Goal: Task Accomplishment & Management: Manage account settings

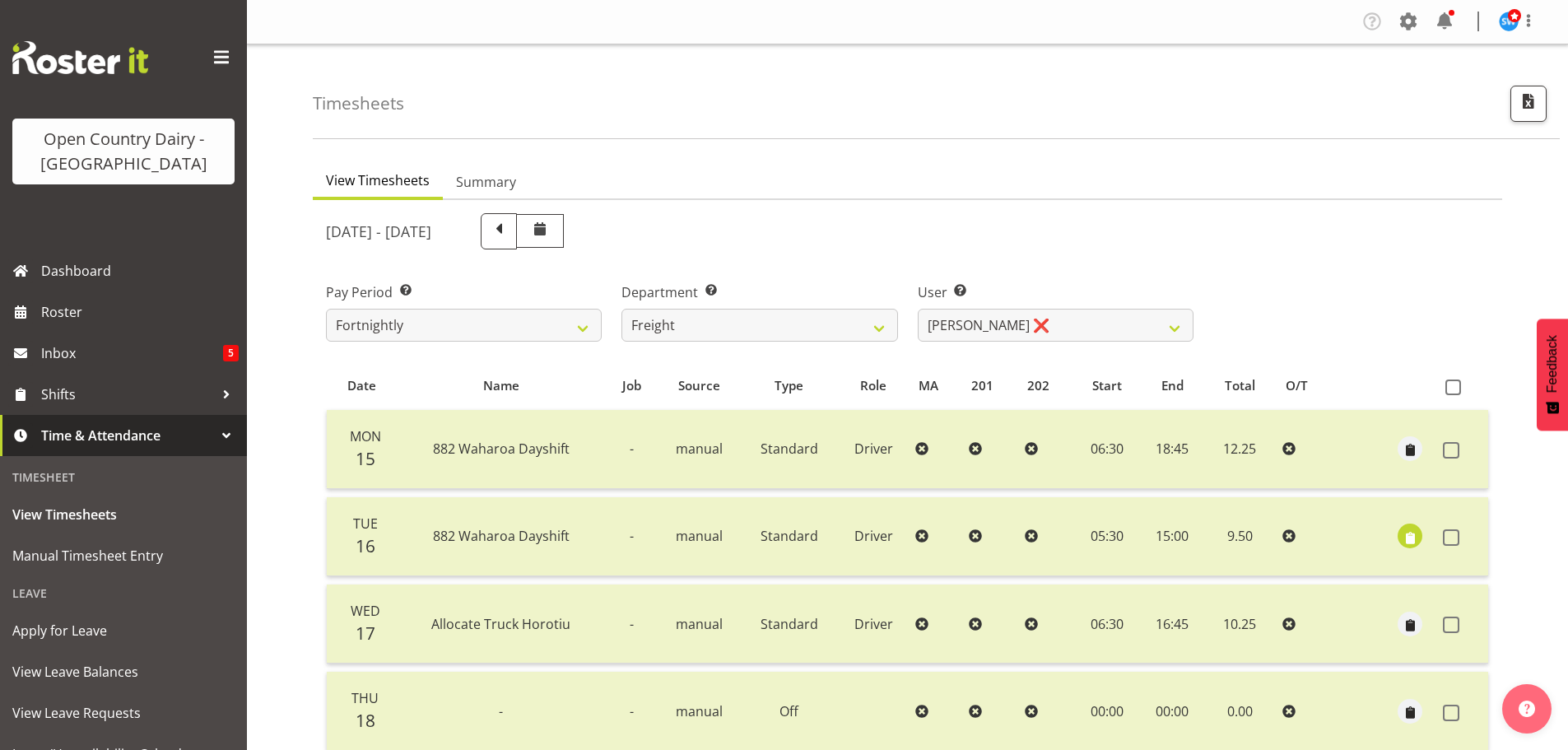
select select "817"
select select "8193"
click at [723, 330] on select "701 702 703 704 705 706 707 708 709 710 711 712 713 714 715 716 717 718 719 720" at bounding box center [759, 325] width 276 height 33
click at [1270, 307] on div "Pay Period Select which pay period you would like to view. Fortnightly Departme…" at bounding box center [907, 305] width 1183 height 92
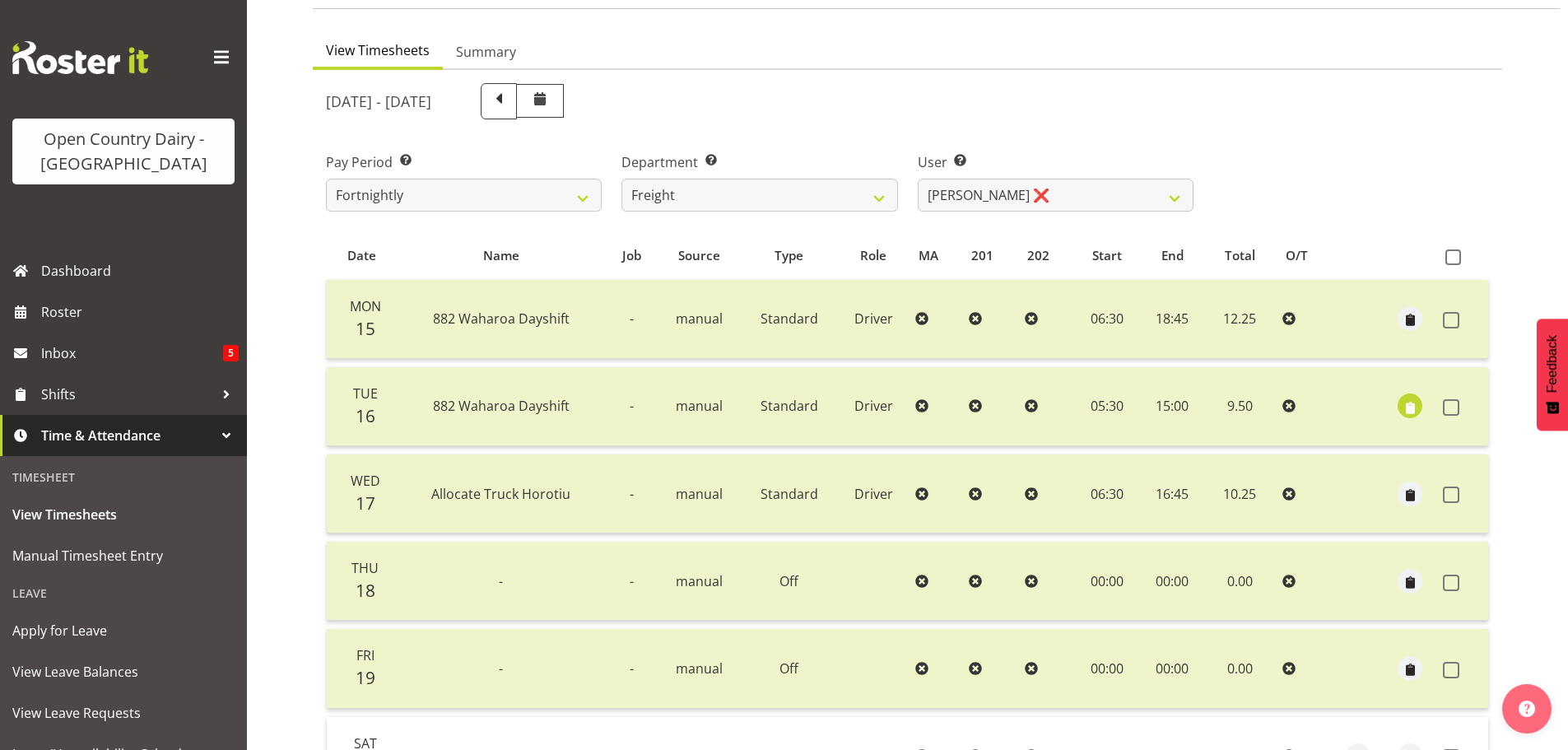
scroll to position [330, 0]
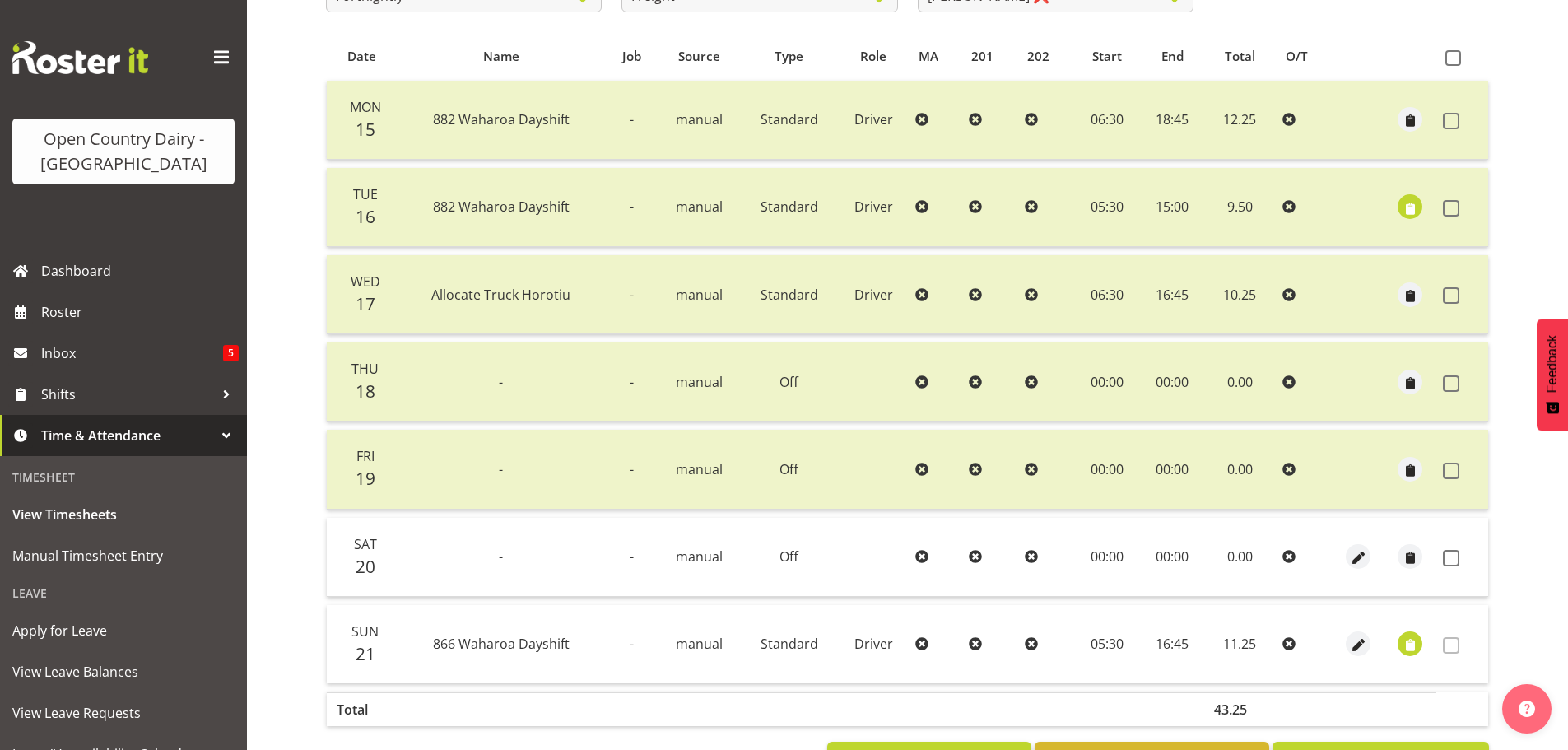
drag, startPoint x: 1454, startPoint y: 559, endPoint x: 1450, endPoint y: 594, distance: 35.2
click at [1453, 559] on span at bounding box center [1451, 558] width 17 height 17
checkbox input "true"
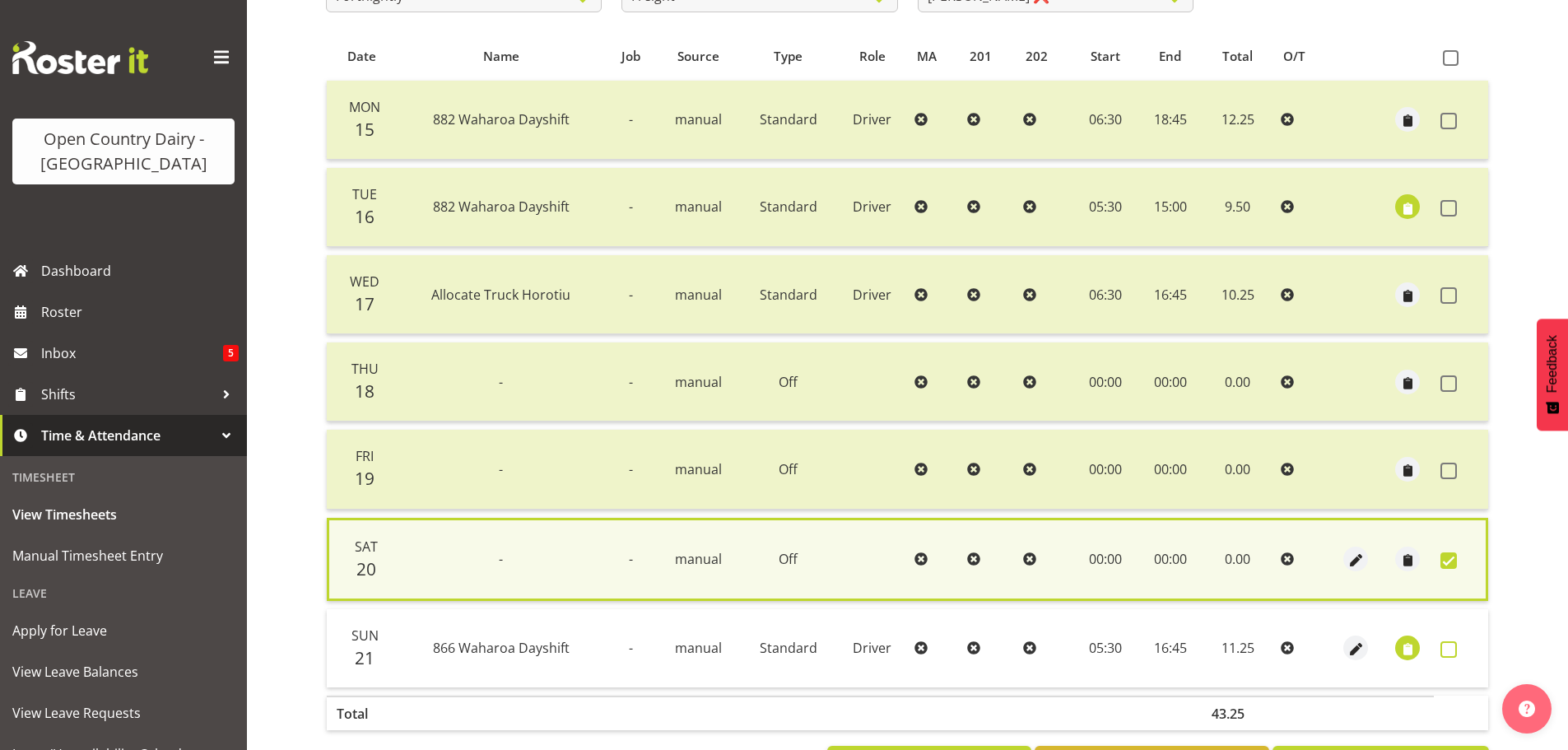
click at [1449, 649] on span at bounding box center [1449, 650] width 17 height 17
checkbox input "true"
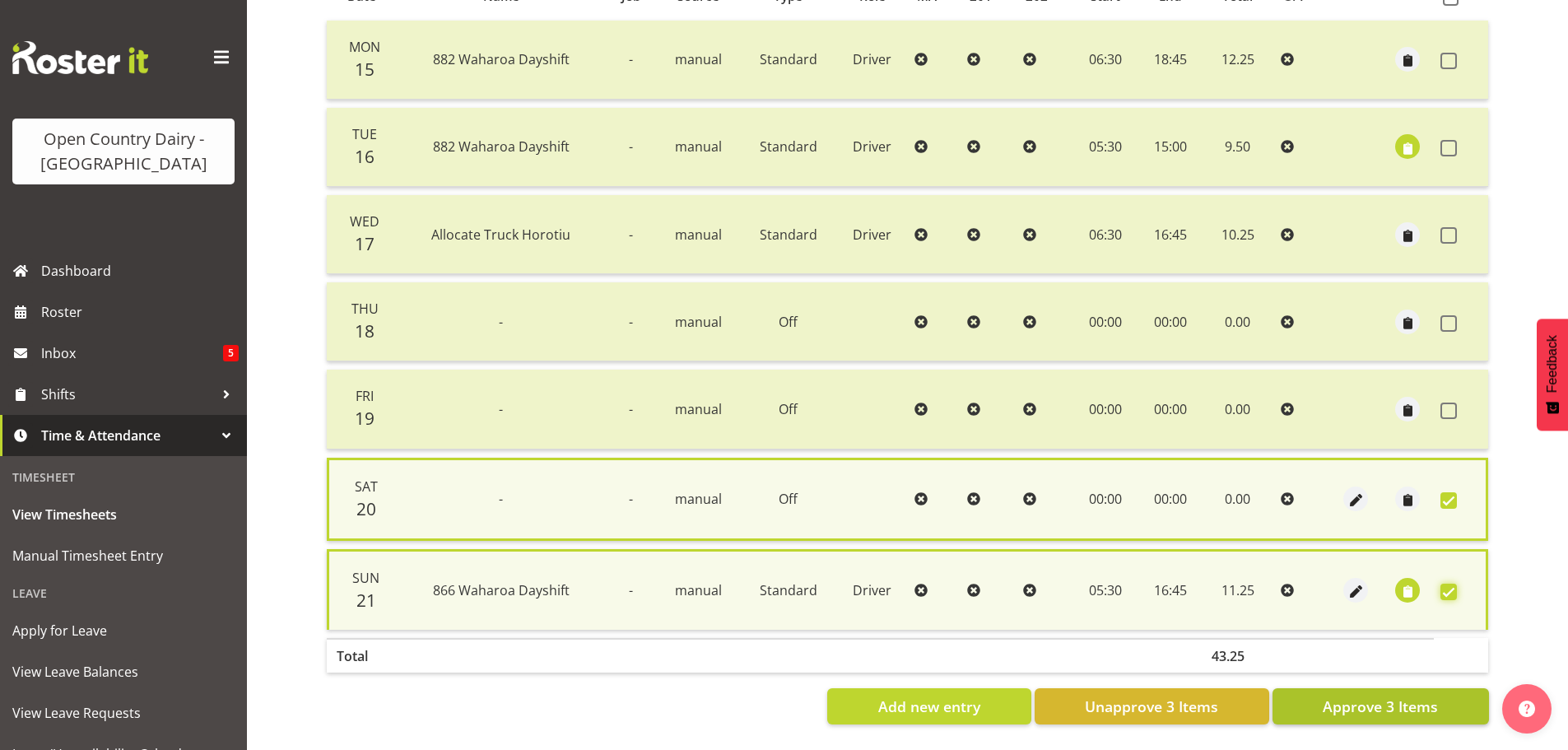
scroll to position [402, 0]
click at [1432, 695] on span "Approve 3 Items" at bounding box center [1380, 705] width 115 height 21
checkbox input "false"
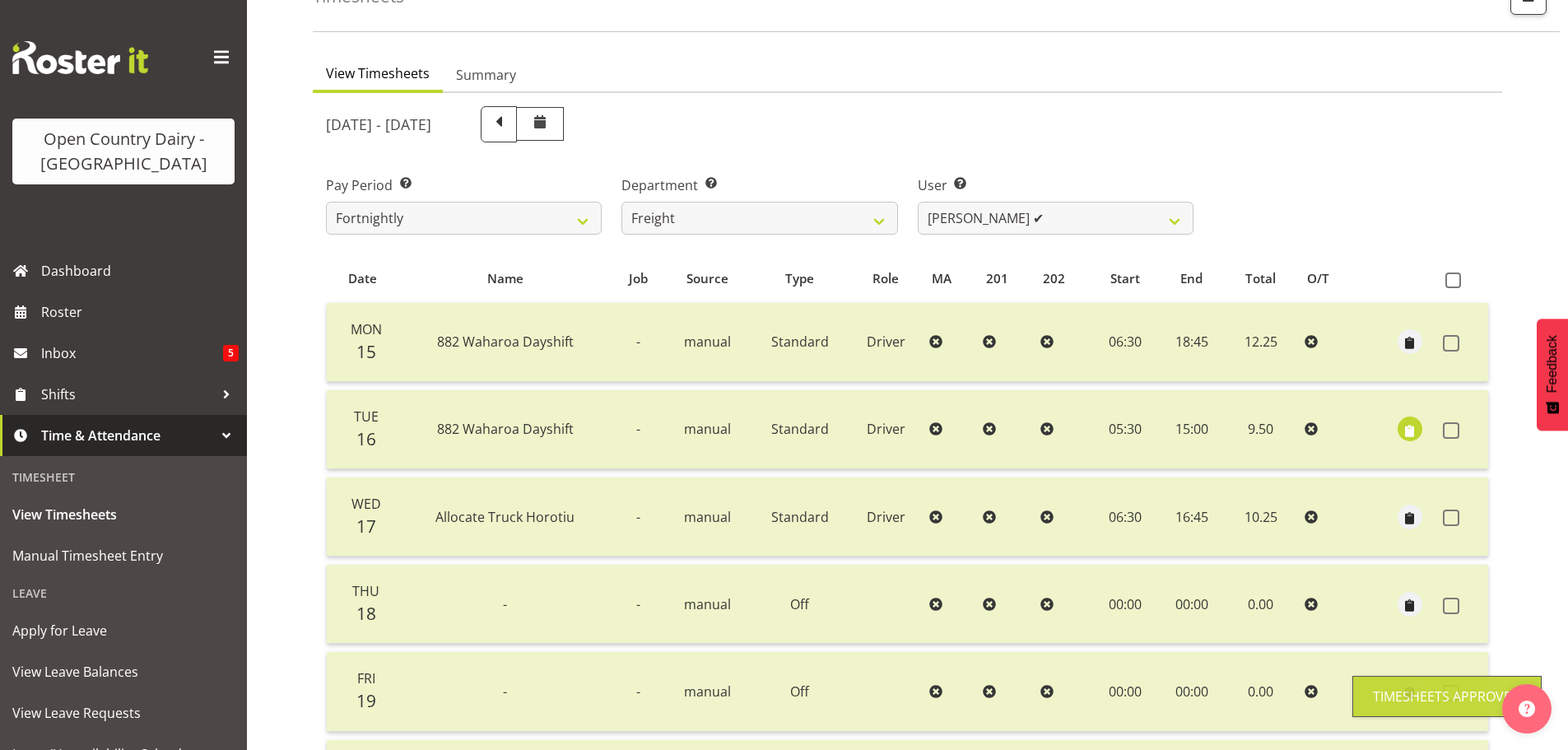
scroll to position [66, 0]
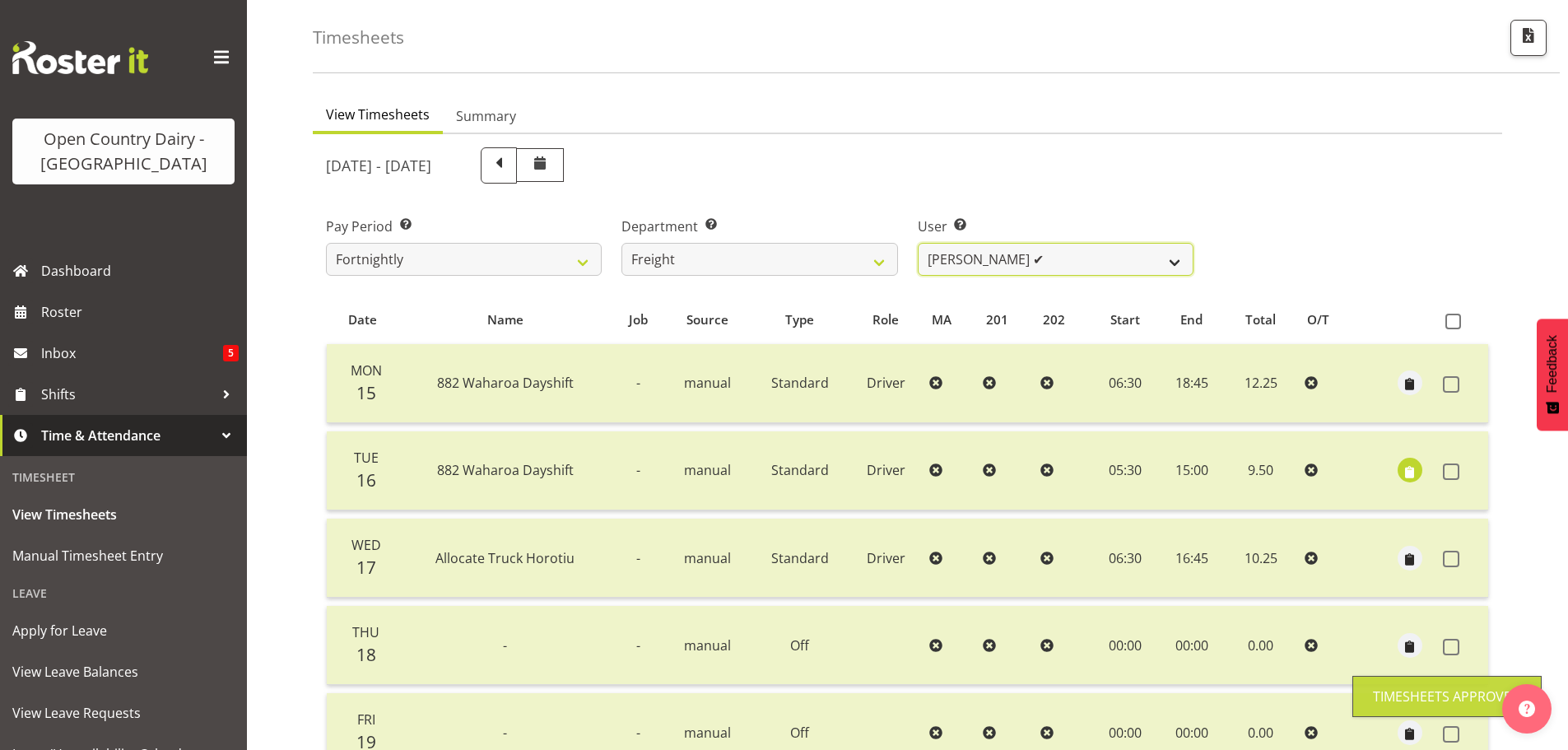
click at [946, 270] on select "Gavin Harvey ❌ Lalesh Kumar ✔" at bounding box center [1056, 259] width 276 height 33
select select "8212"
click at [918, 243] on select "Gavin Harvey ❌ Lalesh Kumar ✔" at bounding box center [1056, 259] width 276 height 33
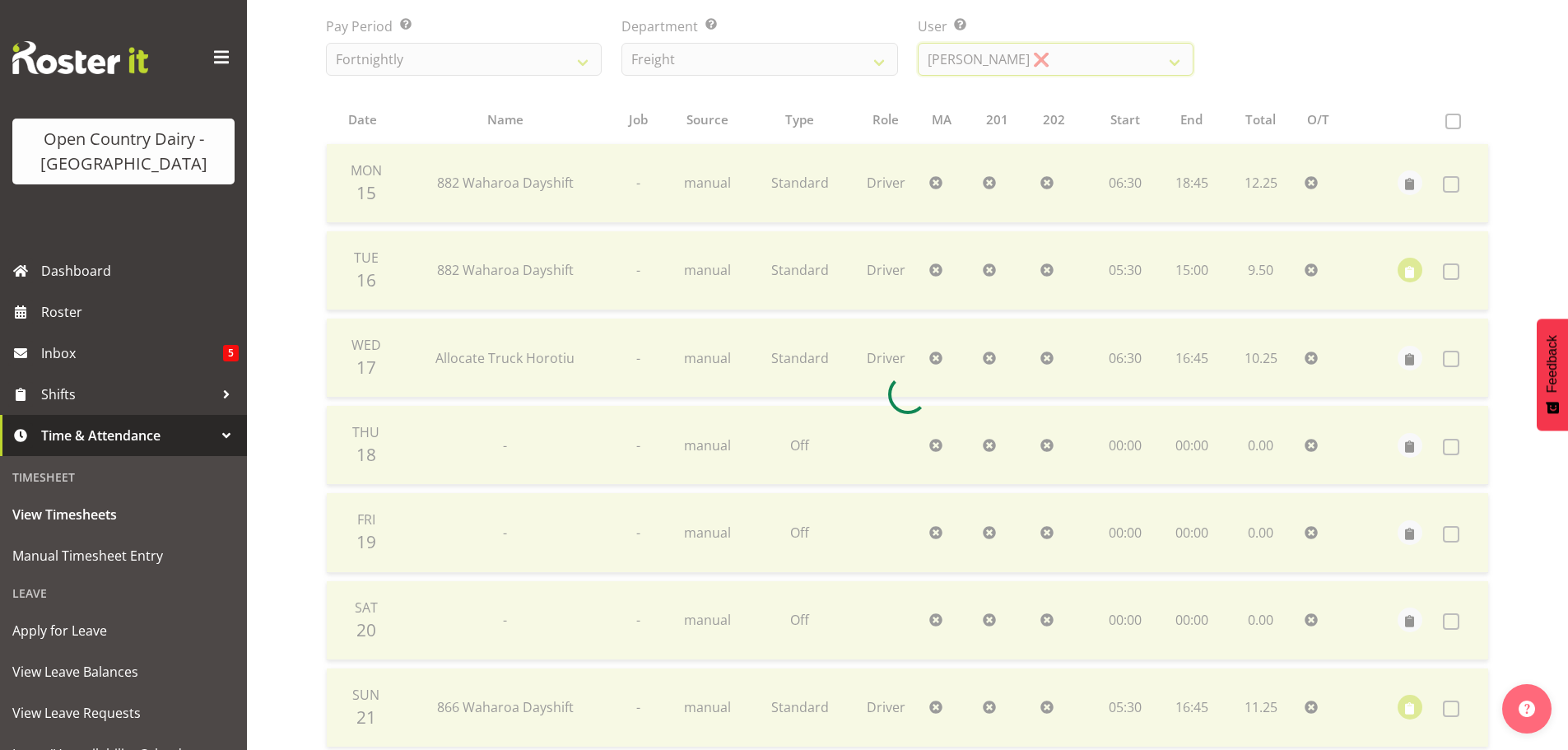
scroll to position [395, 0]
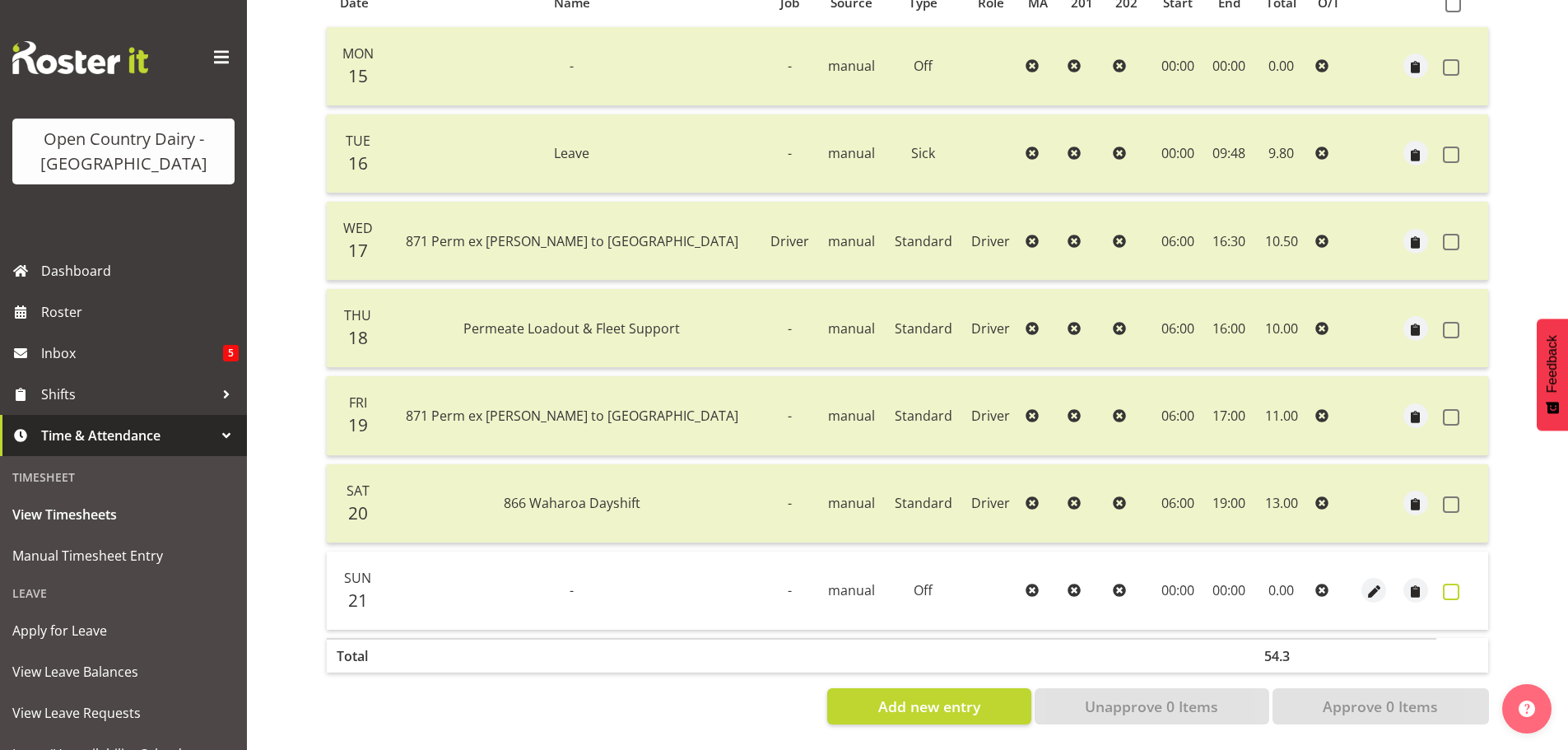
click at [1449, 584] on span at bounding box center [1451, 592] width 17 height 17
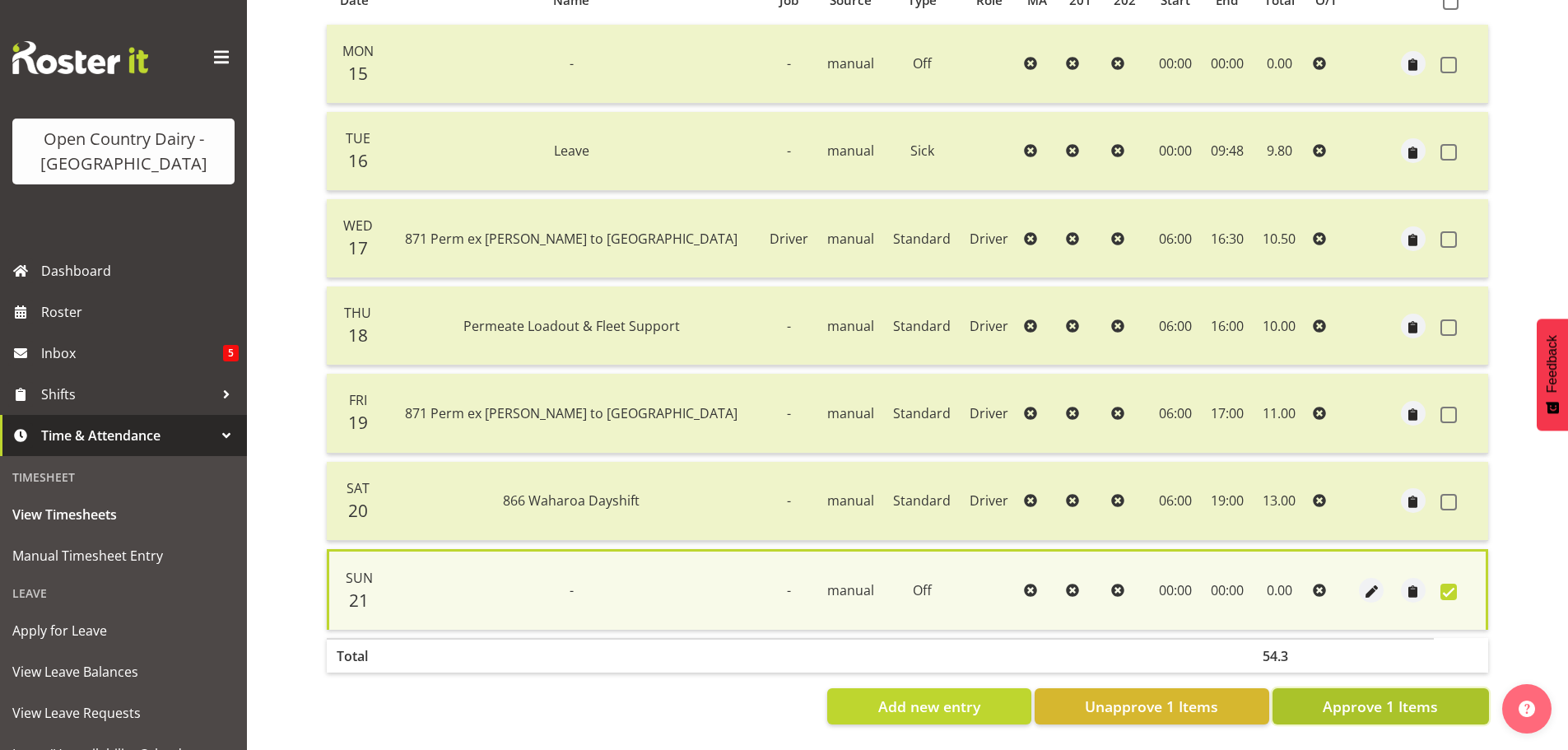
click at [1417, 699] on span "Approve 1 Items" at bounding box center [1380, 705] width 115 height 21
checkbox input "false"
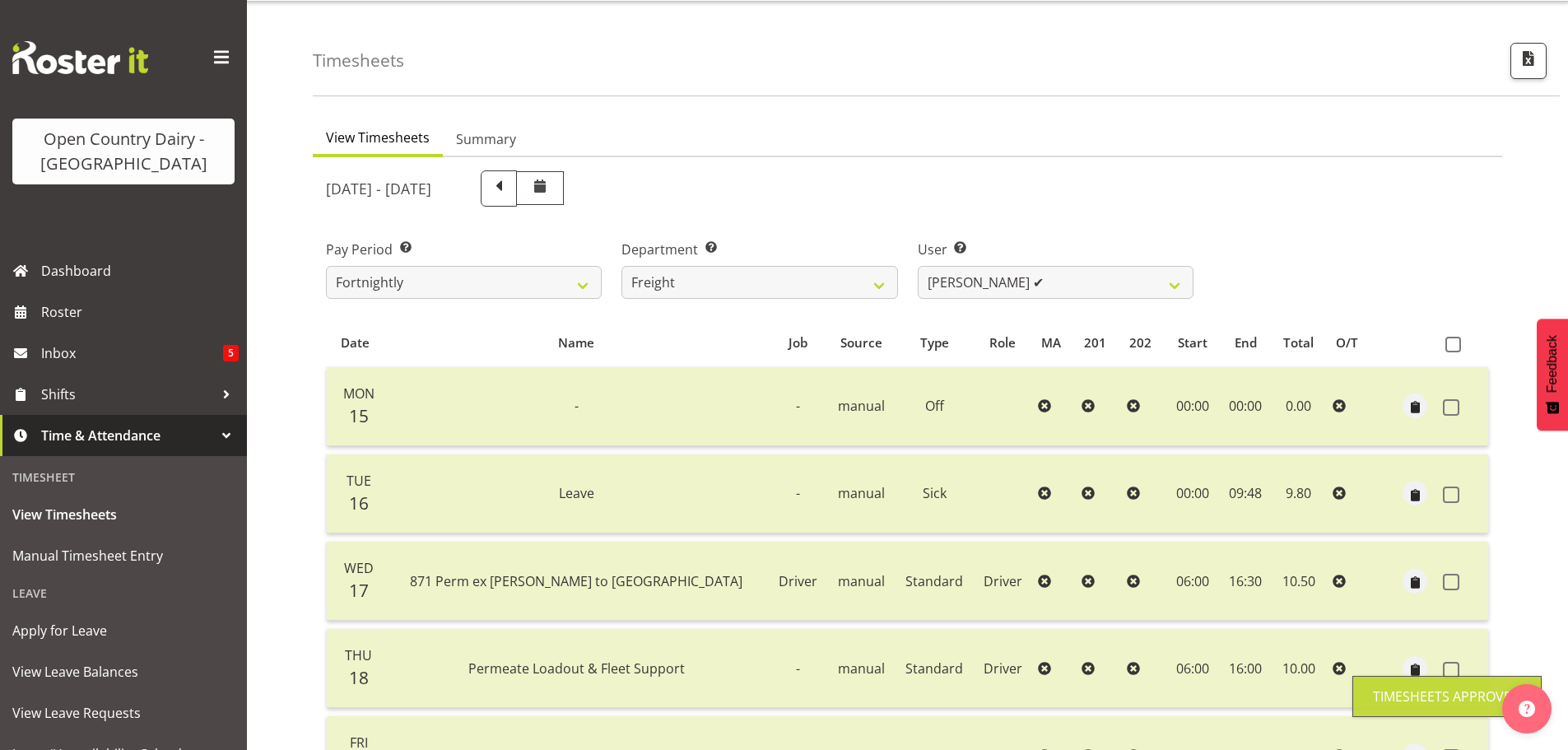
scroll to position [0, 0]
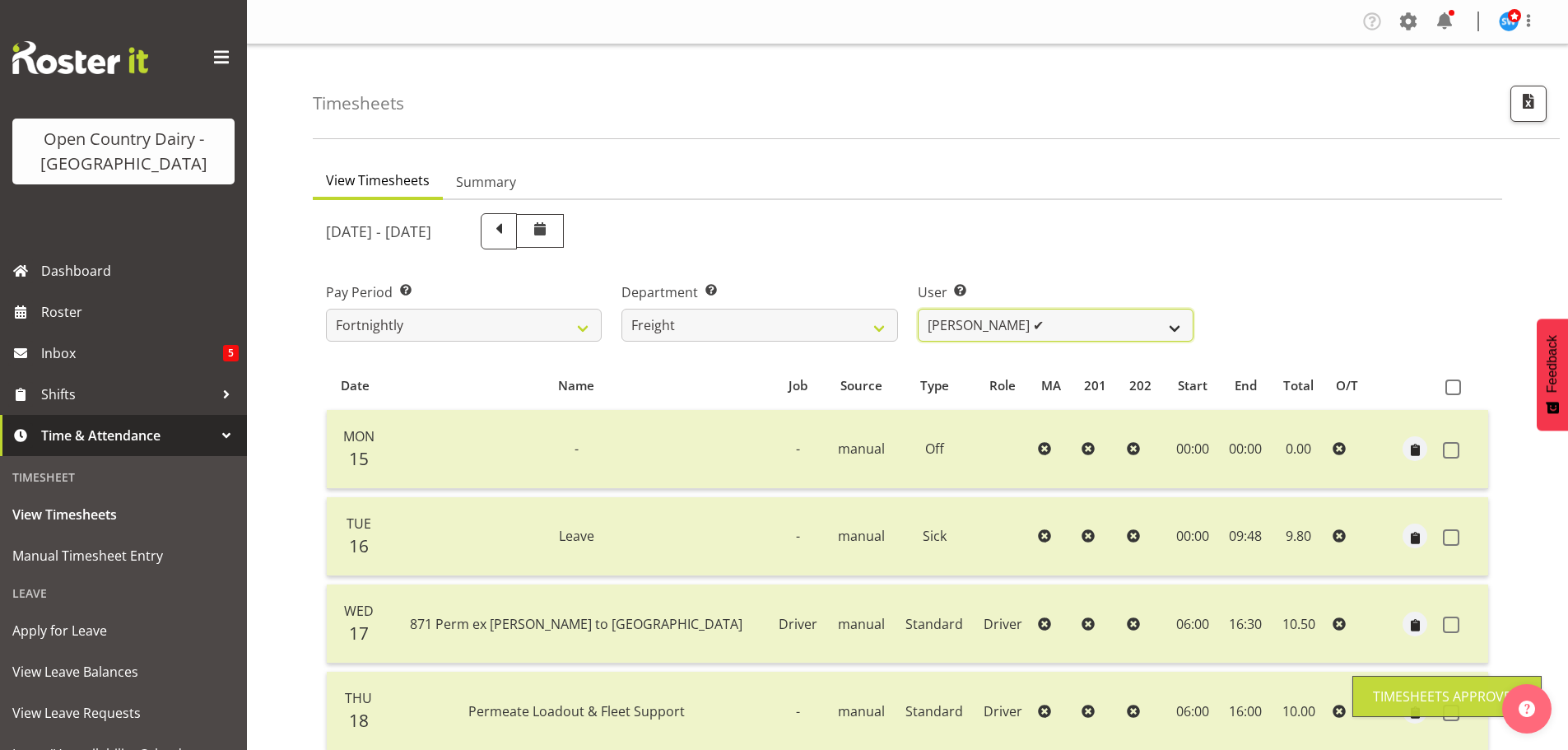
click at [958, 323] on select "Gavin Harvey ✔ Lalesh Kumar ✔" at bounding box center [1056, 325] width 276 height 33
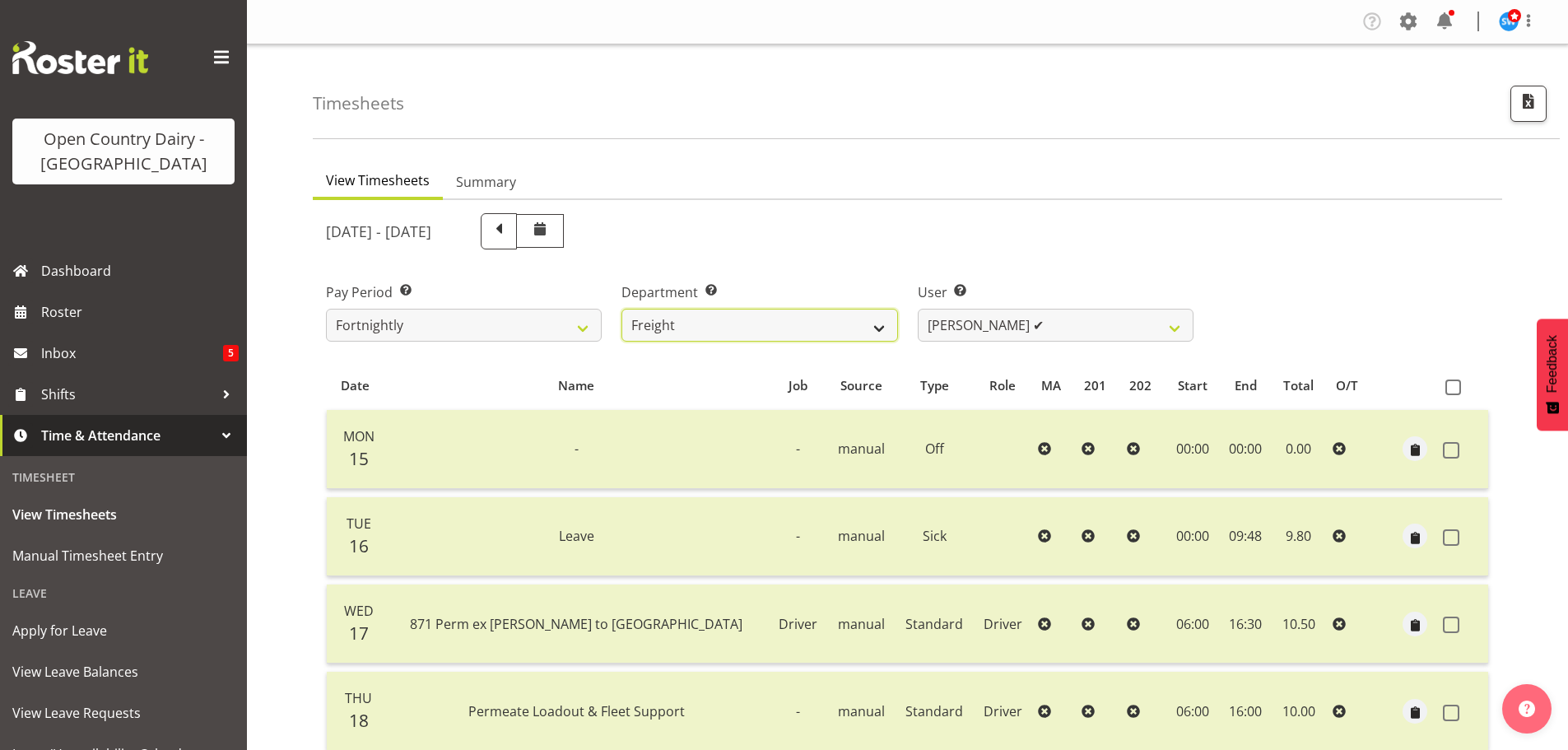
click at [801, 313] on select "701 702 703 704 705 706 707 708 709 710 711 712 713 714 715 716 717 718 719 720" at bounding box center [759, 325] width 276 height 33
select select "763"
click at [621, 309] on select "701 702 703 704 705 706 707 708 709 710 711 712 713 714 715 716 717 718 719 720" at bounding box center [759, 325] width 276 height 33
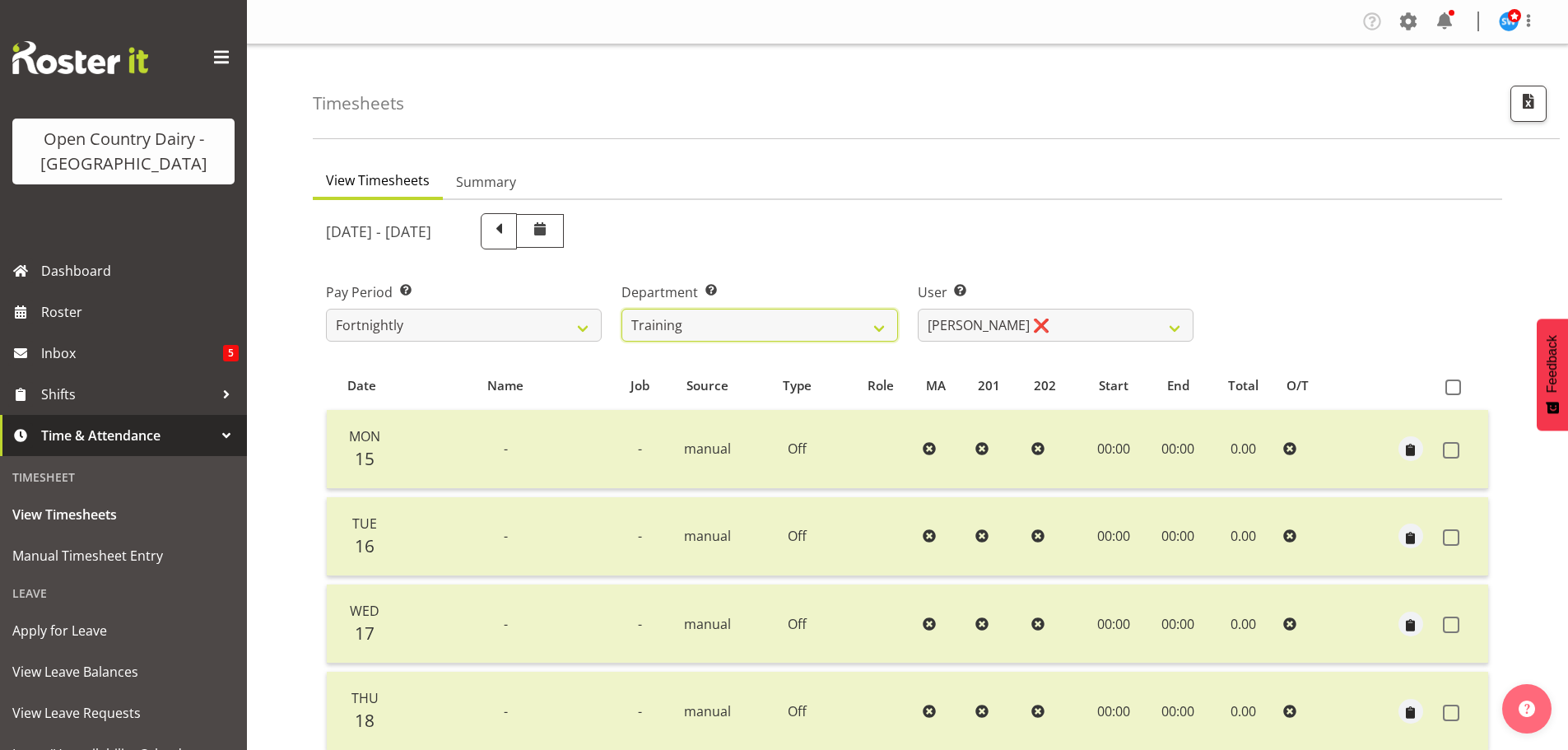
scroll to position [165, 0]
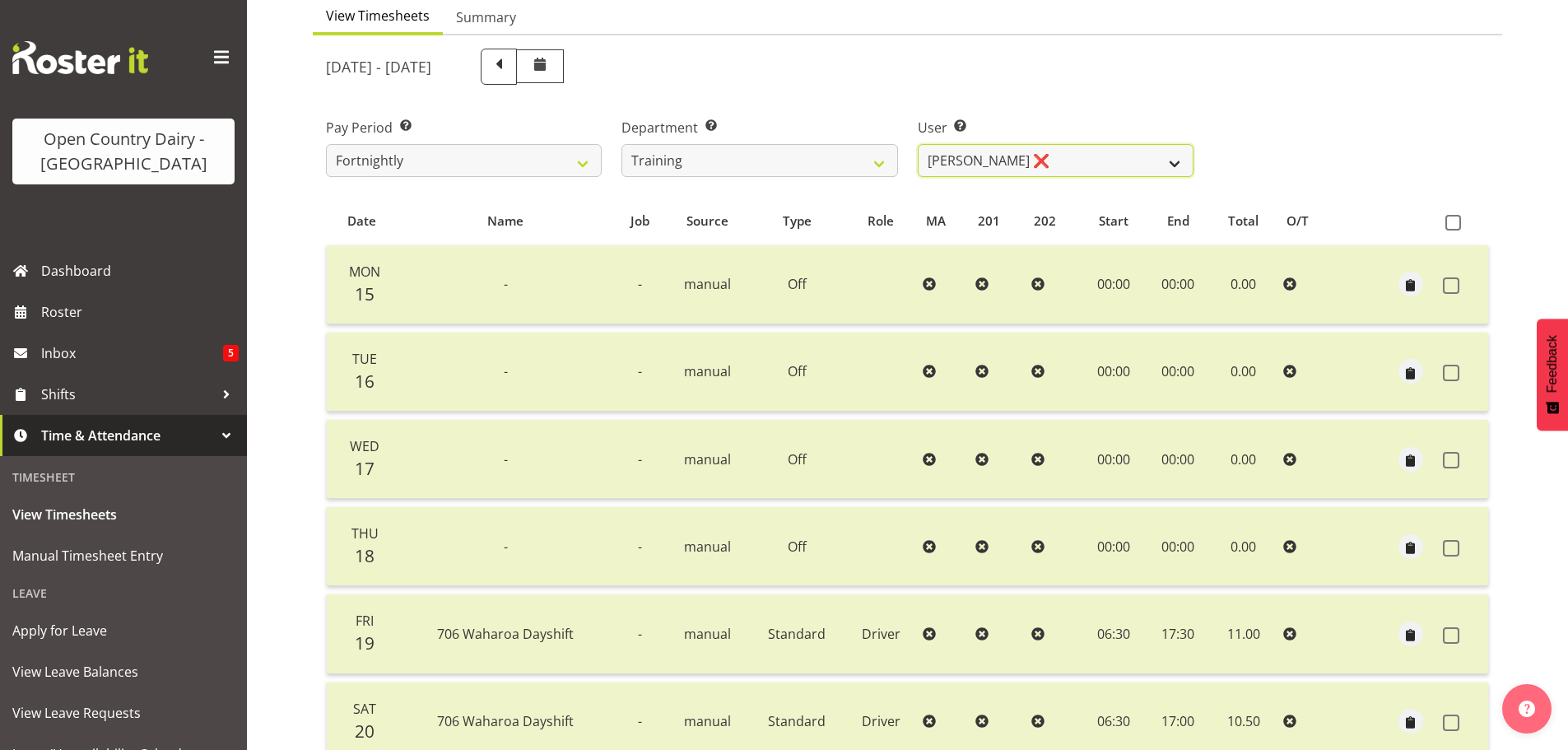
click at [1076, 161] on select "Andre Syben ❌ Andrew Murphy ❌ Antony Lockyer ❌ Haley Galecki ❌ Jesse Simpson ❌ …" at bounding box center [1056, 160] width 276 height 33
click at [918, 144] on select "Andre Syben ❌ Andrew Murphy ❌ Antony Lockyer ❌ Haley Galecki ❌ Jesse Simpson ❌ …" at bounding box center [1056, 160] width 276 height 33
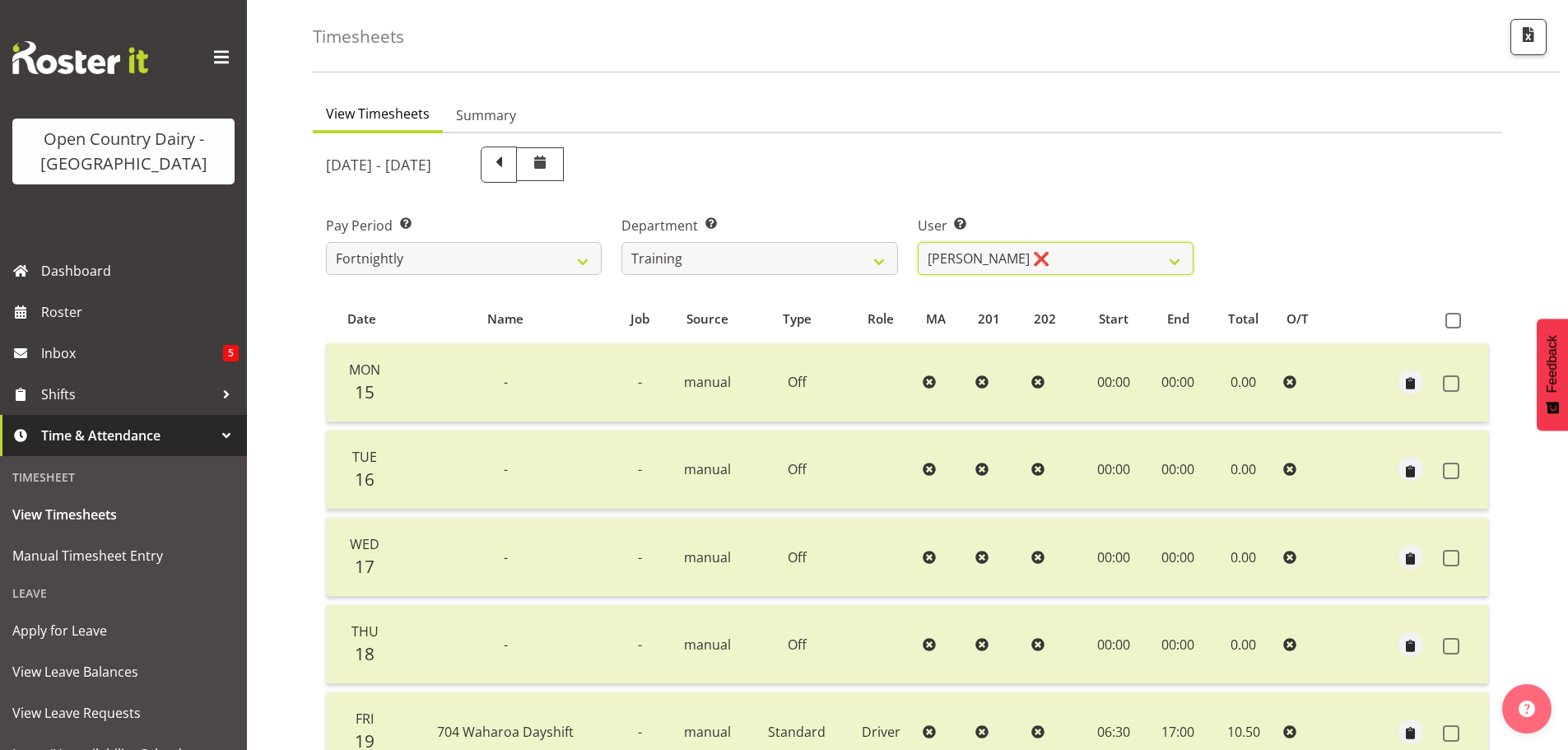
scroll to position [66, 0]
click at [1039, 272] on select "Andre Syben ❌ Andrew Murphy ❌ Antony Lockyer ❌ Haley Galecki ❌ Jesse Simpson ❌ …" at bounding box center [1056, 259] width 276 height 33
select select "11695"
click at [918, 243] on select "Andre Syben ❌ Andrew Murphy ❌ Antony Lockyer ❌ Haley Galecki ❌ Jesse Simpson ❌ …" at bounding box center [1056, 259] width 276 height 33
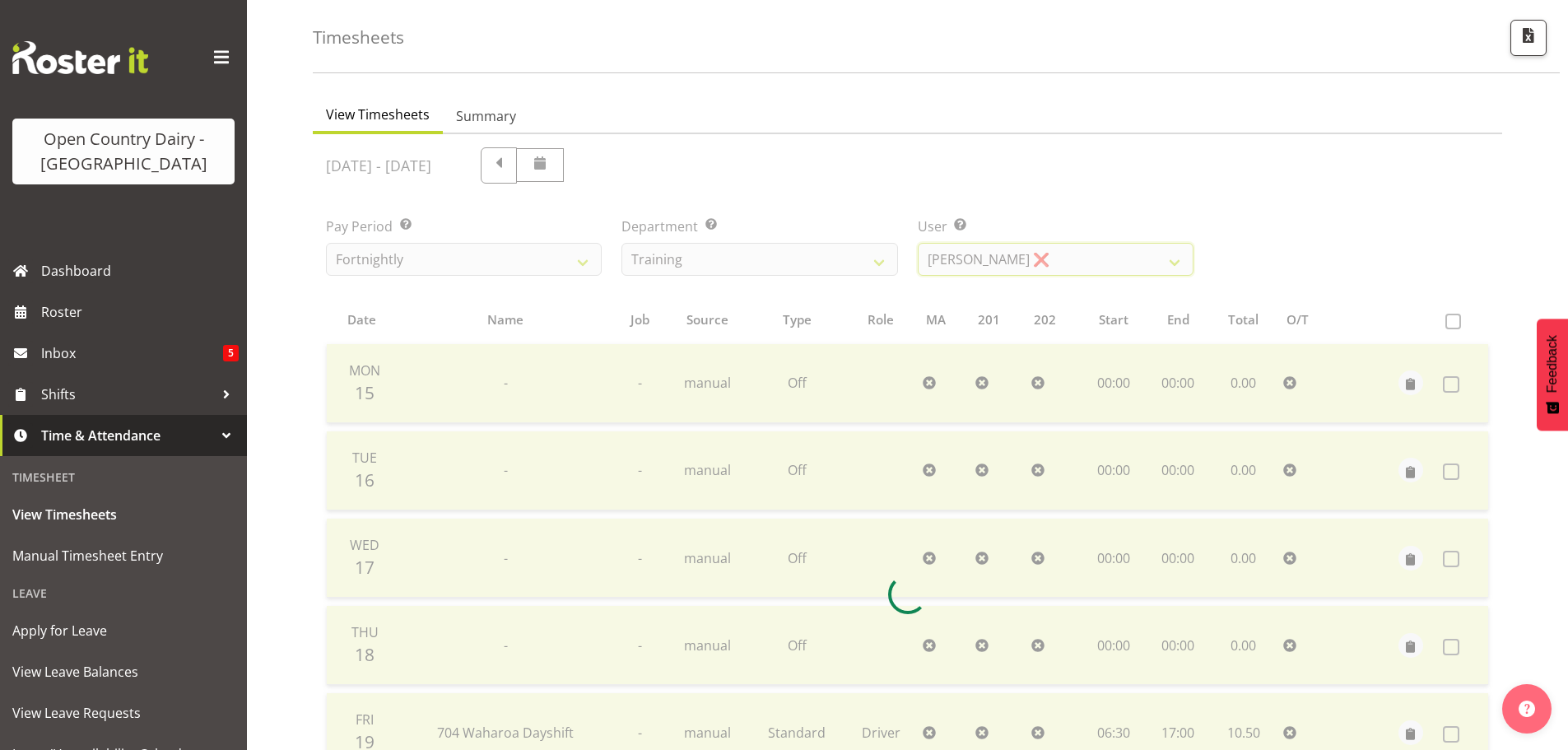
scroll to position [395, 0]
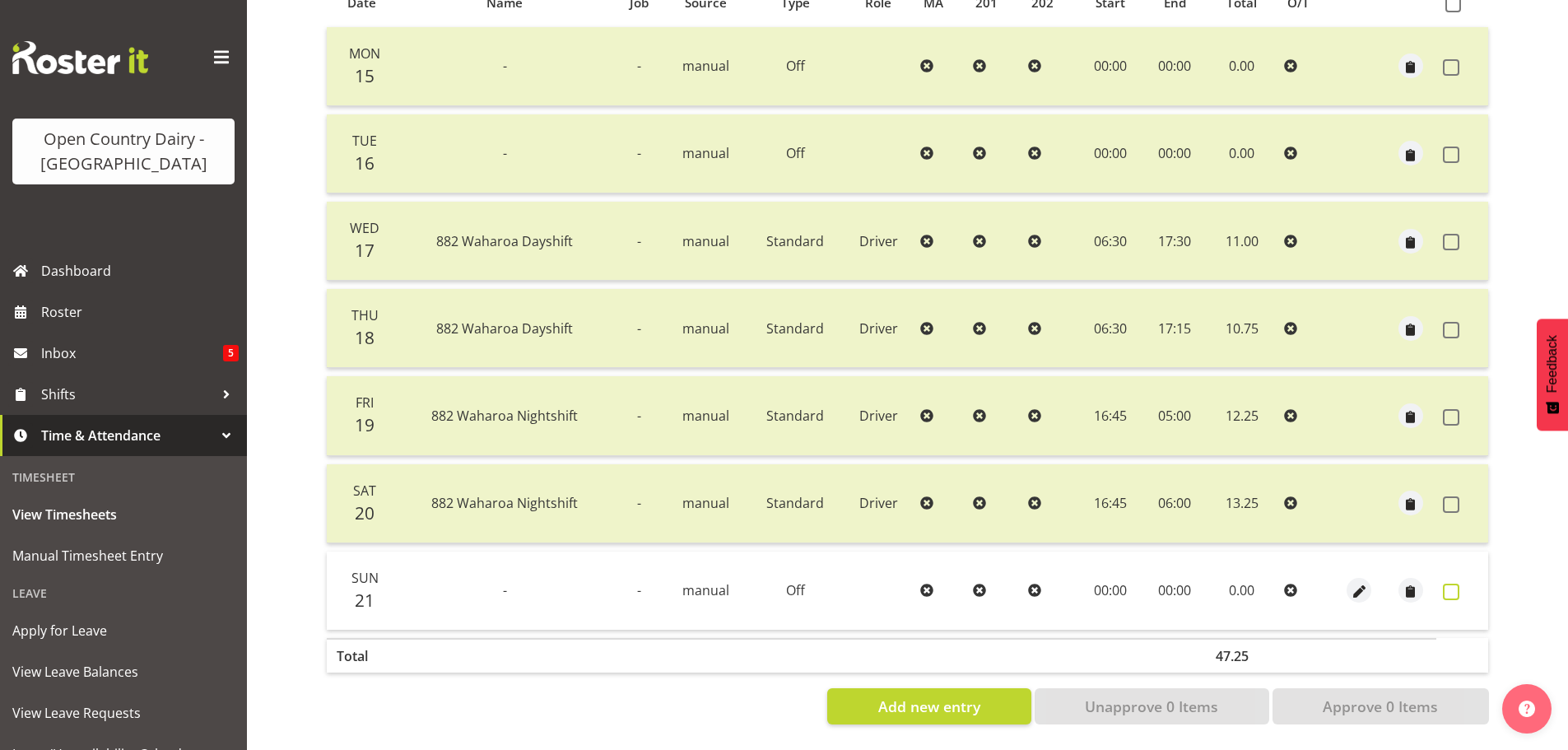
click at [1454, 584] on span at bounding box center [1451, 592] width 17 height 17
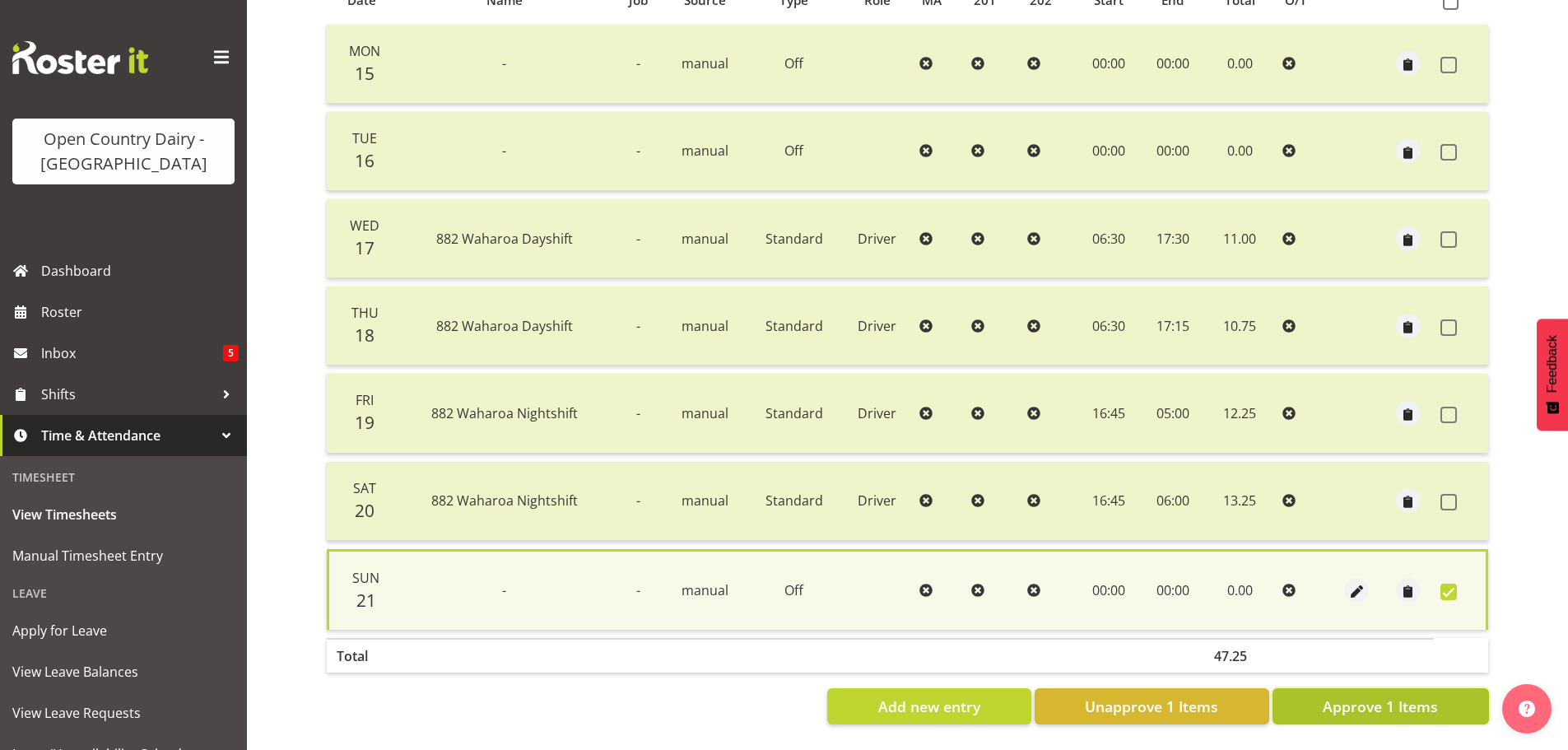
click at [1391, 700] on span "Approve 1 Items" at bounding box center [1380, 705] width 115 height 21
checkbox input "false"
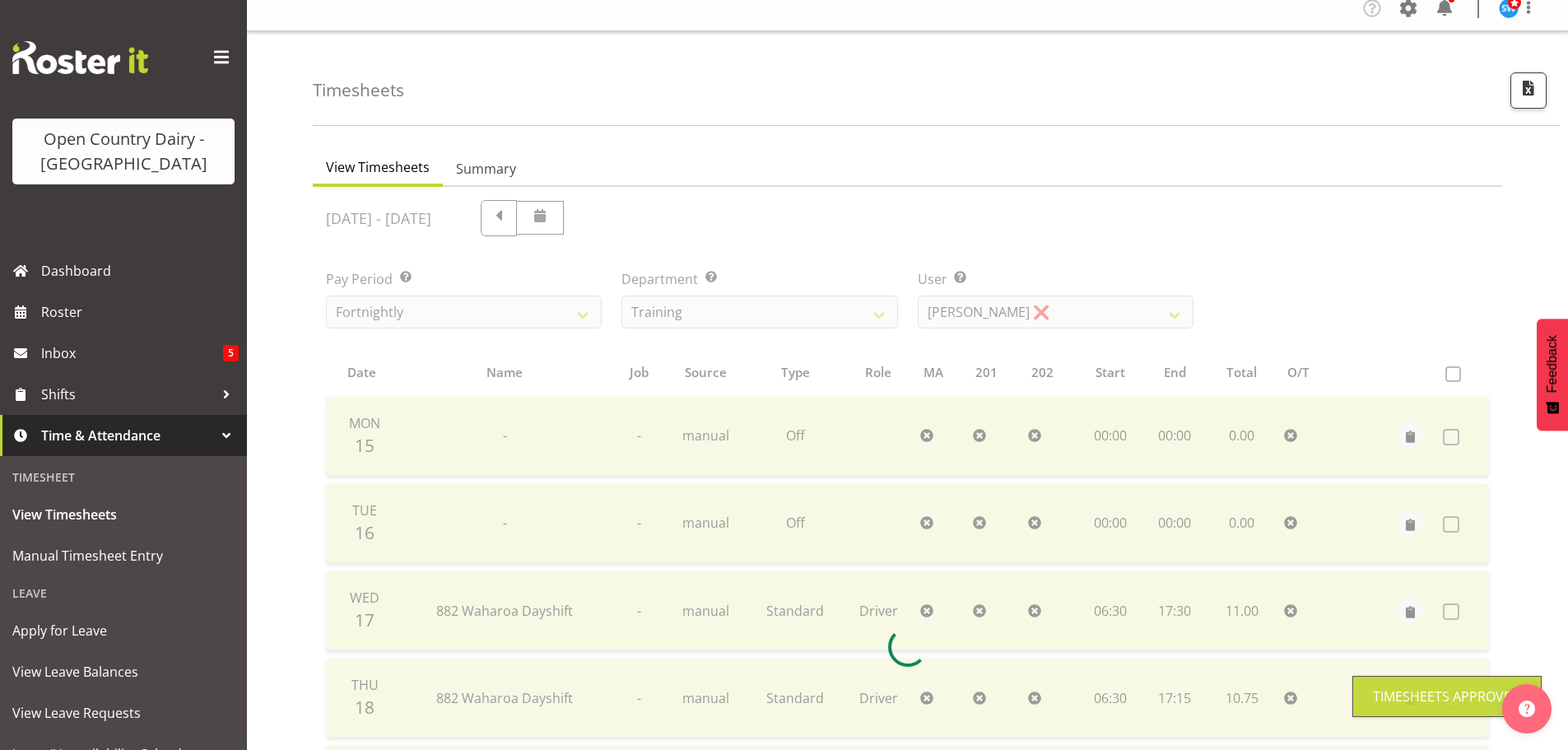
scroll to position [0, 0]
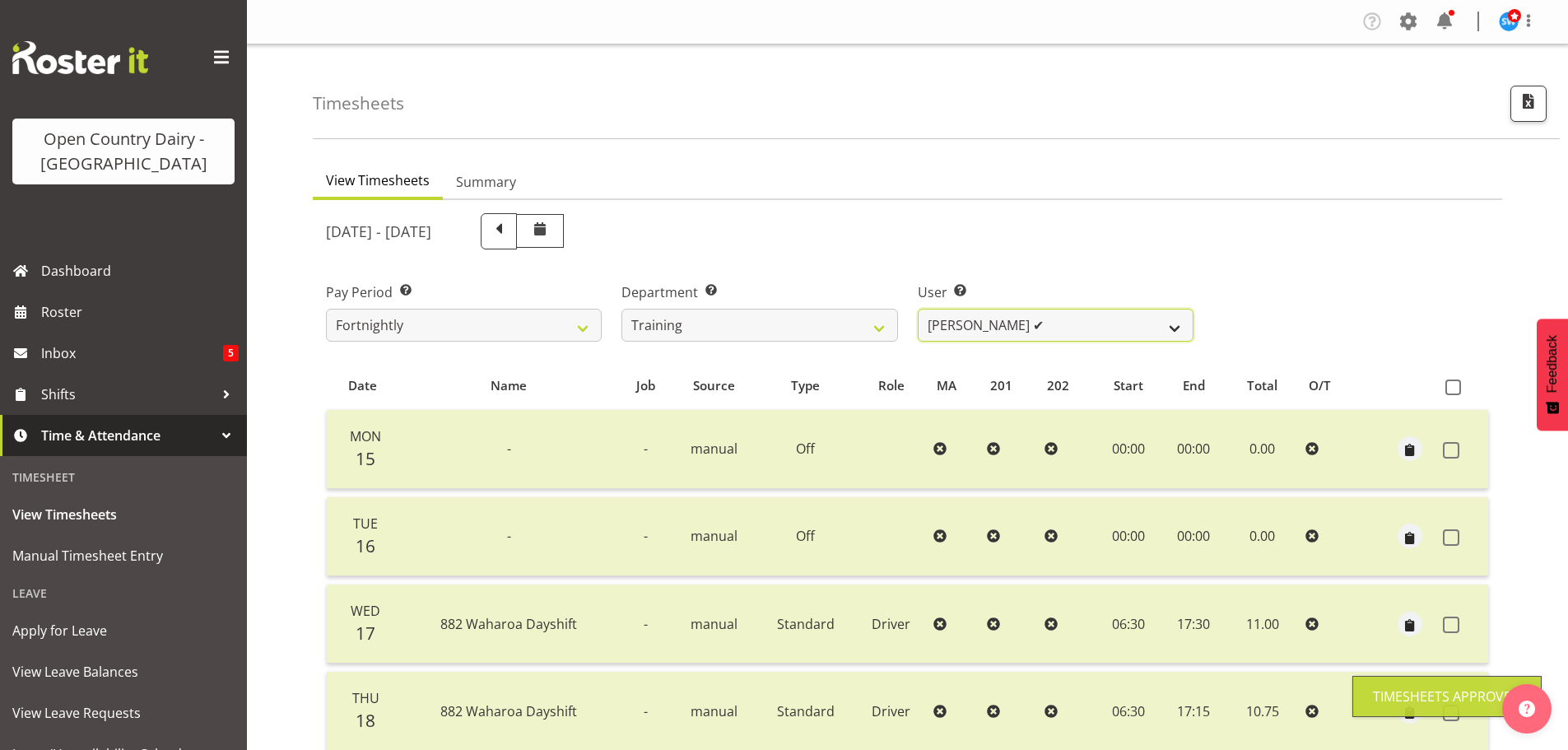
click at [1077, 332] on select "Andre Syben ❌ Andrew Murphy ❌ Antony Lockyer ✔ Haley Galecki ❌ Jesse Simpson ❌ …" at bounding box center [1056, 325] width 276 height 33
select select "11906"
click at [918, 309] on select "Andre Syben ❌ Andrew Murphy ❌ Antony Lockyer ✔ Haley Galecki ❌ Jesse Simpson ❌ …" at bounding box center [1056, 325] width 276 height 33
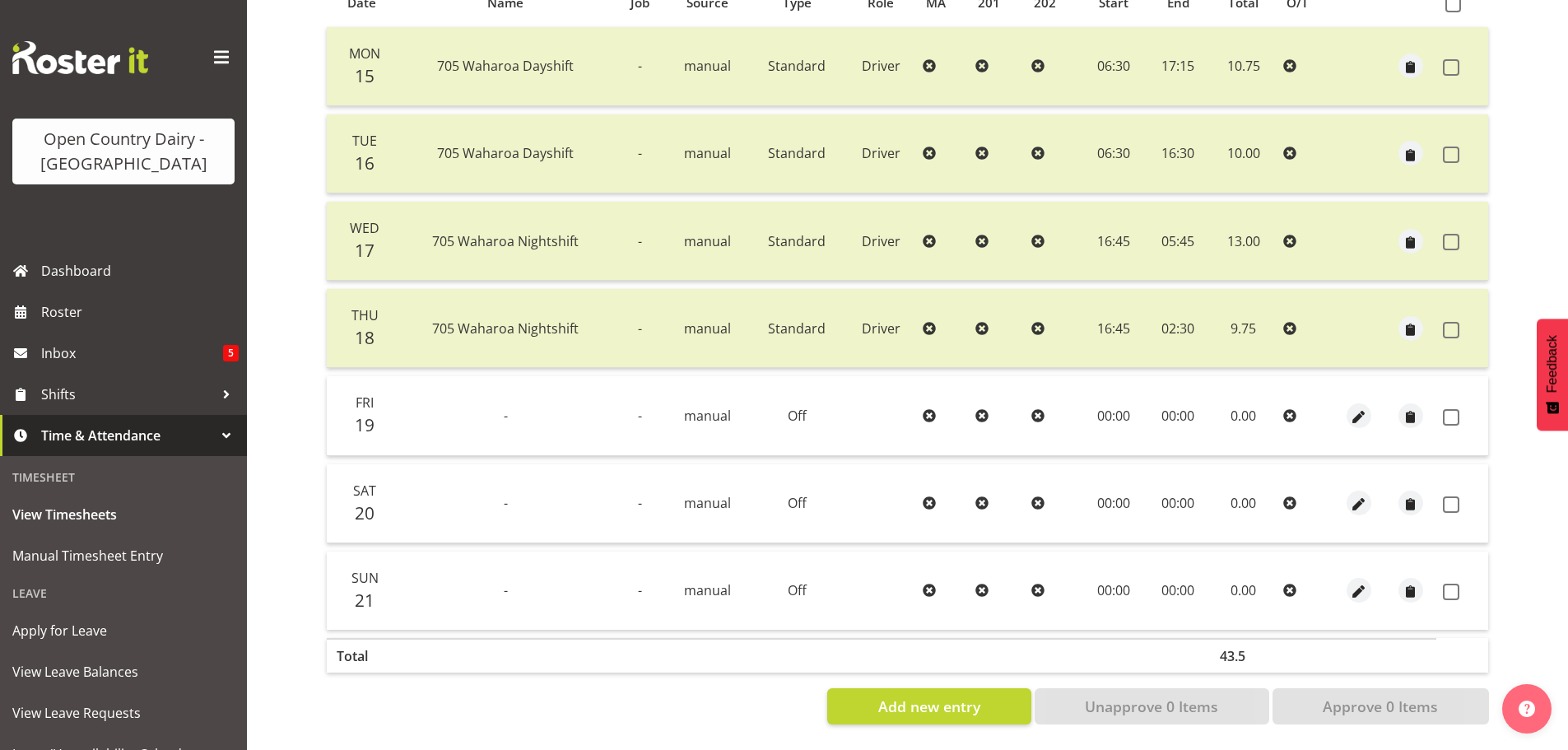
scroll to position [395, 0]
click at [1455, 409] on span at bounding box center [1451, 418] width 17 height 17
checkbox input "true"
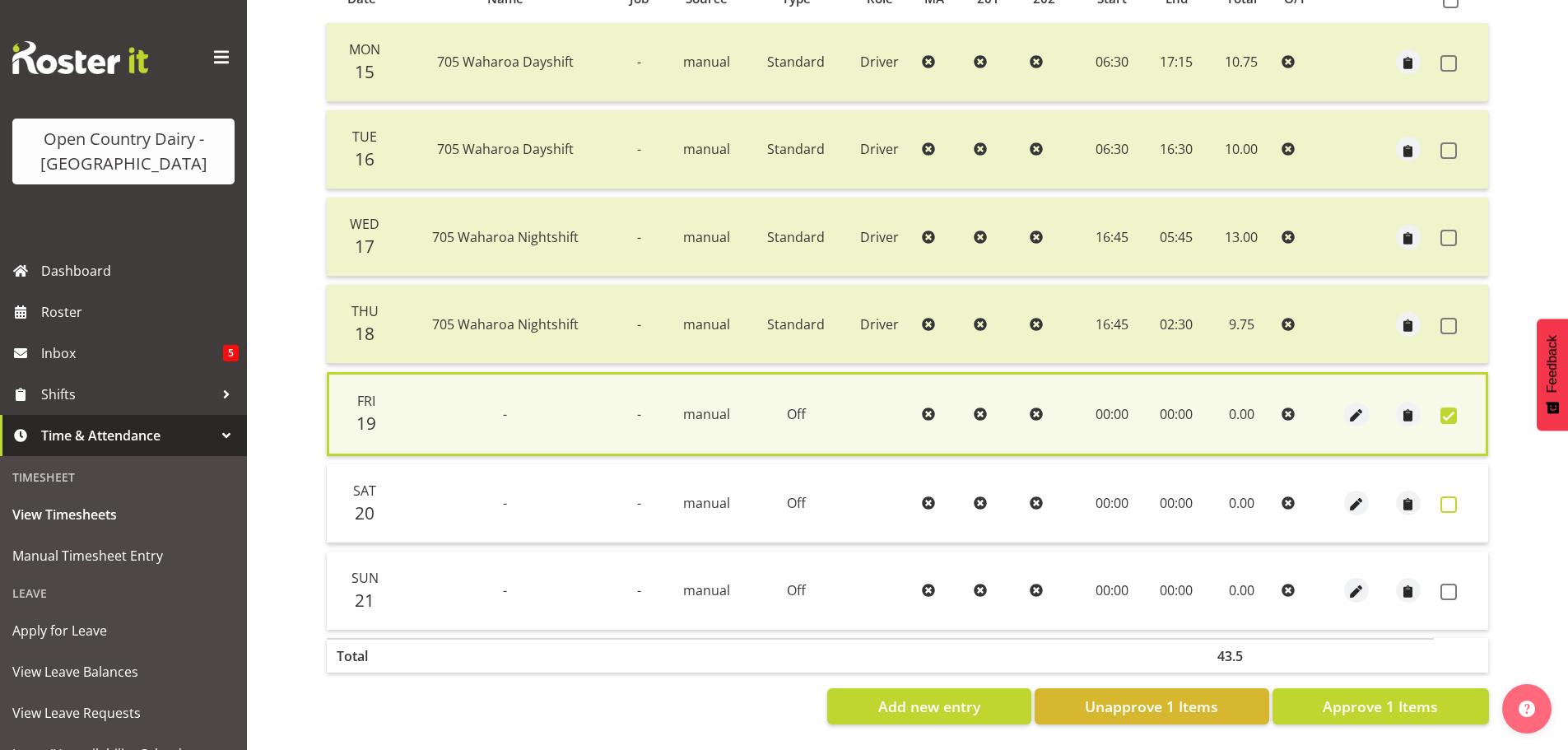
click at [1449, 496] on span at bounding box center [1449, 504] width 17 height 17
checkbox input "true"
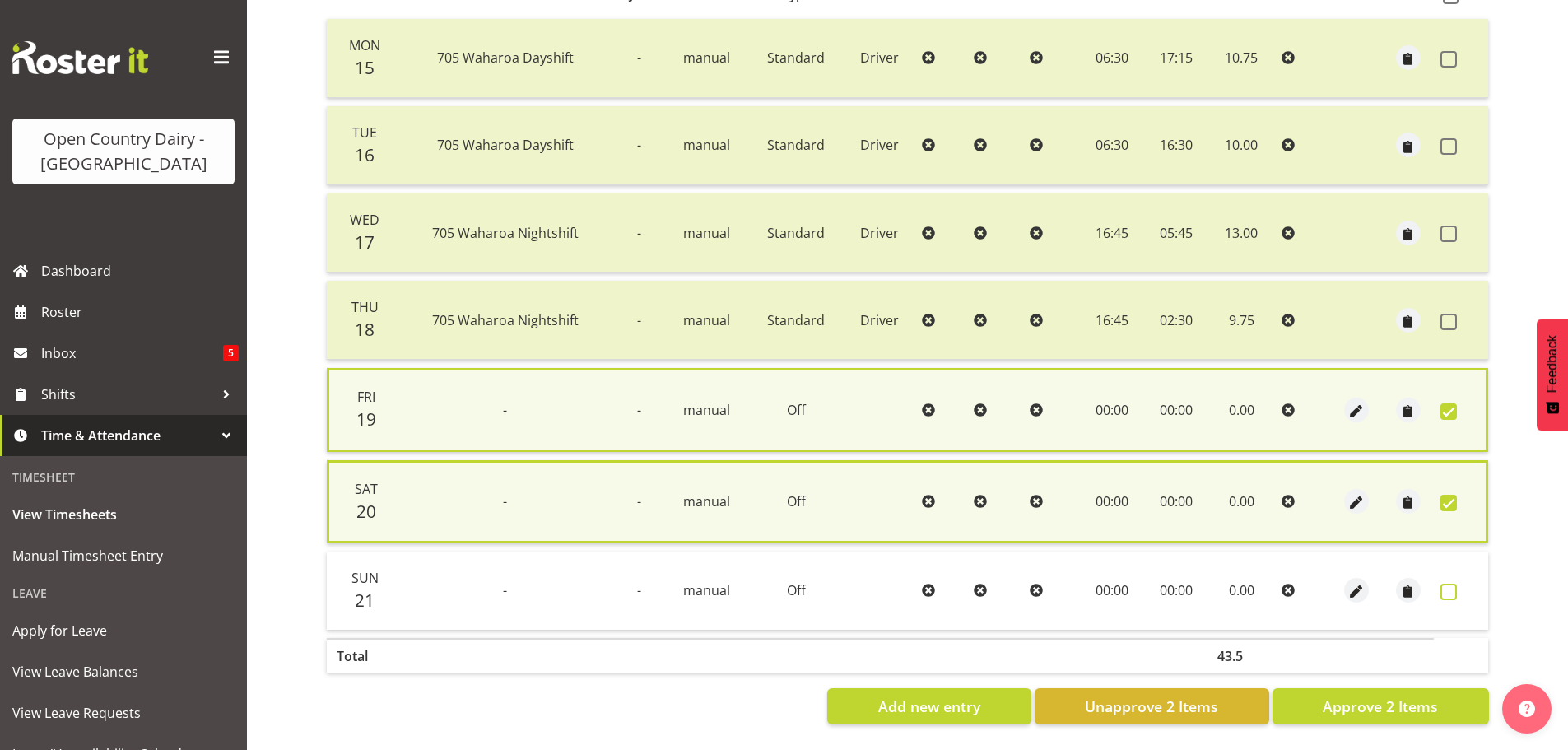
click at [1449, 585] on span at bounding box center [1449, 592] width 17 height 17
checkbox input "true"
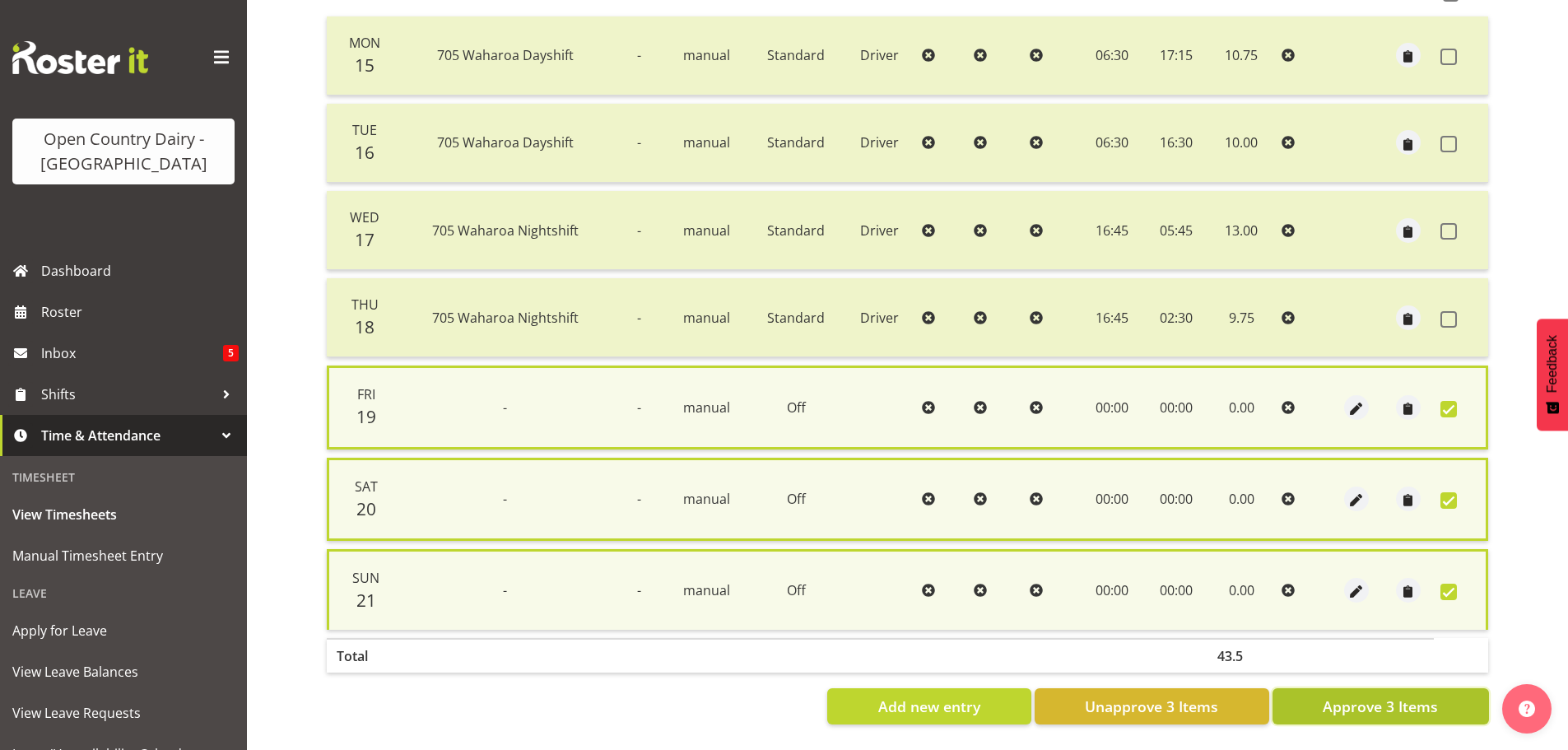
click at [1418, 705] on span "Approve 3 Items" at bounding box center [1380, 705] width 115 height 21
checkbox input "false"
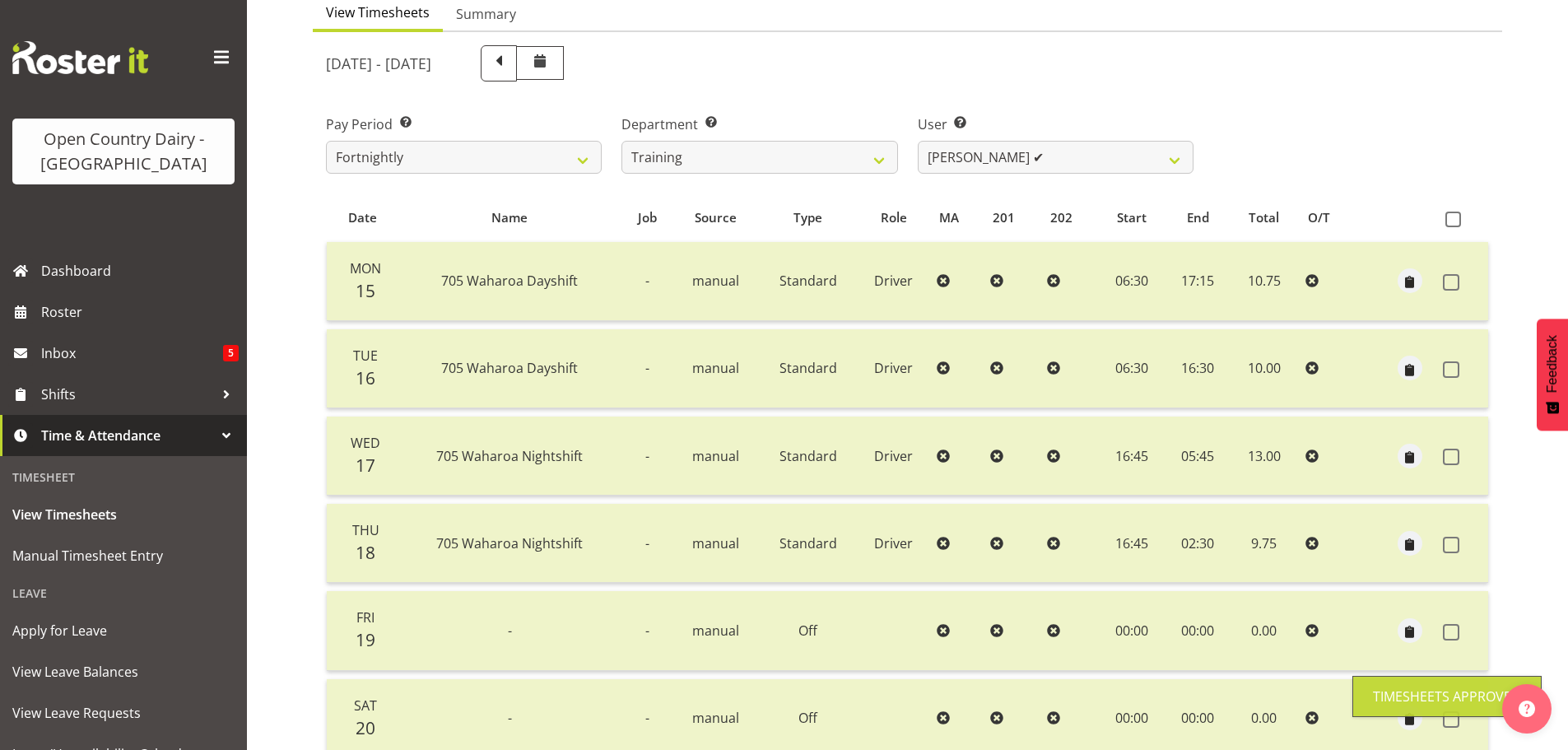
scroll to position [148, 0]
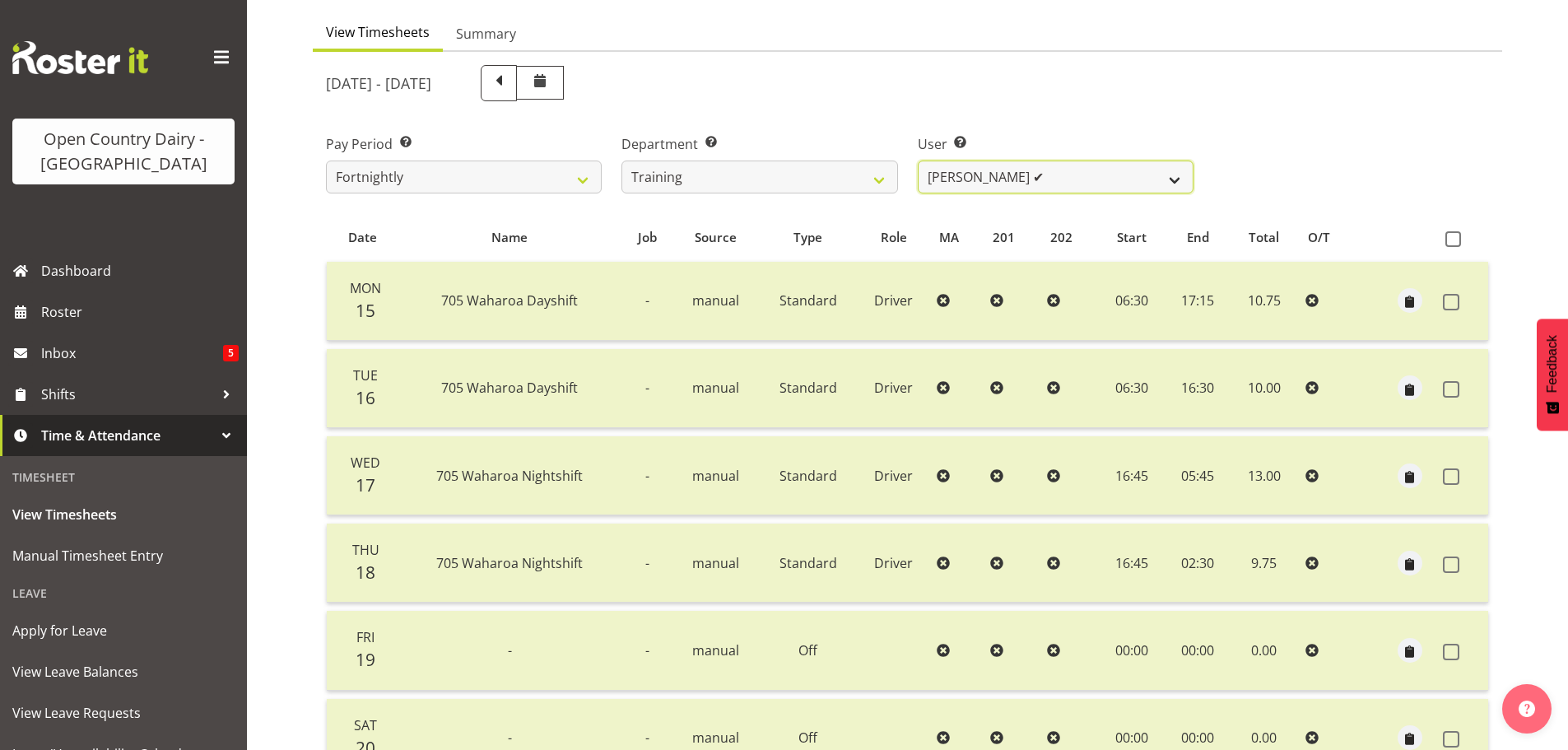
click at [994, 184] on select "Andre Syben ❌ Andrew Murphy ❌ Antony Lockyer ✔ Haley Galecki ✔ Jesse Simpson ❌ …" at bounding box center [1056, 177] width 276 height 33
select select "11175"
click at [918, 161] on select "Andre Syben ❌ Andrew Murphy ❌ Antony Lockyer ✔ Haley Galecki ✔ Jesse Simpson ❌ …" at bounding box center [1056, 177] width 276 height 33
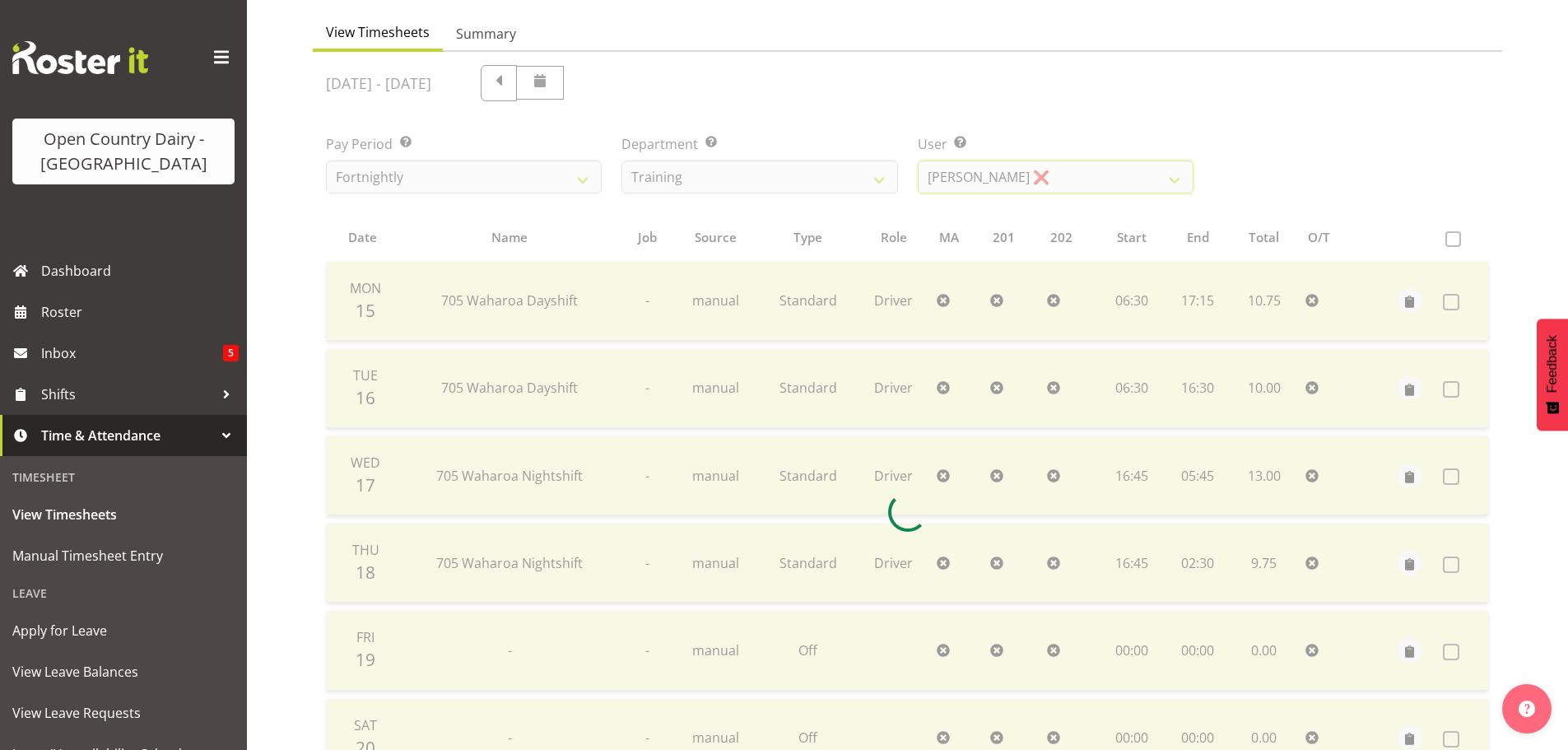
scroll to position [395, 0]
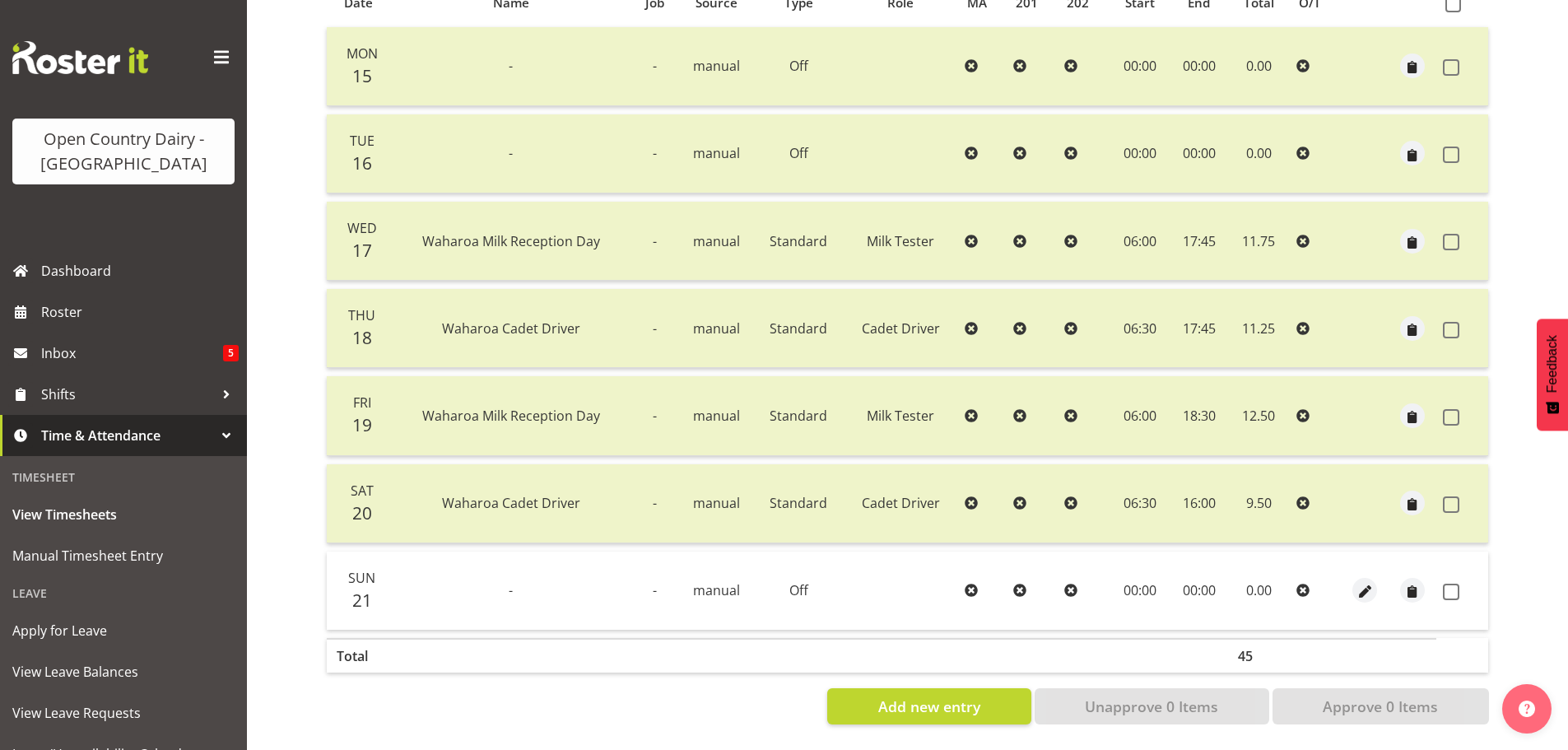
click at [1460, 589] on td at bounding box center [1462, 590] width 52 height 78
click at [1459, 584] on span at bounding box center [1451, 592] width 17 height 17
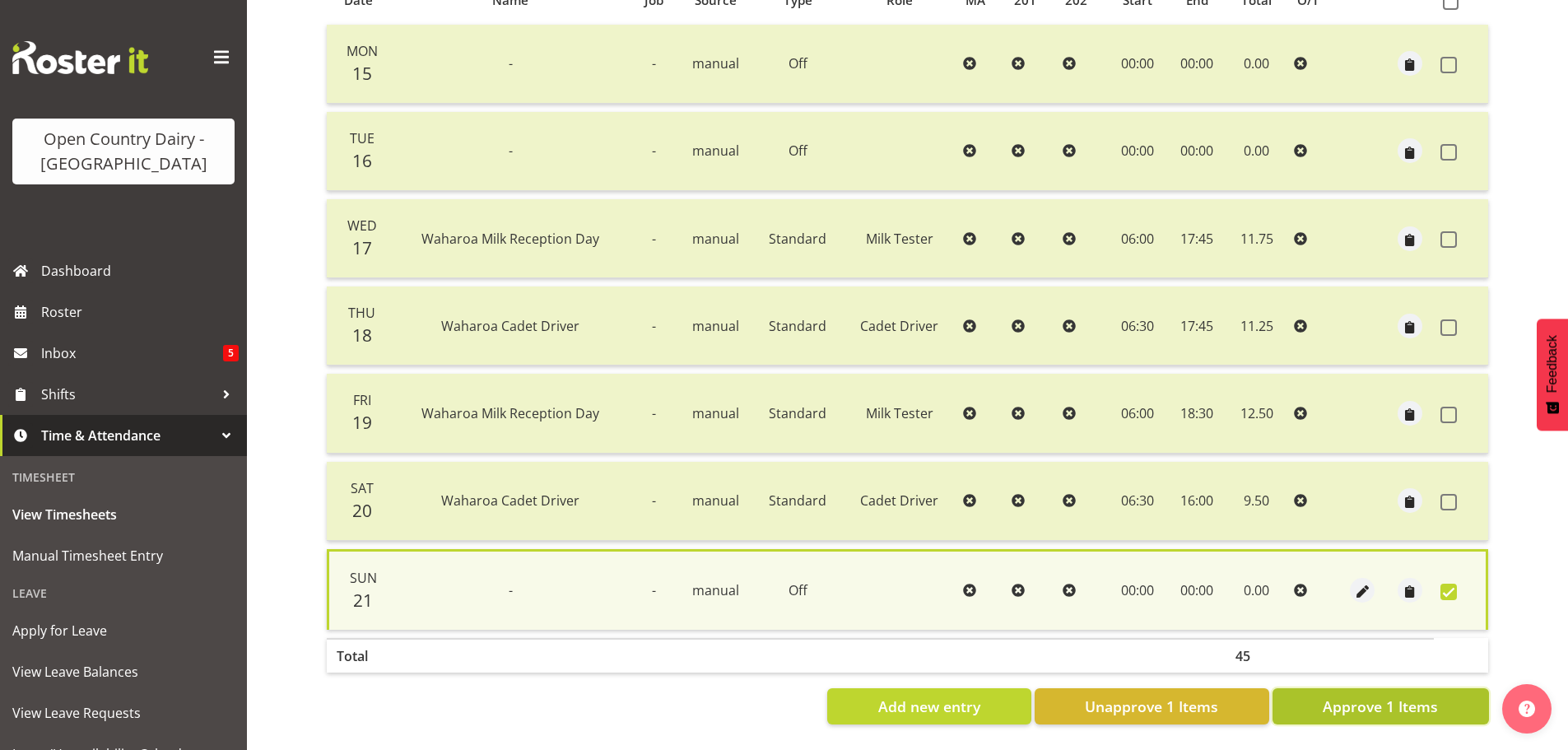
click at [1399, 695] on span "Approve 1 Items" at bounding box center [1380, 705] width 115 height 21
checkbox input "false"
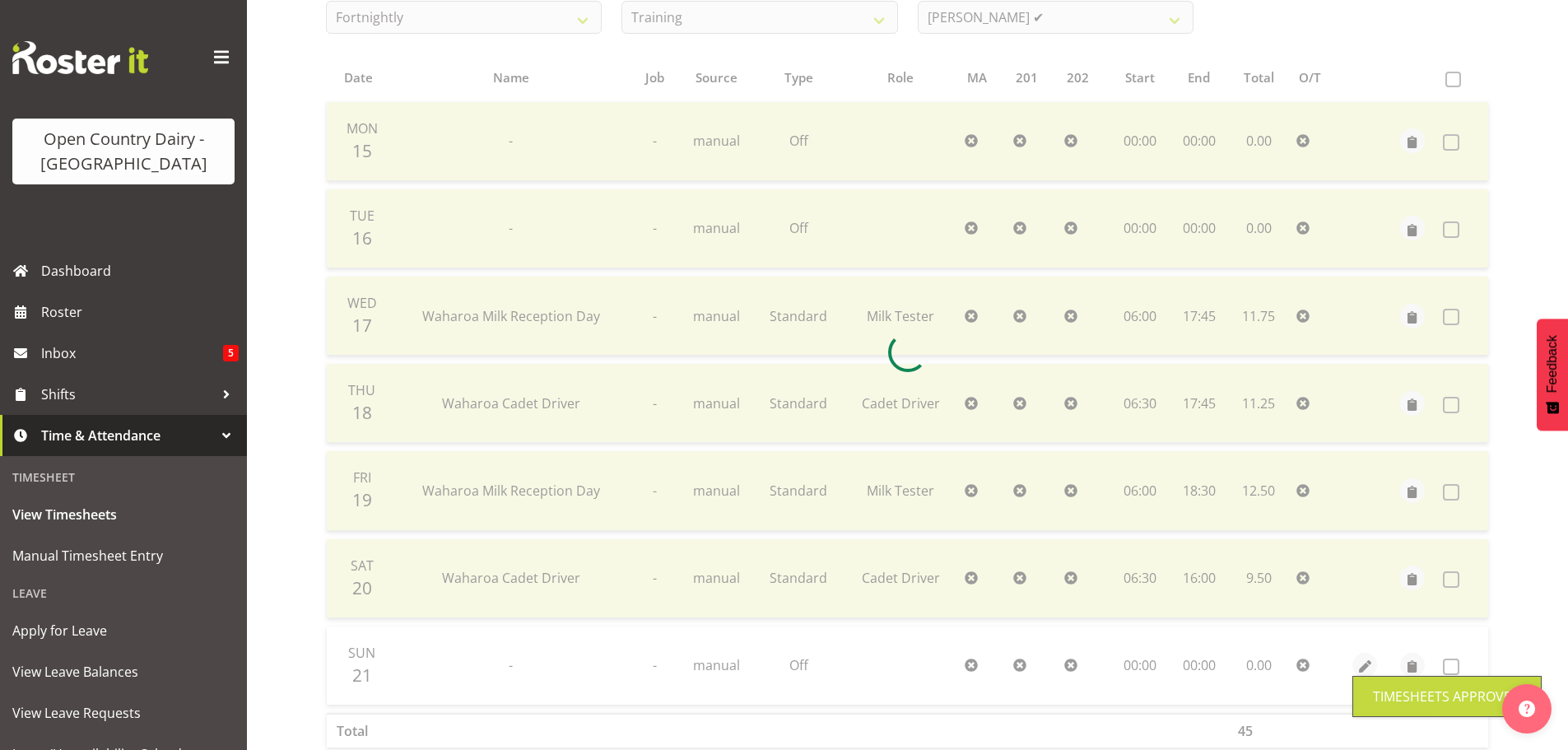
scroll to position [0, 0]
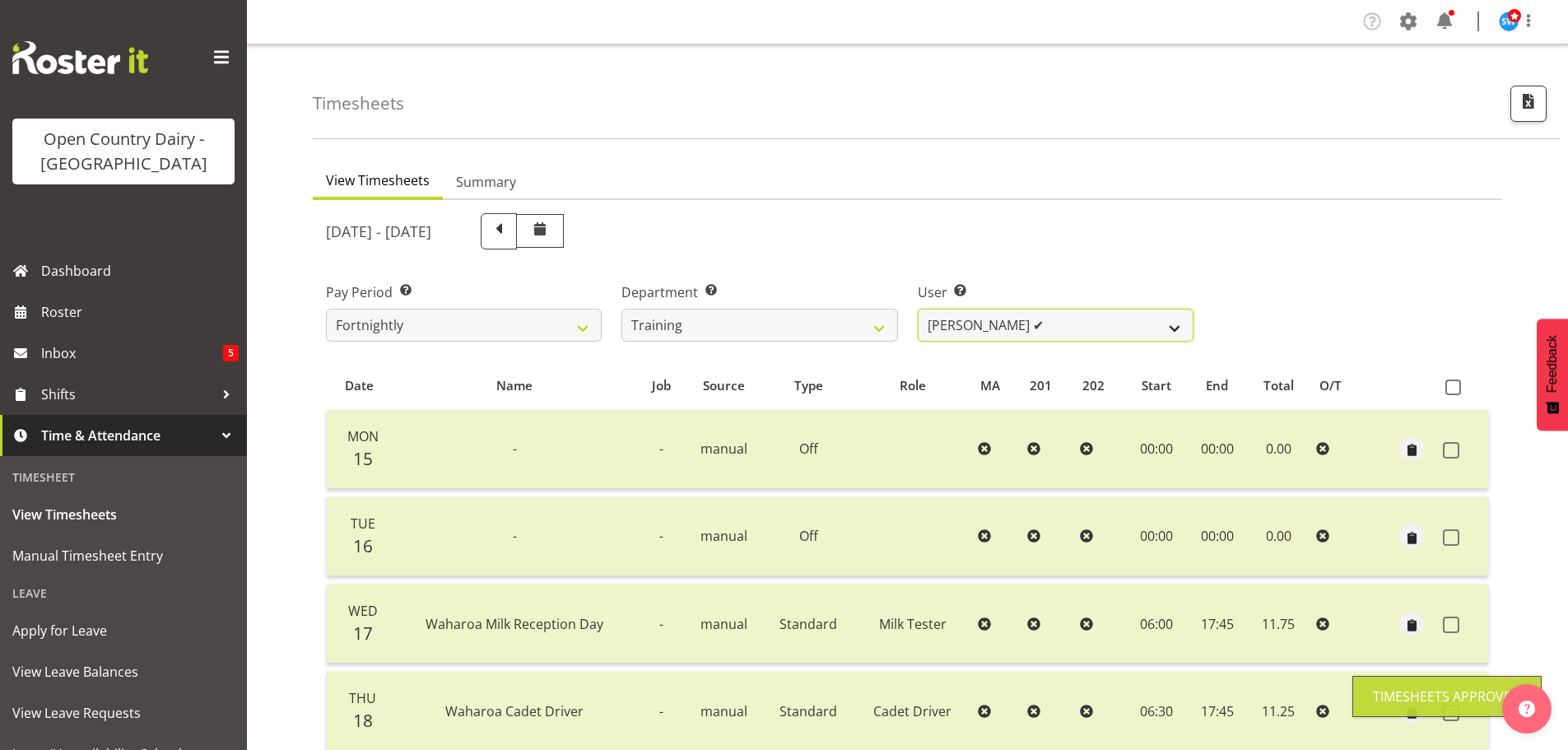
click at [1014, 317] on select "Andre Syben ❌ Andrew Murphy ❌ Antony Lockyer ✔ Haley Galecki ✔ Jesse Simpson ✔ …" at bounding box center [1056, 325] width 276 height 33
select select "11195"
click at [918, 309] on select "Andre Syben ❌ Andrew Murphy ❌ Antony Lockyer ✔ Haley Galecki ✔ Jesse Simpson ✔ …" at bounding box center [1056, 325] width 276 height 33
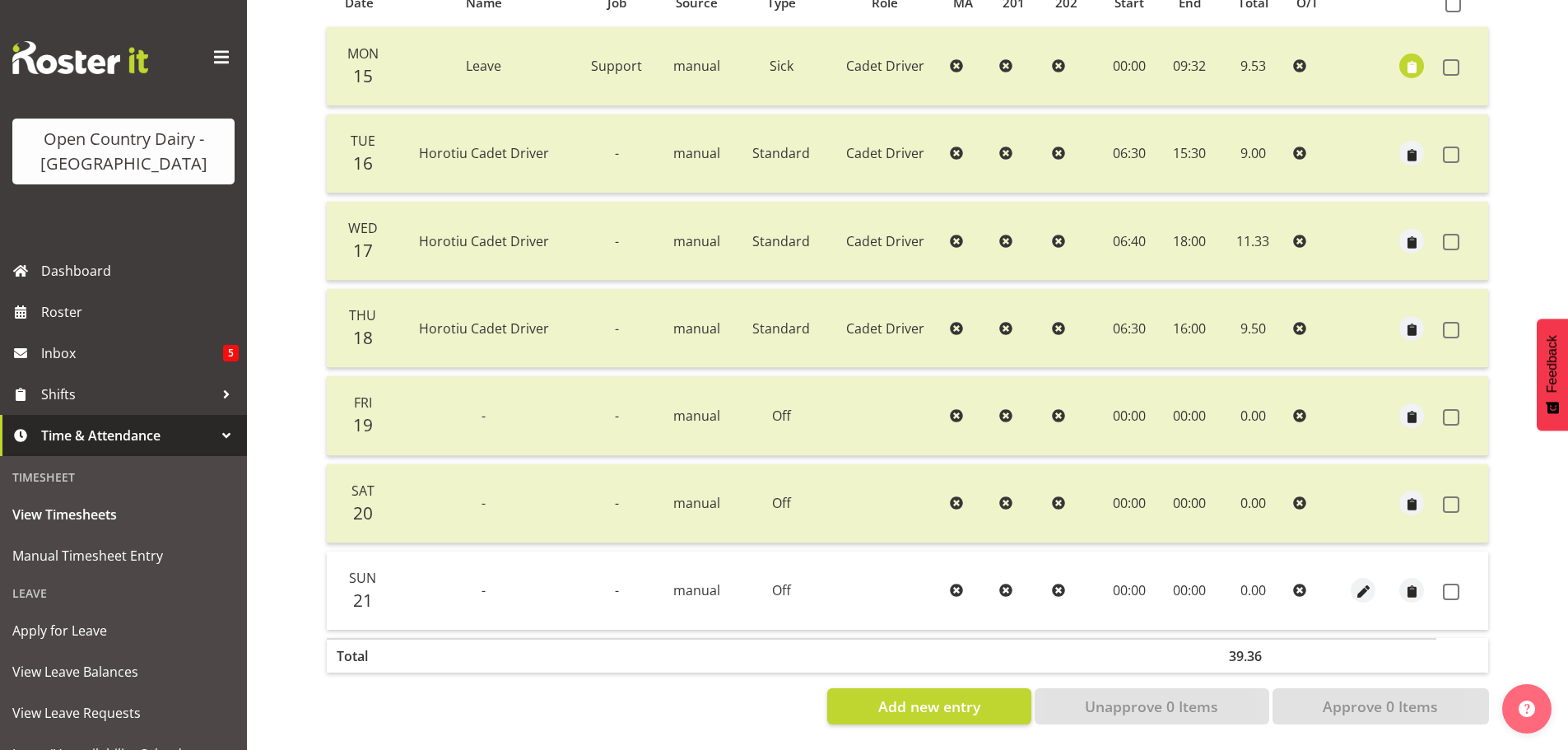
scroll to position [395, 0]
click at [1445, 584] on span at bounding box center [1451, 592] width 17 height 17
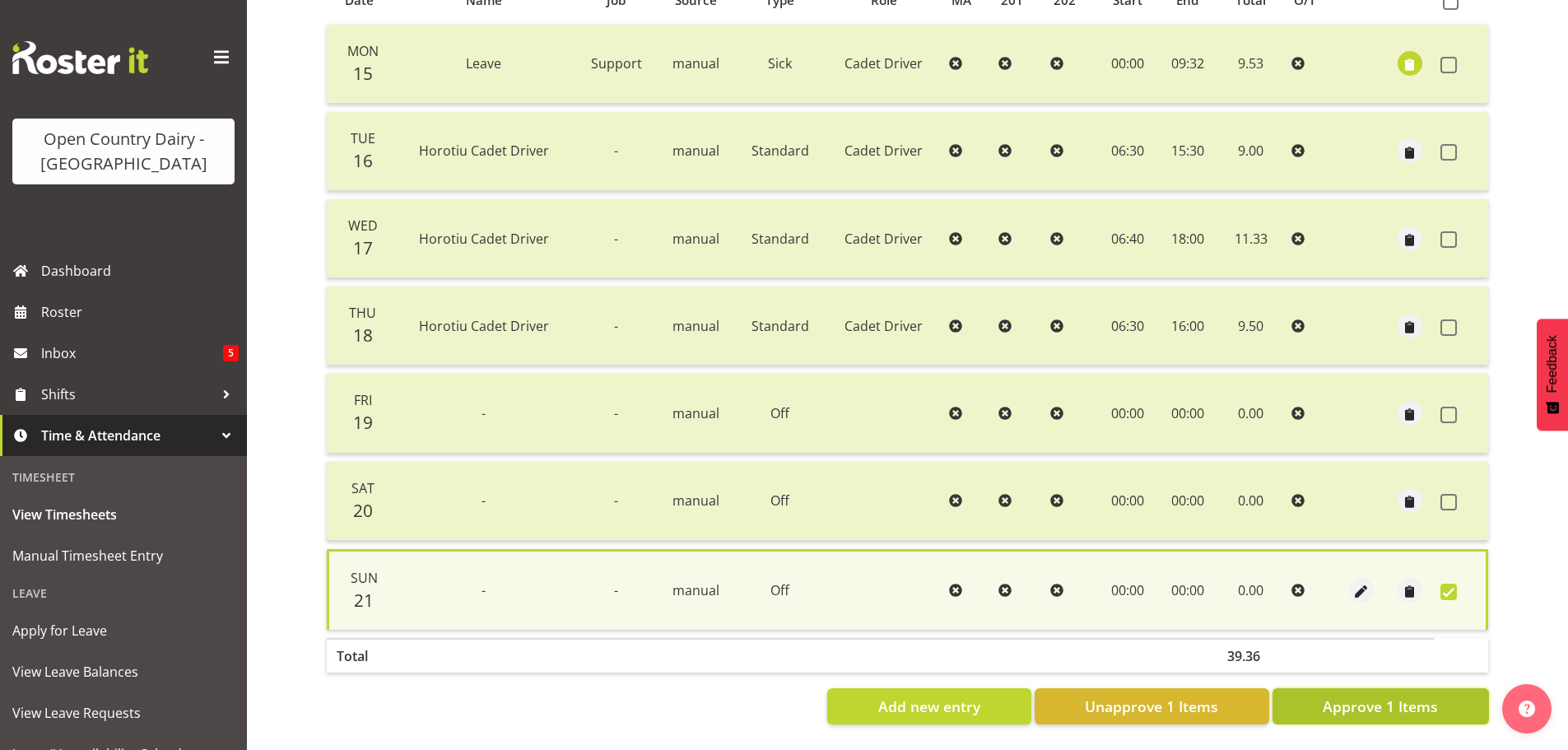
click at [1351, 695] on span "Approve 1 Items" at bounding box center [1380, 705] width 115 height 21
checkbox input "false"
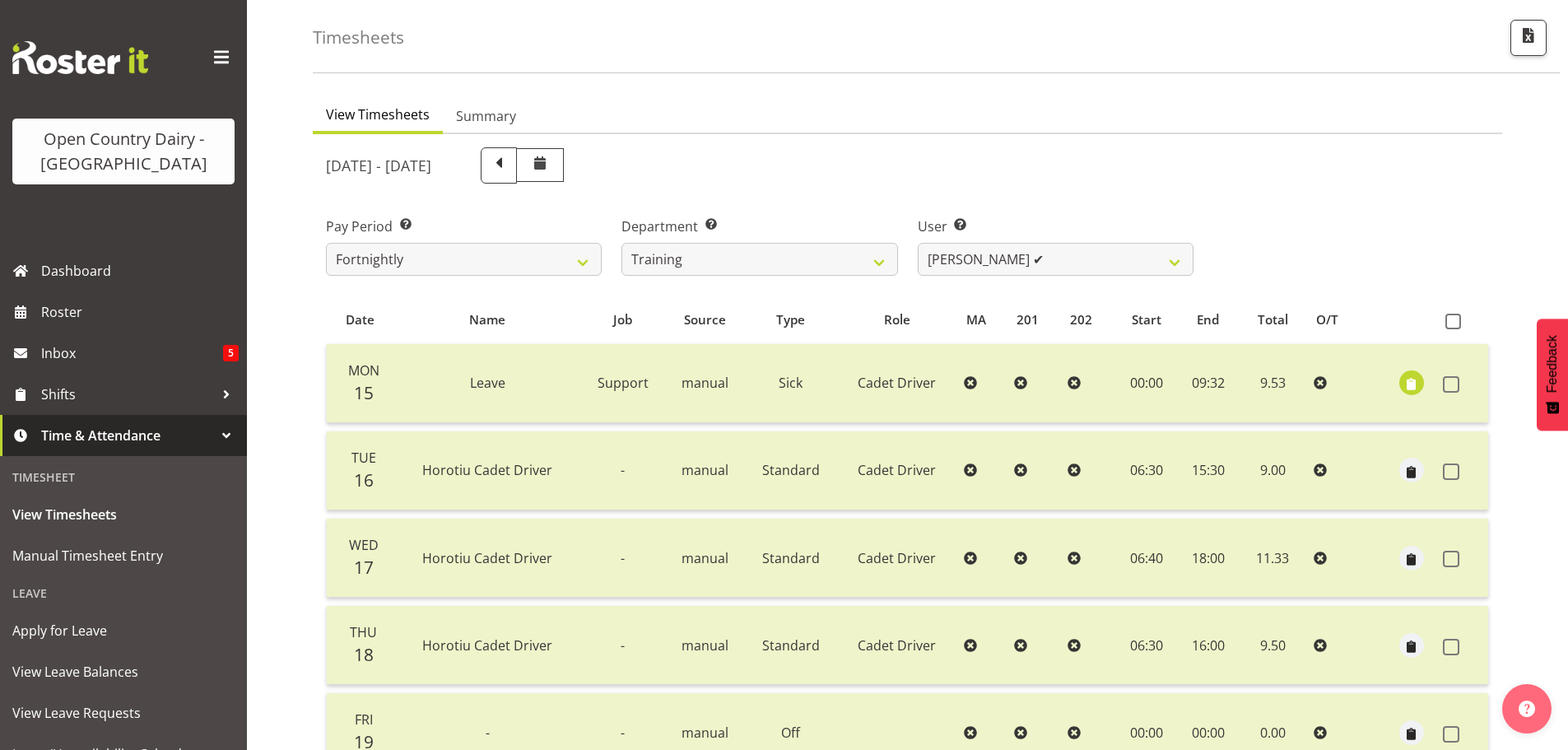
scroll to position [0, 0]
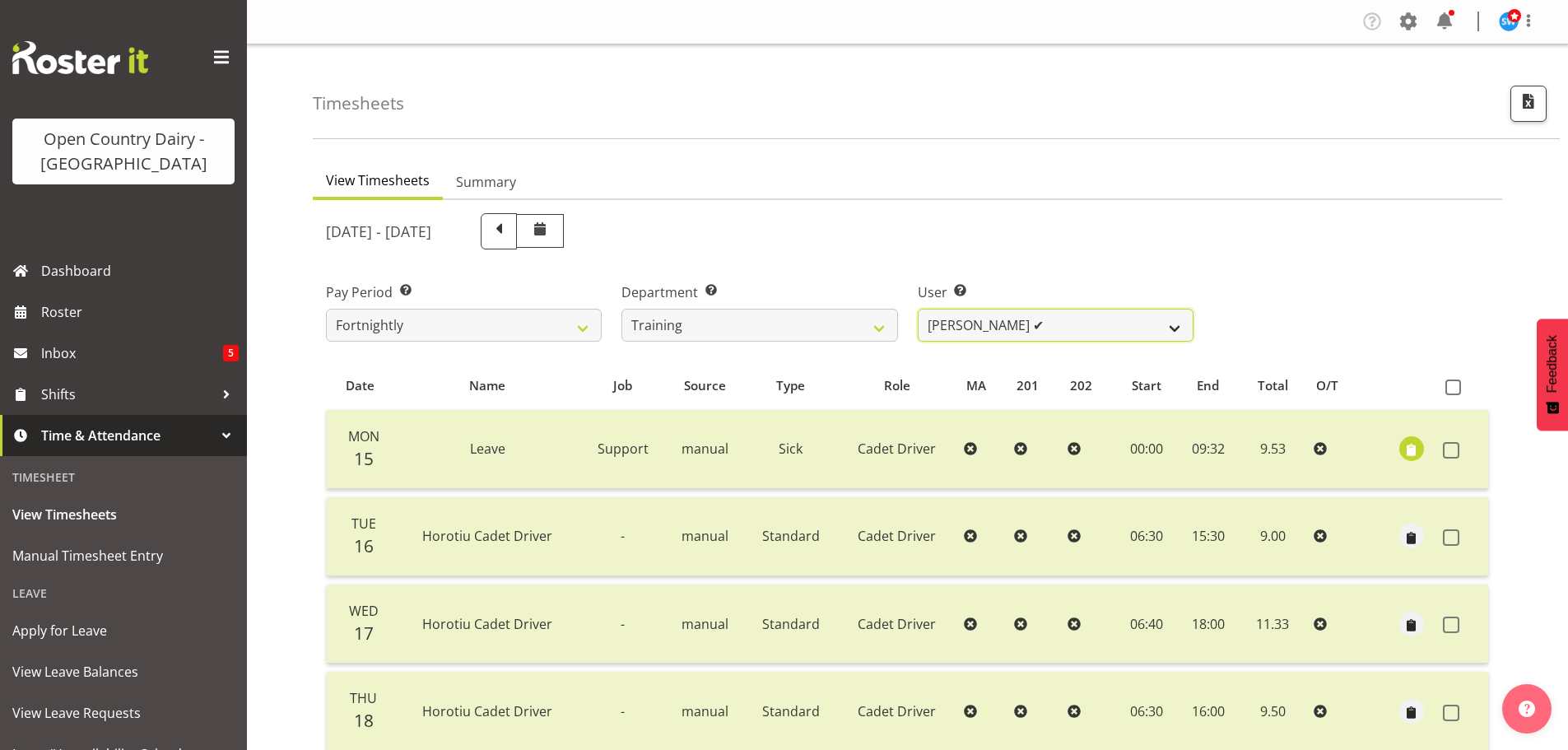
click at [960, 324] on select "Andre Syben ❌ Andrew Murphy ❌ Antony Lockyer ✔ Haley Galecki ✔ Jesse Simpson ✔ …" at bounding box center [1056, 325] width 276 height 33
select select "11176"
click at [918, 309] on select "Andre Syben ❌ Andrew Murphy ❌ Antony Lockyer ✔ Haley Galecki ✔ Jesse Simpson ✔ …" at bounding box center [1056, 325] width 276 height 33
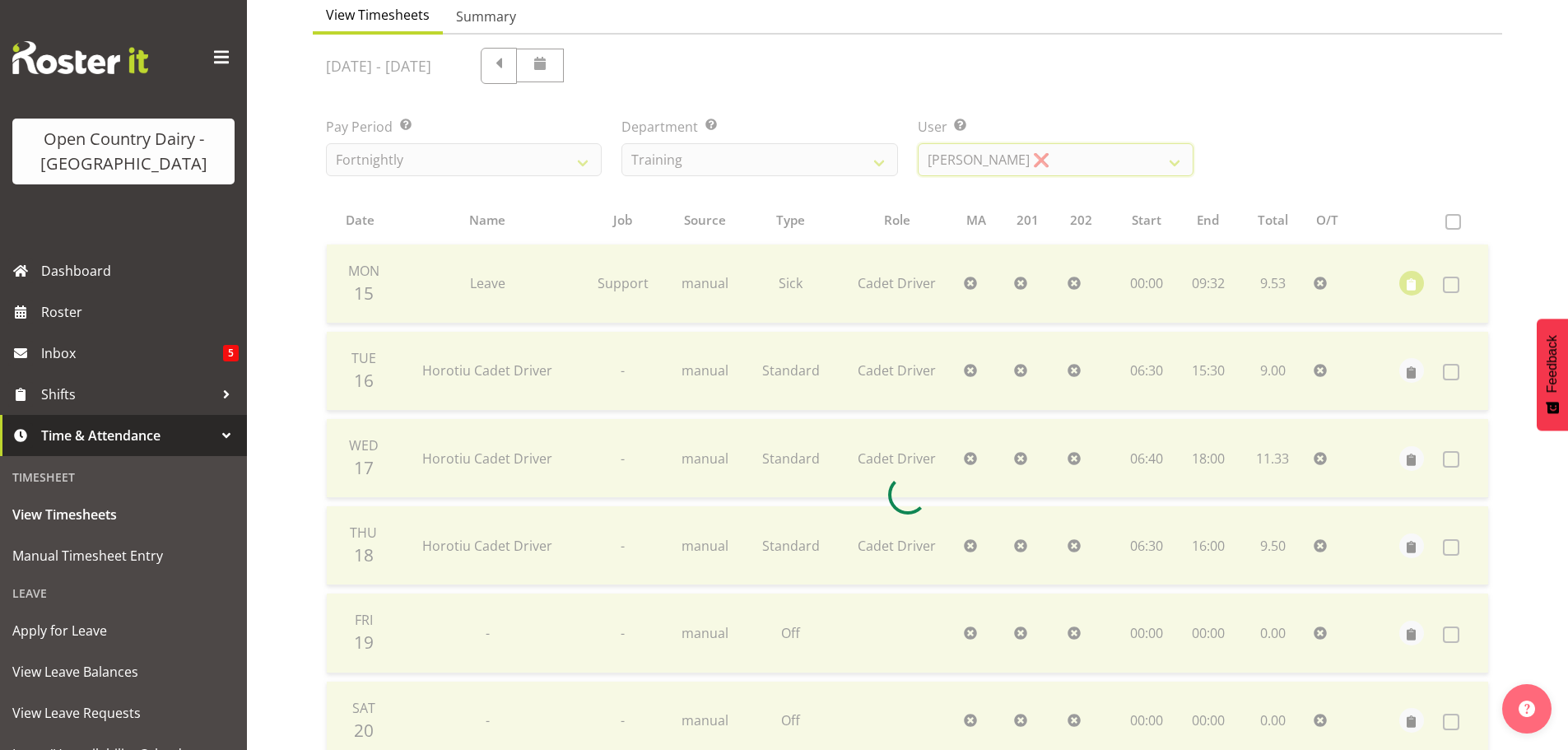
scroll to position [330, 0]
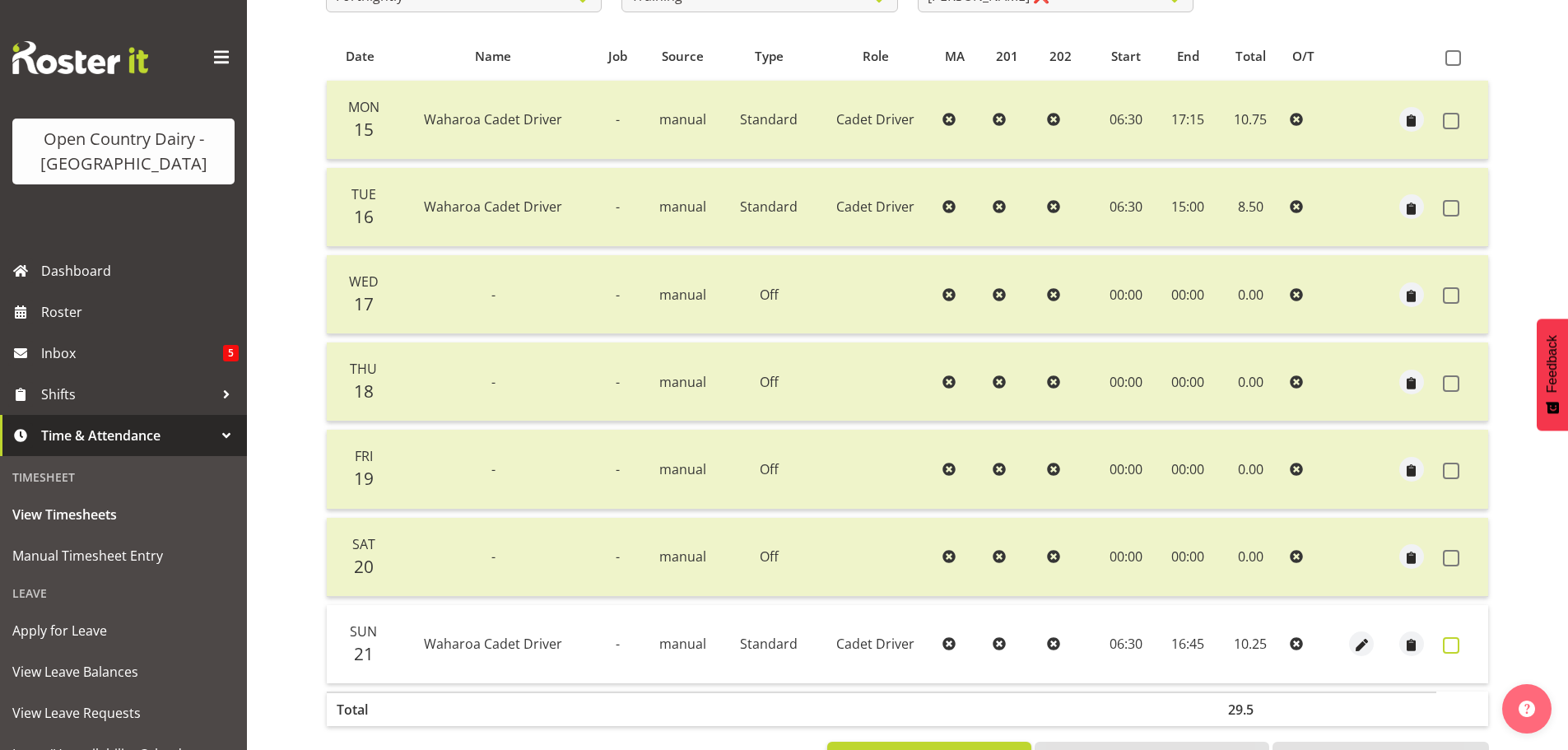
click at [1446, 639] on span at bounding box center [1451, 646] width 17 height 17
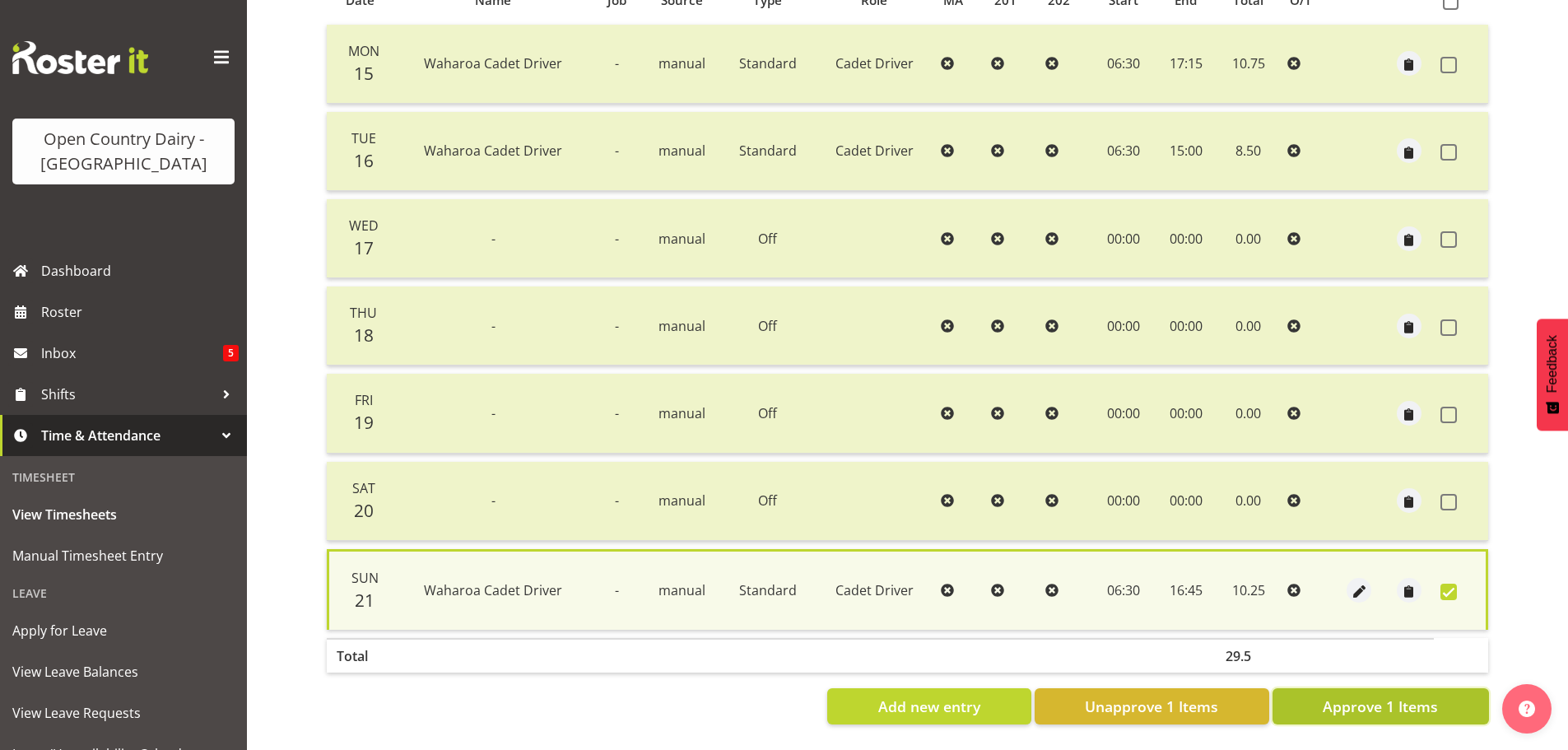
click at [1370, 695] on span "Approve 1 Items" at bounding box center [1380, 705] width 115 height 21
checkbox input "false"
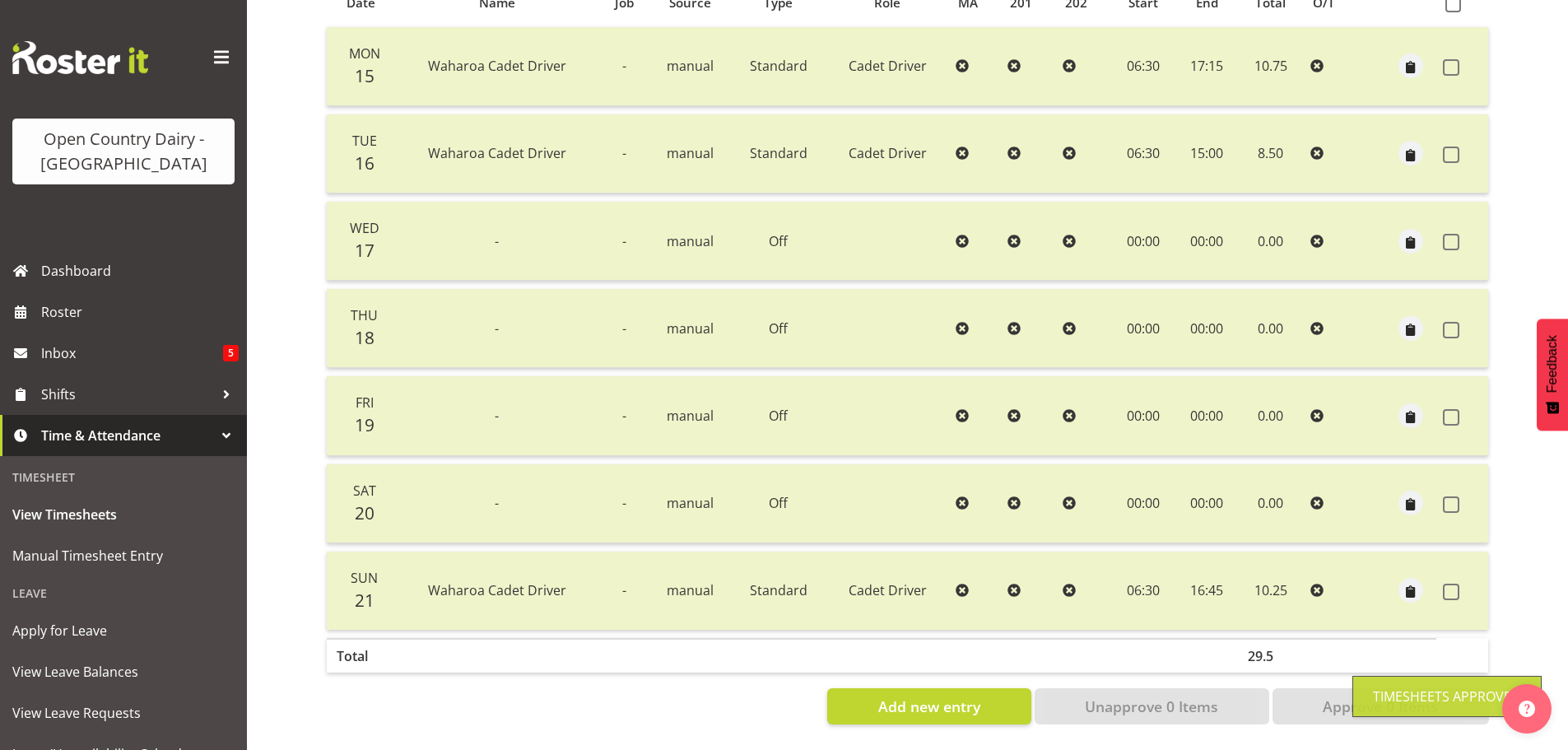
scroll to position [66, 0]
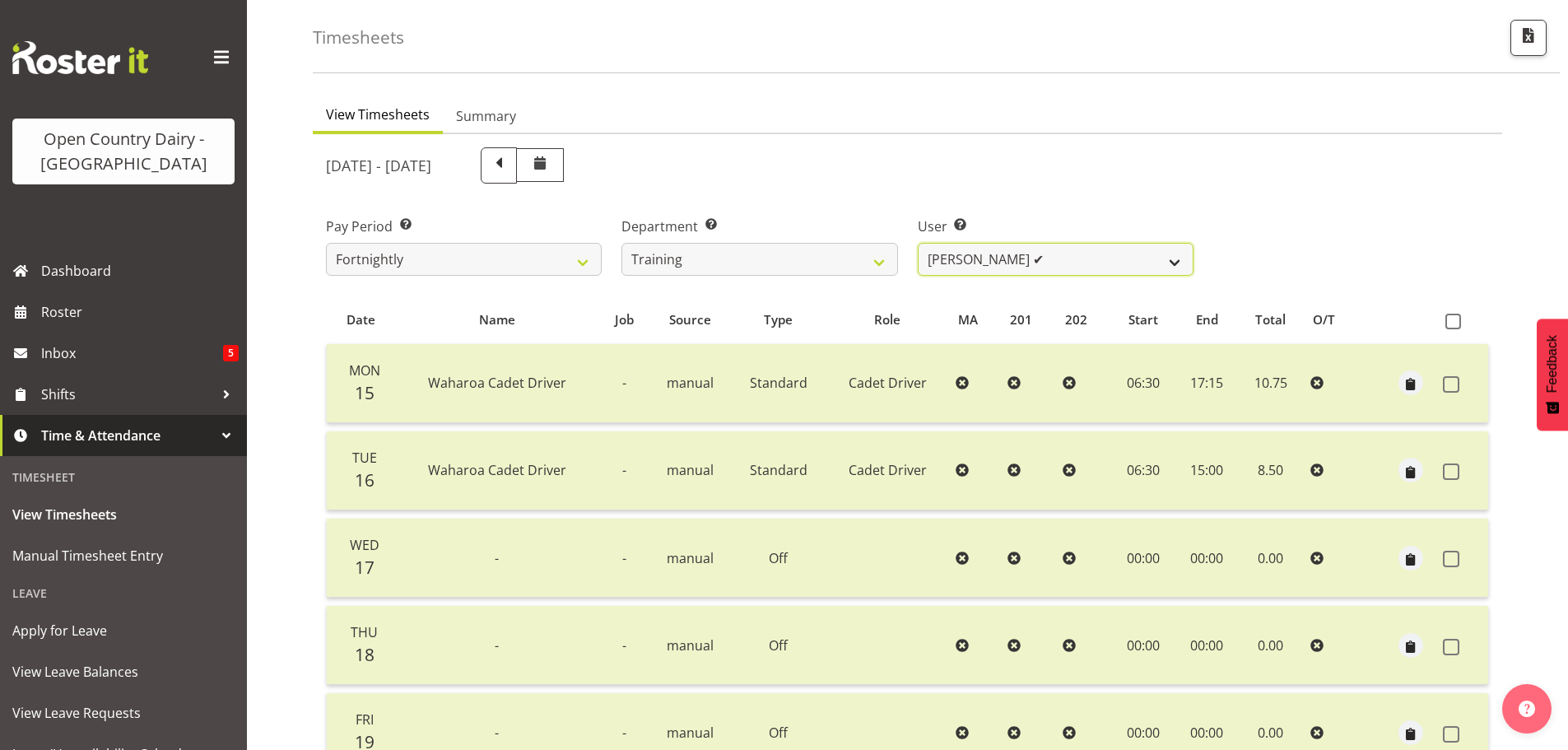
click at [937, 260] on select "Andre Syben ❌ Andrew Murphy ❌ Antony Lockyer ✔ Haley Galecki ✔ Jesse Simpson ✔ …" at bounding box center [1056, 259] width 276 height 33
select select "11242"
click at [918, 243] on select "Andre Syben ❌ Andrew Murphy ❌ Antony Lockyer ✔ Haley Galecki ✔ Jesse Simpson ✔ …" at bounding box center [1056, 259] width 276 height 33
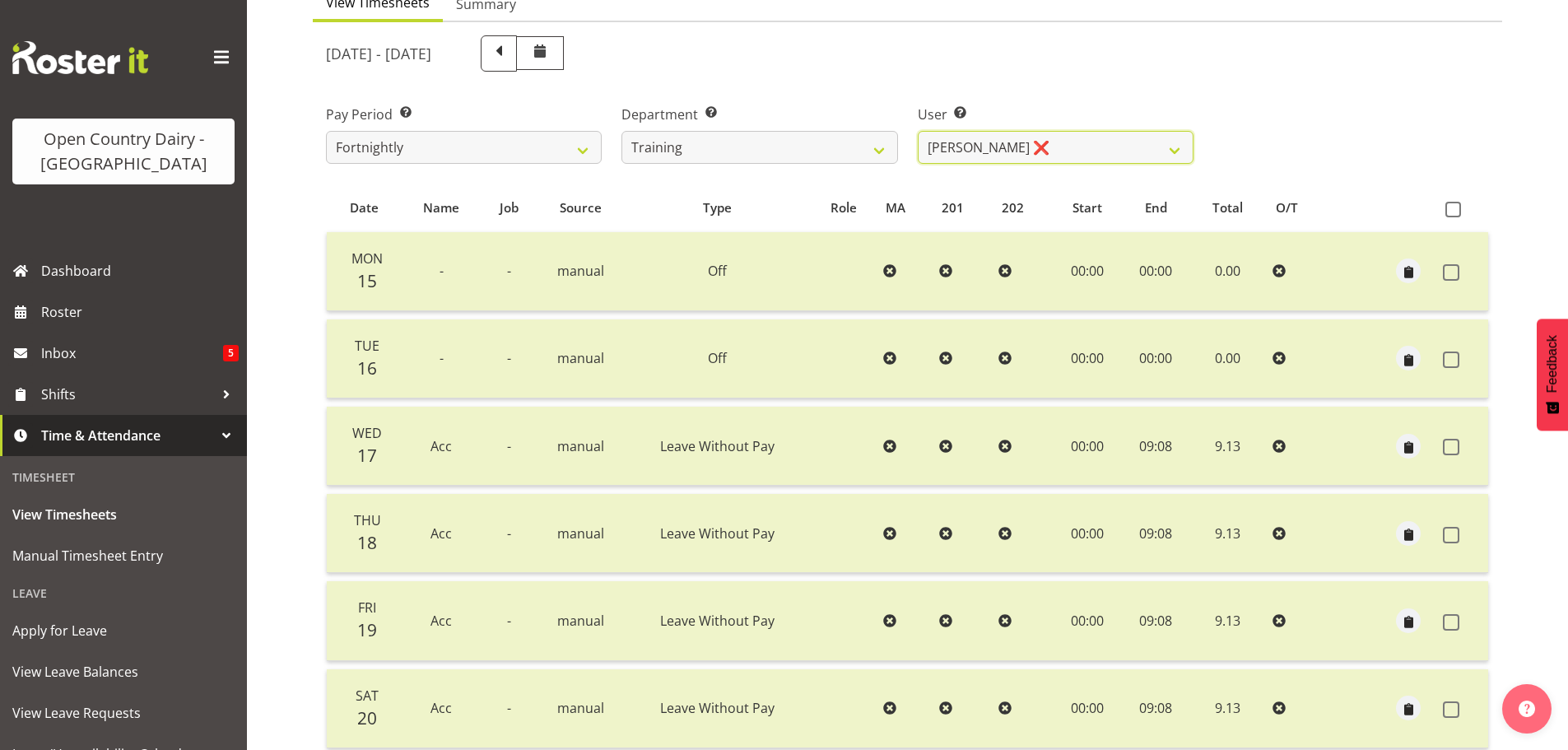
scroll to position [313, 0]
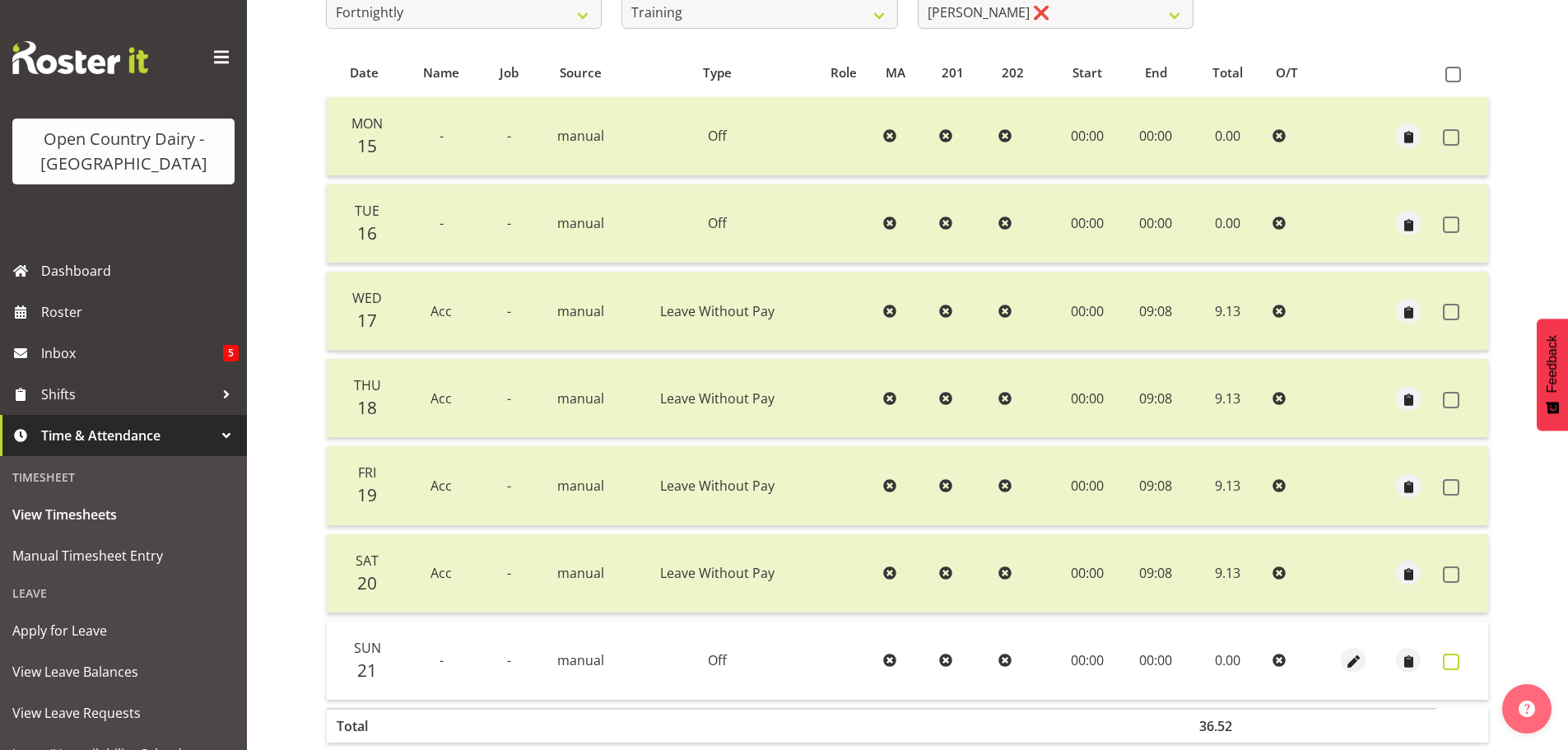
click at [1450, 662] on span at bounding box center [1451, 662] width 17 height 17
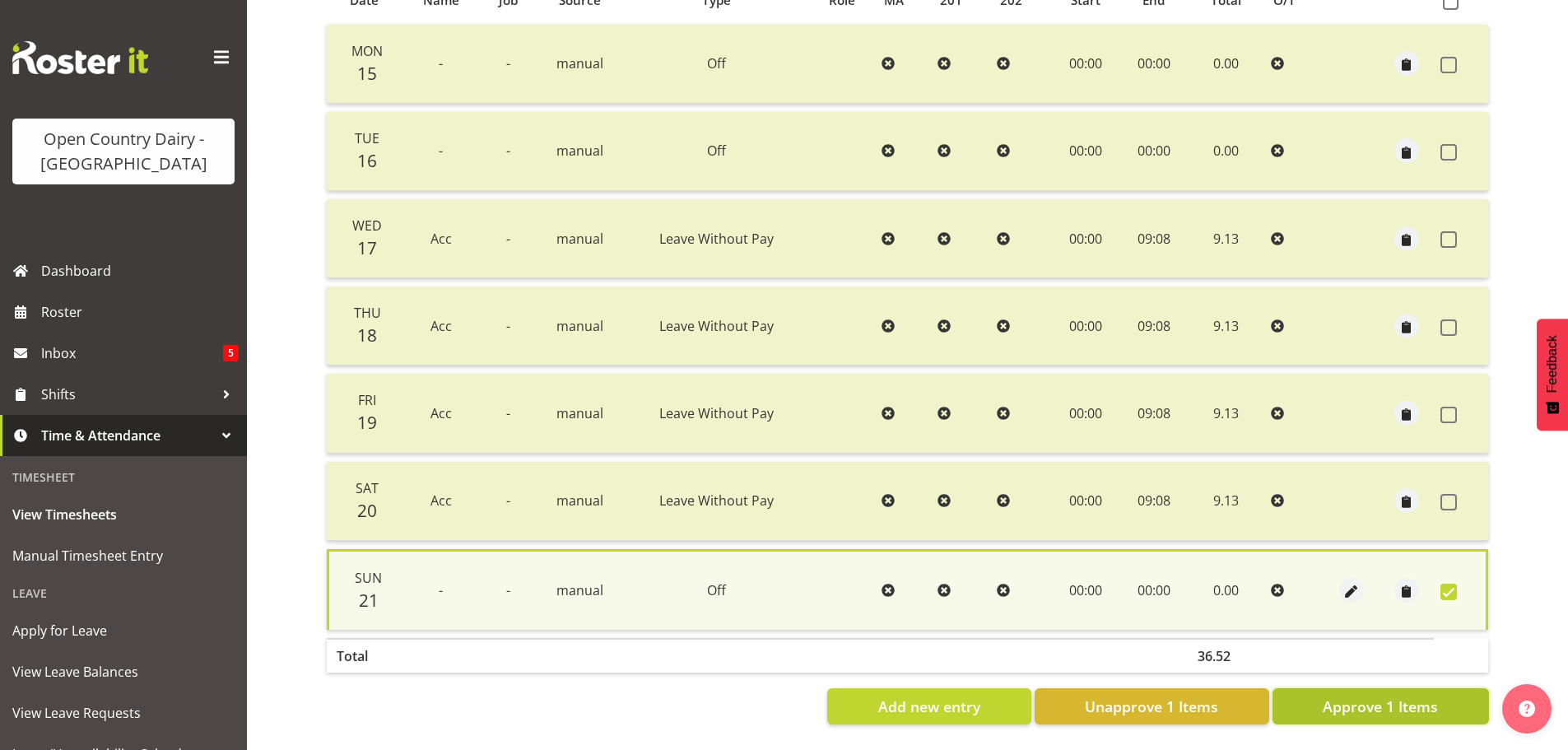
click at [1382, 701] on span "Approve 1 Items" at bounding box center [1380, 705] width 115 height 21
checkbox input "false"
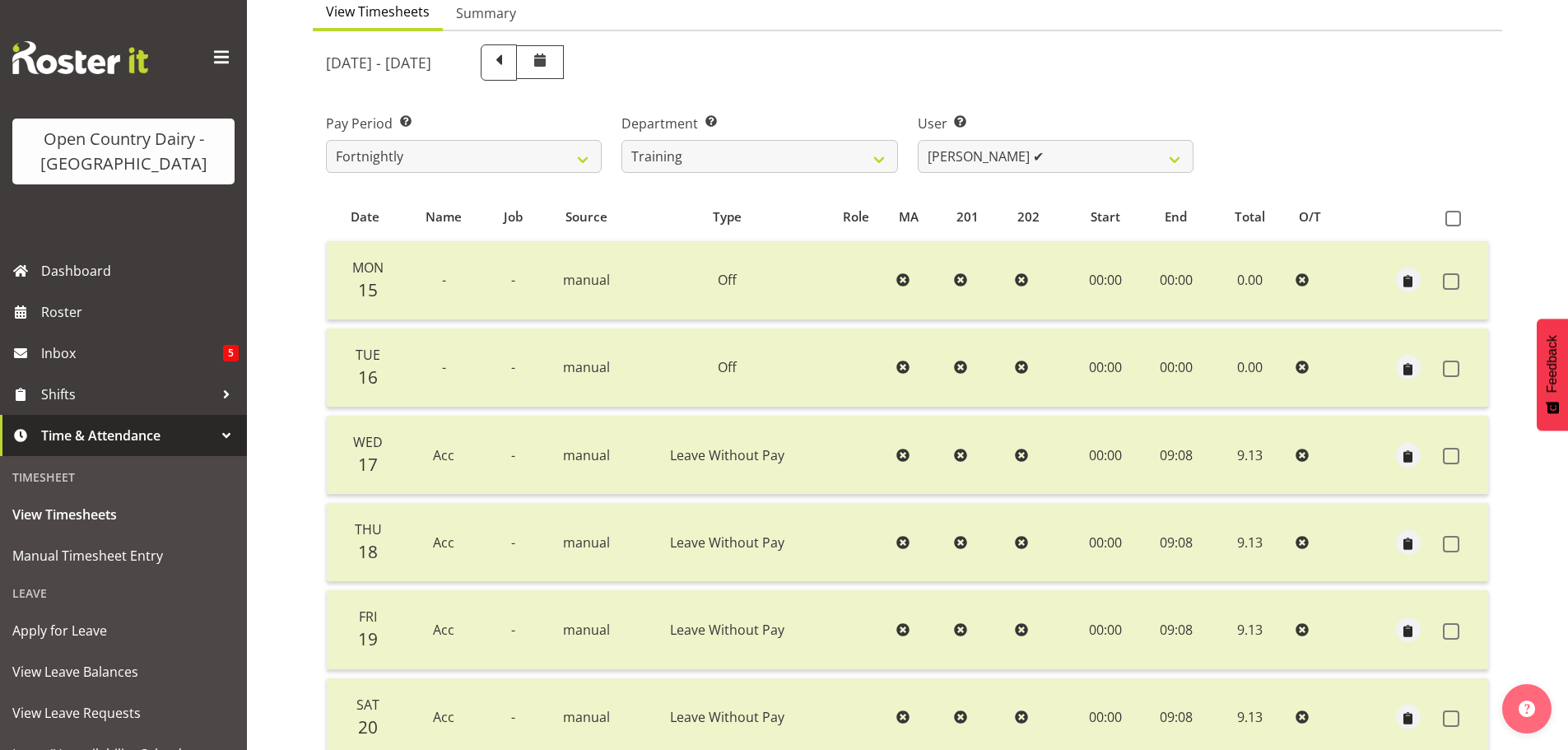
scroll to position [0, 0]
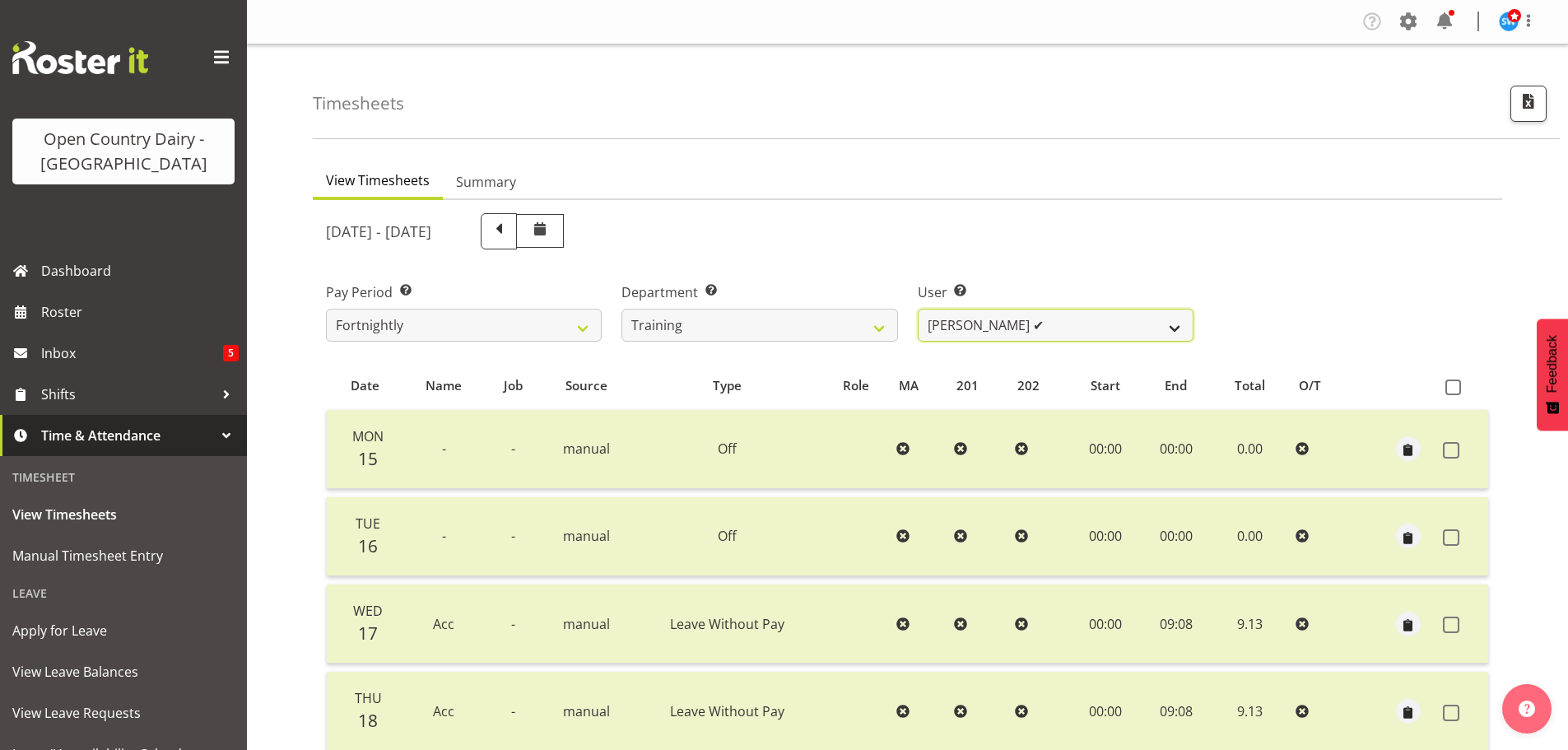
click at [1072, 336] on select "Andre Syben ❌ Andrew Murphy ❌ Antony Lockyer ✔ Haley Galecki ✔ Jesse Simpson ✔ …" at bounding box center [1056, 325] width 276 height 33
select select "11709"
click at [918, 309] on select "Andre Syben ❌ Andrew Murphy ❌ Antony Lockyer ✔ Haley Galecki ✔ Jesse Simpson ✔ …" at bounding box center [1056, 325] width 276 height 33
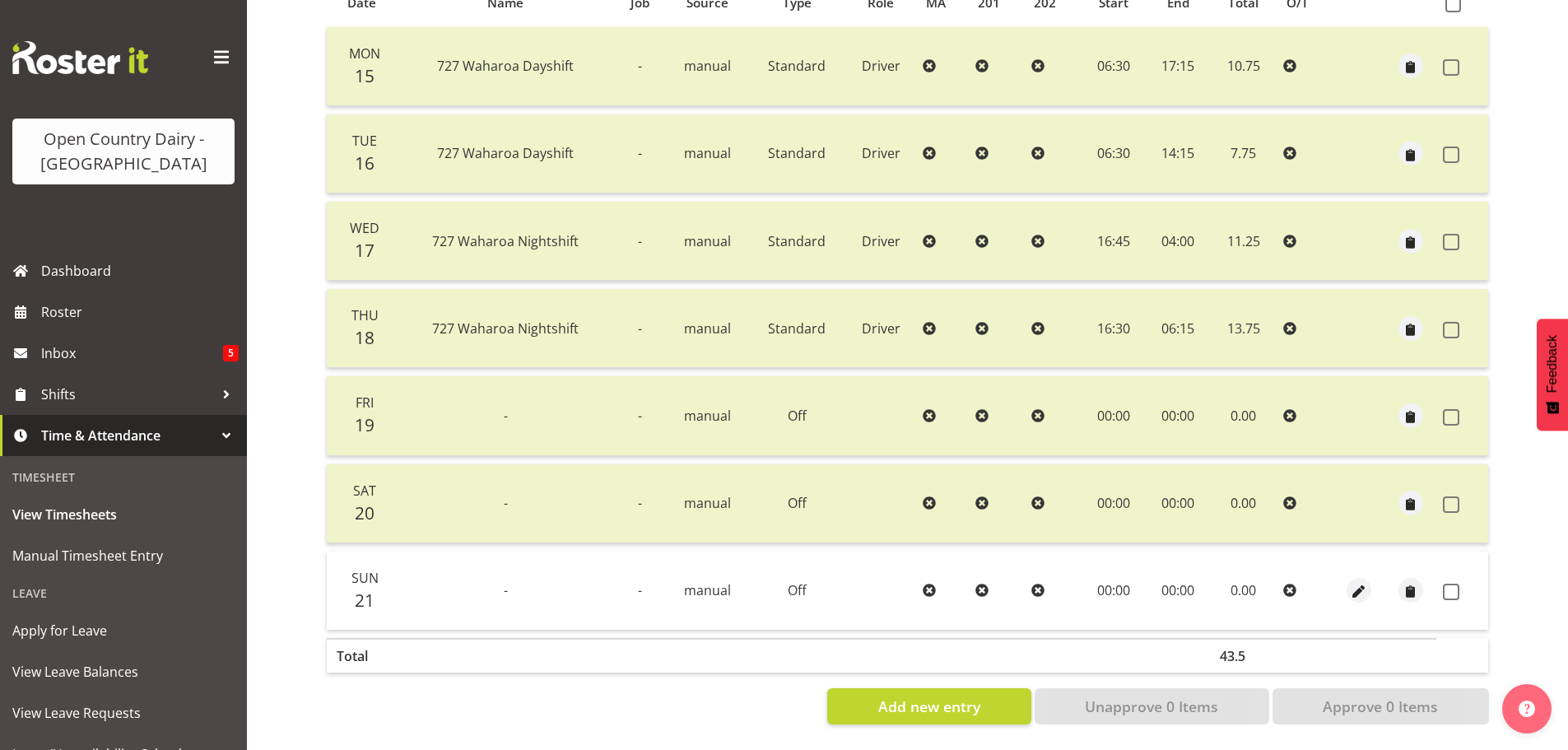
scroll to position [395, 0]
click at [1446, 584] on span at bounding box center [1451, 592] width 17 height 17
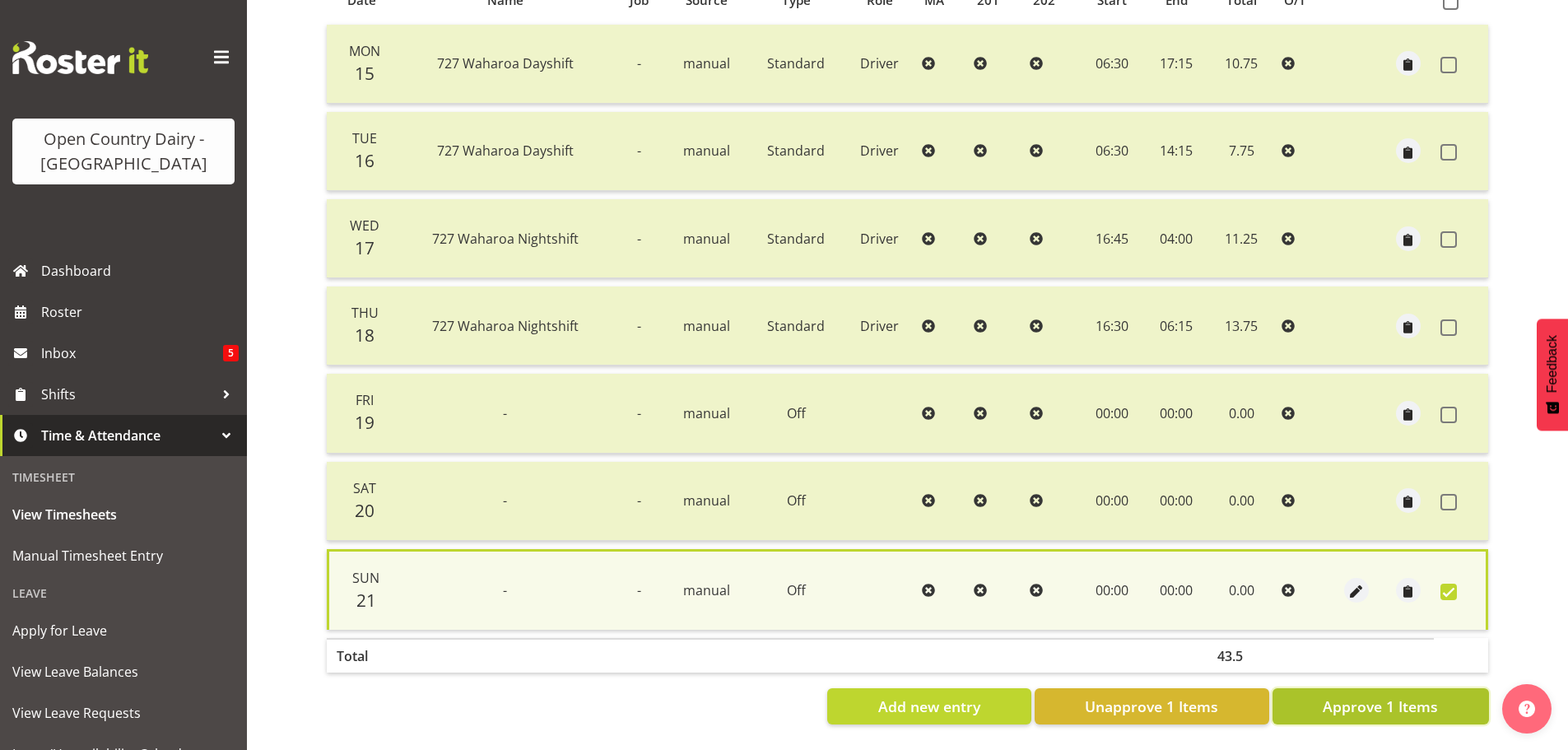
click at [1382, 695] on span "Approve 1 Items" at bounding box center [1380, 705] width 115 height 21
checkbox input "false"
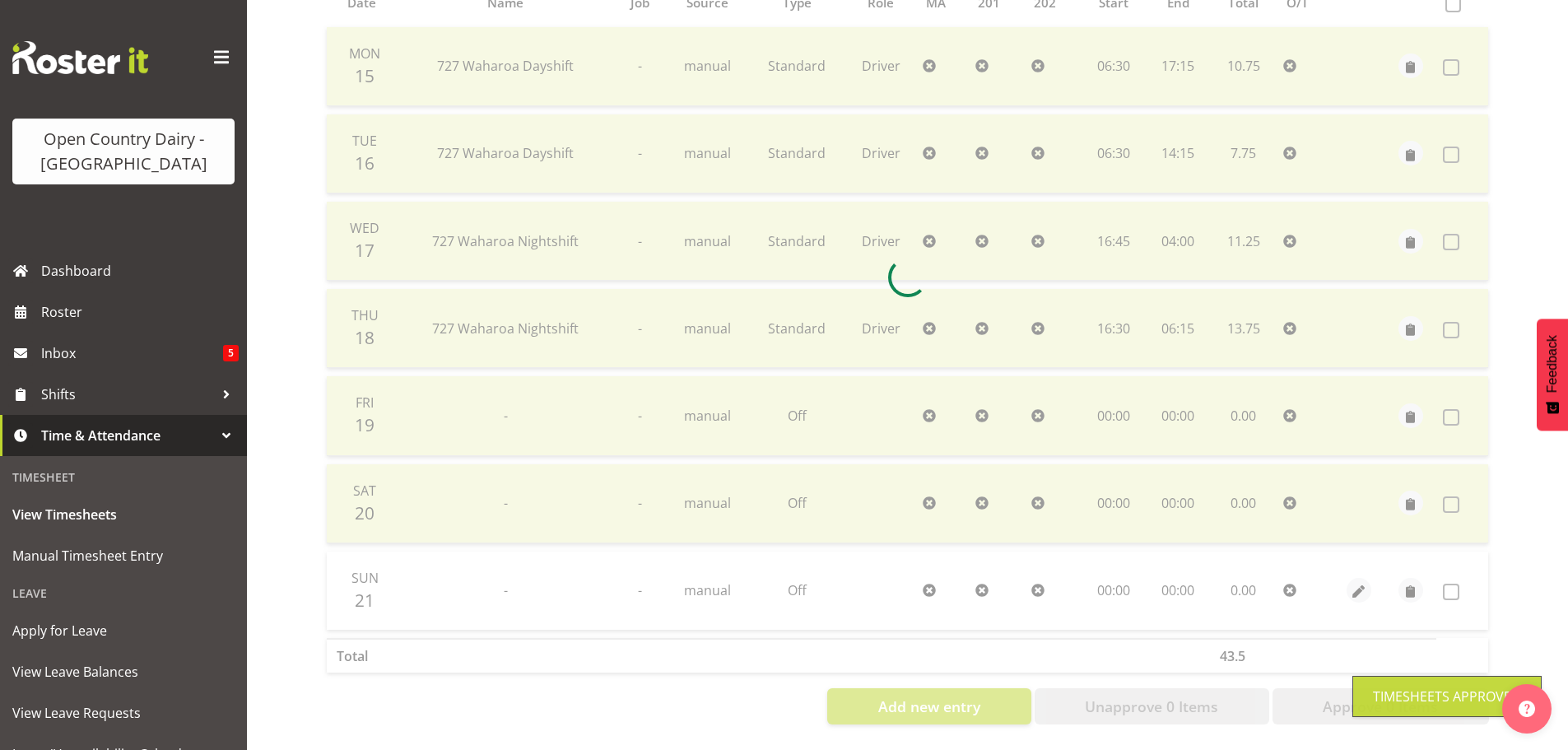
scroll to position [0, 0]
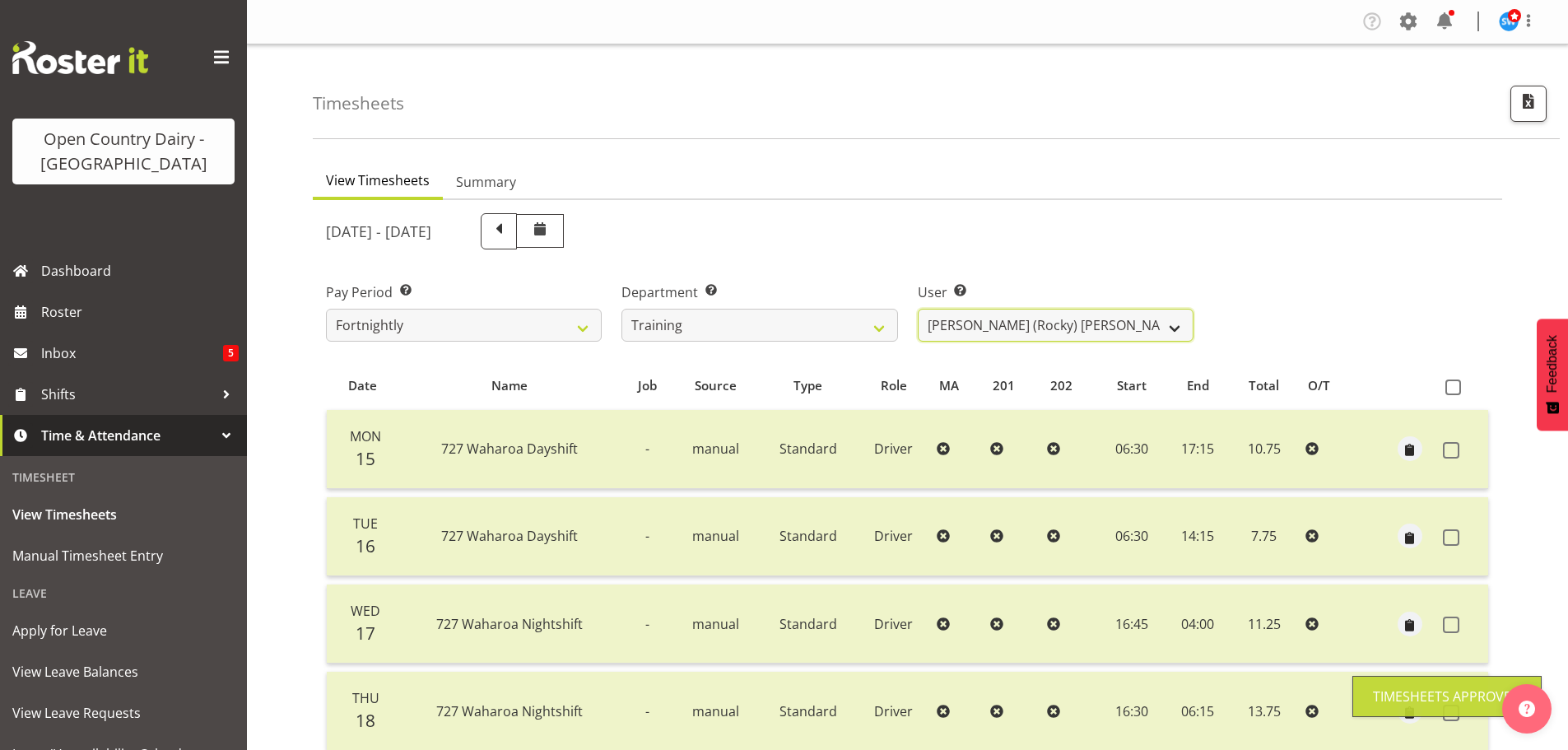
click at [1077, 332] on select "Andre Syben ❌ Andrew Murphy ❌ Antony Lockyer ✔ Haley Galecki ✔ Jesse Simpson ✔ …" at bounding box center [1056, 325] width 276 height 33
click at [918, 309] on select "Andre Syben ❌ Andrew Murphy ❌ Antony Lockyer ✔ Haley Galecki ✔ Jesse Simpson ✔ …" at bounding box center [1056, 325] width 276 height 33
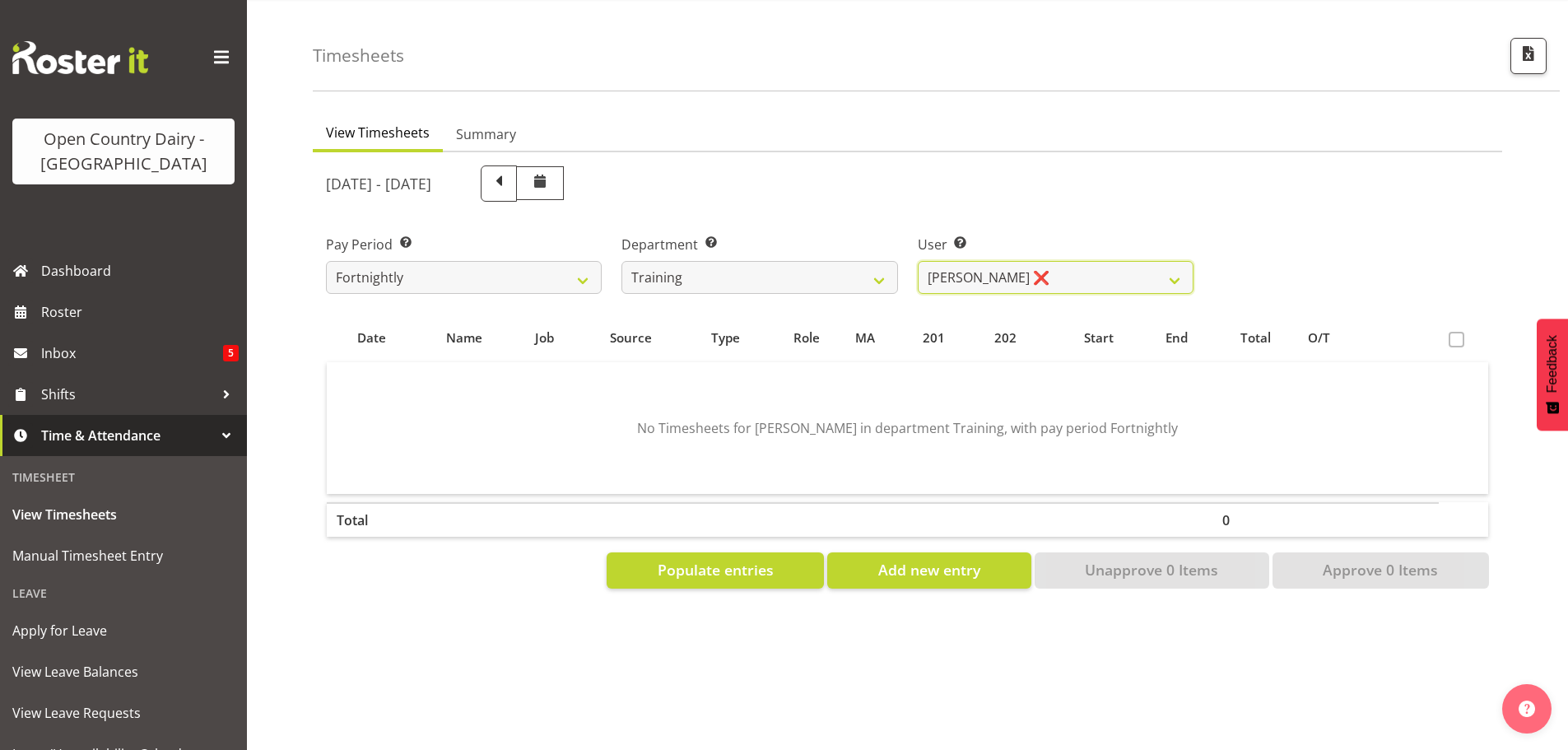
scroll to position [72, 0]
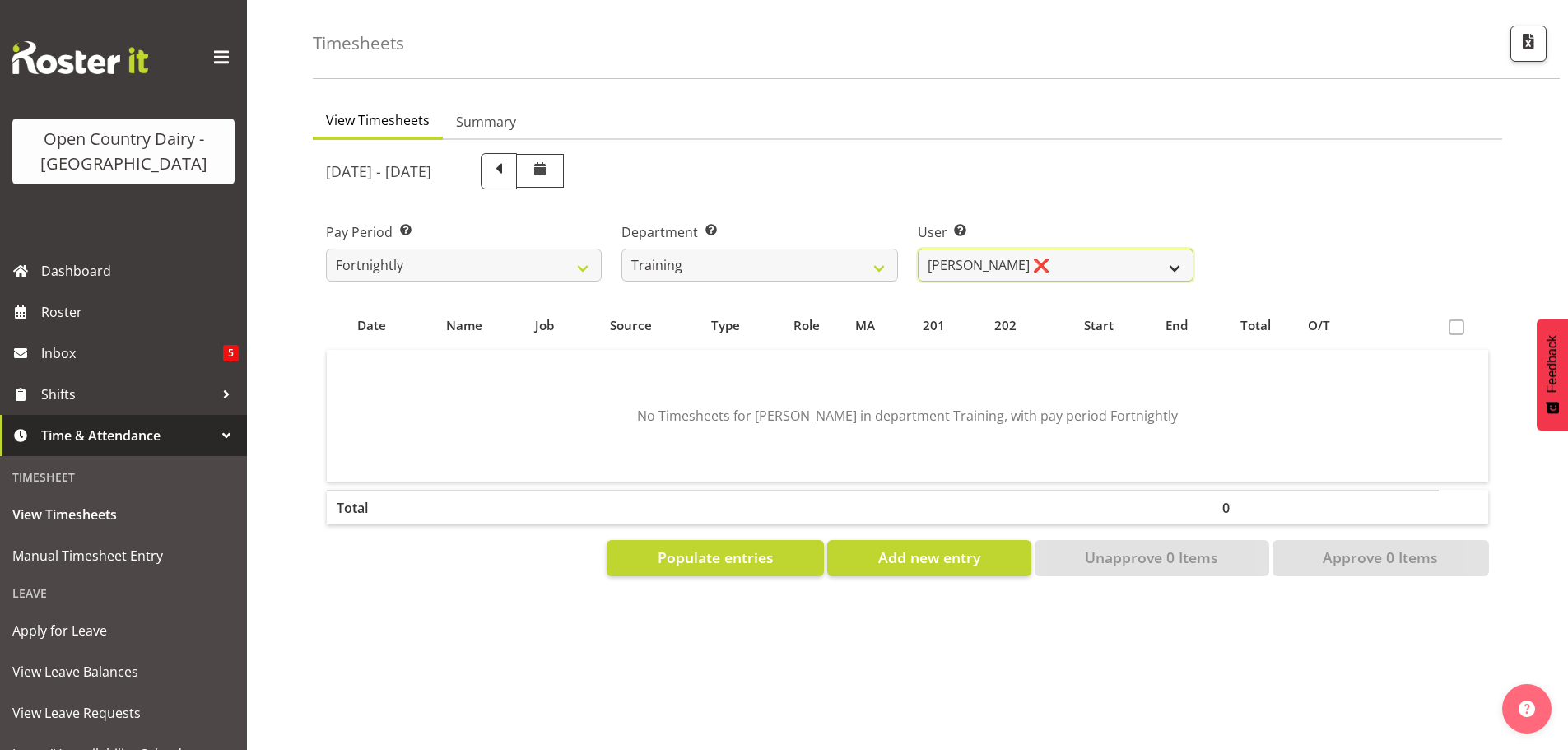
click at [929, 249] on select "Andre Syben ❌ Andrew Murphy ❌ Antony Lockyer ✔ Haley Galecki ✔ Jesse Simpson ✔ …" at bounding box center [1056, 265] width 276 height 33
select select "11704"
click at [918, 249] on select "Andre Syben ❌ Andrew Murphy ❌ Antony Lockyer ✔ Haley Galecki ✔ Jesse Simpson ✔ …" at bounding box center [1056, 265] width 276 height 33
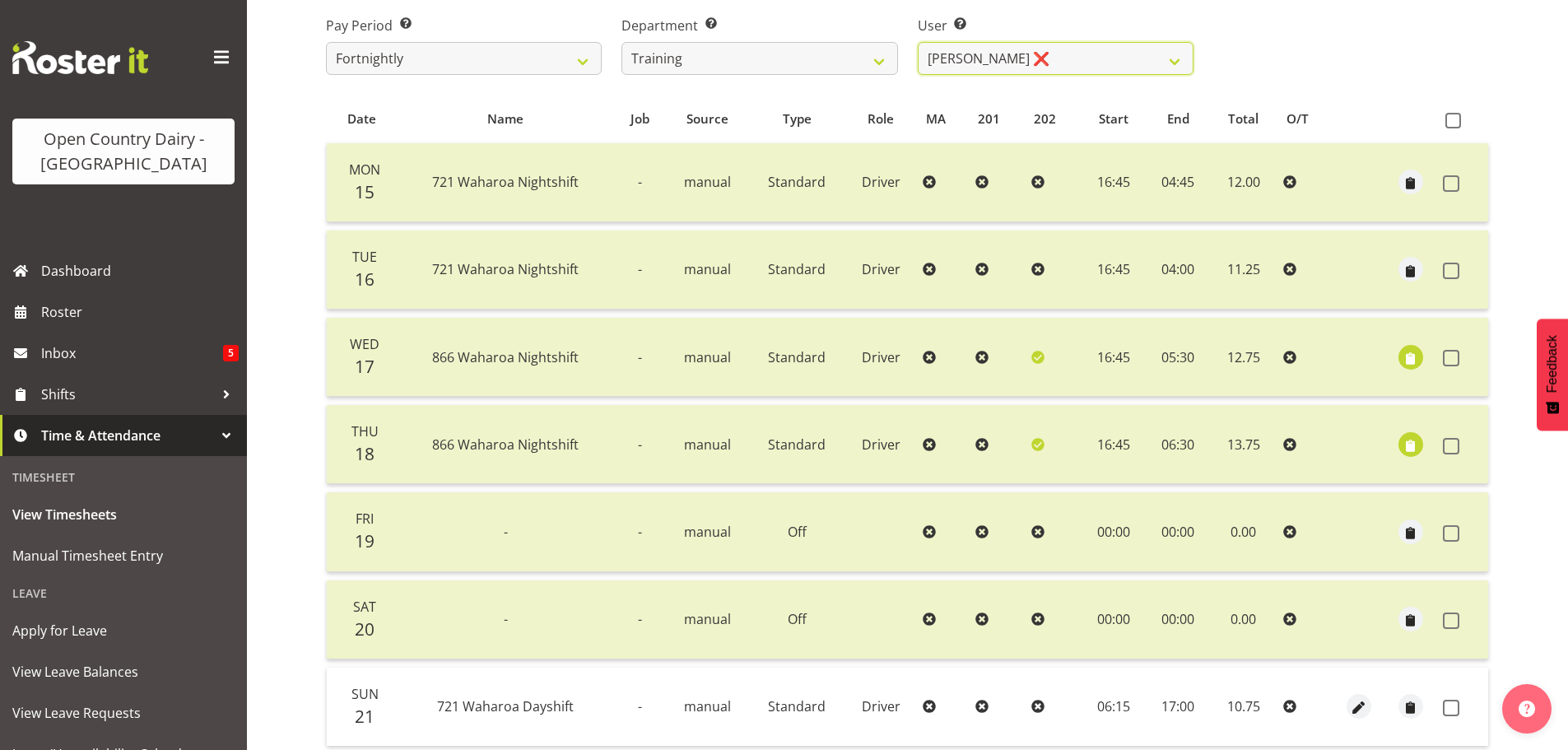
scroll to position [395, 0]
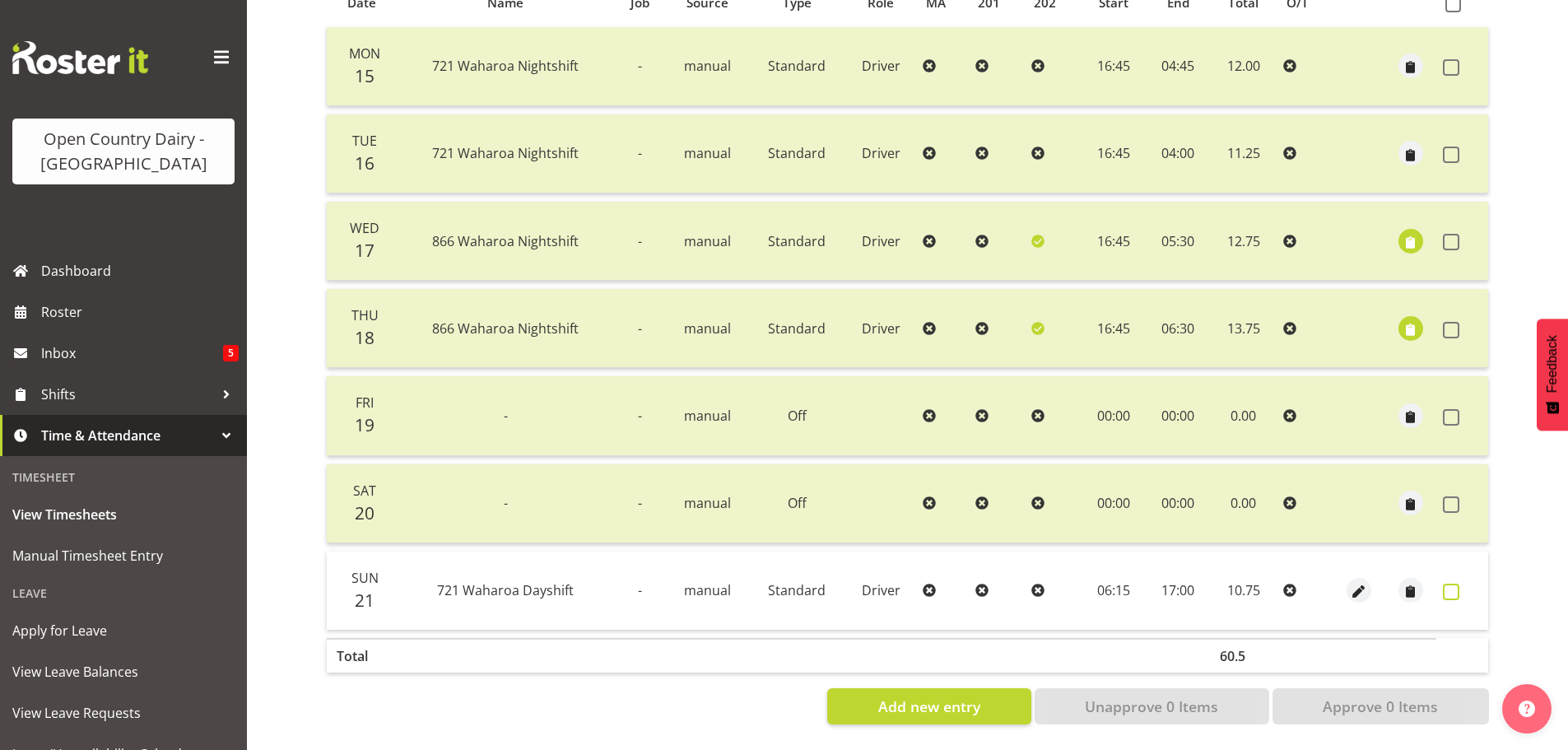
click at [1456, 584] on span at bounding box center [1451, 592] width 17 height 17
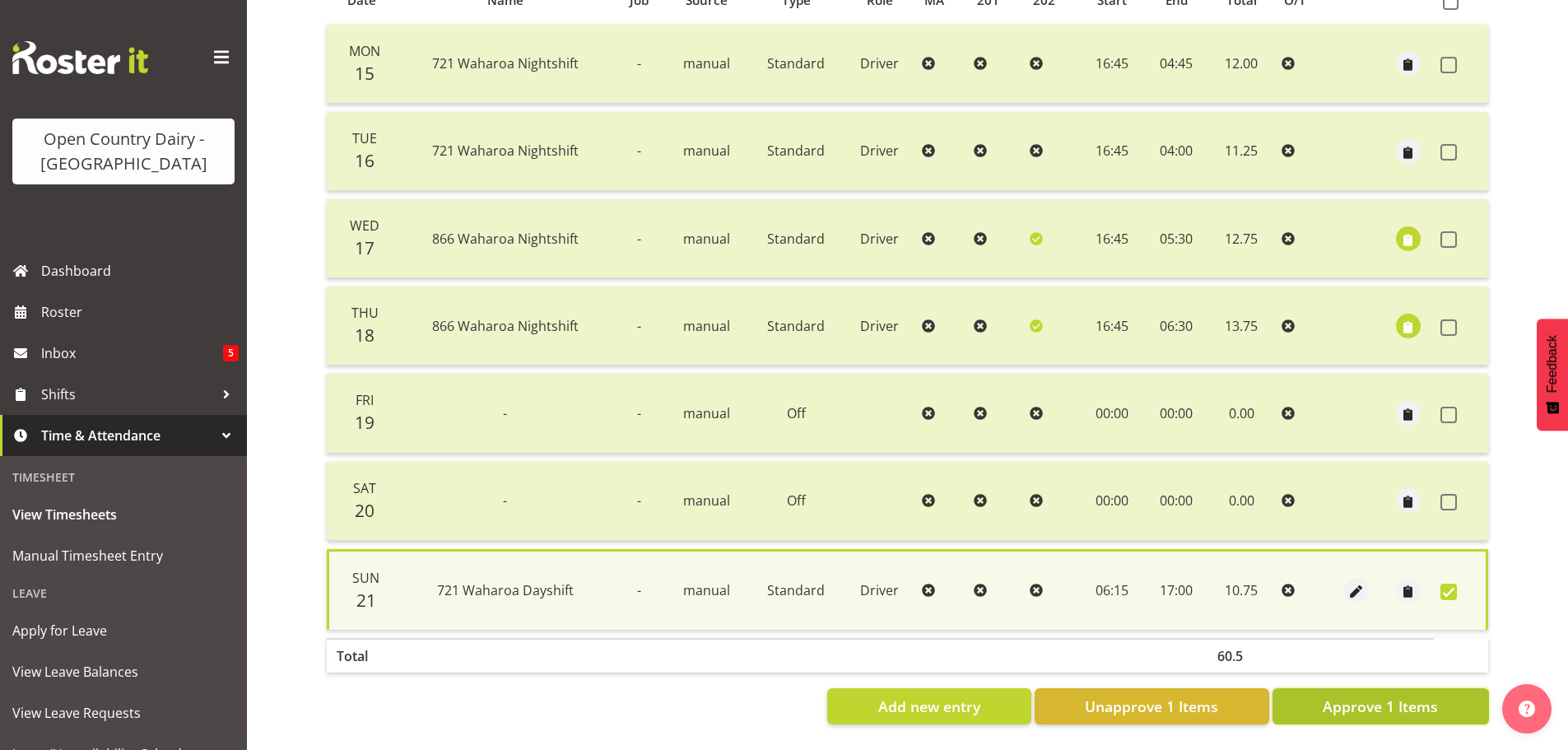
click at [1416, 695] on span "Approve 1 Items" at bounding box center [1380, 705] width 115 height 21
checkbox input "false"
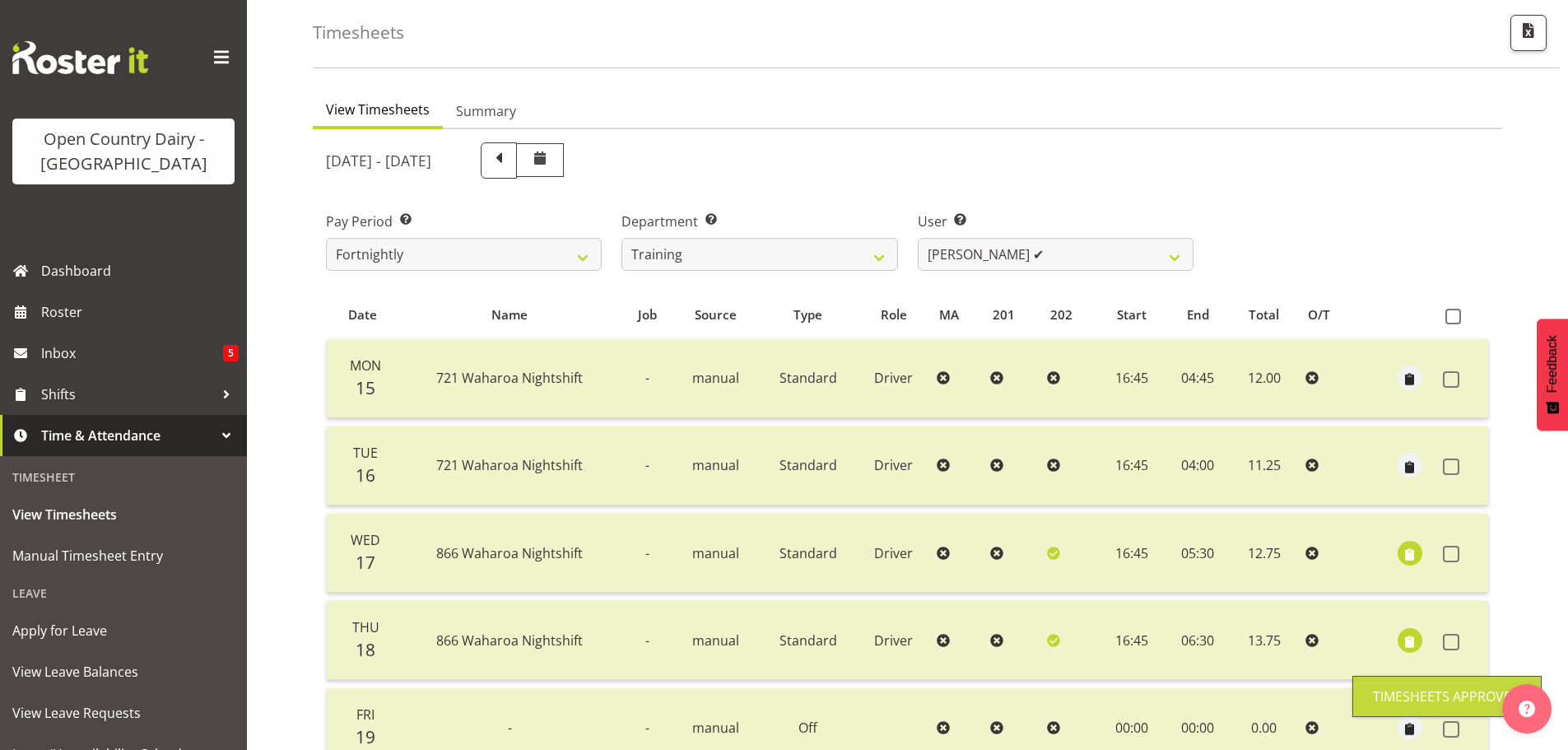
scroll to position [66, 0]
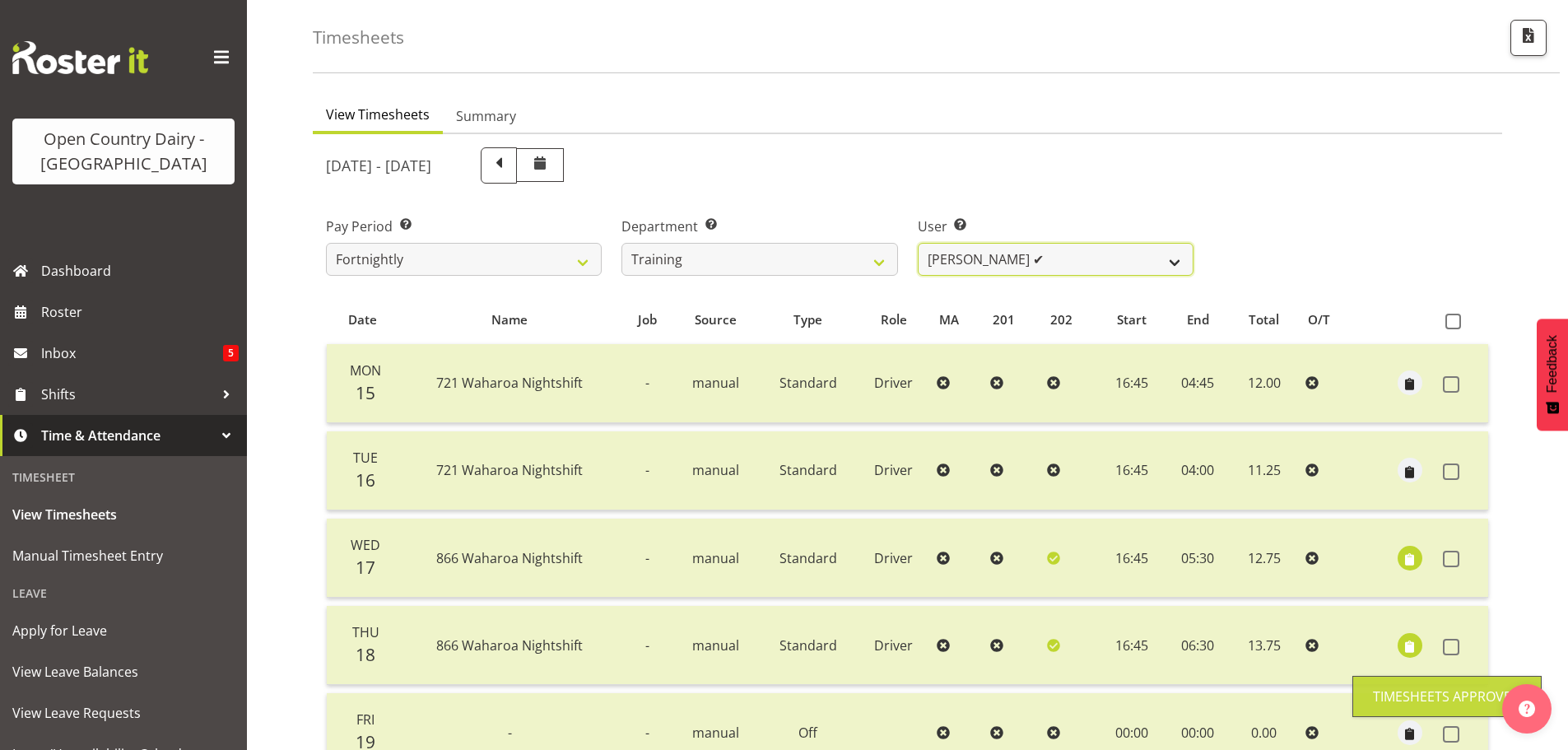
click at [997, 256] on select "Andre Syben ❌ Andrew Murphy ❌ Antony Lockyer ✔ Haley Galecki ✔ Jesse Simpson ✔ …" at bounding box center [1056, 259] width 276 height 33
click at [918, 243] on select "Andre Syben ❌ Andrew Murphy ❌ Antony Lockyer ✔ Haley Galecki ✔ Jesse Simpson ✔ …" at bounding box center [1056, 259] width 276 height 33
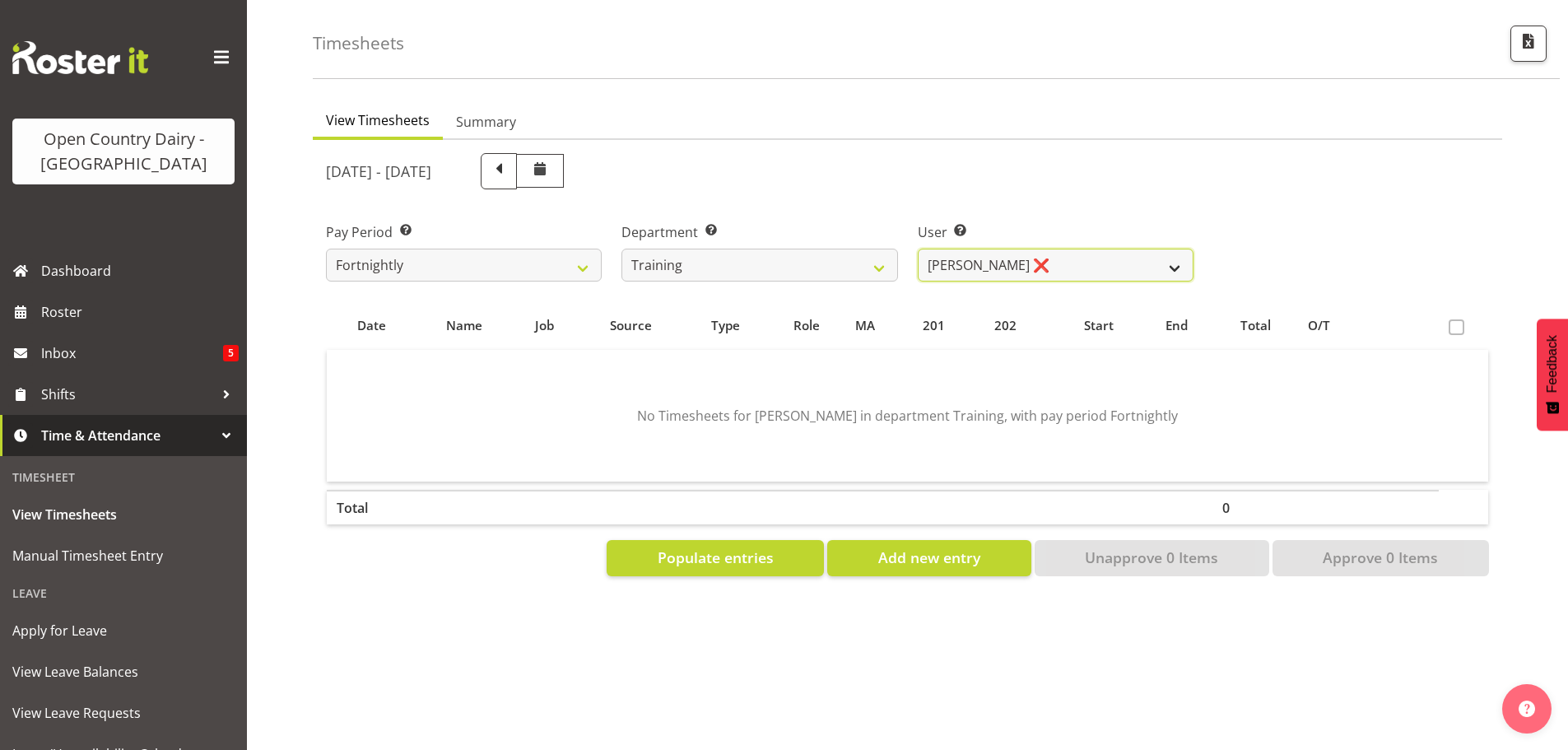
drag, startPoint x: 980, startPoint y: 264, endPoint x: 980, endPoint y: 273, distance: 9.0
click at [980, 264] on select "Andre Syben ❌ Andrew Murphy ❌ Antony Lockyer ✔ Haley Galecki ✔ Jesse Simpson ✔ …" at bounding box center [1056, 265] width 276 height 33
select select "11256"
click at [918, 249] on select "Andre Syben ❌ Andrew Murphy ❌ Antony Lockyer ✔ Haley Galecki ✔ Jesse Simpson ✔ …" at bounding box center [1056, 265] width 276 height 33
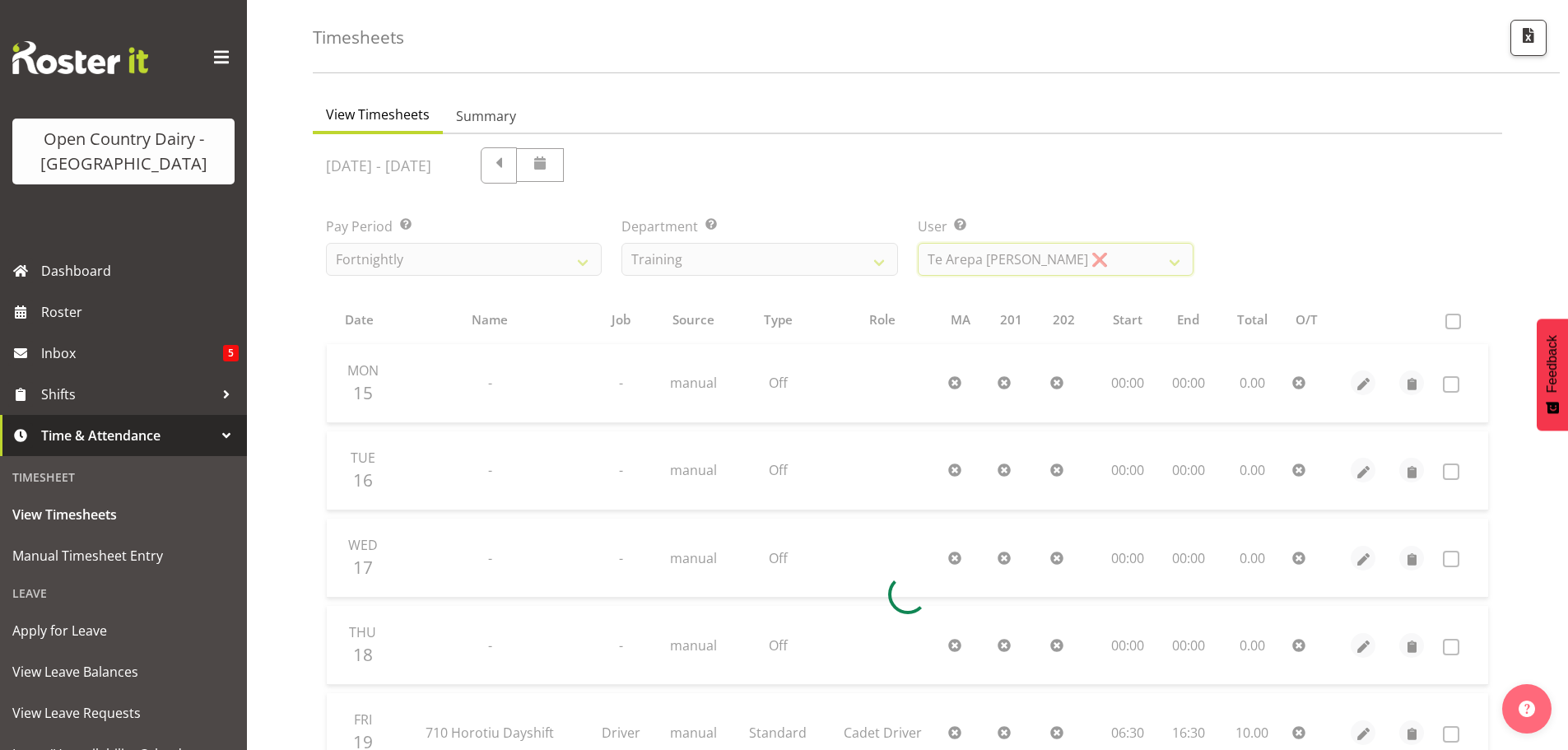
scroll to position [72, 0]
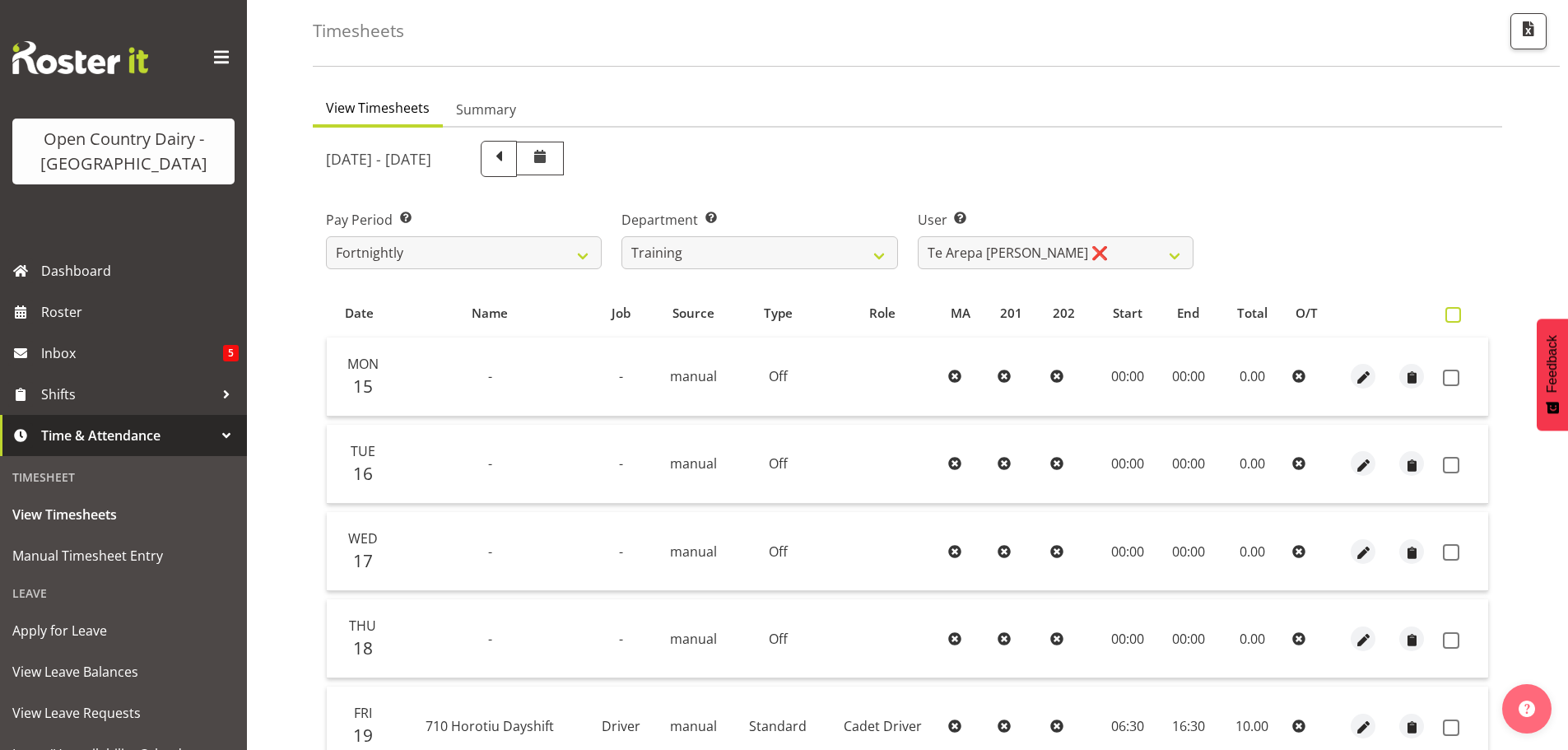
click at [1446, 314] on span at bounding box center [1453, 314] width 16 height 16
click at [1446, 314] on input "checkbox" at bounding box center [1450, 314] width 11 height 11
checkbox input "true"
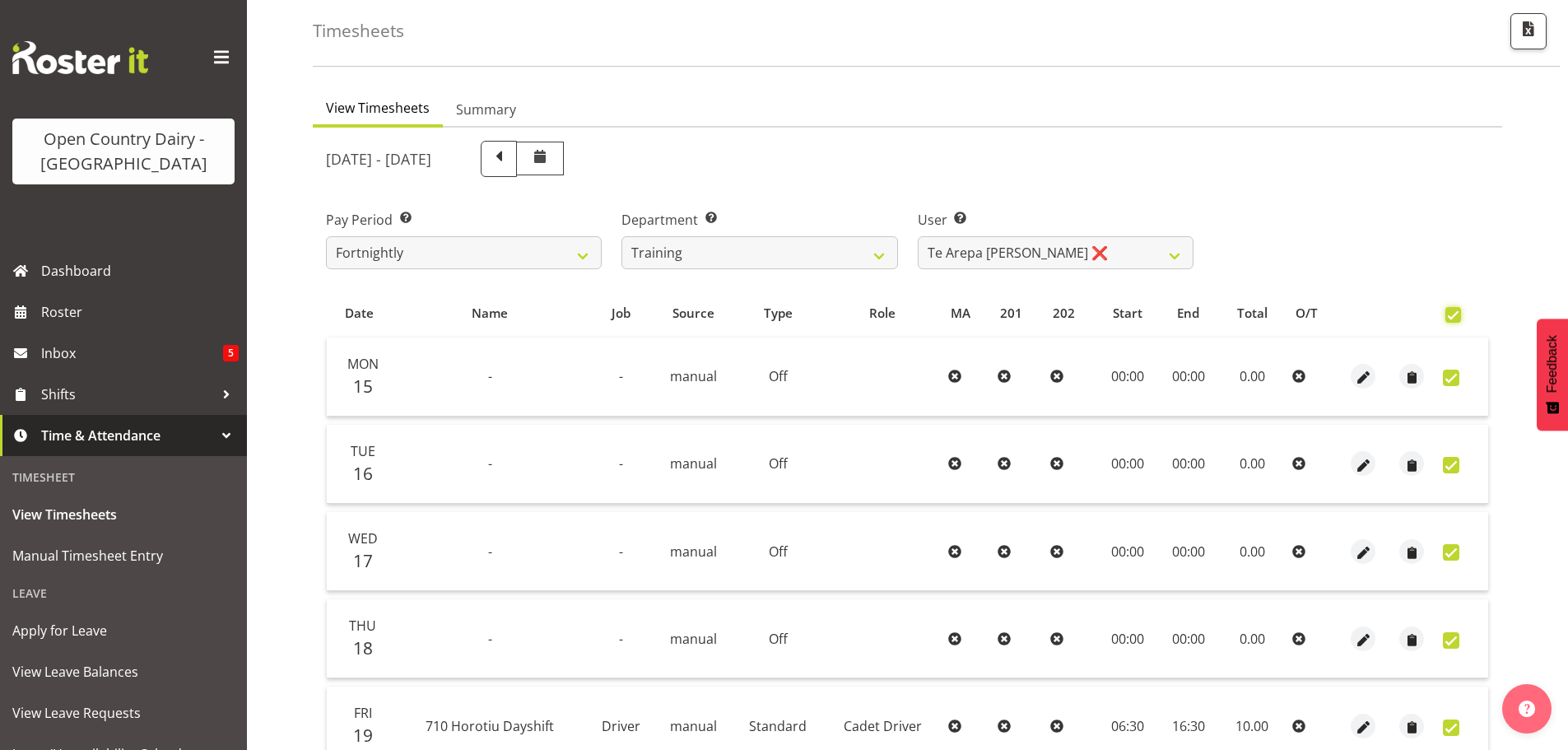
checkbox input "true"
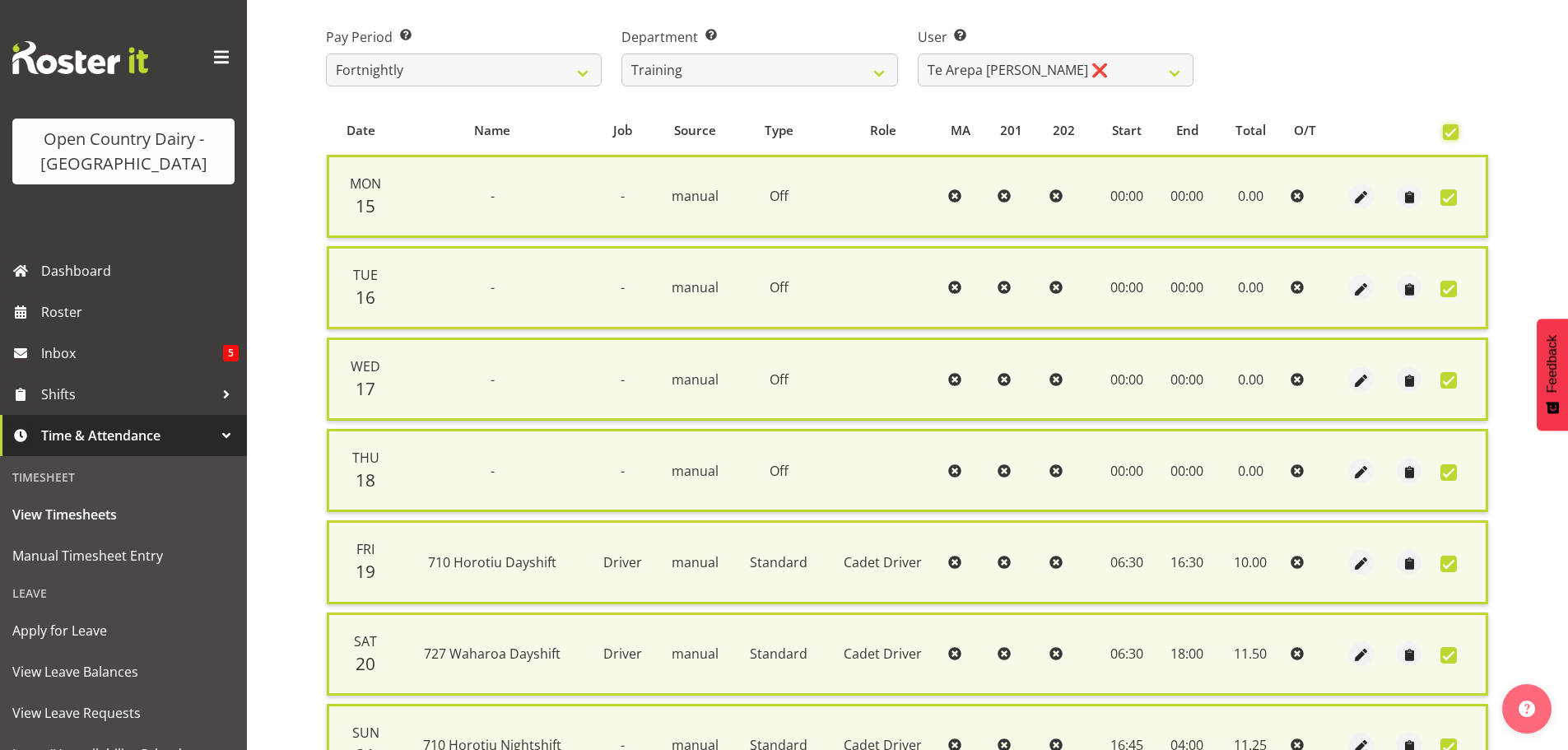
scroll to position [422, 0]
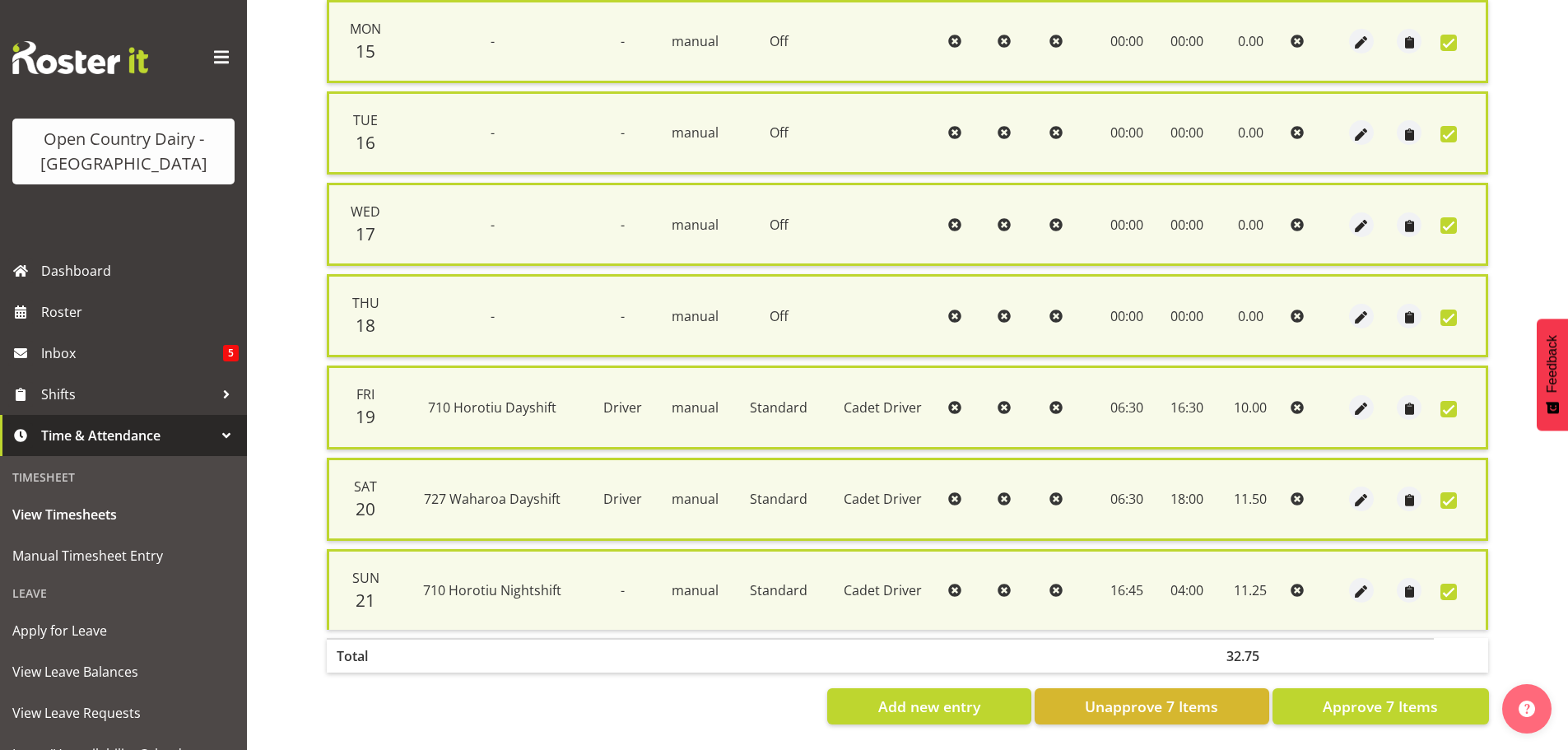
click at [1445, 584] on span at bounding box center [1449, 592] width 17 height 17
checkbox input "false"
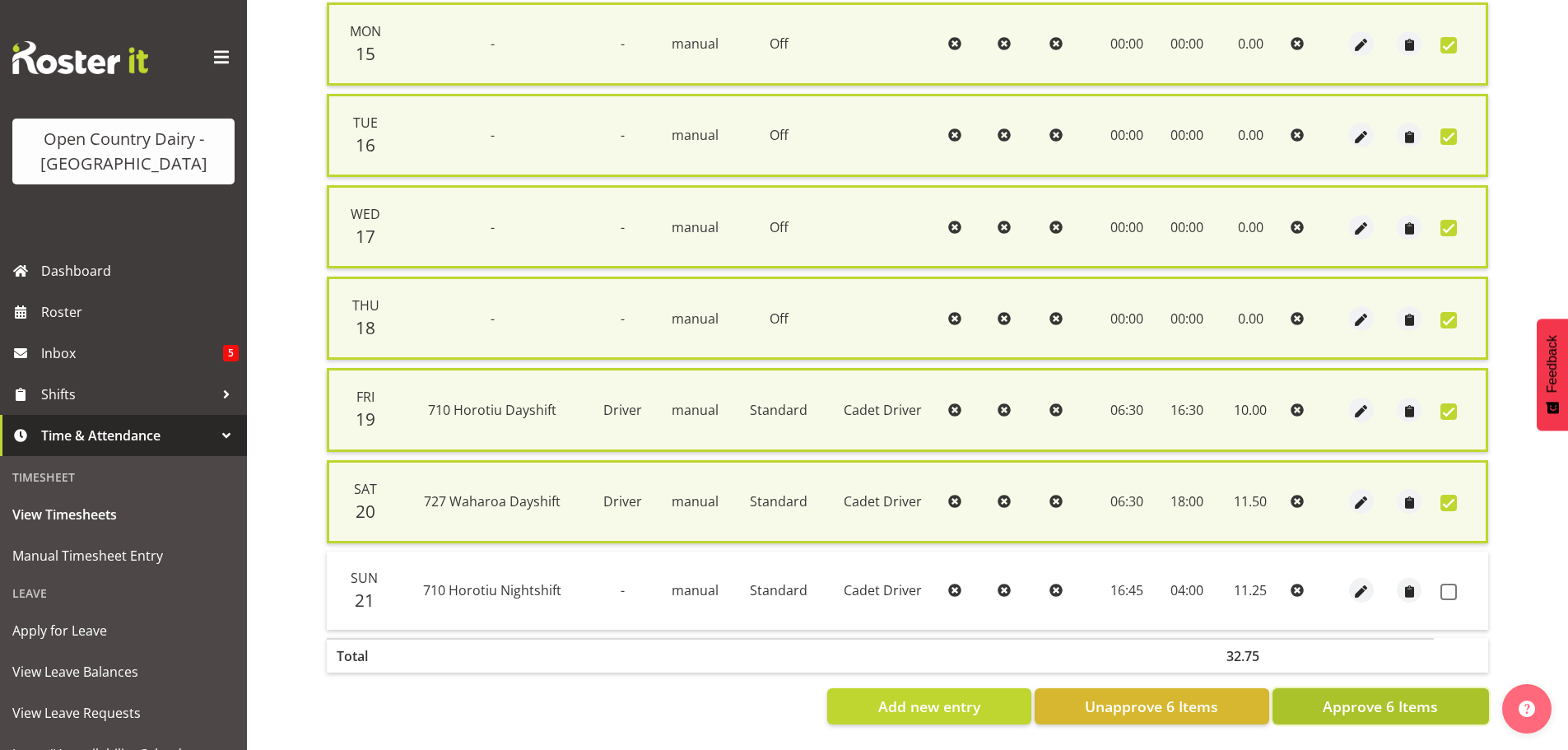
click at [1388, 700] on span "Approve 6 Items" at bounding box center [1380, 705] width 115 height 21
checkbox input "false"
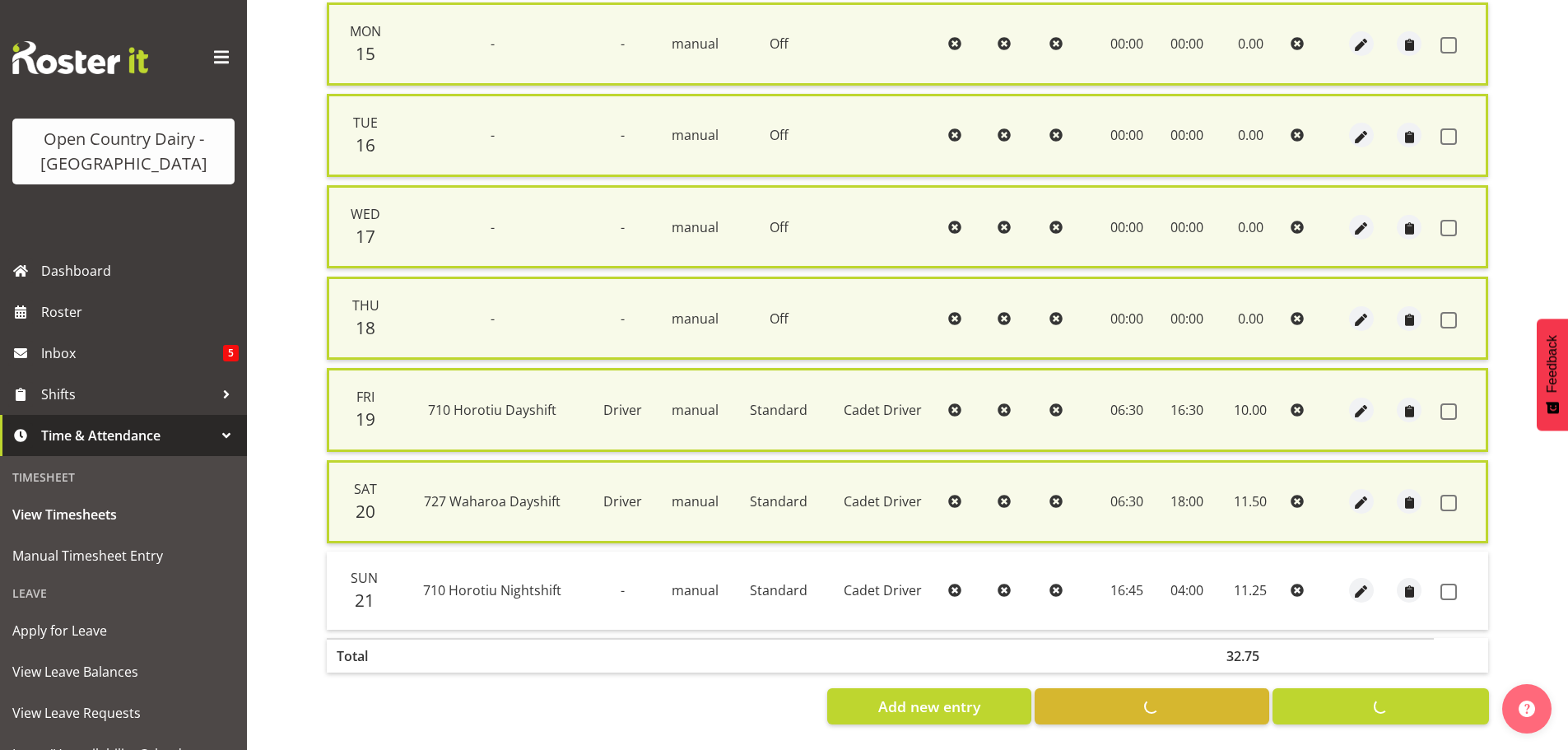
checkbox input "false"
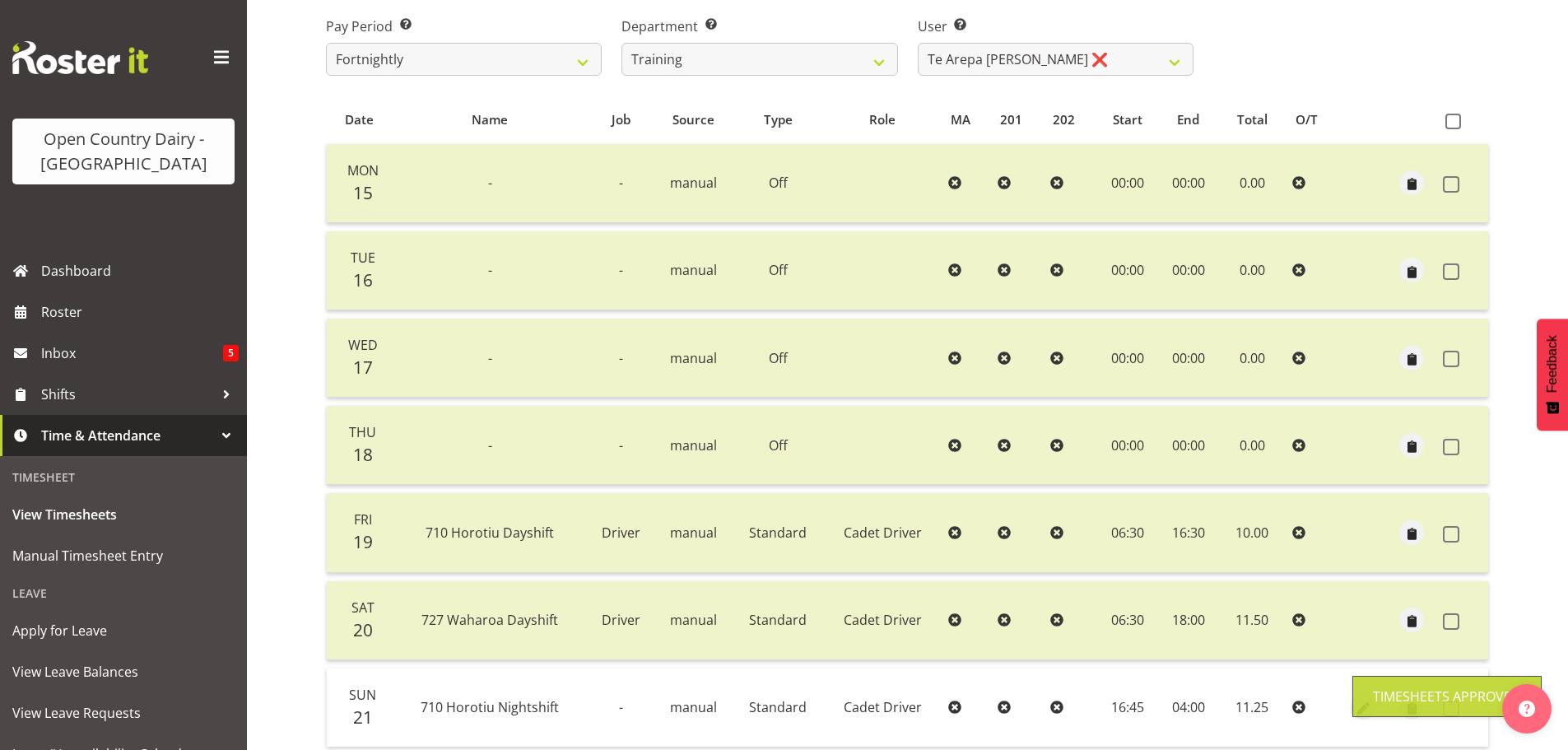
scroll to position [0, 0]
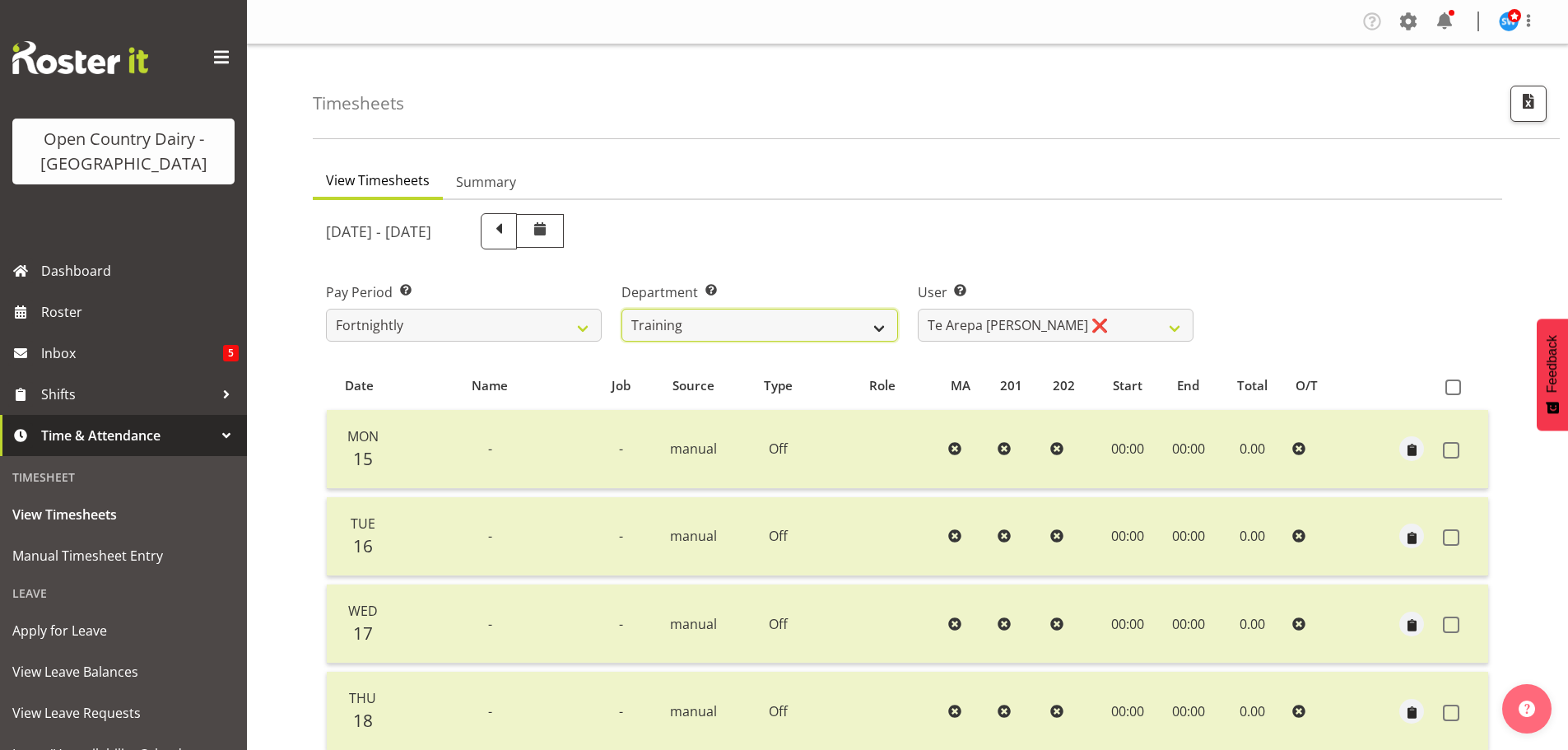
click at [864, 319] on select "701 702 703 704 705 706 707 708 709 710 711 712 713 714 715 716 717 718 719 720" at bounding box center [759, 325] width 276 height 33
click at [1019, 307] on div "User Select user. Note: This is filtered down by the previous two drop-down ite…" at bounding box center [1056, 312] width 276 height 59
click at [1017, 314] on select "Andre Syben ❌ Andrew Murphy ❌ Antony Lockyer ✔ Haley Galecki ✔ Jesse Simpson ✔ …" at bounding box center [1056, 325] width 276 height 33
click at [1323, 290] on div "Pay Period Select which pay period you would like to view. Fortnightly Departme…" at bounding box center [907, 305] width 1183 height 92
click at [856, 314] on select "701 702 703 704 705 706 707 708 709 710 711 712 713 714 715 716 717 718 719 720" at bounding box center [759, 325] width 276 height 33
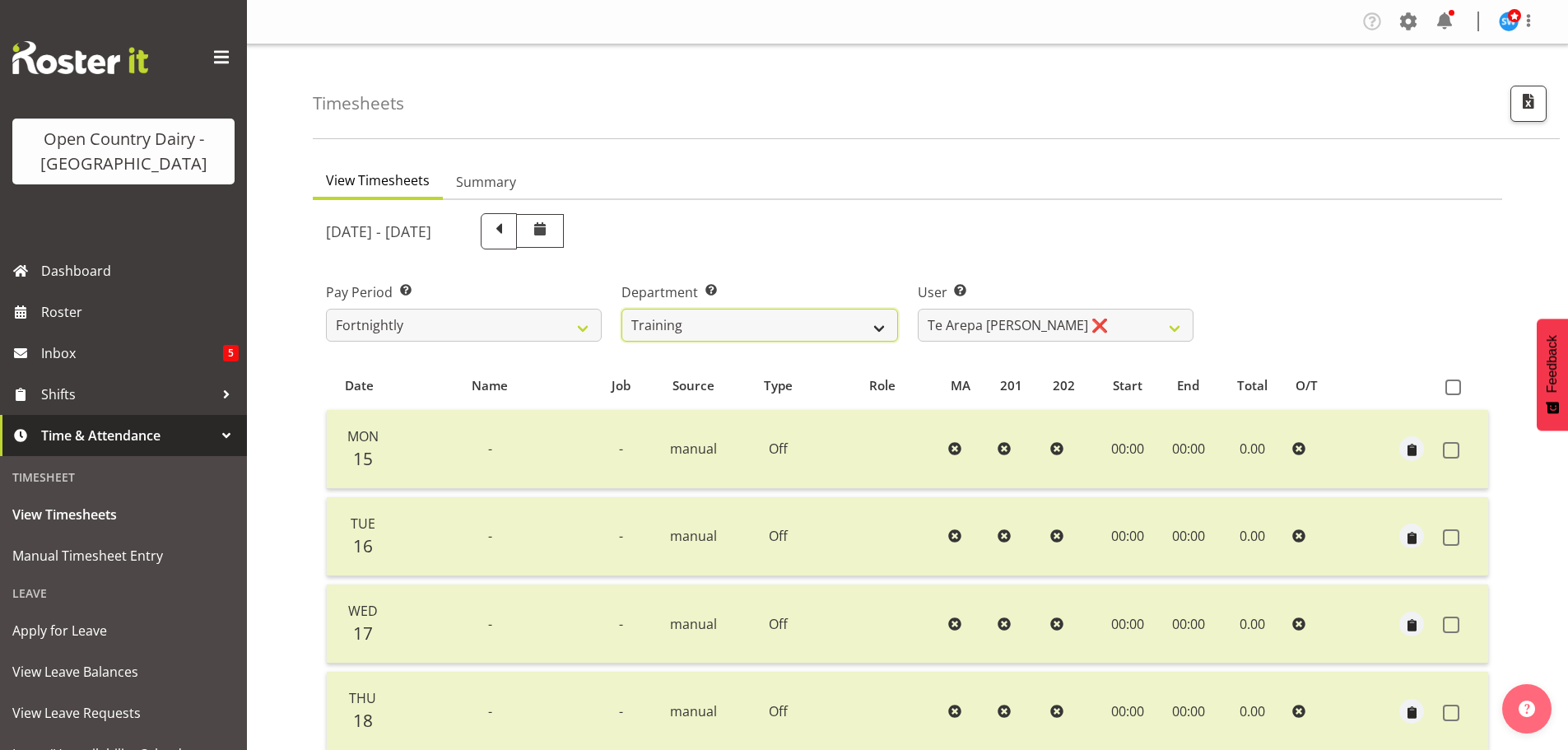
select select "802"
click at [621, 309] on select "701 702 703 704 705 706 707 708 709 710 711 712 713 714 715 716 717 718 719 720" at bounding box center [759, 325] width 276 height 33
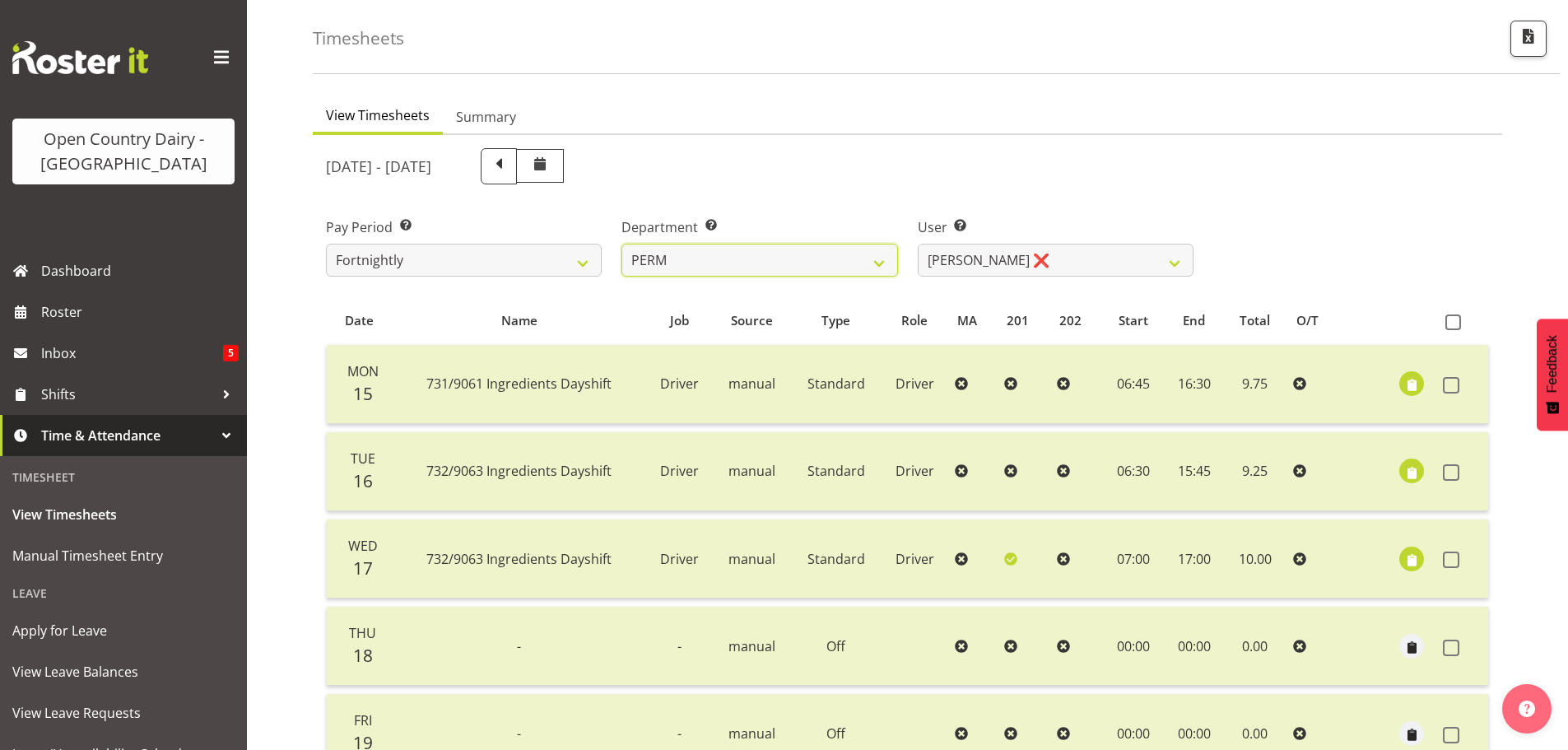
scroll to position [330, 0]
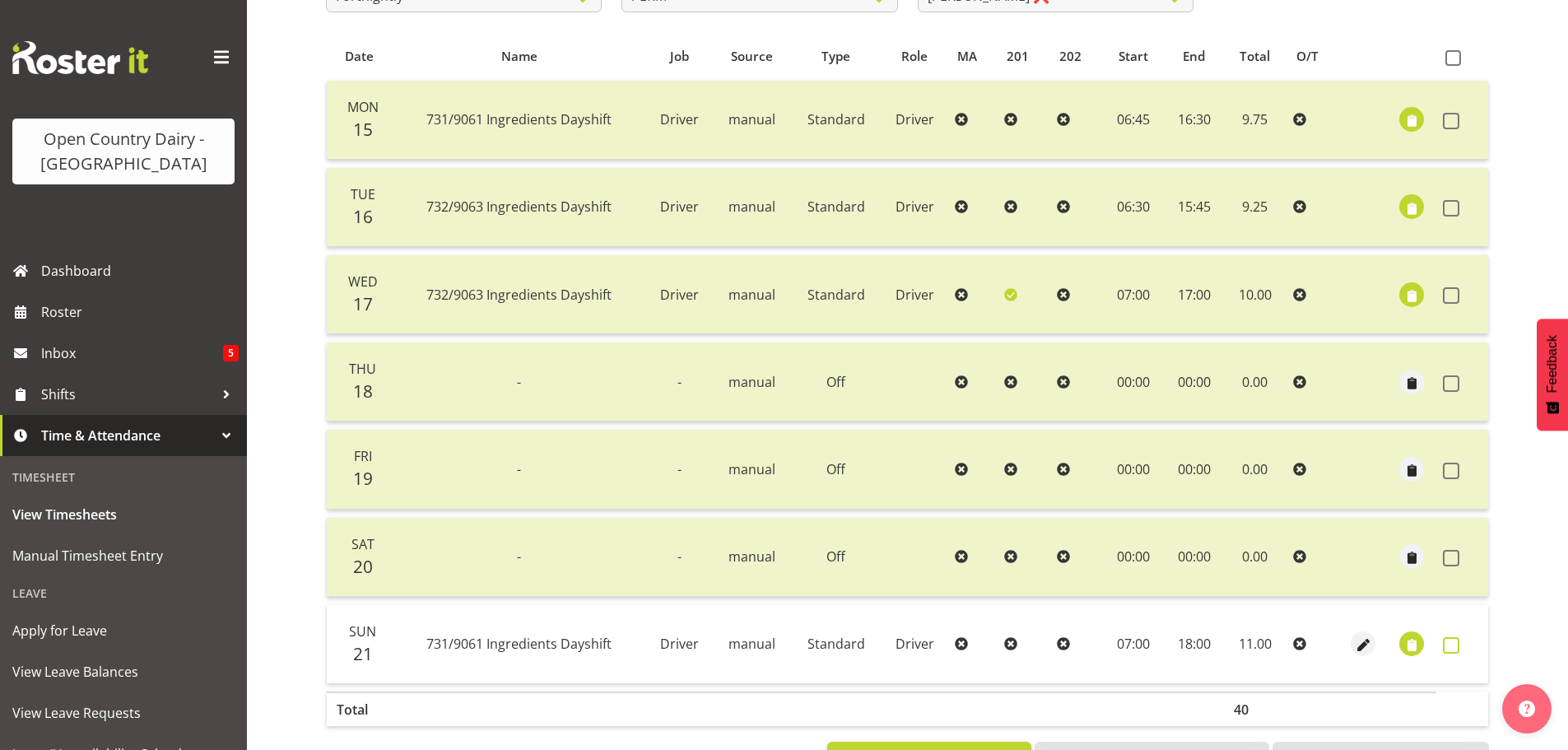
click at [1459, 641] on span at bounding box center [1451, 646] width 17 height 17
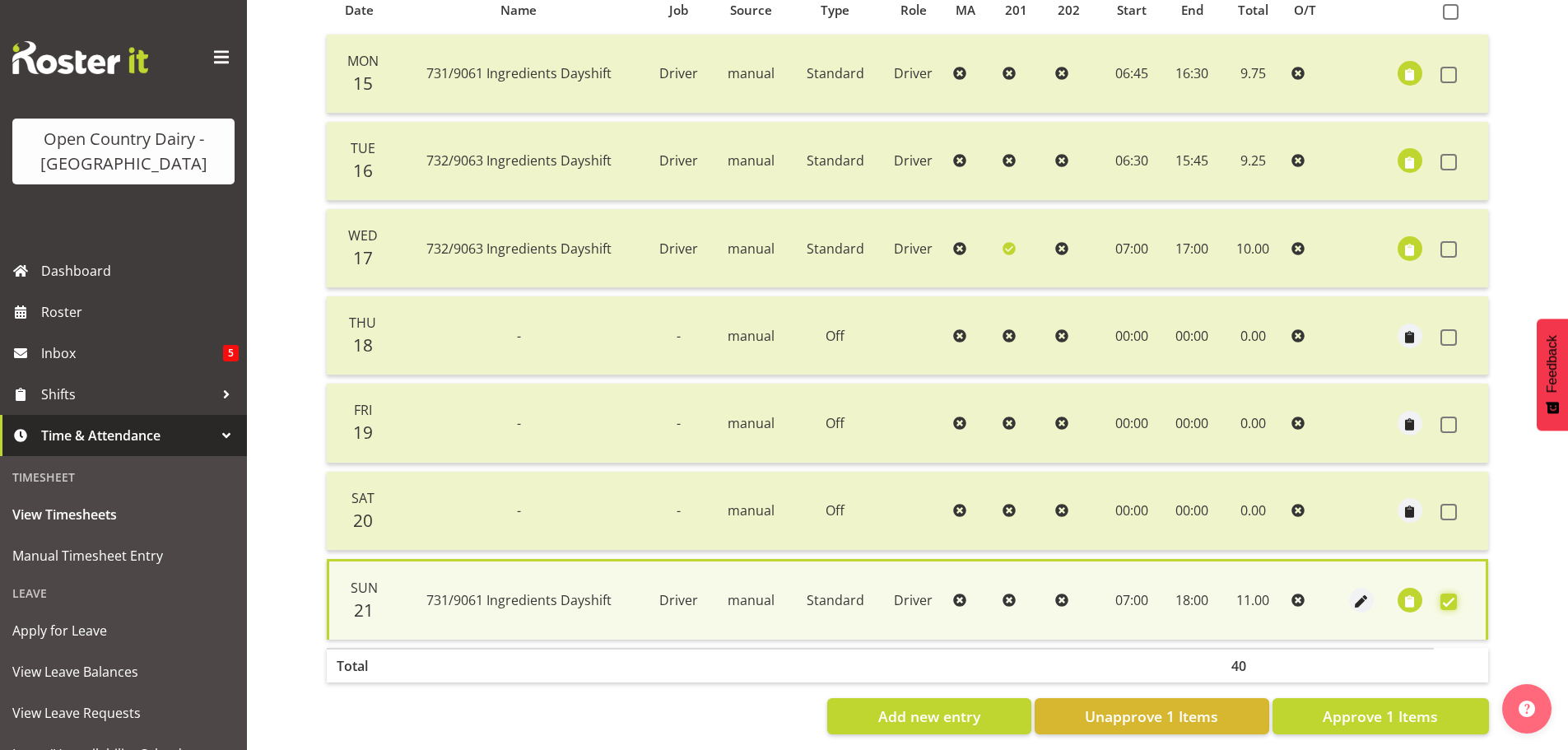
scroll to position [398, 0]
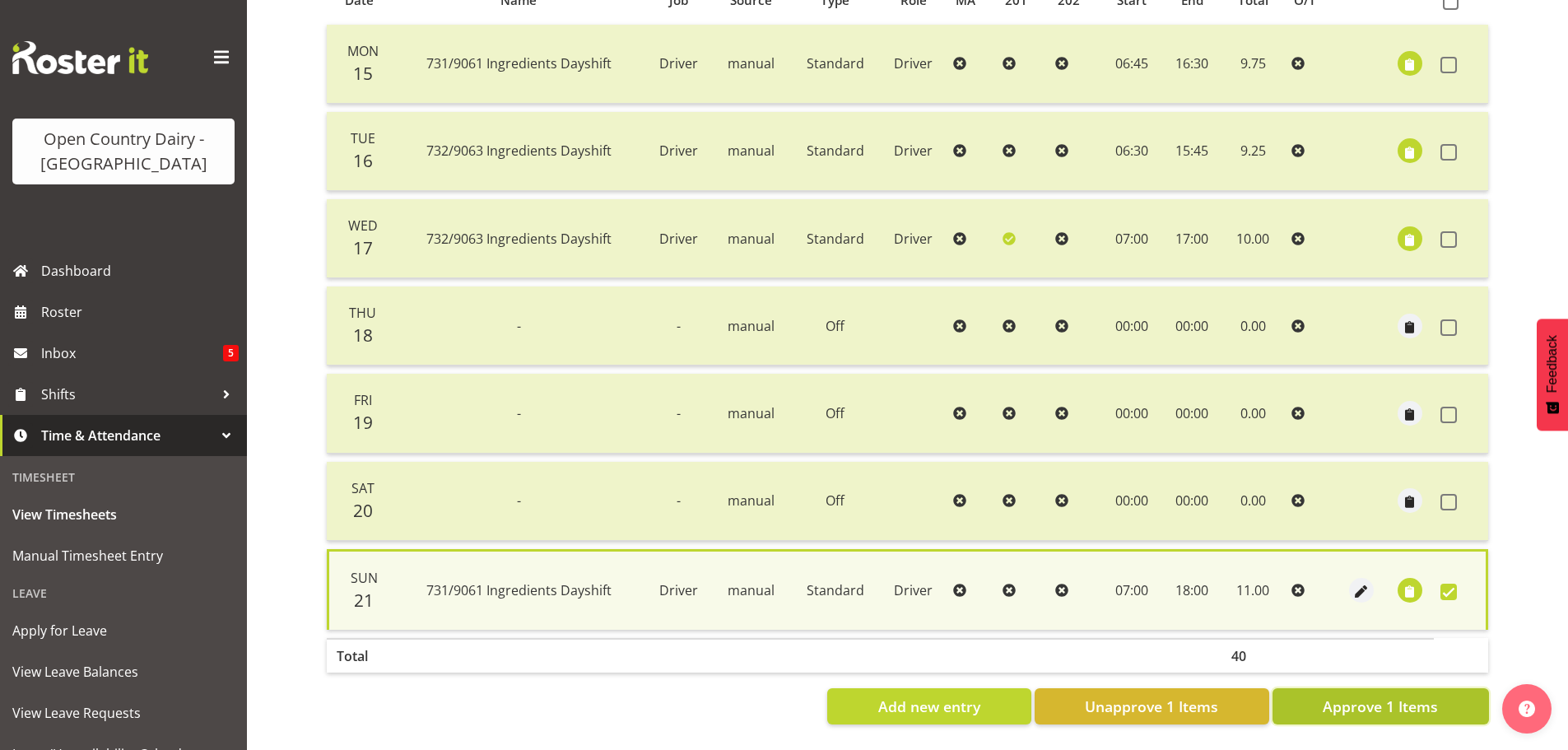
click at [1412, 695] on span "Approve 1 Items" at bounding box center [1380, 705] width 115 height 21
checkbox input "false"
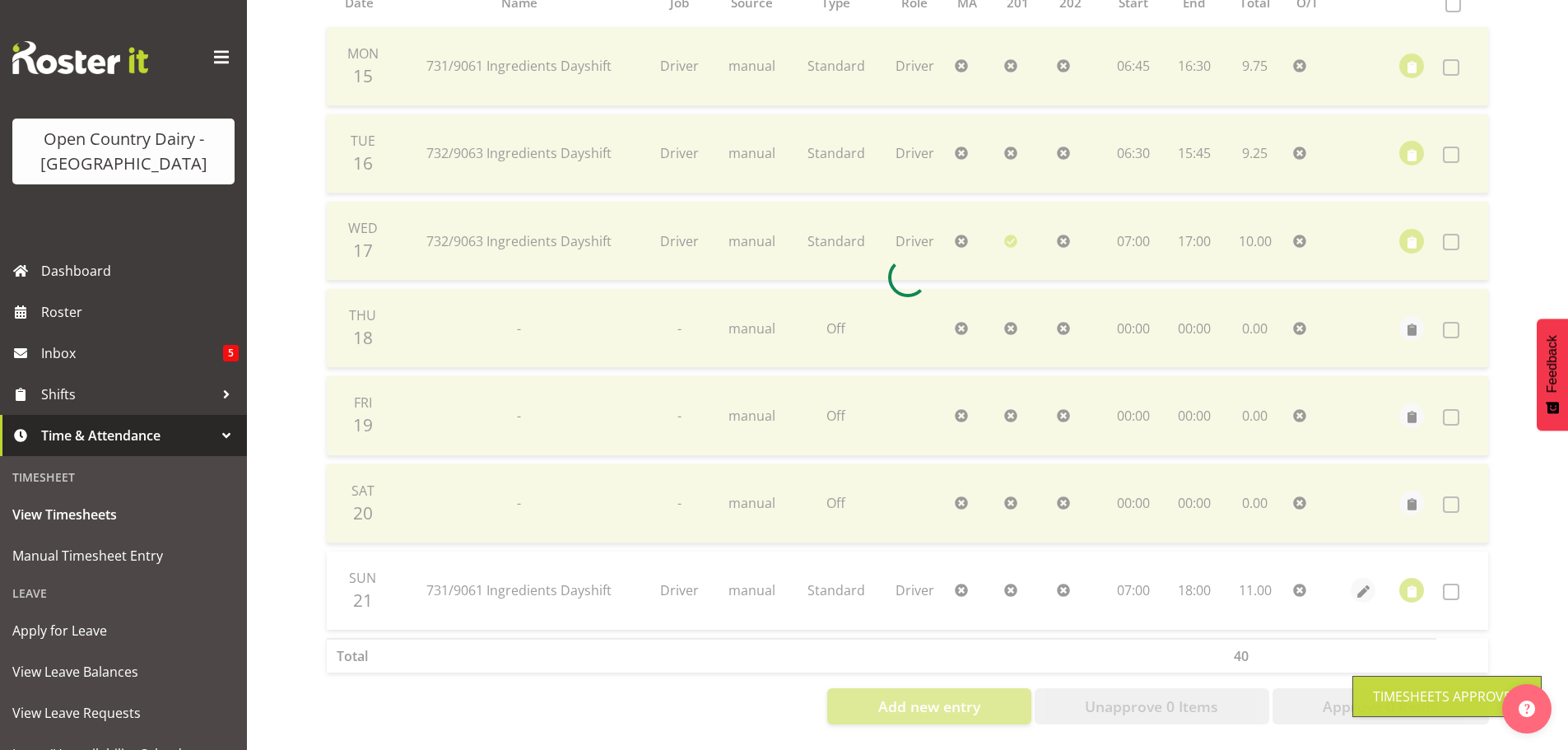
scroll to position [395, 0]
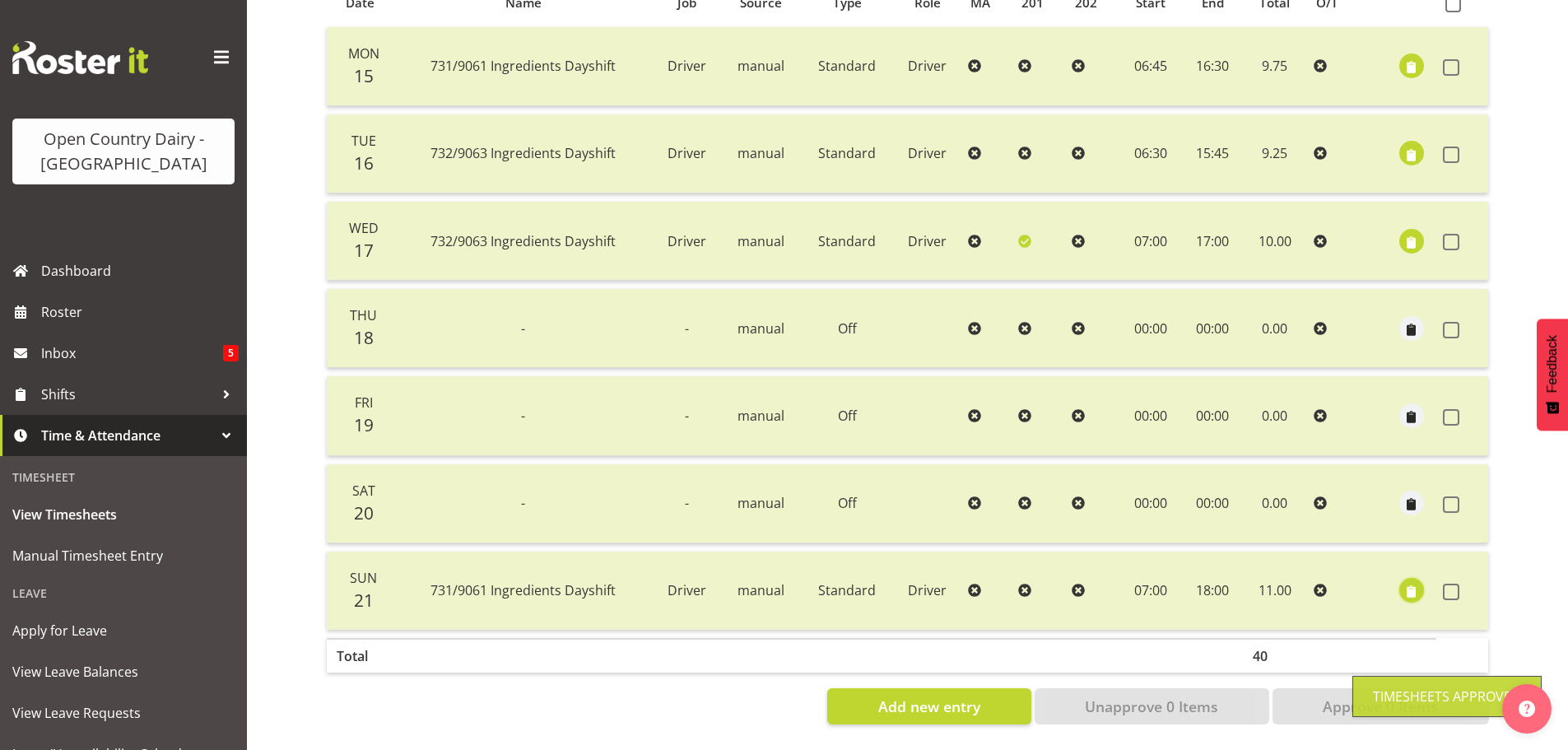
click at [1411, 583] on span "button" at bounding box center [1412, 592] width 19 height 19
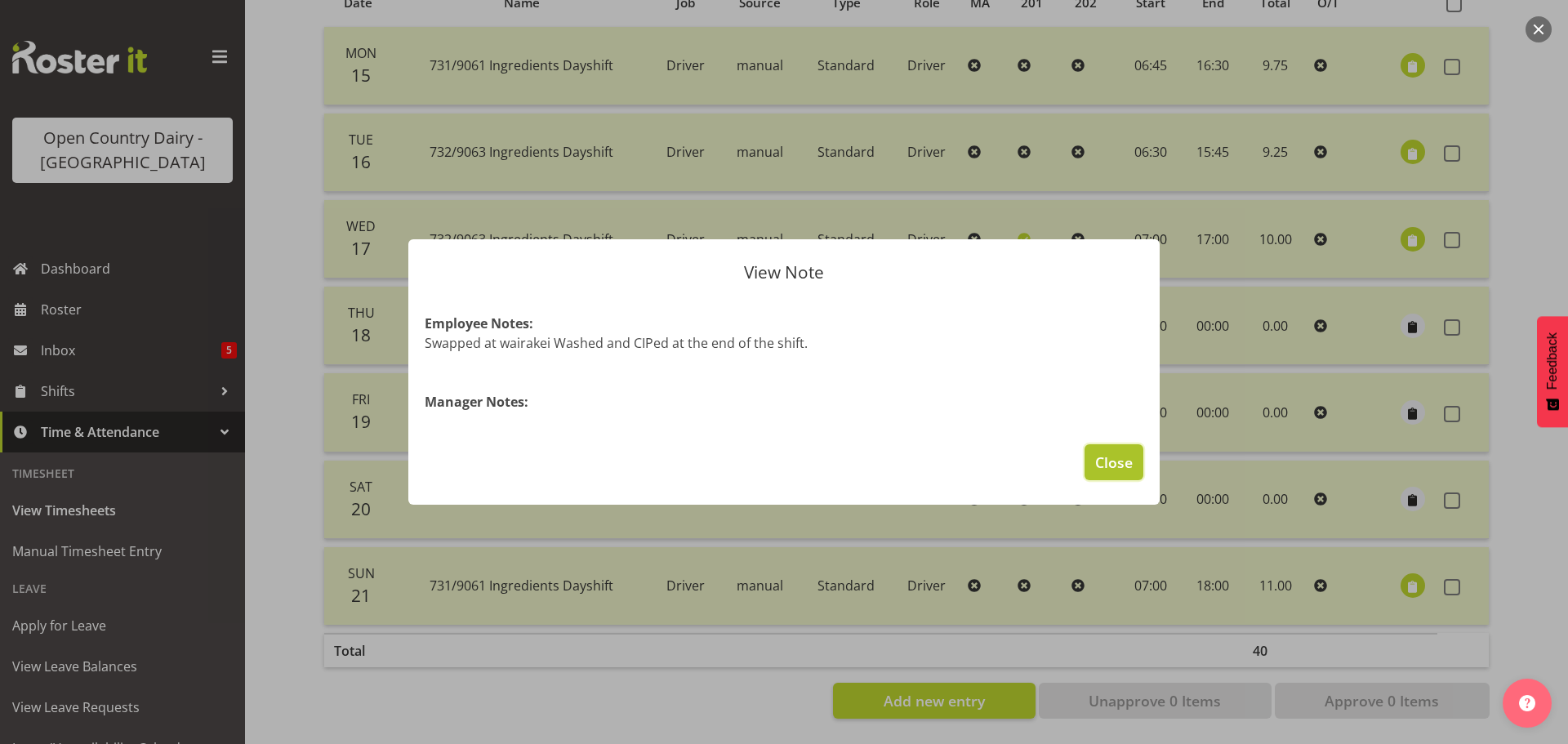
click at [1103, 464] on span "Close" at bounding box center [1113, 461] width 38 height 21
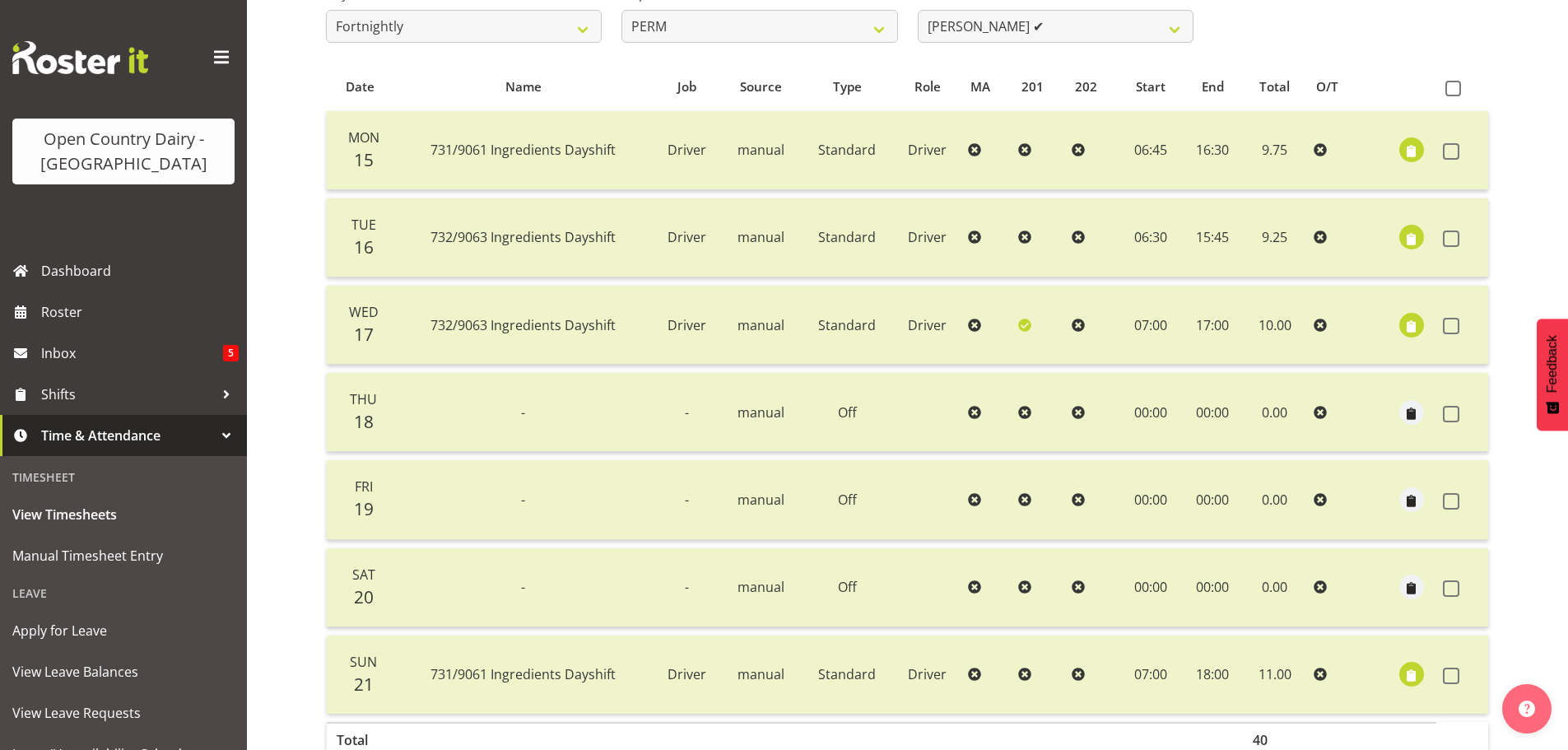
scroll to position [148, 0]
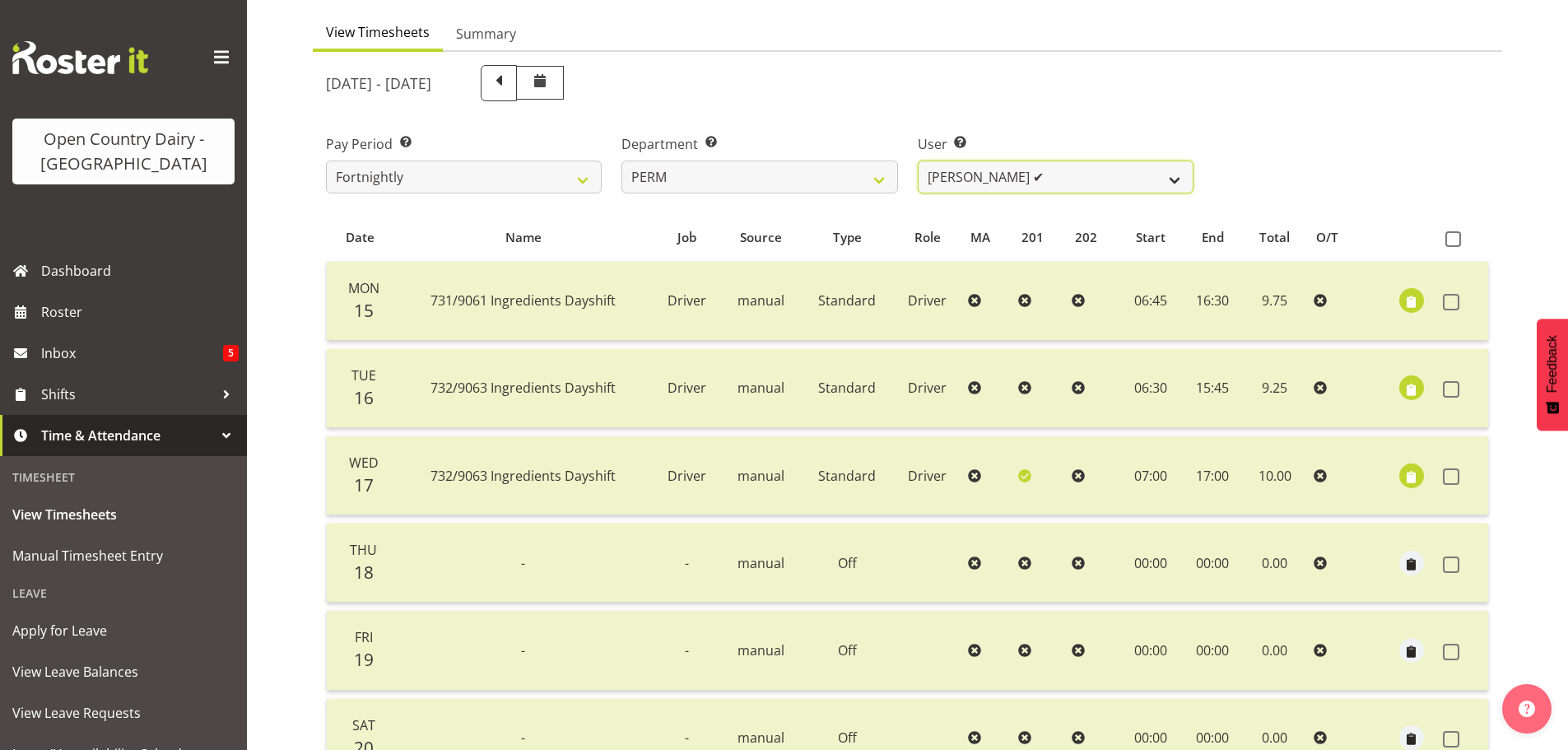
click at [1059, 180] on select "Abhilash Antony ✔ Amba Swann ✔ Chris Kneebone ❌ Jayden Vincent ❌ Paul Wilson ❌ …" at bounding box center [1056, 177] width 276 height 33
click at [918, 161] on select "Abhilash Antony ✔ Amba Swann ✔ Chris Kneebone ❌ Jayden Vincent ❌ Paul Wilson ❌ …" at bounding box center [1056, 177] width 276 height 33
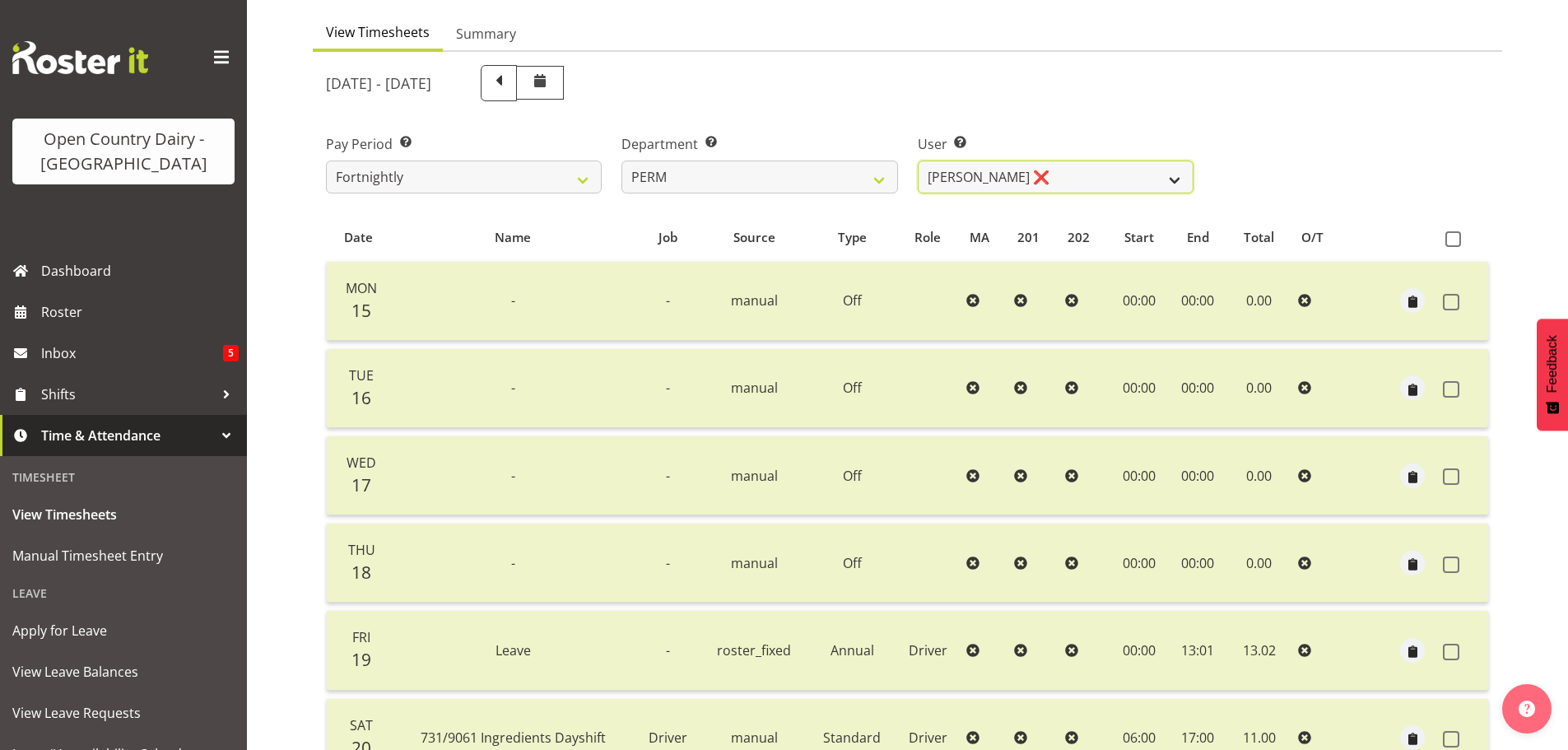
click at [1027, 180] on select "Abhilash Antony ✔ Amba Swann ✔ Chris Kneebone ❌ Jayden Vincent ❌ Paul Wilson ❌ …" at bounding box center [1056, 177] width 276 height 33
click at [918, 161] on select "Abhilash Antony ✔ Amba Swann ✔ Chris Kneebone ❌ Jayden Vincent ❌ Paul Wilson ❌ …" at bounding box center [1056, 177] width 276 height 33
click at [1048, 185] on select "Abhilash Antony ✔ Amba Swann ✔ Chris Kneebone ❌ Jayden Vincent ❌ Paul Wilson ❌ …" at bounding box center [1056, 177] width 276 height 33
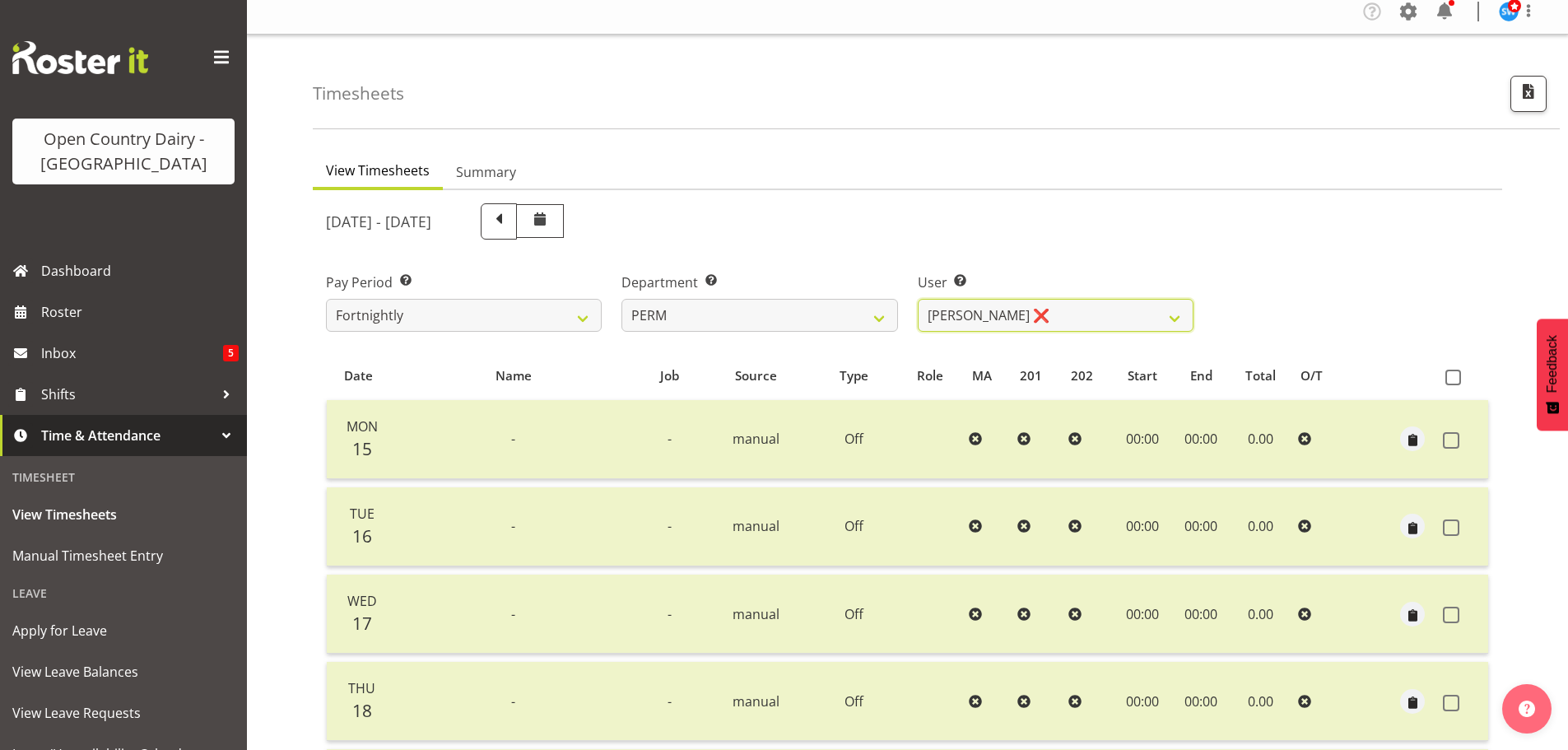
scroll to position [0, 0]
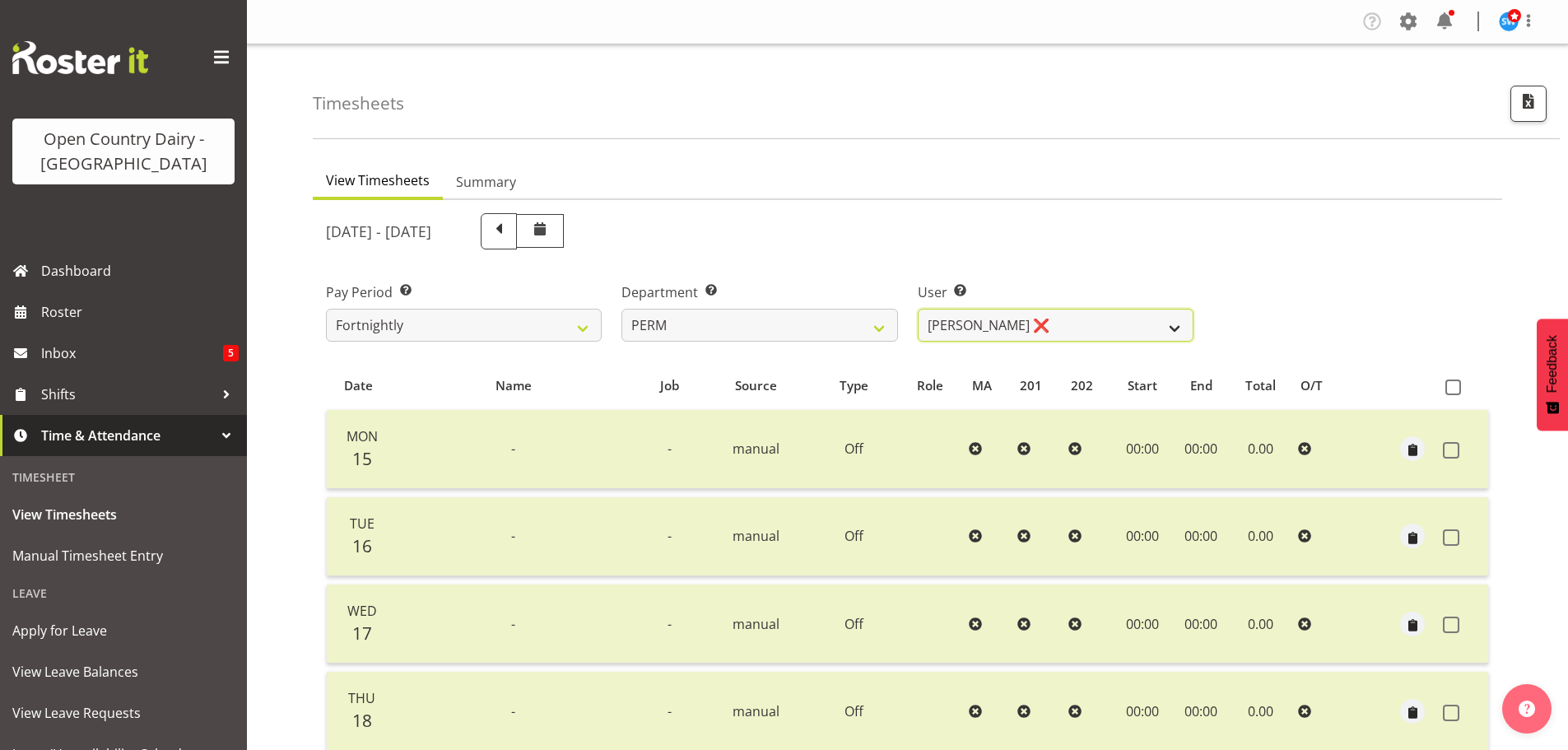
click at [1018, 332] on select "Abhilash Antony ✔ Amba Swann ✔ Chris Kneebone ❌ Jayden Vincent ❌ Paul Wilson ❌ …" at bounding box center [1056, 325] width 276 height 33
select select "9944"
click at [918, 309] on select "Abhilash Antony ✔ Amba Swann ✔ Chris Kneebone ❌ Jayden Vincent ❌ Paul Wilson ❌ …" at bounding box center [1056, 325] width 276 height 33
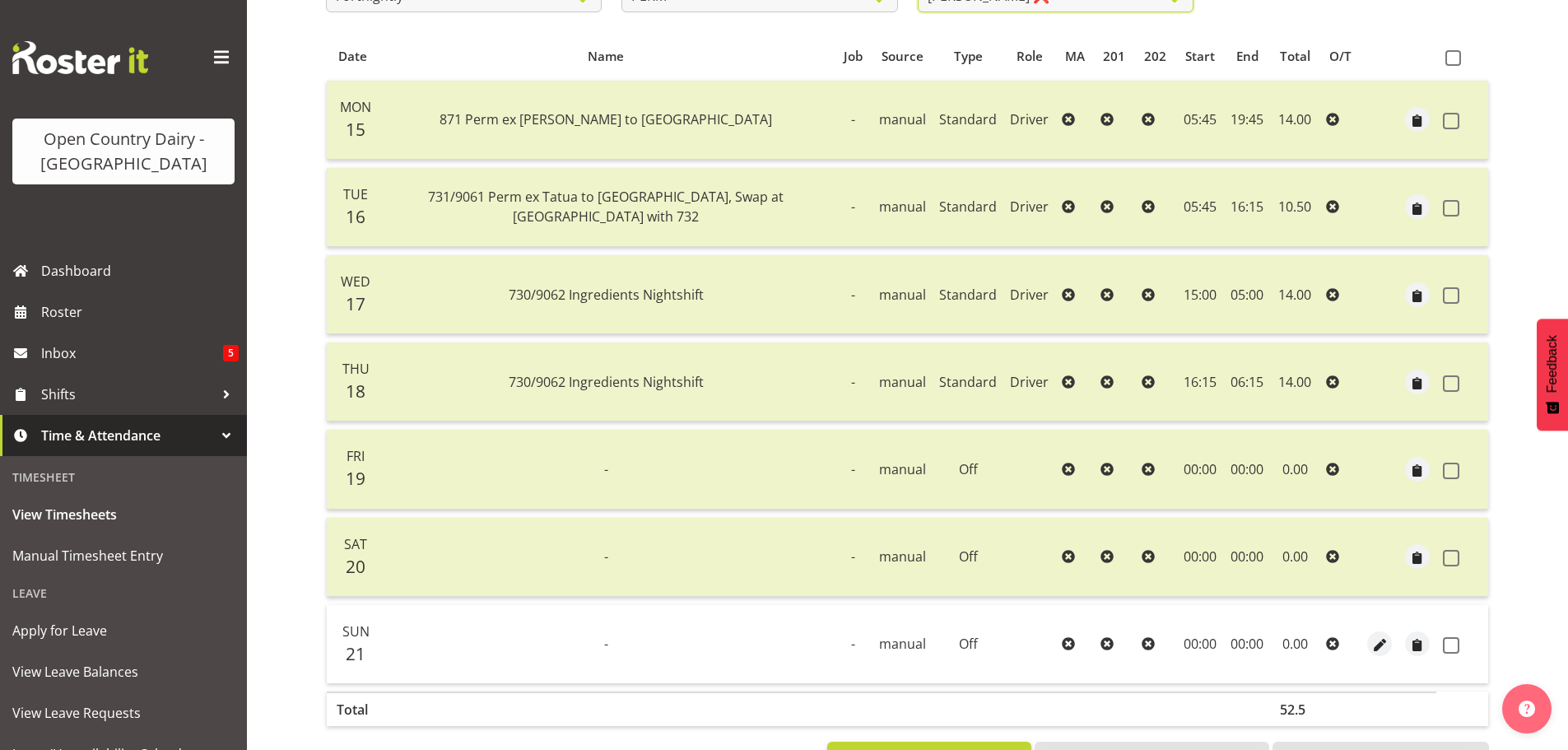
scroll to position [395, 0]
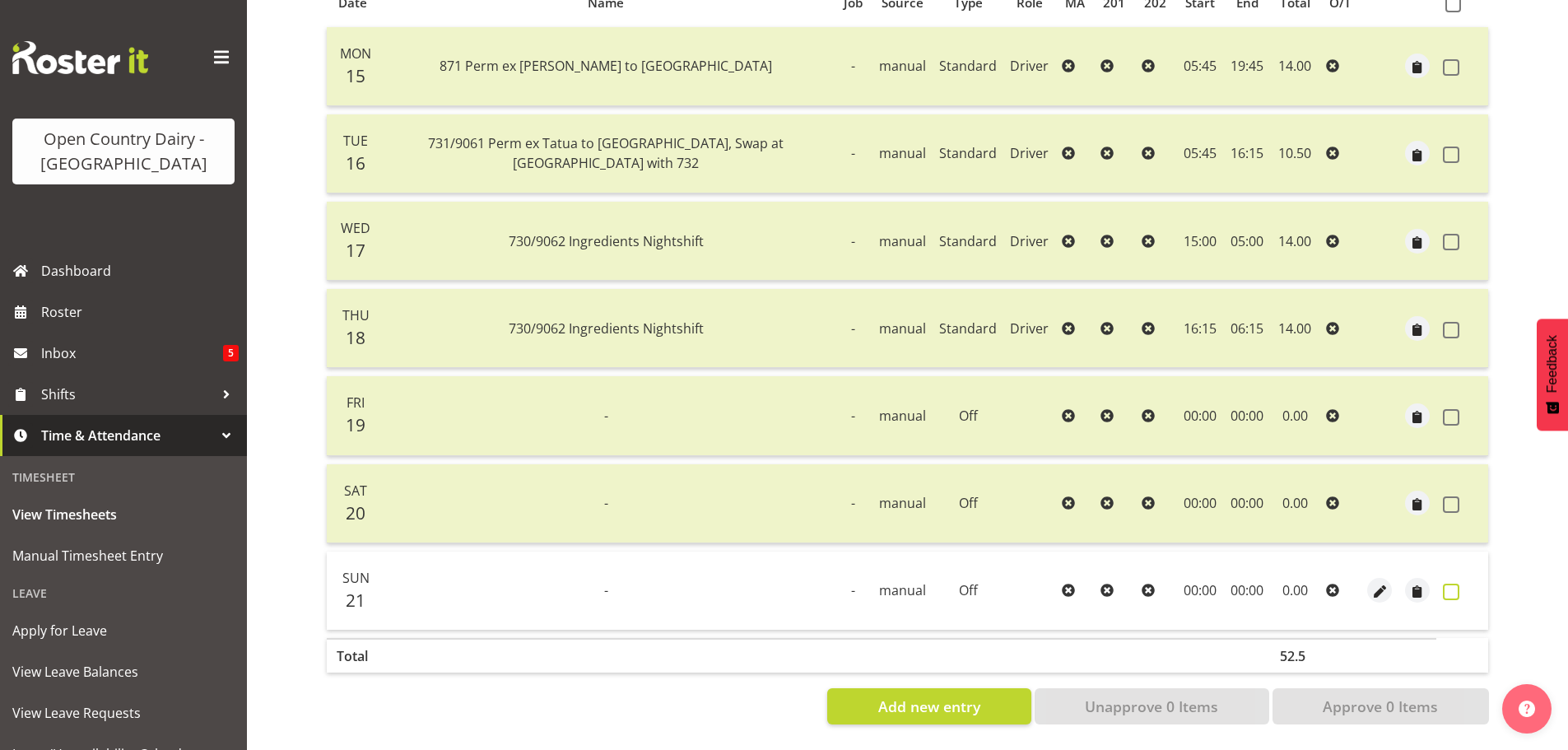
click at [1443, 584] on span at bounding box center [1451, 592] width 17 height 17
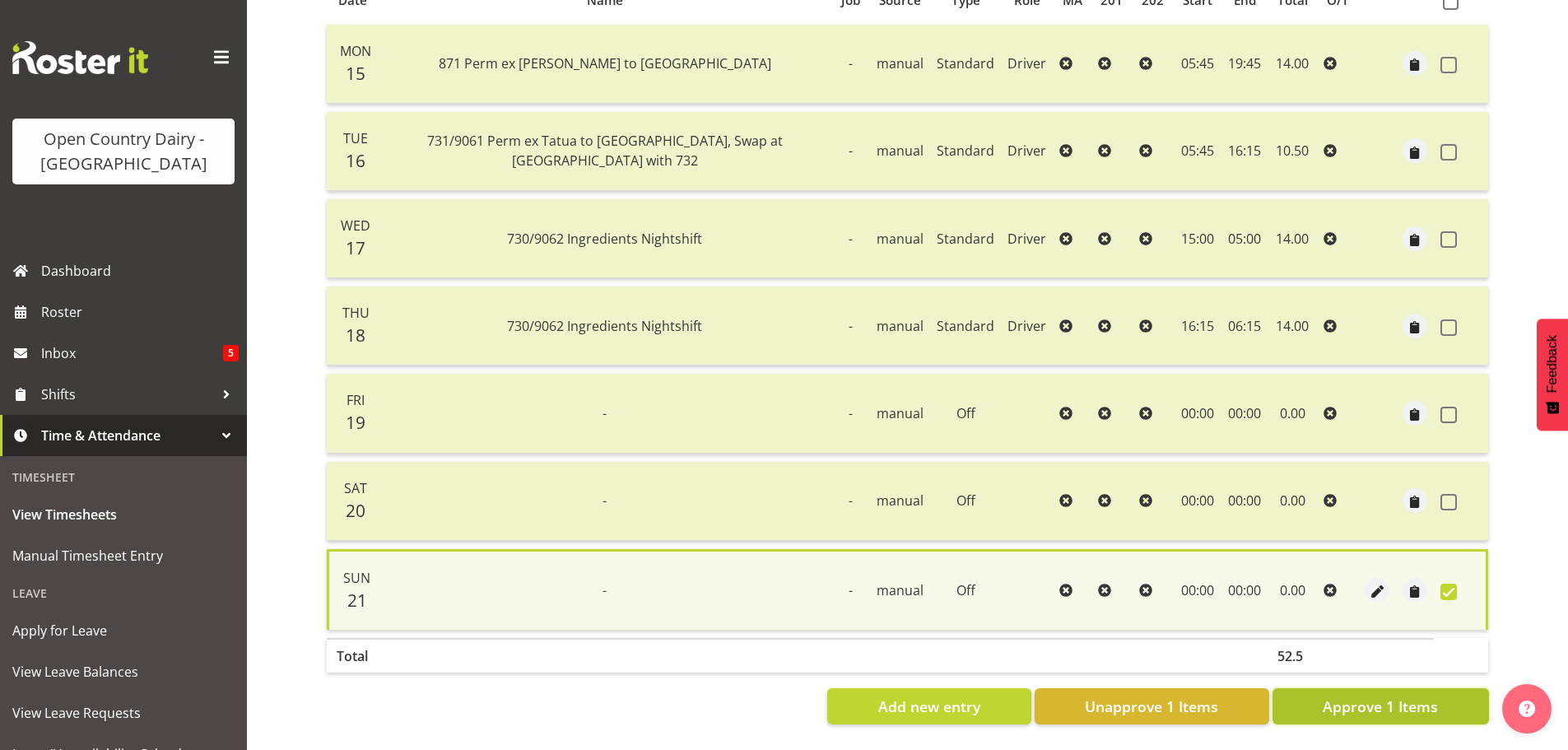
click at [1399, 695] on span "Approve 1 Items" at bounding box center [1380, 705] width 115 height 21
checkbox input "false"
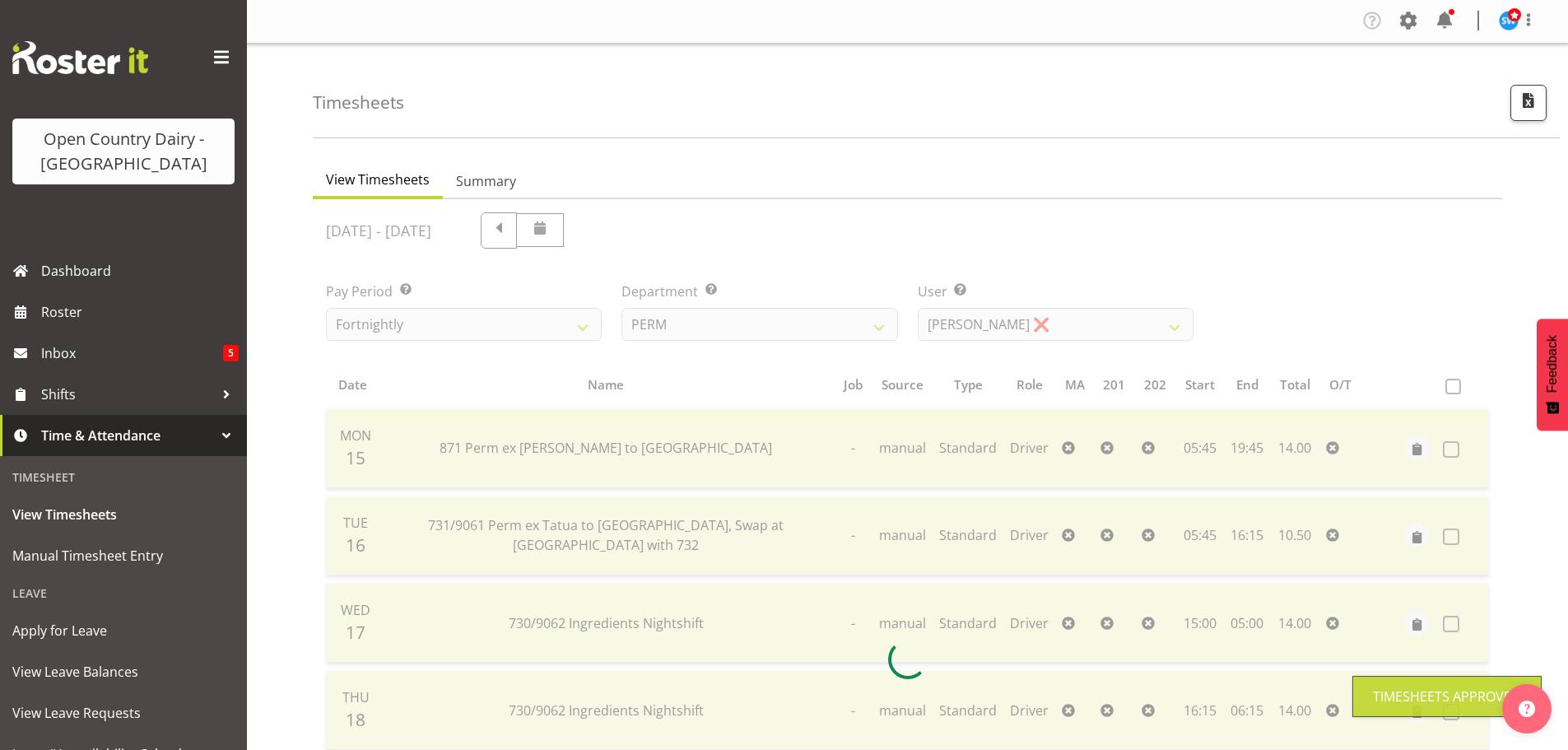
scroll to position [0, 0]
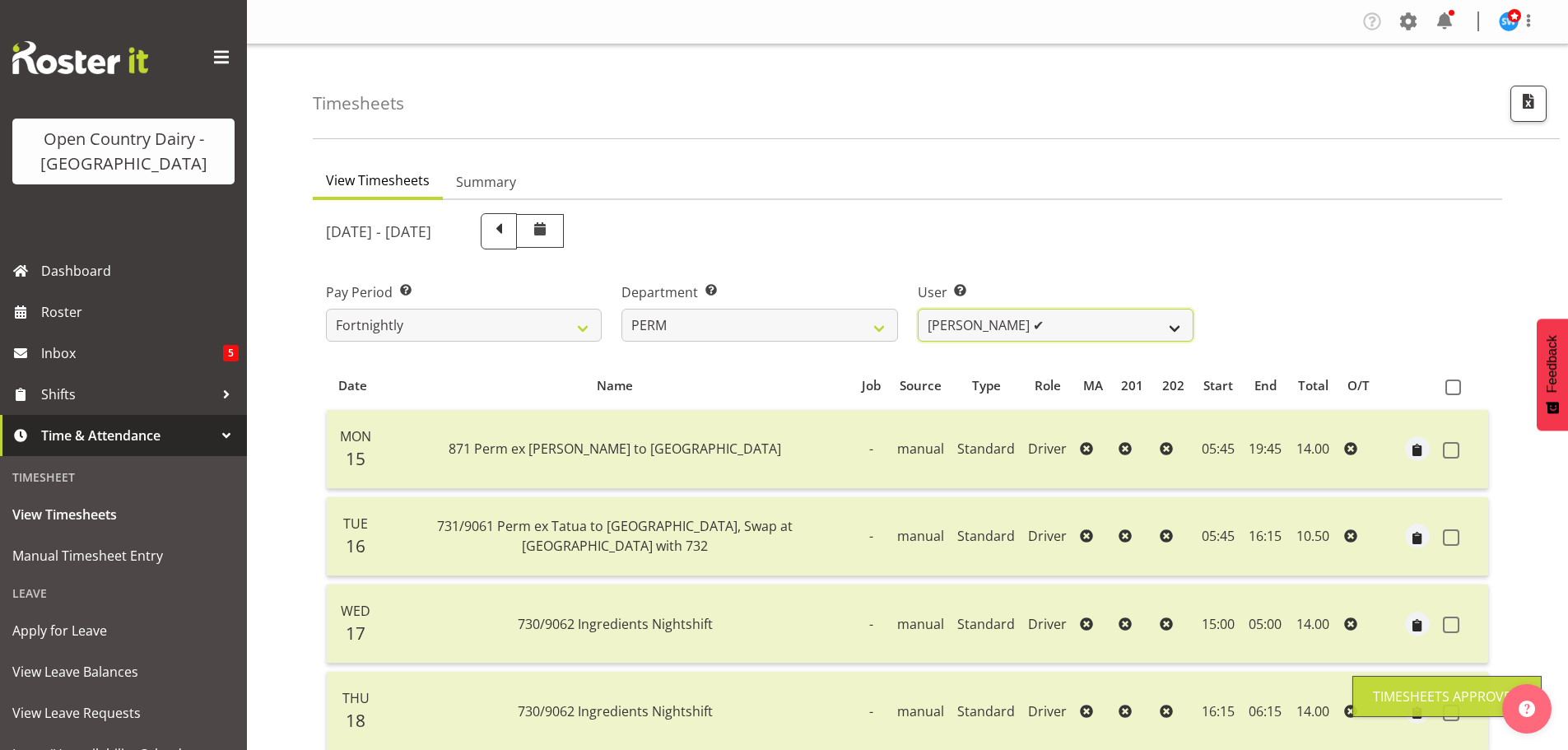
click at [1048, 331] on select "Abhilash Antony ✔ Amba Swann ✔ Chris Kneebone ❌ Jayden Vincent ❌ Paul Wilson ✔ …" at bounding box center [1056, 325] width 276 height 33
select select "8634"
click at [918, 309] on select "Abhilash Antony ✔ Amba Swann ✔ Chris Kneebone ❌ Jayden Vincent ❌ Paul Wilson ✔ …" at bounding box center [1056, 325] width 276 height 33
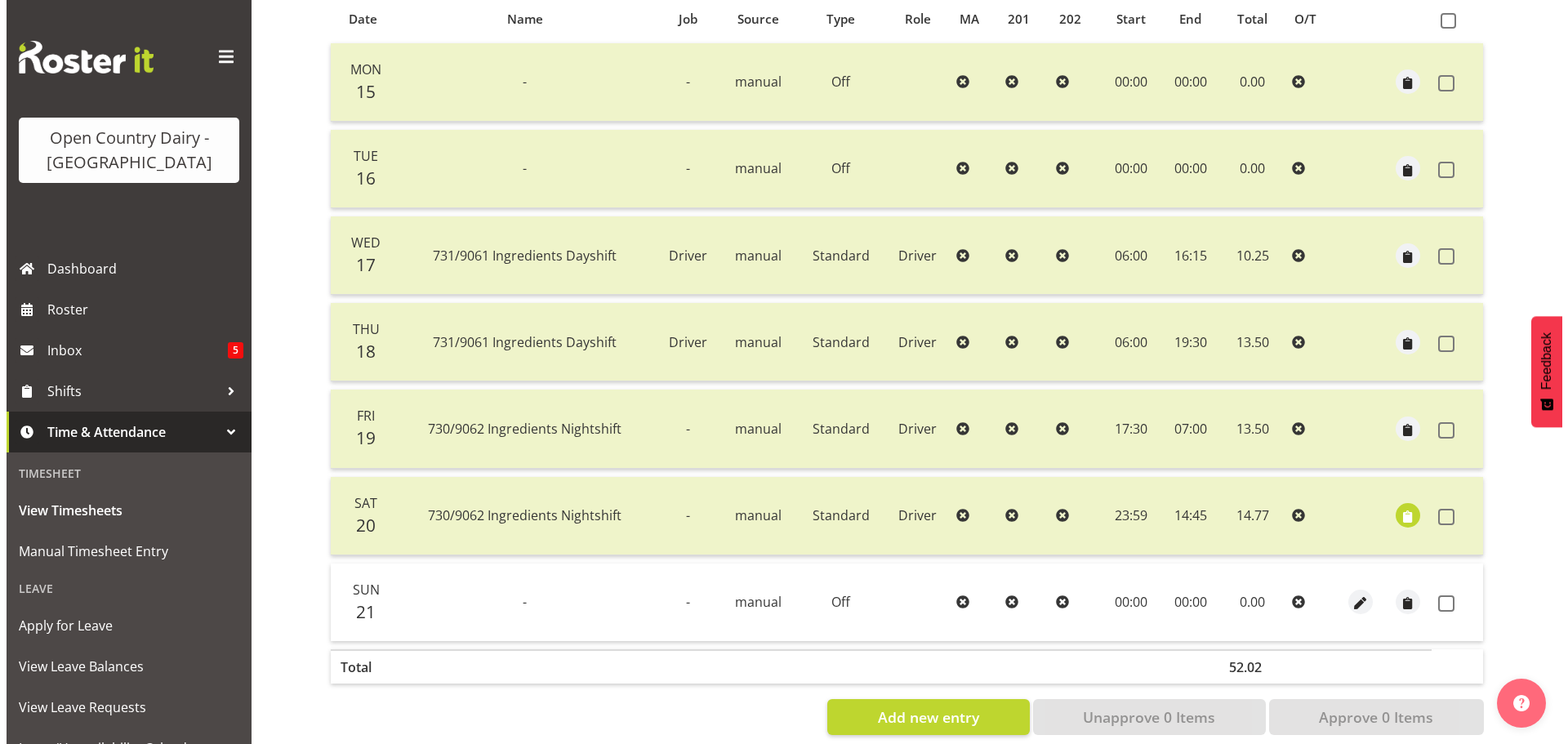
scroll to position [392, 0]
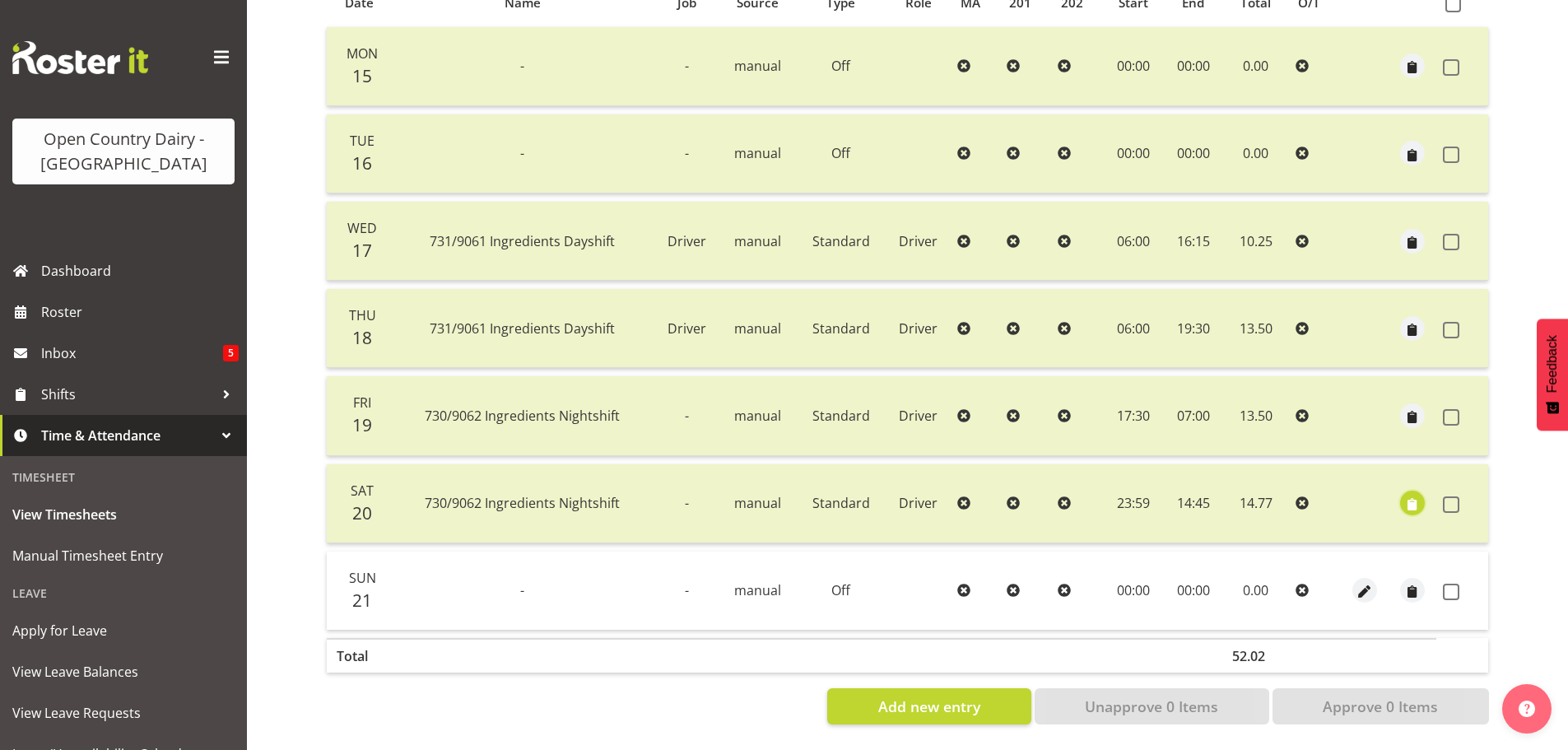
click at [1406, 495] on span "button" at bounding box center [1412, 504] width 19 height 19
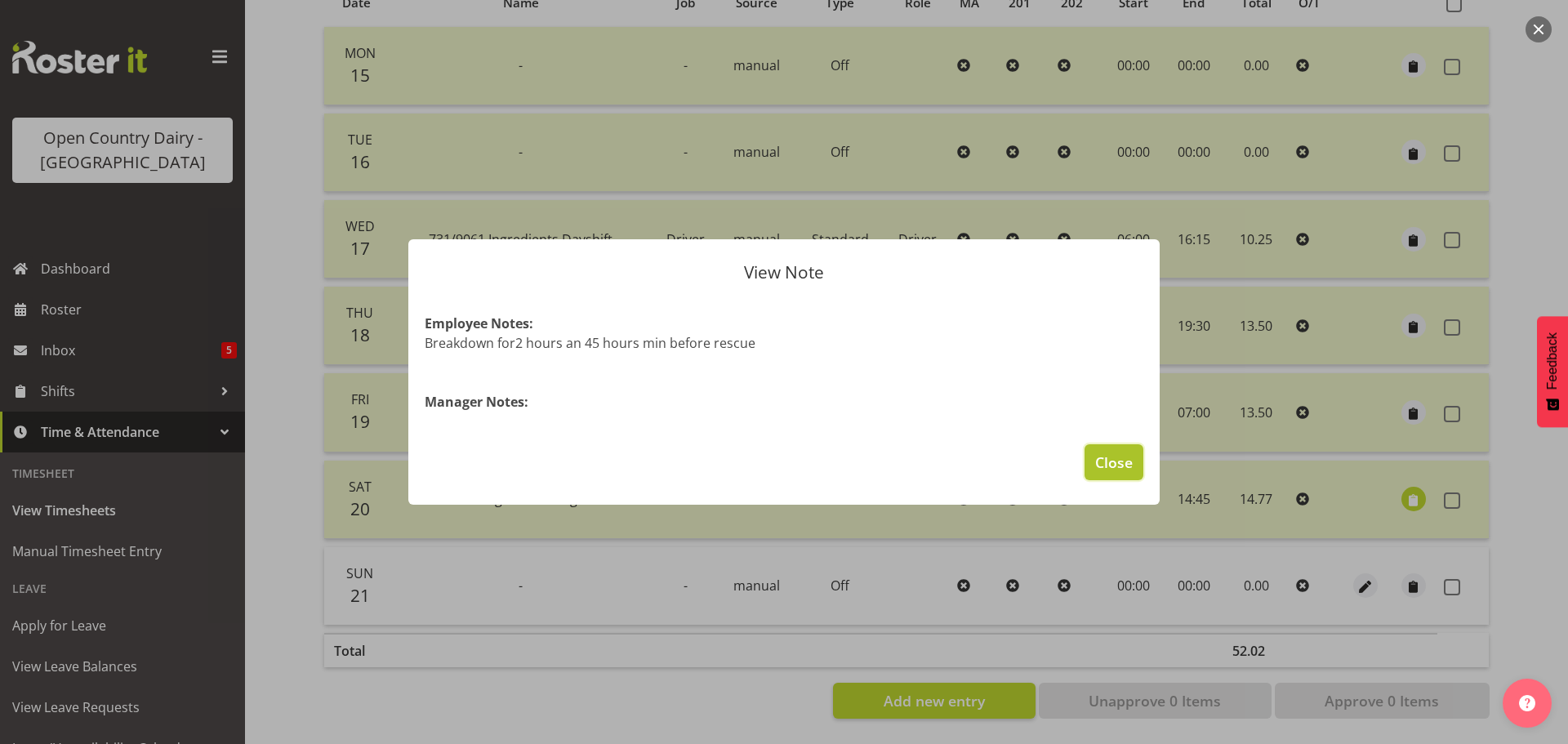
click at [1106, 463] on span "Close" at bounding box center [1113, 461] width 38 height 21
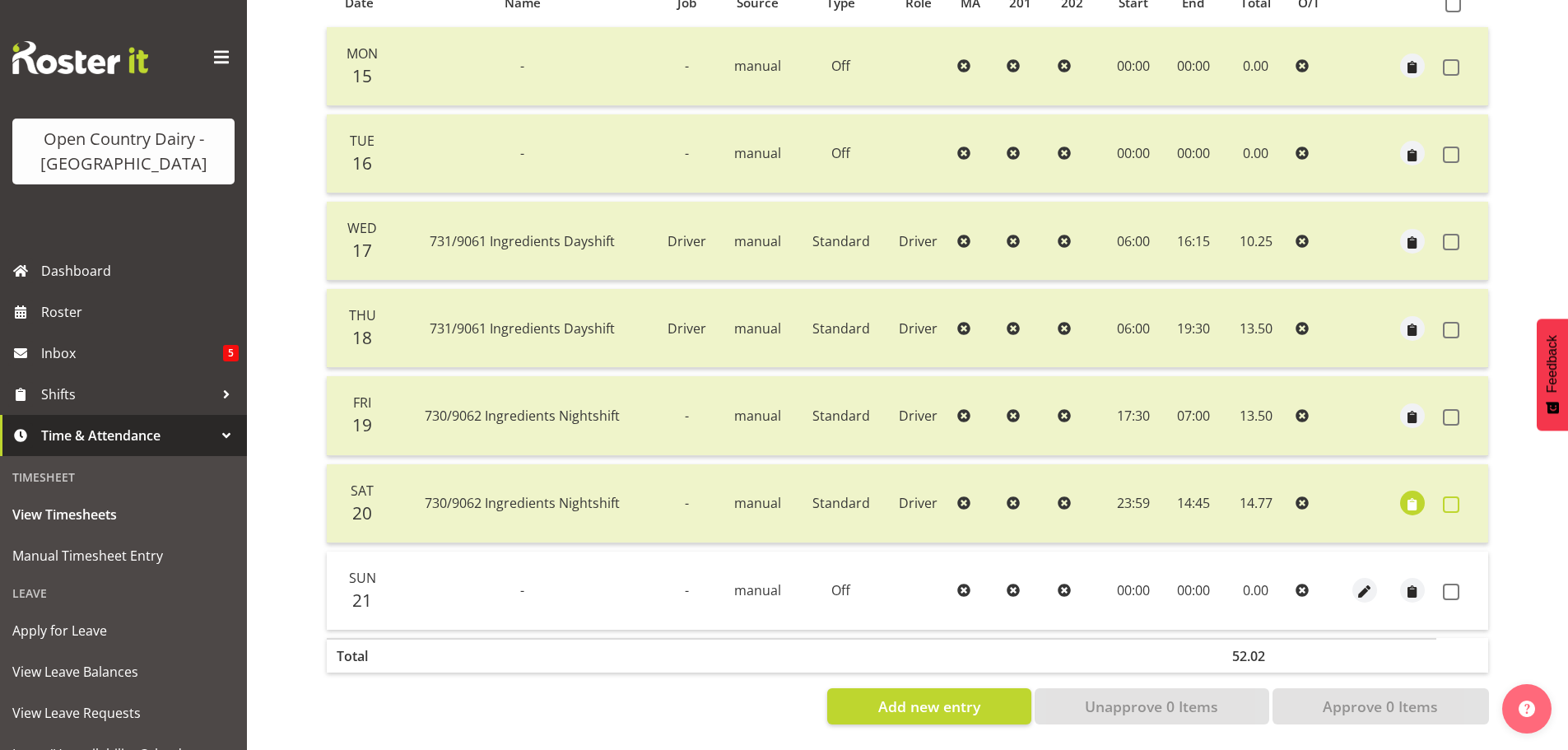
click at [1454, 496] on span at bounding box center [1451, 504] width 17 height 17
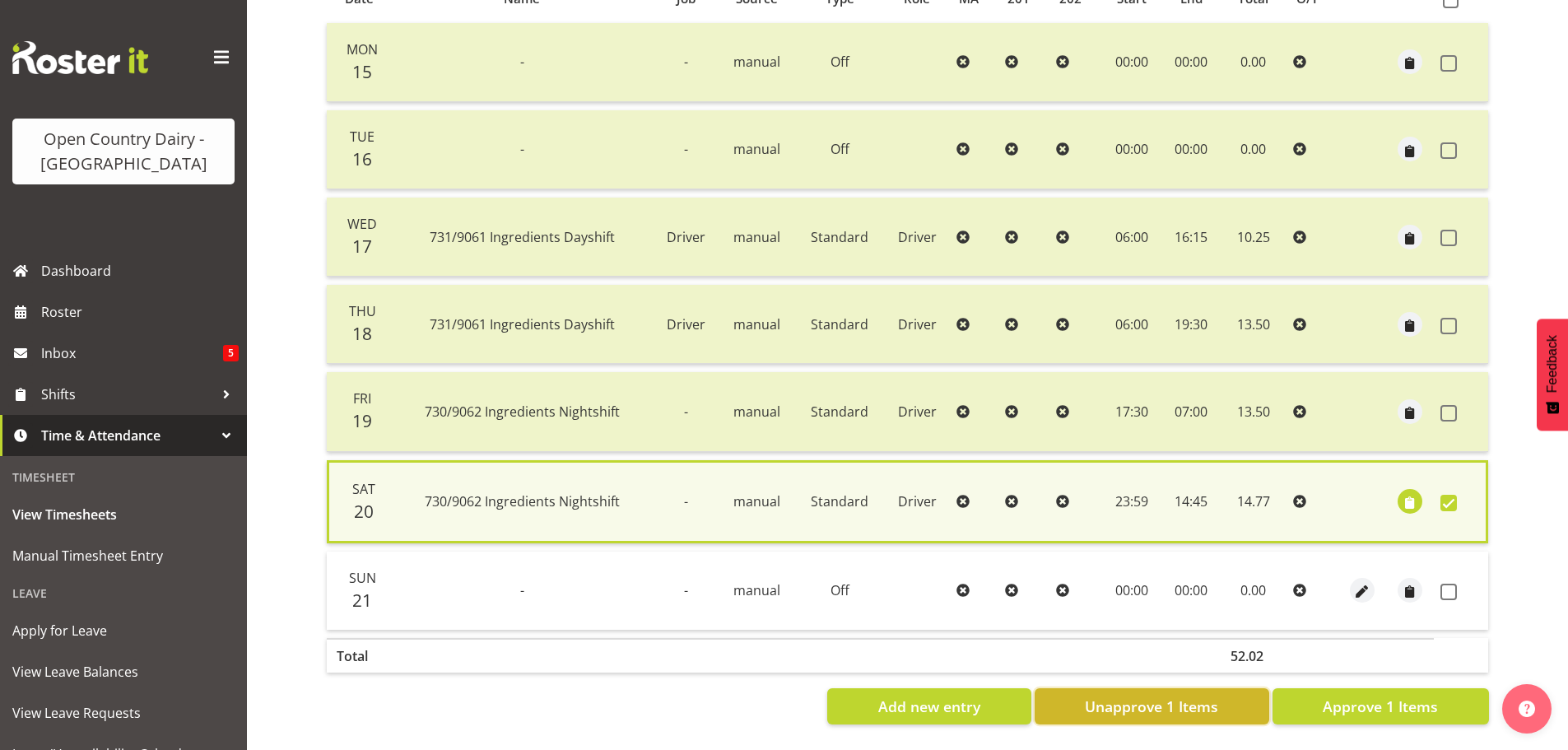
click at [1228, 688] on button "Unapprove 1 Items" at bounding box center [1152, 705] width 235 height 36
checkbox input "false"
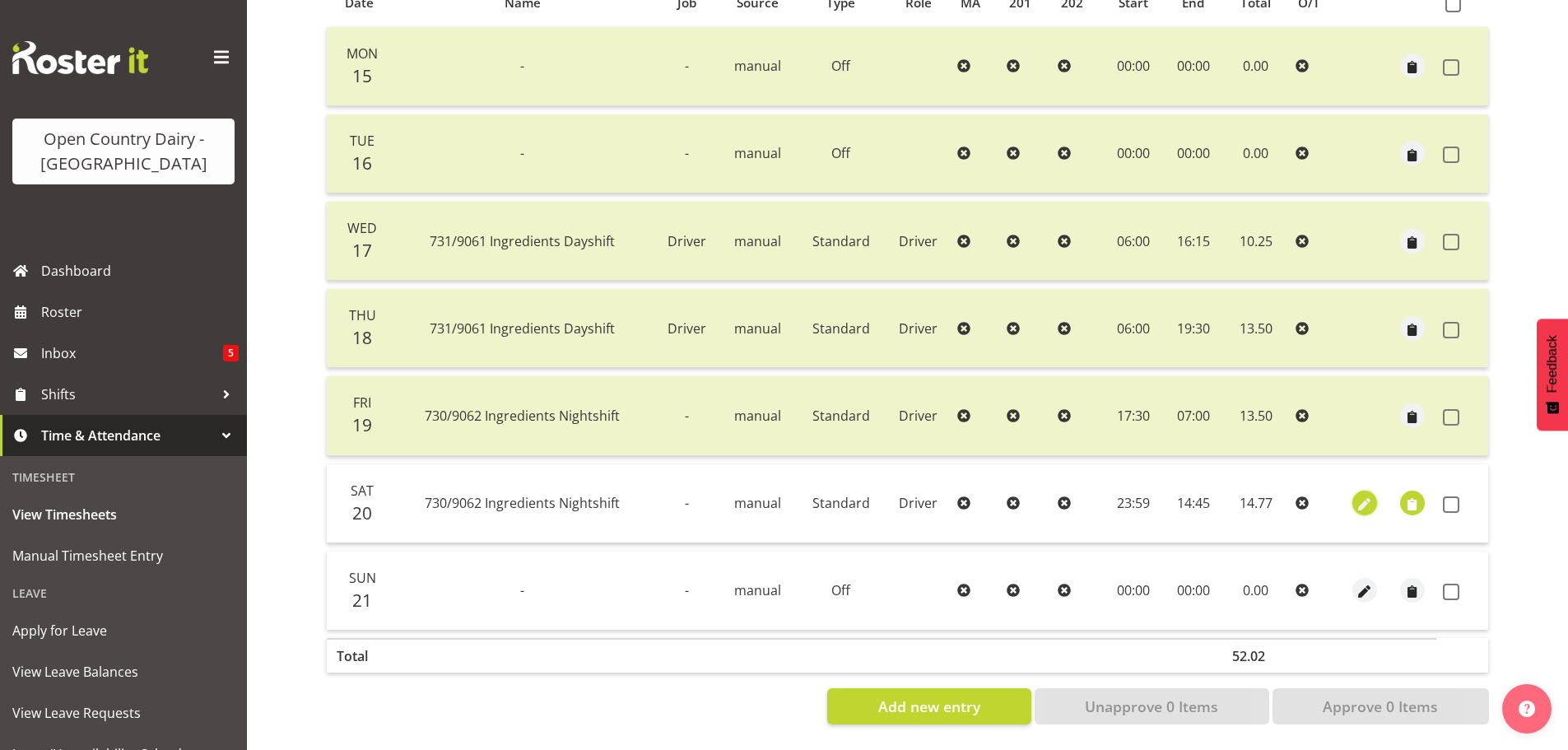
click at [1363, 495] on span "button" at bounding box center [1365, 504] width 19 height 19
select select "Standard"
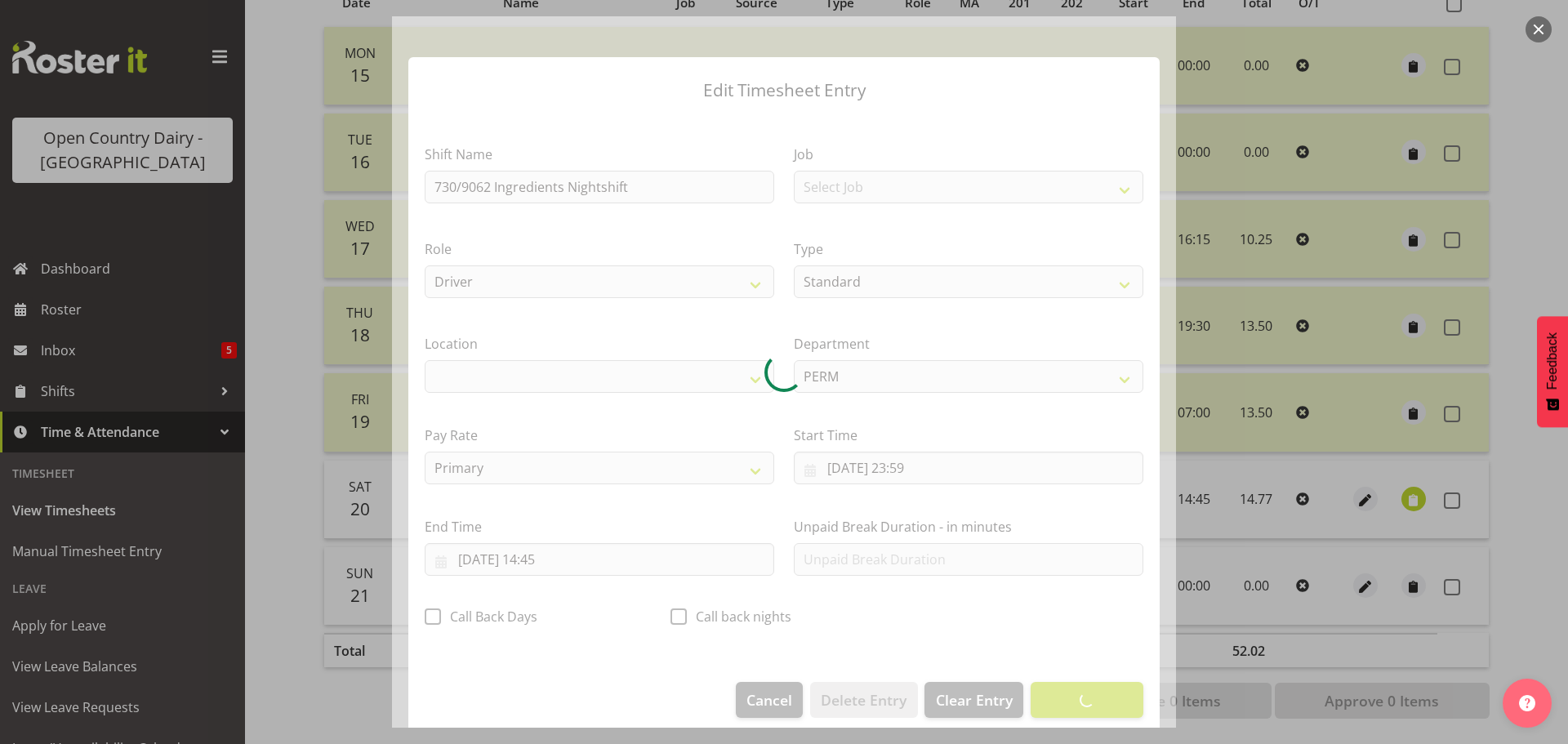
select select "1166"
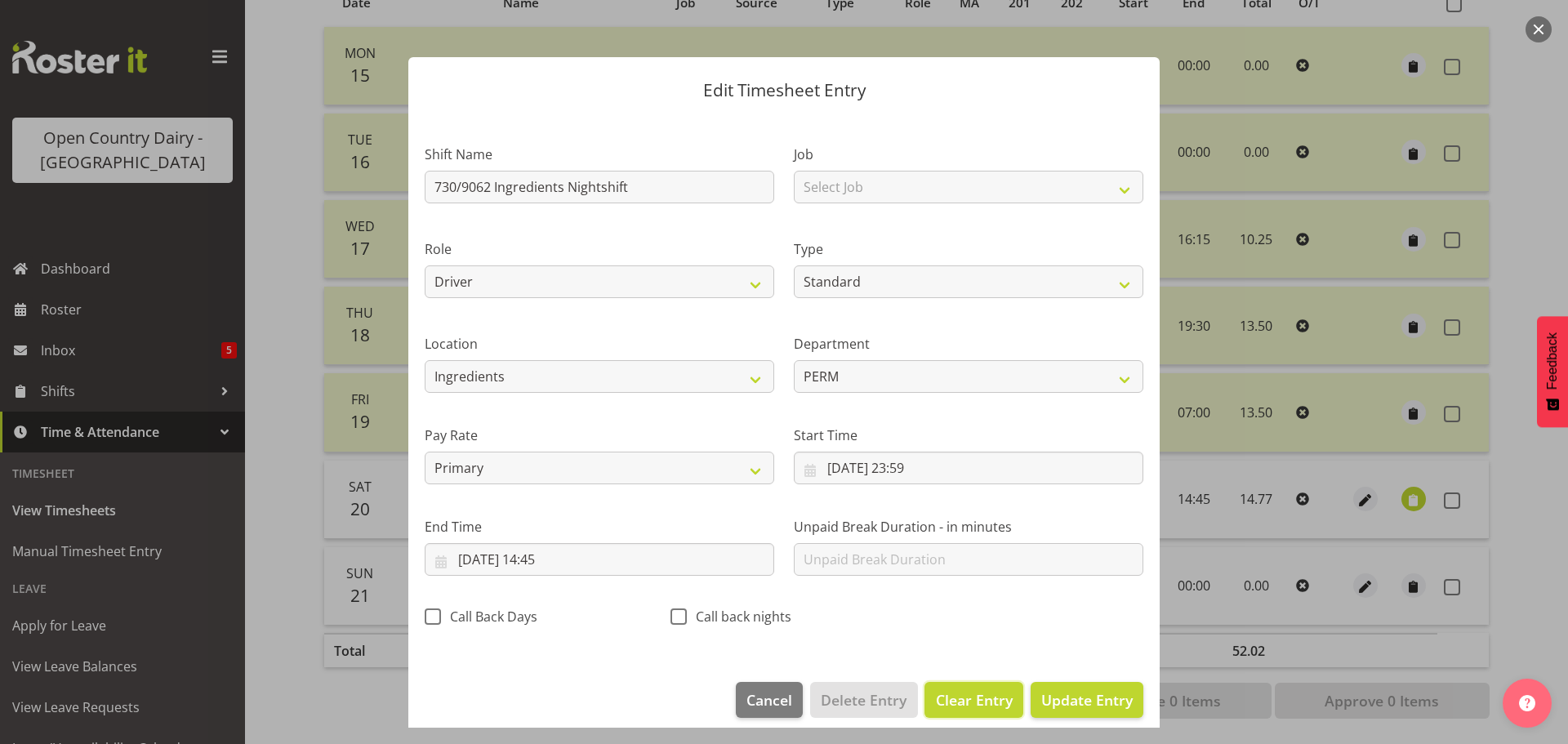
click at [946, 701] on span "Clear Entry" at bounding box center [974, 699] width 77 height 21
select select "Off"
type input "0"
select select
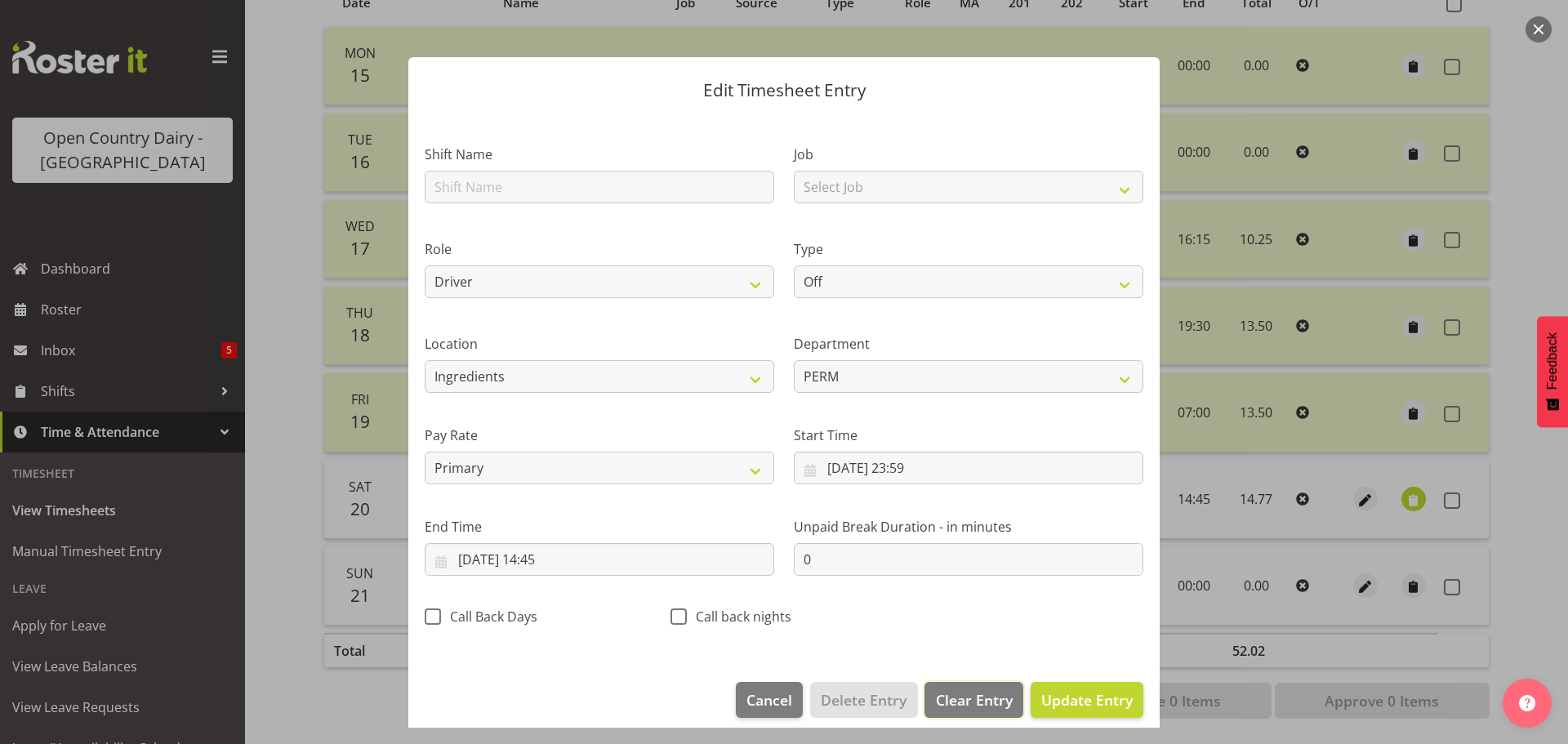
select select
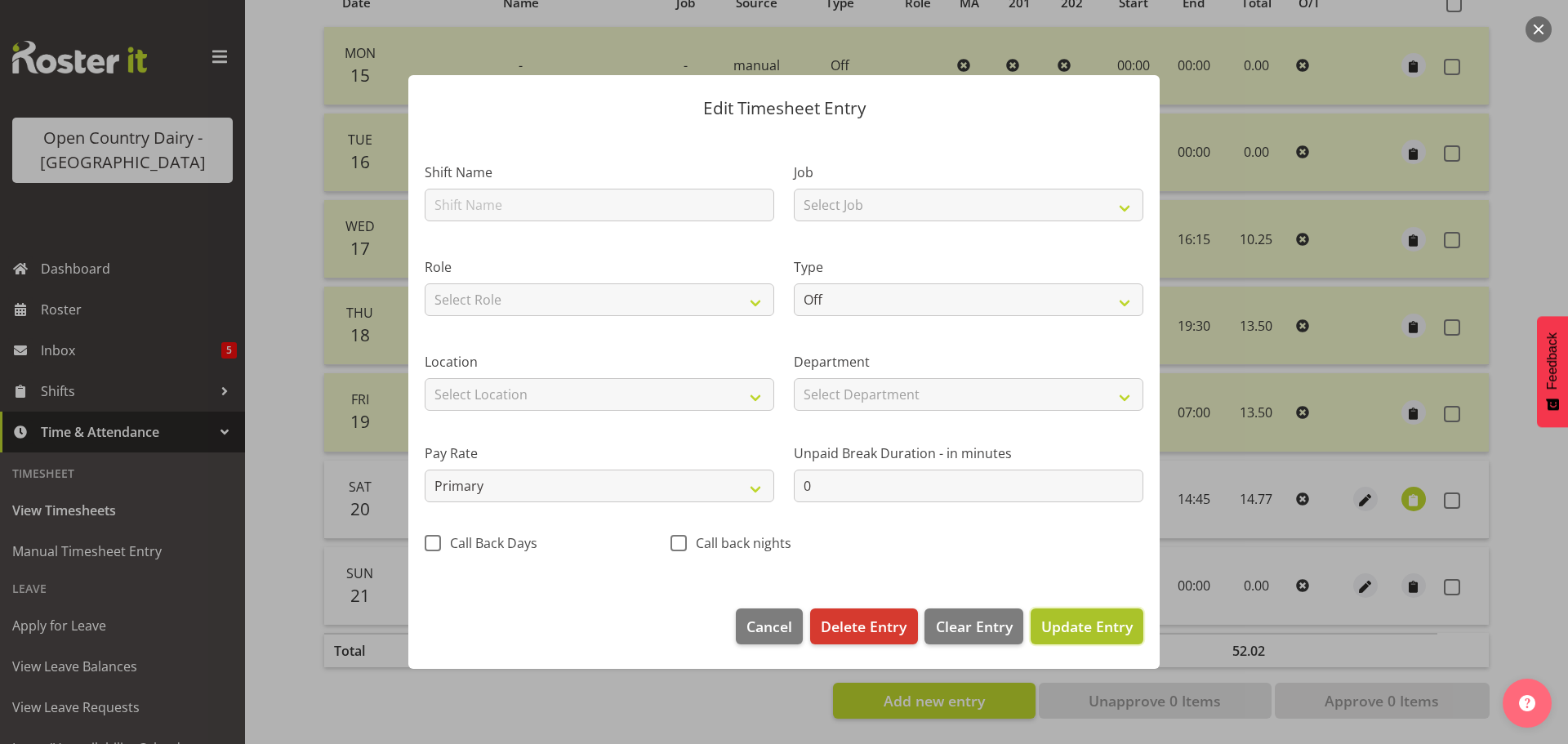
click at [1052, 631] on span "Update Entry" at bounding box center [1087, 626] width 92 height 19
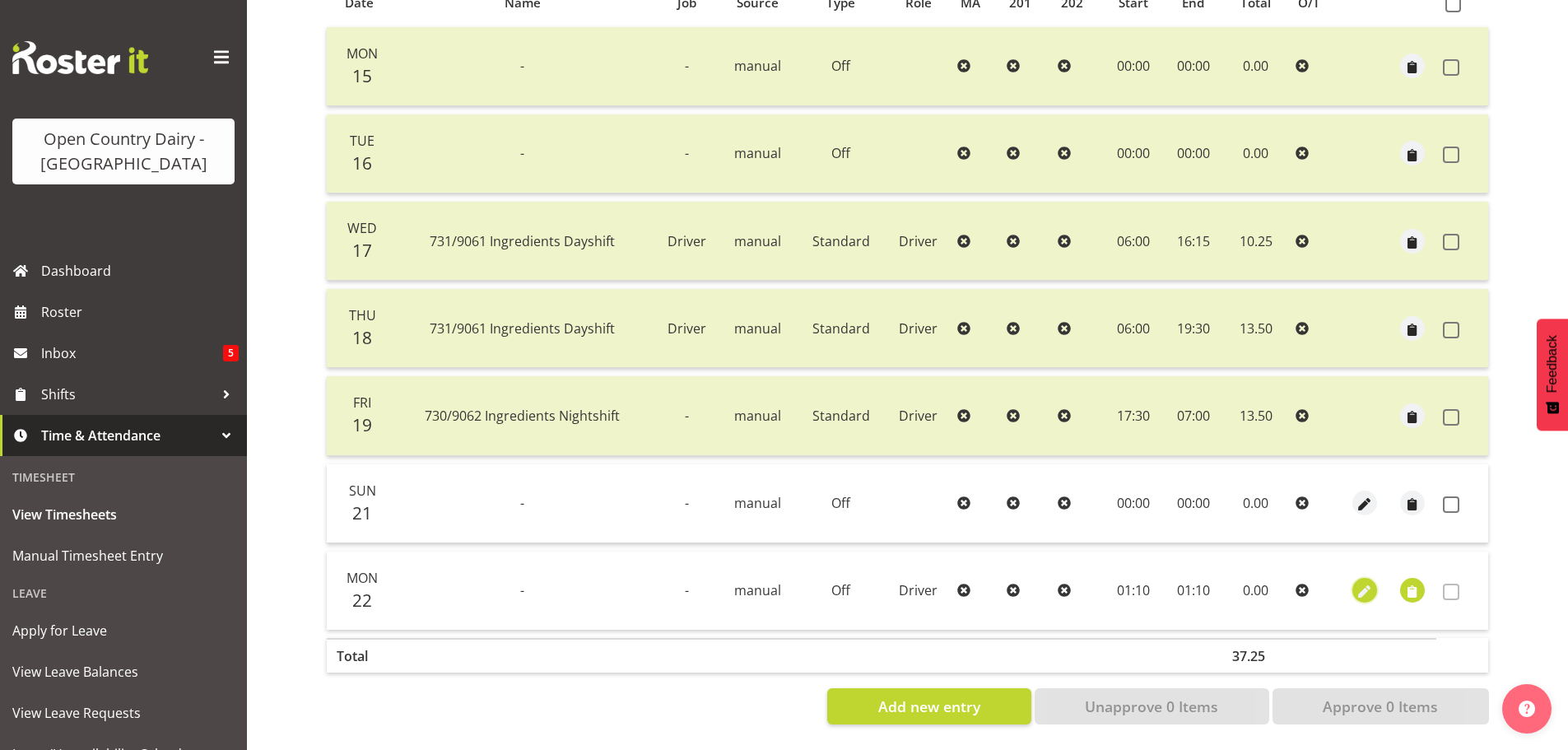
click at [1365, 583] on span "button" at bounding box center [1365, 592] width 19 height 19
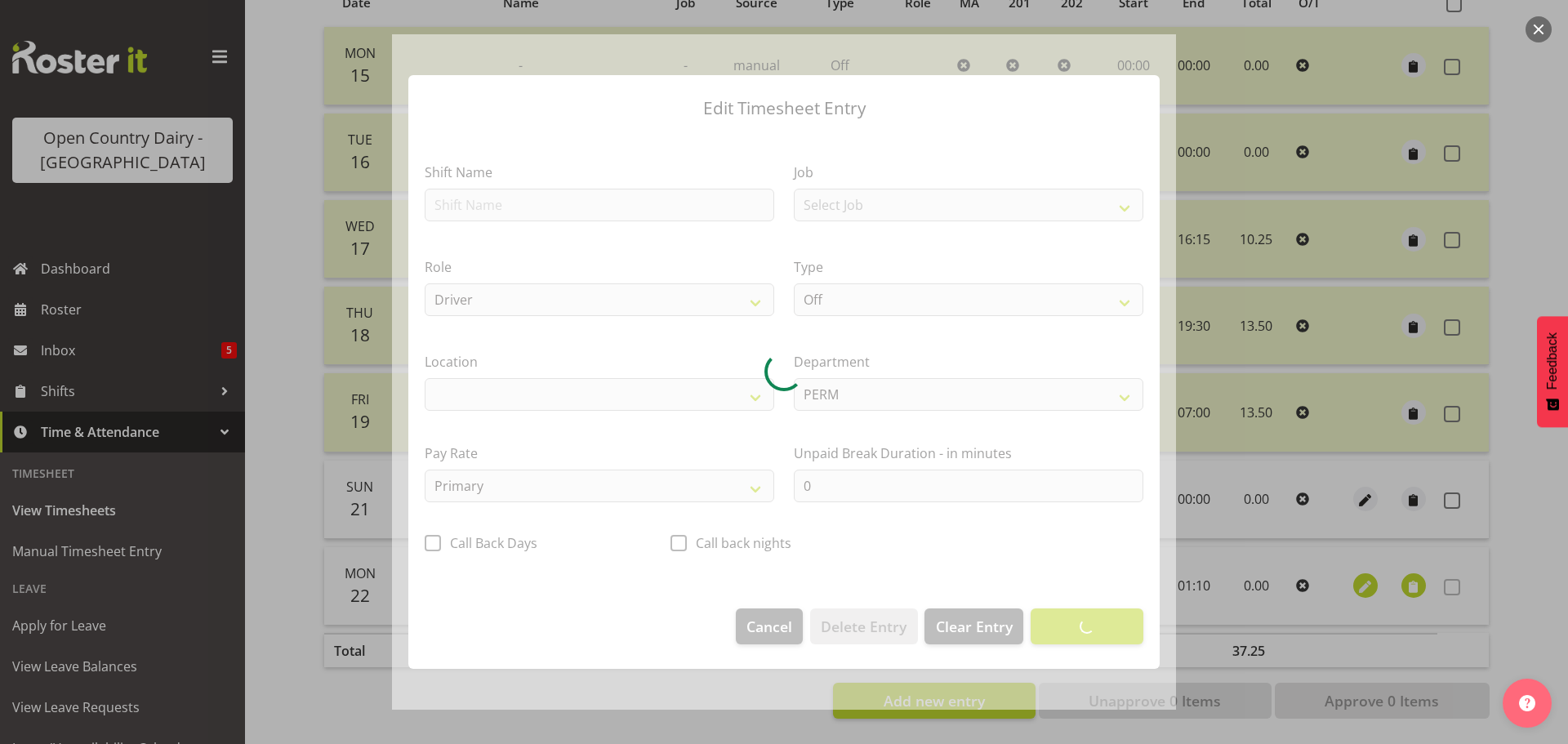
select select "1166"
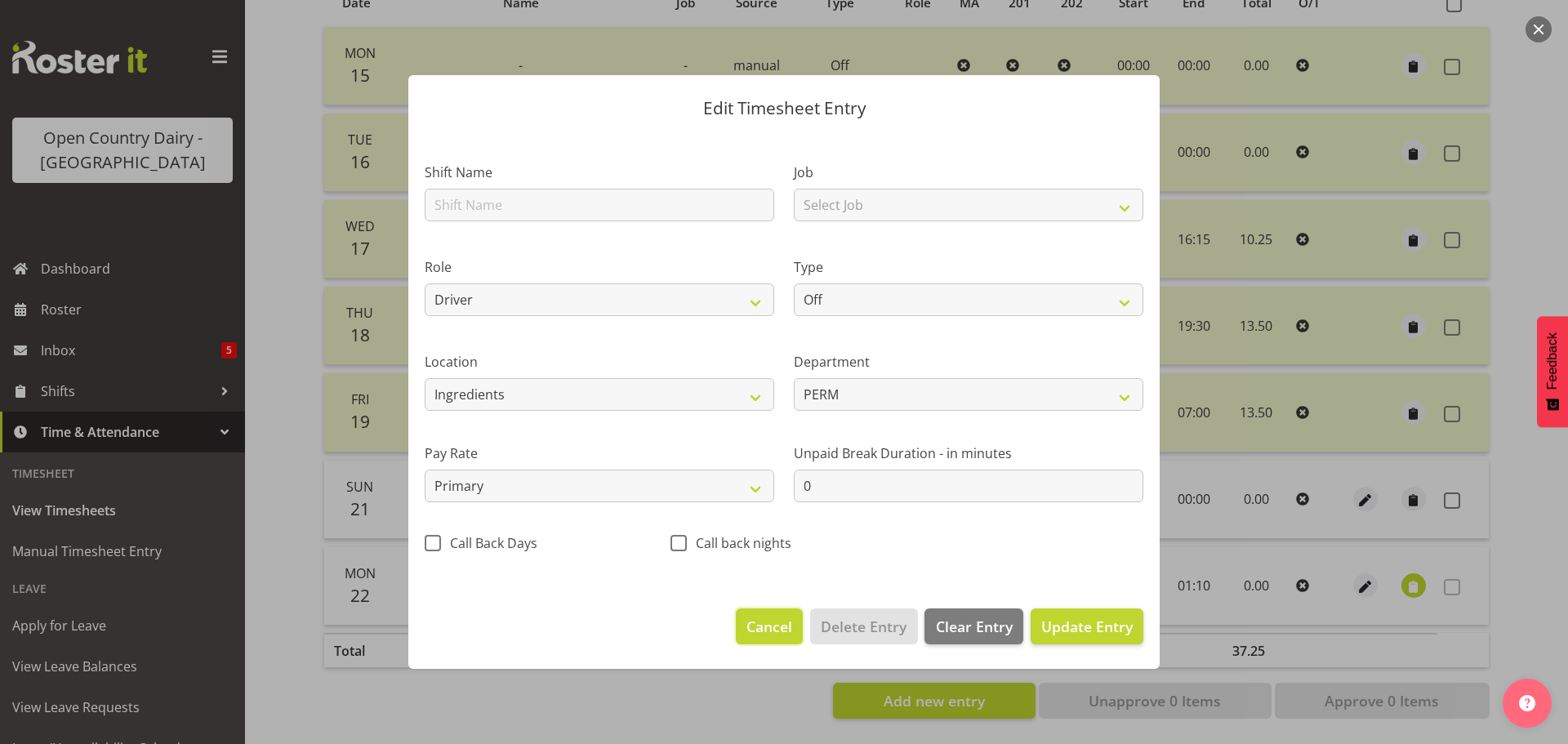
click at [776, 636] on span "Cancel" at bounding box center [769, 626] width 46 height 21
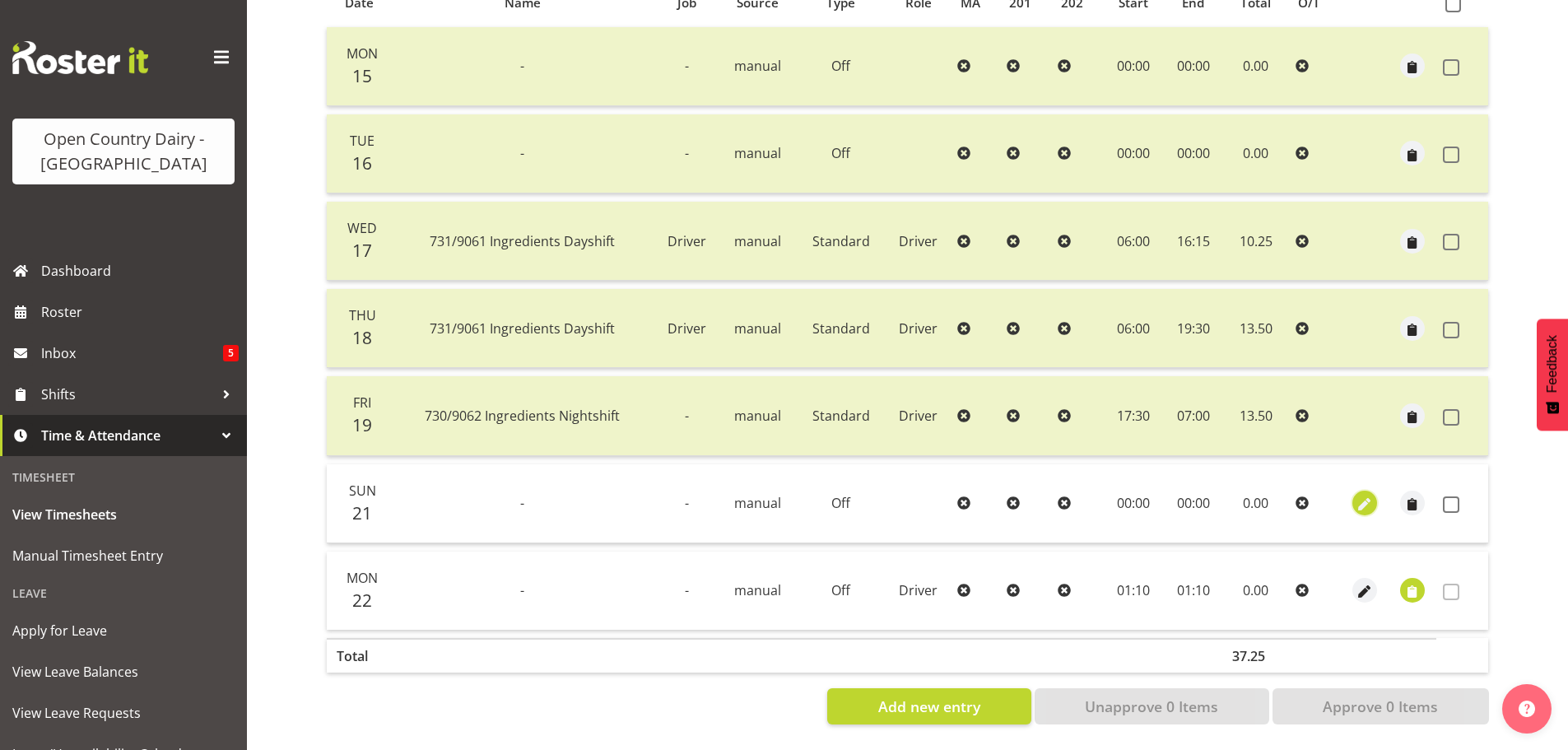
click at [1367, 495] on span "button" at bounding box center [1365, 504] width 19 height 19
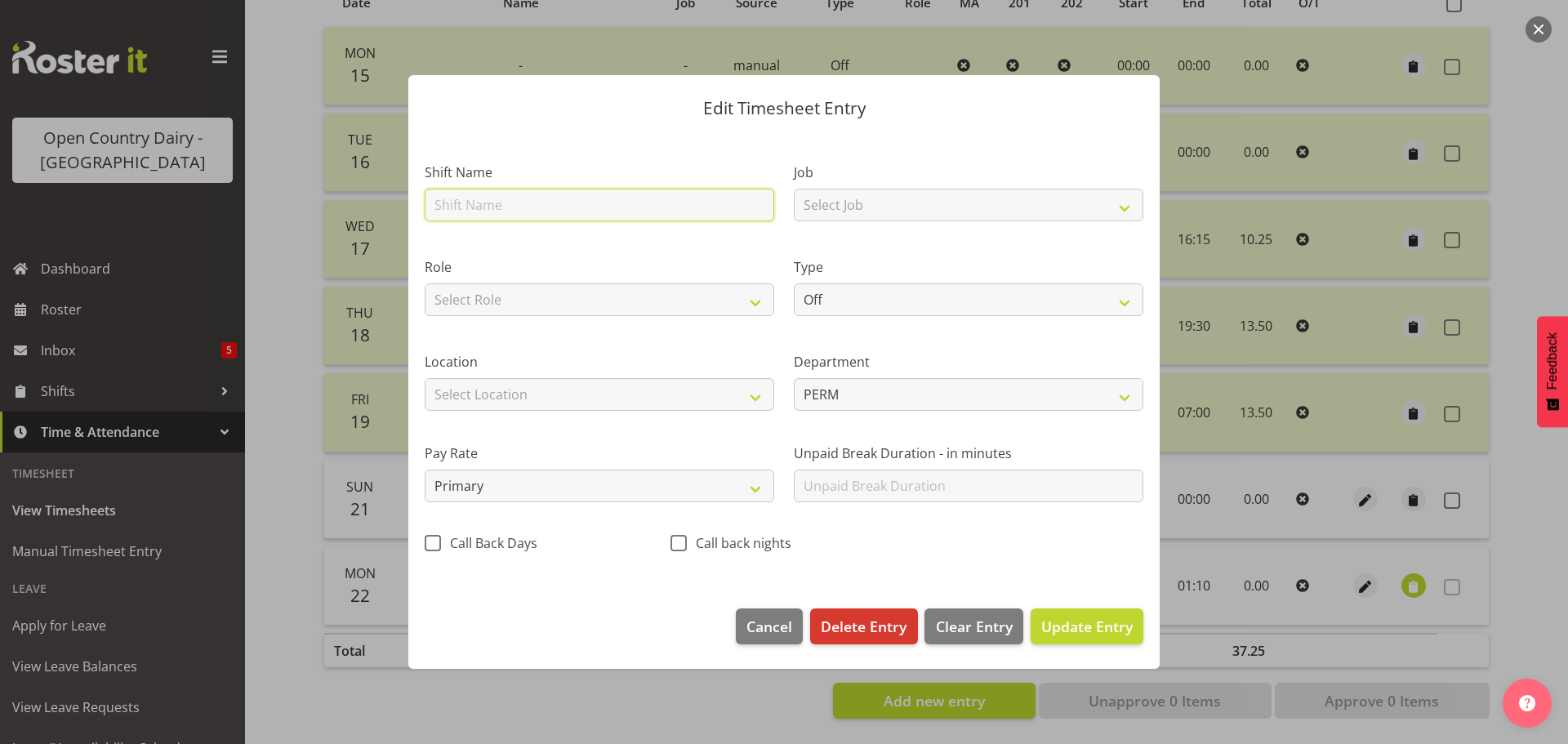
click at [595, 199] on input "text" at bounding box center [599, 204] width 349 height 33
click at [760, 629] on span "Cancel" at bounding box center [769, 626] width 46 height 21
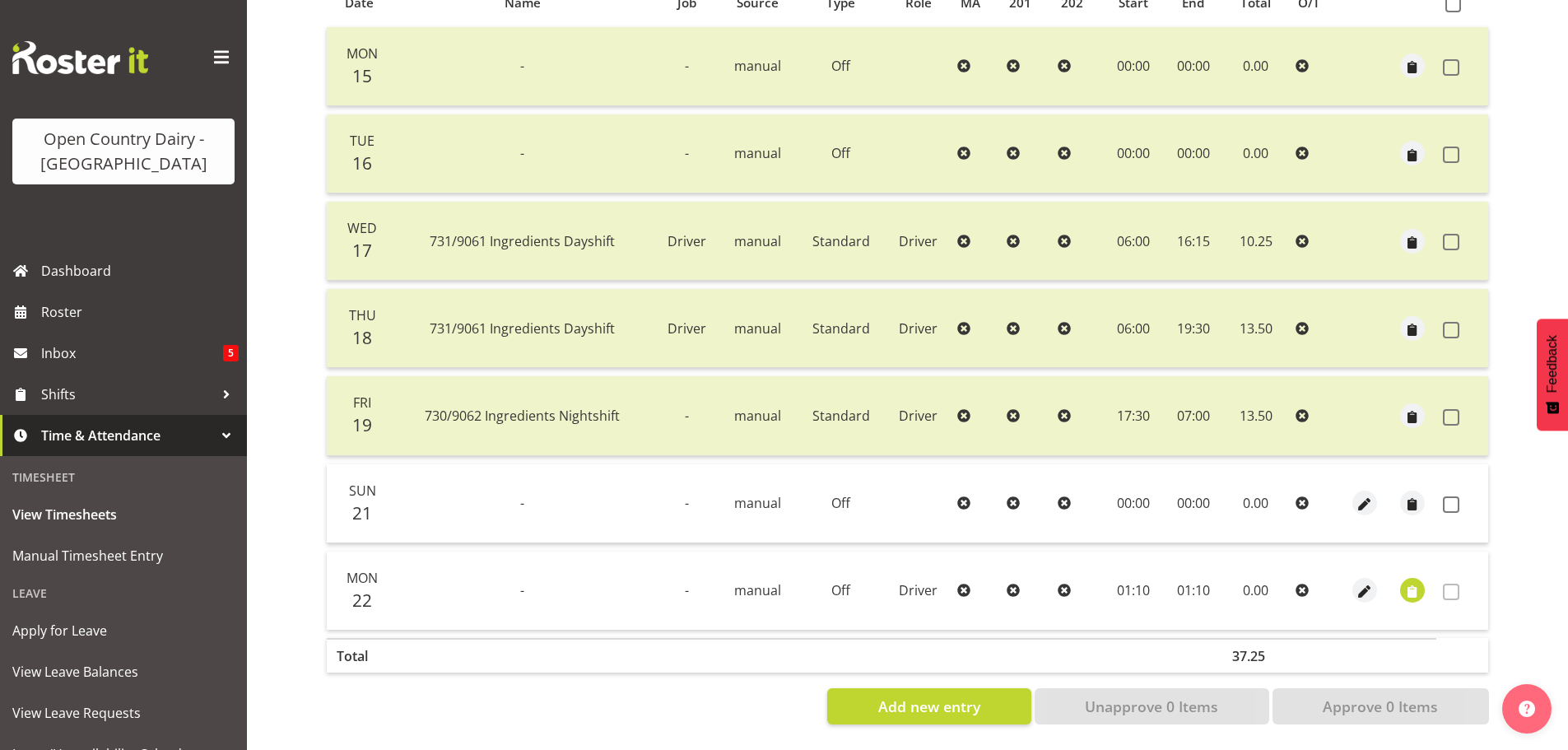
drag, startPoint x: 504, startPoint y: 495, endPoint x: 437, endPoint y: 499, distance: 67.1
drag, startPoint x: 437, startPoint y: 499, endPoint x: 453, endPoint y: 699, distance: 200.6
click at [453, 699] on div "Add new entry Unapprove 0 Items Approve 0 Items" at bounding box center [907, 705] width 1163 height 36
click at [1369, 495] on span "button" at bounding box center [1365, 504] width 19 height 19
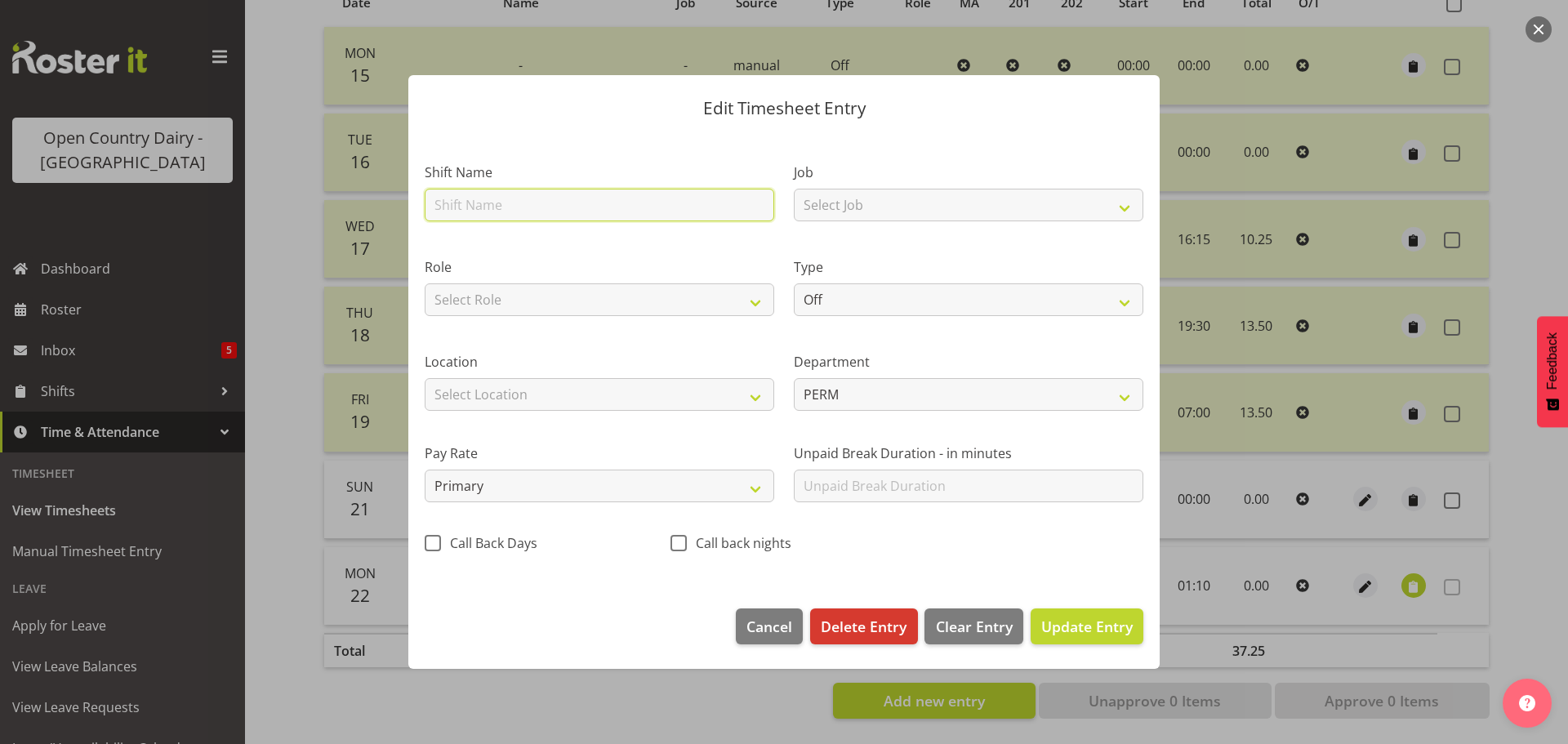
click at [515, 206] on input "text" at bounding box center [599, 204] width 349 height 33
type input "730/9062 Ingredients Nightshift"
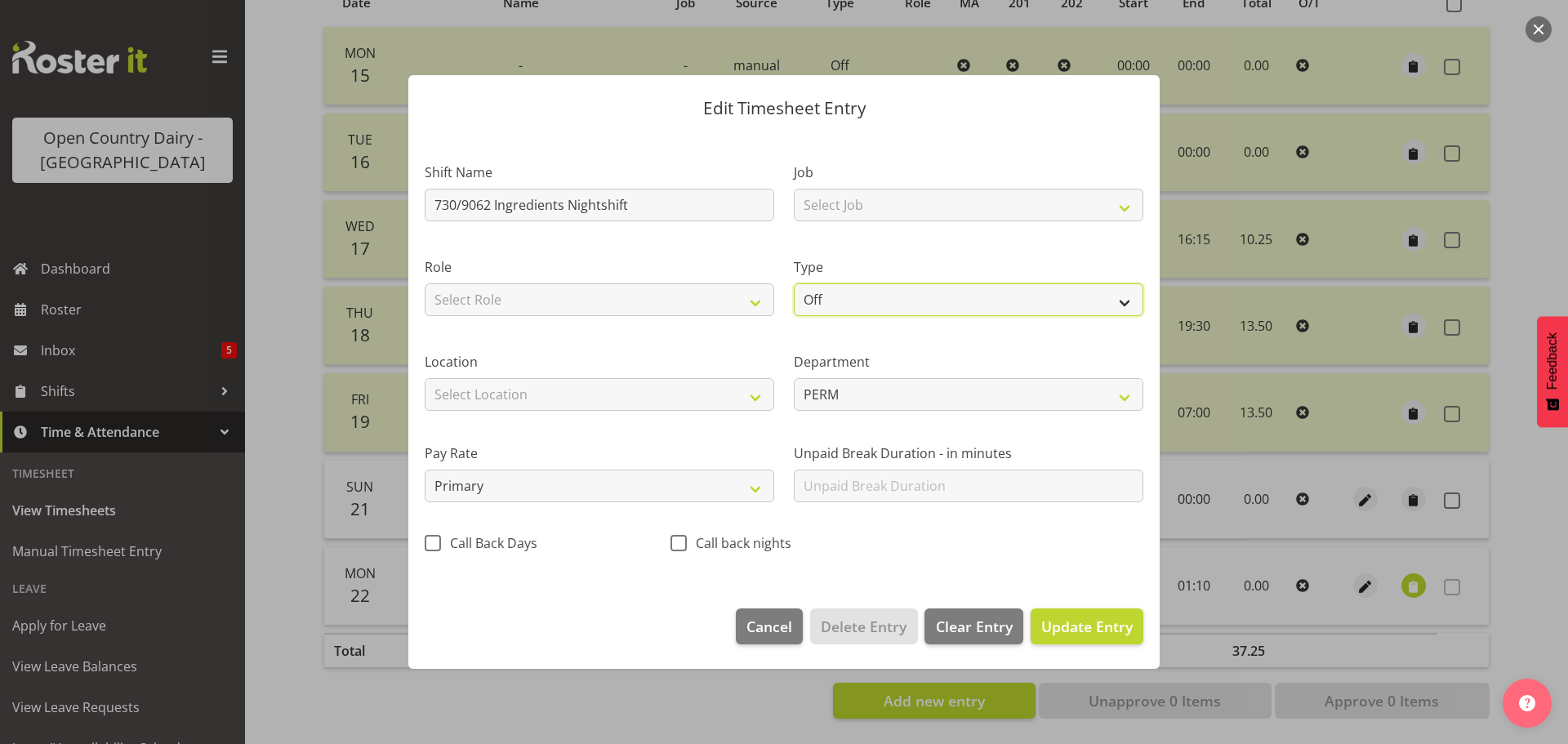
click at [858, 291] on select "Off Standard Public Holiday Public Holiday (Worked) Day In Lieu Annual Leave Si…" at bounding box center [968, 299] width 349 height 33
select select "Standard"
click at [794, 284] on select "Off Standard Public Holiday Public Holiday (Worked) Day In Lieu Annual Leave Si…" at bounding box center [968, 299] width 349 height 33
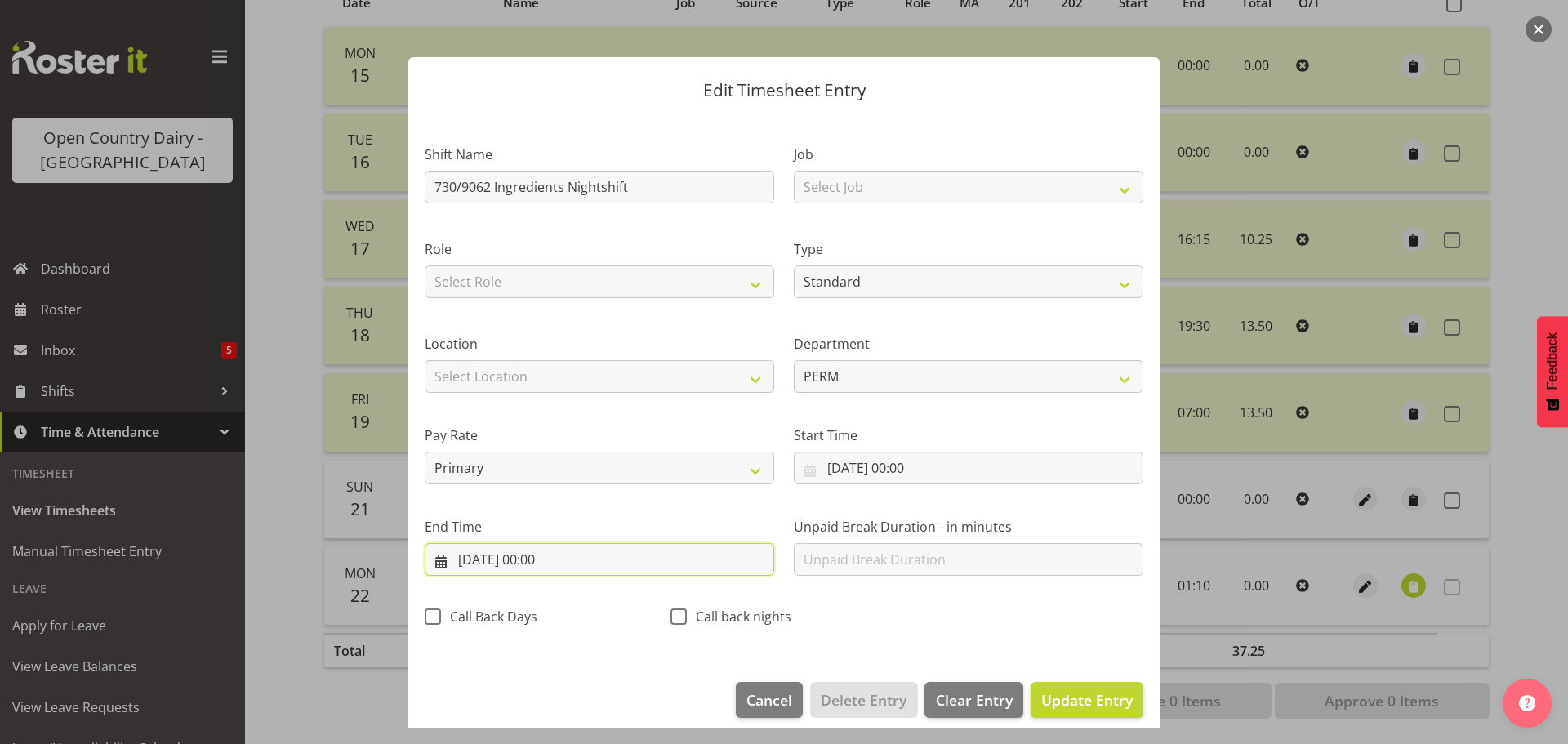
click at [526, 562] on input "21/09/2025, 00:00" at bounding box center [599, 559] width 349 height 33
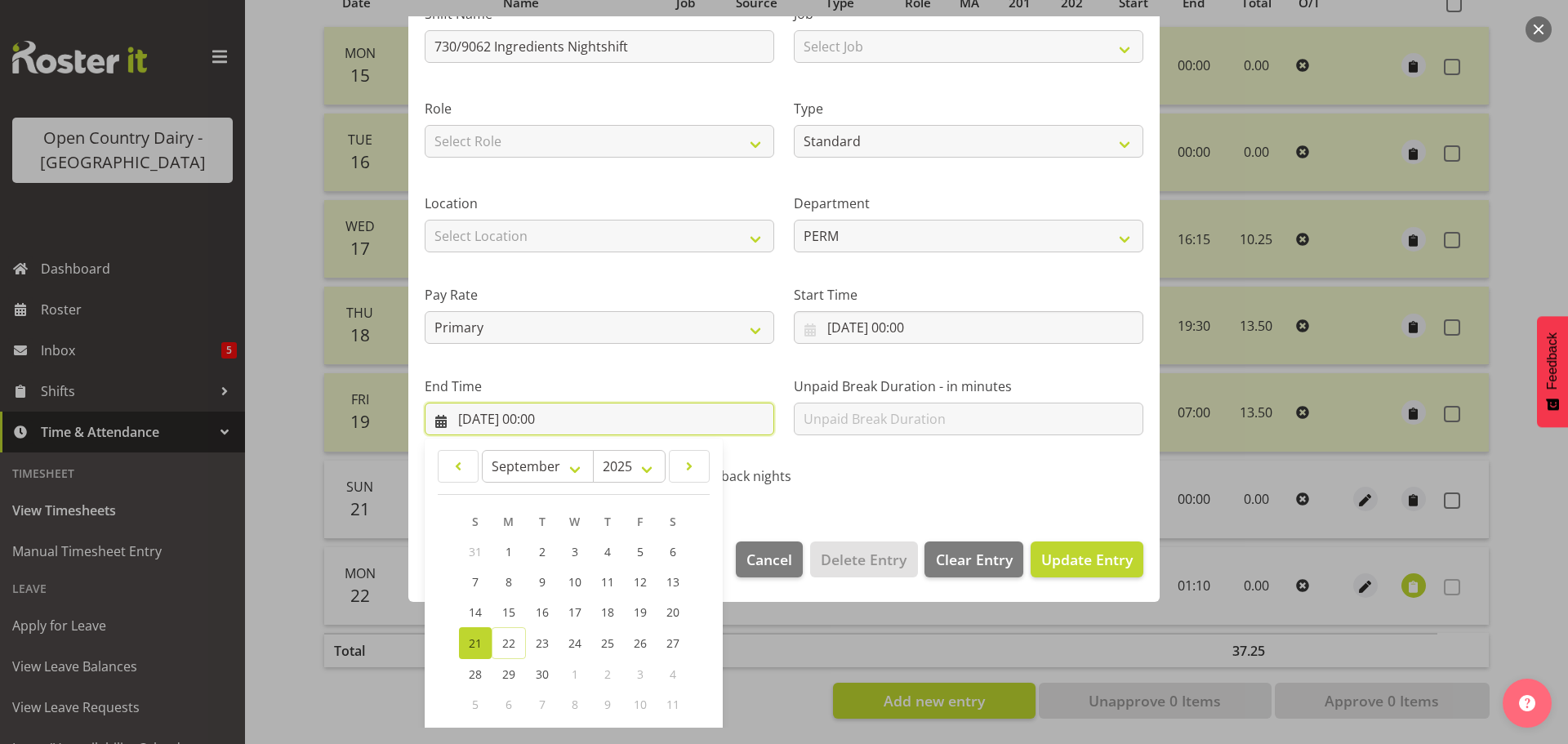
scroll to position [221, 0]
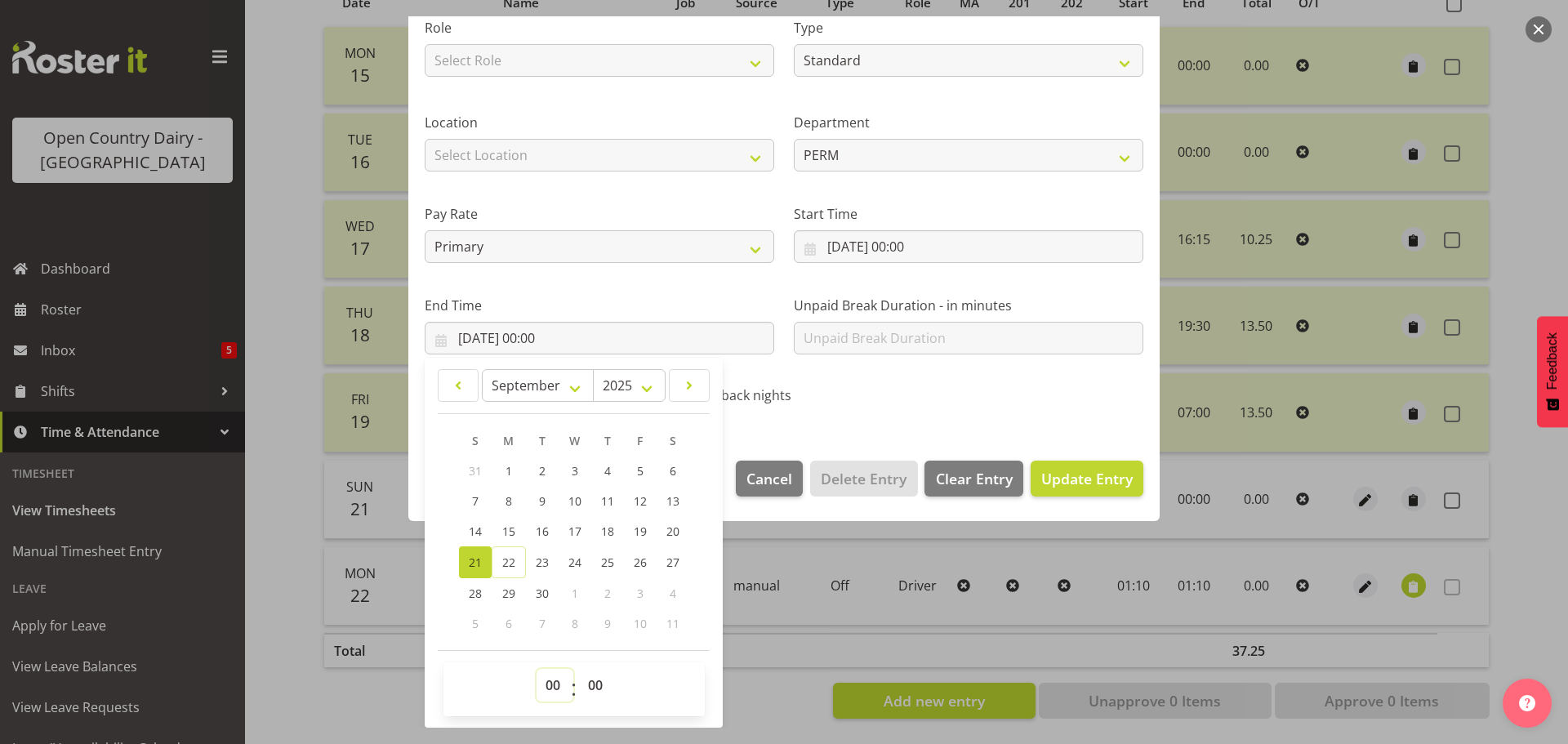
drag, startPoint x: 554, startPoint y: 677, endPoint x: 544, endPoint y: 671, distance: 11.7
click at [552, 676] on select "00 01 02 03 04 05 06 07 08 09 10 11 12 13 14 15 16 17 18 19 20 21 22 23" at bounding box center [555, 685] width 37 height 33
select select "14"
click at [536, 669] on select "00 01 02 03 04 05 06 07 08 09 10 11 12 13 14 15 16 17 18 19 20 21 22 23" at bounding box center [555, 685] width 37 height 33
type input "21/09/2025, 14:00"
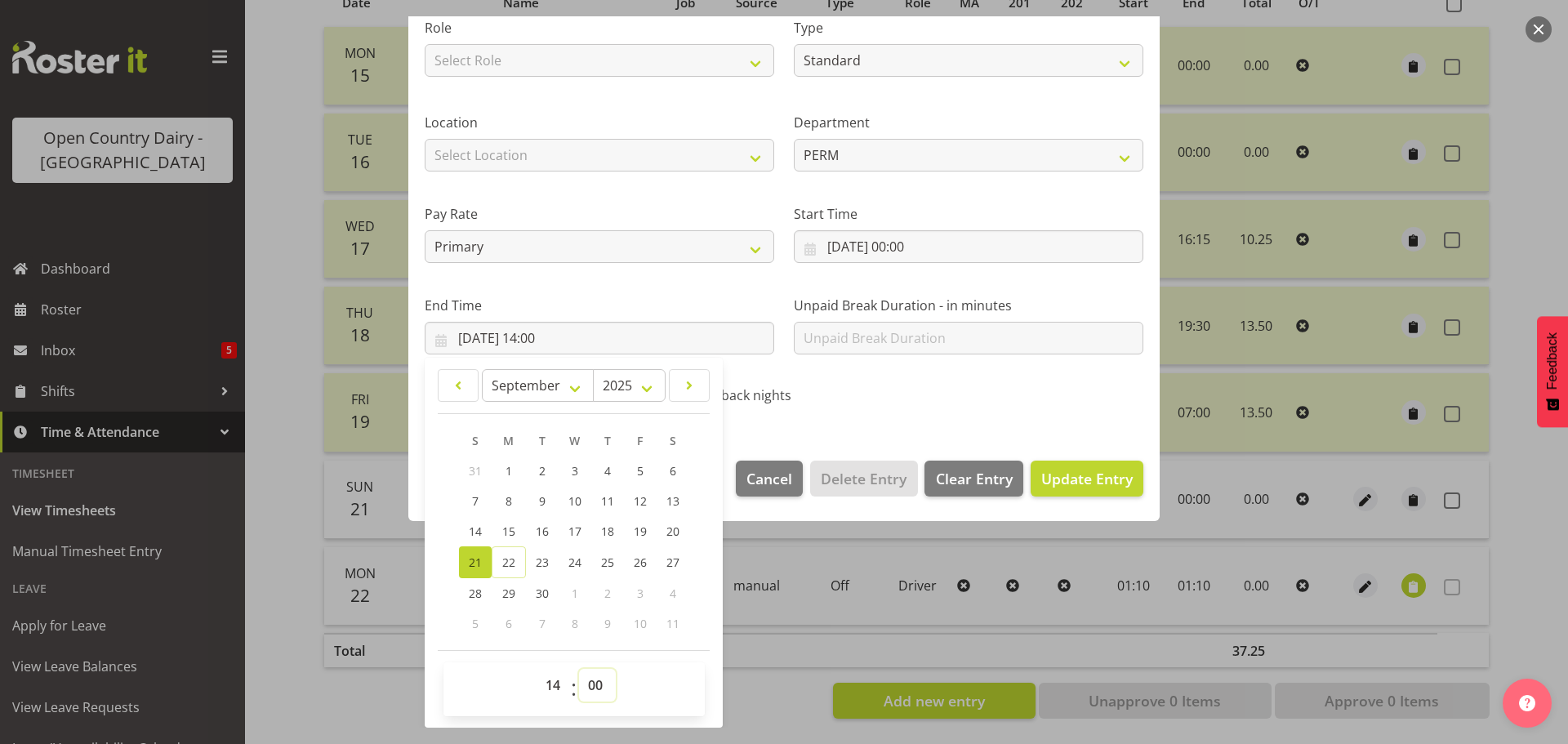
click at [596, 674] on select "00 01 02 03 04 05 06 07 08 09 10 11 12 13 14 15 16 17 18 19 20 21 22 23 24 25 2…" at bounding box center [597, 685] width 37 height 33
select select "45"
click at [579, 669] on select "00 01 02 03 04 05 06 07 08 09 10 11 12 13 14 15 16 17 18 19 20 21 22 23 24 25 2…" at bounding box center [597, 685] width 37 height 33
type input "21/09/2025, 14:45"
click at [1078, 485] on span "Update Entry" at bounding box center [1087, 478] width 92 height 19
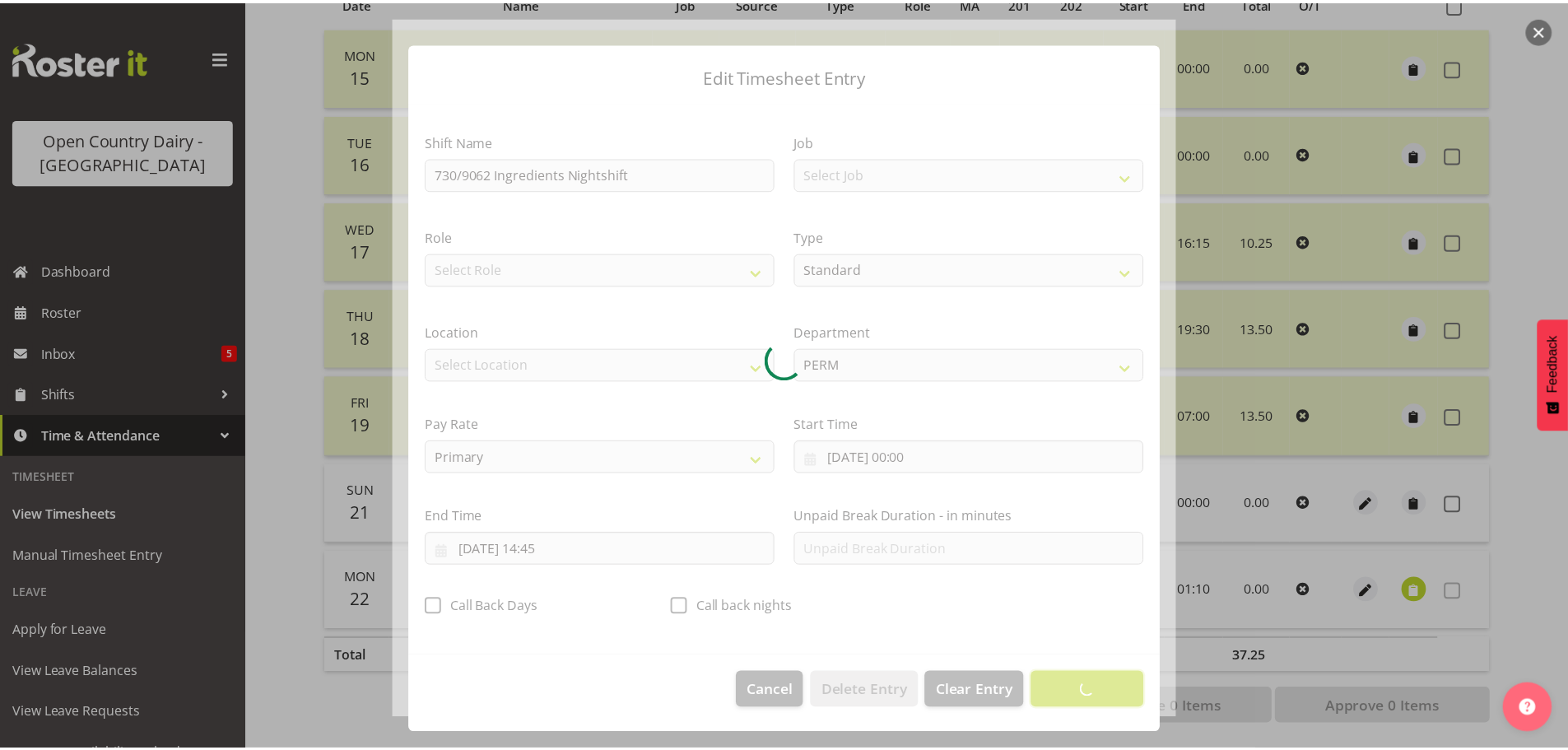
scroll to position [15, 0]
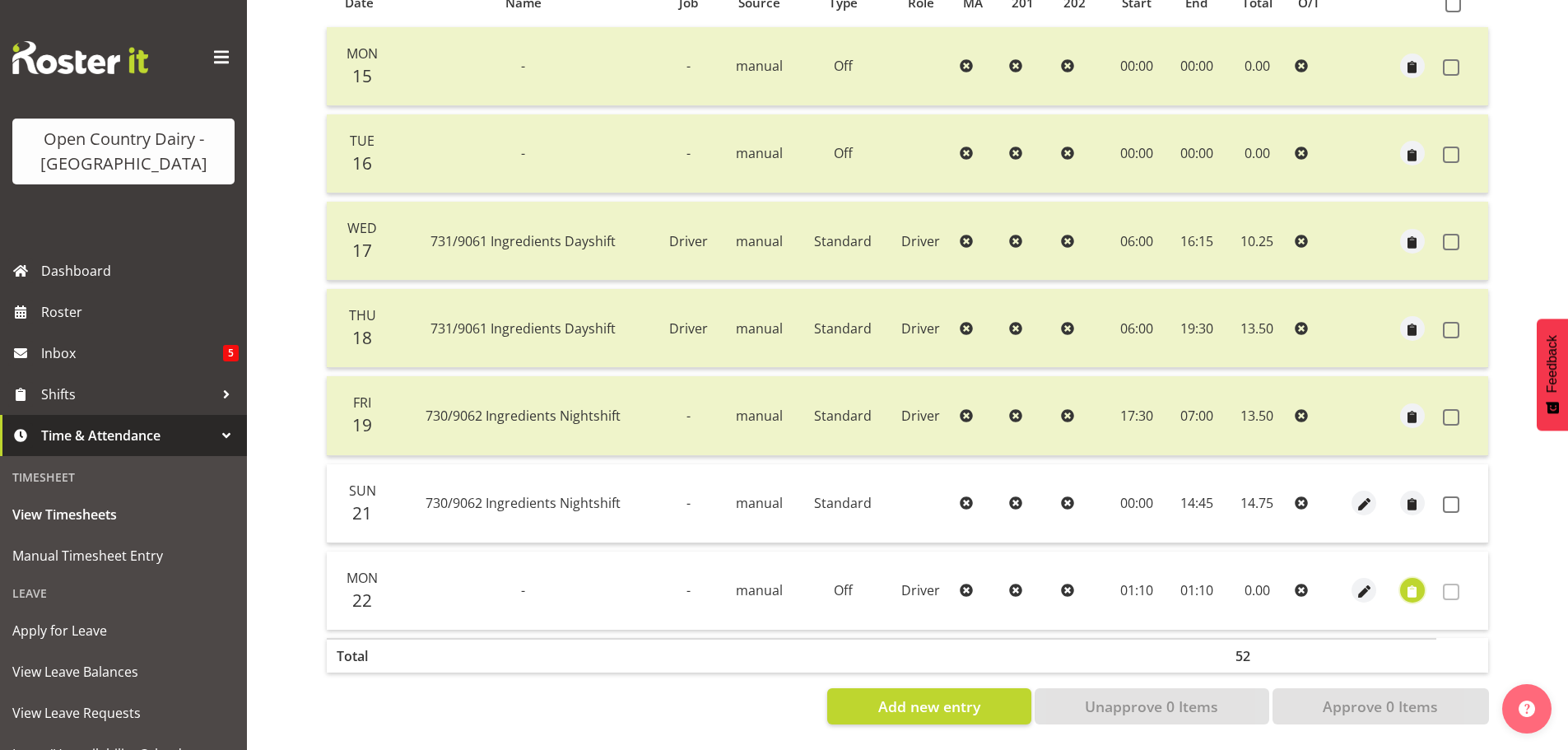
click at [1412, 583] on span "button" at bounding box center [1412, 592] width 19 height 19
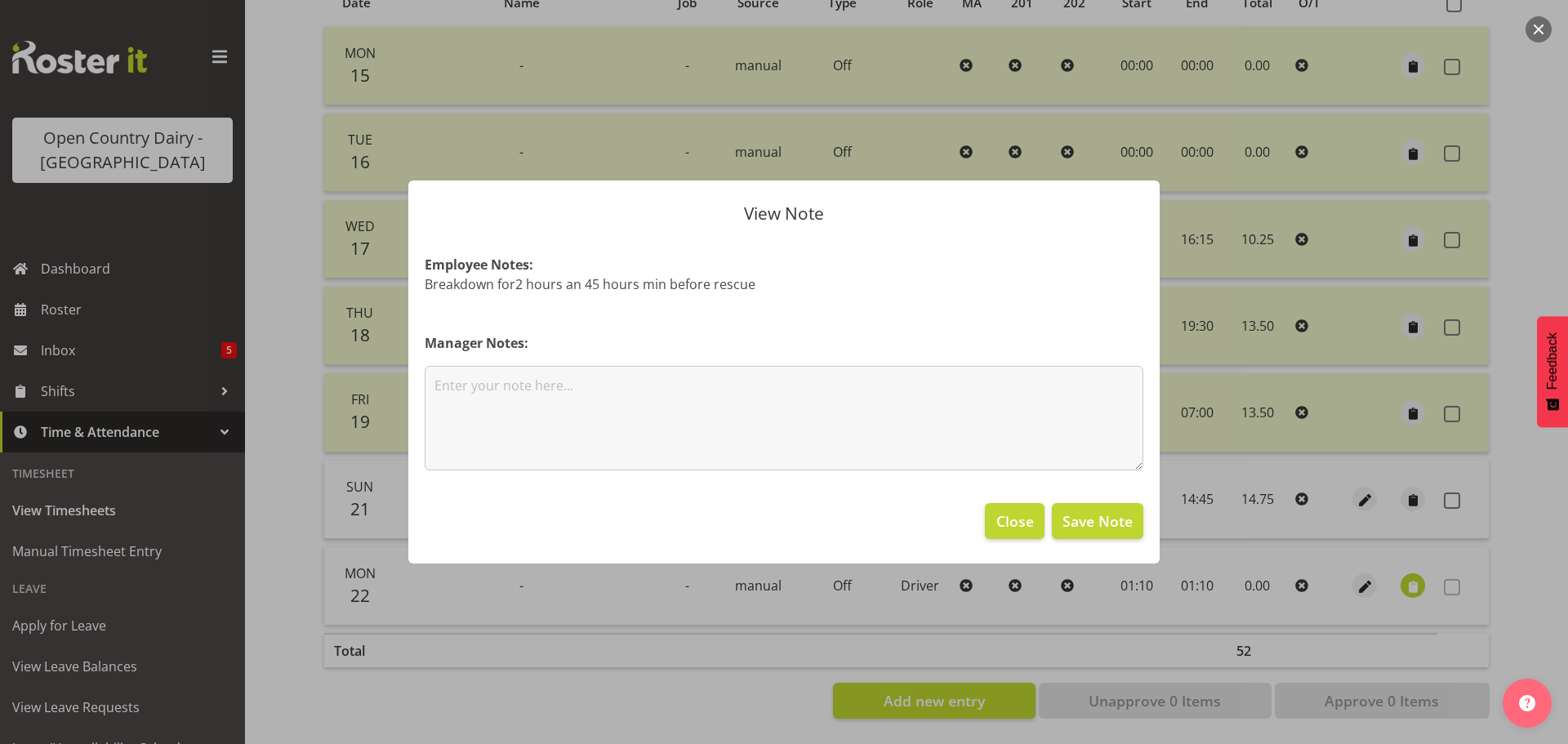
drag, startPoint x: 428, startPoint y: 283, endPoint x: 770, endPoint y: 289, distance: 342.1
click at [770, 289] on p "Breakdown for2 hours an 45 hours min before rescue" at bounding box center [783, 284] width 718 height 19
click at [1018, 529] on span "Close" at bounding box center [1014, 520] width 38 height 21
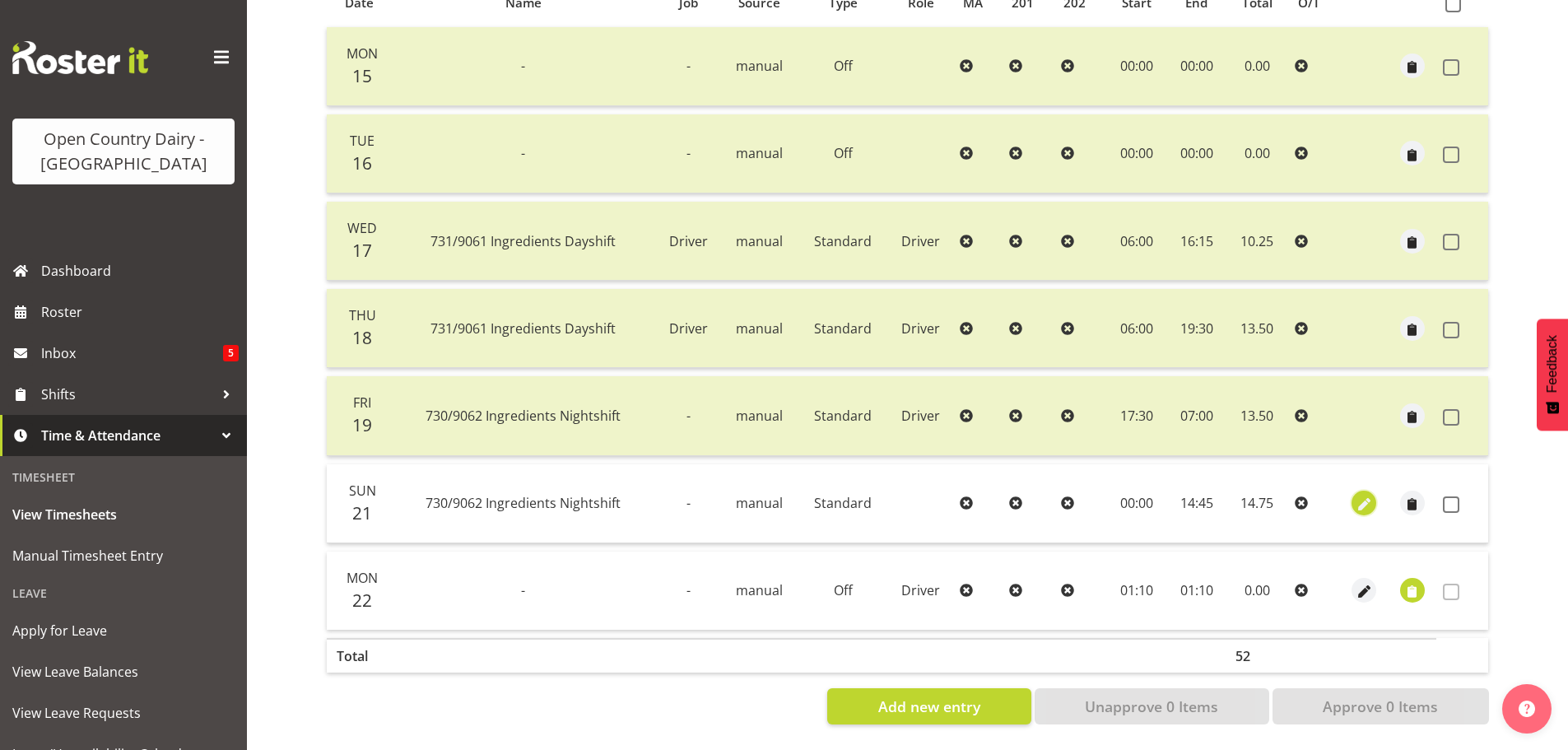
click at [1355, 495] on span "button" at bounding box center [1364, 504] width 19 height 19
select select "Standard"
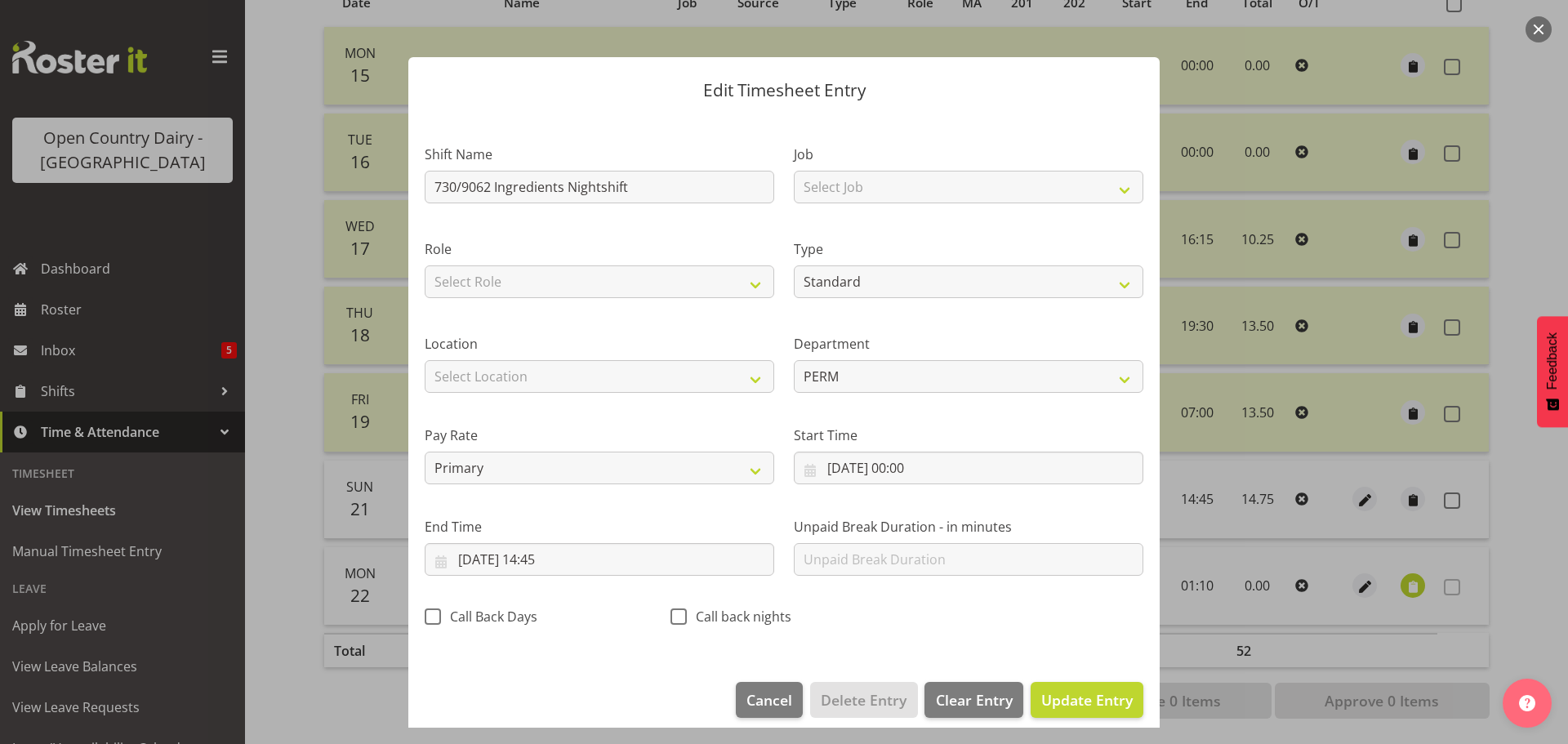
click at [1532, 30] on button "button" at bounding box center [1538, 29] width 26 height 26
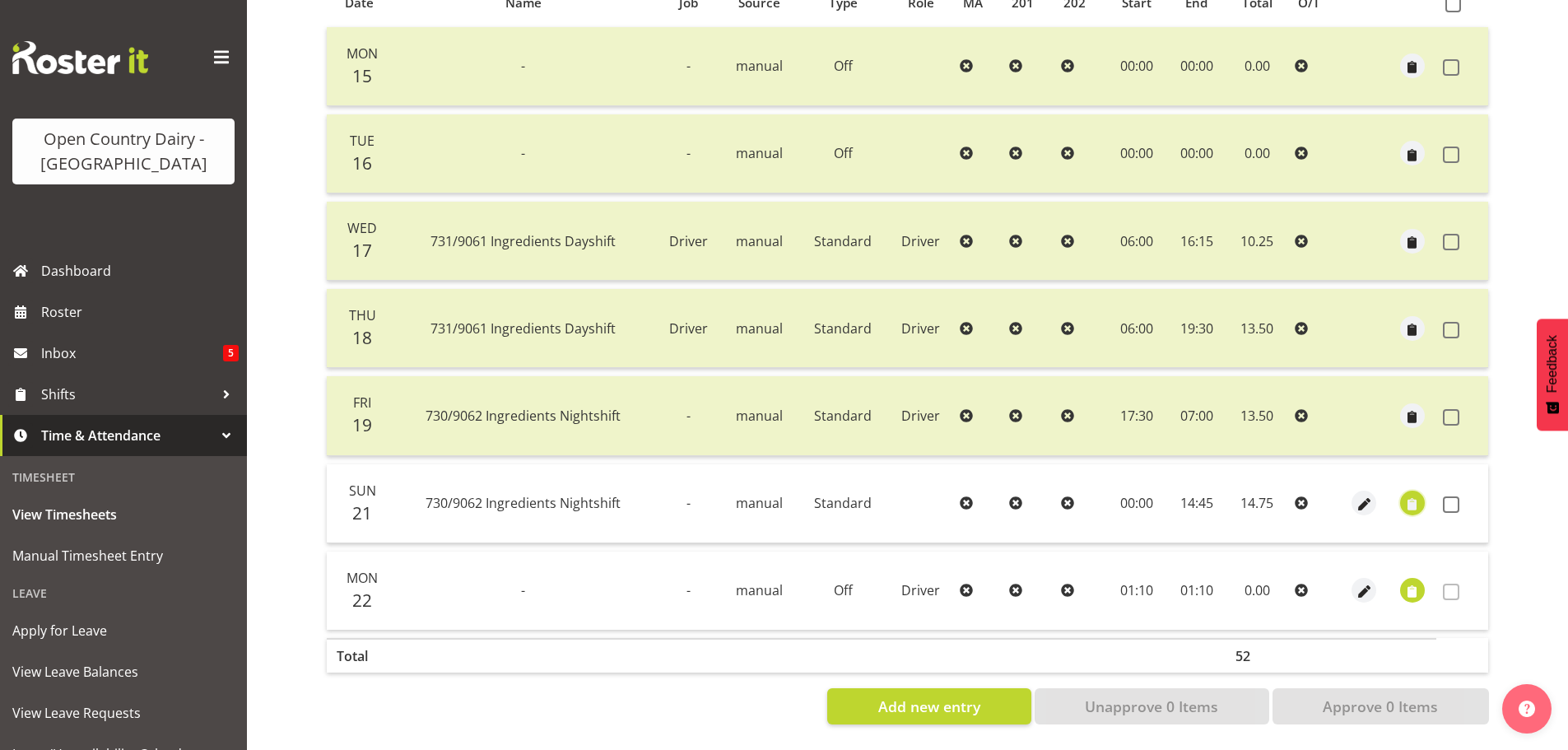
click at [1411, 495] on span "button" at bounding box center [1412, 504] width 19 height 19
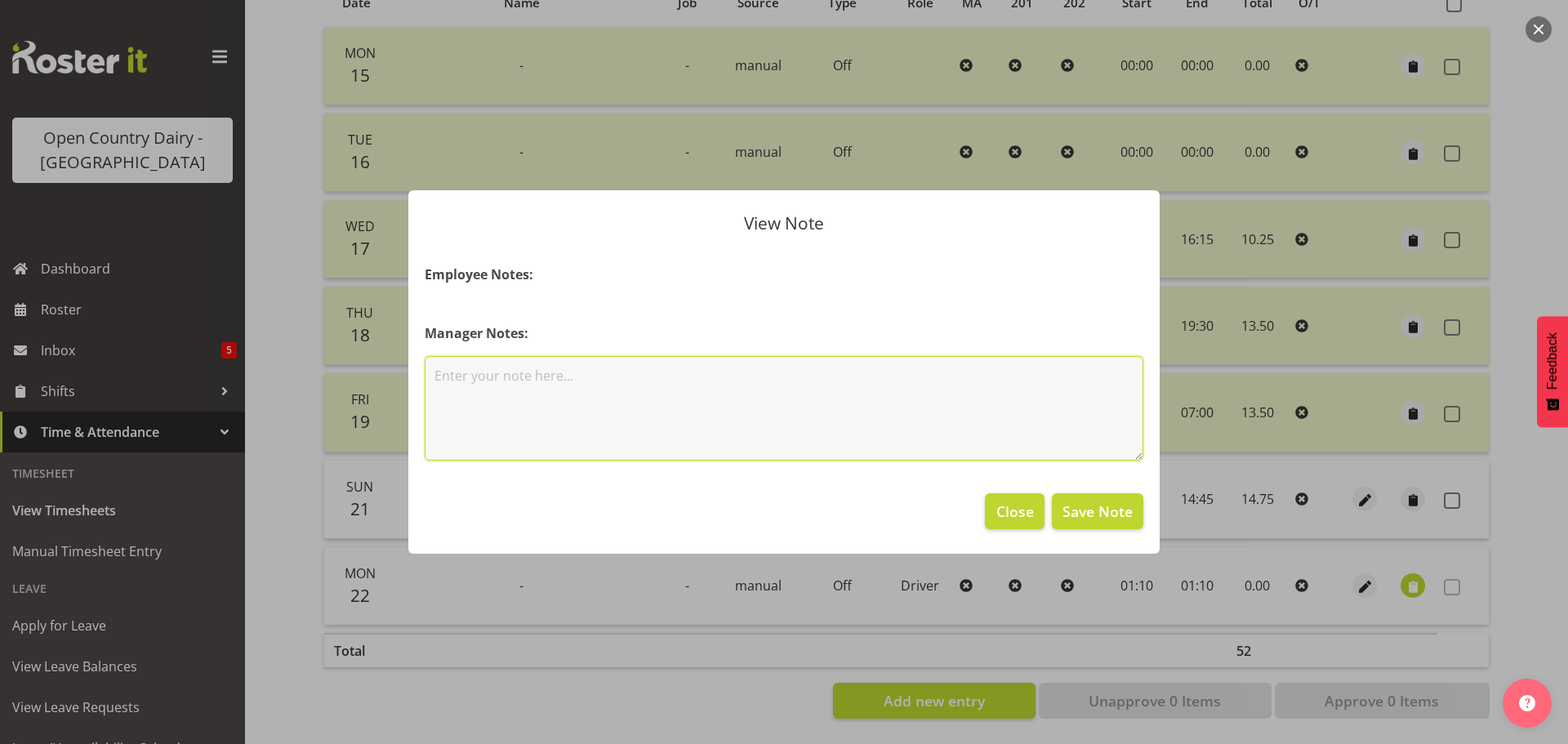
paste textarea "730/9062 Perm ex Tatua to Wanganui"
type textarea "730/9062 Perm ex Tatua to Wanganui"
drag, startPoint x: 670, startPoint y: 371, endPoint x: 412, endPoint y: 379, distance: 258.1
click at [412, 379] on section "Employee Notes: Manager Notes: 730/9062 Perm ex Tatua to Wanganui" at bounding box center [783, 363] width 751 height 229
click at [1003, 507] on span "Close" at bounding box center [1014, 510] width 38 height 21
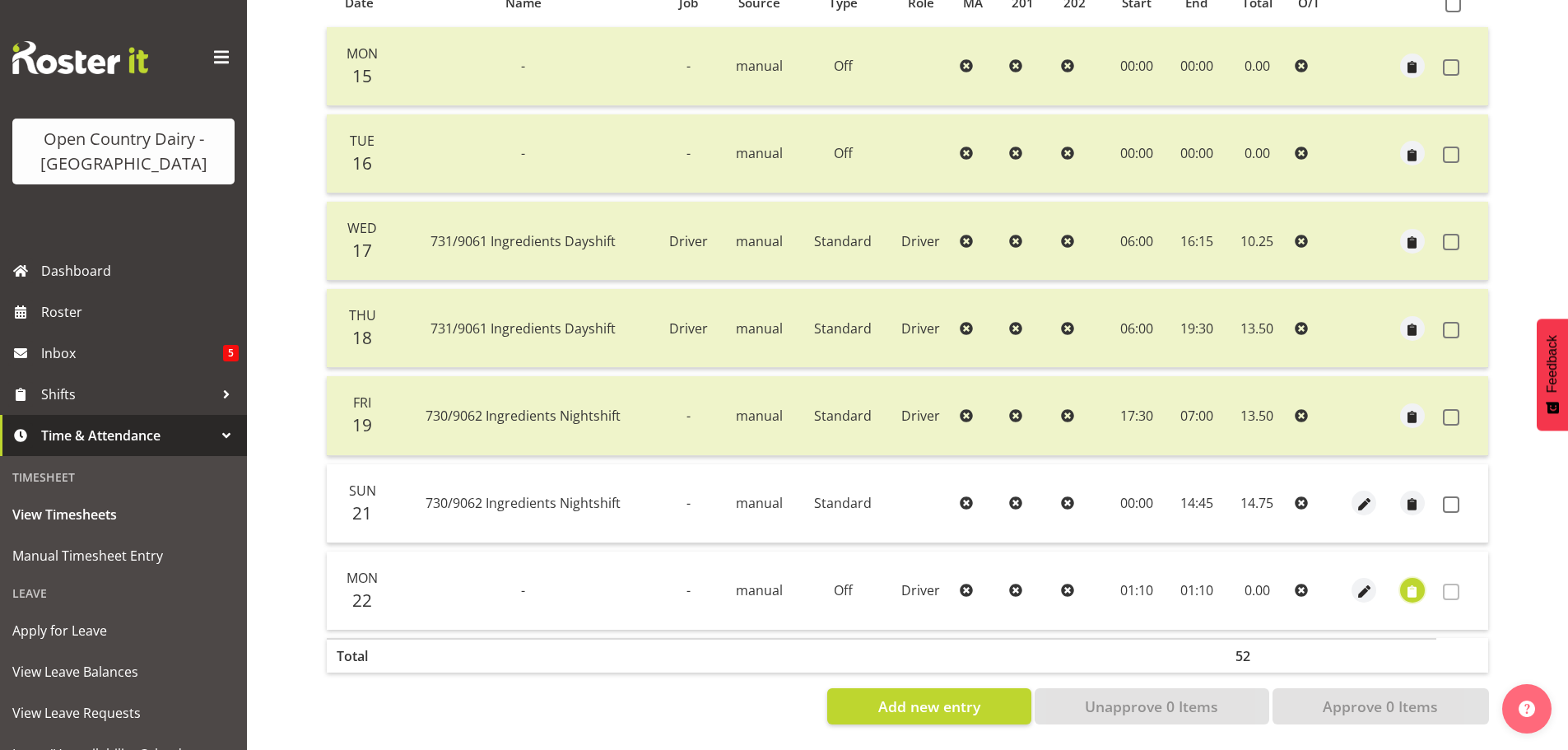
click at [1409, 583] on span "button" at bounding box center [1412, 592] width 19 height 19
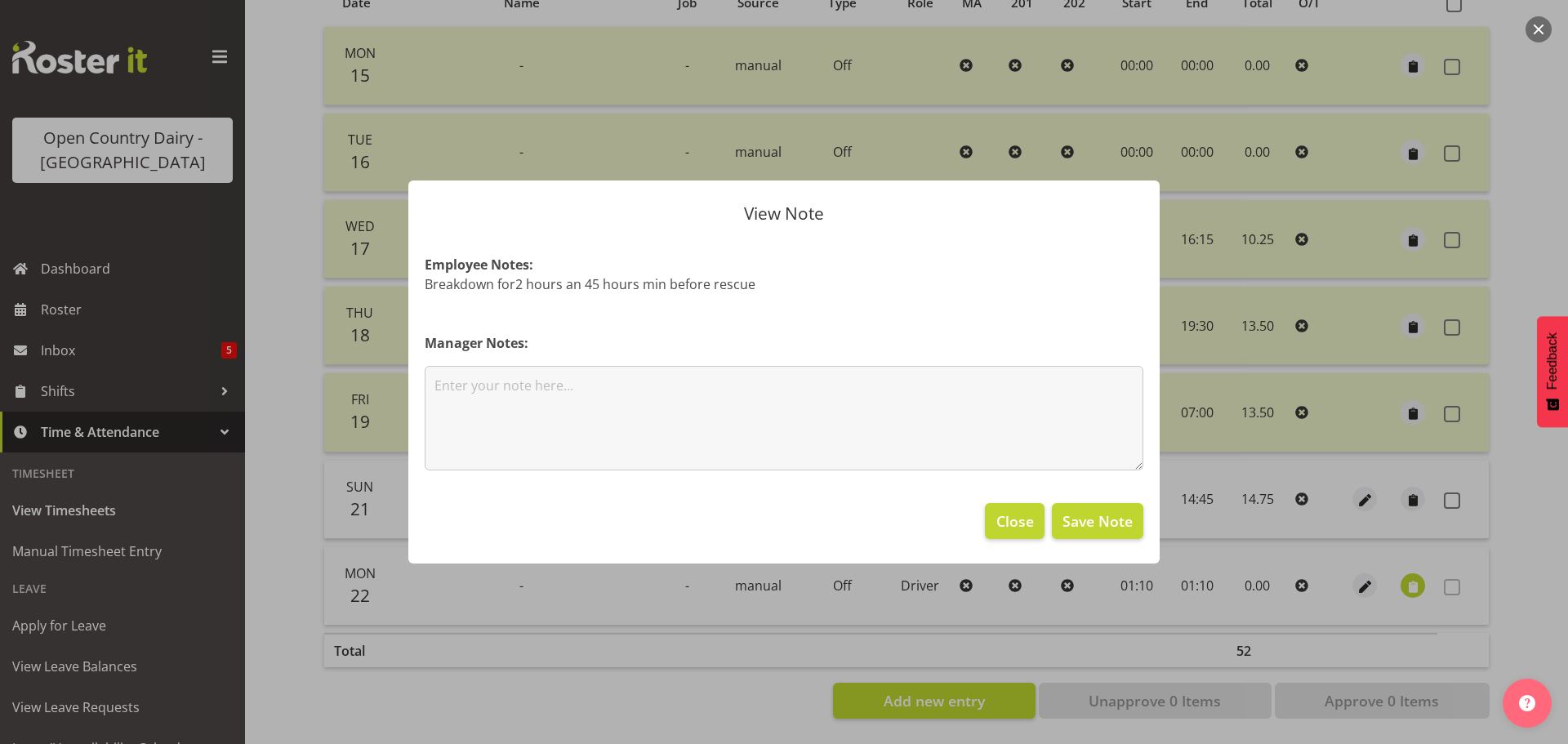
drag, startPoint x: 750, startPoint y: 284, endPoint x: 425, endPoint y: 284, distance: 325.0
click at [425, 284] on p "Breakdown for2 hours an 45 hours min before rescue" at bounding box center [783, 284] width 718 height 19
copy p "Breakdown for2 hours an 45 hours min before rescue"
click at [1034, 533] on button "Close" at bounding box center [1014, 520] width 58 height 36
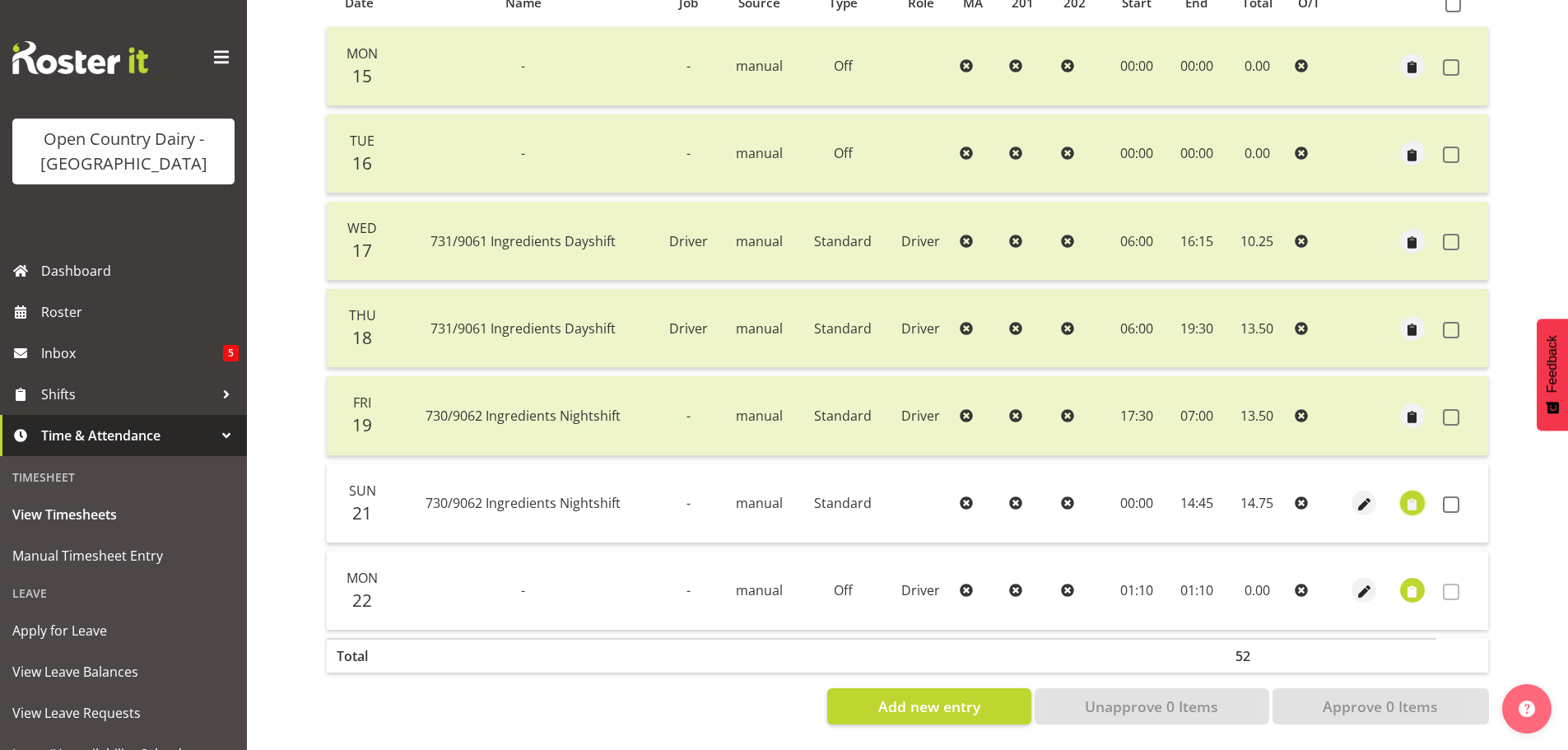
click at [1415, 495] on span "button" at bounding box center [1412, 504] width 19 height 19
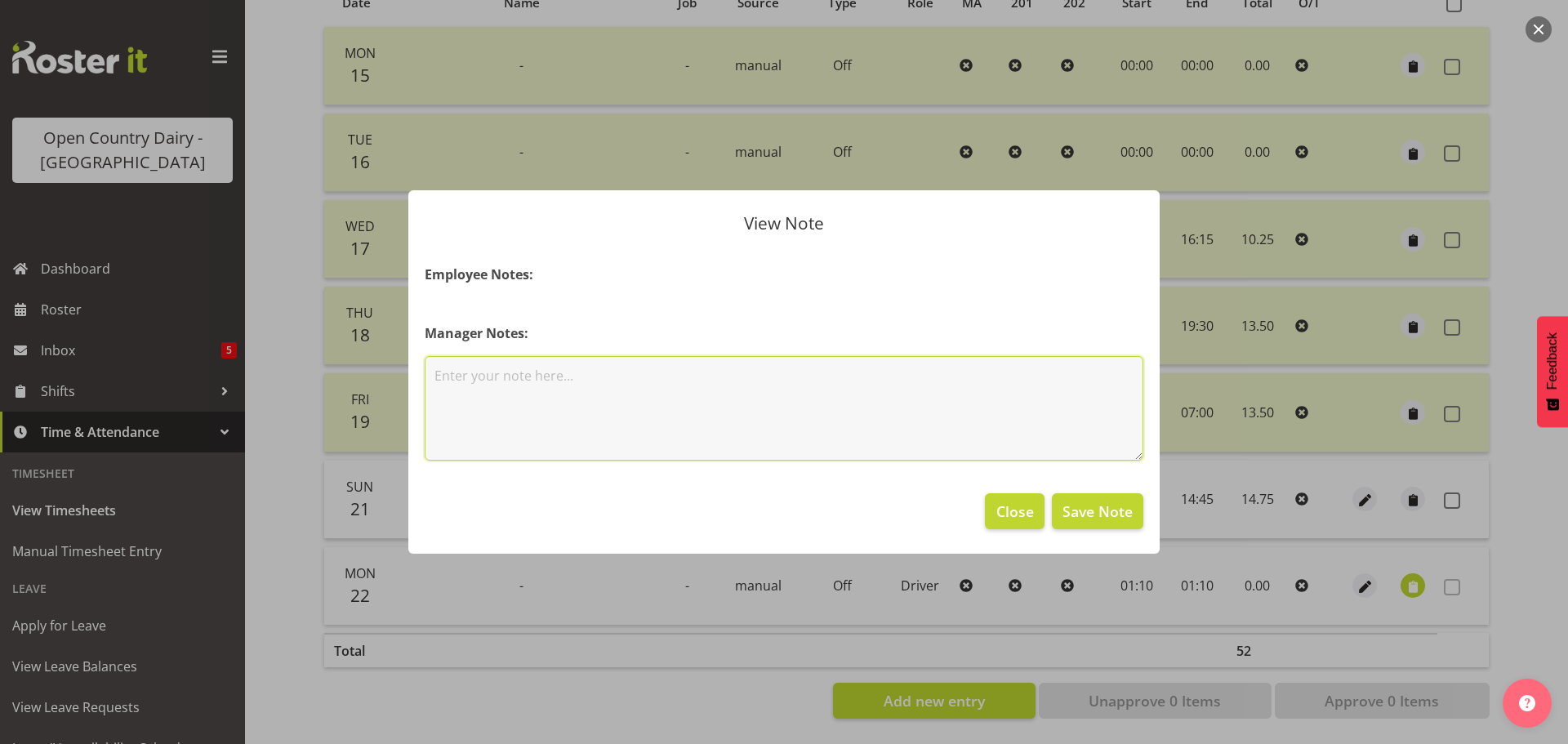
paste textarea "Breakdown for2 hours an 45 hours min before rescue"
type textarea "Breakdown for2 hours an 45 hours min before rescue"
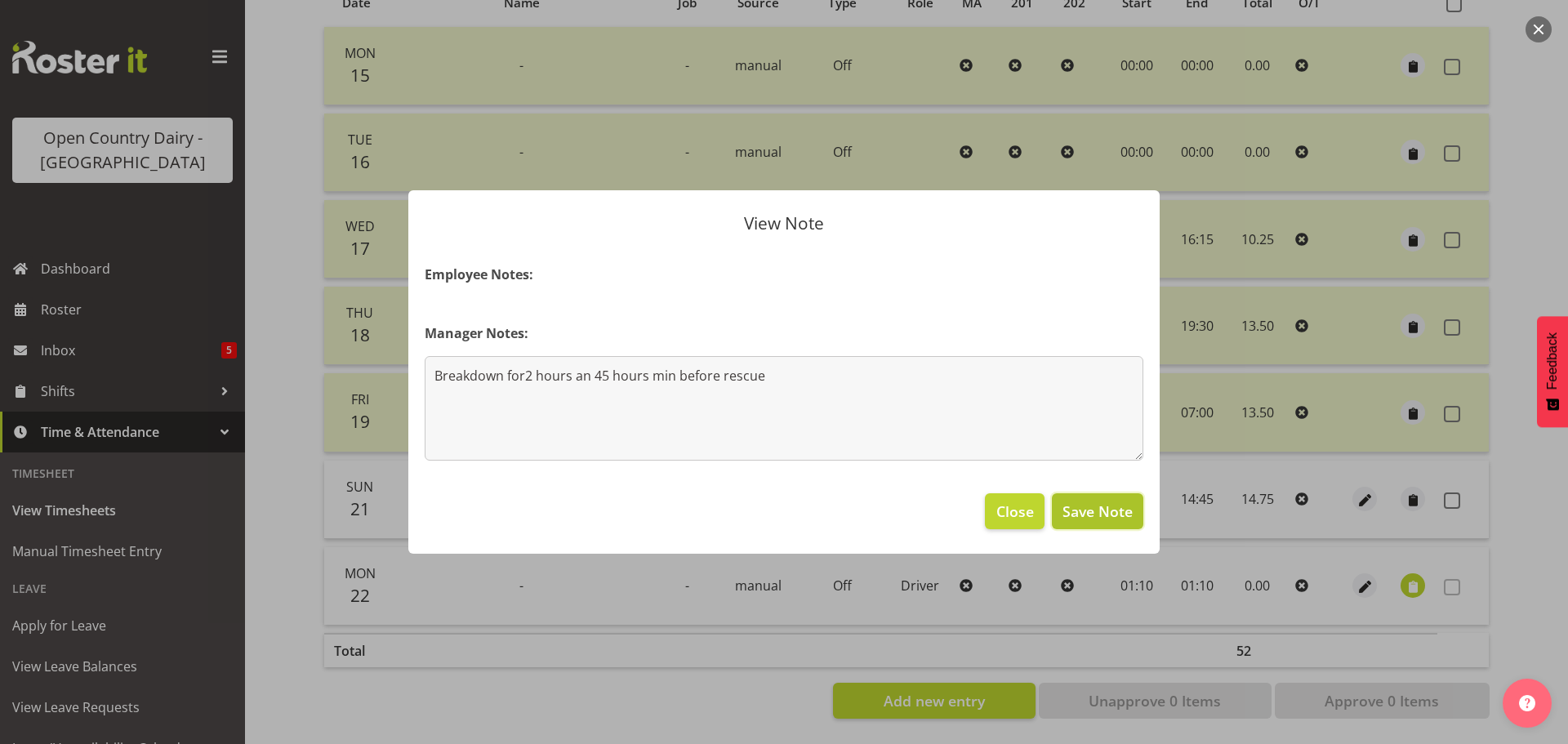
click at [1079, 511] on span "Save Note" at bounding box center [1098, 510] width 70 height 21
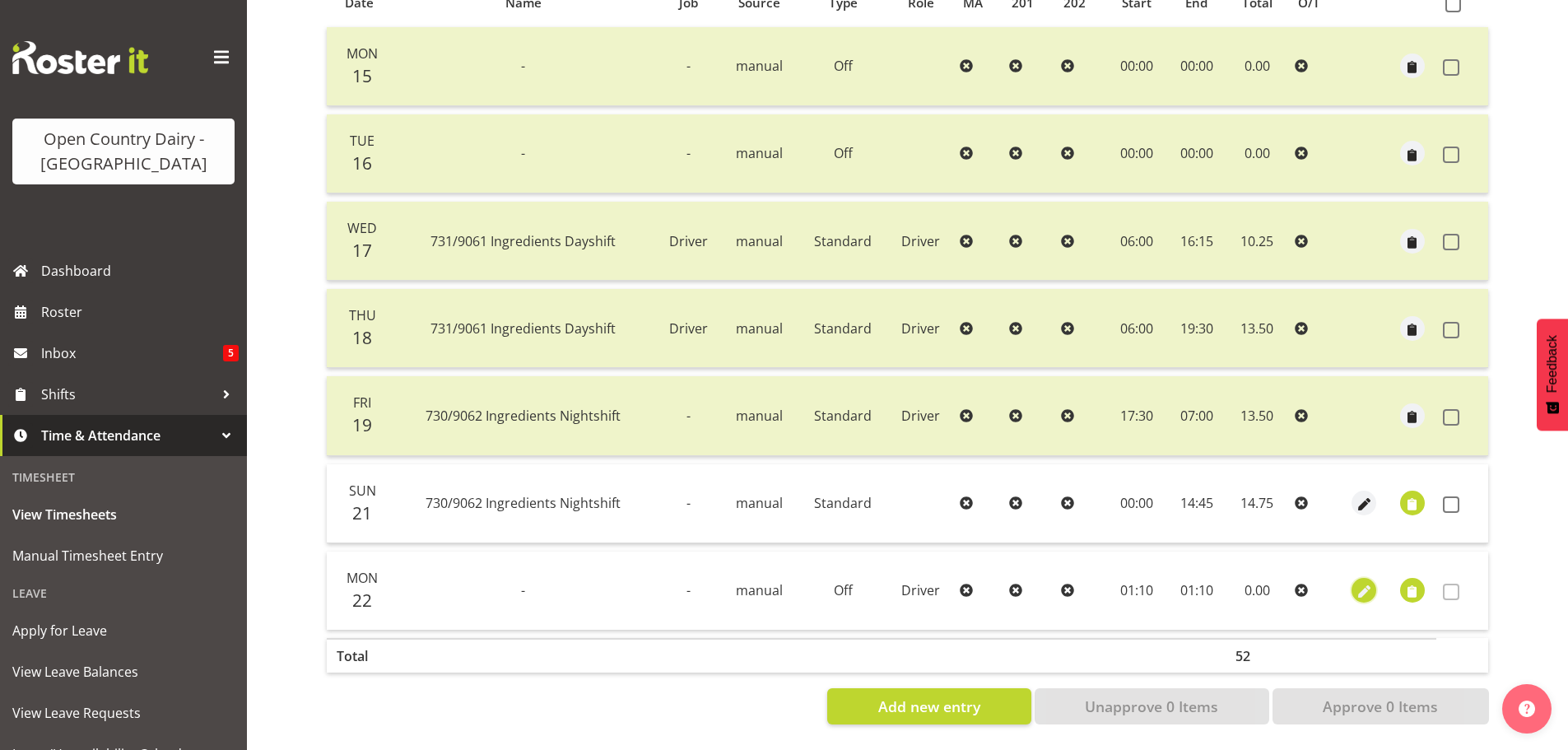
click at [1365, 583] on span "button" at bounding box center [1364, 592] width 19 height 19
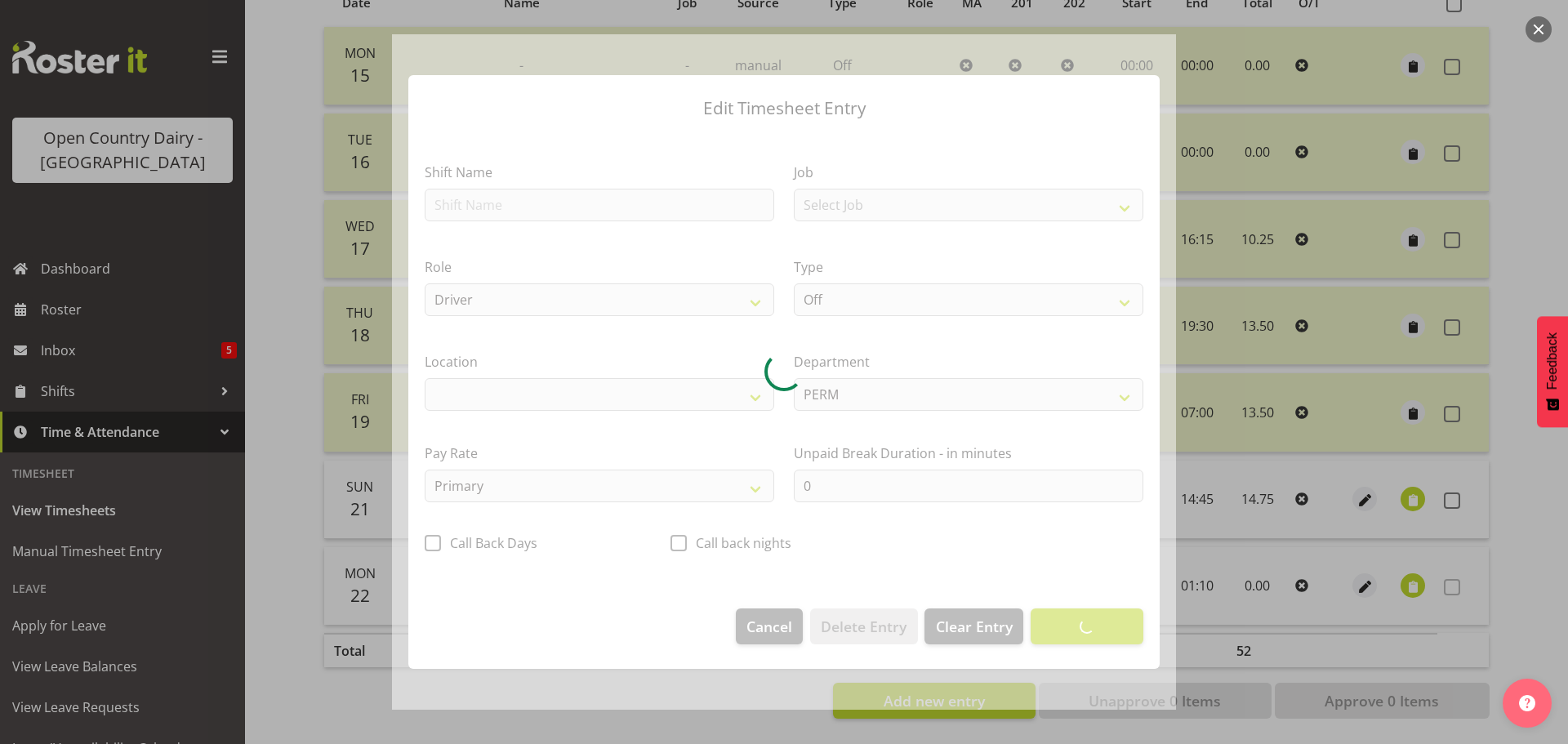
select select "1166"
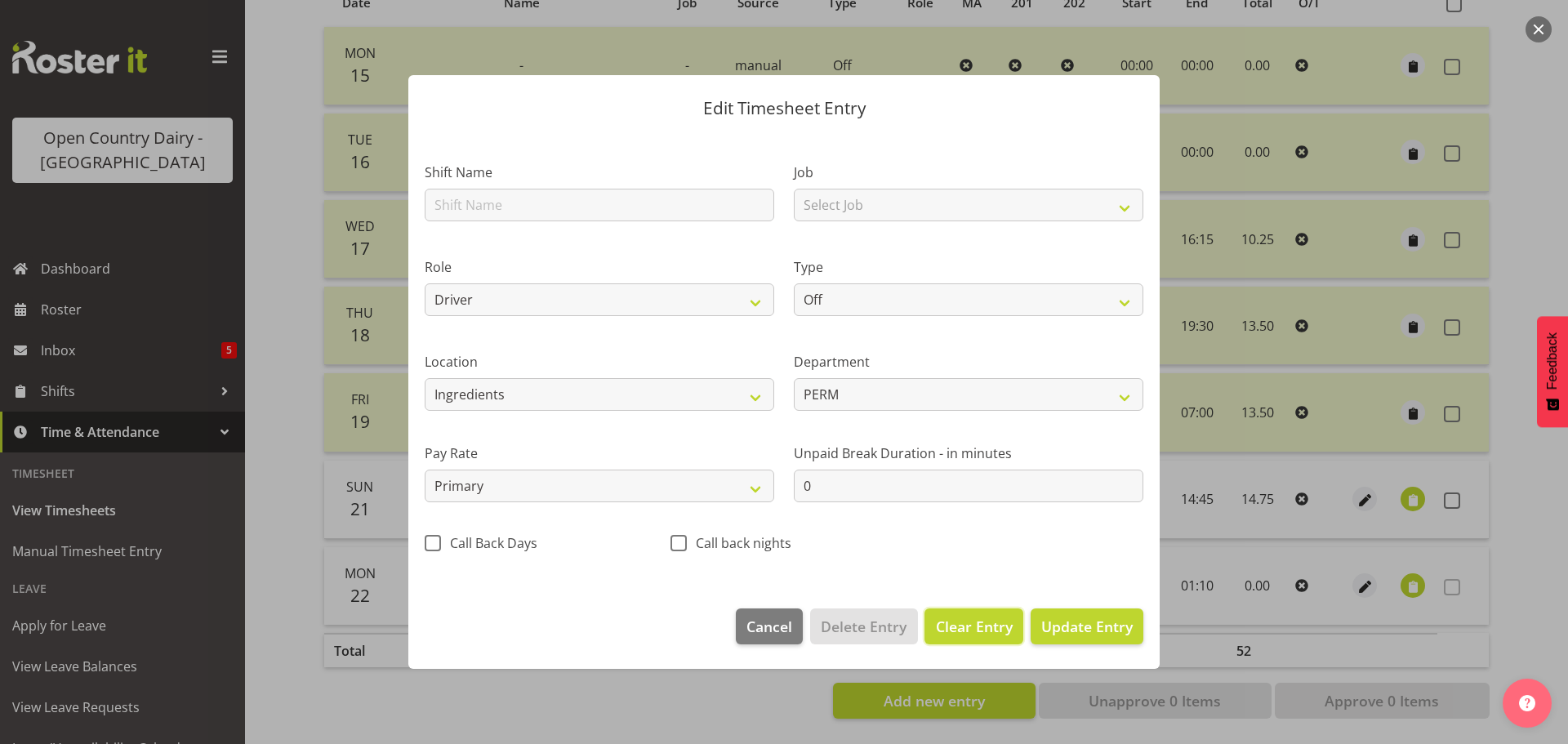
click at [969, 632] on span "Clear Entry" at bounding box center [974, 626] width 77 height 21
select select
click at [873, 633] on span "Delete Entry" at bounding box center [863, 626] width 86 height 21
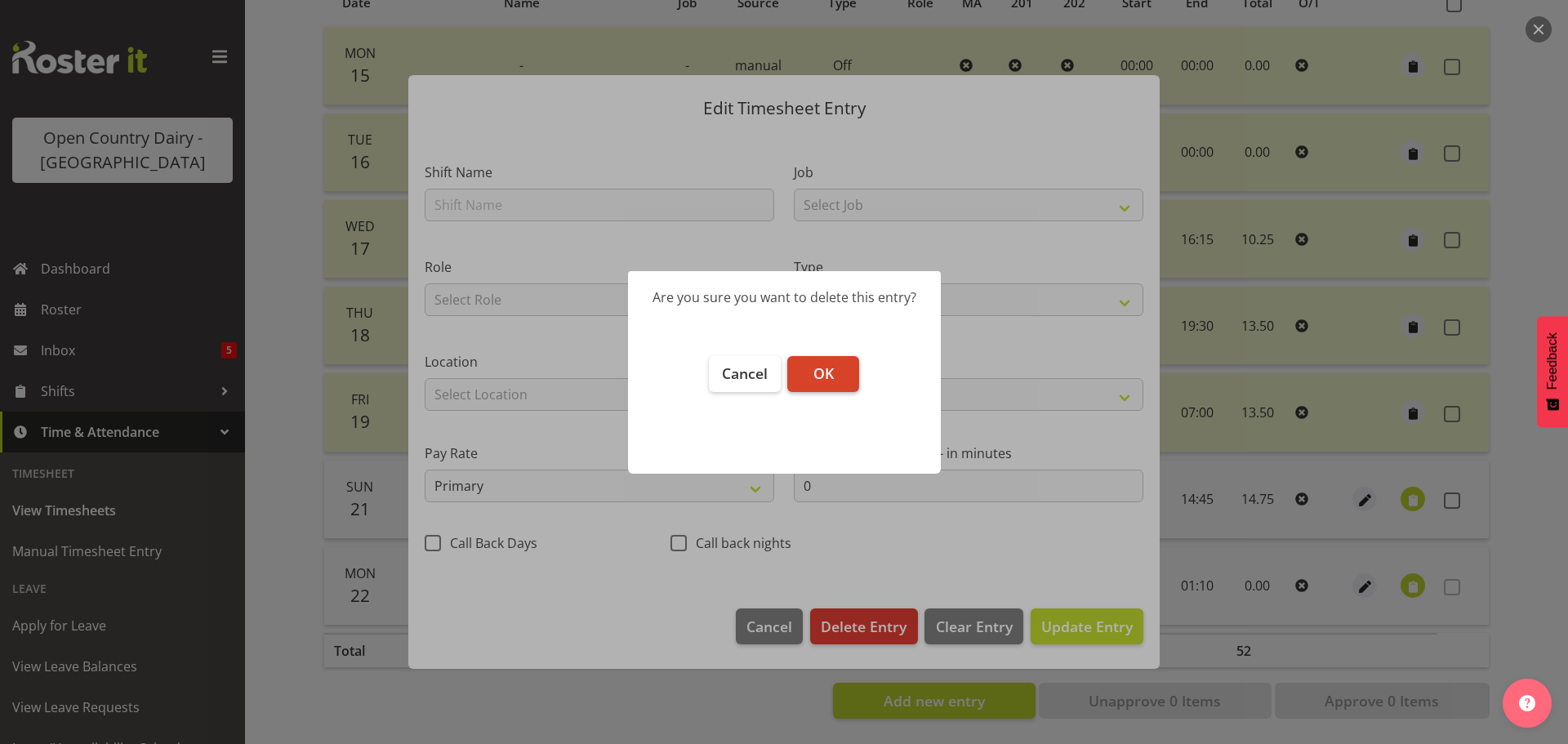
click at [840, 373] on button "OK" at bounding box center [823, 374] width 72 height 36
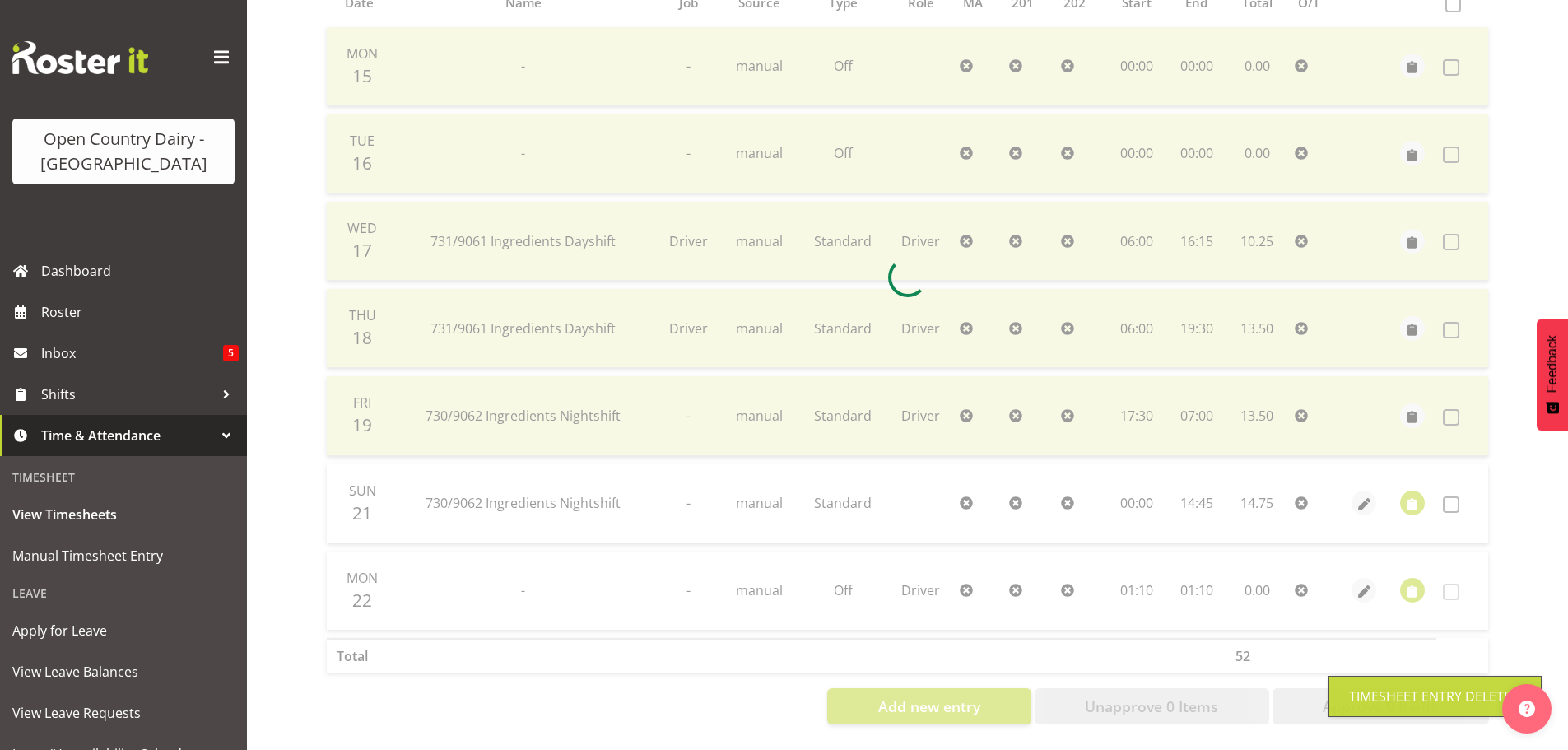
scroll to position [308, 0]
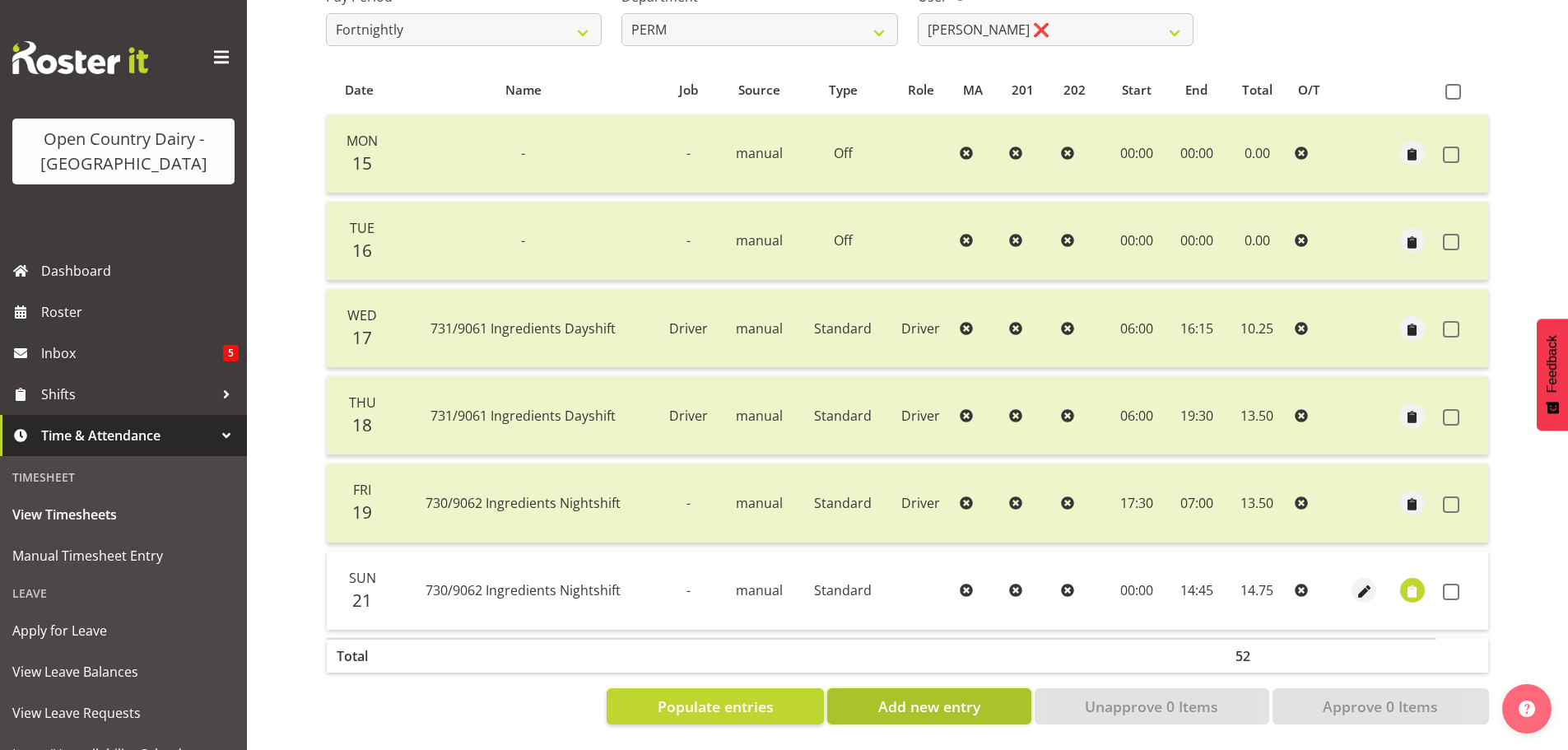
click at [911, 695] on span "Add new entry" at bounding box center [929, 705] width 102 height 21
select select
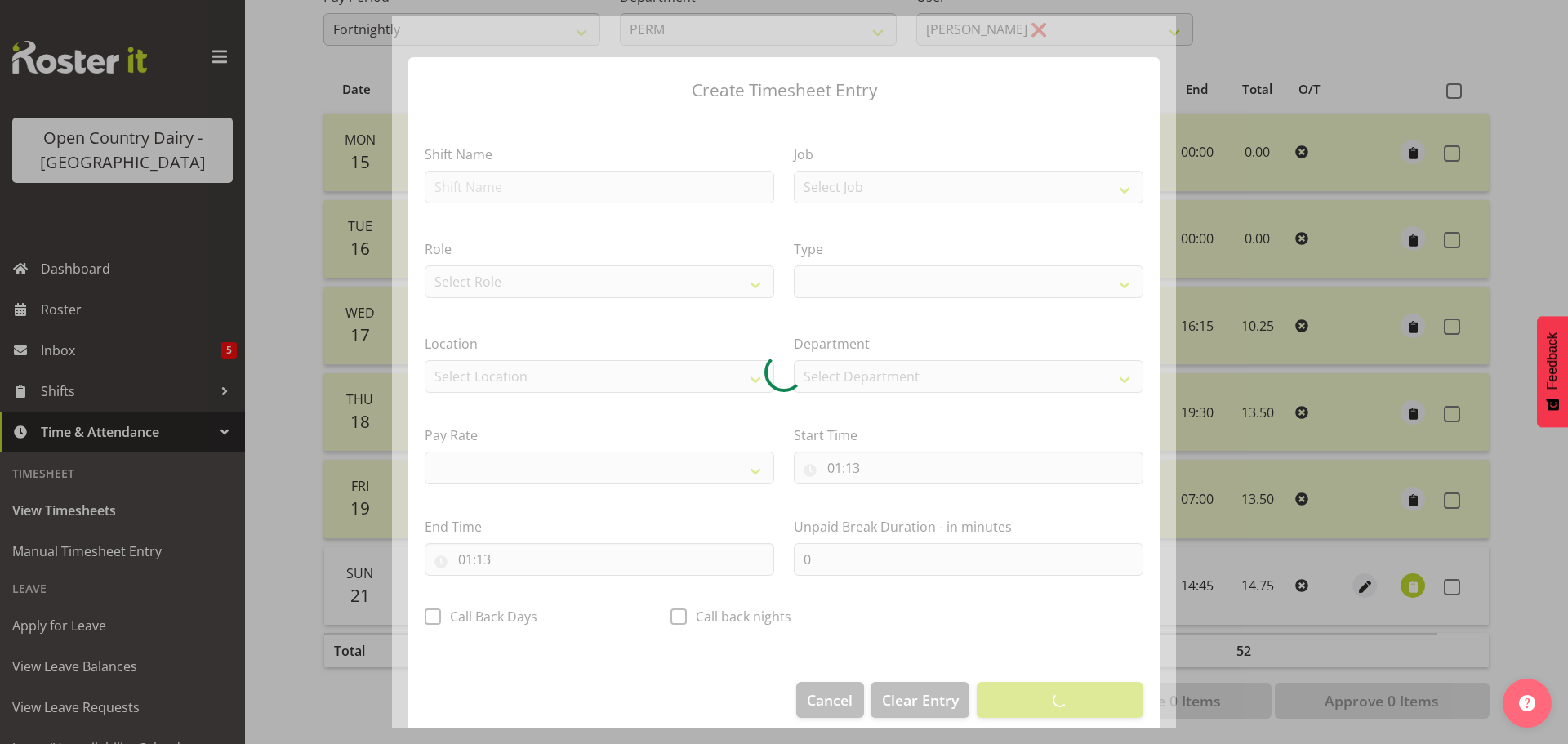
select select
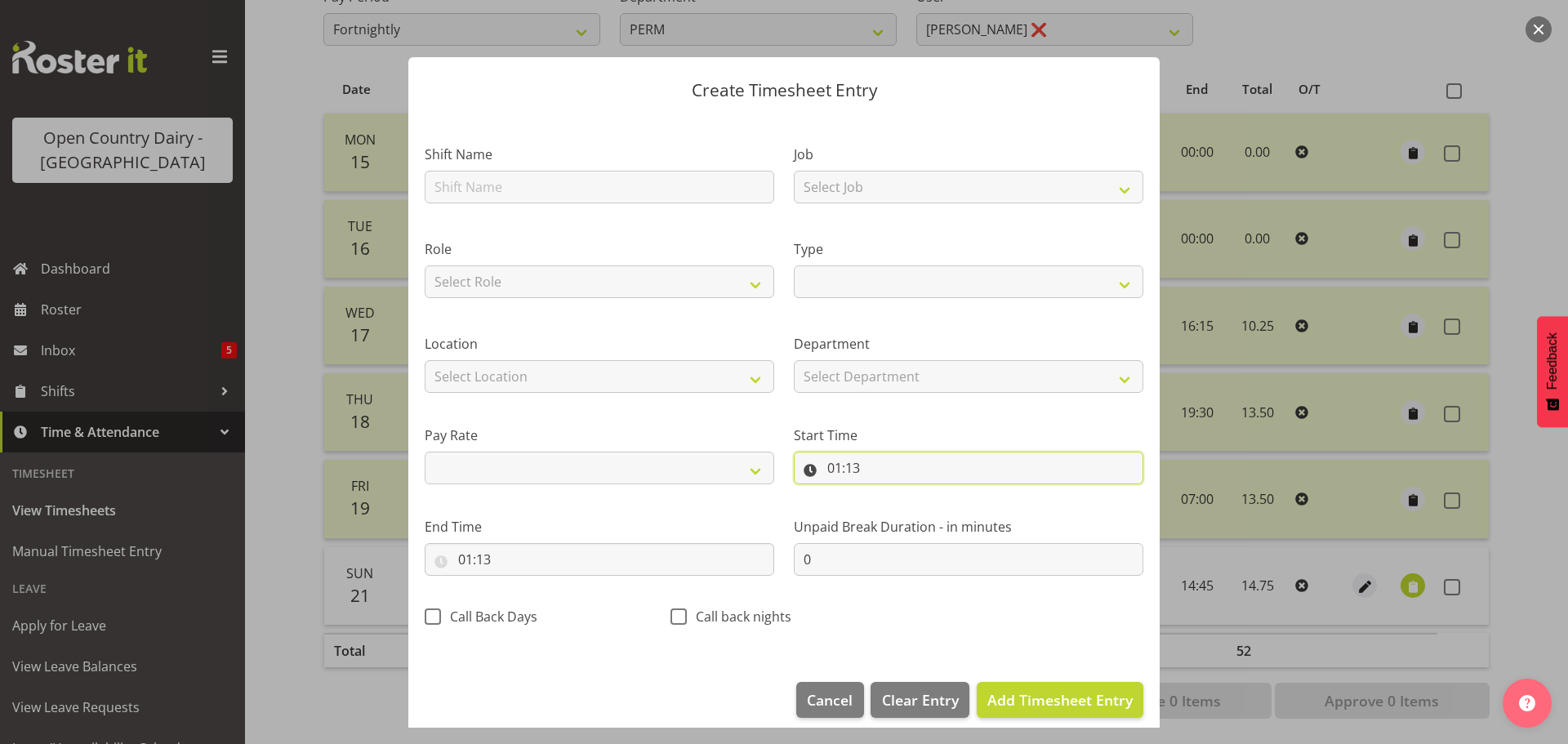
click at [862, 470] on input "01:13" at bounding box center [968, 467] width 349 height 33
click at [941, 511] on select "00 01 02 03 04 05 06 07 08 09 10 11 12 13 14 15 16 17 18 19 20 21 22 23 24 25 2…" at bounding box center [947, 510] width 37 height 33
click at [952, 602] on div "Shift Name Job Select Job Driver Driver supervisor Support Role Select Role Dri…" at bounding box center [783, 380] width 738 height 518
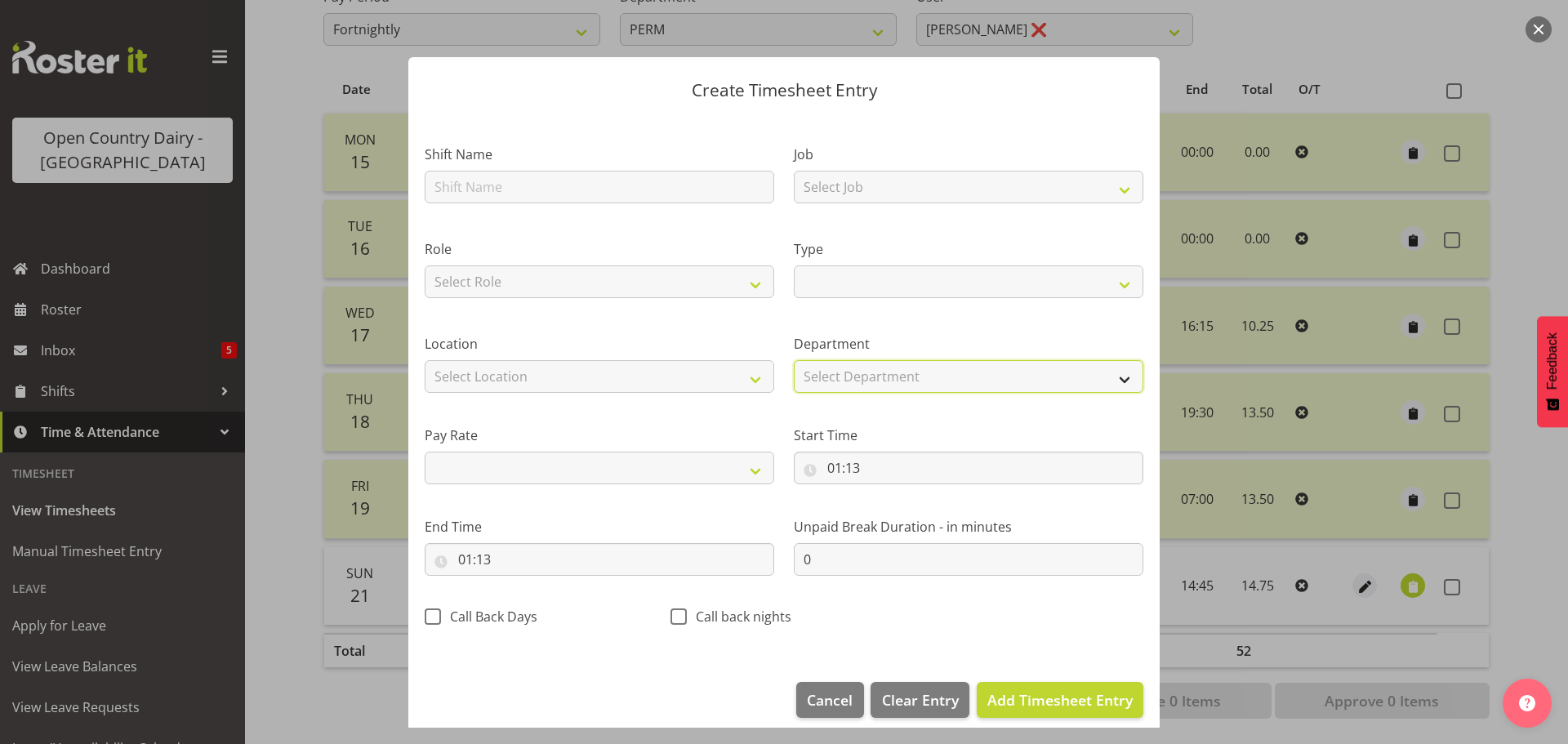
click at [807, 372] on select "Select Department PERM 703 705 713 704 702 706 729 709 716 722 718 717 721 724 …" at bounding box center [968, 376] width 349 height 33
click at [877, 407] on div "Start Time 01:13 00 01 02 03 04 05 06 07 08 09 10 11 12 13 14 15 16 17 18 19 20…" at bounding box center [968, 449] width 369 height 92
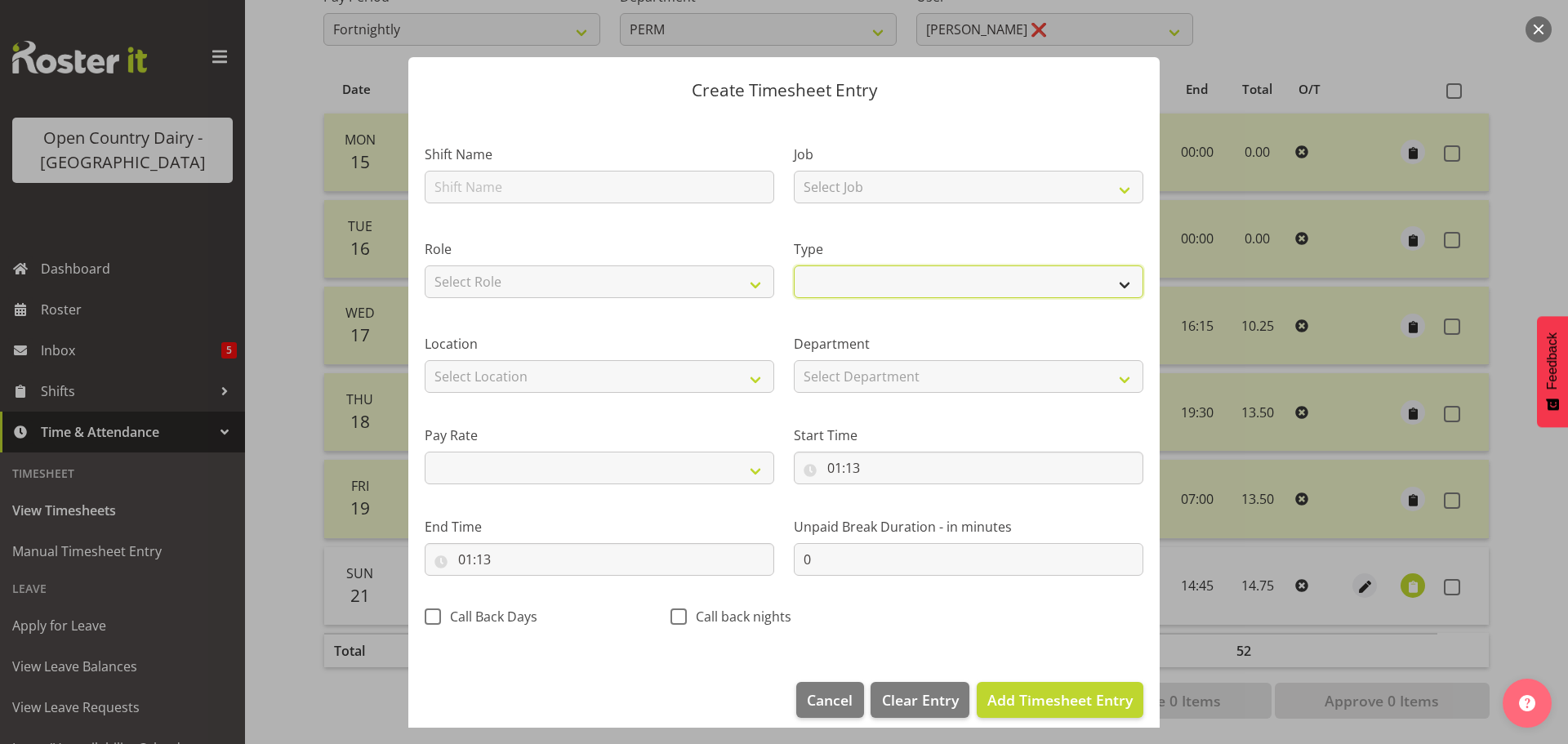
click at [794, 278] on select "Off Standard Public Holiday Public Holiday (Worked) Day In Lieu Annual Leave Si…" at bounding box center [968, 281] width 349 height 33
select select "Off"
click at [794, 283] on select "Off Standard Public Holiday Public Holiday (Worked) Day In Lieu Annual Leave Si…" at bounding box center [968, 281] width 349 height 33
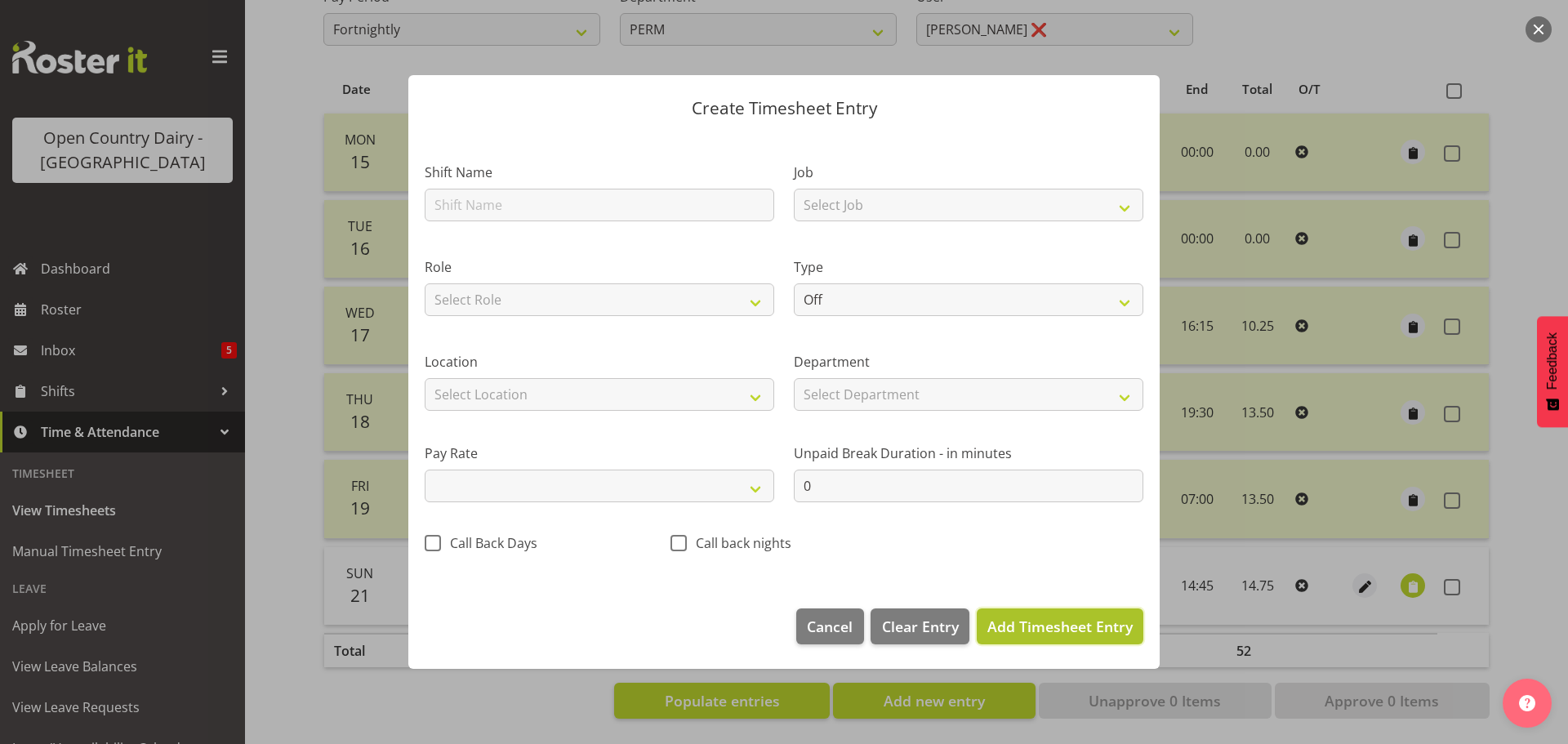
click at [1018, 622] on span "Add Timesheet Entry" at bounding box center [1060, 626] width 145 height 19
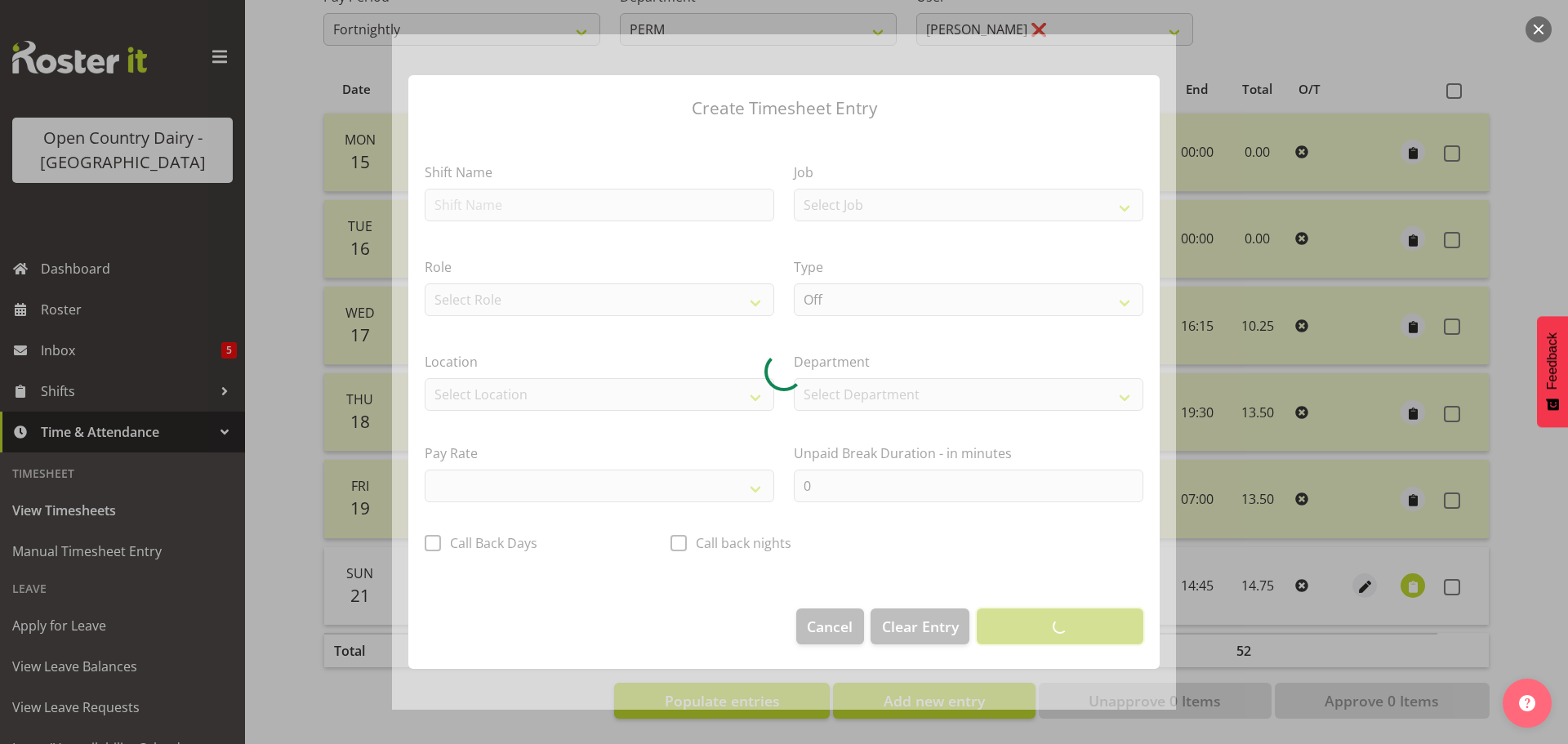
select select
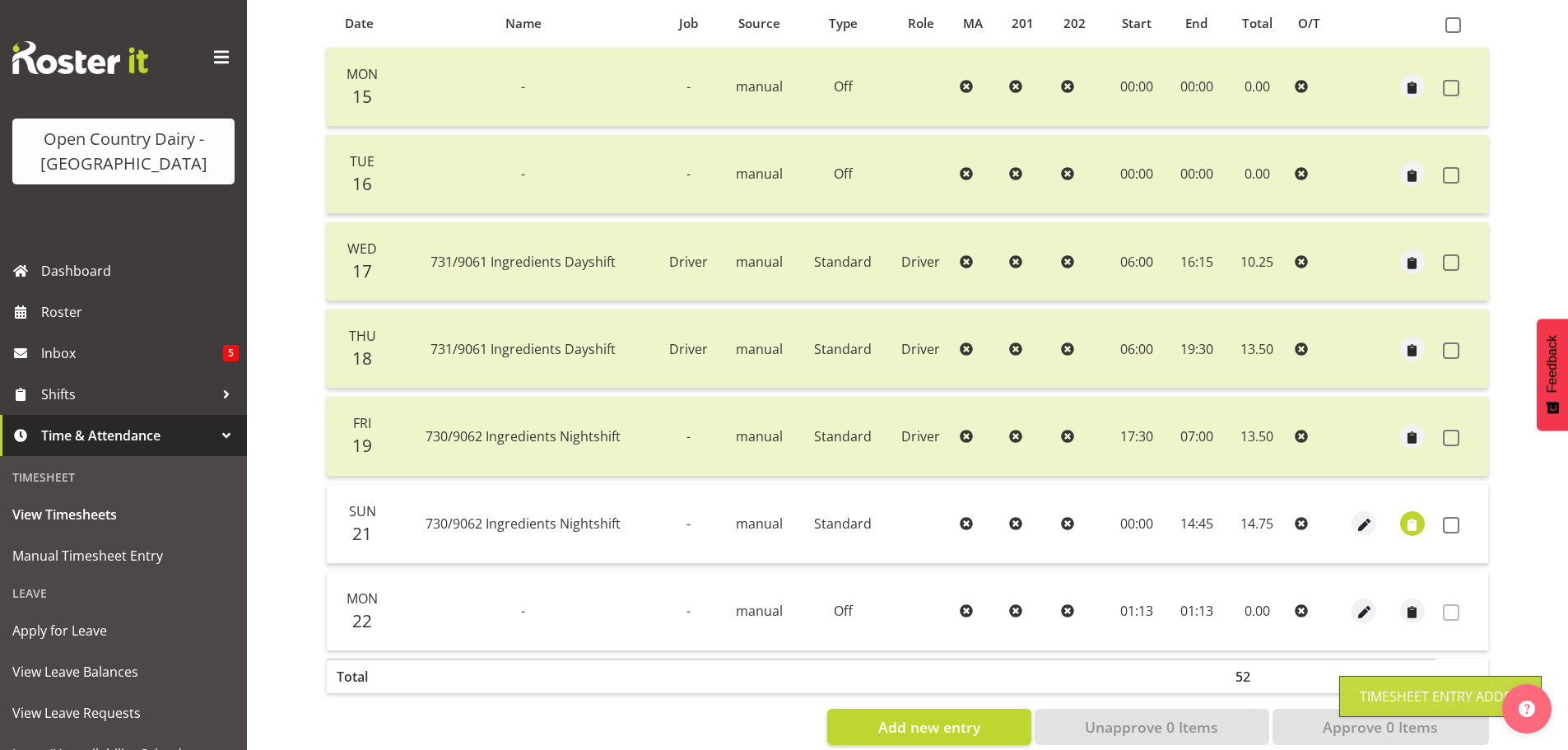
scroll to position [395, 0]
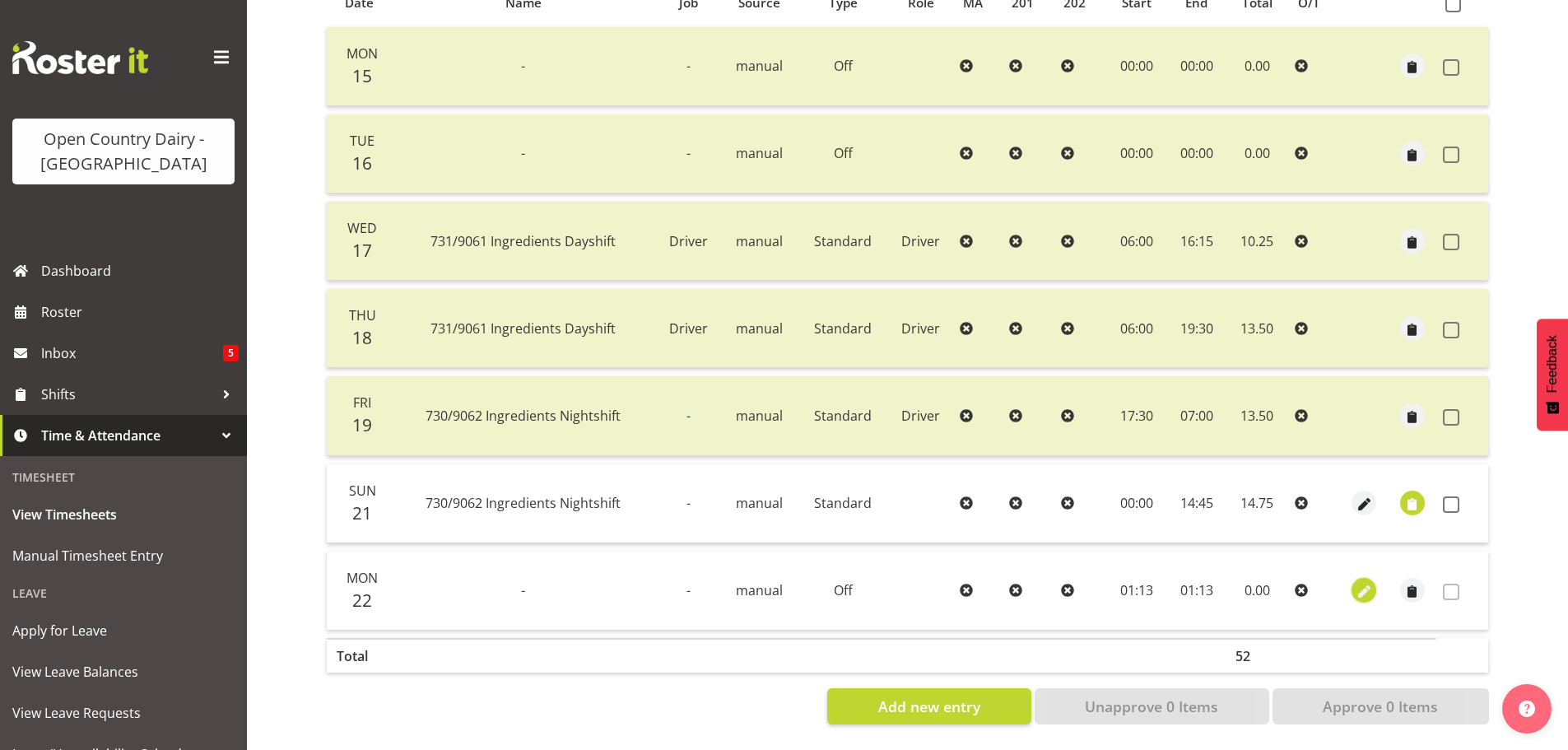
click at [1368, 583] on span "button" at bounding box center [1364, 592] width 19 height 19
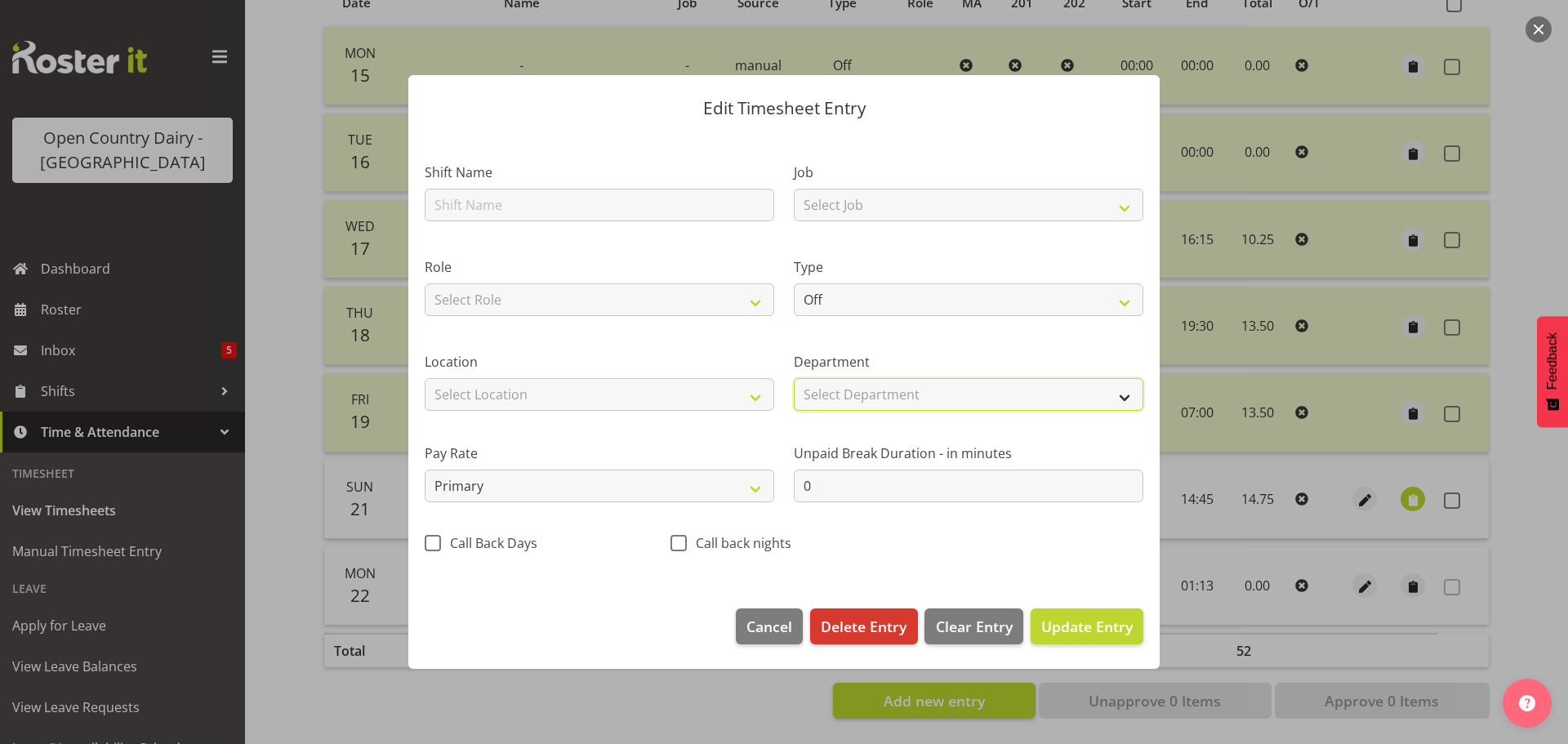
click at [827, 393] on select "Select Department PERM 703 705 713 704 702 706 729 709 716 722 718 717 721 724 …" at bounding box center [968, 394] width 349 height 33
click at [860, 622] on span "Delete Entry" at bounding box center [863, 626] width 86 height 21
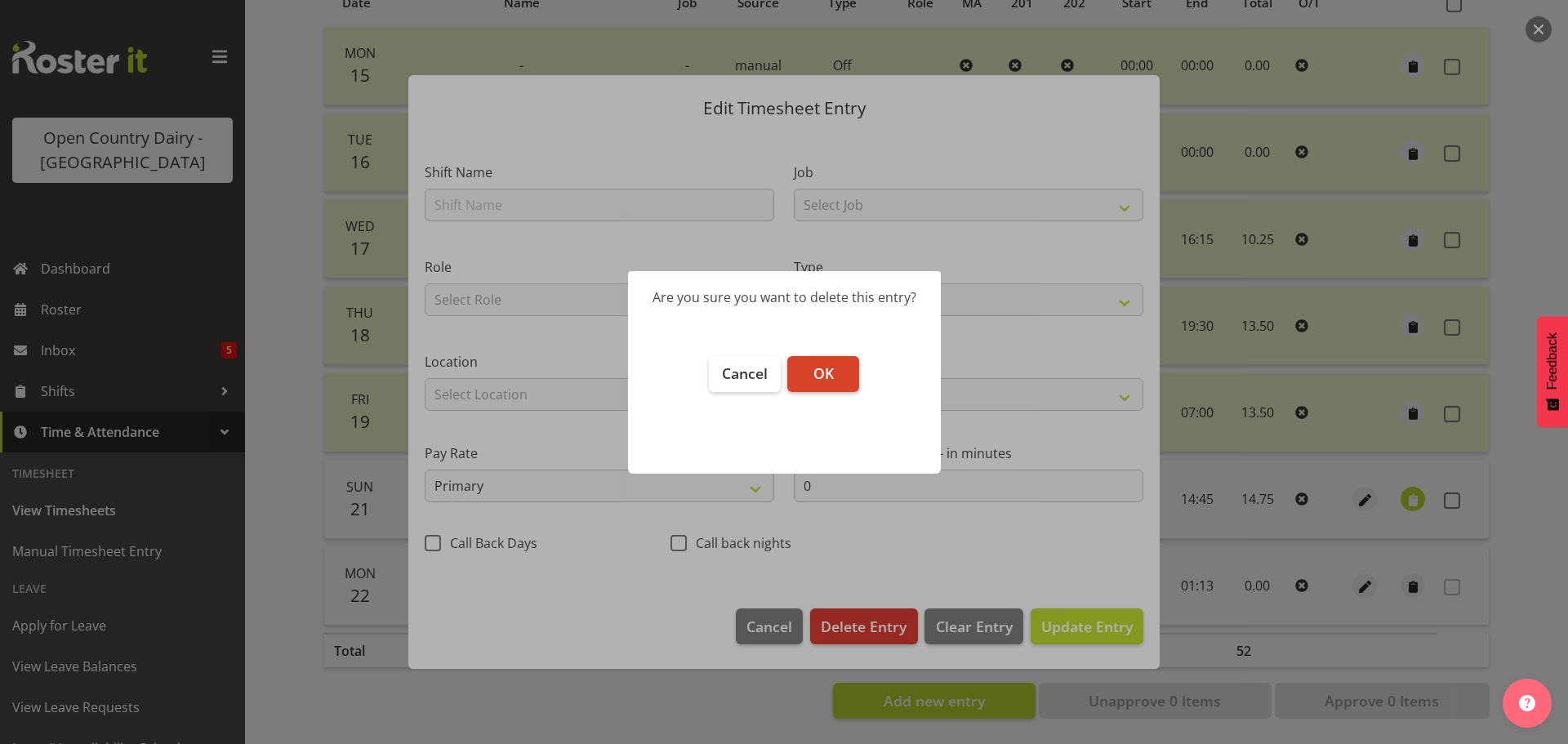
click at [837, 381] on button "OK" at bounding box center [823, 374] width 72 height 36
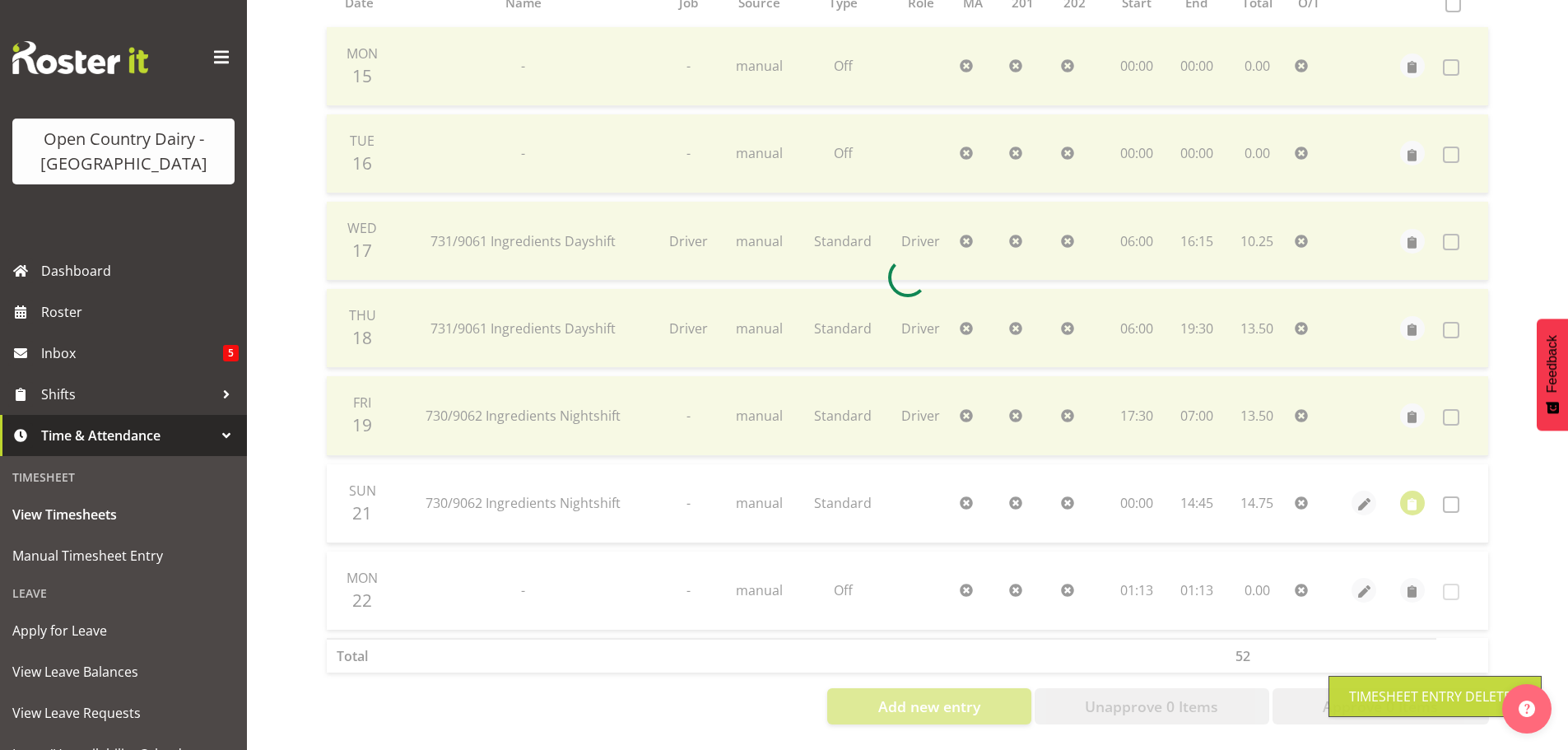
scroll to position [308, 0]
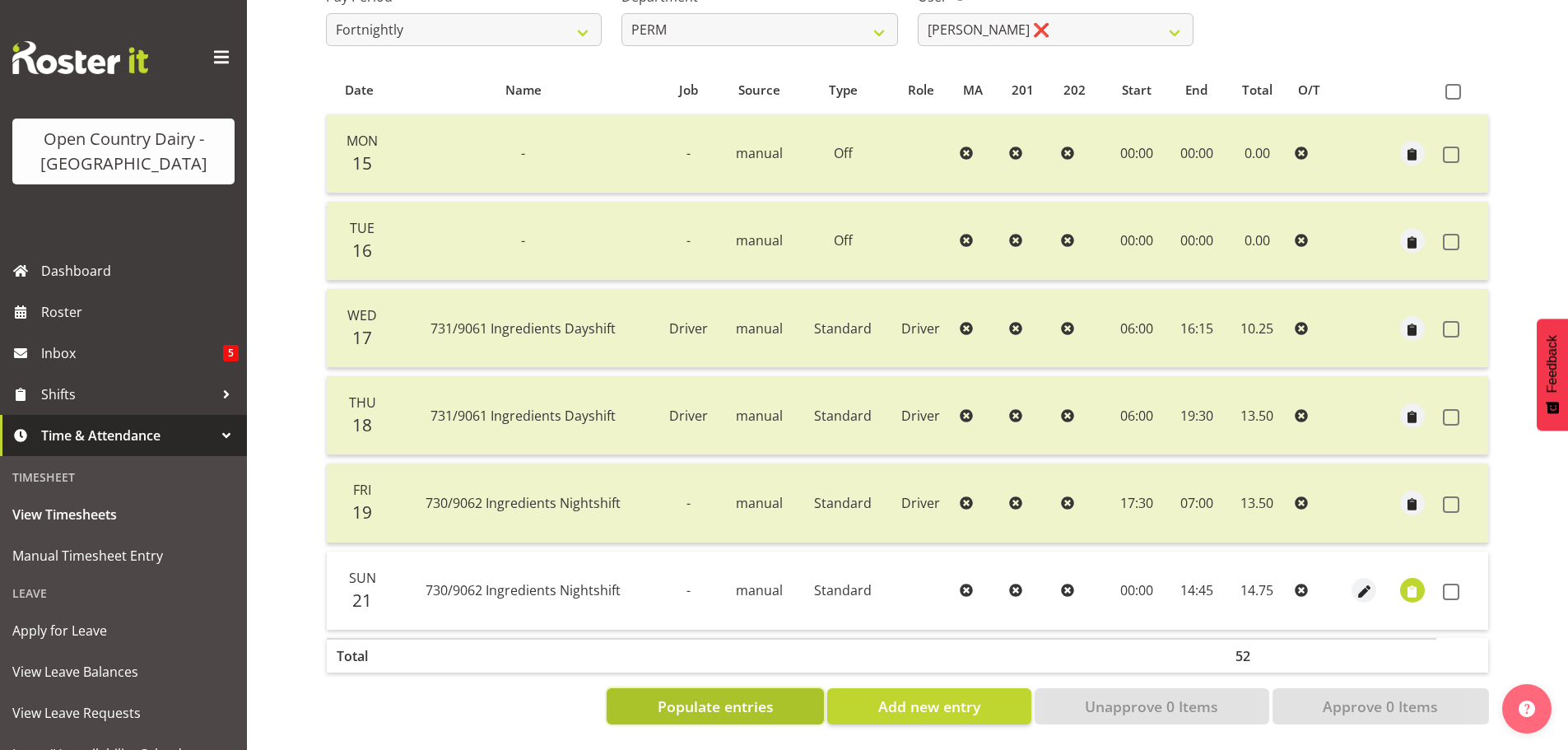
click at [766, 695] on span "Populate entries" at bounding box center [715, 705] width 116 height 21
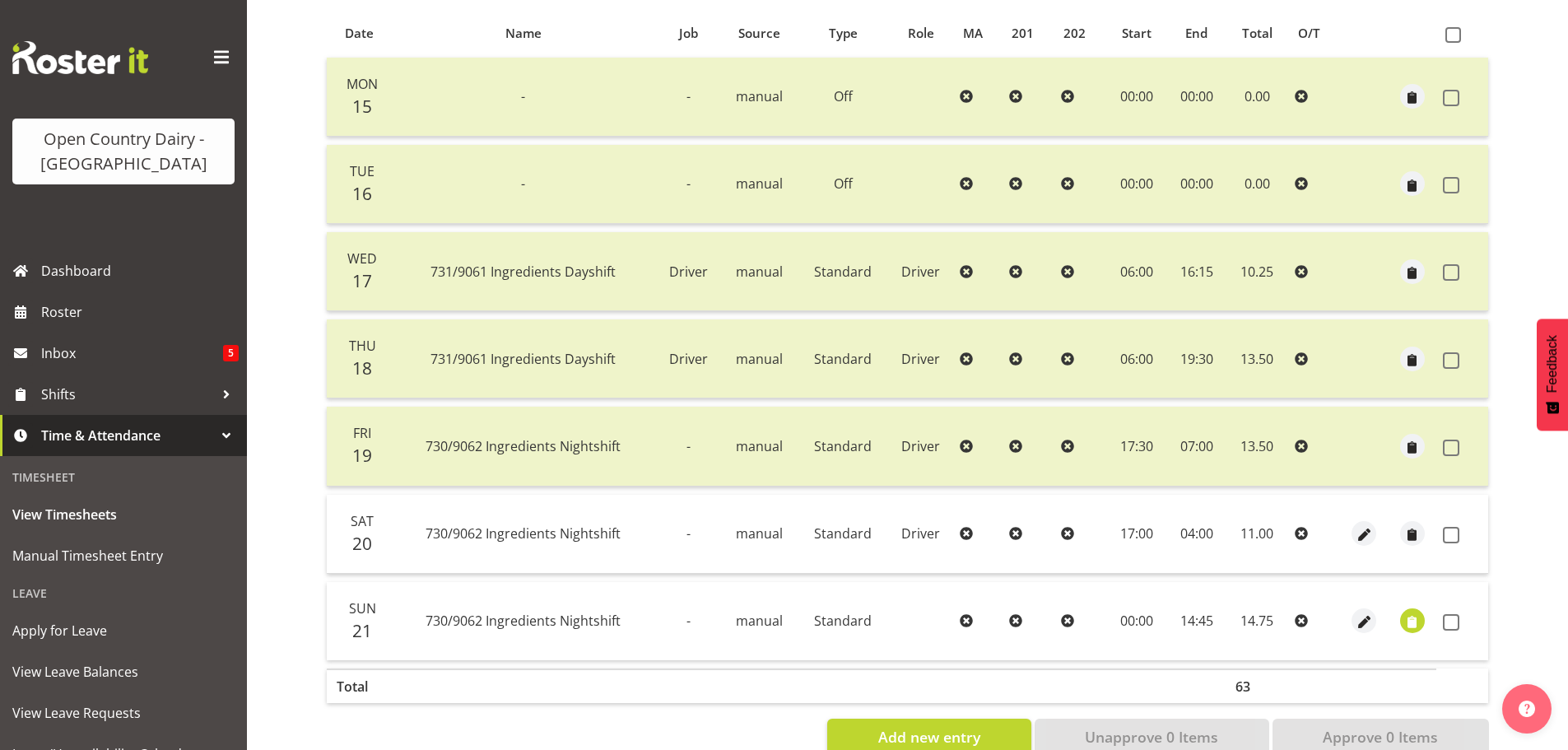
scroll to position [395, 0]
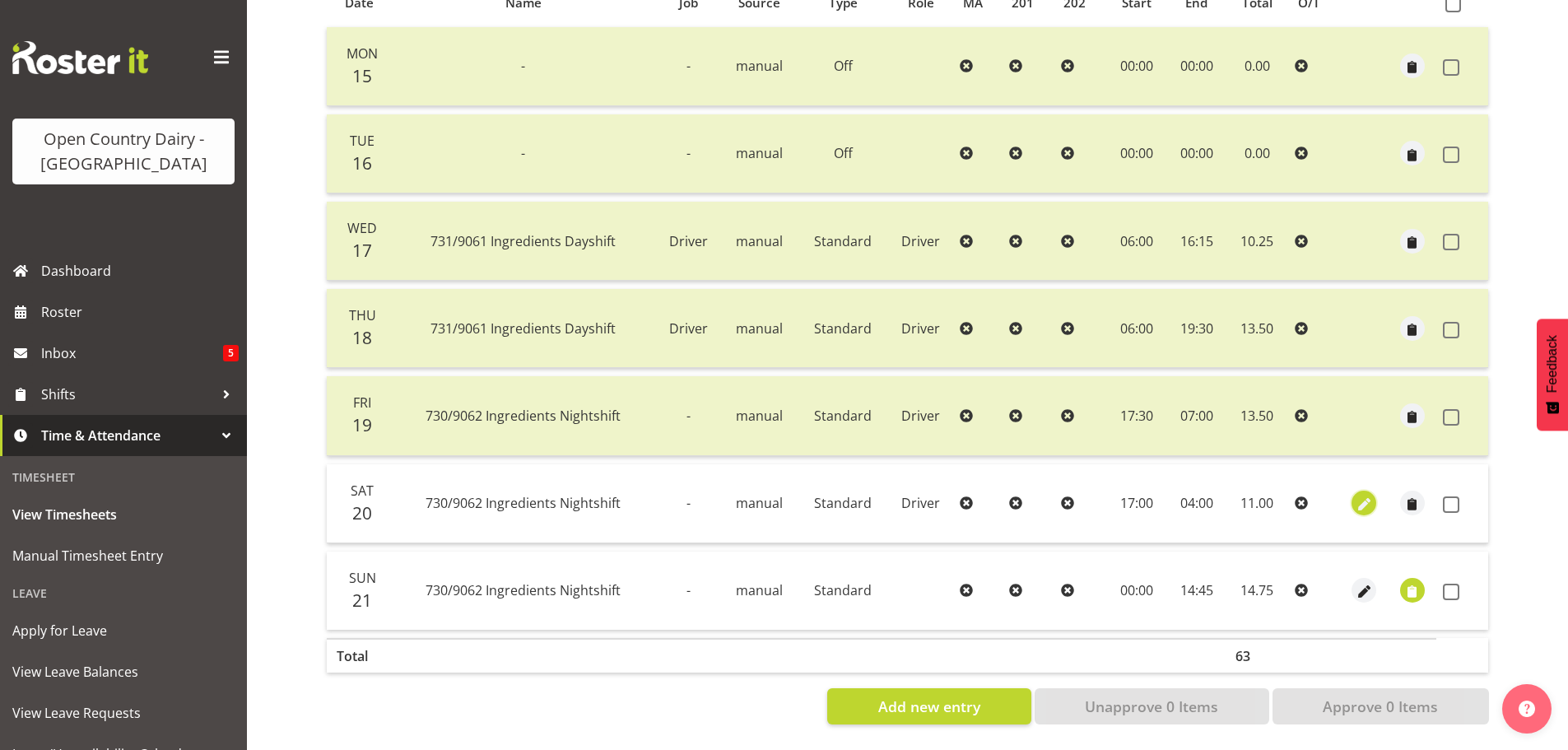
click at [1365, 495] on span "button" at bounding box center [1364, 504] width 19 height 19
select select "Standard"
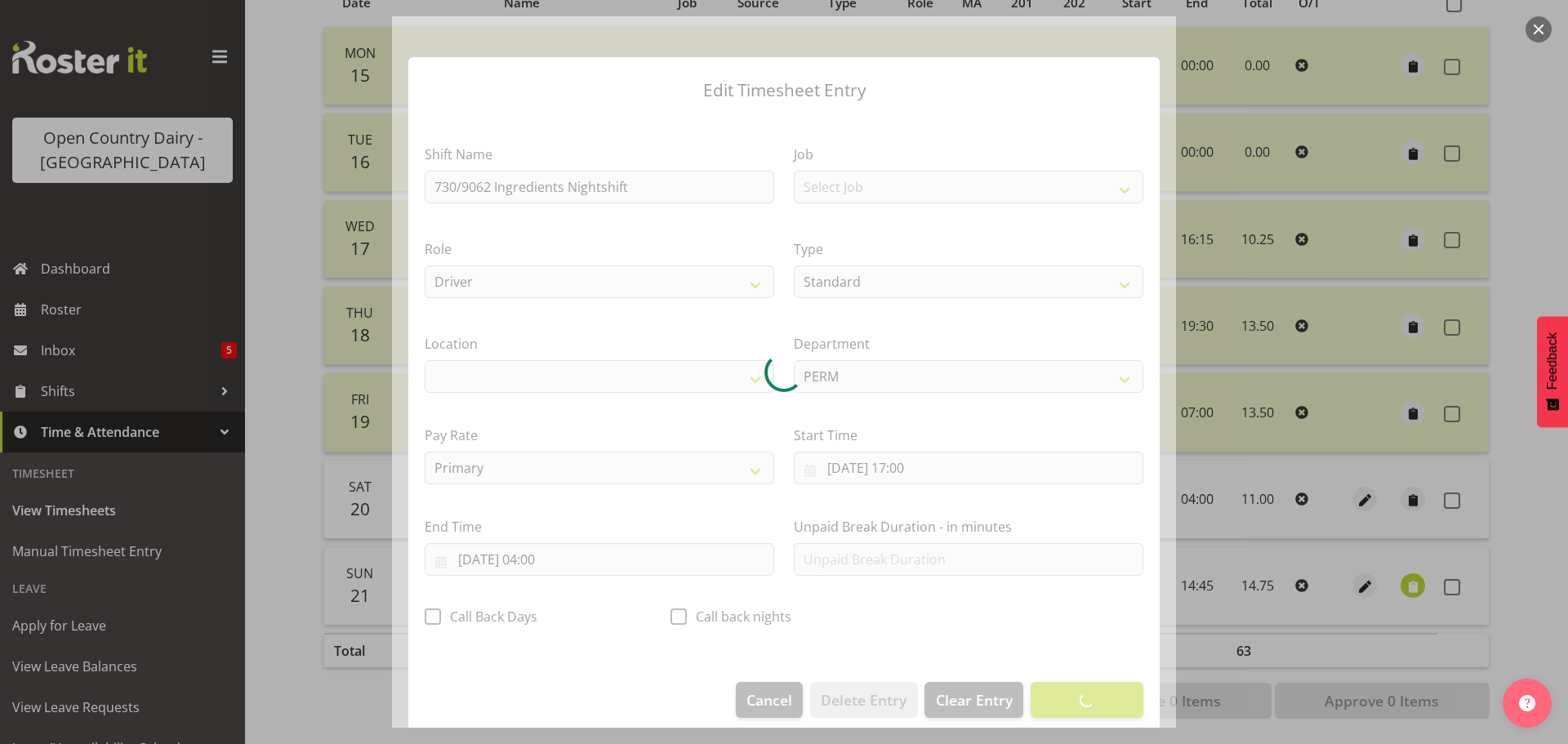
select select "1166"
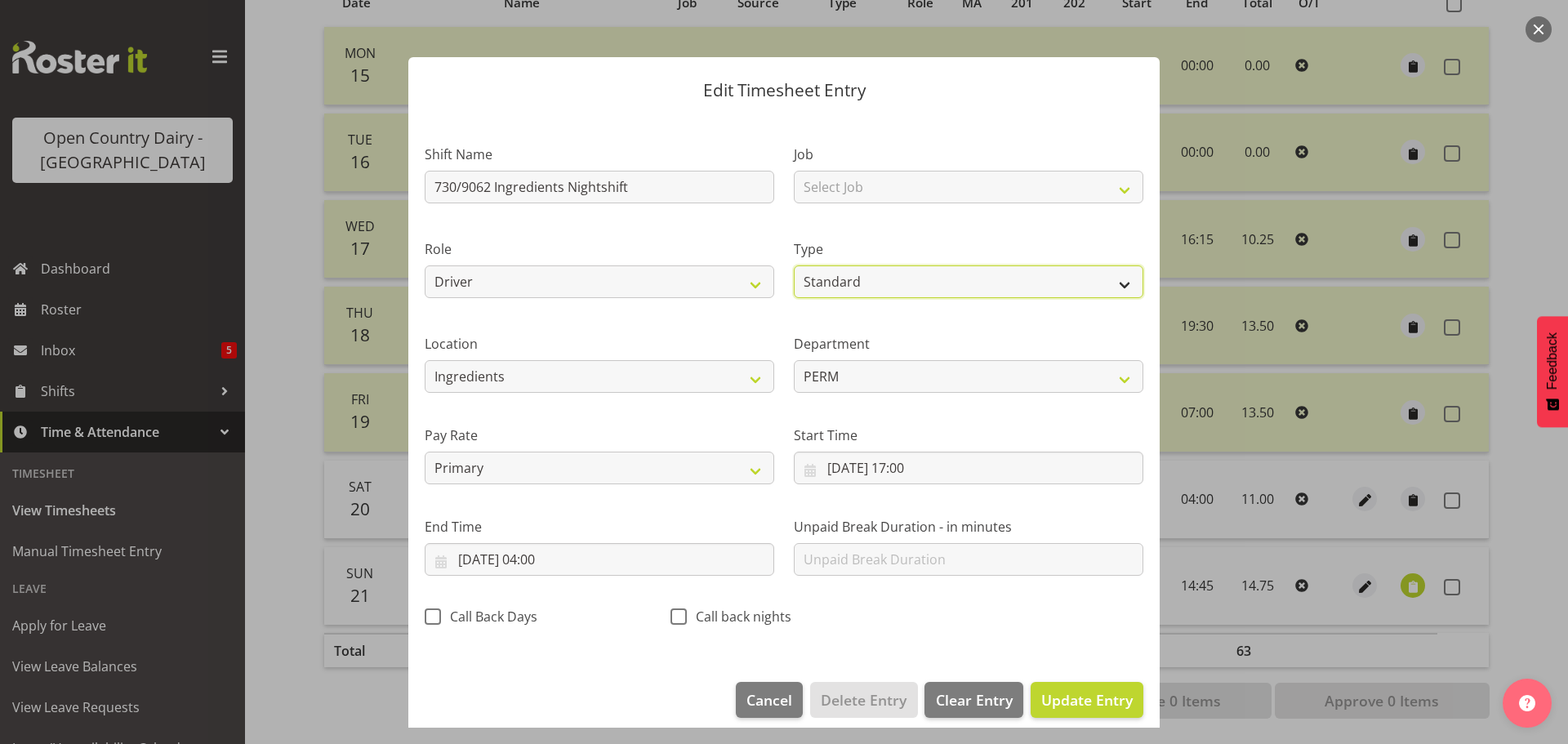
click at [813, 287] on select "Off Standard Public Holiday Public Holiday (Worked) Day In Lieu Annual Leave Si…" at bounding box center [968, 281] width 349 height 33
select select "Off"
click at [794, 283] on select "Off Standard Public Holiday Public Holiday (Worked) Day In Lieu Annual Leave Si…" at bounding box center [968, 281] width 349 height 33
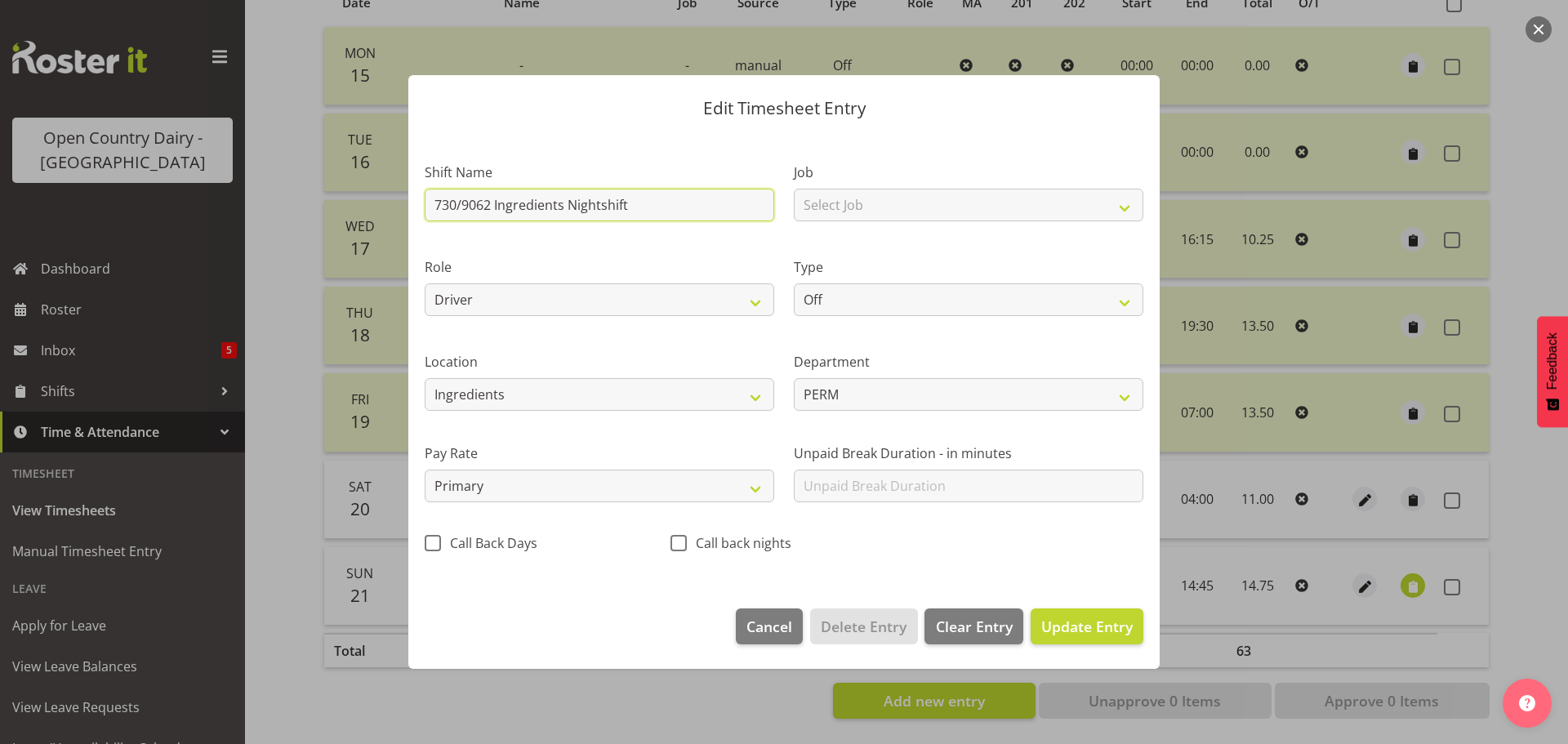
drag, startPoint x: 651, startPoint y: 204, endPoint x: 329, endPoint y: 213, distance: 322.1
click at [329, 213] on div "Edit Timesheet Entry Shift Name 730/9062 Ingredients Nightshift Job Select Job …" at bounding box center [784, 372] width 1568 height 744
click at [1086, 633] on span "Update Entry" at bounding box center [1087, 626] width 92 height 19
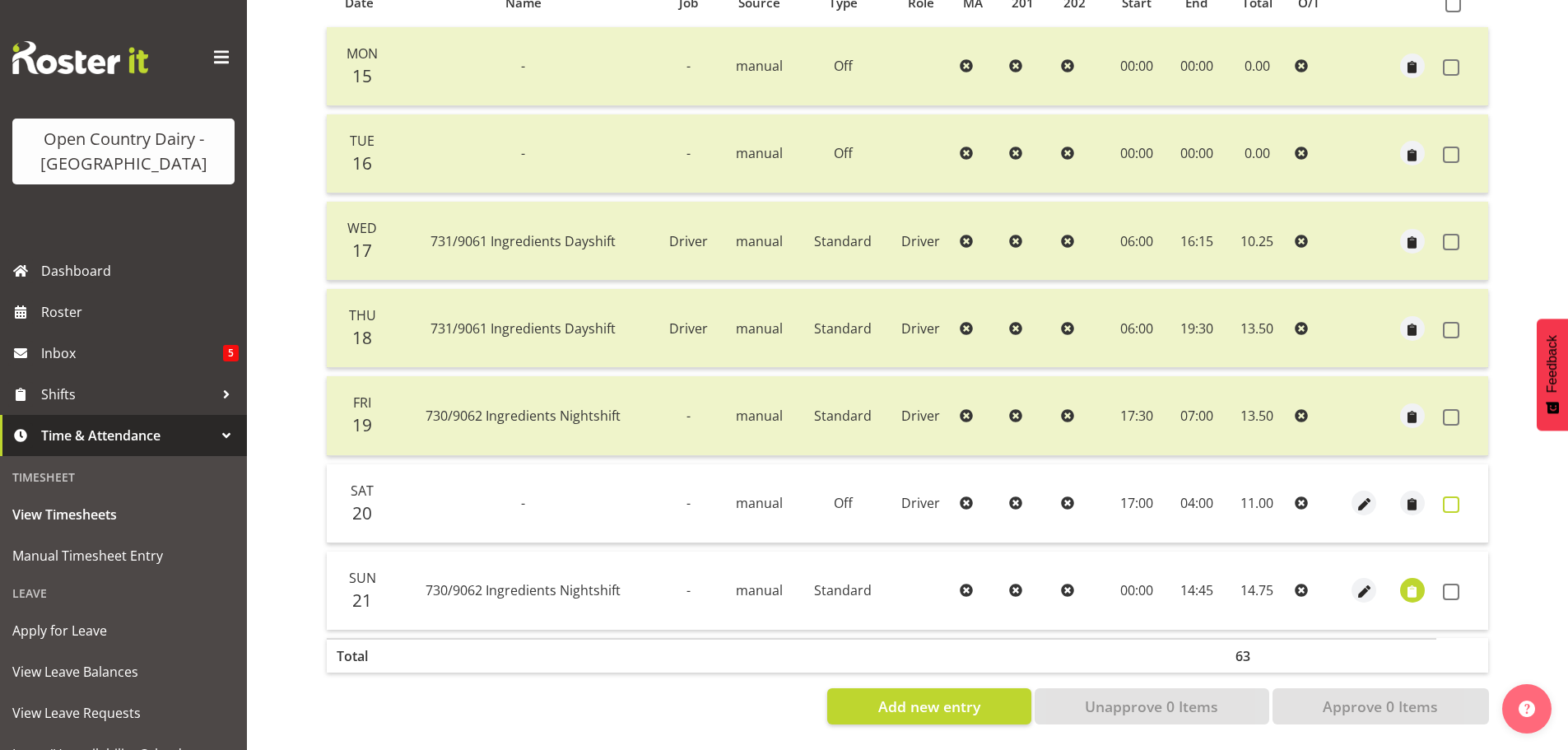
click at [1447, 496] on span at bounding box center [1451, 504] width 17 height 17
checkbox input "true"
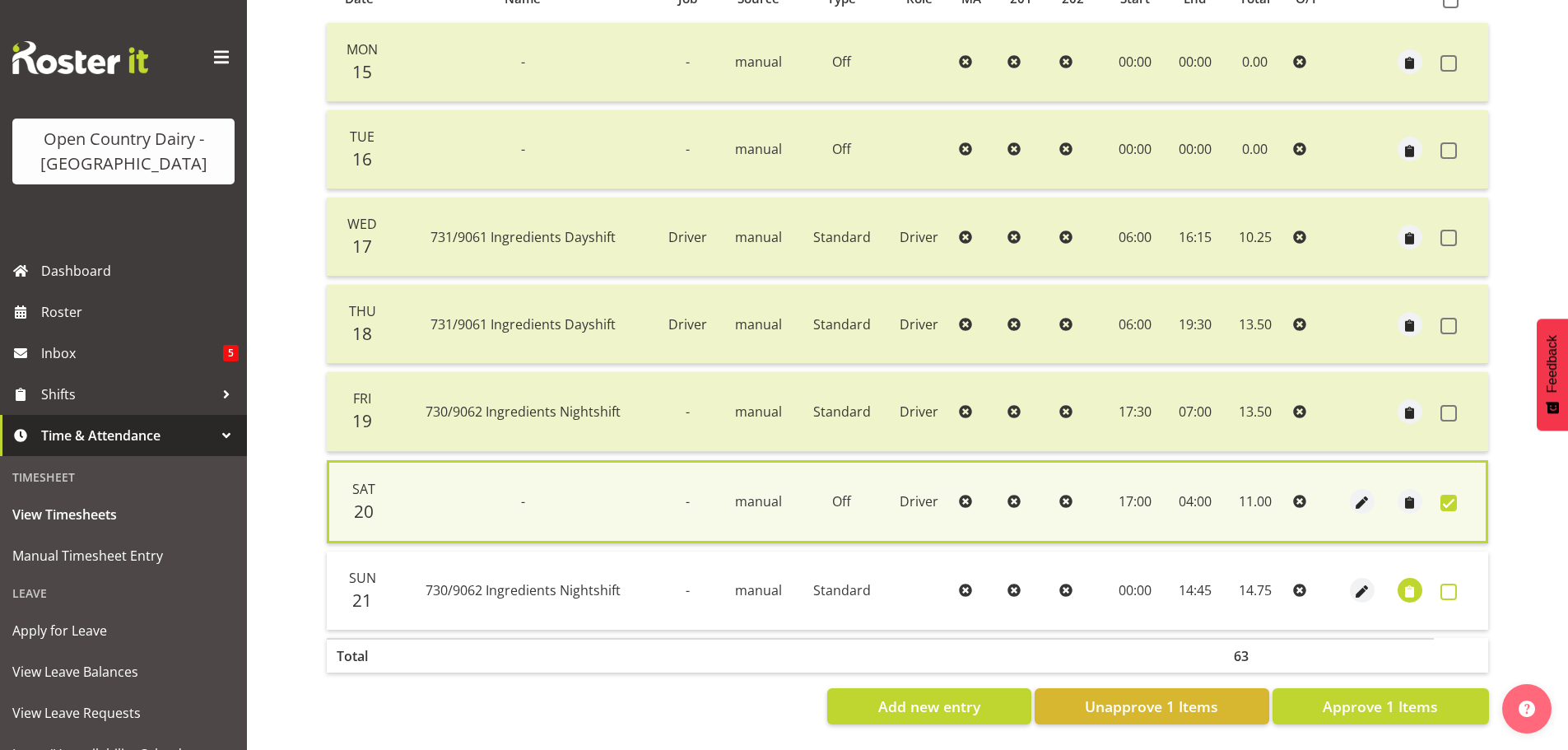
click at [1447, 590] on span at bounding box center [1449, 592] width 17 height 17
checkbox input "true"
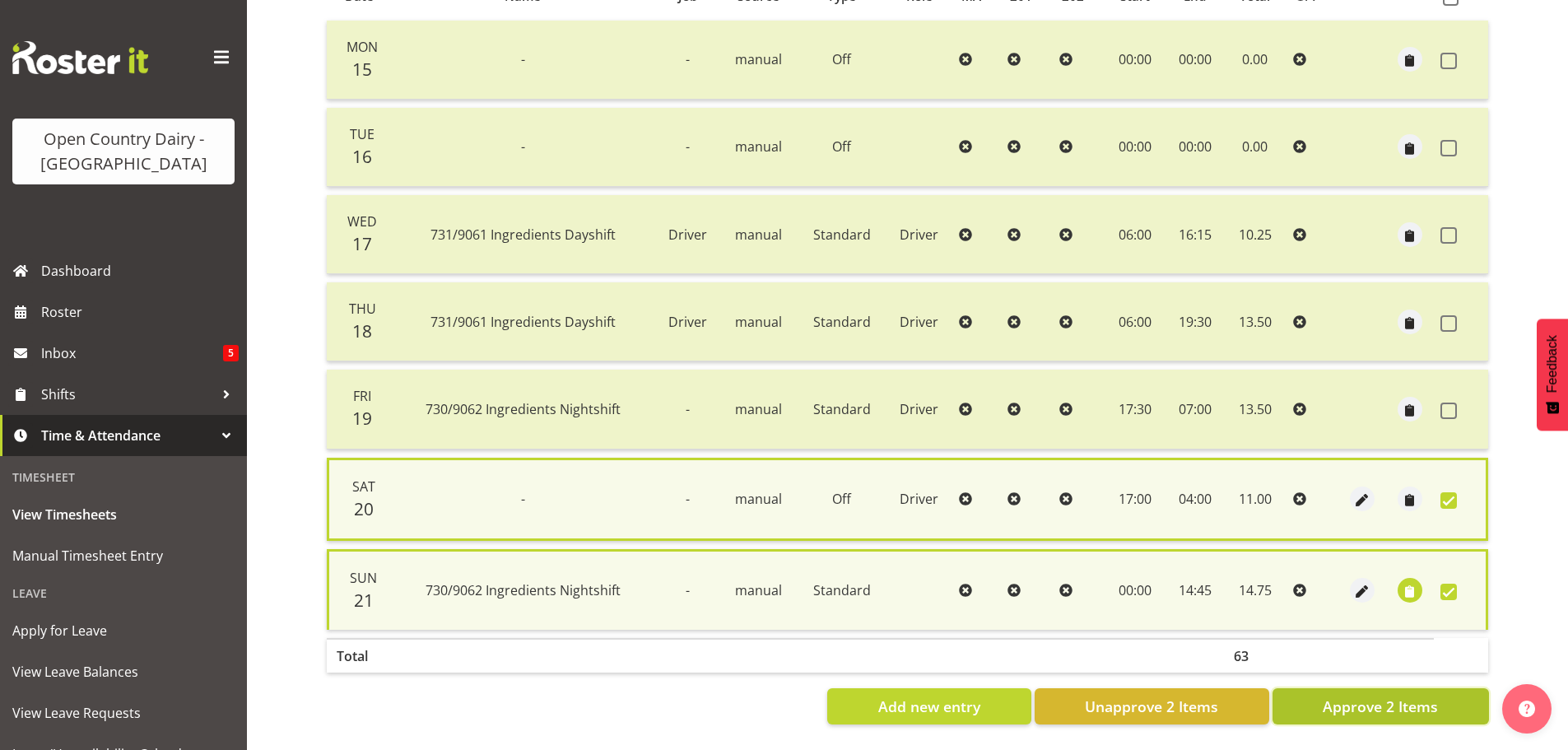
click at [1344, 705] on span "Approve 2 Items" at bounding box center [1380, 705] width 115 height 21
checkbox input "false"
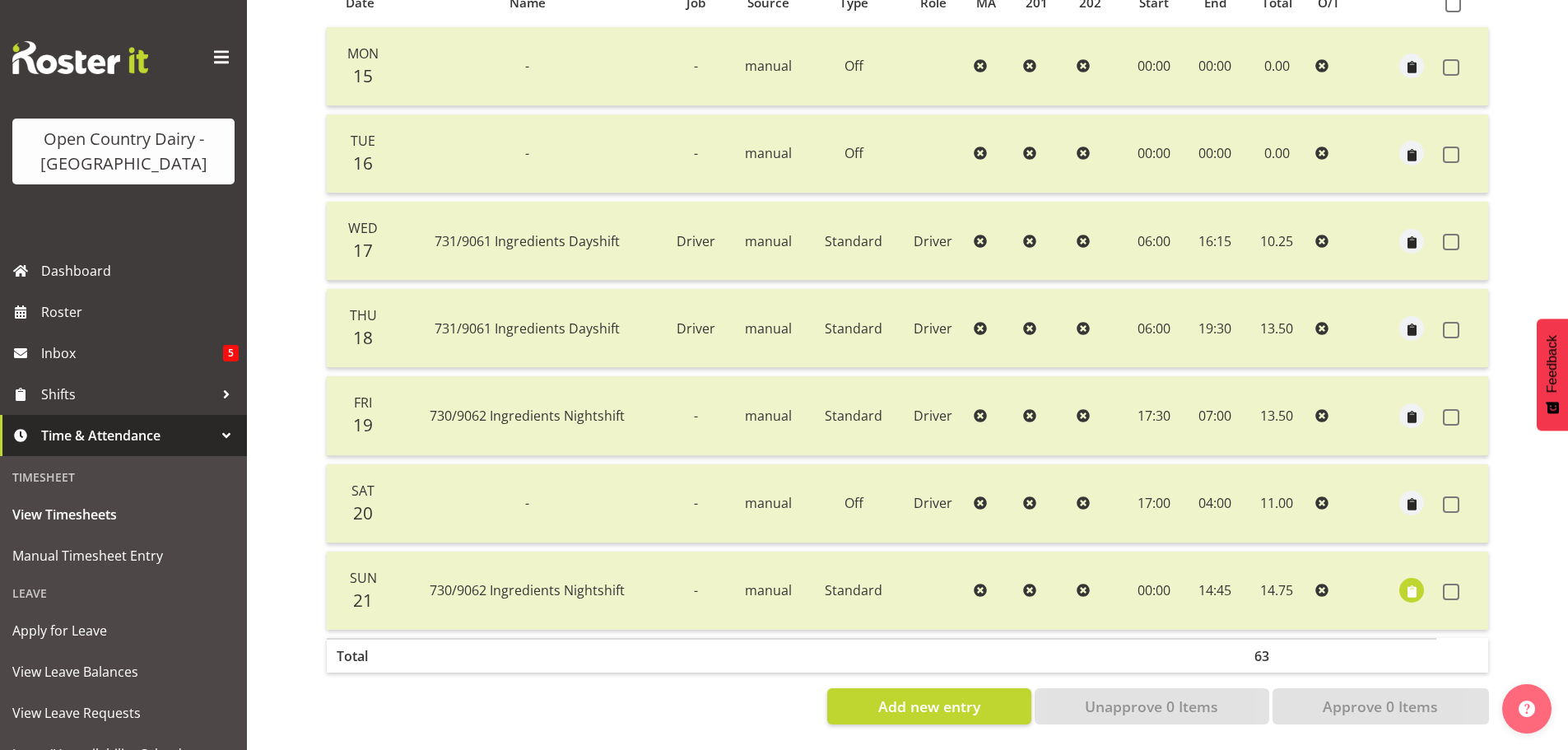
scroll to position [0, 0]
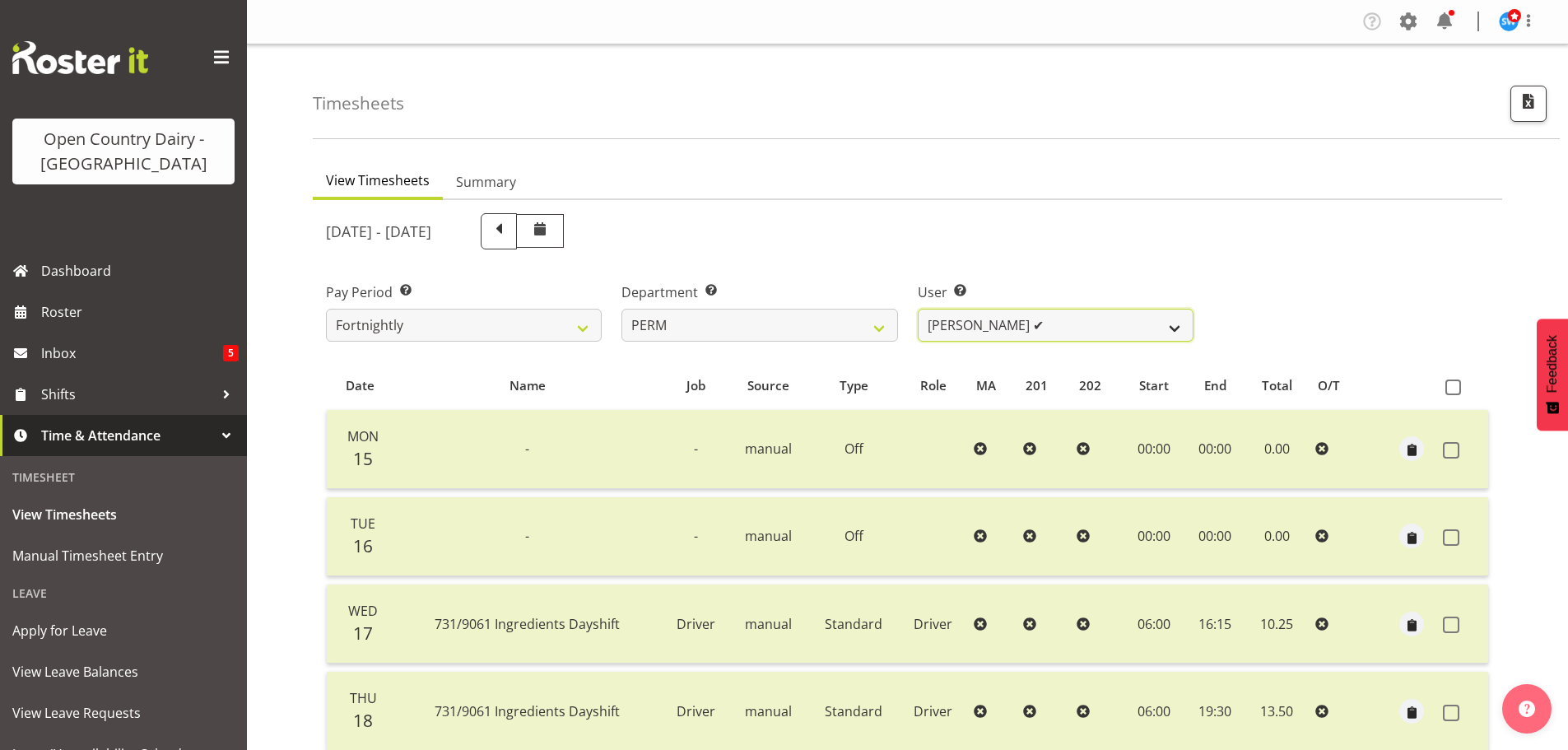
click at [955, 330] on select "Abhilash Antony ✔ Amba Swann ✔ Chris Kneebone ❌ Jayden Vincent ❌ Paul Wilson ✔ …" at bounding box center [1056, 325] width 276 height 33
select select "10156"
click at [918, 309] on select "Abhilash Antony ✔ Amba Swann ✔ Chris Kneebone ❌ Jayden Vincent ❌ Paul Wilson ✔ …" at bounding box center [1056, 325] width 276 height 33
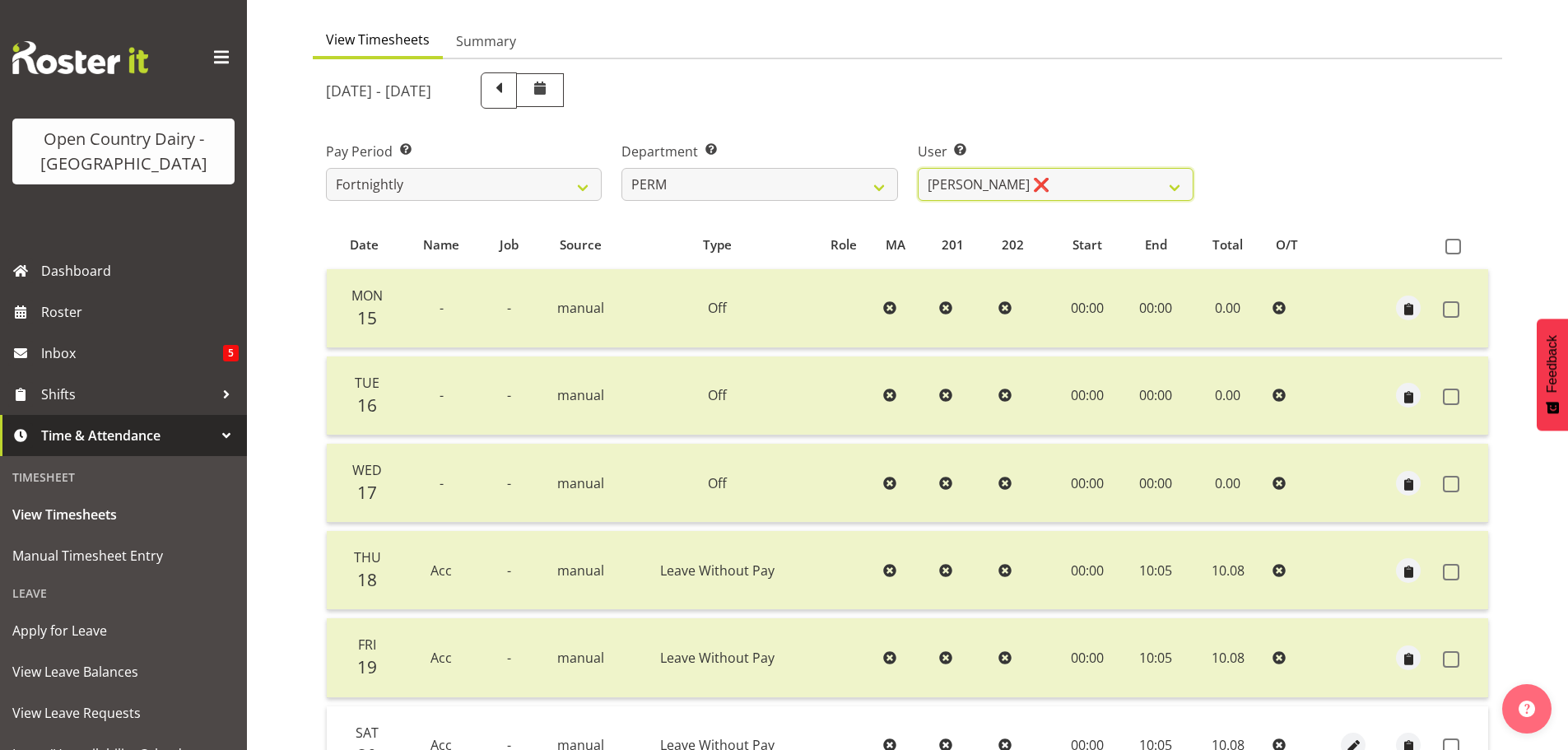
scroll to position [330, 0]
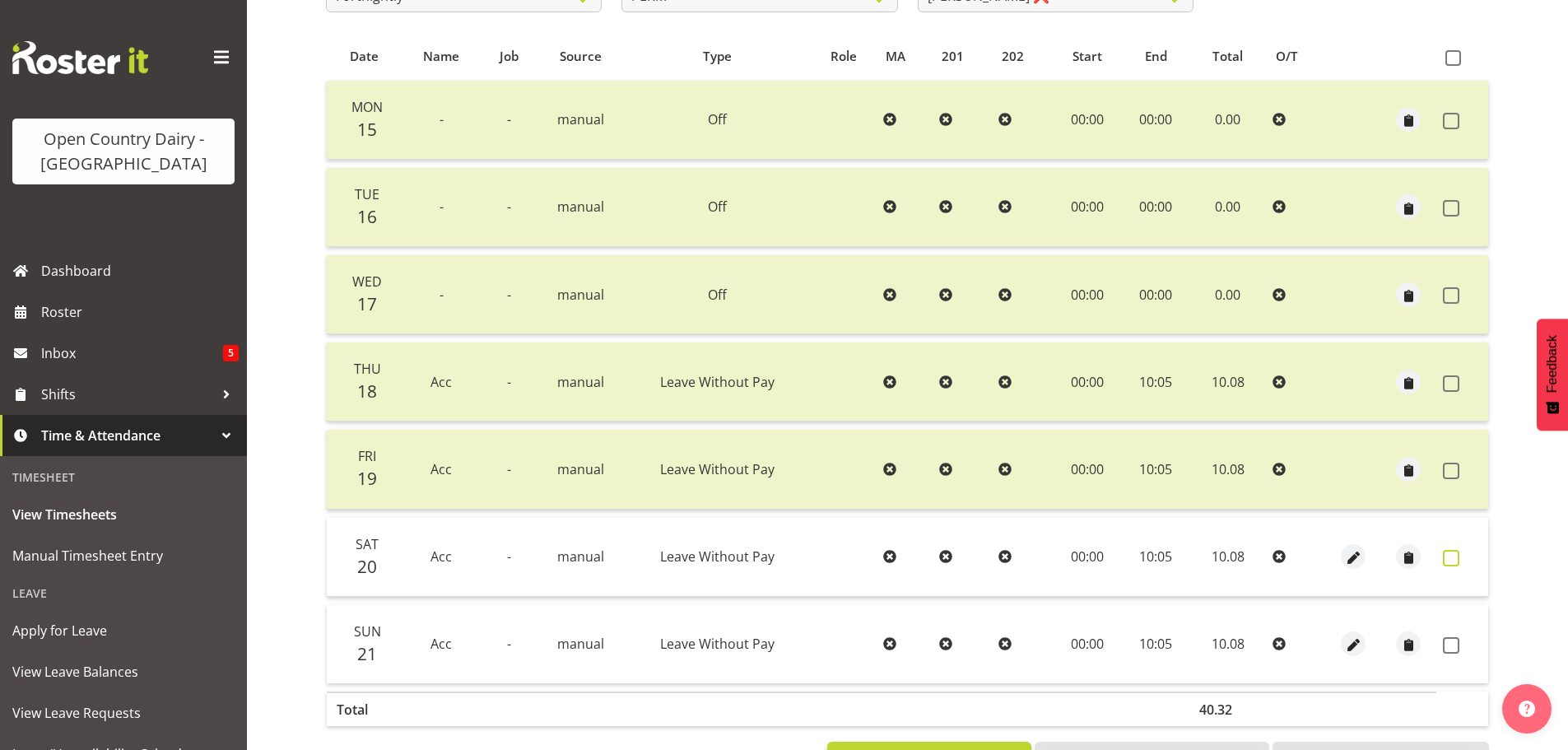
click at [1445, 559] on span at bounding box center [1451, 558] width 17 height 17
checkbox input "true"
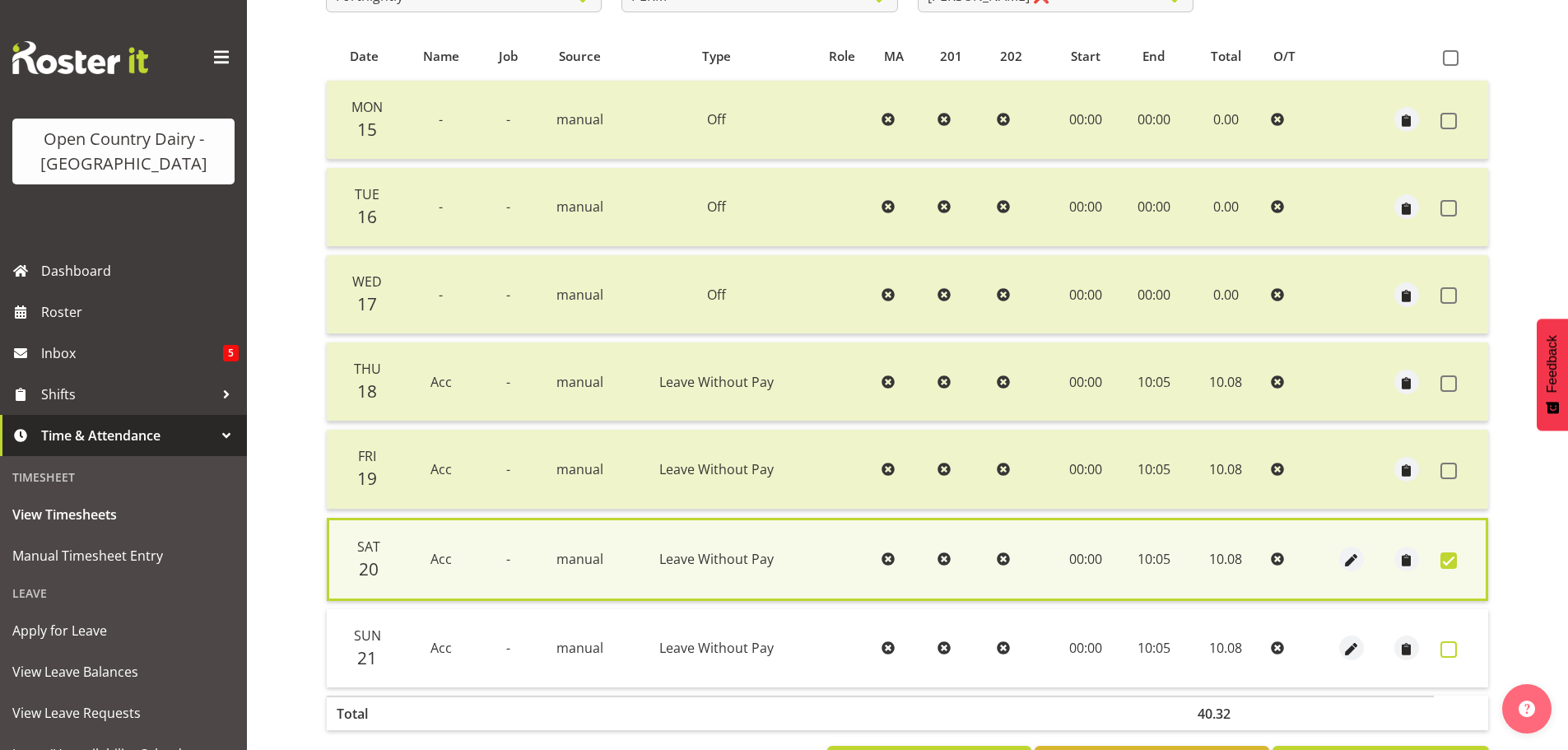
click at [1448, 645] on span at bounding box center [1449, 650] width 17 height 17
checkbox input "true"
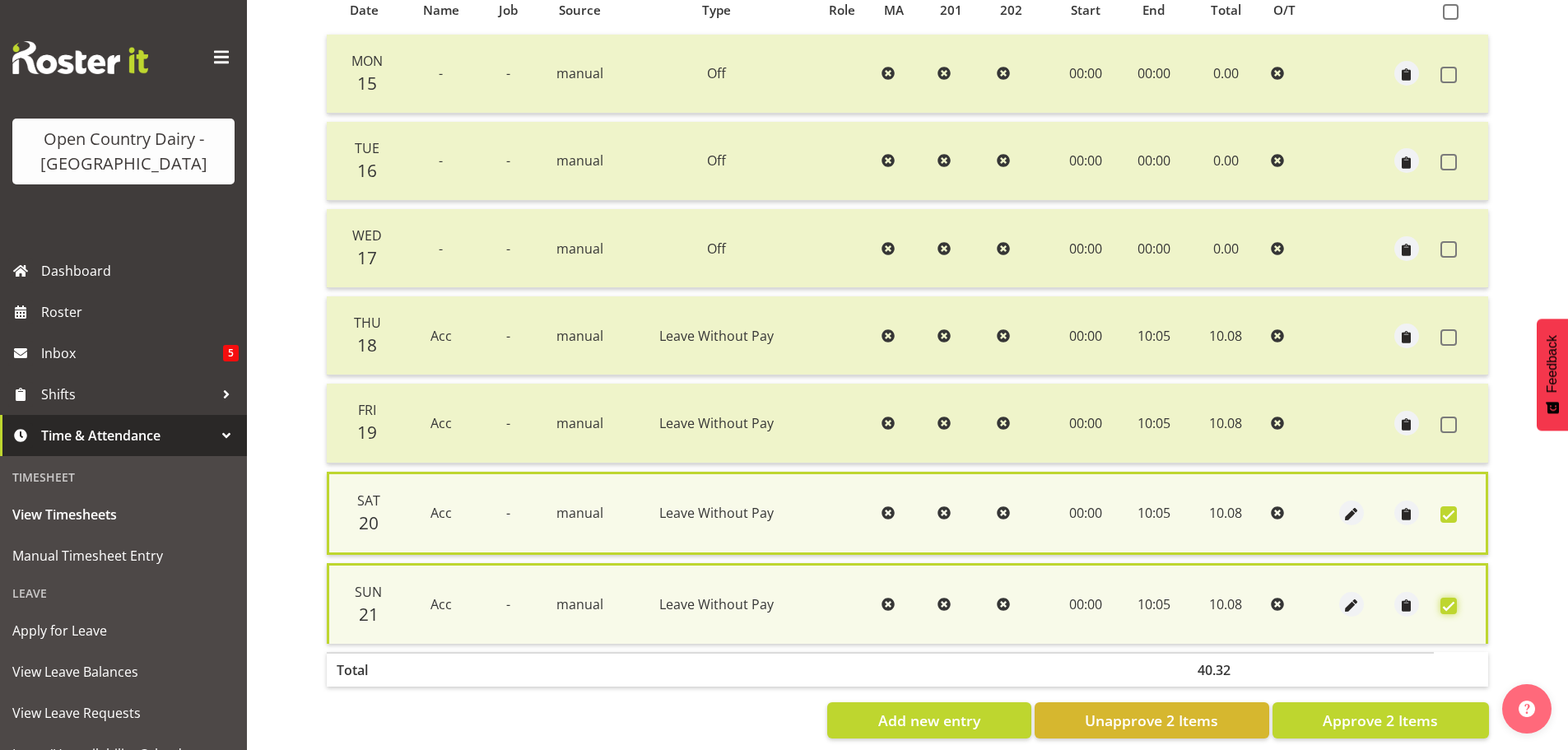
scroll to position [402, 0]
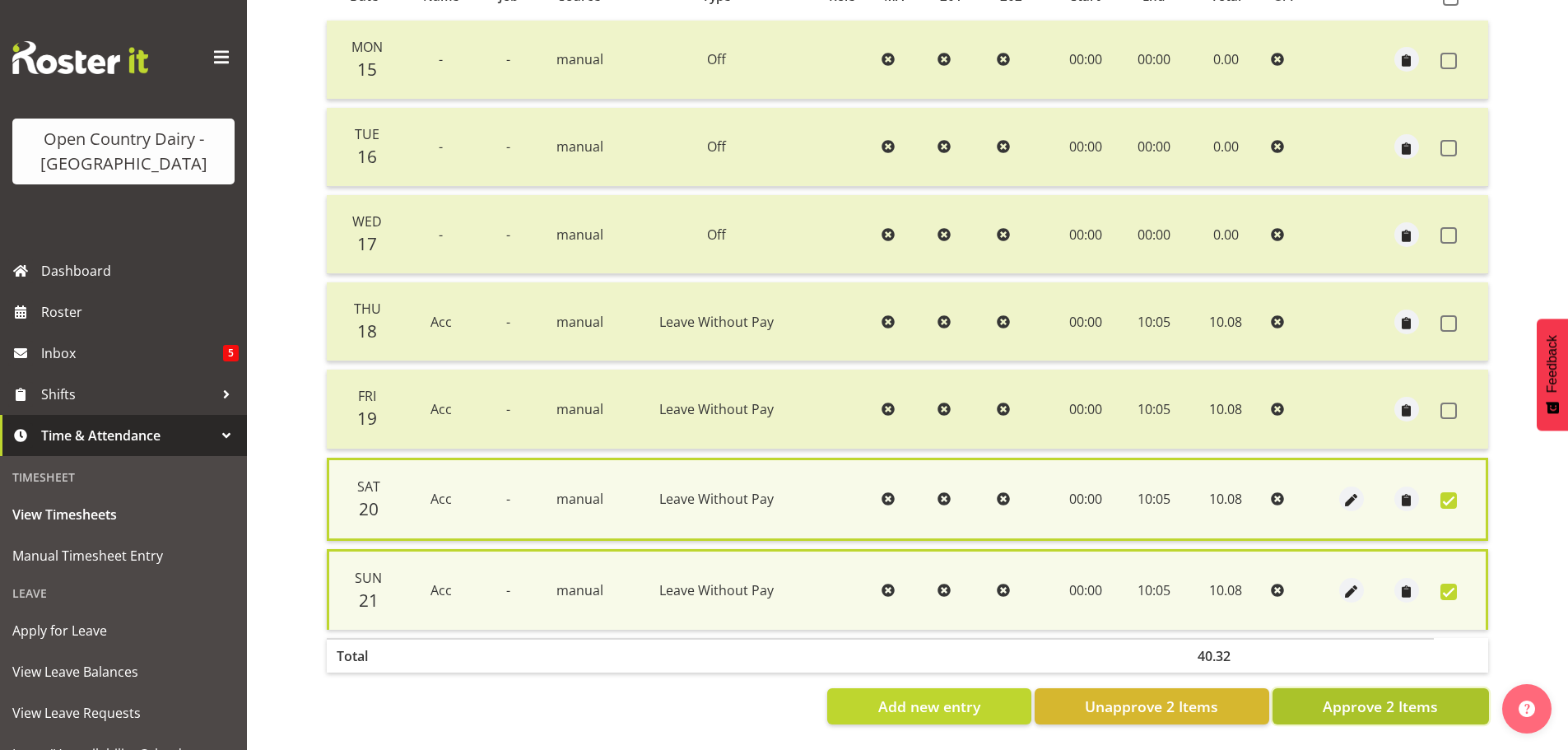
click at [1397, 706] on button "Approve 2 Items" at bounding box center [1380, 705] width 216 height 36
checkbox input "false"
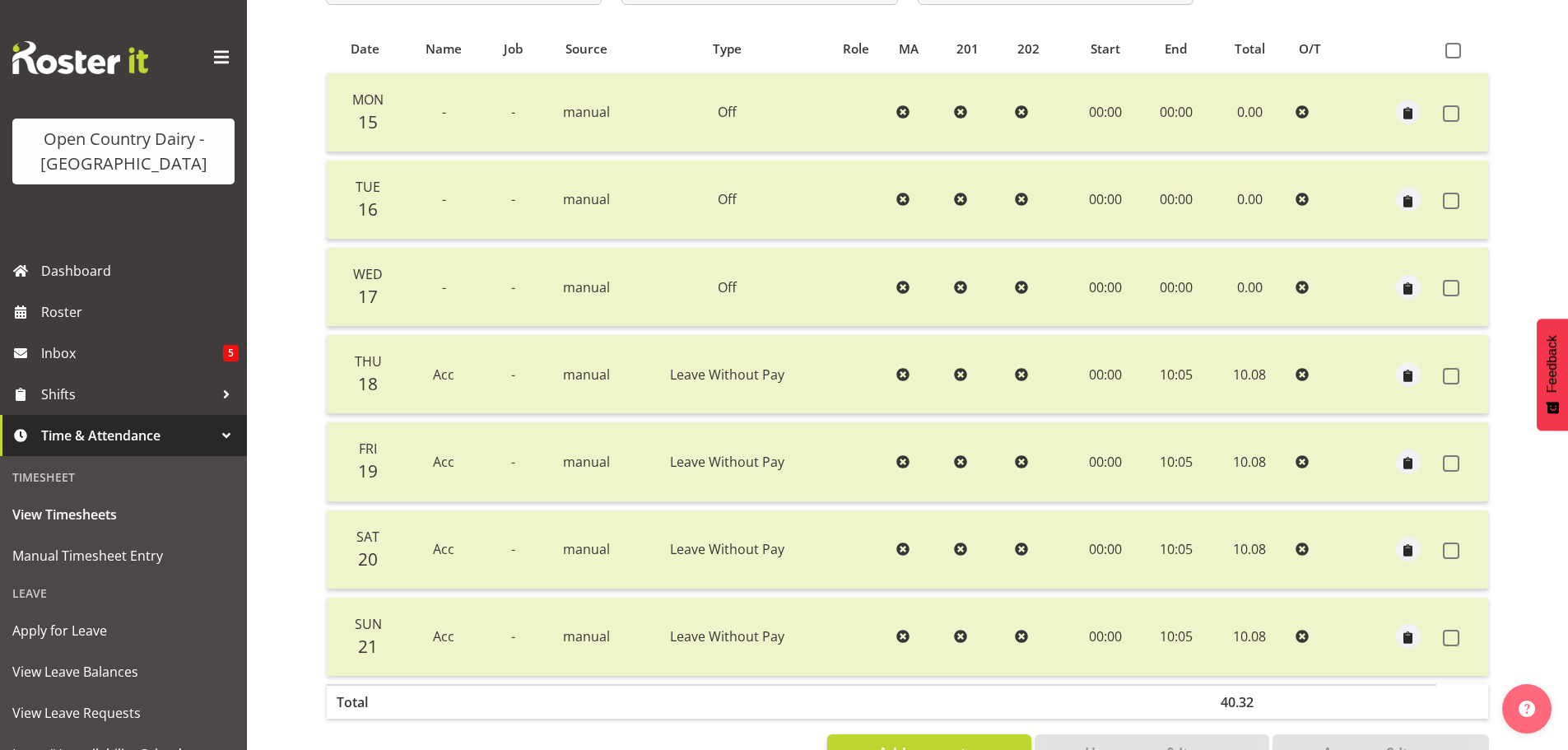
scroll to position [148, 0]
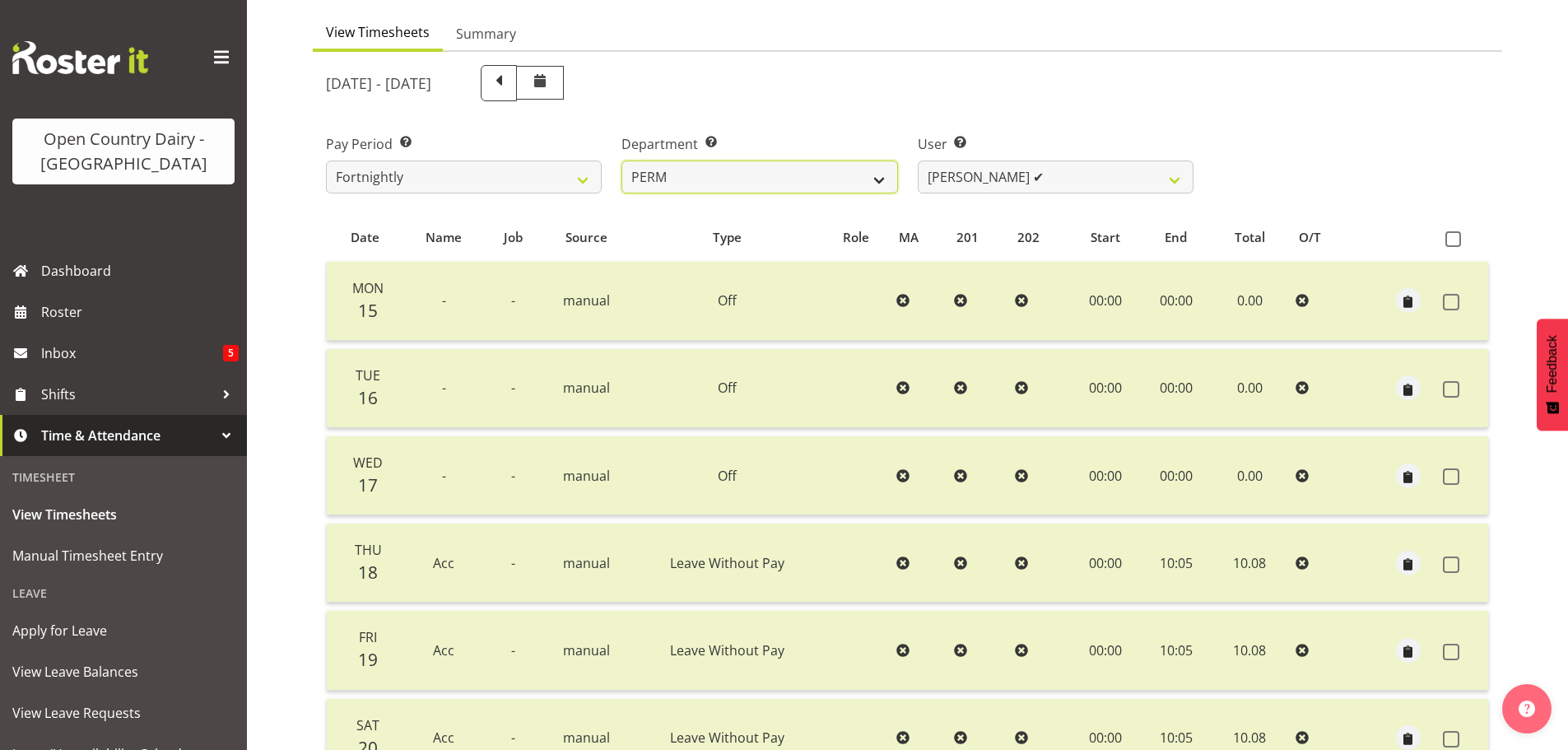
click at [777, 176] on select "701 702 703 704 705 706 707 708 709 710 711 712 713 714 715 716 717 718 719 720" at bounding box center [759, 177] width 276 height 33
select select "733"
click at [621, 161] on select "701 702 703 704 705 706 707 708 709 710 711 712 713 714 715 716 717 718 719 720" at bounding box center [759, 177] width 276 height 33
select select "7414"
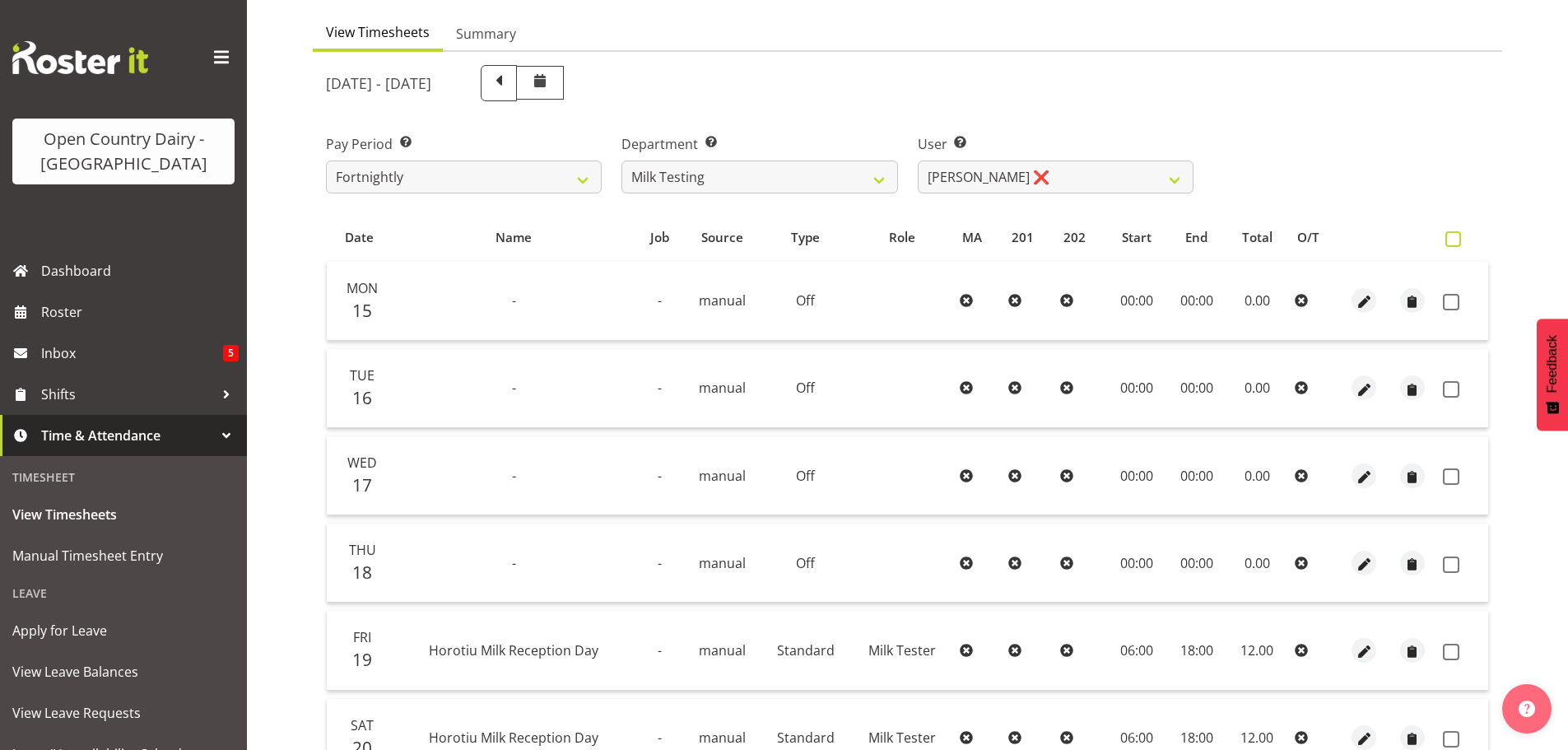
click at [1445, 237] on span at bounding box center [1453, 239] width 16 height 16
click at [1445, 237] on input "checkbox" at bounding box center [1450, 239] width 11 height 11
checkbox input "true"
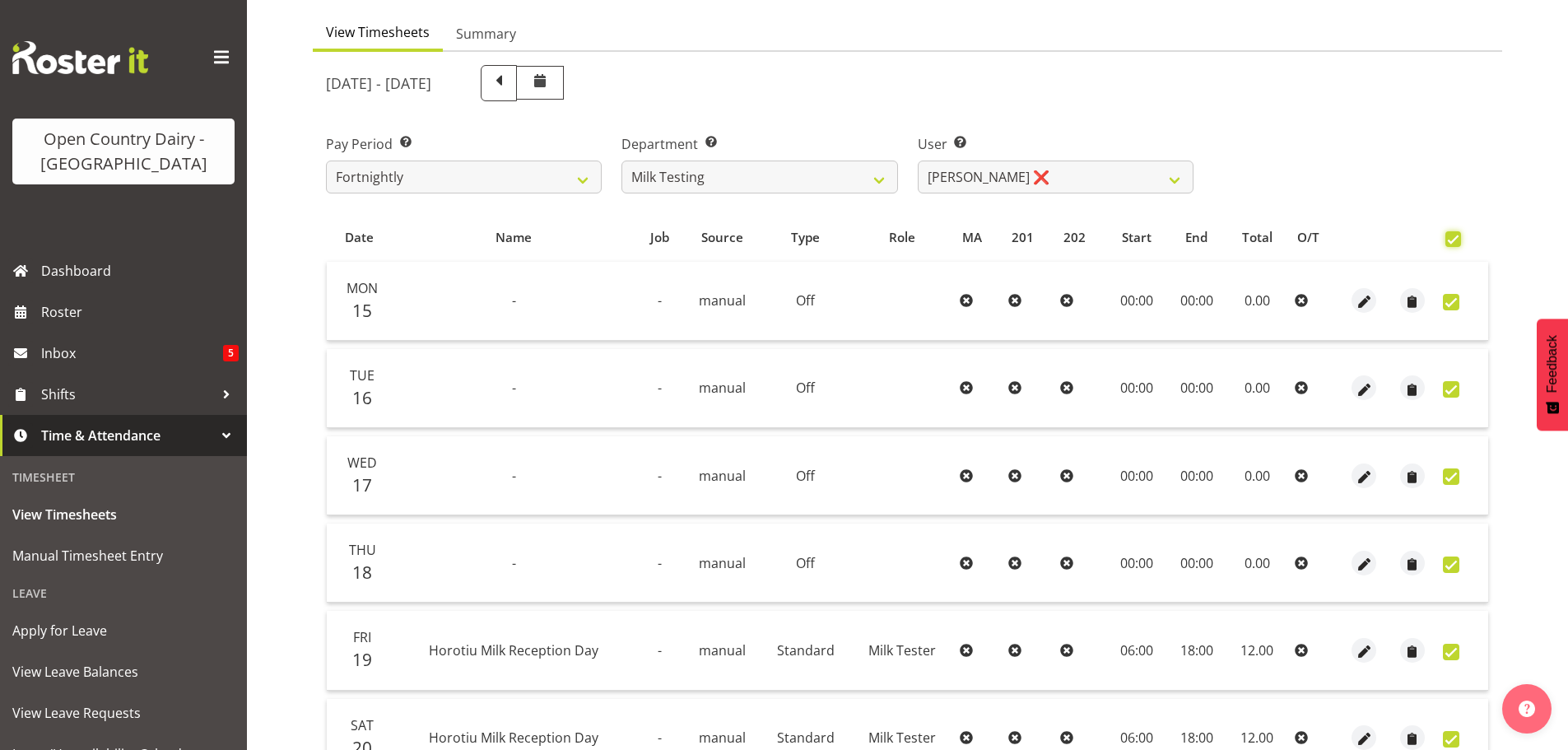
checkbox input "true"
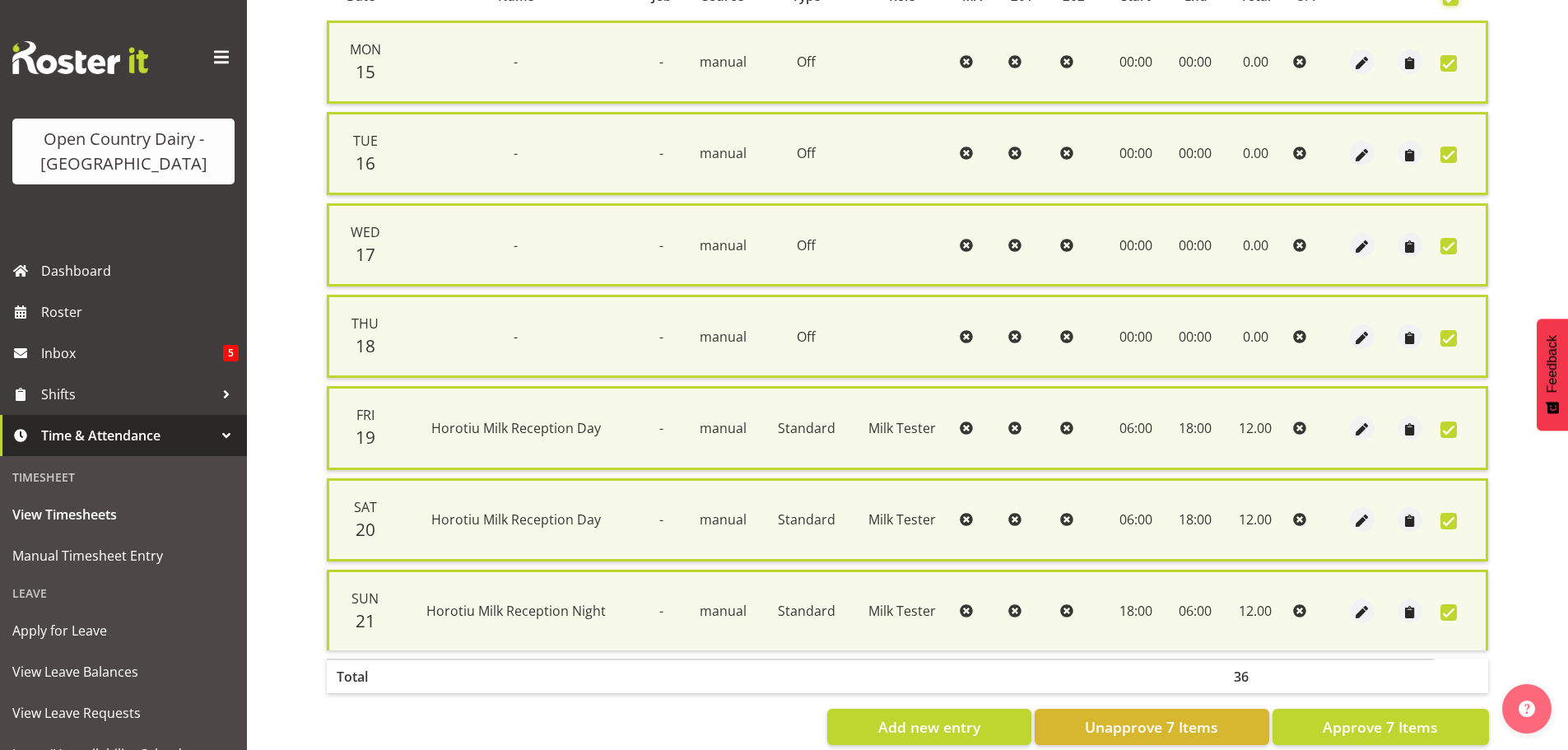
scroll to position [395, 0]
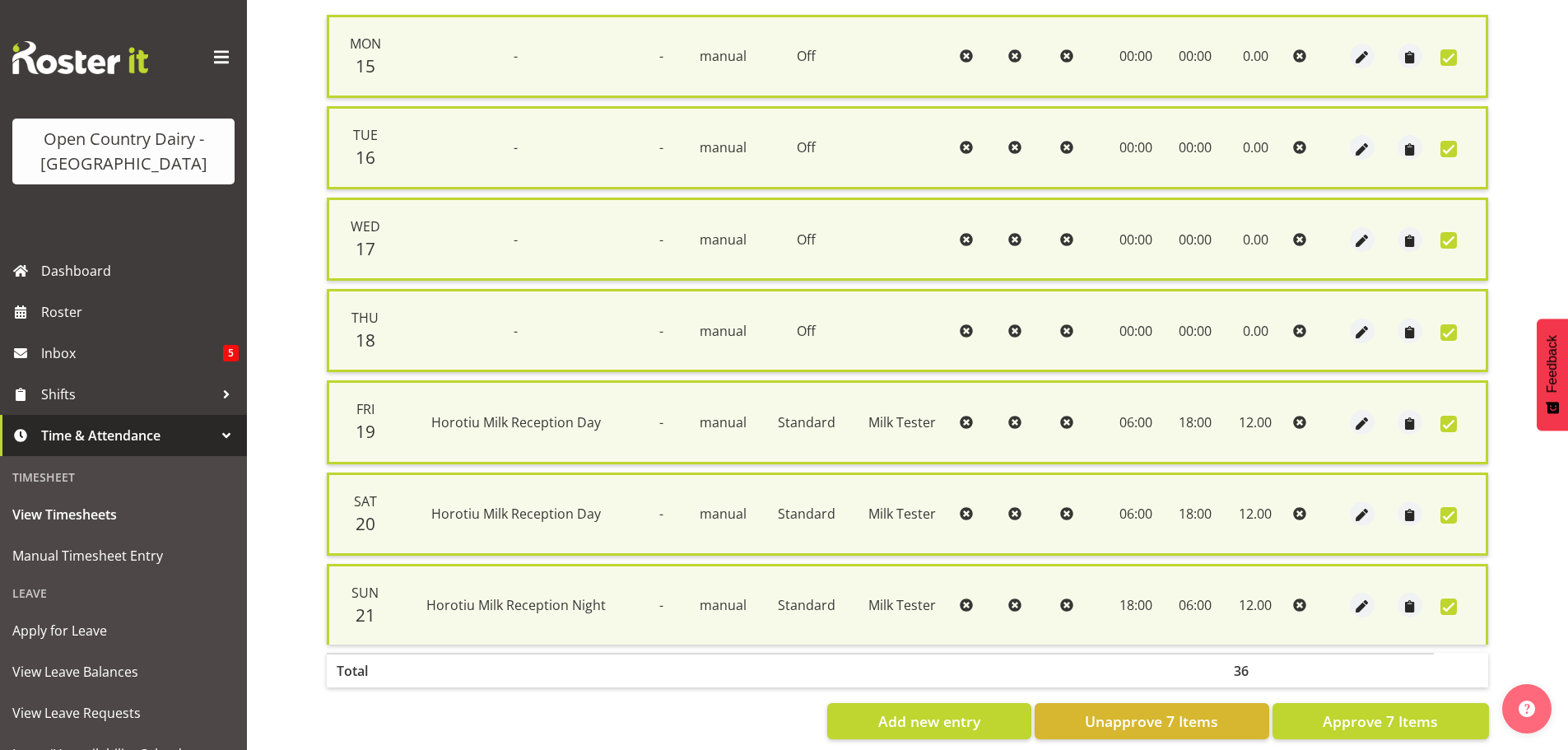
click at [1440, 608] on span at bounding box center [1449, 607] width 17 height 17
checkbox input "false"
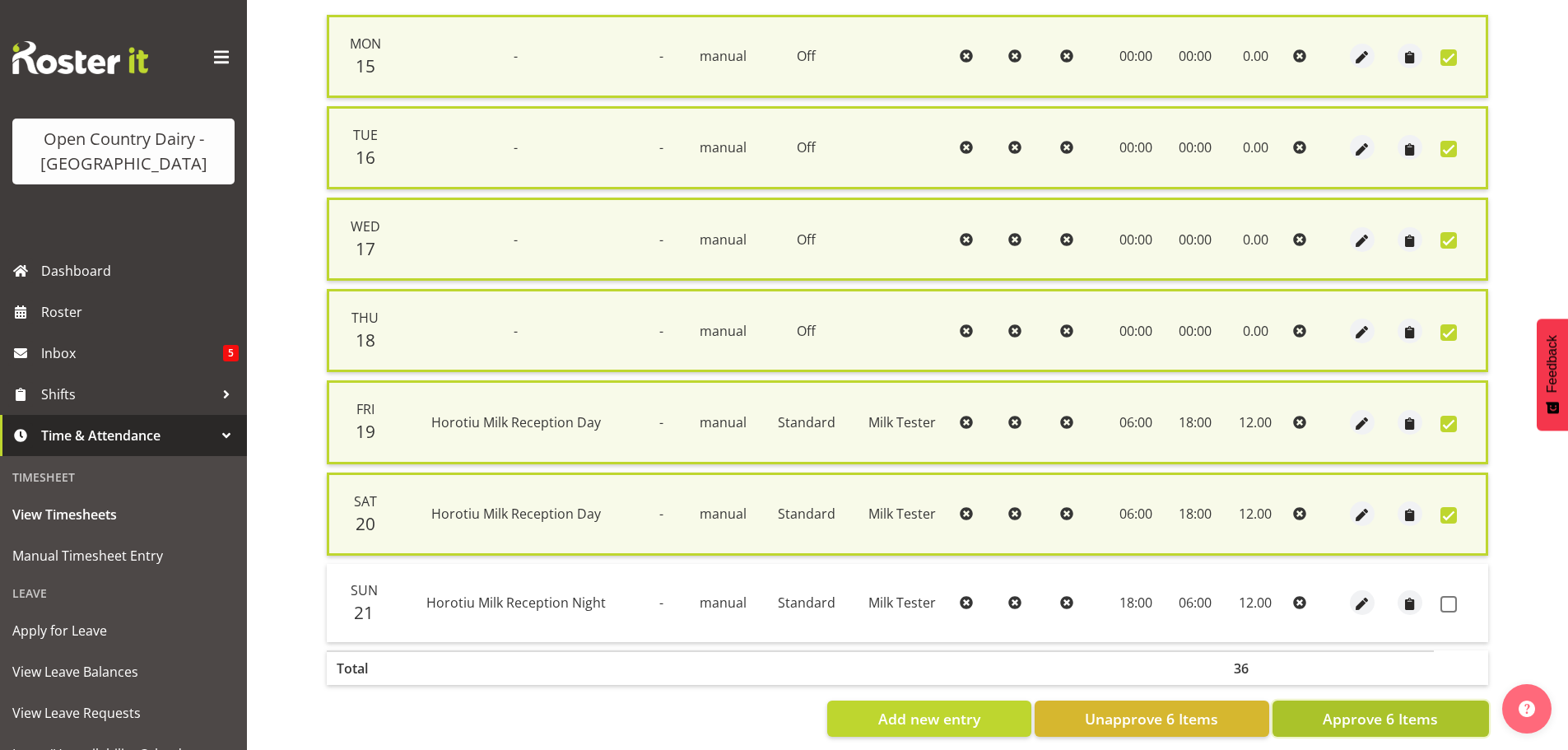
click at [1372, 704] on button "Approve 6 Items" at bounding box center [1380, 718] width 216 height 36
checkbox input "false"
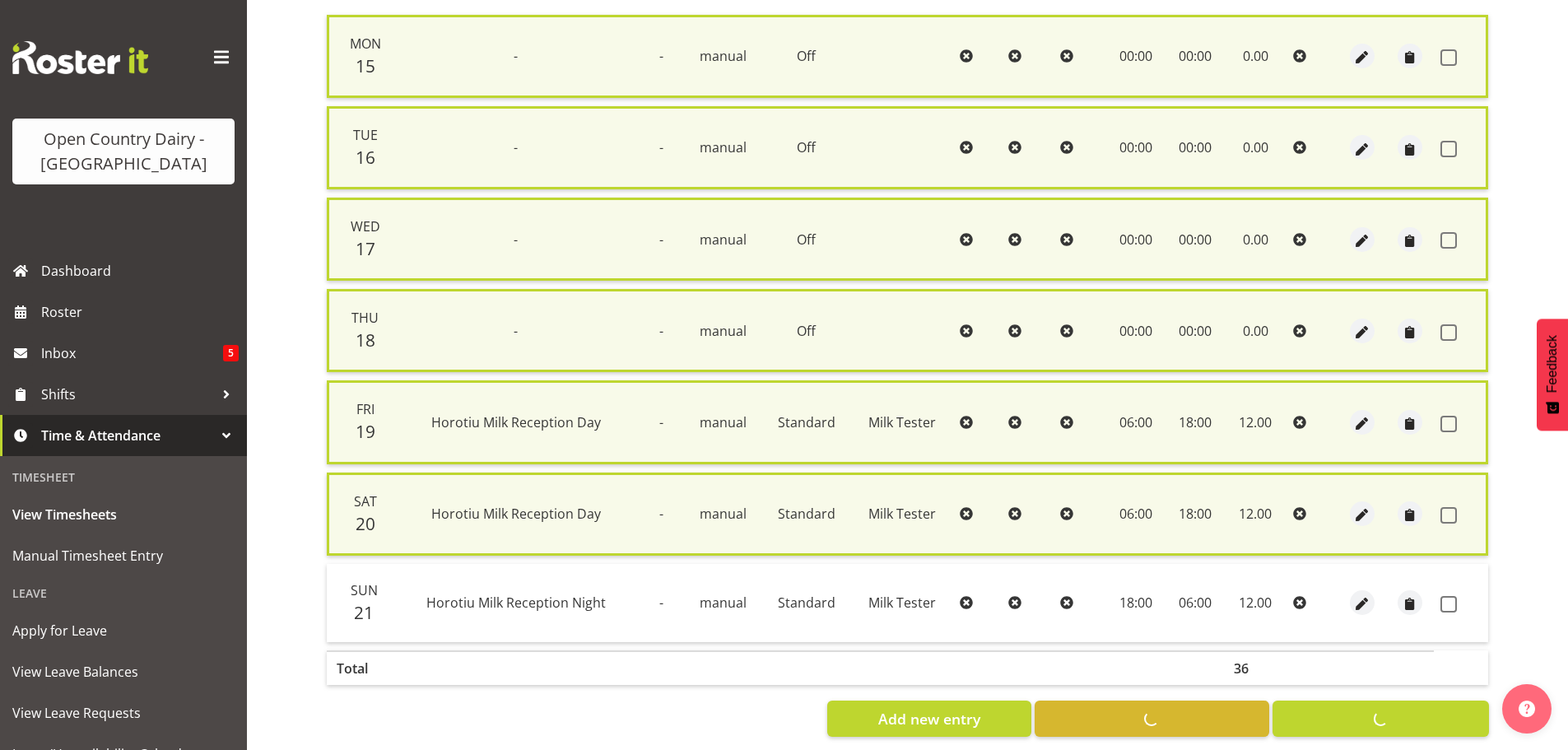
checkbox input "false"
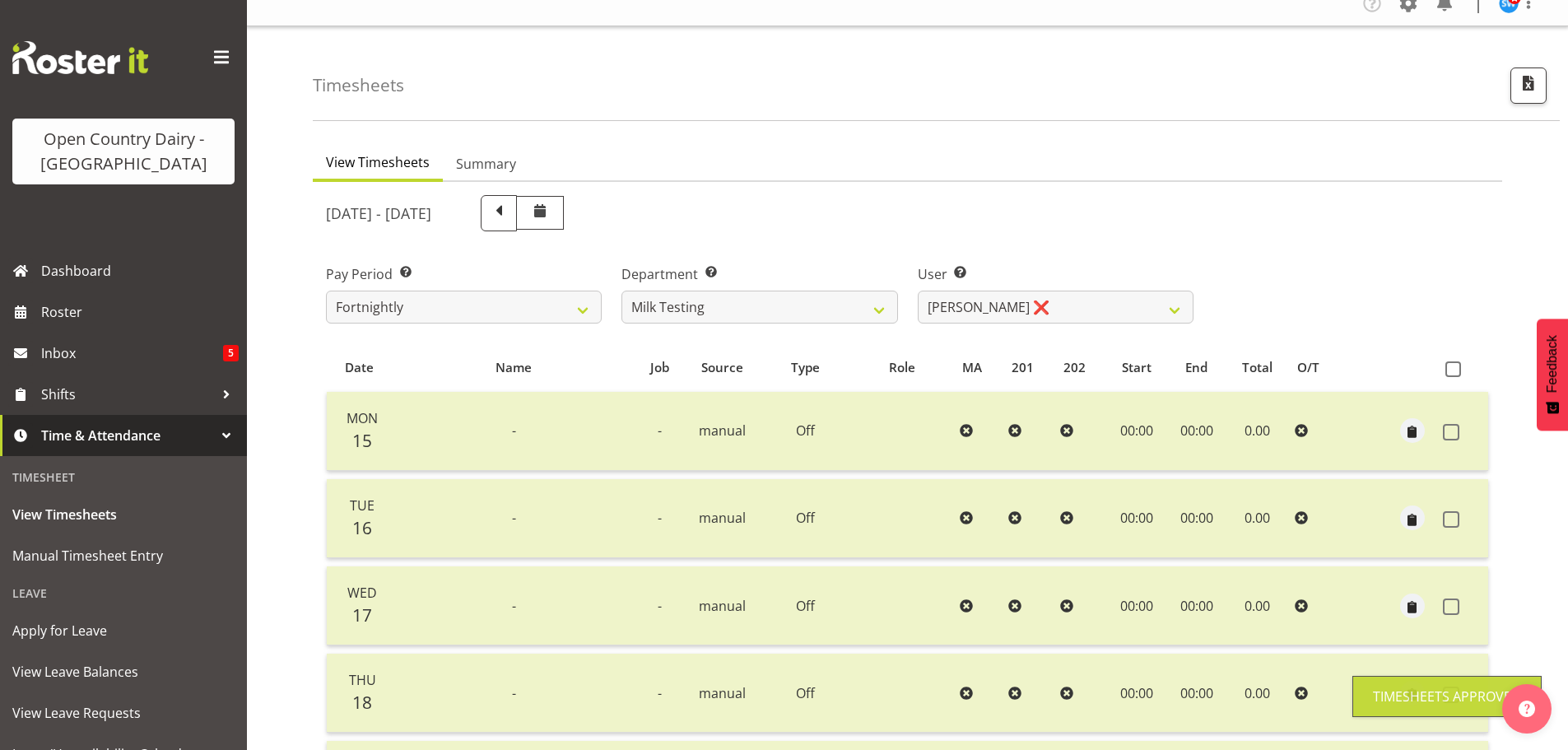
scroll to position [0, 0]
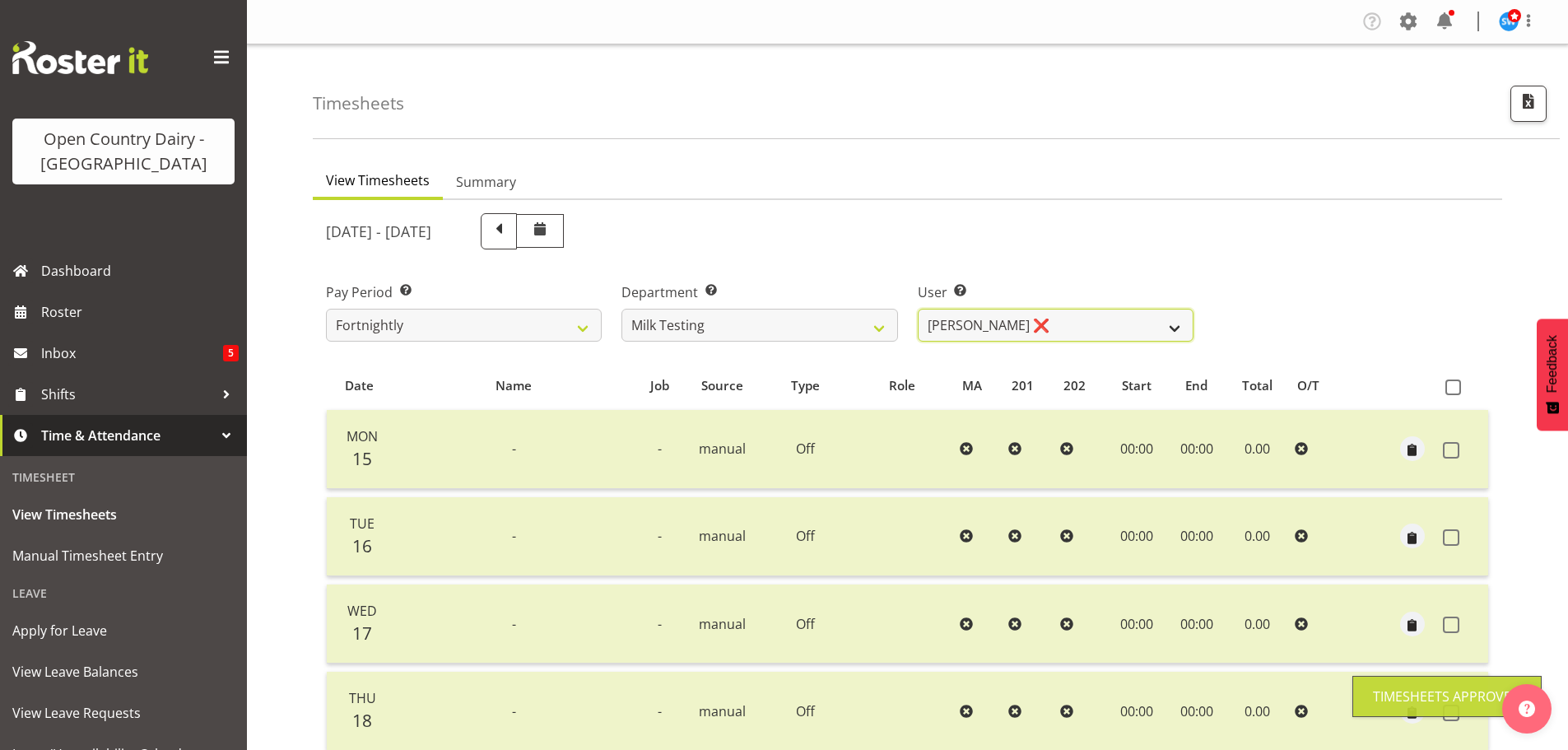
click at [983, 325] on select "Diana Ridings ❌ George Smith ❌ Helaina Walker ❌ Kim Madden ❌ Michael Brechelt ❌…" at bounding box center [1056, 325] width 276 height 33
select select "7401"
click at [918, 309] on select "Diana Ridings ❌ George Smith ❌ Helaina Walker ❌ Kim Madden ❌ Michael Brechelt ❌…" at bounding box center [1056, 325] width 276 height 33
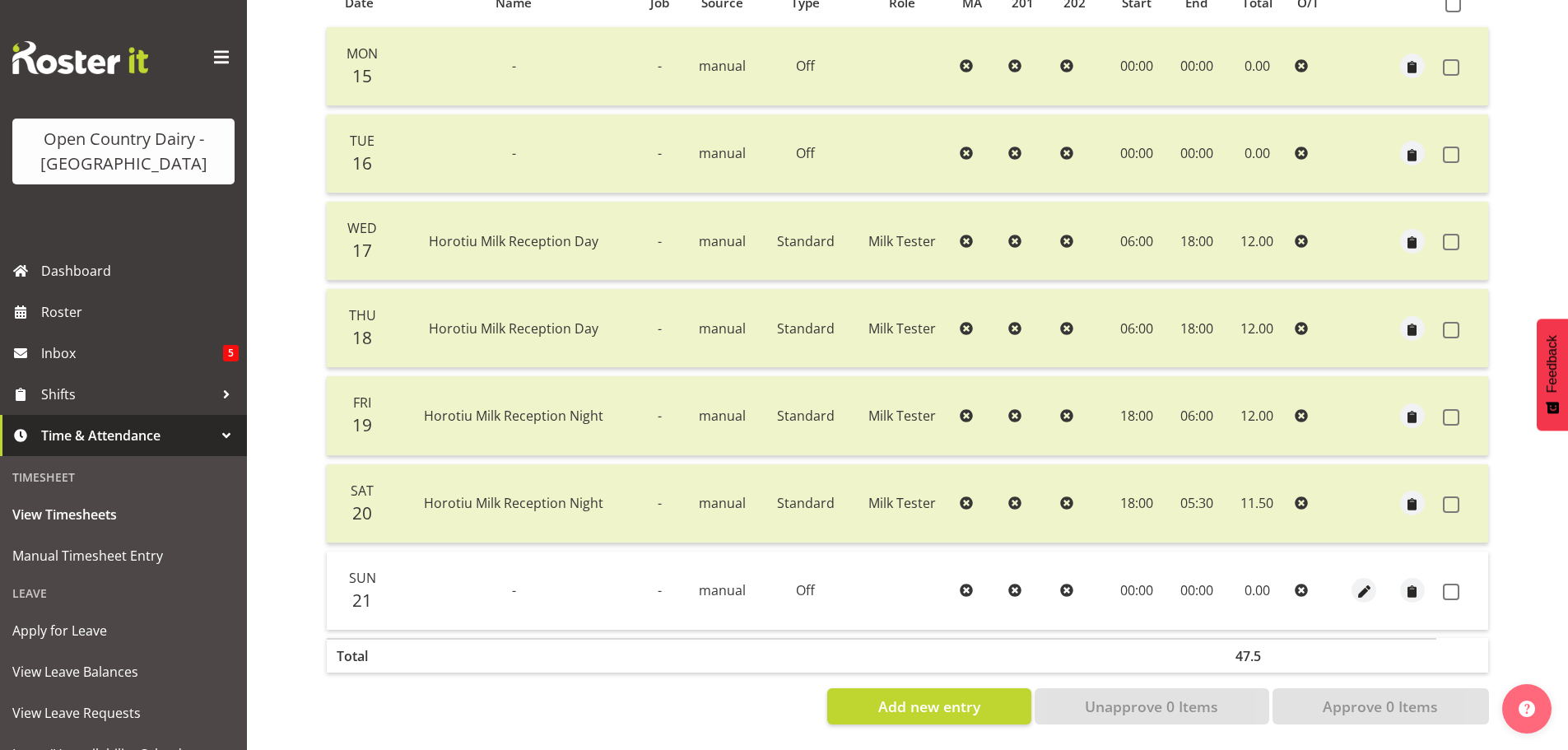
scroll to position [395, 0]
click at [1449, 584] on span at bounding box center [1451, 592] width 17 height 17
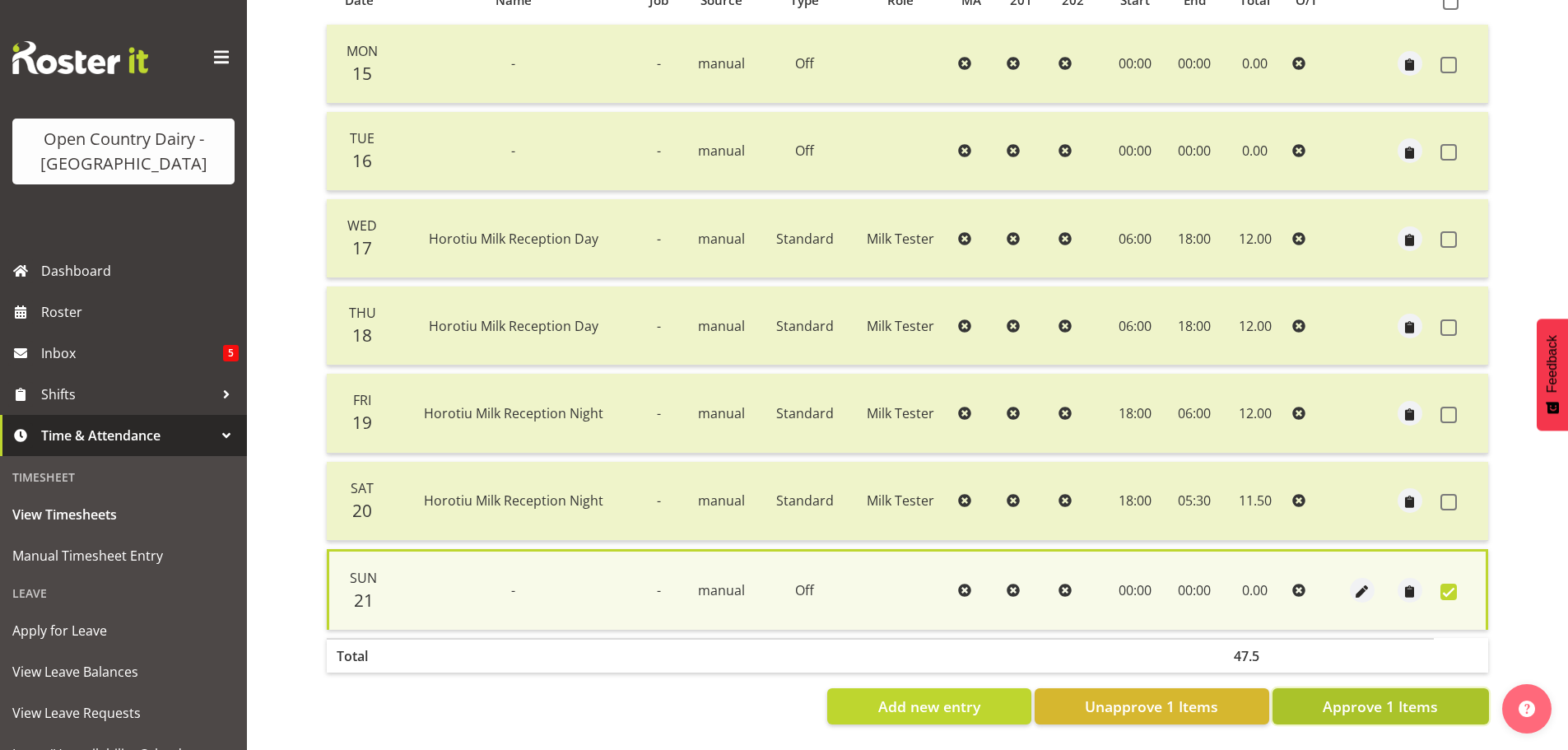
click at [1368, 700] on span "Approve 1 Items" at bounding box center [1380, 705] width 115 height 21
checkbox input "false"
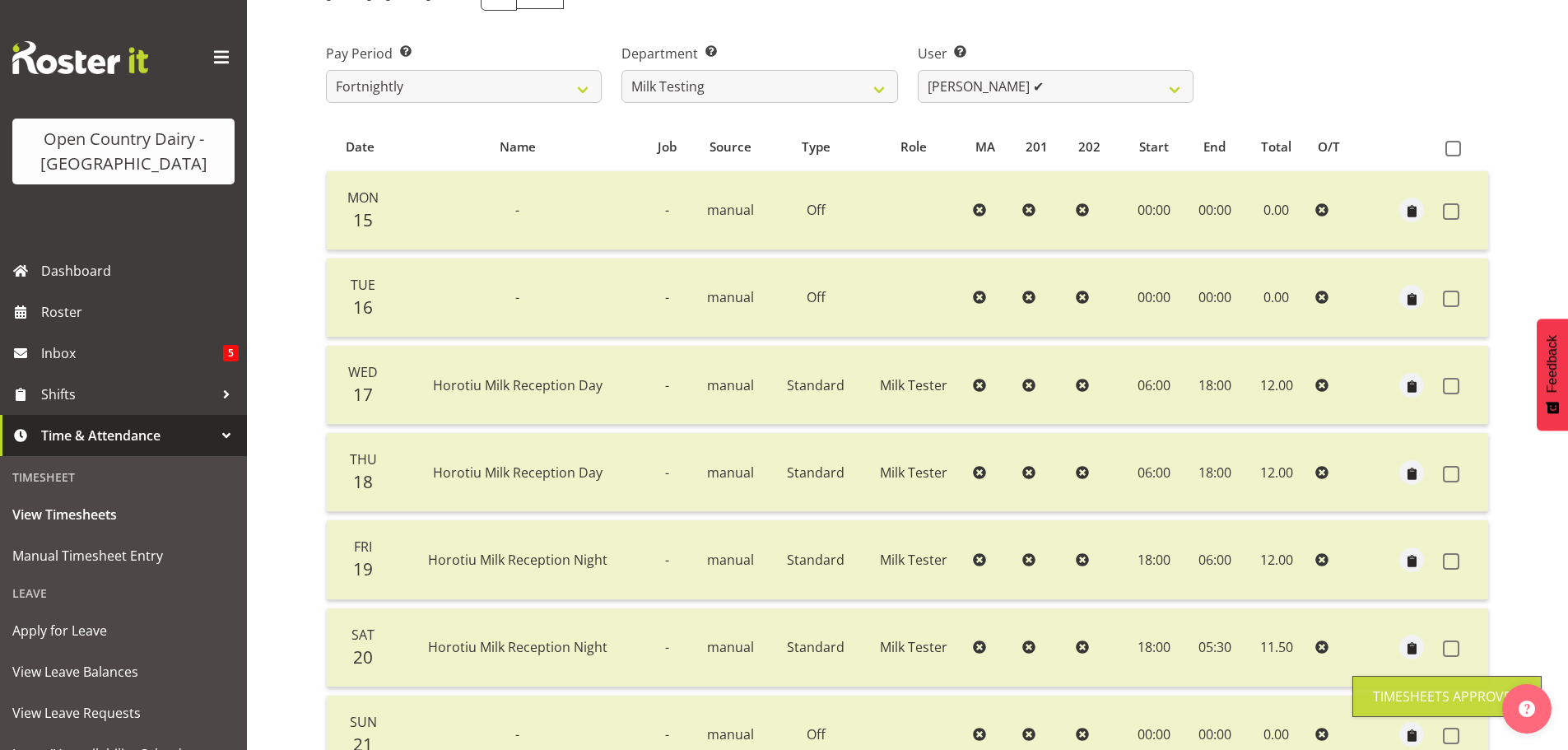
scroll to position [0, 0]
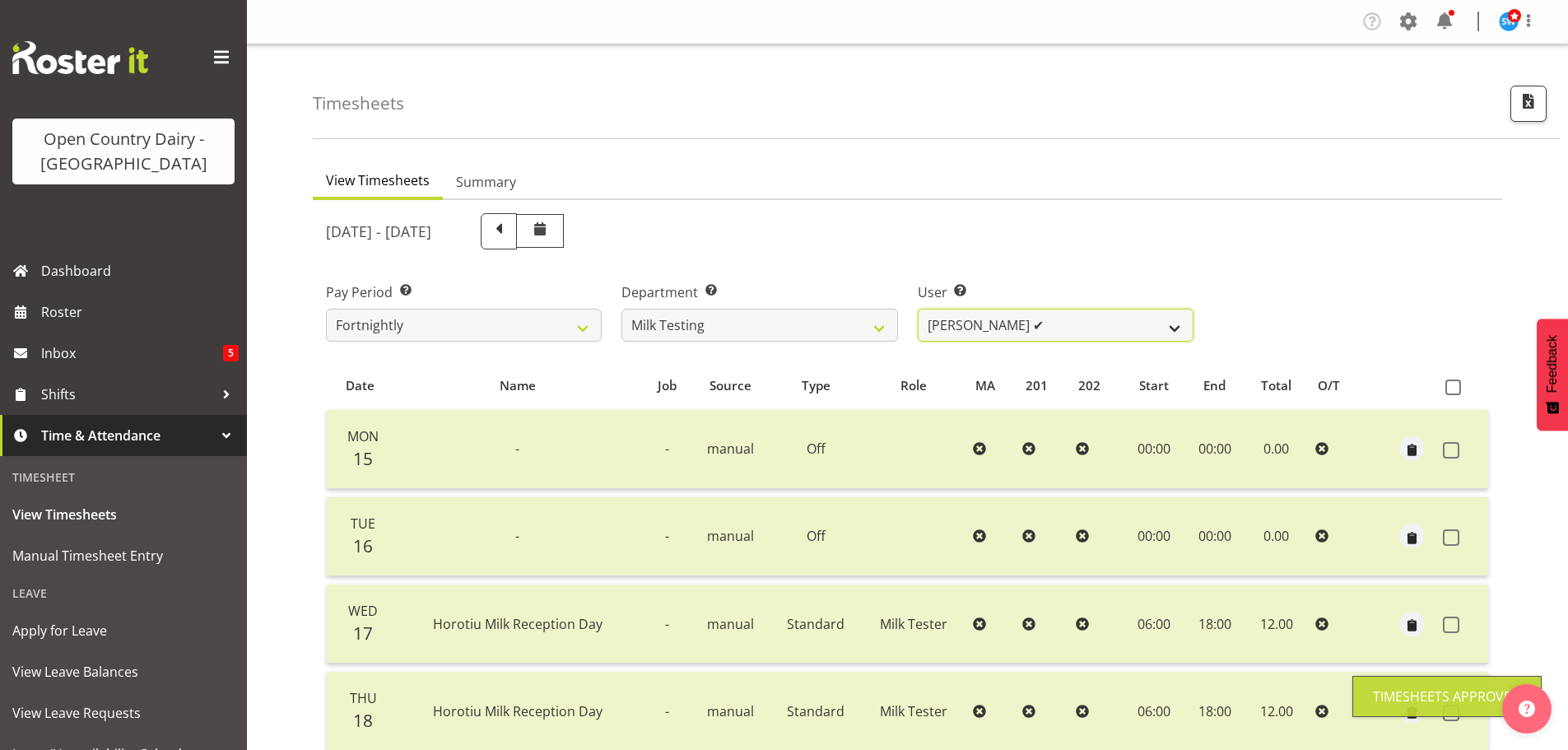
click at [1041, 332] on select "Diana Ridings ❌ George Smith ✔ Helaina Walker ❌ Kim Madden ❌ Michael Brechelt ❌…" at bounding box center [1056, 325] width 276 height 33
select select "7421"
click at [918, 309] on select "Diana Ridings ❌ George Smith ✔ Helaina Walker ❌ Kim Madden ❌ Michael Brechelt ❌…" at bounding box center [1056, 325] width 276 height 33
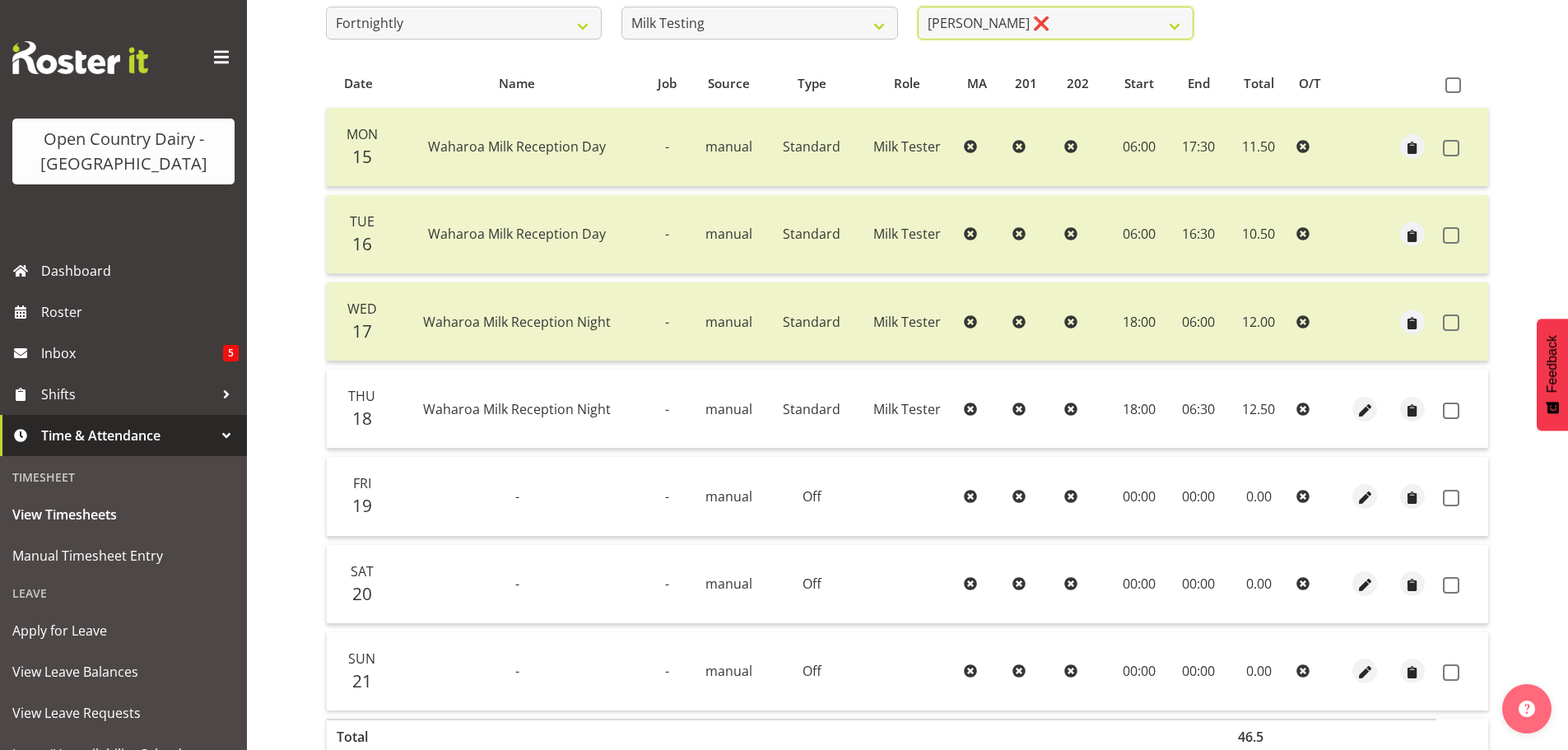
scroll to position [395, 0]
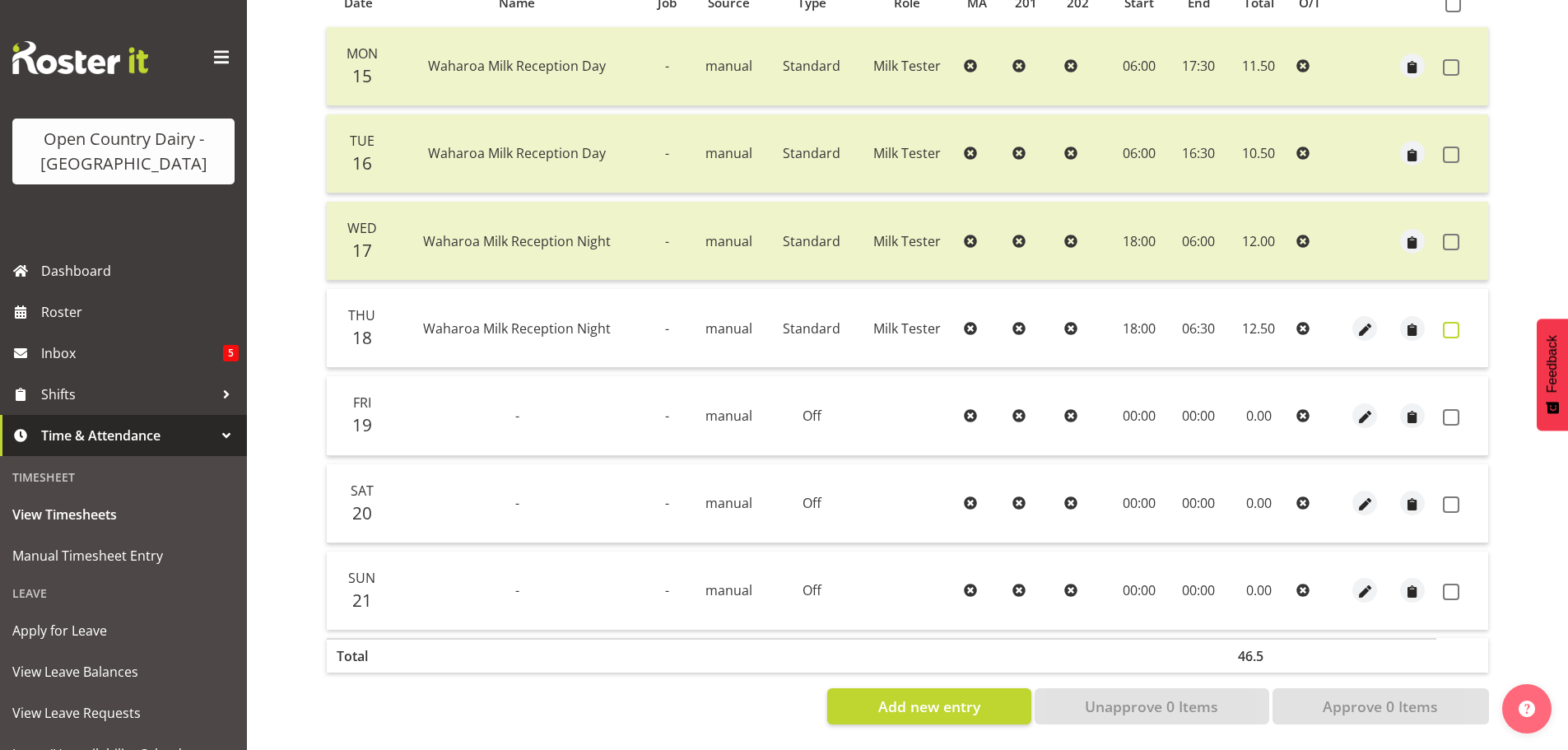
click at [1444, 322] on span at bounding box center [1451, 330] width 17 height 17
checkbox input "true"
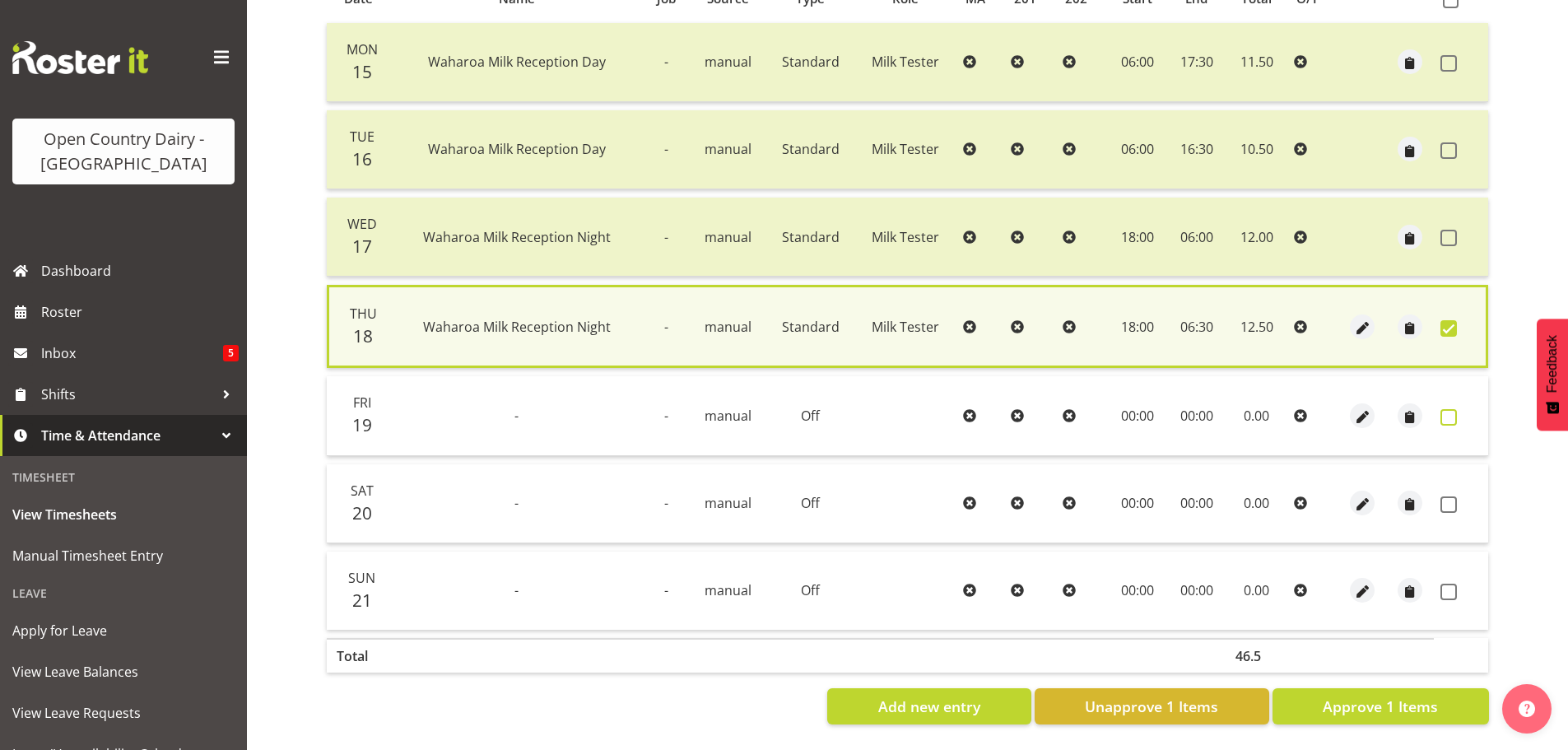
click at [1444, 410] on span at bounding box center [1449, 418] width 17 height 17
checkbox input "true"
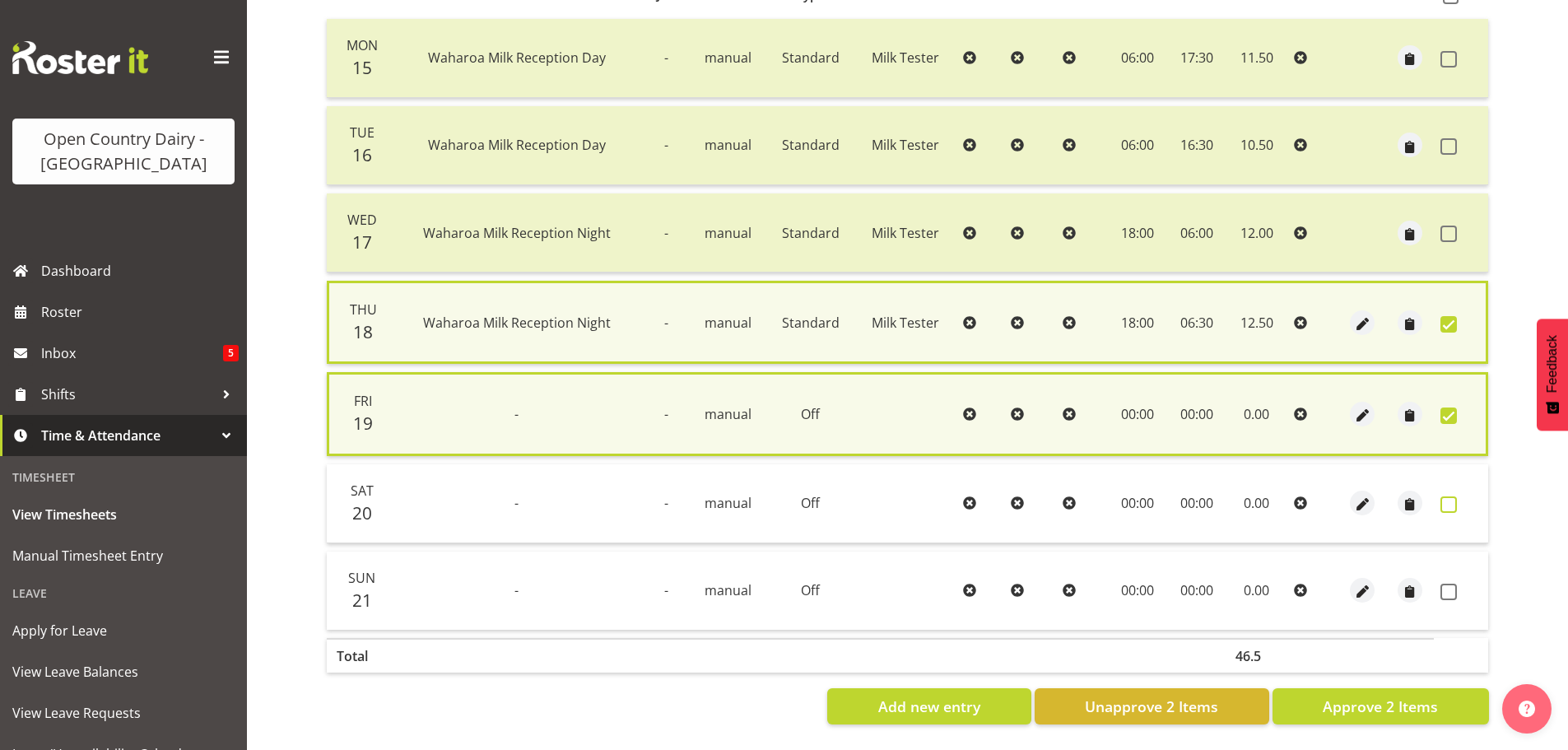
click at [1444, 502] on span at bounding box center [1449, 504] width 17 height 17
checkbox input "true"
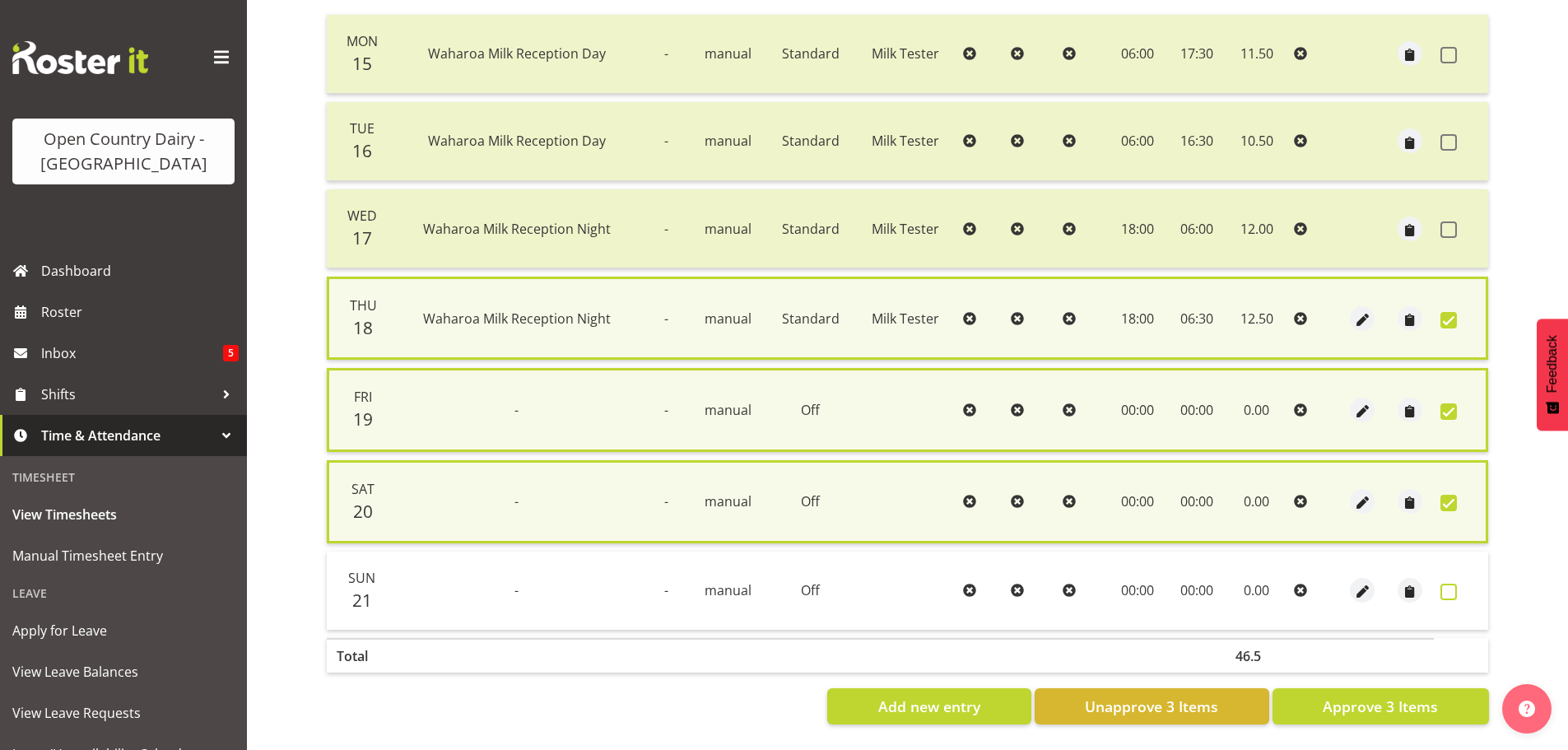
click at [1449, 588] on span at bounding box center [1449, 592] width 17 height 17
checkbox input "true"
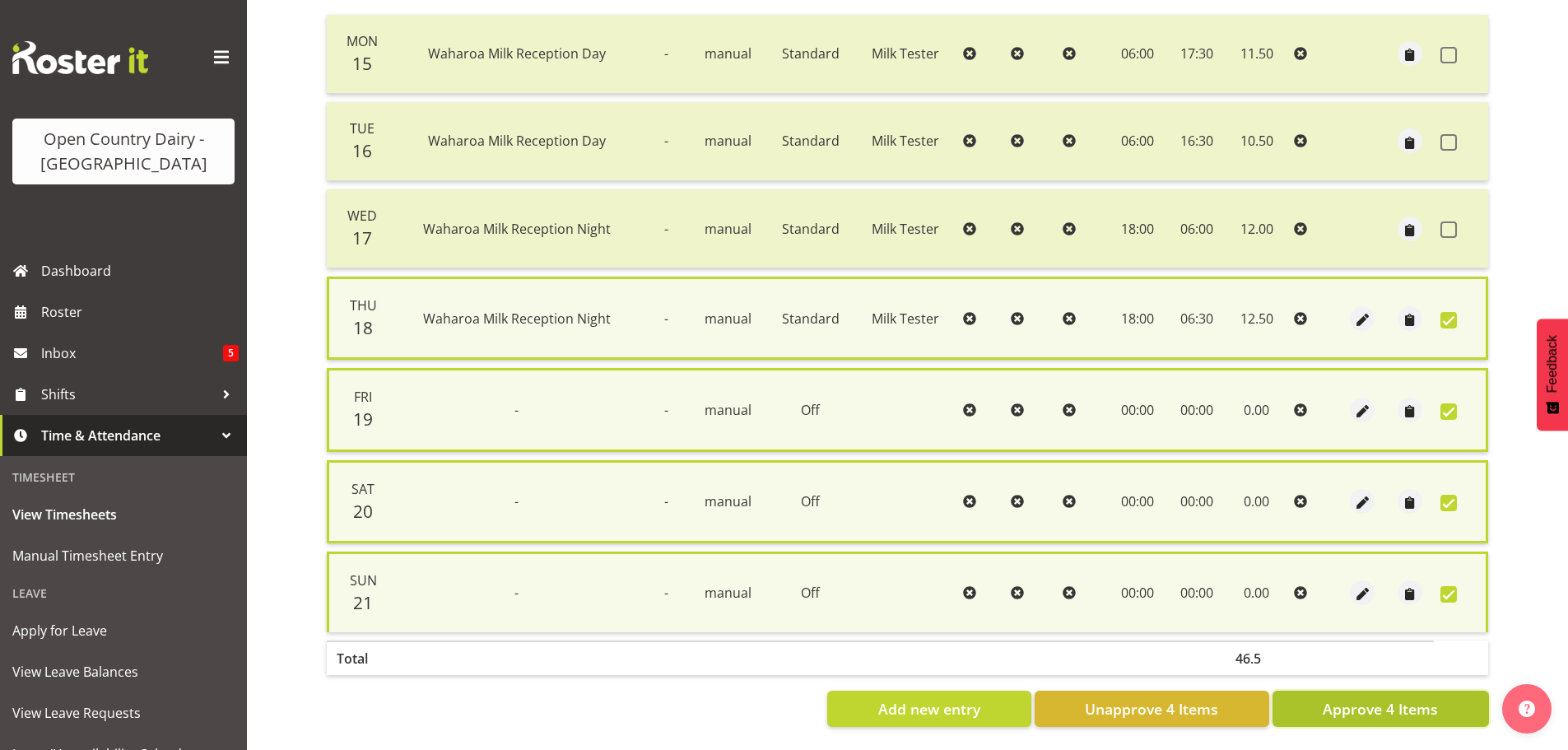
click at [1377, 700] on span "Approve 4 Items" at bounding box center [1380, 708] width 115 height 21
checkbox input "false"
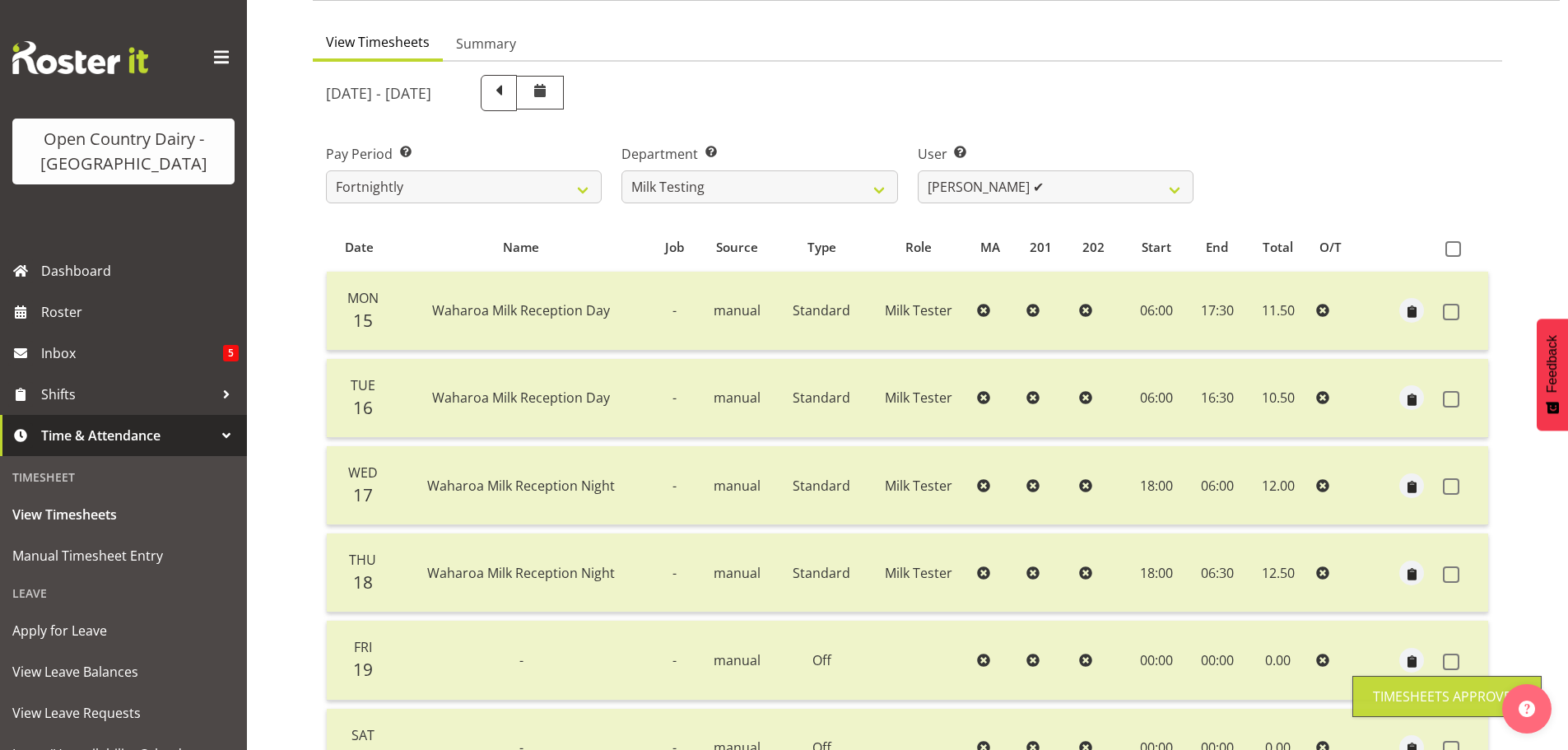
scroll to position [66, 0]
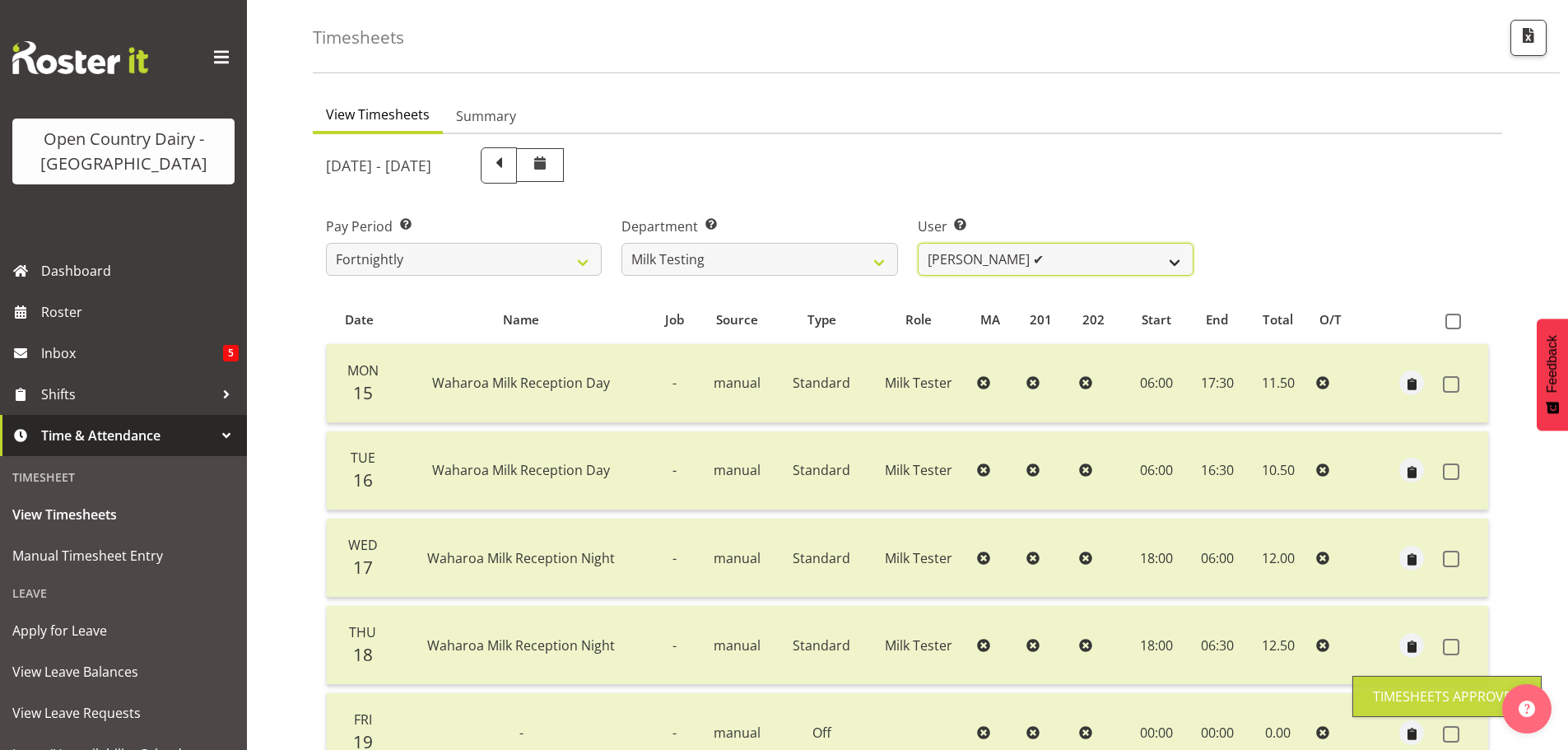
click at [1059, 261] on select "Diana Ridings ❌ George Smith ✔ Helaina Walker ✔ Kim Madden ❌ Michael Brechelt ❌…" at bounding box center [1056, 259] width 276 height 33
select select "7392"
click at [918, 243] on select "Diana Ridings ❌ George Smith ✔ Helaina Walker ✔ Kim Madden ❌ Michael Brechelt ❌…" at bounding box center [1056, 259] width 276 height 33
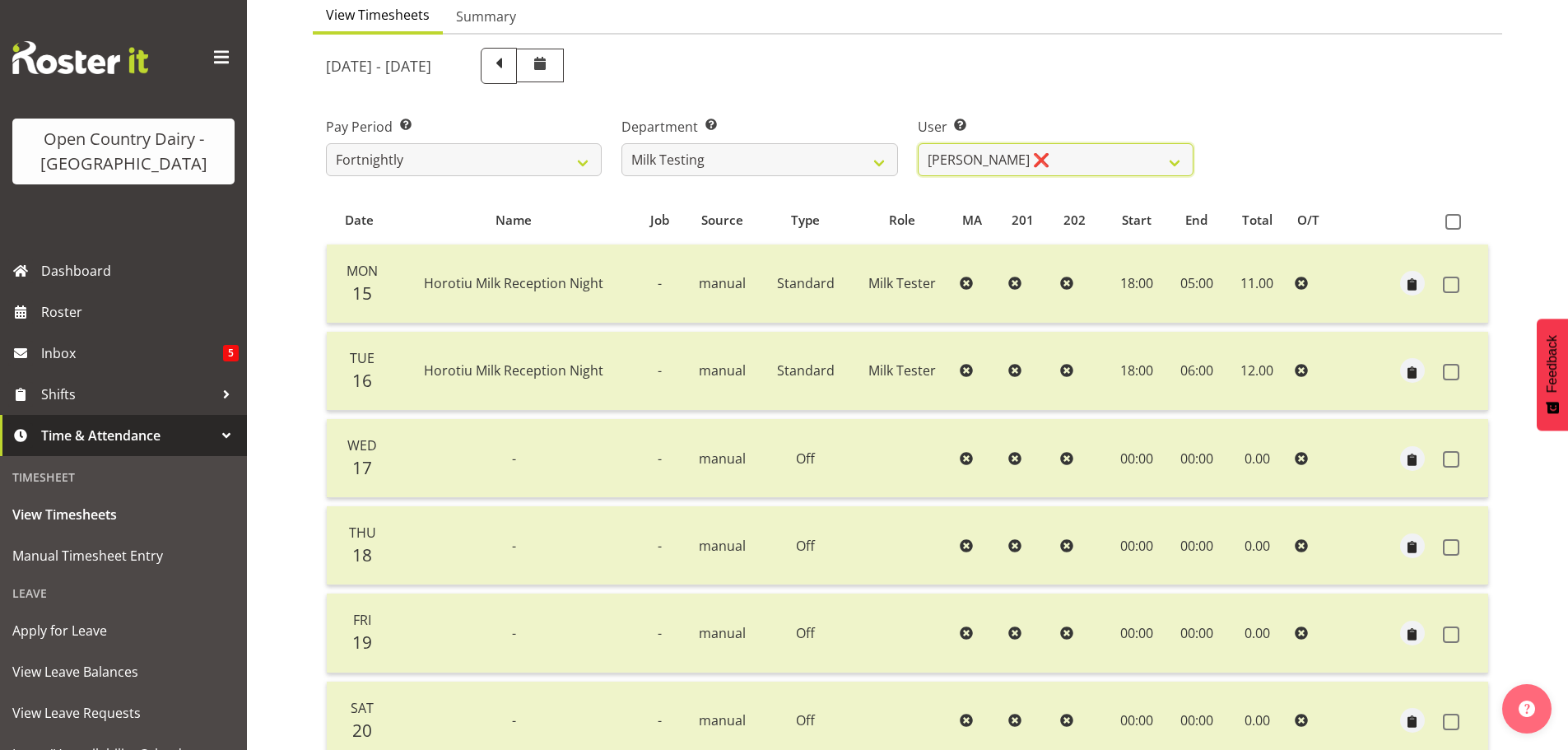
scroll to position [313, 0]
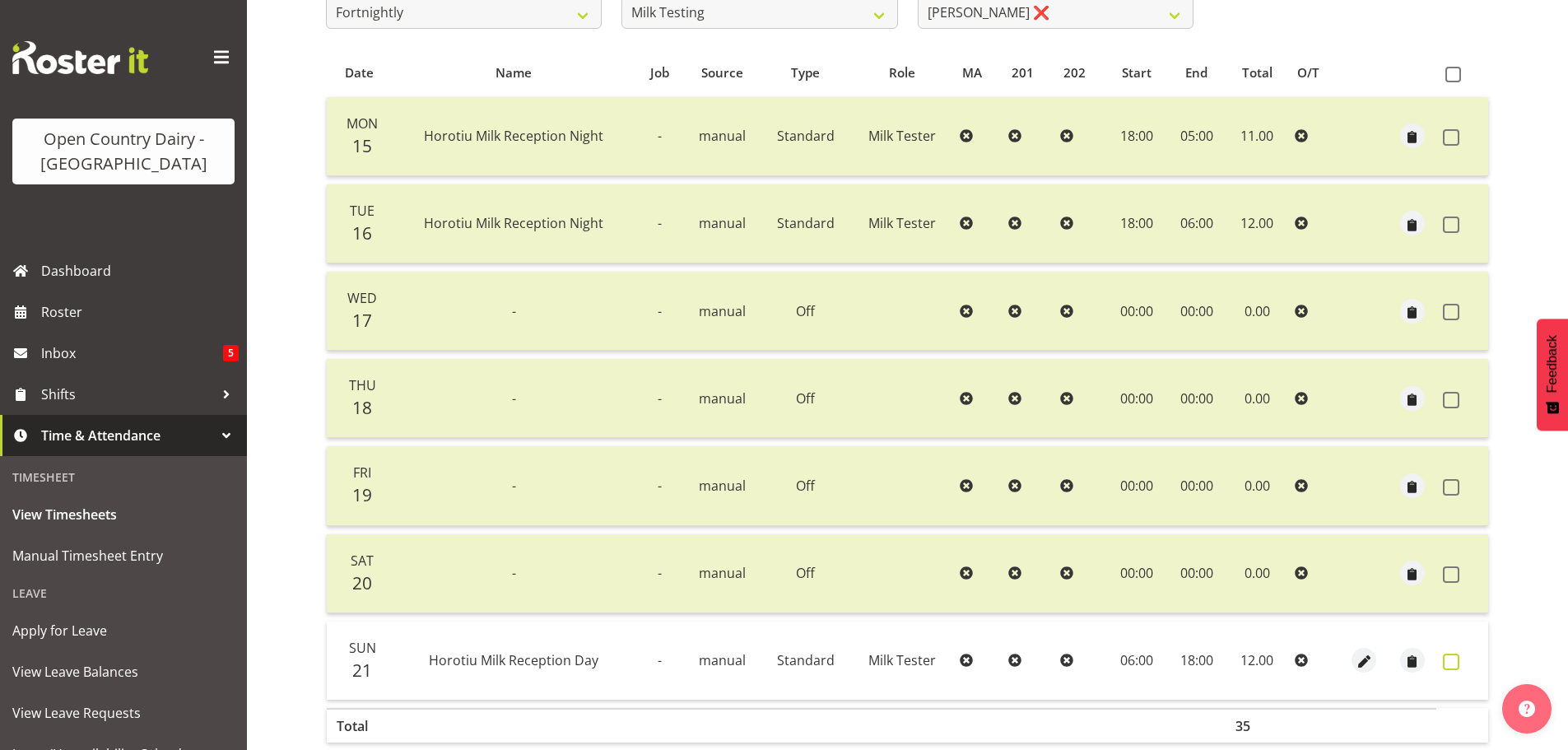
click at [1460, 660] on label at bounding box center [1455, 662] width 25 height 17
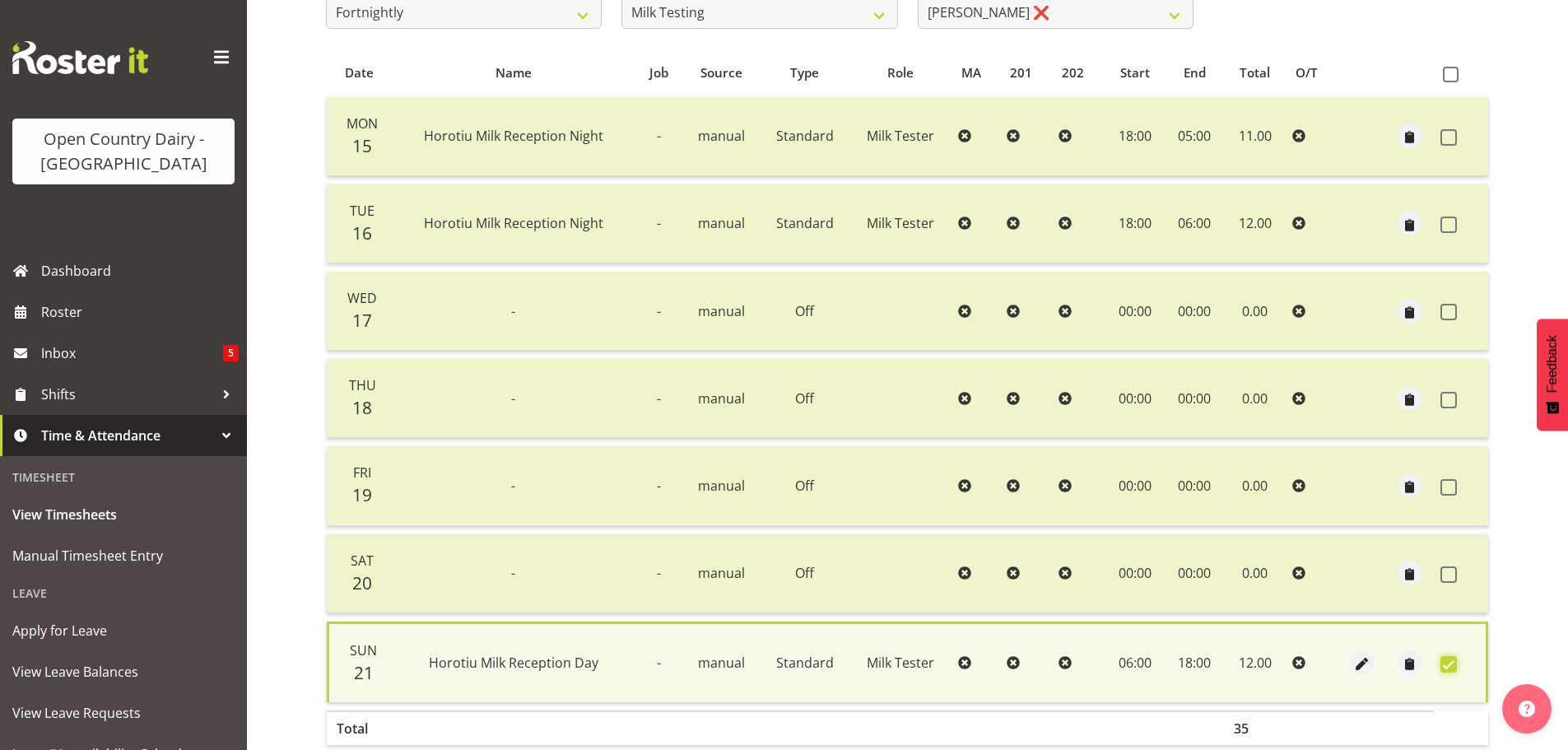
scroll to position [398, 0]
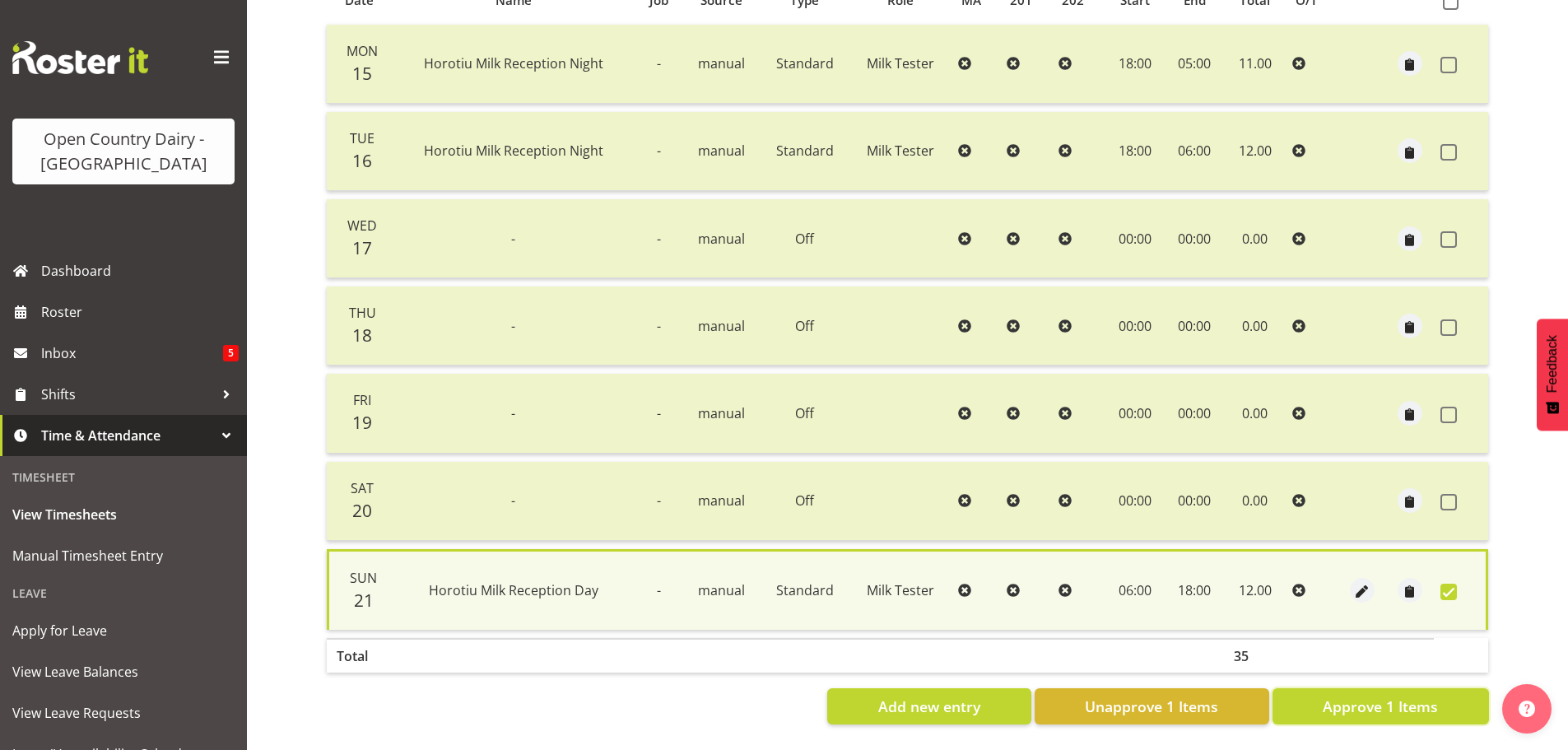
drag, startPoint x: 1405, startPoint y: 692, endPoint x: 1363, endPoint y: 663, distance: 51.0
click at [1394, 695] on span "Approve 1 Items" at bounding box center [1380, 705] width 115 height 21
checkbox input "false"
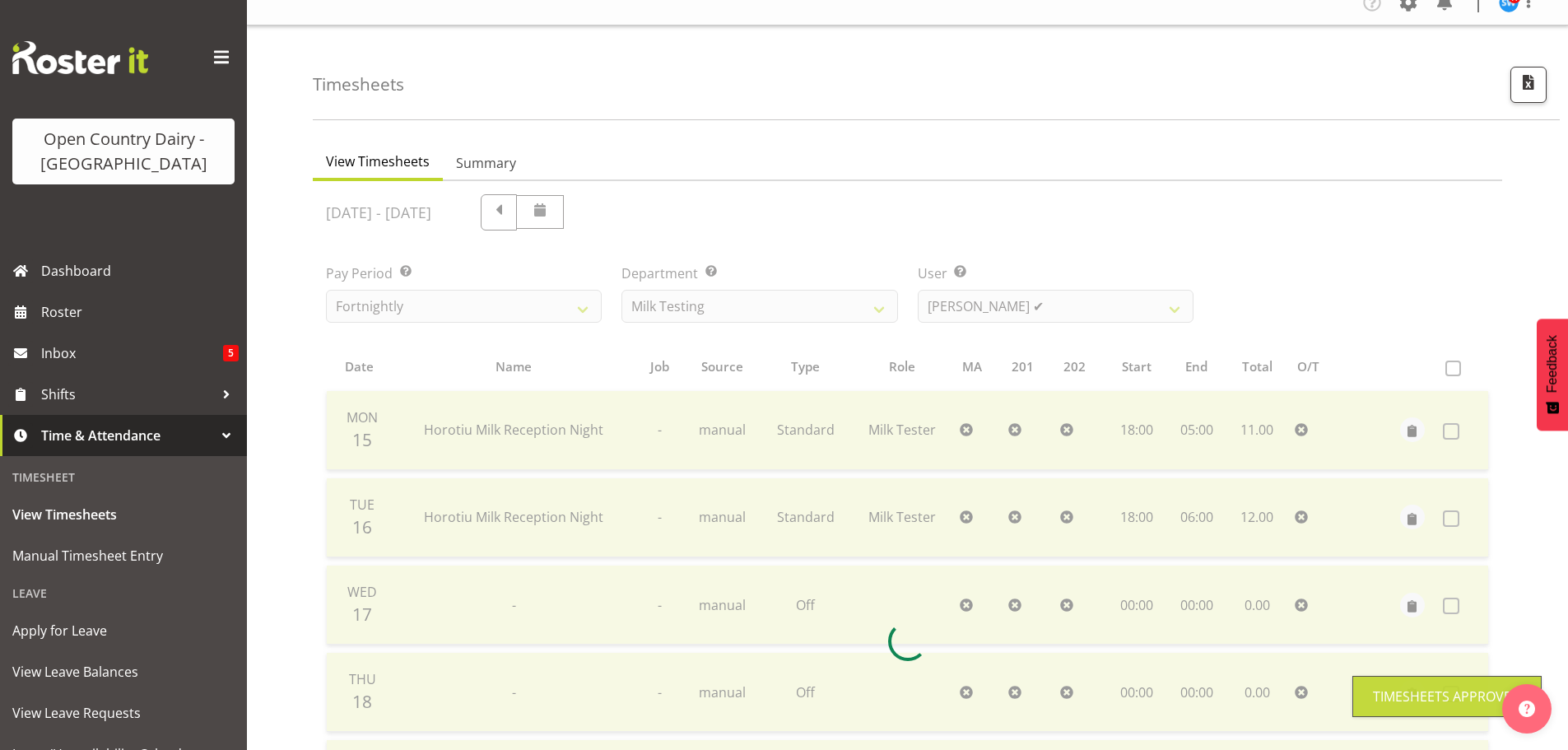
scroll to position [0, 0]
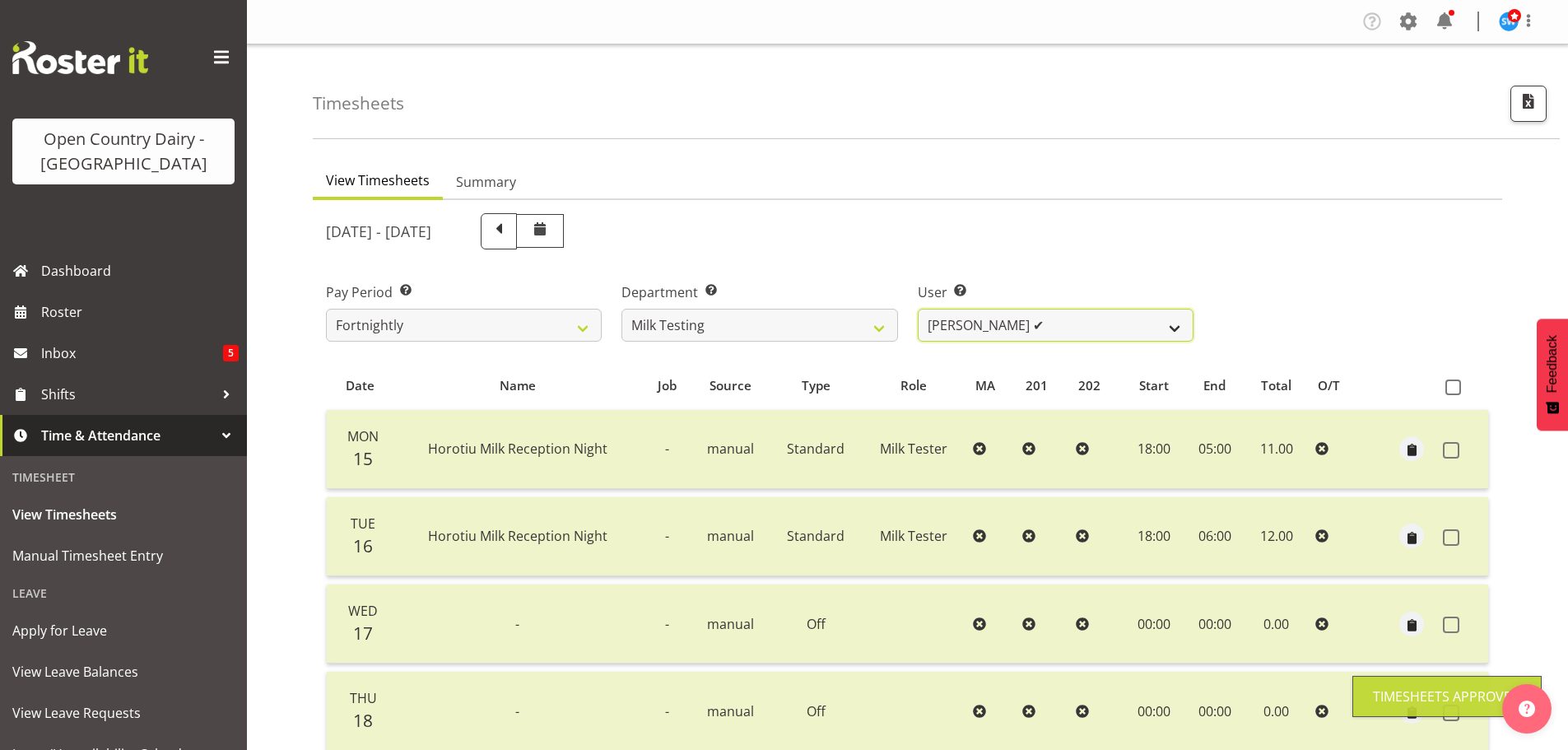
click at [1034, 335] on select "Diana Ridings ❌ George Smith ✔ Helaina Walker ✔ Kim Madden ✔ Michael Brechelt ❌…" at bounding box center [1056, 325] width 276 height 33
select select "7451"
click at [918, 309] on select "Diana Ridings ❌ George Smith ✔ Helaina Walker ✔ Kim Madden ✔ Michael Brechelt ❌…" at bounding box center [1056, 325] width 276 height 33
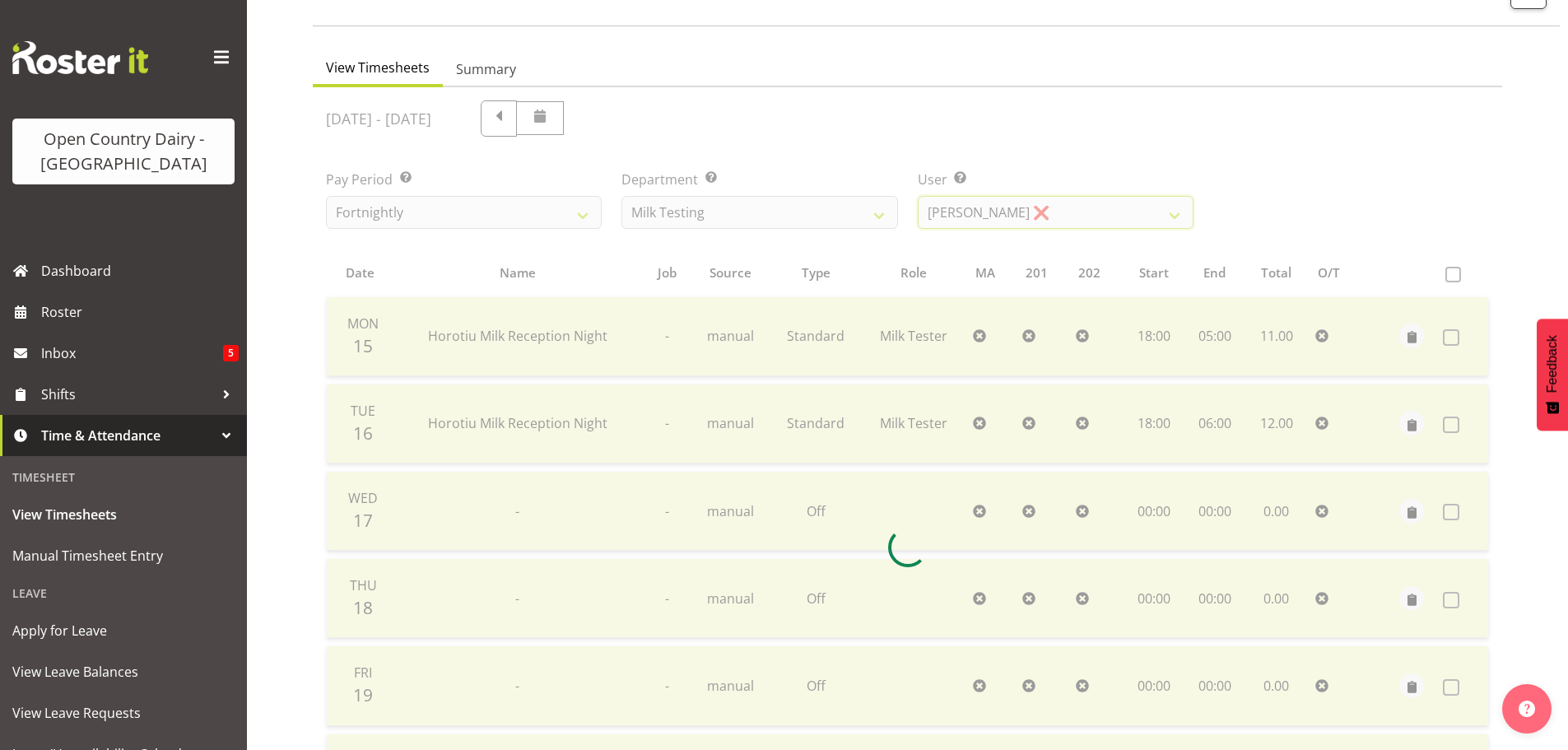
scroll to position [395, 0]
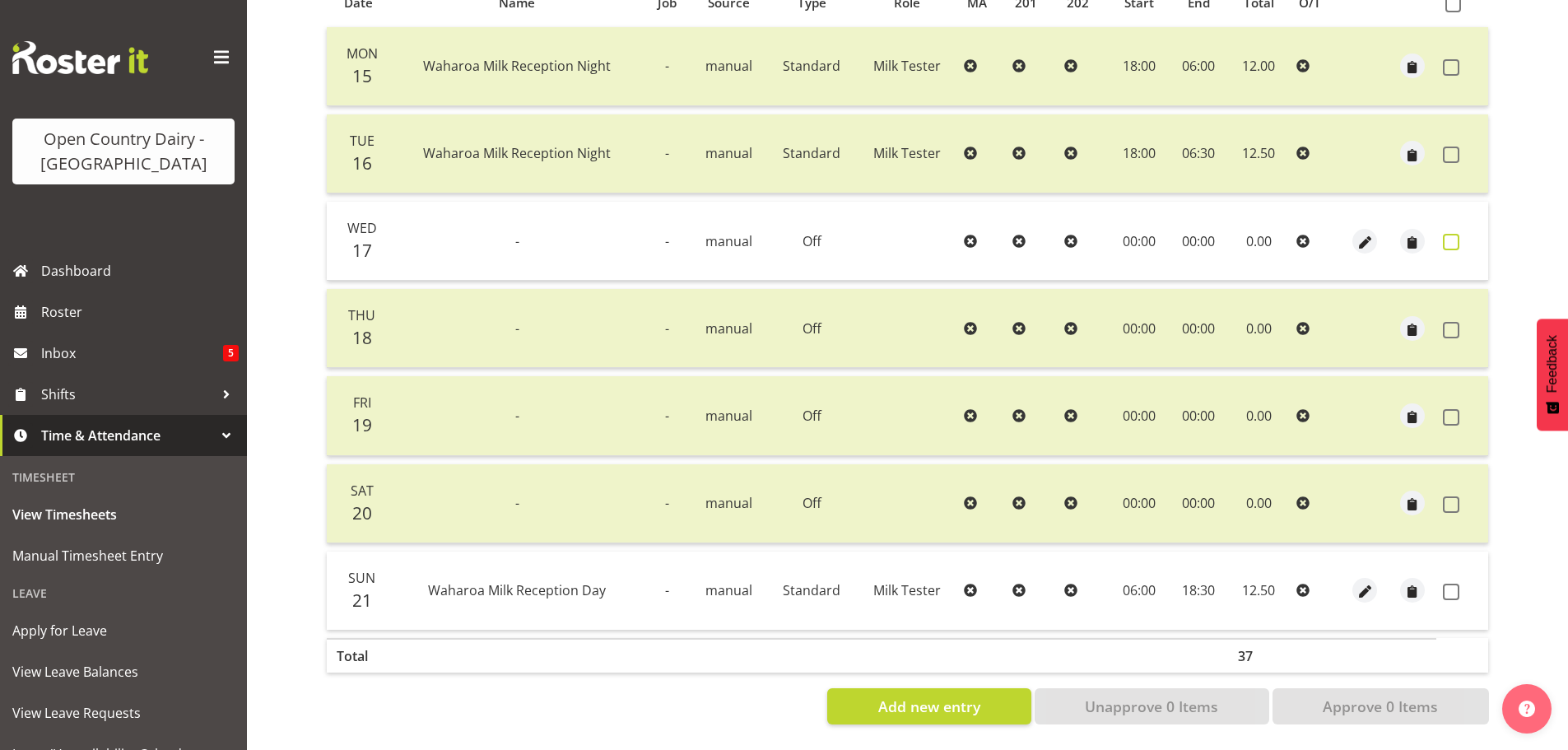
click at [1449, 234] on span at bounding box center [1451, 242] width 17 height 17
checkbox input "true"
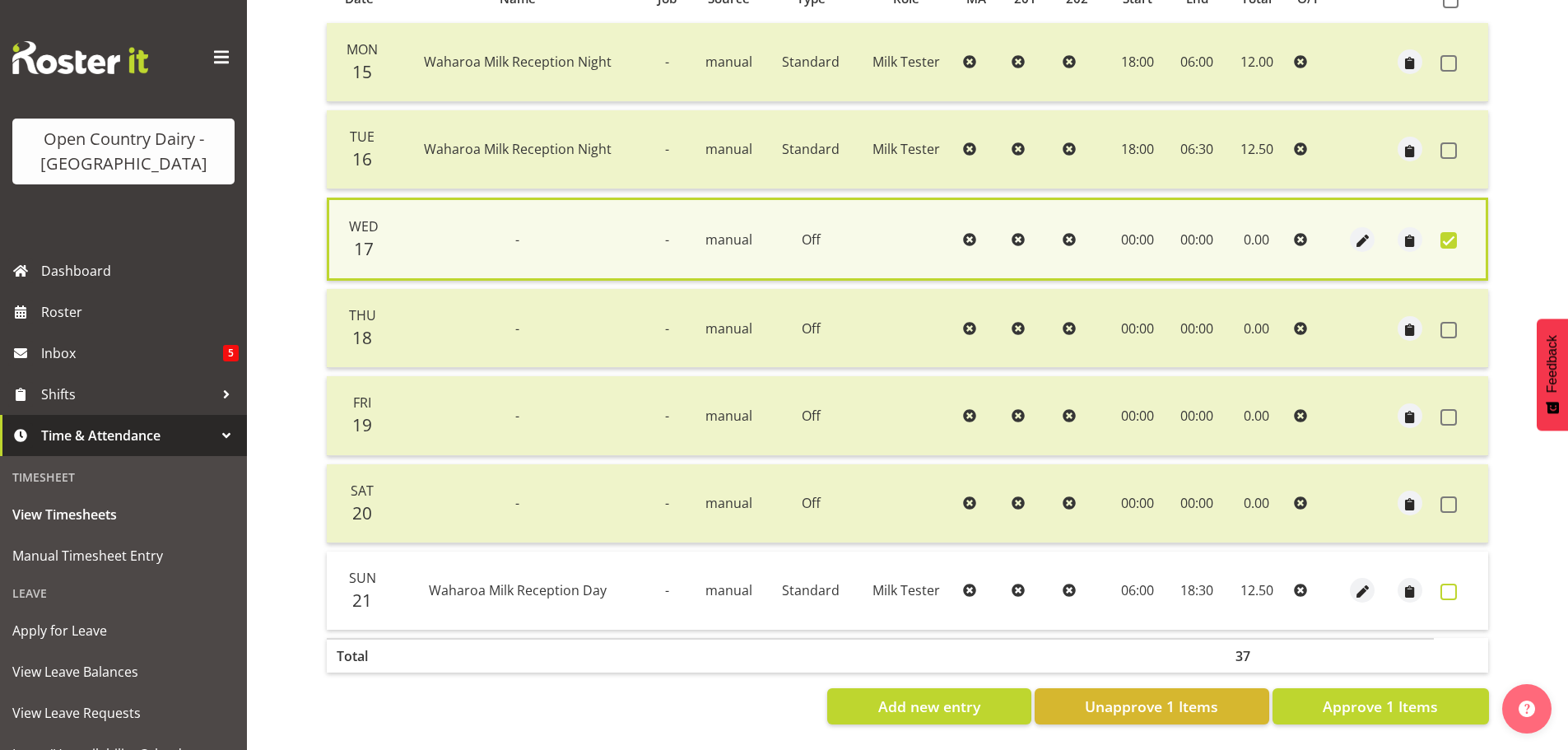
click at [1453, 584] on span at bounding box center [1449, 592] width 17 height 17
checkbox input "true"
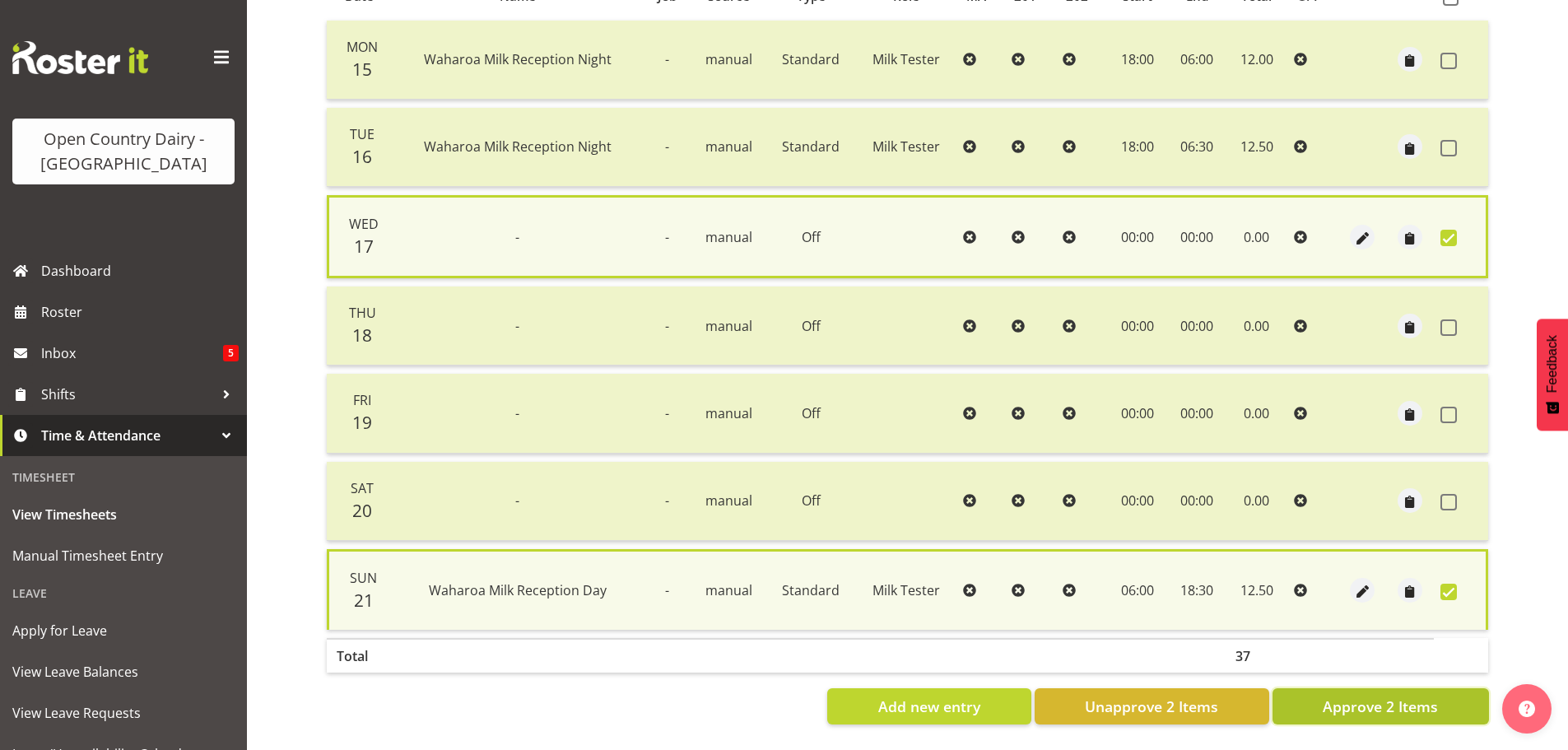
click at [1397, 705] on span "Approve 2 Items" at bounding box center [1380, 705] width 115 height 21
checkbox input "false"
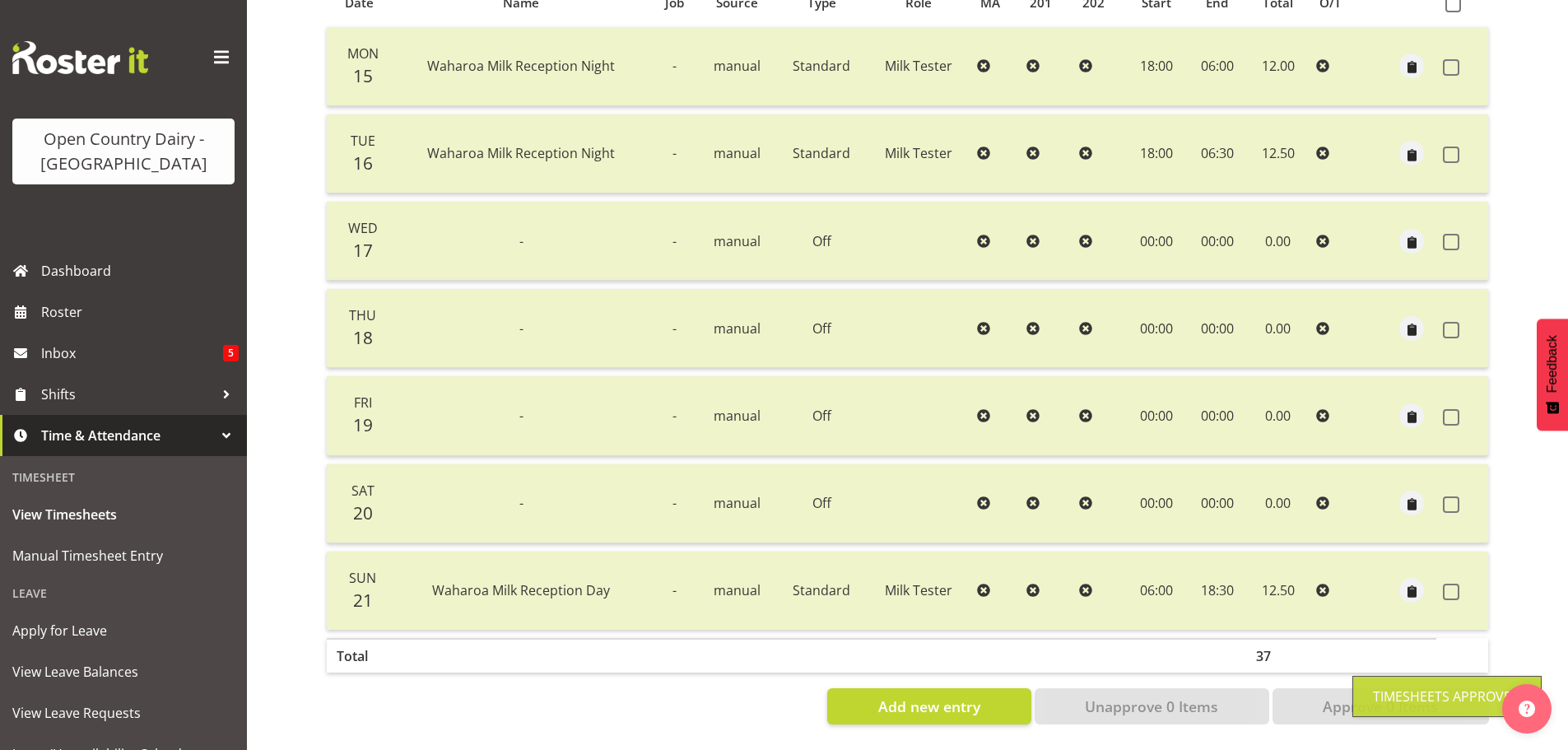
scroll to position [0, 0]
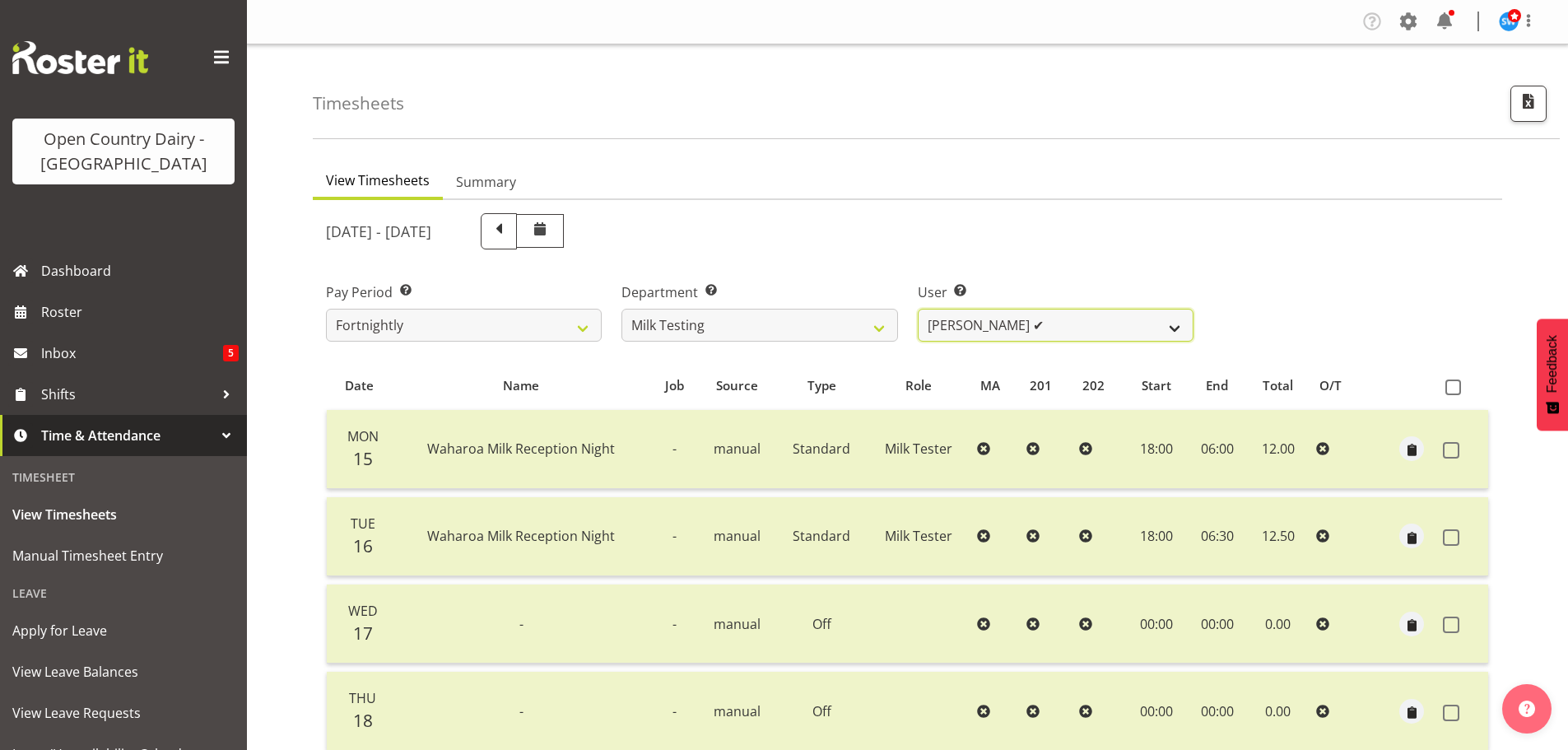
click at [954, 334] on select "Diana Ridings ❌ George Smith ✔ Helaina Walker ✔ Kim Madden ✔ Michael Brechelt ✔…" at bounding box center [1056, 325] width 276 height 33
select select "7417"
click at [918, 309] on select "Diana Ridings ❌ George Smith ✔ Helaina Walker ✔ Kim Madden ✔ Michael Brechelt ✔…" at bounding box center [1056, 325] width 276 height 33
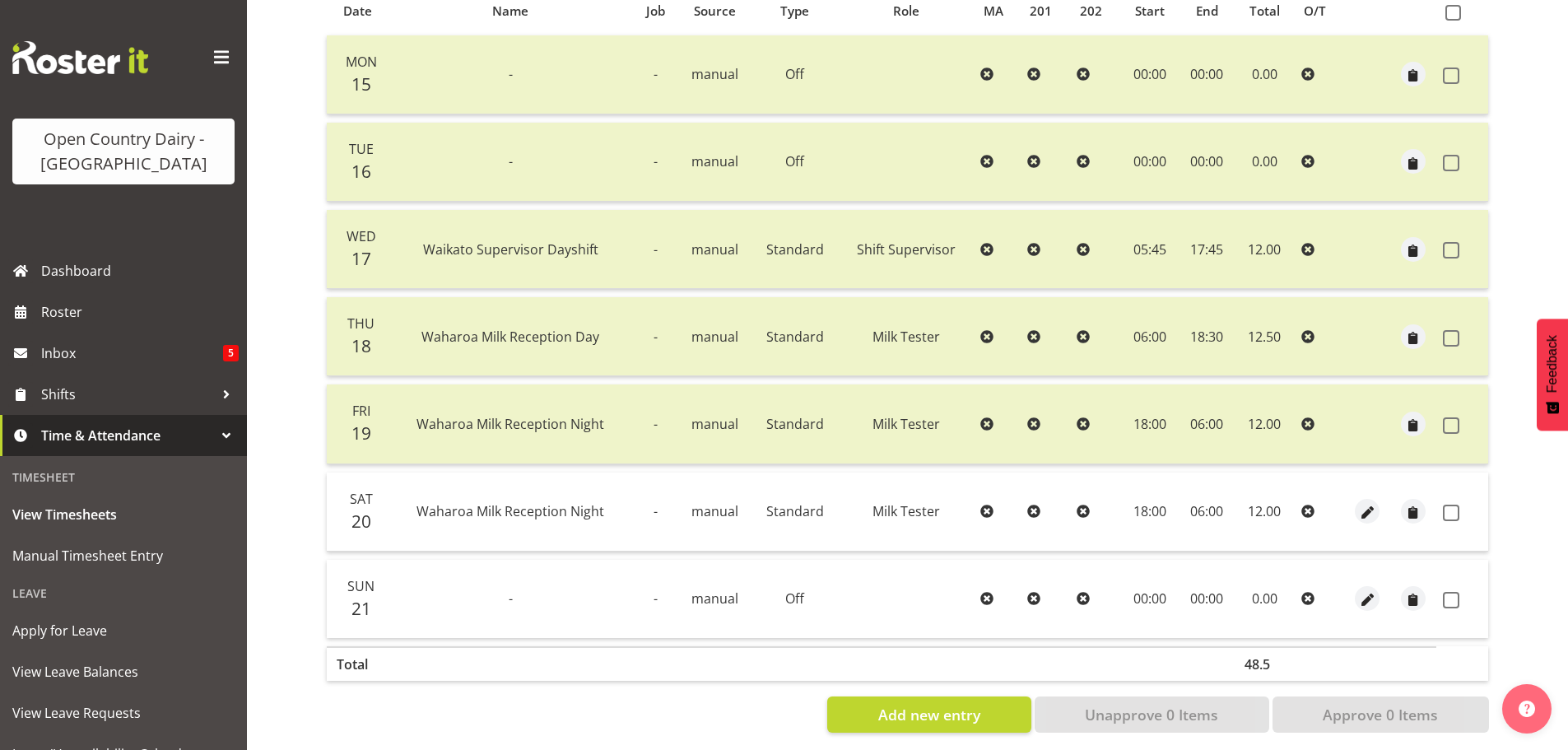
scroll to position [395, 0]
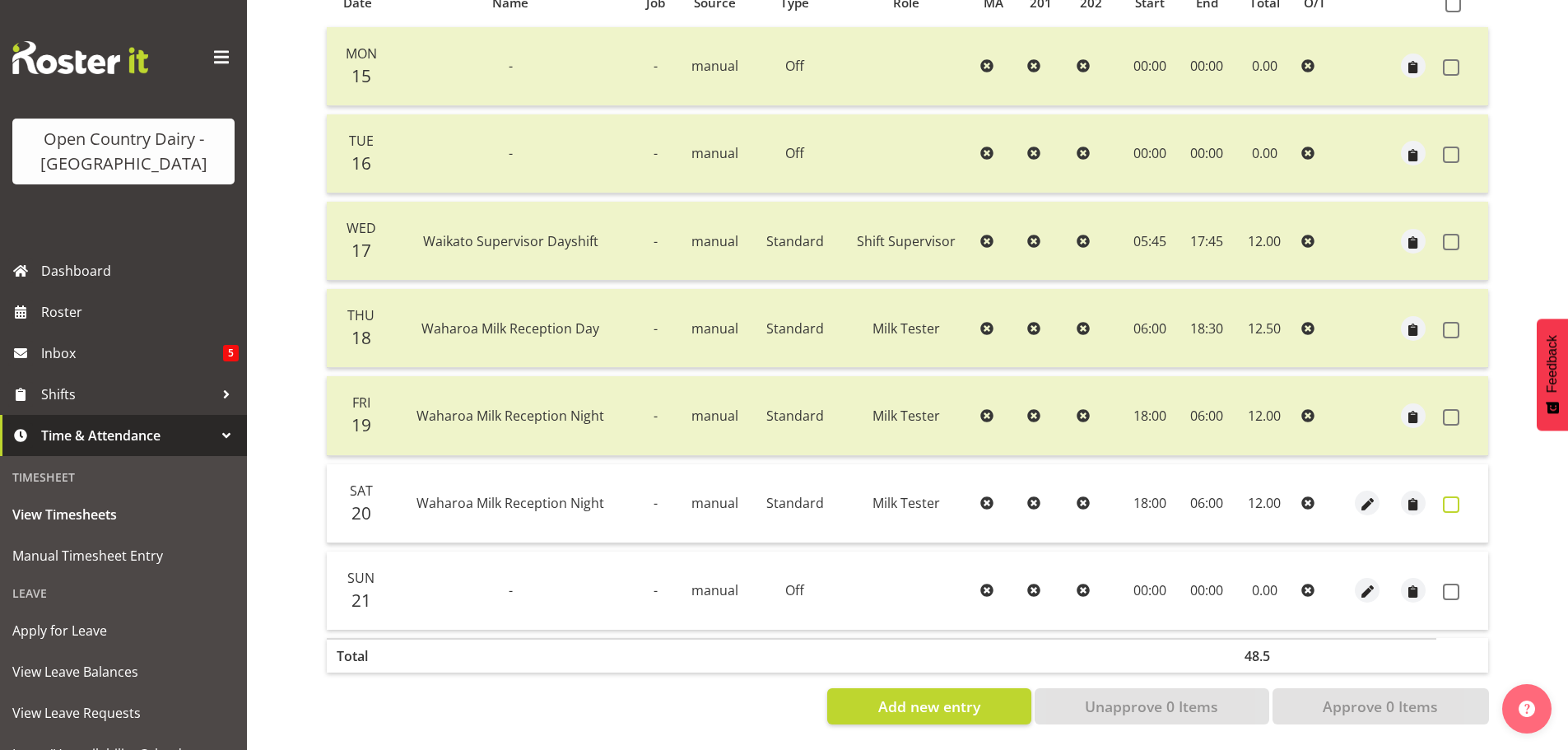
click at [1455, 496] on span at bounding box center [1451, 504] width 17 height 17
checkbox input "true"
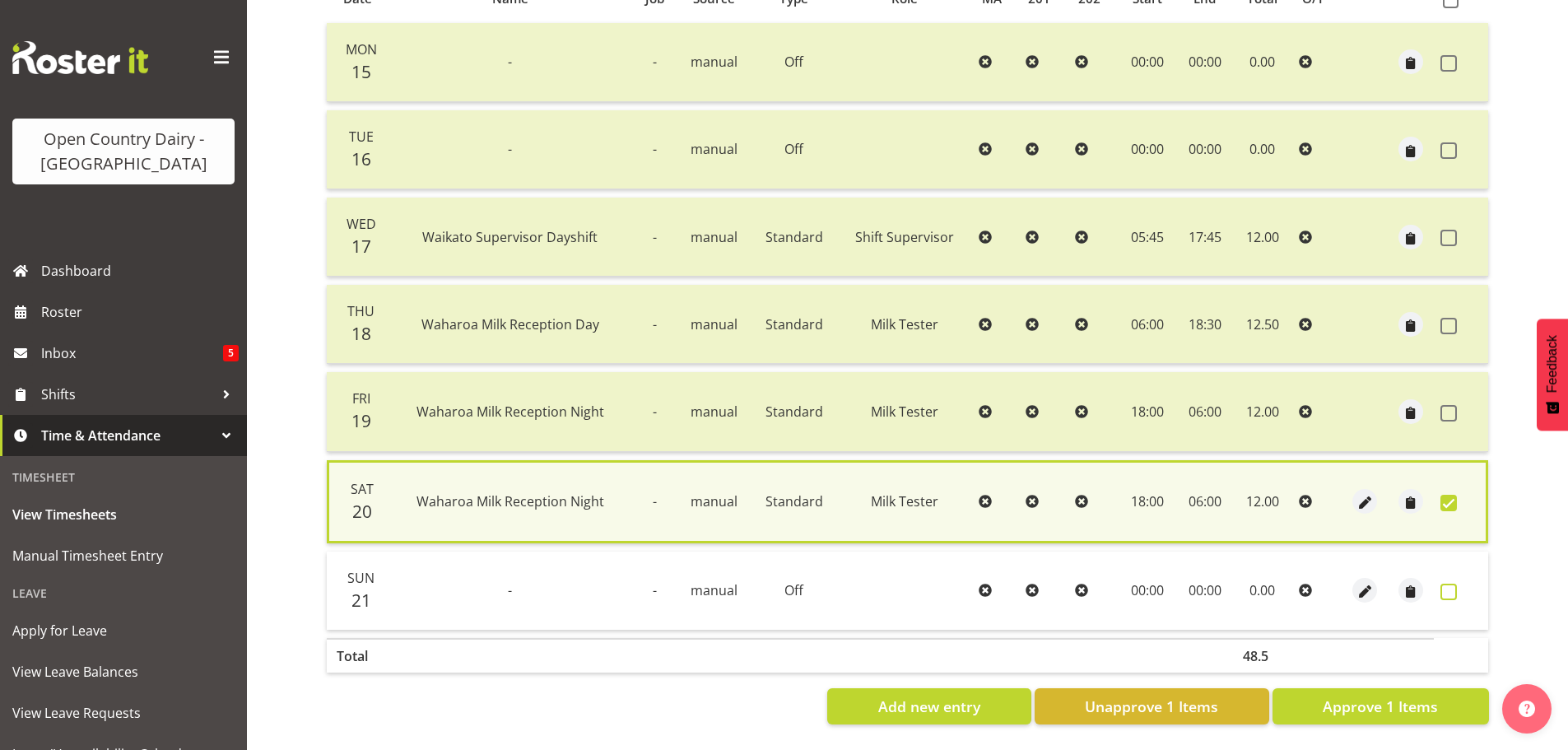
click at [1440, 584] on span at bounding box center [1449, 592] width 17 height 17
checkbox input "true"
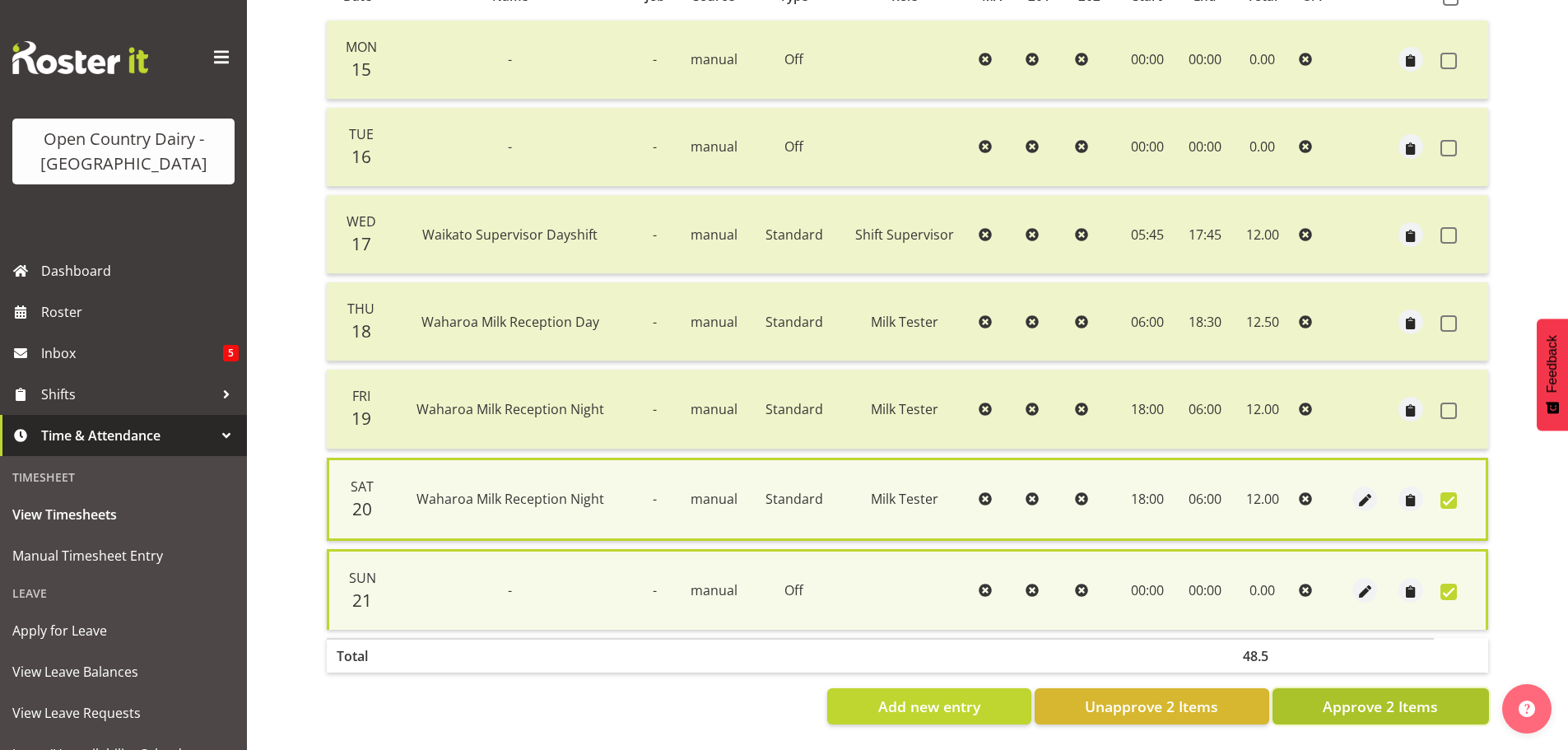
click at [1364, 702] on span "Approve 2 Items" at bounding box center [1380, 705] width 115 height 21
checkbox input "false"
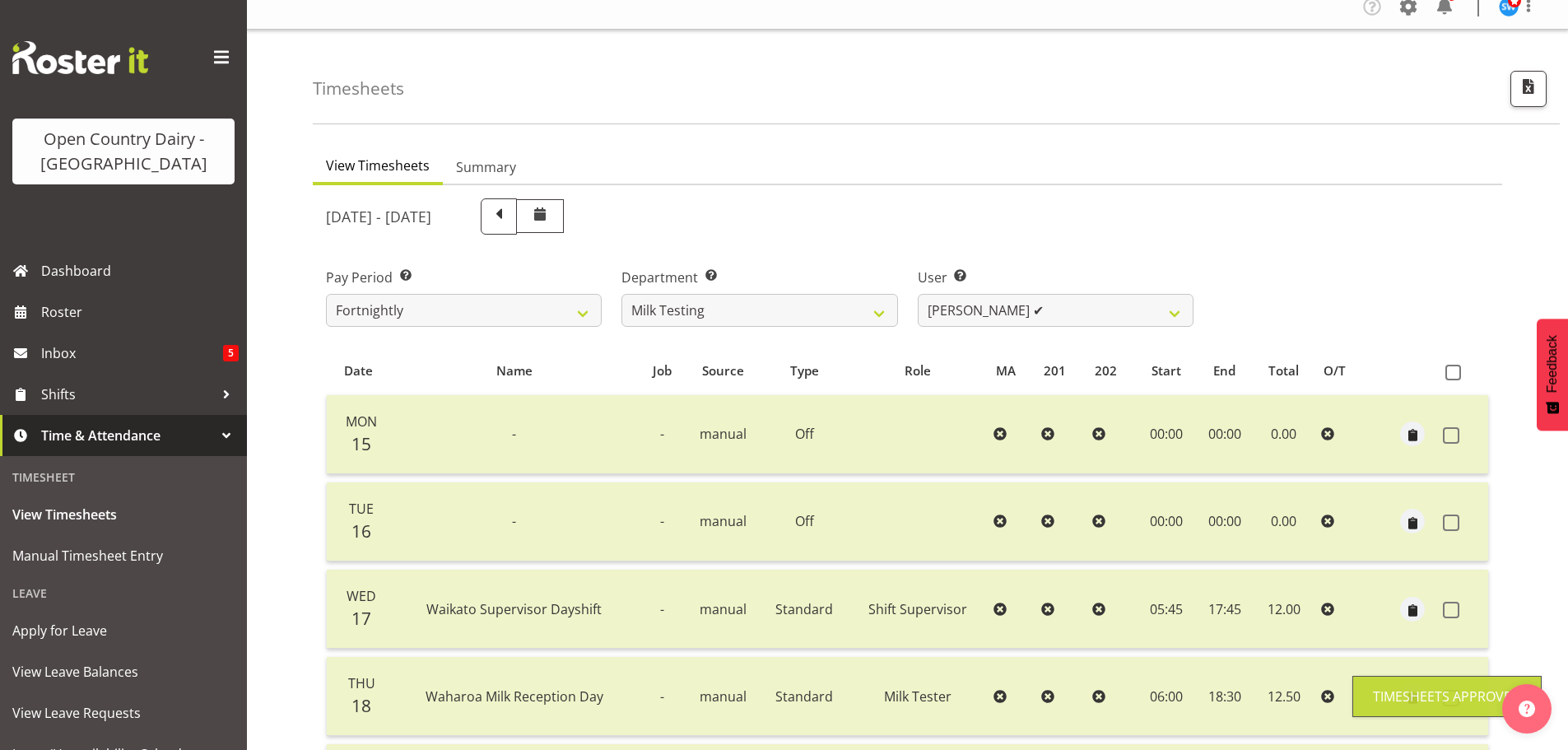
scroll to position [0, 0]
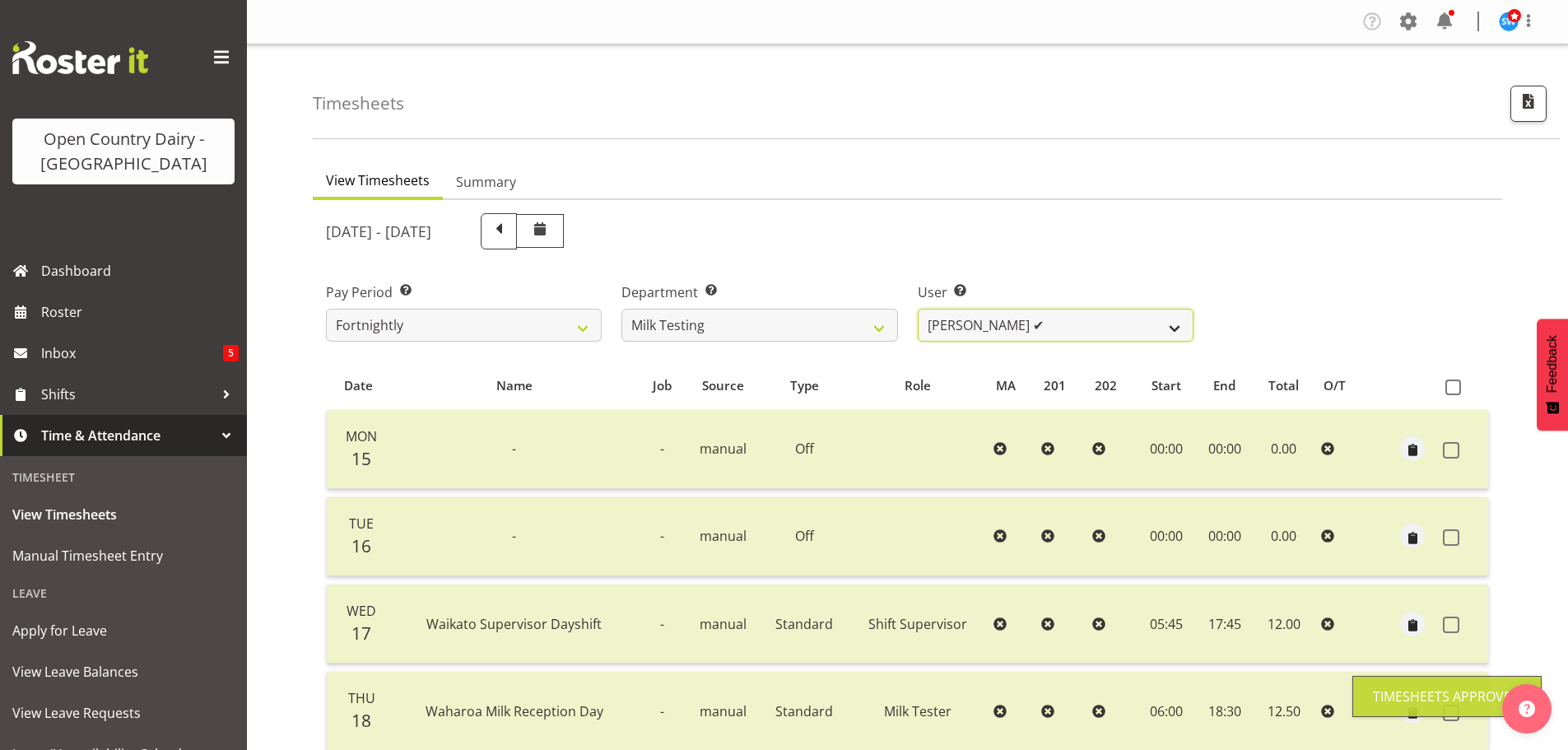
click at [955, 332] on select "Diana Ridings ❌ George Smith ✔ Helaina Walker ✔ Kim Madden ✔ Michael Brechelt ✔…" at bounding box center [1056, 325] width 276 height 33
select select "7379"
click at [918, 309] on select "Diana Ridings ❌ George Smith ✔ Helaina Walker ✔ Kim Madden ✔ Michael Brechelt ✔…" at bounding box center [1056, 325] width 276 height 33
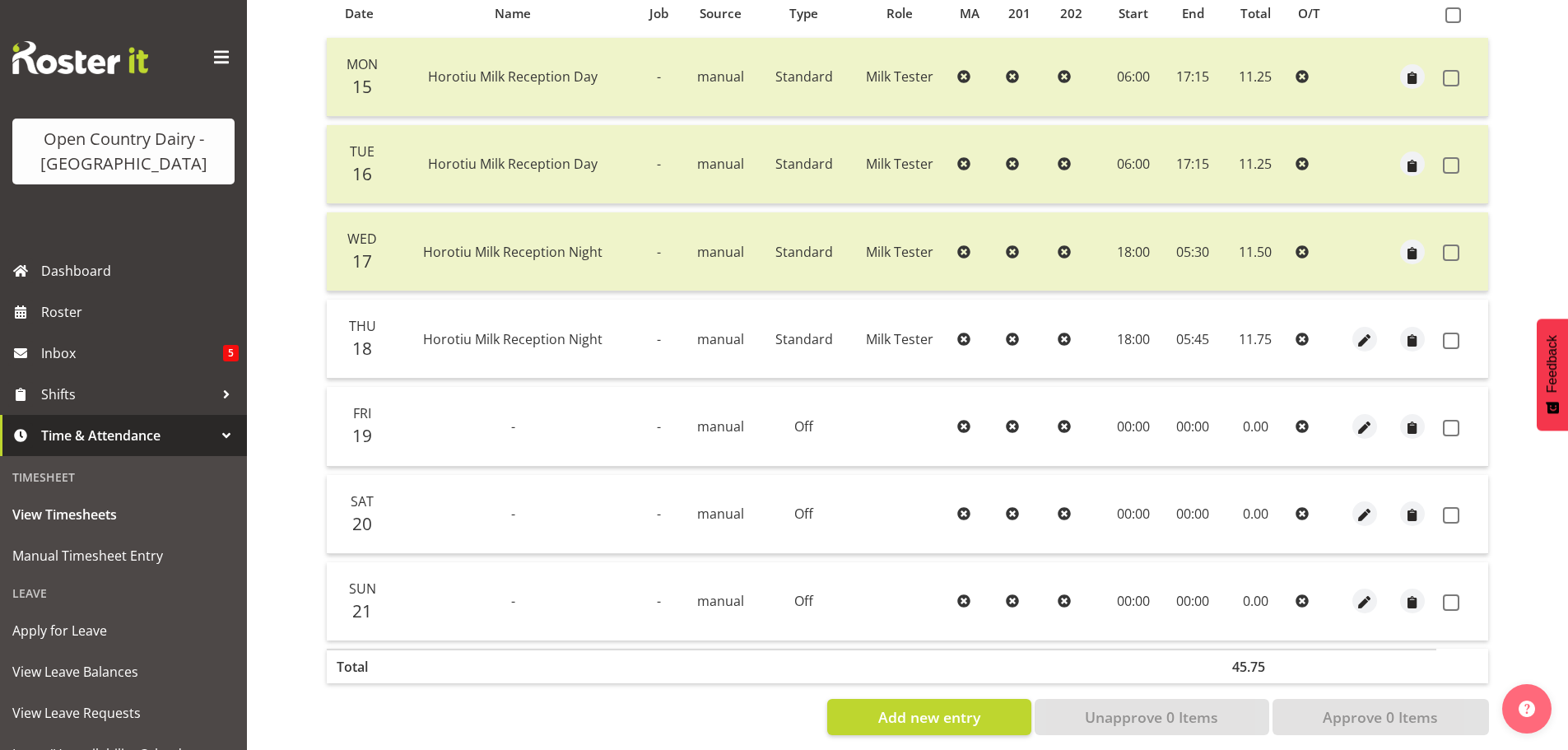
scroll to position [395, 0]
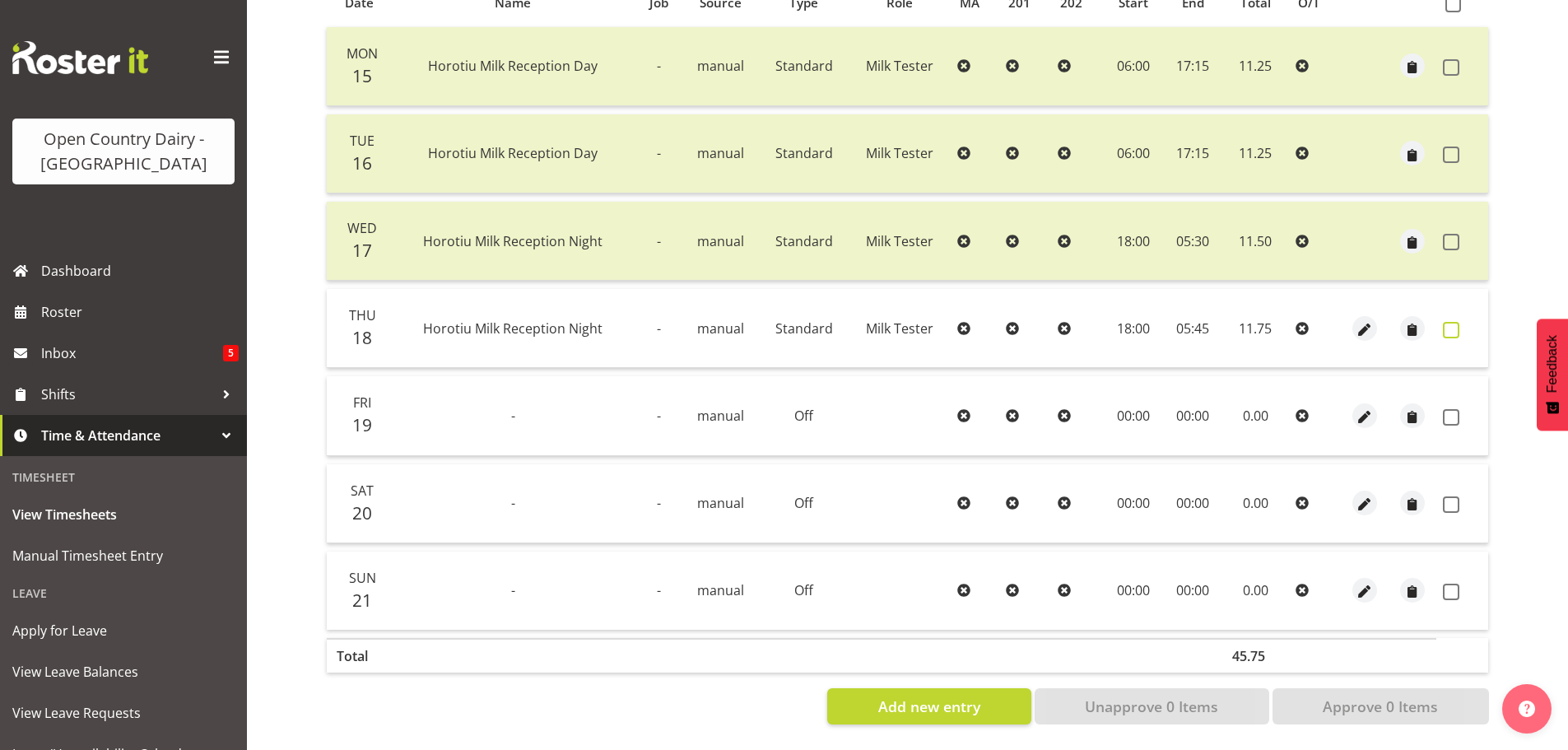
click at [1448, 322] on span at bounding box center [1451, 330] width 17 height 17
checkbox input "true"
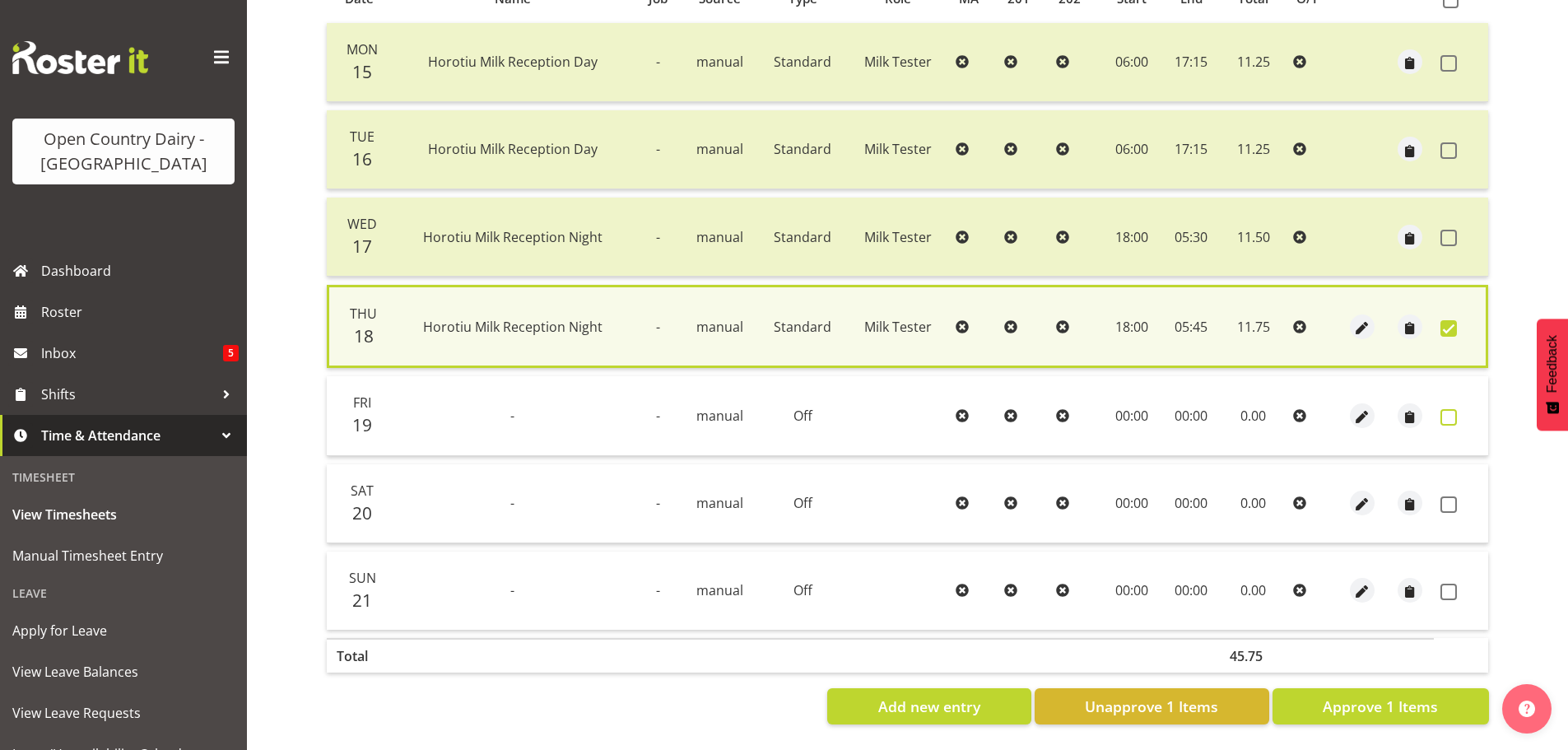
click at [1459, 410] on label at bounding box center [1453, 418] width 25 height 17
checkbox input "true"
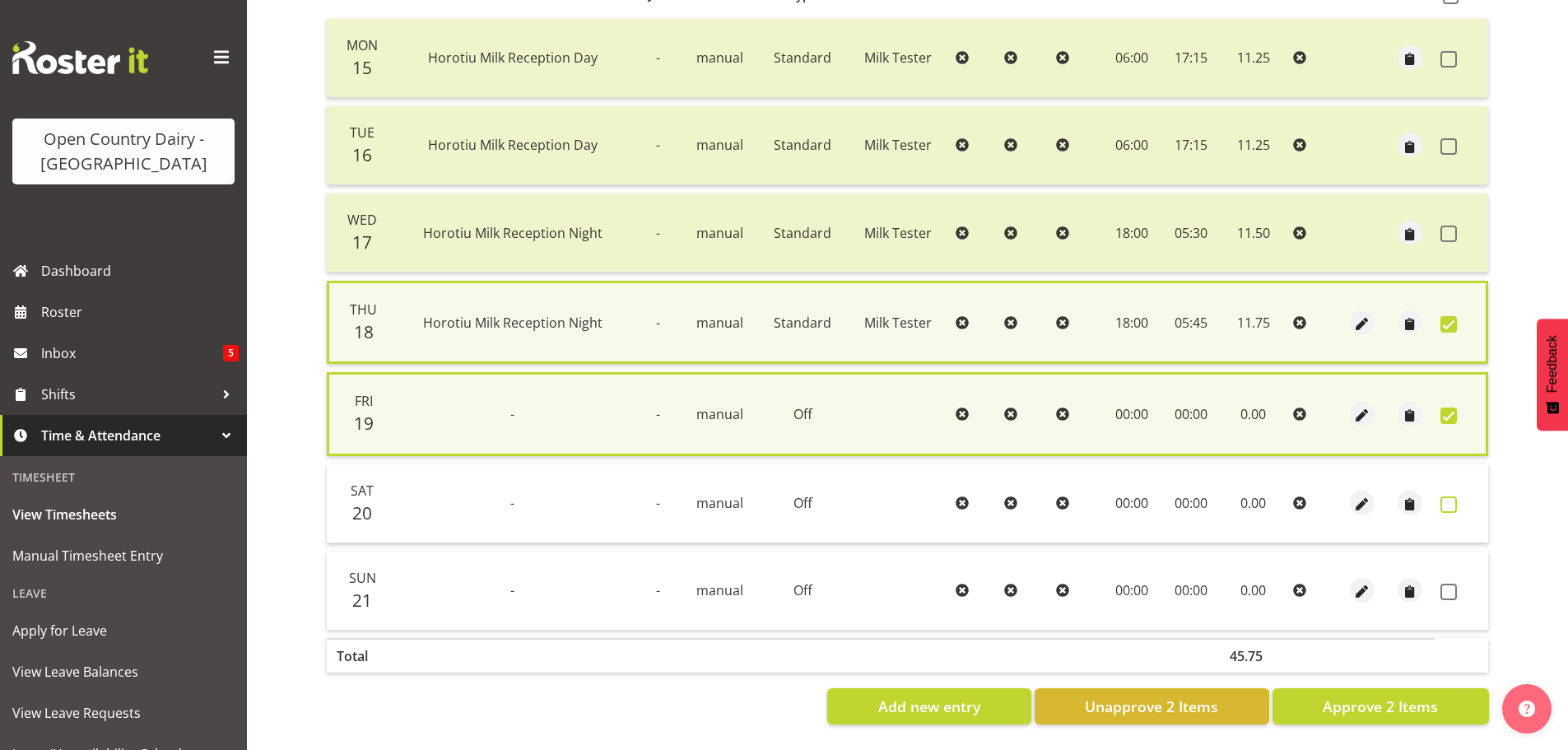
click at [1442, 499] on span at bounding box center [1449, 504] width 17 height 17
checkbox input "true"
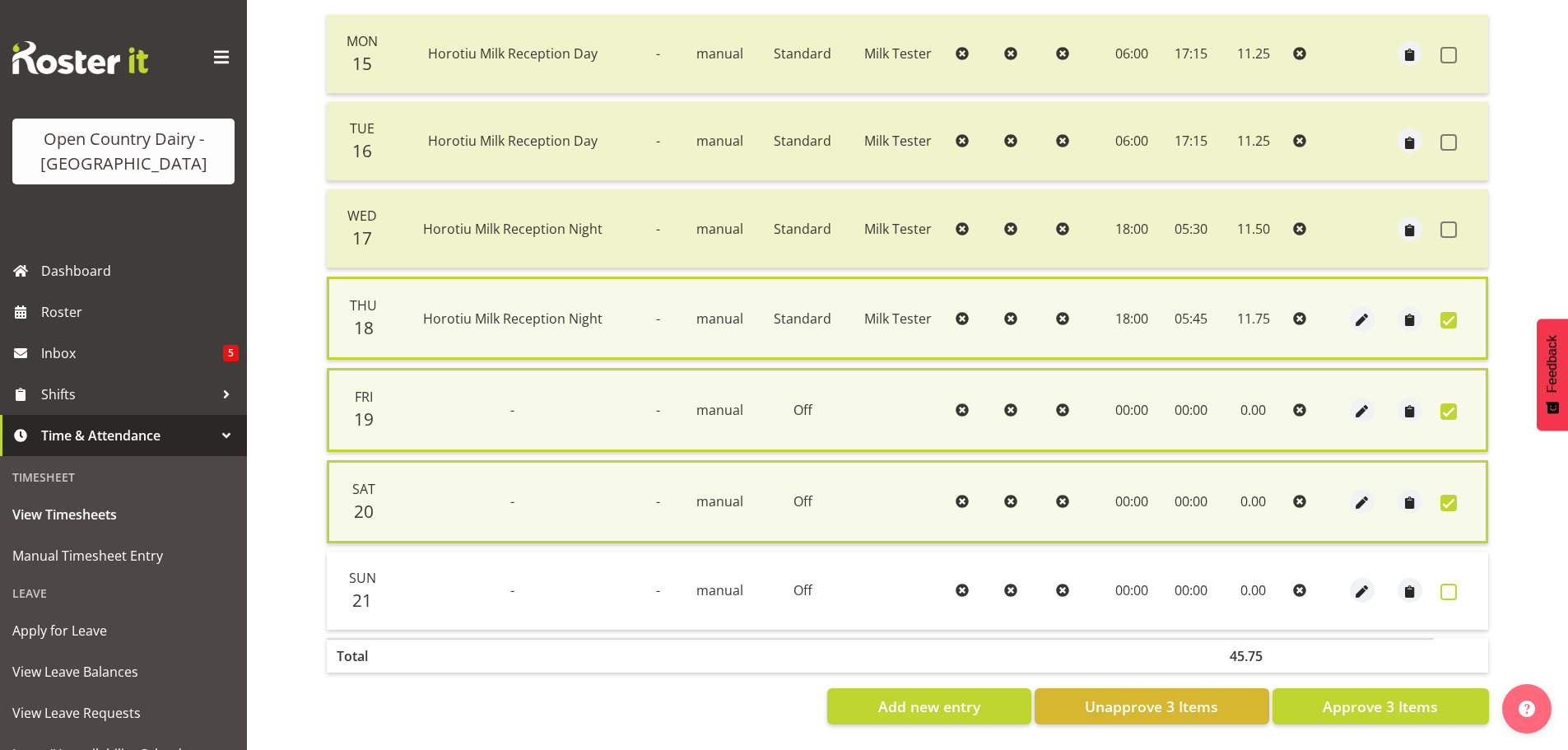
click at [1444, 584] on span at bounding box center [1449, 592] width 17 height 17
checkbox input "true"
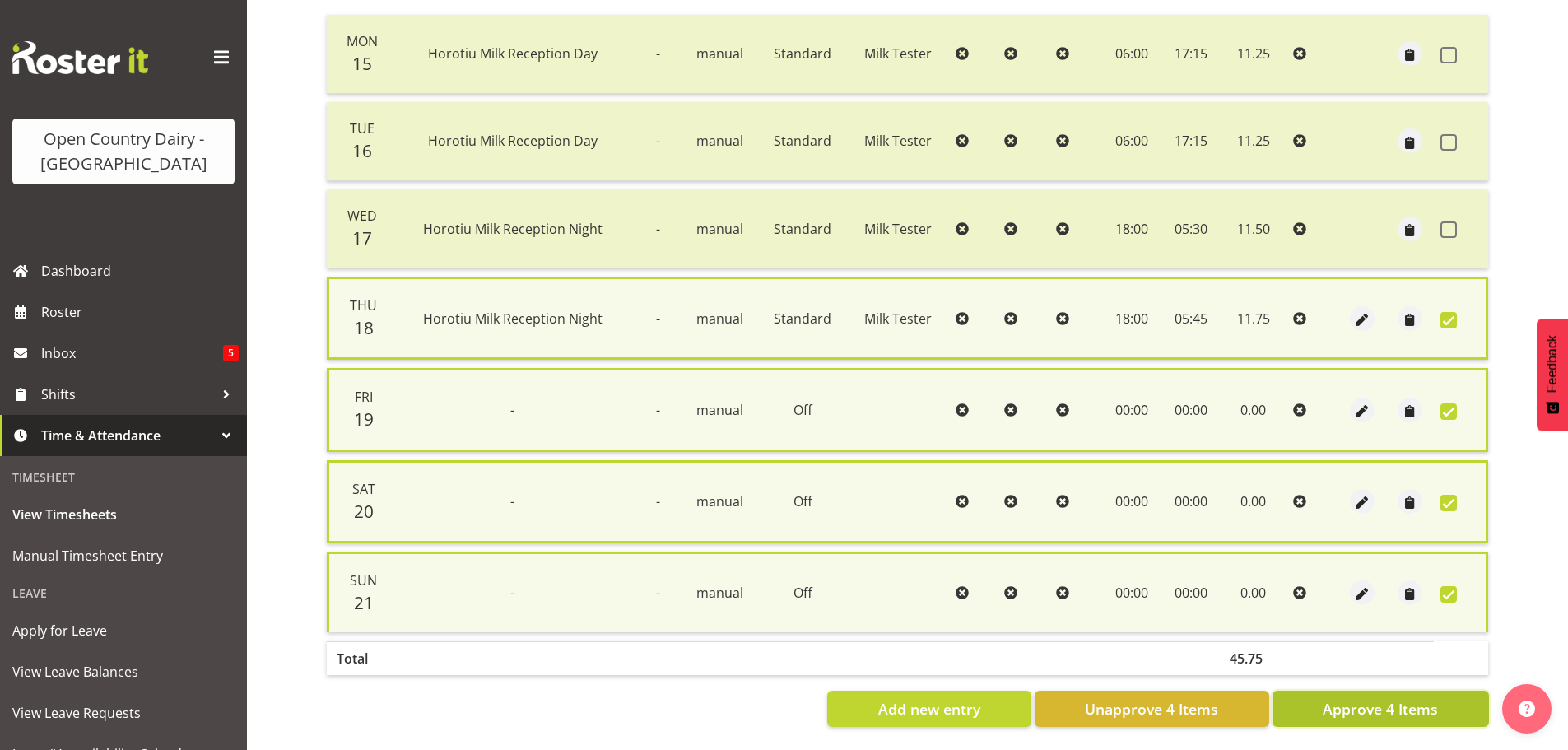
click at [1389, 700] on span "Approve 4 Items" at bounding box center [1380, 708] width 115 height 21
checkbox input "false"
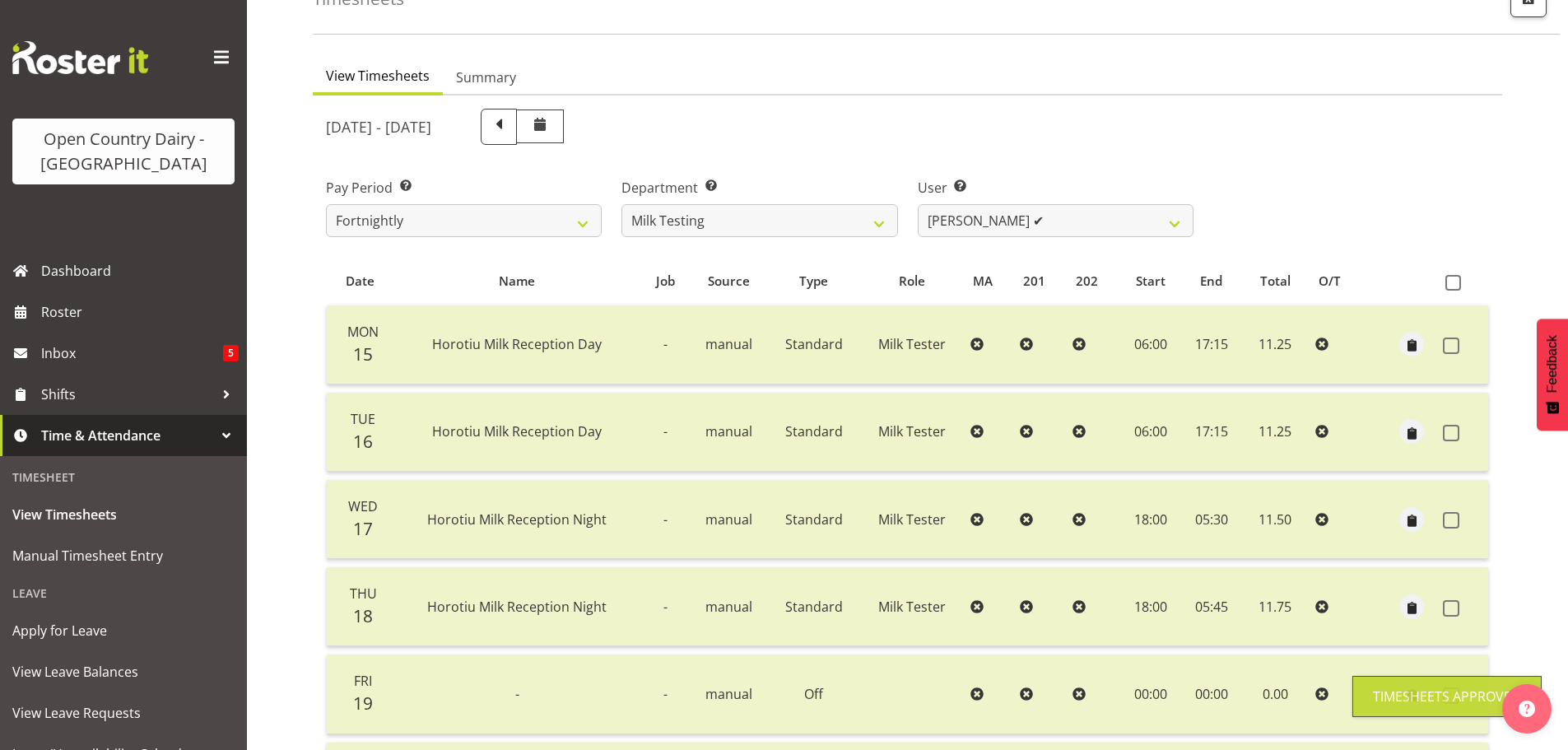
scroll to position [66, 0]
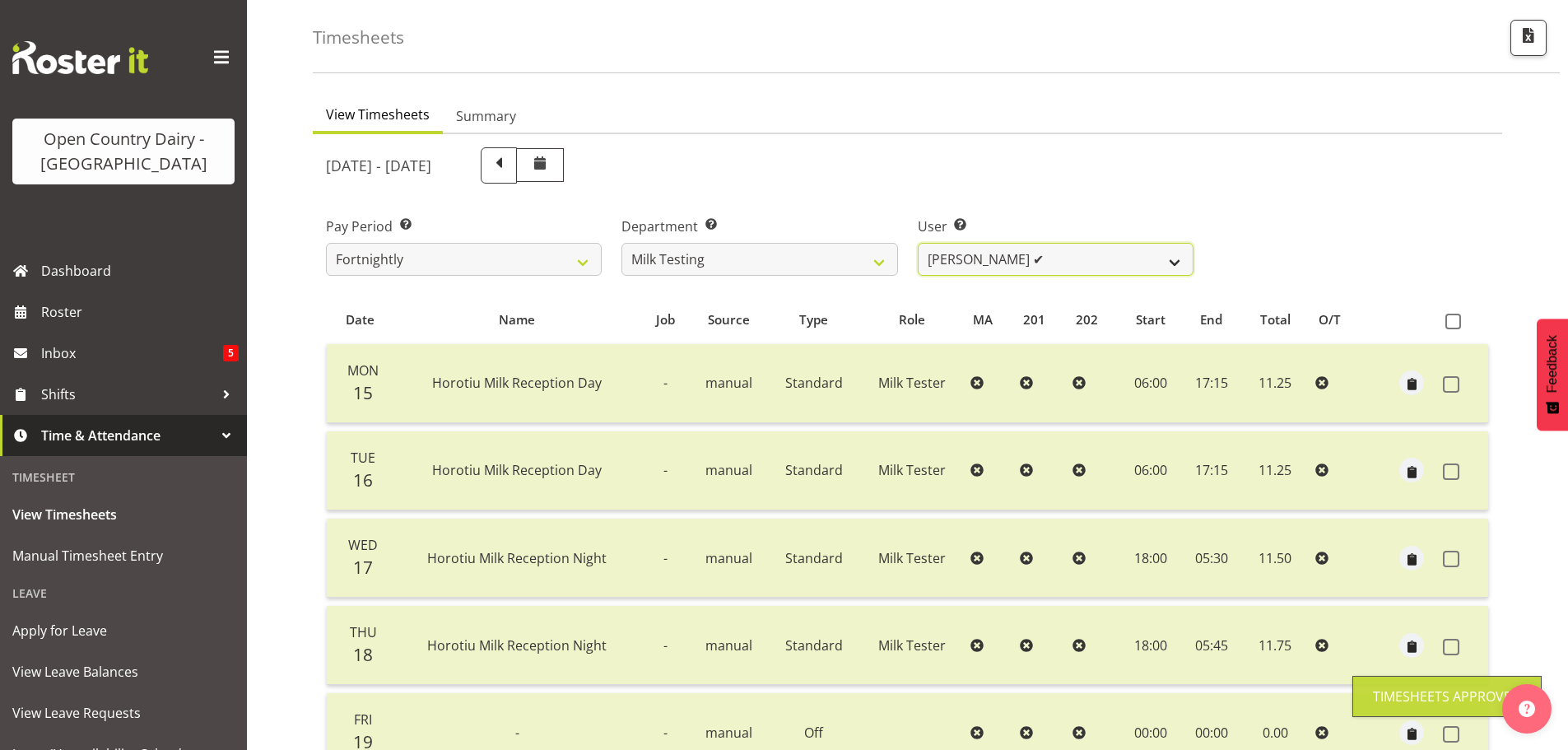
click at [993, 258] on select "Diana Ridings ❌ George Smith ✔ Helaina Walker ✔ Kim Madden ✔ Michael Brechelt ✔…" at bounding box center [1056, 259] width 276 height 33
select select "7485"
click at [918, 243] on select "Diana Ridings ❌ George Smith ✔ Helaina Walker ✔ Kim Madden ✔ Michael Brechelt ✔…" at bounding box center [1056, 259] width 276 height 33
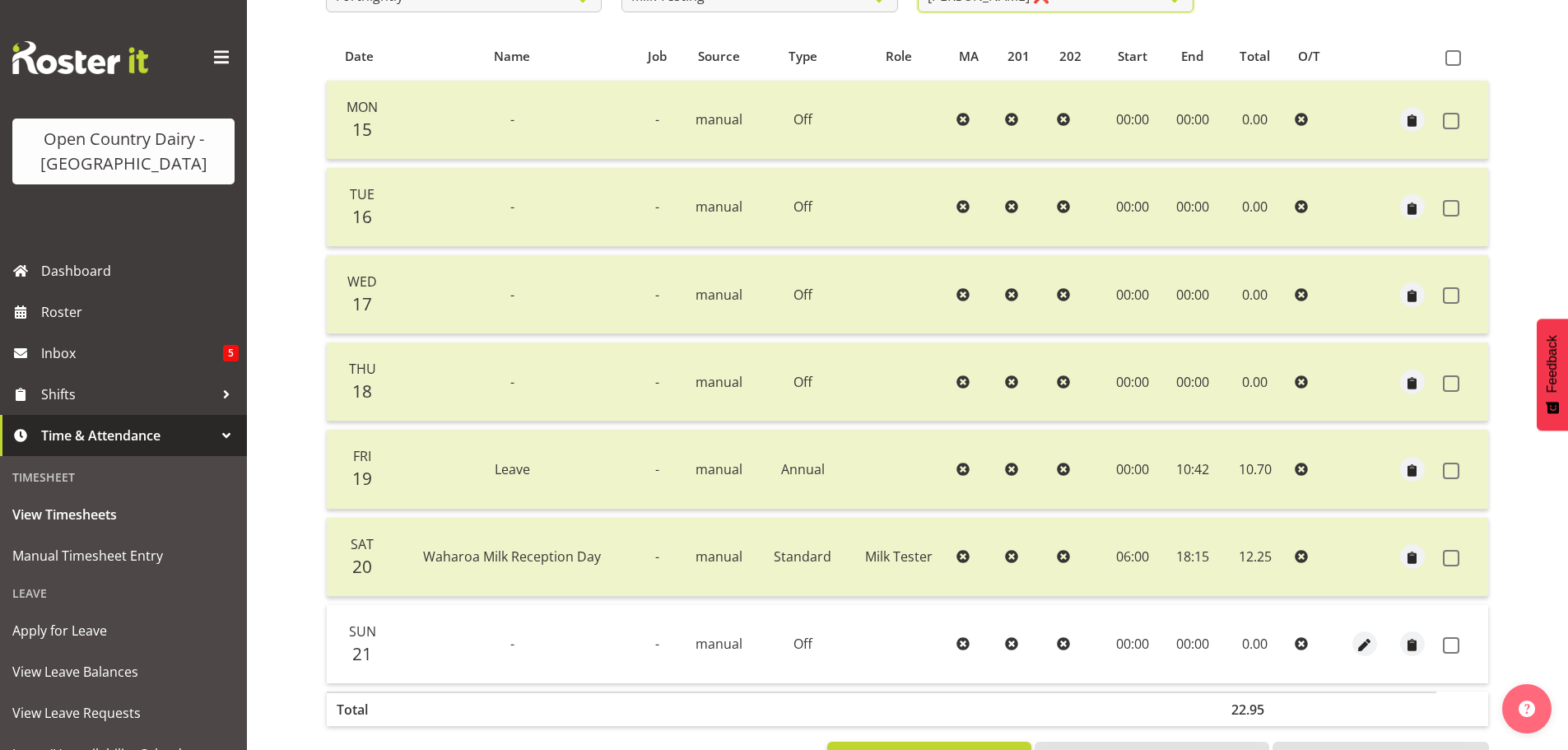
scroll to position [0, 0]
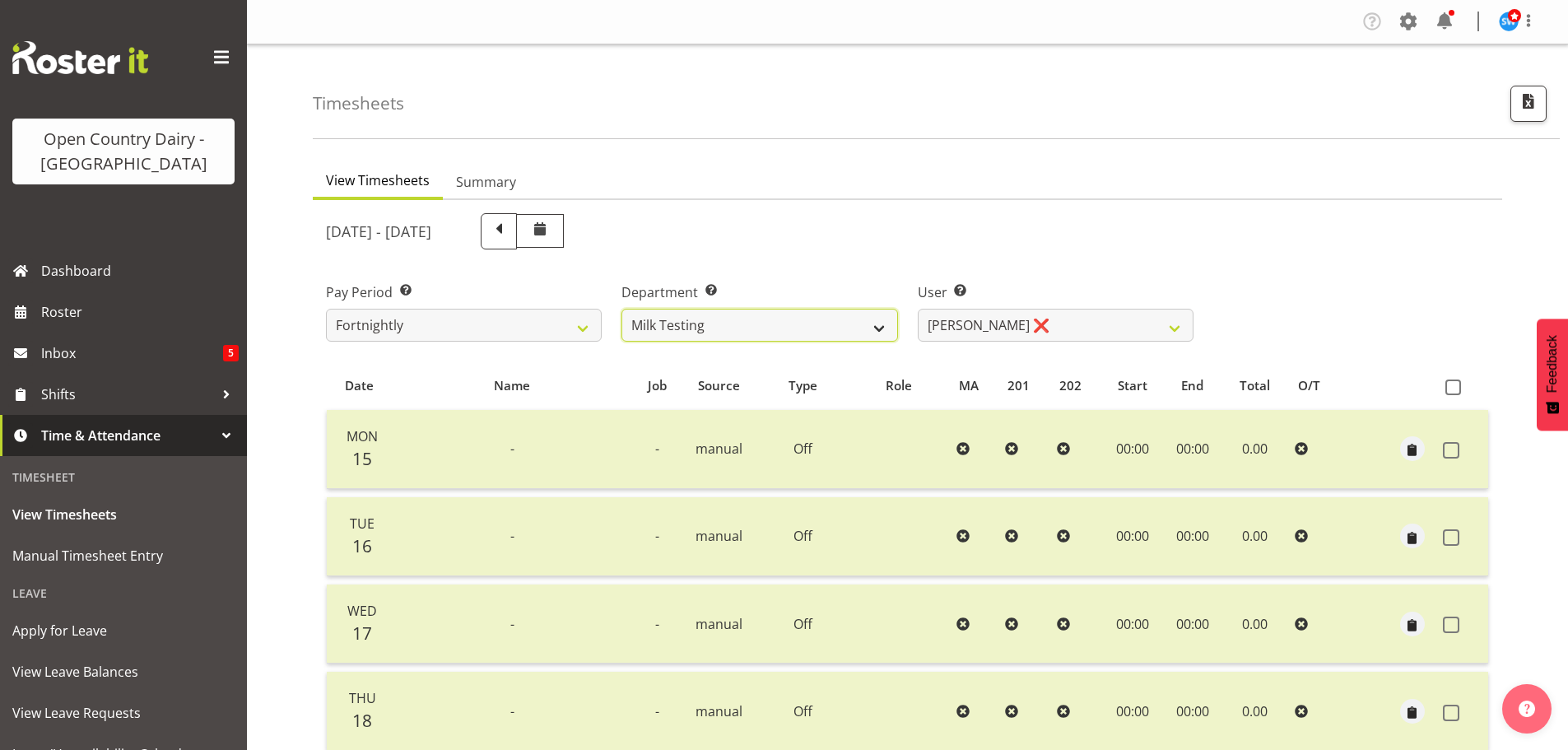
click at [745, 322] on select "701 702 703 704 705 706 707 708 709 710 711 712 713 714 715 716 717 718 719 720" at bounding box center [759, 325] width 276 height 33
click at [621, 309] on select "701 702 703 704 705 706 707 708 709 710 711 712 713 714 715 716 717 718 719 720" at bounding box center [759, 325] width 276 height 33
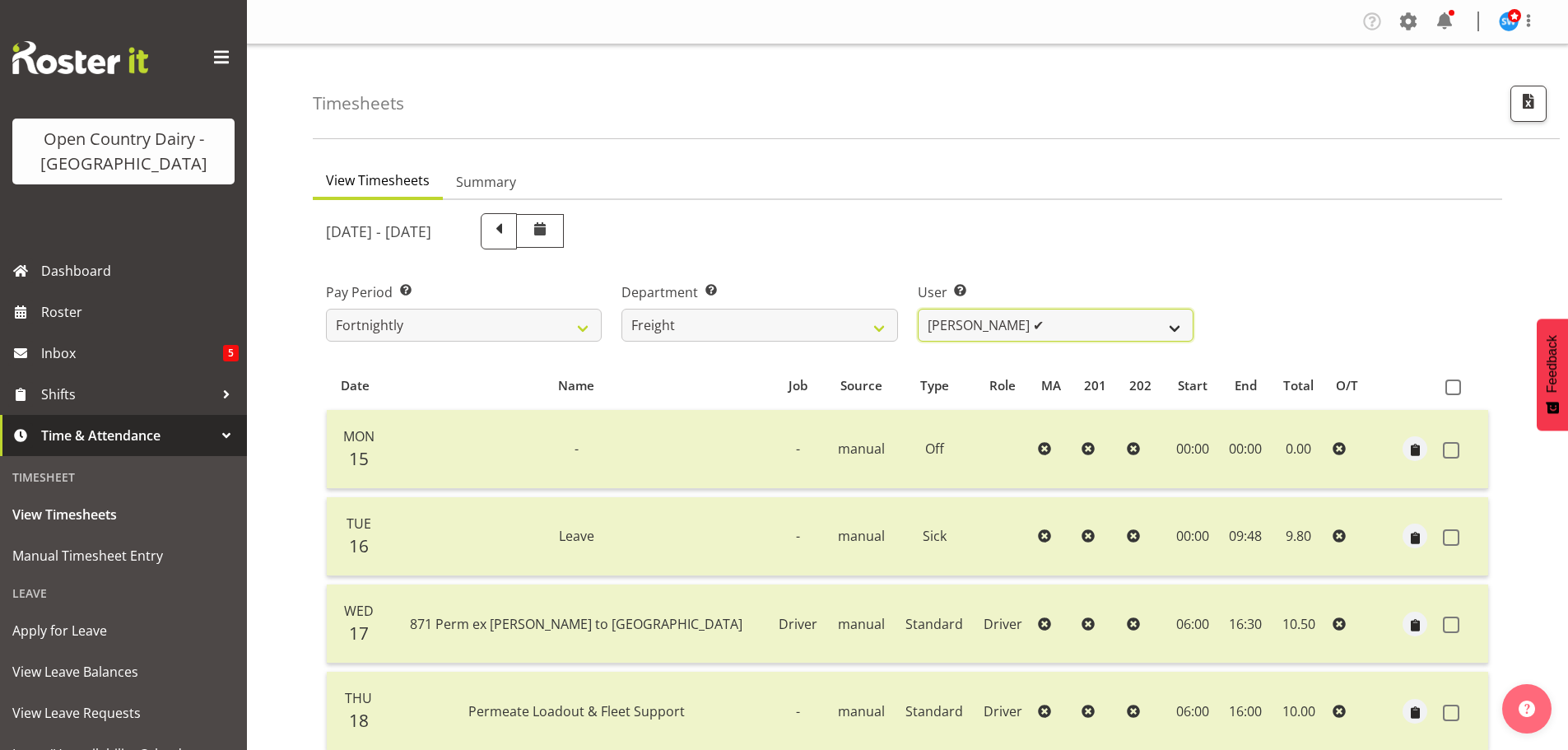
click at [928, 320] on select "Gavin Harvey ✔ Lalesh Kumar ✔" at bounding box center [1056, 325] width 276 height 33
click at [873, 322] on select "701 702 703 704 705 706 707 708 709 710 711 712 713 714 715 716 717 718 719 720" at bounding box center [759, 325] width 276 height 33
select select "731"
click at [621, 309] on select "701 702 703 704 705 706 707 708 709 710 711 712 713 714 715 716 717 718 719 720" at bounding box center [759, 325] width 276 height 33
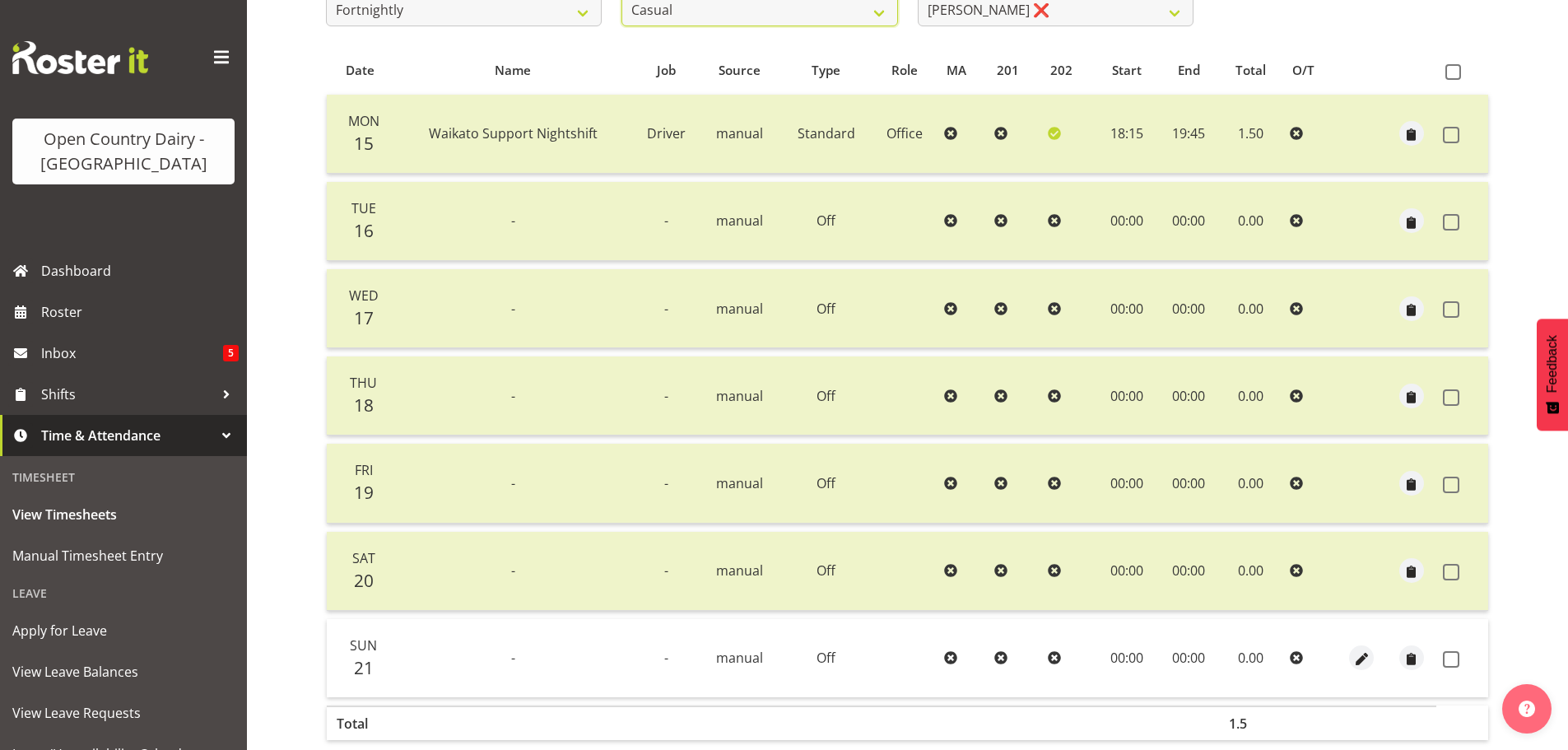
scroll to position [395, 0]
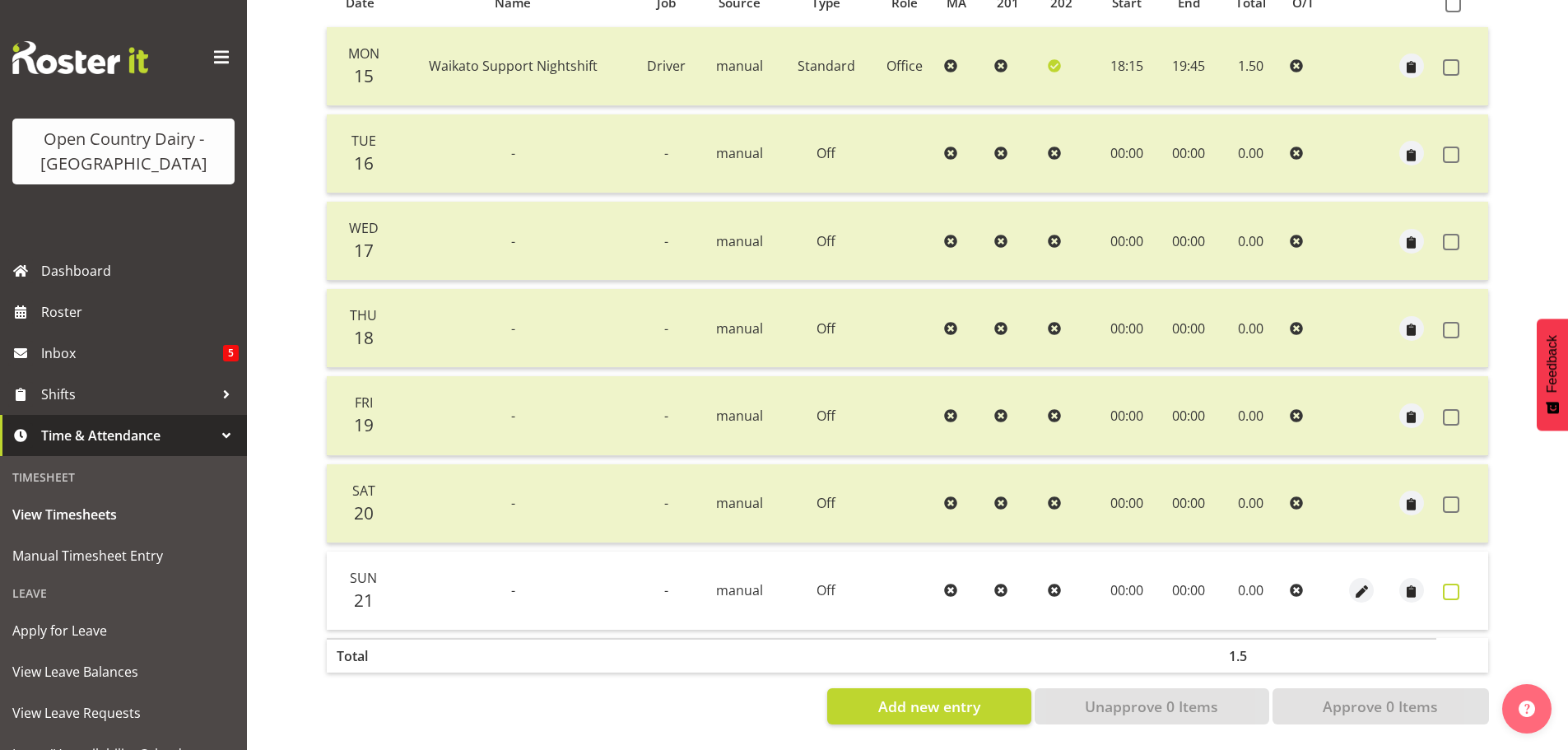
click at [1449, 584] on span at bounding box center [1451, 592] width 17 height 17
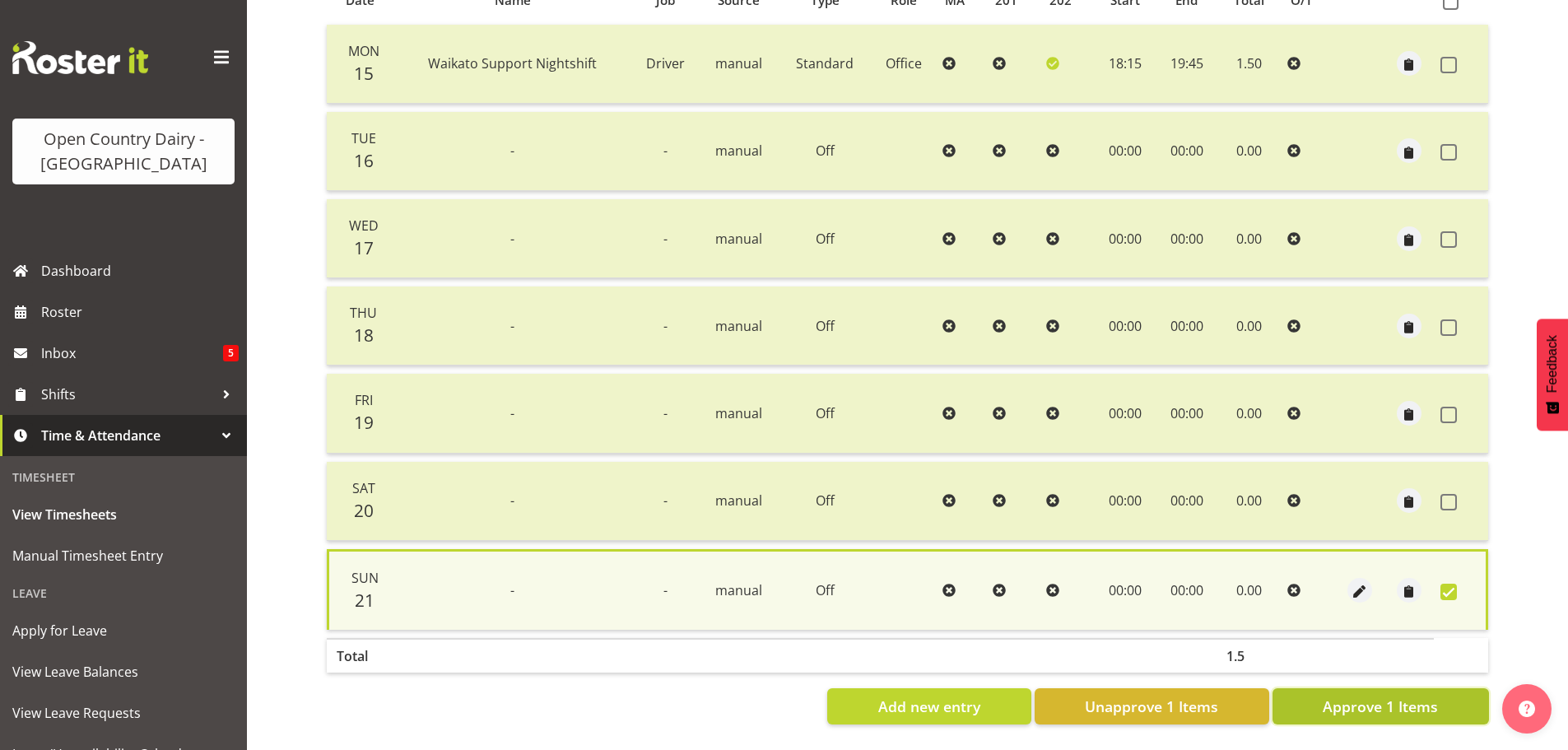
click at [1365, 700] on span "Approve 1 Items" at bounding box center [1380, 705] width 115 height 21
checkbox input "false"
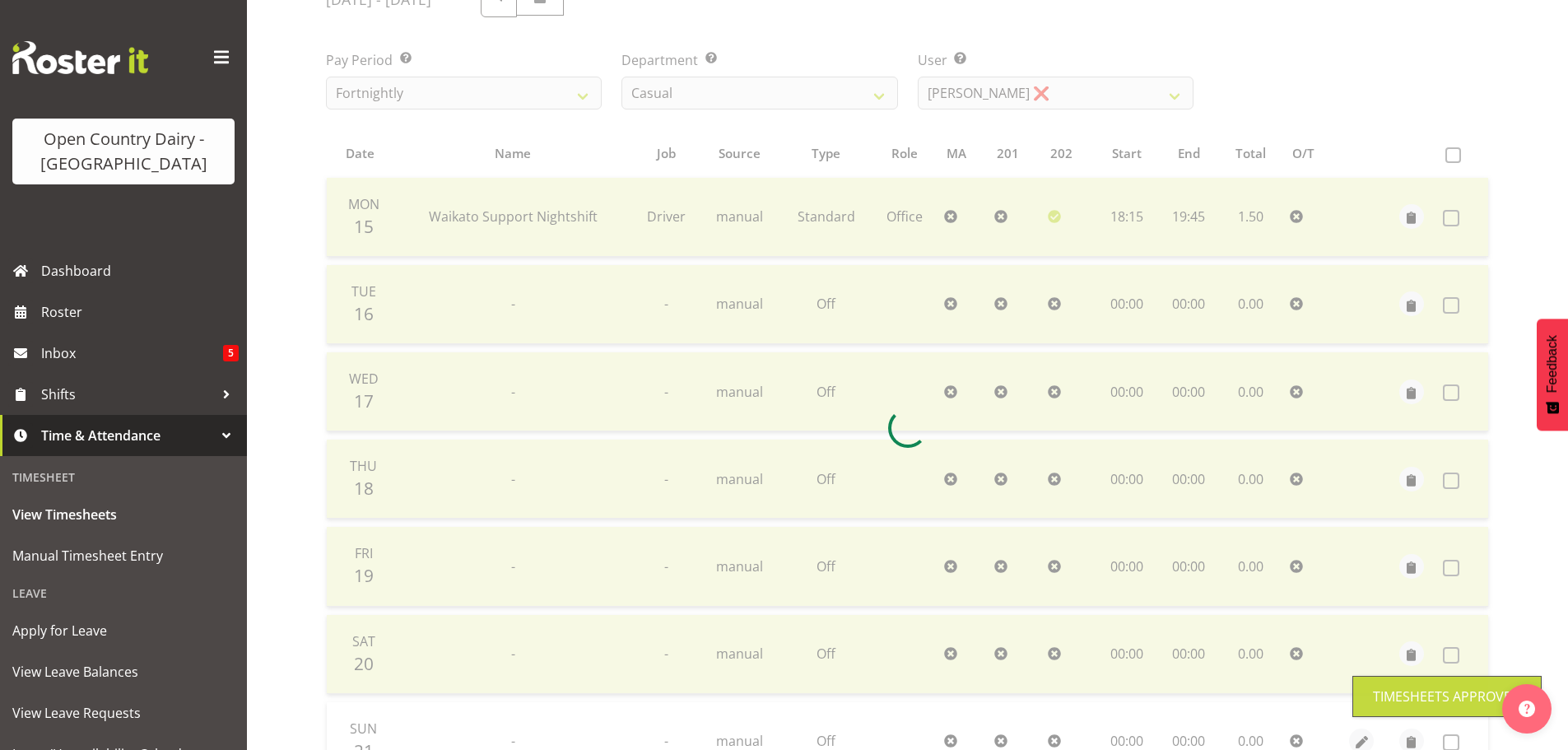
scroll to position [0, 0]
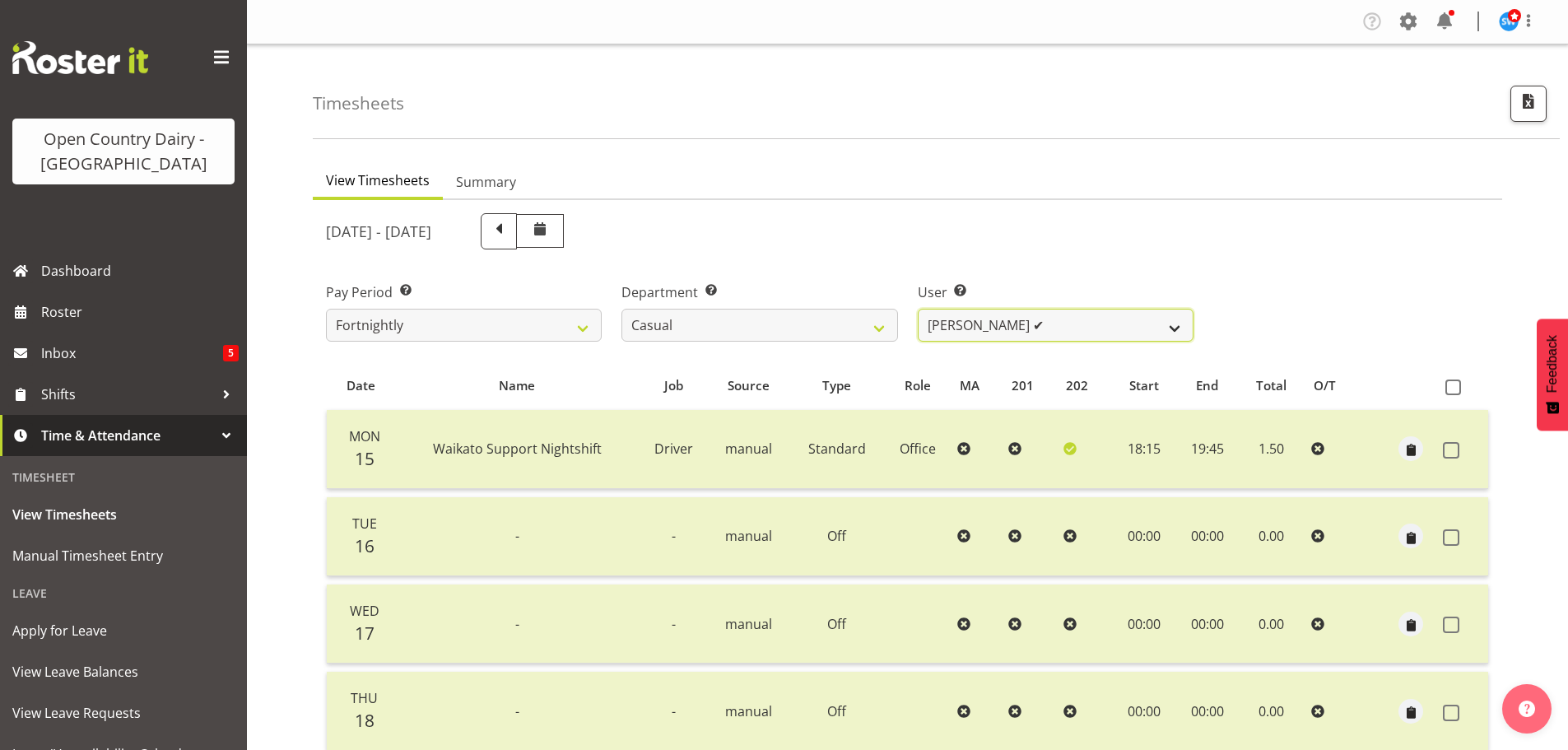
click at [1041, 338] on select "Bruce Morgan ✔ Dutchie Egbert Dijkstra ❌ Mark Hedge ❌ Rob Luke ❌" at bounding box center [1056, 325] width 276 height 33
select select "8180"
click at [918, 309] on select "Bruce Morgan ✔ Dutchie Egbert Dijkstra ❌ Mark Hedge ❌ Rob Luke ❌" at bounding box center [1056, 325] width 276 height 33
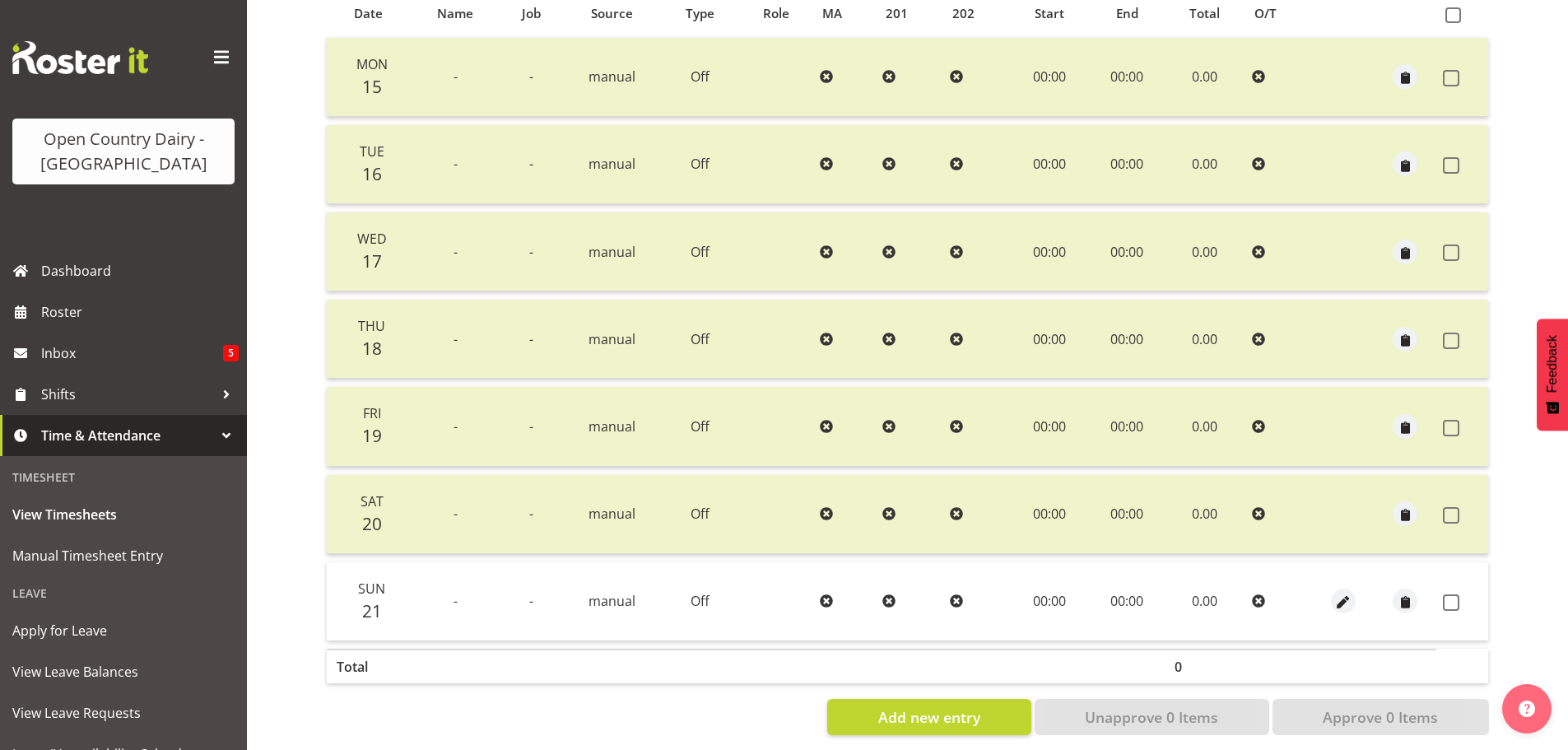
scroll to position [395, 0]
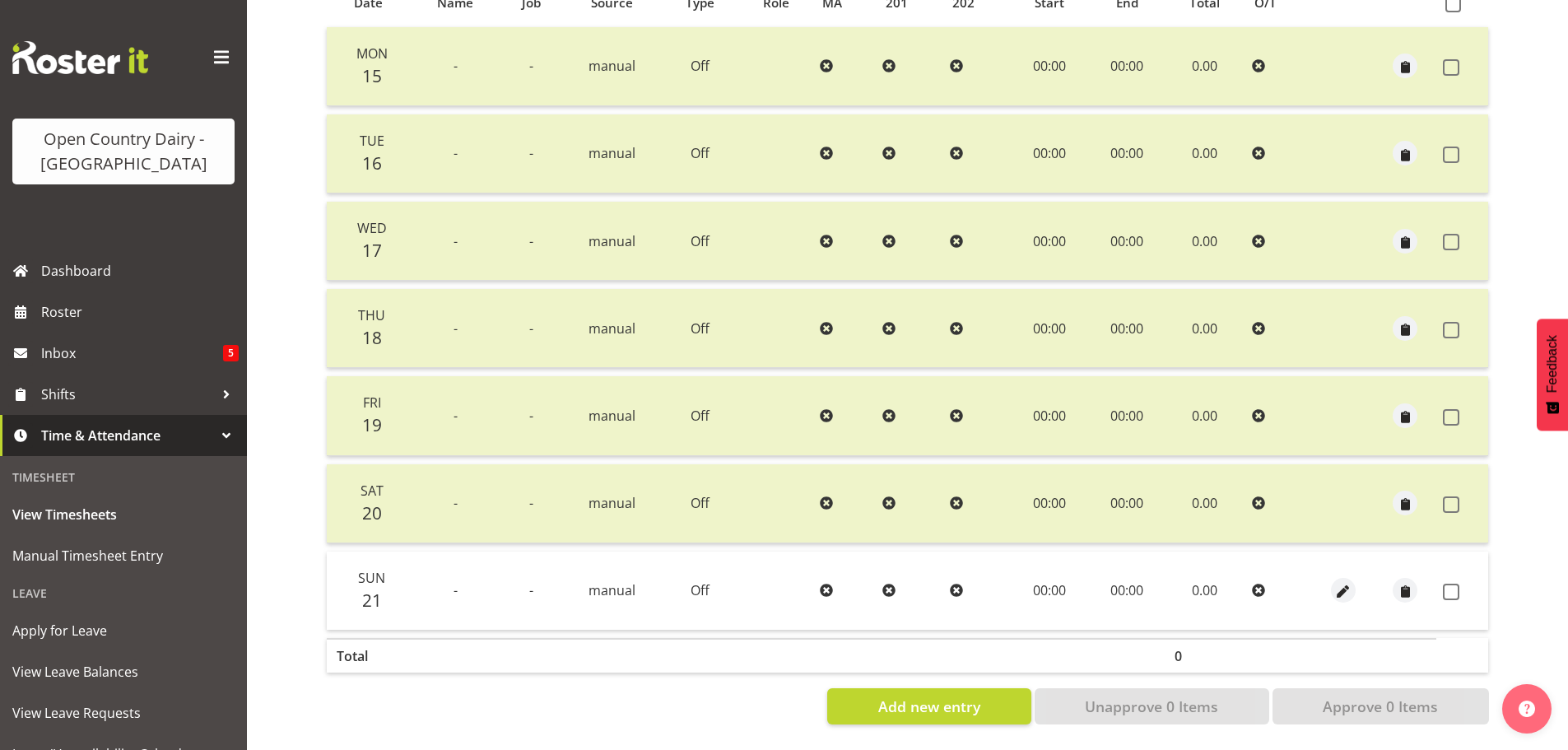
click at [1440, 575] on td at bounding box center [1462, 590] width 52 height 78
click at [1449, 580] on td at bounding box center [1462, 590] width 52 height 78
click at [1449, 584] on span at bounding box center [1451, 592] width 17 height 17
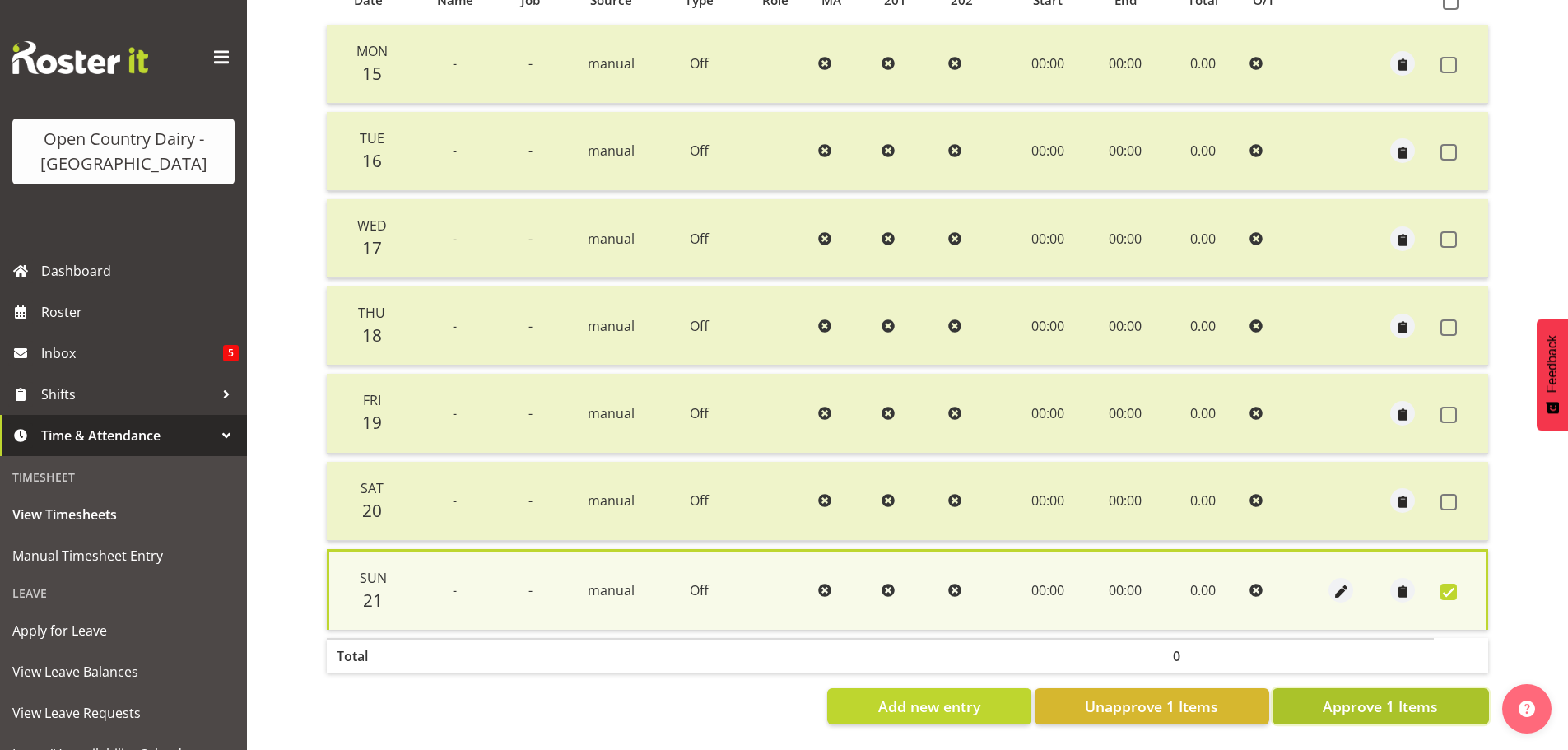
click at [1414, 695] on span "Approve 1 Items" at bounding box center [1380, 705] width 115 height 21
checkbox input "false"
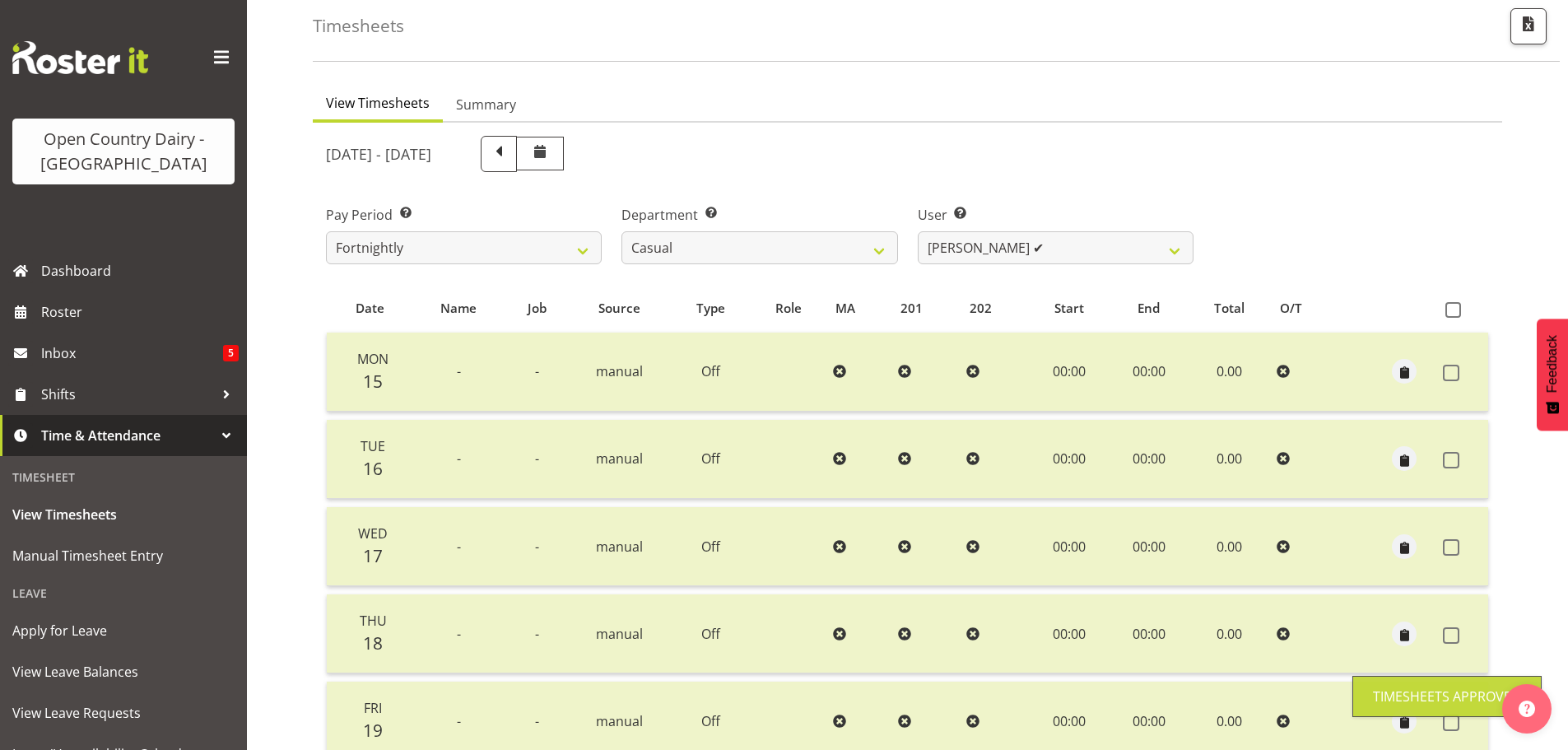
scroll to position [66, 0]
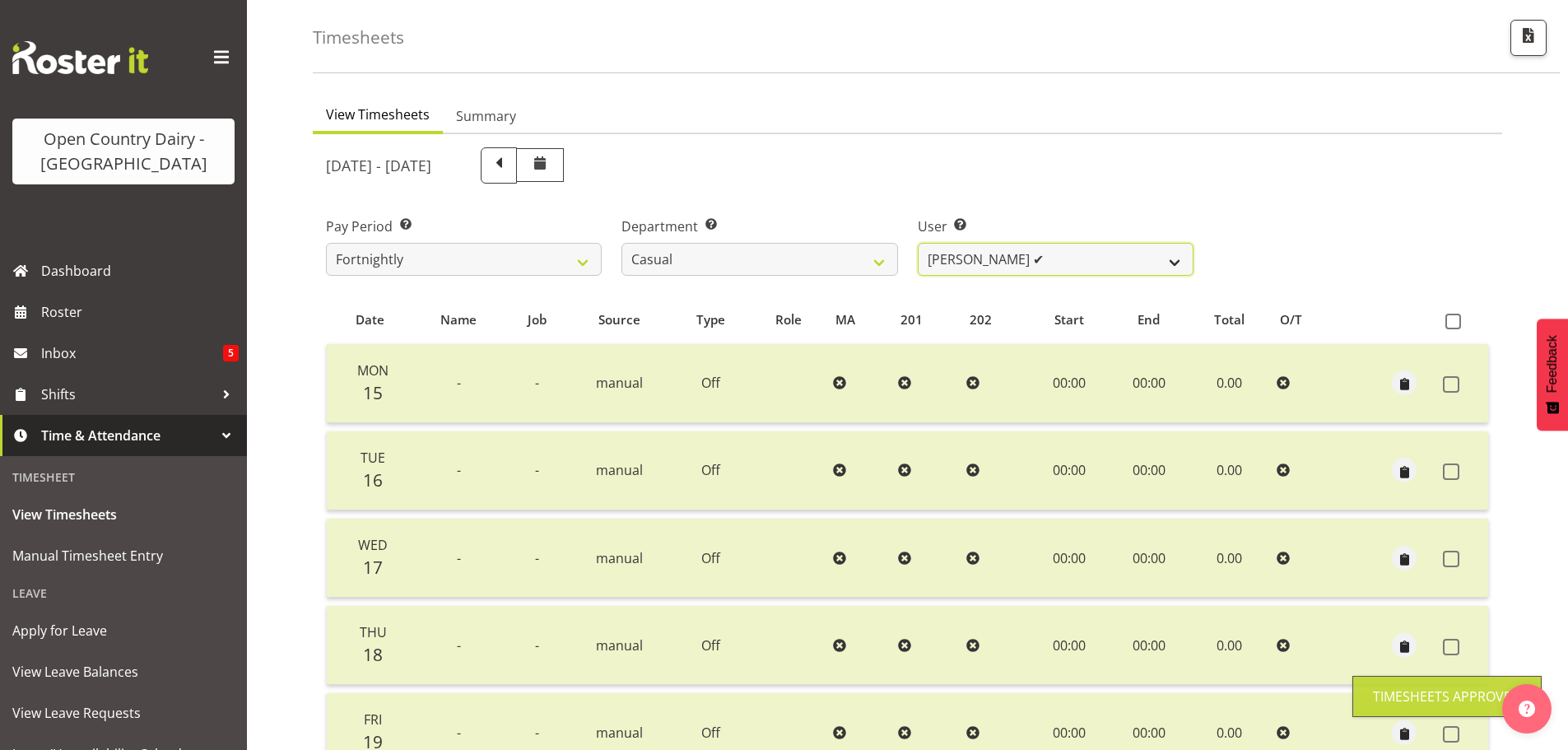
click at [960, 245] on select "Bruce Morgan ✔ Dutchie Egbert Dijkstra ✔ Mark Hedge ❌ Rob Luke ❌" at bounding box center [1056, 259] width 276 height 33
select select "11182"
click at [918, 243] on select "Bruce Morgan ✔ Dutchie Egbert Dijkstra ✔ Mark Hedge ❌ Rob Luke ❌" at bounding box center [1056, 259] width 276 height 33
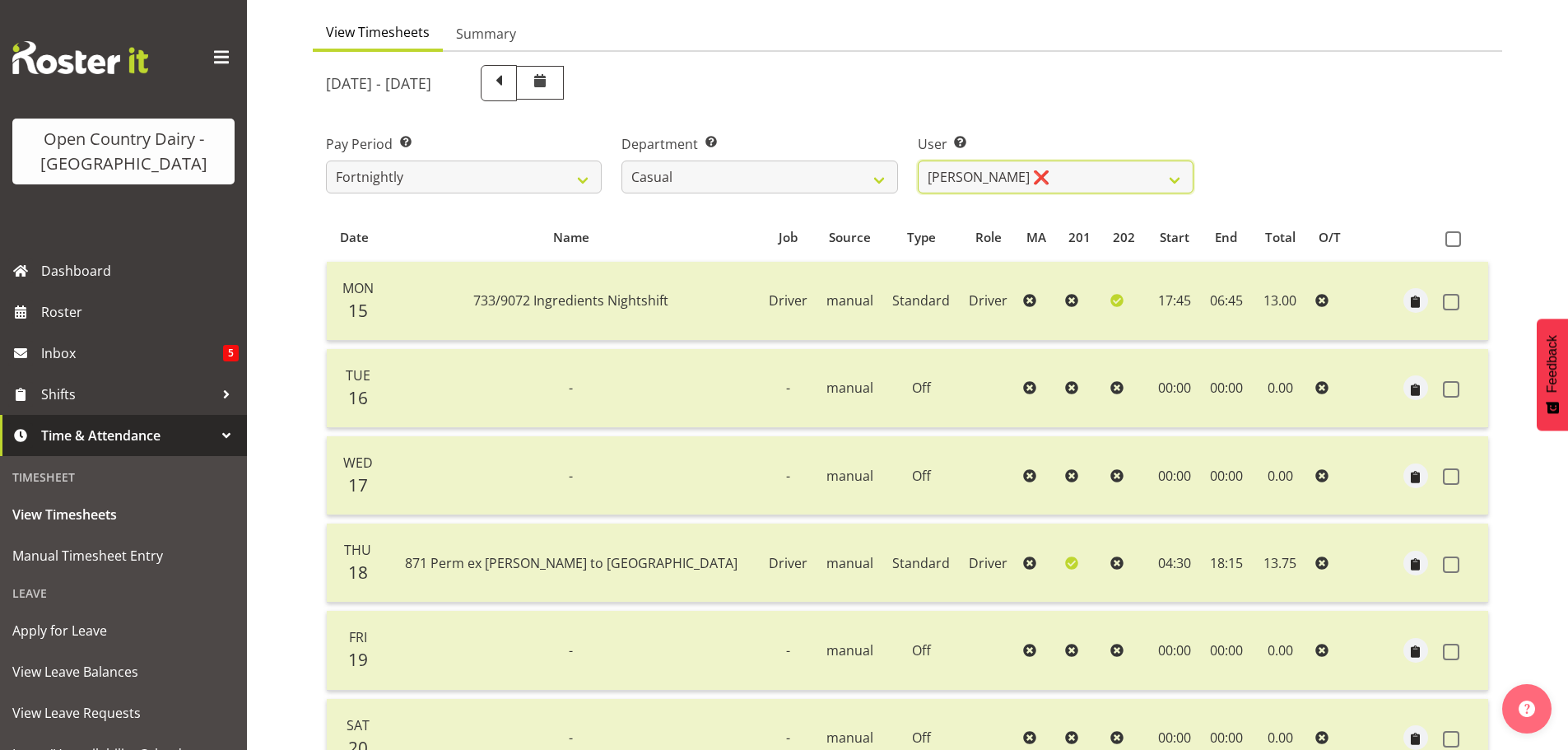
scroll to position [313, 0]
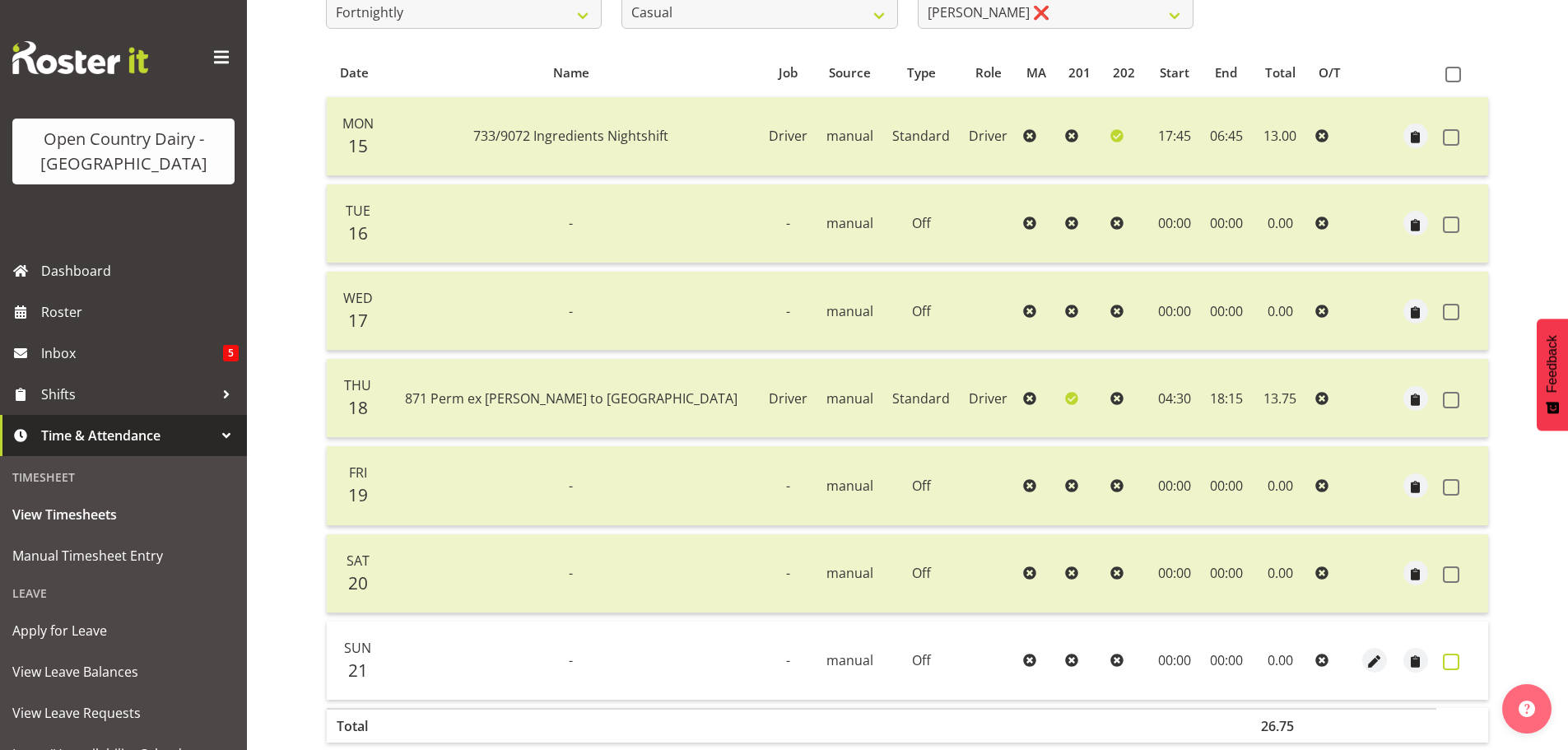
click at [1454, 660] on span at bounding box center [1451, 662] width 17 height 17
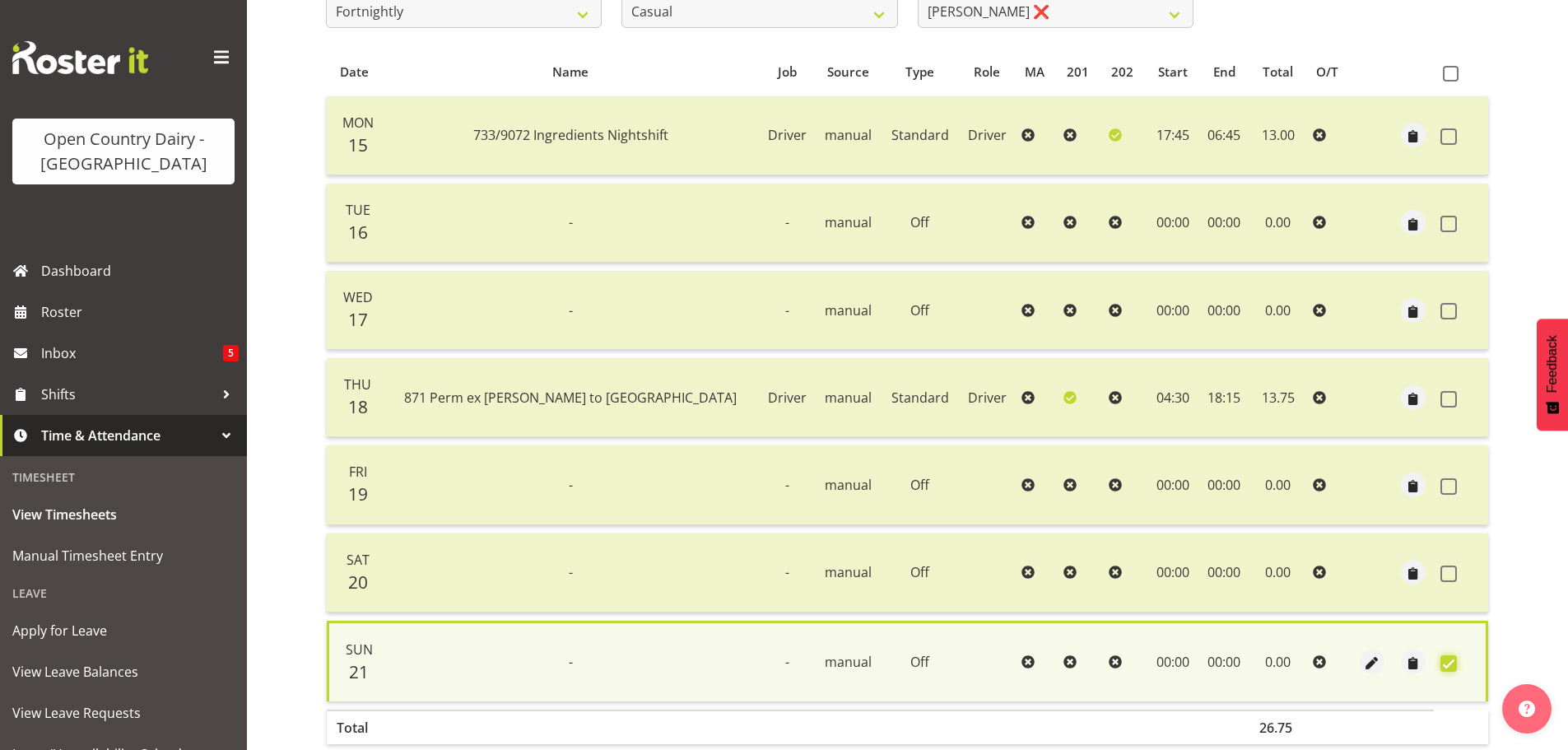
scroll to position [398, 0]
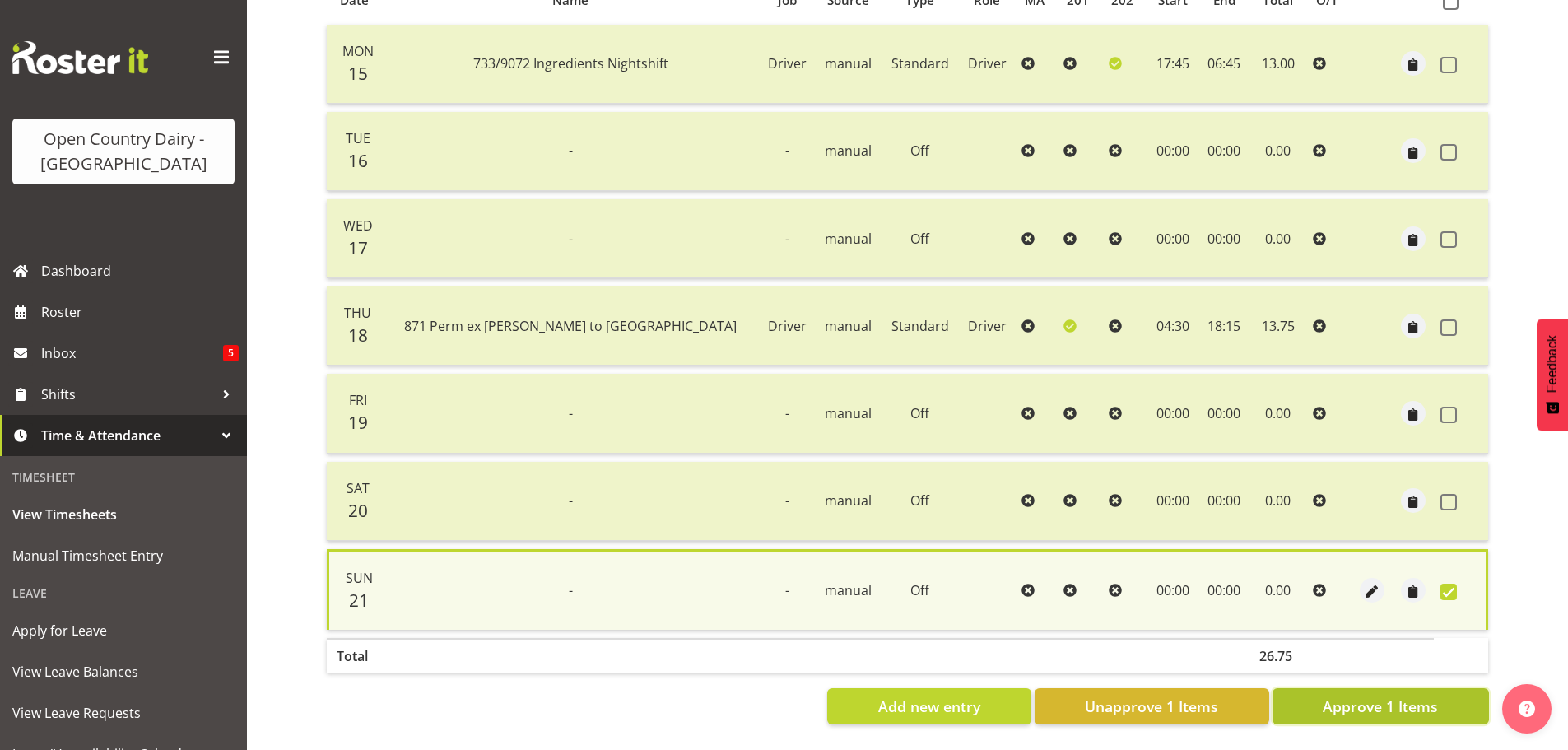
click at [1338, 695] on span "Approve 1 Items" at bounding box center [1380, 705] width 115 height 21
checkbox input "false"
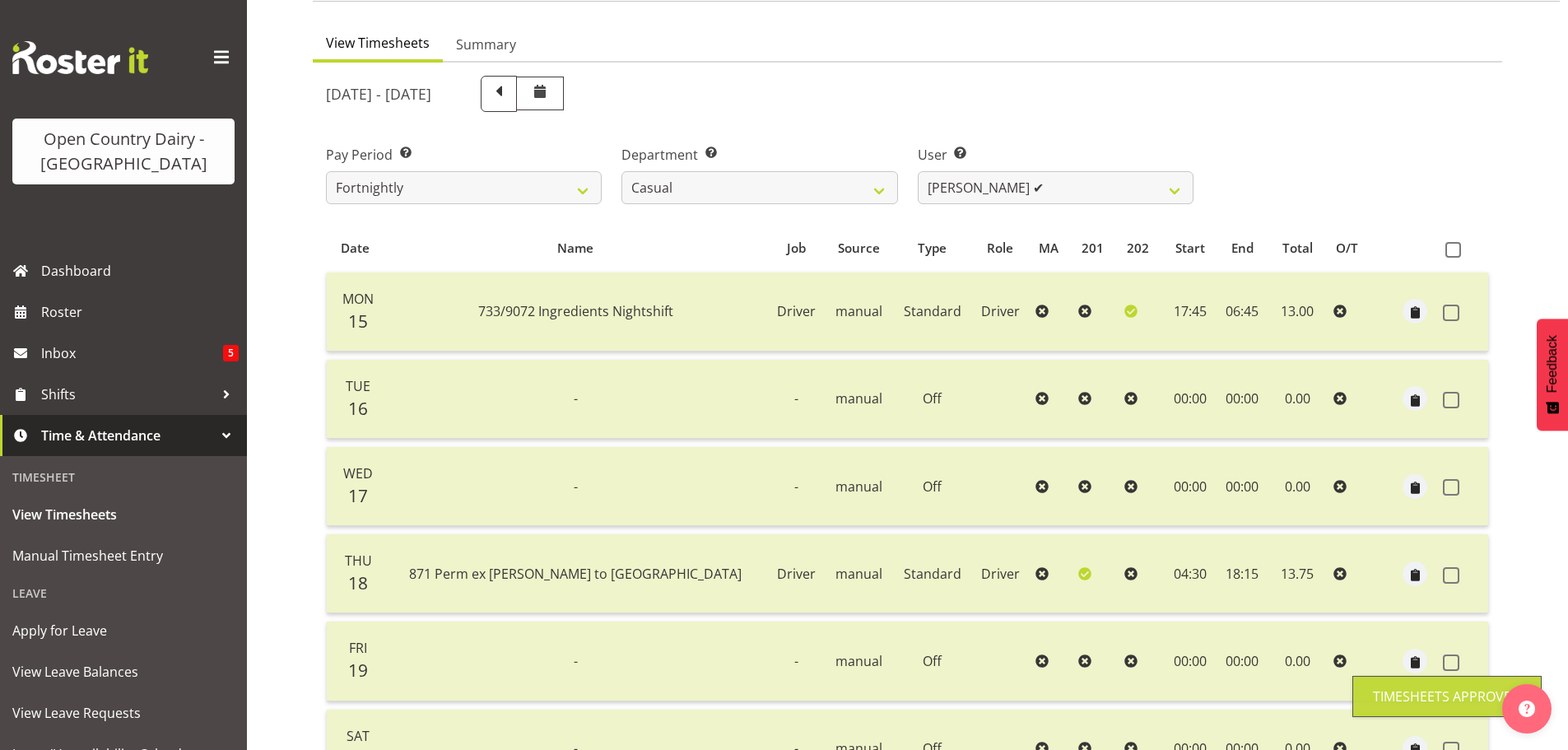
scroll to position [66, 0]
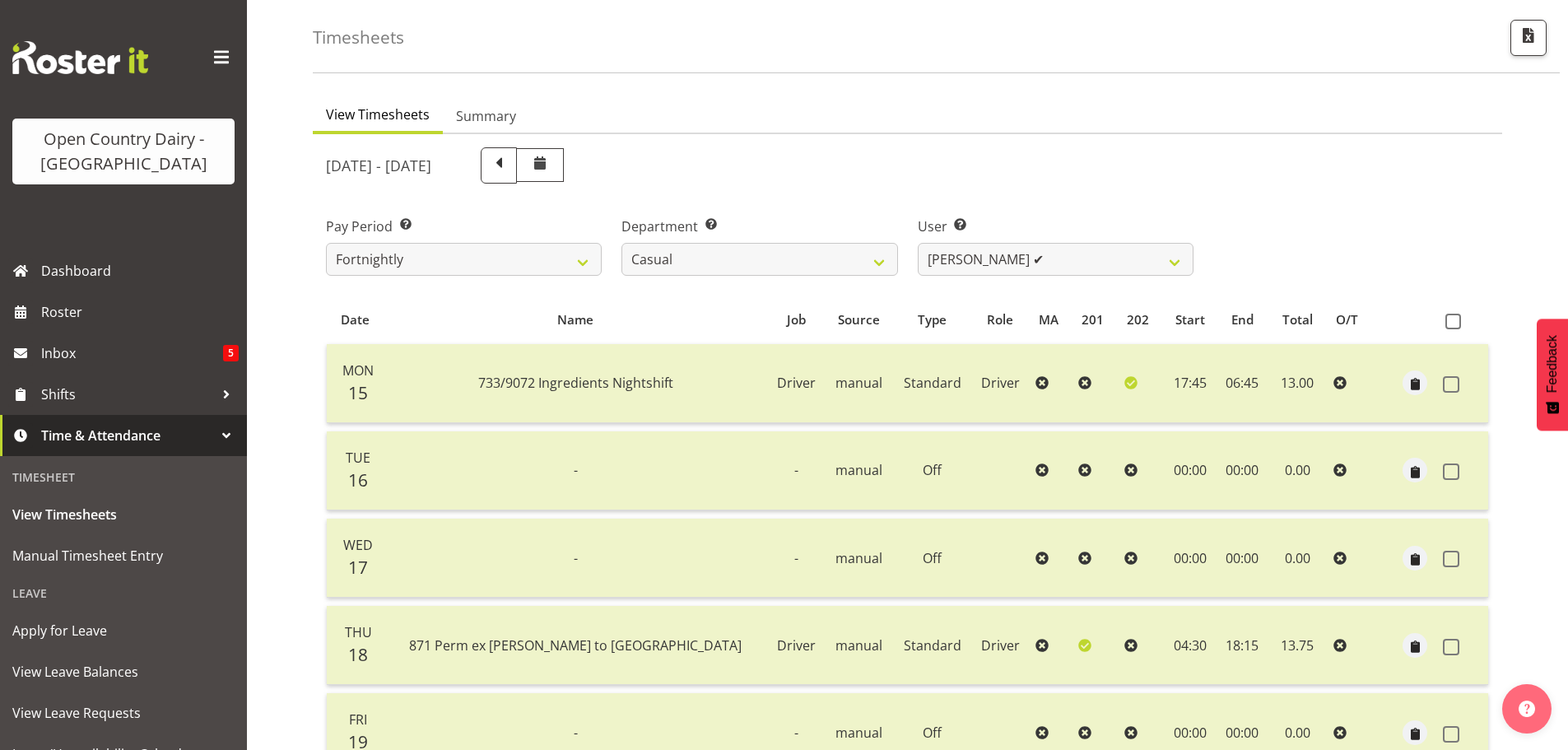
click at [915, 239] on div "User Select user. Note: This is filtered down by the previous two drop-down ite…" at bounding box center [1055, 240] width 295 height 92
click at [930, 254] on select "Bruce Morgan ✔ Dutchie Egbert Dijkstra ✔ Mark Hedge ✔ Rob Luke ❌" at bounding box center [1056, 259] width 276 height 33
select select "8204"
click at [918, 243] on select "Bruce Morgan ✔ Dutchie Egbert Dijkstra ✔ Mark Hedge ✔ Rob Luke ❌" at bounding box center [1056, 259] width 276 height 33
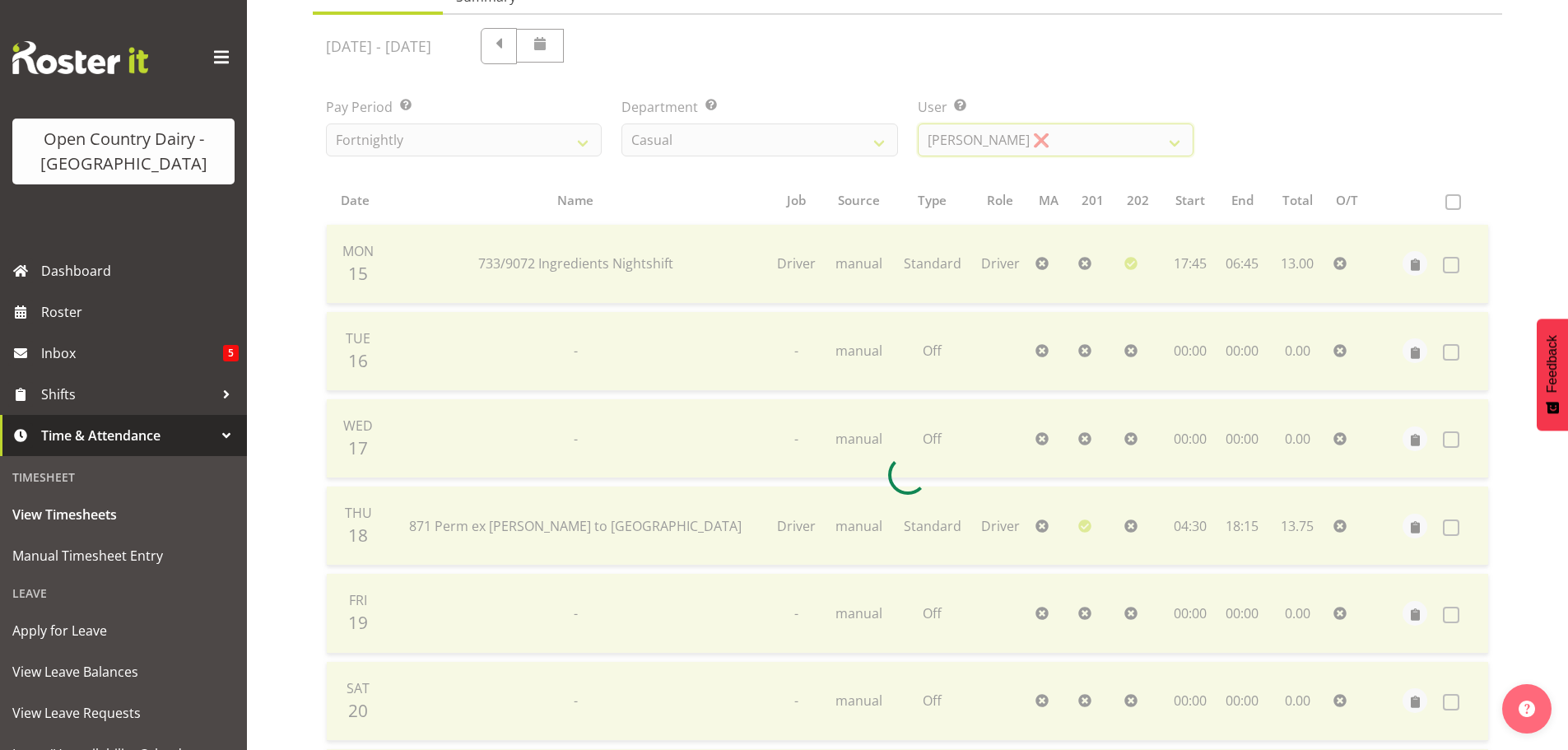
scroll to position [313, 0]
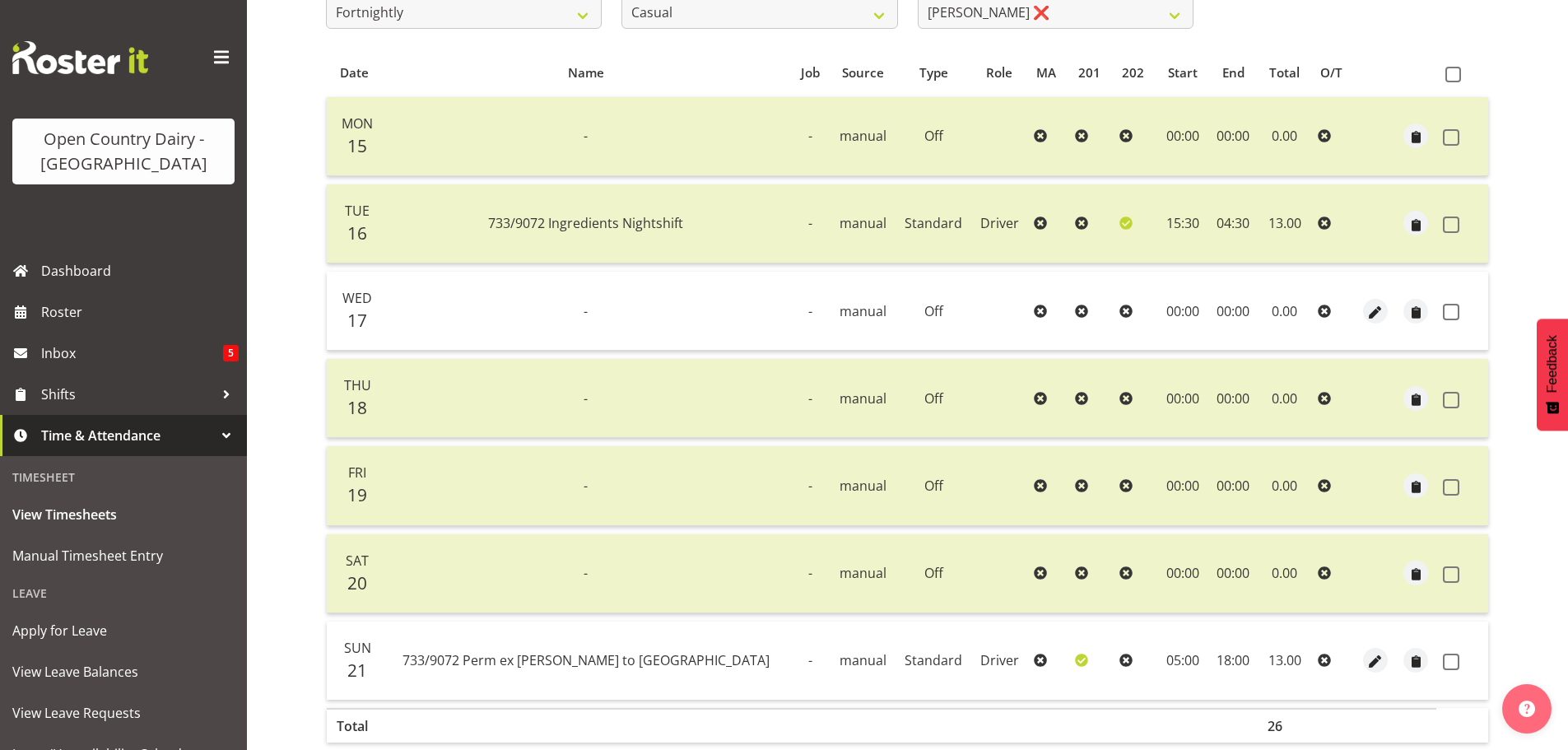
click at [1442, 311] on td at bounding box center [1462, 311] width 52 height 79
click at [1456, 319] on span at bounding box center [1451, 312] width 17 height 17
checkbox input "true"
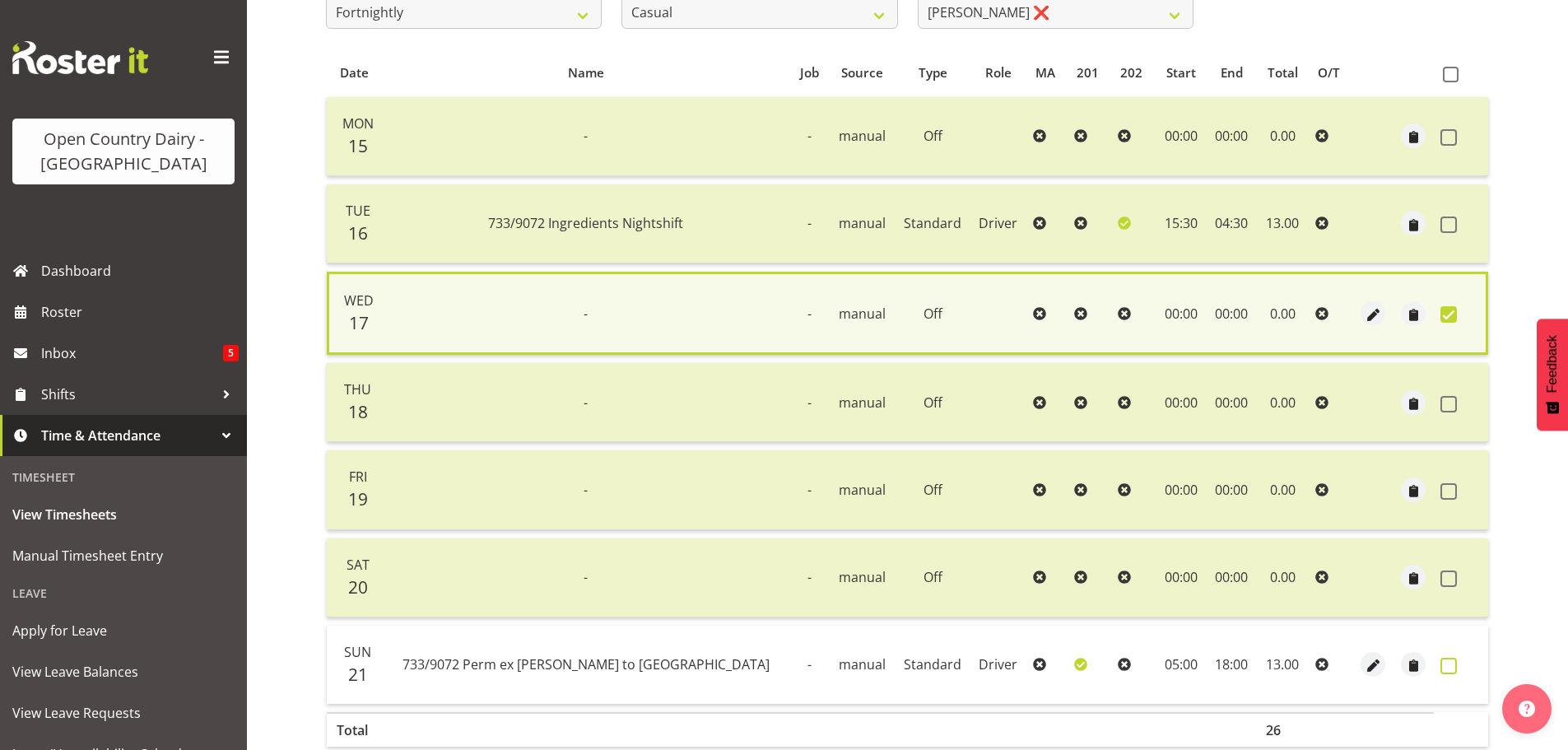
click at [1440, 668] on span at bounding box center [1449, 666] width 17 height 17
checkbox input "true"
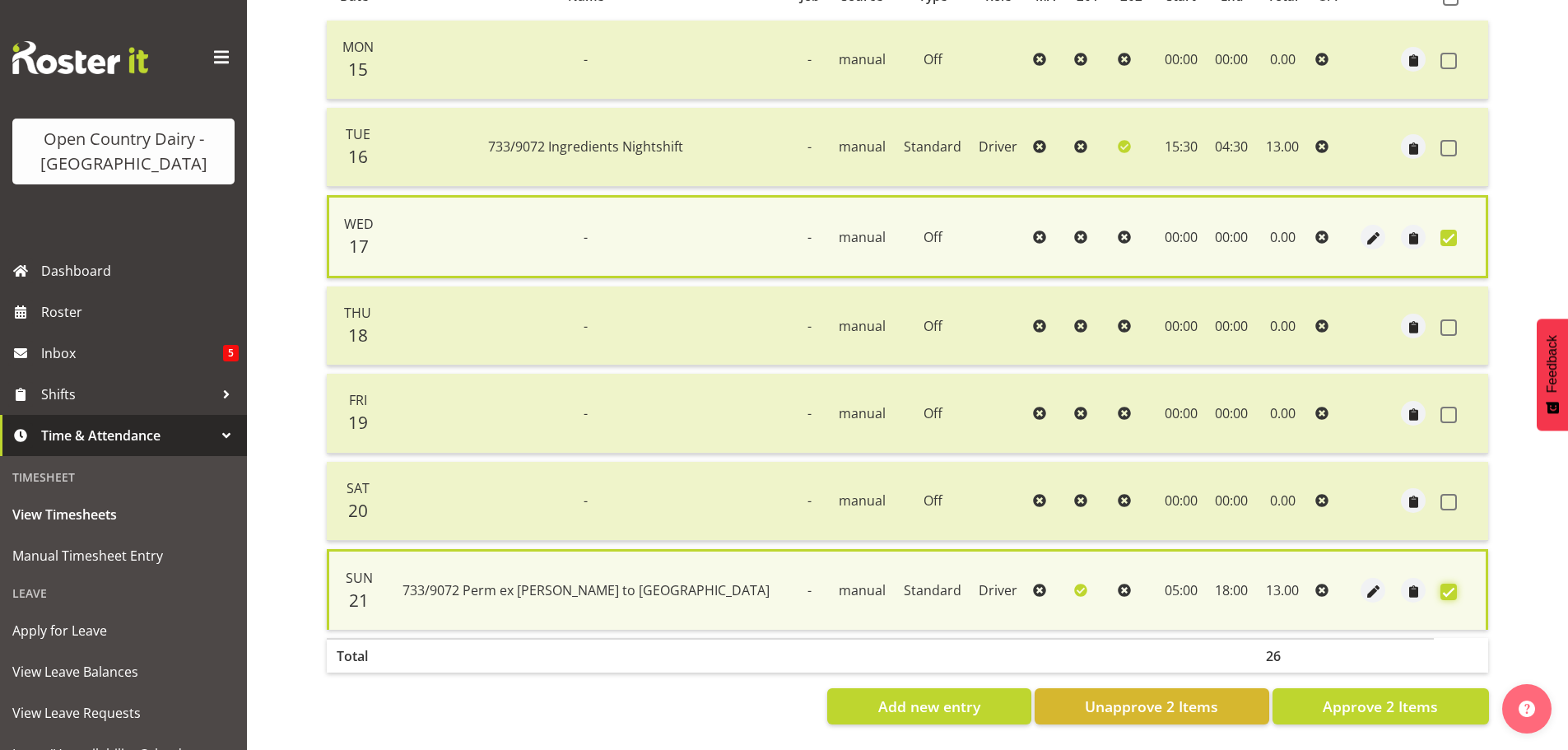
scroll to position [402, 0]
click at [1421, 695] on span "Approve 2 Items" at bounding box center [1380, 705] width 115 height 21
checkbox input "false"
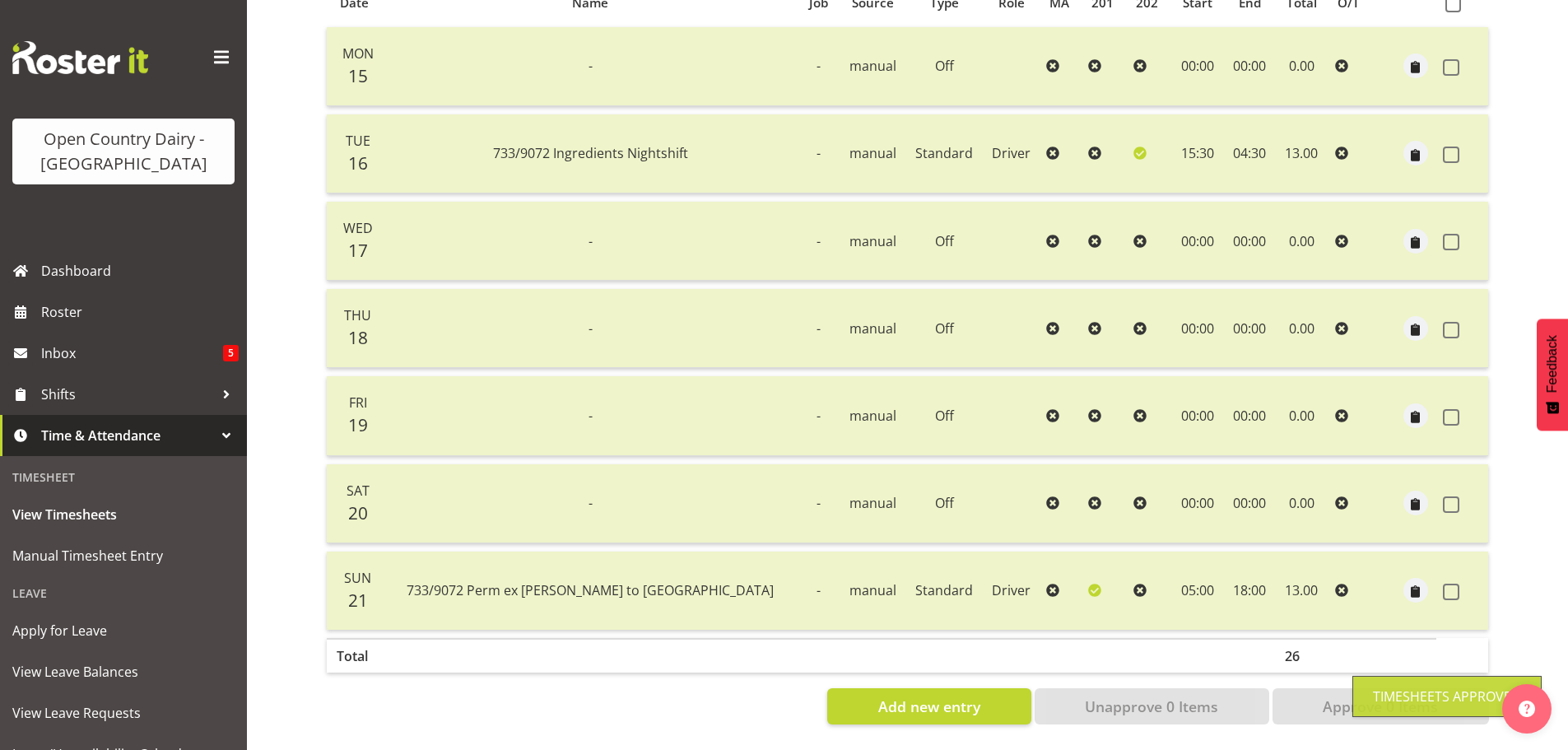
scroll to position [0, 0]
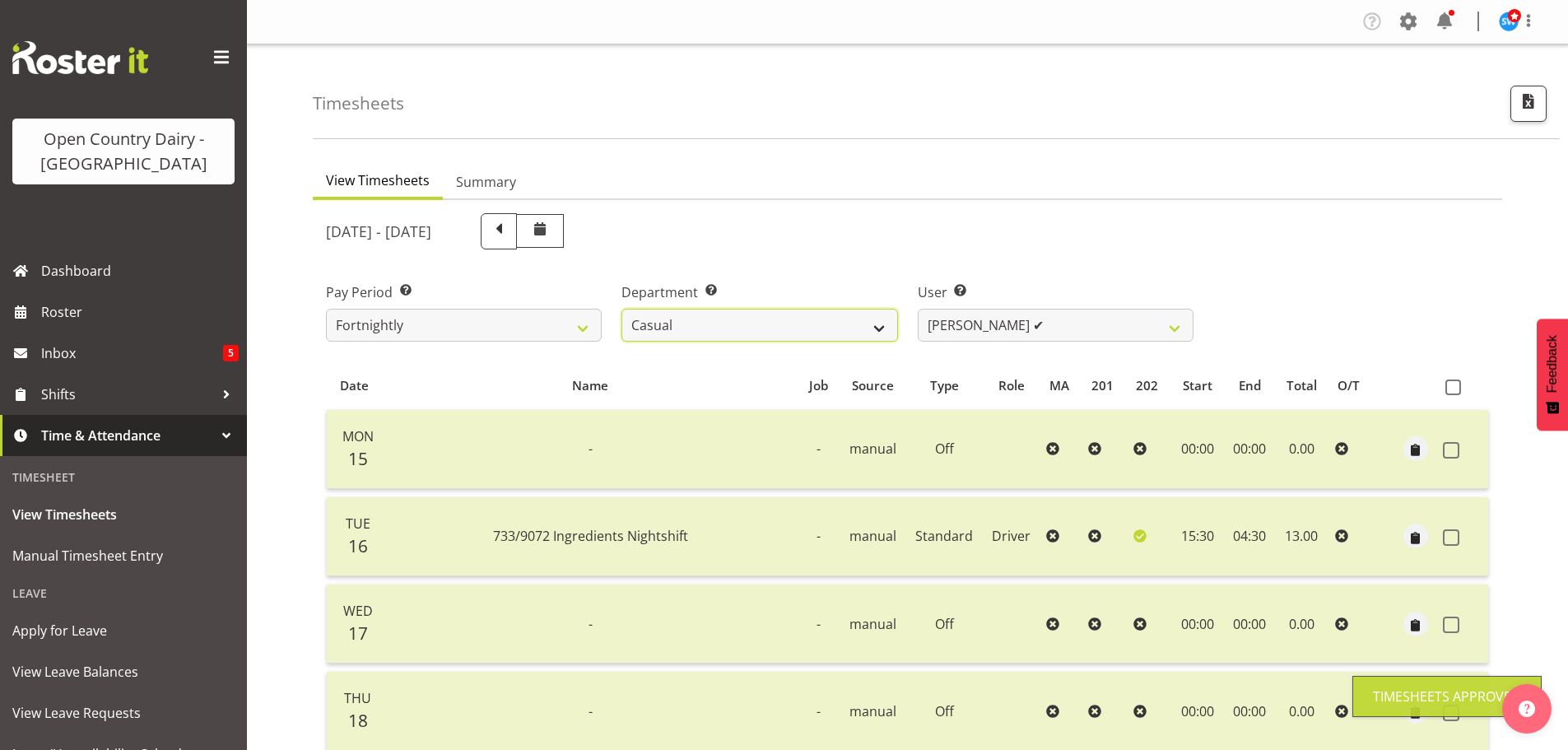
click at [851, 337] on select "701 702 703 704 705 706 707 708 709 710 711 712 713 714 715 716 717 718 719 720" at bounding box center [759, 325] width 276 height 33
select select "797"
click at [621, 309] on select "701 702 703 704 705 706 707 708 709 710 711 712 713 714 715 716 717 718 719 720" at bounding box center [759, 325] width 276 height 33
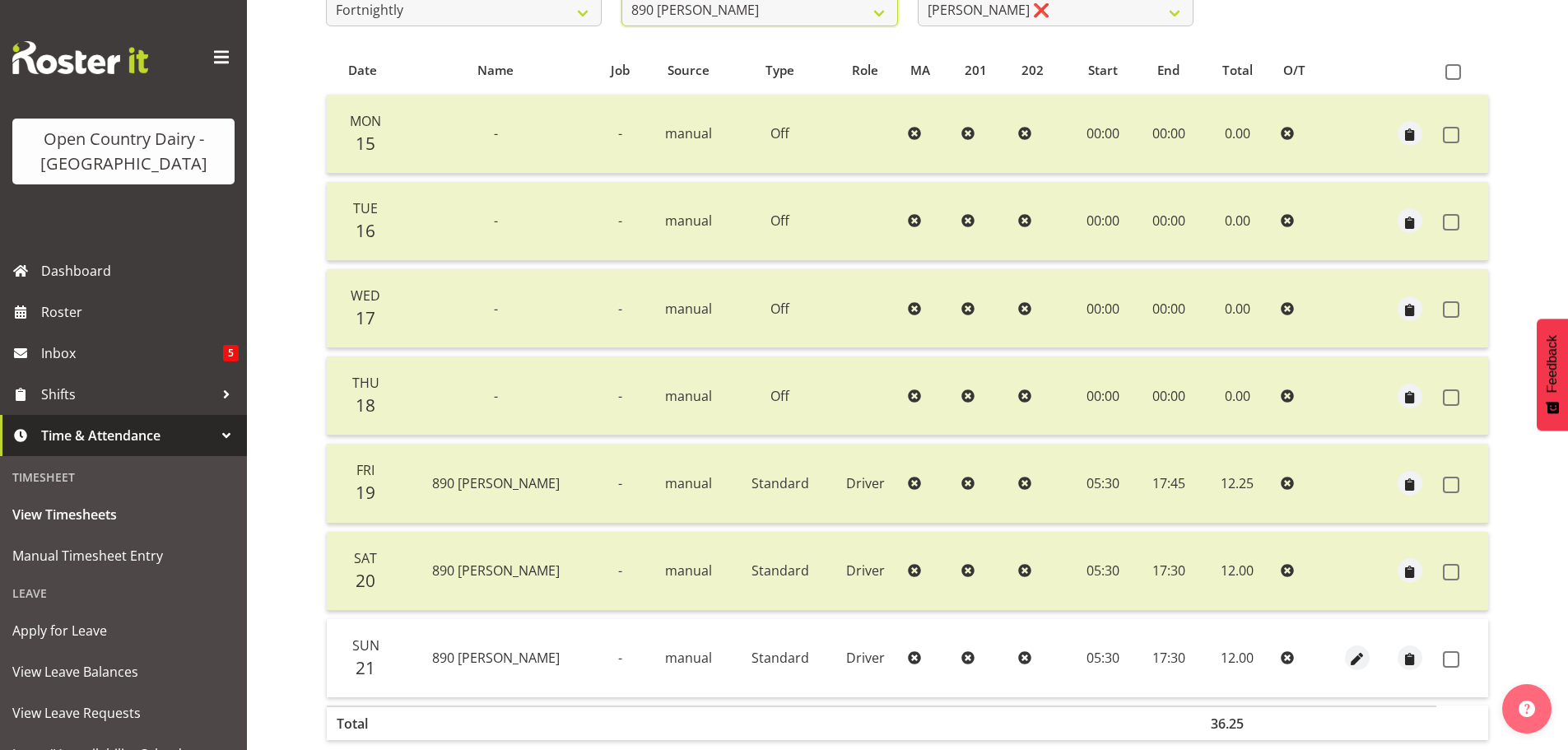
scroll to position [330, 0]
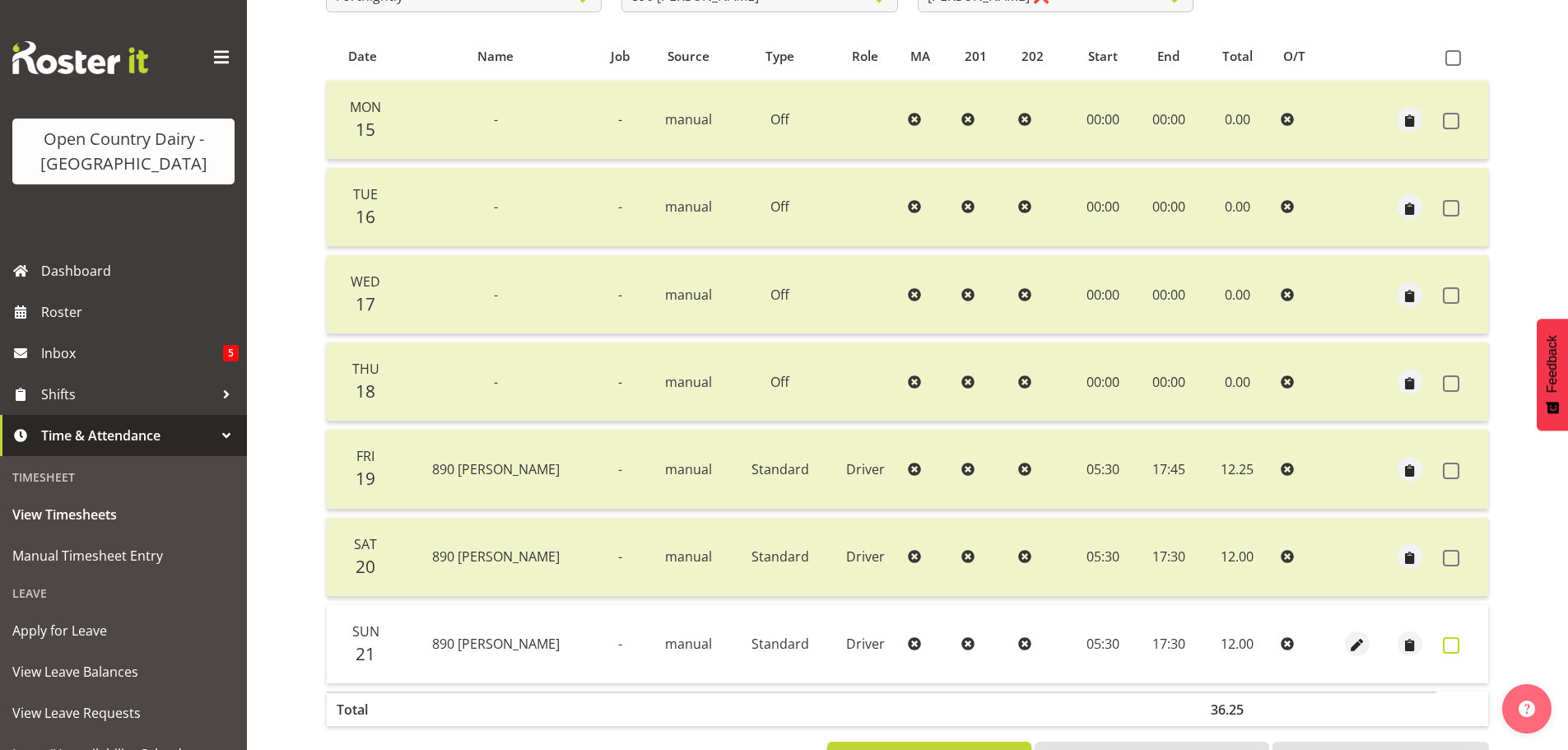
click at [1452, 644] on span at bounding box center [1451, 646] width 17 height 17
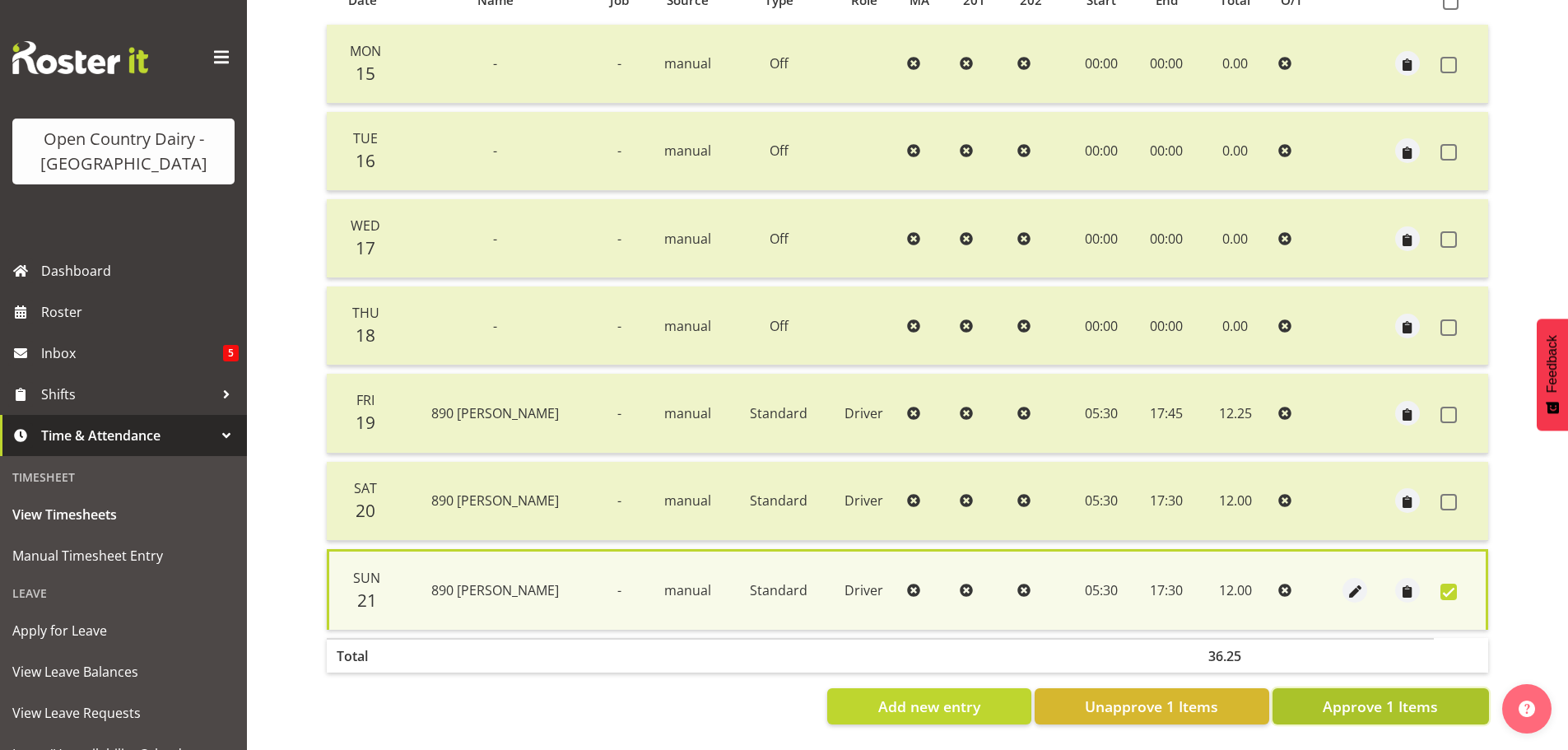
click at [1429, 695] on span "Approve 1 Items" at bounding box center [1380, 705] width 115 height 21
checkbox input "false"
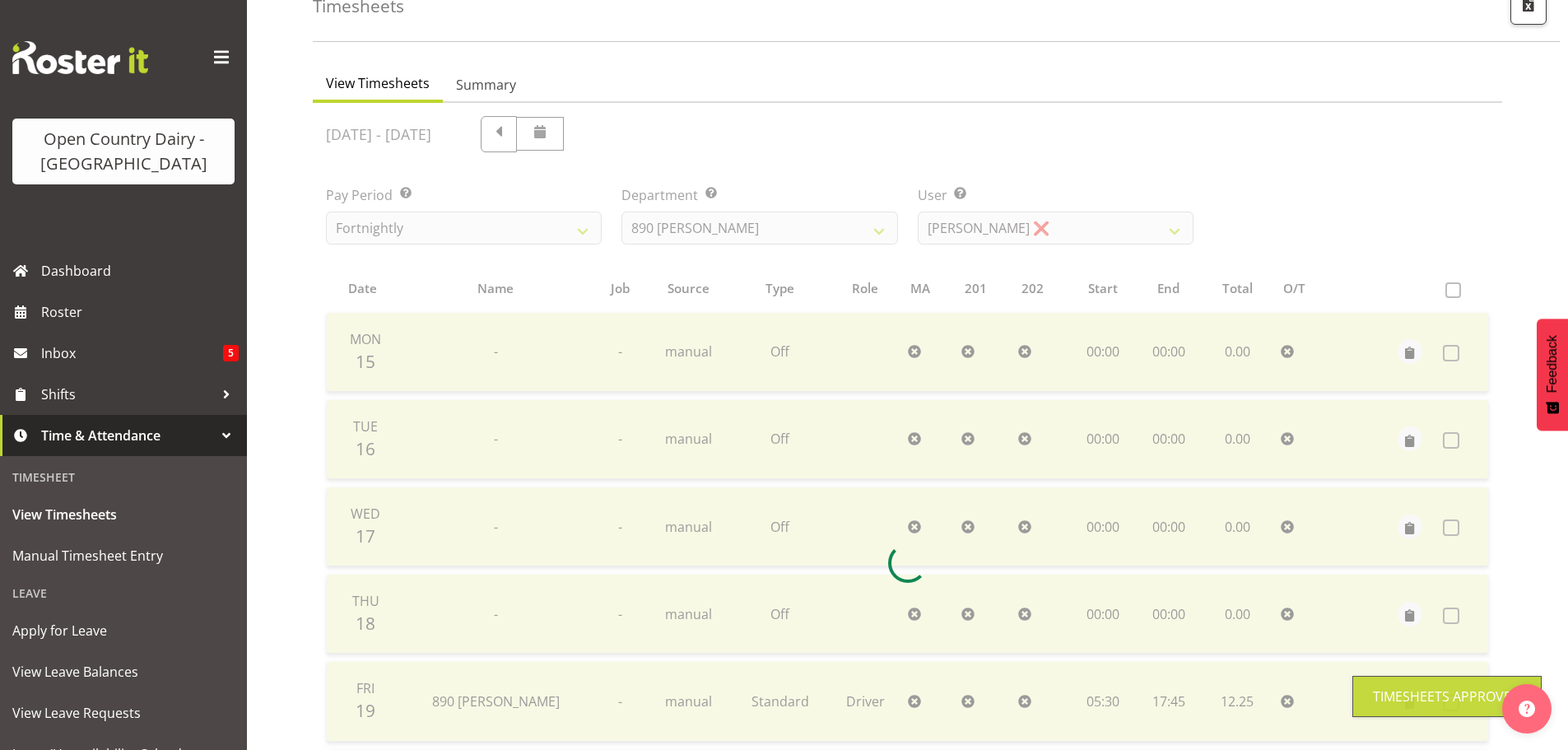
scroll to position [66, 0]
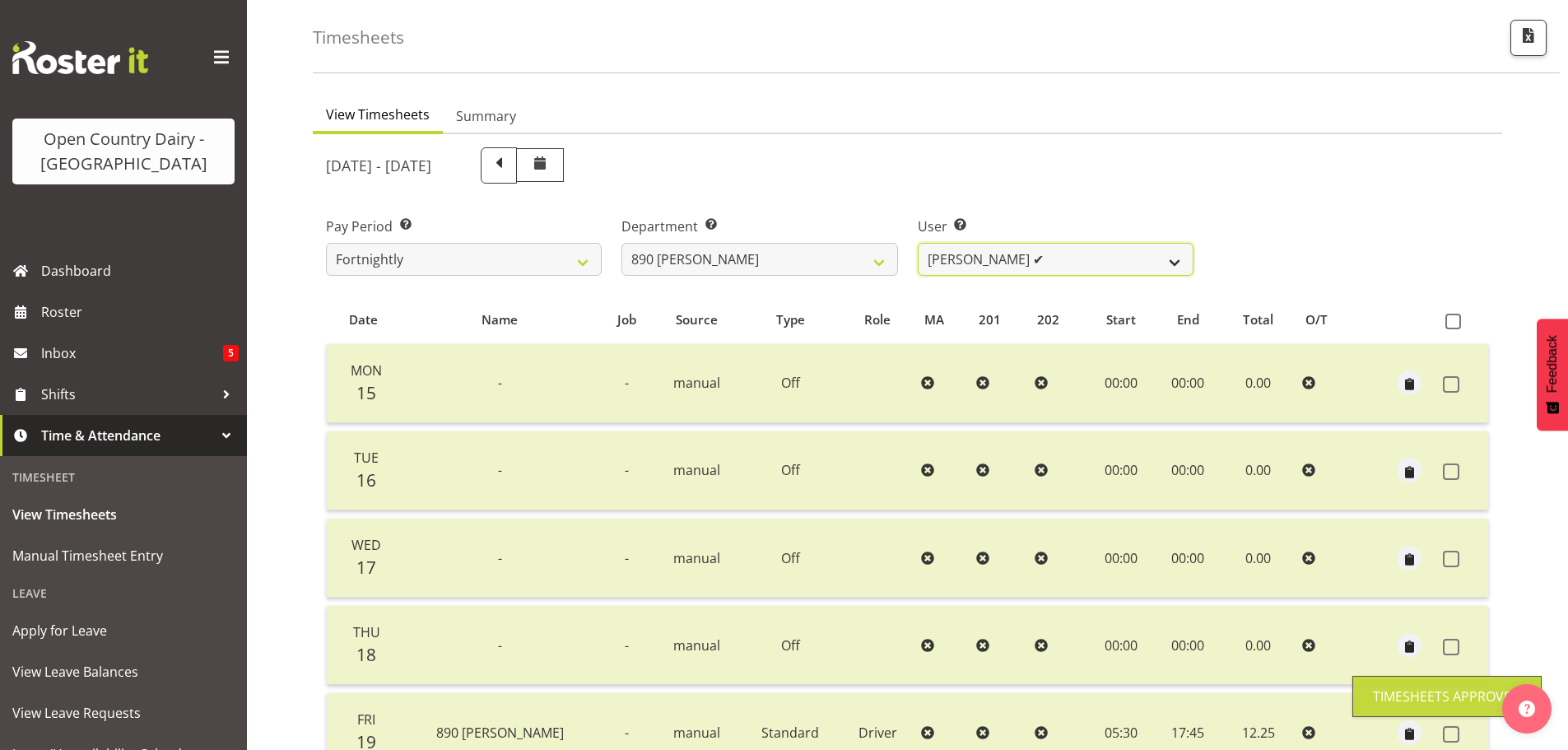
click at [1034, 262] on select "Graeme Schollum ✔ Sukhpreet Chandi ❌" at bounding box center [1056, 259] width 276 height 33
select select "8208"
click at [918, 243] on select "Graeme Schollum ✔ Sukhpreet Chandi ❌" at bounding box center [1056, 259] width 276 height 33
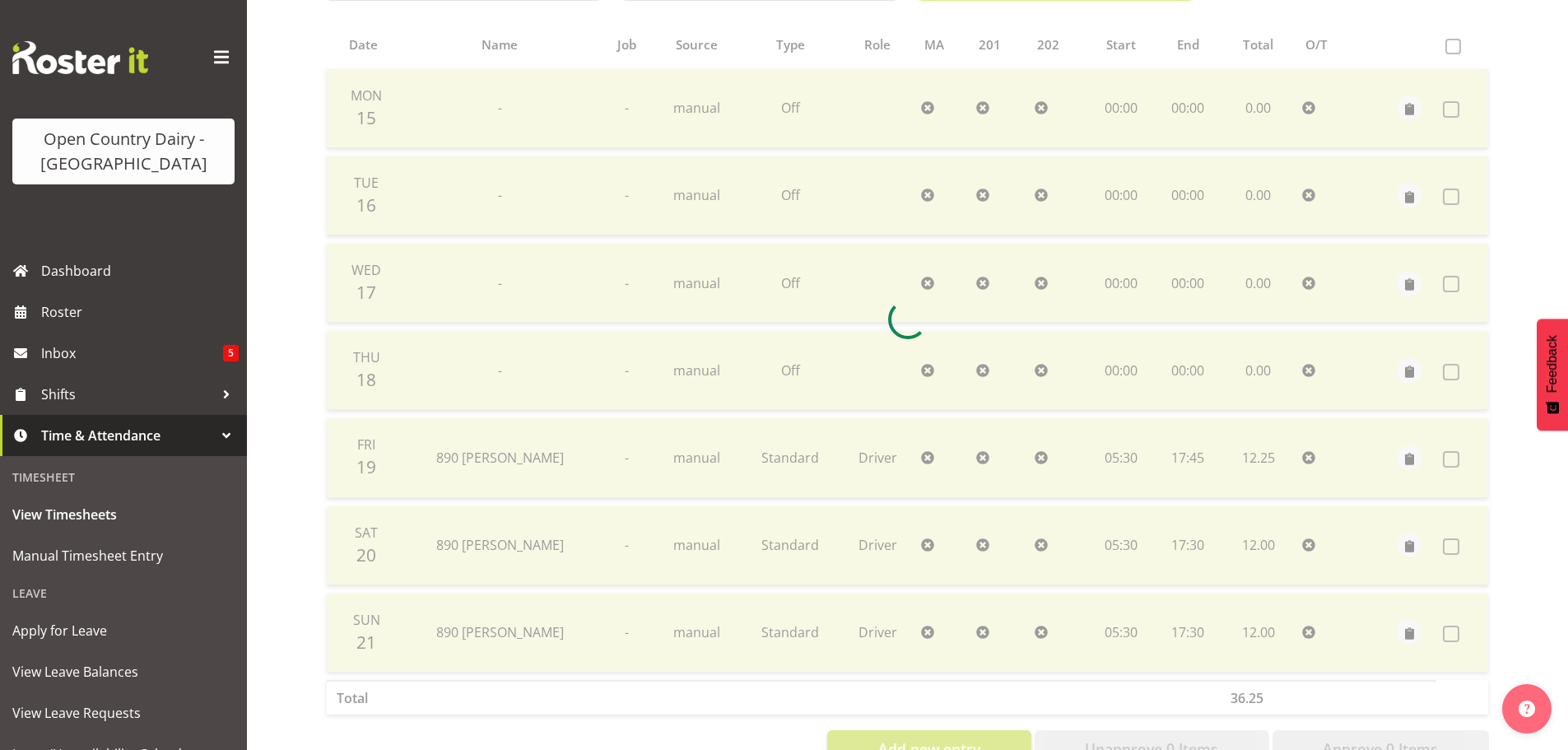
scroll to position [395, 0]
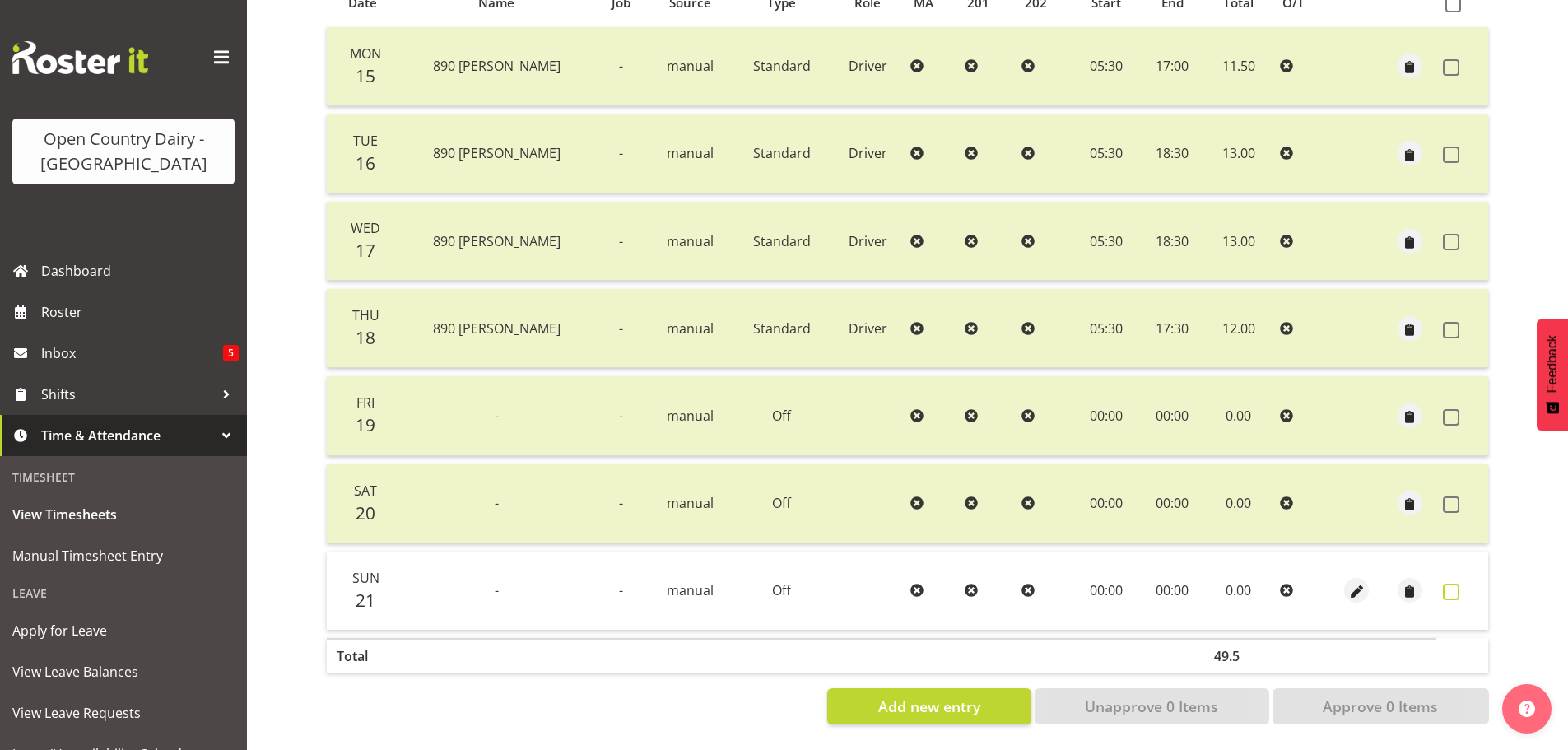
click at [1447, 584] on span at bounding box center [1451, 592] width 17 height 17
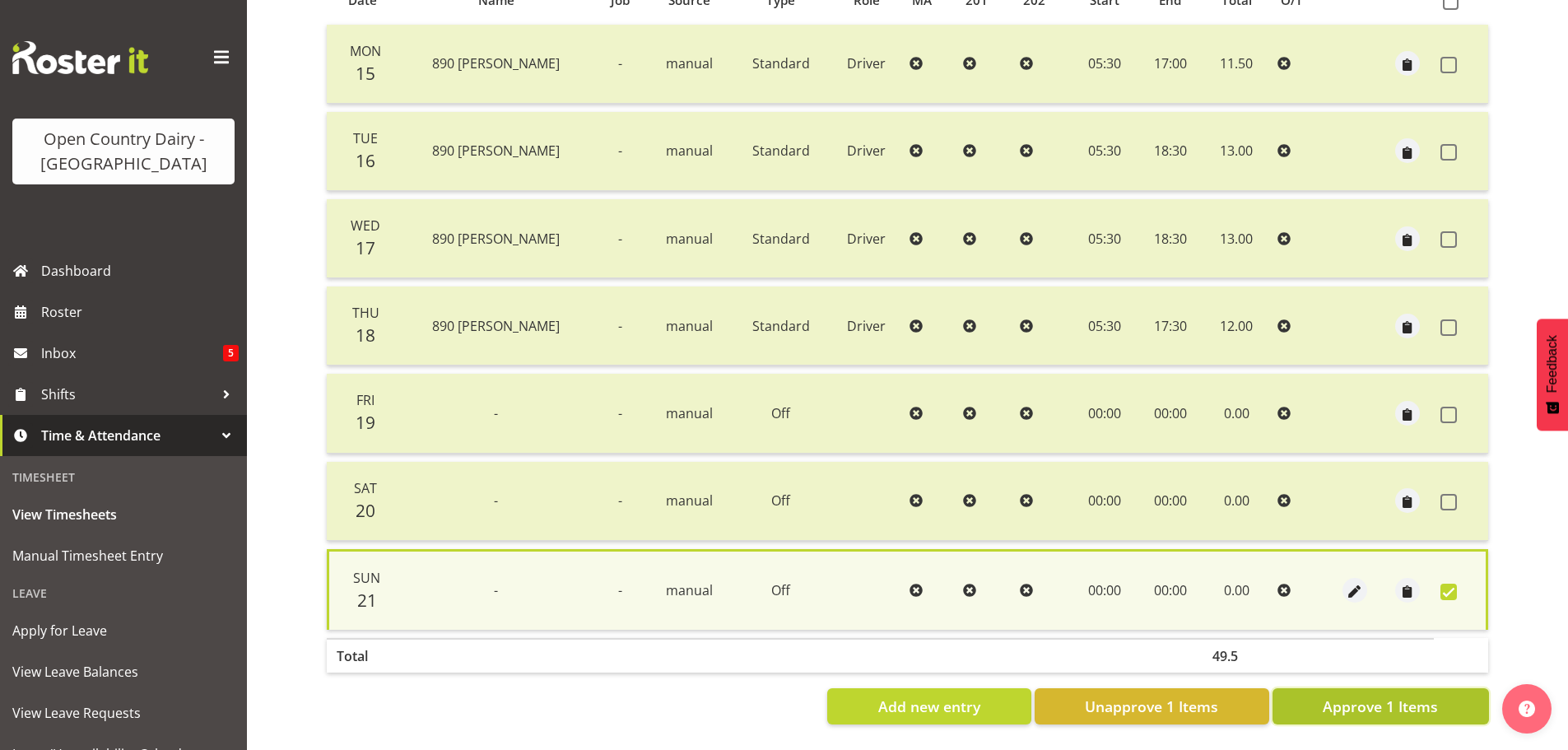
click at [1427, 701] on span "Approve 1 Items" at bounding box center [1380, 705] width 115 height 21
checkbox input "false"
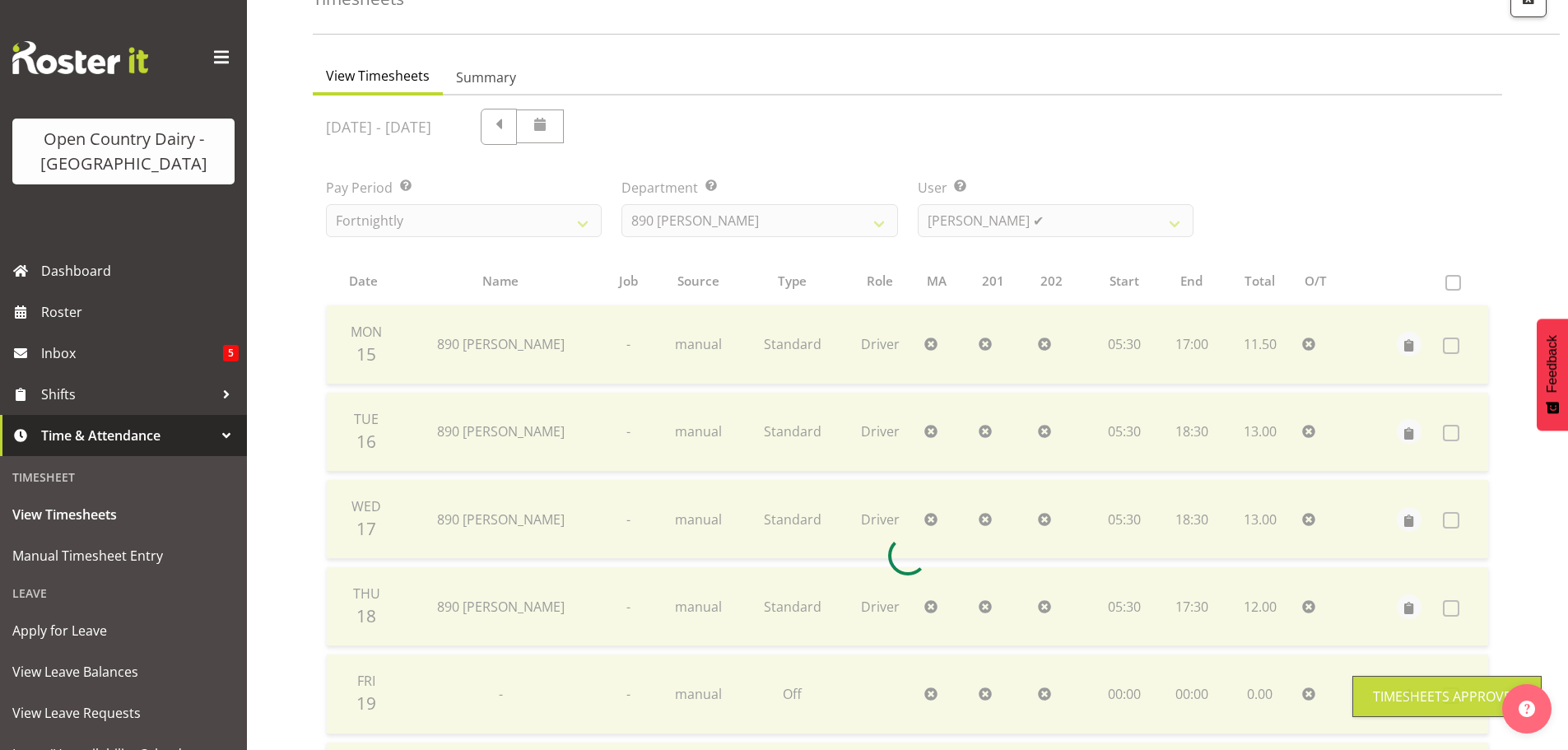
scroll to position [66, 0]
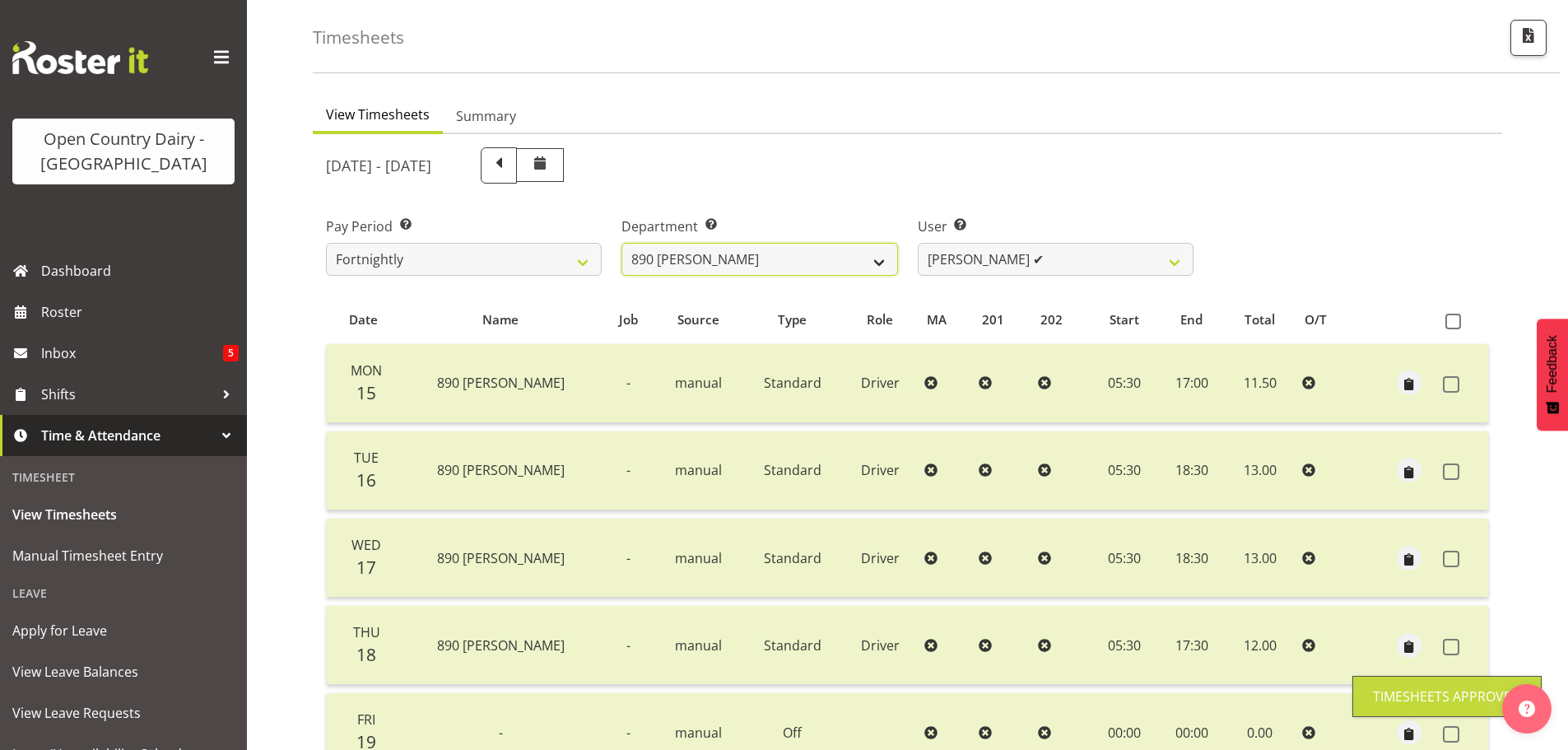
click at [869, 260] on select "701 702 703 704 705 706 707 708 709 710 711 712 713 714 715 716 717 718 719 720" at bounding box center [759, 259] width 276 height 33
select select "898"
click at [621, 243] on select "701 702 703 704 705 706 707 708 709 710 711 712 713 714 715 716 717 718 719 720" at bounding box center [759, 259] width 276 height 33
select select "11237"
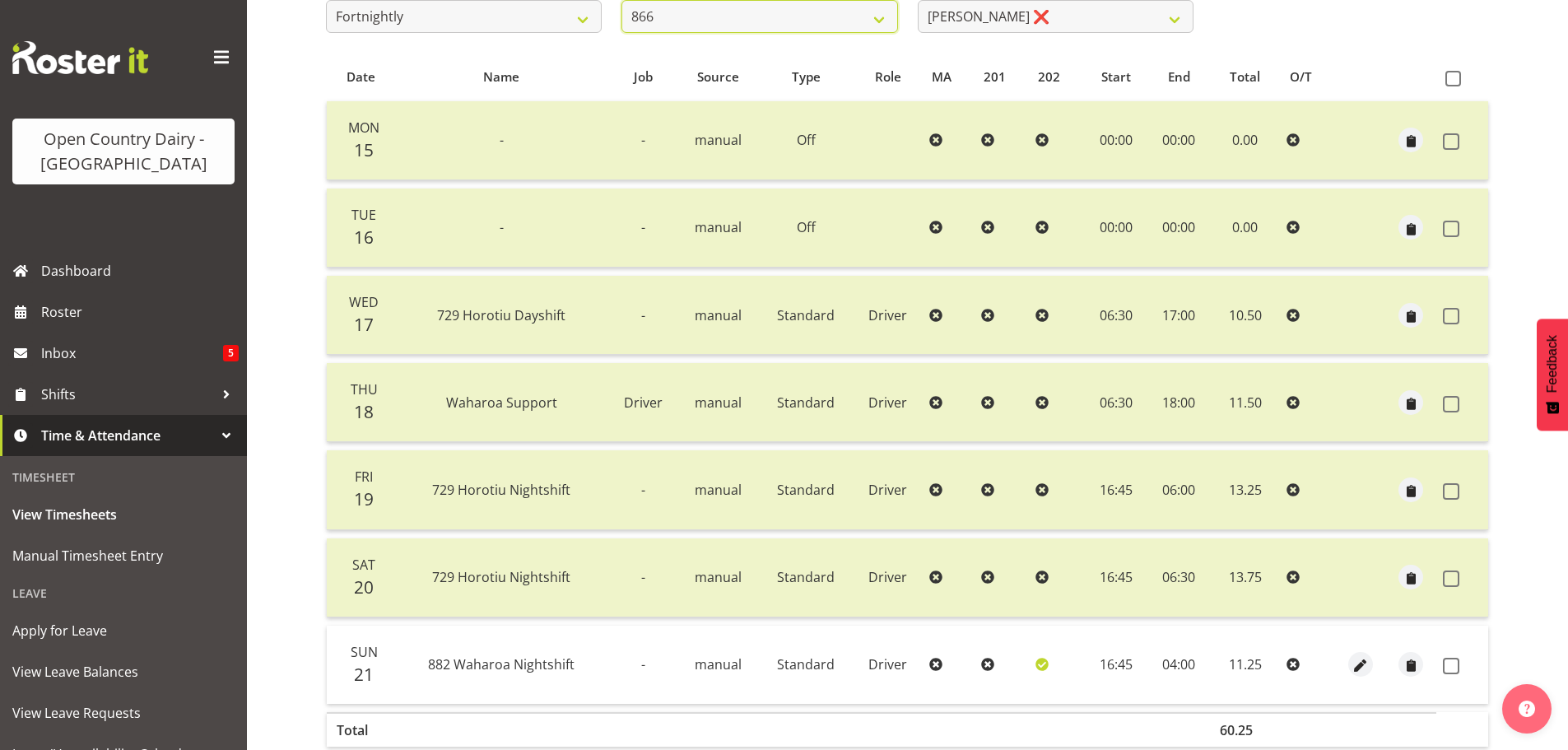
scroll to position [313, 0]
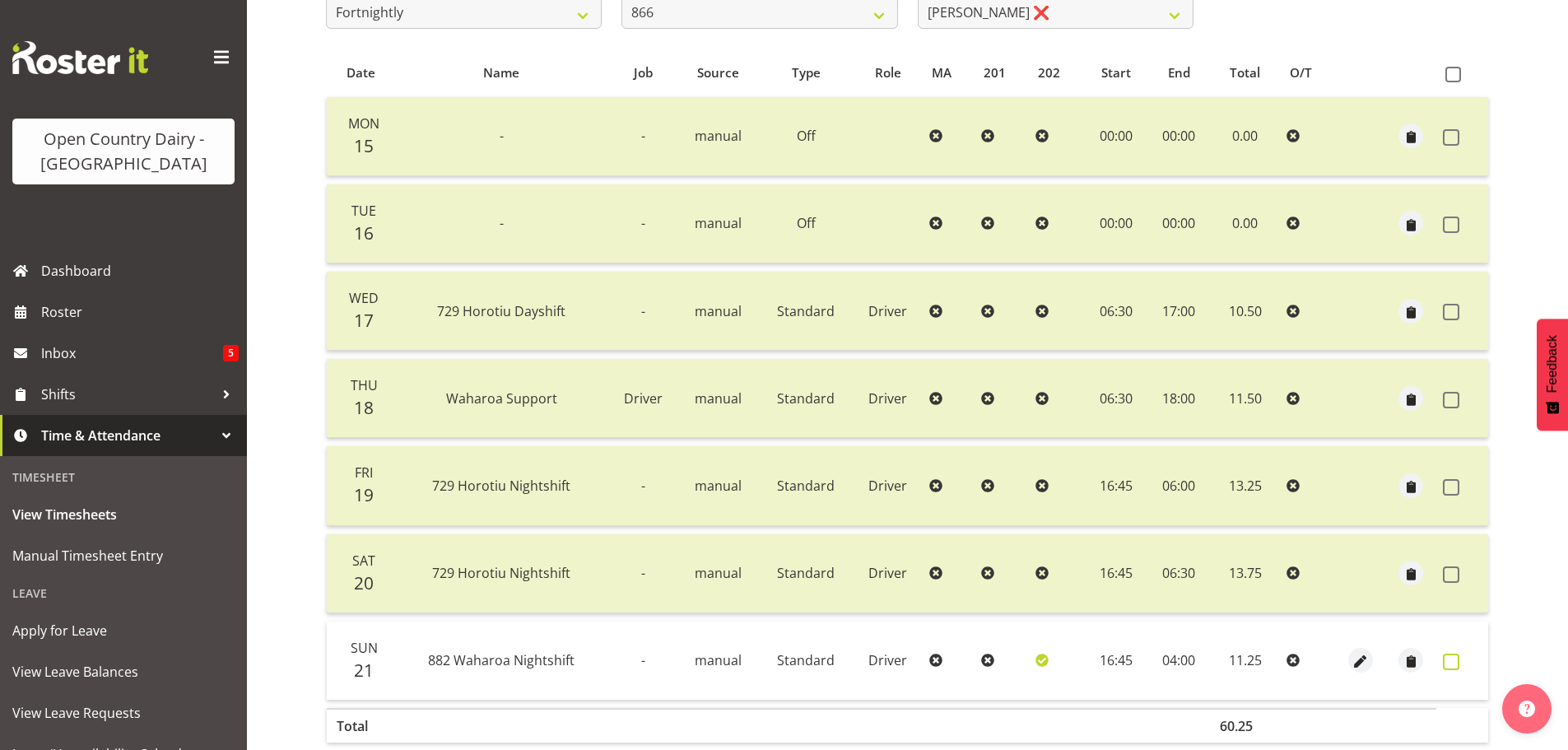
click at [1453, 660] on span at bounding box center [1451, 662] width 17 height 17
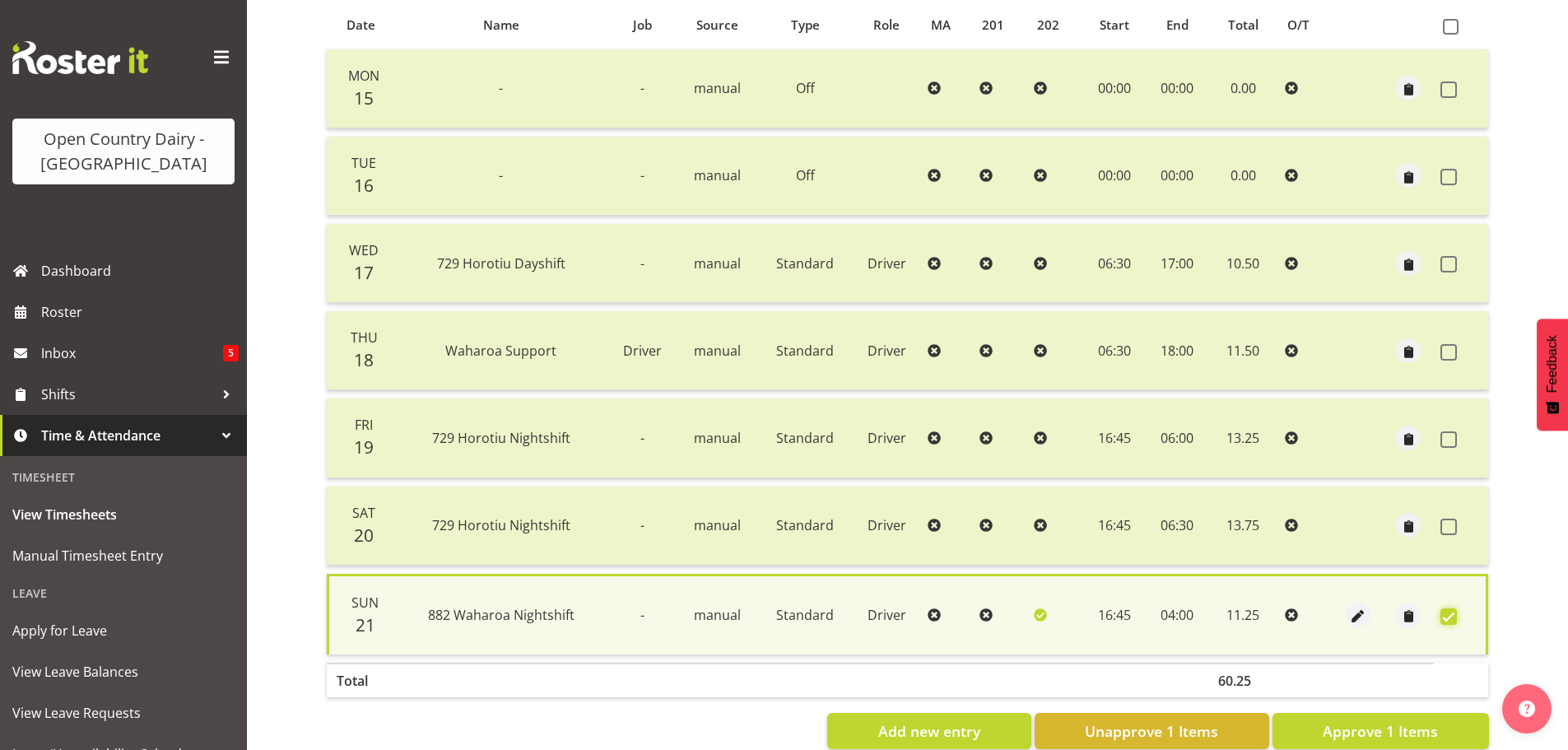
scroll to position [398, 0]
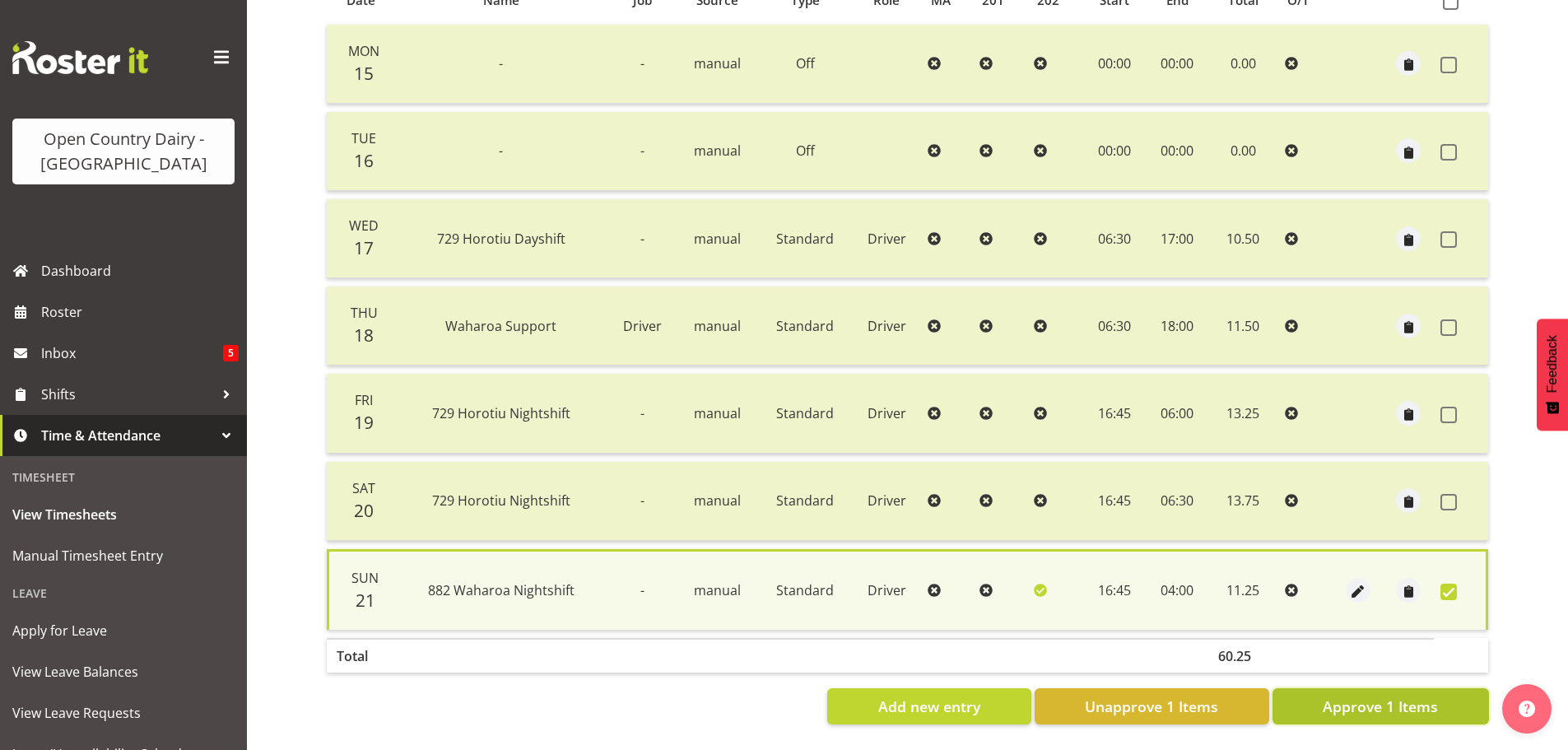
click at [1352, 695] on span "Approve 1 Items" at bounding box center [1380, 705] width 115 height 21
checkbox input "false"
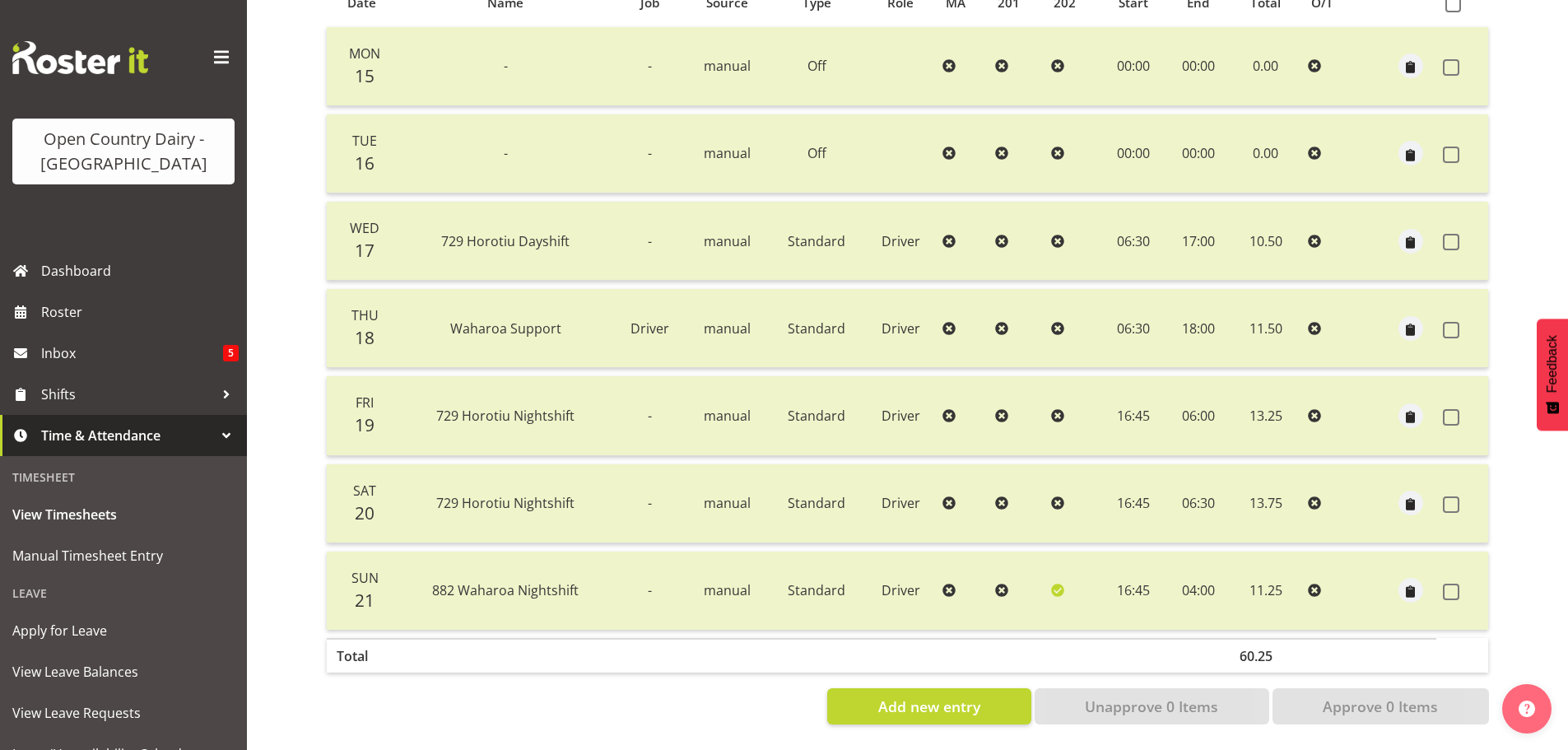
scroll to position [66, 0]
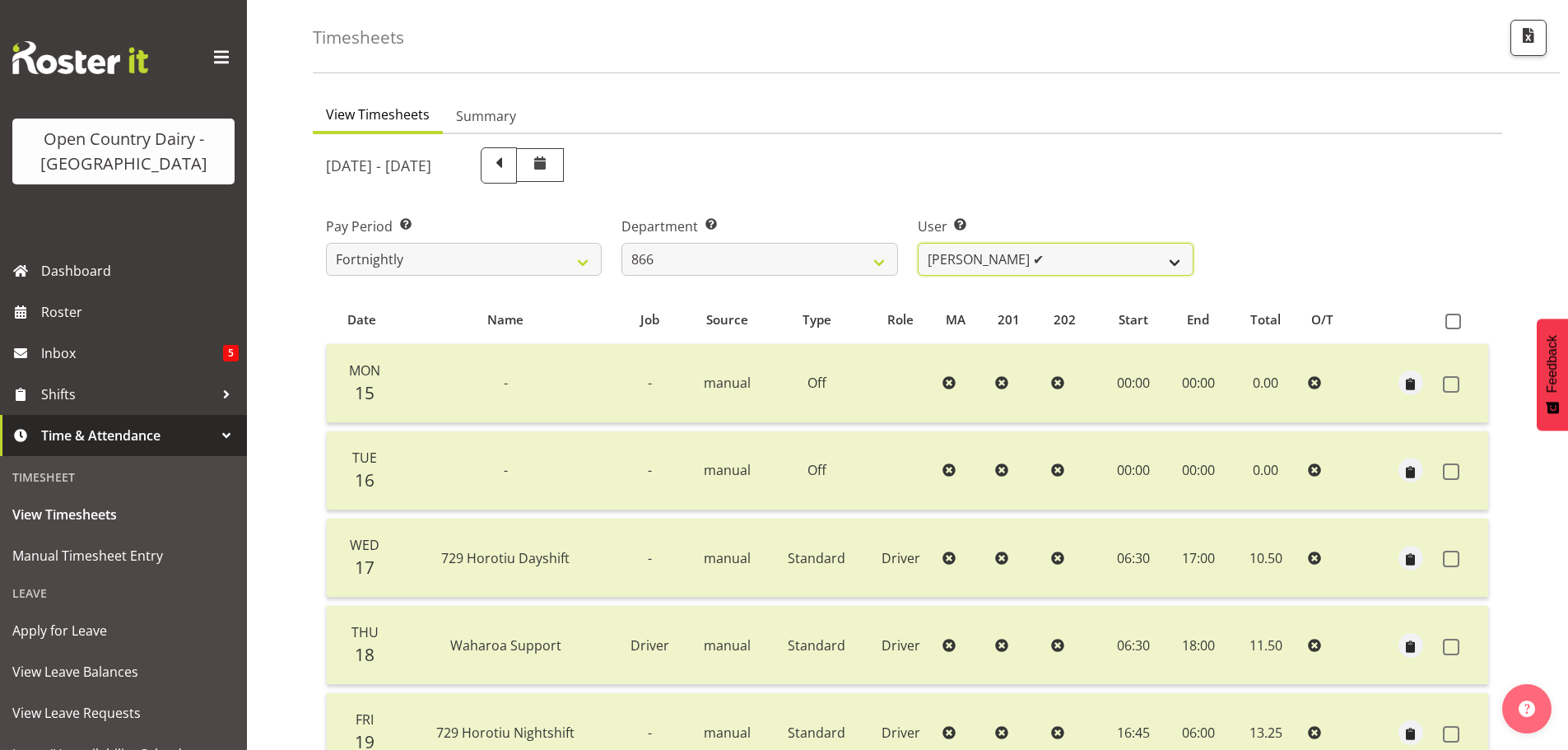
drag, startPoint x: 1016, startPoint y: 262, endPoint x: 1006, endPoint y: 256, distance: 11.7
click at [1016, 262] on select "Harshdeep Singh ✔ Jacques Nel ❌ Navreet Jawanda ❌ Neil Abrahams ❌" at bounding box center [1056, 259] width 276 height 33
select select "11208"
click at [918, 243] on select "Harshdeep Singh ✔ Jacques Nel ❌ Navreet Jawanda ❌ Neil Abrahams ❌" at bounding box center [1056, 259] width 276 height 33
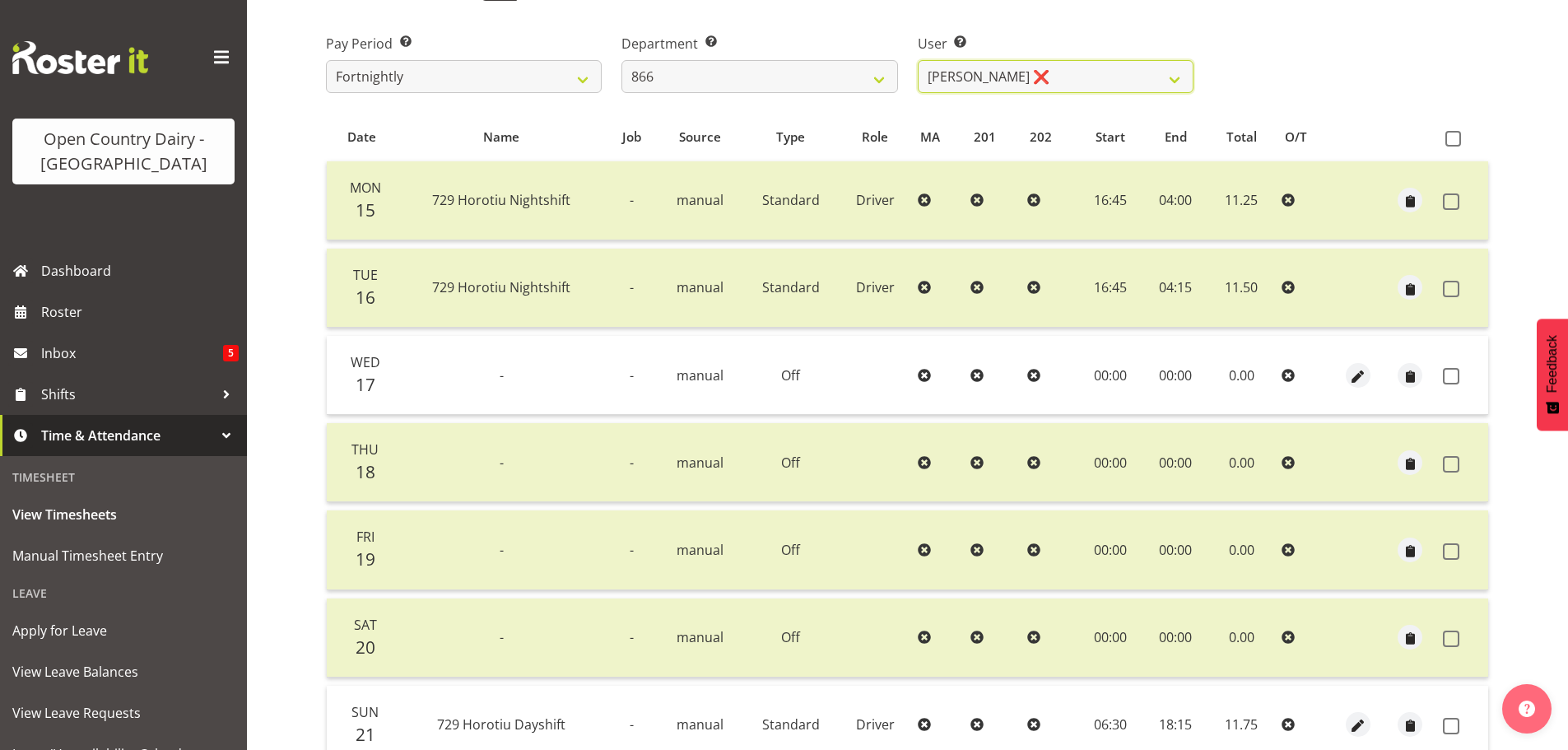
scroll to position [313, 0]
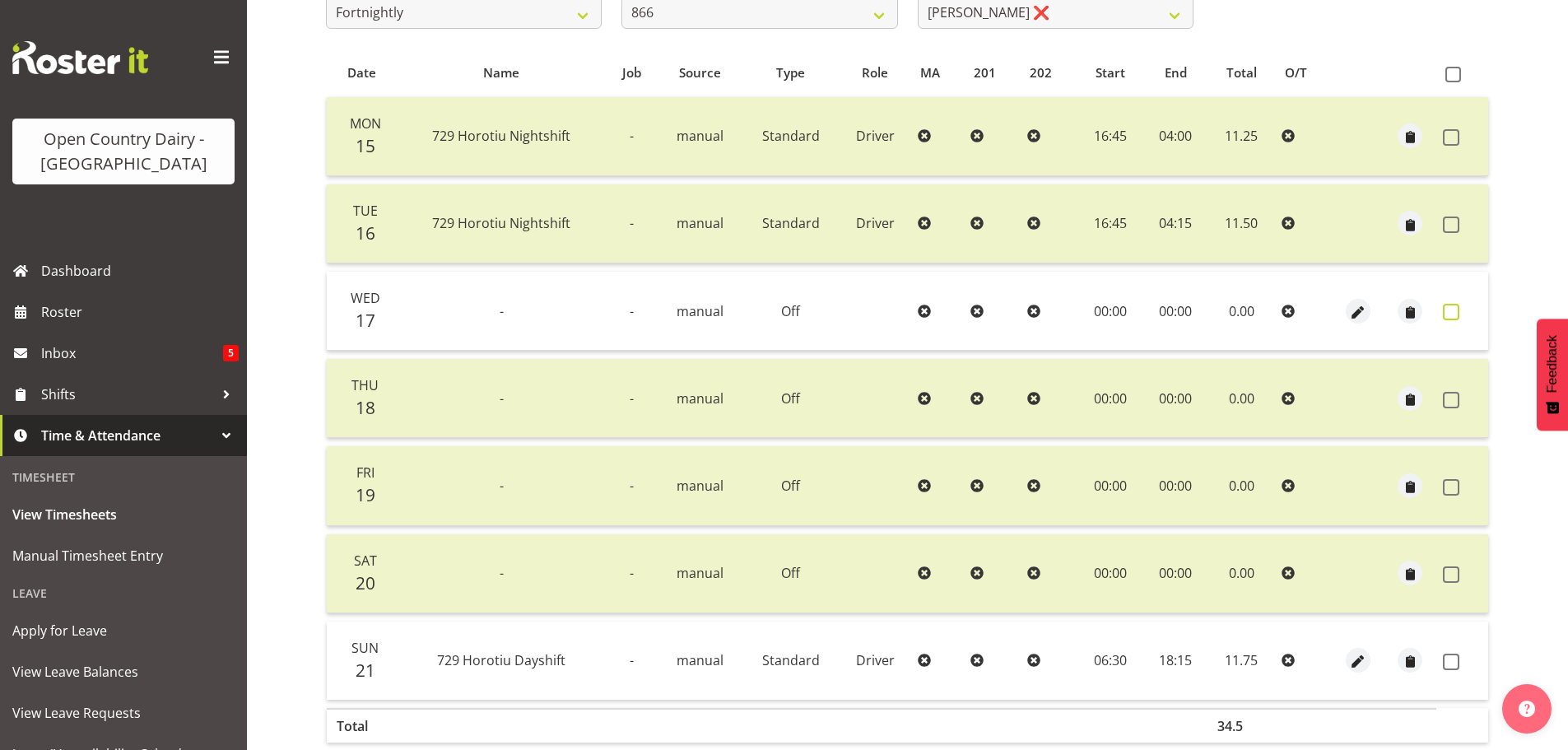
click at [1449, 311] on span at bounding box center [1451, 312] width 17 height 17
checkbox input "true"
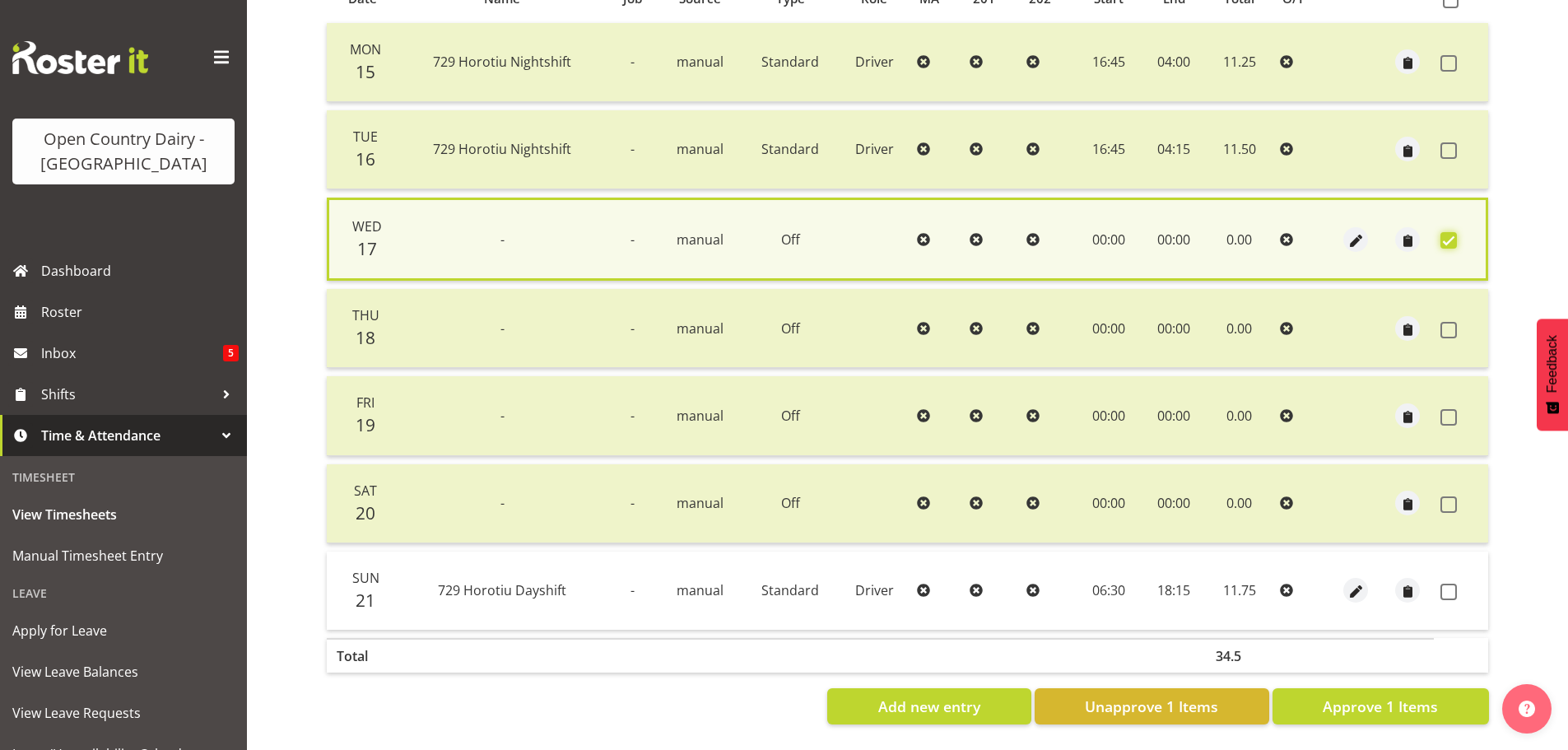
scroll to position [399, 0]
click at [1442, 584] on span at bounding box center [1449, 592] width 17 height 17
checkbox input "true"
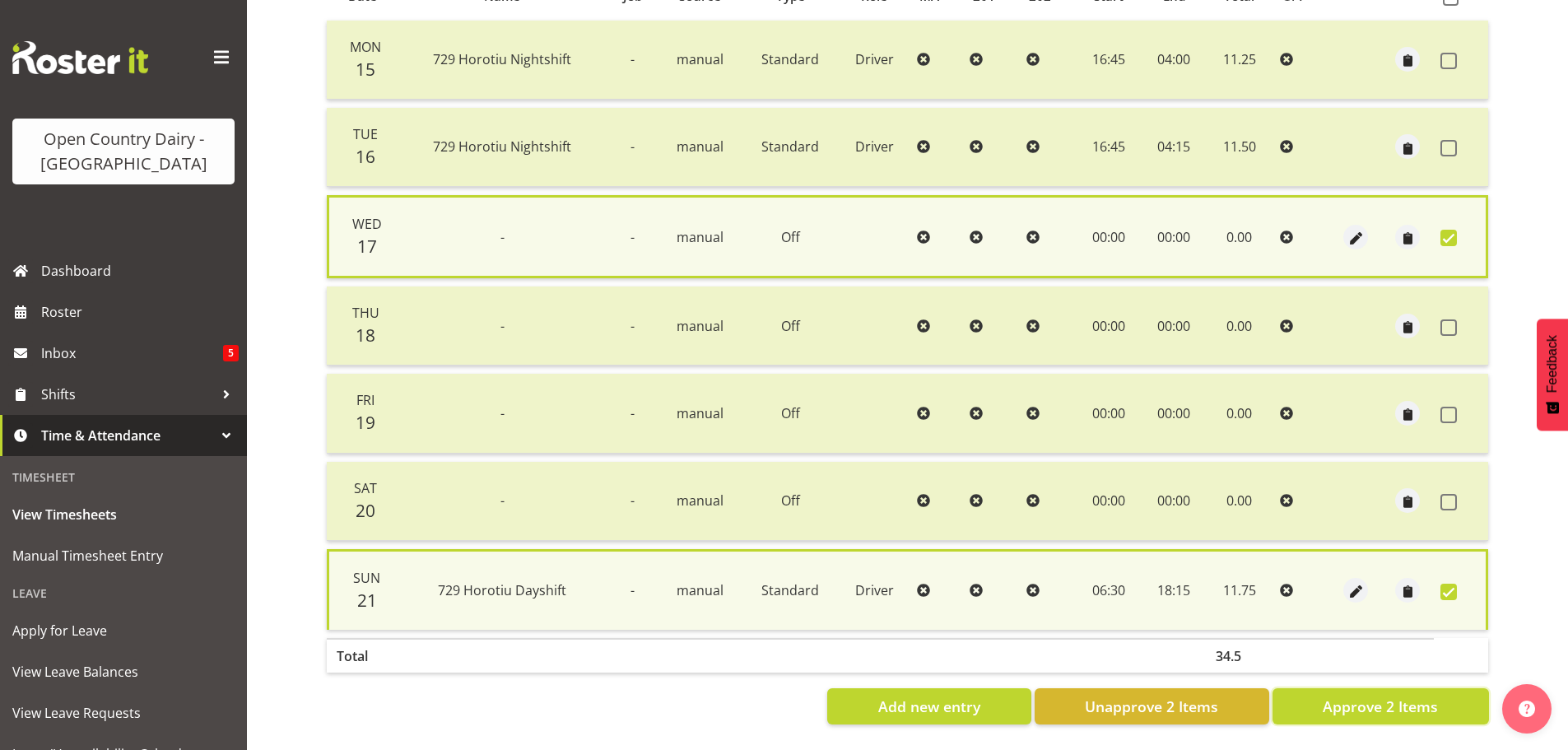
click at [1384, 699] on span "Approve 2 Items" at bounding box center [1380, 705] width 115 height 21
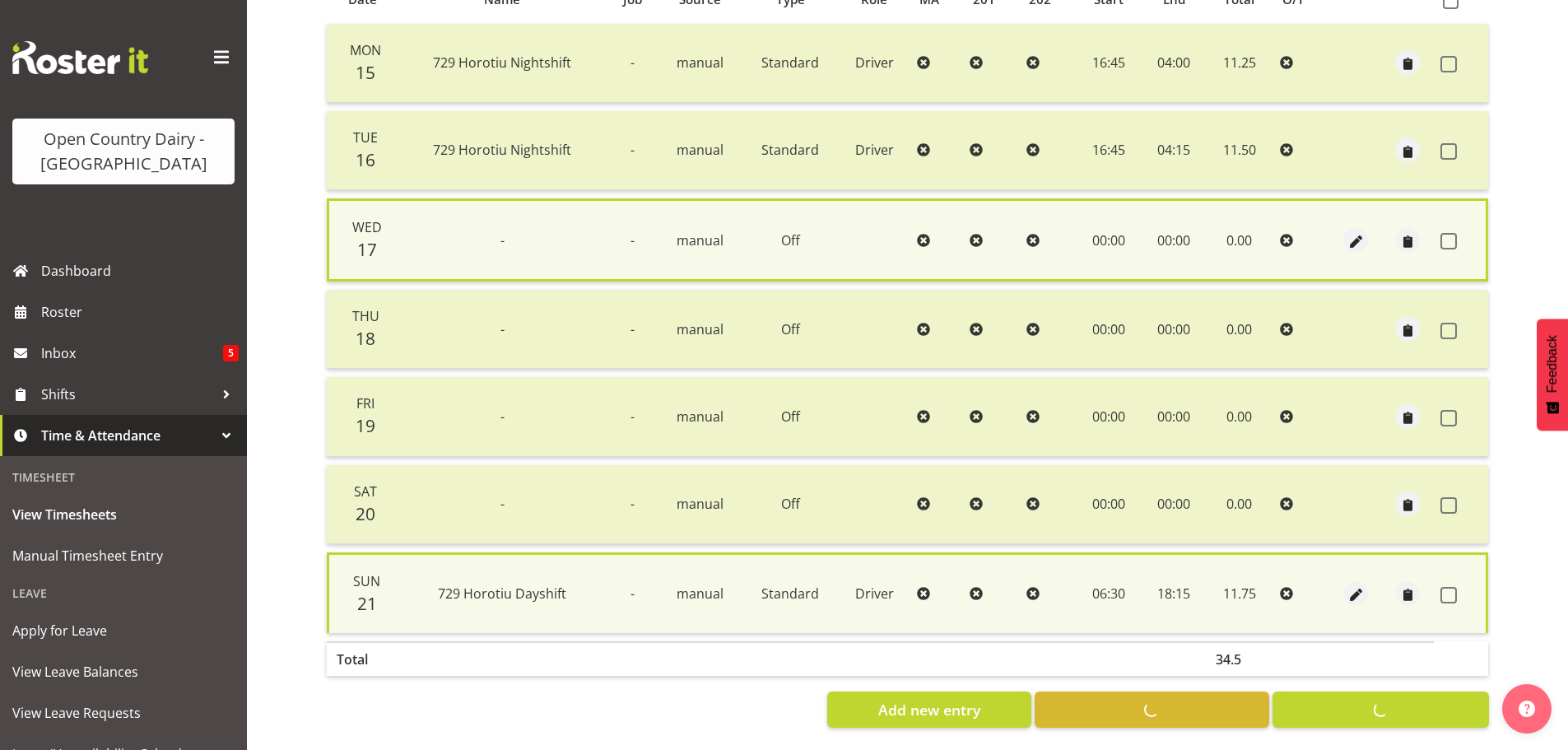
checkbox input "false"
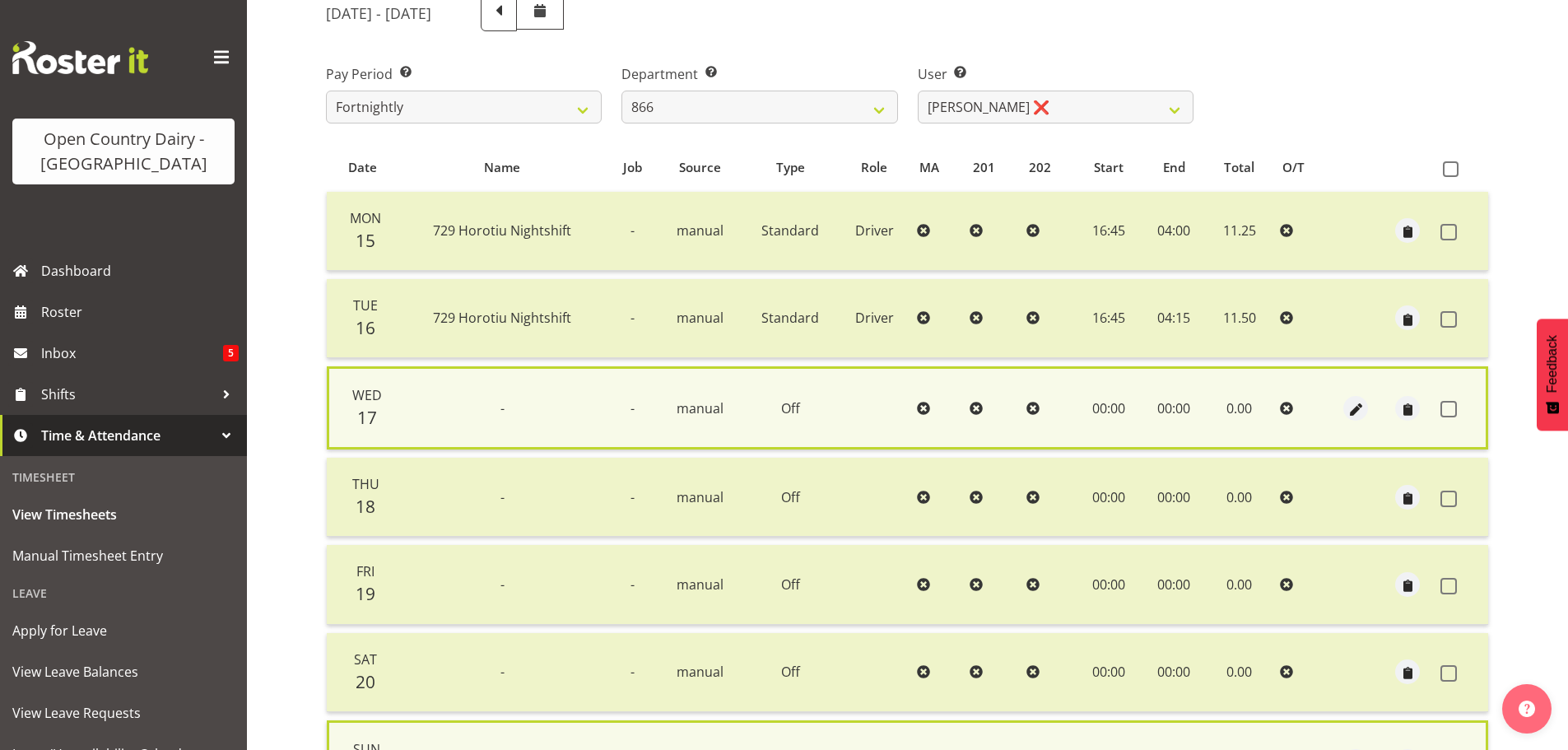
scroll to position [0, 0]
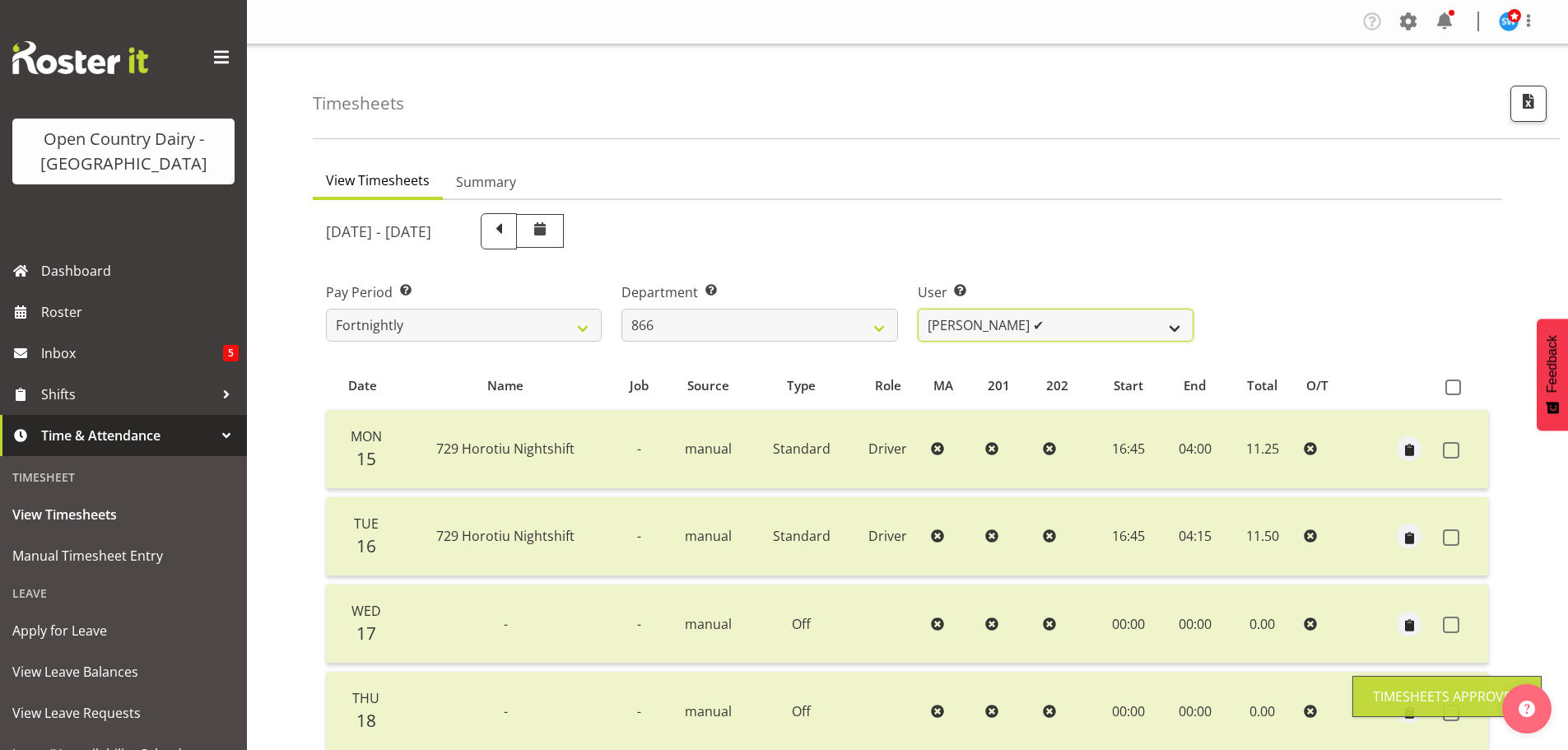
click at [1030, 335] on select "Harshdeep Singh ✔ Jacques Nel ❌ Navreet Jawanda ✔ Neil Abrahams ❌" at bounding box center [1056, 325] width 276 height 33
select select "11210"
click at [918, 309] on select "Harshdeep Singh ✔ Jacques Nel ❌ Navreet Jawanda ✔ Neil Abrahams ❌" at bounding box center [1056, 325] width 276 height 33
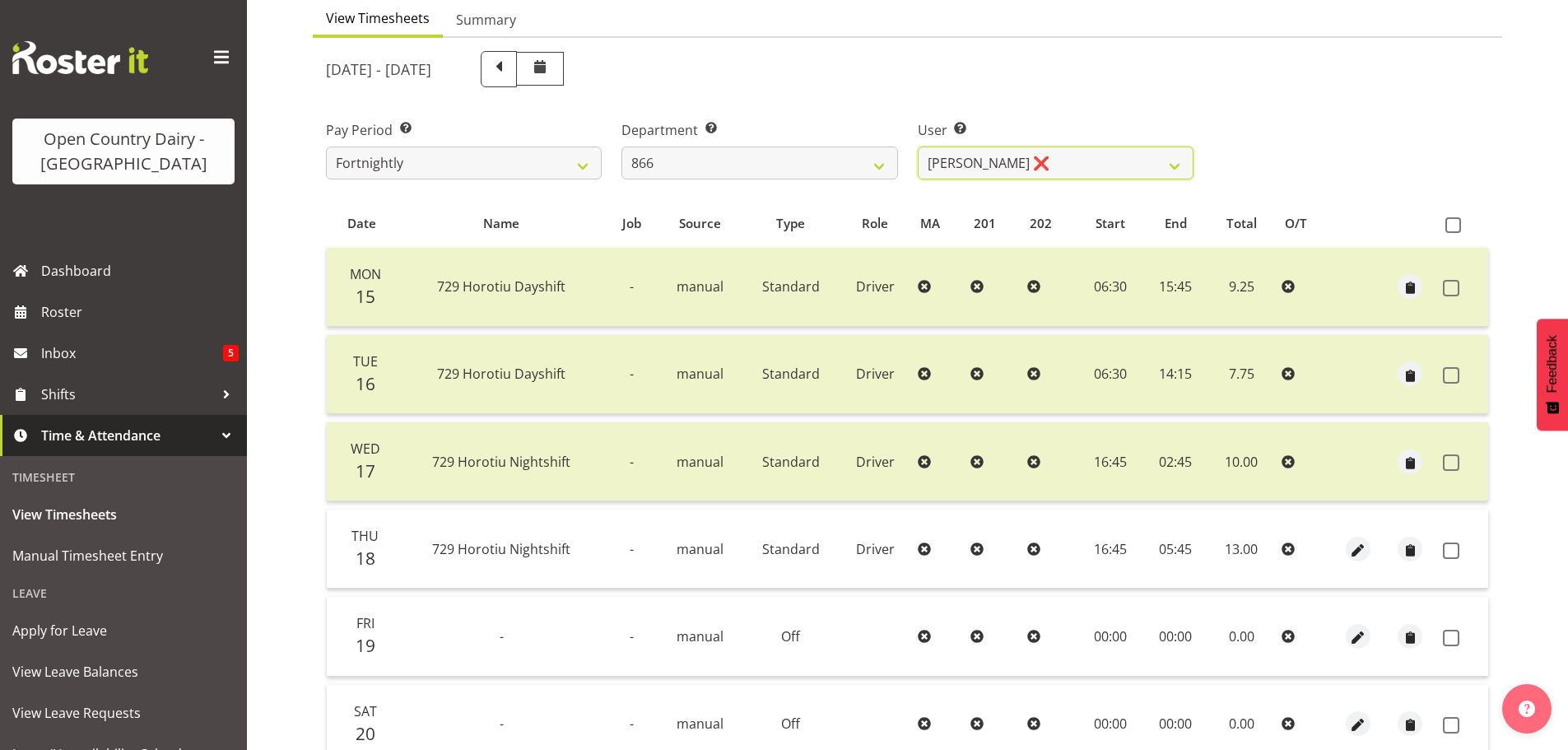
scroll to position [165, 0]
click at [1452, 224] on span at bounding box center [1453, 223] width 16 height 16
click at [1452, 224] on input "checkbox" at bounding box center [1450, 222] width 11 height 11
checkbox input "true"
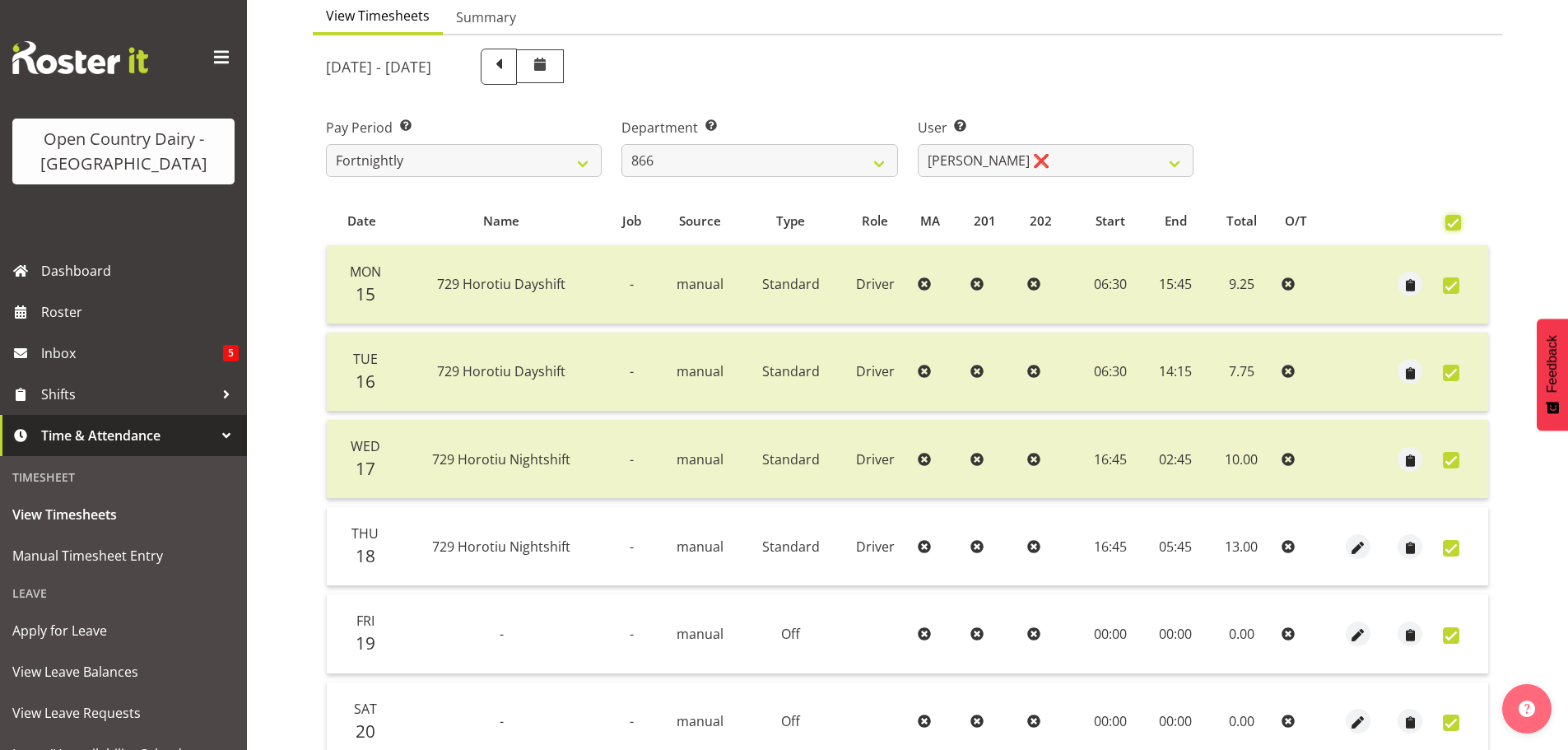
checkbox input "true"
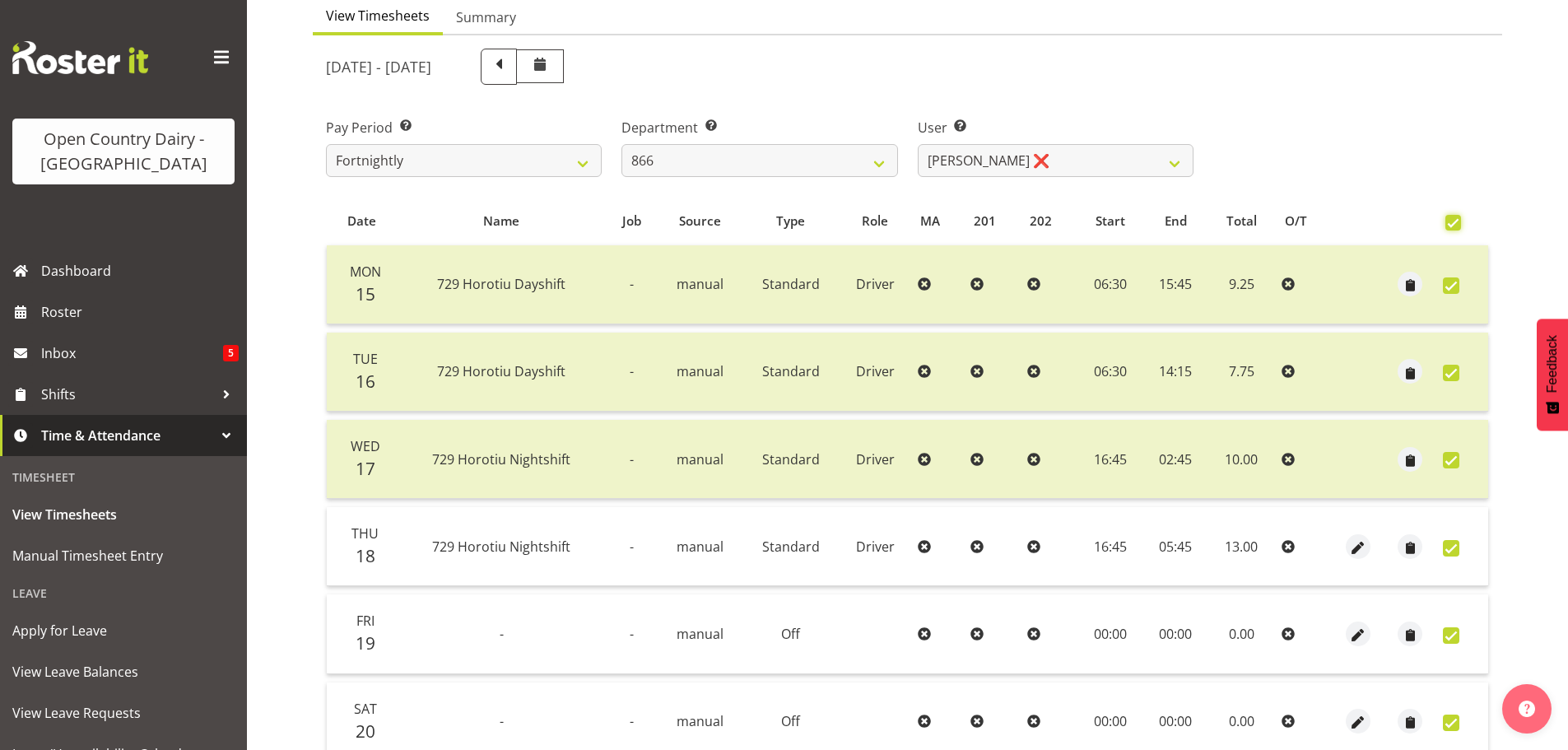
checkbox input "true"
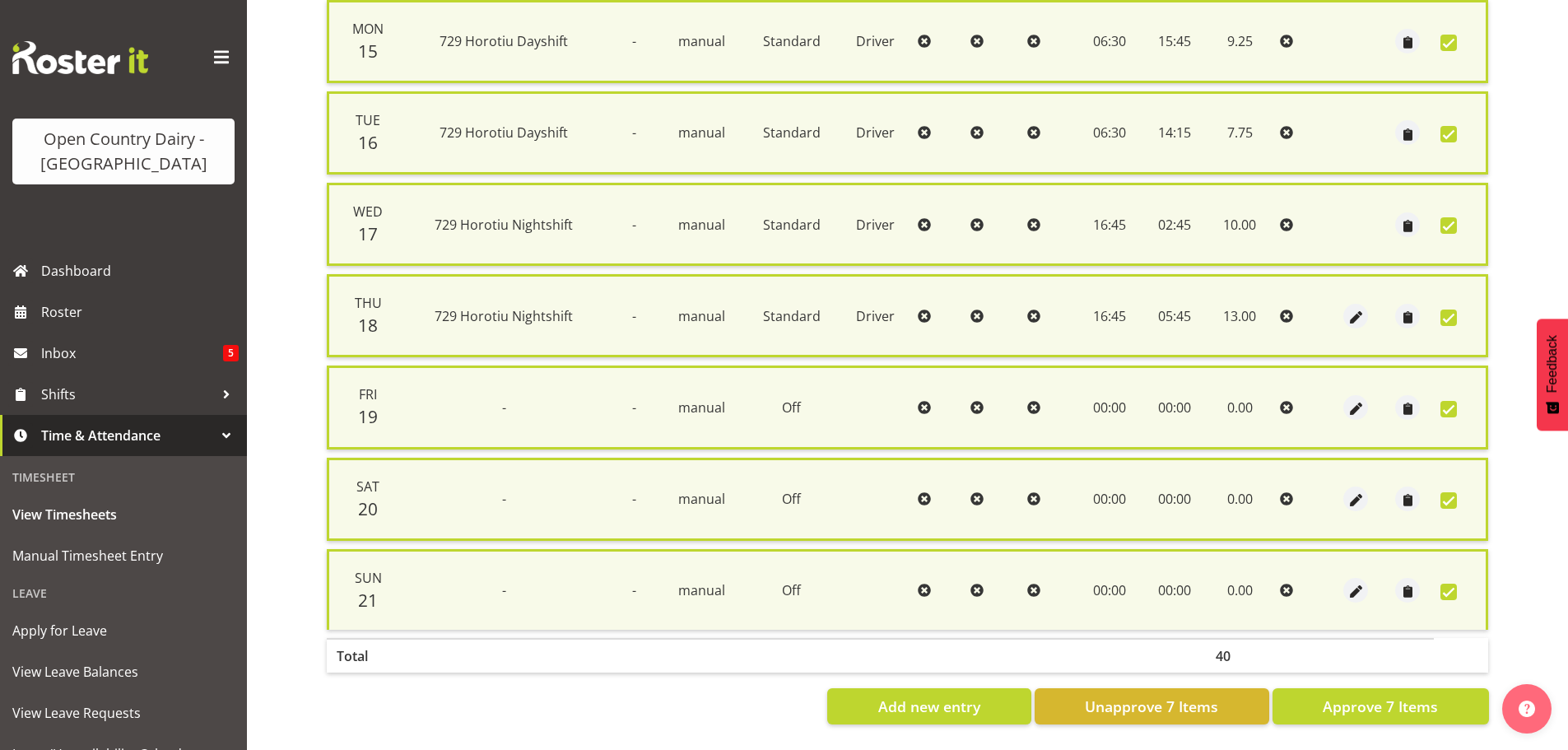
scroll to position [422, 0]
click at [1405, 704] on span "Approve 7 Items" at bounding box center [1380, 705] width 115 height 21
checkbox input "false"
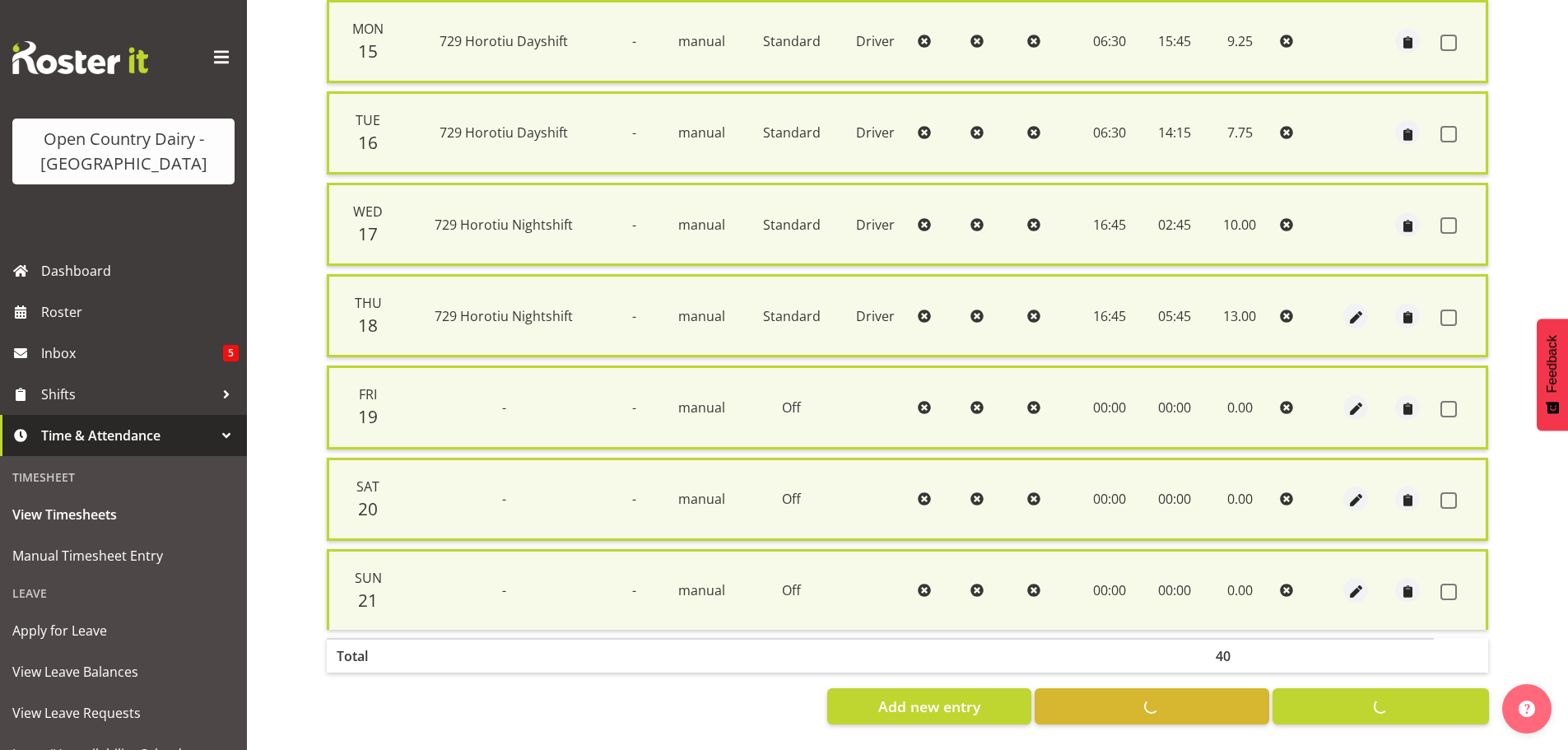
checkbox input "false"
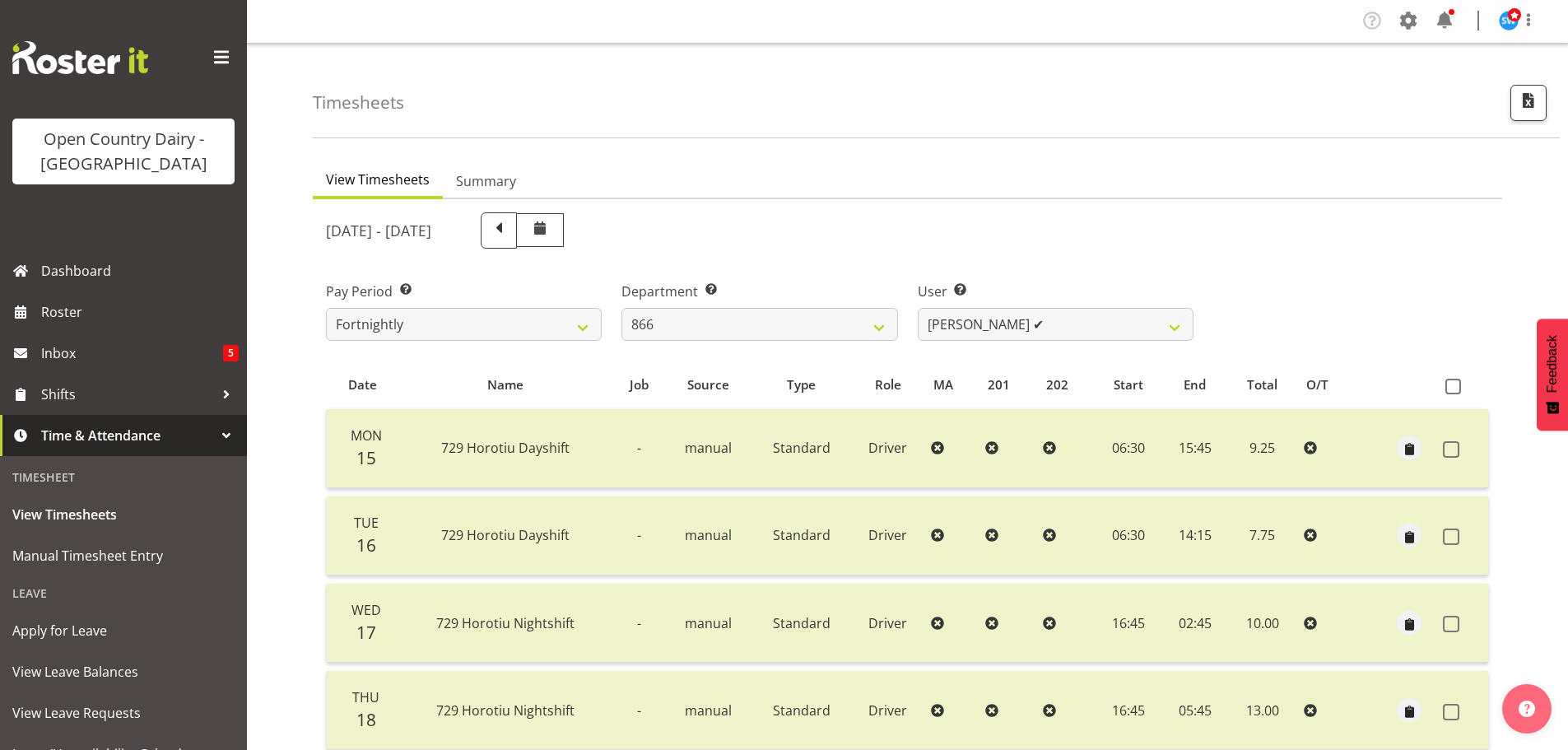
scroll to position [0, 0]
click at [1042, 331] on select "[PERSON_NAME] ✔ [PERSON_NAME] ✔ [PERSON_NAME] ✔" at bounding box center [1056, 325] width 276 height 33
click at [800, 341] on select "701 702 703 704 705 706 707 708 709 710 711 712 713 714 715 716 717 718 719 720" at bounding box center [759, 325] width 276 height 33
select select "880"
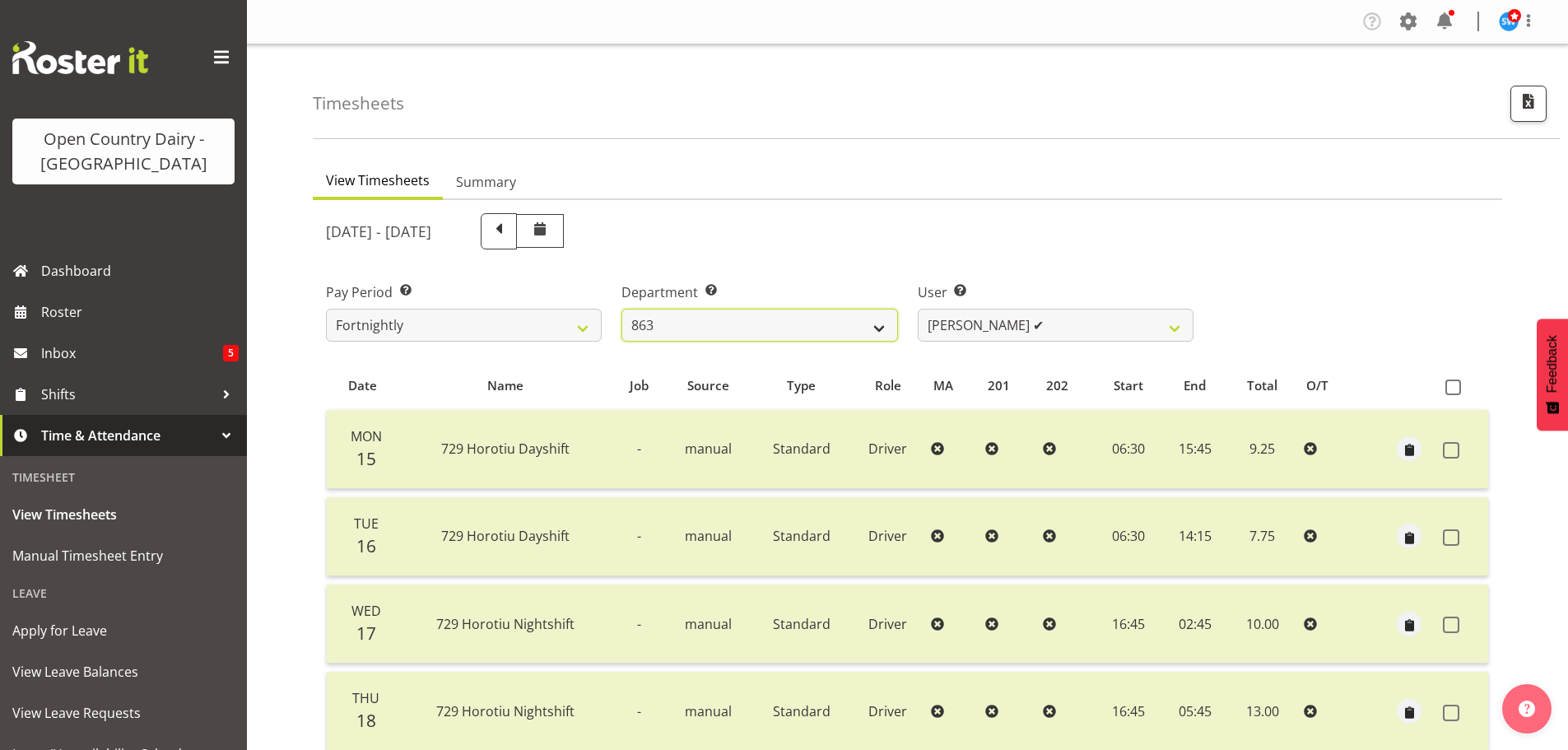
click at [621, 309] on select "701 702 703 704 705 706 707 708 709 710 711 712 713 714 715 716 717 718 719 720" at bounding box center [759, 325] width 276 height 33
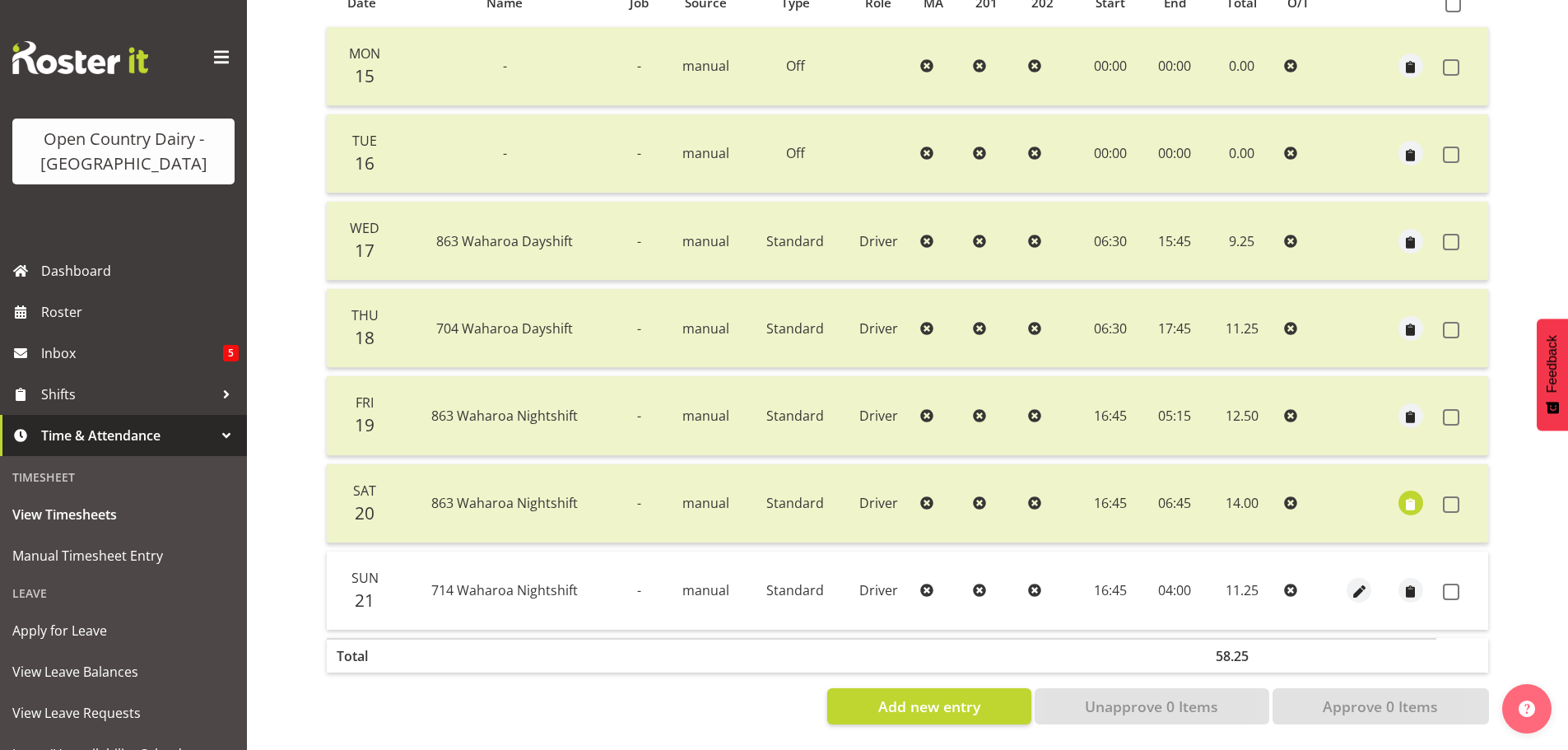
scroll to position [313, 0]
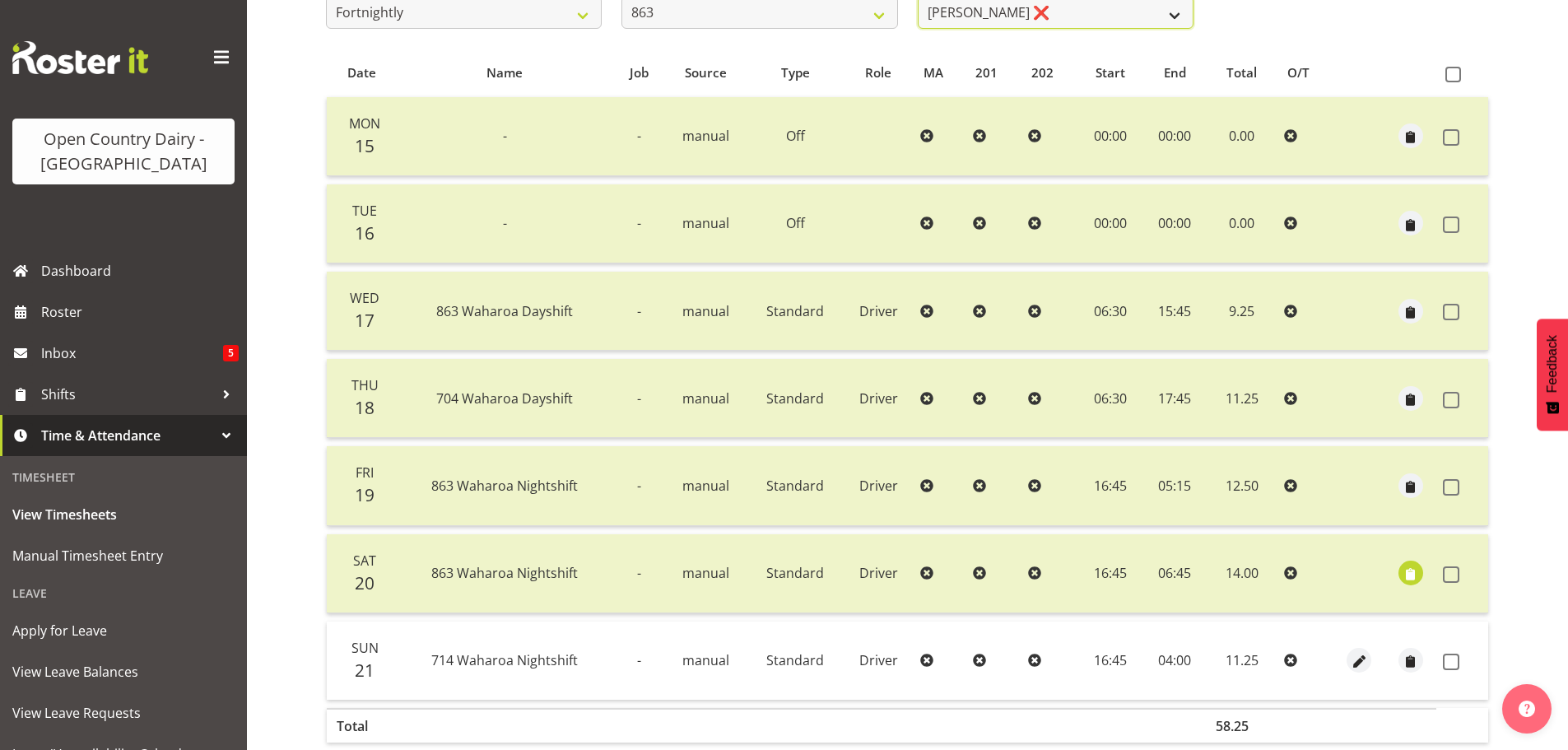
click at [970, 12] on select "Billy Walters ❌ Glyn Spiller ❌ Mike Paki ❌ Paul Bunyan ❌" at bounding box center [1056, 12] width 276 height 33
select select "9512"
click at [918, 0] on select "Billy Walters ❌ Glyn Spiller ❌ Mike Paki ❌ Paul Bunyan ❌" at bounding box center [1056, 16] width 276 height 33
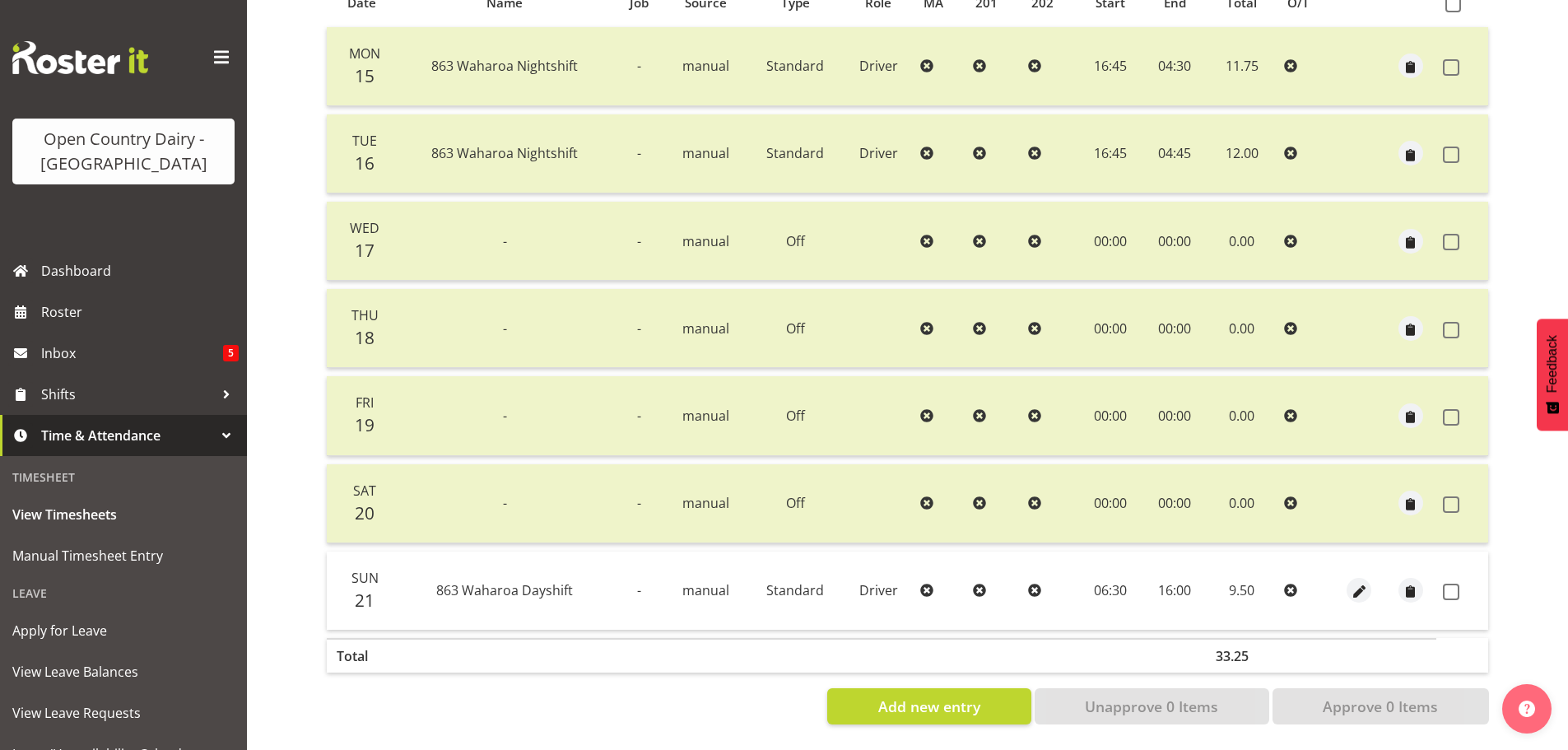
scroll to position [395, 0]
click at [1439, 574] on td at bounding box center [1462, 590] width 52 height 78
click at [1449, 584] on span at bounding box center [1451, 592] width 17 height 17
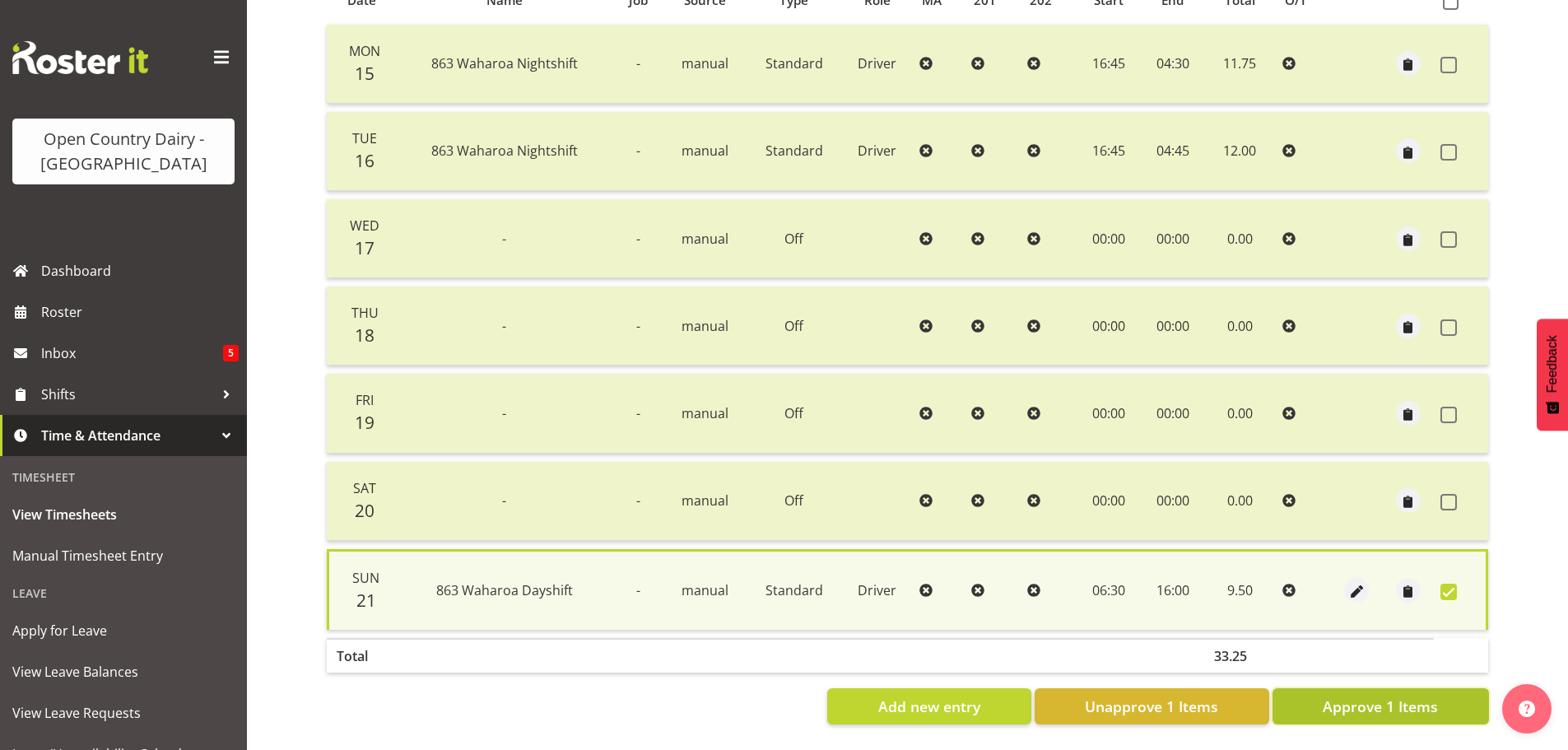
click at [1384, 700] on span "Approve 1 Items" at bounding box center [1380, 705] width 115 height 21
checkbox input "false"
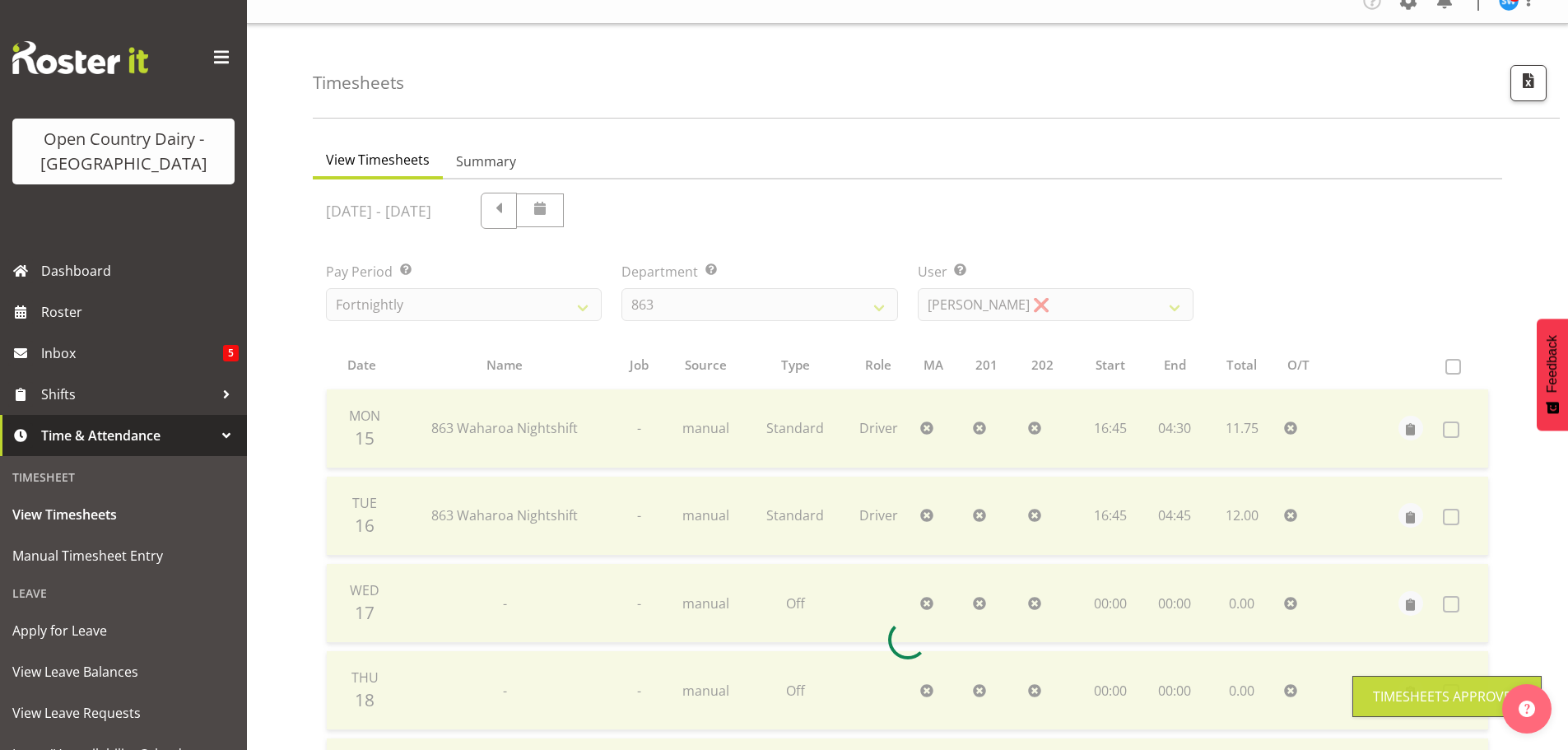
scroll to position [0, 0]
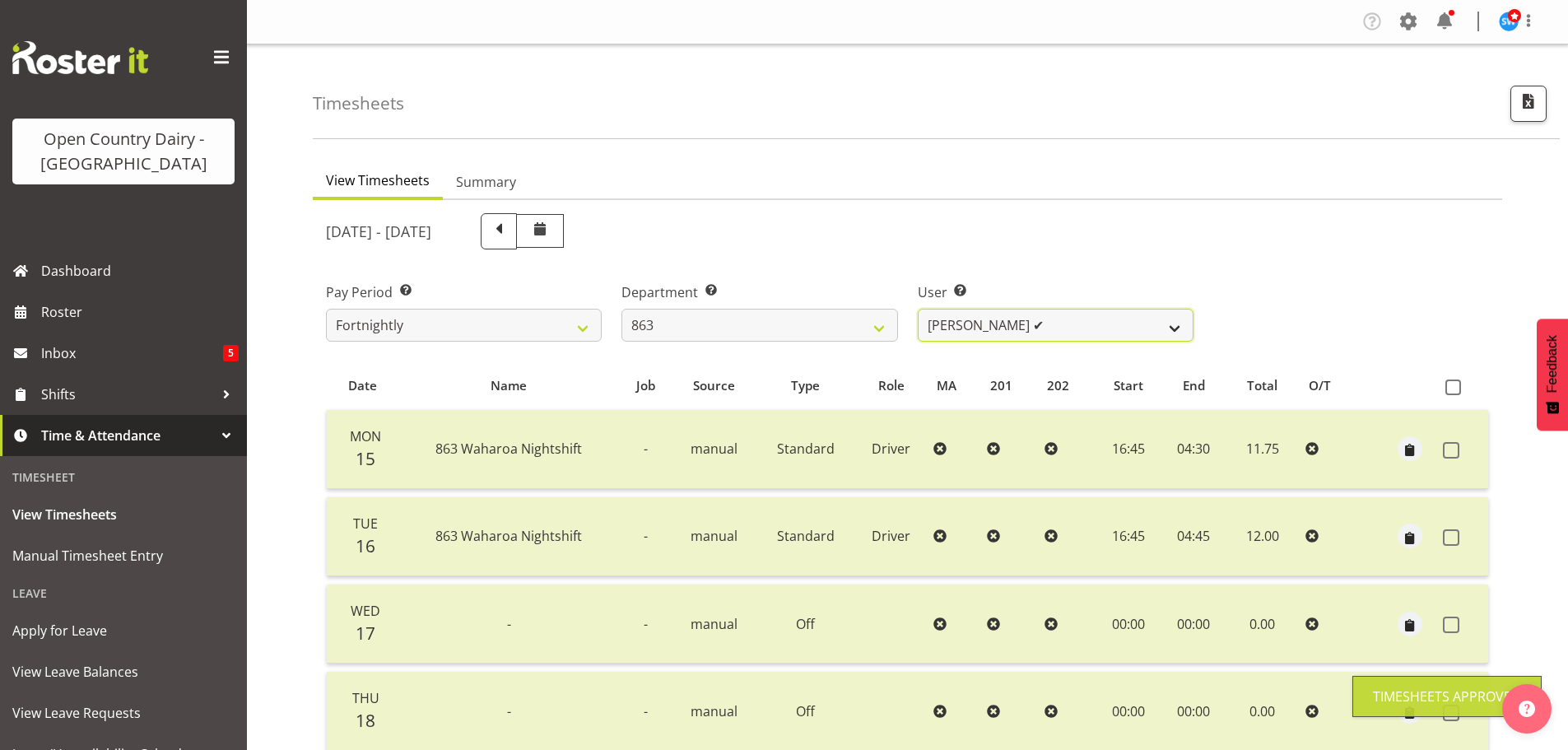
click at [958, 325] on select "Billy Walters ❌ Glyn Spiller ❌ Mike Paki ✔ Paul Bunyan ❌" at bounding box center [1056, 325] width 276 height 33
select select "11251"
click at [918, 309] on select "Billy Walters ❌ Glyn Spiller ❌ Mike Paki ✔ Paul Bunyan ❌" at bounding box center [1056, 325] width 276 height 33
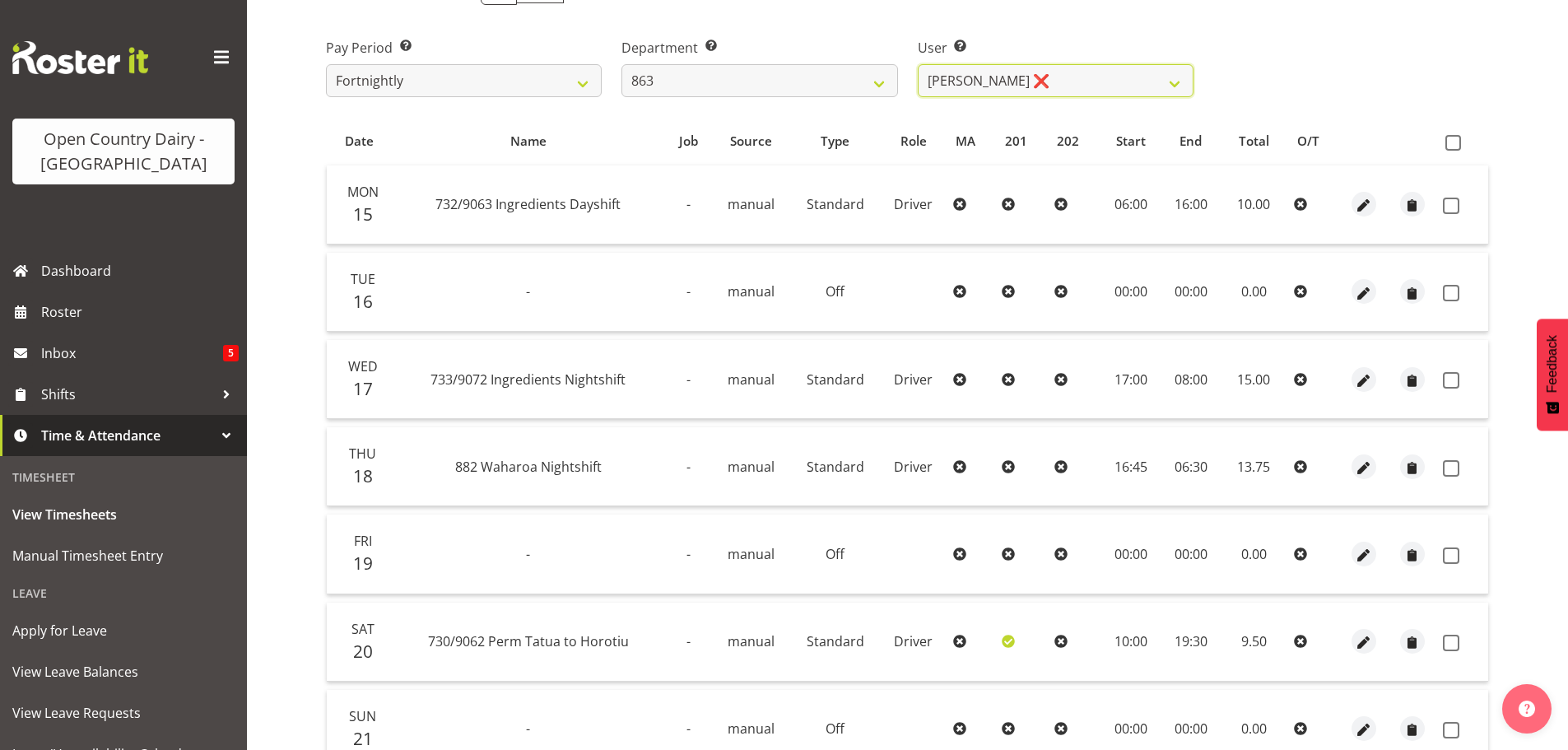
scroll to position [230, 0]
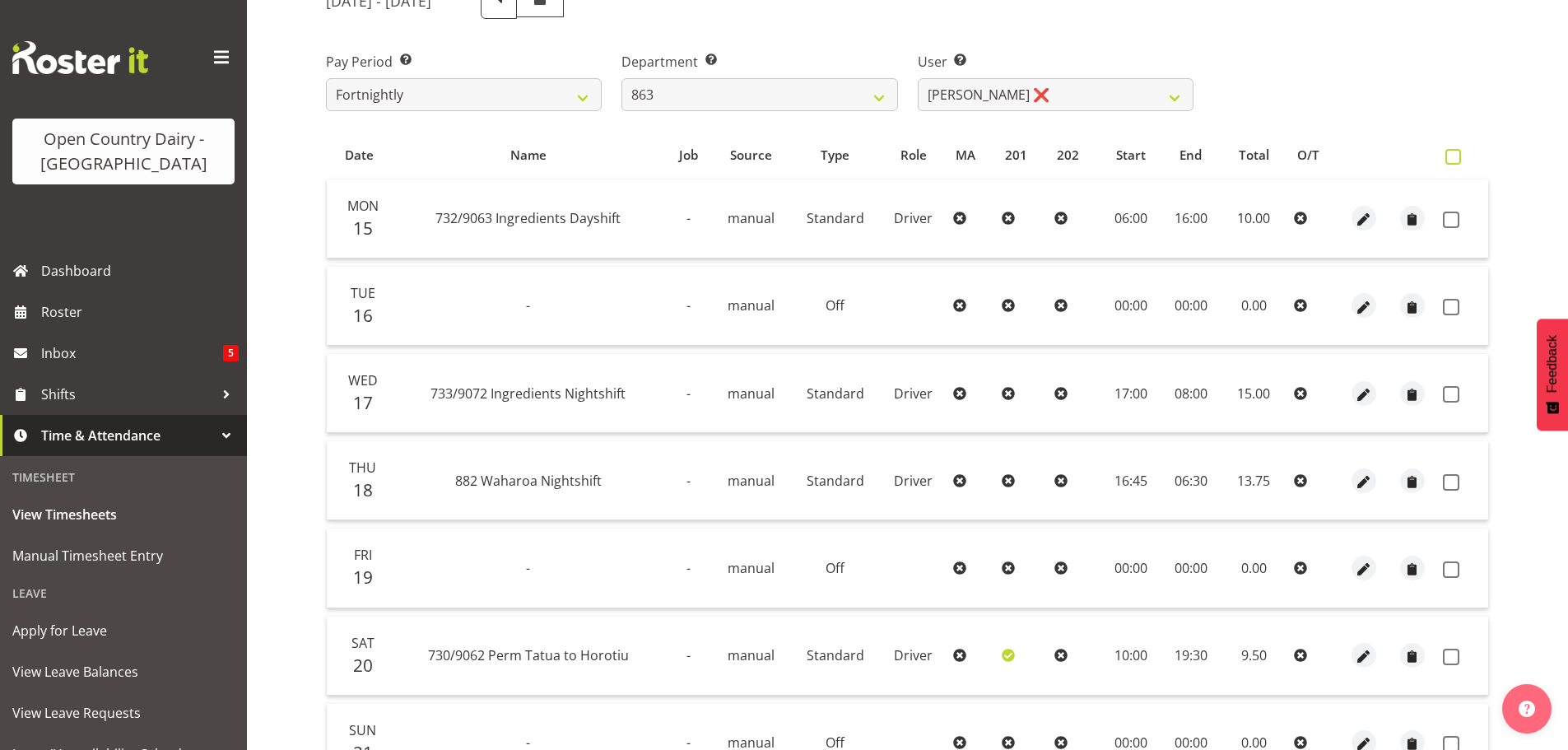
click at [1455, 156] on span at bounding box center [1453, 156] width 16 height 16
click at [1455, 156] on input "checkbox" at bounding box center [1450, 156] width 11 height 11
checkbox input "true"
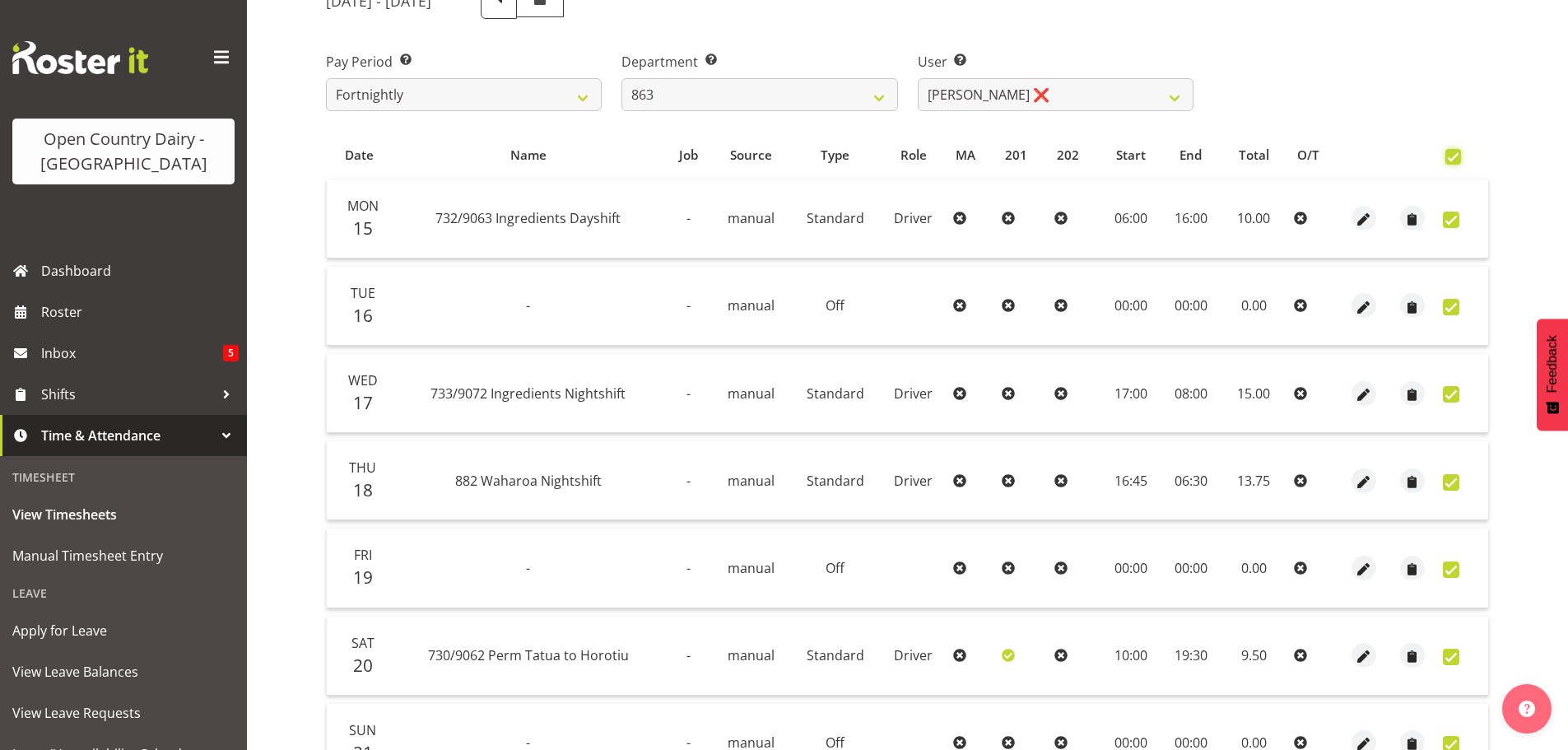
checkbox input "true"
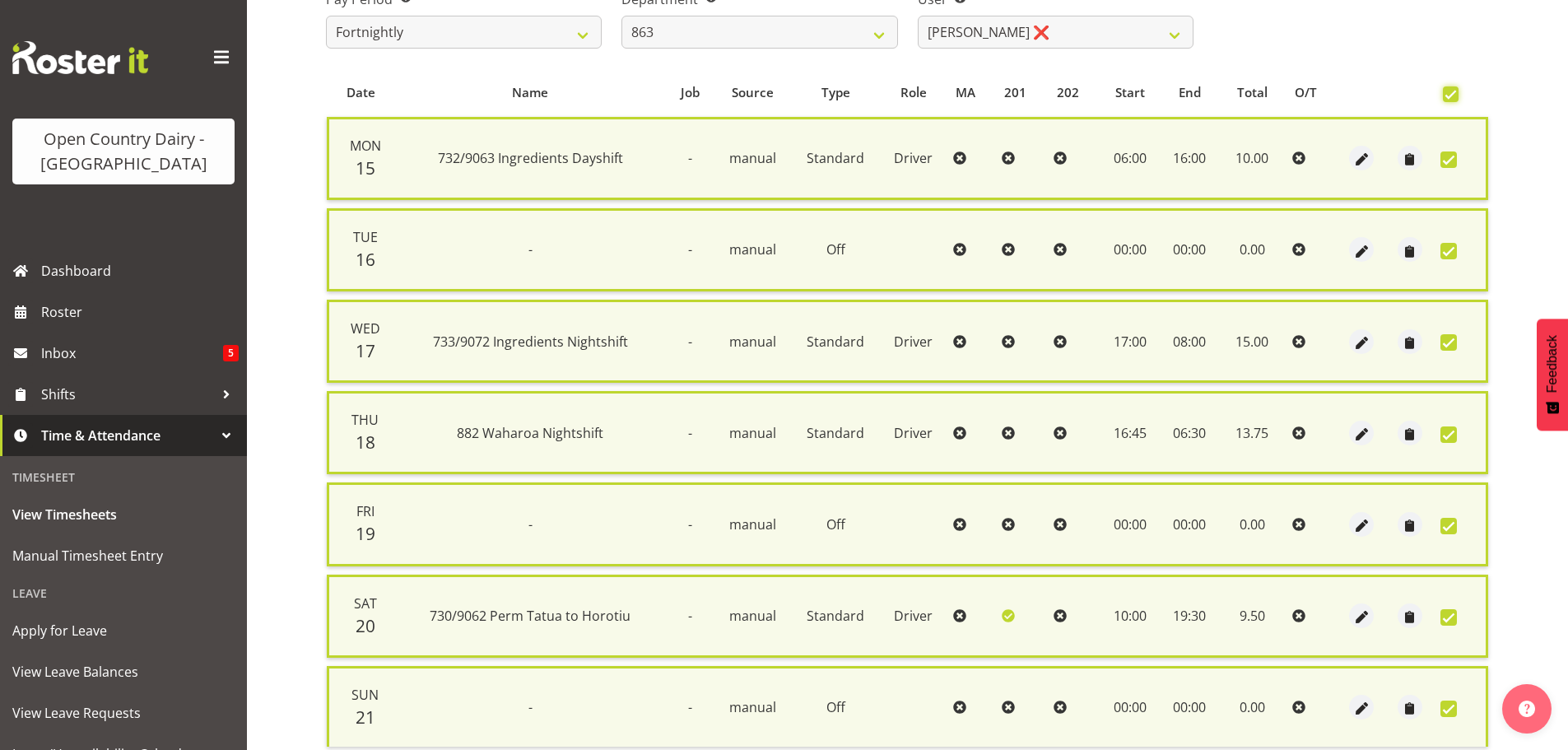
scroll to position [422, 0]
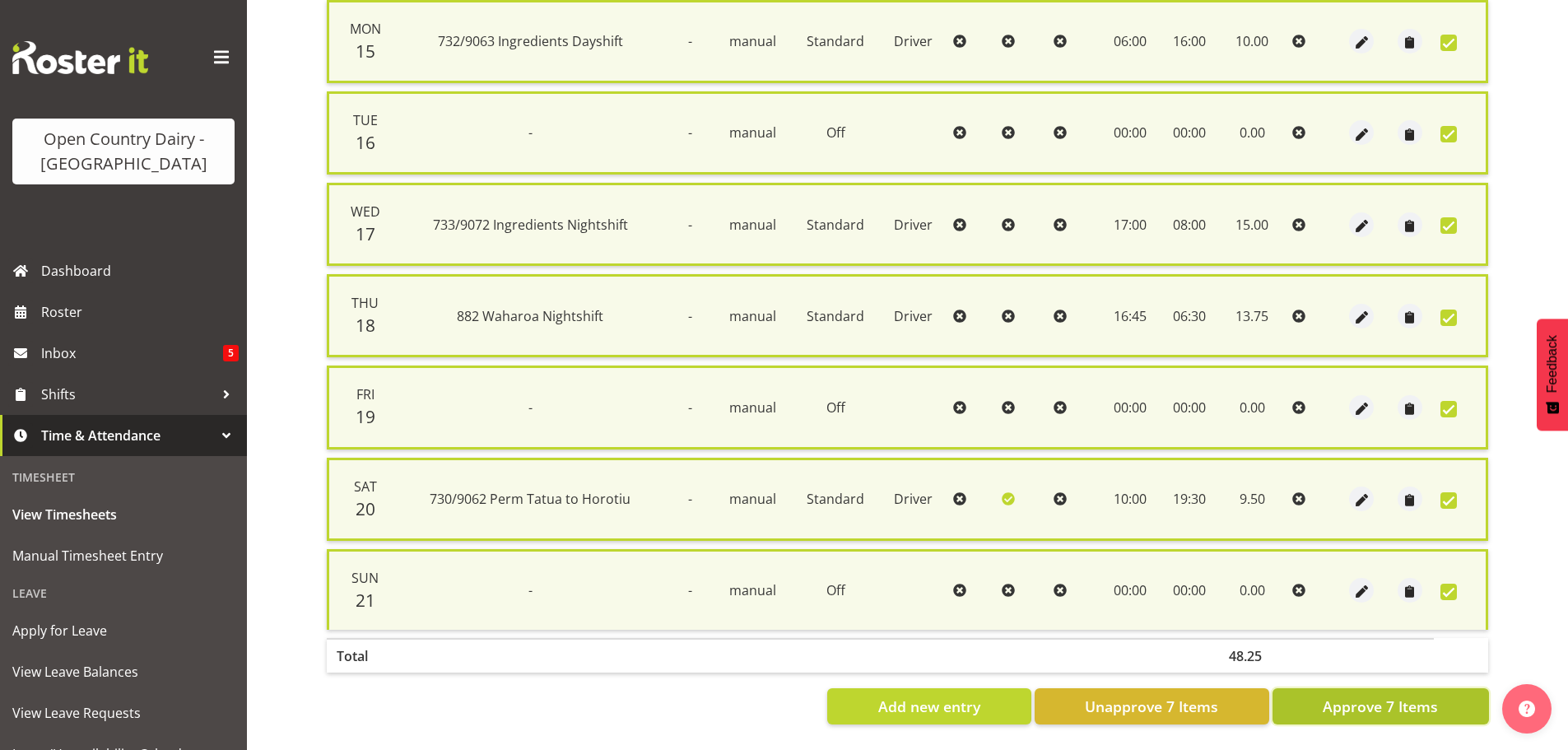
click at [1406, 695] on span "Approve 7 Items" at bounding box center [1380, 705] width 115 height 21
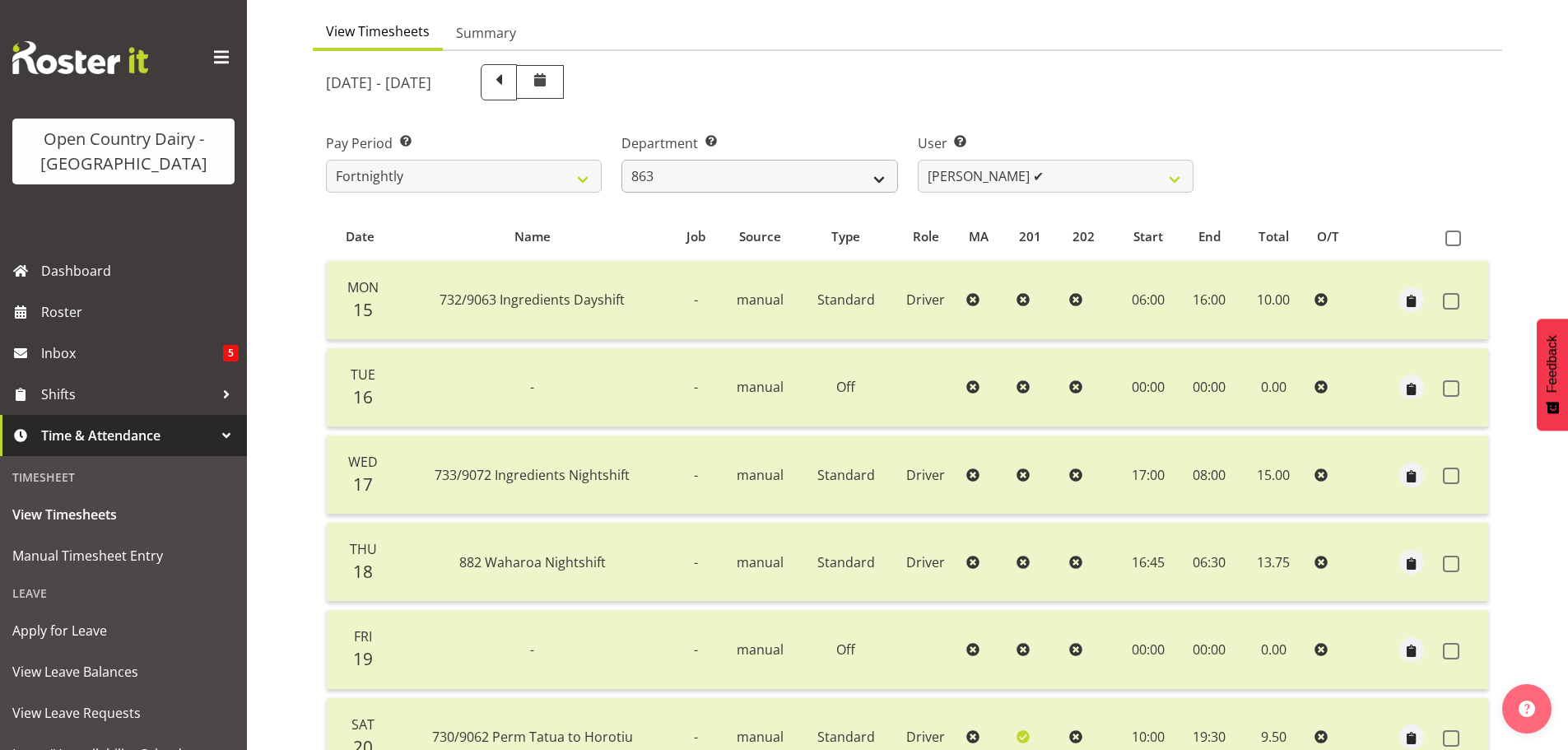
scroll to position [148, 0]
click at [863, 177] on select "701 702 703 704 705 706 707 708 709 710 711 712 713 714 715 716 717 718 719 720" at bounding box center [759, 177] width 276 height 33
click at [621, 161] on select "701 702 703 704 705 706 707 708 709 710 711 712 713 714 715 716 717 718 719 720" at bounding box center [759, 177] width 276 height 33
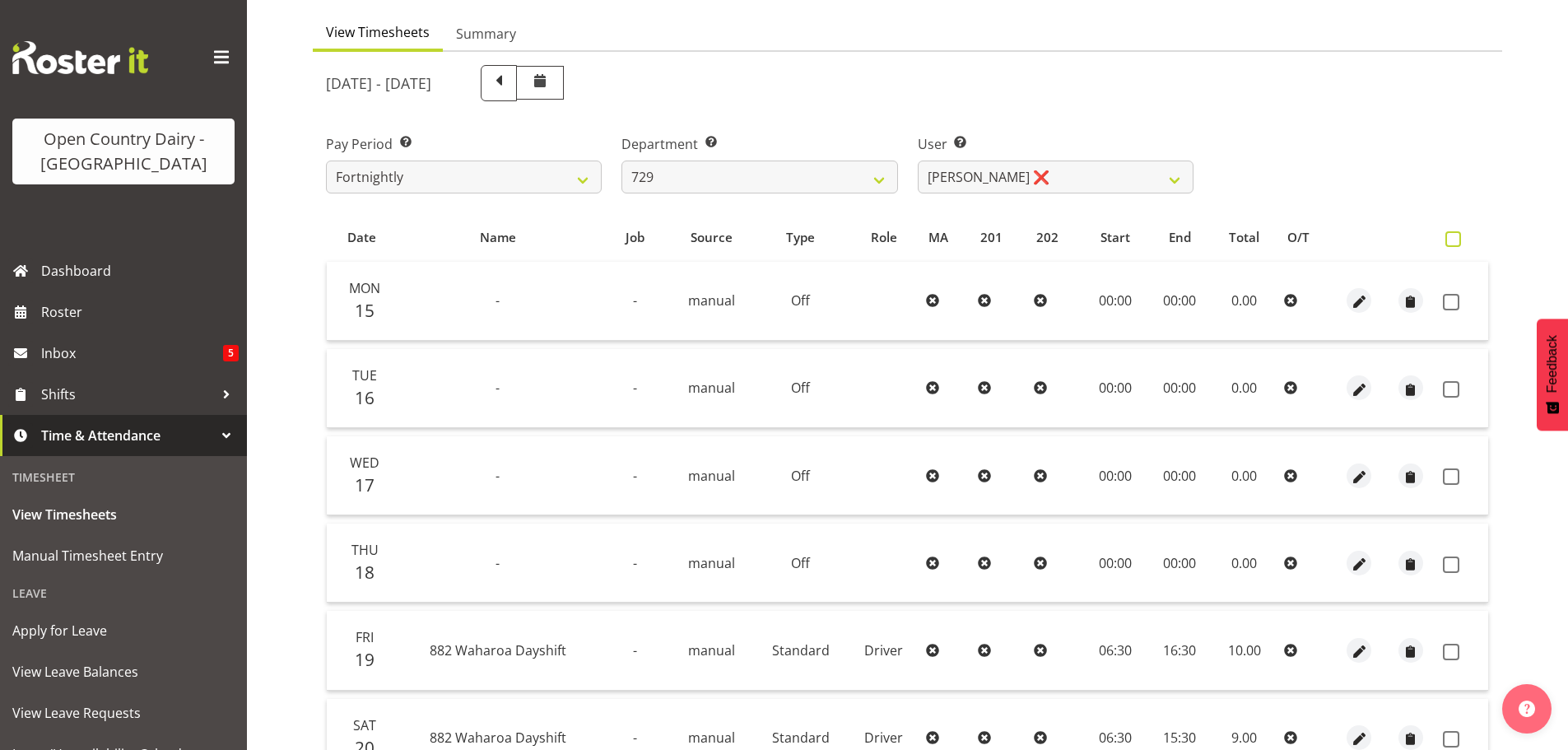
click at [1454, 243] on span at bounding box center [1453, 239] width 16 height 16
click at [1454, 243] on input "checkbox" at bounding box center [1450, 239] width 11 height 11
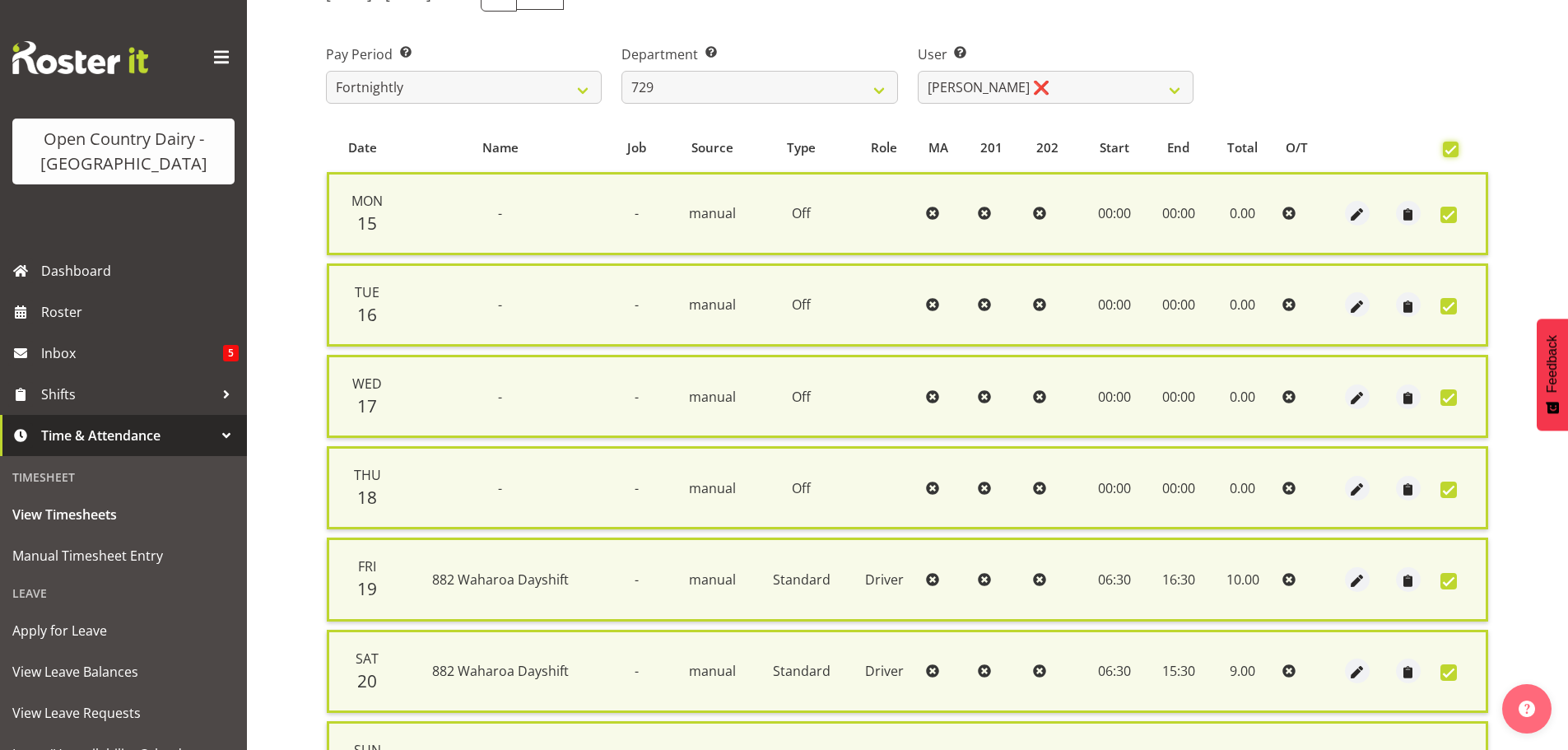
scroll to position [395, 0]
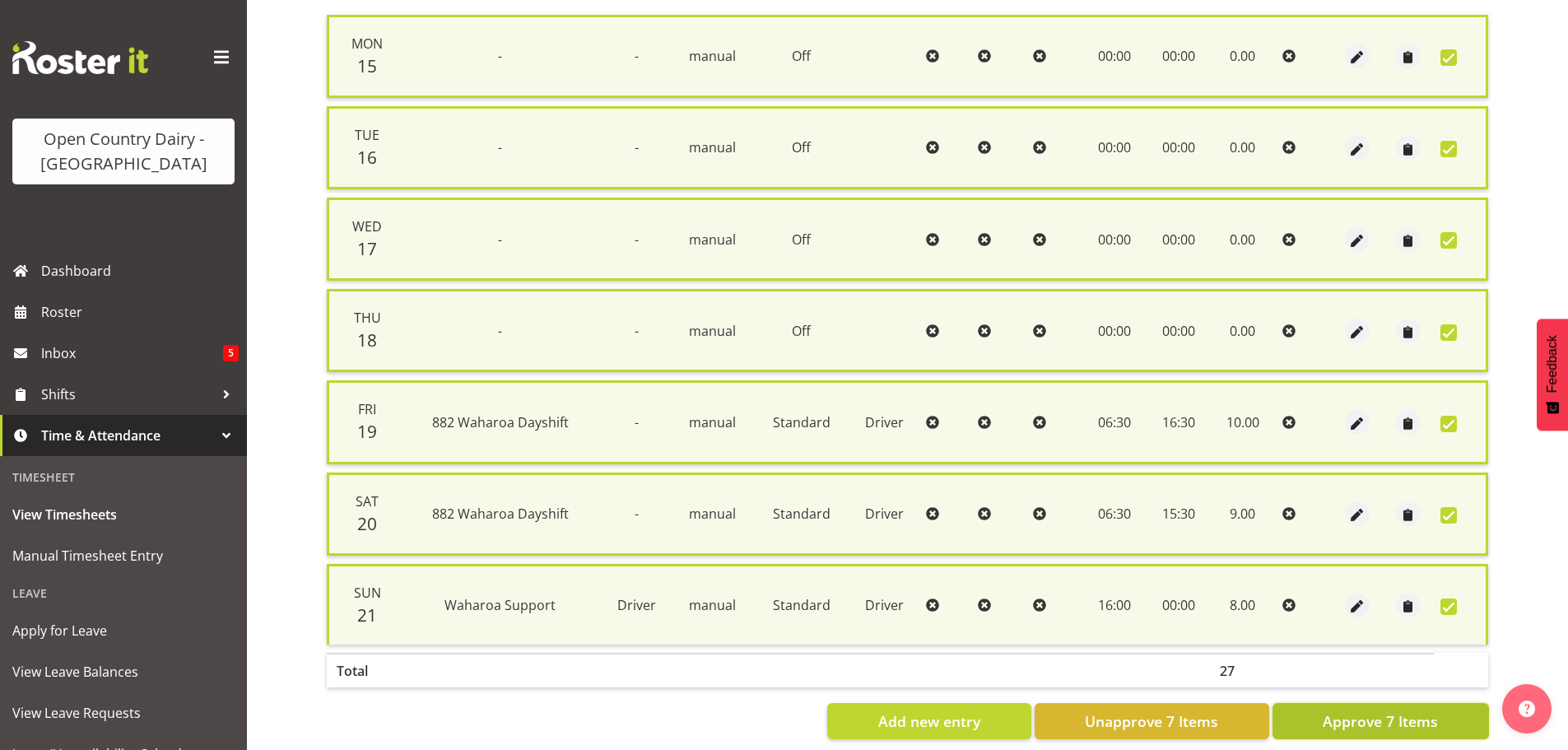
click at [1362, 716] on span "Approve 7 Items" at bounding box center [1380, 721] width 115 height 21
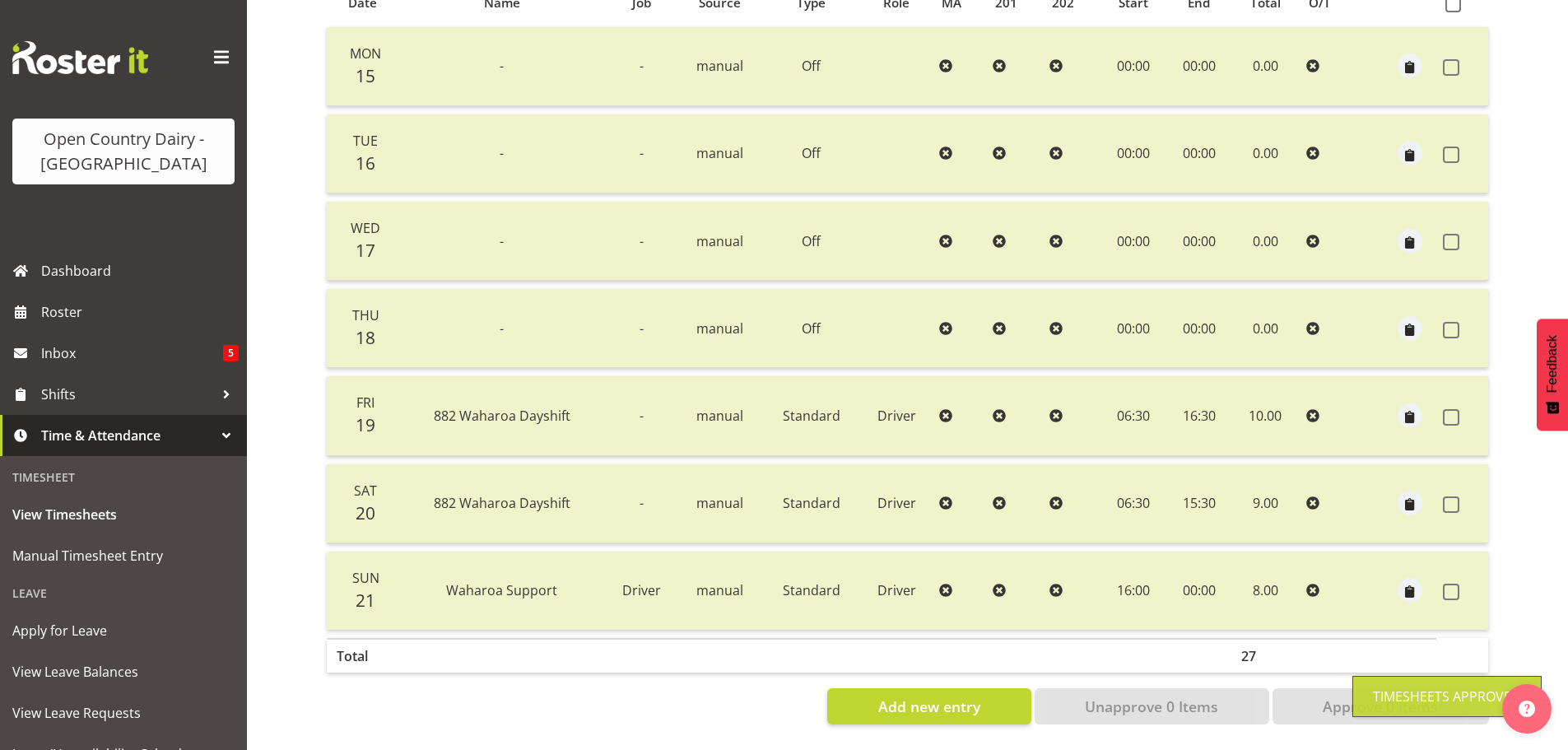
scroll to position [0, 0]
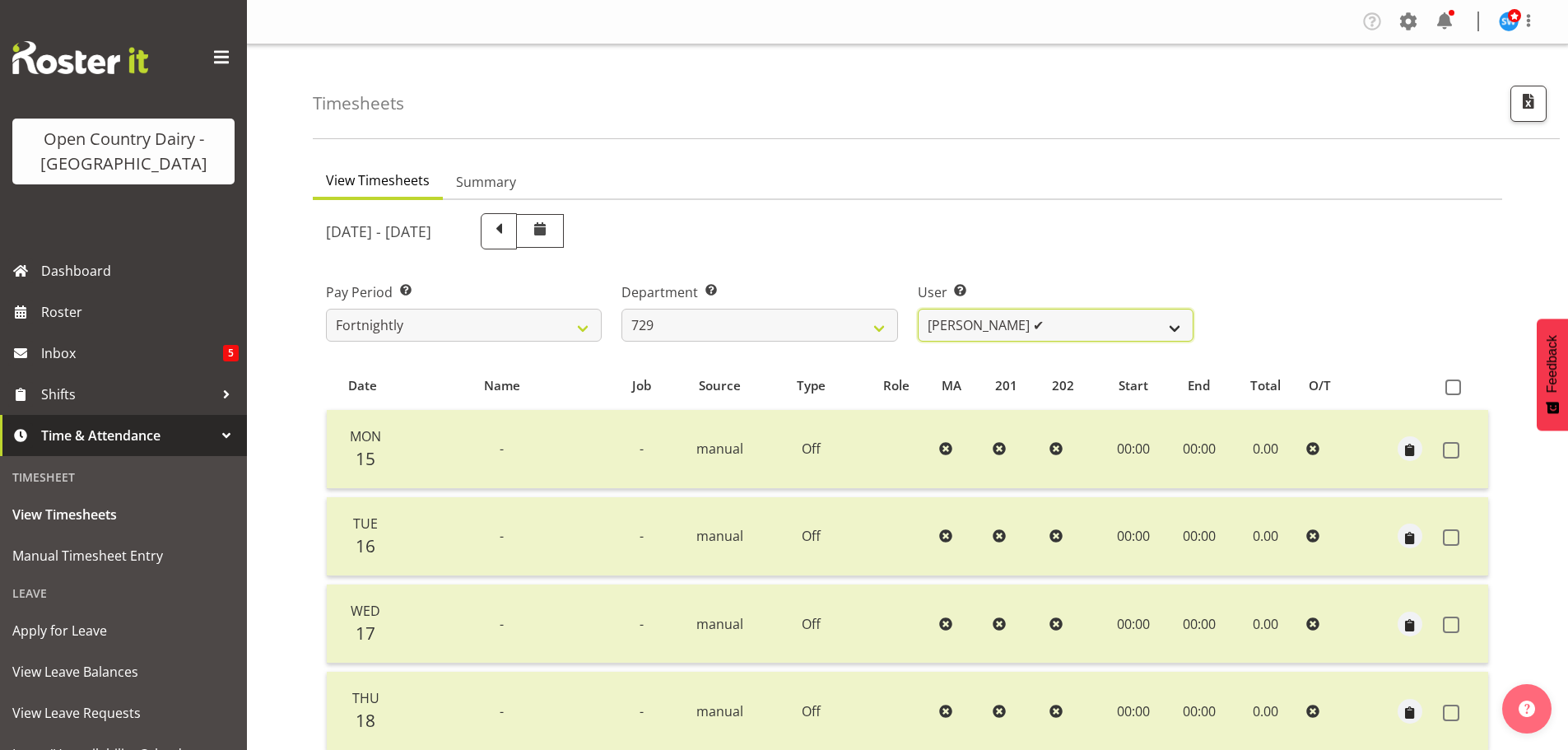
click at [1092, 323] on select "Craig Schlager-Reay ✔ Dave Trepels ❌ Jimi Jack ❌ Shannan Wood ❌" at bounding box center [1056, 325] width 276 height 33
click at [918, 309] on select "Craig Schlager-Reay ✔ Dave Trepels ❌ Jimi Jack ❌ Shannan Wood ❌" at bounding box center [1056, 325] width 276 height 33
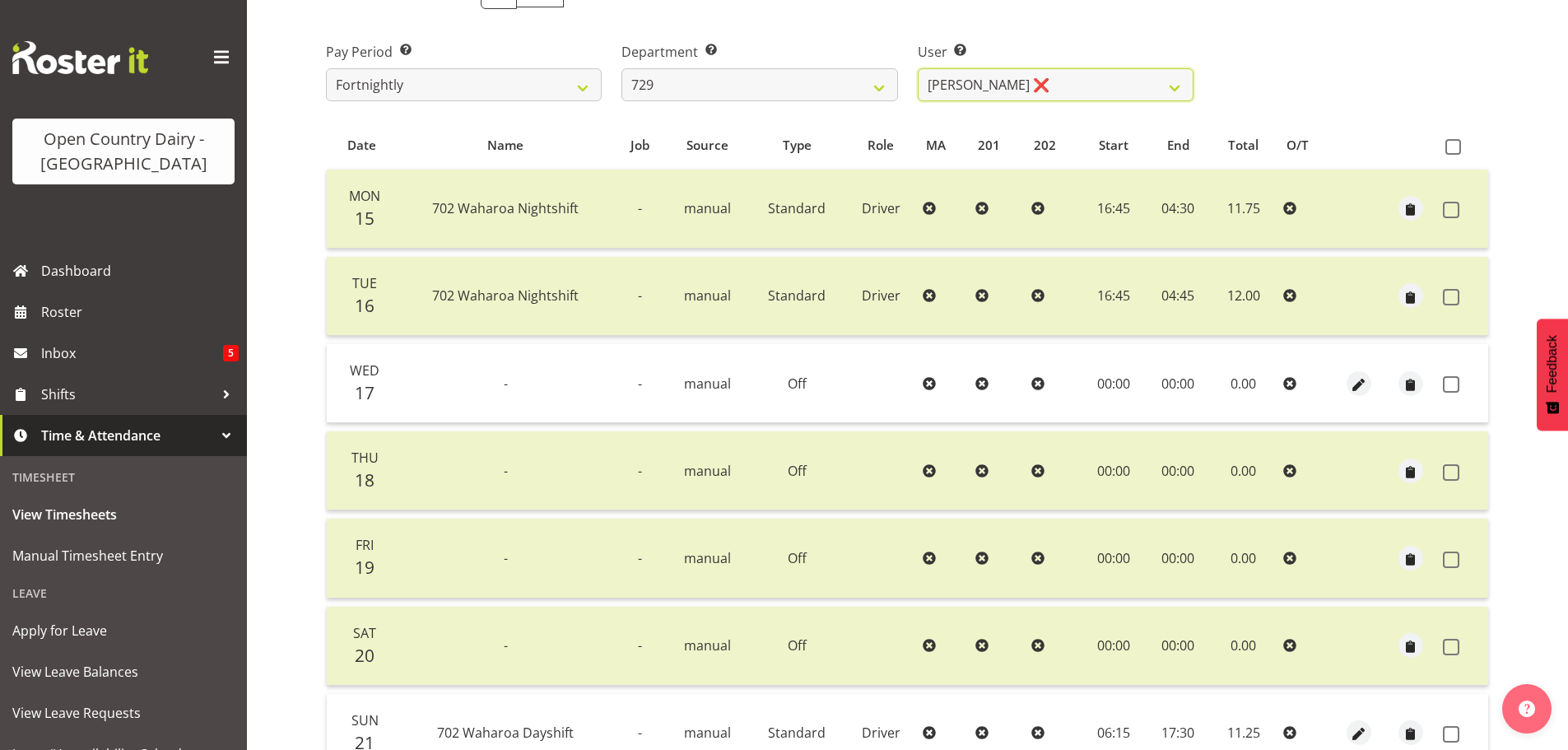
scroll to position [247, 0]
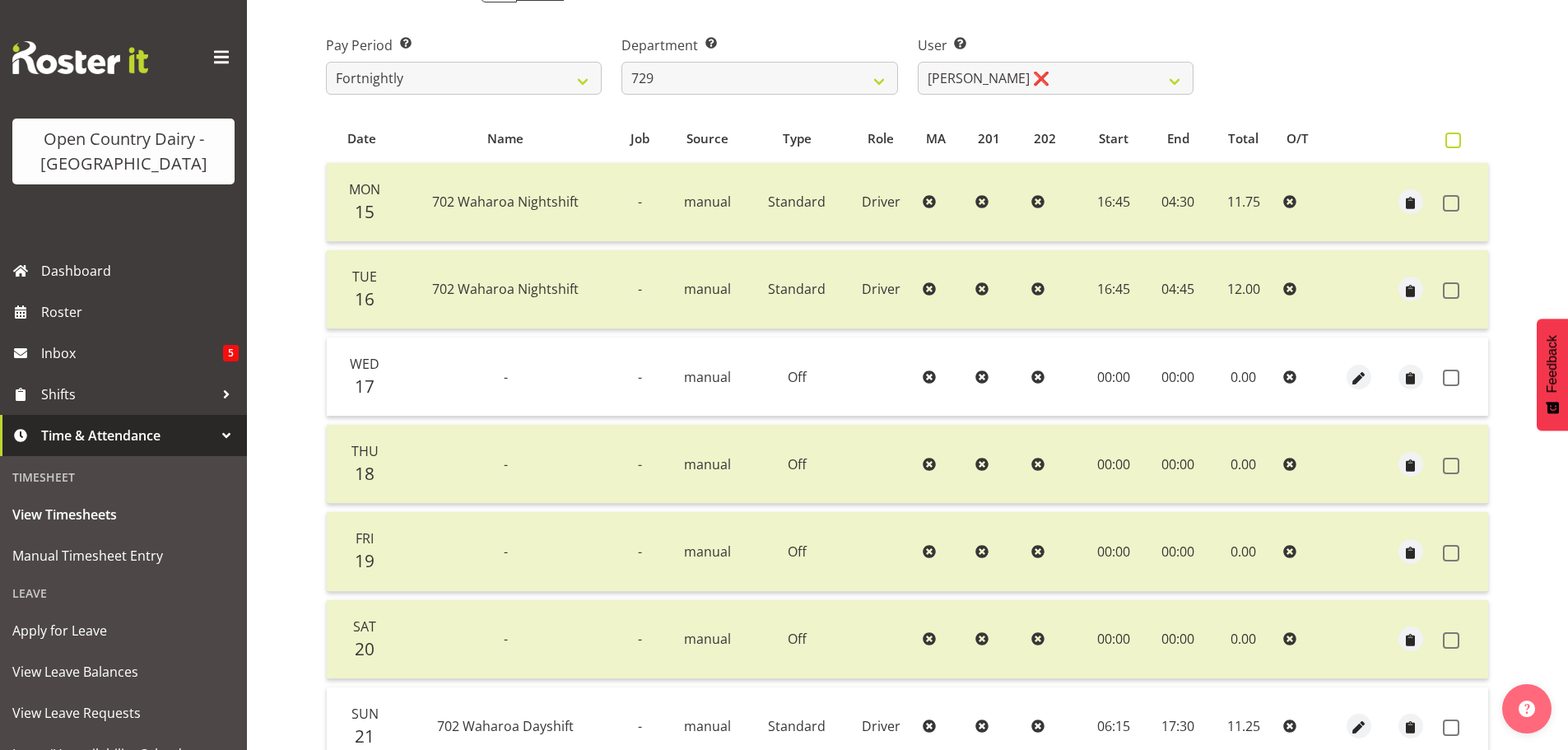
click at [1449, 140] on span at bounding box center [1453, 140] width 16 height 16
click at [1449, 140] on input "checkbox" at bounding box center [1450, 140] width 11 height 11
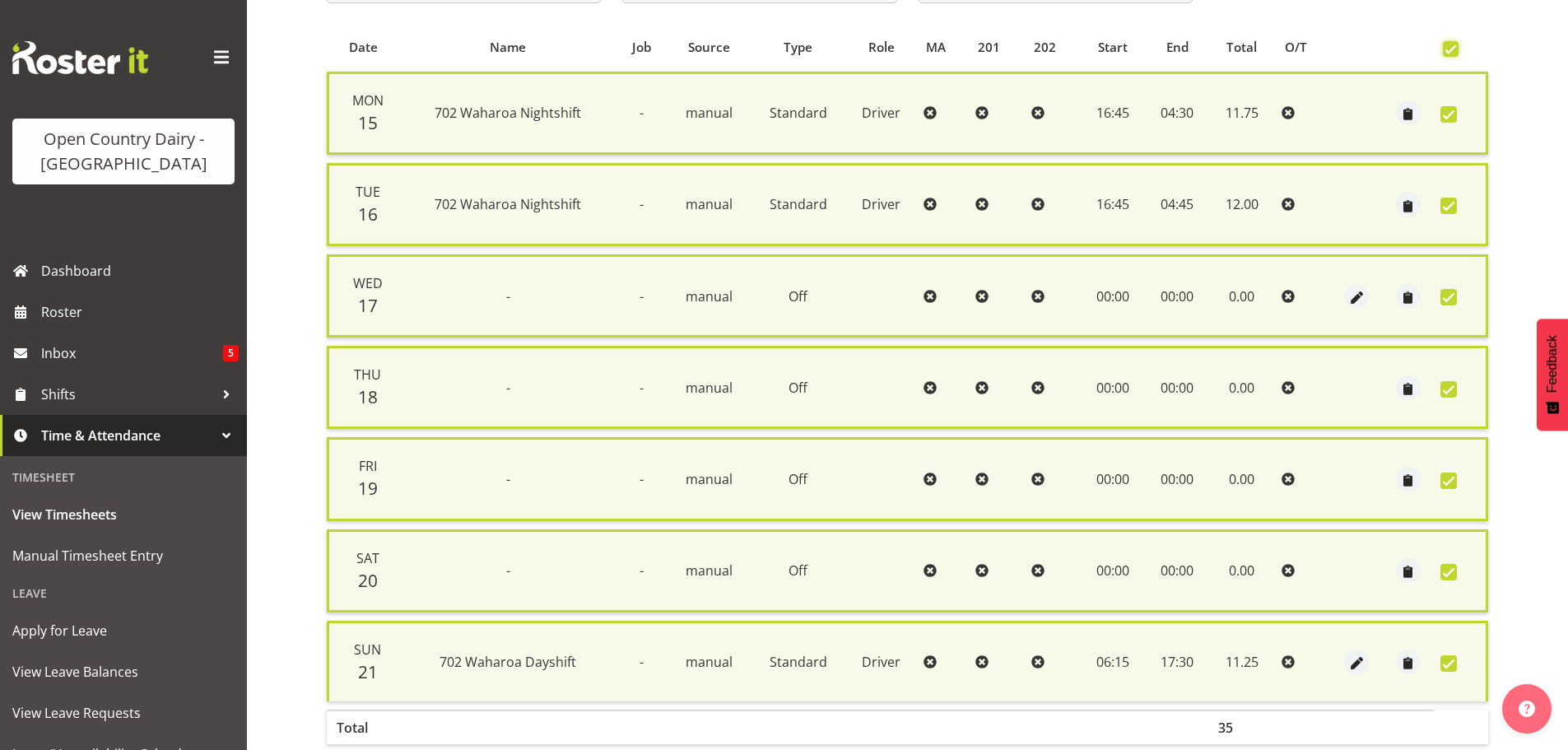
scroll to position [422, 0]
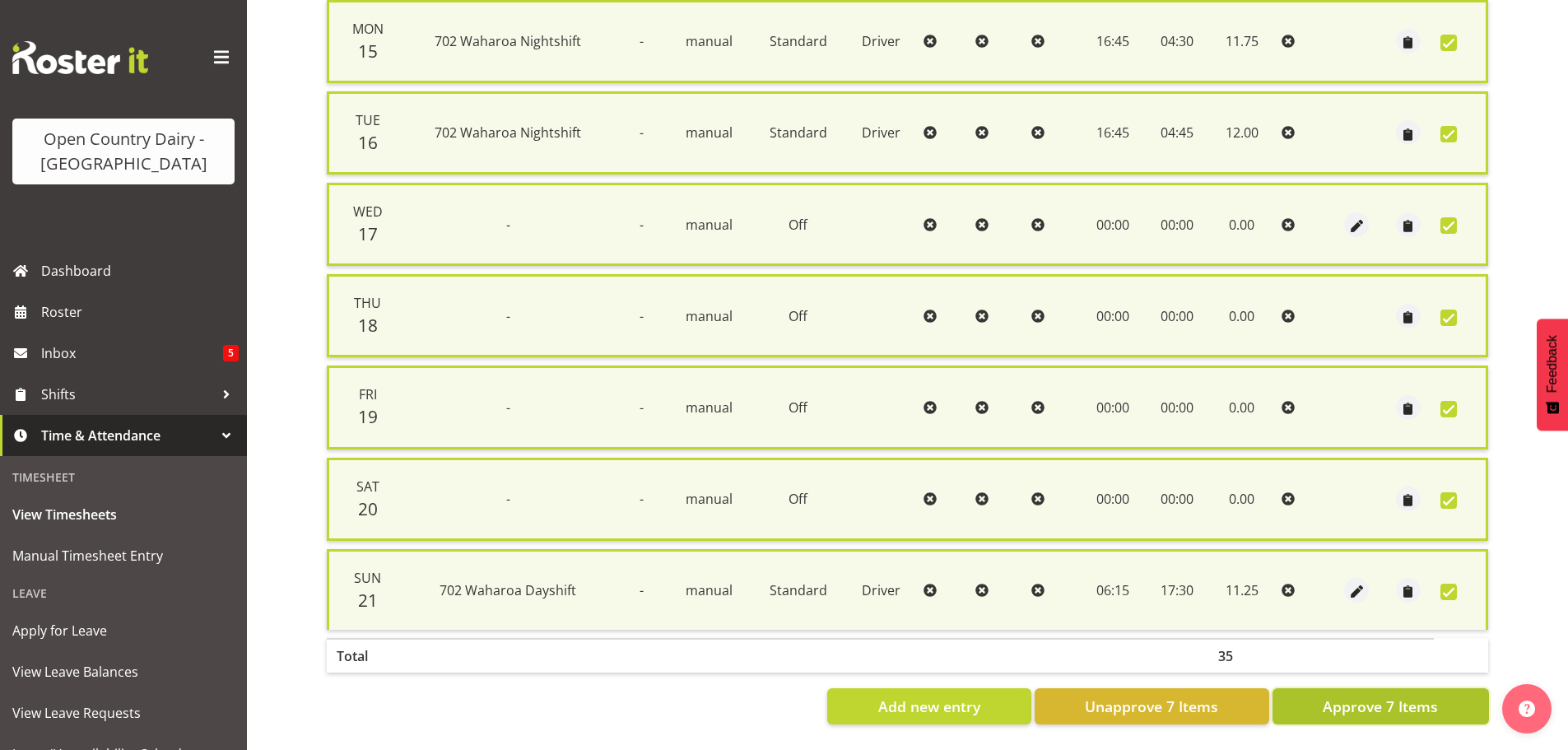
click at [1289, 688] on button "Approve 7 Items" at bounding box center [1380, 705] width 216 height 36
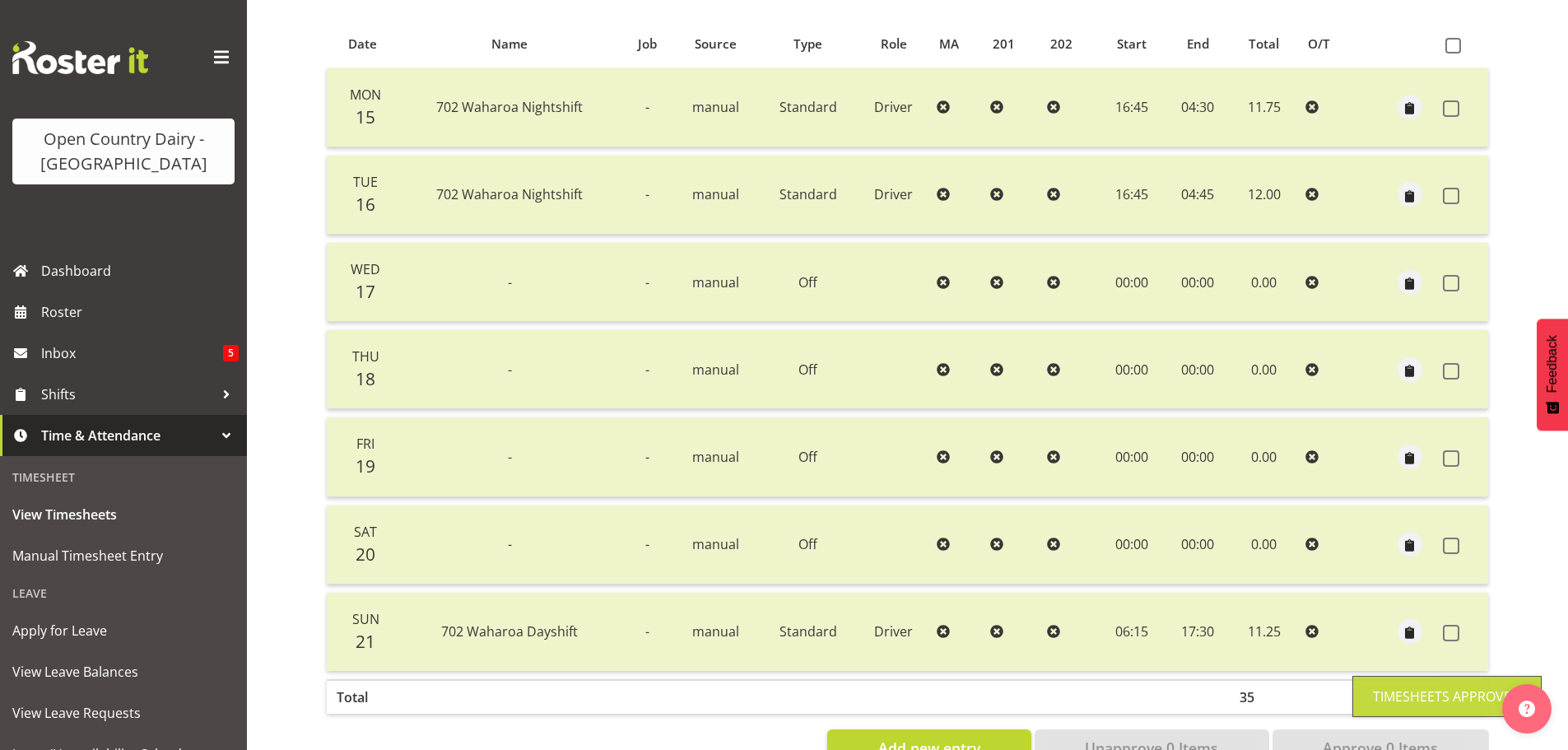
scroll to position [313, 0]
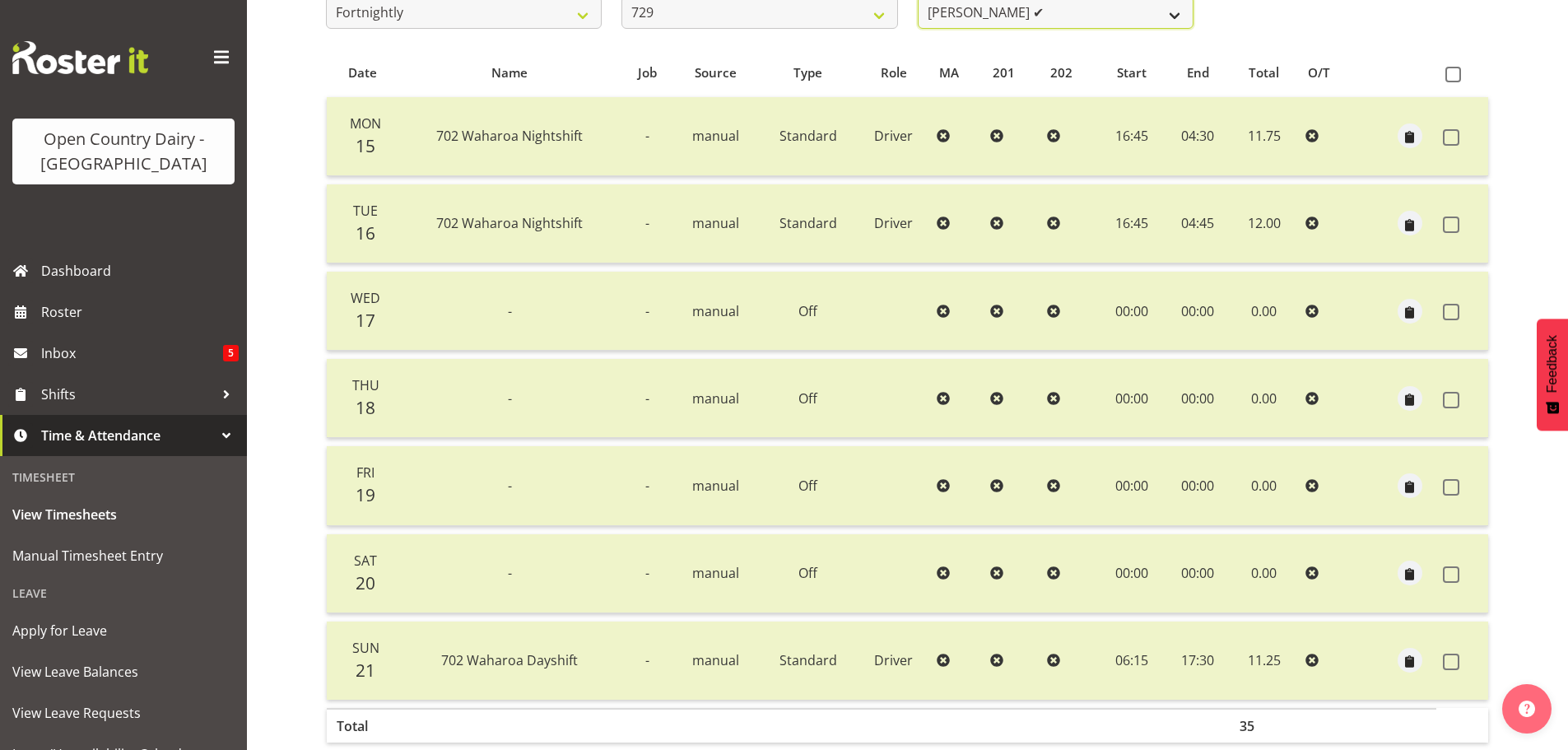
click at [936, 20] on select "Craig Schlager-Reay ✔ Dave Trepels ✔ Jimi Jack ❌ Shannan Wood ❌" at bounding box center [1056, 12] width 276 height 33
click at [918, 0] on select "Craig Schlager-Reay ✔ Dave Trepels ✔ Jimi Jack ❌ Shannan Wood ❌" at bounding box center [1056, 16] width 276 height 33
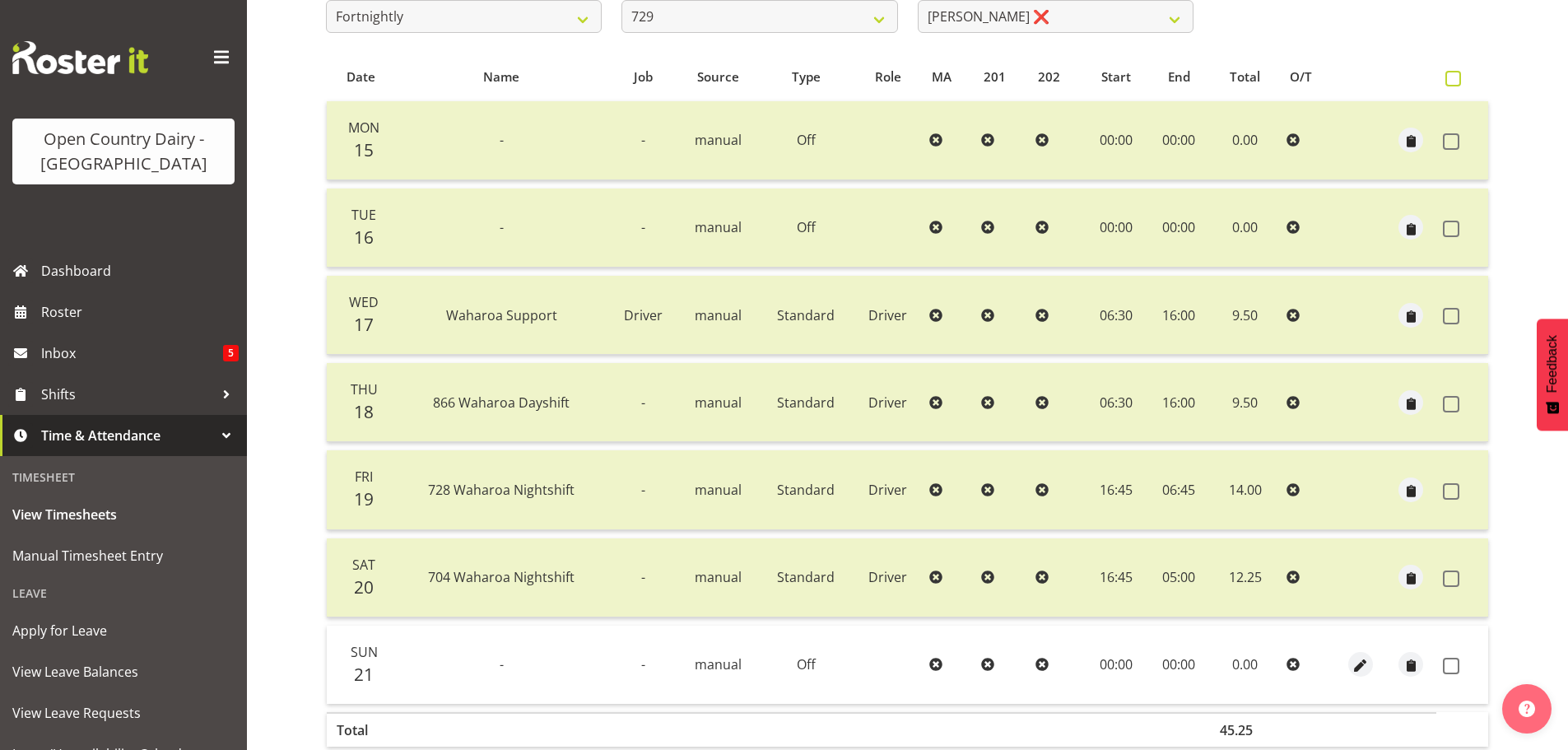
click at [1454, 79] on span at bounding box center [1453, 78] width 16 height 16
click at [1454, 79] on input "checkbox" at bounding box center [1450, 78] width 11 height 11
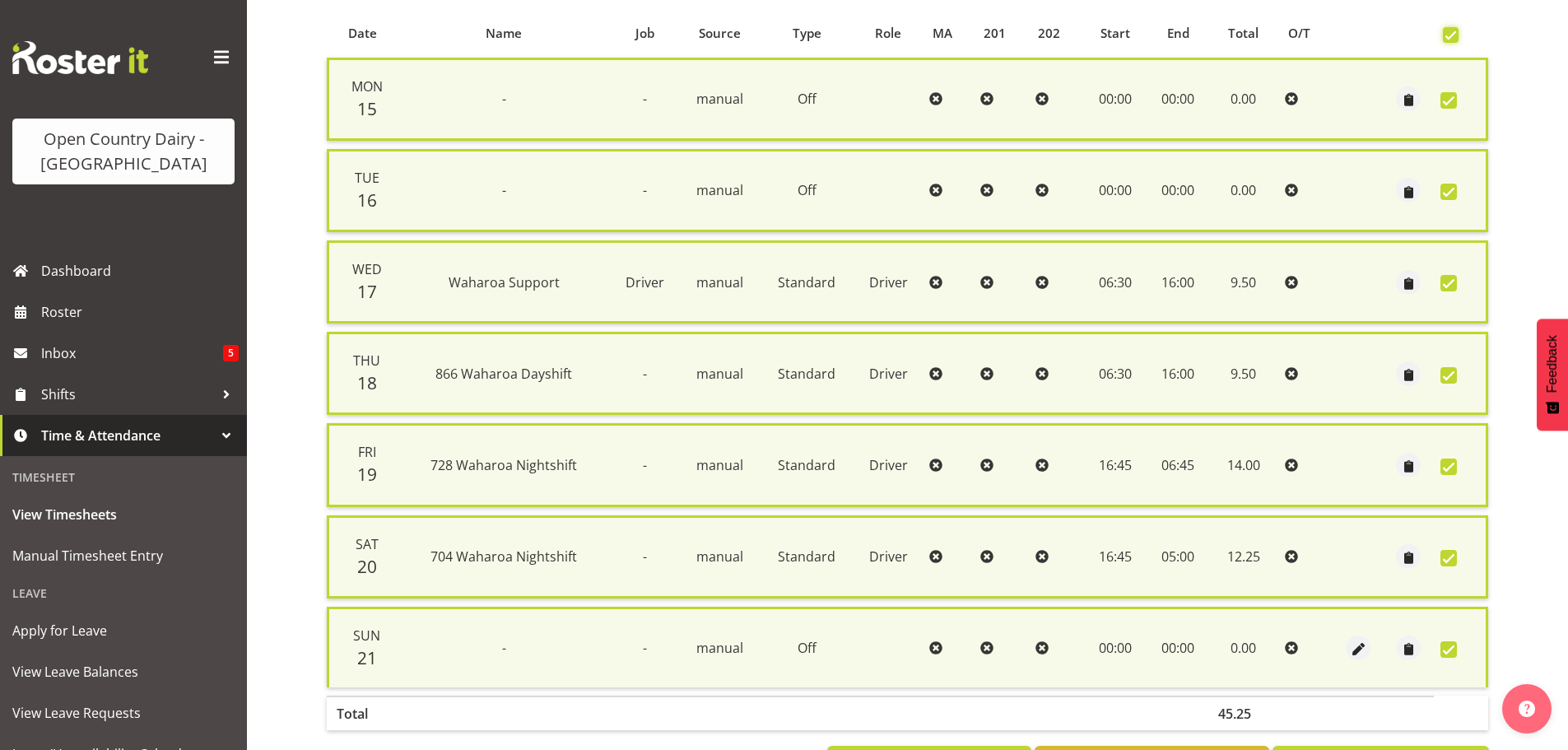
scroll to position [422, 0]
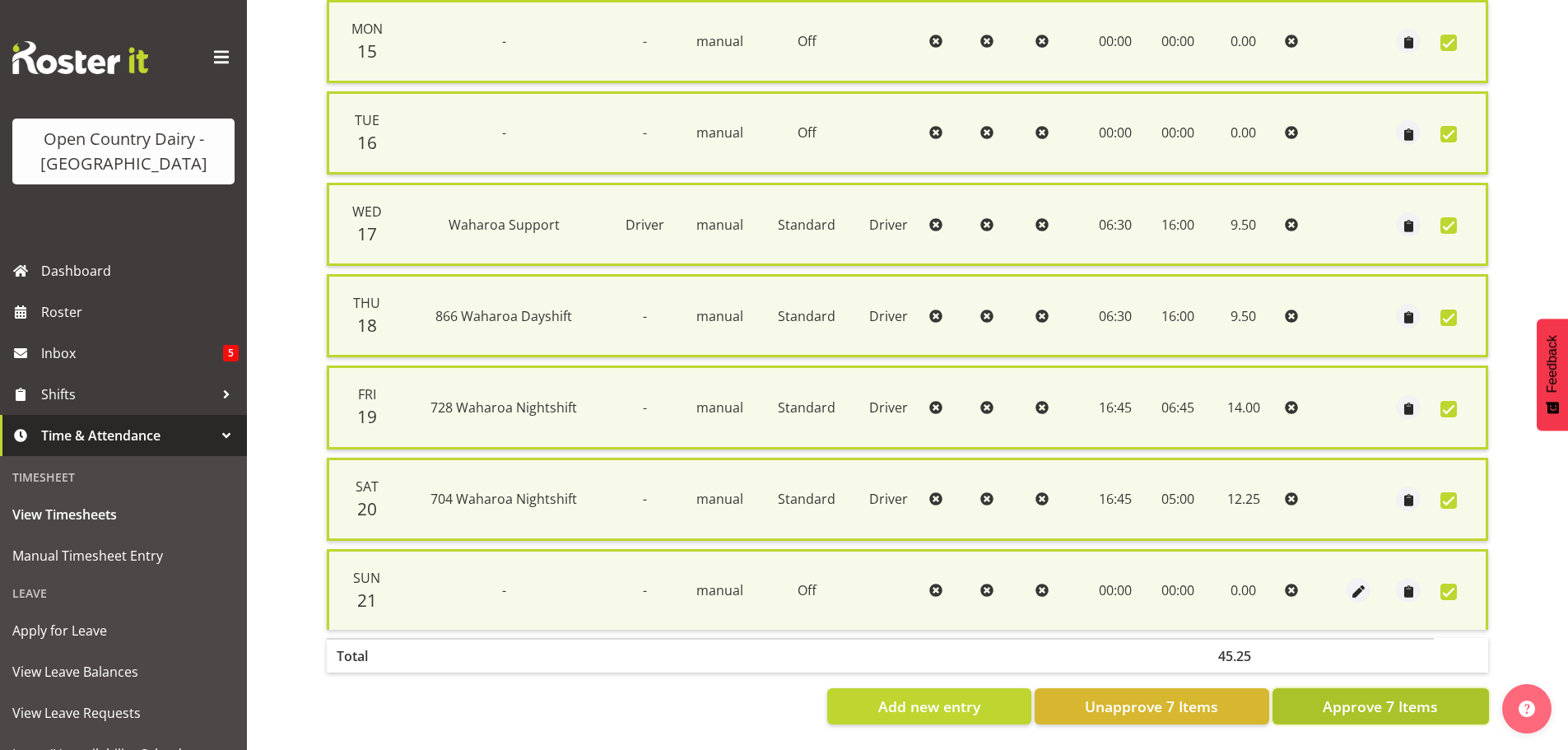
click at [1298, 688] on button "Approve 7 Items" at bounding box center [1380, 705] width 216 height 36
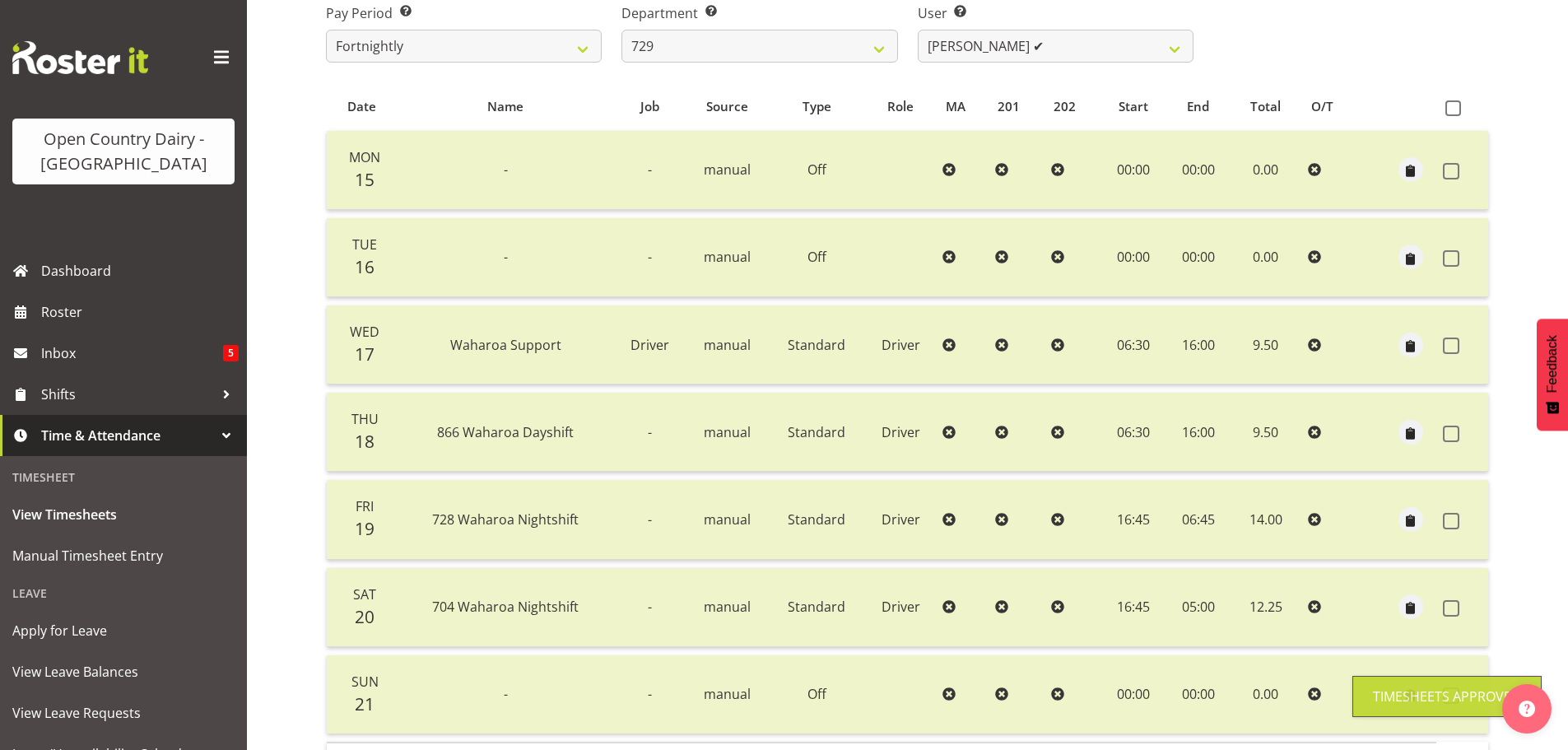
scroll to position [66, 0]
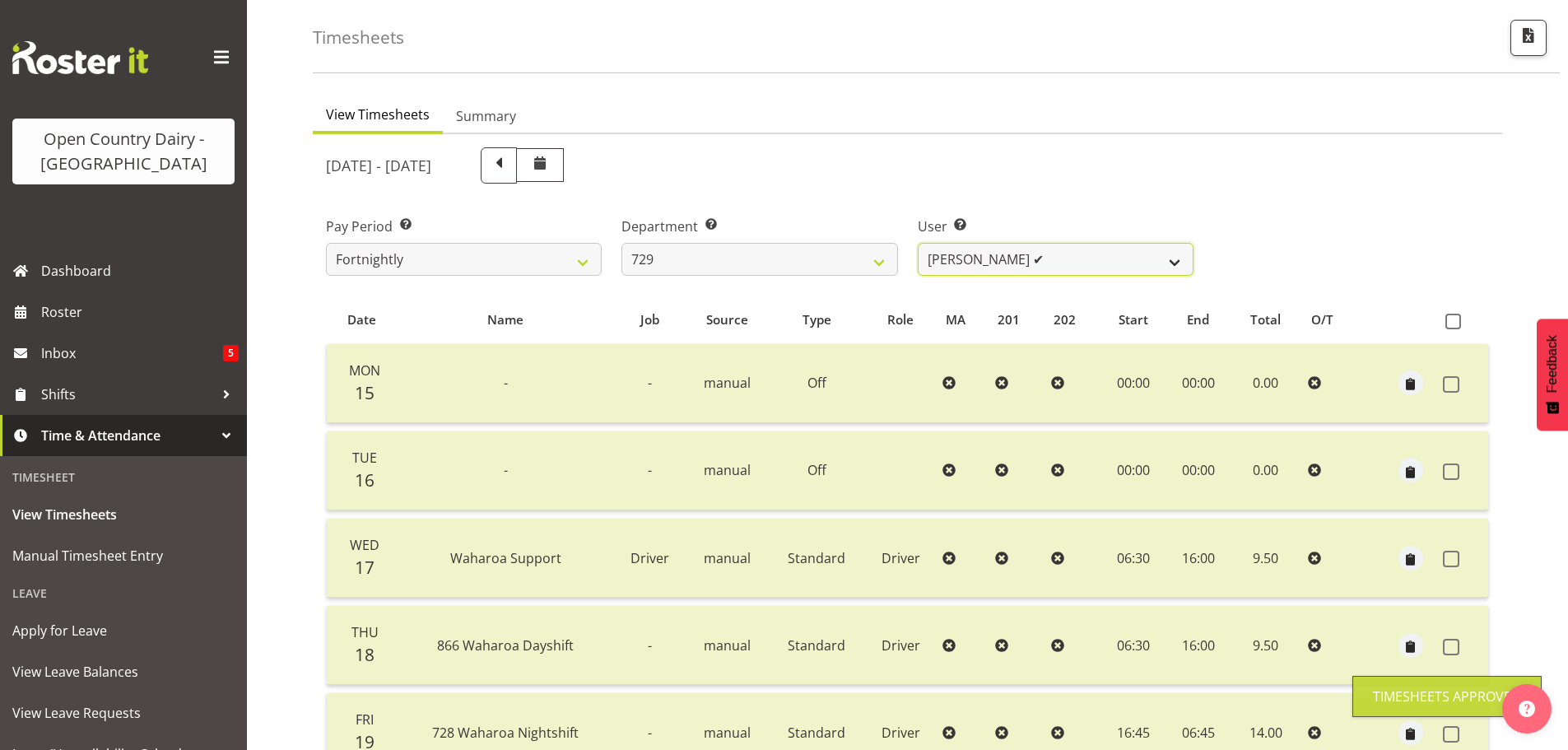
click at [1010, 261] on select "Craig Schlager-Reay ✔ Dave Trepels ✔ Jimi Jack ✔ Shannan Wood ❌" at bounding box center [1056, 259] width 276 height 33
click at [918, 243] on select "Craig Schlager-Reay ✔ Dave Trepels ✔ Jimi Jack ✔ Shannan Wood ❌" at bounding box center [1056, 259] width 276 height 33
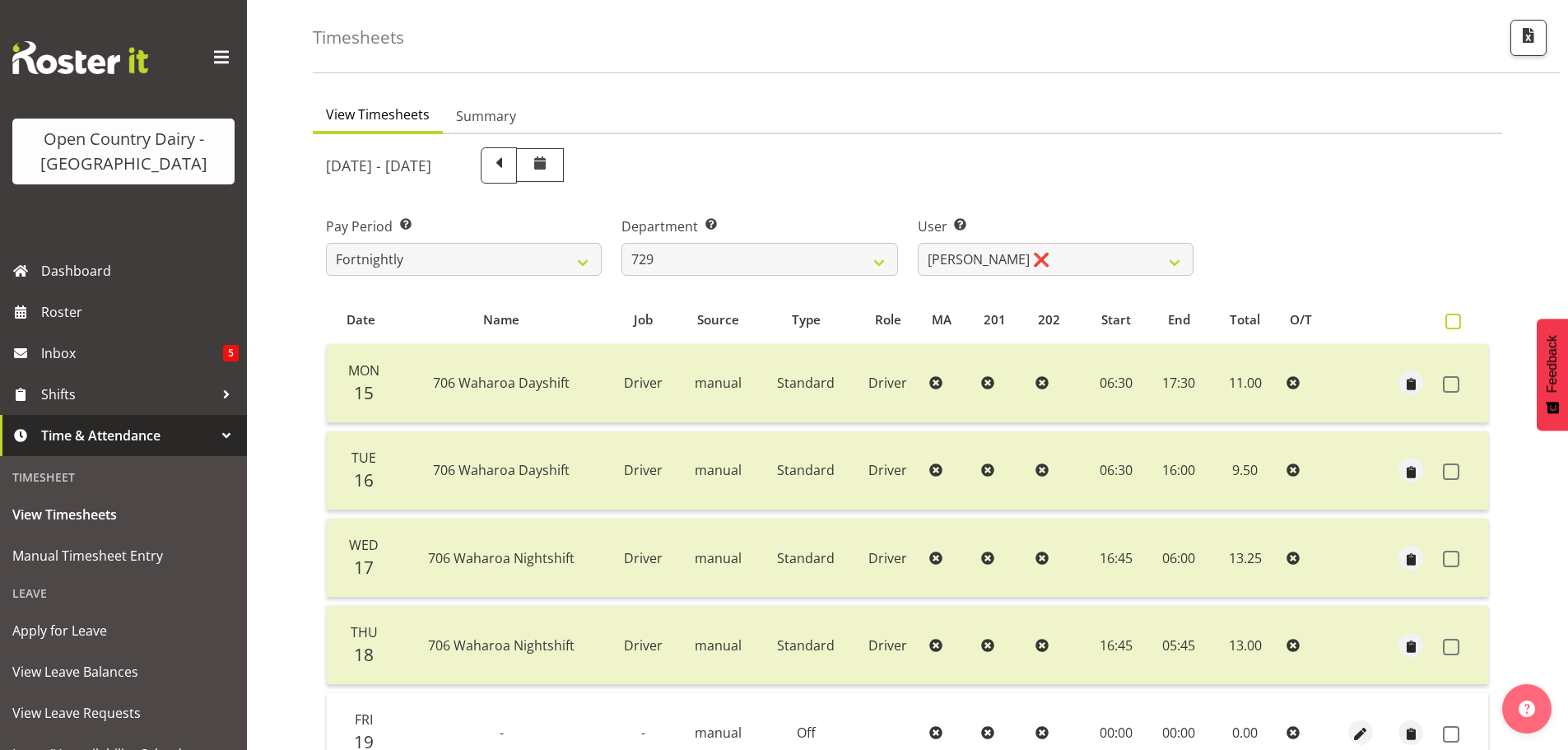
click at [1453, 324] on span at bounding box center [1453, 321] width 16 height 16
click at [1453, 324] on input "checkbox" at bounding box center [1450, 321] width 11 height 11
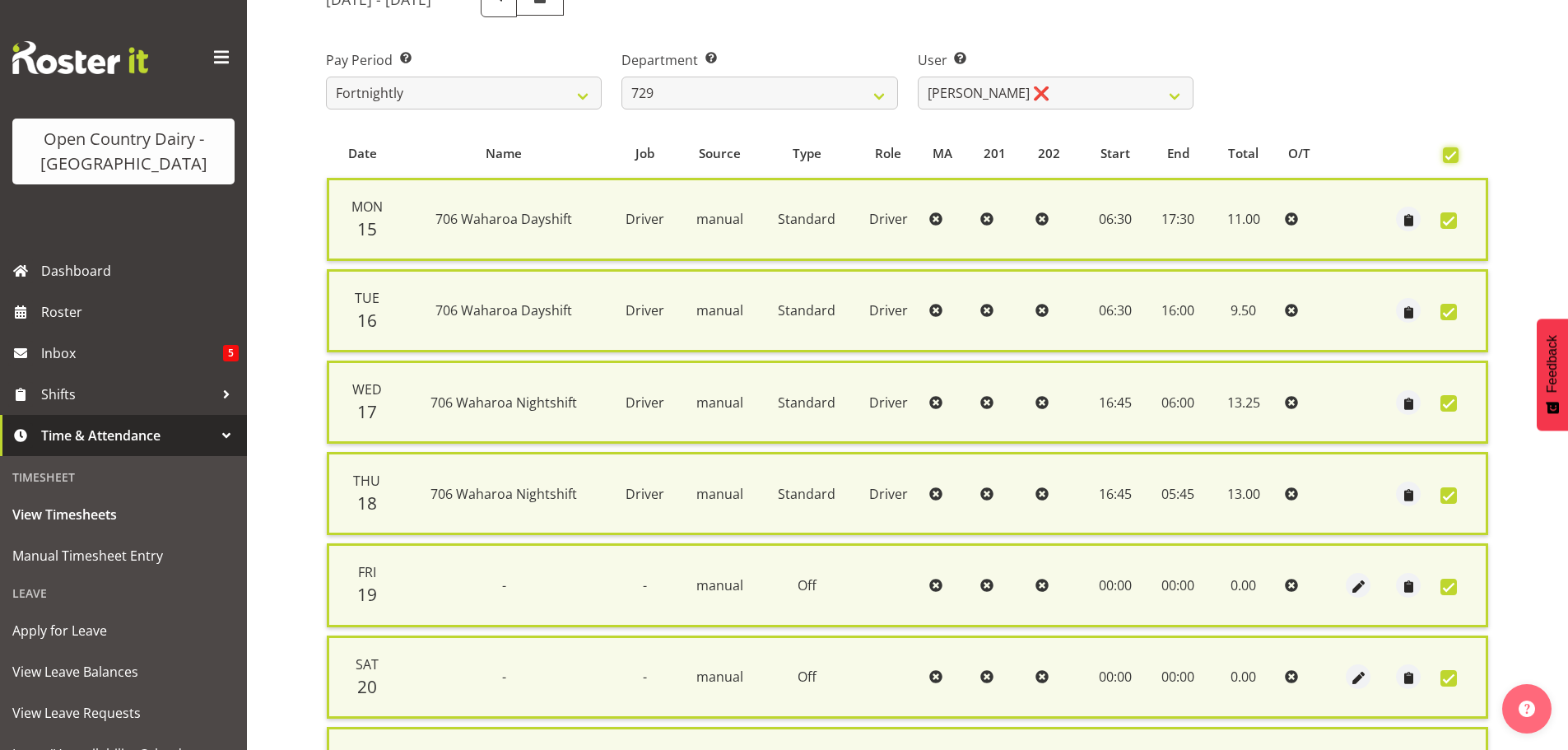
scroll to position [395, 0]
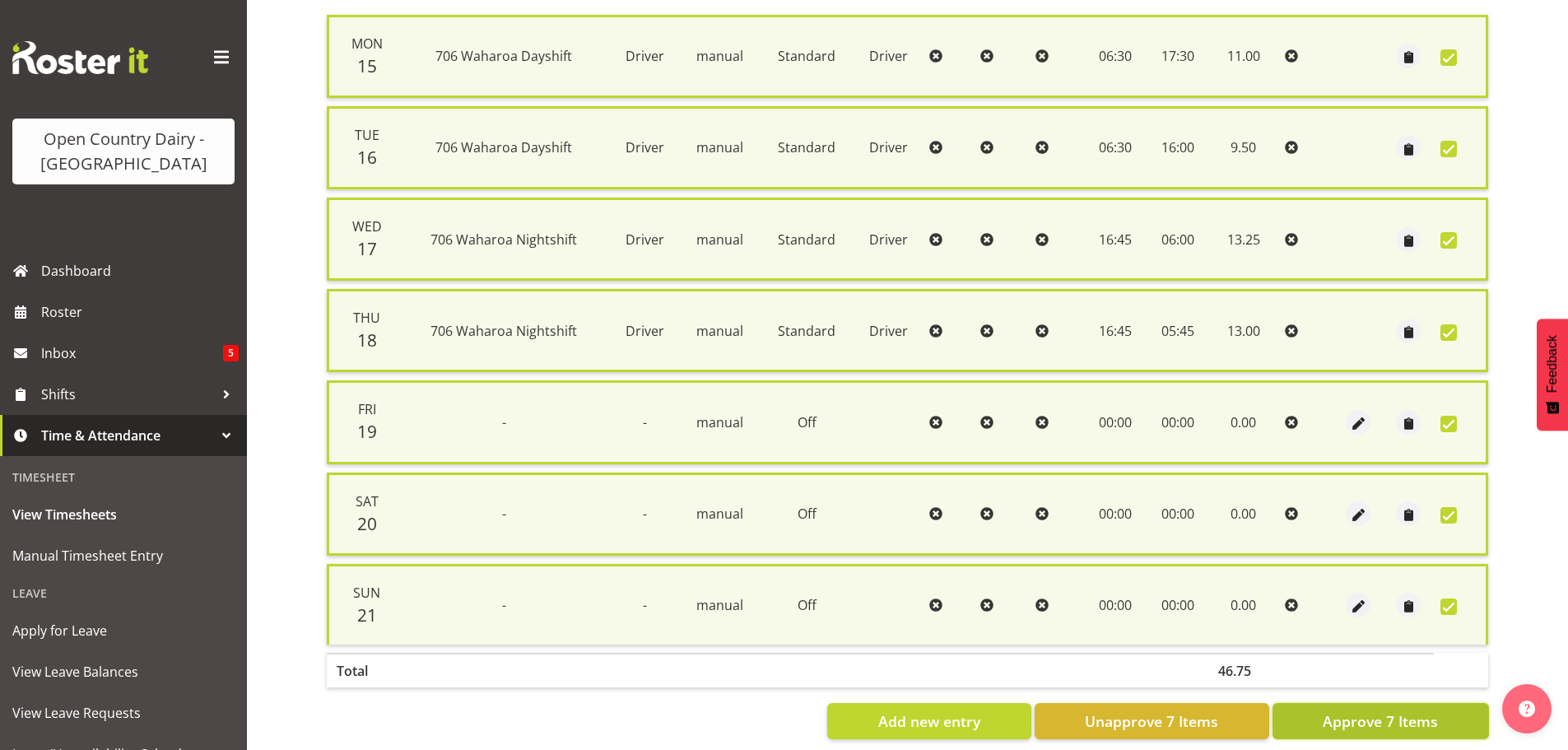
click at [1380, 712] on span "Approve 7 Items" at bounding box center [1380, 721] width 115 height 21
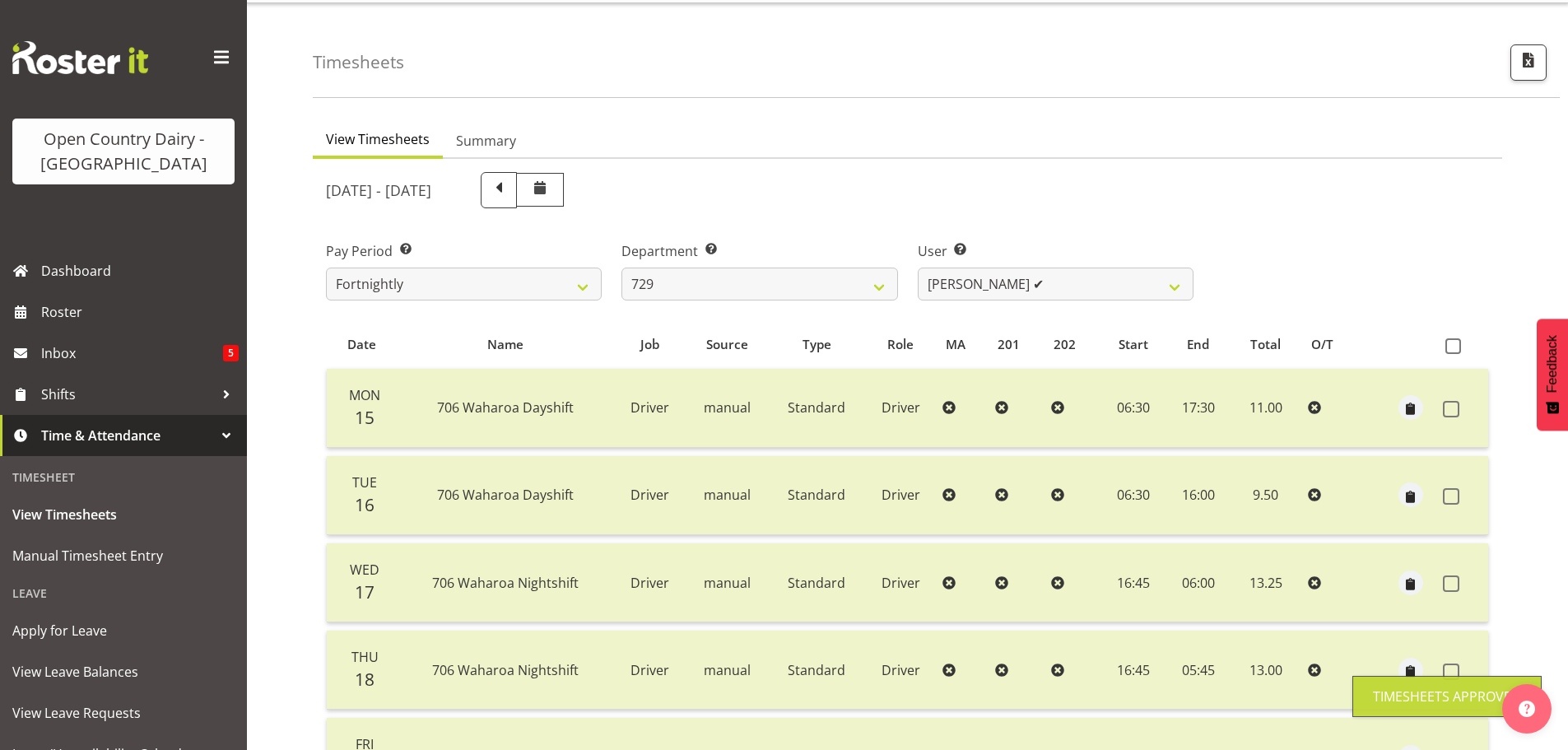
scroll to position [0, 0]
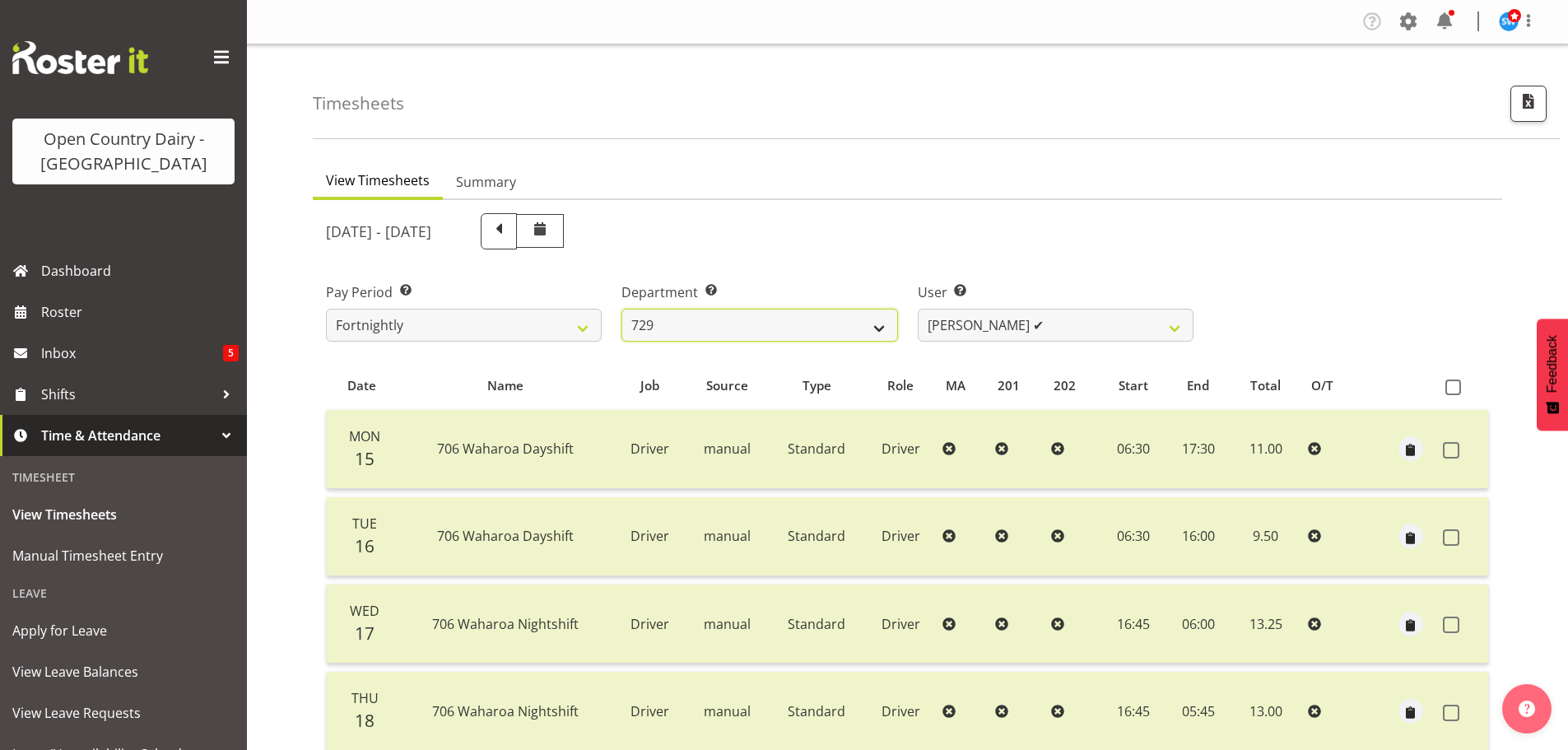
click at [831, 330] on select "701 702 703 704 705 706 707 708 709 710 711 712 713 714 715 716 717 718 719 720" at bounding box center [759, 325] width 276 height 33
click at [621, 309] on select "701 702 703 704 705 706 707 708 709 710 711 712 713 714 715 716 717 718 719 720" at bounding box center [759, 325] width 276 height 33
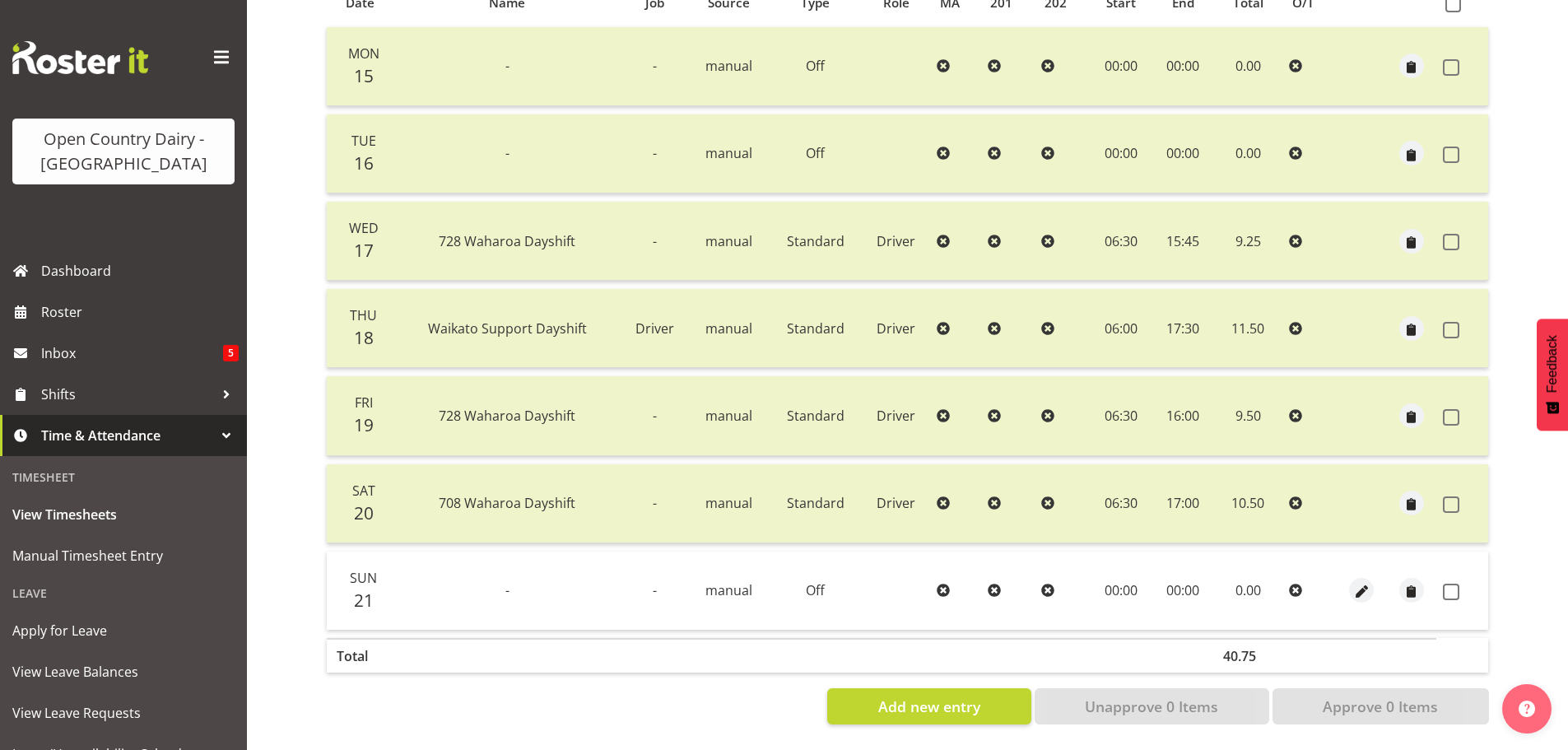
scroll to position [395, 0]
click at [1455, 584] on span at bounding box center [1451, 592] width 17 height 17
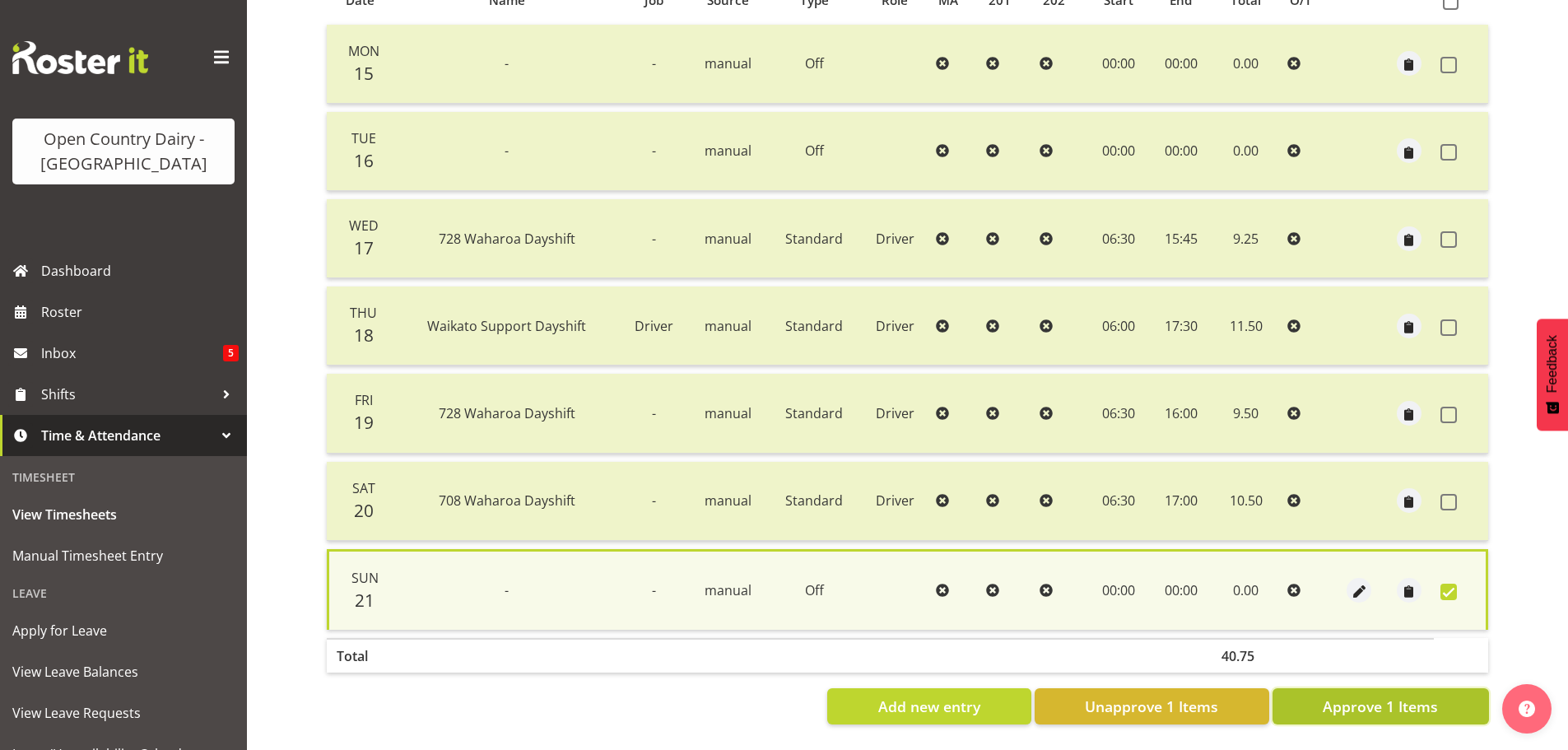
click at [1391, 714] on button "Approve 1 Items" at bounding box center [1380, 705] width 216 height 36
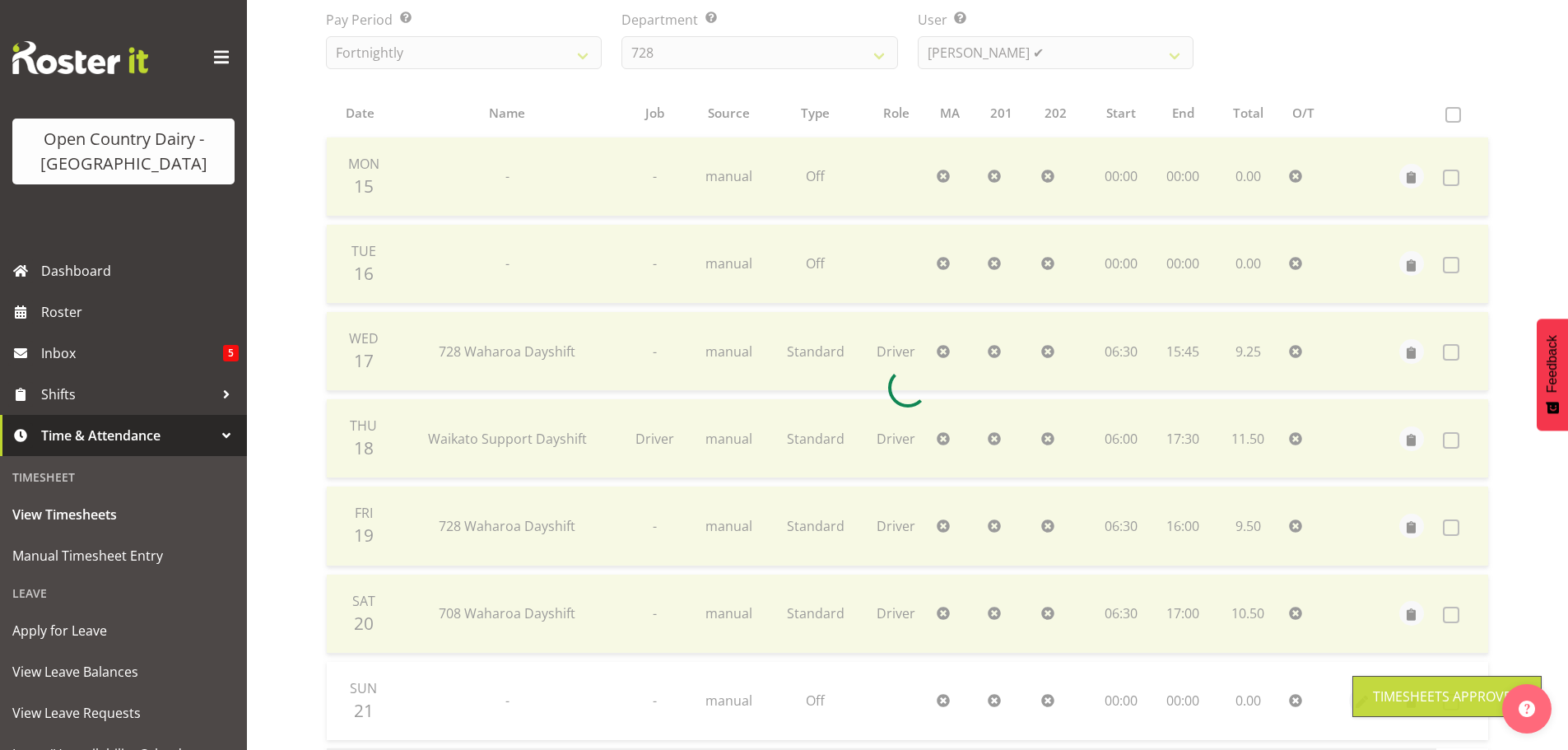
scroll to position [66, 0]
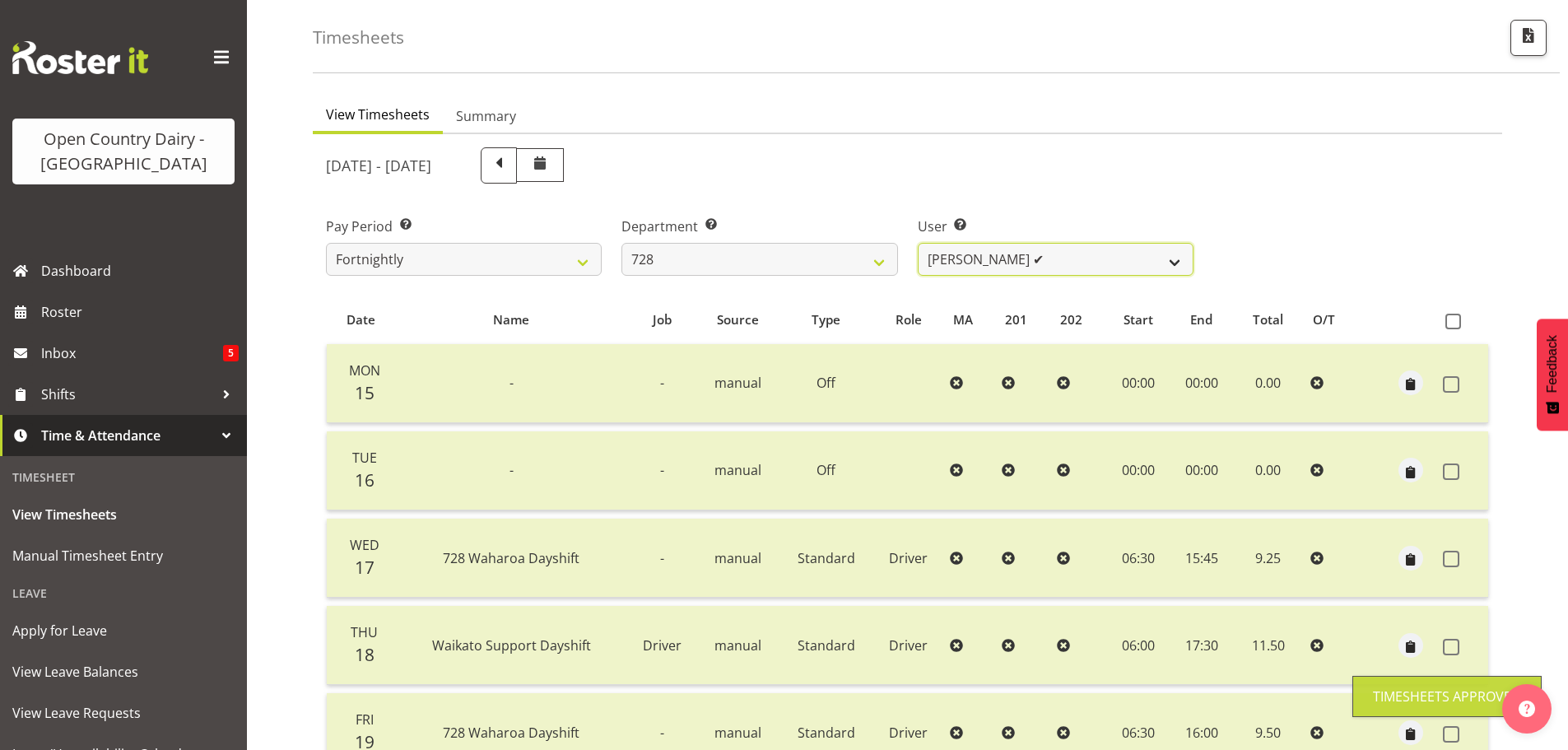
click at [1006, 263] on select "Callum Leslie ✔ Nick Warren ❌ Ross Robert Hamilton ❌ Stuart Cherrington ❌ Wally…" at bounding box center [1056, 259] width 276 height 33
click at [918, 243] on select "Callum Leslie ✔ Nick Warren ❌ Ross Robert Hamilton ❌ Stuart Cherrington ❌ Wally…" at bounding box center [1056, 259] width 276 height 33
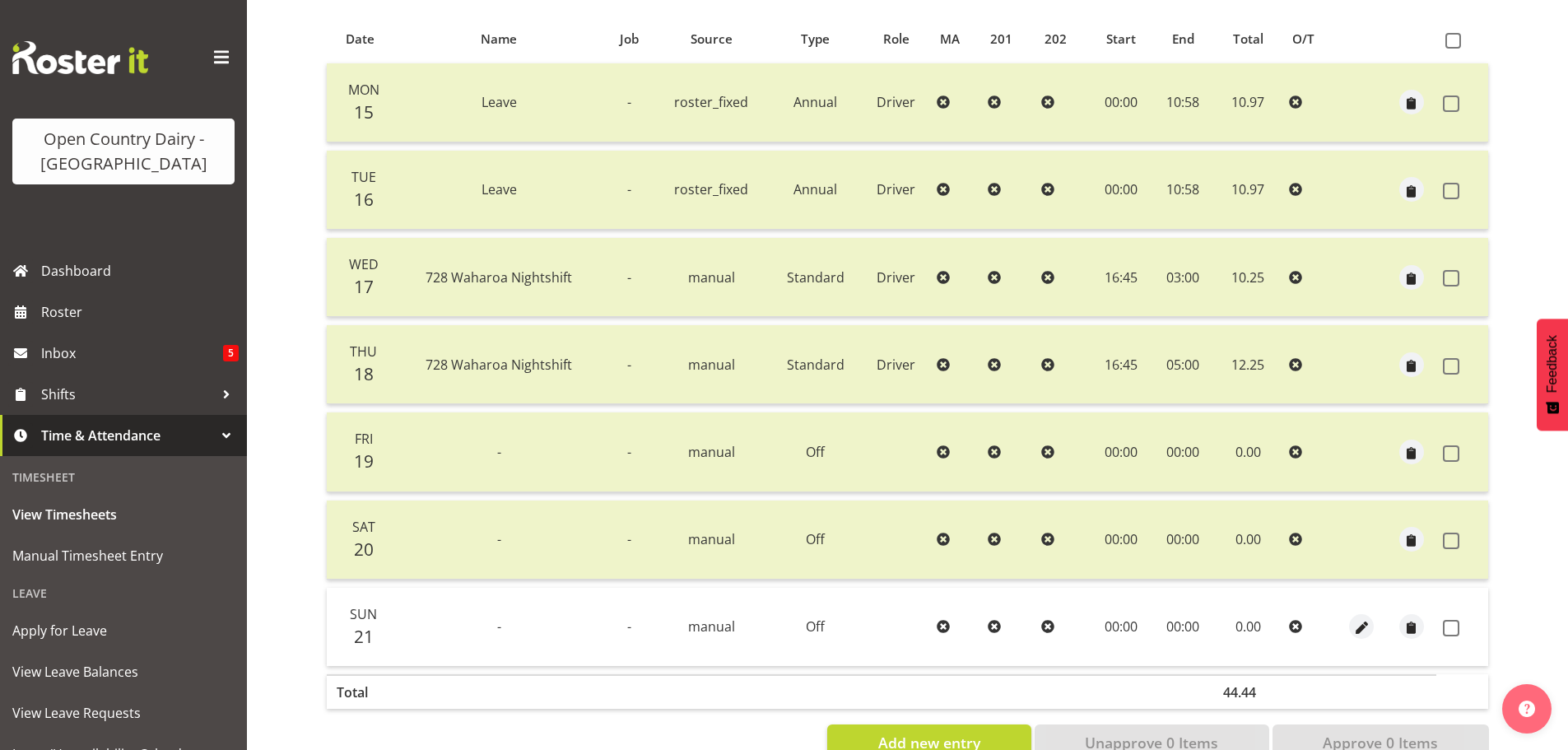
scroll to position [395, 0]
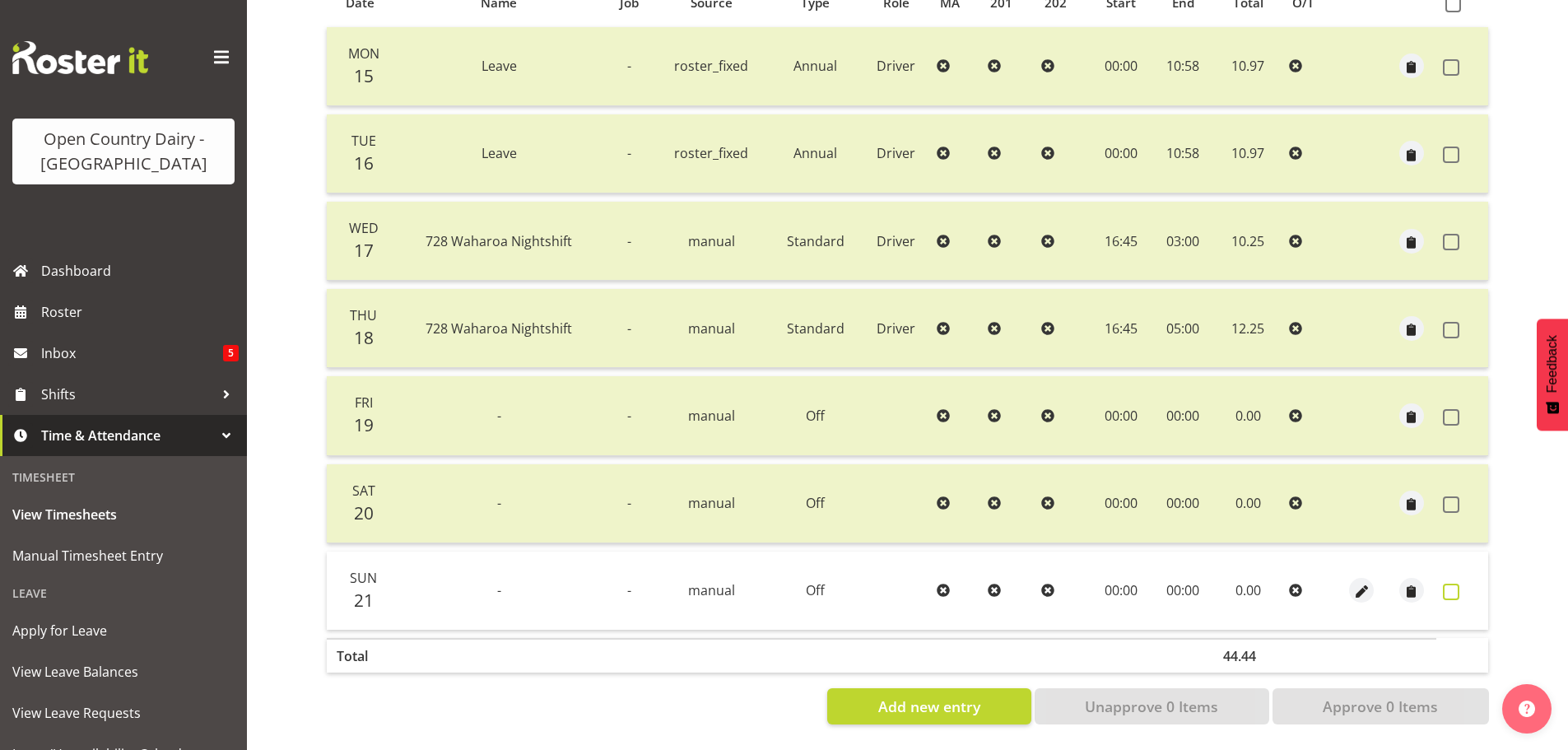
click at [1455, 584] on span at bounding box center [1451, 592] width 17 height 17
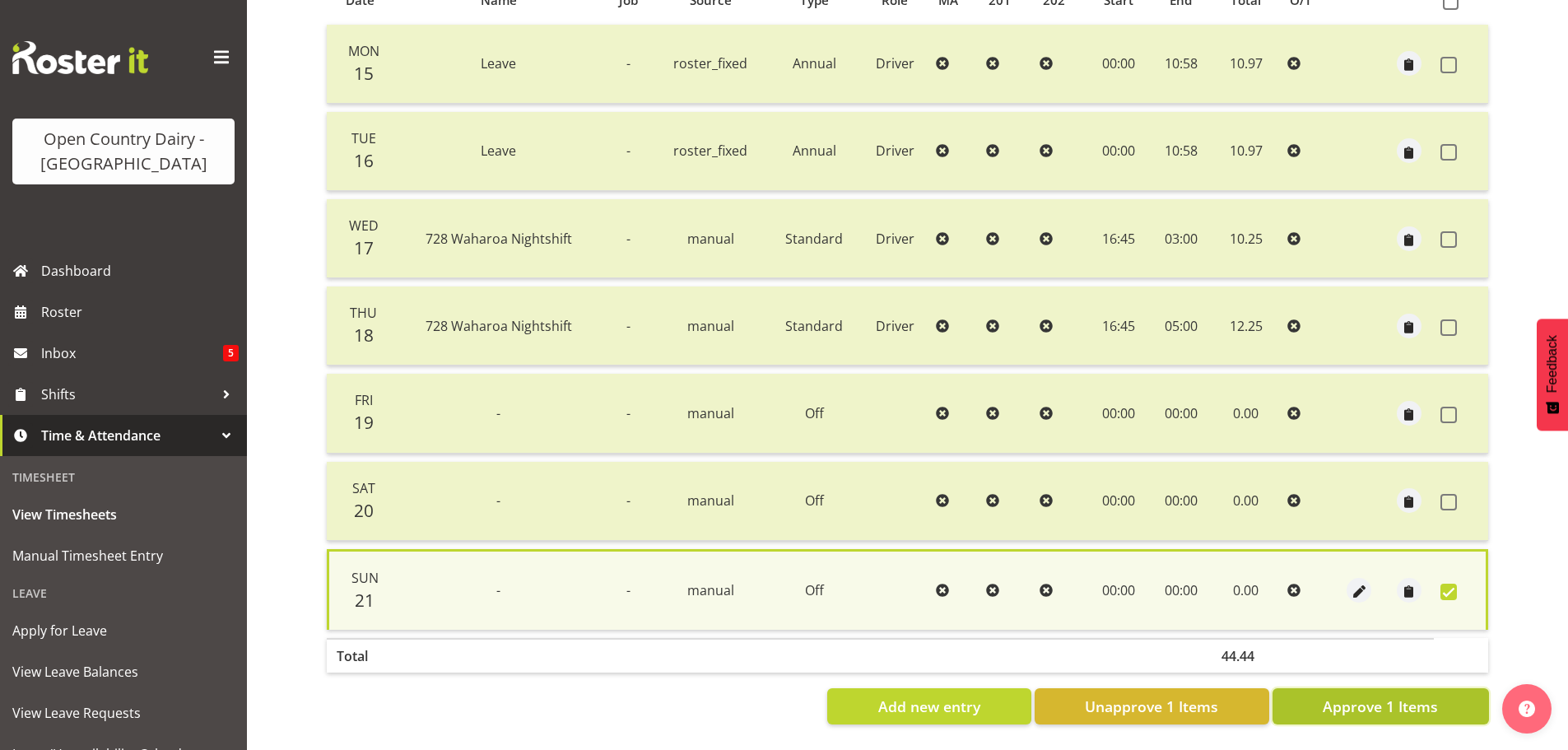
click at [1391, 695] on span "Approve 1 Items" at bounding box center [1380, 705] width 115 height 21
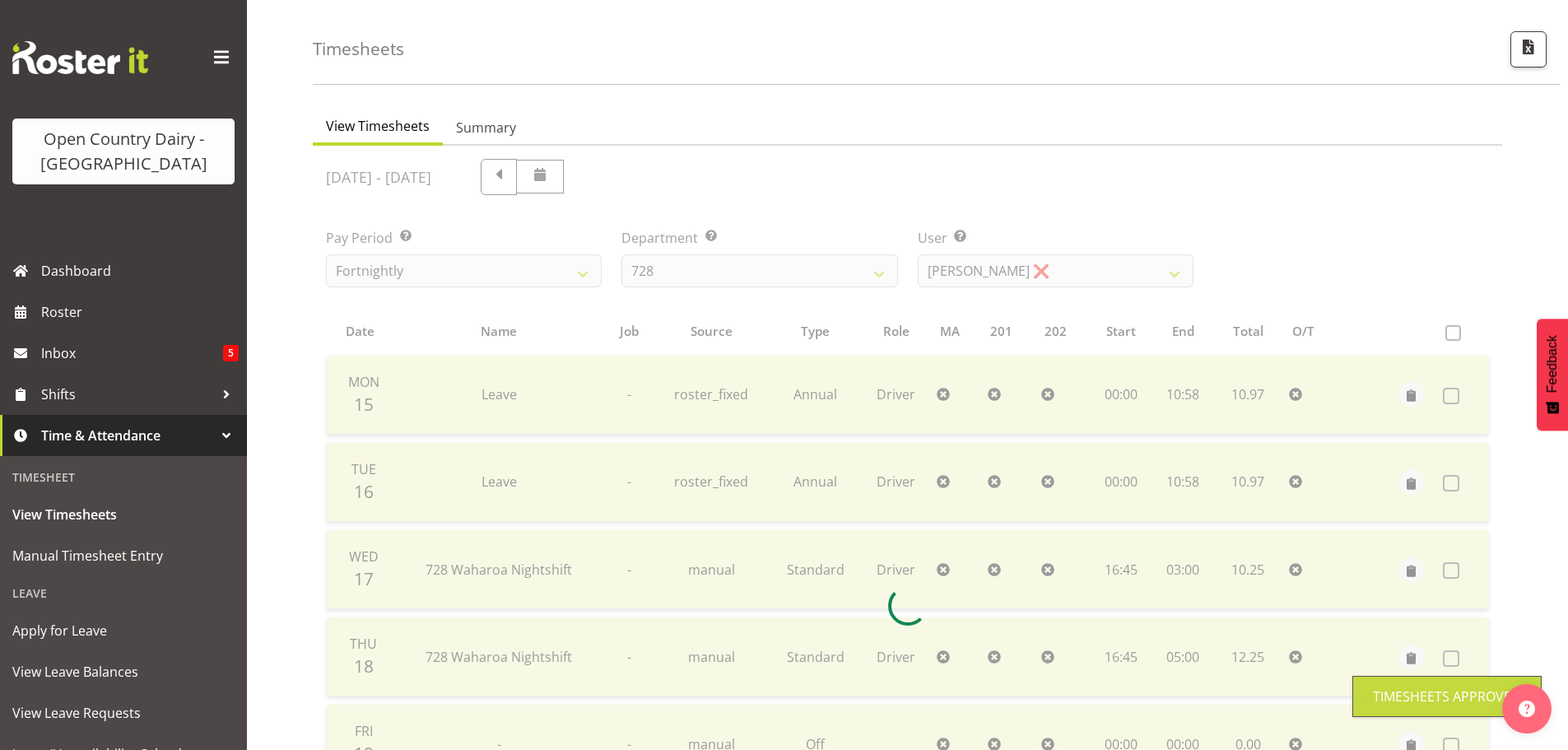
scroll to position [0, 0]
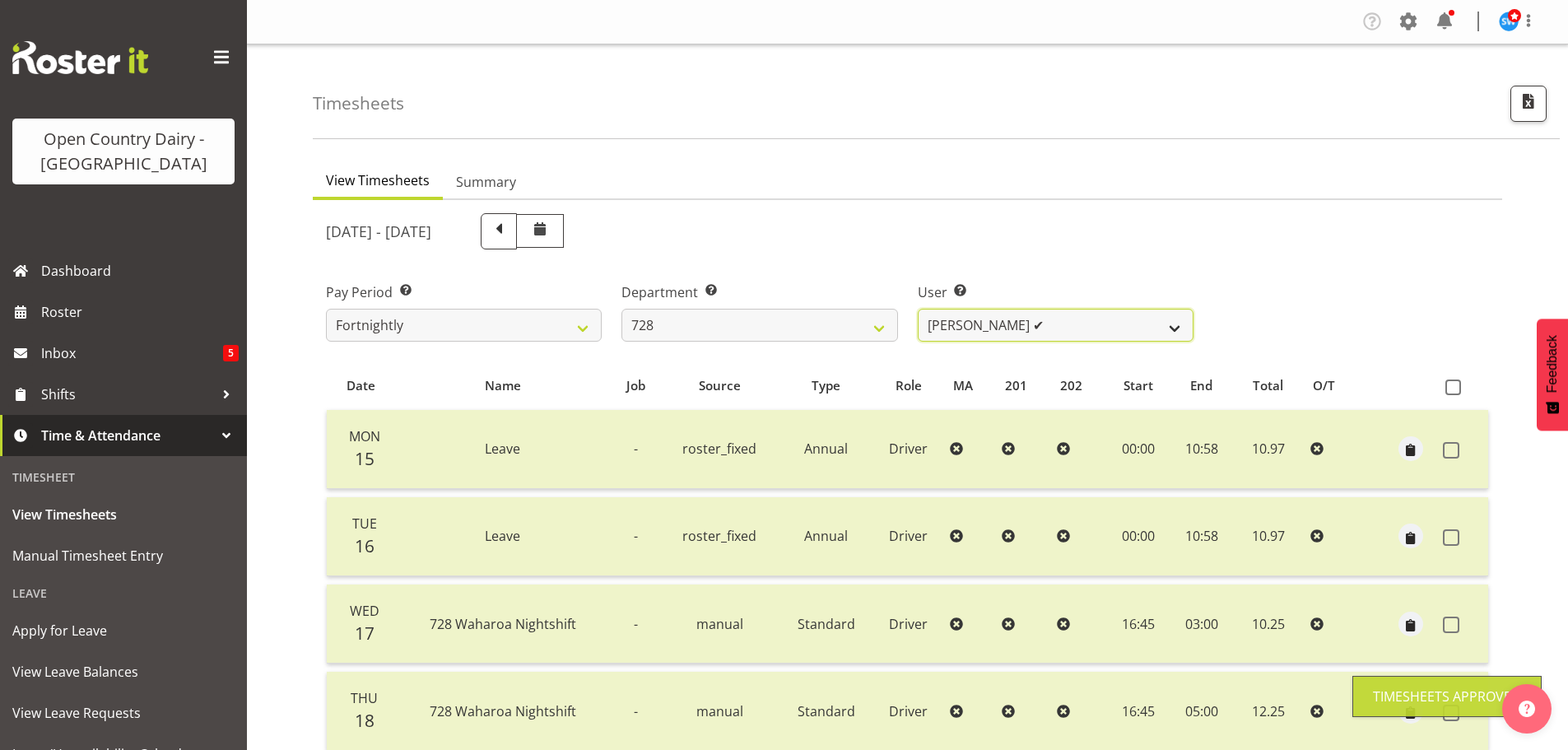
click at [1101, 341] on select "Callum Leslie ✔ Nick Warren ✔ Ross Robert Hamilton ❌ Stuart Cherrington ❌ Wally…" at bounding box center [1056, 325] width 276 height 33
click at [918, 309] on select "Callum Leslie ✔ Nick Warren ✔ Ross Robert Hamilton ❌ Stuart Cherrington ❌ Wally…" at bounding box center [1056, 325] width 276 height 33
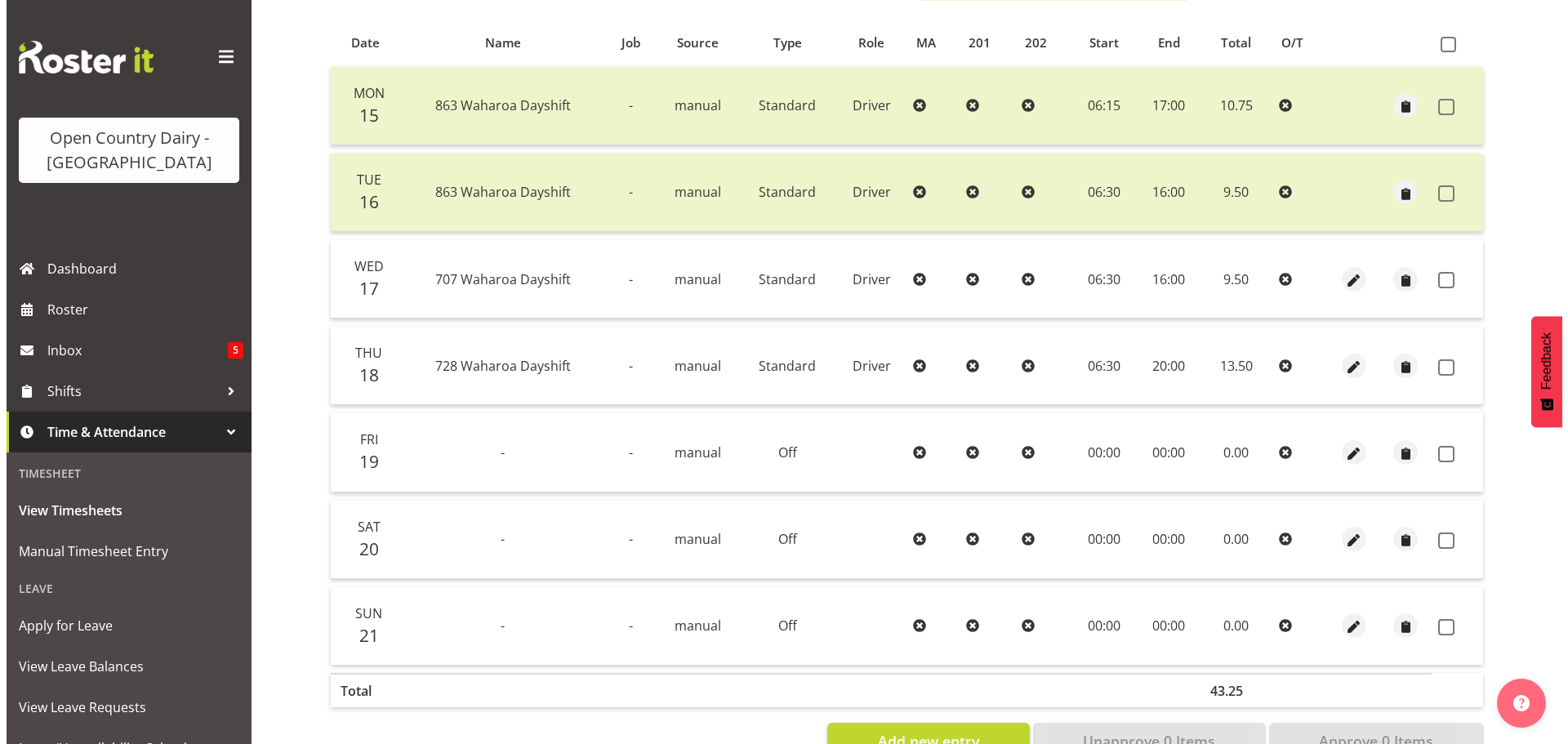
scroll to position [392, 0]
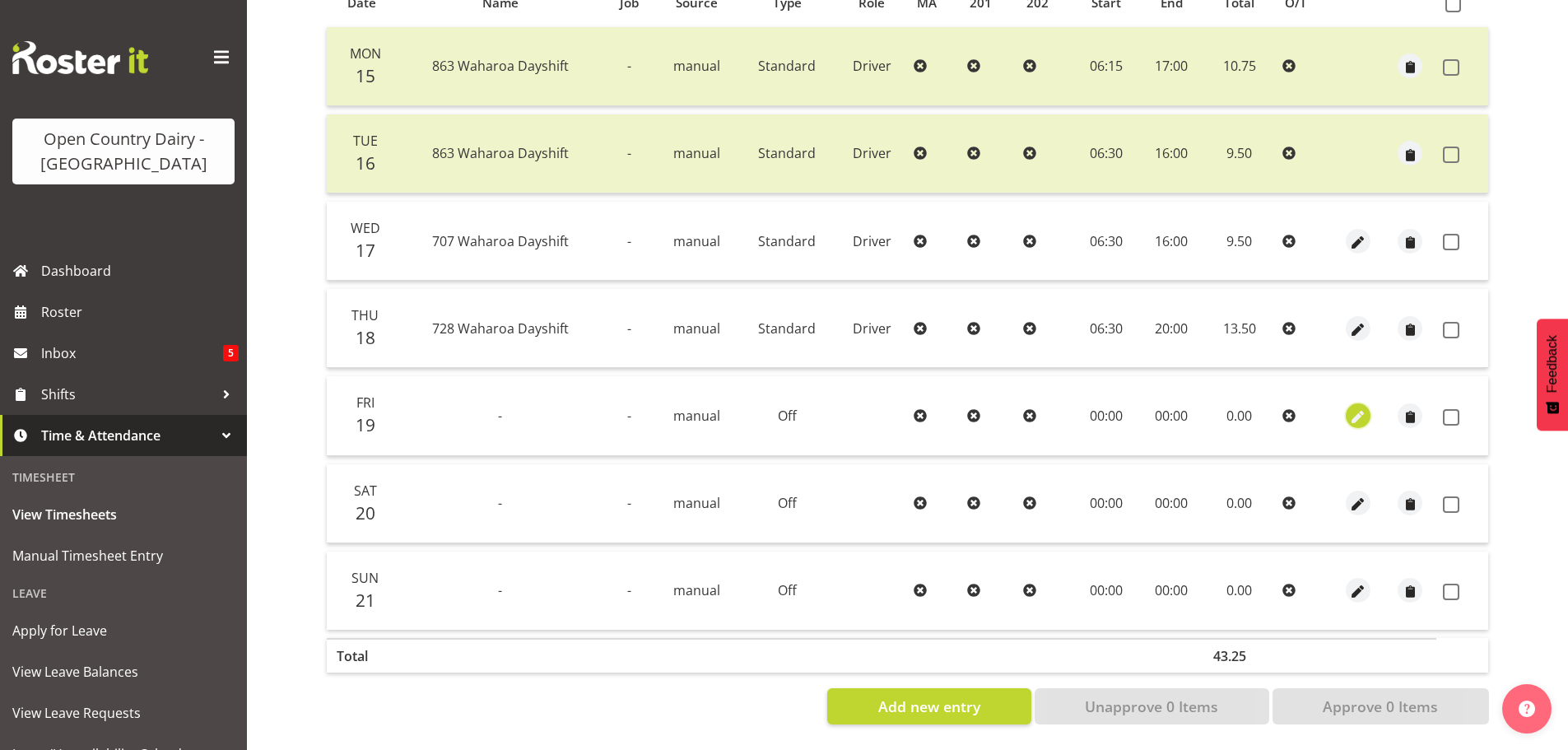
click at [1365, 408] on span "button" at bounding box center [1359, 417] width 19 height 19
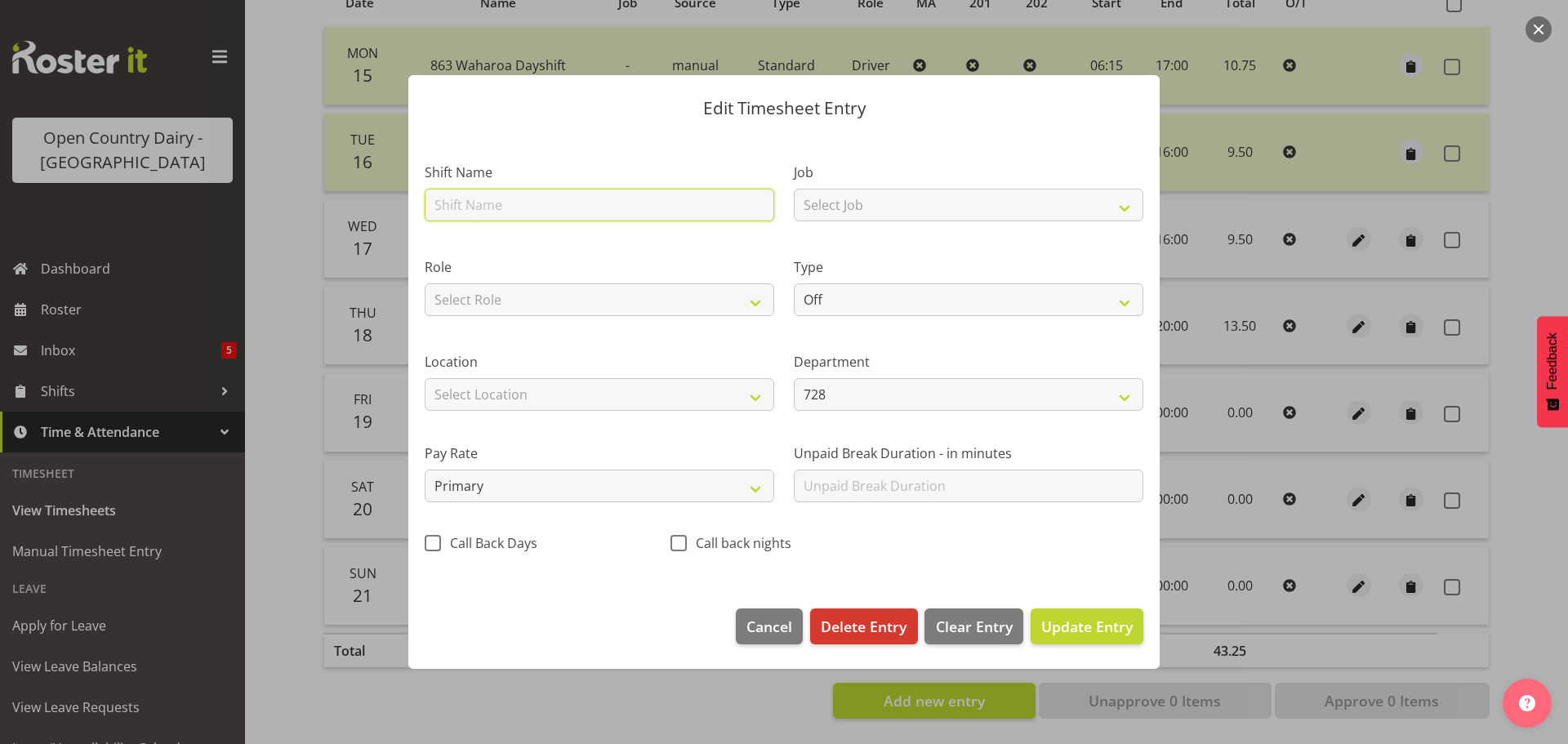
click at [537, 203] on input "text" at bounding box center [599, 204] width 349 height 33
drag, startPoint x: 505, startPoint y: 204, endPoint x: 463, endPoint y: 202, distance: 42.0
click at [463, 202] on input "866 Horotiu Dayshift" at bounding box center [599, 204] width 349 height 33
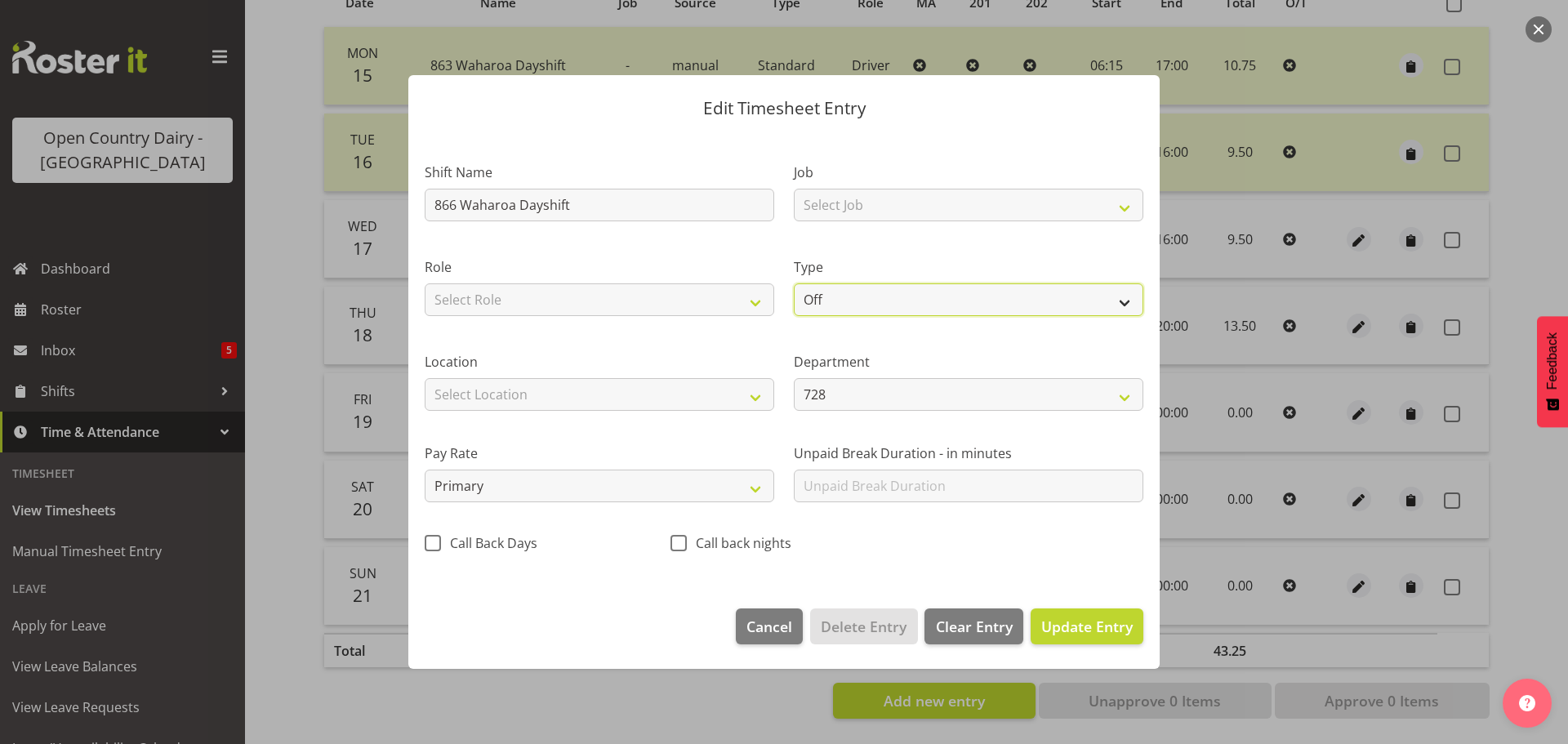
click at [801, 304] on select "Off Standard Public Holiday Public Holiday (Worked) Day In Lieu Annual Leave Si…" at bounding box center [968, 299] width 349 height 33
click at [794, 284] on select "Off Standard Public Holiday Public Holiday (Worked) Day In Lieu Annual Leave Si…" at bounding box center [968, 299] width 349 height 33
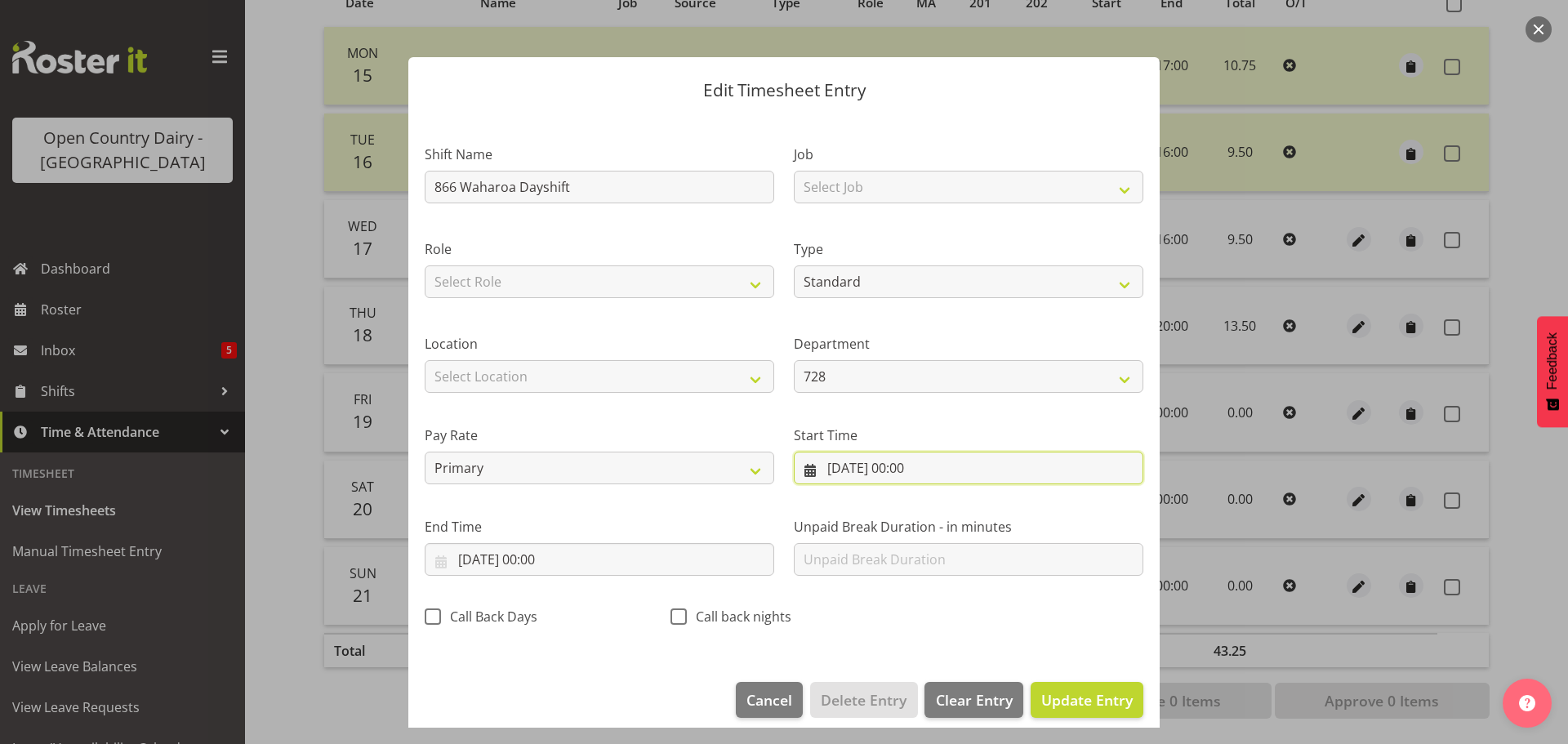
click at [925, 465] on input "19/09/2025, 00:00" at bounding box center [968, 467] width 349 height 33
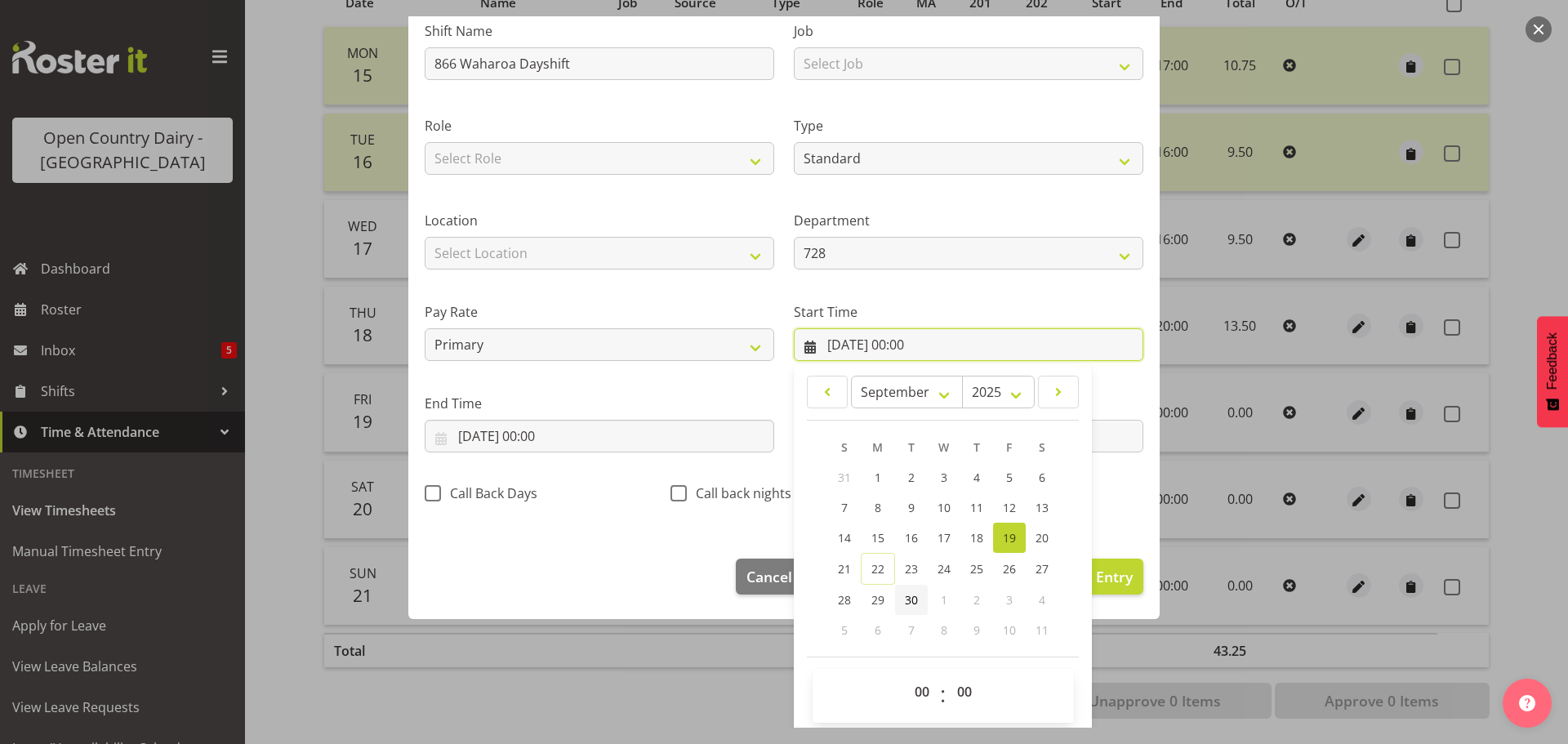
scroll to position [130, 0]
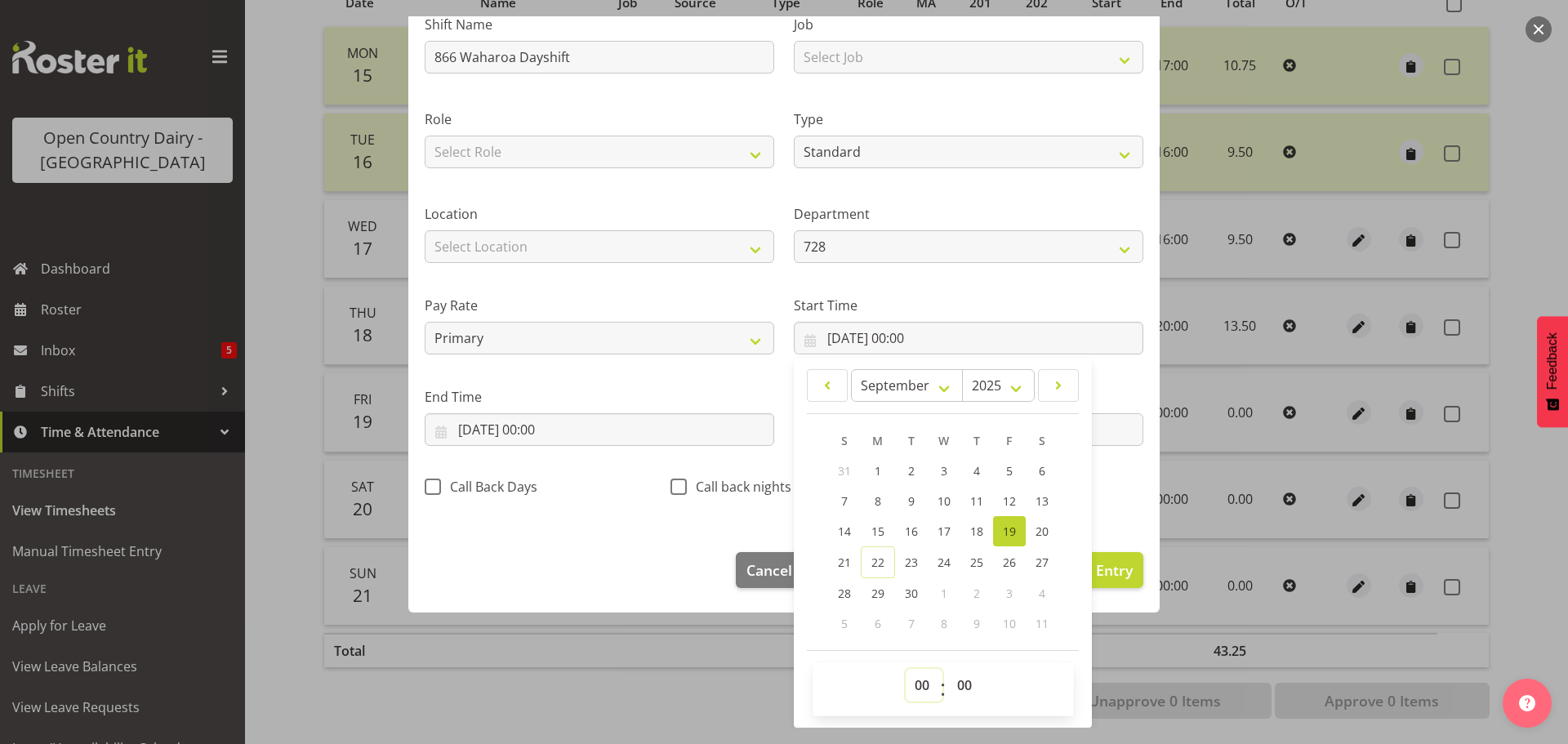
click at [911, 675] on select "00 01 02 03 04 05 06 07 08 09 10 11 12 13 14 15 16 17 18 19 20 21 22 23" at bounding box center [924, 685] width 37 height 33
click at [906, 669] on select "00 01 02 03 04 05 06 07 08 09 10 11 12 13 14 15 16 17 18 19 20 21 22 23" at bounding box center [924, 685] width 37 height 33
click at [524, 436] on input "19/09/2025, 00:00" at bounding box center [599, 429] width 349 height 33
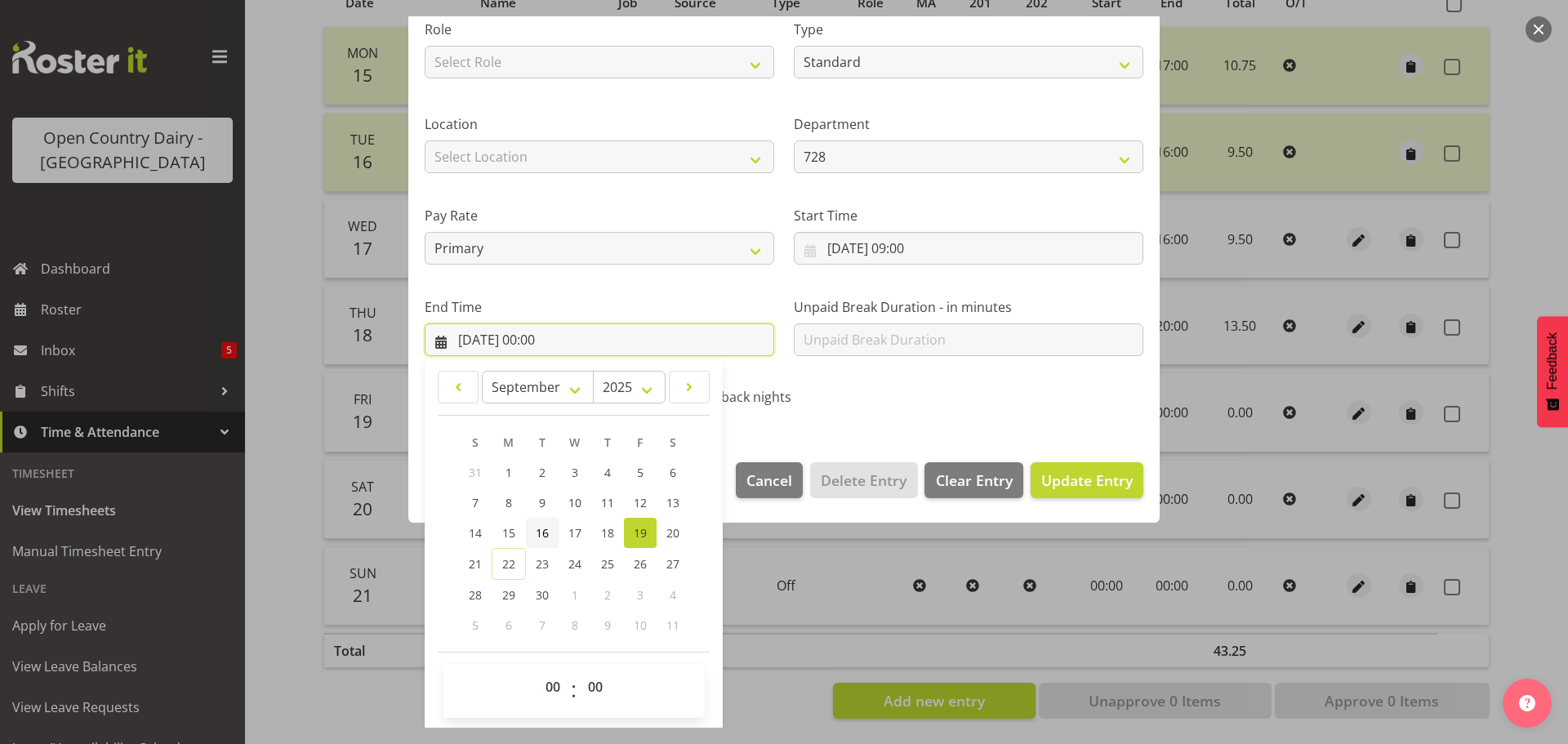
scroll to position [221, 0]
click at [550, 681] on select "00 01 02 03 04 05 06 07 08 09 10 11 12 13 14 15 16 17 18 19 20 21 22 23" at bounding box center [555, 685] width 37 height 33
click at [536, 669] on select "00 01 02 03 04 05 06 07 08 09 10 11 12 13 14 15 16 17 18 19 20 21 22 23" at bounding box center [555, 685] width 37 height 33
drag, startPoint x: 594, startPoint y: 679, endPoint x: 591, endPoint y: 670, distance: 9.5
click at [594, 676] on select "00 01 02 03 04 05 06 07 08 09 10 11 12 13 14 15 16 17 18 19 20 21 22 23 24 25 2…" at bounding box center [597, 685] width 37 height 33
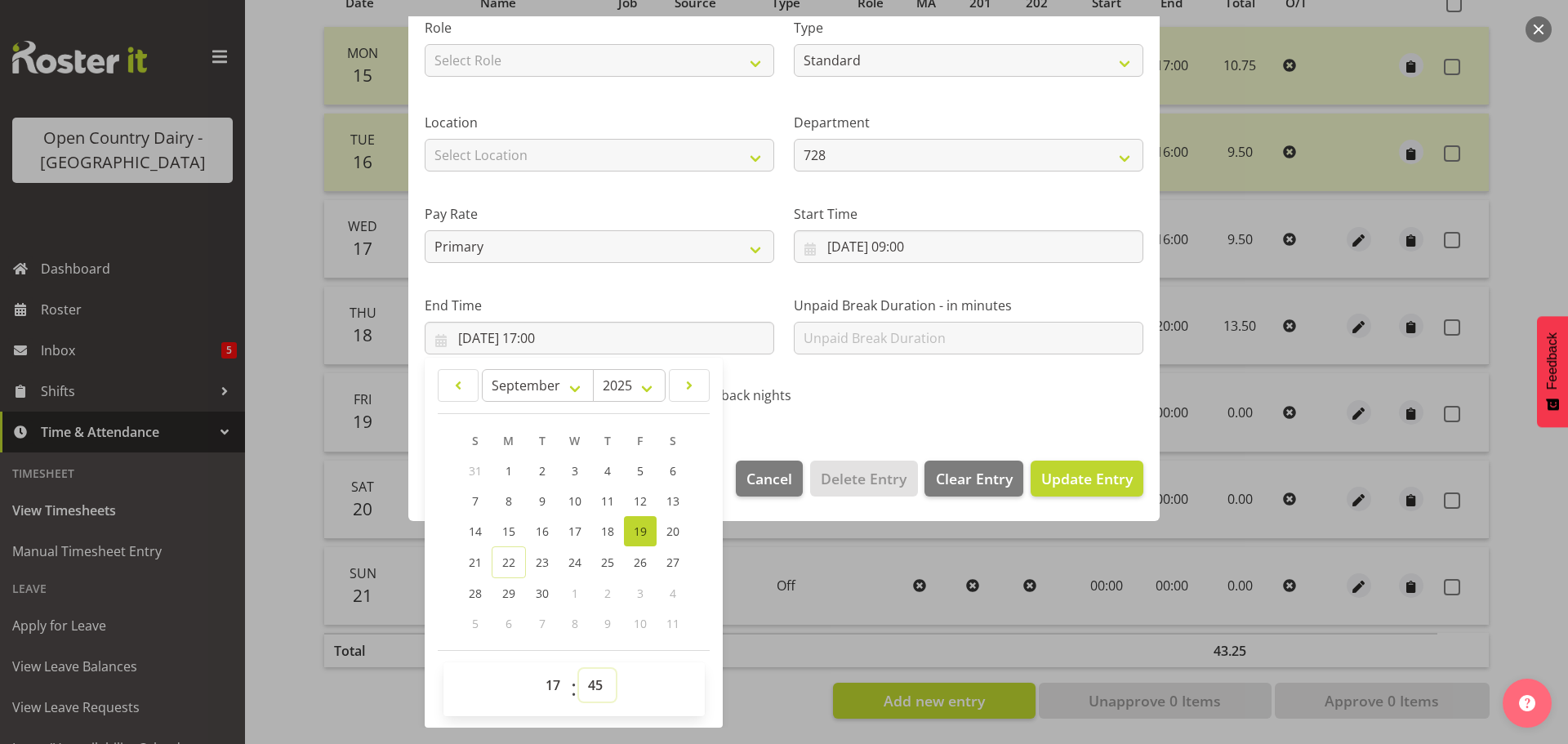
click at [579, 669] on select "00 01 02 03 04 05 06 07 08 09 10 11 12 13 14 15 16 17 18 19 20 21 22 23 24 25 2…" at bounding box center [597, 685] width 37 height 33
click at [912, 422] on section "Shift Name 866 Waharoa Dayshift Job Select Job Driver Driver supervisor Support…" at bounding box center [783, 169] width 751 height 550
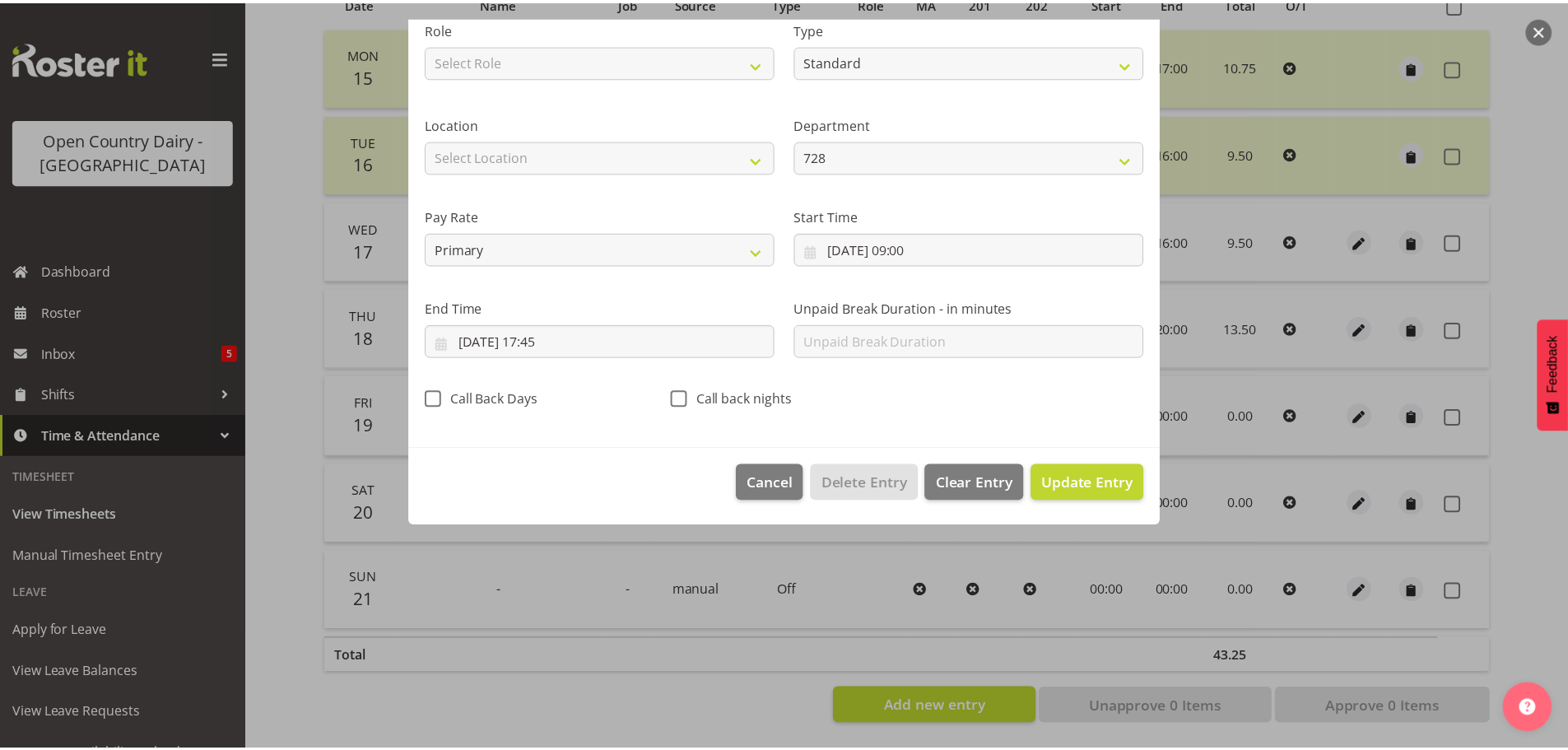
scroll to position [15, 0]
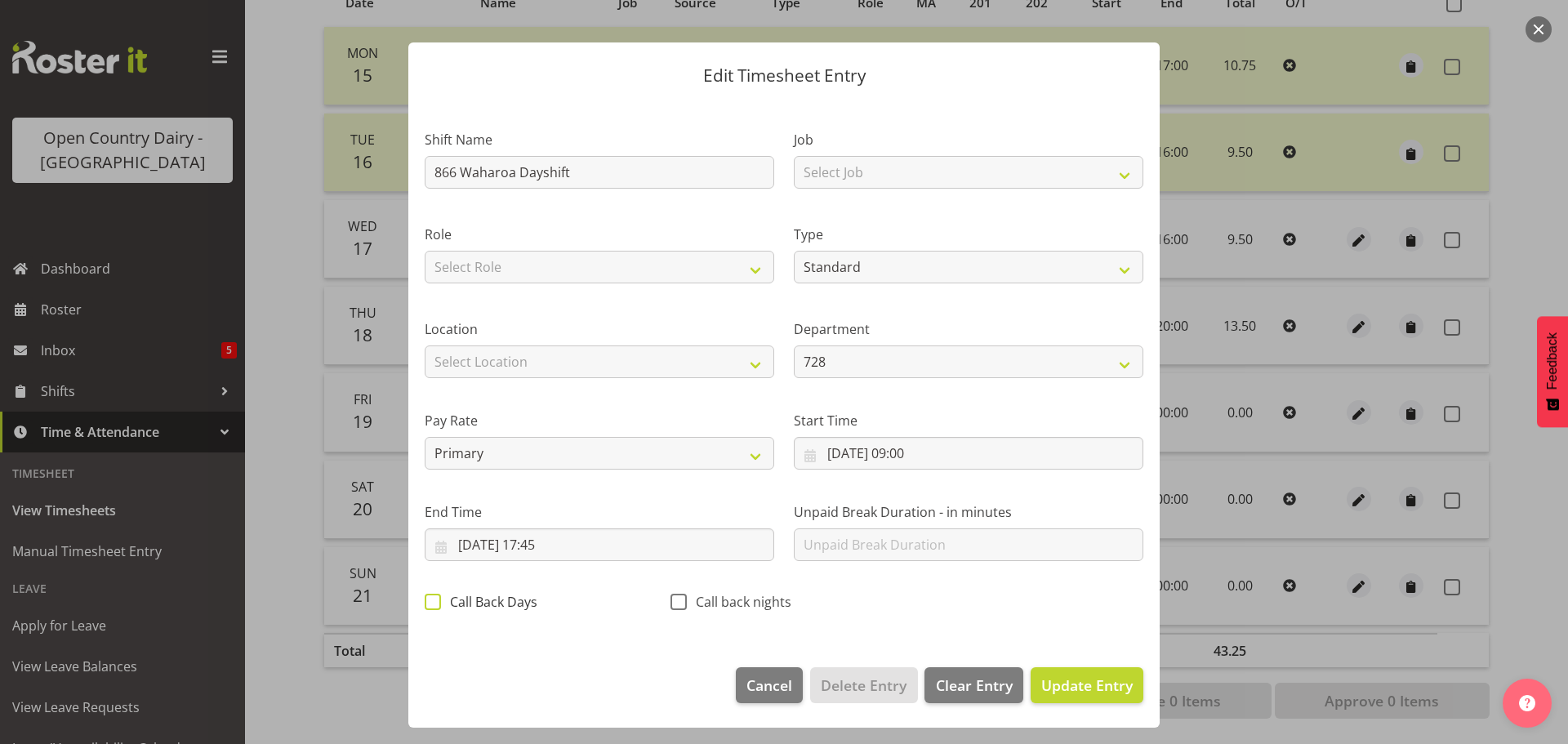
click at [438, 600] on span at bounding box center [433, 602] width 17 height 17
click at [435, 600] on input "Call Back Days" at bounding box center [430, 601] width 11 height 11
click at [1043, 678] on span "Update Entry" at bounding box center [1087, 685] width 92 height 19
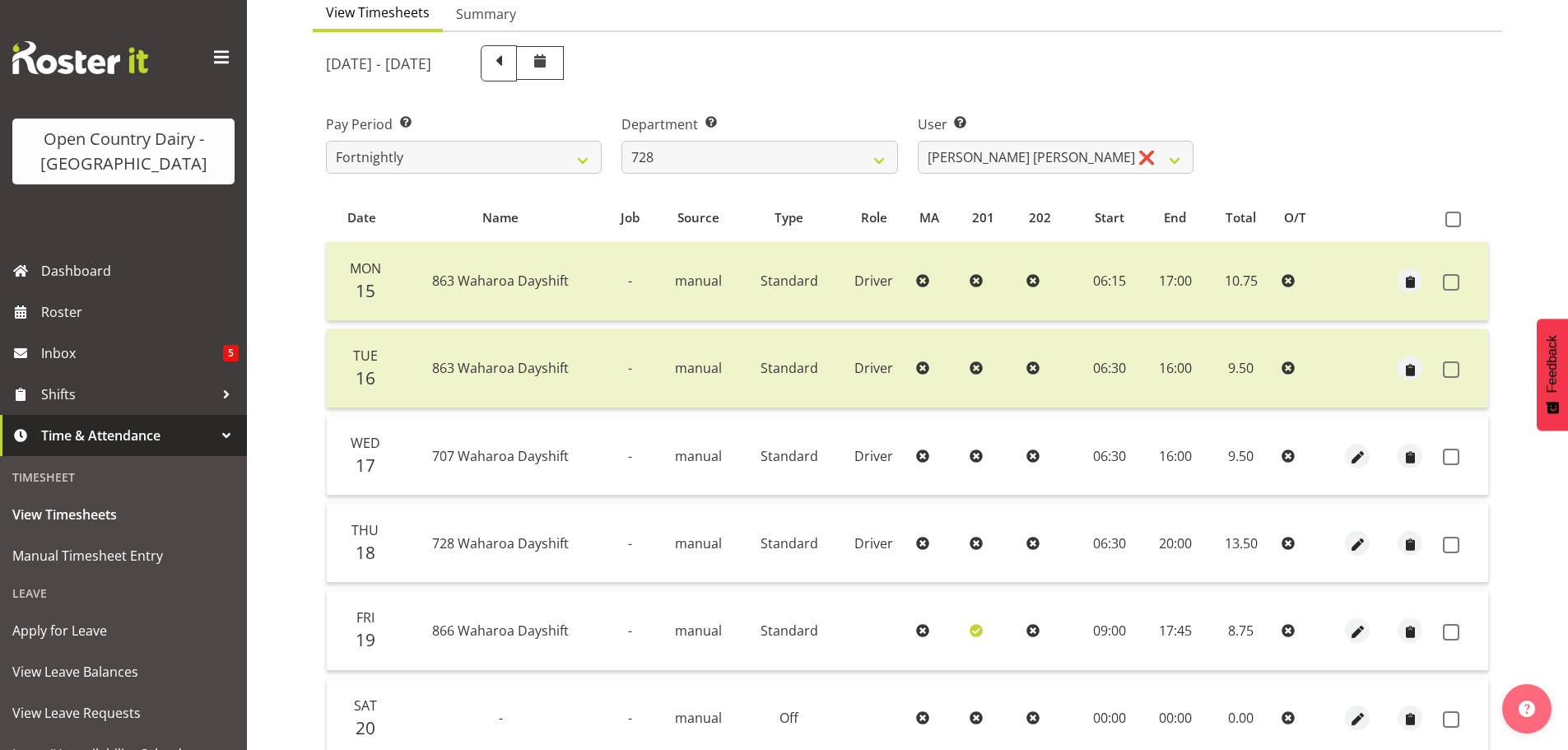
scroll to position [148, 0]
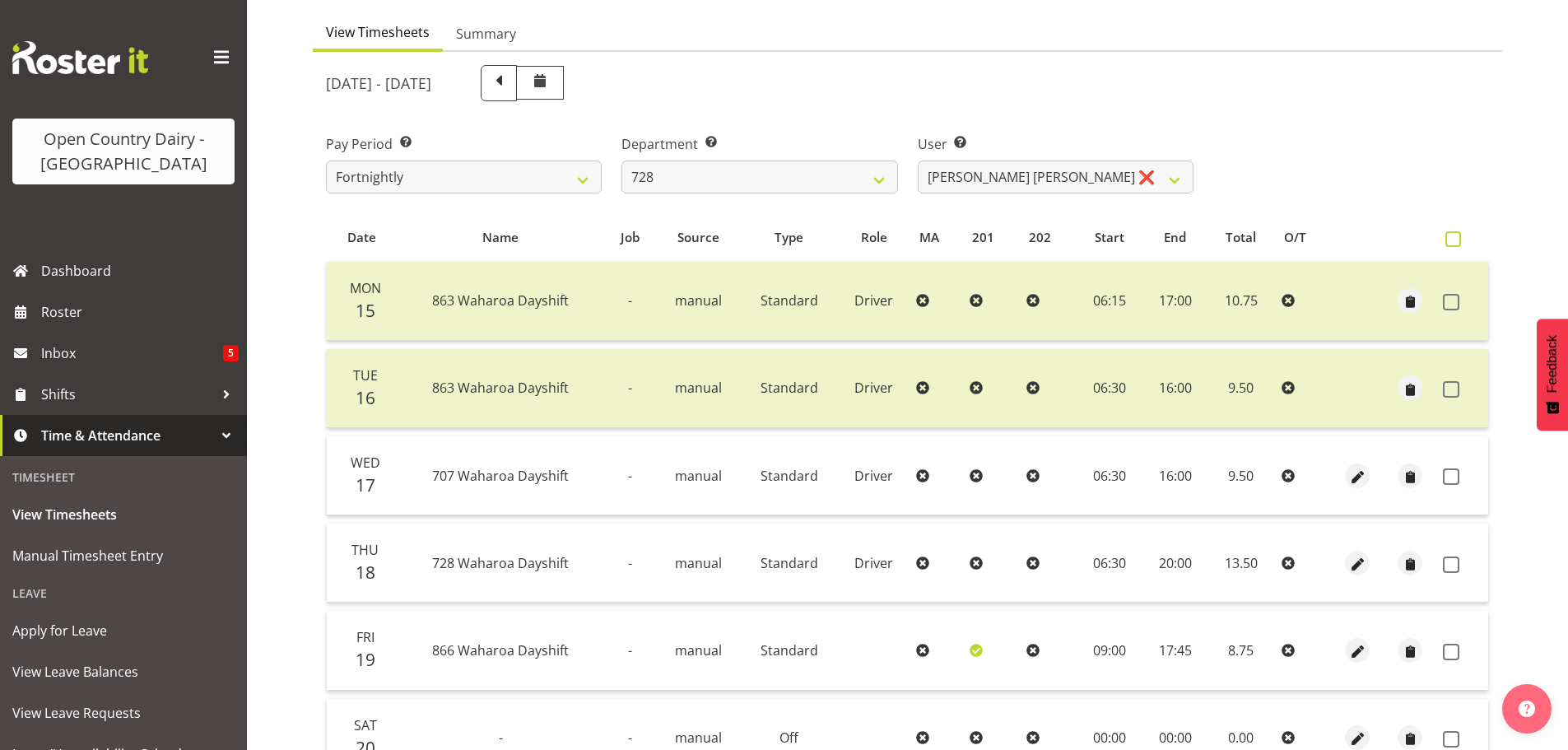
click at [1453, 240] on span at bounding box center [1453, 239] width 16 height 16
click at [1453, 240] on input "checkbox" at bounding box center [1450, 239] width 11 height 11
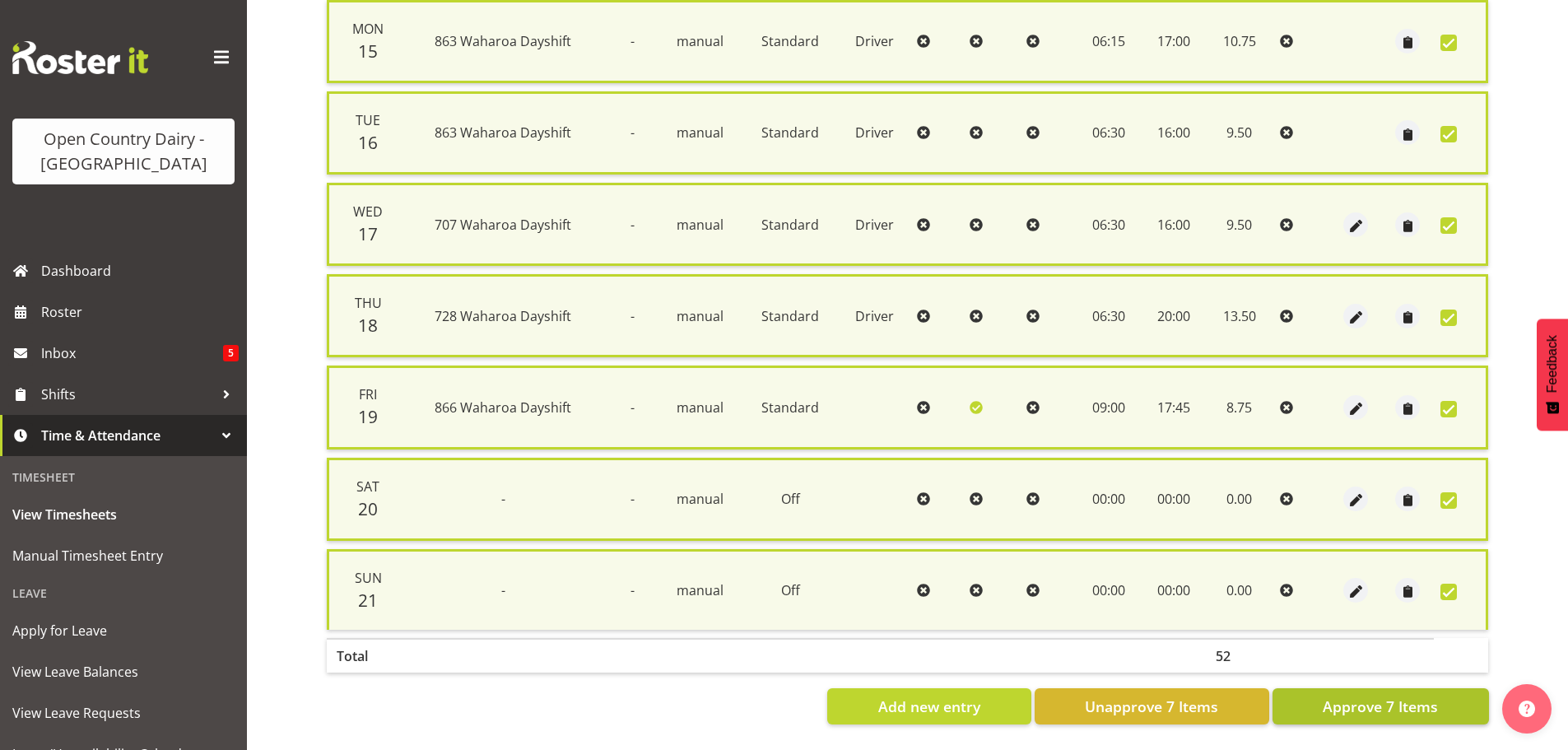
scroll to position [422, 0]
click at [1376, 695] on span "Approve 7 Items" at bounding box center [1380, 705] width 115 height 21
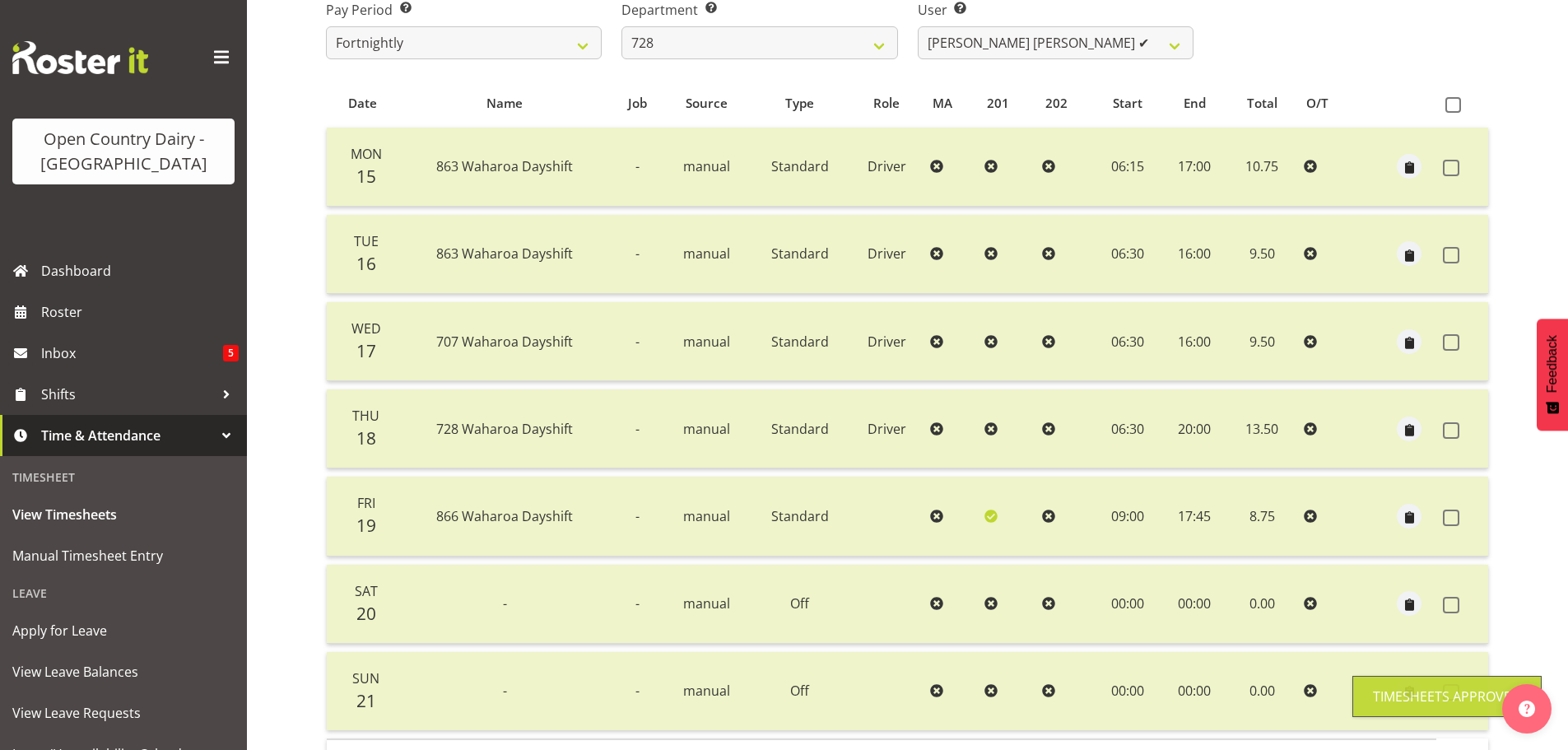
scroll to position [66, 0]
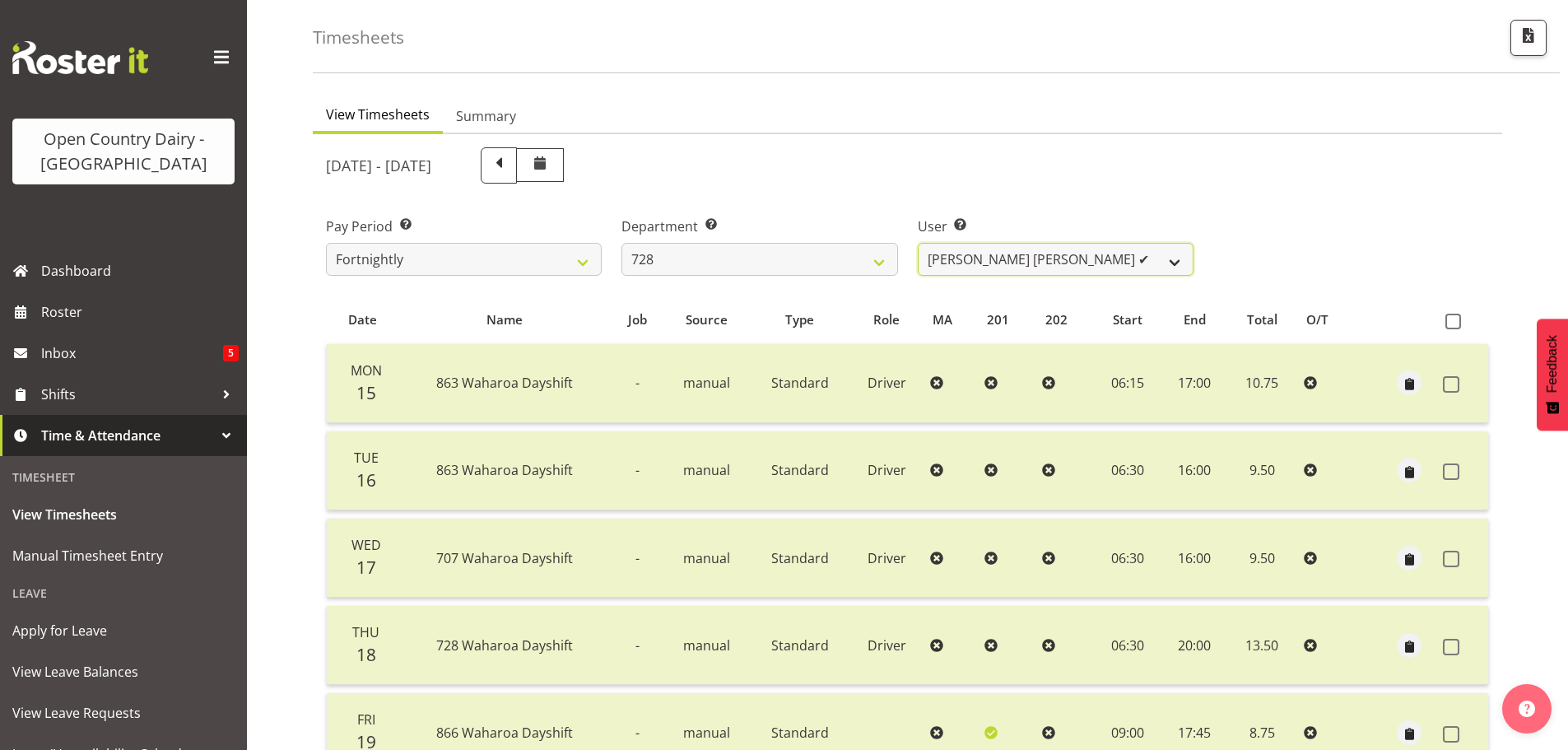
click at [942, 264] on select "Callum Leslie ✔ Nick Warren ✔ Ross Robert Hamilton ✔ Stuart Cherrington ❌ Wally…" at bounding box center [1056, 259] width 276 height 33
click at [918, 243] on select "Callum Leslie ✔ Nick Warren ✔ Ross Robert Hamilton ✔ Stuart Cherrington ❌ Wally…" at bounding box center [1056, 259] width 276 height 33
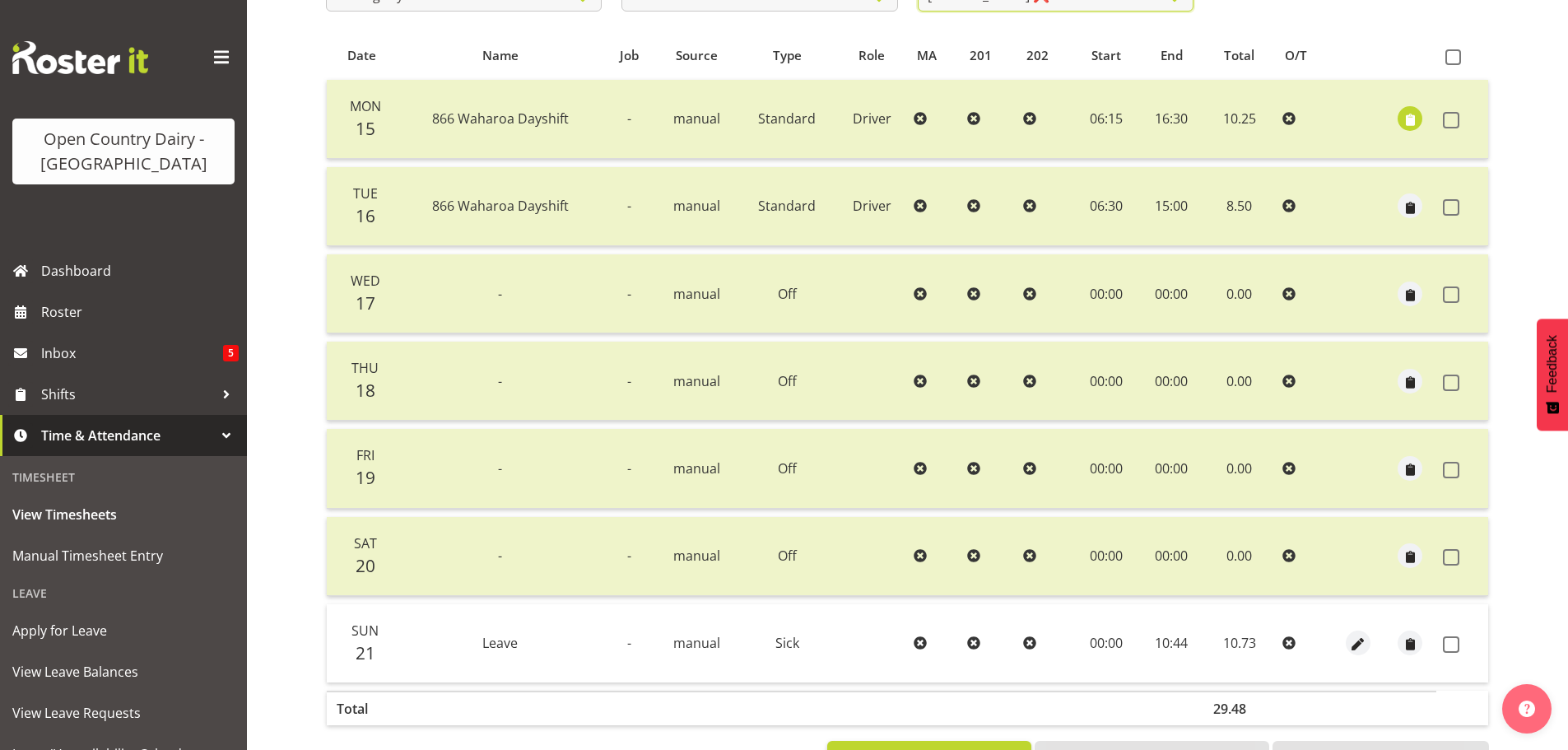
scroll to position [395, 0]
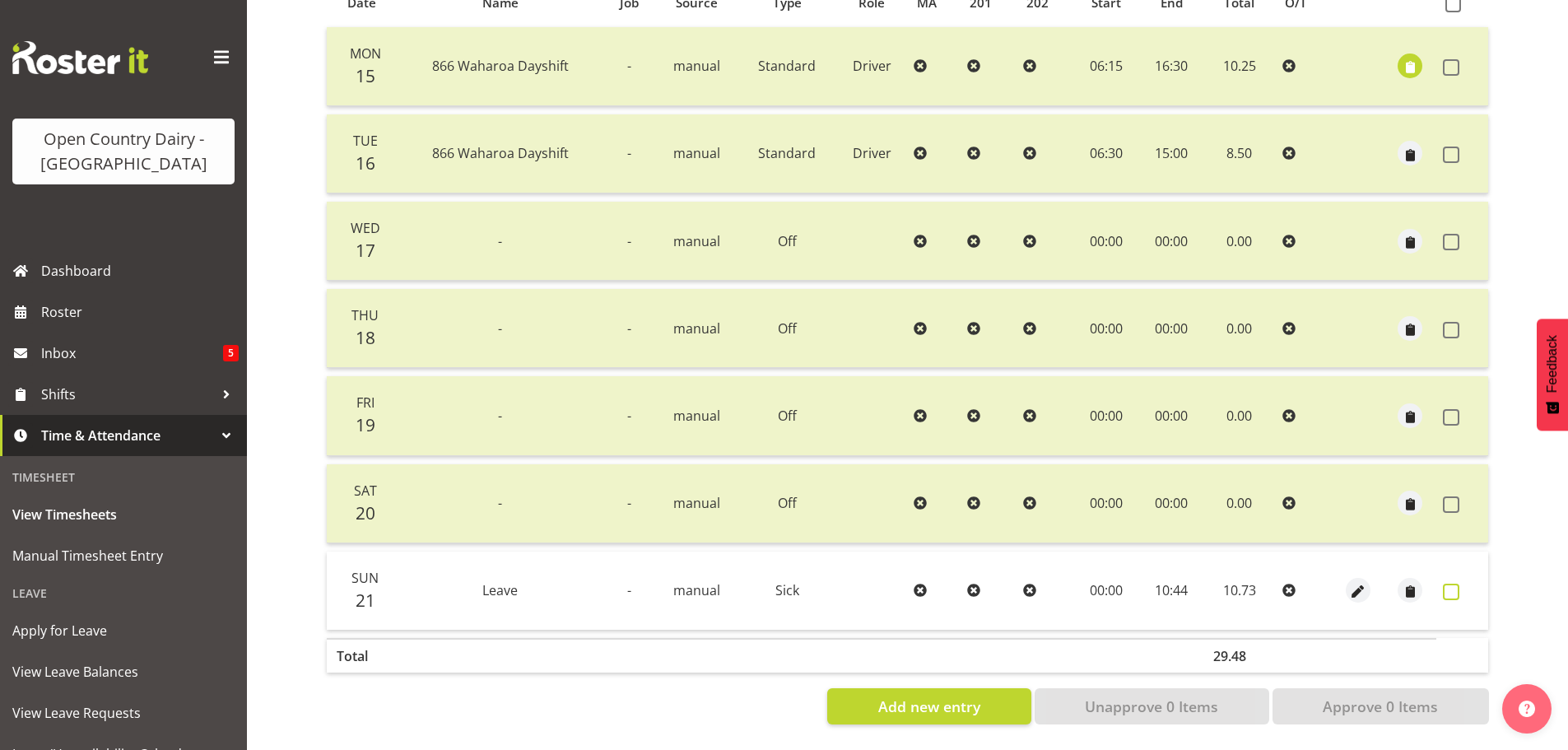
click at [1450, 584] on span at bounding box center [1451, 592] width 17 height 17
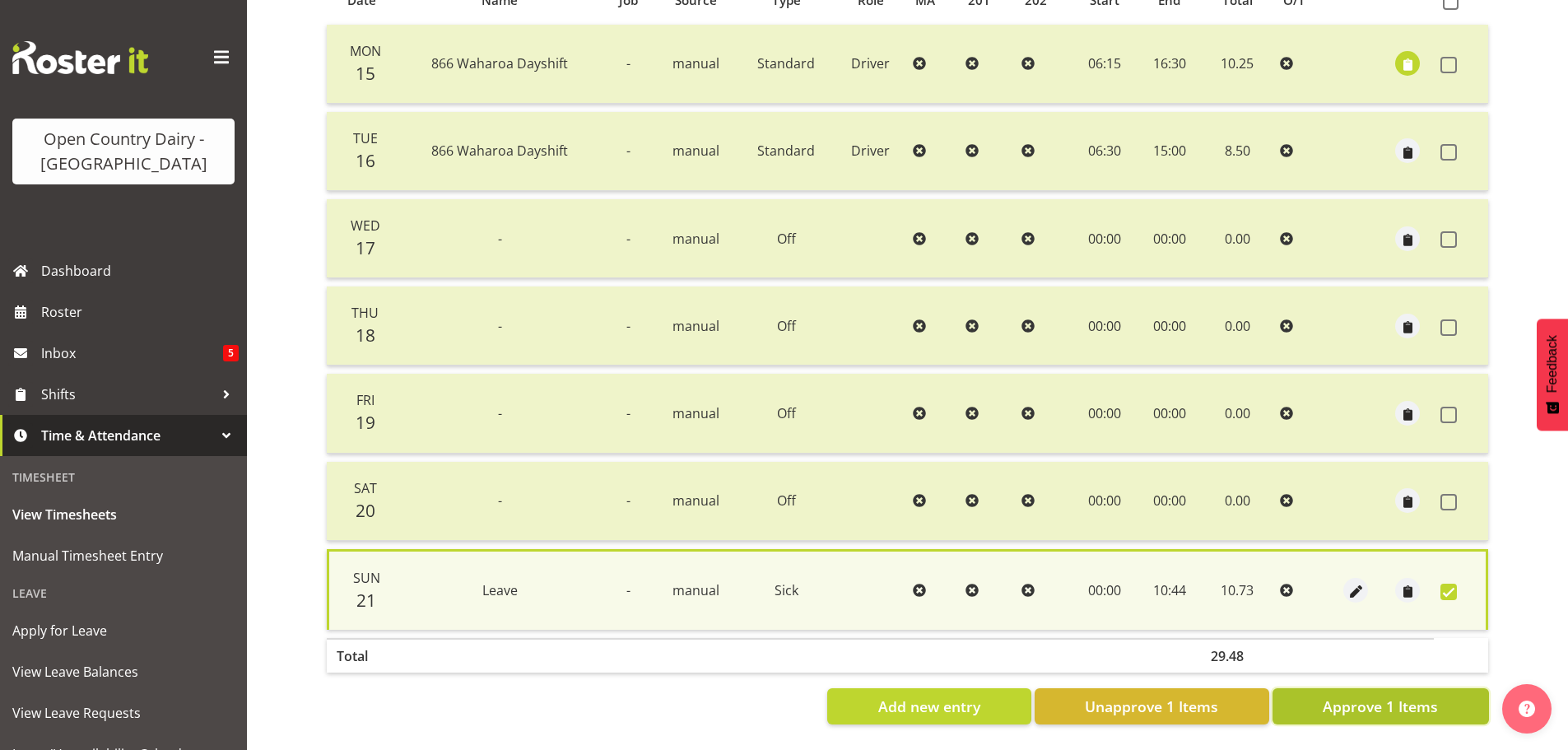
click at [1399, 695] on span "Approve 1 Items" at bounding box center [1380, 705] width 115 height 21
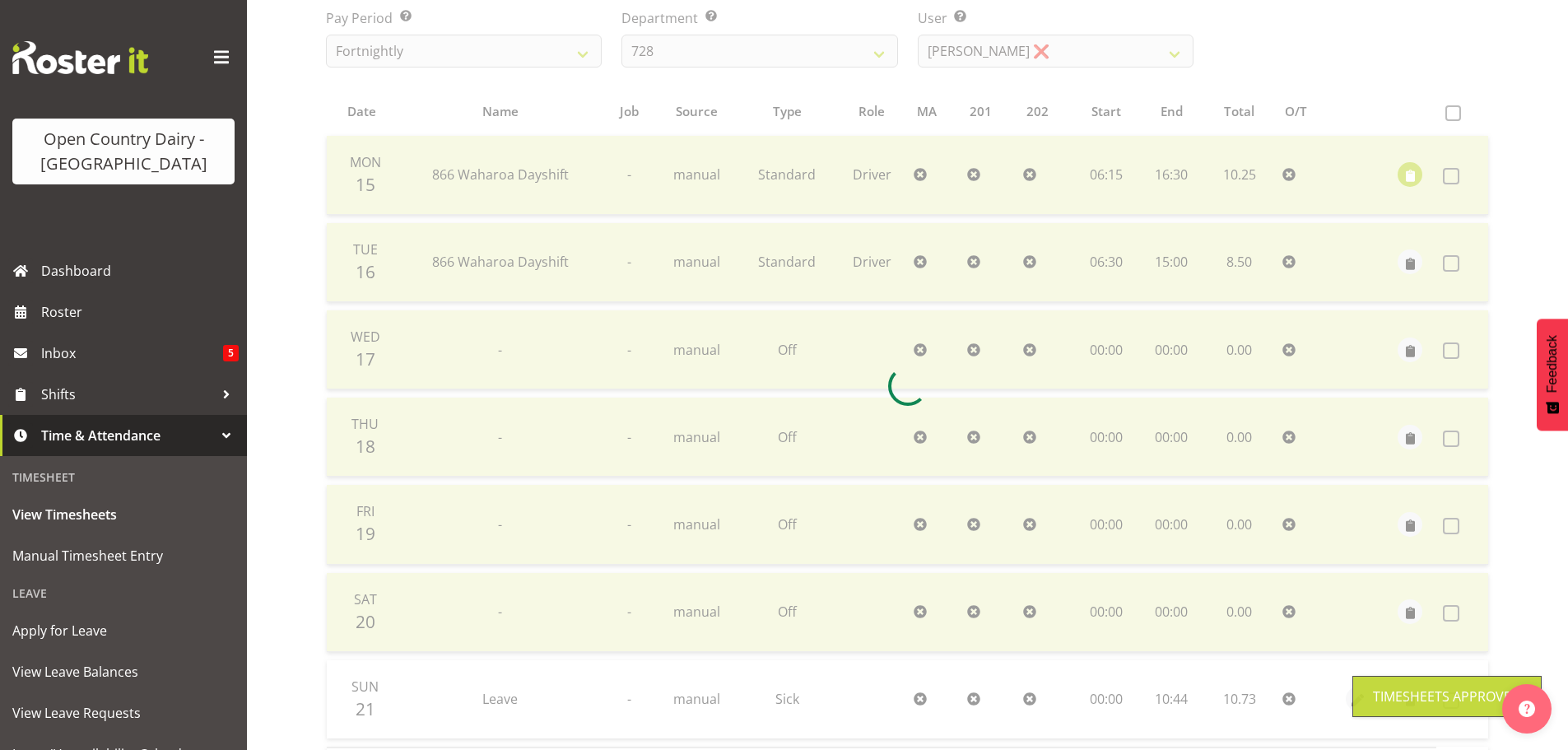
scroll to position [66, 0]
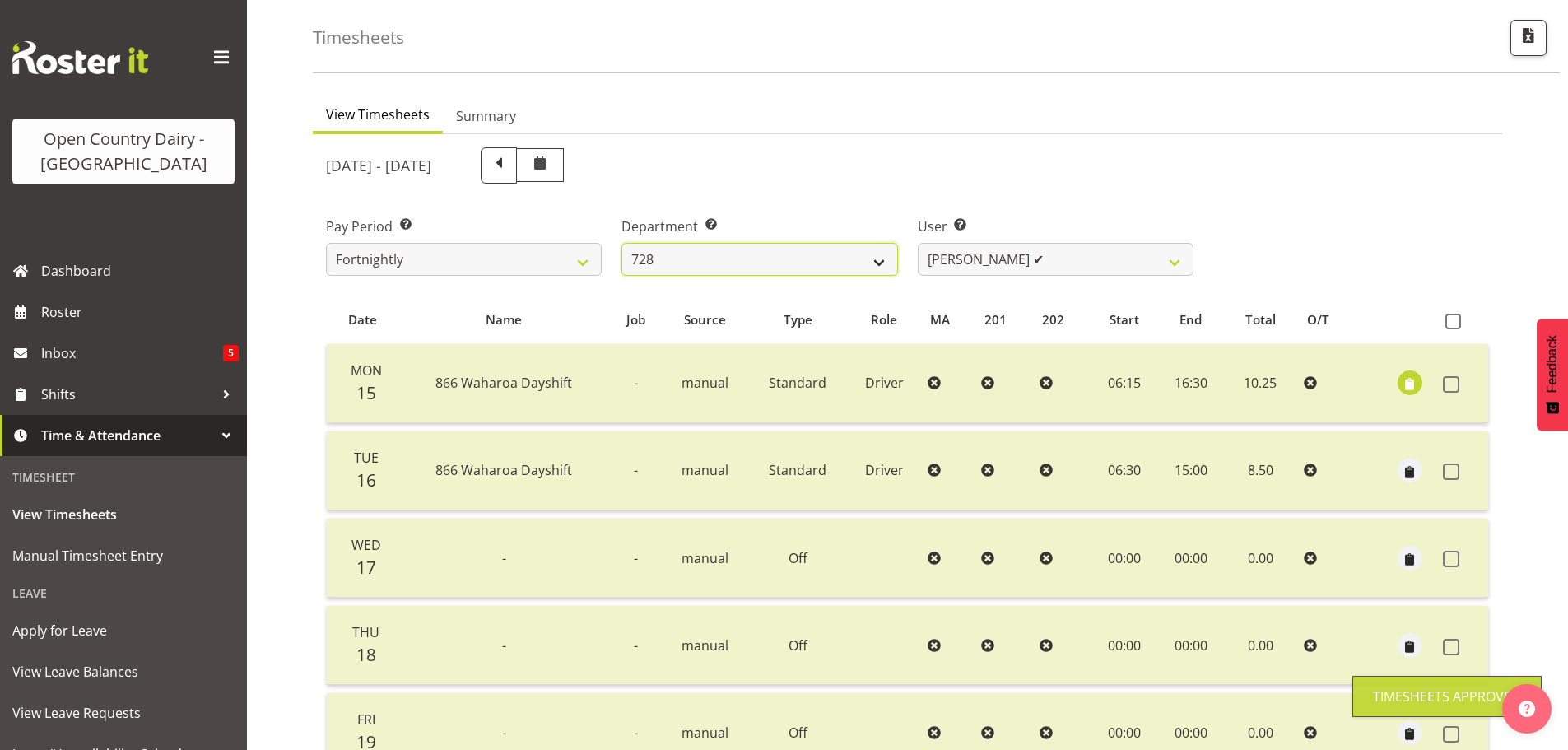
click at [736, 256] on select "701 702 703 704 705 706 707 708 709 710 711 712 713 714 715 716 717 718 719 720" at bounding box center [759, 259] width 276 height 33
click at [621, 243] on select "701 702 703 704 705 706 707 708 709 710 711 712 713 714 715 716 717 718 719 720" at bounding box center [759, 259] width 276 height 33
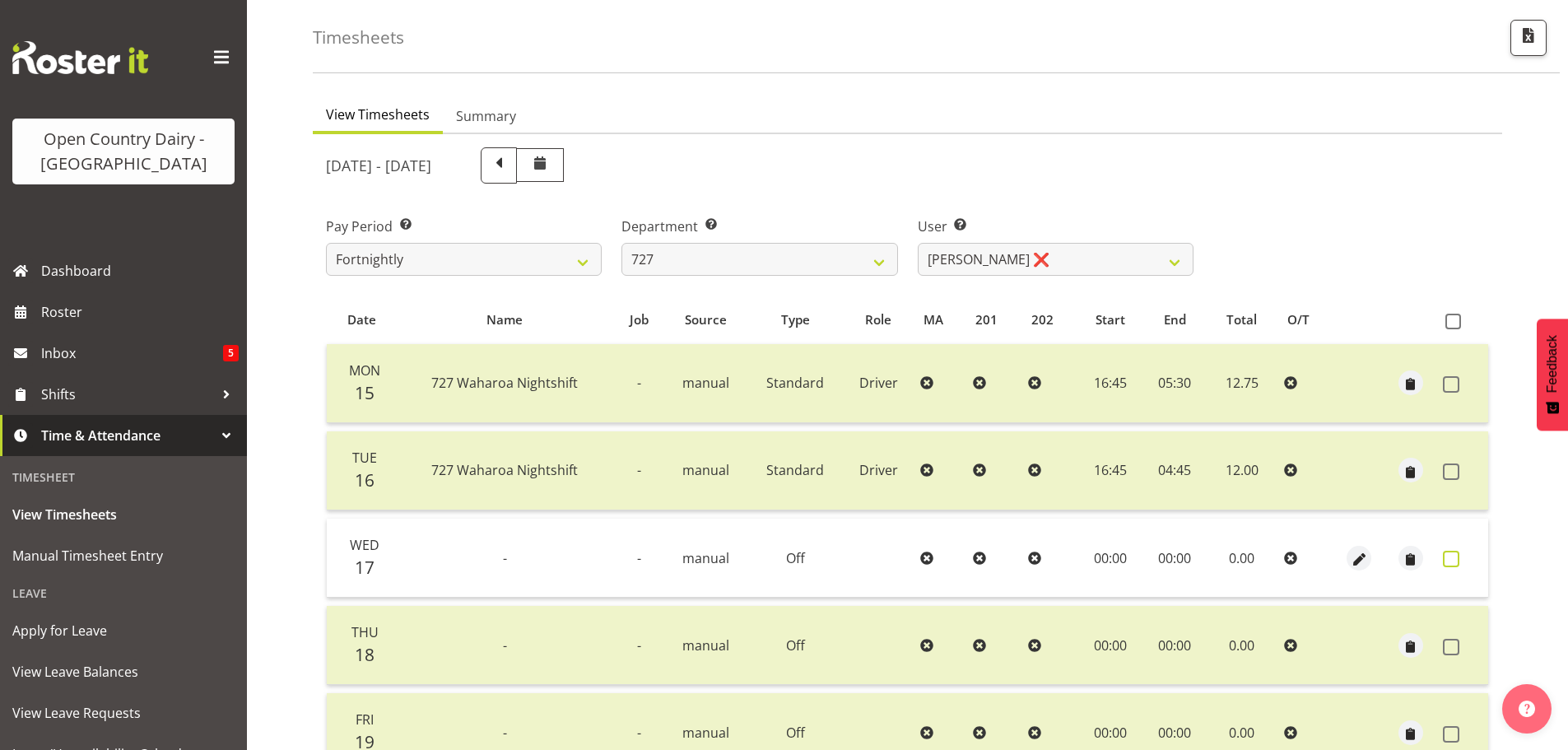
click at [1454, 557] on span at bounding box center [1451, 559] width 17 height 17
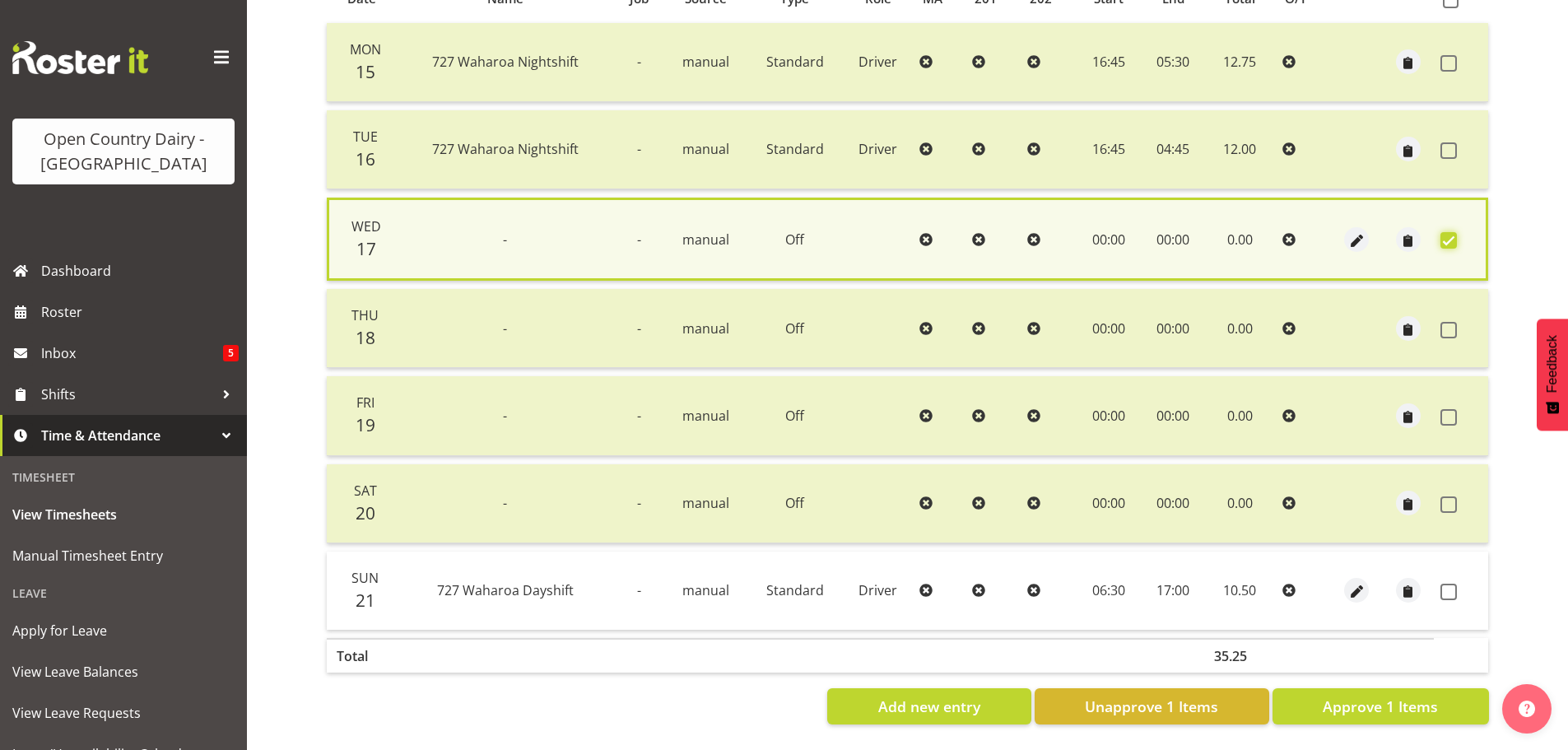
scroll to position [399, 0]
click at [1447, 588] on span at bounding box center [1449, 592] width 17 height 17
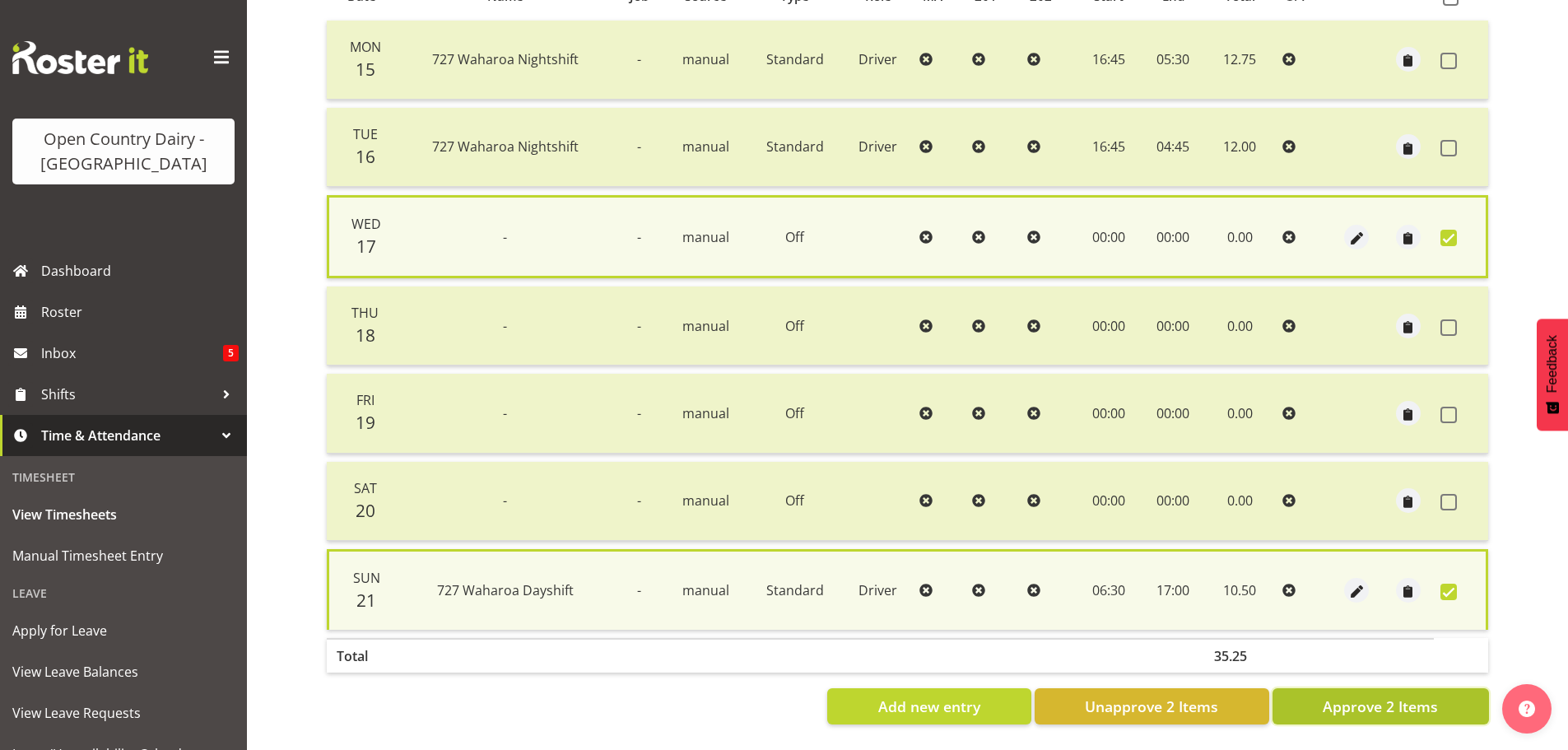
click at [1406, 710] on button "Approve 2 Items" at bounding box center [1380, 705] width 216 height 36
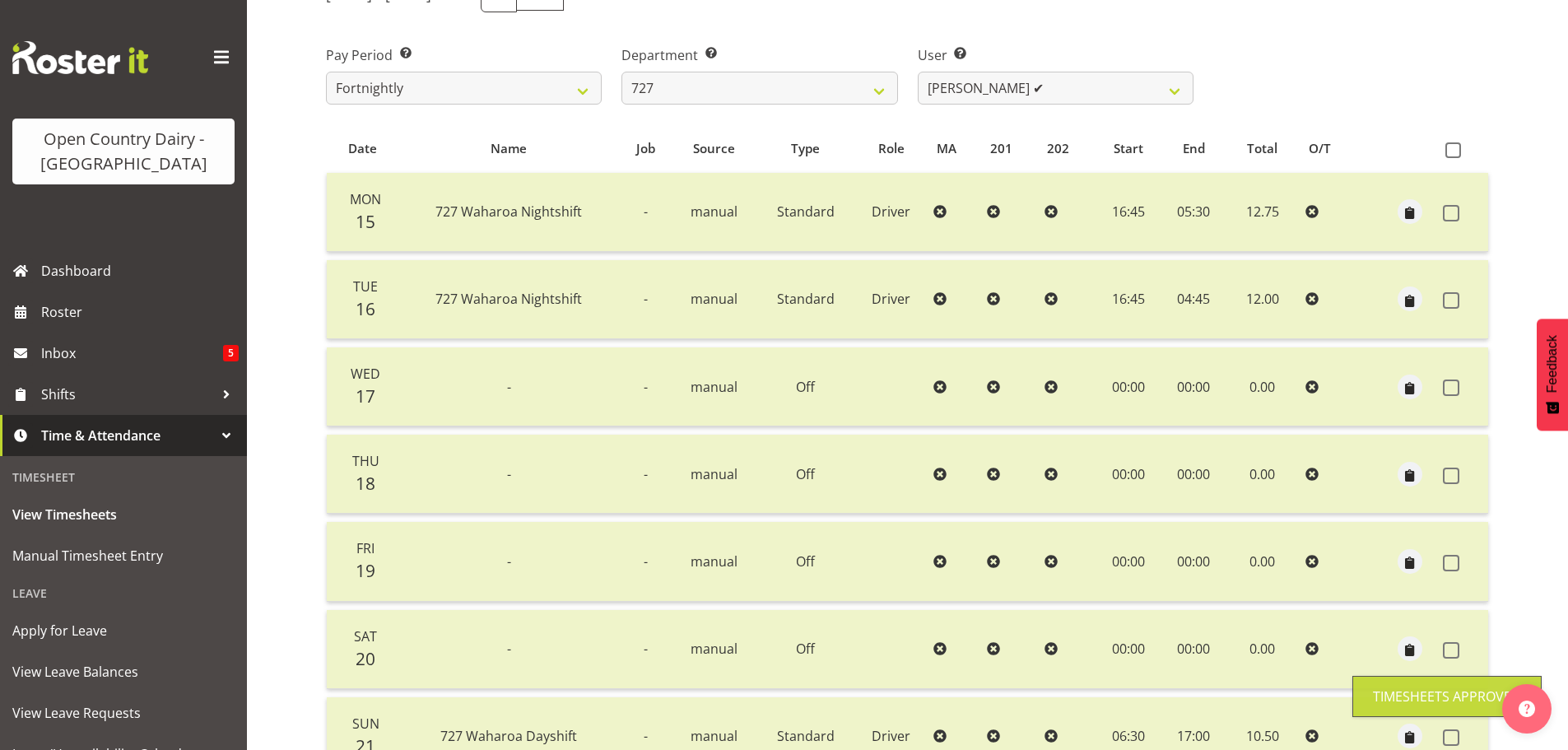
scroll to position [0, 0]
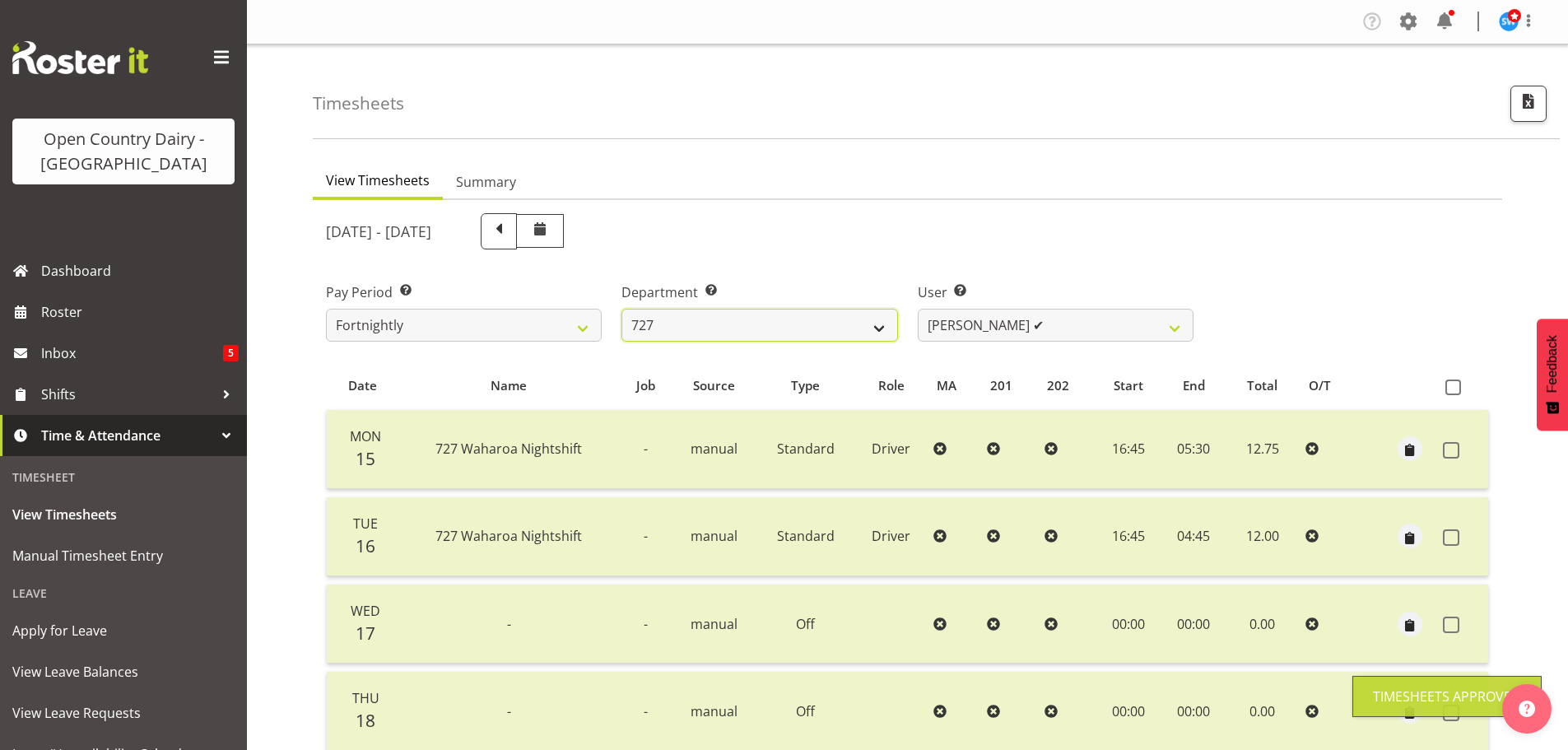
click at [838, 327] on select "701 702 703 704 705 706 707 708 709 710 711 712 713 714 715 716 717 718 719 720" at bounding box center [759, 325] width 276 height 33
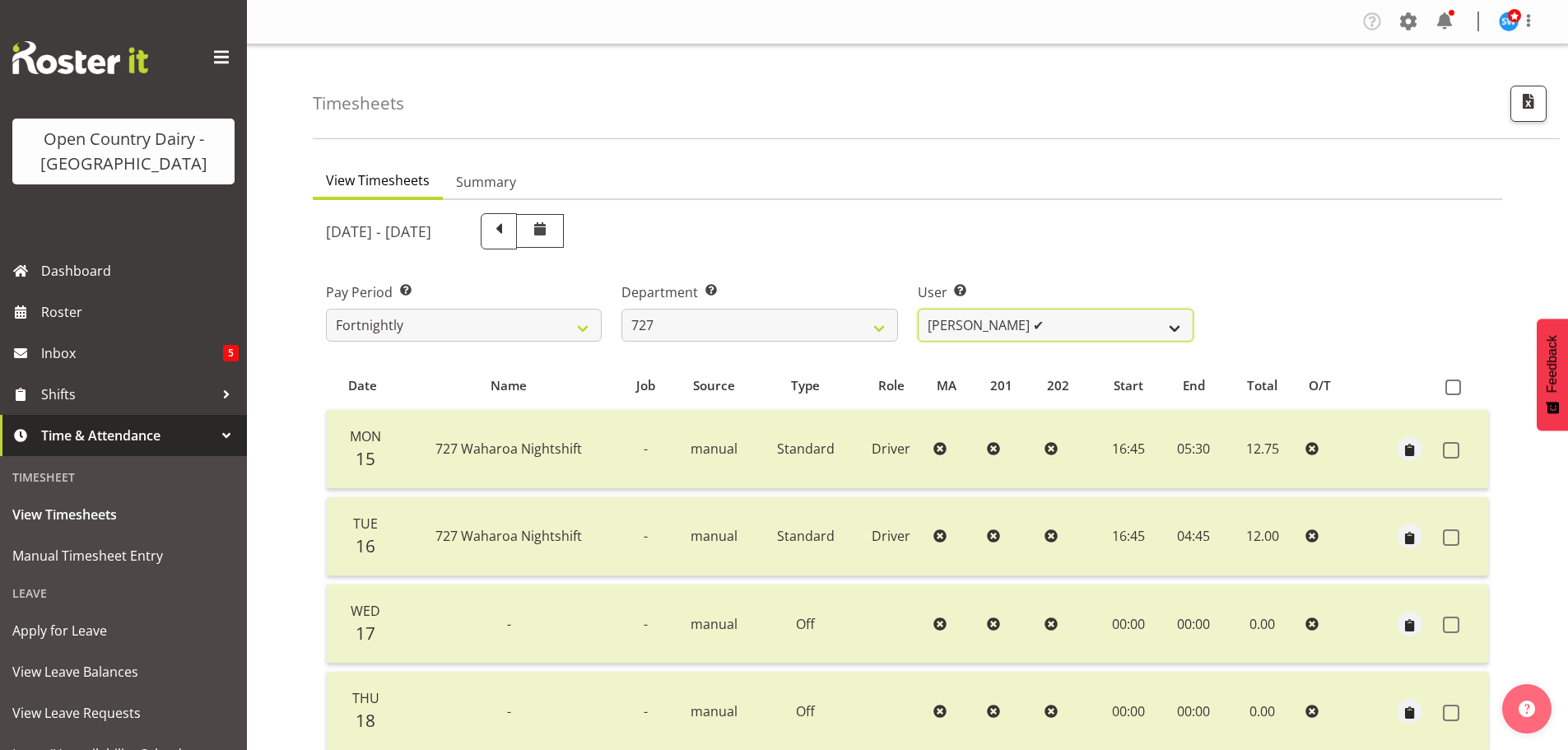
click at [1018, 324] on select "David Pawley ✔ Kase Hussey ❌ Rhys Greener ❌" at bounding box center [1056, 325] width 276 height 33
click at [918, 309] on select "David Pawley ✔ Kase Hussey ❌ Rhys Greener ❌" at bounding box center [1056, 325] width 276 height 33
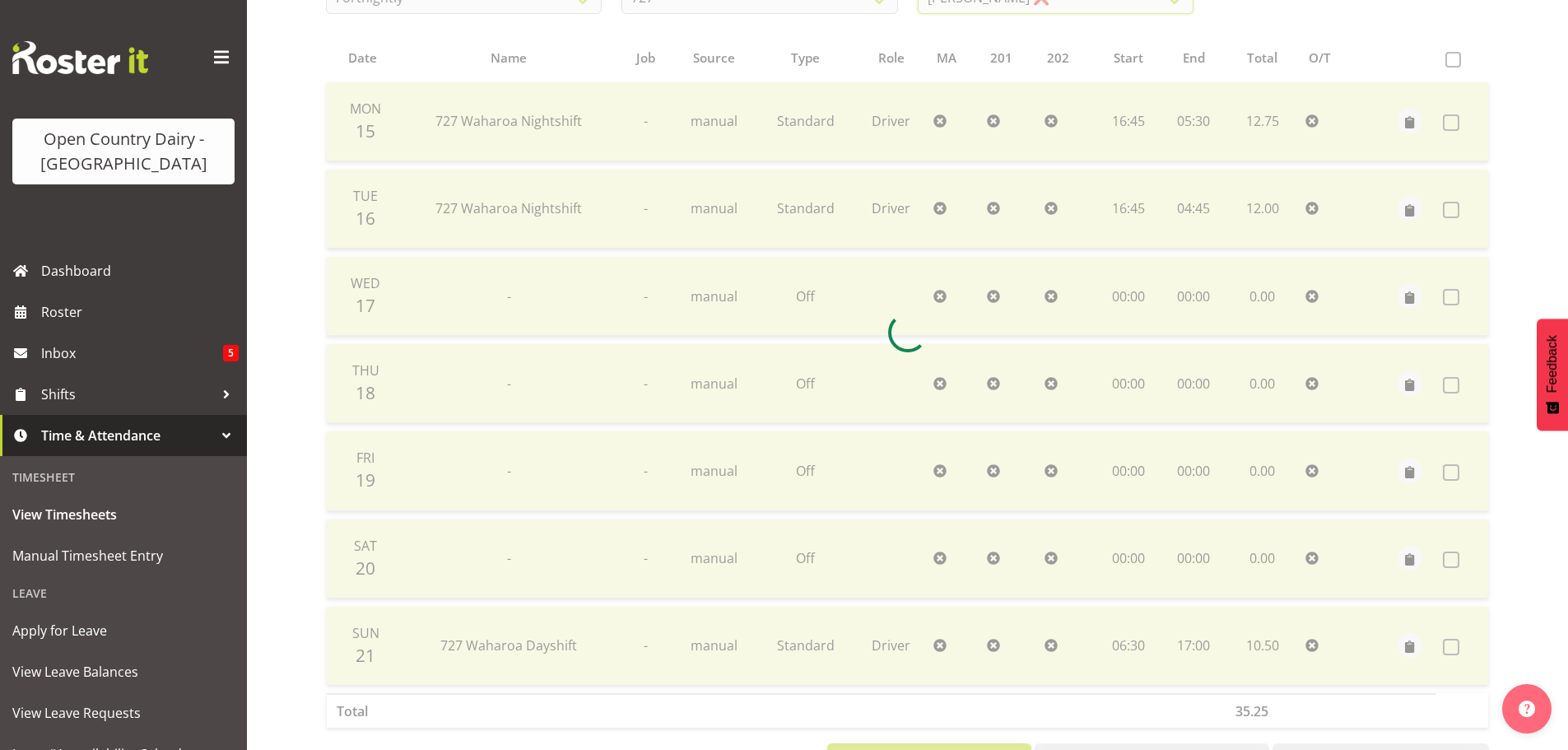
scroll to position [330, 0]
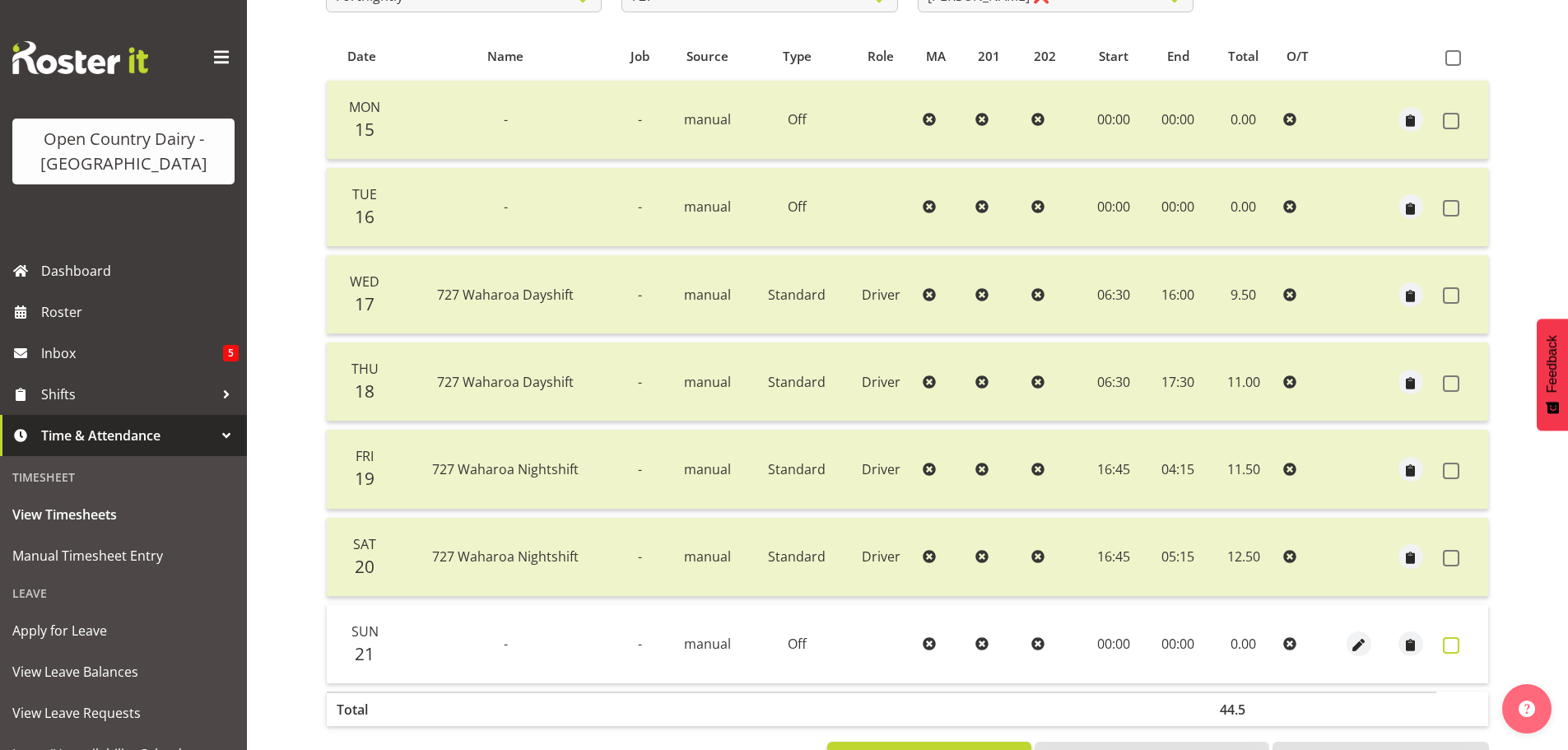
click at [1454, 646] on span at bounding box center [1451, 646] width 17 height 17
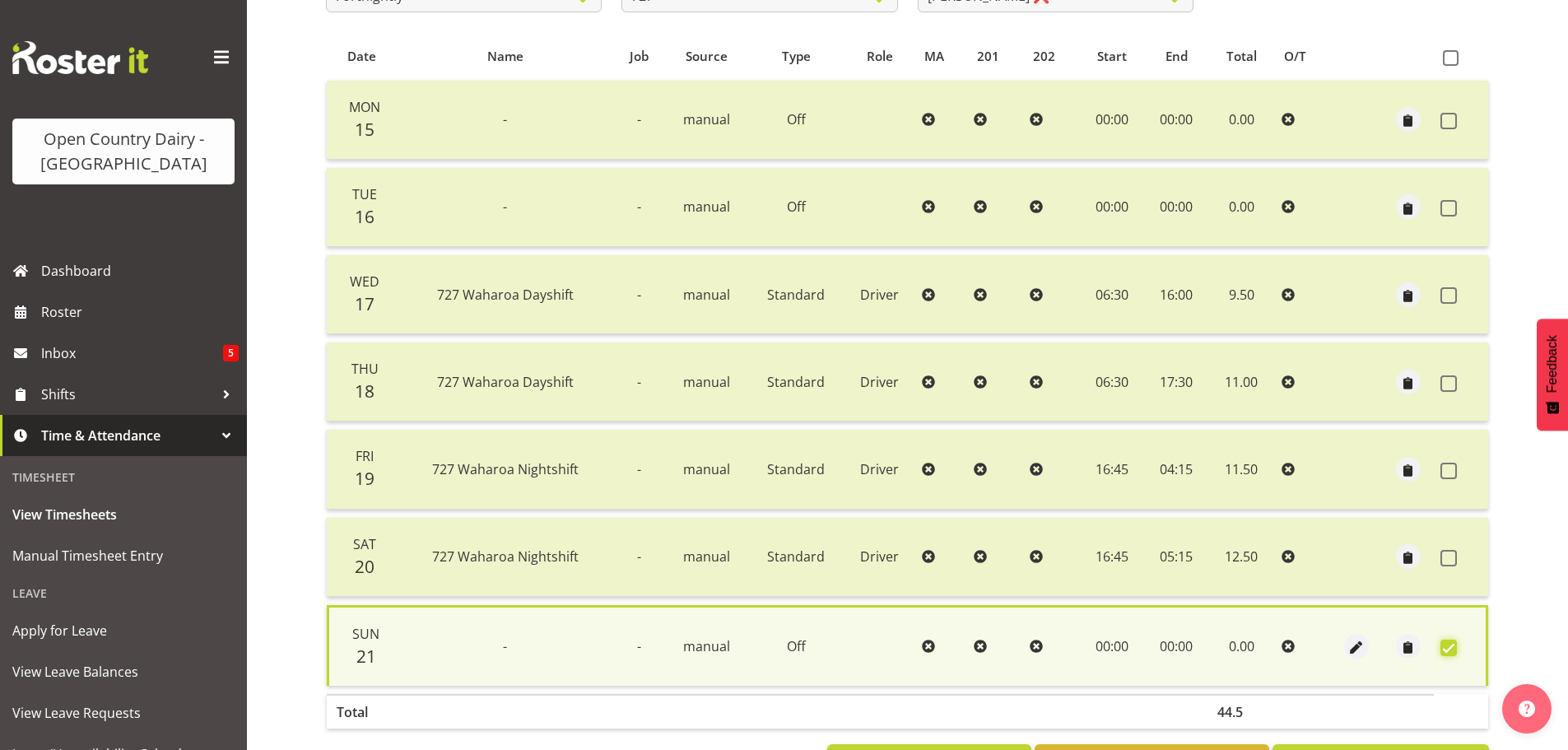
scroll to position [398, 0]
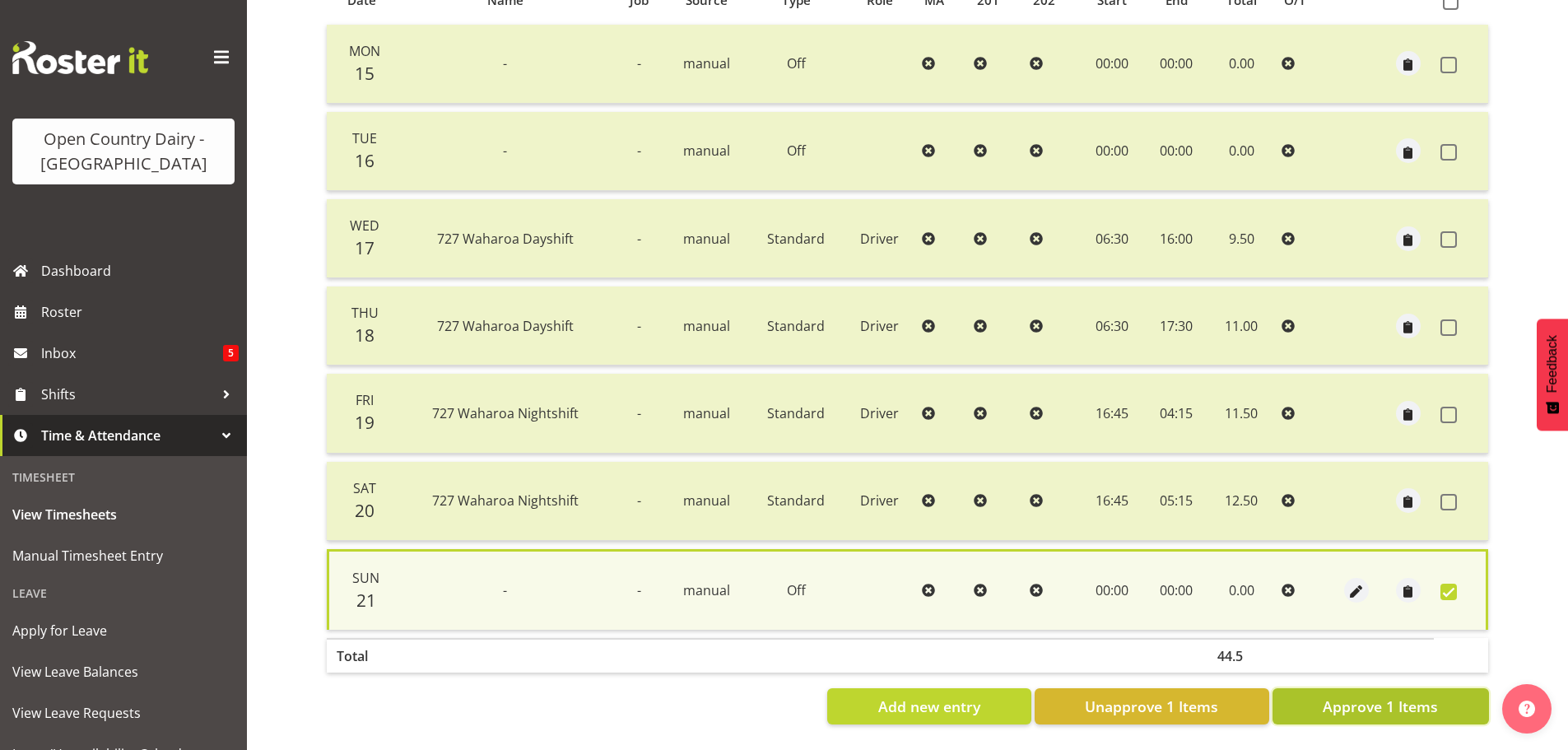
click at [1396, 697] on span "Approve 1 Items" at bounding box center [1380, 705] width 115 height 21
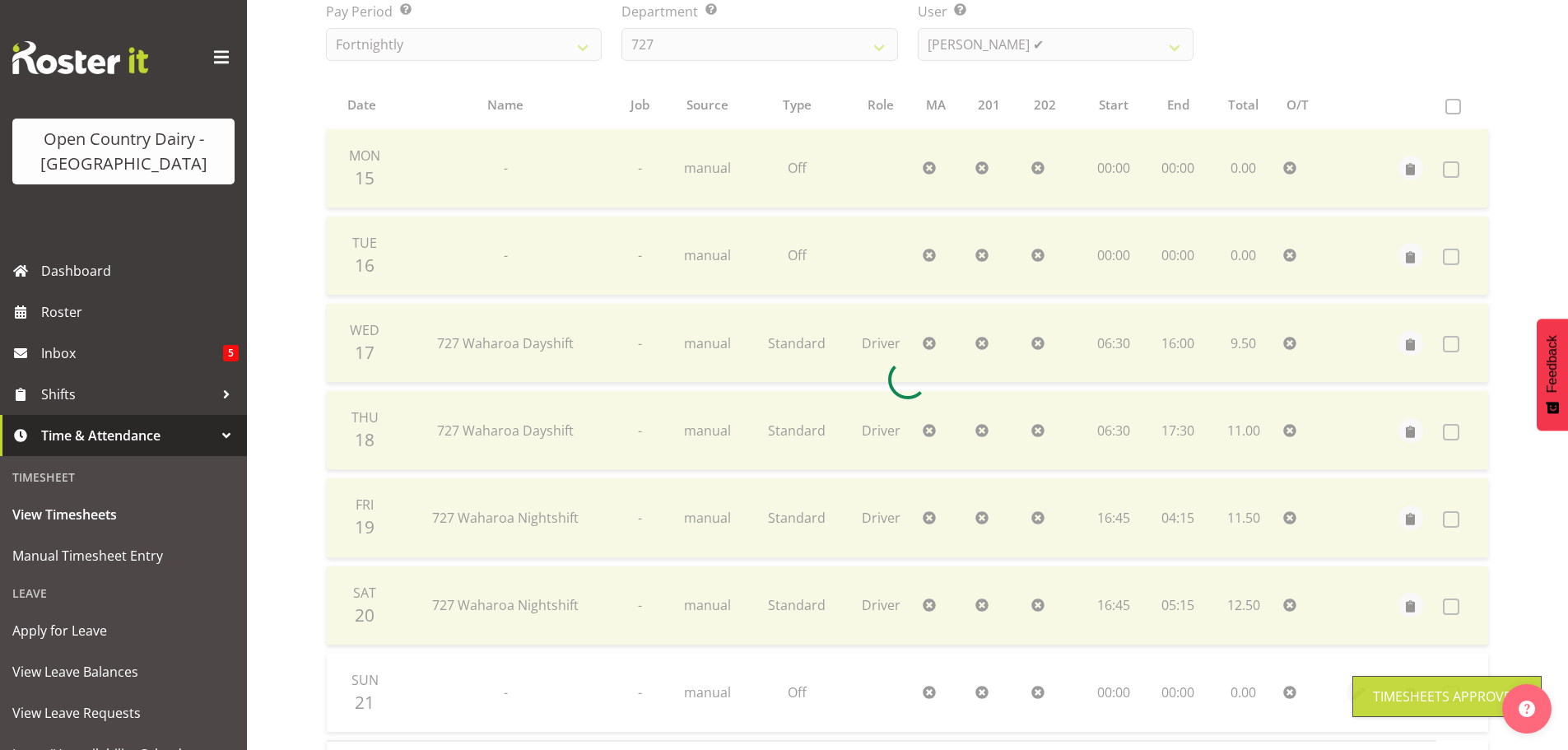
scroll to position [0, 0]
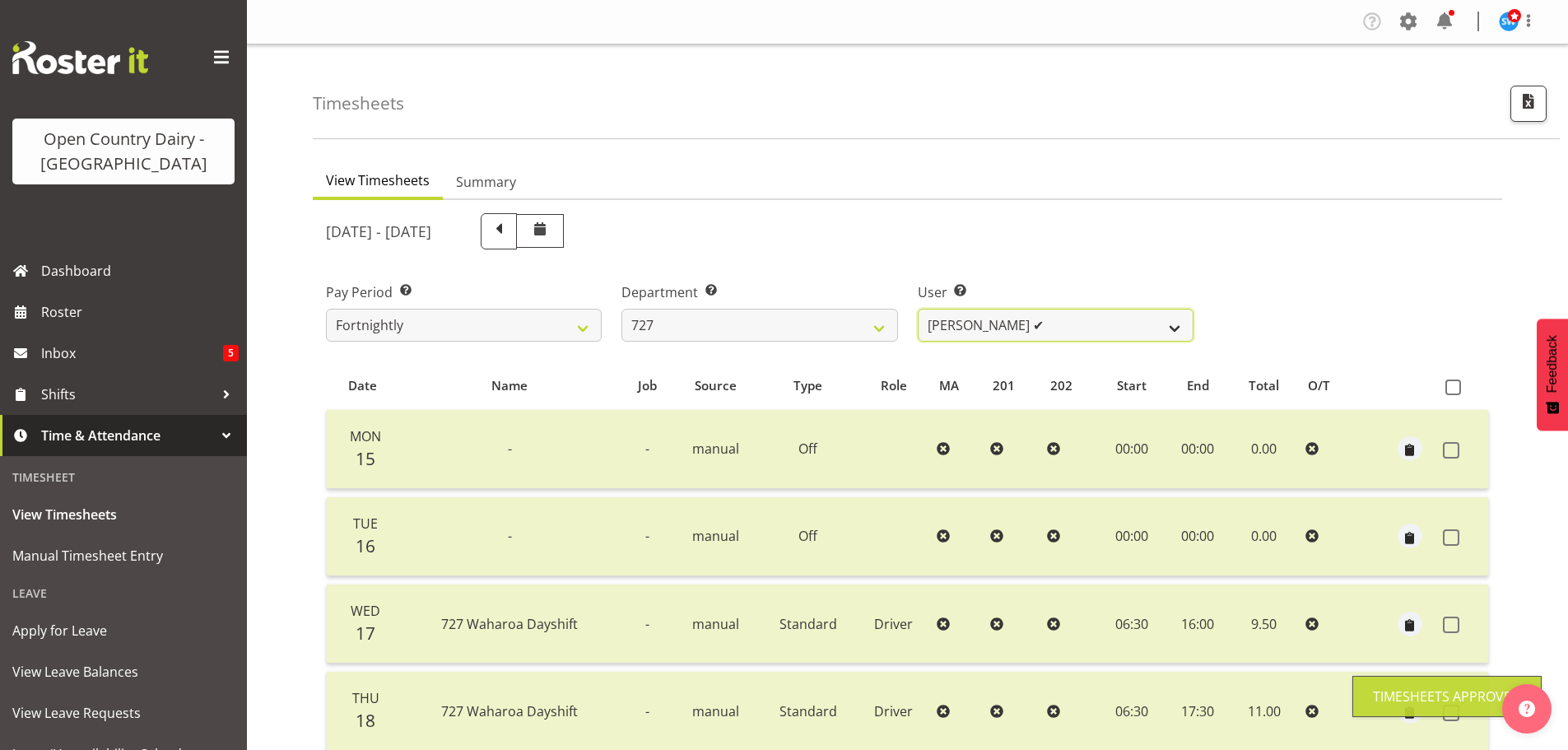
click at [1064, 309] on select "David Pawley ✔ Kase Hussey ✔ Rhys Greener ❌" at bounding box center [1056, 325] width 276 height 33
click at [918, 309] on select "David Pawley ✔ Kase Hussey ✔ Rhys Greener ❌" at bounding box center [1056, 325] width 276 height 33
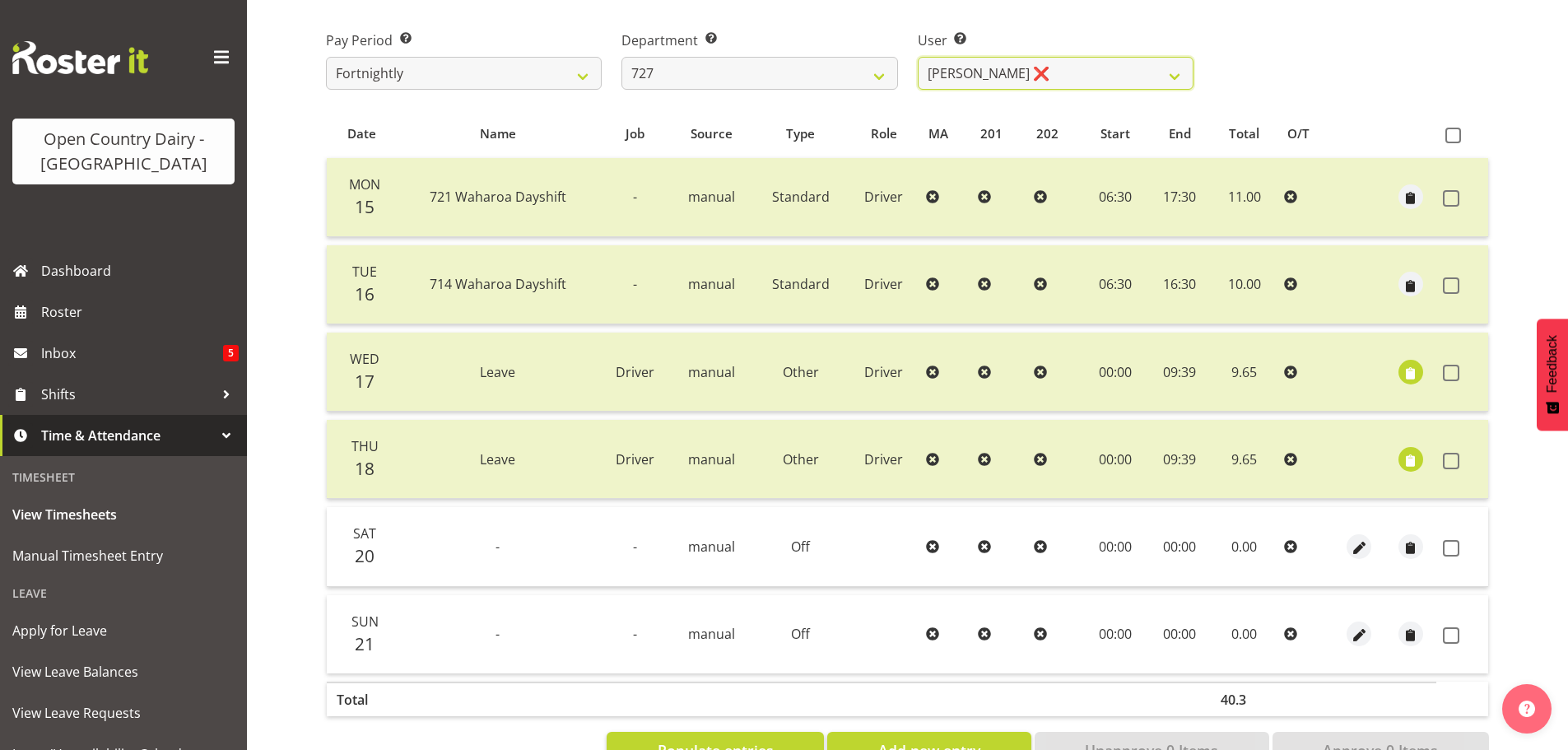
scroll to position [308, 0]
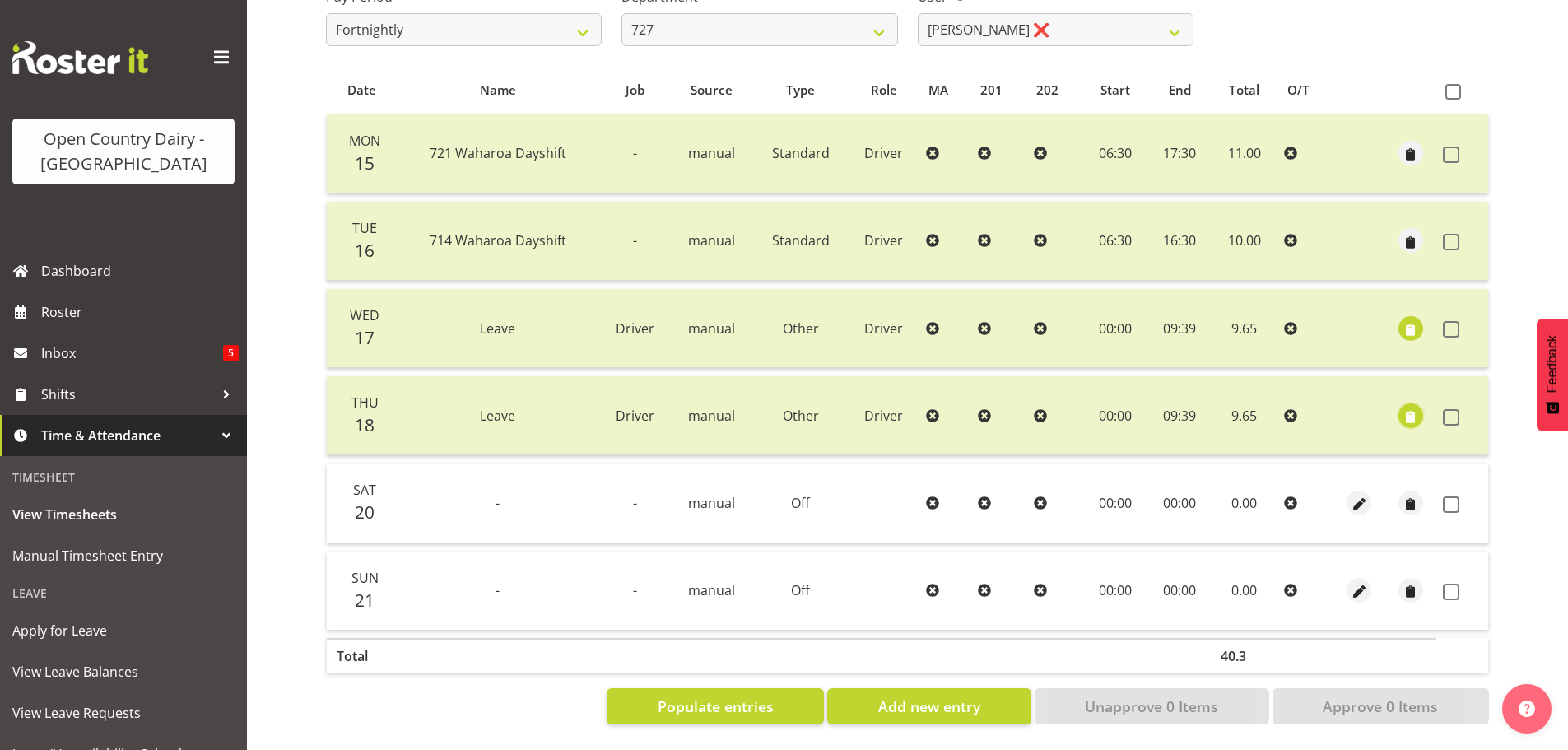
click at [1408, 408] on span "button" at bounding box center [1410, 417] width 19 height 19
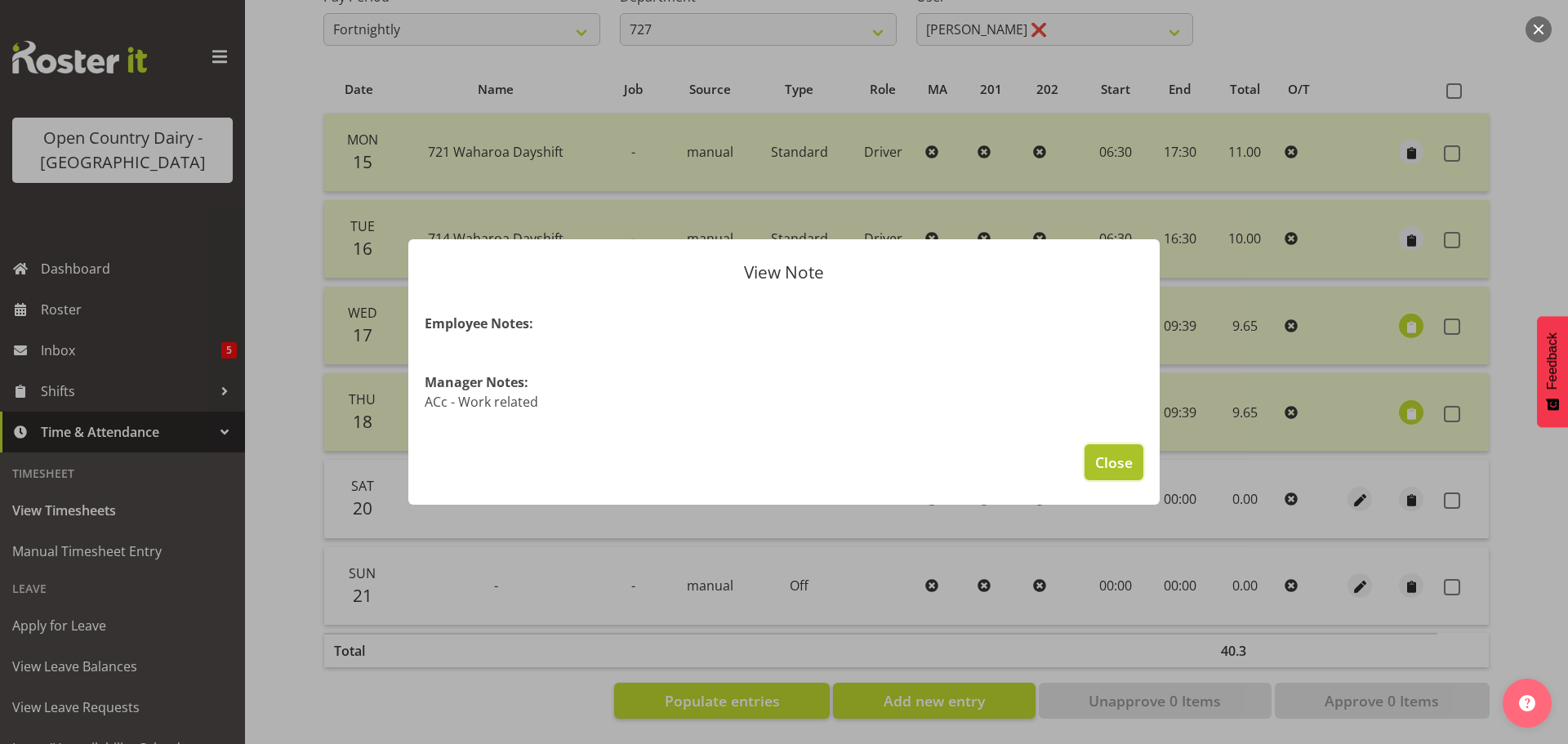
click at [1099, 456] on span "Close" at bounding box center [1113, 461] width 38 height 21
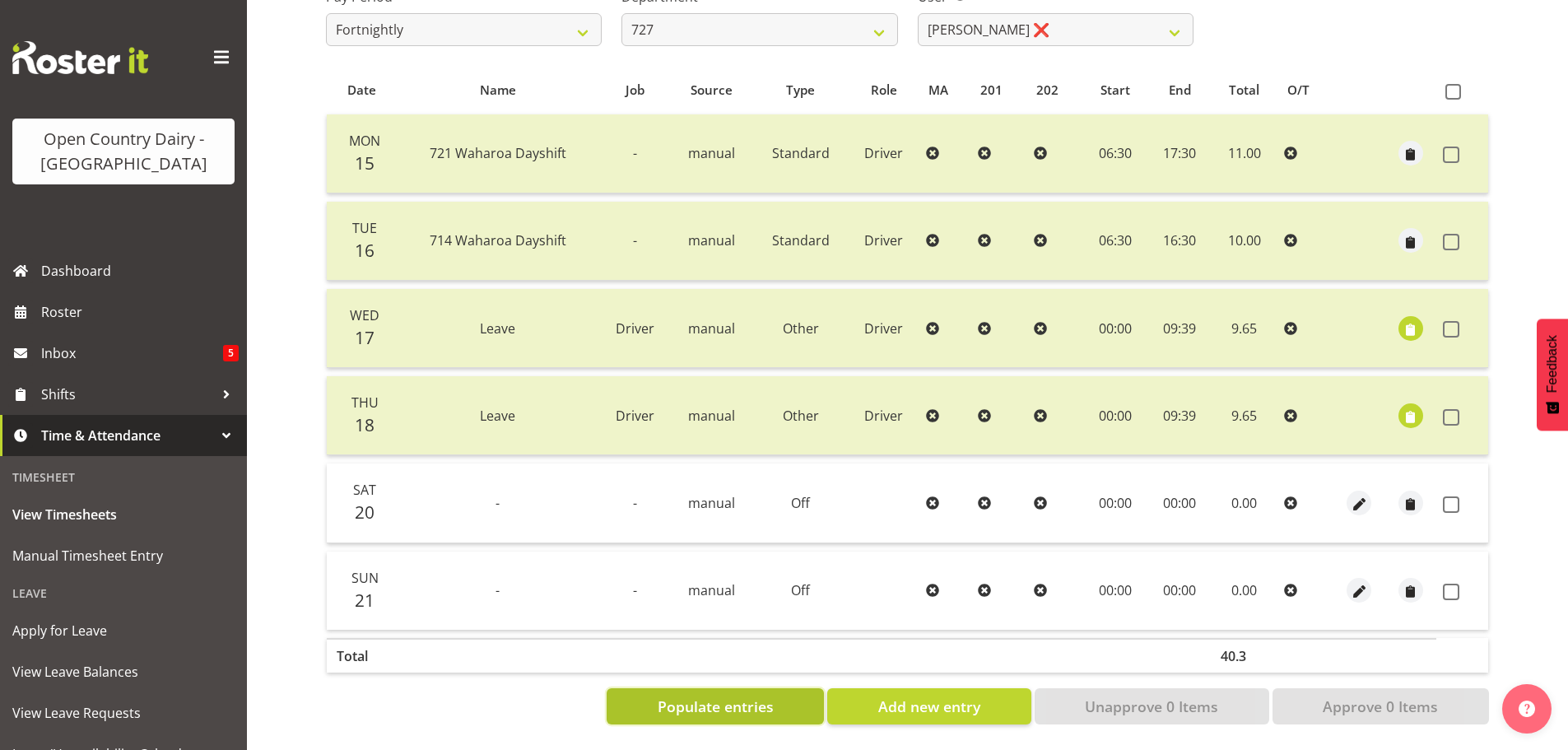
click at [713, 695] on span "Populate entries" at bounding box center [715, 705] width 116 height 21
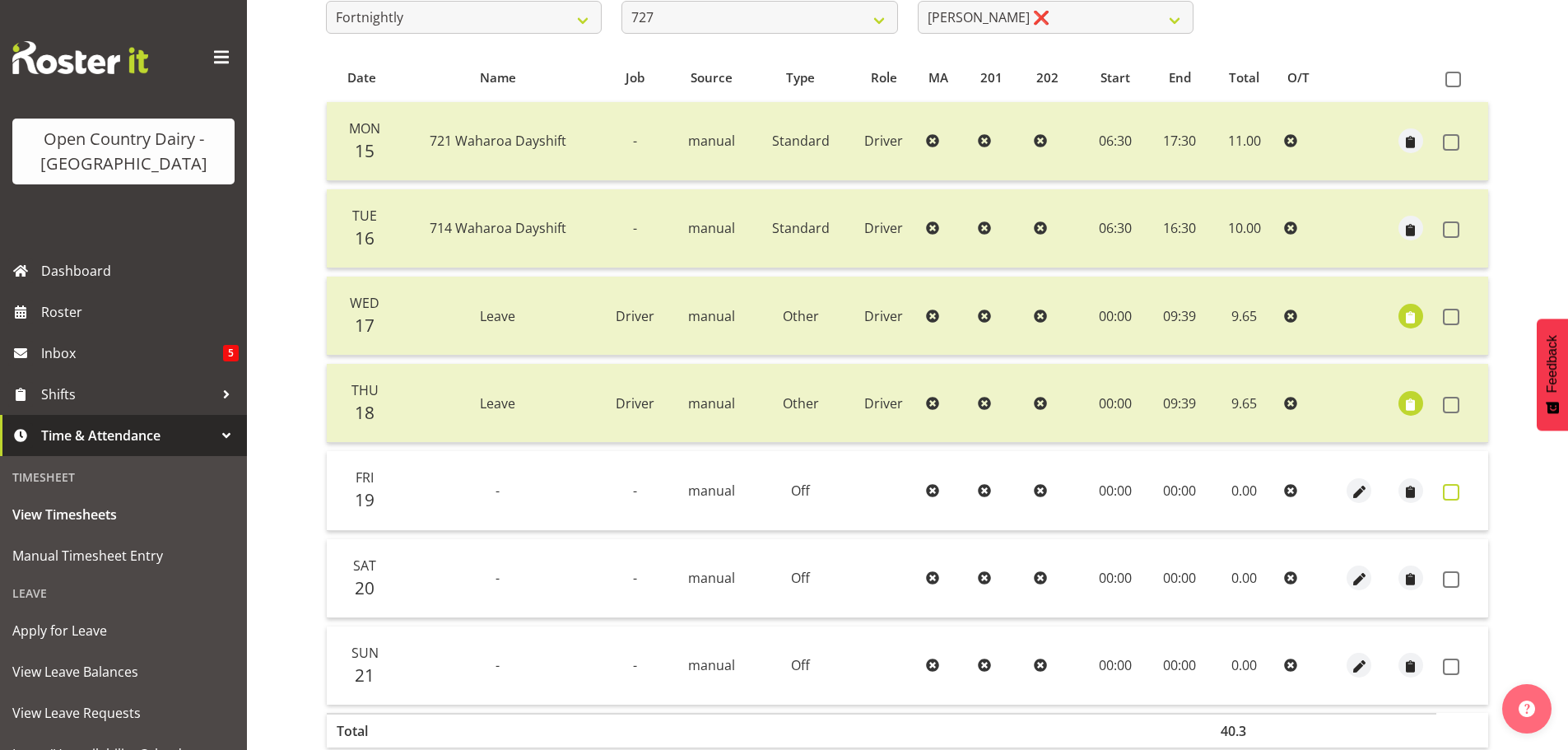
click at [1444, 494] on span at bounding box center [1451, 493] width 17 height 17
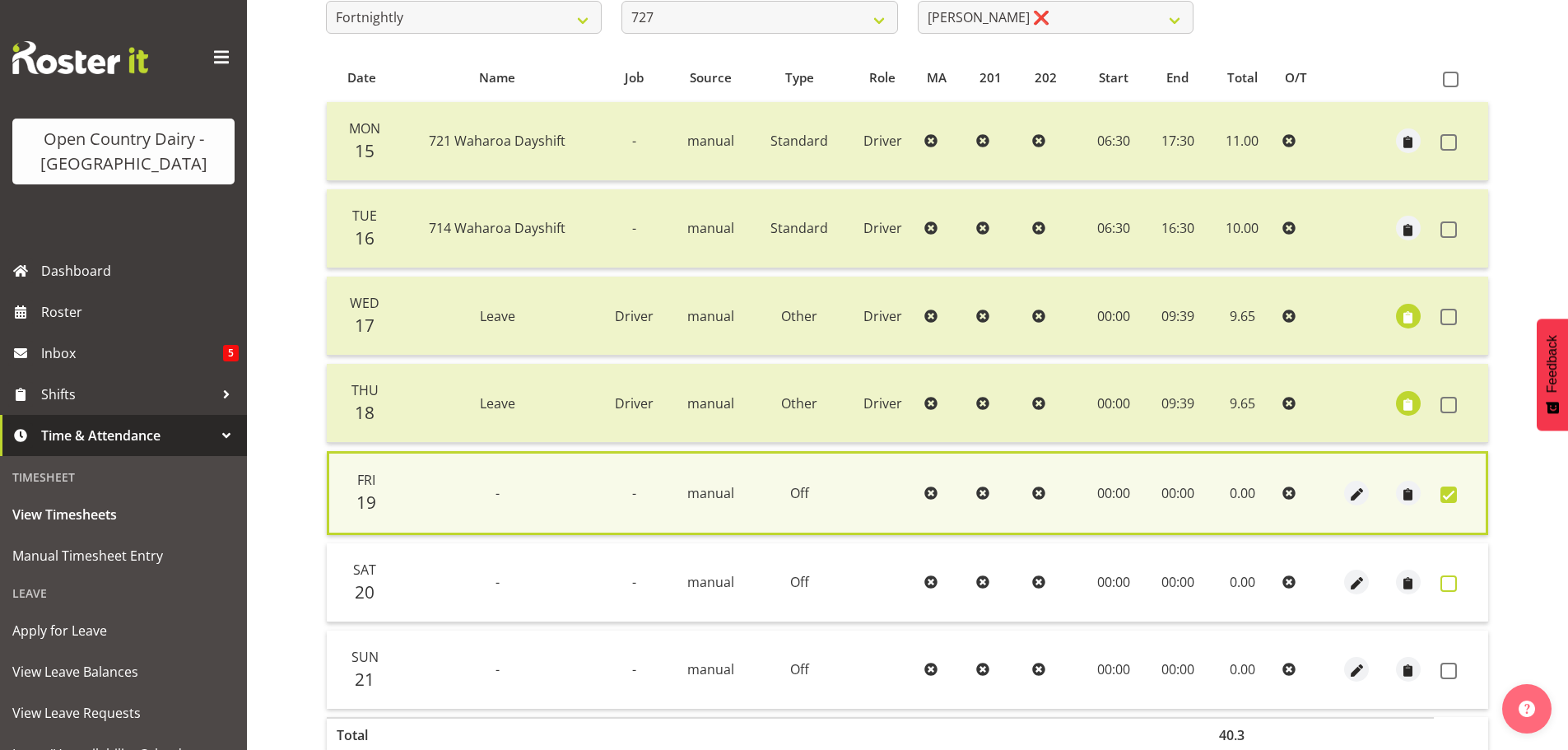
click at [1450, 584] on span at bounding box center [1449, 584] width 17 height 17
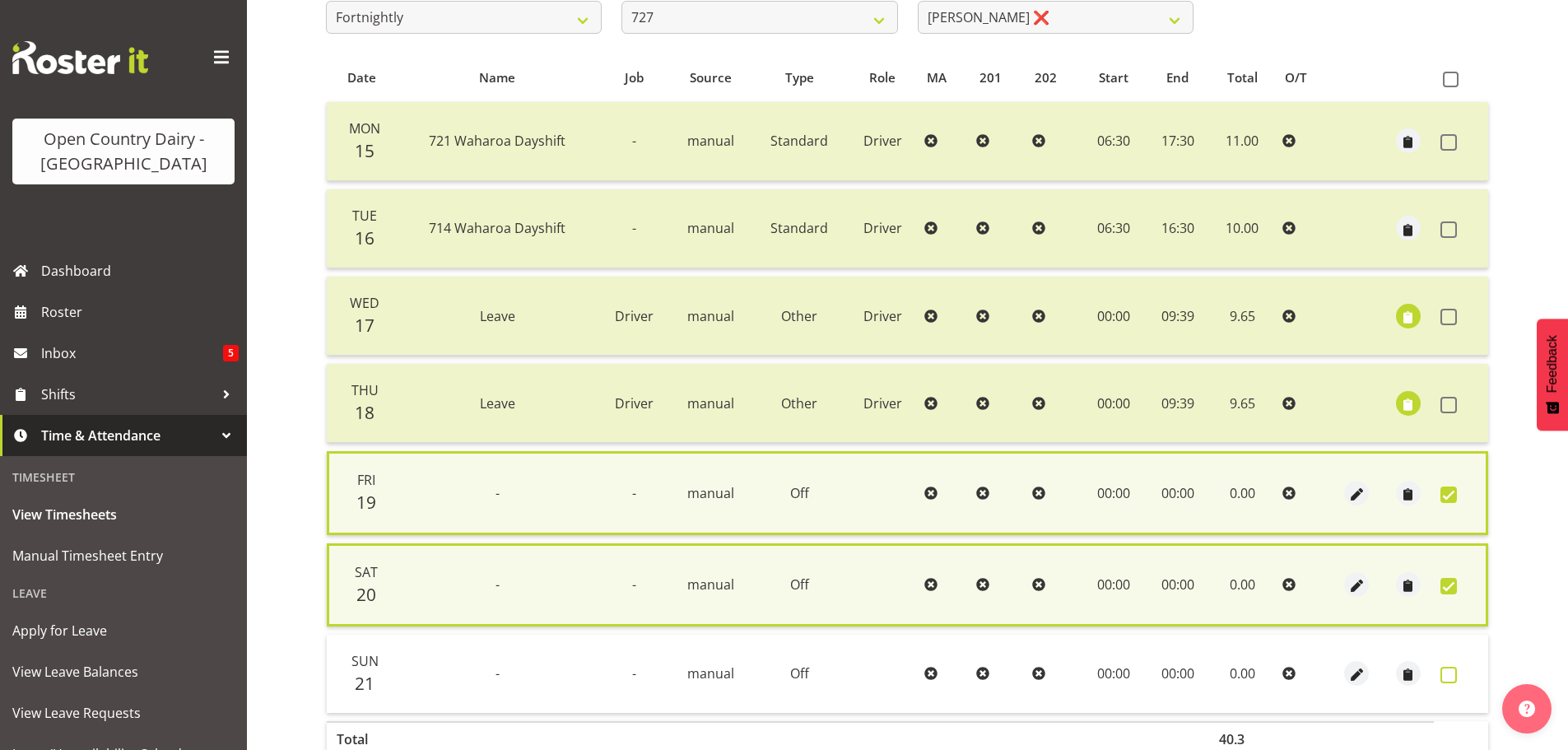
click at [1448, 673] on span at bounding box center [1449, 675] width 17 height 17
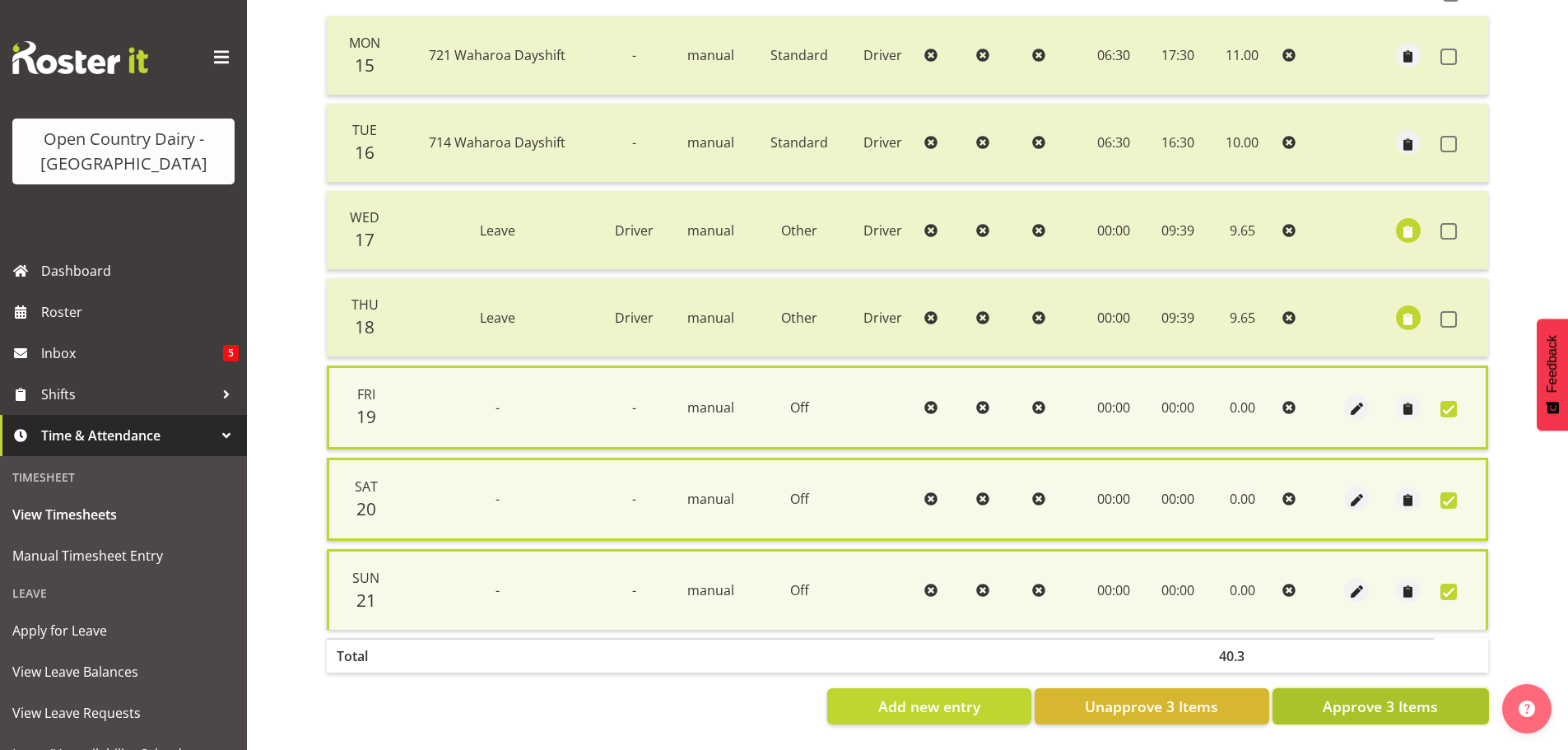
click at [1344, 695] on span "Approve 3 Items" at bounding box center [1380, 705] width 115 height 21
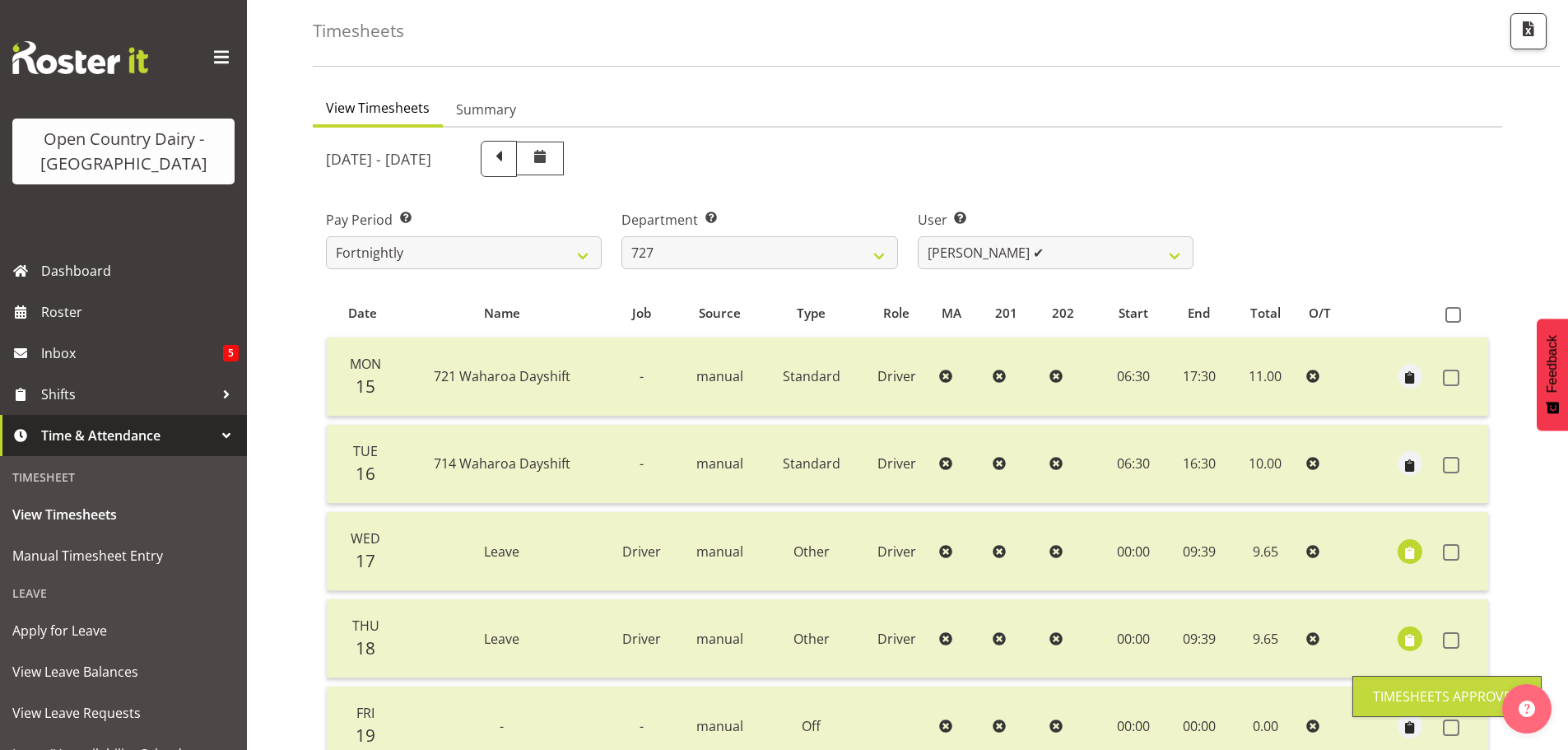
scroll to position [66, 0]
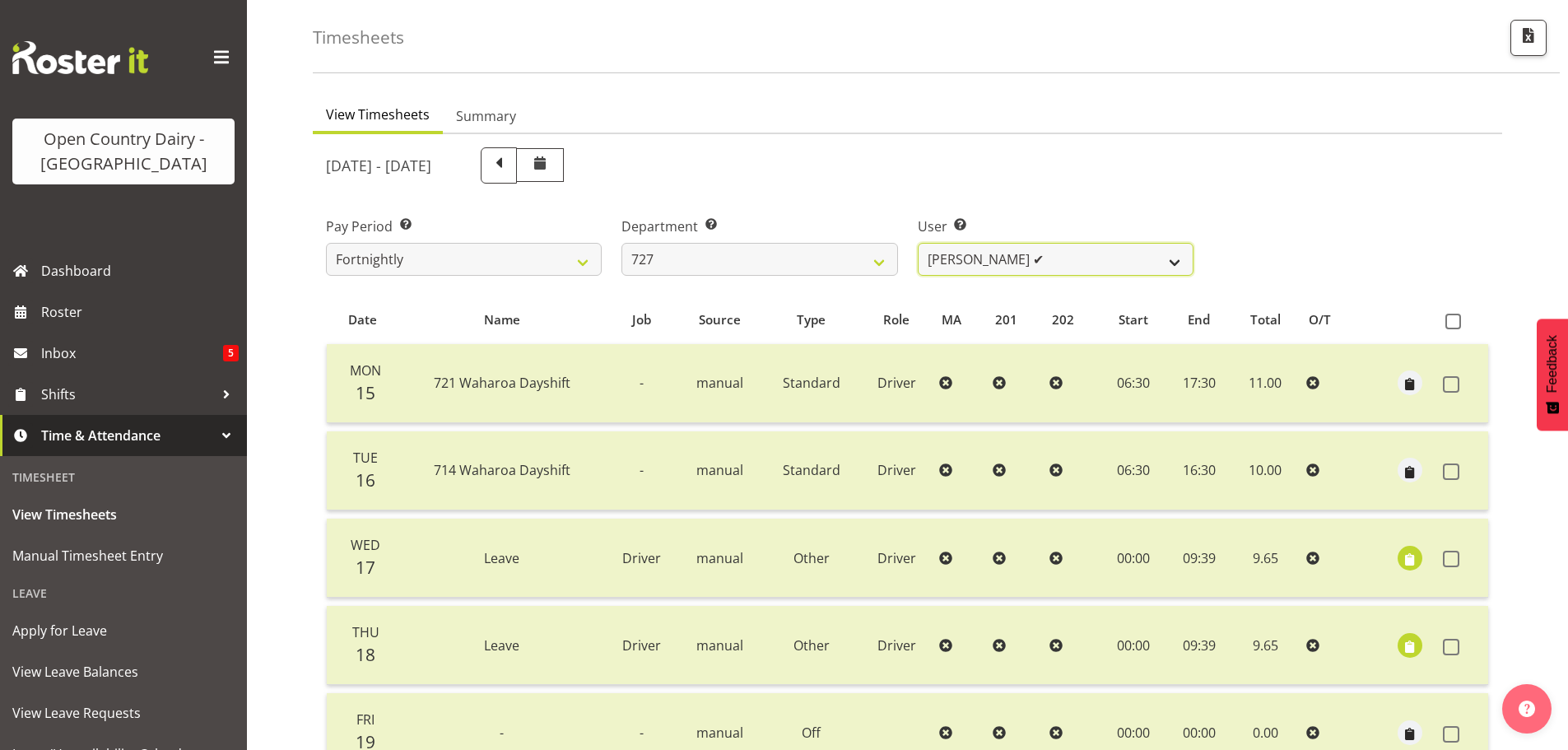
click at [929, 248] on select "David Pawley ✔ Kase Hussey ✔ Rhys Greener ✔" at bounding box center [1056, 259] width 276 height 33
click at [858, 246] on select "701 702 703 704 705 706 707 708 709 710 711 712 713 714 715 716 717 718 719 720" at bounding box center [759, 259] width 276 height 33
click at [621, 243] on select "701 702 703 704 705 706 707 708 709 710 711 712 713 714 715 716 717 718 719 720" at bounding box center [759, 259] width 276 height 33
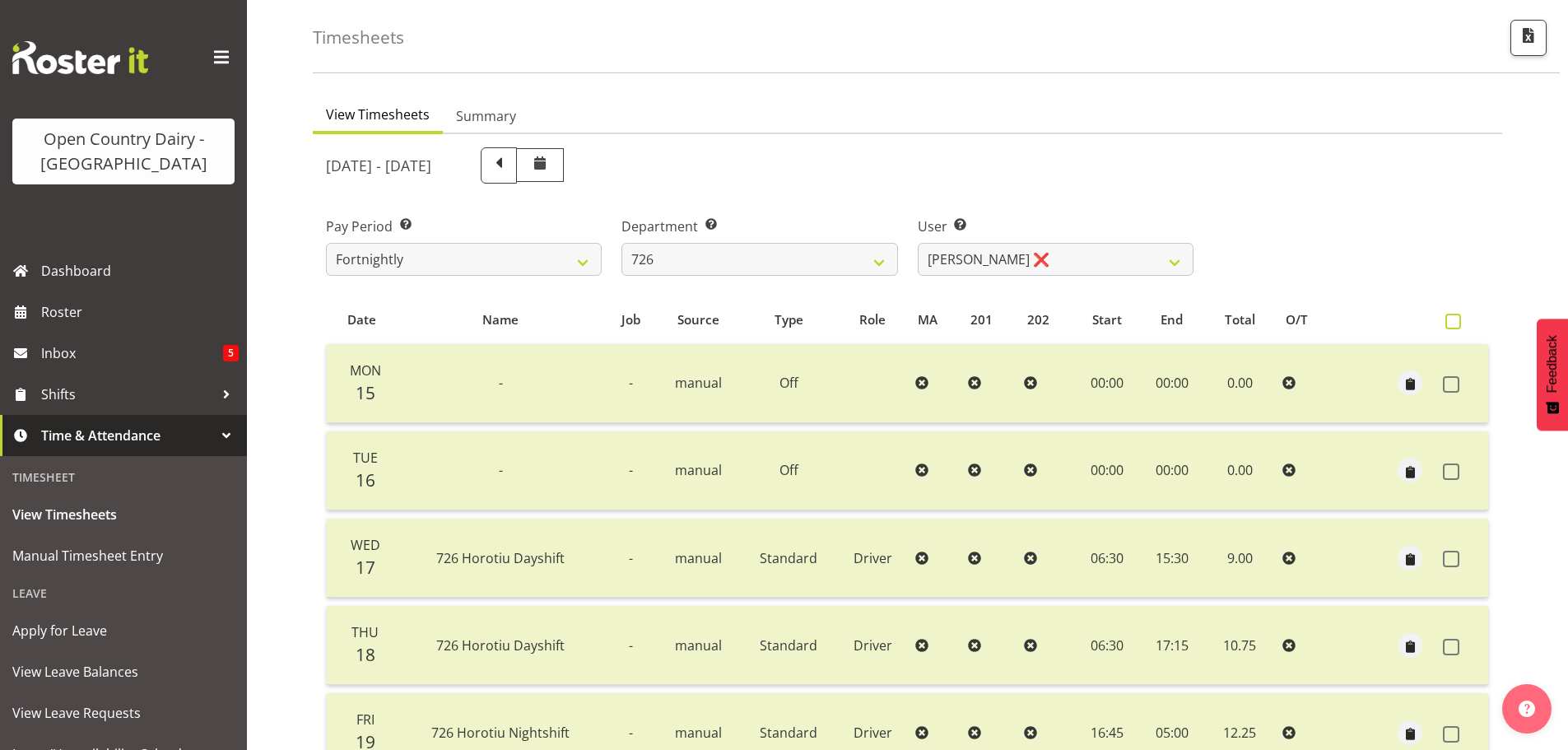
click at [1449, 323] on span at bounding box center [1453, 321] width 16 height 16
click at [1449, 323] on input "checkbox" at bounding box center [1450, 321] width 11 height 11
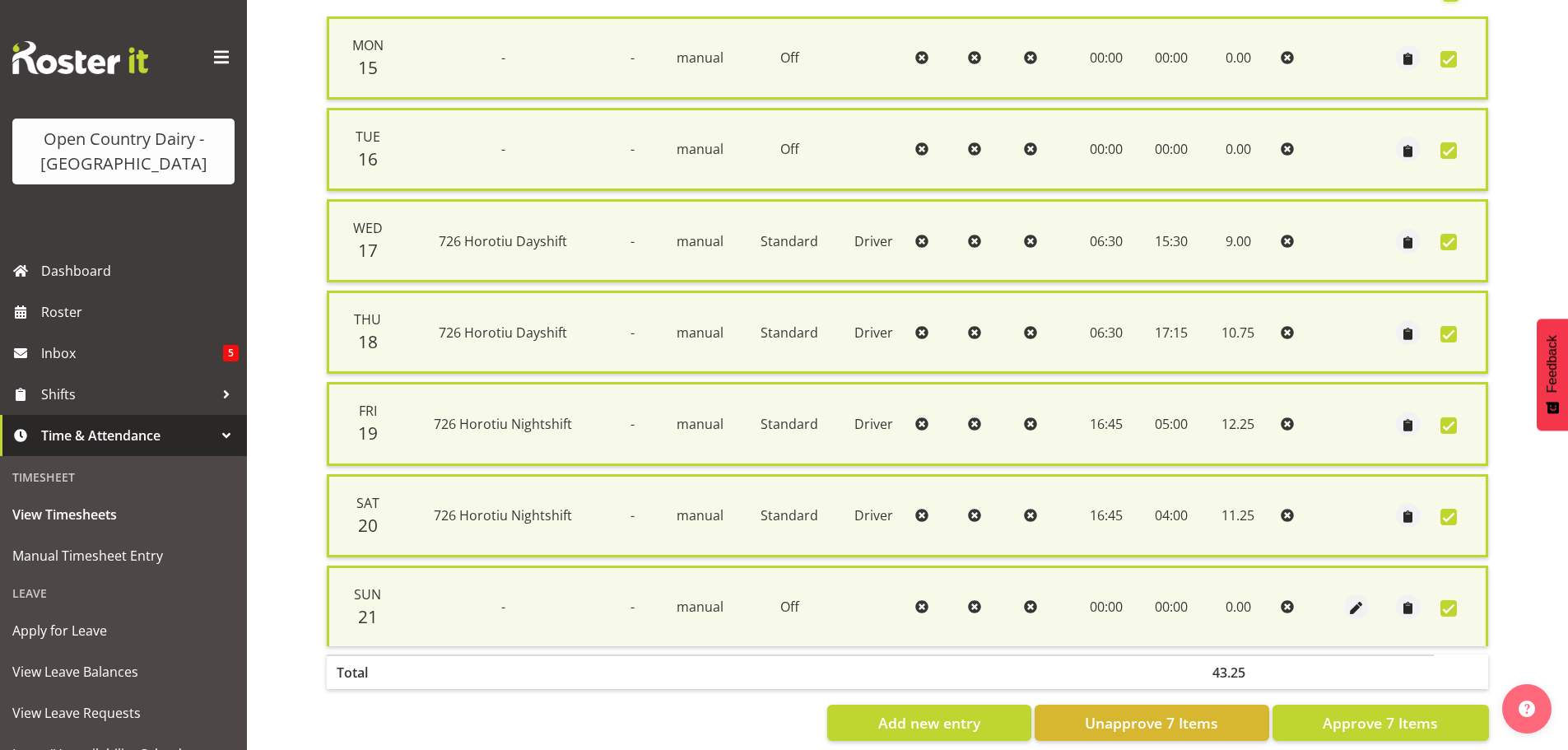
scroll to position [395, 0]
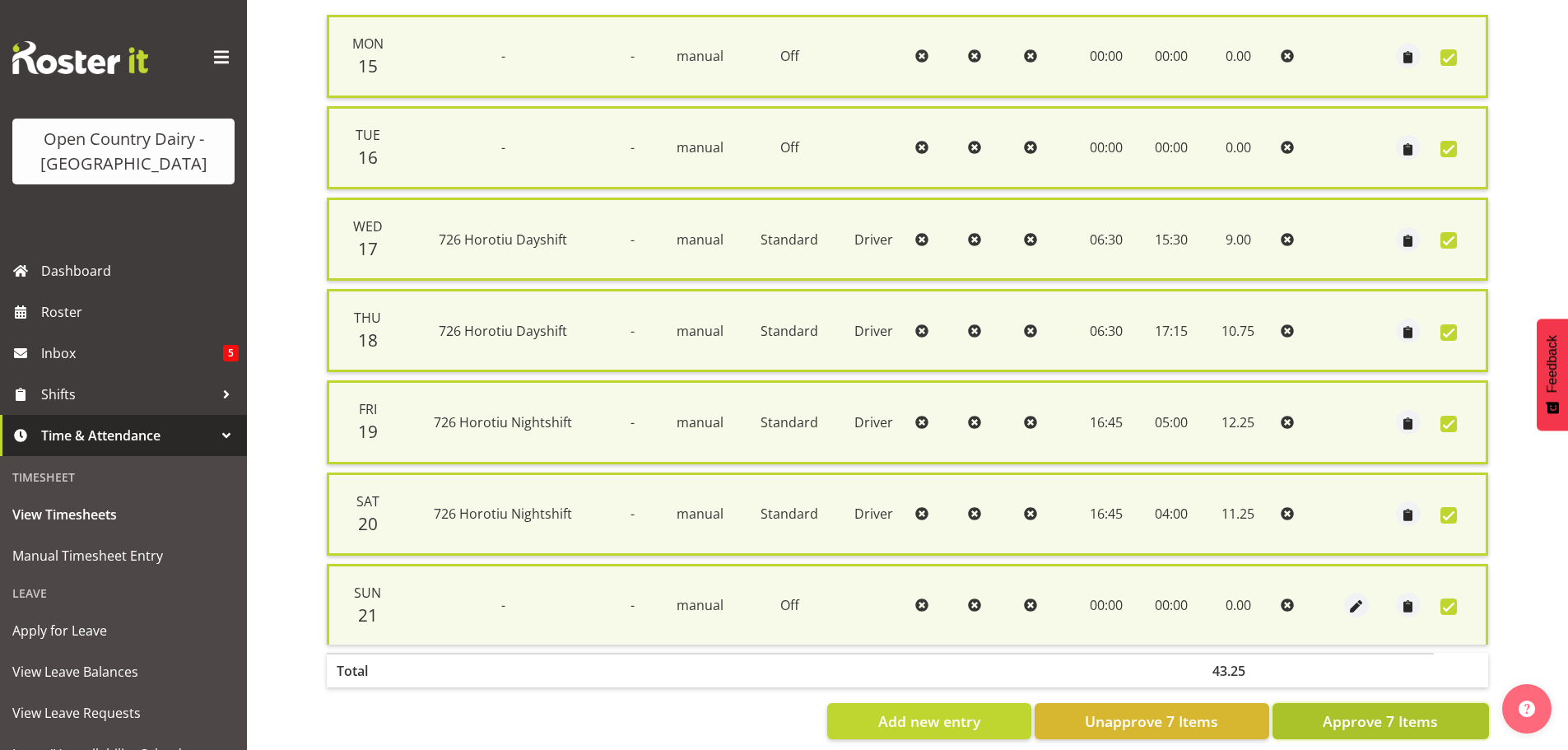
click at [1391, 709] on button "Approve 7 Items" at bounding box center [1380, 721] width 216 height 36
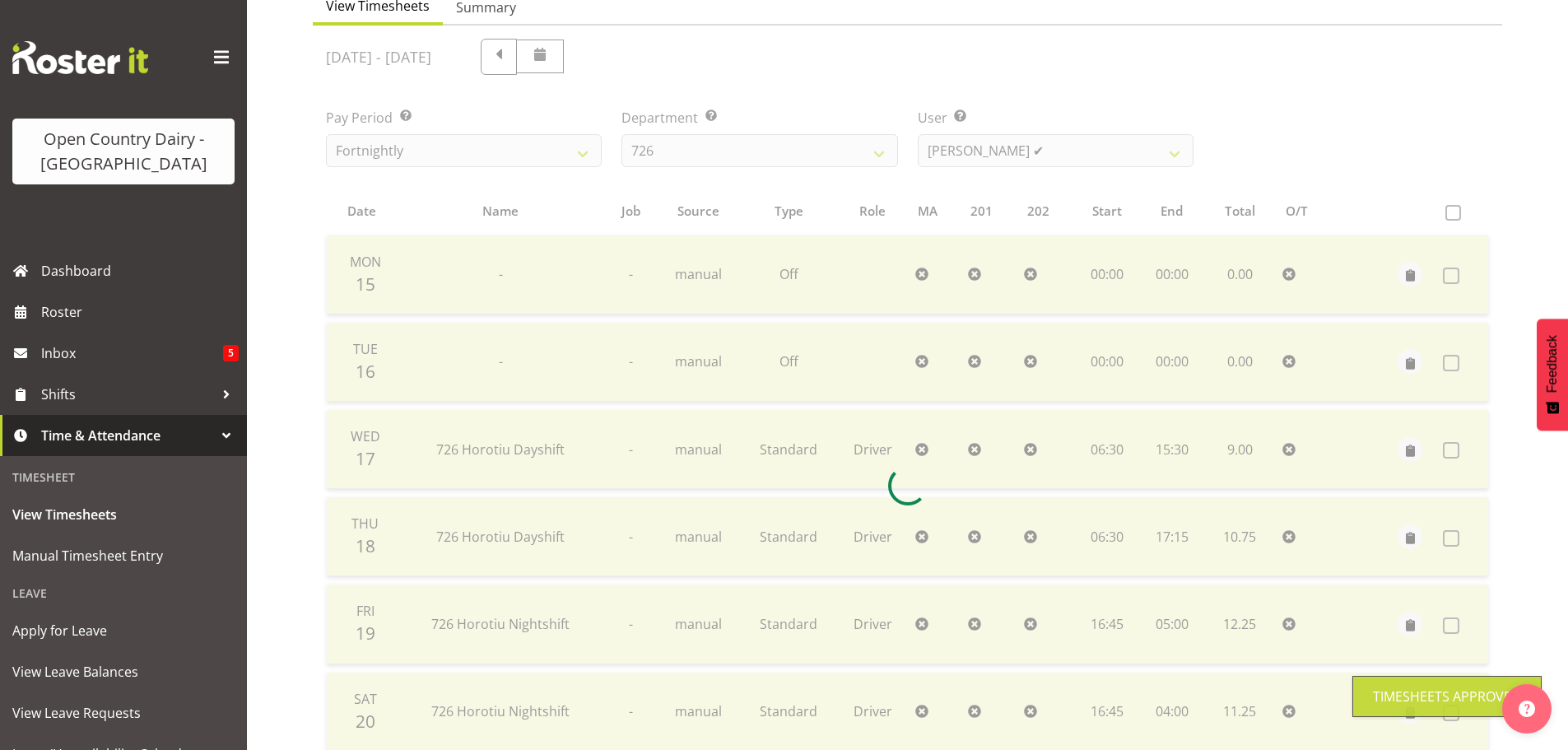
scroll to position [148, 0]
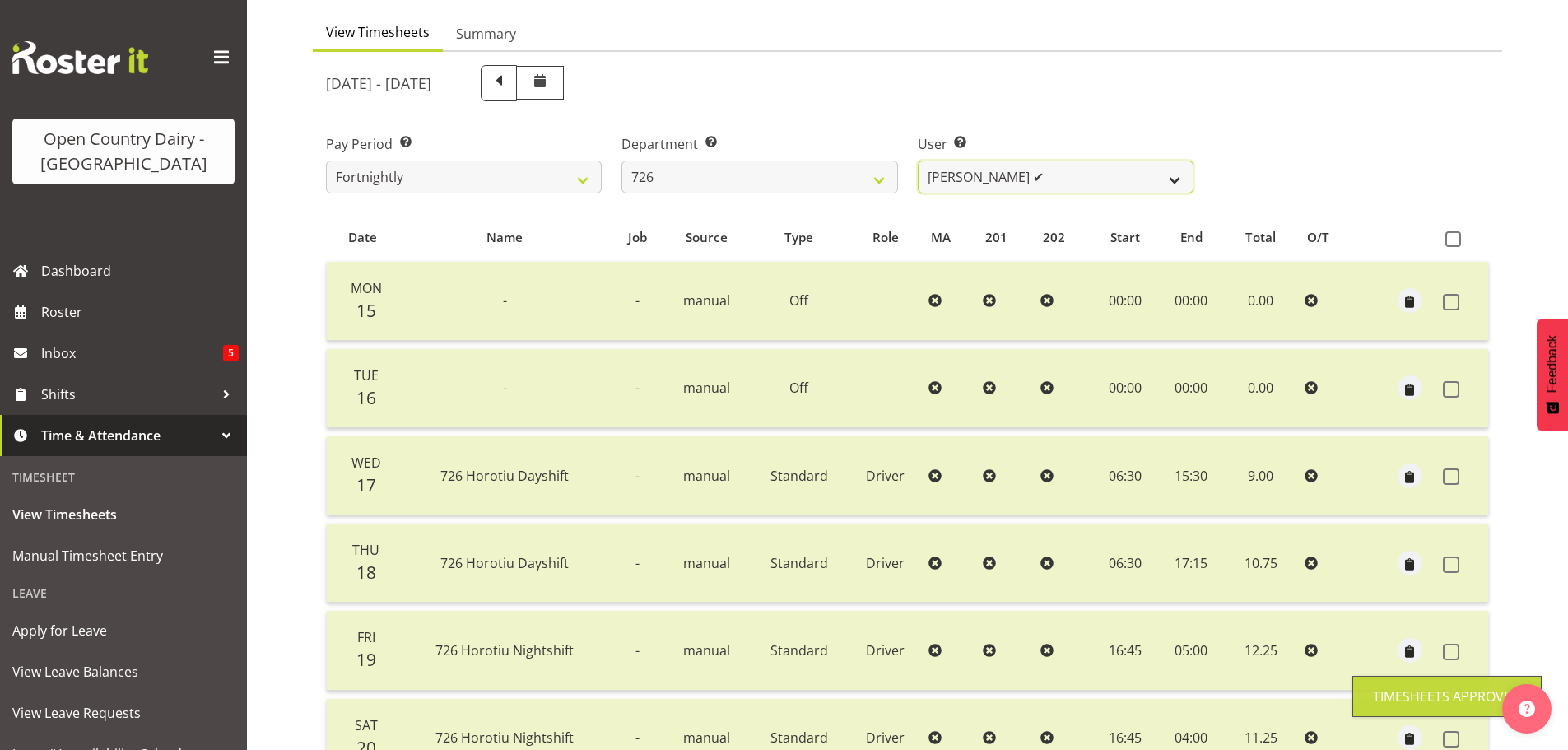
click at [1037, 172] on select "Angela Burrill ✔ Bryan Leathart ❌ Harpreet Singh ❌ Kerry Young ❌" at bounding box center [1056, 177] width 276 height 33
click at [918, 161] on select "Angela Burrill ✔ Bryan Leathart ❌ Harpreet Singh ❌ Kerry Young ❌" at bounding box center [1056, 177] width 276 height 33
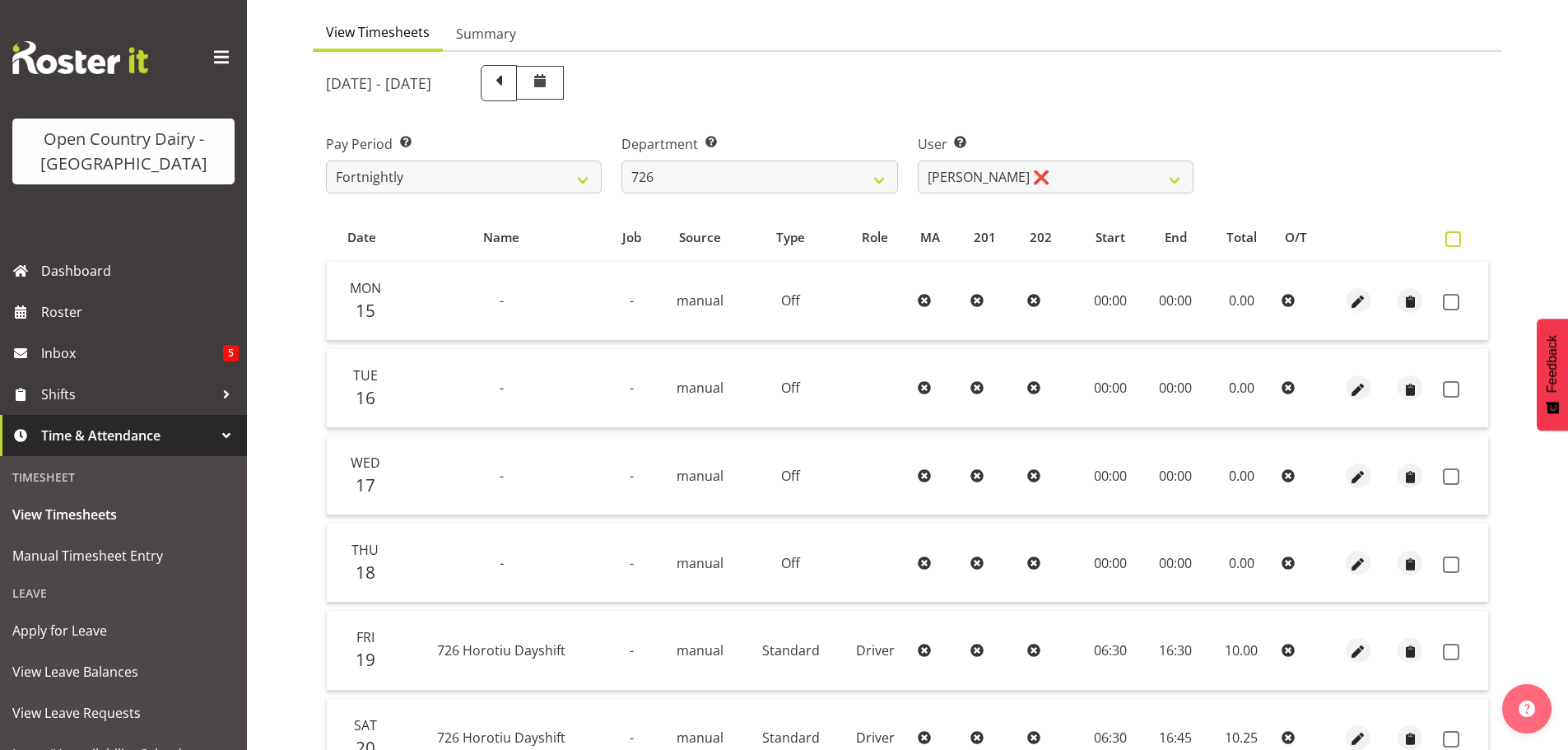
click at [1454, 239] on span at bounding box center [1453, 239] width 16 height 16
click at [1454, 239] on input "checkbox" at bounding box center [1450, 239] width 11 height 11
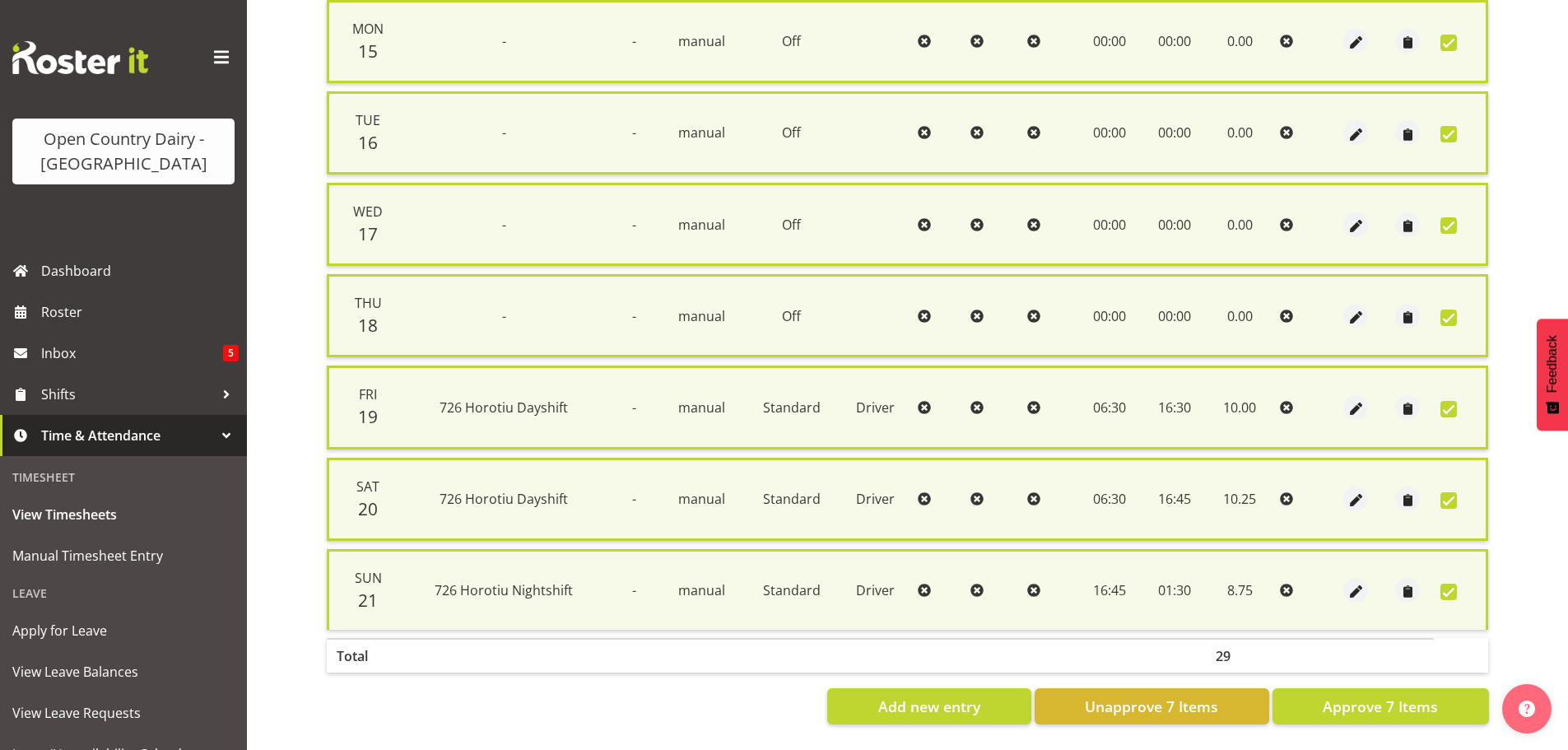
scroll to position [422, 0]
click at [1381, 695] on span "Approve 7 Items" at bounding box center [1380, 705] width 115 height 21
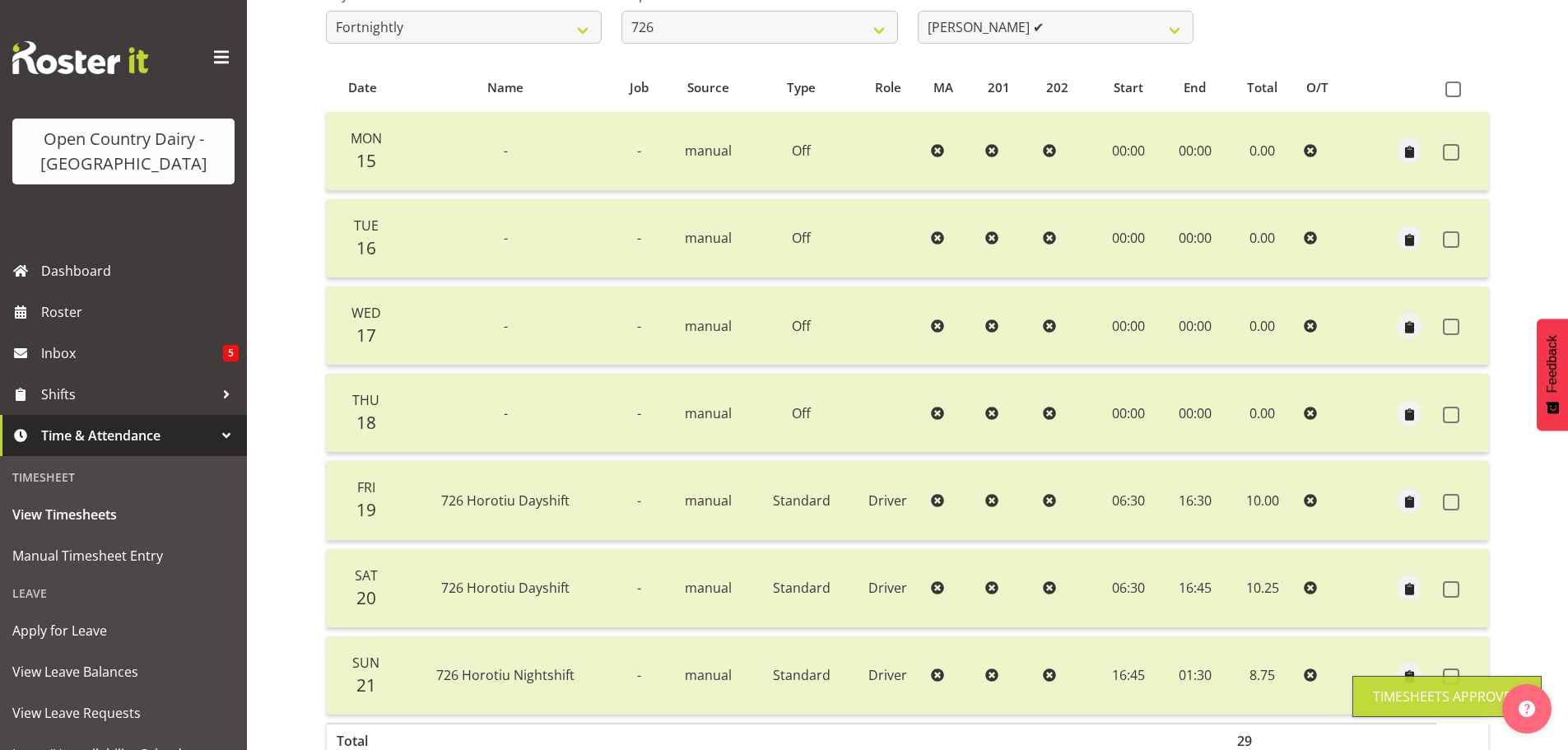
scroll to position [148, 0]
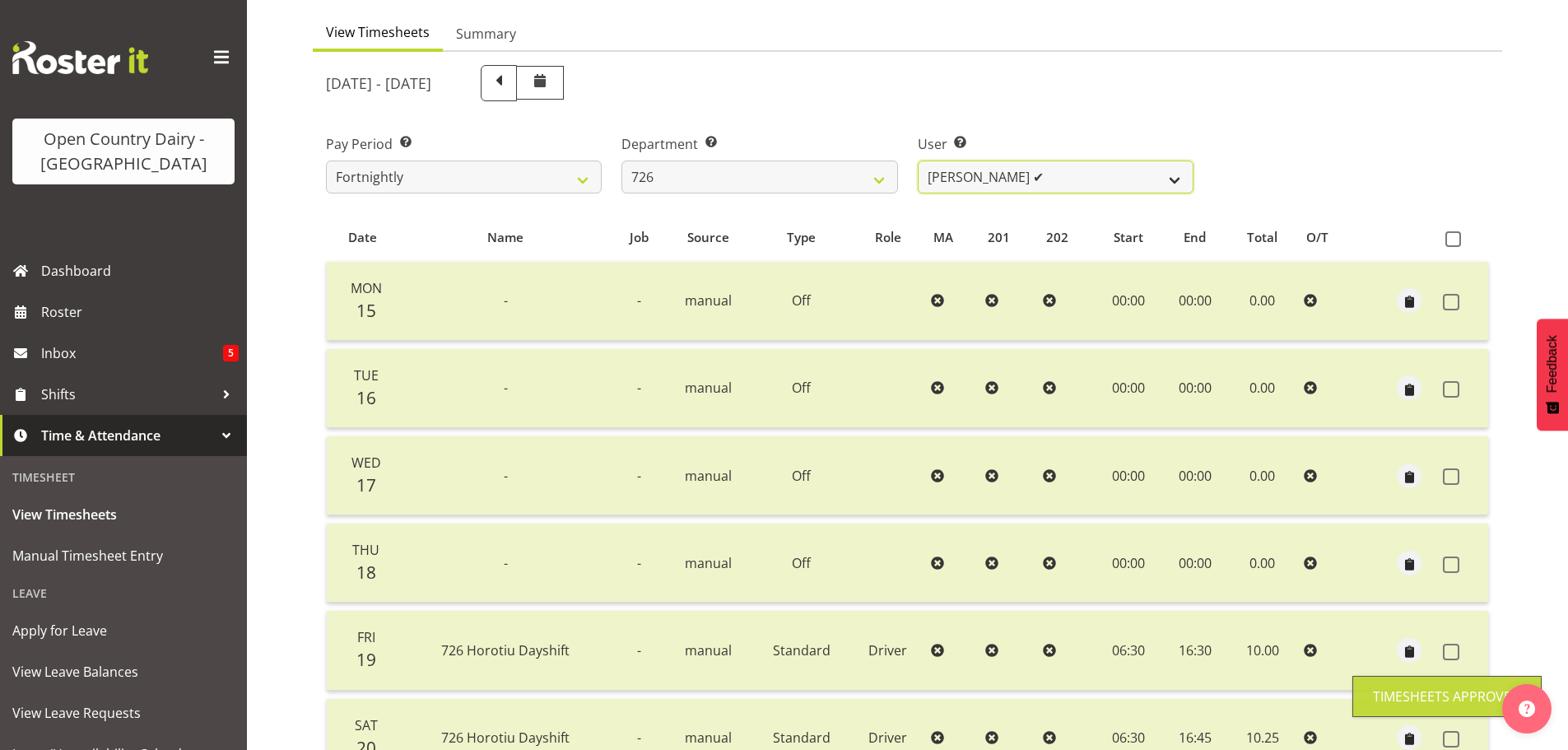
click at [990, 176] on select "Angela Burrill ✔ Bryan Leathart ✔ Harpreet Singh ❌ Kerry Young ❌" at bounding box center [1056, 177] width 276 height 33
click at [918, 161] on select "Angela Burrill ✔ Bryan Leathart ✔ Harpreet Singh ❌ Kerry Young ❌" at bounding box center [1056, 177] width 276 height 33
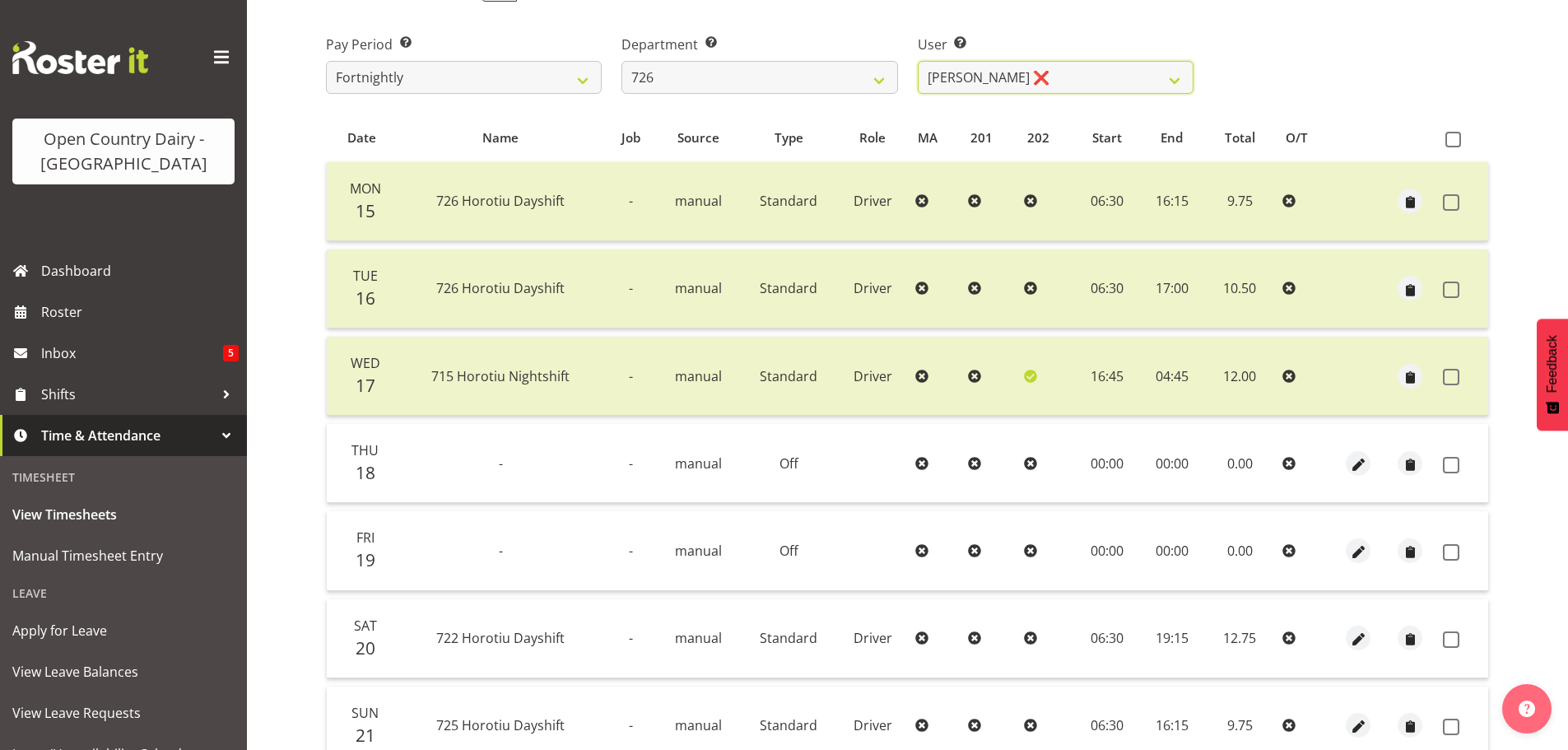
scroll to position [395, 0]
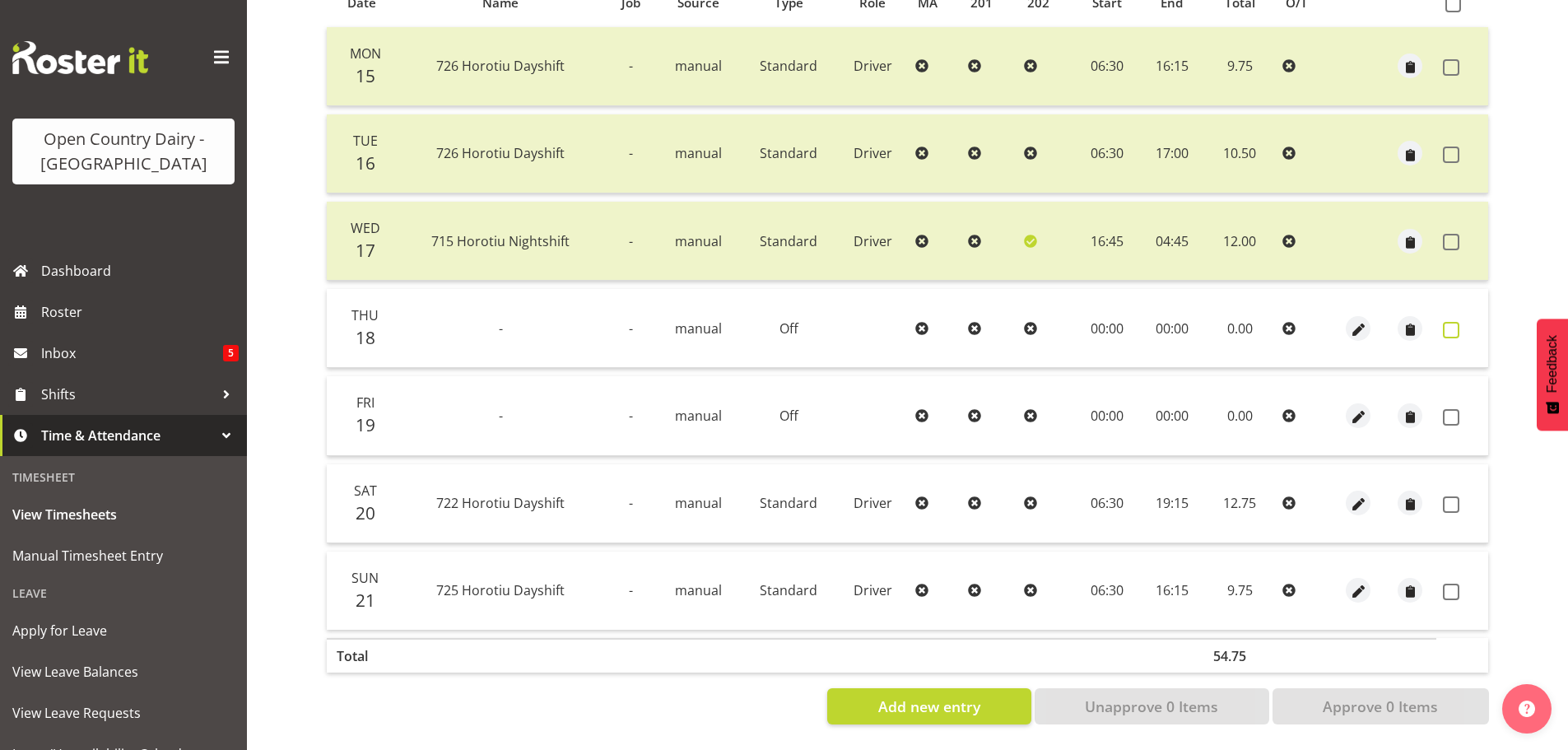
click at [1451, 322] on span at bounding box center [1451, 330] width 17 height 17
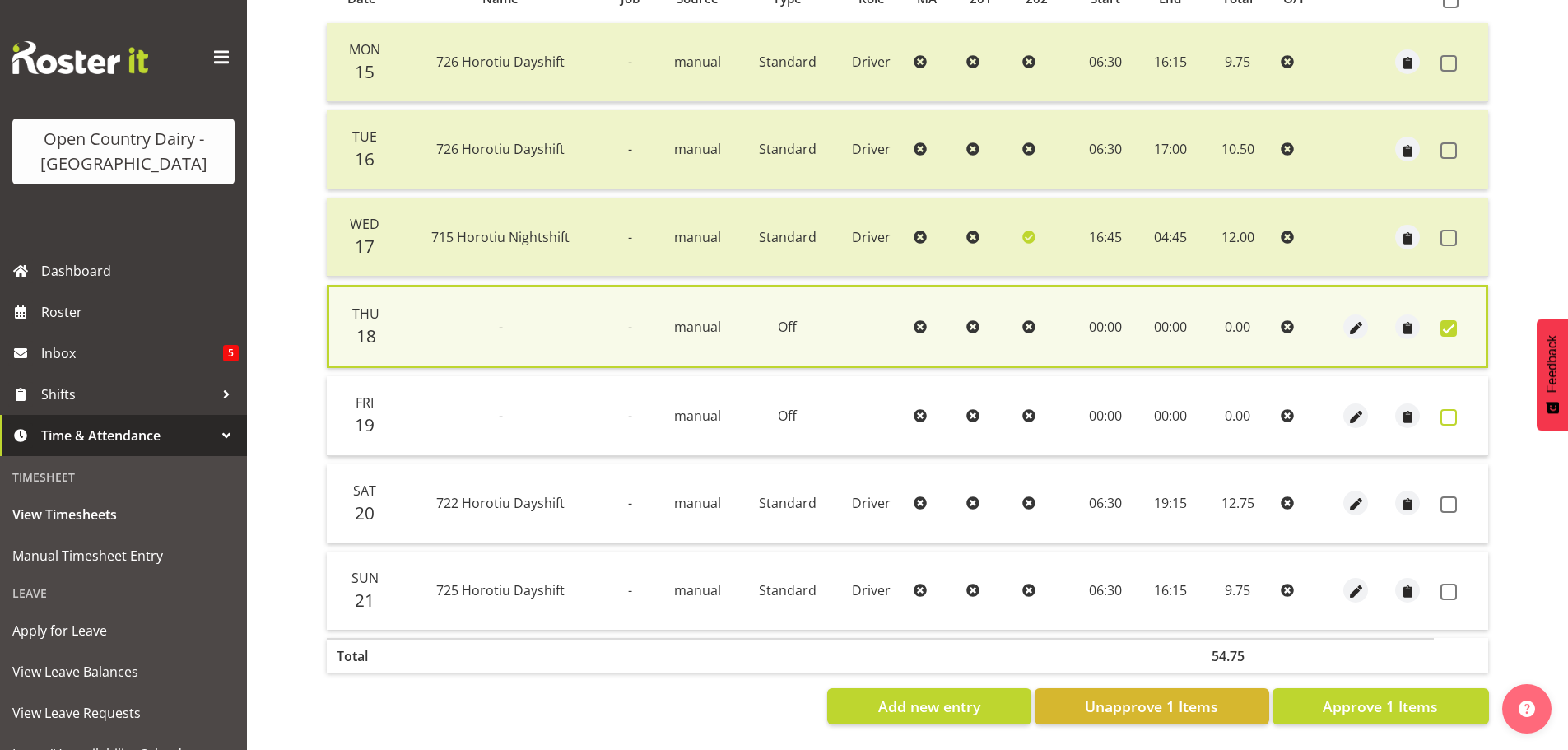
click at [1451, 409] on span at bounding box center [1449, 418] width 17 height 17
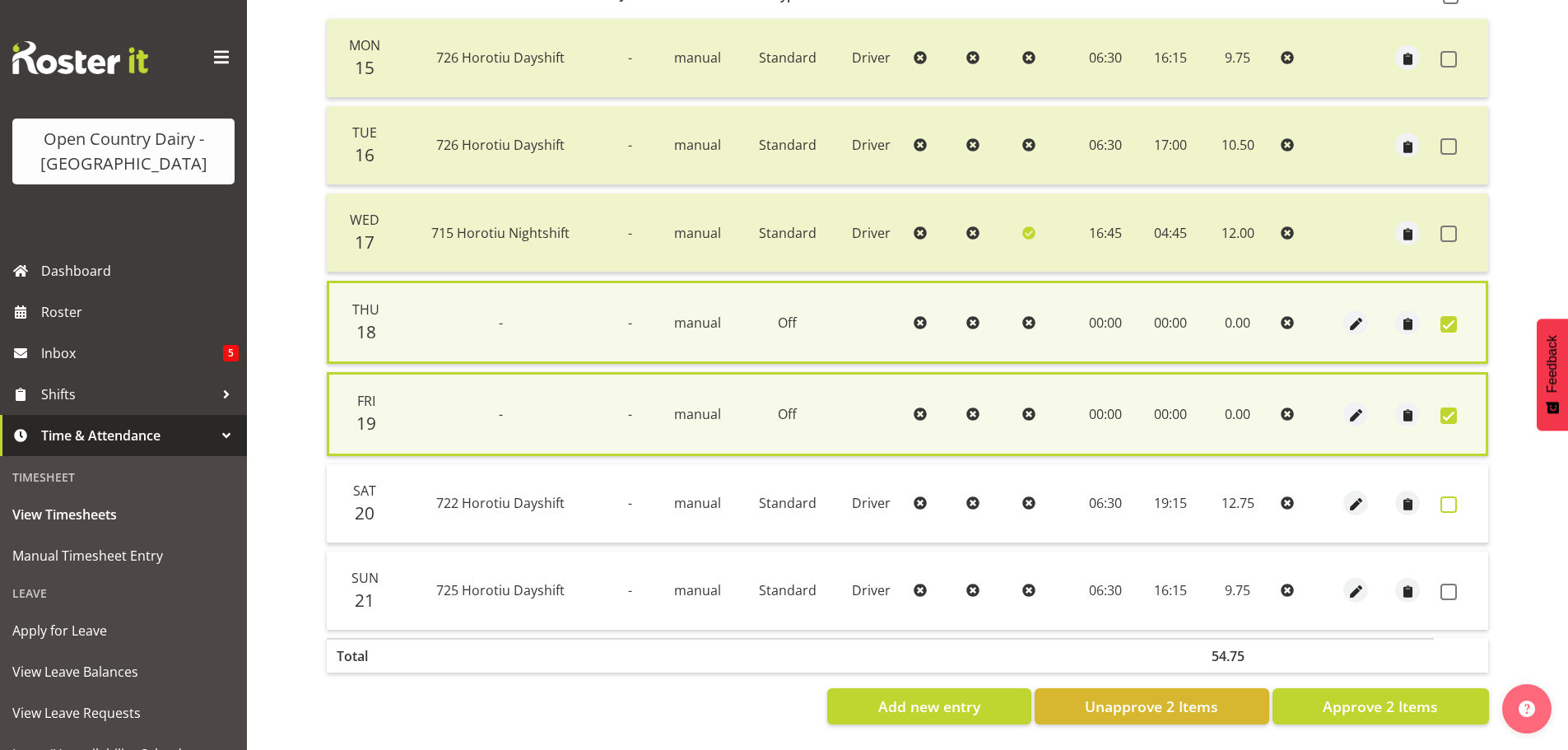
click at [1444, 501] on span at bounding box center [1449, 504] width 17 height 17
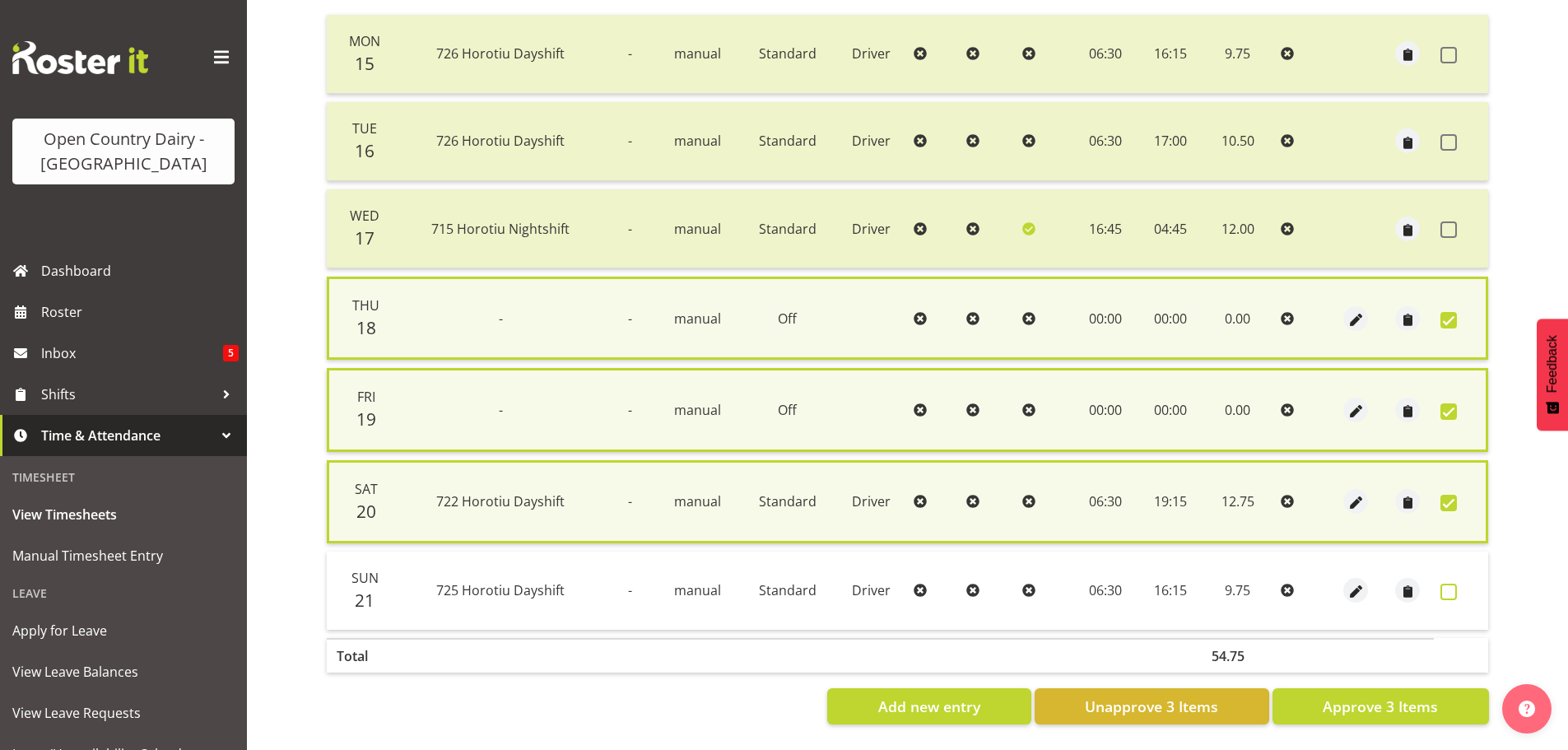
click at [1460, 592] on label at bounding box center [1453, 592] width 25 height 17
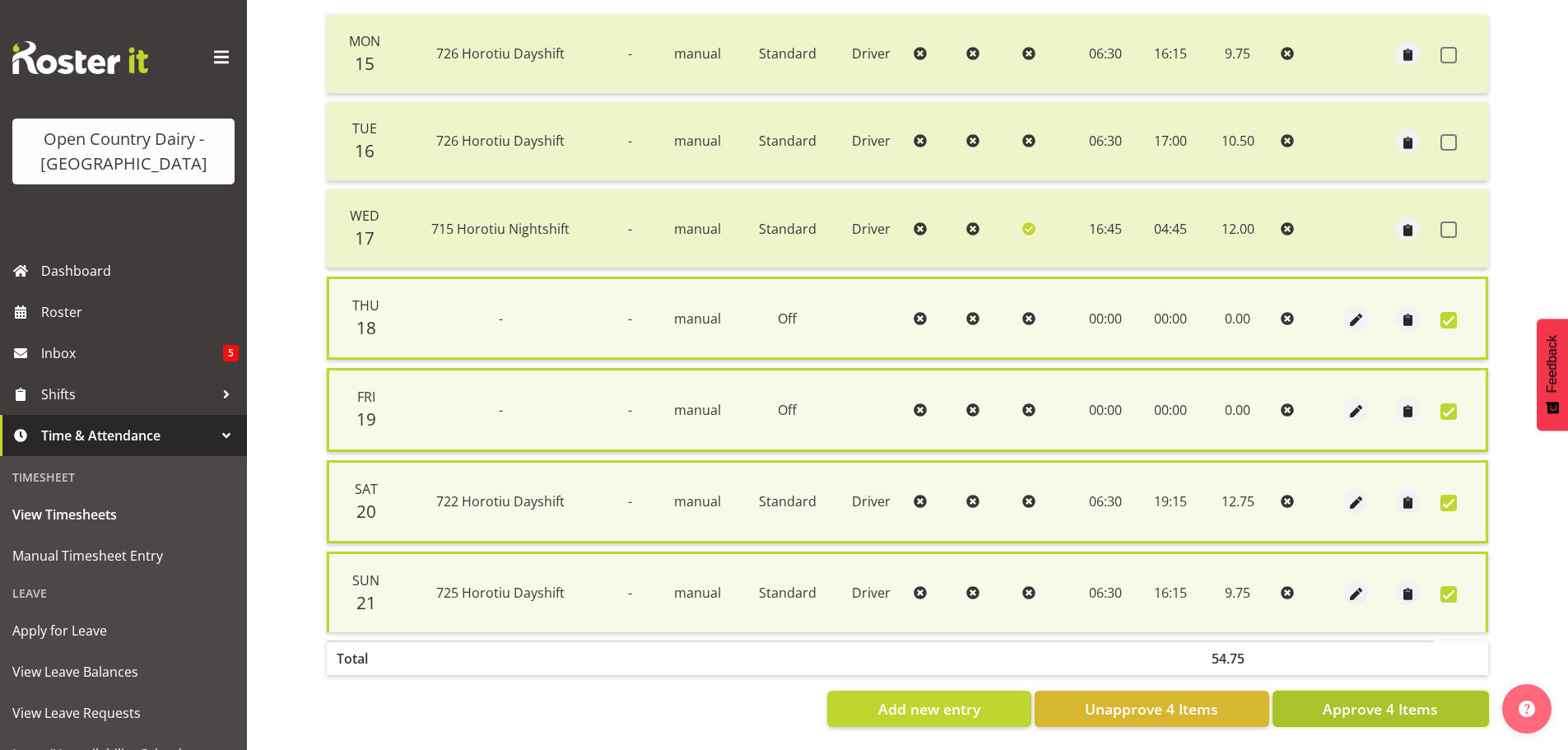
click at [1322, 714] on button "Approve 4 Items" at bounding box center [1380, 708] width 216 height 36
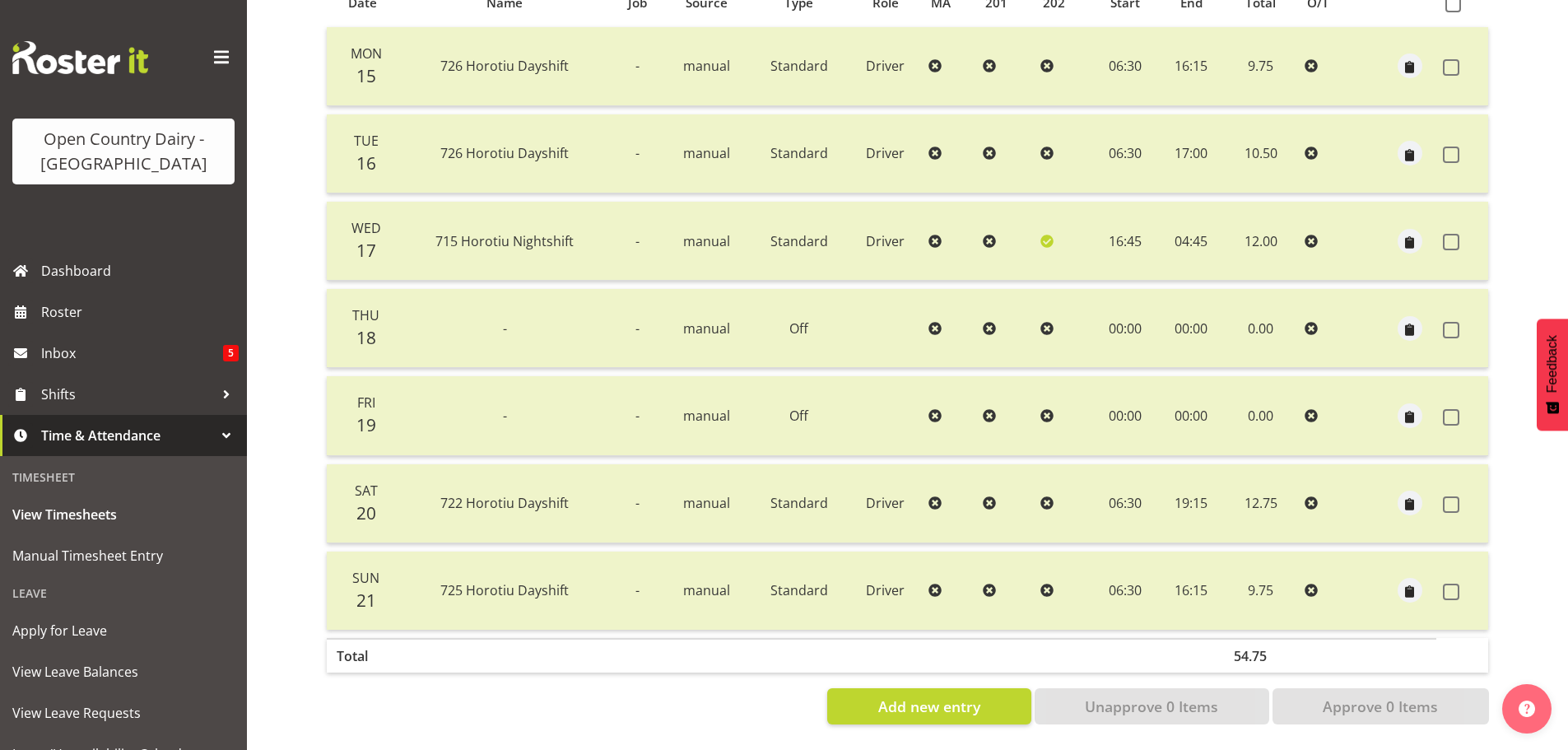
scroll to position [313, 0]
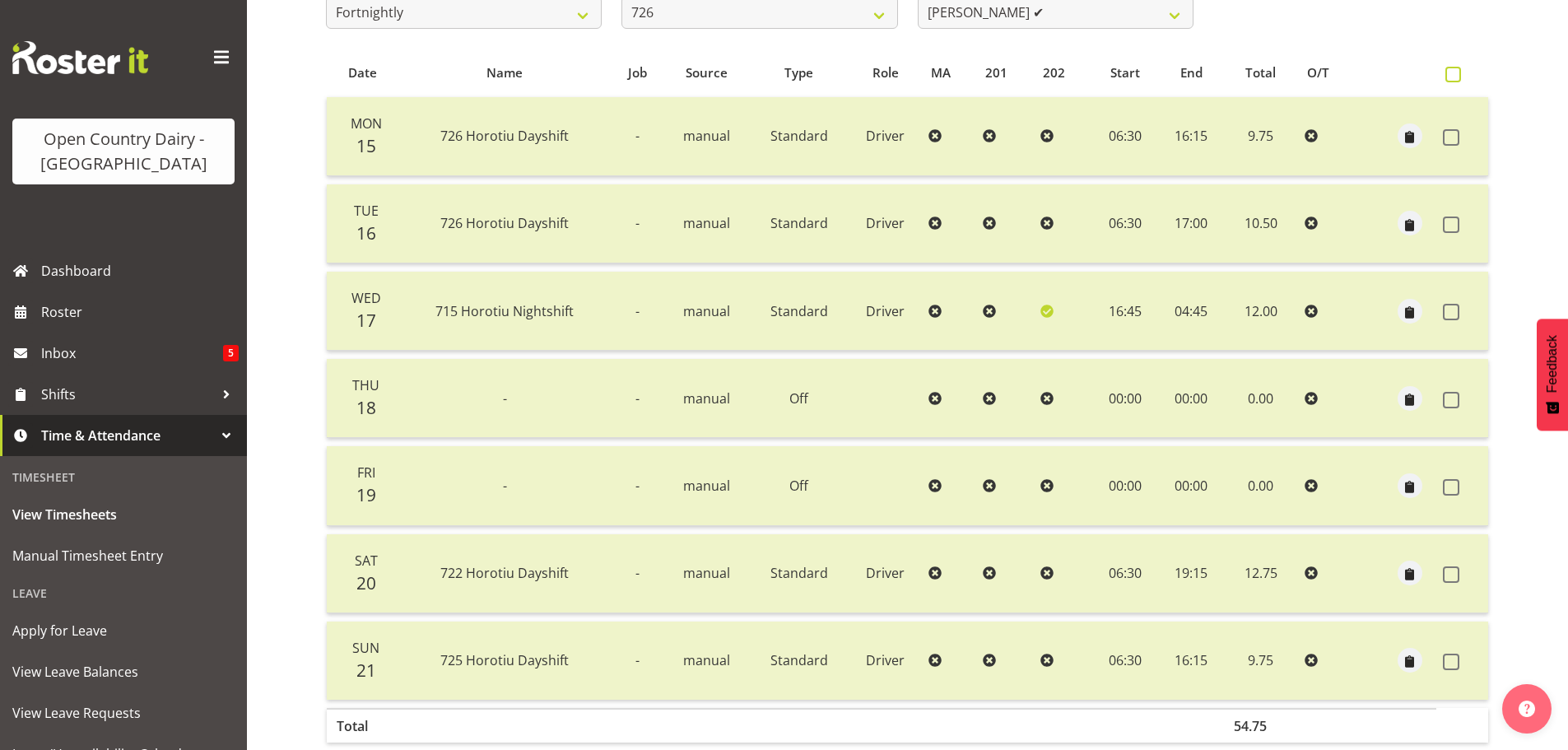
click at [1456, 70] on span at bounding box center [1453, 74] width 16 height 16
click at [1456, 70] on input "checkbox" at bounding box center [1450, 74] width 11 height 11
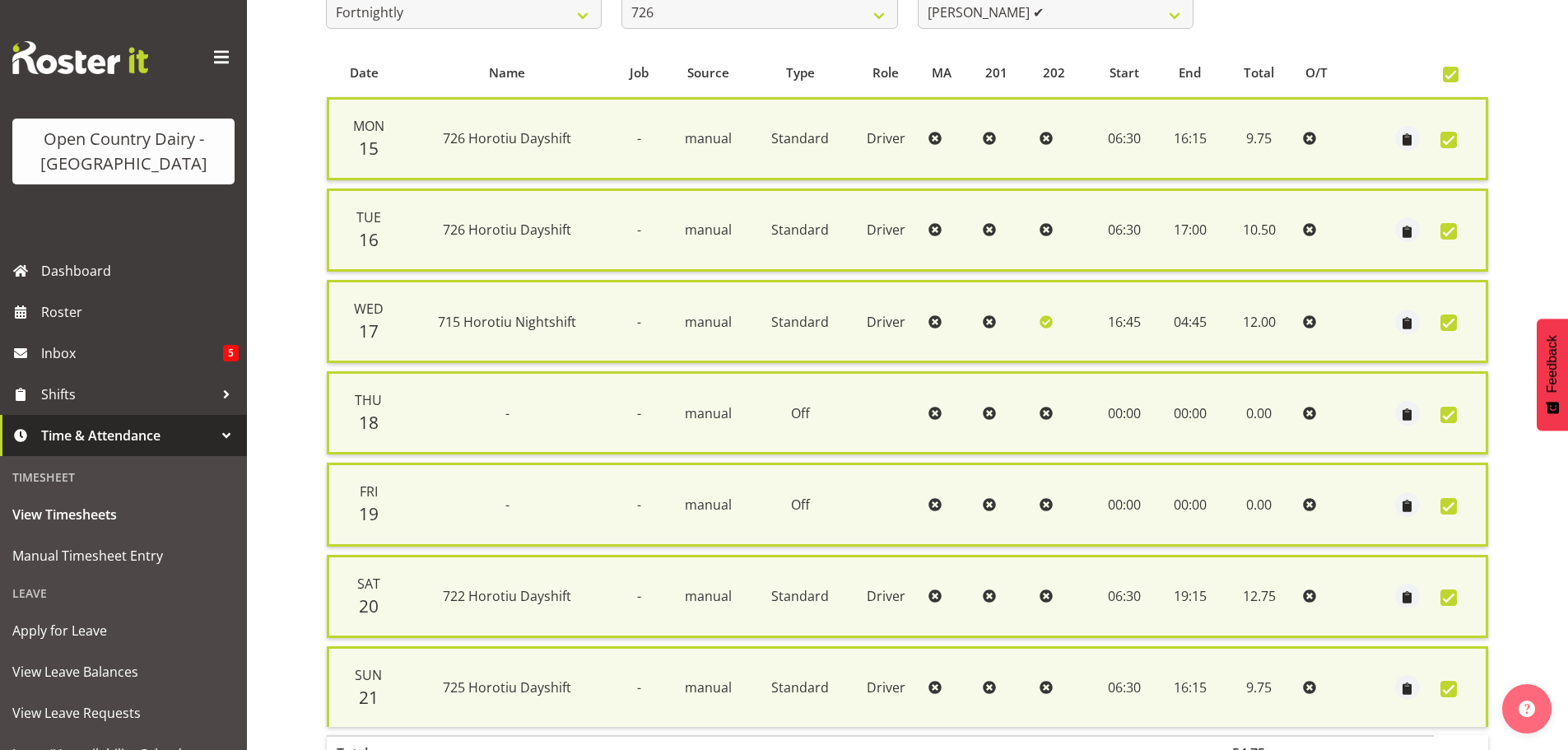
click at [1456, 71] on span at bounding box center [1450, 74] width 16 height 16
click at [1454, 71] on input "checkbox" at bounding box center [1448, 74] width 11 height 11
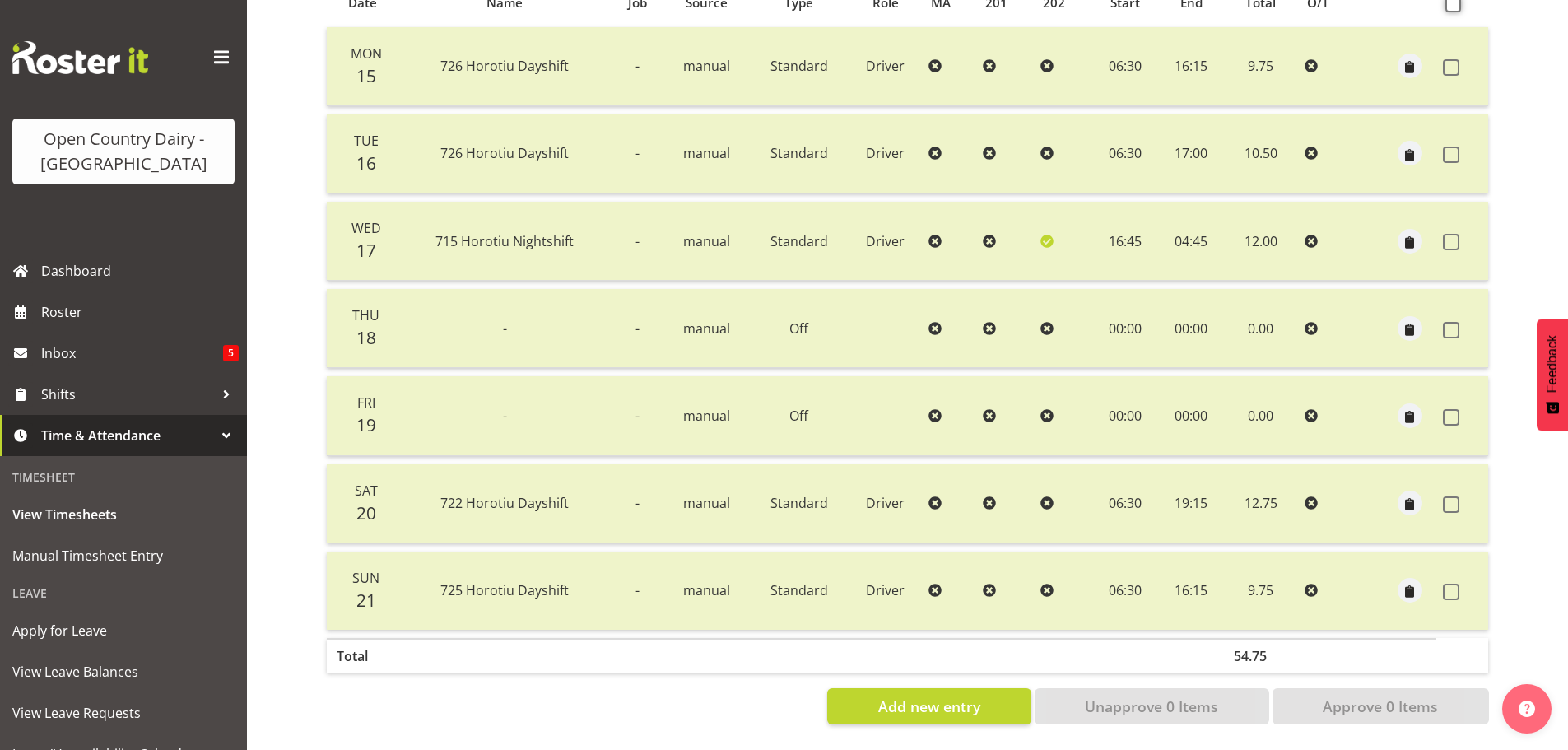
scroll to position [66, 0]
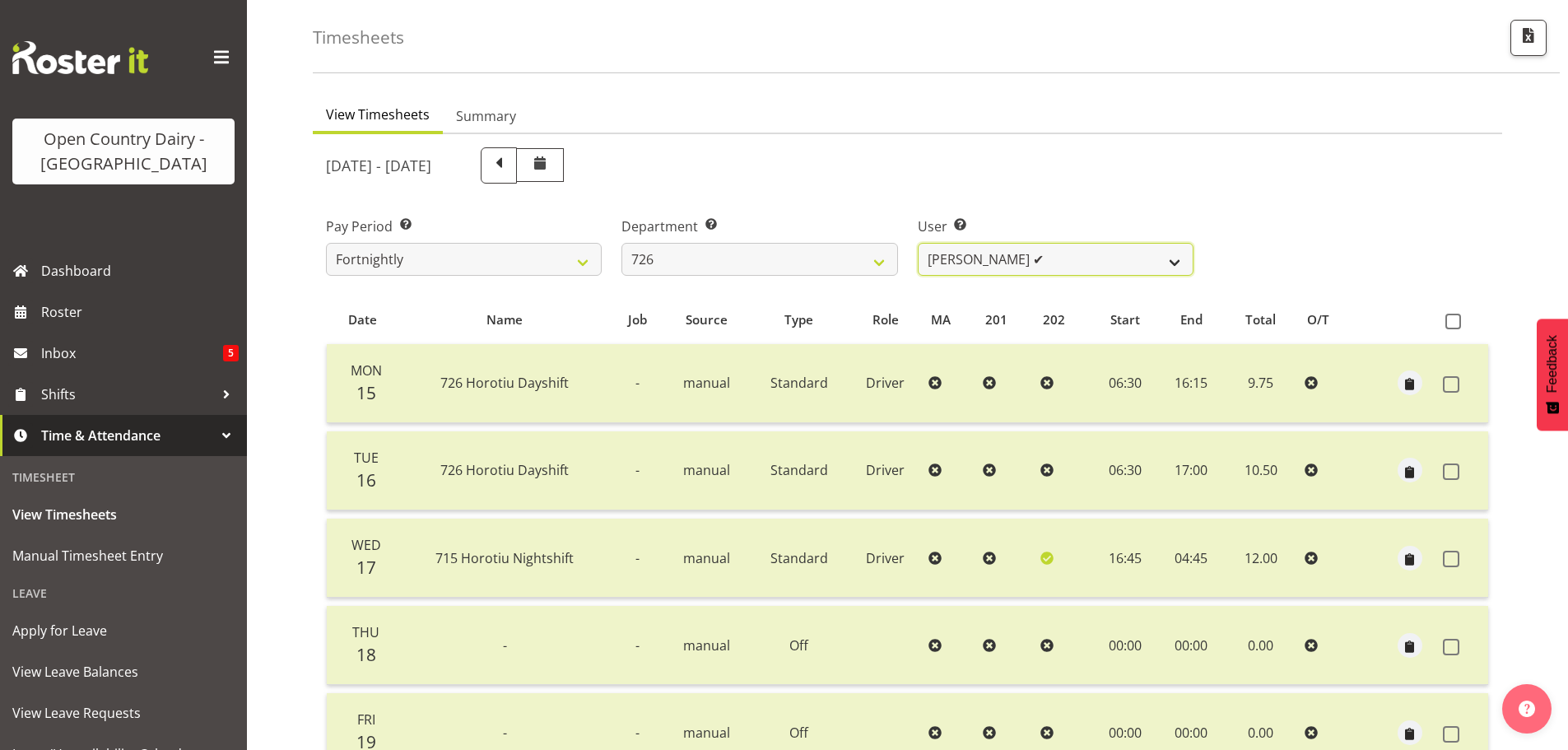
click at [1000, 267] on select "Angela Burrill ✔ Bryan Leathart ✔ Harpreet Singh ✔ Kerry Young ❌" at bounding box center [1056, 259] width 276 height 33
click at [995, 264] on select "Angela Burrill ✔ Bryan Leathart ✔ Harpreet Singh ✔ Kerry Young ❌" at bounding box center [1056, 259] width 276 height 33
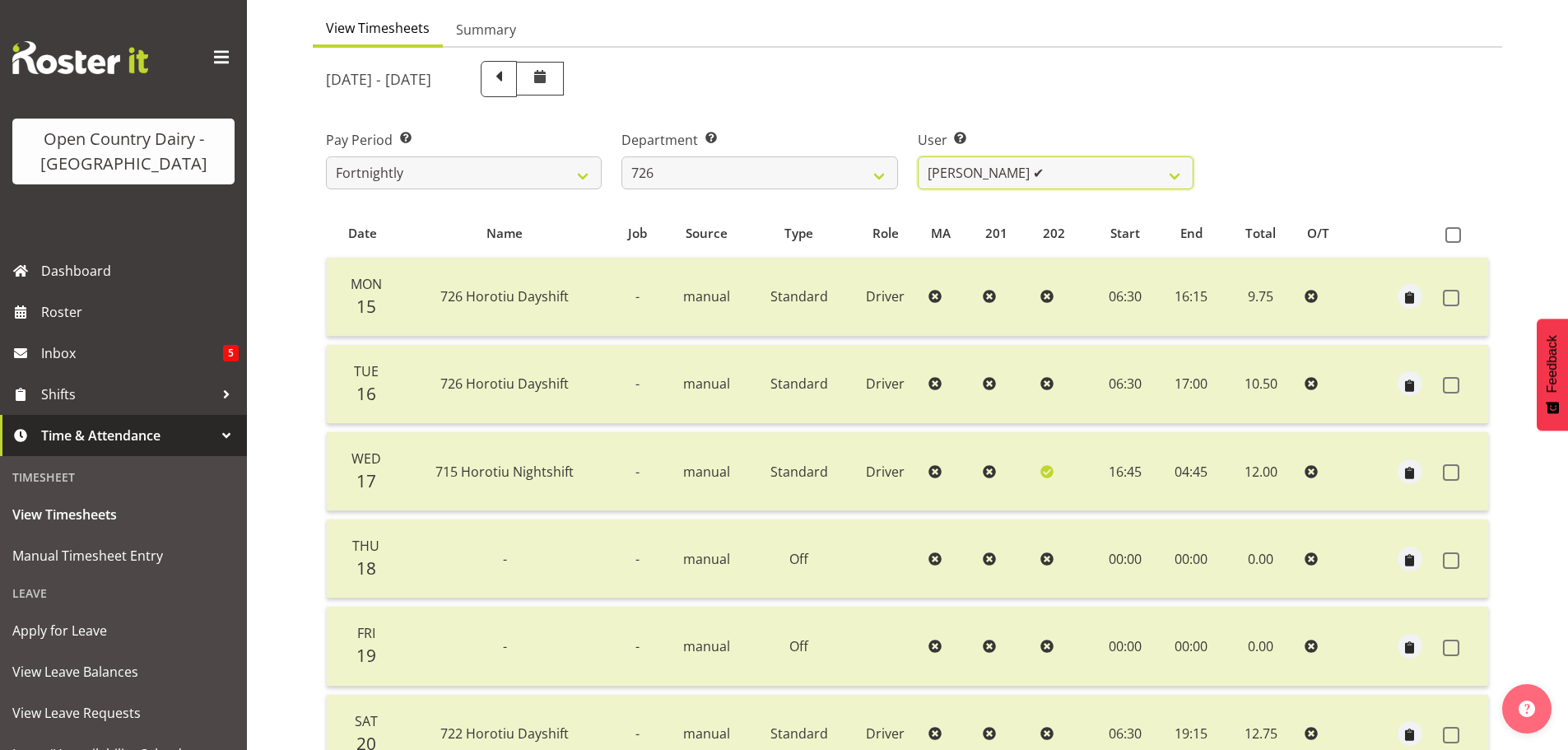
scroll to position [313, 0]
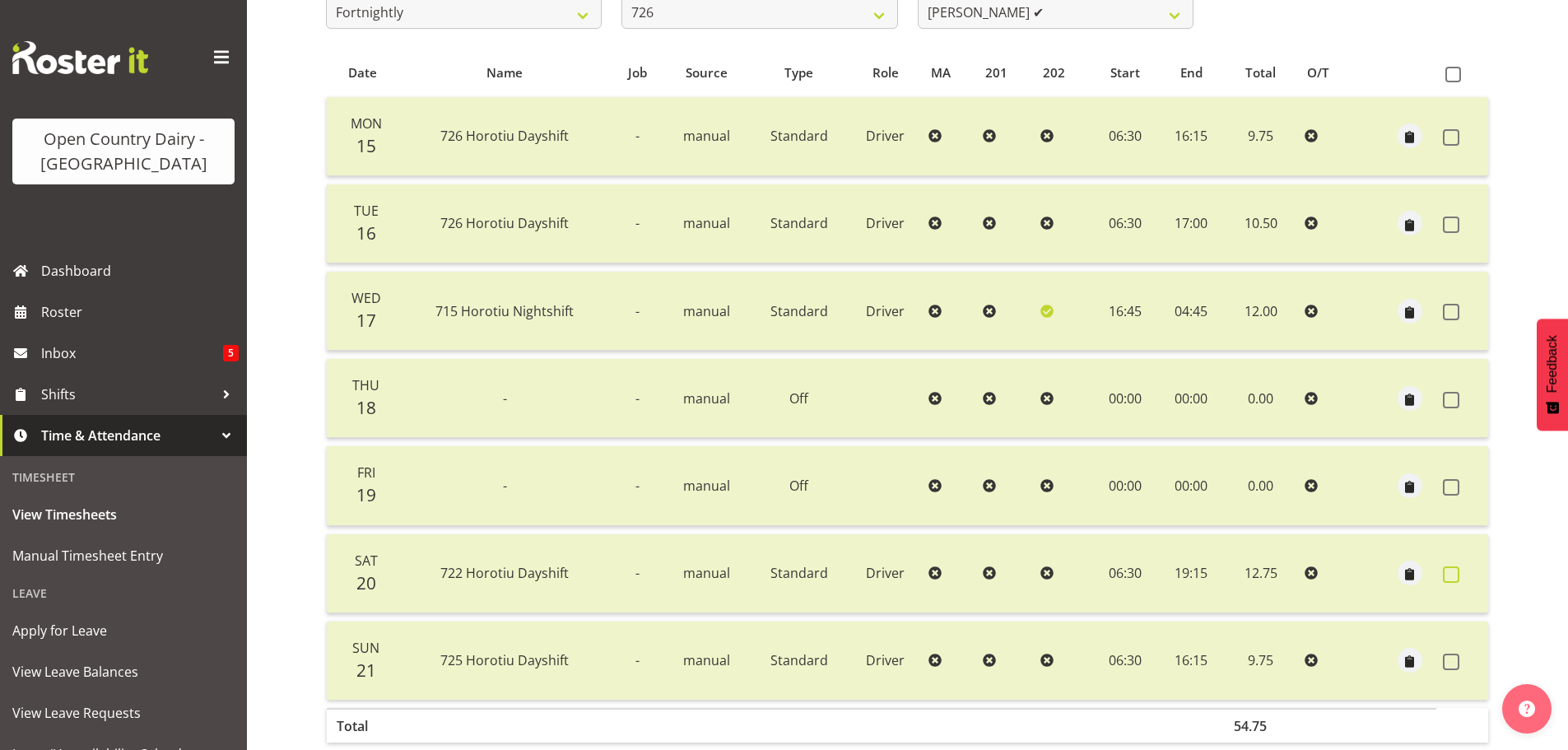
click at [1454, 574] on span at bounding box center [1451, 575] width 17 height 17
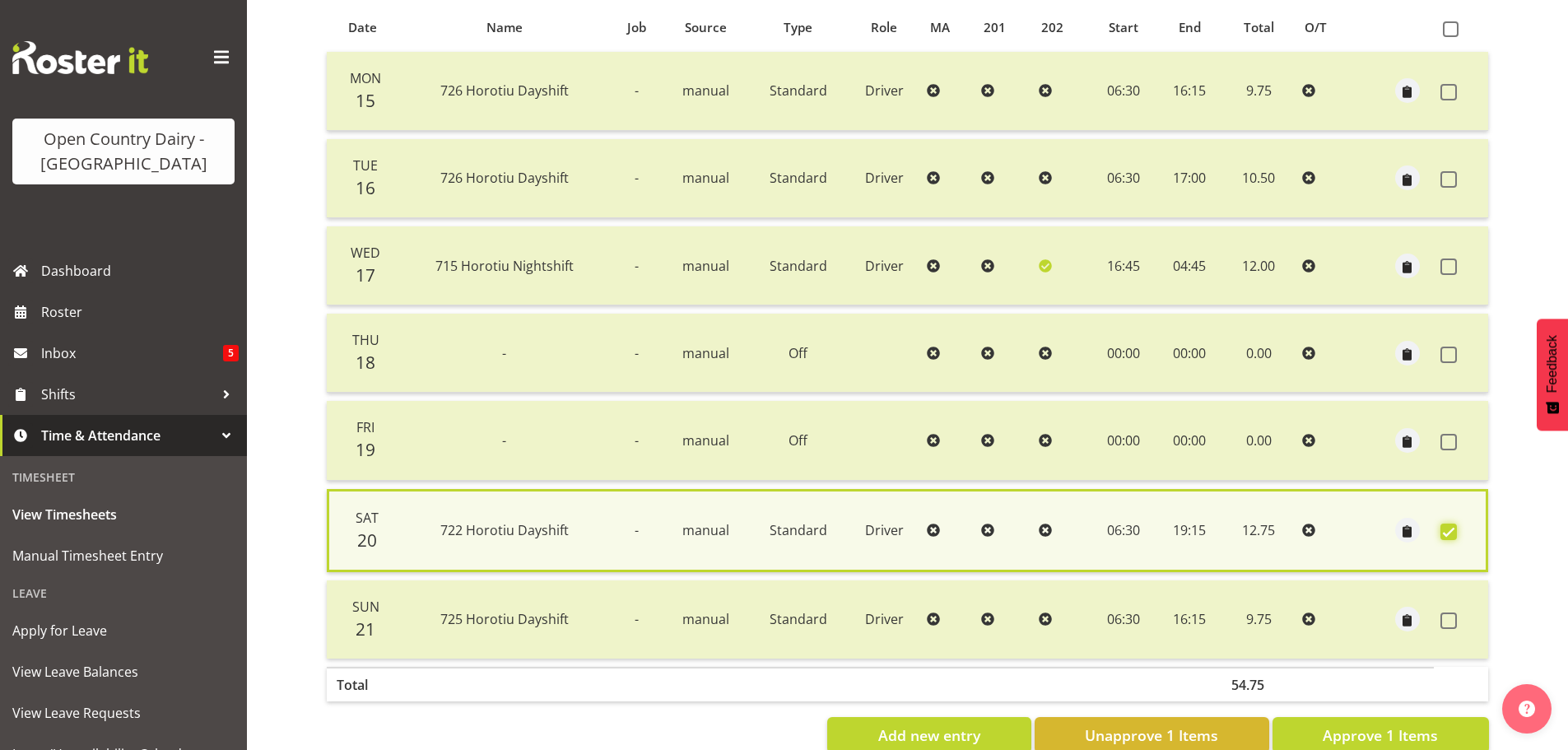
scroll to position [399, 0]
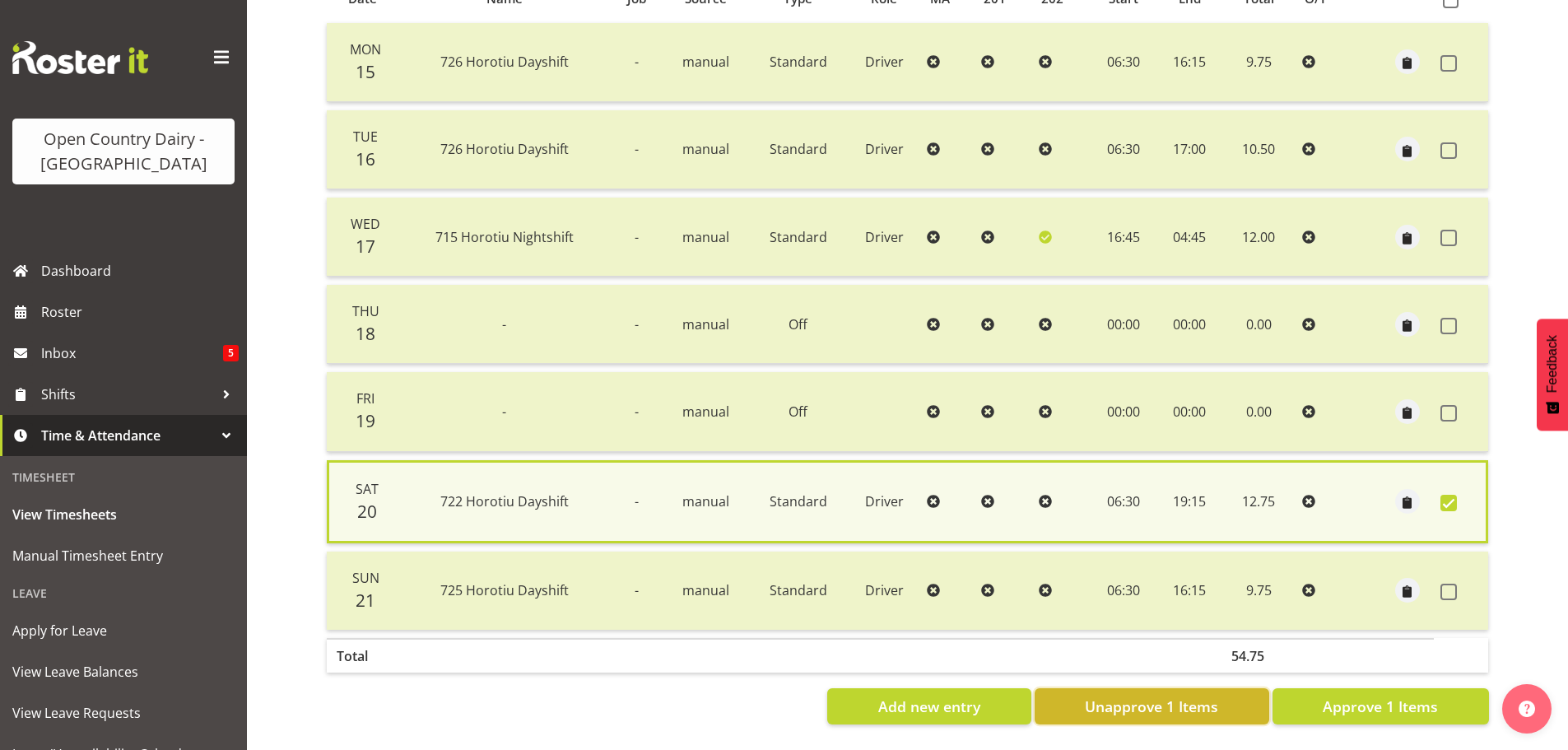
click at [1195, 695] on span "Unapprove 1 Items" at bounding box center [1151, 705] width 134 height 21
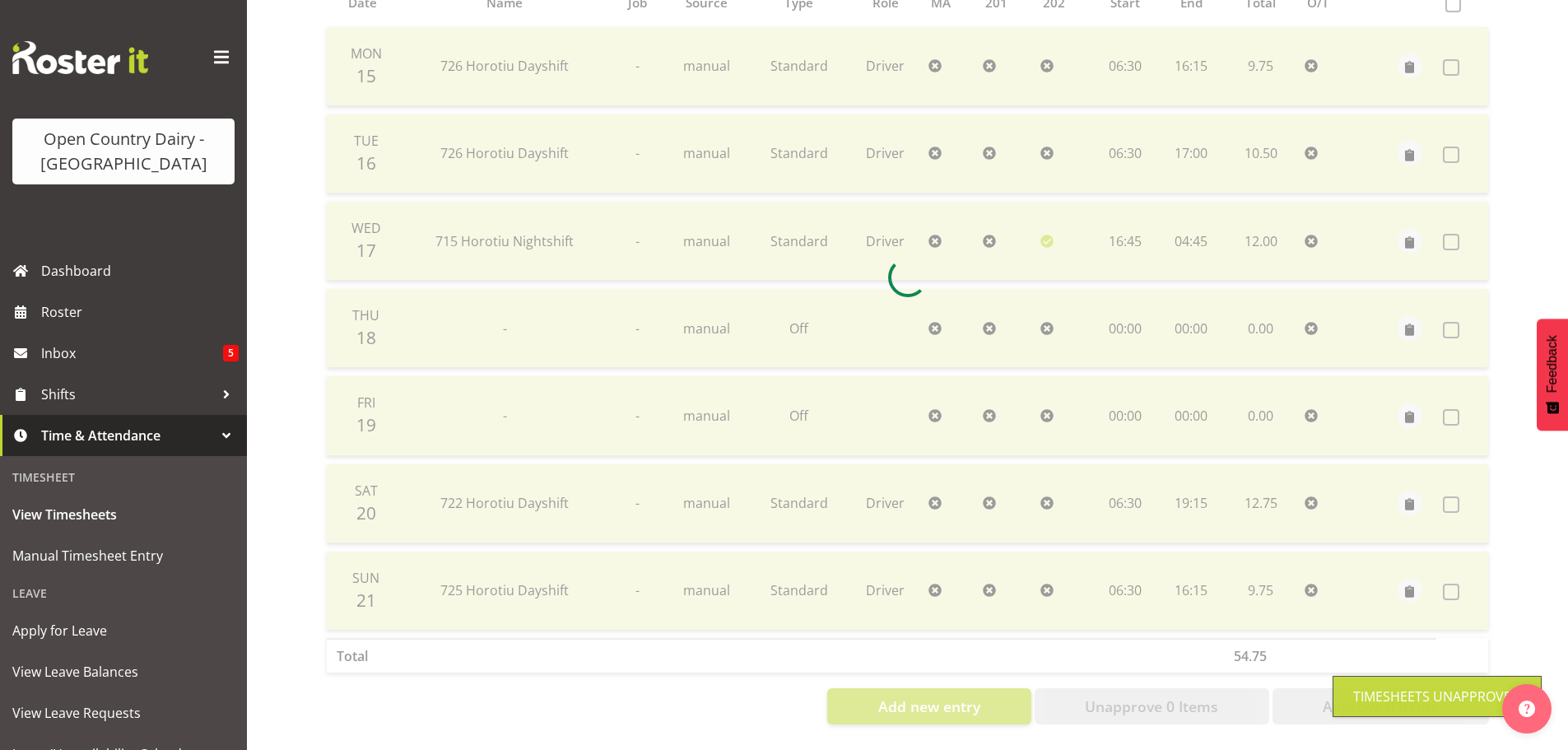
scroll to position [395, 0]
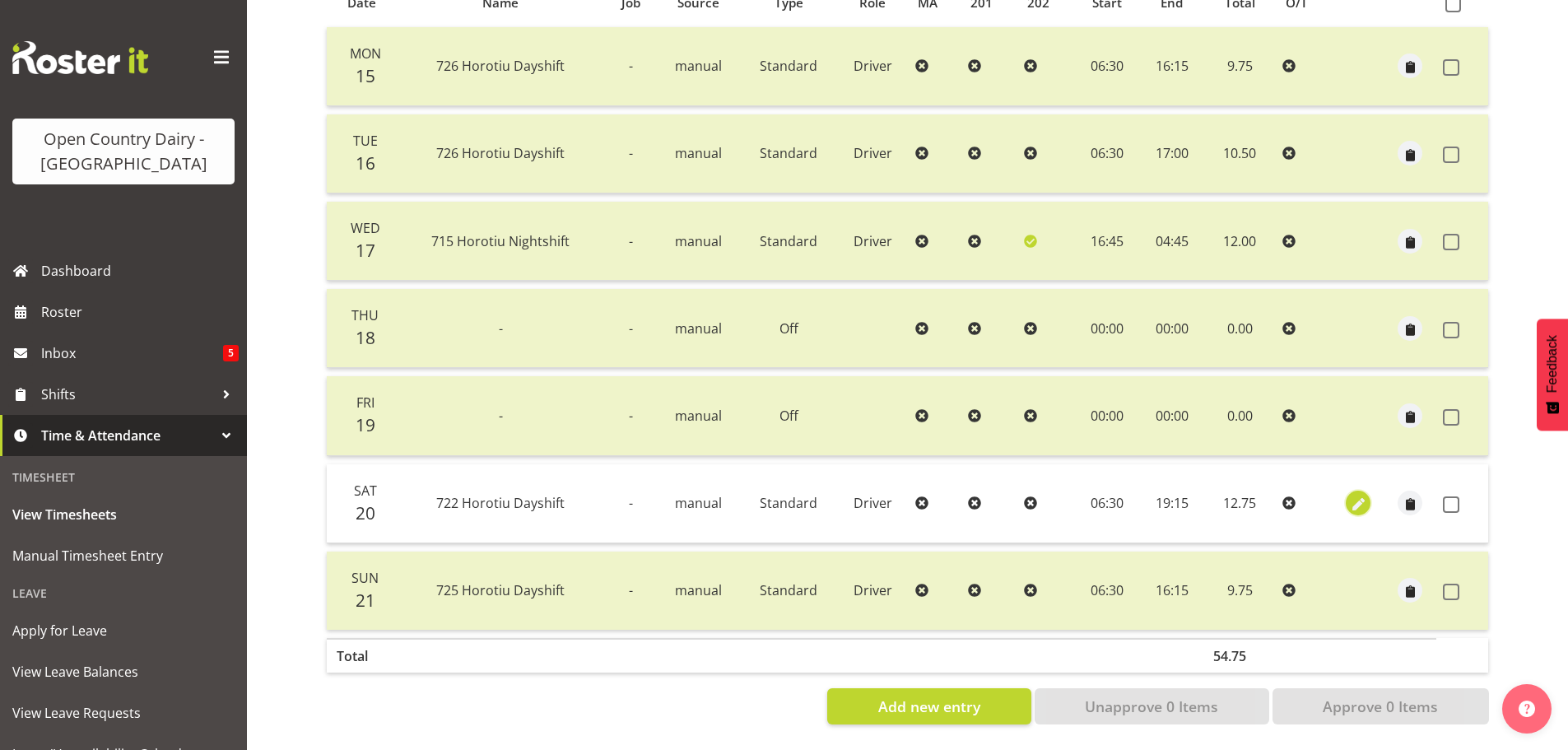
click at [1353, 495] on span "button" at bounding box center [1359, 504] width 19 height 19
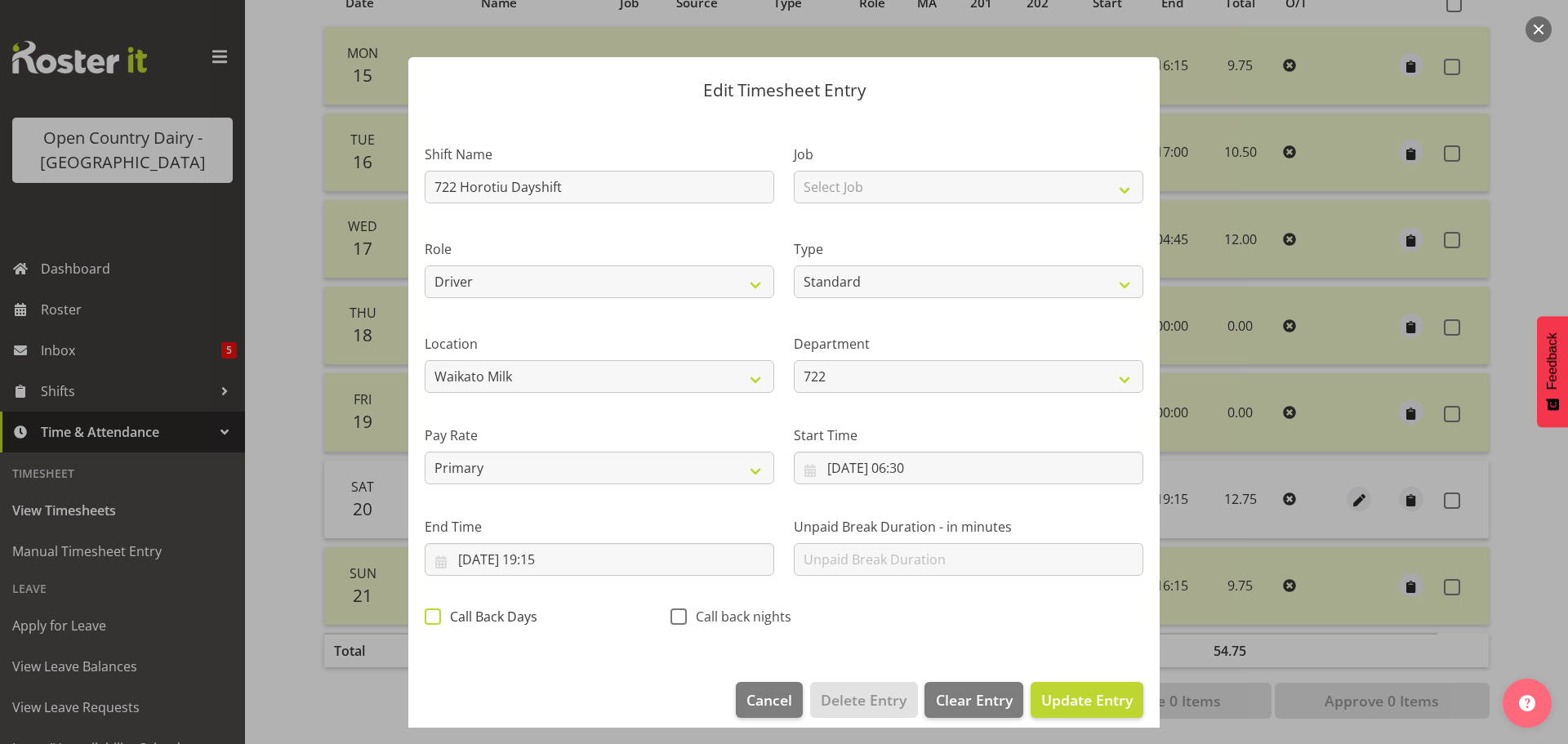
click at [436, 613] on span at bounding box center [433, 616] width 17 height 17
click at [435, 613] on input "Call Back Days" at bounding box center [430, 616] width 11 height 11
click at [1082, 705] on span "Update Entry" at bounding box center [1087, 699] width 92 height 19
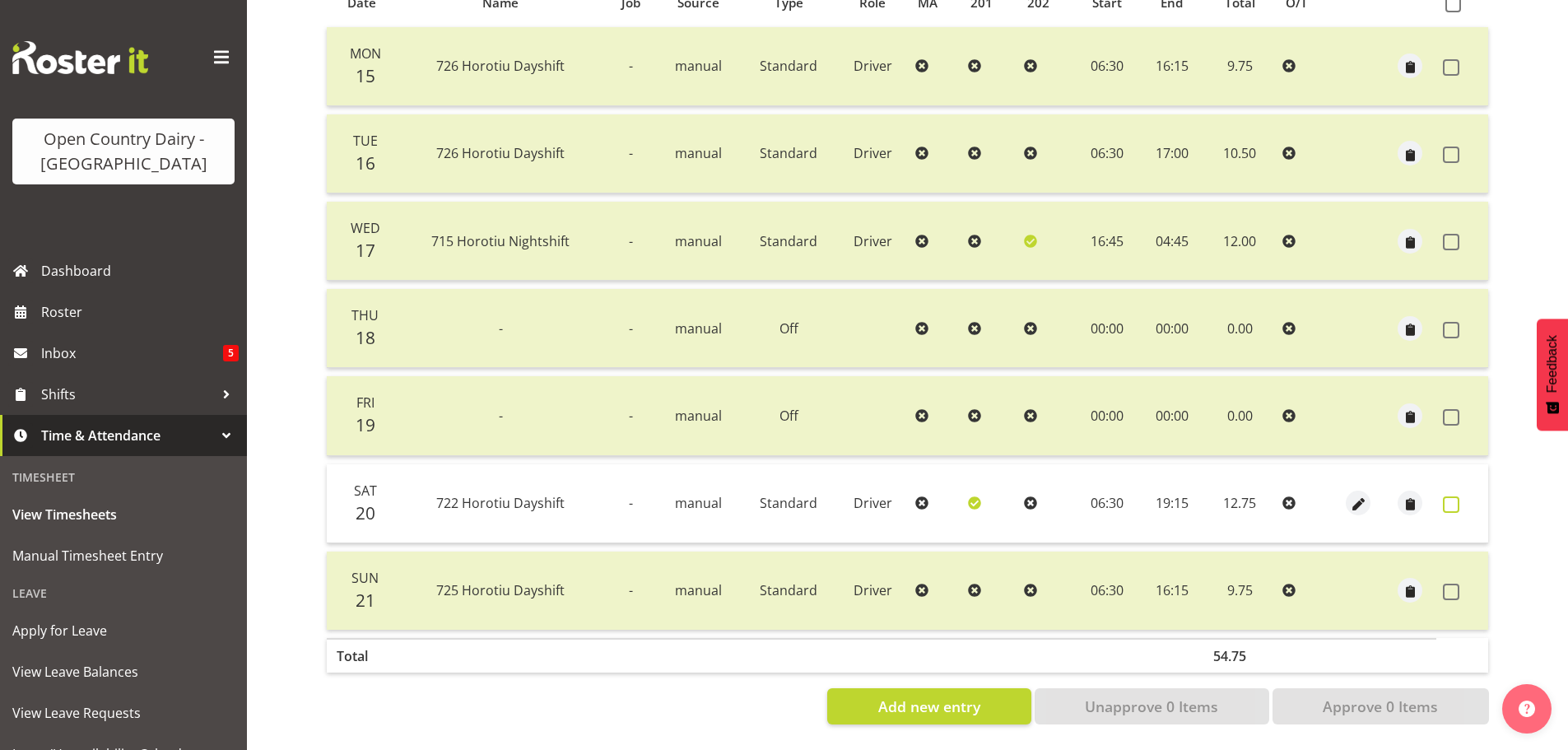
click at [1457, 496] on label at bounding box center [1455, 504] width 25 height 17
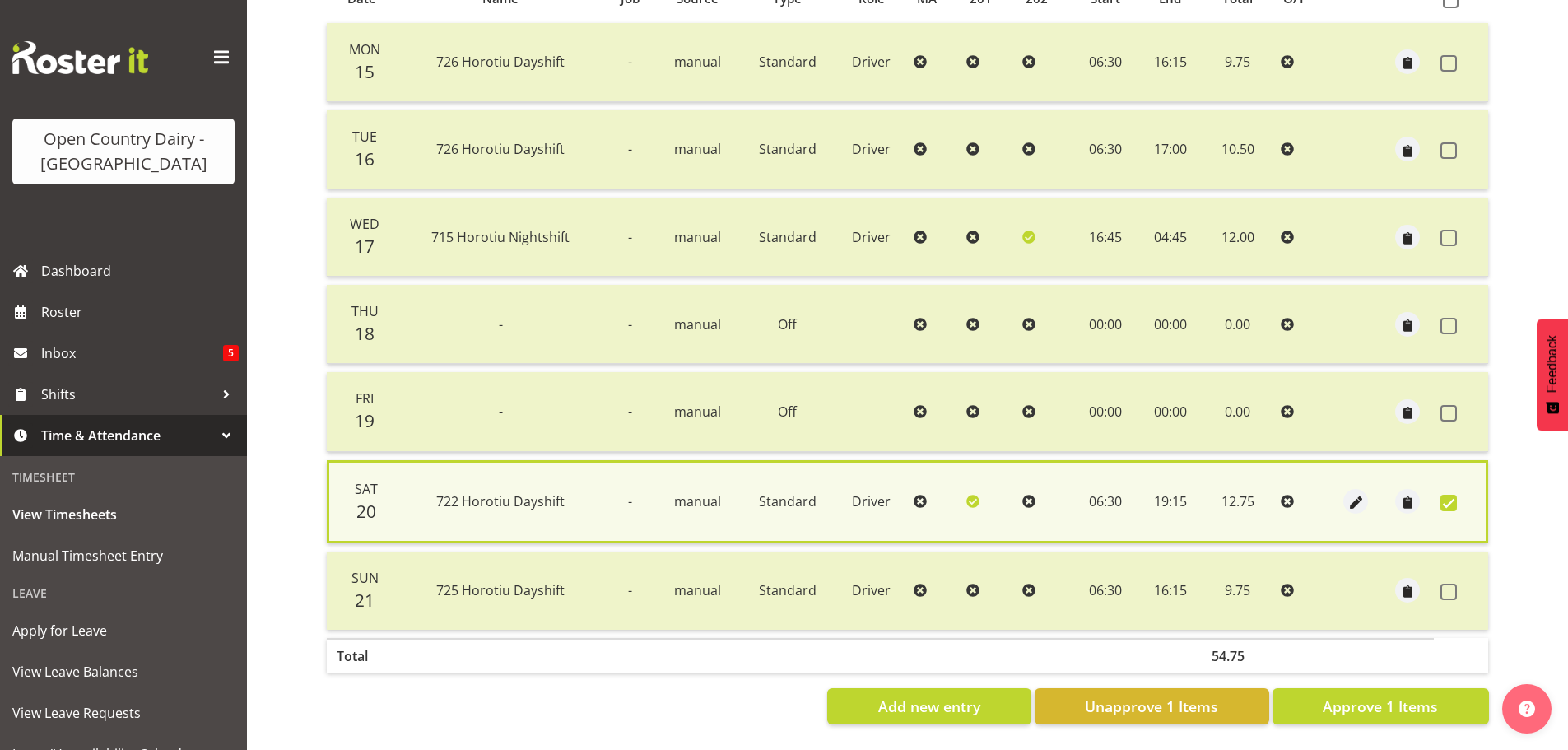
click at [1447, 494] on span at bounding box center [1449, 503] width 17 height 17
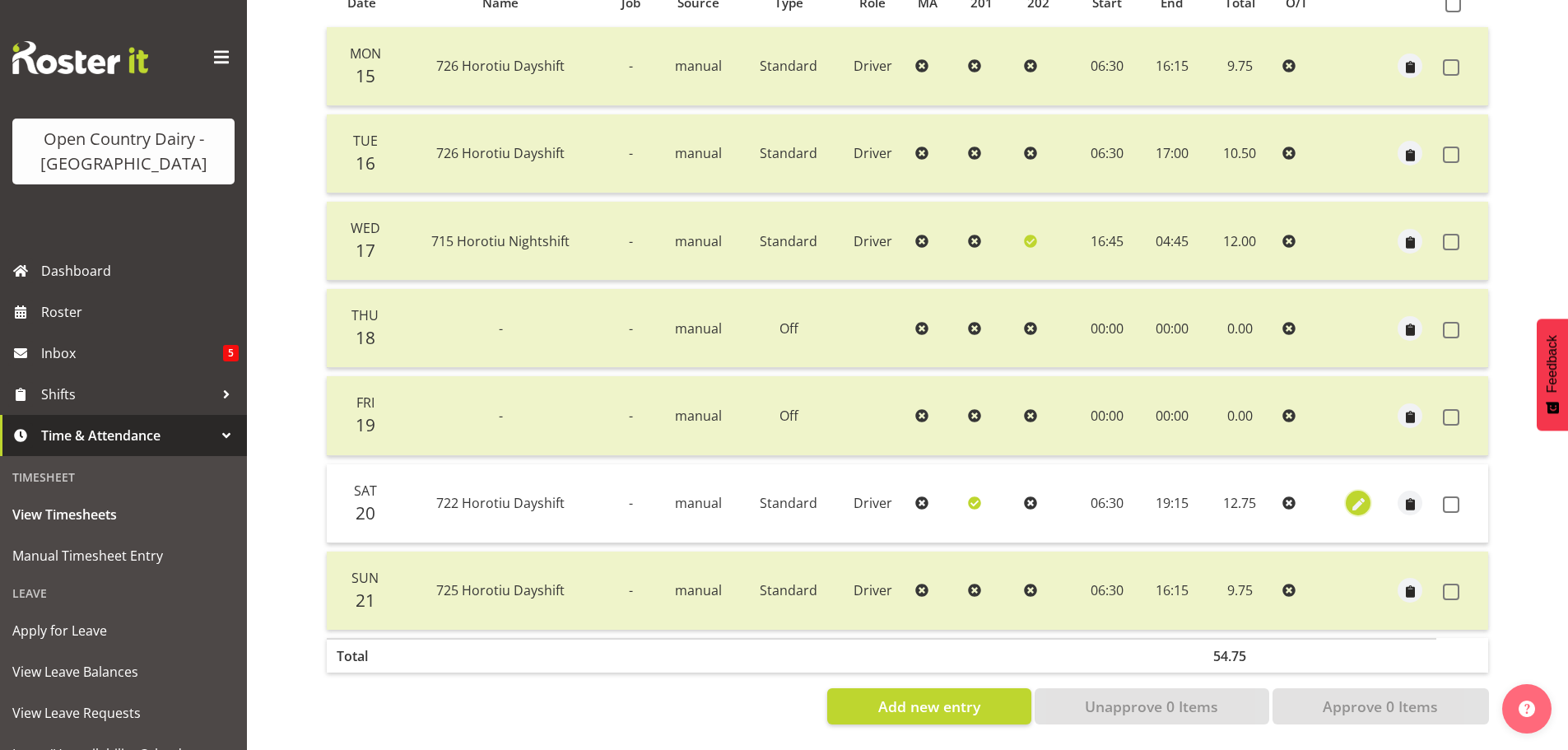
click at [1356, 495] on span "button" at bounding box center [1359, 504] width 19 height 19
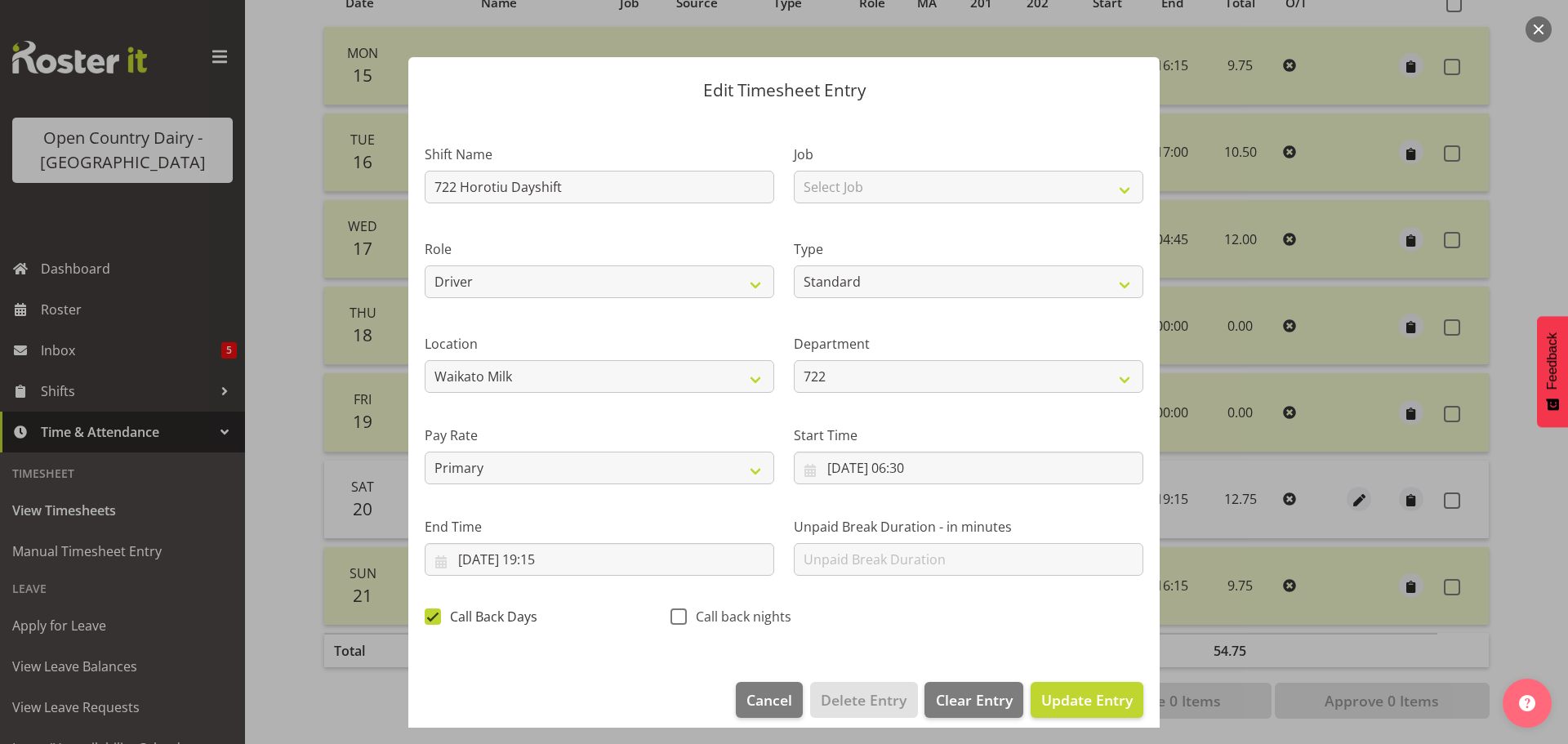
click at [435, 617] on span at bounding box center [433, 616] width 17 height 17
click at [435, 617] on input "Call Back Days" at bounding box center [430, 616] width 11 height 11
click at [1067, 699] on span "Update Entry" at bounding box center [1087, 699] width 92 height 19
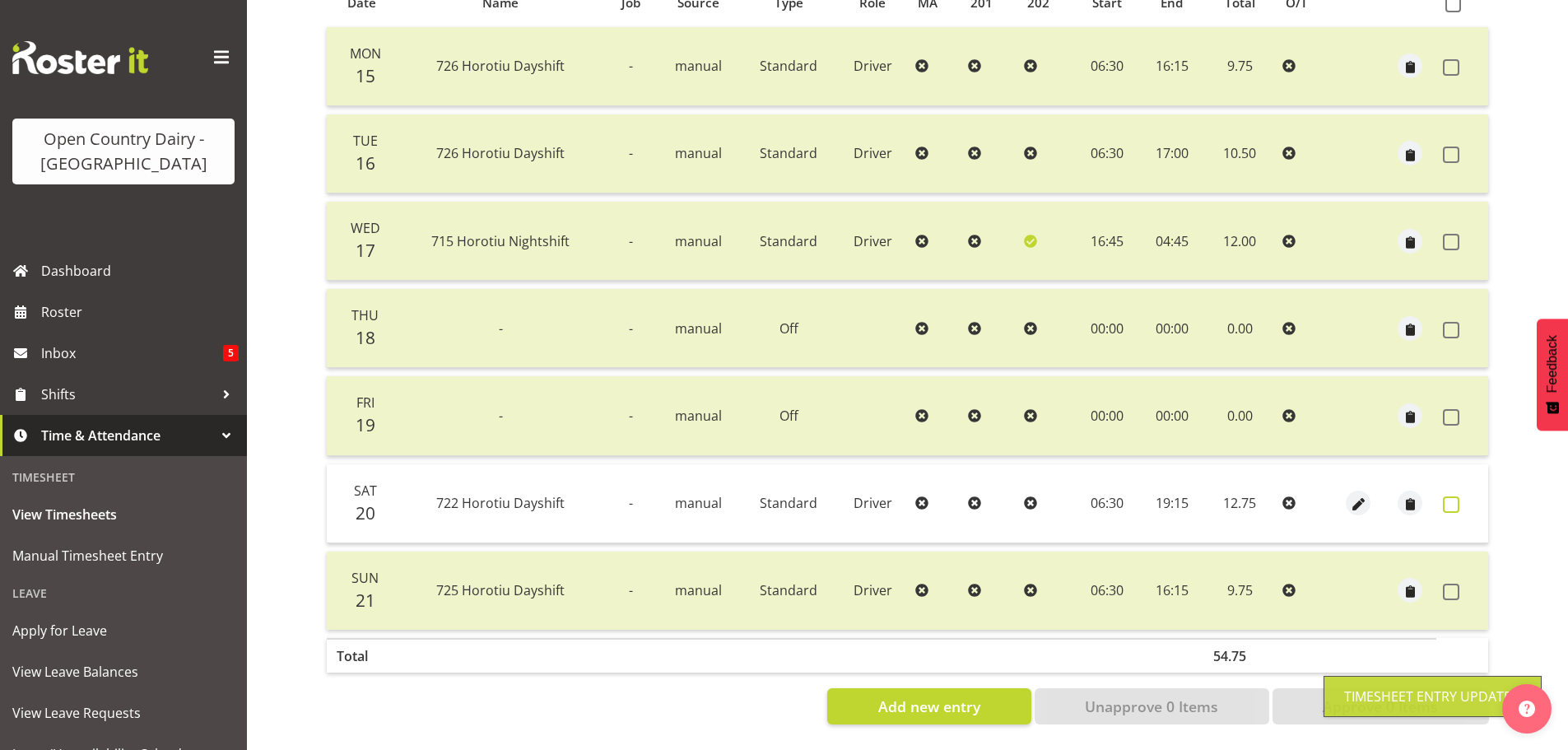
click at [1454, 497] on span at bounding box center [1451, 504] width 17 height 17
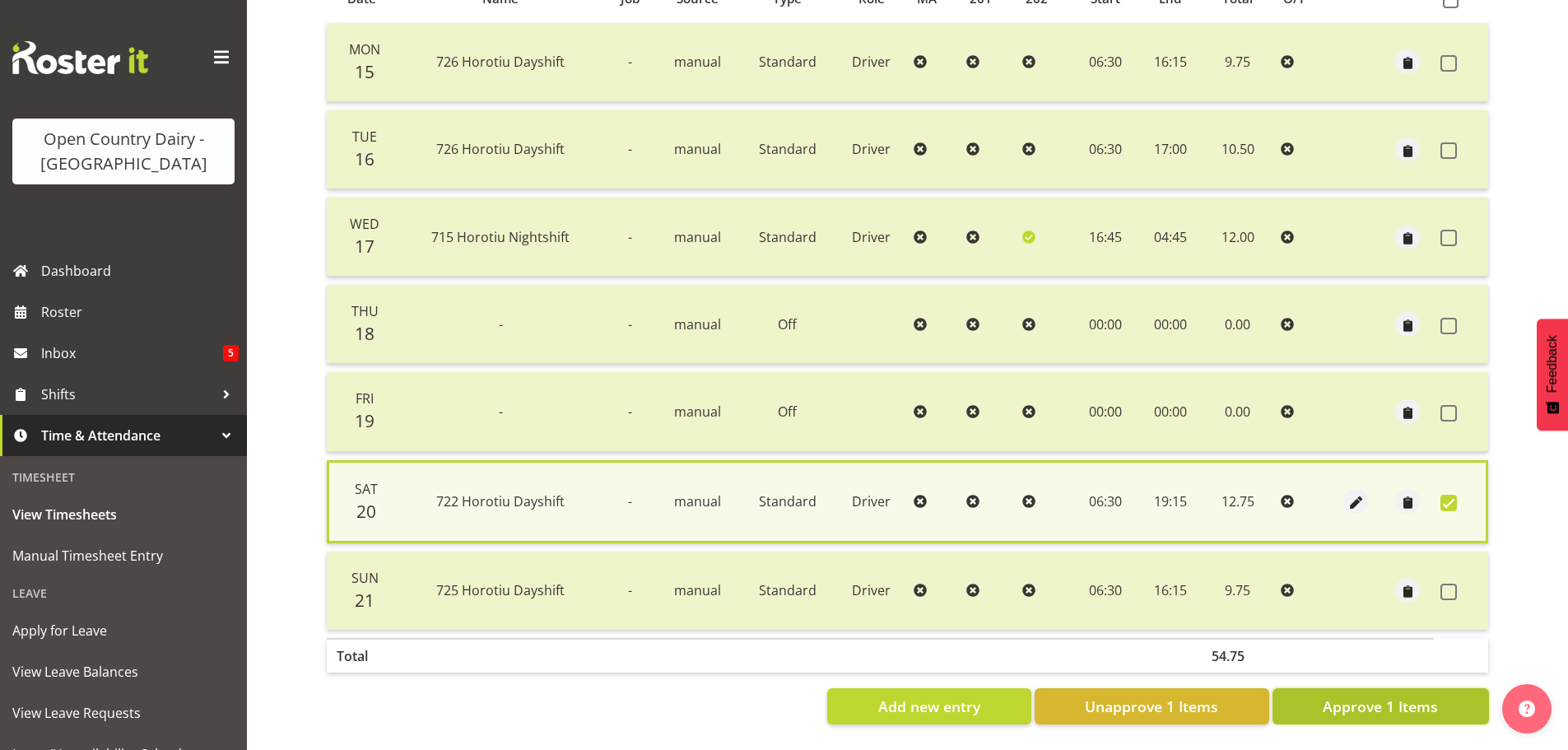
click at [1310, 688] on button "Approve 1 Items" at bounding box center [1380, 705] width 216 height 36
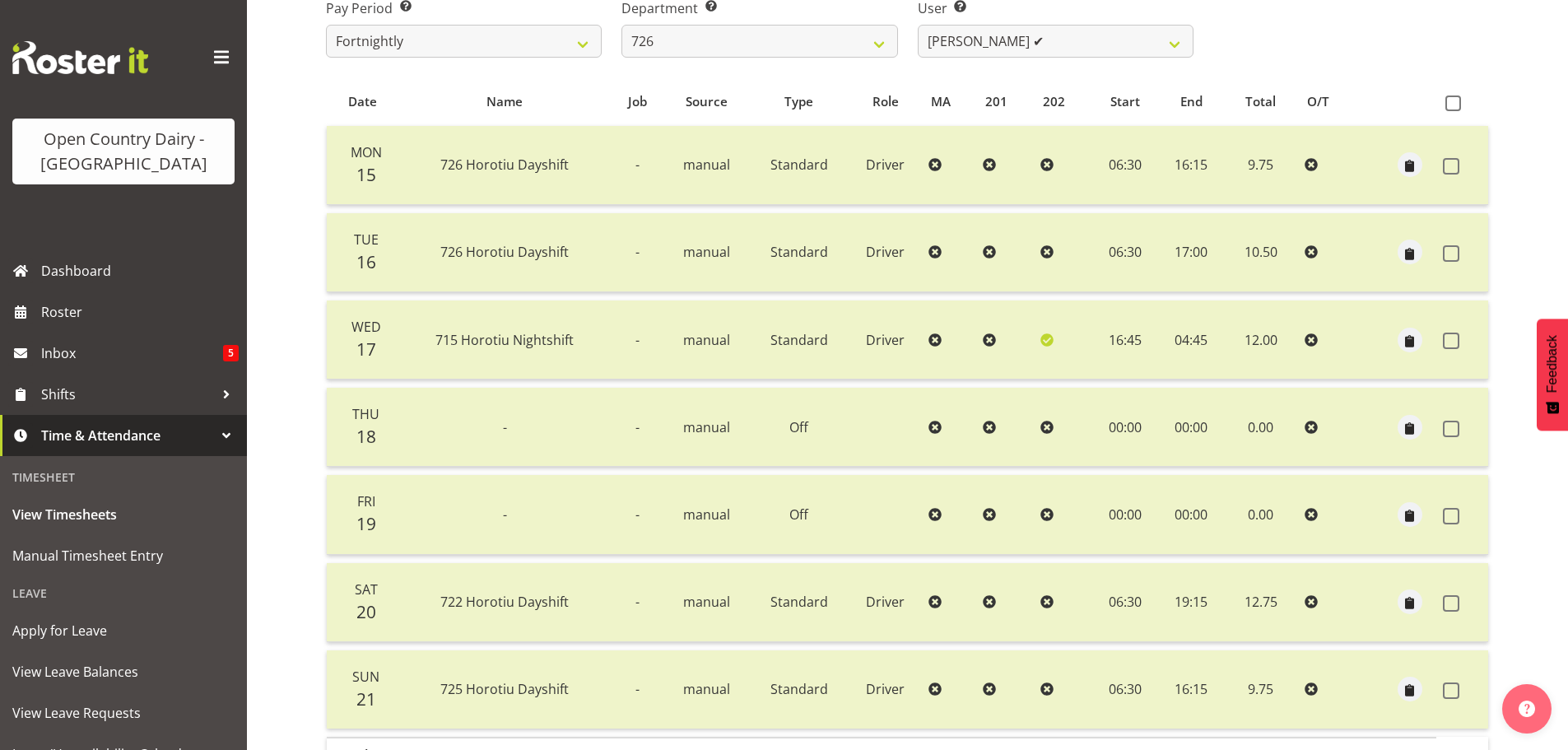
scroll to position [66, 0]
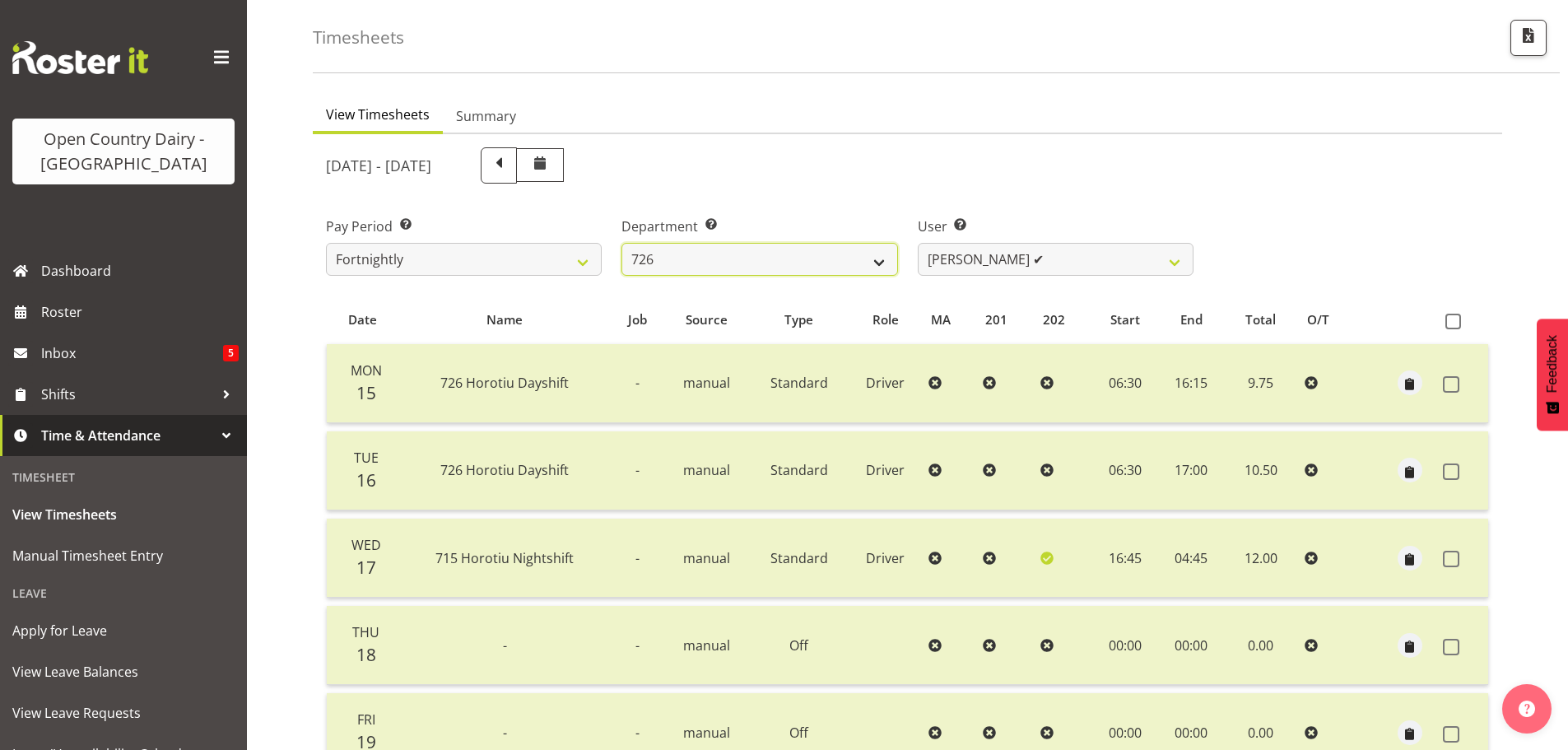
click at [866, 253] on select "701 702 703 704 705 706 707 708 709 710 711 712 713 714 715 716 717 718 719 720" at bounding box center [759, 259] width 276 height 33
click at [1006, 267] on select "Angela Burrill ✔ Bryan Leathart ✔ Harpreet Singh ✔ Kerry Young ❌" at bounding box center [1056, 259] width 276 height 33
click at [918, 243] on select "Angela Burrill ✔ Bryan Leathart ✔ Harpreet Singh ✔ Kerry Young ❌" at bounding box center [1056, 259] width 276 height 33
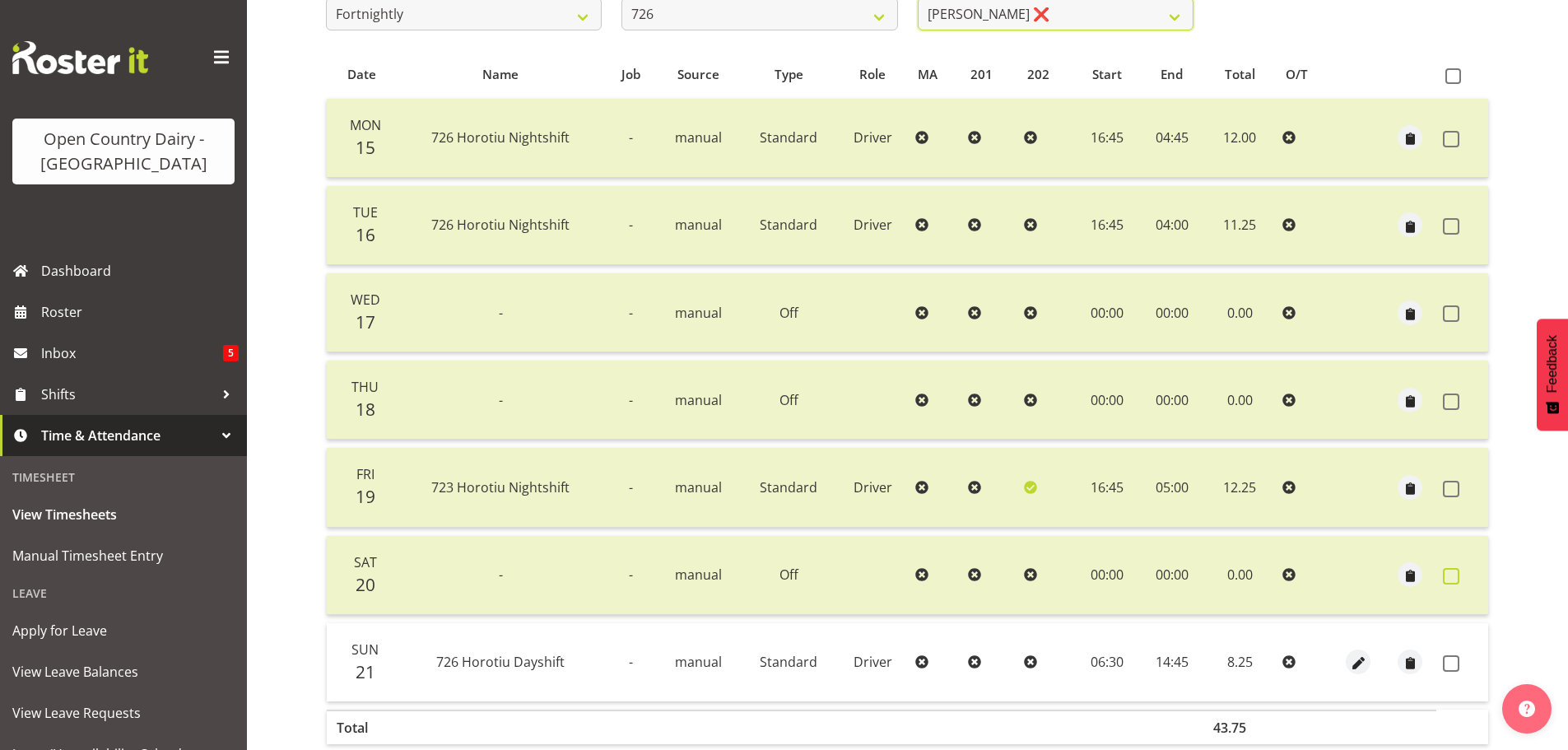
scroll to position [313, 0]
click at [1449, 659] on span at bounding box center [1451, 662] width 17 height 17
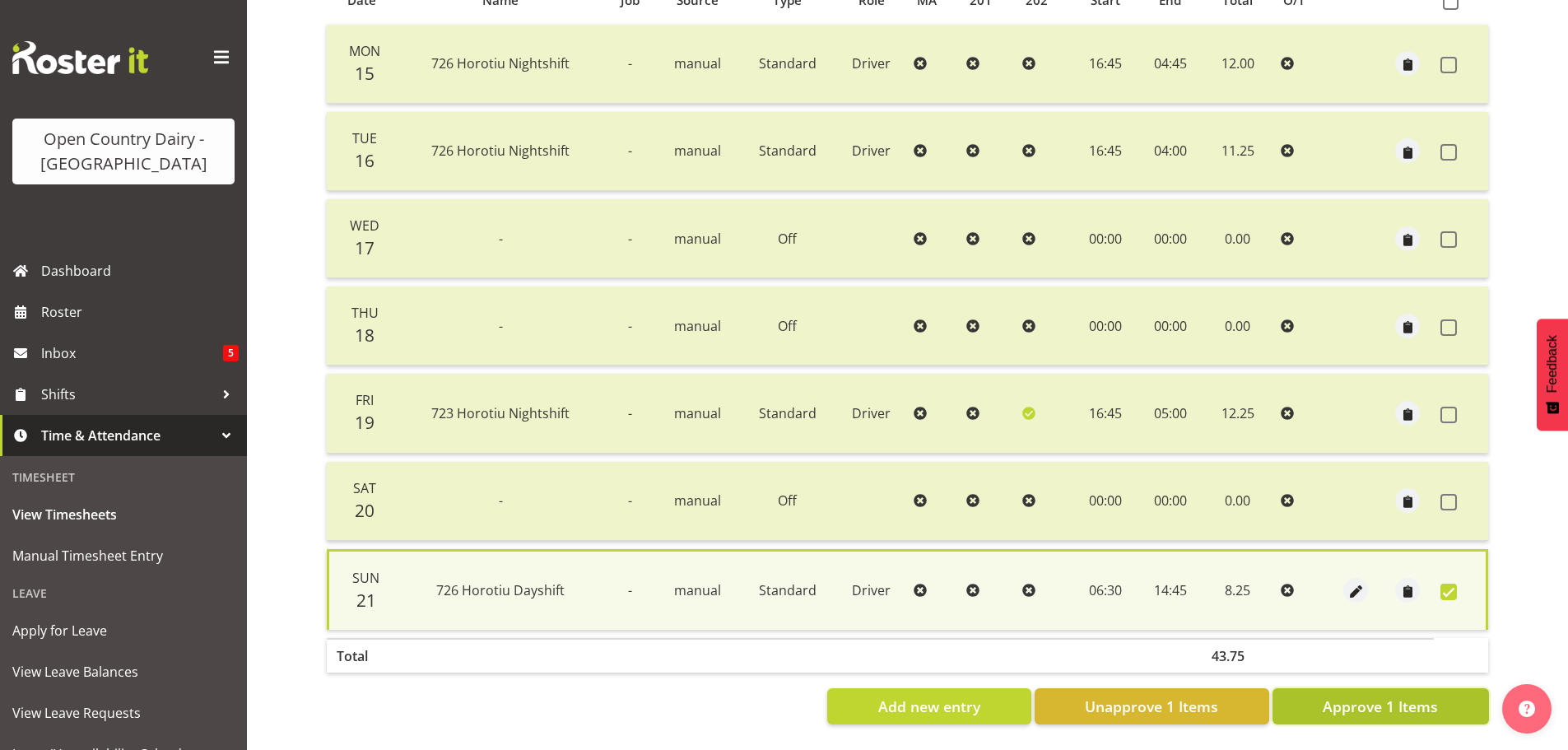
click at [1393, 700] on span "Approve 1 Items" at bounding box center [1380, 705] width 115 height 21
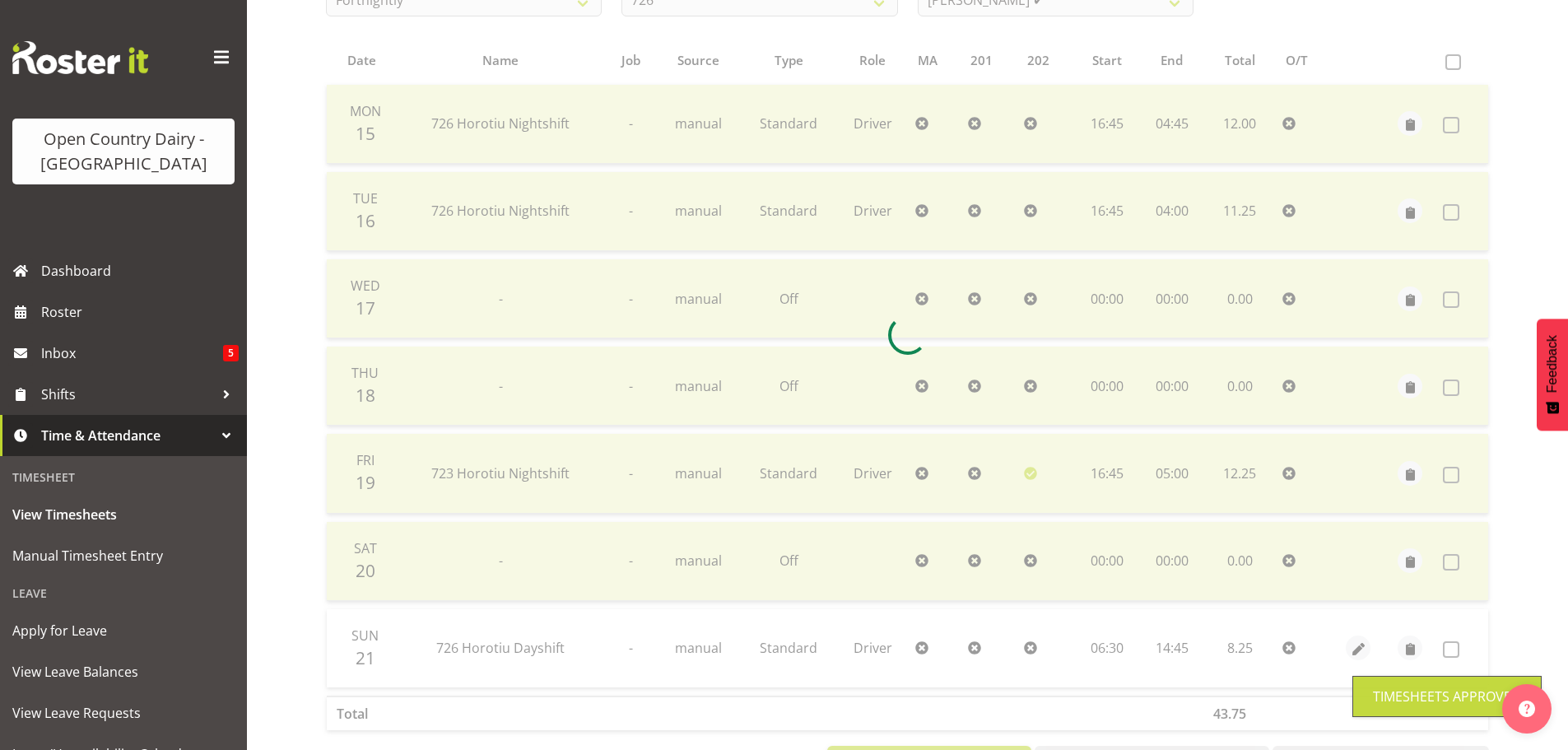
scroll to position [148, 0]
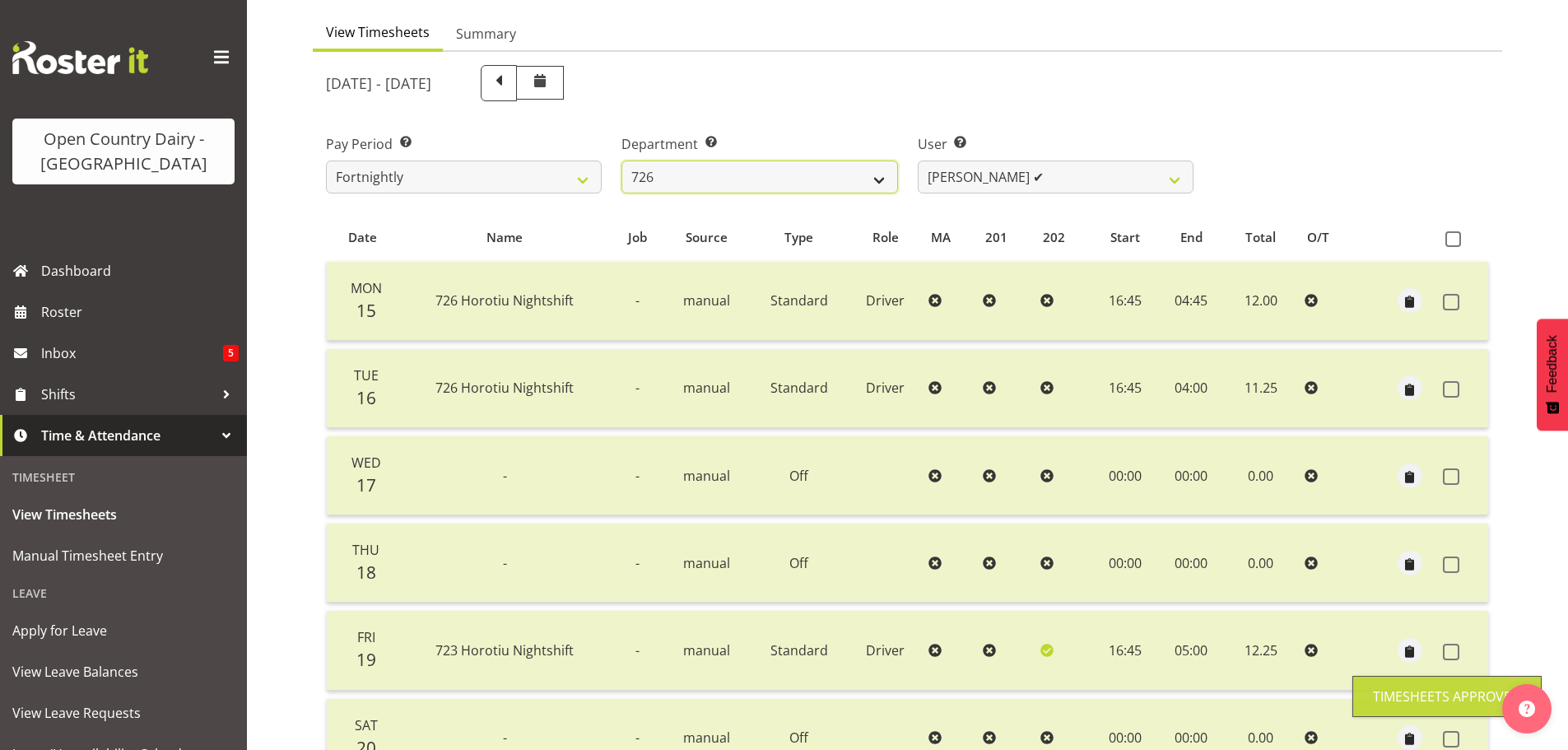
click at [777, 168] on select "701 702 703 704 705 706 707 708 709 710 711 712 713 714 715 716 717 718 719 720" at bounding box center [759, 177] width 276 height 33
click at [621, 161] on select "701 702 703 704 705 706 707 708 709 710 711 712 713 714 715 716 717 718 719 720" at bounding box center [759, 177] width 276 height 33
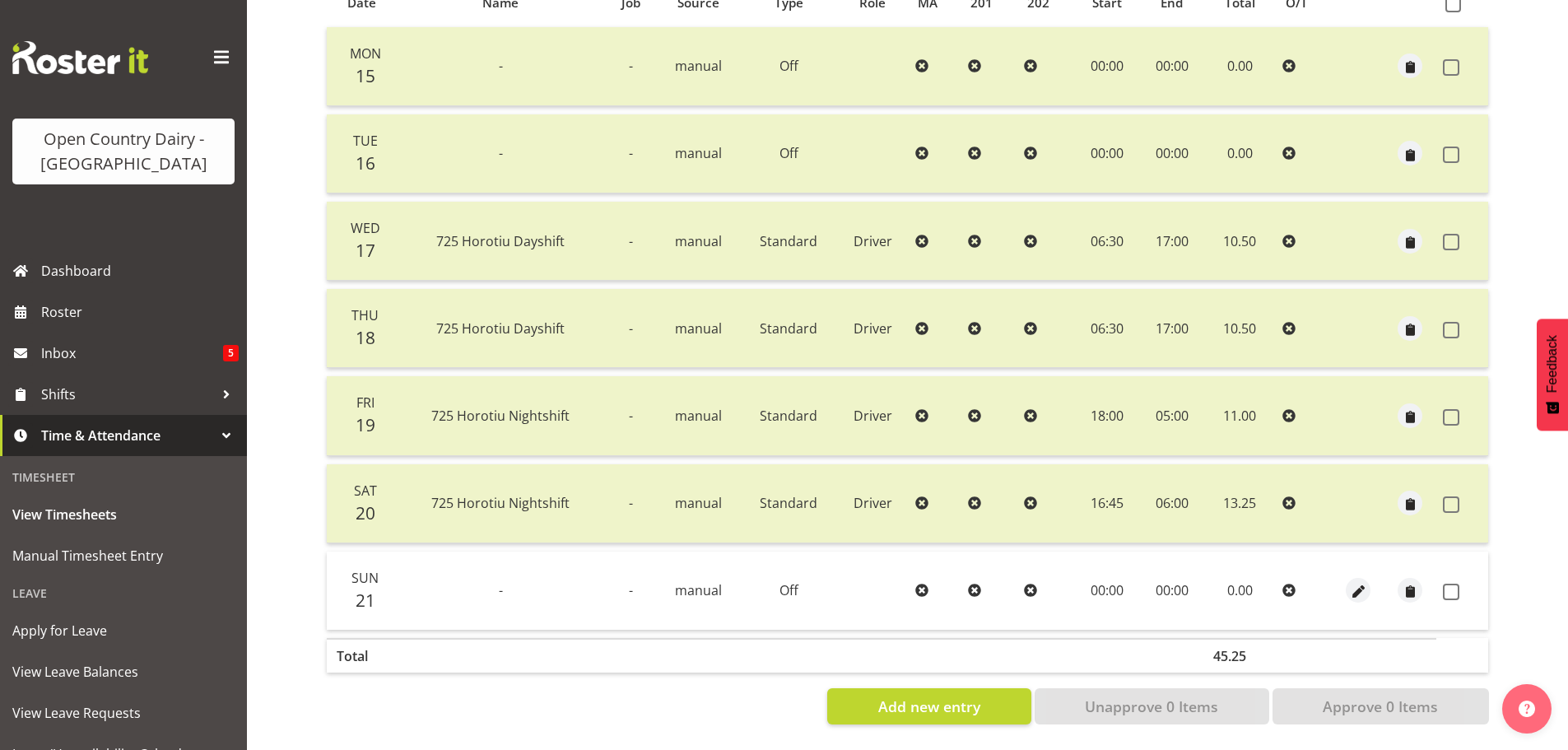
scroll to position [395, 0]
click at [1450, 584] on span at bounding box center [1451, 592] width 17 height 17
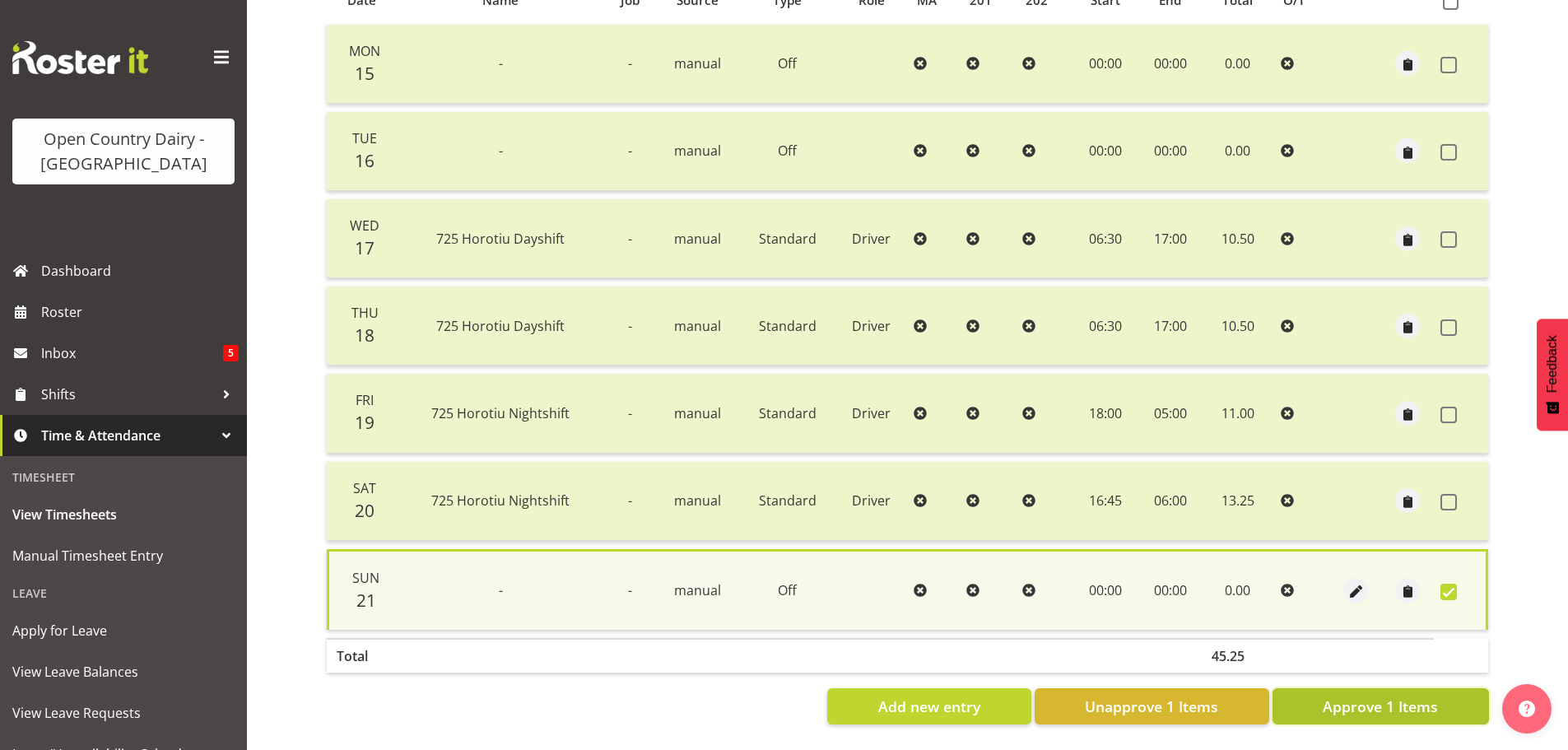
click at [1437, 695] on span "Approve 1 Items" at bounding box center [1380, 705] width 115 height 21
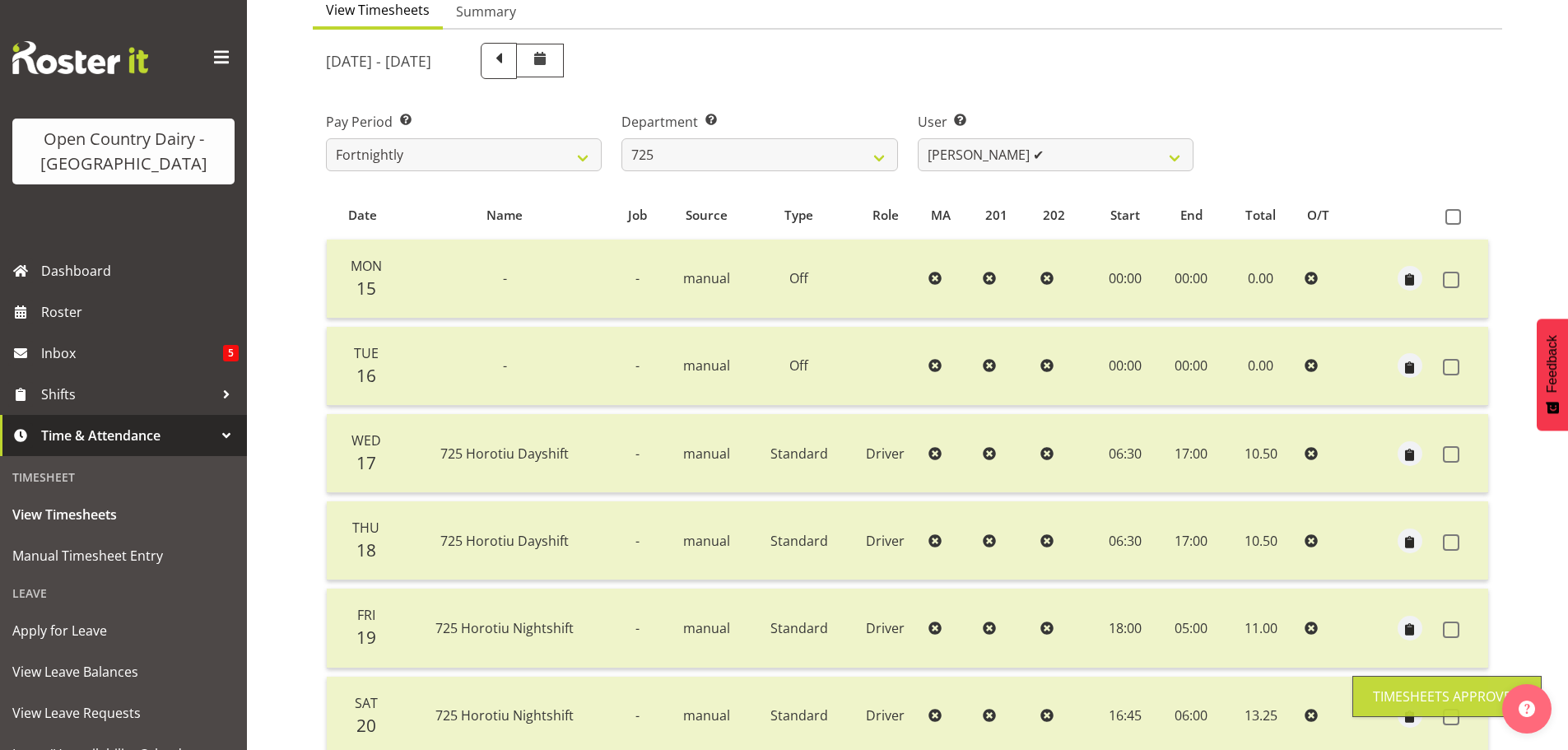
scroll to position [148, 0]
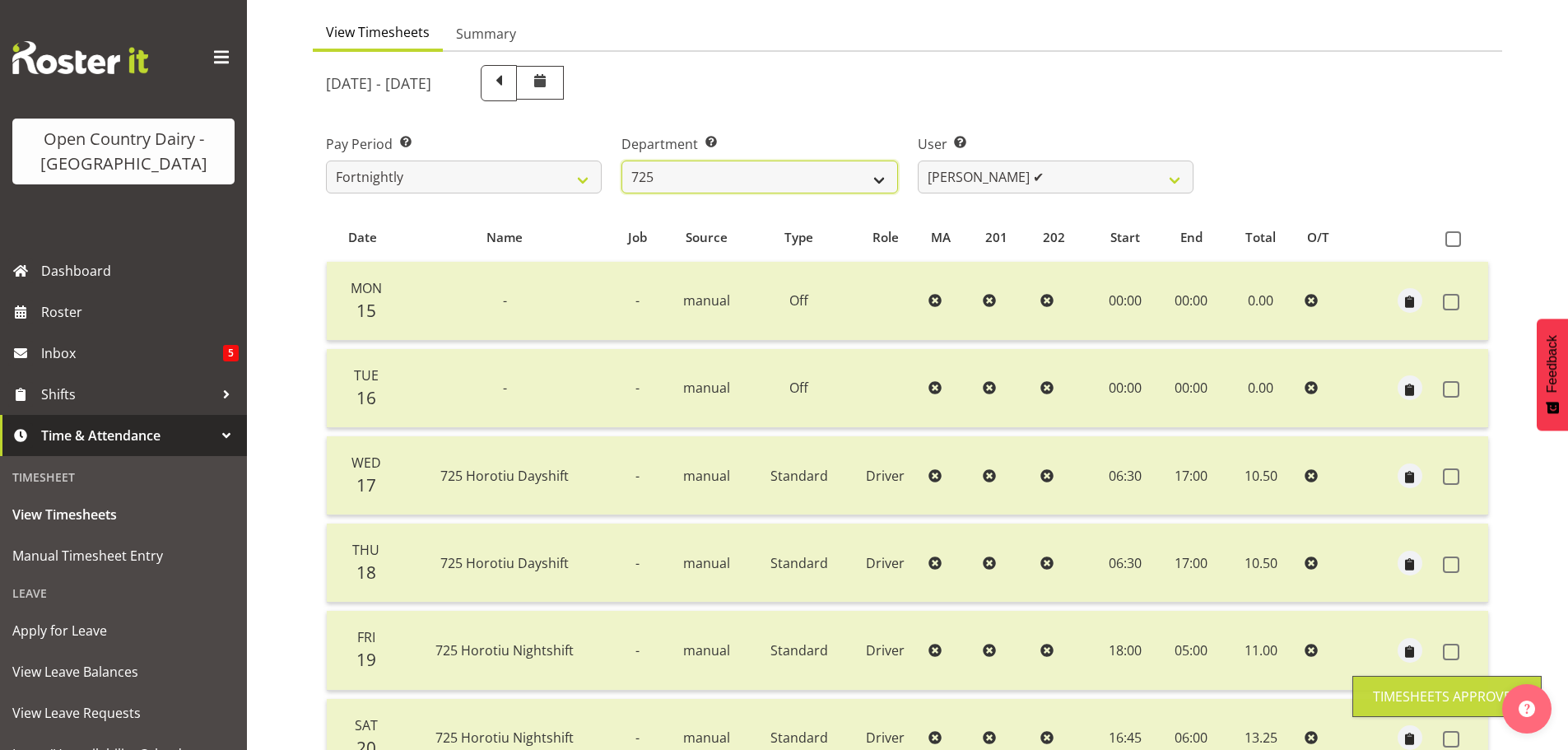
click at [868, 181] on select "701 702 703 704 705 706 707 708 709 710 711 712 713 714 715 716 717 718 719 720" at bounding box center [759, 177] width 276 height 33
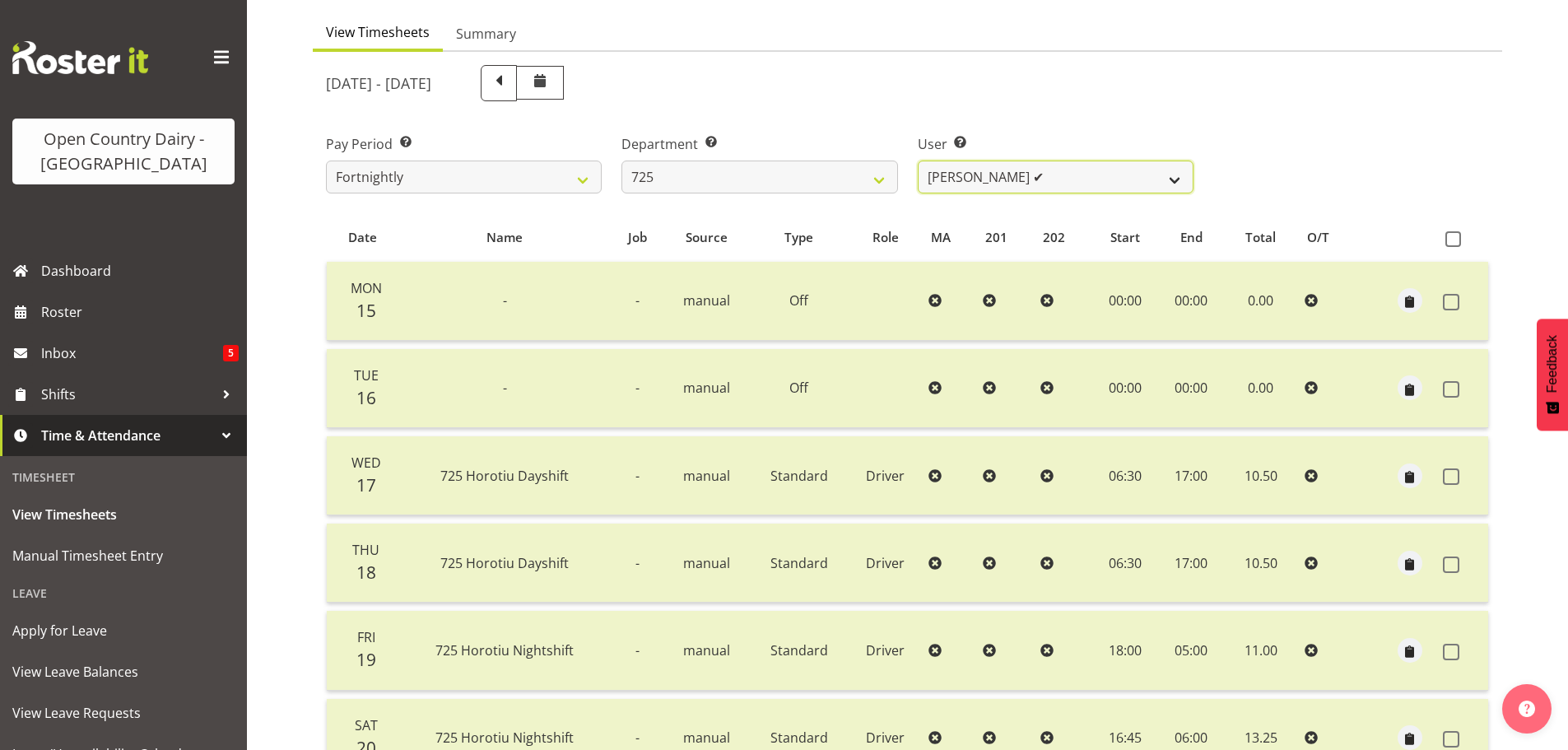
click at [987, 169] on select "Bhupinder Dhaliwal ✔ Gurpreet Singh Kahlon ❌ Hendrik Potgieter ❌ Len Grace ❌" at bounding box center [1056, 177] width 276 height 33
click at [918, 161] on select "Bhupinder Dhaliwal ✔ Gurpreet Singh Kahlon ❌ Hendrik Potgieter ❌ Len Grace ❌" at bounding box center [1056, 177] width 276 height 33
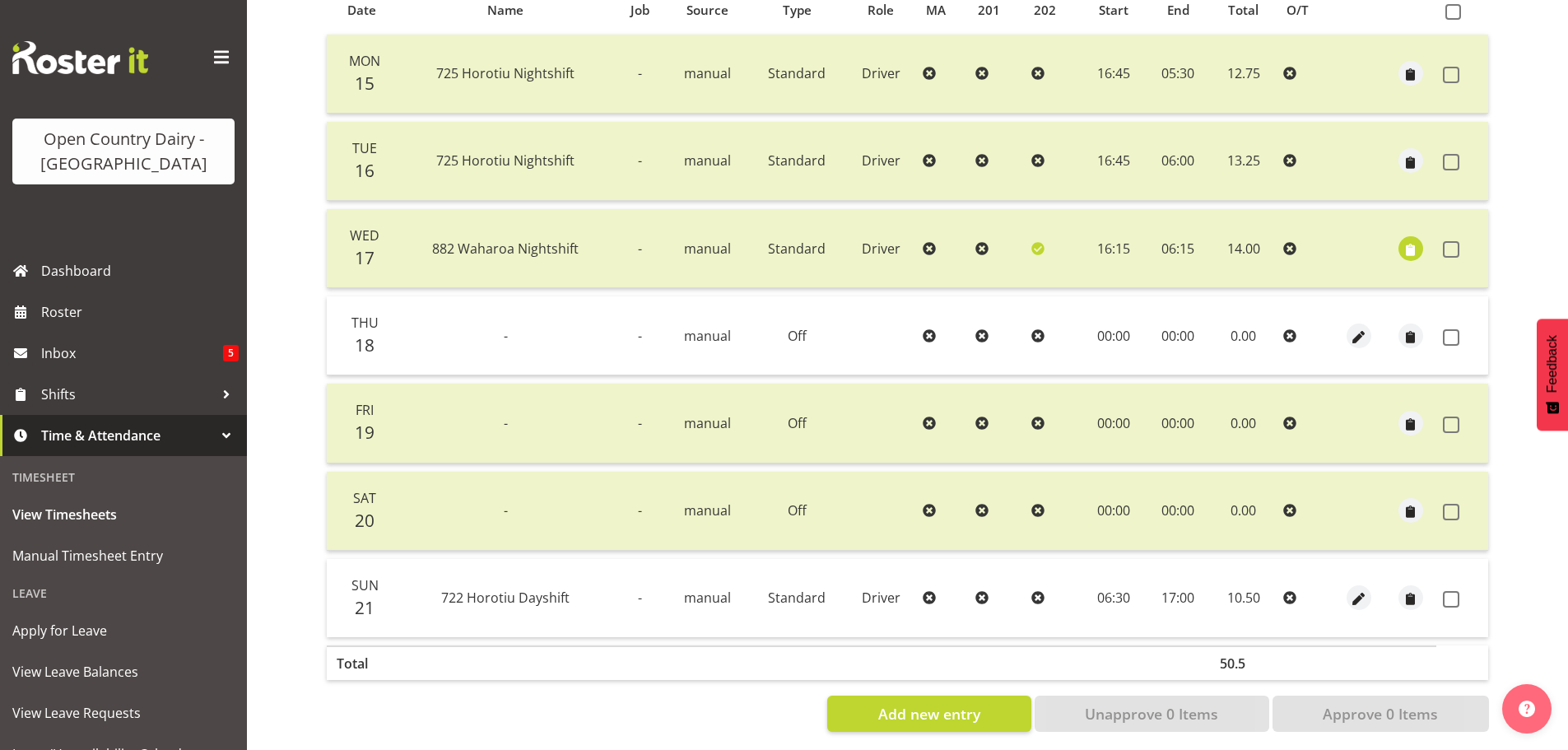
scroll to position [395, 0]
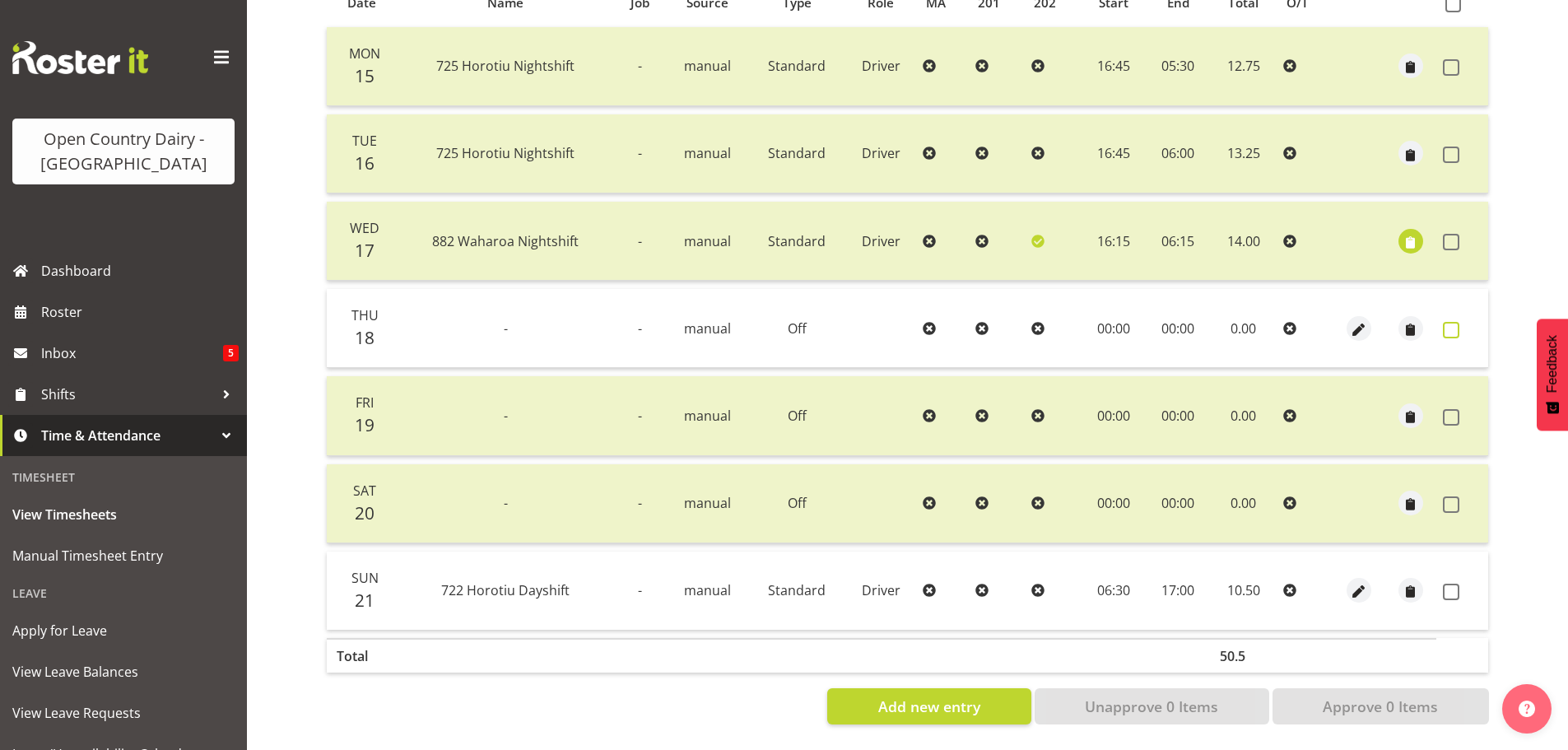
click at [1457, 322] on span at bounding box center [1451, 330] width 17 height 17
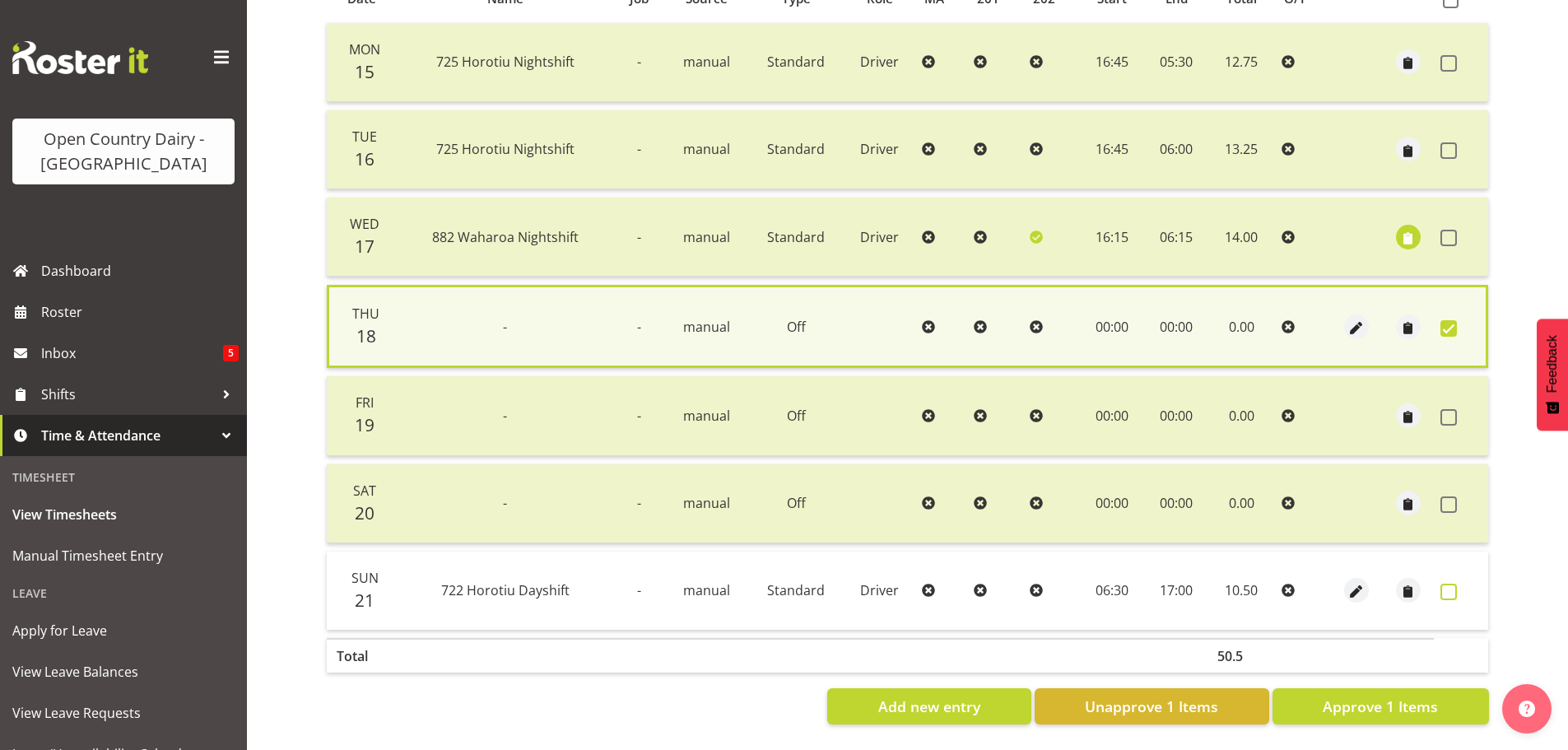
click at [1448, 584] on span at bounding box center [1449, 592] width 17 height 17
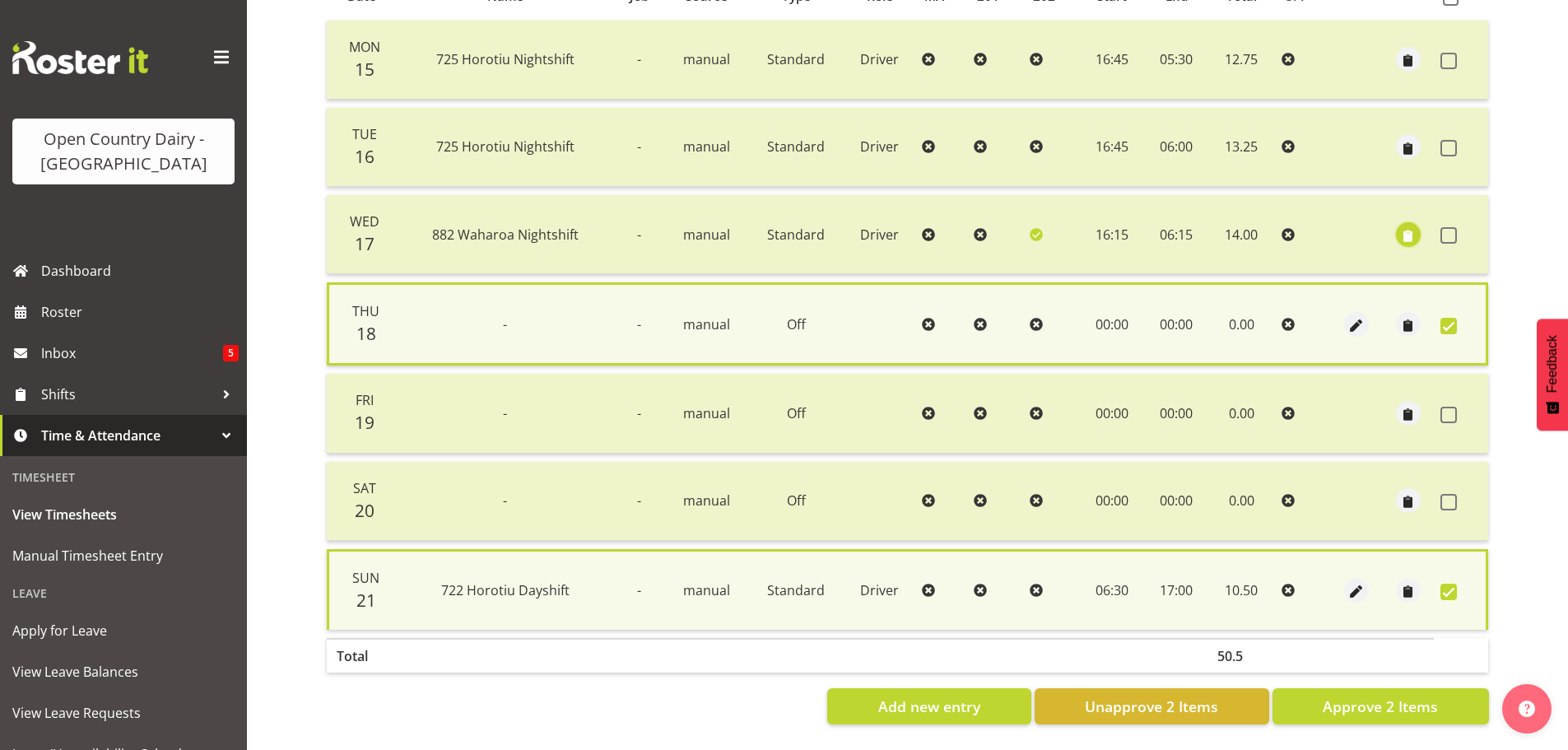
click at [1406, 230] on span "button" at bounding box center [1407, 235] width 19 height 19
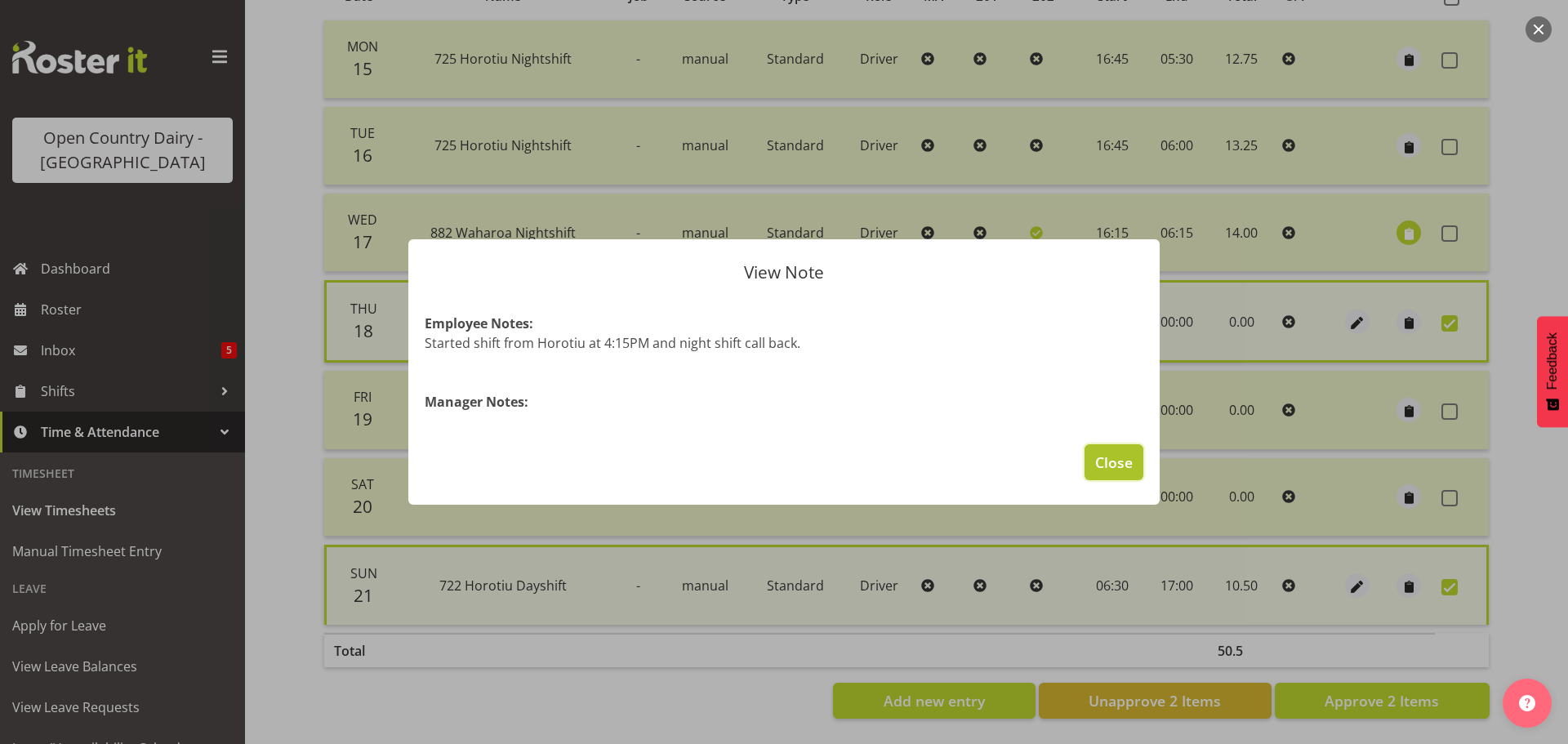
click at [1103, 461] on span "Close" at bounding box center [1113, 461] width 38 height 21
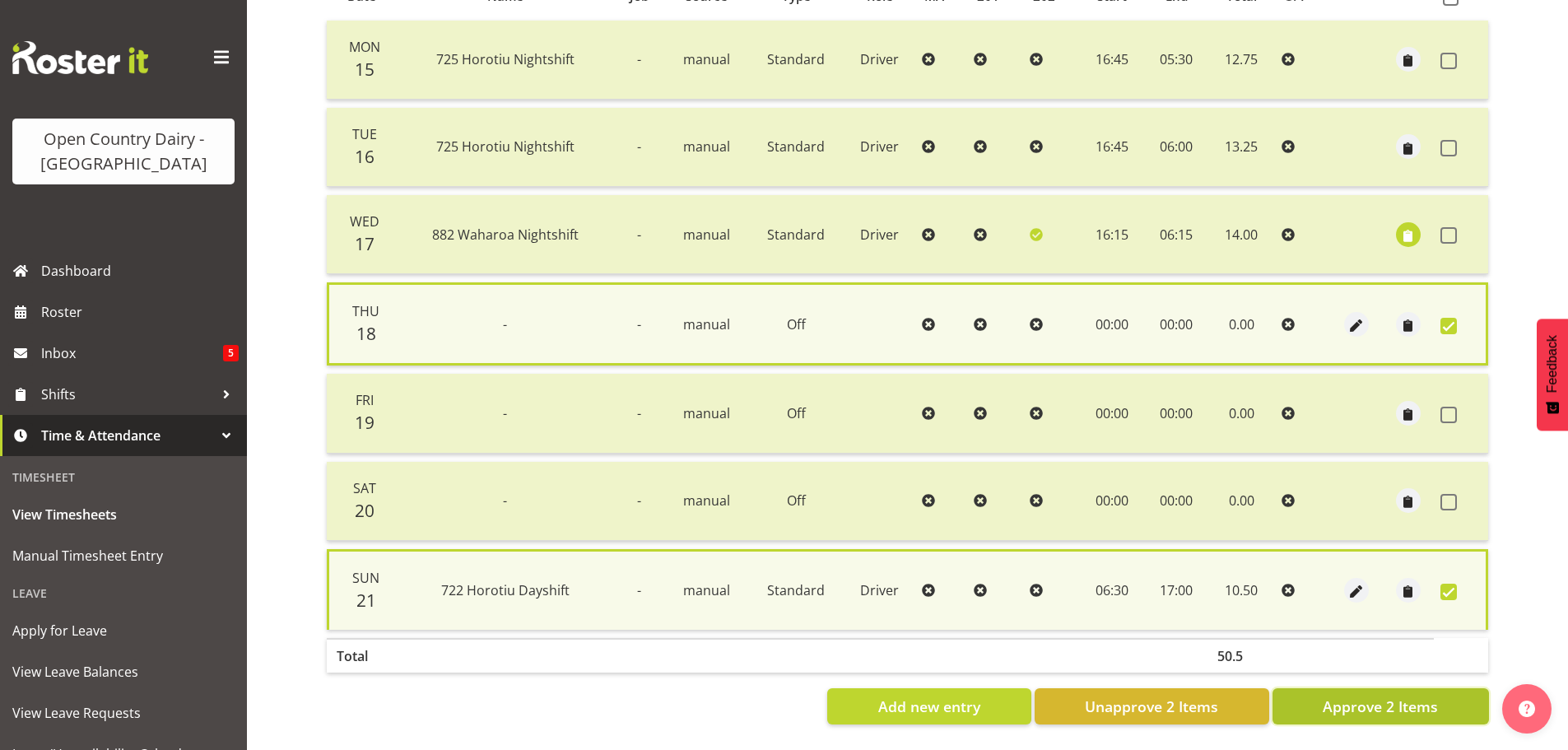
click at [1408, 700] on span "Approve 2 Items" at bounding box center [1380, 705] width 115 height 21
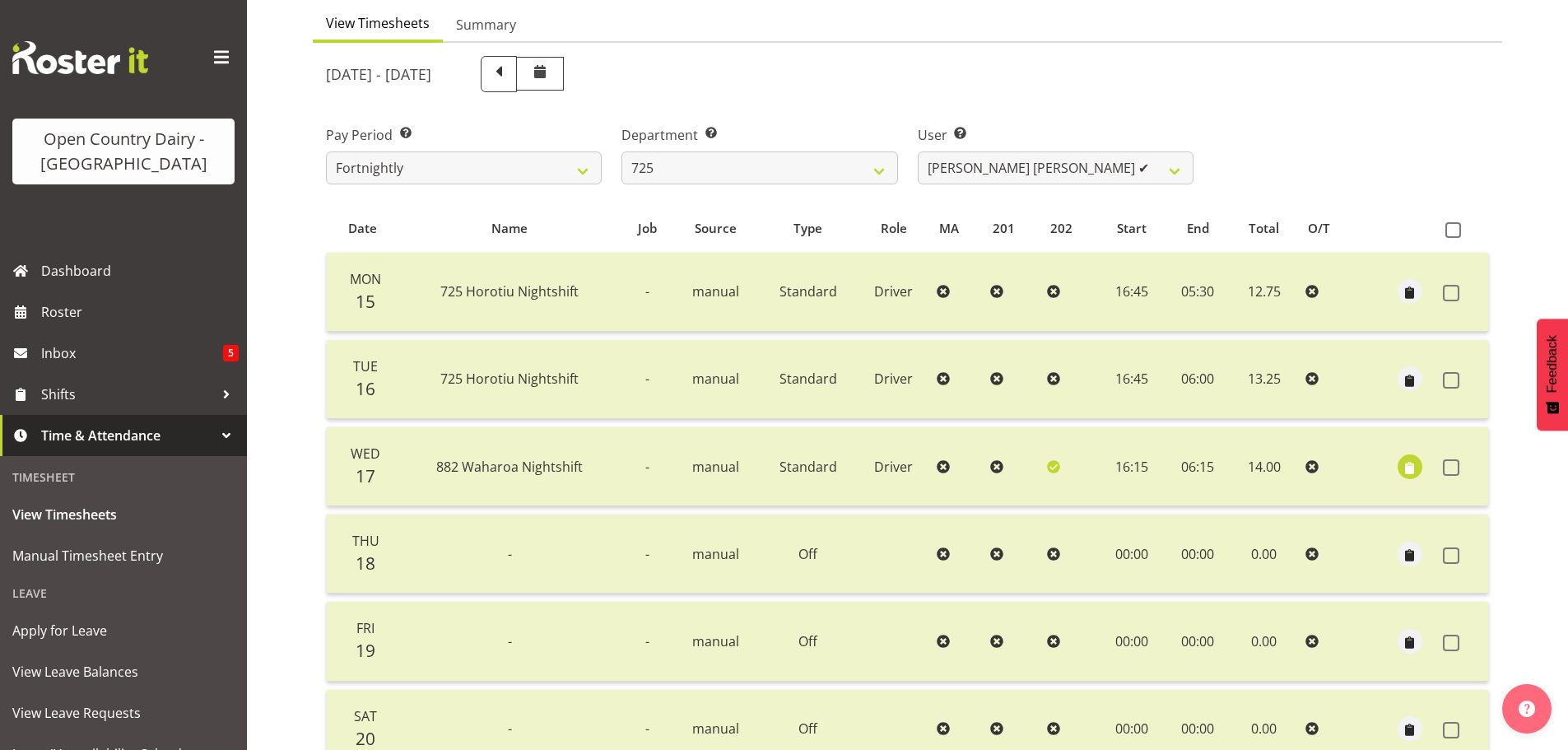
scroll to position [148, 0]
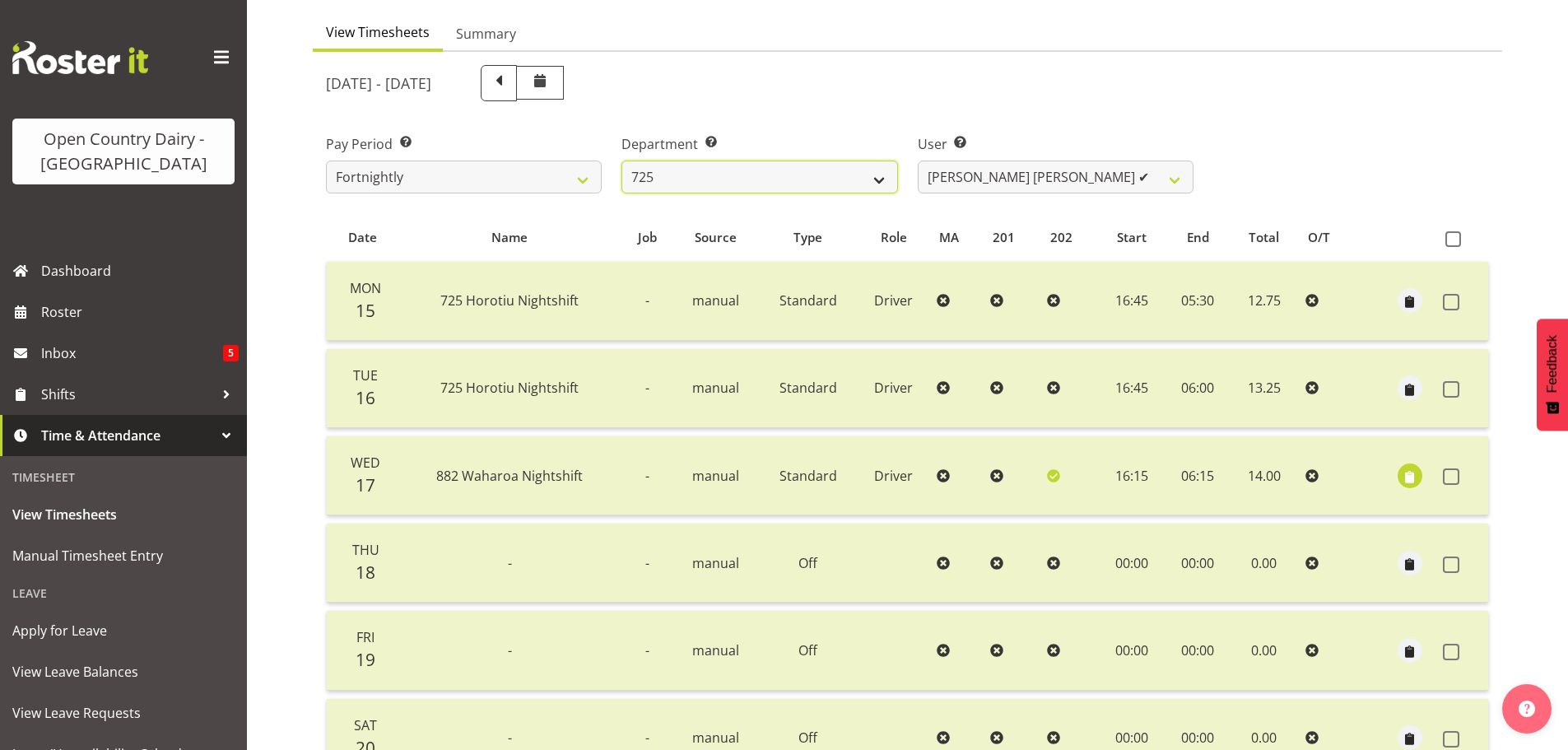
click at [683, 163] on select "701 702 703 704 705 706 707 708 709 710 711 712 713 714 715 716 717 718 719 720" at bounding box center [759, 177] width 276 height 33
click at [935, 182] on select "Bhupinder Dhaliwal ✔ Gurpreet Singh Kahlon ✔ Hendrik Potgieter ❌ Len Grace ❌" at bounding box center [1056, 177] width 276 height 33
click at [918, 161] on select "Bhupinder Dhaliwal ✔ Gurpreet Singh Kahlon ✔ Hendrik Potgieter ❌ Len Grace ❌" at bounding box center [1056, 177] width 276 height 33
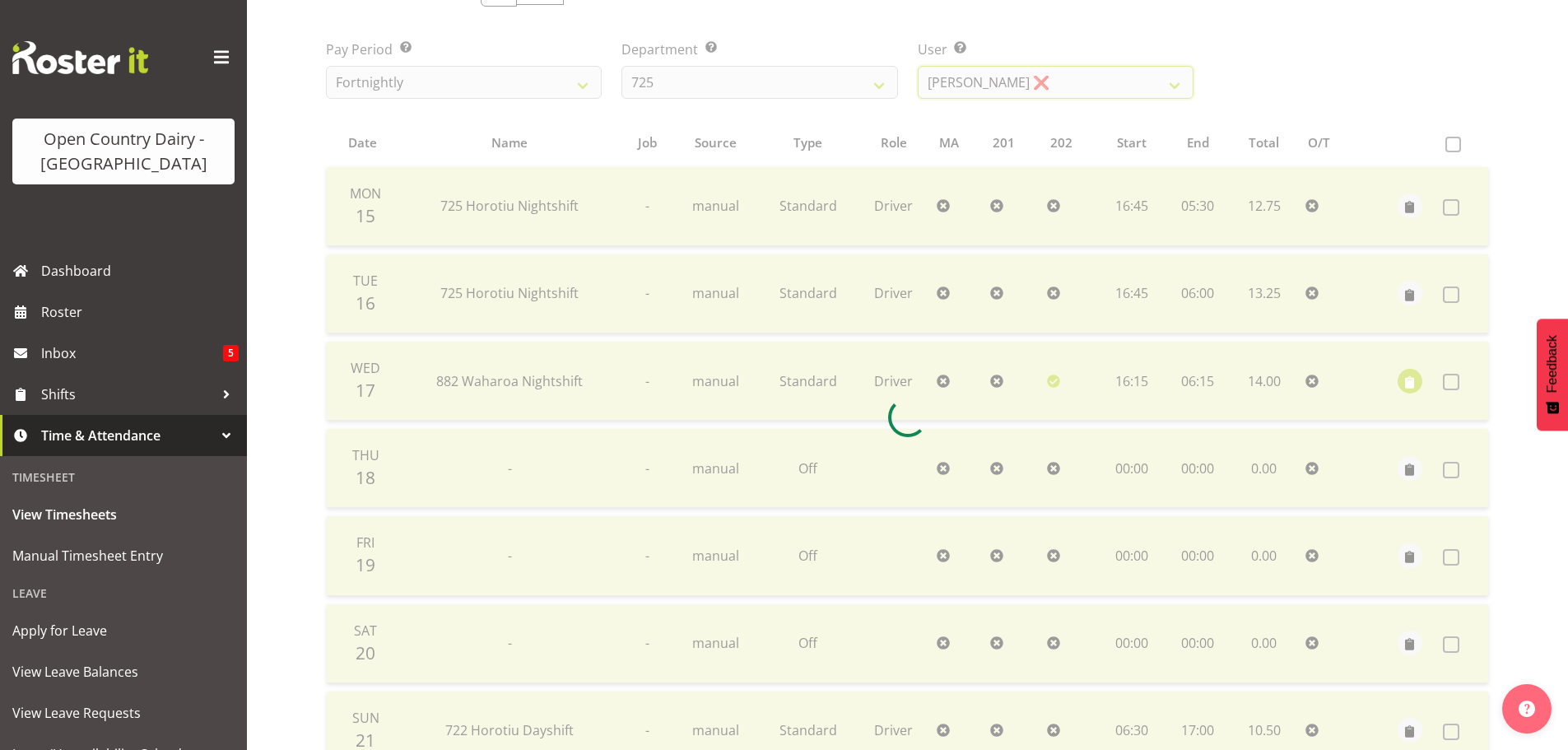
scroll to position [395, 0]
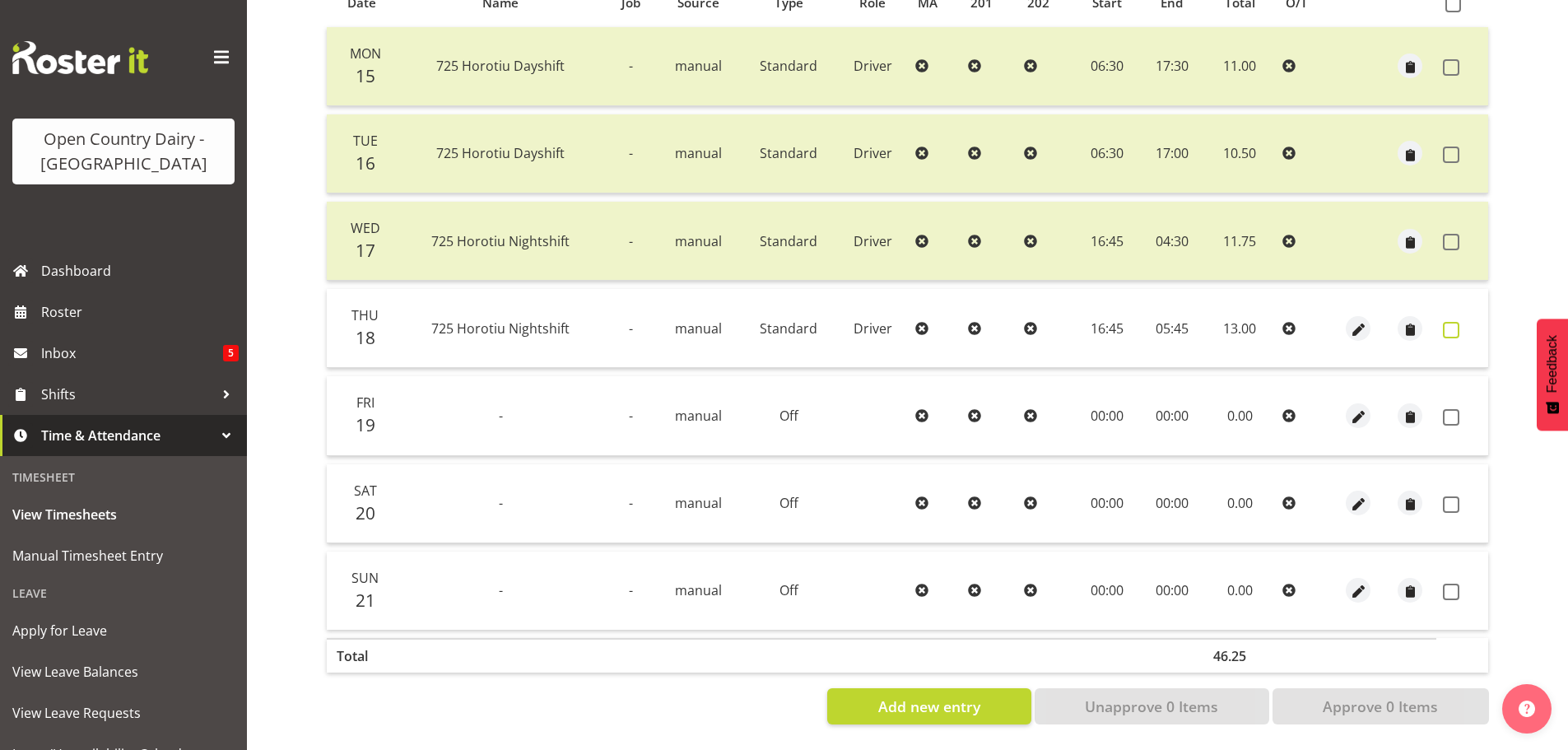
click at [1451, 322] on span at bounding box center [1451, 330] width 17 height 17
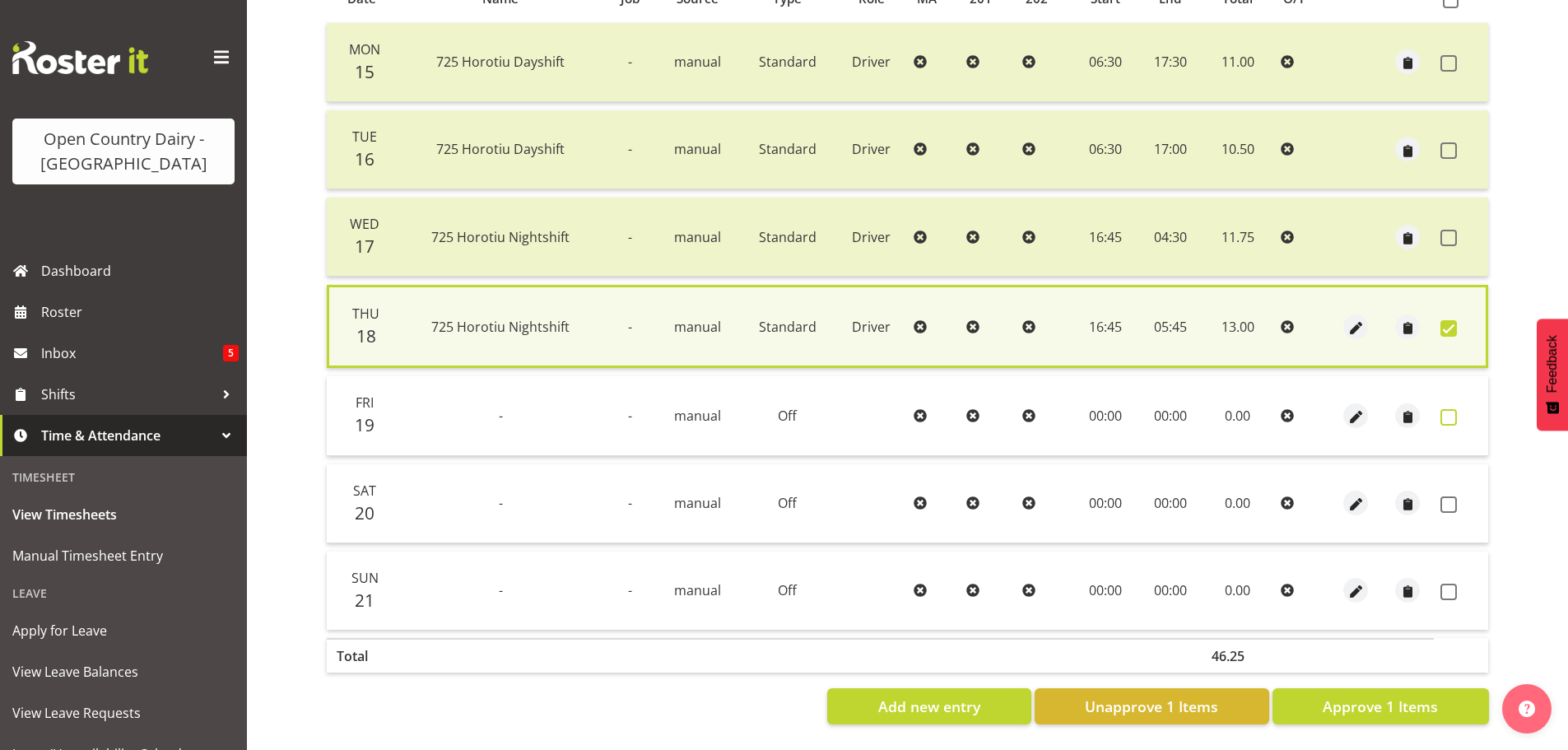
click at [1447, 409] on span at bounding box center [1449, 418] width 17 height 17
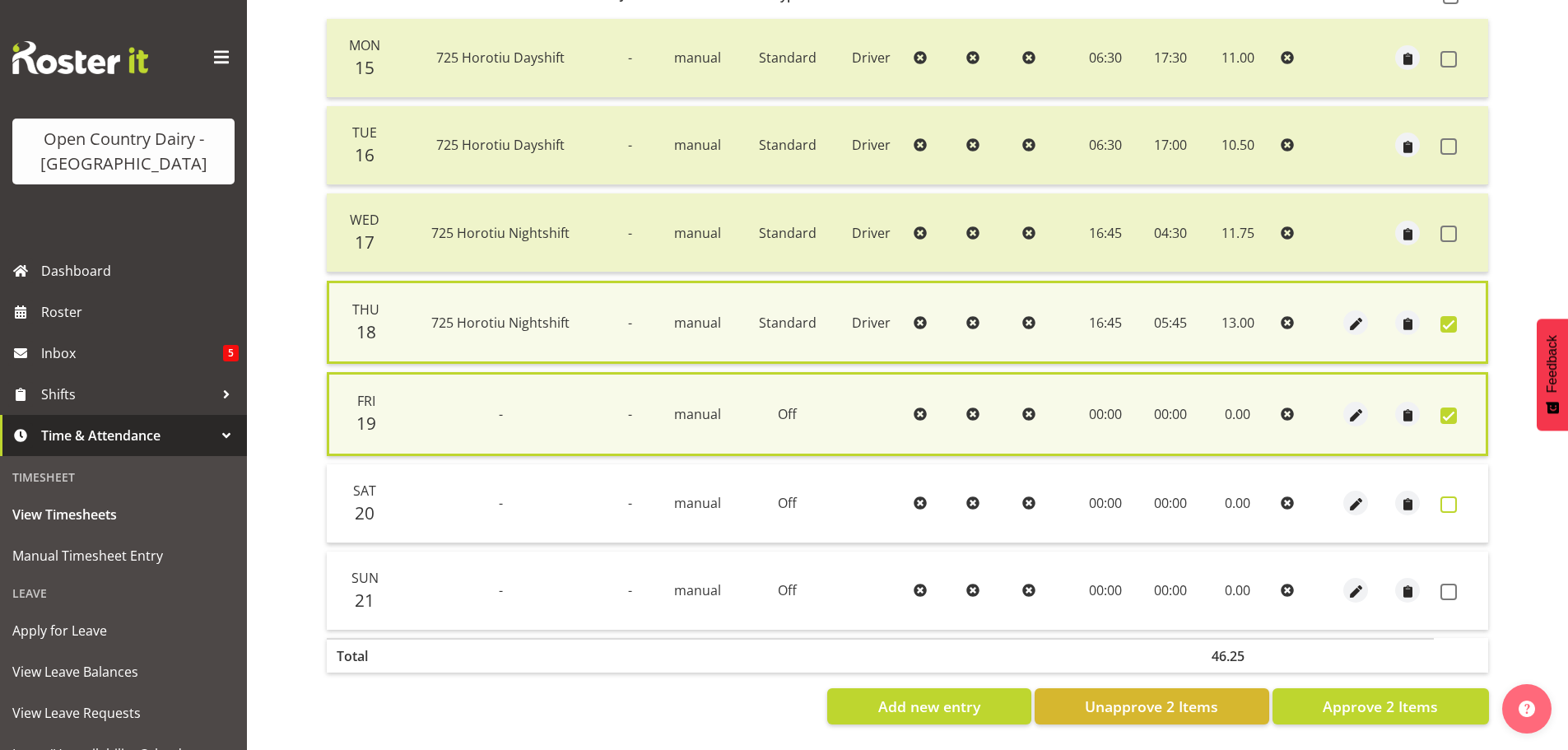
click at [1445, 499] on span at bounding box center [1449, 504] width 17 height 17
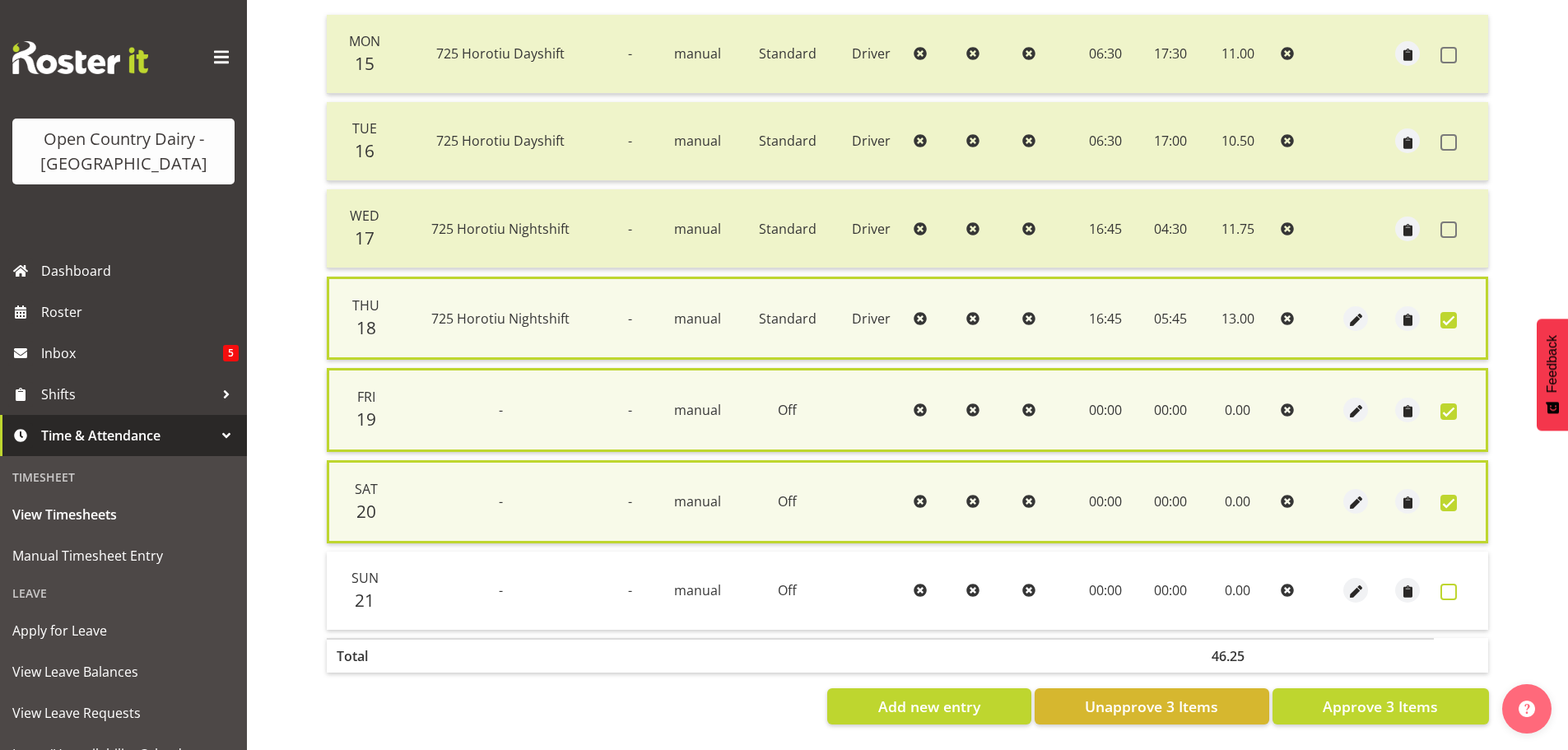
click at [1447, 589] on span at bounding box center [1449, 592] width 17 height 17
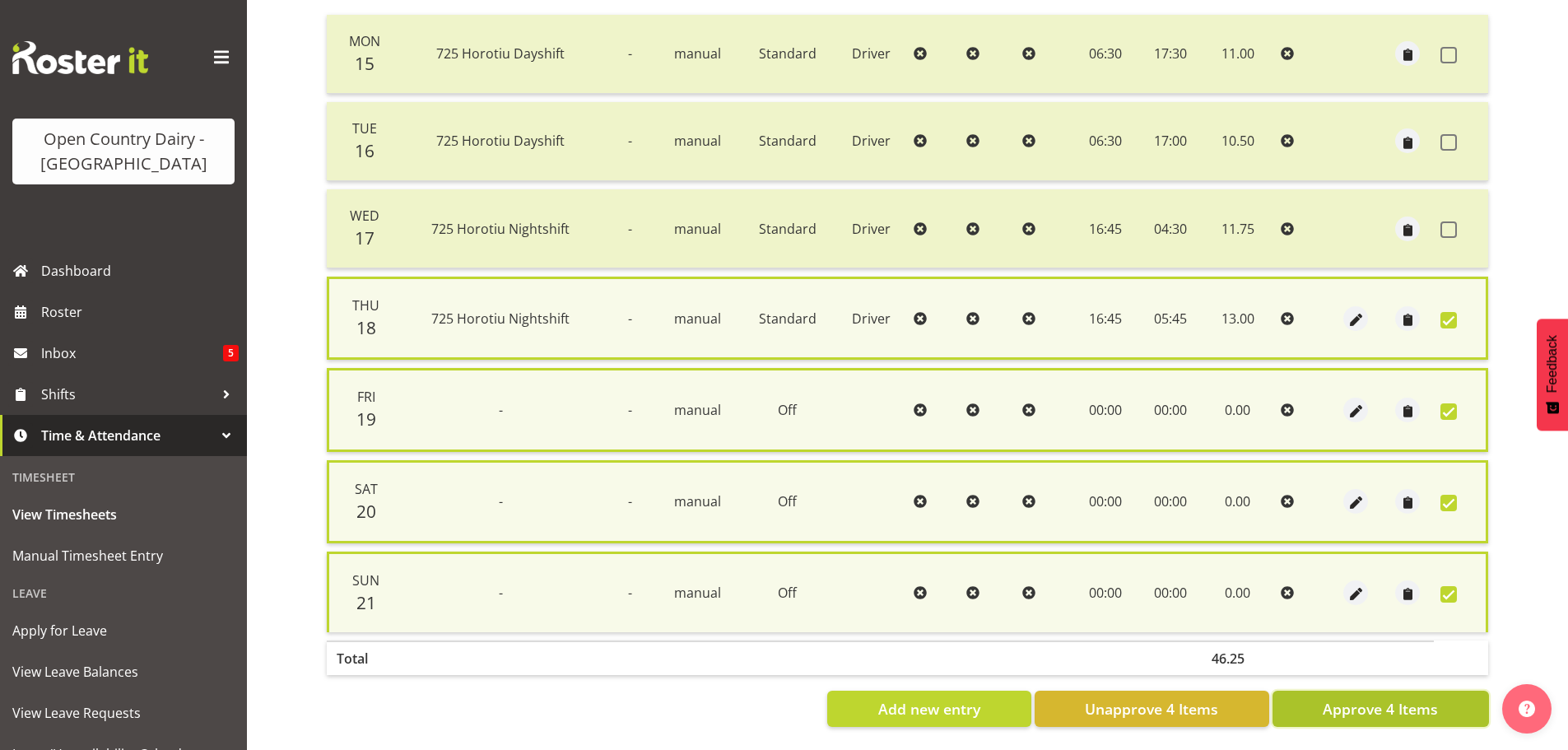
drag, startPoint x: 1443, startPoint y: 704, endPoint x: 1444, endPoint y: 689, distance: 15.0
click at [1444, 699] on button "Approve 4 Items" at bounding box center [1380, 708] width 216 height 36
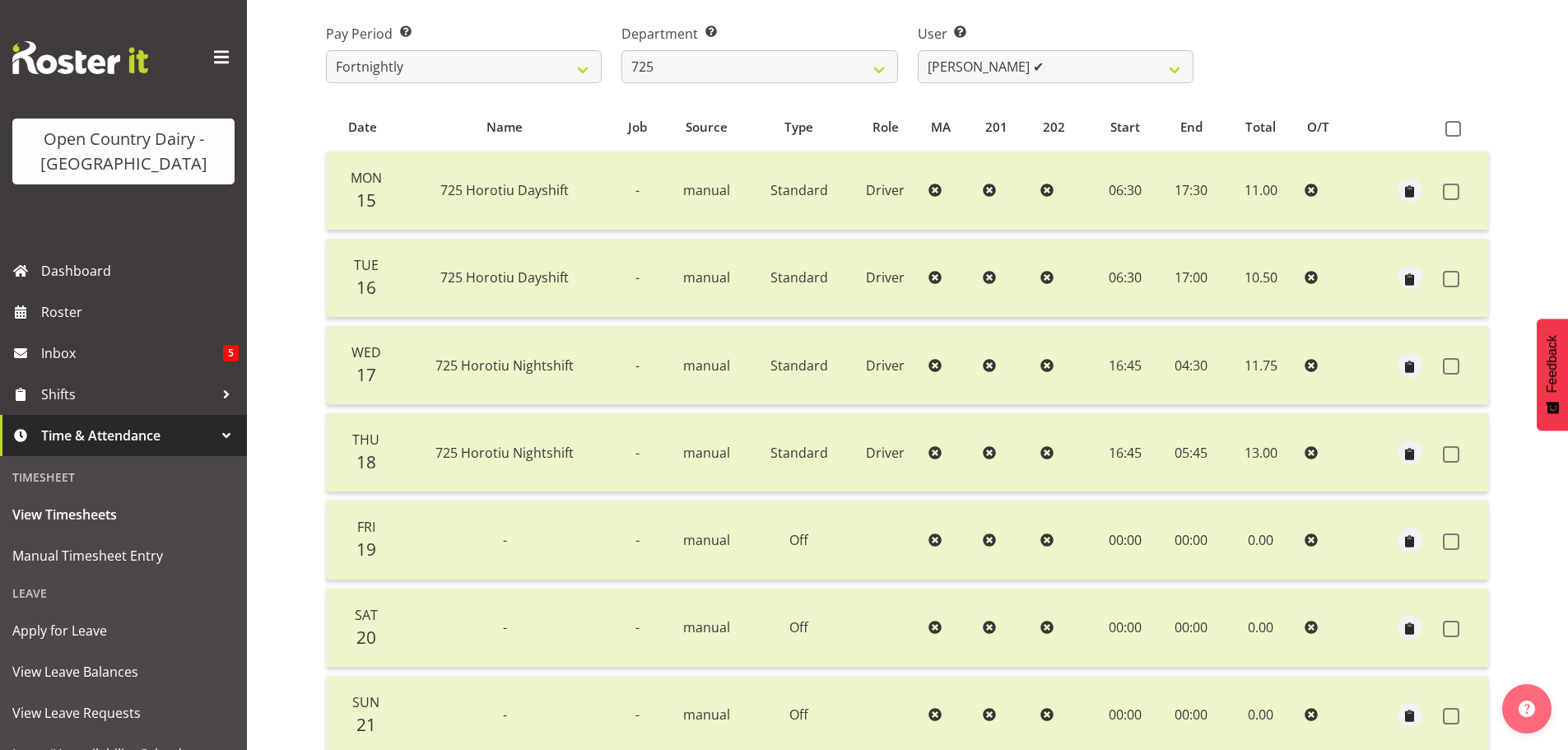
scroll to position [66, 0]
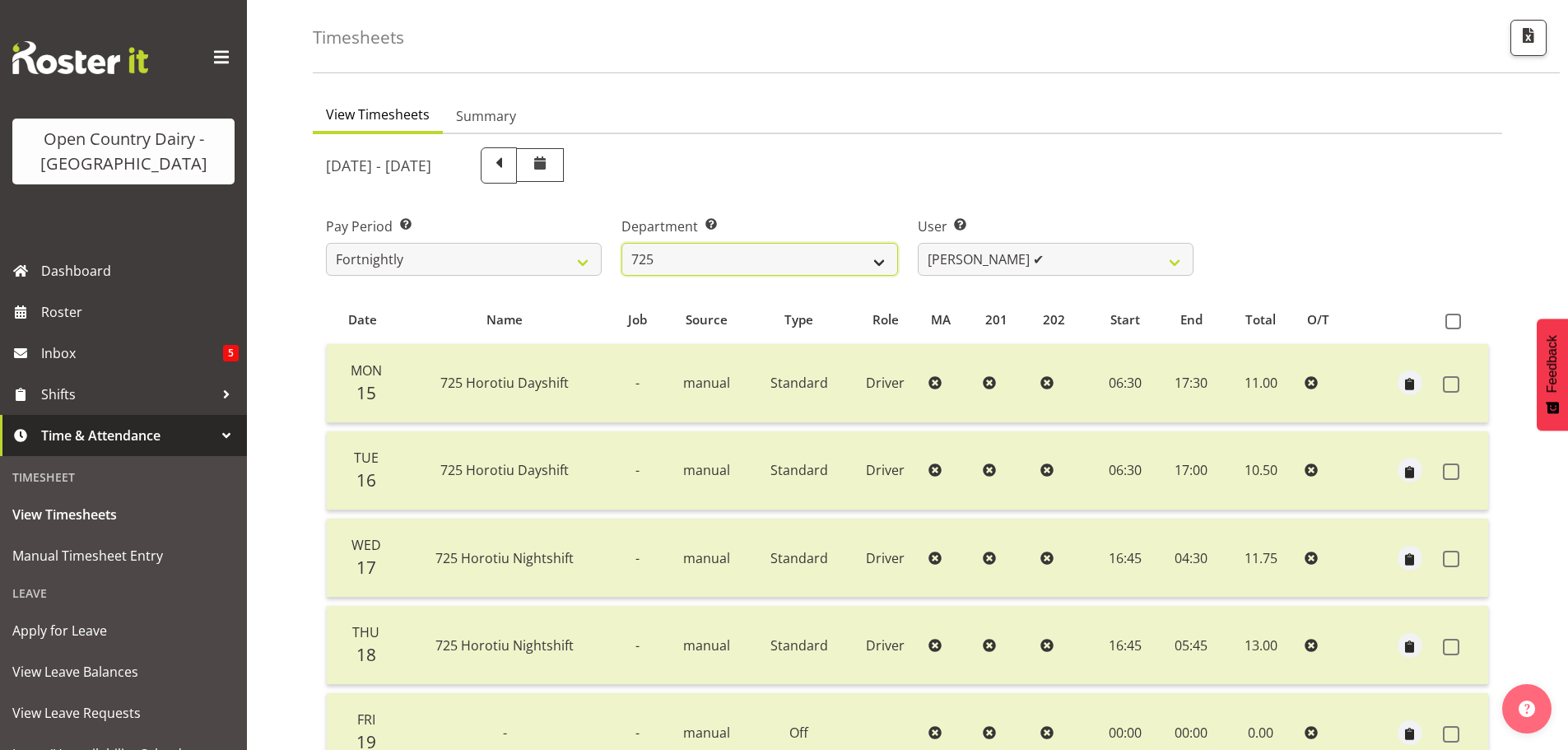
drag, startPoint x: 747, startPoint y: 253, endPoint x: 741, endPoint y: 272, distance: 19.9
click at [747, 253] on select "701 702 703 704 705 706 707 708 709 710 711 712 713 714 715 716 717 718 719 720" at bounding box center [759, 259] width 276 height 33
click at [621, 243] on select "701 702 703 704 705 706 707 708 709 710 711 712 713 714 715 716 717 718 719 720" at bounding box center [759, 259] width 276 height 33
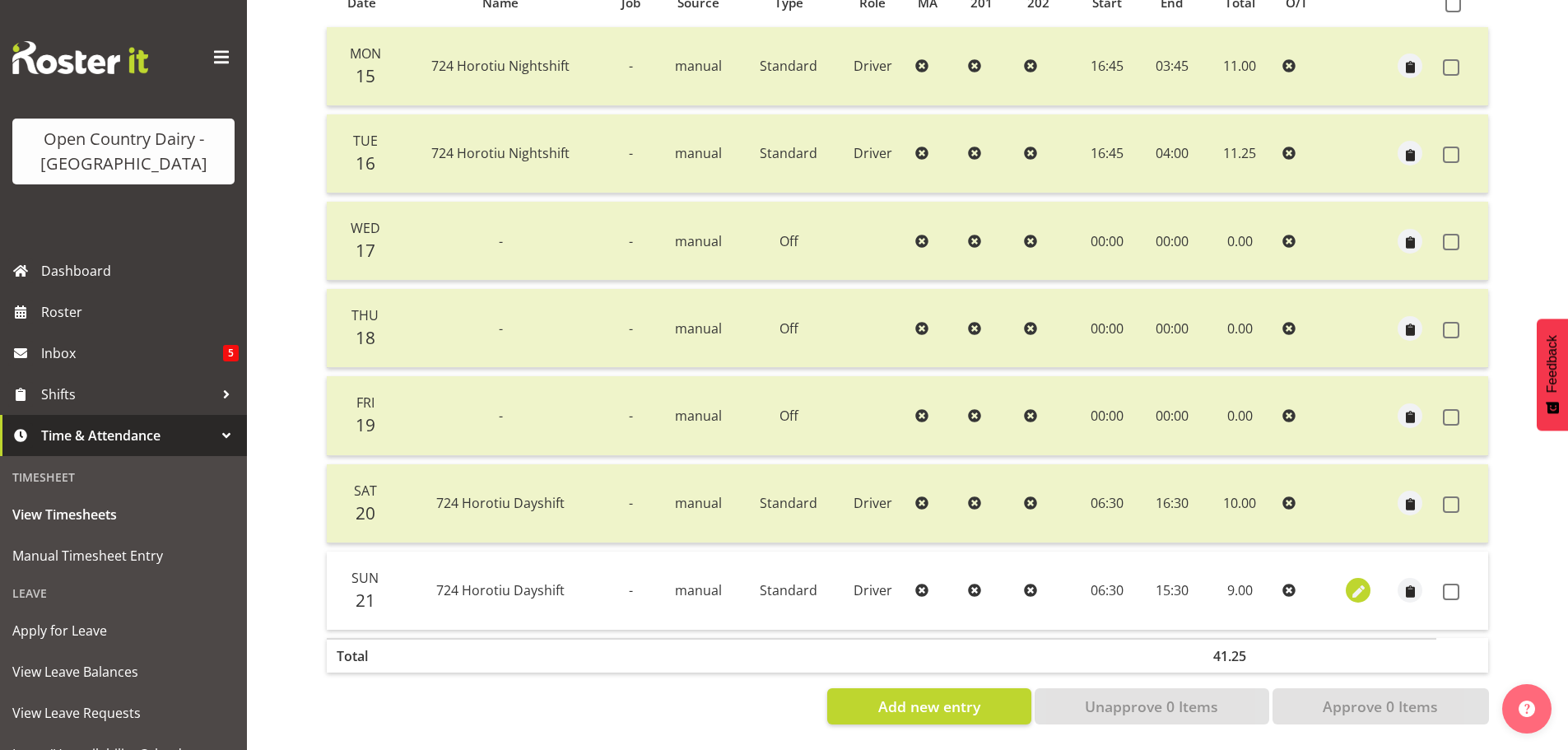
scroll to position [395, 0]
click at [1449, 584] on span at bounding box center [1451, 592] width 17 height 17
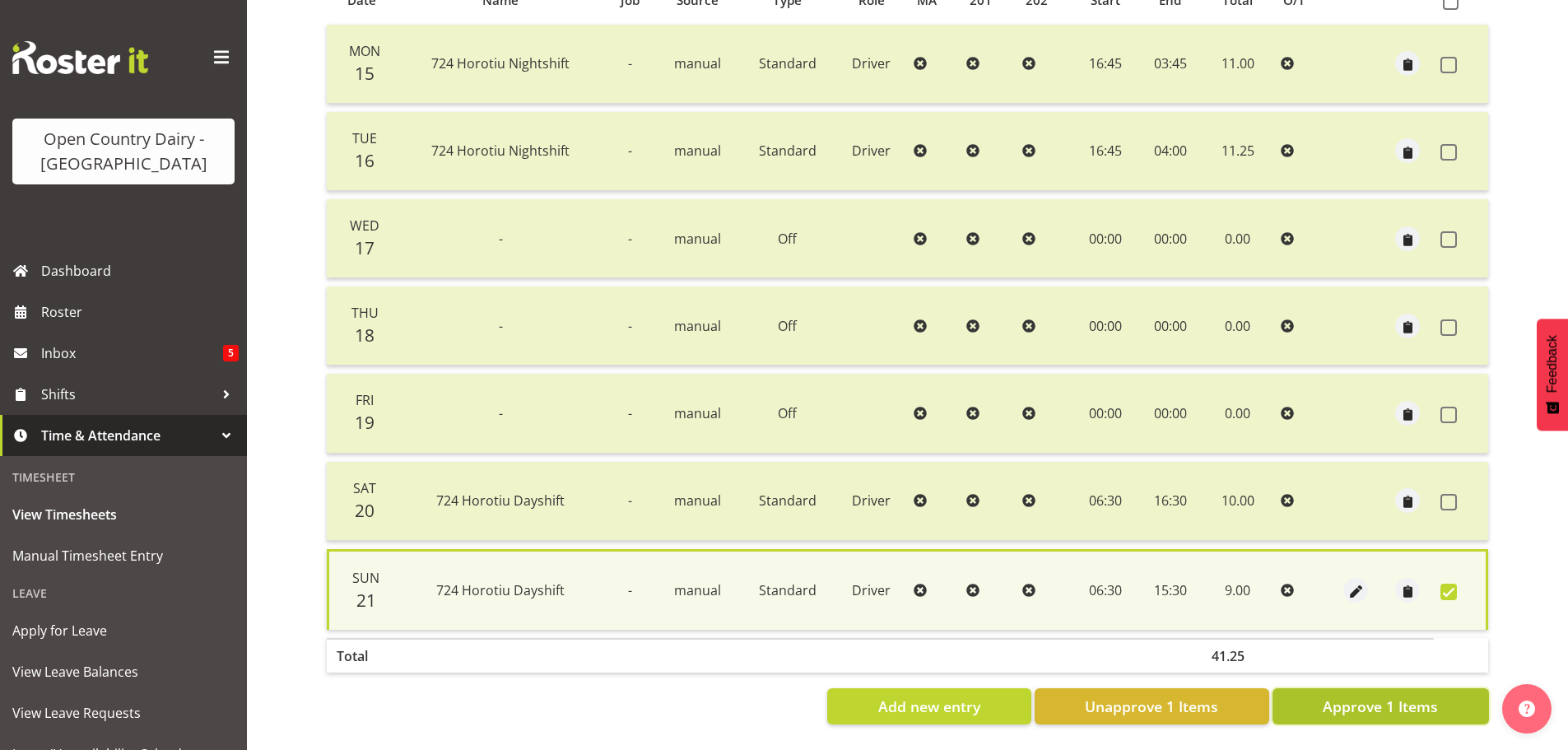
click at [1393, 695] on span "Approve 1 Items" at bounding box center [1380, 705] width 115 height 21
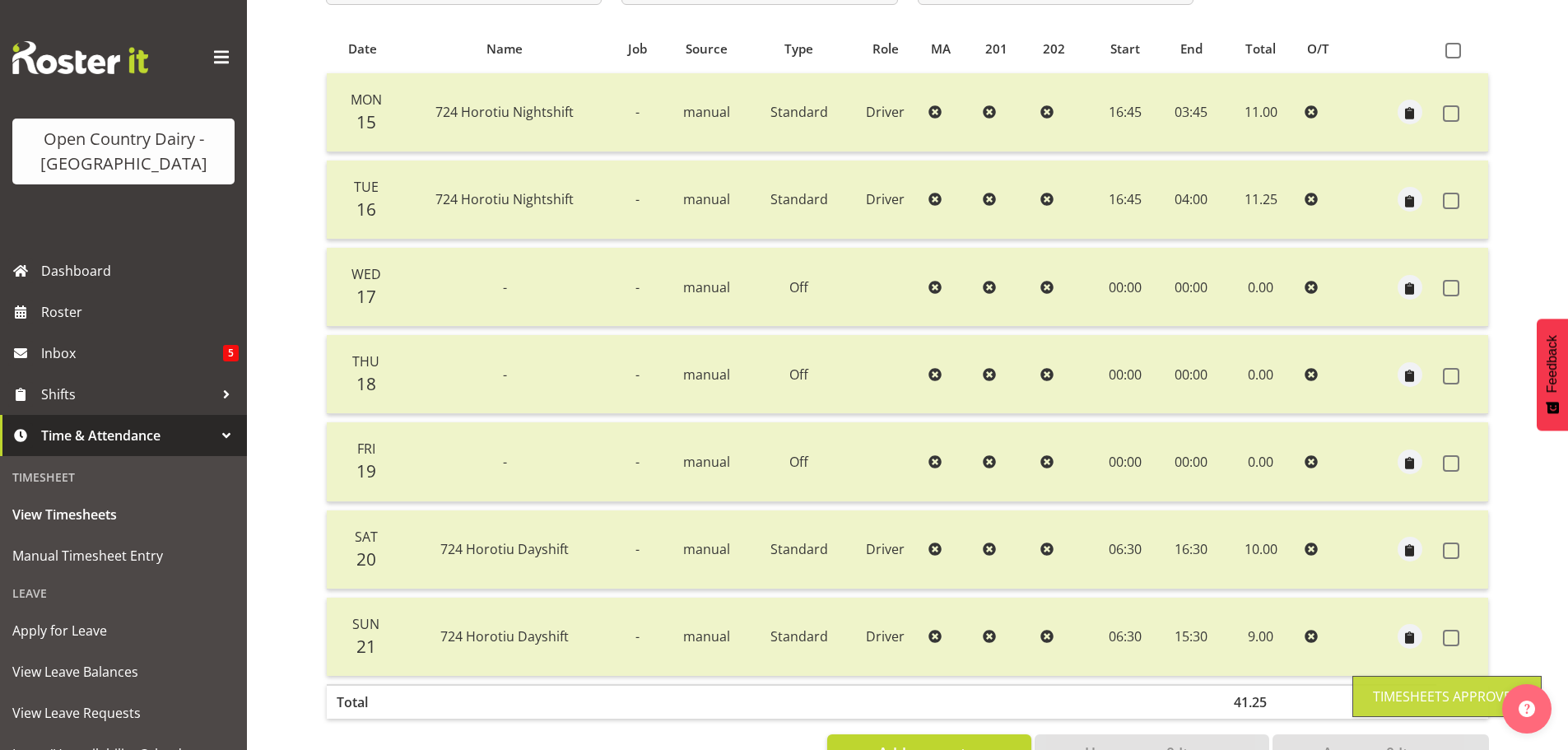
scroll to position [148, 0]
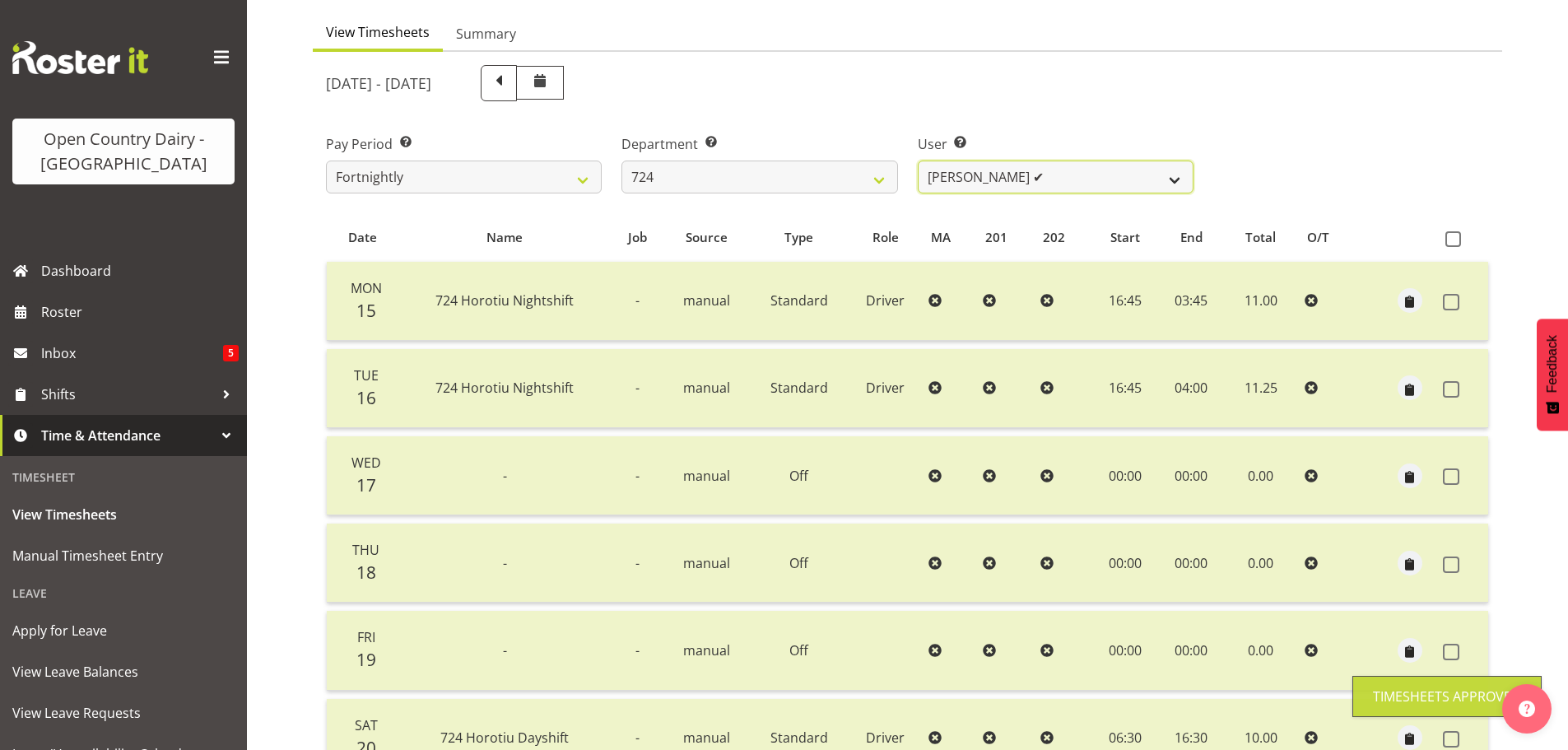
click at [963, 172] on select "Brent Adams ✔ Jaspreet Singh ❌ John Walters ❌" at bounding box center [1056, 177] width 276 height 33
click at [918, 161] on select "Brent Adams ✔ Jaspreet Singh ❌ John Walters ❌" at bounding box center [1056, 177] width 276 height 33
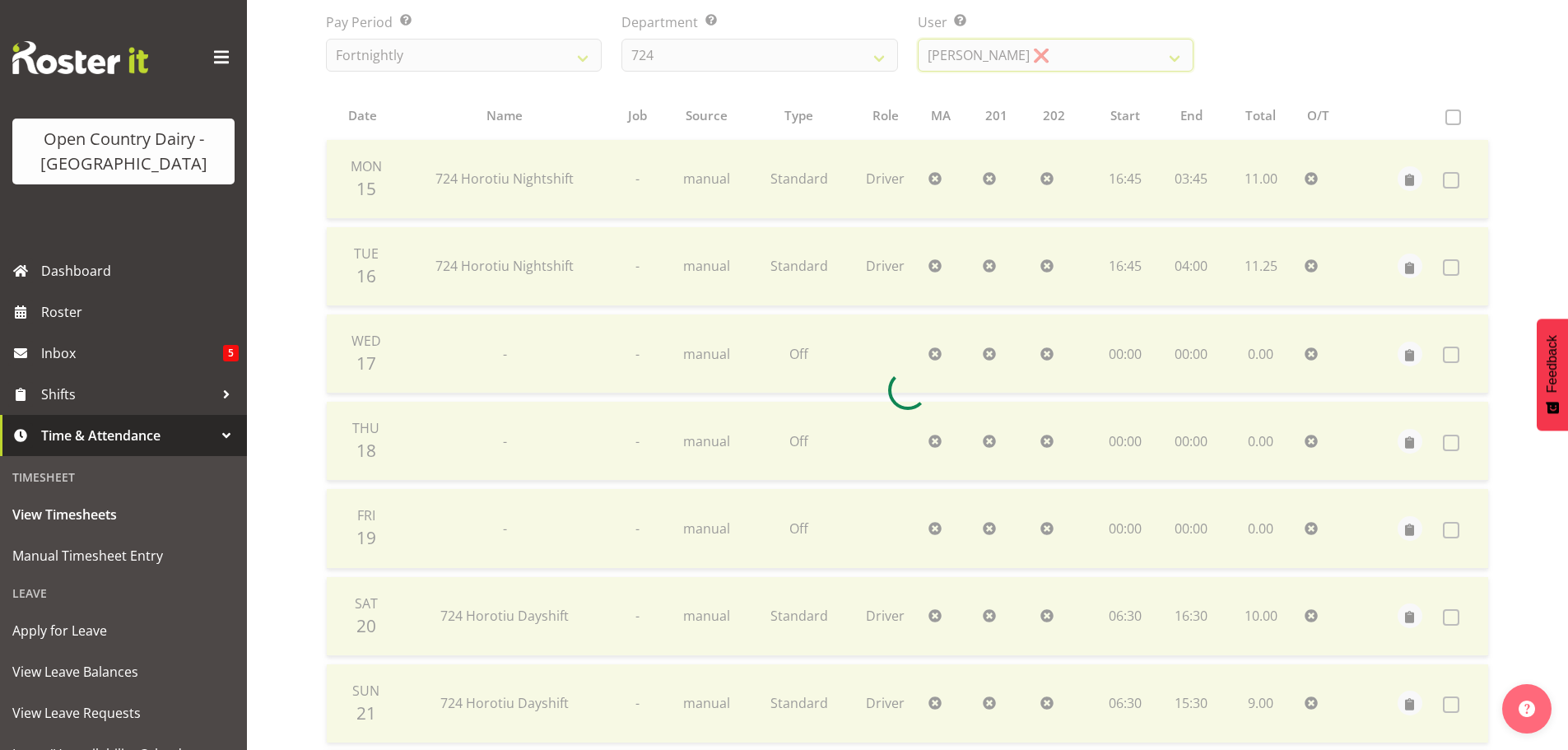
scroll to position [395, 0]
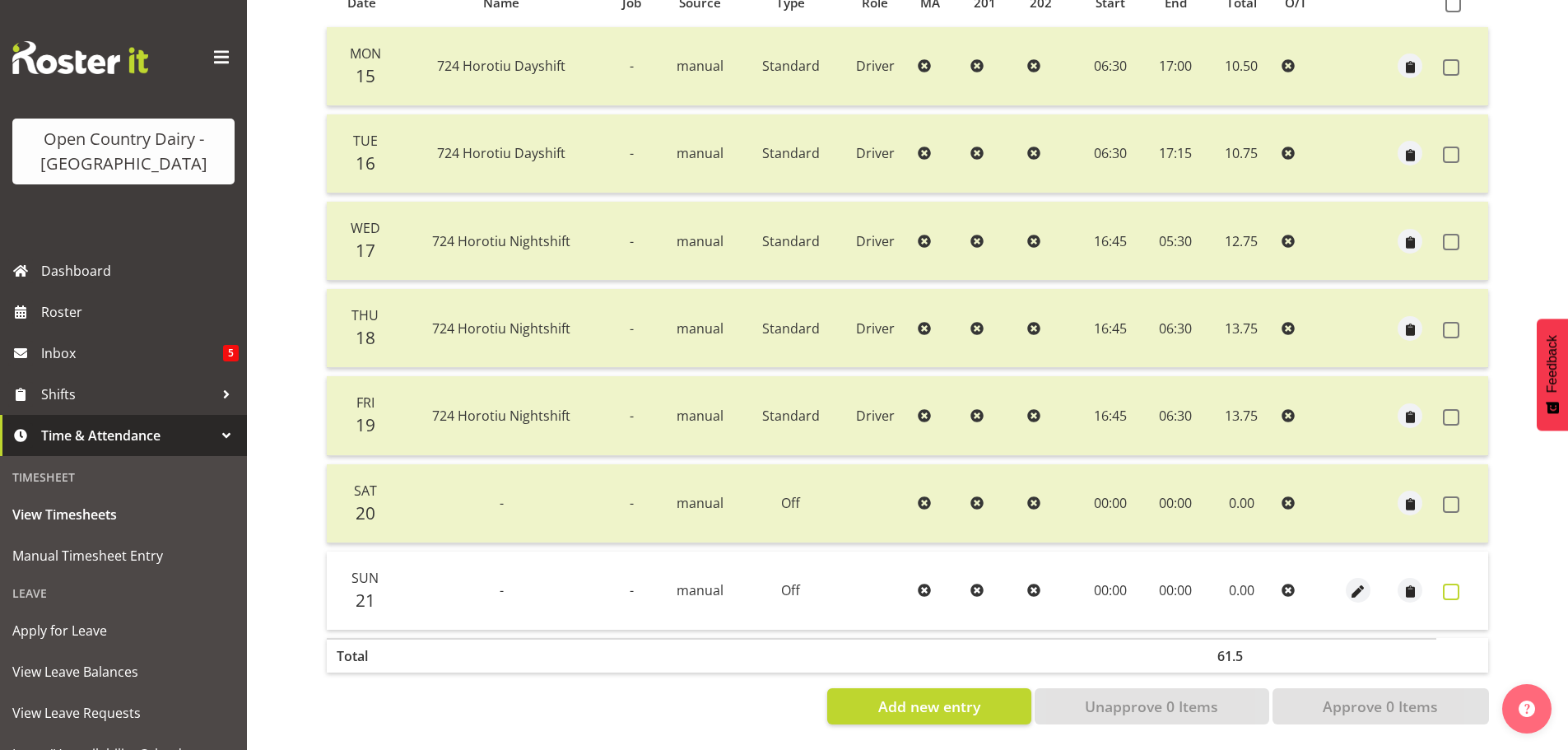
click at [1447, 584] on span at bounding box center [1451, 592] width 17 height 17
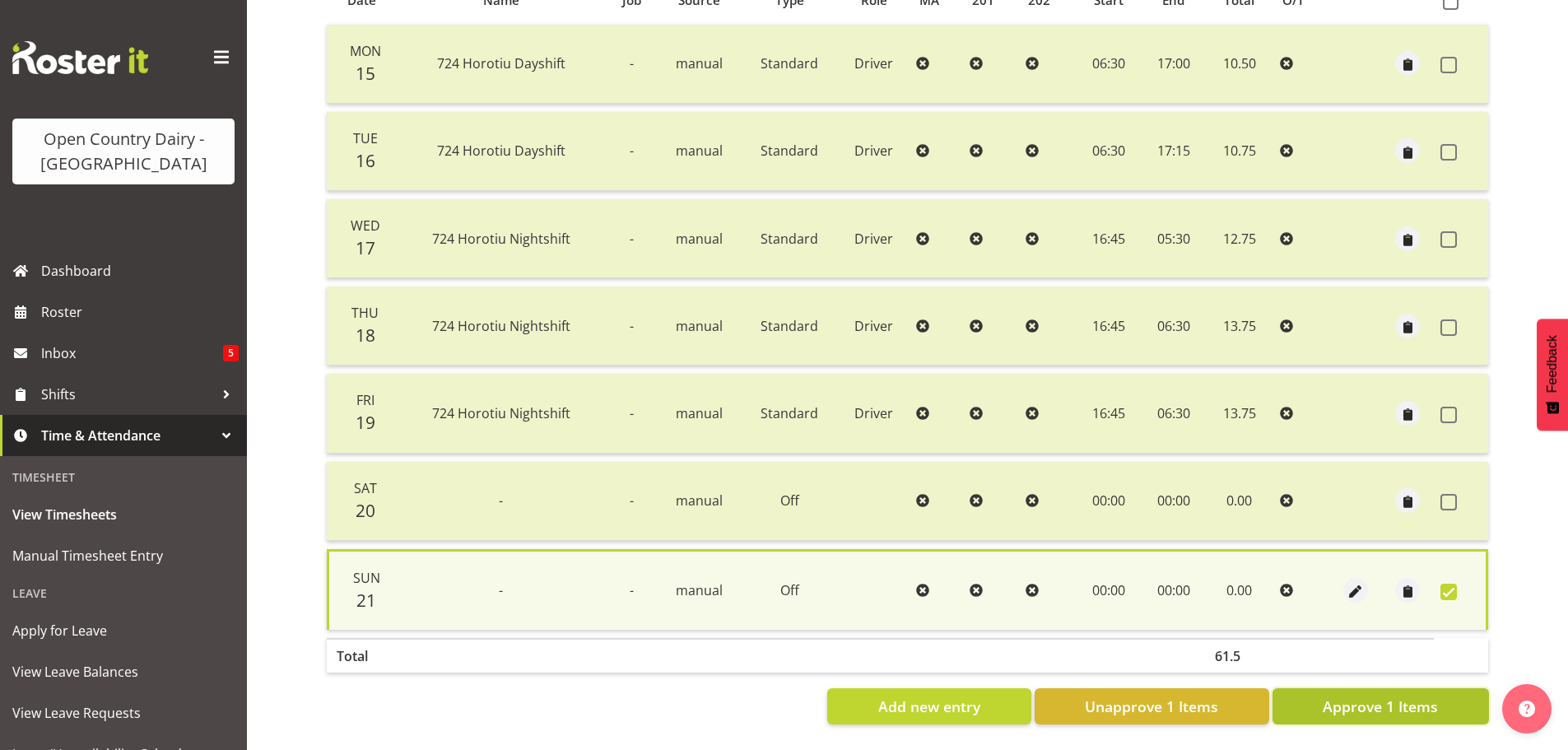
click at [1404, 688] on button "Approve 1 Items" at bounding box center [1380, 705] width 216 height 36
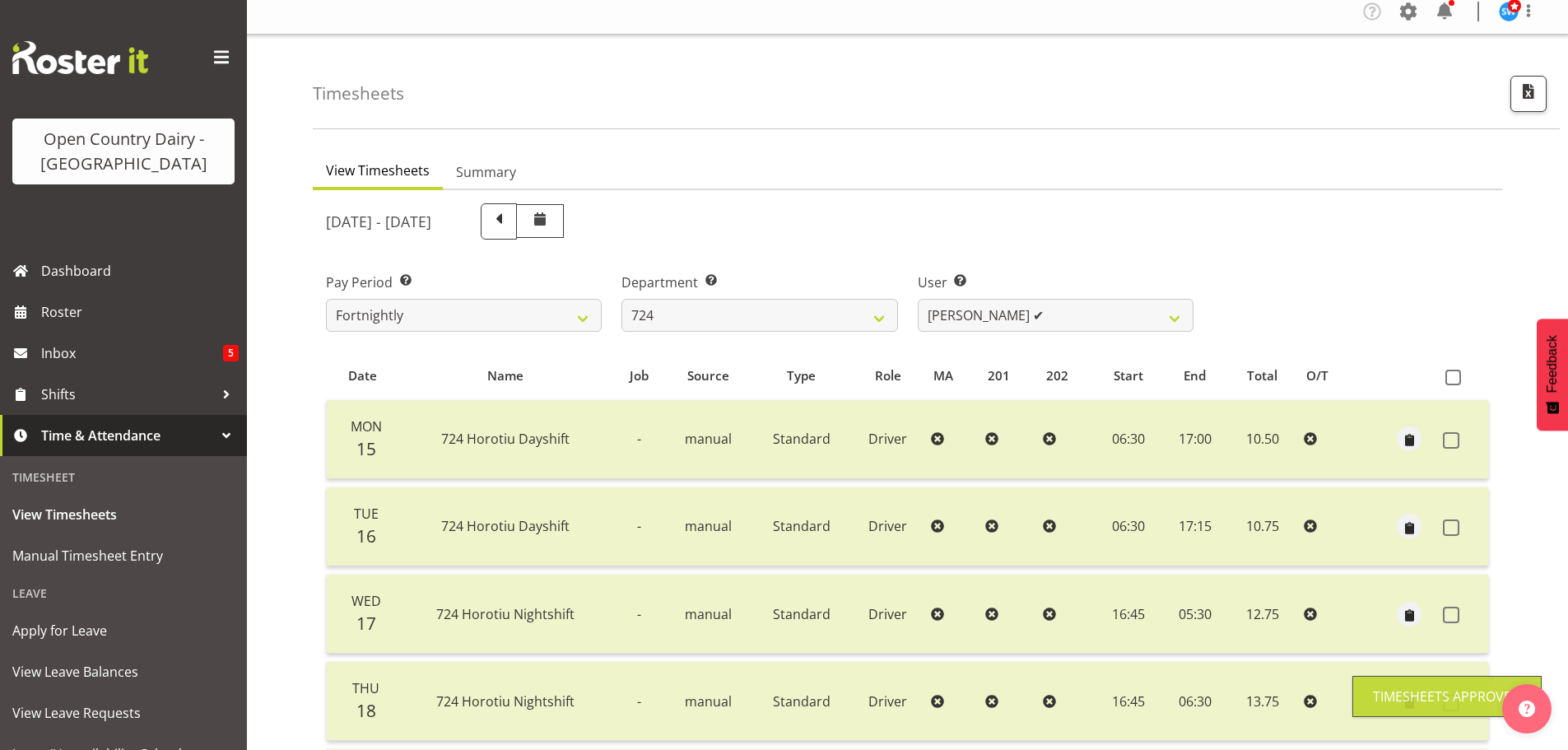
scroll to position [0, 0]
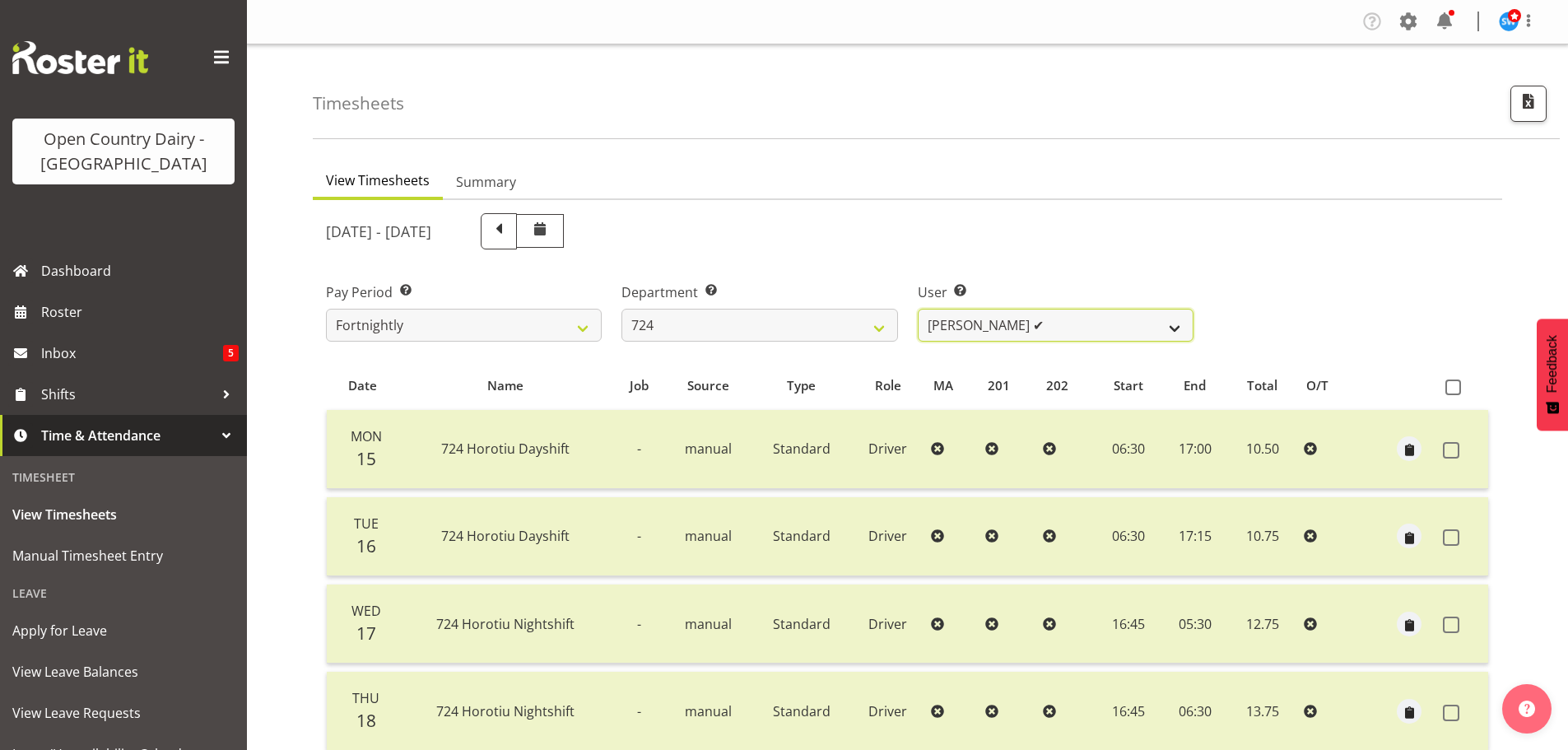
click at [1064, 330] on select "Brent Adams ✔ Jaspreet Singh ✔ John Walters ❌" at bounding box center [1056, 325] width 276 height 33
click at [918, 309] on select "Brent Adams ✔ Jaspreet Singh ✔ John Walters ❌" at bounding box center [1056, 325] width 276 height 33
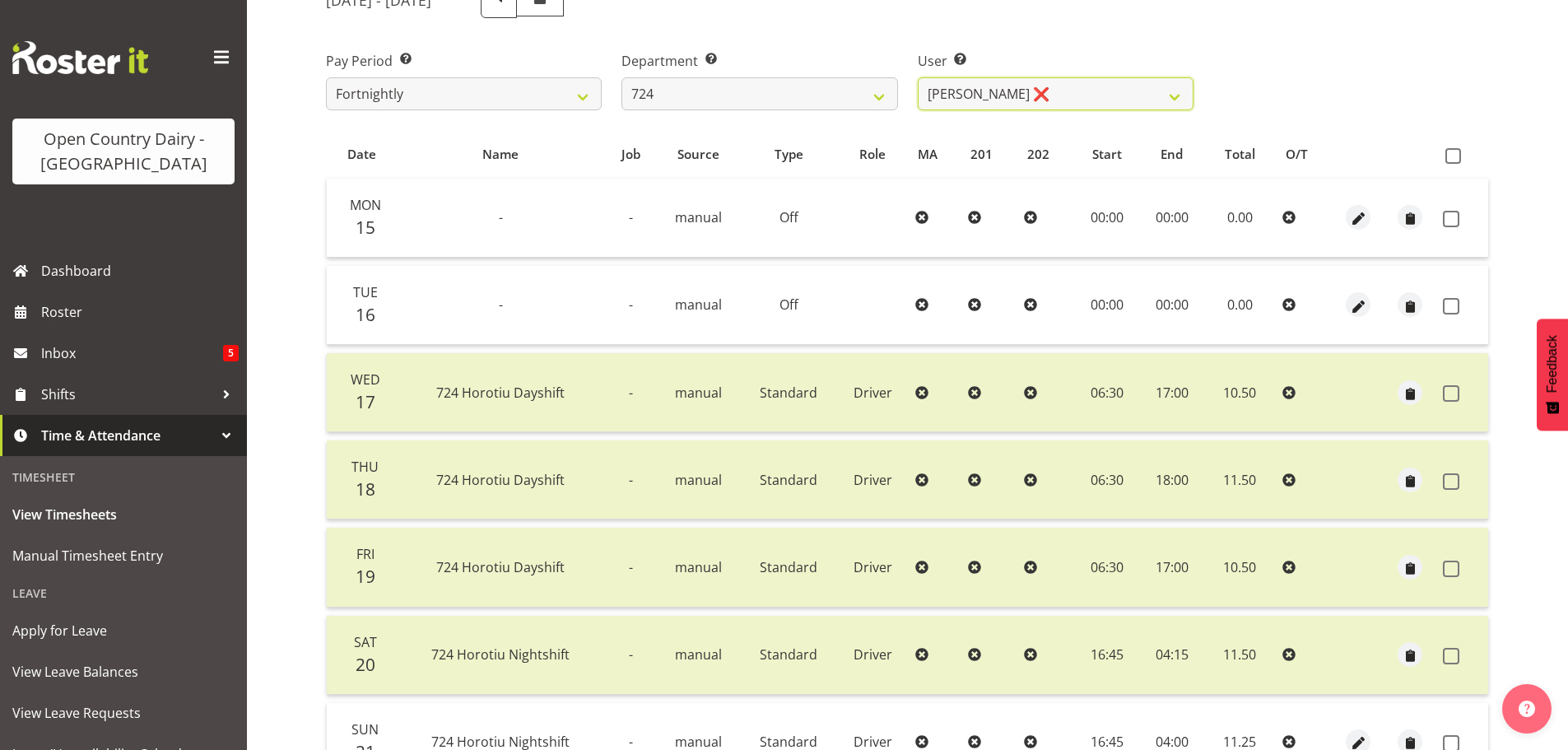
scroll to position [230, 0]
click at [1450, 216] on span at bounding box center [1451, 220] width 17 height 17
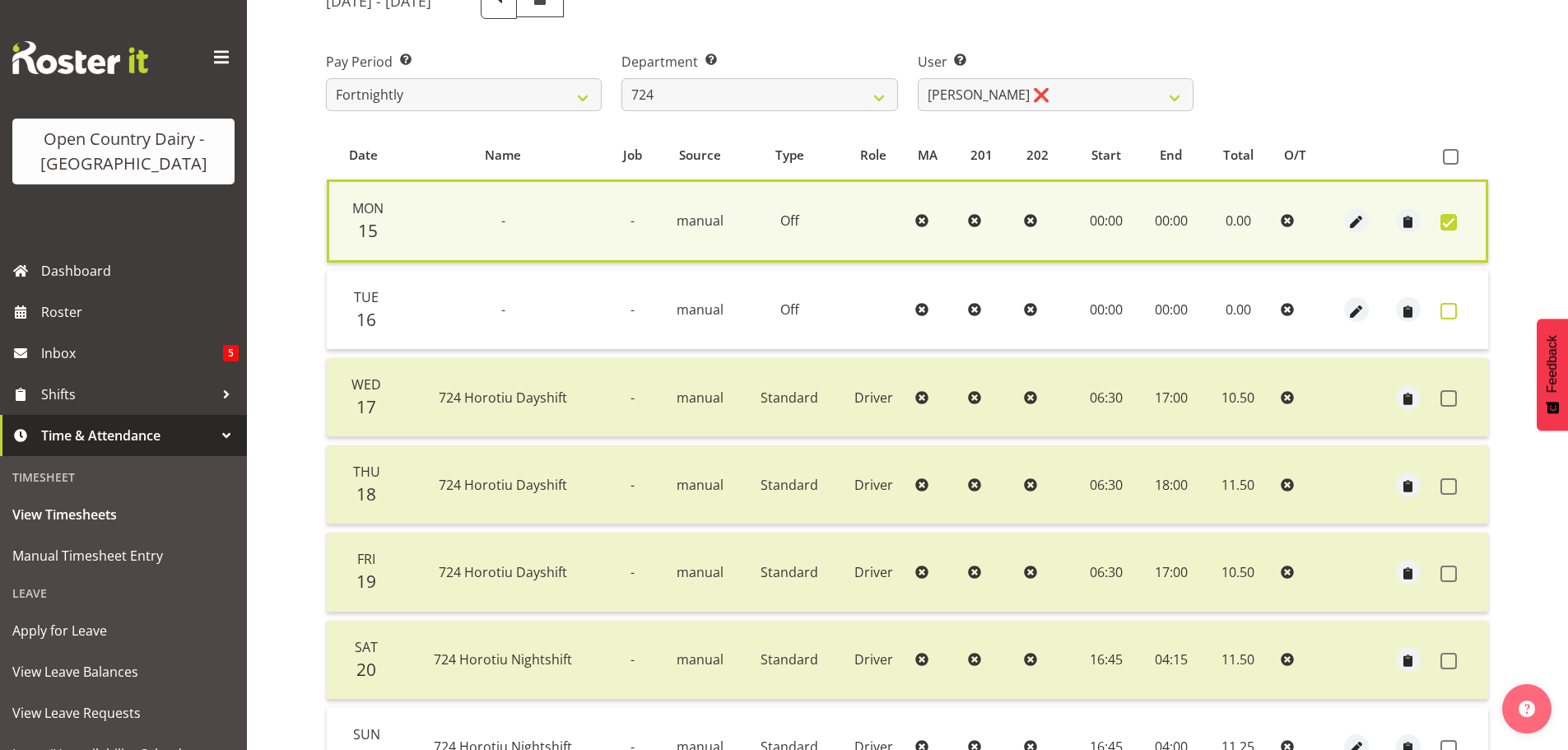
click at [1443, 313] on span at bounding box center [1449, 311] width 17 height 17
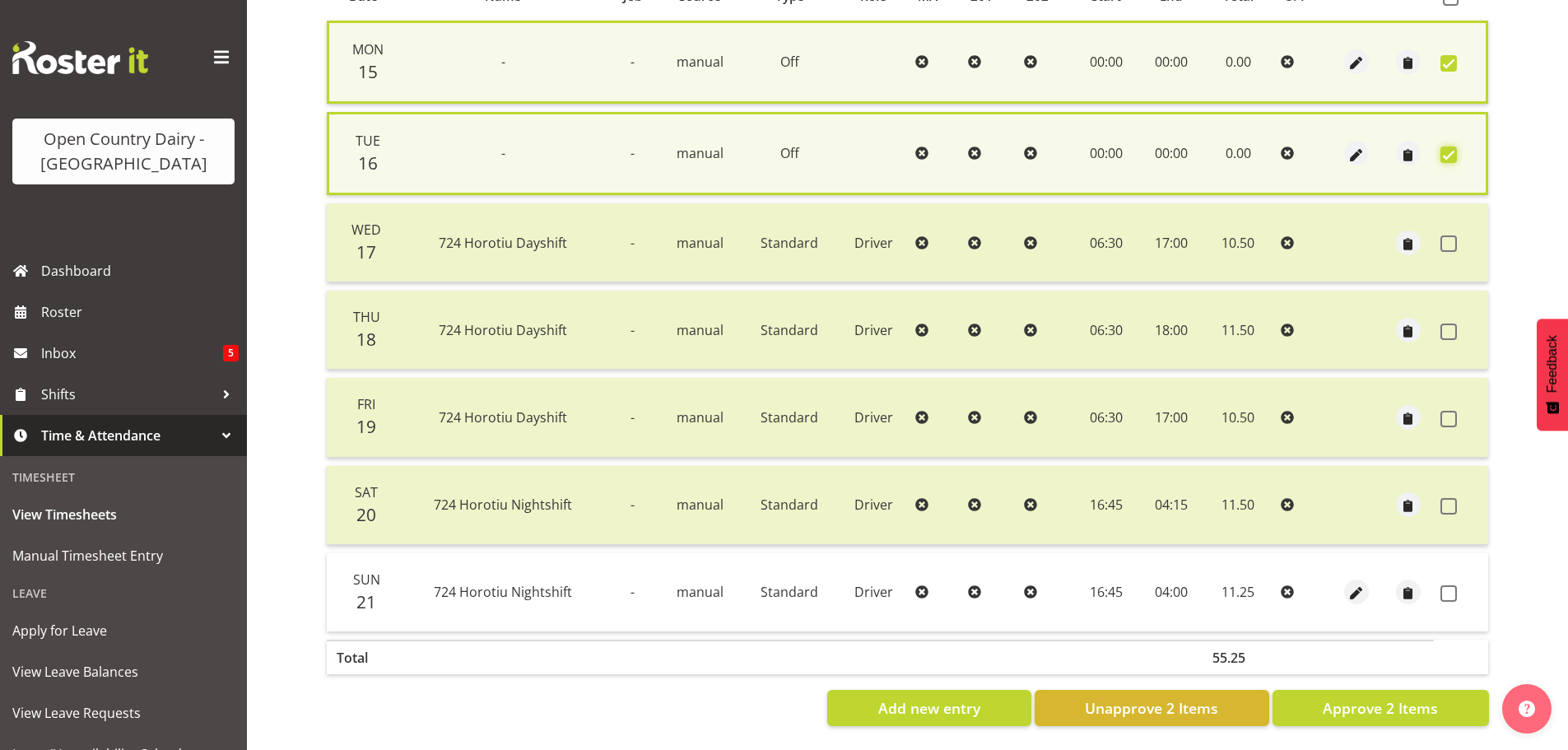
scroll to position [404, 0]
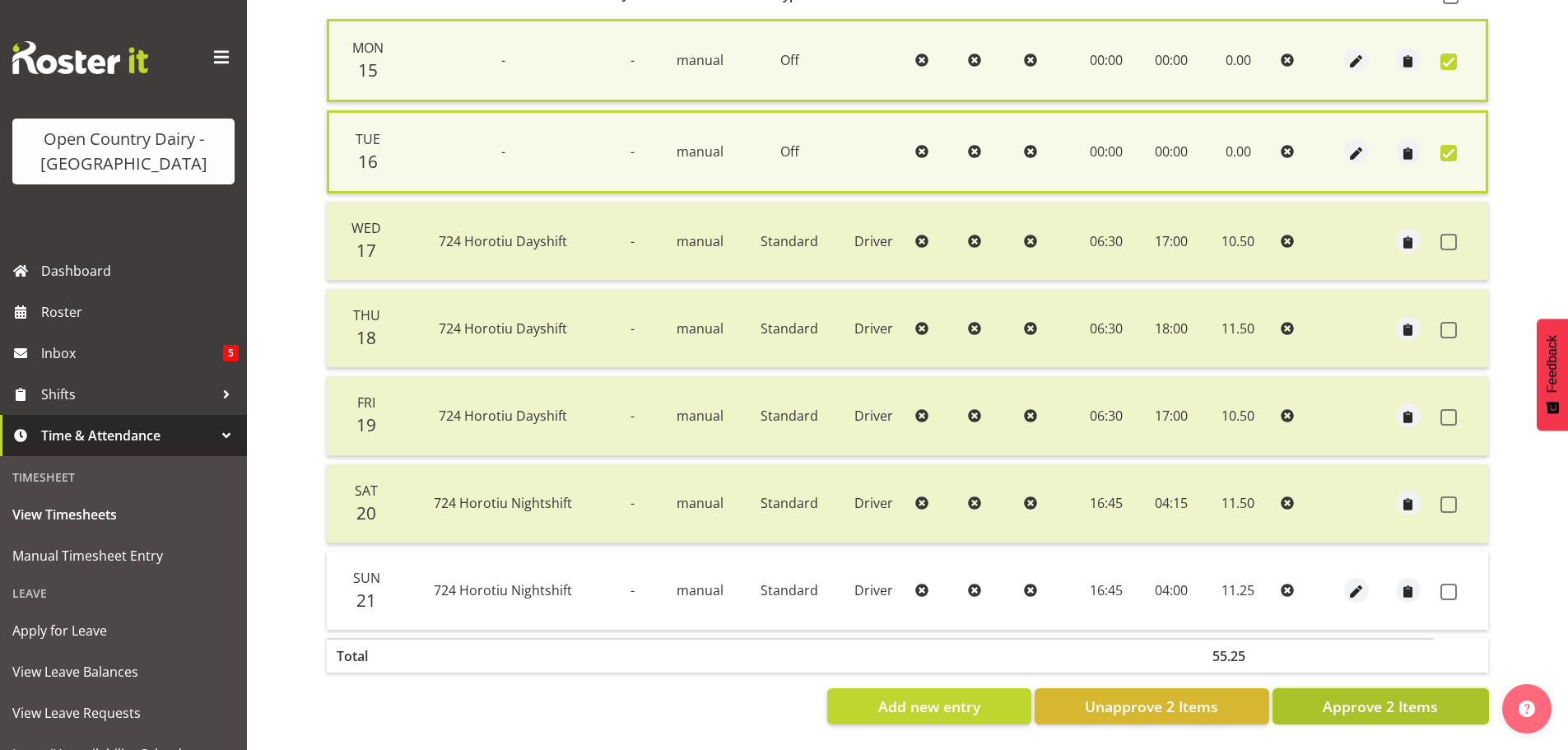
click at [1336, 695] on span "Approve 2 Items" at bounding box center [1380, 705] width 115 height 21
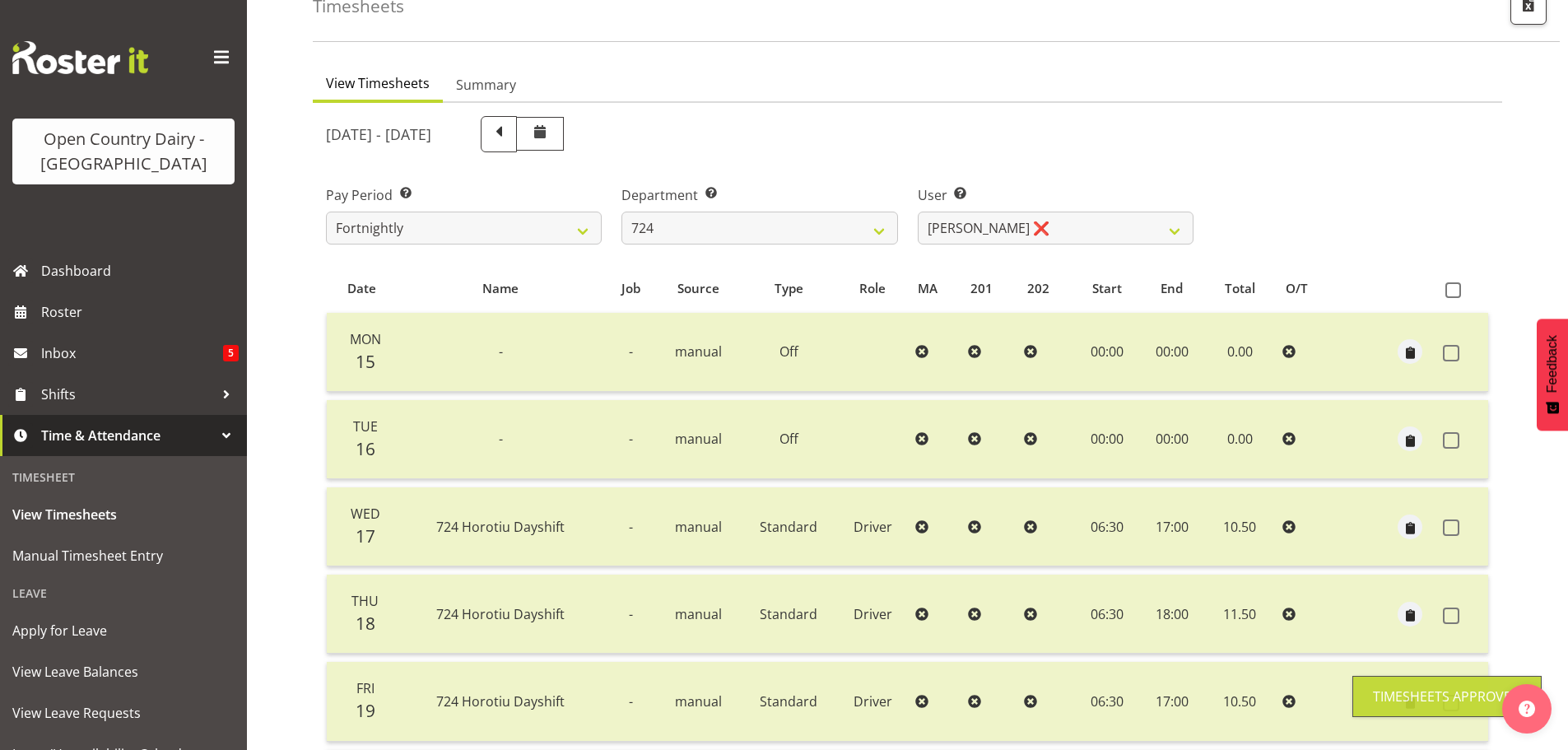
scroll to position [0, 0]
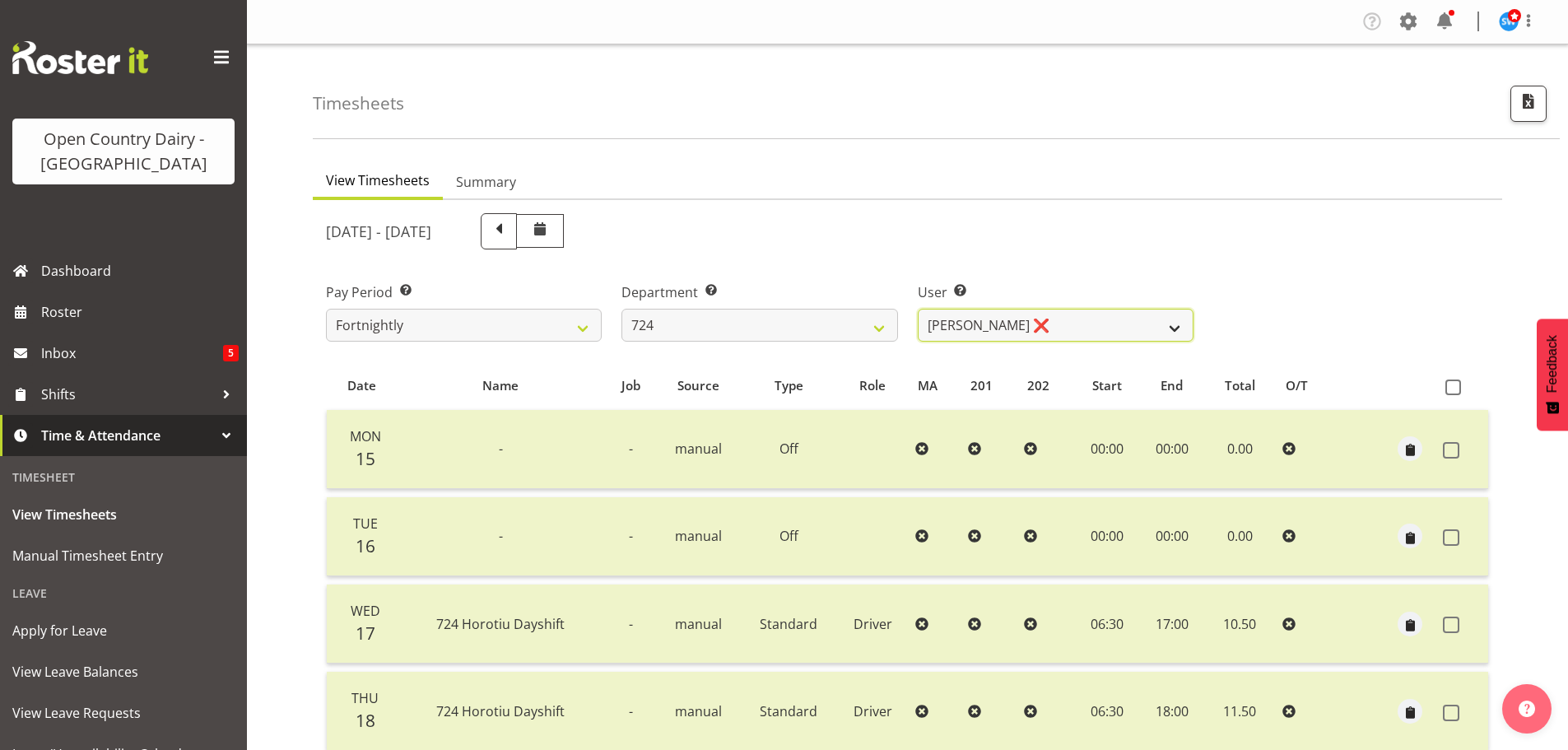
click at [1013, 328] on select "Brent Adams ✔ Jaspreet Singh ✔ John Walters ❌" at bounding box center [1056, 325] width 276 height 33
click at [1013, 327] on select "Brent Adams ✔ Jaspreet Singh ✔ John Walters ❌" at bounding box center [1056, 325] width 276 height 33
click at [834, 311] on select "701 702 703 704 705 706 707 708 709 710 711 712 713 714 715 716 717 718 719 720" at bounding box center [759, 325] width 276 height 33
click at [621, 309] on select "701 702 703 704 705 706 707 708 709 710 711 712 713 714 715 716 717 718 719 720" at bounding box center [759, 325] width 276 height 33
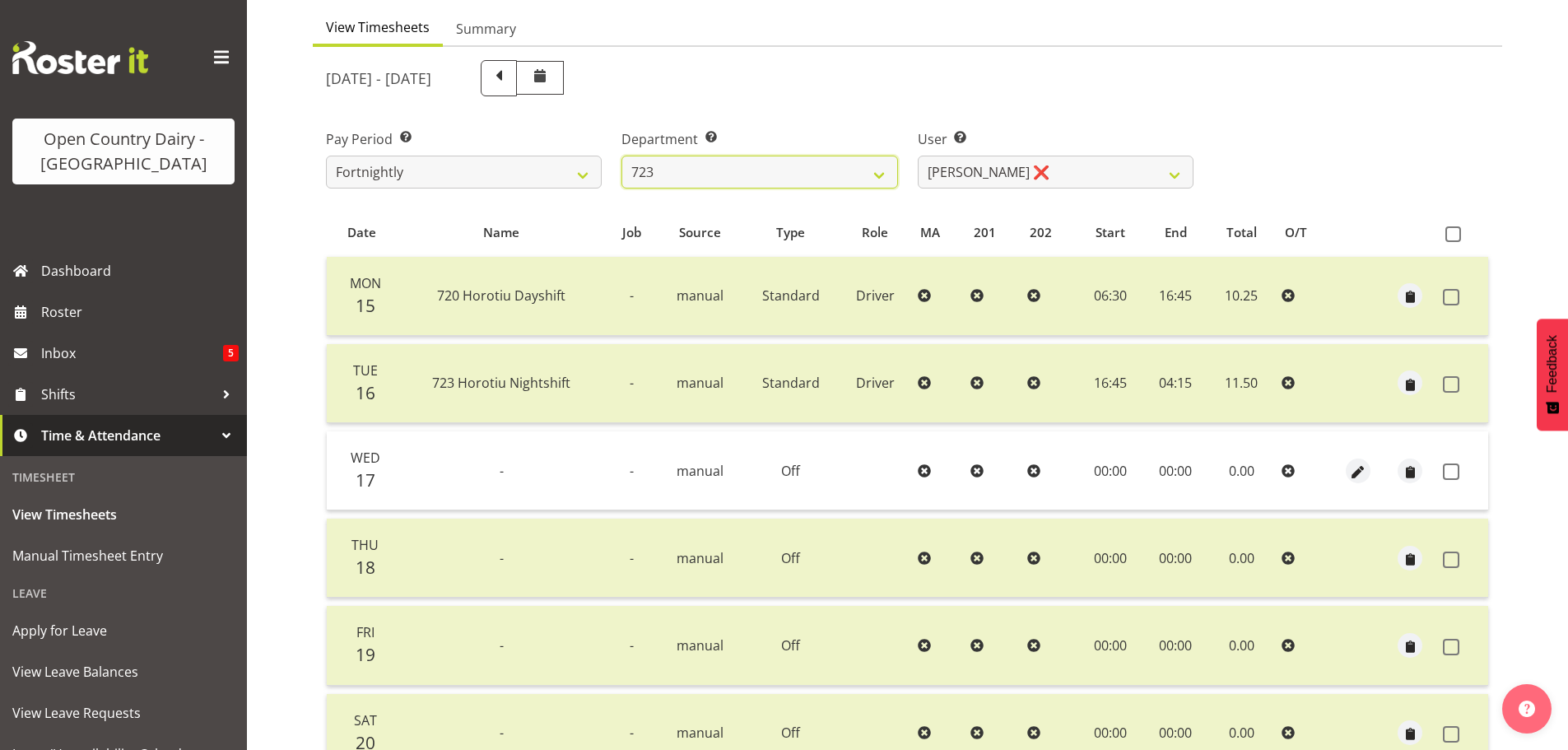
scroll to position [165, 0]
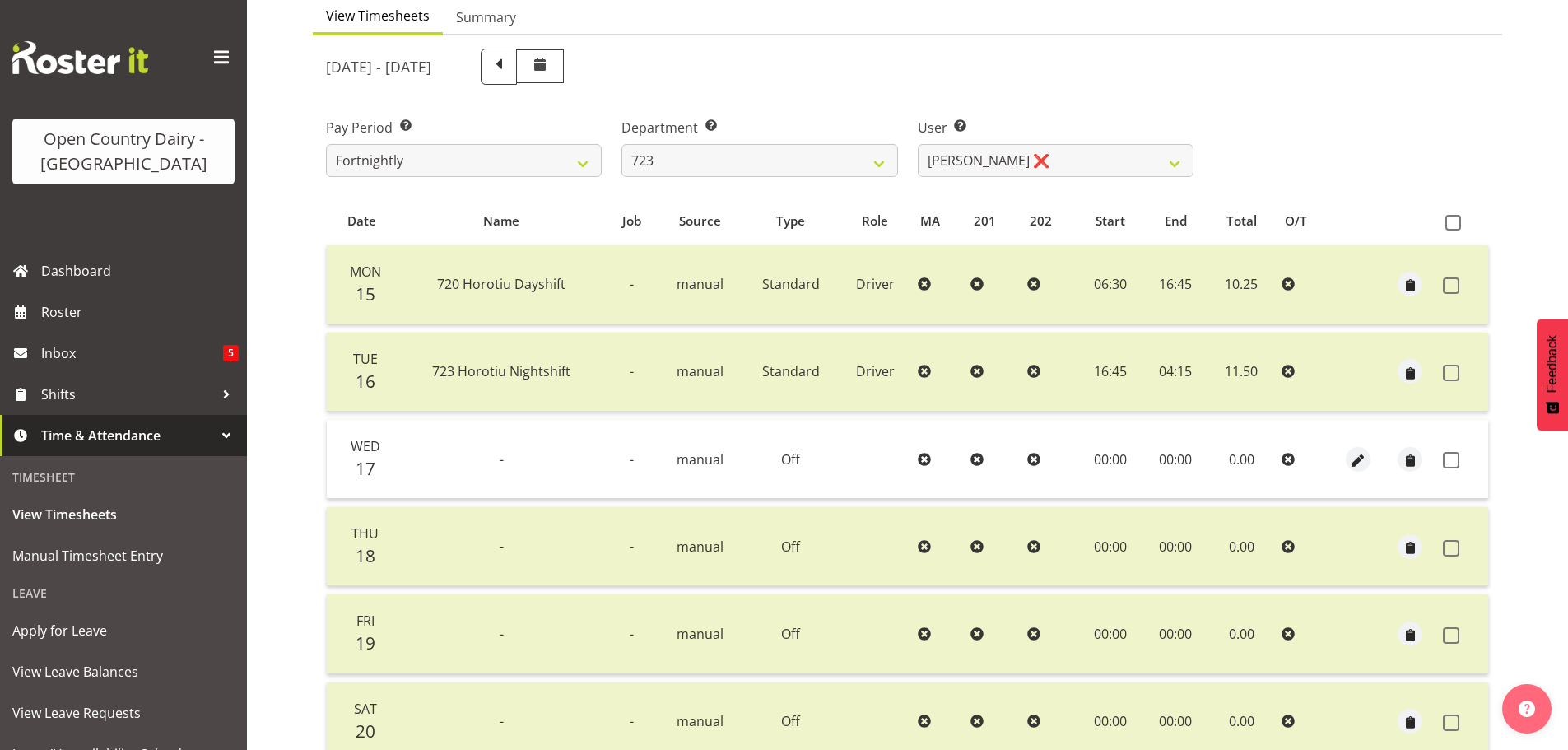
click at [1449, 450] on td at bounding box center [1462, 459] width 52 height 79
click at [1454, 455] on span at bounding box center [1451, 460] width 17 height 17
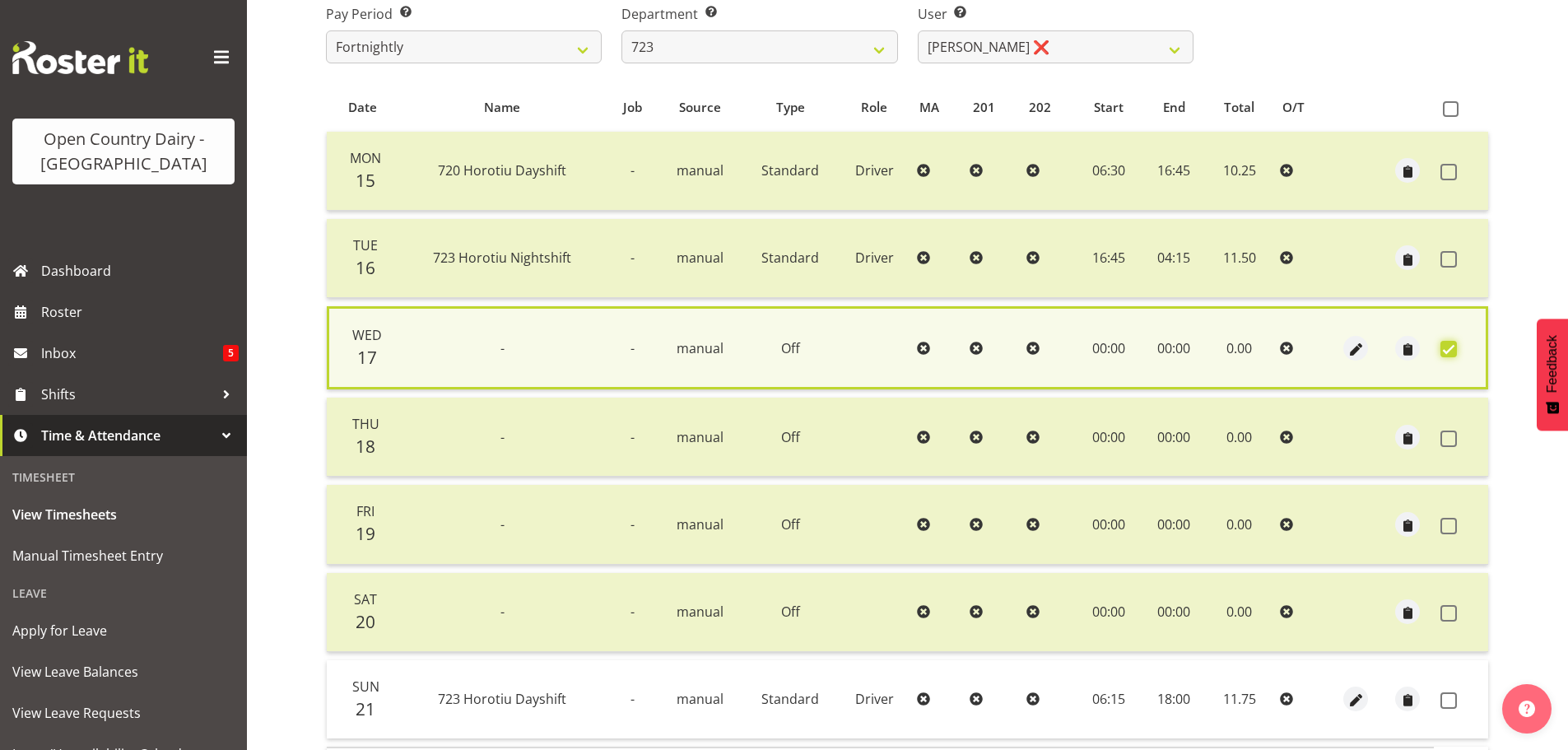
scroll to position [399, 0]
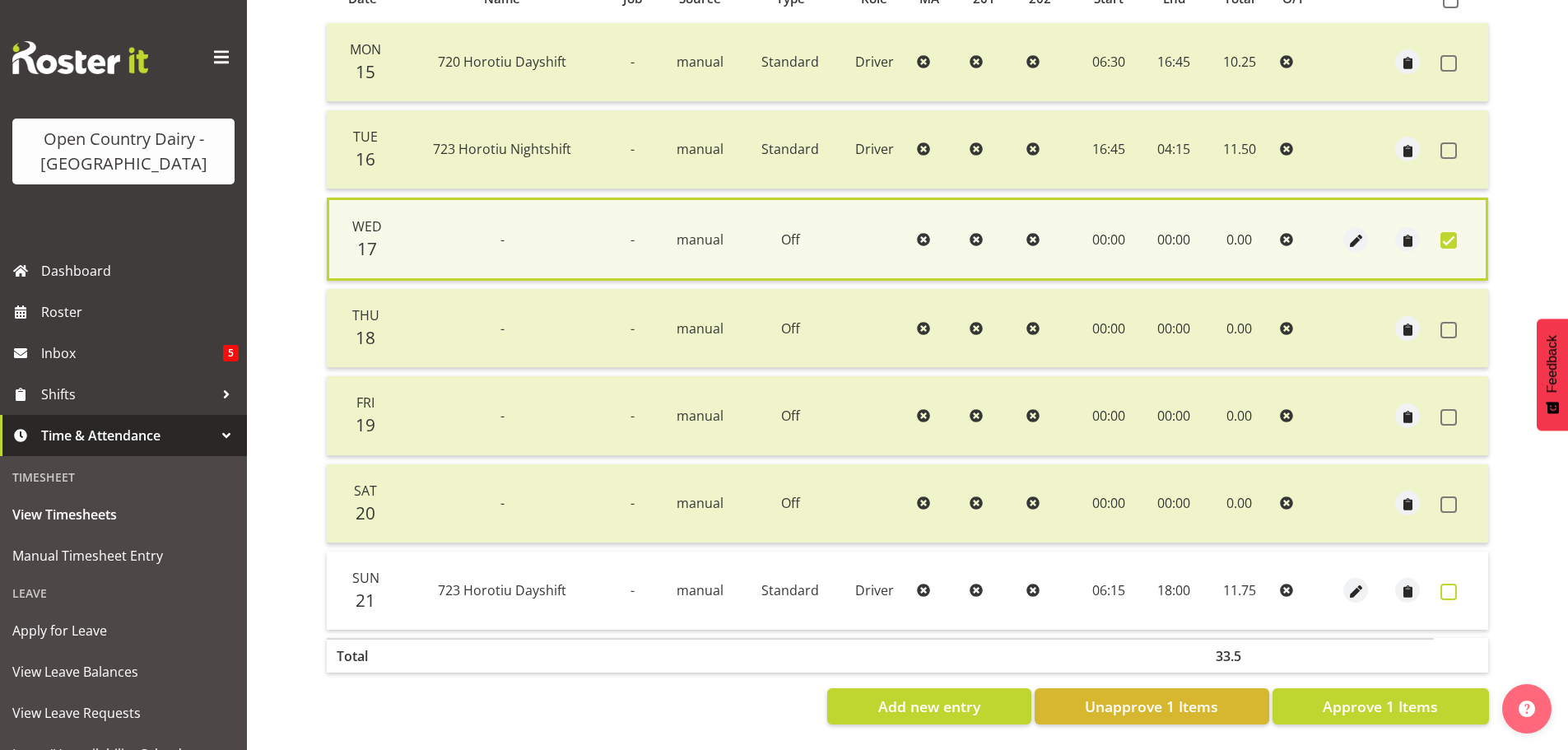
click at [1451, 584] on span at bounding box center [1449, 592] width 17 height 17
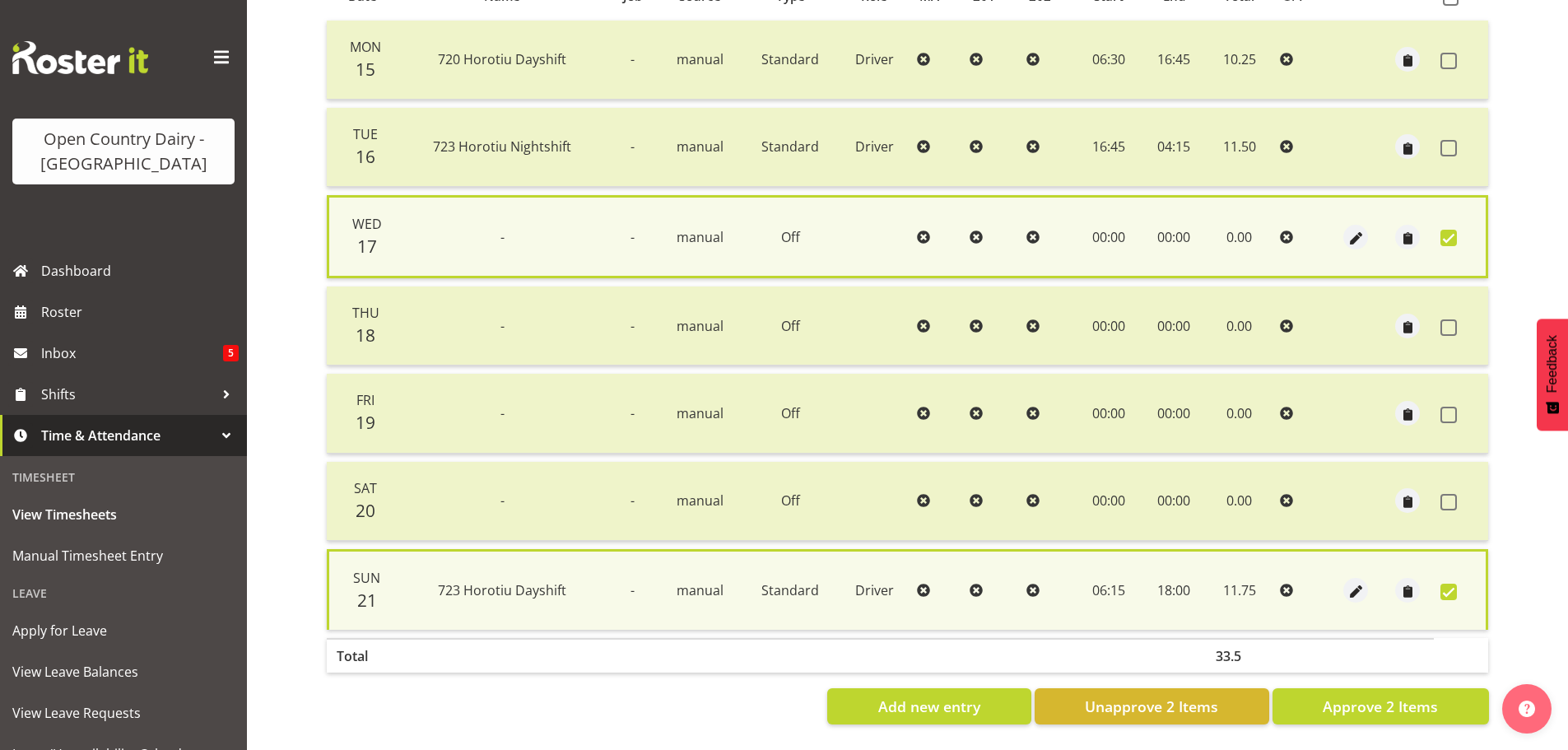
click at [1388, 719] on section "September 15th - September 21st 2025 Pay Period Select which pay period you wou…" at bounding box center [907, 274] width 1190 height 927
click at [1370, 703] on span "Approve 2 Items" at bounding box center [1380, 705] width 115 height 21
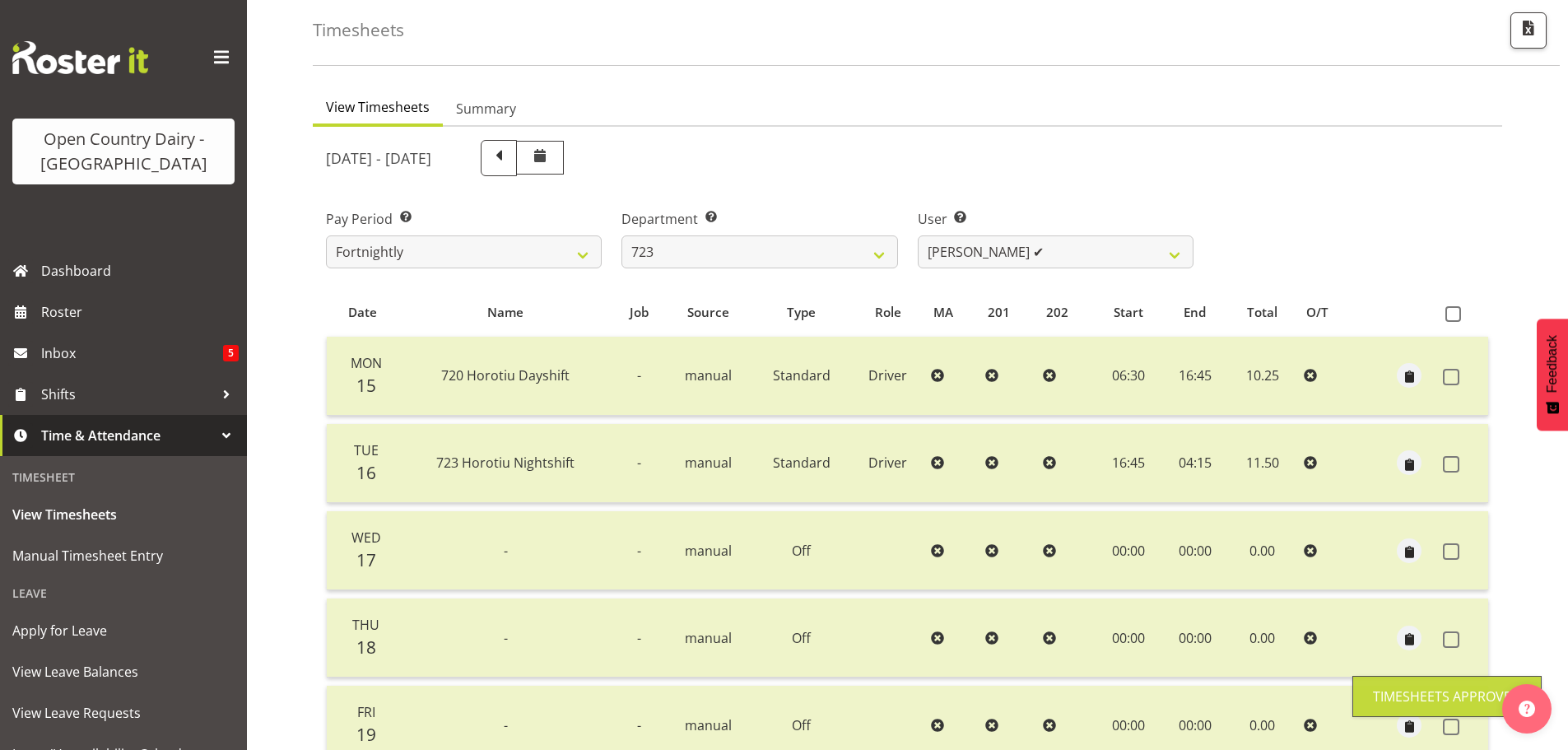
scroll to position [66, 0]
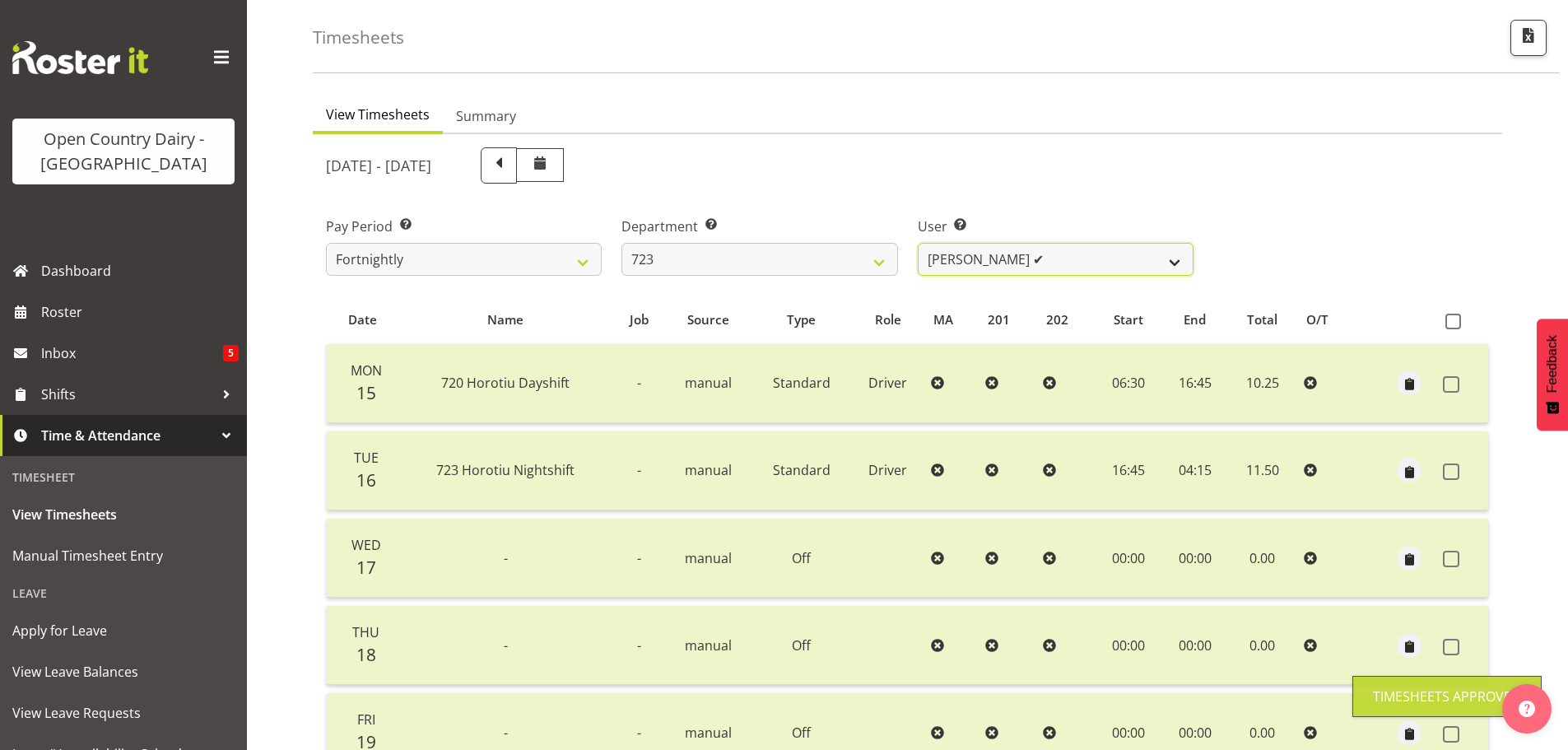
click at [967, 253] on select "Daljeet Rai ✔ Manjinder Singh ❌ Prabhjot Singh ❌ Varninder Singh ❌" at bounding box center [1056, 259] width 276 height 33
click at [918, 243] on select "Daljeet Rai ✔ Manjinder Singh ❌ Prabhjot Singh ❌ Varninder Singh ❌" at bounding box center [1056, 259] width 276 height 33
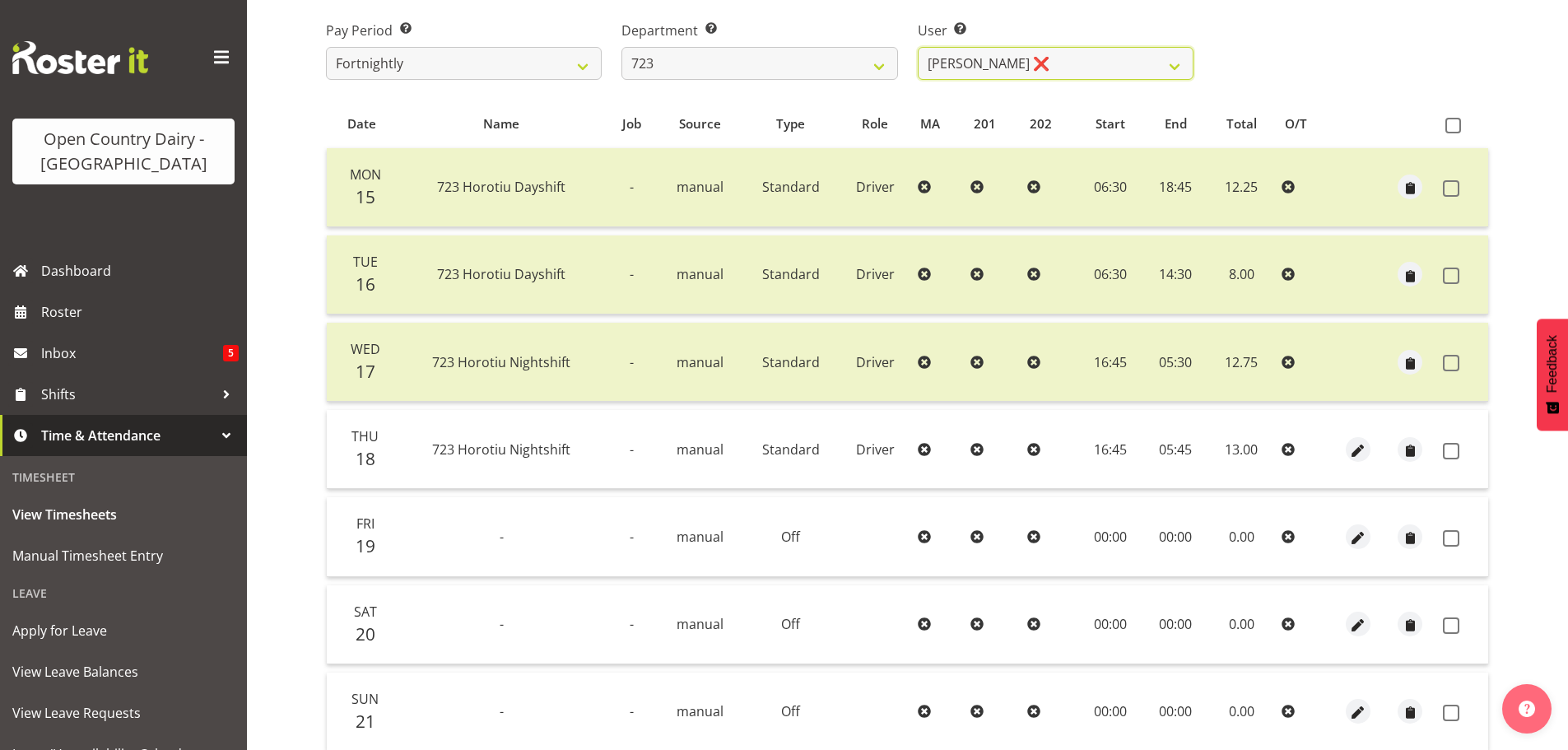
scroll to position [230, 0]
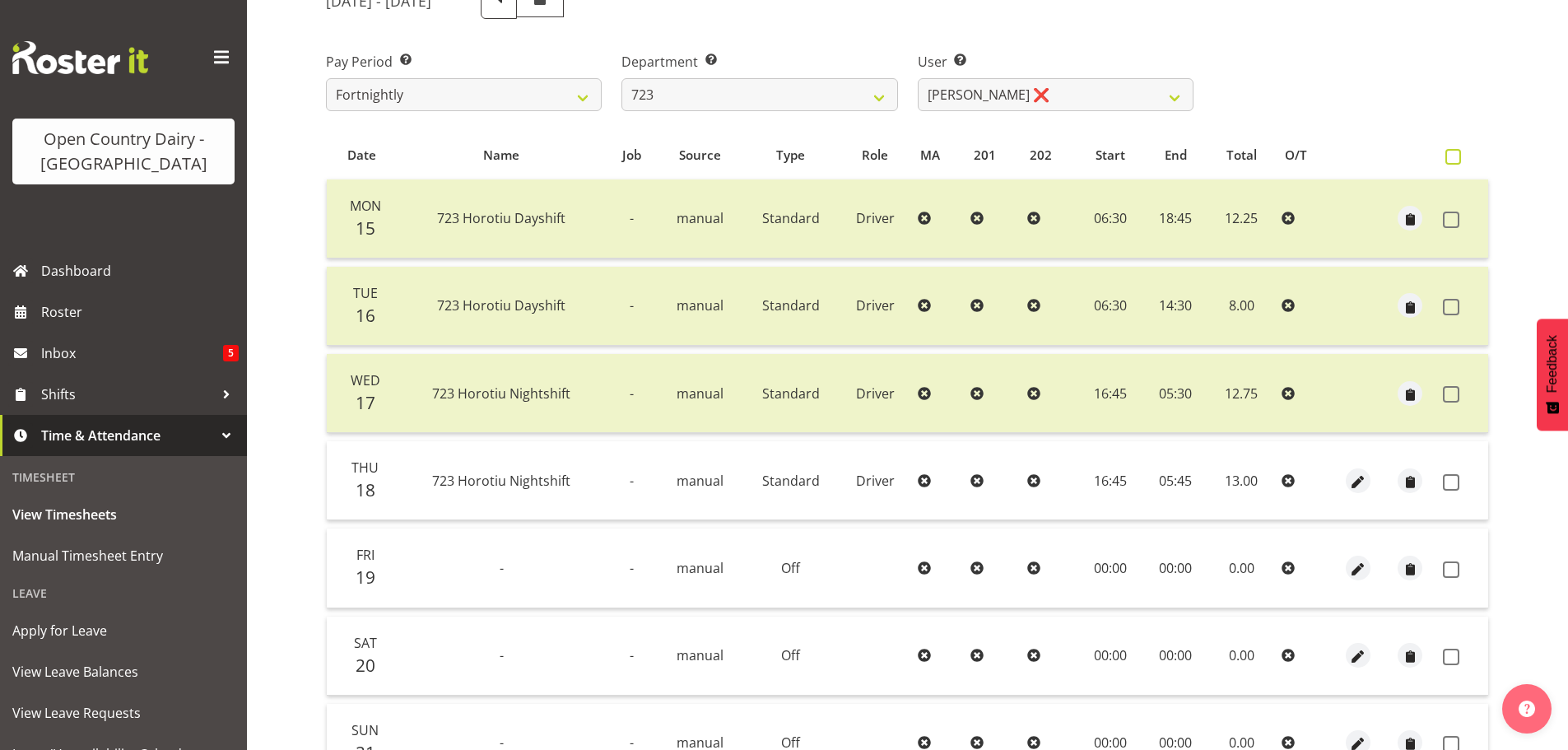
click at [1451, 161] on span at bounding box center [1453, 156] width 16 height 16
click at [1451, 161] on input "checkbox" at bounding box center [1450, 156] width 11 height 11
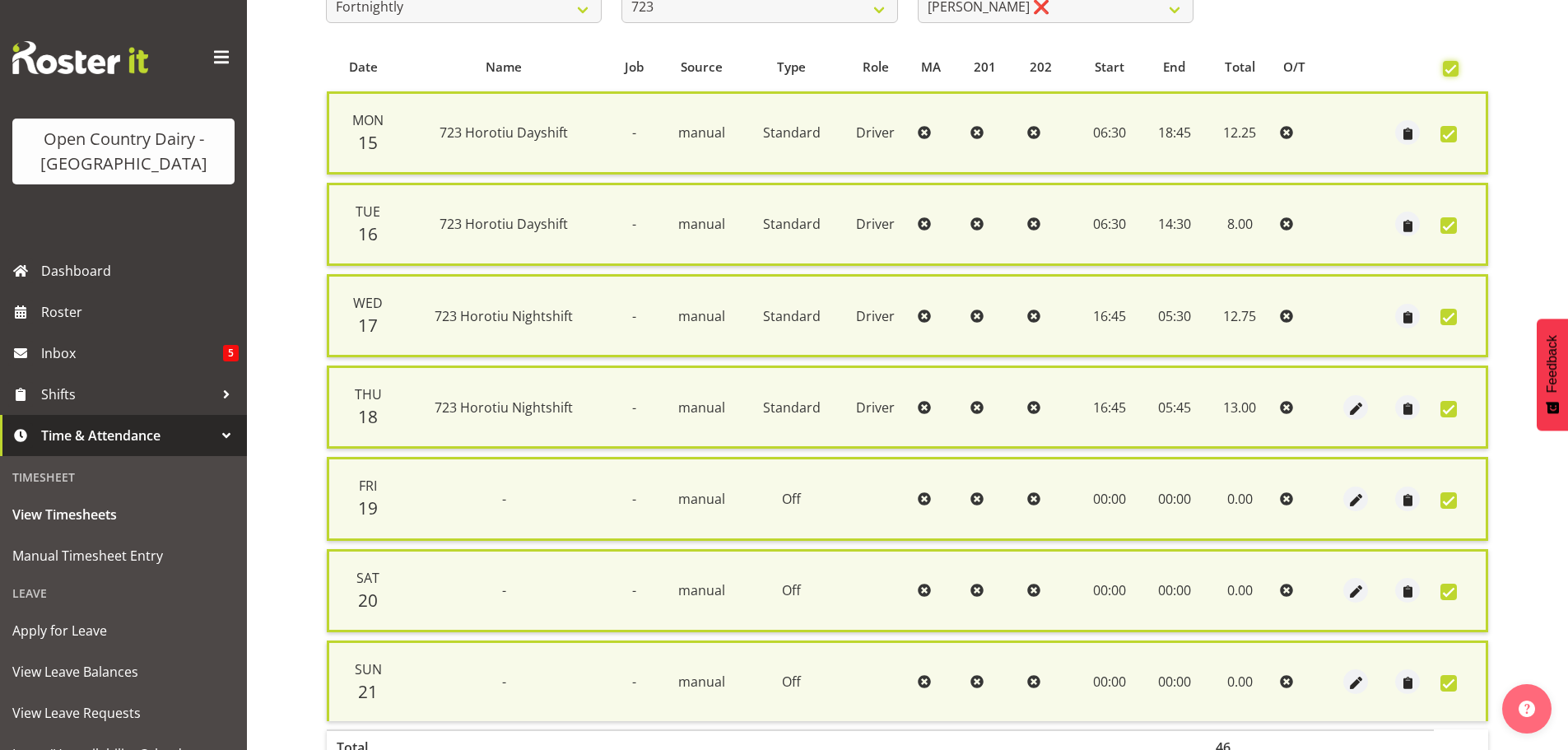
scroll to position [422, 0]
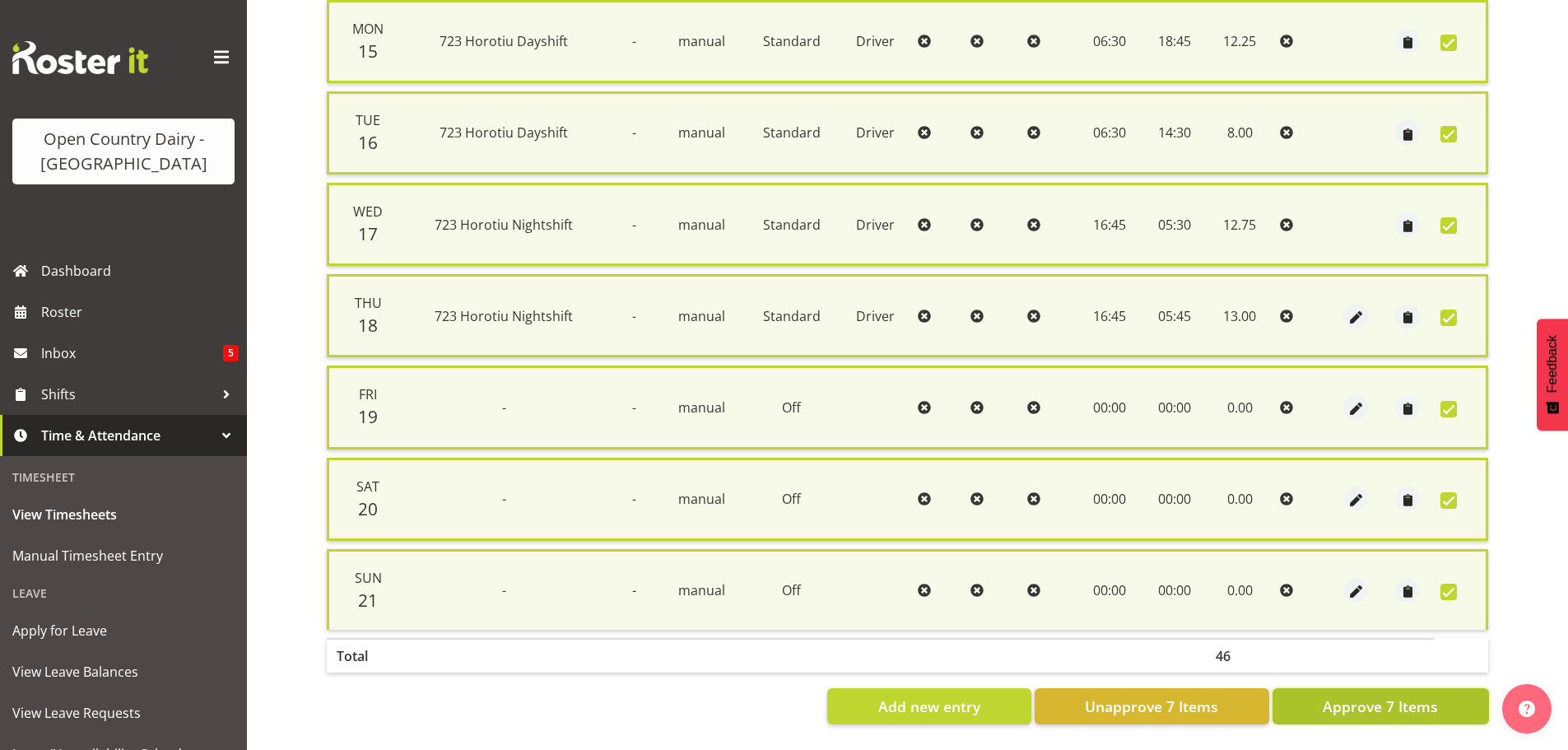
click at [1336, 698] on span "Approve 7 Items" at bounding box center [1380, 705] width 115 height 21
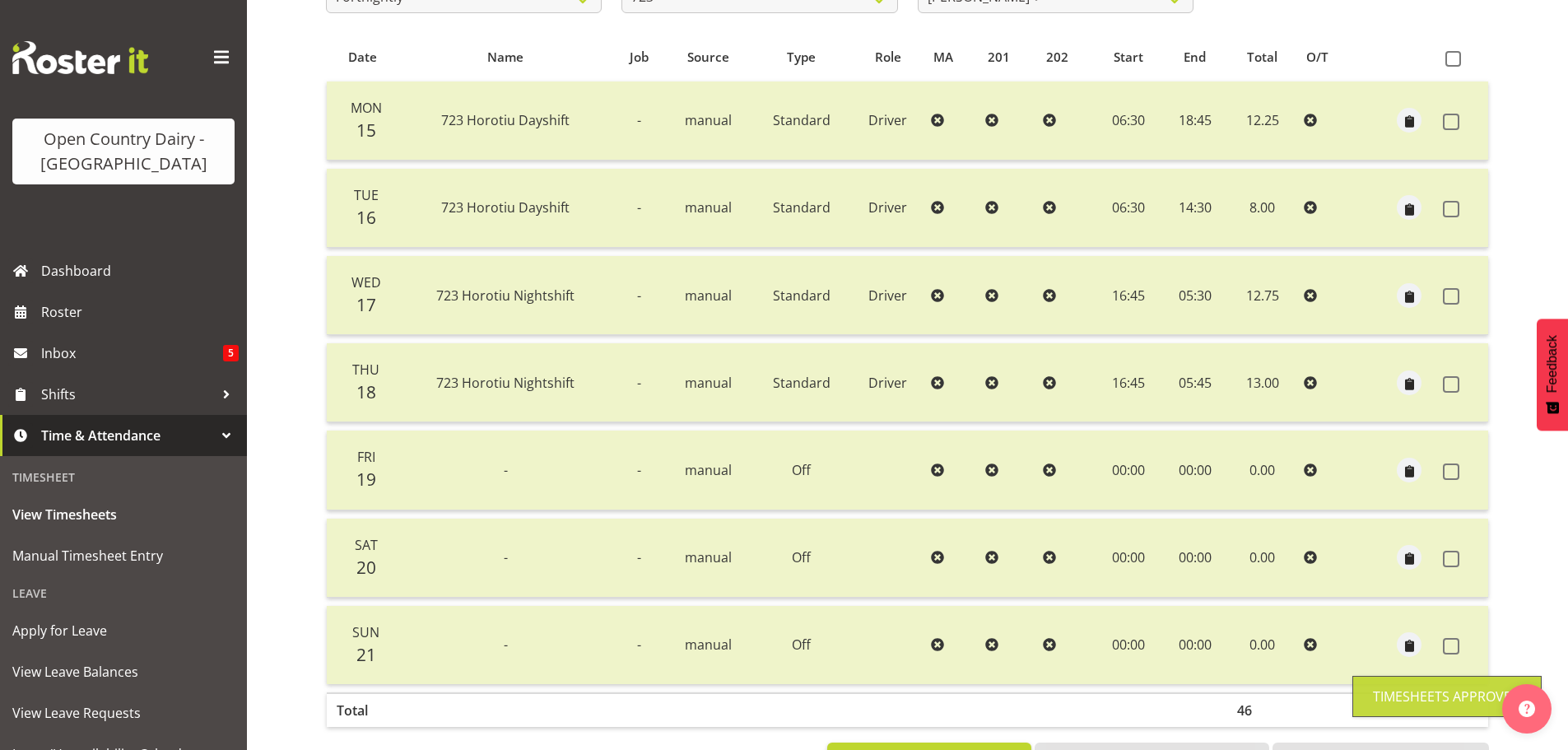
scroll to position [0, 0]
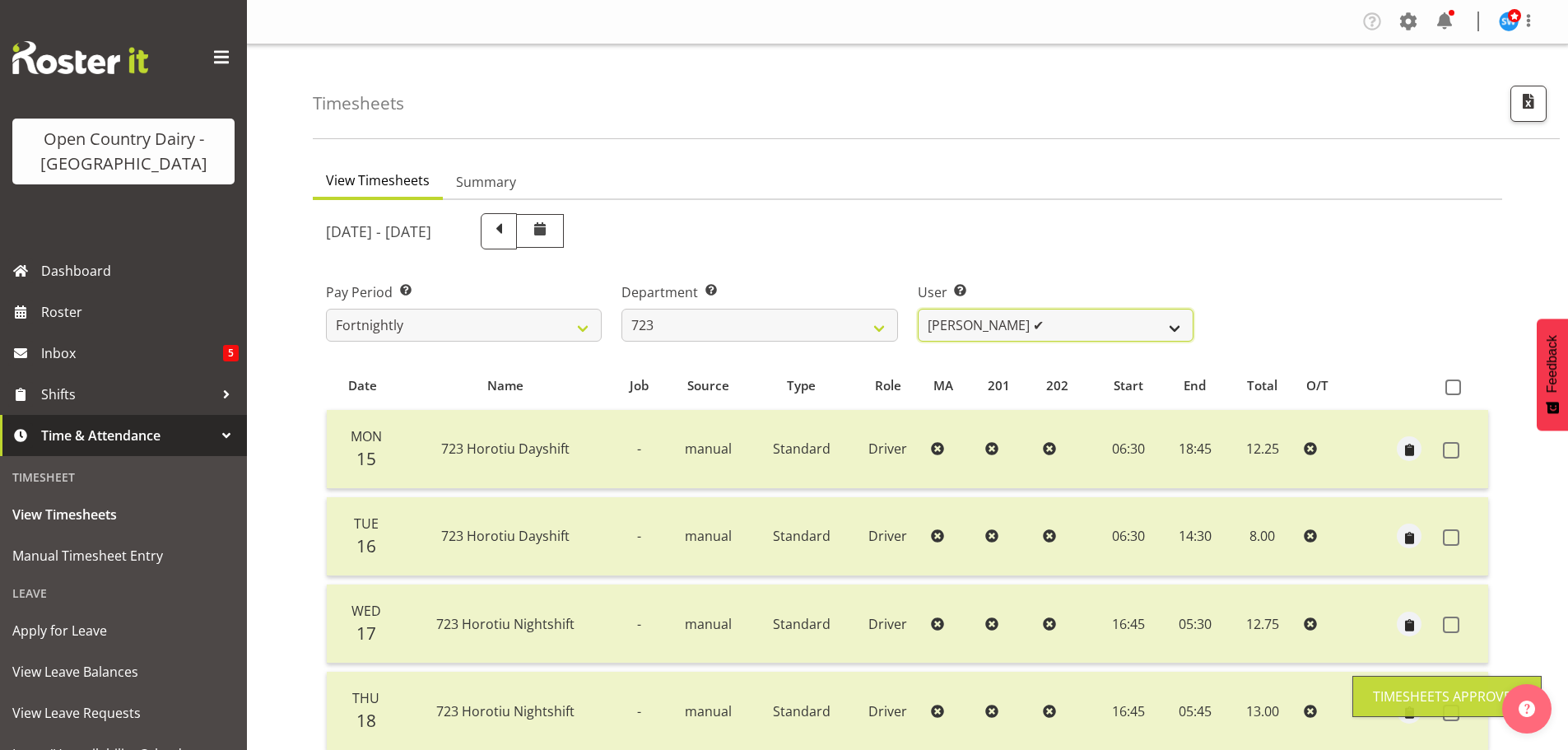
click at [985, 332] on select "Daljeet Rai ✔ Manjinder Singh ✔ Prabhjot Singh ❌ Varninder Singh ❌" at bounding box center [1056, 325] width 276 height 33
click at [918, 309] on select "Daljeet Rai ✔ Manjinder Singh ✔ Prabhjot Singh ❌ Varninder Singh ❌" at bounding box center [1056, 325] width 276 height 33
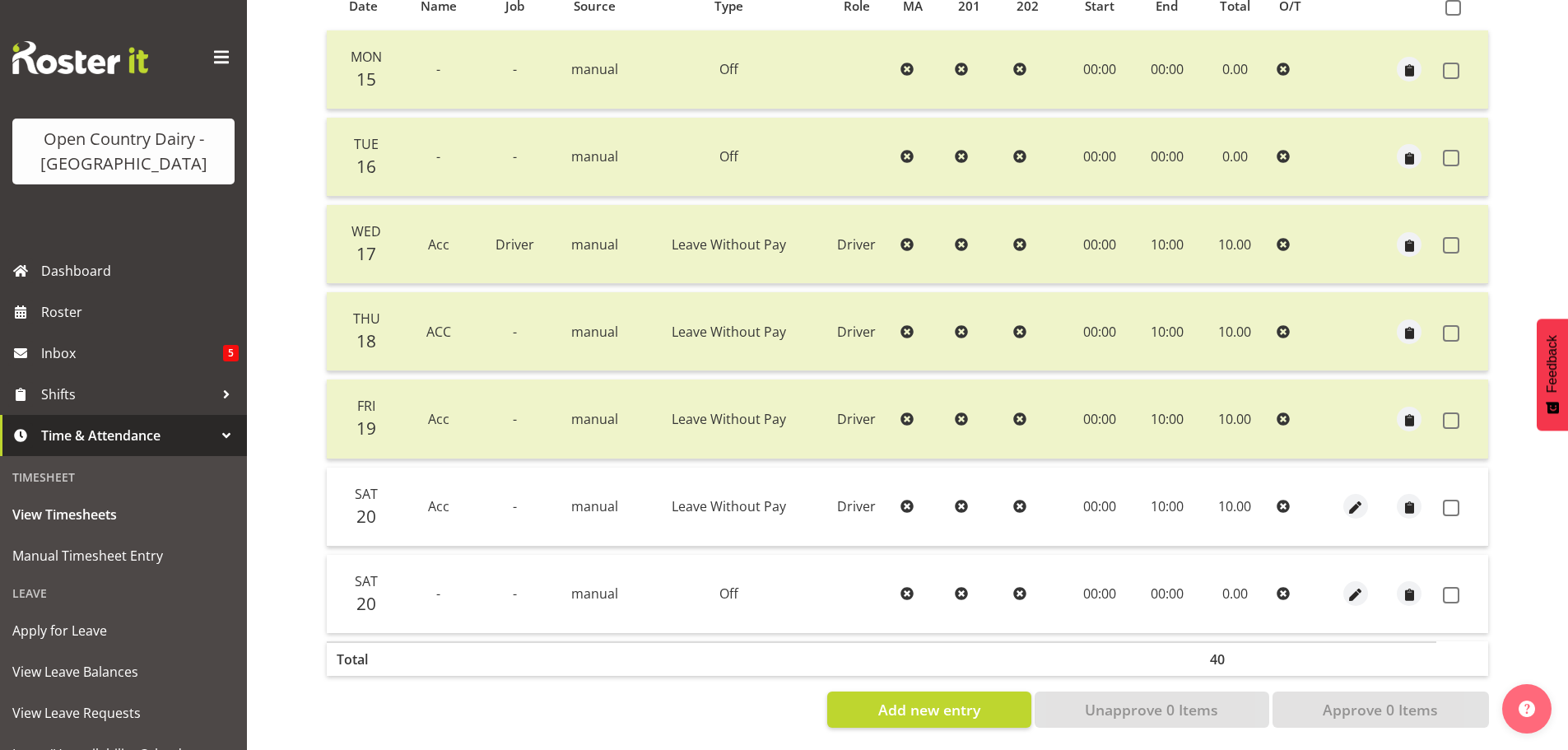
scroll to position [395, 0]
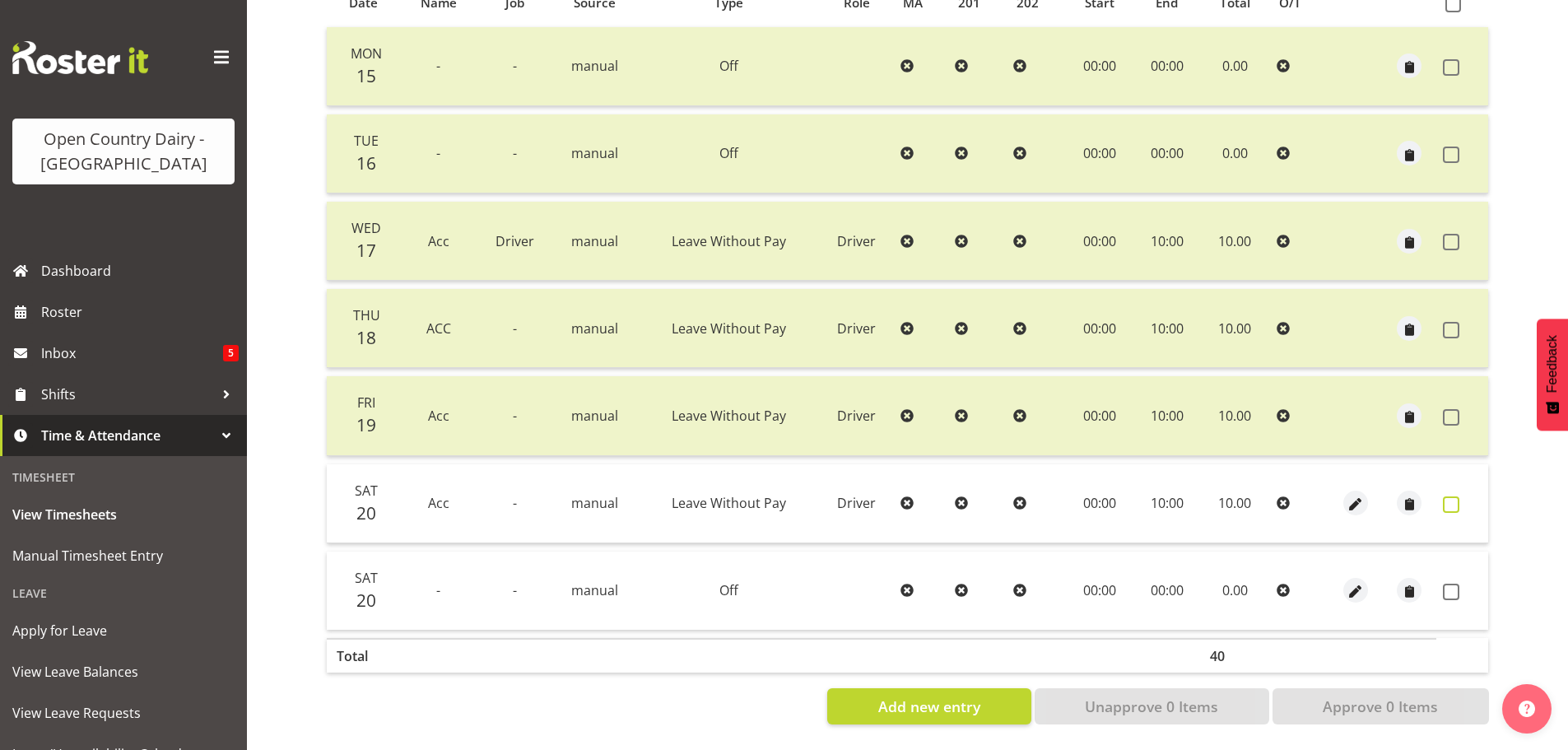
click at [1455, 496] on span at bounding box center [1451, 504] width 17 height 17
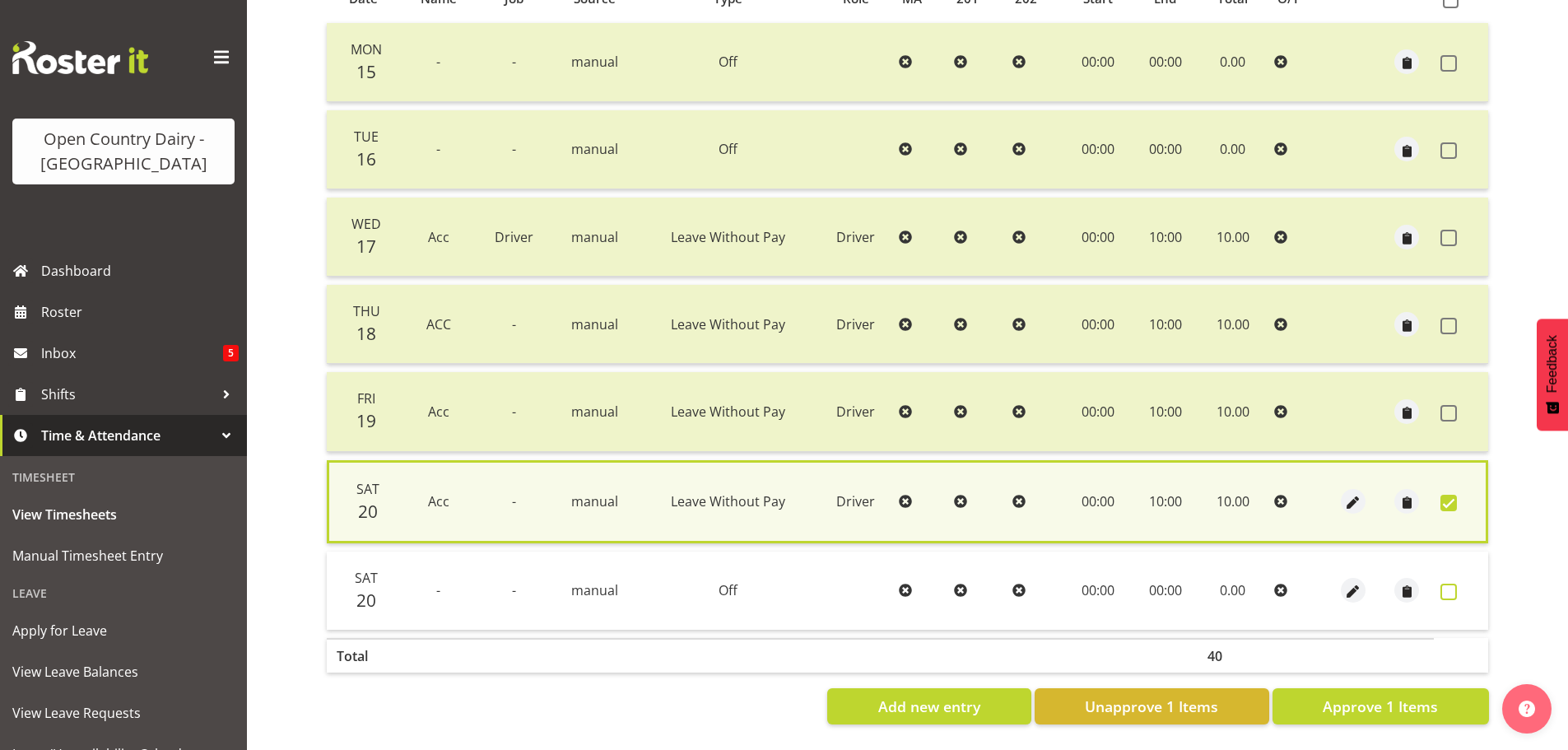
click at [1445, 584] on span at bounding box center [1449, 592] width 17 height 17
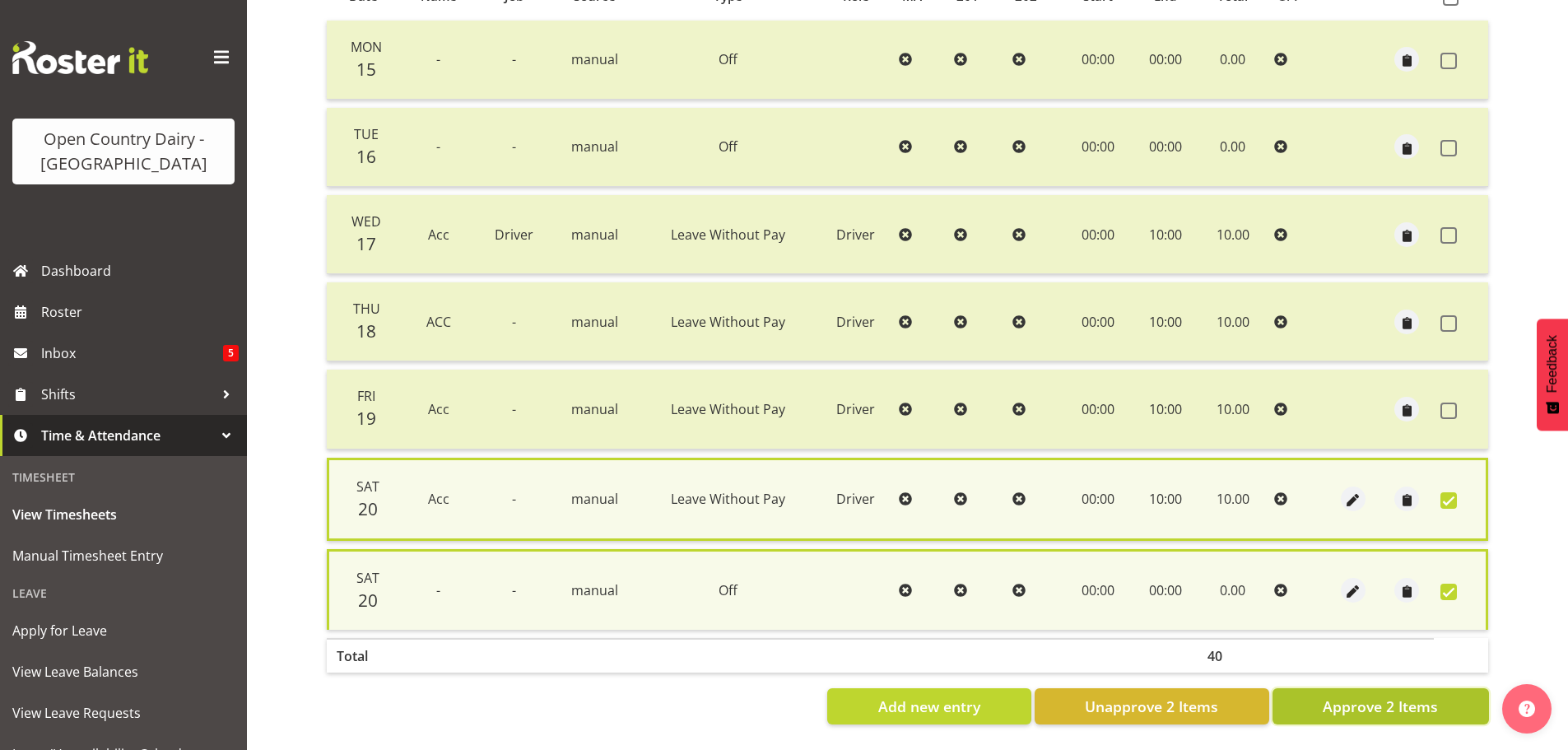
click at [1411, 708] on span "Approve 2 Items" at bounding box center [1380, 705] width 115 height 21
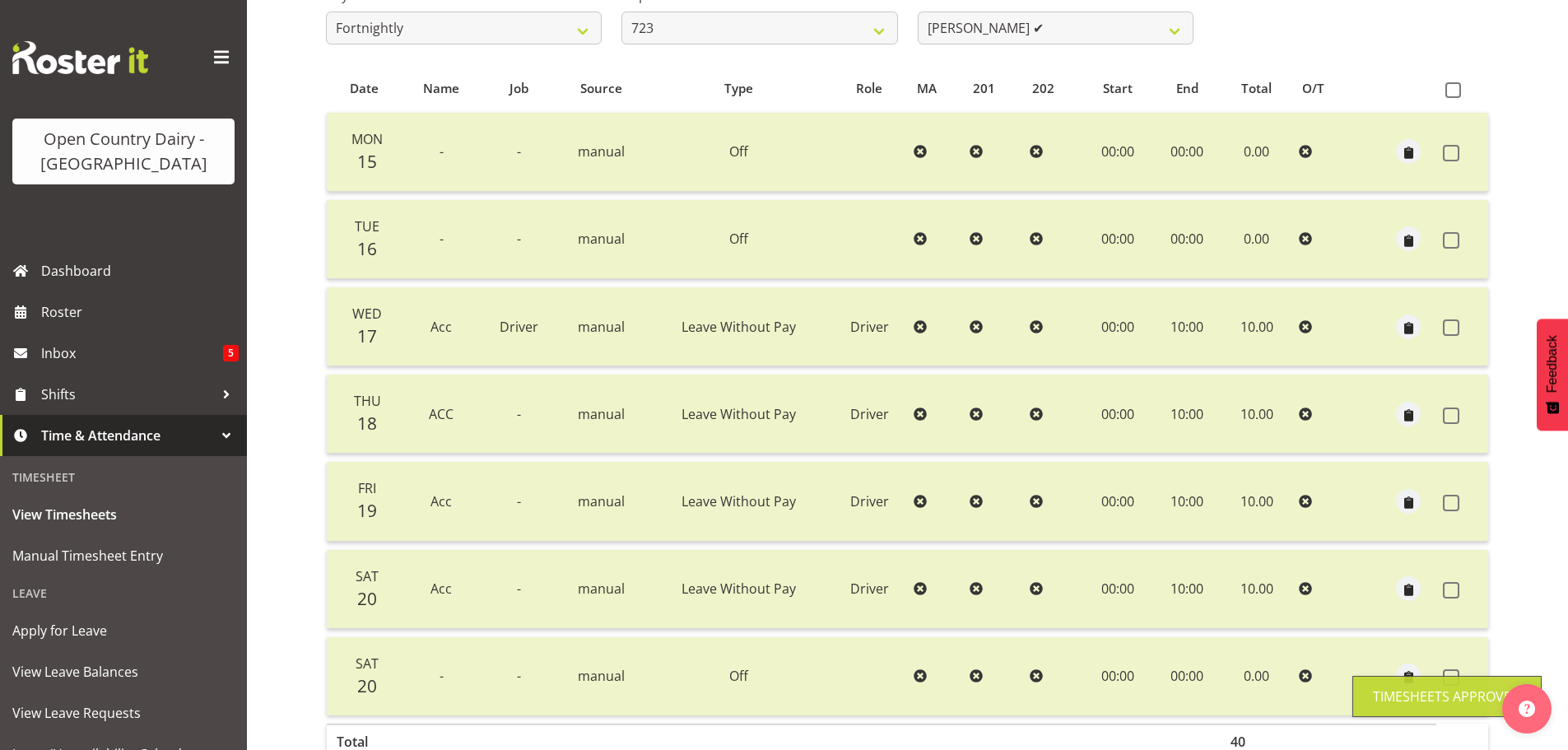
scroll to position [0, 0]
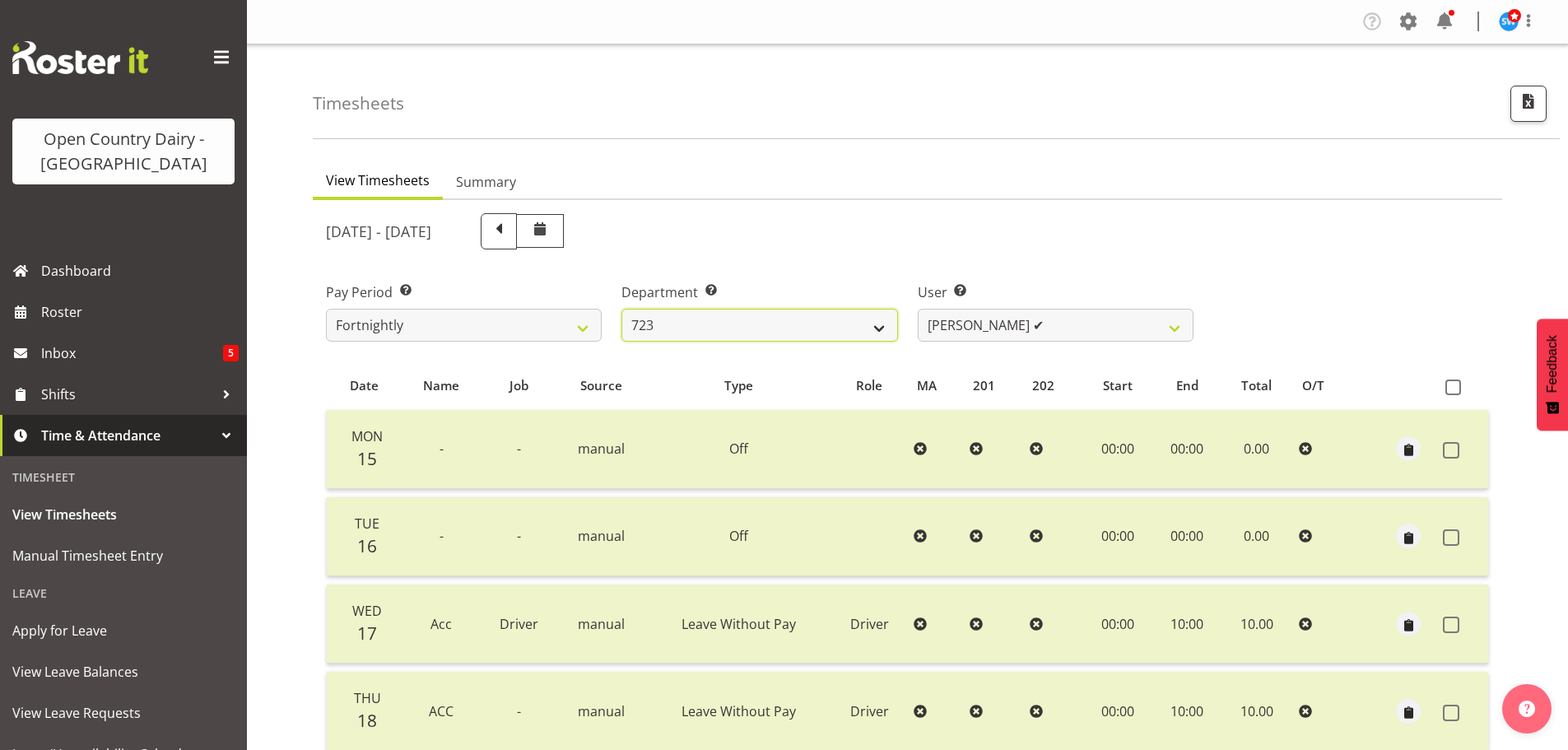
click at [847, 320] on select "701 702 703 704 705 706 707 708 709 710 711 712 713 714 715 716 717 718 719 720" at bounding box center [759, 325] width 276 height 33
click at [621, 309] on select "701 702 703 704 705 706 707 708 709 710 711 712 713 714 715 716 717 718 719 720" at bounding box center [759, 325] width 276 height 33
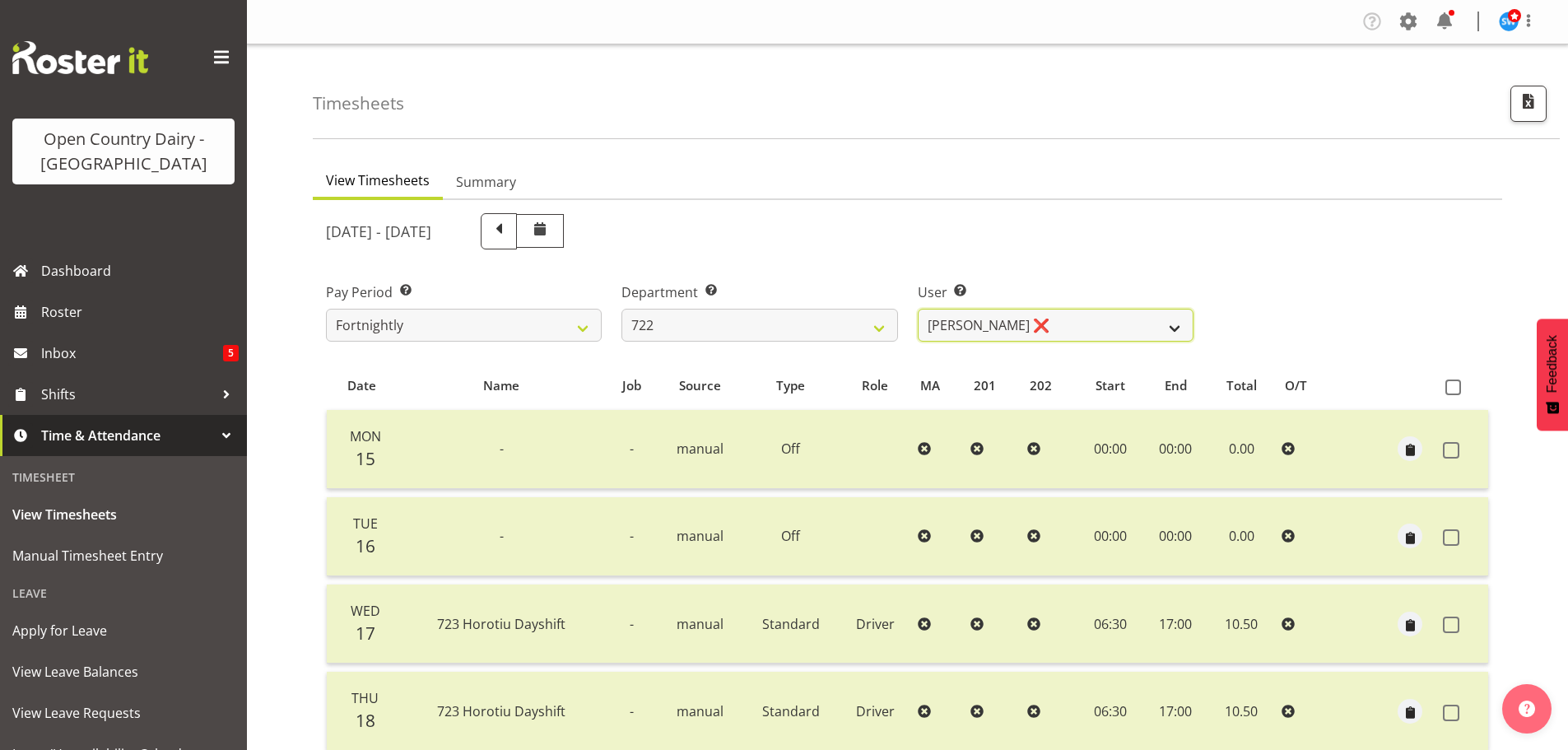
click at [1043, 330] on select "Andy Webb ❌ Darren Hatcher ❌ Gurpreet Singh ❌" at bounding box center [1056, 325] width 276 height 33
click at [918, 309] on select "Andy Webb ❌ Darren Hatcher ❌ Gurpreet Singh ❌" at bounding box center [1056, 325] width 276 height 33
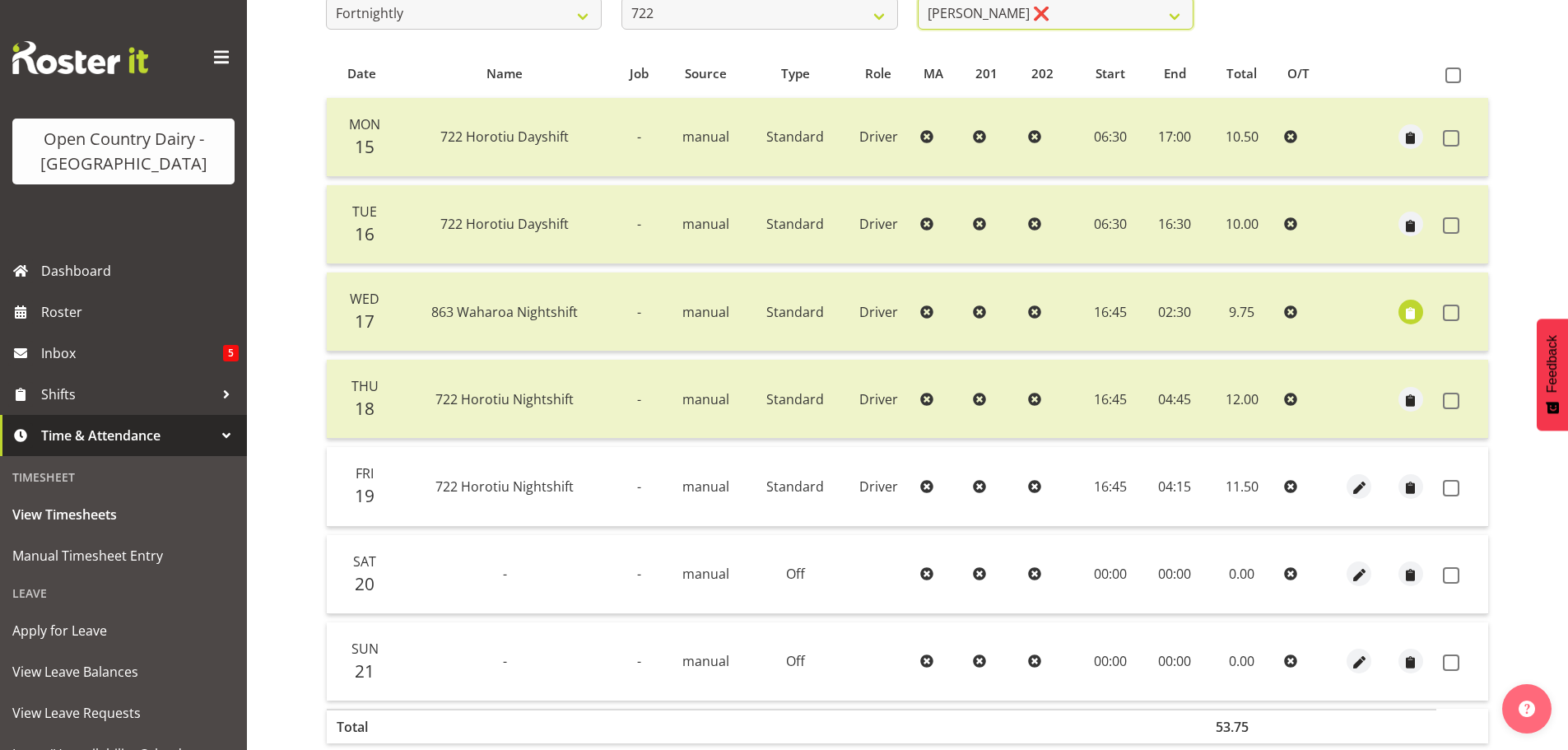
scroll to position [395, 0]
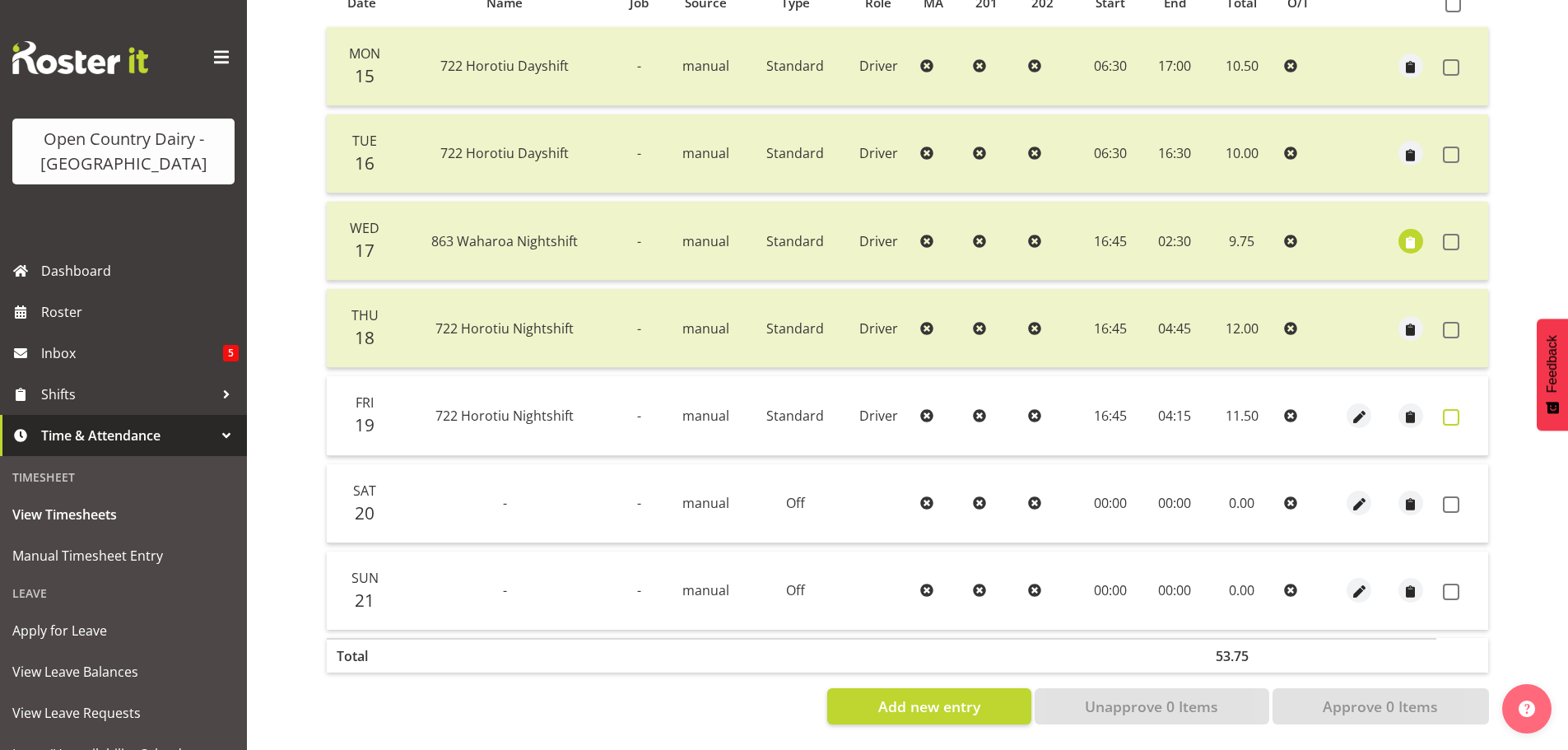
click at [1452, 409] on span at bounding box center [1451, 418] width 17 height 17
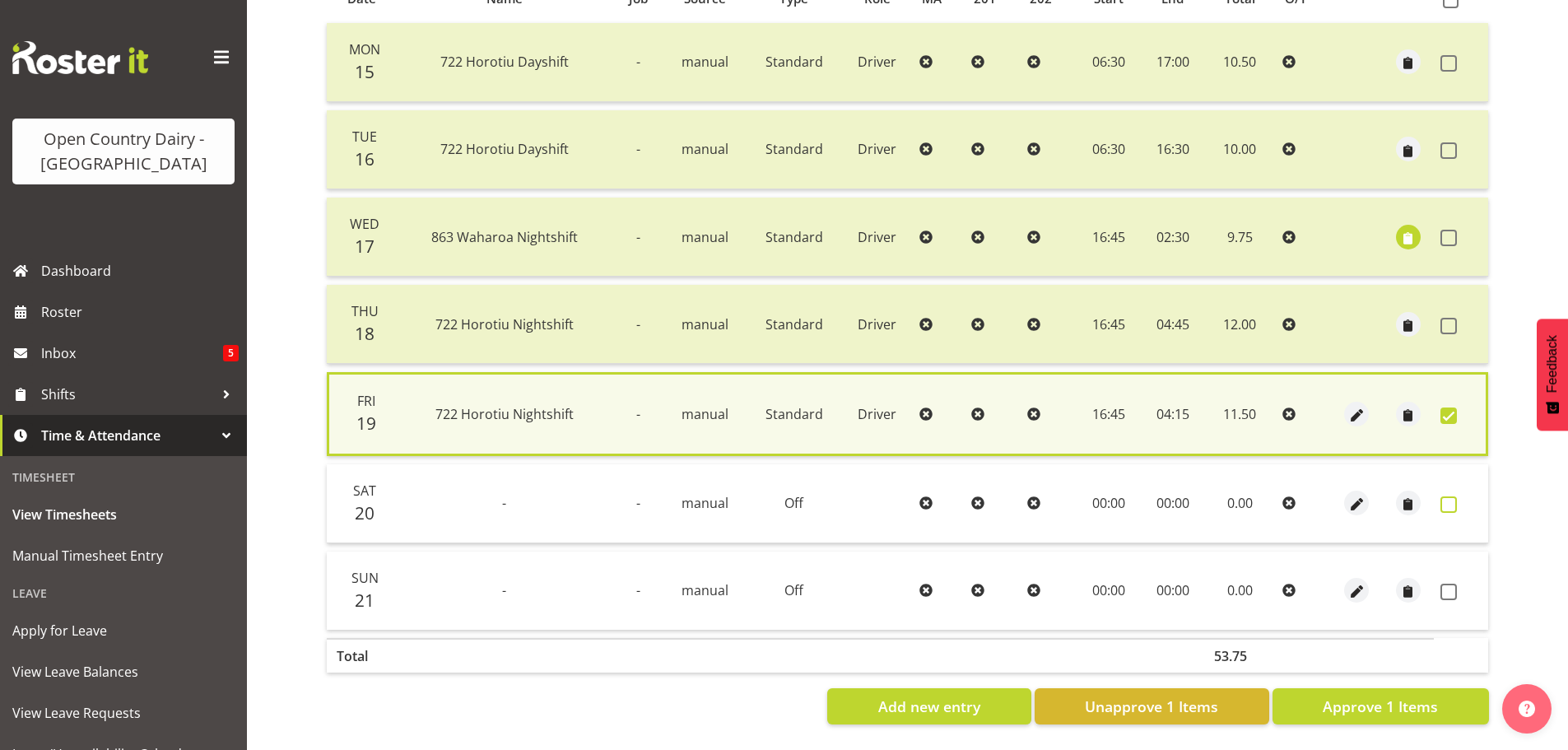
click at [1450, 496] on span at bounding box center [1449, 504] width 17 height 17
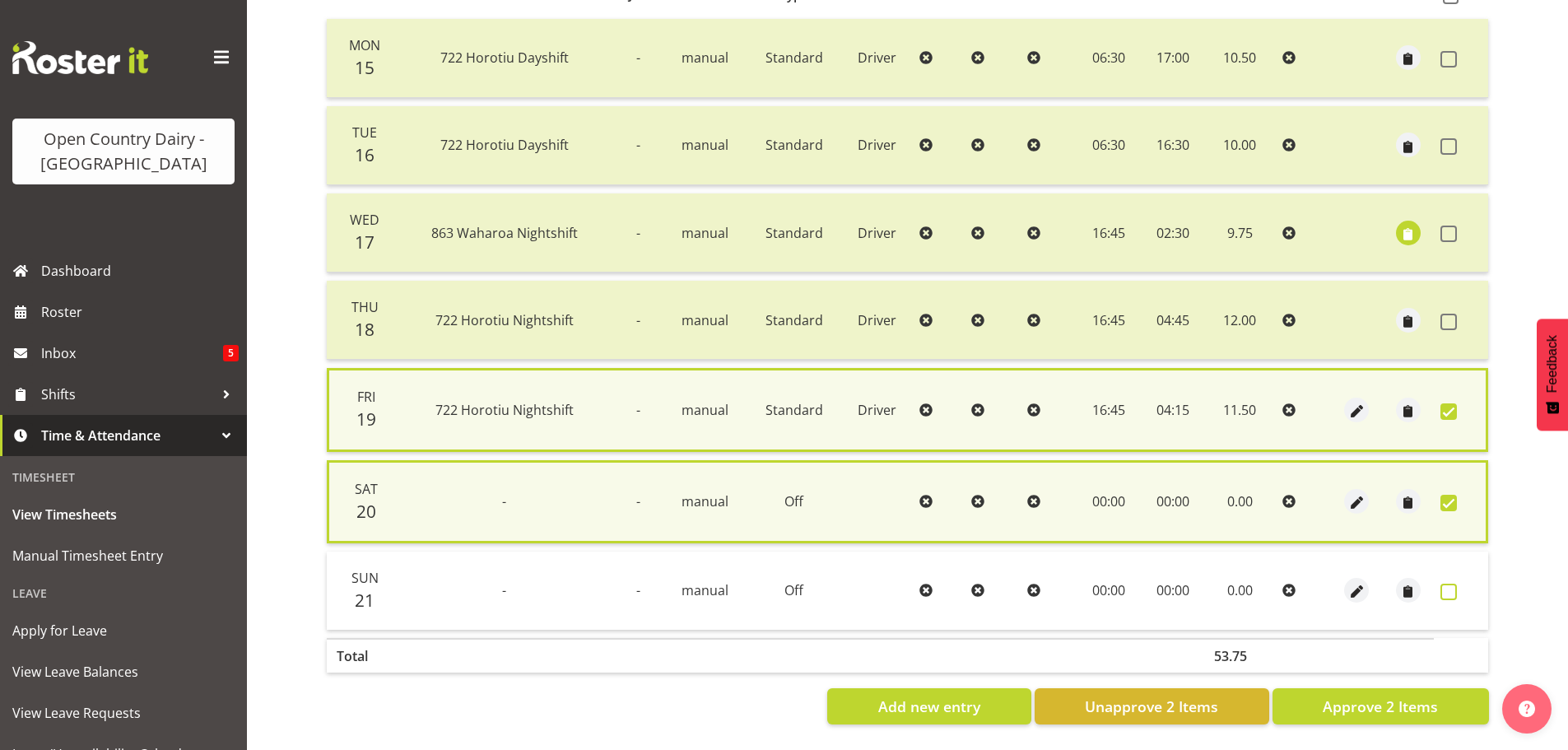
click at [1444, 592] on span at bounding box center [1449, 592] width 17 height 17
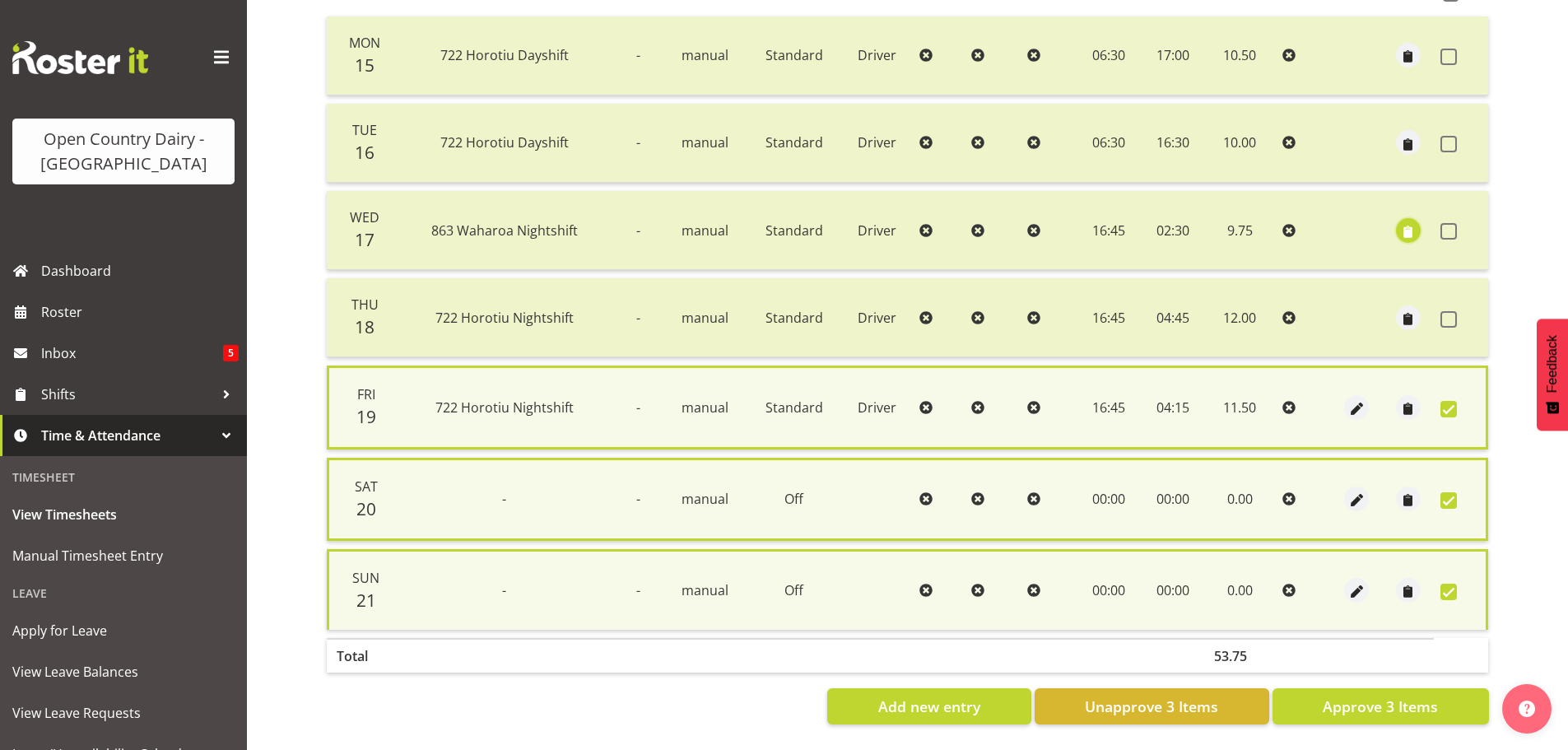
click at [1412, 235] on span "button" at bounding box center [1407, 231] width 19 height 19
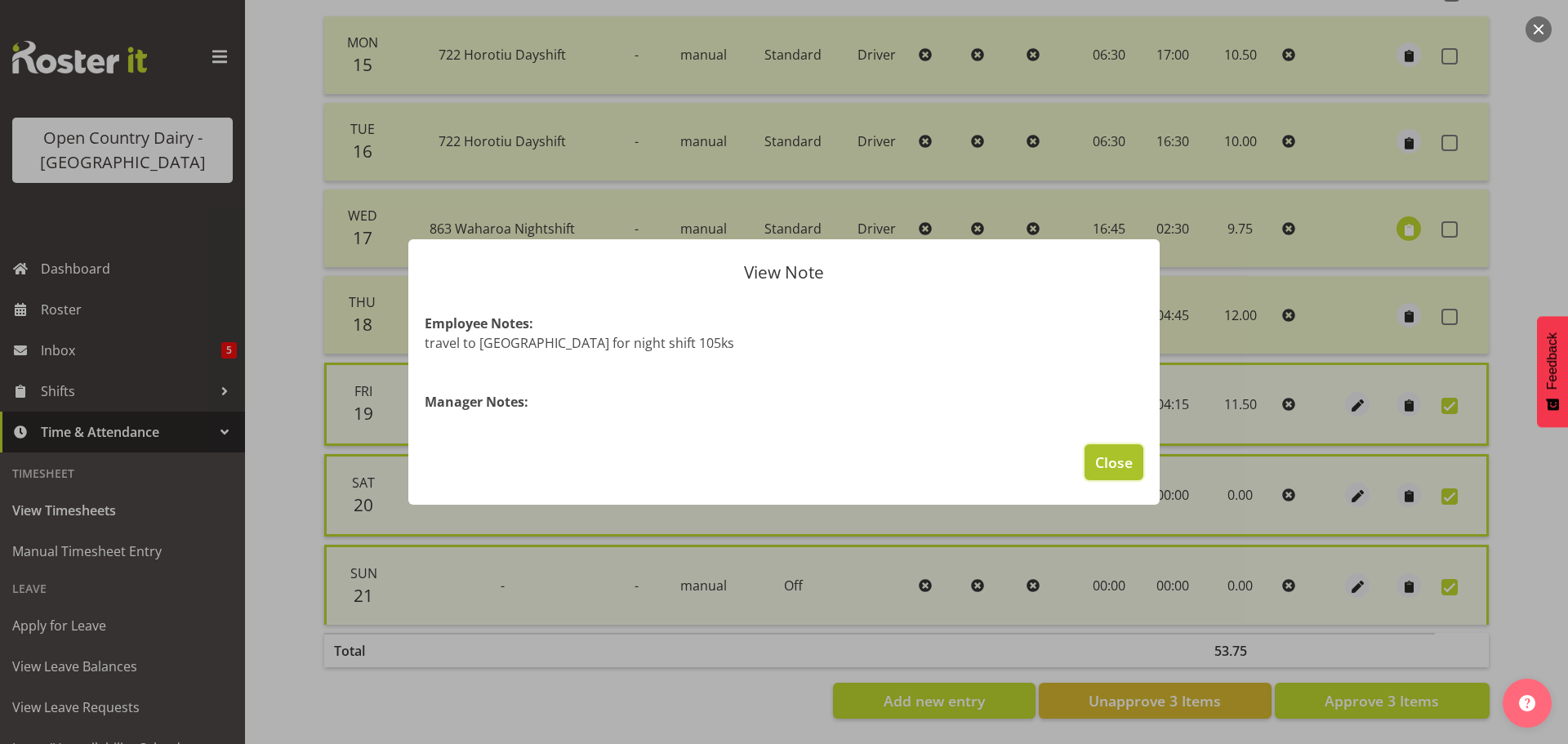
click at [1116, 460] on span "Close" at bounding box center [1113, 461] width 38 height 21
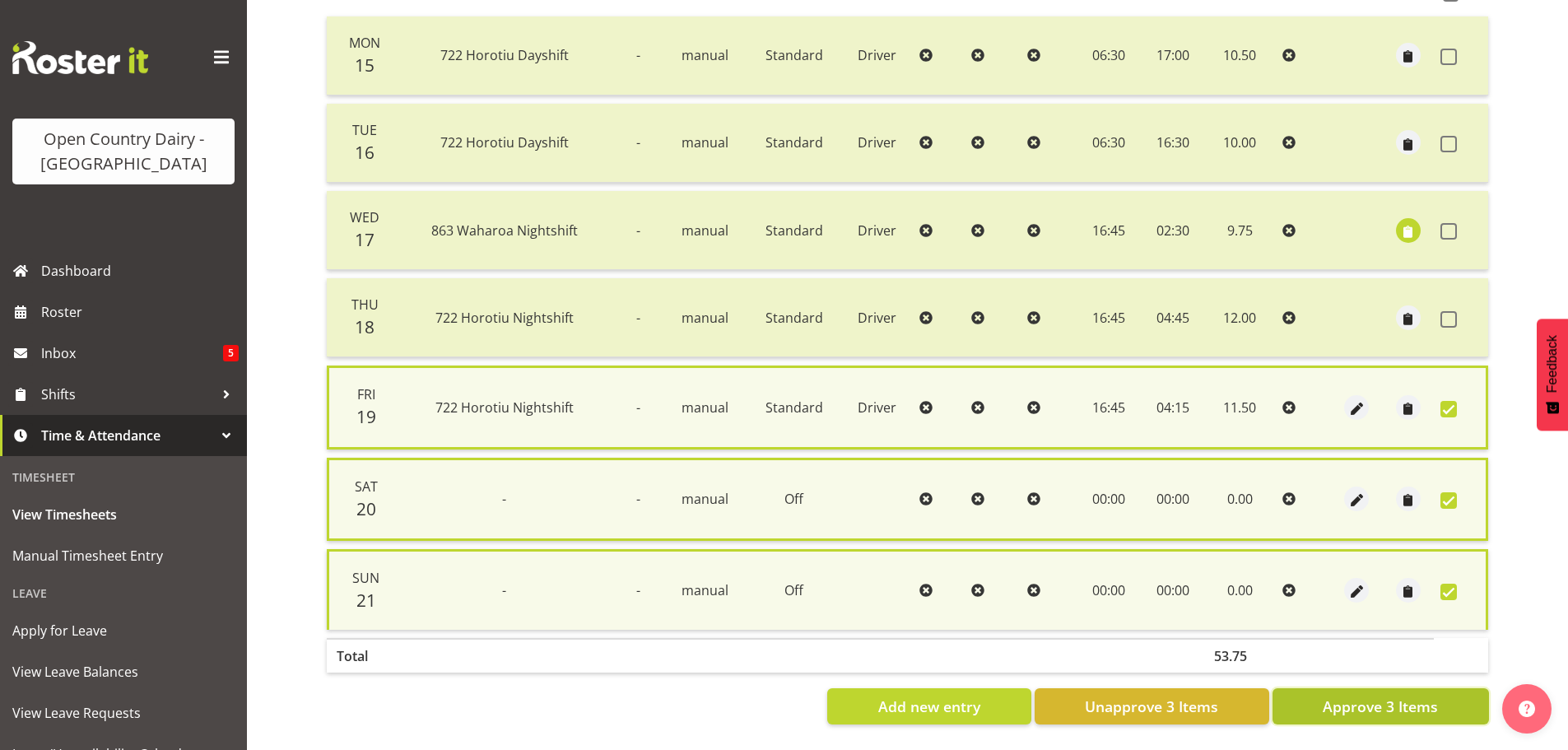
click at [1344, 703] on span "Approve 3 Items" at bounding box center [1380, 705] width 115 height 21
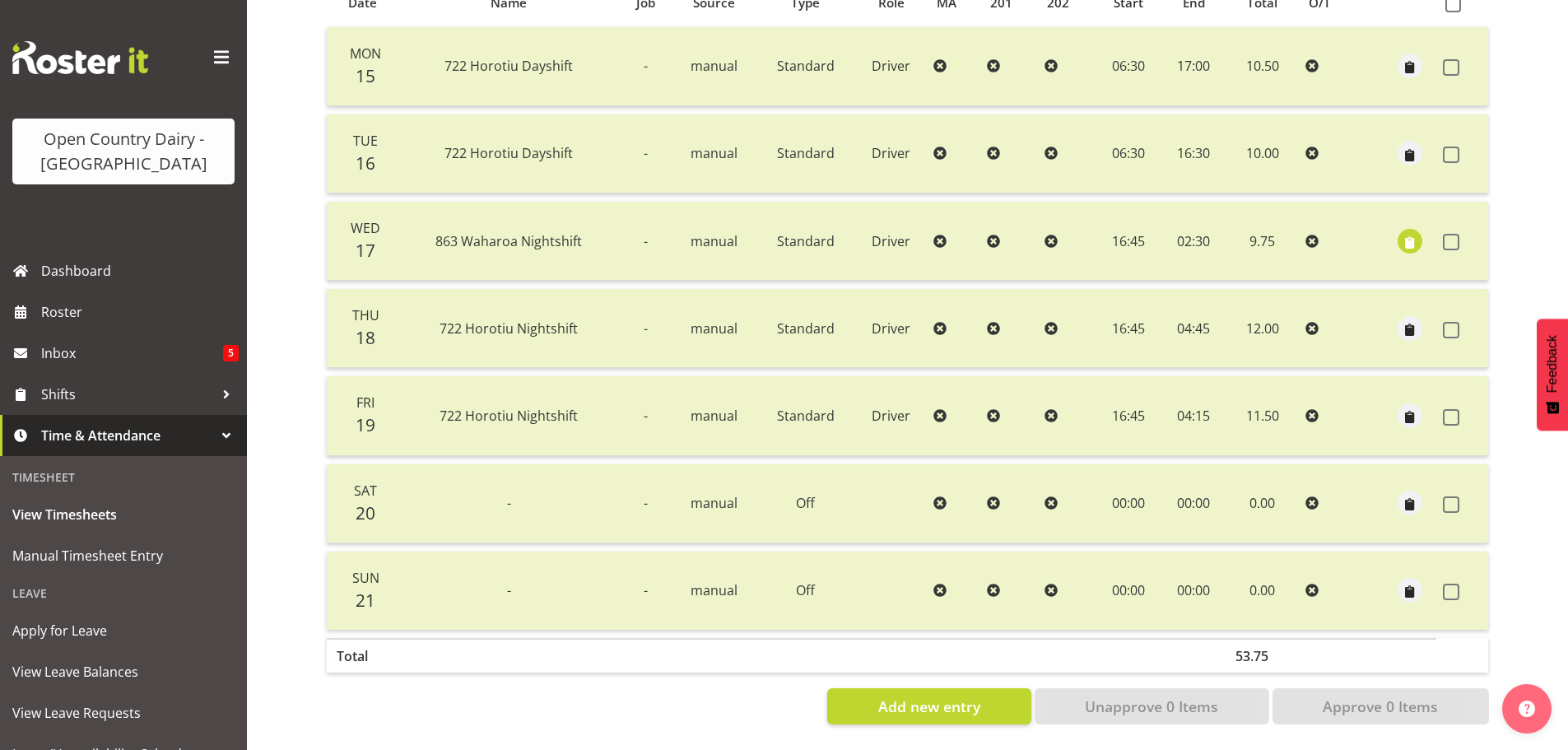
scroll to position [0, 0]
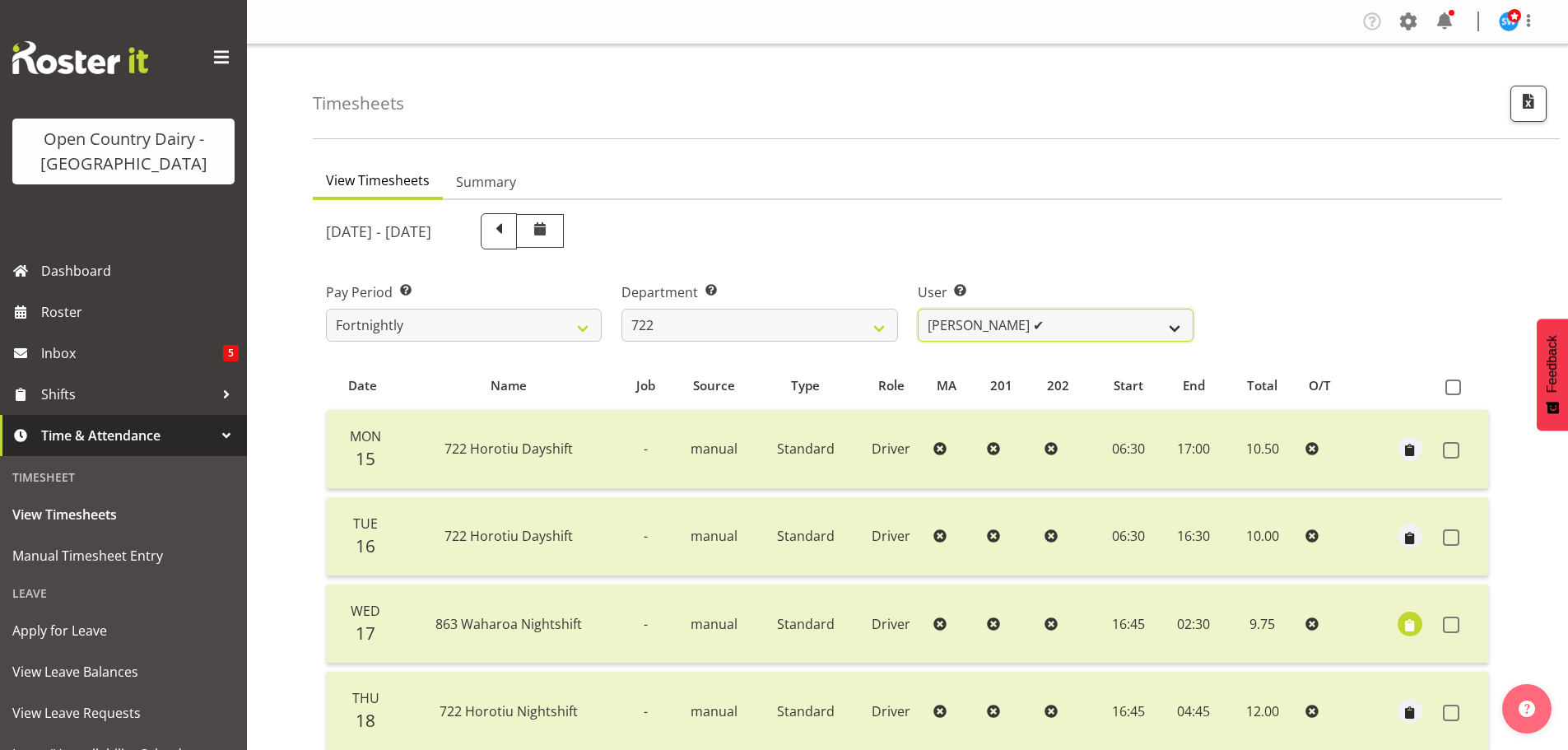
click at [963, 315] on select "Andy Webb ❌ Darren Hatcher ✔ Gurpreet Singh ❌" at bounding box center [1056, 325] width 276 height 33
click at [918, 309] on select "Andy Webb ❌ Darren Hatcher ✔ Gurpreet Singh ❌" at bounding box center [1056, 325] width 276 height 33
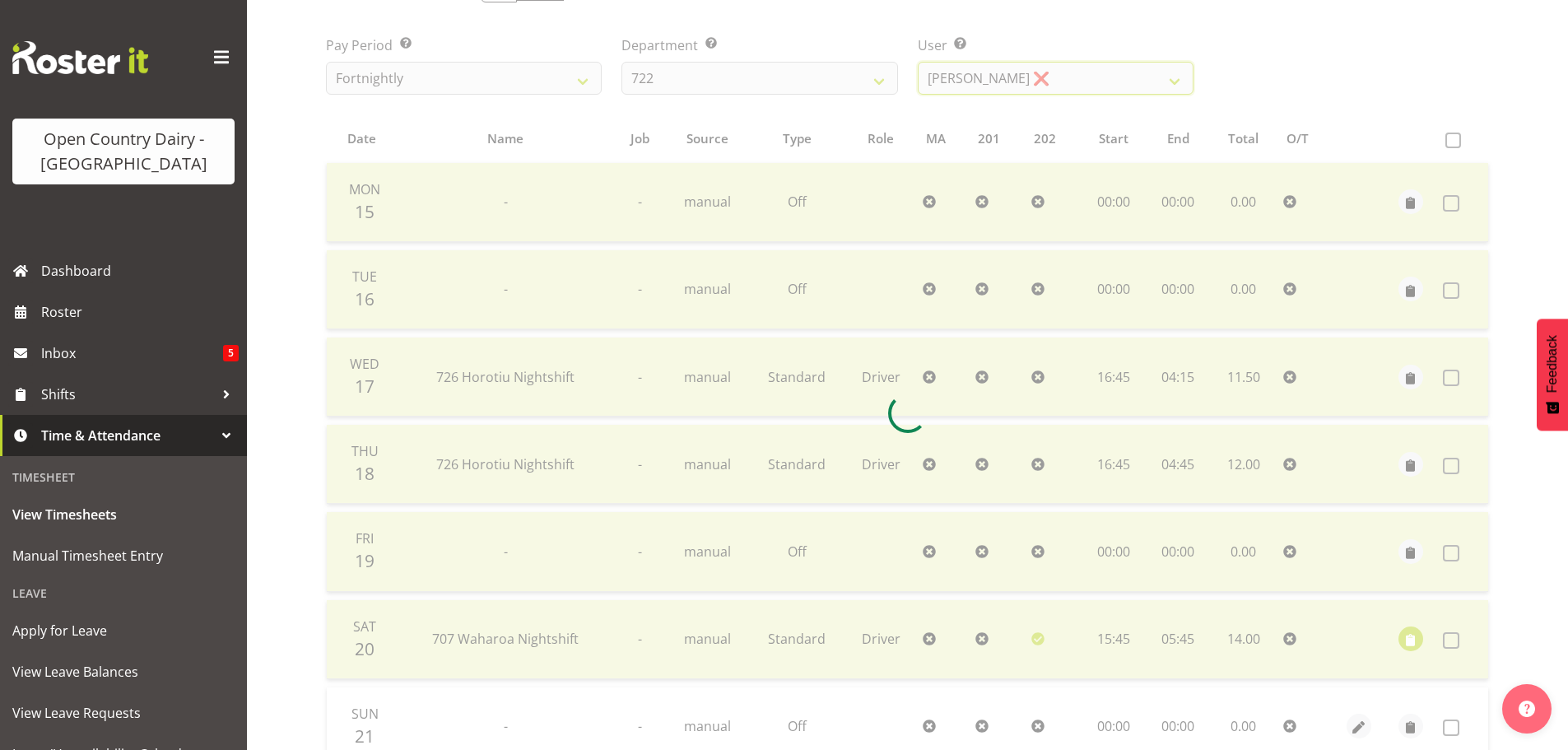
scroll to position [395, 0]
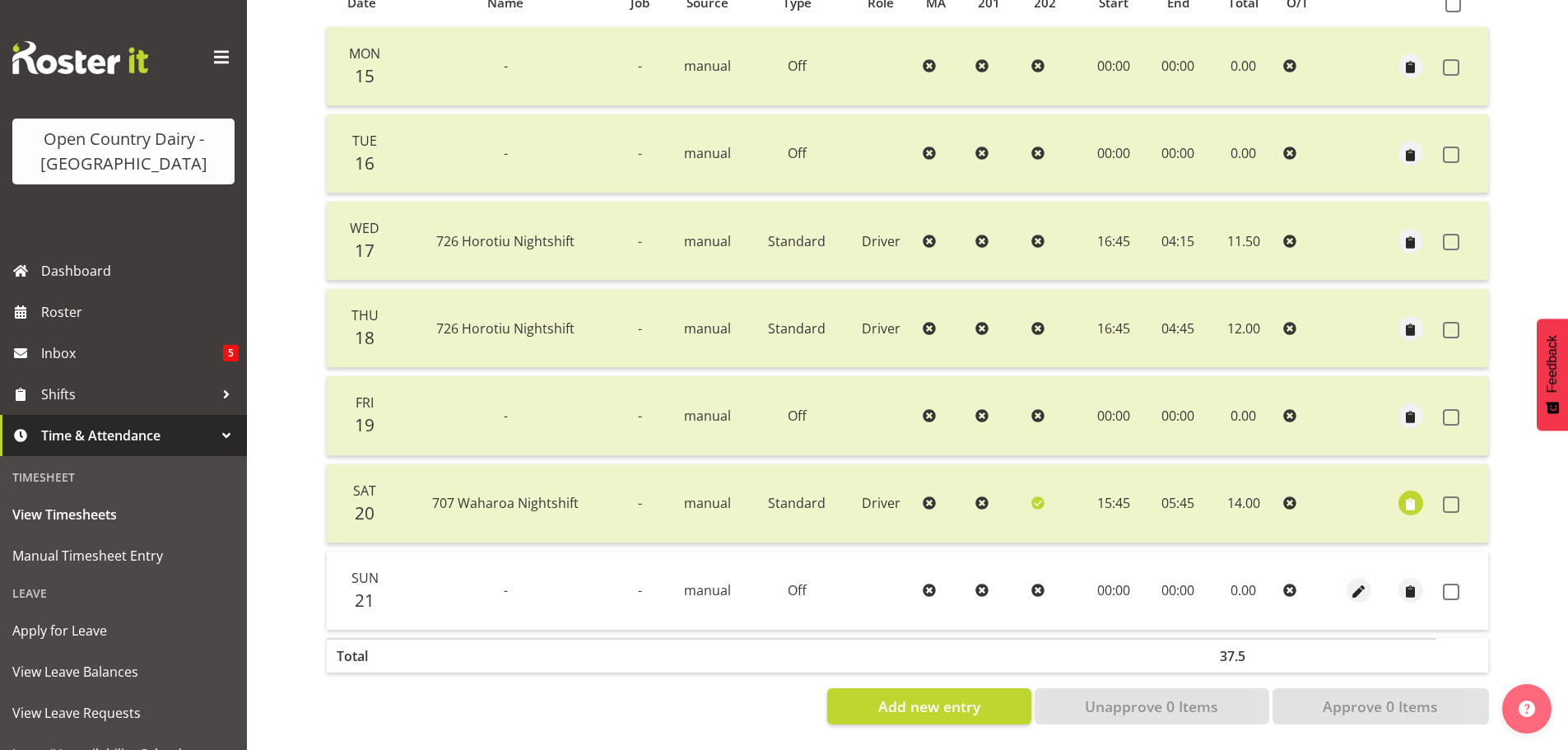
click at [1441, 578] on td at bounding box center [1462, 590] width 52 height 78
click at [1455, 584] on span at bounding box center [1451, 592] width 17 height 17
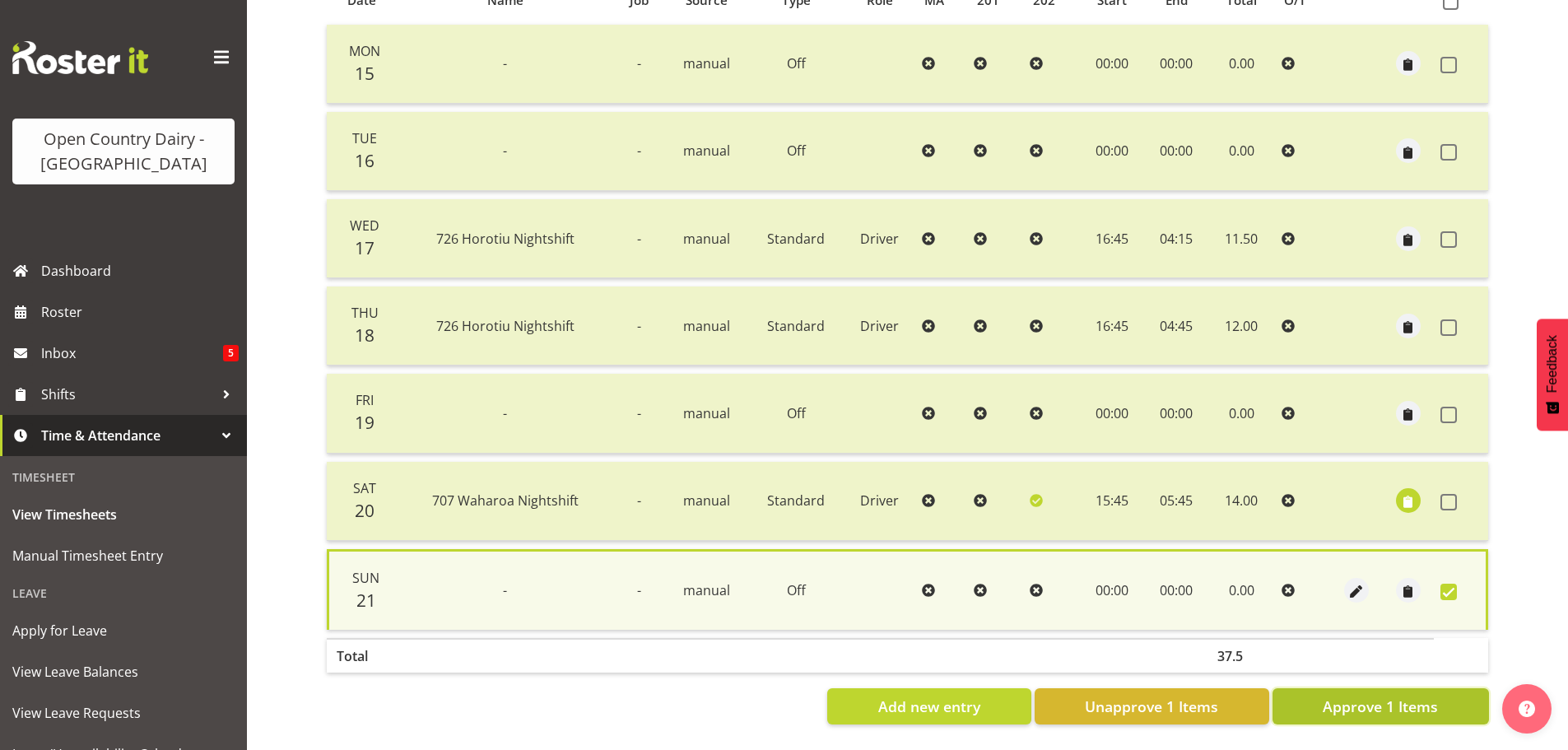
click at [1354, 688] on button "Approve 1 Items" at bounding box center [1380, 705] width 216 height 36
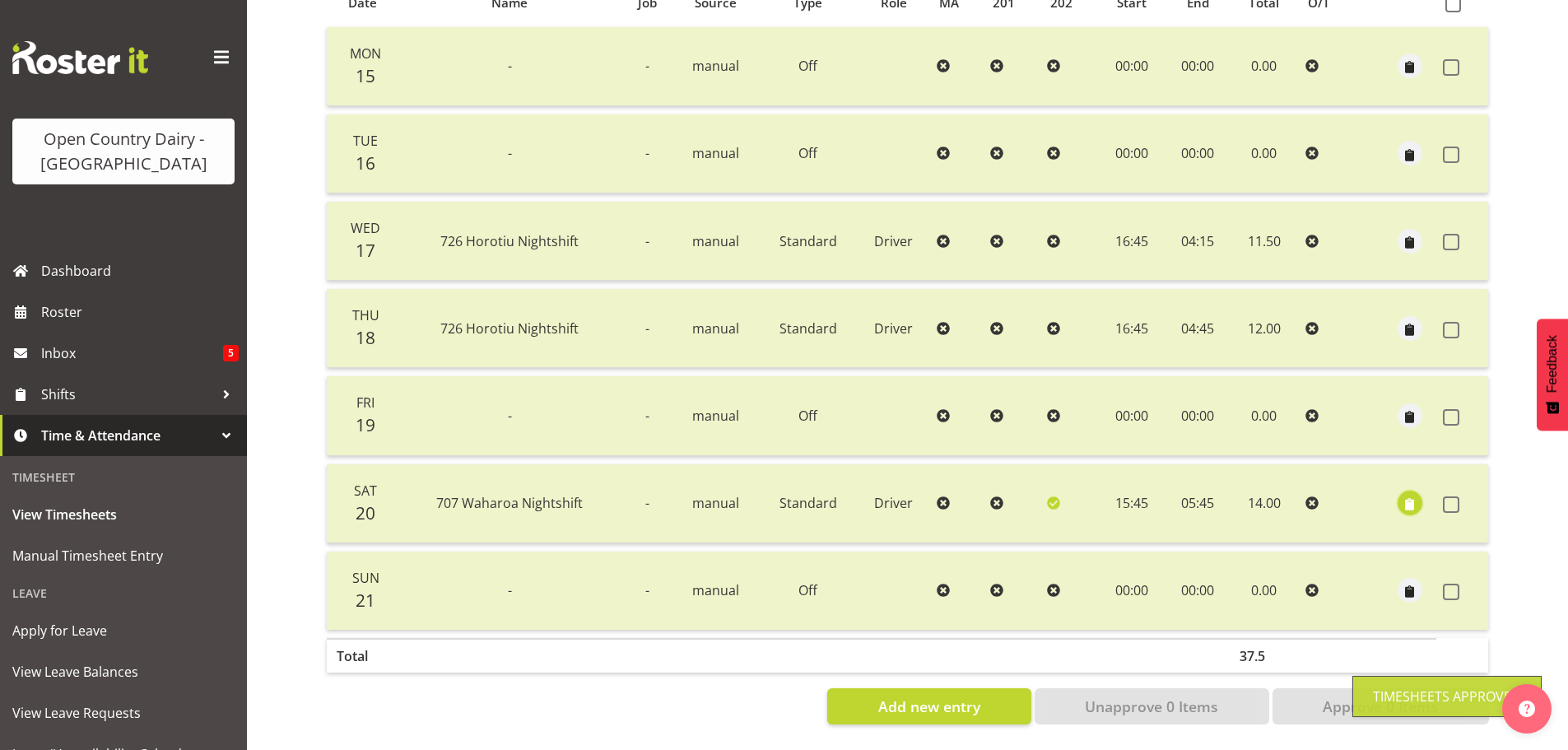
click at [1403, 495] on span "button" at bounding box center [1410, 504] width 19 height 19
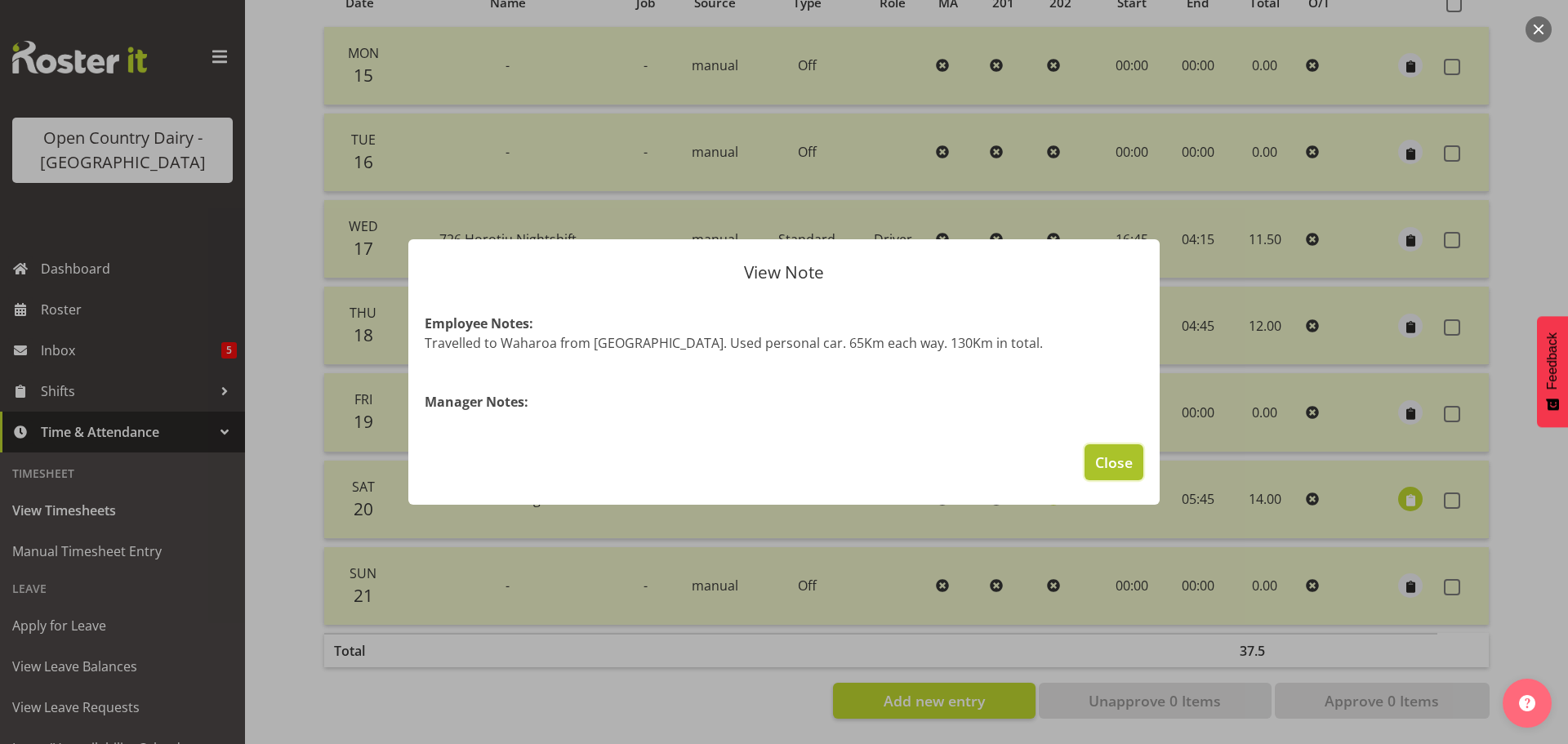
click at [1114, 470] on span "Close" at bounding box center [1113, 461] width 38 height 21
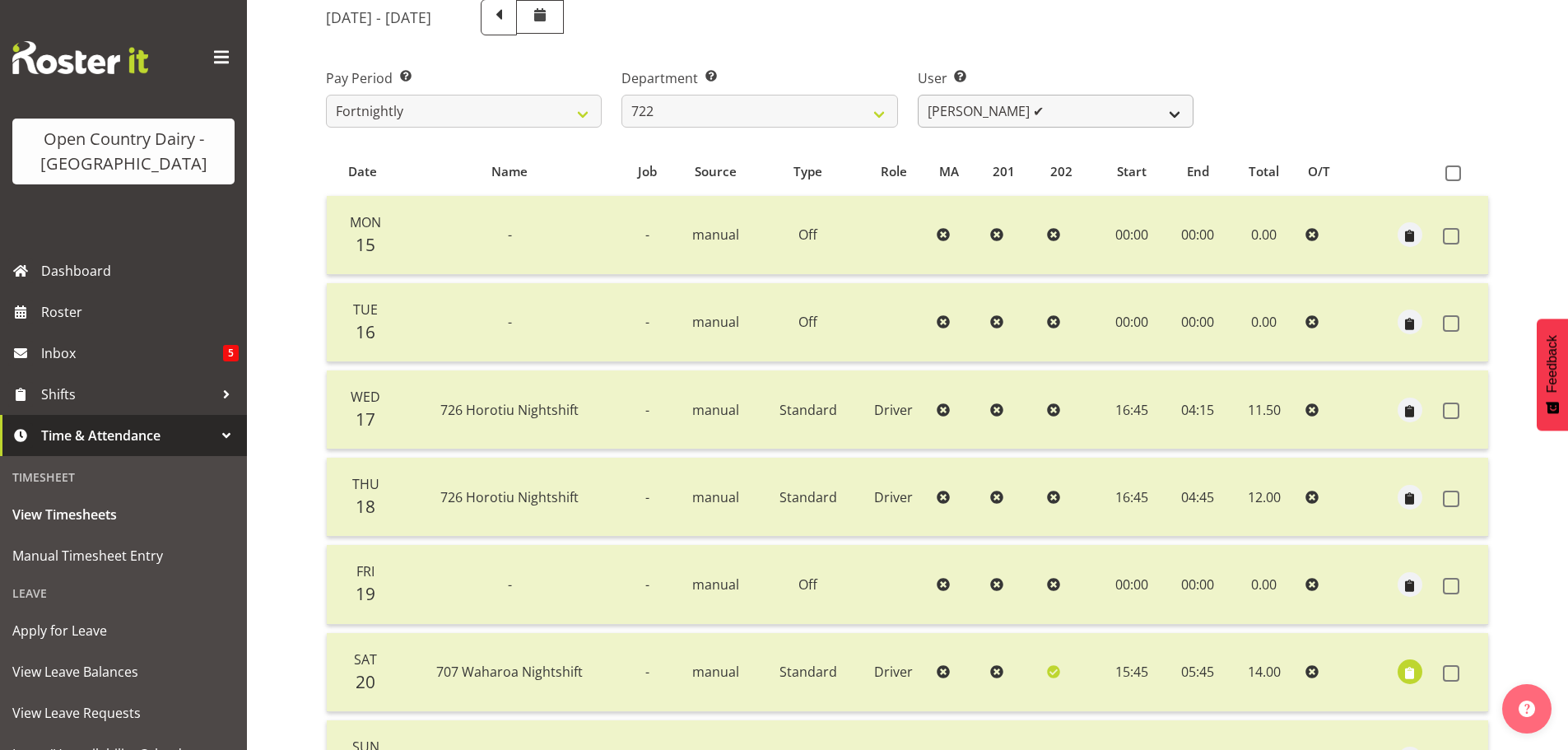
scroll to position [148, 0]
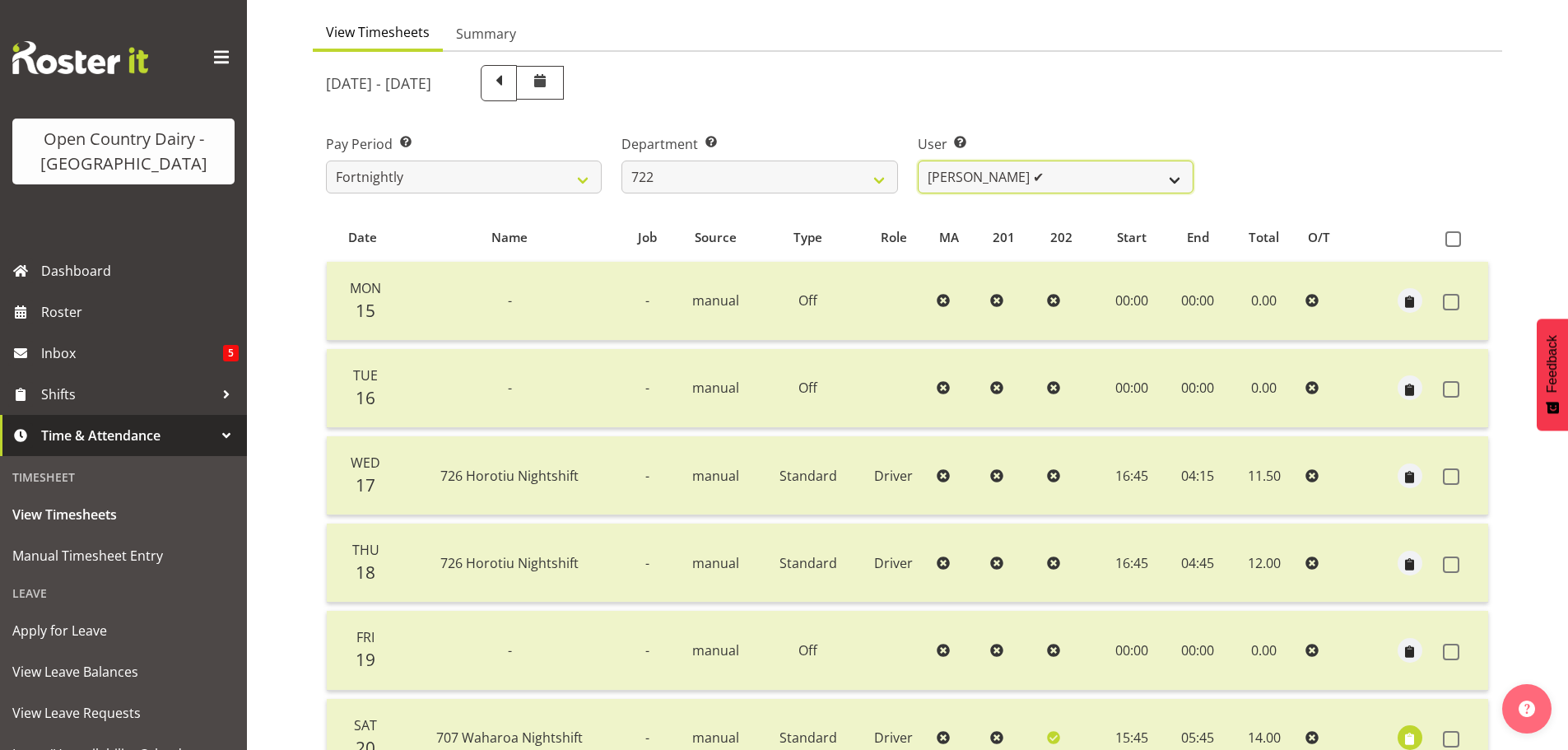
click at [1072, 172] on select "Andy Webb ❌ Darren Hatcher ✔ Gurpreet Singh ✔" at bounding box center [1056, 177] width 276 height 33
click at [820, 176] on select "701 702 703 704 705 706 707 708 709 710 711 712 713 714 715 716 717 718 719 720" at bounding box center [759, 177] width 276 height 33
click at [621, 161] on select "701 702 703 704 705 706 707 708 709 710 711 712 713 714 715 716 717 718 719 720" at bounding box center [759, 177] width 276 height 33
click at [747, 174] on select "701 702 703 704 705 706 707 708 709 710 711 712 713 714 715 716 717 718 719 720" at bounding box center [759, 177] width 276 height 33
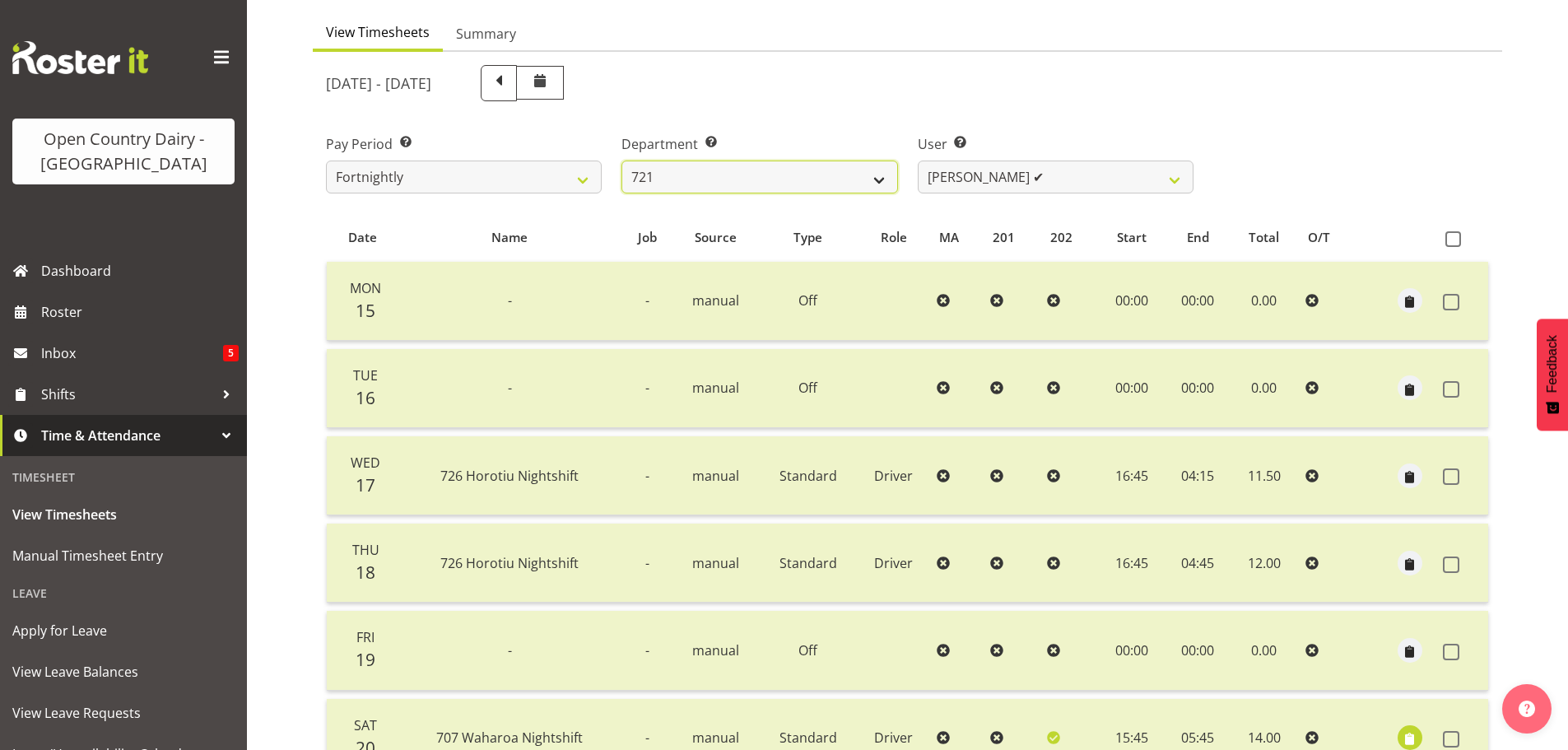
click at [621, 161] on select "701 702 703 704 705 706 707 708 709 710 711 712 713 714 715 716 717 718 719 720" at bounding box center [759, 177] width 276 height 33
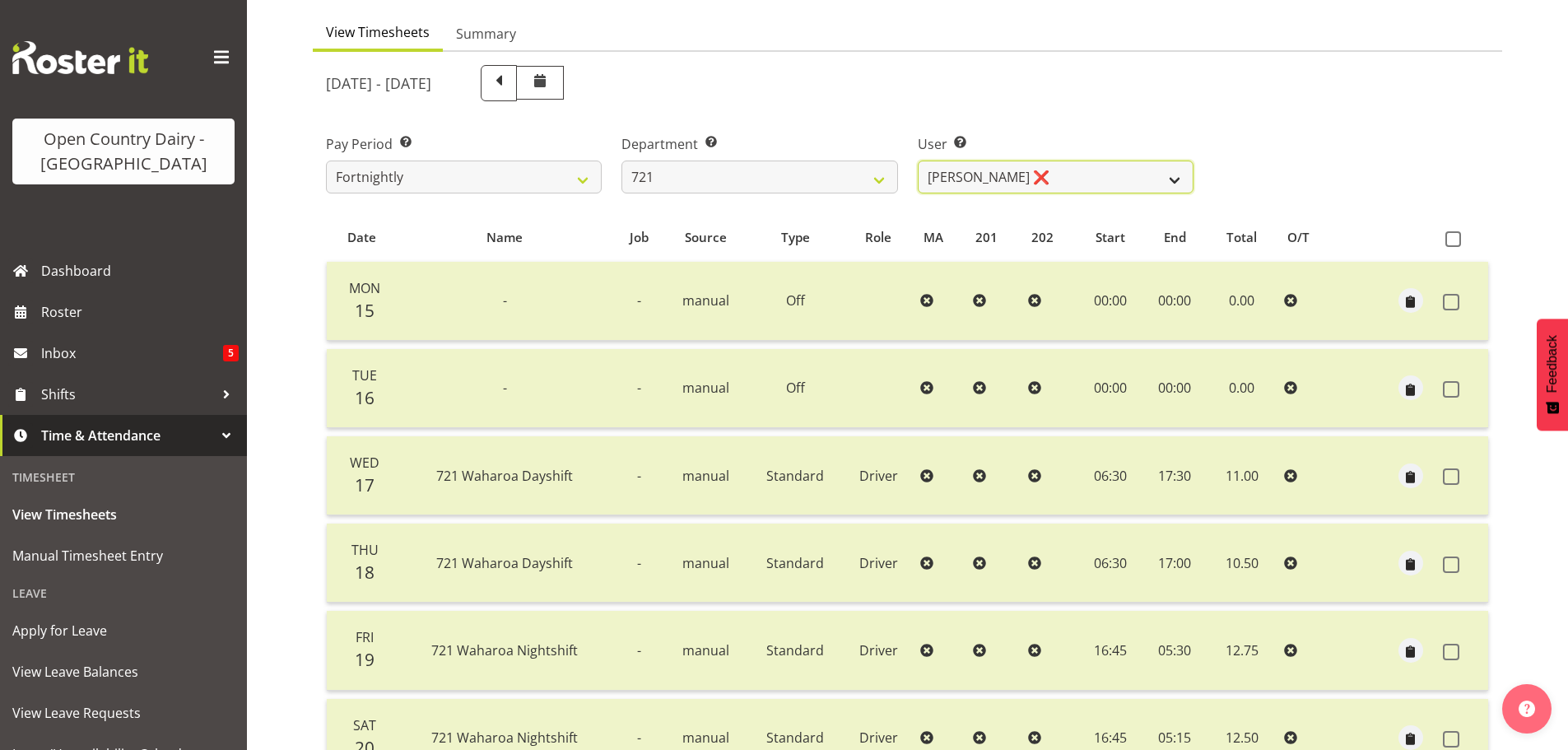
click at [1037, 174] on select "George Taylor ❌ Grant Vercoe ❌ Thakur Ajit Singh ✔" at bounding box center [1056, 177] width 276 height 33
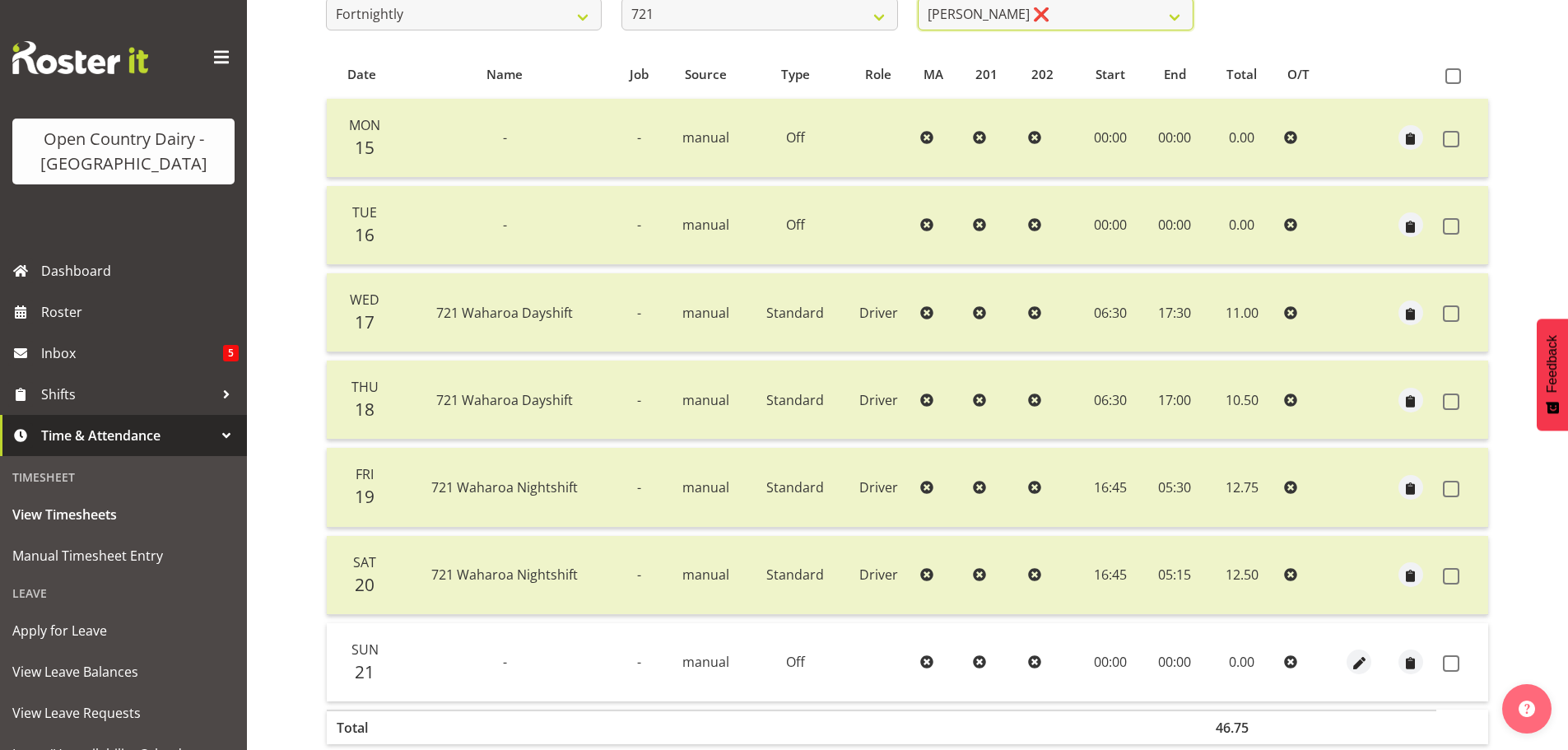
scroll to position [313, 0]
click at [1449, 650] on td at bounding box center [1462, 660] width 52 height 78
click at [1452, 660] on span at bounding box center [1451, 662] width 17 height 17
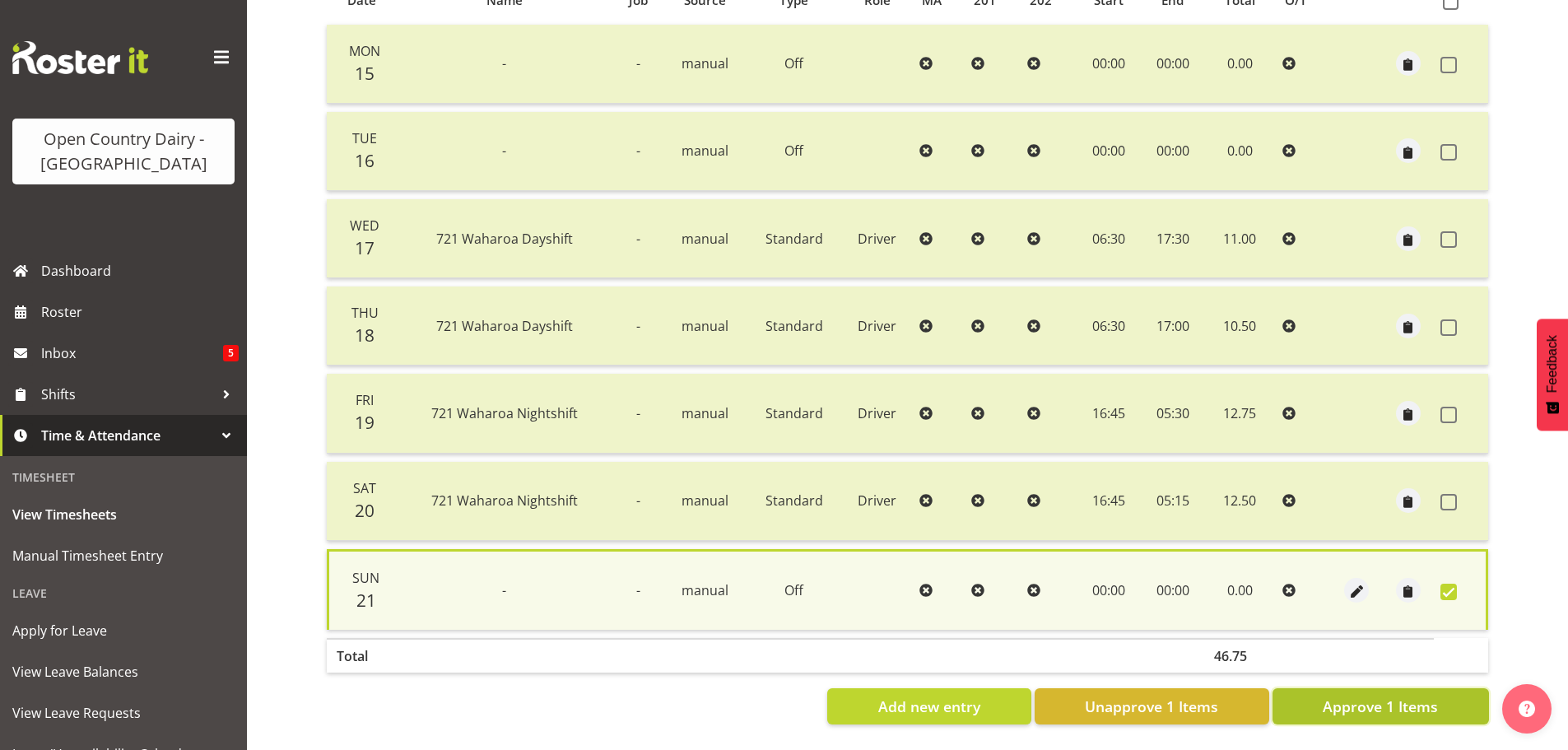
click at [1436, 695] on span "Approve 1 Items" at bounding box center [1380, 705] width 115 height 21
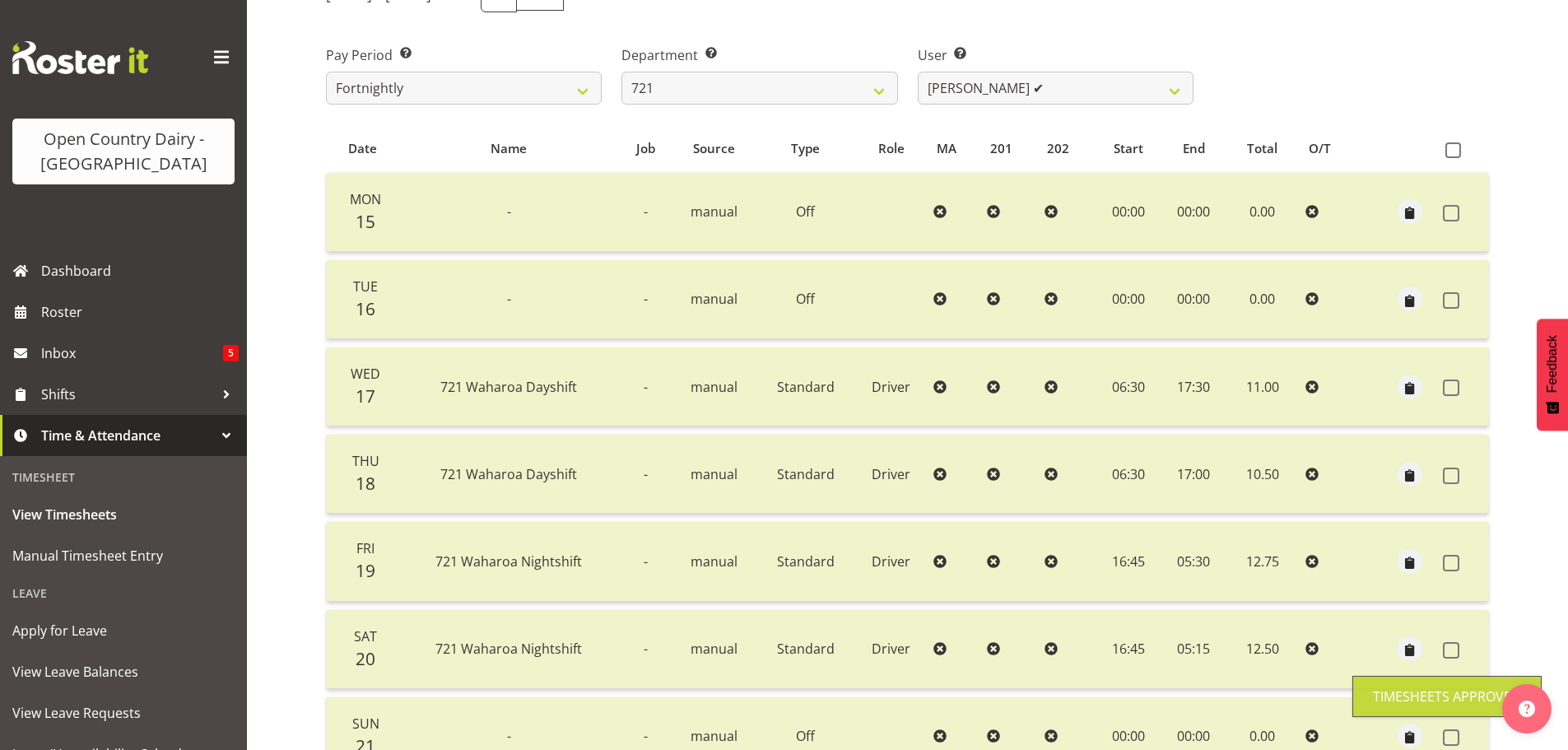
scroll to position [0, 0]
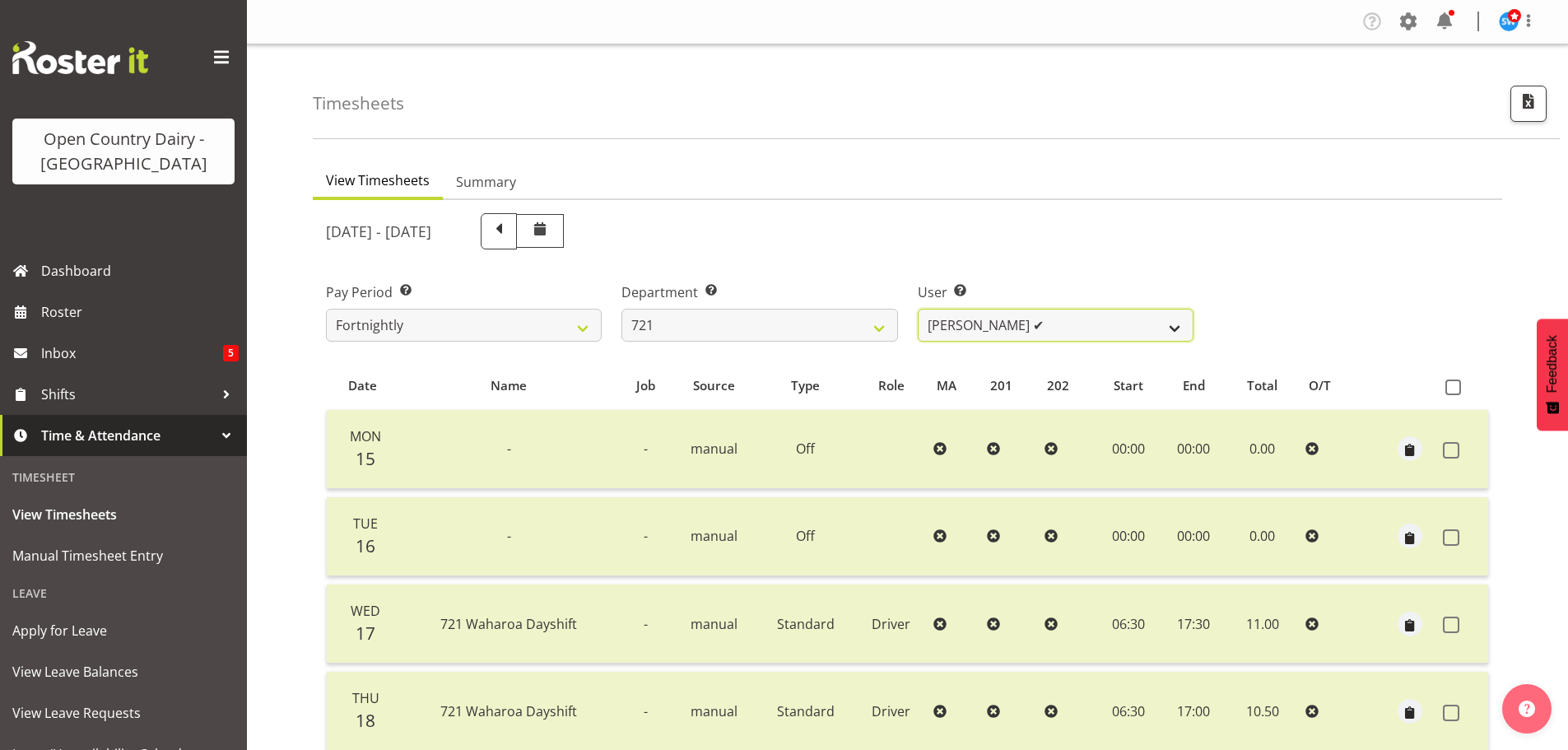
click at [925, 316] on select "George Taylor ✔ Grant Vercoe ❌ Thakur Ajit Singh ✔" at bounding box center [1056, 325] width 276 height 33
click at [775, 321] on select "701 702 703 704 705 706 707 708 709 710 711 712 713 714 715 716 717 718 719 720" at bounding box center [759, 325] width 276 height 33
click at [621, 309] on select "701 702 703 704 705 706 707 708 709 710 711 712 713 714 715 716 717 718 719 720" at bounding box center [759, 325] width 276 height 33
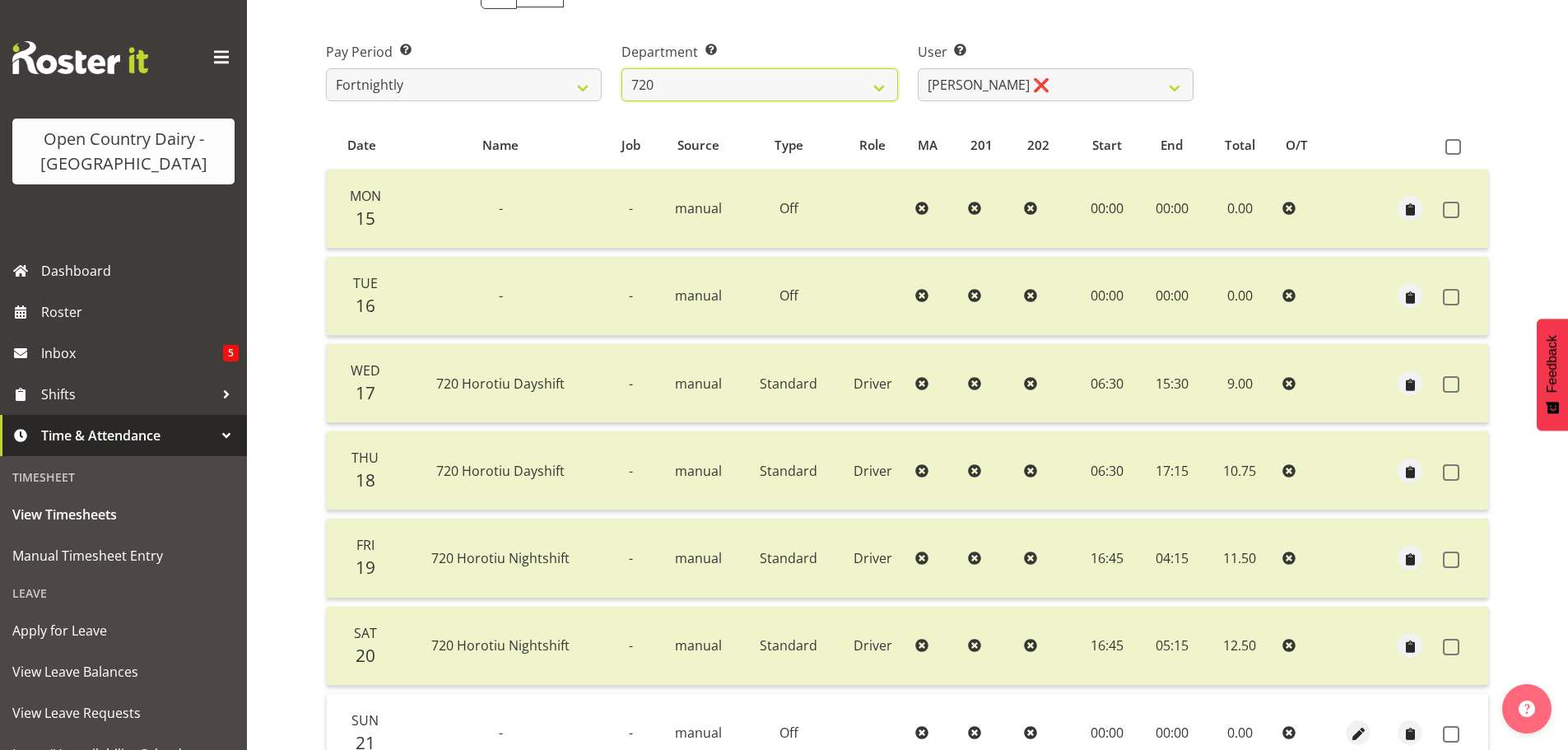
scroll to position [247, 0]
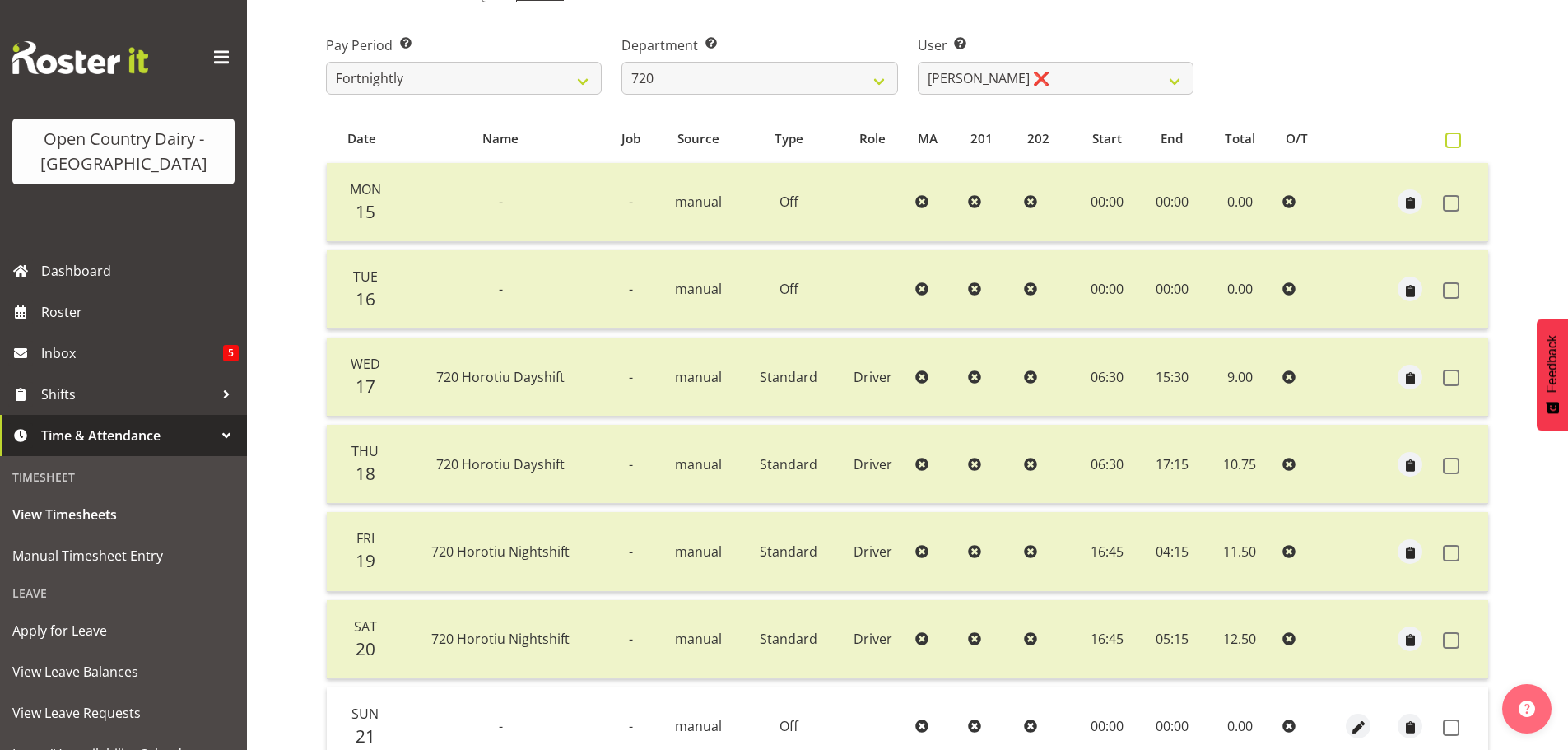
click at [1454, 144] on span at bounding box center [1453, 140] width 16 height 16
click at [1454, 144] on input "checkbox" at bounding box center [1450, 140] width 11 height 11
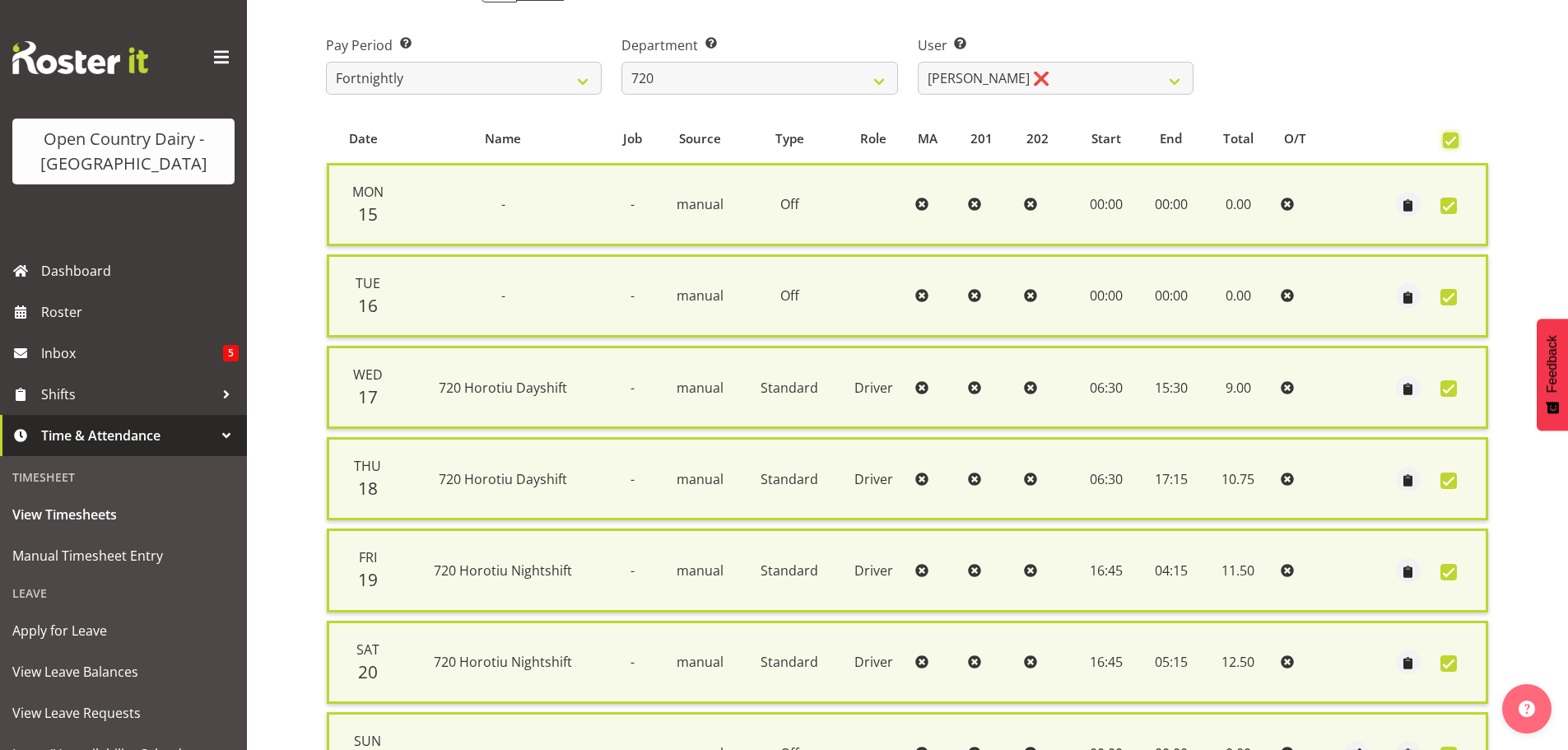
scroll to position [422, 0]
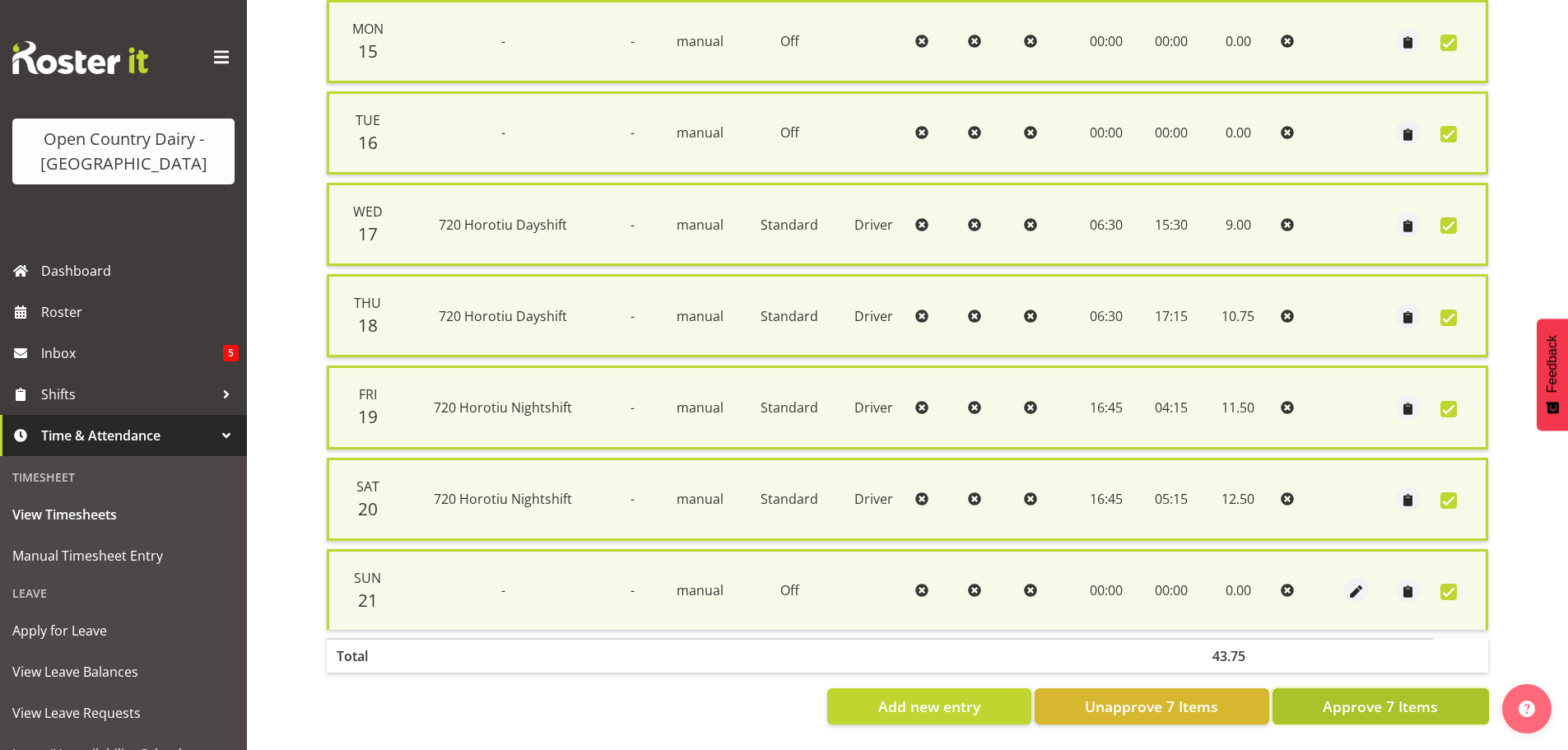
click at [1399, 695] on span "Approve 7 Items" at bounding box center [1380, 705] width 115 height 21
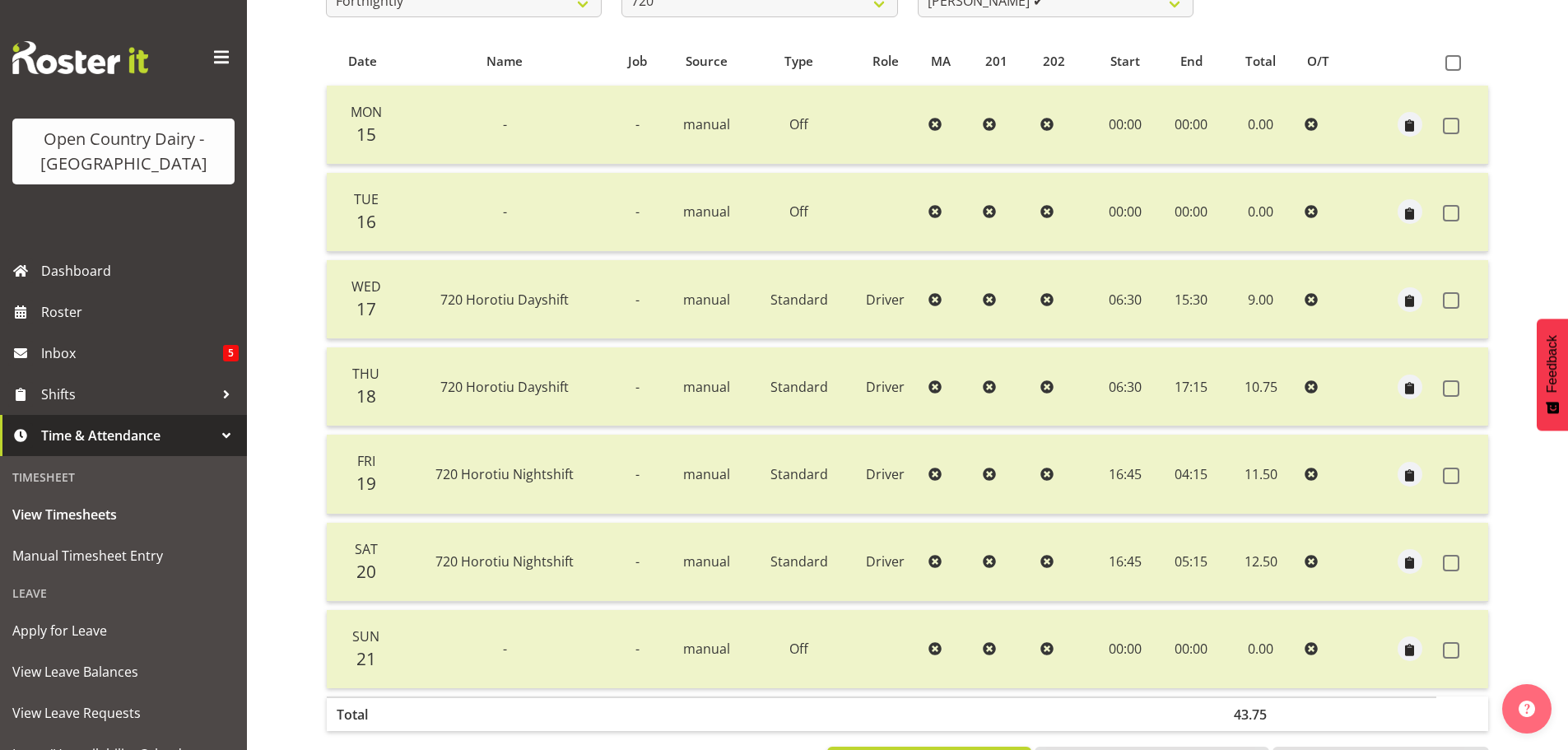
scroll to position [230, 0]
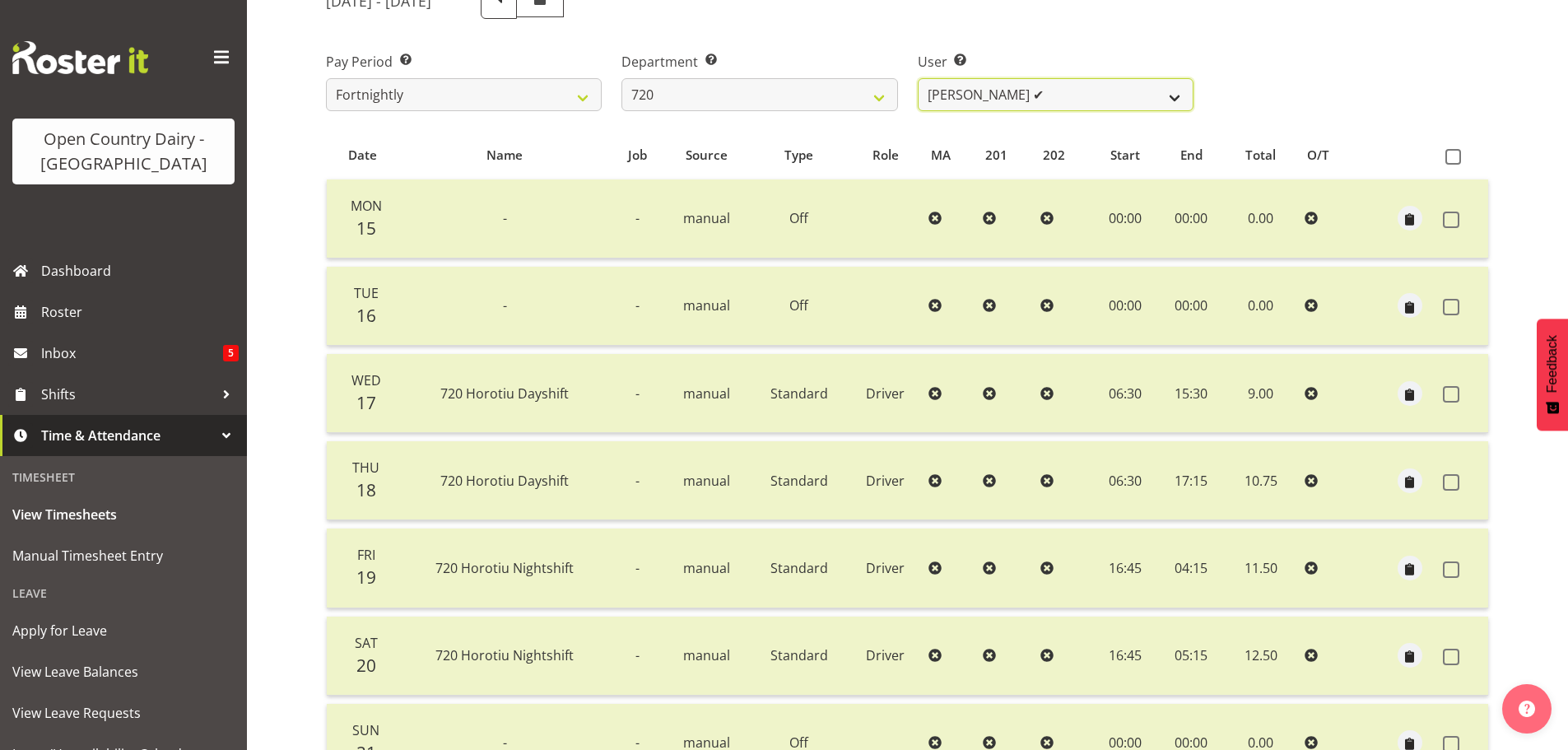
click at [1031, 100] on select "Garry Hooper ✔ Kerry Slater ❌ Nathan Frankhouser ❌ Steve Daly ❌" at bounding box center [1056, 94] width 276 height 33
click at [918, 78] on select "Garry Hooper ✔ Kerry Slater ❌ Nathan Frankhouser ❌ Steve Daly ❌" at bounding box center [1056, 94] width 276 height 33
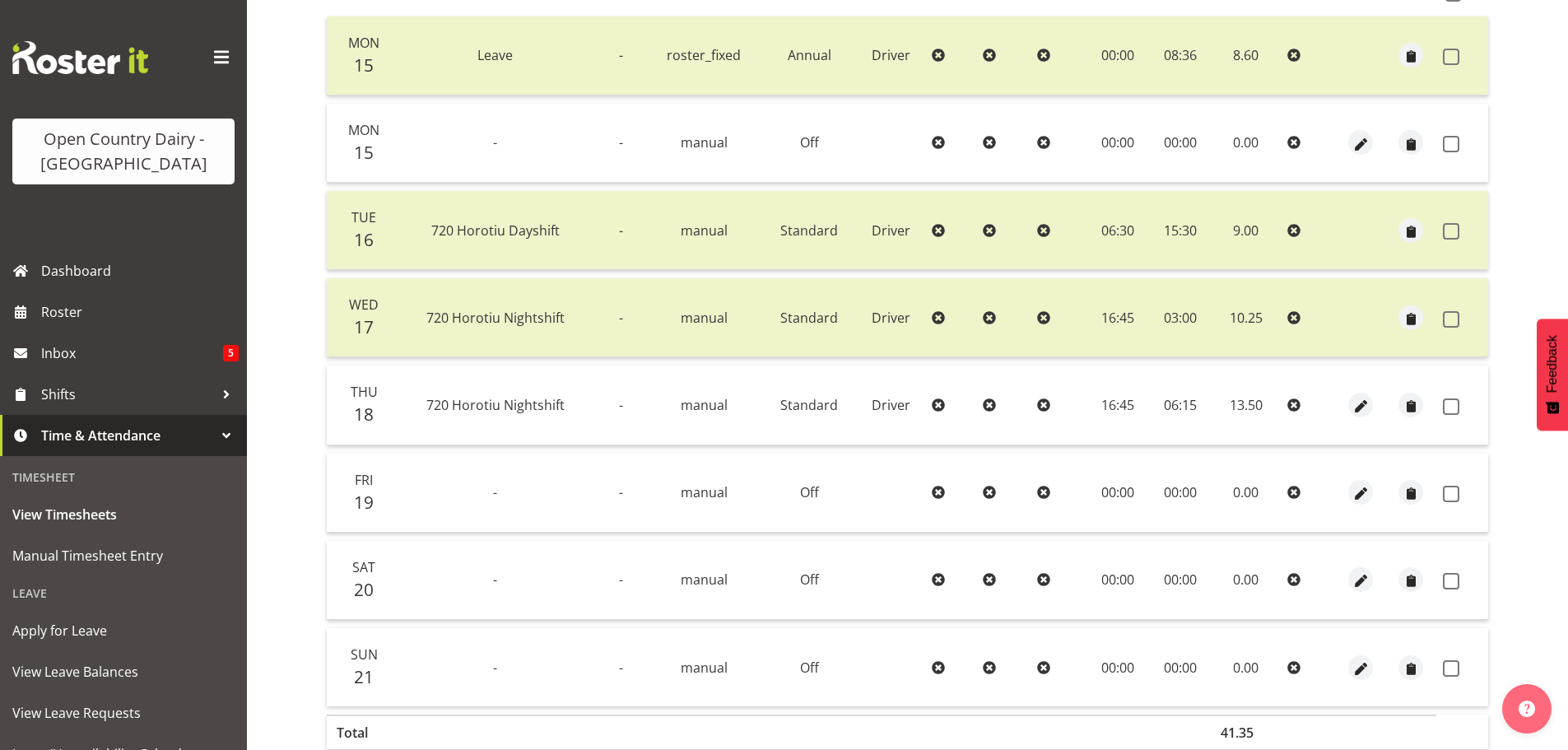
scroll to position [395, 0]
click at [1449, 137] on span at bounding box center [1451, 143] width 17 height 17
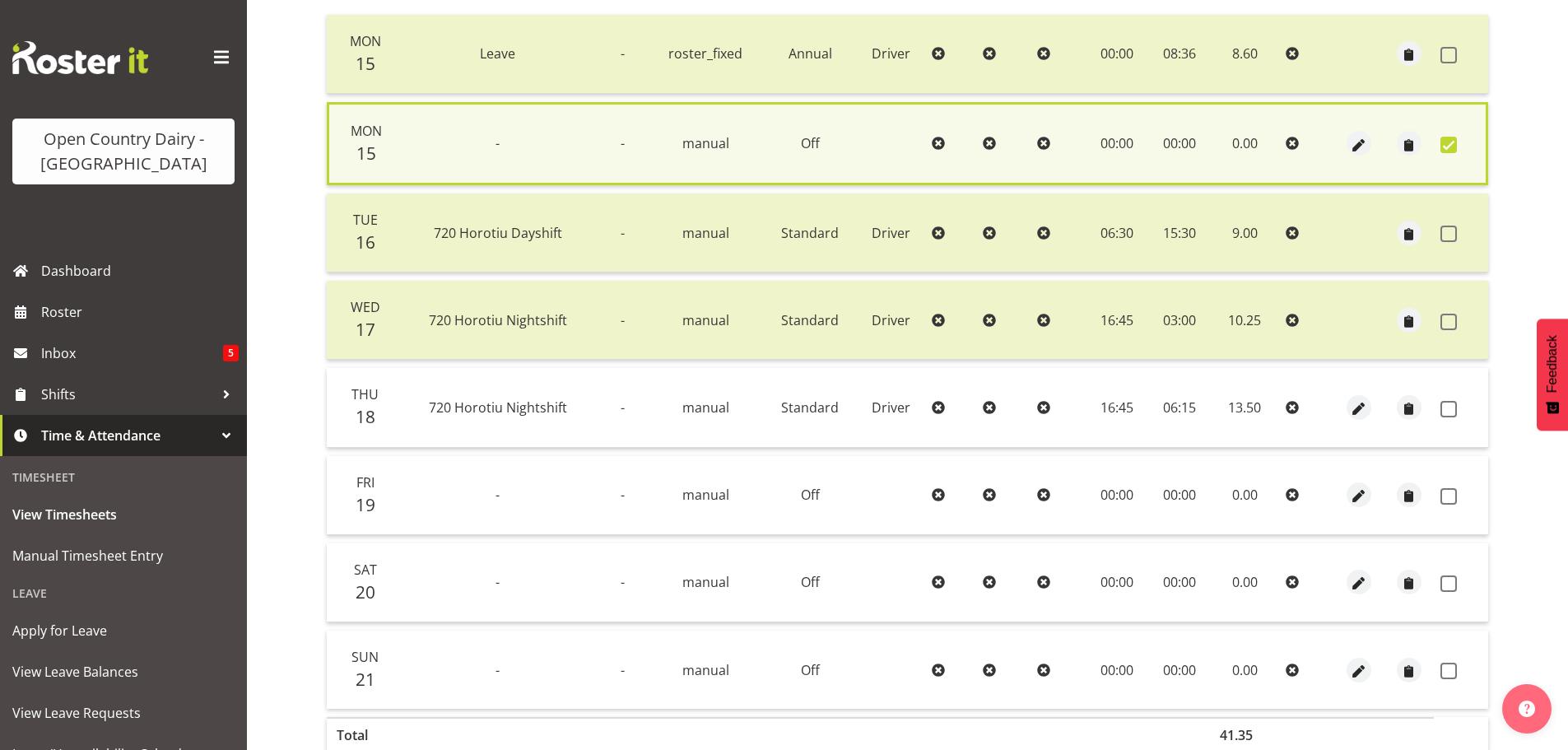
click at [1449, 141] on span at bounding box center [1449, 145] width 17 height 17
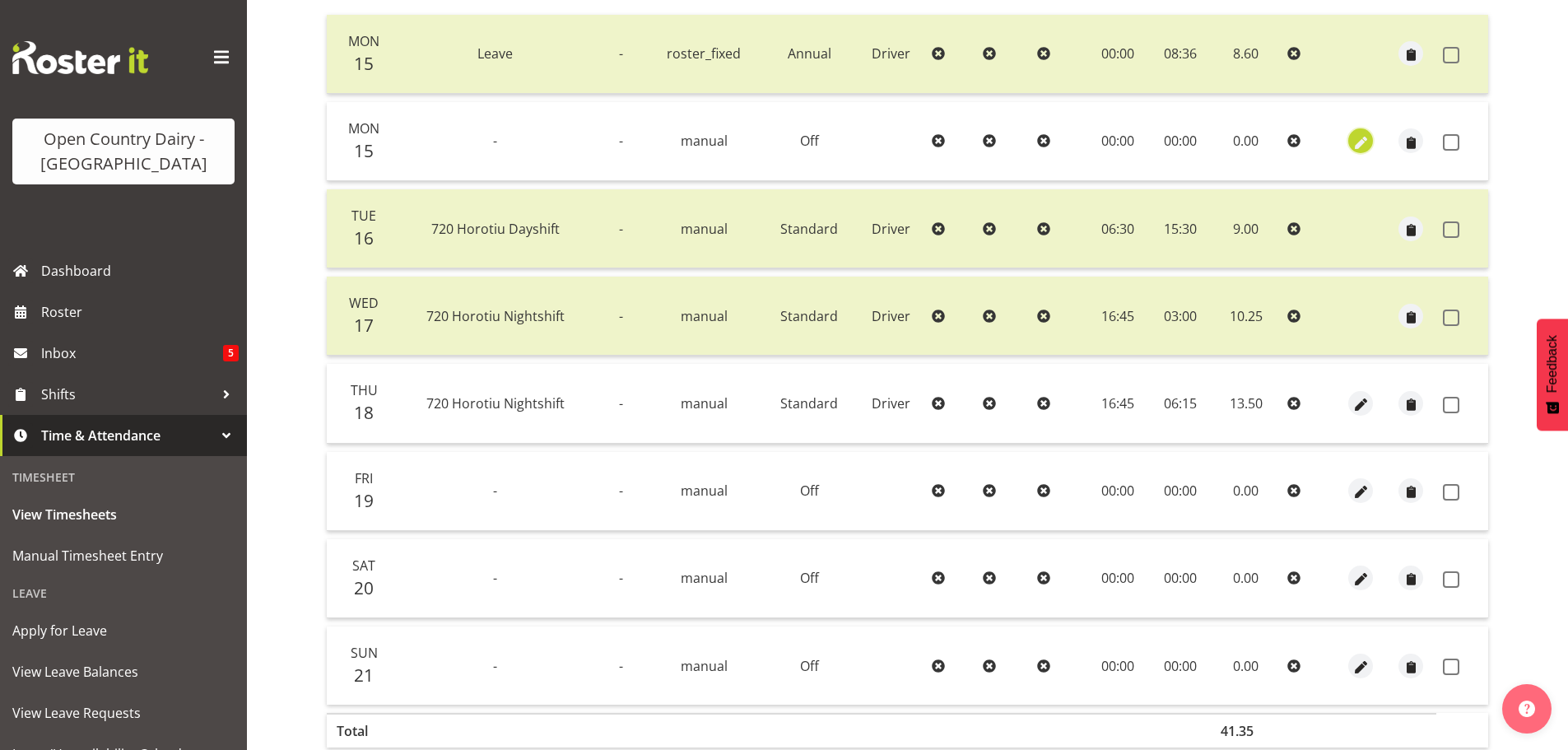
click at [1358, 143] on span "button" at bounding box center [1360, 143] width 19 height 19
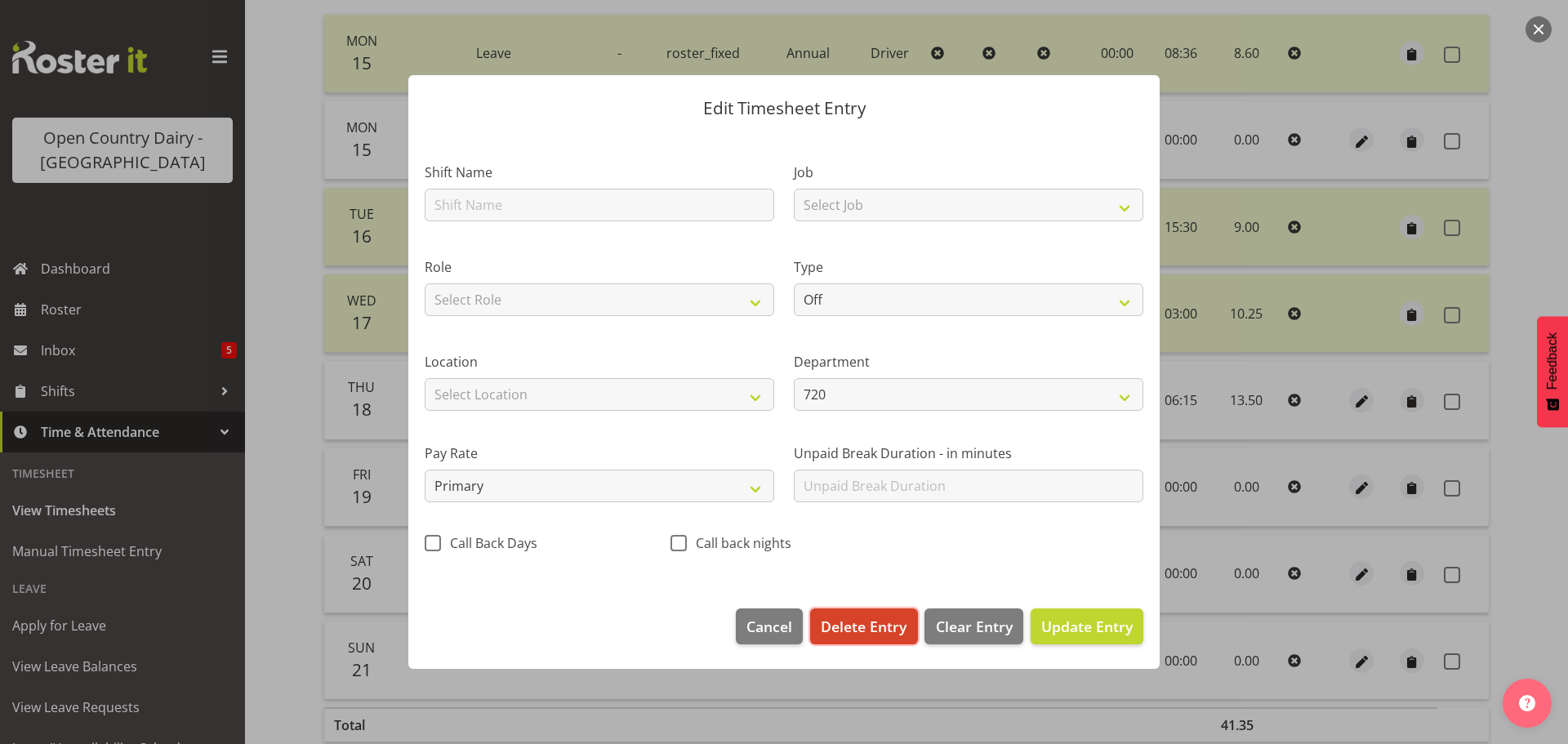
click at [863, 629] on span "Delete Entry" at bounding box center [863, 626] width 86 height 21
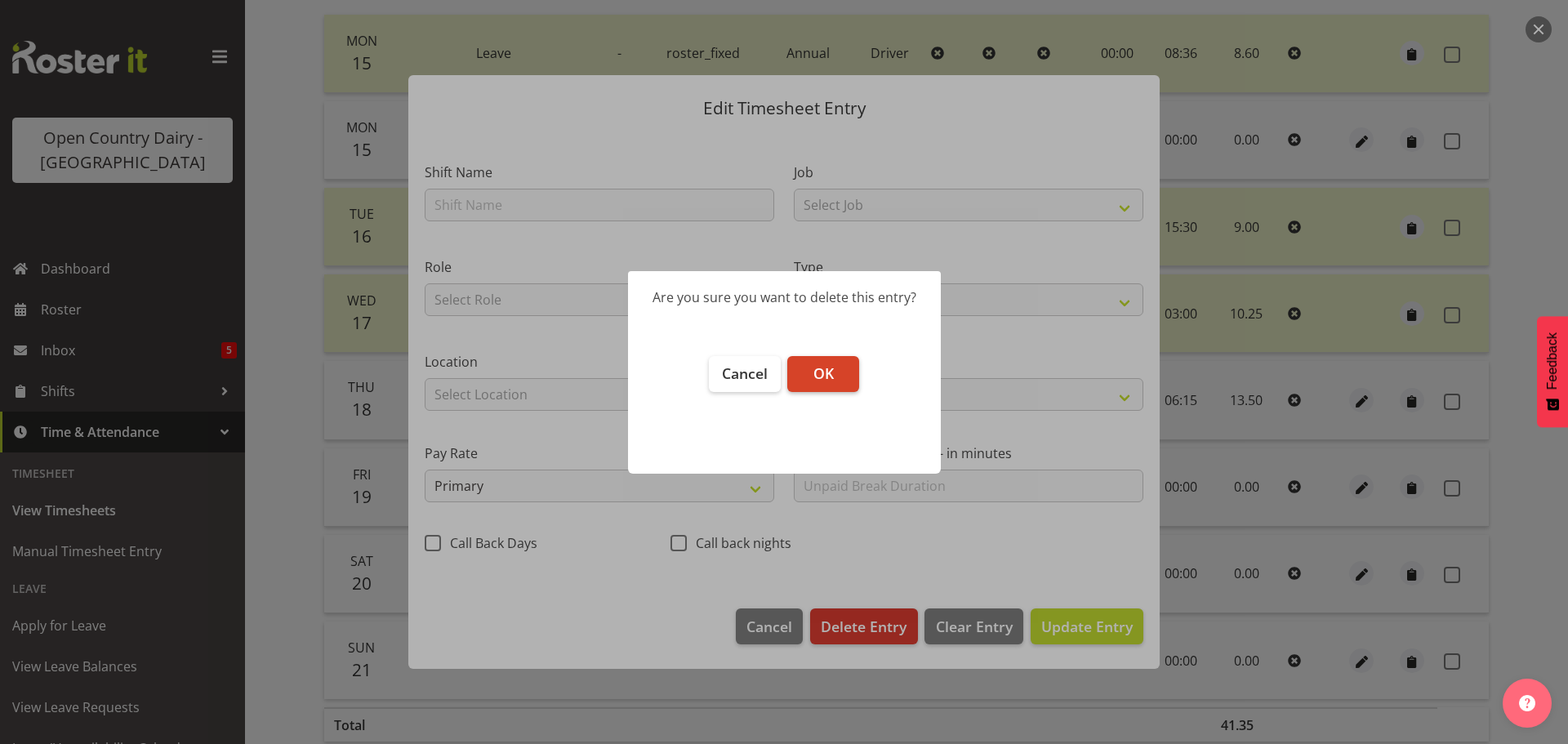
click at [827, 362] on button "OK" at bounding box center [823, 374] width 72 height 36
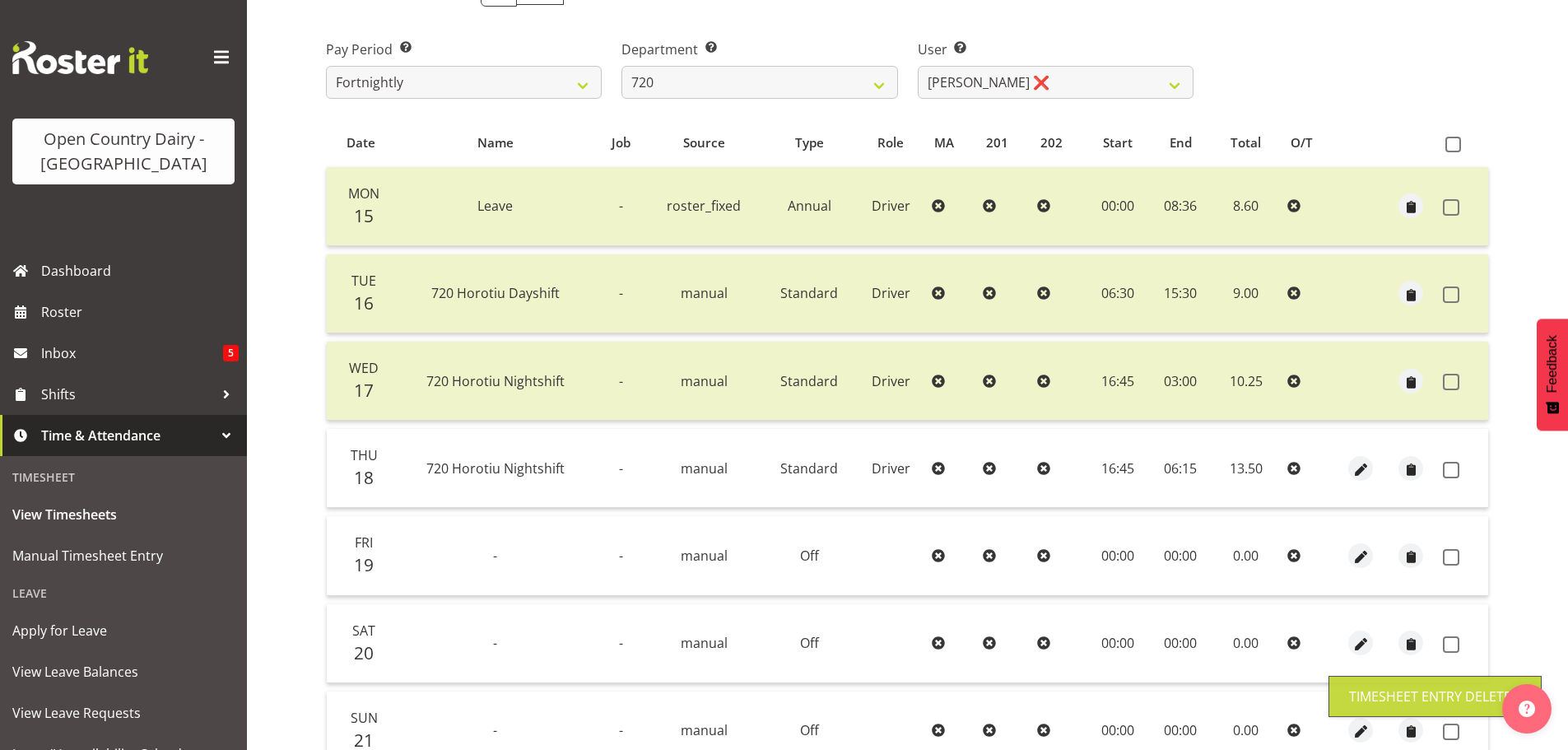
scroll to position [230, 0]
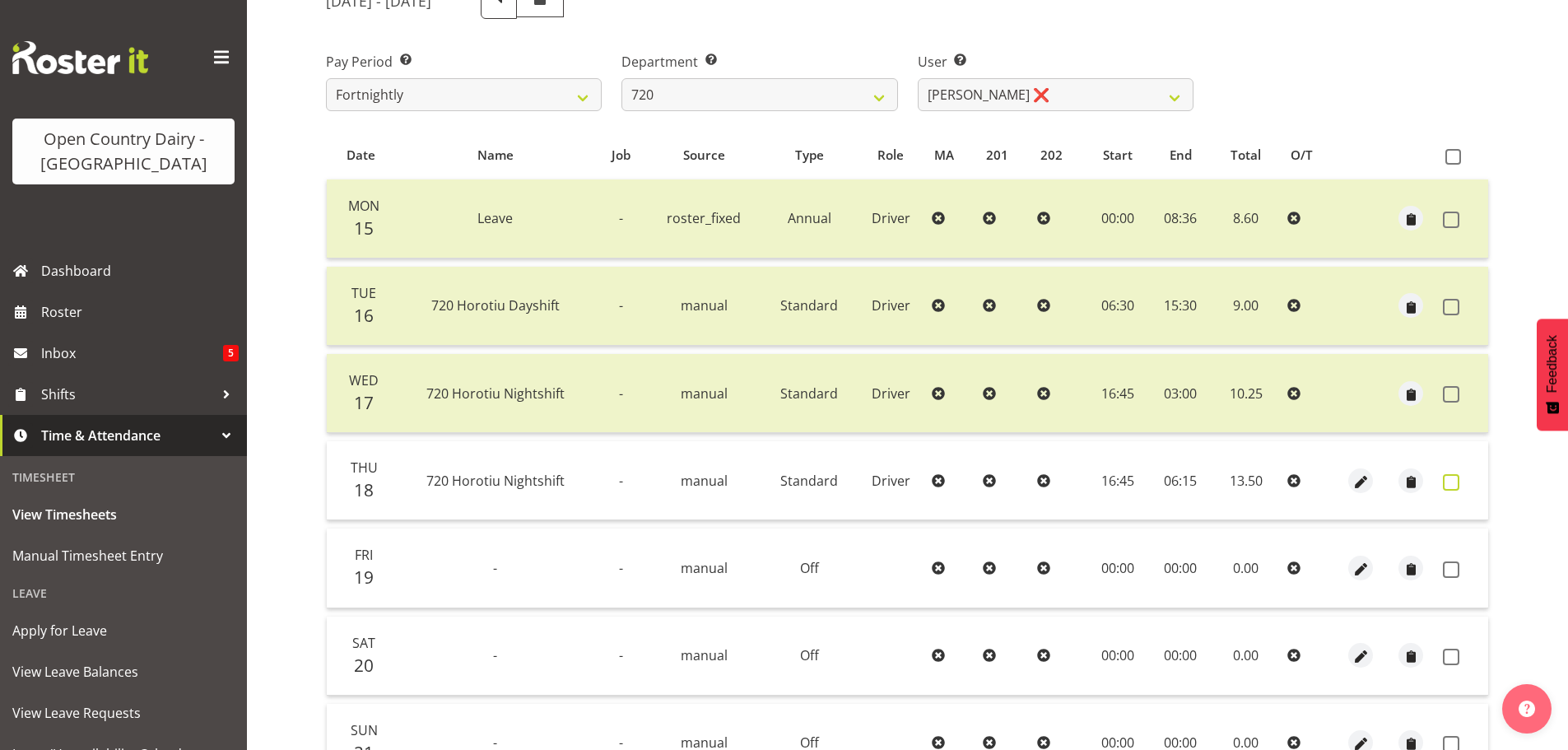
click at [1449, 486] on span at bounding box center [1451, 483] width 17 height 17
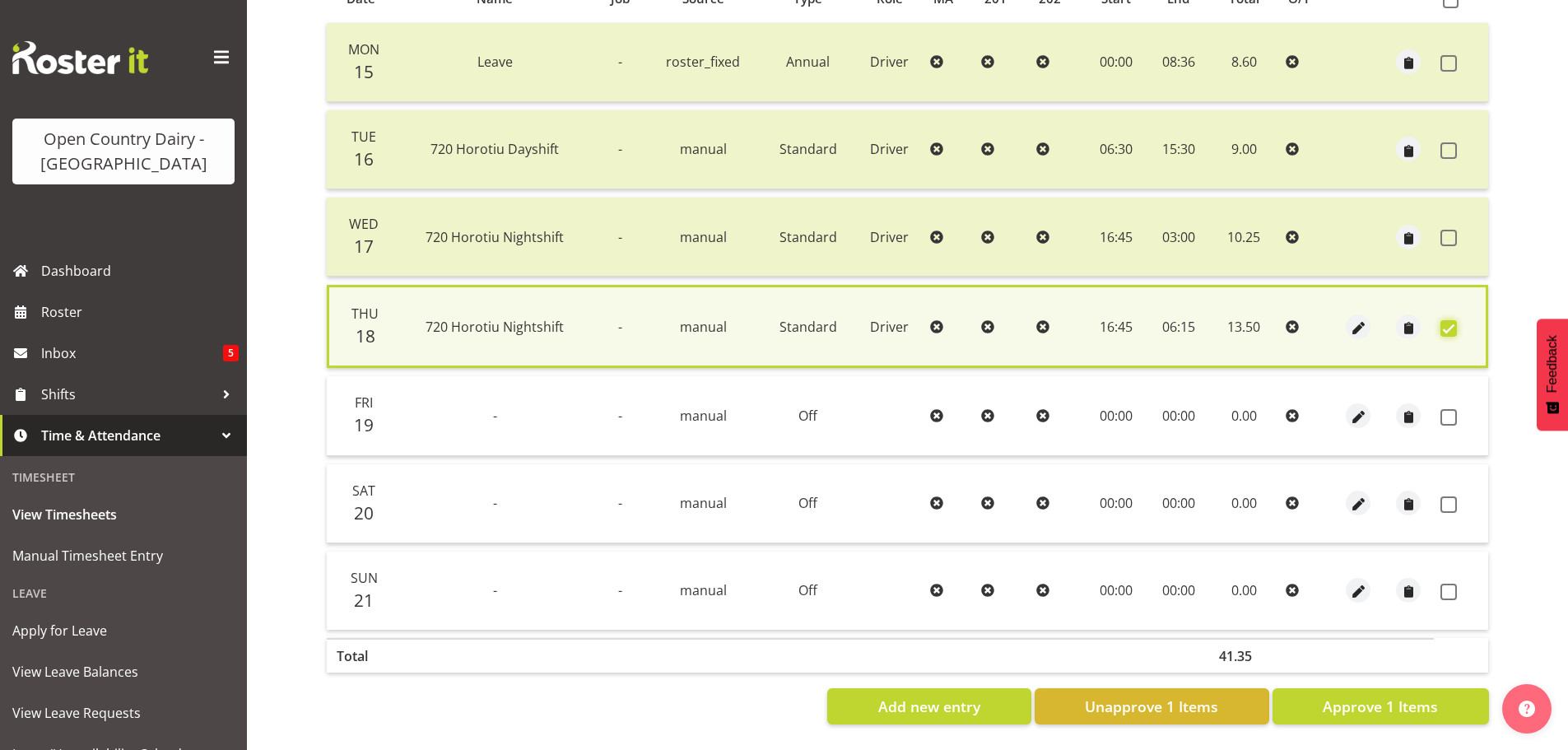
scroll to position [399, 0]
click at [1446, 409] on span at bounding box center [1449, 418] width 17 height 17
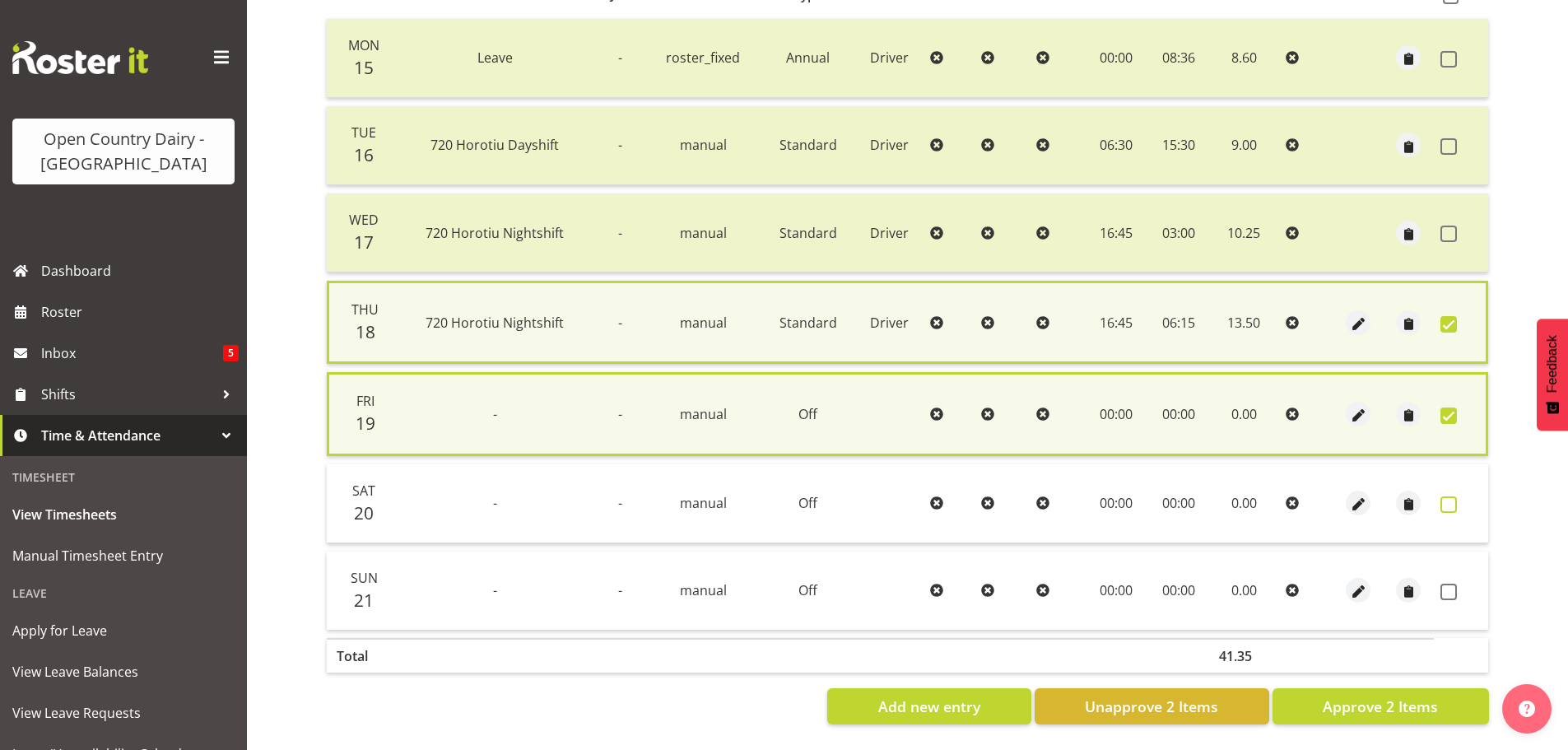
click at [1451, 496] on span at bounding box center [1449, 504] width 17 height 17
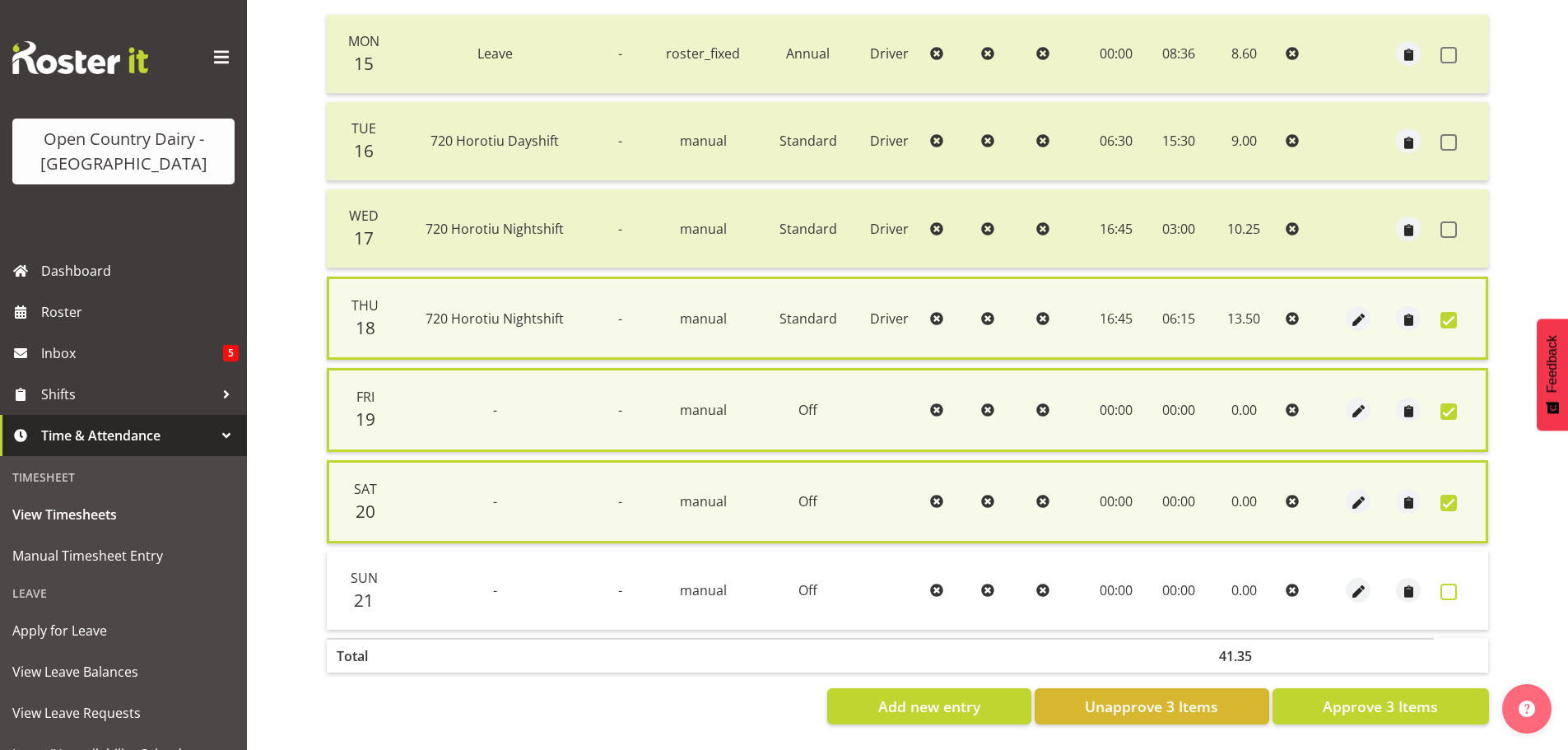
click at [1446, 588] on span at bounding box center [1449, 592] width 17 height 17
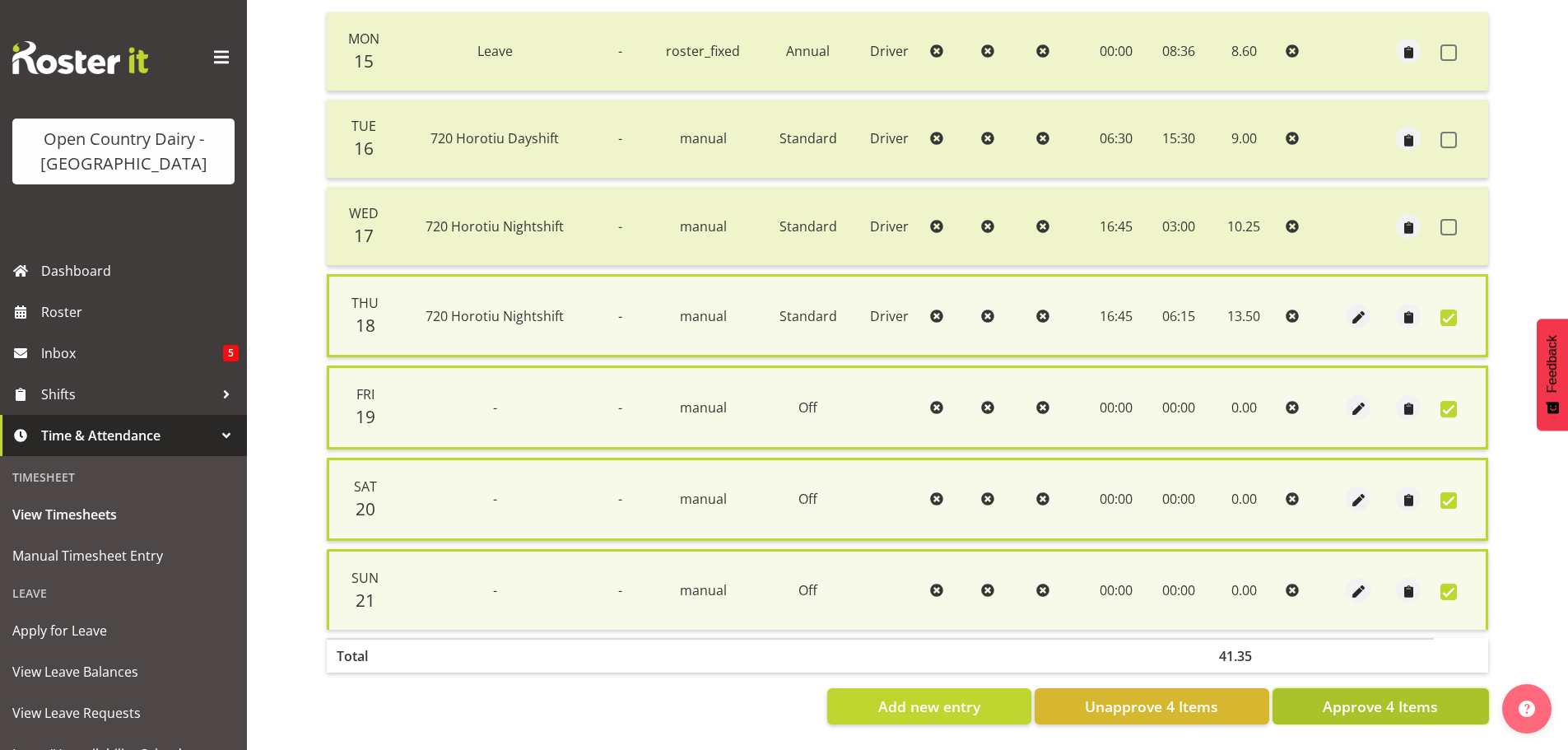
click at [1416, 696] on span "Approve 4 Items" at bounding box center [1380, 705] width 115 height 21
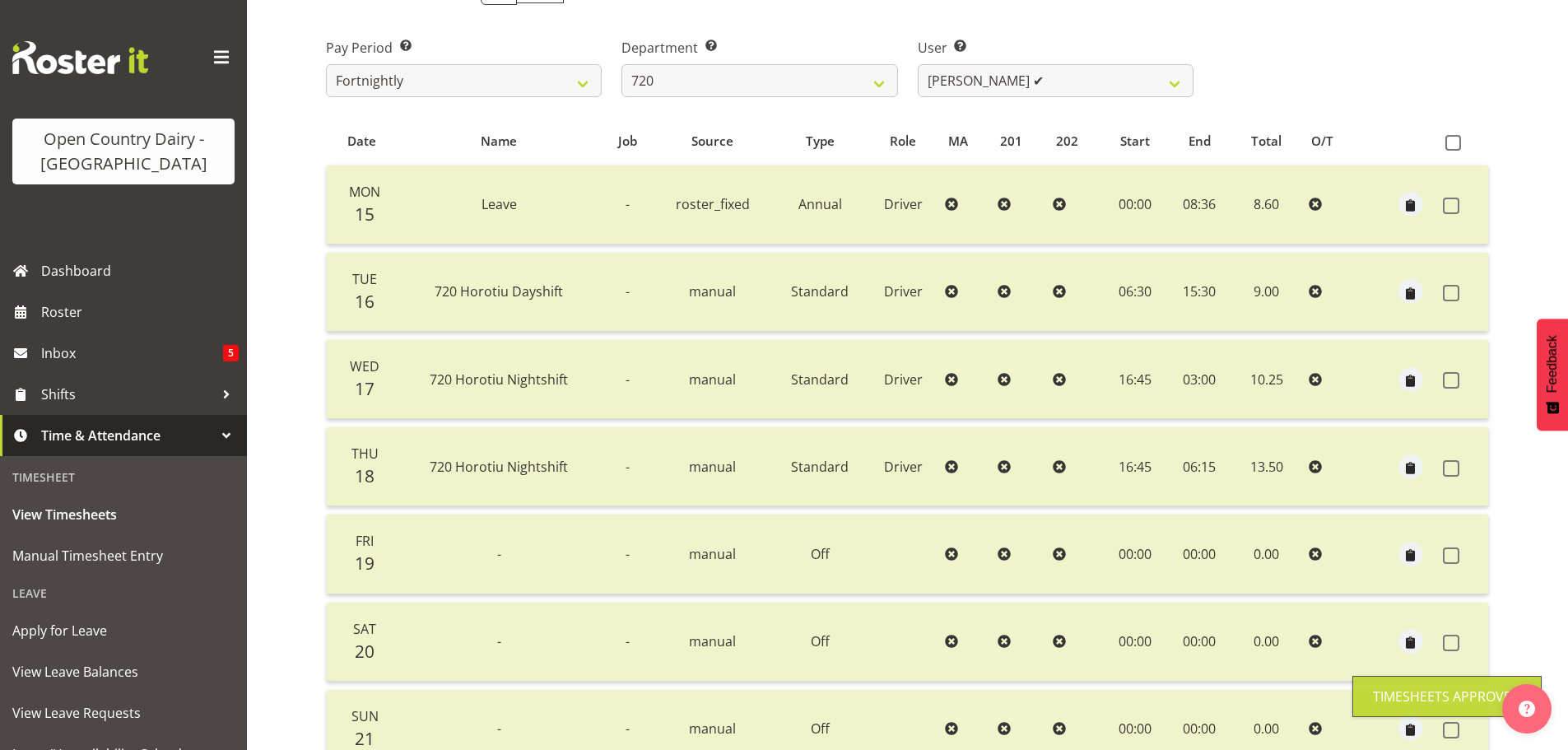
scroll to position [66, 0]
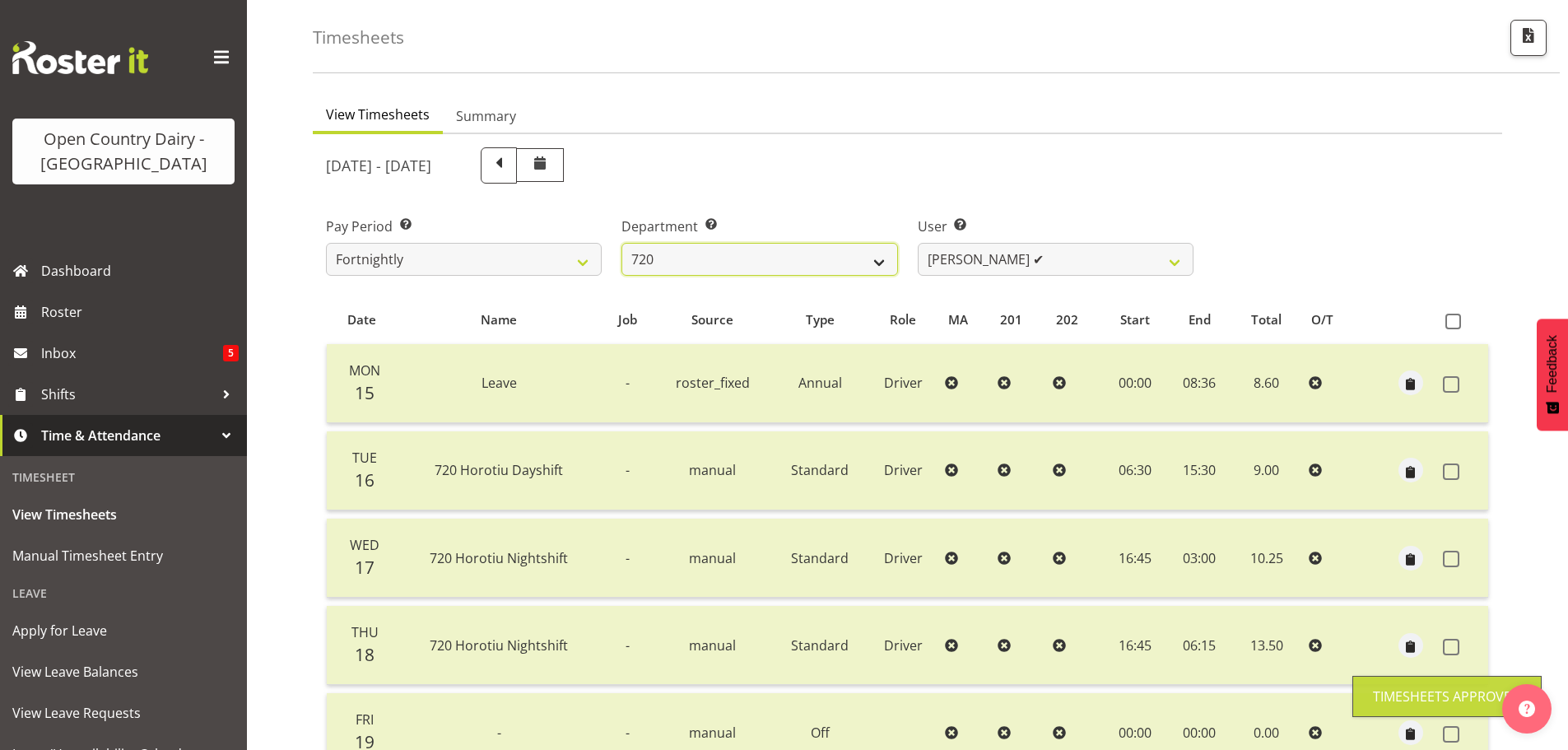
click at [717, 253] on select "701 702 703 704 705 706 707 708 709 710 711 712 713 714 715 716 717 718 719 720" at bounding box center [759, 259] width 276 height 33
click at [621, 243] on select "701 702 703 704 705 706 707 708 709 710 711 712 713 714 715 716 717 718 719 720" at bounding box center [759, 259] width 276 height 33
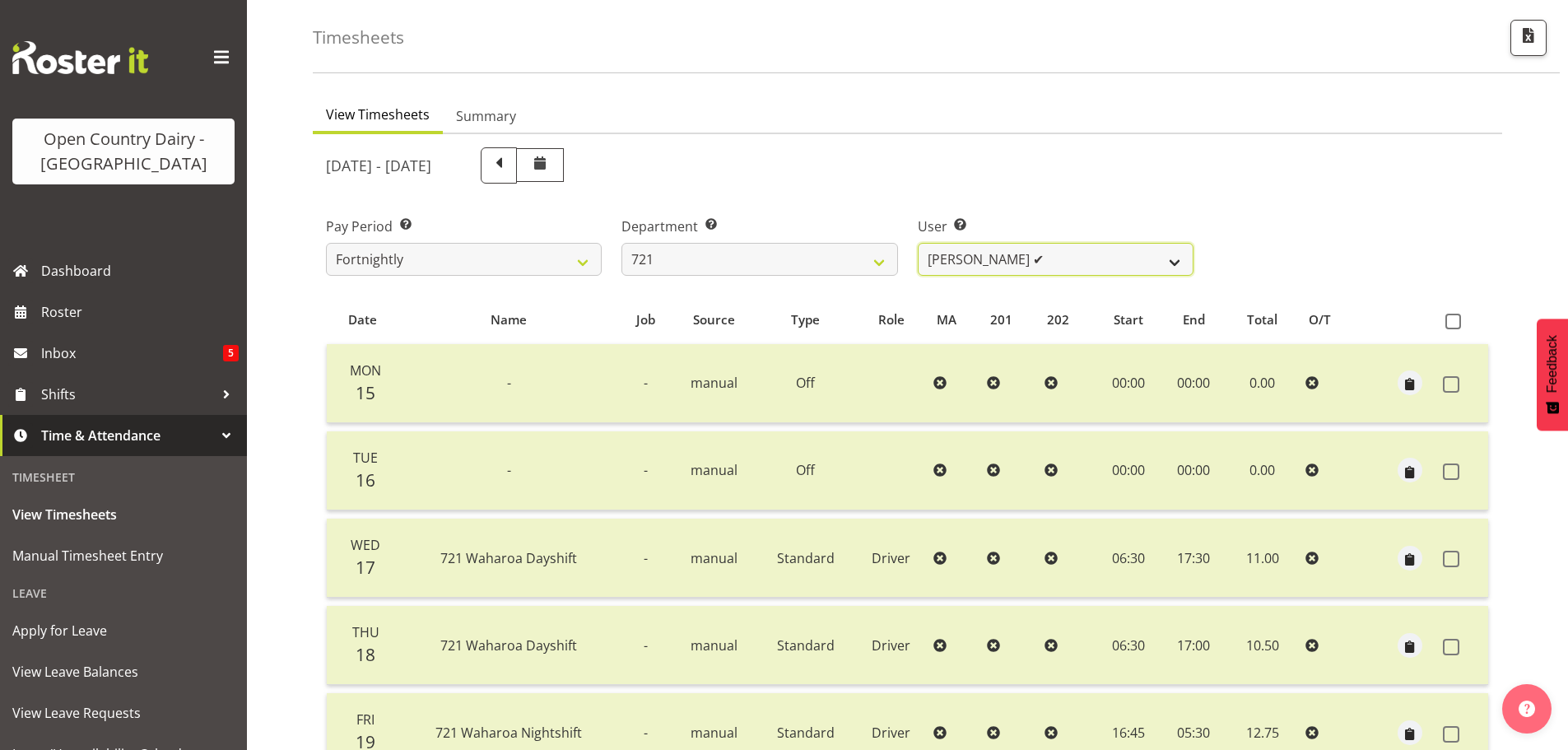
click at [949, 261] on select "George Taylor ✔ Grant Vercoe ❌ Thakur Ajit Singh ✔" at bounding box center [1056, 259] width 276 height 33
drag, startPoint x: 856, startPoint y: 259, endPoint x: 841, endPoint y: 269, distance: 18.0
click at [856, 259] on select "701 702 703 704 705 706 707 708 709 710 711 712 713 714 715 716 717 718 719 720" at bounding box center [759, 259] width 276 height 33
click at [621, 243] on select "701 702 703 704 705 706 707 708 709 710 711 712 713 714 715 716 717 718 719 720" at bounding box center [759, 259] width 276 height 33
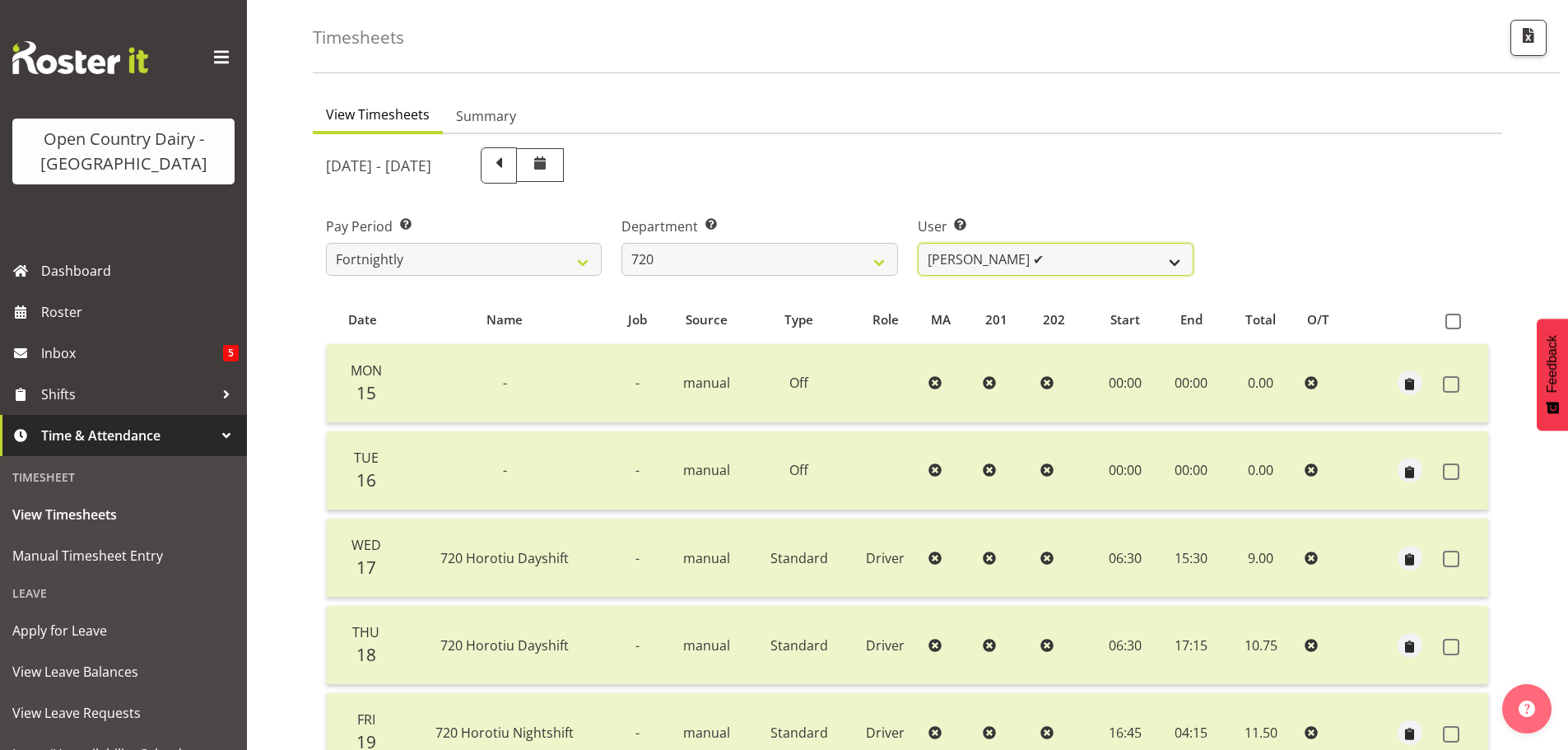
click at [969, 253] on select "Garry Hooper ✔ Kerry Slater ❌ Nathan Frankhouser ✔ Steve Daly ❌" at bounding box center [1056, 259] width 276 height 33
click at [918, 243] on select "Garry Hooper ✔ Kerry Slater ❌ Nathan Frankhouser ✔ Steve Daly ❌" at bounding box center [1056, 259] width 276 height 33
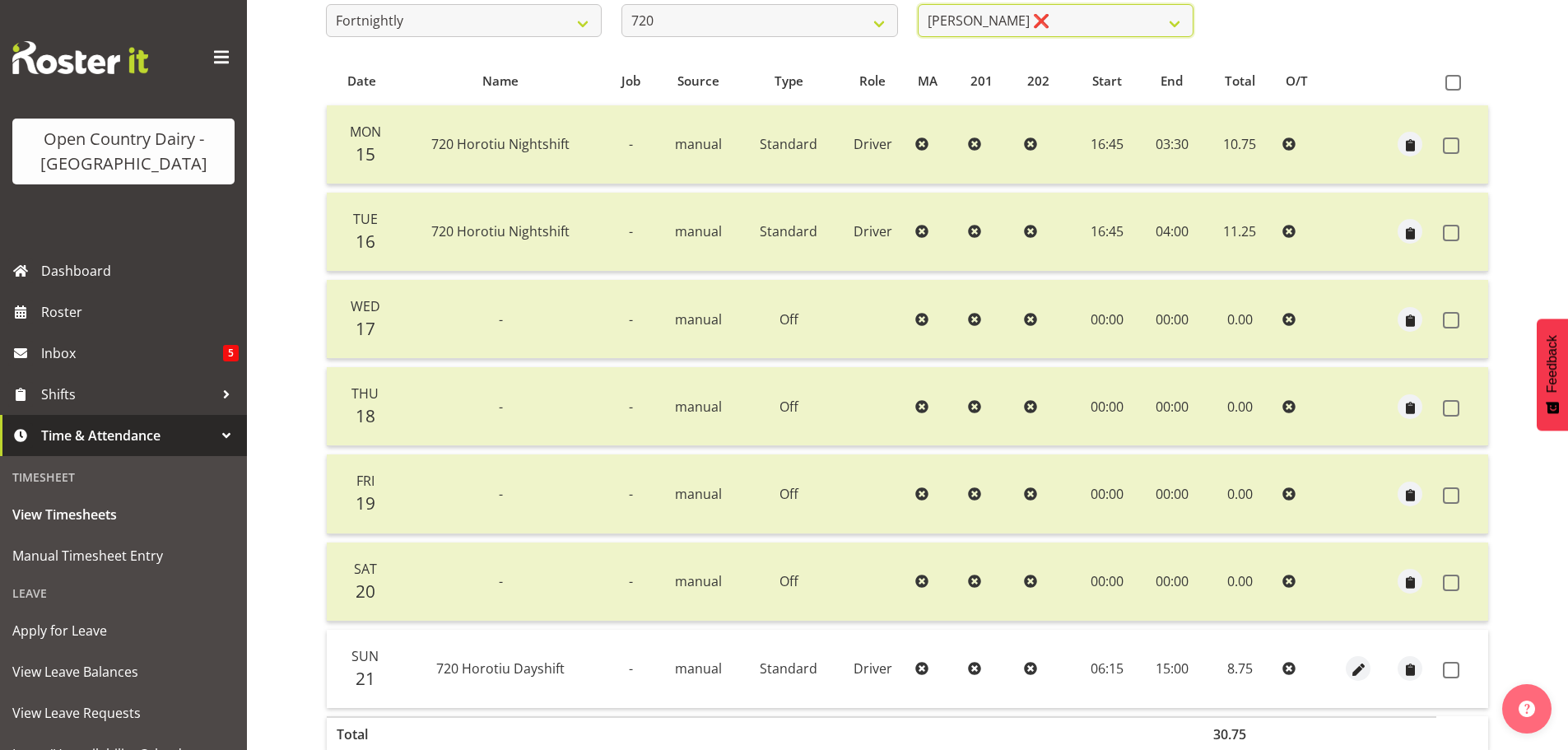
scroll to position [313, 0]
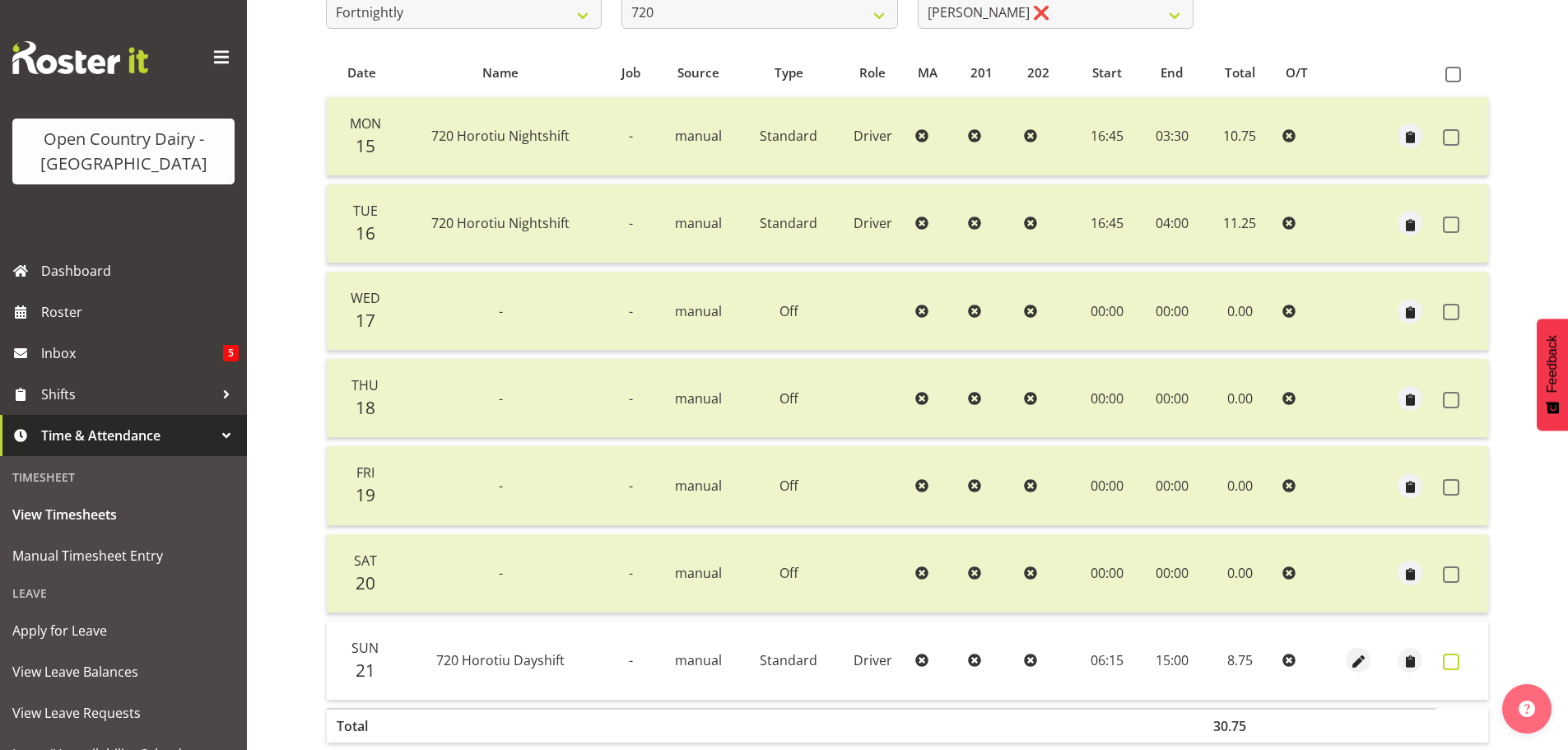
click at [1452, 663] on span at bounding box center [1451, 662] width 17 height 17
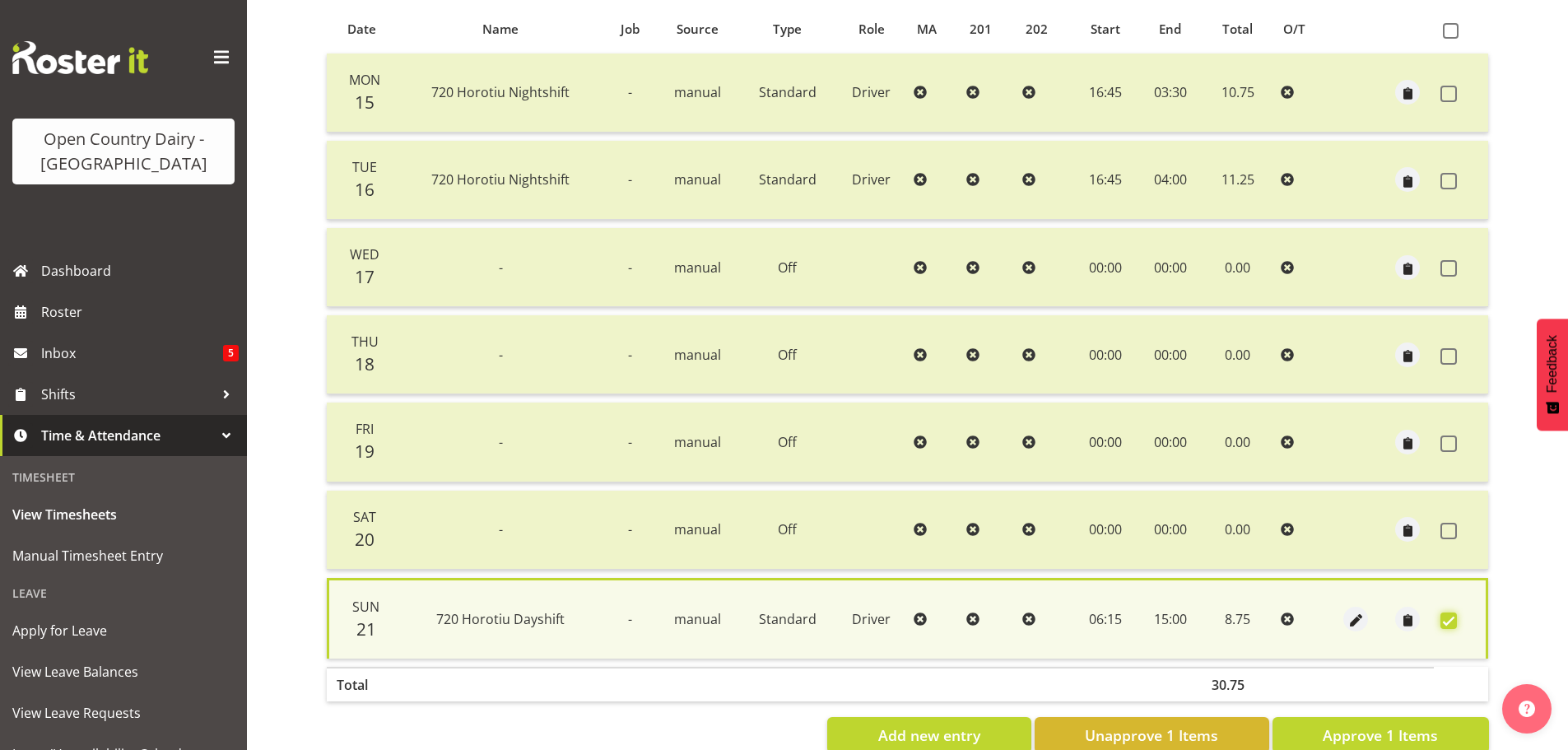
scroll to position [398, 0]
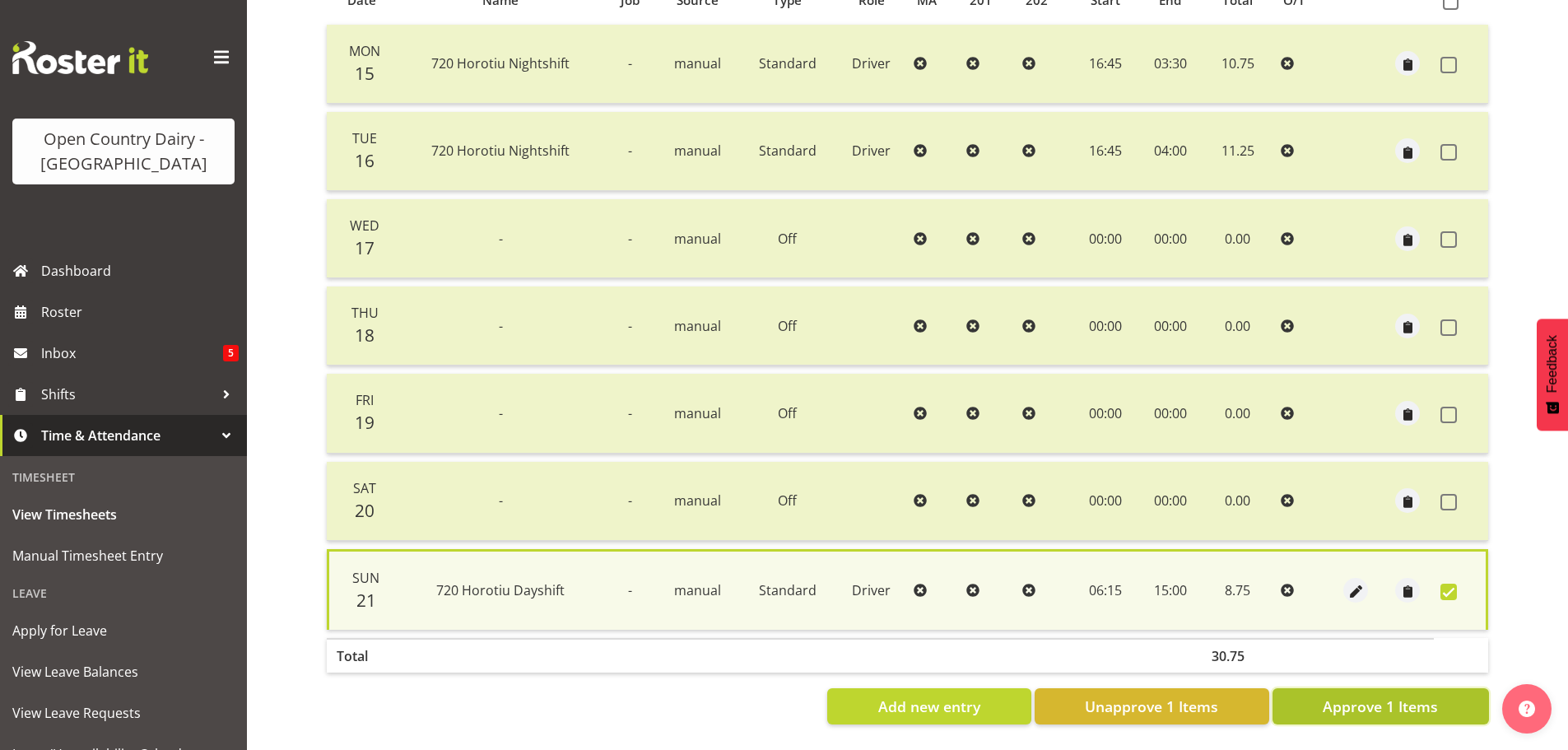
click at [1399, 704] on span "Approve 1 Items" at bounding box center [1380, 705] width 115 height 21
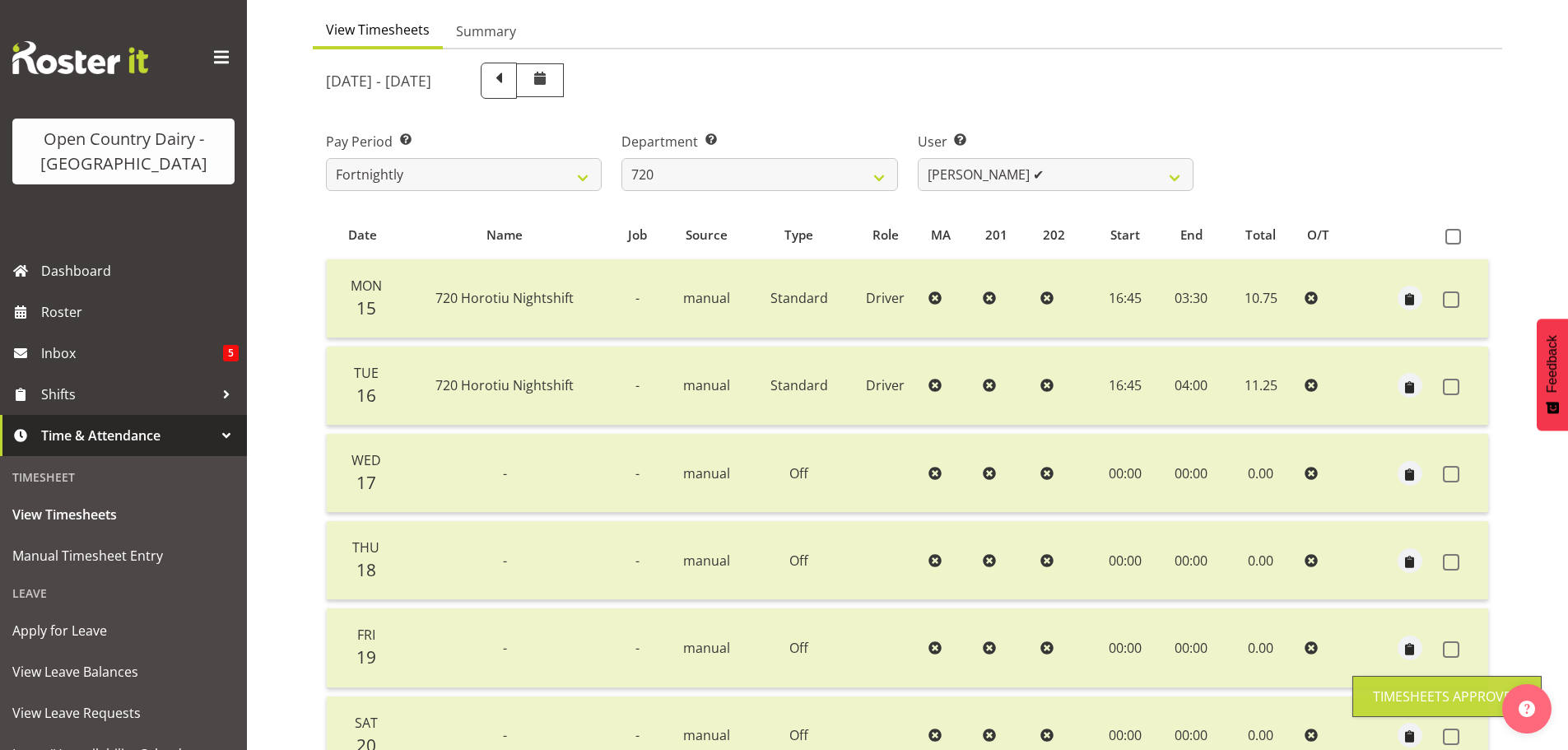
scroll to position [66, 0]
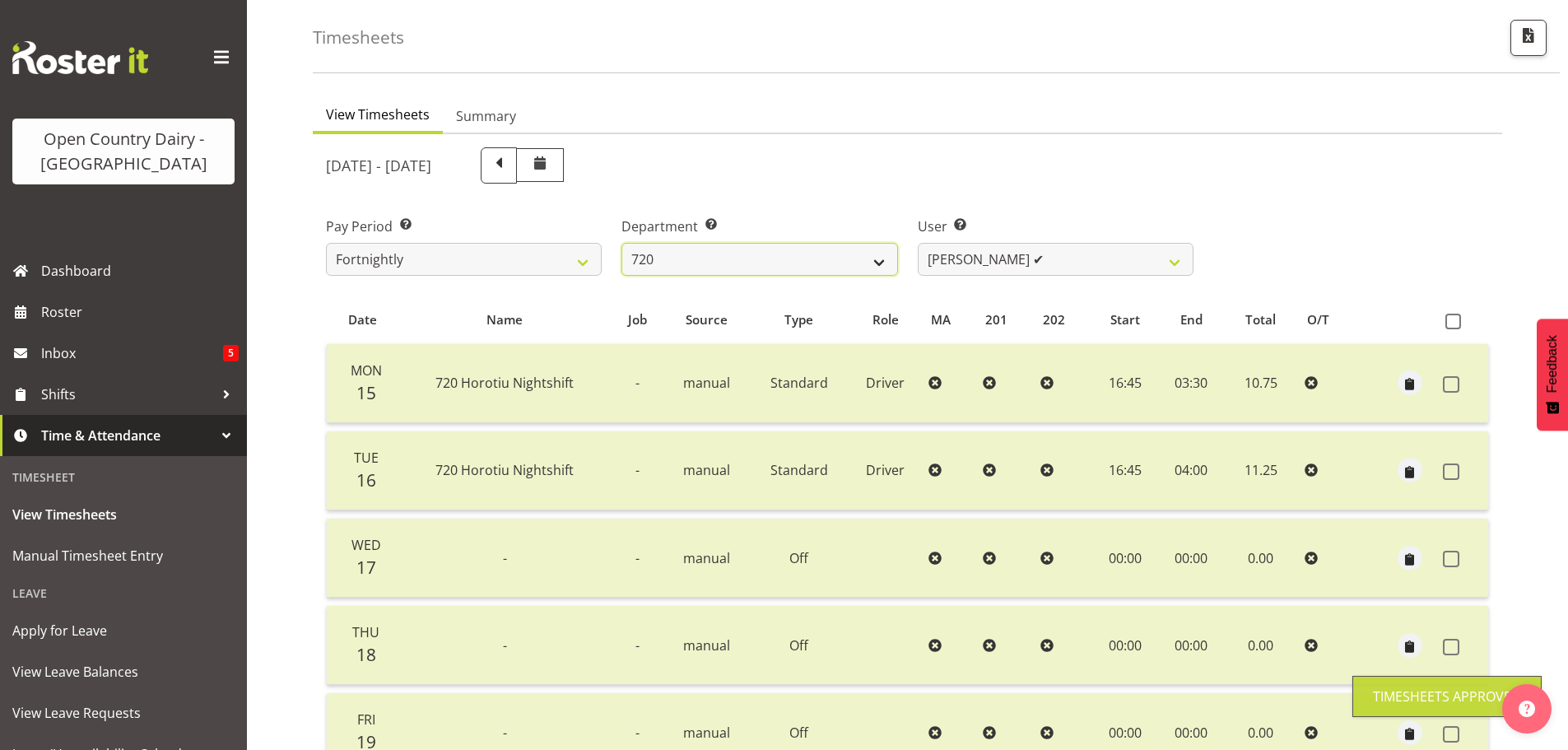
click at [757, 265] on select "701 702 703 704 705 706 707 708 709 710 711 712 713 714 715 716 717 718 719 720" at bounding box center [759, 259] width 276 height 33
click at [621, 243] on select "701 702 703 704 705 706 707 708 709 710 711 712 713 714 715 716 717 718 719 720" at bounding box center [759, 259] width 276 height 33
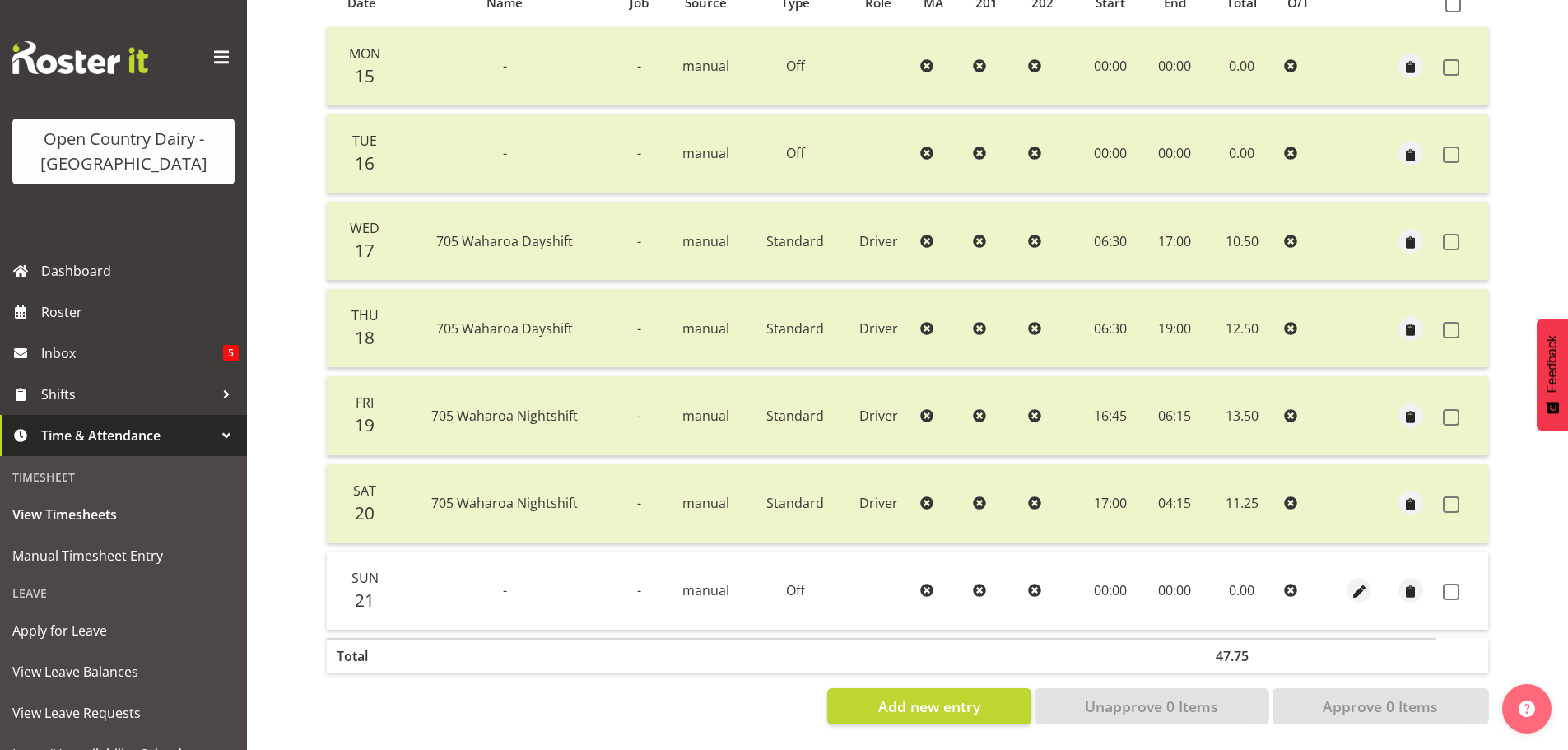
scroll to position [395, 0]
click at [1450, 584] on span at bounding box center [1451, 592] width 17 height 17
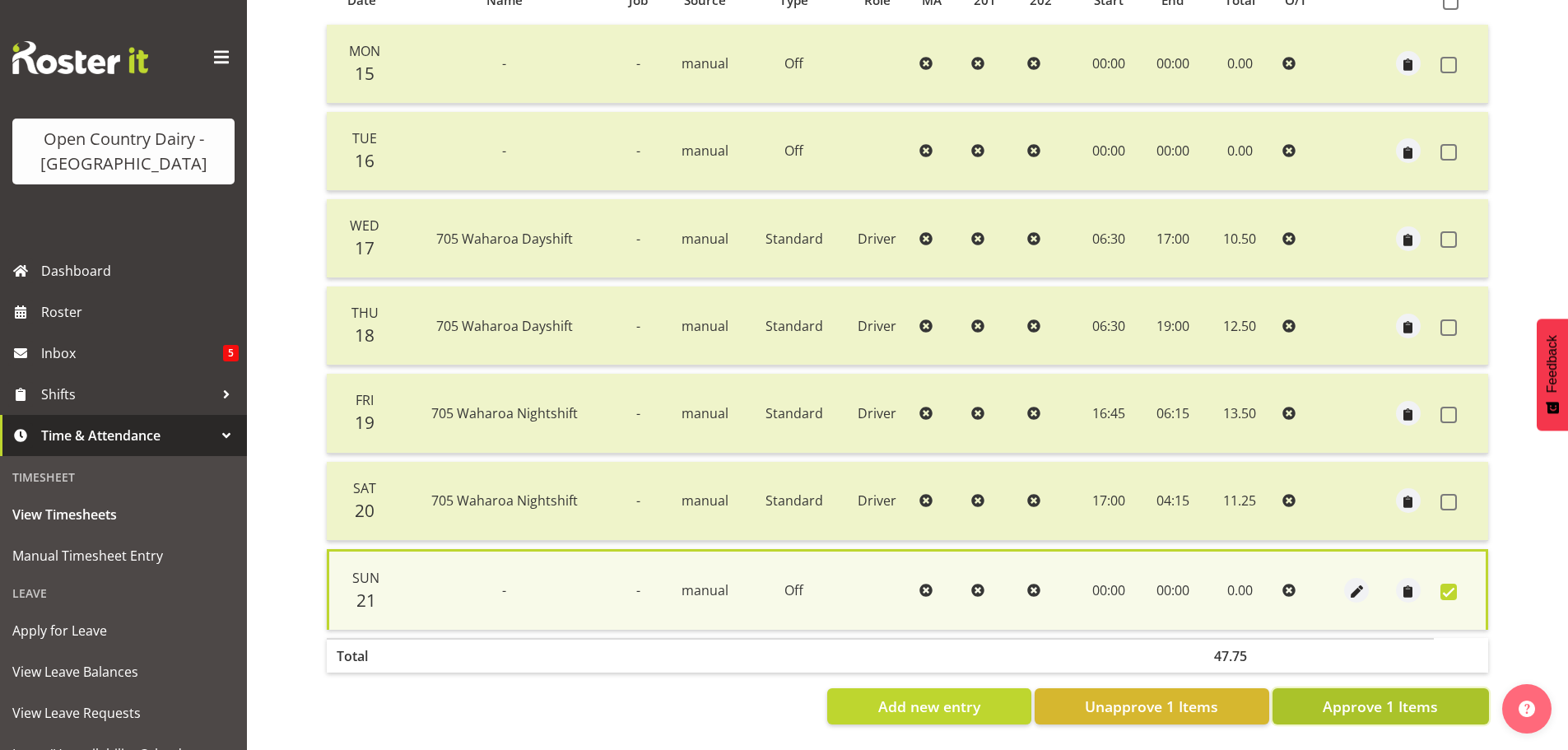
click at [1344, 695] on span "Approve 1 Items" at bounding box center [1380, 705] width 115 height 21
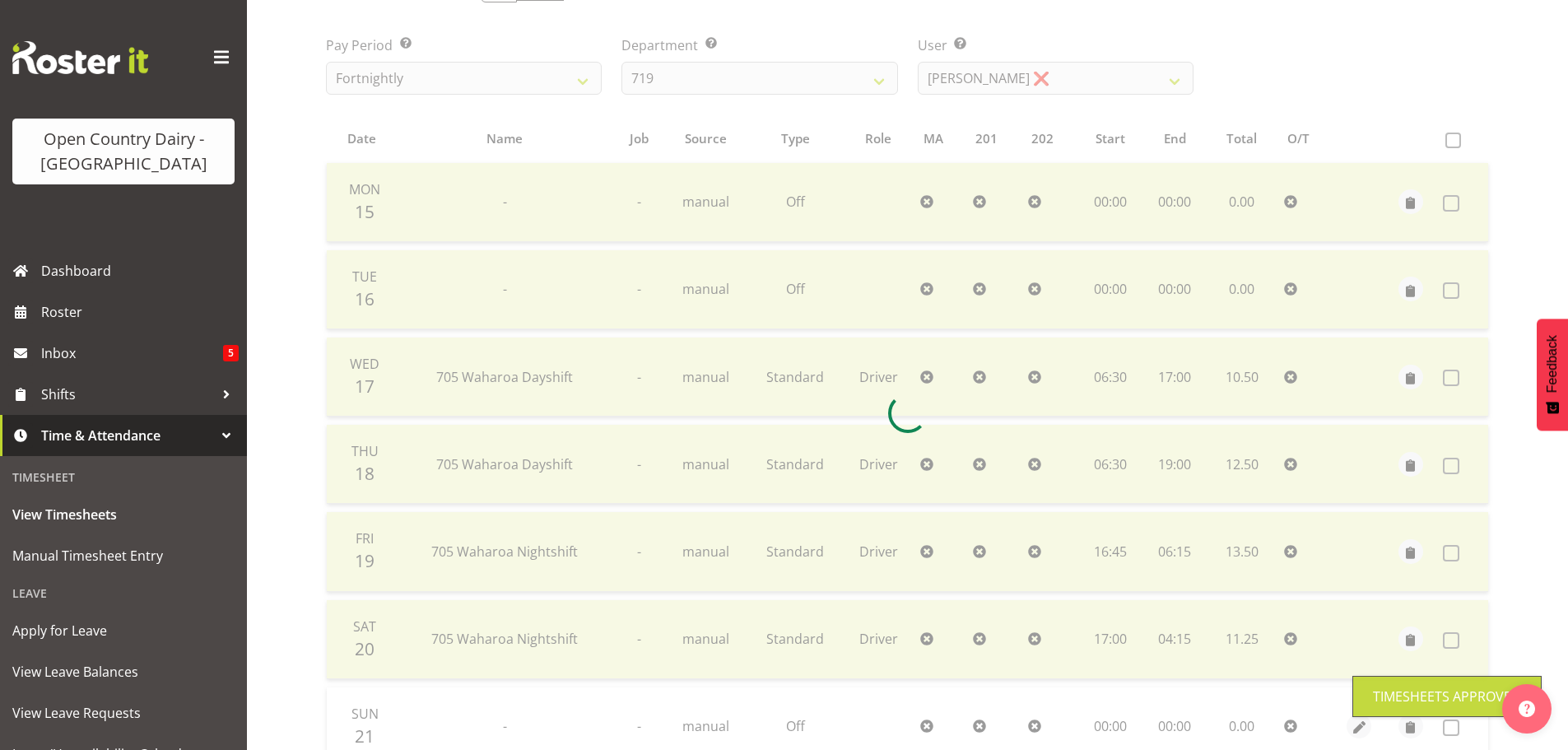
scroll to position [0, 0]
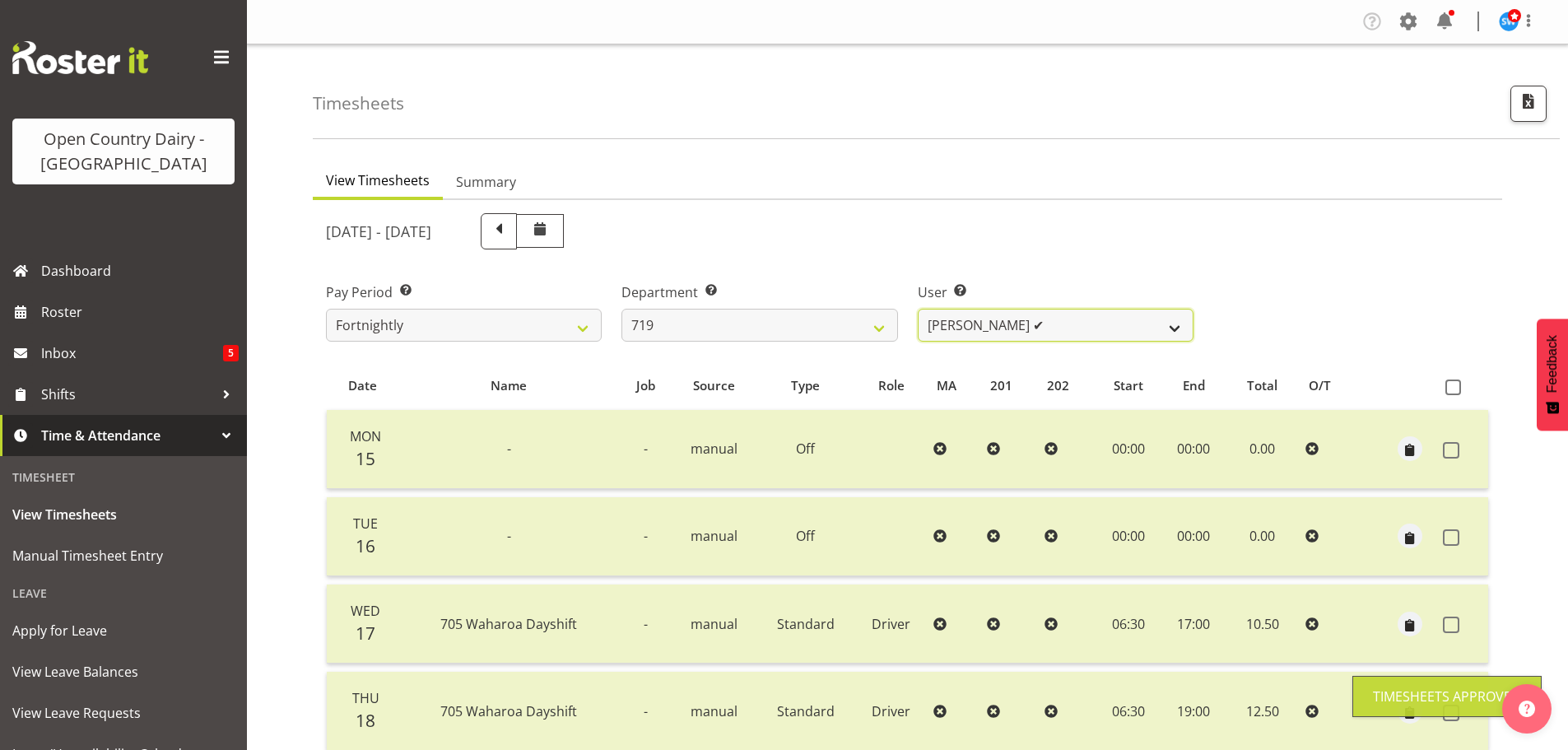
click at [983, 326] on select "Andrew de Lautour ✔ James Wellington ❌ Sami Ovesen ❌" at bounding box center [1056, 325] width 276 height 33
click at [918, 309] on select "Andrew de Lautour ✔ James Wellington ❌ Sami Ovesen ❌" at bounding box center [1056, 325] width 276 height 33
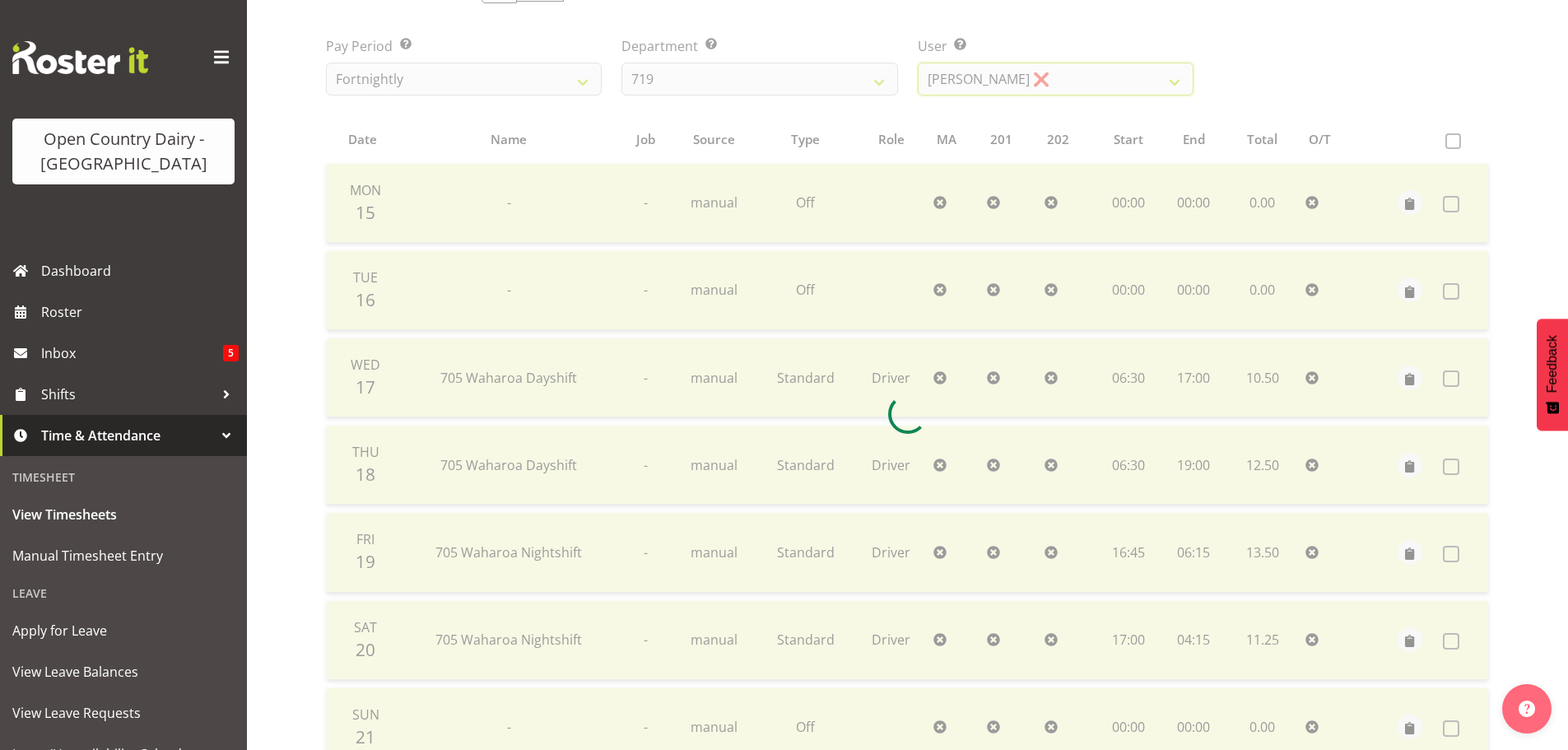
scroll to position [247, 0]
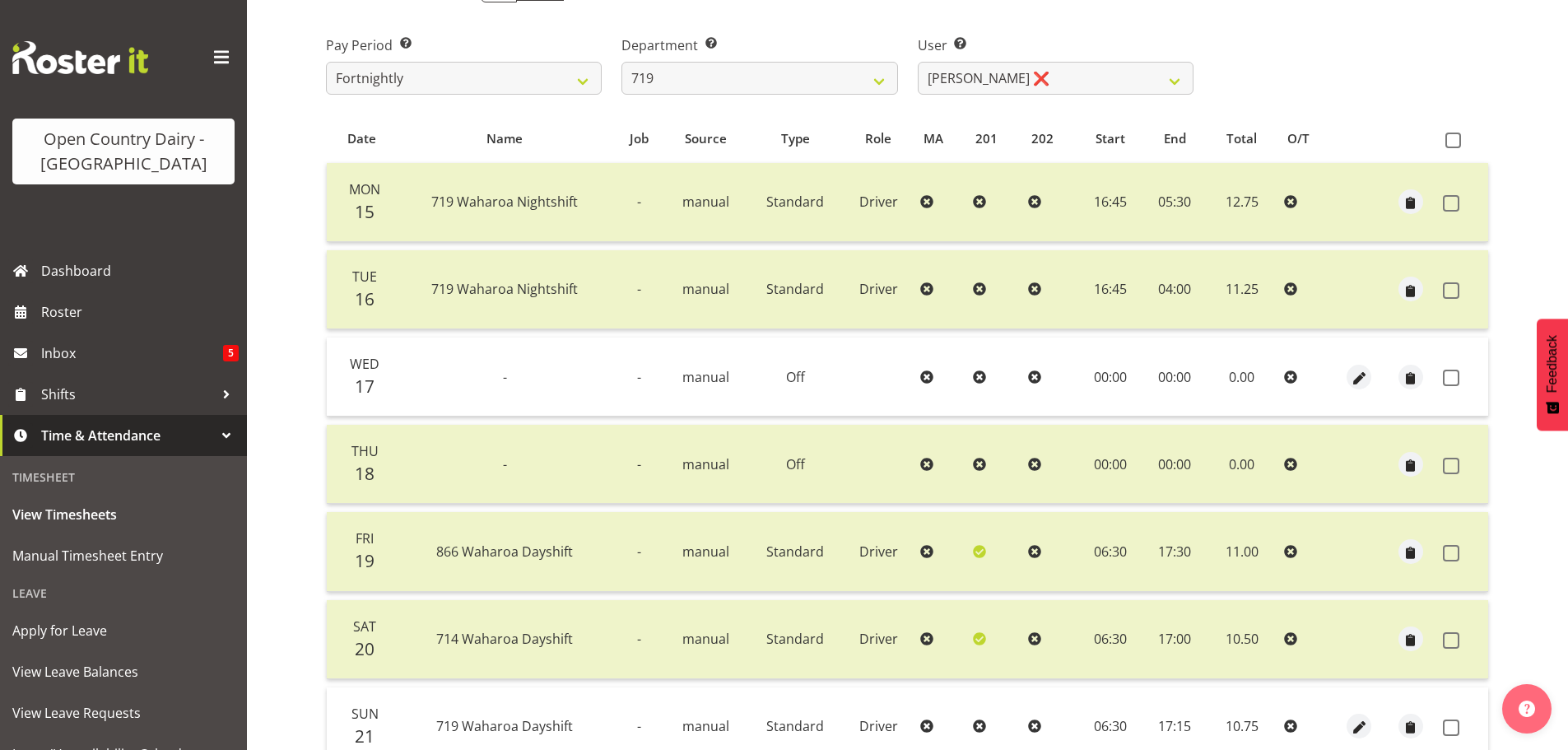
click at [1440, 372] on td at bounding box center [1462, 377] width 52 height 79
click at [1453, 377] on span at bounding box center [1451, 378] width 17 height 17
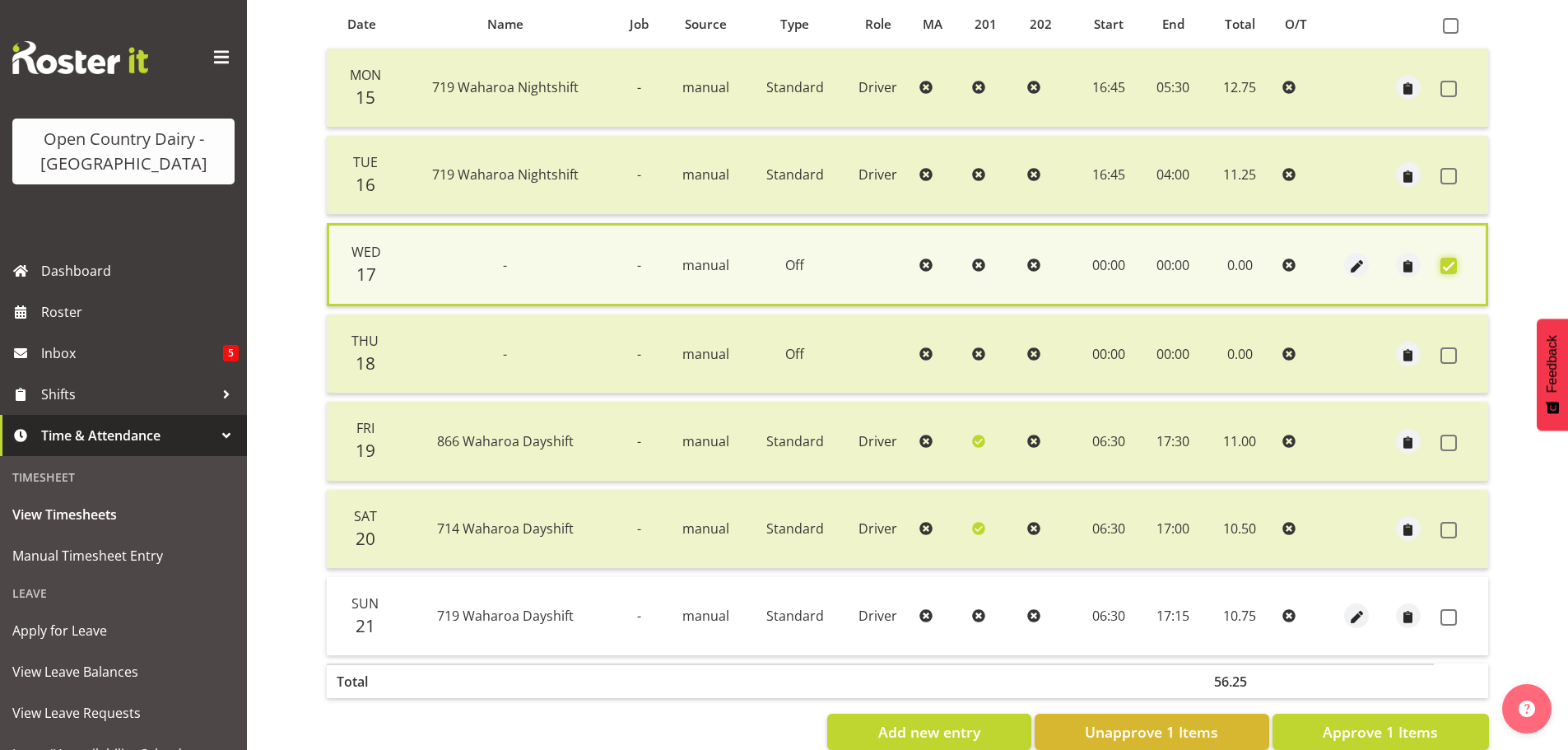
scroll to position [399, 0]
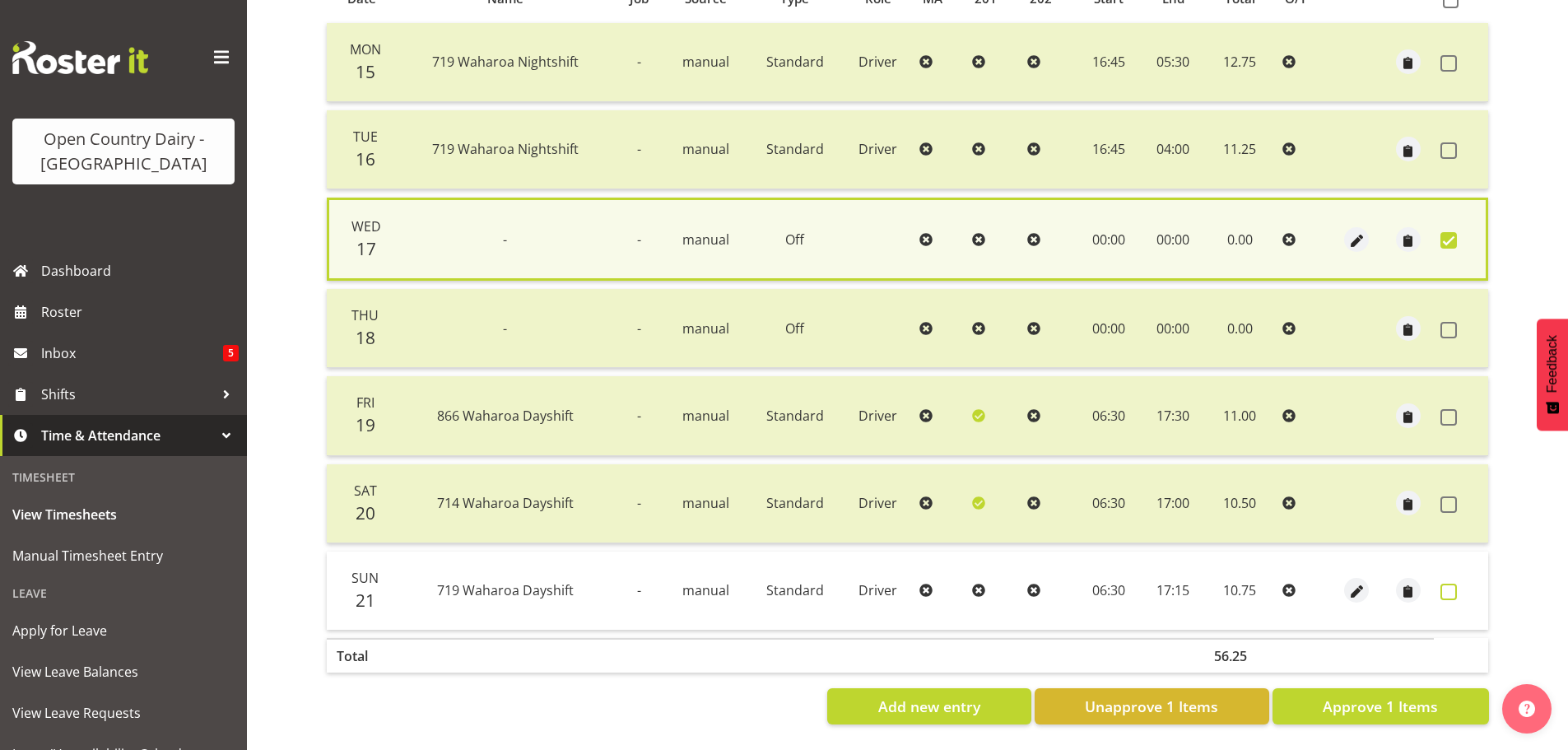
click at [1449, 584] on span at bounding box center [1449, 592] width 17 height 17
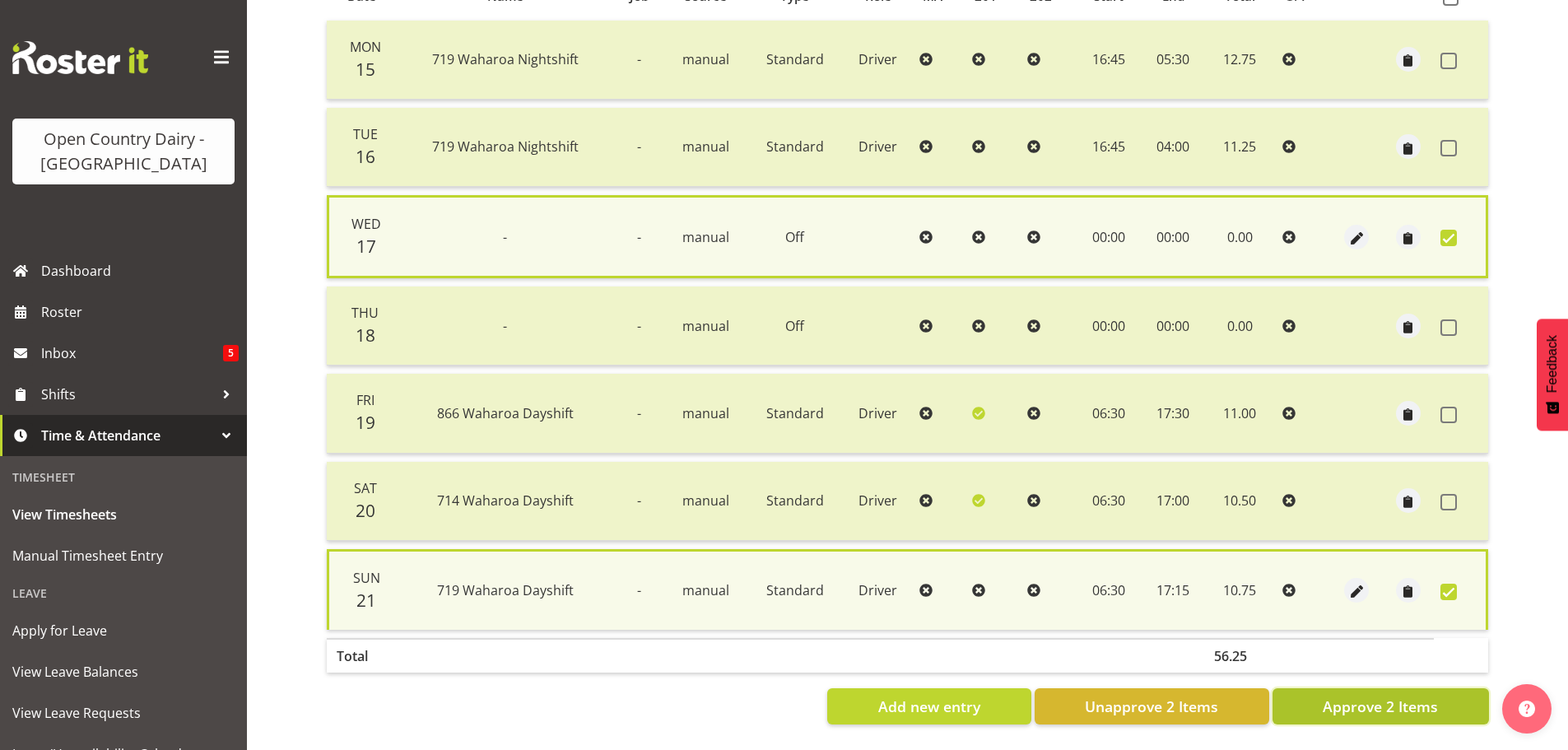
click at [1424, 695] on span "Approve 2 Items" at bounding box center [1380, 705] width 115 height 21
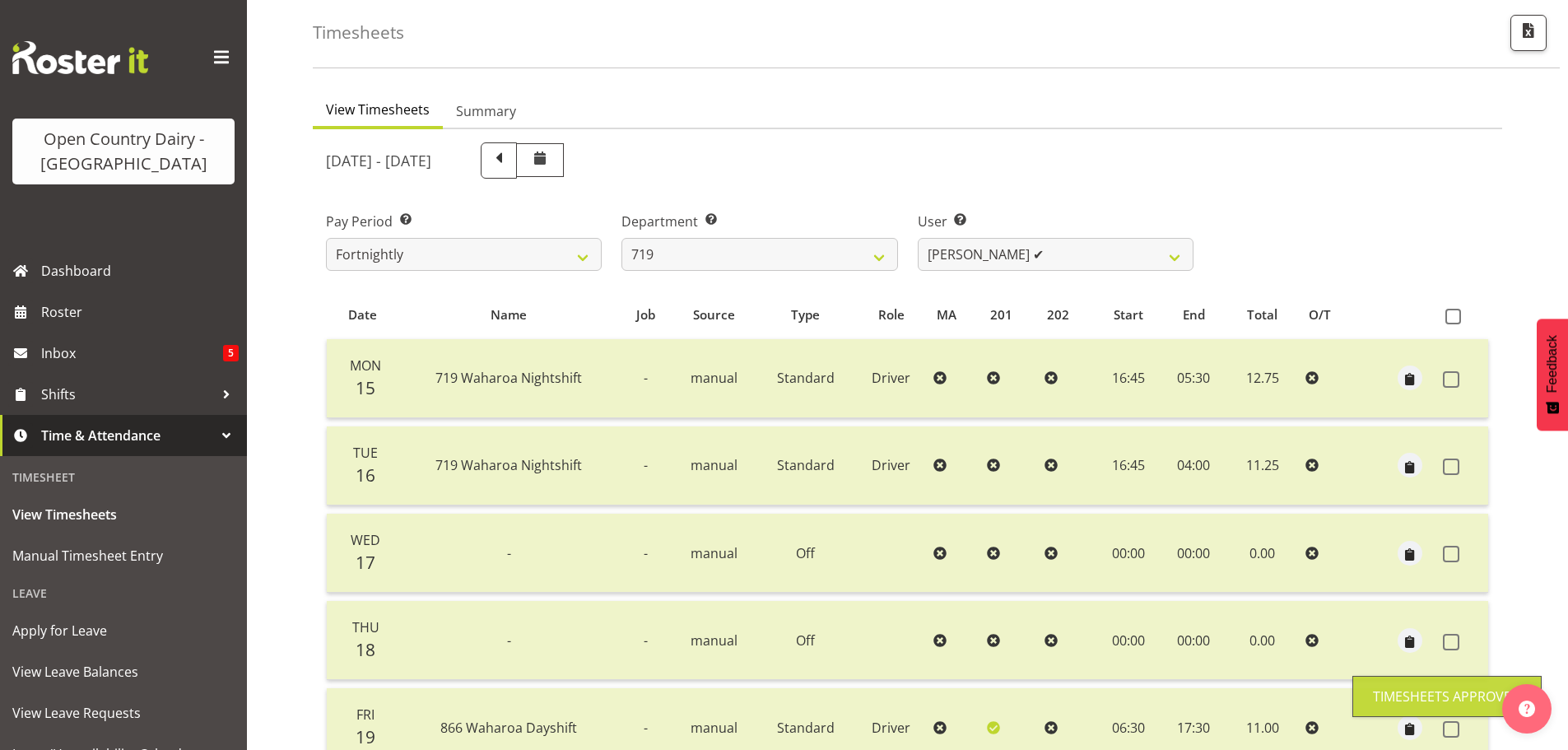
scroll to position [66, 0]
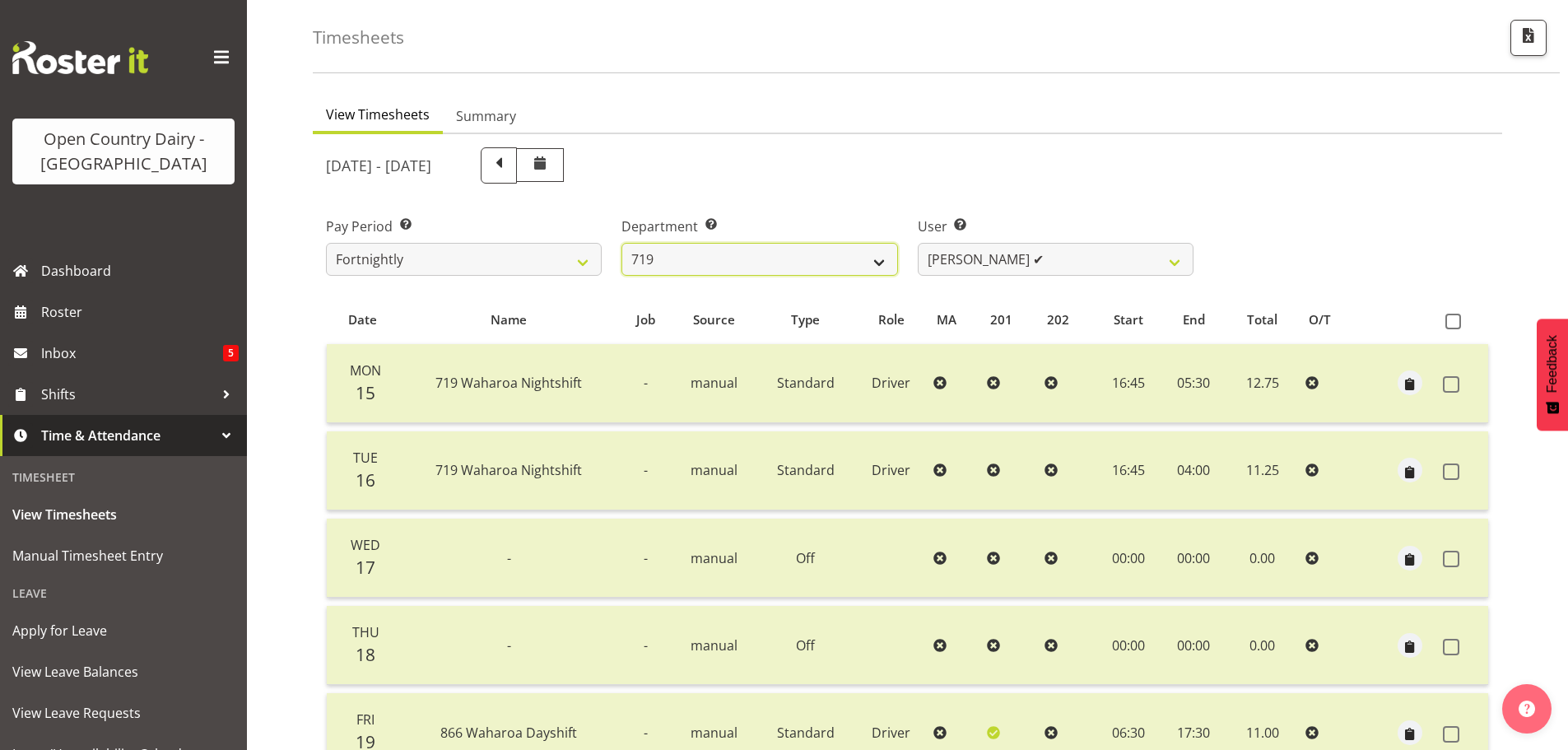
click at [865, 258] on select "701 702 703 704 705 706 707 708 709 710 711 712 713 714 715 716 717 718 719 720" at bounding box center [759, 259] width 276 height 33
click at [965, 255] on select "Andrew de Lautour ✔ James Wellington ✔ Sami Ovesen ❌" at bounding box center [1056, 259] width 276 height 33
click at [918, 243] on select "Andrew de Lautour ✔ James Wellington ✔ Sami Ovesen ❌" at bounding box center [1056, 259] width 276 height 33
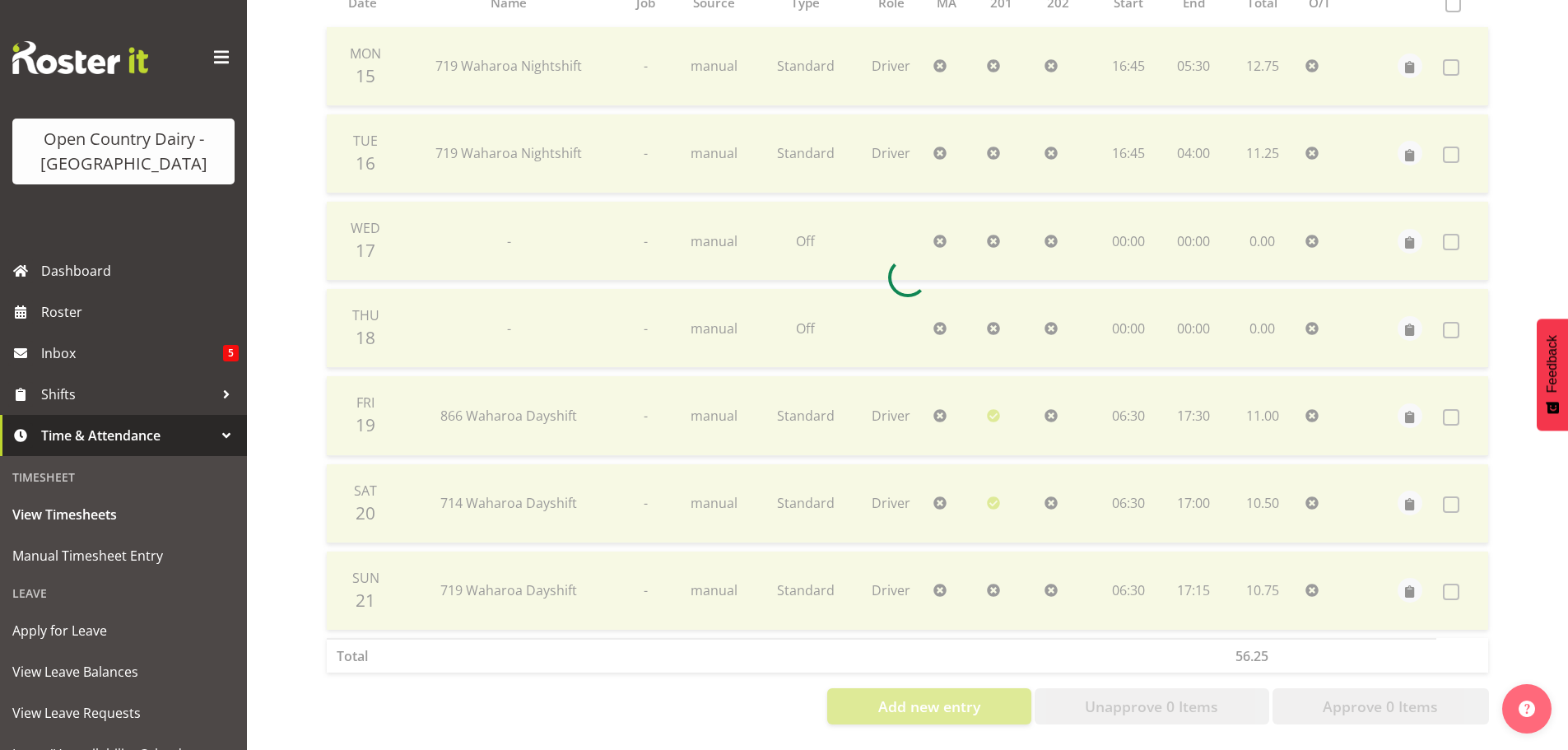
scroll to position [395, 0]
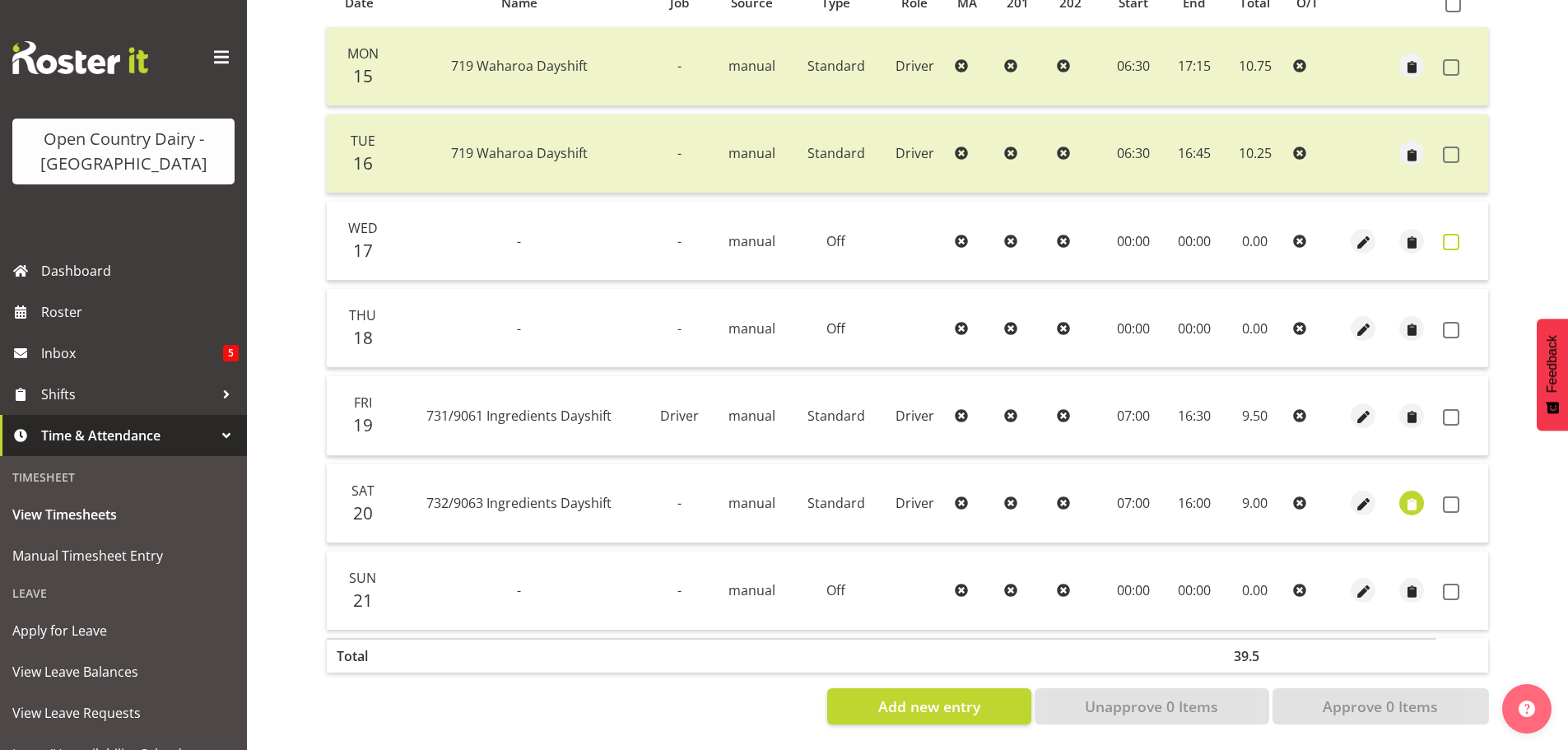
click at [1456, 234] on span at bounding box center [1451, 242] width 17 height 17
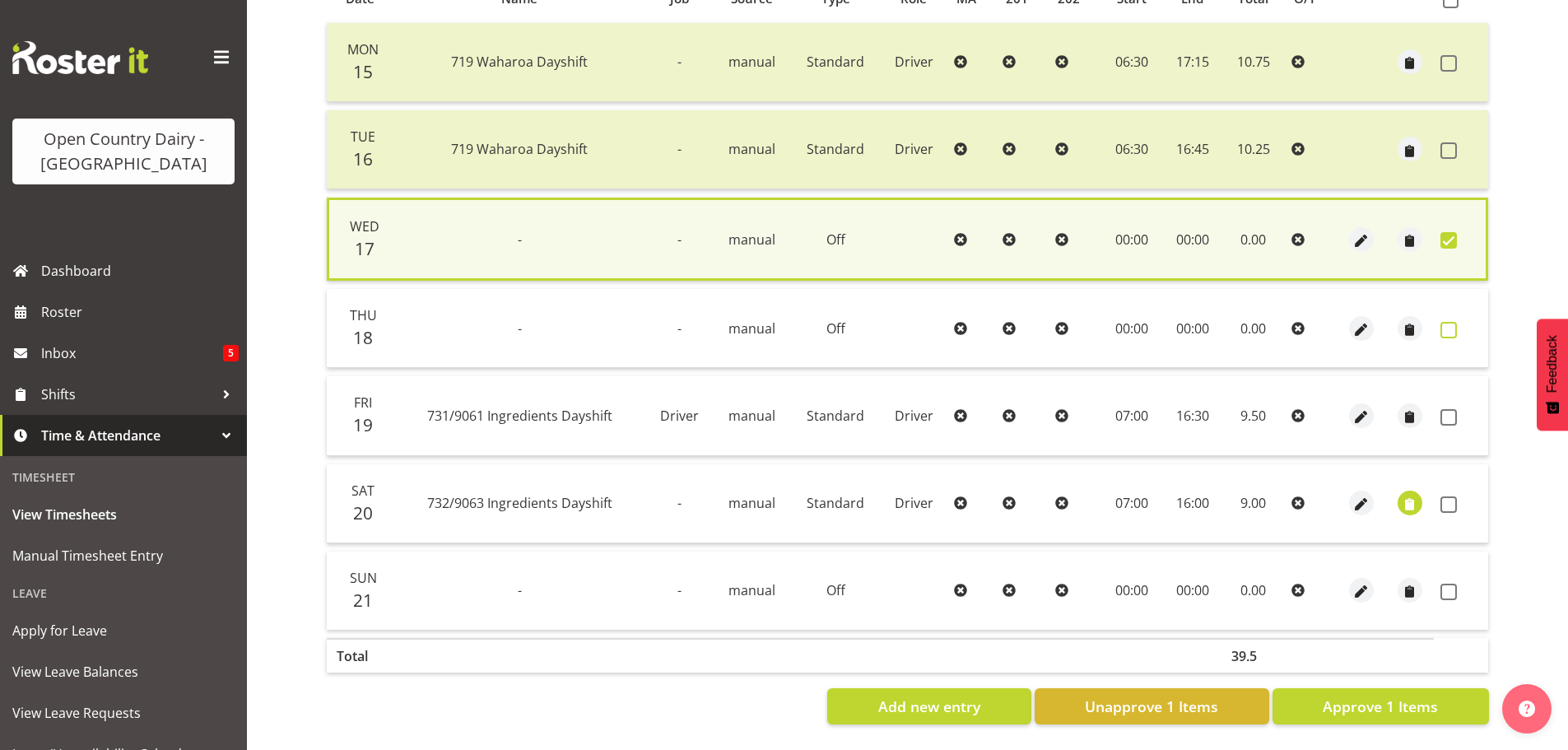
click at [1448, 322] on span at bounding box center [1449, 330] width 17 height 17
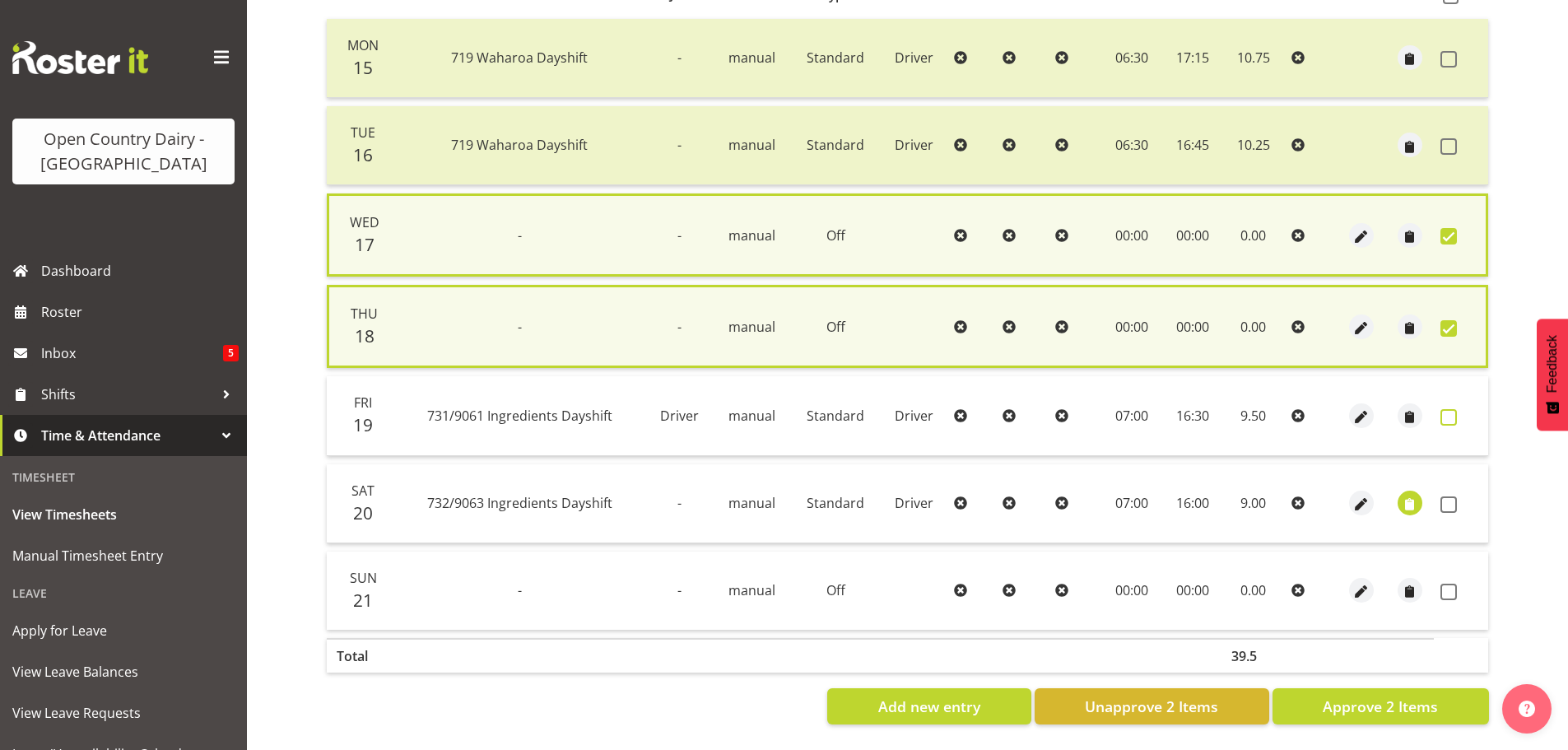
click at [1448, 412] on span at bounding box center [1449, 418] width 17 height 17
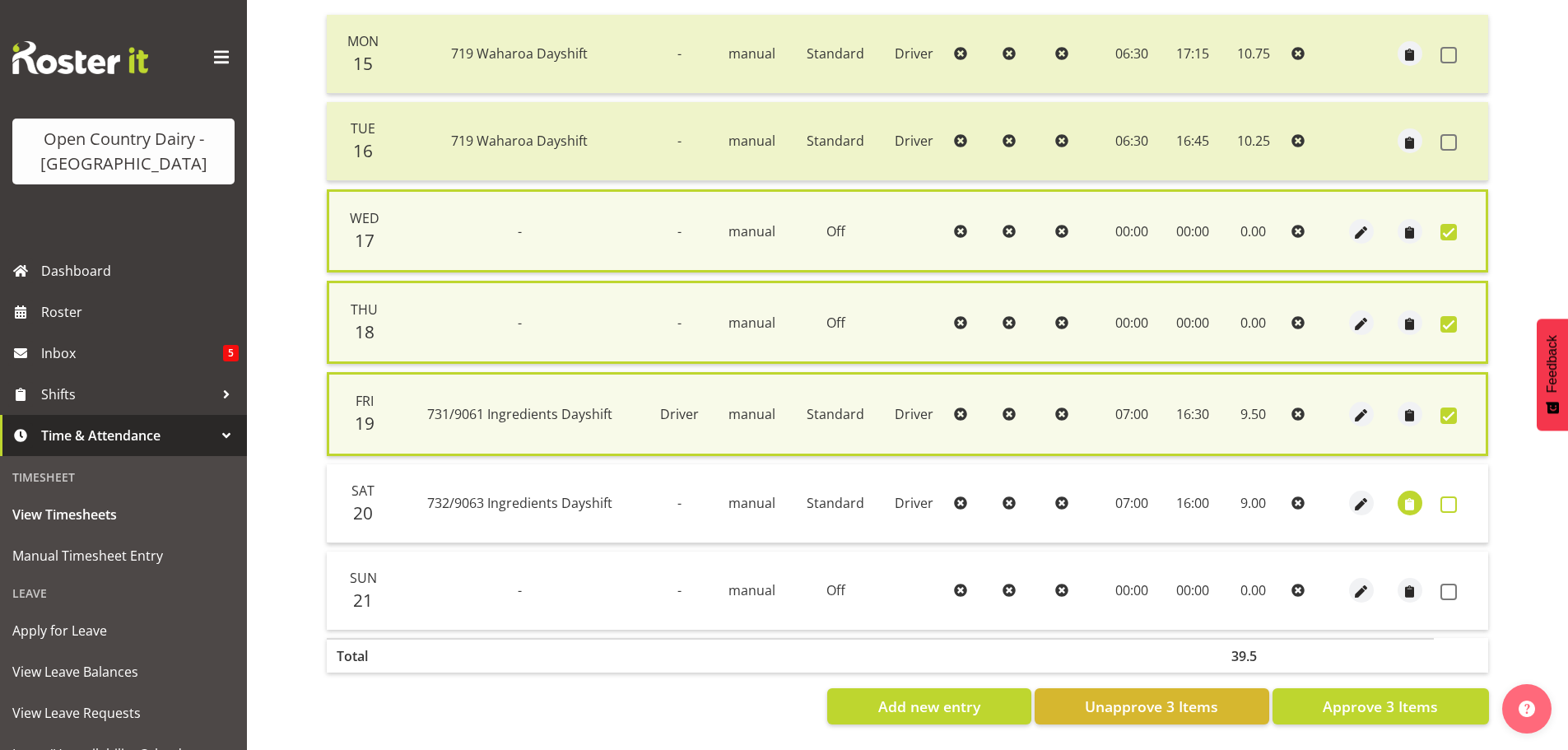
click at [1447, 501] on span at bounding box center [1449, 504] width 17 height 17
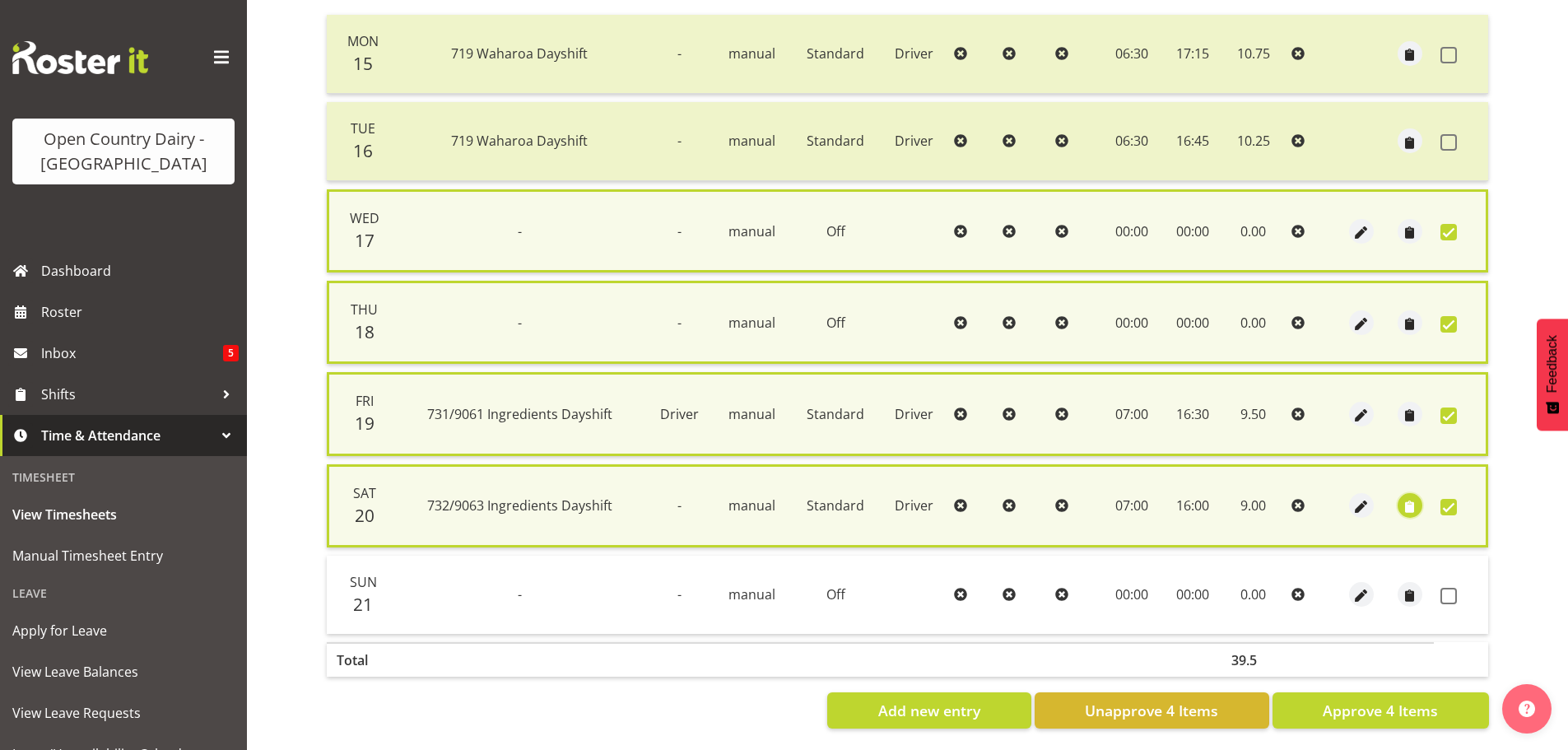
click at [1406, 505] on span "button" at bounding box center [1409, 507] width 19 height 19
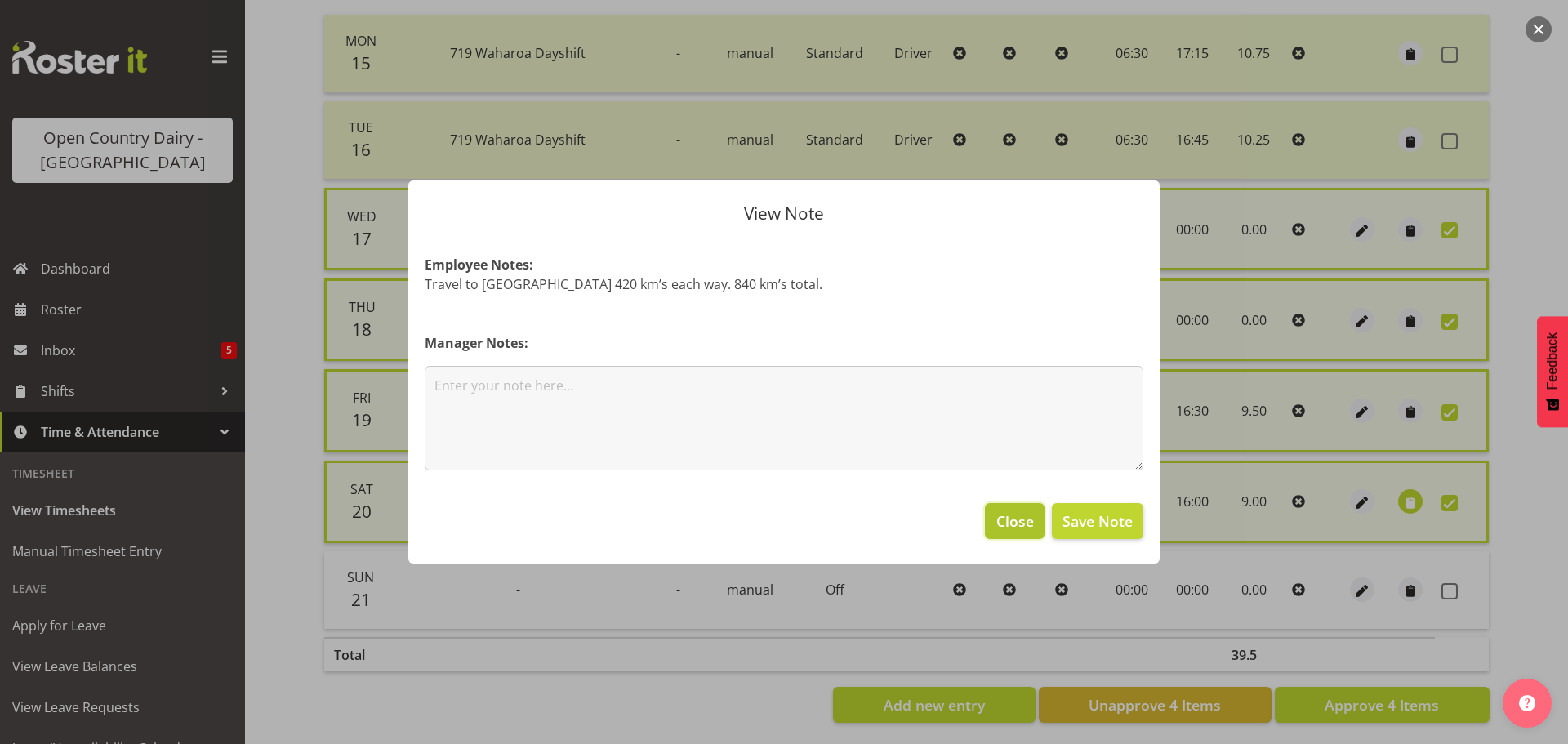
click at [1001, 522] on span "Close" at bounding box center [1014, 520] width 38 height 21
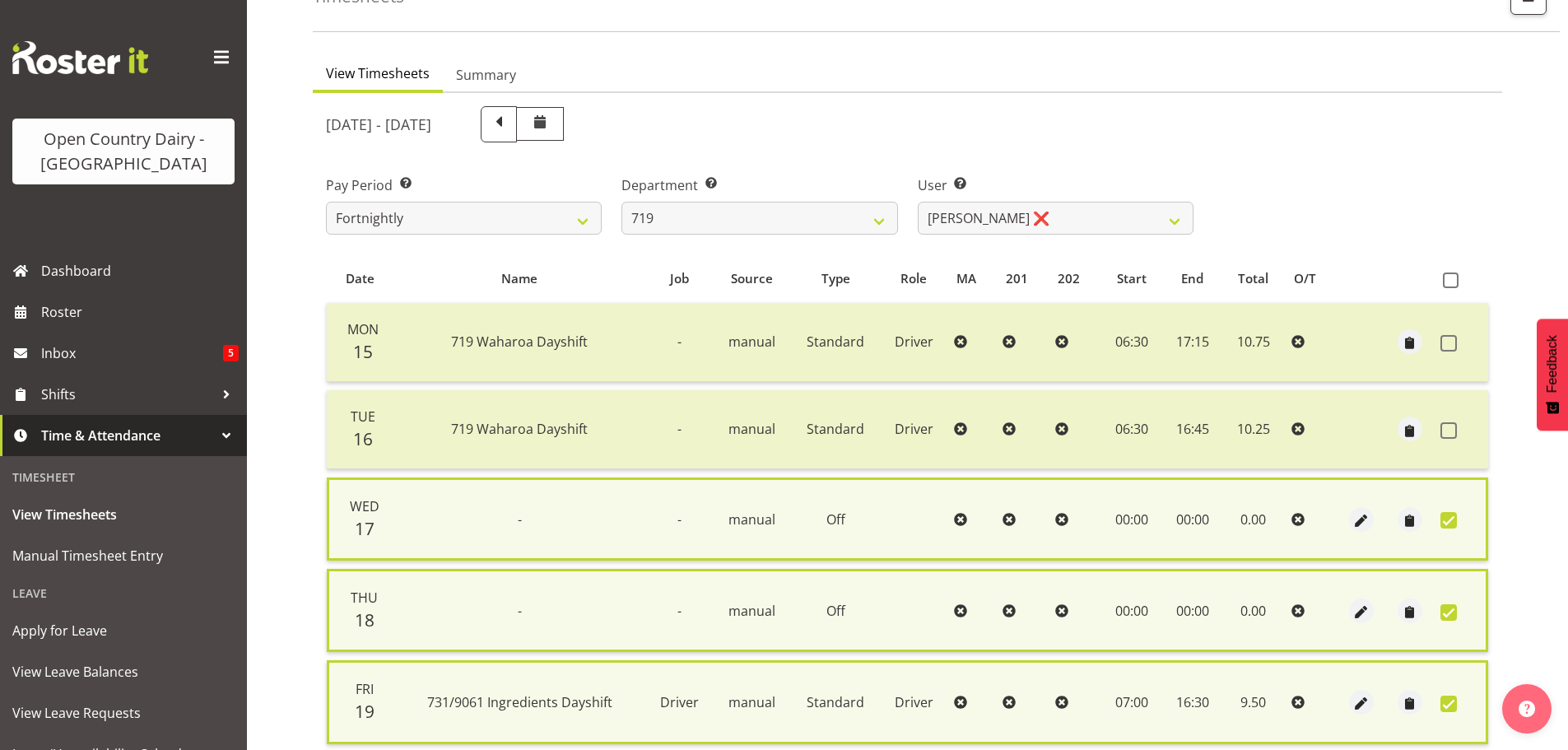
scroll to position [330, 0]
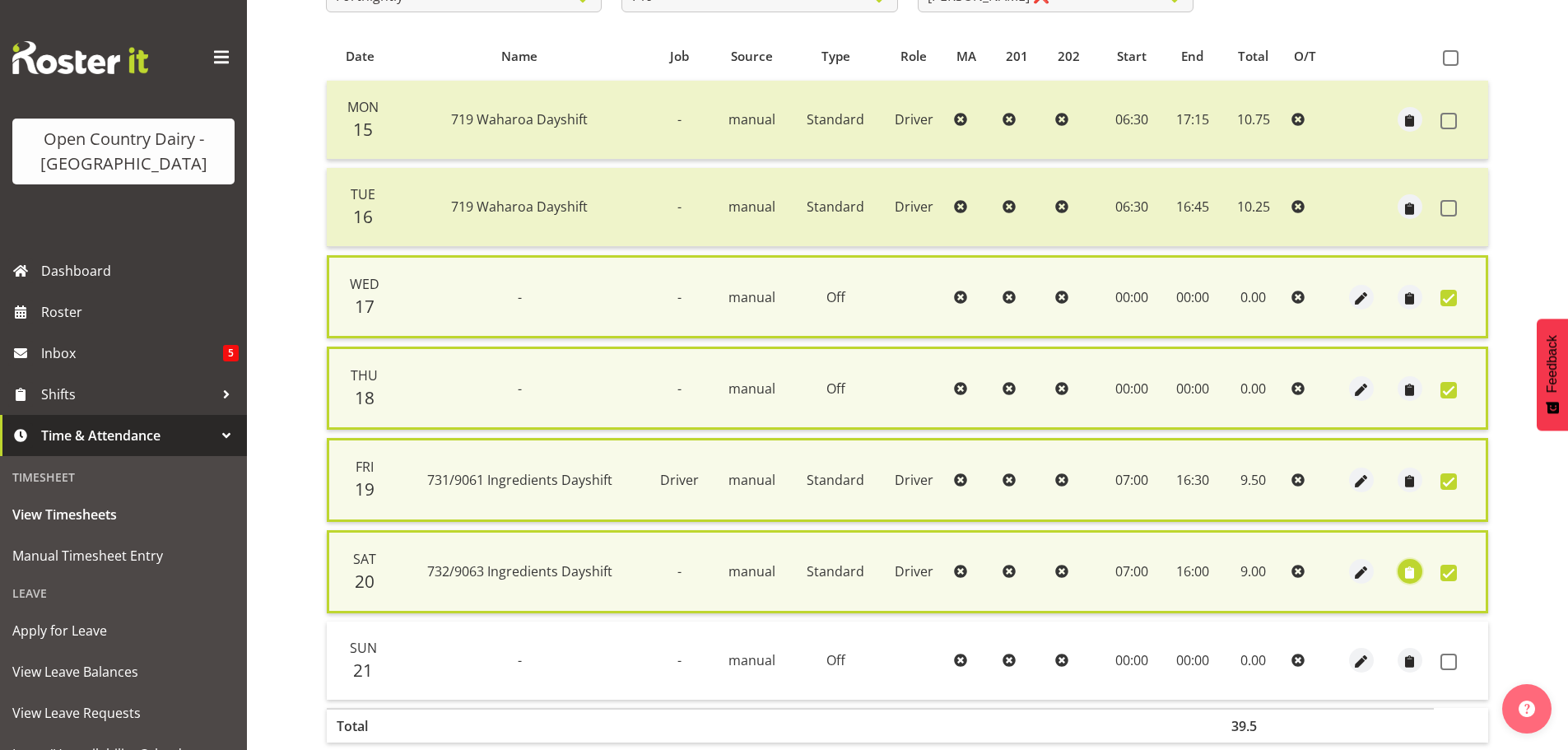
click at [1409, 564] on span "button" at bounding box center [1409, 573] width 19 height 19
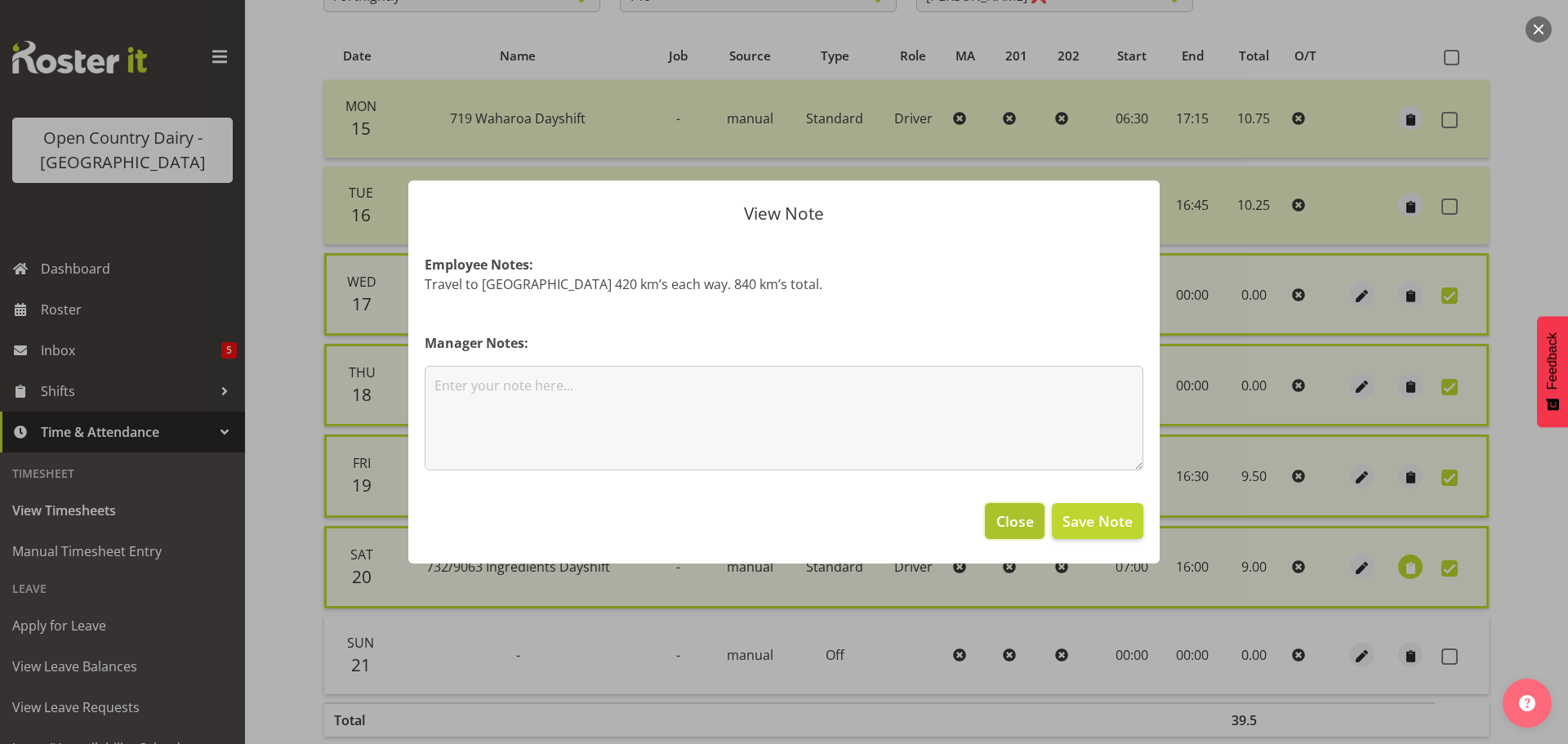
click at [1007, 526] on span "Close" at bounding box center [1014, 520] width 38 height 21
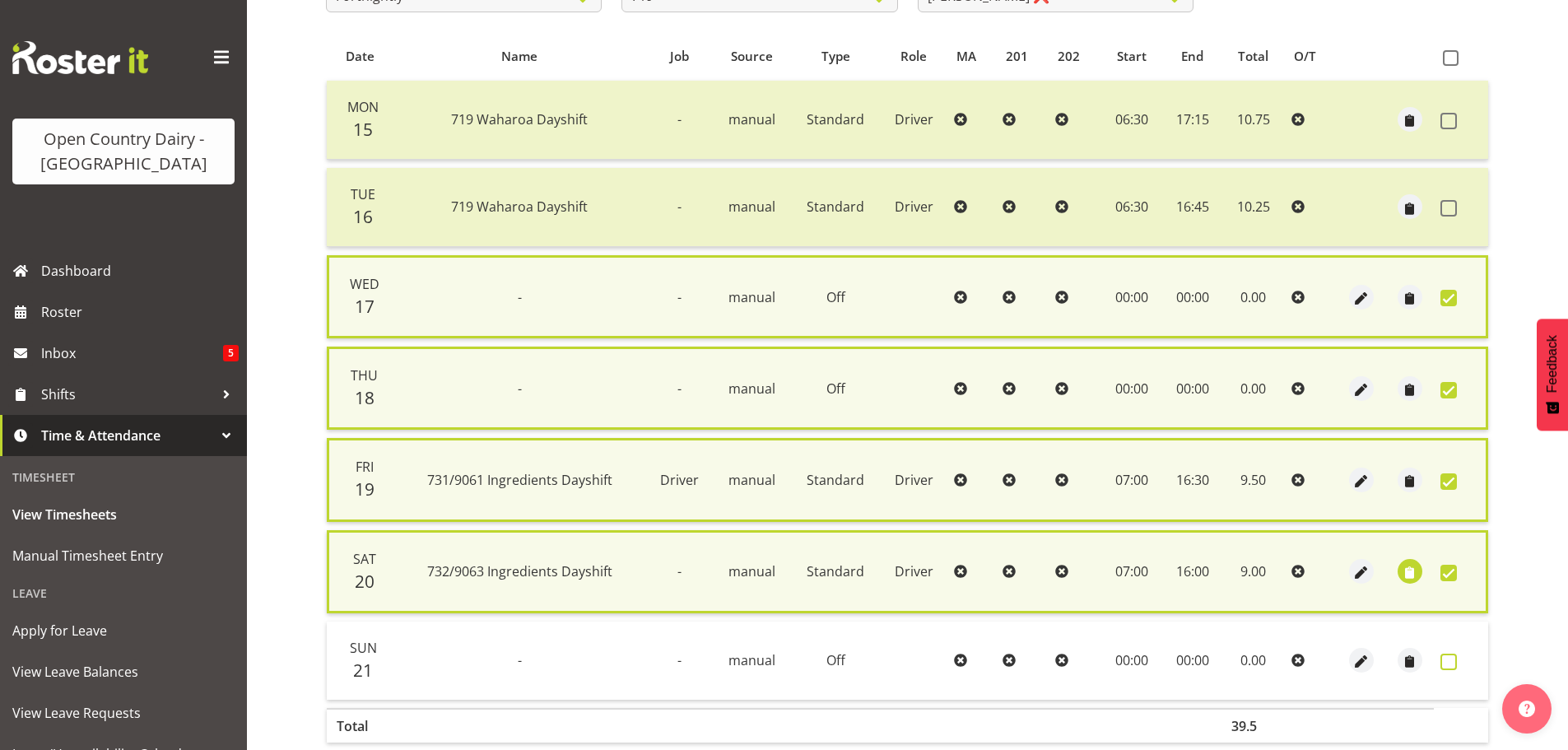
click at [1445, 668] on span at bounding box center [1449, 662] width 17 height 17
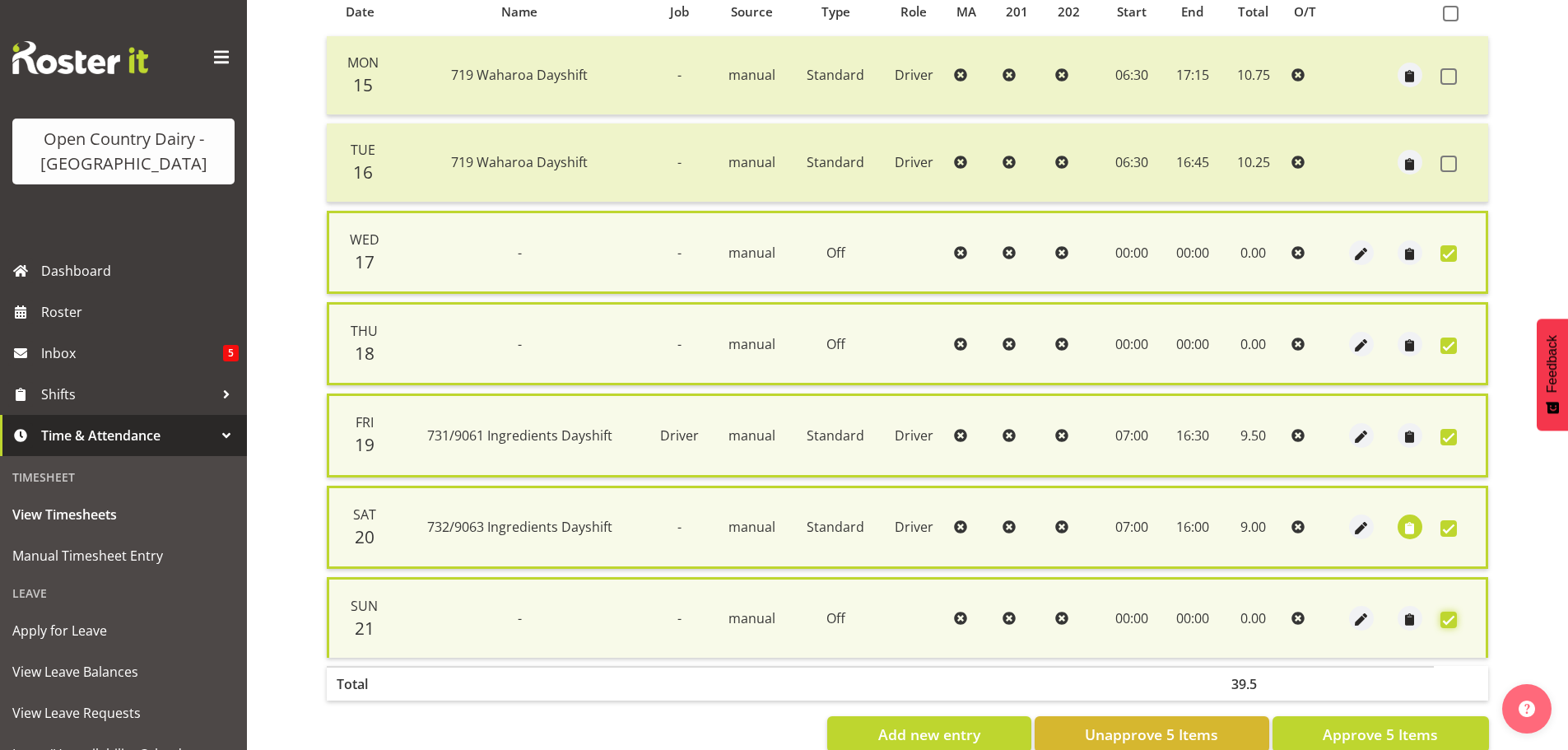
scroll to position [414, 0]
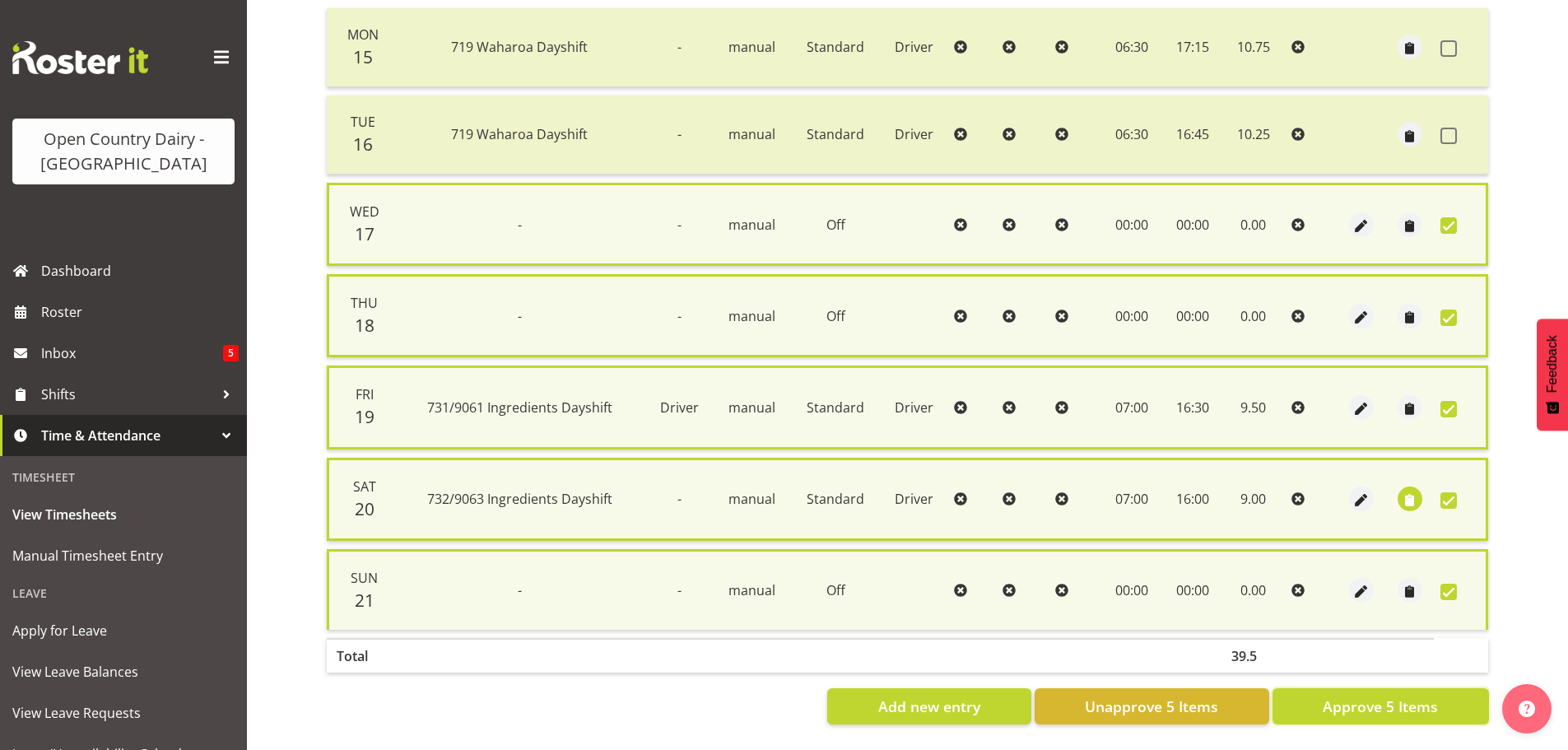
drag, startPoint x: 1435, startPoint y: 689, endPoint x: 1386, endPoint y: 683, distance: 49.4
click at [1434, 695] on span "Approve 5 Items" at bounding box center [1380, 705] width 115 height 21
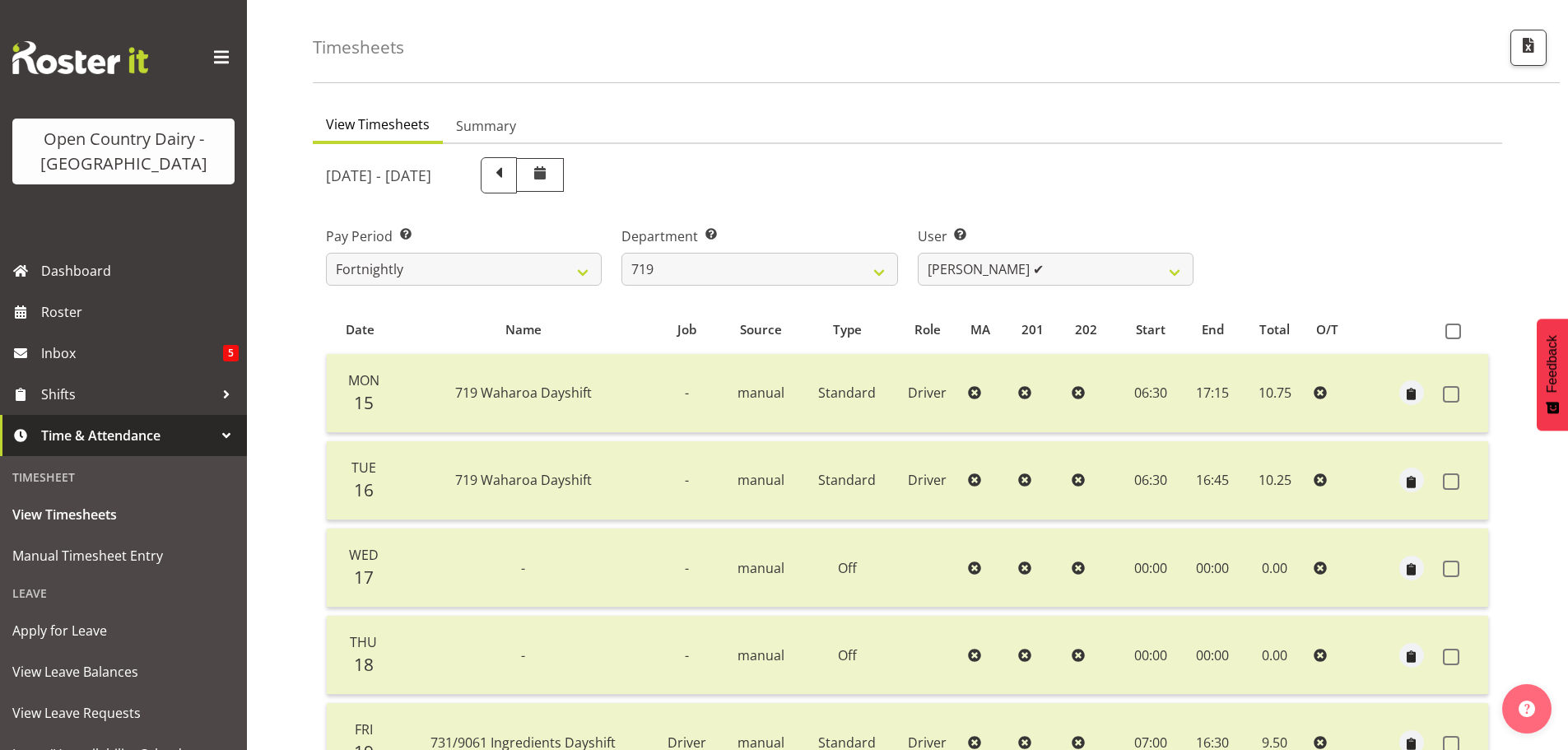
scroll to position [82, 0]
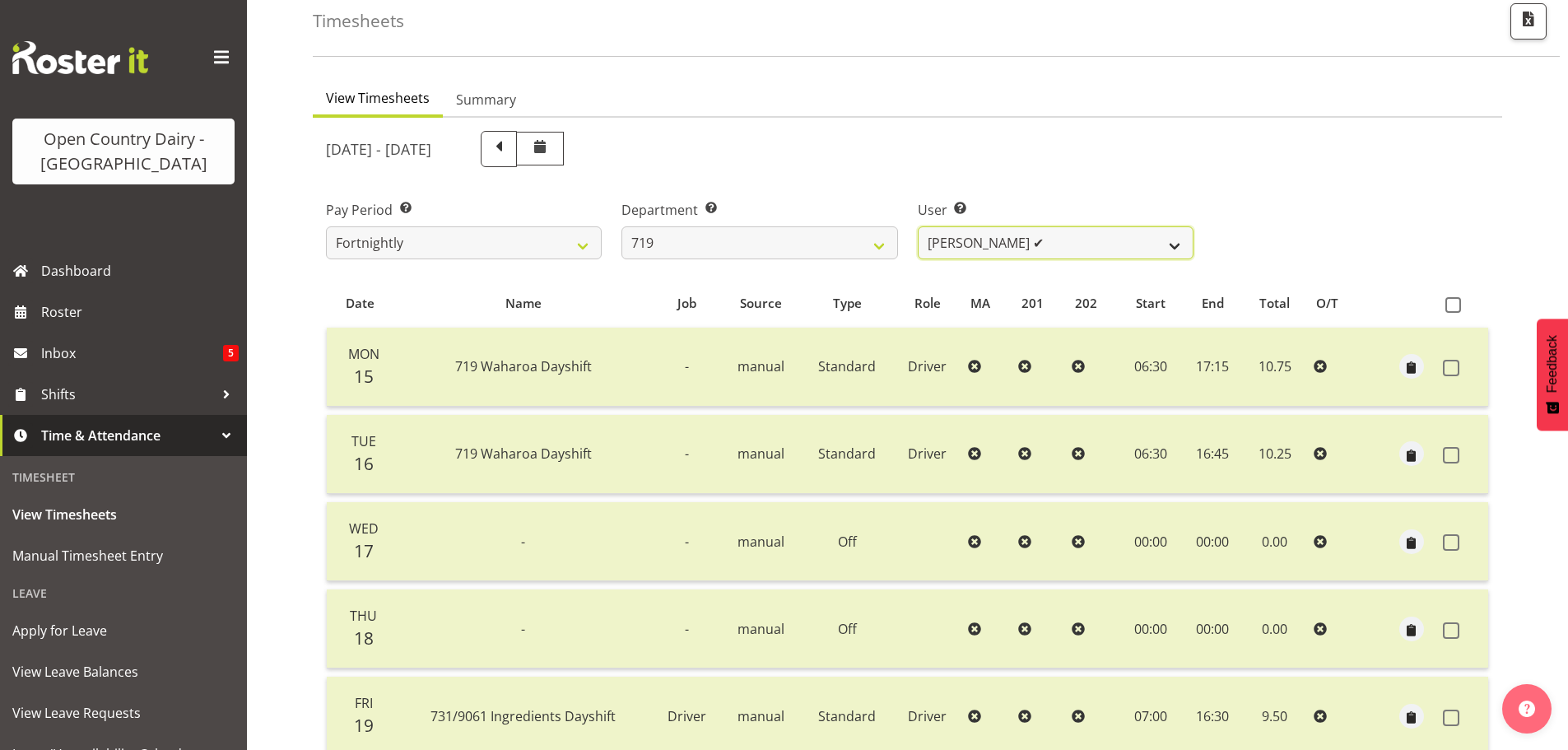
click at [928, 244] on select "Andrew de Lautour ✔ James Wellington ✔ Sami Ovesen ✔" at bounding box center [1056, 242] width 276 height 33
click at [855, 238] on select "701 702 703 704 705 706 707 708 709 710 711 712 713 714 715 716 717 718 719 720" at bounding box center [759, 242] width 276 height 33
click at [621, 226] on select "701 702 703 704 705 706 707 708 709 710 711 712 713 714 715 716 717 718 719 720" at bounding box center [759, 242] width 276 height 33
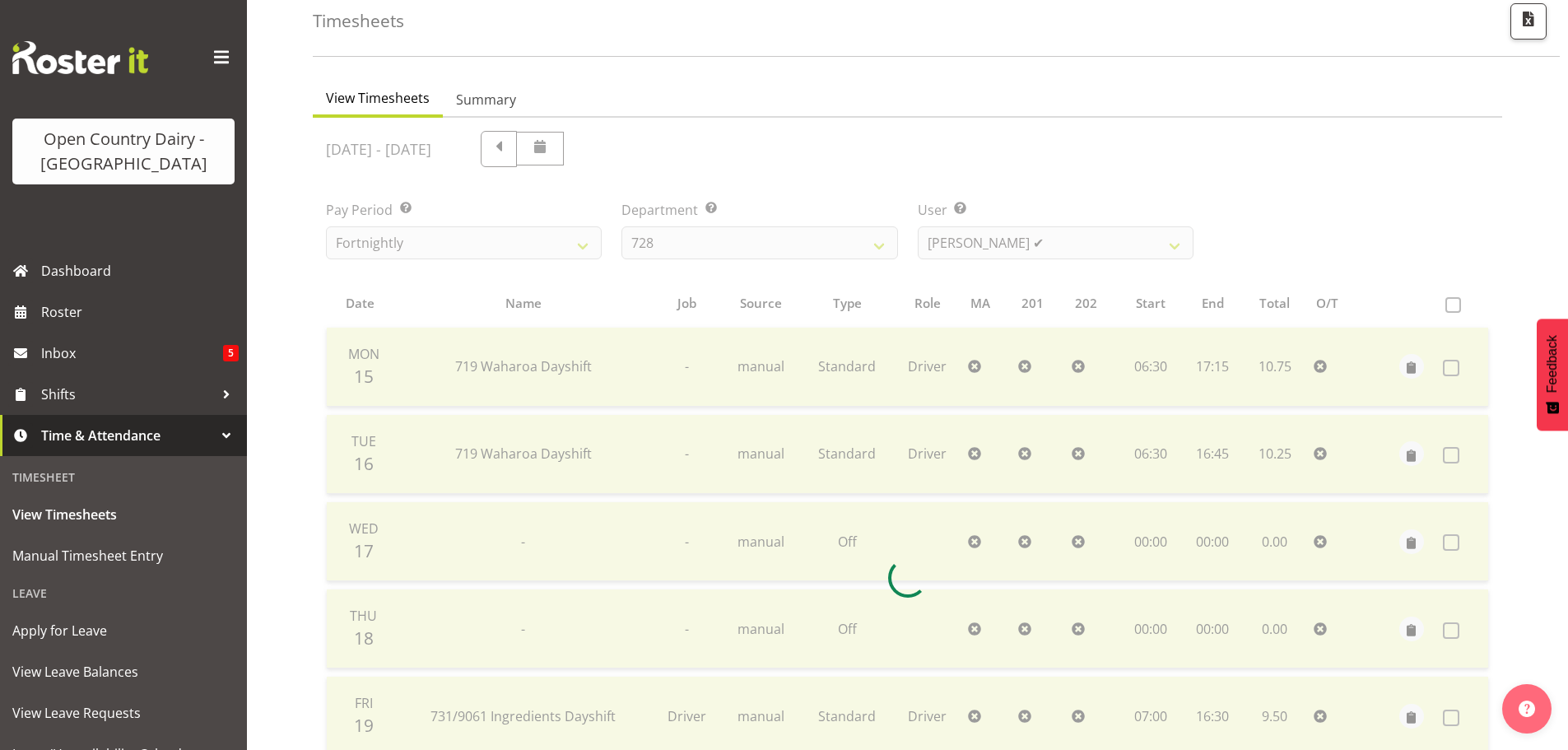
click at [1011, 242] on div at bounding box center [907, 578] width 1190 height 920
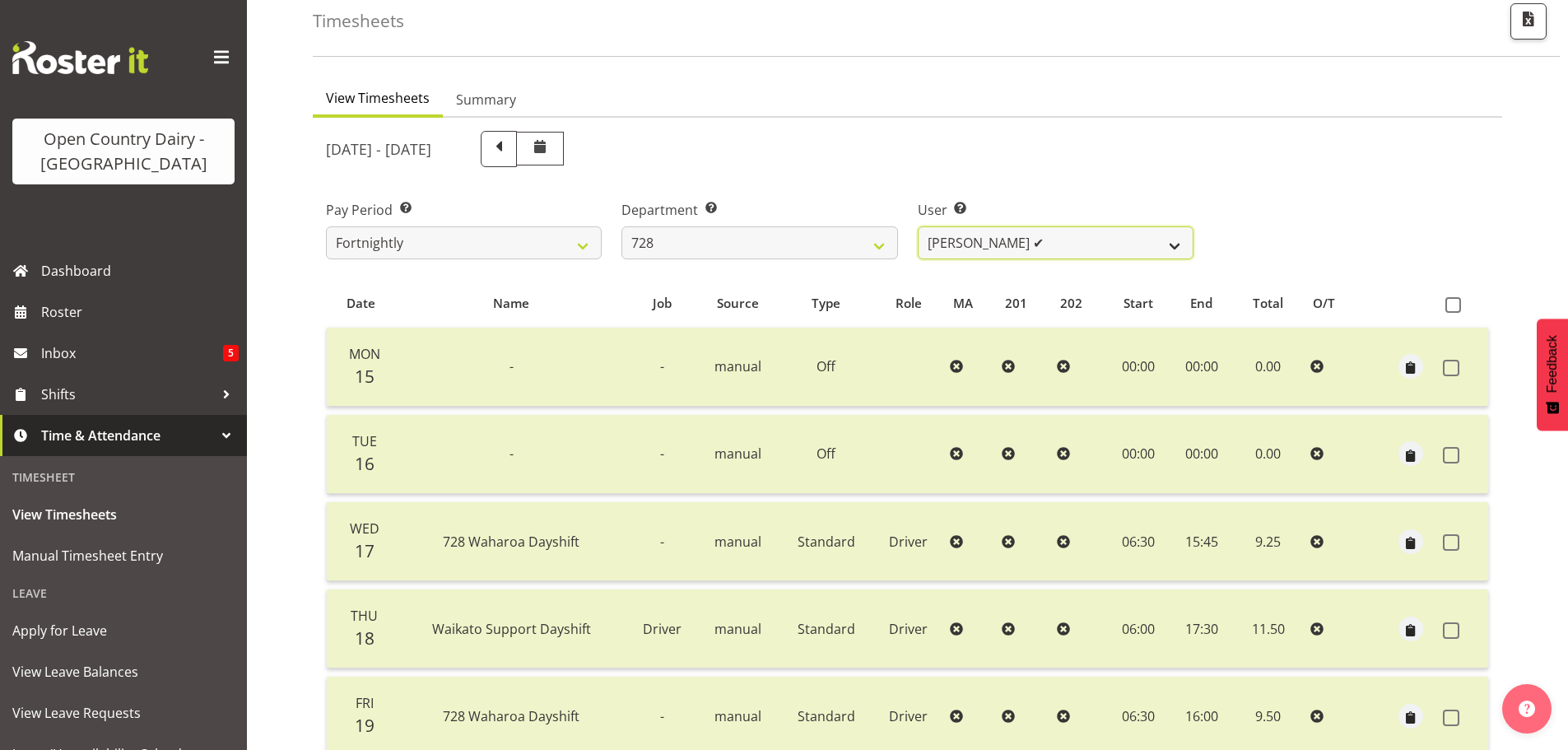
click at [1011, 242] on select "Callum Leslie ✔ Nick Warren ✔ Ross Robert Hamilton ✔ Stuart Cherrington ❌ Wally…" at bounding box center [1056, 242] width 276 height 33
click at [918, 226] on select "Callum Leslie ✔ Nick Warren ✔ Ross Robert Hamilton ✔ Stuart Cherrington ❌ Wally…" at bounding box center [1056, 242] width 276 height 33
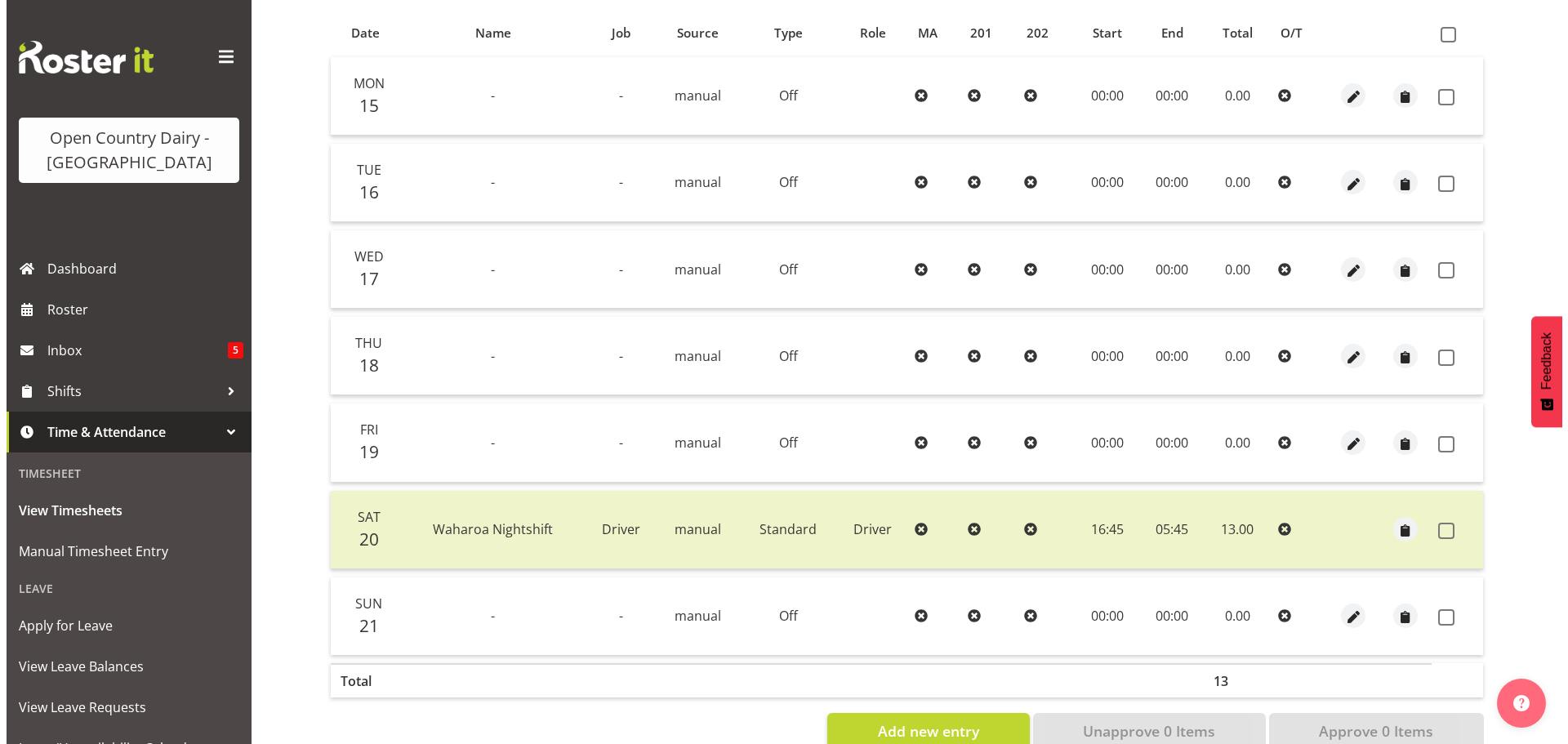
scroll to position [392, 0]
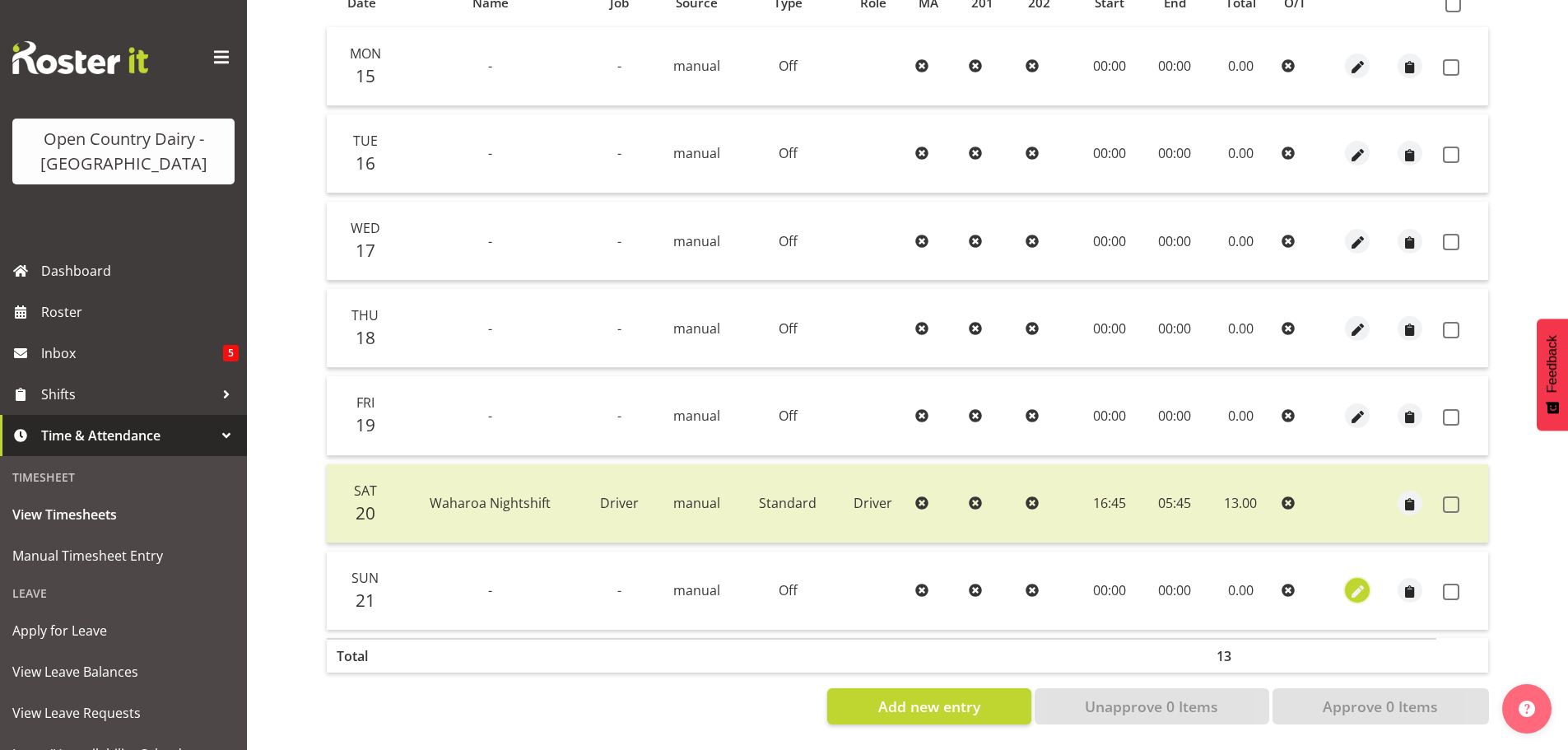
click at [1359, 583] on span "button" at bounding box center [1358, 592] width 19 height 19
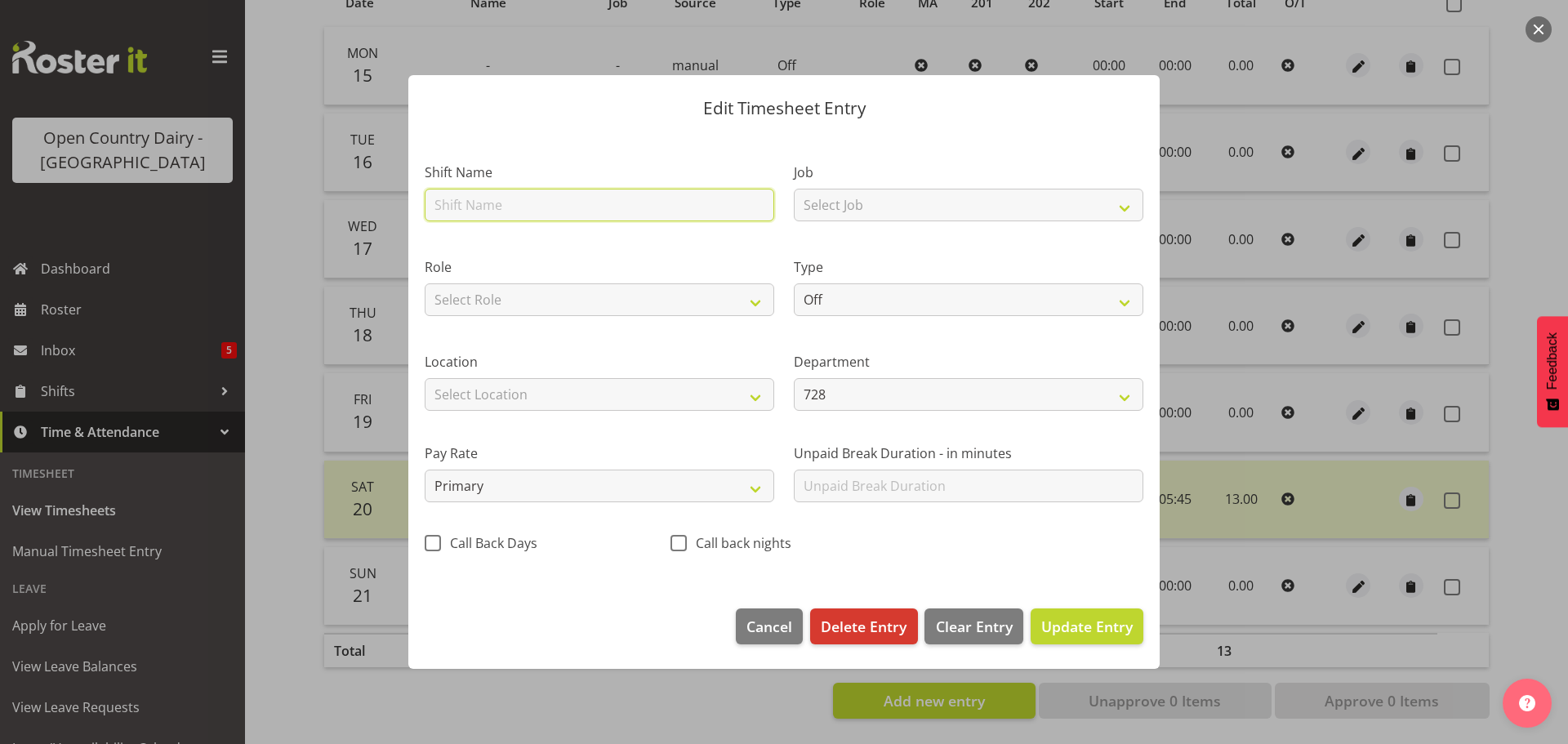
click at [554, 208] on input "text" at bounding box center [599, 204] width 349 height 33
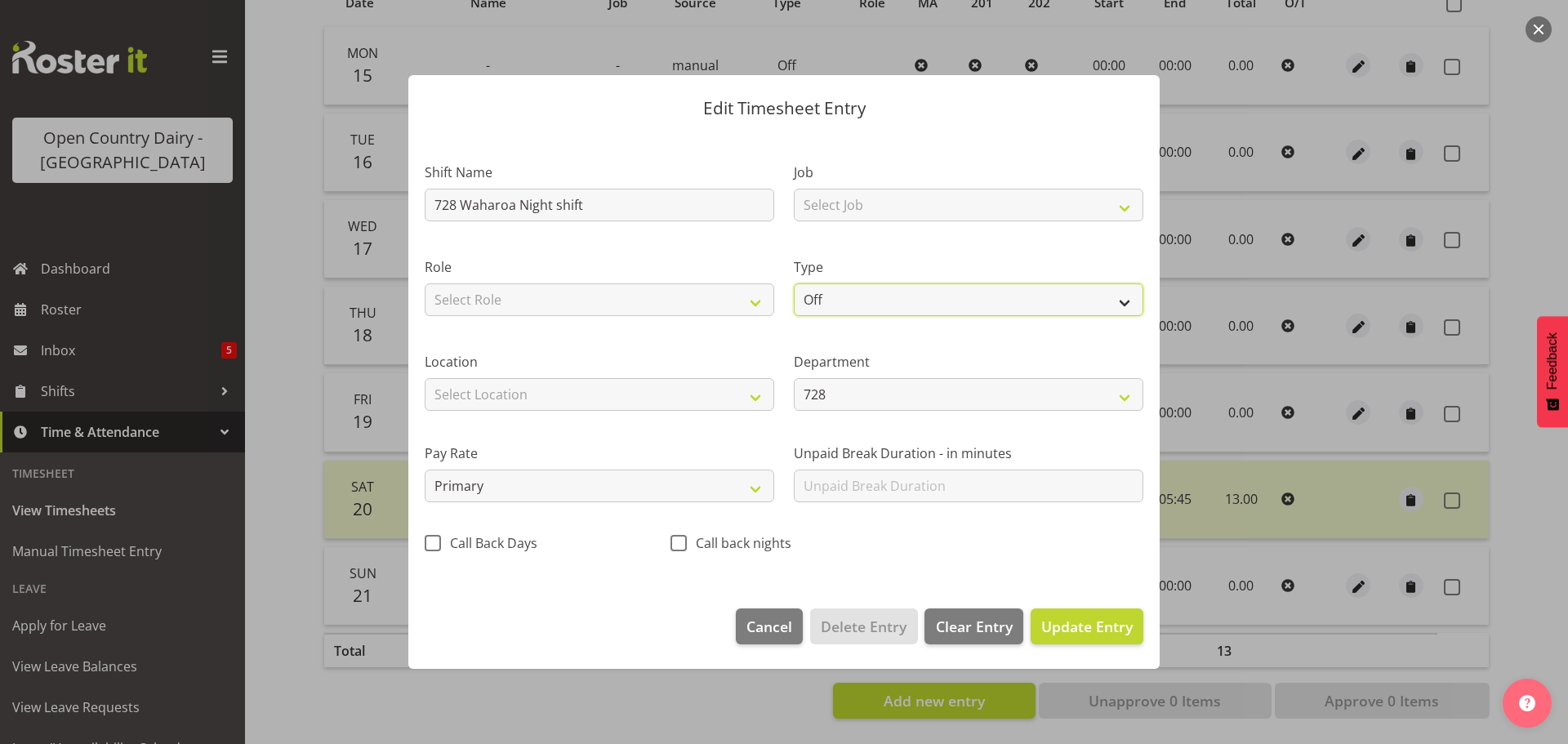
click at [822, 311] on select "Off Standard Public Holiday Public Holiday (Worked) Day In Lieu Annual Leave Si…" at bounding box center [968, 299] width 349 height 33
click at [794, 284] on select "Off Standard Public Holiday Public Holiday (Worked) Day In Lieu Annual Leave Si…" at bounding box center [968, 299] width 349 height 33
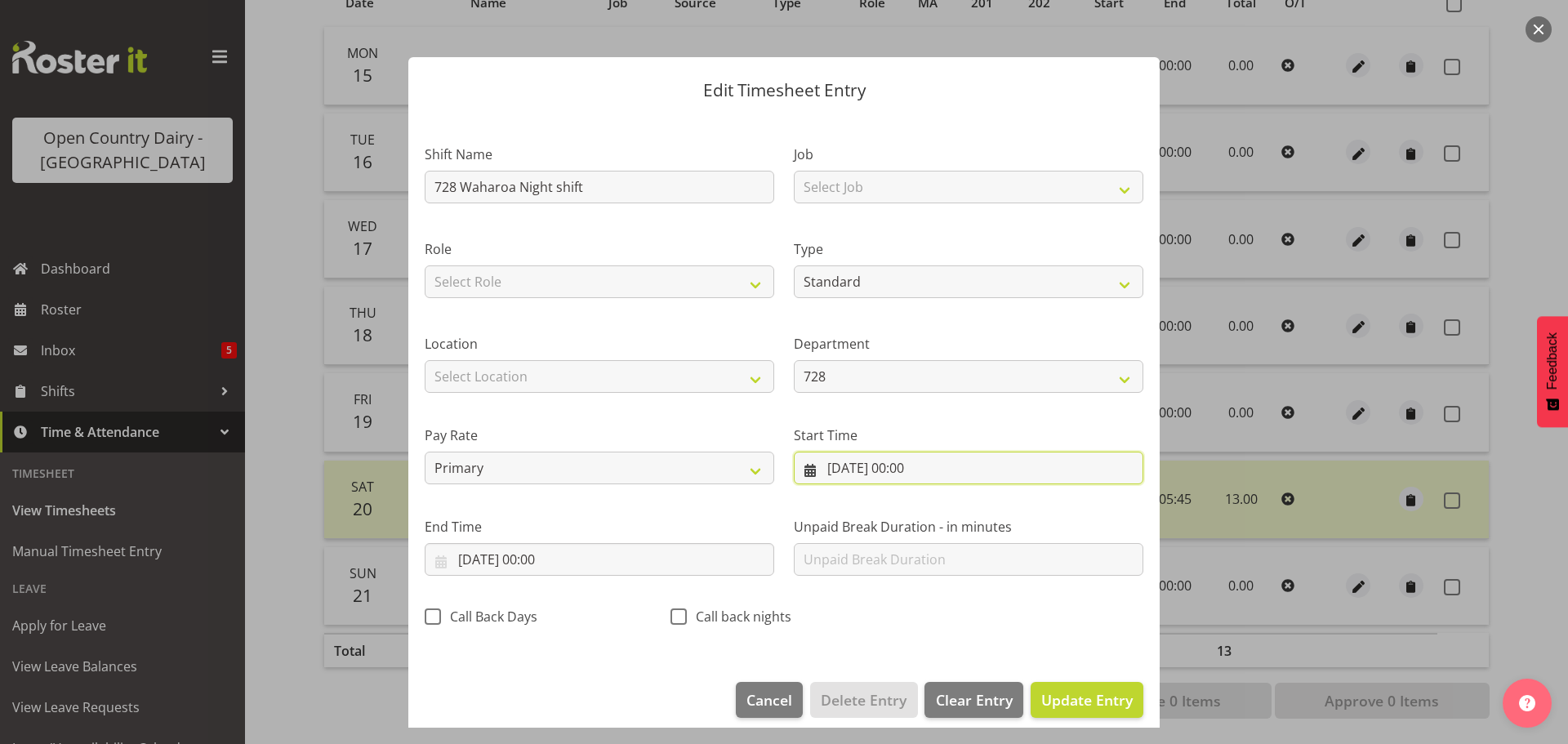
click at [887, 465] on input "21/09/2025, 00:00" at bounding box center [968, 467] width 349 height 33
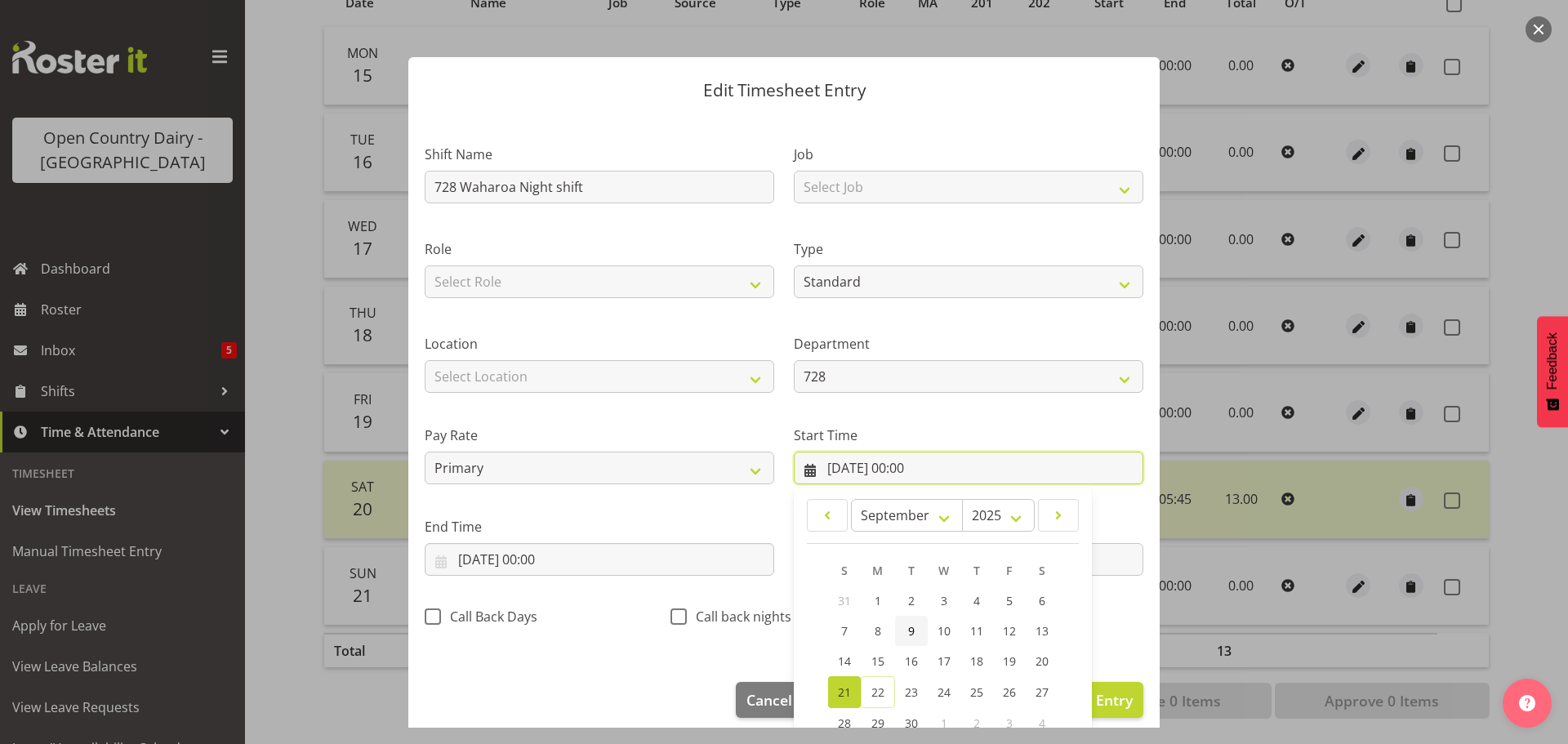
scroll to position [130, 0]
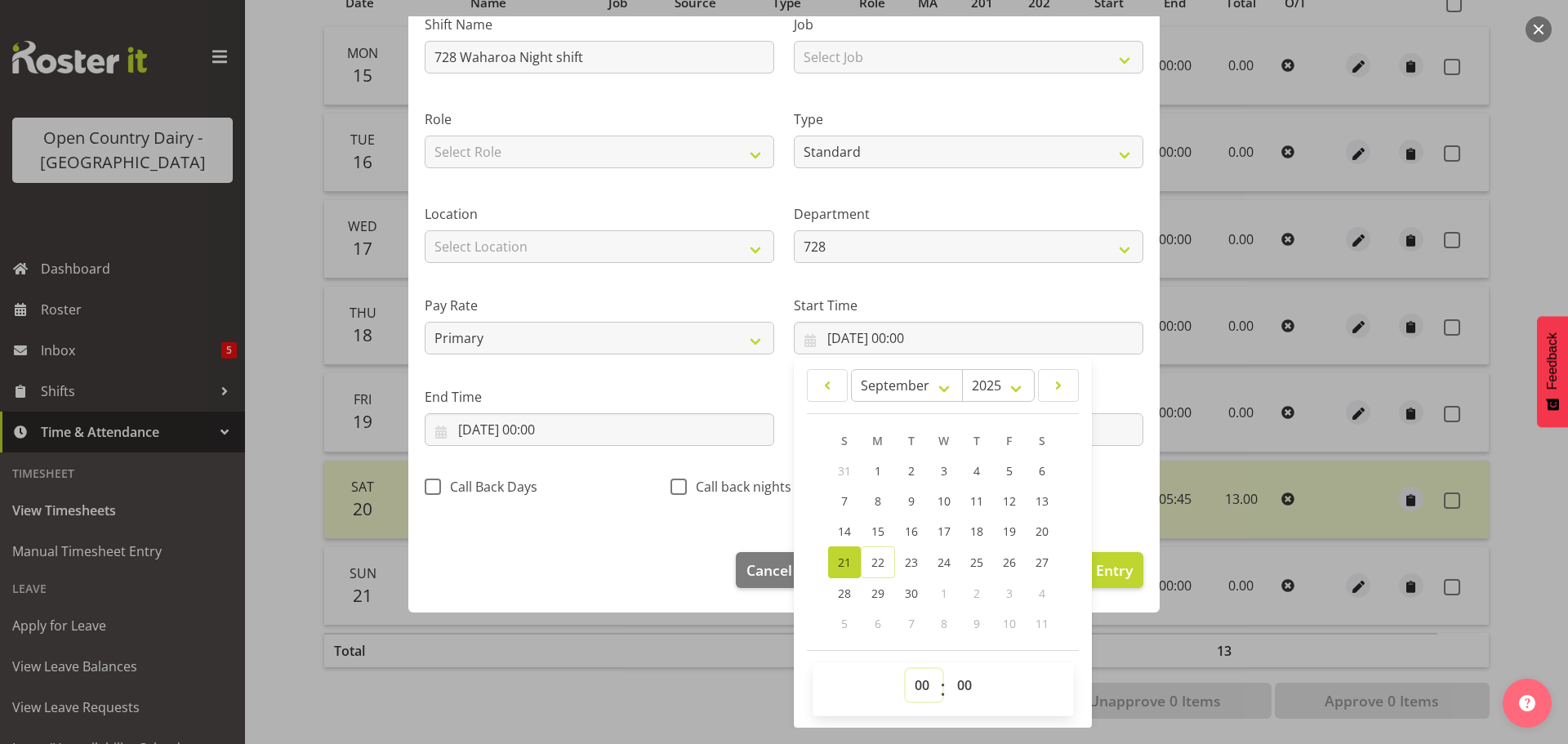
click at [911, 682] on select "00 01 02 03 04 05 06 07 08 09 10 11 12 13 14 15 16 17 18 19 20 21 22 23" at bounding box center [924, 685] width 37 height 33
click at [906, 669] on select "00 01 02 03 04 05 06 07 08 09 10 11 12 13 14 15 16 17 18 19 20 21 22 23" at bounding box center [924, 685] width 37 height 33
click at [954, 678] on select "00 01 02 03 04 05 06 07 08 09 10 11 12 13 14 15 16 17 18 19 20 21 22 23 24 25 2…" at bounding box center [967, 685] width 37 height 33
click at [948, 669] on select "00 01 02 03 04 05 06 07 08 09 10 11 12 13 14 15 16 17 18 19 20 21 22 23 24 25 2…" at bounding box center [967, 685] width 37 height 33
click at [559, 430] on input "21/09/2025, 00:00" at bounding box center [599, 429] width 349 height 33
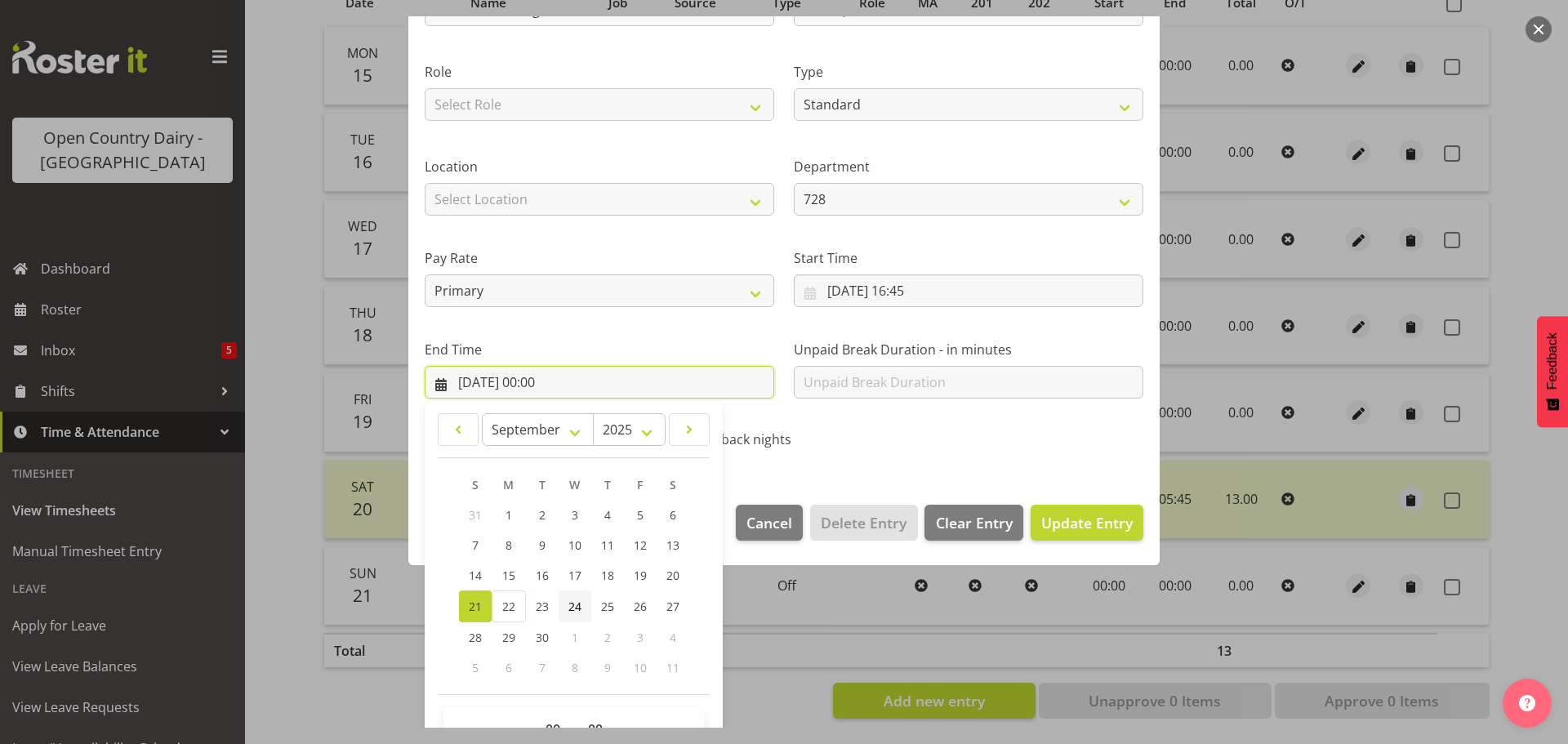
scroll to position [221, 0]
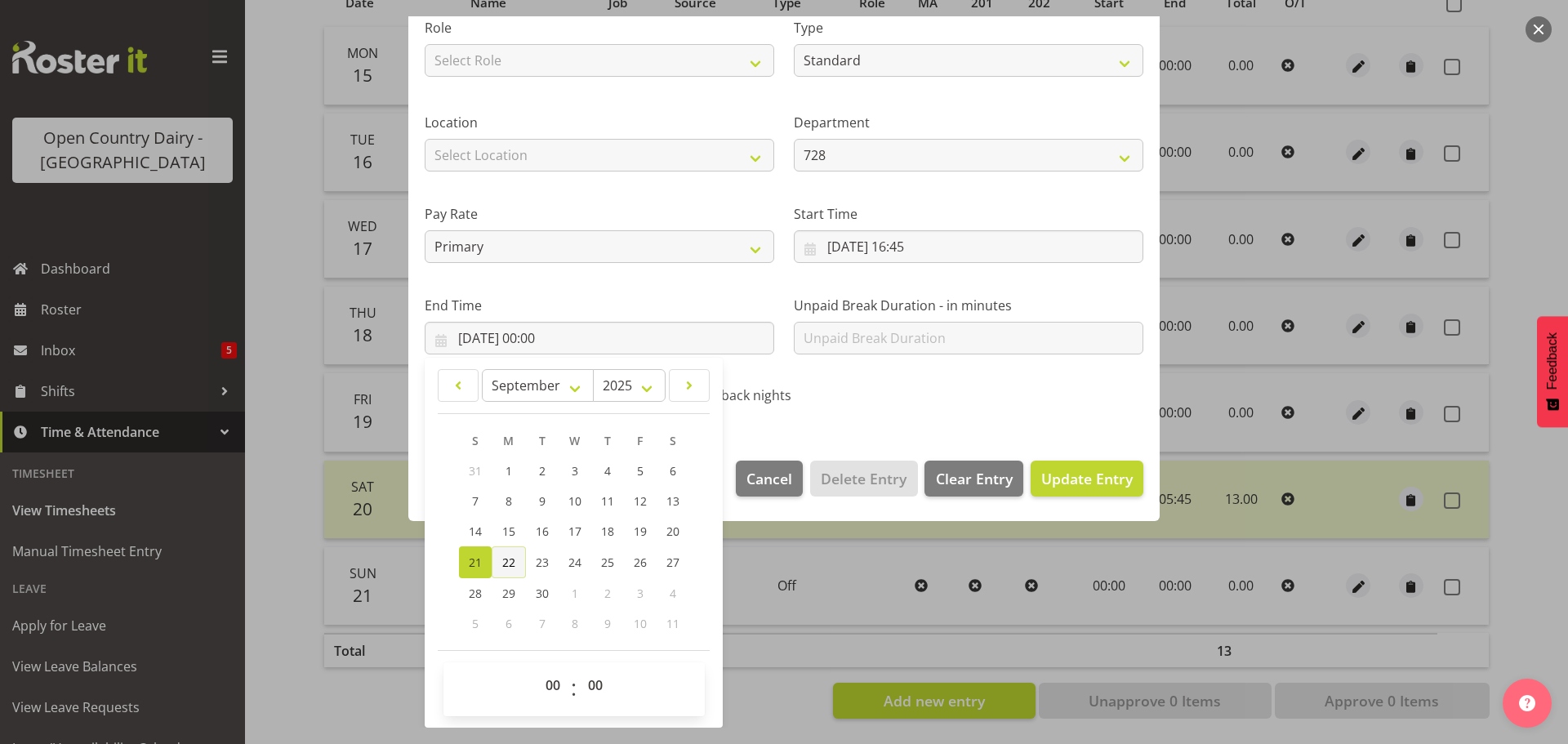
click at [504, 561] on span "22" at bounding box center [509, 562] width 13 height 16
drag, startPoint x: 553, startPoint y: 682, endPoint x: 548, endPoint y: 670, distance: 13.0
click at [553, 682] on select "00 01 02 03 04 05 06 07 08 09 10 11 12 13 14 15 16 17 18 19 20 21 22 23" at bounding box center [555, 685] width 37 height 33
click at [536, 669] on select "00 01 02 03 04 05 06 07 08 09 10 11 12 13 14 15 16 17 18 19 20 21 22 23" at bounding box center [555, 685] width 37 height 33
click at [1050, 470] on span "Update Entry" at bounding box center [1087, 478] width 92 height 19
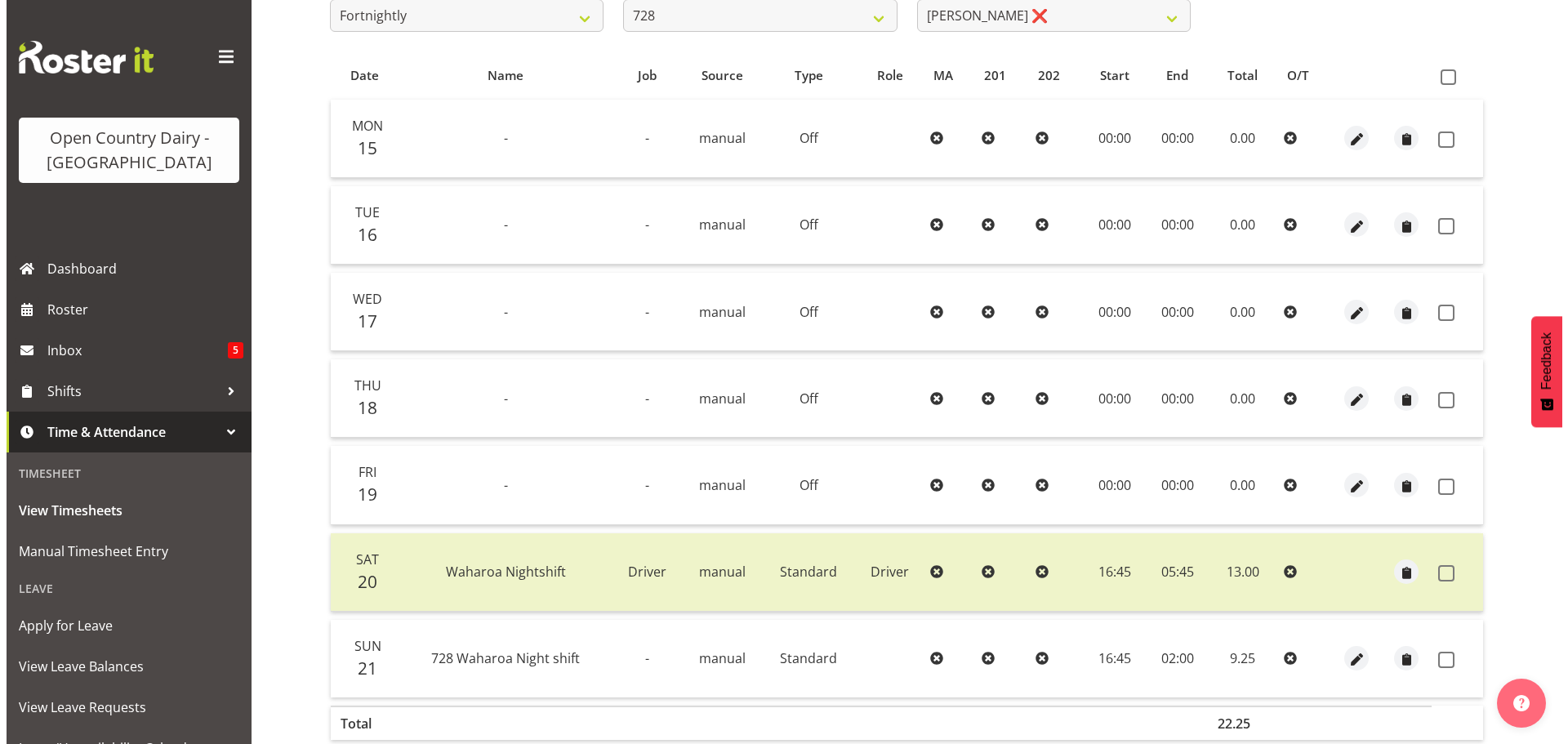
scroll to position [310, 0]
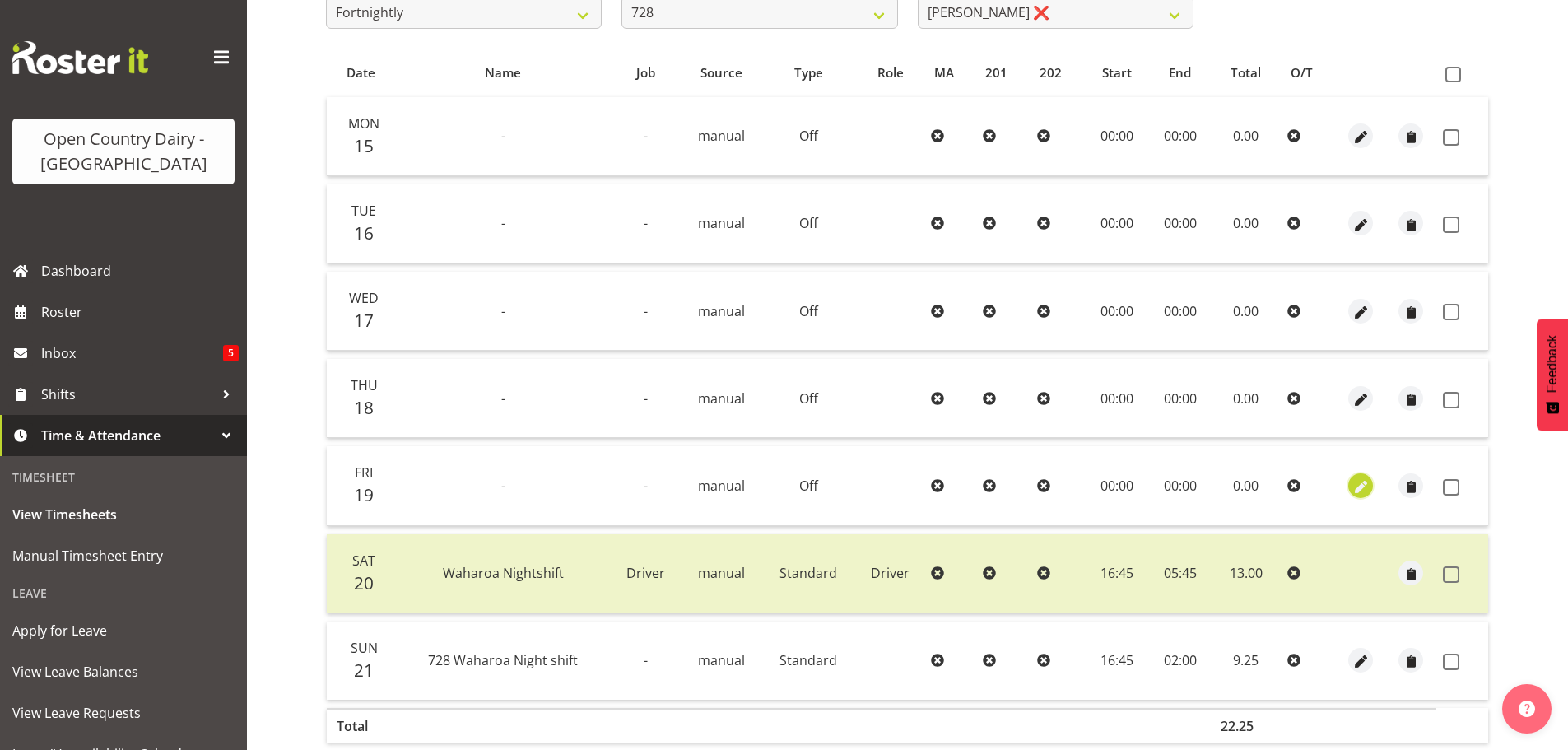
click at [1365, 485] on span "button" at bounding box center [1360, 487] width 19 height 19
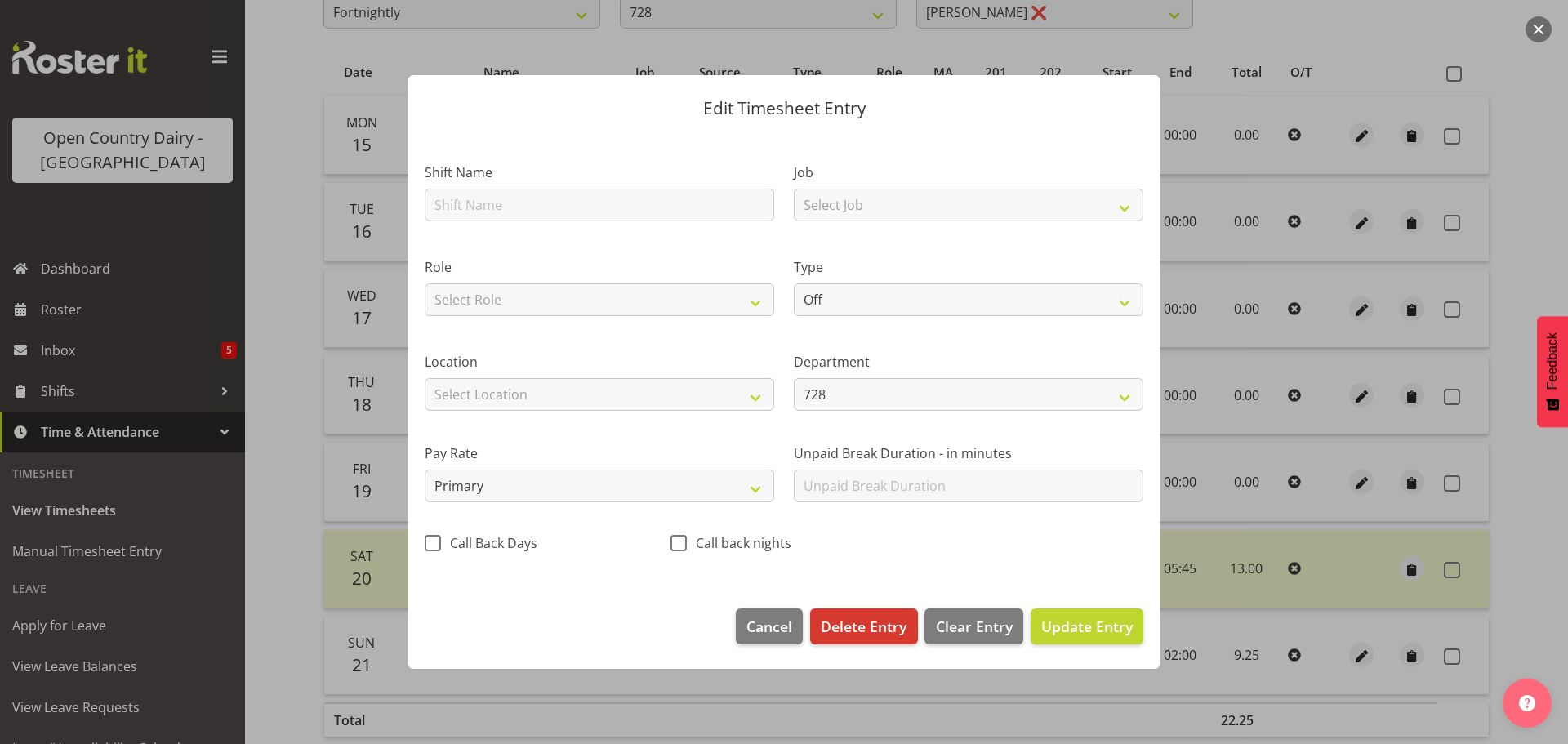
click at [482, 203] on section "Shift Name Job Select Job Driver Driver supervisor Support Role Select Role Dri…" at bounding box center [783, 363] width 751 height 459
click at [481, 203] on input "text" at bounding box center [599, 204] width 349 height 33
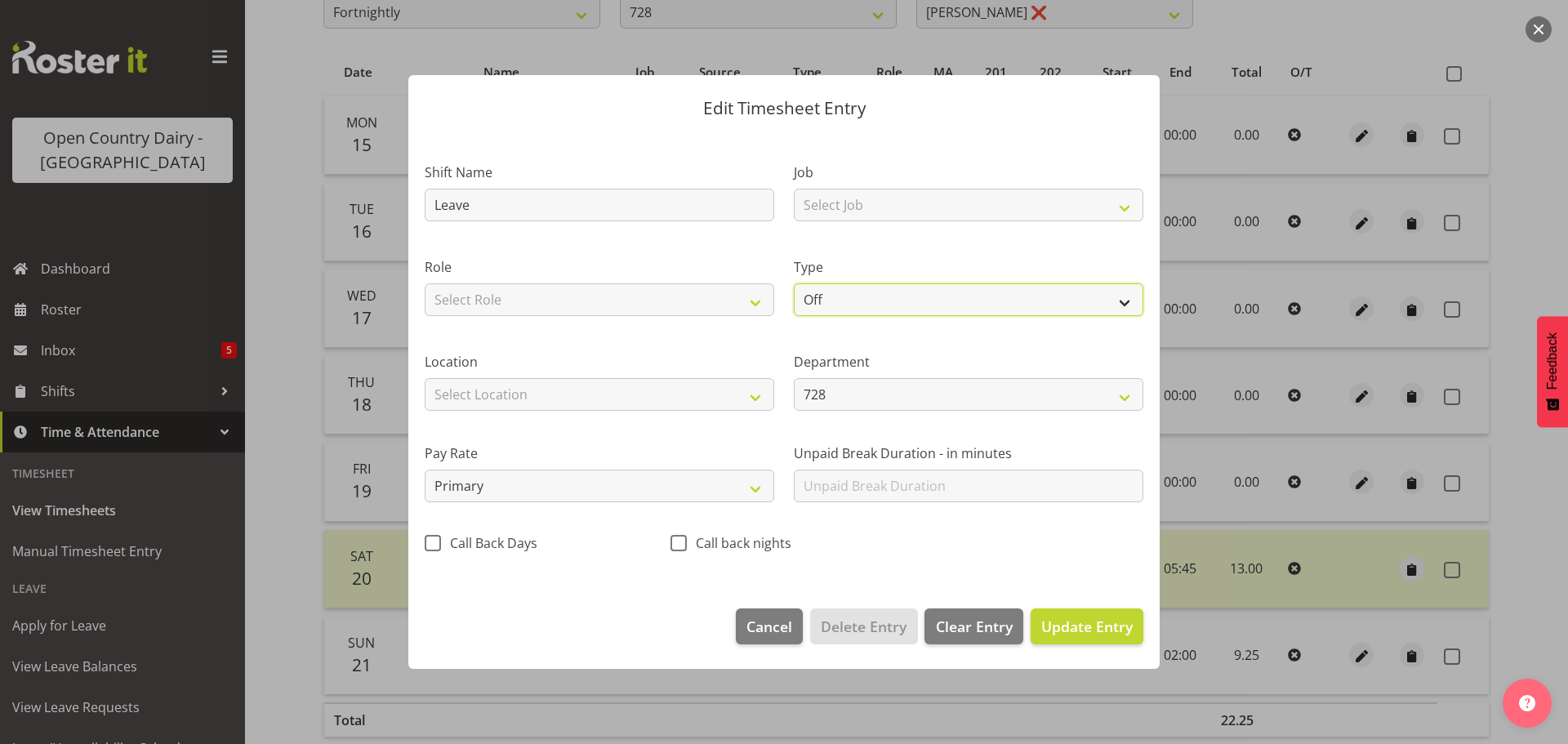
click at [850, 307] on select "Off Standard Public Holiday Public Holiday (Worked) Day In Lieu Annual Leave Si…" at bounding box center [968, 299] width 349 height 33
click at [794, 284] on select "Off Standard Public Holiday Public Holiday (Worked) Day In Lieu Annual Leave Si…" at bounding box center [968, 299] width 349 height 33
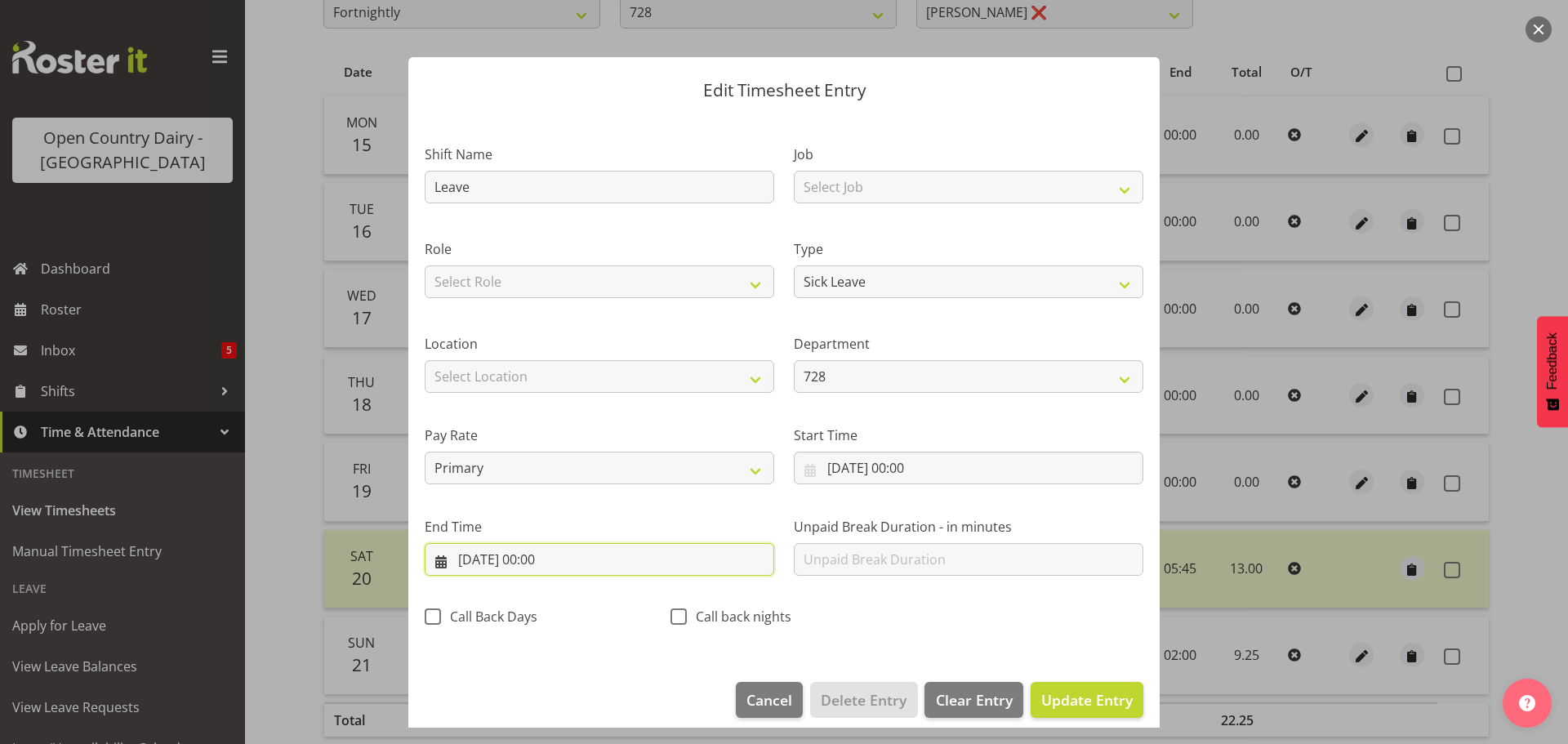
click at [537, 559] on input "19/09/2025, 00:00" at bounding box center [599, 559] width 349 height 33
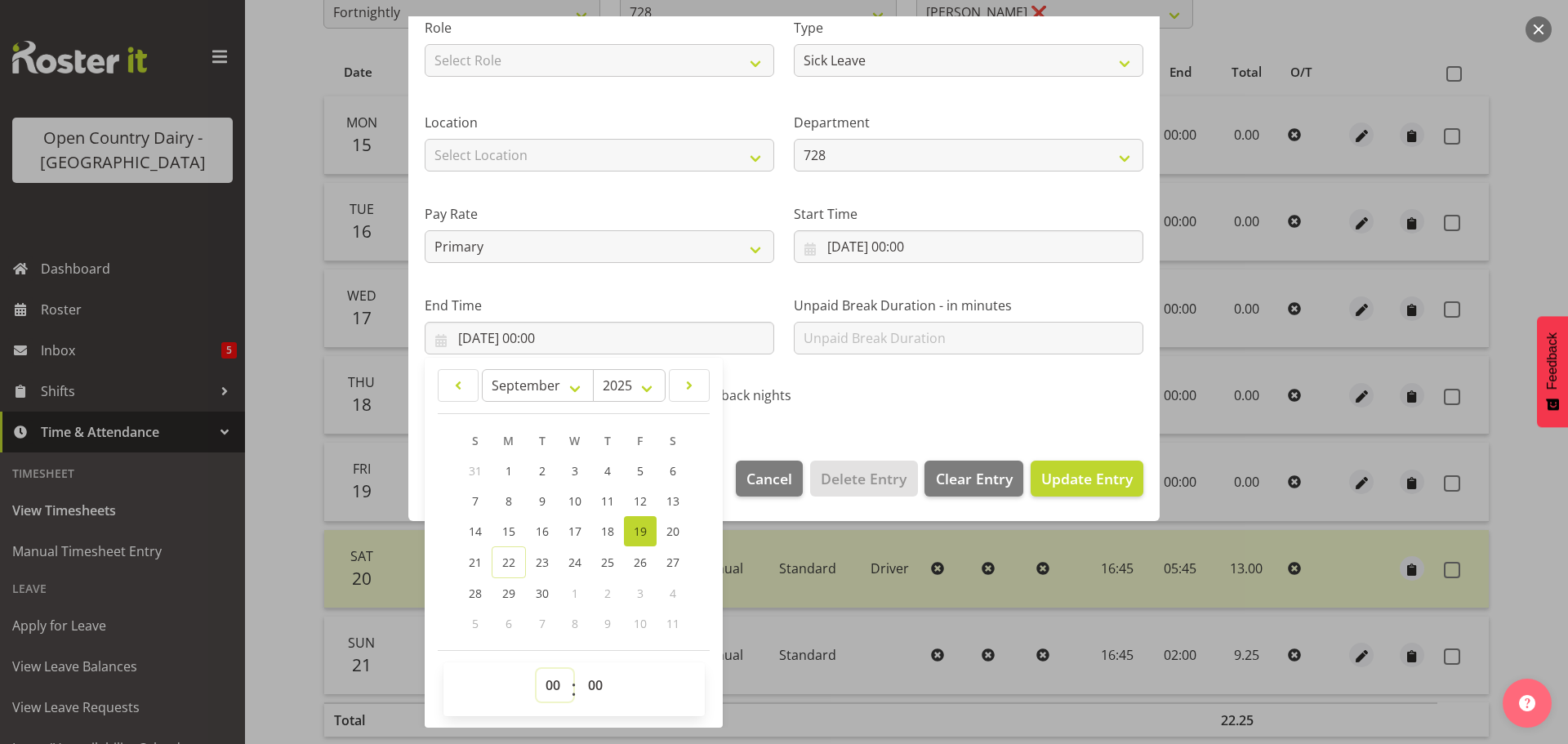
drag, startPoint x: 556, startPoint y: 680, endPoint x: 554, endPoint y: 669, distance: 11.2
click at [556, 680] on select "00 01 02 03 04 05 06 07 08 09 10 11 12 13 14 15 16 17 18 19 20 21 22 23" at bounding box center [555, 685] width 37 height 33
click at [536, 669] on select "00 01 02 03 04 05 06 07 08 09 10 11 12 13 14 15 16 17 18 19 20 21 22 23" at bounding box center [555, 685] width 37 height 33
click at [600, 676] on select "00 01 02 03 04 05 06 07 08 09 10 11 12 13 14 15 16 17 18 19 20 21 22 23 24 25 2…" at bounding box center [597, 685] width 37 height 33
click at [579, 669] on select "00 01 02 03 04 05 06 07 08 09 10 11 12 13 14 15 16 17 18 19 20 21 22 23 24 25 2…" at bounding box center [597, 685] width 37 height 33
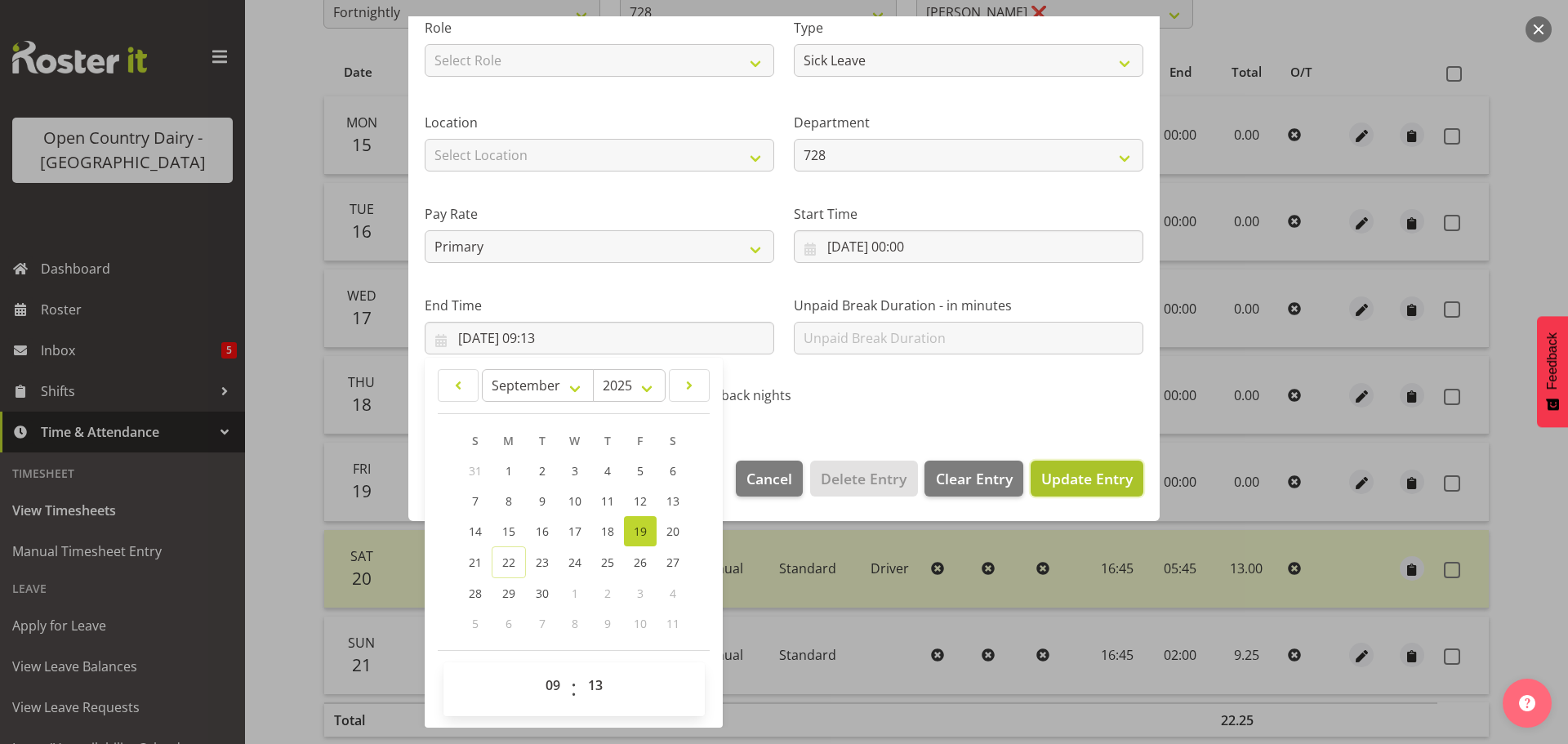
click at [1059, 473] on span "Update Entry" at bounding box center [1087, 478] width 92 height 19
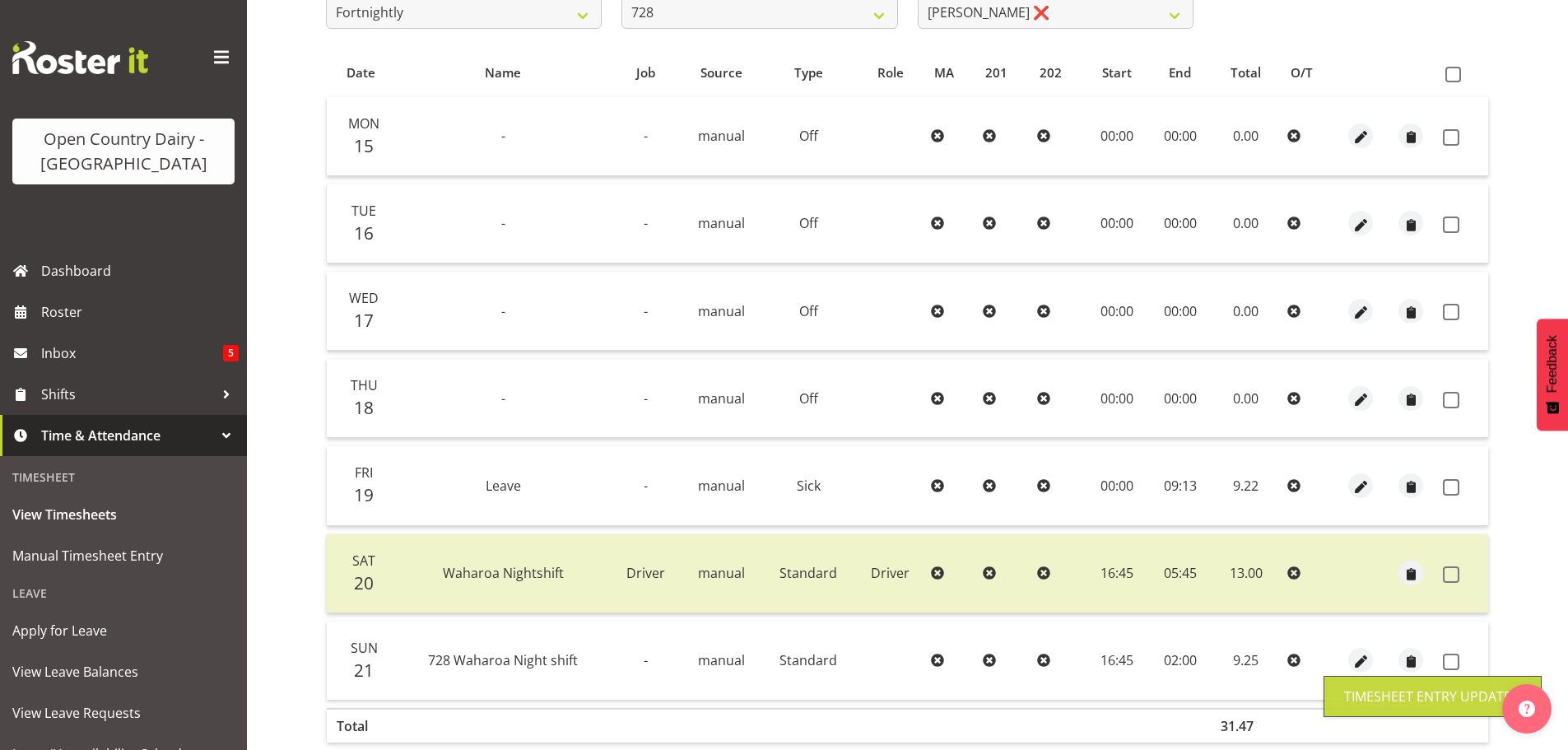
scroll to position [395, 0]
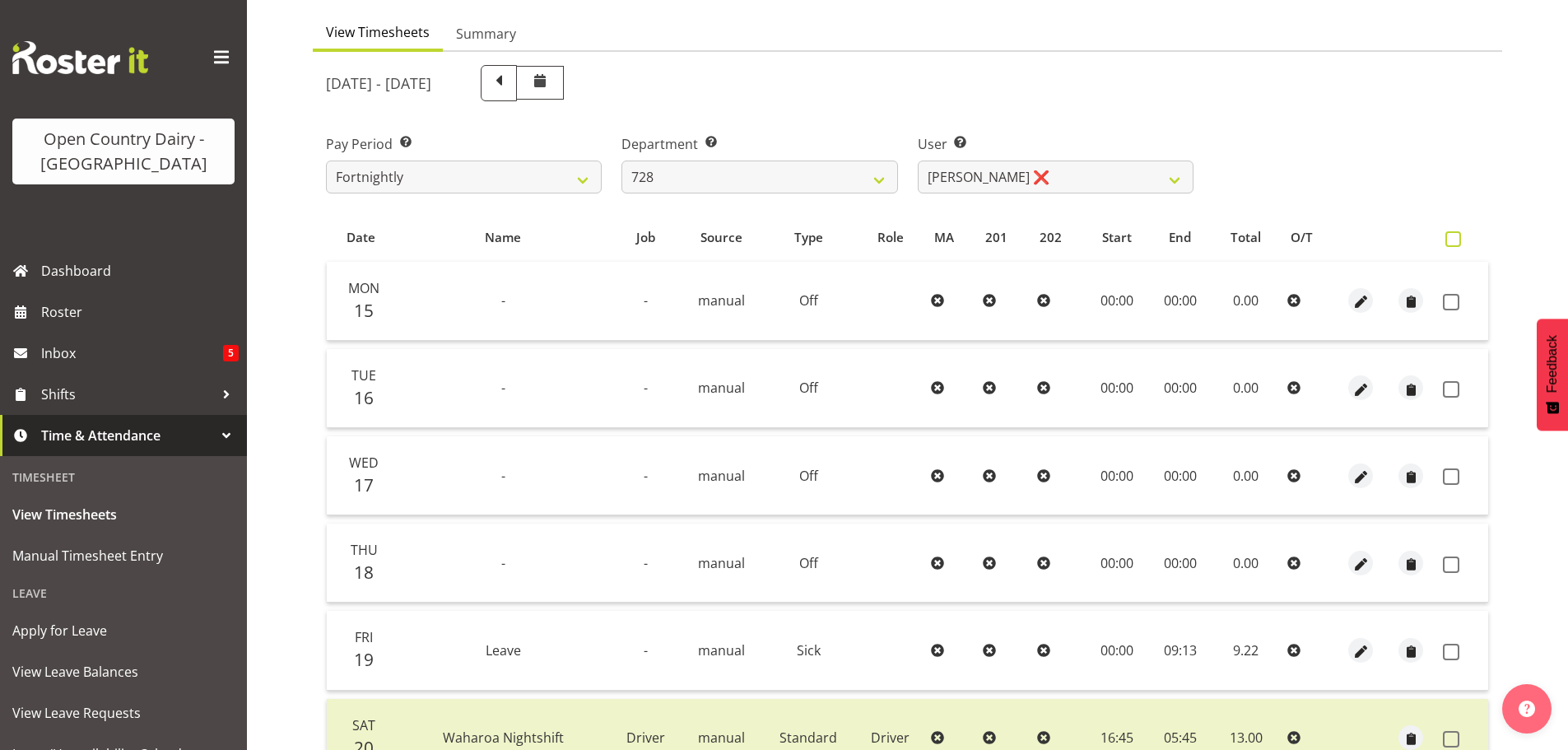
click at [1454, 245] on span at bounding box center [1453, 239] width 16 height 16
click at [1454, 245] on input "checkbox" at bounding box center [1450, 239] width 11 height 11
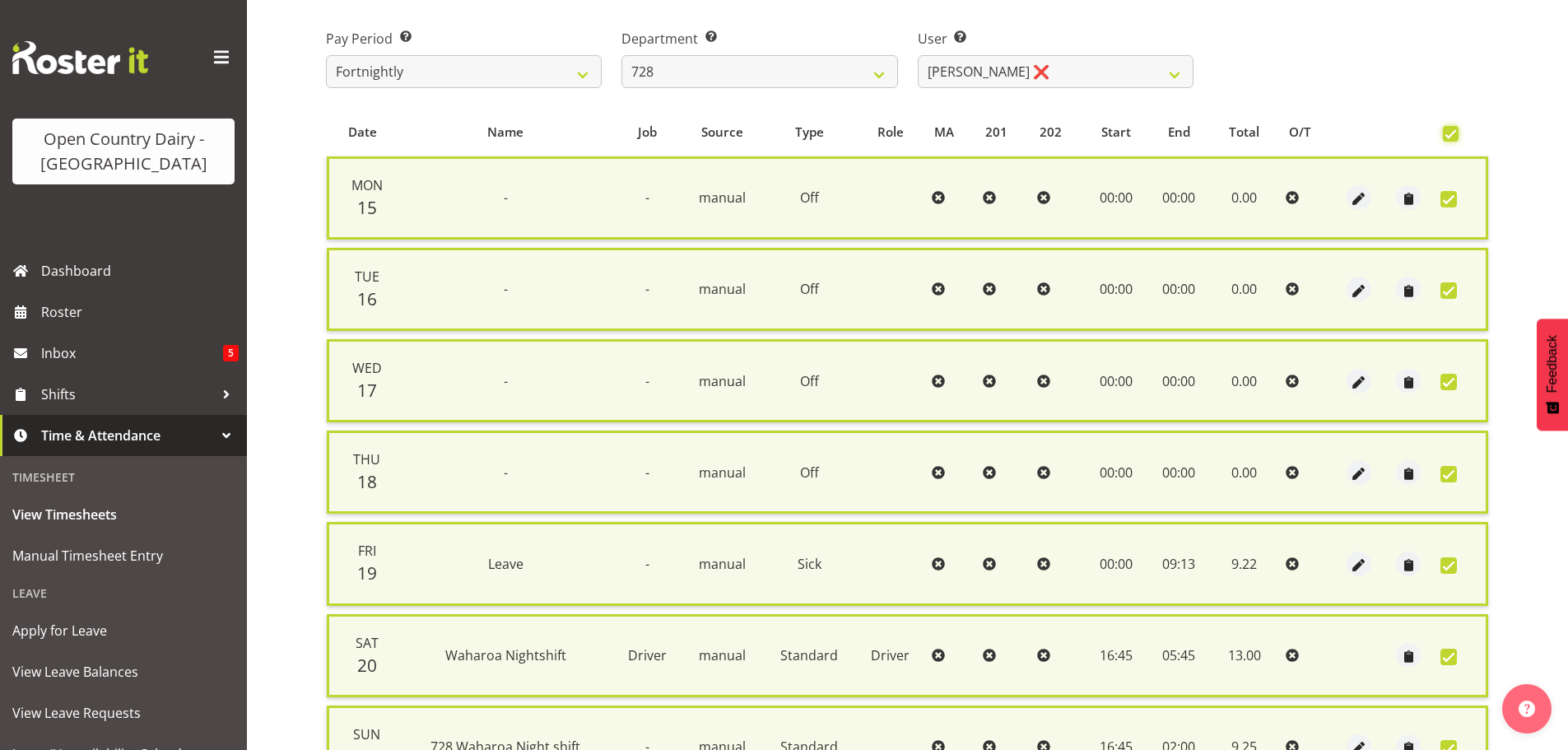
scroll to position [422, 0]
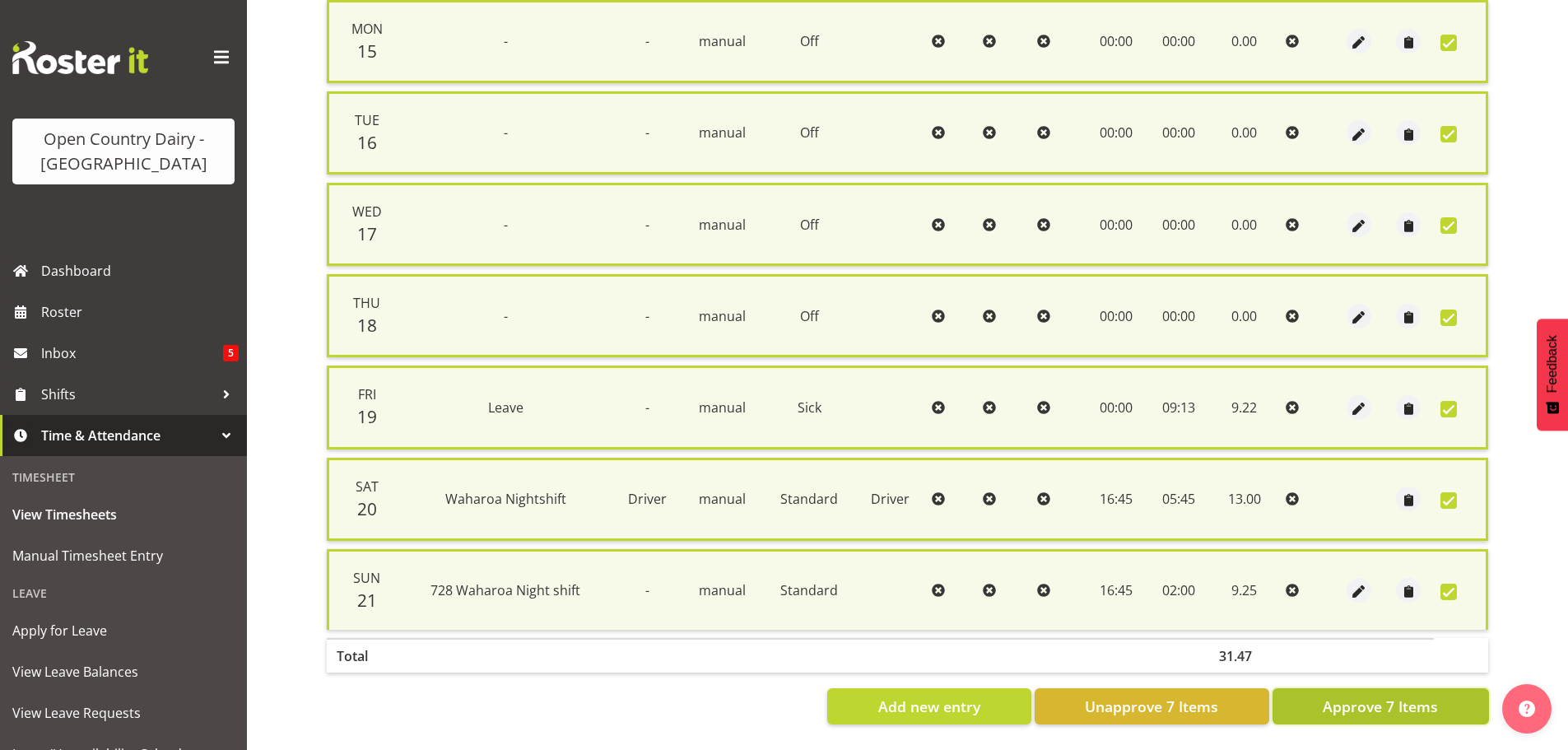
click at [1430, 695] on span "Approve 7 Items" at bounding box center [1380, 705] width 115 height 21
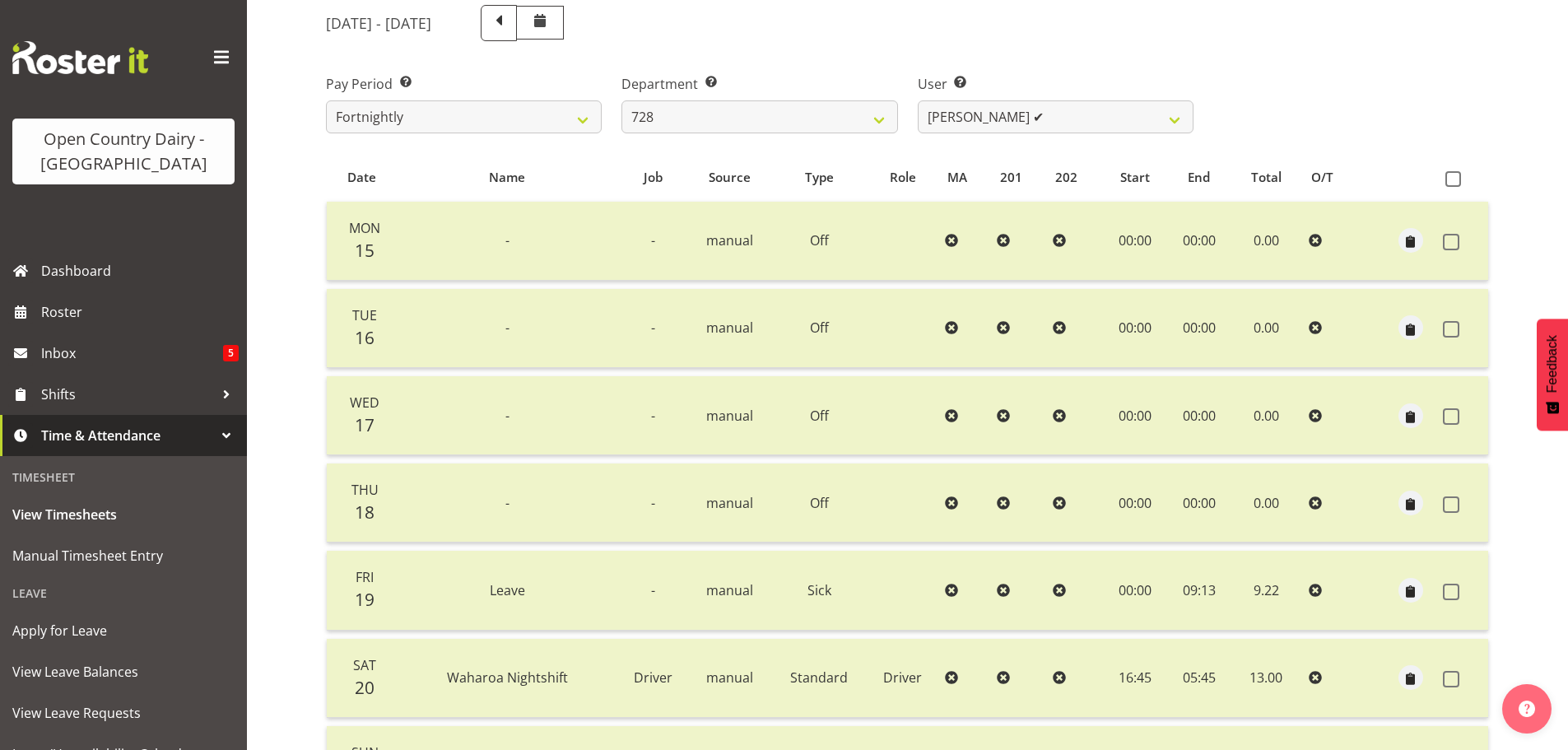
scroll to position [0, 0]
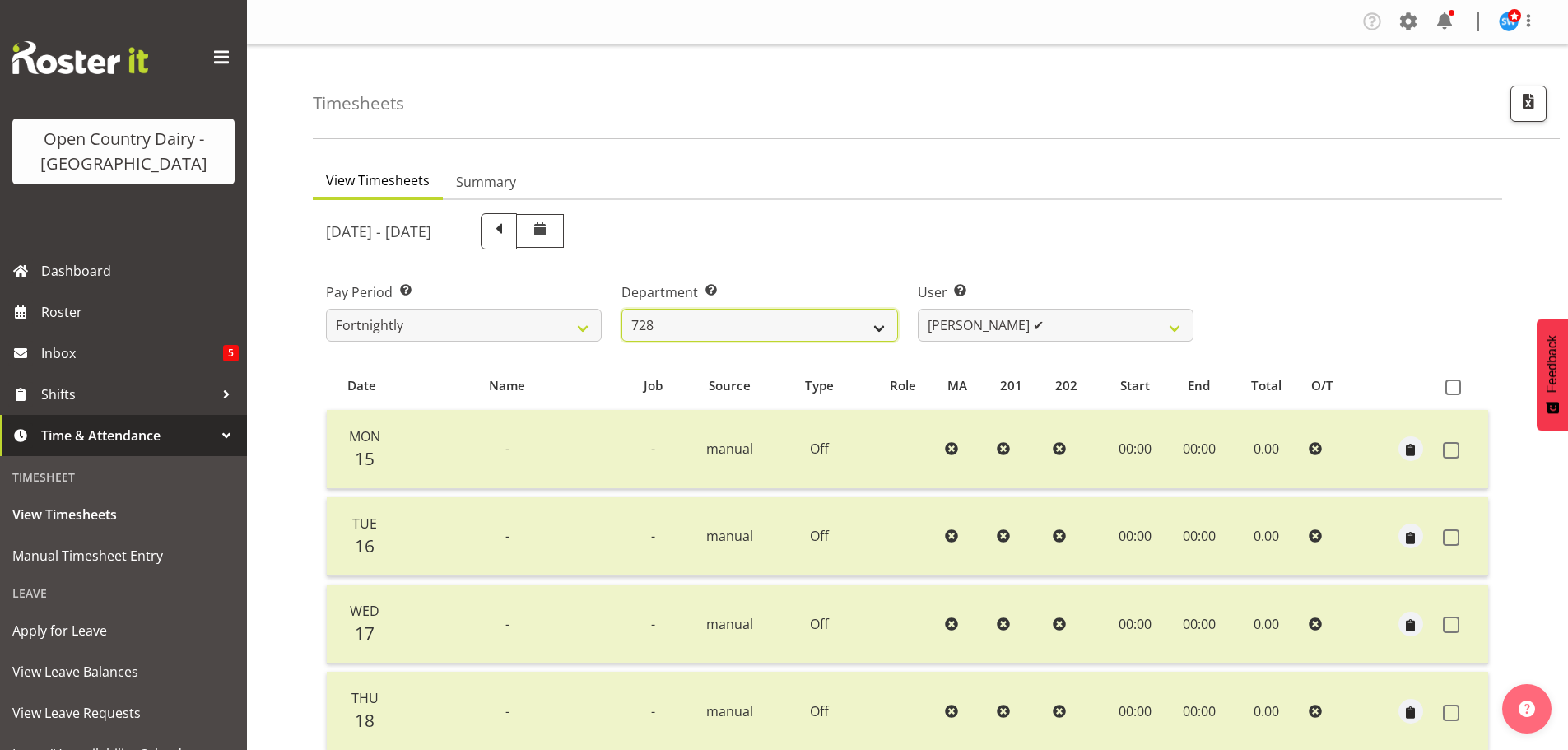
click at [784, 331] on select "701 702 703 704 705 706 707 708 709 710 711 712 713 714 715 716 717 718 719 720" at bounding box center [759, 325] width 276 height 33
click at [621, 309] on select "701 702 703 704 705 706 707 708 709 710 711 712 713 714 715 716 717 718 719 720" at bounding box center [759, 325] width 276 height 33
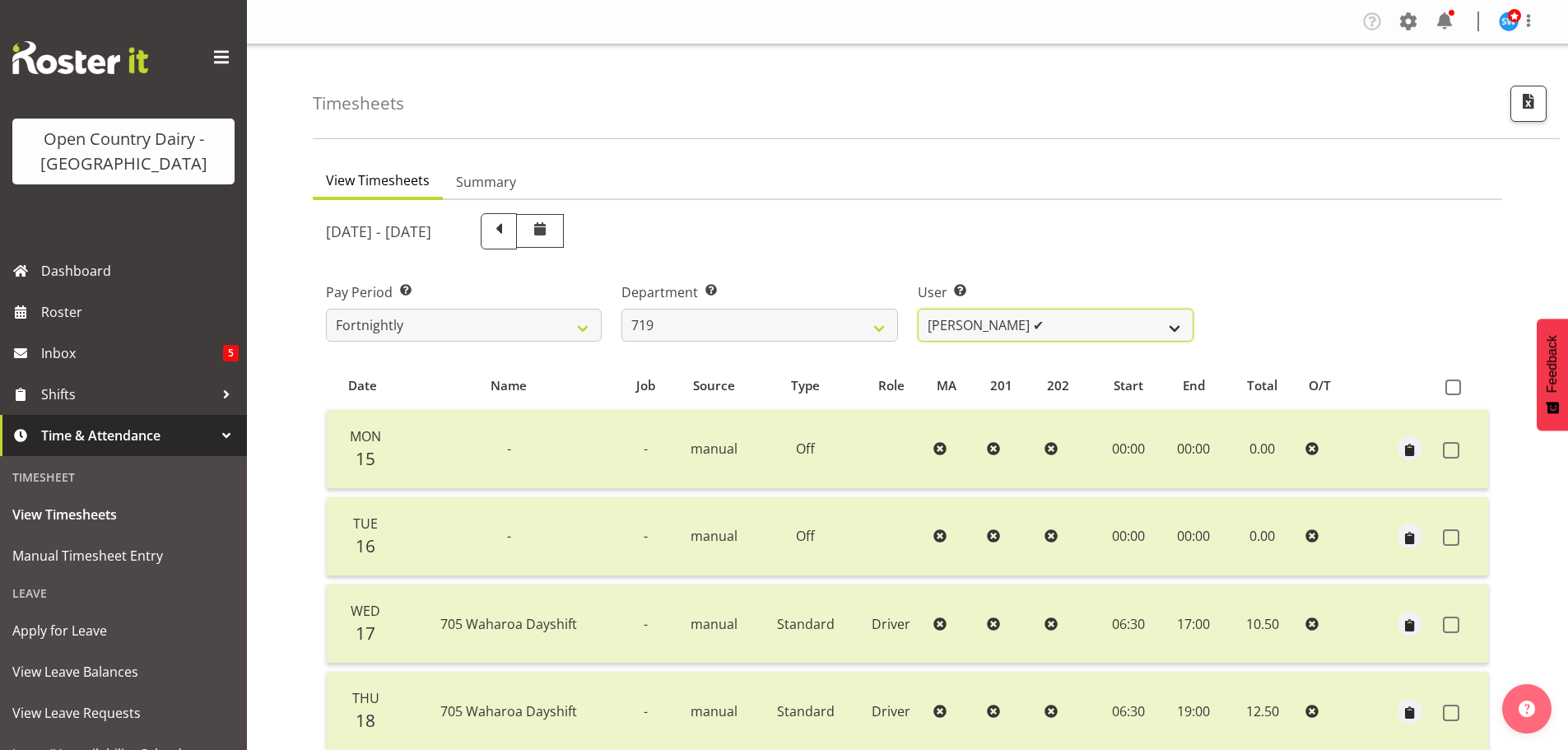
click at [961, 329] on select "Andrew de Lautour ✔ James Wellington ✔ Sami Ovesen ✔" at bounding box center [1056, 325] width 276 height 33
click at [856, 332] on select "701 702 703 704 705 706 707 708 709 710 711 712 713 714 715 716 717 718 719 720" at bounding box center [759, 325] width 276 height 33
click at [621, 309] on select "701 702 703 704 705 706 707 708 709 710 711 712 713 714 715 716 717 718 719 720" at bounding box center [759, 325] width 276 height 33
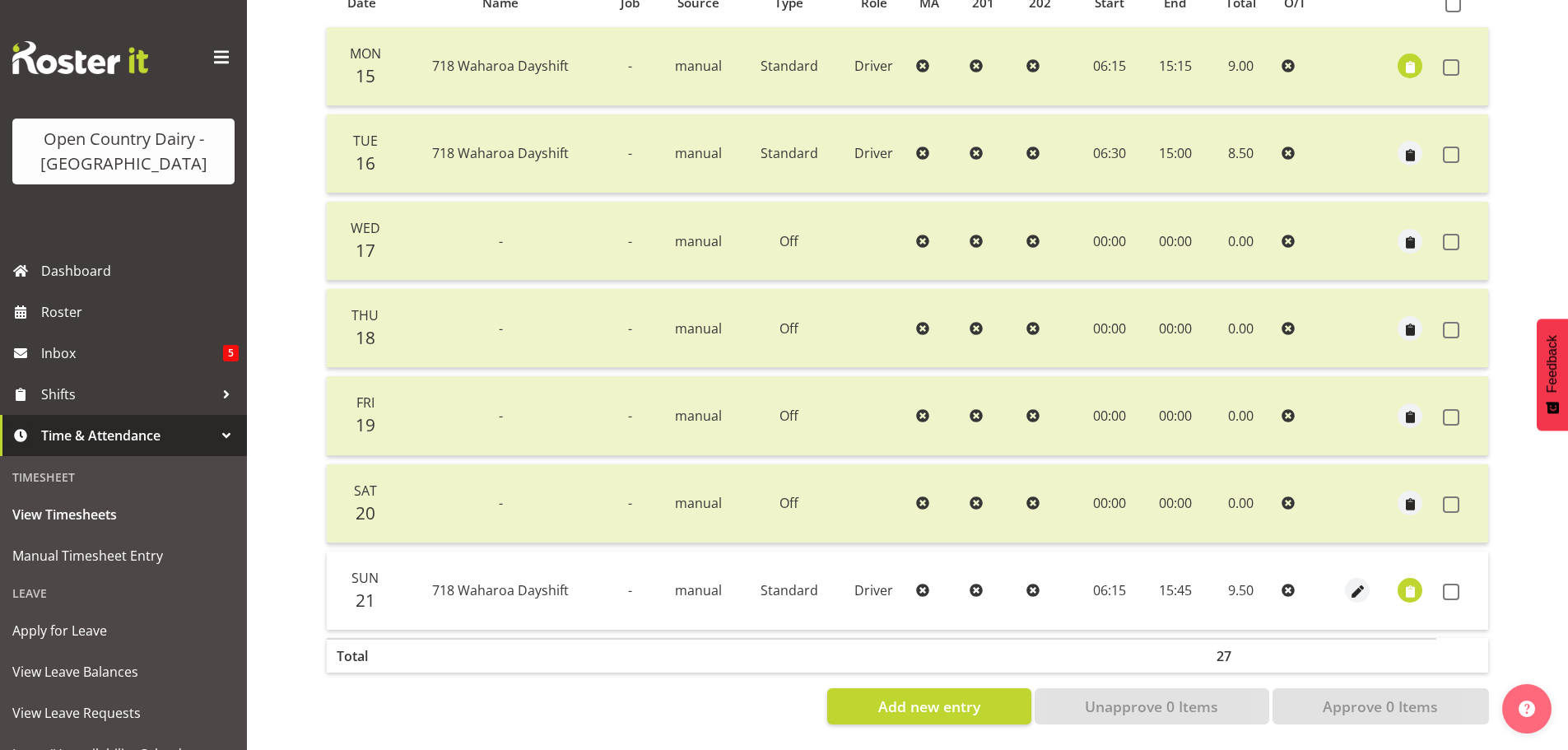
scroll to position [395, 0]
click at [1413, 583] on span "button" at bounding box center [1410, 592] width 19 height 19
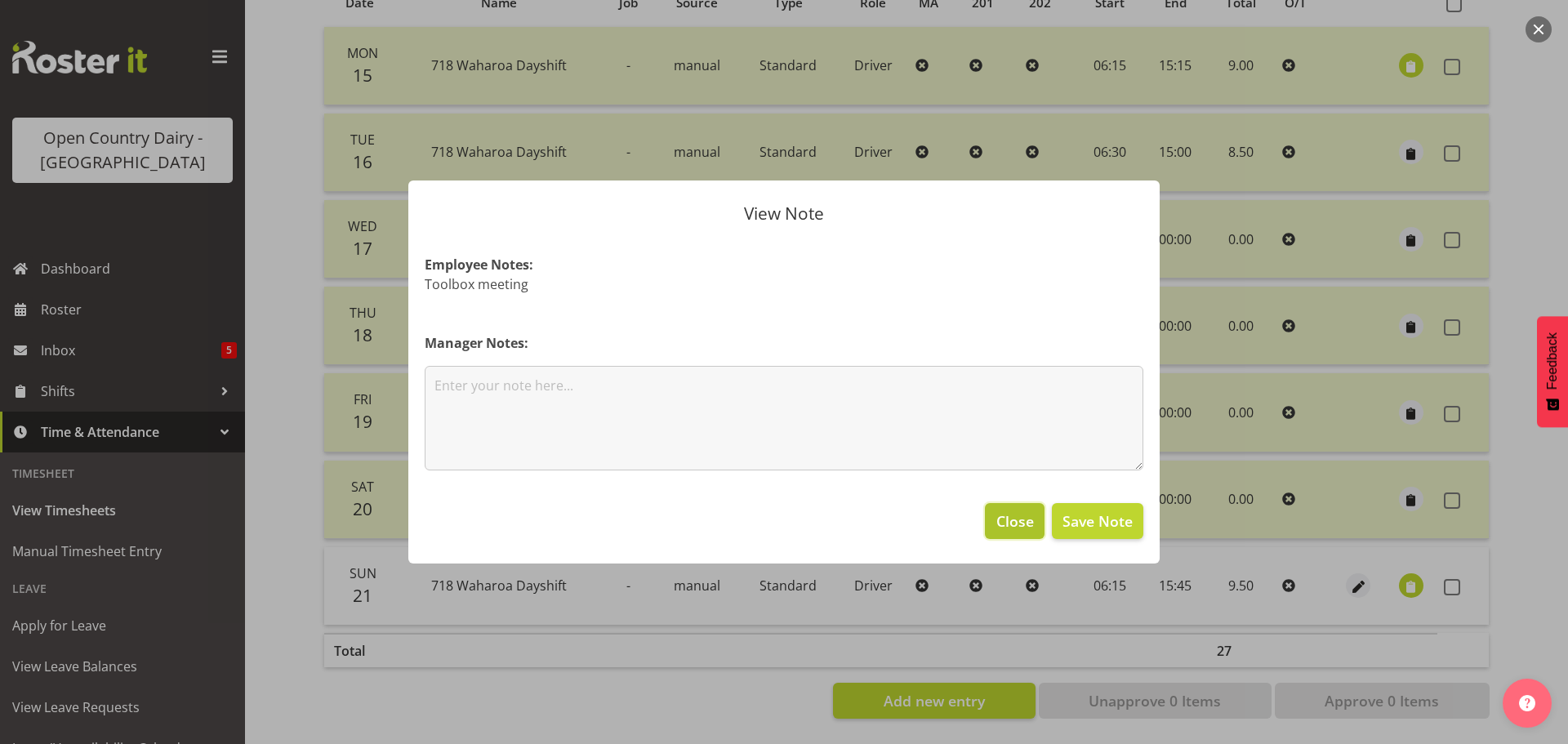
click at [1023, 524] on span "Close" at bounding box center [1014, 520] width 38 height 21
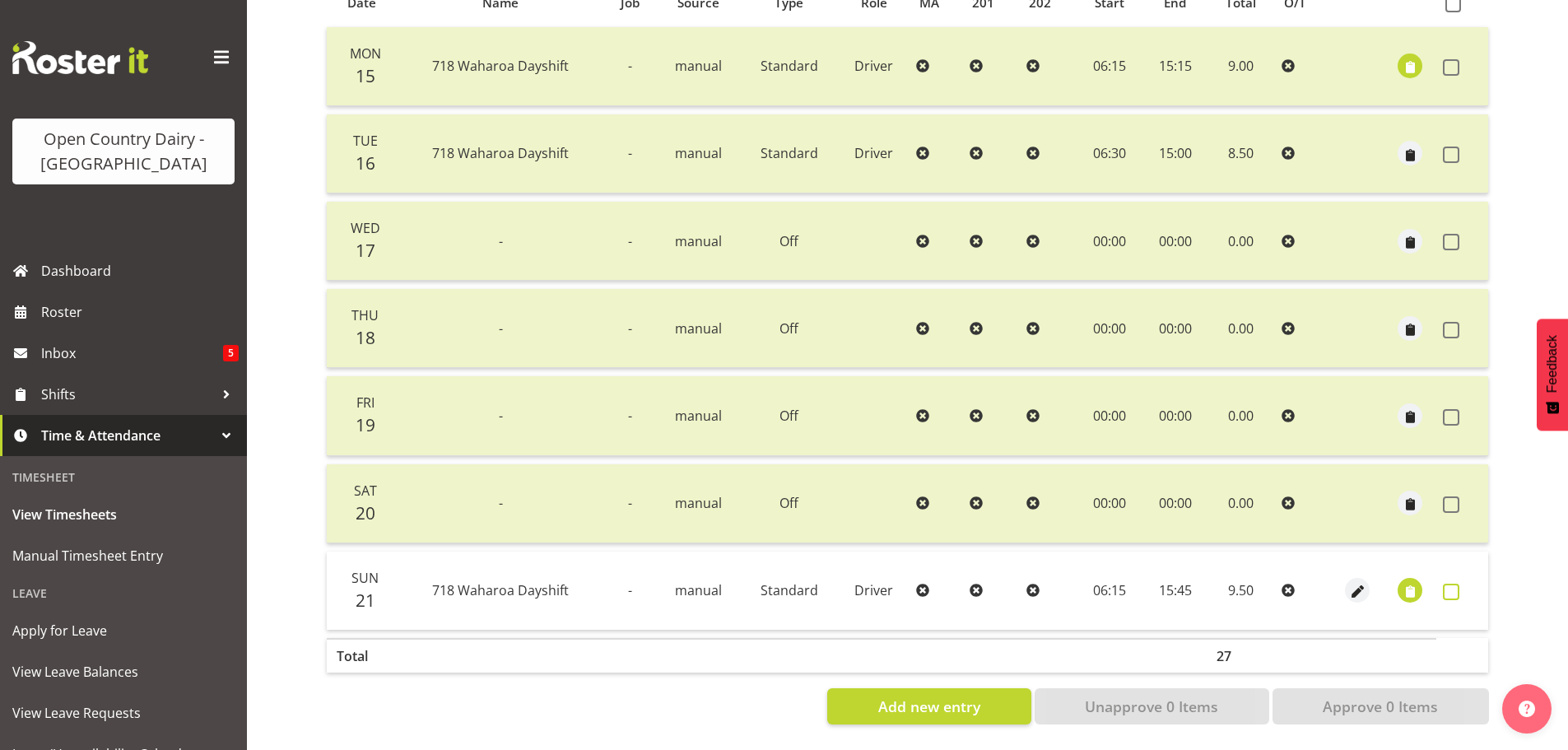
click at [1457, 584] on span at bounding box center [1451, 592] width 17 height 17
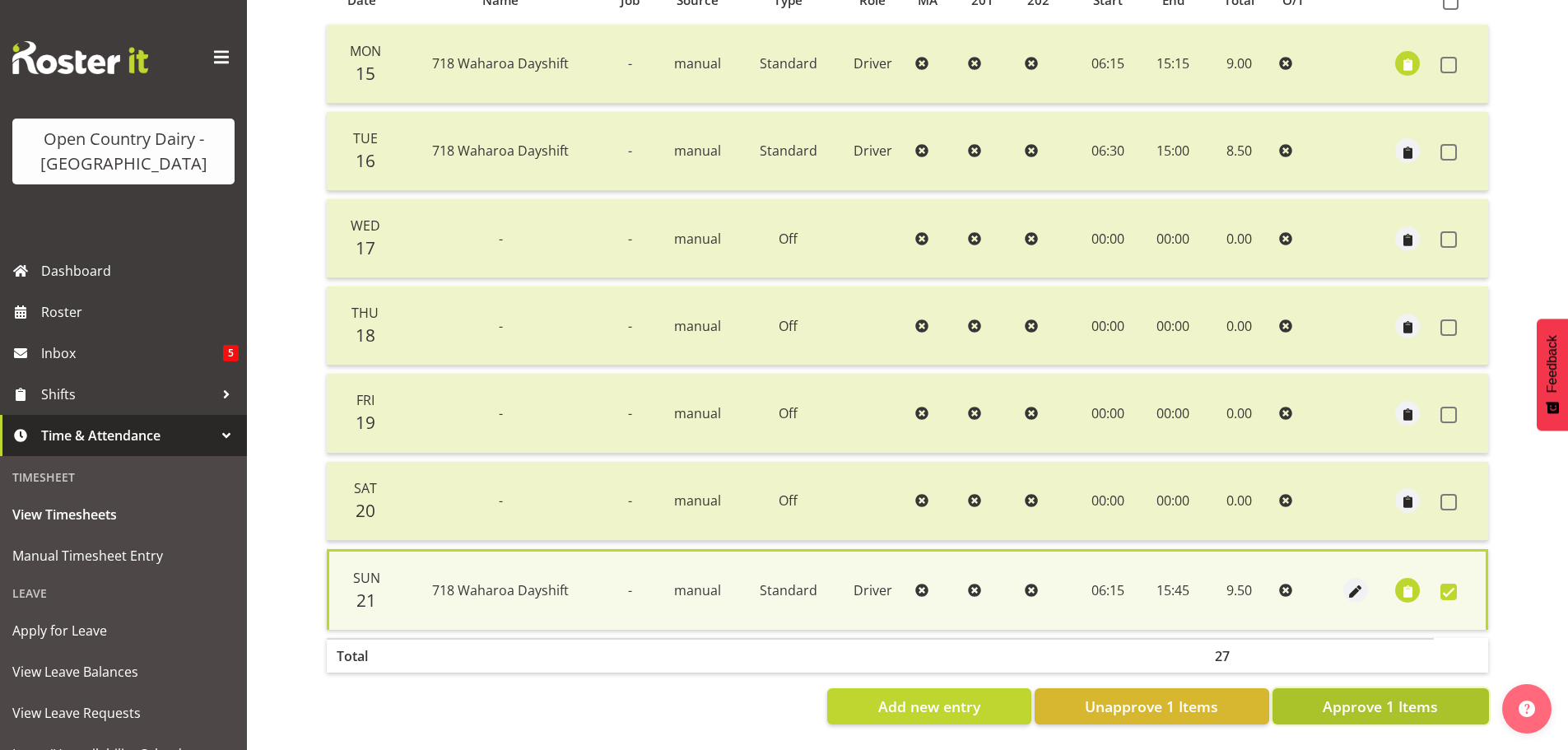
click at [1375, 688] on button "Approve 1 Items" at bounding box center [1380, 705] width 216 height 36
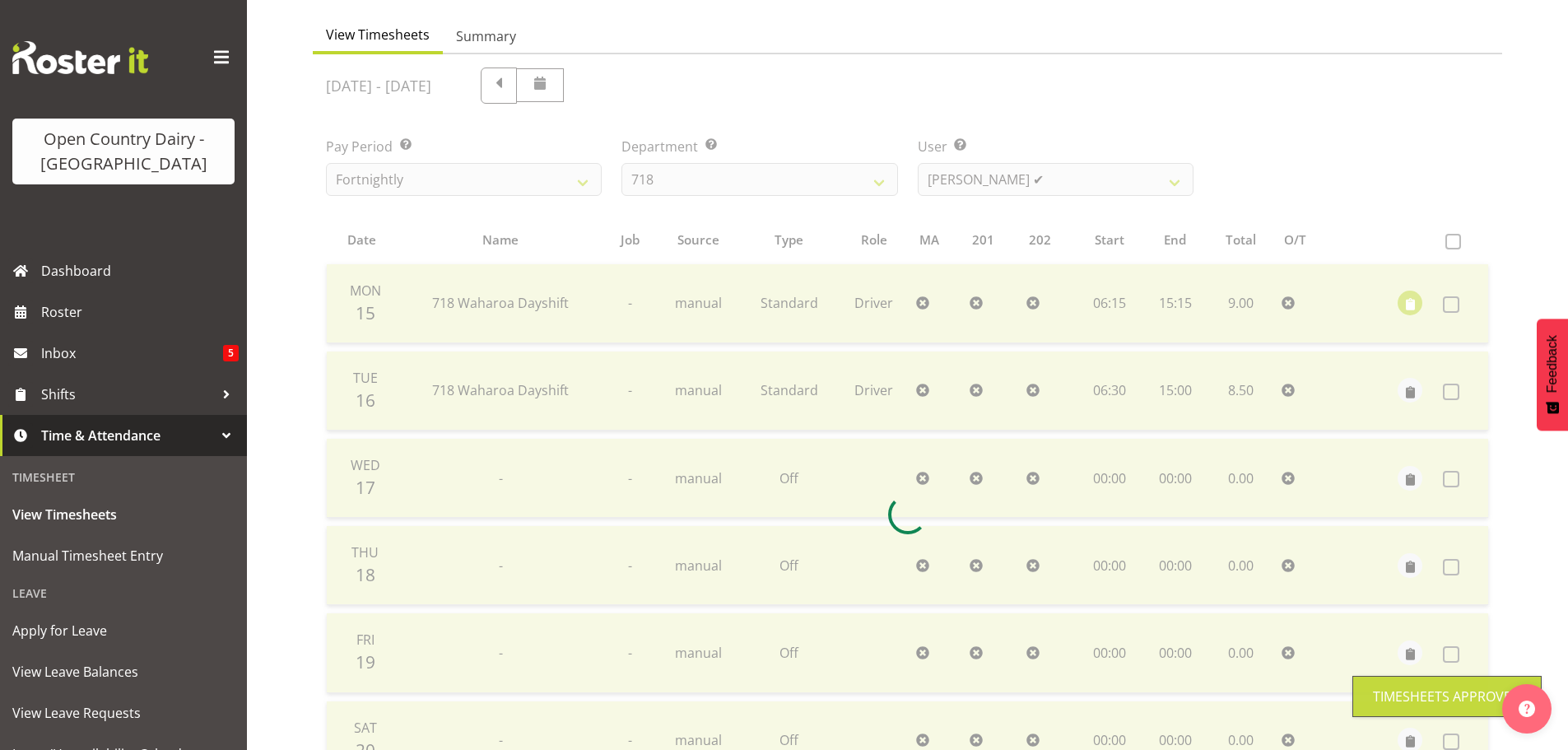
scroll to position [66, 0]
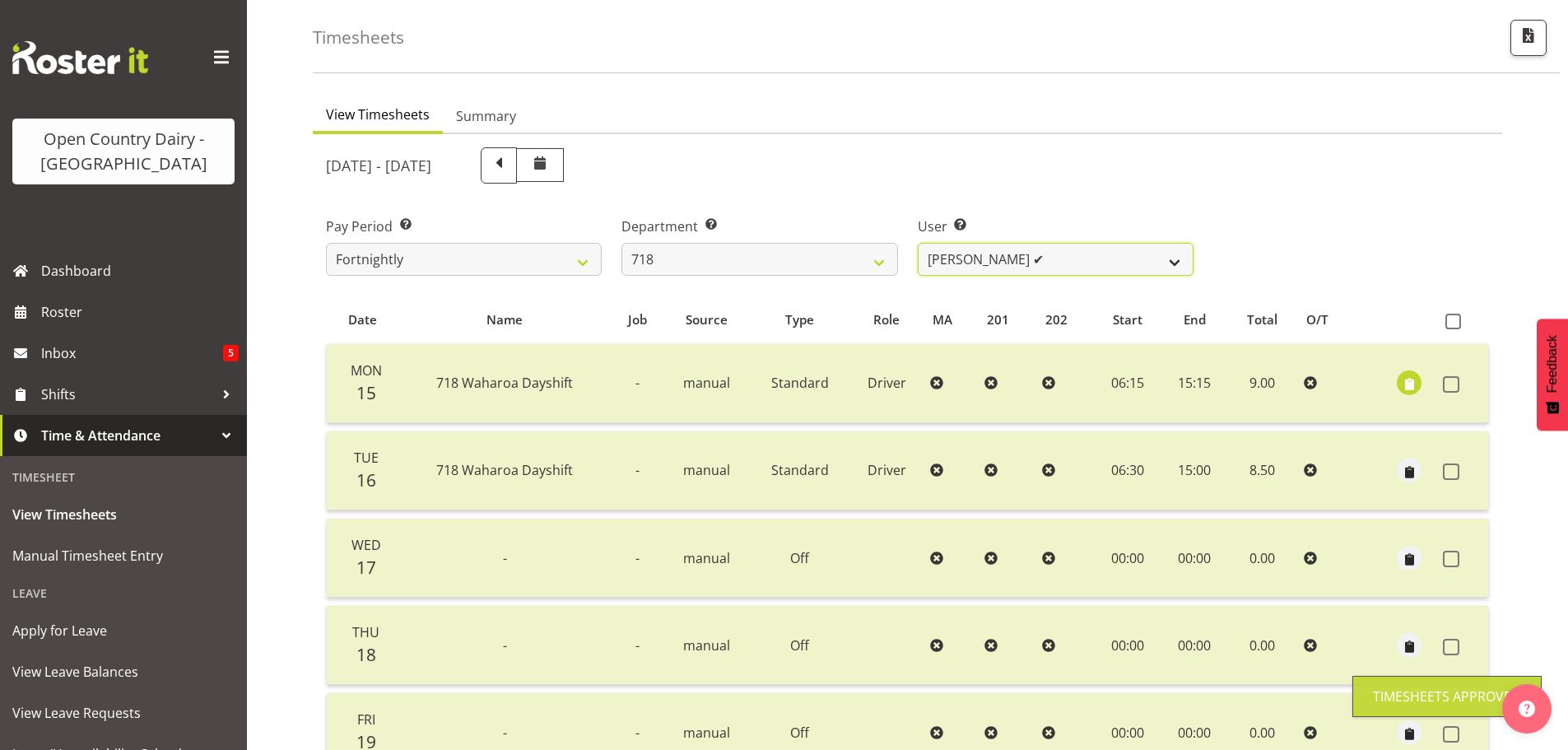
click at [994, 265] on select "Graeme Raupi ✔ Jimmy Boult ❌ Linsay Bourne ❌ Tony Fielding ❌" at bounding box center [1056, 259] width 276 height 33
click at [918, 243] on select "Graeme Raupi ✔ Jimmy Boult ❌ Linsay Bourne ❌ Tony Fielding ❌" at bounding box center [1056, 259] width 276 height 33
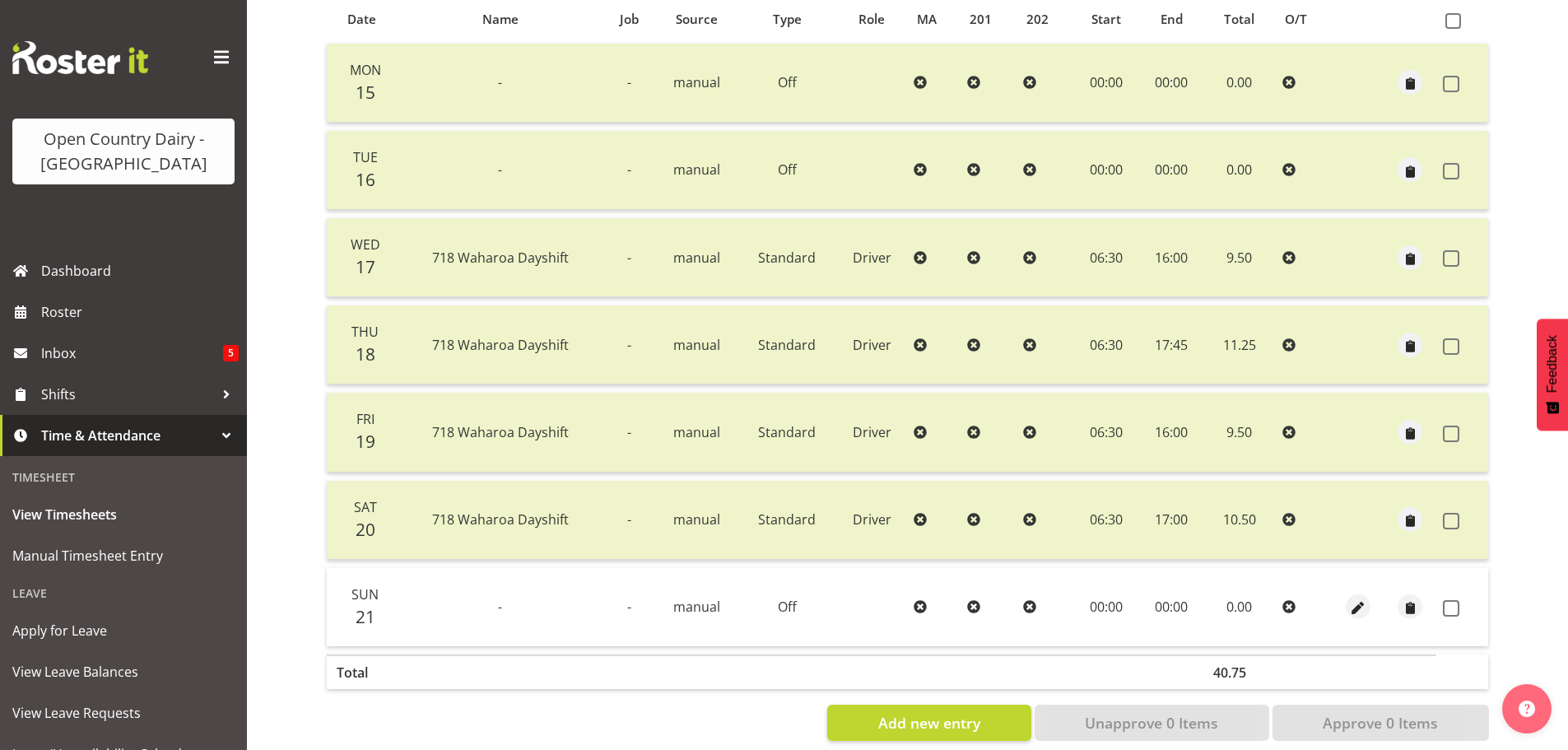
scroll to position [395, 0]
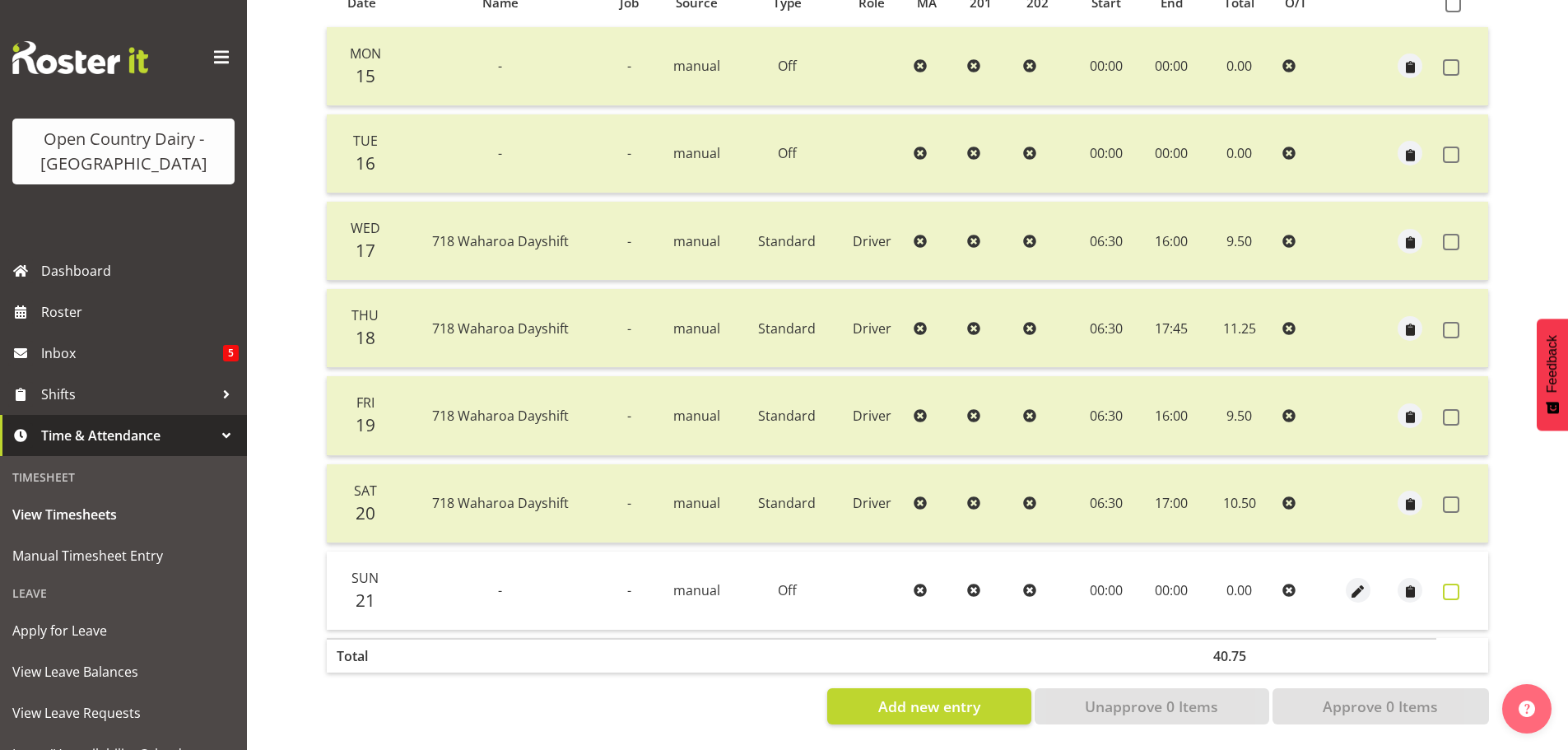
click at [1454, 584] on span at bounding box center [1451, 592] width 17 height 17
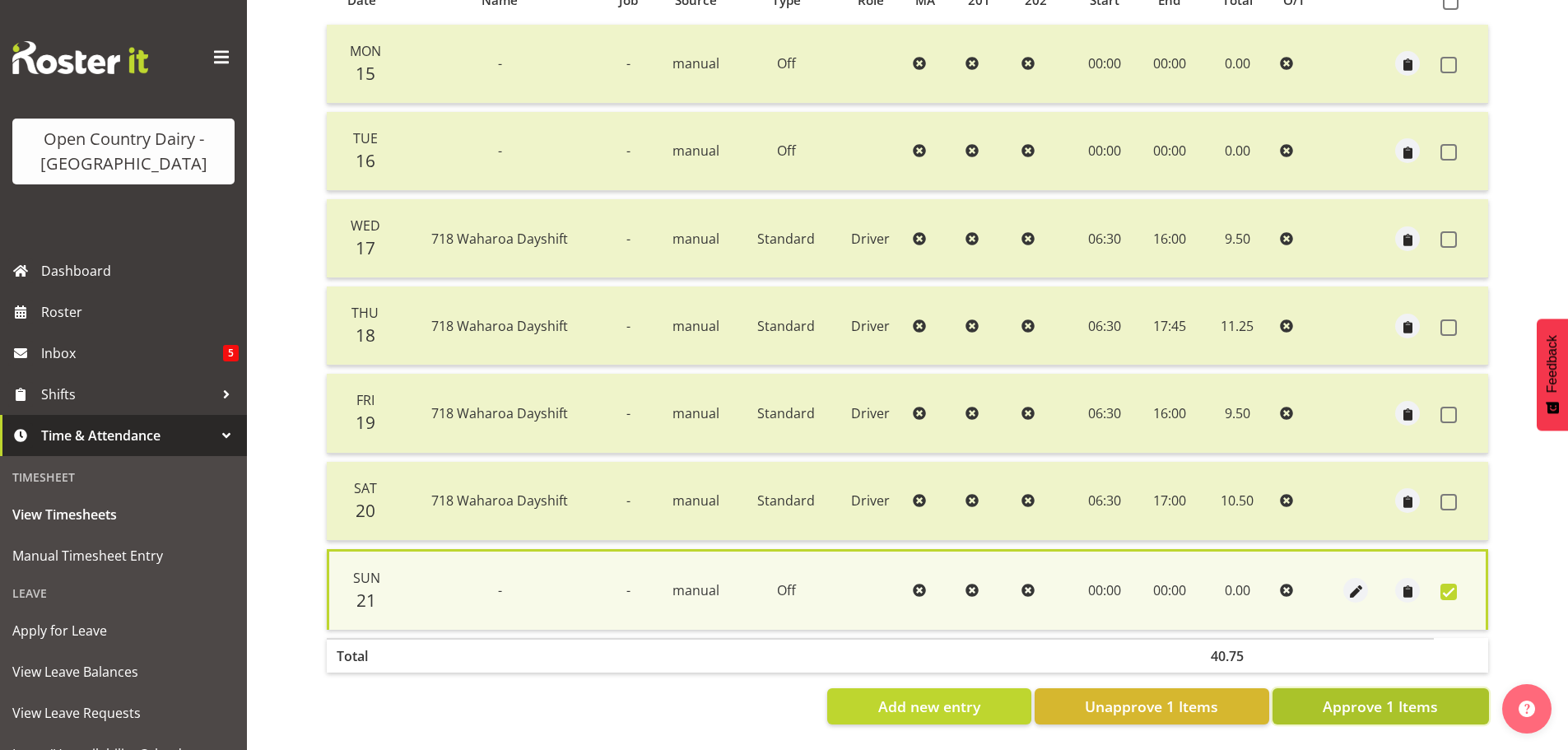
click at [1391, 704] on span "Approve 1 Items" at bounding box center [1380, 705] width 115 height 21
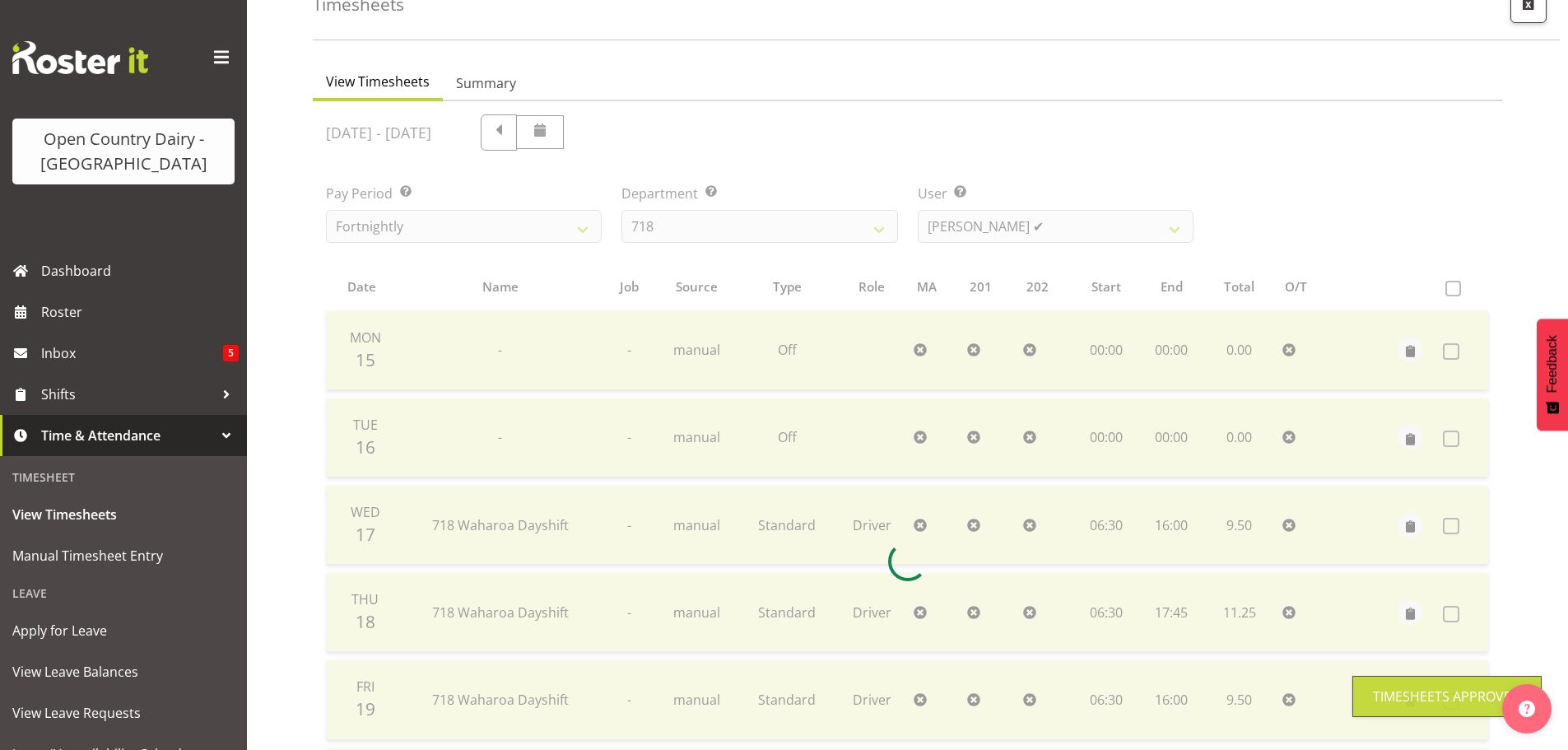
scroll to position [0, 0]
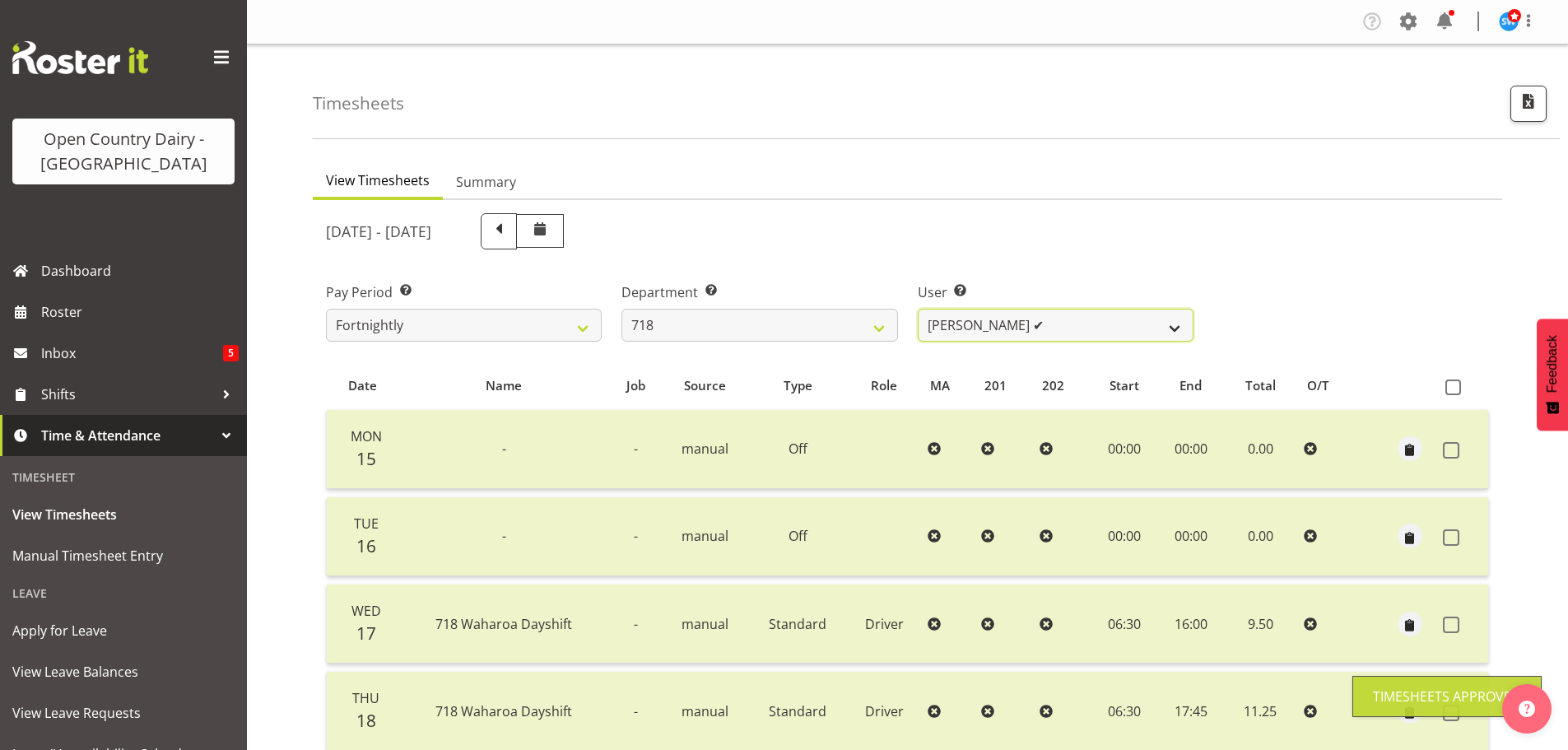
click at [1064, 310] on select "Graeme Raupi ✔ Jimmy Boult ❌ Linsay Bourne ✔ Tony Fielding ❌" at bounding box center [1056, 325] width 276 height 33
click at [918, 309] on select "Graeme Raupi ✔ Jimmy Boult ❌ Linsay Bourne ✔ Tony Fielding ❌" at bounding box center [1056, 325] width 276 height 33
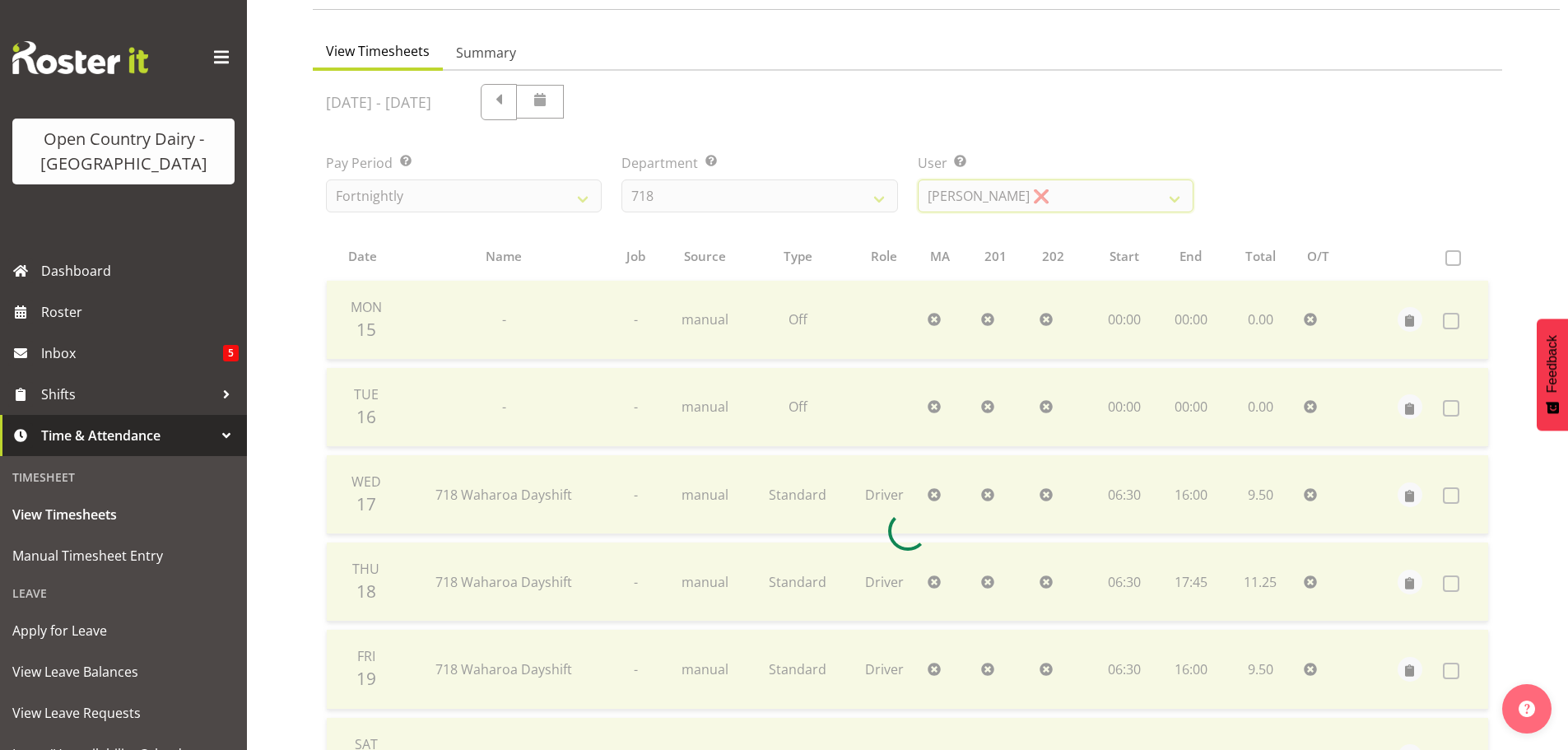
scroll to position [330, 0]
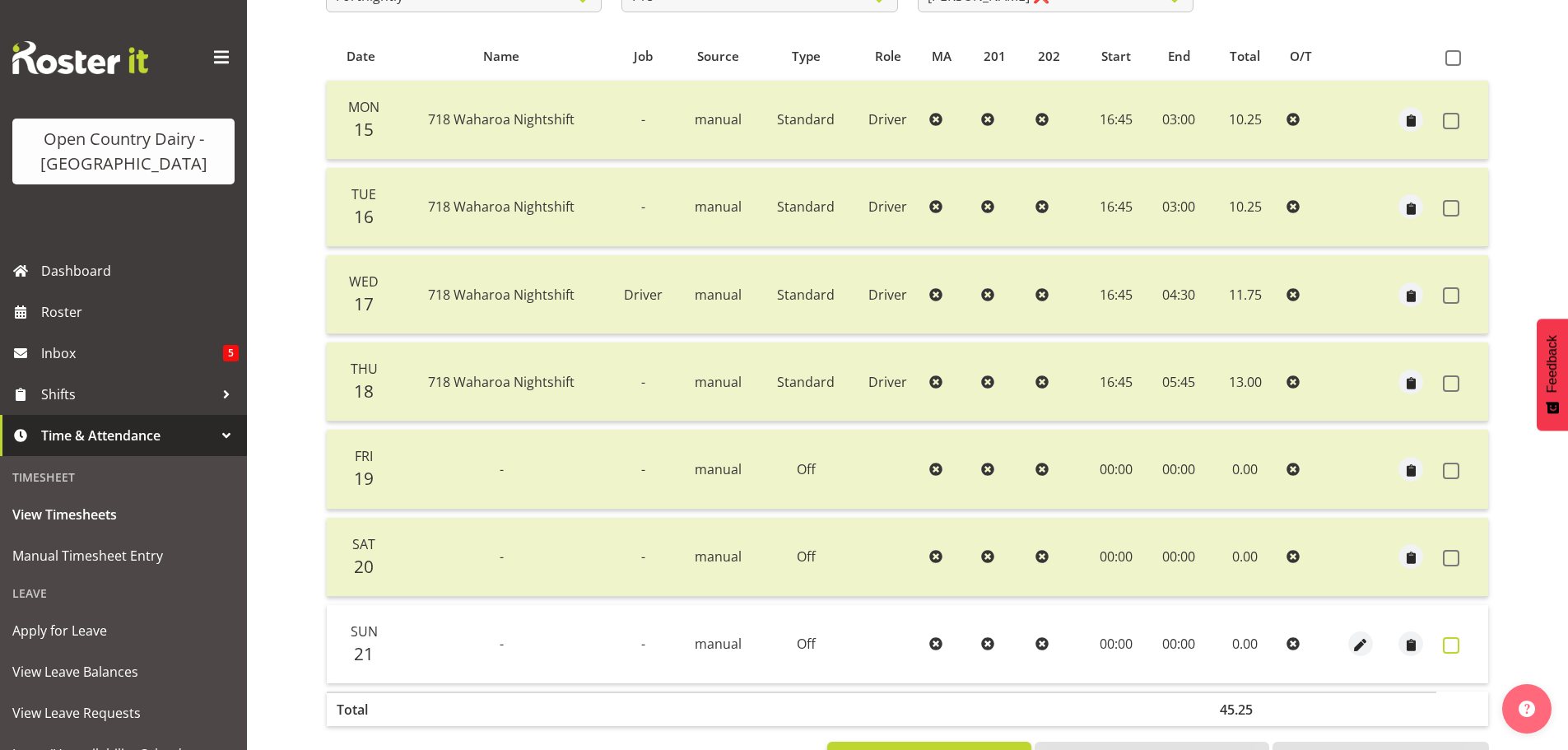
click at [1445, 641] on span at bounding box center [1451, 646] width 17 height 17
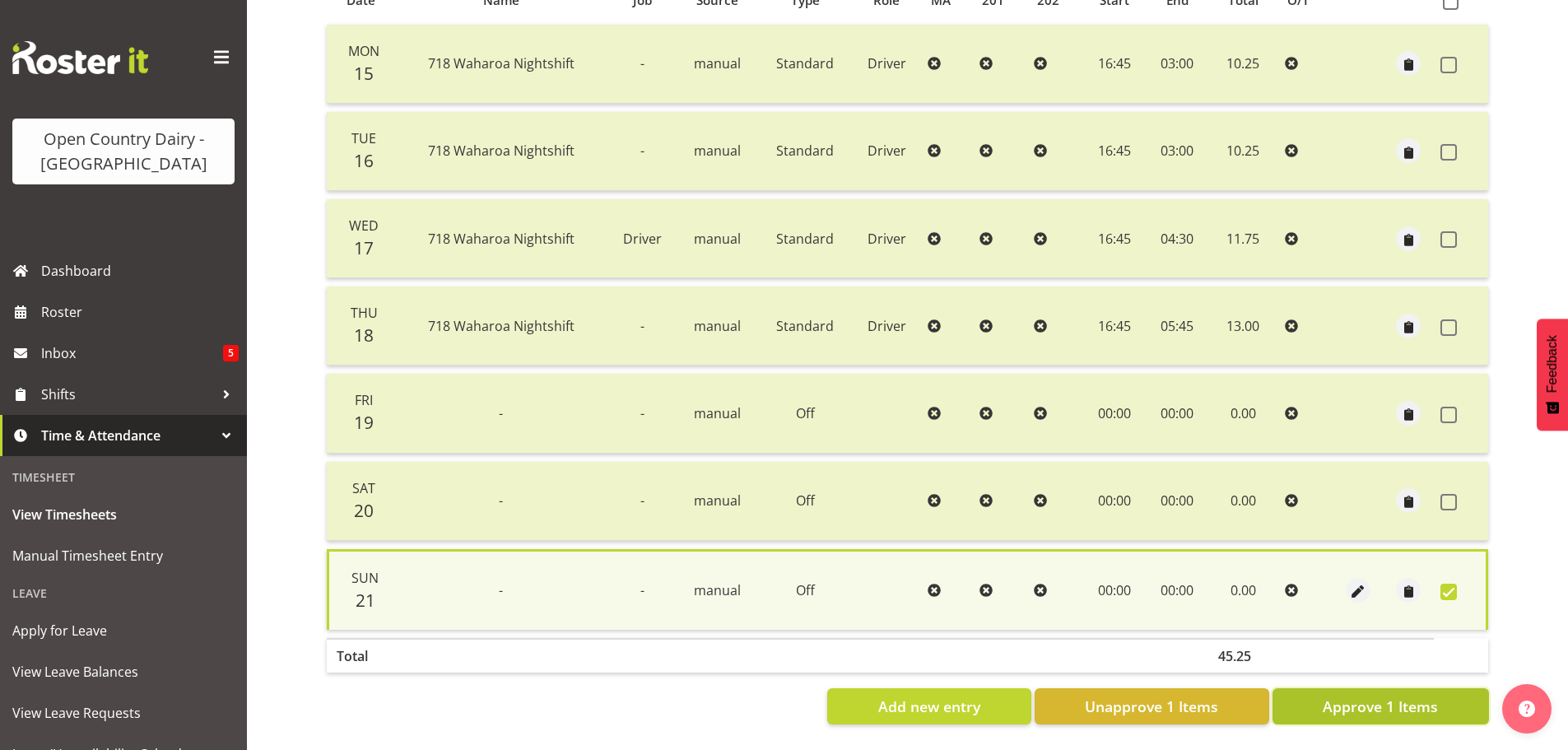
click at [1382, 695] on span "Approve 1 Items" at bounding box center [1380, 705] width 115 height 21
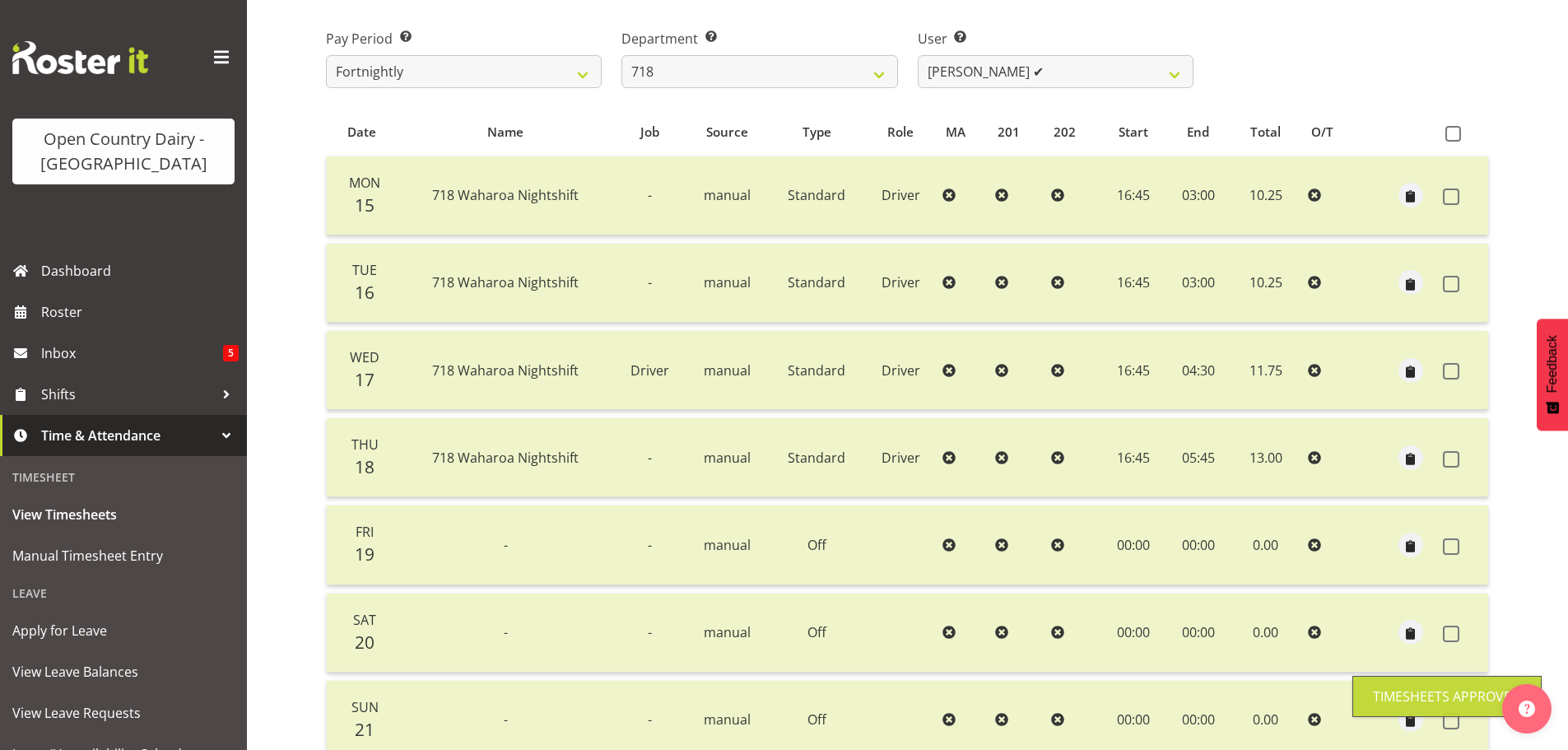
scroll to position [0, 0]
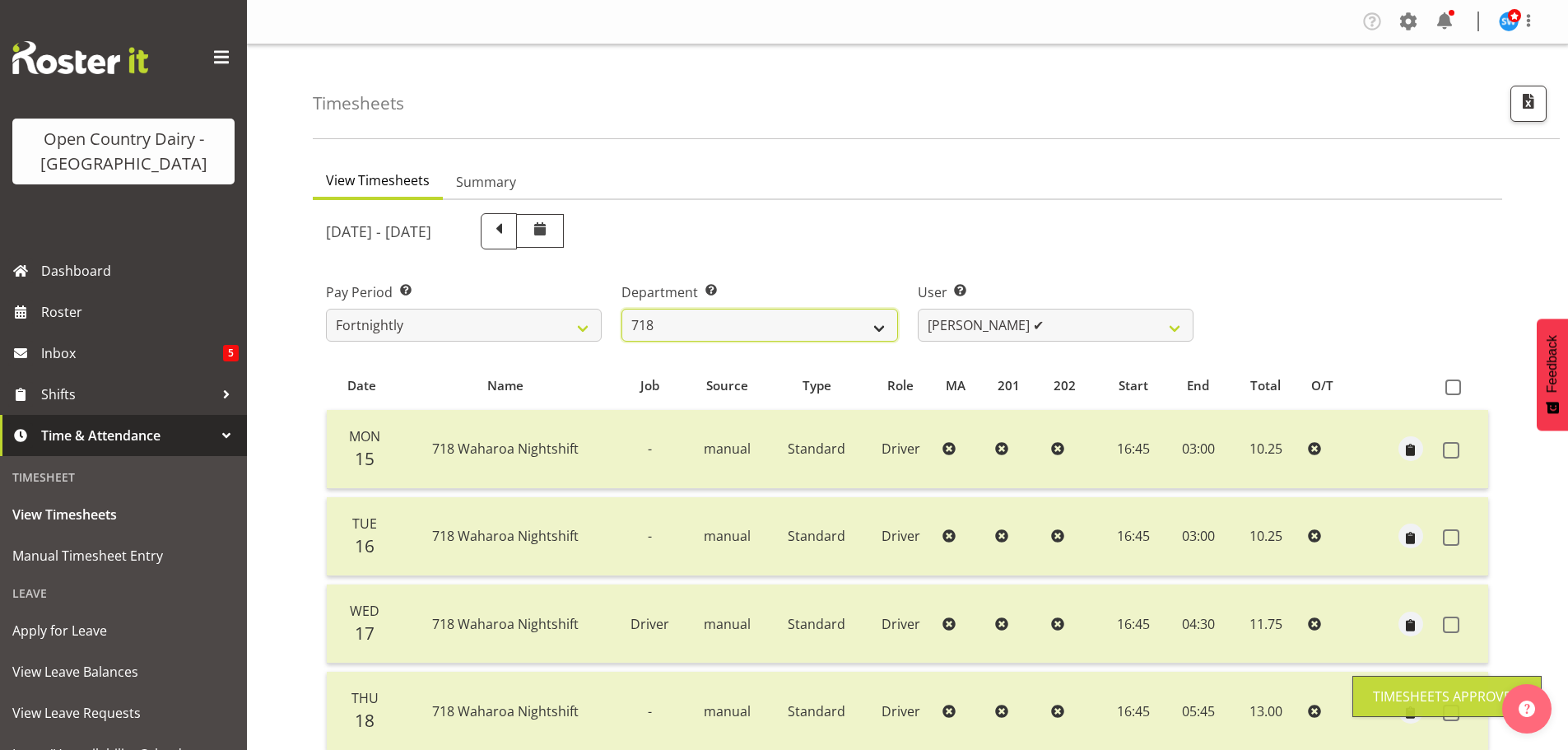
click at [879, 326] on select "701 702 703 704 705 706 707 708 709 710 711 712 713 714 715 716 717 718 719 720" at bounding box center [759, 325] width 276 height 33
click at [621, 309] on select "701 702 703 704 705 706 707 708 709 710 711 712 713 714 715 716 717 718 719 720" at bounding box center [759, 325] width 276 height 33
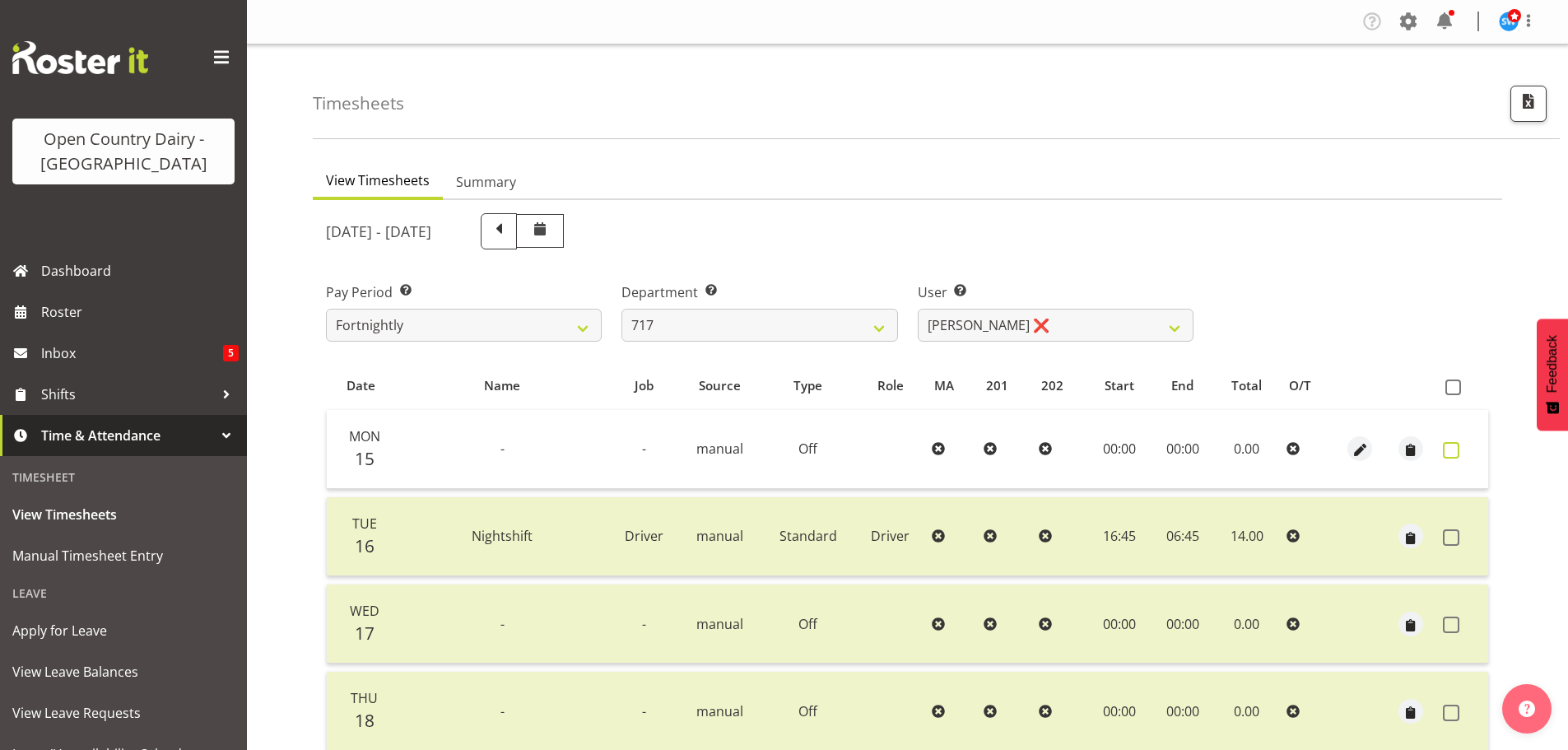
click at [1447, 448] on span at bounding box center [1451, 451] width 17 height 17
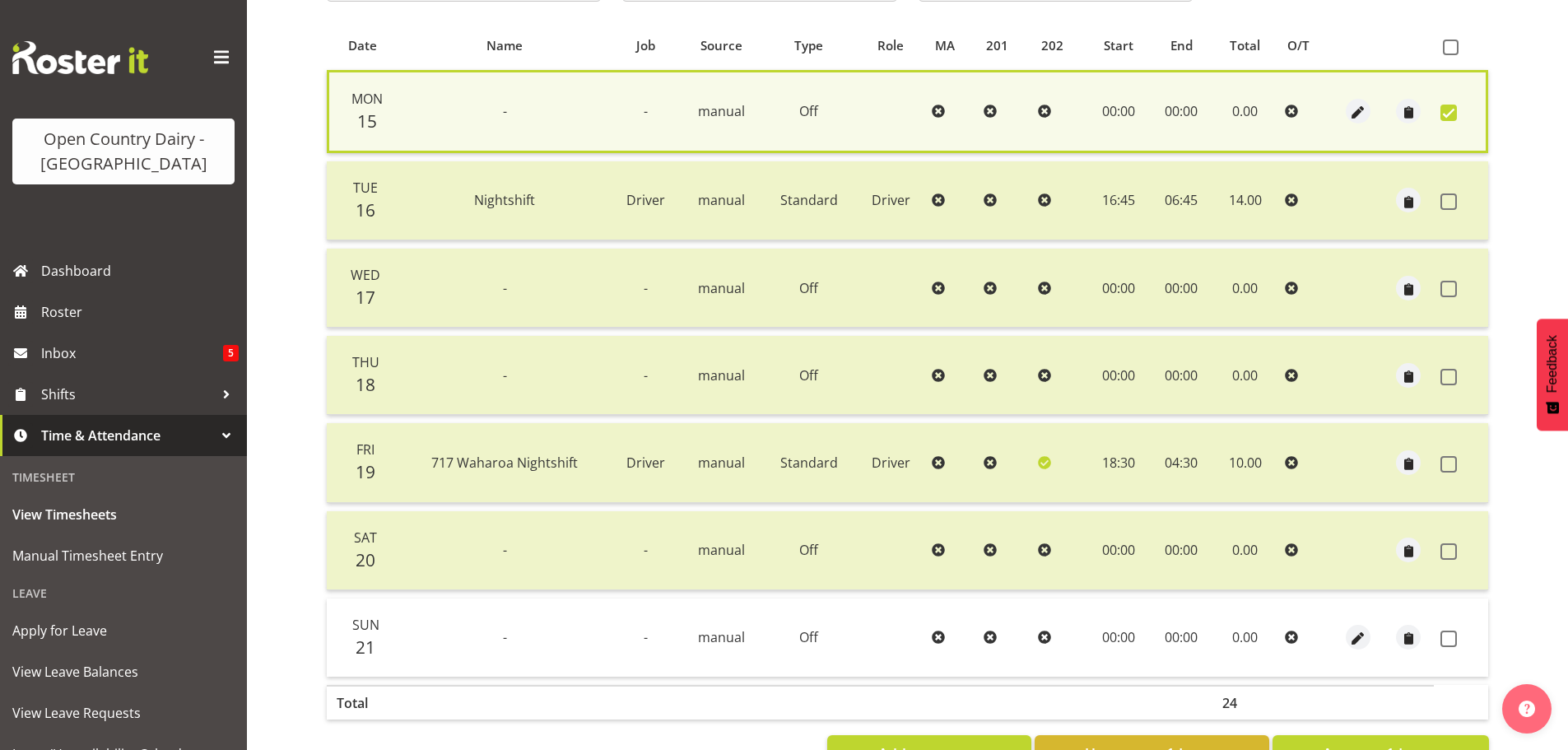
scroll to position [399, 0]
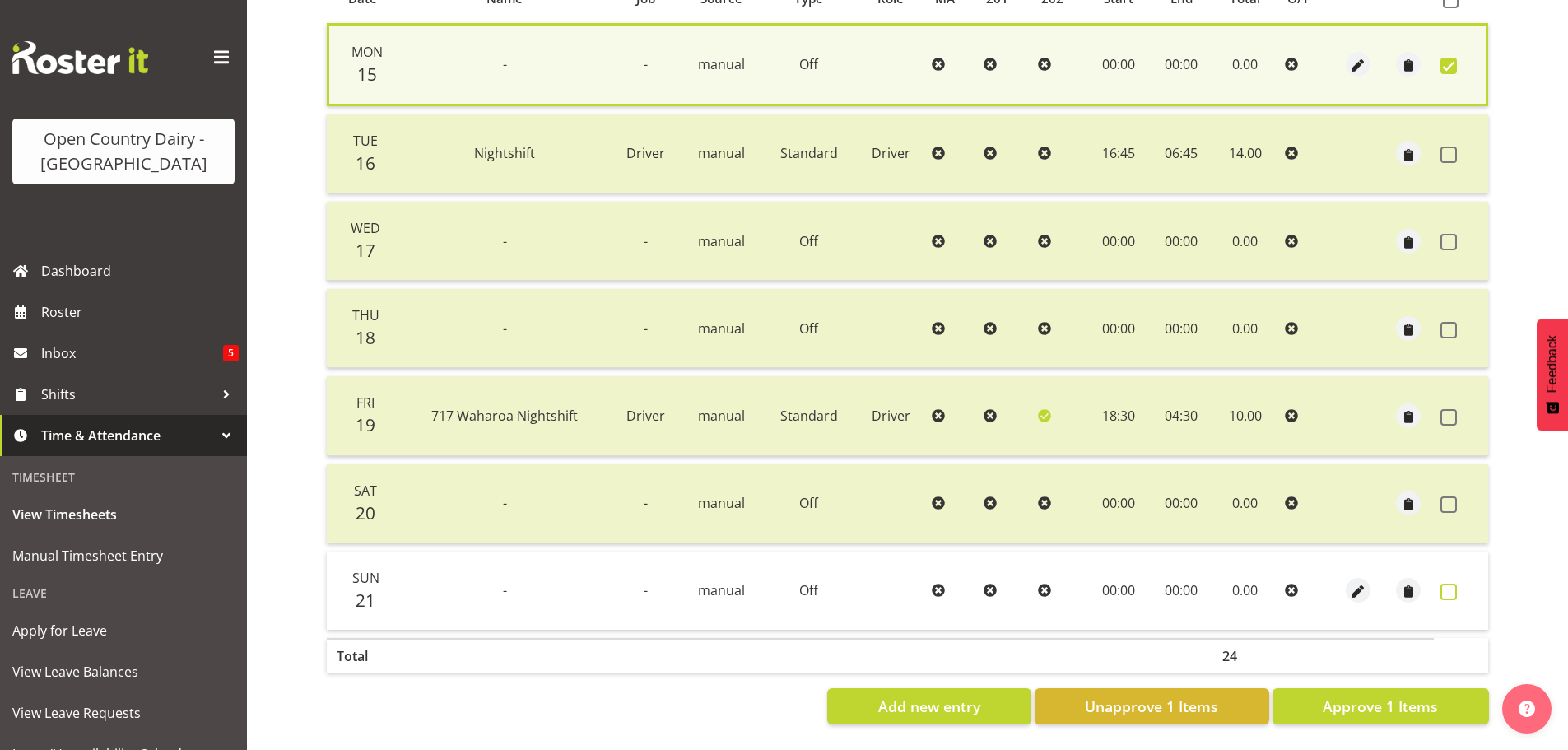
click at [1449, 584] on span at bounding box center [1449, 592] width 17 height 17
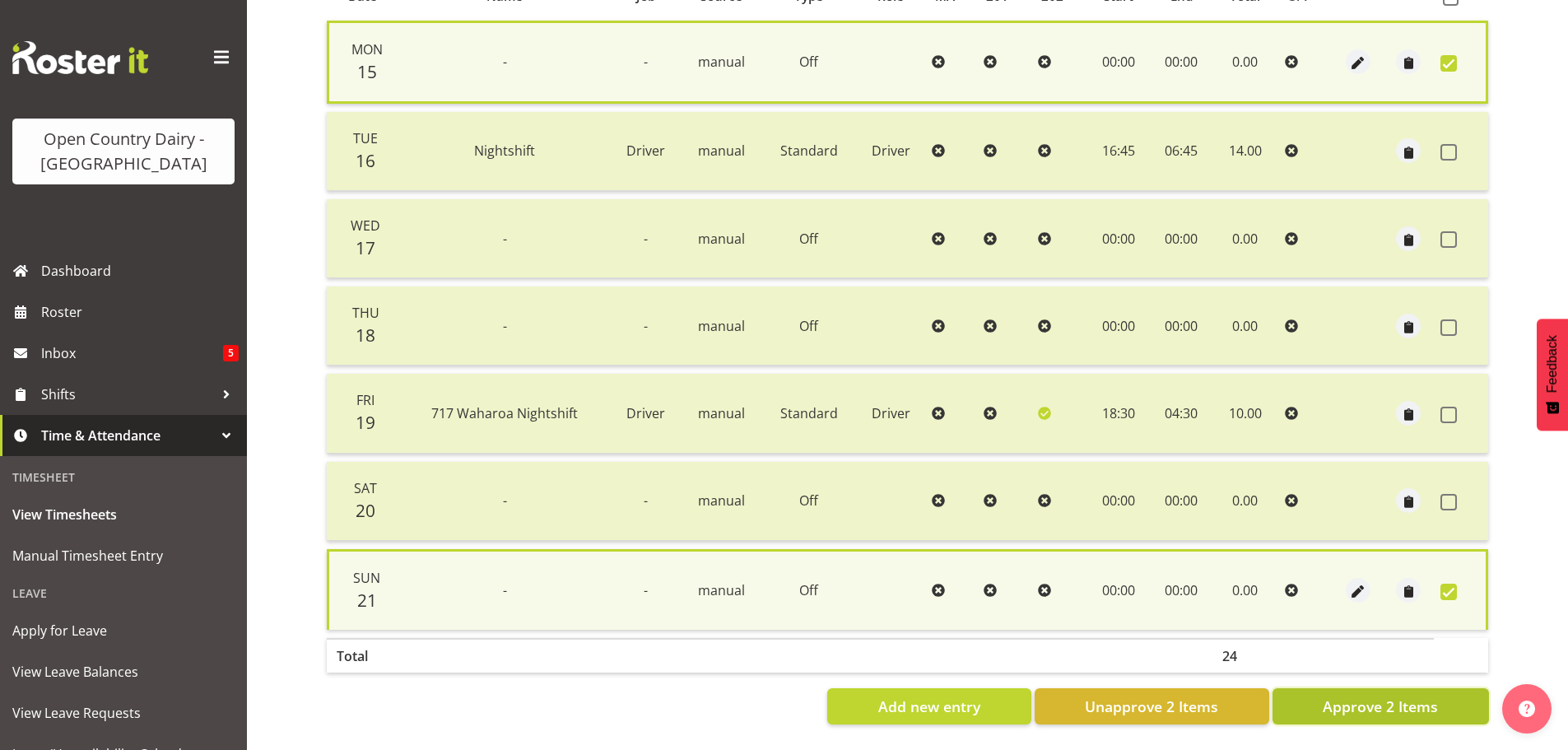
click at [1387, 700] on span "Approve 2 Items" at bounding box center [1380, 705] width 115 height 21
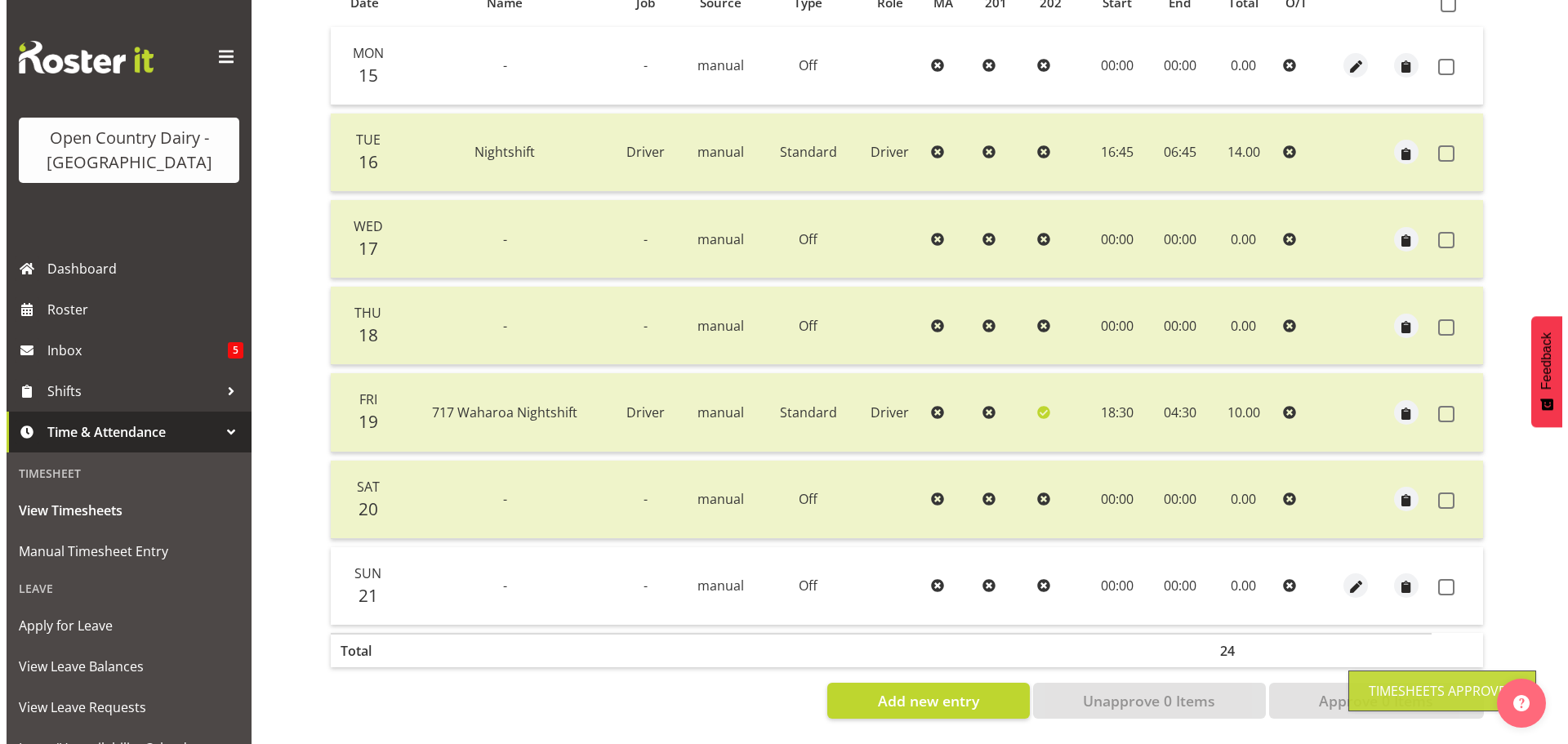
scroll to position [392, 0]
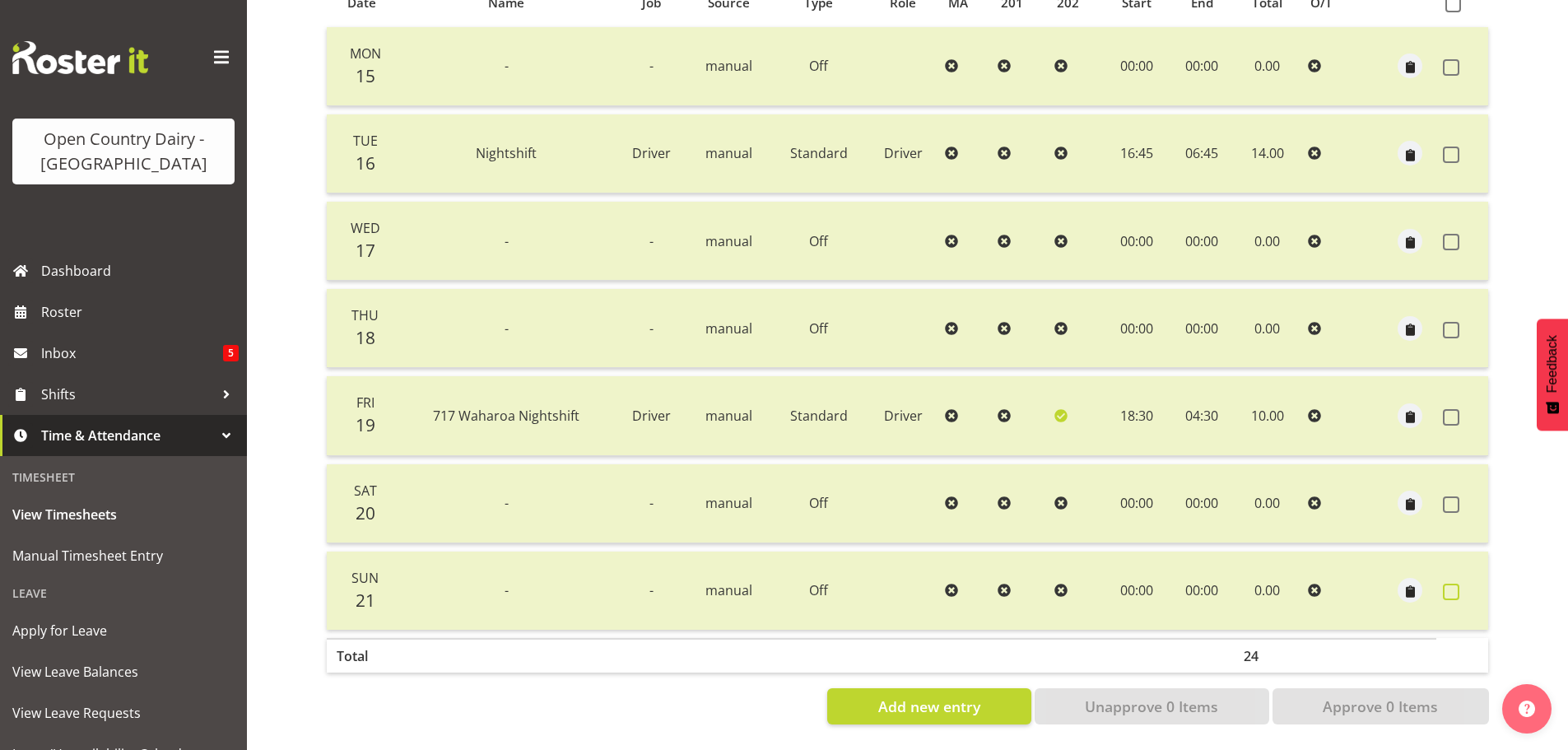
click at [1449, 584] on span at bounding box center [1451, 592] width 17 height 17
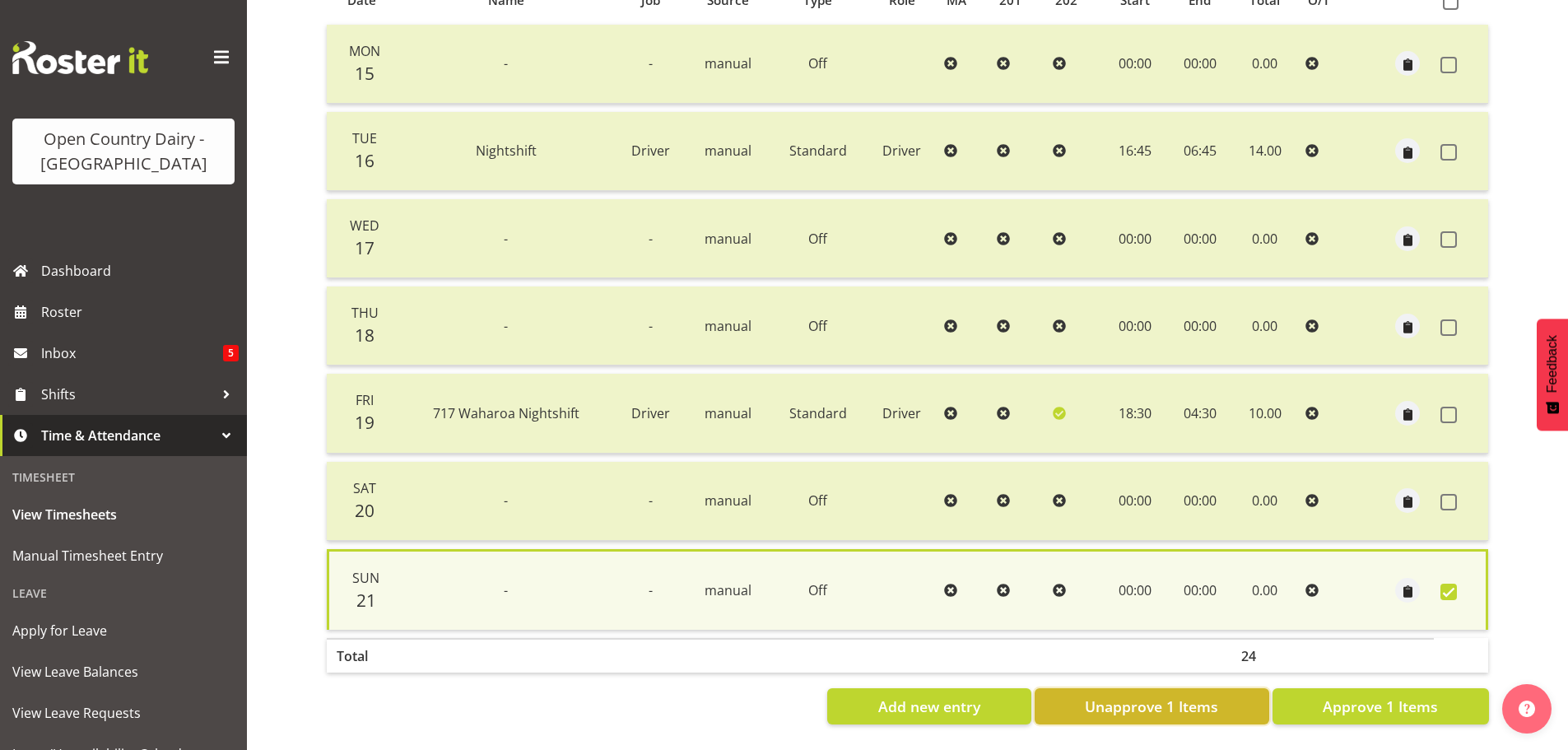
click at [1180, 695] on span "Unapprove 1 Items" at bounding box center [1151, 705] width 134 height 21
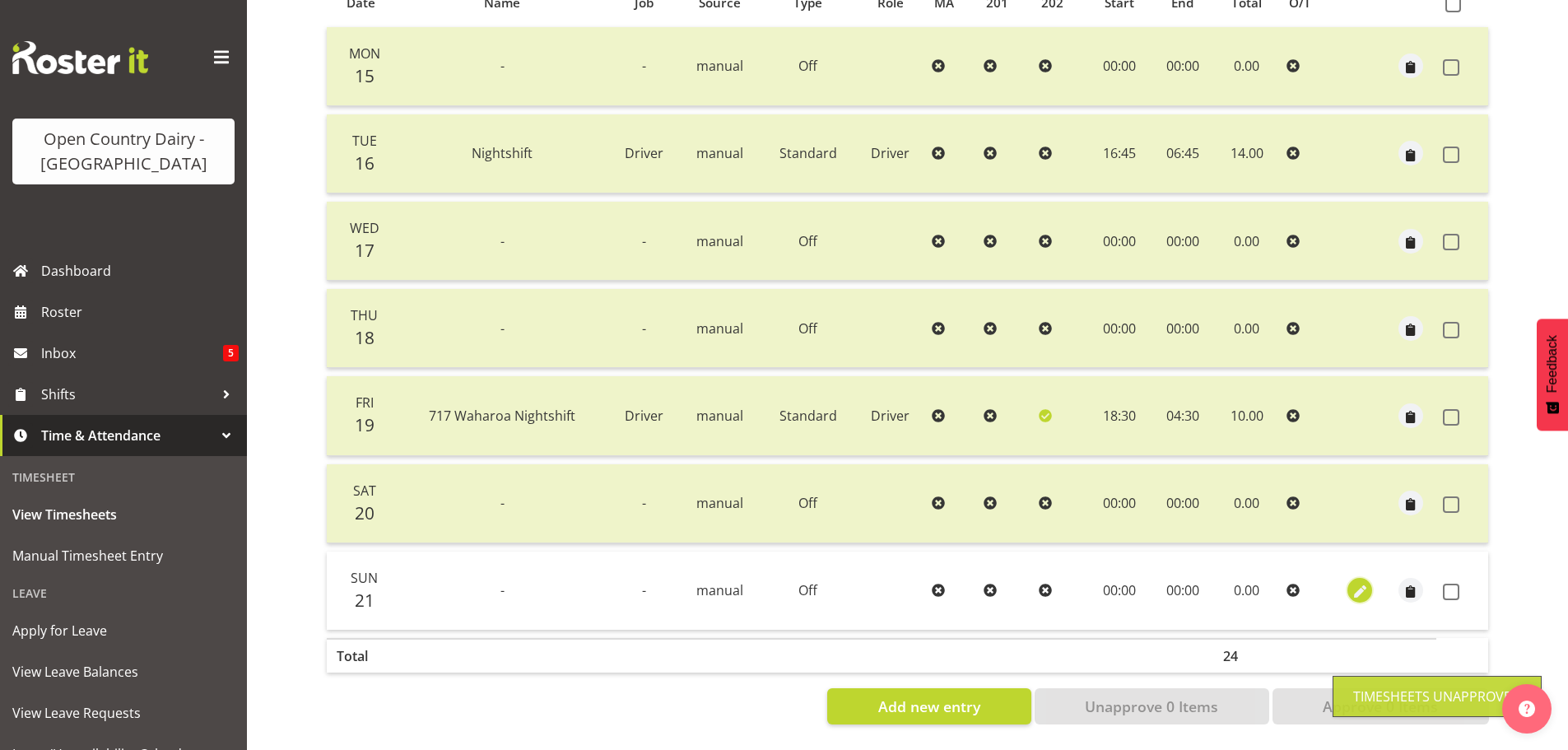
click at [1364, 583] on span "button" at bounding box center [1359, 592] width 19 height 19
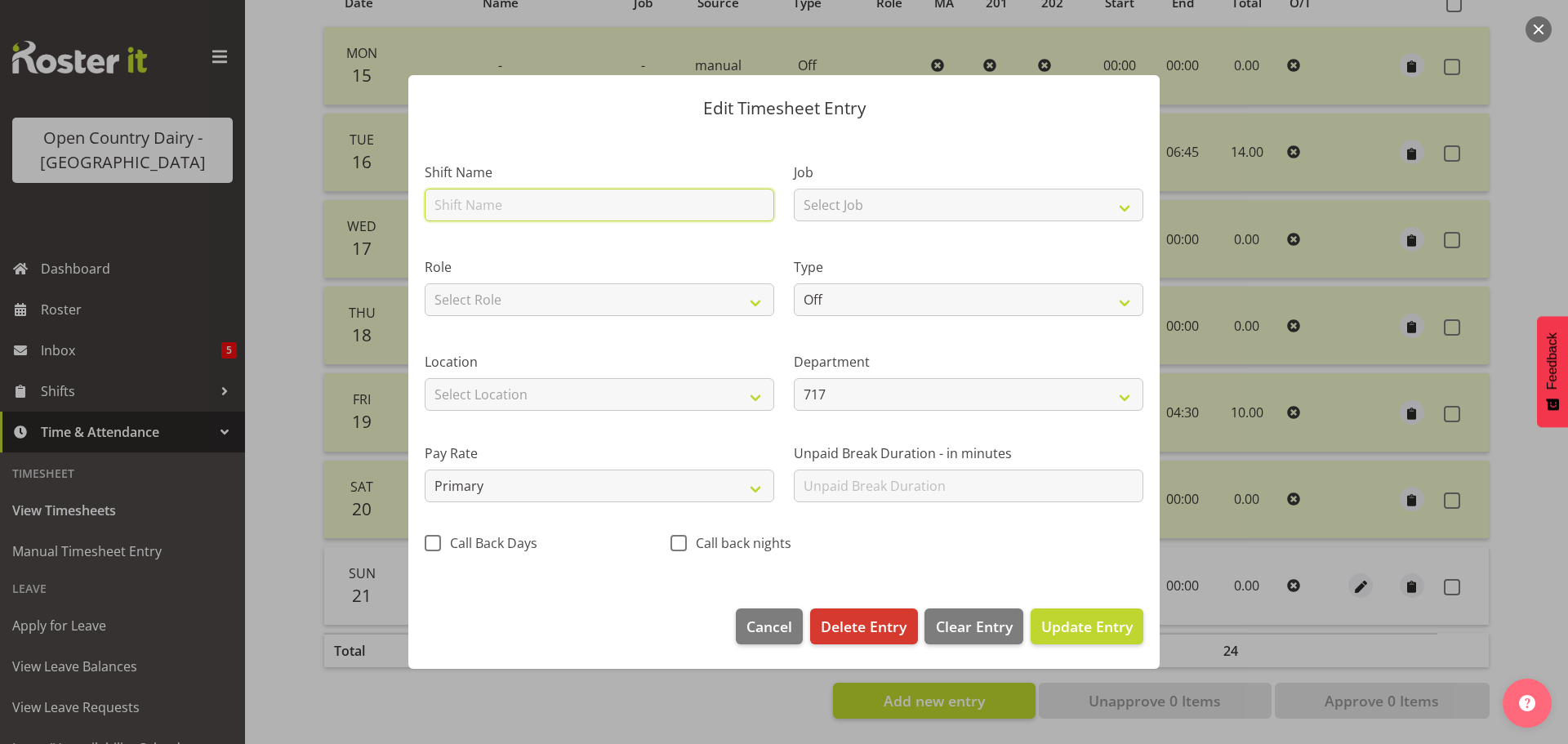
click at [470, 204] on input "text" at bounding box center [599, 204] width 349 height 33
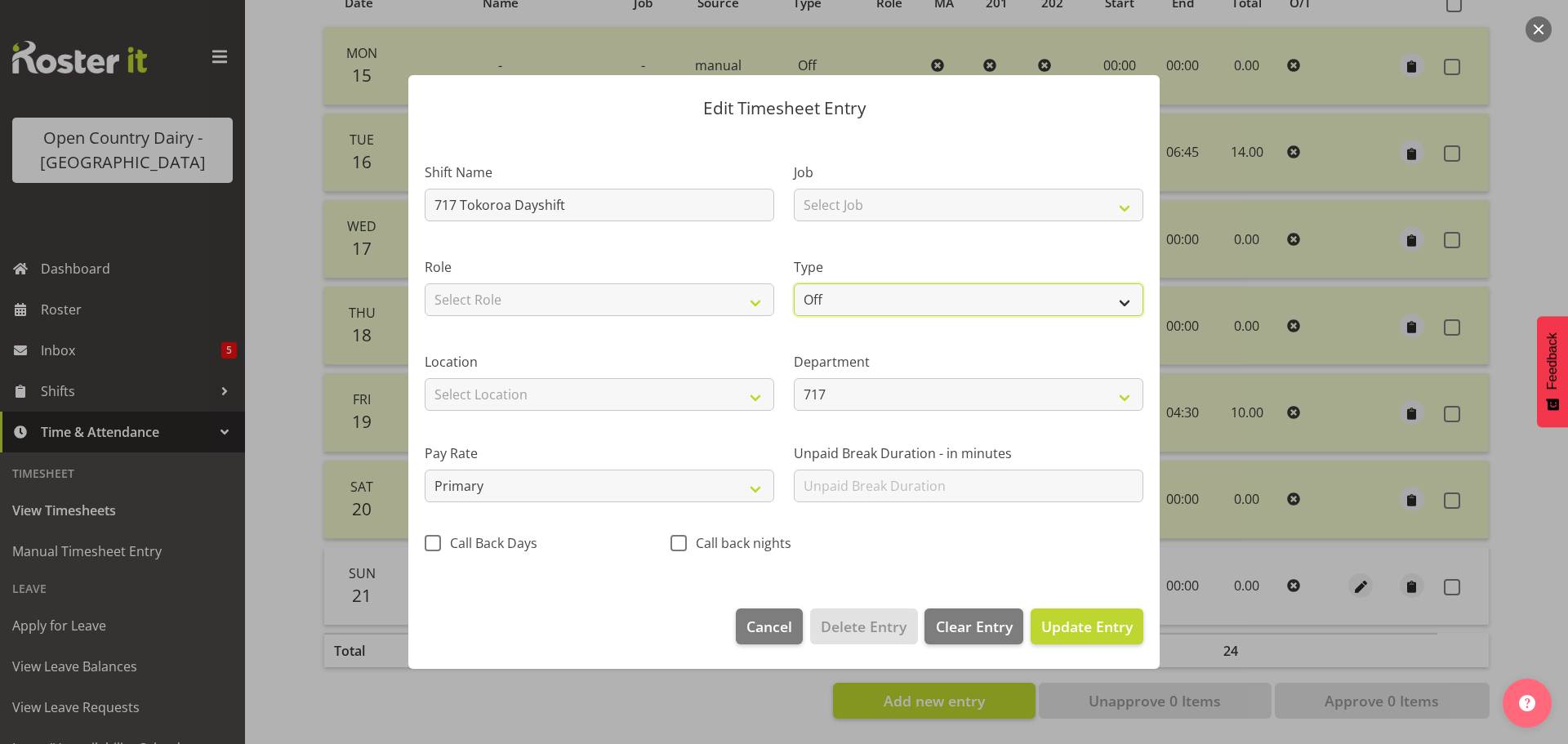
drag, startPoint x: 807, startPoint y: 287, endPoint x: 797, endPoint y: 314, distance: 28.8
click at [807, 287] on select "Off Standard Public Holiday Public Holiday (Worked) Day In Lieu Annual Leave Si…" at bounding box center [968, 299] width 349 height 33
click at [794, 284] on select "Off Standard Public Holiday Public Holiday (Worked) Day In Lieu Annual Leave Si…" at bounding box center [968, 299] width 349 height 33
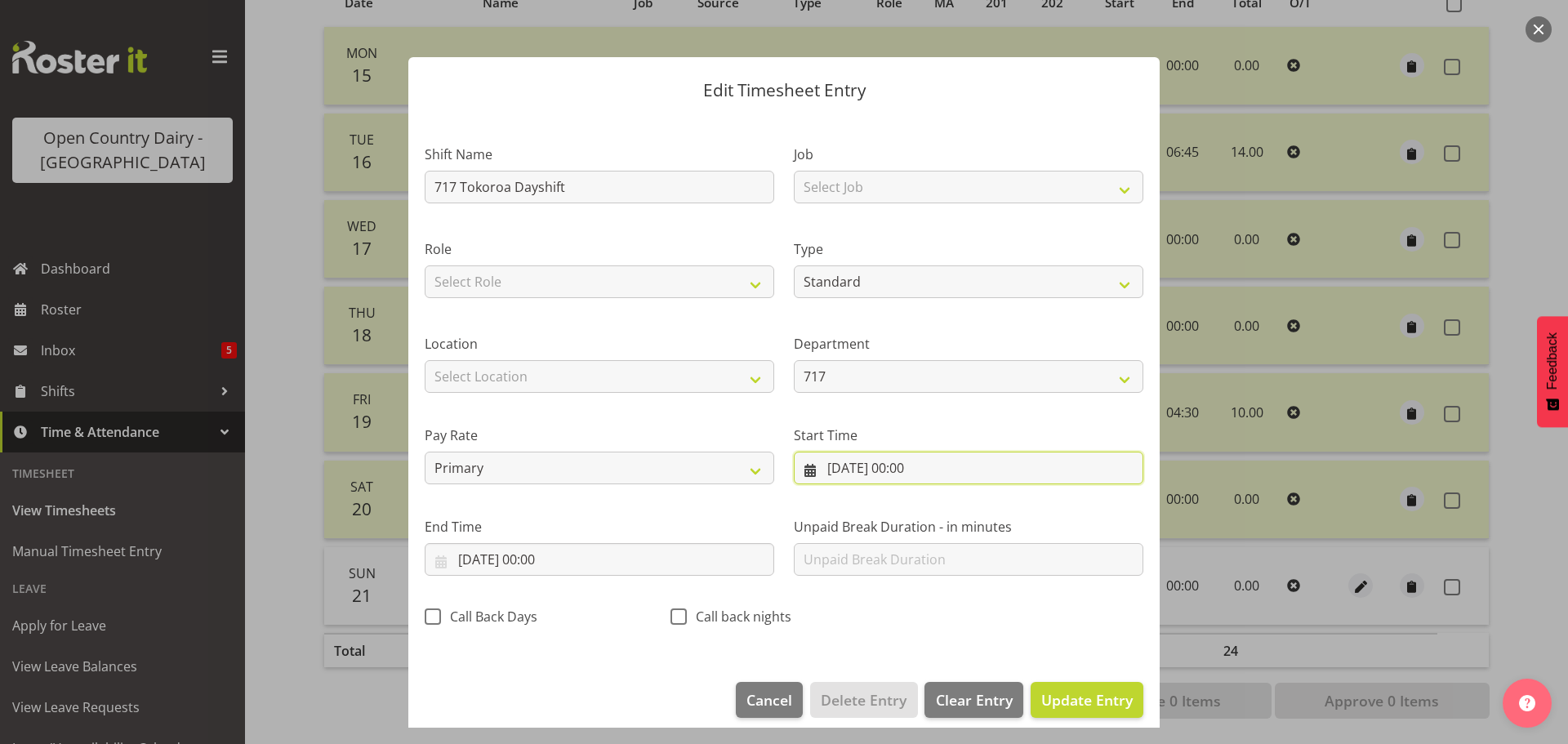
click at [879, 471] on input "21/09/2025, 00:00" at bounding box center [968, 467] width 349 height 33
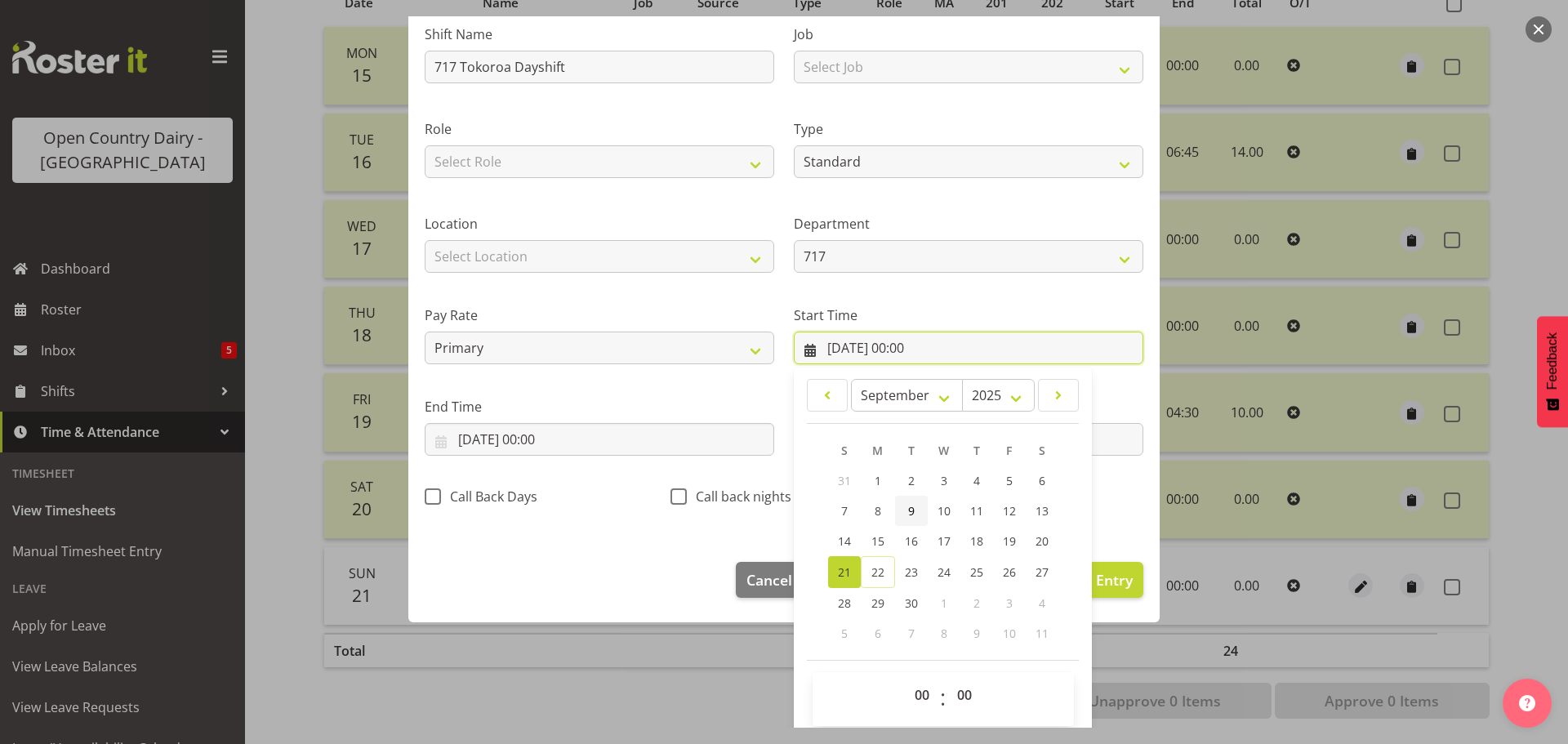
scroll to position [130, 0]
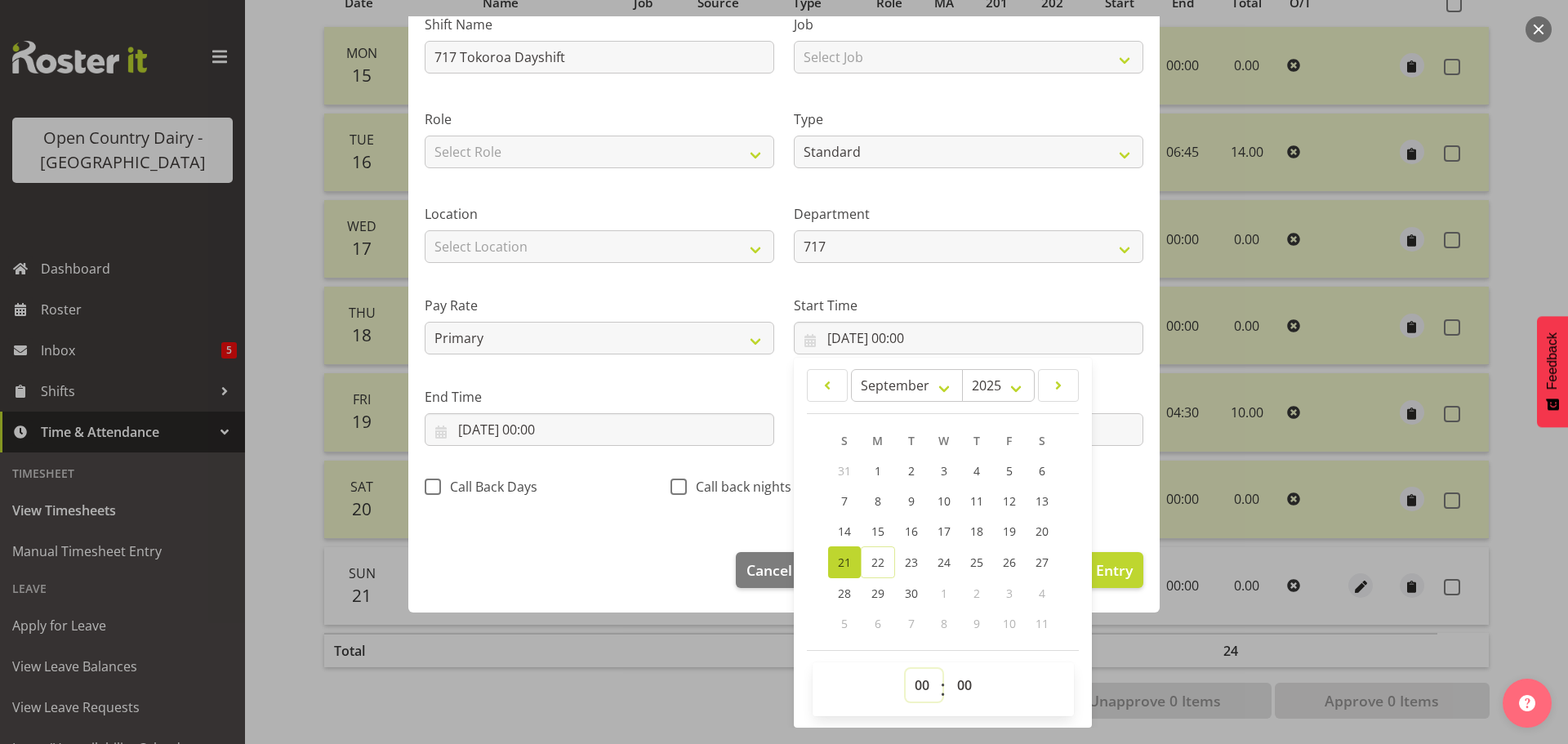
click at [928, 689] on select "00 01 02 03 04 05 06 07 08 09 10 11 12 13 14 15 16 17 18 19 20 21 22 23" at bounding box center [924, 685] width 37 height 33
click at [906, 669] on select "00 01 02 03 04 05 06 07 08 09 10 11 12 13 14 15 16 17 18 19 20 21 22 23" at bounding box center [924, 685] width 37 height 33
drag, startPoint x: 945, startPoint y: 686, endPoint x: 945, endPoint y: 670, distance: 16.0
click at [948, 686] on select "00 01 02 03 04 05 06 07 08 09 10 11 12 13 14 15 16 17 18 19 20 21 22 23 24 25 2…" at bounding box center [967, 685] width 37 height 33
click at [948, 669] on select "00 01 02 03 04 05 06 07 08 09 10 11 12 13 14 15 16 17 18 19 20 21 22 23 24 25 2…" at bounding box center [967, 685] width 37 height 33
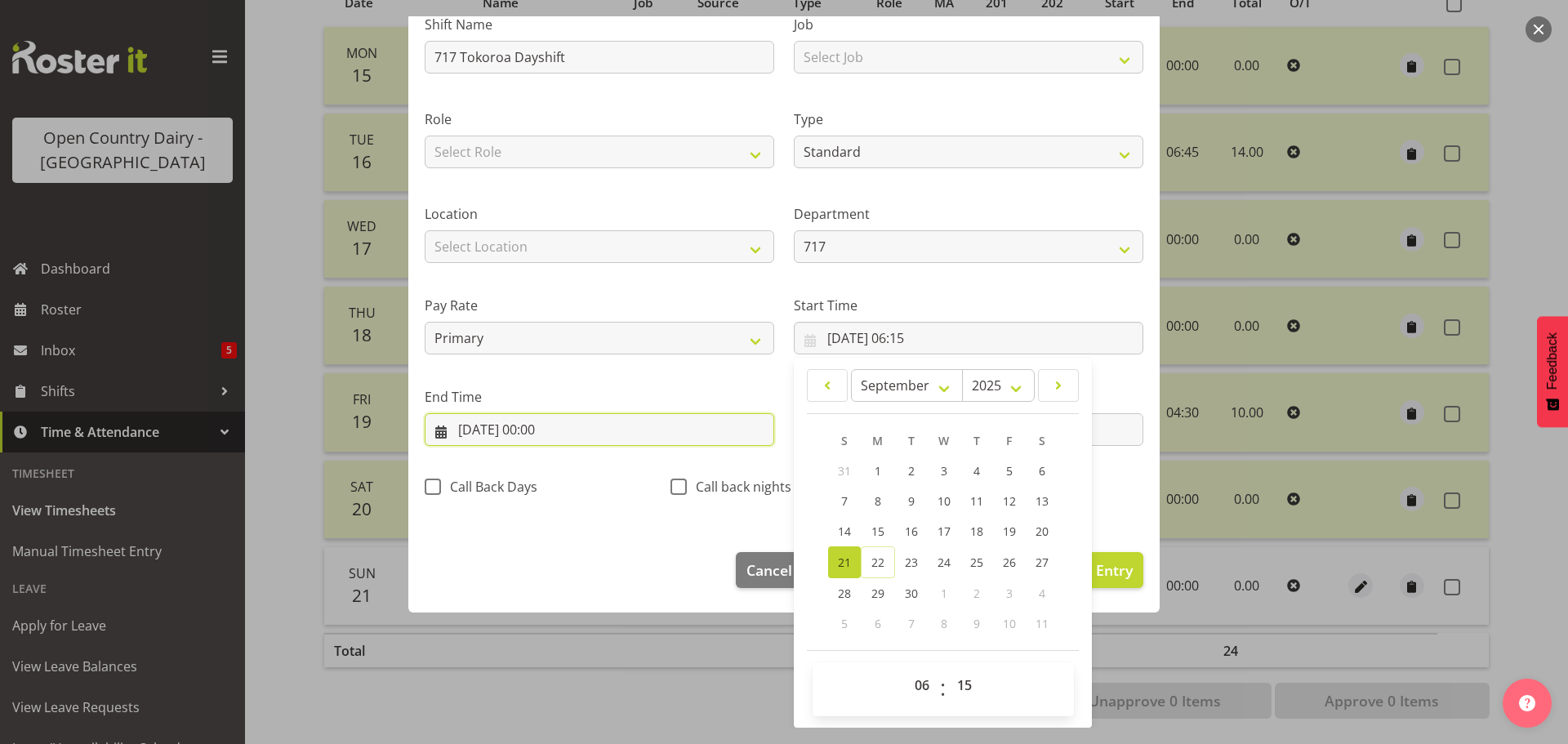
click at [510, 430] on input "21/09/2025, 00:00" at bounding box center [599, 429] width 349 height 33
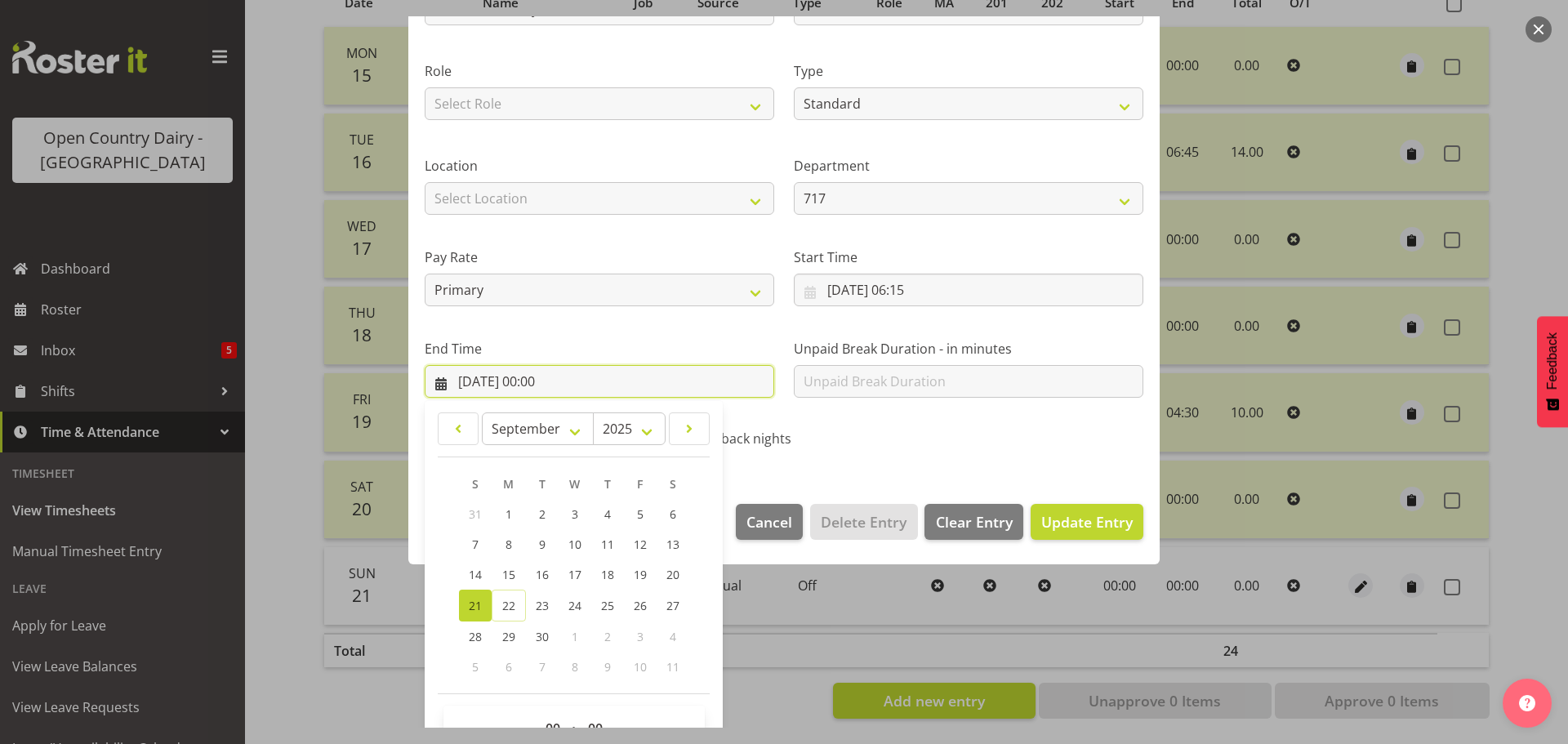
scroll to position [221, 0]
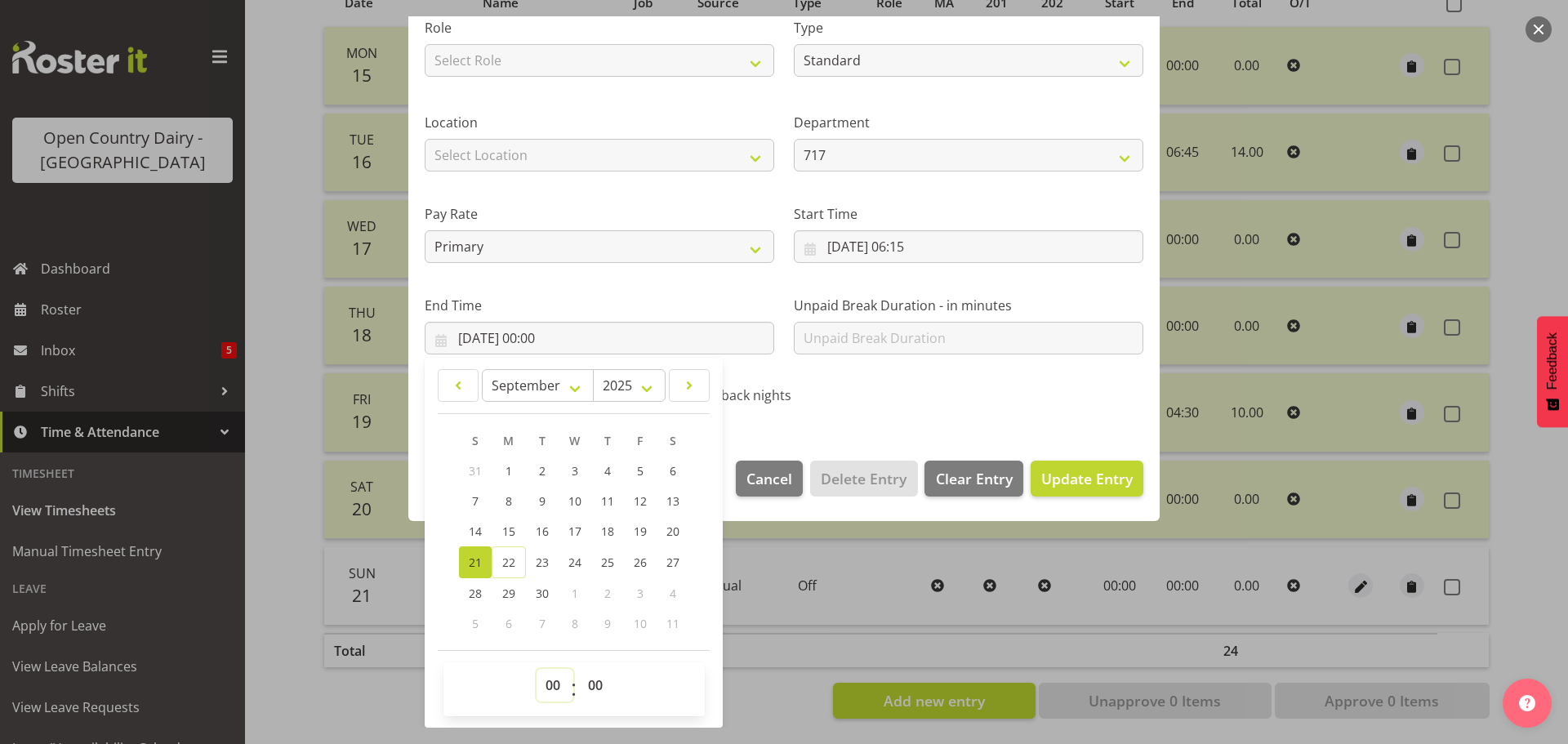
click at [551, 679] on select "00 01 02 03 04 05 06 07 08 09 10 11 12 13 14 15 16 17 18 19 20 21 22 23" at bounding box center [555, 685] width 37 height 33
click at [536, 669] on select "00 01 02 03 04 05 06 07 08 09 10 11 12 13 14 15 16 17 18 19 20 21 22 23" at bounding box center [555, 685] width 37 height 33
click at [594, 677] on select "00 01 02 03 04 05 06 07 08 09 10 11 12 13 14 15 16 17 18 19 20 21 22 23 24 25 2…" at bounding box center [597, 685] width 37 height 33
click at [579, 669] on select "00 01 02 03 04 05 06 07 08 09 10 11 12 13 14 15 16 17 18 19 20 21 22 23 24 25 2…" at bounding box center [597, 685] width 37 height 33
click at [1086, 485] on span "Update Entry" at bounding box center [1087, 478] width 92 height 19
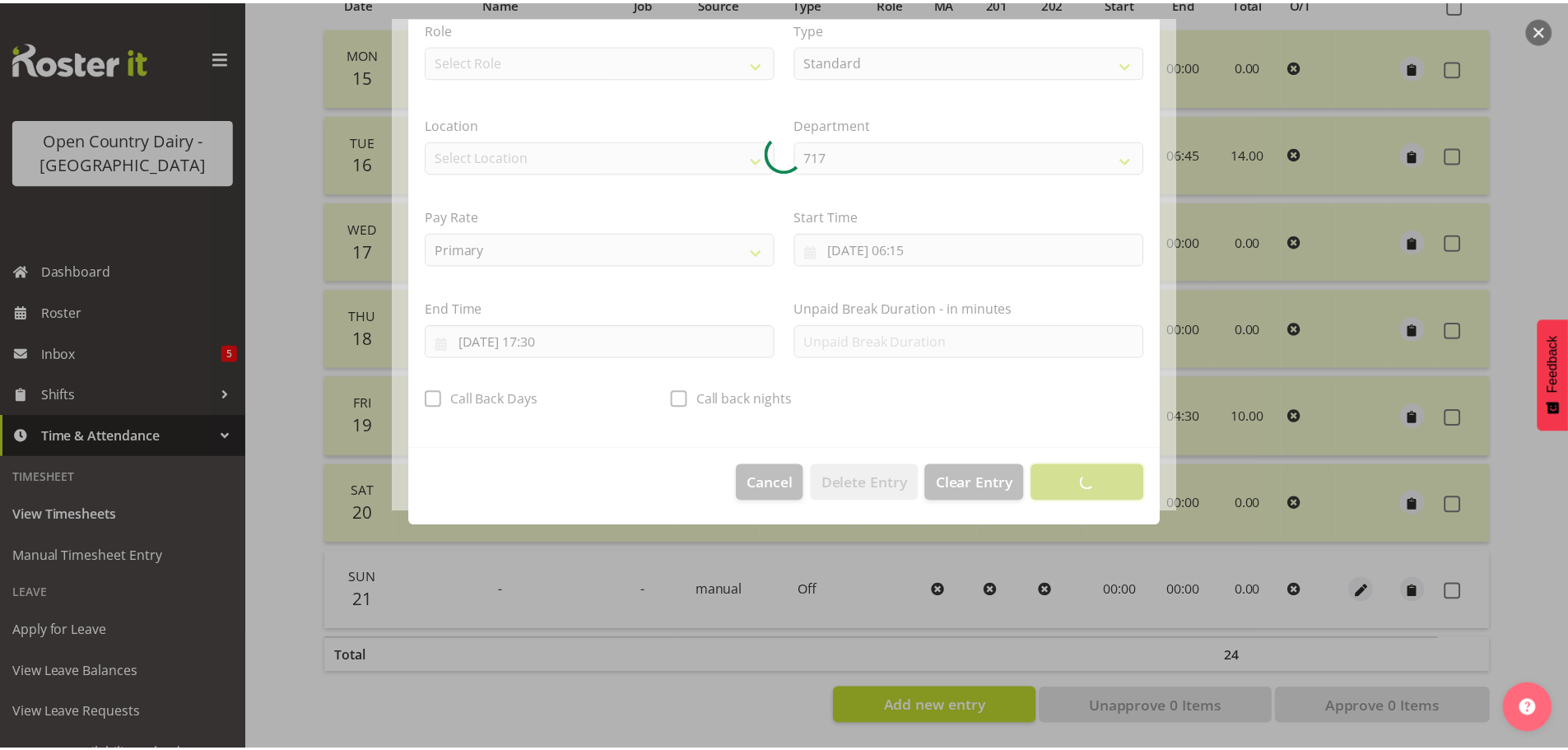
scroll to position [15, 0]
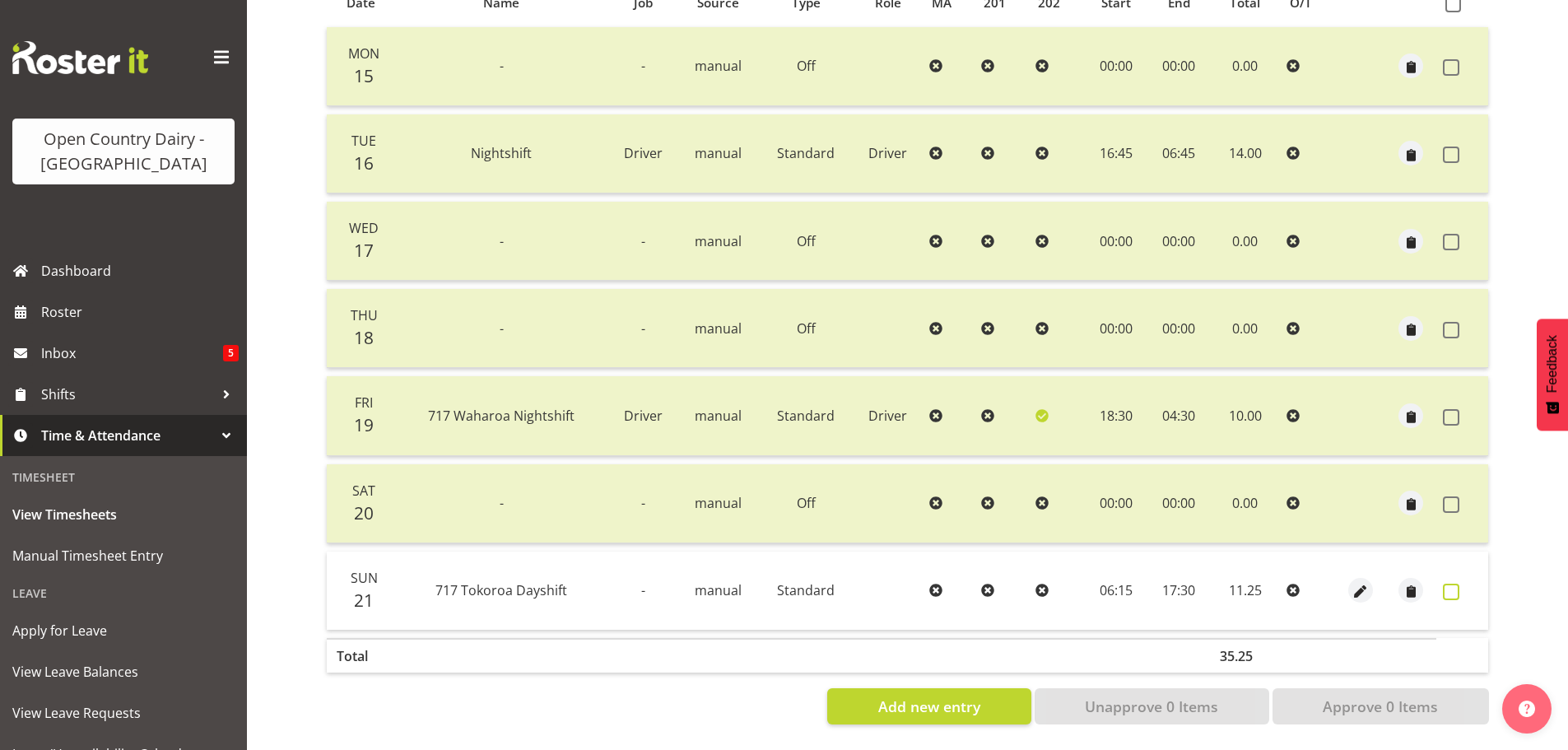
click at [1448, 584] on span at bounding box center [1451, 592] width 17 height 17
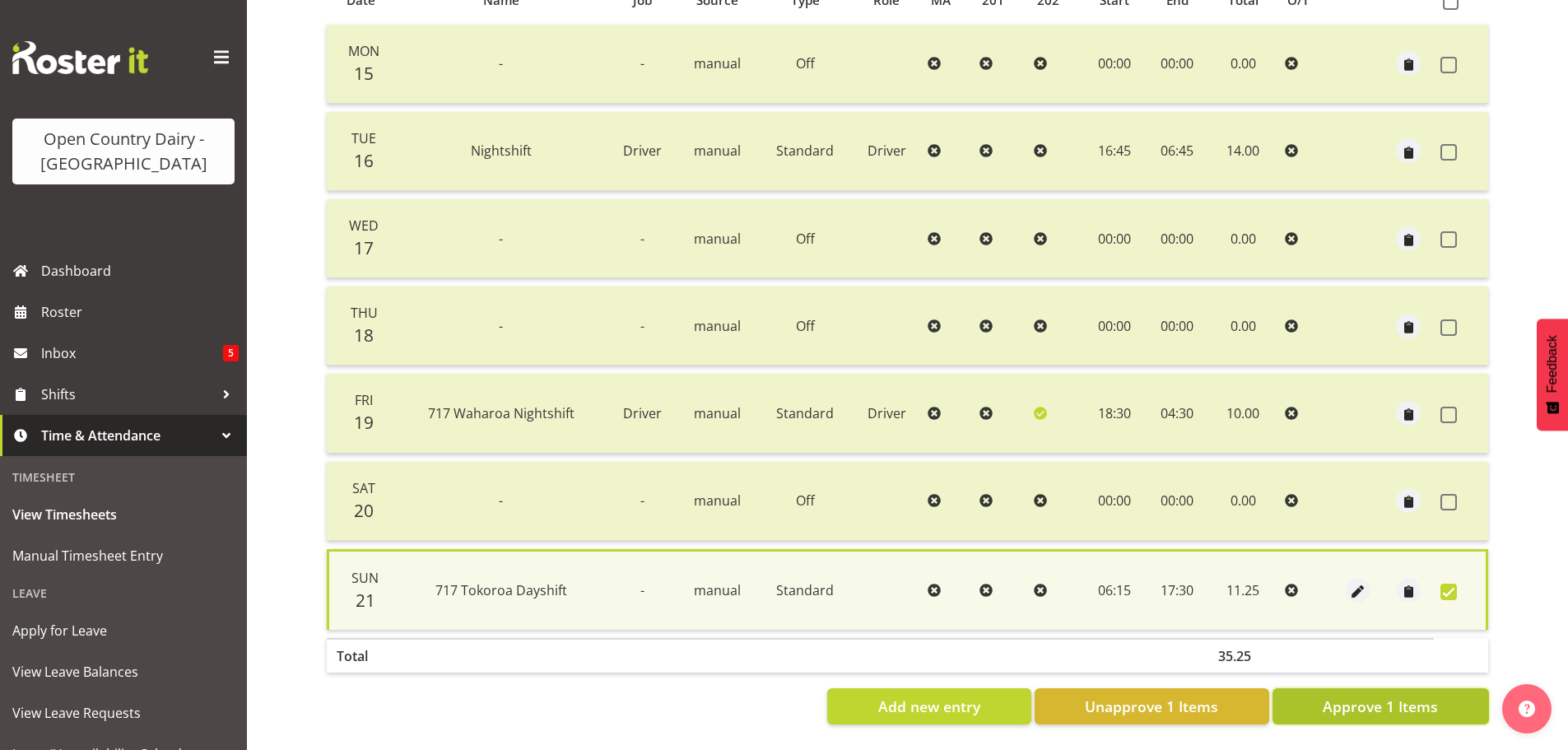
click at [1344, 712] on button "Approve 1 Items" at bounding box center [1380, 705] width 216 height 36
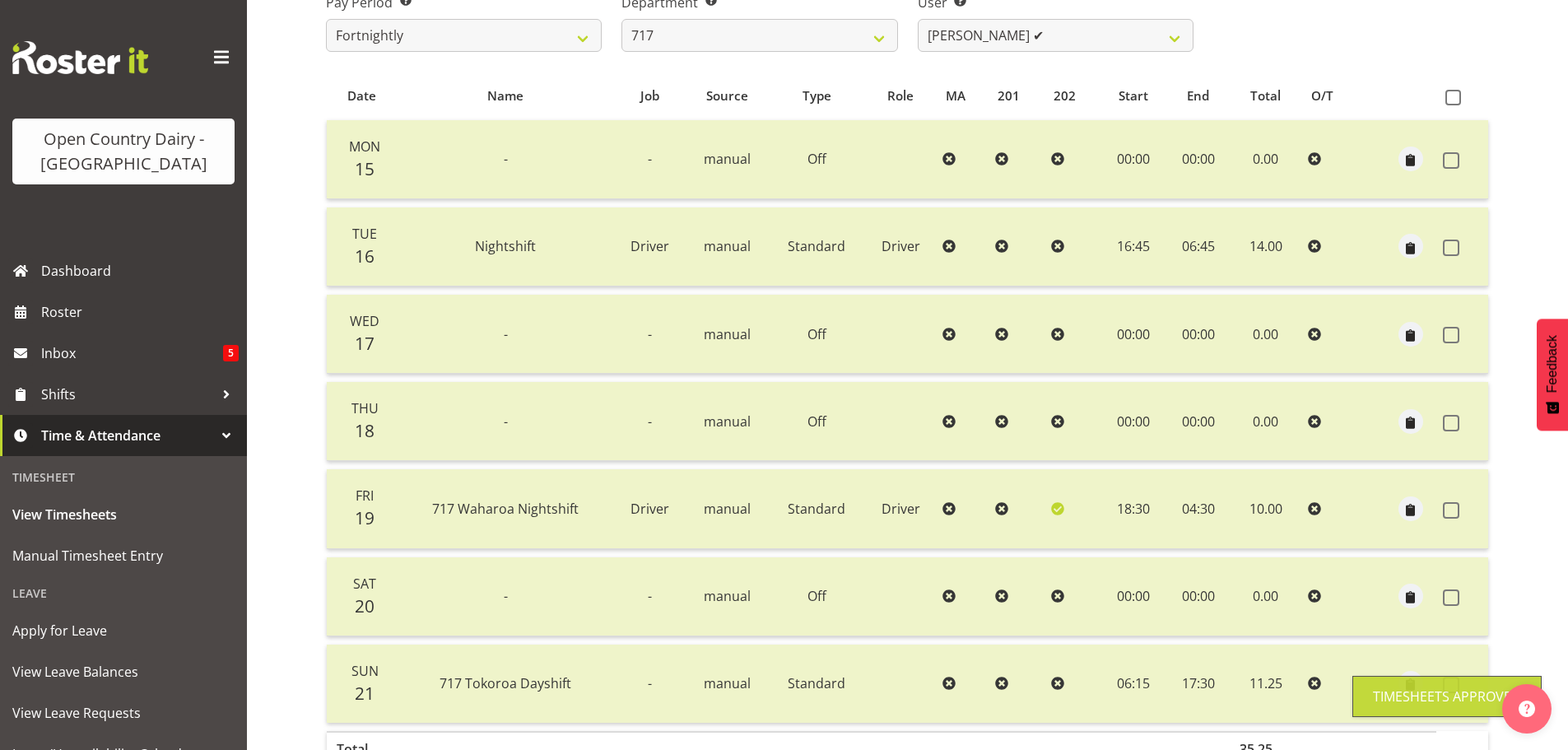
scroll to position [66, 0]
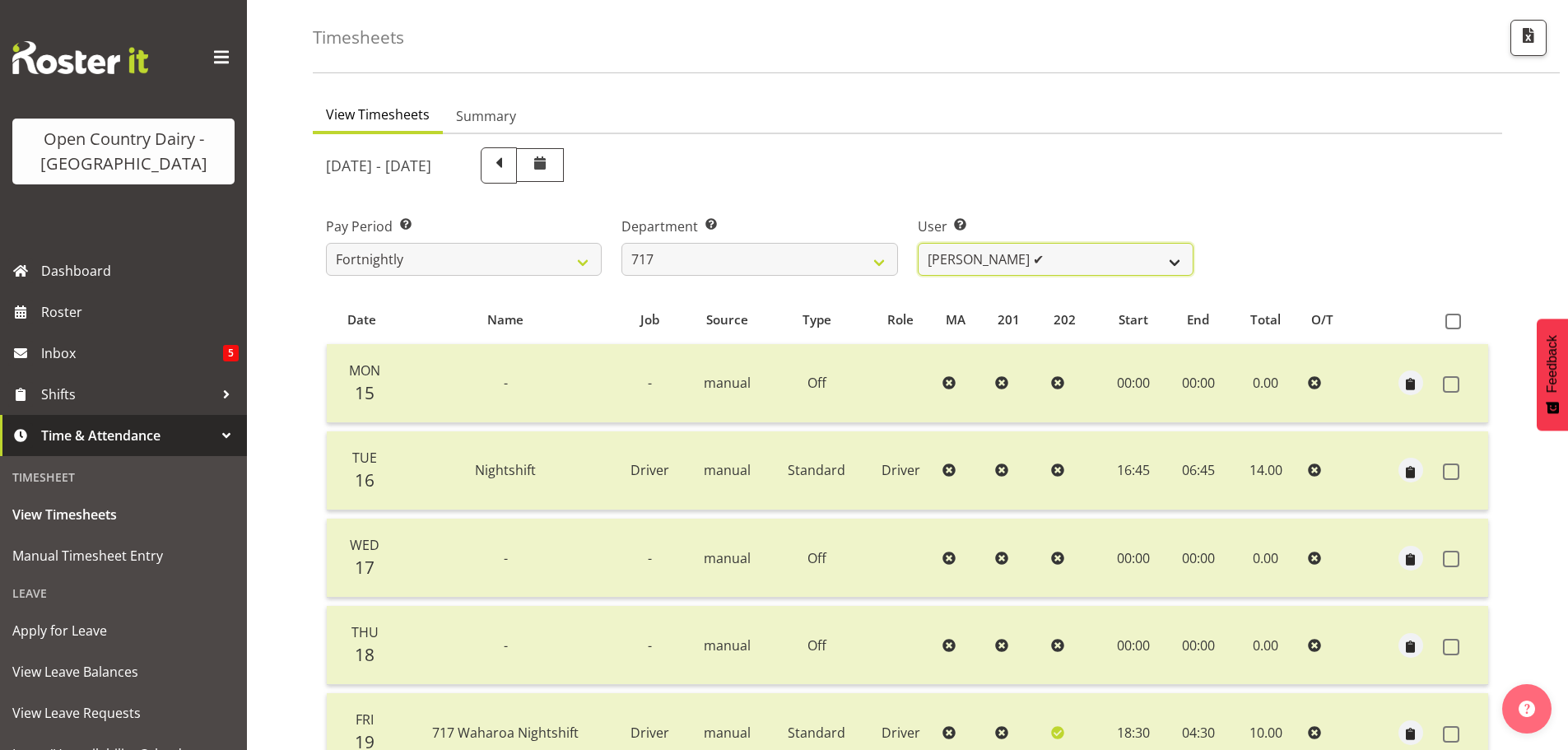
click at [1029, 265] on select "Daryl Wrigley ✔ Dodge Lindsay Laing ❌ Eric Stothers ❌ Jeff Anderson ❌" at bounding box center [1056, 259] width 276 height 33
click at [918, 243] on select "Daryl Wrigley ✔ Dodge Lindsay Laing ❌ Eric Stothers ❌ Jeff Anderson ❌" at bounding box center [1056, 259] width 276 height 33
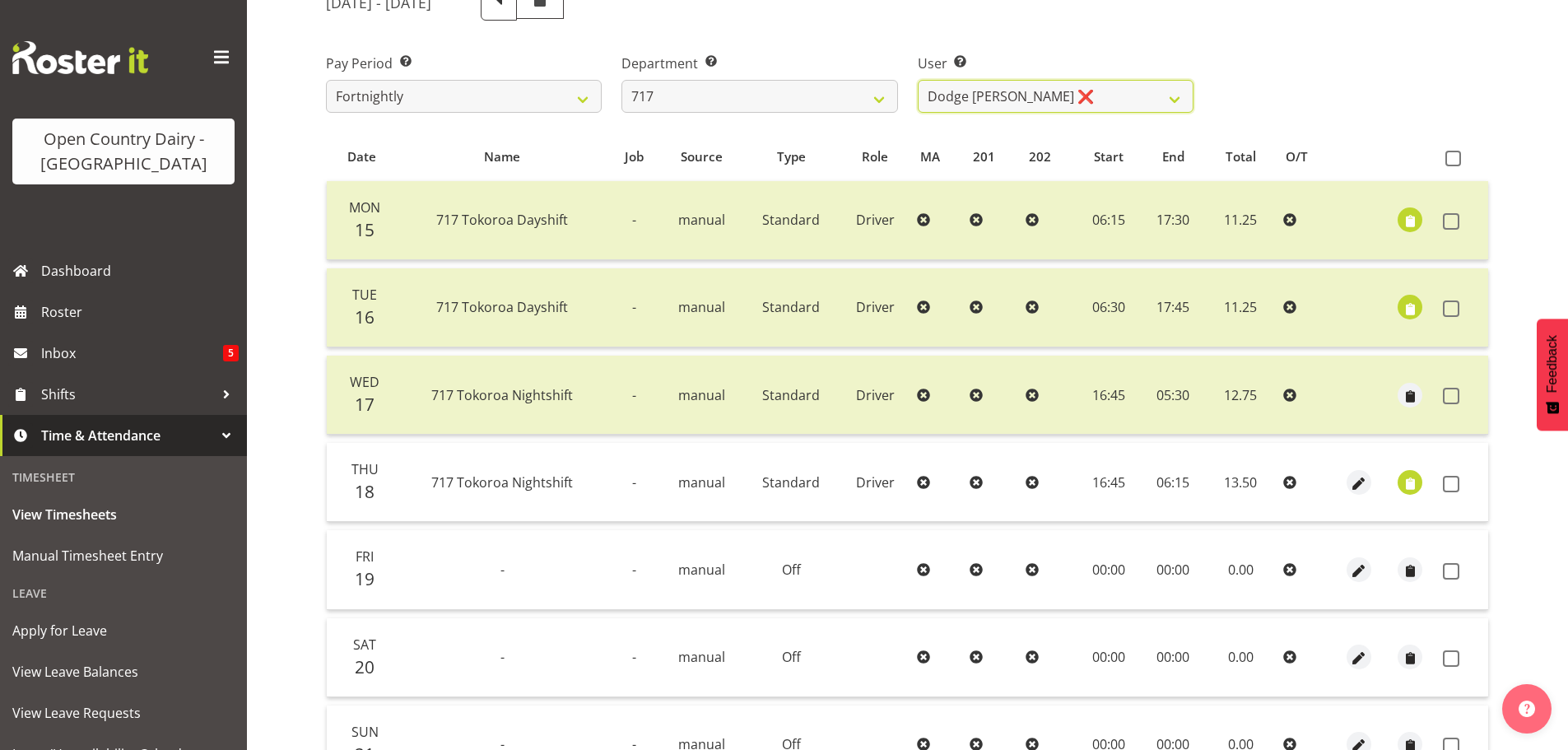
scroll to position [230, 0]
click at [1450, 480] on span at bounding box center [1451, 483] width 17 height 17
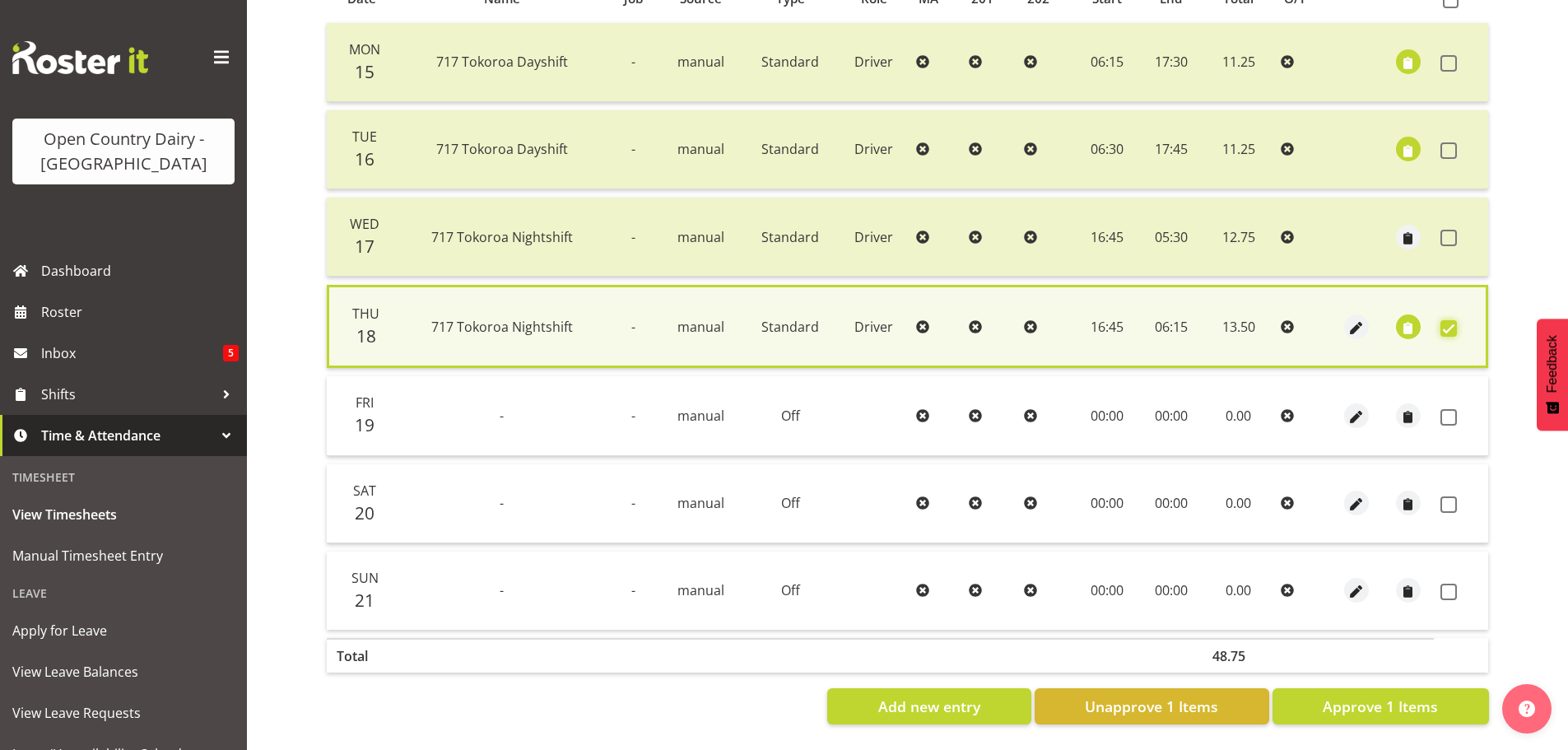
scroll to position [399, 0]
click at [1444, 409] on span at bounding box center [1449, 418] width 17 height 17
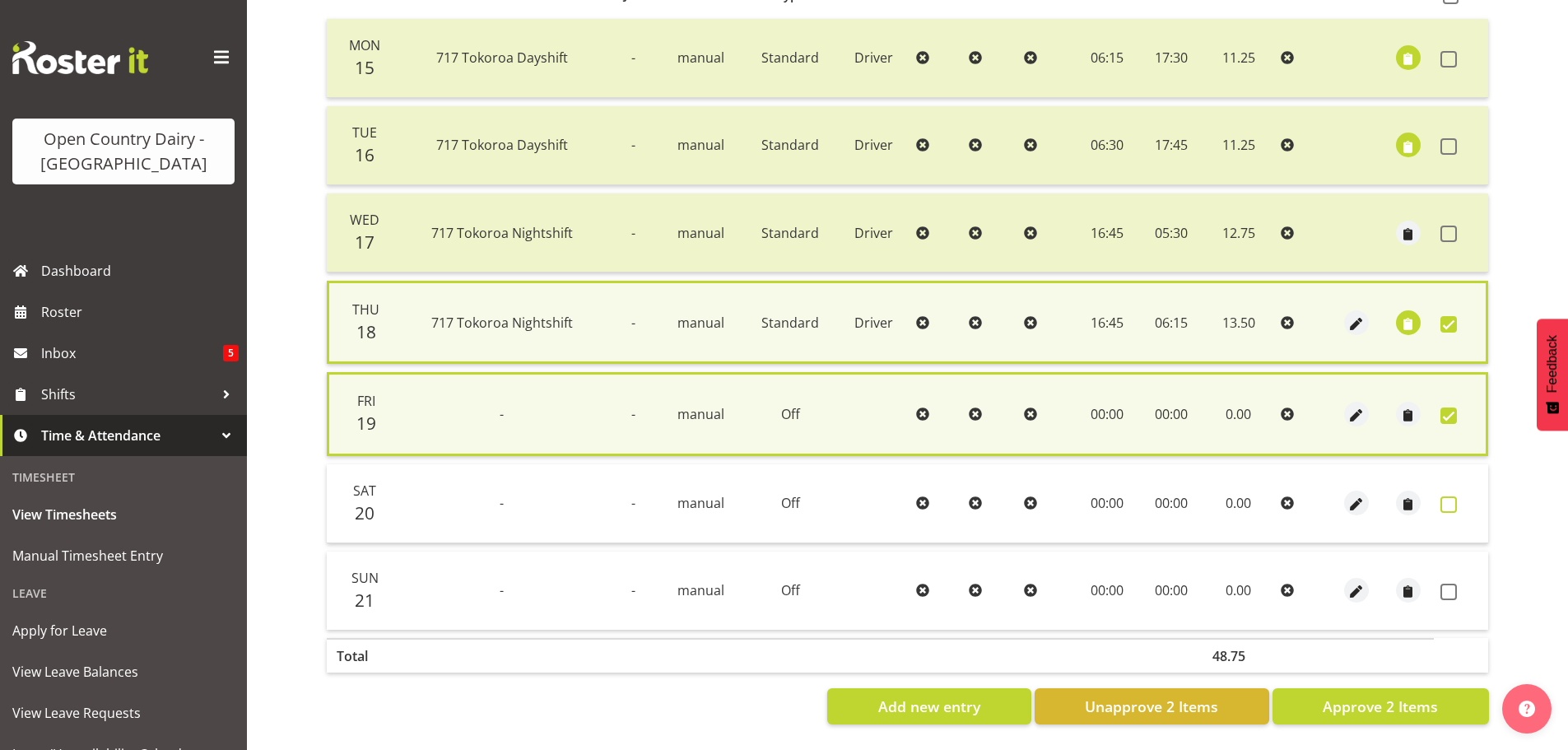
click at [1448, 496] on span at bounding box center [1449, 504] width 17 height 17
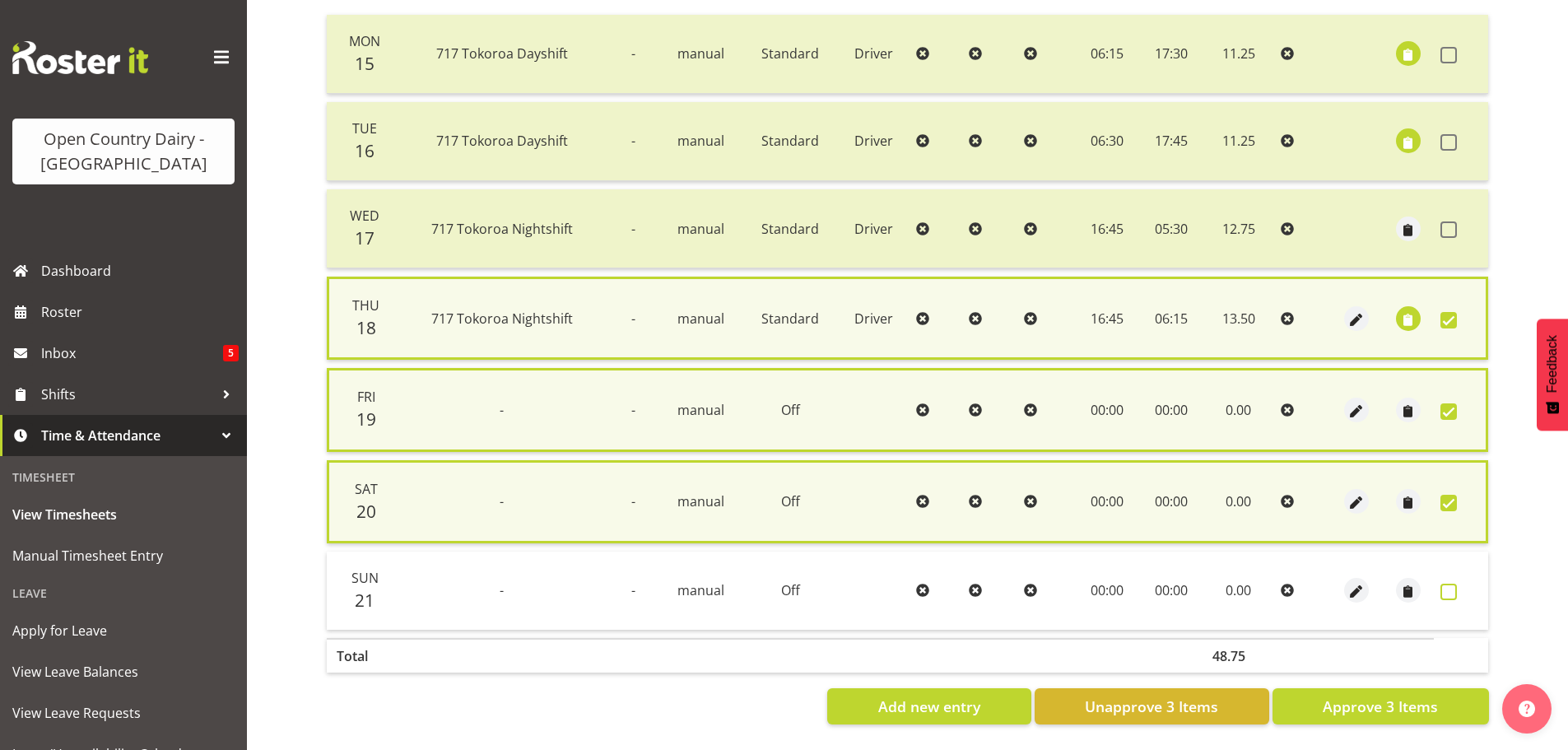
click at [1441, 584] on span at bounding box center [1449, 592] width 17 height 17
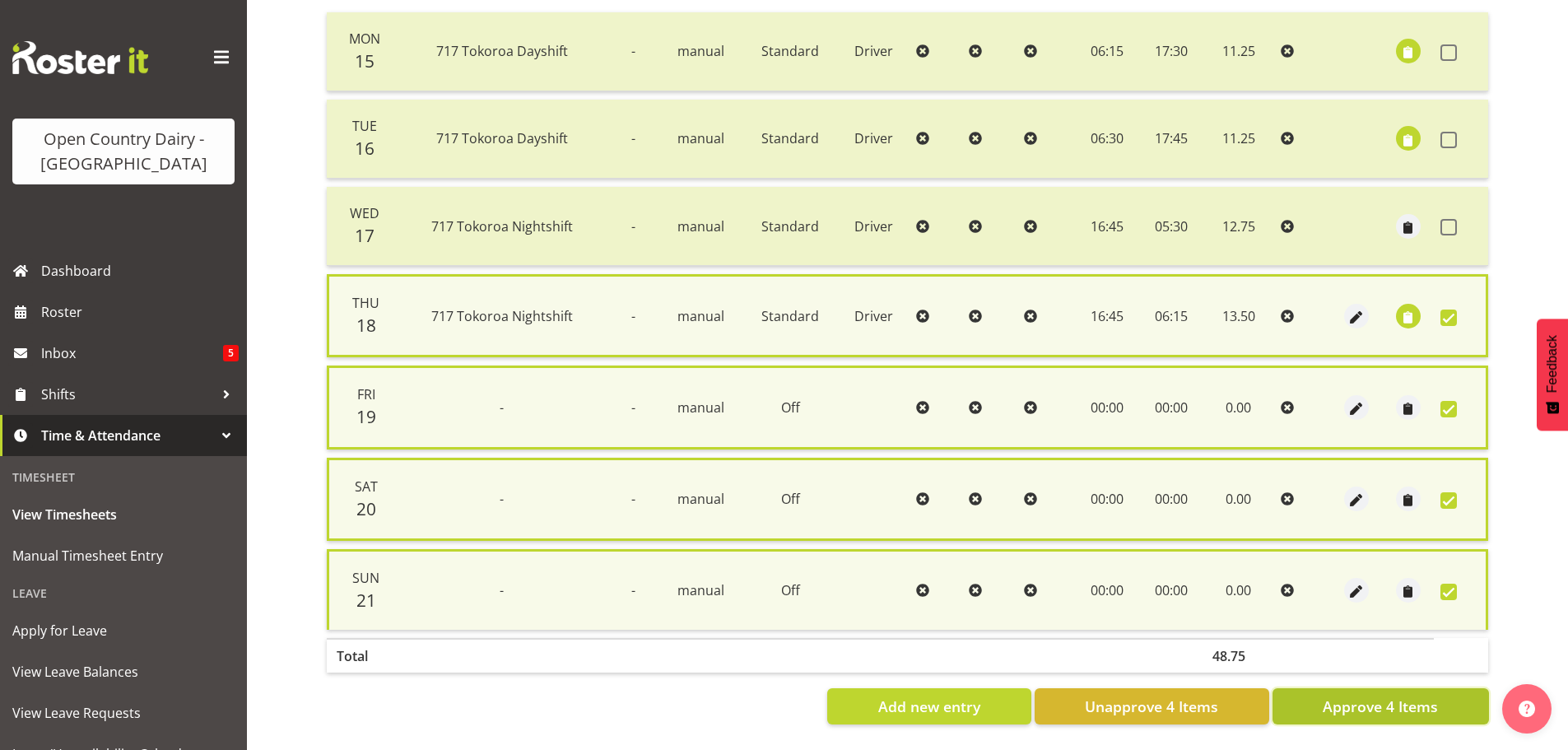
click at [1371, 692] on button "Approve 4 Items" at bounding box center [1380, 705] width 216 height 36
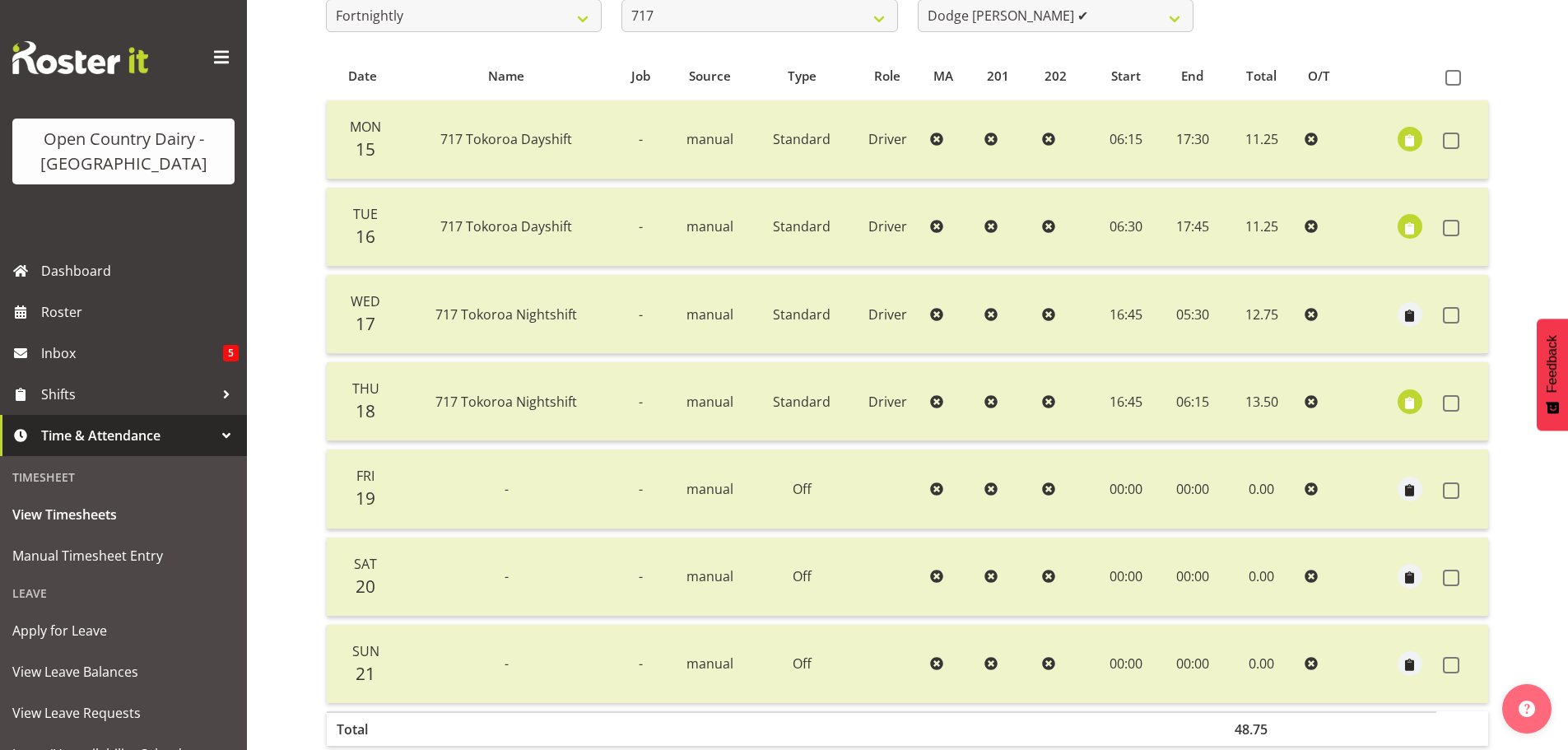
scroll to position [230, 0]
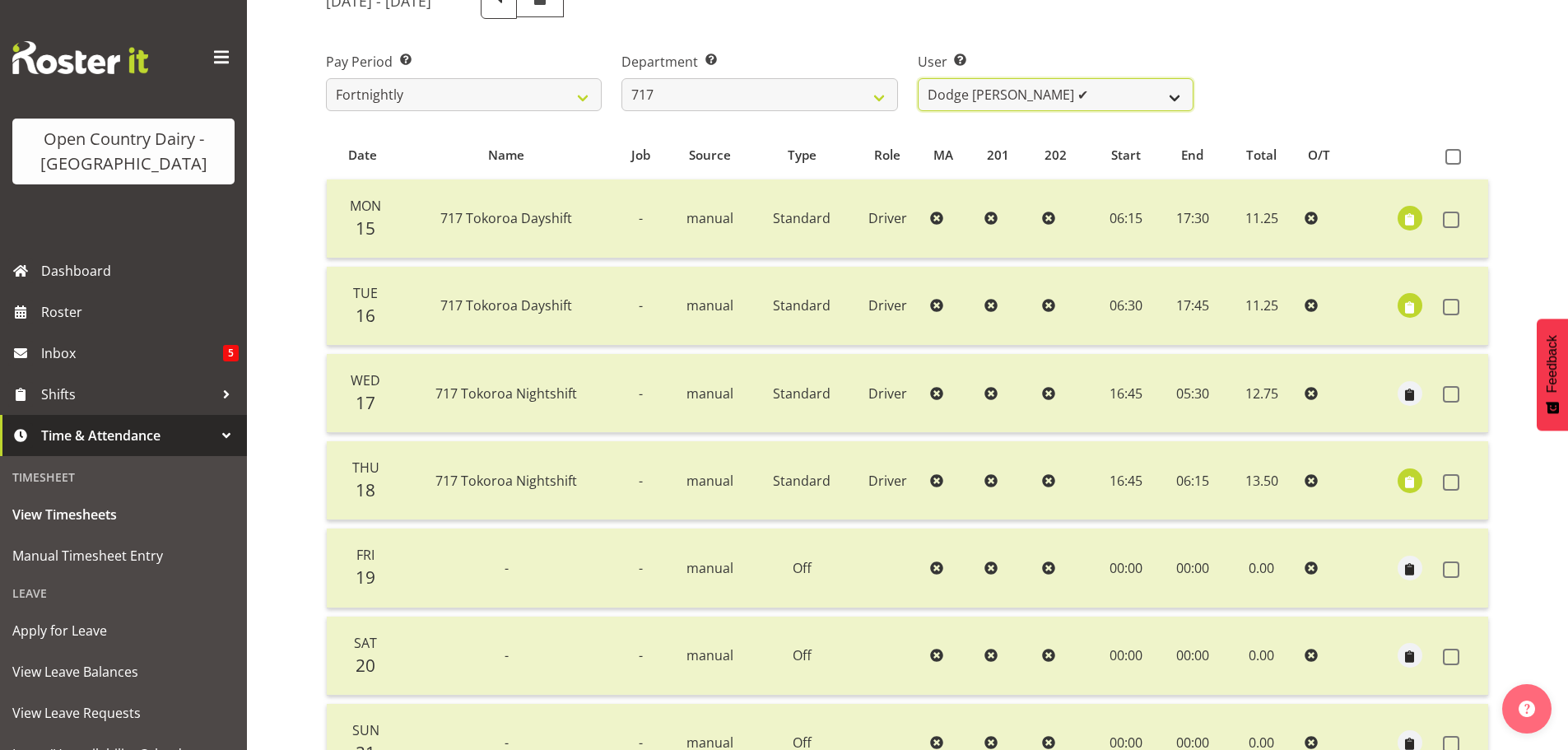
click at [1031, 103] on select "Daryl Wrigley ✔ Dodge Lindsay Laing ✔ Eric Stothers ❌ Jeff Anderson ❌" at bounding box center [1056, 94] width 276 height 33
click at [918, 78] on select "Daryl Wrigley ✔ Dodge Lindsay Laing ✔ Eric Stothers ❌ Jeff Anderson ❌" at bounding box center [1056, 94] width 276 height 33
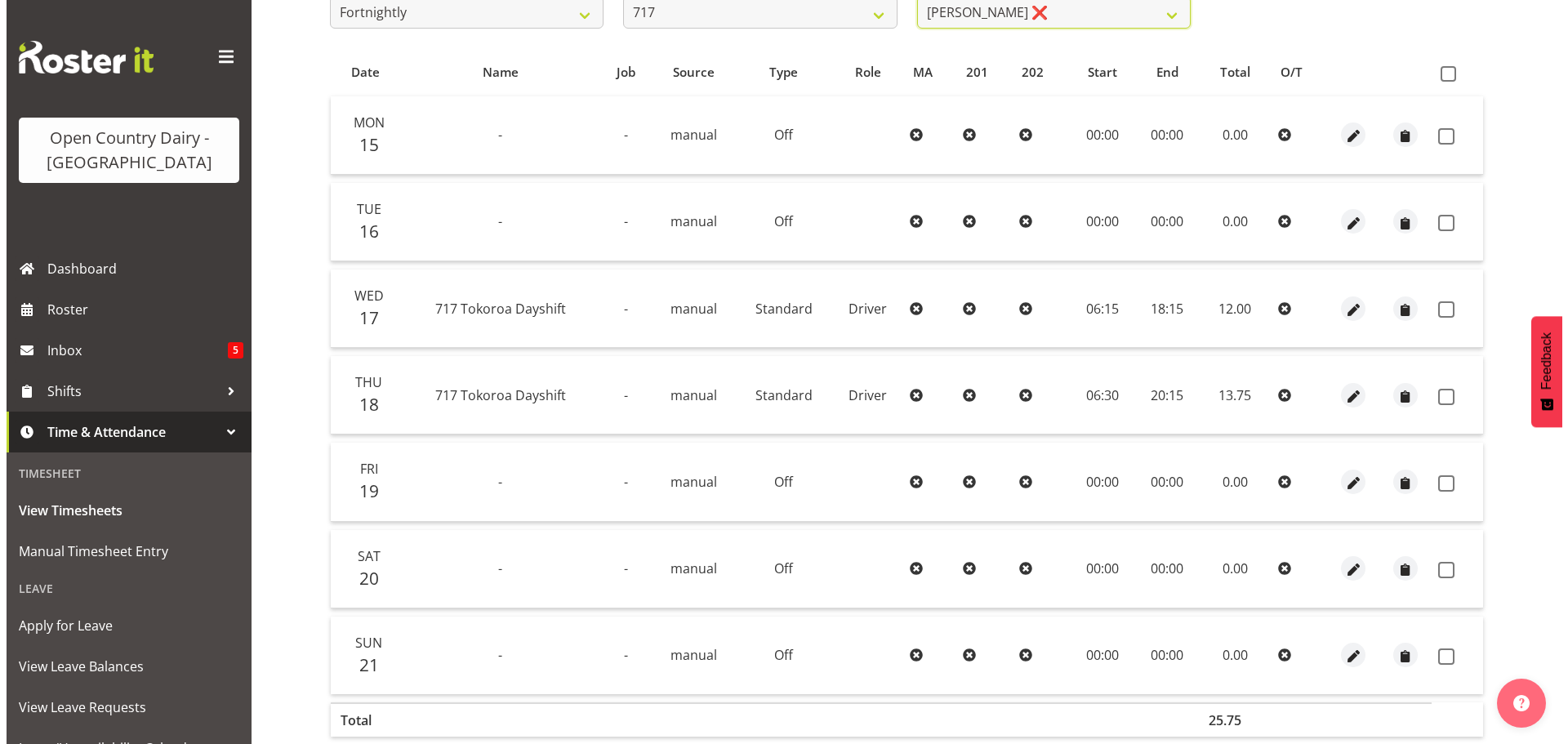
scroll to position [392, 0]
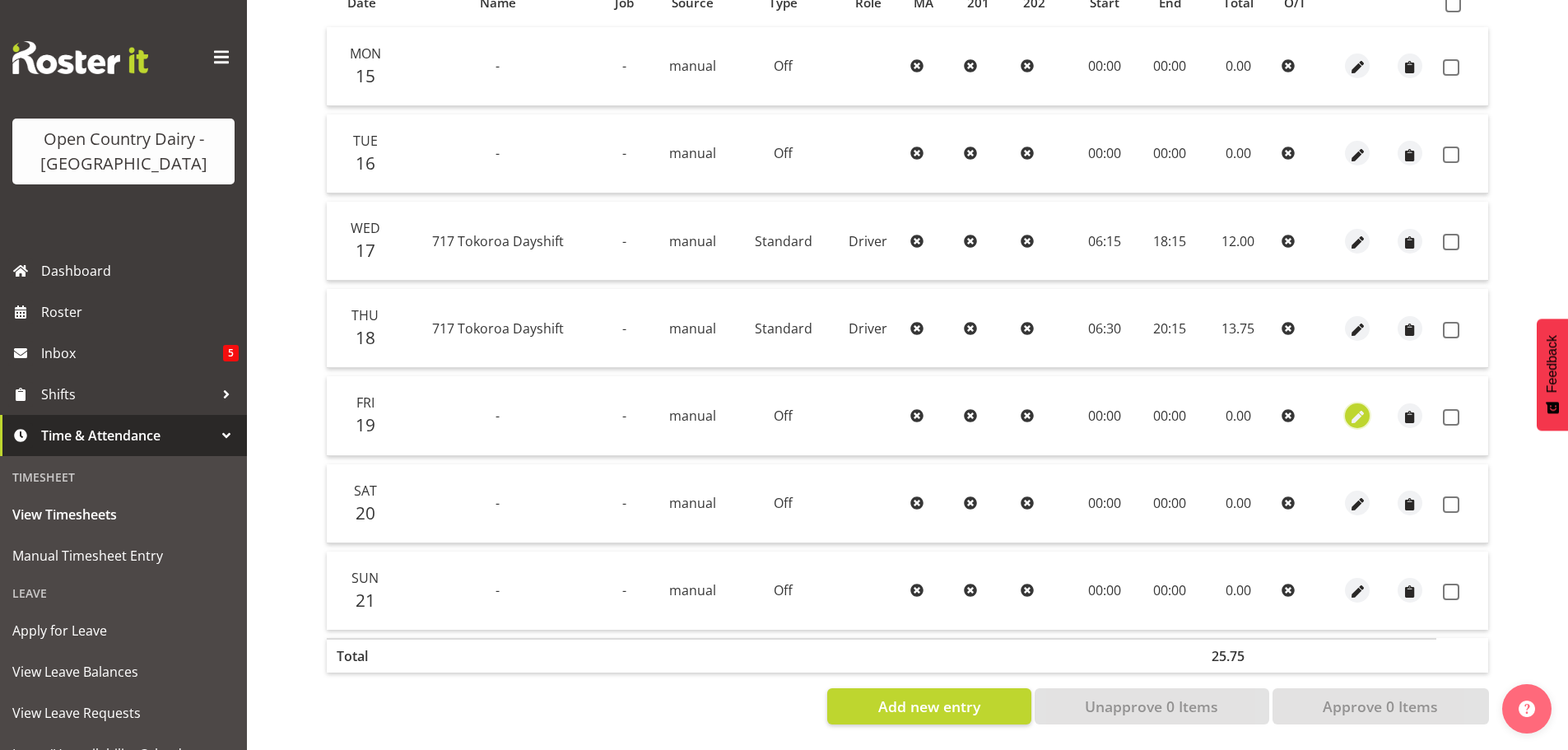
click at [1357, 408] on span "button" at bounding box center [1358, 417] width 19 height 19
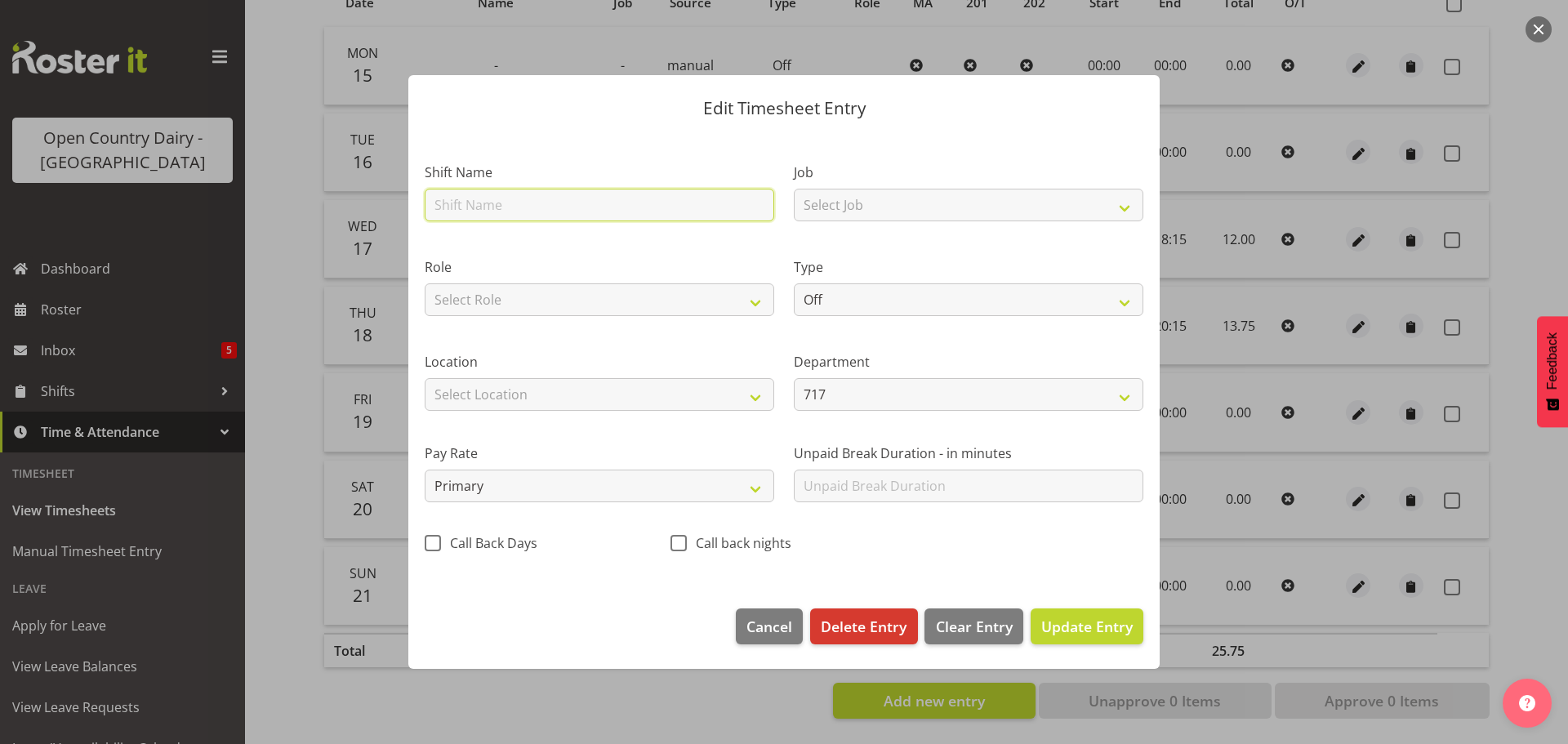
click at [525, 201] on input "text" at bounding box center [599, 204] width 349 height 33
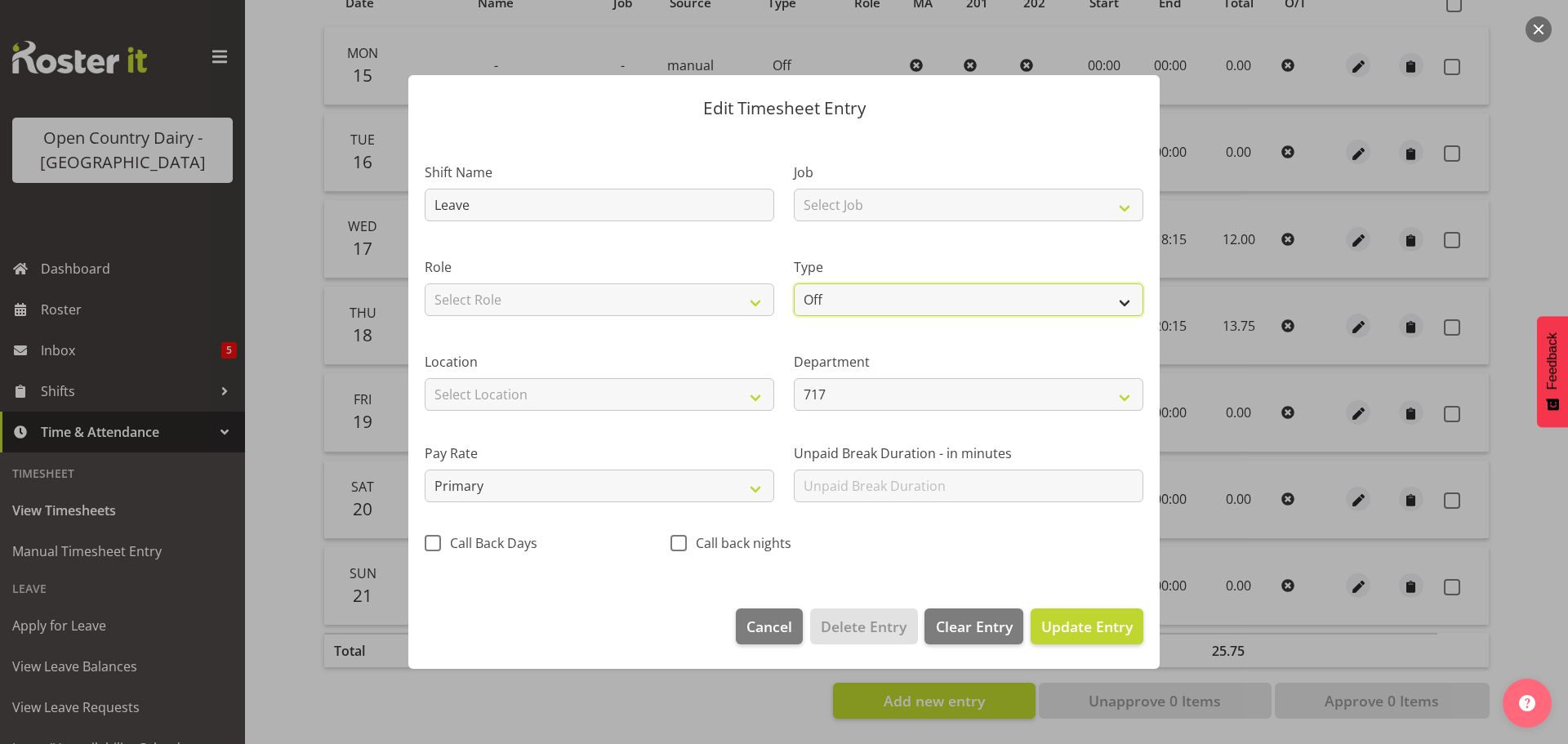
click at [817, 296] on select "Off Standard Public Holiday Public Holiday (Worked) Day In Lieu Annual Leave Si…" at bounding box center [968, 299] width 349 height 33
click at [794, 284] on select "Off Standard Public Holiday Public Holiday (Worked) Day In Lieu Annual Leave Si…" at bounding box center [968, 299] width 349 height 33
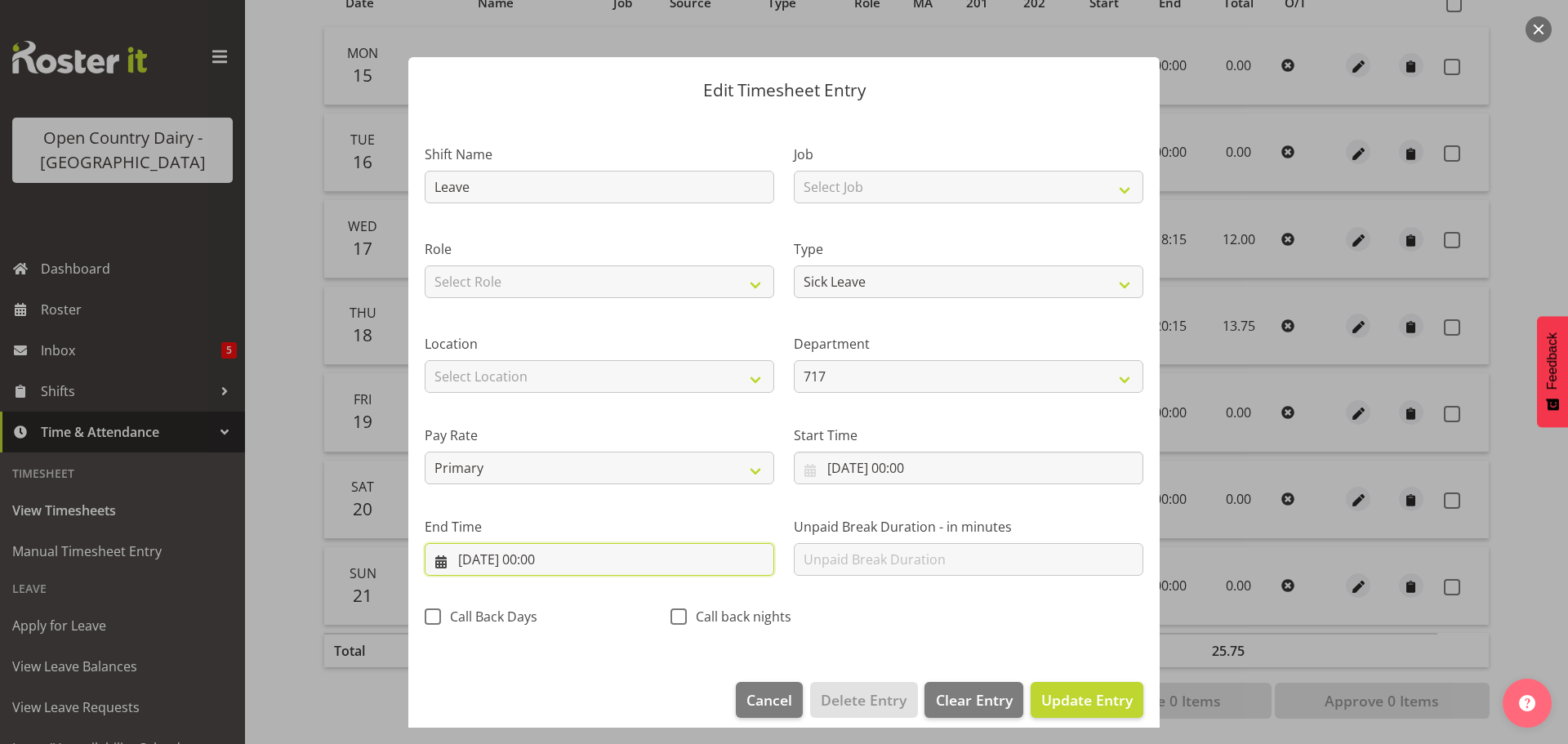
click at [636, 555] on input "19/09/2025, 00:00" at bounding box center [599, 559] width 349 height 33
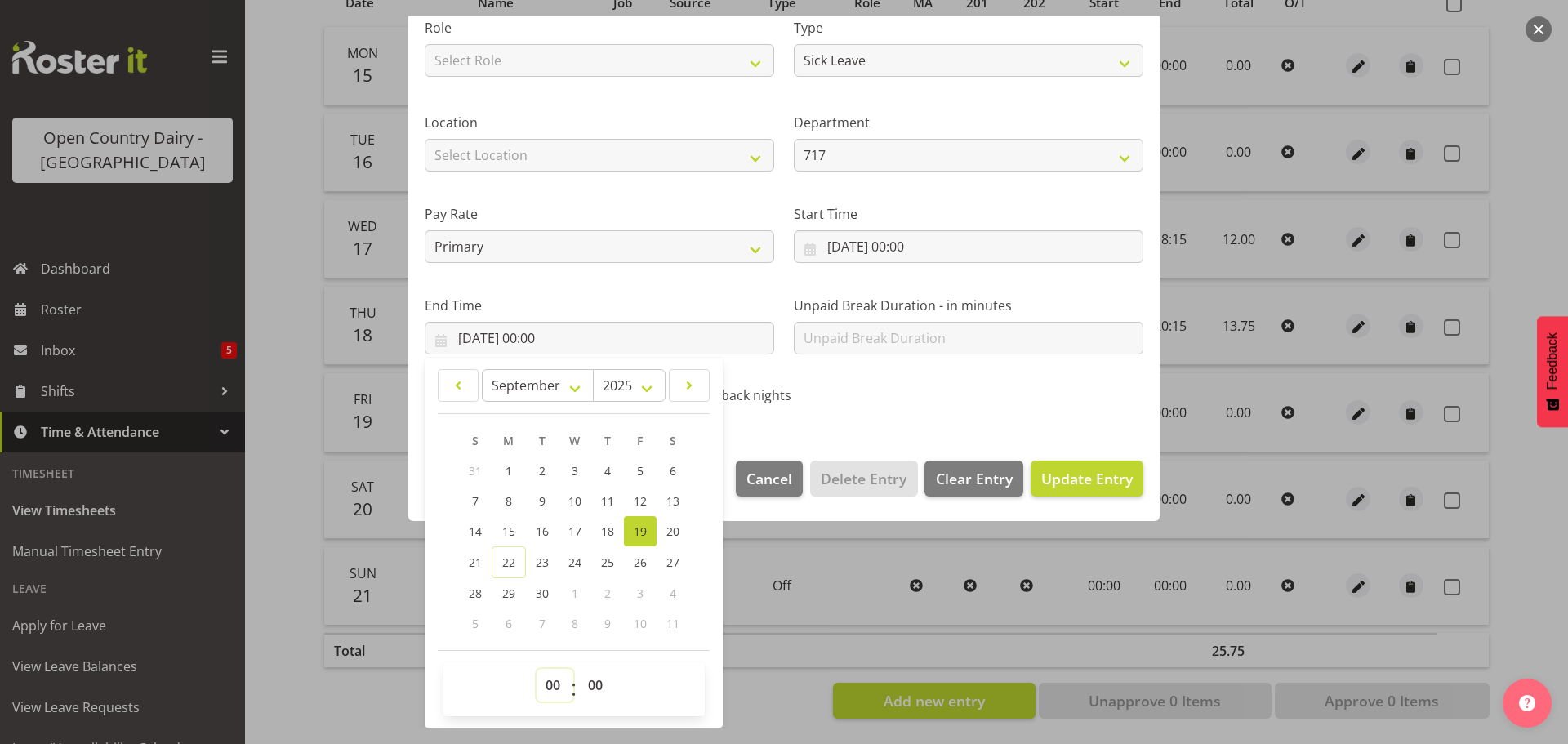
click at [551, 679] on select "00 01 02 03 04 05 06 07 08 09 10 11 12 13 14 15 16 17 18 19 20 21 22 23" at bounding box center [555, 685] width 37 height 33
click at [536, 669] on select "00 01 02 03 04 05 06 07 08 09 10 11 12 13 14 15 16 17 18 19 20 21 22 23" at bounding box center [555, 685] width 37 height 33
click at [605, 679] on select "00 01 02 03 04 05 06 07 08 09 10 11 12 13 14 15 16 17 18 19 20 21 22 23 24 25 2…" at bounding box center [597, 685] width 37 height 33
click at [579, 669] on select "00 01 02 03 04 05 06 07 08 09 10 11 12 13 14 15 16 17 18 19 20 21 22 23 24 25 2…" at bounding box center [597, 685] width 37 height 33
click at [1033, 462] on button "Update Entry" at bounding box center [1086, 478] width 113 height 36
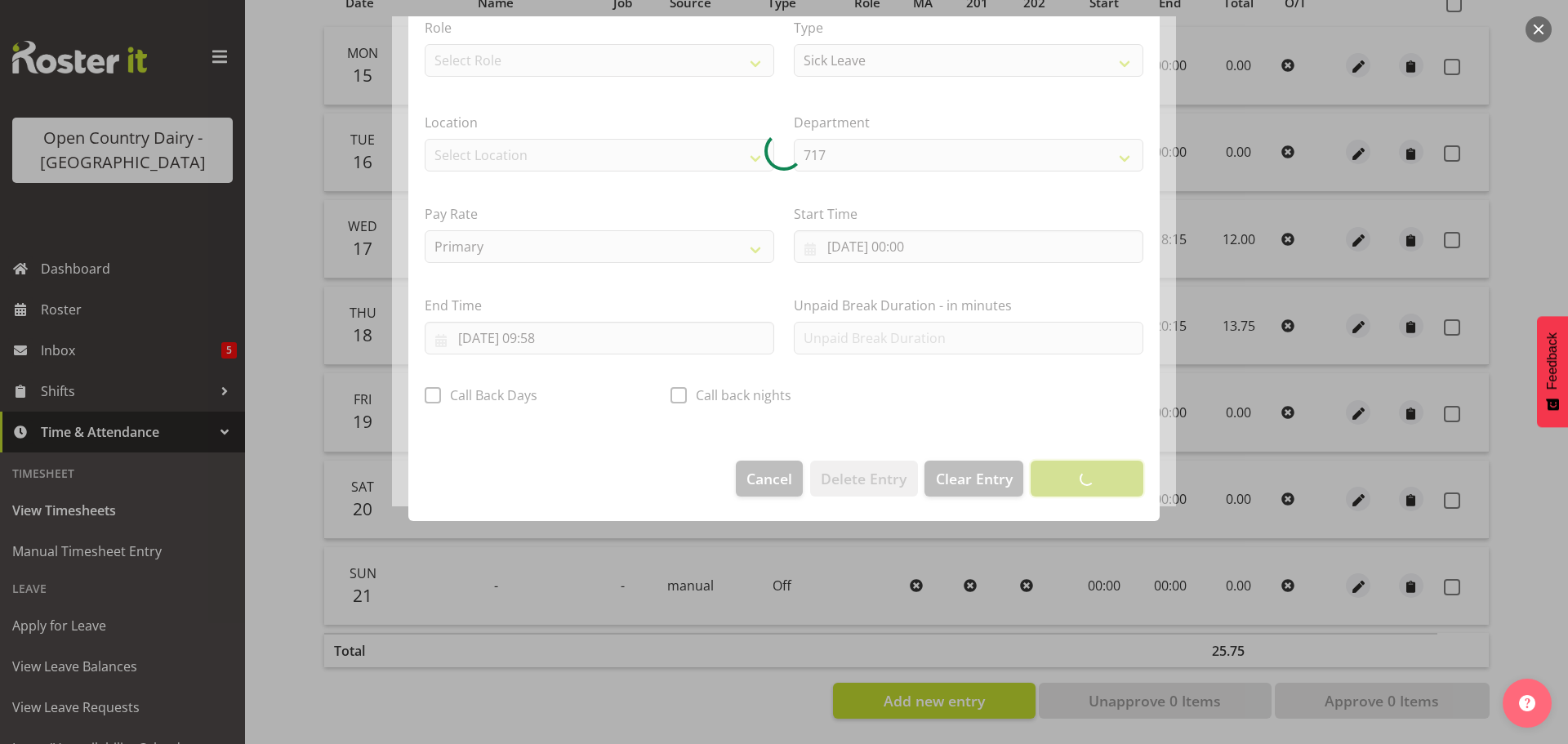
scroll to position [15, 0]
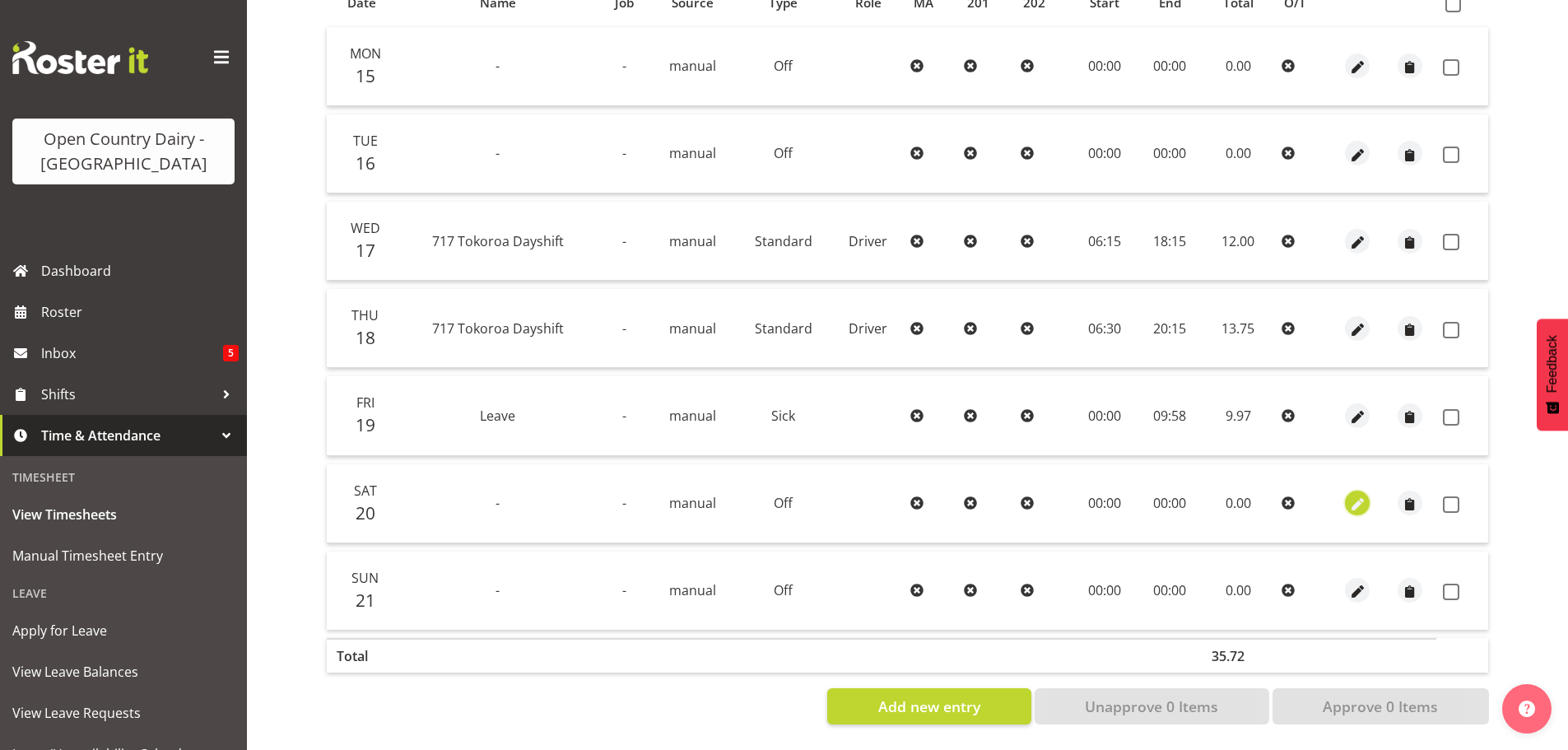
click at [1354, 498] on span "button" at bounding box center [1358, 504] width 19 height 19
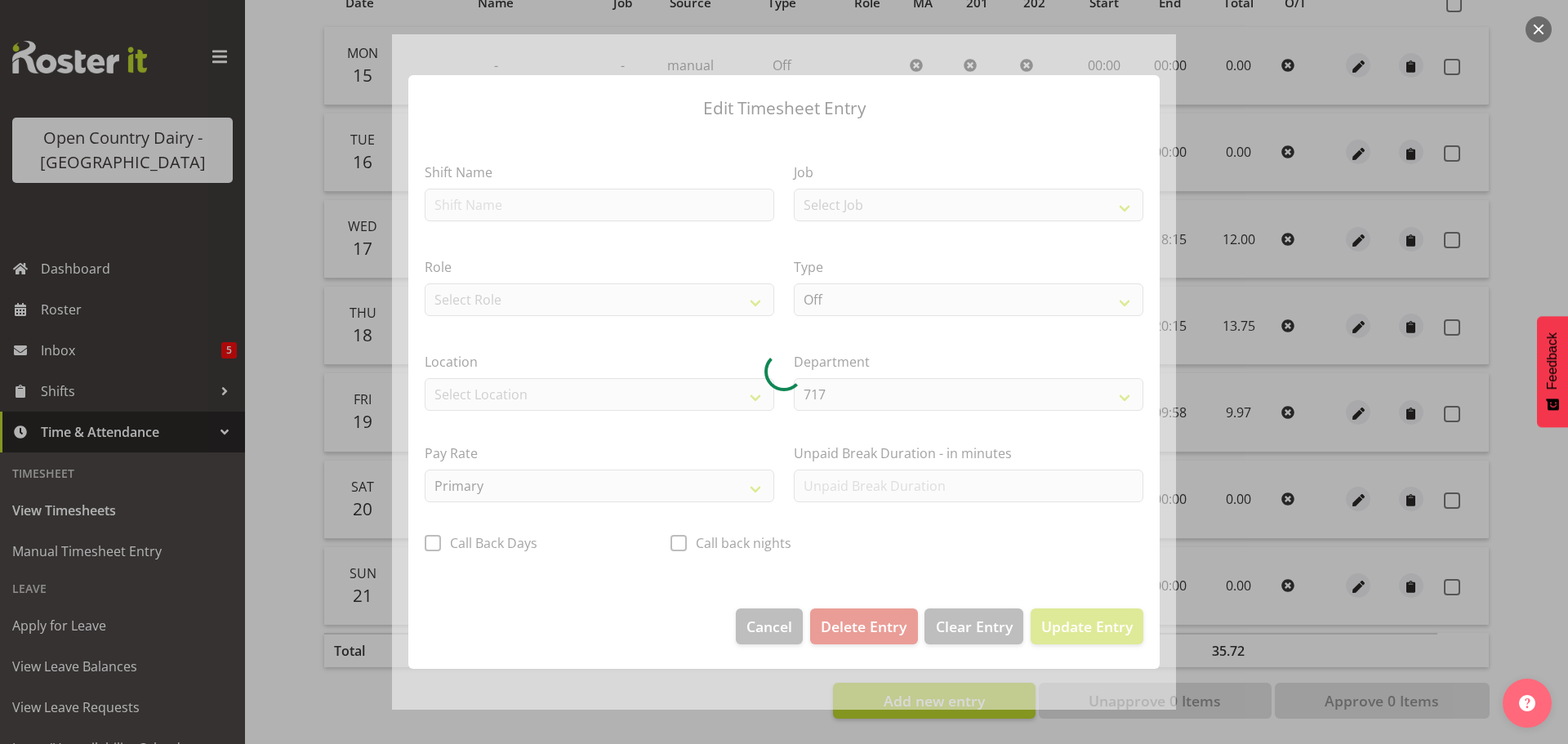
click at [460, 197] on div at bounding box center [784, 372] width 784 height 676
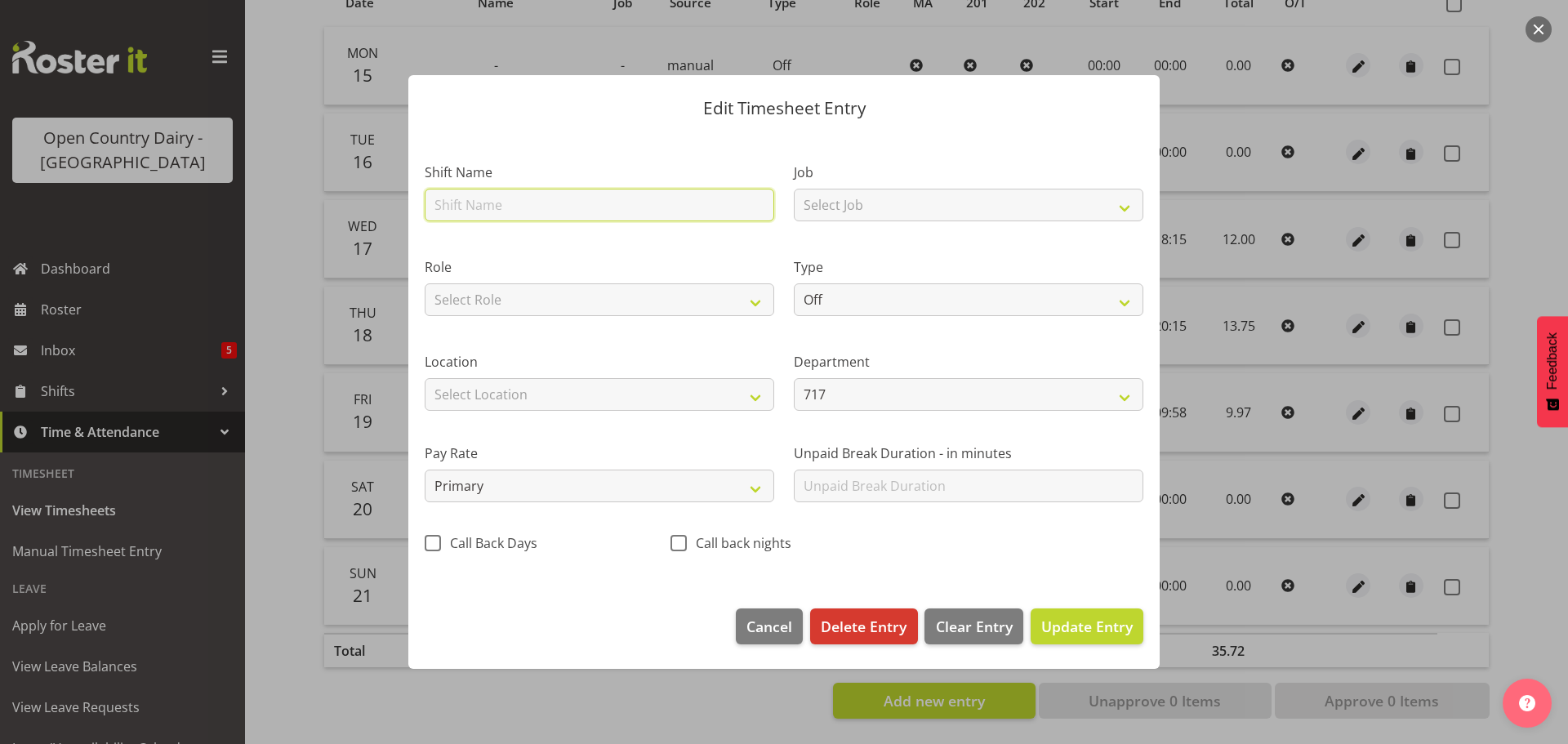
click at [475, 209] on input "text" at bounding box center [599, 204] width 349 height 33
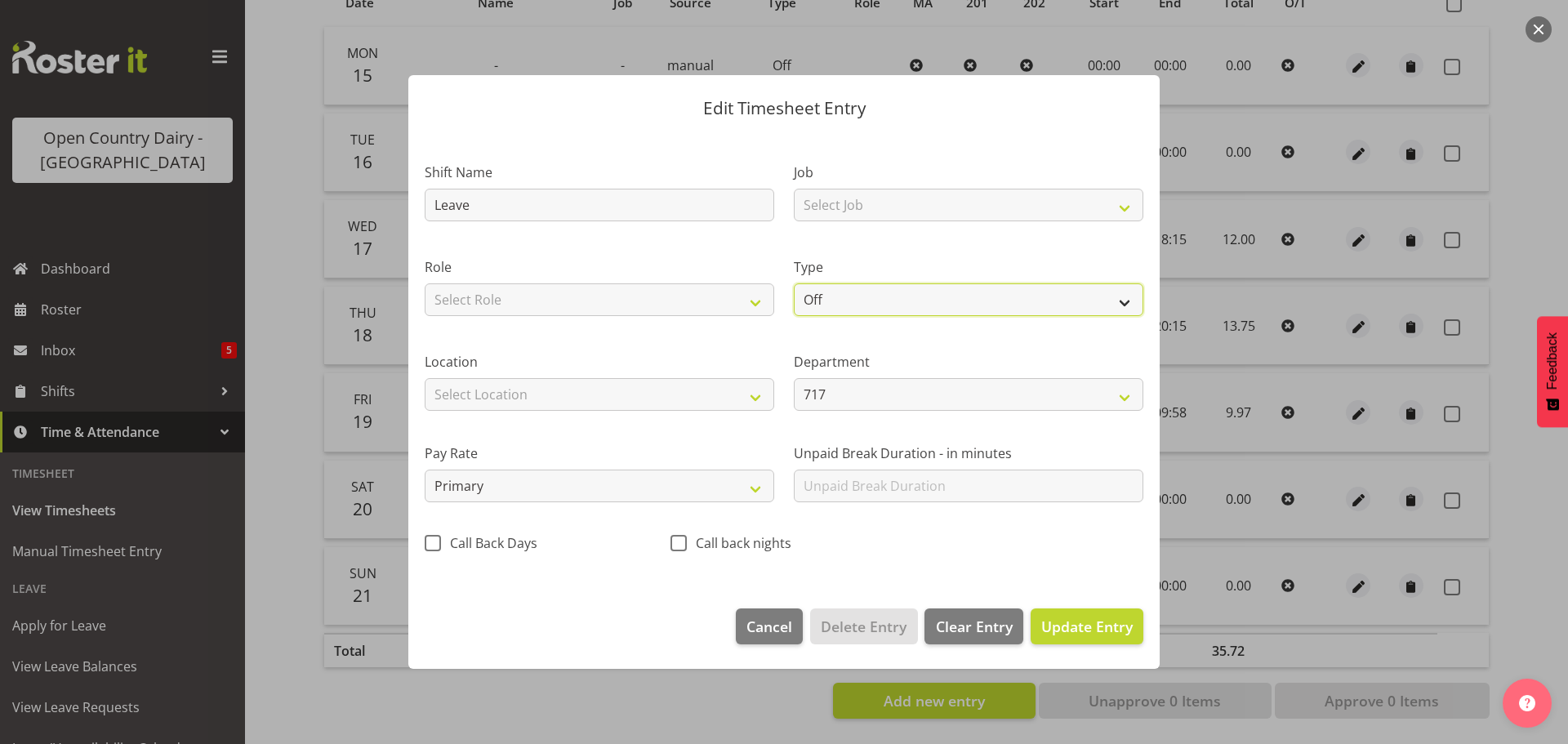
click at [844, 290] on select "Off Standard Public Holiday Public Holiday (Worked) Day In Lieu Annual Leave Si…" at bounding box center [968, 299] width 349 height 33
click at [794, 284] on select "Off Standard Public Holiday Public Holiday (Worked) Day In Lieu Annual Leave Si…" at bounding box center [968, 299] width 349 height 33
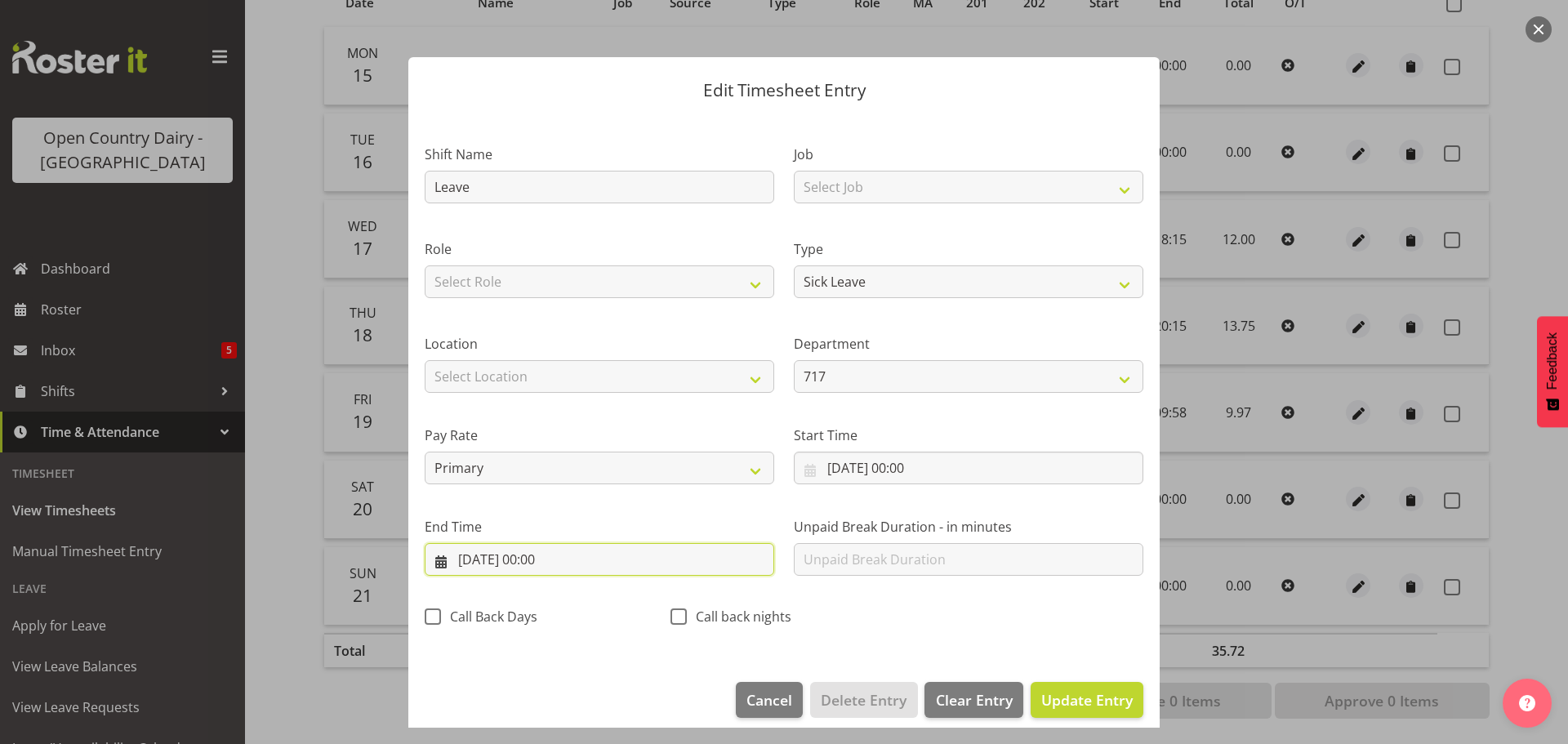
click at [558, 566] on input "20/09/2025, 00:00" at bounding box center [599, 559] width 349 height 33
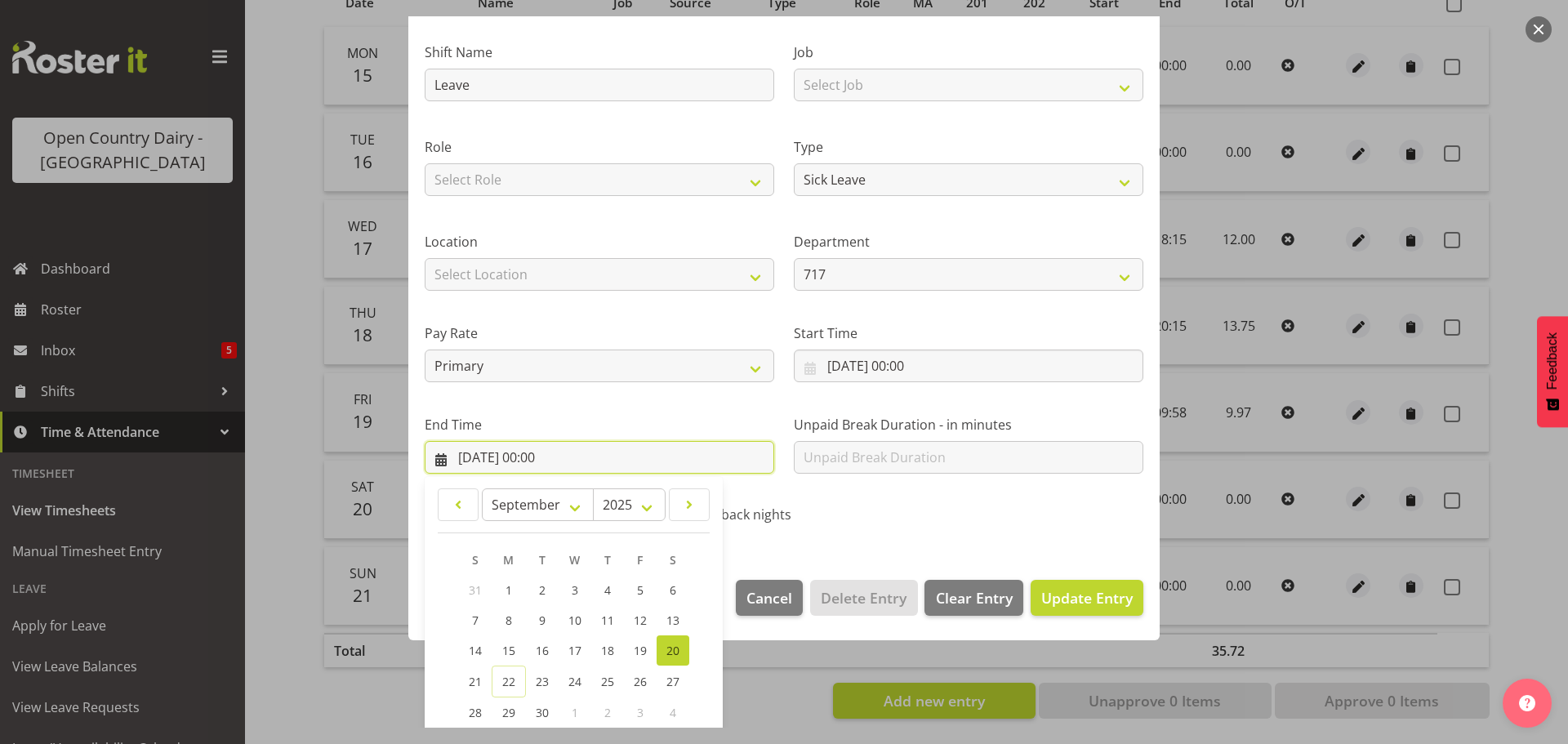
scroll to position [221, 0]
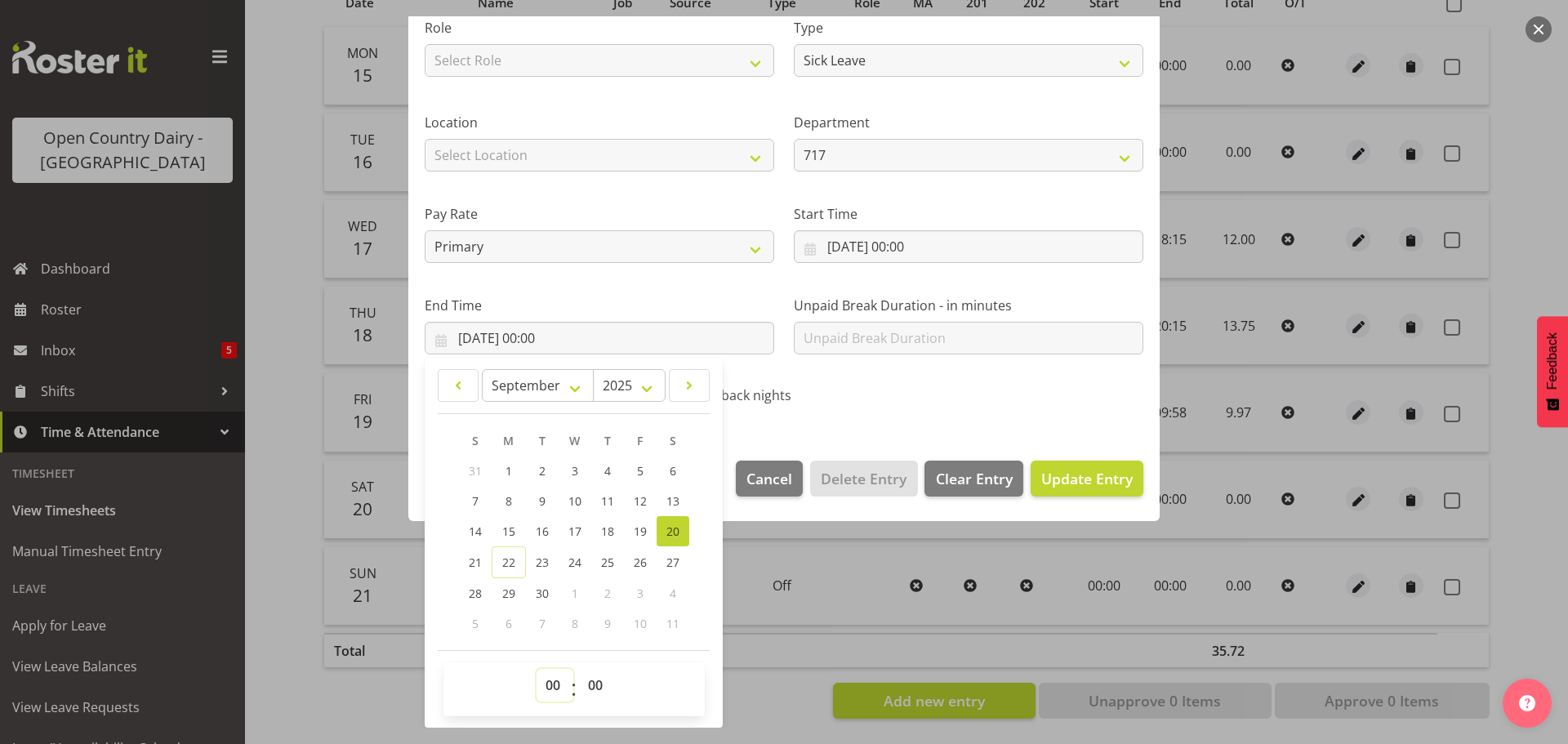
click at [537, 686] on select "00 01 02 03 04 05 06 07 08 09 10 11 12 13 14 15 16 17 18 19 20 21 22 23" at bounding box center [555, 685] width 37 height 33
click at [536, 669] on select "00 01 02 03 04 05 06 07 08 09 10 11 12 13 14 15 16 17 18 19 20 21 22 23" at bounding box center [555, 685] width 37 height 33
drag, startPoint x: 597, startPoint y: 679, endPoint x: 596, endPoint y: 670, distance: 9.1
click at [597, 679] on select "00 01 02 03 04 05 06 07 08 09 10 11 12 13 14 15 16 17 18 19 20 21 22 23 24 25 2…" at bounding box center [597, 685] width 37 height 33
click at [579, 669] on select "00 01 02 03 04 05 06 07 08 09 10 11 12 13 14 15 16 17 18 19 20 21 22 23 24 25 2…" at bounding box center [597, 685] width 37 height 33
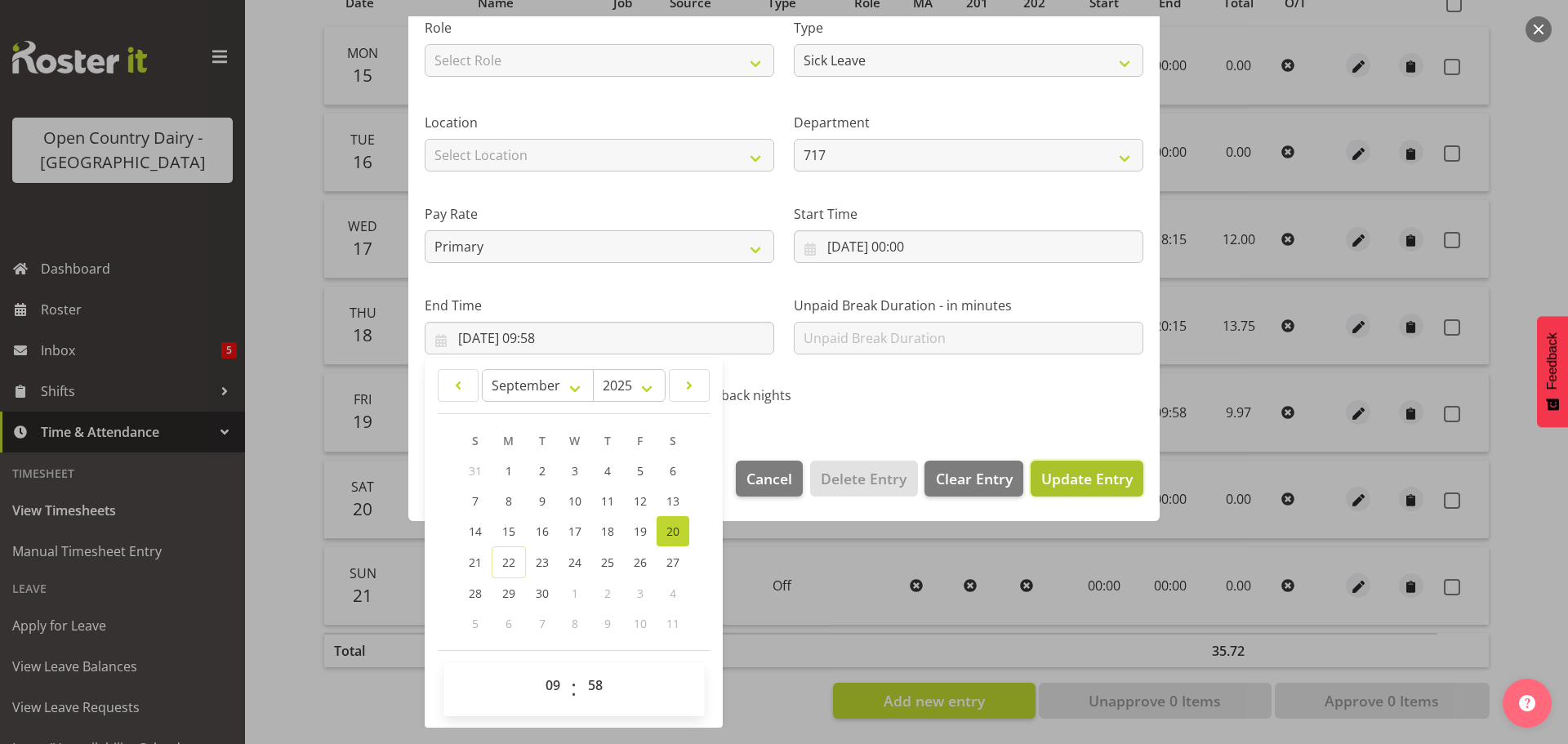
click at [1053, 471] on span "Update Entry" at bounding box center [1087, 478] width 92 height 19
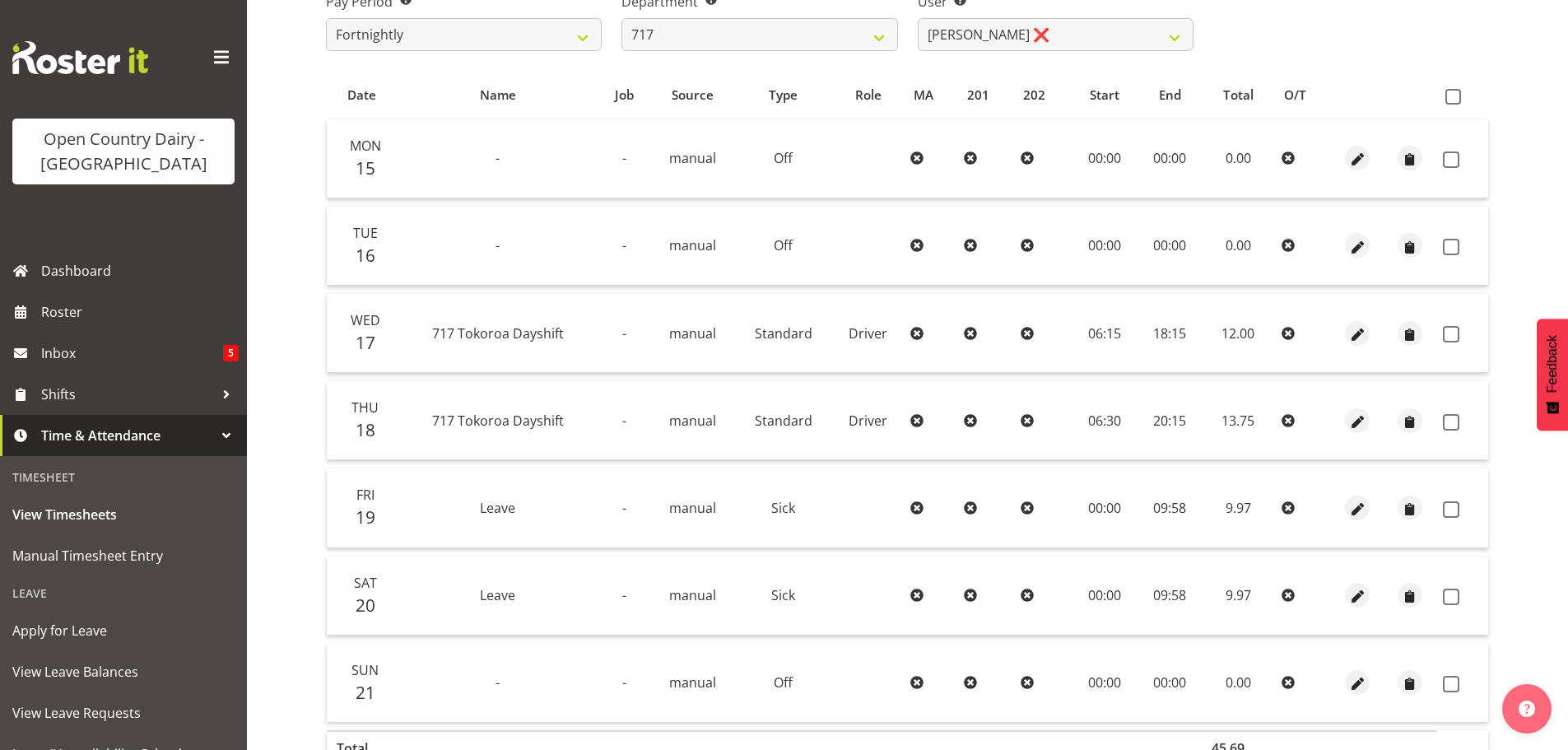
scroll to position [148, 0]
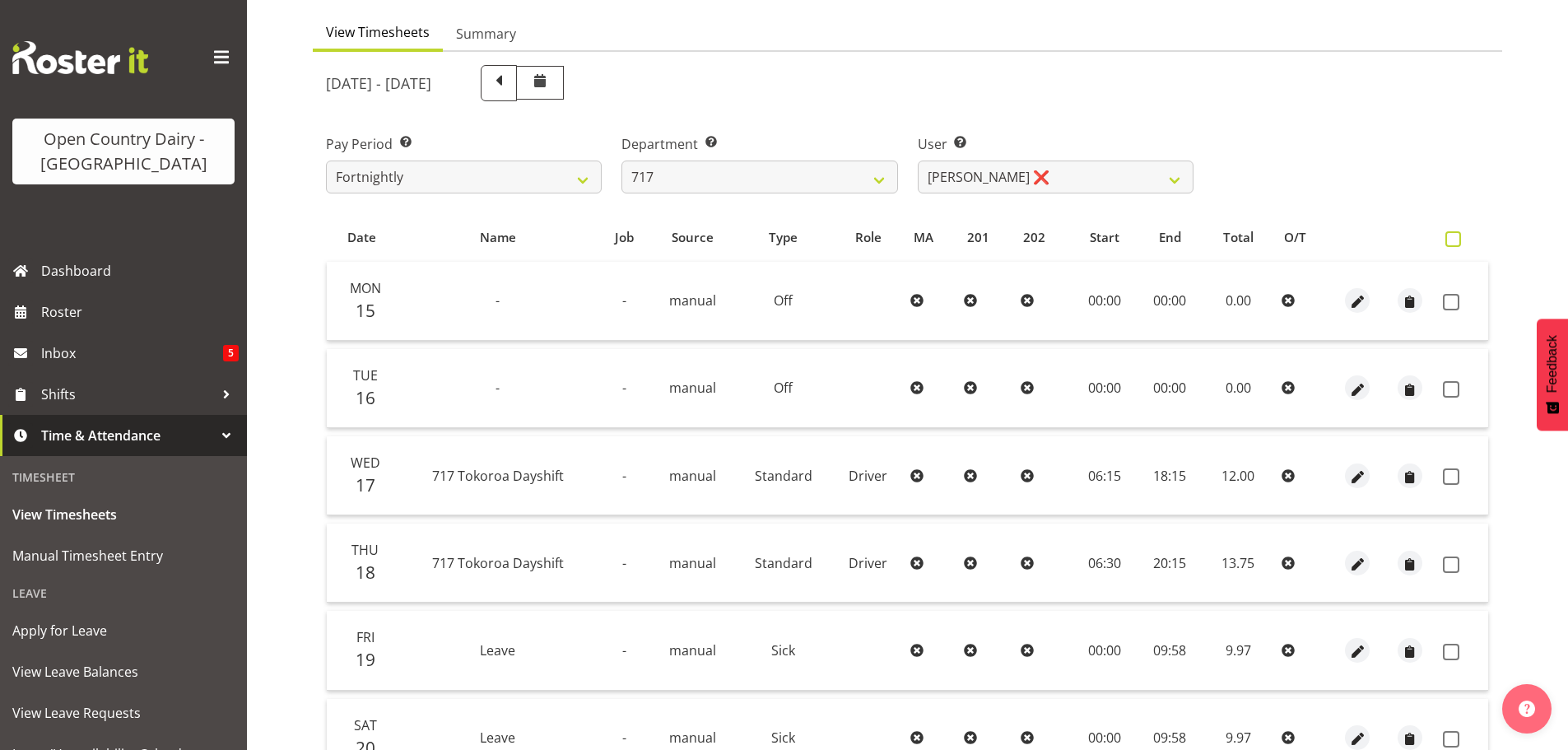
click at [1445, 240] on span at bounding box center [1453, 239] width 16 height 16
click at [1445, 240] on input "checkbox" at bounding box center [1450, 239] width 11 height 11
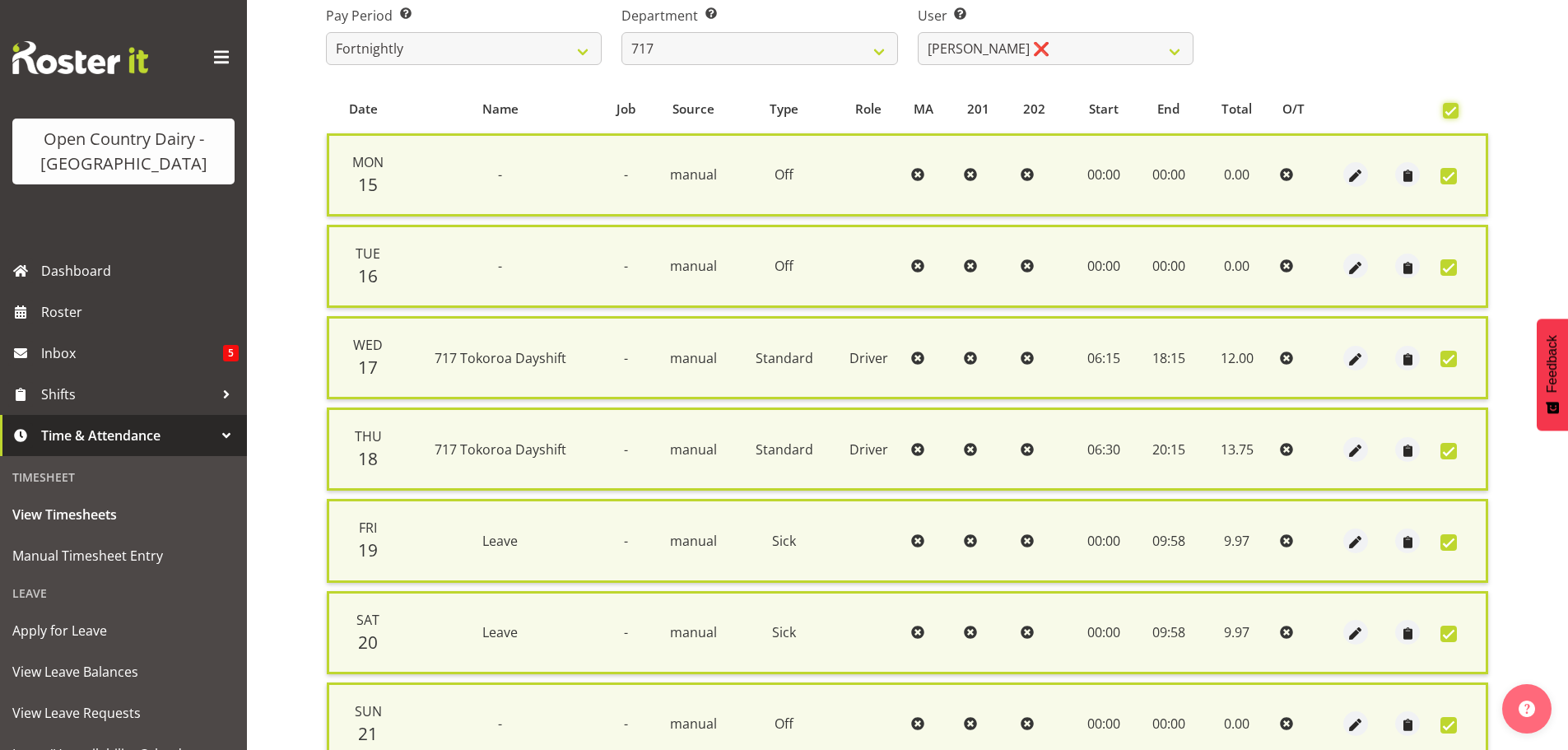
scroll to position [422, 0]
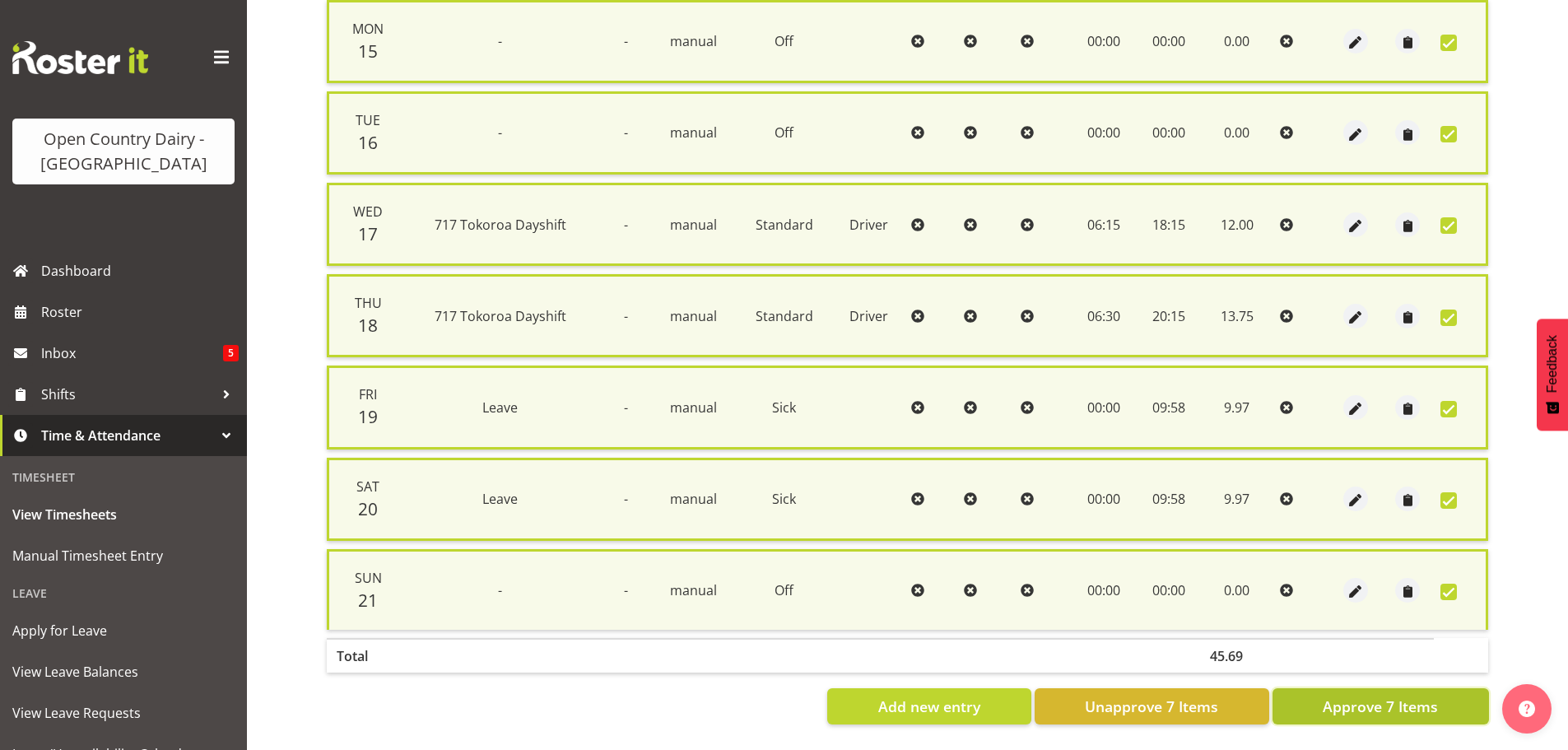
click at [1341, 702] on span "Approve 7 Items" at bounding box center [1380, 705] width 115 height 21
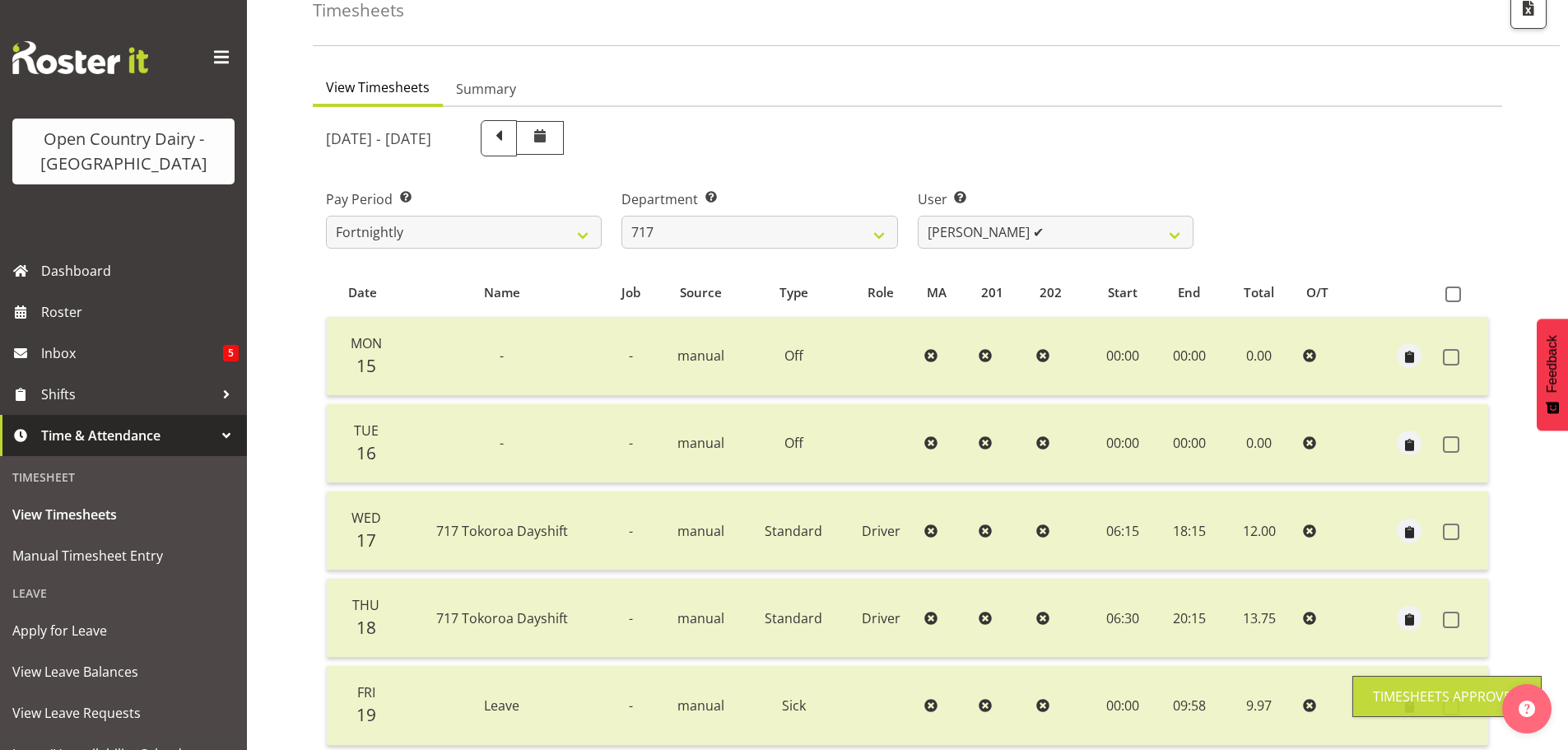
scroll to position [66, 0]
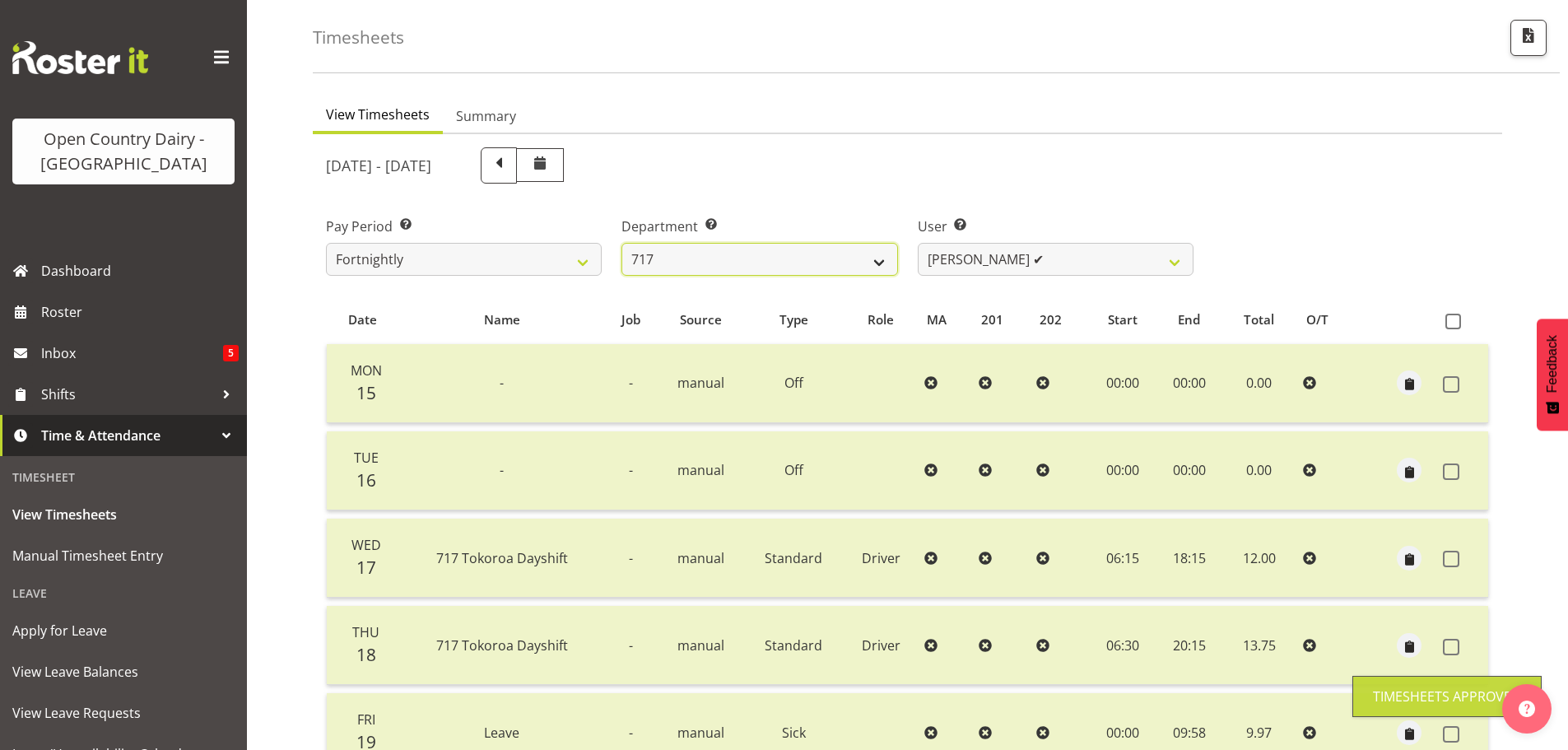
click at [826, 251] on select "701 702 703 704 705 706 707 708 709 710 711 712 713 714 715 716 717 718 719 720" at bounding box center [759, 259] width 276 height 33
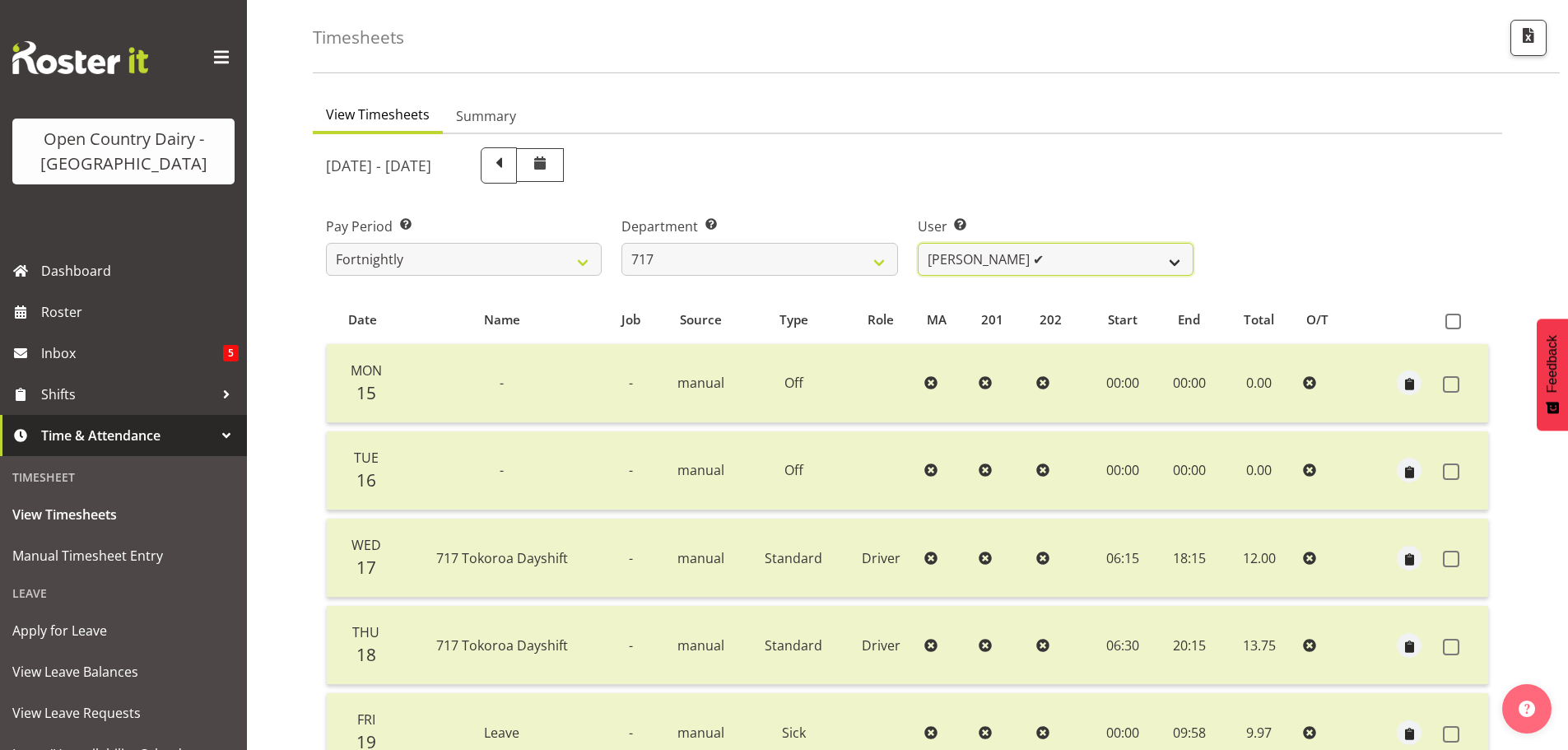
click at [979, 254] on select "Daryl Wrigley ✔ Dodge Lindsay Laing ✔ Eric Stothers ❌ Jeff Anderson ✔" at bounding box center [1056, 259] width 276 height 33
click at [979, 255] on select "Daryl Wrigley ✔ Dodge Lindsay Laing ✔ Eric Stothers ❌ Jeff Anderson ✔" at bounding box center [1056, 259] width 276 height 33
click at [767, 251] on select "701 702 703 704 705 706 707 708 709 710 711 712 713 714 715 716 717 718 719 720" at bounding box center [759, 259] width 276 height 33
click at [621, 243] on select "701 702 703 704 705 706 707 708 709 710 711 712 713 714 715 716 717 718 719 720" at bounding box center [759, 259] width 276 height 33
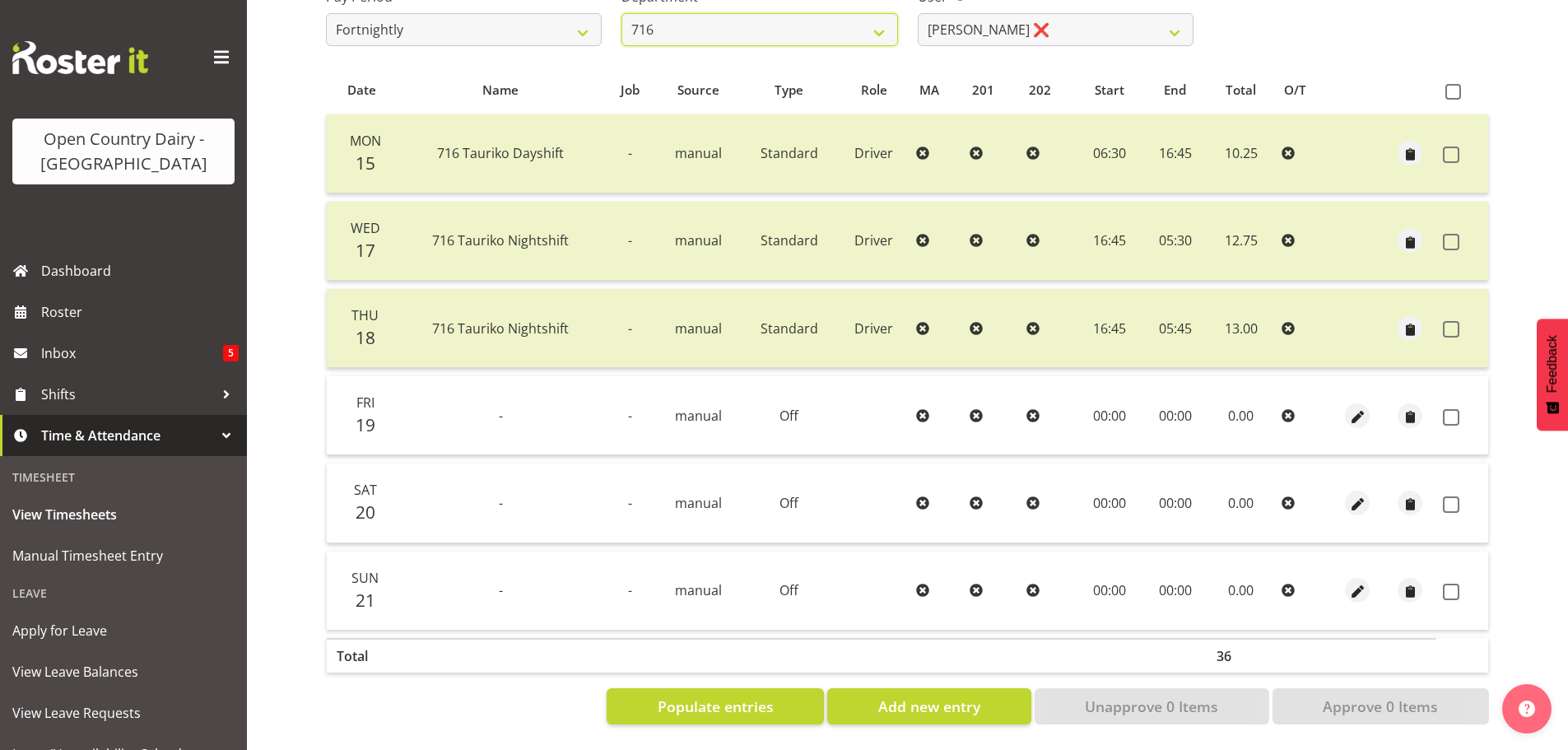
scroll to position [308, 0]
click at [1446, 409] on span at bounding box center [1451, 418] width 17 height 17
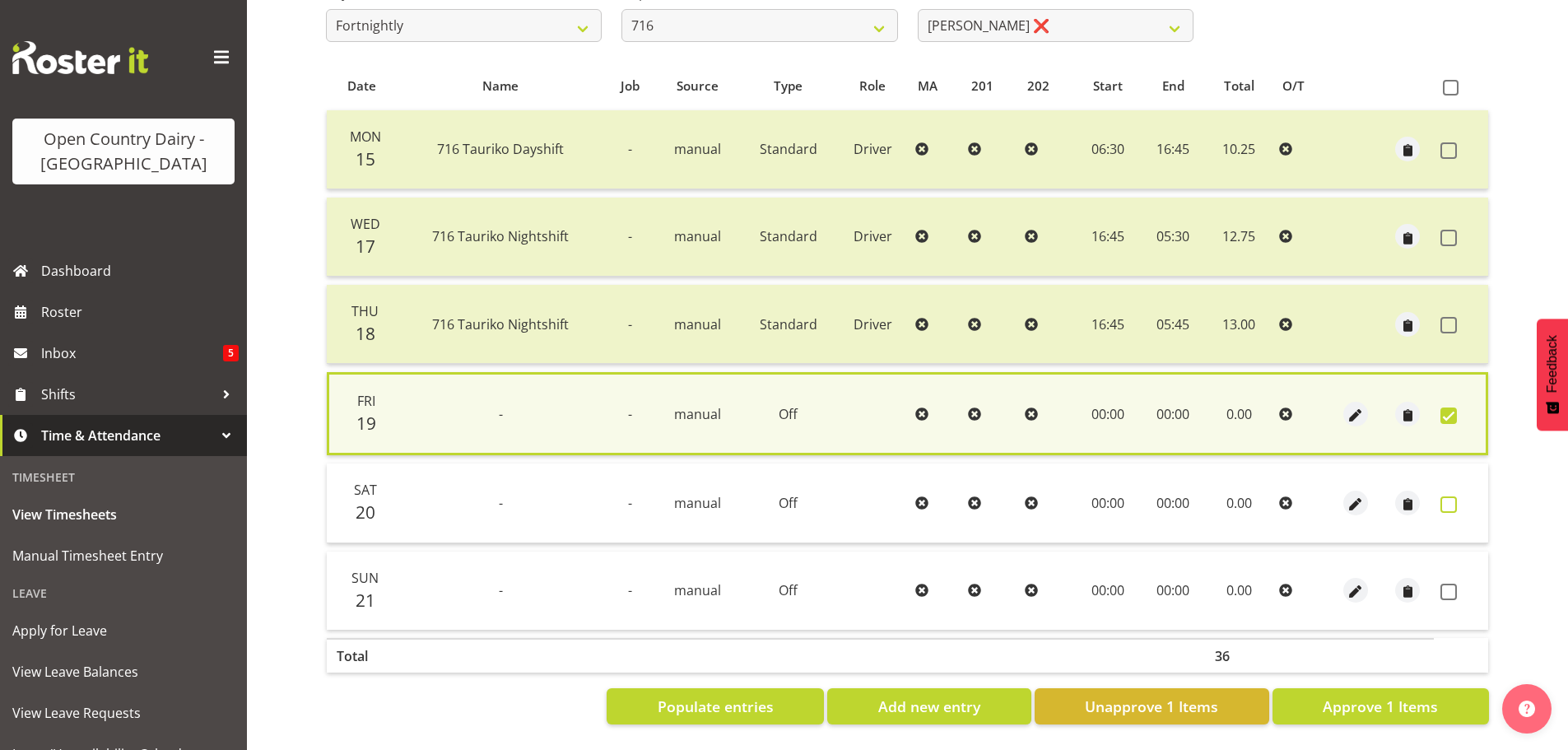
click at [1454, 502] on span at bounding box center [1449, 504] width 17 height 17
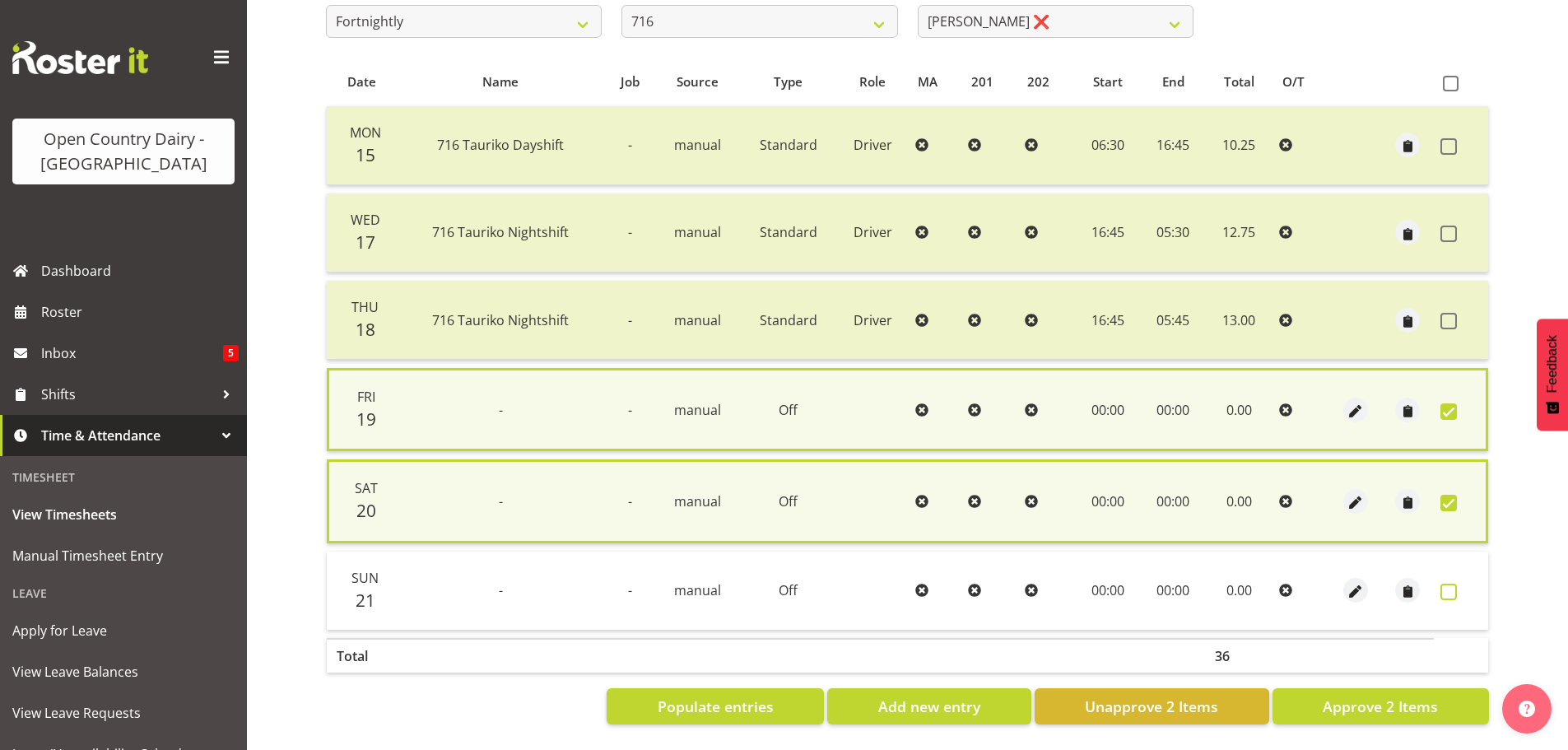
click at [1447, 588] on span at bounding box center [1449, 592] width 17 height 17
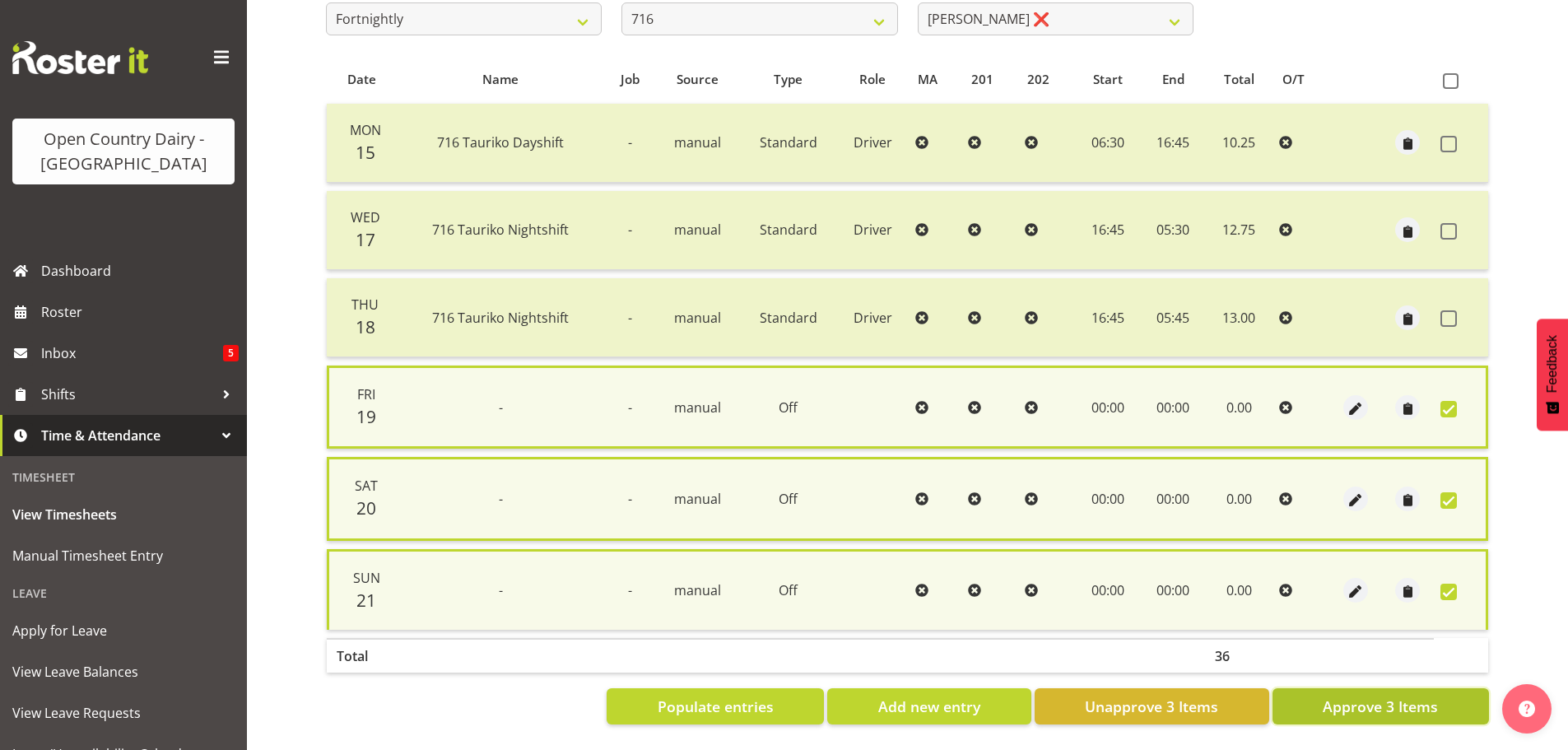
click at [1420, 695] on span "Approve 3 Items" at bounding box center [1380, 705] width 115 height 21
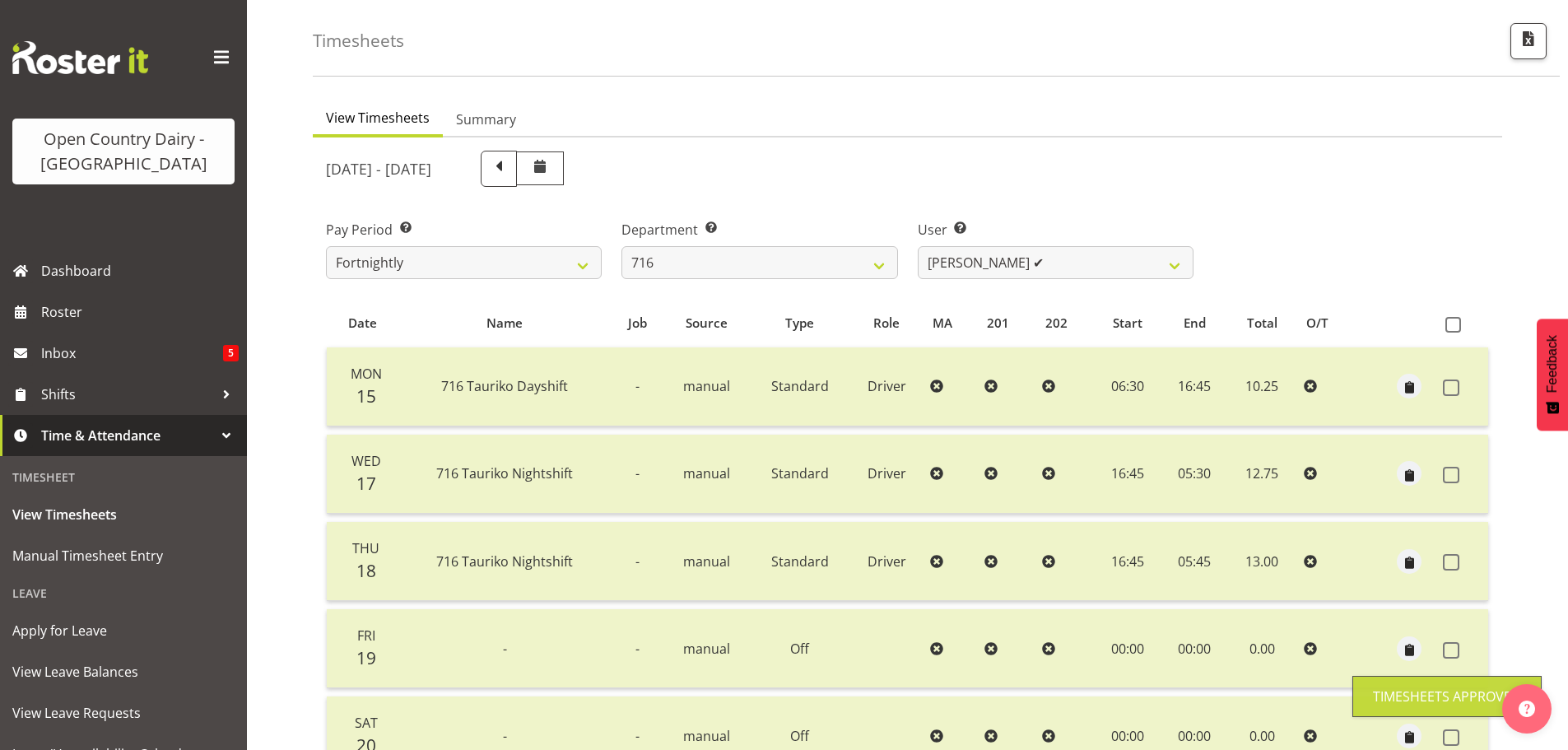
scroll to position [61, 0]
click at [946, 276] on select "Casey Leonard ✔ Darren Norris ❌ Glen Fraser ❌ Michael O'Connor ❌" at bounding box center [1056, 264] width 276 height 33
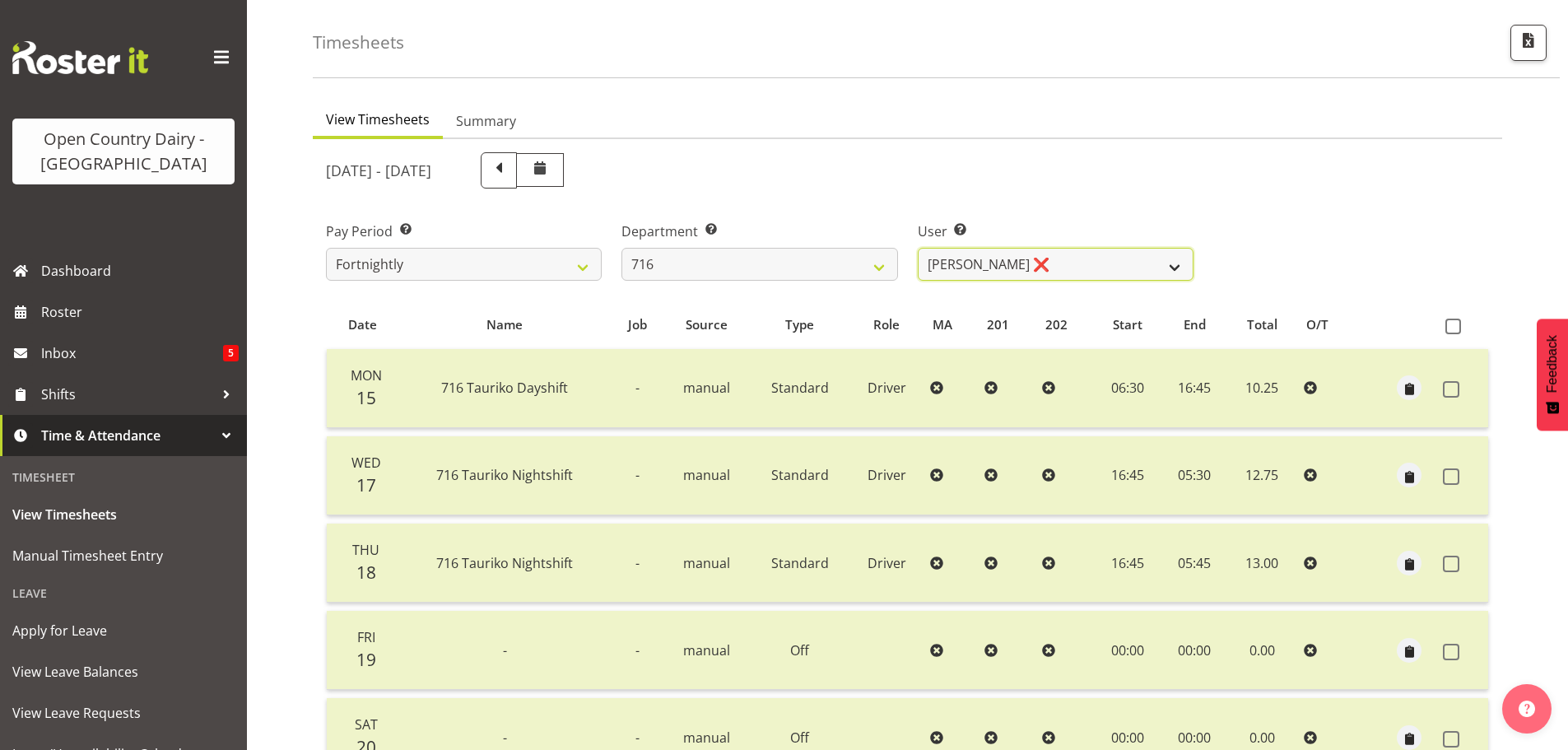
click at [918, 248] on select "Casey Leonard ✔ Darren Norris ❌ Glen Fraser ❌ Michael O'Connor ❌" at bounding box center [1056, 264] width 276 height 33
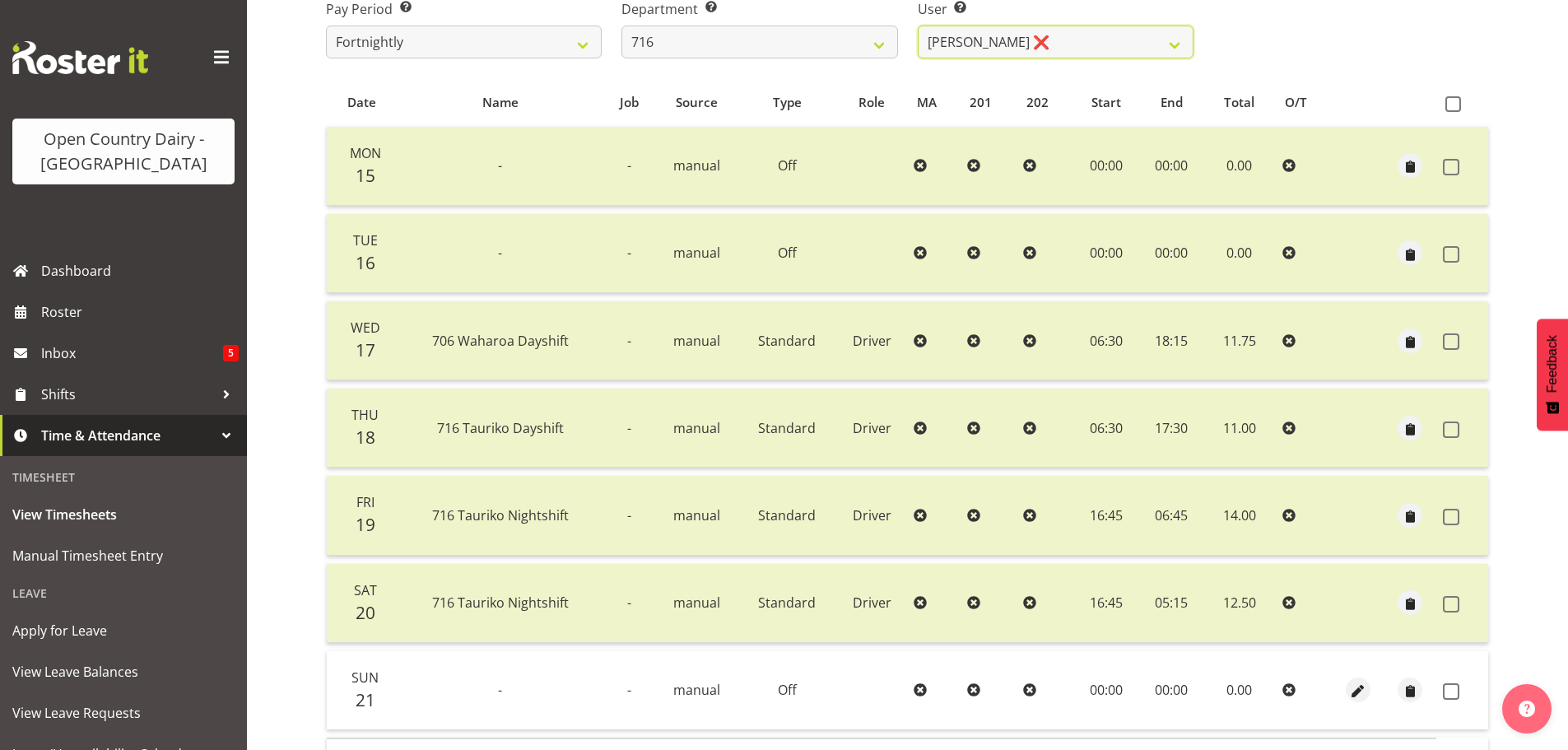
scroll to position [308, 0]
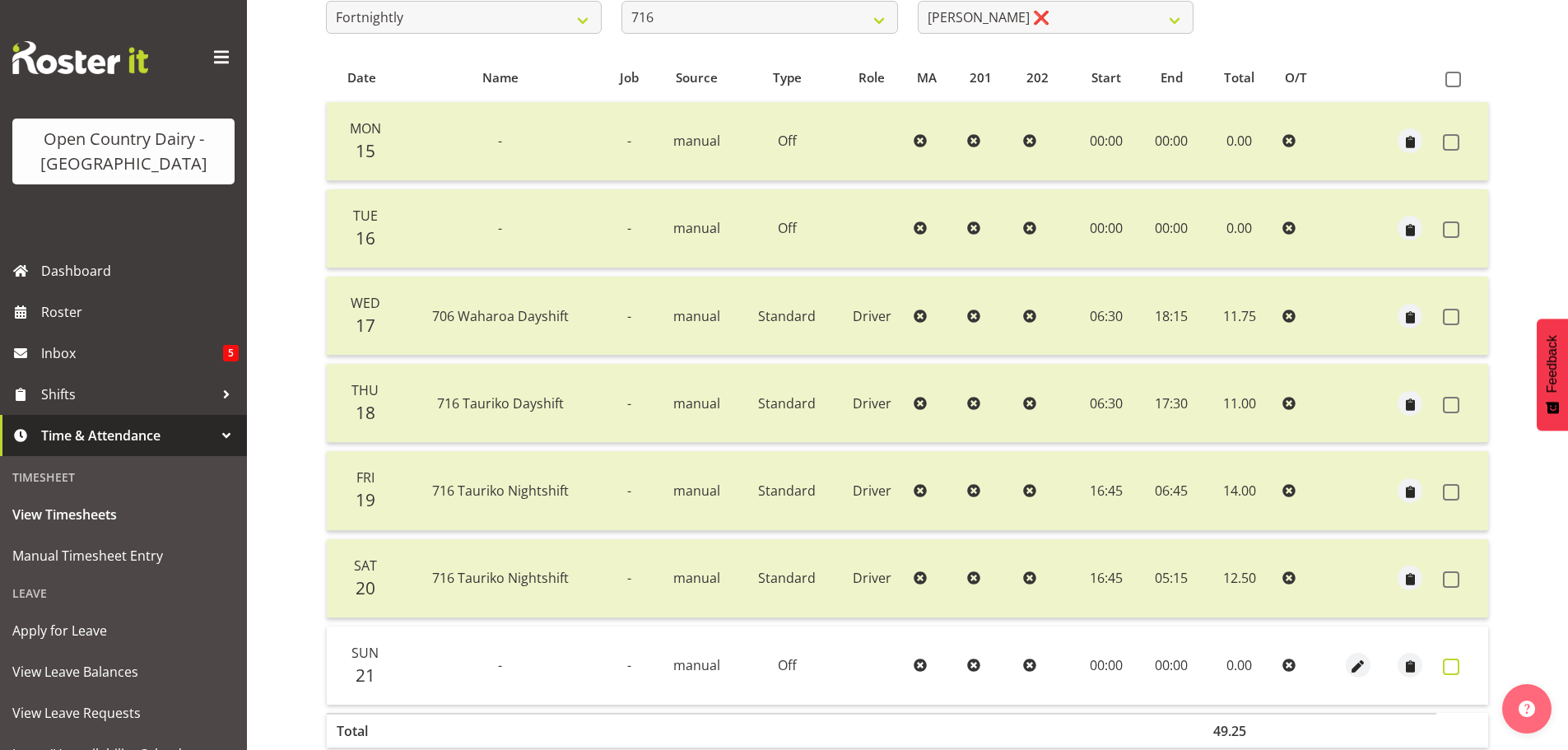
click at [1454, 664] on span at bounding box center [1451, 667] width 17 height 17
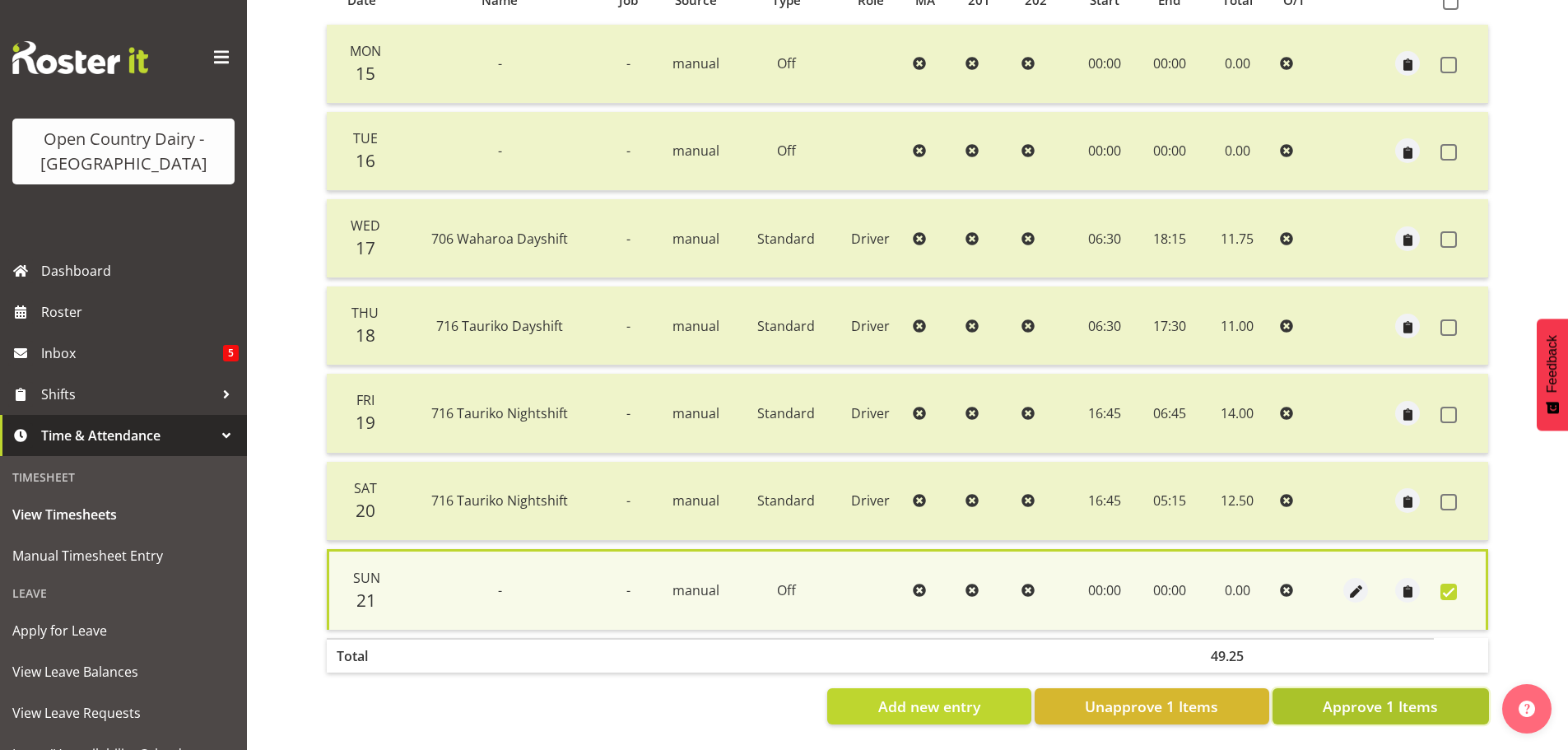
click at [1412, 697] on span "Approve 1 Items" at bounding box center [1380, 705] width 115 height 21
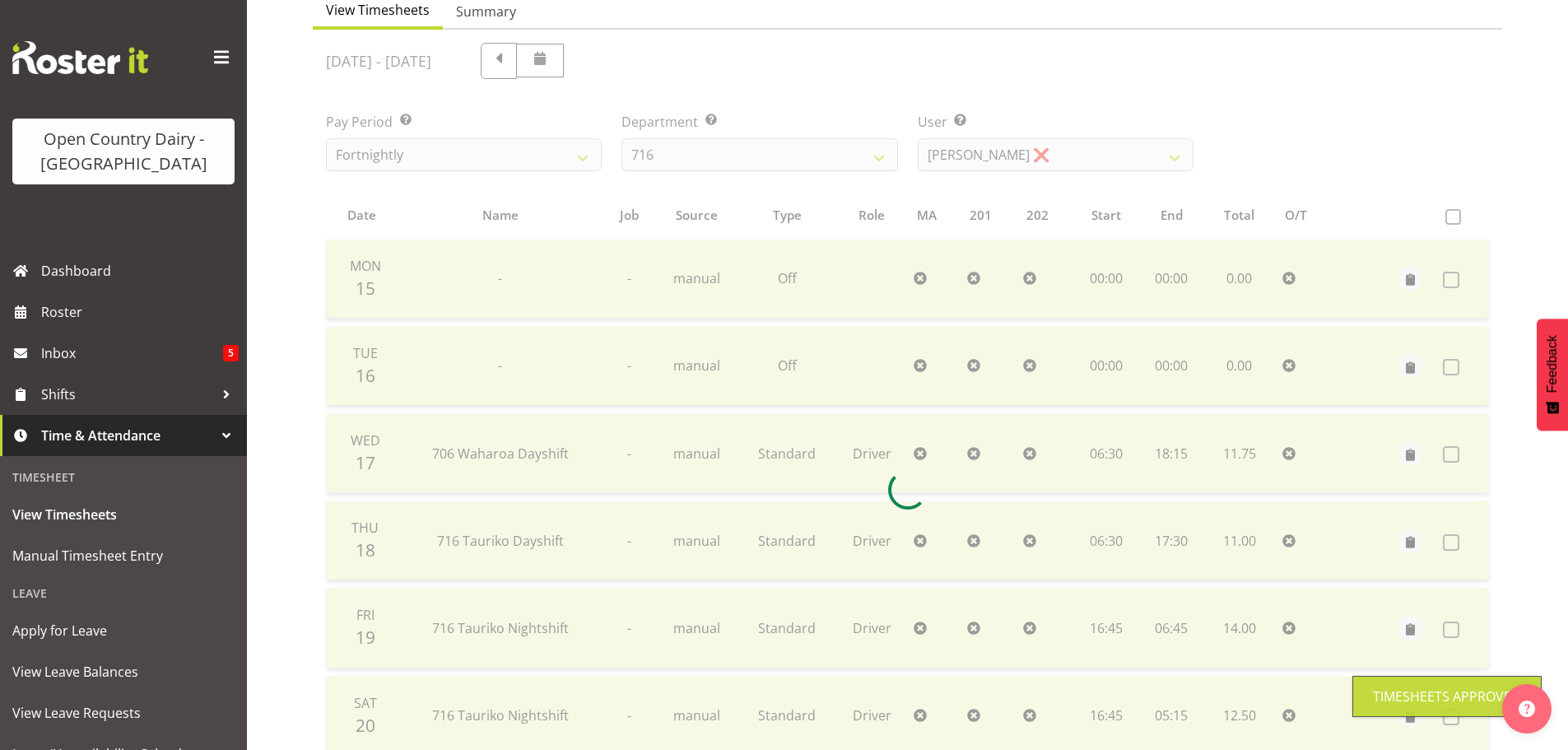
scroll to position [151, 0]
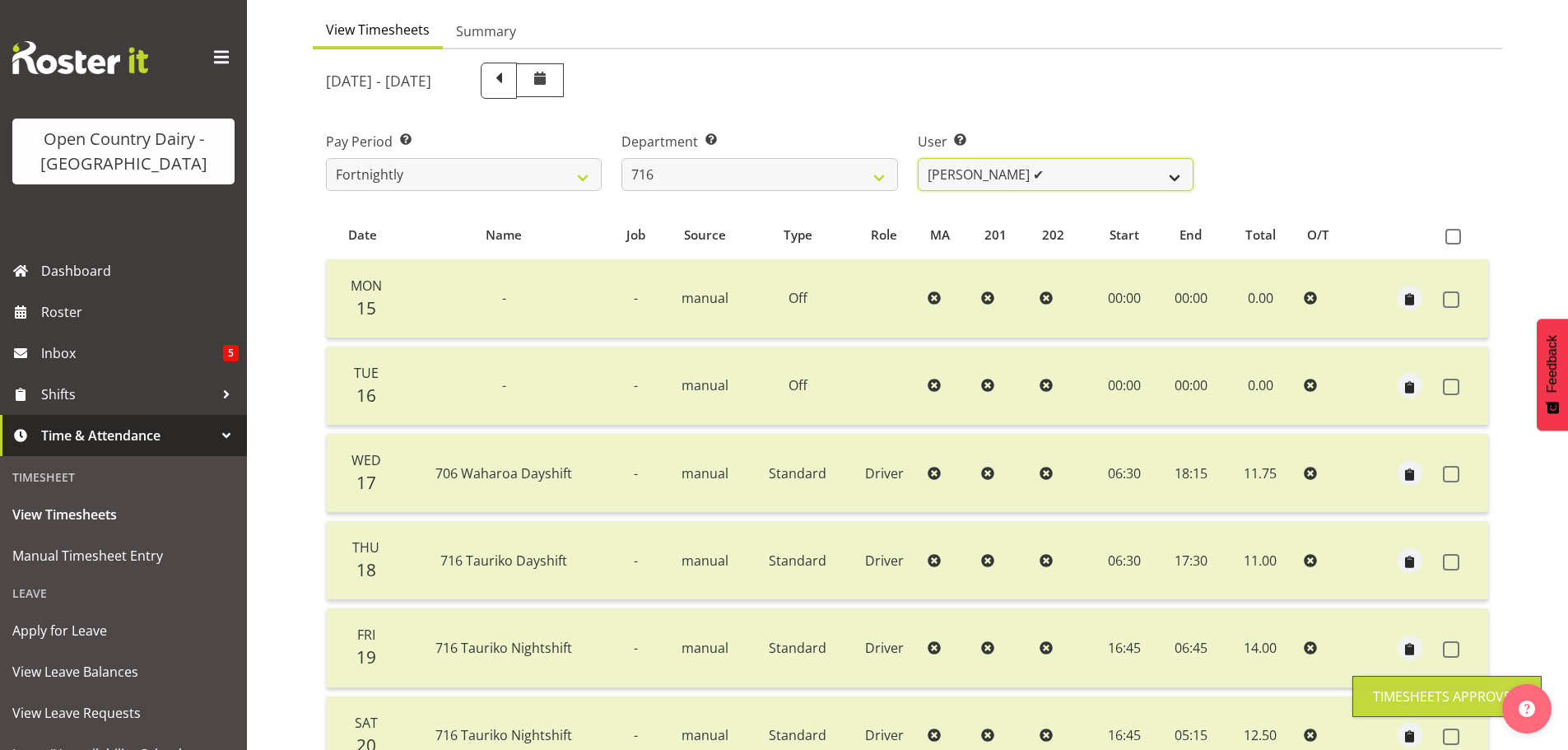
click at [1036, 181] on select "Casey Leonard ✔ Darren Norris ✔ Glen Fraser ❌ Michael O'Connor ❌" at bounding box center [1056, 174] width 276 height 33
click at [918, 158] on select "Casey Leonard ✔ Darren Norris ✔ Glen Fraser ❌ Michael O'Connor ❌" at bounding box center [1056, 174] width 276 height 33
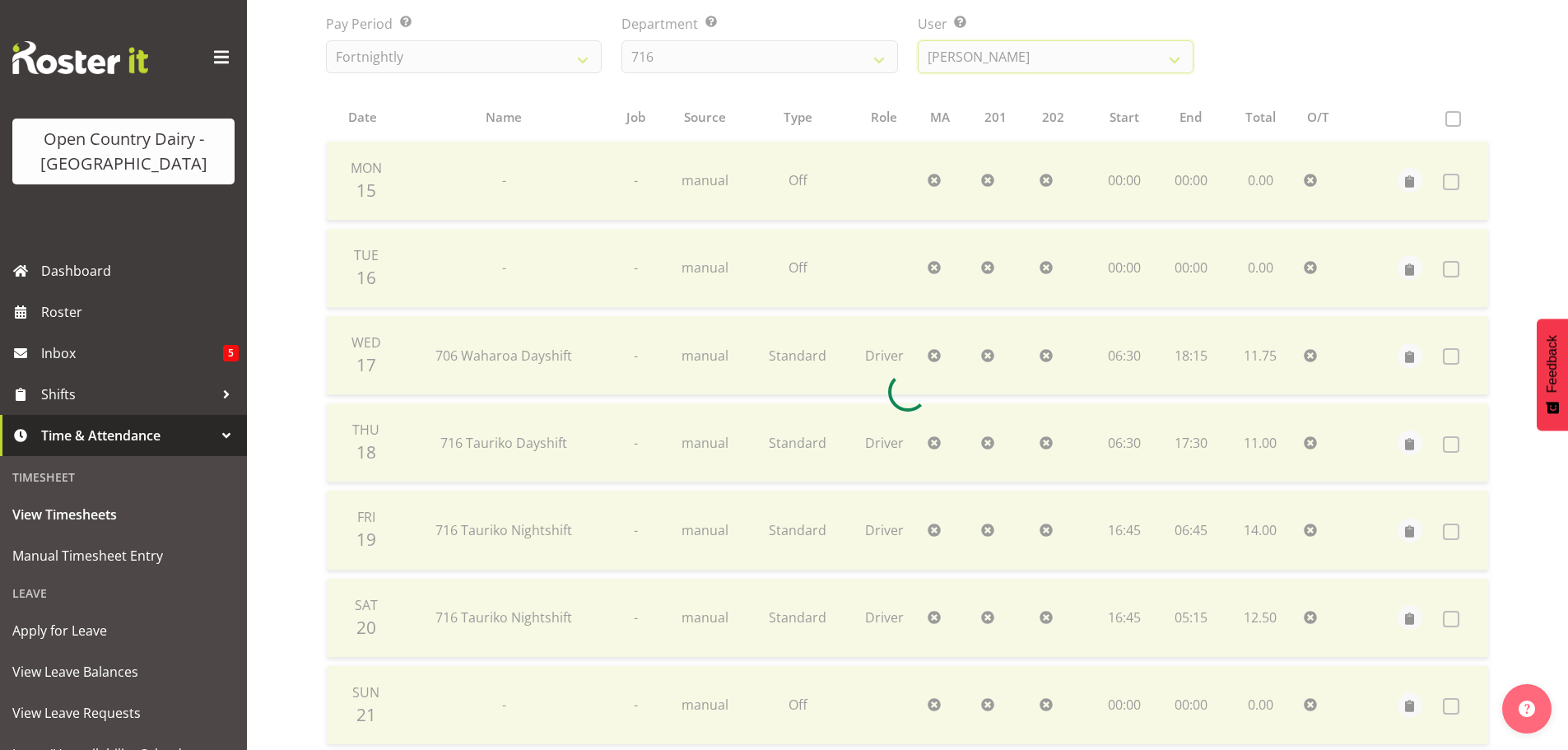
scroll to position [395, 0]
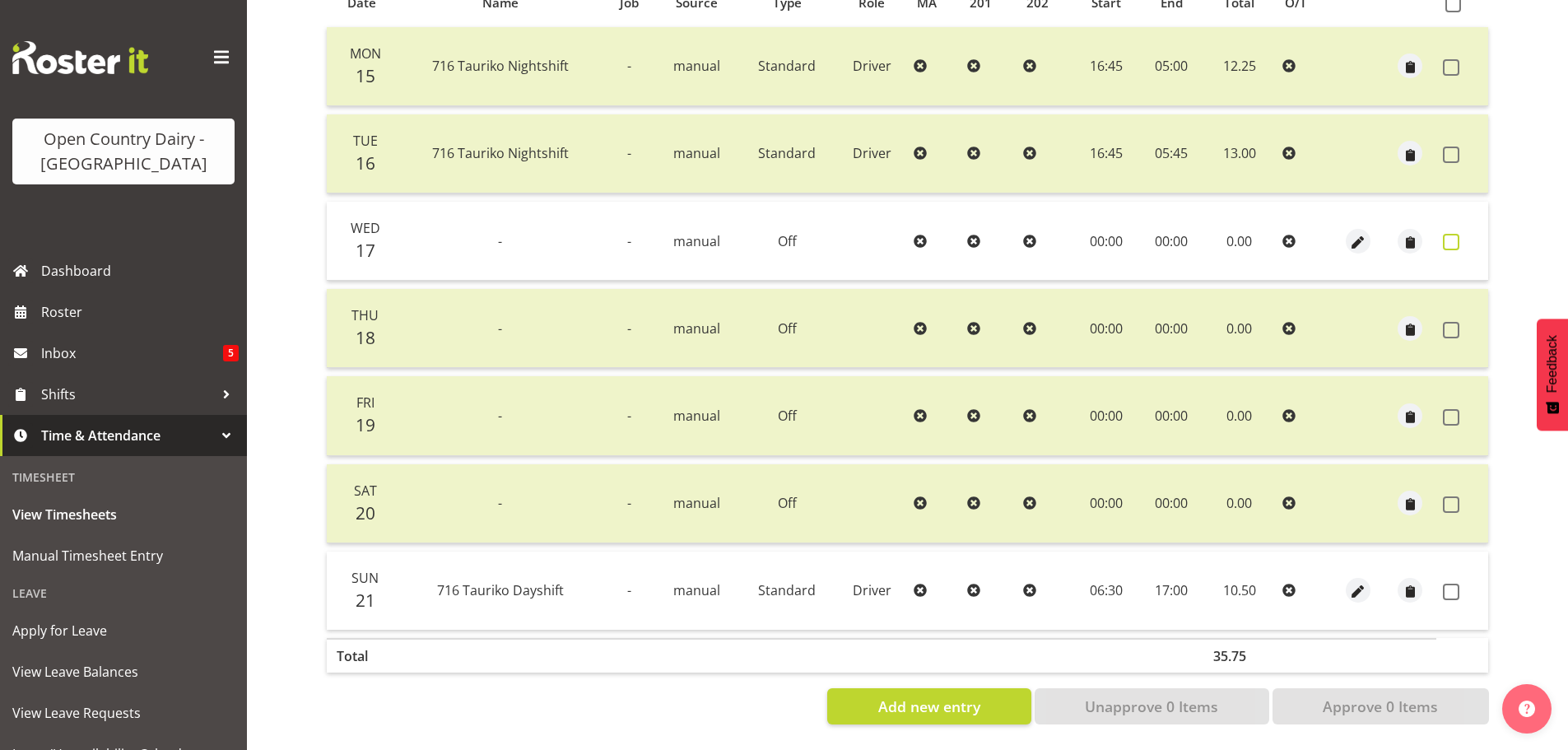
click at [1448, 234] on span at bounding box center [1451, 242] width 17 height 17
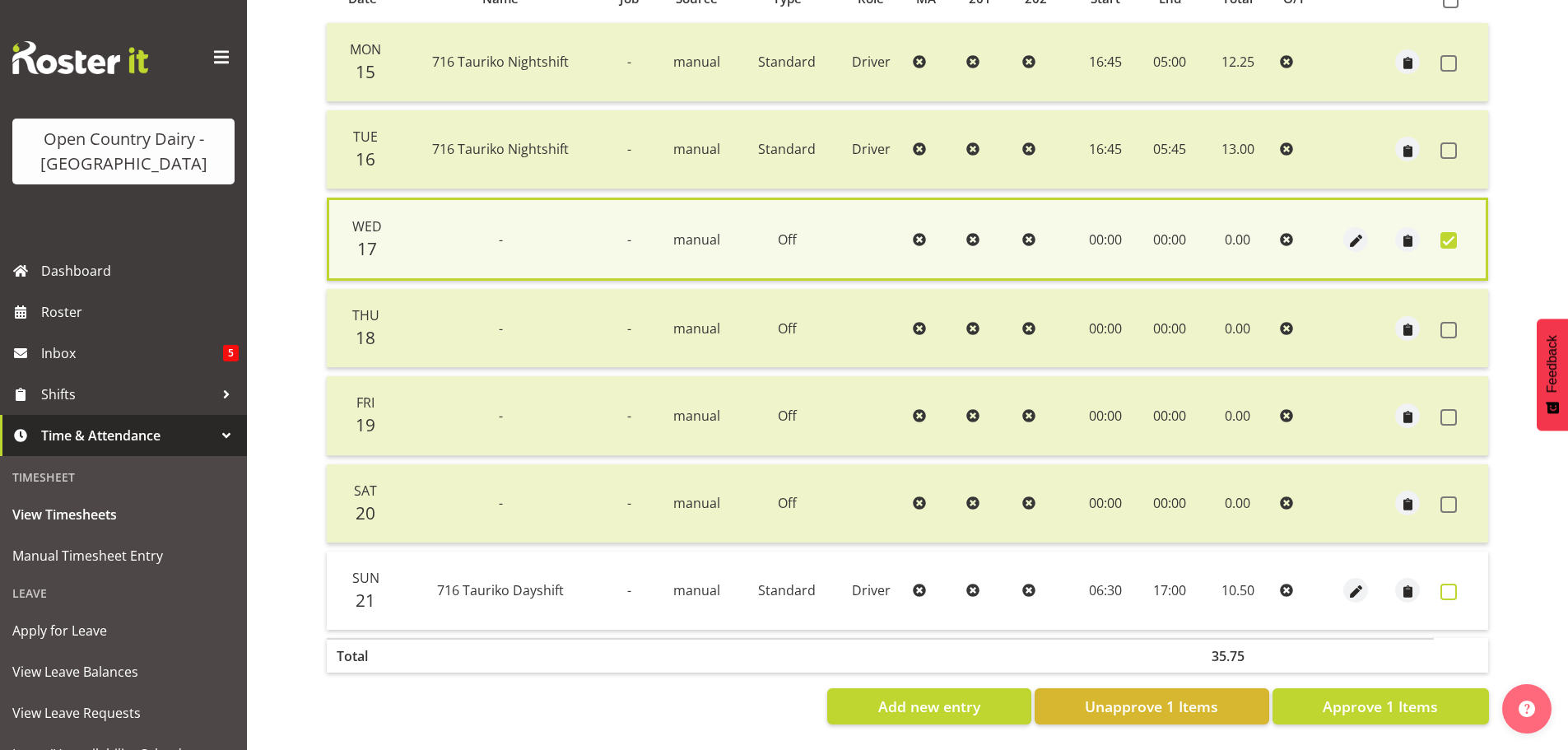
click at [1449, 584] on span at bounding box center [1449, 592] width 17 height 17
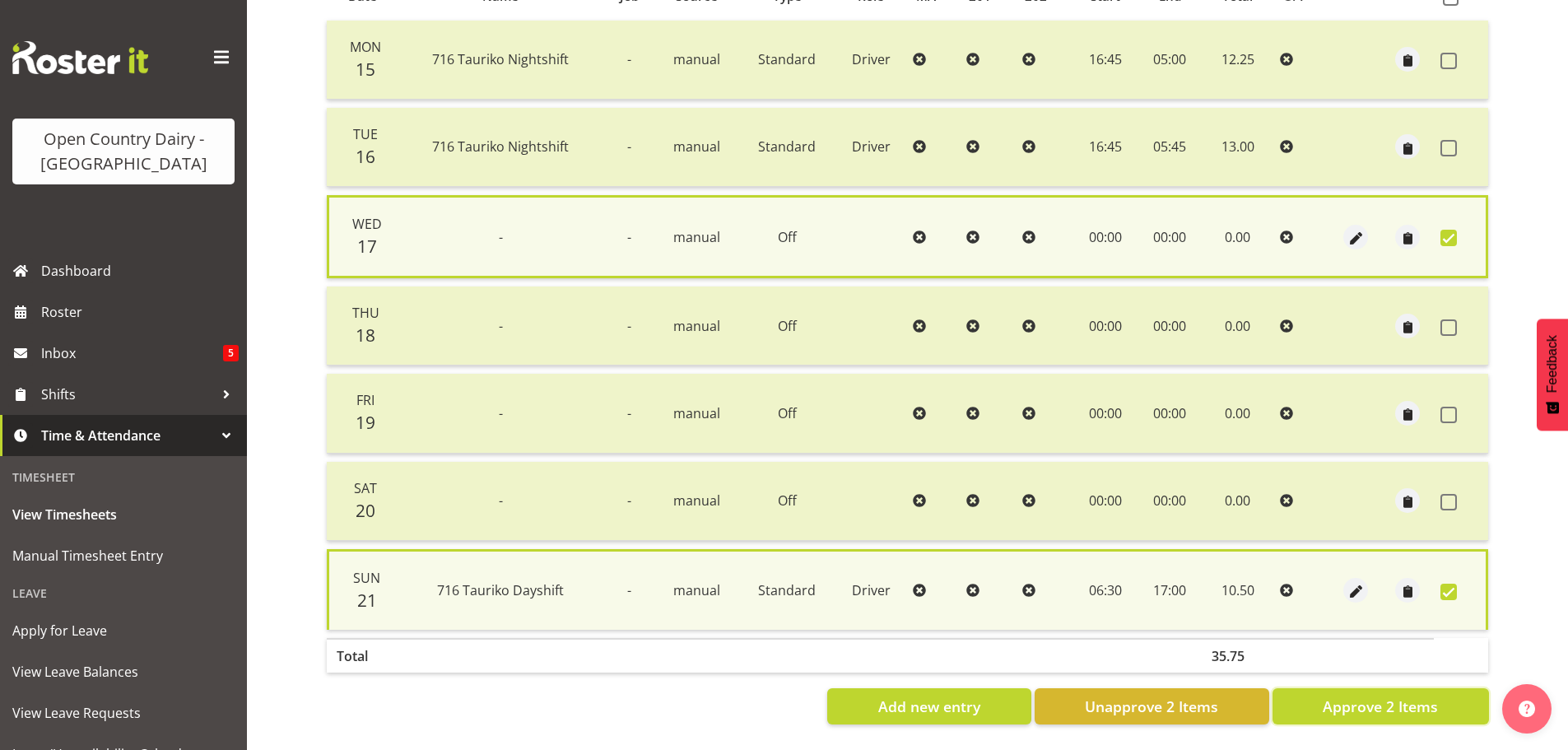
click at [1437, 688] on button "Approve 2 Items" at bounding box center [1380, 705] width 216 height 36
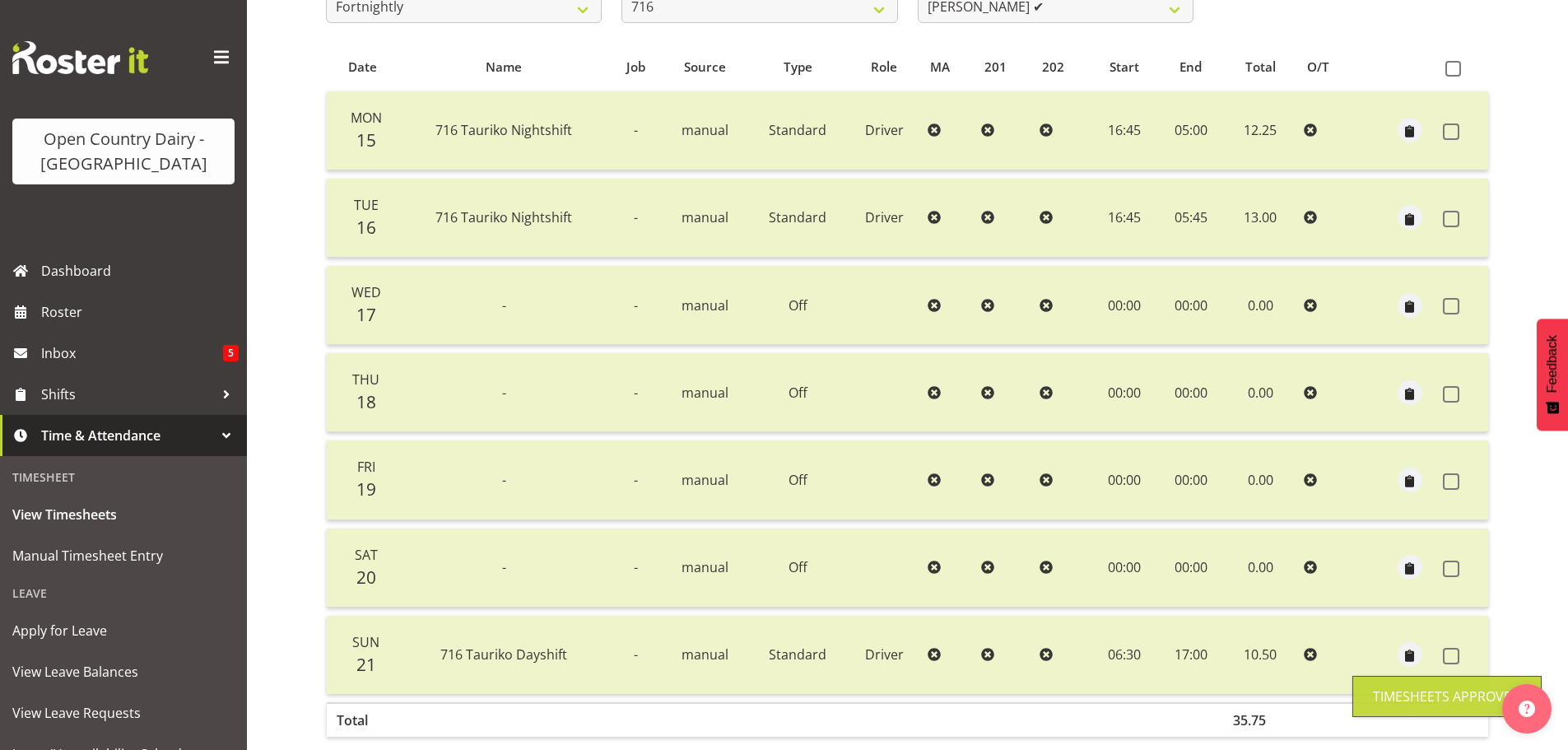
scroll to position [148, 0]
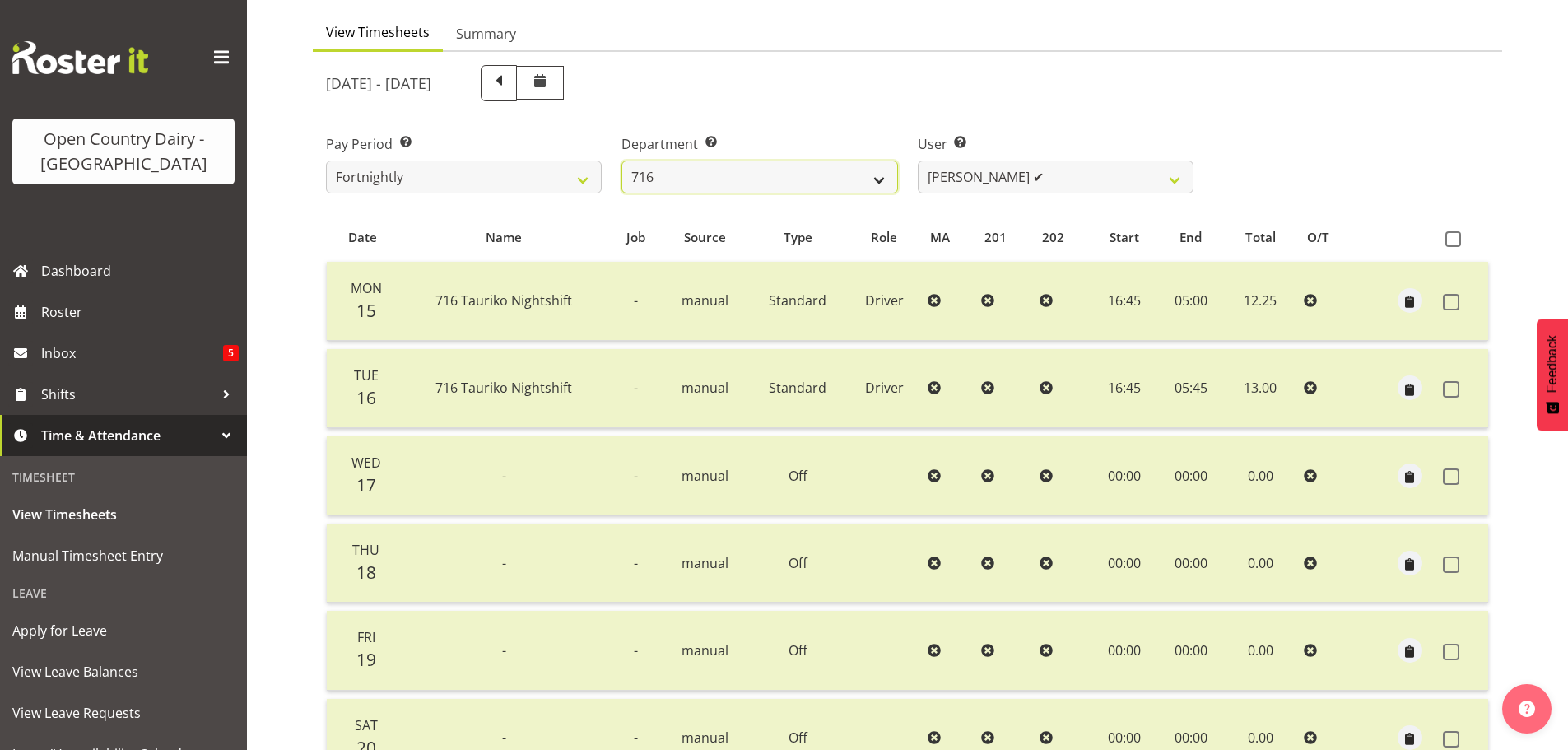
click at [877, 174] on select "701 702 703 704 705 706 707 708 709 710 711 712 713 714 715 716 717 718 719 720" at bounding box center [759, 177] width 276 height 33
click at [621, 161] on select "701 702 703 704 705 706 707 708 709 710 711 712 713 714 715 716 717 718 719 720" at bounding box center [759, 177] width 276 height 33
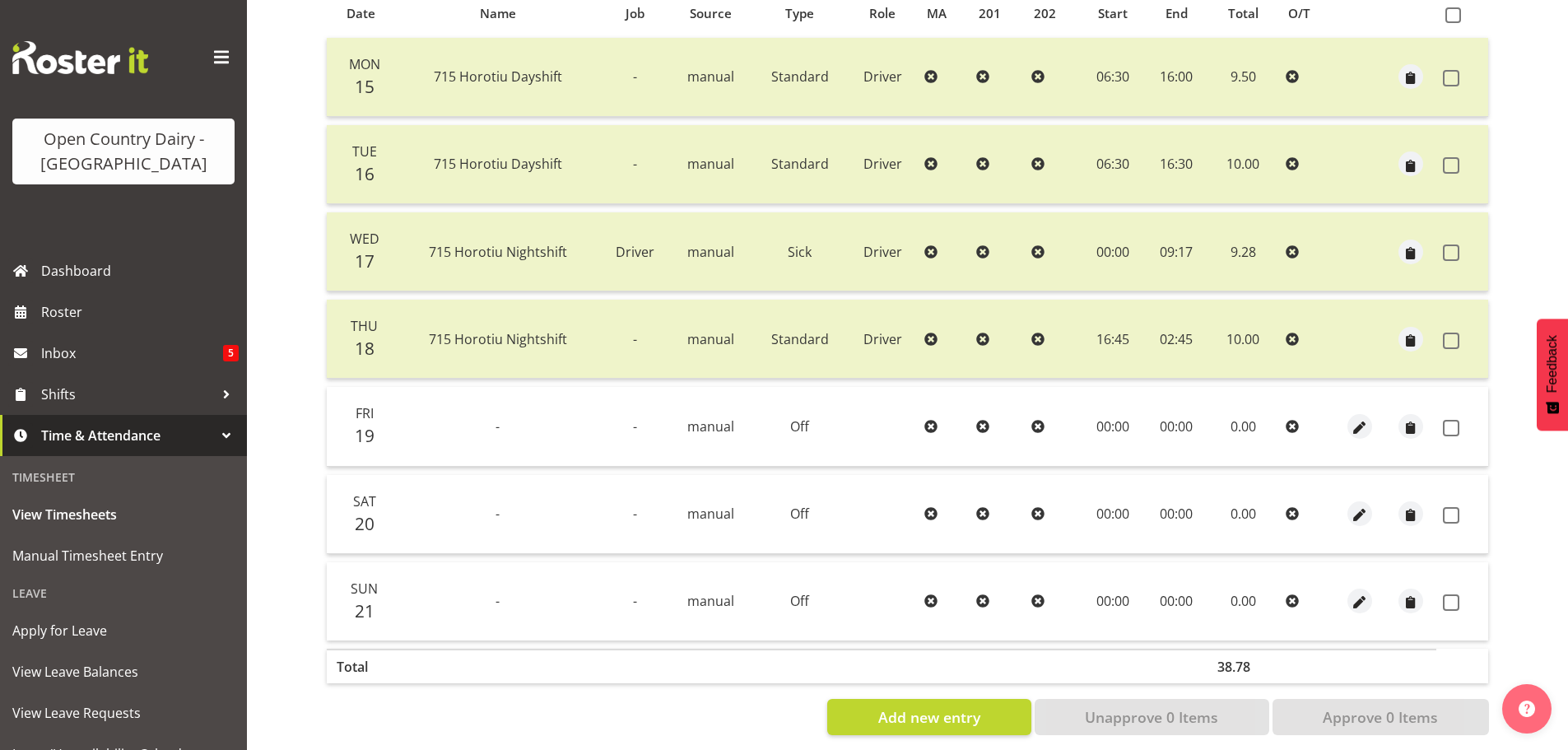
scroll to position [395, 0]
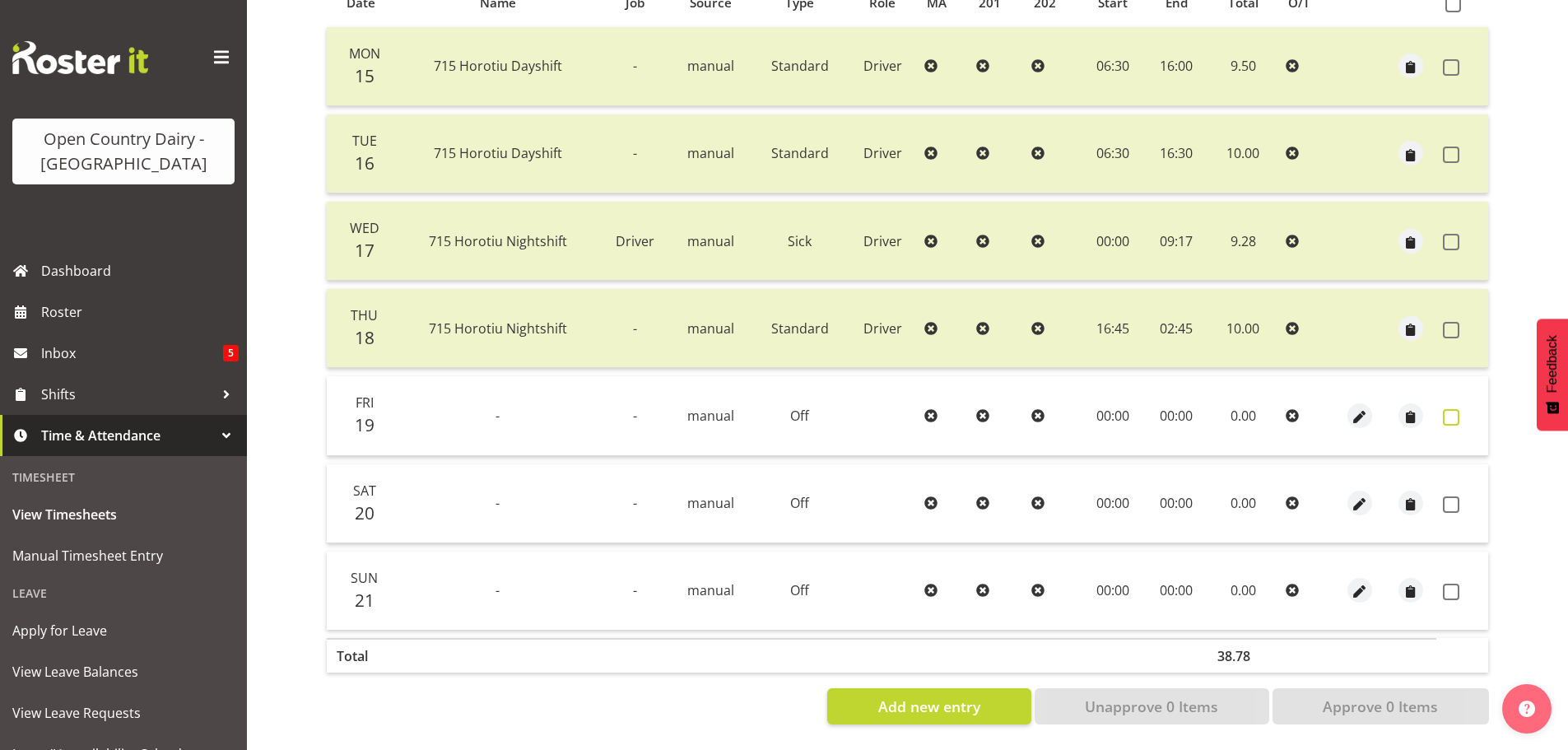
click at [1451, 409] on span at bounding box center [1451, 418] width 17 height 17
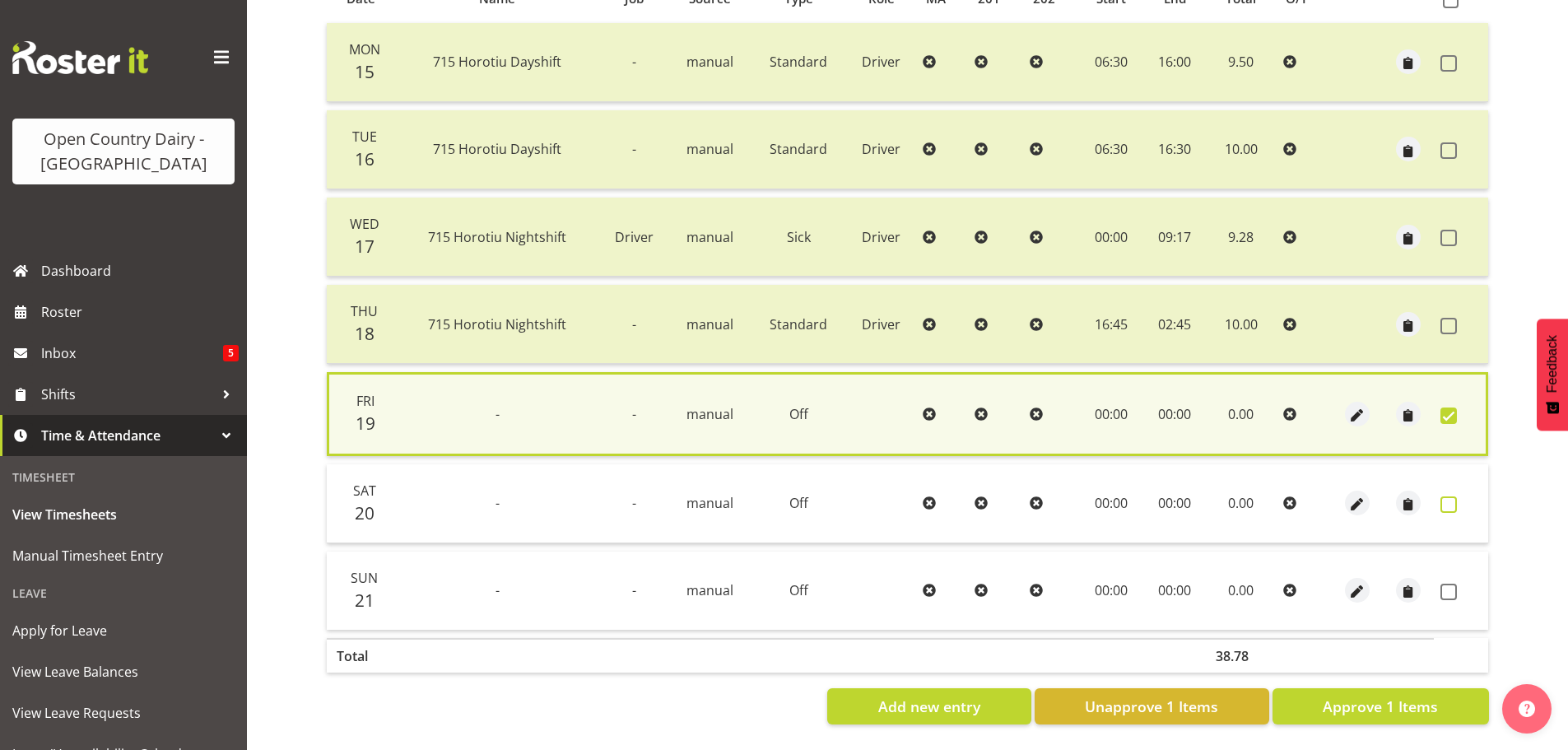
click at [1444, 496] on span at bounding box center [1449, 504] width 17 height 17
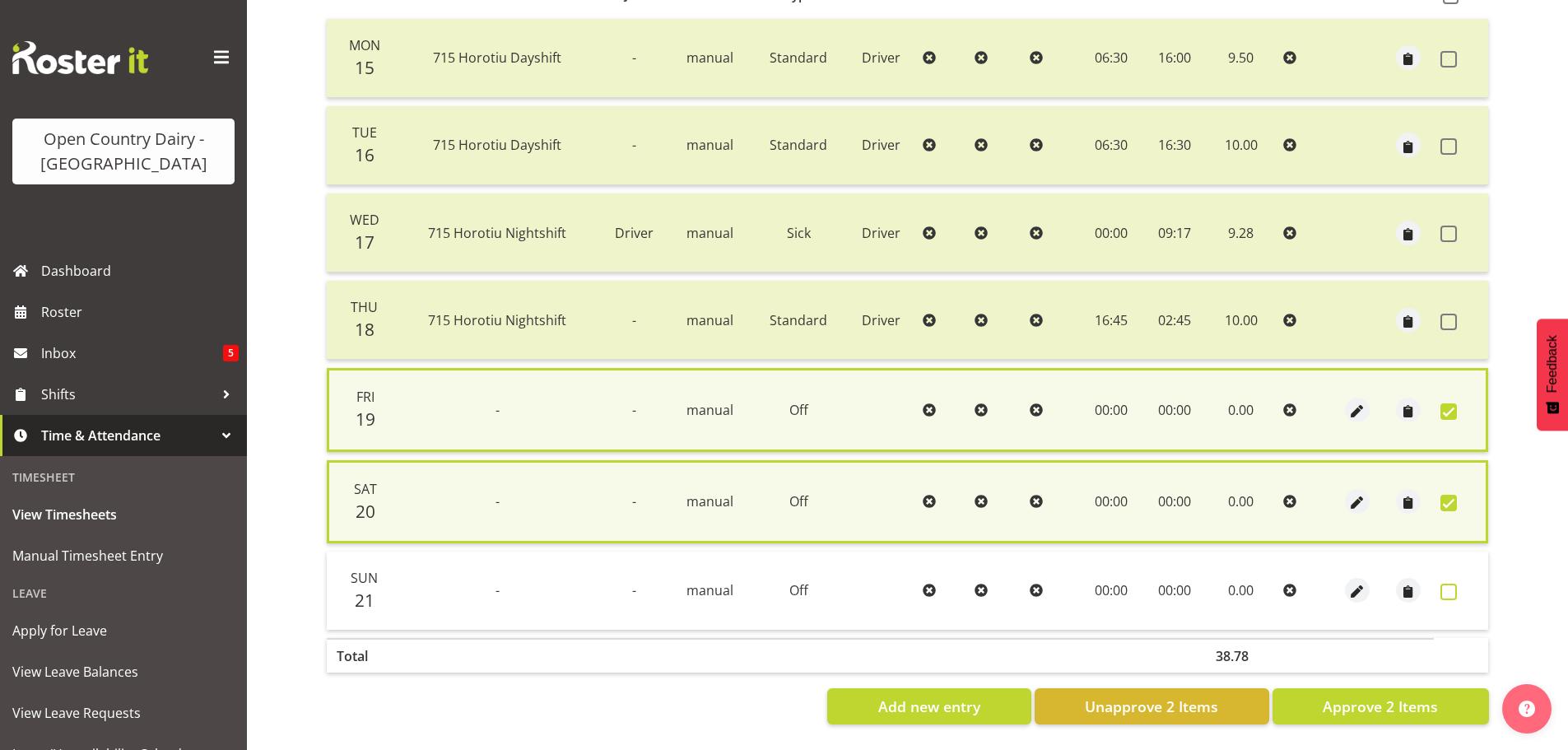
click at [1447, 589] on span at bounding box center [1449, 592] width 17 height 17
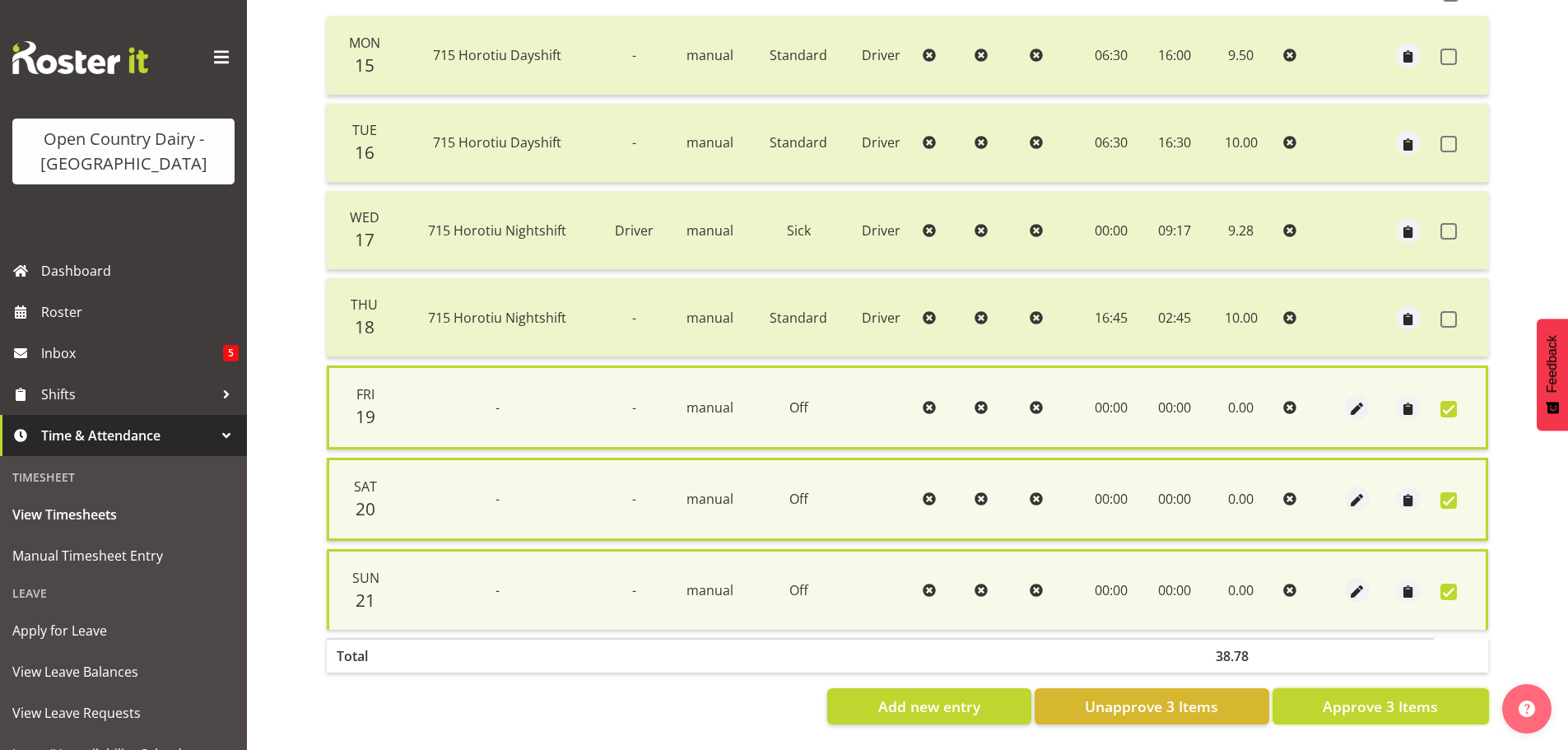
drag, startPoint x: 1404, startPoint y: 700, endPoint x: 1258, endPoint y: 593, distance: 181.0
click at [1402, 700] on span "Approve 3 Items" at bounding box center [1380, 705] width 115 height 21
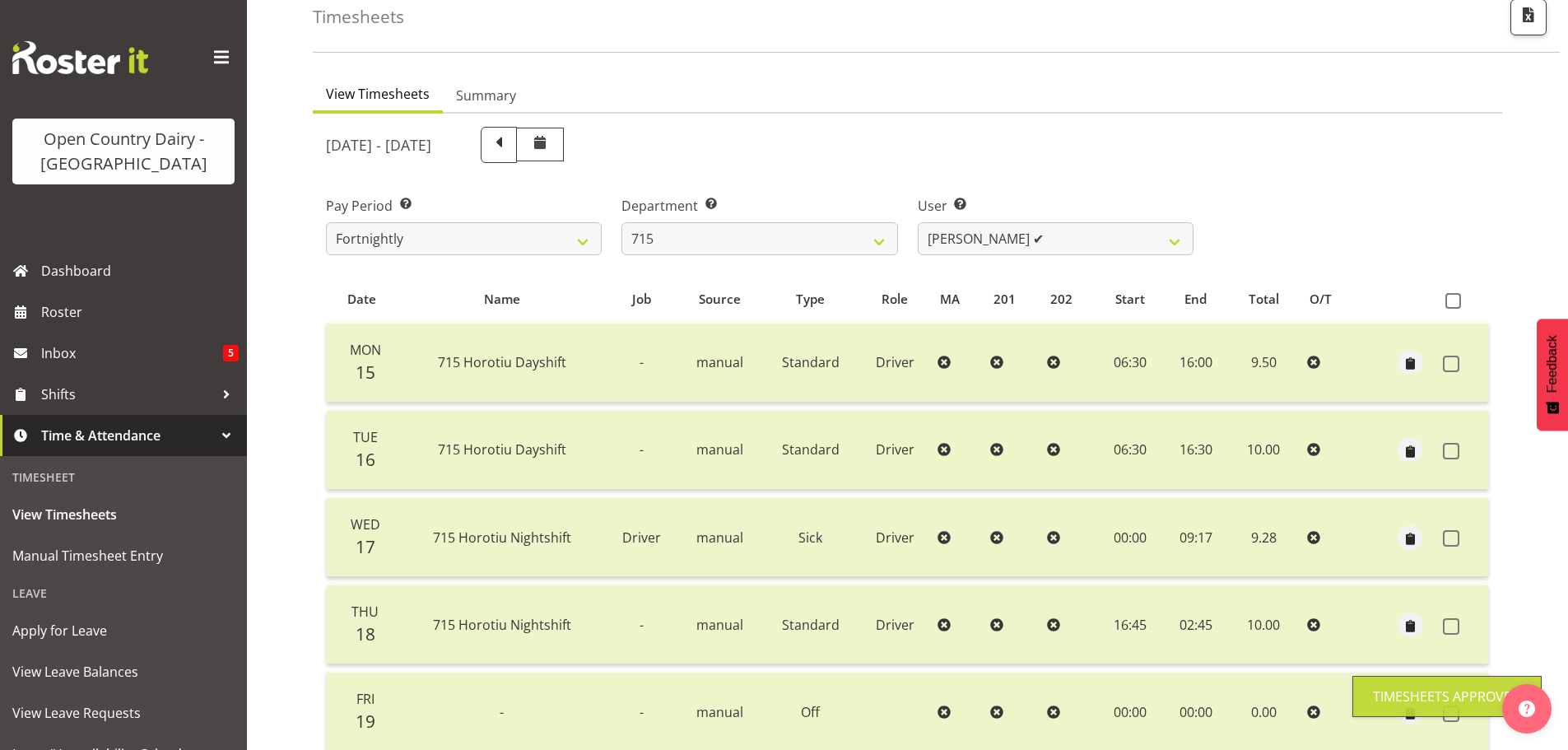
scroll to position [0, 0]
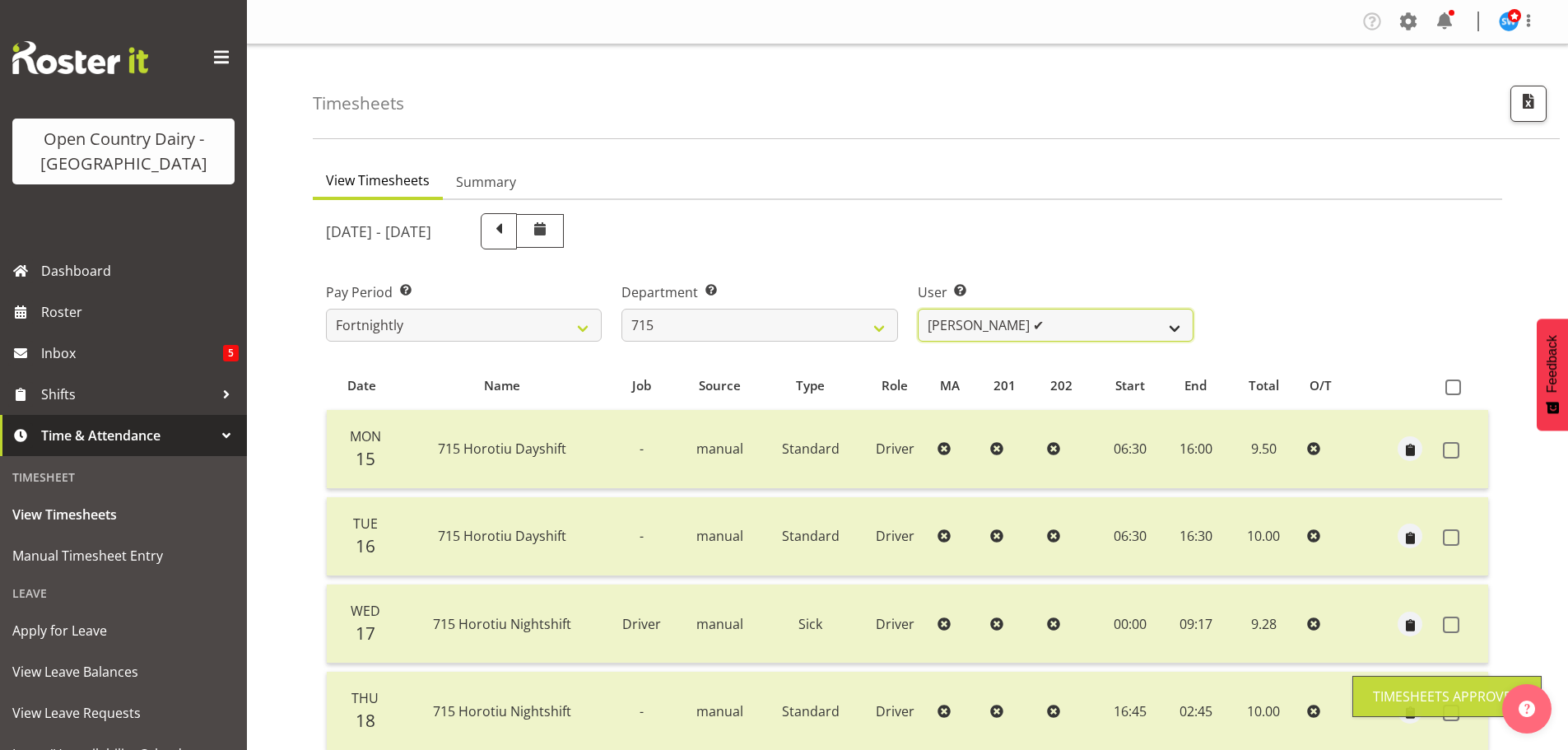
click at [1066, 318] on select "Glenn McPherson ✔ Greg Healey ❌ Max Coulter ❌ Neal Chalklen ❌" at bounding box center [1056, 325] width 276 height 33
click at [918, 309] on select "Glenn McPherson ✔ Greg Healey ❌ Max Coulter ❌ Neal Chalklen ❌" at bounding box center [1056, 325] width 276 height 33
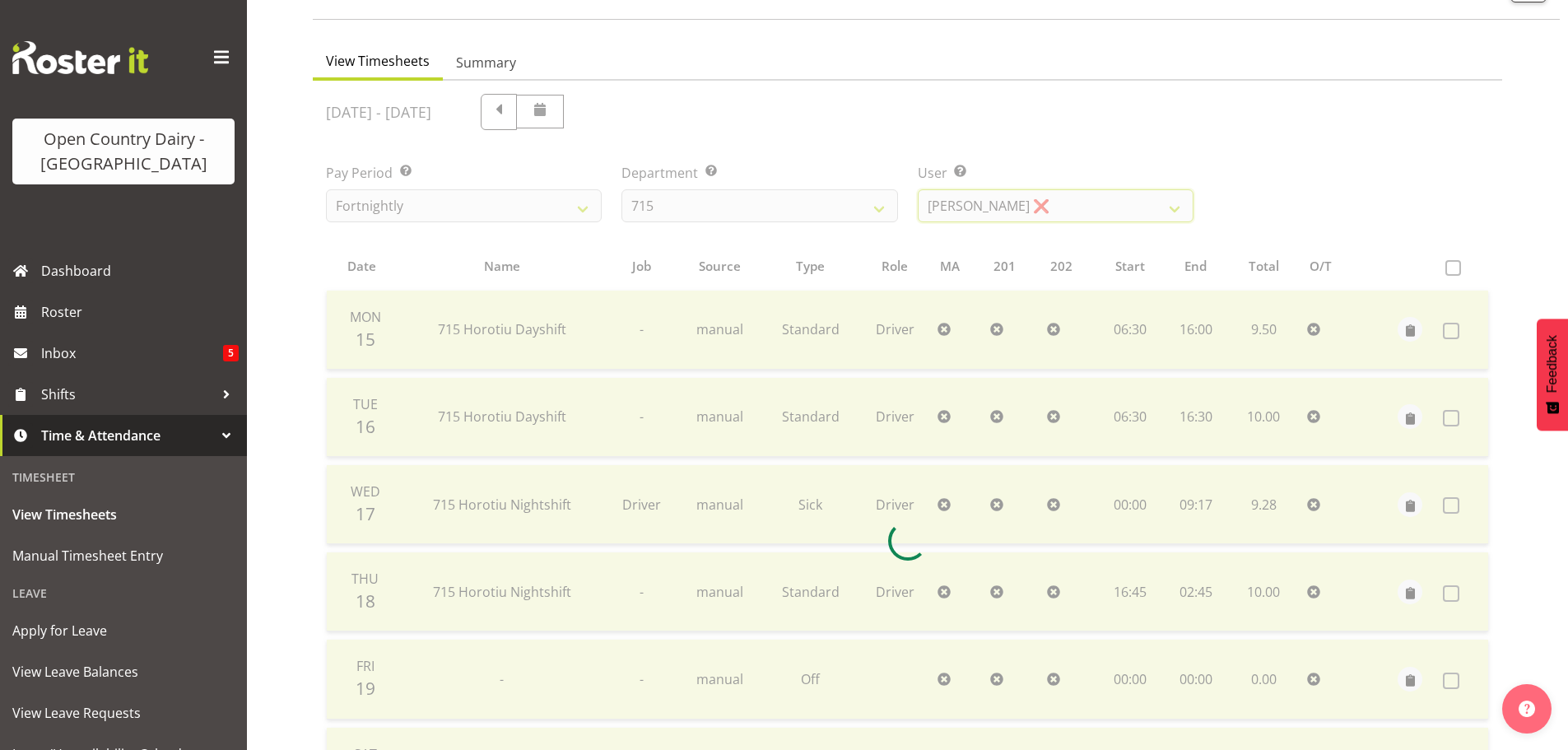
scroll to position [330, 0]
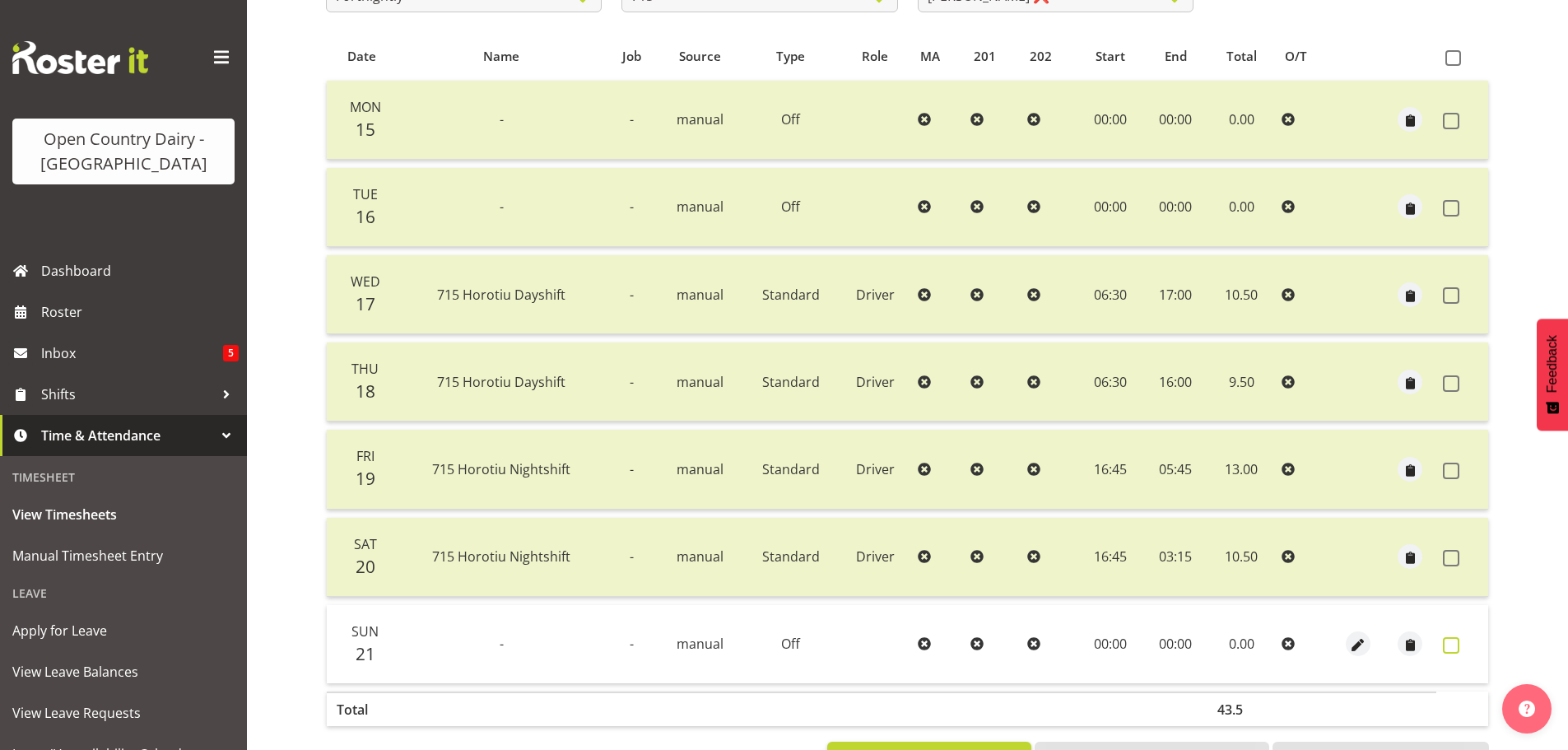
click at [1444, 642] on span at bounding box center [1451, 646] width 17 height 17
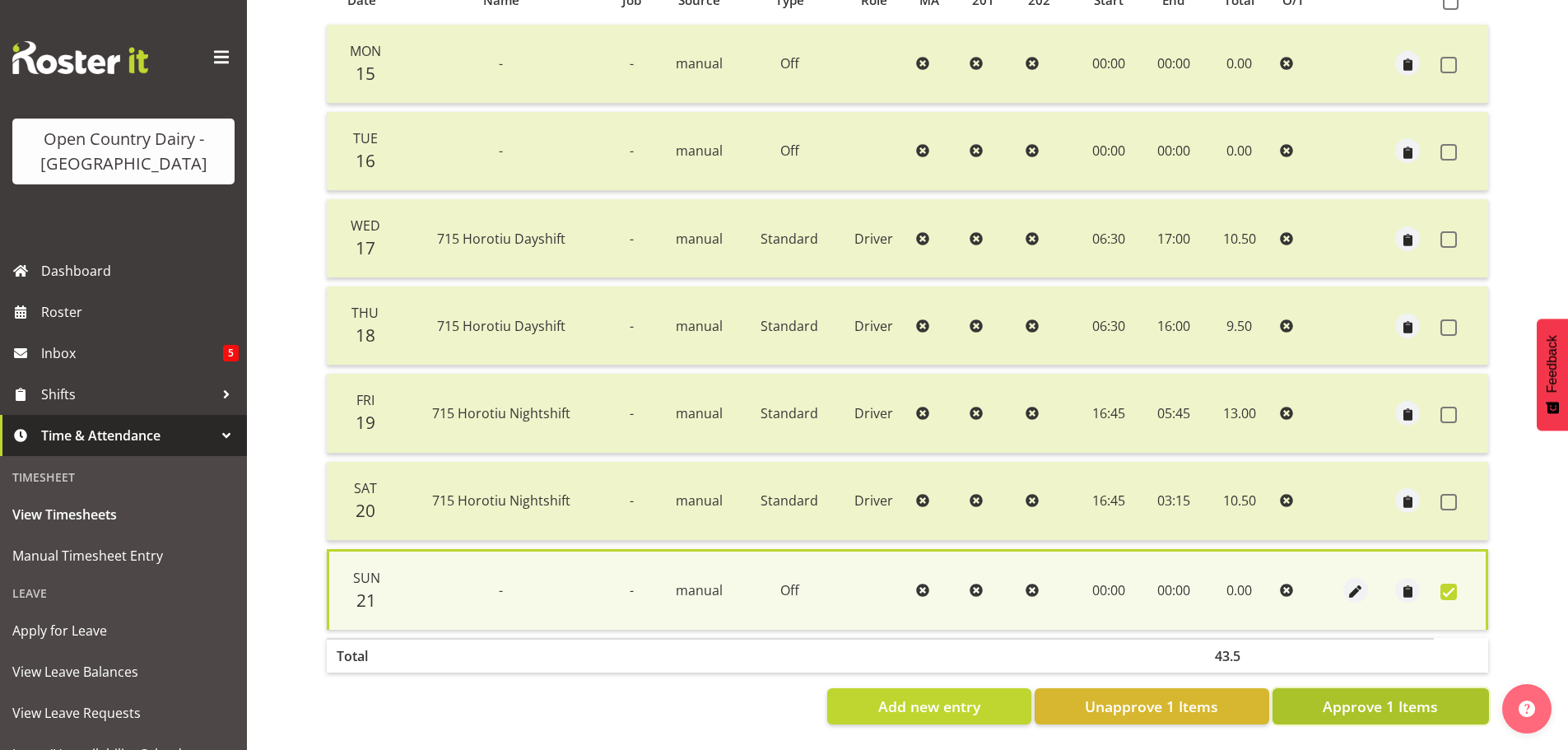
drag, startPoint x: 1419, startPoint y: 705, endPoint x: 1411, endPoint y: 700, distance: 9.4
click at [1411, 700] on span "Approve 1 Items" at bounding box center [1380, 705] width 115 height 21
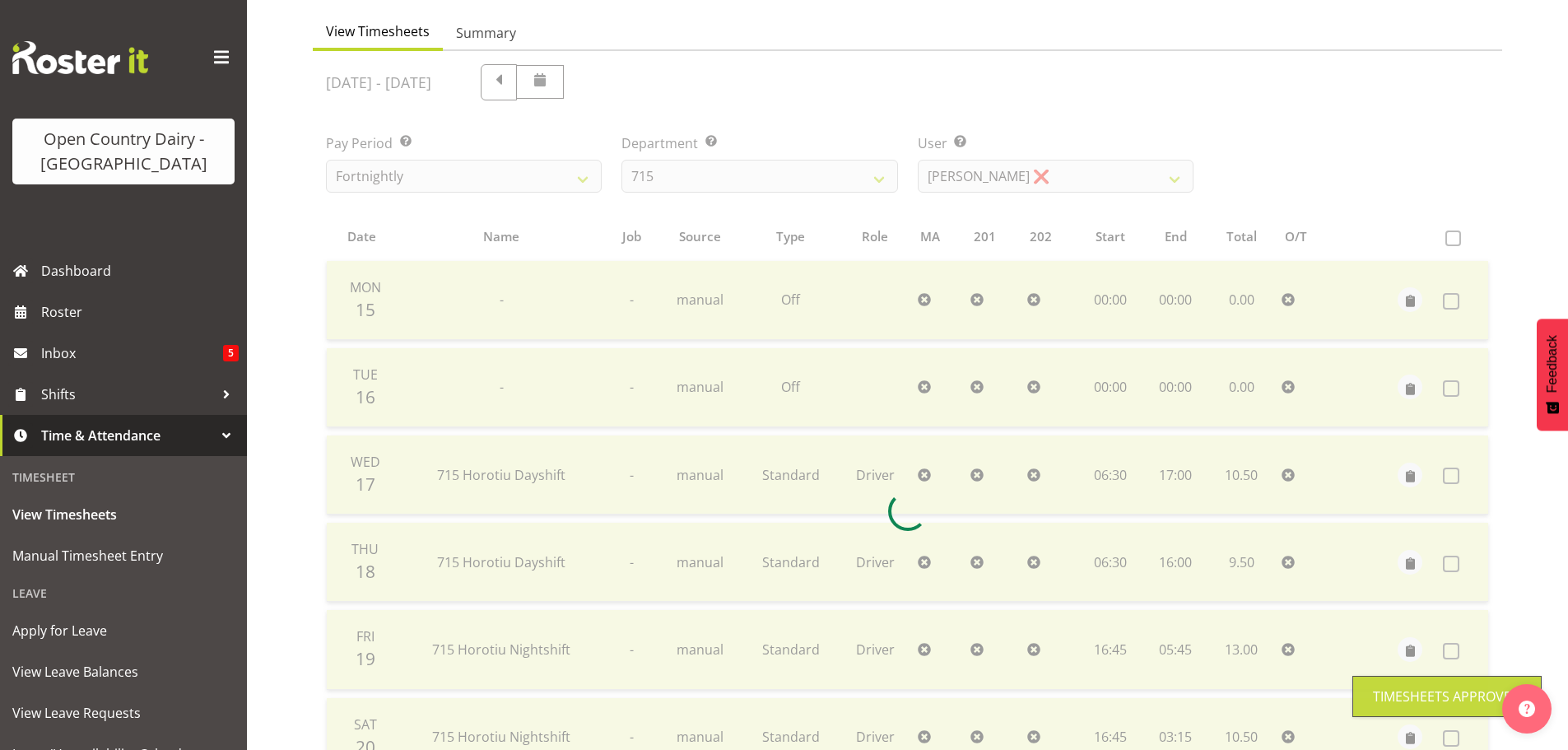
scroll to position [66, 0]
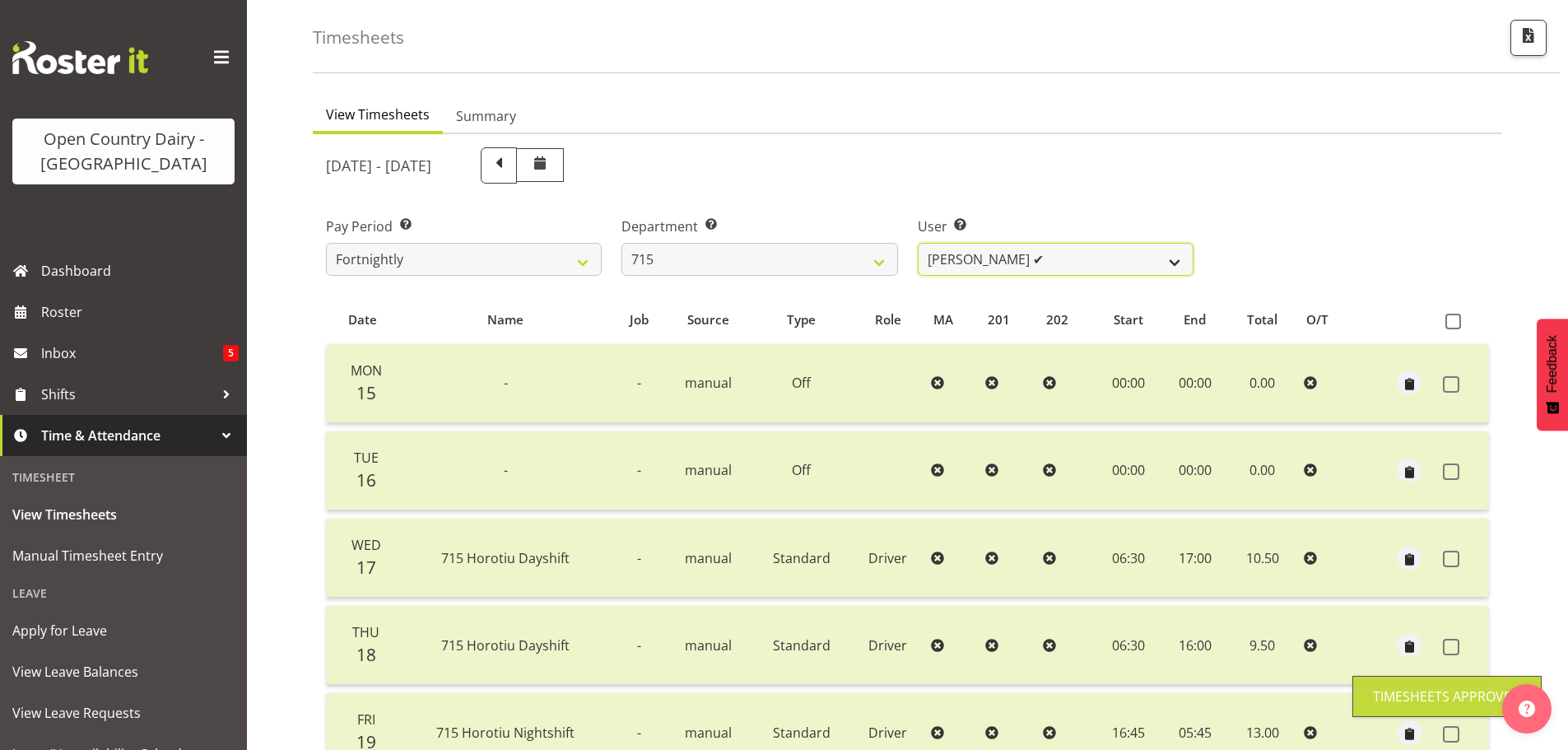
click at [1022, 261] on select "Glenn McPherson ✔ Greg Healey ❌ Max Coulter ✔ Neal Chalklen ❌" at bounding box center [1056, 259] width 276 height 33
click at [918, 243] on select "Glenn McPherson ✔ Greg Healey ❌ Max Coulter ✔ Neal Chalklen ❌" at bounding box center [1056, 259] width 276 height 33
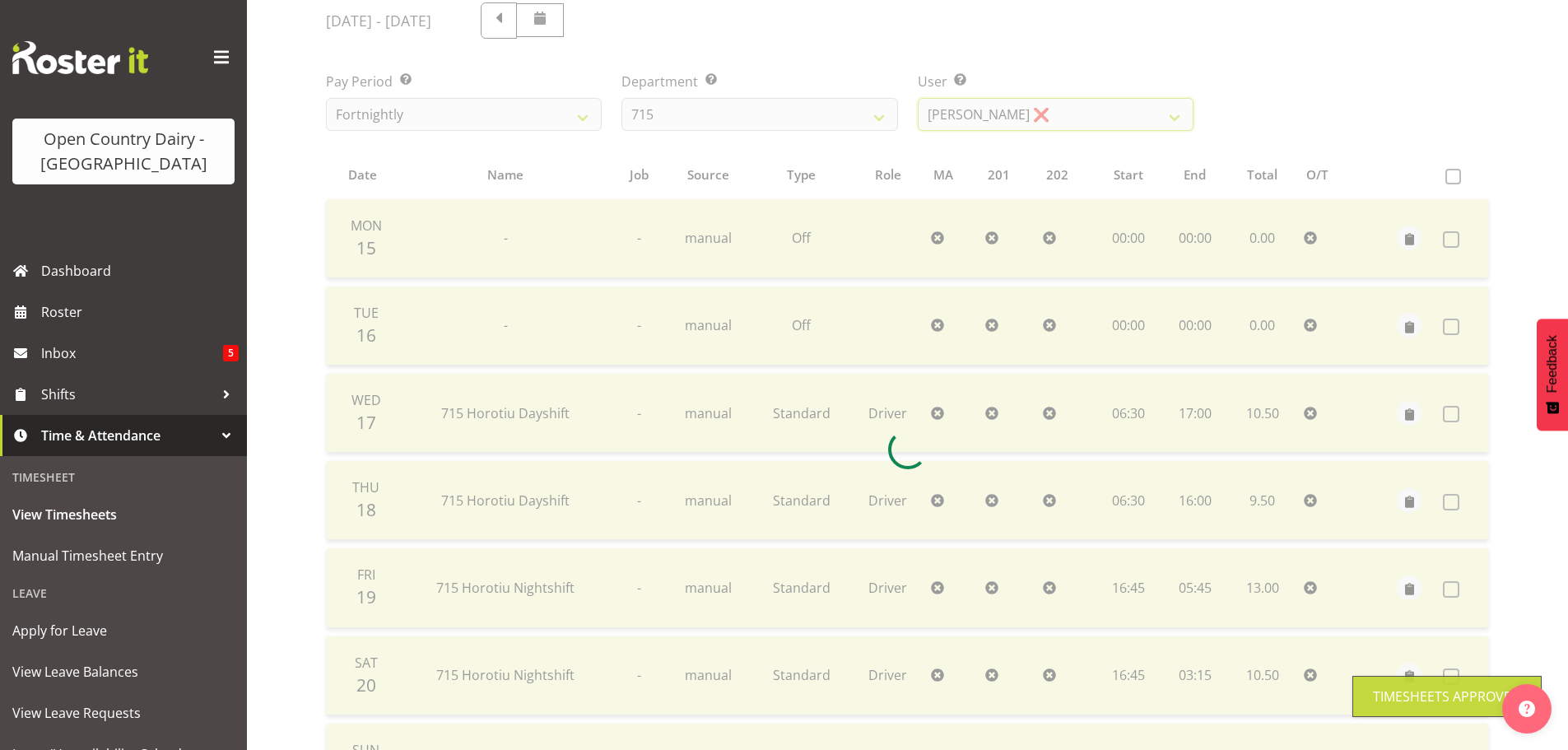
scroll to position [395, 0]
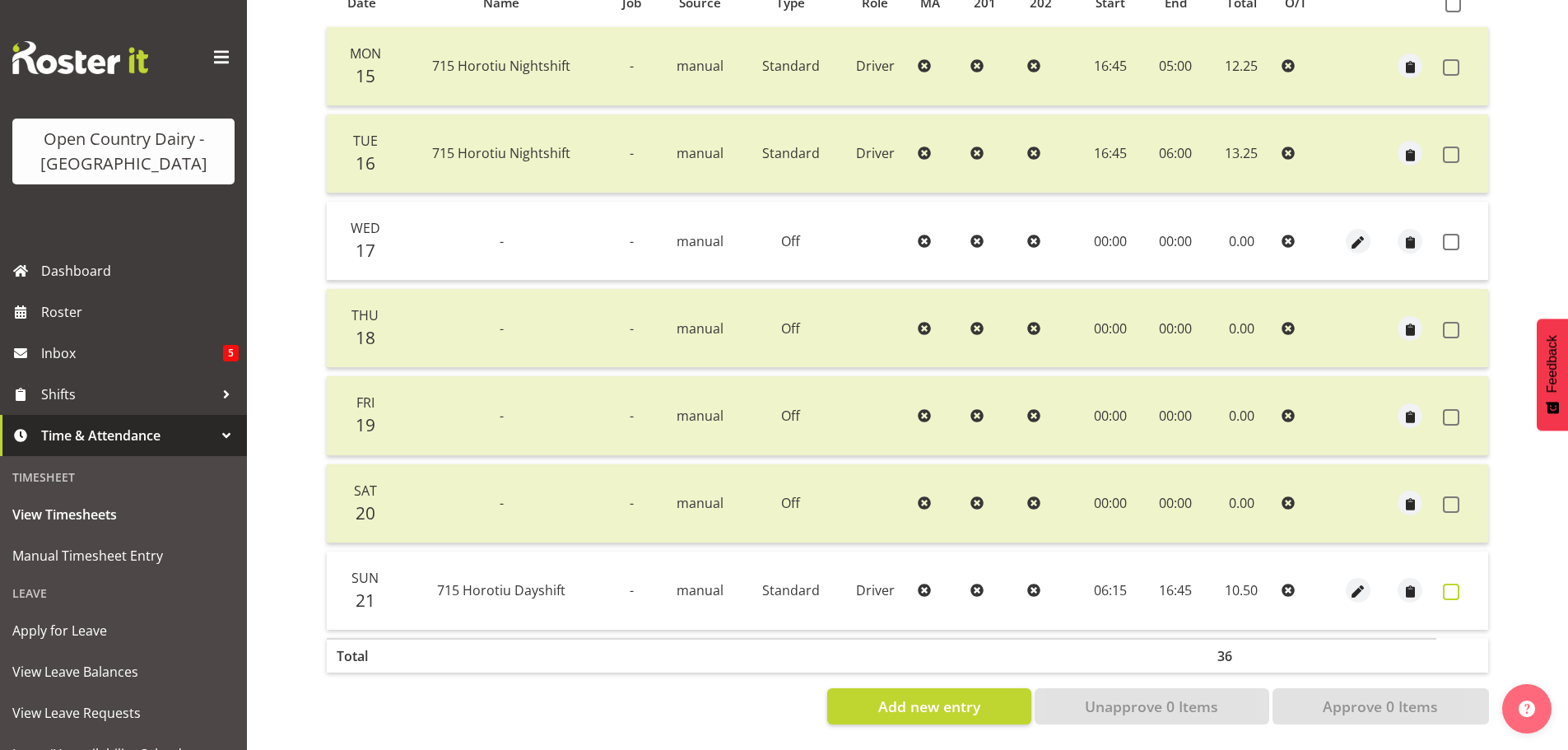
click at [1448, 584] on span at bounding box center [1451, 592] width 17 height 17
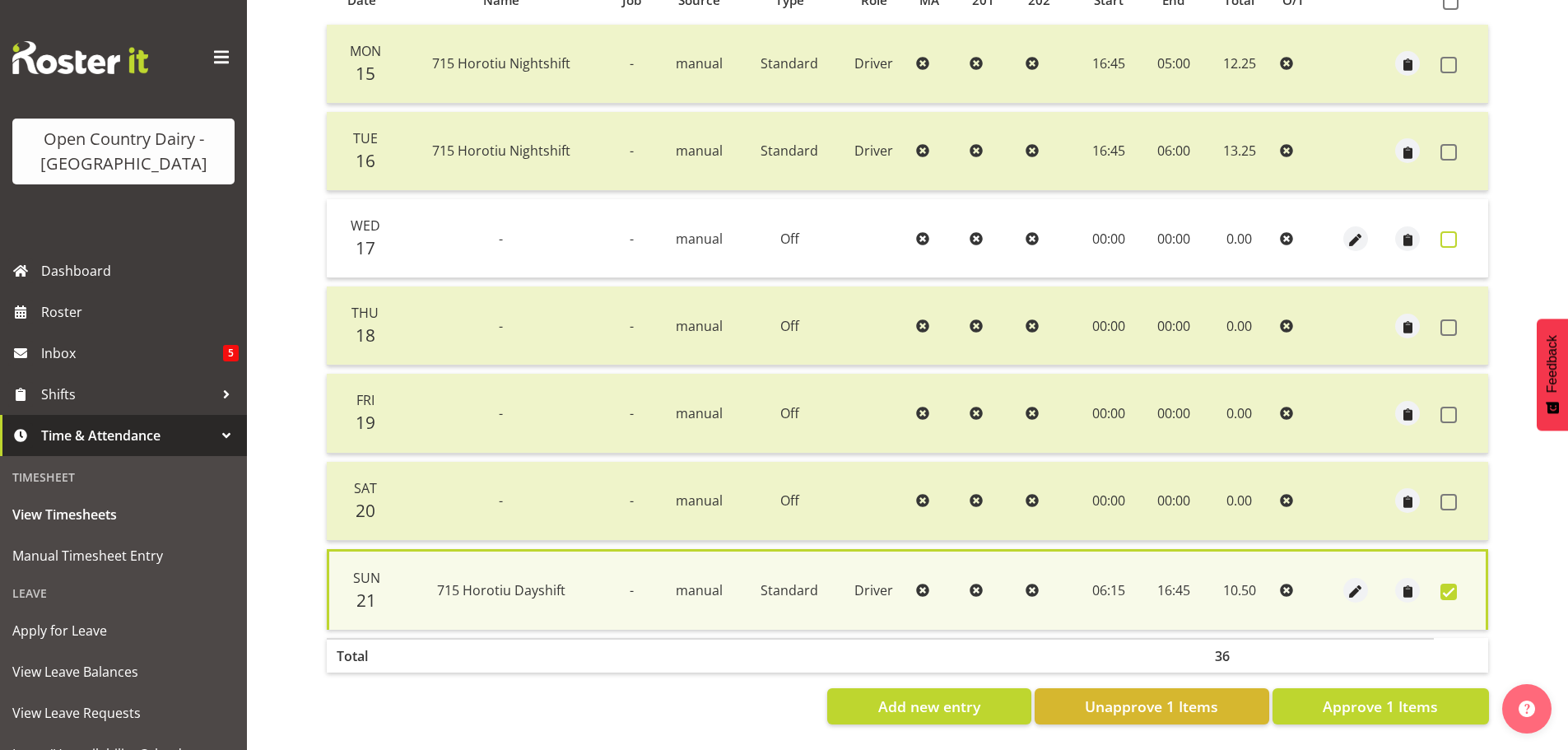
click at [1439, 220] on td at bounding box center [1460, 239] width 55 height 79
click at [1443, 231] on span at bounding box center [1449, 240] width 17 height 17
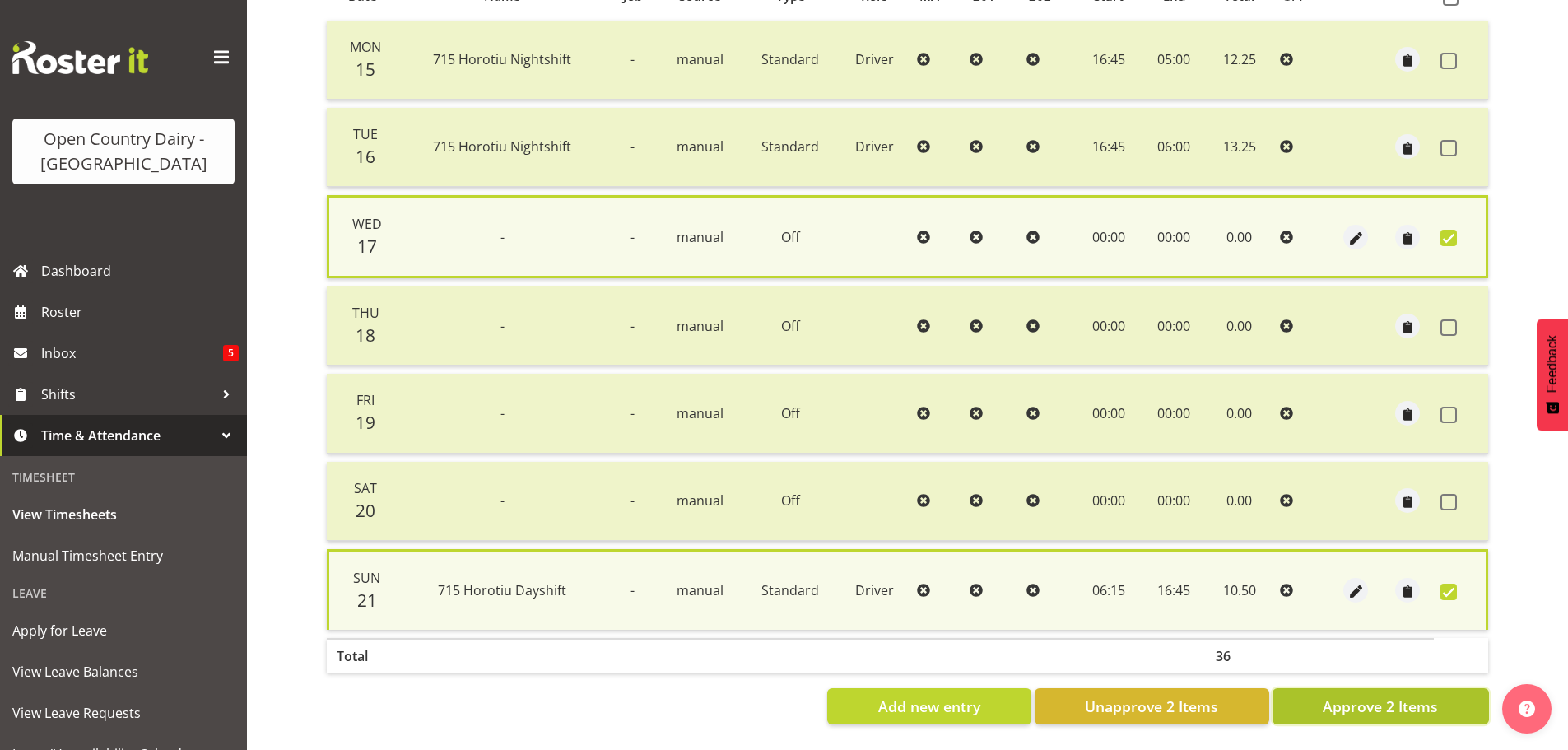
click at [1386, 698] on span "Approve 2 Items" at bounding box center [1380, 705] width 115 height 21
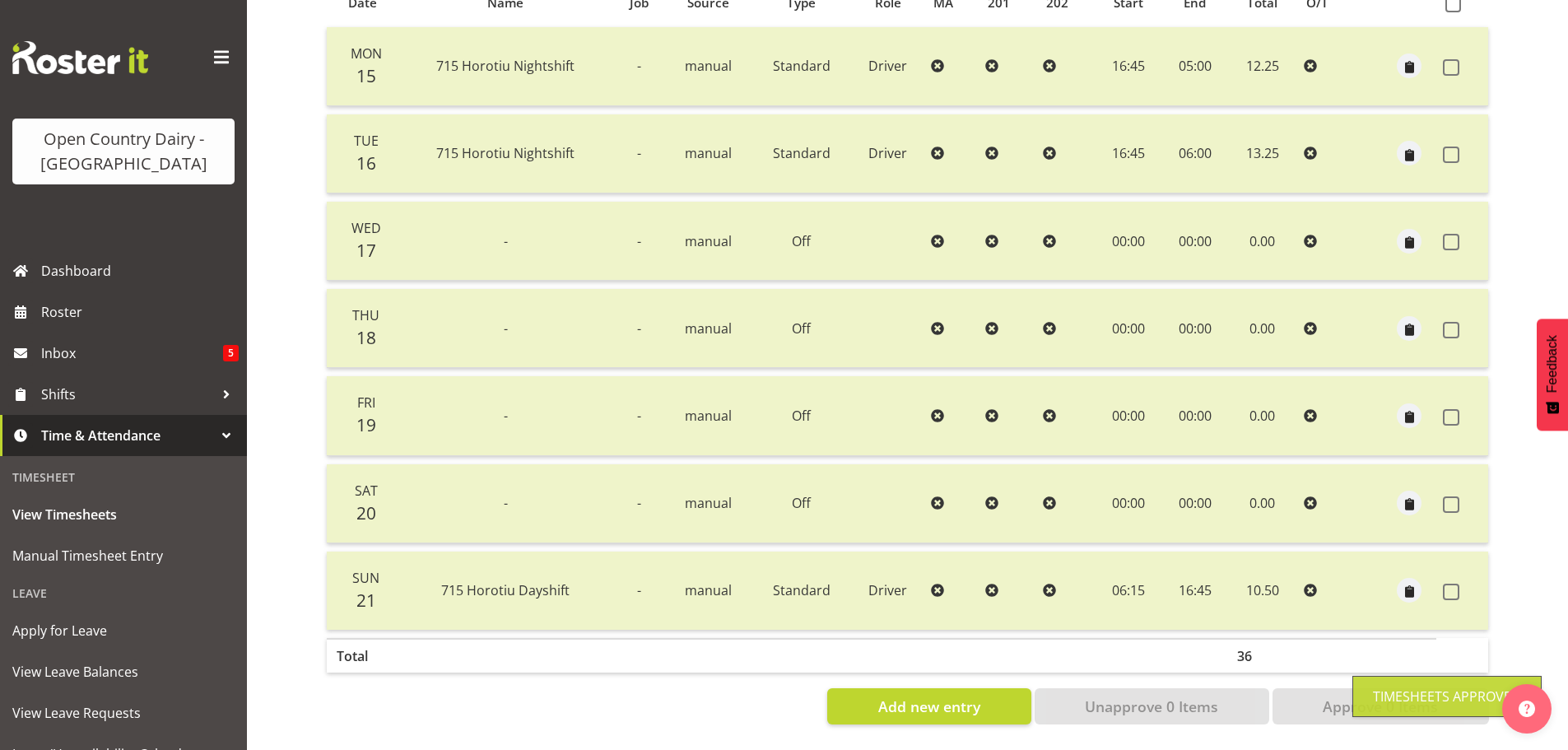
scroll to position [0, 0]
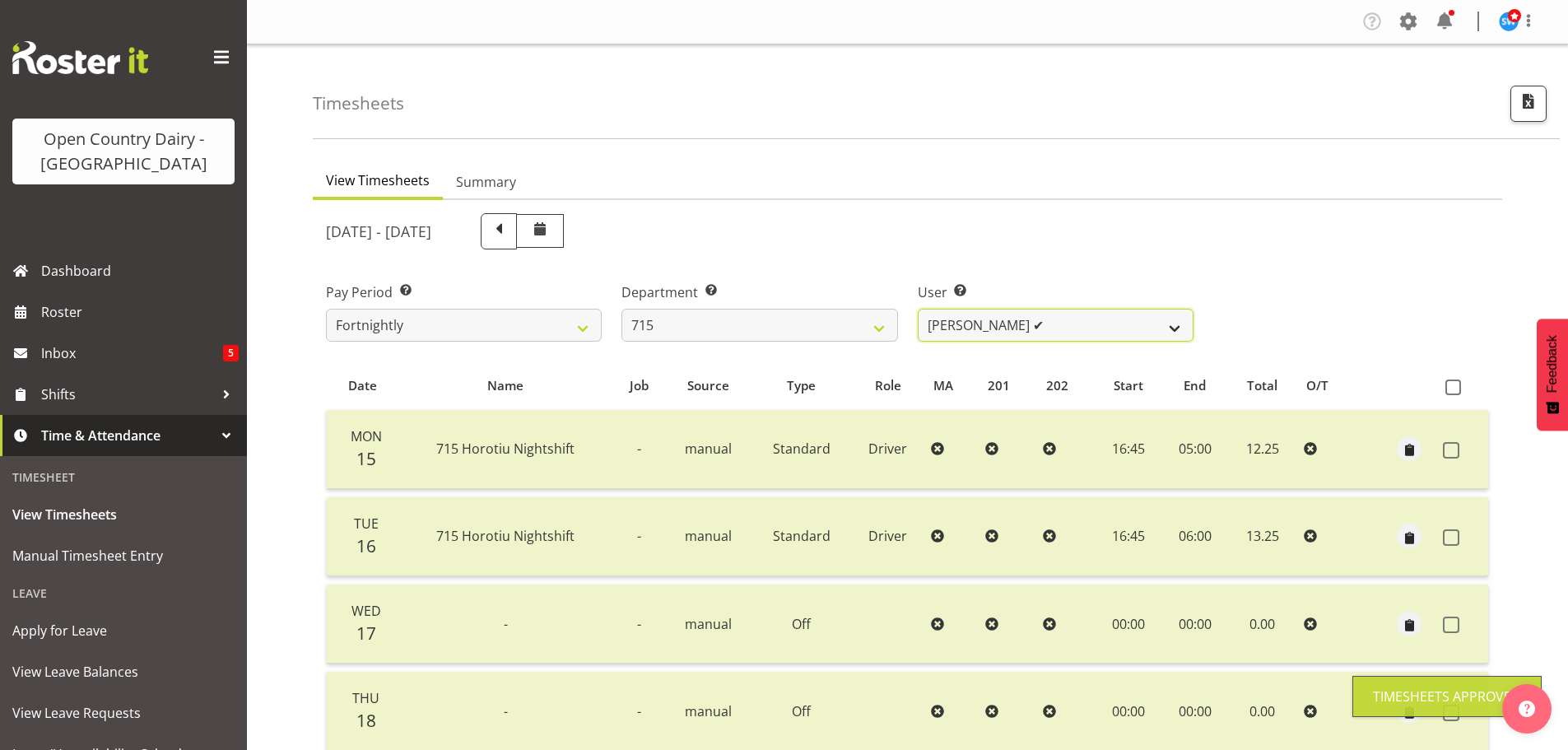
click at [1053, 332] on select "Glenn McPherson ✔ Greg Healey ❌ Max Coulter ✔ Neal Chalklen ✔" at bounding box center [1056, 325] width 276 height 33
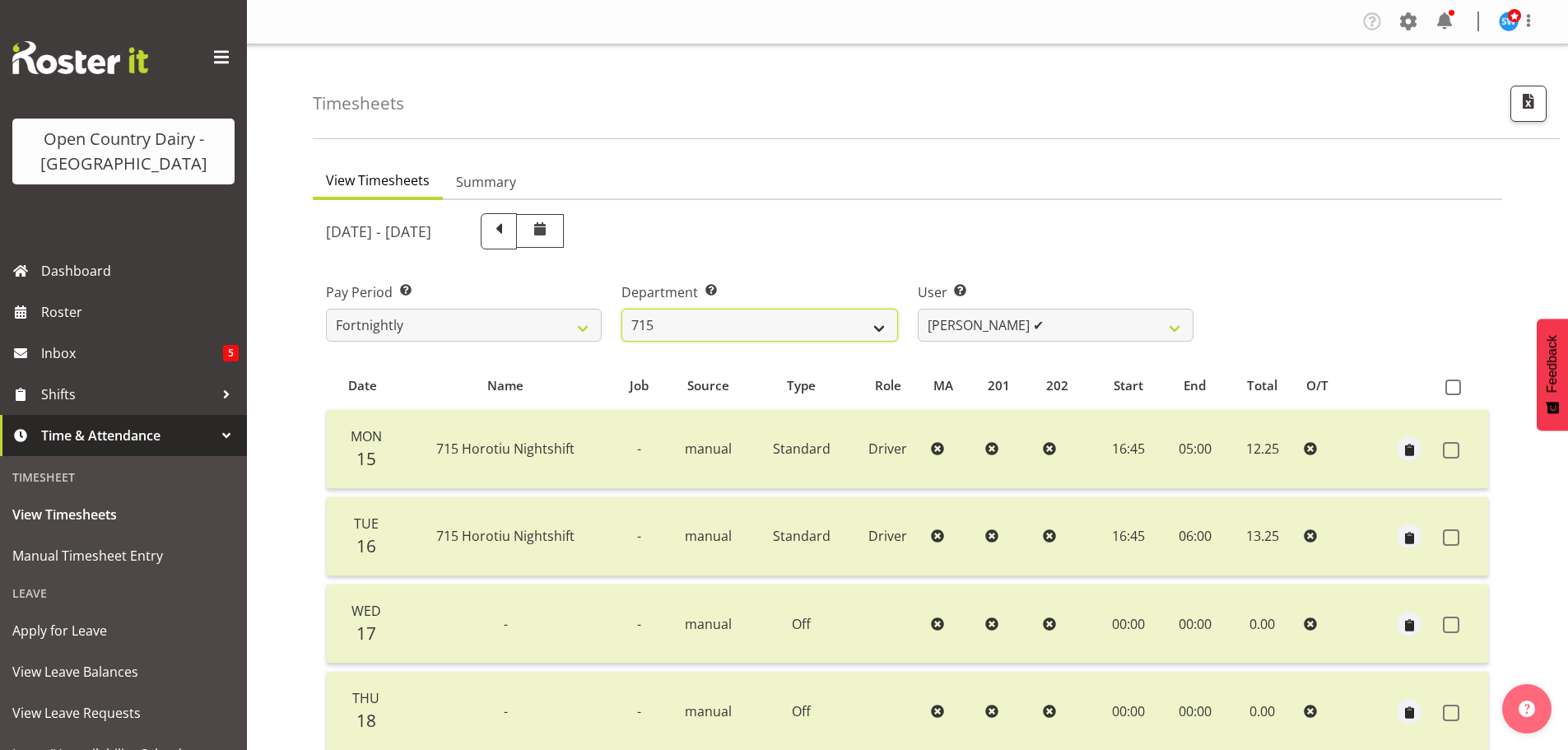
click at [805, 331] on select "701 702 703 704 705 706 707 708 709 710 711 712 713 714 715 716 717 718 719 720" at bounding box center [759, 325] width 276 height 33
click at [621, 309] on select "701 702 703 704 705 706 707 708 709 710 711 712 713 714 715 716 717 718 719 720" at bounding box center [759, 325] width 276 height 33
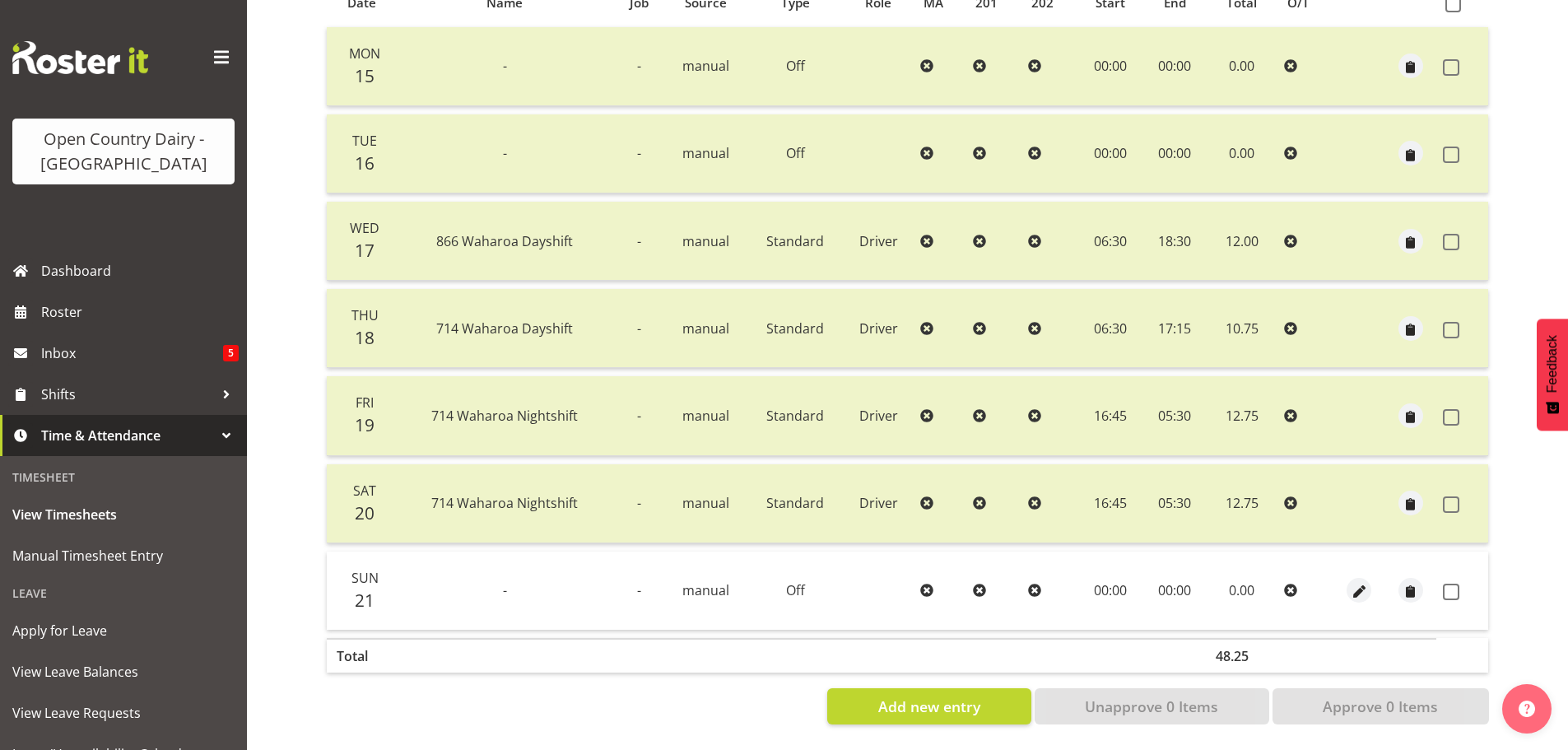
scroll to position [395, 0]
click at [1446, 584] on span at bounding box center [1451, 592] width 17 height 17
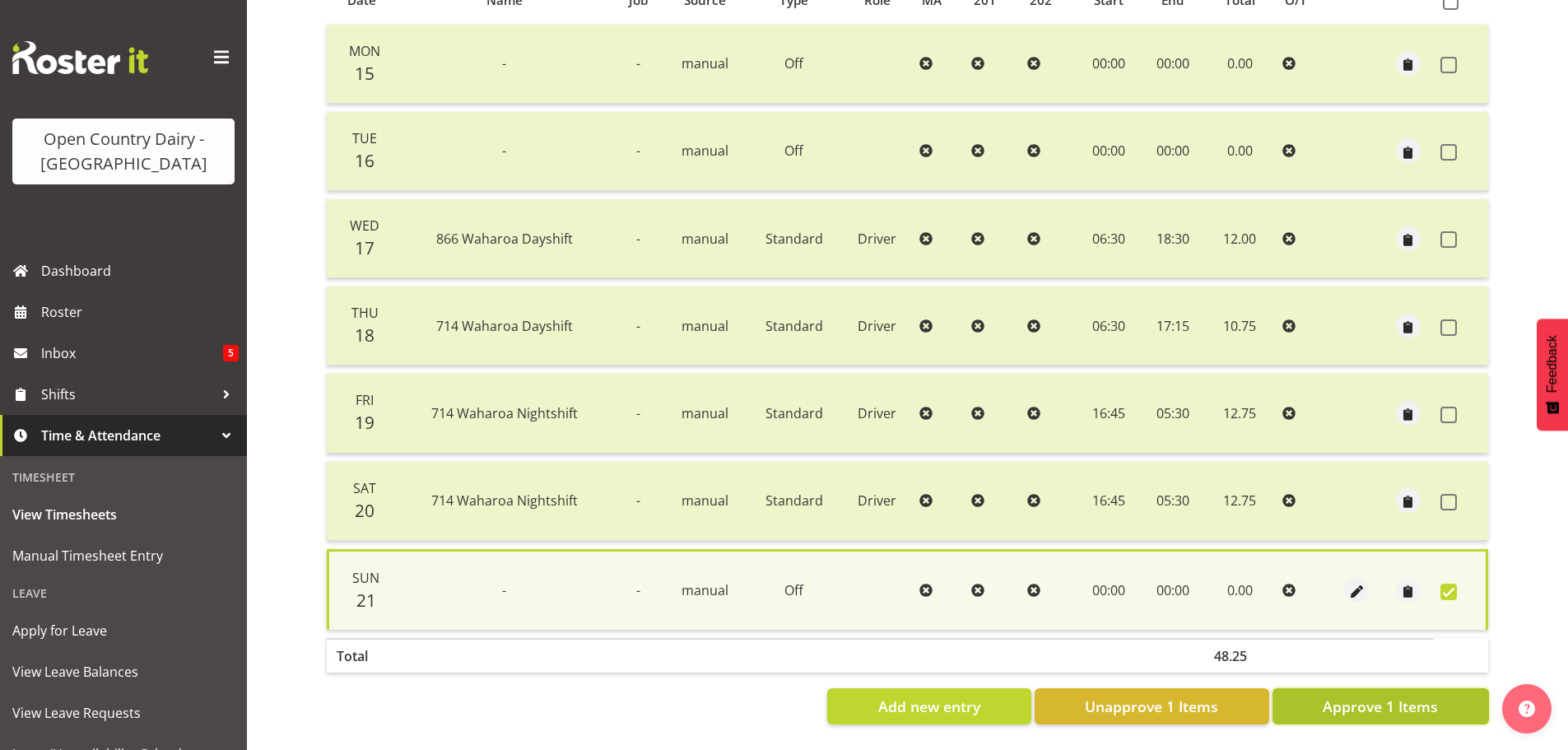
click at [1391, 688] on button "Approve 1 Items" at bounding box center [1380, 705] width 216 height 36
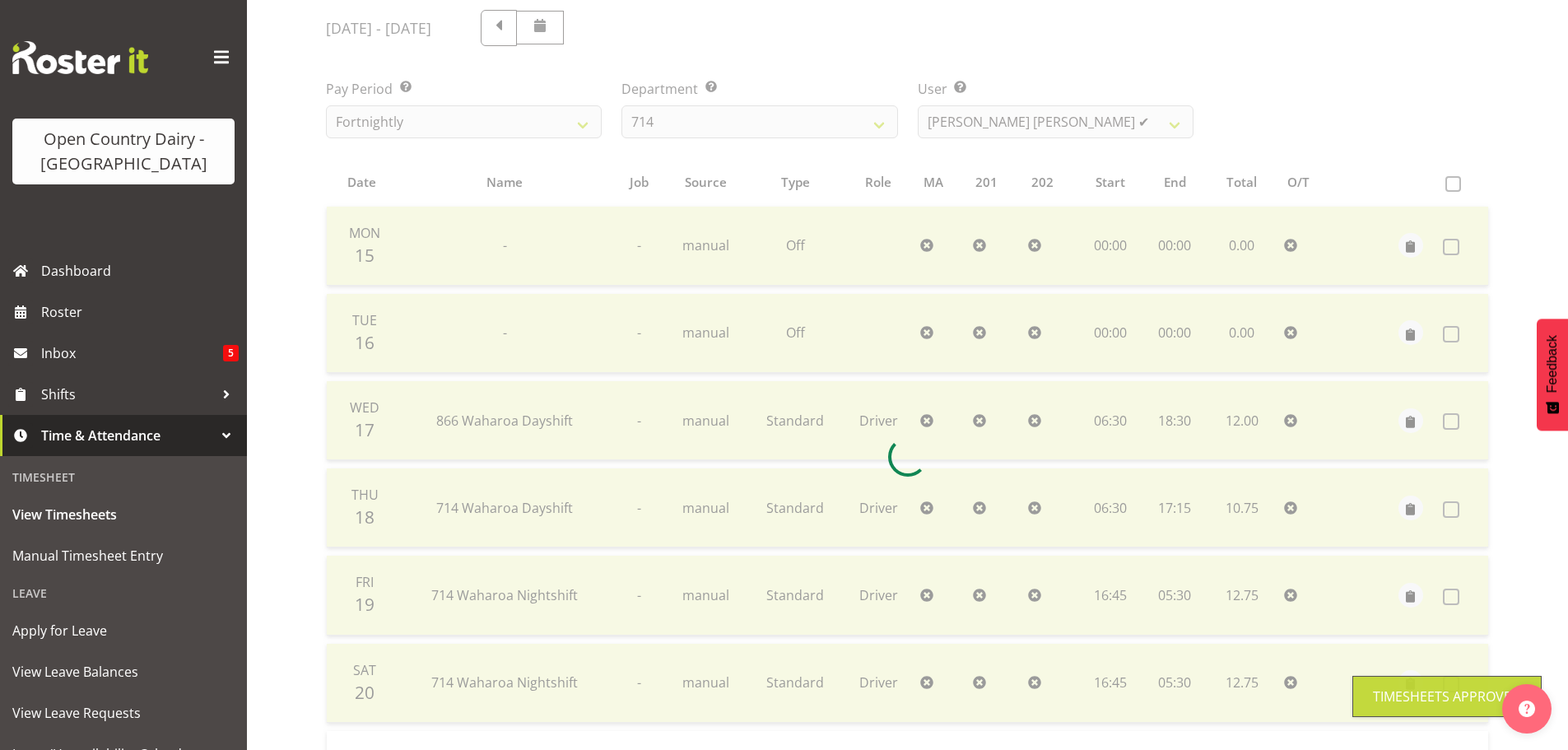
scroll to position [148, 0]
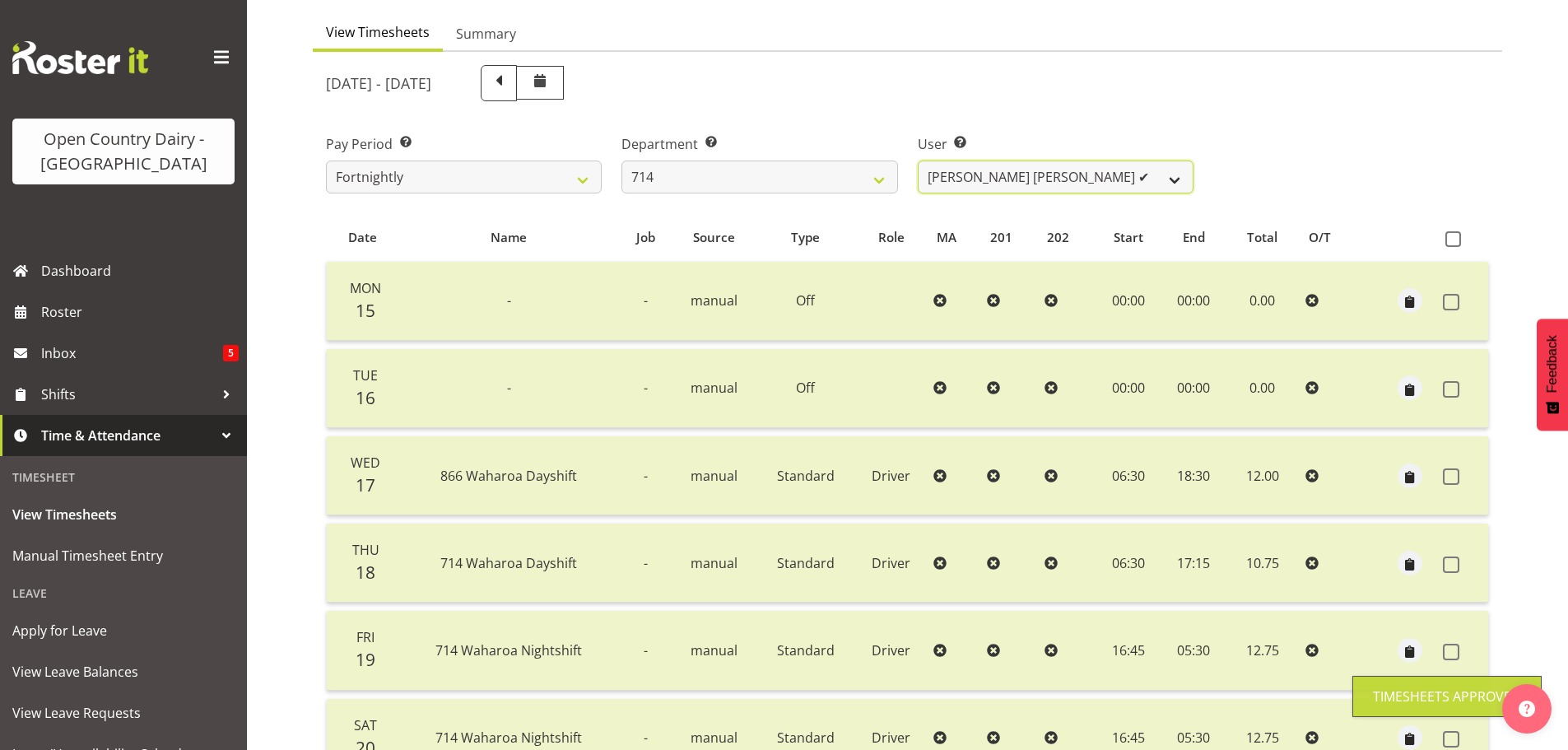
click at [927, 179] on select "Fraser Stephens ✔ Nev Brewster ❌ Stephen Parsons ❌ Tom Gaelic ❌" at bounding box center [1056, 177] width 276 height 33
click at [918, 161] on select "Fraser Stephens ✔ Nev Brewster ❌ Stephen Parsons ❌ Tom Gaelic ❌" at bounding box center [1056, 177] width 276 height 33
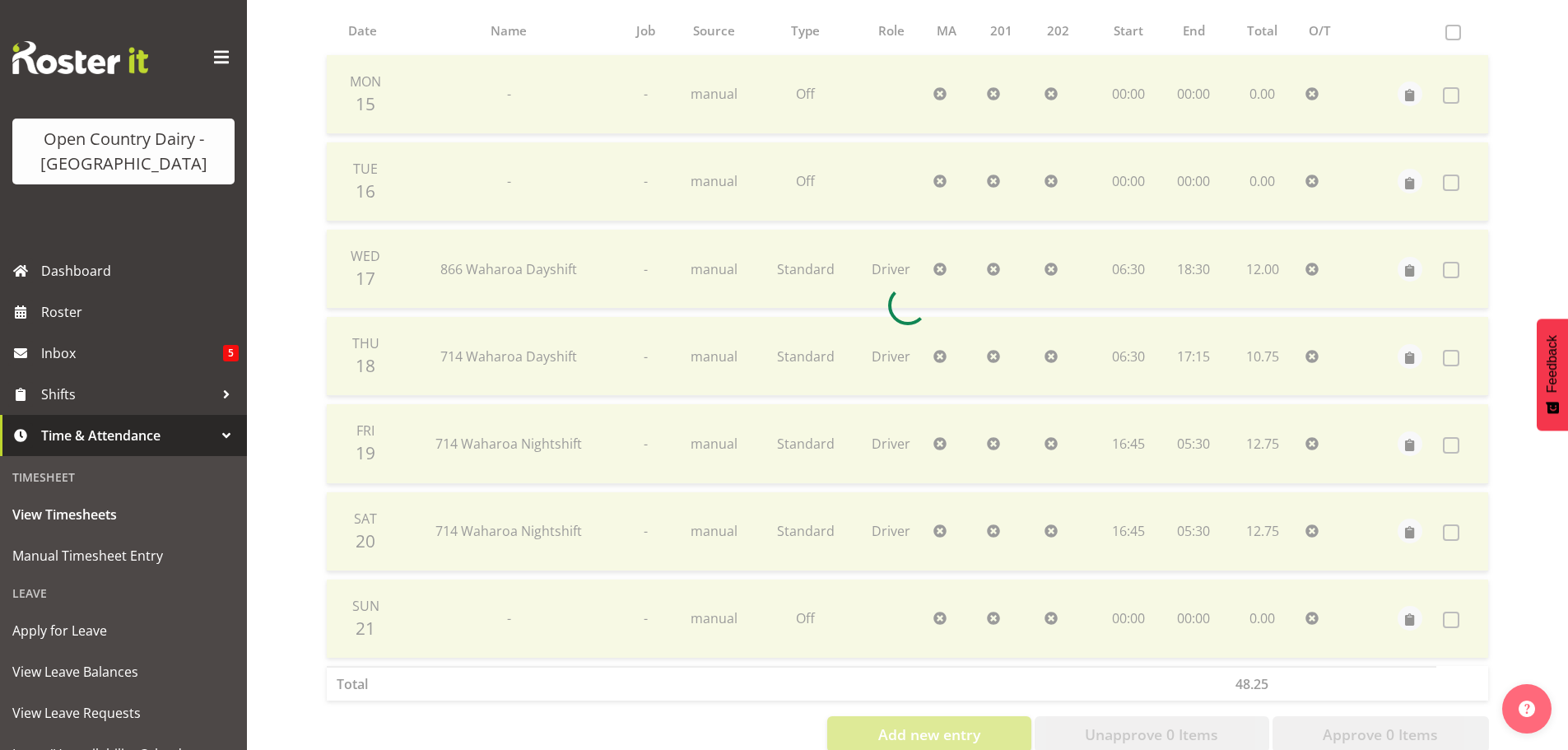
scroll to position [395, 0]
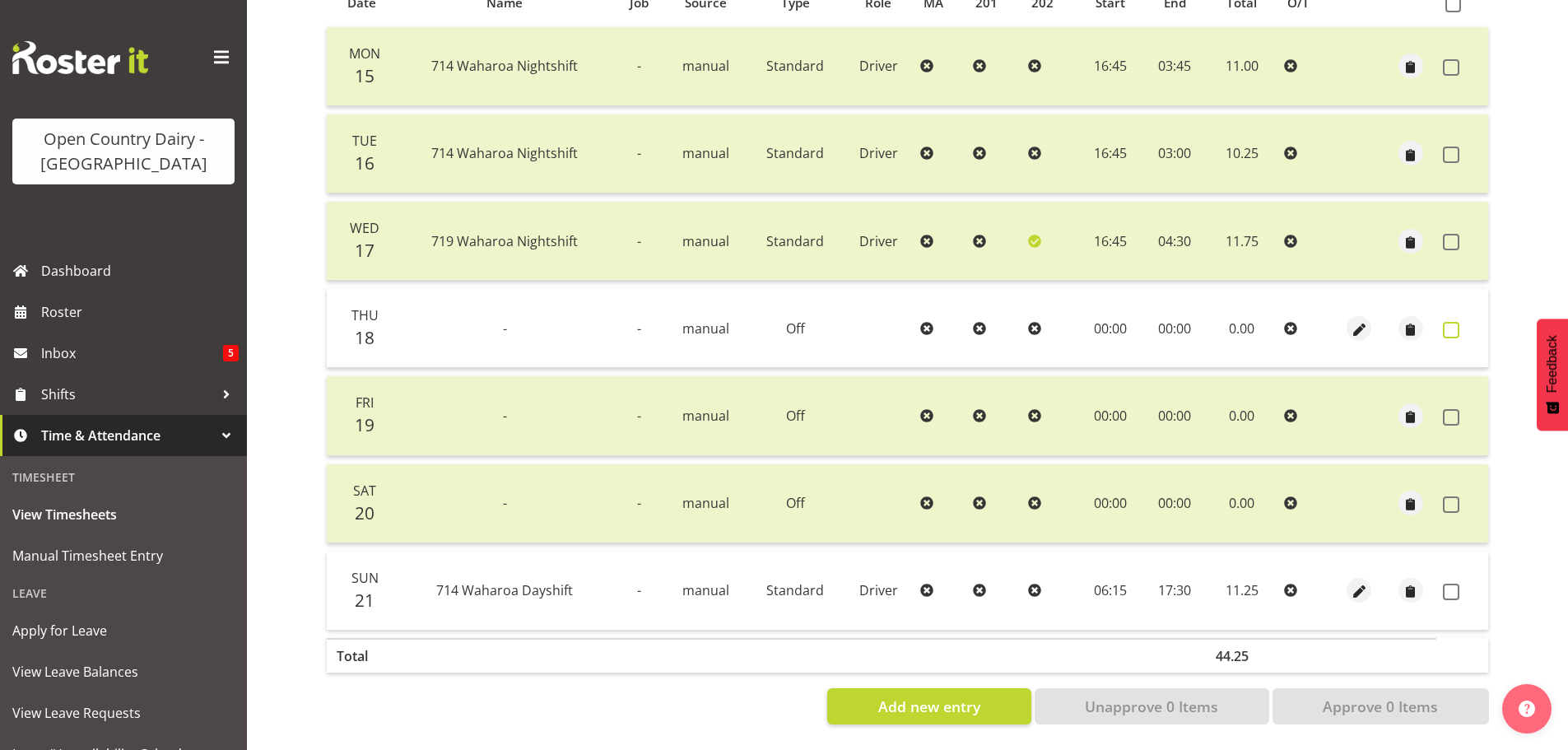
click at [1444, 322] on span at bounding box center [1451, 330] width 17 height 17
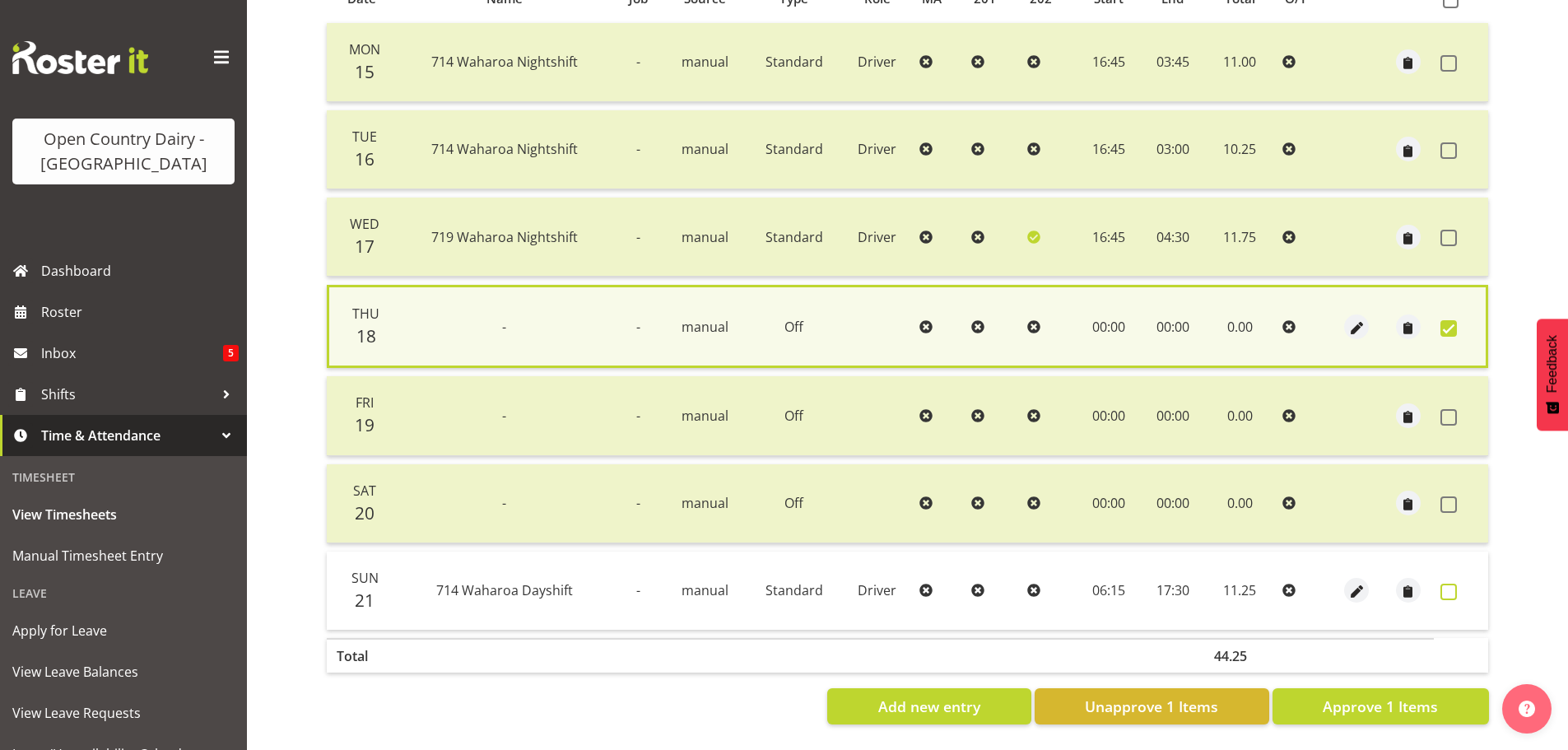
click at [1451, 584] on span at bounding box center [1449, 592] width 17 height 17
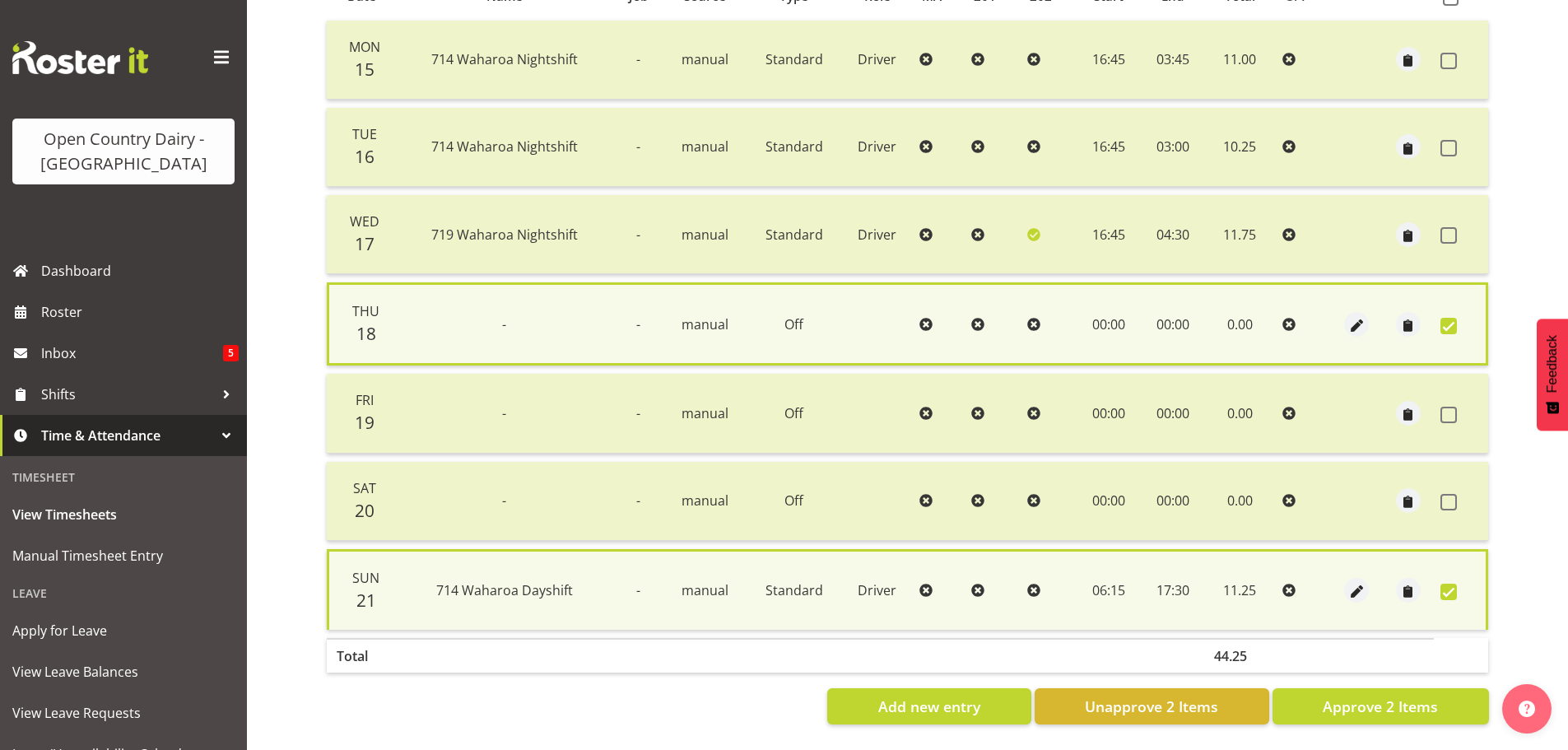
click at [1410, 679] on div "Date Name Job Source Type Role MA 201 202 Start End Total O/T Mon 15 714 Waharo…" at bounding box center [907, 348] width 1163 height 753
click at [1408, 695] on span "Approve 2 Items" at bounding box center [1380, 705] width 115 height 21
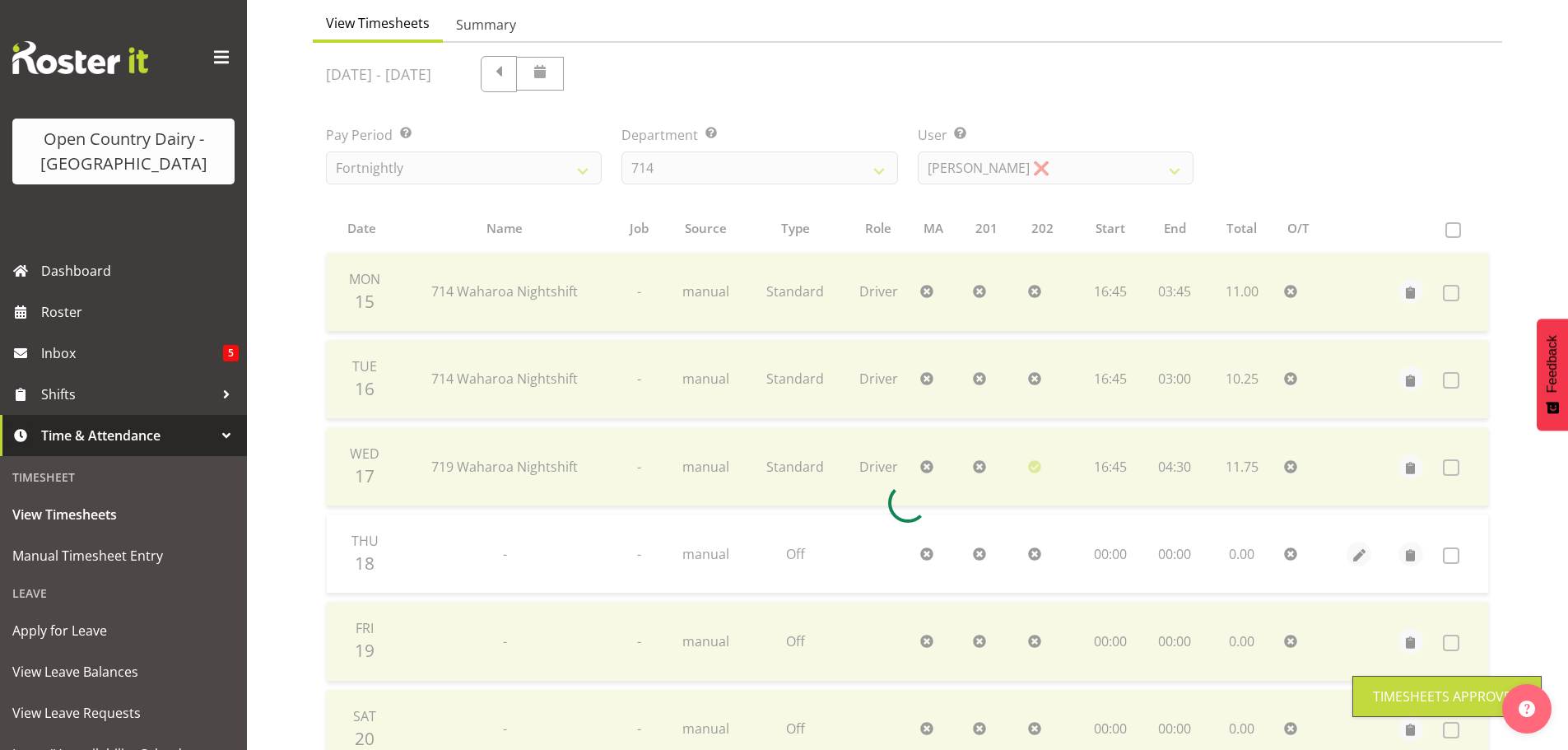
scroll to position [148, 0]
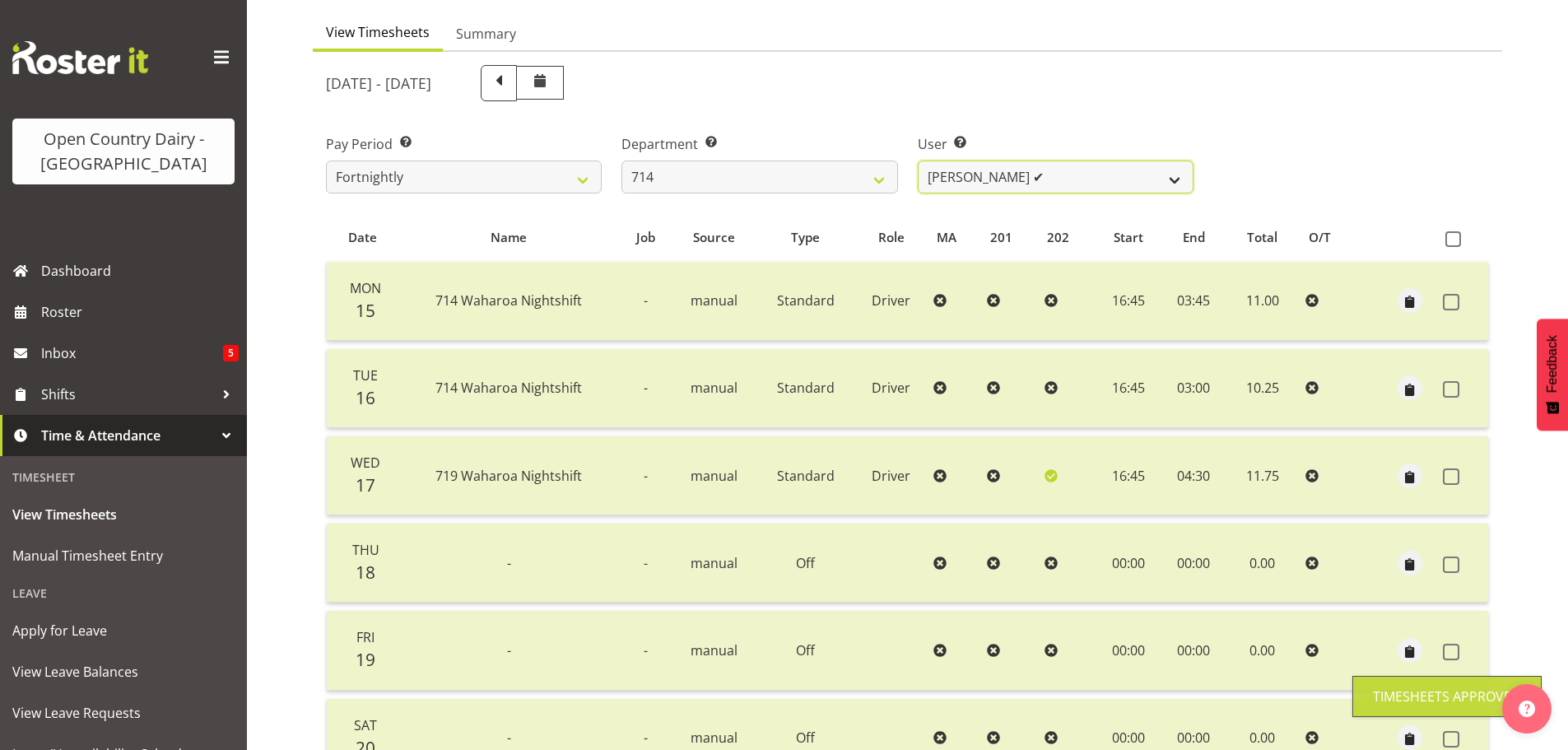
click at [965, 176] on select "Fraser Stephens ✔ Nev Brewster ✔ Stephen Parsons ❌ Tom Gaelic ❌" at bounding box center [1056, 177] width 276 height 33
click at [918, 161] on select "Fraser Stephens ✔ Nev Brewster ✔ Stephen Parsons ❌ Tom Gaelic ❌" at bounding box center [1056, 177] width 276 height 33
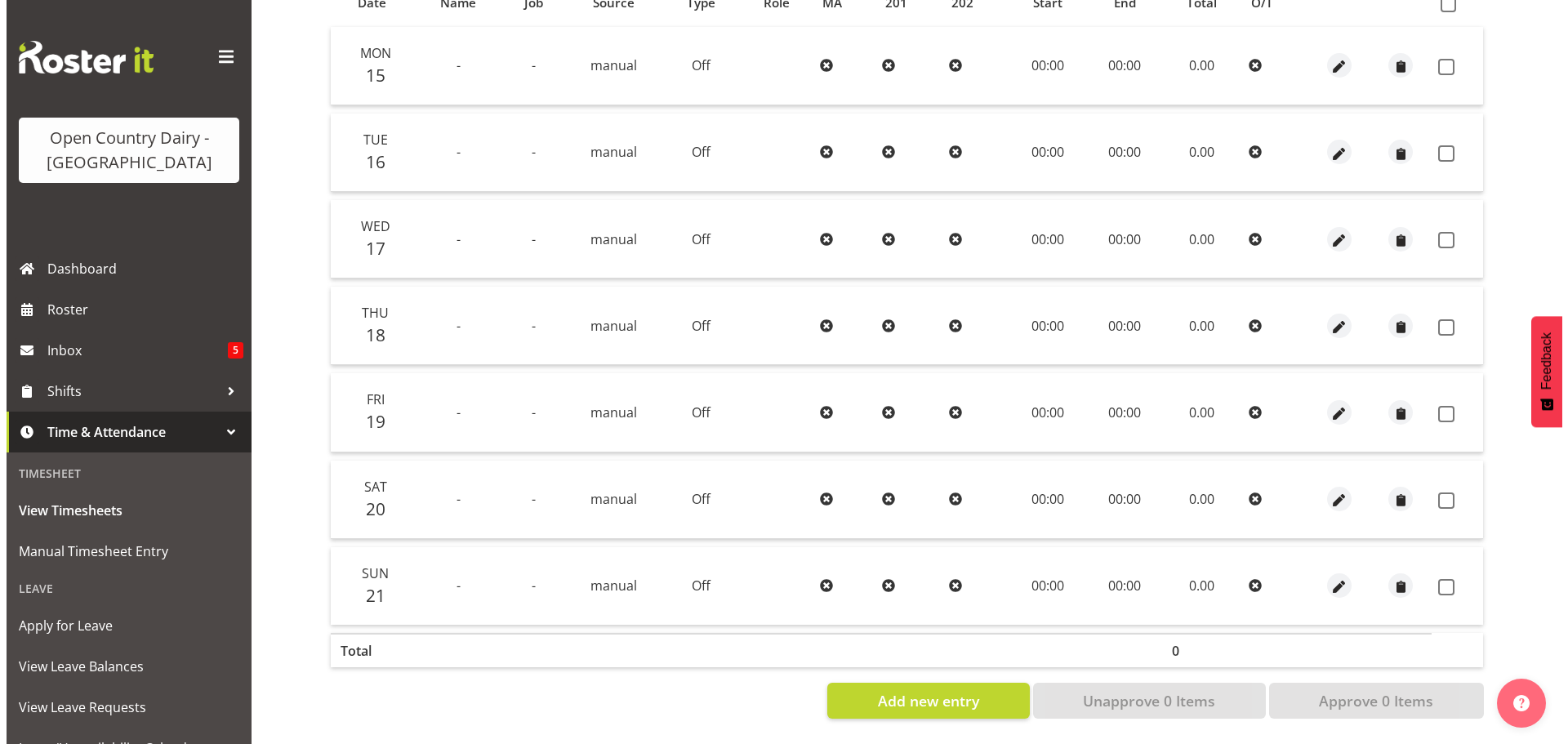
scroll to position [392, 0]
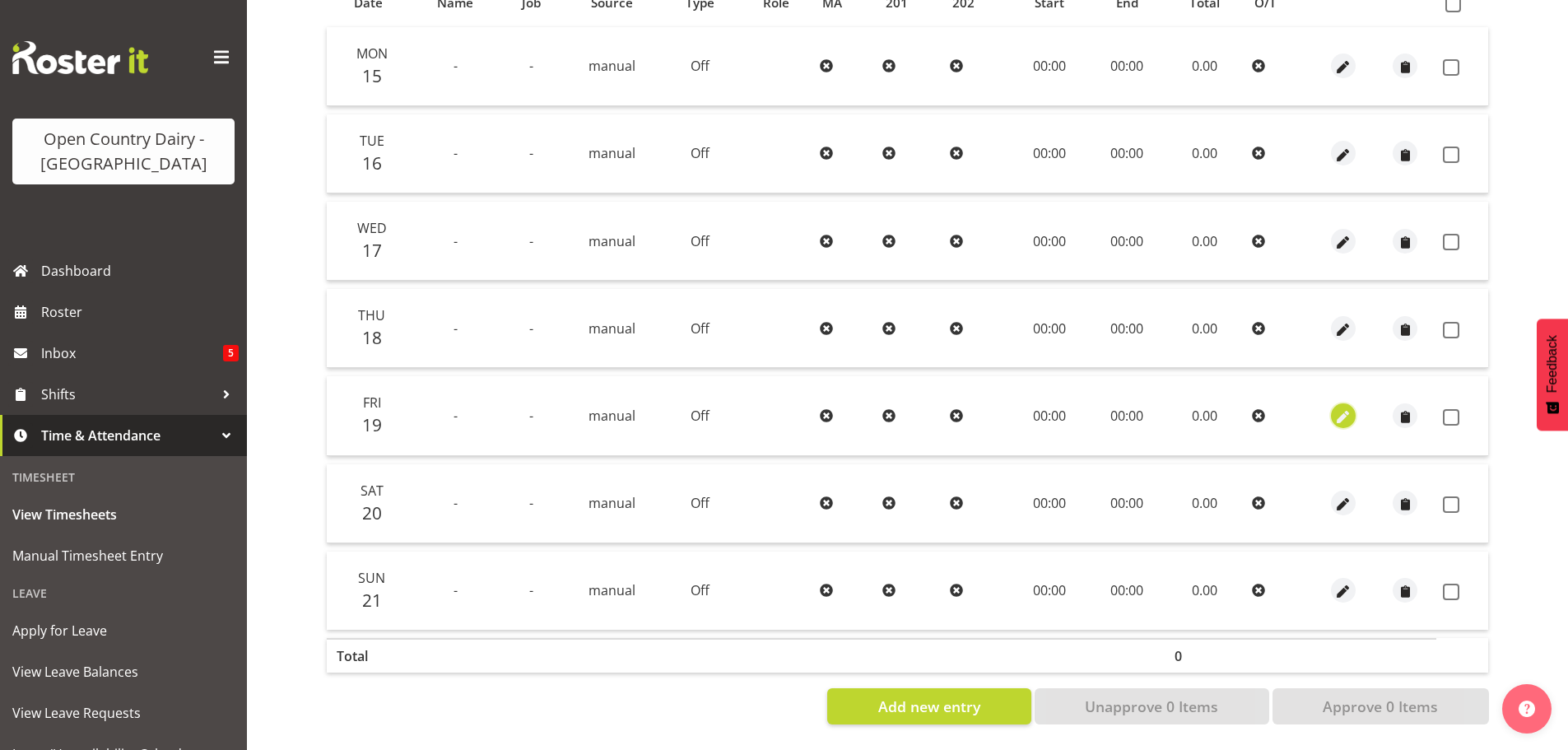
click at [1339, 408] on span "button" at bounding box center [1344, 417] width 19 height 19
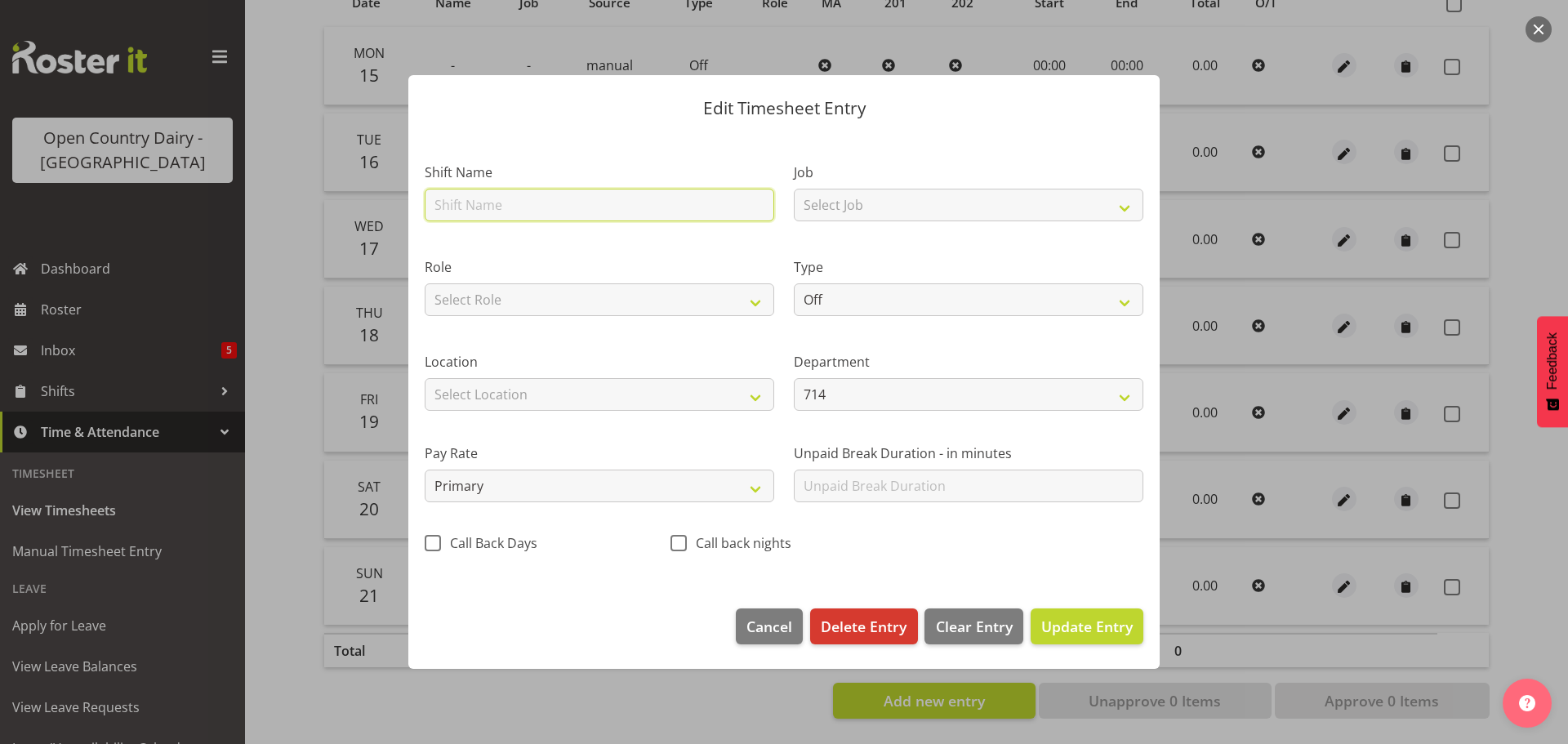
click at [524, 196] on input "text" at bounding box center [599, 204] width 349 height 33
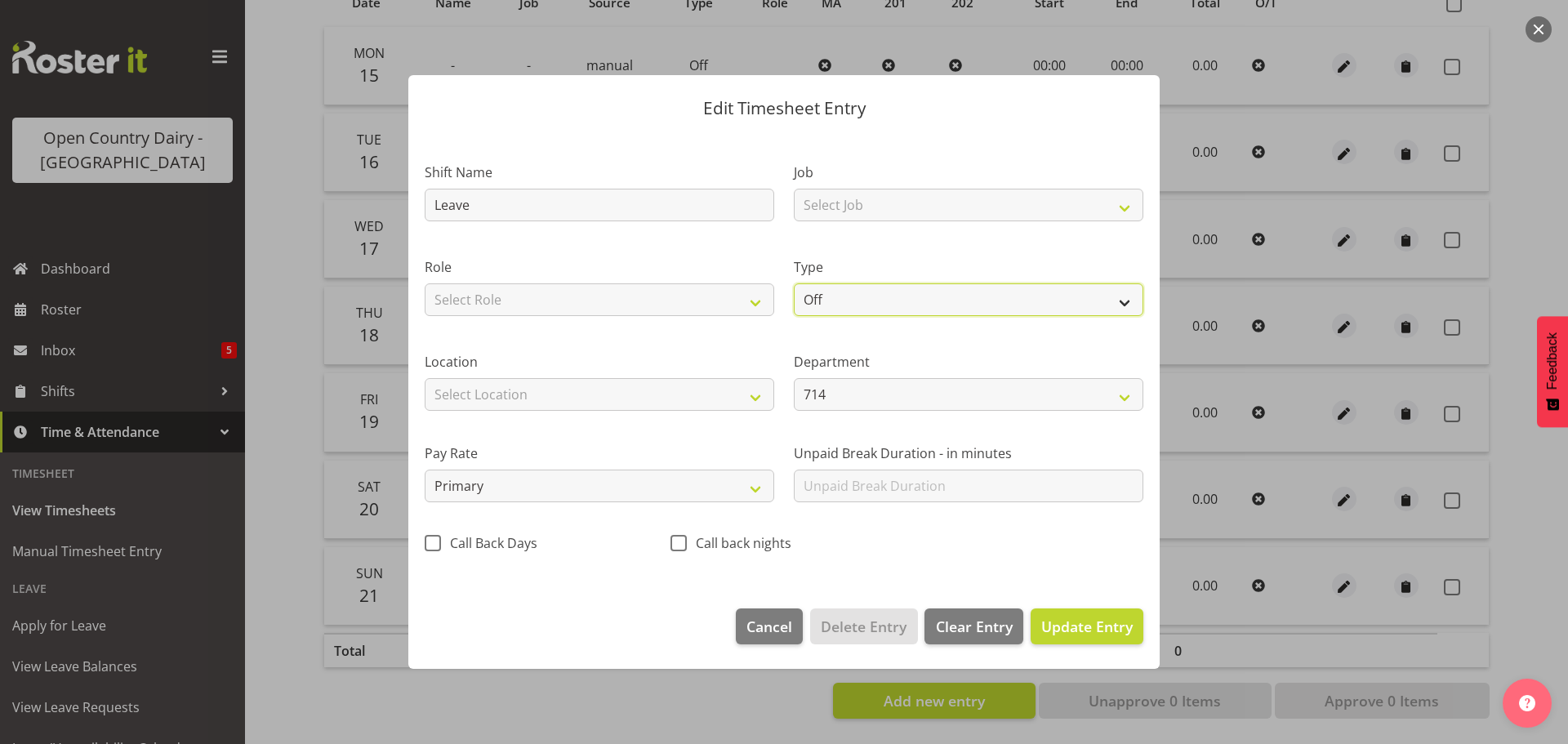
drag, startPoint x: 832, startPoint y: 298, endPoint x: 829, endPoint y: 313, distance: 15.3
click at [832, 298] on select "Off Standard Public Holiday Public Holiday (Worked) Day In Lieu Annual Leave Si…" at bounding box center [968, 299] width 349 height 33
click at [794, 284] on select "Off Standard Public Holiday Public Holiday (Worked) Day In Lieu Annual Leave Si…" at bounding box center [968, 299] width 349 height 33
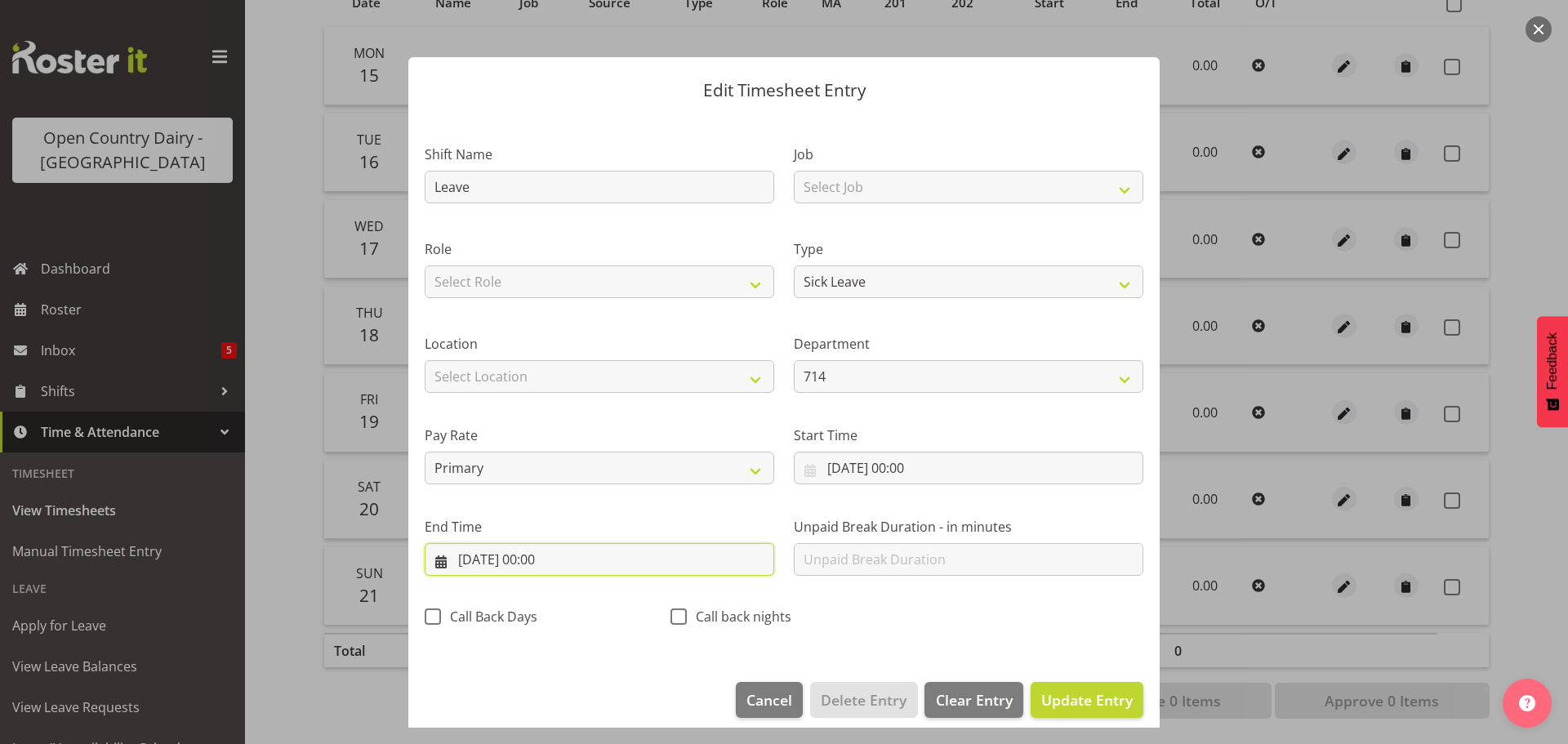
click at [529, 564] on input "19/09/2025, 00:00" at bounding box center [599, 559] width 349 height 33
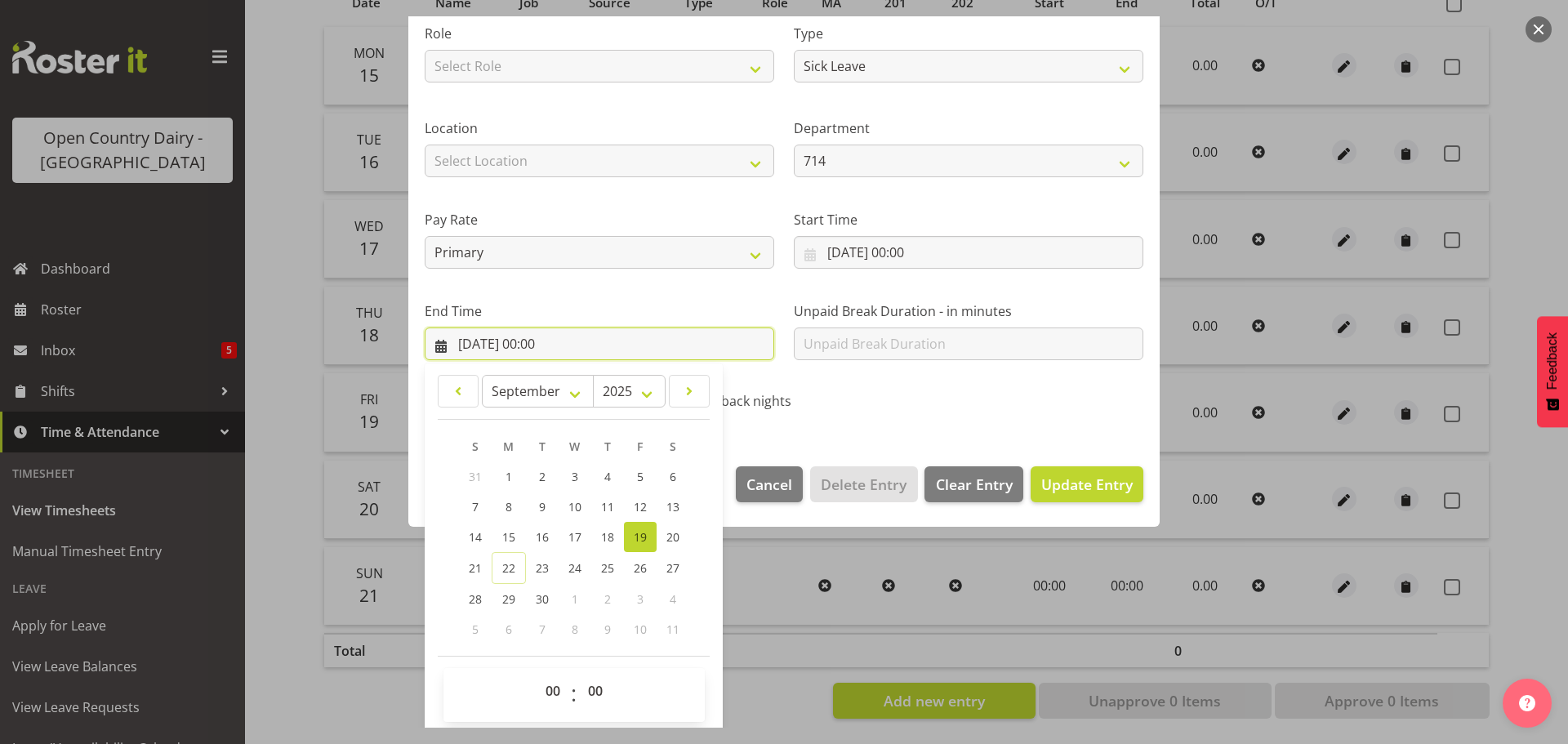
scroll to position [221, 0]
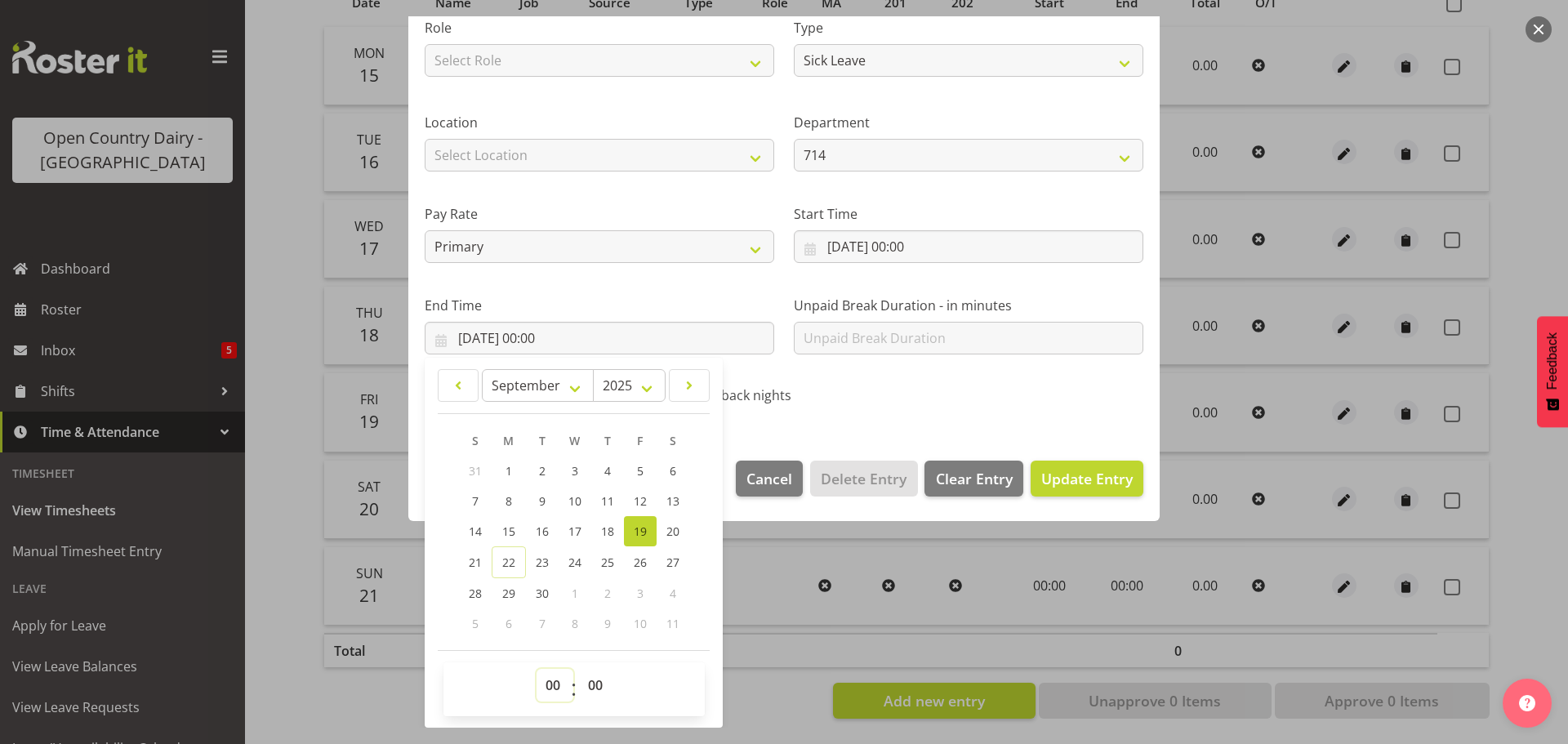
click at [562, 683] on select "00 01 02 03 04 05 06 07 08 09 10 11 12 13 14 15 16 17 18 19 20 21 22 23" at bounding box center [555, 685] width 37 height 33
click at [536, 669] on select "00 01 02 03 04 05 06 07 08 09 10 11 12 13 14 15 16 17 18 19 20 21 22 23" at bounding box center [555, 685] width 37 height 33
click at [596, 679] on select "00 01 02 03 04 05 06 07 08 09 10 11 12 13 14 15 16 17 18 19 20 21 22 23 24 25 2…" at bounding box center [597, 685] width 37 height 33
click at [579, 669] on select "00 01 02 03 04 05 06 07 08 09 10 11 12 13 14 15 16 17 18 19 20 21 22 23 24 25 2…" at bounding box center [597, 685] width 37 height 33
click at [1030, 471] on button "Update Entry" at bounding box center [1086, 478] width 113 height 36
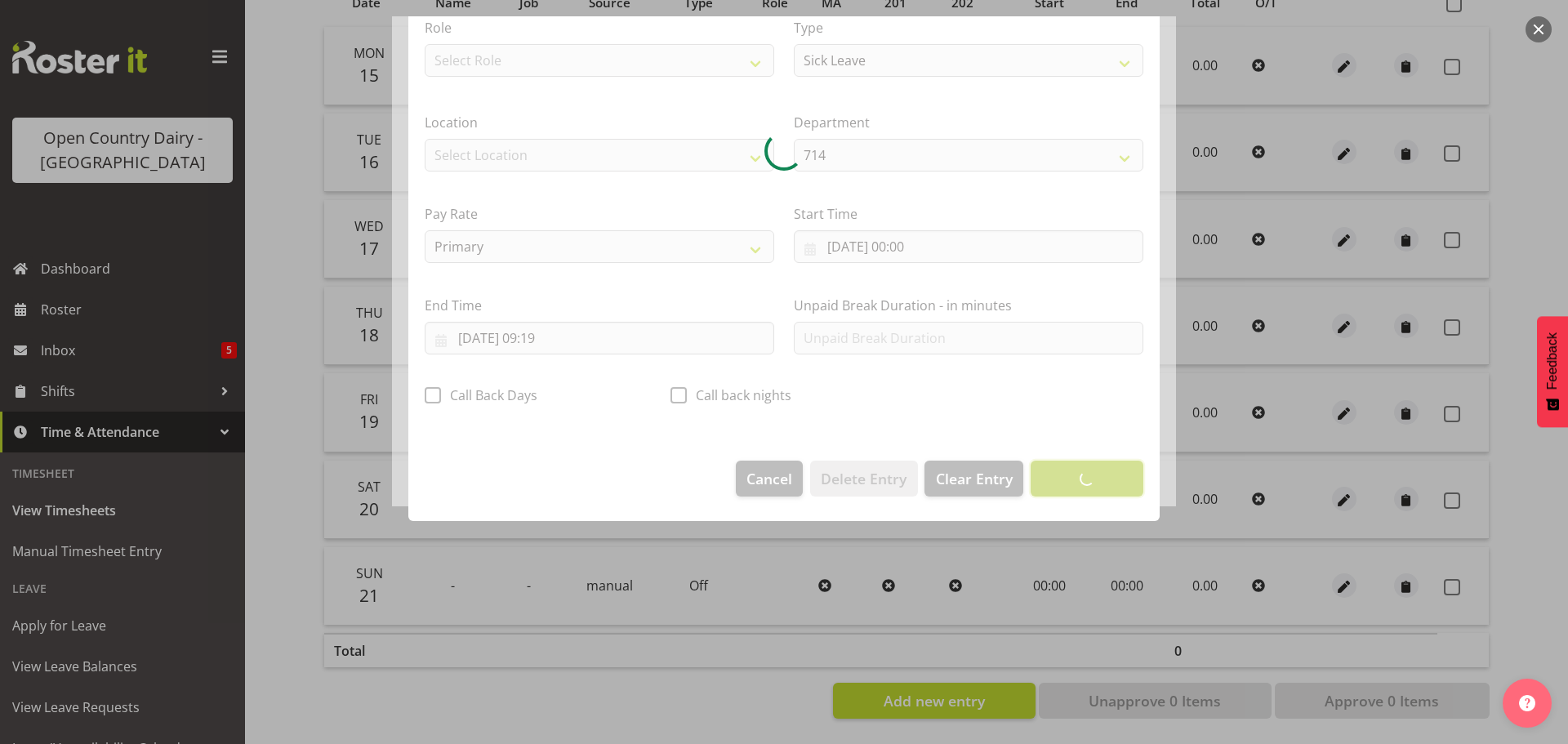
scroll to position [15, 0]
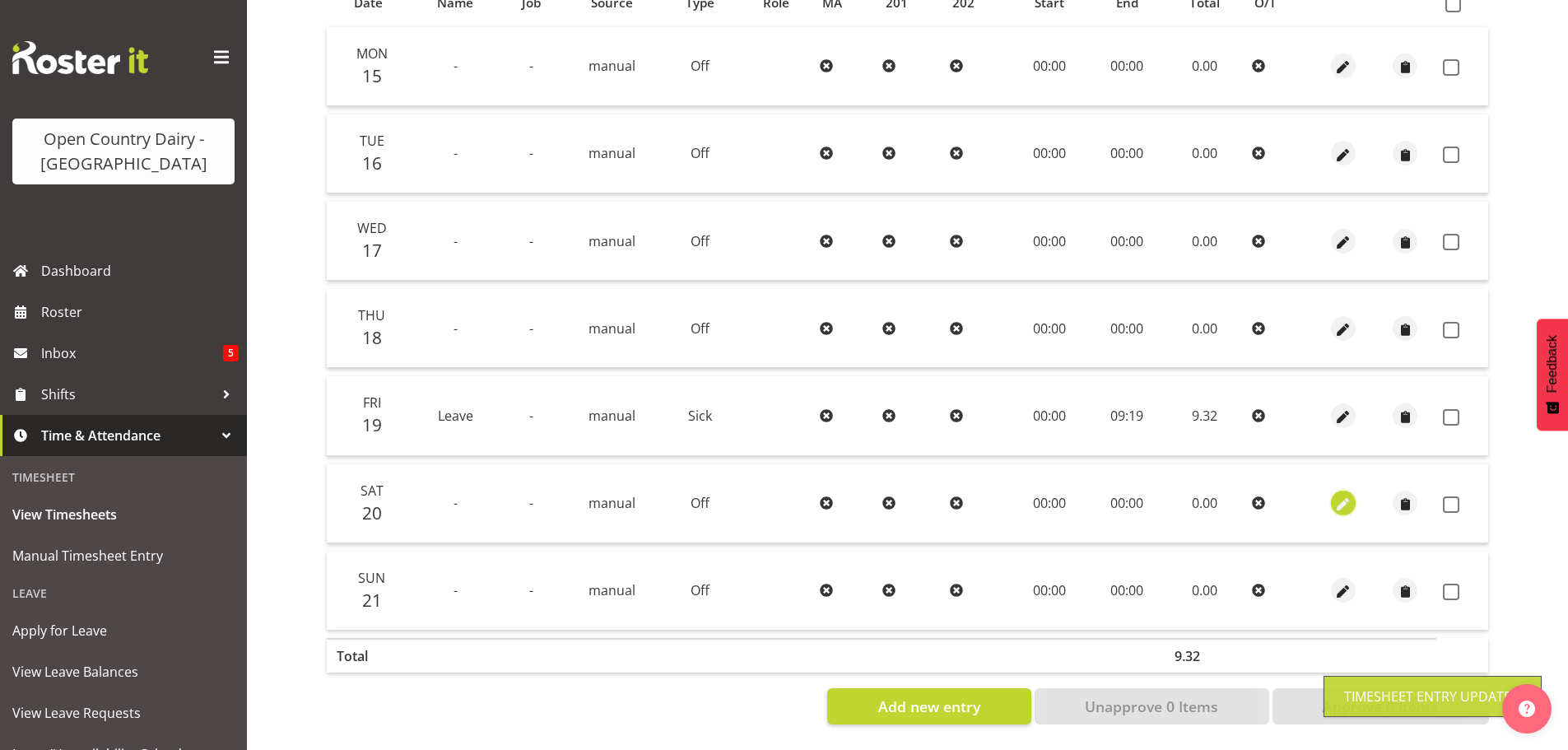
click at [1351, 493] on button "button" at bounding box center [1343, 502] width 24 height 24
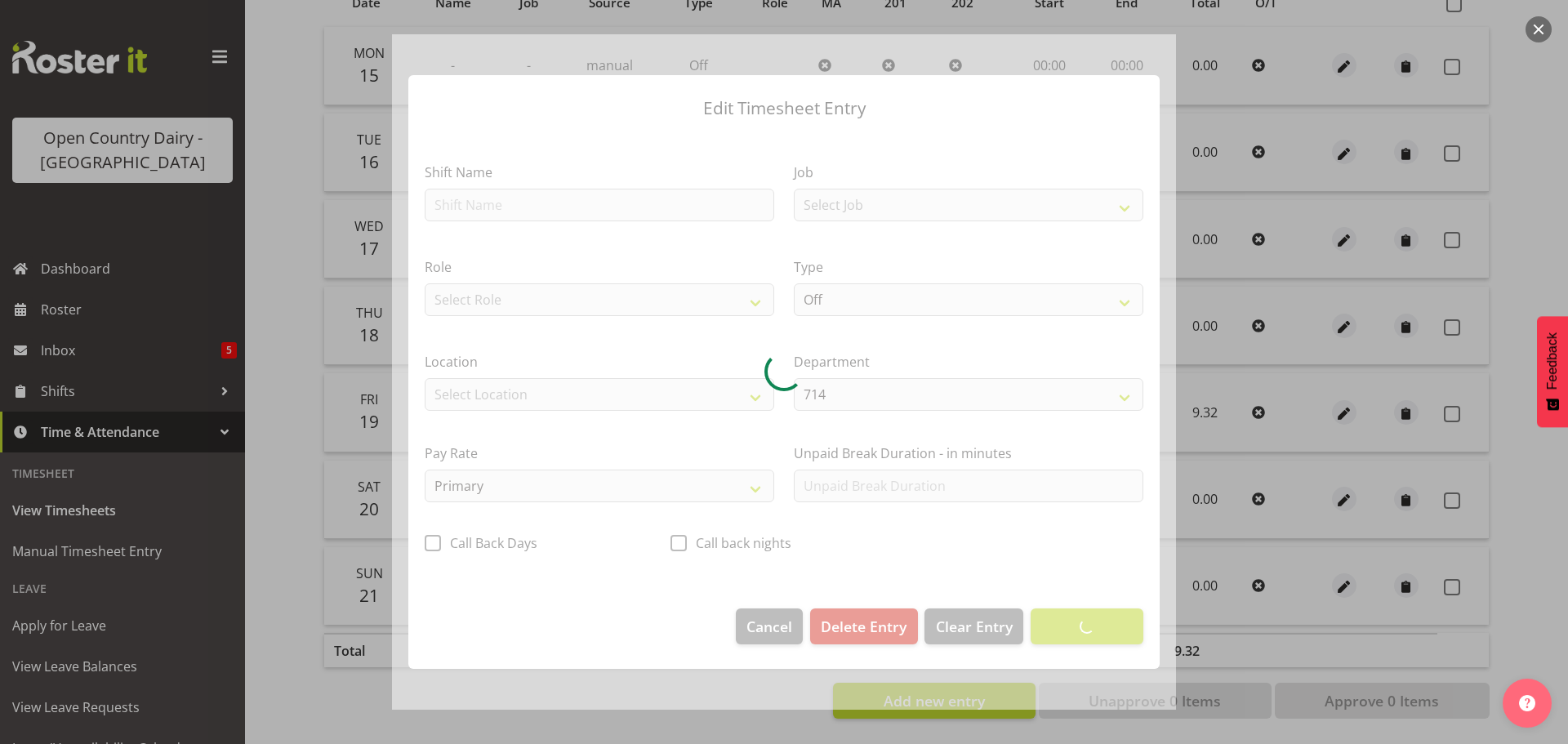
click at [558, 197] on section "Shift Name Job Select Job Driver Driver supervisor Support Role Select Role Dri…" at bounding box center [783, 363] width 751 height 459
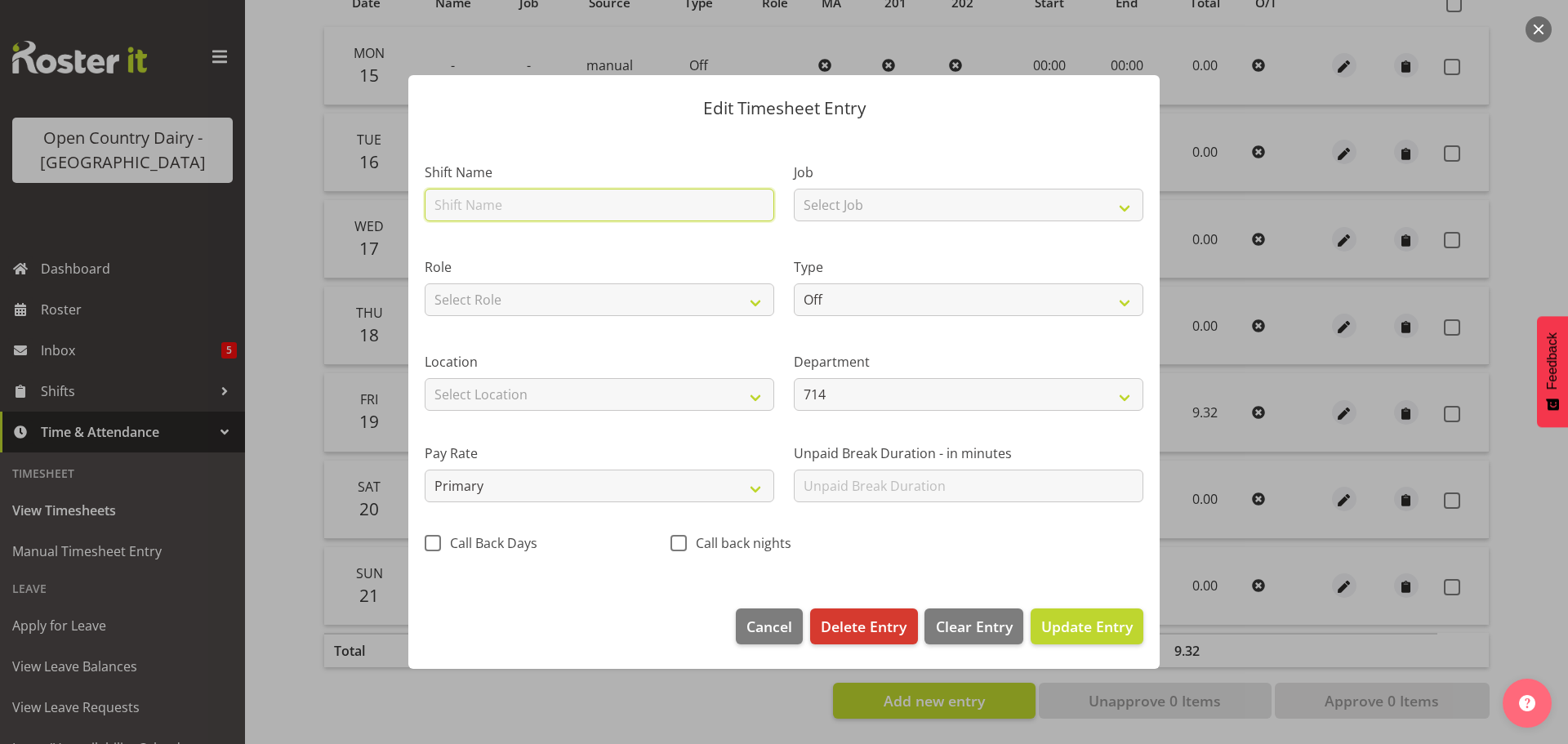
click at [502, 204] on input "text" at bounding box center [599, 204] width 349 height 33
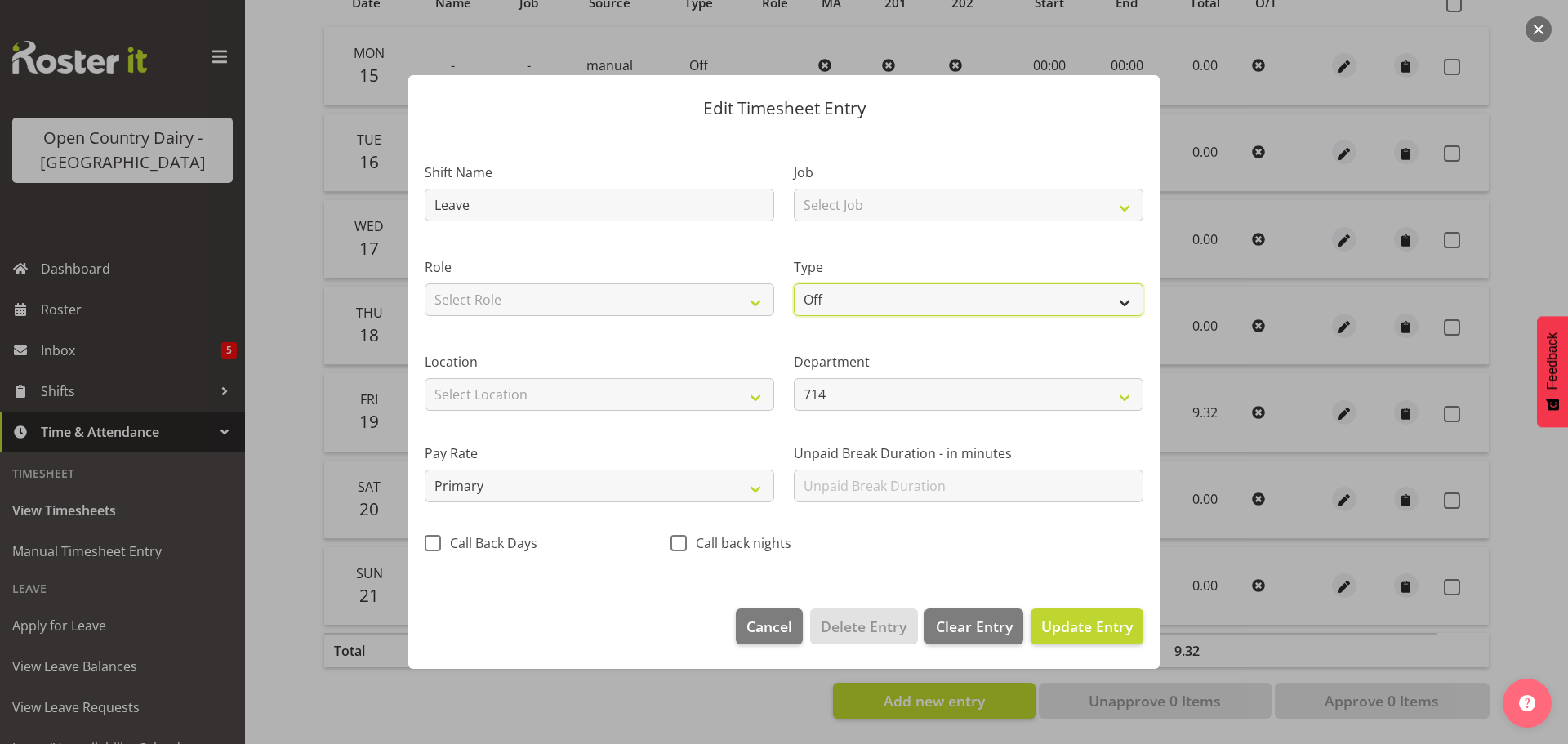
click at [837, 294] on select "Off Standard Public Holiday Public Holiday (Worked) Day In Lieu Annual Leave Si…" at bounding box center [968, 299] width 349 height 33
click at [794, 284] on select "Off Standard Public Holiday Public Holiday (Worked) Day In Lieu Annual Leave Si…" at bounding box center [968, 299] width 349 height 33
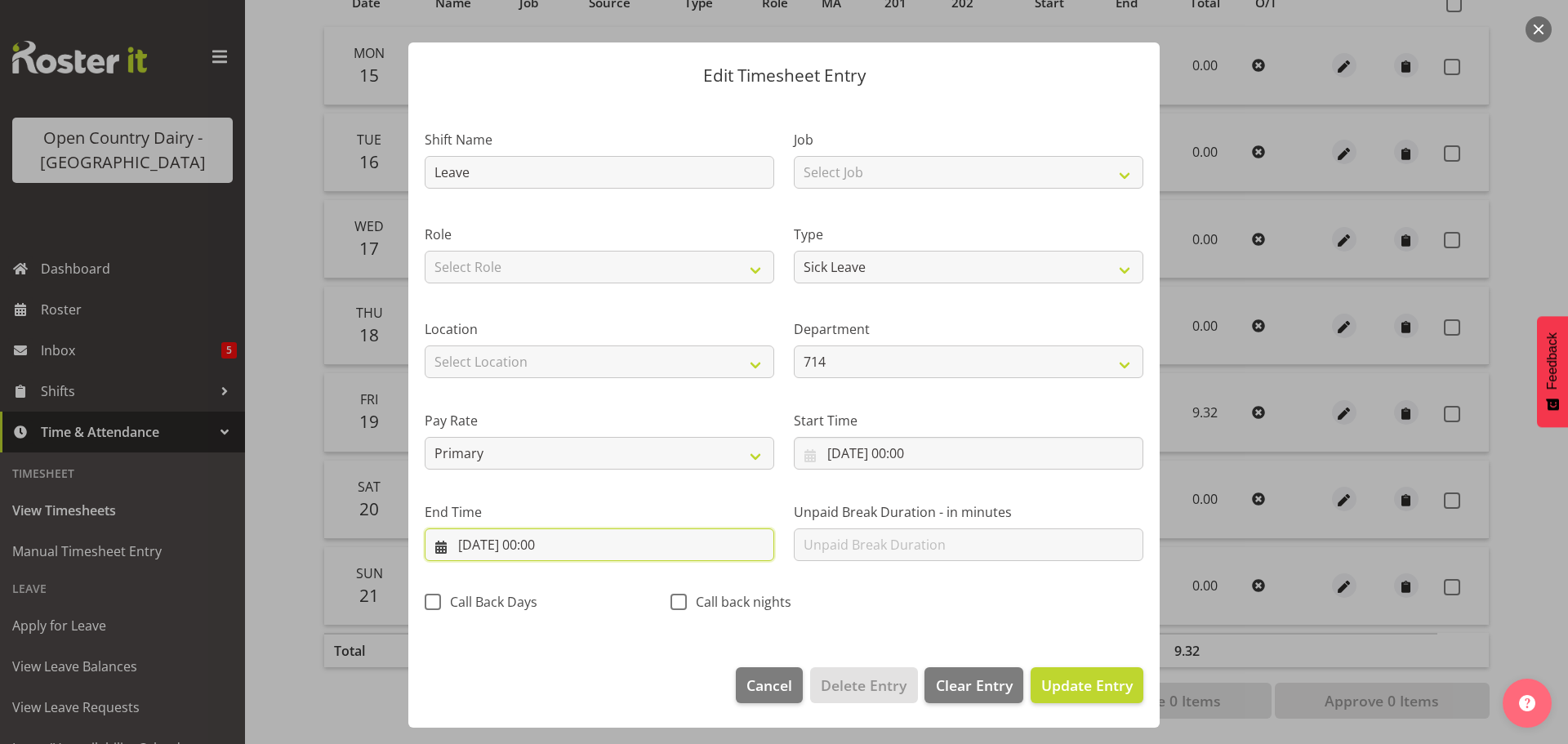
click at [545, 540] on input "20/09/2025, 00:00" at bounding box center [599, 544] width 349 height 33
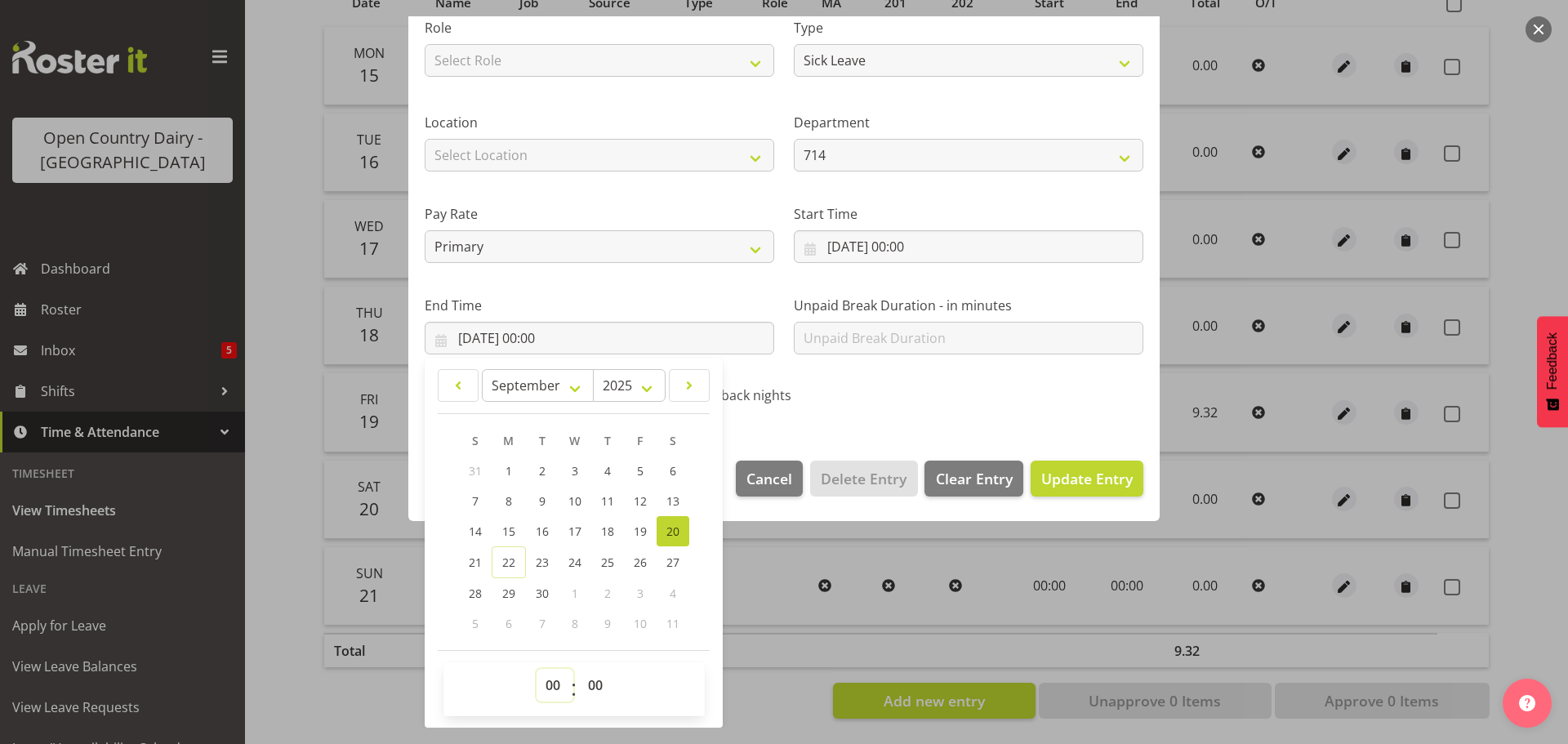
click at [555, 688] on select "00 01 02 03 04 05 06 07 08 09 10 11 12 13 14 15 16 17 18 19 20 21 22 23" at bounding box center [555, 685] width 37 height 33
click at [536, 669] on select "00 01 02 03 04 05 06 07 08 09 10 11 12 13 14 15 16 17 18 19 20 21 22 23" at bounding box center [555, 685] width 37 height 33
click at [595, 678] on select "00 01 02 03 04 05 06 07 08 09 10 11 12 13 14 15 16 17 18 19 20 21 22 23 24 25 2…" at bounding box center [597, 685] width 37 height 33
click at [579, 669] on select "00 01 02 03 04 05 06 07 08 09 10 11 12 13 14 15 16 17 18 19 20 21 22 23 24 25 2…" at bounding box center [597, 685] width 37 height 33
click at [1049, 476] on span "Update Entry" at bounding box center [1087, 478] width 92 height 19
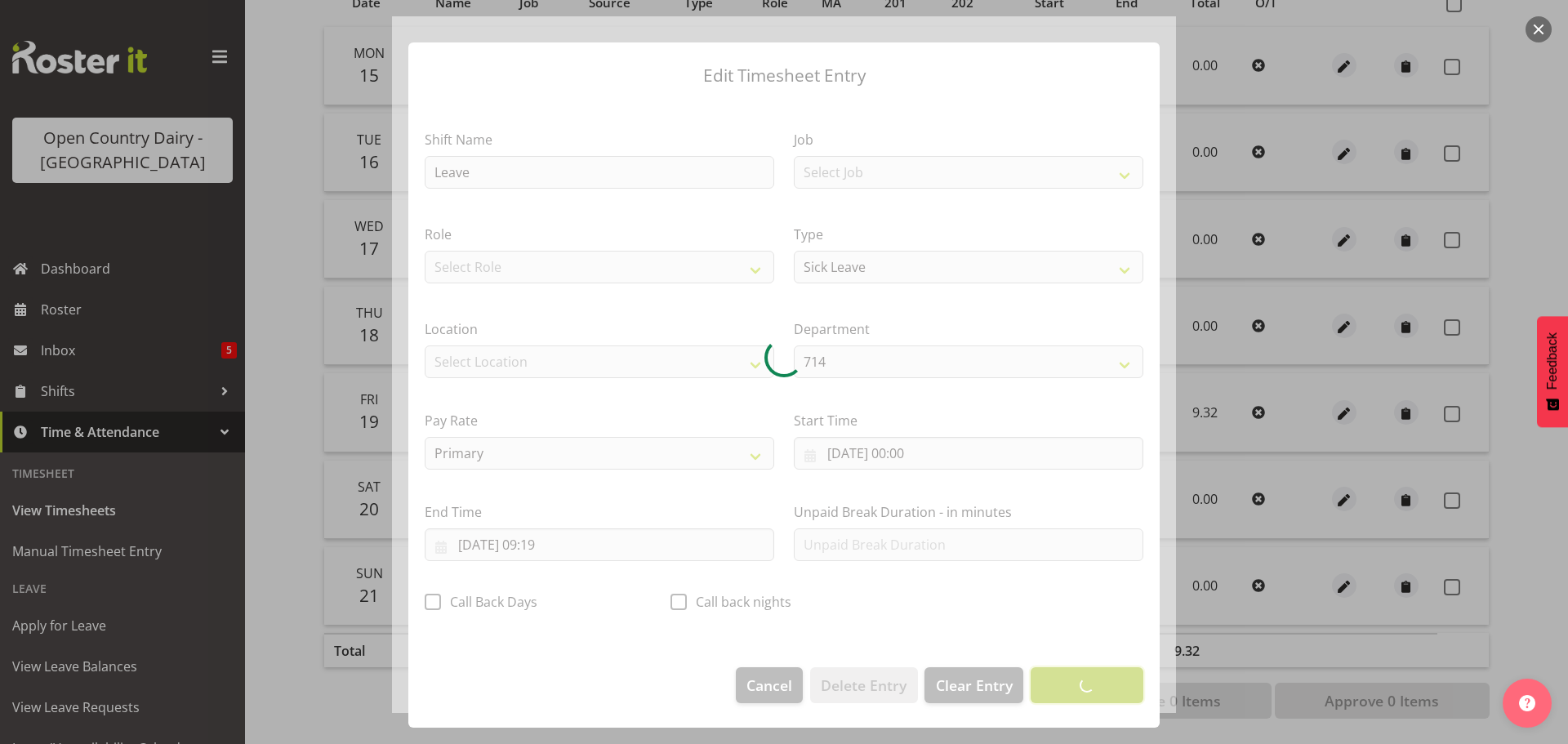
scroll to position [15, 0]
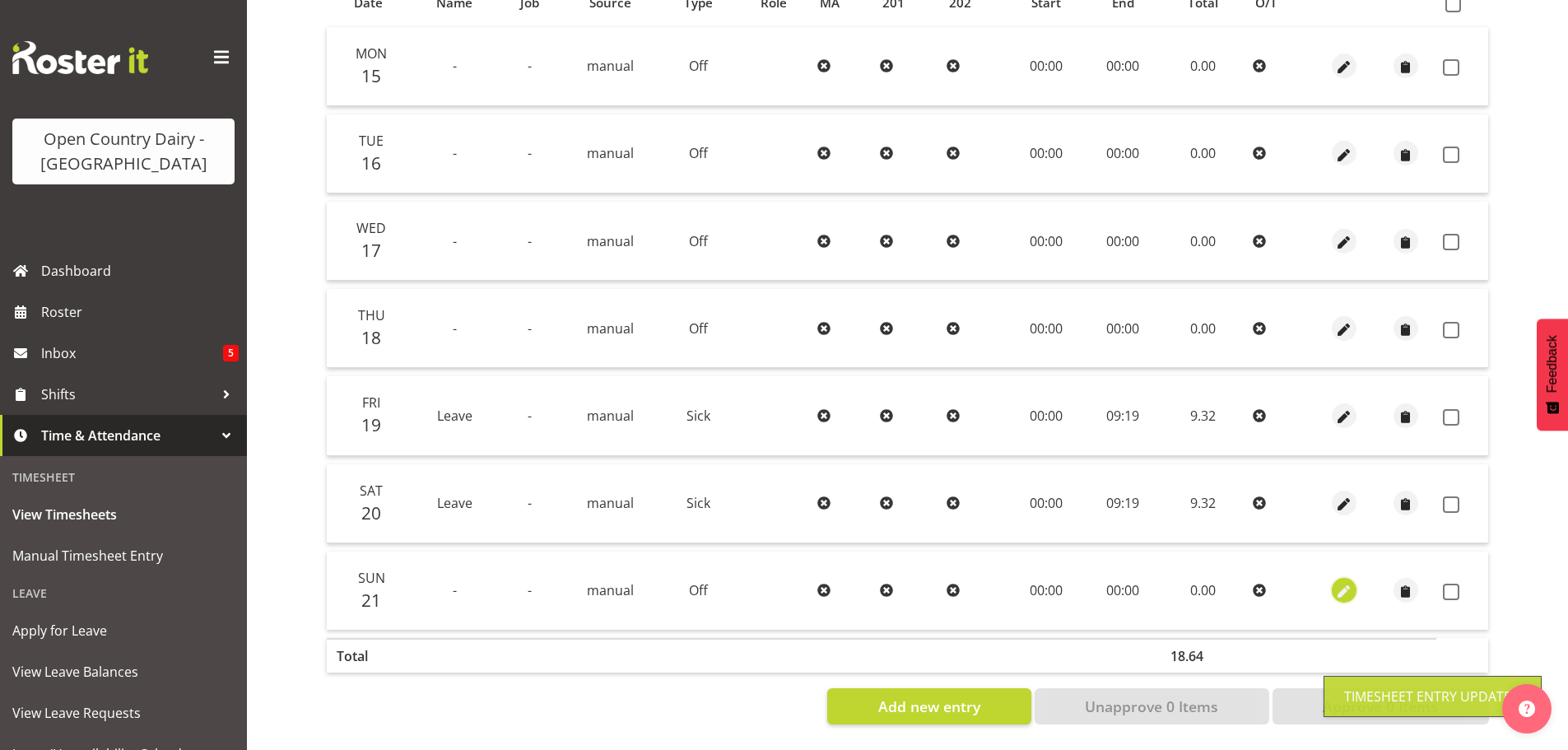
click at [1351, 583] on span "button" at bounding box center [1344, 592] width 19 height 19
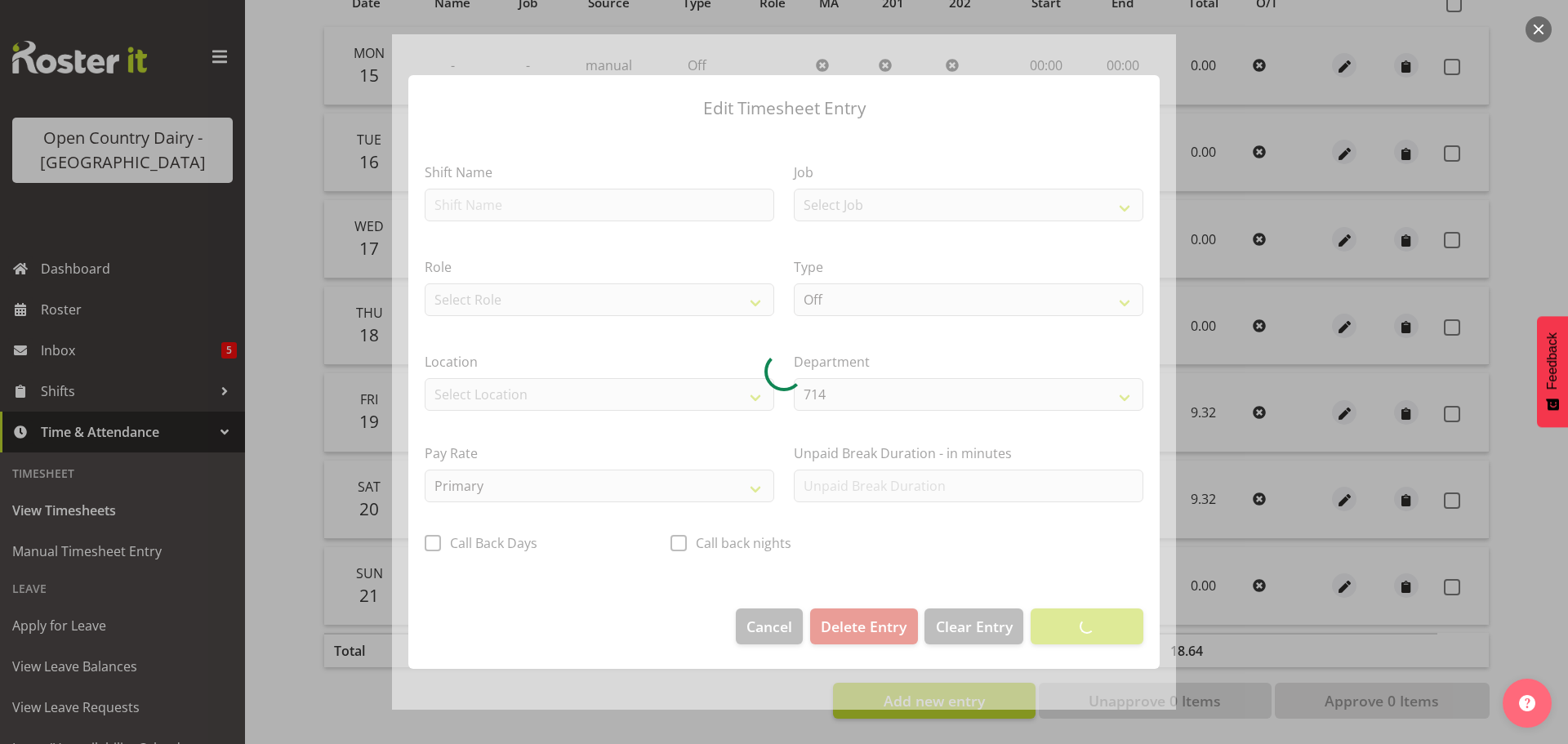
click at [586, 203] on div at bounding box center [784, 372] width 784 height 676
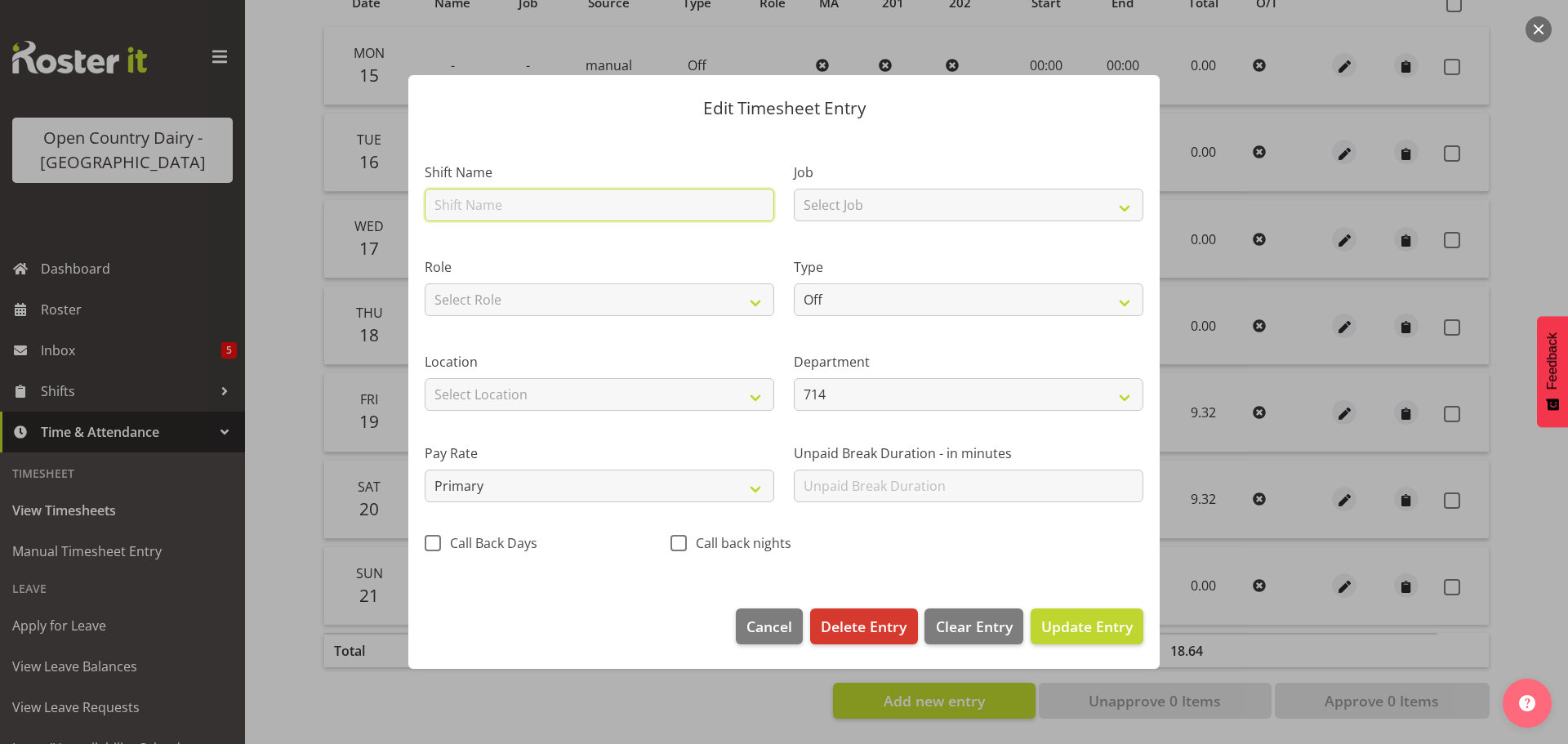
click at [525, 208] on input "text" at bounding box center [599, 204] width 349 height 33
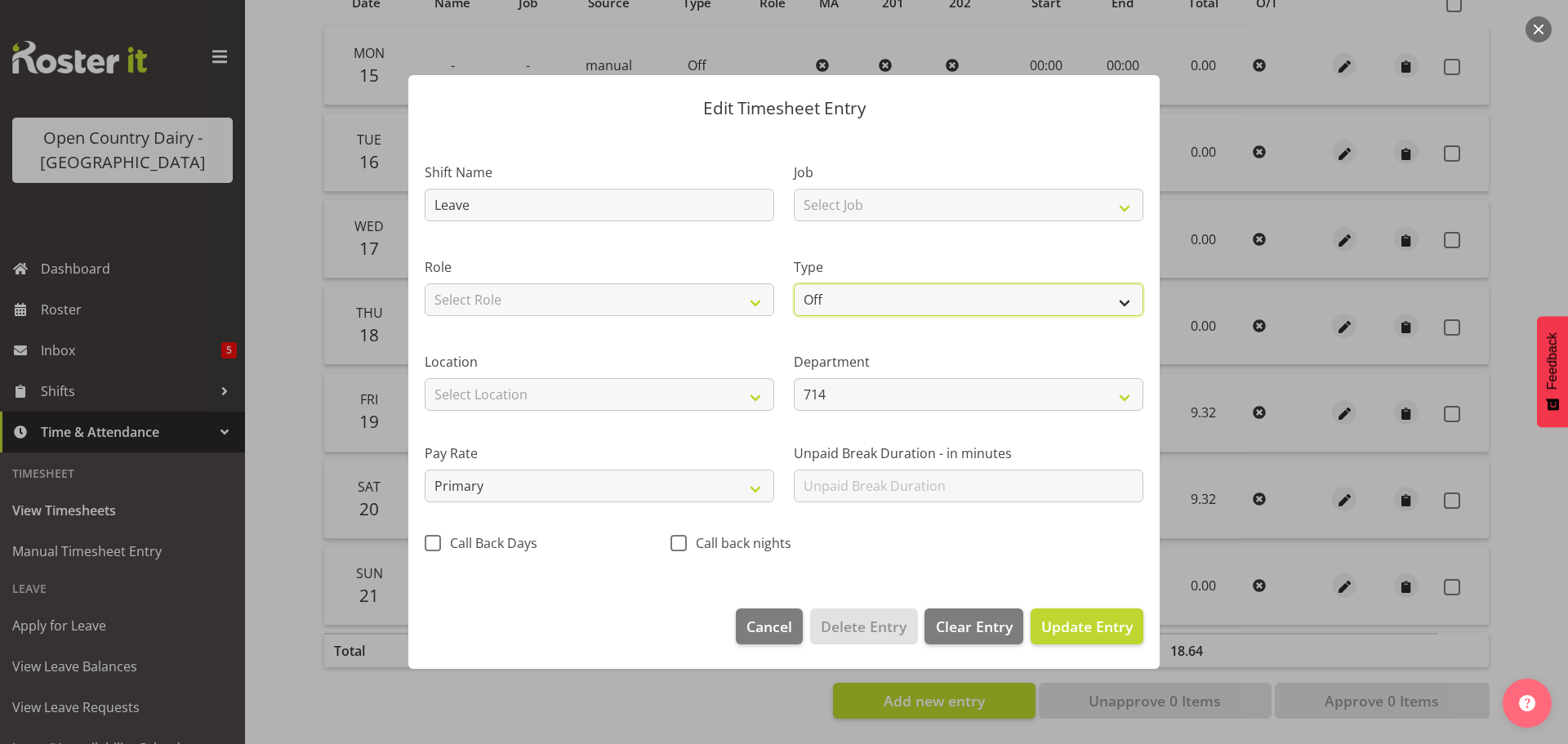
click at [839, 307] on select "Off Standard Public Holiday Public Holiday (Worked) Day In Lieu Annual Leave Si…" at bounding box center [968, 299] width 349 height 33
click at [794, 284] on select "Off Standard Public Holiday Public Holiday (Worked) Day In Lieu Annual Leave Si…" at bounding box center [968, 299] width 349 height 33
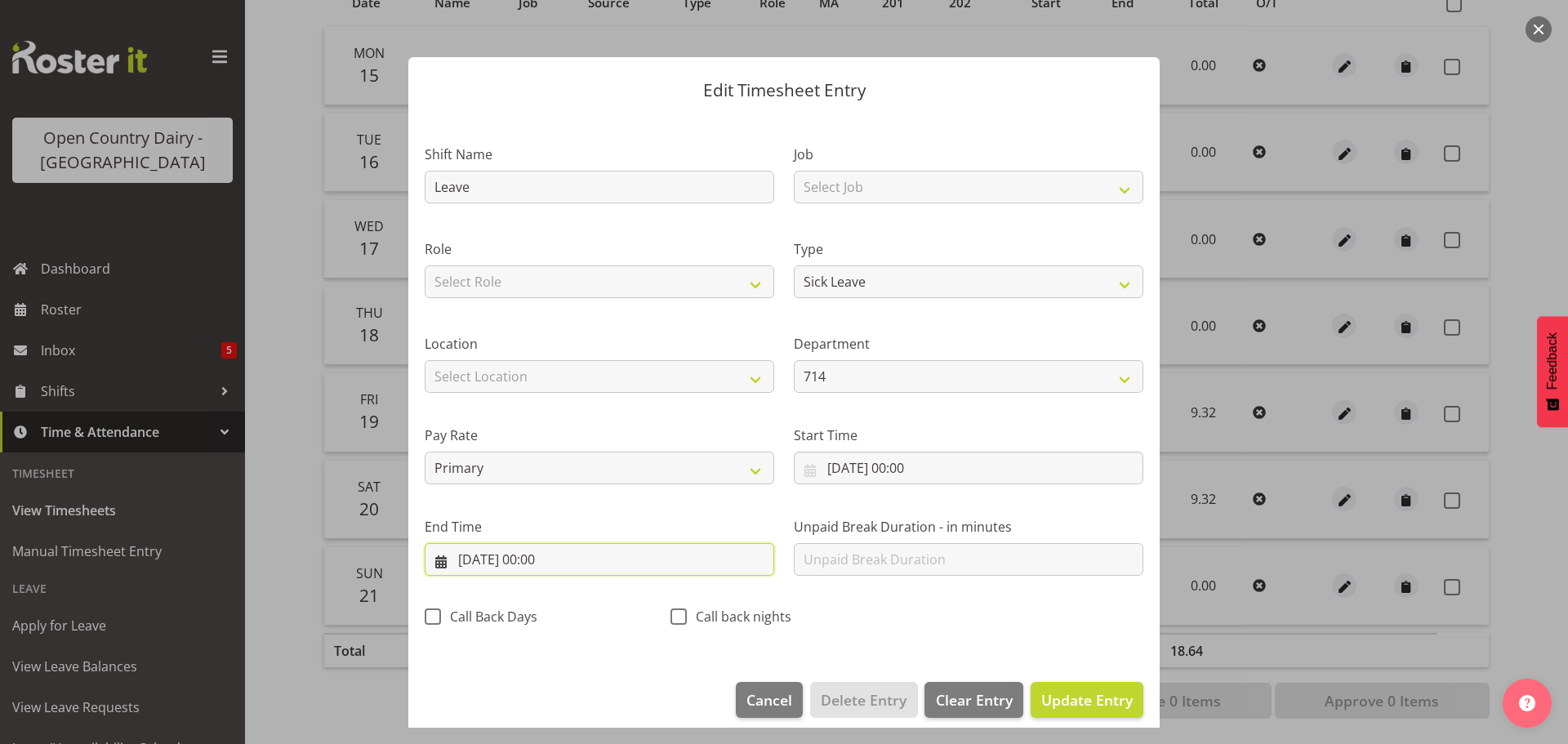
click at [492, 557] on input "21/09/2025, 00:00" at bounding box center [599, 559] width 349 height 33
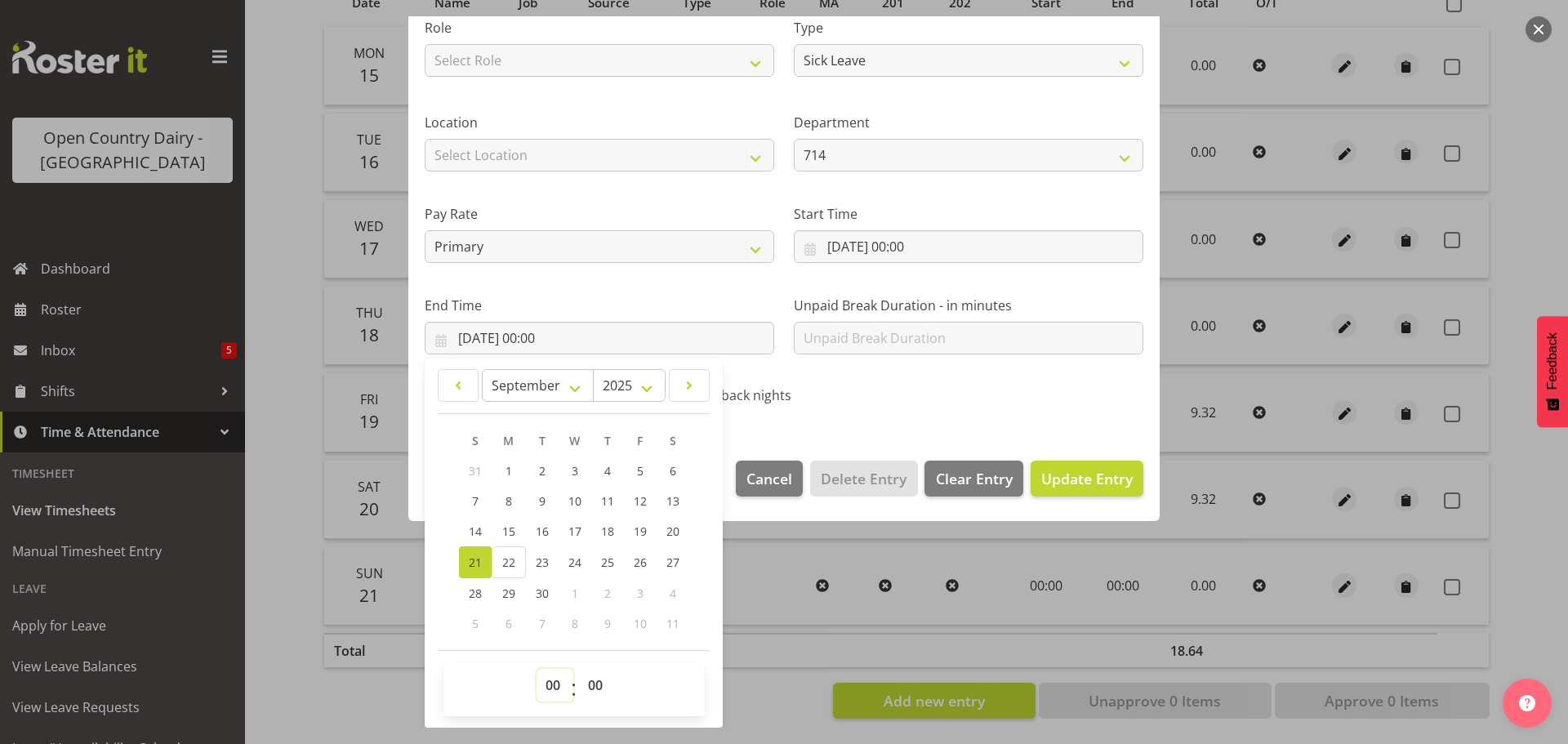
click at [560, 678] on select "00 01 02 03 04 05 06 07 08 09 10 11 12 13 14 15 16 17 18 19 20 21 22 23" at bounding box center [555, 685] width 37 height 33
click at [536, 669] on select "00 01 02 03 04 05 06 07 08 09 10 11 12 13 14 15 16 17 18 19 20 21 22 23" at bounding box center [555, 685] width 37 height 33
click at [600, 679] on select "00 01 02 03 04 05 06 07 08 09 10 11 12 13 14 15 16 17 18 19 20 21 22 23 24 25 2…" at bounding box center [597, 685] width 37 height 33
click at [579, 669] on select "00 01 02 03 04 05 06 07 08 09 10 11 12 13 14 15 16 17 18 19 20 21 22 23 24 25 2…" at bounding box center [597, 685] width 37 height 33
click at [1041, 487] on span "Update Entry" at bounding box center [1087, 478] width 92 height 19
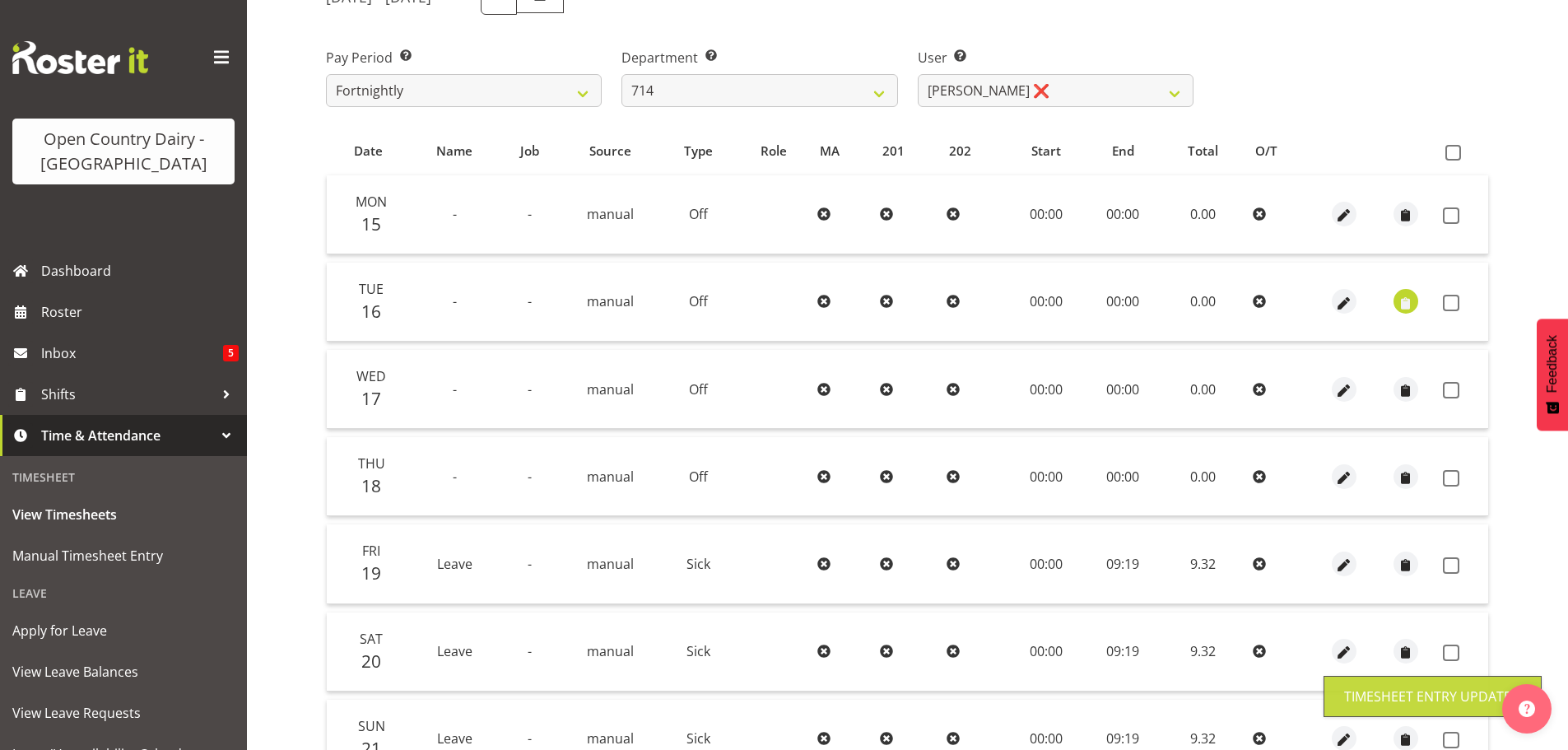
scroll to position [66, 0]
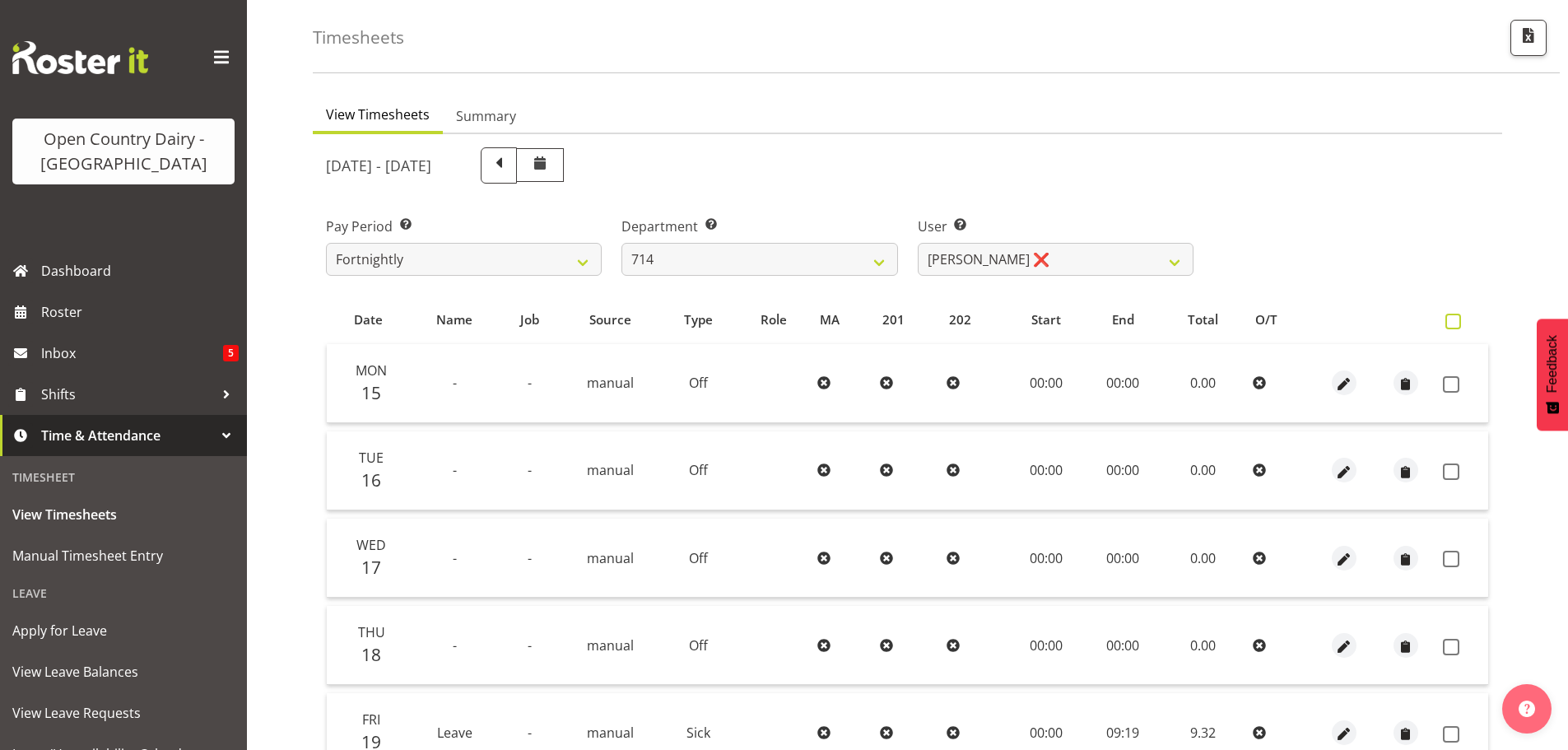
click at [1446, 316] on span at bounding box center [1453, 321] width 16 height 16
click at [1446, 316] on input "checkbox" at bounding box center [1450, 321] width 11 height 11
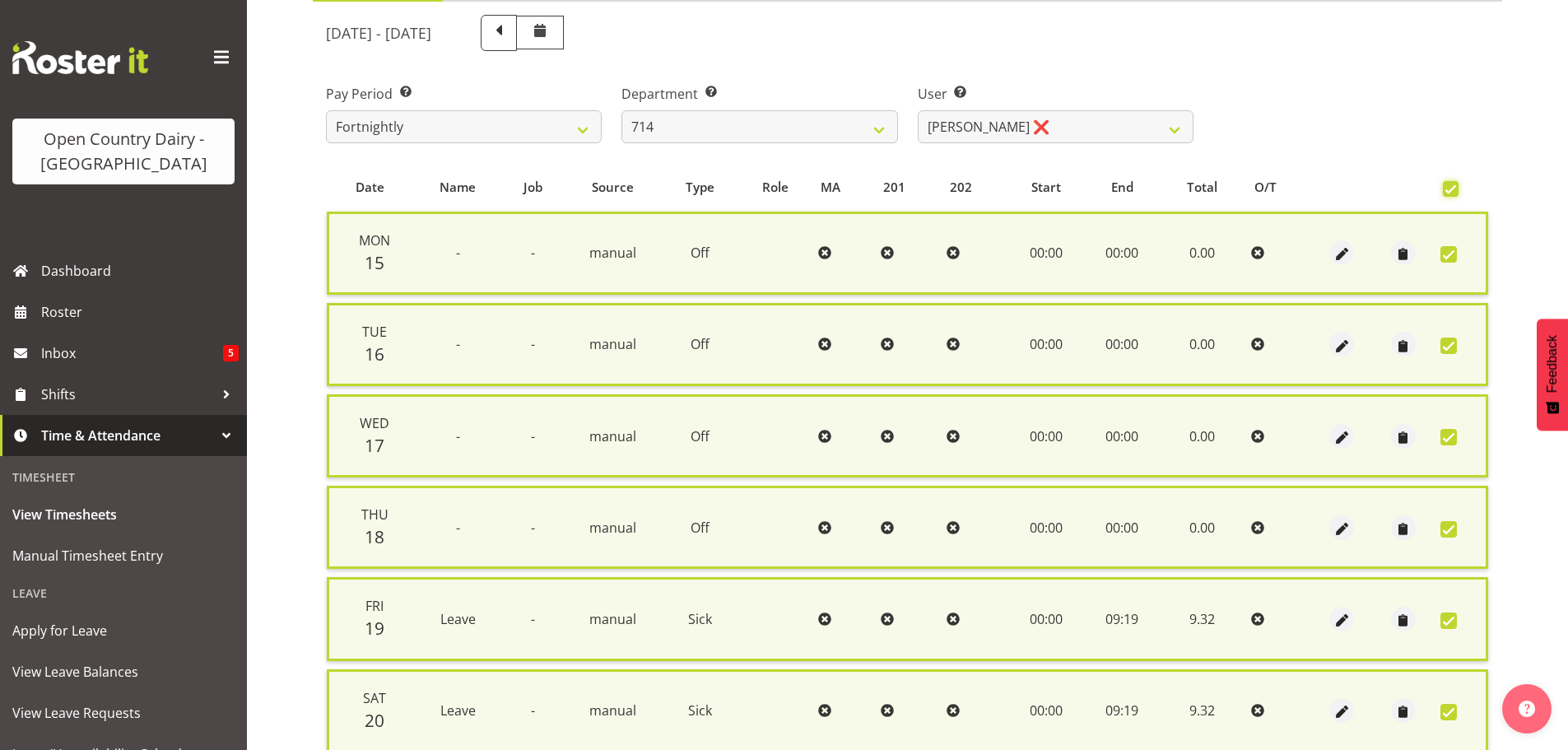
scroll to position [422, 0]
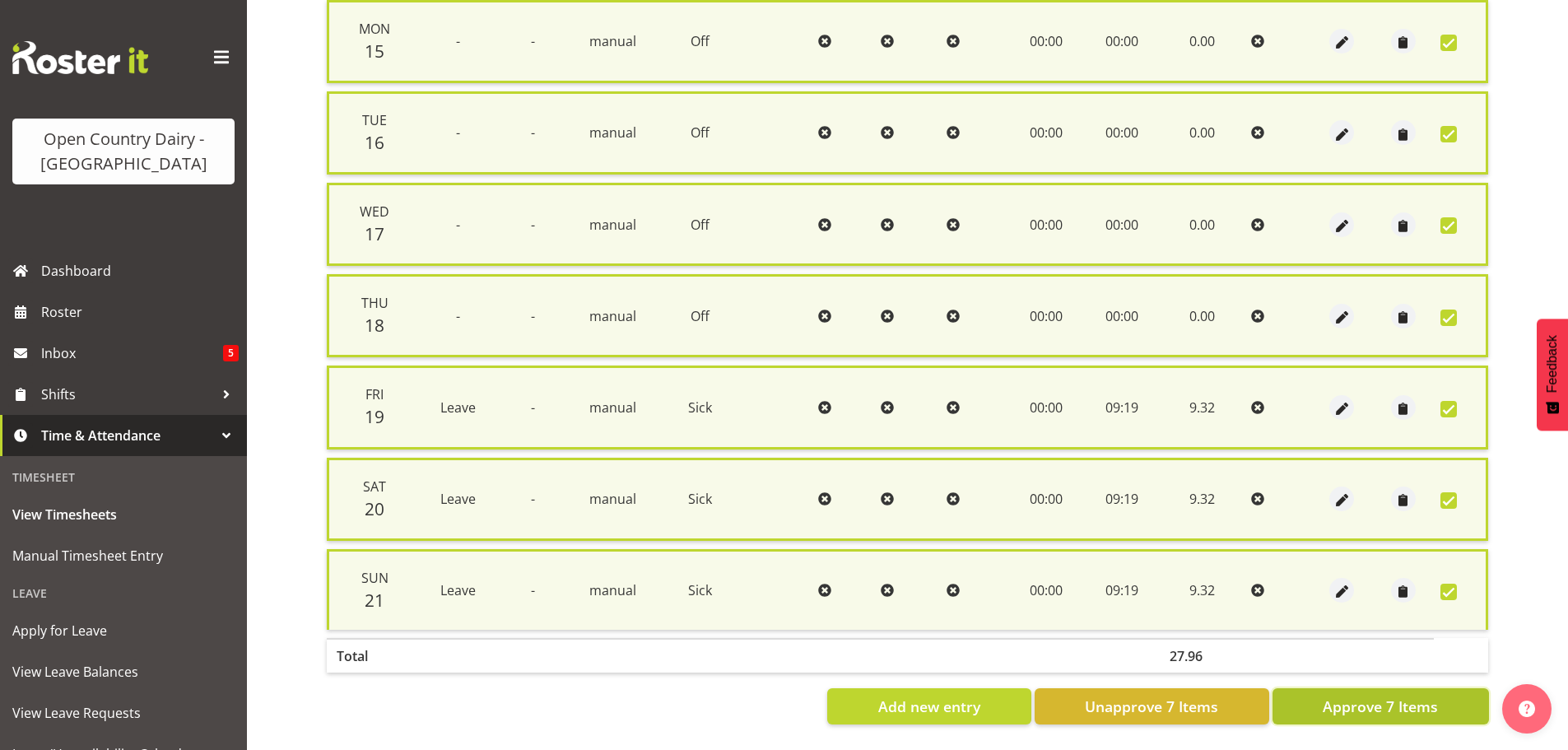
click at [1449, 697] on button "Approve 7 Items" at bounding box center [1380, 705] width 216 height 36
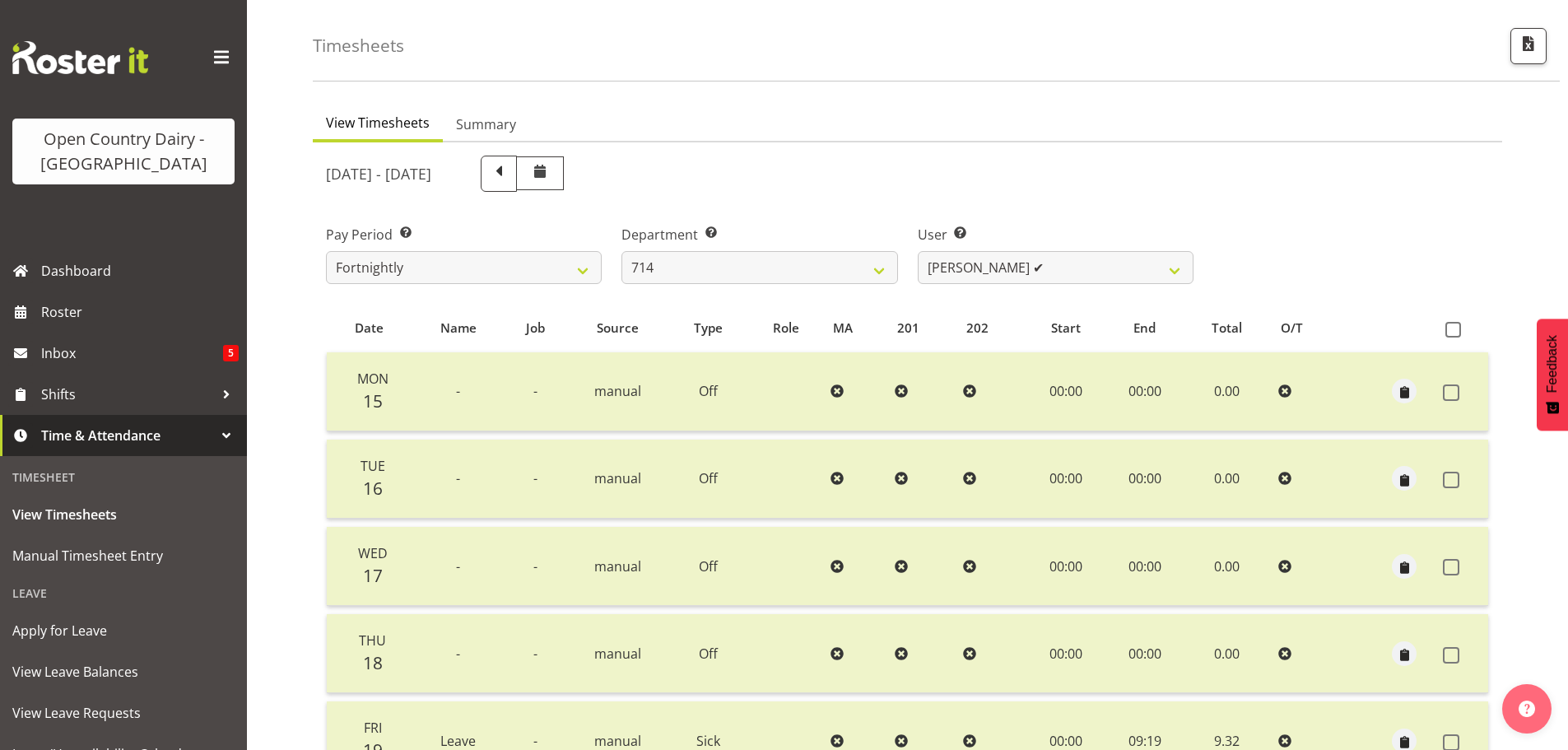
scroll to position [0, 0]
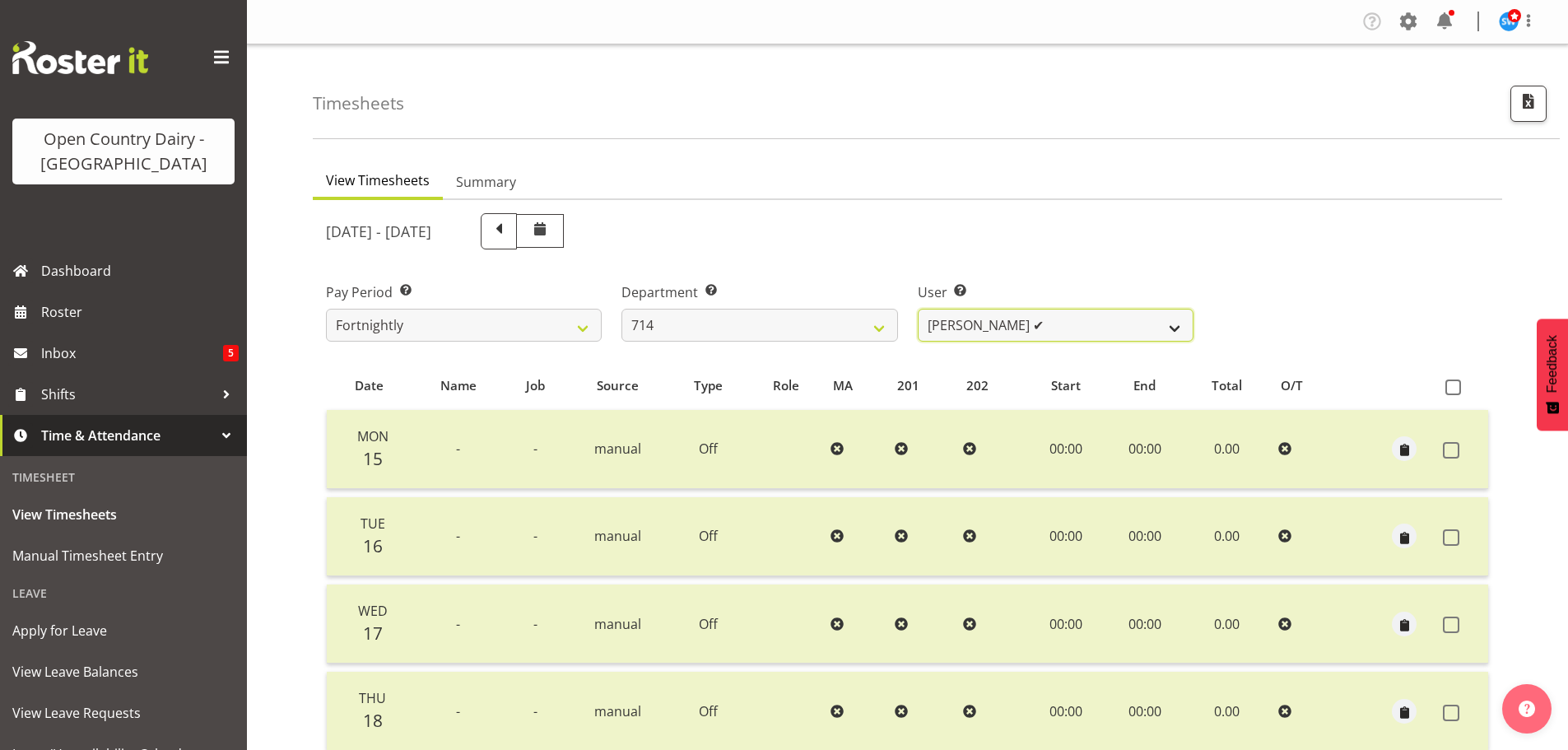
click at [948, 330] on select "Fraser Stephens ✔ Nev Brewster ✔ Stephen Parsons ✔ Tom Gaelic ❌" at bounding box center [1056, 325] width 276 height 33
click at [918, 309] on select "Fraser Stephens ✔ Nev Brewster ✔ Stephen Parsons ✔ Tom Gaelic ❌" at bounding box center [1056, 325] width 276 height 33
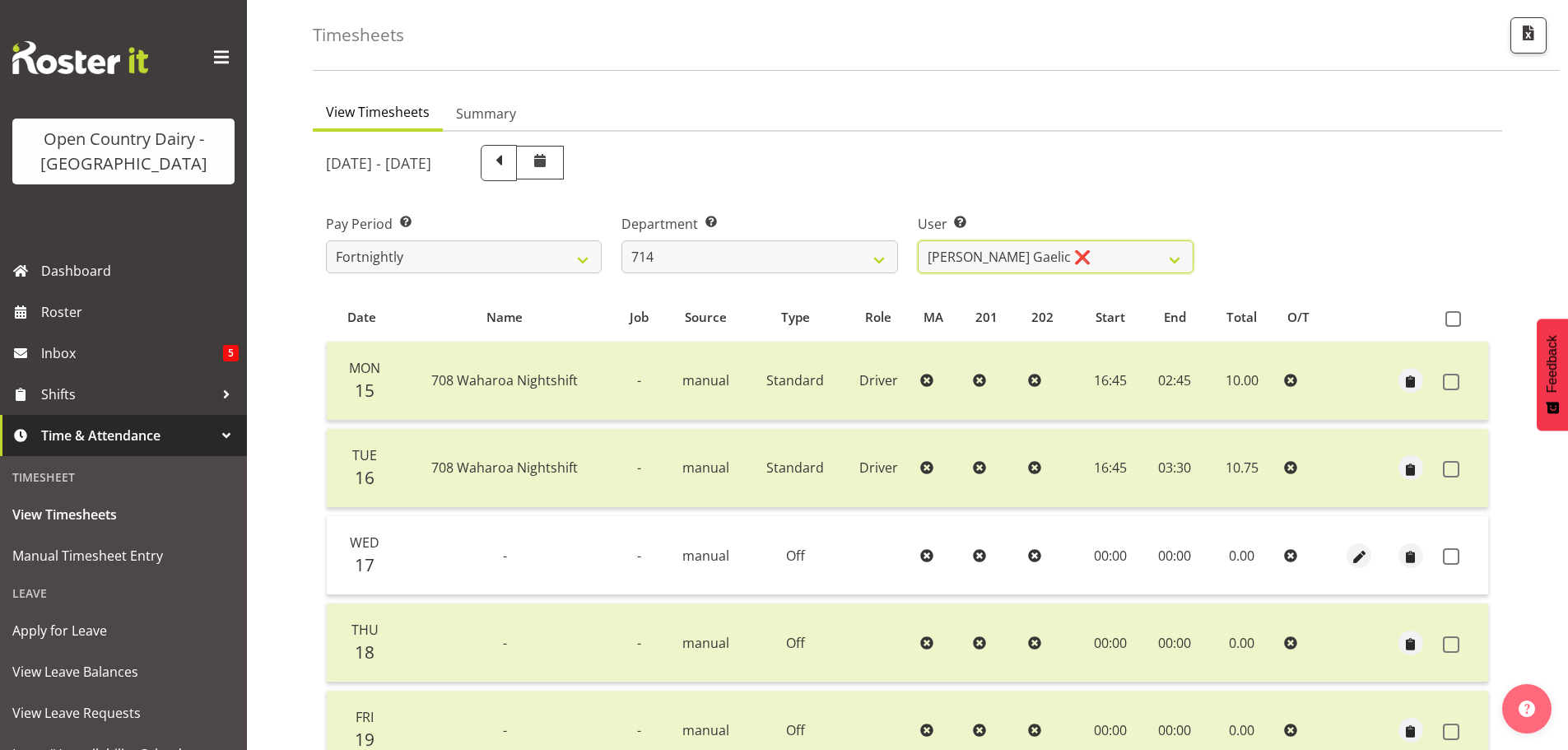
scroll to position [247, 0]
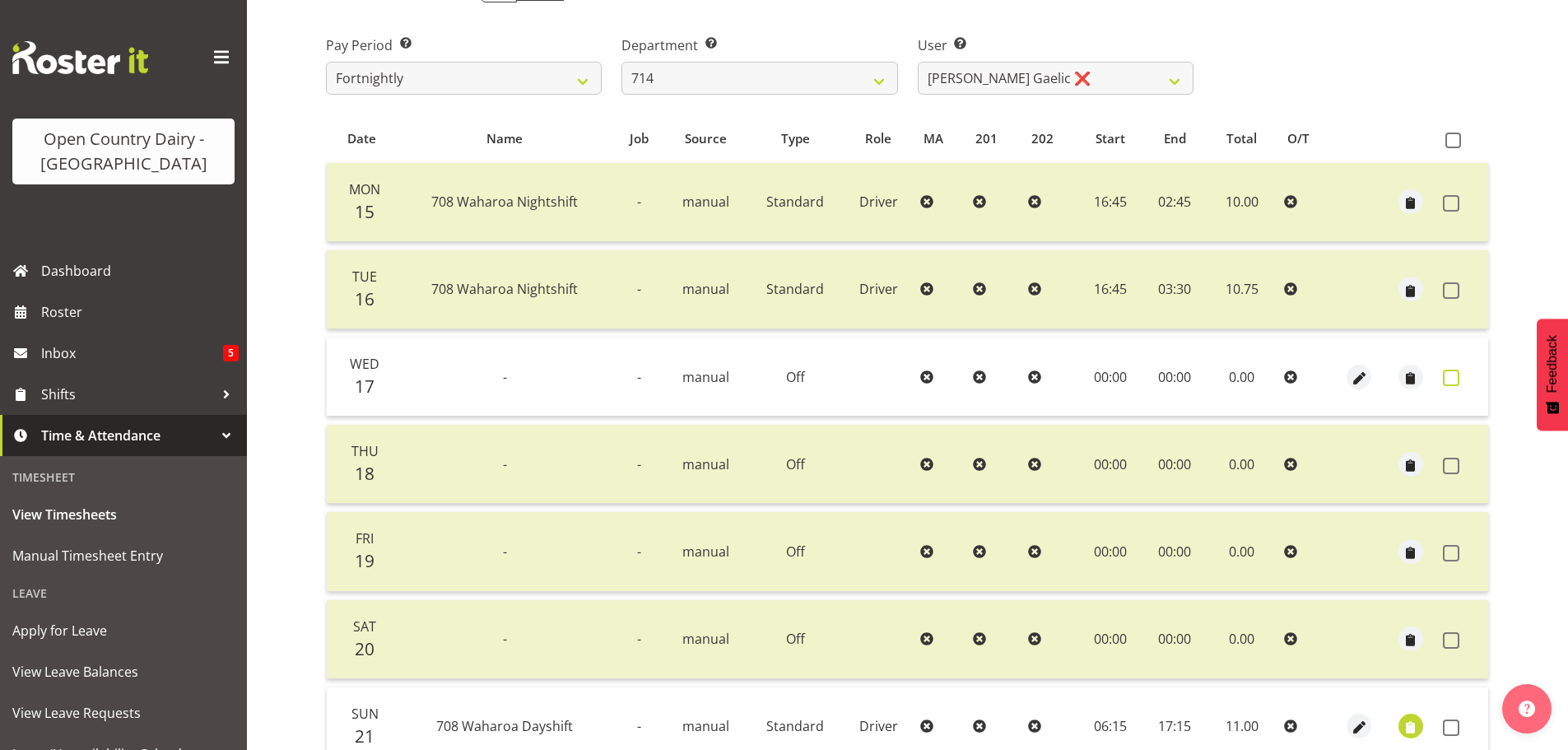
click at [1444, 374] on span at bounding box center [1451, 378] width 17 height 17
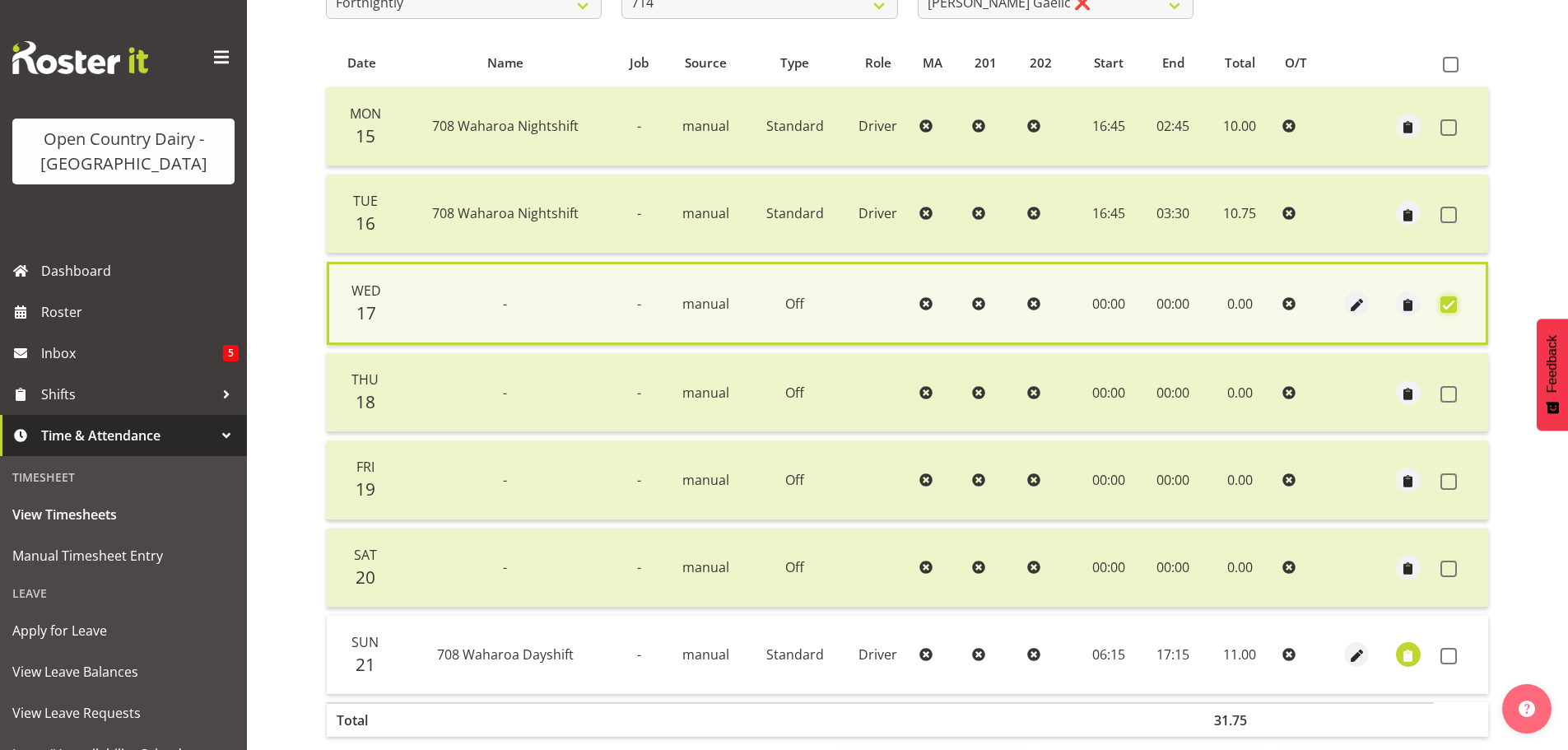
scroll to position [399, 0]
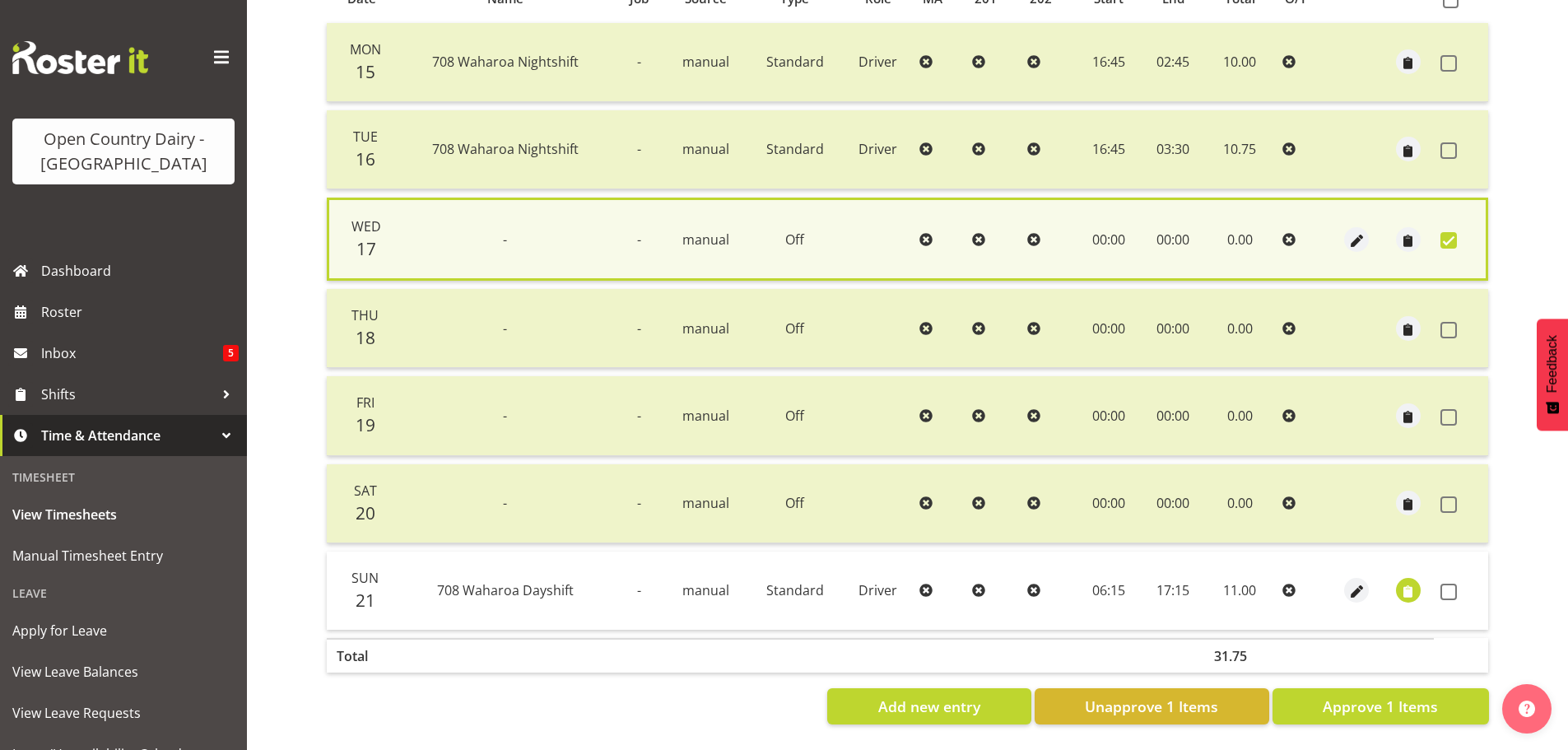
click at [1446, 589] on td at bounding box center [1460, 590] width 55 height 78
click at [1444, 584] on span at bounding box center [1449, 592] width 17 height 17
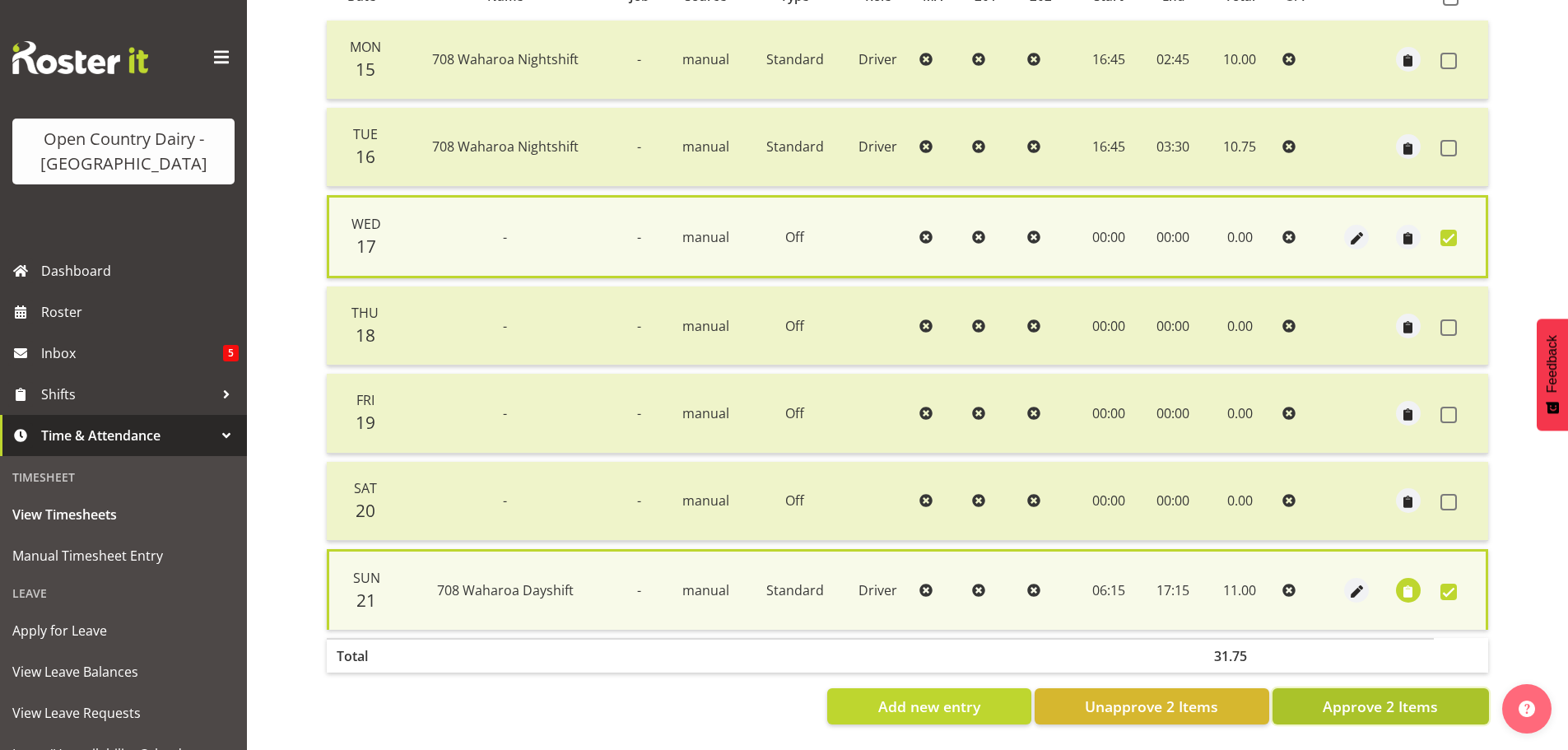
click at [1361, 708] on button "Approve 2 Items" at bounding box center [1380, 705] width 216 height 36
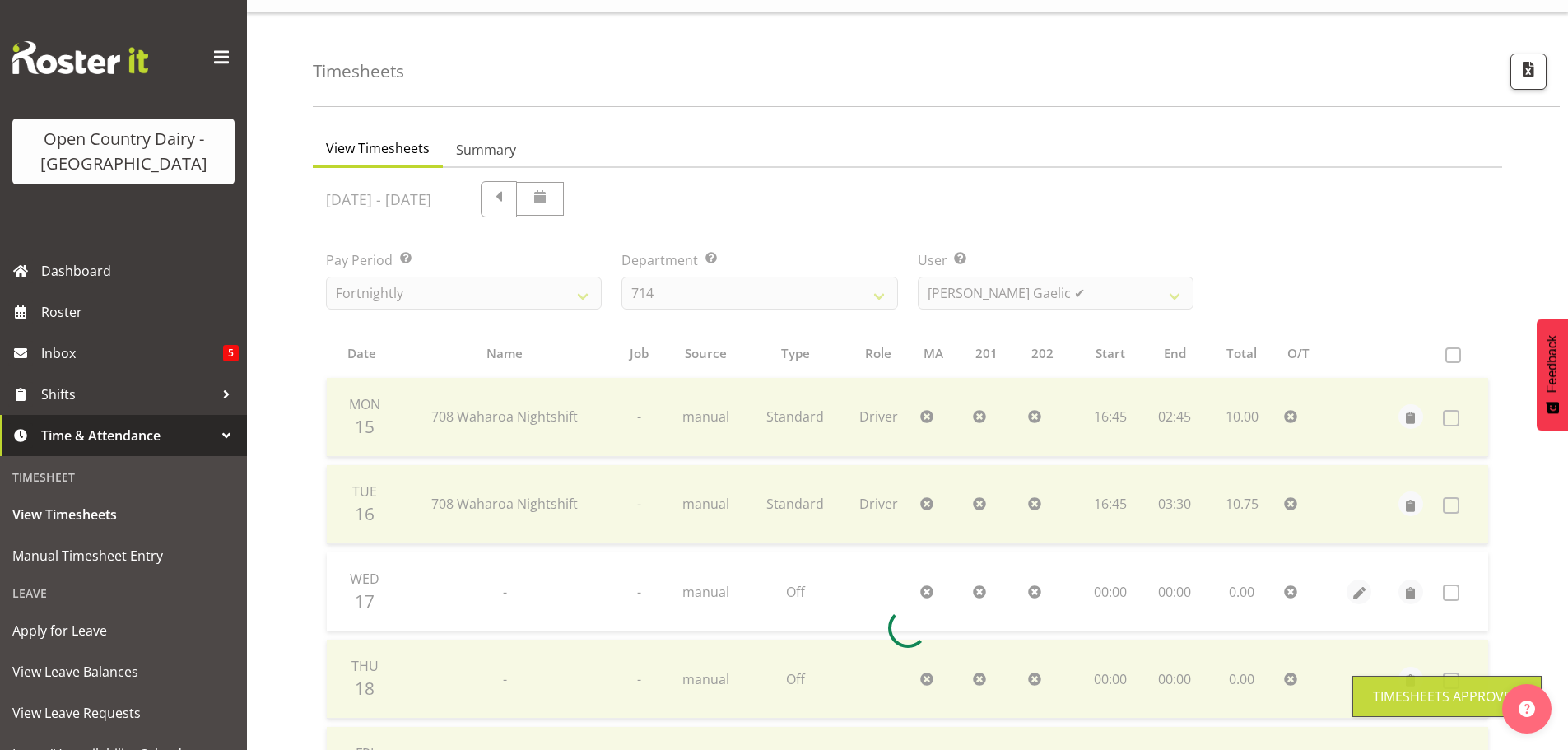
scroll to position [0, 0]
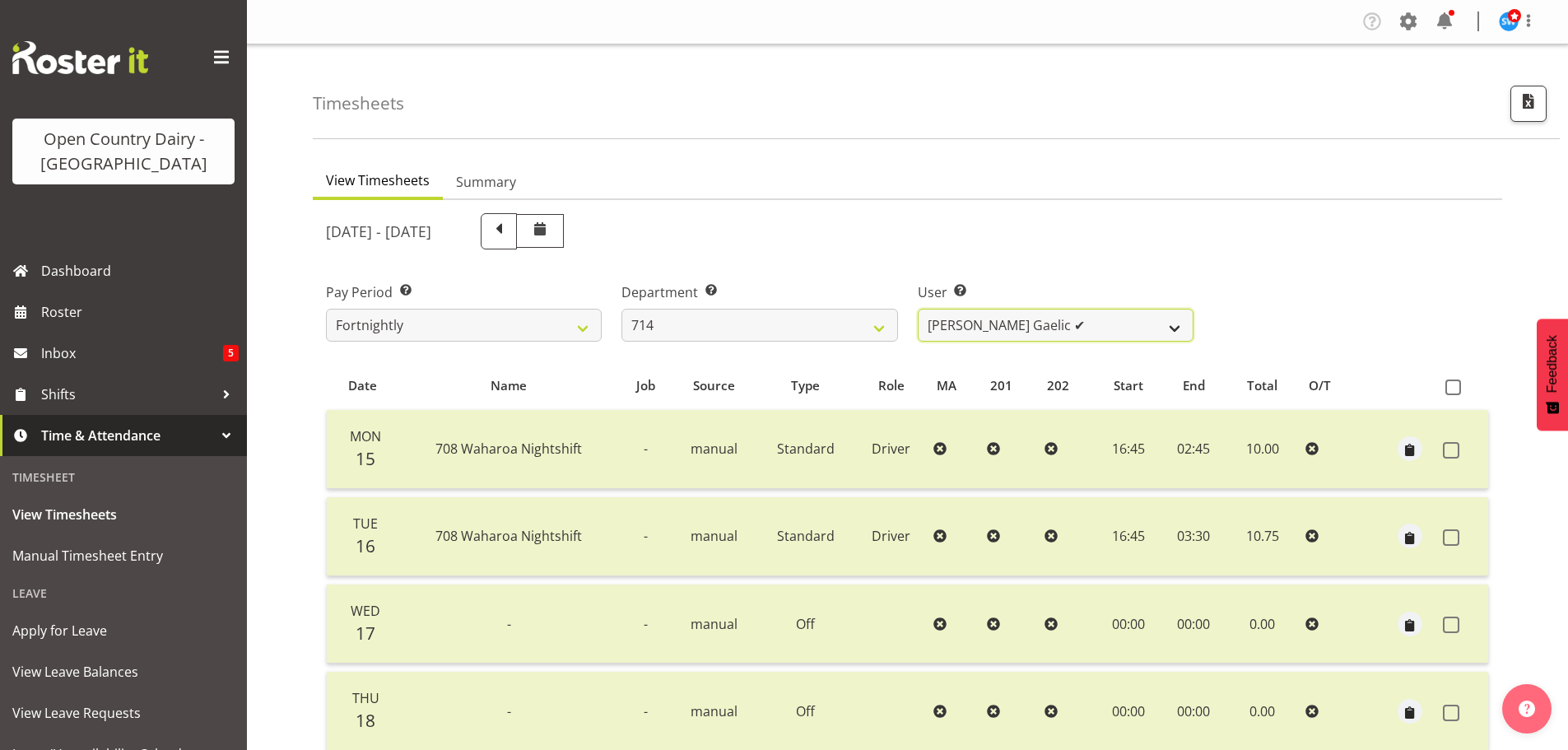
click at [1086, 323] on select "Fraser Stephens ✔ Nev Brewster ✔ Stephen Parsons ✔ Tom Gaelic ✔" at bounding box center [1056, 325] width 276 height 33
click at [1354, 326] on div "Pay Period Select which pay period you would like to view. Fortnightly Departme…" at bounding box center [907, 305] width 1183 height 92
click at [876, 325] on select "701 702 703 704 705 706 707 708 709 710 711 712 713 714 715 716 717 718 719 720" at bounding box center [759, 325] width 276 height 33
click at [621, 309] on select "701 702 703 704 705 706 707 708 709 710 711 712 713 714 715 716 717 718 719 720" at bounding box center [759, 325] width 276 height 33
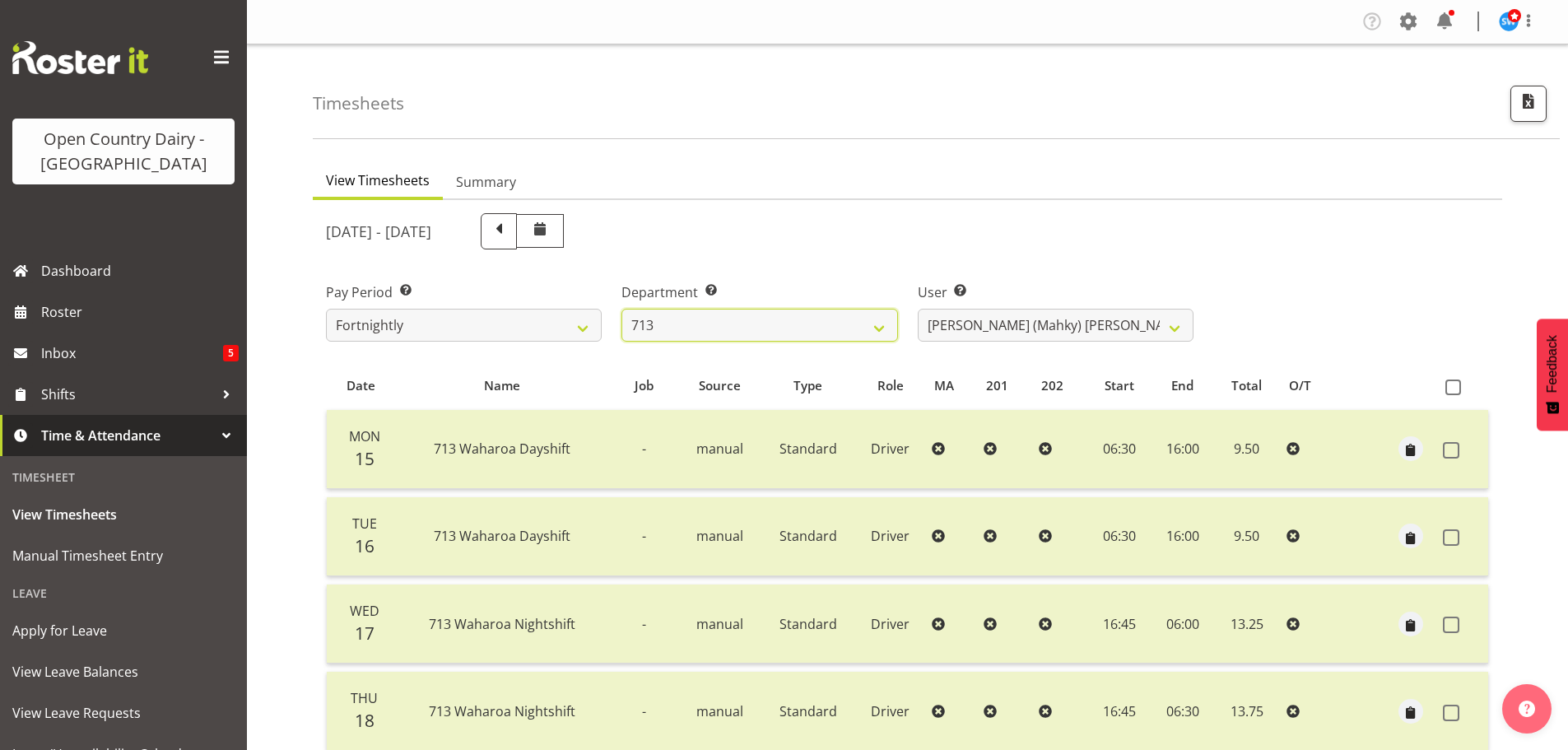
scroll to position [330, 0]
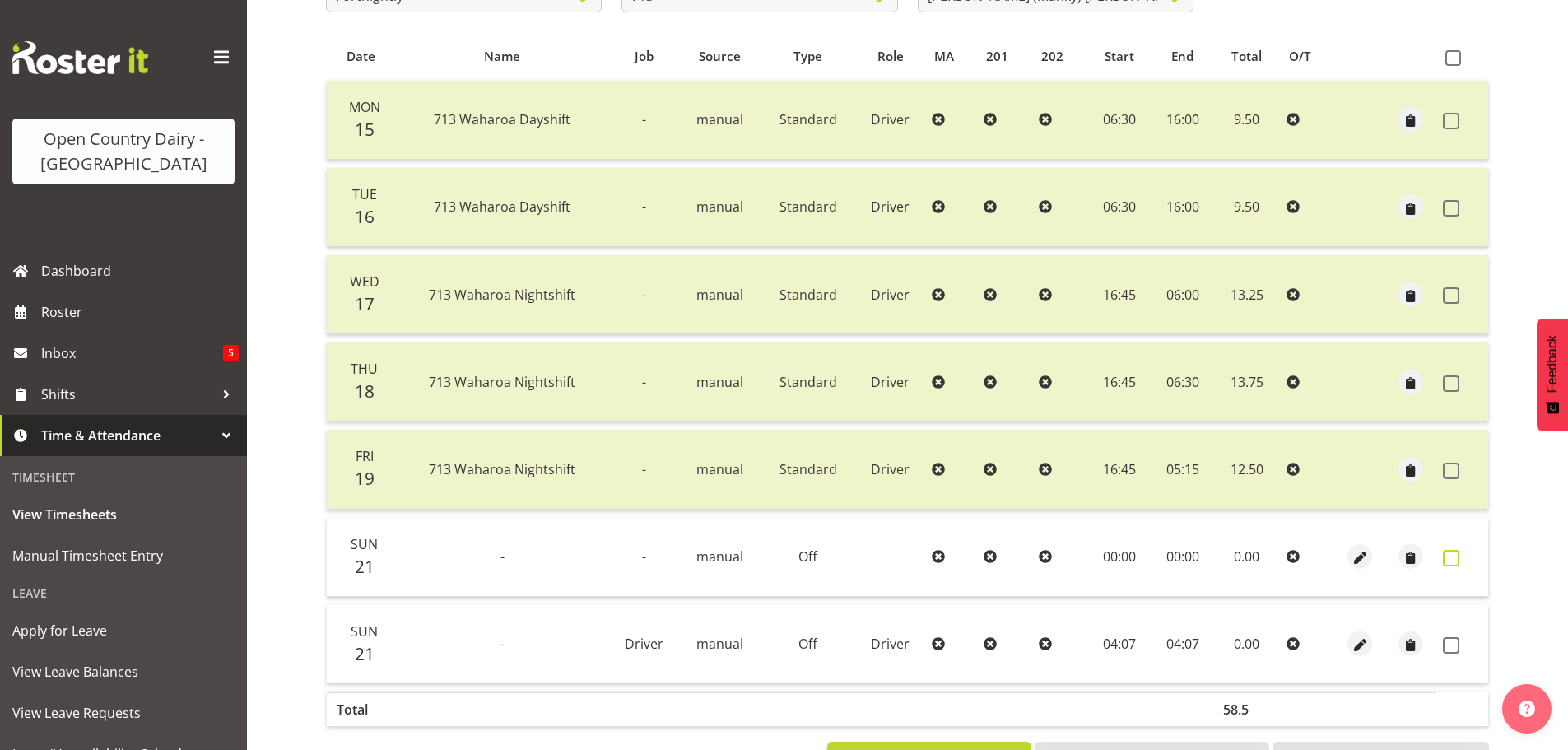
click at [1457, 562] on span at bounding box center [1451, 558] width 17 height 17
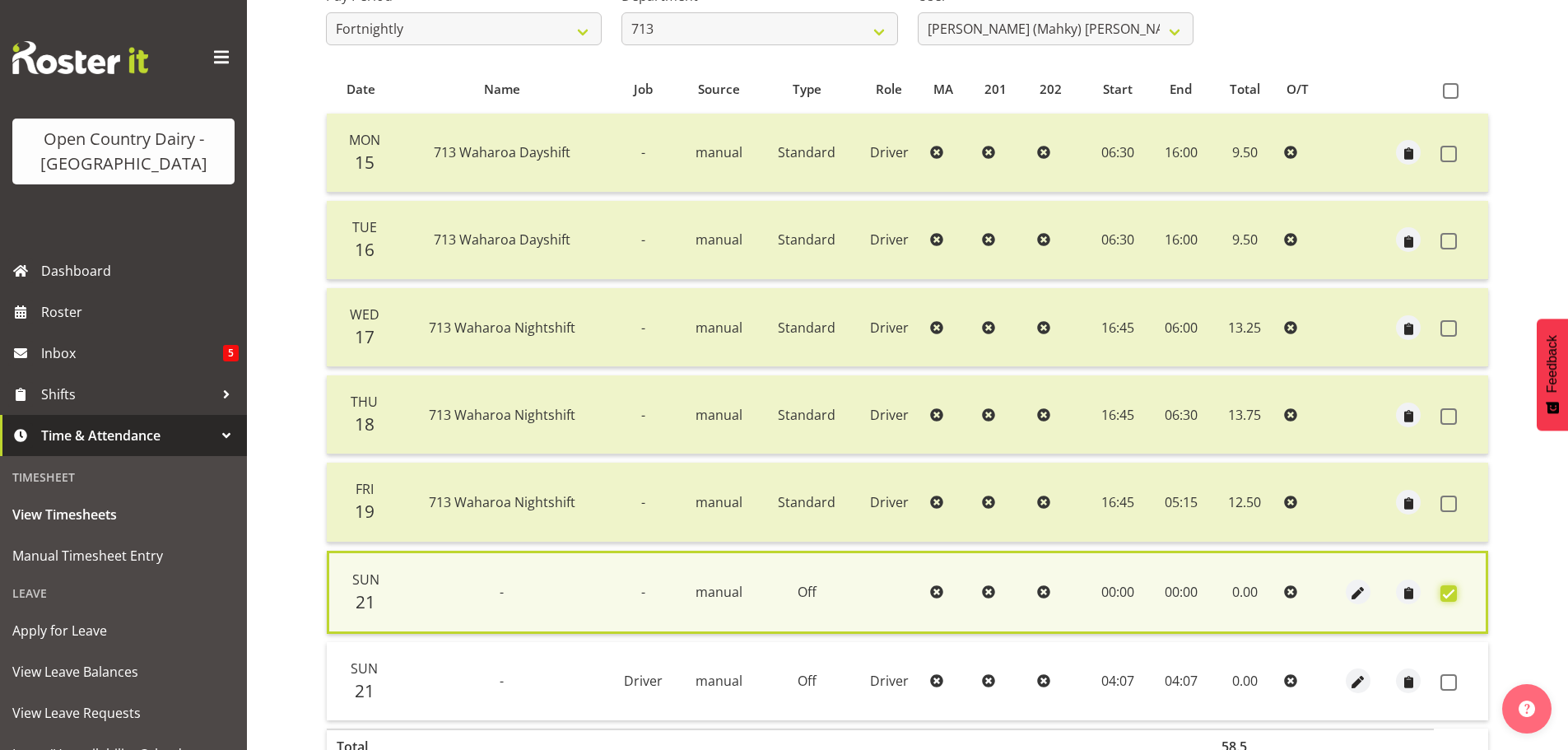
scroll to position [399, 0]
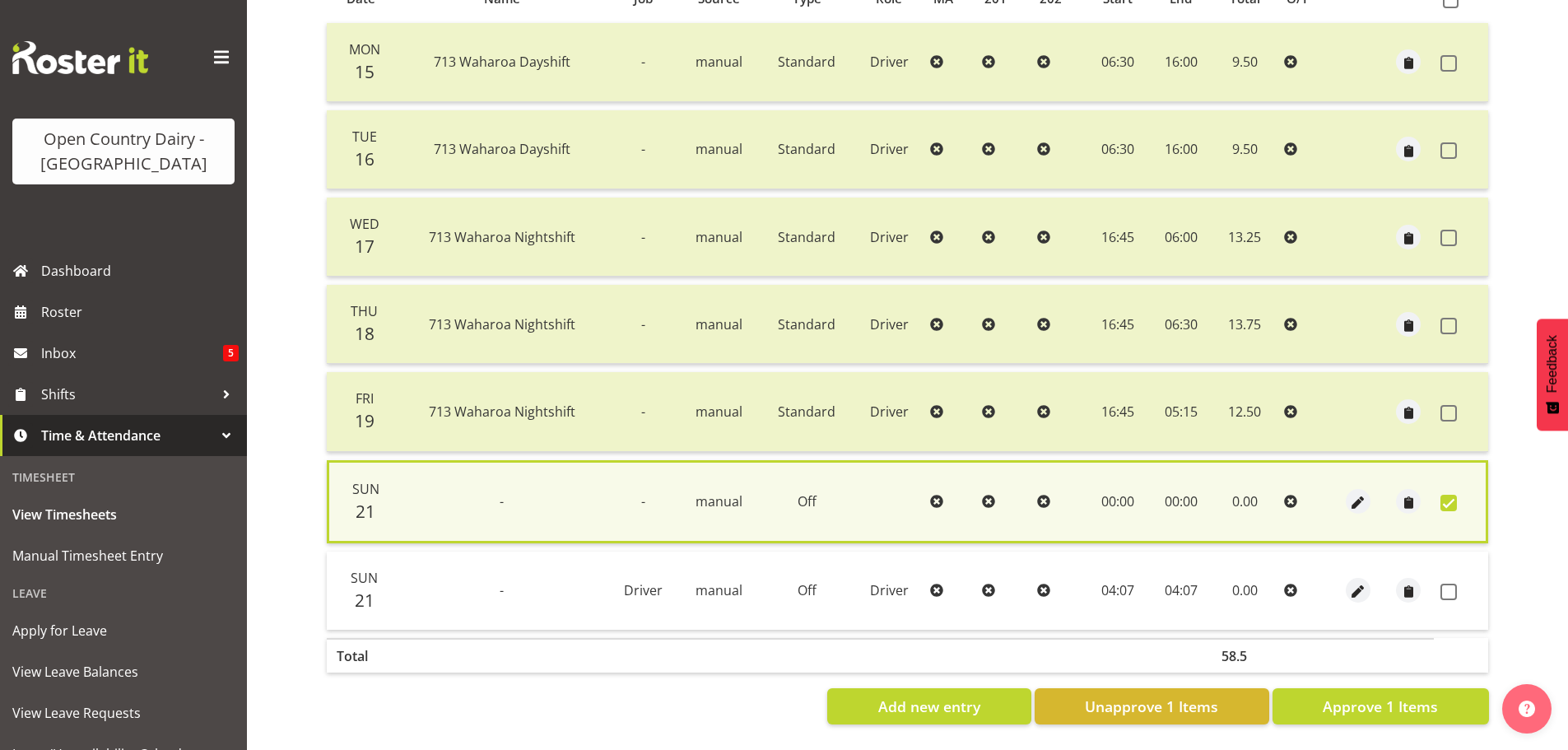
click at [1449, 494] on span at bounding box center [1449, 503] width 17 height 17
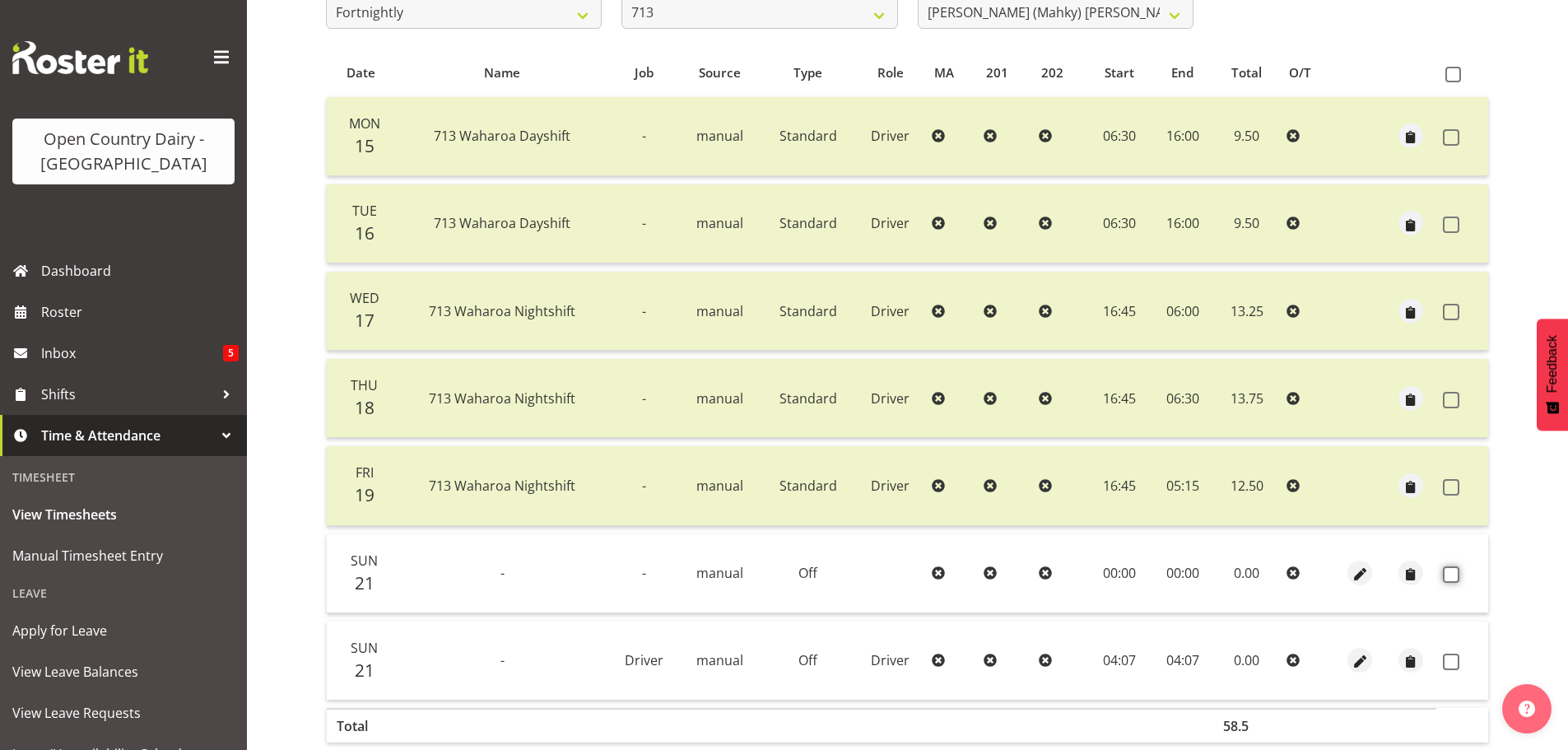
scroll to position [395, 0]
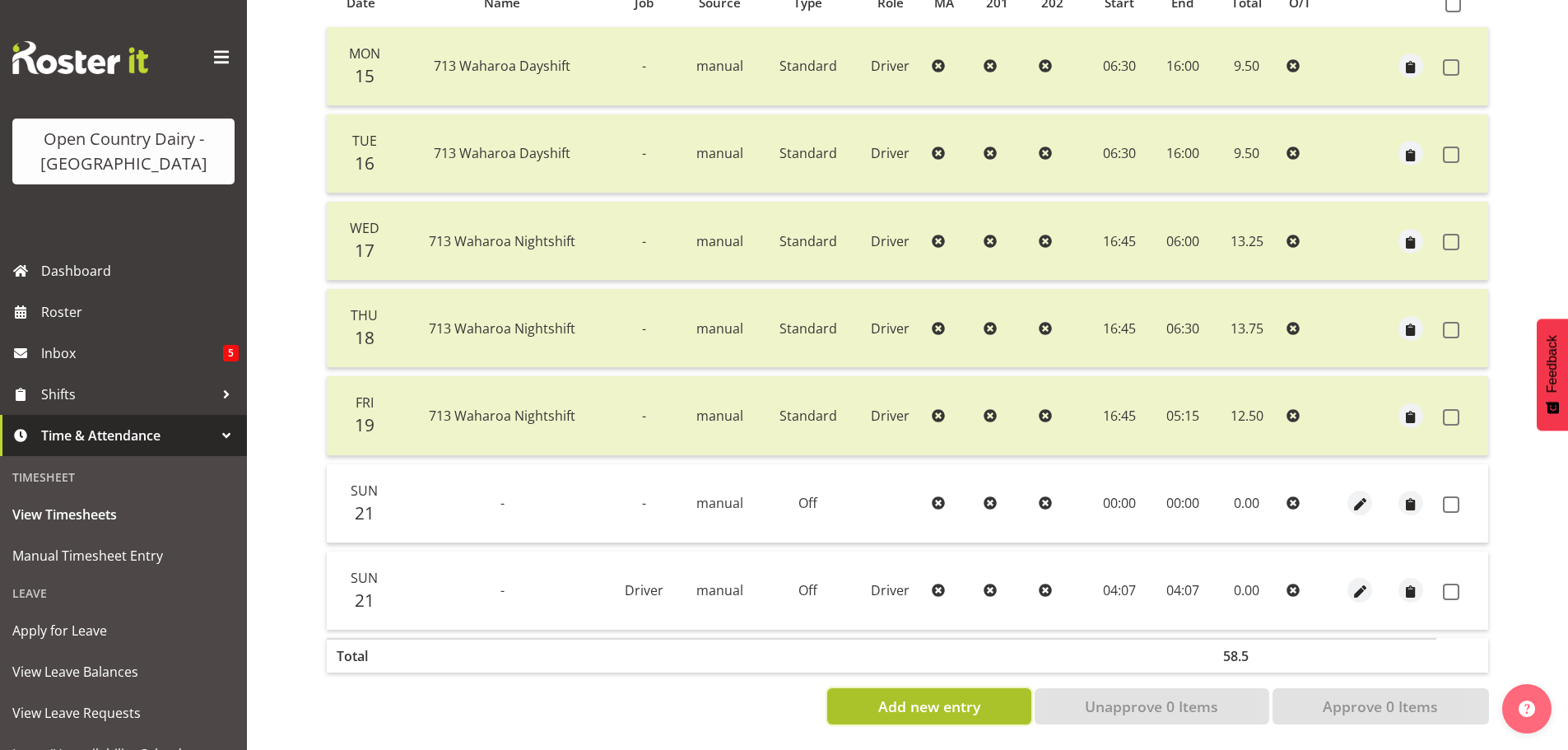
click at [929, 700] on span "Add new entry" at bounding box center [929, 705] width 102 height 21
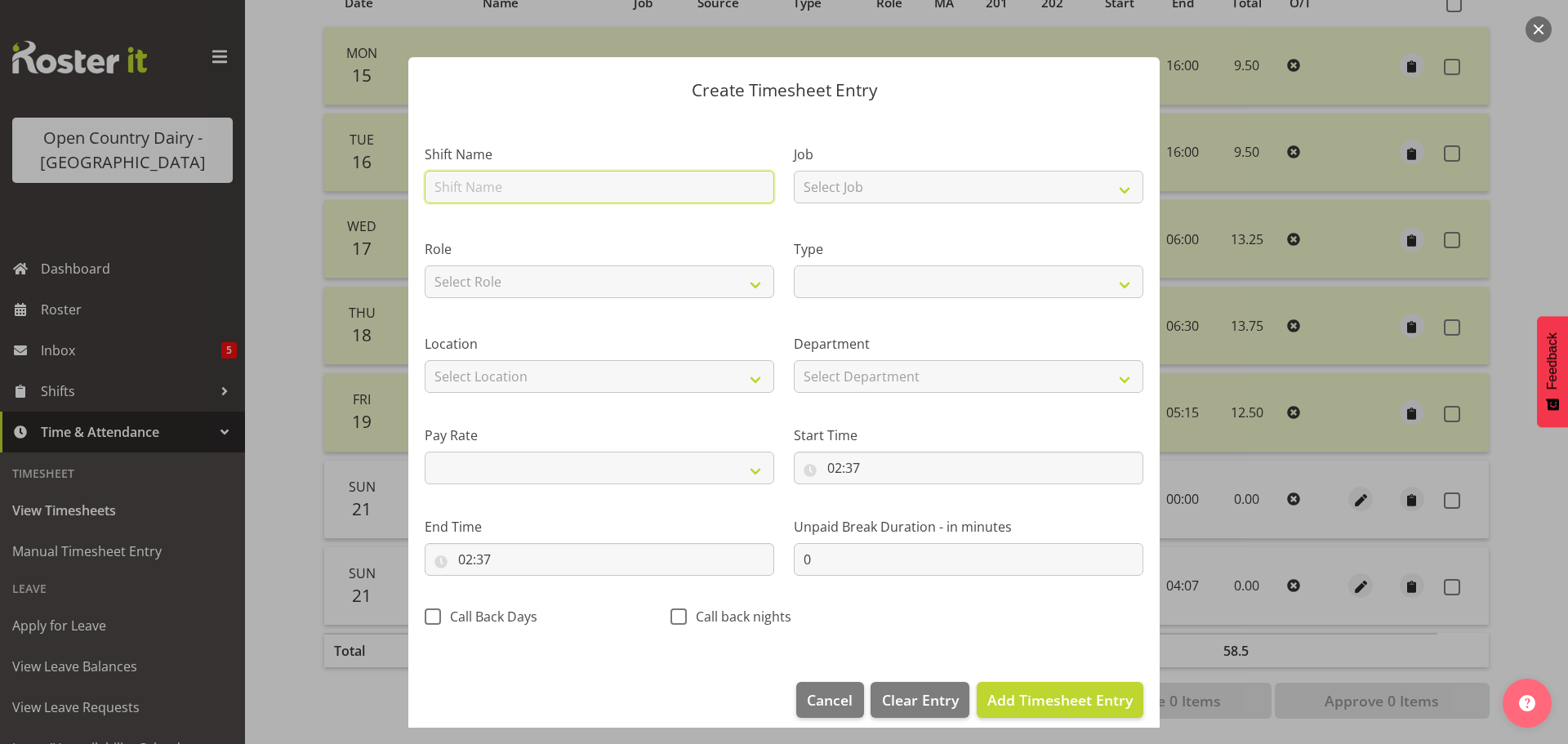
click at [491, 178] on input "text" at bounding box center [599, 187] width 349 height 33
click at [479, 183] on input "713" at bounding box center [599, 187] width 349 height 33
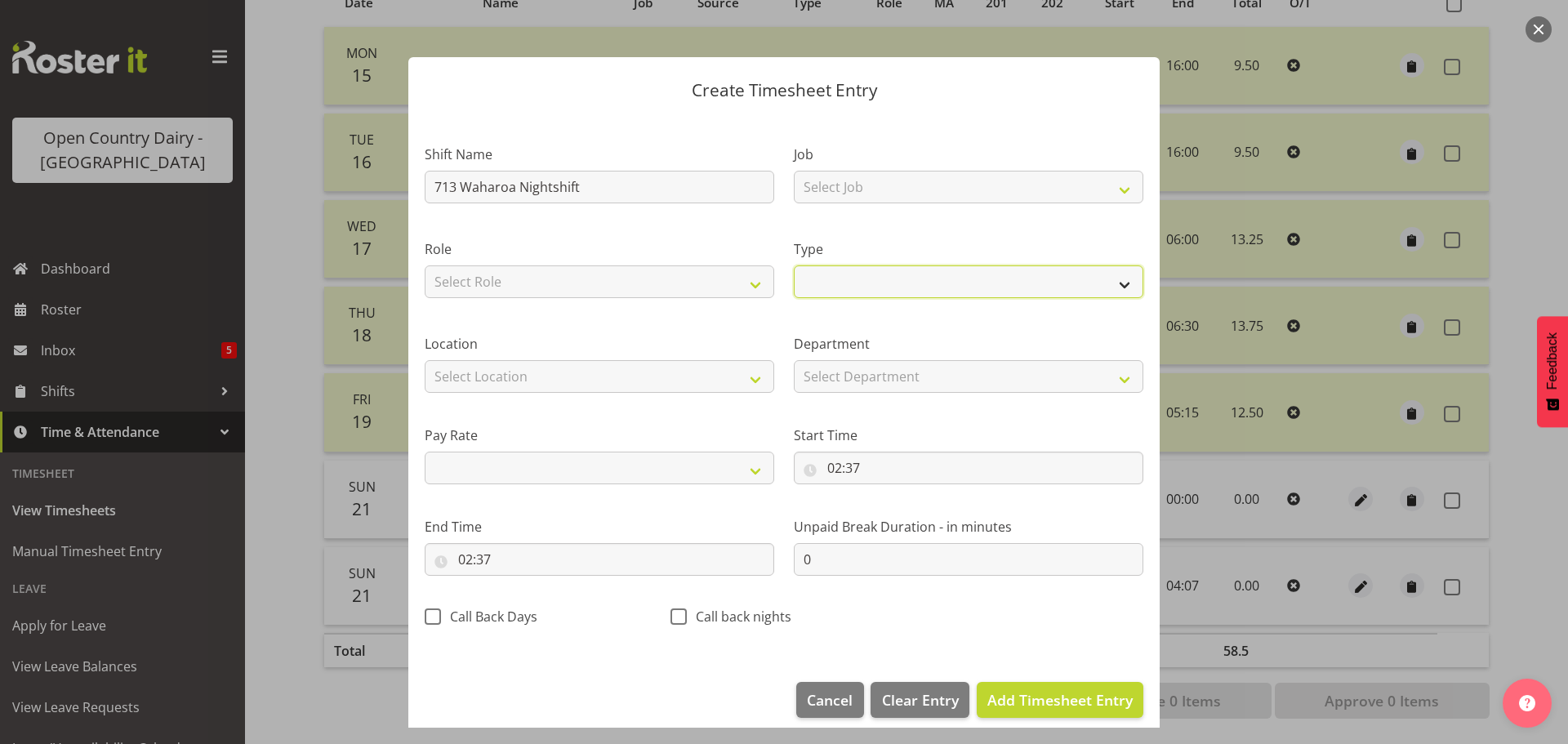
click at [869, 294] on select "Off Standard Public Holiday Public Holiday (Worked) Day In Lieu Annual Leave Si…" at bounding box center [968, 281] width 349 height 33
click at [794, 265] on select "Off Standard Public Holiday Public Holiday (Worked) Day In Lieu Annual Leave Si…" at bounding box center [968, 281] width 349 height 33
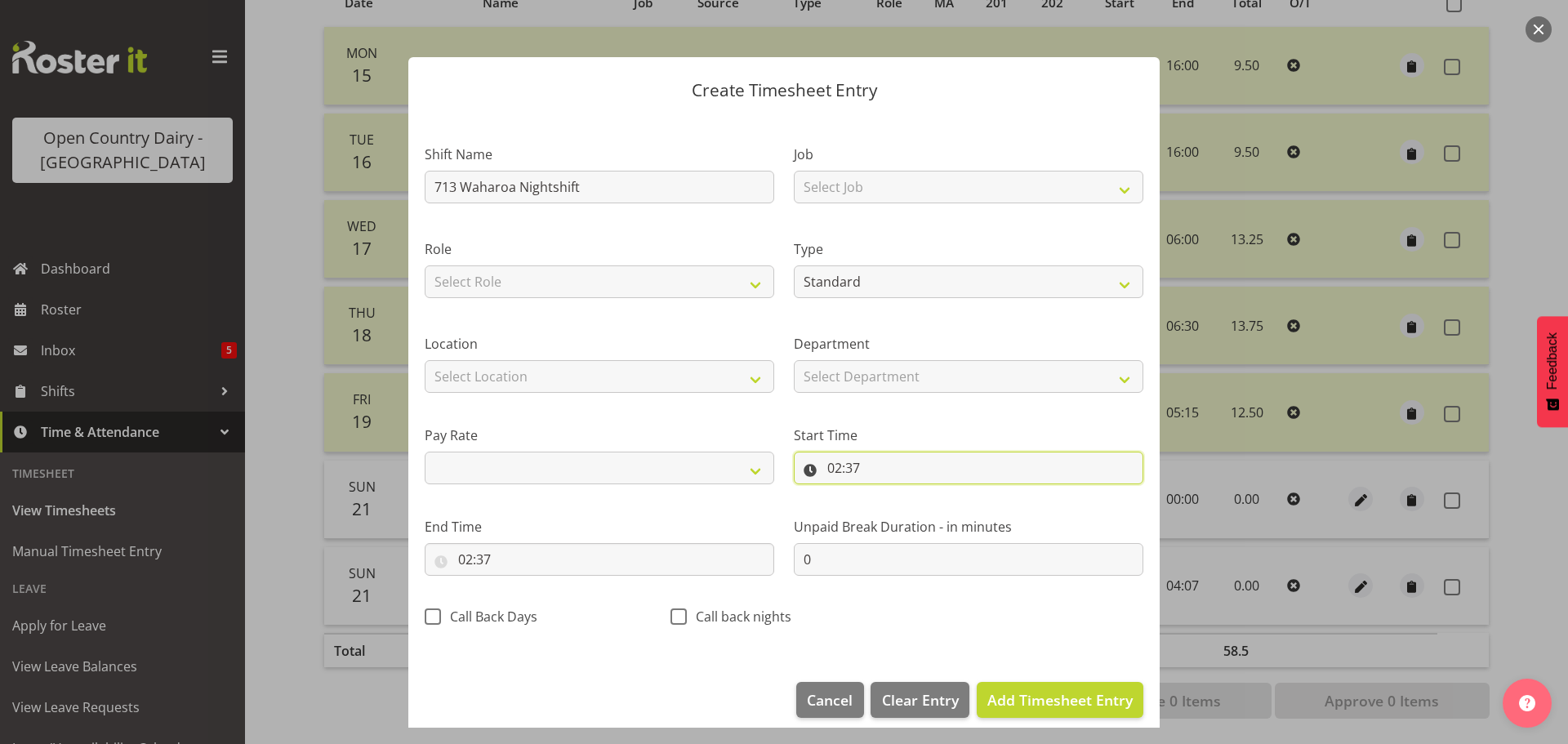
click at [831, 459] on input "02:37" at bounding box center [968, 467] width 349 height 33
click at [893, 506] on select "00 01 02 03 04 05 06 07 08 09 10 11 12 13 14 15 16 17 18 19 20 21 22 23" at bounding box center [905, 510] width 37 height 33
click at [887, 494] on select "00 01 02 03 04 05 06 07 08 09 10 11 12 13 14 15 16 17 18 19 20 21 22 23" at bounding box center [905, 510] width 37 height 33
click at [897, 503] on select "00 01 02 03 04 05 06 07 08 09 10 11 12 13 14 15 16 17 18 19 20 21 22 23" at bounding box center [905, 510] width 37 height 33
click at [887, 494] on select "00 01 02 03 04 05 06 07 08 09 10 11 12 13 14 15 16 17 18 19 20 21 22 23" at bounding box center [905, 510] width 37 height 33
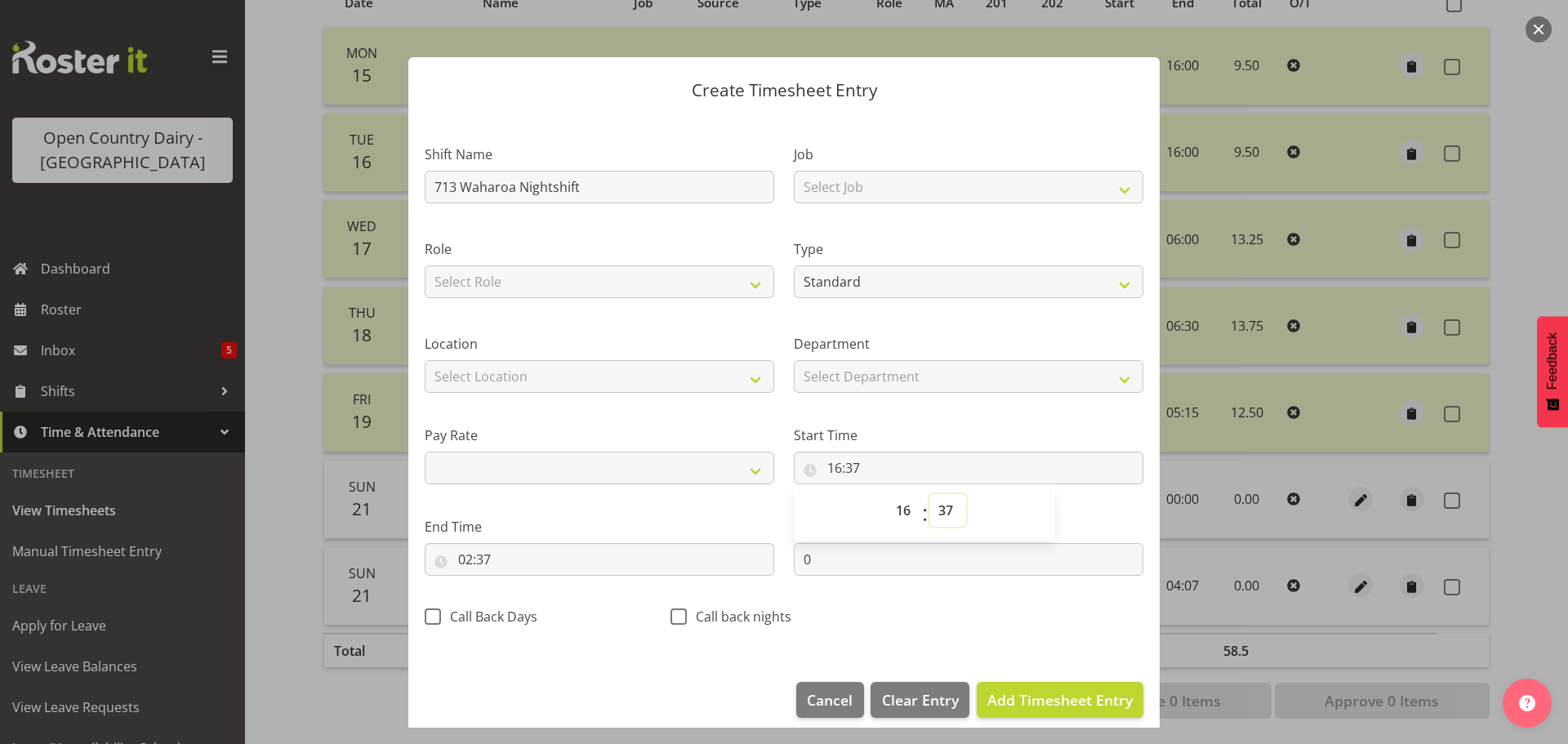
drag, startPoint x: 942, startPoint y: 503, endPoint x: 931, endPoint y: 495, distance: 13.6
click at [942, 503] on select "00 01 02 03 04 05 06 07 08 09 10 11 12 13 14 15 16 17 18 19 20 21 22 23 24 25 2…" at bounding box center [947, 510] width 37 height 33
click at [929, 494] on select "00 01 02 03 04 05 06 07 08 09 10 11 12 13 14 15 16 17 18 19 20 21 22 23 24 25 2…" at bounding box center [947, 510] width 37 height 33
click at [510, 552] on input "02:37" at bounding box center [599, 559] width 349 height 33
click at [543, 602] on select "00 01 02 03 04 05 06 07 08 09 10 11 12 13 14 15 16 17 18 19 20 21 22 23" at bounding box center [536, 601] width 37 height 33
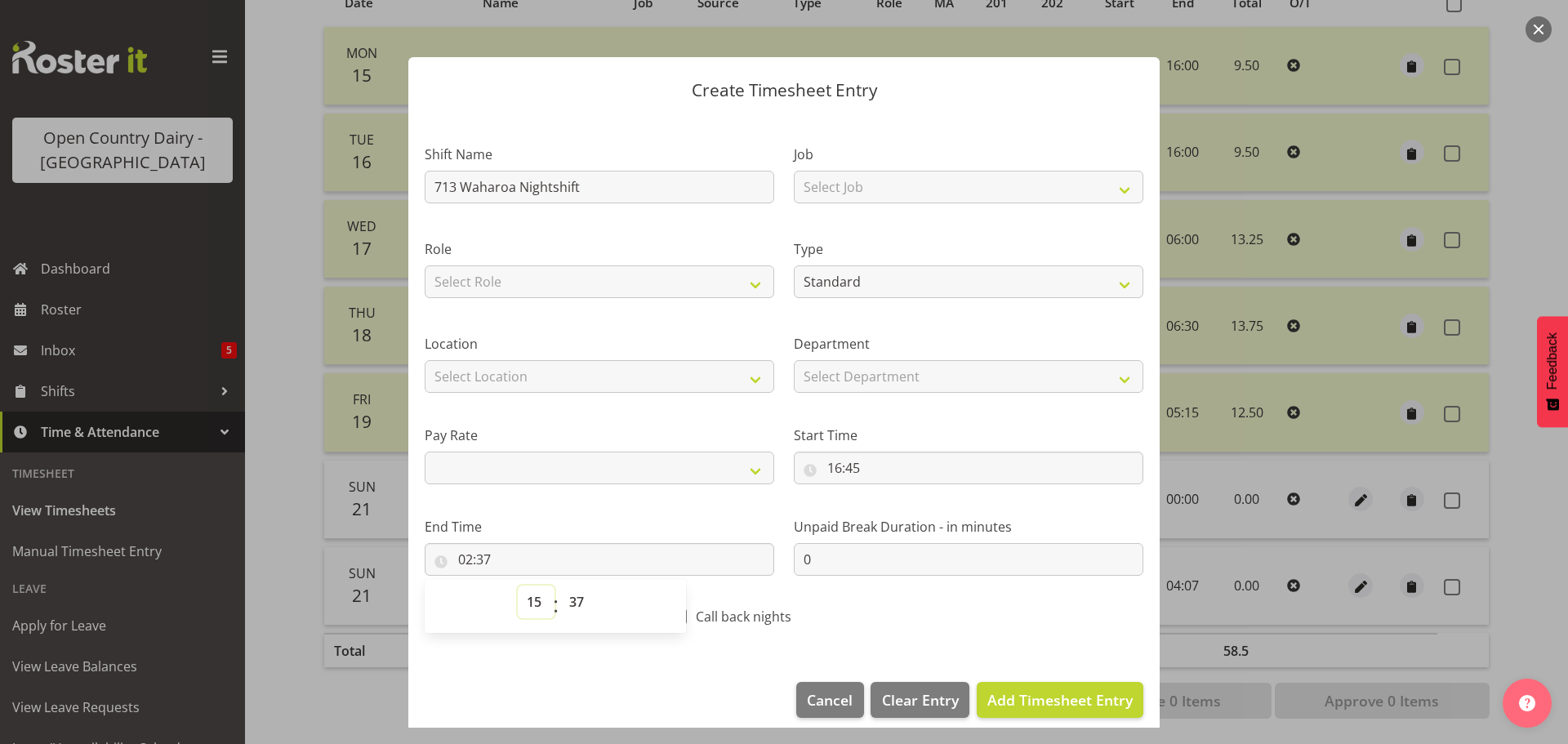
click at [518, 586] on select "00 01 02 03 04 05 06 07 08 09 10 11 12 13 14 15 16 17 18 19 20 21 22 23" at bounding box center [536, 601] width 37 height 33
drag, startPoint x: 542, startPoint y: 595, endPoint x: 530, endPoint y: 586, distance: 15.0
click at [542, 595] on select "00 01 02 03 04 05 06 07 08 09 10 11 12 13 14 15 16 17 18 19 20 21 22 23" at bounding box center [536, 601] width 37 height 33
click at [518, 586] on select "00 01 02 03 04 05 06 07 08 09 10 11 12 13 14 15 16 17 18 19 20 21 22 23" at bounding box center [536, 601] width 37 height 33
click at [579, 586] on select "00 01 02 03 04 05 06 07 08 09 10 11 12 13 14 15 16 17 18 19 20 21 22 23 24 25 2…" at bounding box center [579, 601] width 37 height 33
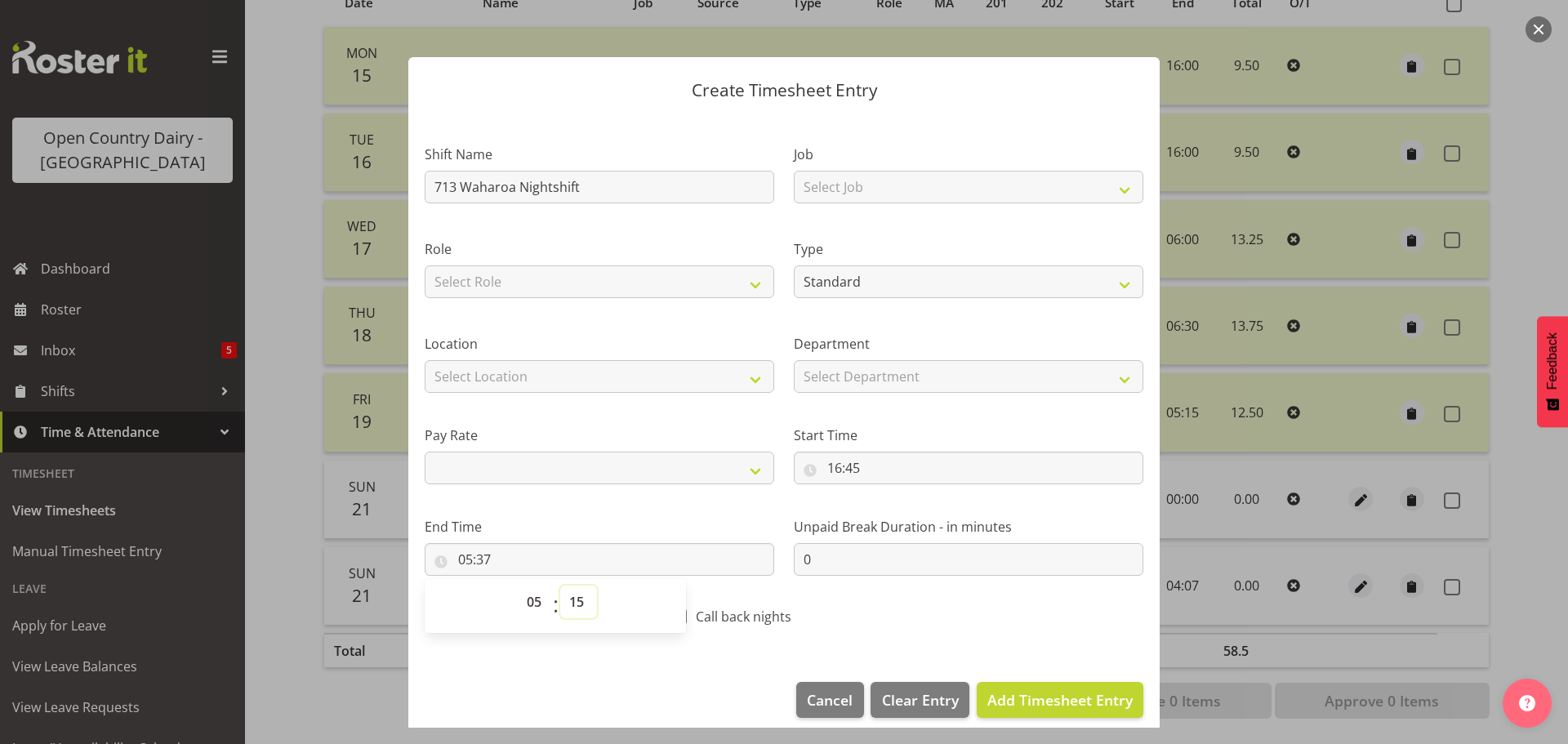
click at [560, 586] on select "00 01 02 03 04 05 06 07 08 09 10 11 12 13 14 15 16 17 18 19 20 21 22 23 24 25 2…" at bounding box center [579, 601] width 37 height 33
click at [1026, 696] on span "Add Timesheet Entry" at bounding box center [1060, 699] width 145 height 19
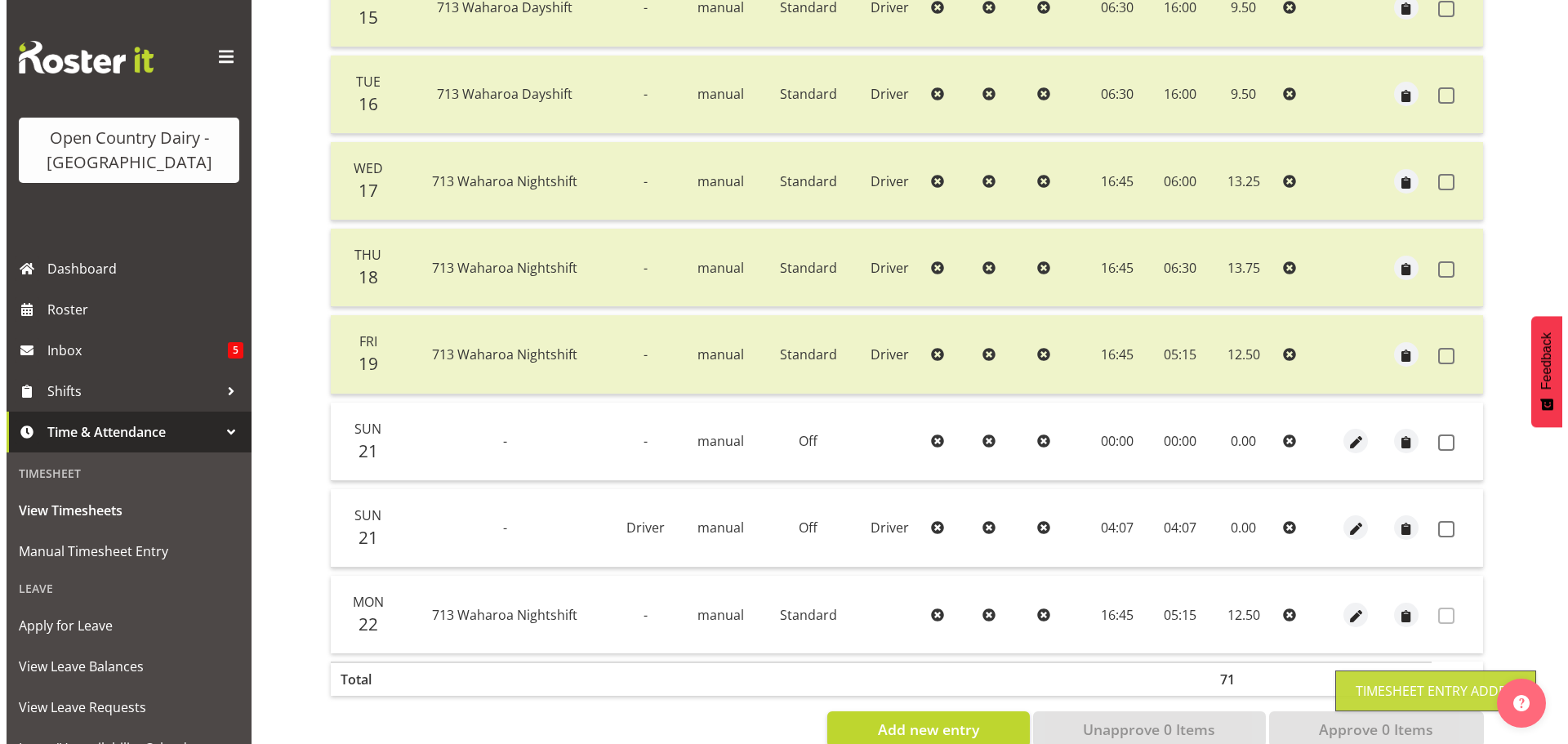
scroll to position [479, 0]
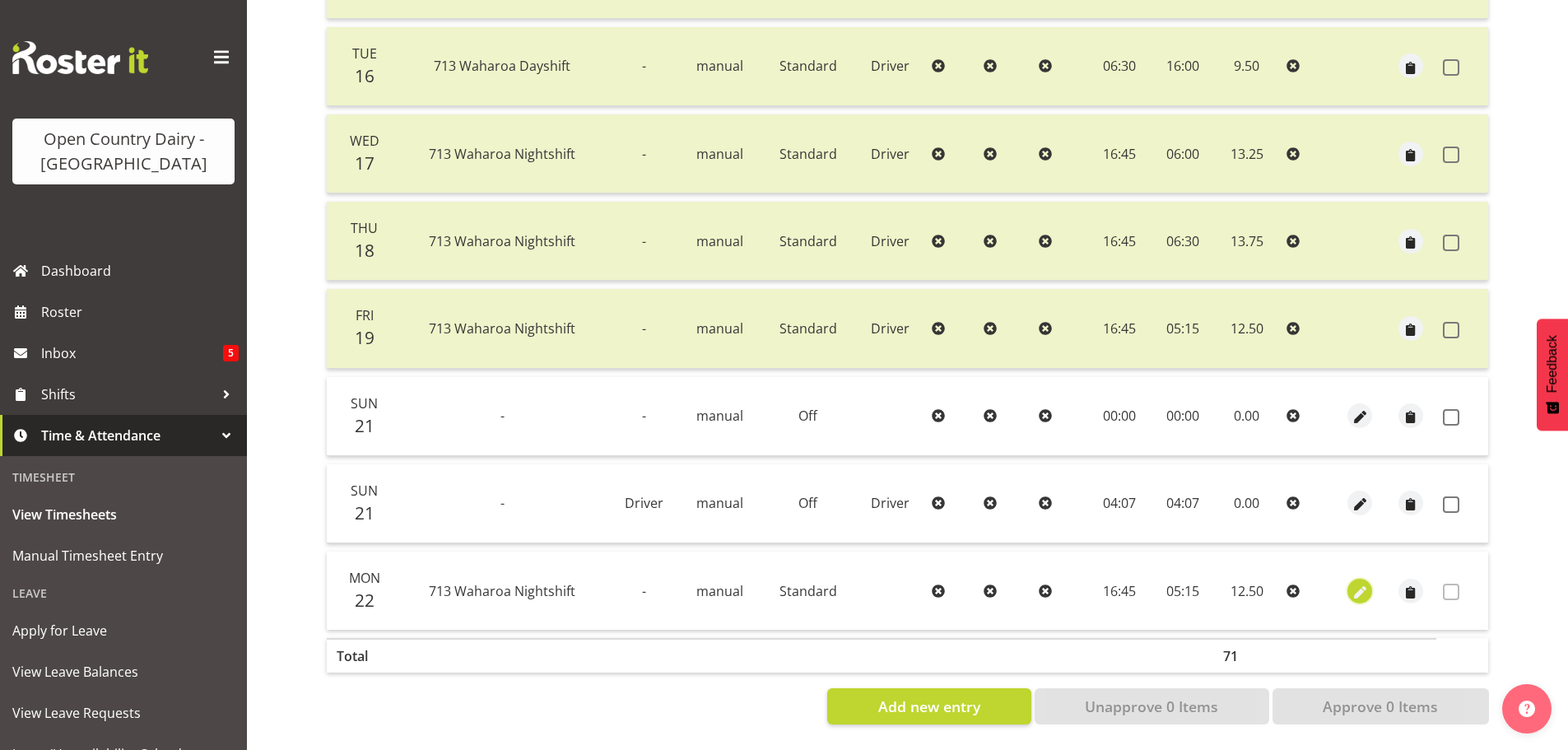
click at [1351, 583] on span "button" at bounding box center [1359, 592] width 19 height 19
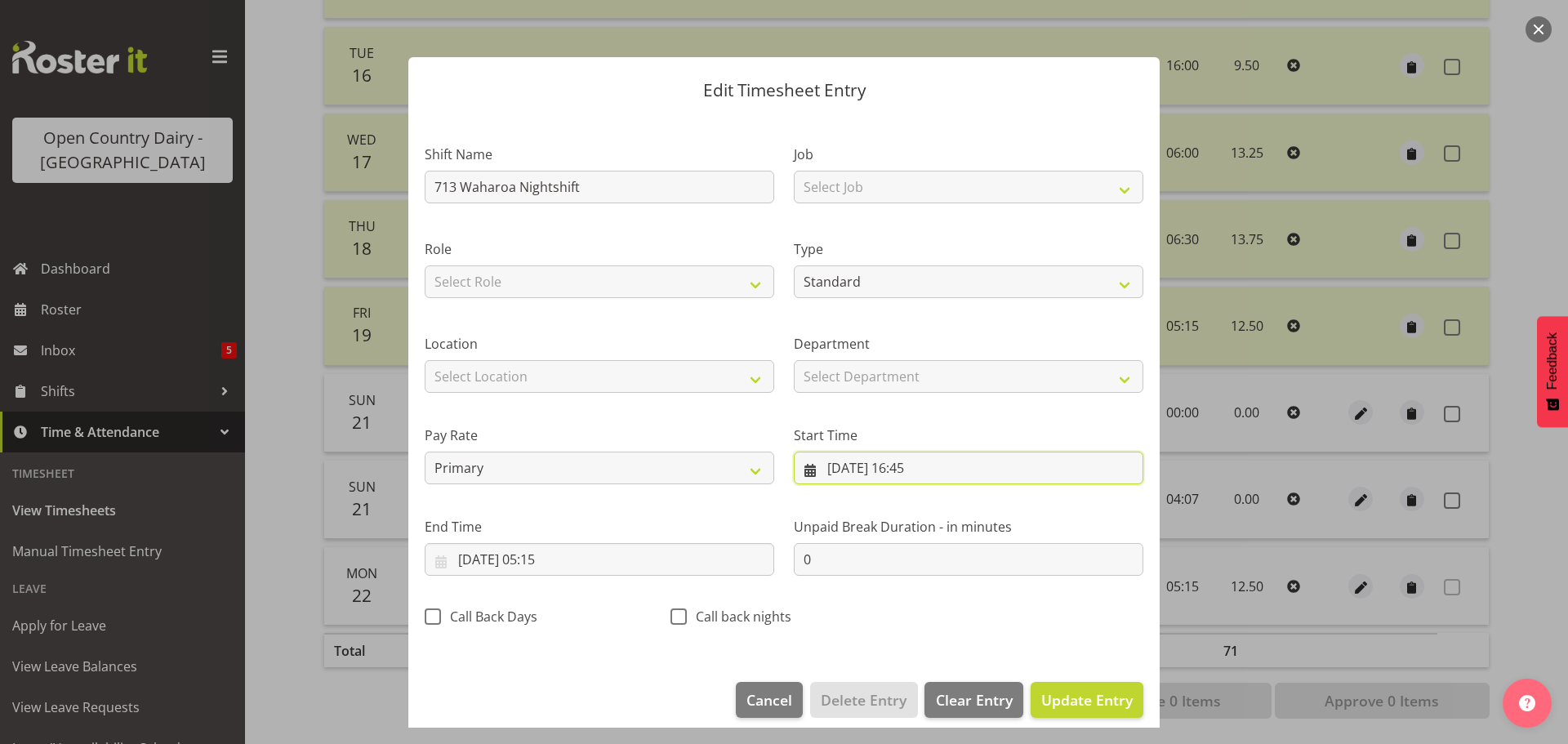
click at [838, 467] on input "22/09/2025, 16:45" at bounding box center [968, 467] width 349 height 33
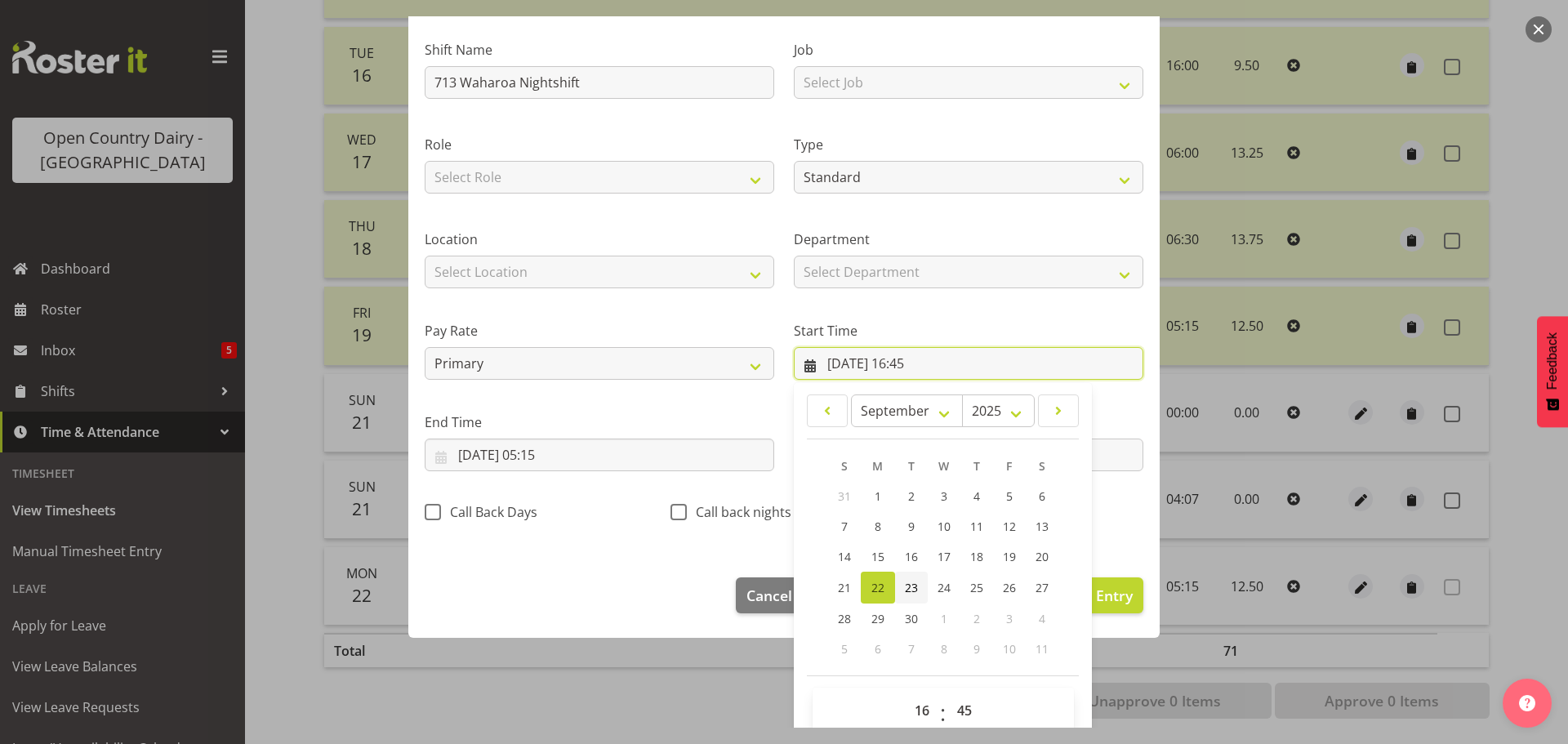
scroll to position [130, 0]
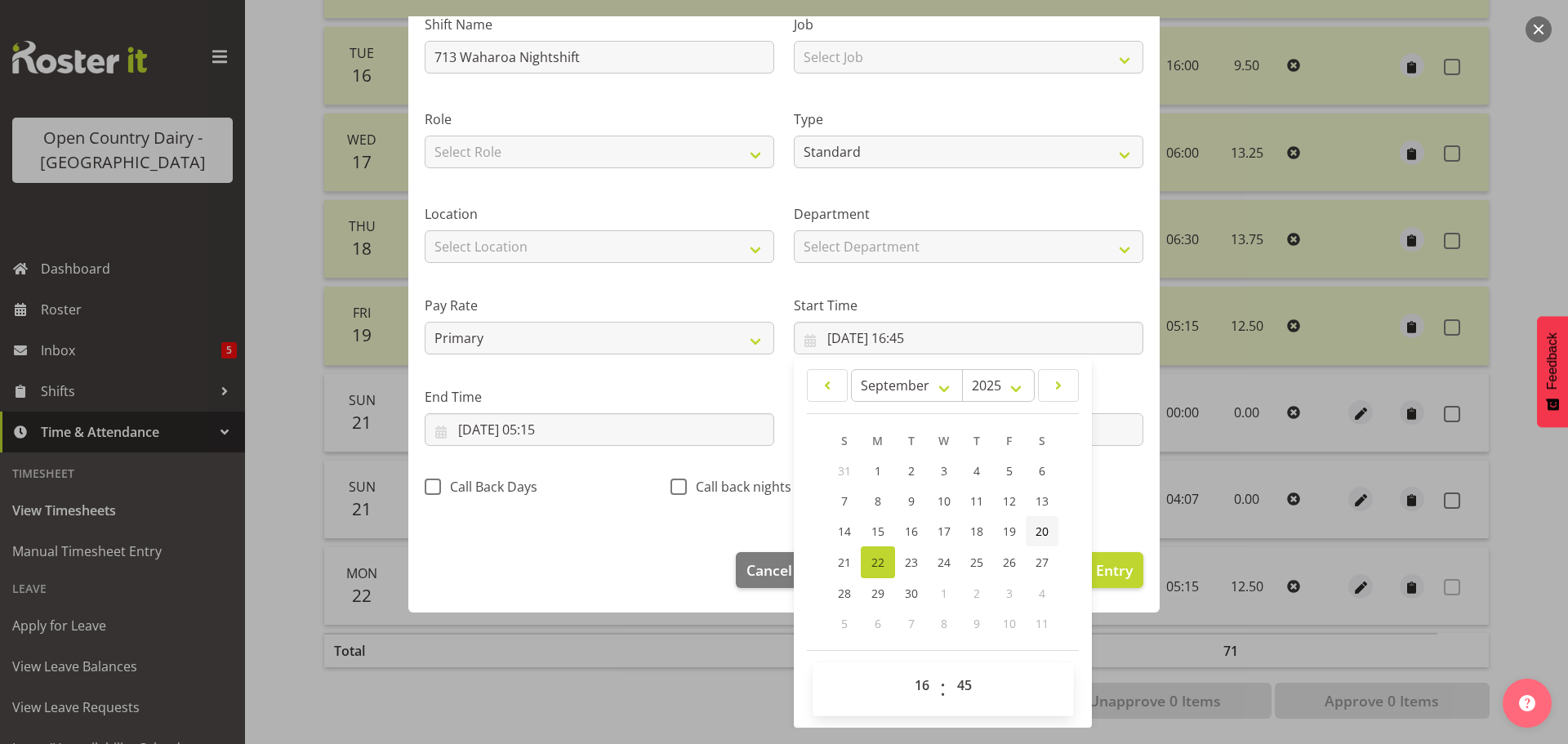
click at [1035, 529] on span "20" at bounding box center [1042, 531] width 13 height 16
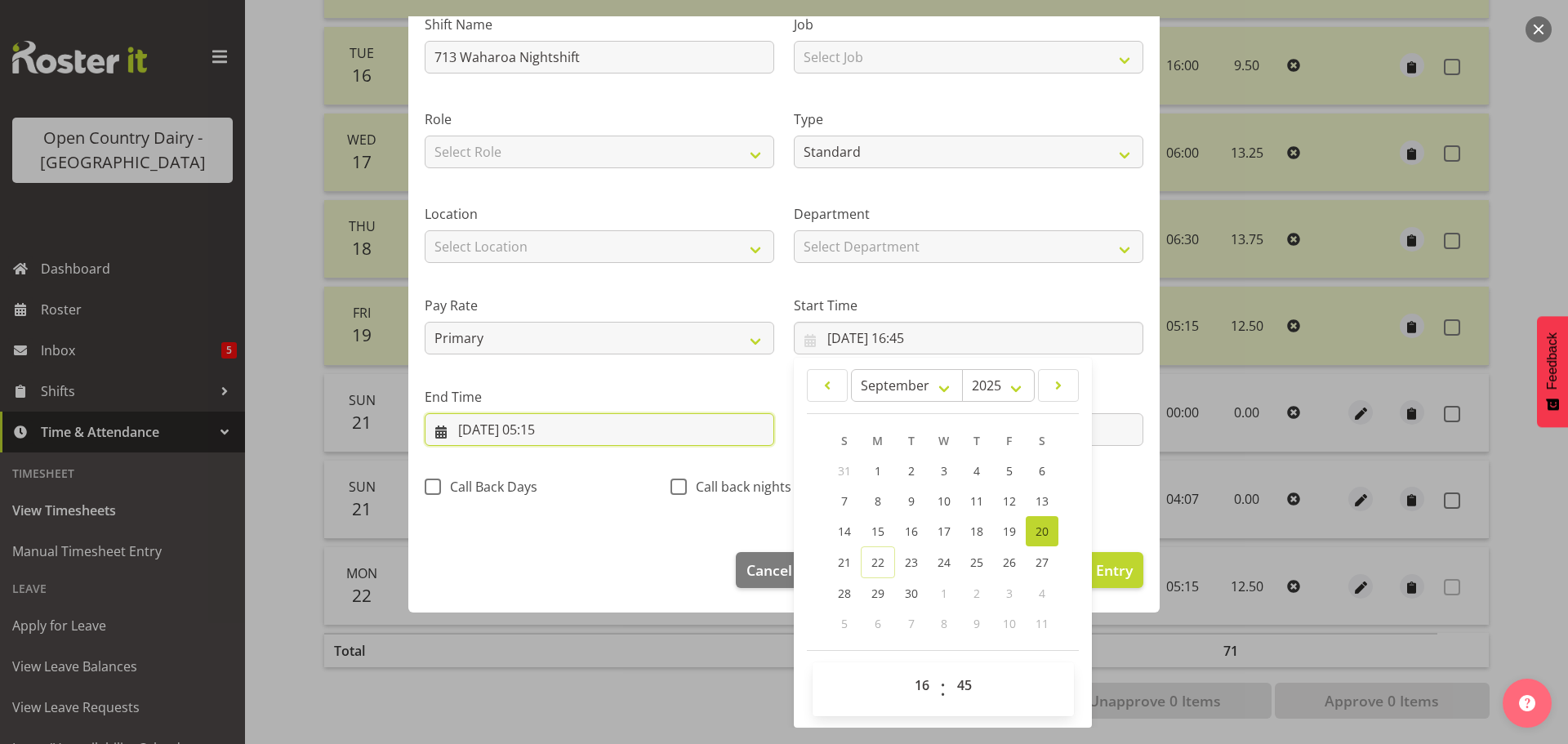
click at [491, 434] on input "23/09/2025, 05:15" at bounding box center [599, 429] width 349 height 33
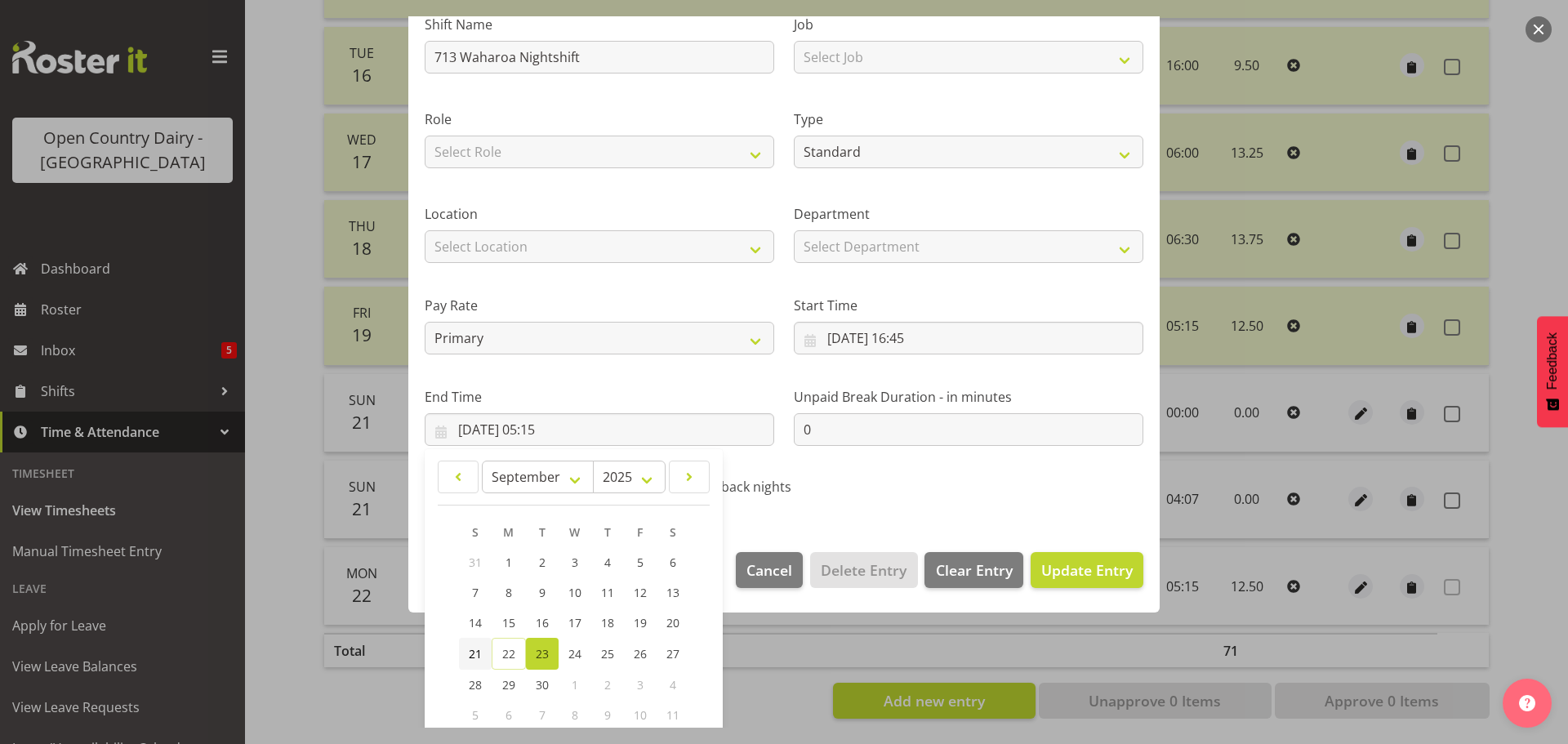
click at [469, 652] on span "21" at bounding box center [475, 653] width 13 height 16
click at [1030, 566] on button "Update Entry" at bounding box center [1086, 570] width 113 height 36
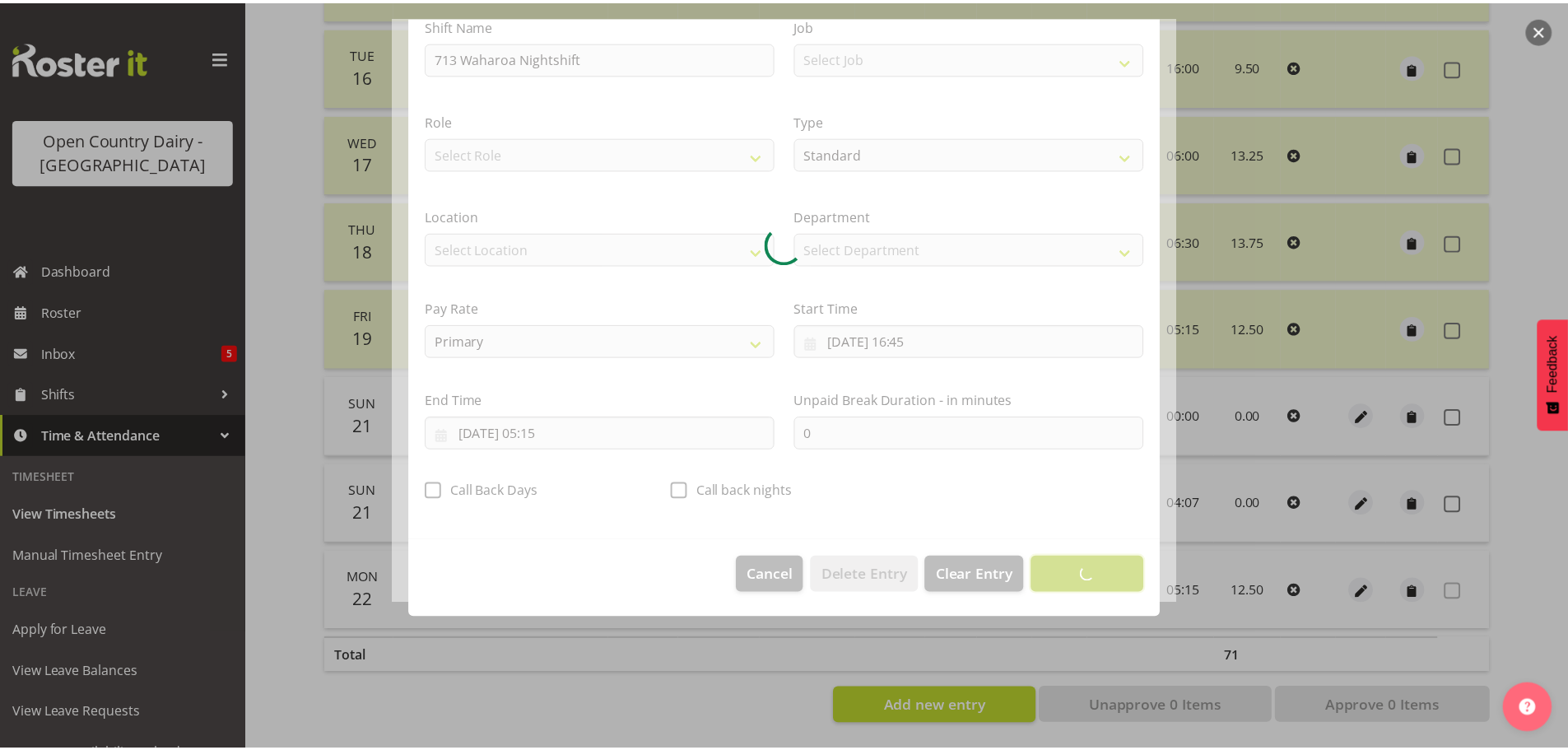
scroll to position [15, 0]
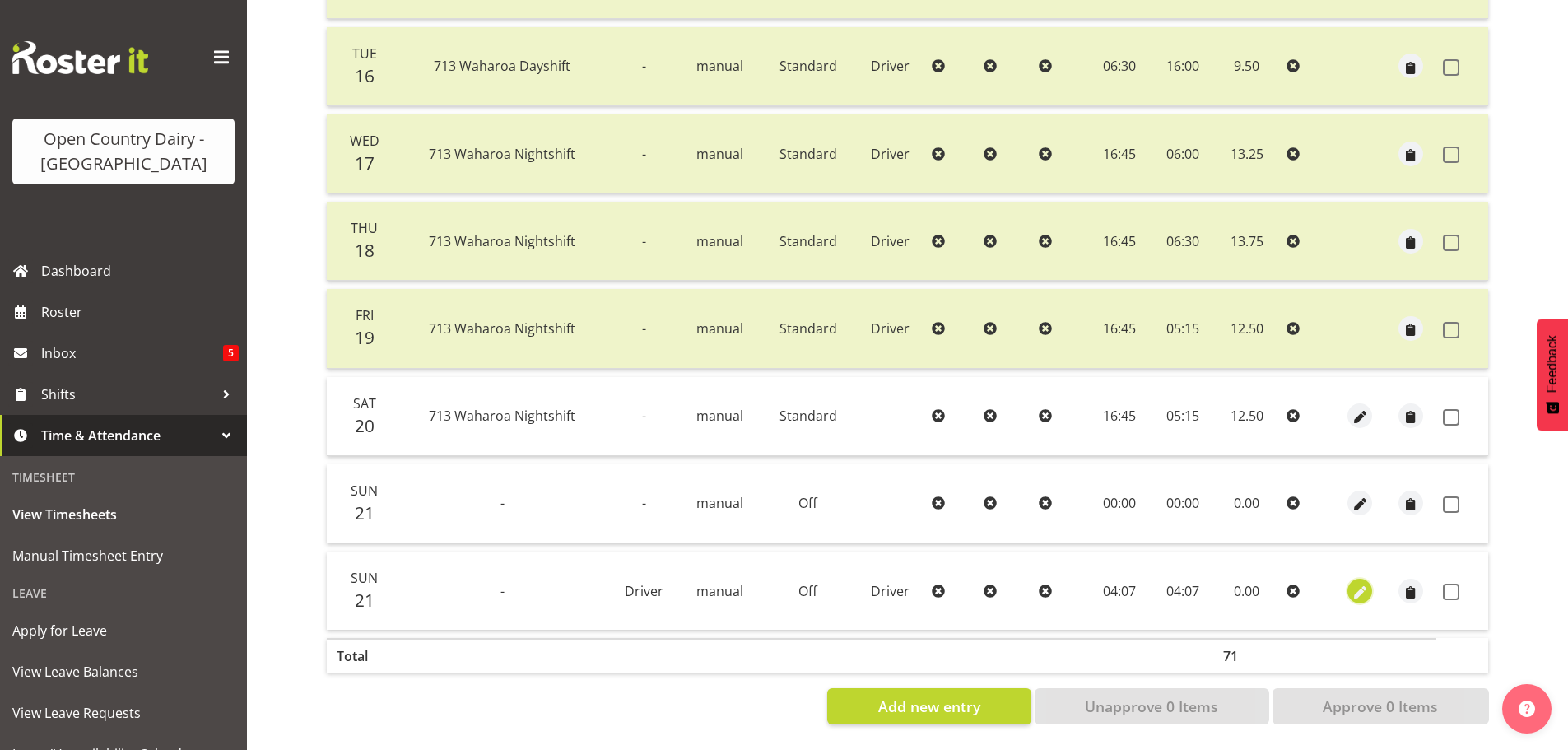
click at [1359, 583] on span "button" at bounding box center [1359, 592] width 19 height 19
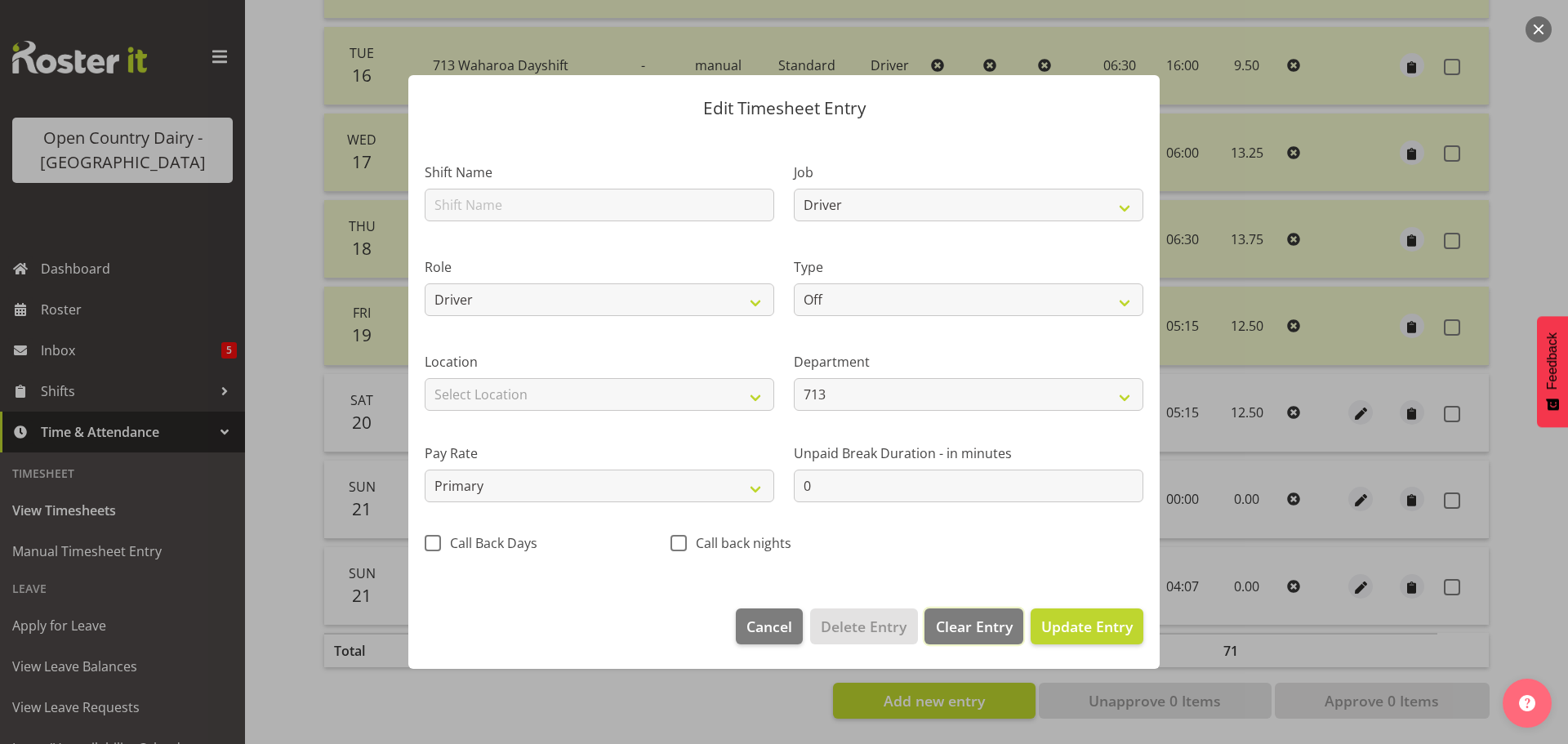
click at [959, 617] on span "Clear Entry" at bounding box center [974, 626] width 77 height 21
click at [840, 618] on span "Delete Entry" at bounding box center [863, 626] width 86 height 21
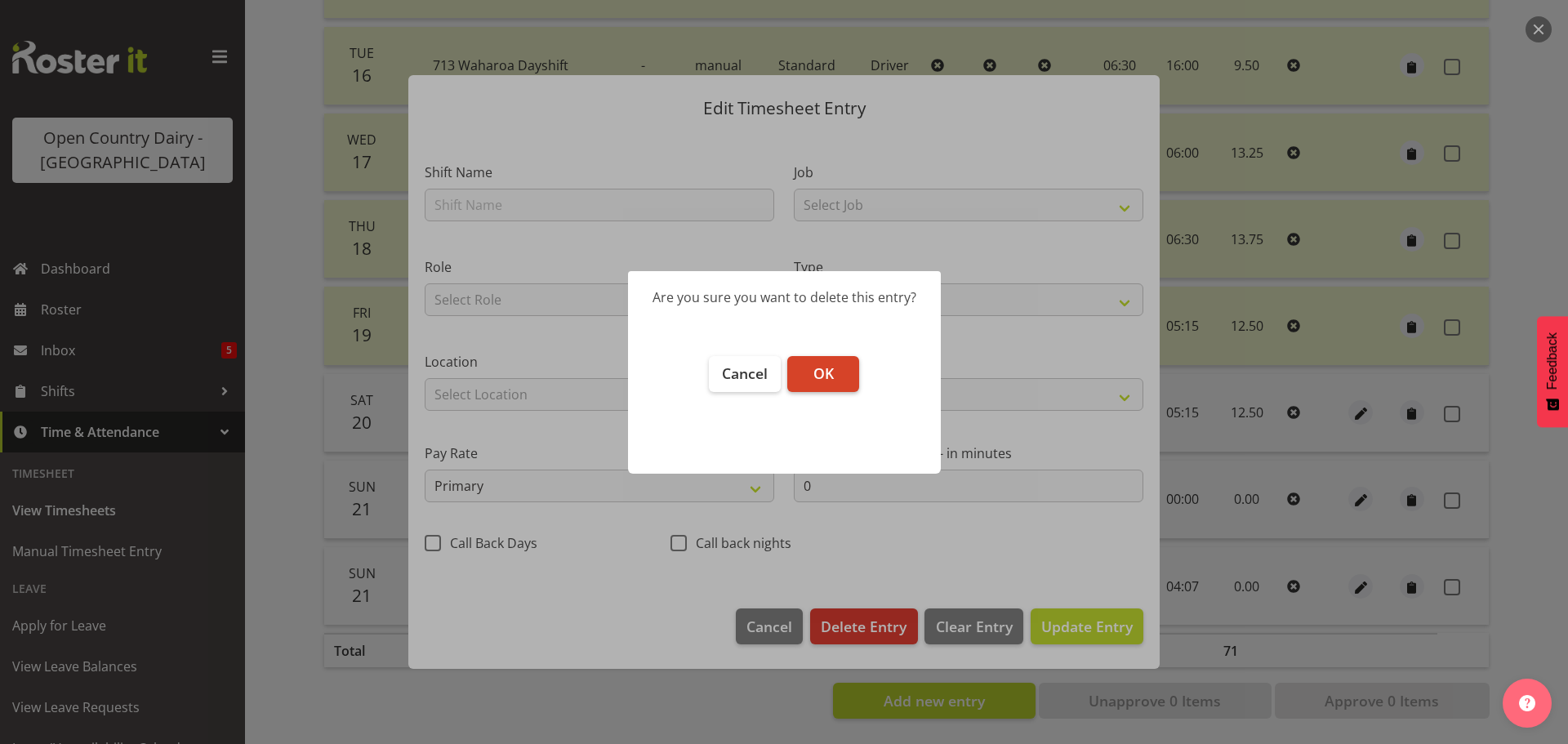
click at [830, 385] on button "OK" at bounding box center [823, 374] width 72 height 36
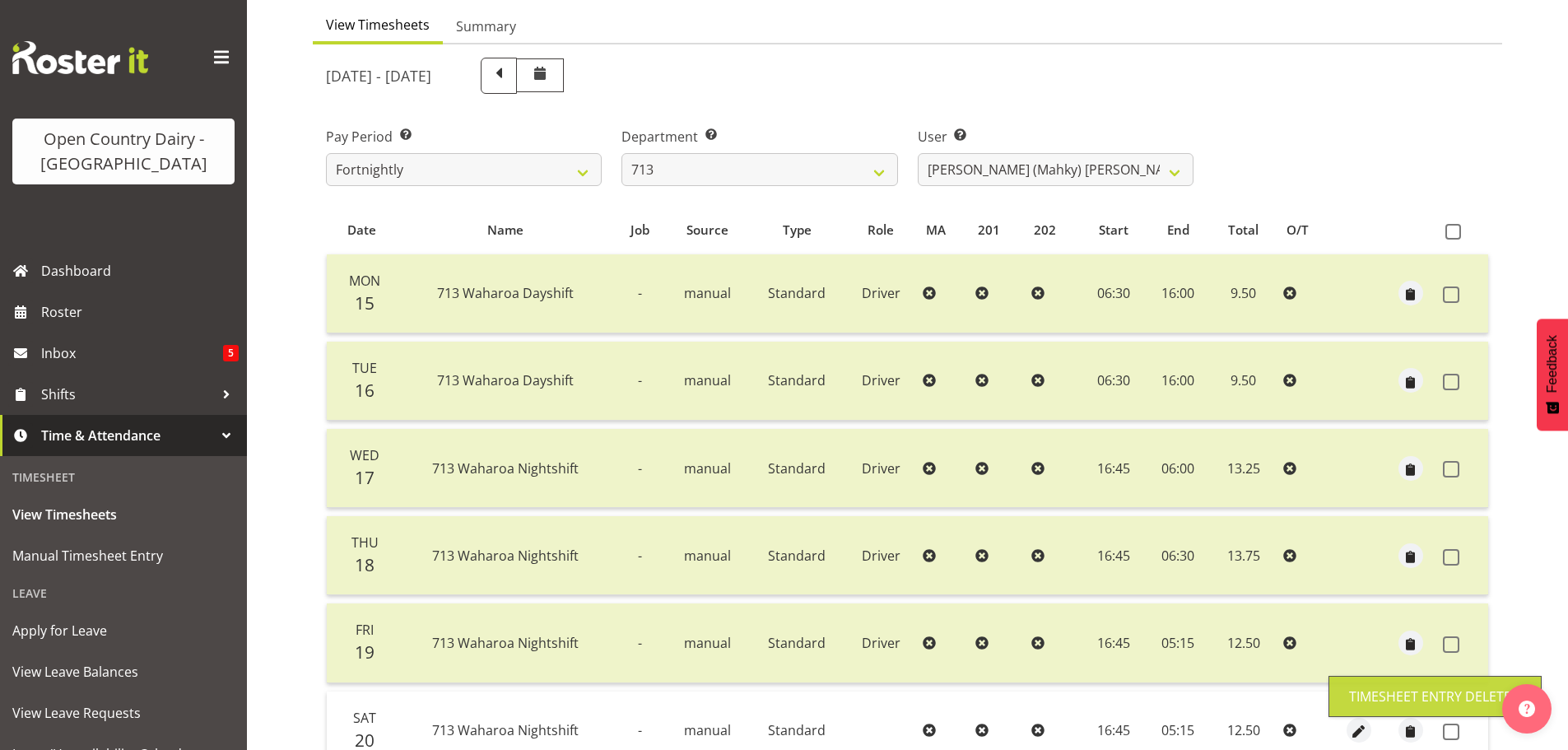
scroll to position [148, 0]
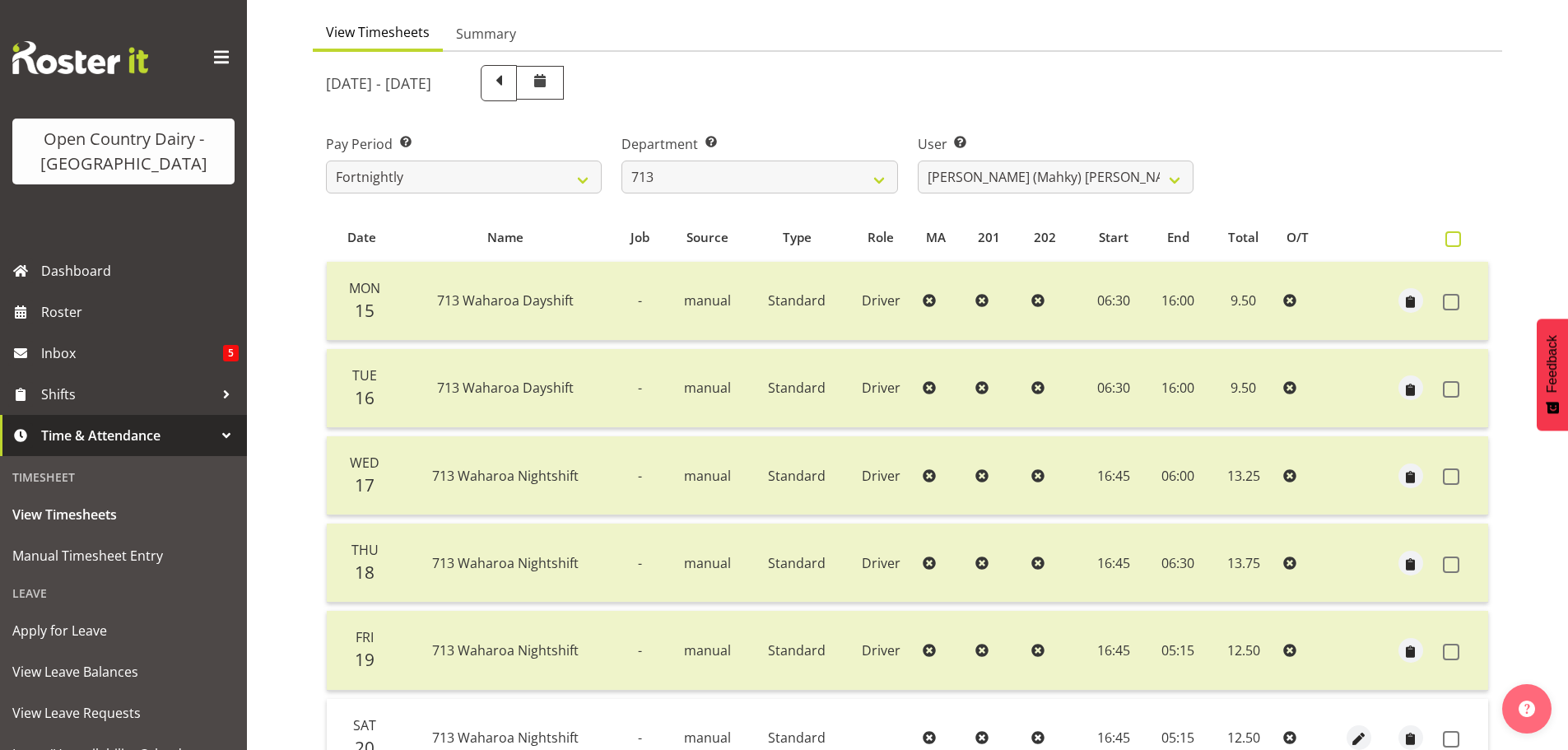
click at [1453, 236] on span at bounding box center [1453, 239] width 16 height 16
click at [1453, 236] on input "checkbox" at bounding box center [1450, 239] width 11 height 11
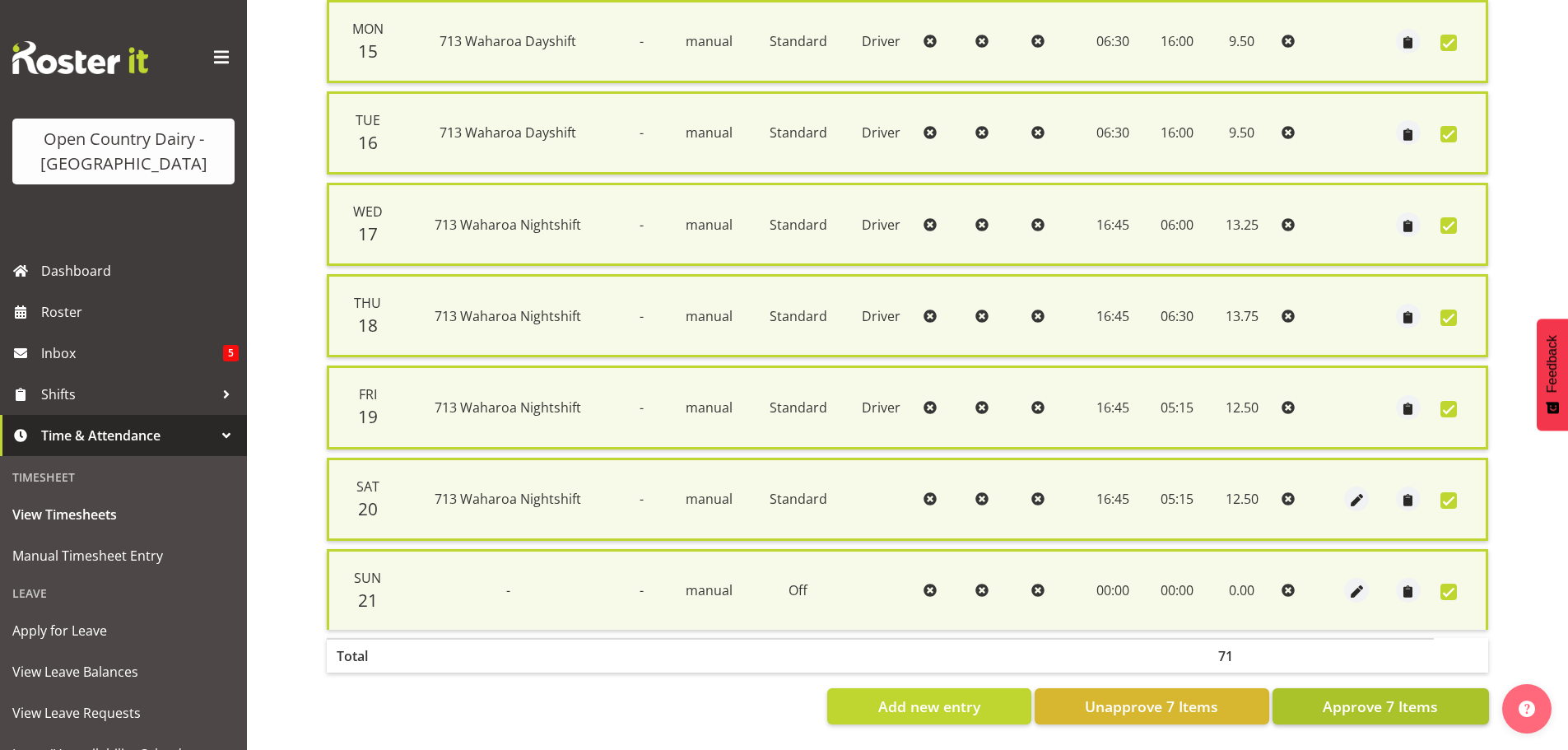
scroll to position [422, 0]
click at [1388, 695] on span "Approve 7 Items" at bounding box center [1380, 705] width 115 height 21
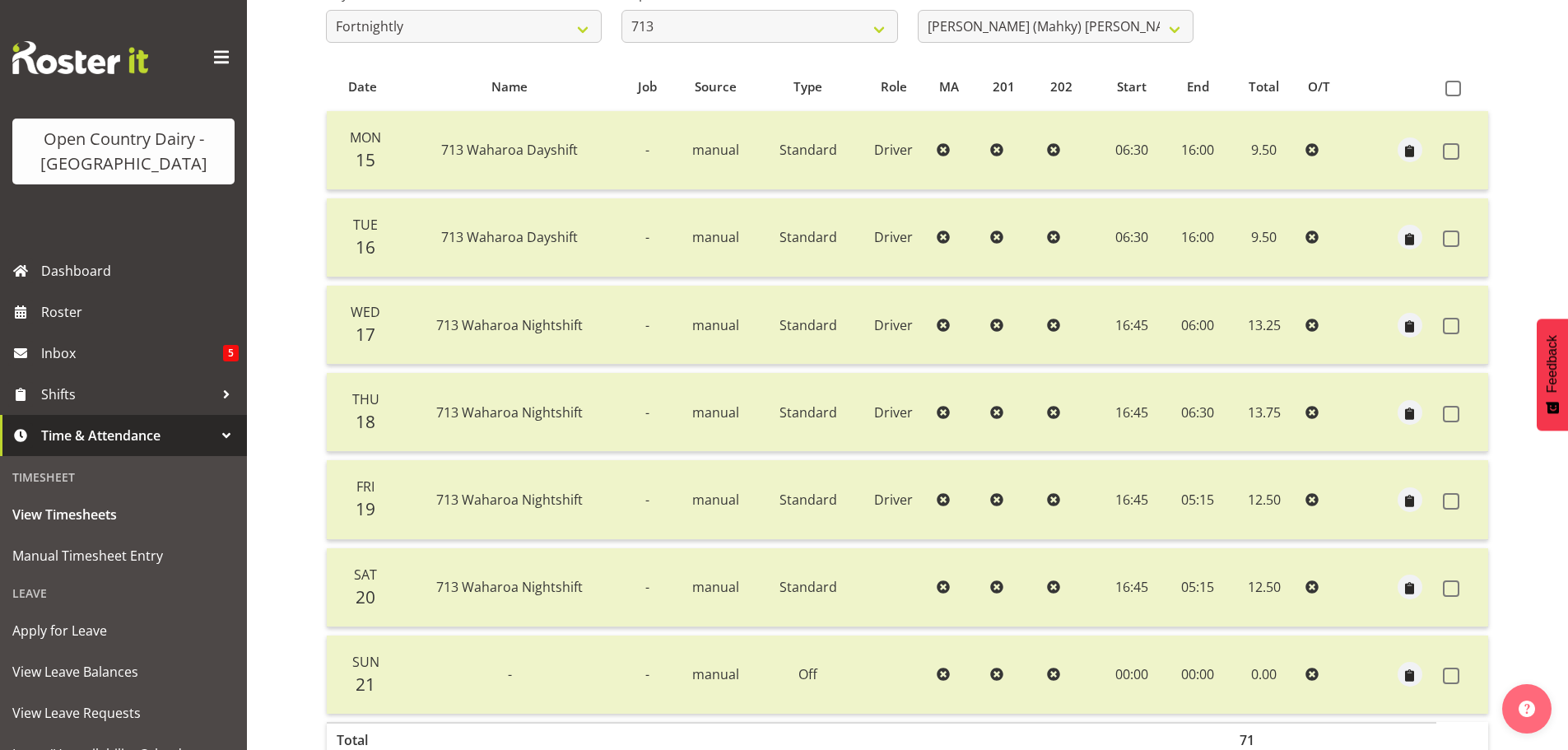
scroll to position [66, 0]
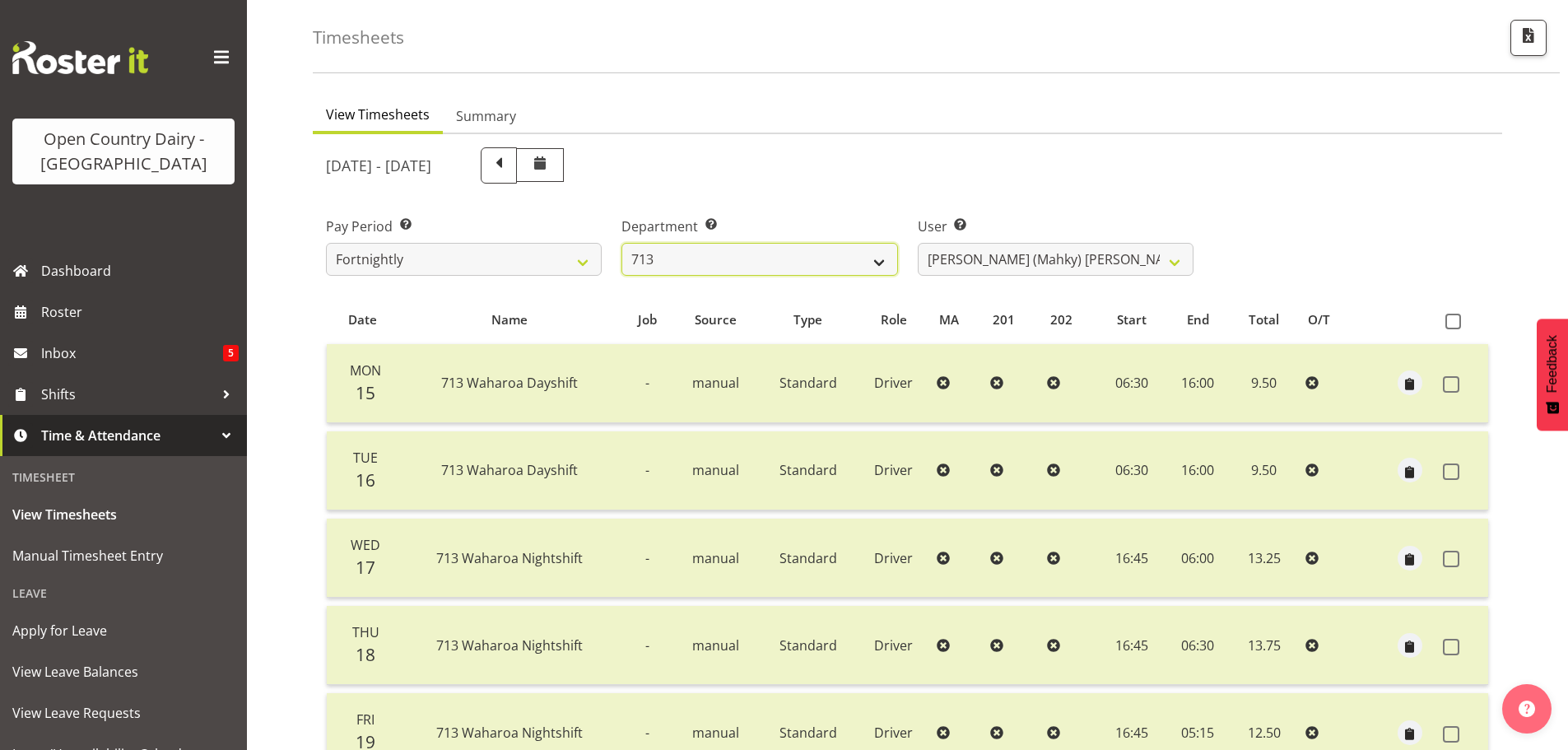
click at [844, 268] on select "701 702 703 704 705 706 707 708 709 710 711 712 713 714 715 716 717 718 719 720" at bounding box center [759, 259] width 276 height 33
click at [621, 243] on select "701 702 703 704 705 706 707 708 709 710 711 712 713 714 715 716 717 718 719 720" at bounding box center [759, 259] width 276 height 33
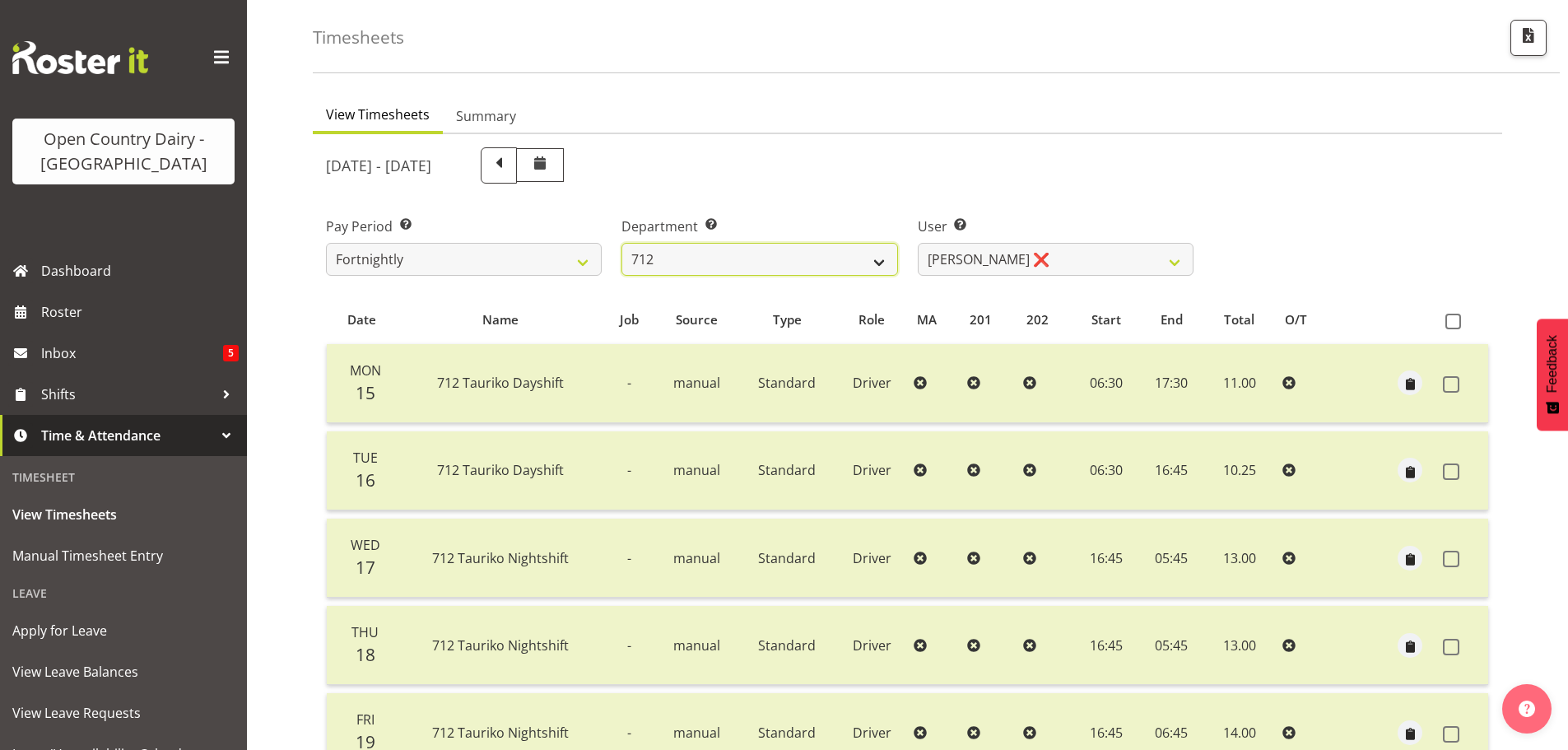
click at [839, 264] on select "701 702 703 704 705 706 707 708 709 710 711 712 713 714 715 716 717 718 719 720" at bounding box center [759, 259] width 276 height 33
click at [621, 243] on select "701 702 703 704 705 706 707 708 709 710 711 712 713 714 715 716 717 718 719 720" at bounding box center [759, 259] width 276 height 33
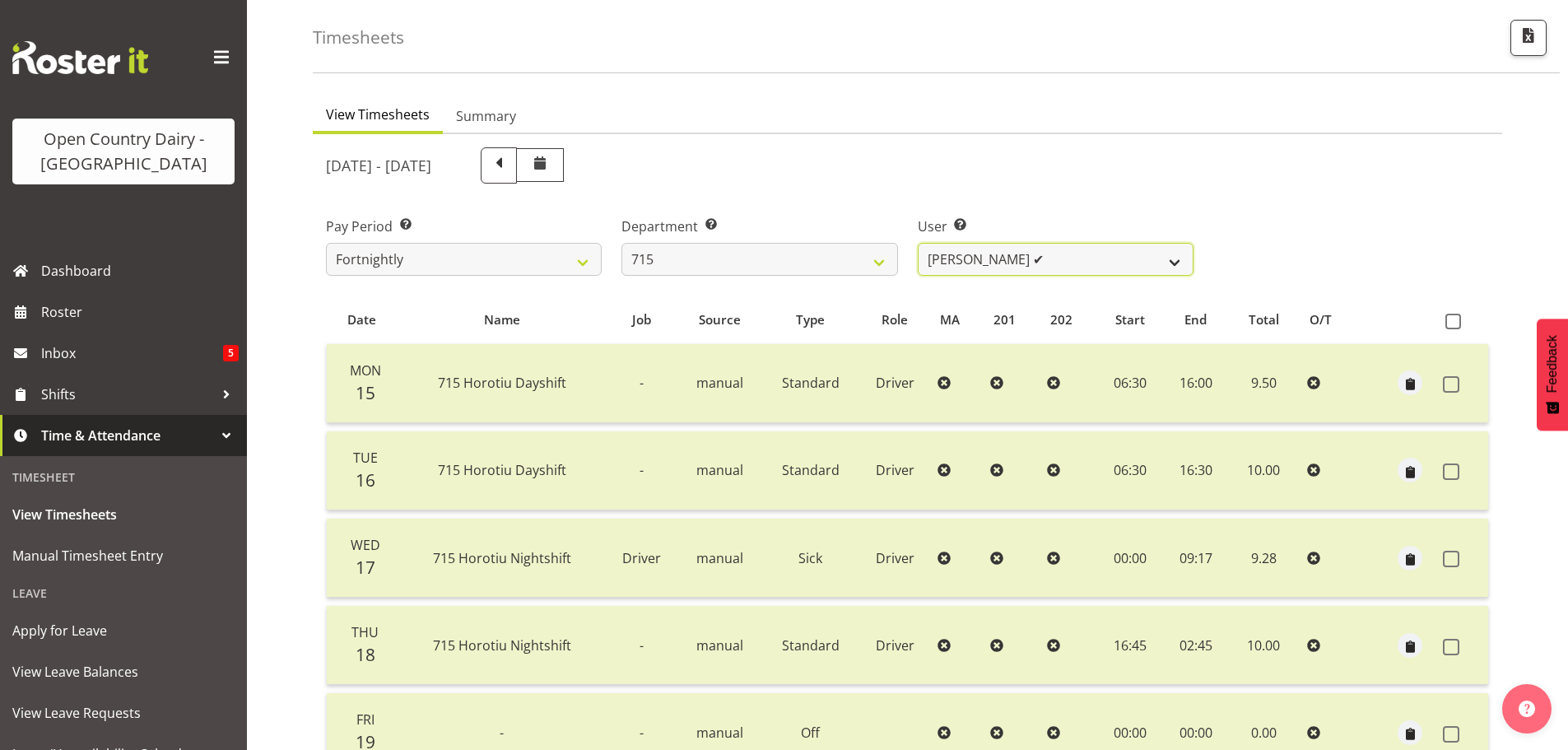
click at [960, 265] on select "Glenn McPherson ✔ Greg Healey ❌ Max Coulter ✔ Neal Chalklen ✔" at bounding box center [1056, 259] width 276 height 33
click at [918, 243] on select "Glenn McPherson ✔ Greg Healey ❌ Max Coulter ✔ Neal Chalklen ✔" at bounding box center [1056, 259] width 276 height 33
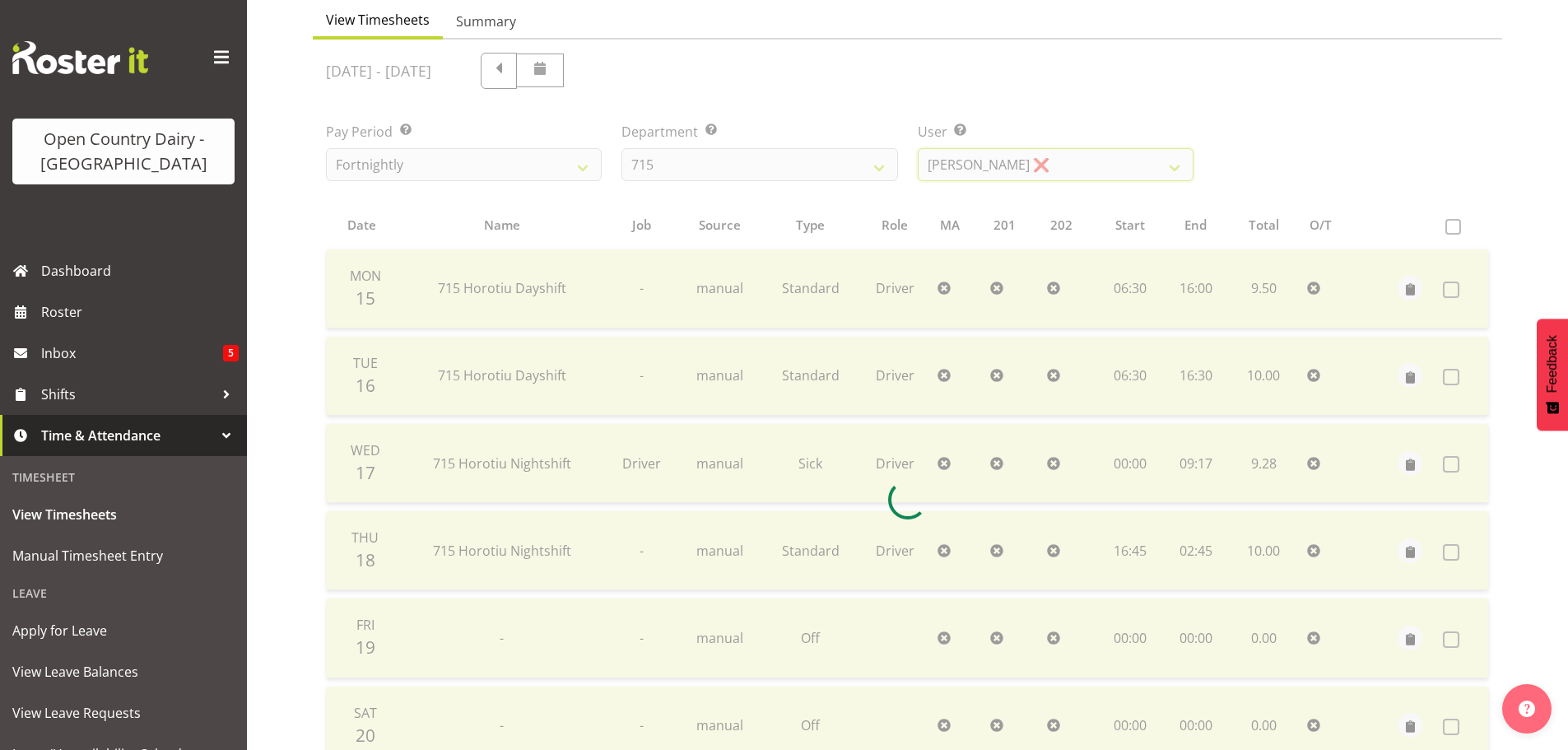
scroll to position [395, 0]
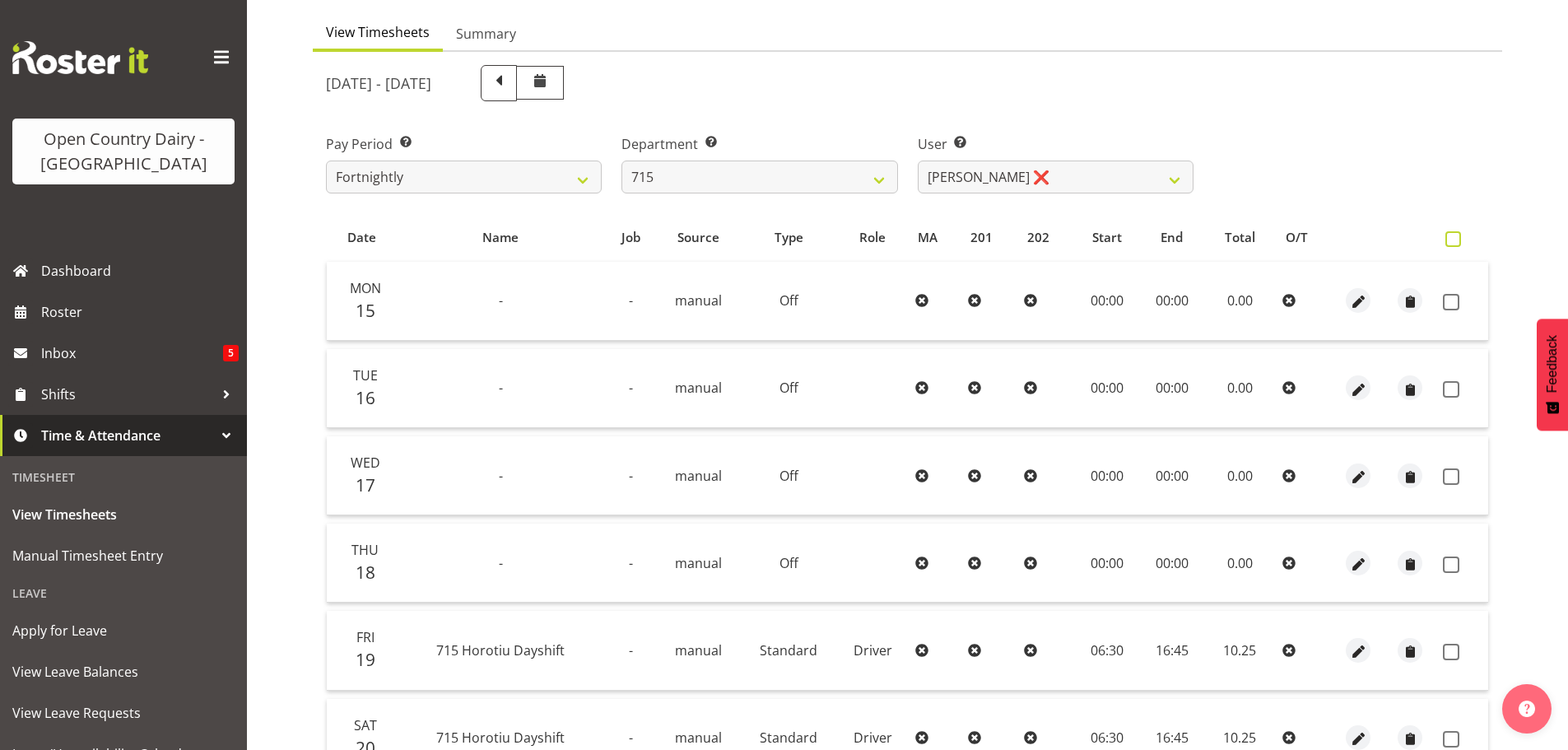
click at [1455, 235] on span at bounding box center [1453, 239] width 16 height 16
click at [1455, 235] on input "checkbox" at bounding box center [1450, 239] width 11 height 11
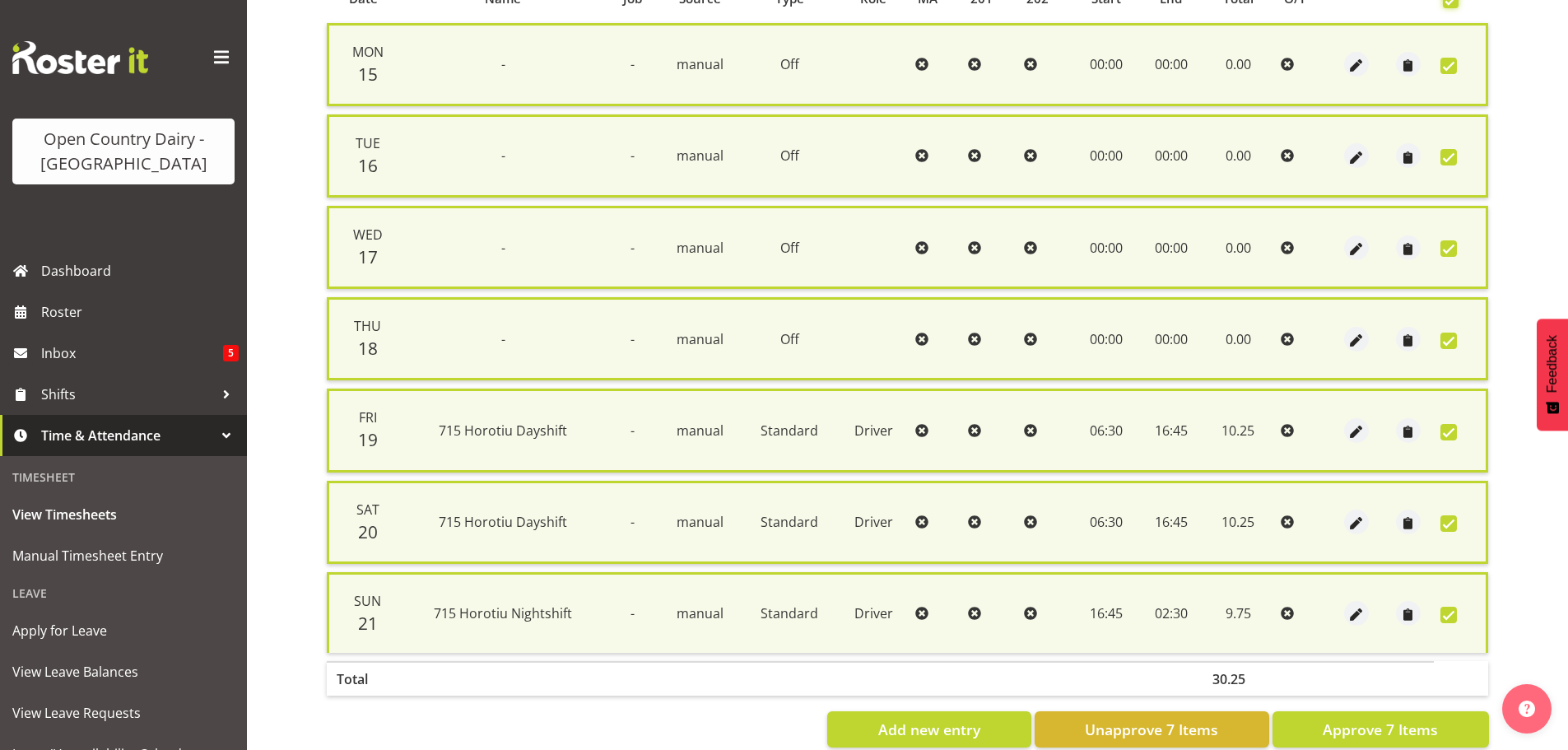
scroll to position [422, 0]
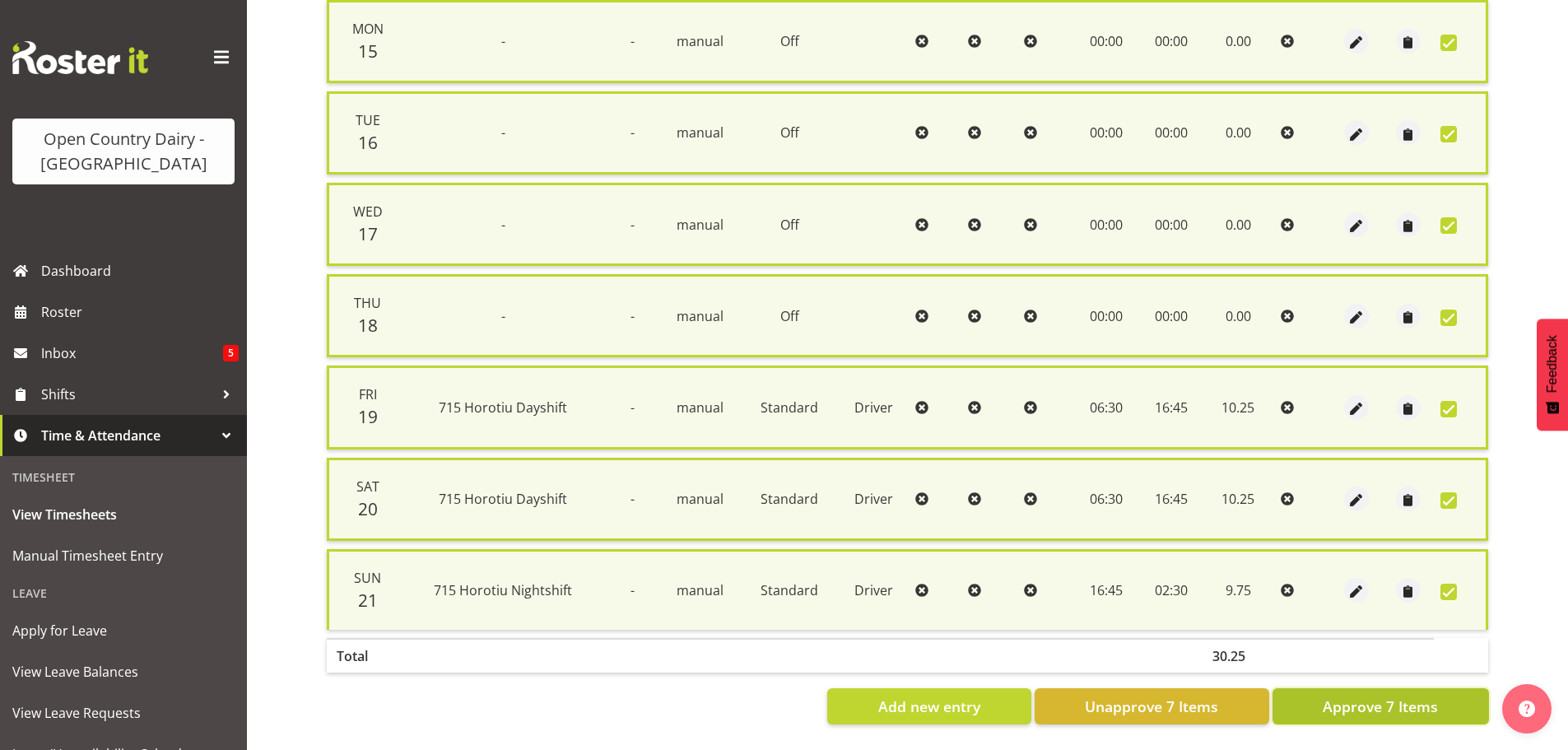
click at [1370, 695] on span "Approve 7 Items" at bounding box center [1380, 705] width 115 height 21
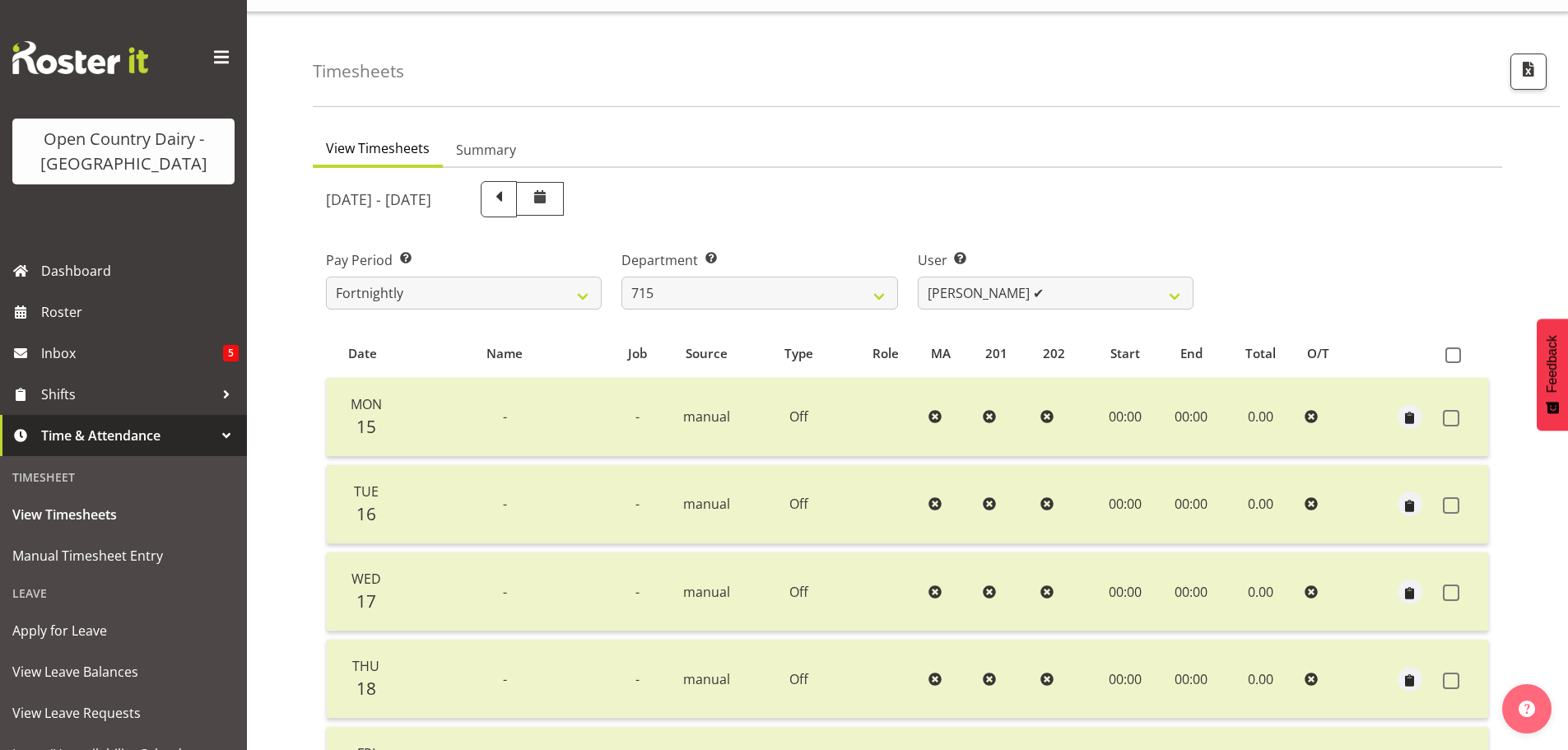
scroll to position [0, 0]
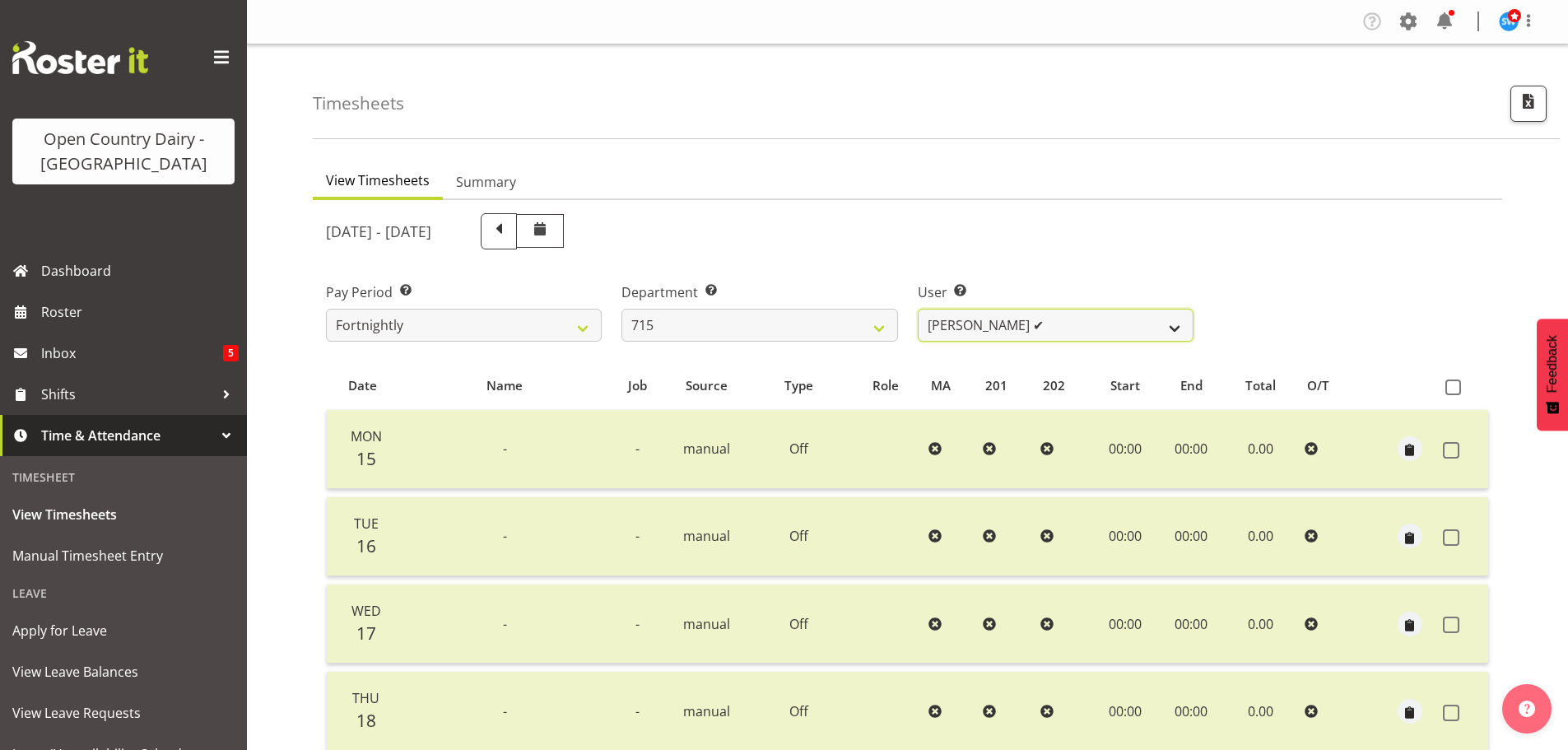
click at [955, 328] on select "Glenn McPherson ✔ Greg Healey ✔ Max Coulter ✔ Neal Chalklen ✔" at bounding box center [1056, 325] width 276 height 33
click at [873, 323] on select "701 702 703 704 705 706 707 708 709 710 711 712 713 714 715 716 717 718 719 720" at bounding box center [759, 325] width 276 height 33
click at [621, 309] on select "701 702 703 704 705 706 707 708 709 710 711 712 713 714 715 716 717 718 719 720" at bounding box center [759, 325] width 276 height 33
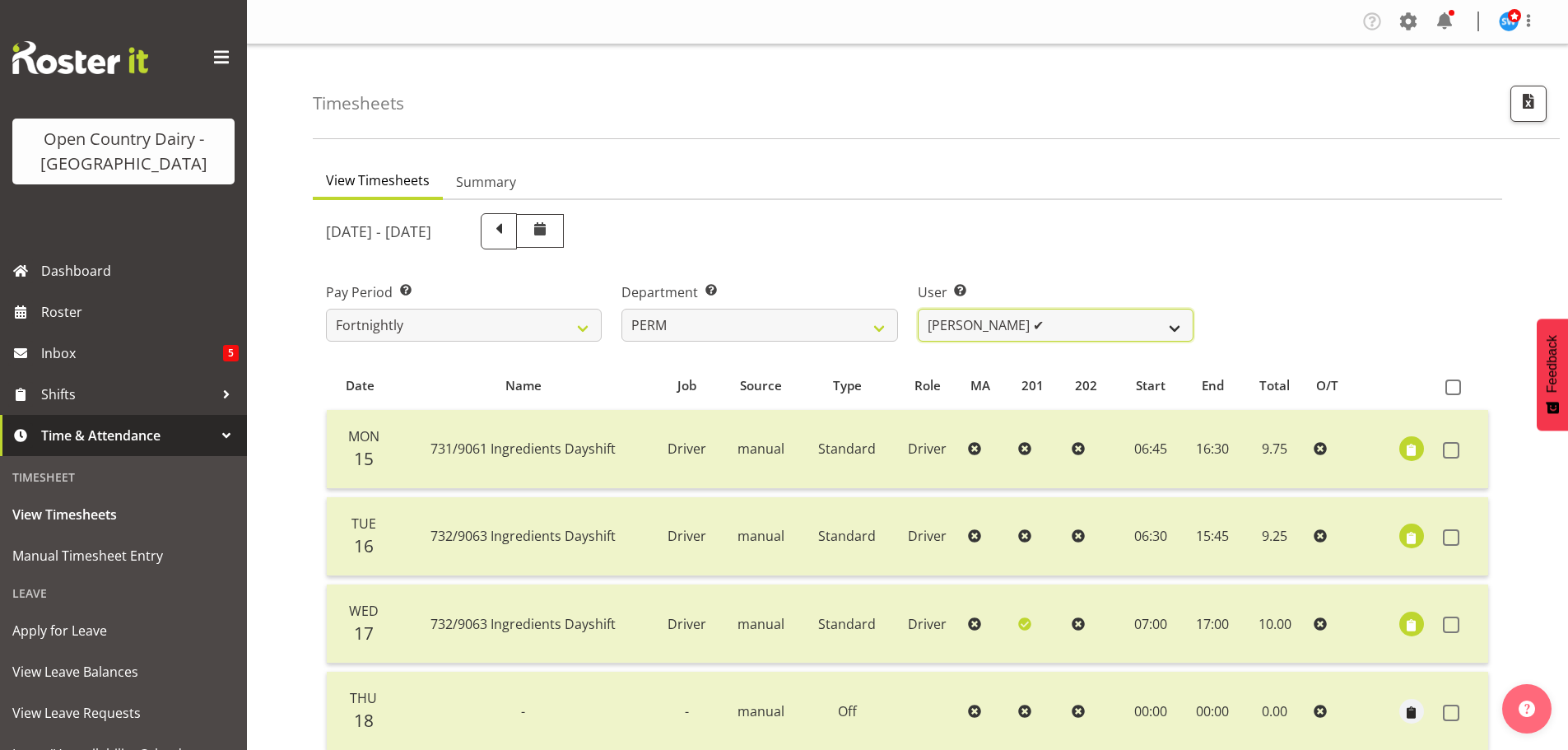
click at [976, 330] on select "Abhilash Antony ✔ Amba Swann ✔ Chris Kneebone ❌ Jayden Vincent ❌ Paul Wilson ✔ …" at bounding box center [1056, 325] width 276 height 33
click at [918, 309] on select "Abhilash Antony ✔ Amba Swann ✔ Chris Kneebone ❌ Jayden Vincent ❌ Paul Wilson ✔ …" at bounding box center [1056, 325] width 276 height 33
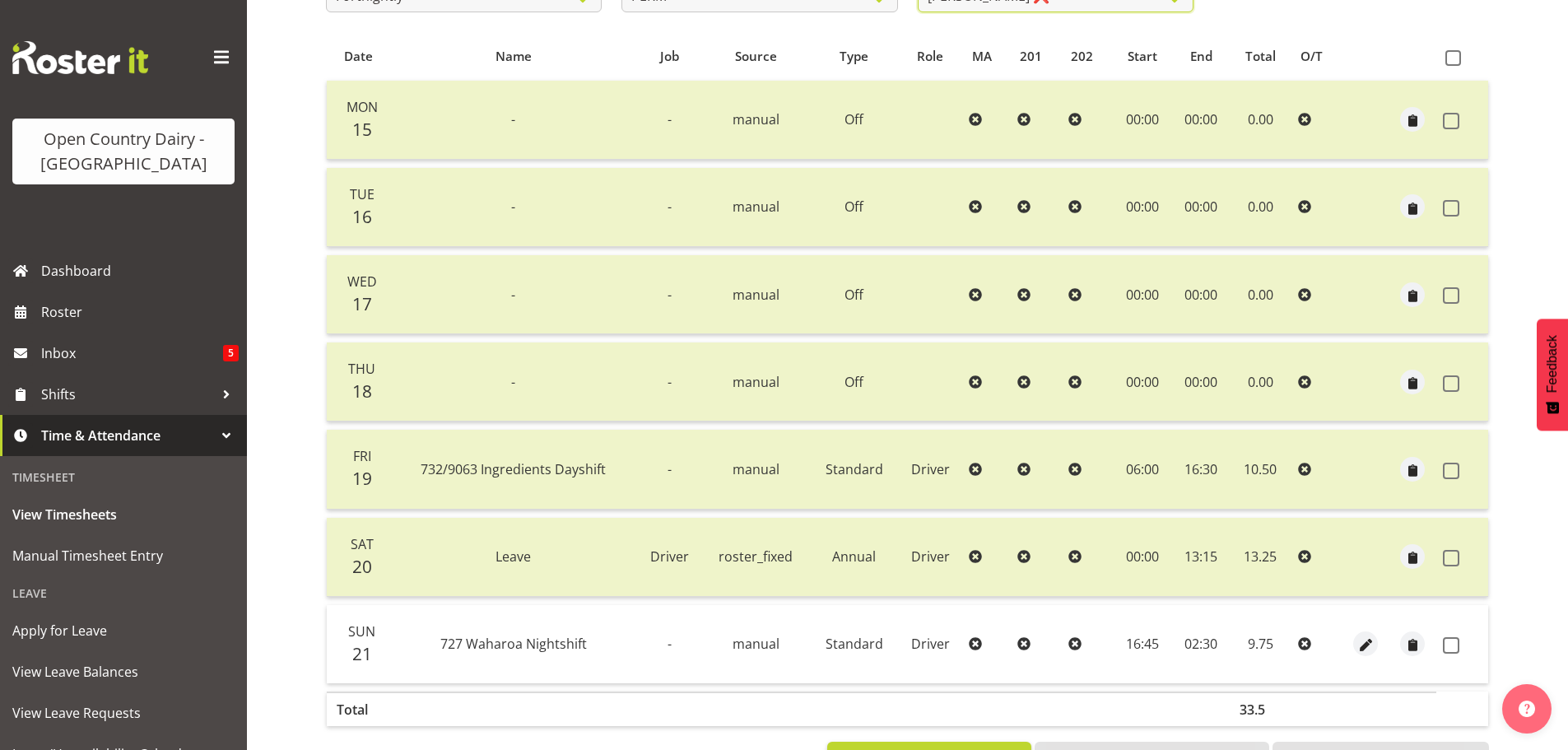
scroll to position [395, 0]
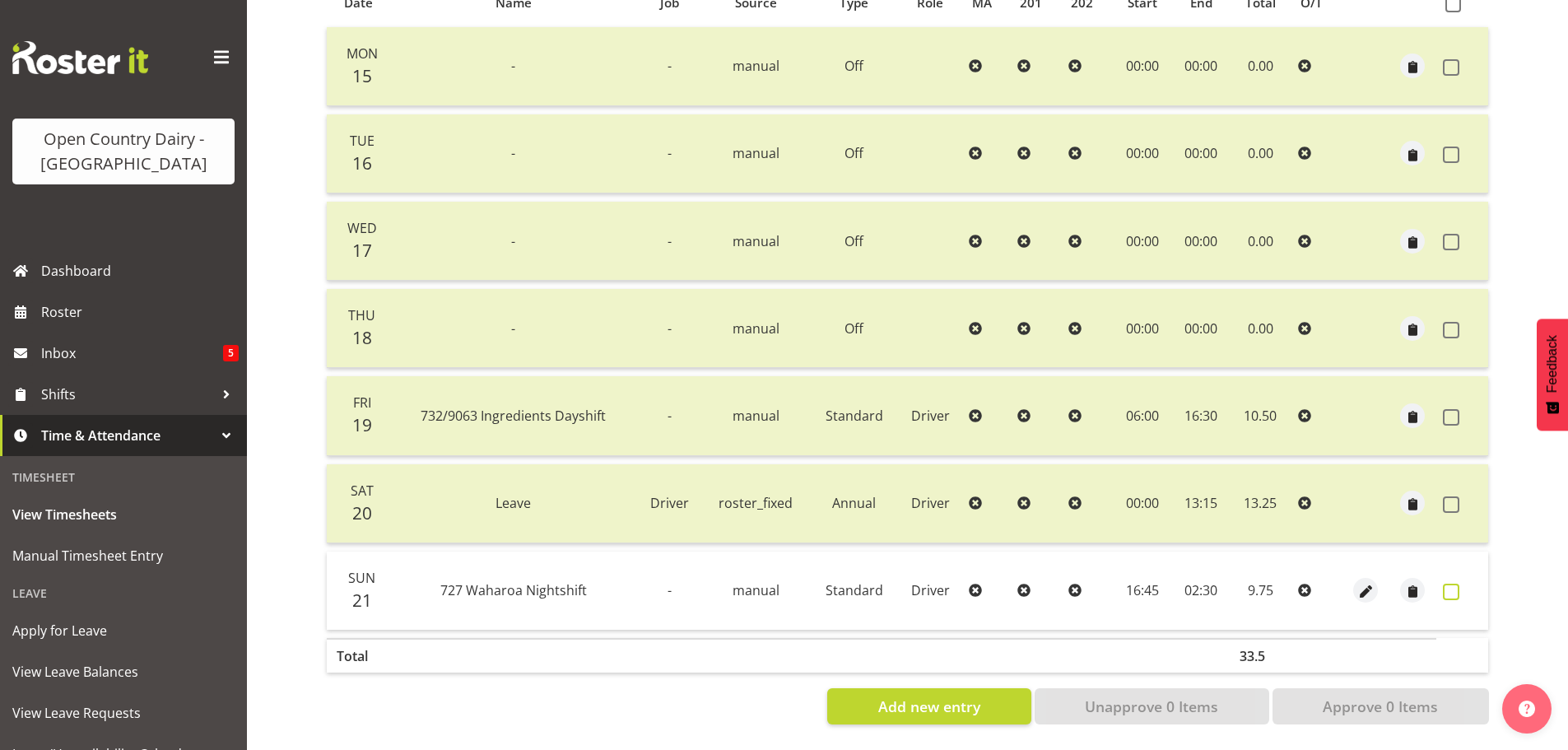
click at [1455, 584] on span at bounding box center [1451, 592] width 17 height 17
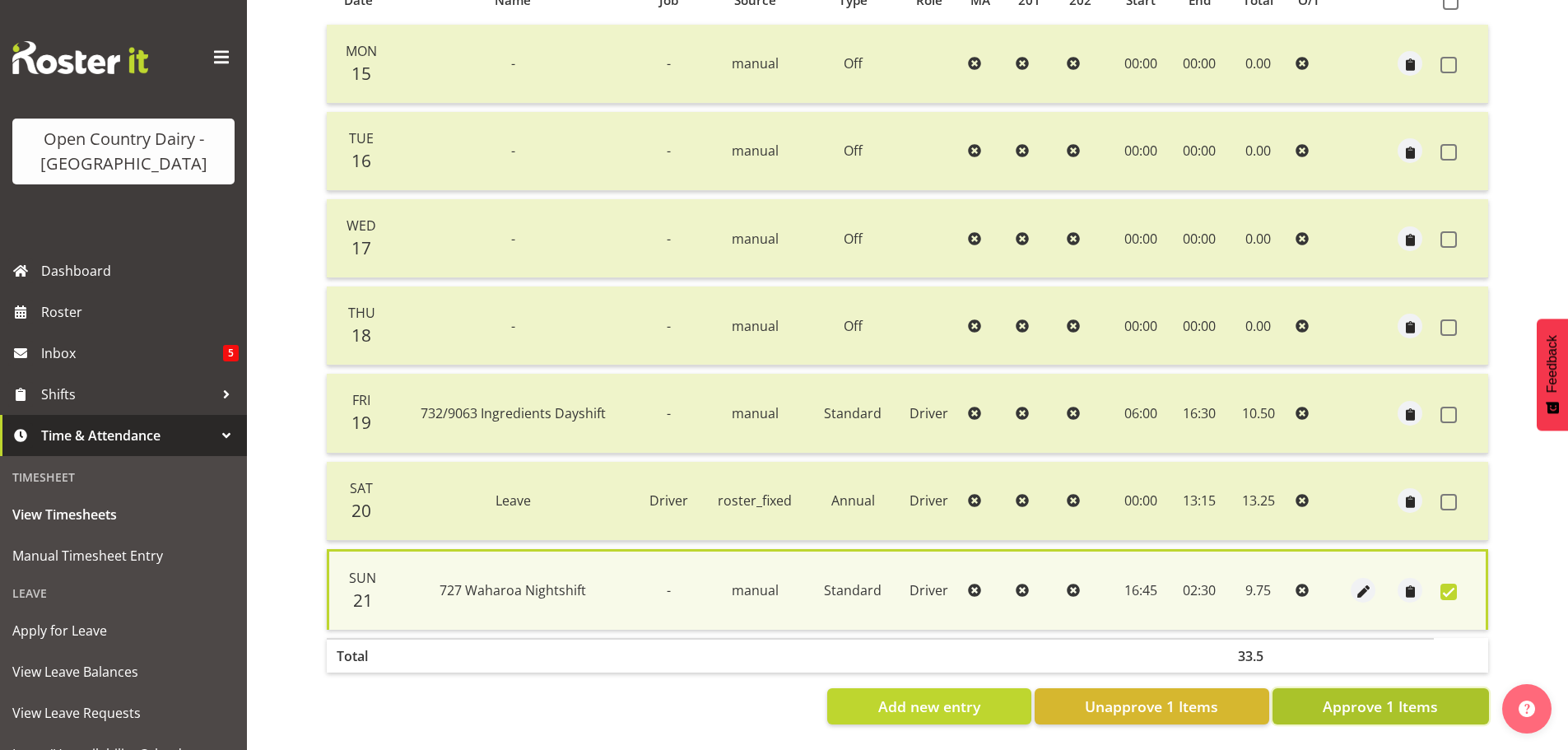
click at [1389, 695] on span "Approve 1 Items" at bounding box center [1380, 705] width 115 height 21
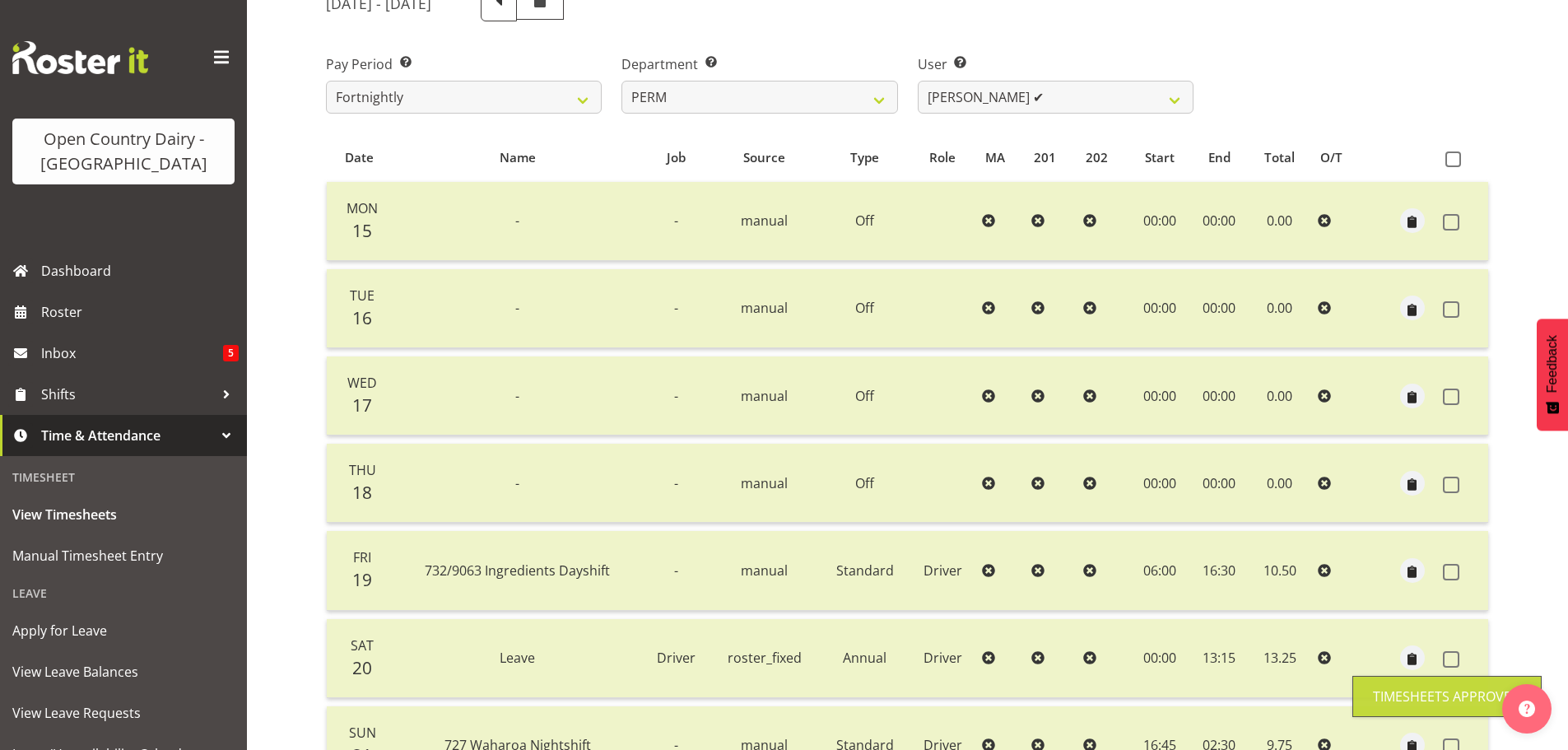
scroll to position [0, 0]
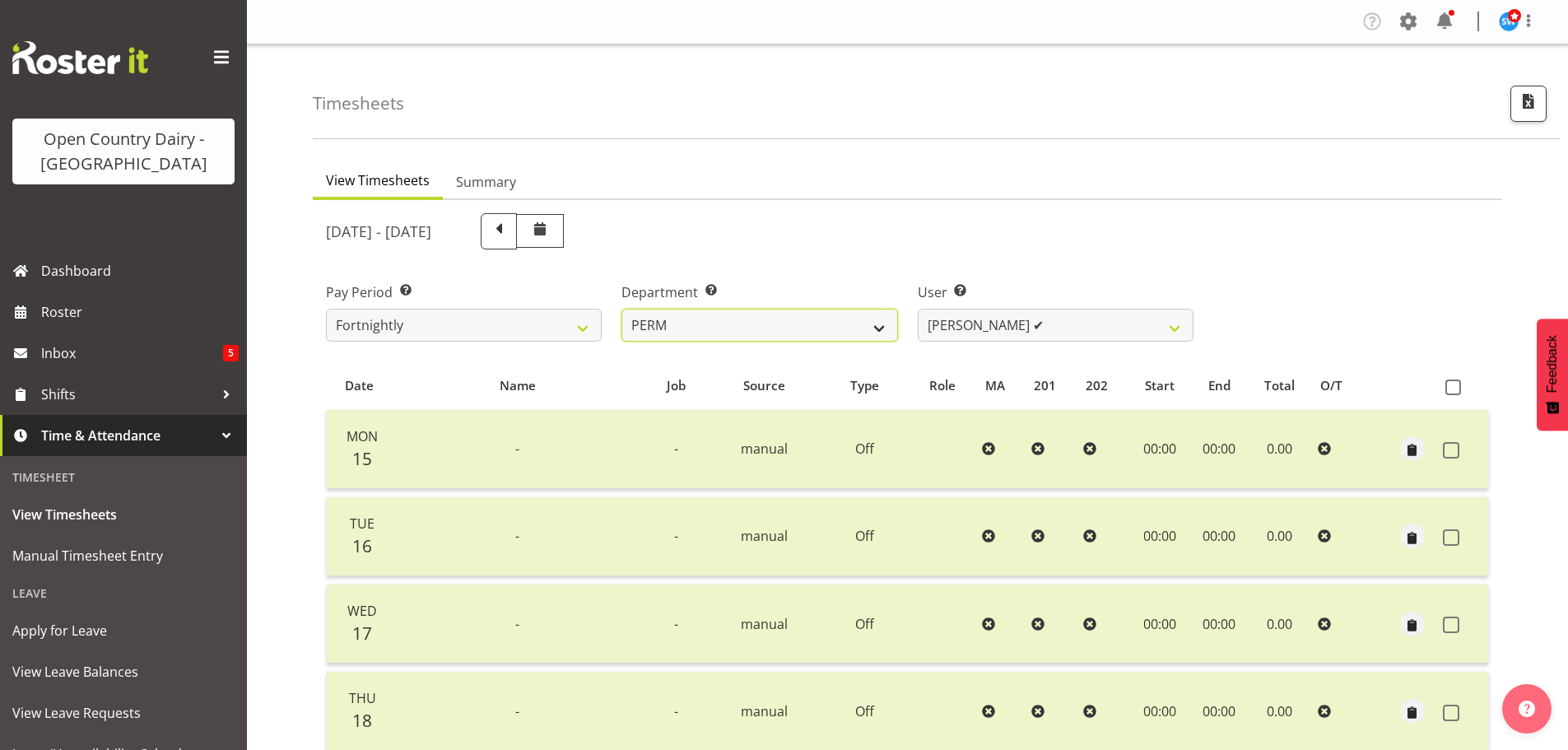
click at [864, 322] on select "701 702 703 704 705 706 707 708 709 710 711 712 713 714 715 716 717 718 719 720" at bounding box center [759, 325] width 276 height 33
click at [621, 309] on select "701 702 703 704 705 706 707 708 709 710 711 712 713 714 715 716 717 718 719 720" at bounding box center [759, 325] width 276 height 33
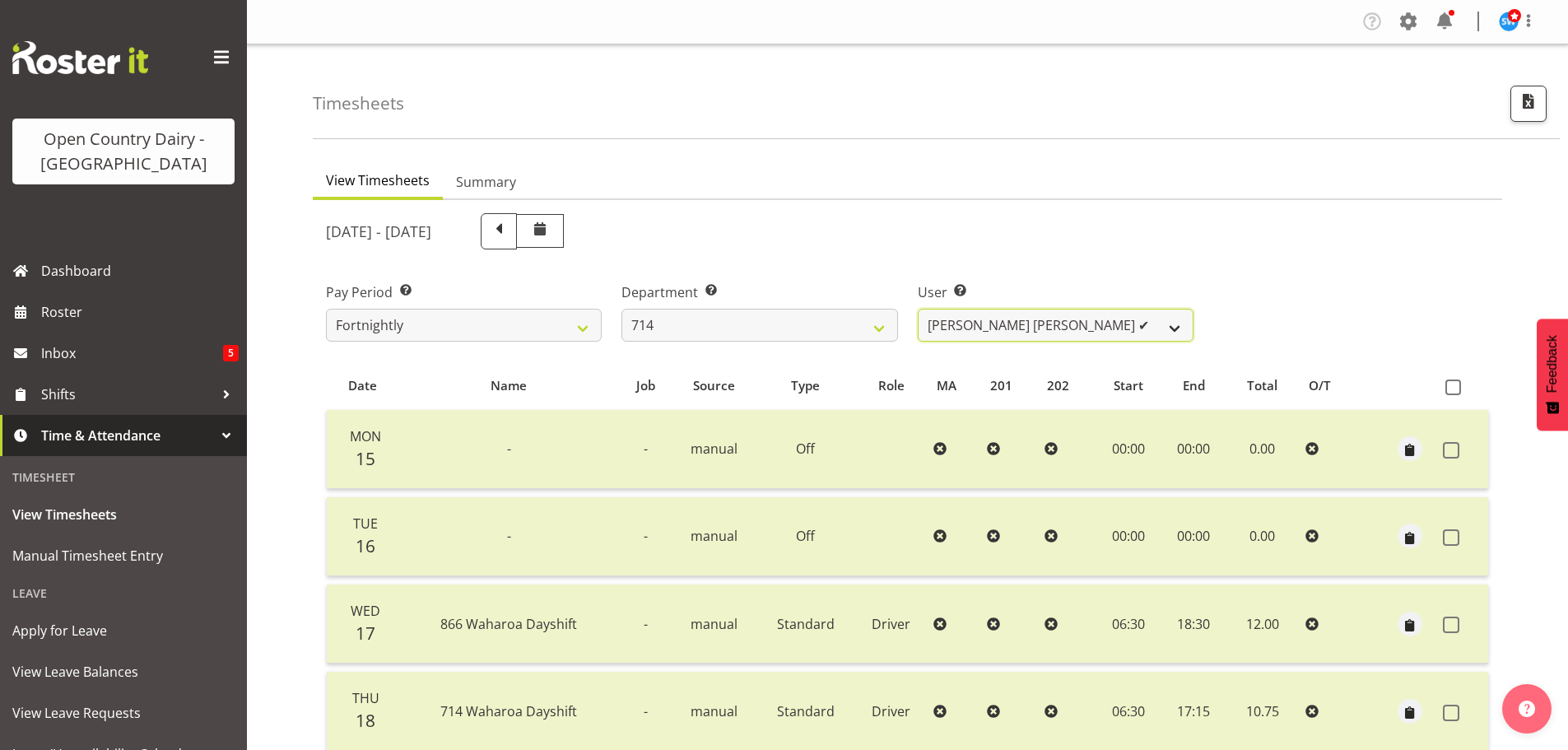
click at [1064, 325] on select "Fraser Stephens ✔ Nev Brewster ✔ Stephen Parsons ✔ Tom Gaelic ✔" at bounding box center [1056, 325] width 276 height 33
click at [795, 330] on select "701 702 703 704 705 706 707 708 709 710 711 712 713 714 715 716 717 718 719 720" at bounding box center [759, 325] width 276 height 33
click at [621, 309] on select "701 702 703 704 705 706 707 708 709 710 711 712 713 714 715 716 717 718 719 720" at bounding box center [759, 325] width 276 height 33
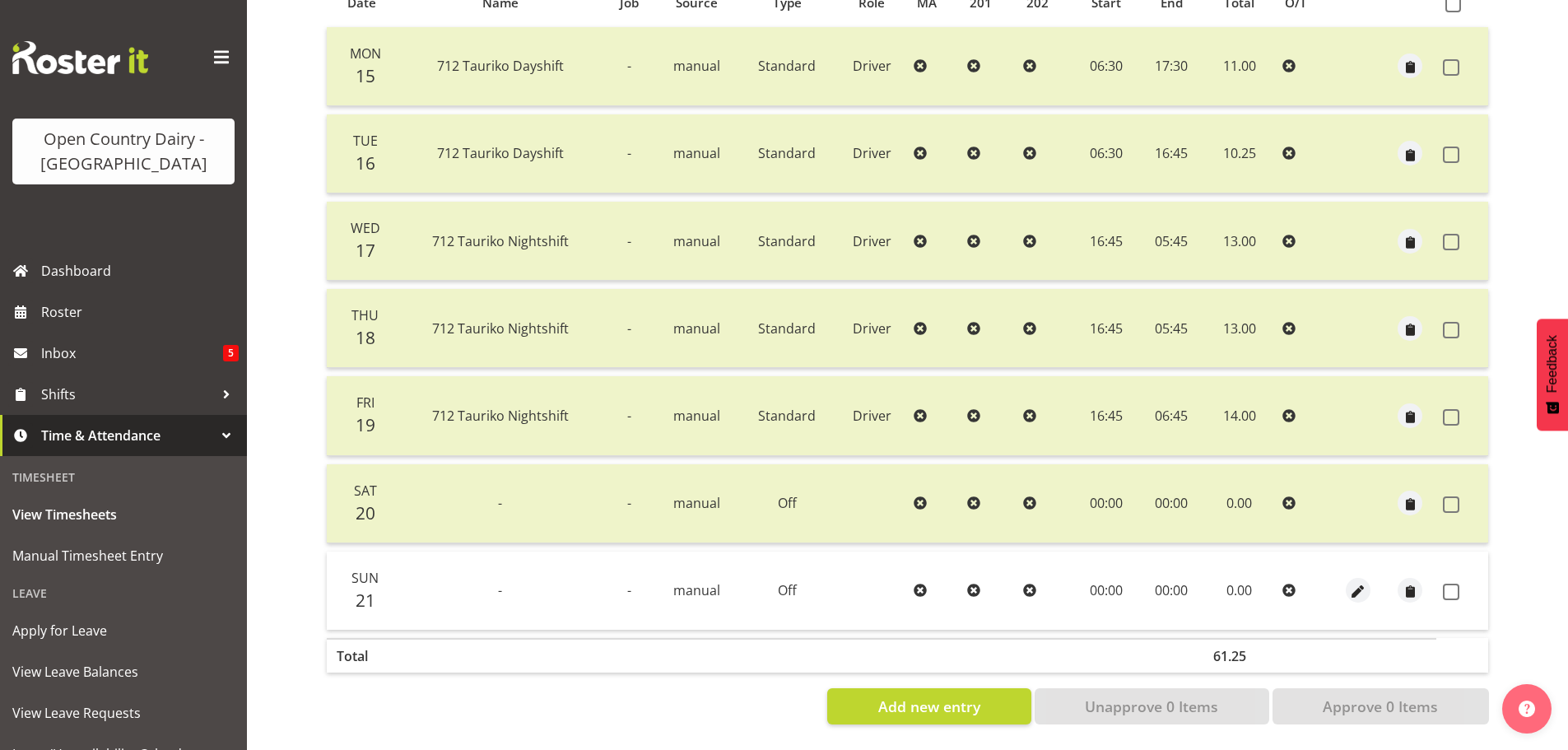
scroll to position [395, 0]
click at [1444, 584] on span at bounding box center [1451, 592] width 17 height 17
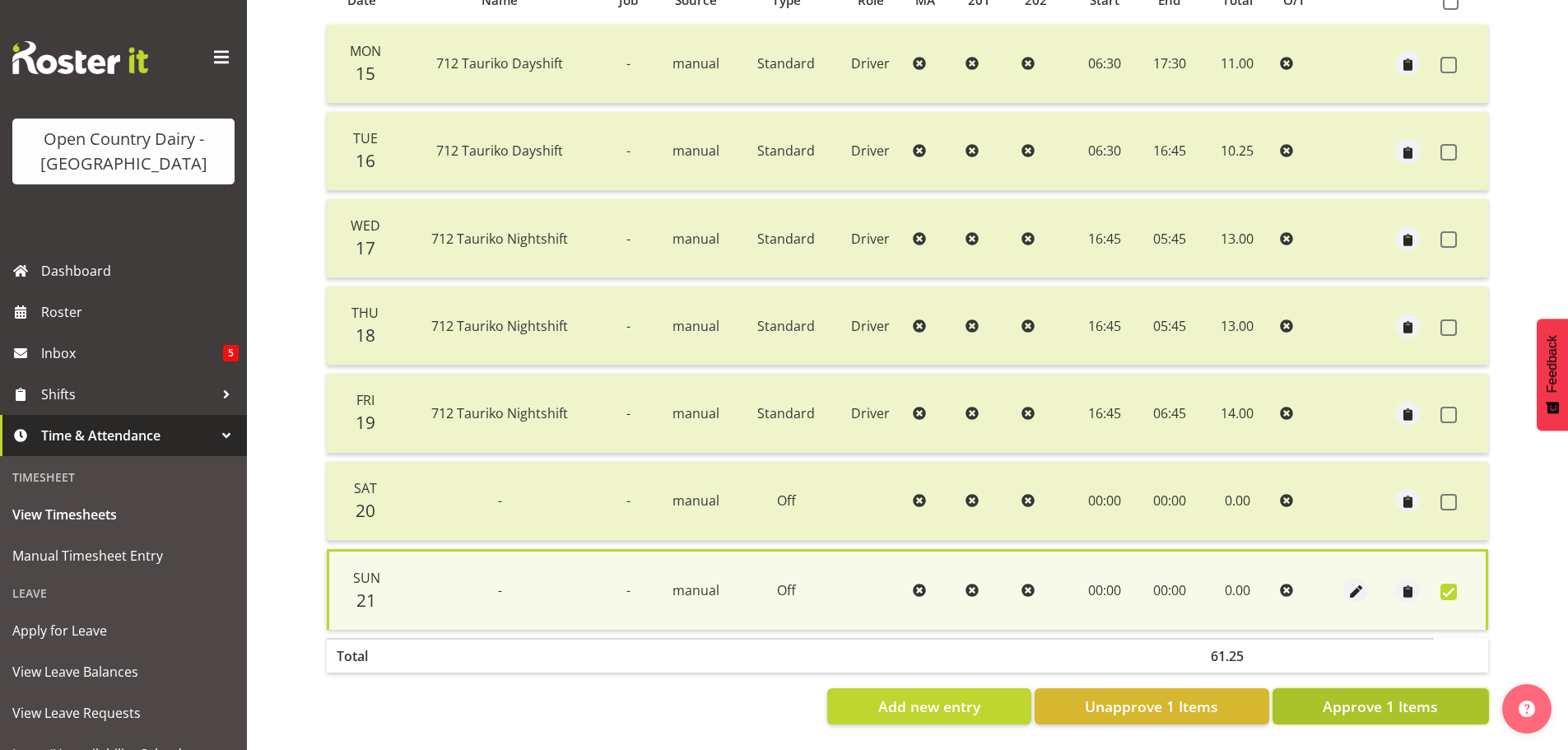
click at [1393, 695] on span "Approve 1 Items" at bounding box center [1380, 705] width 115 height 21
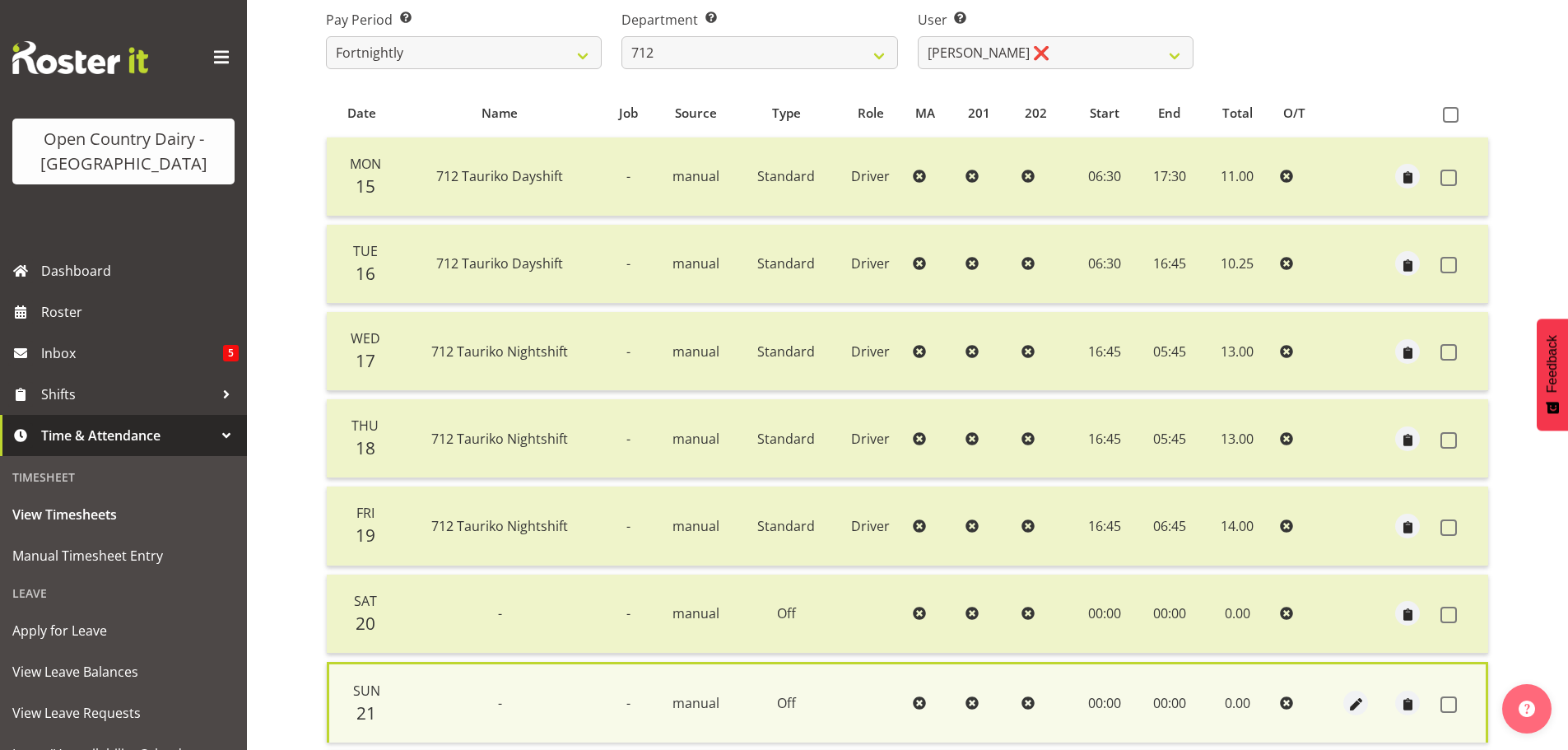
scroll to position [66, 0]
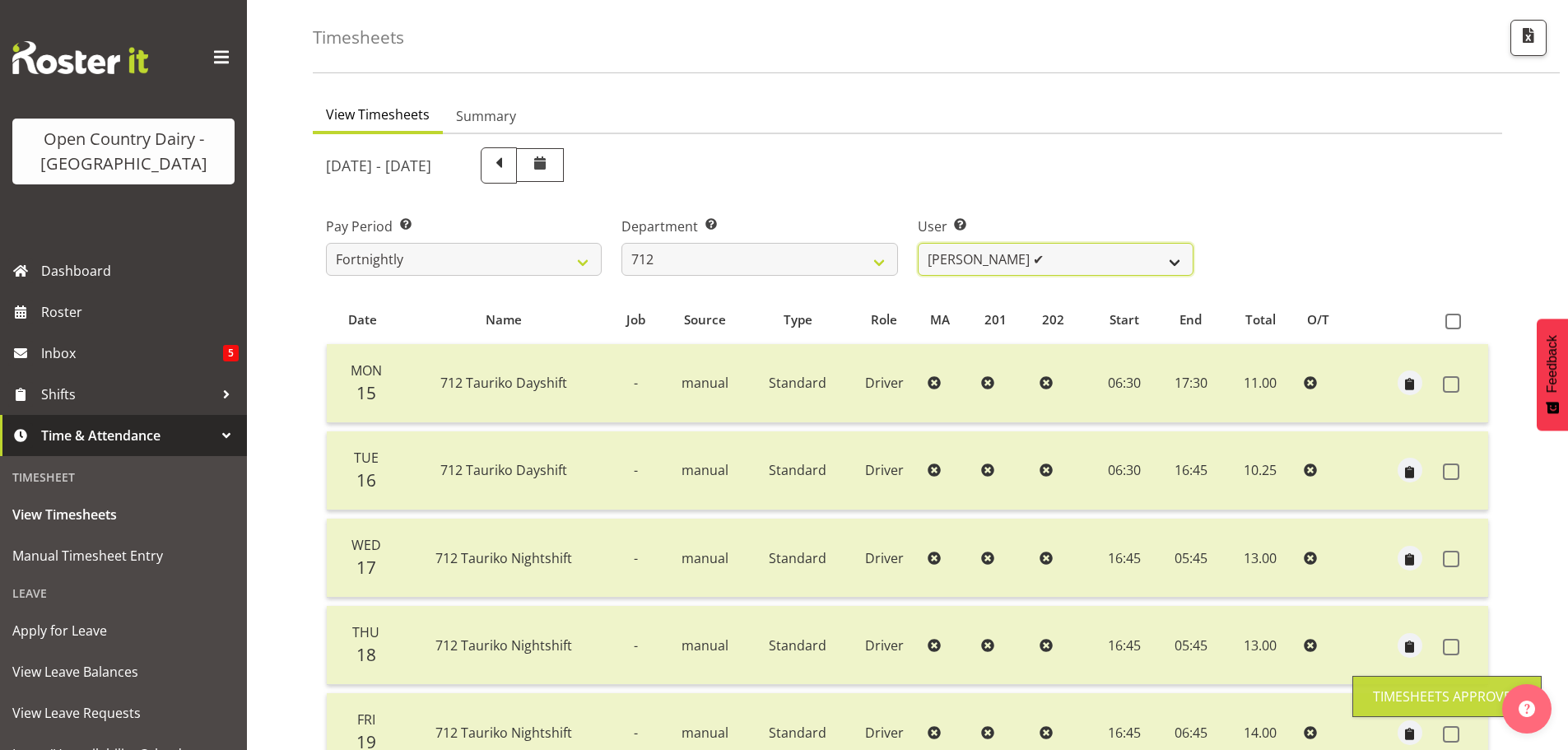
click at [1020, 270] on select "Amrik Singh ✔ Jasdeep Singh ❌ Lucky Kau Kau ❌" at bounding box center [1056, 259] width 276 height 33
click at [918, 243] on select "Amrik Singh ✔ Jasdeep Singh ❌ Lucky Kau Kau ❌" at bounding box center [1056, 259] width 276 height 33
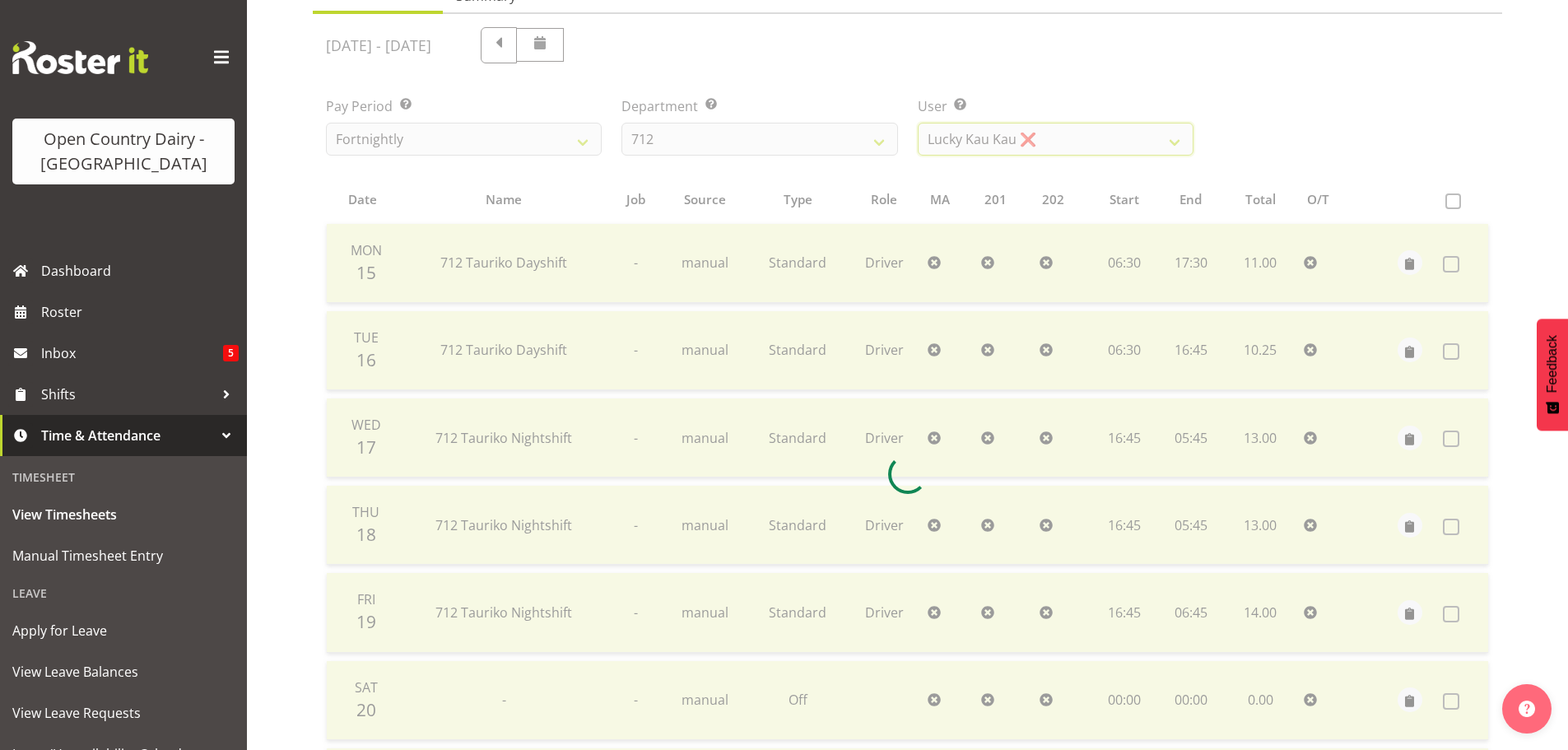
scroll to position [395, 0]
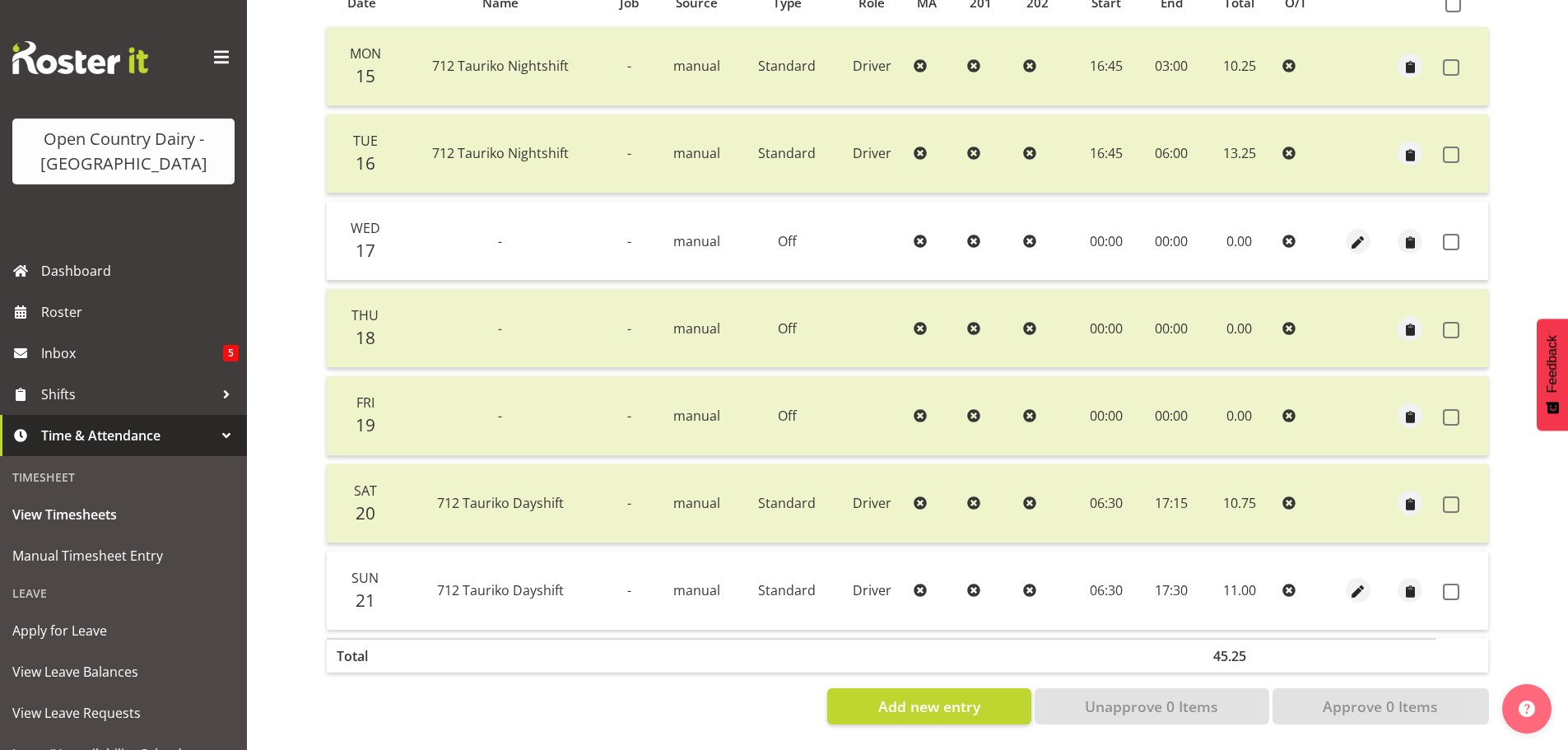
click at [1442, 580] on td at bounding box center [1462, 590] width 52 height 78
click at [1446, 234] on span at bounding box center [1451, 242] width 17 height 17
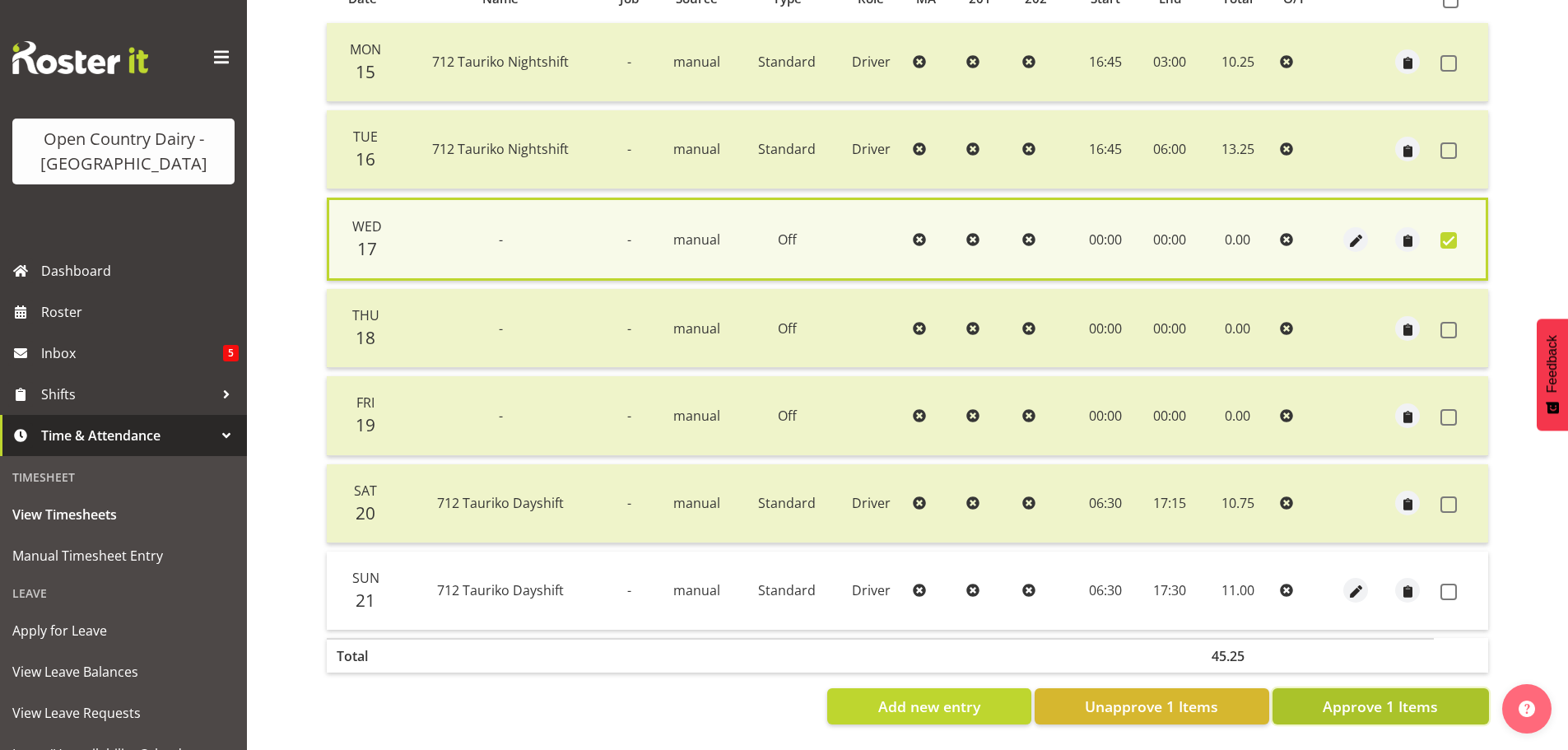
click at [1347, 696] on span "Approve 1 Items" at bounding box center [1380, 705] width 115 height 21
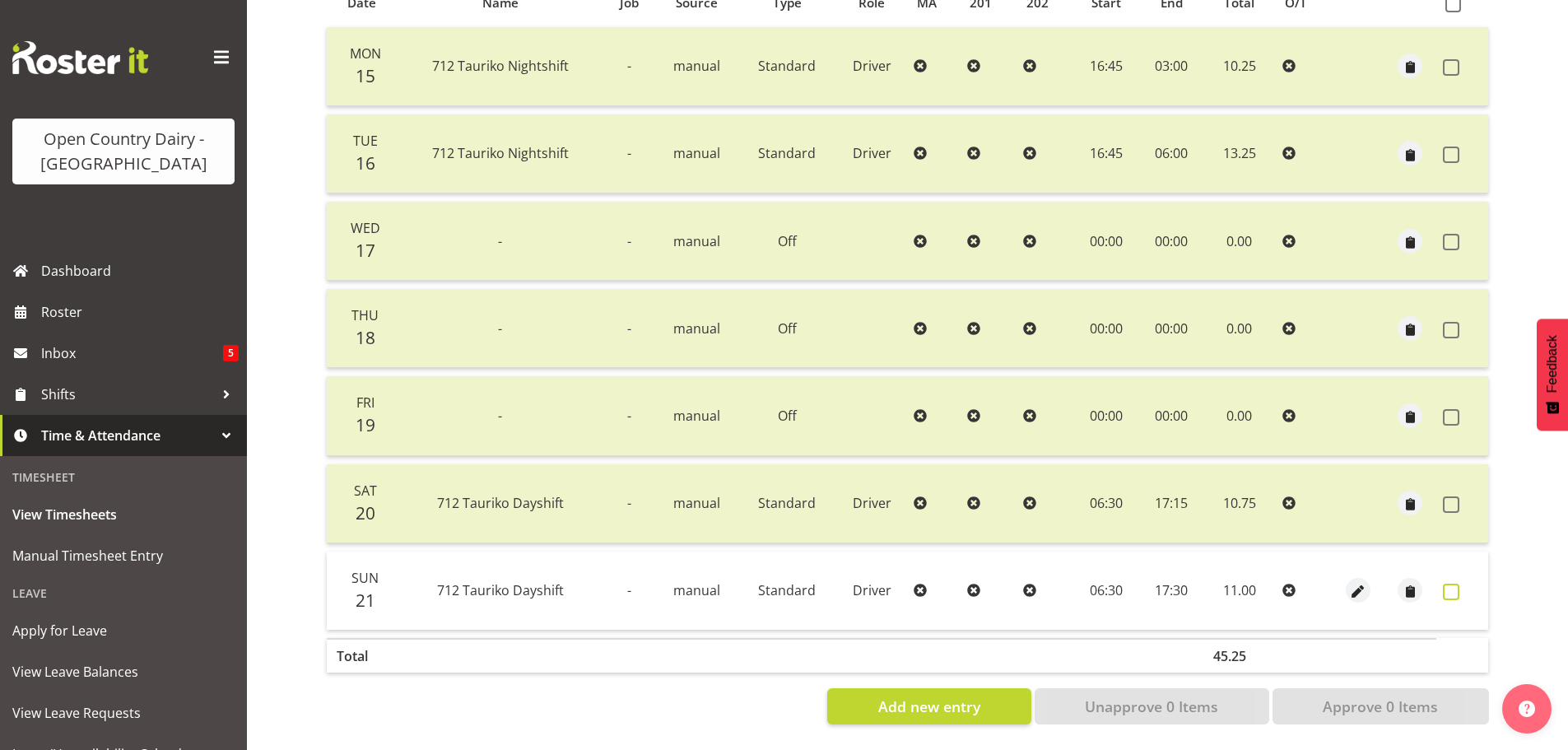
click at [1453, 584] on span at bounding box center [1451, 592] width 17 height 17
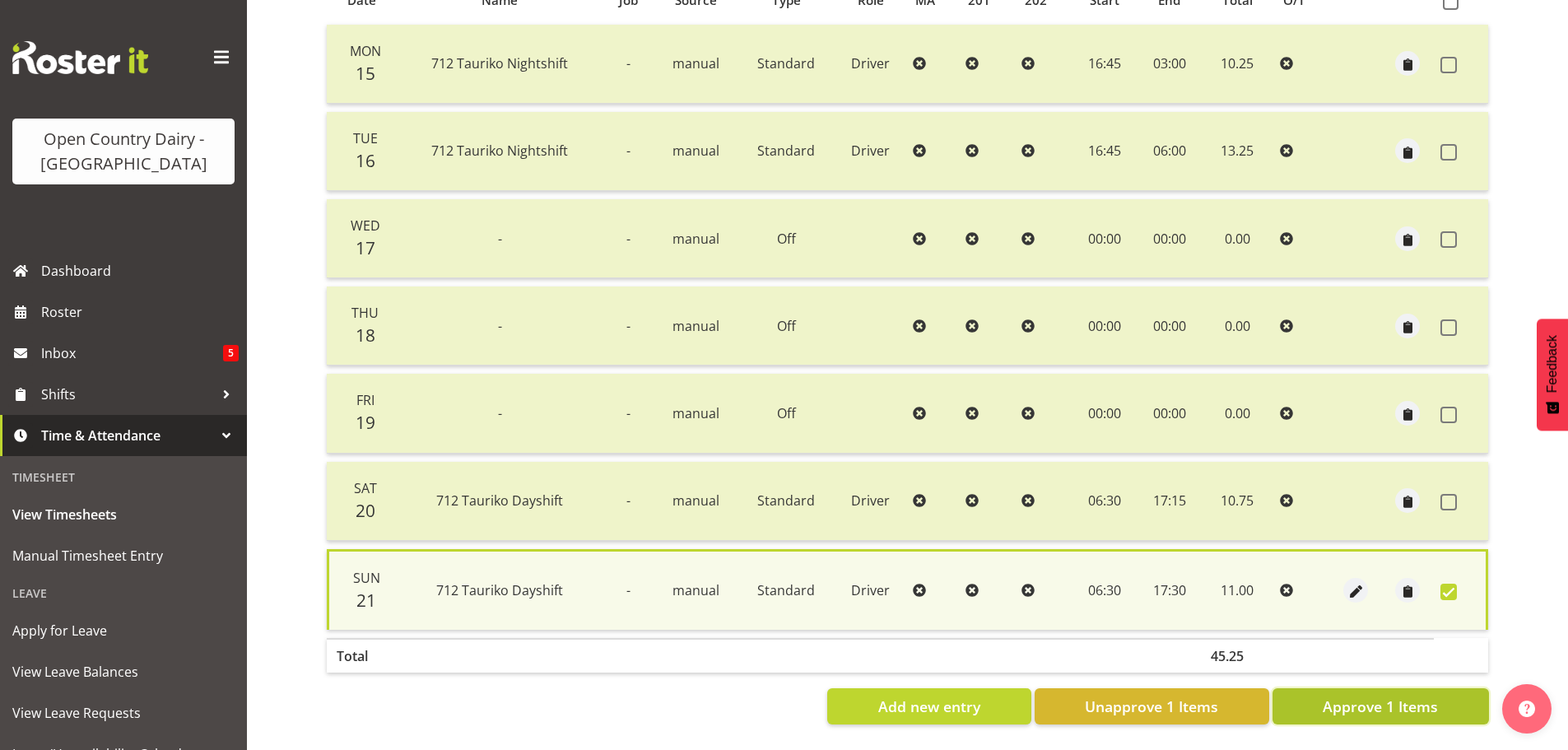
click at [1353, 695] on span "Approve 1 Items" at bounding box center [1380, 705] width 115 height 21
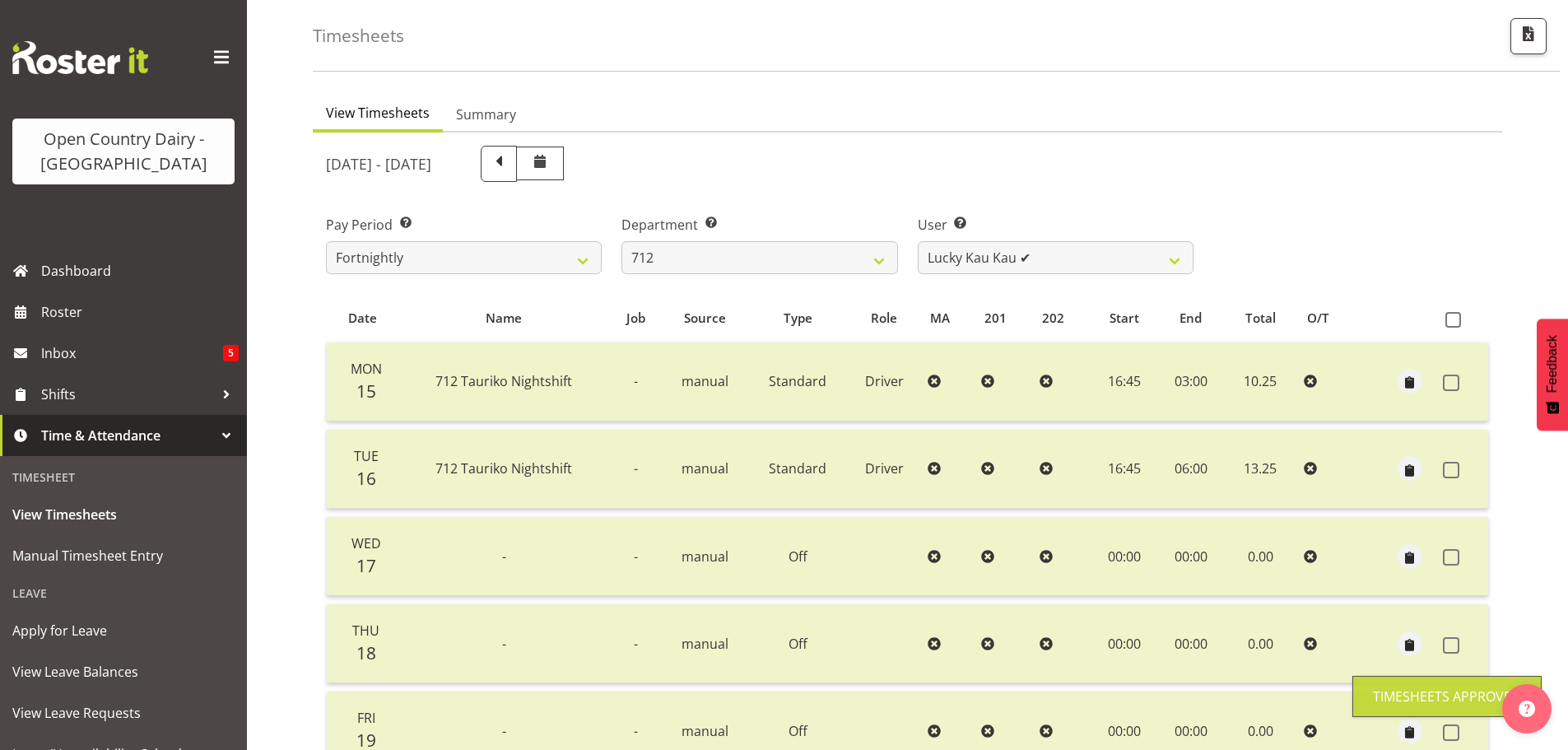
scroll to position [66, 0]
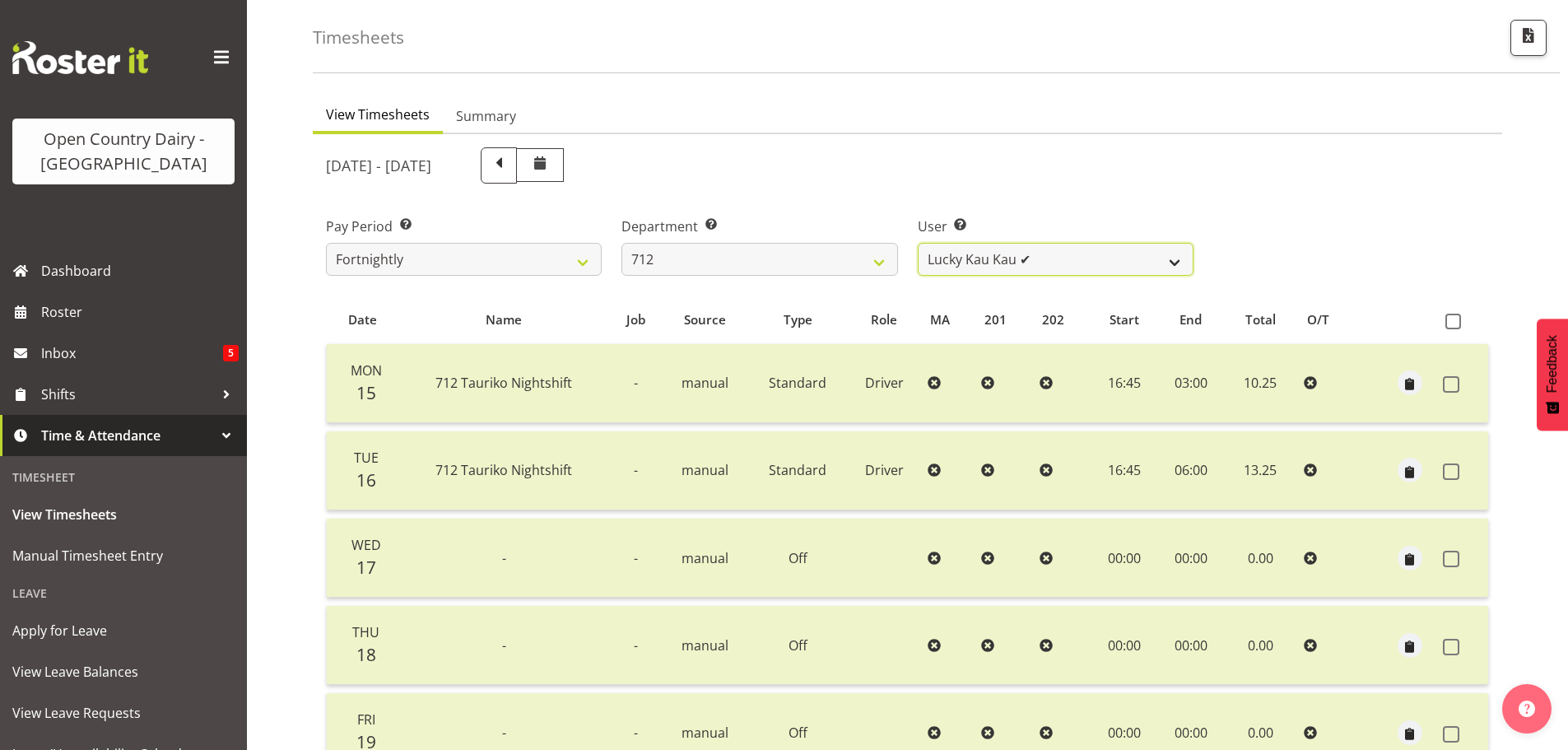
click at [969, 260] on select "Amrik Singh ✔ Jasdeep Singh ❌ Lucky Kau Kau ✔" at bounding box center [1056, 259] width 276 height 33
click at [888, 260] on select "701 702 703 704 705 706 707 708 709 710 711 712 713 714 715 716 717 718 719 720" at bounding box center [759, 259] width 276 height 33
click at [621, 243] on select "701 702 703 704 705 706 707 708 709 710 711 712 713 714 715 716 717 718 719 720" at bounding box center [759, 259] width 276 height 33
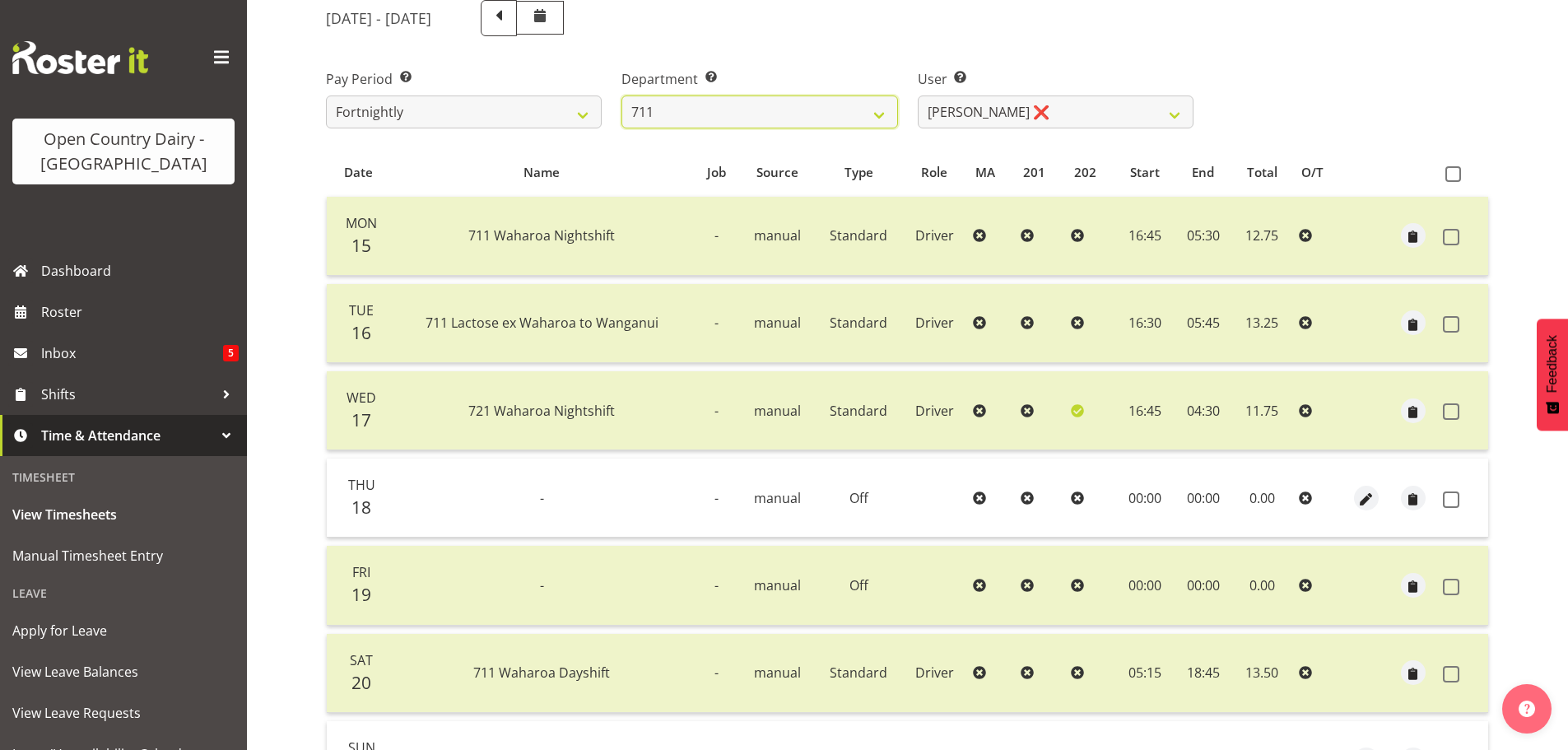
scroll to position [230, 0]
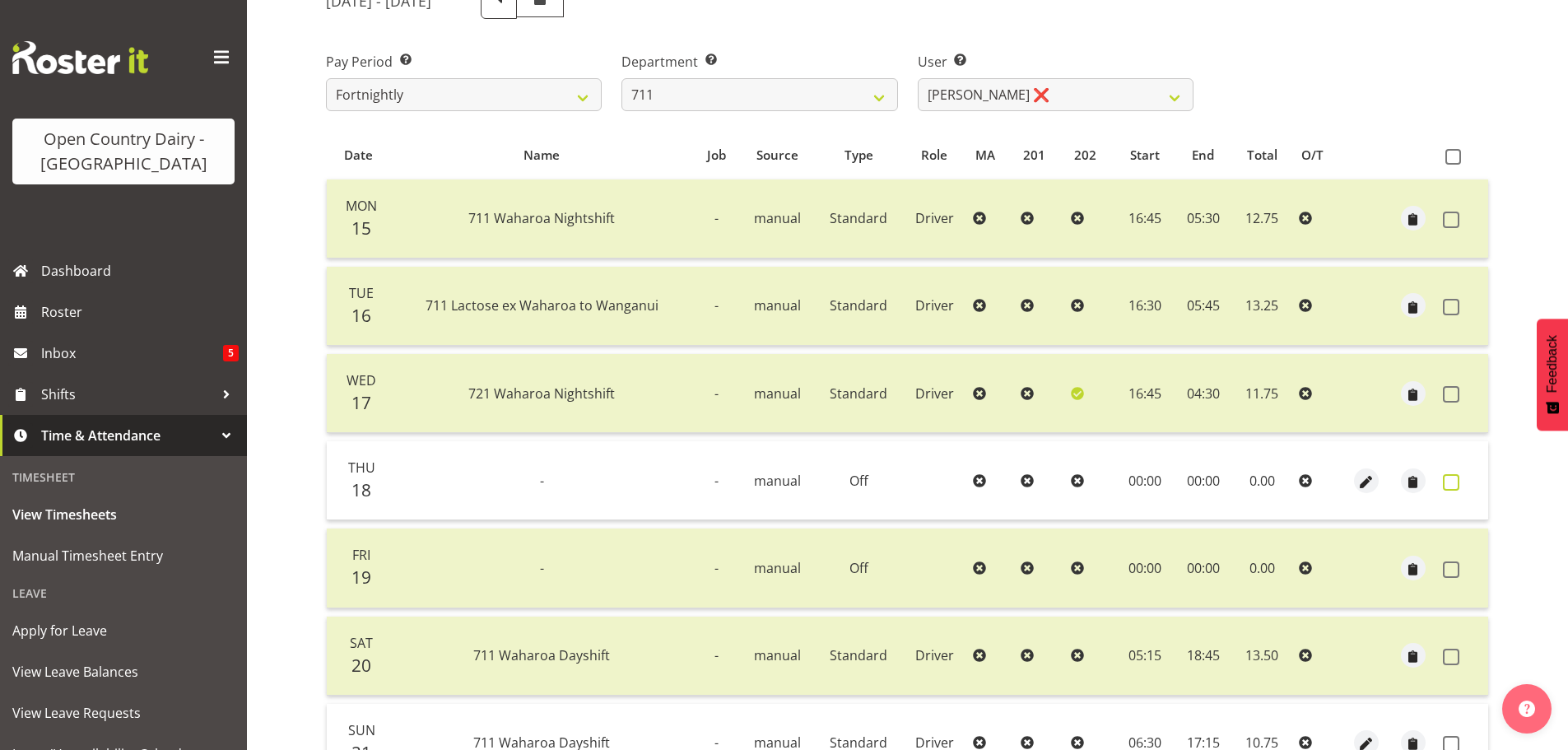
click at [1444, 487] on span at bounding box center [1451, 483] width 17 height 17
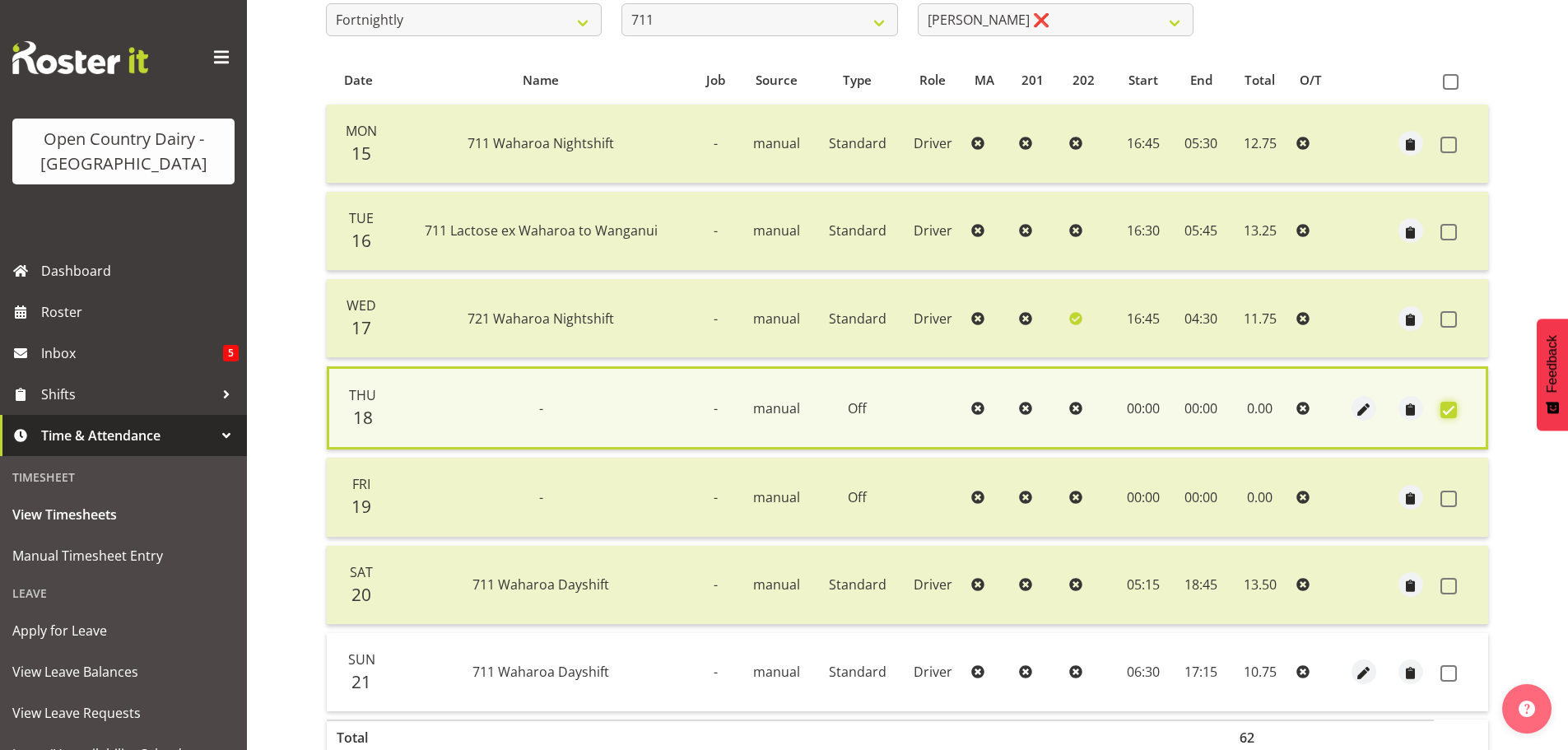
scroll to position [399, 0]
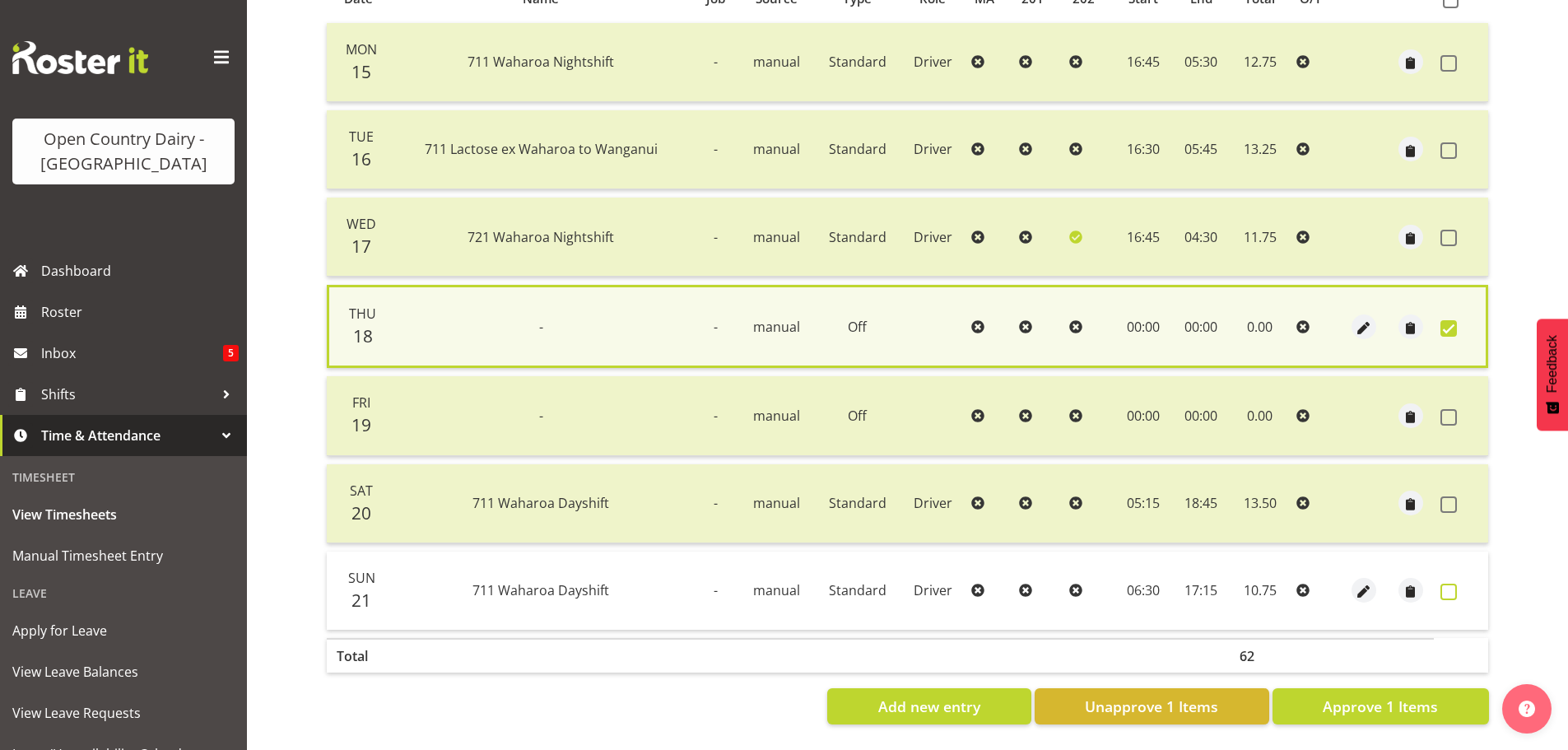
click at [1449, 584] on span at bounding box center [1449, 592] width 17 height 17
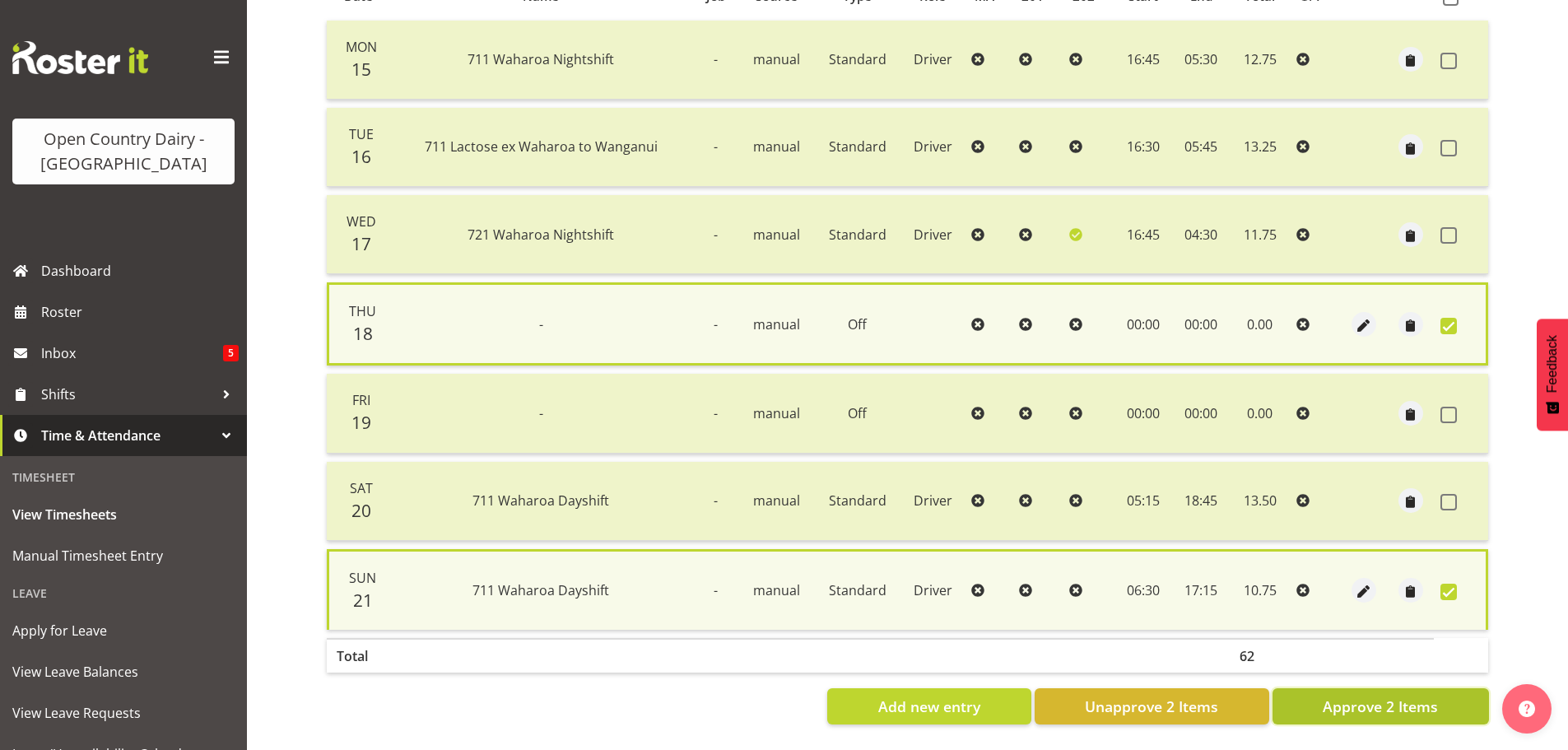
click at [1406, 709] on button "Approve 2 Items" at bounding box center [1380, 705] width 216 height 36
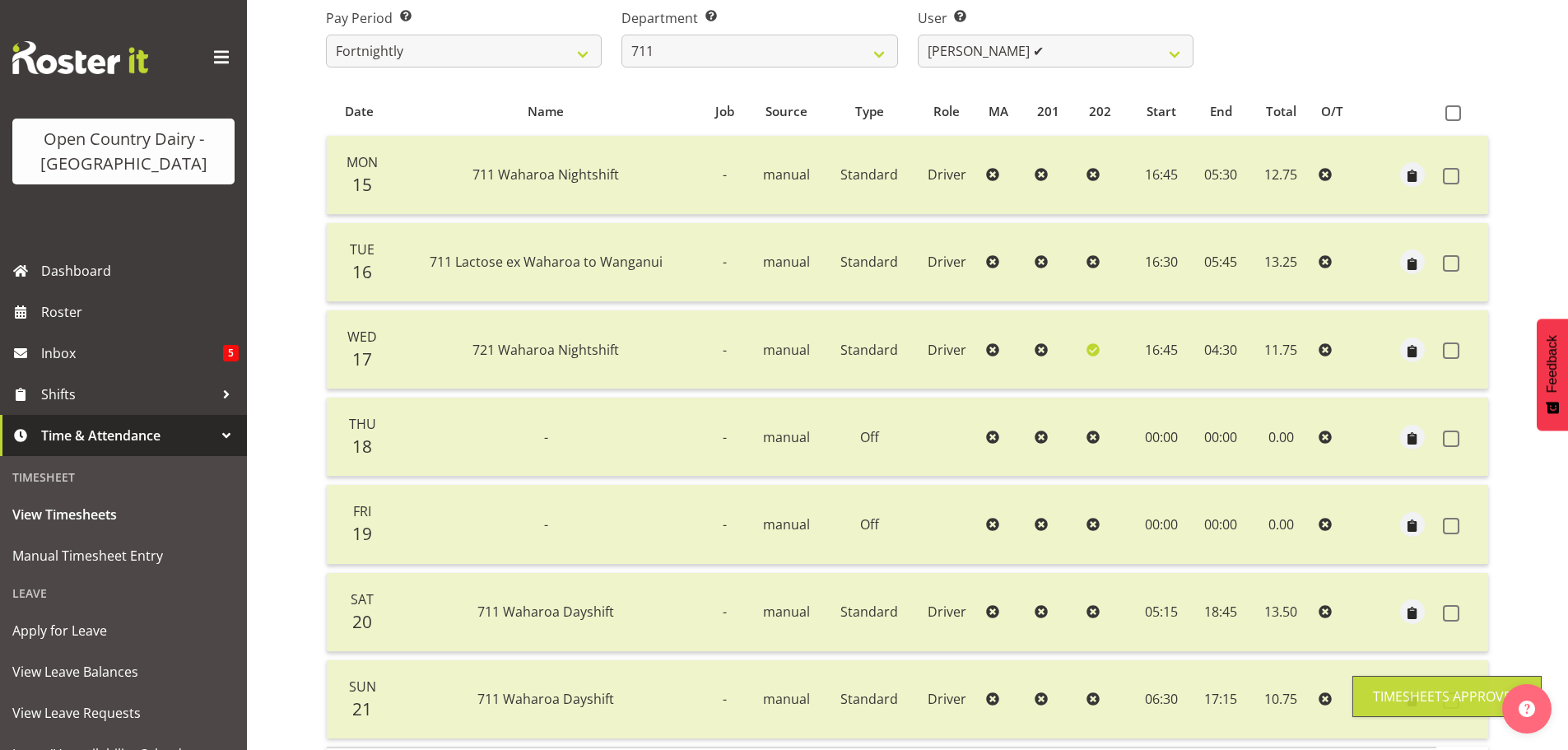
scroll to position [66, 0]
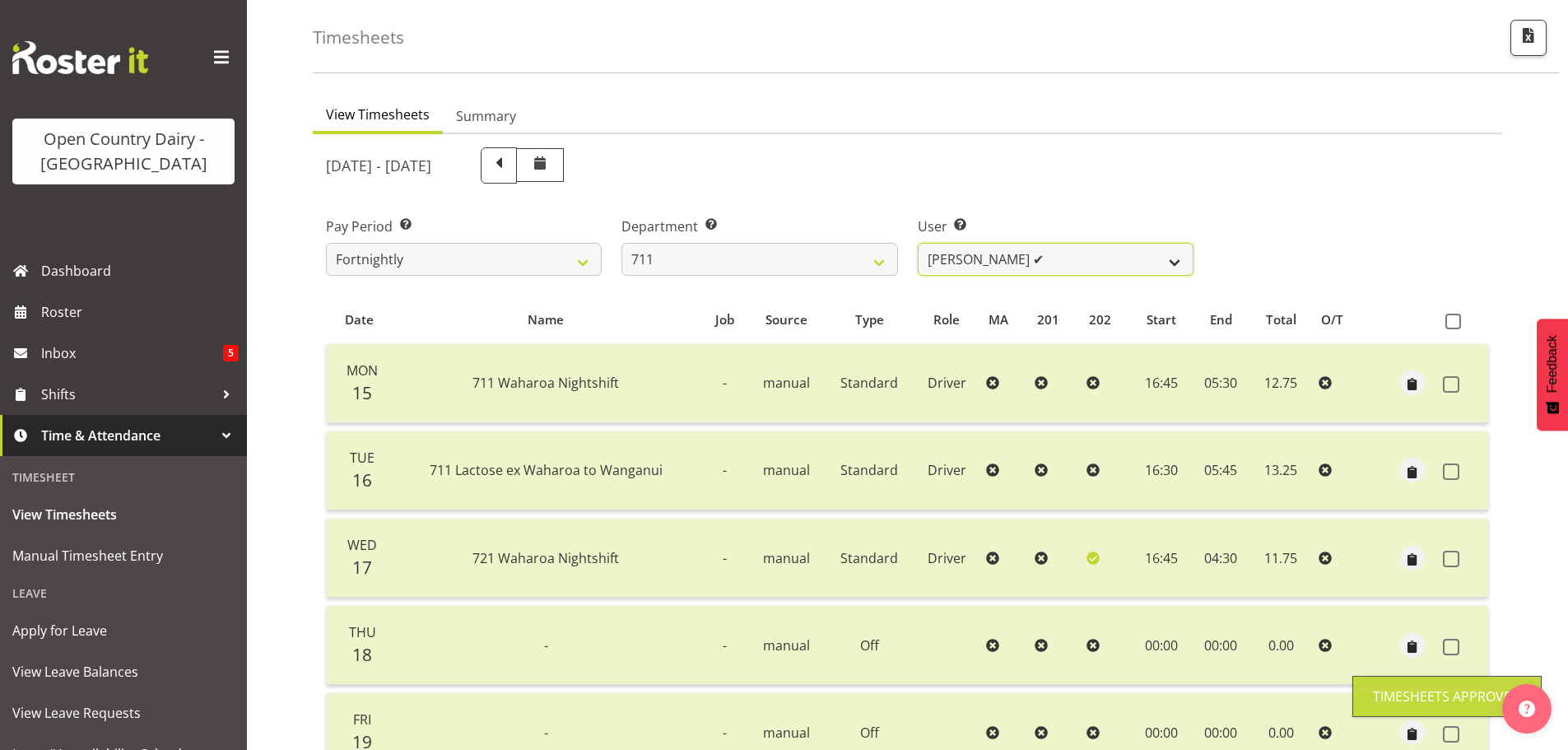
click at [999, 264] on select "Baz Morgan ✔ Gerard Cavanagh ❌ Tyrone Lawry ❌" at bounding box center [1056, 259] width 276 height 33
click at [918, 243] on select "Baz Morgan ✔ Gerard Cavanagh ❌ Tyrone Lawry ❌" at bounding box center [1056, 259] width 276 height 33
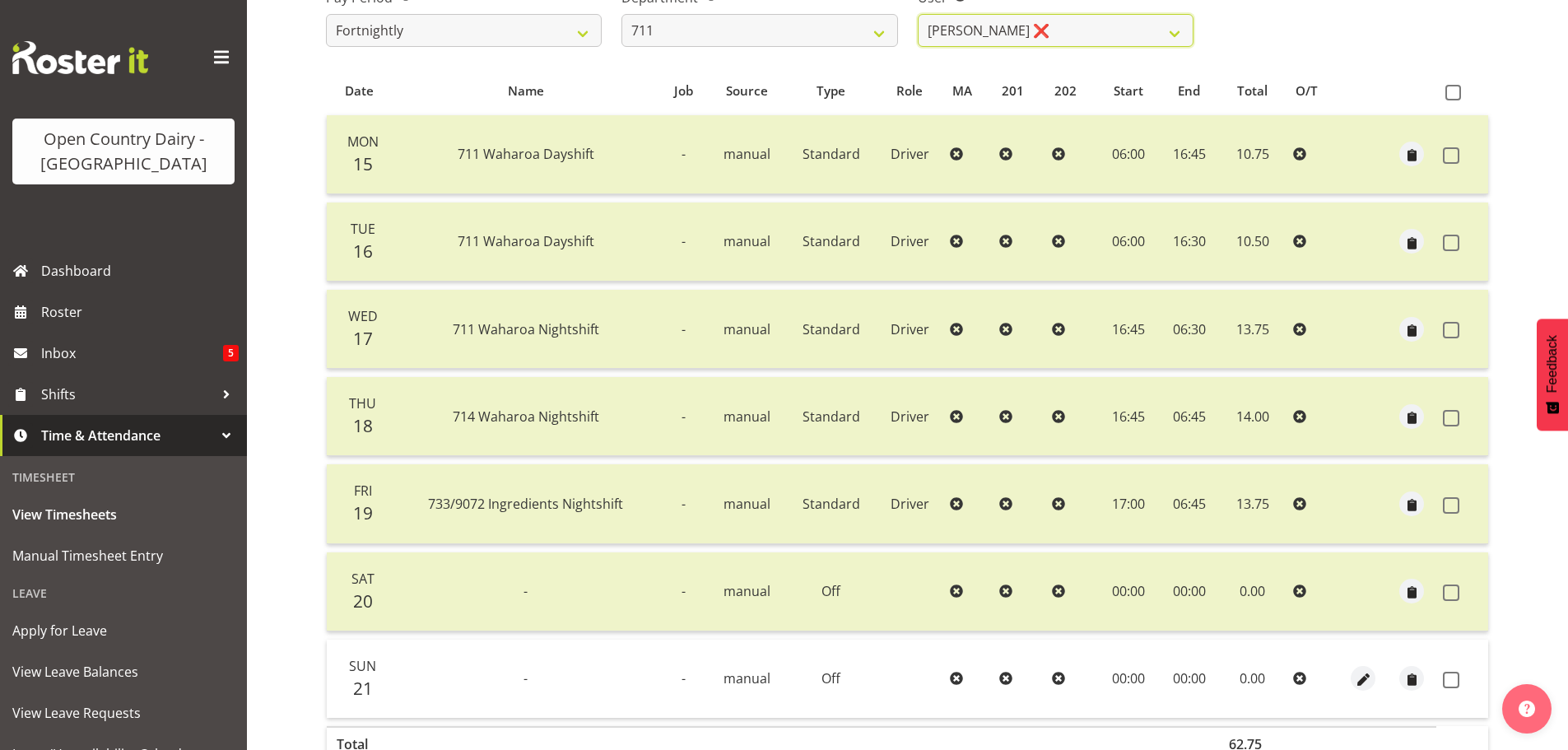
scroll to position [395, 0]
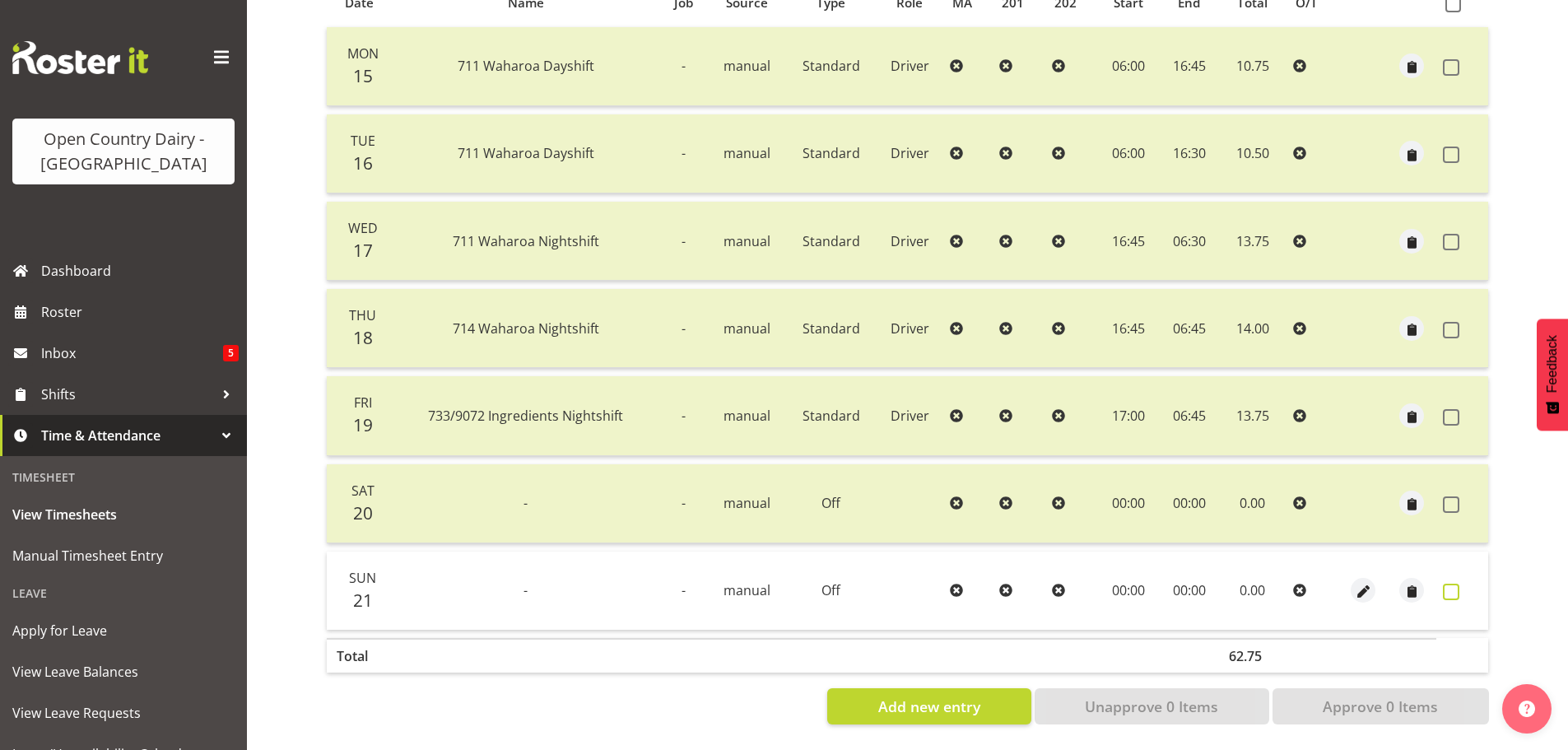
click at [1445, 584] on span at bounding box center [1451, 592] width 17 height 17
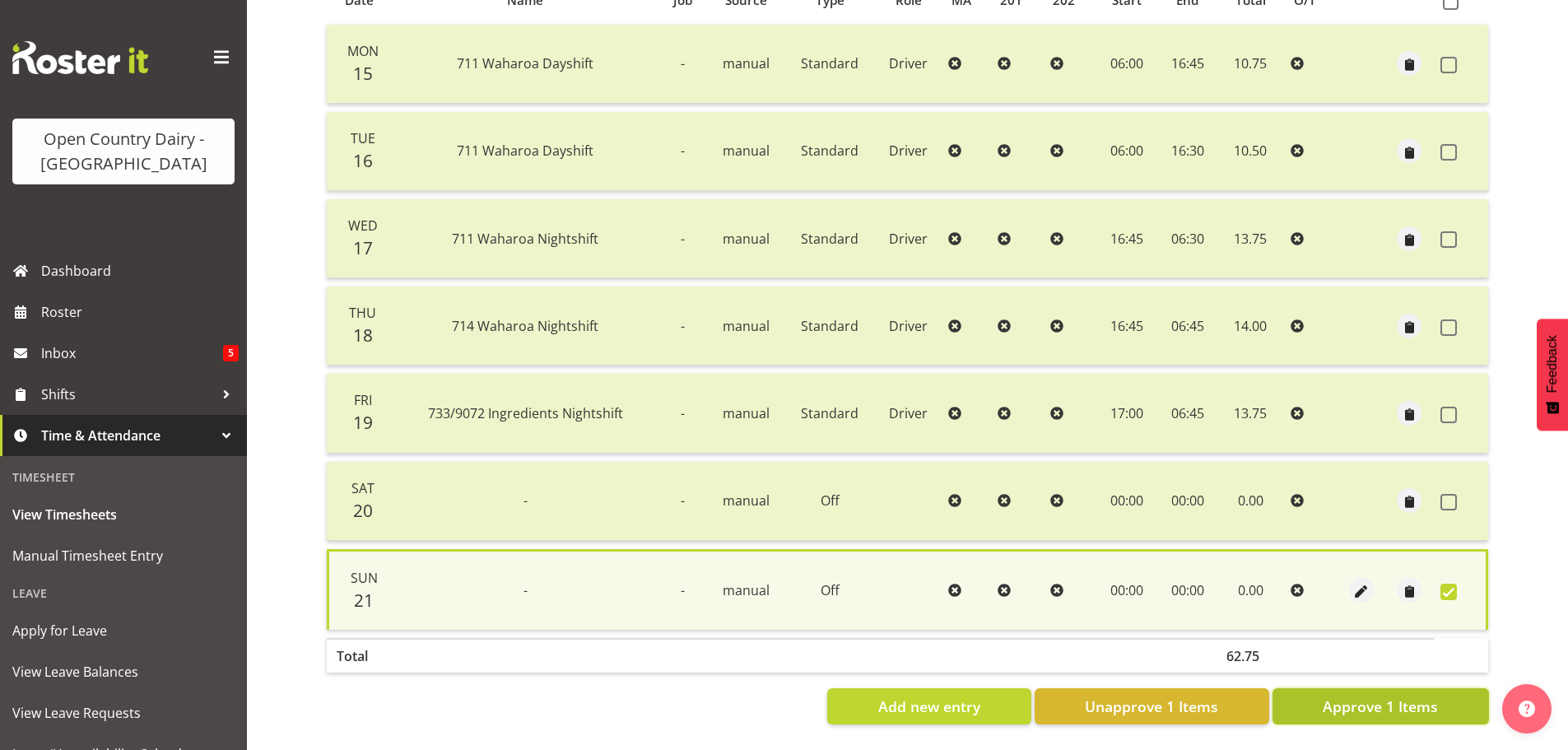
click at [1418, 695] on span "Approve 1 Items" at bounding box center [1380, 705] width 115 height 21
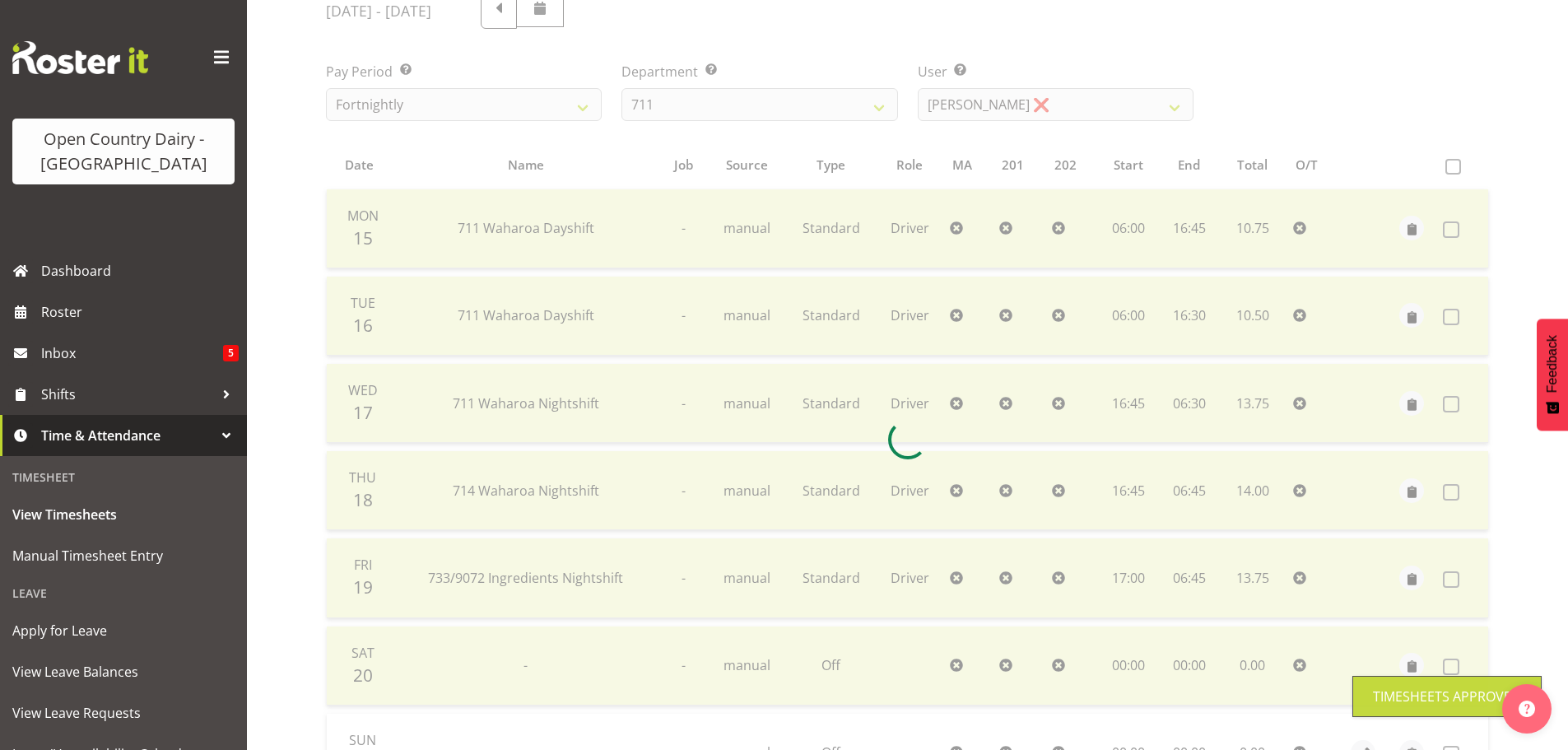
scroll to position [0, 0]
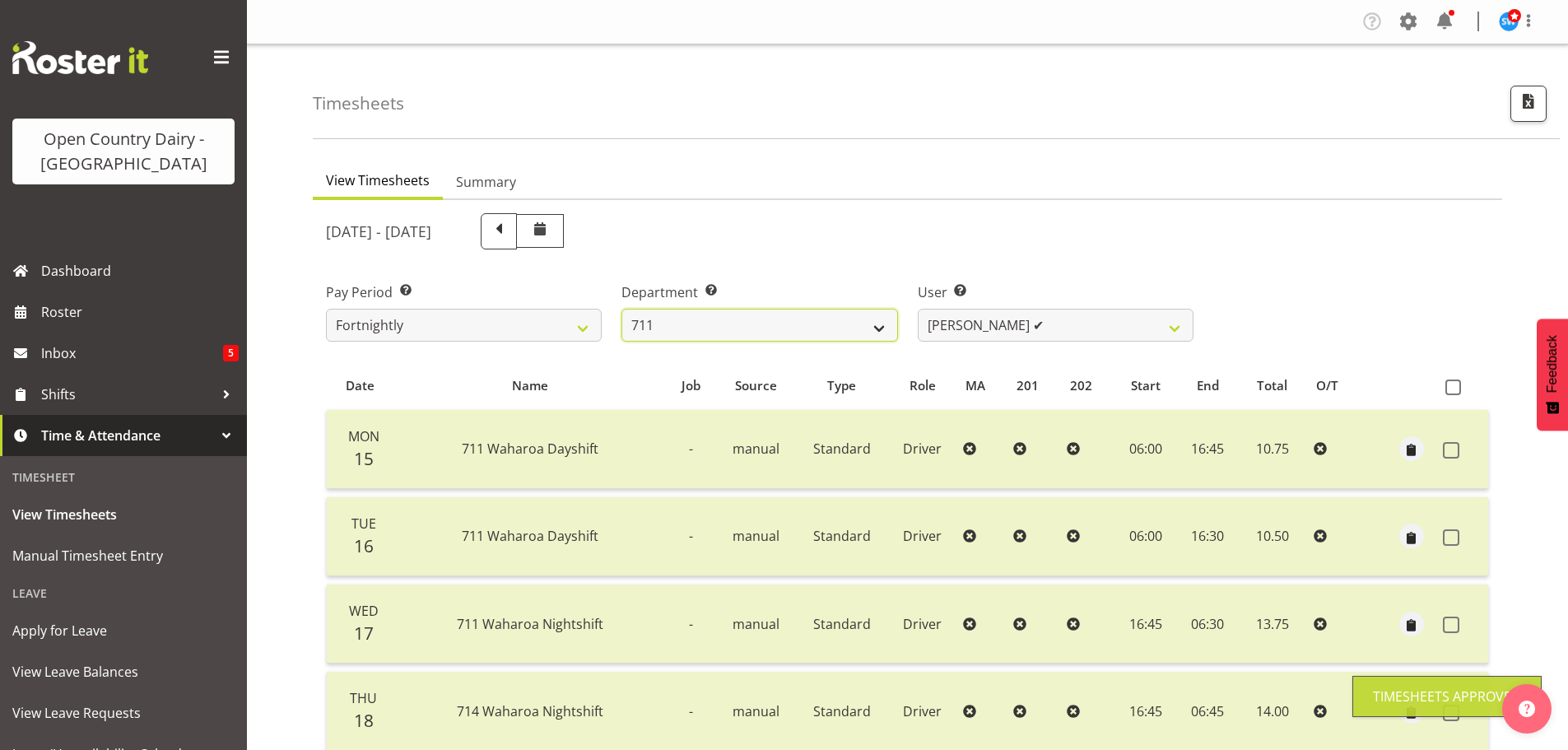
click at [880, 325] on select "701 702 703 704 705 706 707 708 709 710 711 712 713 714 715 716 717 718 719 720" at bounding box center [759, 325] width 276 height 33
click at [621, 309] on select "701 702 703 704 705 706 707 708 709 710 711 712 713 714 715 716 717 718 719 720" at bounding box center [759, 325] width 276 height 33
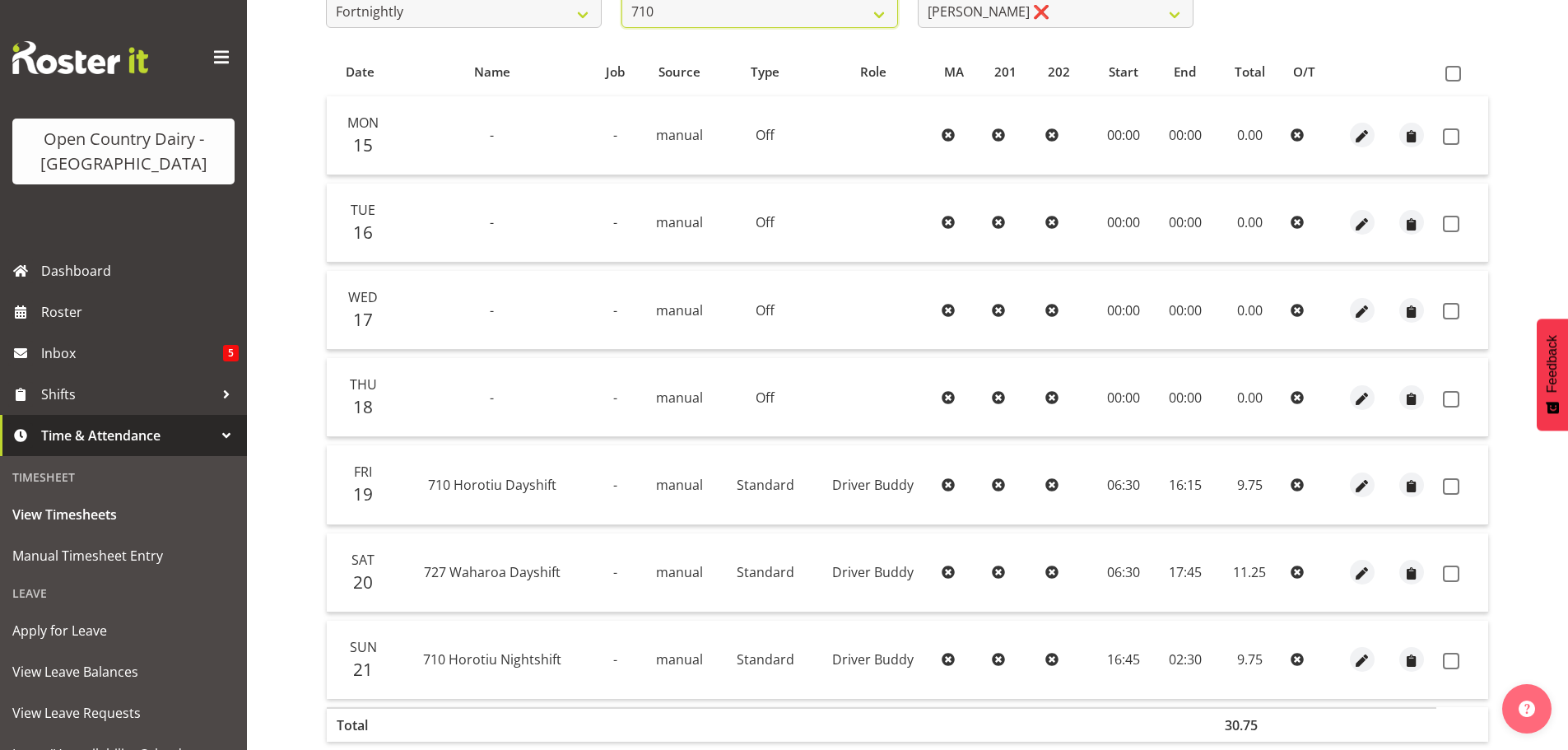
scroll to position [313, 0]
click at [1446, 69] on span at bounding box center [1453, 74] width 16 height 16
click at [1446, 69] on input "checkbox" at bounding box center [1450, 74] width 11 height 11
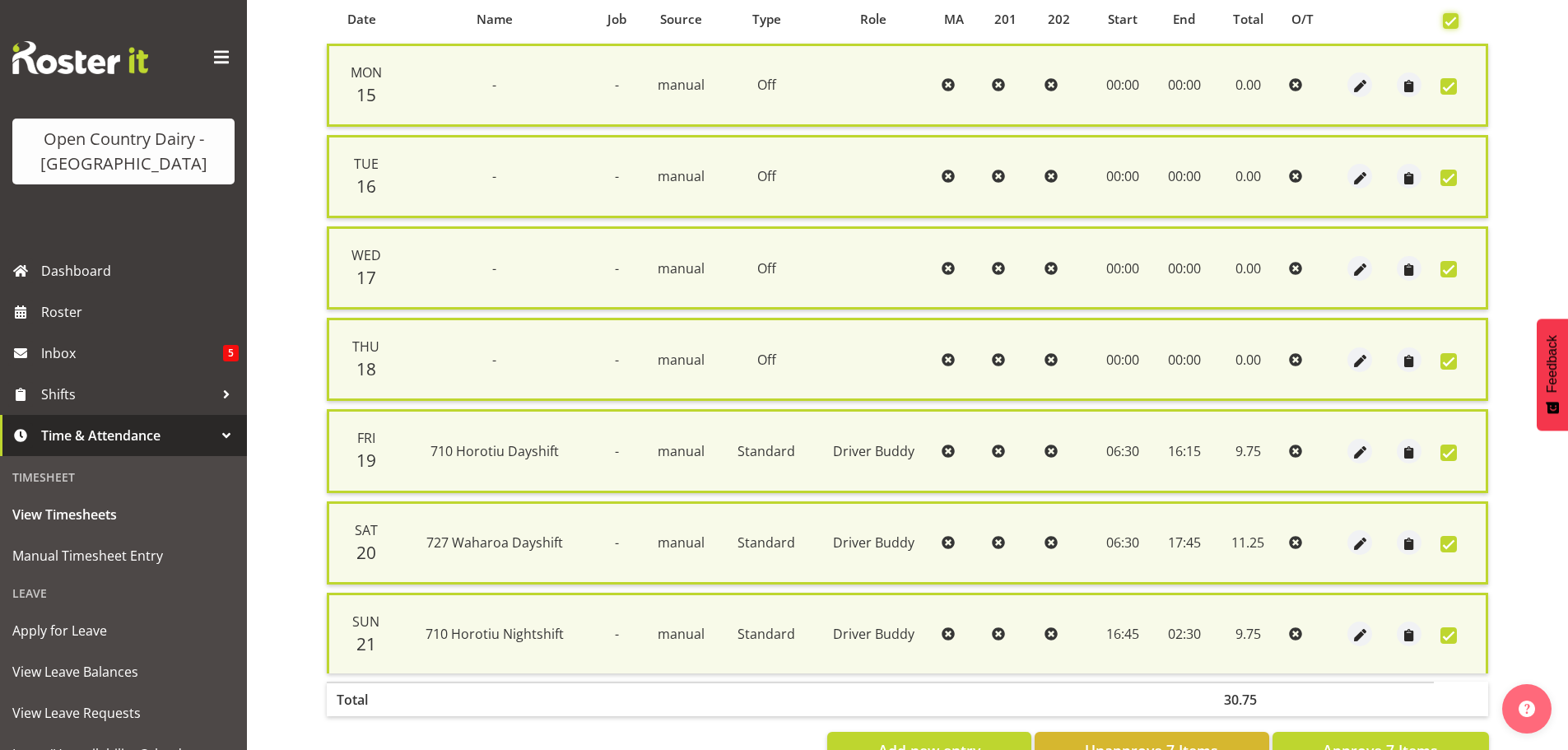
scroll to position [422, 0]
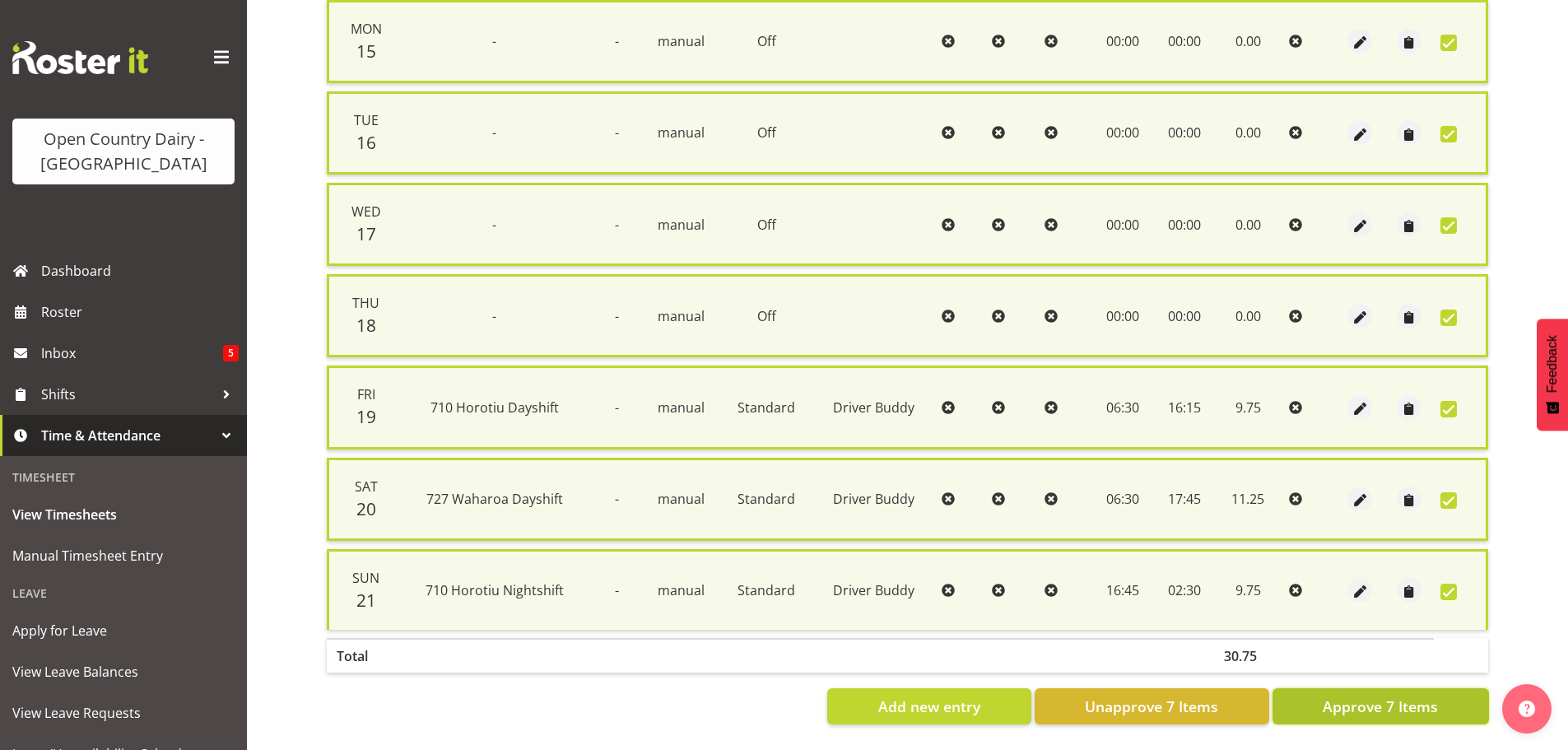
click at [1395, 695] on span "Approve 7 Items" at bounding box center [1380, 705] width 115 height 21
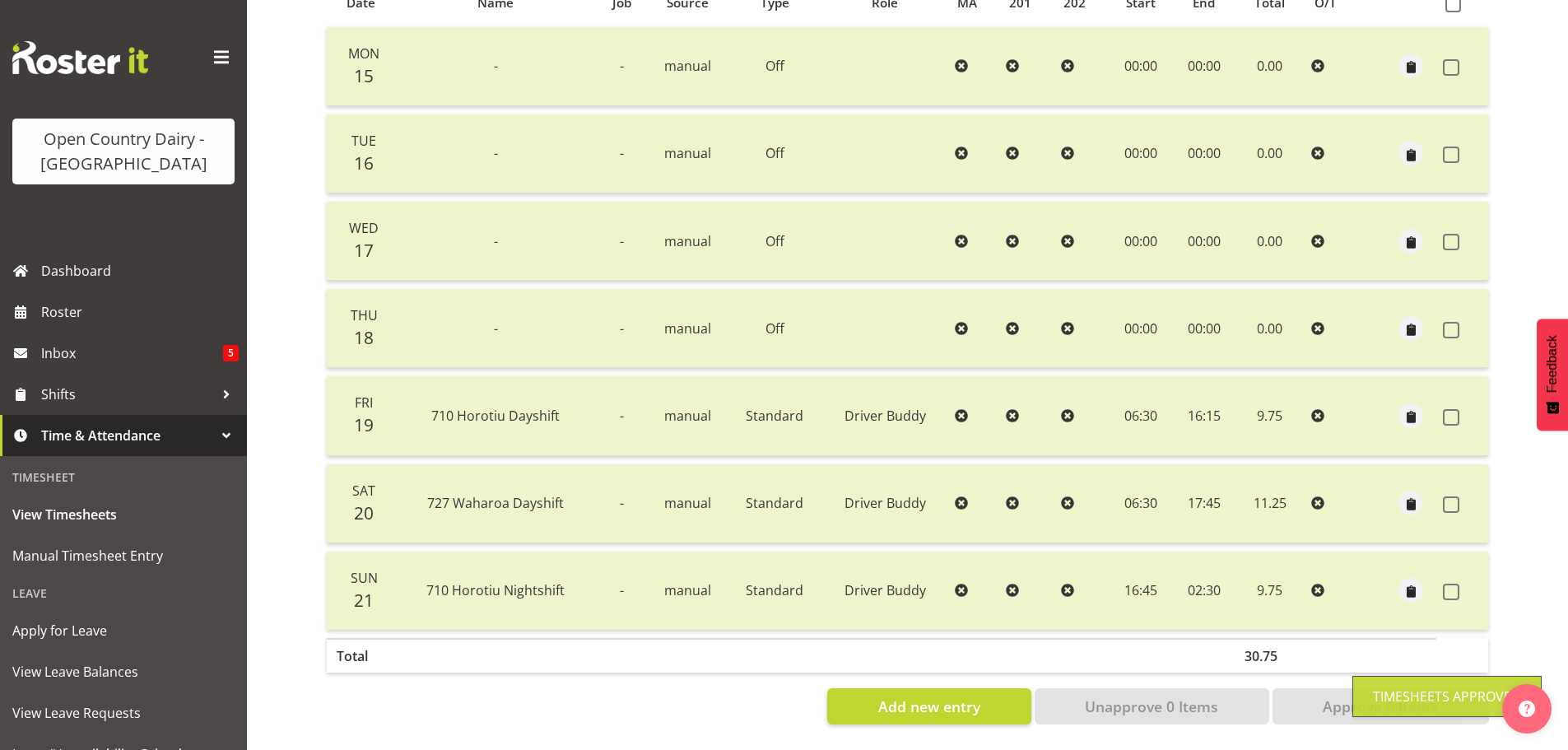
scroll to position [66, 0]
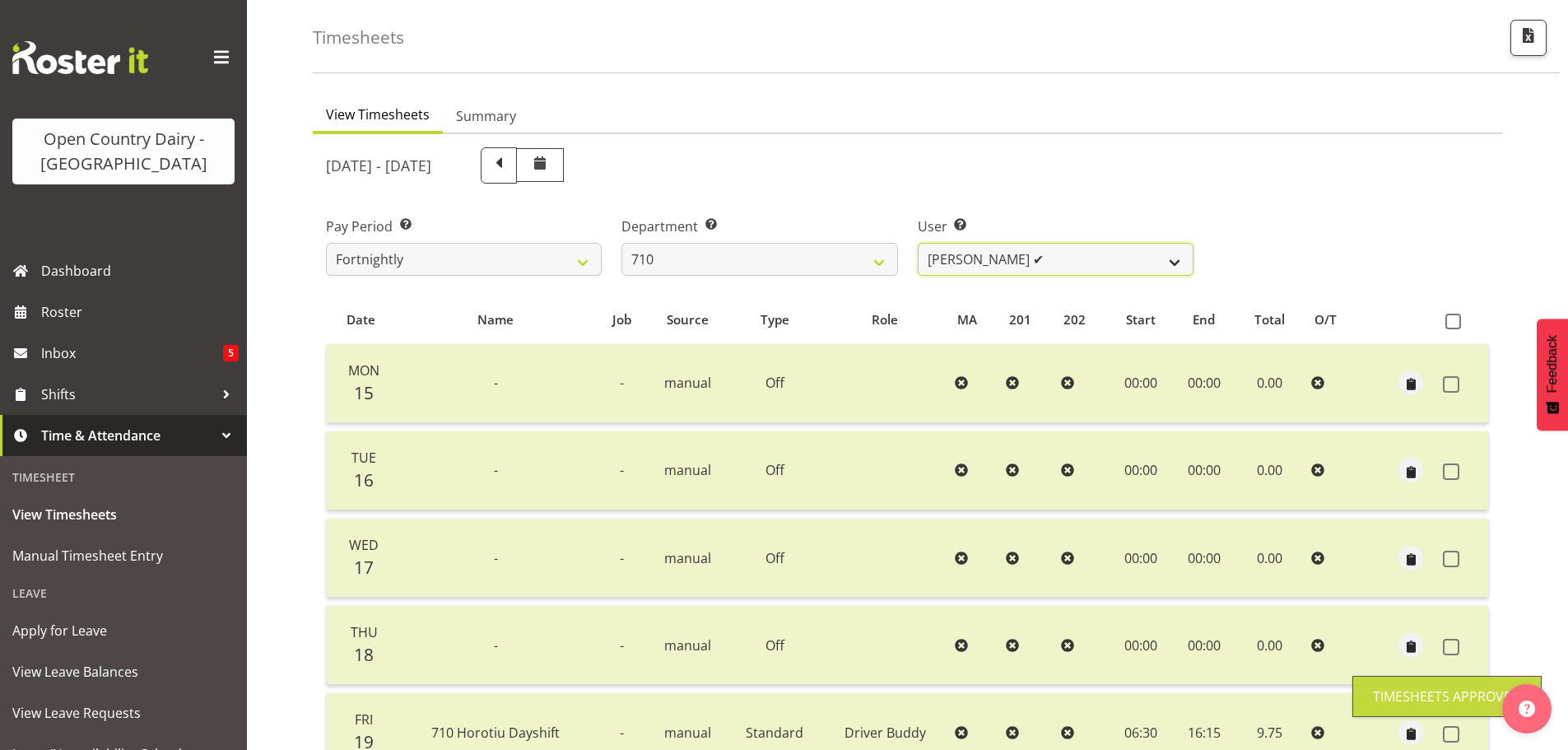
click at [1000, 257] on select "Dean Chapman ✔ George Megchelse ❌ Kris Gambhir ❌ Richie Epere ❌" at bounding box center [1056, 259] width 276 height 33
click at [918, 243] on select "Dean Chapman ✔ George Megchelse ❌ Kris Gambhir ❌ Richie Epere ❌" at bounding box center [1056, 259] width 276 height 33
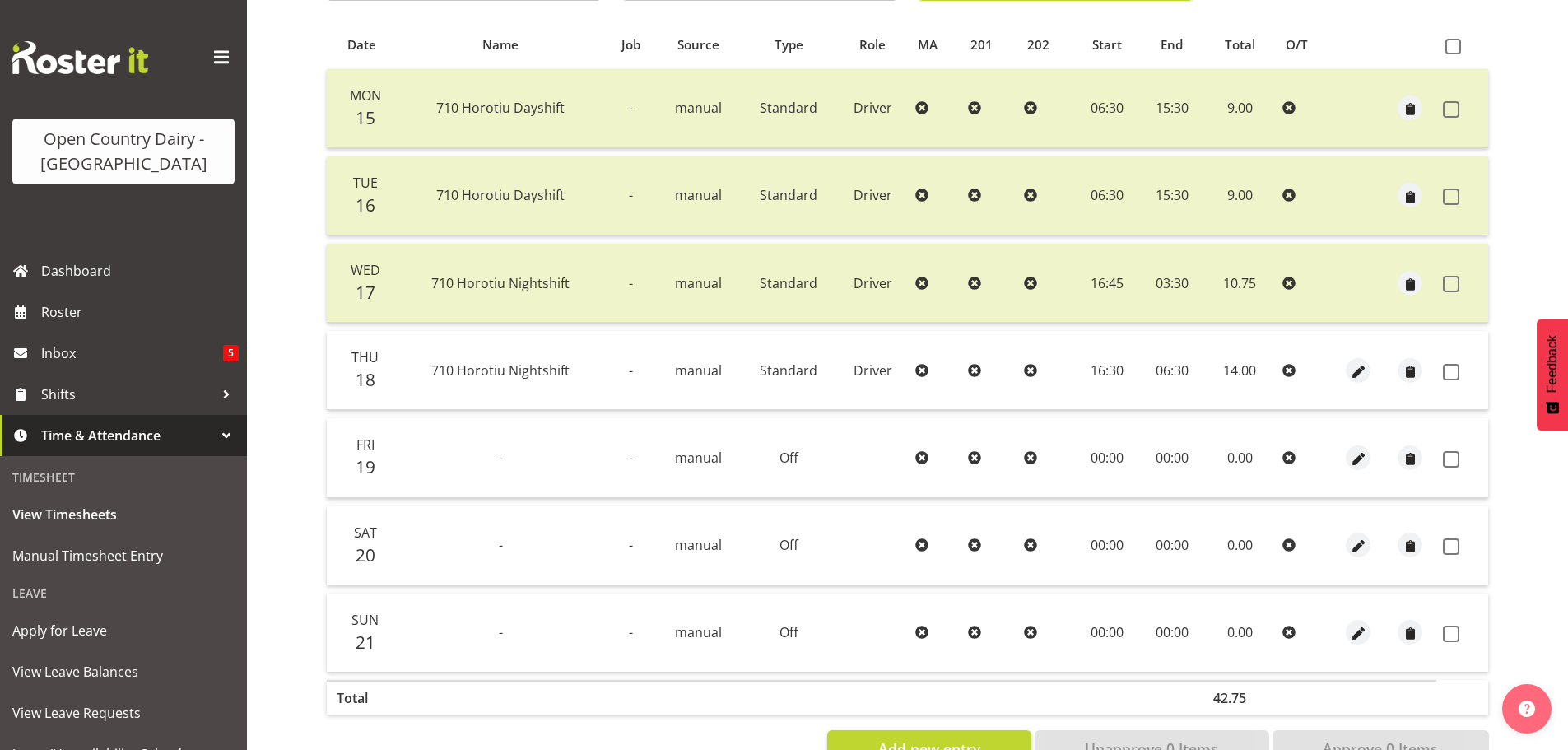
scroll to position [313, 0]
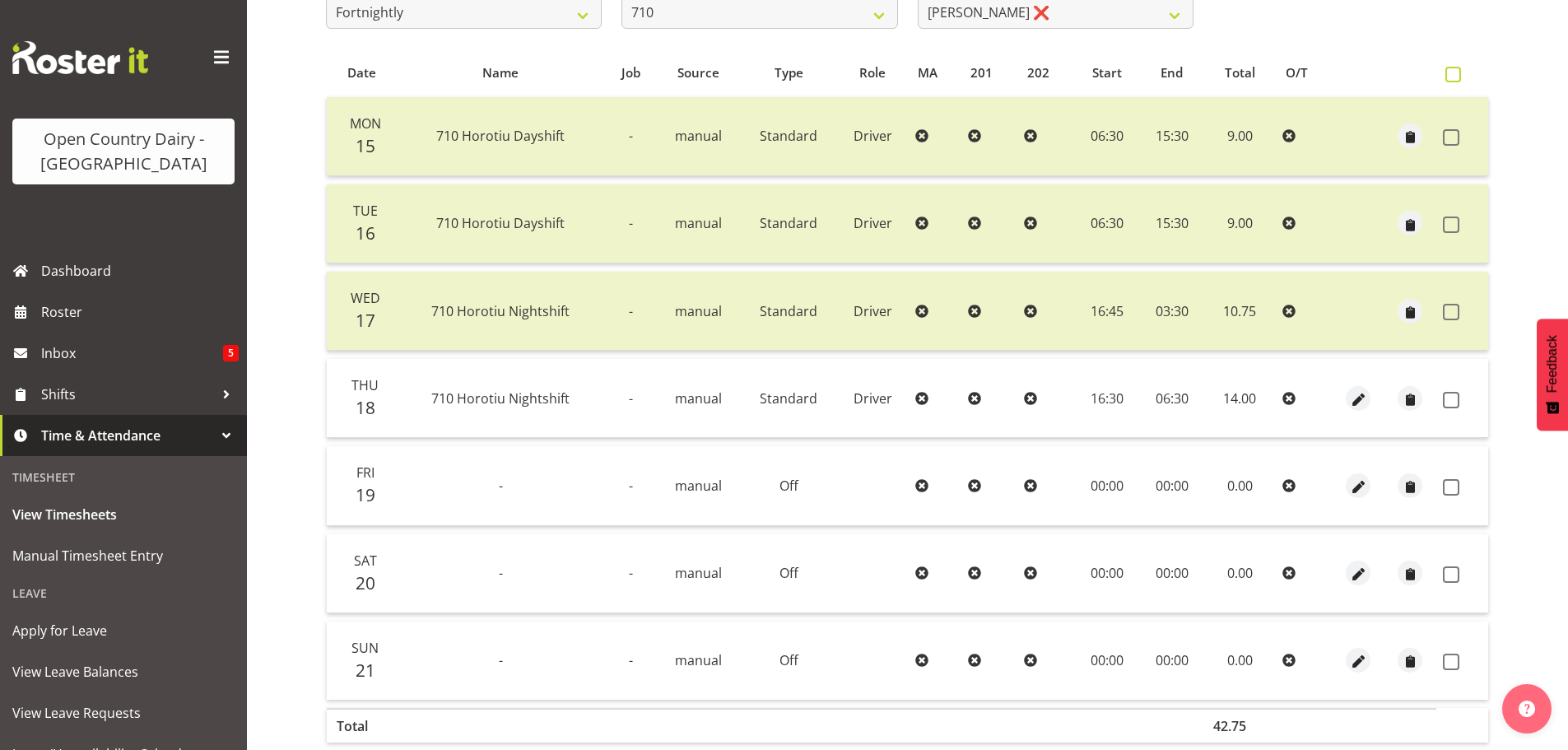
click at [1454, 77] on span at bounding box center [1453, 74] width 16 height 16
click at [1454, 77] on input "checkbox" at bounding box center [1450, 74] width 11 height 11
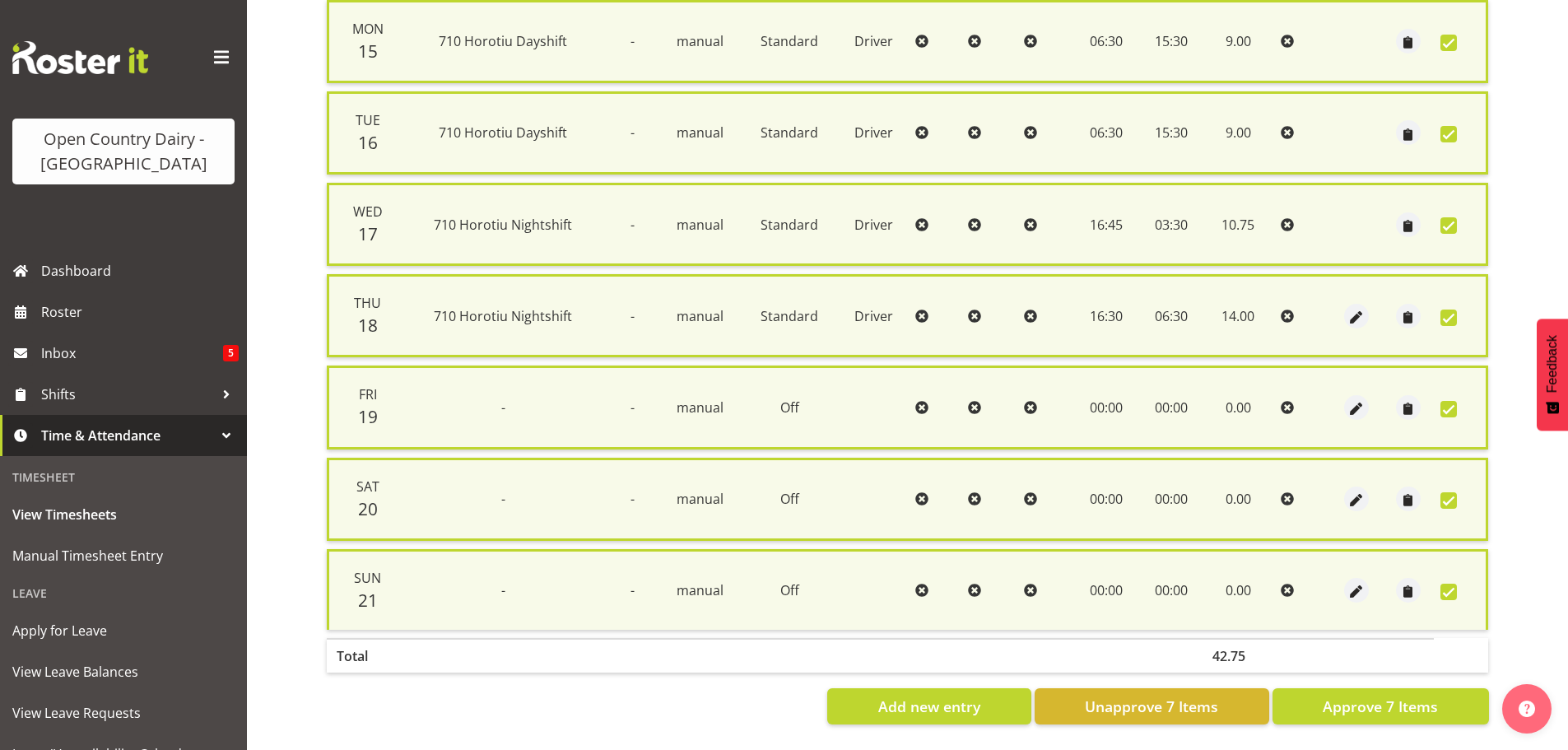
scroll to position [422, 0]
click at [1349, 697] on span "Approve 7 Items" at bounding box center [1380, 705] width 115 height 21
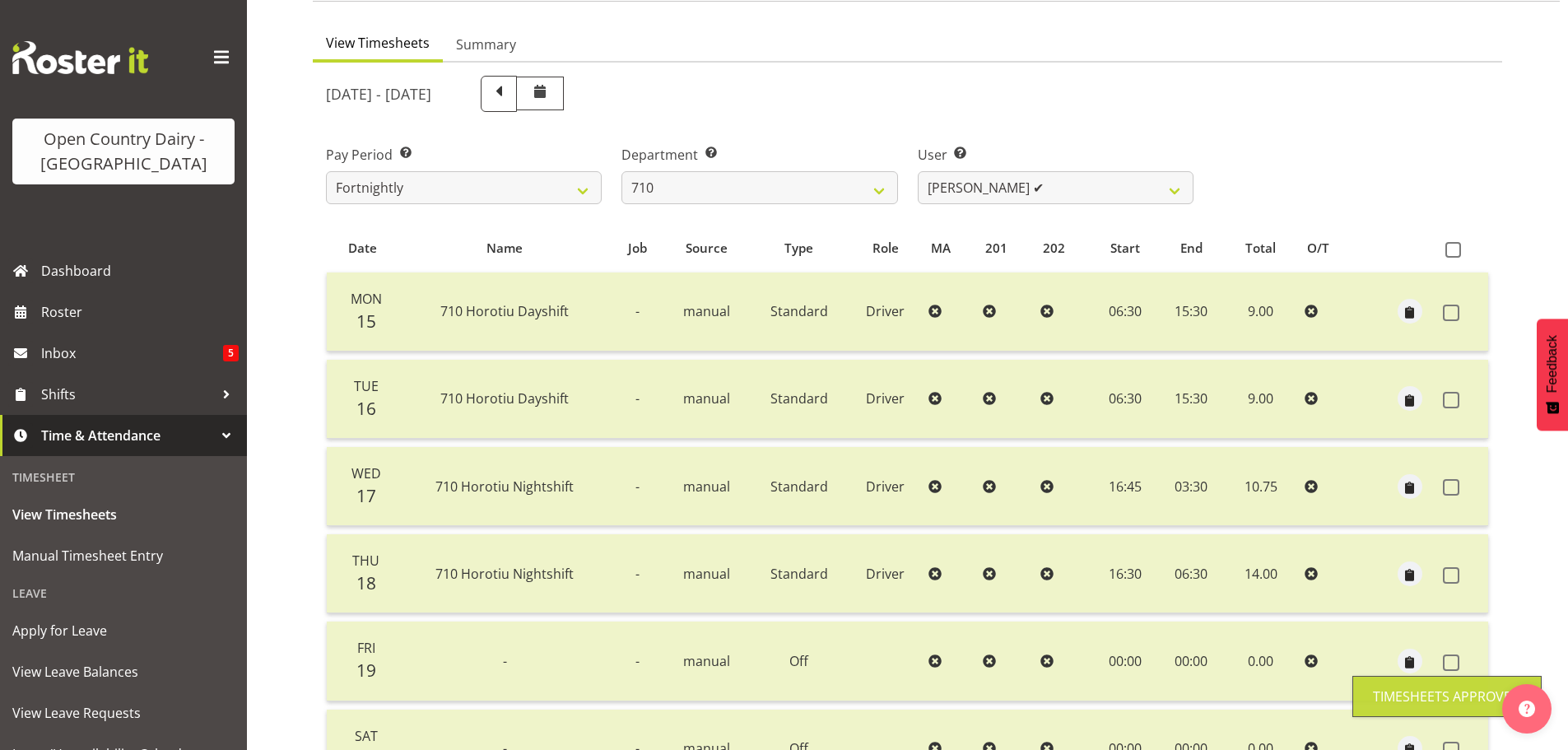
scroll to position [0, 0]
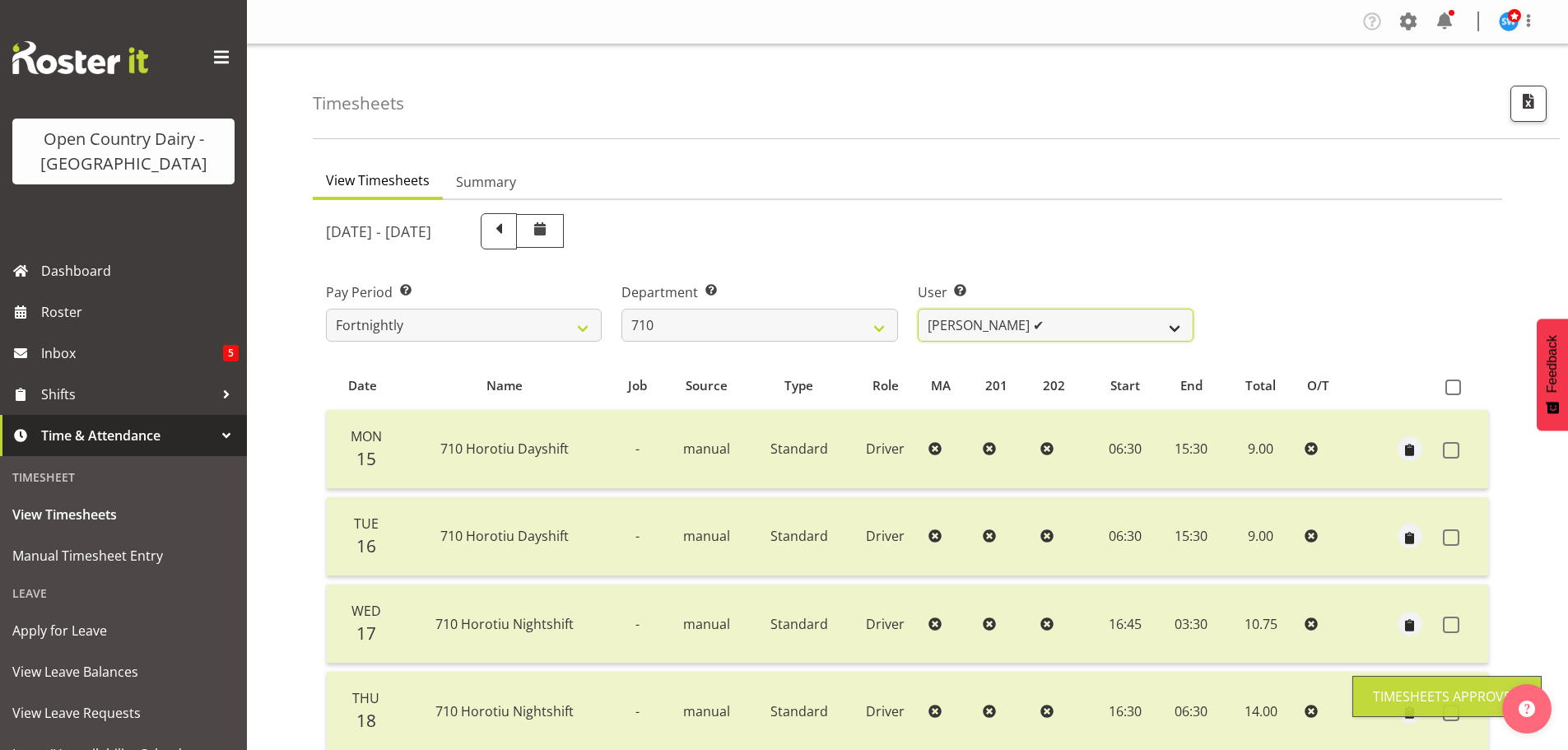
click at [1040, 324] on select "Dean Chapman ✔ George Megchelse ✔ Kris Gambhir ❌ Richie Epere ❌" at bounding box center [1056, 325] width 276 height 33
click at [918, 309] on select "Dean Chapman ✔ George Megchelse ✔ Kris Gambhir ❌ Richie Epere ❌" at bounding box center [1056, 325] width 276 height 33
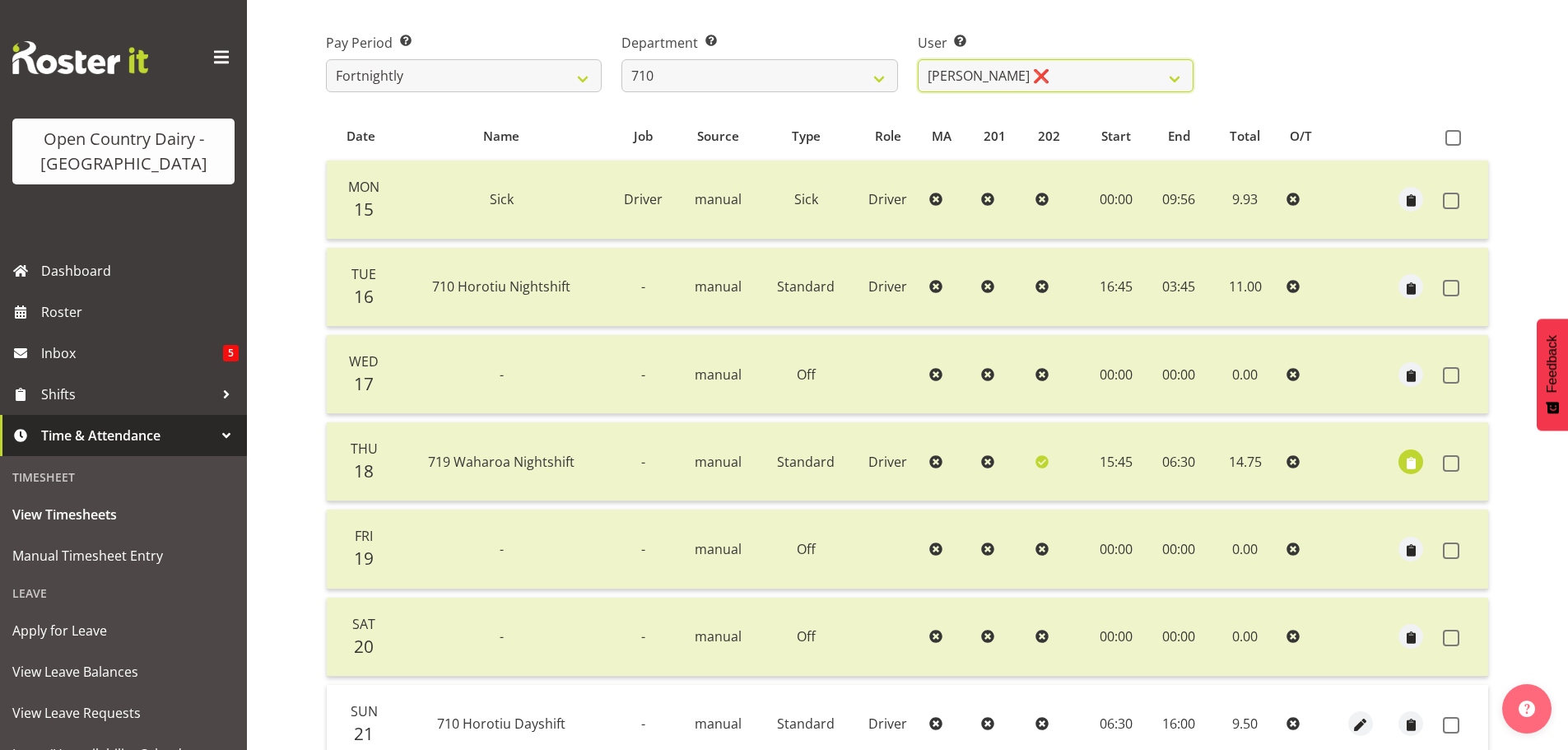
scroll to position [395, 0]
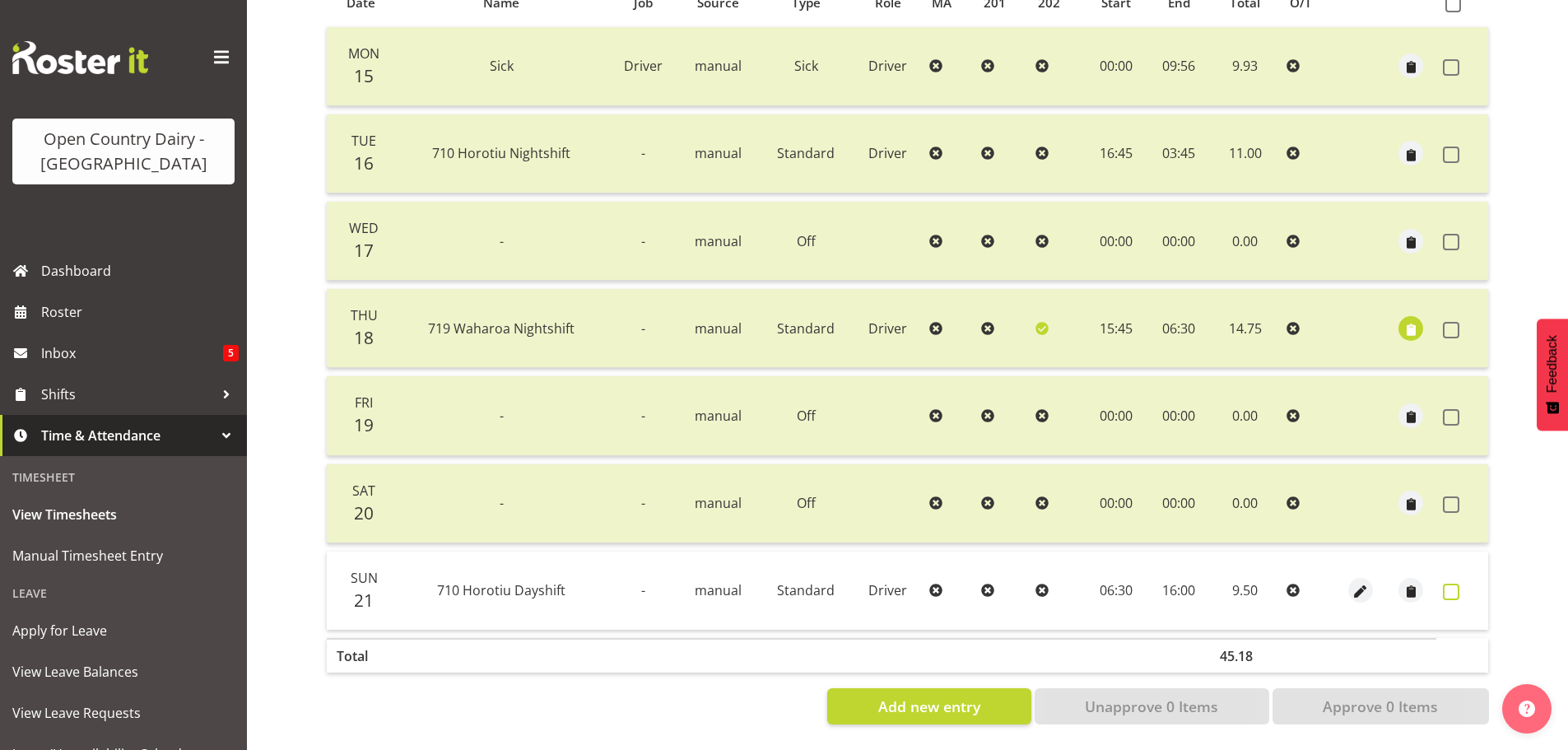
click at [1451, 584] on span at bounding box center [1451, 592] width 17 height 17
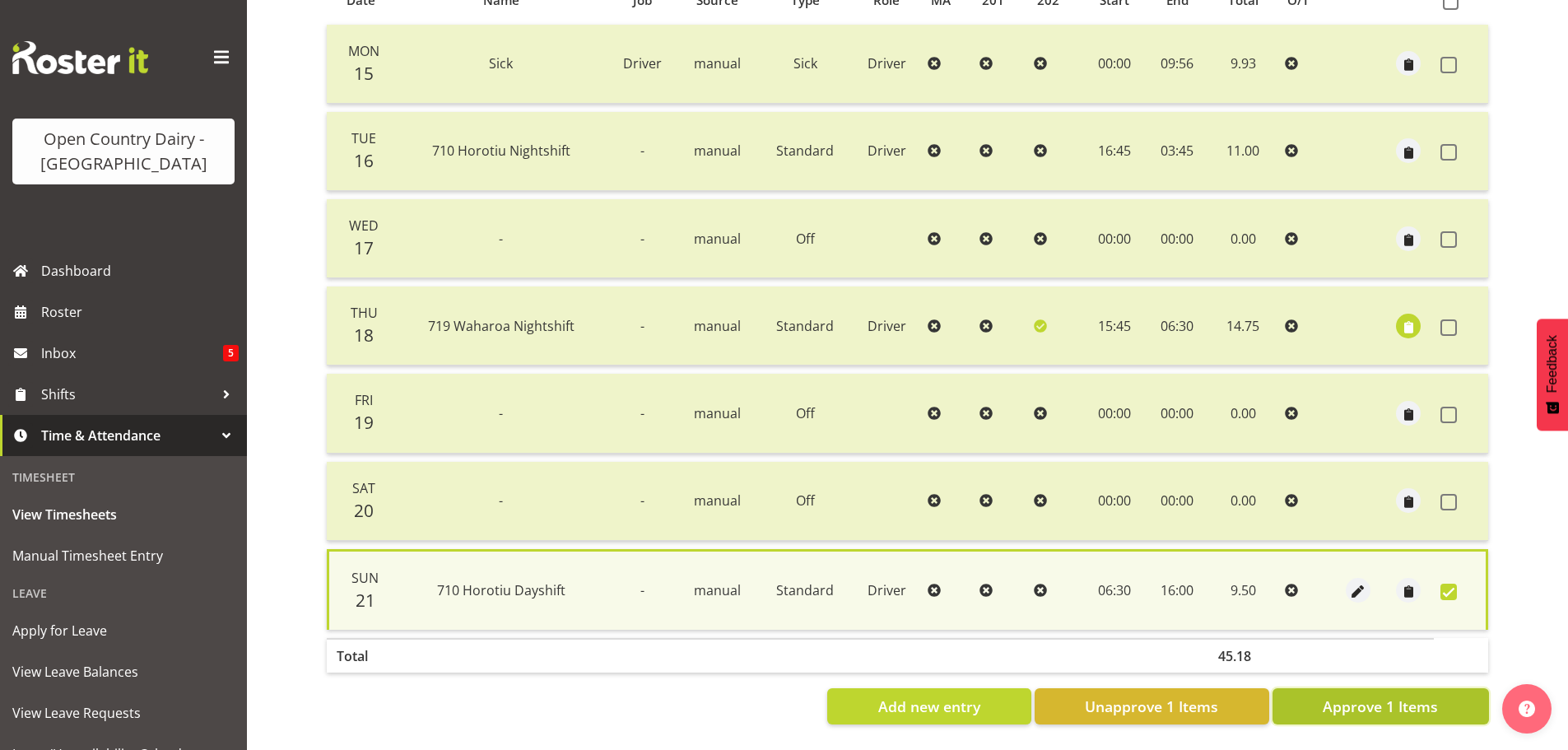
click at [1361, 700] on span "Approve 1 Items" at bounding box center [1380, 705] width 115 height 21
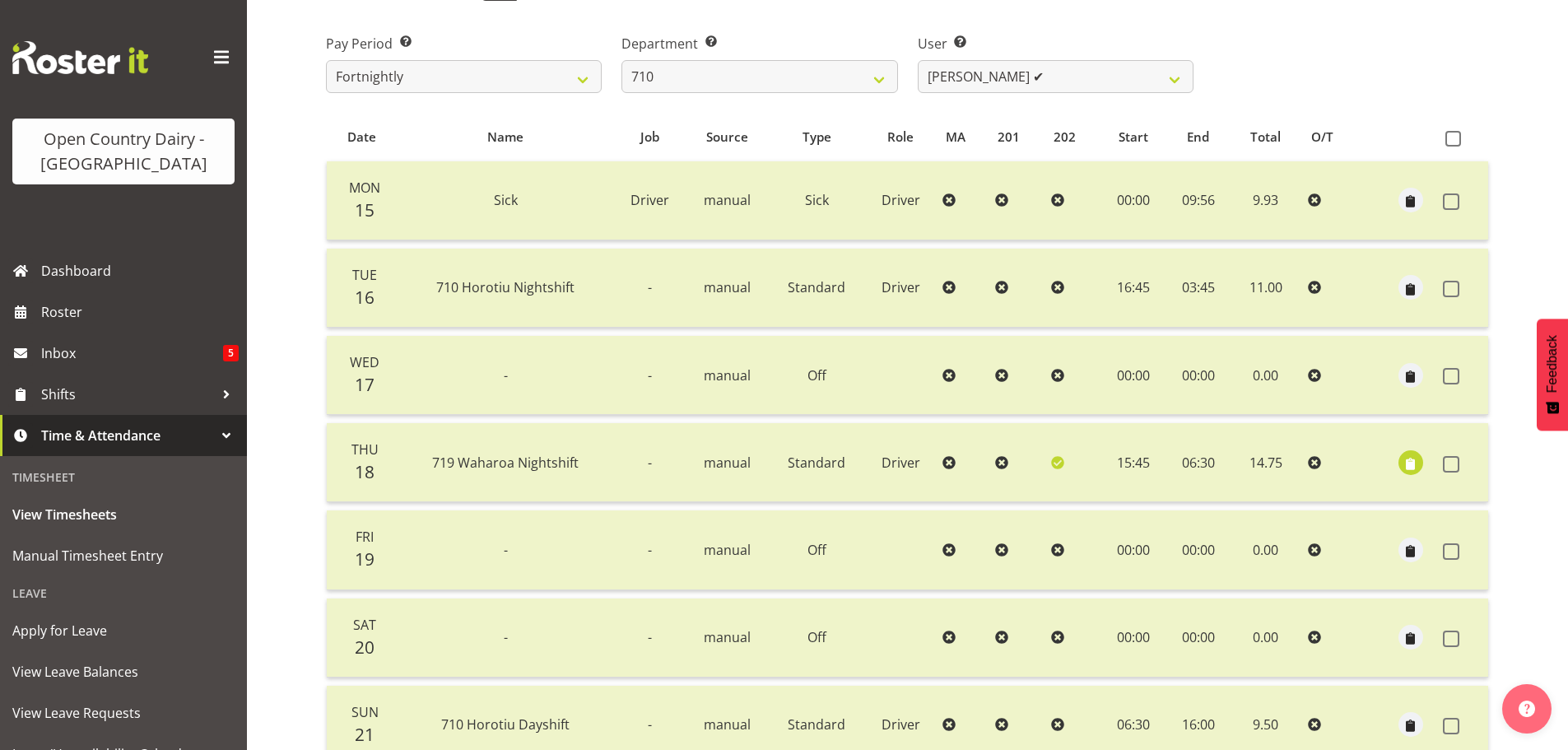
scroll to position [313, 0]
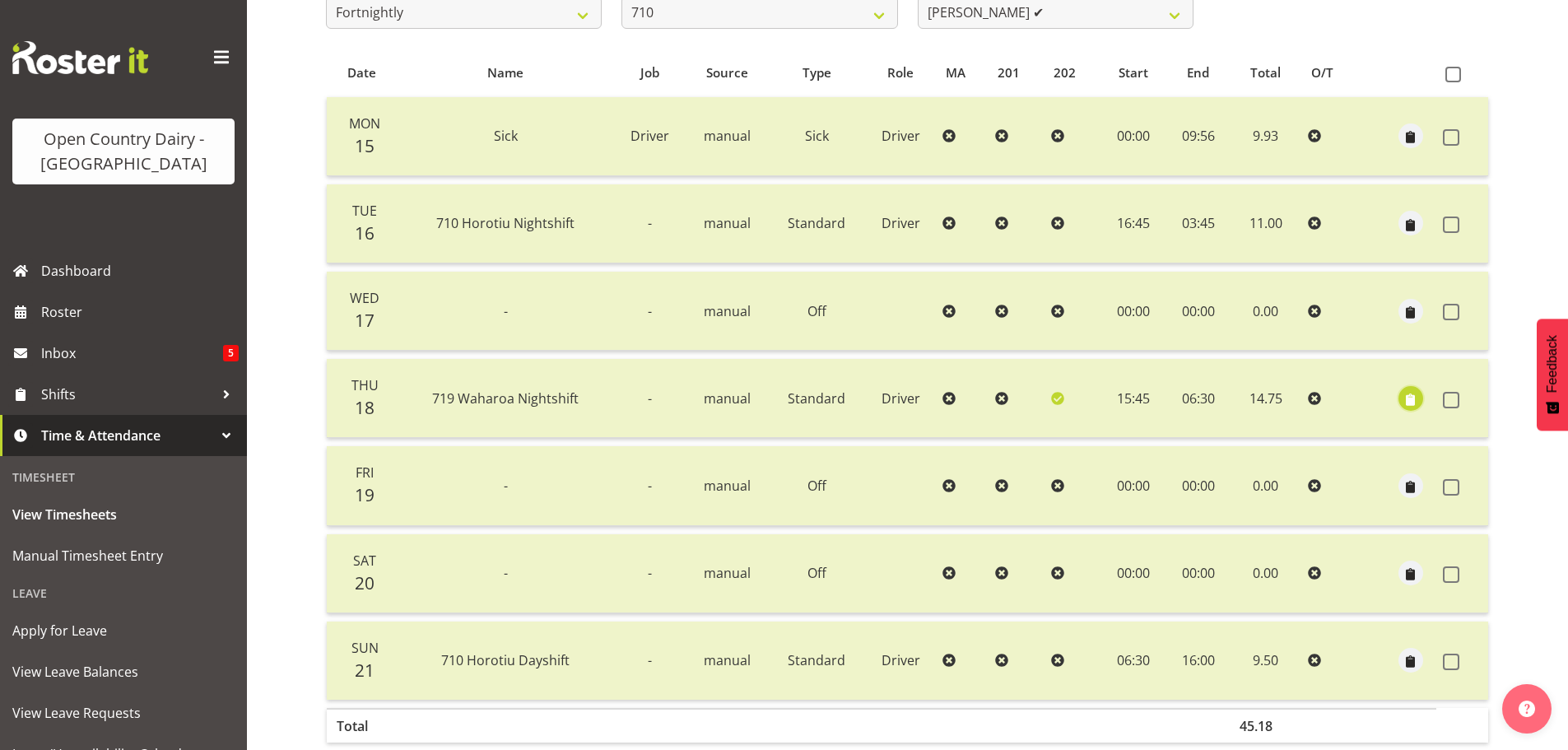
click at [1407, 402] on span "button" at bounding box center [1410, 399] width 19 height 19
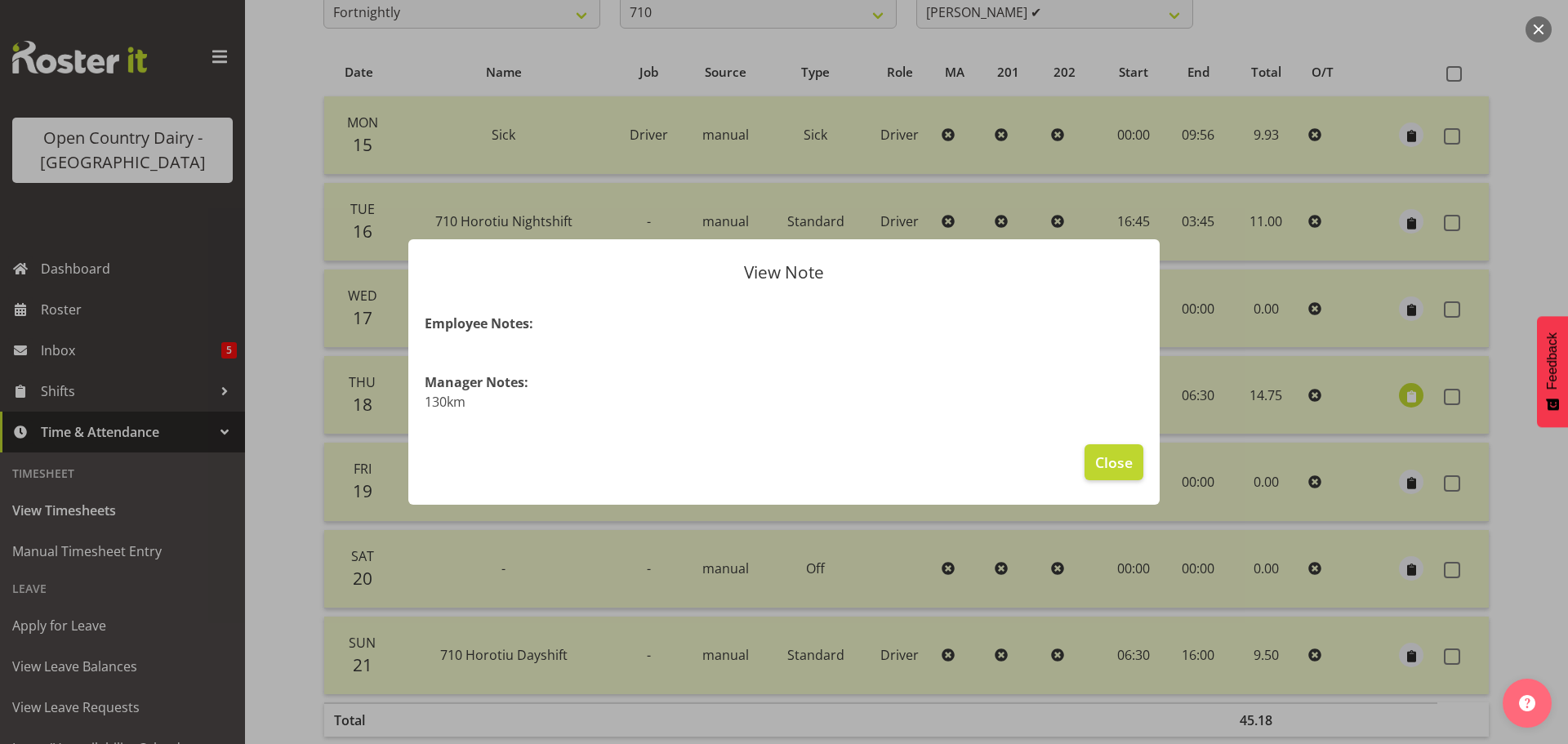
click at [1395, 399] on div at bounding box center [784, 372] width 1568 height 744
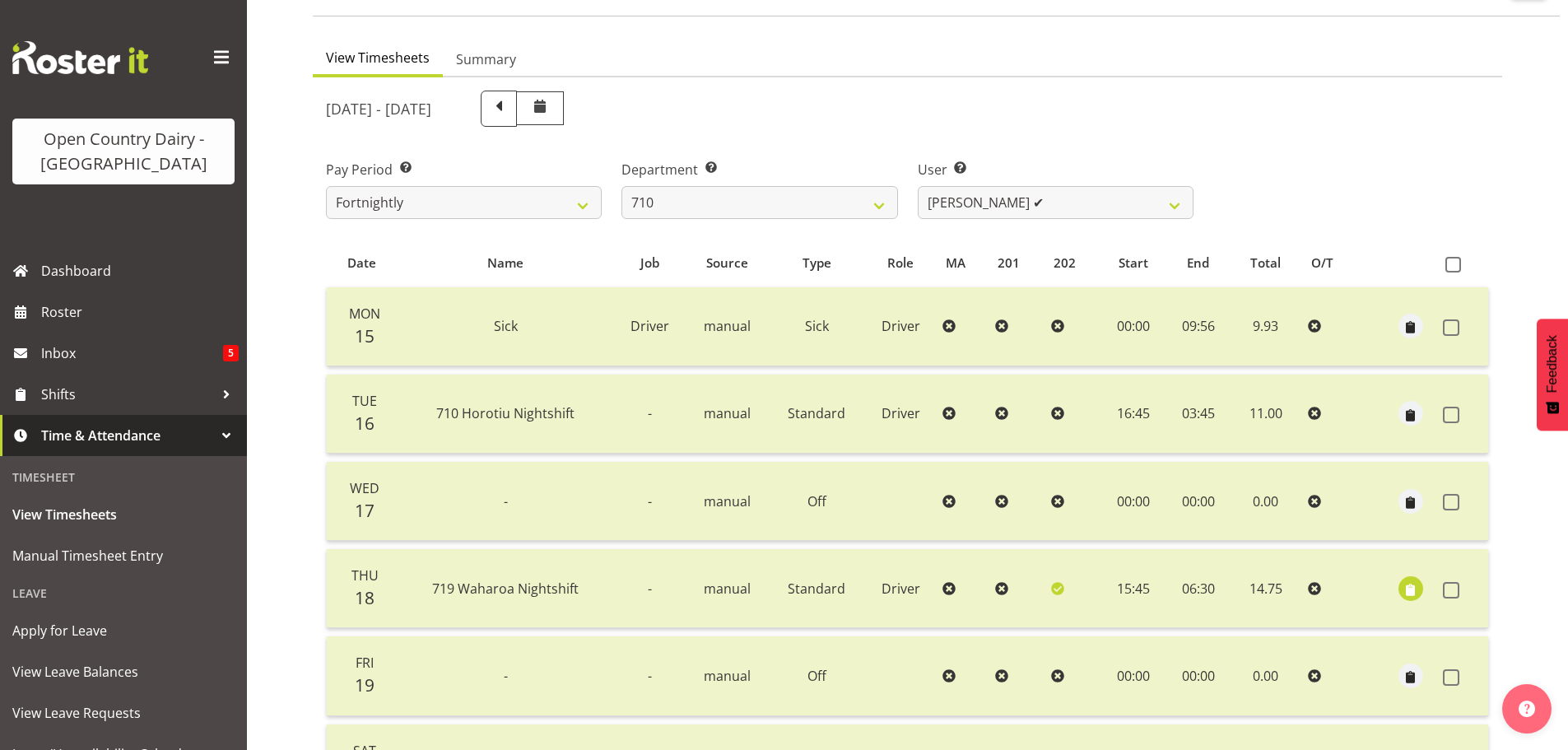
scroll to position [66, 0]
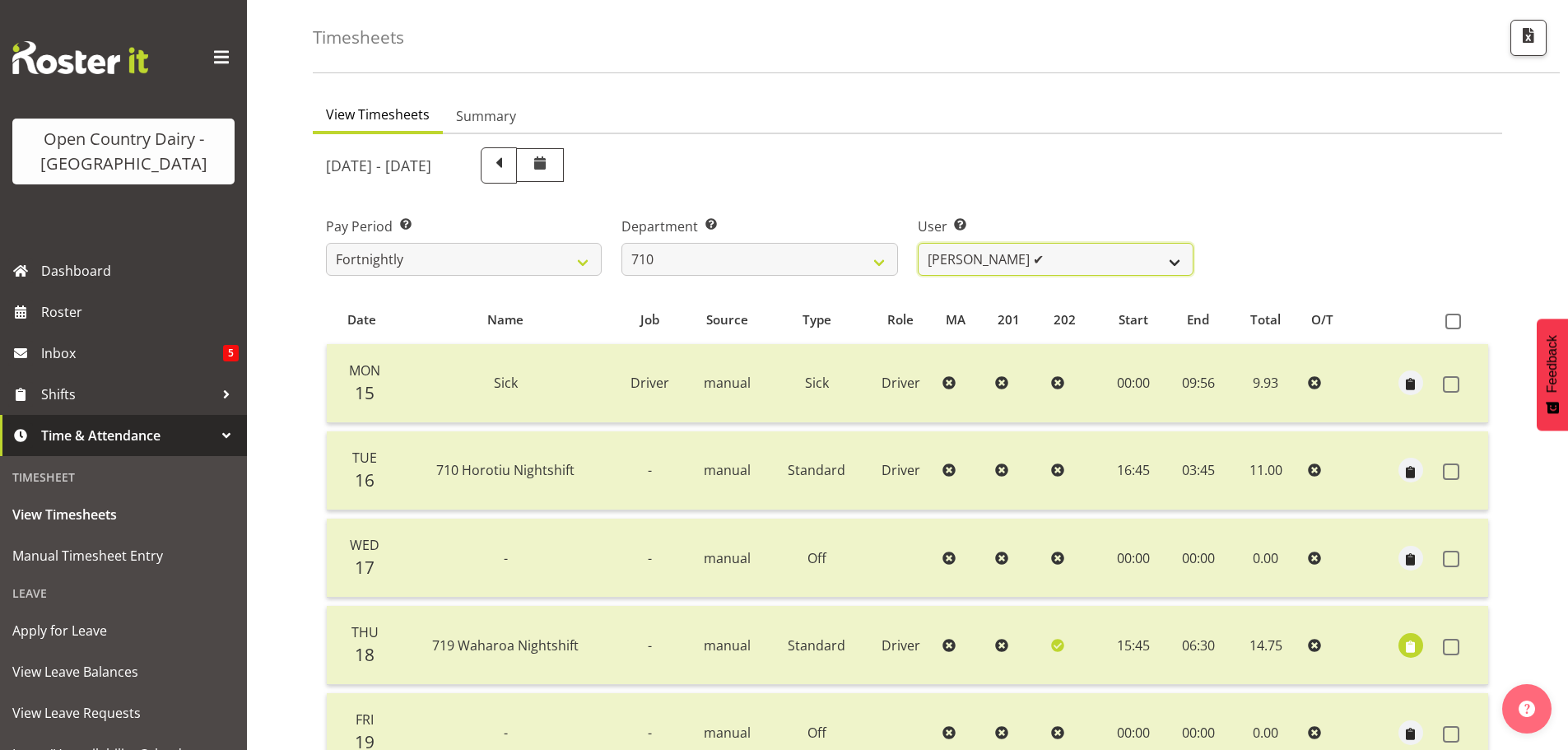
click at [1057, 254] on select "Dean Chapman ✔ George Megchelse ✔ Kris Gambhir ✔ Richie Epere ❌" at bounding box center [1056, 259] width 276 height 33
click at [918, 243] on select "Dean Chapman ✔ George Megchelse ✔ Kris Gambhir ✔ Richie Epere ❌" at bounding box center [1056, 259] width 276 height 33
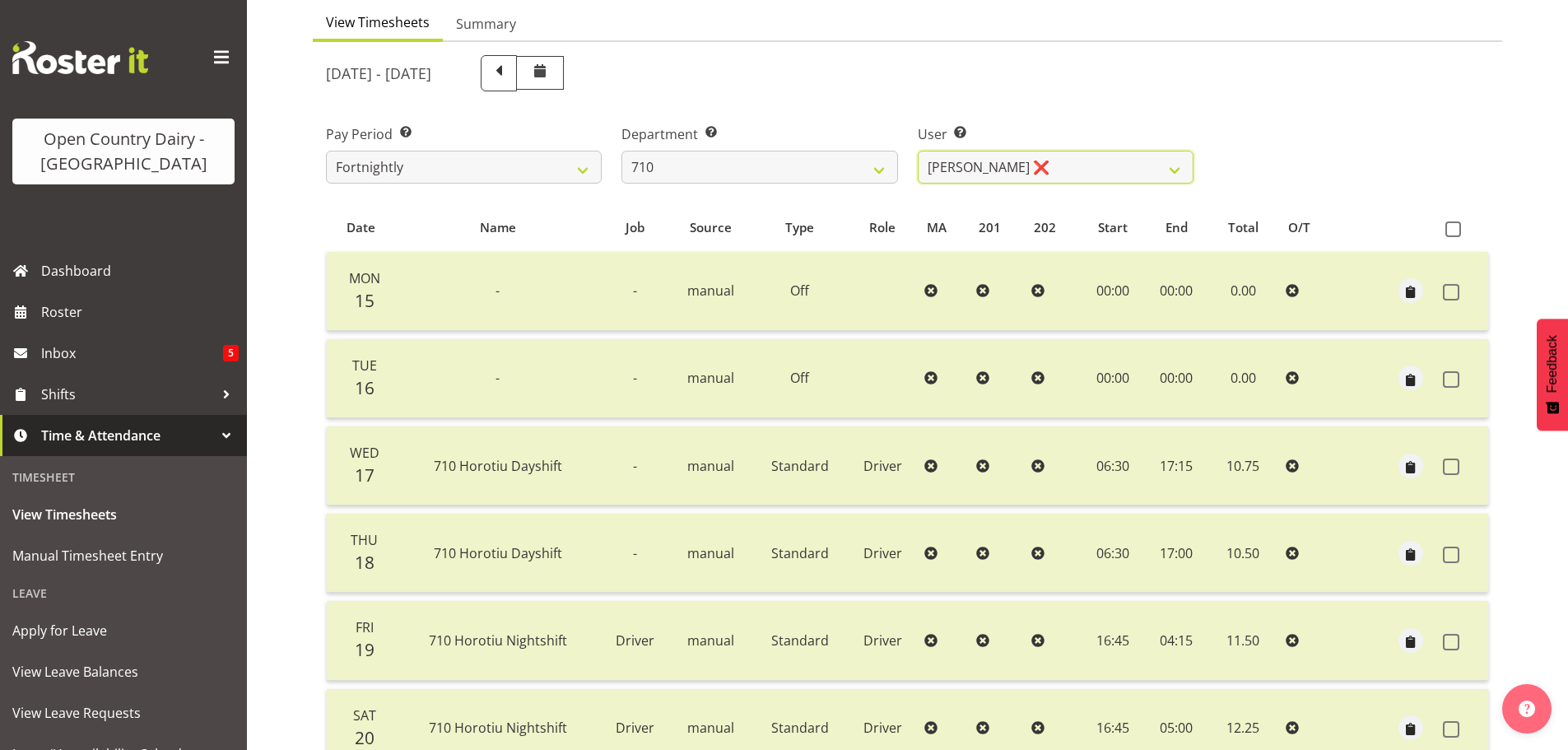
scroll to position [148, 0]
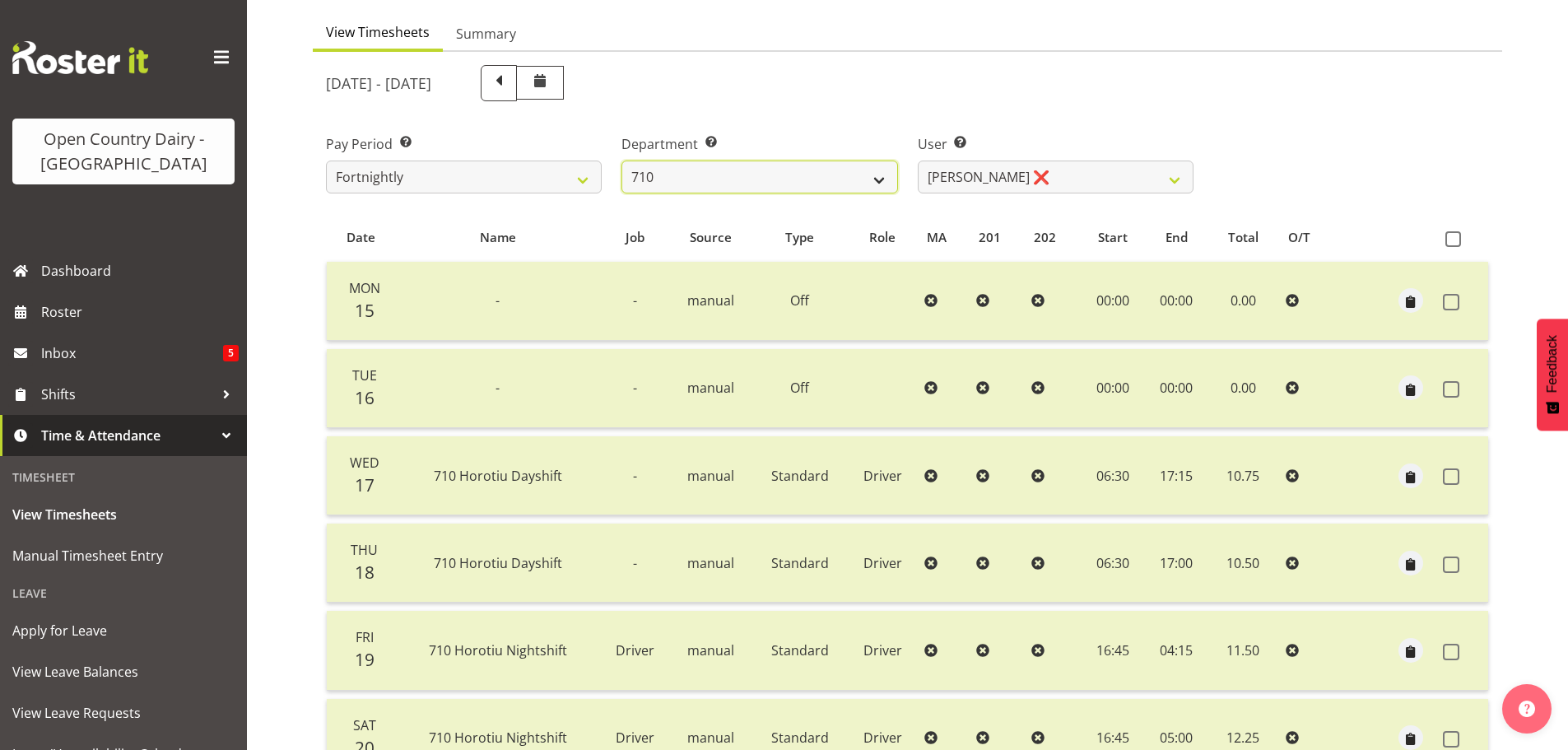
click at [865, 180] on select "701 702 703 704 705 706 707 708 709 710 711 712 713 714 715 716 717 718 719 720" at bounding box center [759, 177] width 276 height 33
click at [621, 161] on select "701 702 703 704 705 706 707 708 709 710 711 712 713 714 715 716 717 718 719 720" at bounding box center [759, 177] width 276 height 33
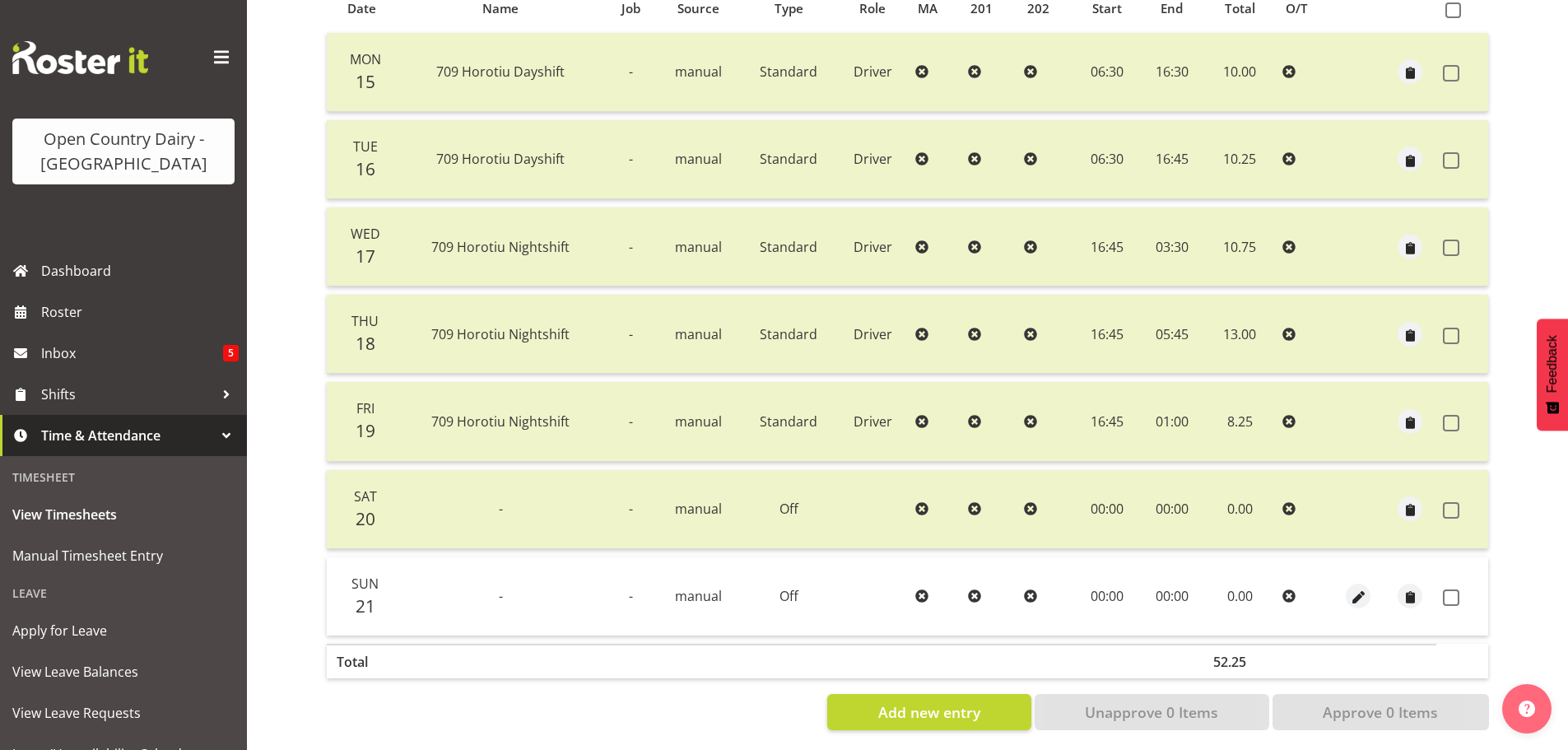
scroll to position [395, 0]
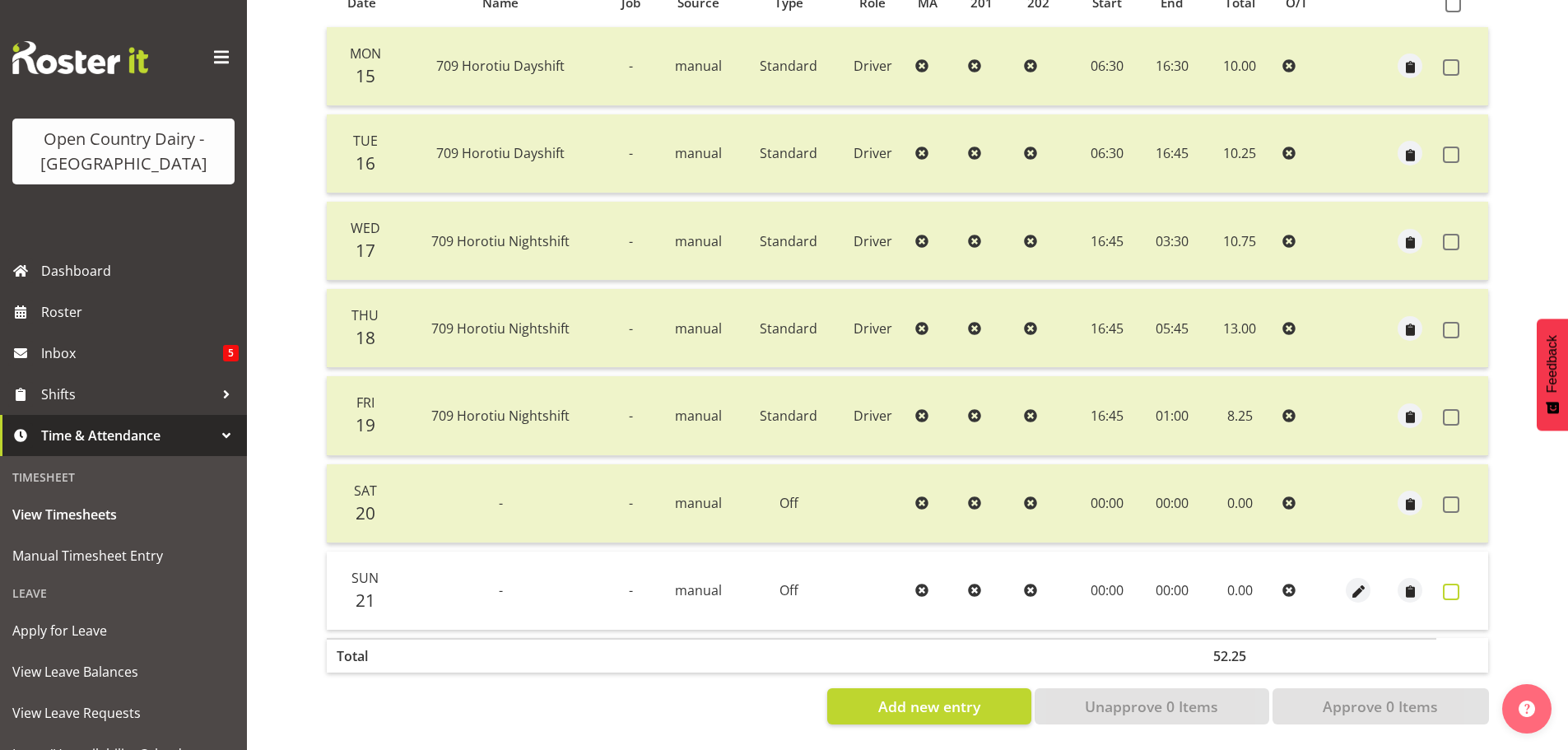
click at [1460, 584] on label at bounding box center [1455, 592] width 25 height 17
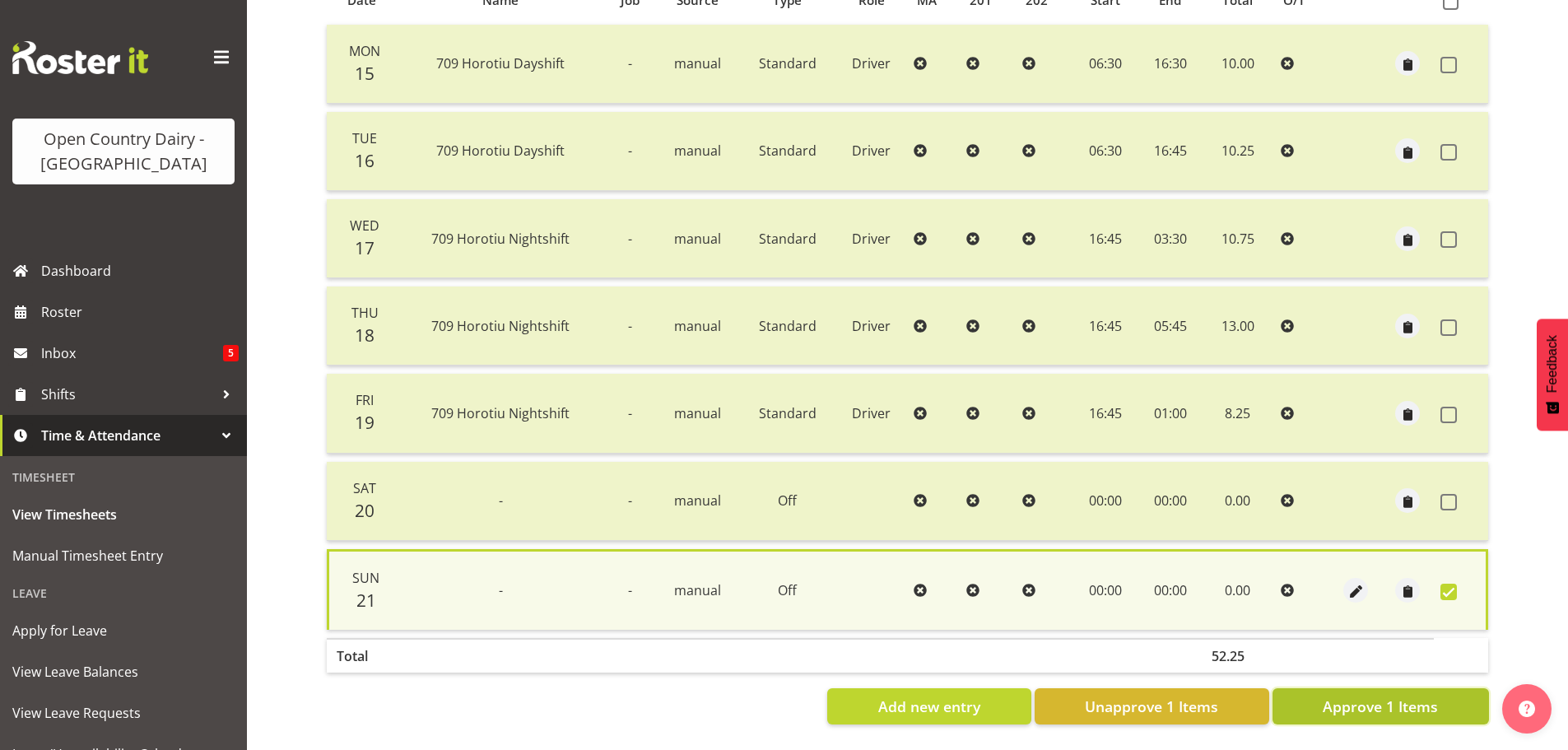
click at [1436, 695] on span "Approve 1 Items" at bounding box center [1380, 705] width 115 height 21
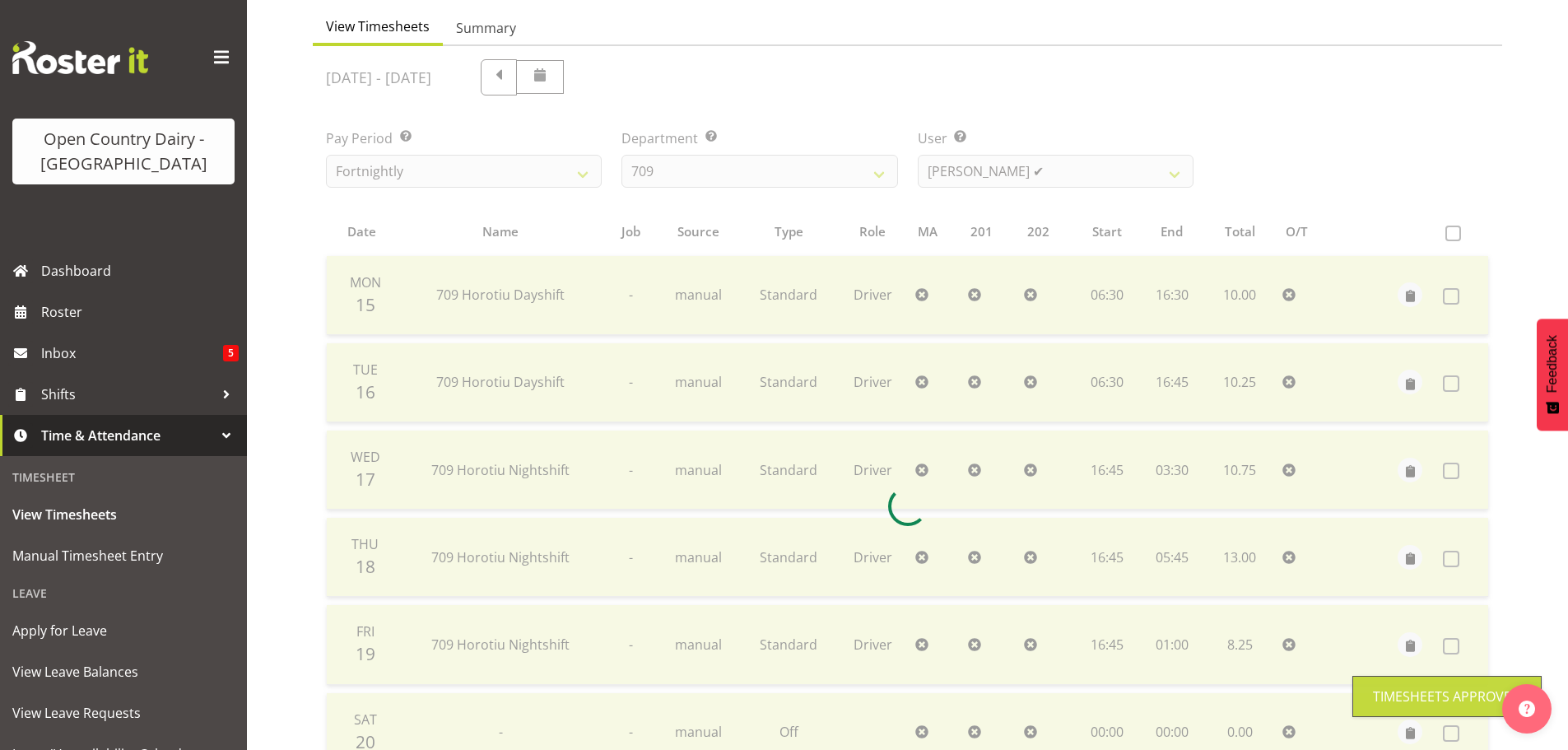
scroll to position [148, 0]
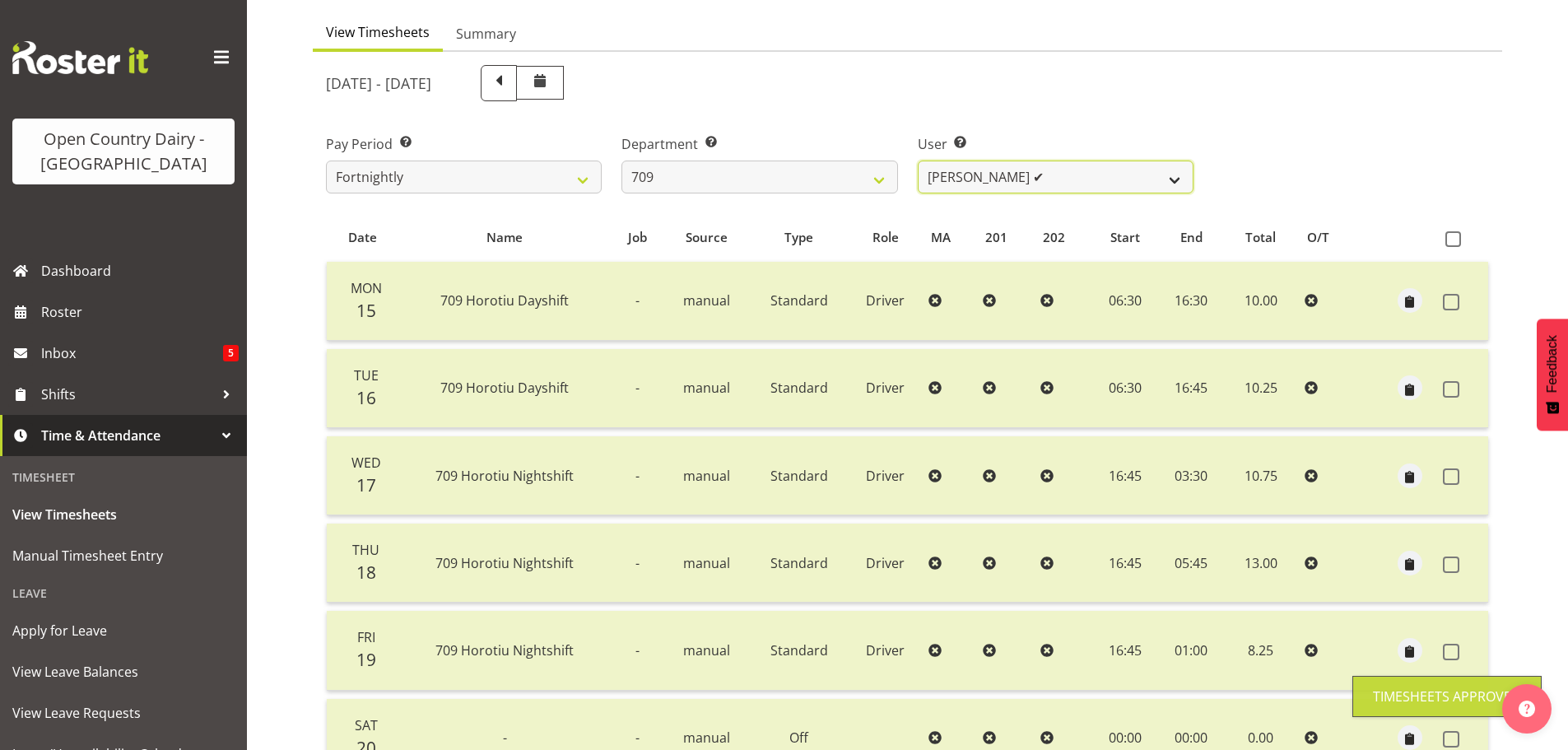
click at [991, 176] on select "Alex Barclay ✔ Craig Knudsen ❌ Jaswant Singh ❌ Ross Cook ❌" at bounding box center [1056, 177] width 276 height 33
click at [918, 161] on select "Alex Barclay ✔ Craig Knudsen ❌ Jaswant Singh ❌ Ross Cook ❌" at bounding box center [1056, 177] width 276 height 33
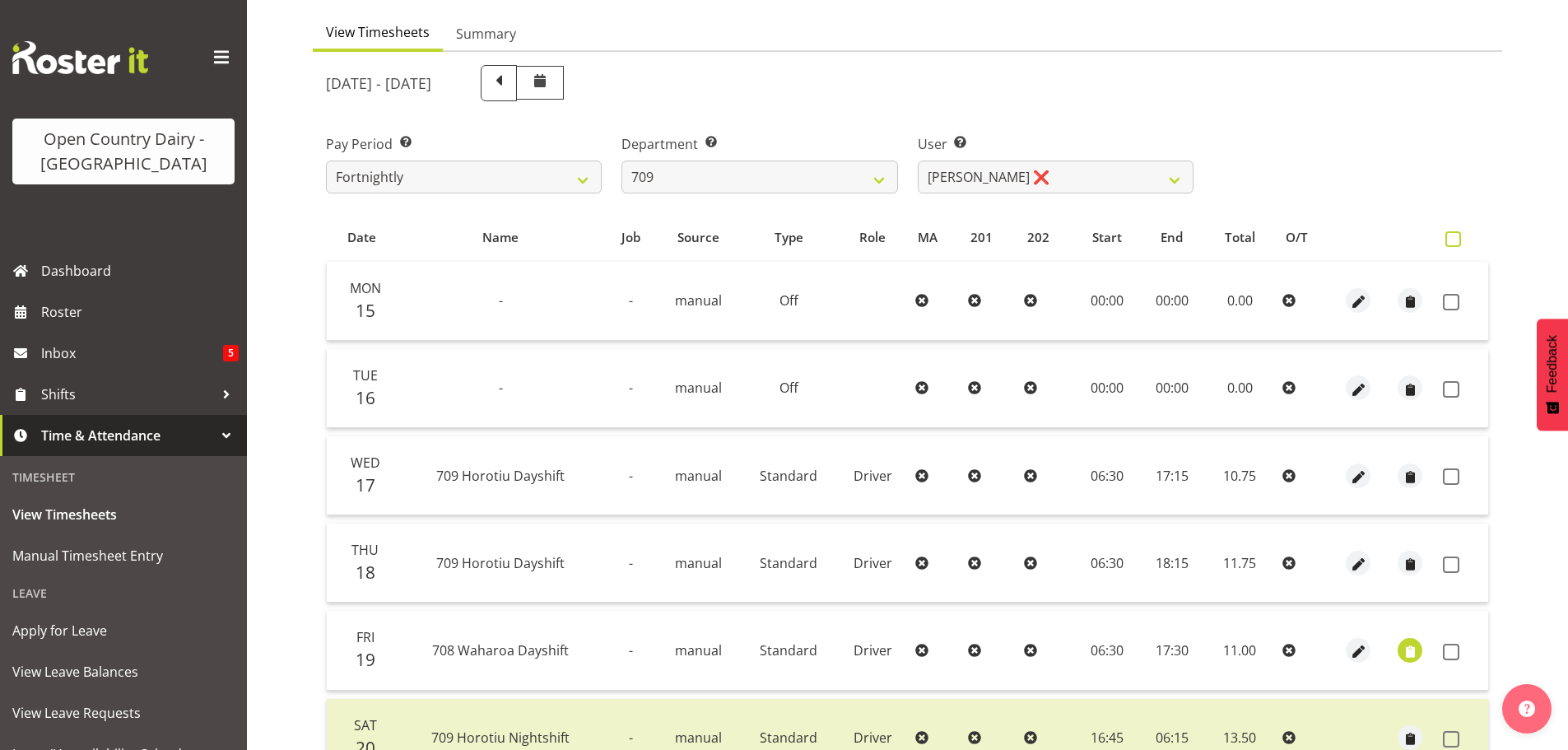
click at [1450, 242] on span at bounding box center [1453, 239] width 16 height 16
click at [1450, 242] on input "checkbox" at bounding box center [1450, 239] width 11 height 11
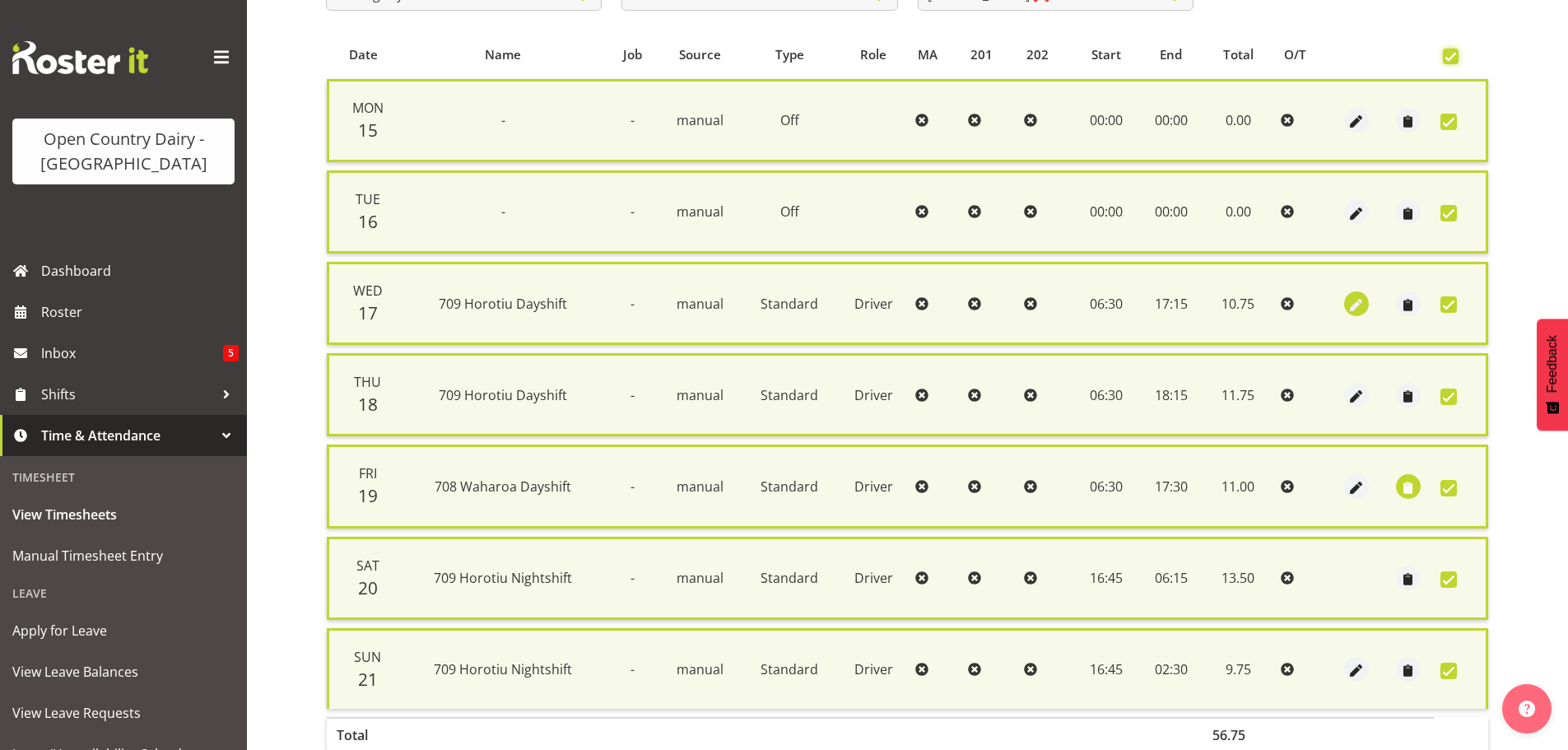
scroll to position [395, 0]
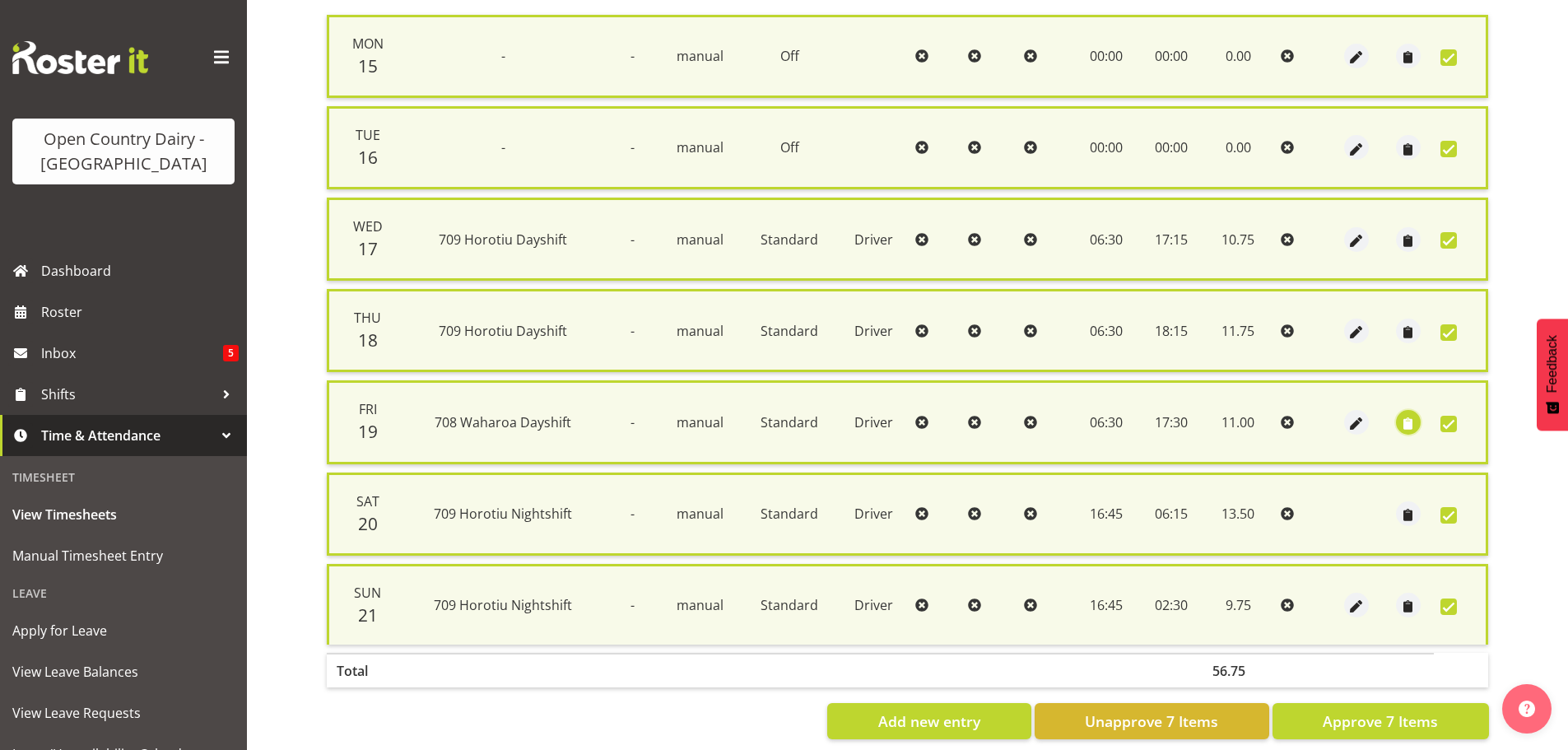
click at [1402, 421] on span "button" at bounding box center [1407, 423] width 19 height 19
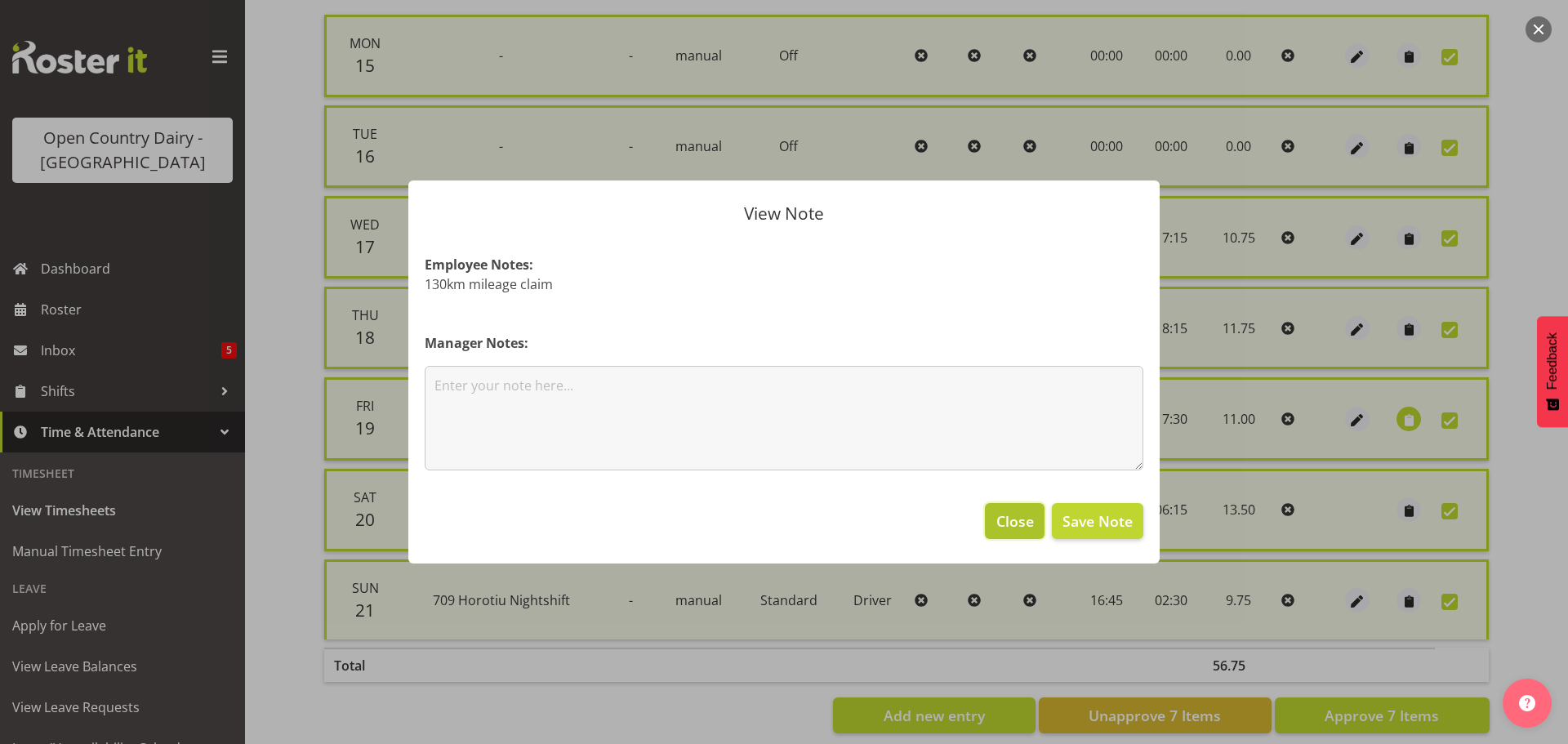
click at [1010, 520] on span "Close" at bounding box center [1014, 520] width 38 height 21
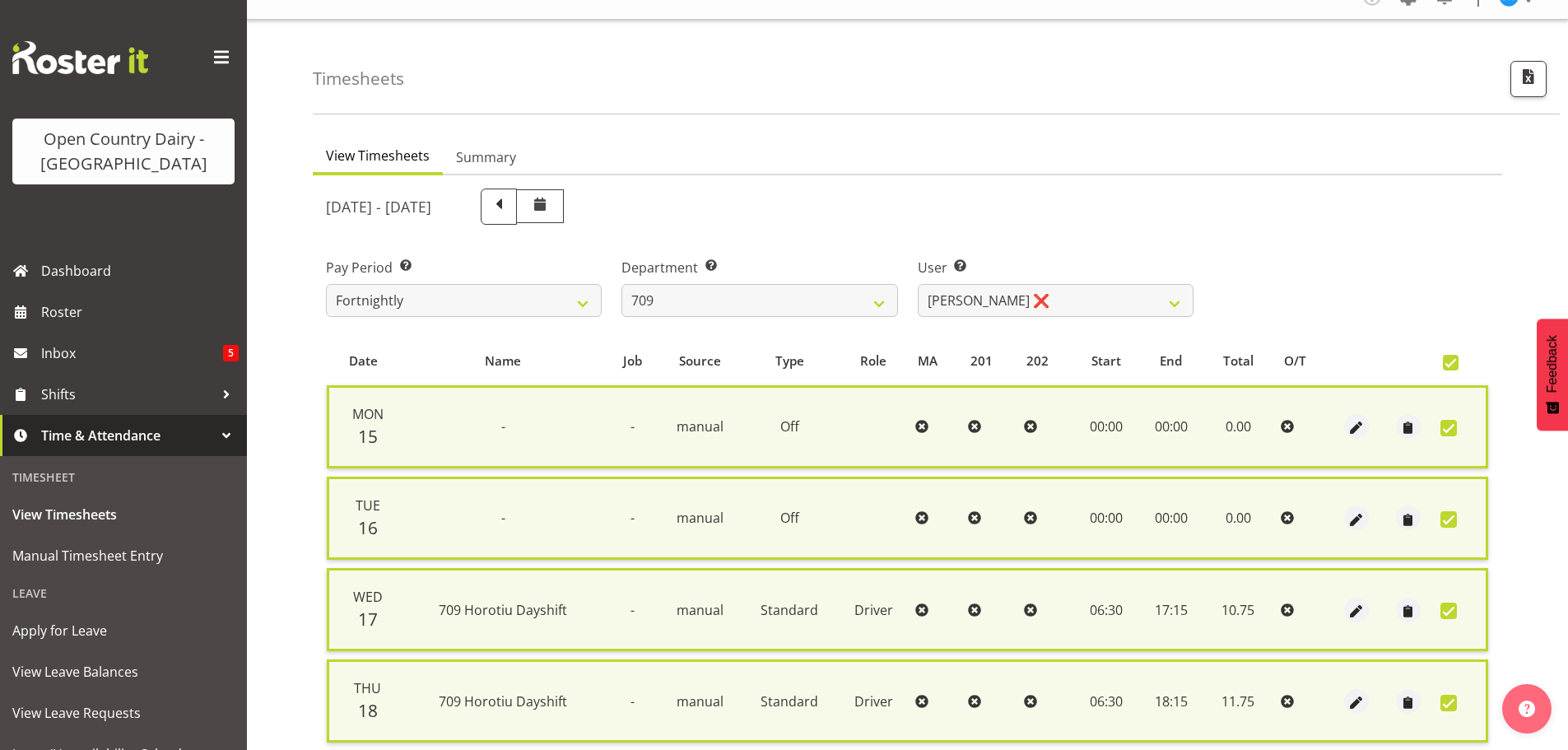
scroll to position [0, 0]
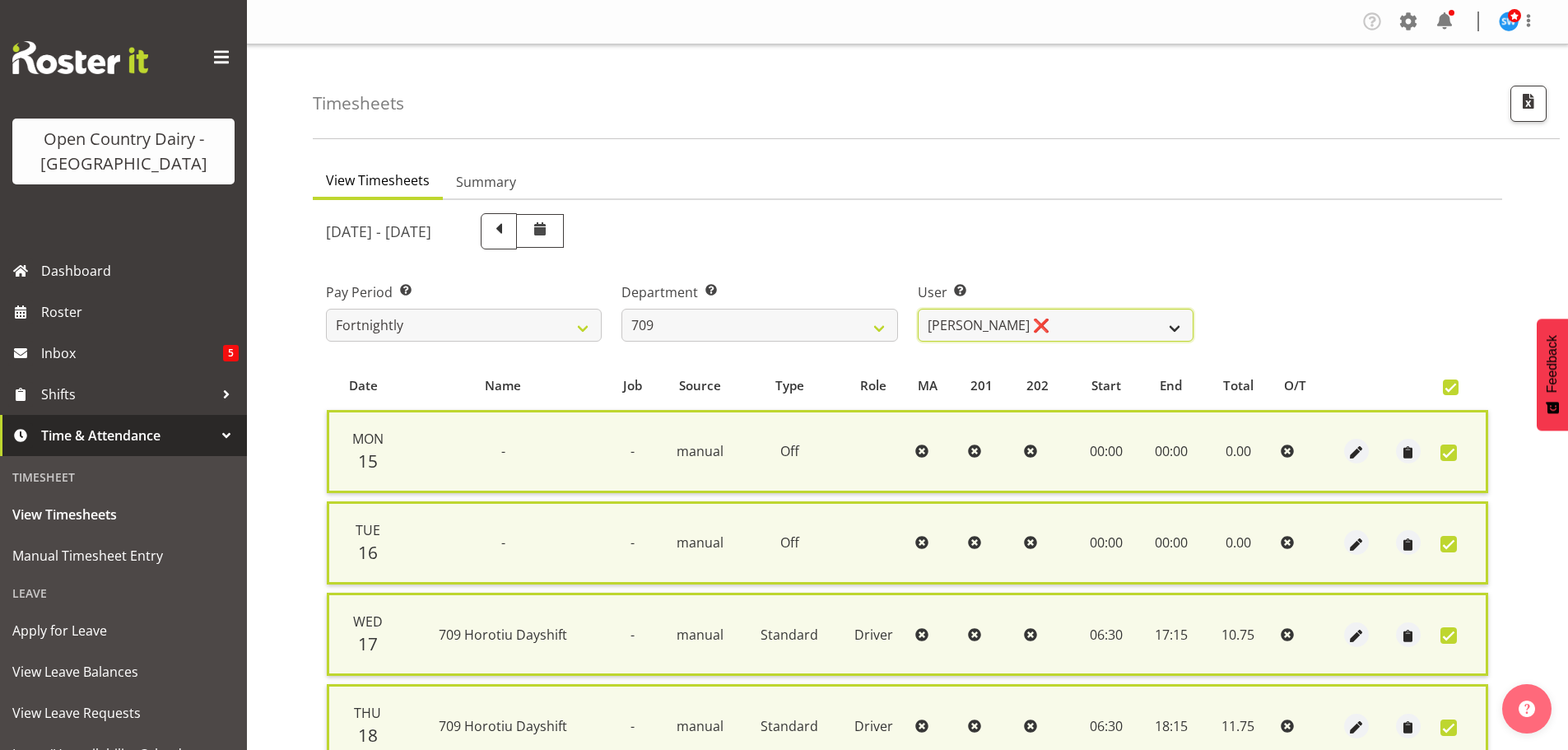
click at [946, 326] on select "Alex Barclay ✔ Craig Knudsen ❌ Jaswant Singh ❌ Ross Cook ❌" at bounding box center [1056, 325] width 276 height 33
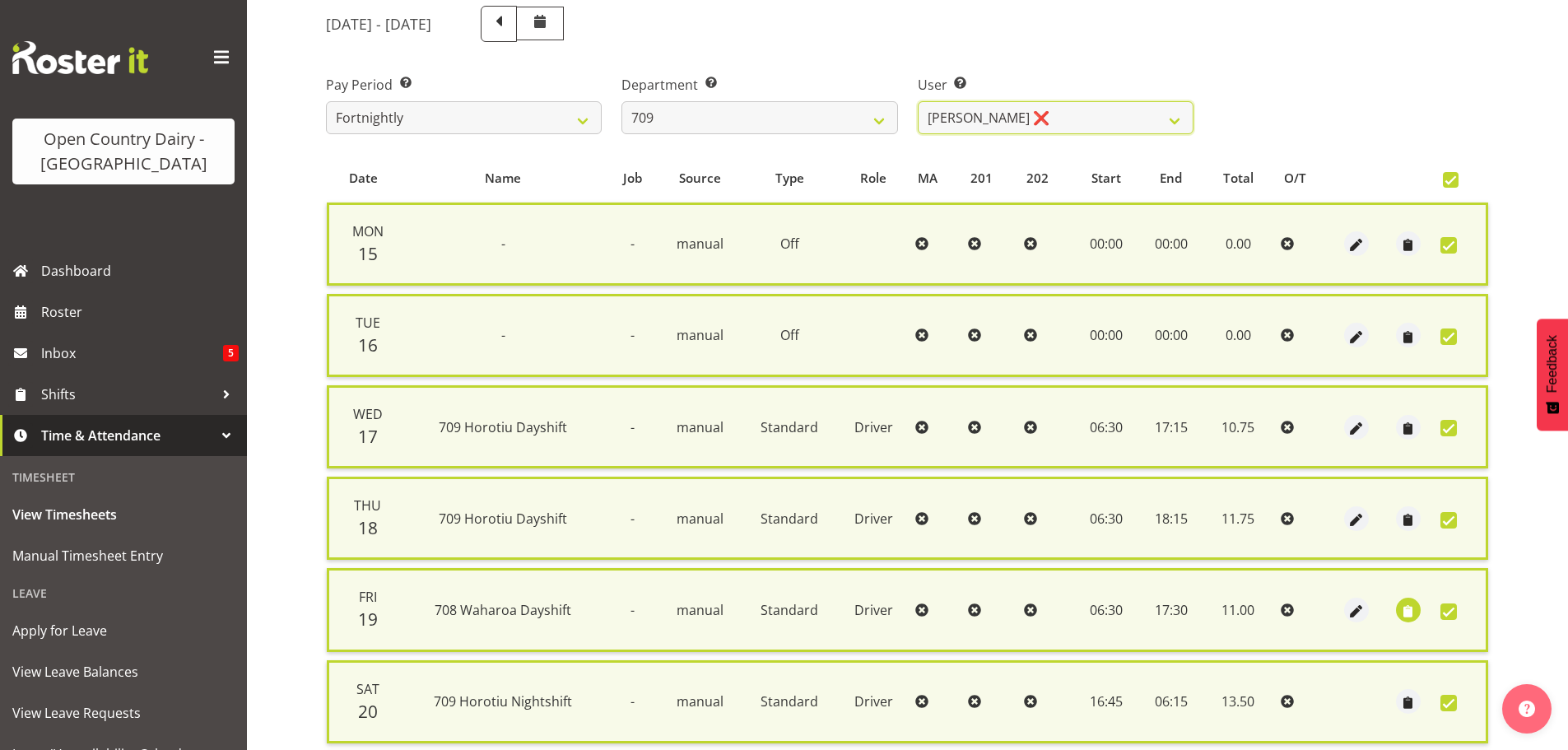
scroll to position [422, 0]
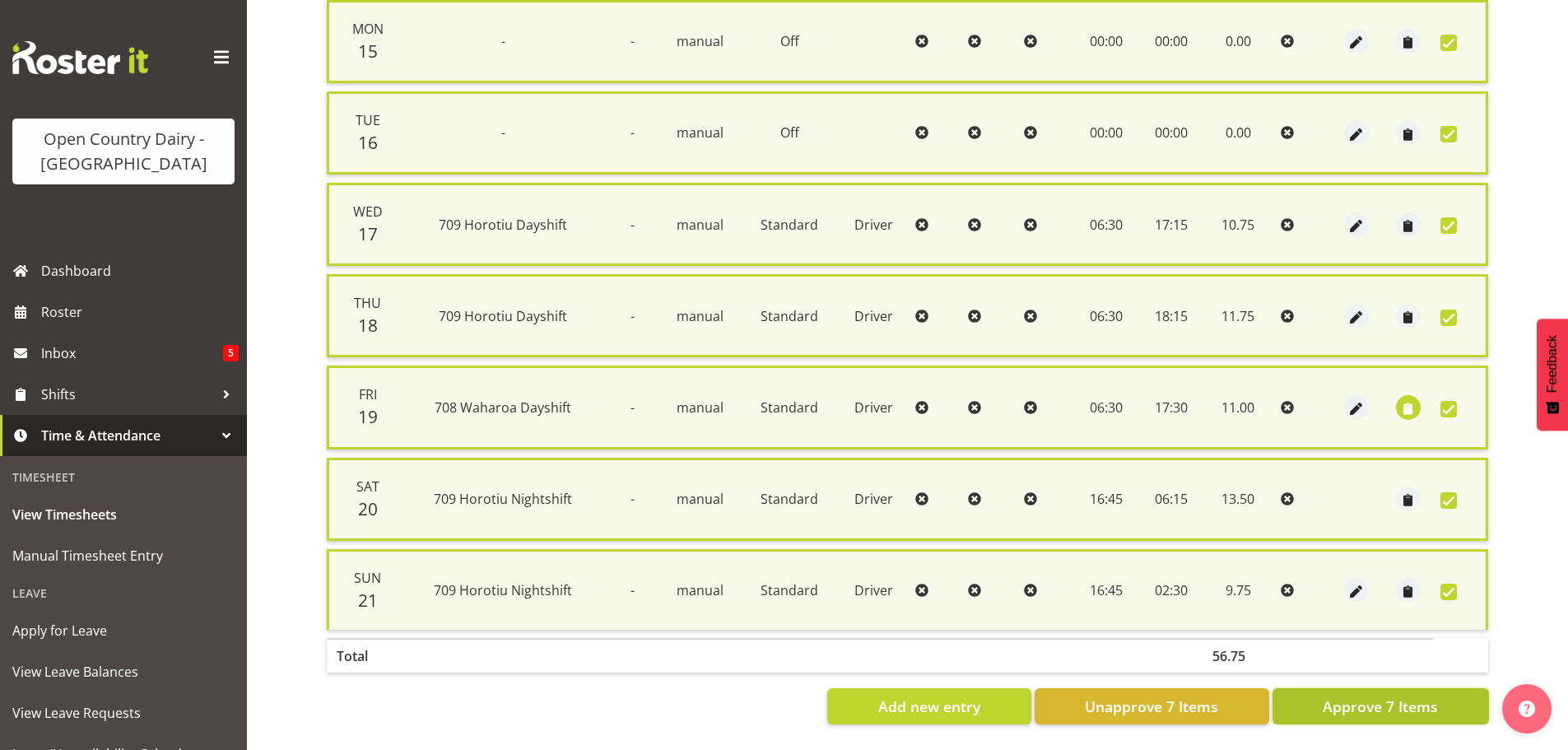
click at [1306, 692] on button "Approve 7 Items" at bounding box center [1380, 705] width 216 height 36
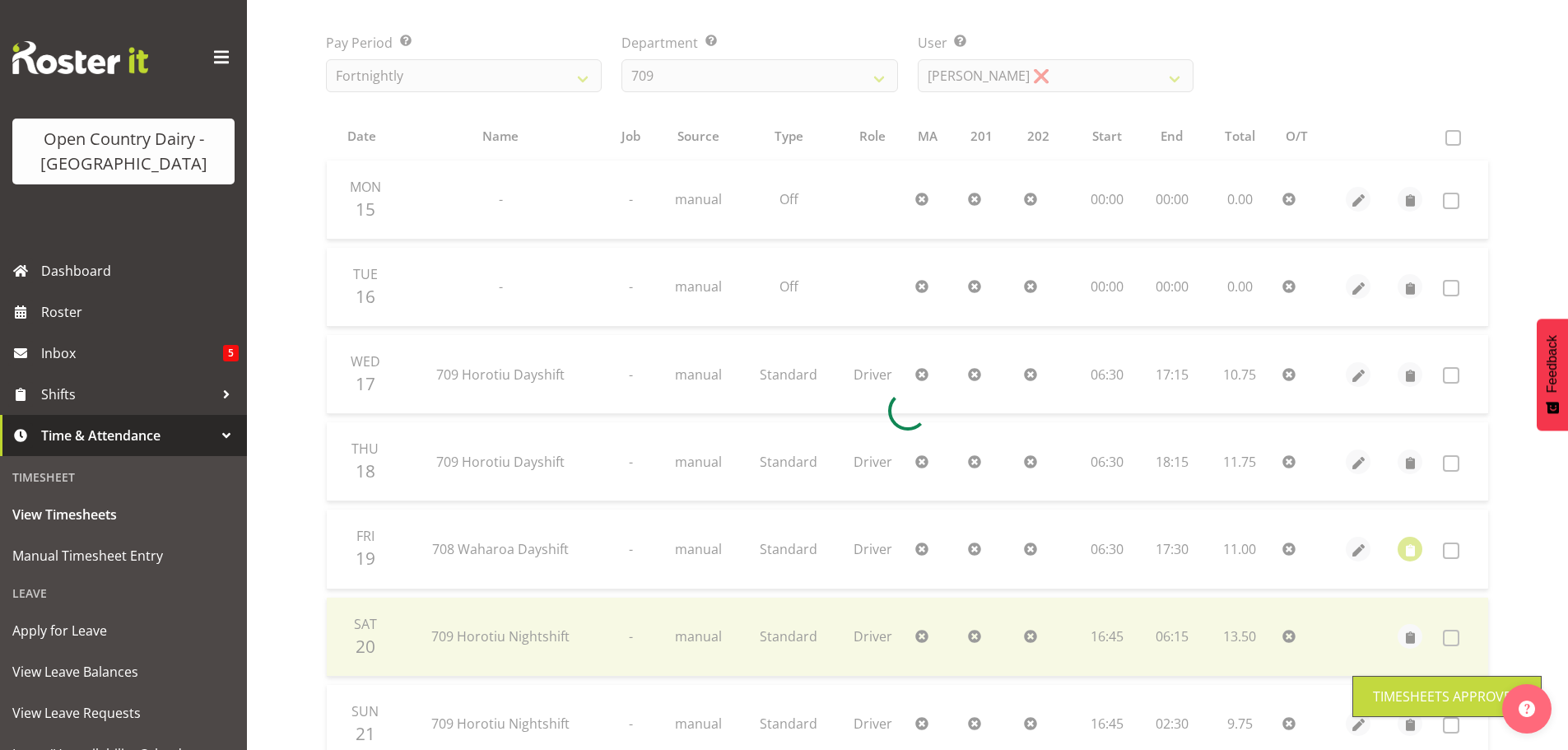
scroll to position [0, 0]
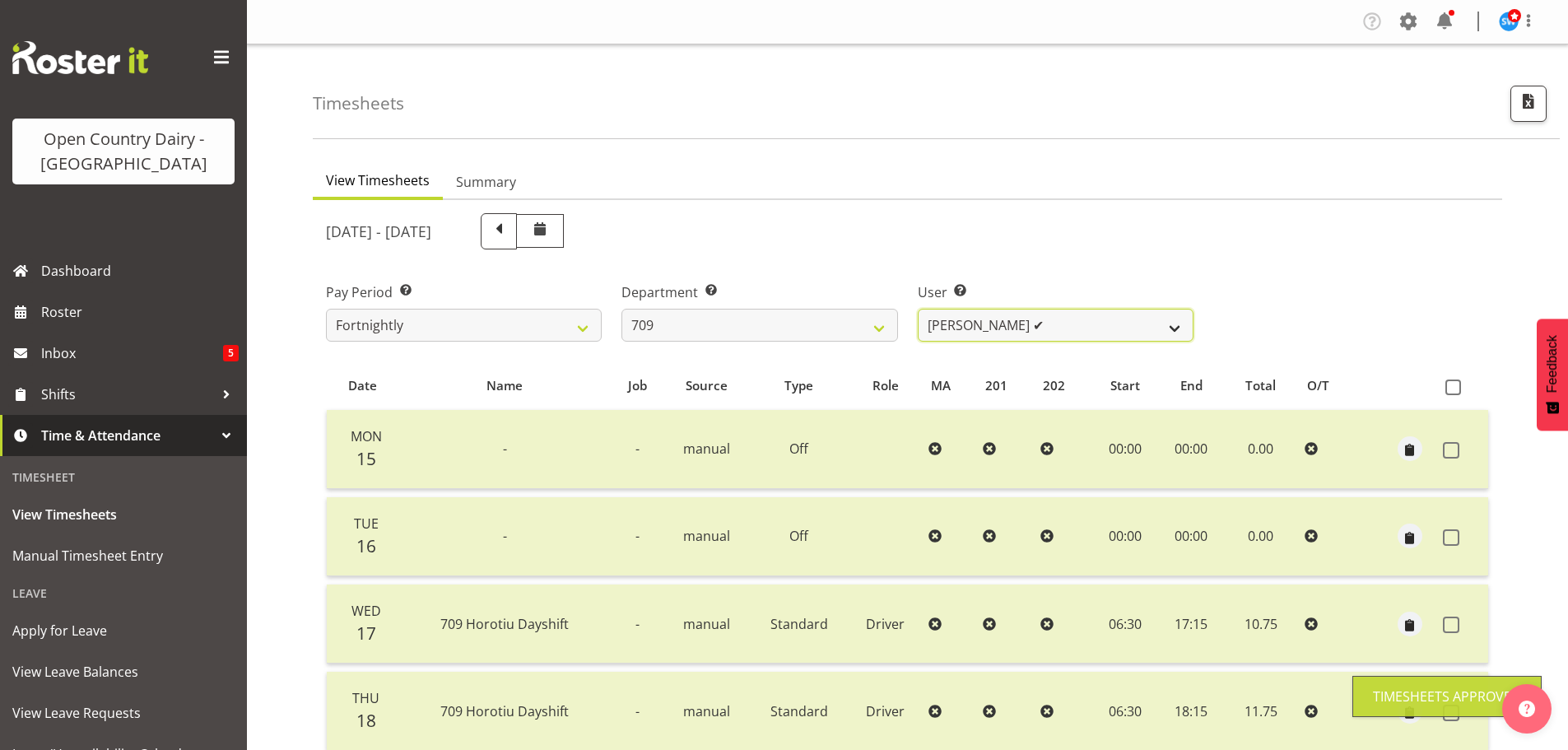
click at [988, 323] on select "Alex Barclay ✔ Craig Knudsen ✔ Jaswant Singh ❌ Ross Cook ❌" at bounding box center [1056, 325] width 276 height 33
click at [918, 309] on select "Alex Barclay ✔ Craig Knudsen ✔ Jaswant Singh ❌ Ross Cook ❌" at bounding box center [1056, 325] width 276 height 33
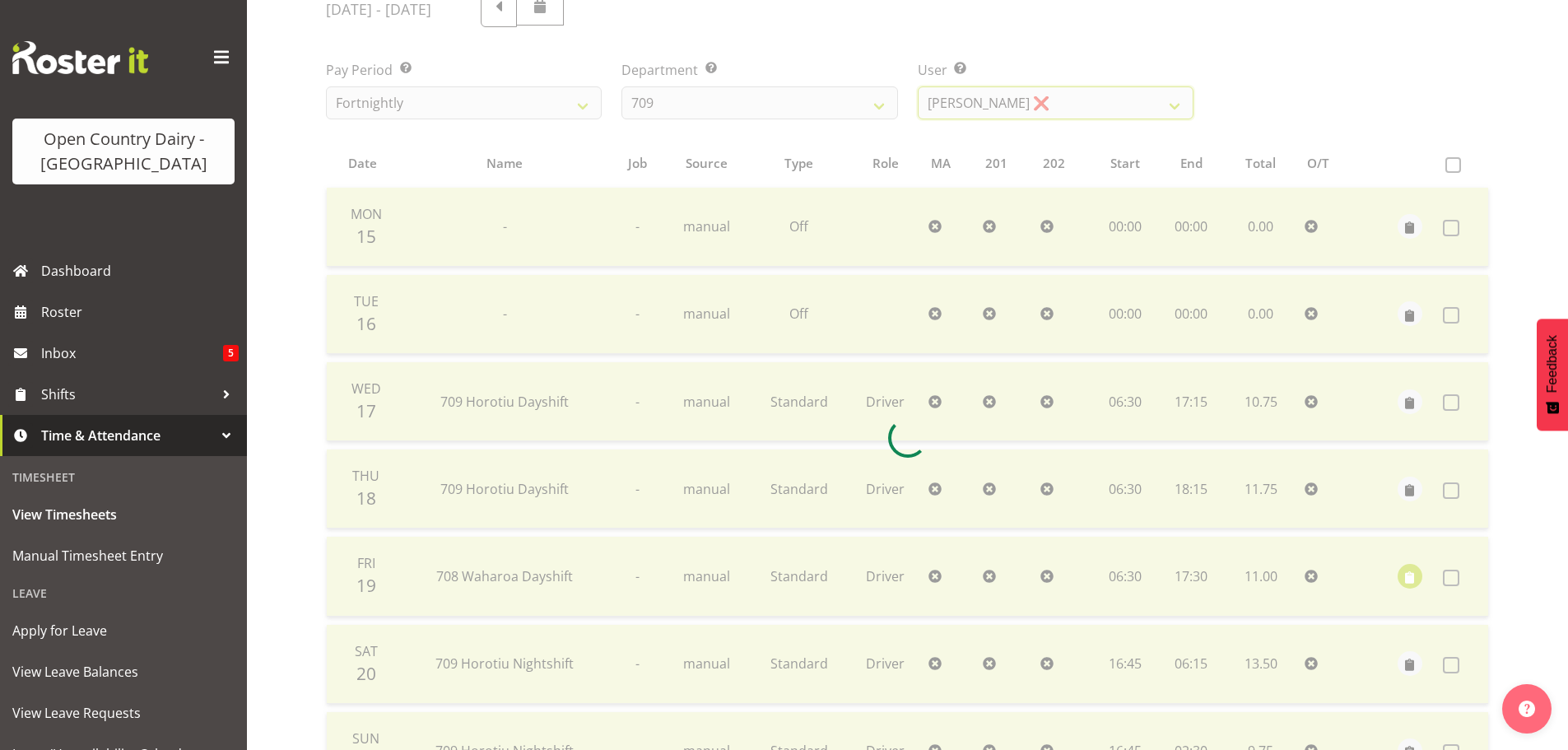
scroll to position [395, 0]
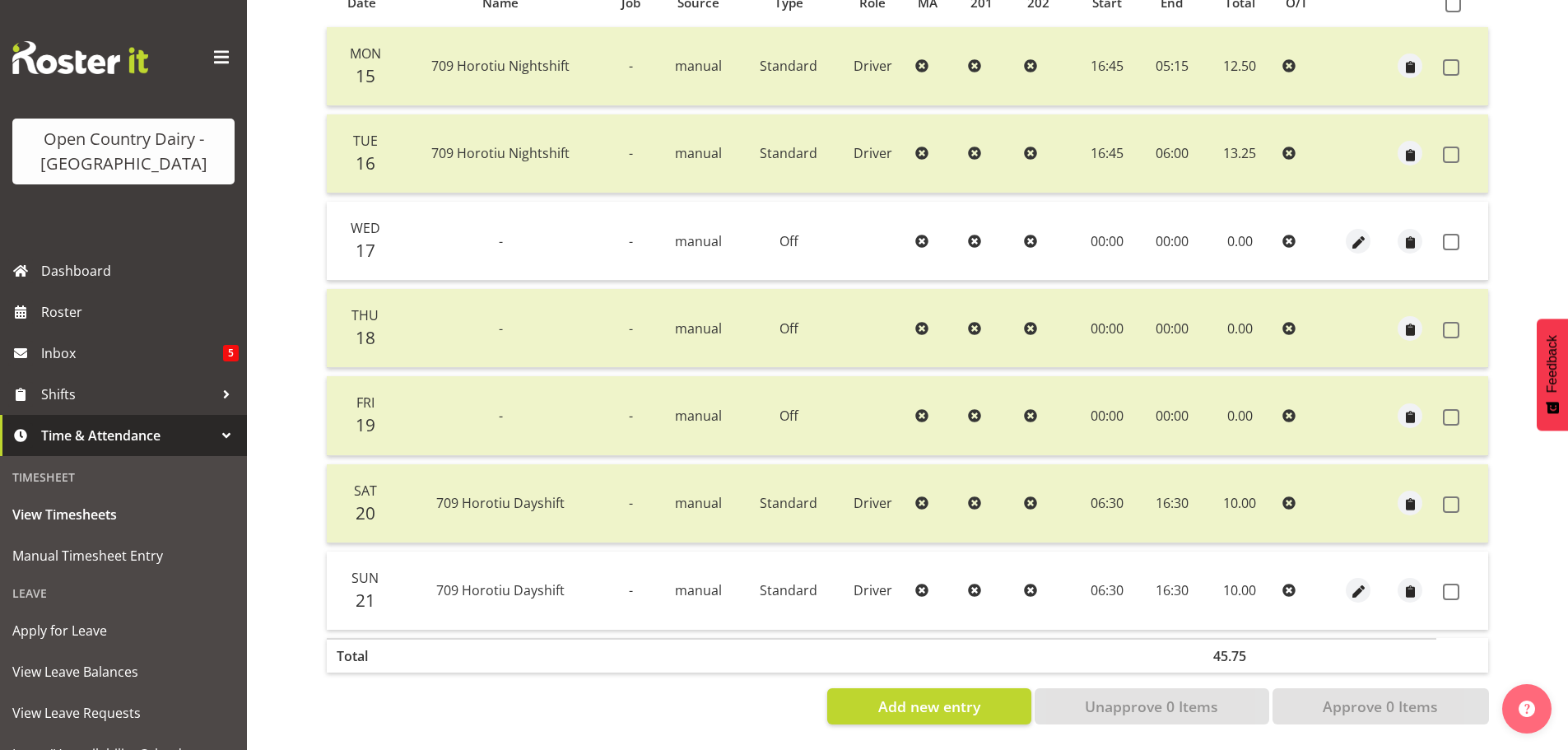
click at [1444, 570] on td at bounding box center [1462, 590] width 52 height 78
click at [1453, 234] on span at bounding box center [1451, 242] width 17 height 17
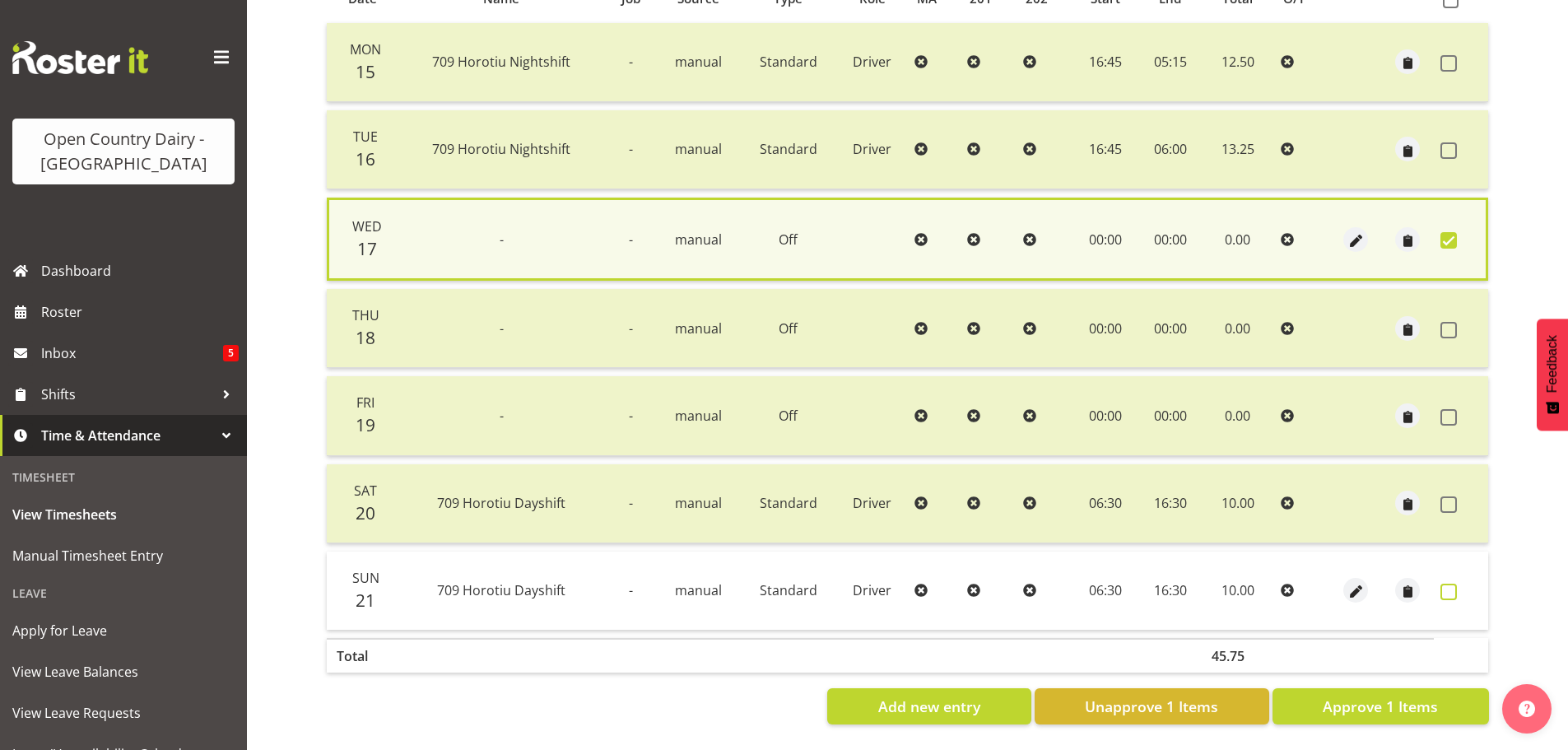
click at [1443, 584] on span at bounding box center [1449, 592] width 17 height 17
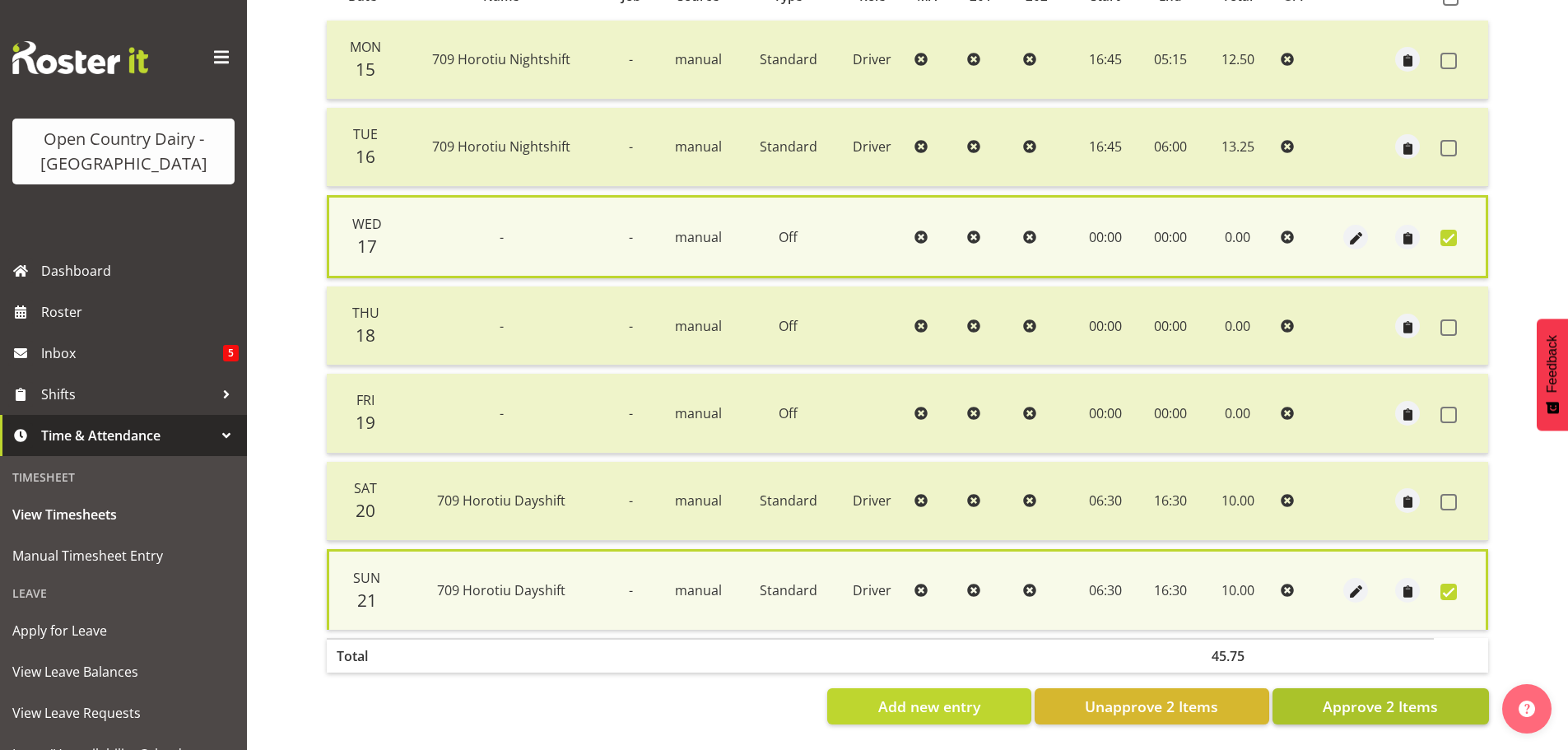
drag, startPoint x: 1418, startPoint y: 679, endPoint x: 1410, endPoint y: 689, distance: 12.8
click at [1417, 680] on div "Date Name Job Source Type Role MA 201 202 Start End Total O/T Mon 15 709 Horoti…" at bounding box center [907, 348] width 1163 height 753
click at [1410, 695] on span "Approve 2 Items" at bounding box center [1380, 705] width 115 height 21
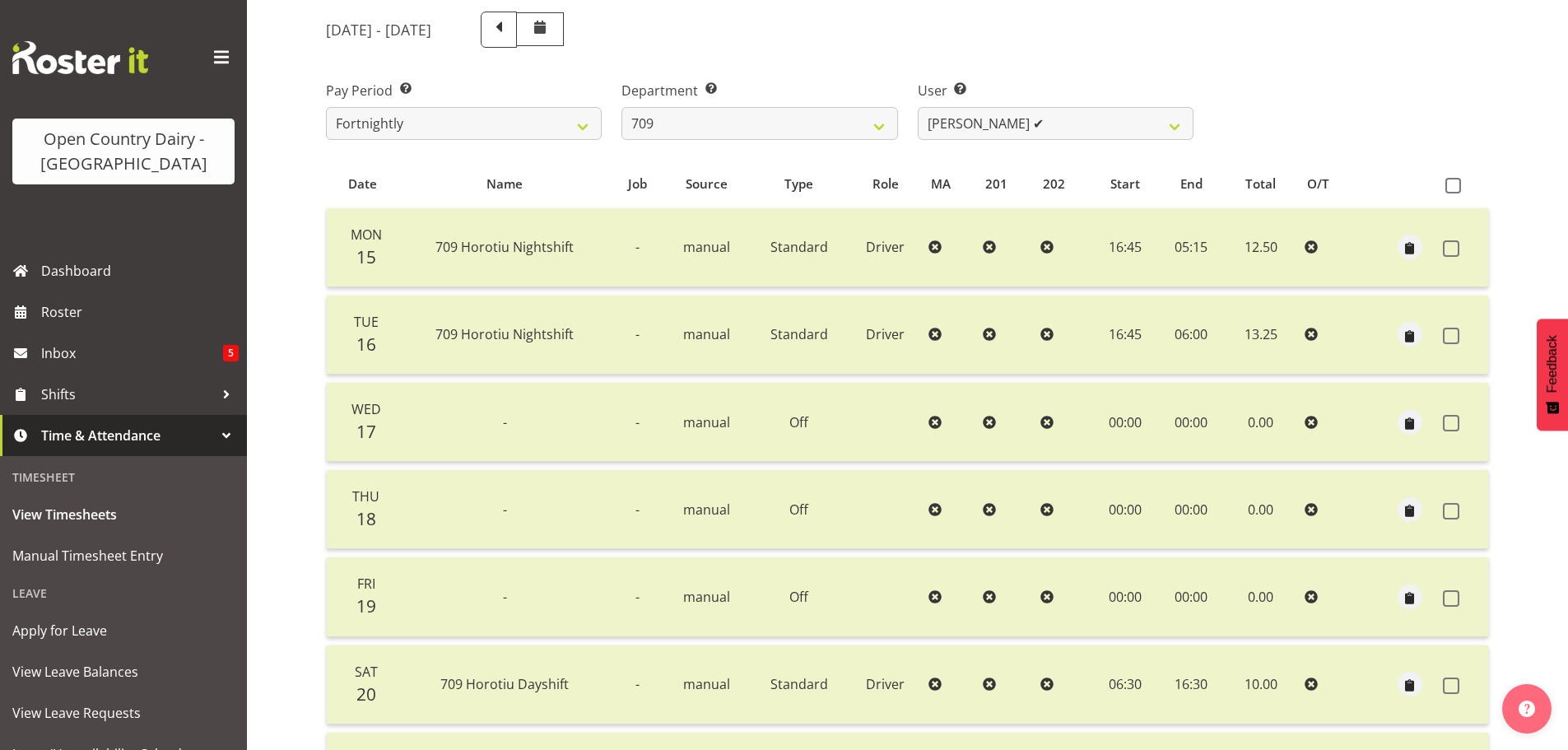
scroll to position [148, 0]
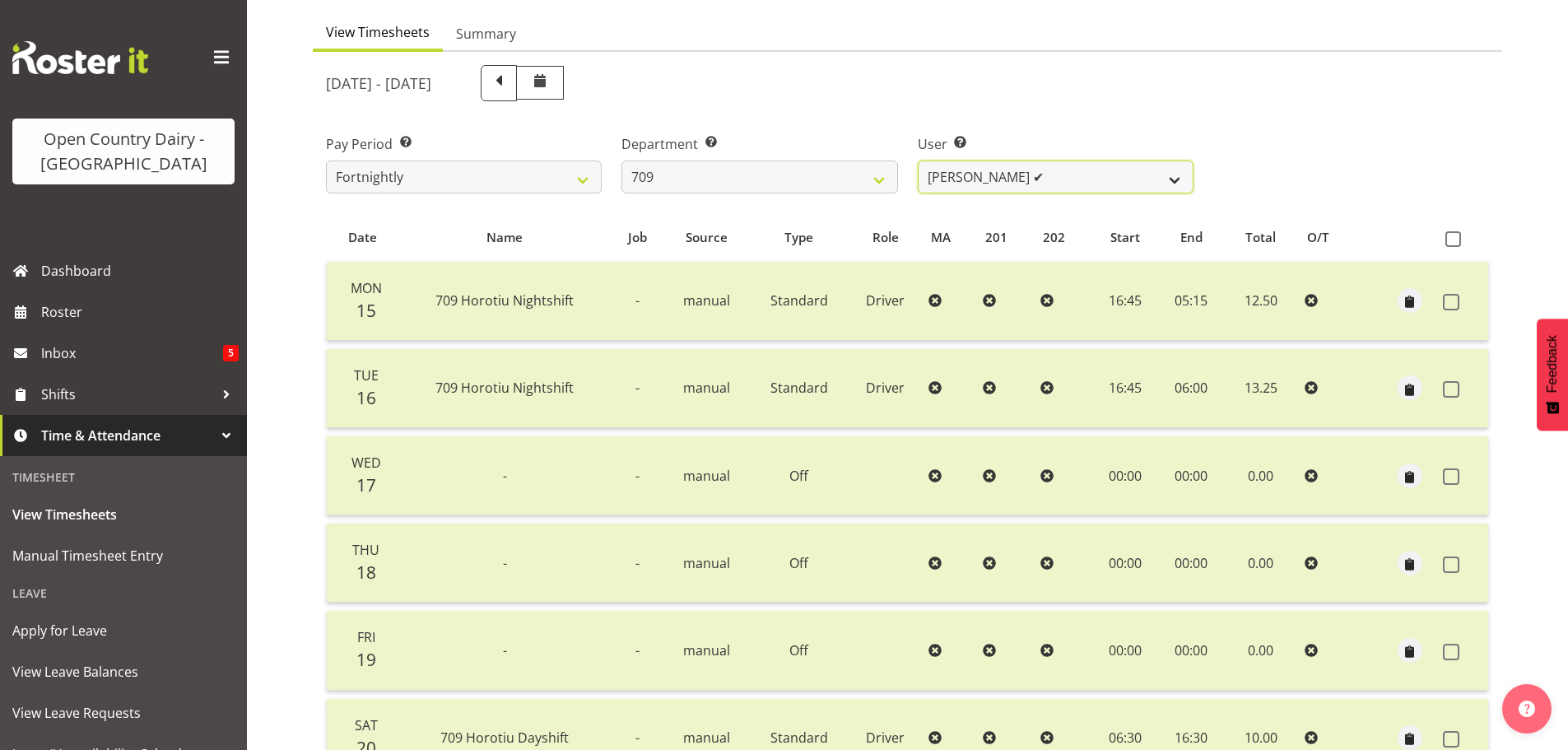
click at [987, 176] on select "Alex Barclay ✔ Craig Knudsen ✔ Jaswant Singh ✔ Ross Cook ❌" at bounding box center [1056, 177] width 276 height 33
click at [918, 161] on select "Alex Barclay ✔ Craig Knudsen ✔ Jaswant Singh ✔ Ross Cook ❌" at bounding box center [1056, 177] width 276 height 33
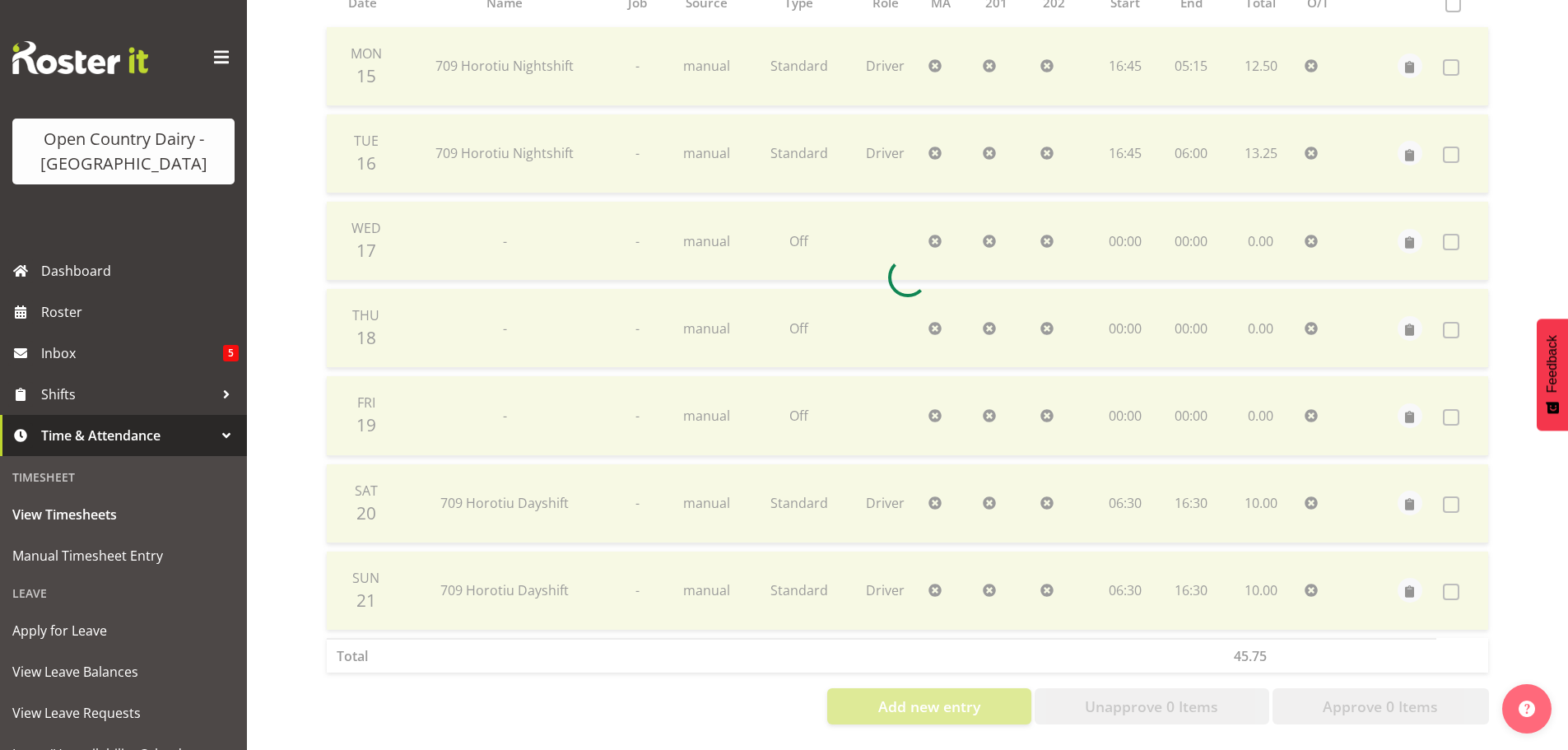
scroll to position [395, 0]
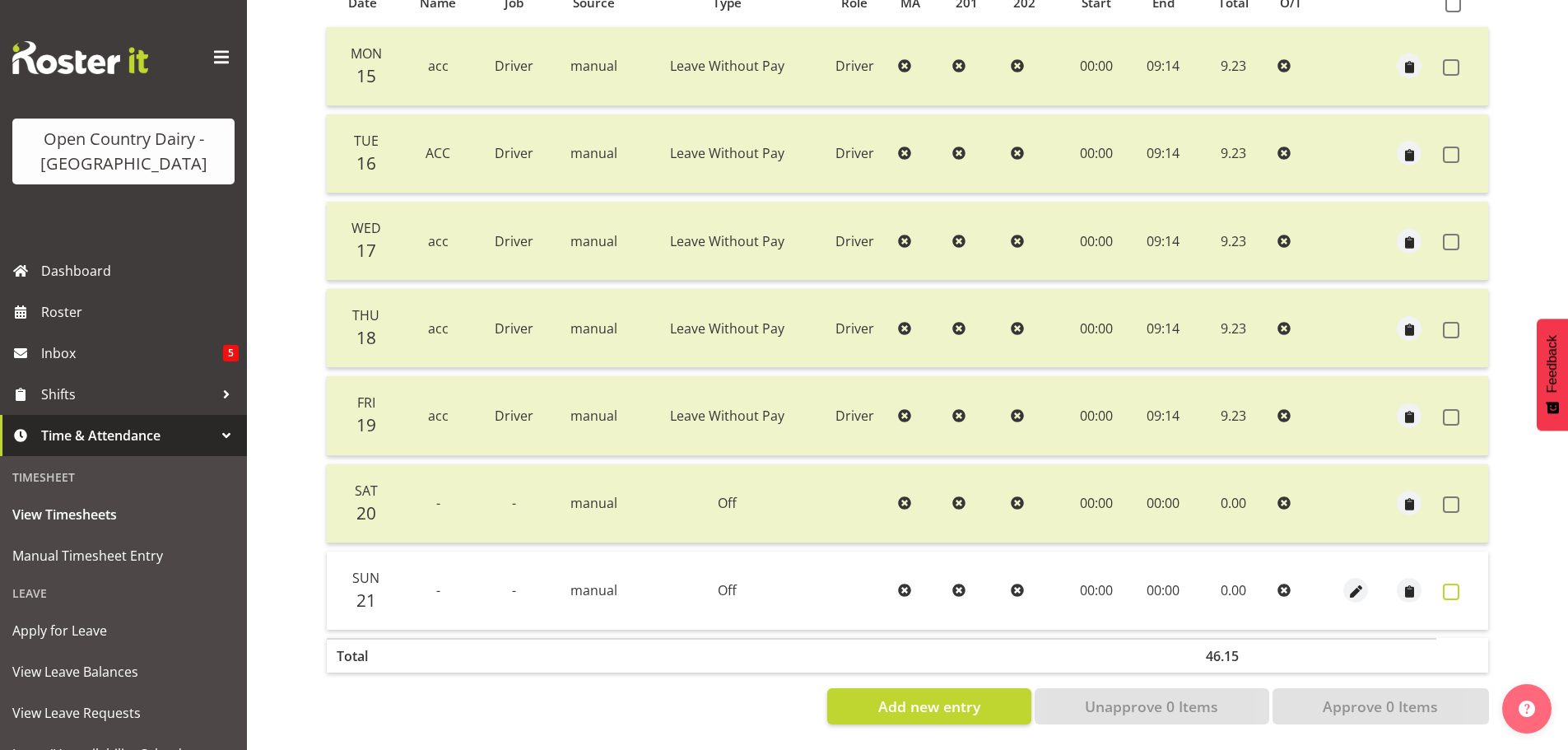
click at [1452, 584] on span at bounding box center [1451, 592] width 17 height 17
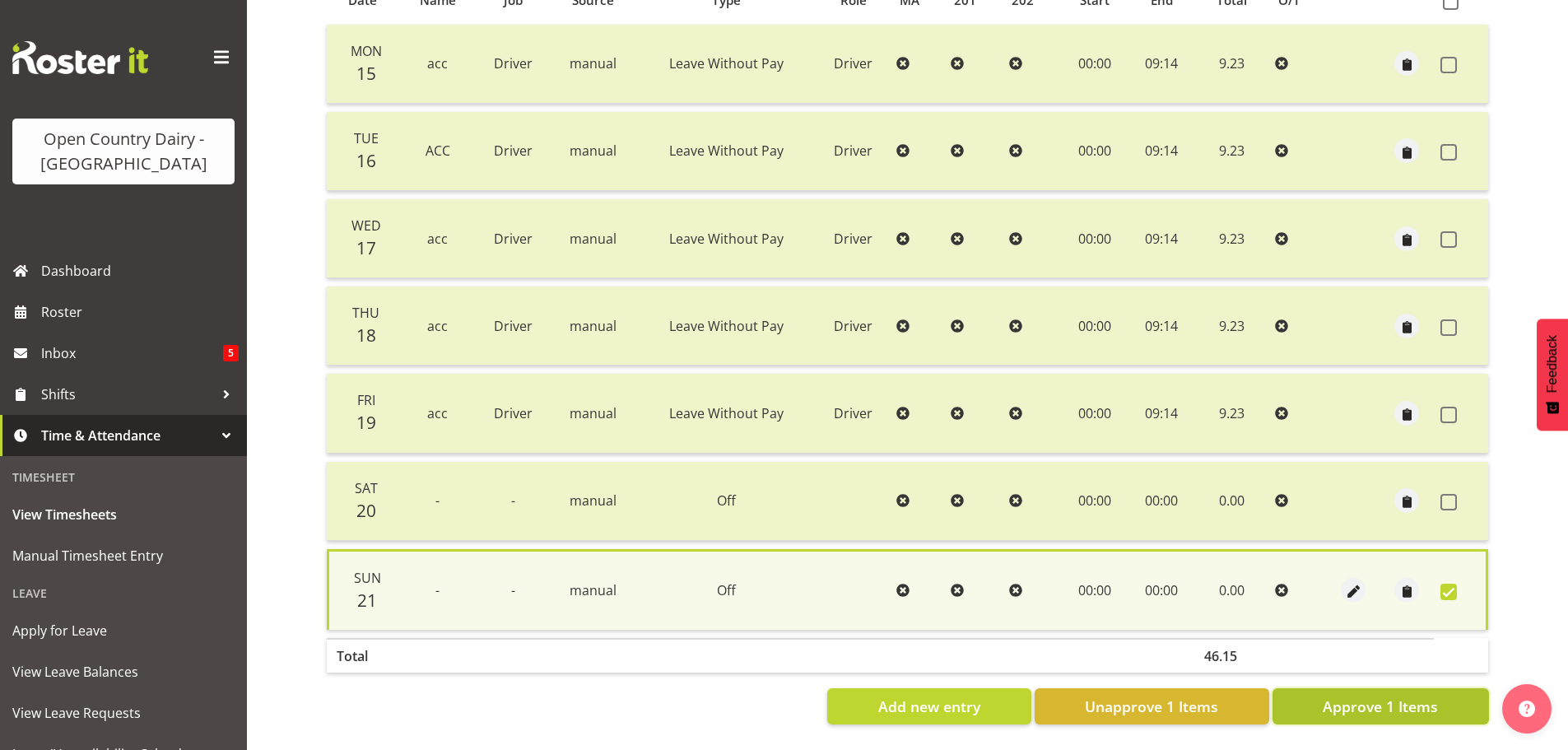
click at [1390, 702] on span "Approve 1 Items" at bounding box center [1380, 705] width 115 height 21
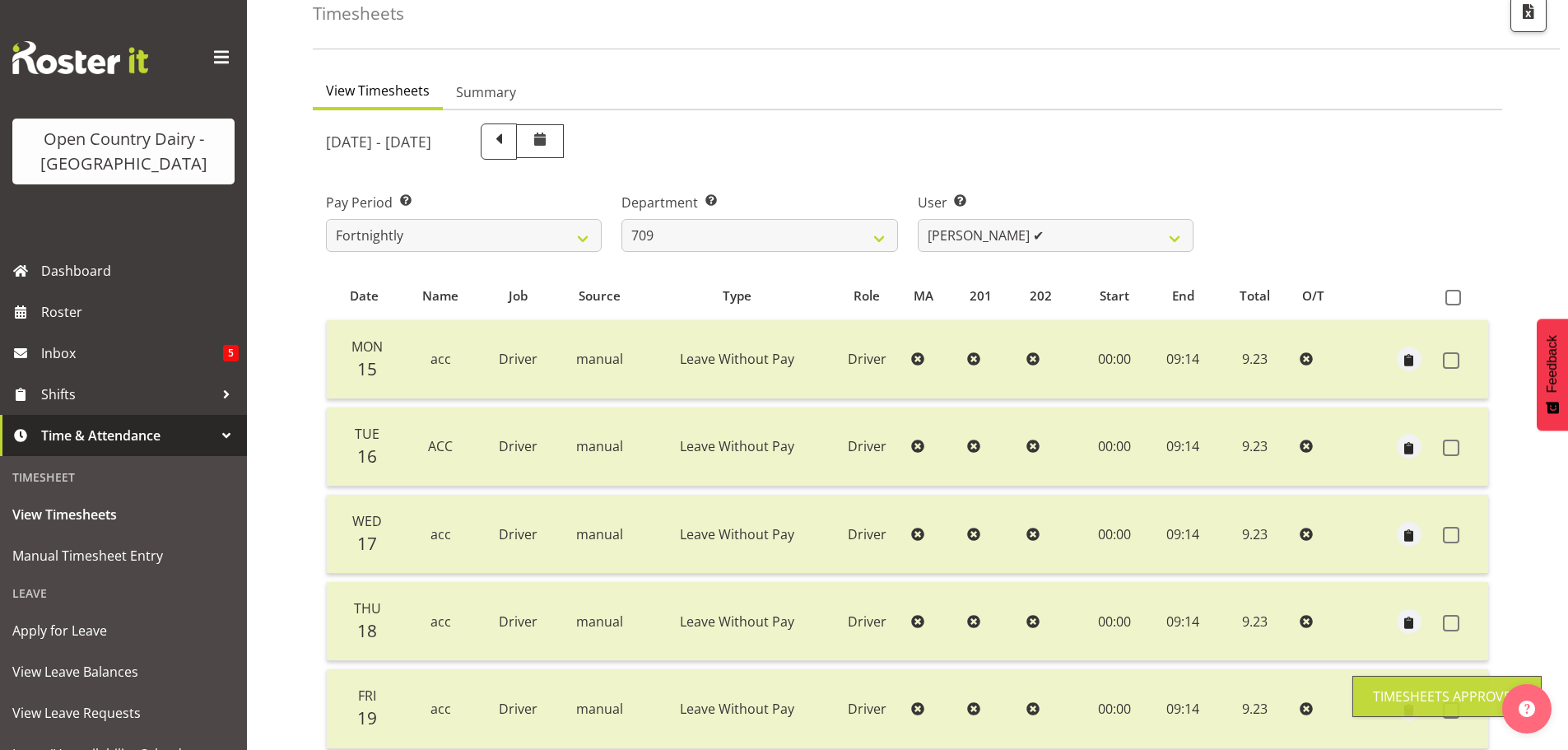
scroll to position [66, 0]
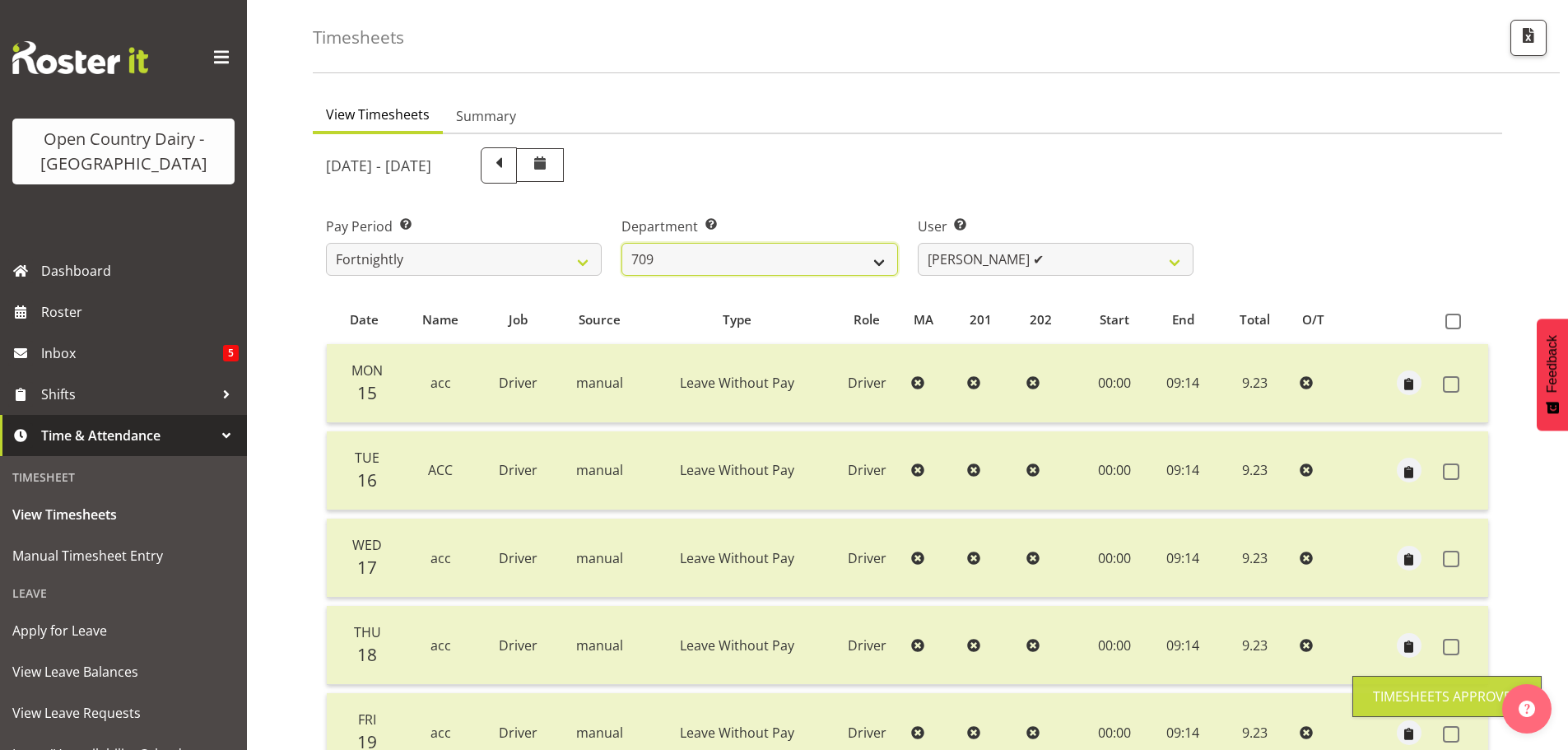
click at [834, 246] on select "701 702 703 704 705 706 707 708 709 710 711 712 713 714 715 716 717 718 719 720" at bounding box center [759, 259] width 276 height 33
click at [621, 243] on select "701 702 703 704 705 706 707 708 709 710 711 712 713 714 715 716 717 718 719 720" at bounding box center [759, 259] width 276 height 33
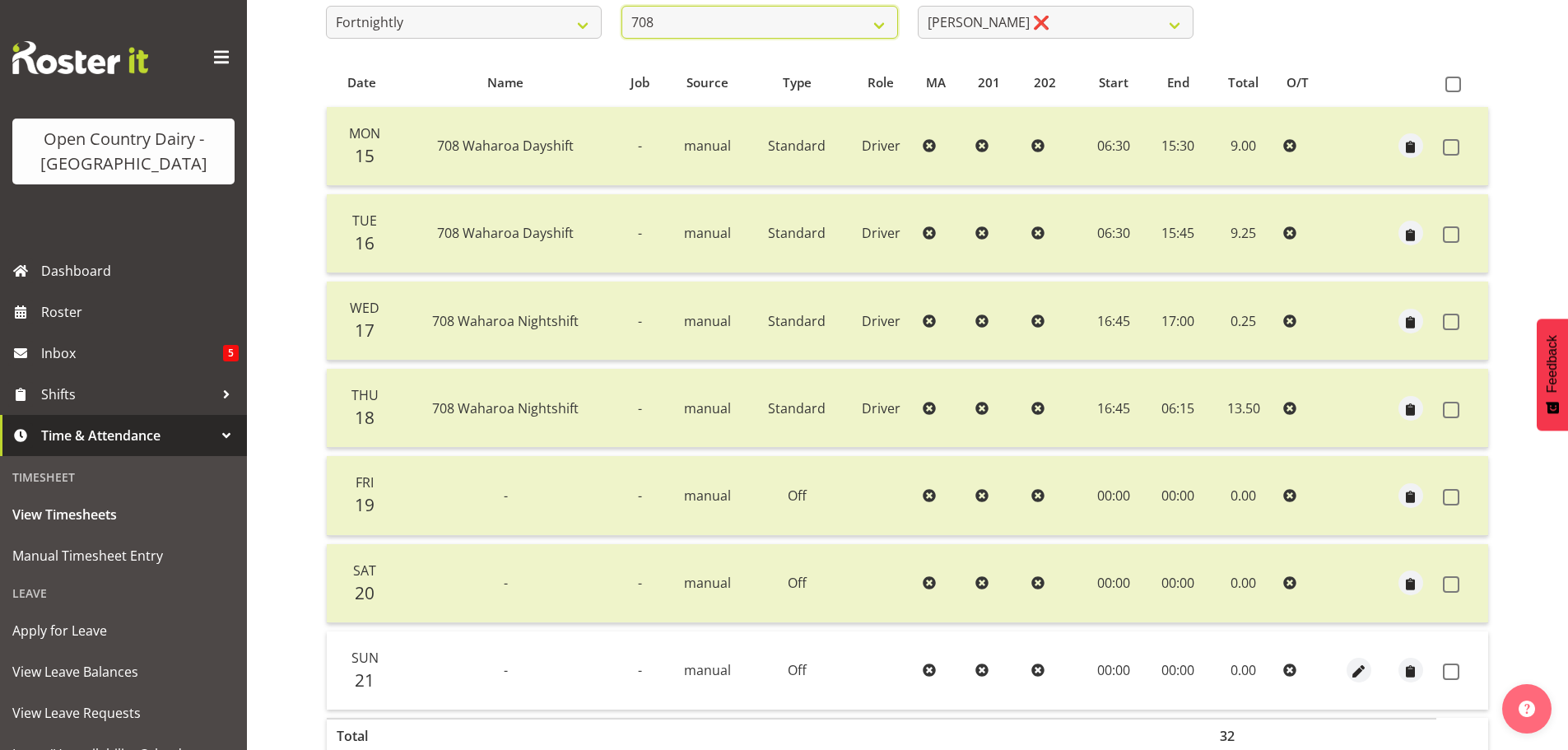
scroll to position [313, 0]
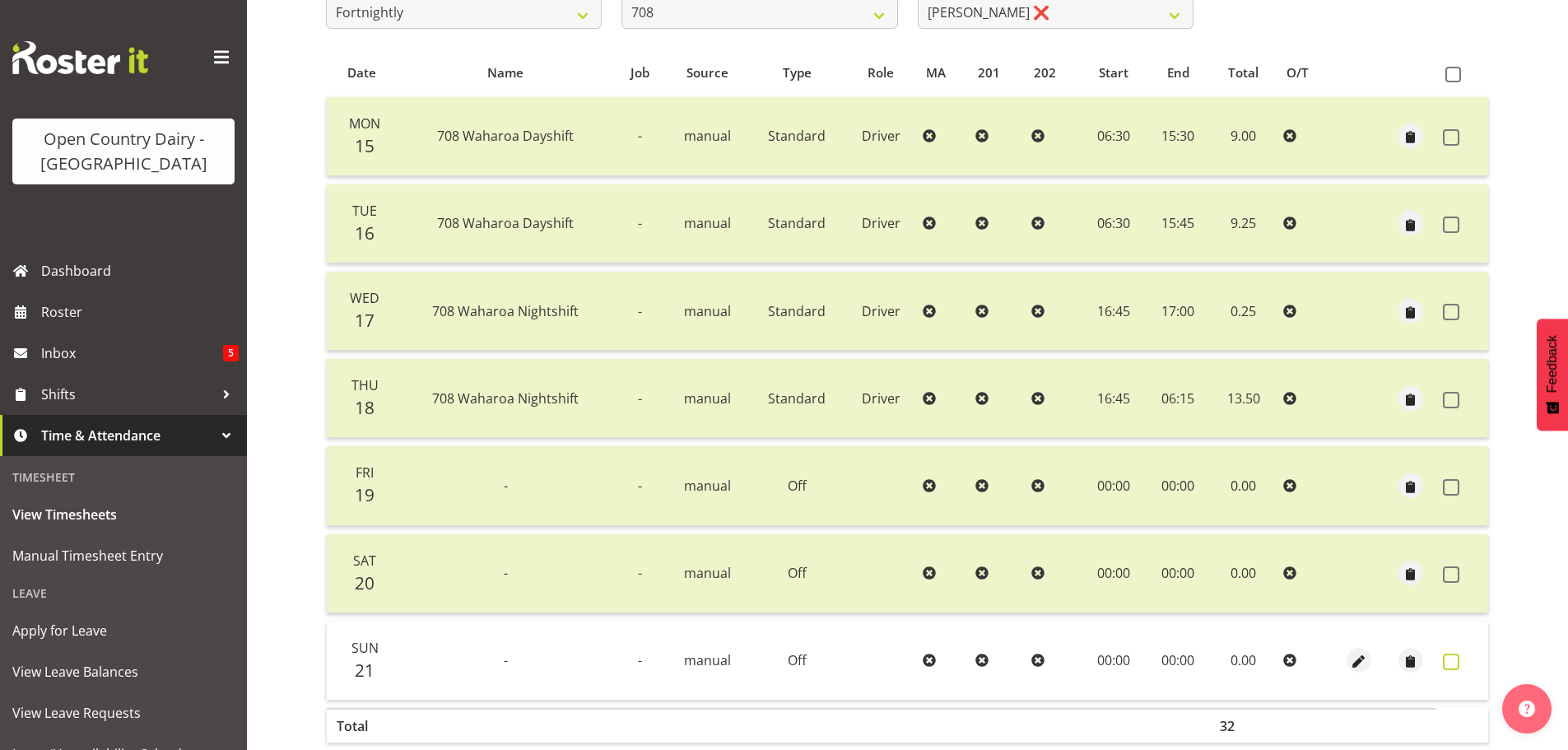
click at [1449, 653] on span at bounding box center [1451, 662] width 17 height 17
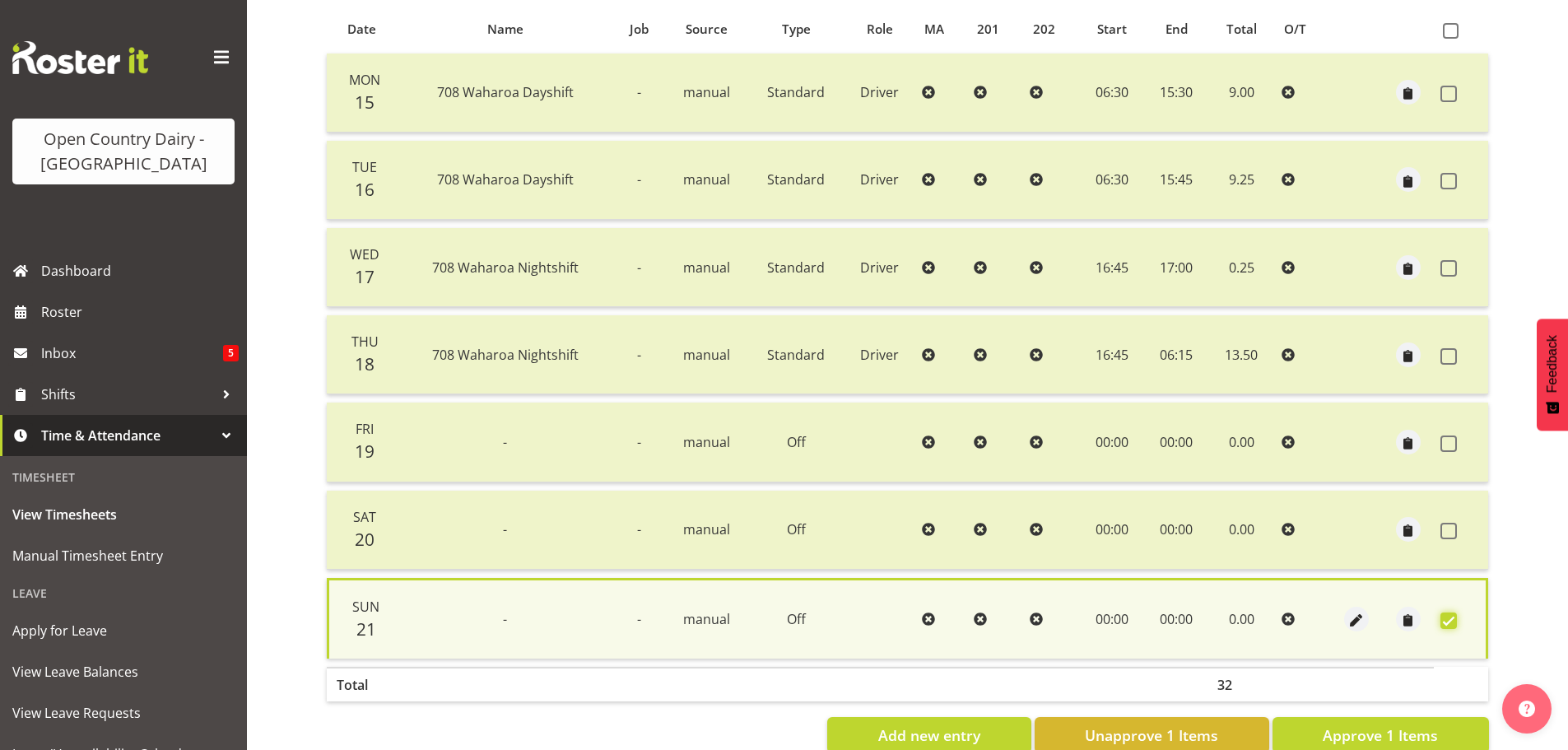
scroll to position [398, 0]
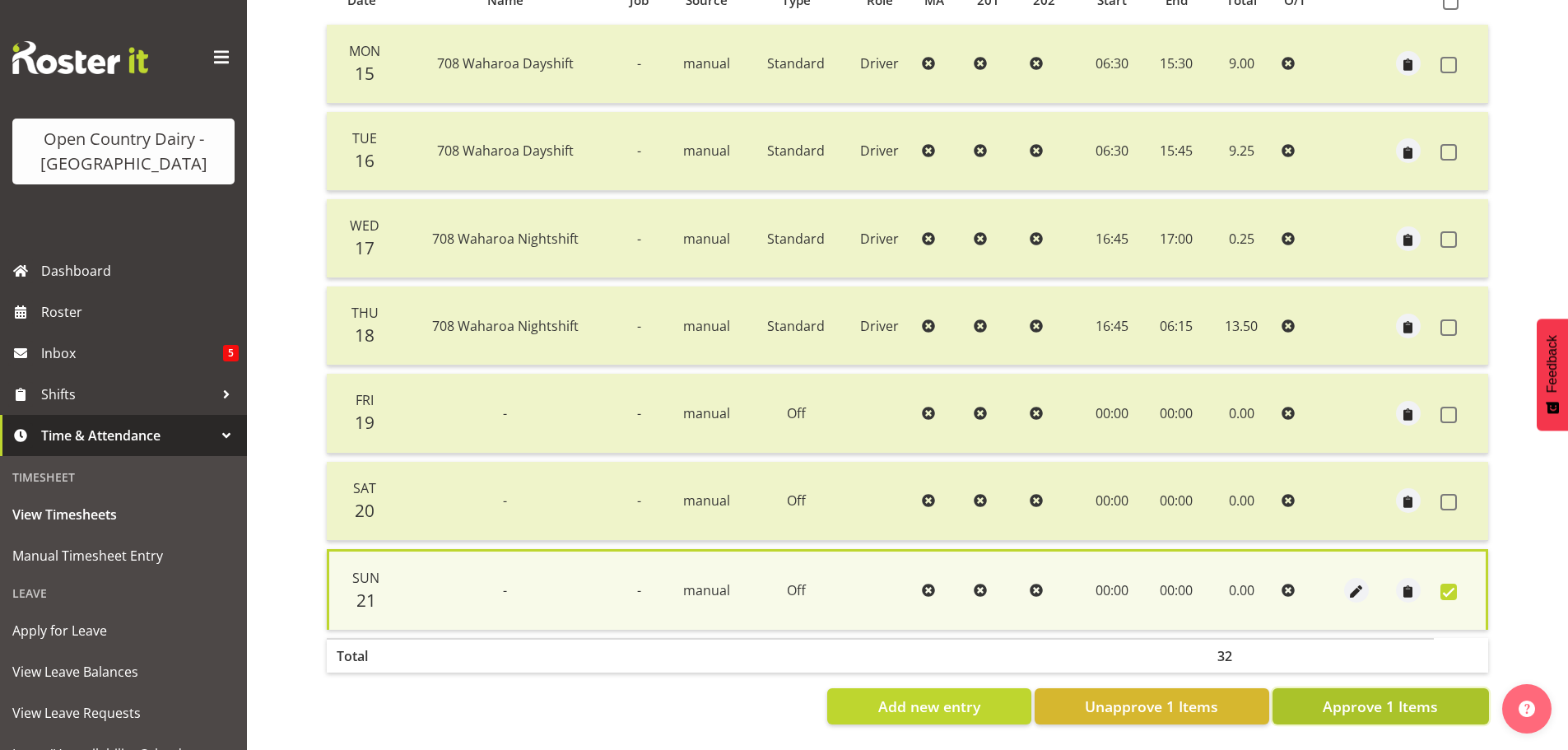
click at [1418, 695] on span "Approve 1 Items" at bounding box center [1380, 705] width 115 height 21
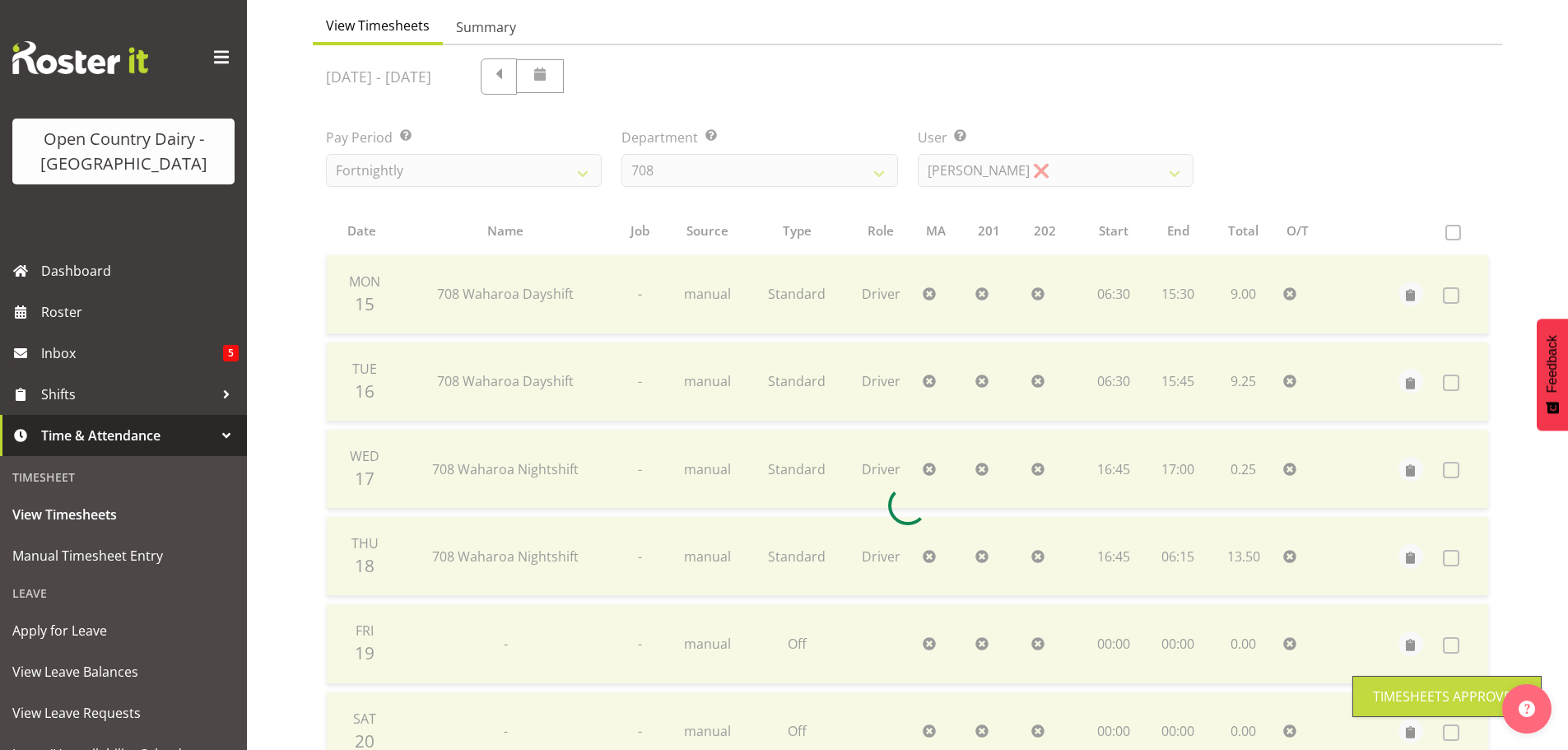
scroll to position [148, 0]
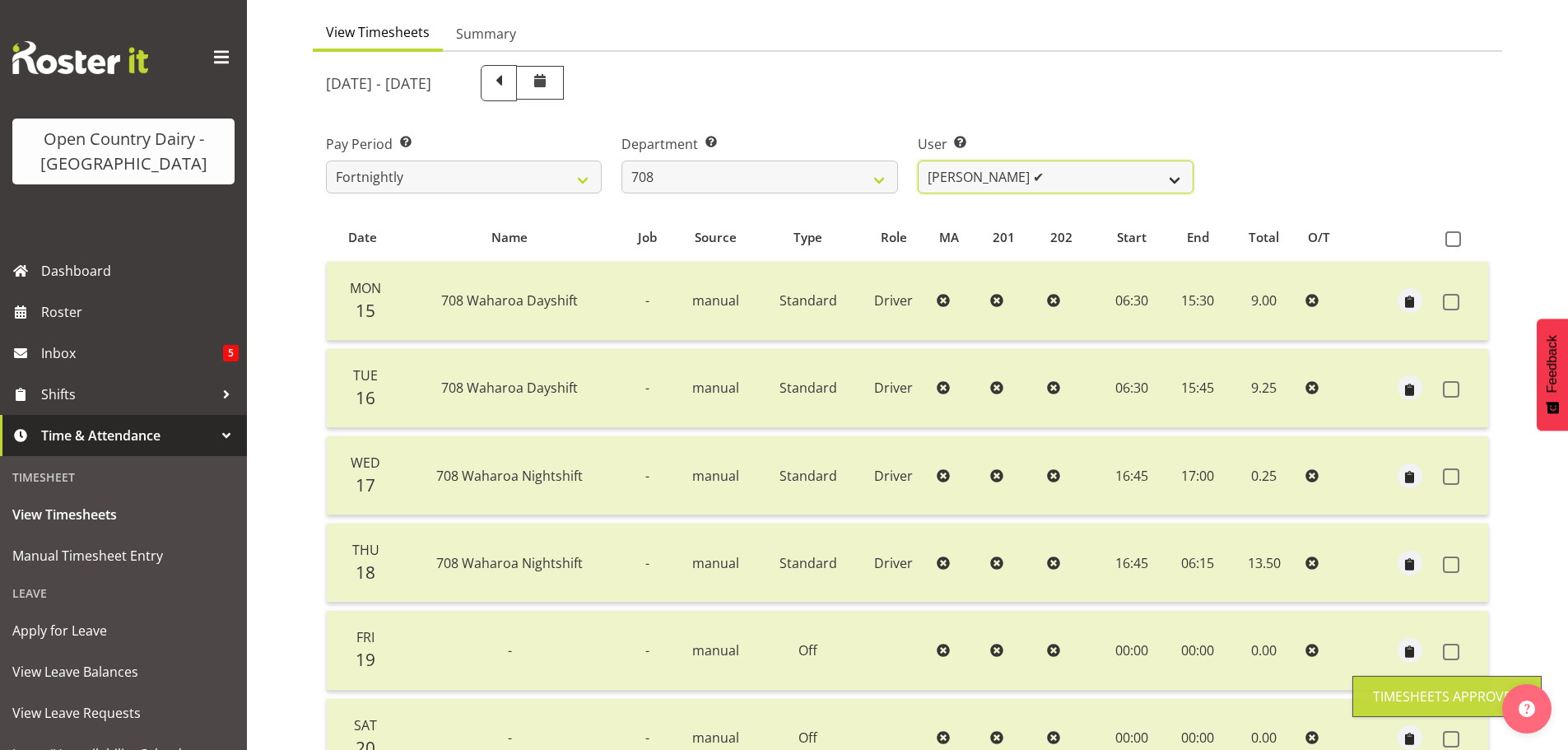
click at [941, 180] on select "David Foote ✔ Mark Himiona ❌" at bounding box center [1056, 177] width 276 height 33
click at [918, 161] on select "David Foote ✔ Mark Himiona ❌" at bounding box center [1056, 177] width 276 height 33
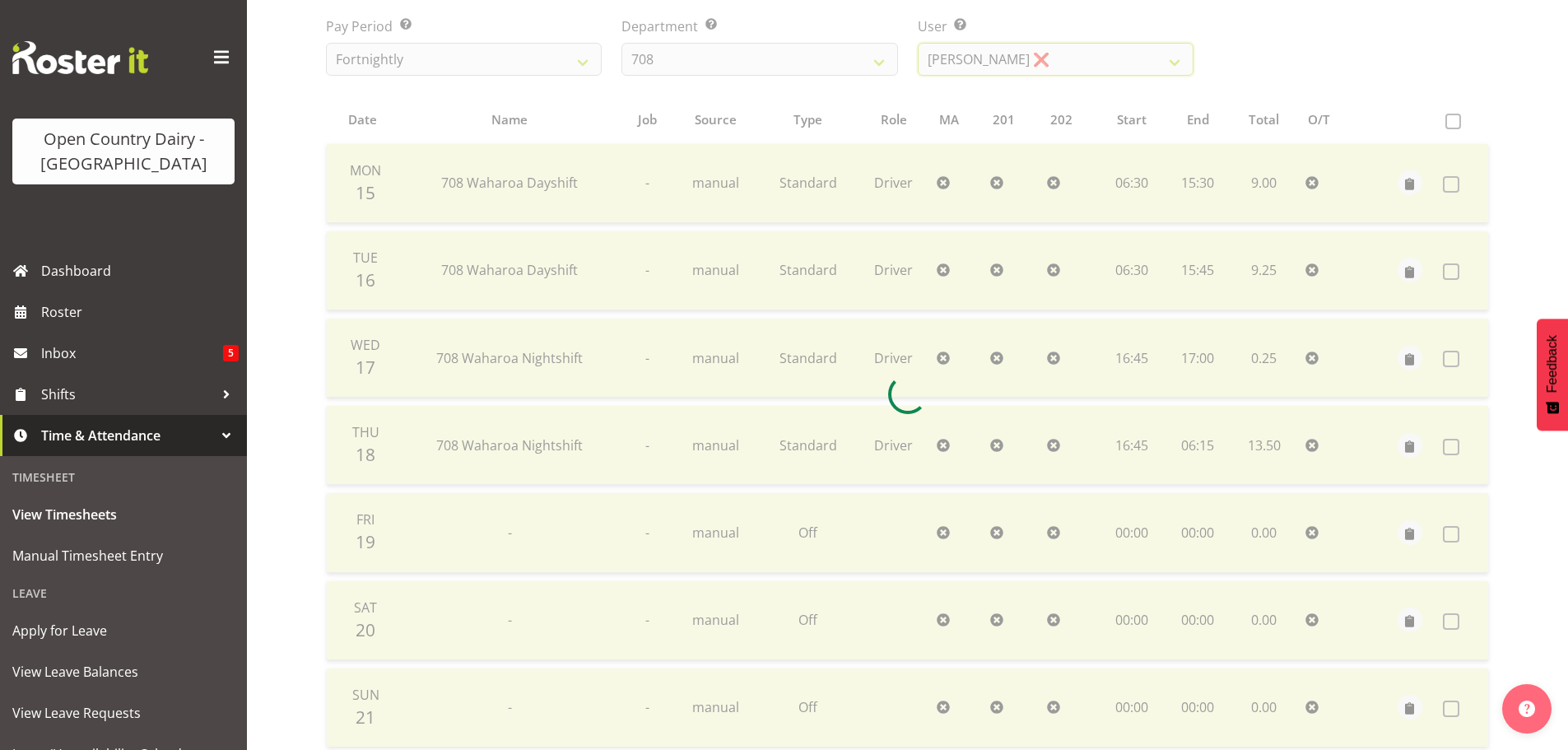
scroll to position [395, 0]
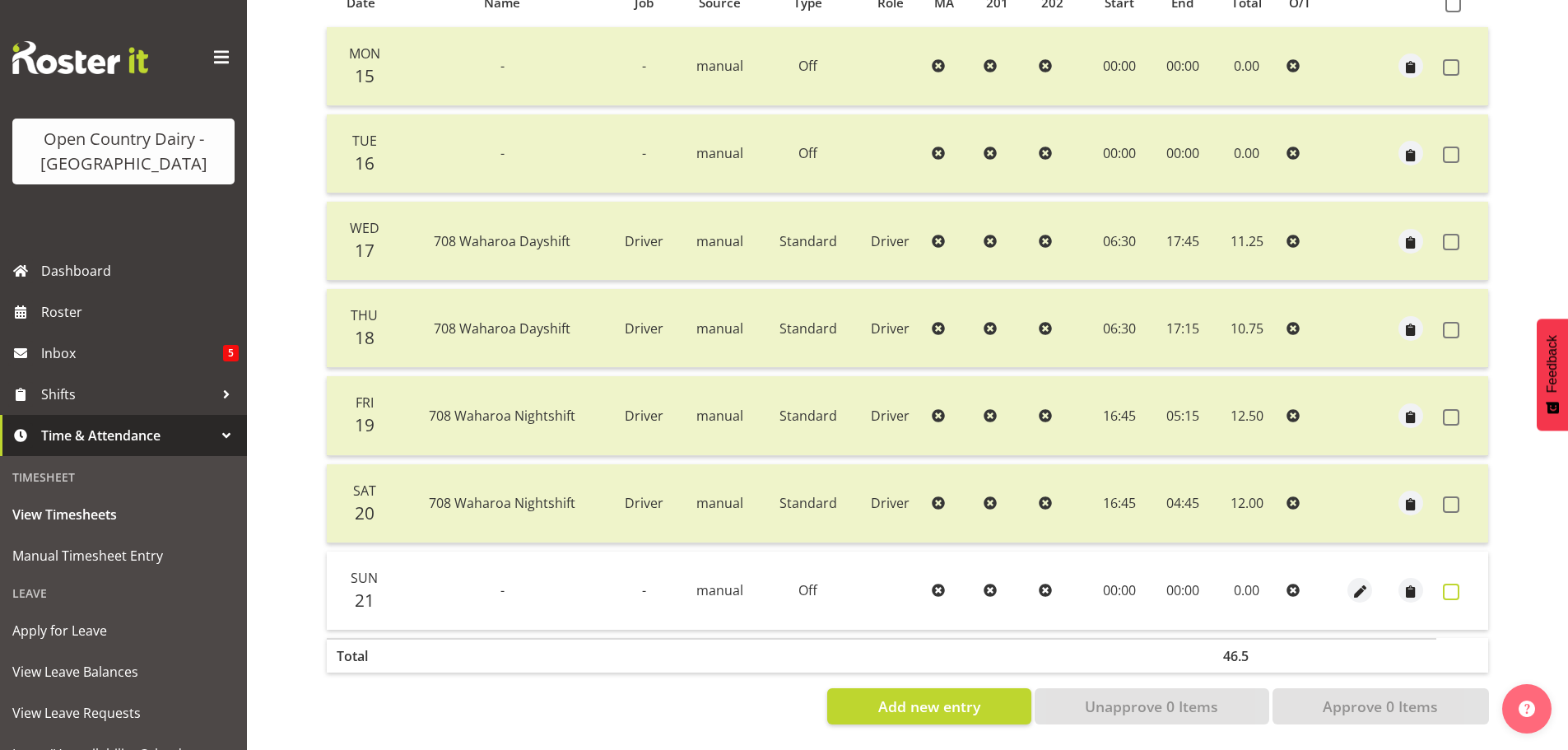
click at [1450, 584] on span at bounding box center [1451, 592] width 17 height 17
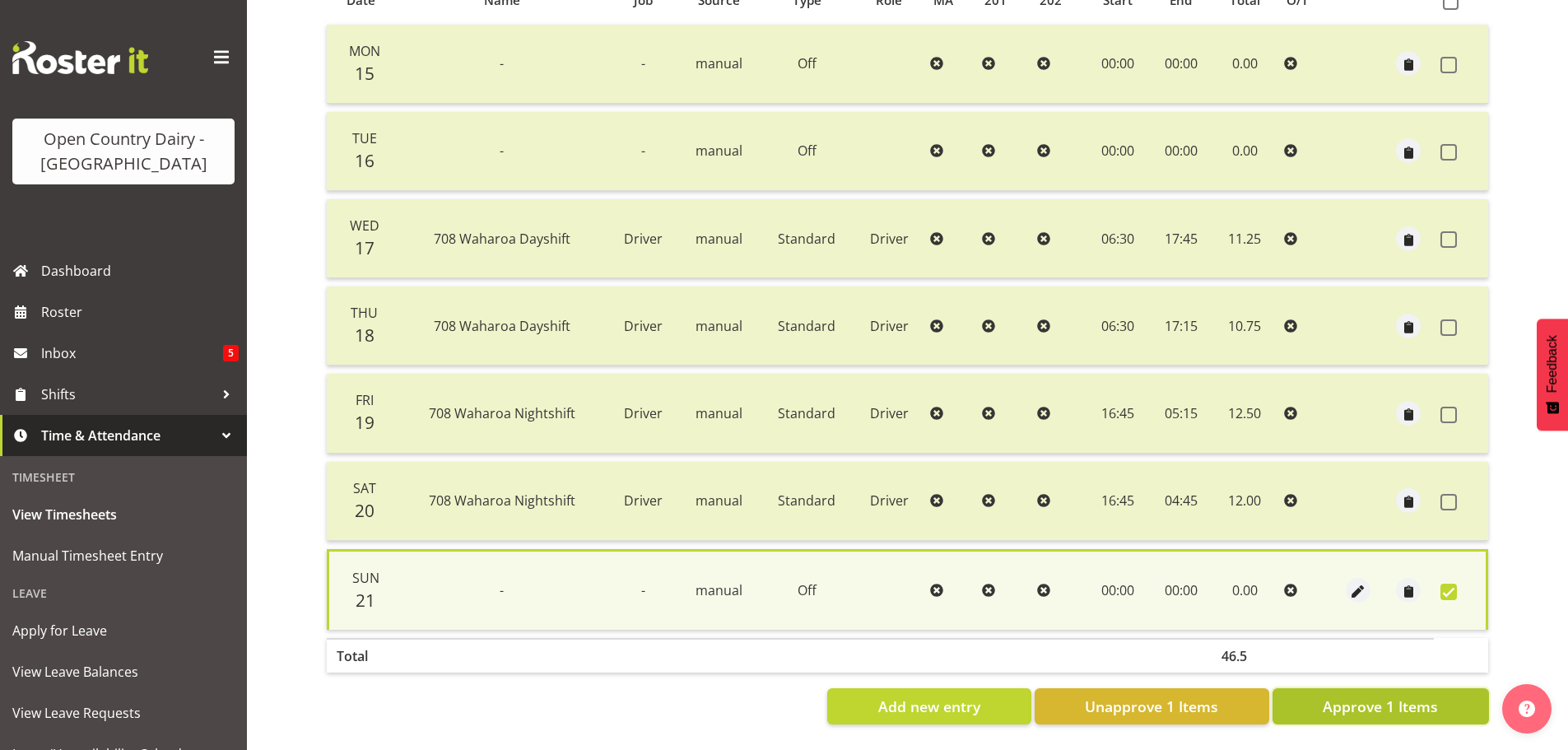
click at [1416, 695] on span "Approve 1 Items" at bounding box center [1380, 705] width 115 height 21
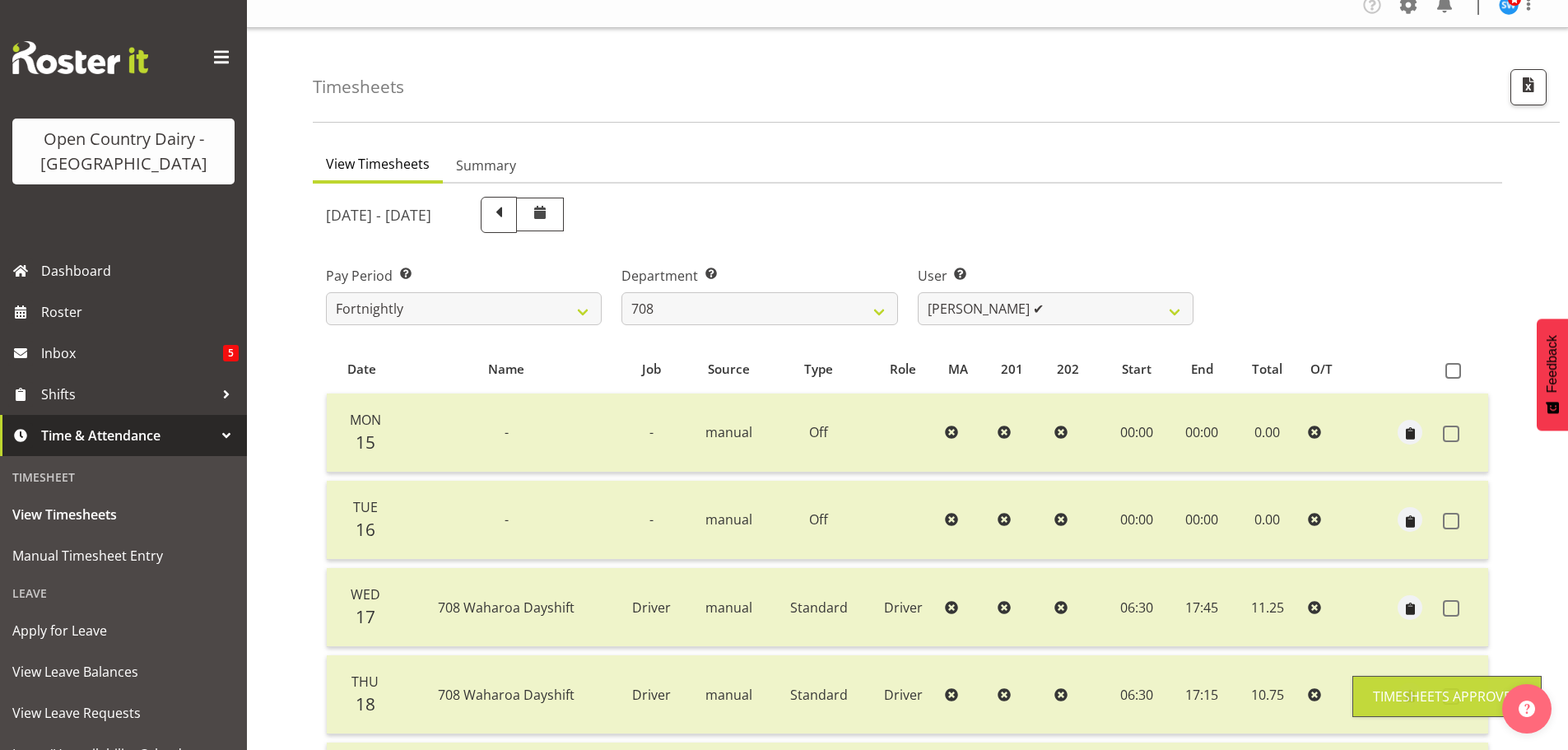
scroll to position [0, 0]
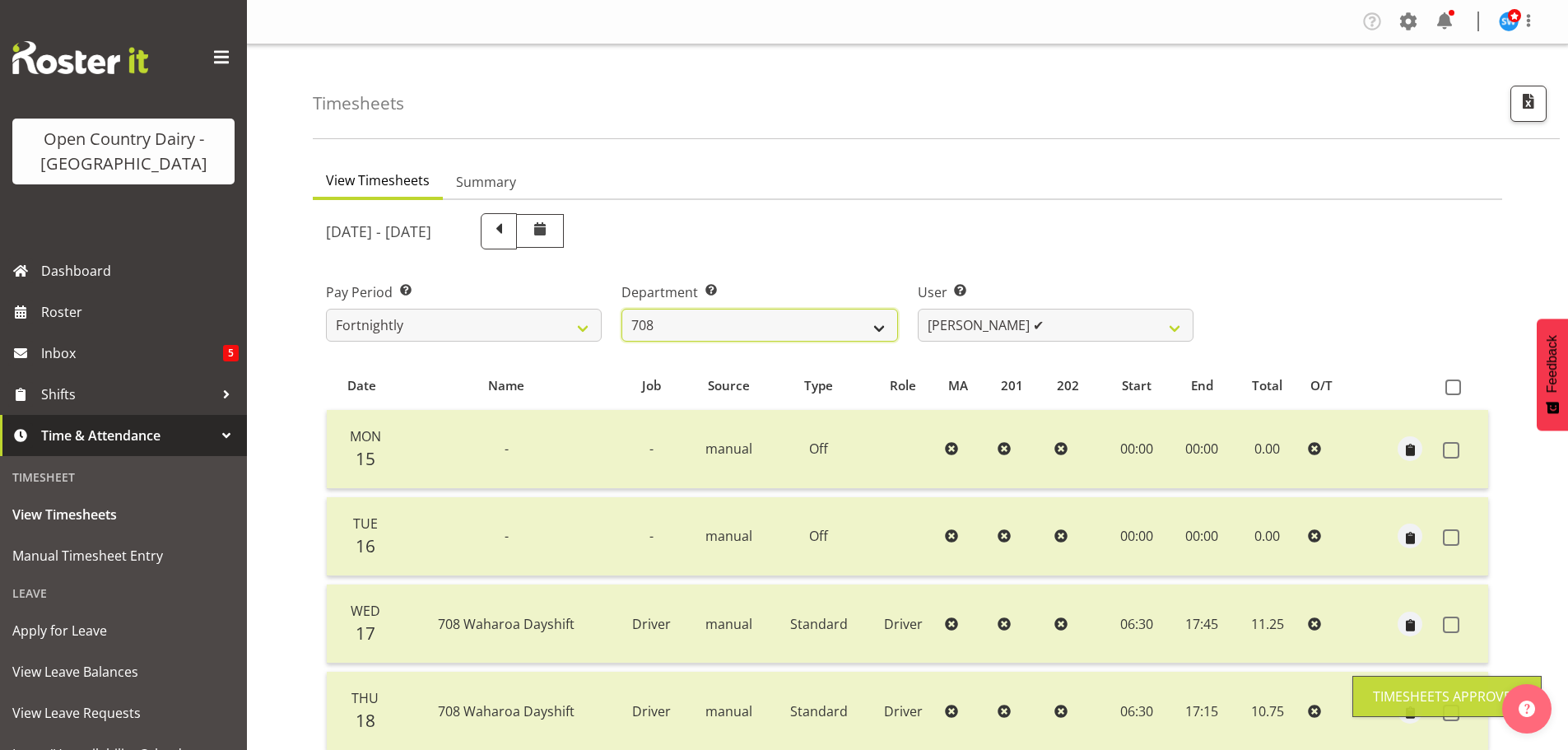
click at [789, 329] on select "701 702 703 704 705 706 707 708 709 710 711 712 713 714 715 716 717 718 719 720" at bounding box center [759, 325] width 276 height 33
click at [621, 309] on select "701 702 703 704 705 706 707 708 709 710 711 712 713 714 715 716 717 718 719 720" at bounding box center [759, 325] width 276 height 33
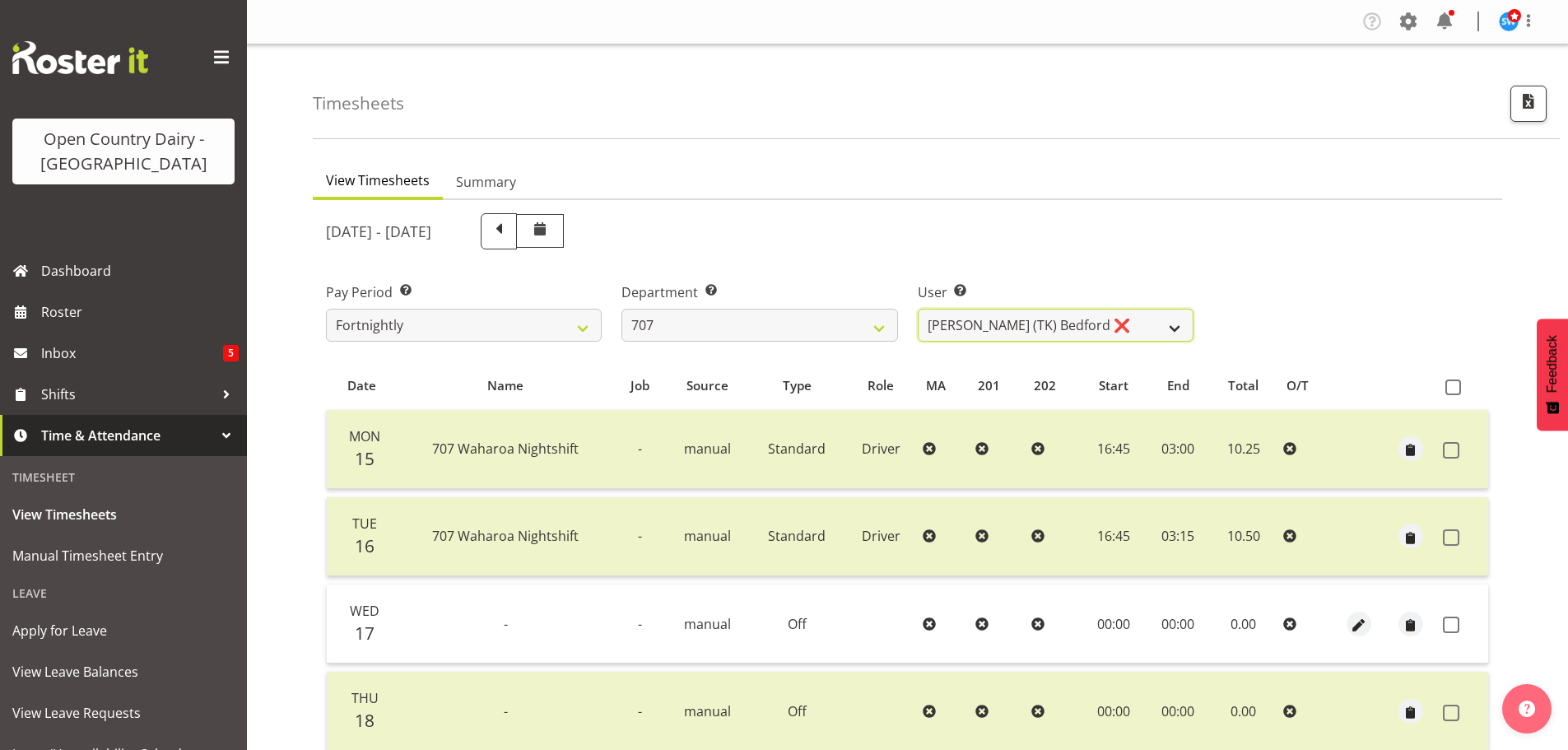
click at [960, 330] on select "Alan (TK) Bedford ❌ David Foote (Junior) ❌ Mike Madden ❌" at bounding box center [1056, 325] width 276 height 33
click at [1449, 386] on span at bounding box center [1453, 387] width 16 height 16
click at [1449, 386] on input "checkbox" at bounding box center [1450, 387] width 11 height 11
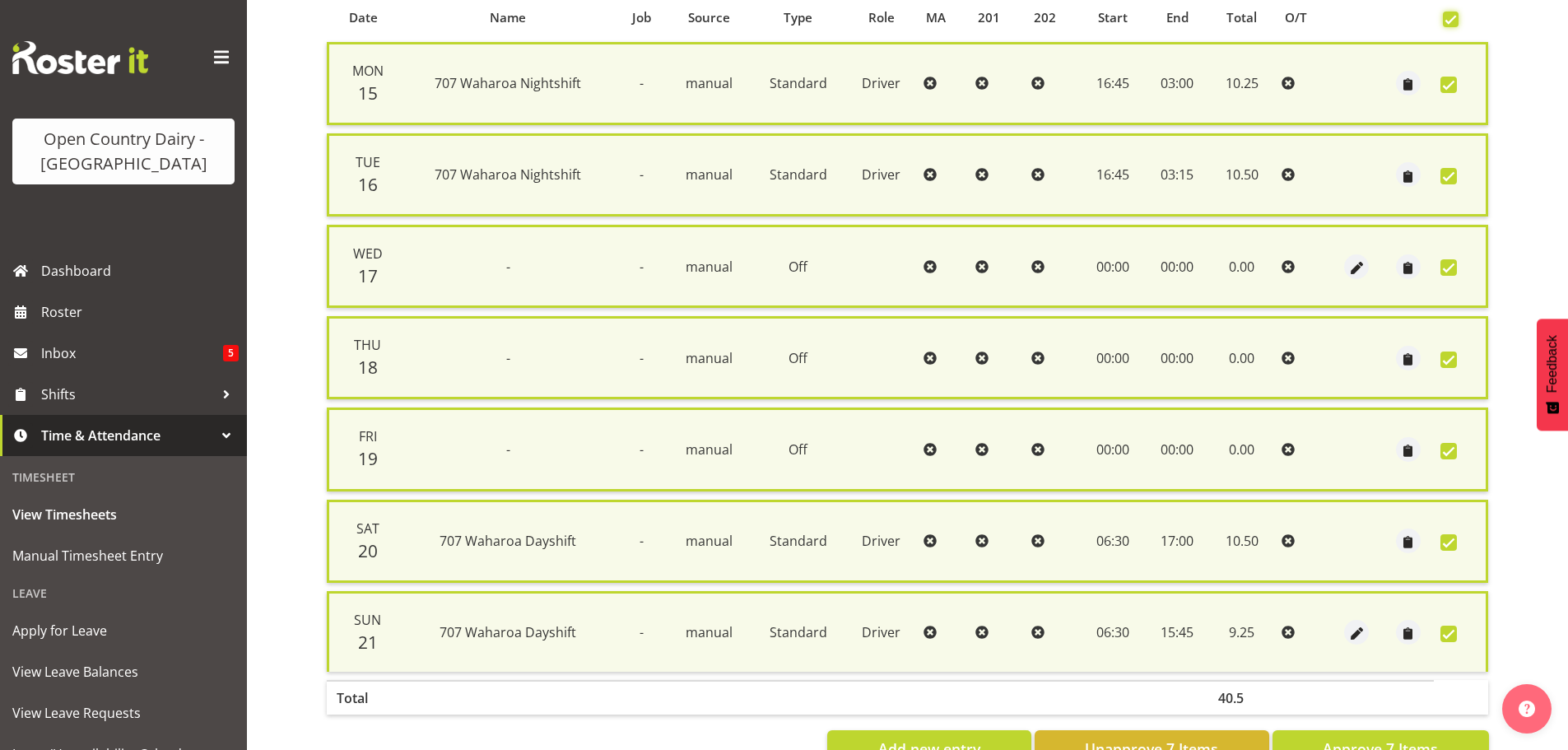
scroll to position [411, 0]
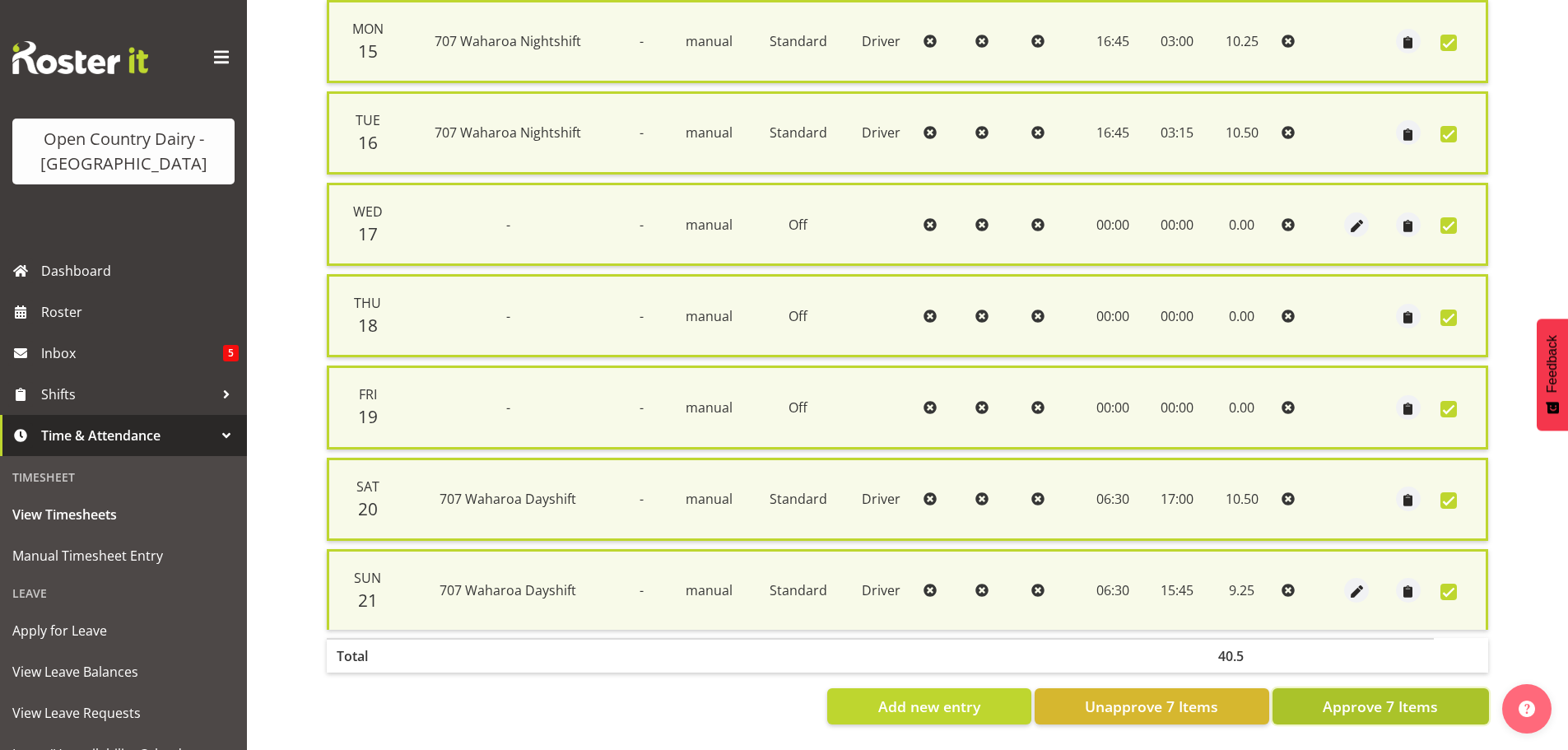
click at [1420, 705] on span "Approve 7 Items" at bounding box center [1380, 705] width 115 height 21
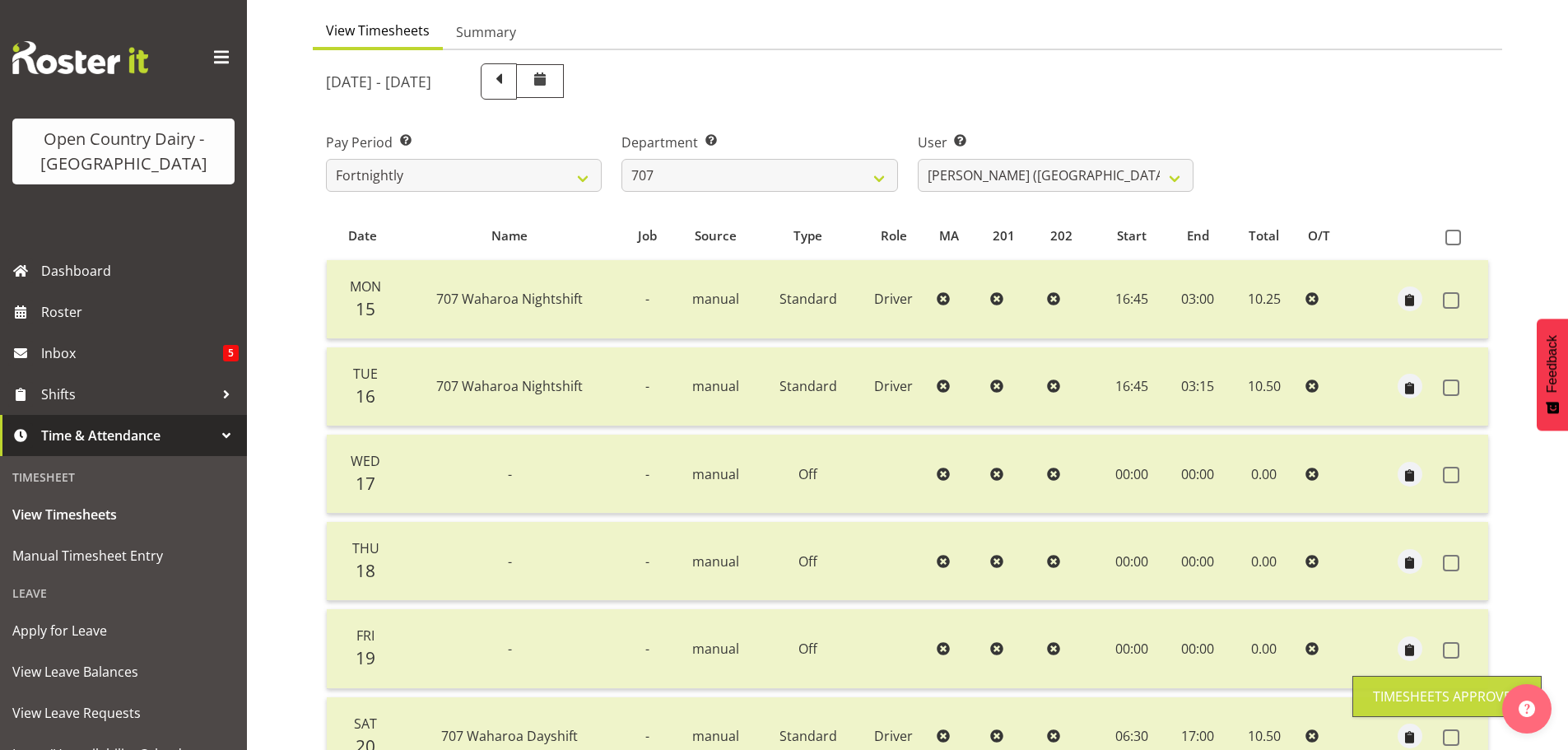
scroll to position [148, 0]
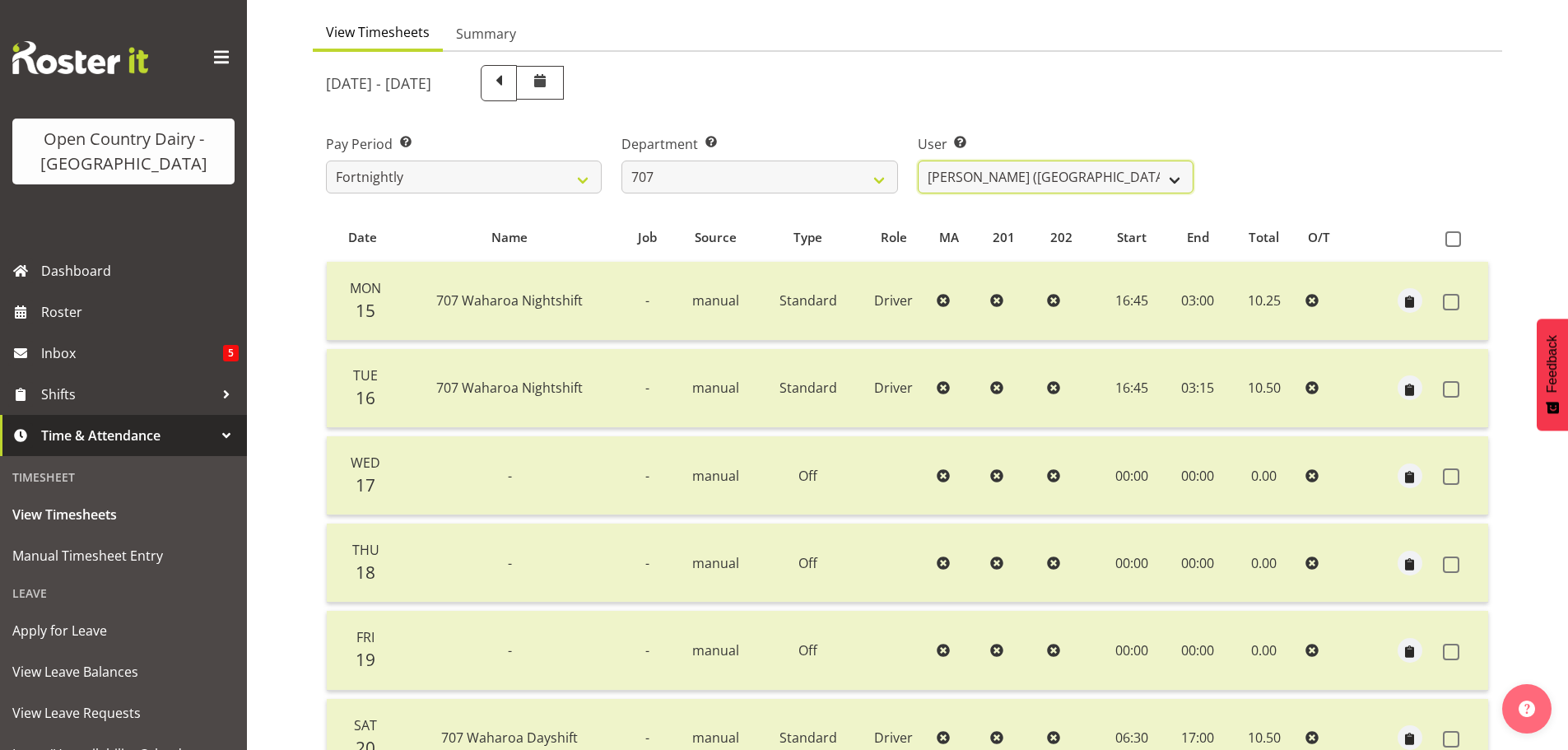
click at [990, 169] on select "Alan (TK) Bedford ✔ David Foote (Junior) ❌ Mike Madden ❌" at bounding box center [1056, 177] width 276 height 33
click at [918, 161] on select "Alan (TK) Bedford ✔ David Foote (Junior) ❌ Mike Madden ❌" at bounding box center [1056, 177] width 276 height 33
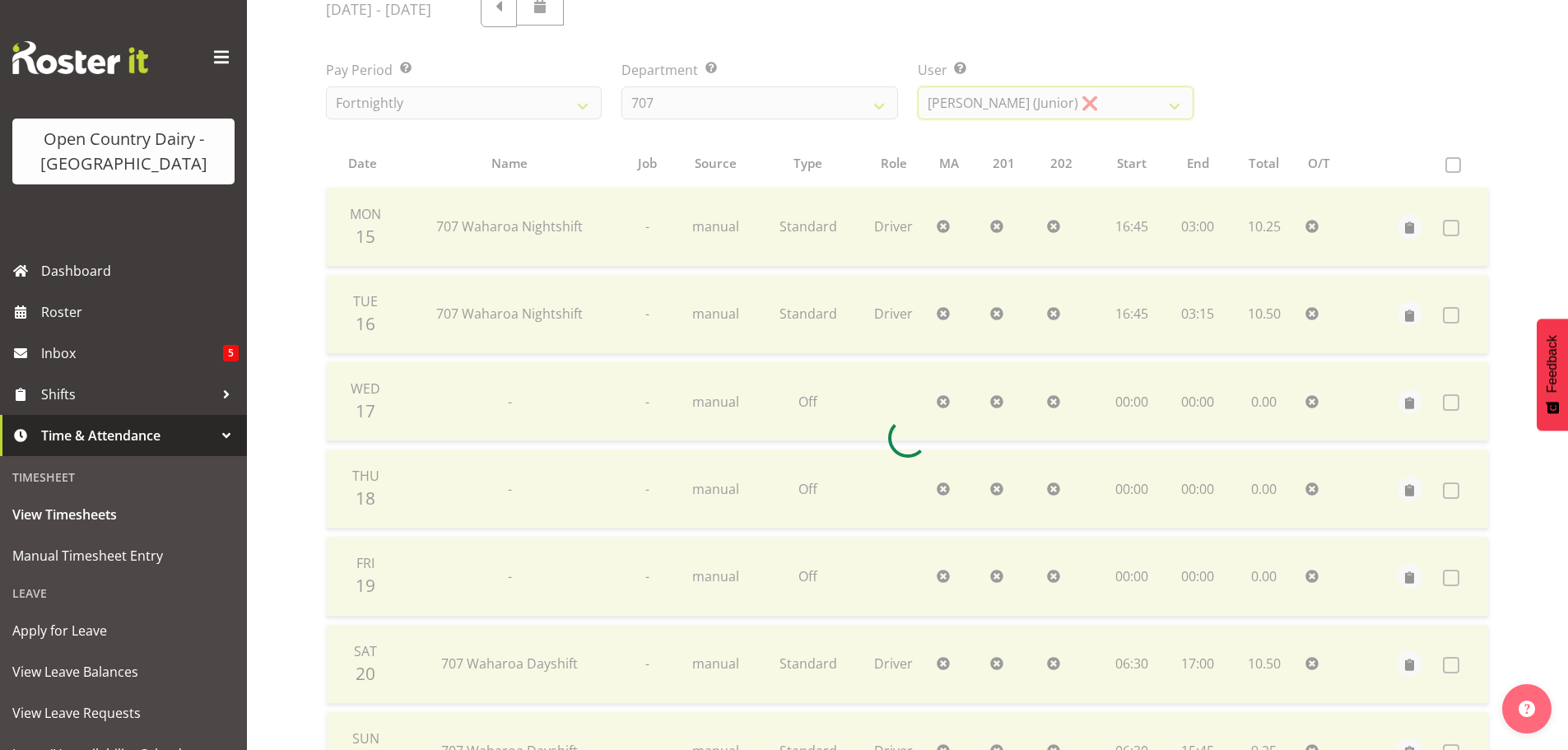
scroll to position [313, 0]
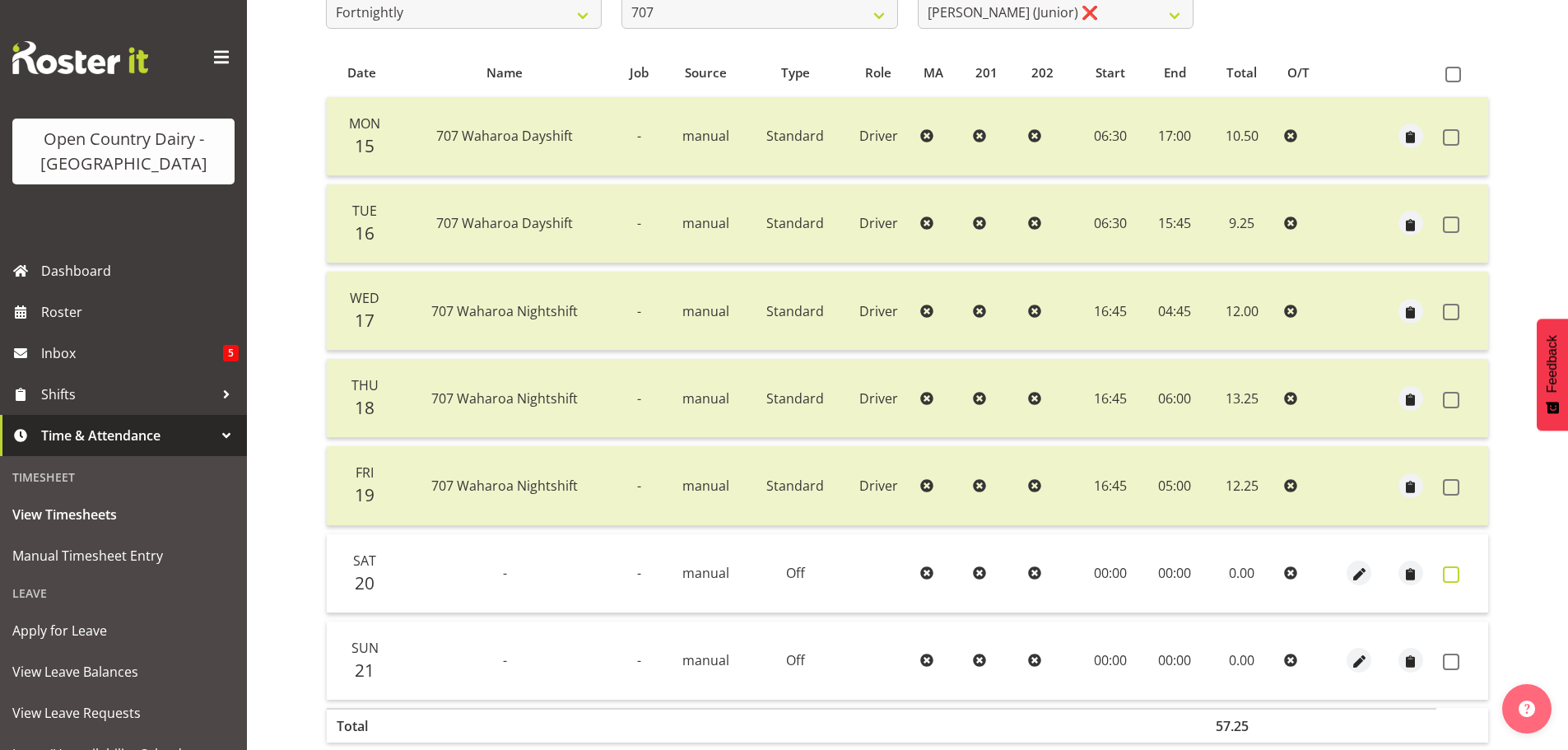
click at [1454, 579] on span at bounding box center [1451, 575] width 17 height 17
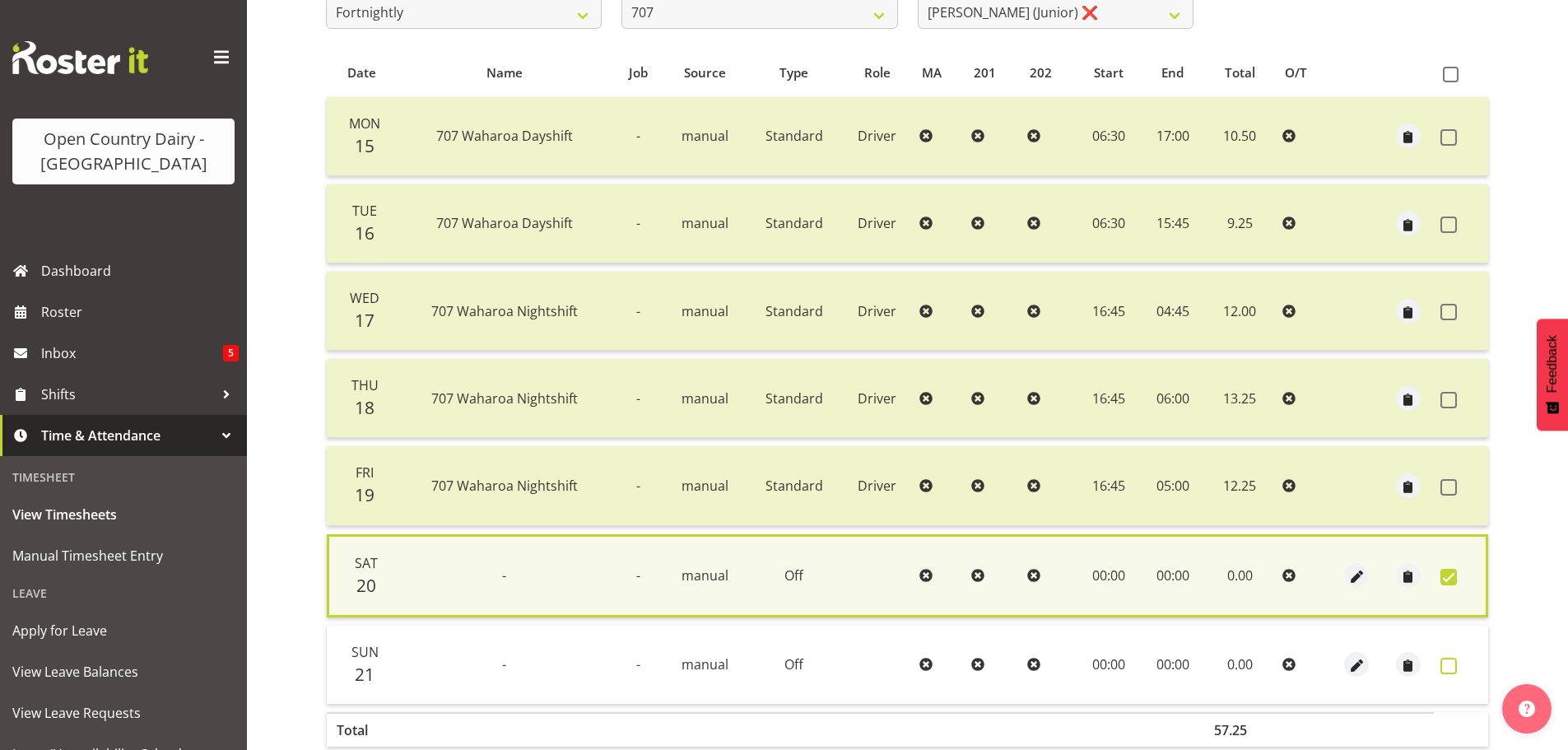
click at [1449, 663] on span at bounding box center [1449, 666] width 17 height 17
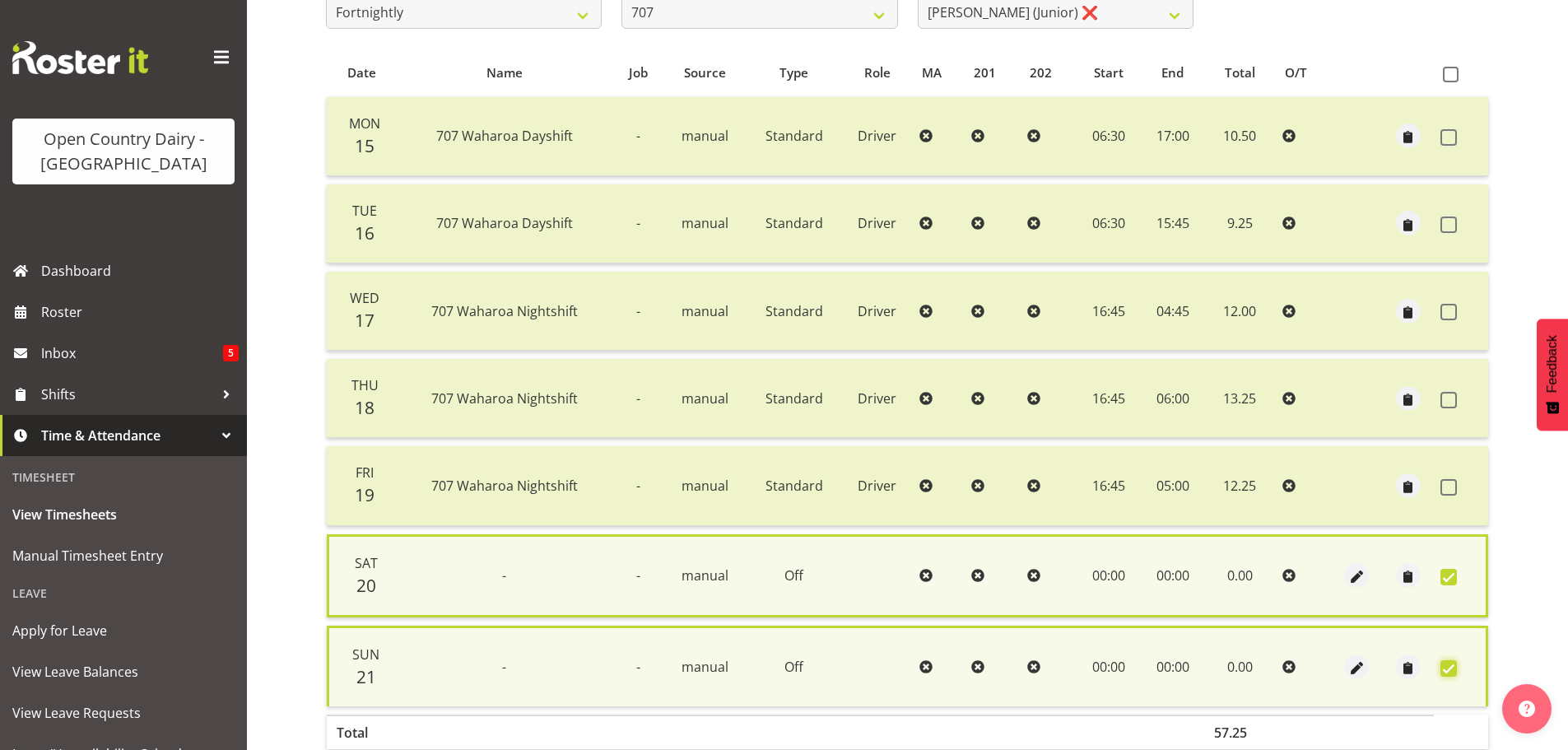
scroll to position [402, 0]
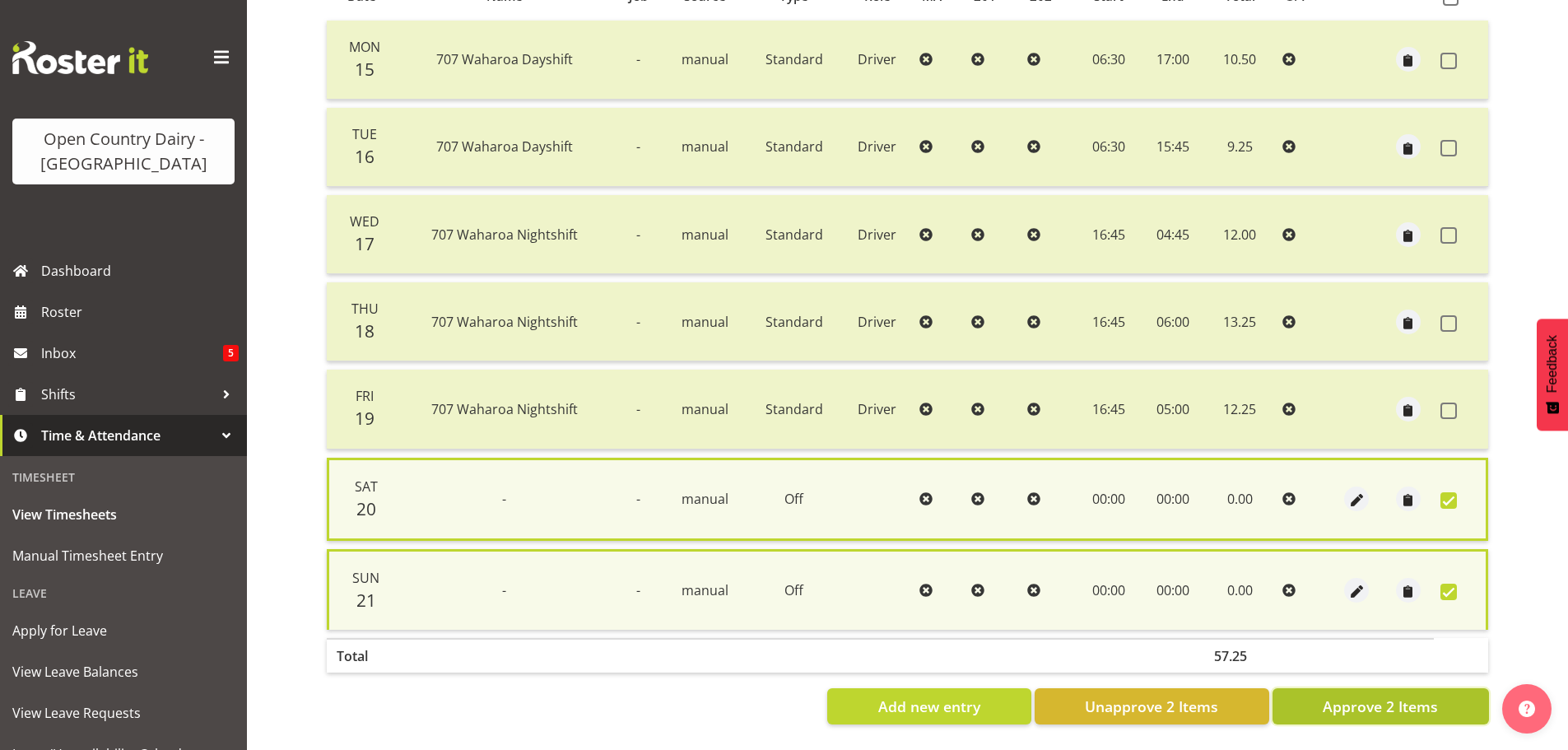
click at [1381, 705] on button "Approve 2 Items" at bounding box center [1380, 705] width 216 height 36
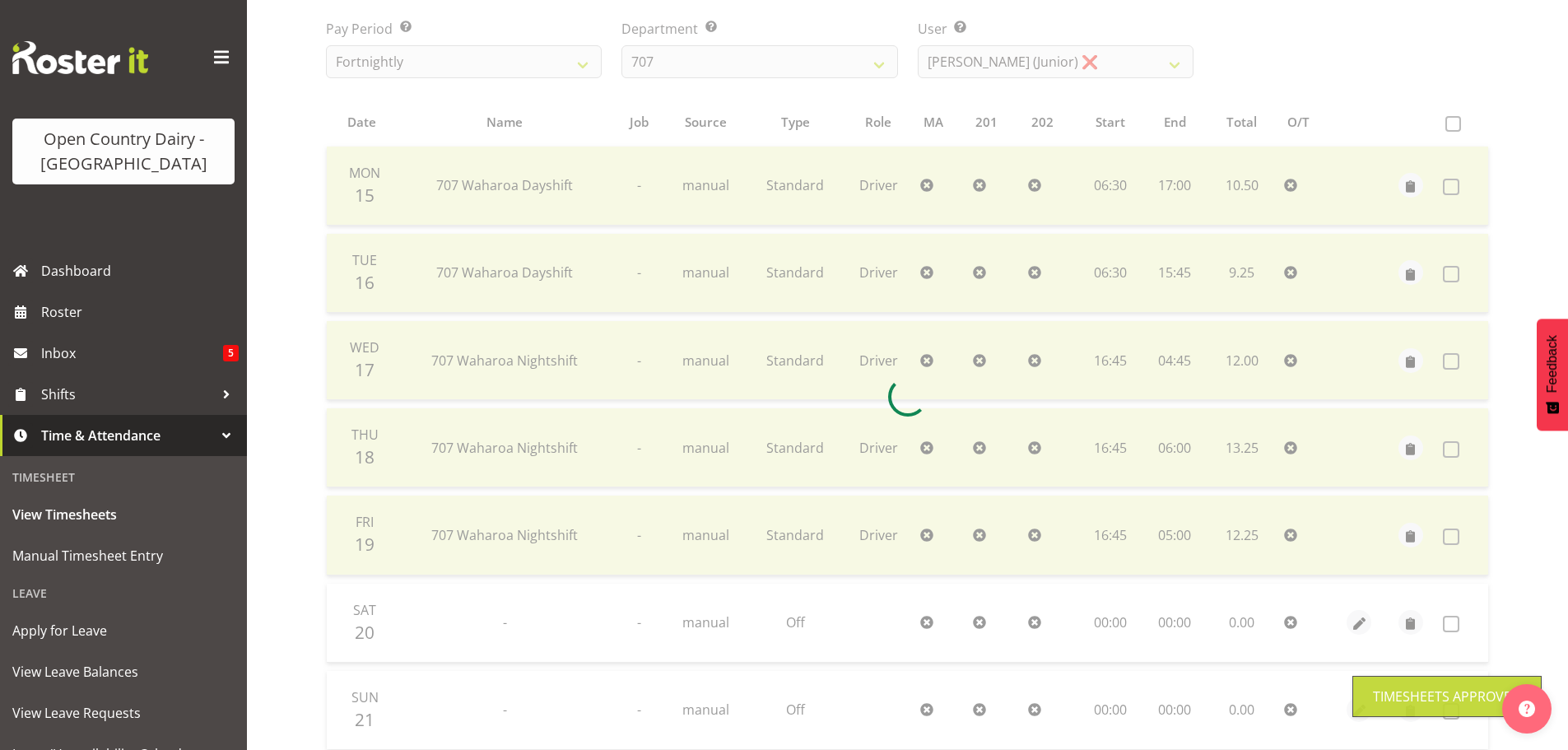
scroll to position [66, 0]
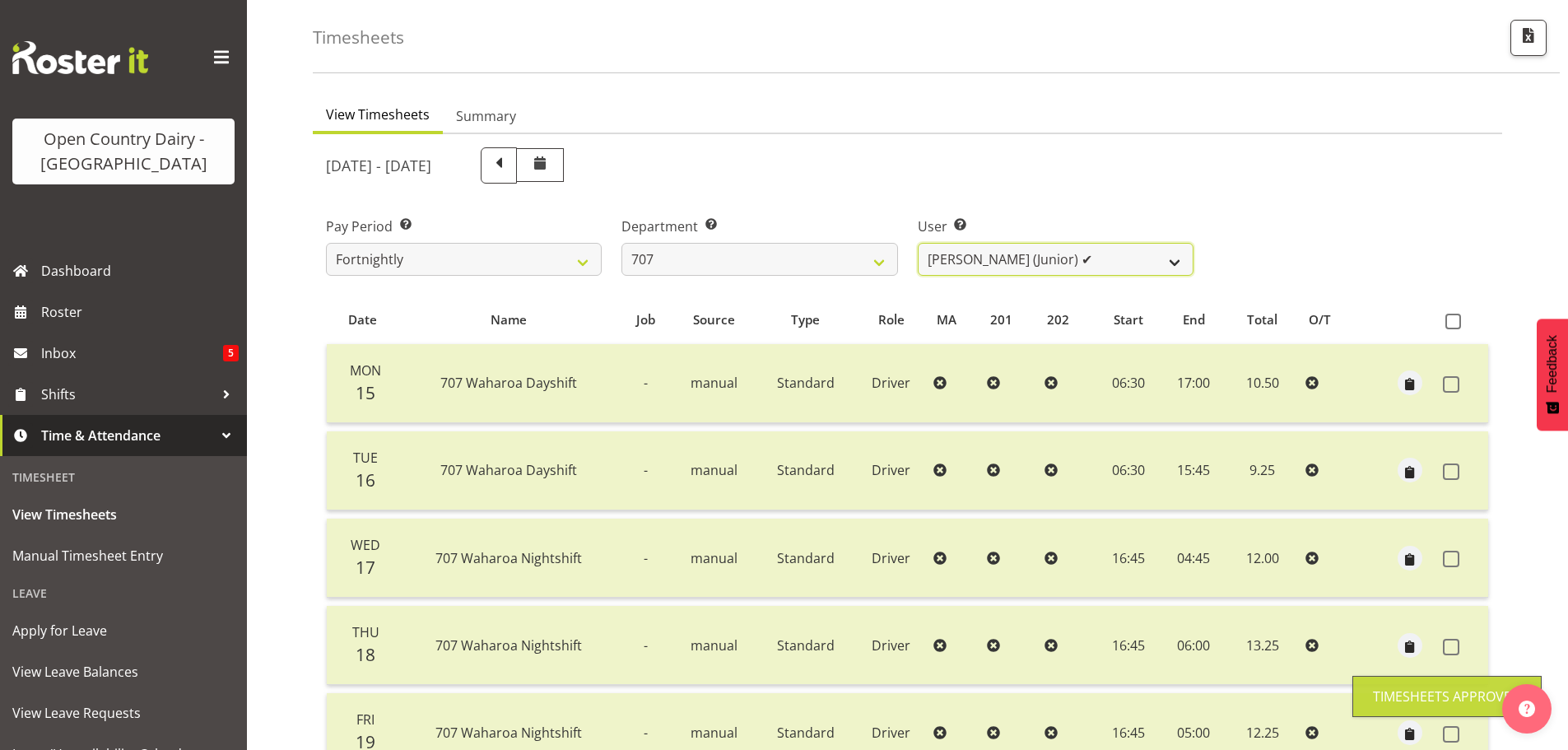
click at [976, 269] on select "Alan (TK) Bedford ✔ David Foote (Junior) ✔ Mike Madden ❌" at bounding box center [1056, 259] width 276 height 33
click at [918, 243] on select "Alan (TK) Bedford ✔ David Foote (Junior) ✔ Mike Madden ❌" at bounding box center [1056, 259] width 276 height 33
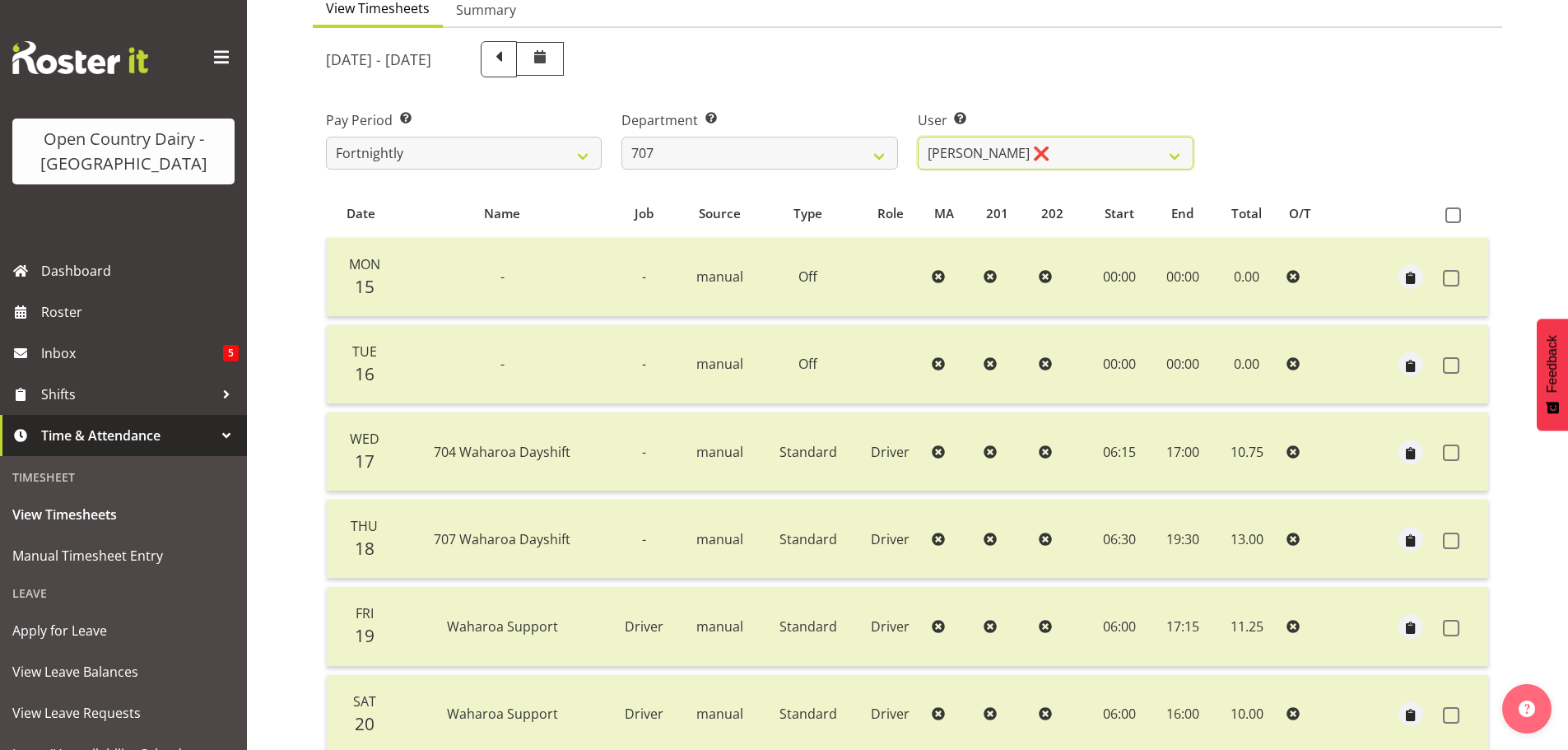
scroll to position [148, 0]
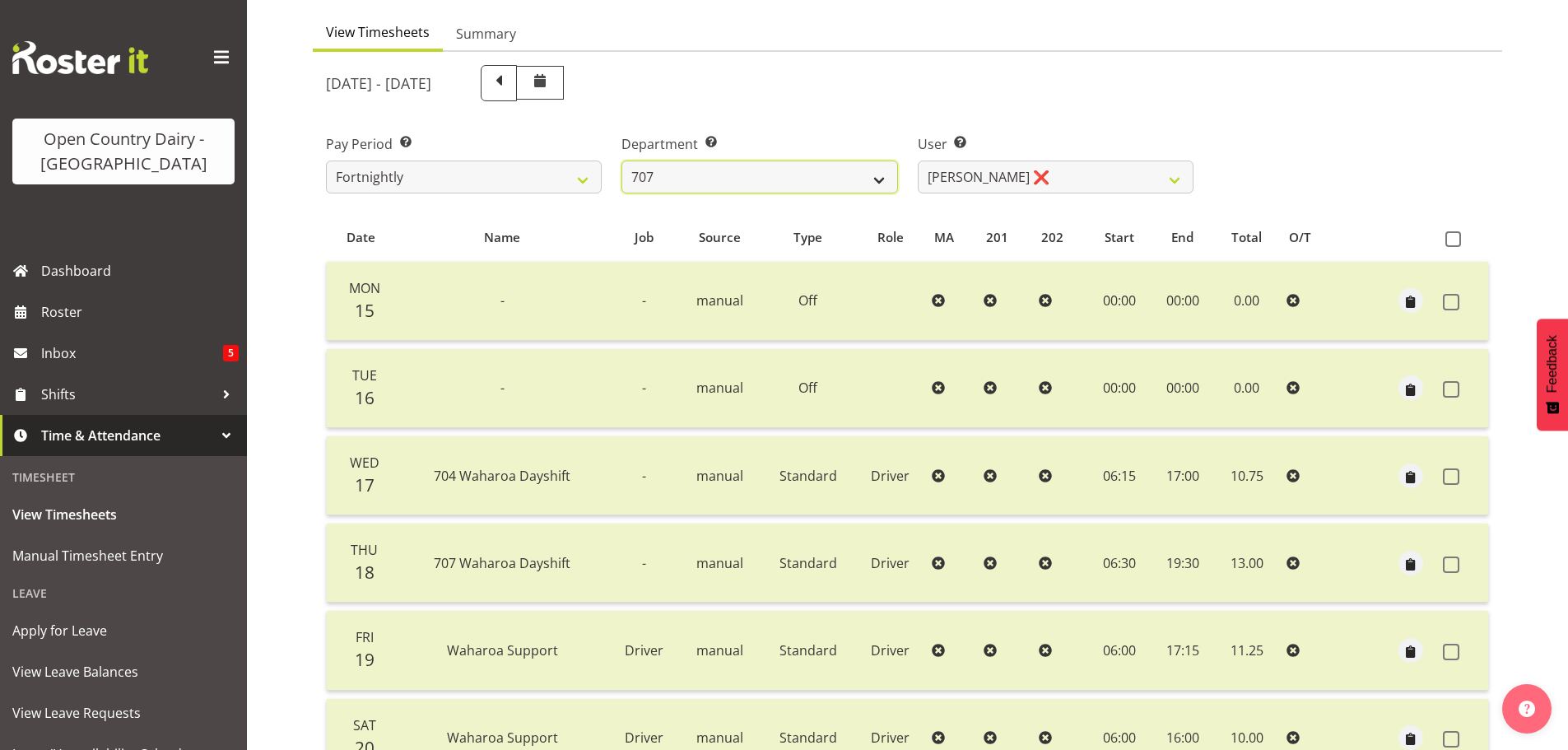
click at [715, 183] on select "701 702 703 704 705 706 707 708 709 710 711 712 713 714 715 716 717 718 719 720" at bounding box center [759, 177] width 276 height 33
click at [1353, 148] on div "Pay Period Select which pay period you would like to view. Fortnightly Departme…" at bounding box center [907, 157] width 1183 height 92
click at [995, 177] on select "Alan (TK) Bedford ✔ David Foote (Junior) ✔ Mike Madden ❌" at bounding box center [1056, 177] width 276 height 33
click at [740, 171] on select "701 702 703 704 705 706 707 708 709 710 711 712 713 714 715 716 717 718 719 720" at bounding box center [759, 177] width 276 height 33
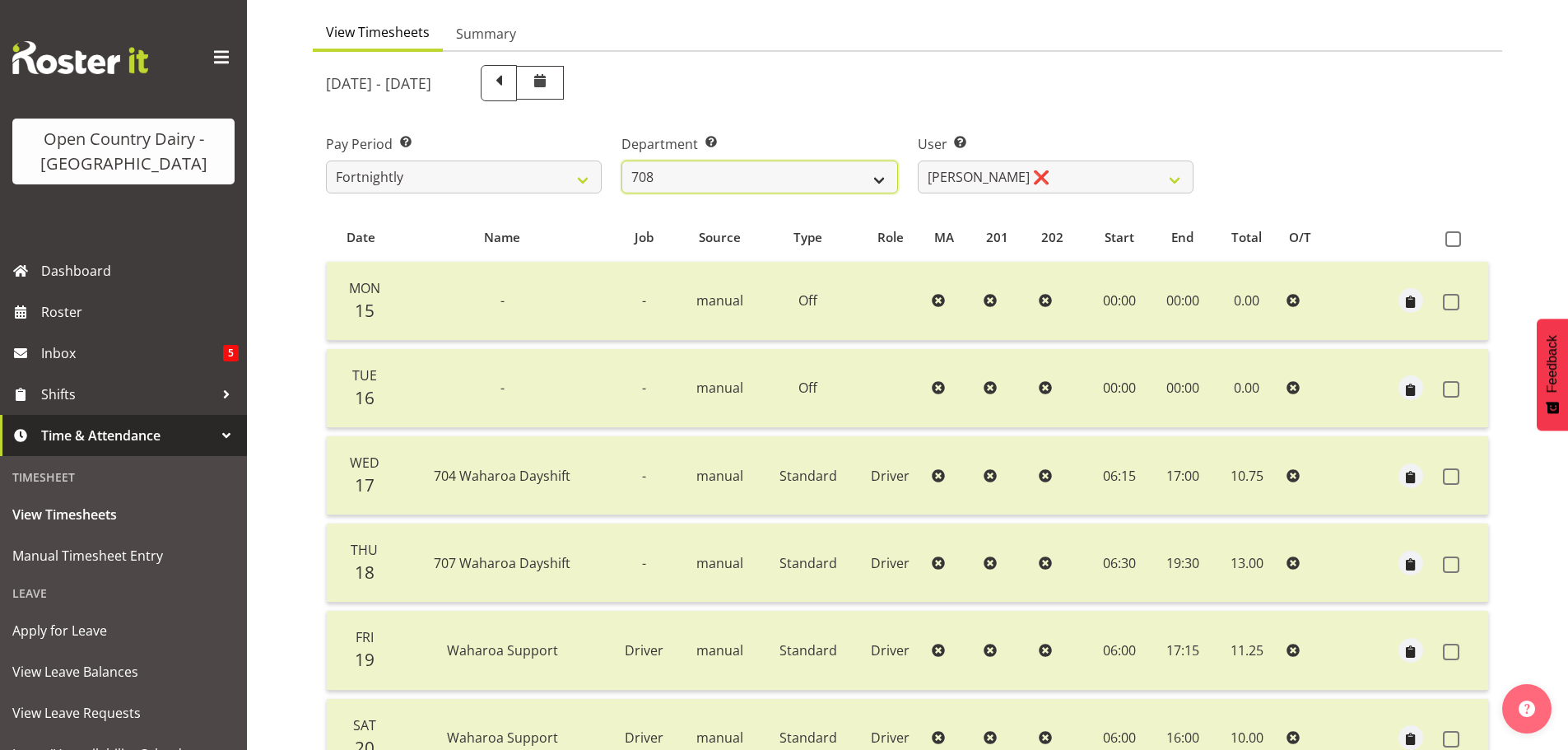
click at [621, 161] on select "701 702 703 704 705 706 707 708 709 710 711 712 713 714 715 716 717 718 719 720" at bounding box center [759, 177] width 276 height 33
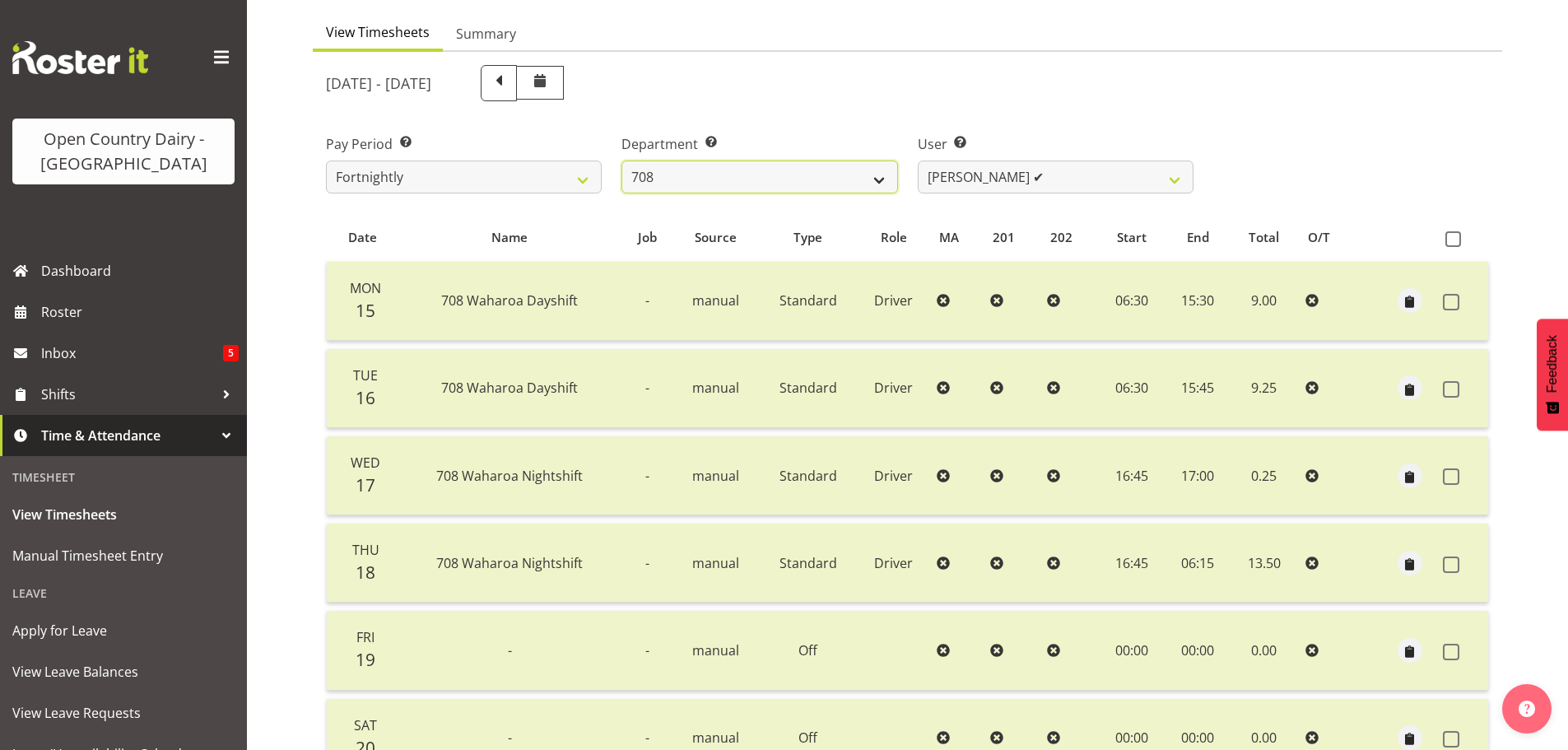
click at [739, 183] on select "701 702 703 704 705 706 707 708 709 710 711 712 713 714 715 716 717 718 719 720" at bounding box center [759, 177] width 276 height 33
click at [621, 161] on select "701 702 703 704 705 706 707 708 709 710 711 712 713 714 715 716 717 718 719 720" at bounding box center [759, 177] width 276 height 33
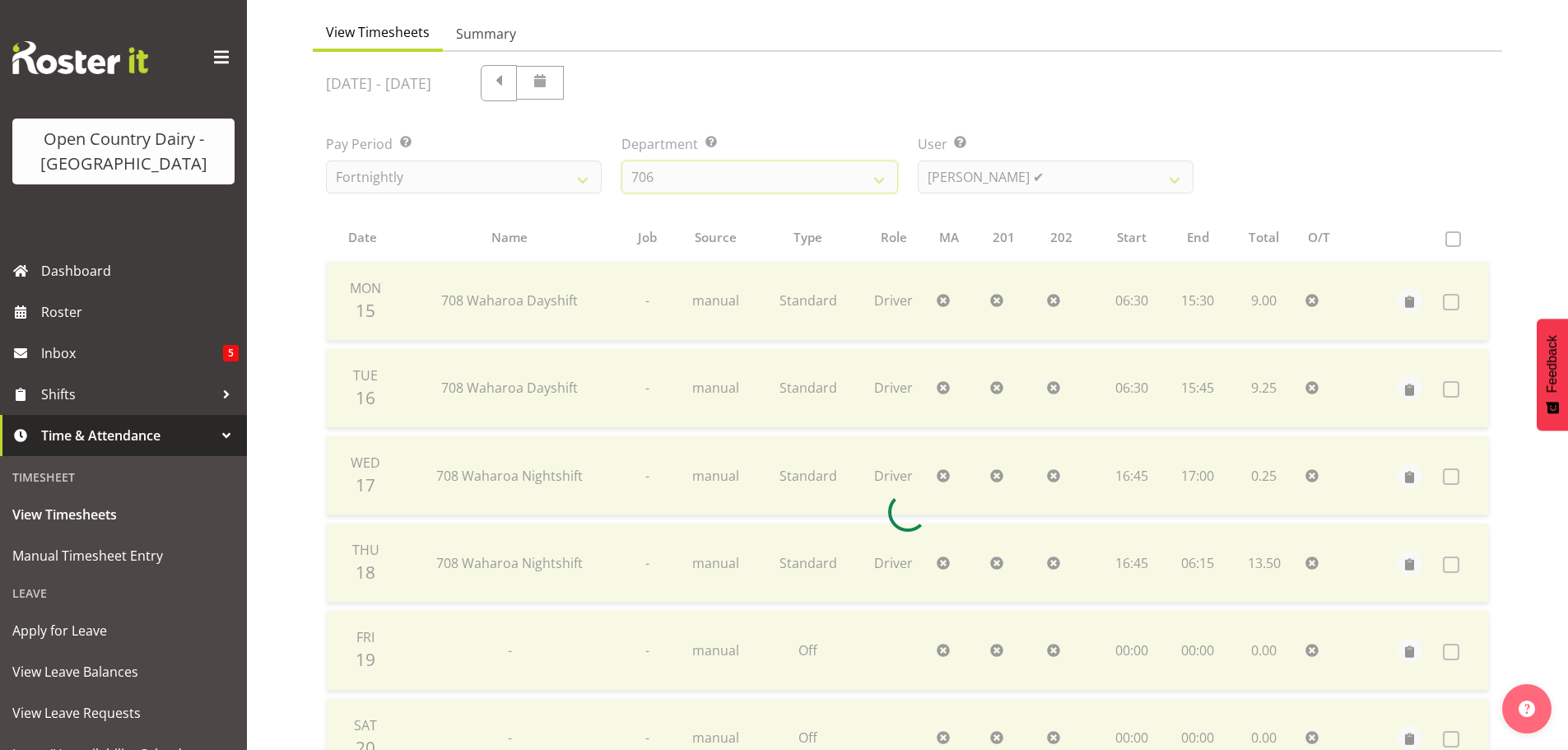
scroll to position [133, 0]
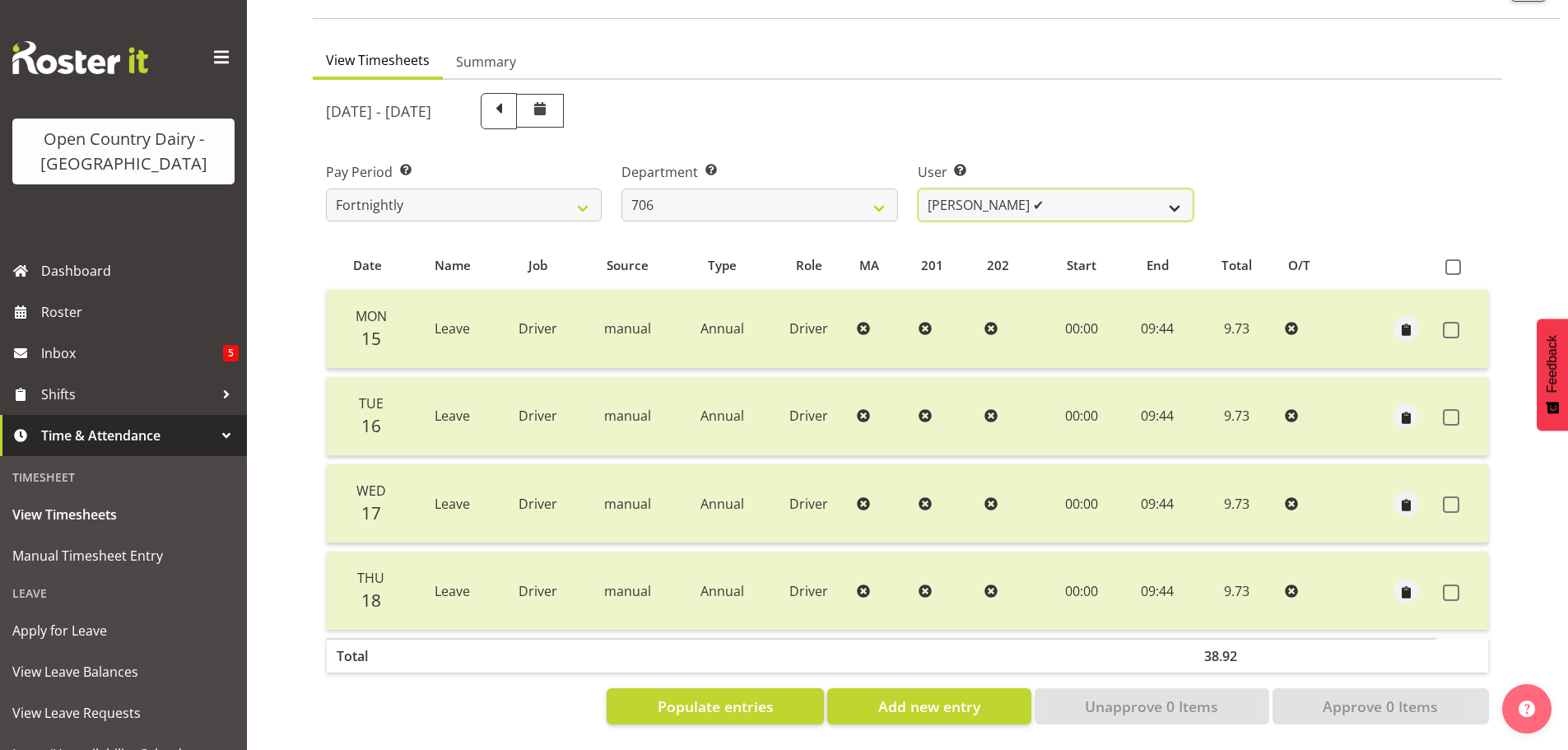
click at [1044, 207] on select "Andrew Kearns ✔ Len Symons ❌ Mark Ansley ❌ Paul Griffin ❌" at bounding box center [1056, 204] width 276 height 33
click at [918, 188] on select "Andrew Kearns ✔ Len Symons ❌ Mark Ansley ❌ Paul Griffin ❌" at bounding box center [1056, 204] width 276 height 33
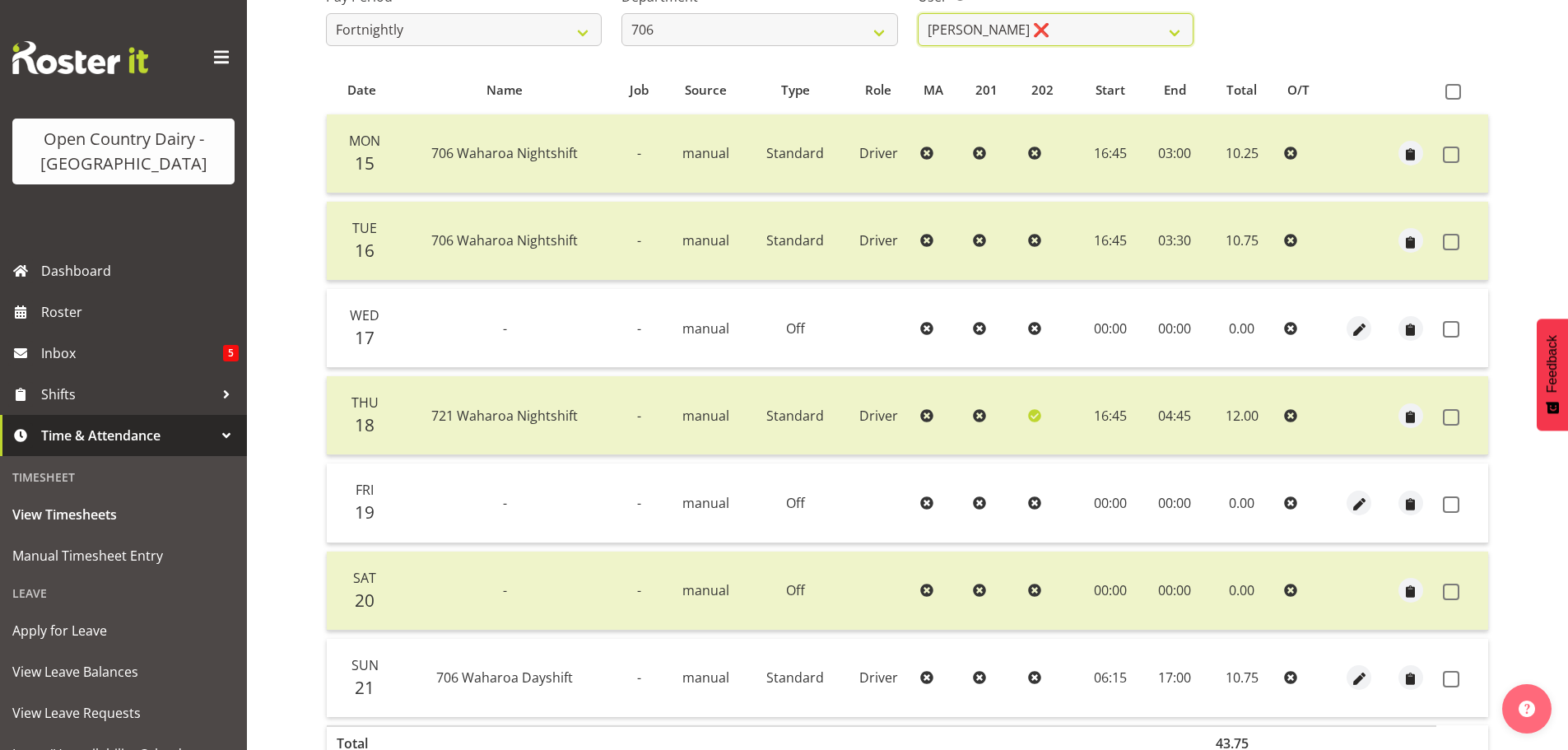
scroll to position [297, 0]
click at [1454, 89] on span at bounding box center [1453, 90] width 16 height 16
click at [1454, 89] on input "checkbox" at bounding box center [1450, 90] width 11 height 11
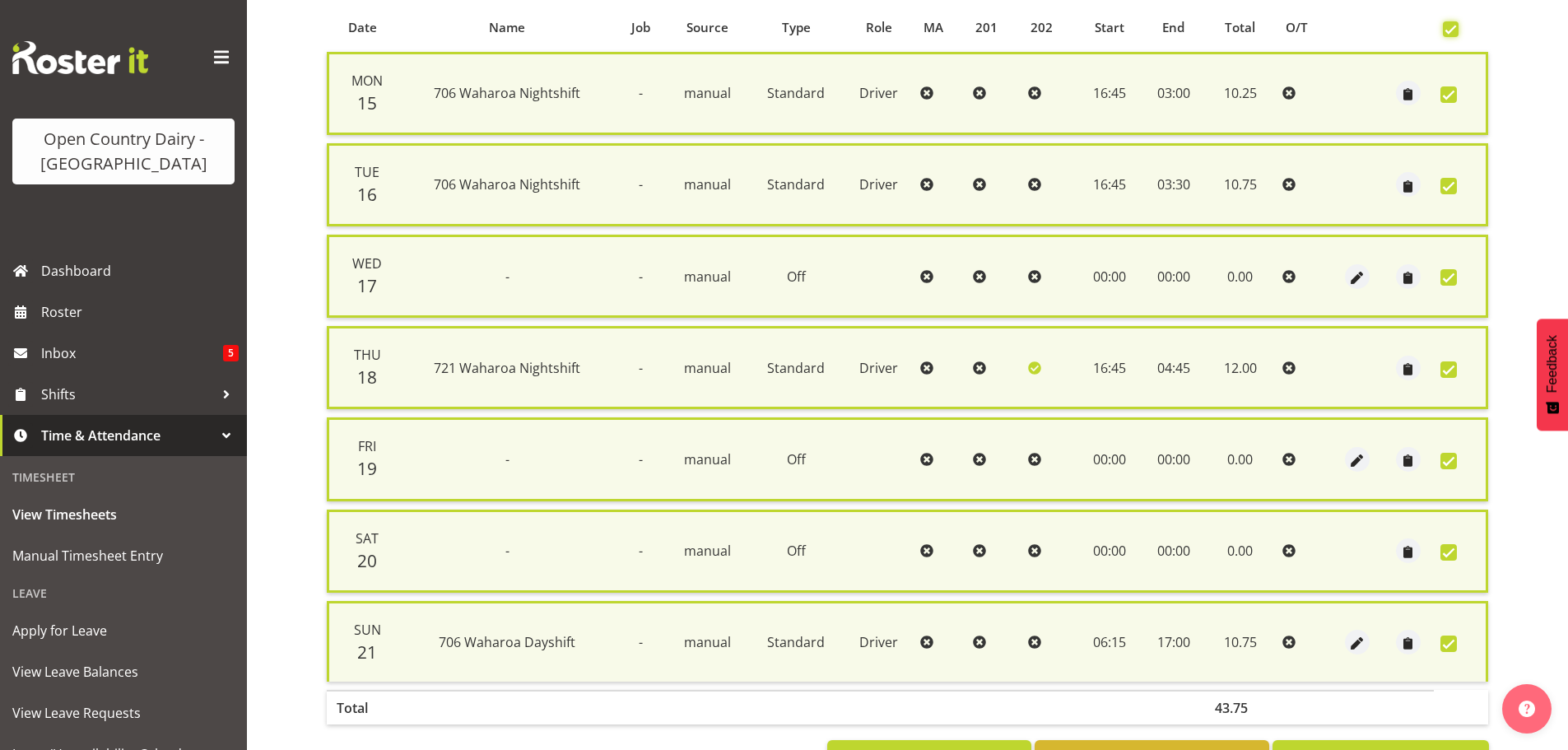
scroll to position [422, 0]
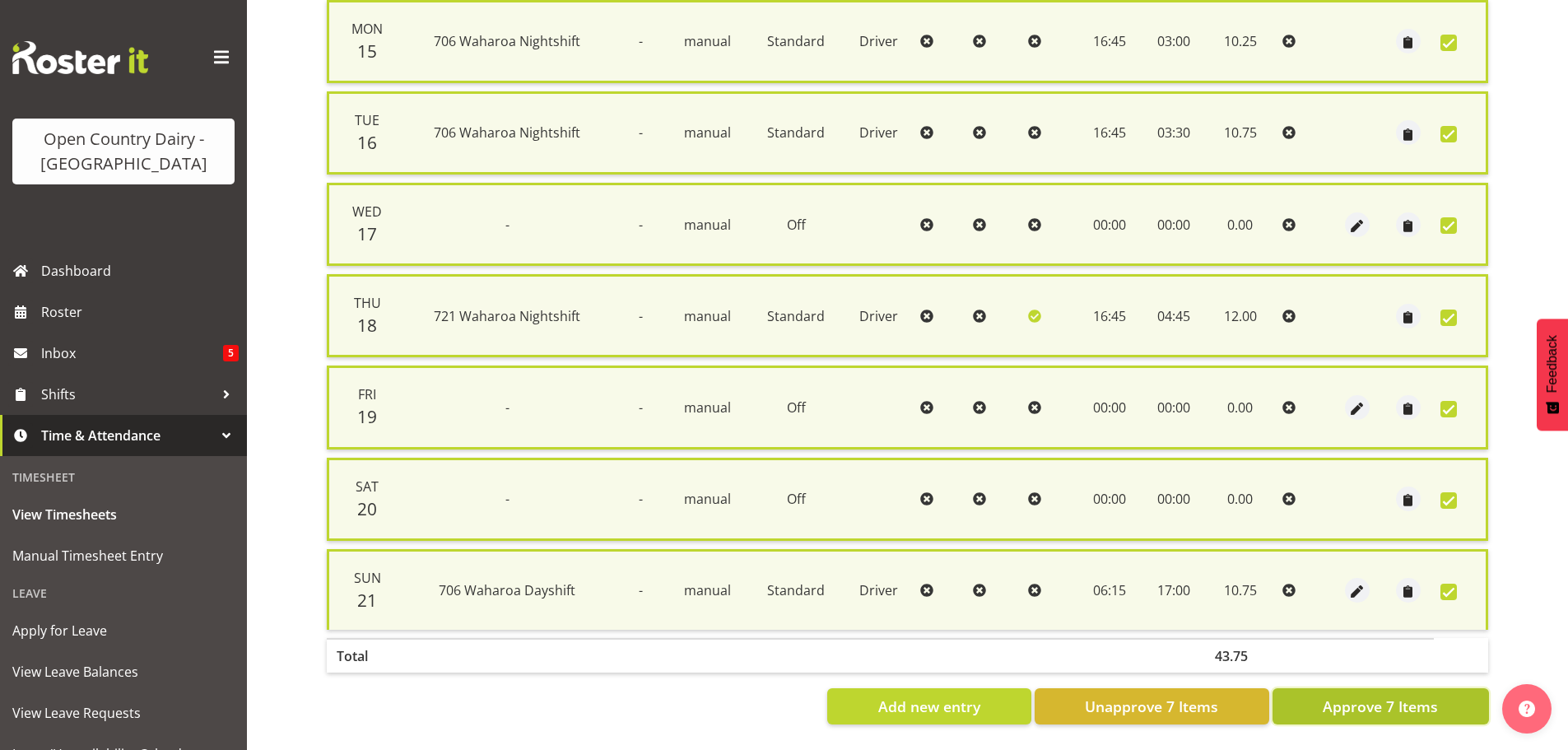
click at [1395, 695] on span "Approve 7 Items" at bounding box center [1380, 705] width 115 height 21
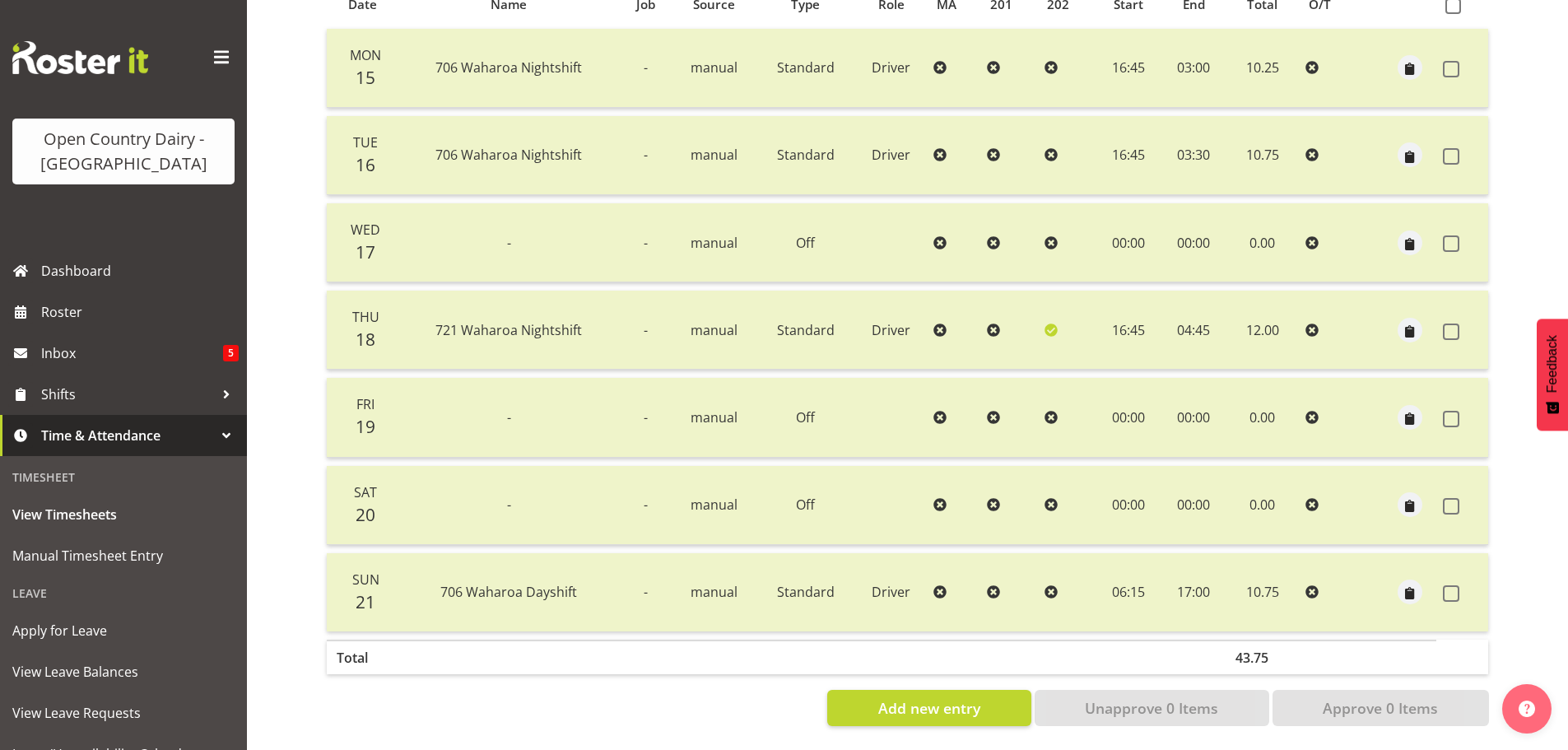
scroll to position [0, 0]
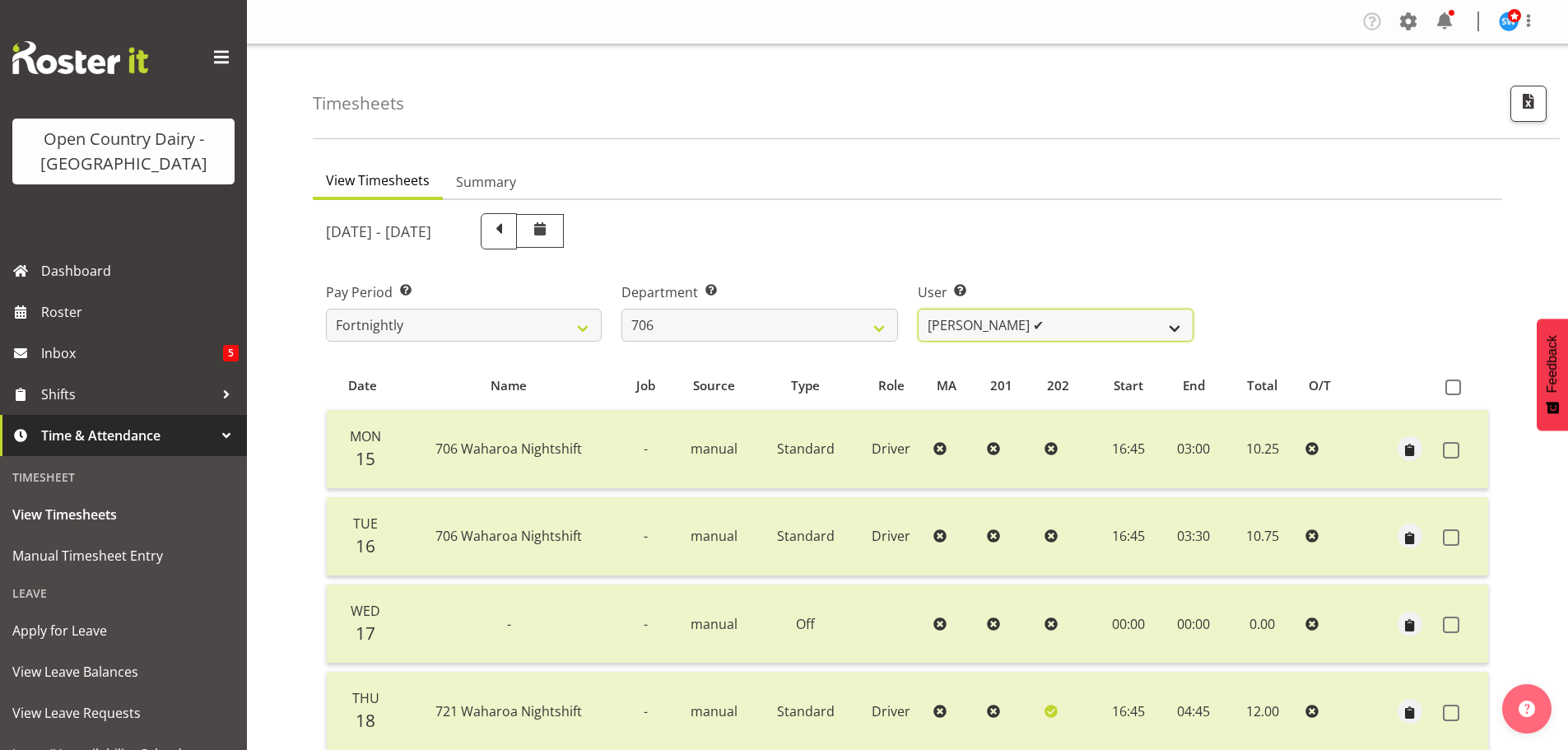
click at [1069, 330] on select "Andrew Kearns ✔ Len Symons ✔ Mark Ansley ❌ Paul Griffin ❌" at bounding box center [1056, 325] width 276 height 33
click at [918, 309] on select "Andrew Kearns ✔ Len Symons ✔ Mark Ansley ❌ Paul Griffin ❌" at bounding box center [1056, 325] width 276 height 33
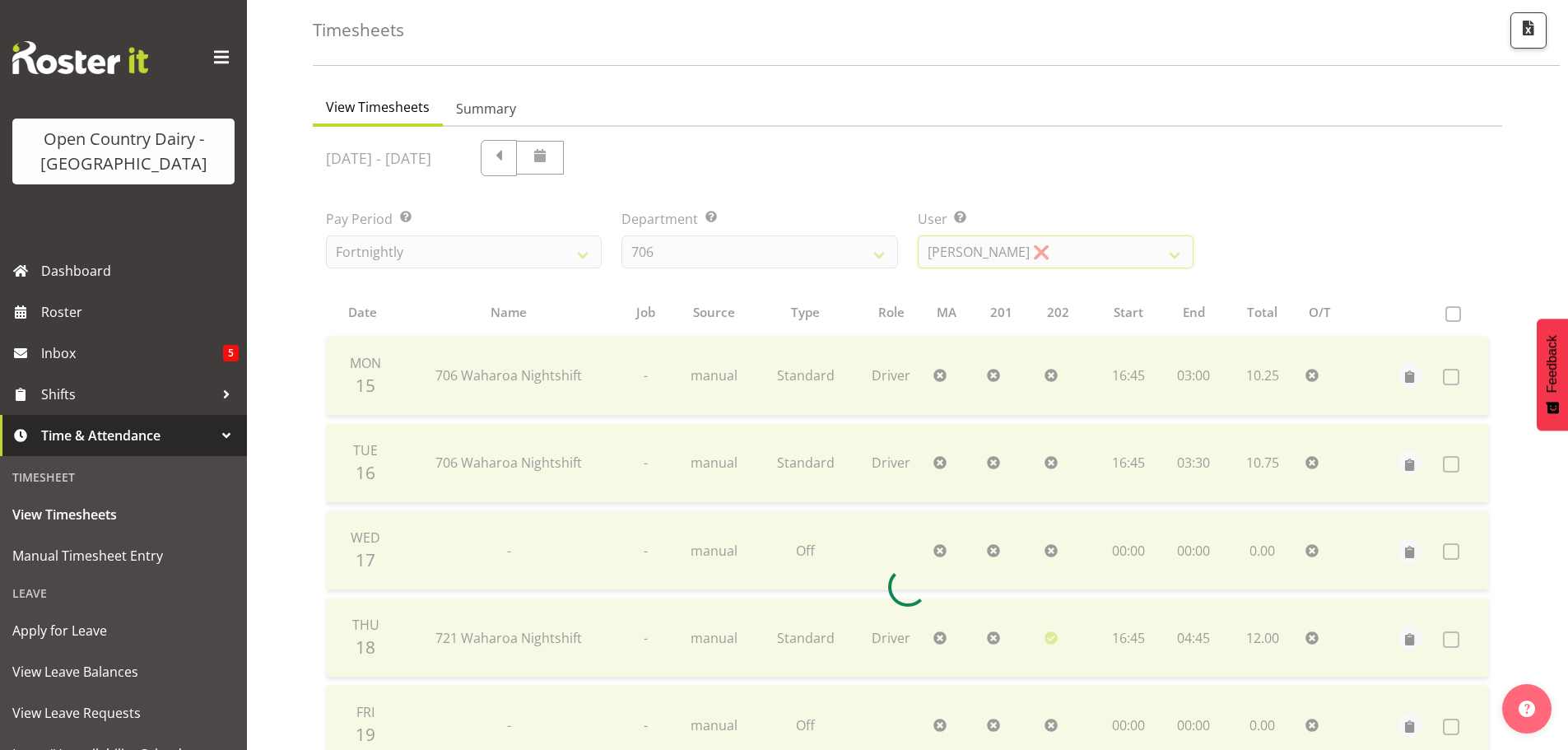
scroll to position [330, 0]
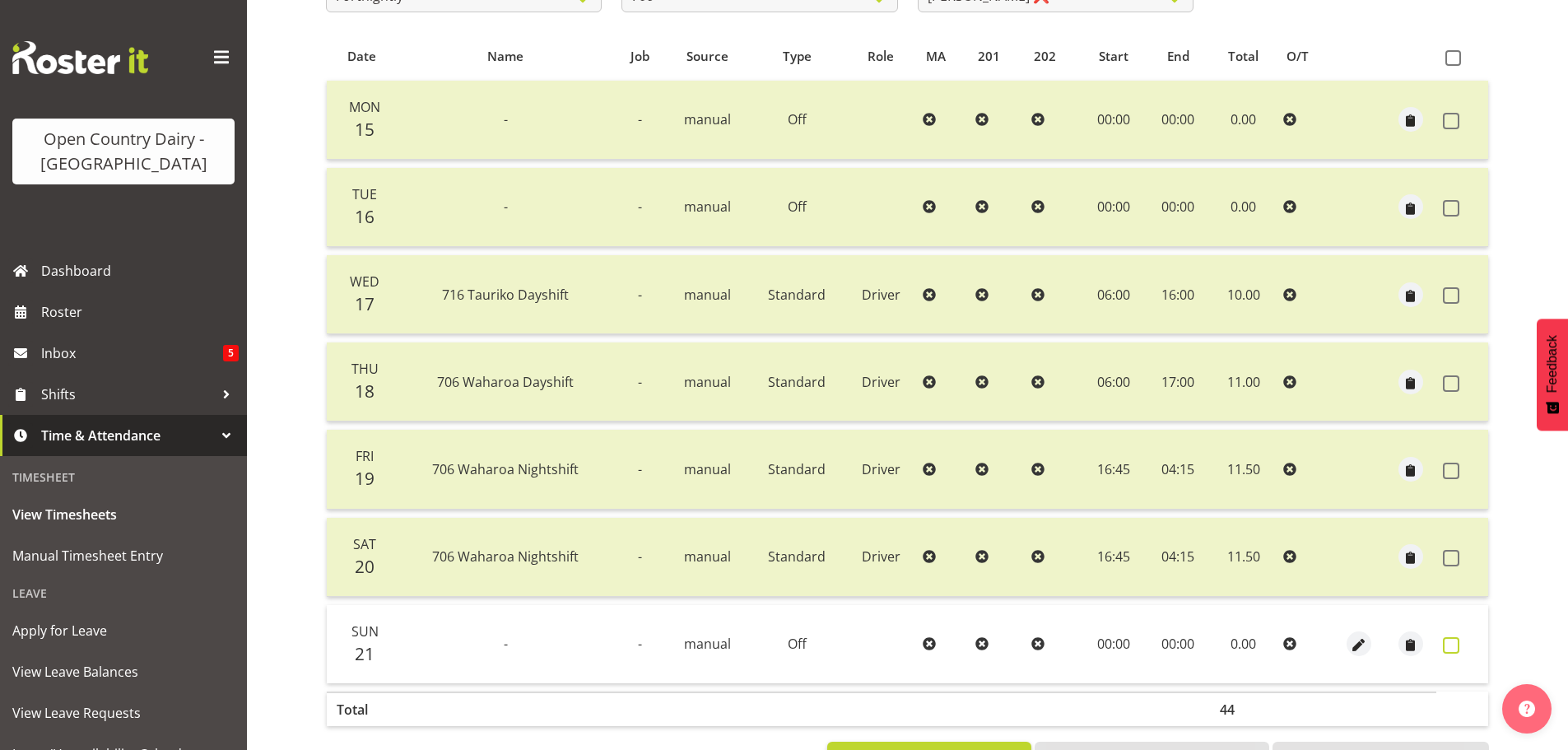
click at [1452, 645] on span at bounding box center [1451, 646] width 17 height 17
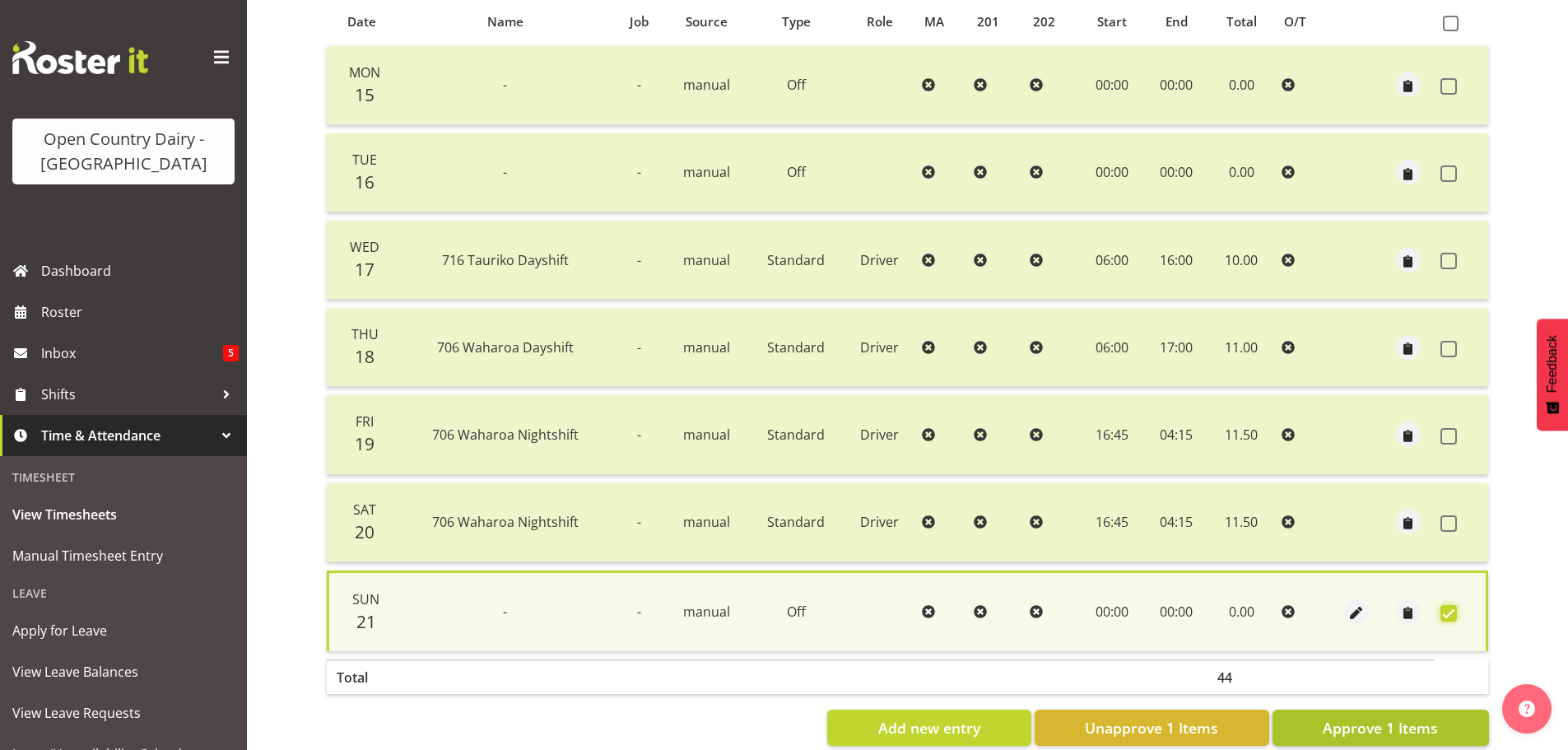
scroll to position [398, 0]
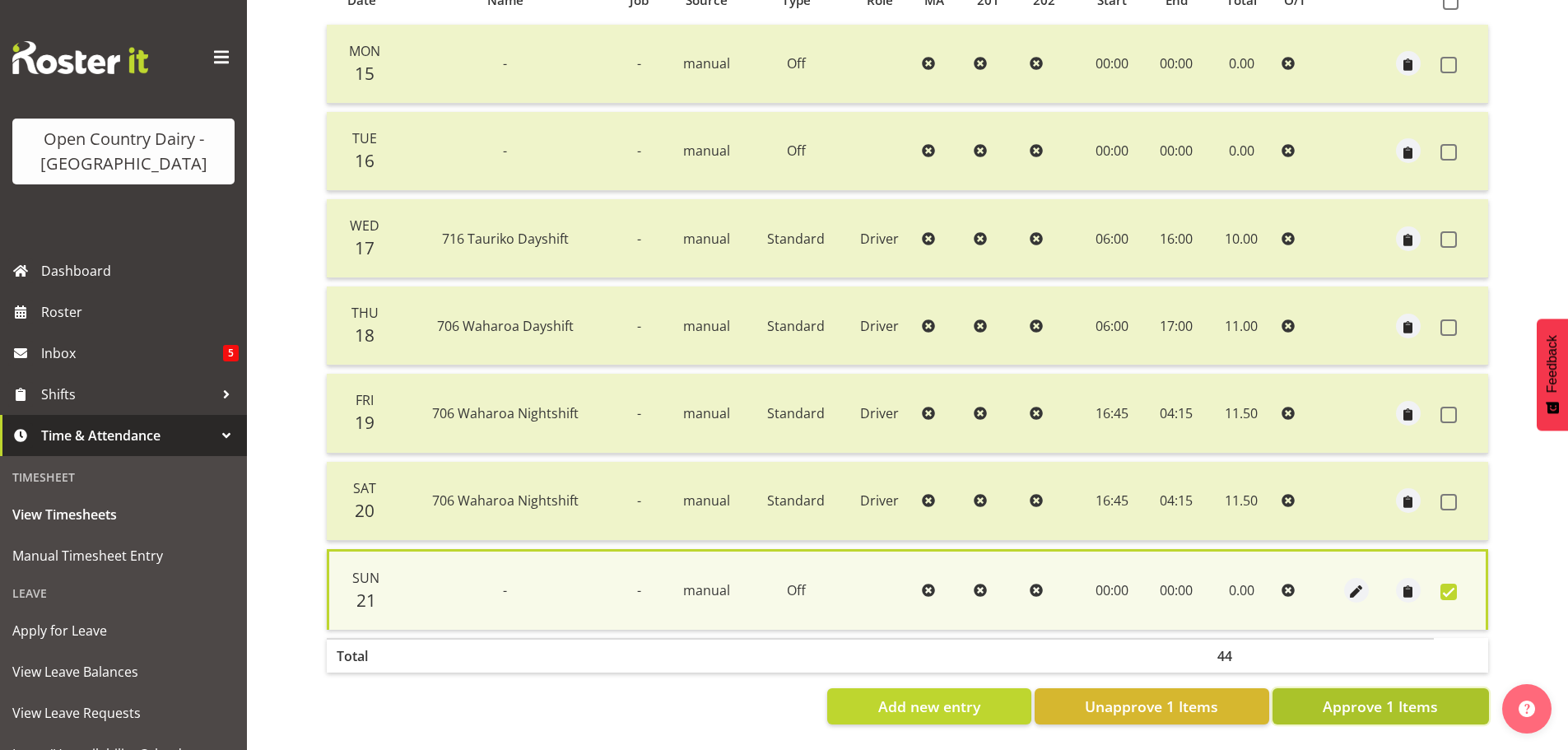
click at [1451, 688] on button "Approve 1 Items" at bounding box center [1380, 705] width 216 height 36
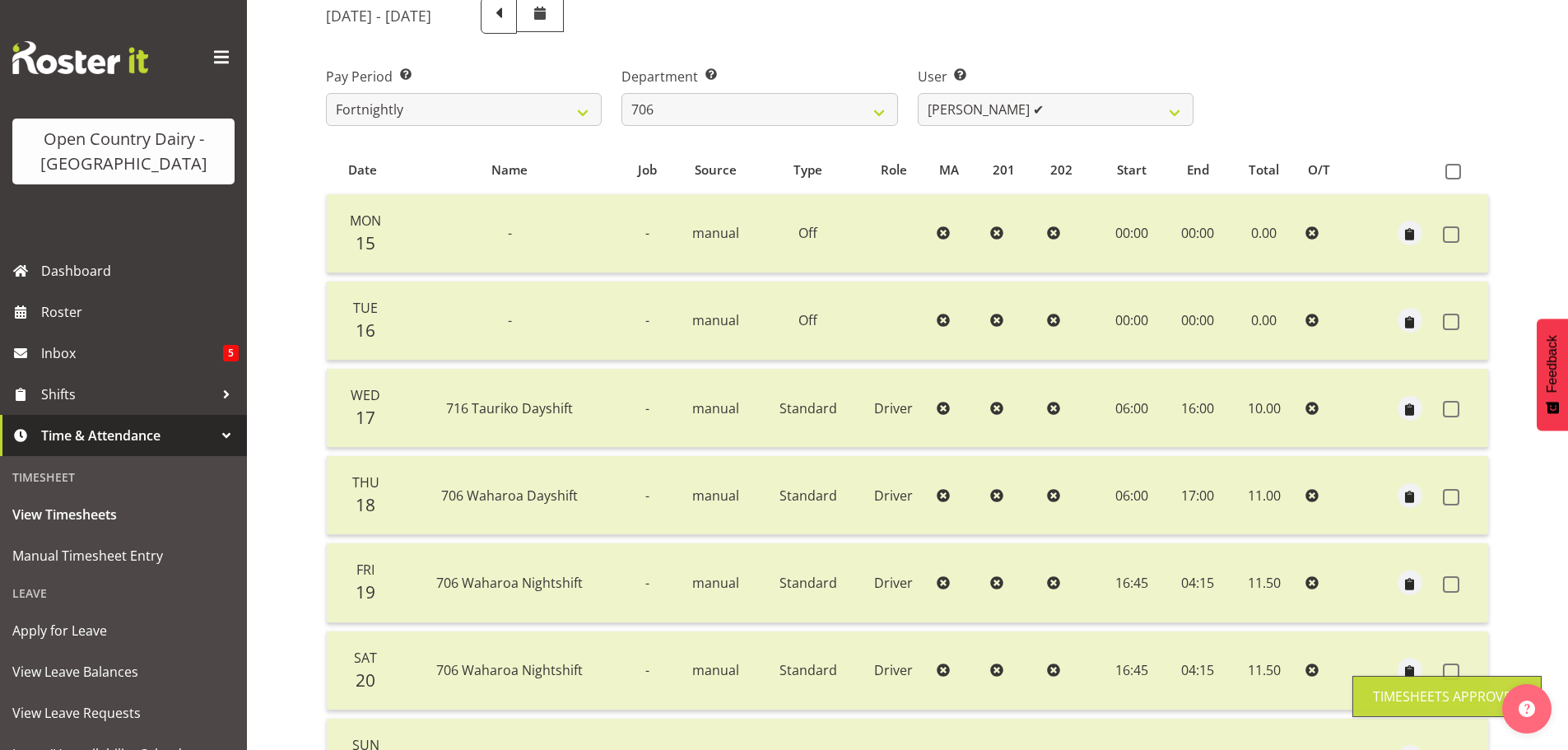
scroll to position [148, 0]
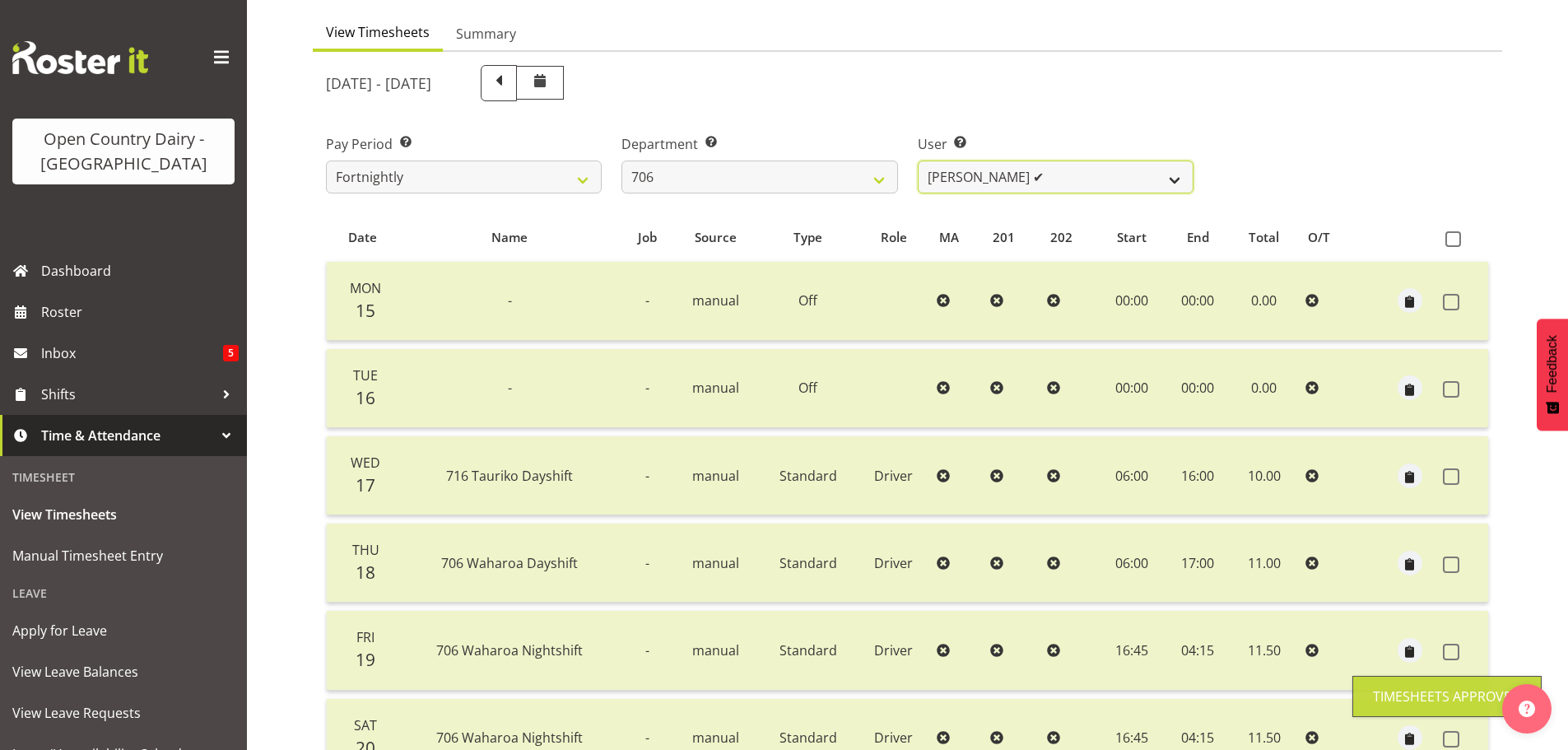
click at [1027, 179] on select "Andrew Kearns ✔ Len Symons ✔ Mark Ansley ❌ Paul Griffin ✔" at bounding box center [1056, 177] width 276 height 33
click at [1026, 179] on select "Andrew Kearns ✔ Len Symons ✔ Mark Ansley ❌ Paul Griffin ✔" at bounding box center [1056, 177] width 276 height 33
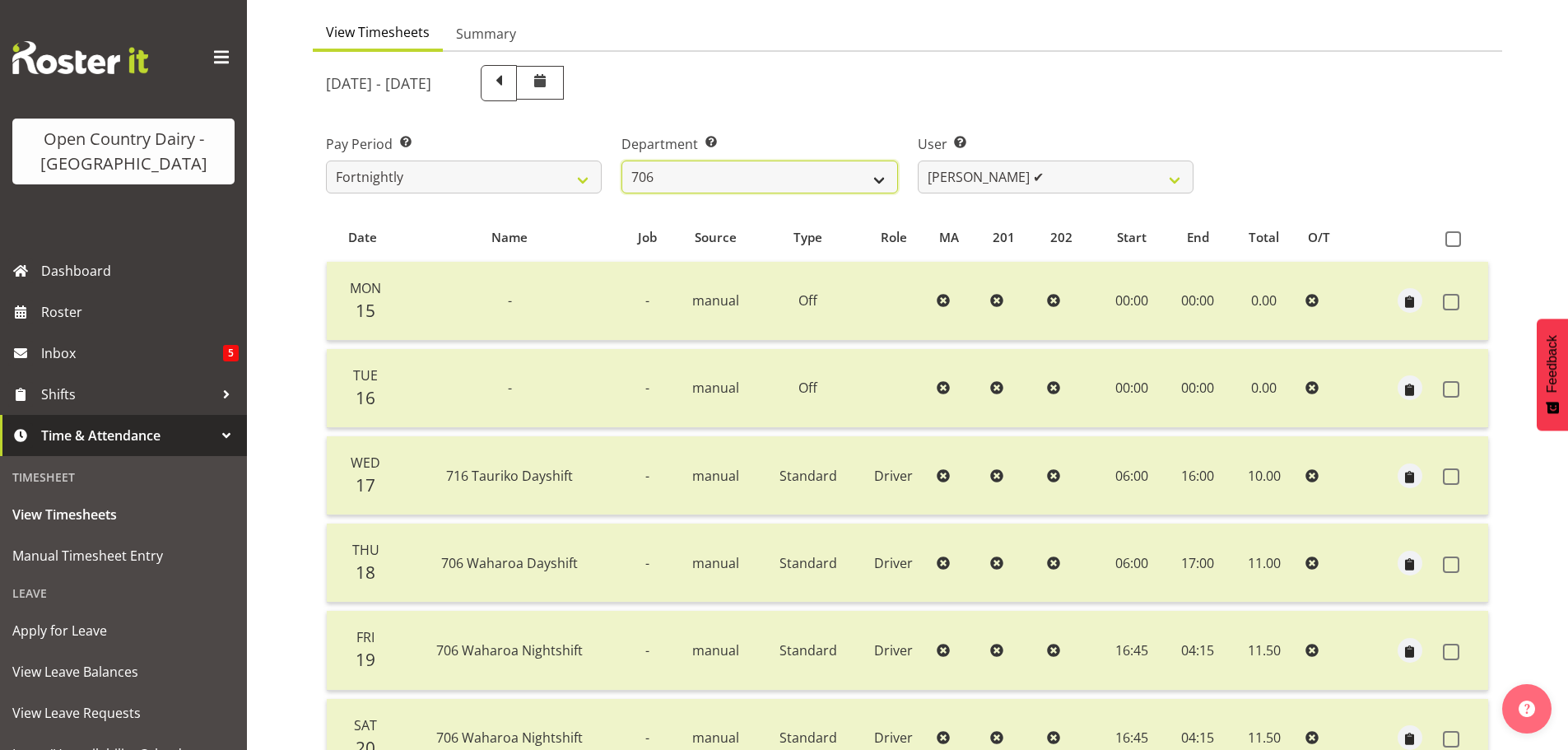
click at [888, 180] on select "701 702 703 704 705 706 707 708 709 710 711 712 713 714 715 716 717 718 719 720" at bounding box center [759, 177] width 276 height 33
click at [621, 161] on select "701 702 703 704 705 706 707 708 709 710 711 712 713 714 715 716 717 718 719 720" at bounding box center [759, 177] width 276 height 33
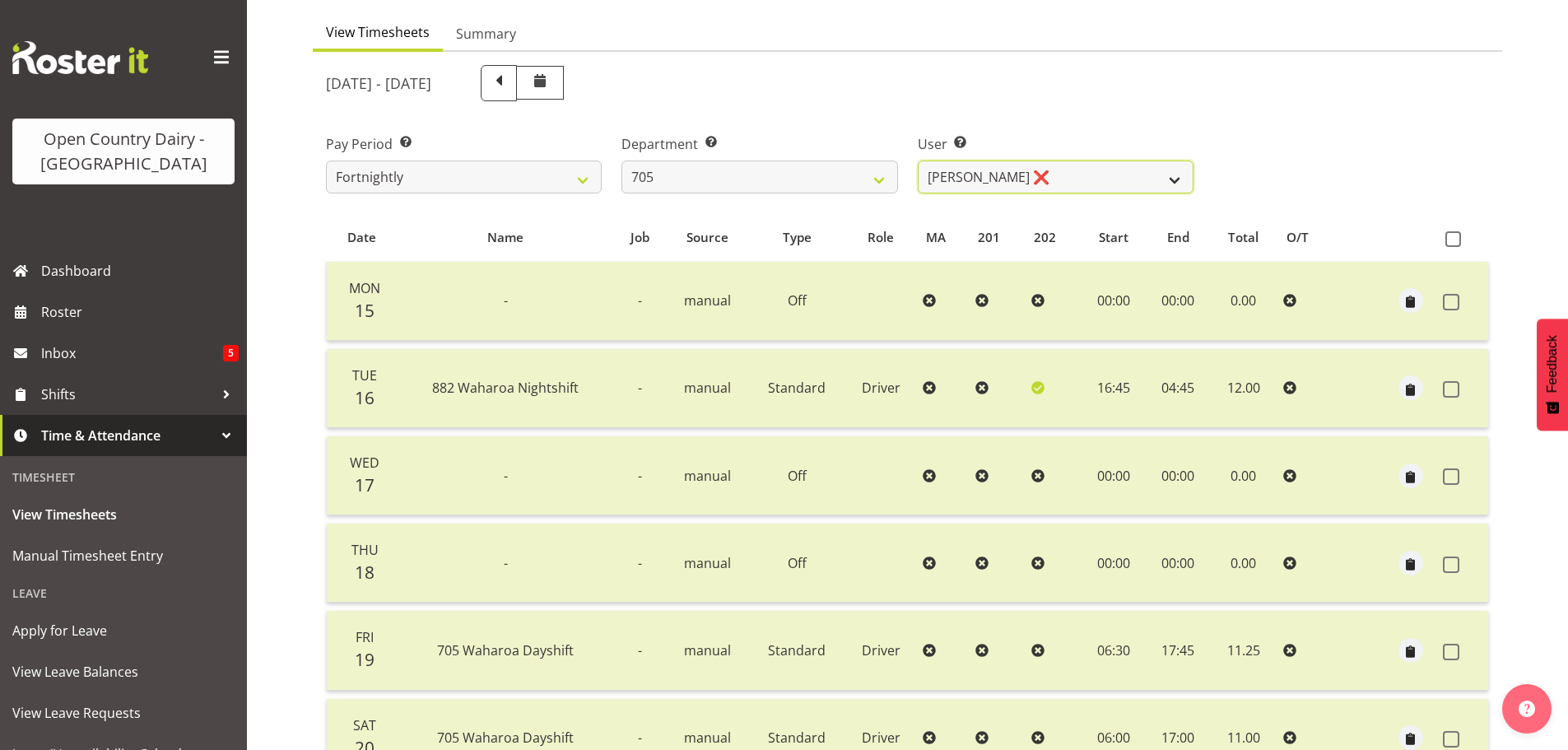
click at [1033, 173] on select "Chris Gibbs ❌ Colin Kelly ❌ Craig Cottam ❌ John May ❌" at bounding box center [1056, 177] width 276 height 33
click at [918, 161] on select "Chris Gibbs ❌ Colin Kelly ❌ Craig Cottam ❌ John May ❌" at bounding box center [1056, 177] width 276 height 33
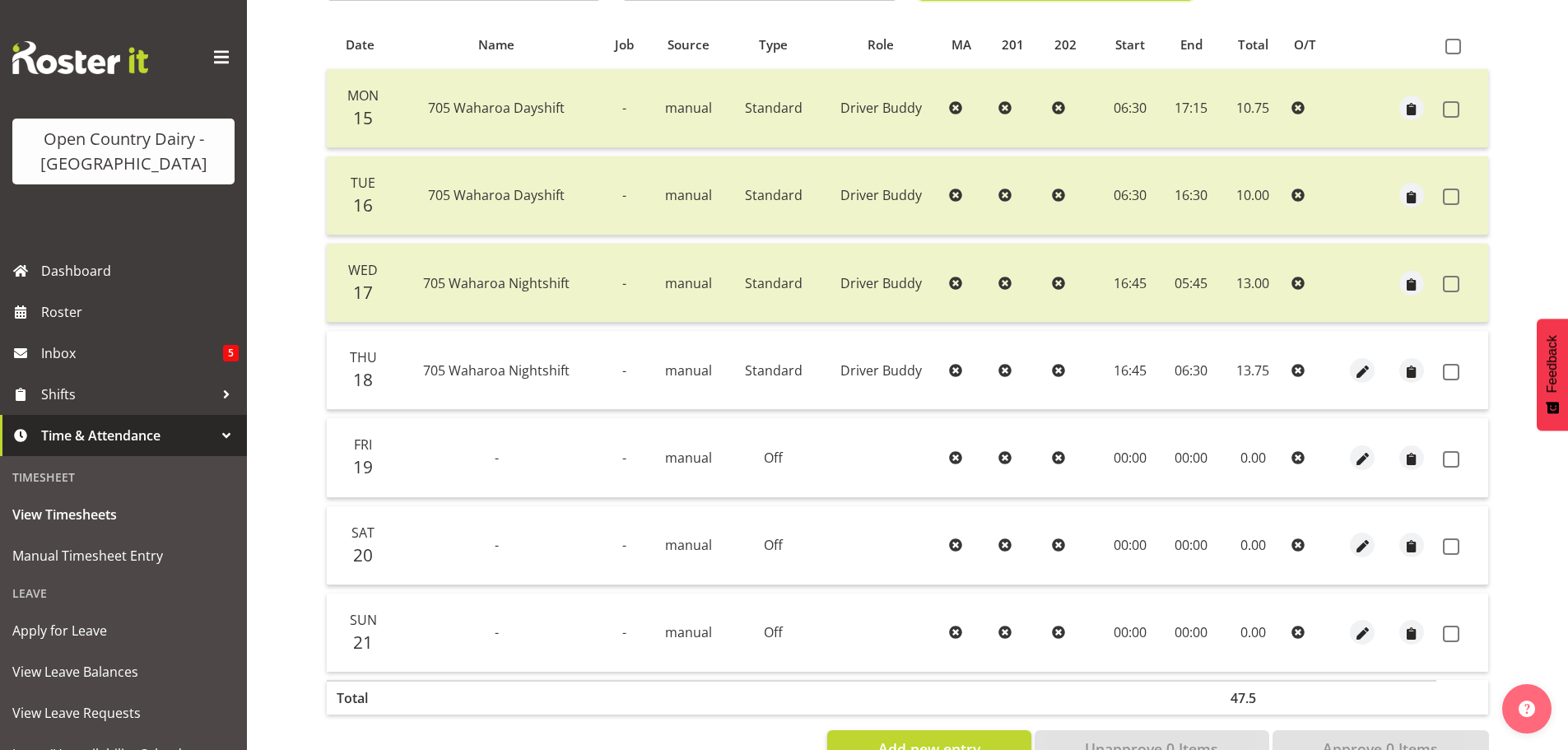
scroll to position [313, 0]
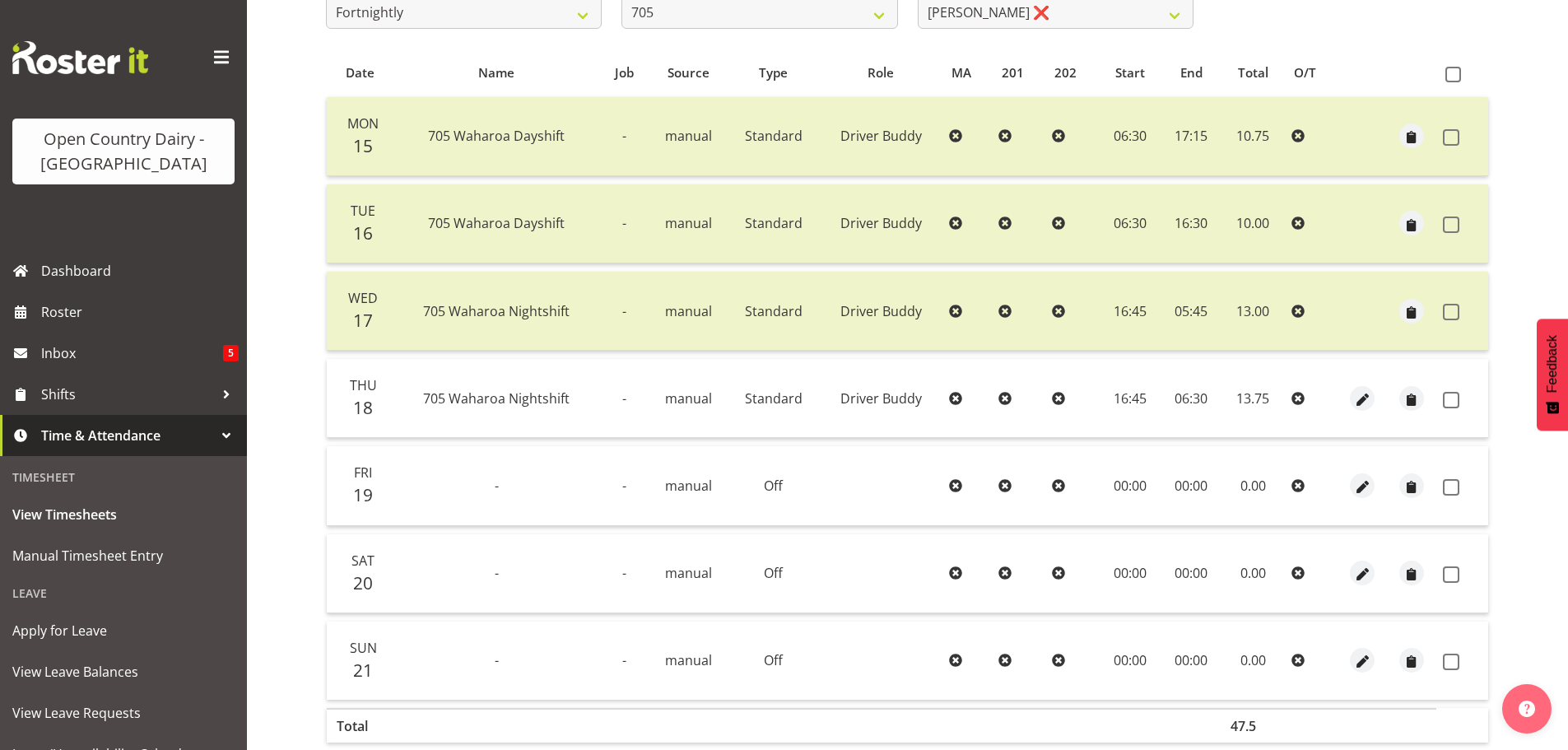
click at [1449, 79] on span at bounding box center [1453, 74] width 16 height 16
click at [1449, 79] on input "checkbox" at bounding box center [1450, 74] width 11 height 11
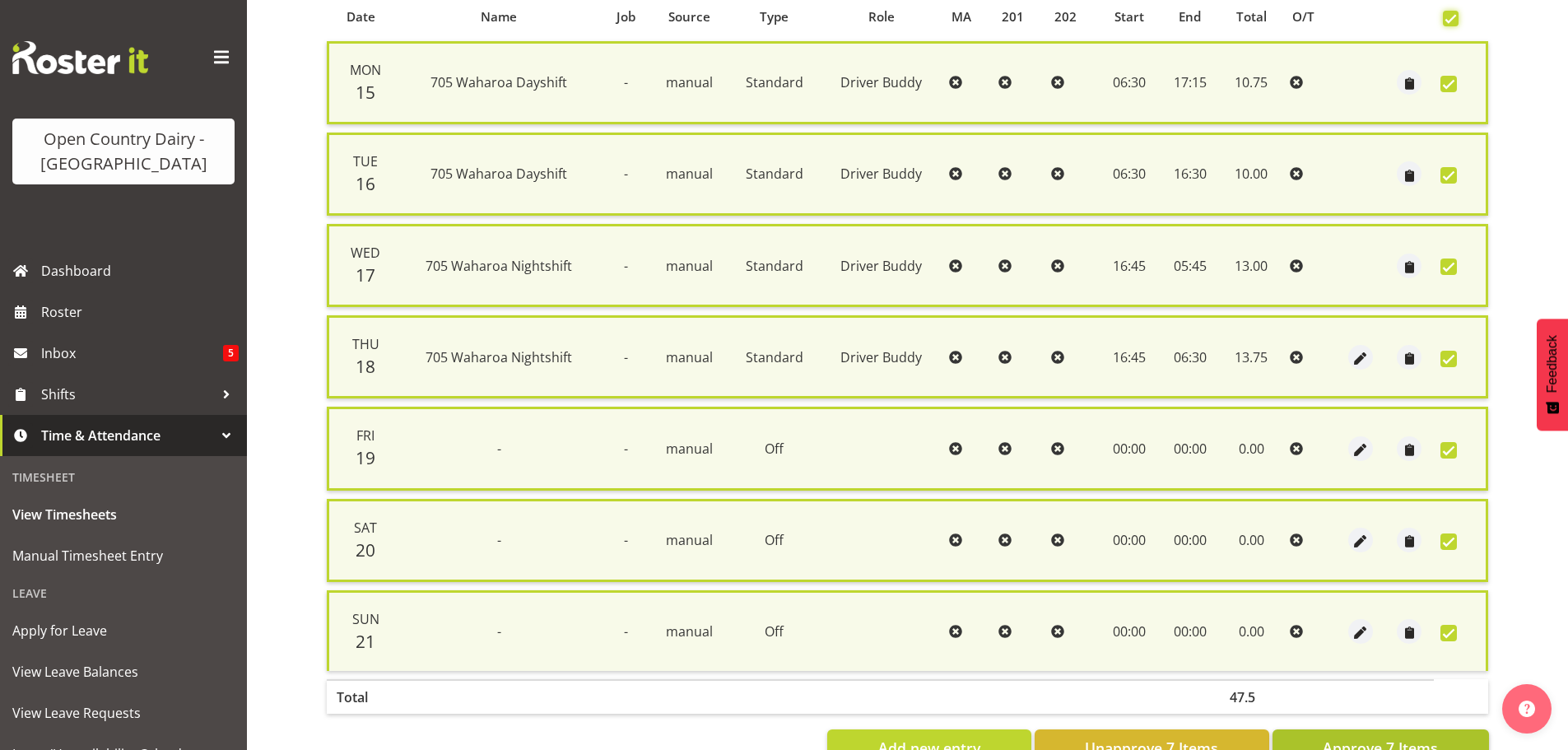
scroll to position [422, 0]
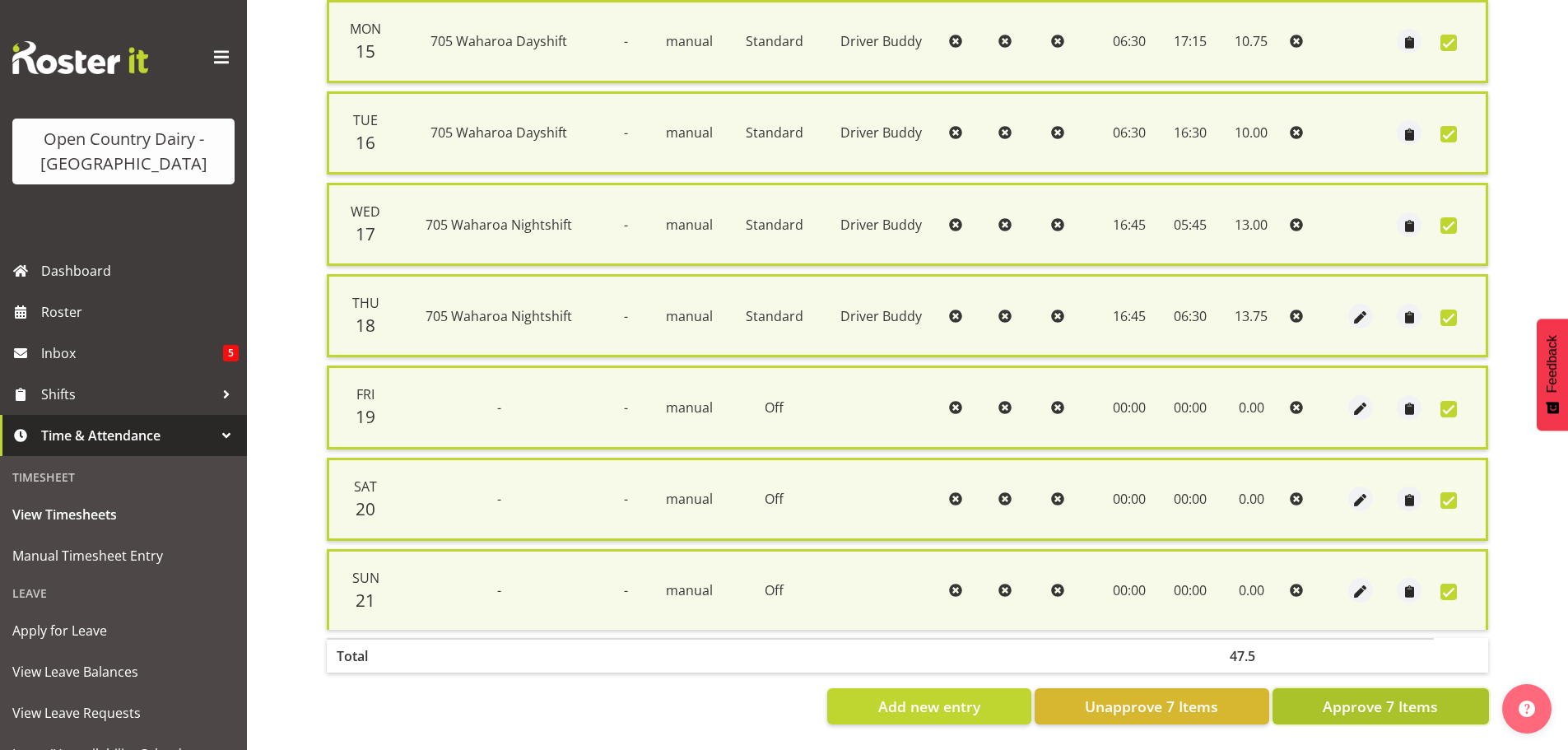
click at [1360, 697] on span "Approve 7 Items" at bounding box center [1380, 705] width 115 height 21
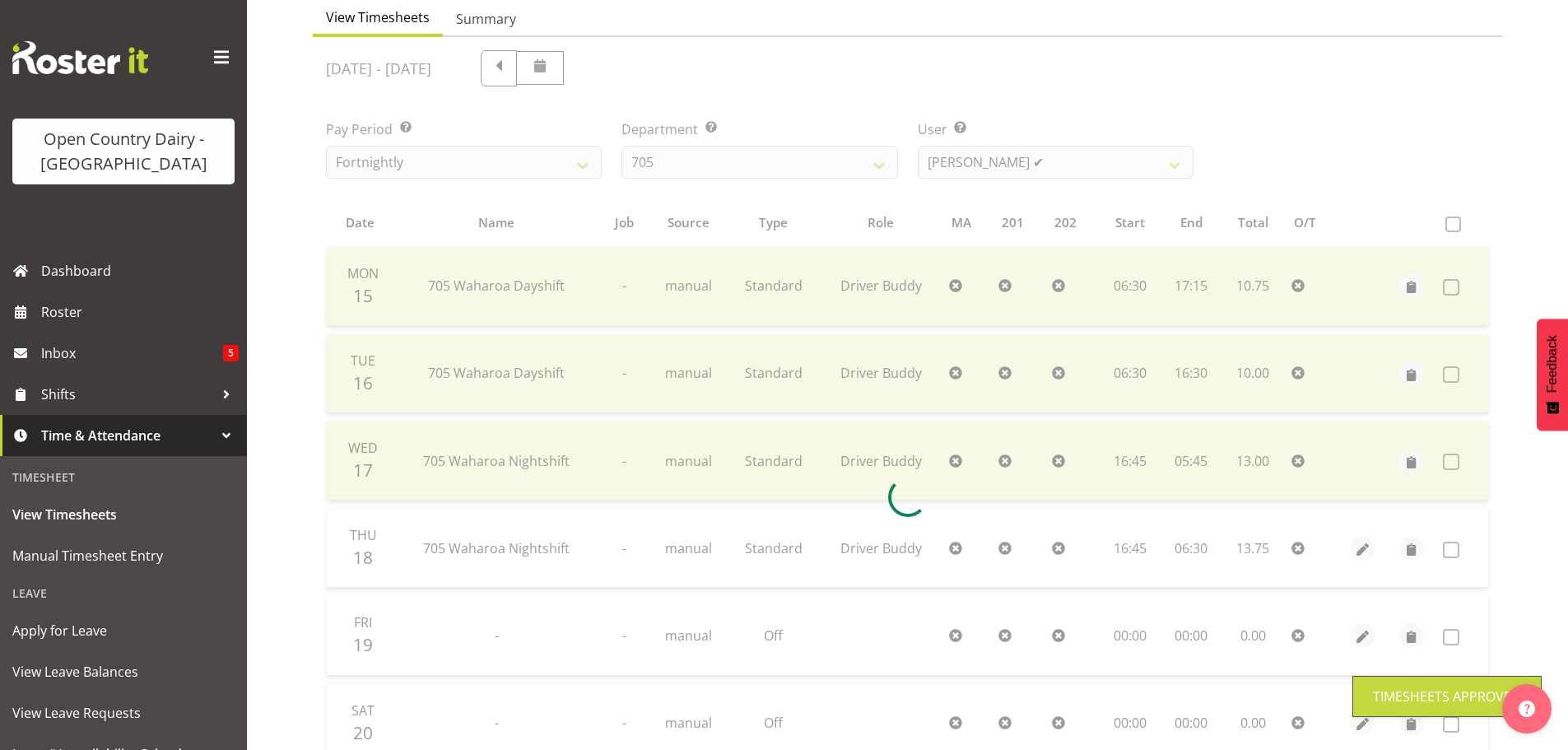
scroll to position [148, 0]
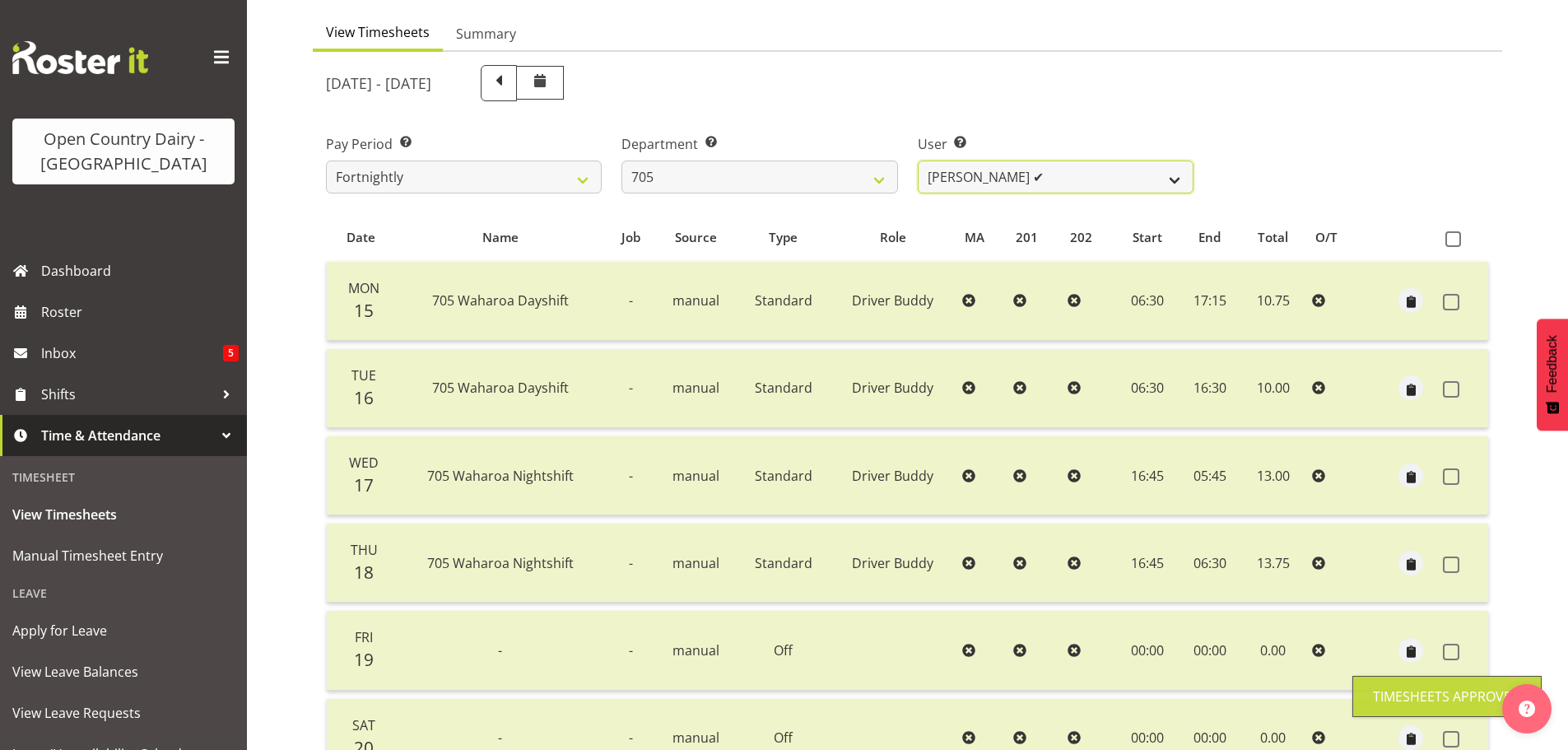
click at [1001, 174] on select "Chris Gibbs ❌ Colin Kelly ✔ Craig Cottam ❌ John May ❌" at bounding box center [1056, 177] width 276 height 33
click at [918, 161] on select "Chris Gibbs ❌ Colin Kelly ✔ Craig Cottam ❌ John May ❌" at bounding box center [1056, 177] width 276 height 33
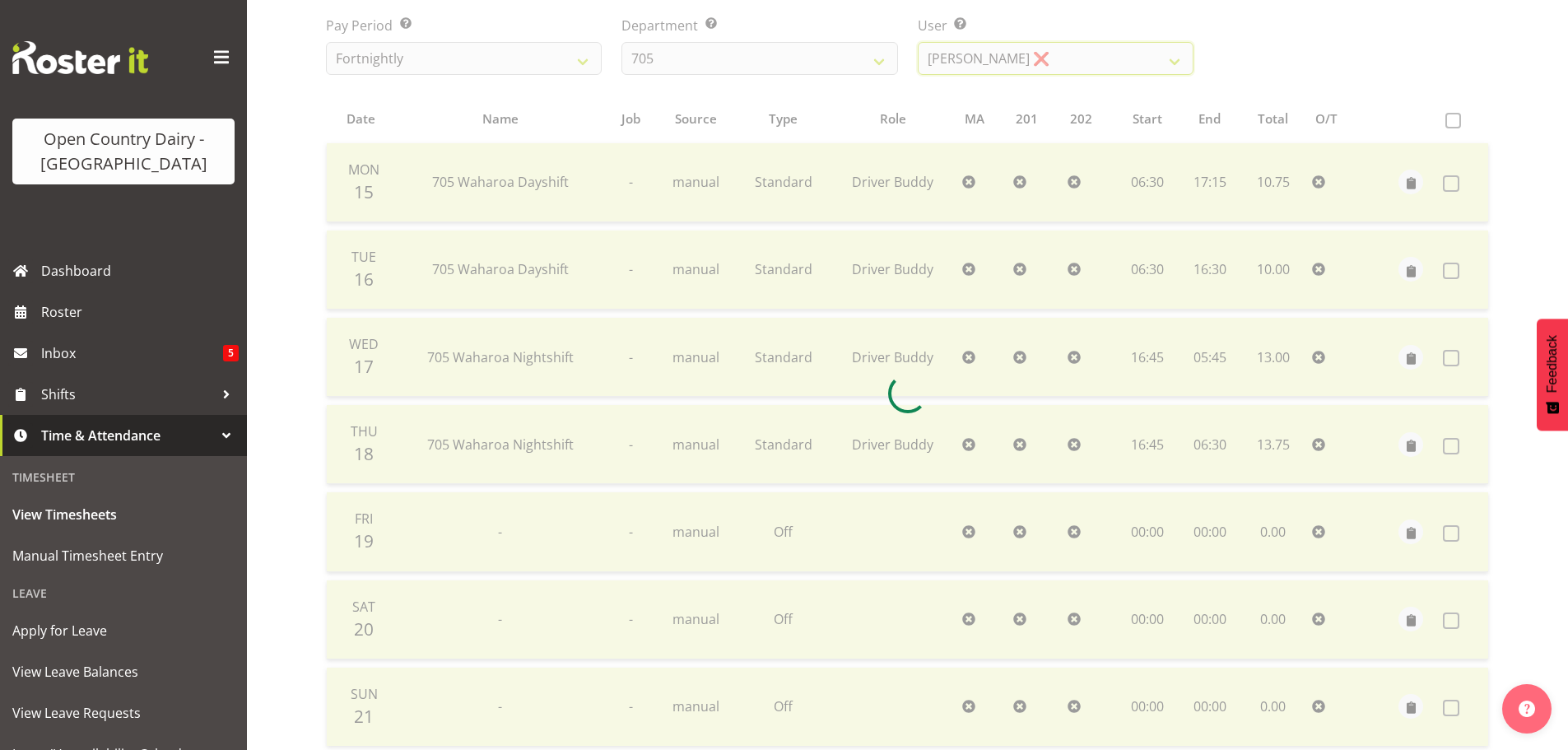
scroll to position [395, 0]
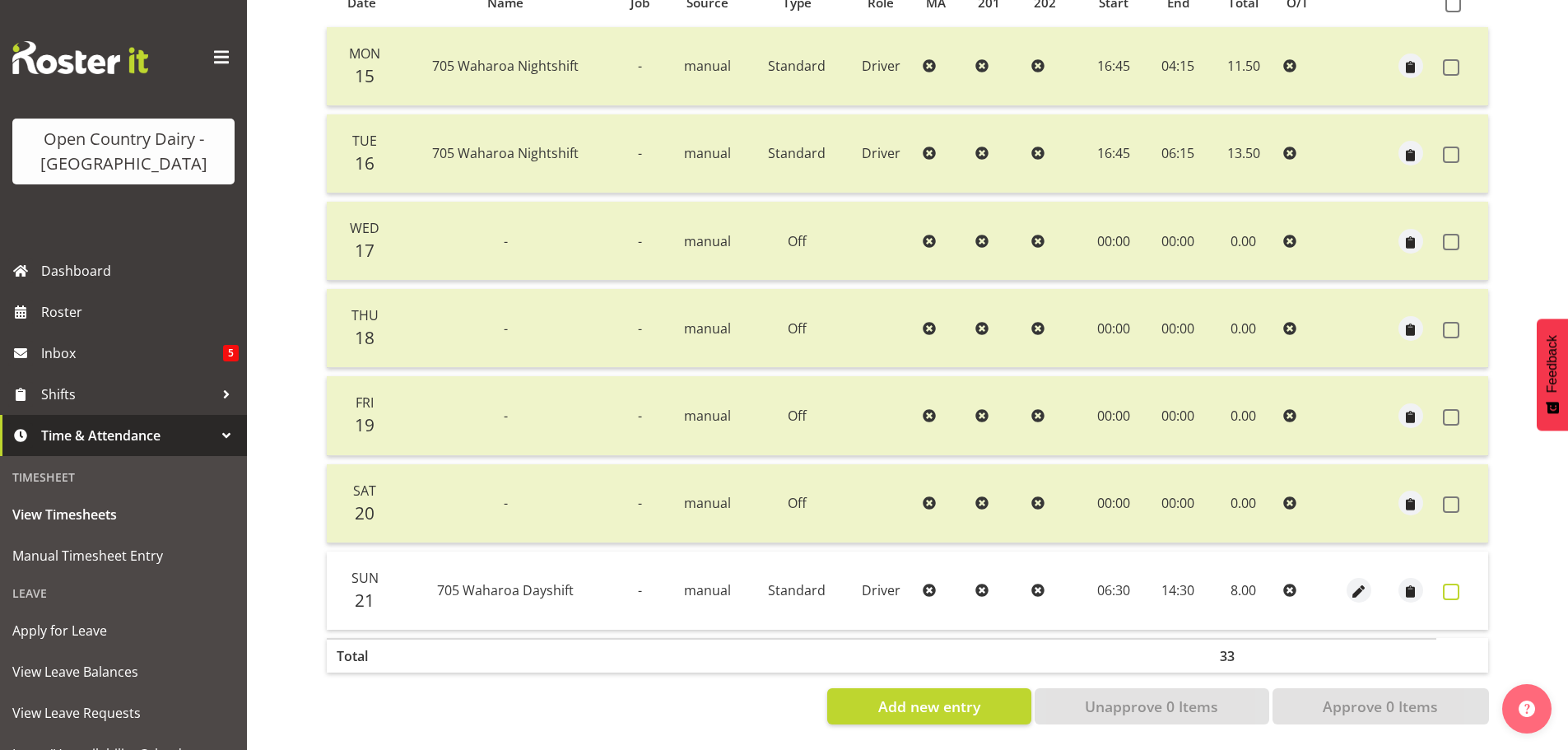
click at [1448, 586] on span at bounding box center [1451, 592] width 17 height 17
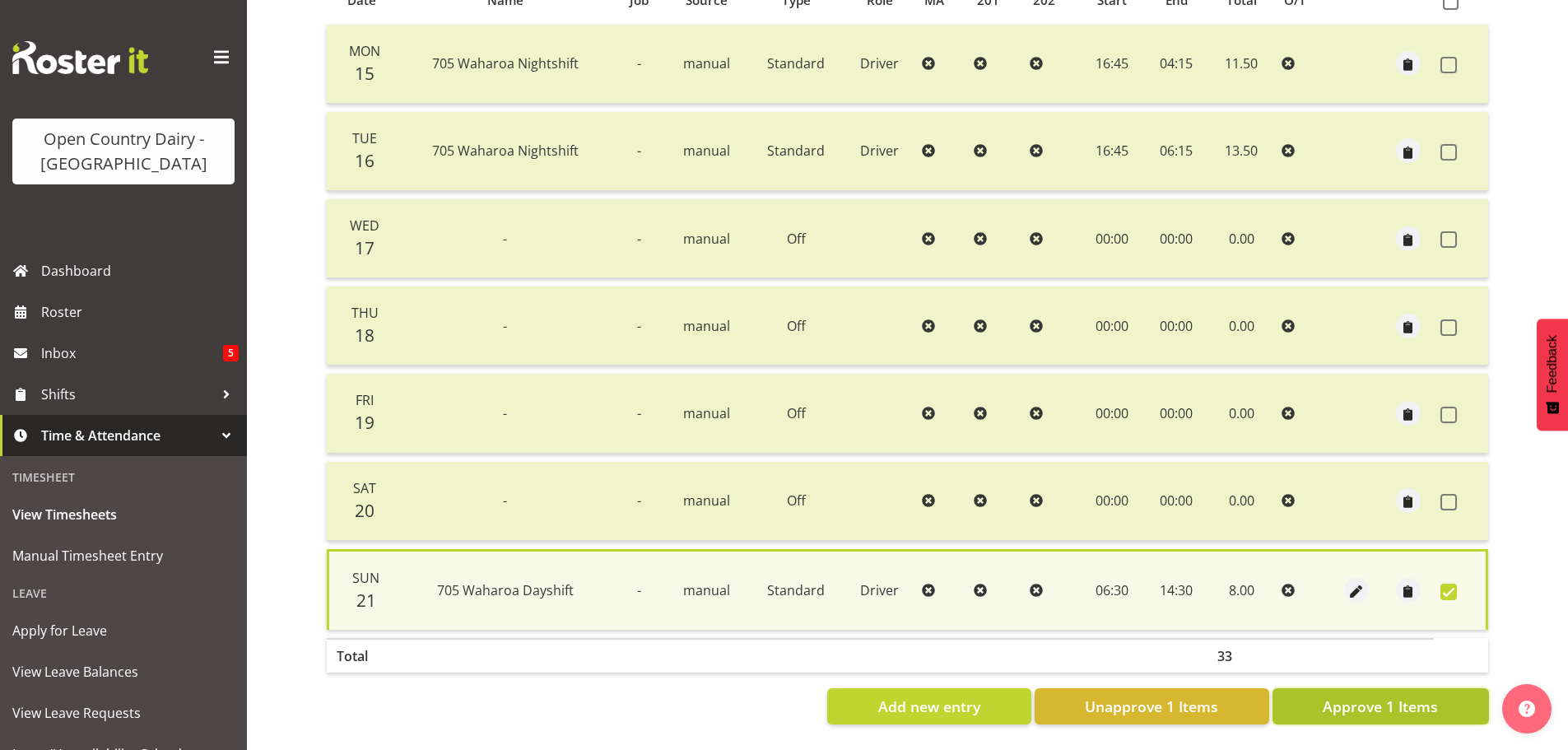
drag, startPoint x: 1417, startPoint y: 689, endPoint x: 1351, endPoint y: 621, distance: 94.8
click at [1415, 695] on span "Approve 1 Items" at bounding box center [1380, 705] width 115 height 21
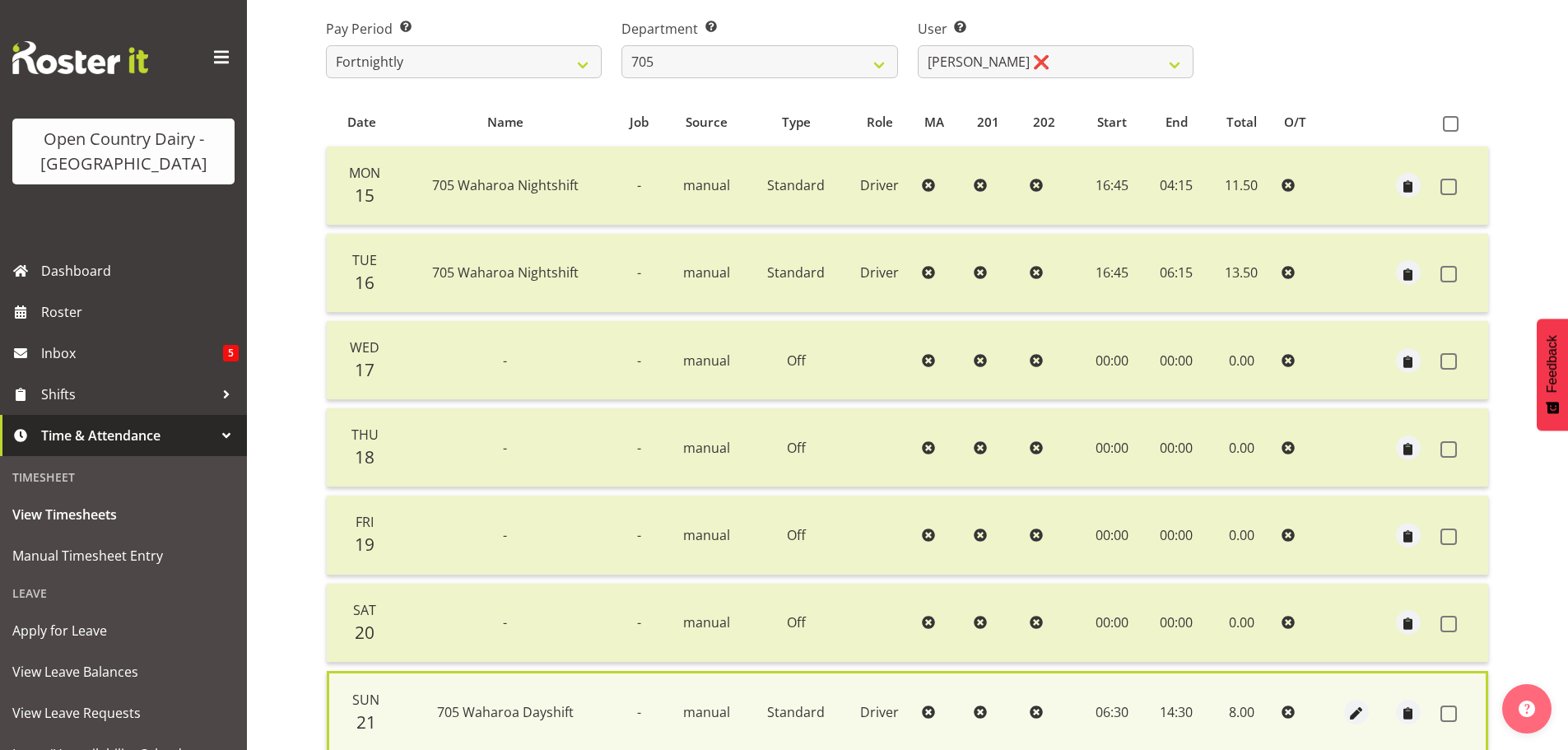
scroll to position [66, 0]
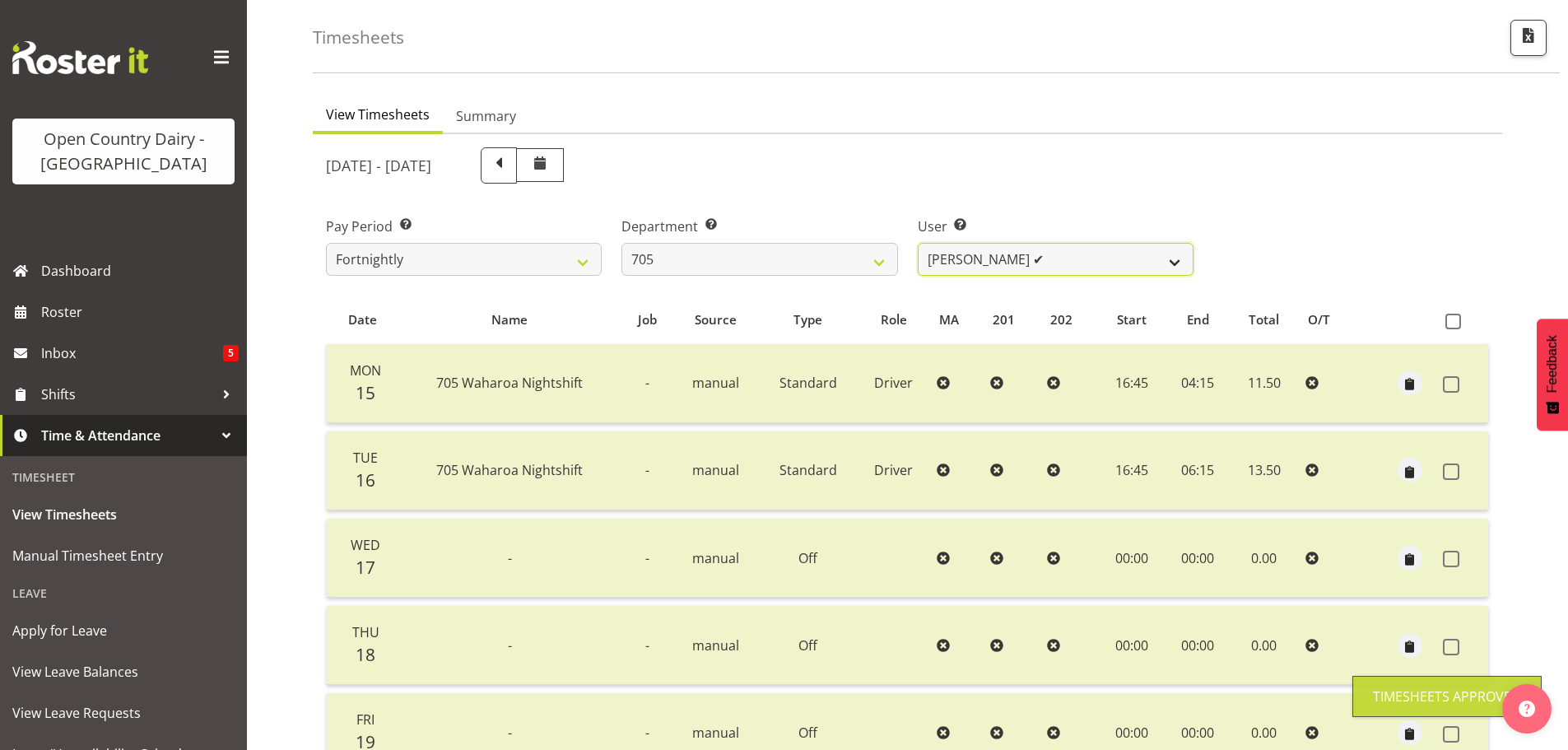
click at [997, 255] on select "Chris Gibbs ❌ Colin Kelly ✔ Craig Cottam ✔ John May ❌" at bounding box center [1056, 259] width 276 height 33
click at [918, 243] on select "Chris Gibbs ❌ Colin Kelly ✔ Craig Cottam ✔ John May ❌" at bounding box center [1056, 259] width 276 height 33
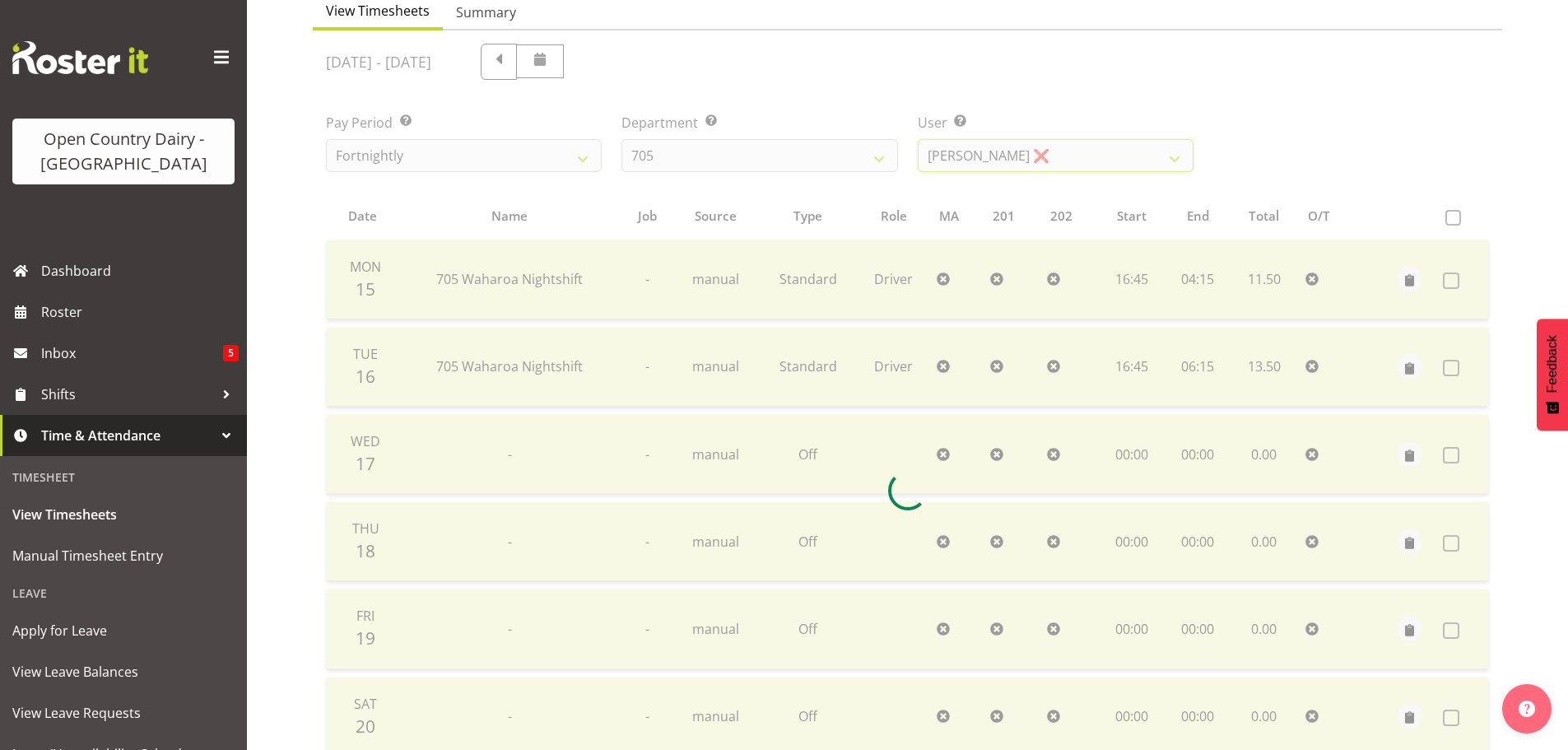
scroll to position [395, 0]
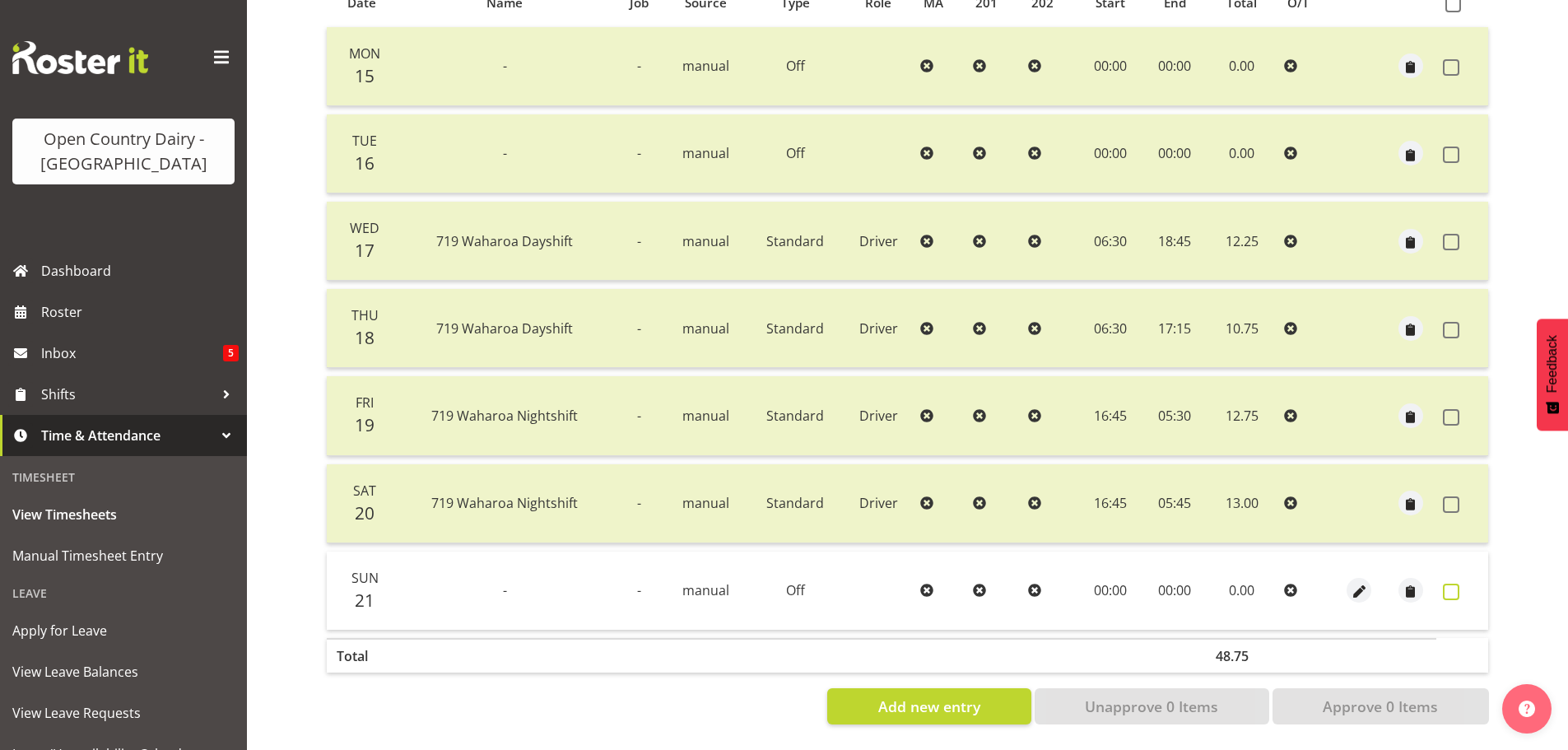
click at [1450, 584] on span at bounding box center [1451, 592] width 17 height 17
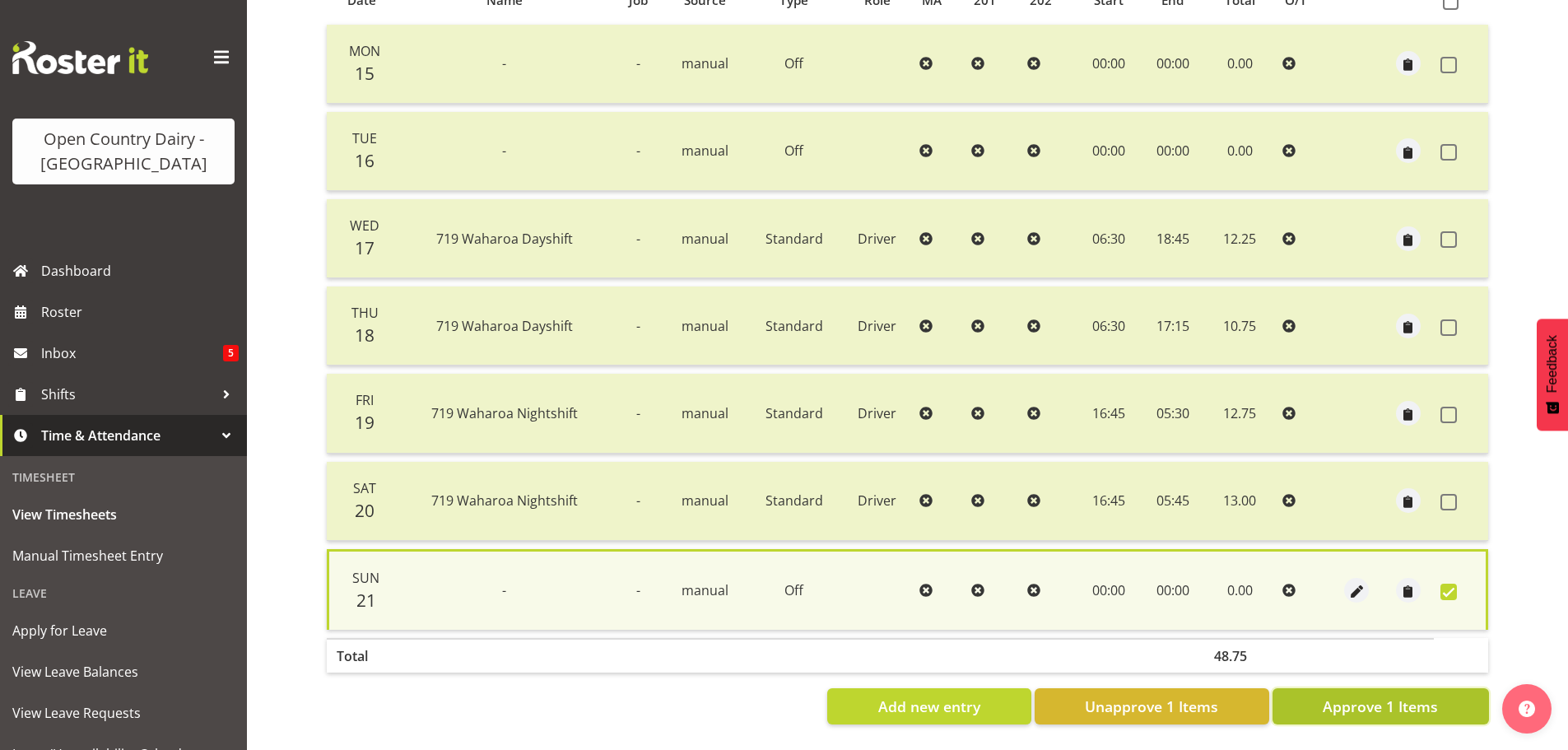
click at [1414, 695] on span "Approve 1 Items" at bounding box center [1380, 705] width 115 height 21
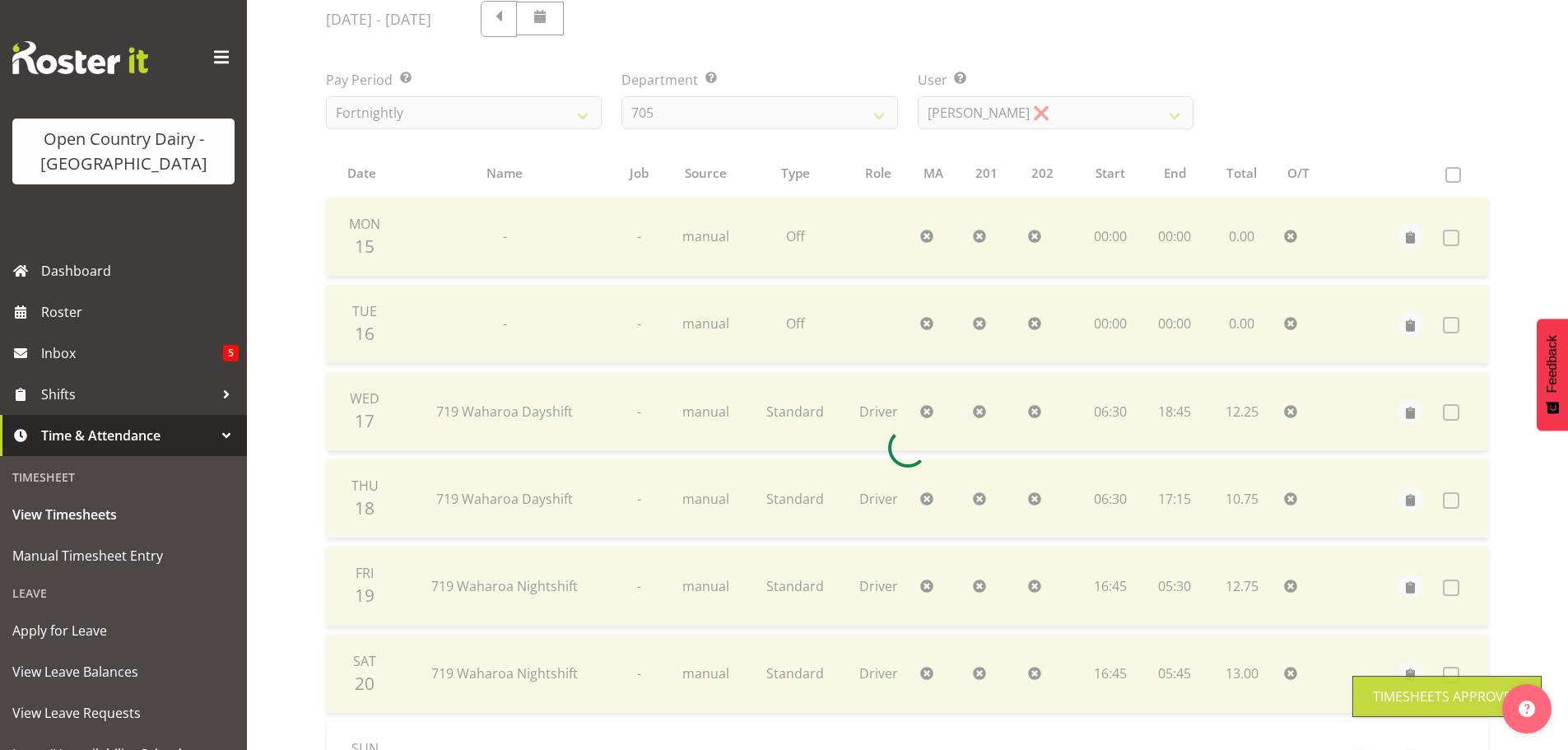
scroll to position [0, 0]
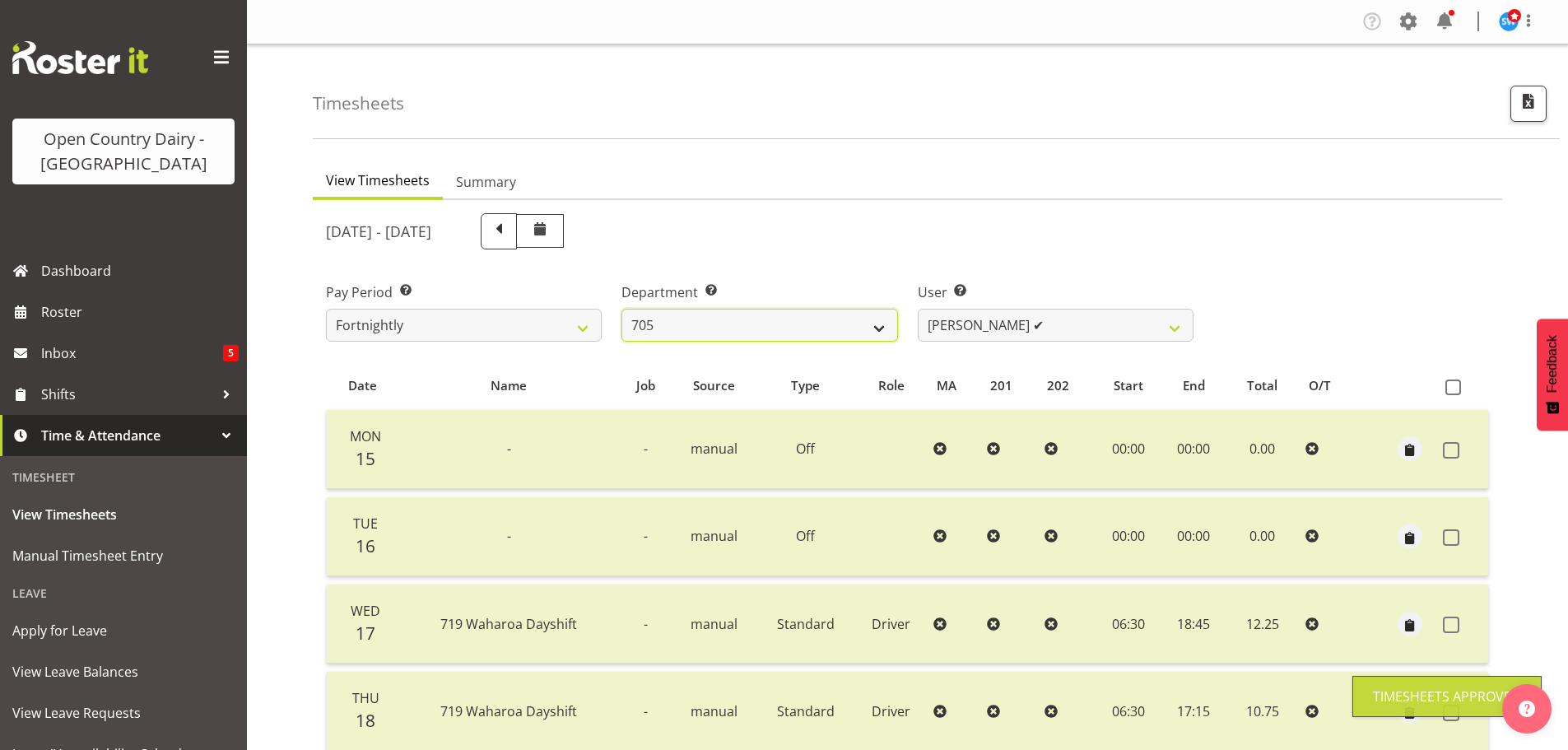
click at [801, 315] on select "701 702 703 704 705 706 707 708 709 710 711 712 713 714 715 716 717 718 719 720" at bounding box center [759, 325] width 276 height 33
click at [621, 309] on select "701 702 703 704 705 706 707 708 709 710 711 712 713 714 715 716 717 718 719 720" at bounding box center [759, 325] width 276 height 33
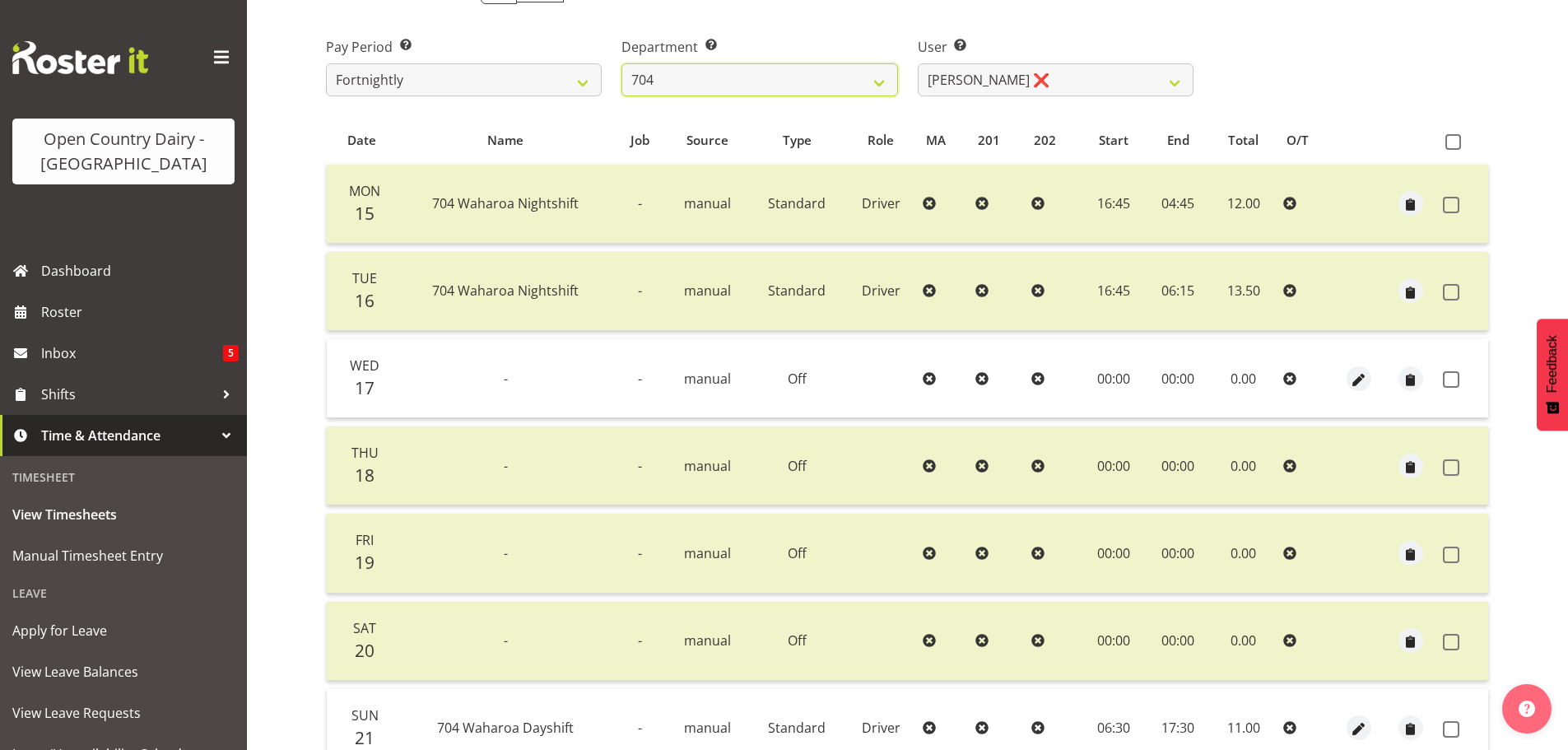
scroll to position [247, 0]
click at [1452, 377] on span at bounding box center [1451, 378] width 17 height 17
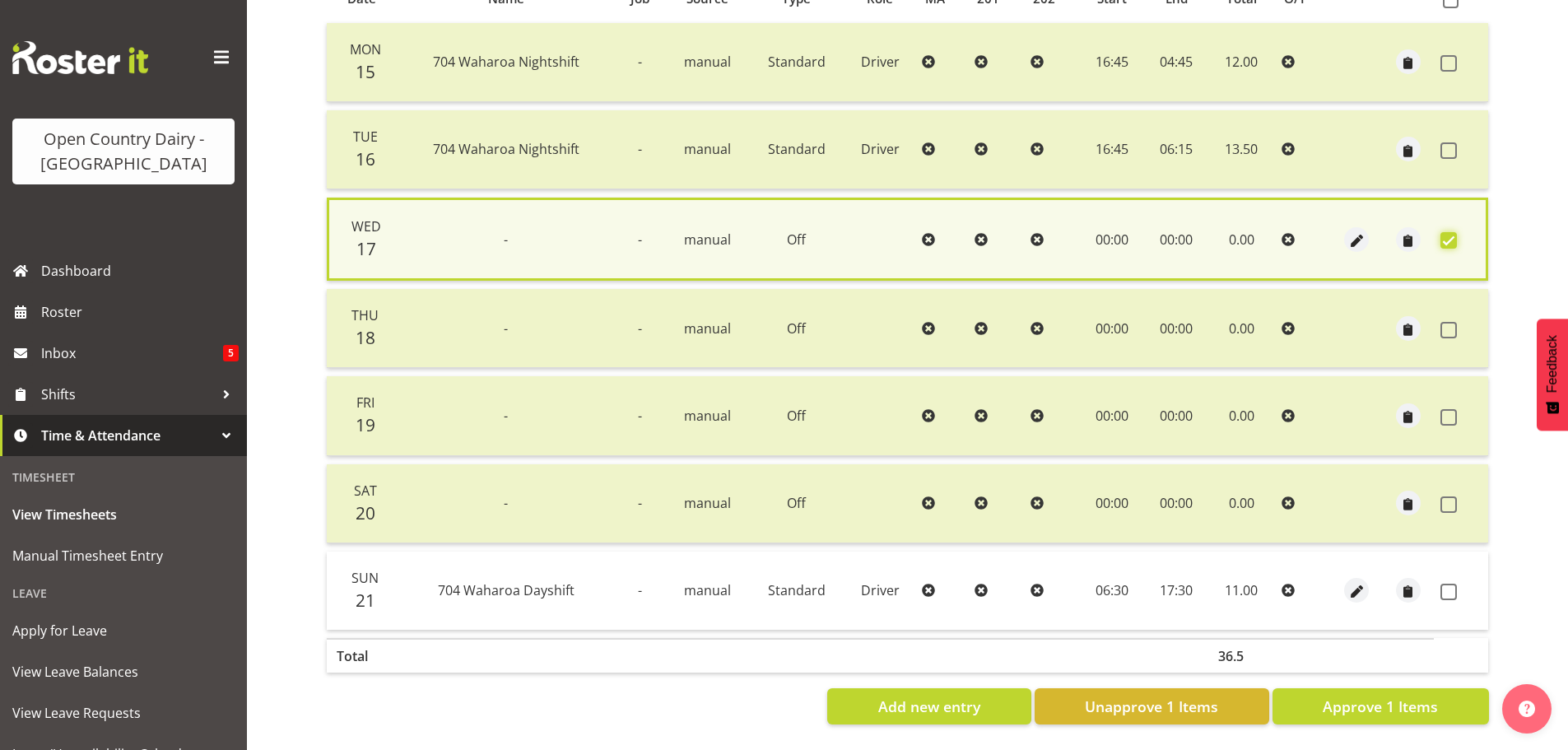
scroll to position [399, 0]
click at [1444, 587] on span at bounding box center [1449, 592] width 17 height 17
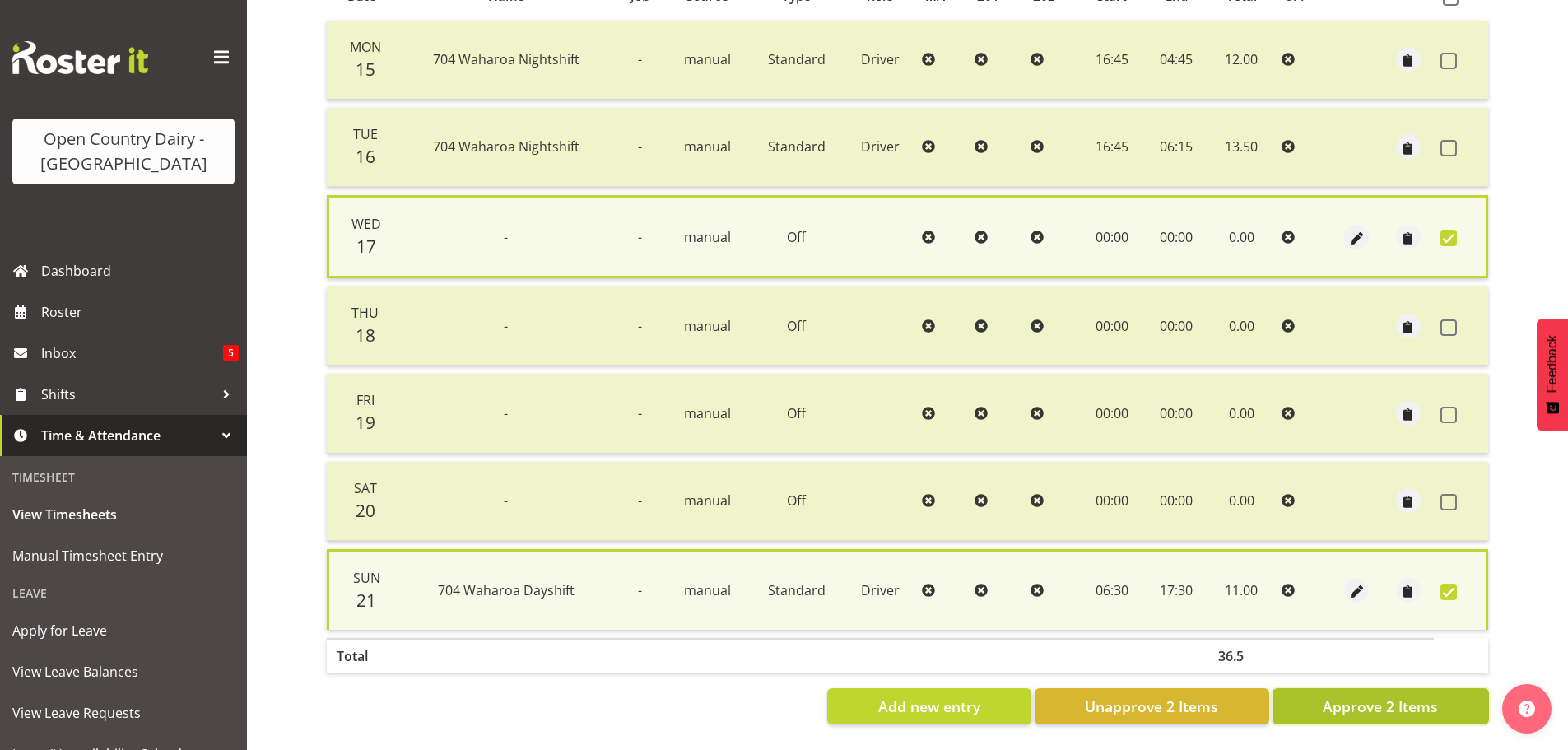
click at [1418, 695] on span "Approve 2 Items" at bounding box center [1380, 705] width 115 height 21
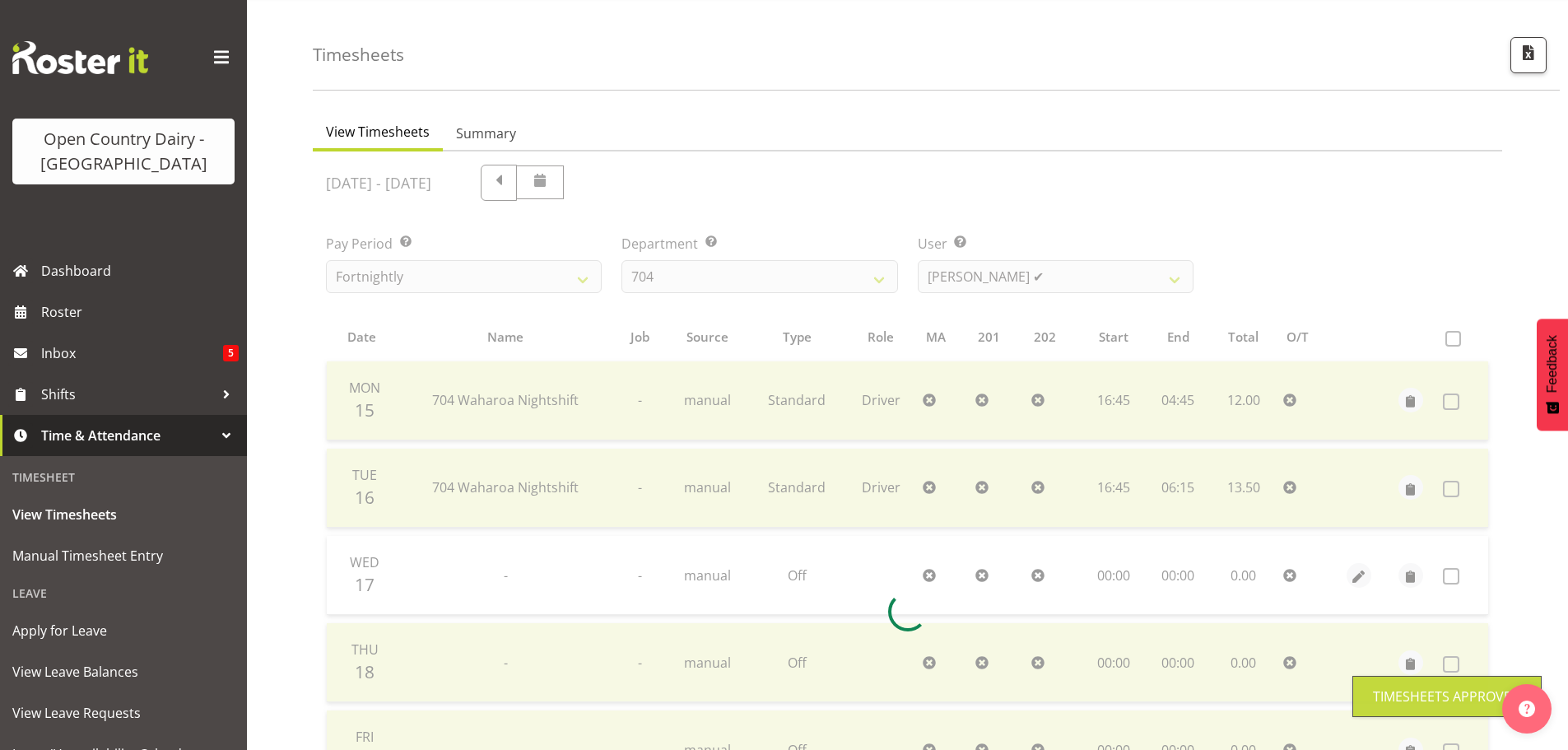
scroll to position [0, 0]
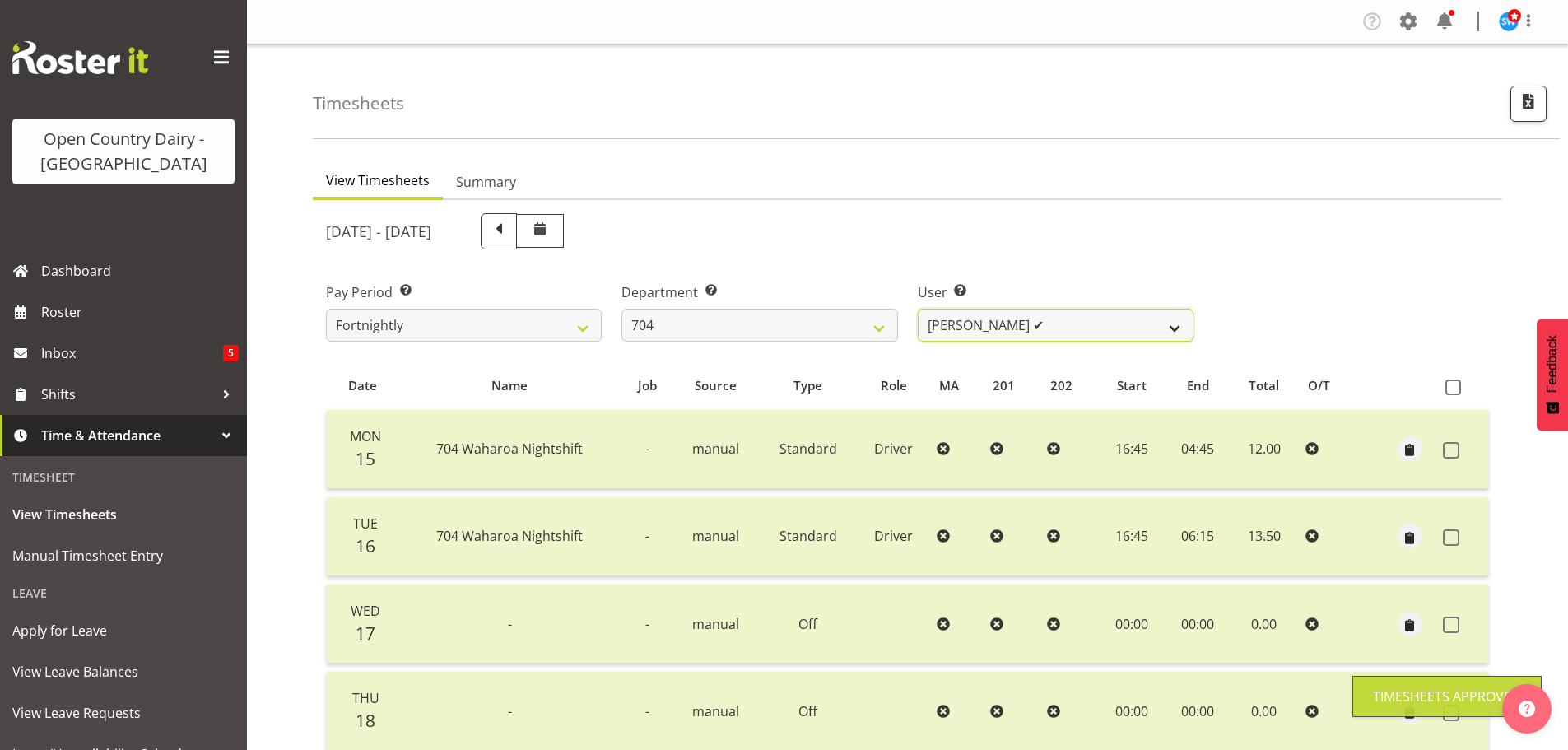
click at [1067, 325] on select "Graham Houghton ✔ Jon Williams ❌ Stephen Rae ❌" at bounding box center [1056, 325] width 276 height 33
click at [918, 309] on select "Graham Houghton ✔ Jon Williams ❌ Stephen Rae ❌" at bounding box center [1056, 325] width 276 height 33
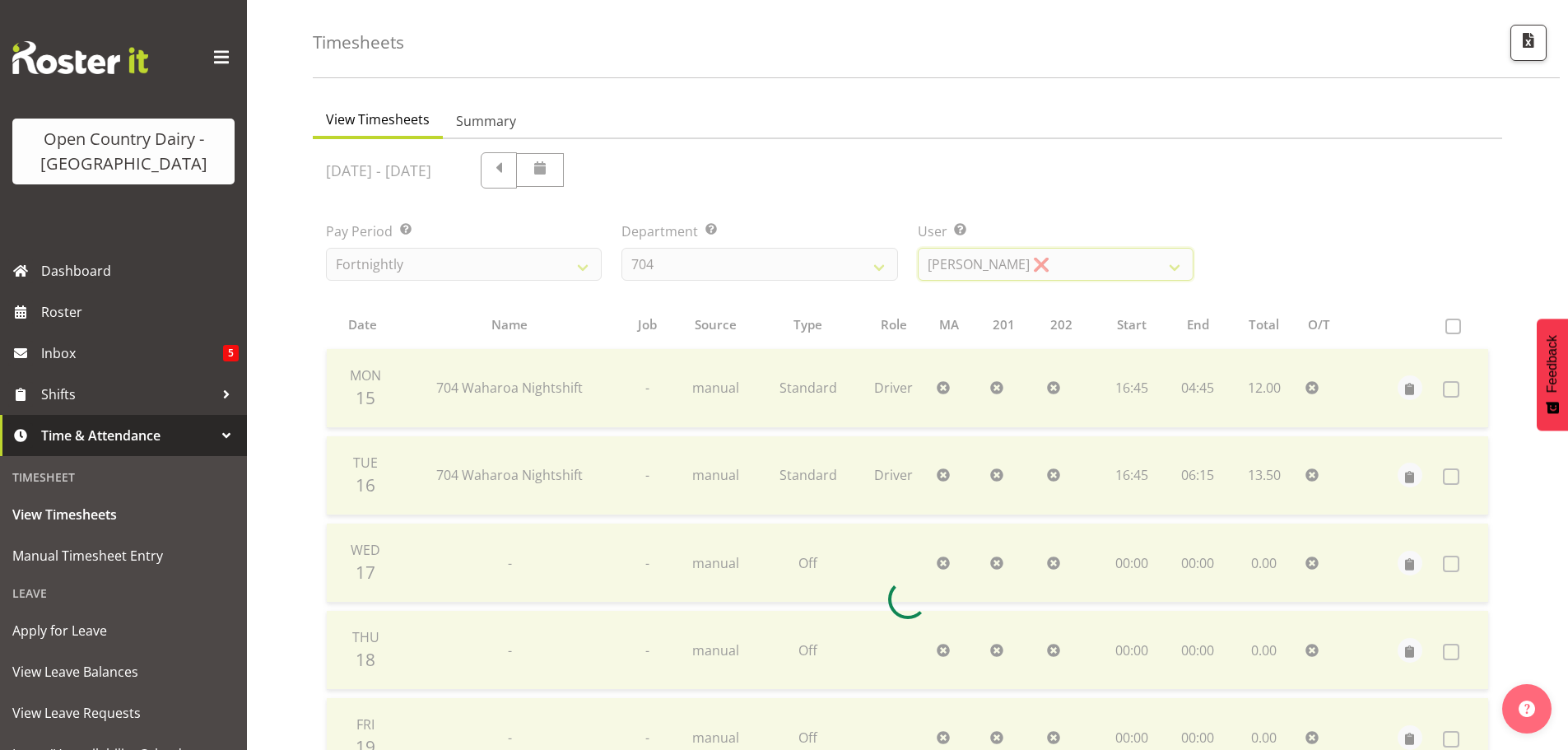
scroll to position [330, 0]
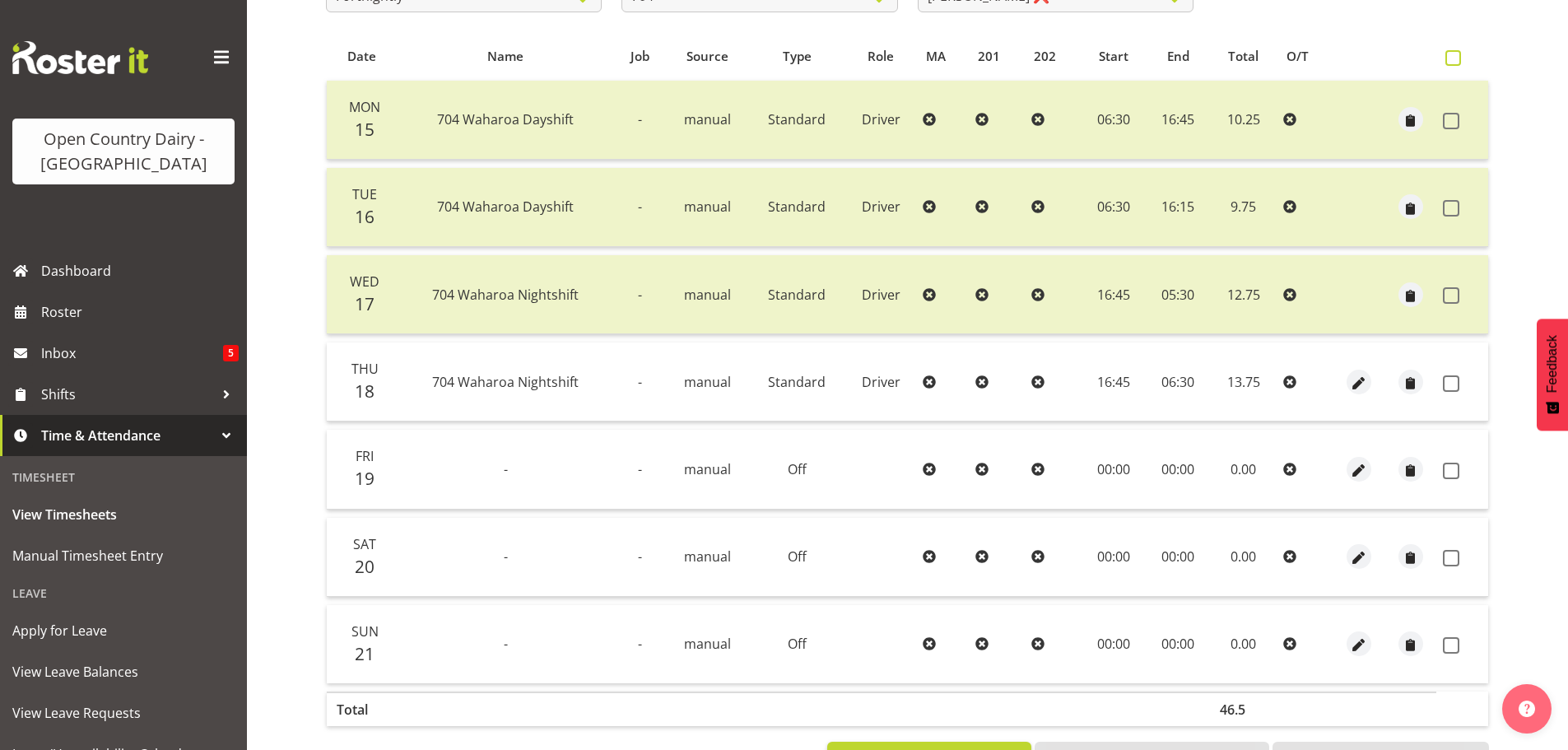
click at [1451, 55] on span at bounding box center [1453, 58] width 16 height 16
click at [1451, 55] on input "checkbox" at bounding box center [1450, 58] width 11 height 11
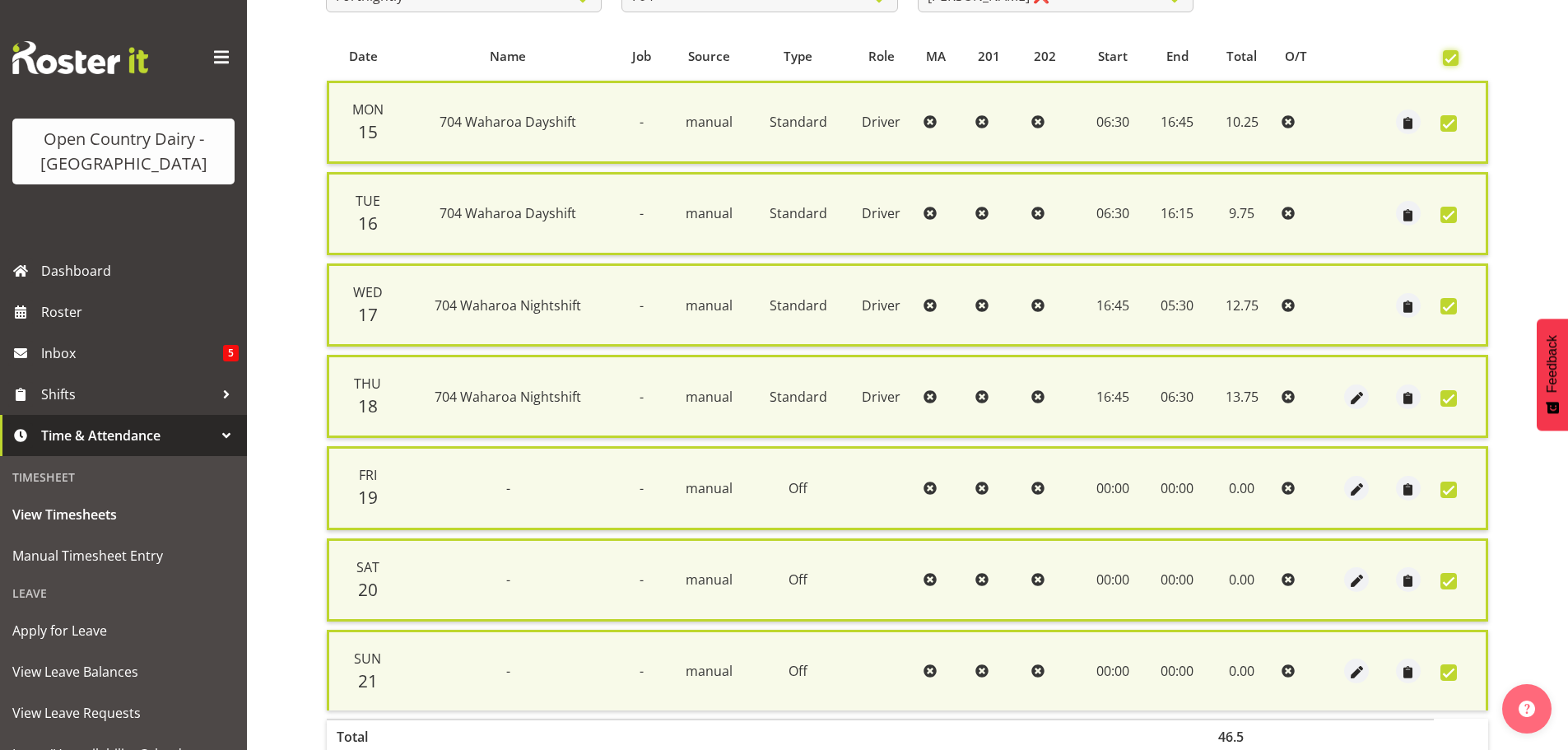
scroll to position [422, 0]
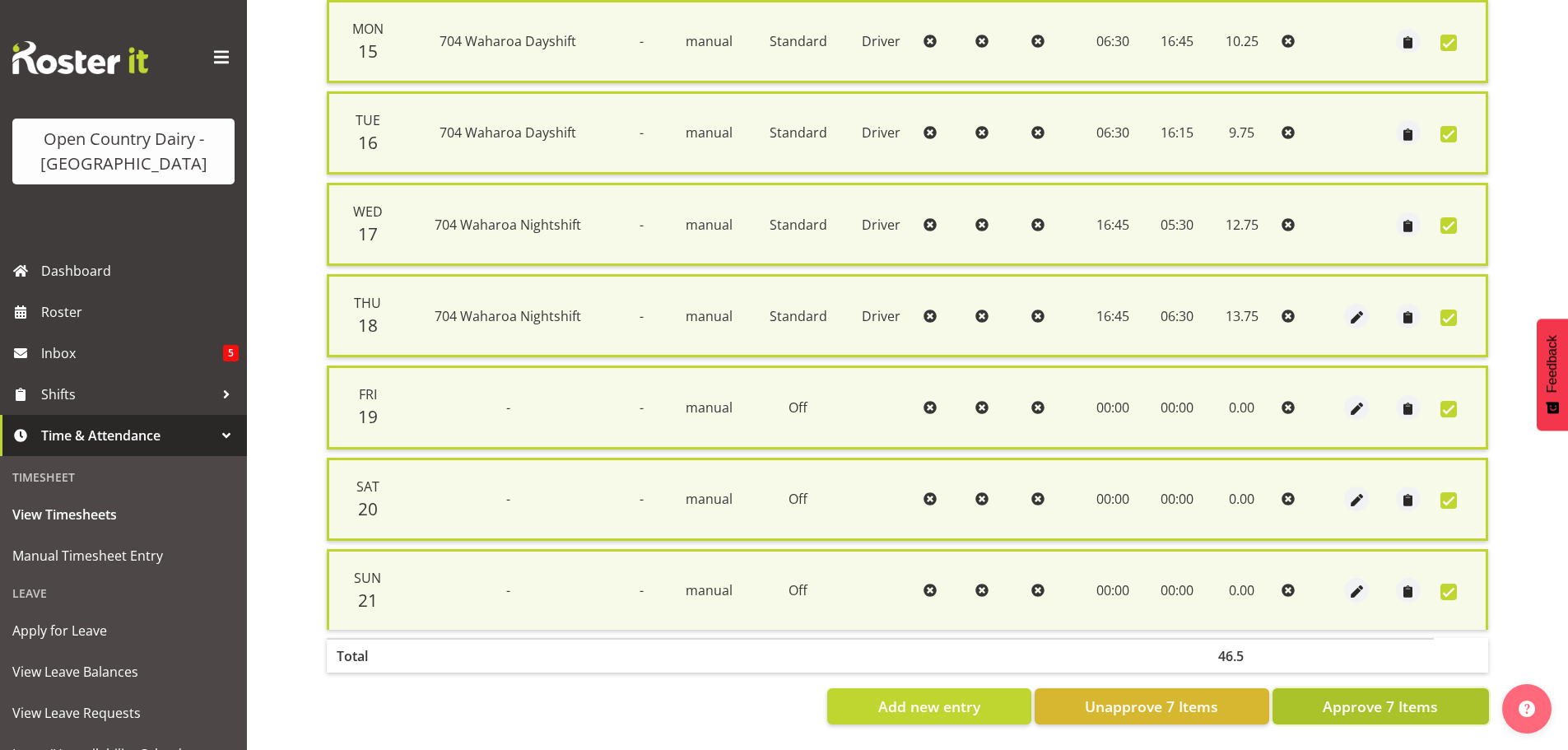
click at [1357, 695] on span "Approve 7 Items" at bounding box center [1380, 705] width 115 height 21
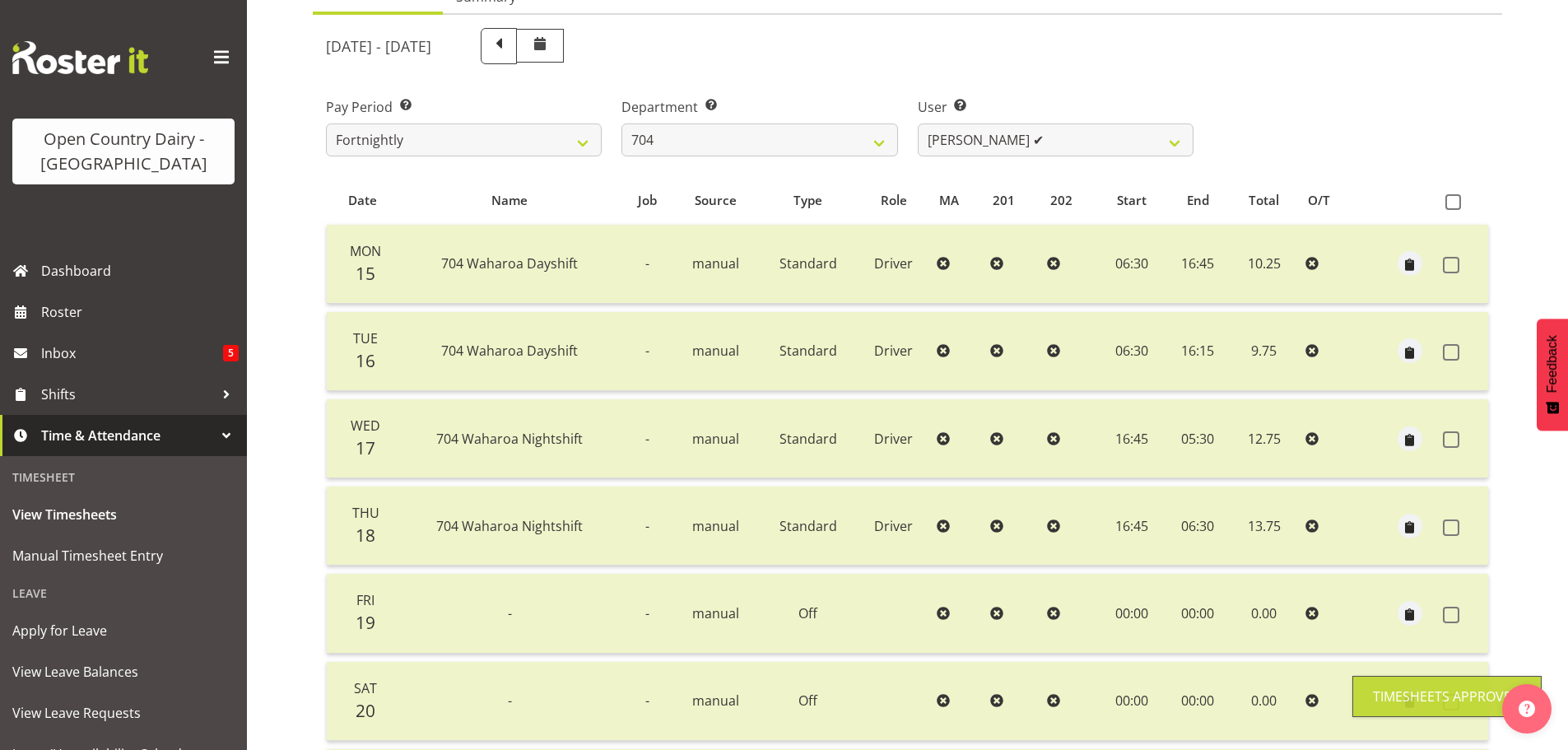
scroll to position [66, 0]
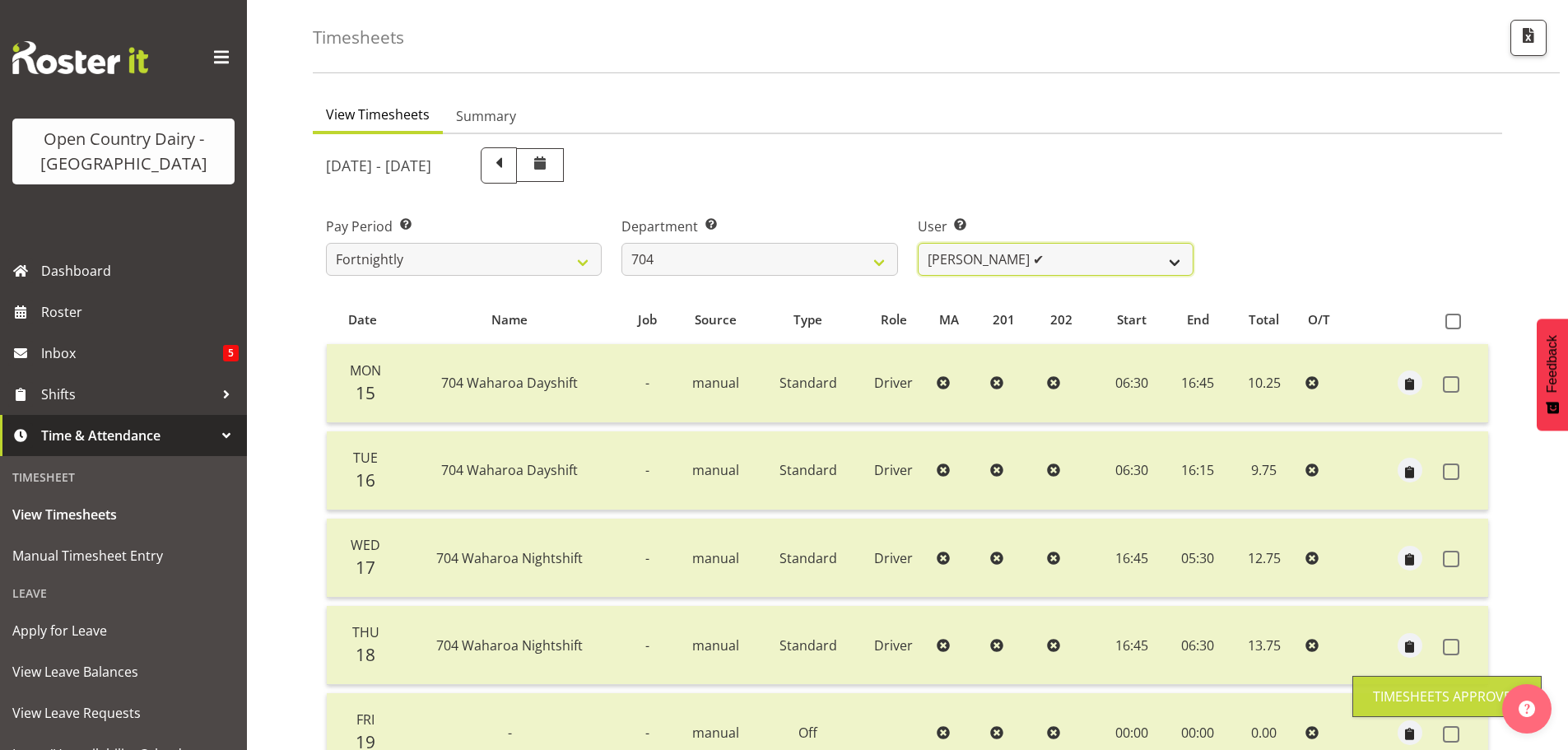
click at [1021, 256] on select "Graham Houghton ✔ Jon Williams ❌ Stephen Rae ✔" at bounding box center [1056, 259] width 276 height 33
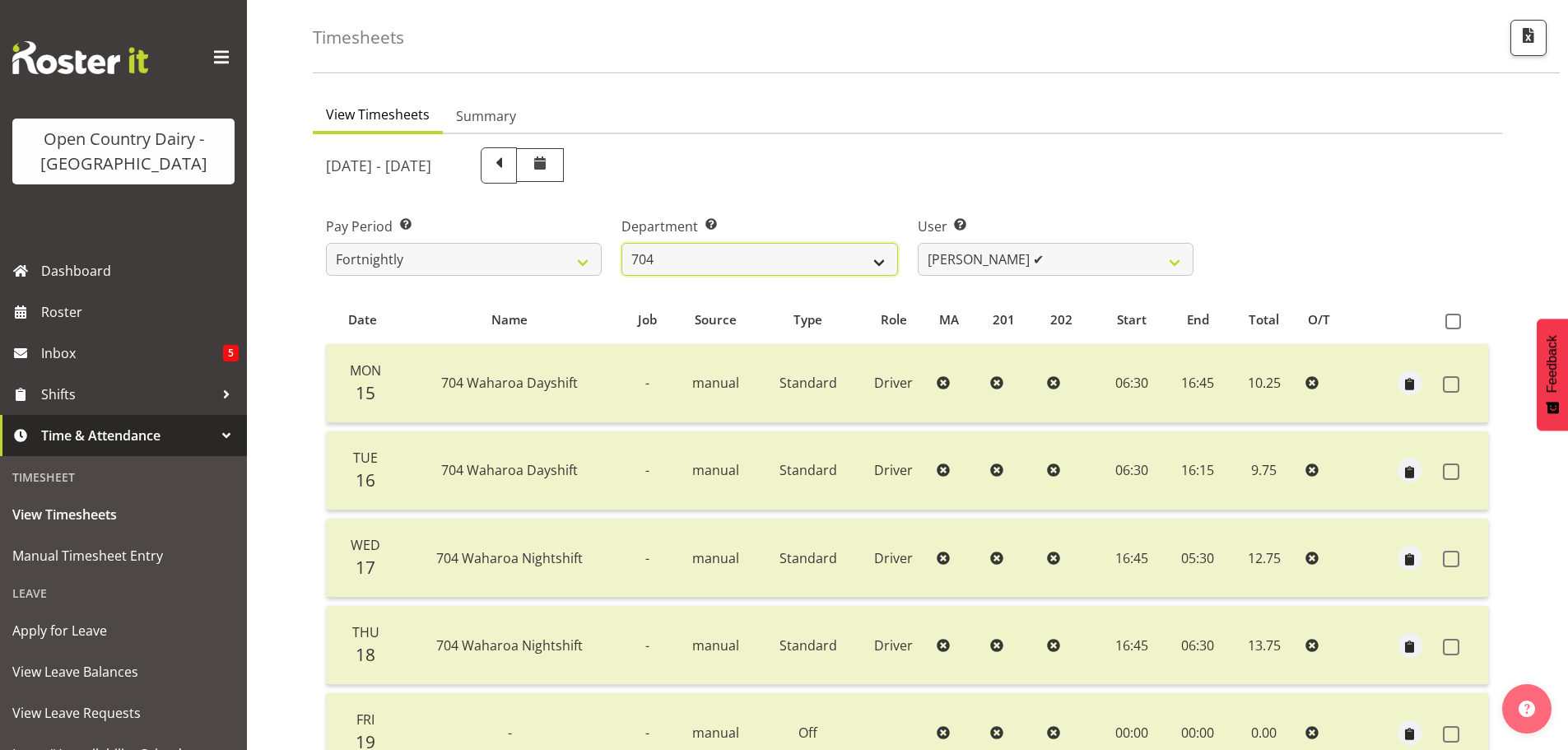
click at [885, 256] on select "701 702 703 704 705 706 707 708 709 710 711 712 713 714 715 716 717 718 719 720" at bounding box center [759, 259] width 276 height 33
click at [621, 243] on select "701 702 703 704 705 706 707 708 709 710 711 712 713 714 715 716 717 718 719 720" at bounding box center [759, 259] width 276 height 33
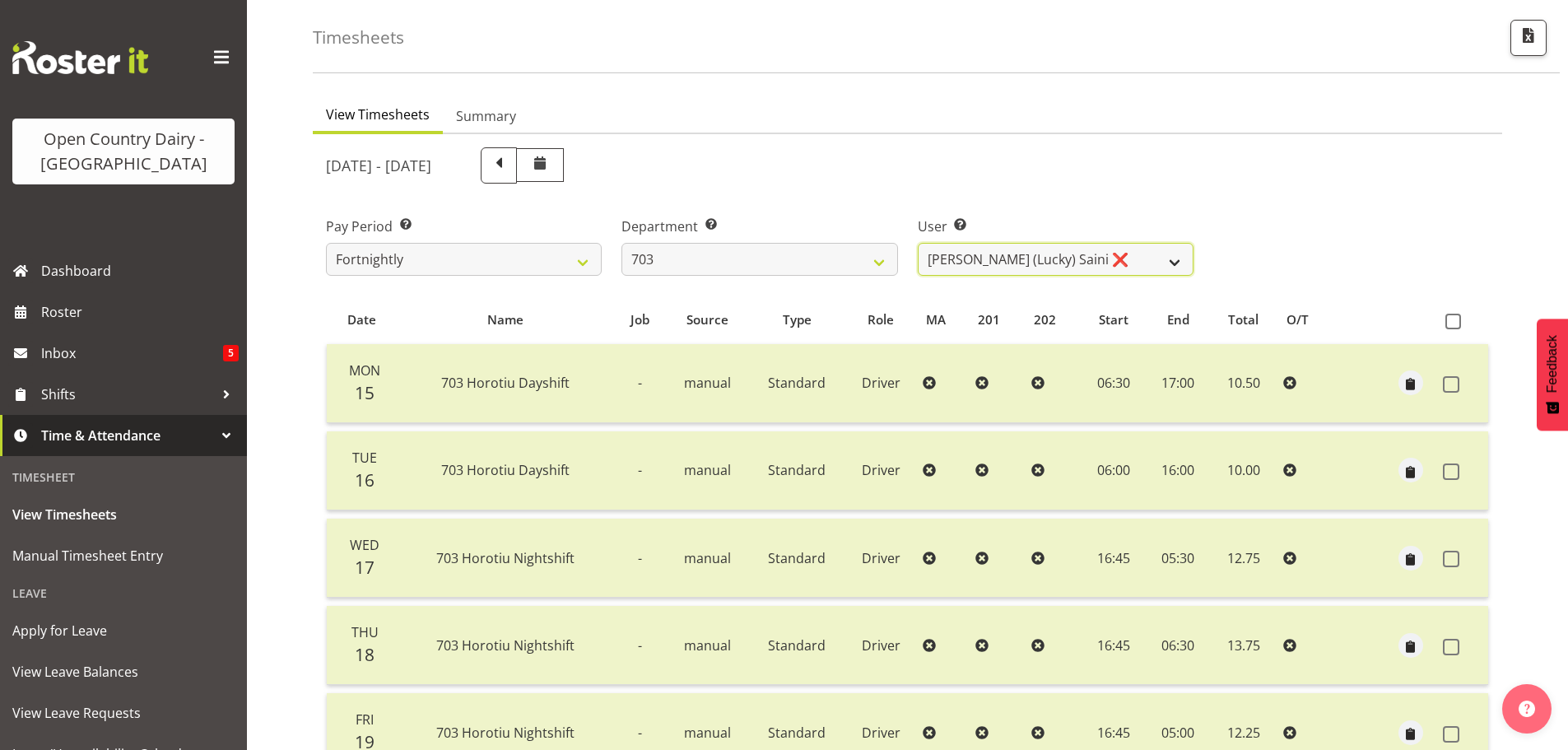
click at [1094, 266] on select "Bhupinder (Lucky) Saini ❌ Mark Fowler ❌ Tama Baker ❌" at bounding box center [1056, 259] width 276 height 33
click at [918, 243] on select "Bhupinder (Lucky) Saini ❌ Mark Fowler ❌ Tama Baker ❌" at bounding box center [1056, 259] width 276 height 33
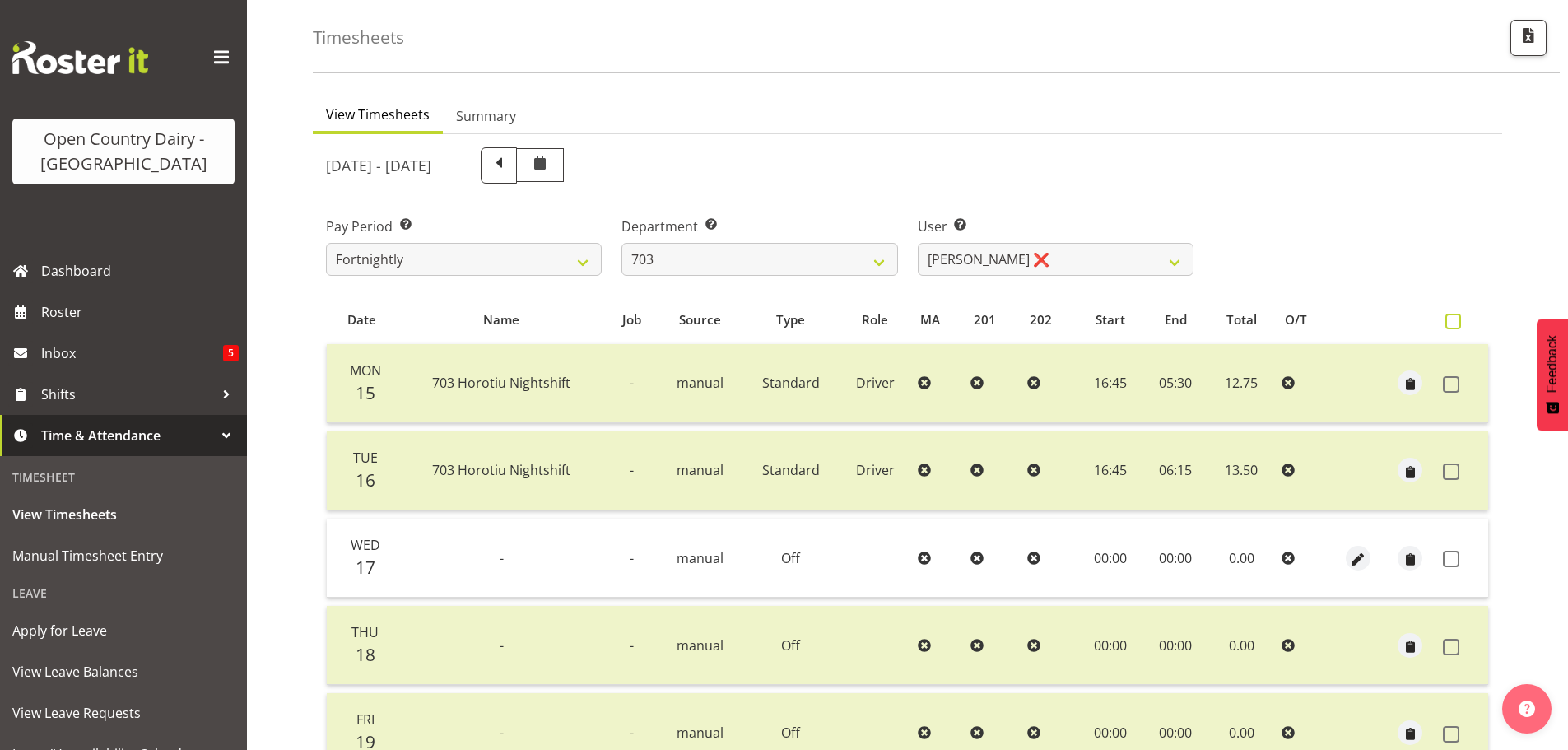
click at [1454, 320] on span at bounding box center [1453, 321] width 16 height 16
click at [1454, 320] on input "checkbox" at bounding box center [1450, 321] width 11 height 11
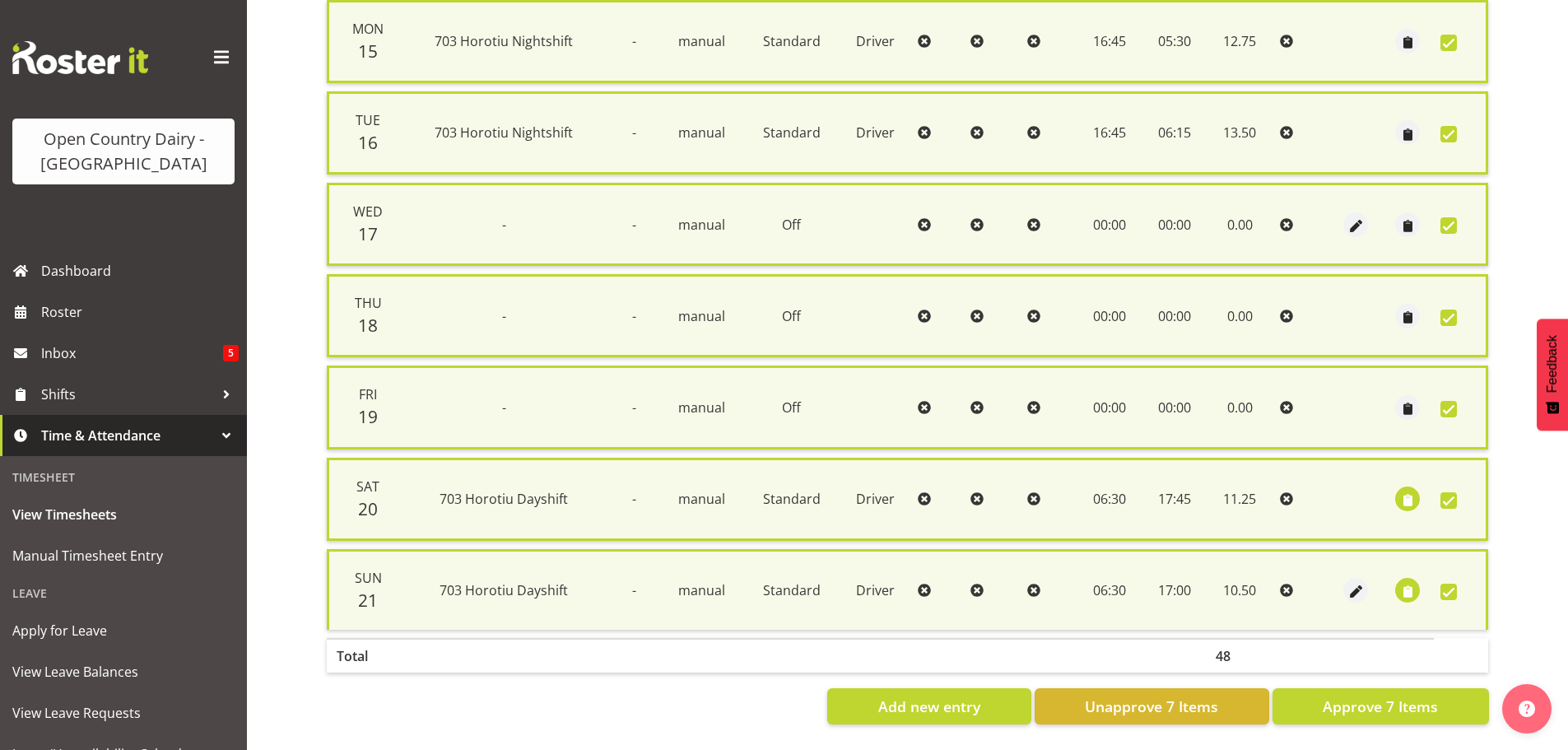
scroll to position [422, 0]
click at [1455, 692] on button "Approve 7 Items" at bounding box center [1380, 705] width 216 height 36
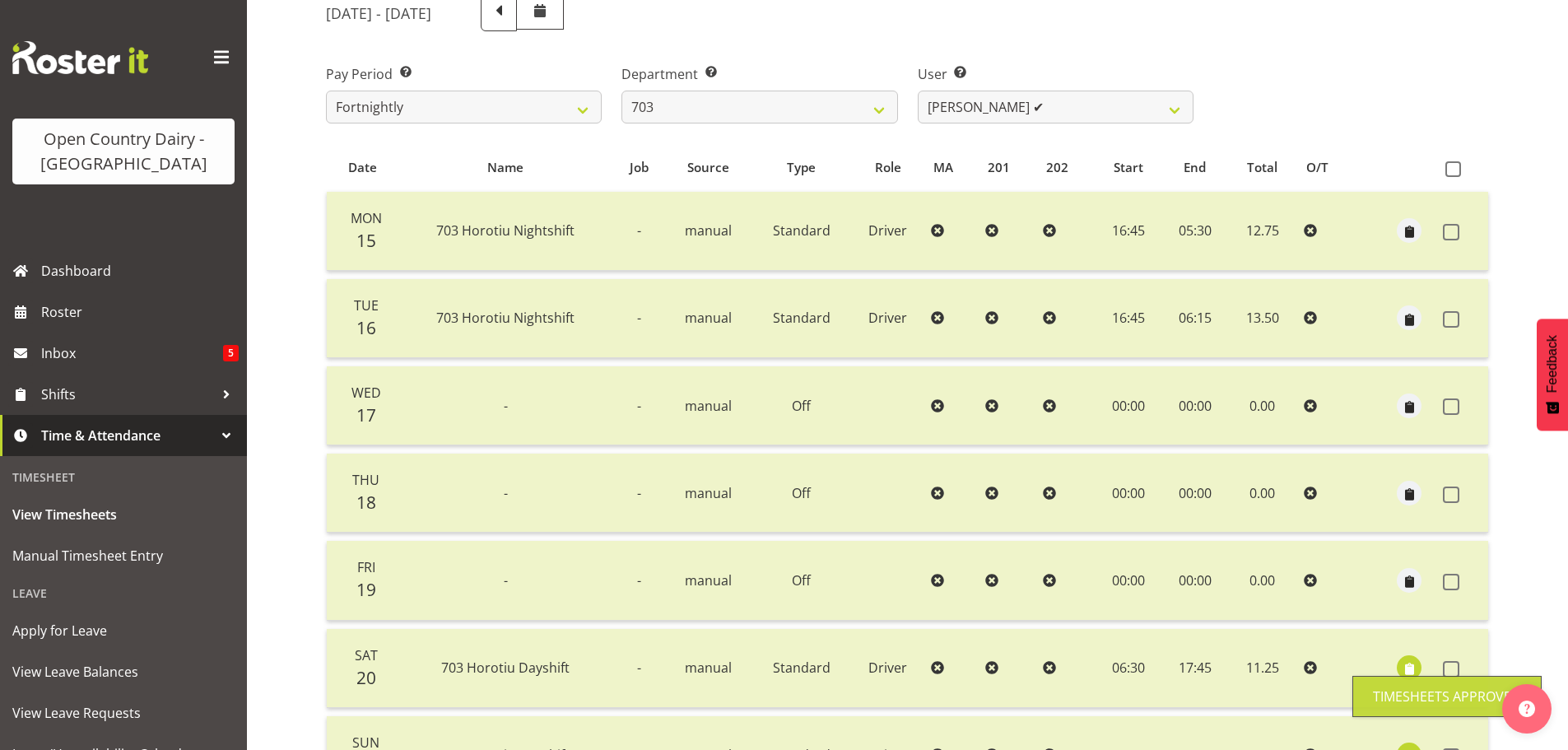
scroll to position [0, 0]
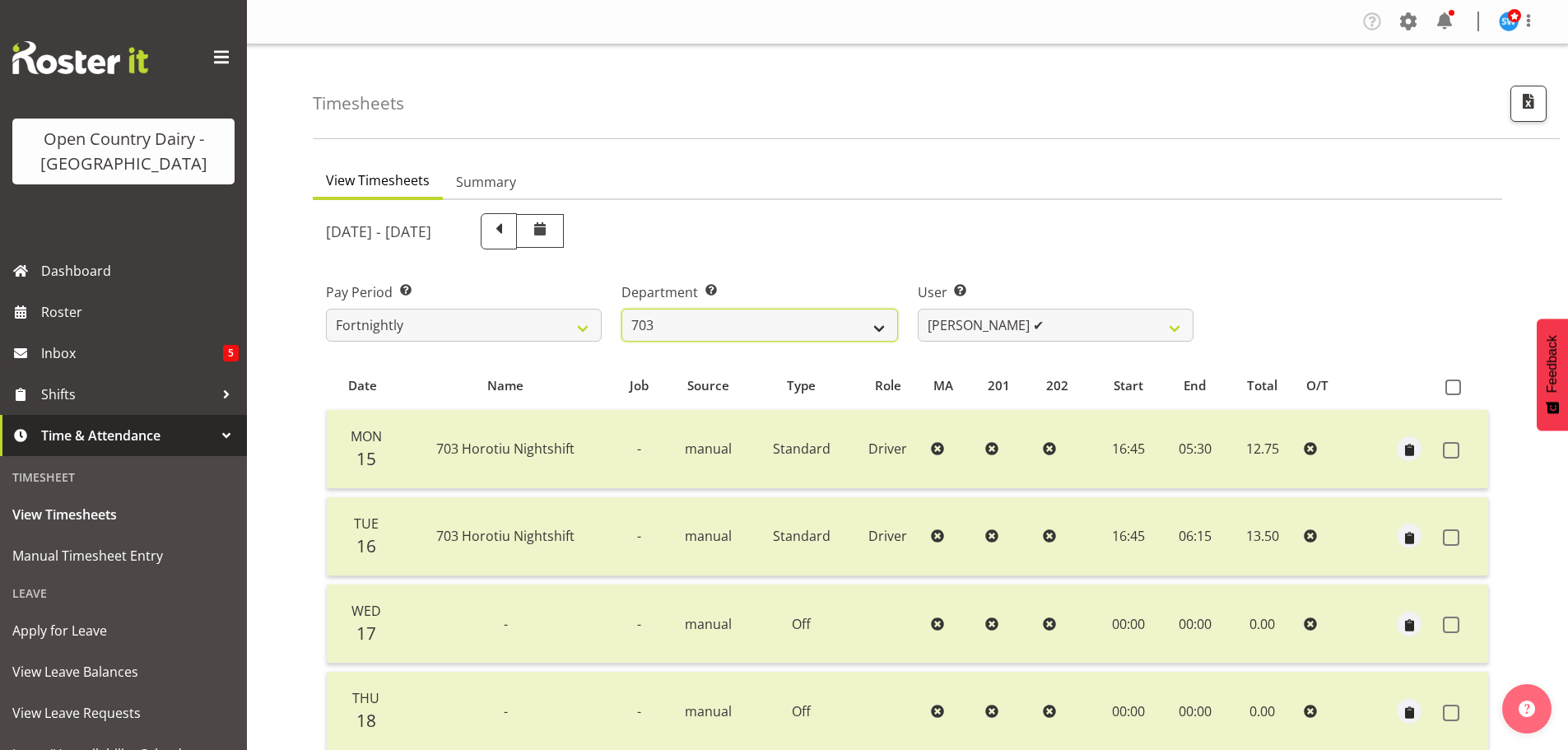
click at [865, 332] on select "701 702 703 704 705 706 707 708 709 710 711 712 713 714 715 716 717 718 719 720" at bounding box center [759, 325] width 276 height 33
click at [621, 309] on select "701 702 703 704 705 706 707 708 709 710 711 712 713 714 715 716 717 718 719 720" at bounding box center [759, 325] width 276 height 33
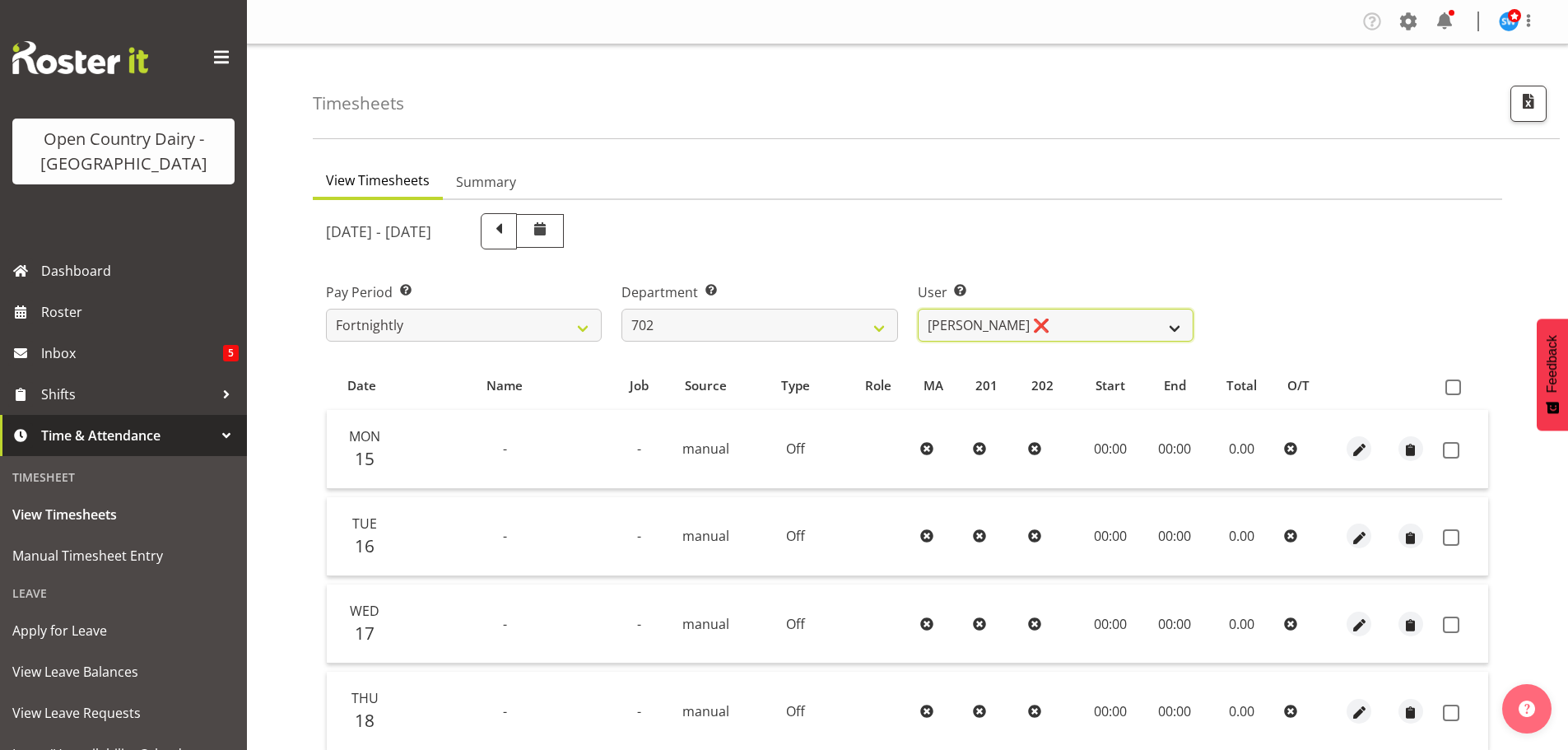
click at [1157, 324] on select "Brian Riddle ❌ Denica Tapiki ❌ Nick Adlington ❌ Simon Phillpott ❌" at bounding box center [1056, 325] width 276 height 33
click at [918, 309] on select "Brian Riddle ❌ Denica Tapiki ❌ Nick Adlington ❌ Simon Phillpott ❌" at bounding box center [1056, 325] width 276 height 33
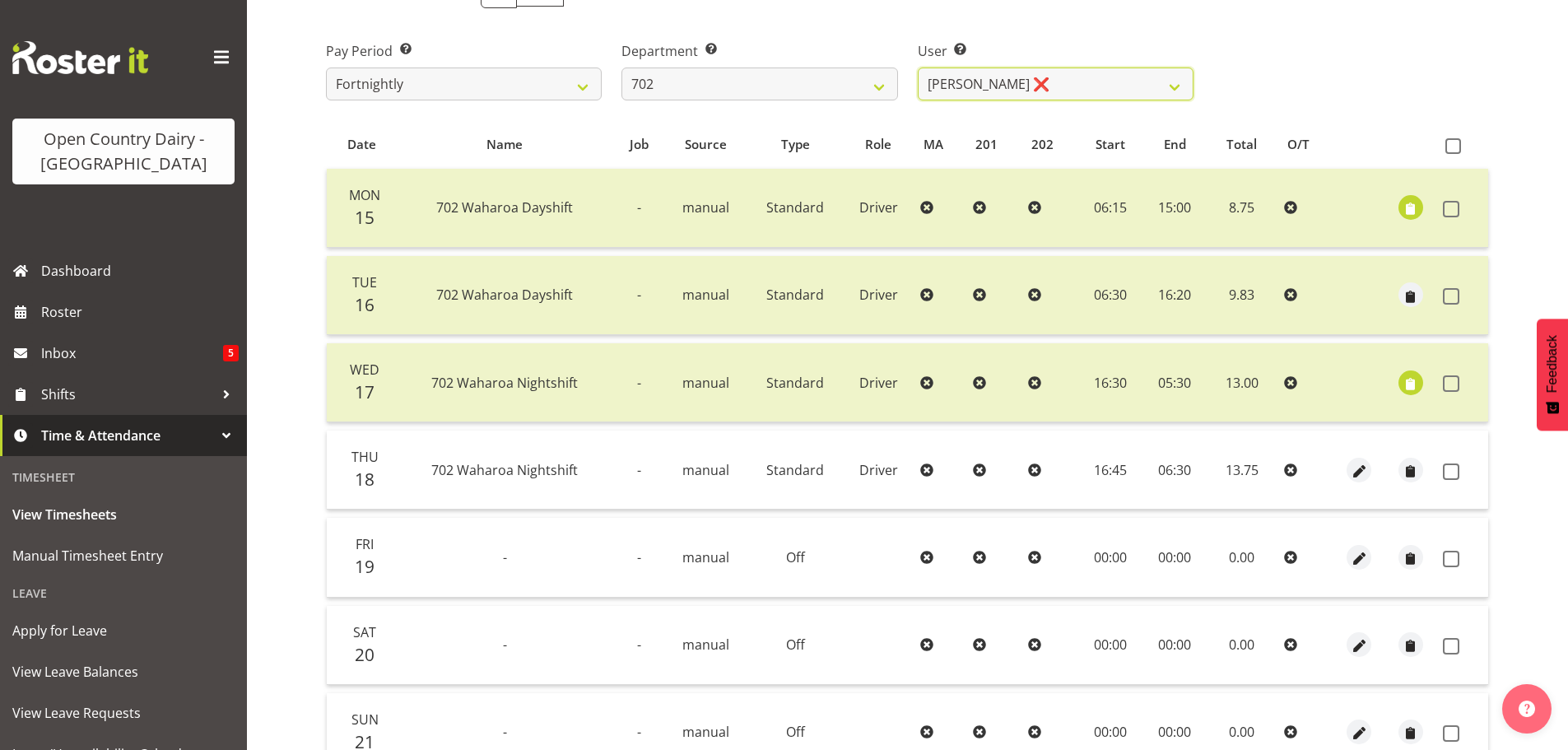
scroll to position [247, 0]
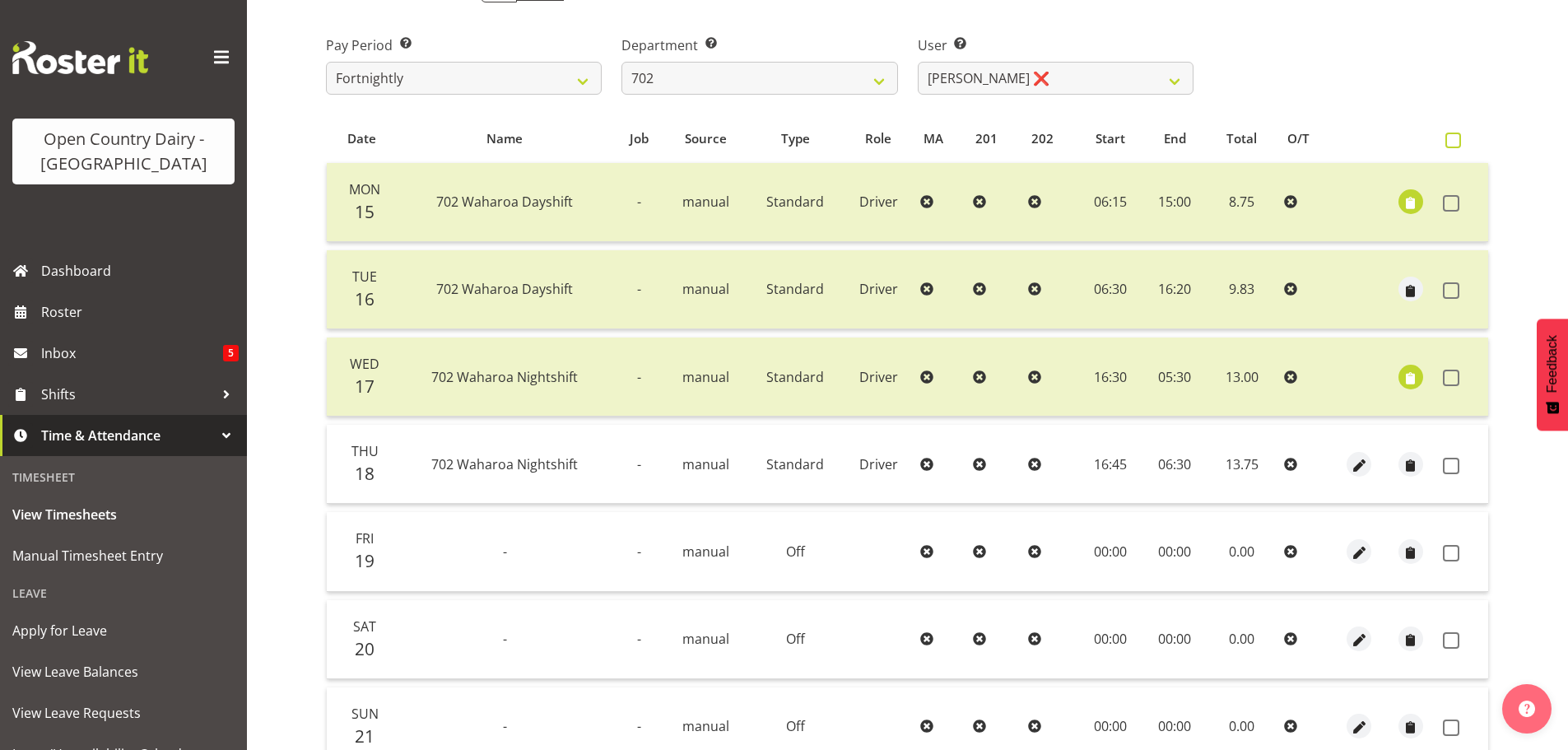
click at [1449, 143] on span at bounding box center [1453, 140] width 16 height 16
click at [1449, 143] on input "checkbox" at bounding box center [1450, 140] width 11 height 11
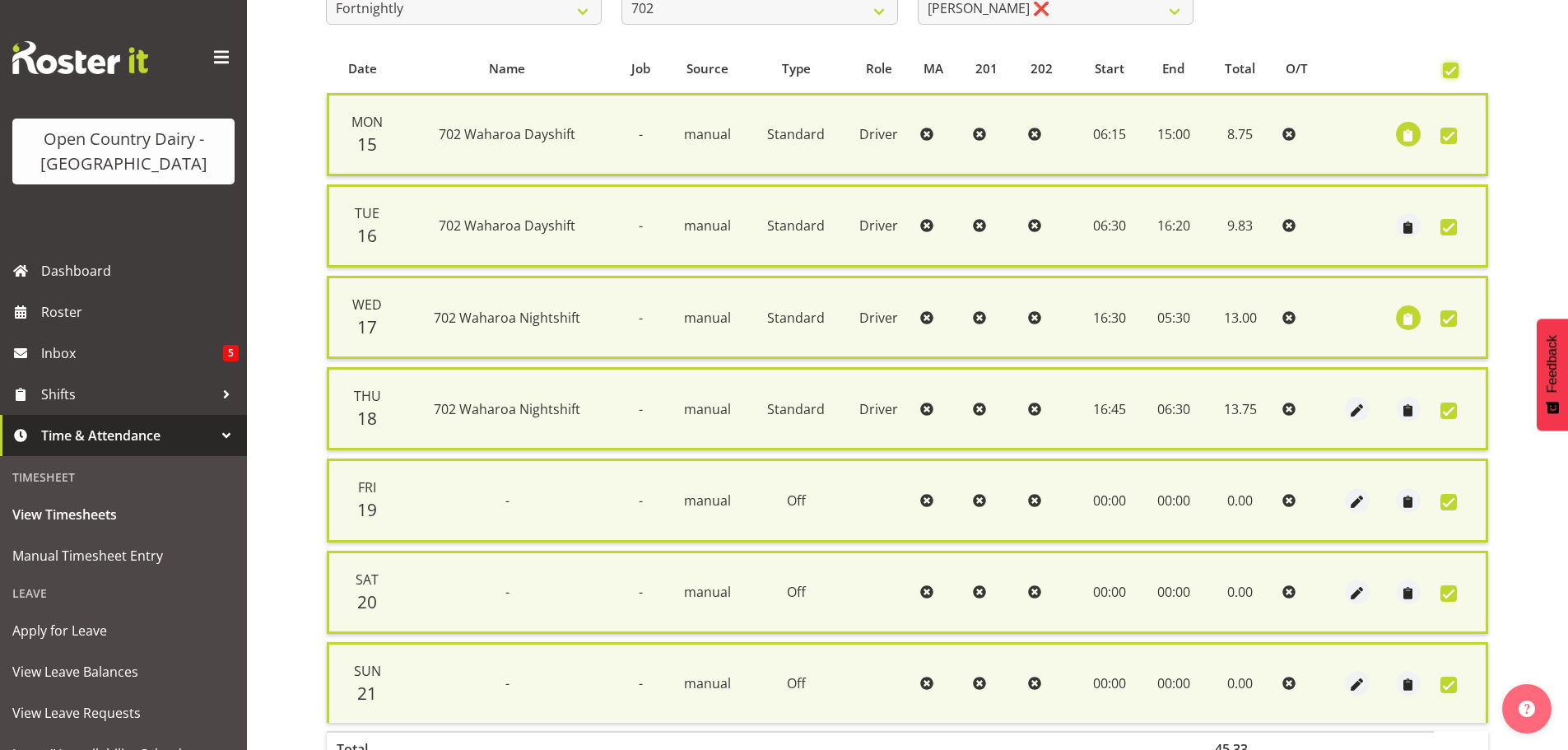
scroll to position [422, 0]
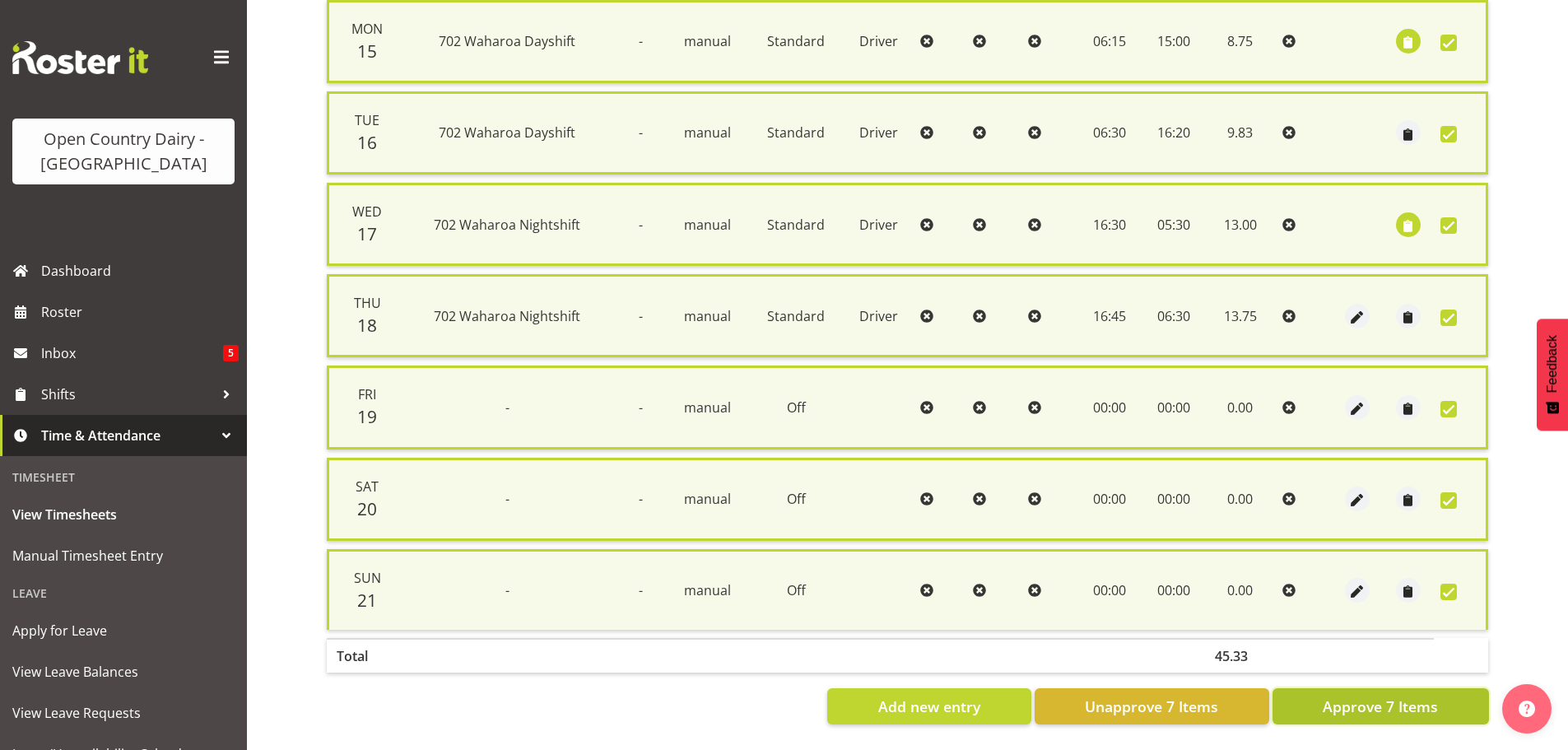
click at [1405, 695] on span "Approve 7 Items" at bounding box center [1380, 705] width 115 height 21
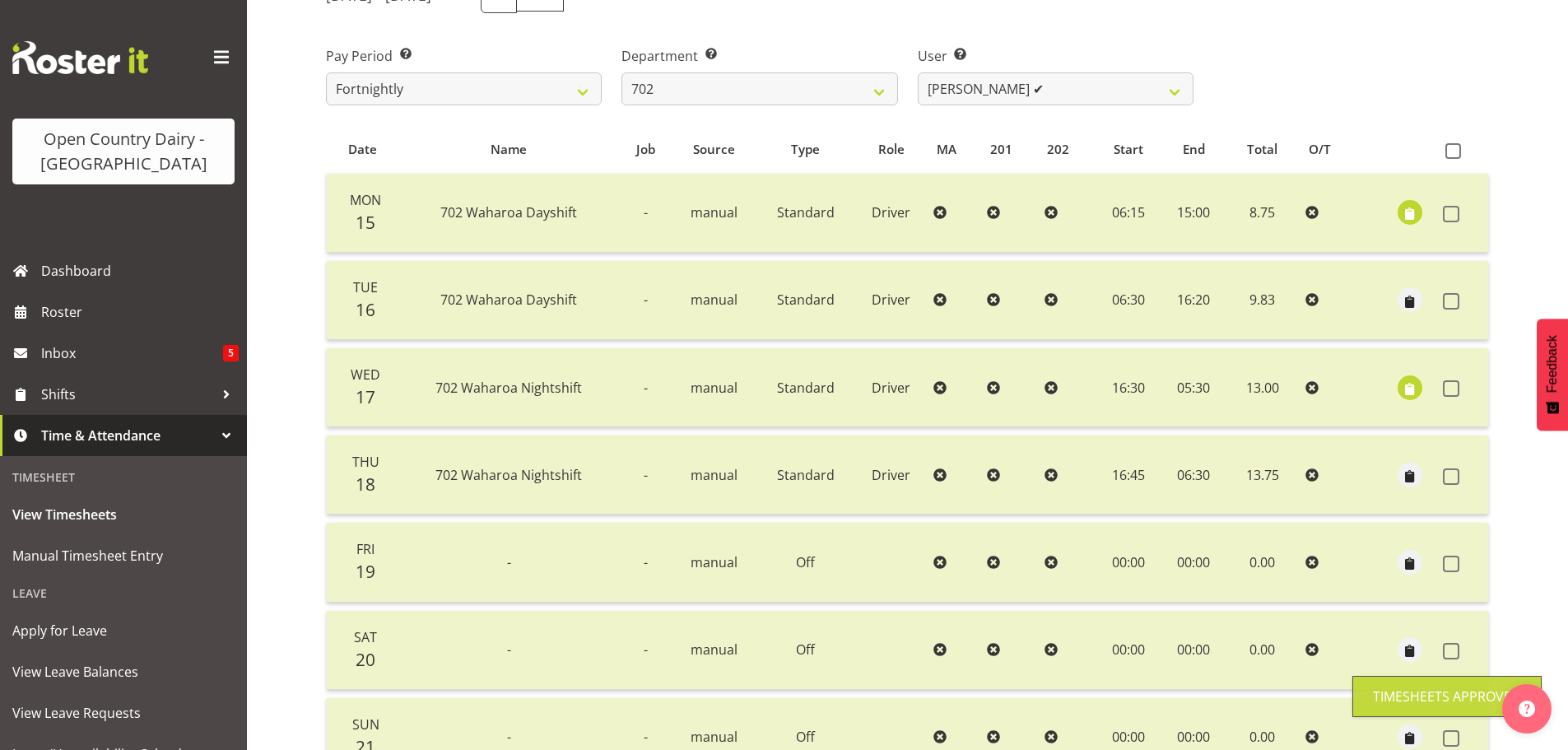
scroll to position [230, 0]
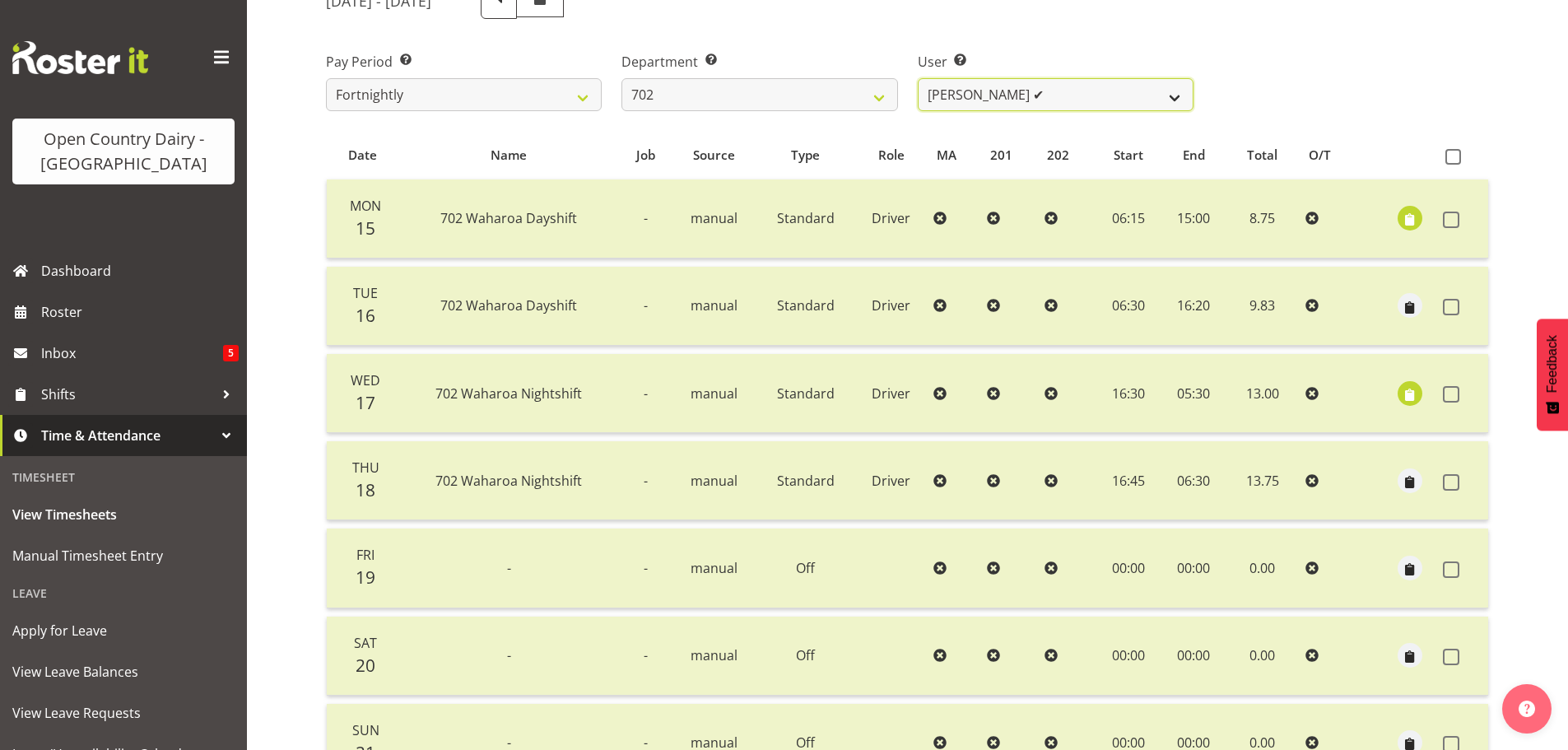
click at [997, 91] on select "Brian Riddle ❌ Denica Tapiki ✔ Nick Adlington ❌ Simon Phillpott ❌" at bounding box center [1056, 94] width 276 height 33
click at [918, 78] on select "Brian Riddle ❌ Denica Tapiki ✔ Nick Adlington ❌ Simon Phillpott ❌" at bounding box center [1056, 94] width 276 height 33
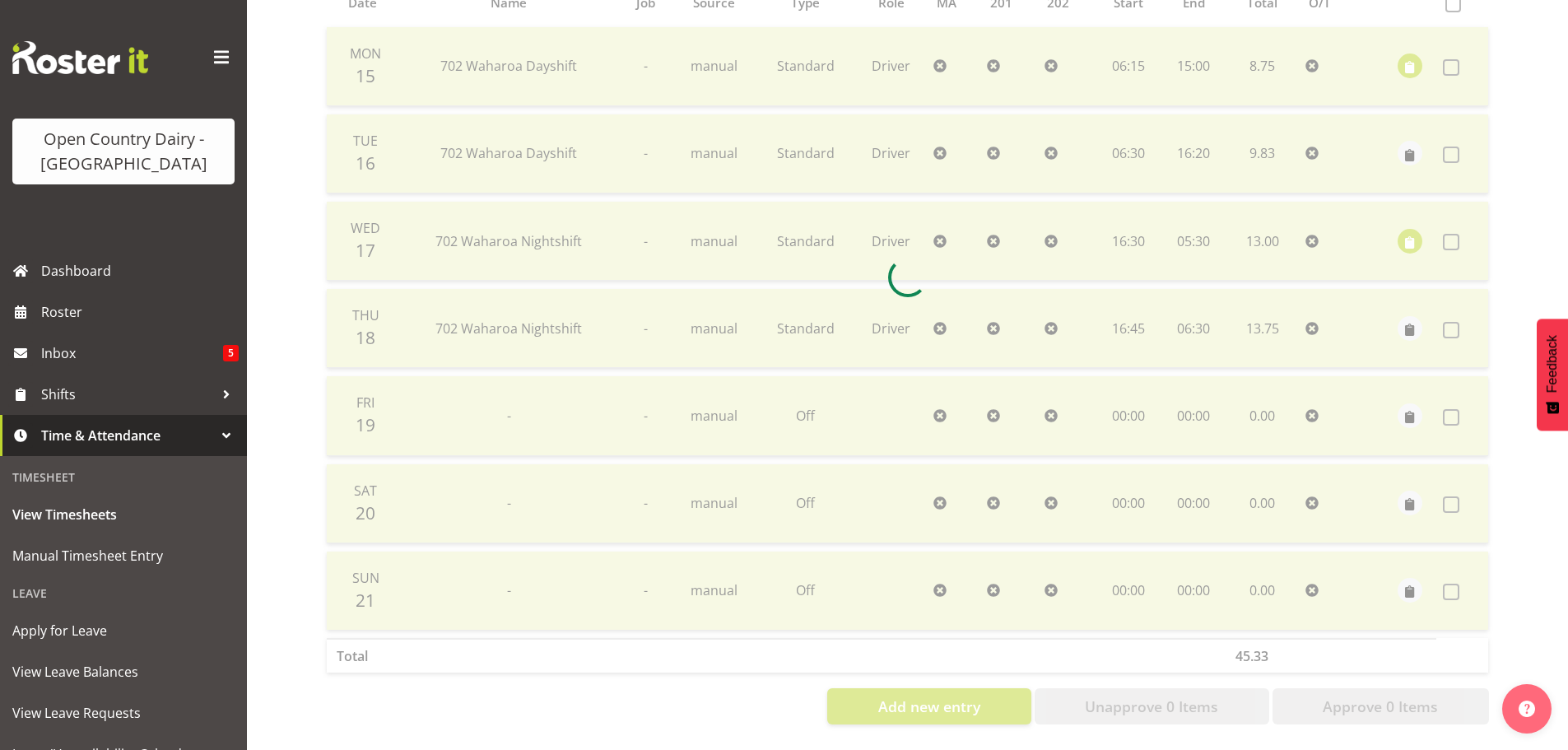
scroll to position [395, 0]
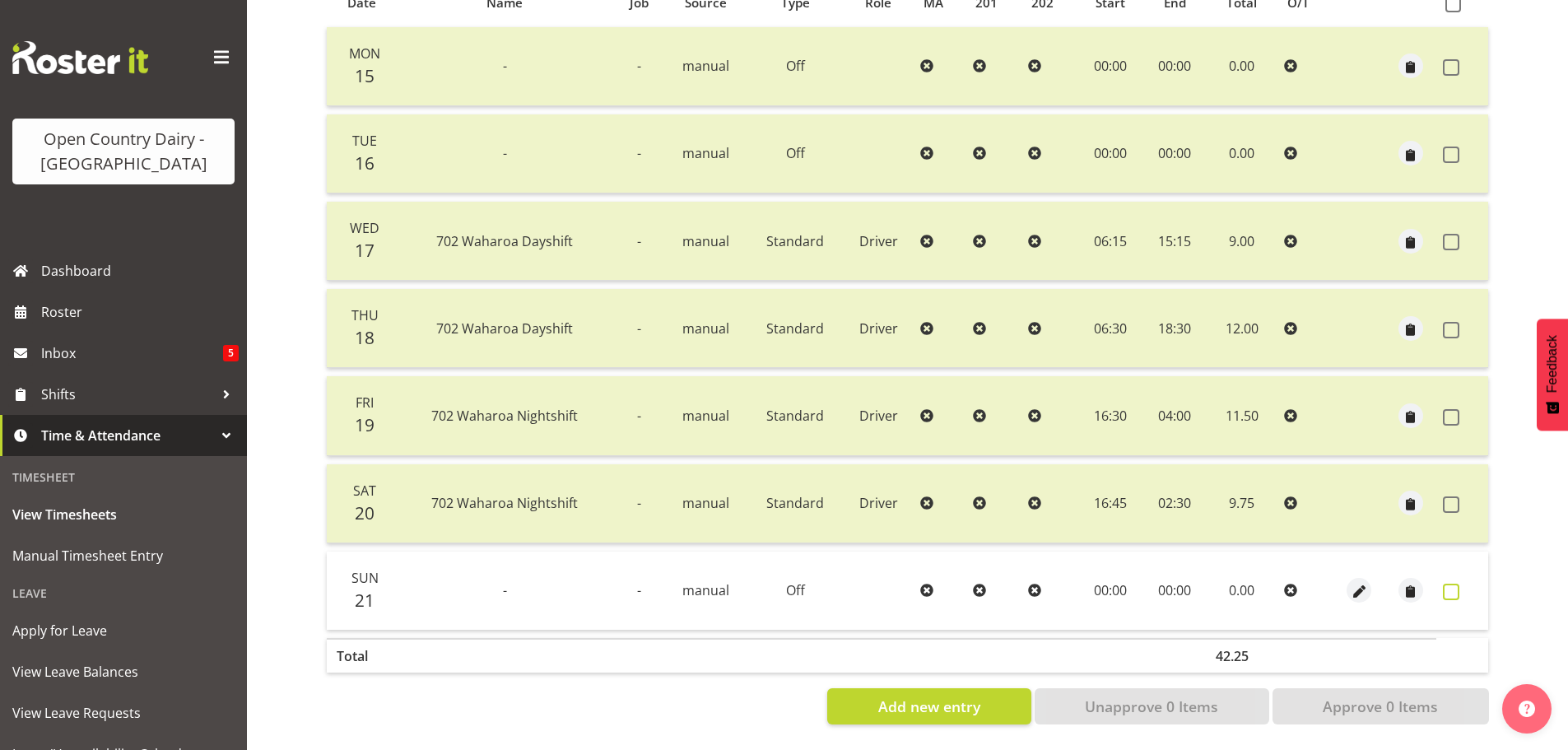
click at [1450, 584] on span at bounding box center [1451, 592] width 17 height 17
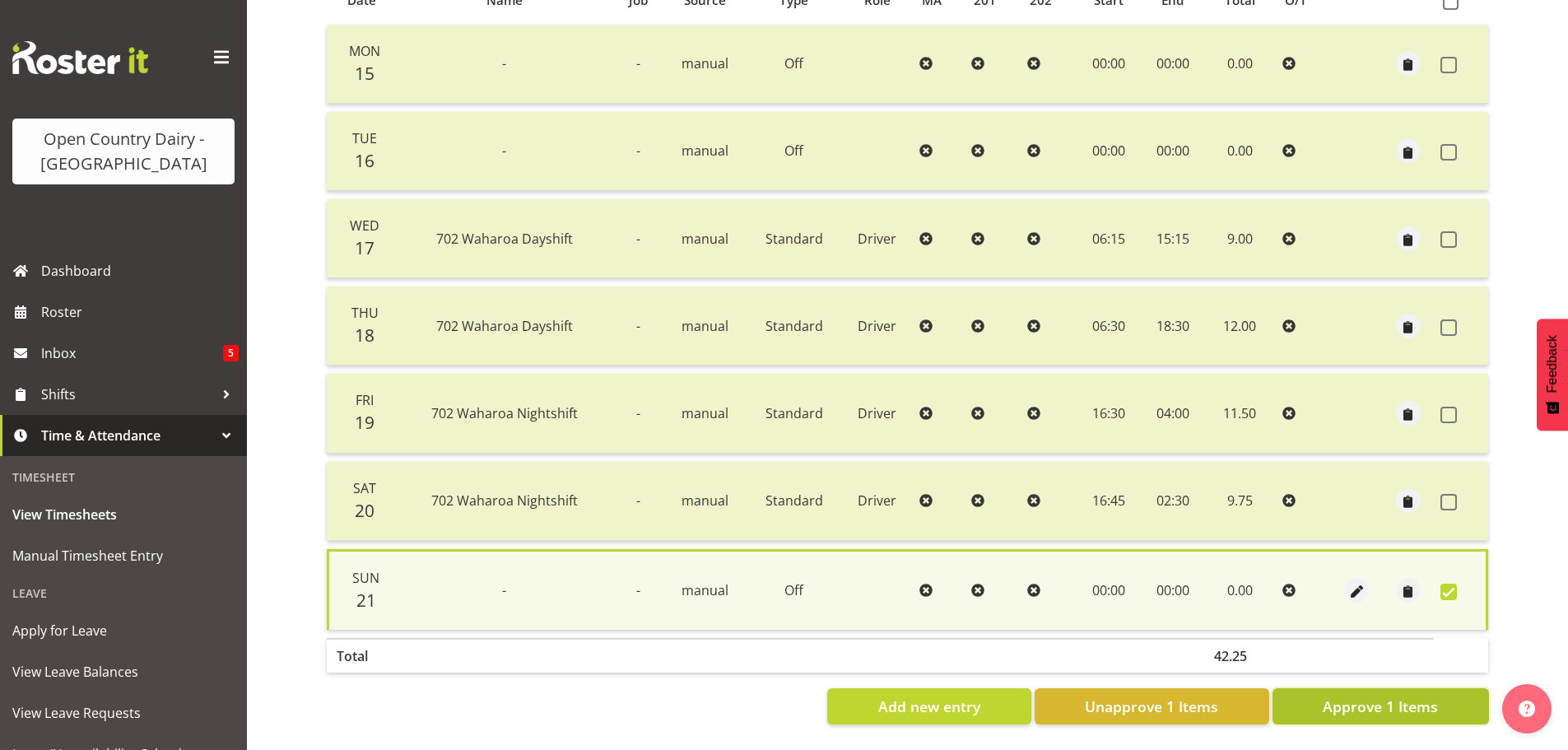
click at [1434, 688] on button "Approve 1 Items" at bounding box center [1380, 705] width 216 height 36
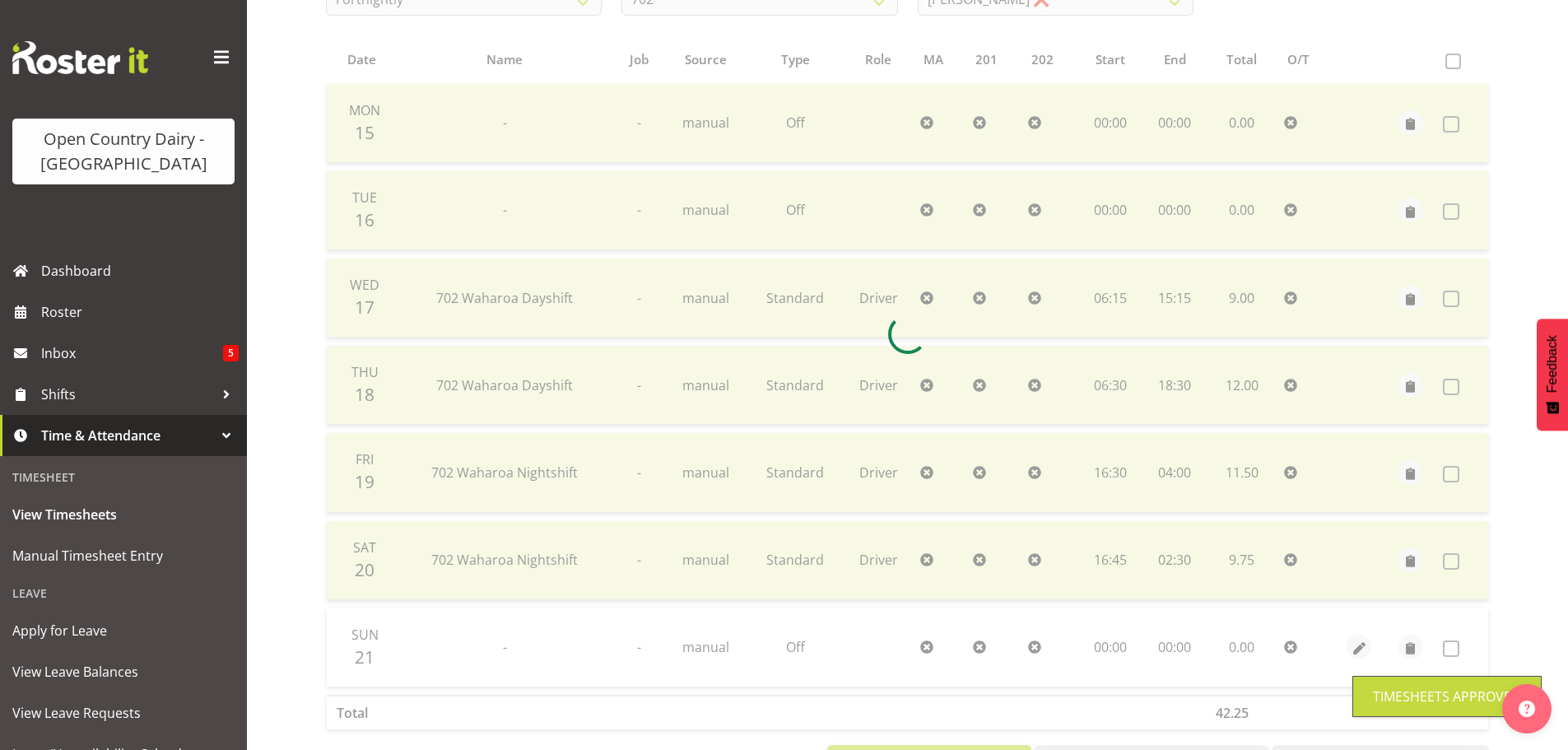
scroll to position [230, 0]
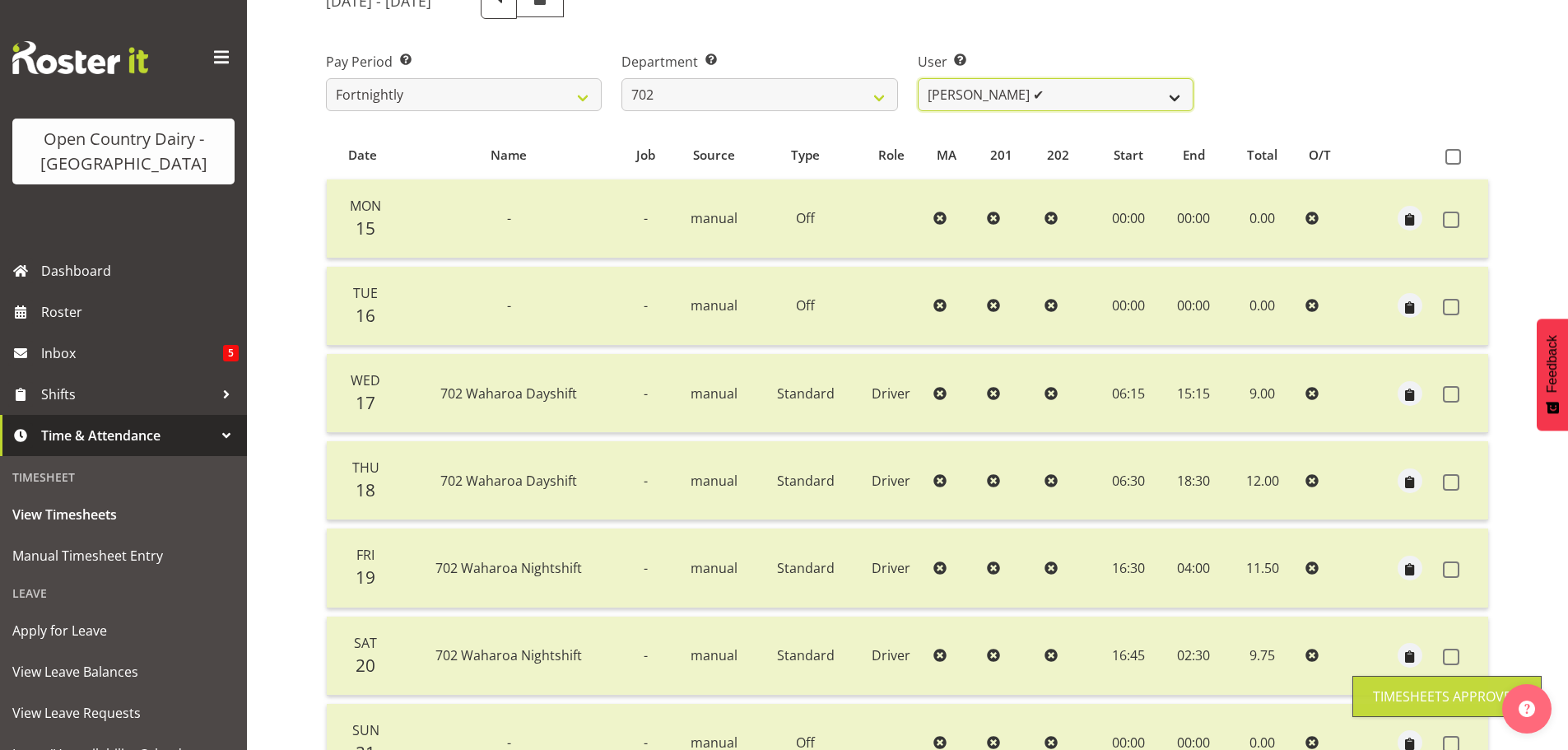
click at [1113, 106] on select "Brian Riddle ❌ Denica Tapiki ✔ Nick Adlington ✔ Simon Phillpott ❌" at bounding box center [1056, 94] width 276 height 33
click at [918, 78] on select "Brian Riddle ❌ Denica Tapiki ✔ Nick Adlington ✔ Simon Phillpott ❌" at bounding box center [1056, 94] width 276 height 33
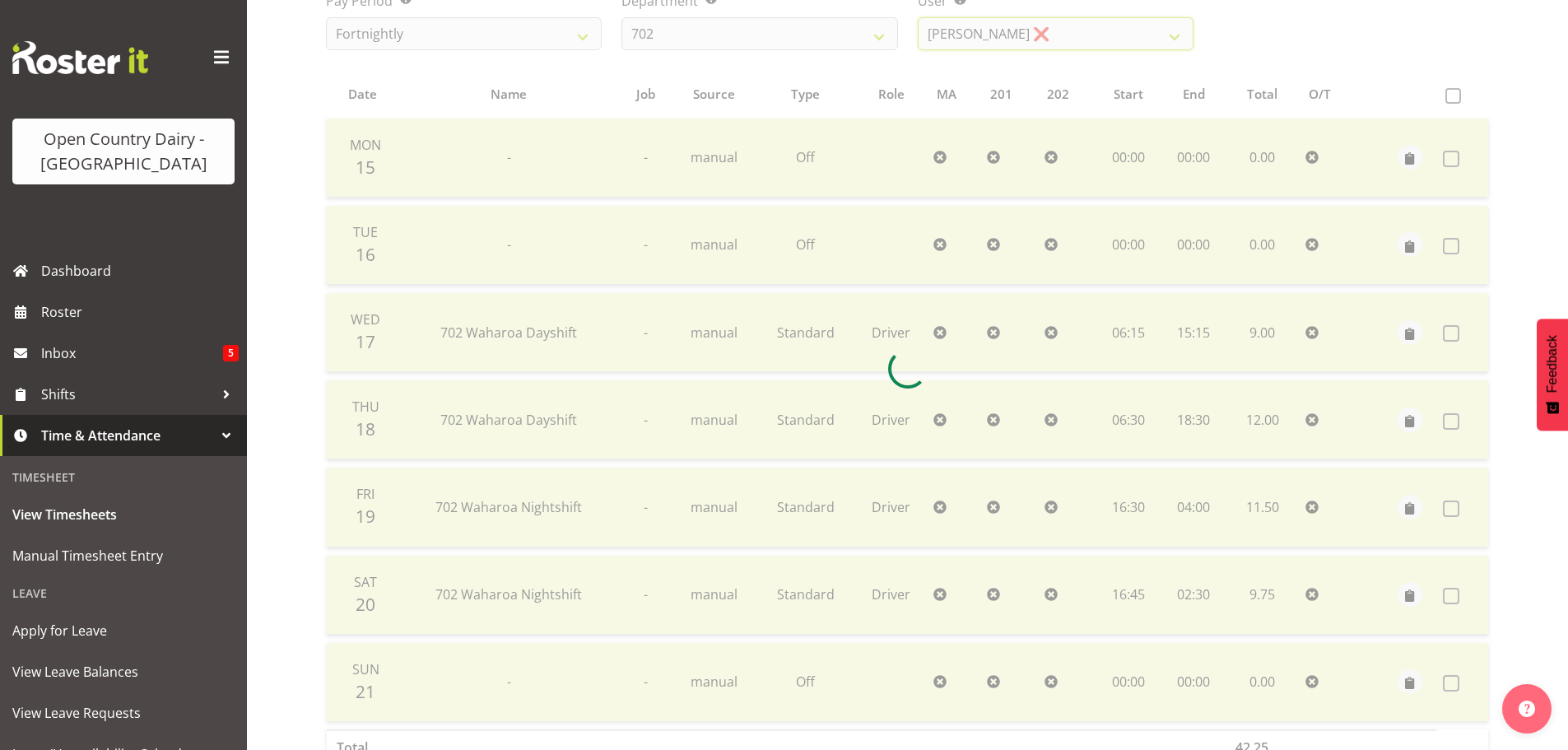
scroll to position [395, 0]
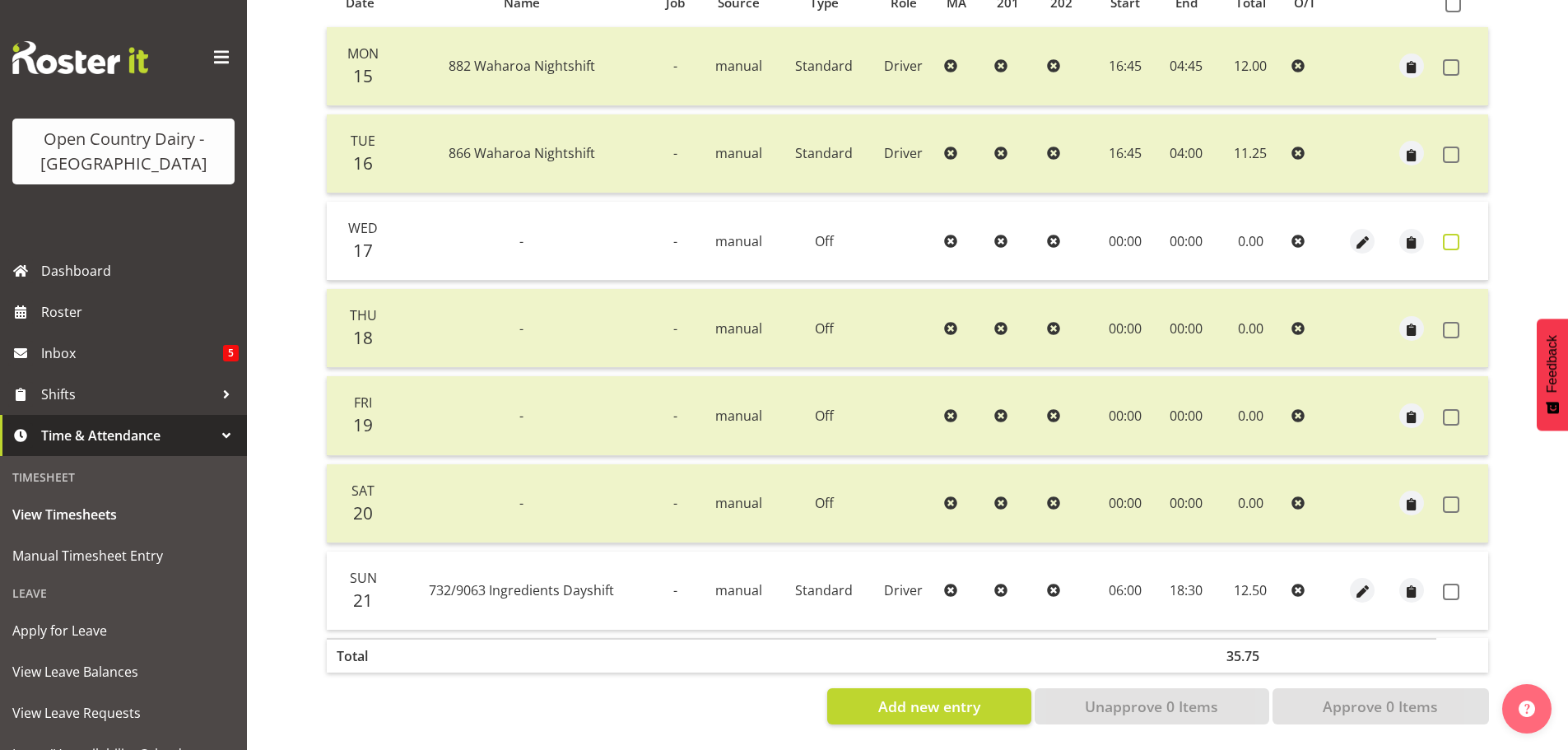
click at [1466, 234] on label at bounding box center [1455, 242] width 25 height 17
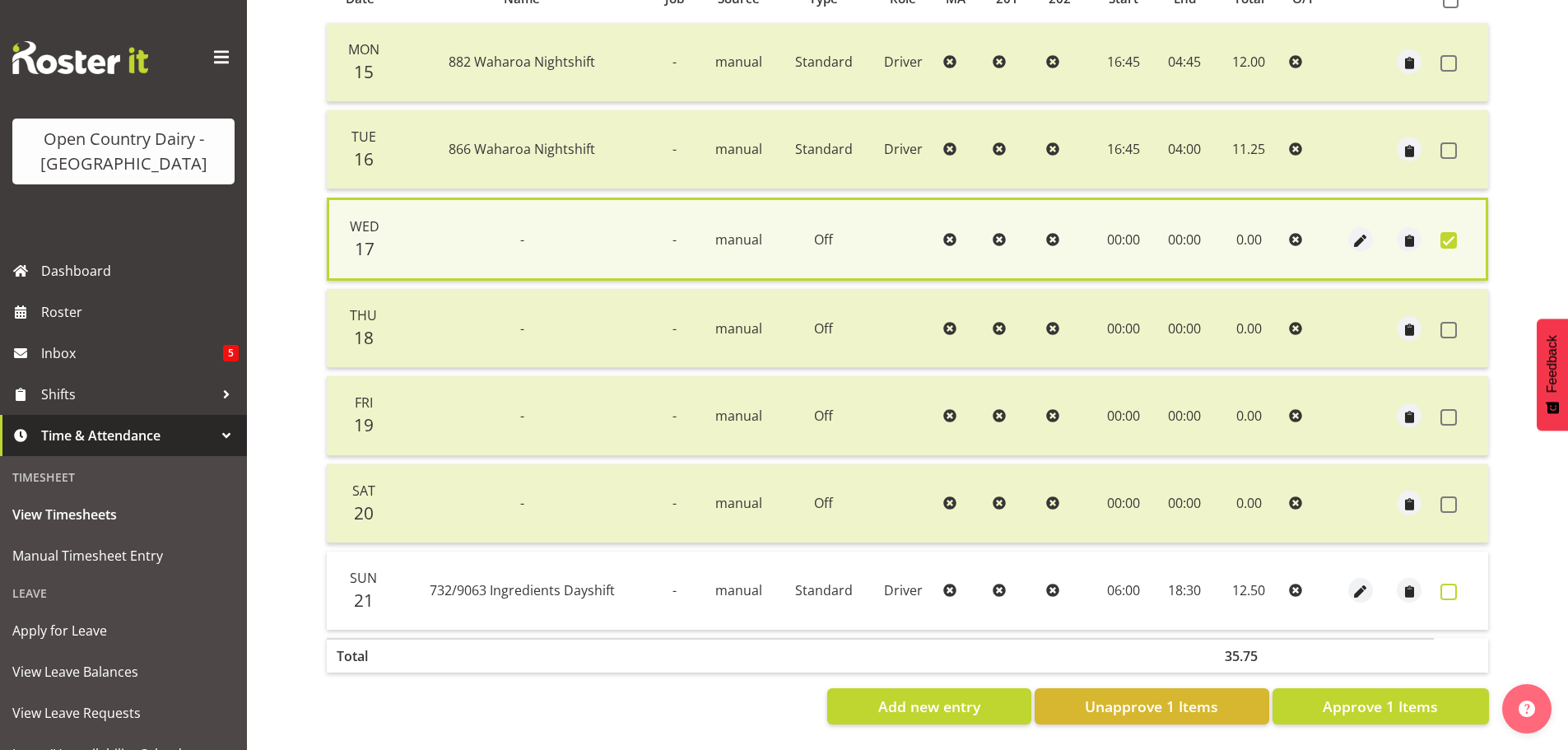
click at [1454, 591] on span at bounding box center [1449, 592] width 17 height 17
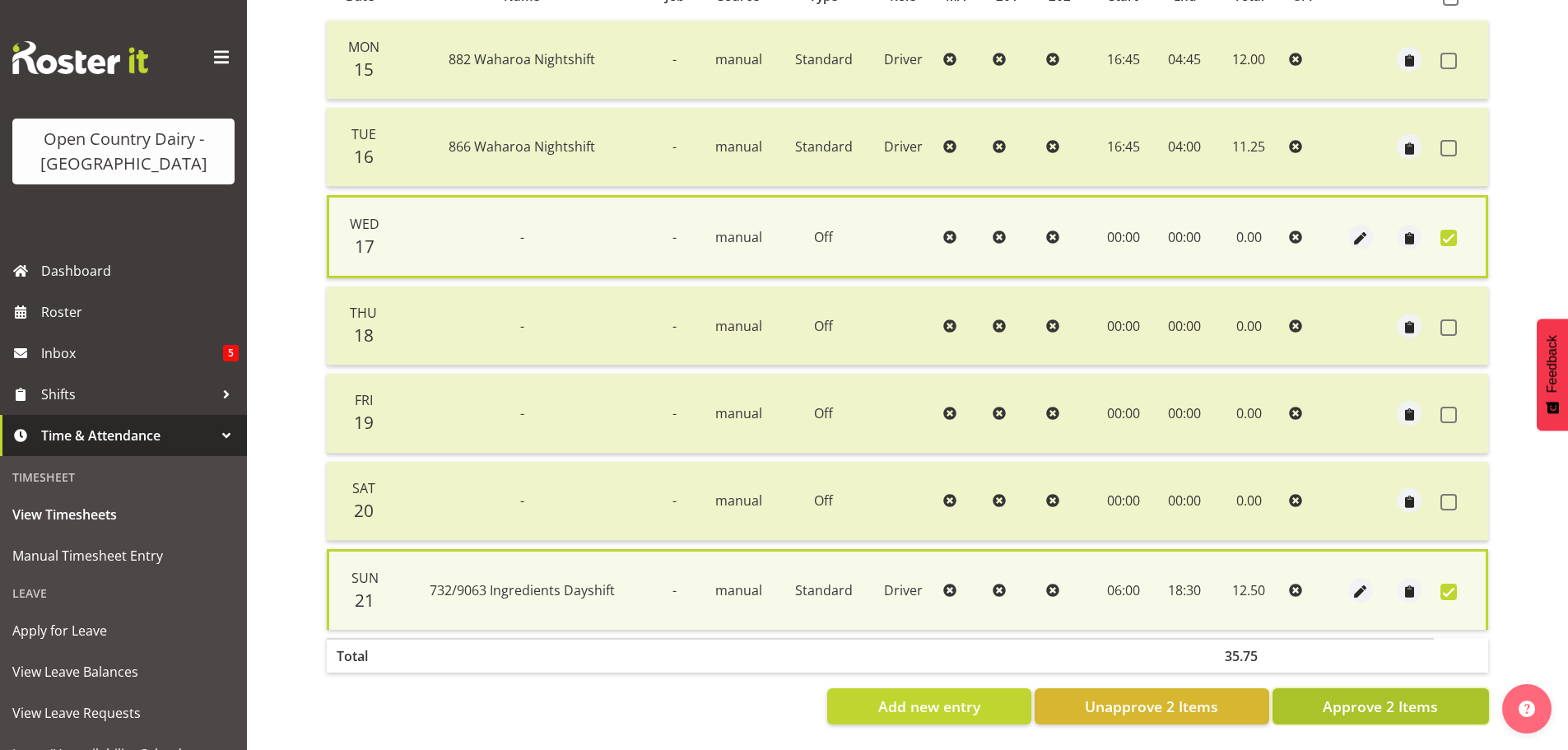
click at [1375, 701] on span "Approve 2 Items" at bounding box center [1380, 705] width 115 height 21
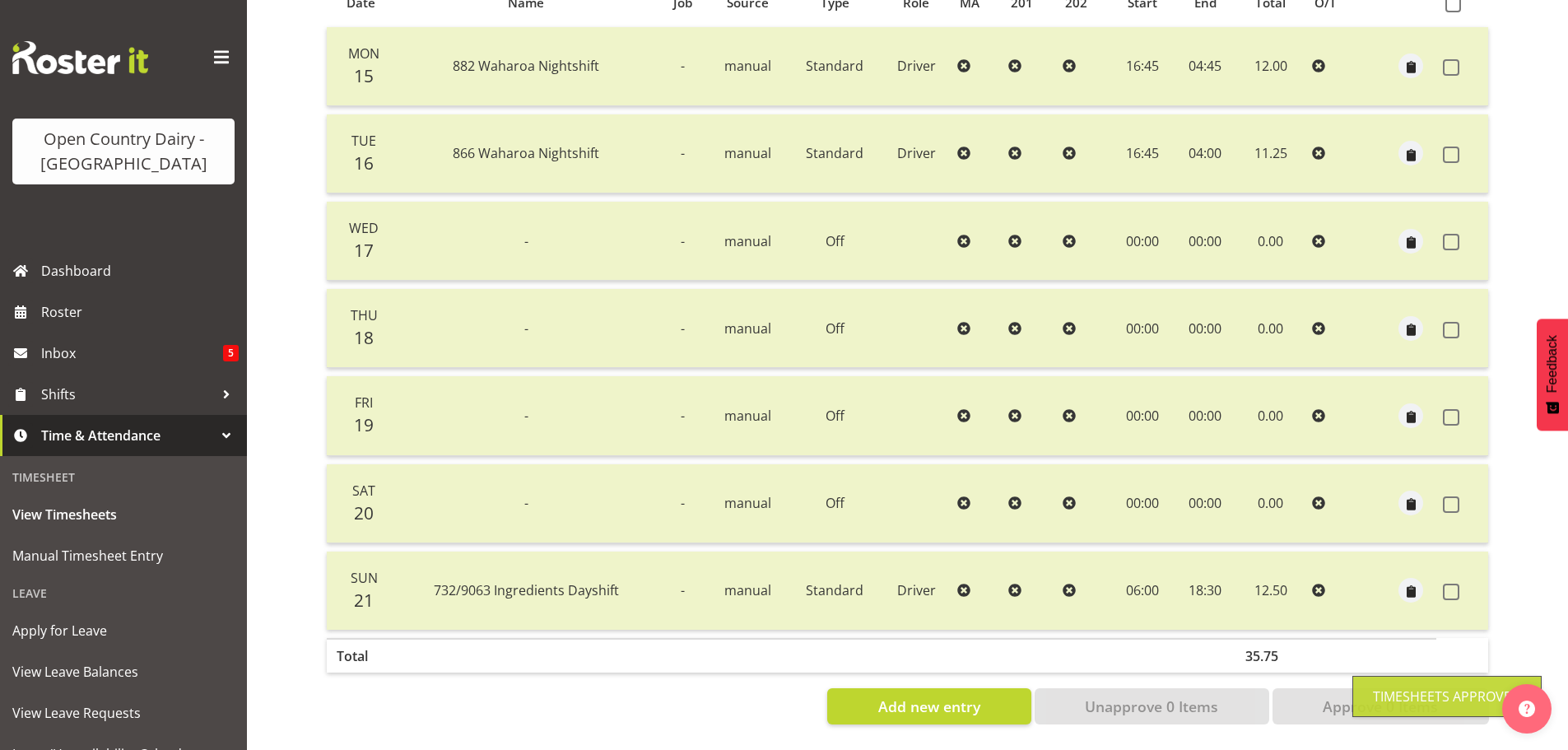
scroll to position [0, 0]
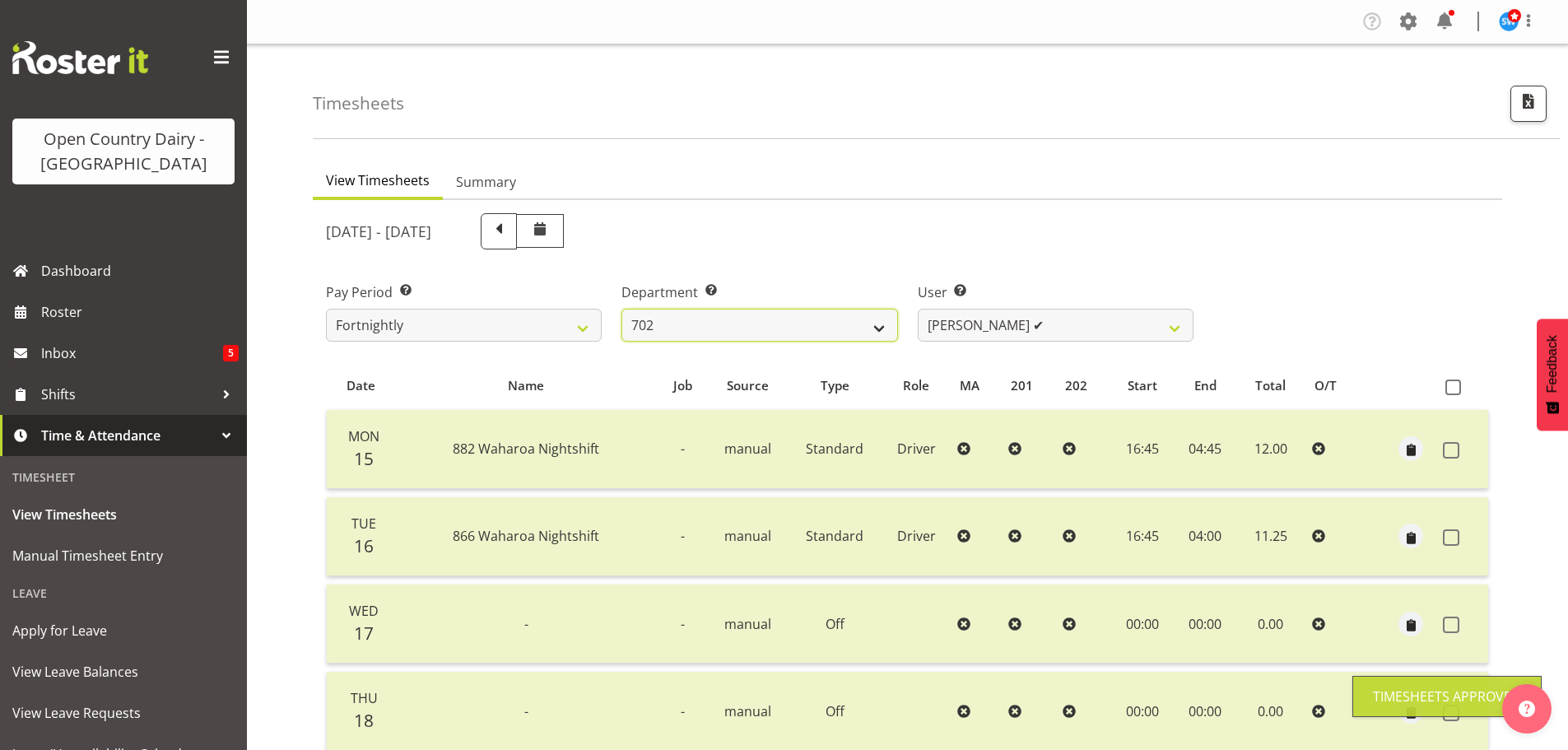
click at [886, 326] on select "701 702 703 704 705 706 707 708 709 710 711 712 713 714 715 716 717 718 719 720" at bounding box center [759, 325] width 276 height 33
click at [621, 309] on select "701 702 703 704 705 706 707 708 709 710 711 712 713 714 715 716 717 718 719 720" at bounding box center [759, 325] width 276 height 33
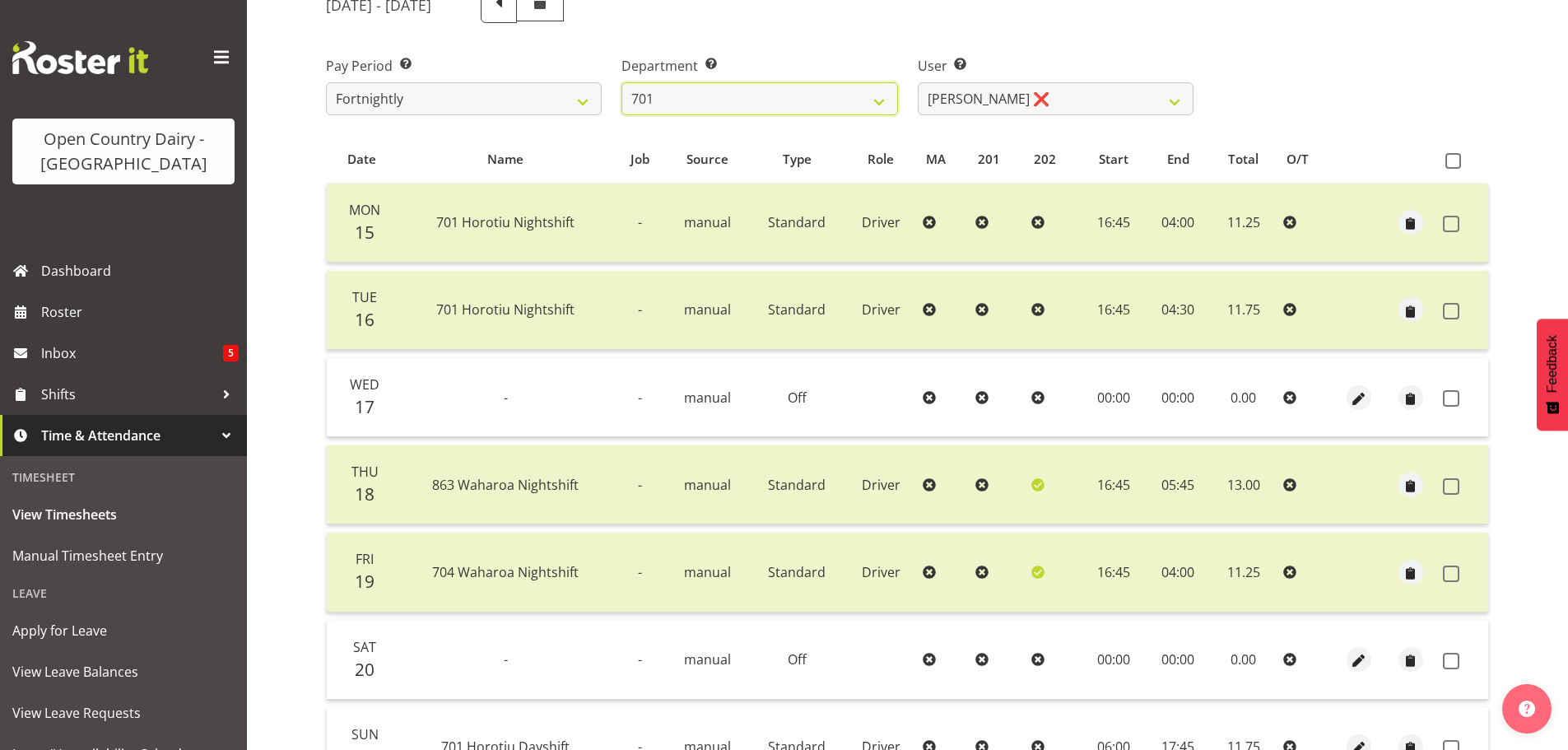
scroll to position [247, 0]
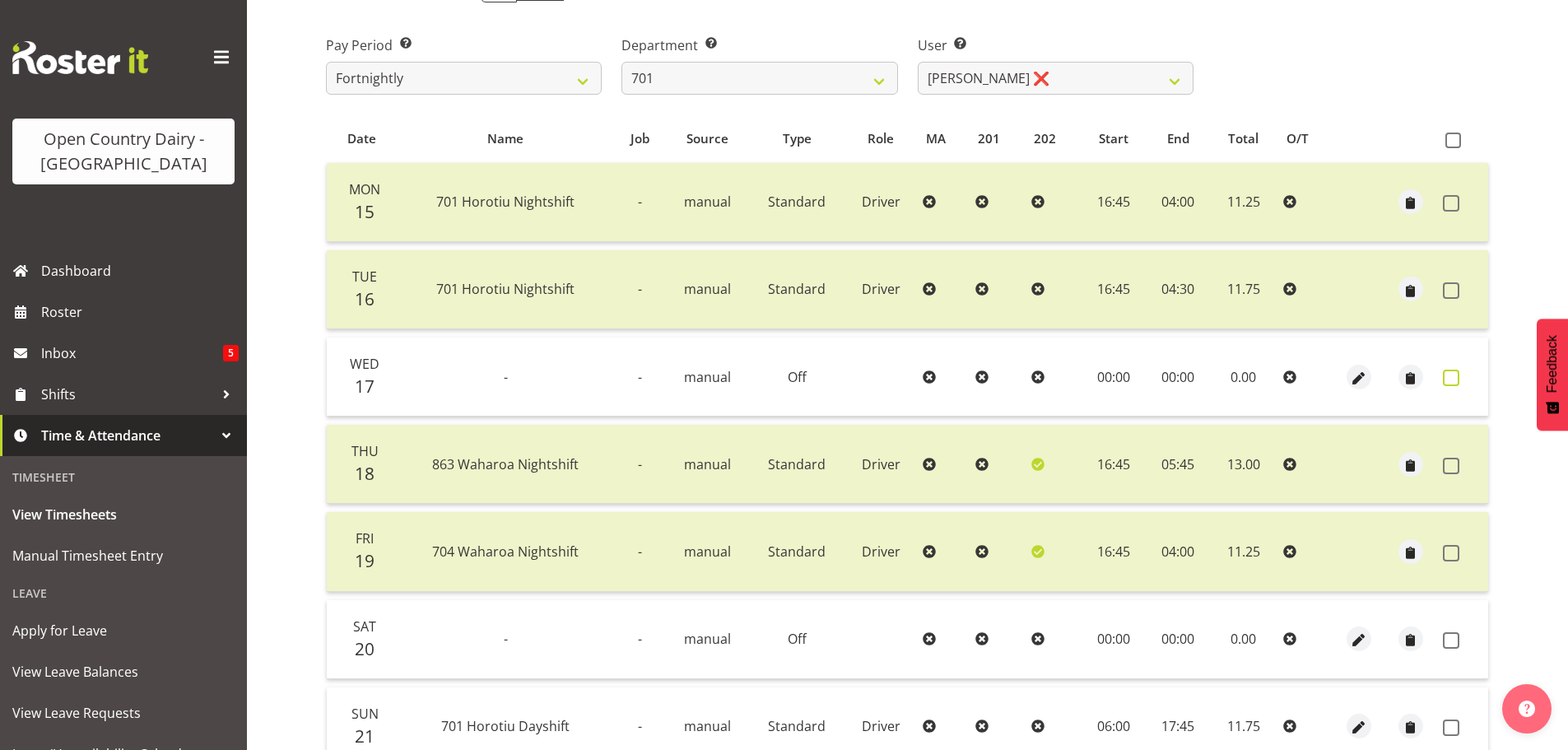
click at [1452, 379] on span at bounding box center [1451, 378] width 17 height 17
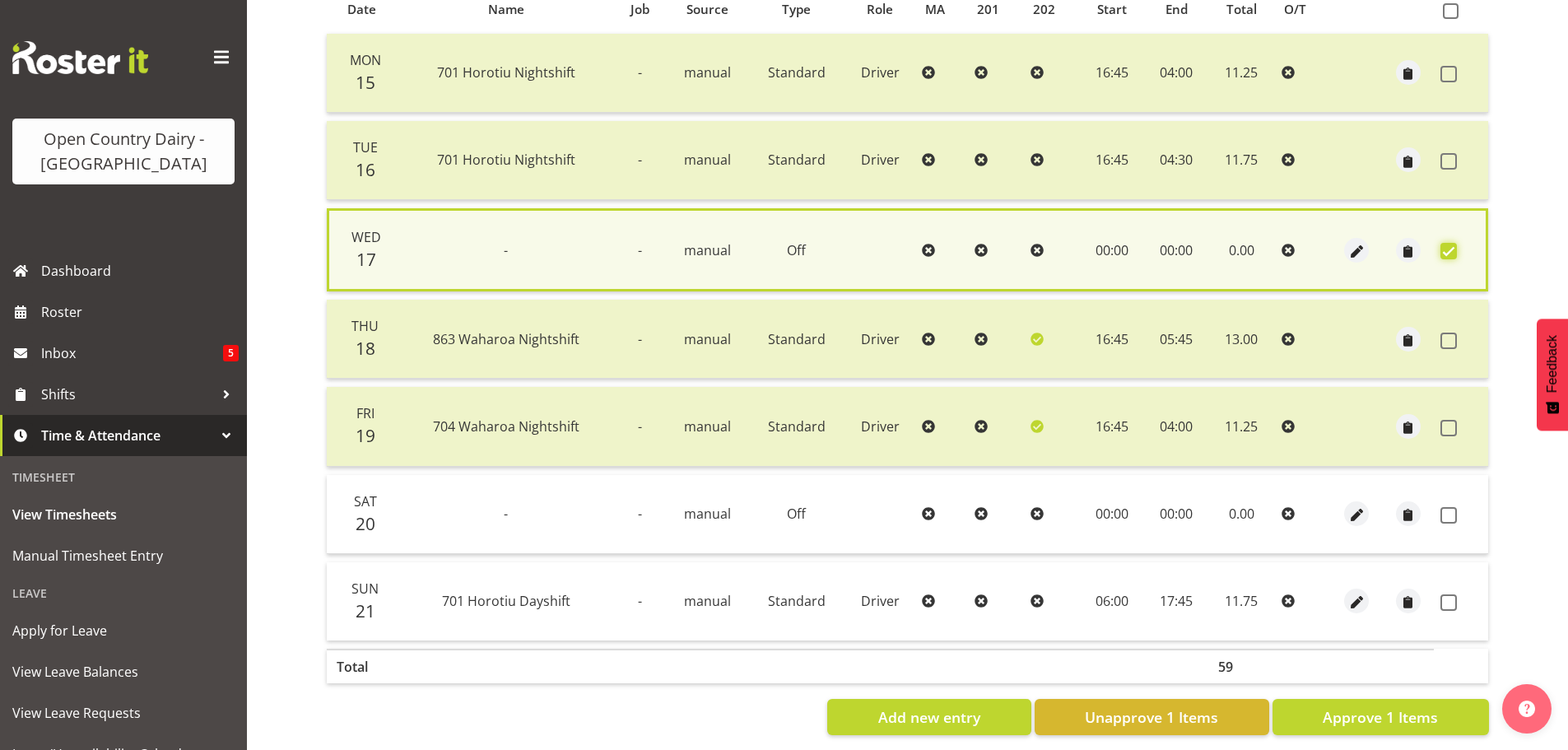
scroll to position [399, 0]
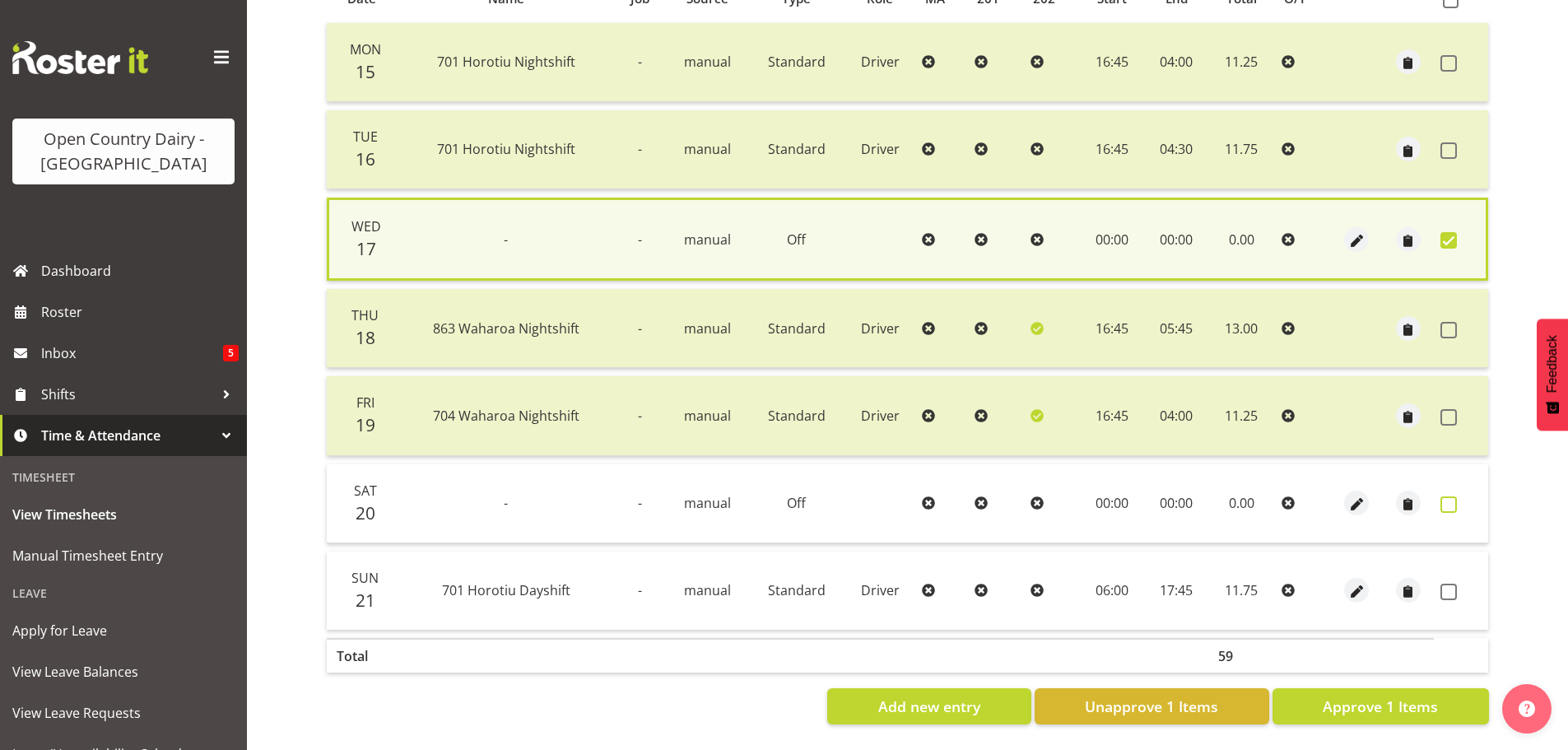
click at [1445, 496] on span at bounding box center [1449, 504] width 17 height 17
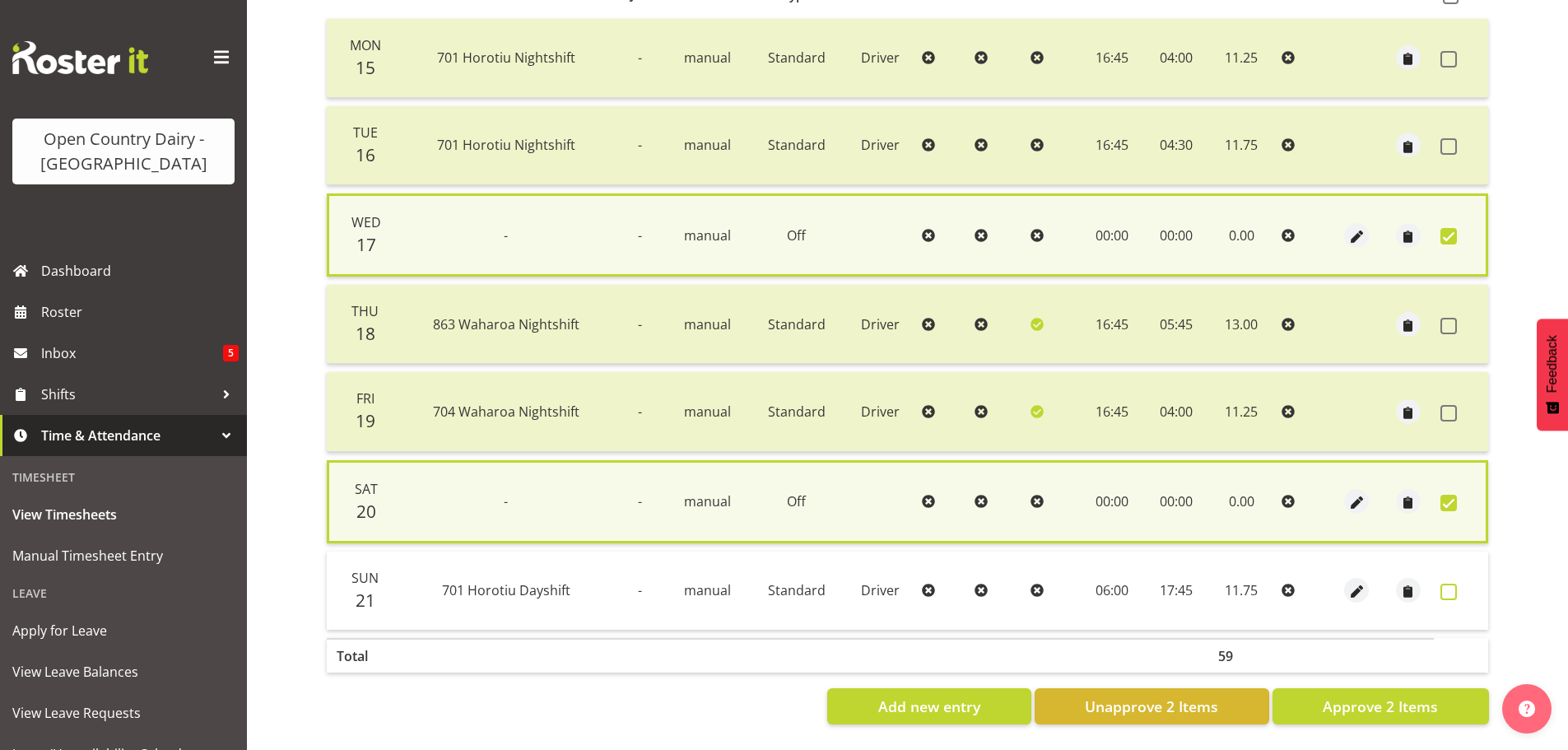
click at [1441, 584] on span at bounding box center [1449, 592] width 17 height 17
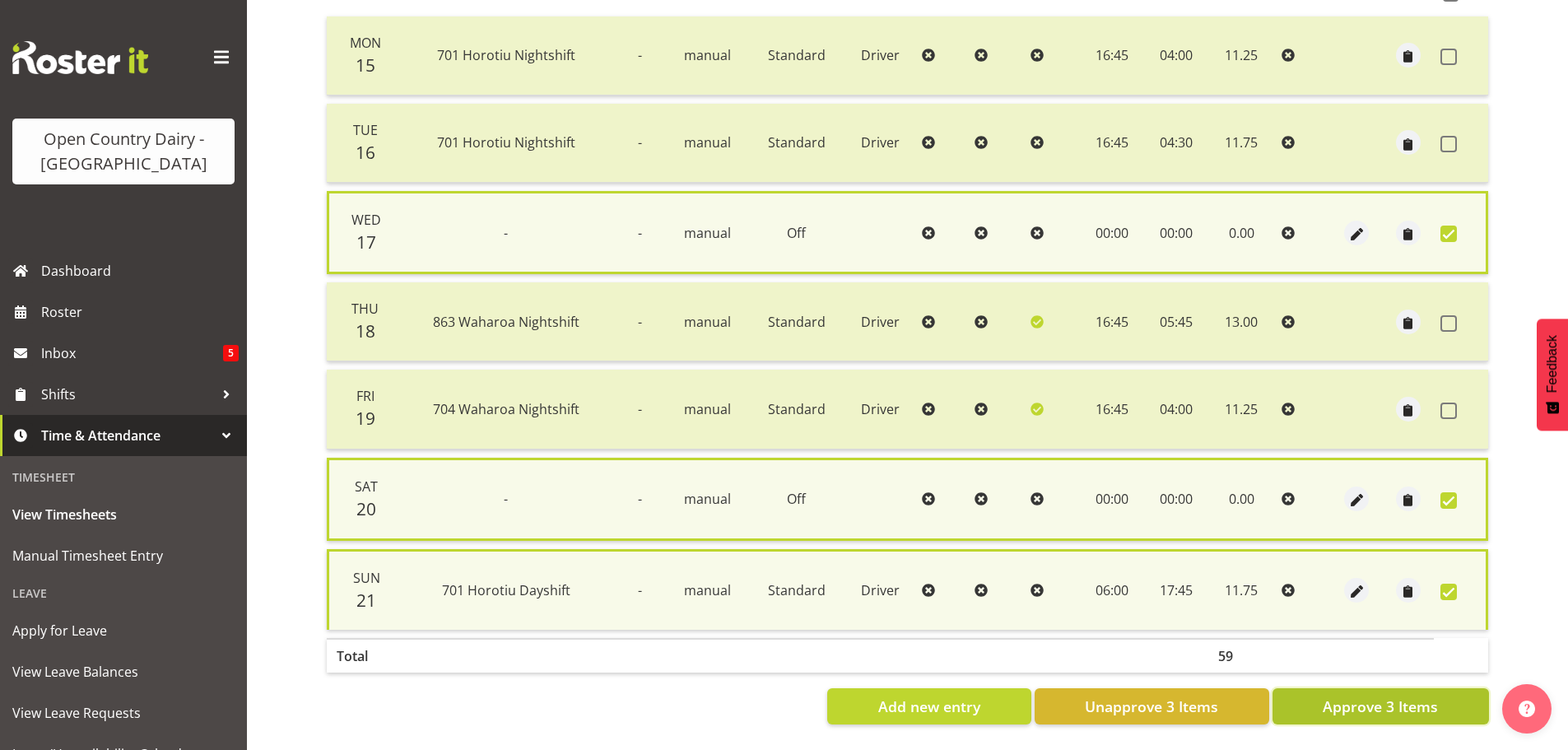
click at [1378, 700] on span "Approve 3 Items" at bounding box center [1380, 705] width 115 height 21
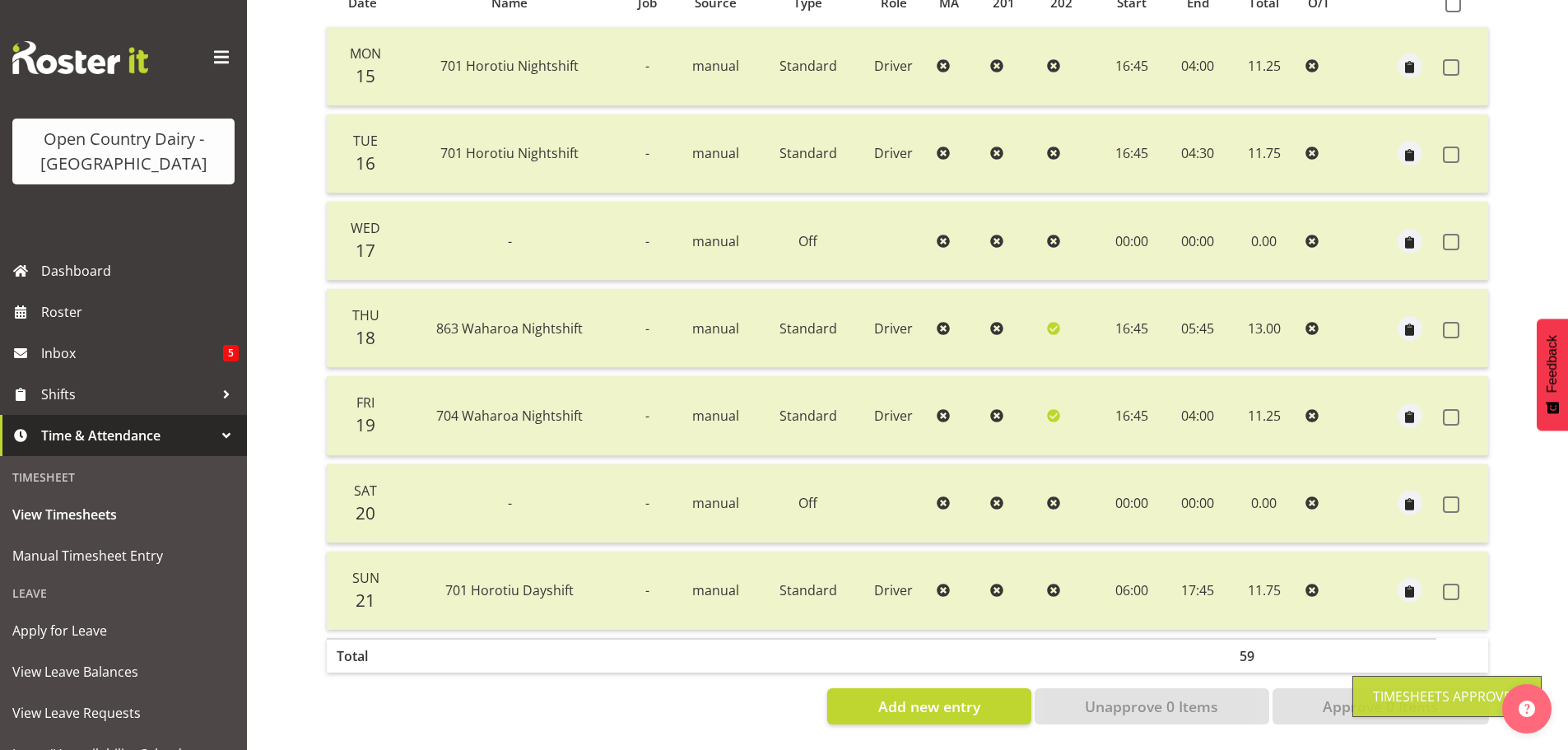
scroll to position [0, 0]
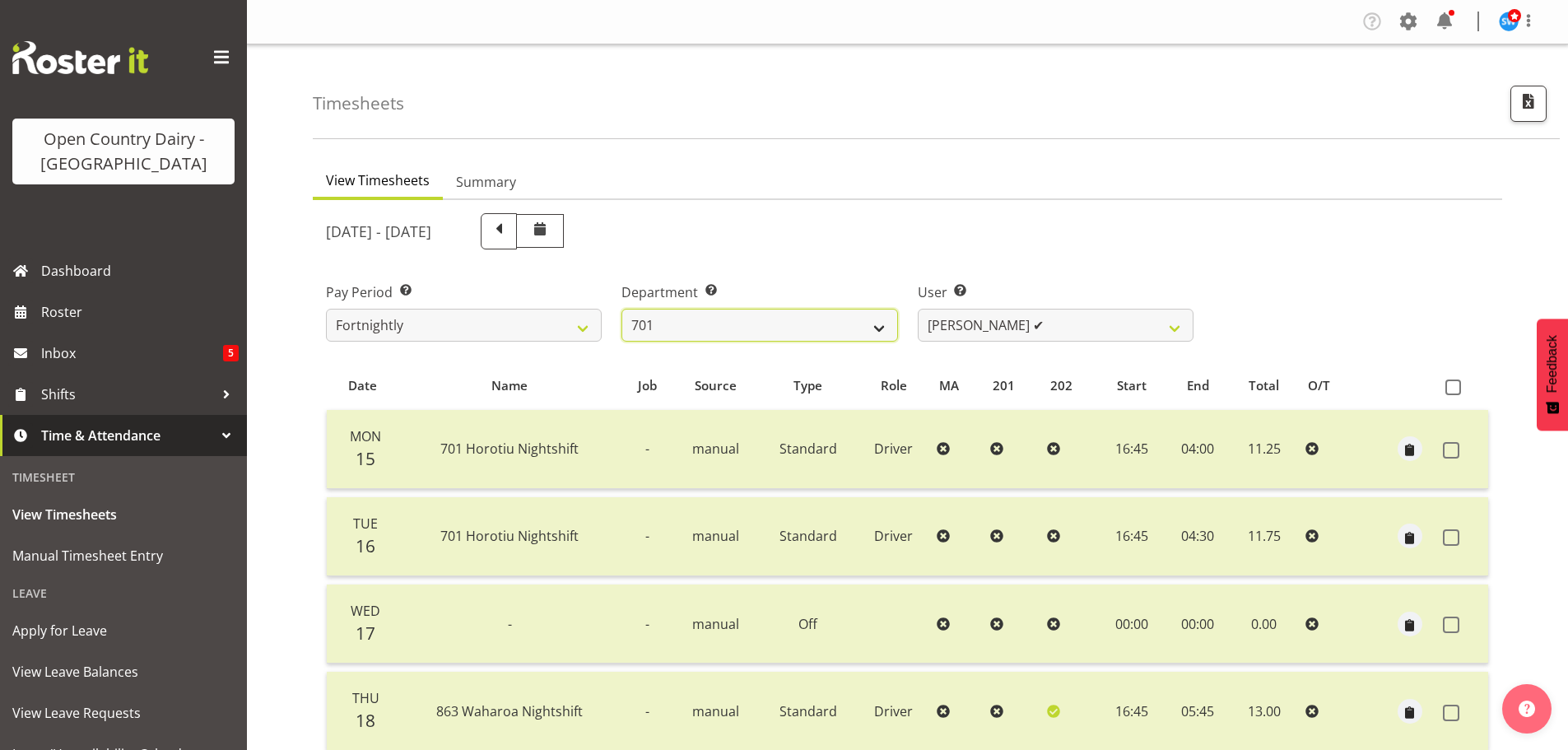
click at [877, 323] on select "701 702 703 704 705 706 707 708 709 710 711 712 713 714 715 716 717 718 719 720" at bounding box center [759, 325] width 276 height 33
click at [621, 309] on select "701 702 703 704 705 706 707 708 709 710 711 712 713 714 715 716 717 718 719 720" at bounding box center [759, 325] width 276 height 33
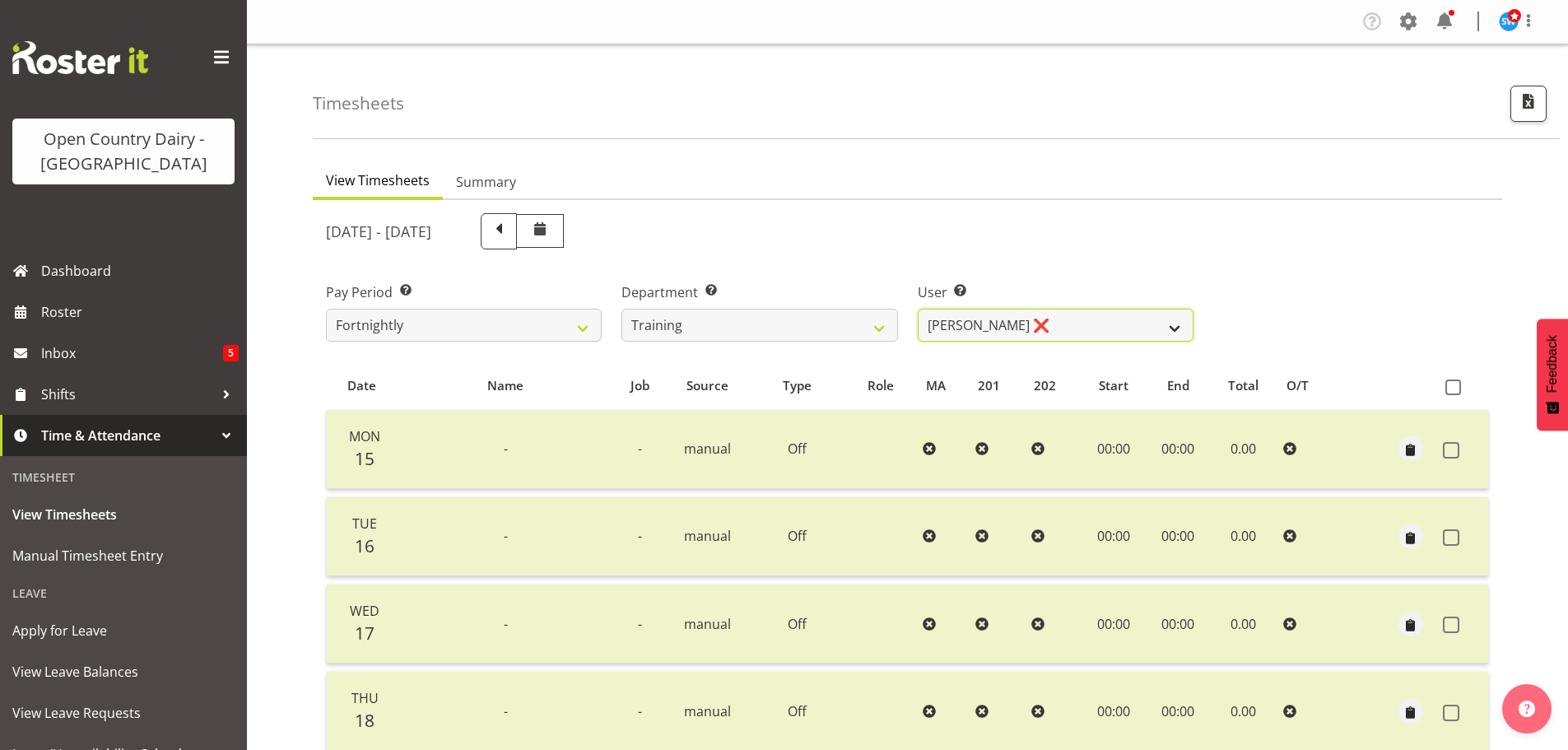
click at [1012, 331] on select "Andre Syben ❌ Andrew Murphy ❌ Antony Lockyer ✔ Haley Galecki ✔ Jesse Simpson ✔ …" at bounding box center [1056, 325] width 276 height 33
click at [918, 309] on select "Andre Syben ❌ Andrew Murphy ❌ Antony Lockyer ✔ Haley Galecki ✔ Jesse Simpson ✔ …" at bounding box center [1056, 325] width 276 height 33
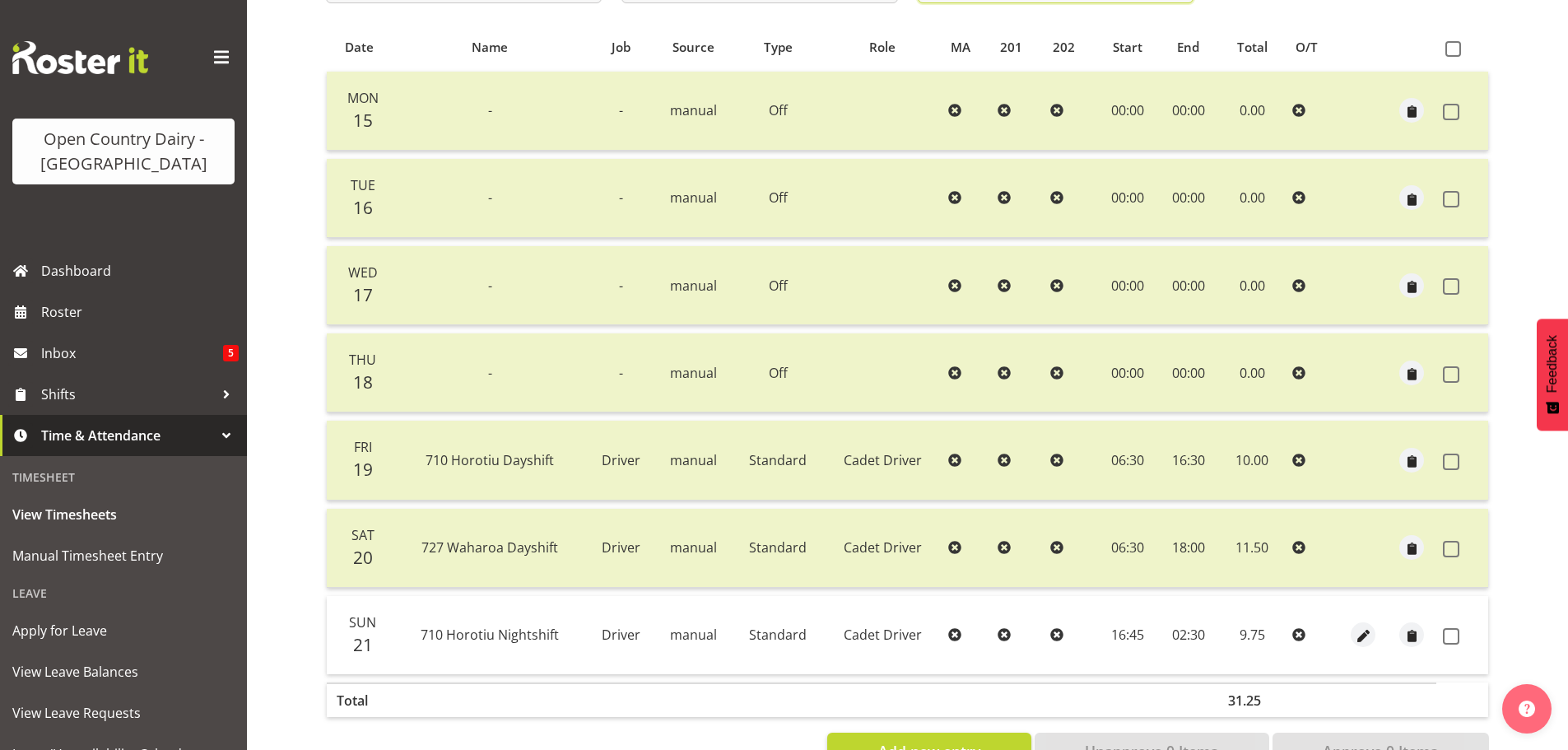
scroll to position [395, 0]
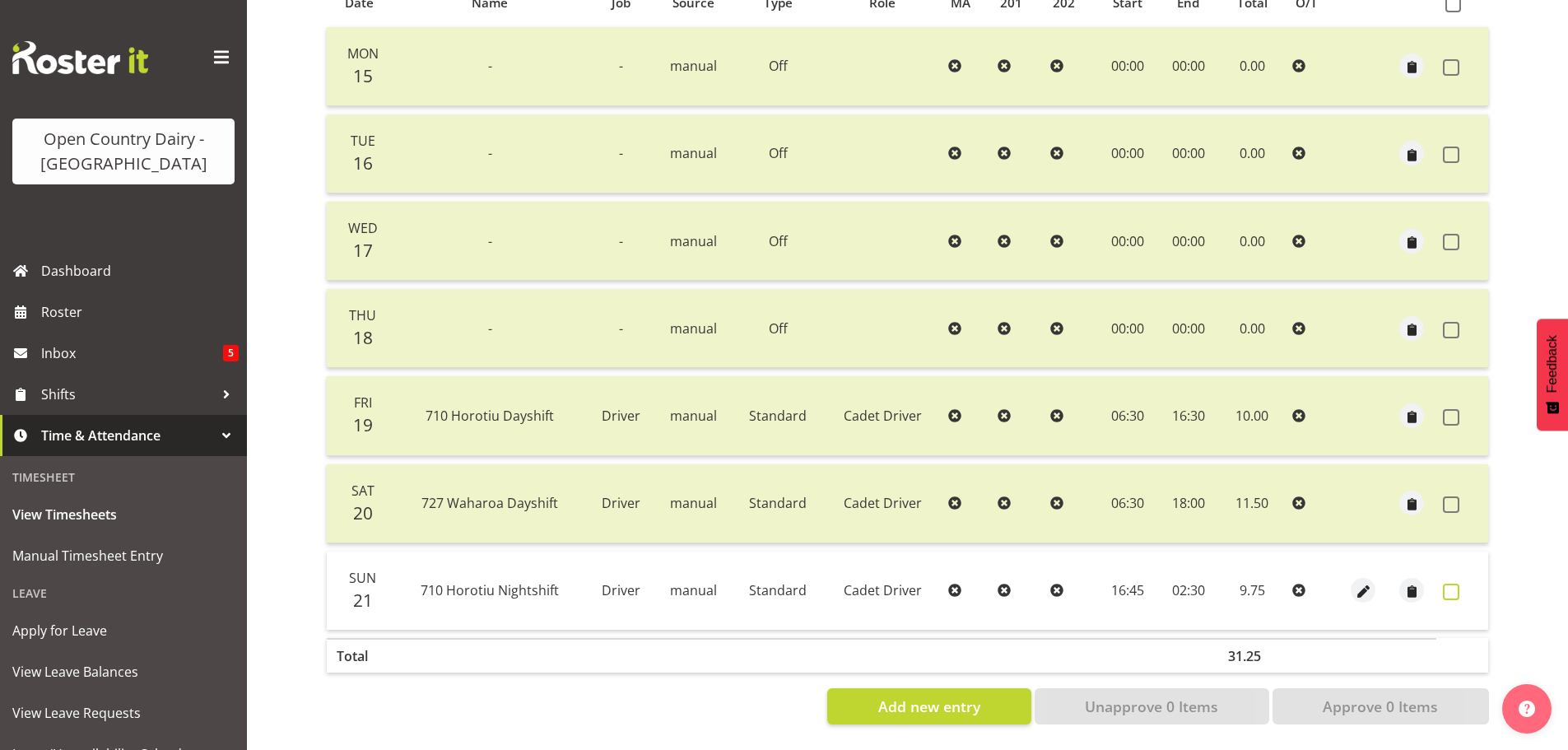
click at [1451, 584] on span at bounding box center [1451, 592] width 17 height 17
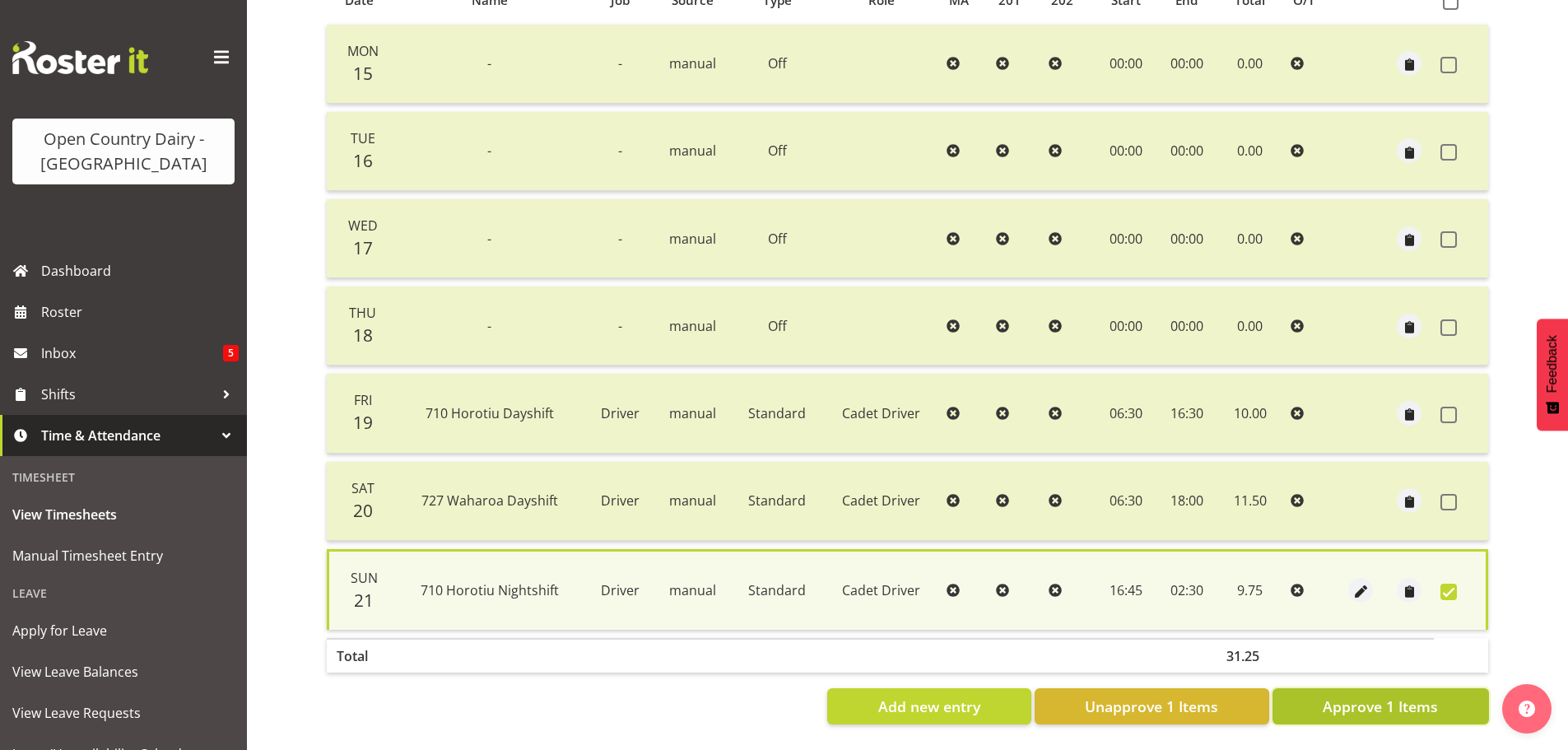
click at [1396, 695] on span "Approve 1 Items" at bounding box center [1380, 705] width 115 height 21
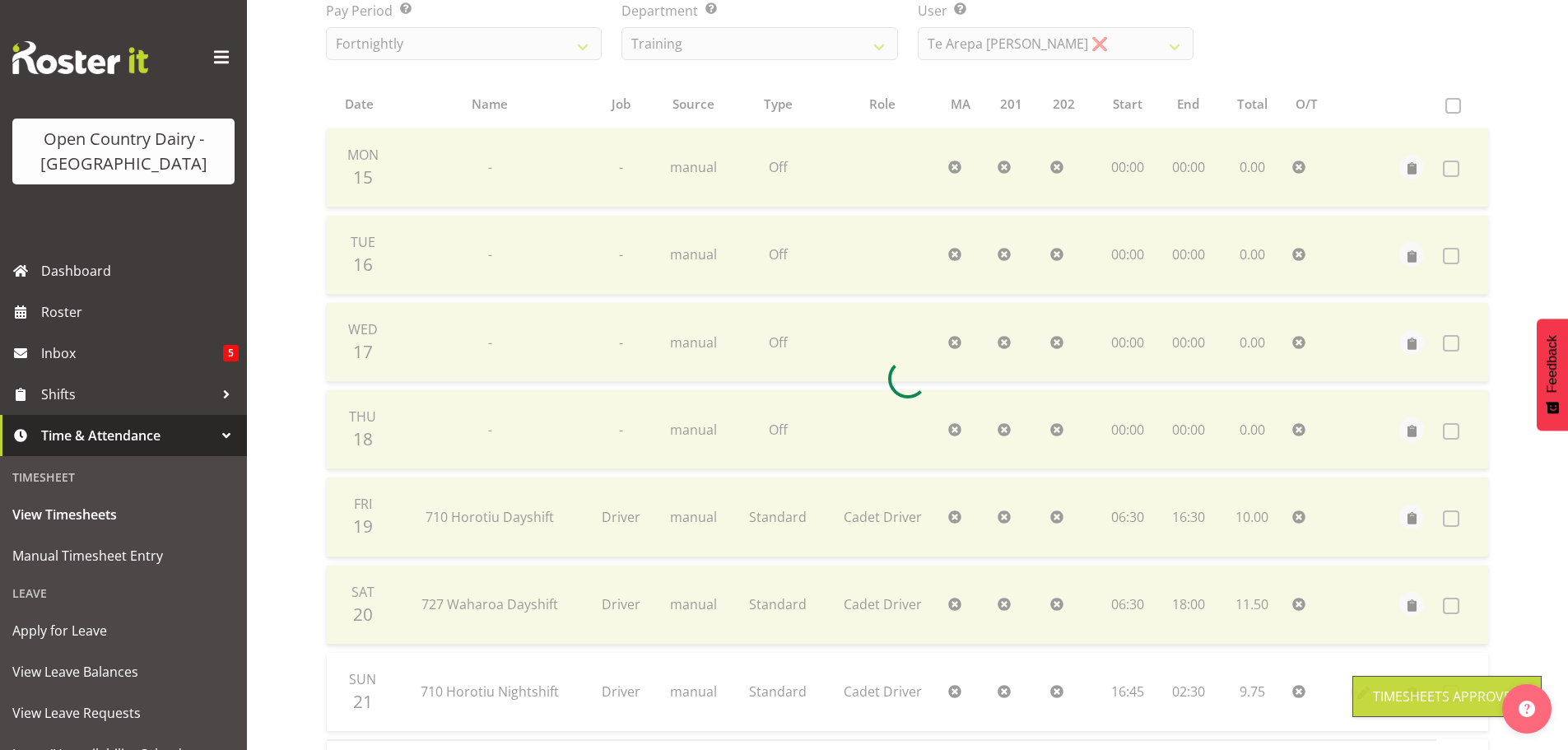
scroll to position [66, 0]
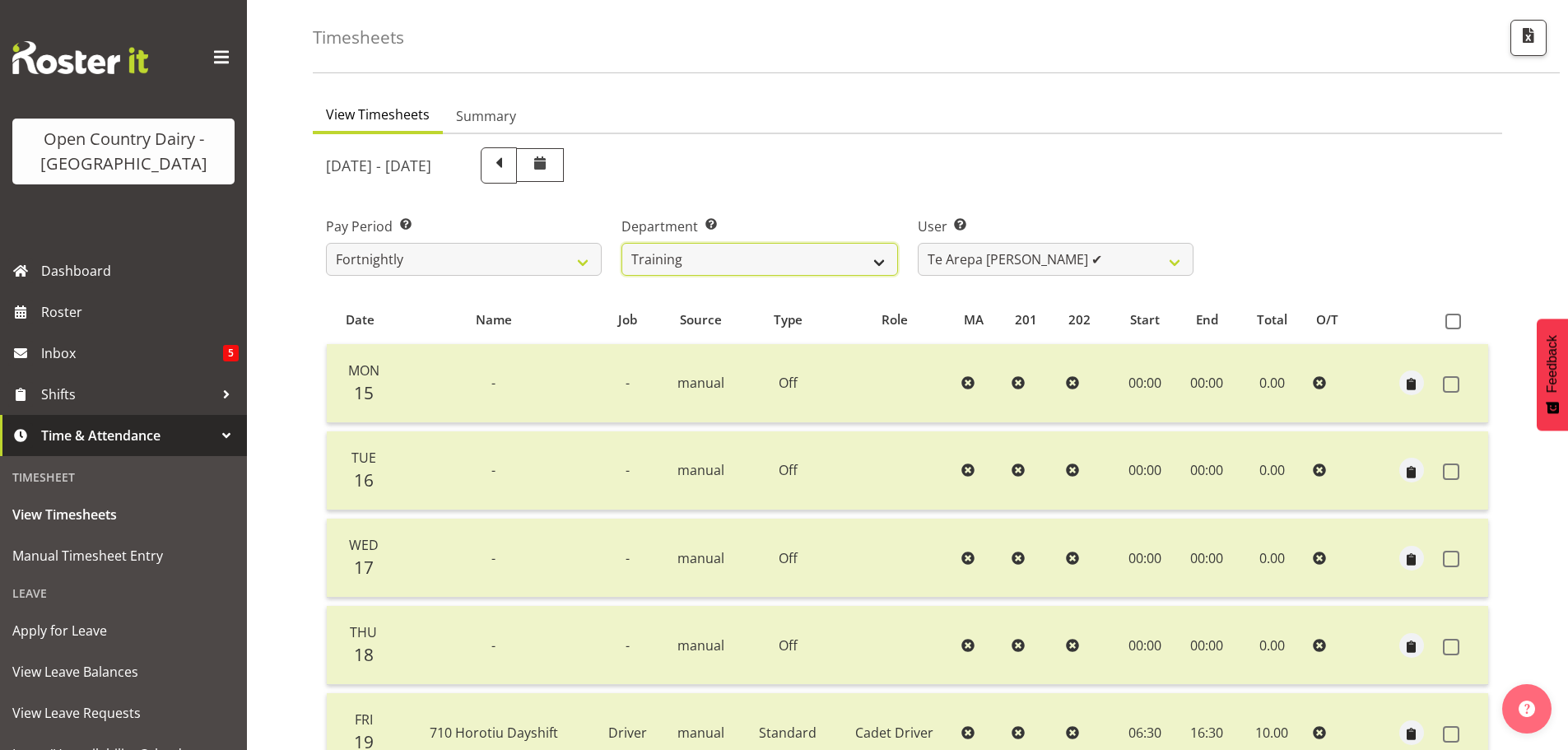
drag, startPoint x: 678, startPoint y: 256, endPoint x: 678, endPoint y: 271, distance: 15.0
click at [678, 256] on select "701 702 703 704 705 706 707 708 709 710 711 712 713 714 715 716 717 718 719 720" at bounding box center [759, 259] width 276 height 33
click at [621, 243] on select "701 702 703 704 705 706 707 708 709 710 711 712 713 714 715 716 717 718 719 720" at bounding box center [759, 259] width 276 height 33
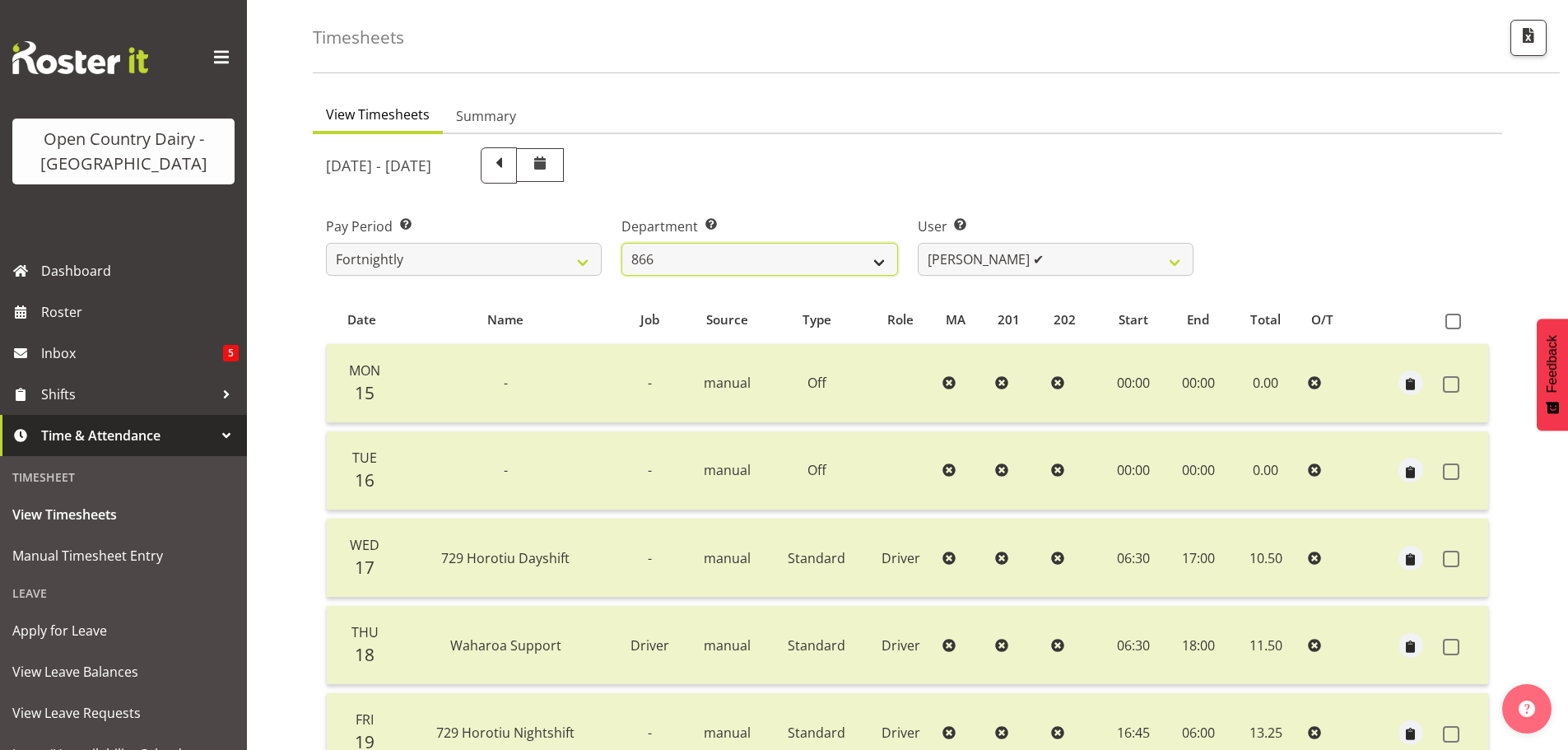
click at [747, 254] on select "701 702 703 704 705 706 707 708 709 710 711 712 713 714 715 716 717 718 719 720" at bounding box center [759, 259] width 276 height 33
click at [621, 243] on select "701 702 703 704 705 706 707 708 709 710 711 712 713 714 715 716 717 718 719 720" at bounding box center [759, 259] width 276 height 33
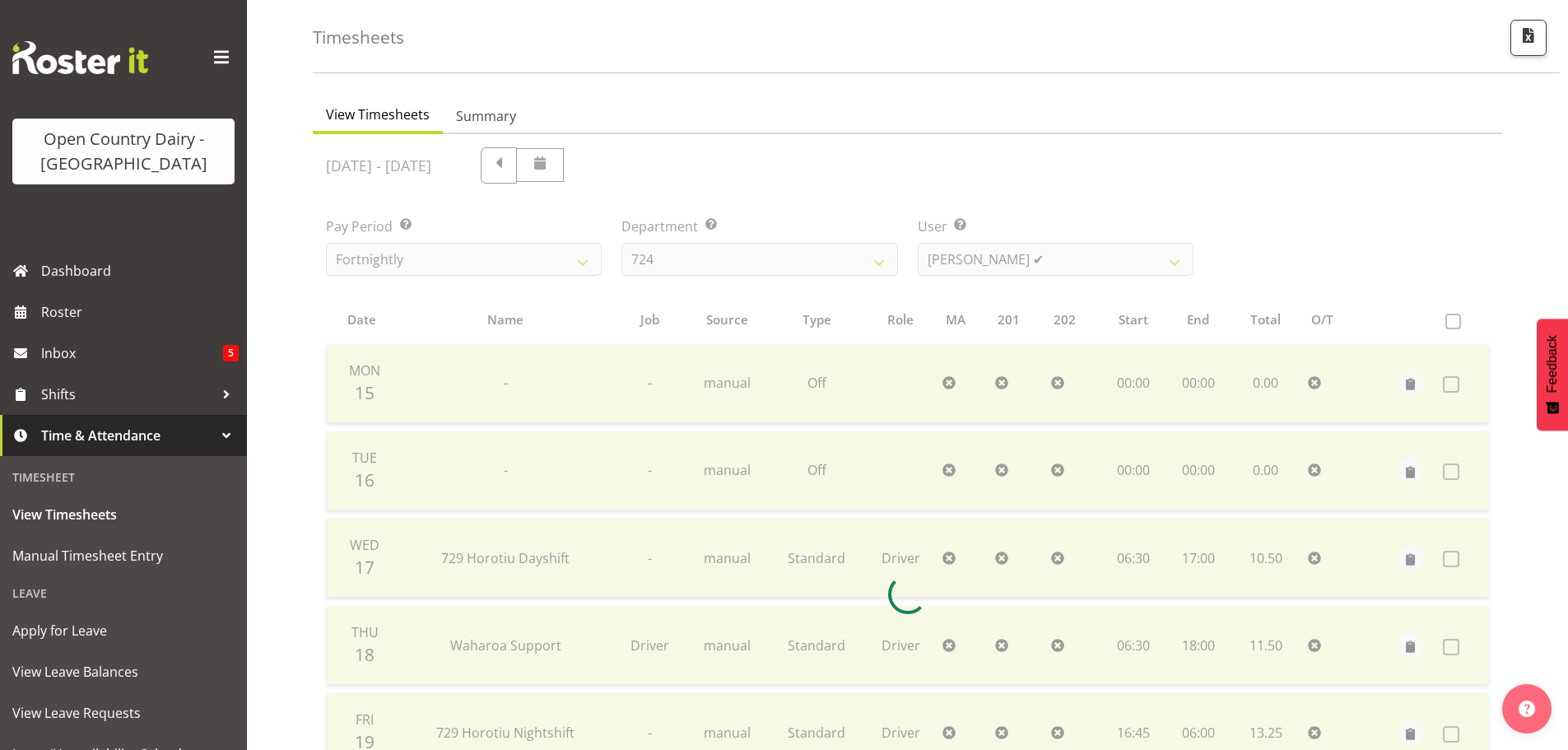
click at [1053, 253] on div at bounding box center [907, 594] width 1190 height 920
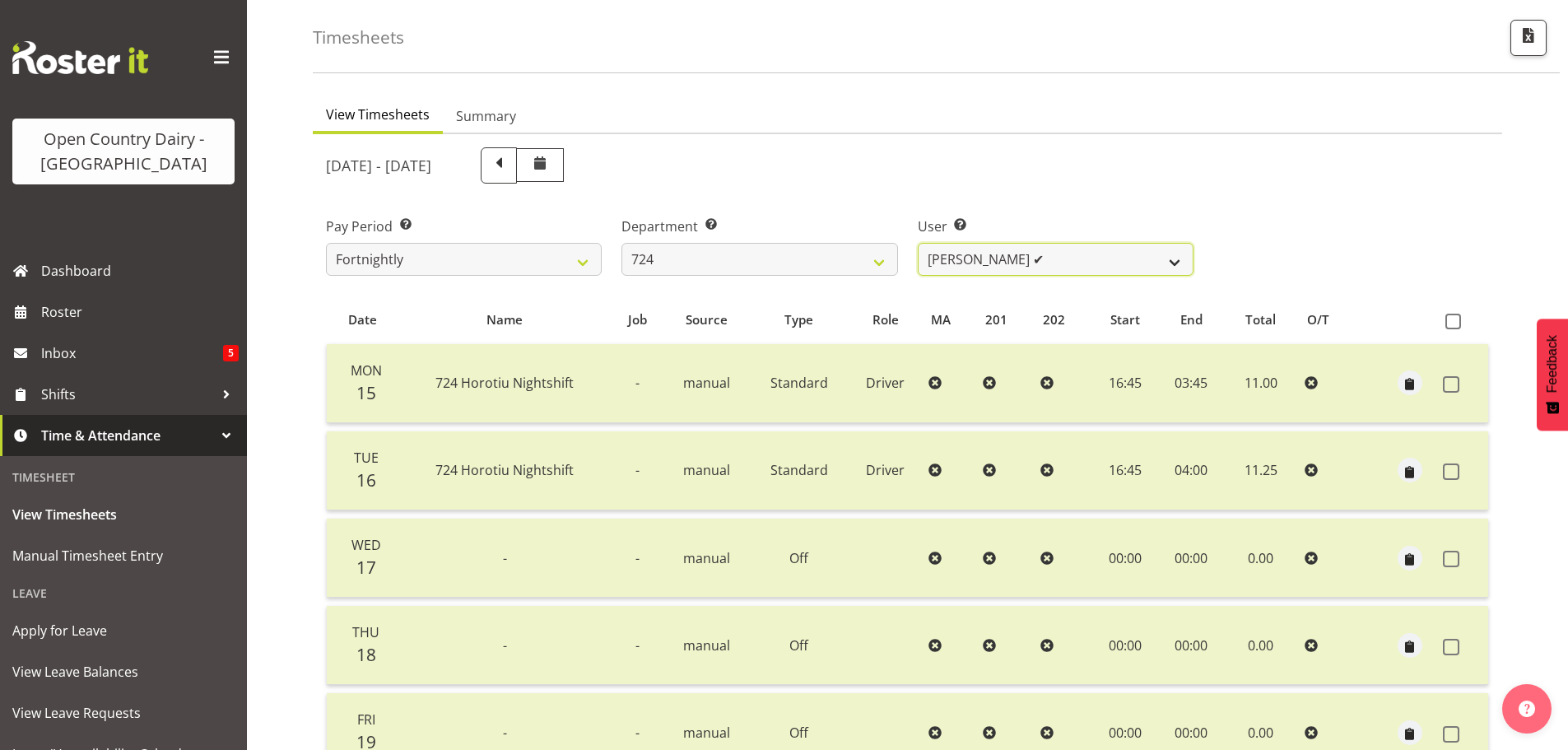
click at [1052, 253] on select "Brent Adams ✔ Jaspreet Singh ✔ John Walters ❌" at bounding box center [1056, 259] width 276 height 33
click at [918, 243] on select "Brent Adams ✔ Jaspreet Singh ✔ John Walters ❌" at bounding box center [1056, 259] width 276 height 33
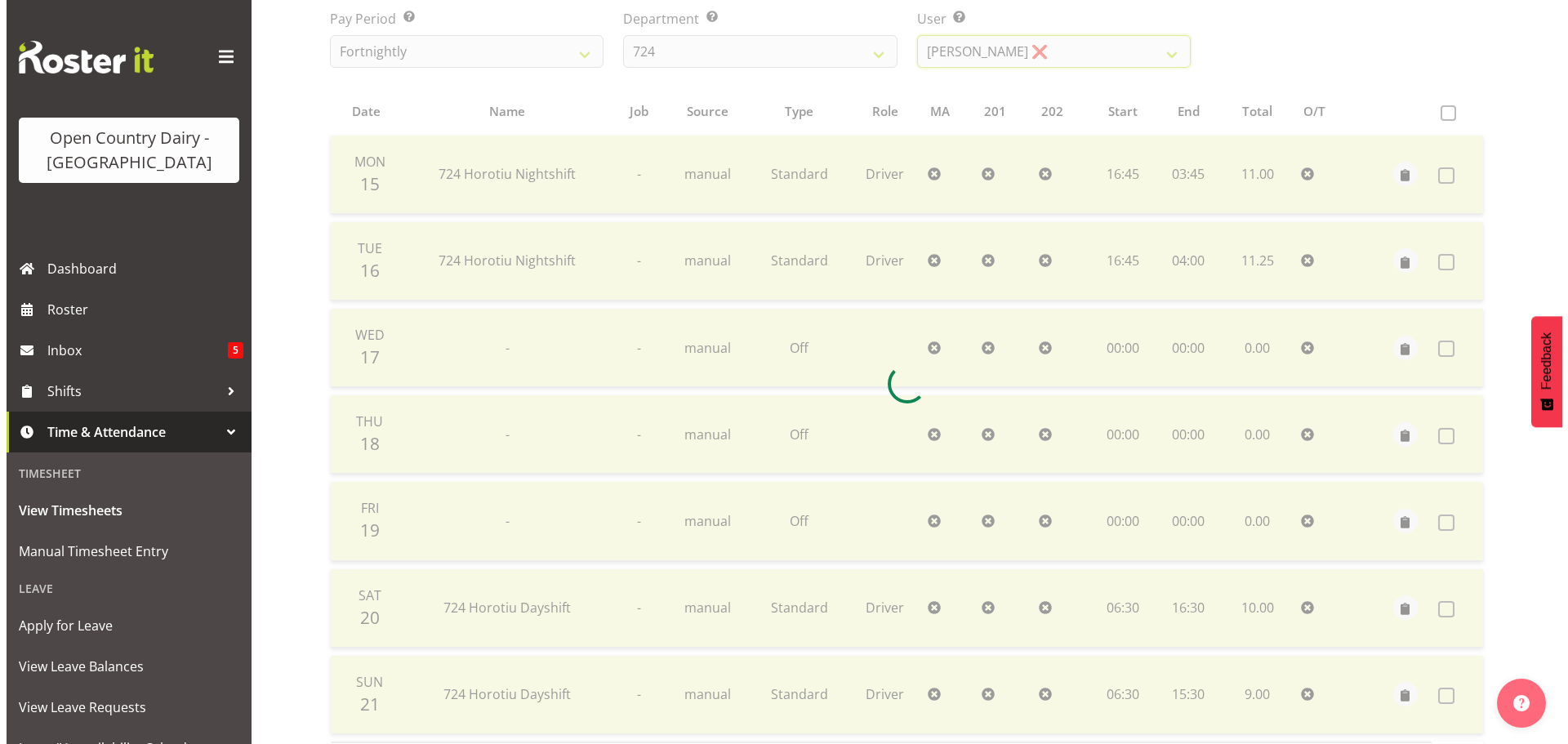
scroll to position [392, 0]
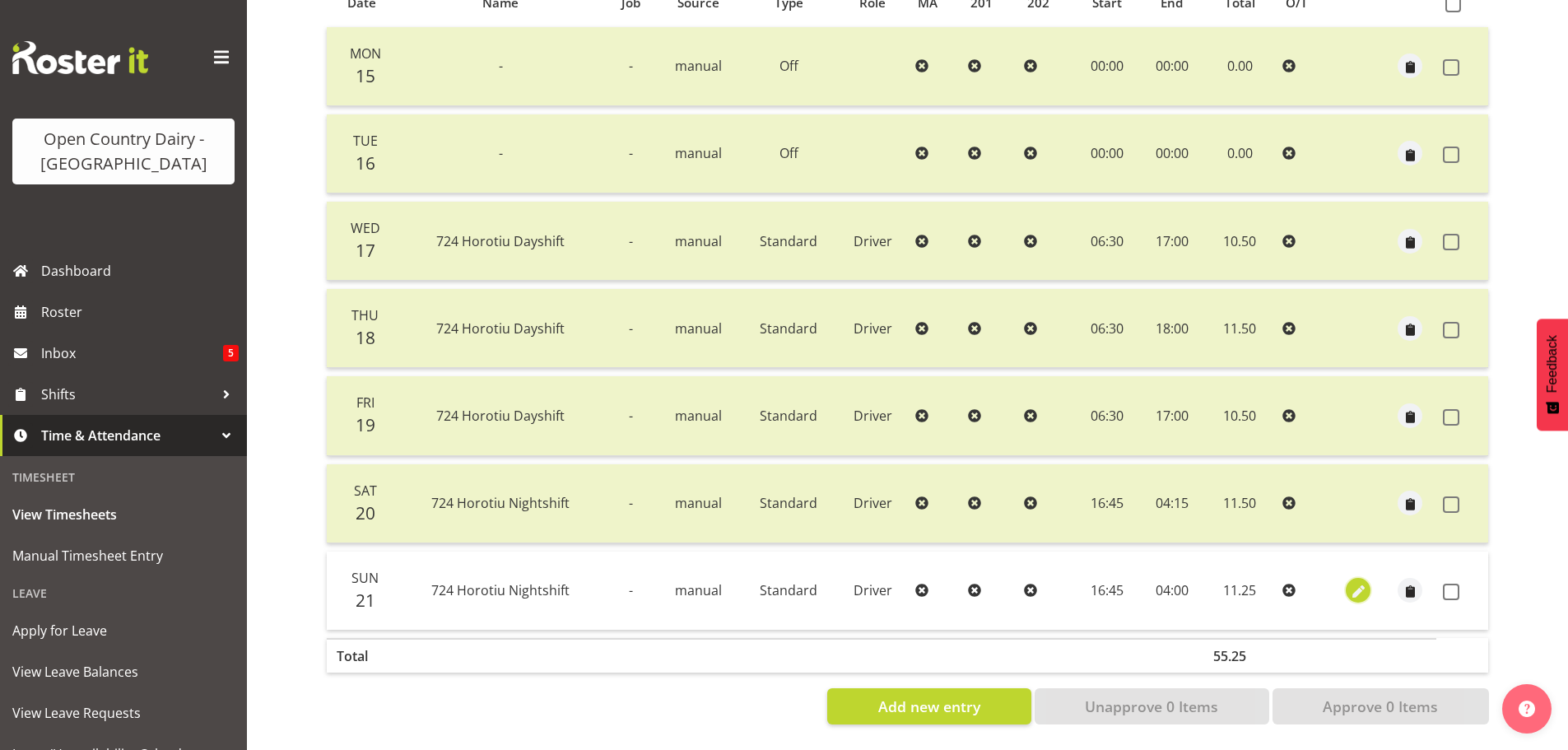
click at [1363, 583] on span "button" at bounding box center [1359, 592] width 19 height 19
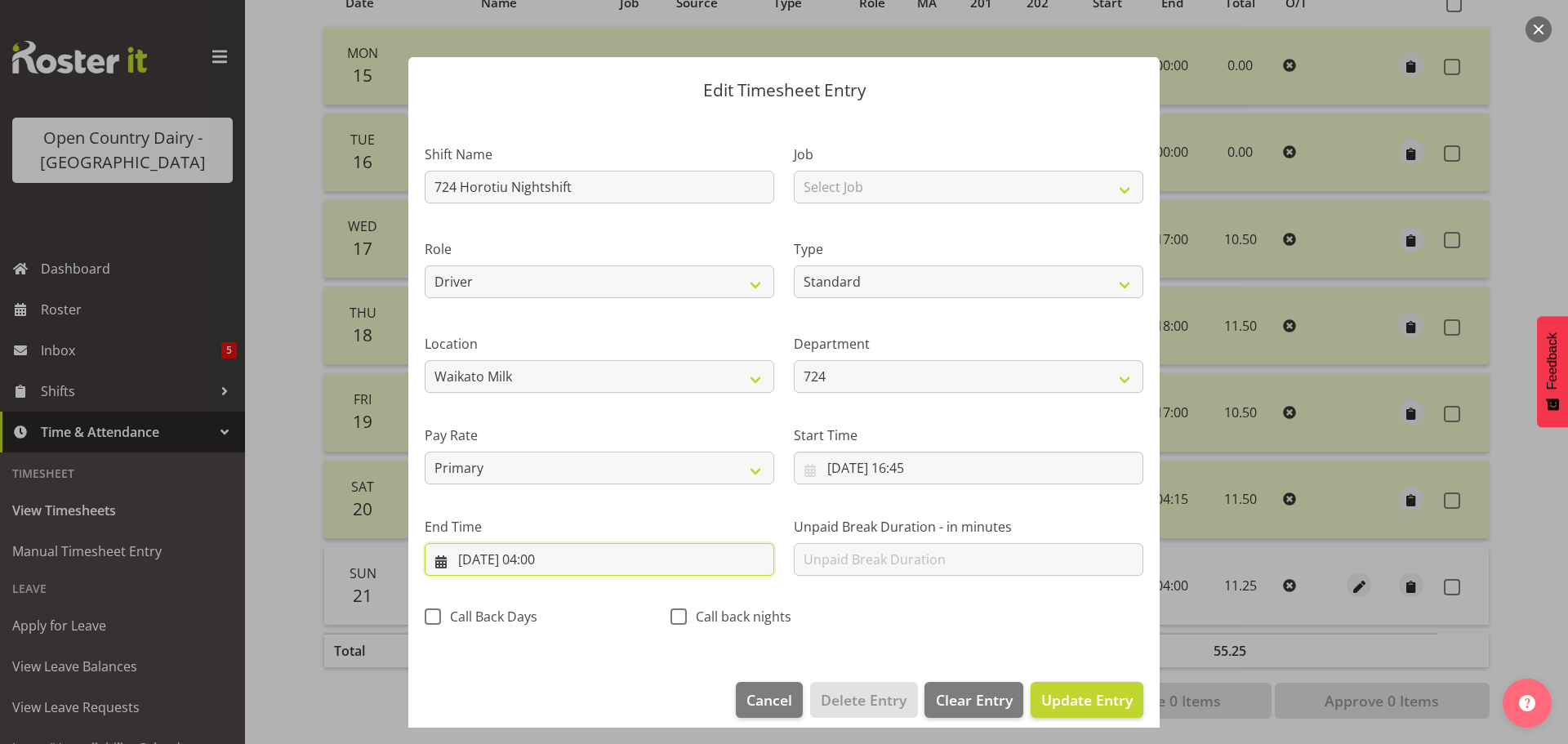
click at [559, 555] on input "22/09/2025, 04:00" at bounding box center [599, 559] width 349 height 33
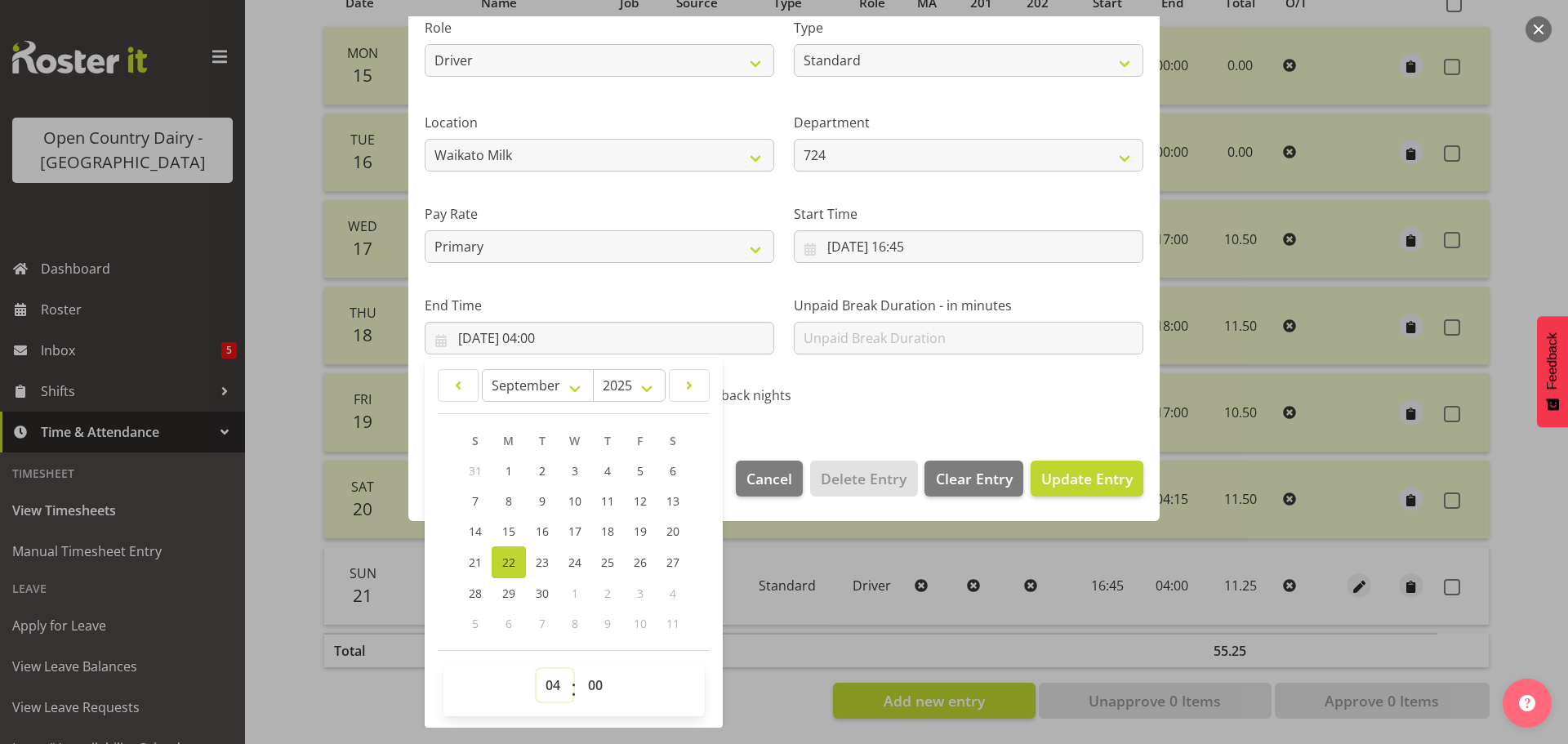
click at [557, 683] on select "00 01 02 03 04 05 06 07 08 09 10 11 12 13 14 15 16 17 18 19 20 21 22 23" at bounding box center [555, 685] width 37 height 33
click at [1062, 479] on span "Update Entry" at bounding box center [1087, 478] width 92 height 19
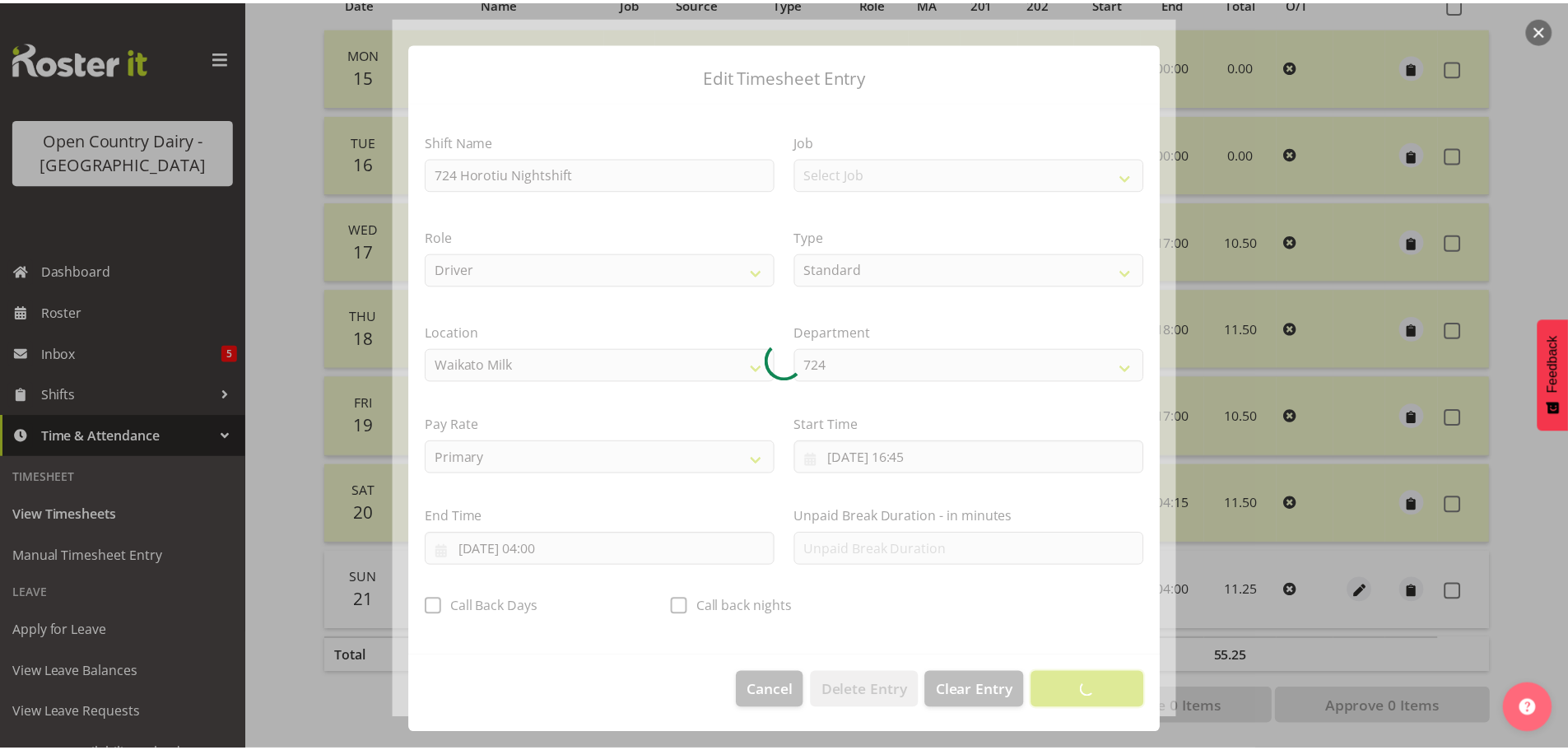
scroll to position [15, 0]
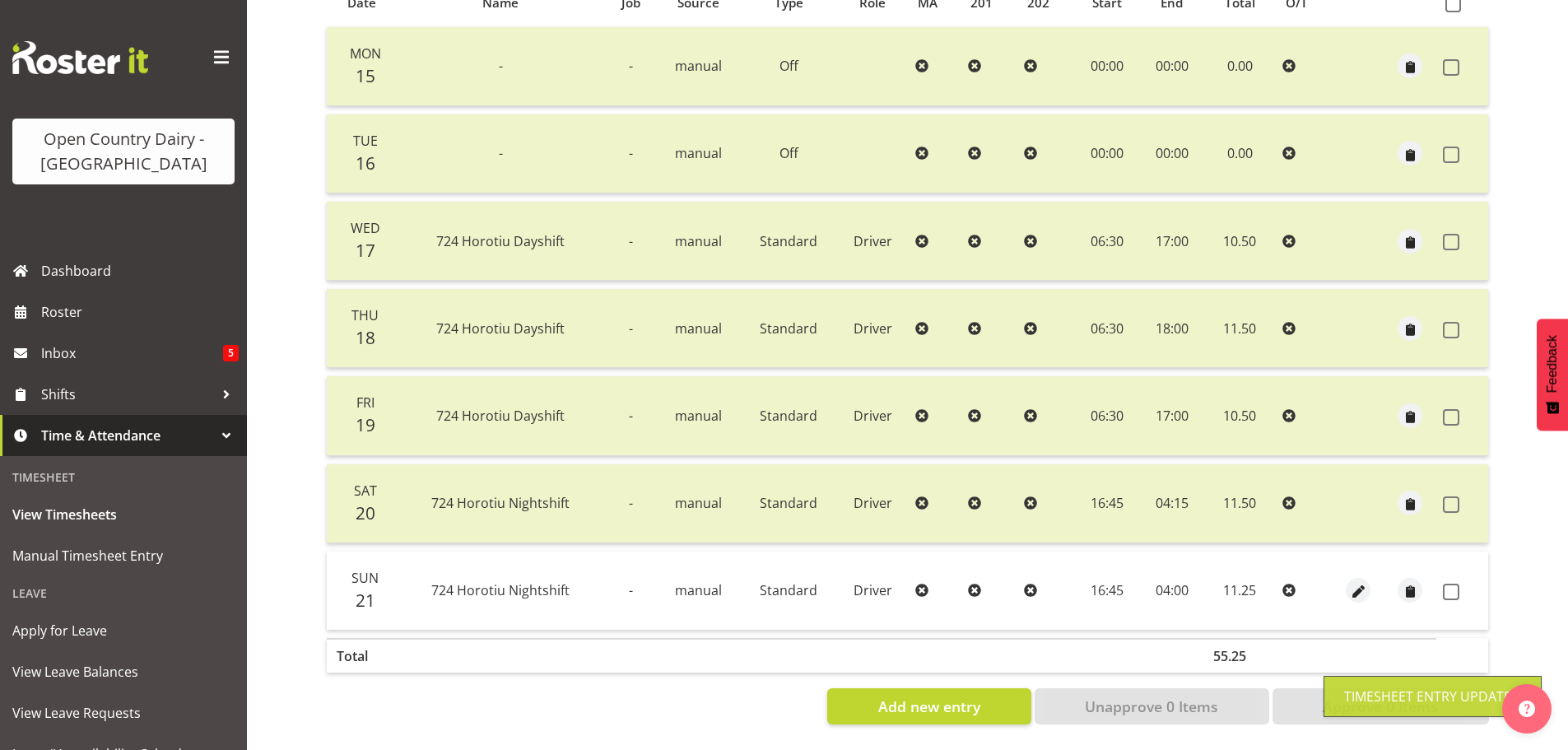
click at [1451, 584] on span at bounding box center [1451, 592] width 17 height 17
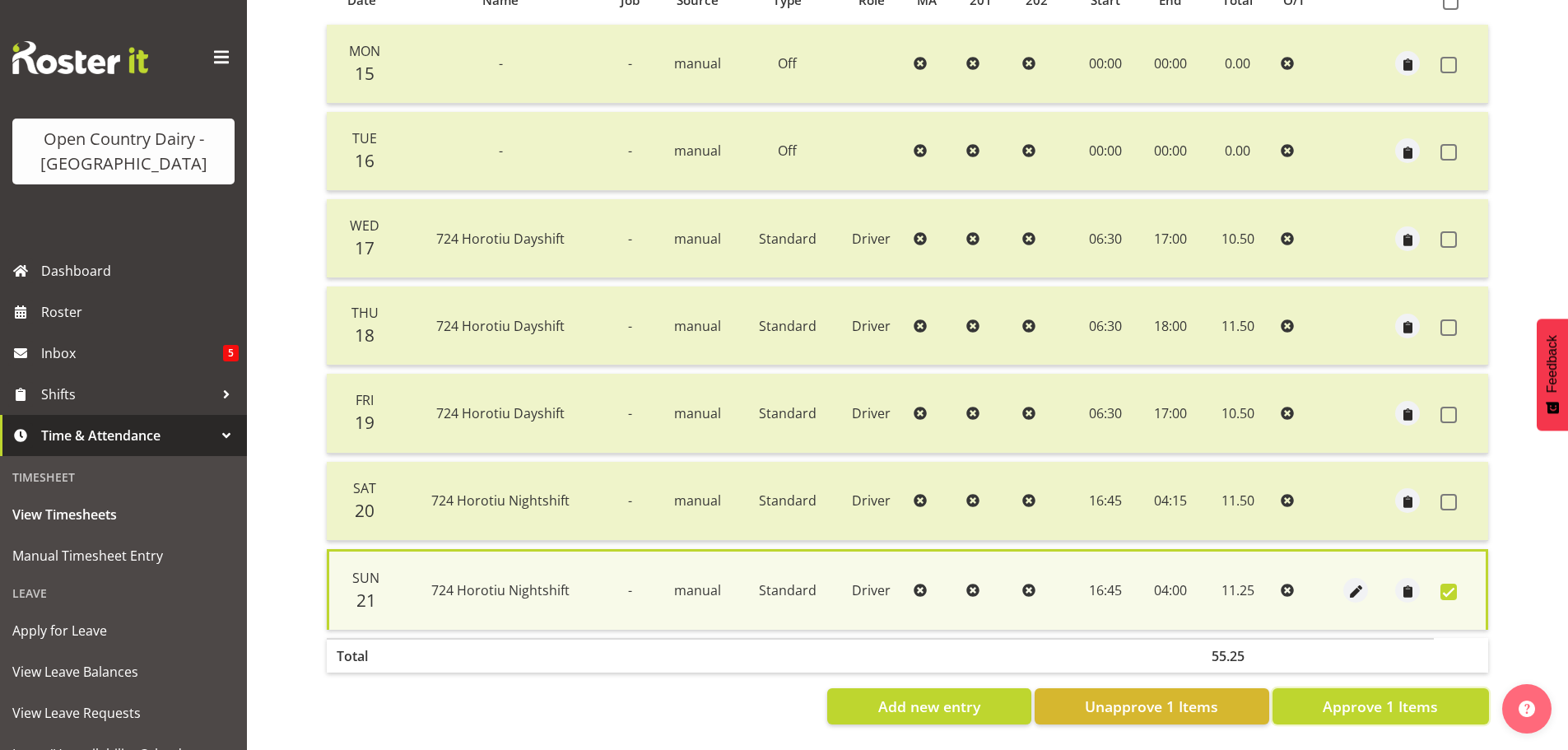
click at [1310, 692] on button "Approve 1 Items" at bounding box center [1380, 705] width 216 height 36
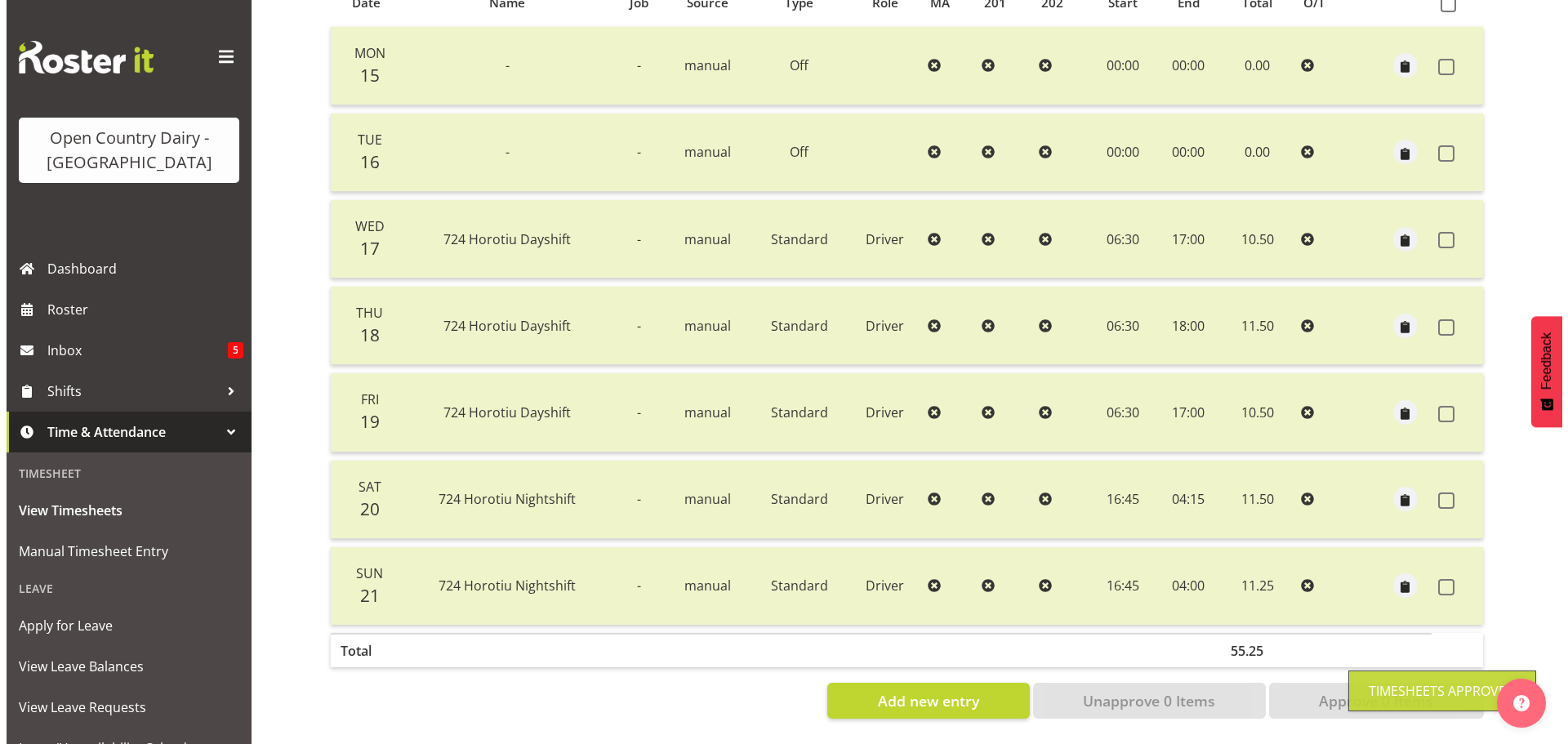
scroll to position [392, 0]
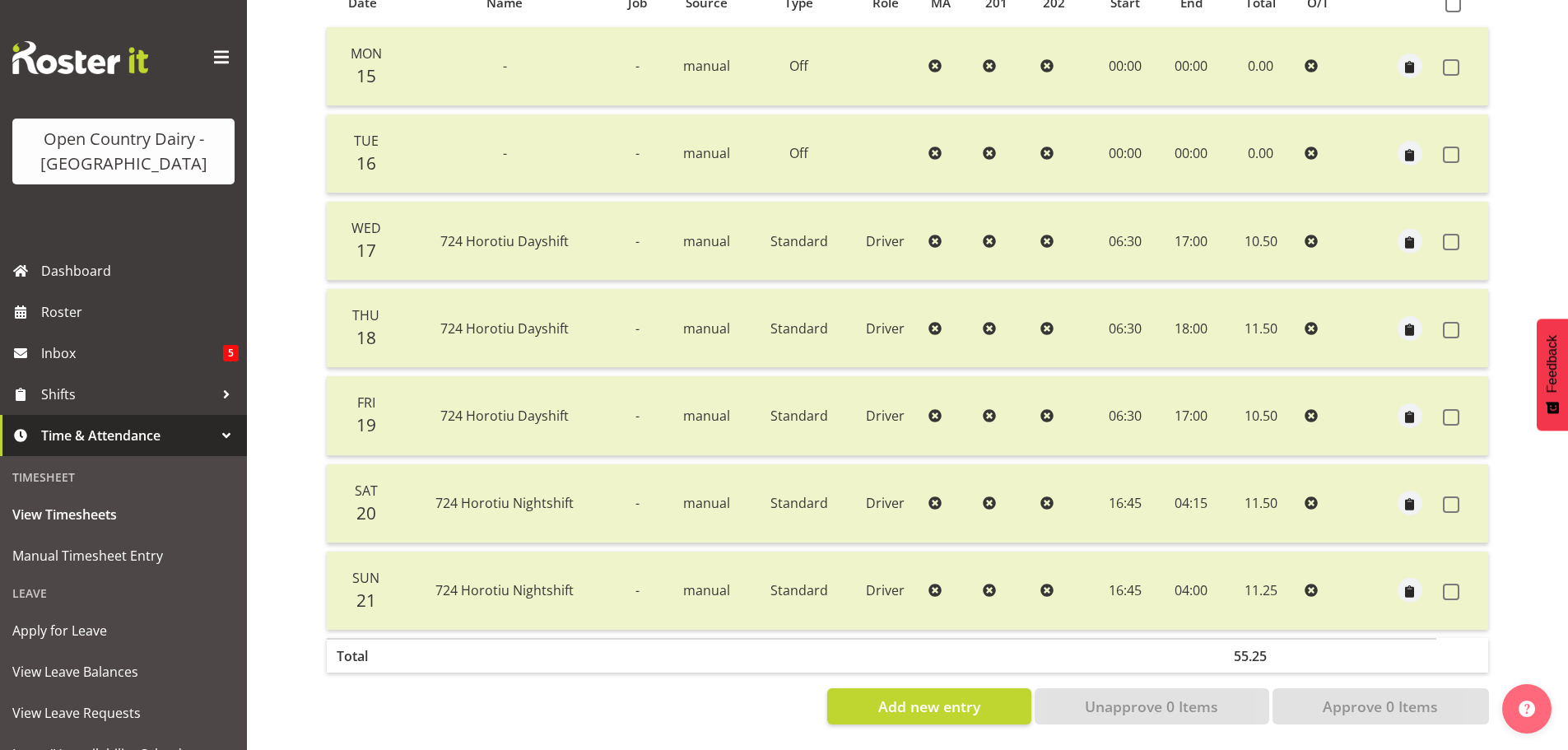
click at [1442, 578] on td at bounding box center [1462, 590] width 52 height 78
click at [1449, 584] on span at bounding box center [1451, 592] width 17 height 17
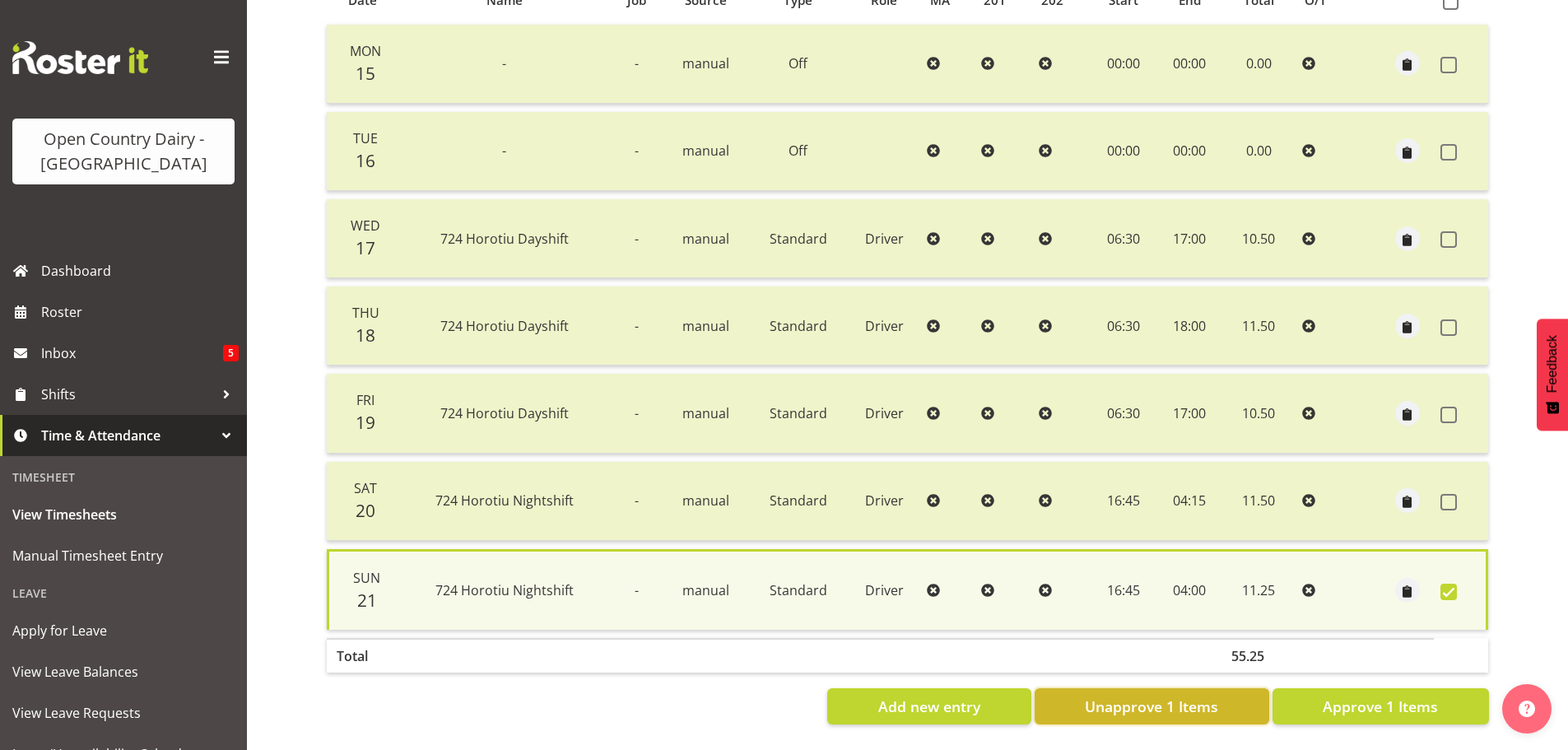
click at [1202, 695] on span "Unapprove 1 Items" at bounding box center [1151, 705] width 134 height 21
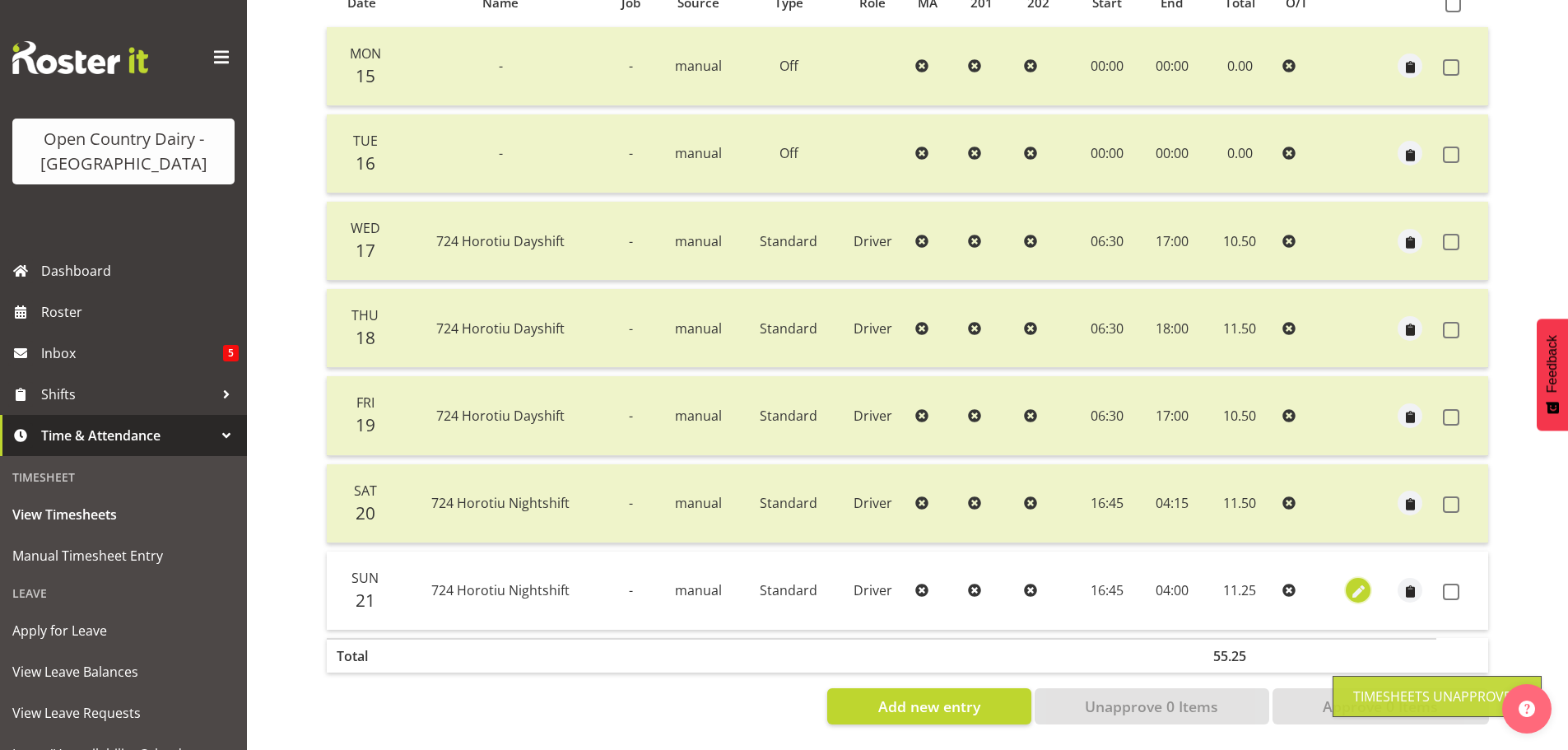
click at [1351, 583] on span "button" at bounding box center [1359, 592] width 19 height 19
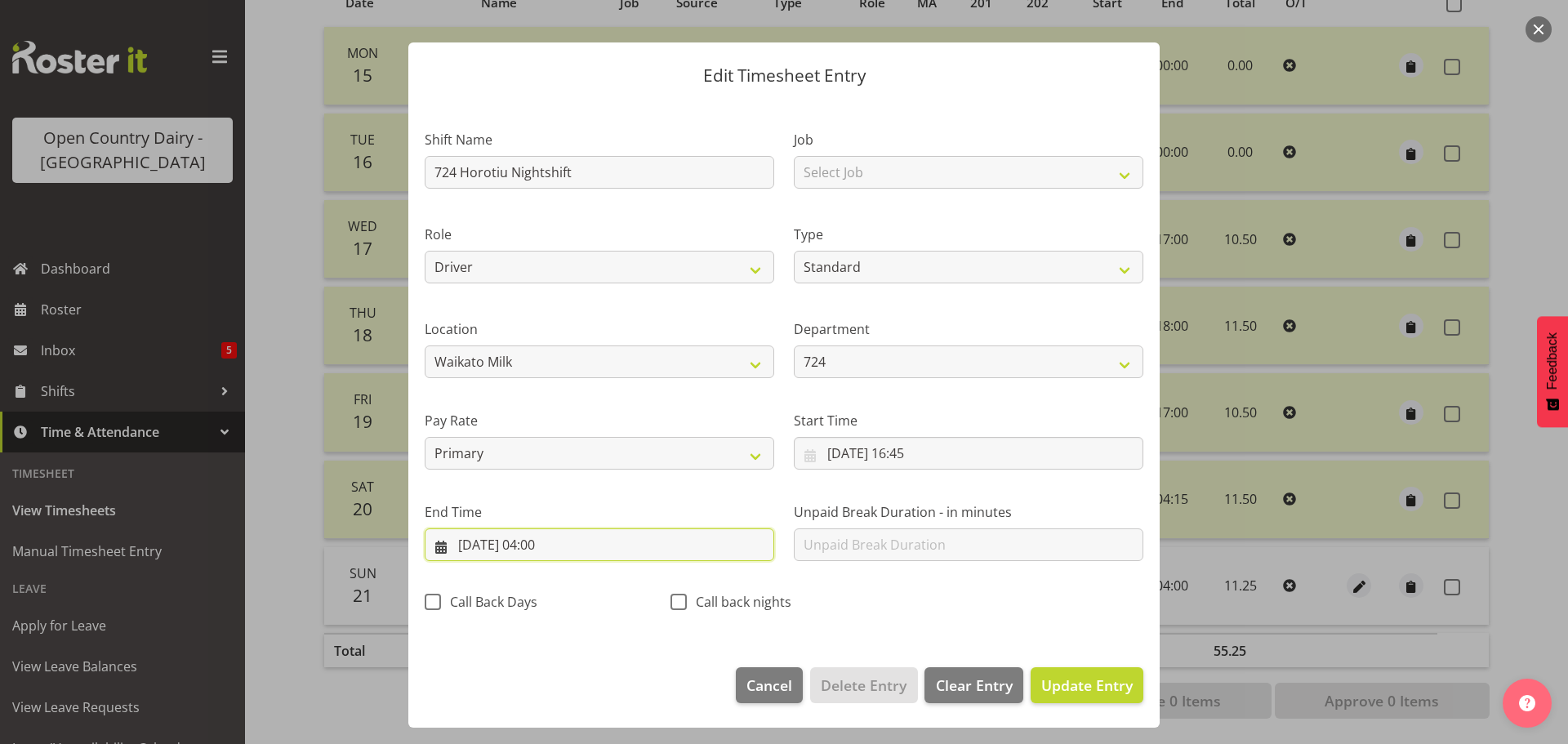
click at [528, 556] on input "22/09/2025, 04:00" at bounding box center [599, 544] width 349 height 33
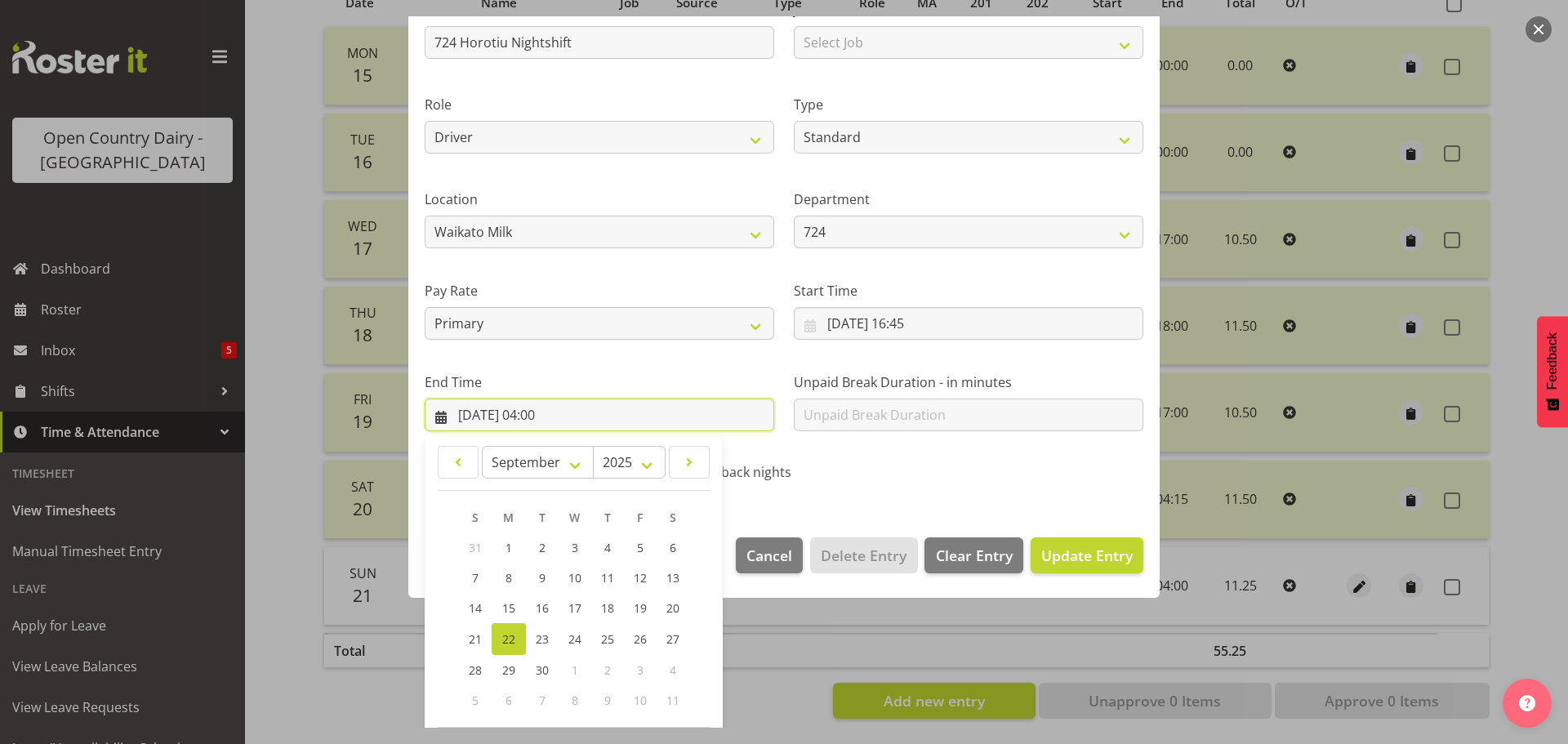
scroll to position [221, 0]
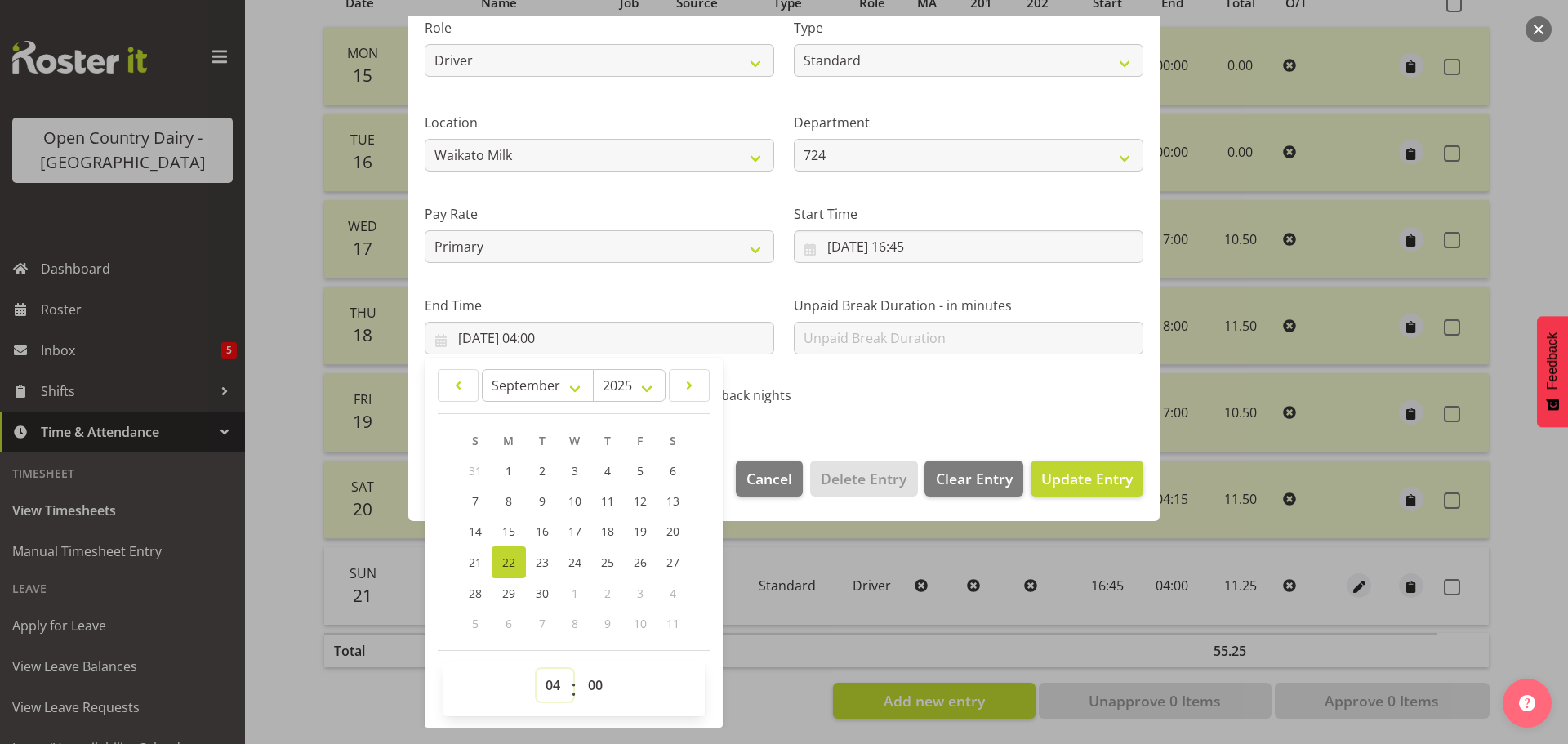
click at [538, 680] on select "00 01 02 03 04 05 06 07 08 09 10 11 12 13 14 15 16 17 18 19 20 21 22 23" at bounding box center [555, 685] width 37 height 33
click at [536, 669] on select "00 01 02 03 04 05 06 07 08 09 10 11 12 13 14 15 16 17 18 19 20 21 22 23" at bounding box center [555, 685] width 37 height 33
click at [1057, 471] on span "Update Entry" at bounding box center [1087, 478] width 92 height 19
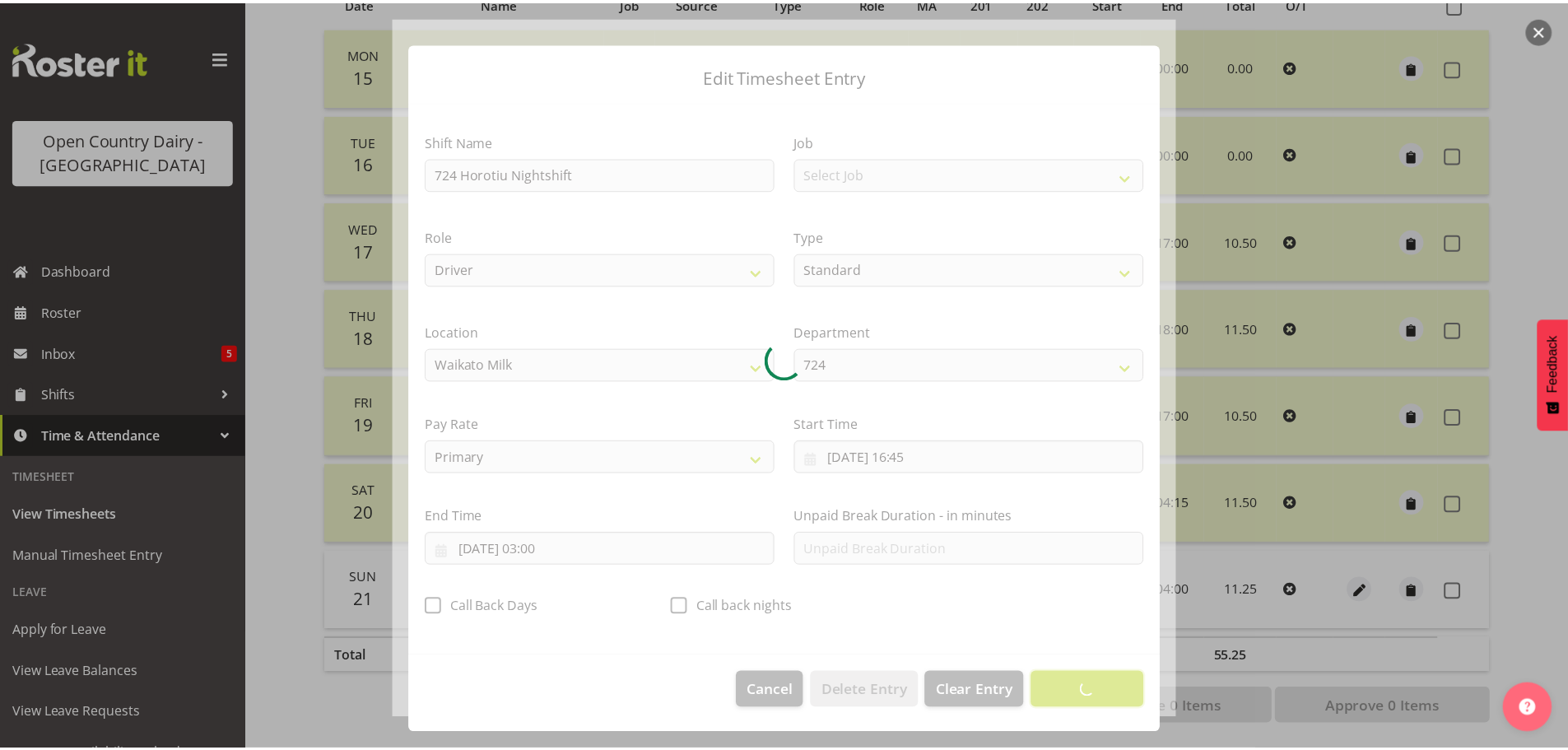
scroll to position [15, 0]
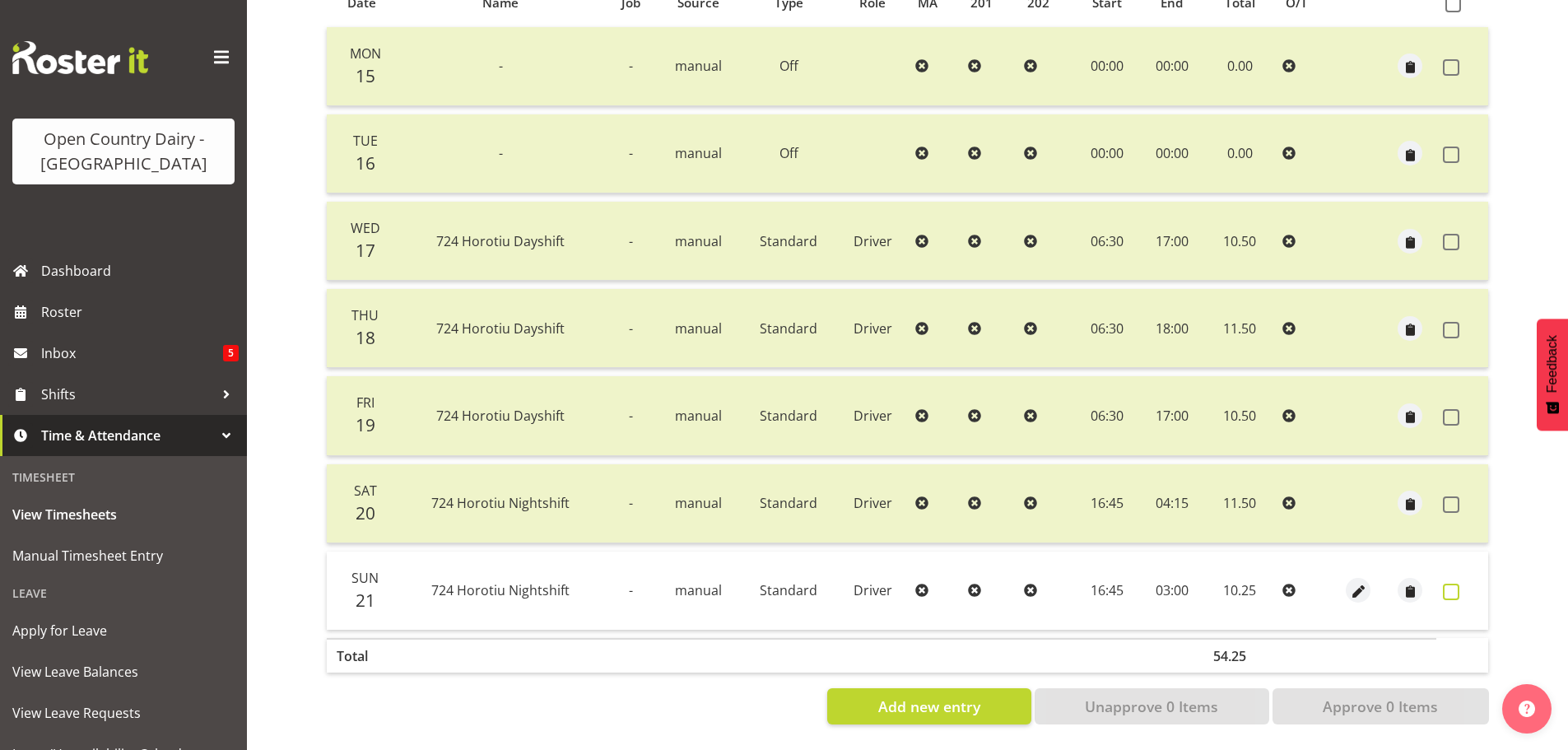
click at [1444, 584] on span at bounding box center [1451, 592] width 17 height 17
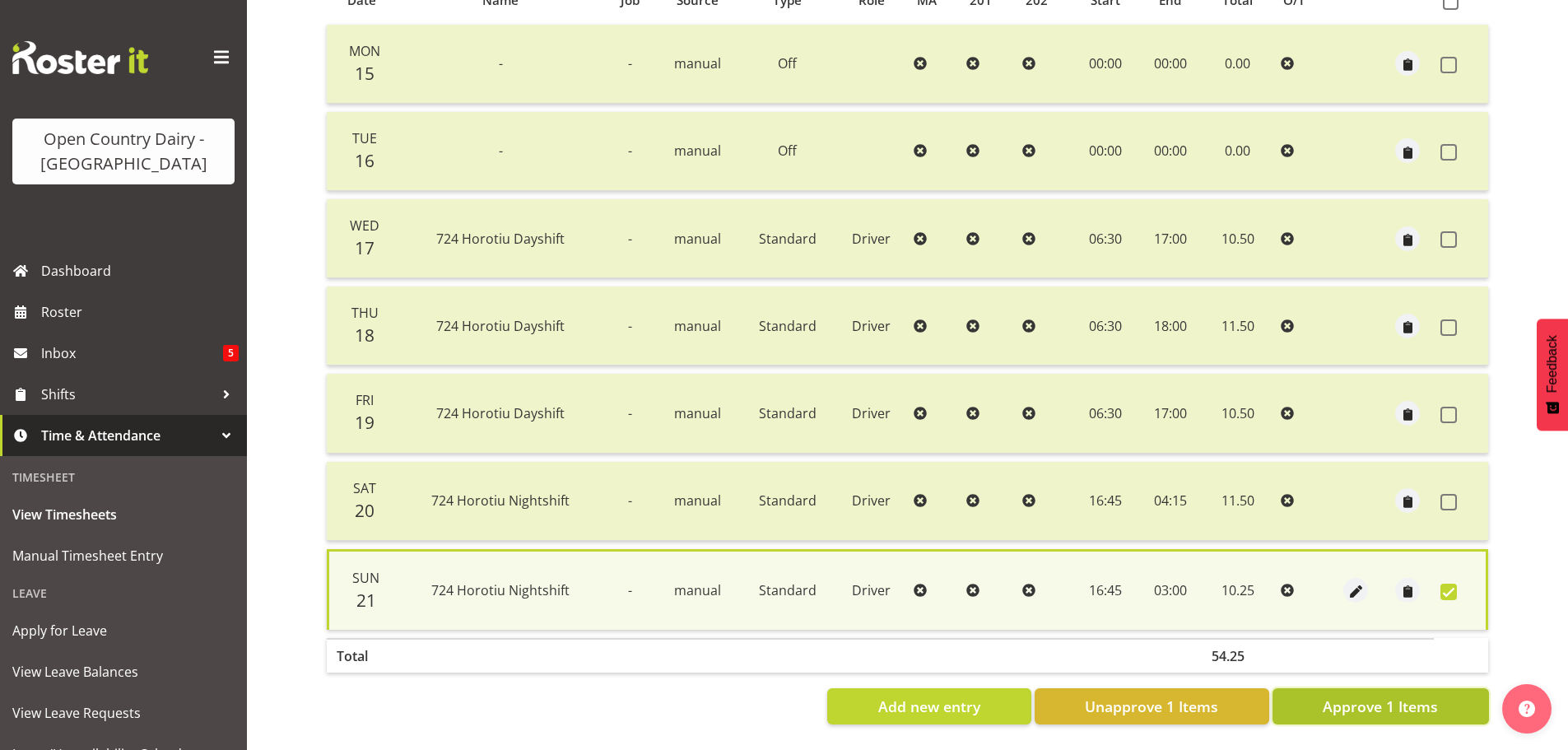
click at [1398, 695] on span "Approve 1 Items" at bounding box center [1380, 705] width 115 height 21
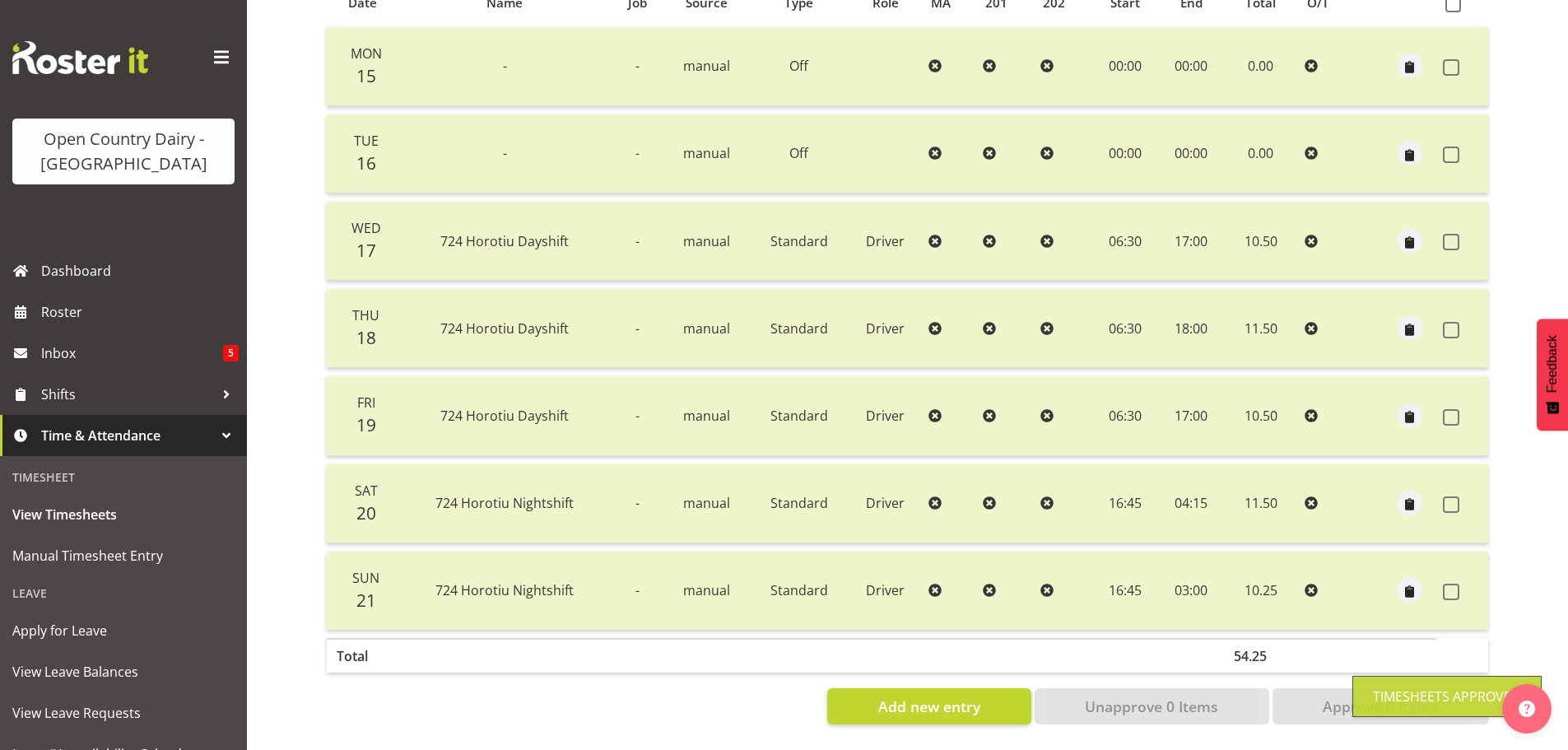
scroll to position [66, 0]
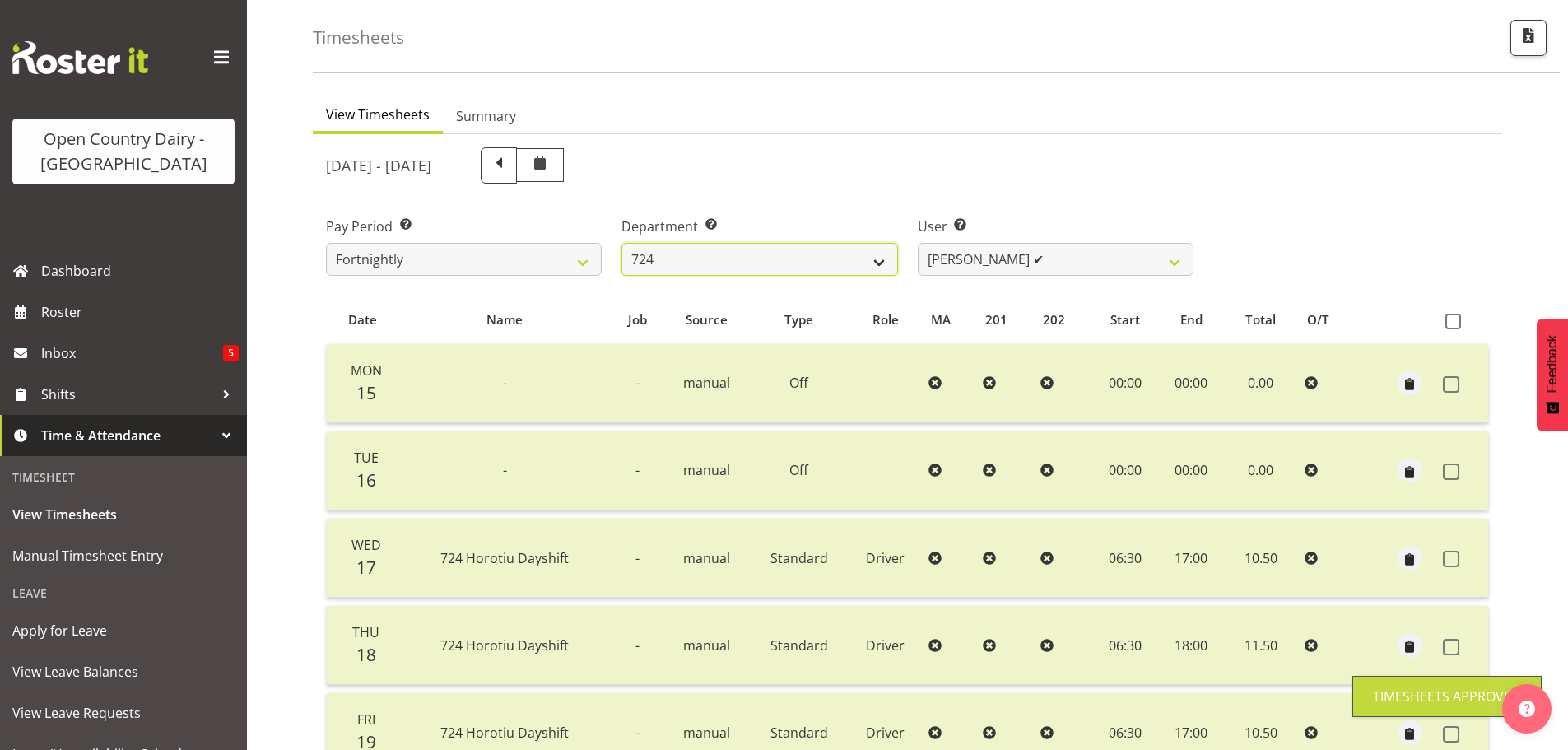
click at [688, 272] on select "701 702 703 704 705 706 707 708 709 710 711 712 713 714 715 716 717 718 719 720" at bounding box center [759, 259] width 276 height 33
click at [621, 243] on select "701 702 703 704 705 706 707 708 709 710 711 712 713 714 715 716 717 718 719 720" at bounding box center [759, 259] width 276 height 33
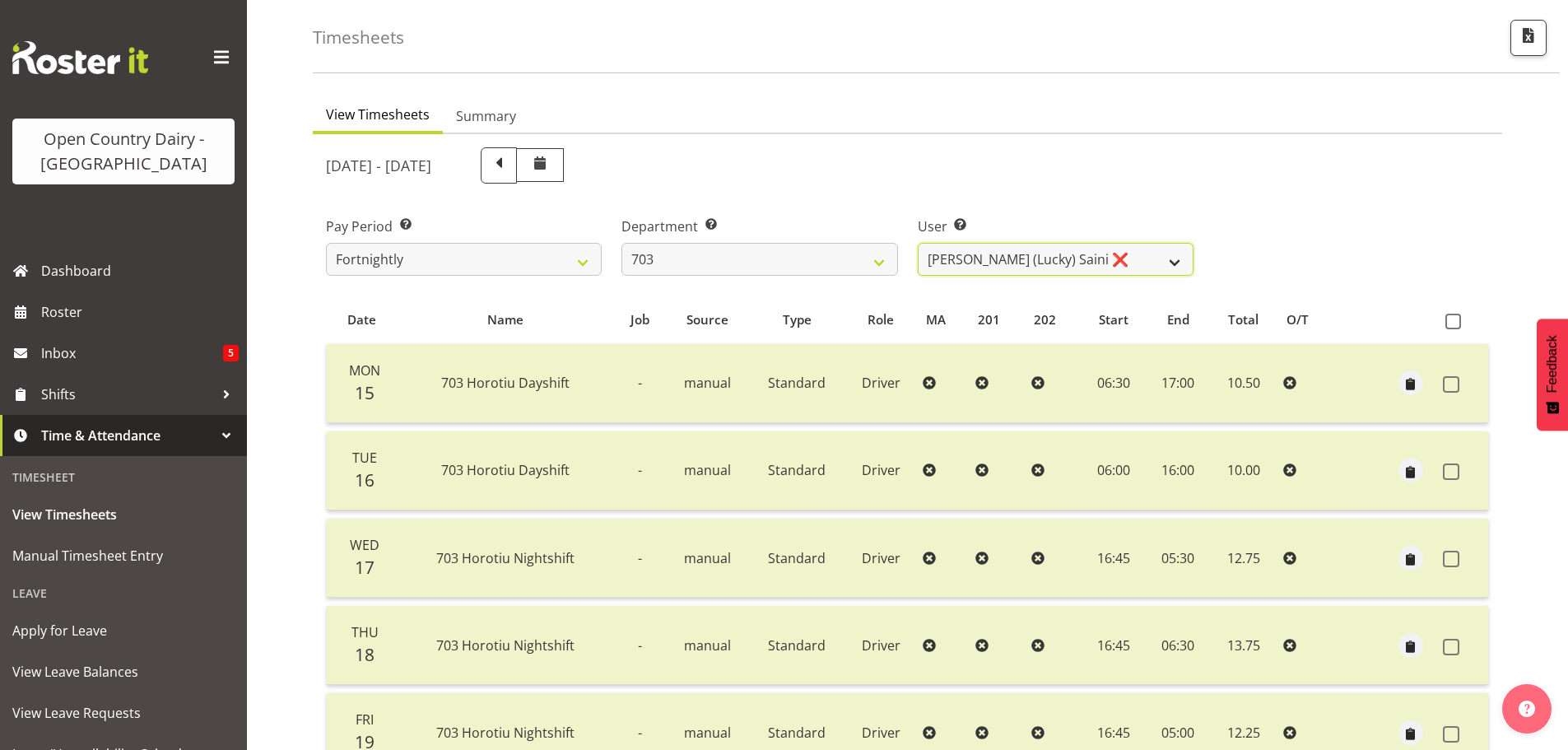
click at [1018, 263] on select "Bhupinder (Lucky) Saini ❌ Mark Fowler ✔ Tama Baker ❌" at bounding box center [1056, 259] width 276 height 33
click at [918, 243] on select "Bhupinder (Lucky) Saini ❌ Mark Fowler ✔ Tama Baker ❌" at bounding box center [1056, 259] width 276 height 33
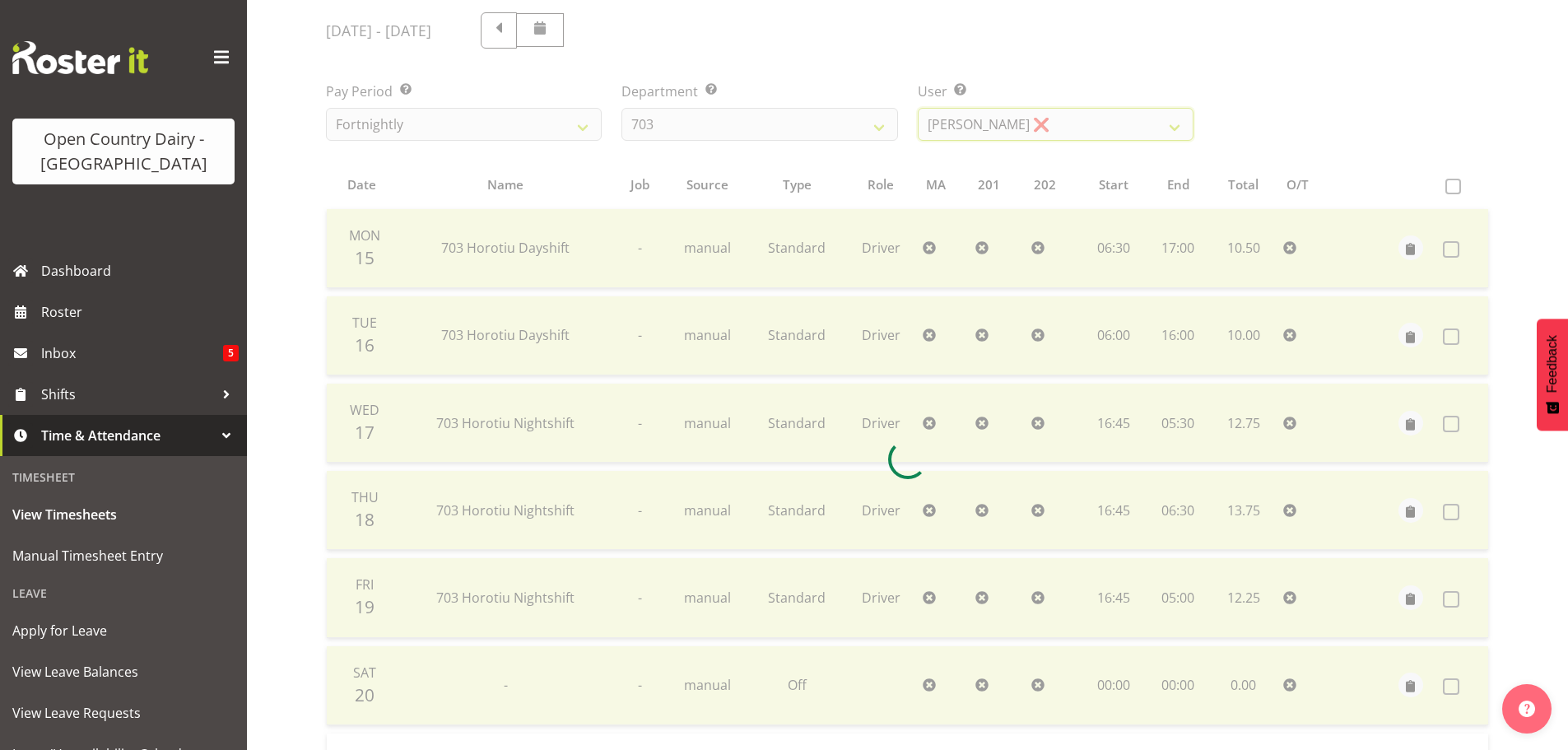
scroll to position [395, 0]
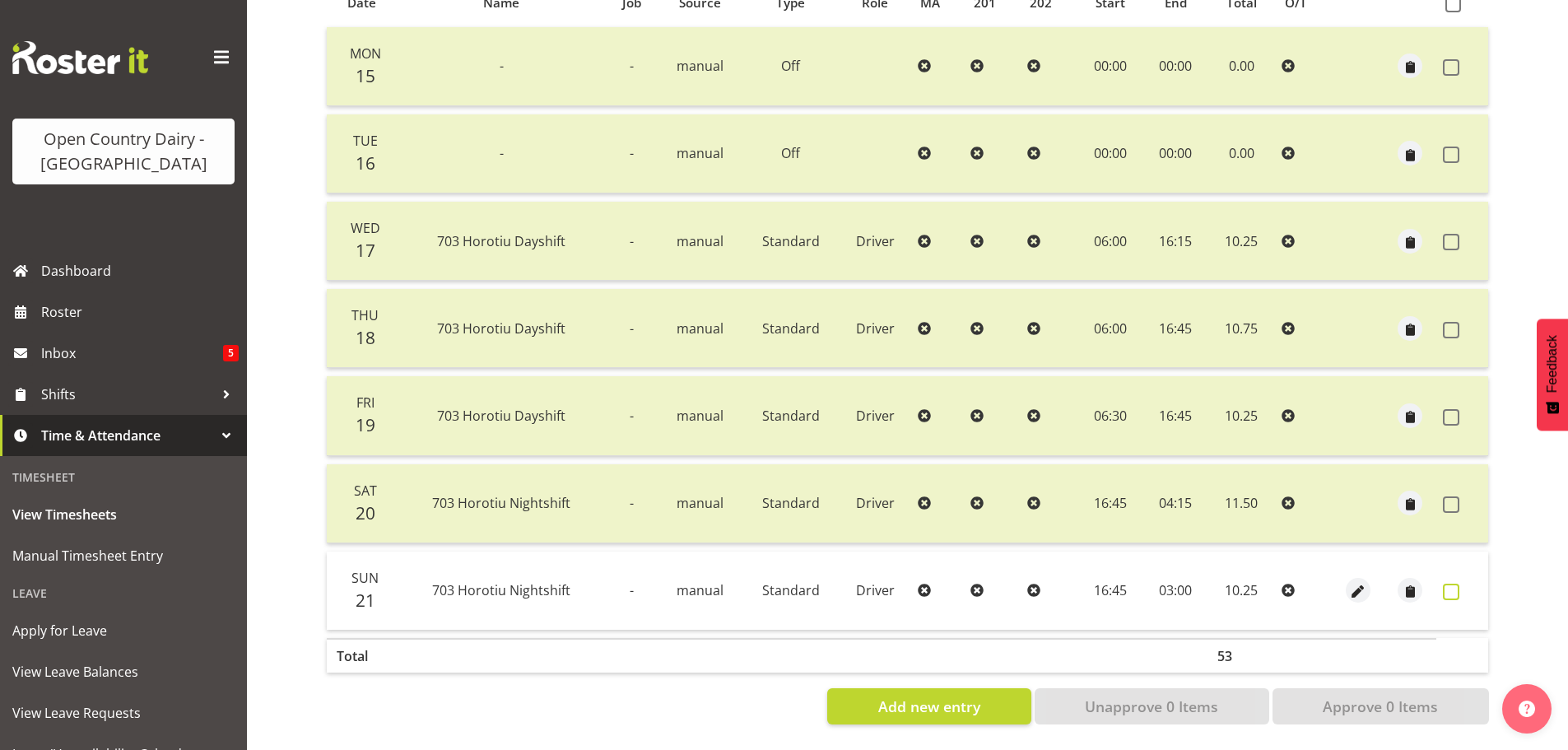
click at [1461, 584] on label at bounding box center [1455, 592] width 25 height 17
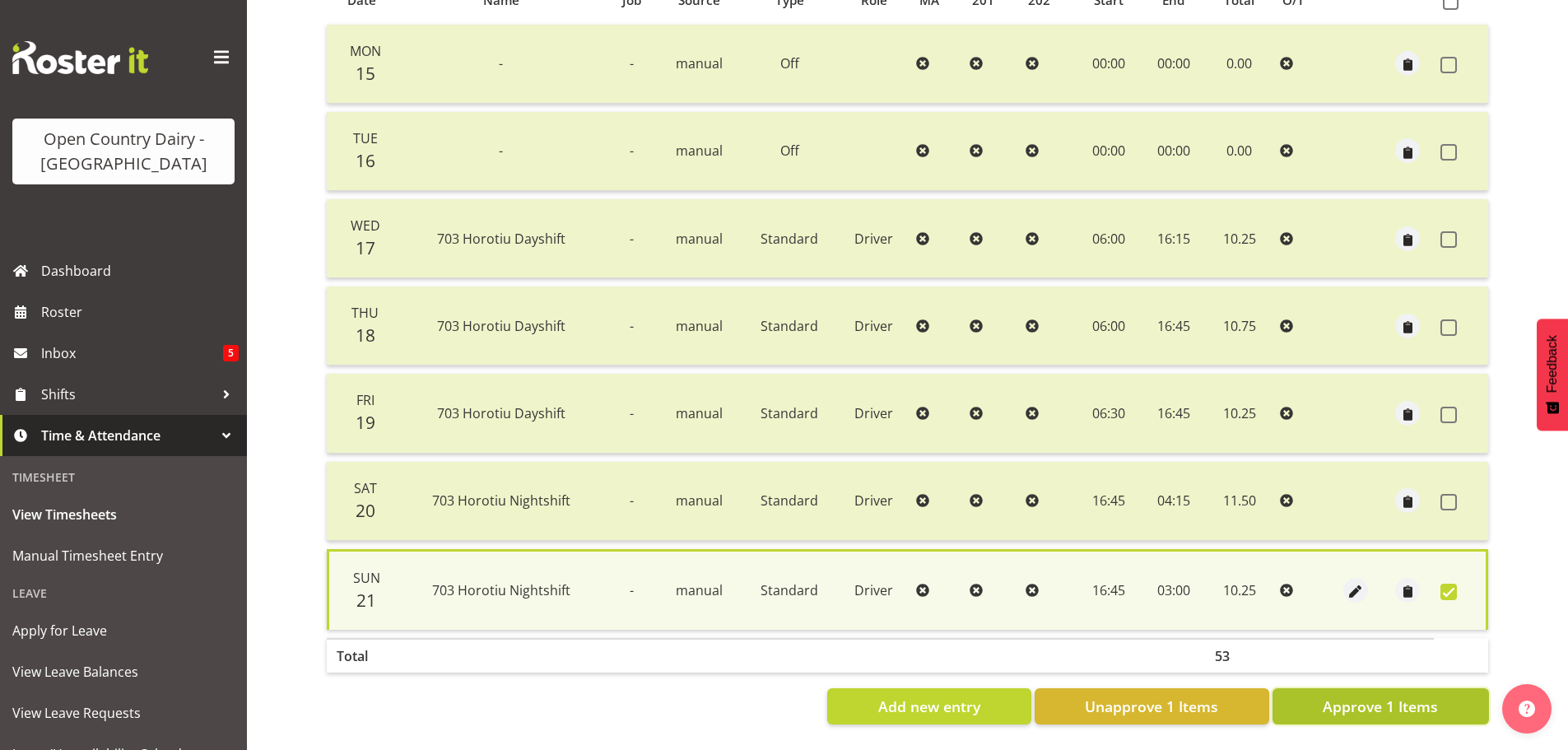
click at [1375, 695] on span "Approve 1 Items" at bounding box center [1380, 705] width 115 height 21
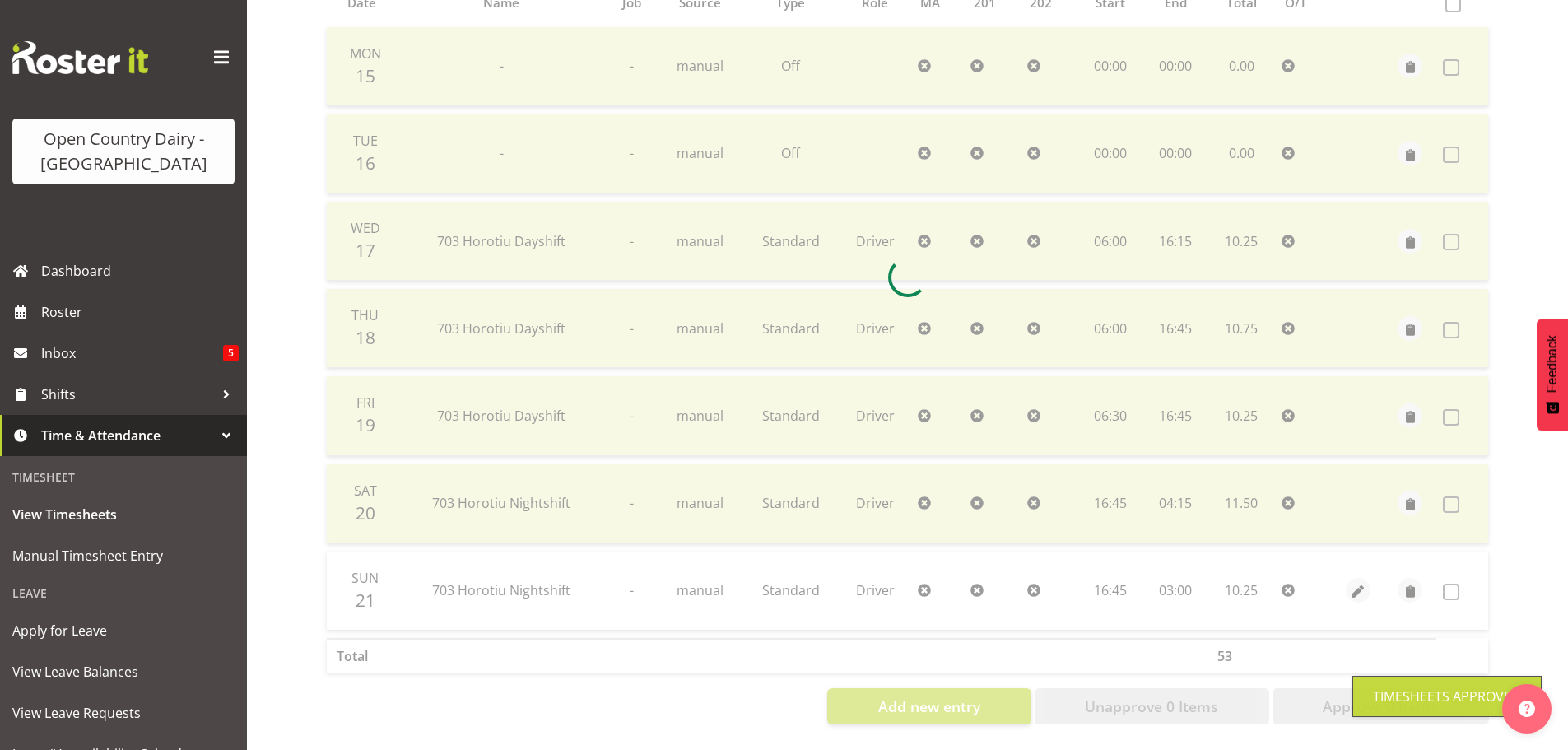
scroll to position [230, 0]
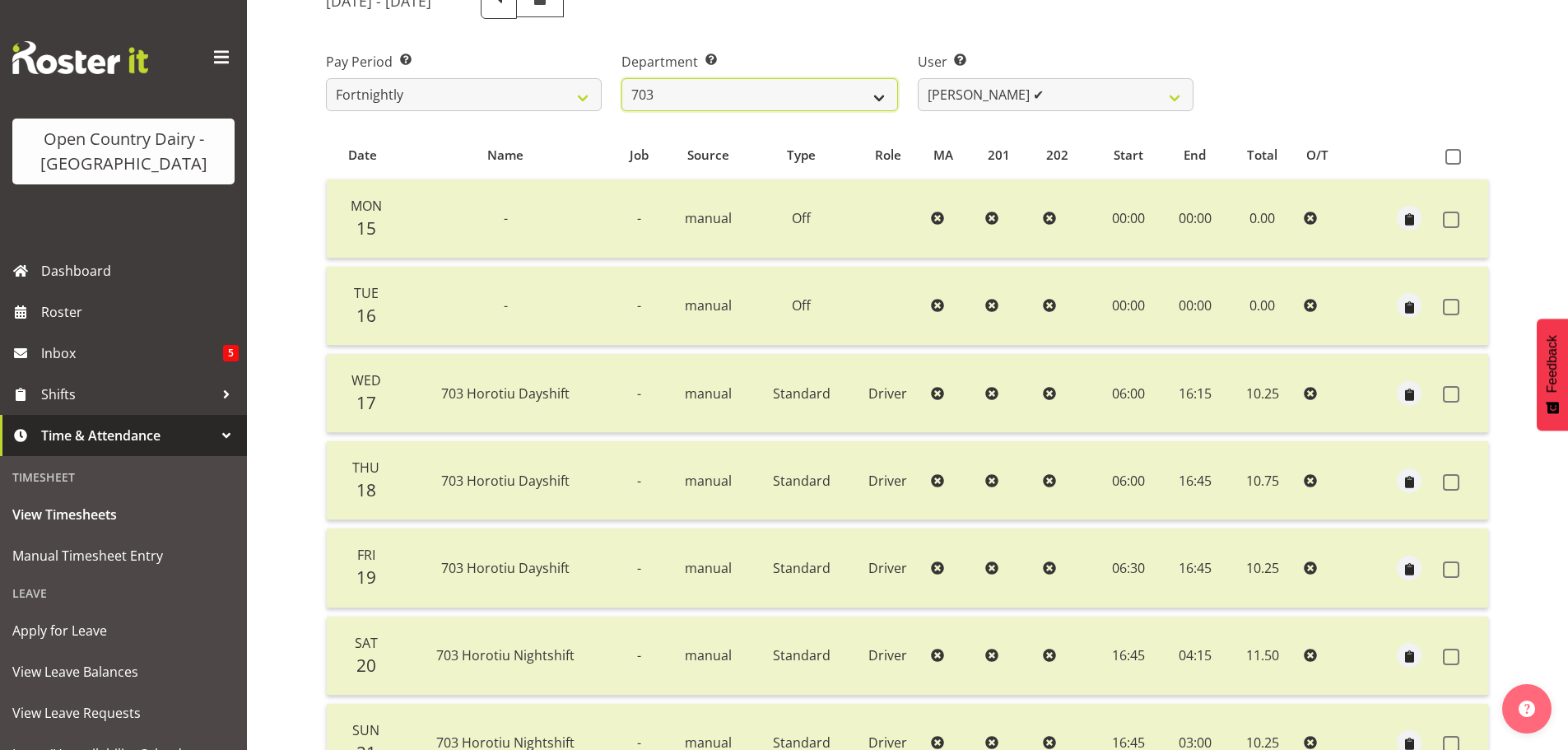
click at [725, 92] on select "701 702 703 704 705 706 707 708 709 710 711 712 713 714 715 716 717 718 719 720" at bounding box center [759, 94] width 276 height 33
click at [621, 78] on select "701 702 703 704 705 706 707 708 709 710 711 712 713 714 715 716 717 718 719 720" at bounding box center [759, 94] width 276 height 33
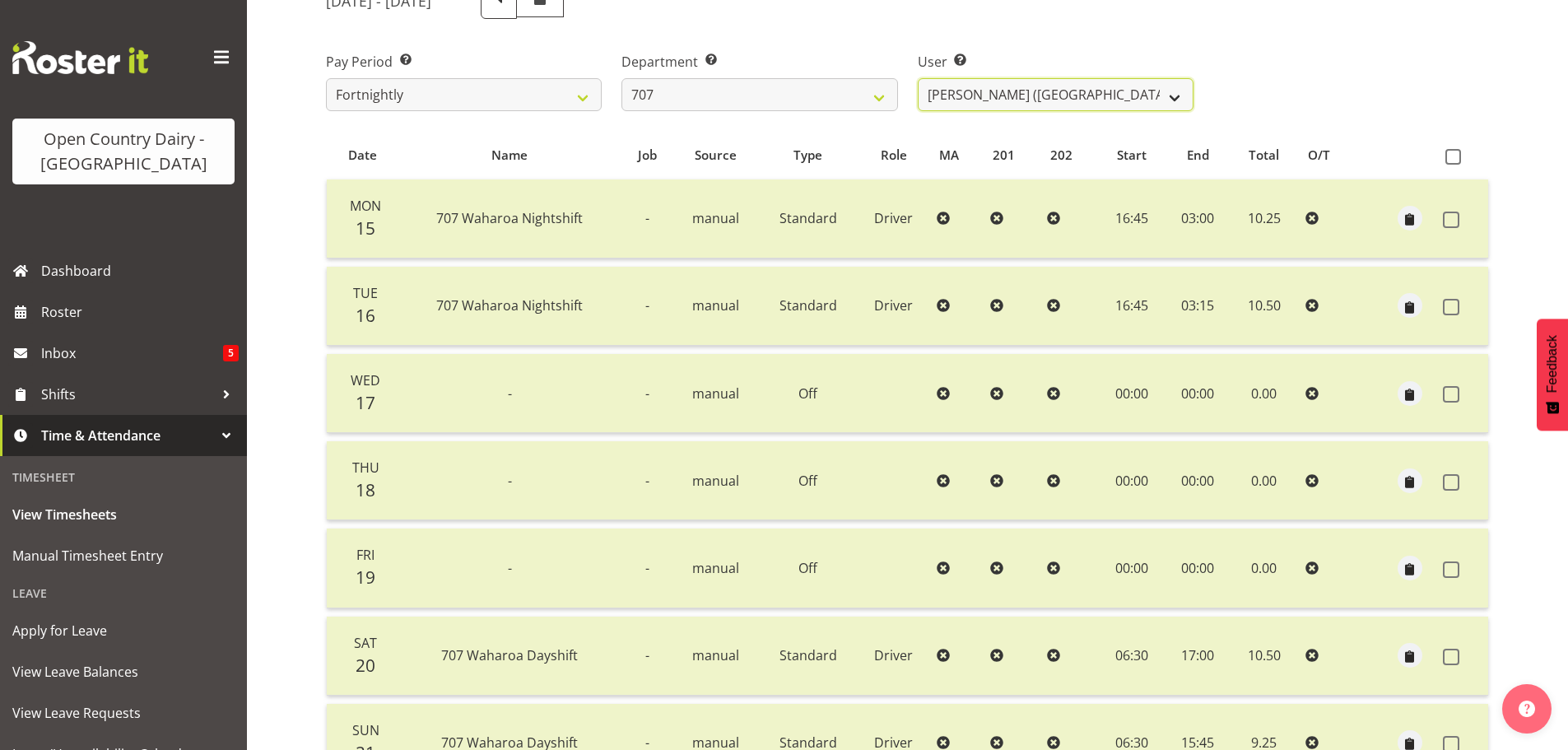
click at [1059, 108] on select "Alan (TK) Bedford ✔ David Foote (Junior) ✔ Mike Madden ❌" at bounding box center [1056, 94] width 276 height 33
click at [918, 78] on select "Alan (TK) Bedford ✔ David Foote (Junior) ✔ Mike Madden ❌" at bounding box center [1056, 94] width 276 height 33
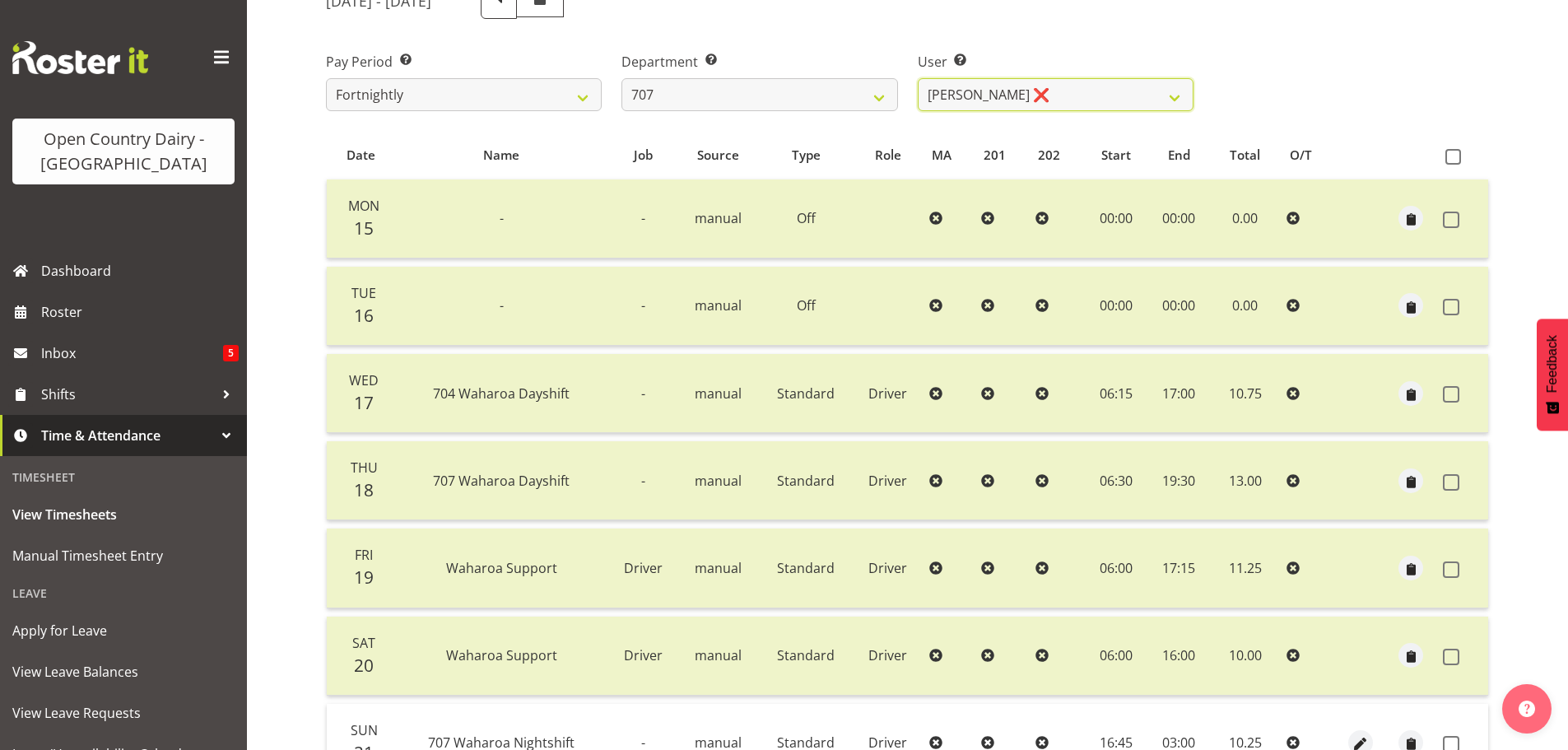
scroll to position [395, 0]
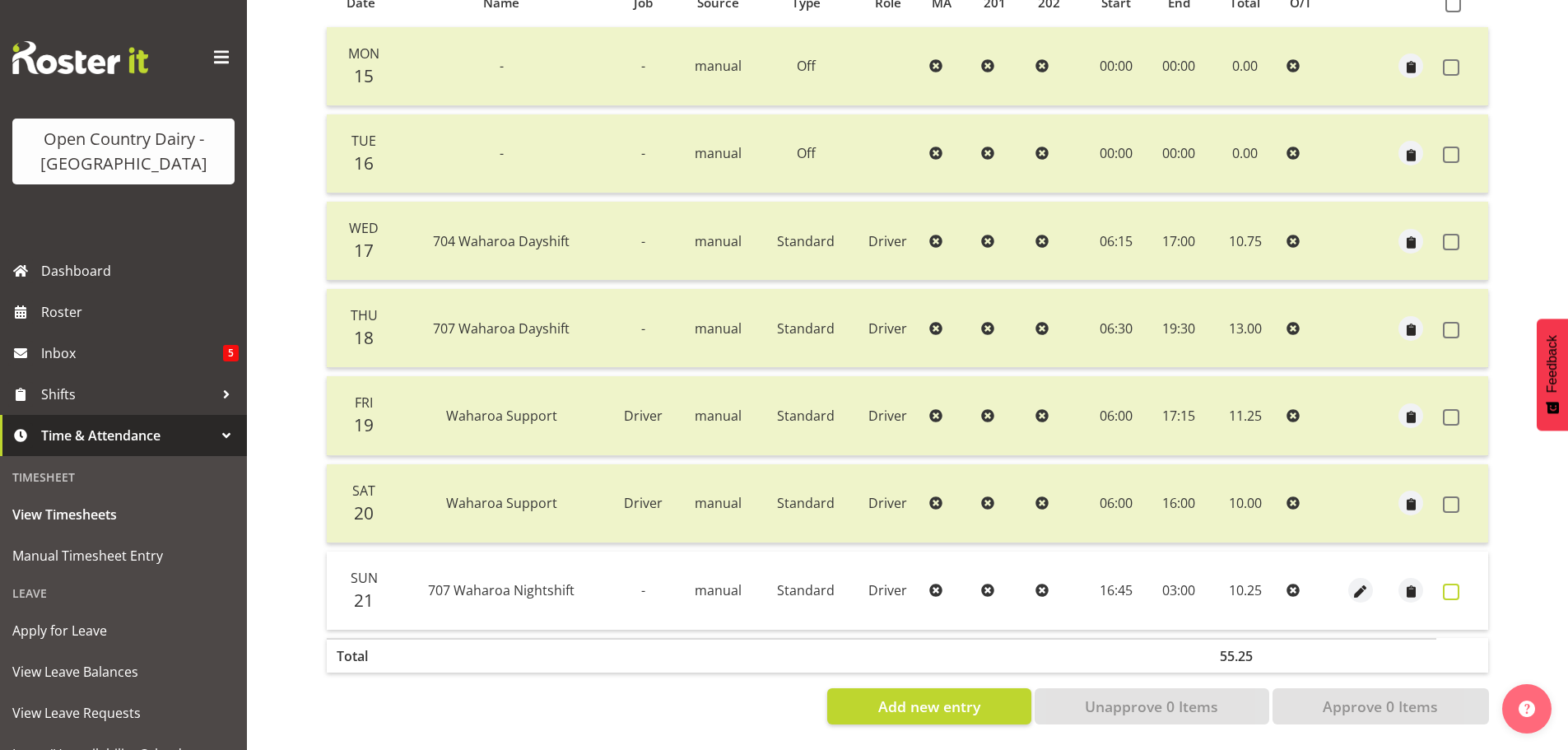
click at [1449, 584] on span at bounding box center [1451, 592] width 17 height 17
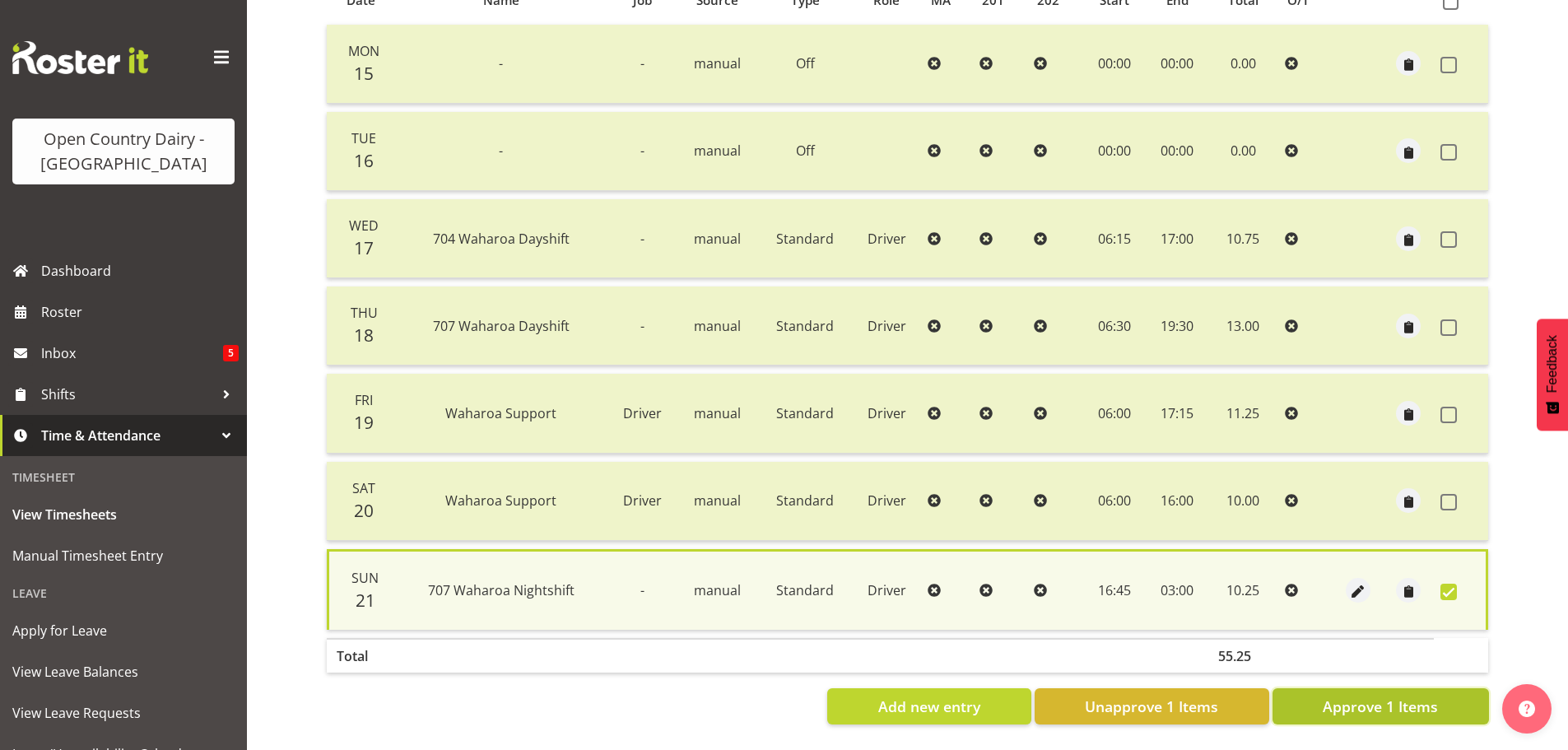
click at [1412, 695] on span "Approve 1 Items" at bounding box center [1380, 705] width 115 height 21
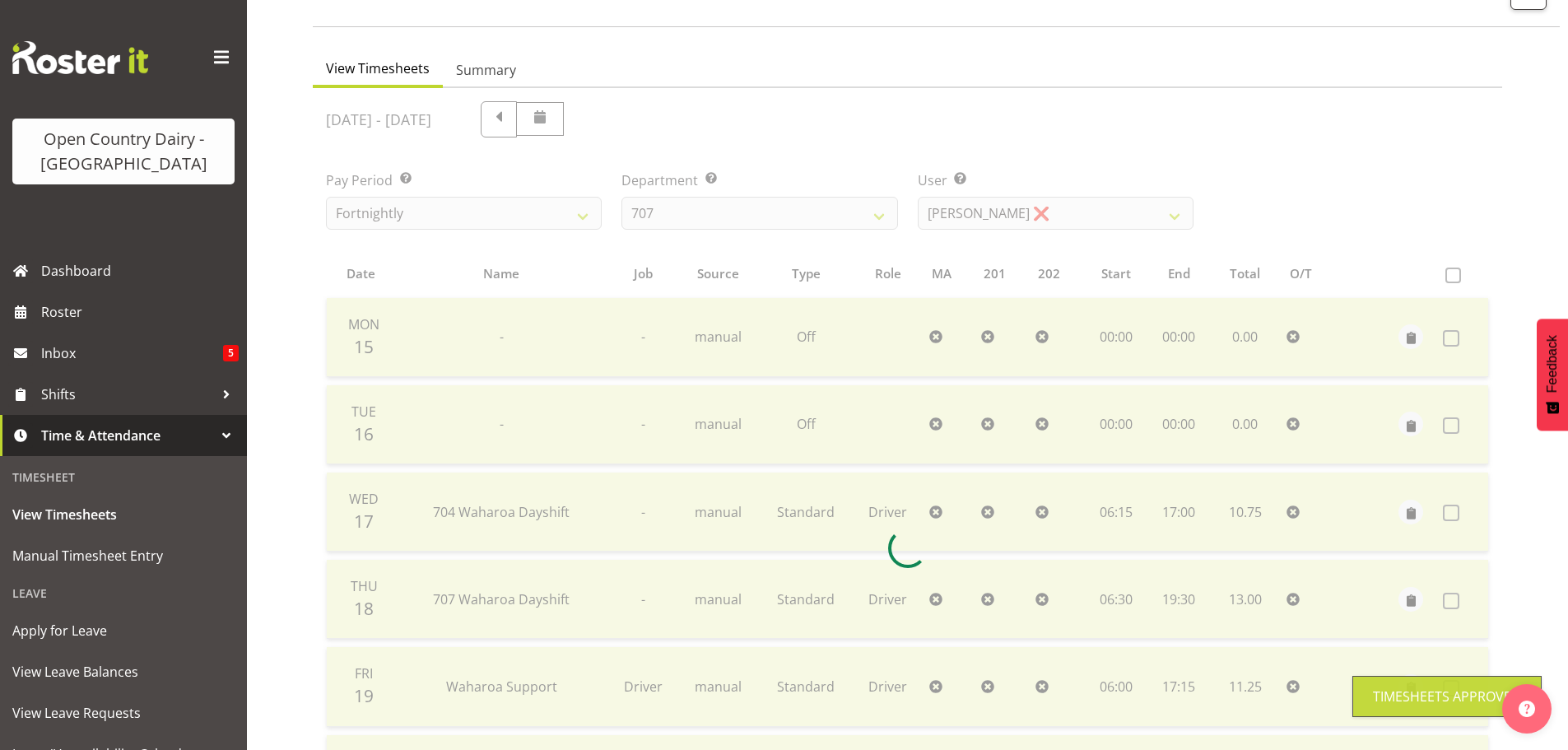
scroll to position [0, 0]
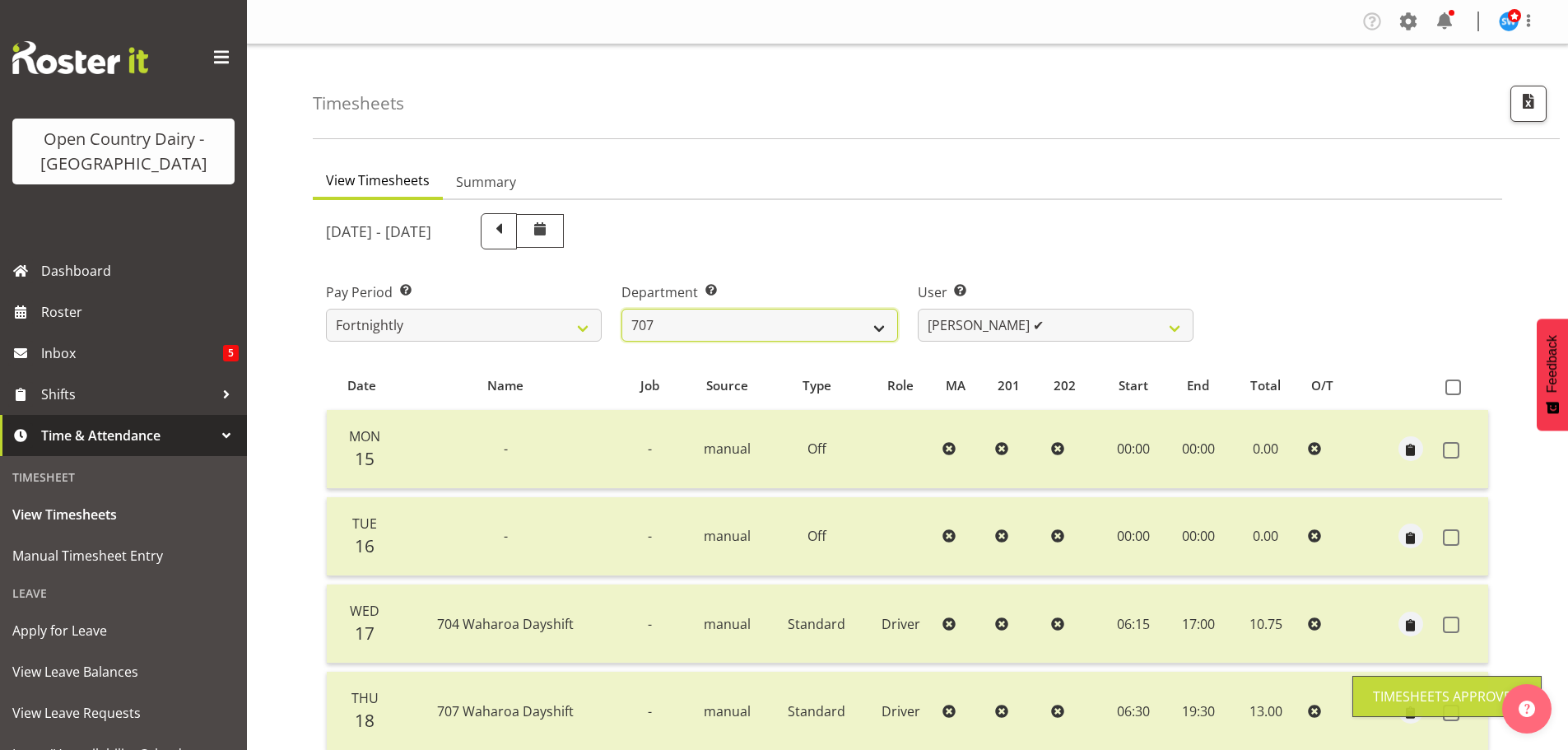
click at [793, 334] on select "701 702 703 704 705 706 707 708 709 710 711 712 713 714 715 716 717 718 719 720" at bounding box center [759, 325] width 276 height 33
click at [621, 309] on select "701 702 703 704 705 706 707 708 709 710 711 712 713 714 715 716 717 718 719 720" at bounding box center [759, 325] width 276 height 33
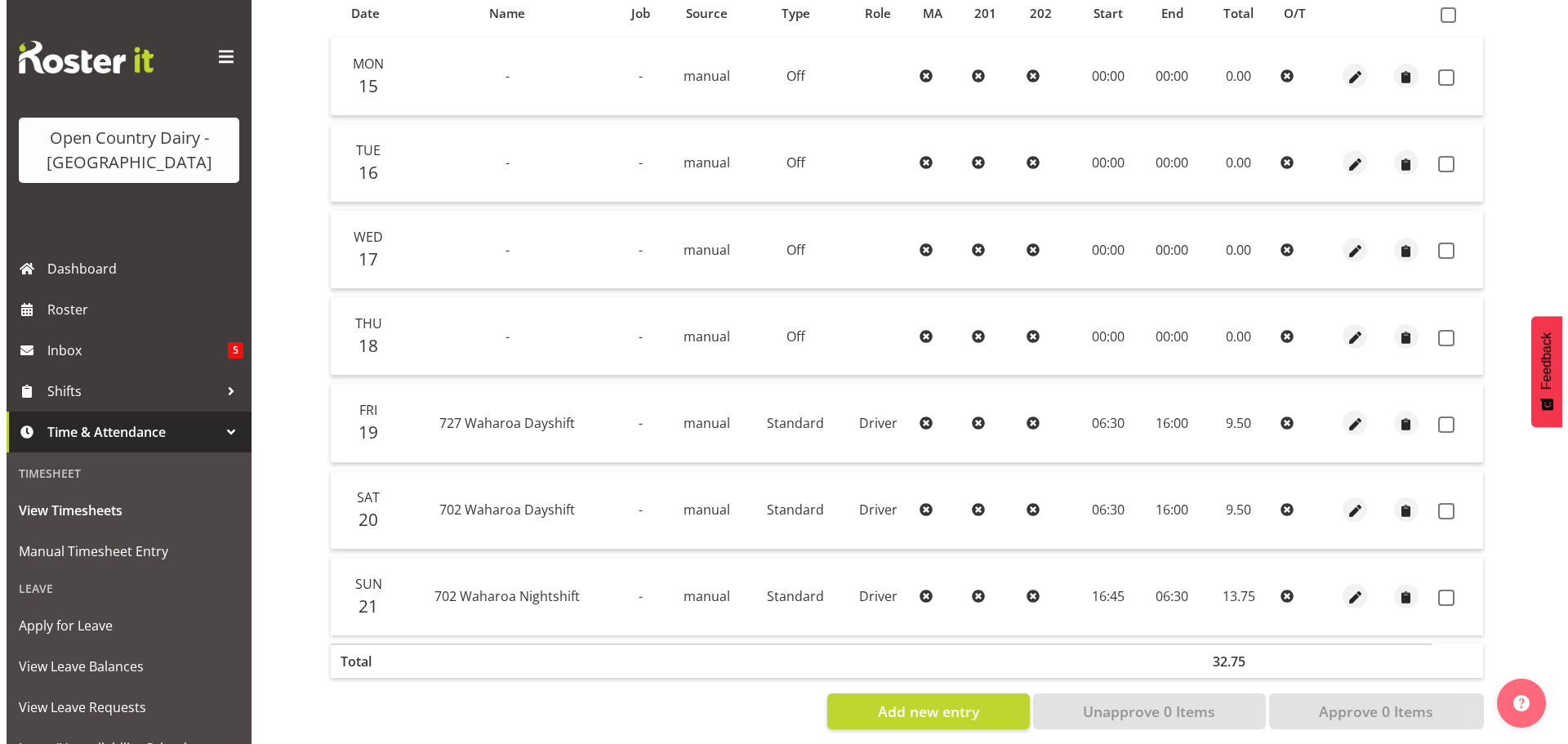
scroll to position [392, 0]
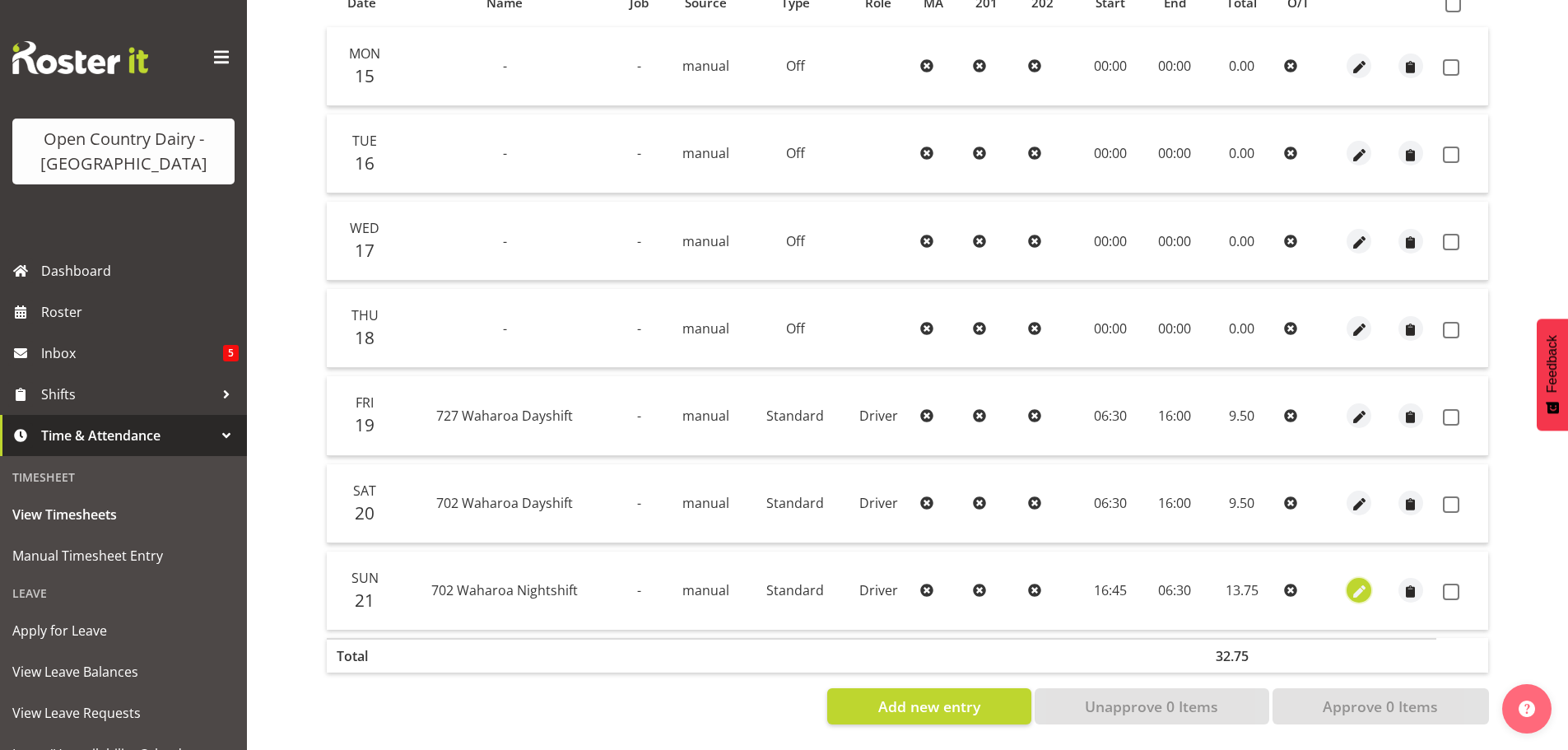
click at [1356, 583] on span "button" at bounding box center [1359, 592] width 19 height 19
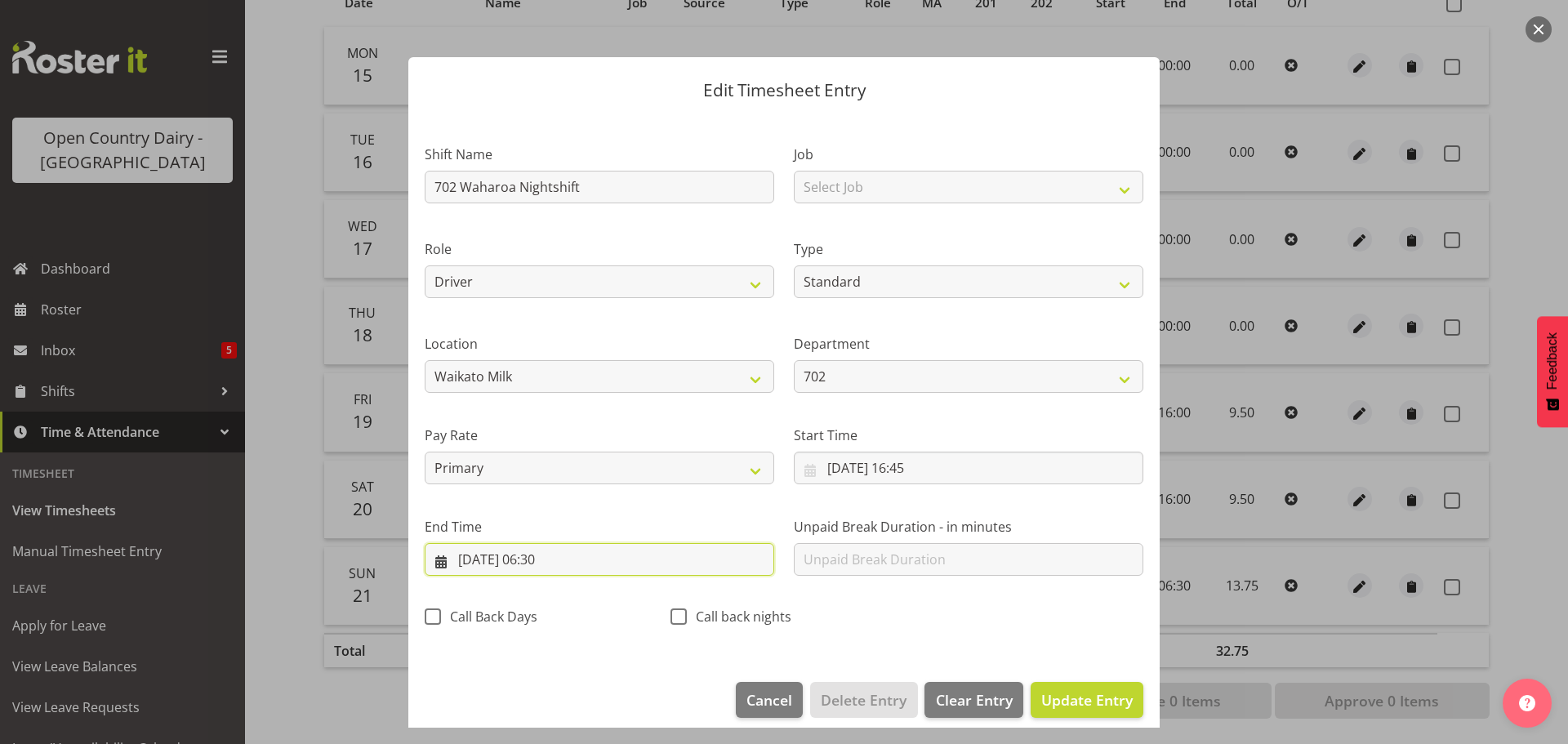
click at [573, 566] on input "22/09/2025, 06:30" at bounding box center [599, 559] width 349 height 33
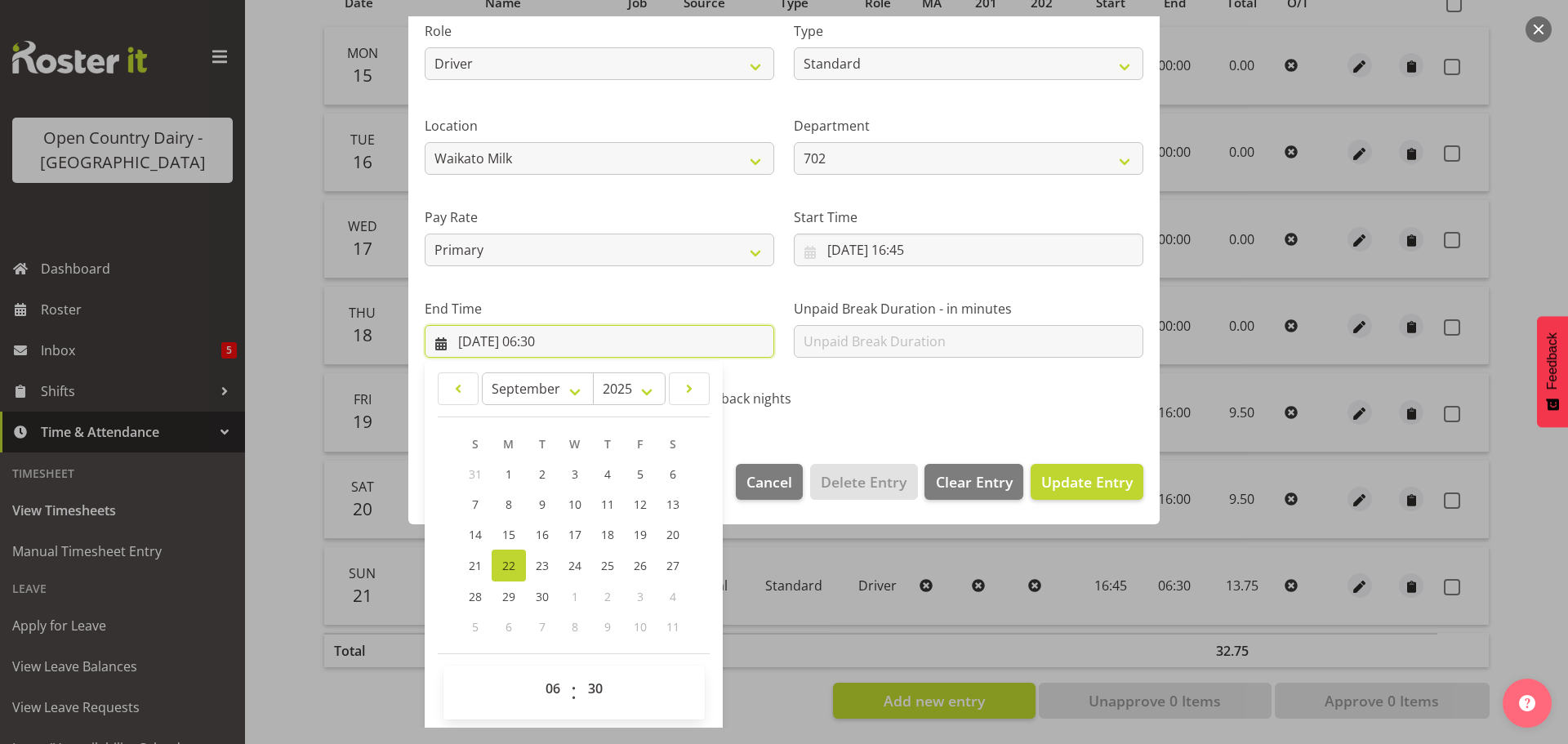
scroll to position [221, 0]
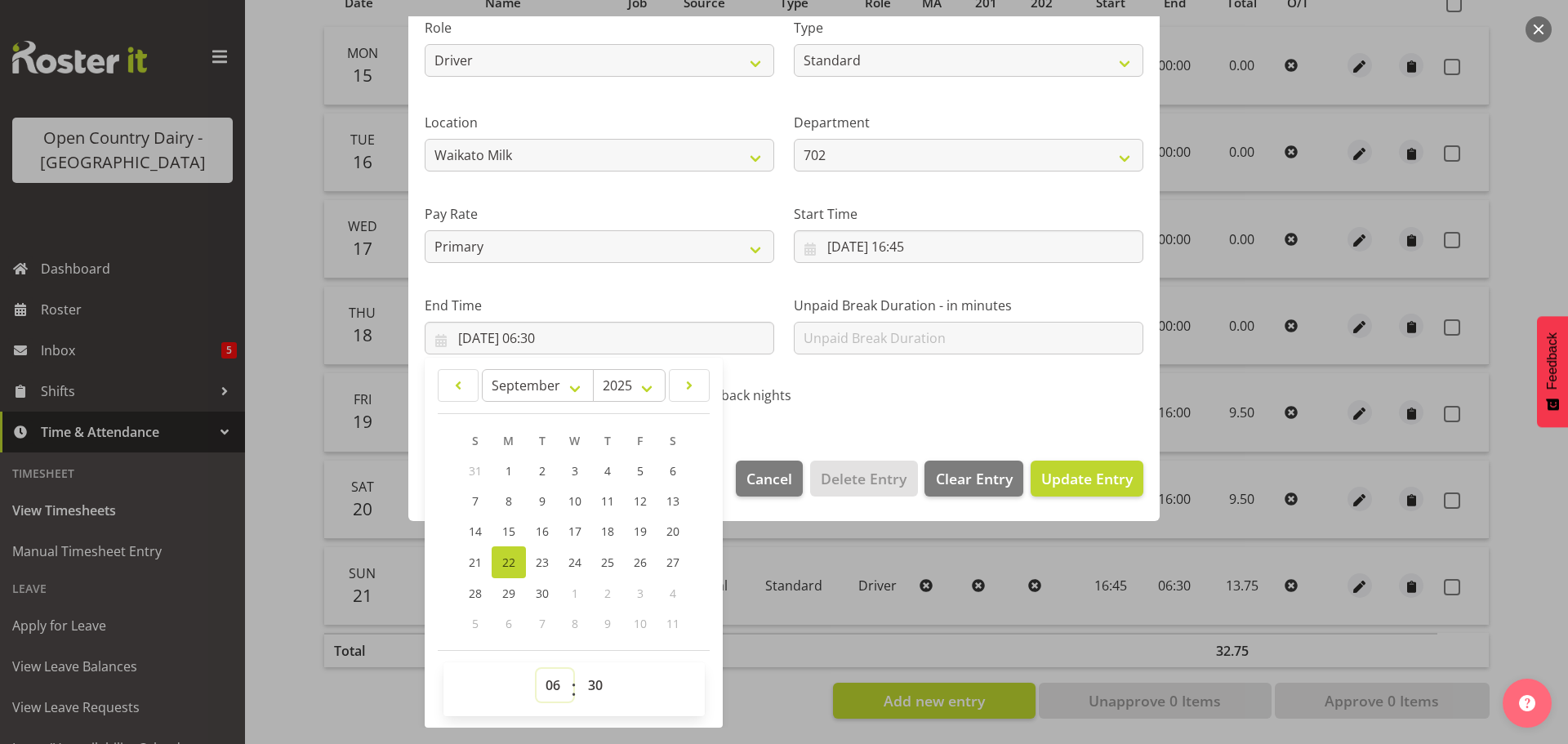
click at [541, 685] on select "00 01 02 03 04 05 06 07 08 09 10 11 12 13 14 15 16 17 18 19 20 21 22 23" at bounding box center [555, 685] width 37 height 33
click at [536, 669] on select "00 01 02 03 04 05 06 07 08 09 10 11 12 13 14 15 16 17 18 19 20 21 22 23" at bounding box center [555, 685] width 37 height 33
click at [1078, 492] on button "Update Entry" at bounding box center [1086, 478] width 113 height 36
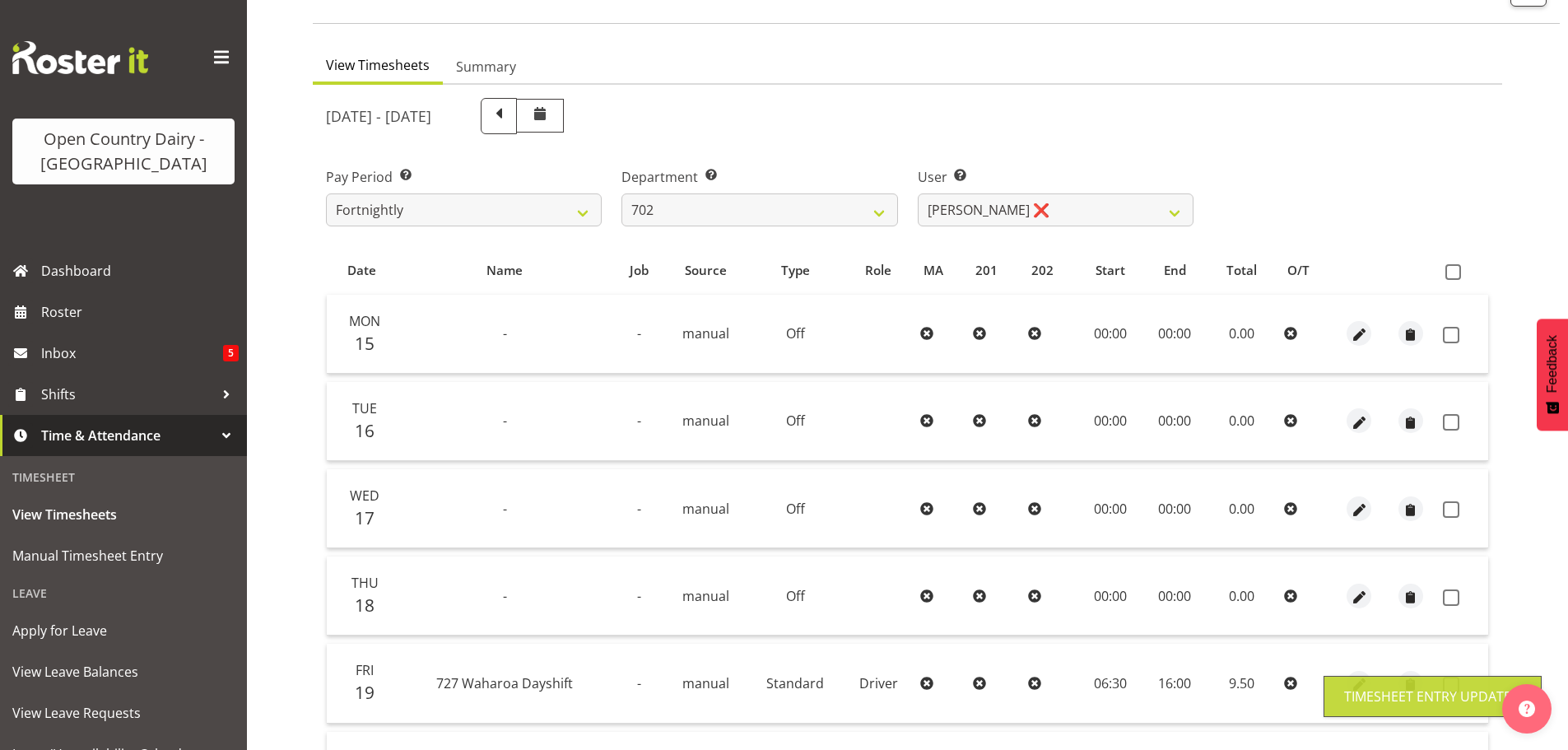
scroll to position [66, 0]
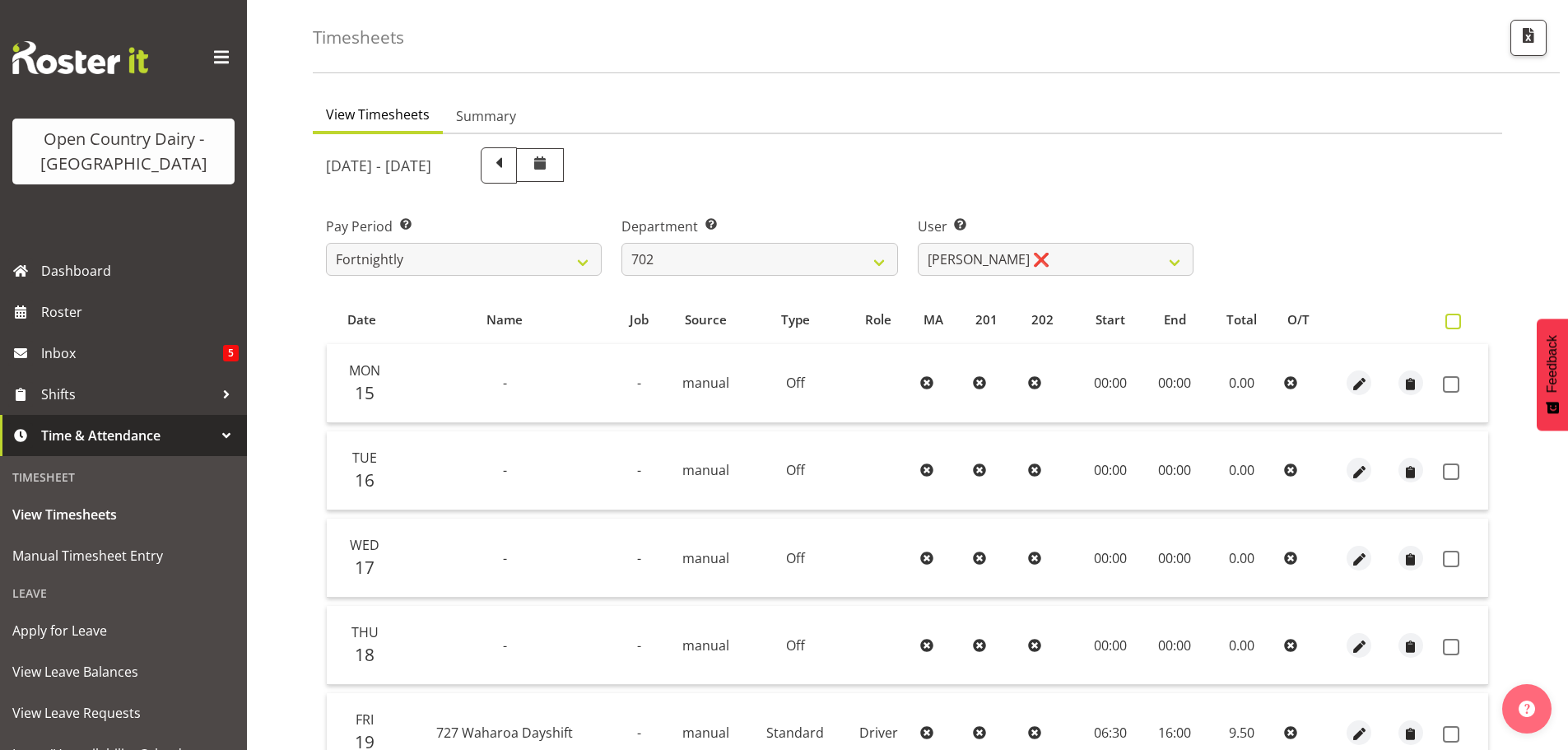
click at [1460, 317] on span at bounding box center [1453, 321] width 16 height 16
click at [1456, 317] on input "checkbox" at bounding box center [1450, 321] width 11 height 11
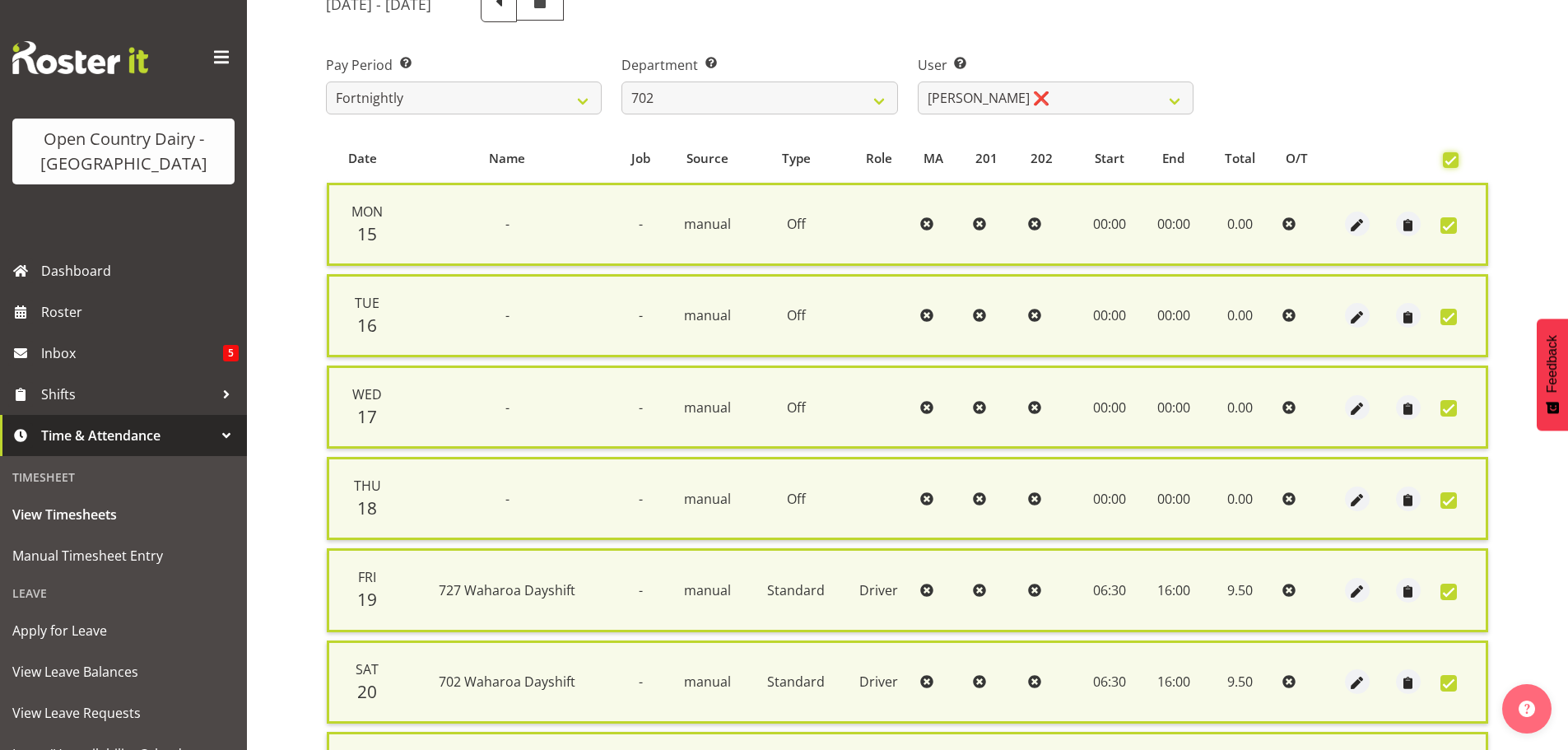
scroll to position [395, 0]
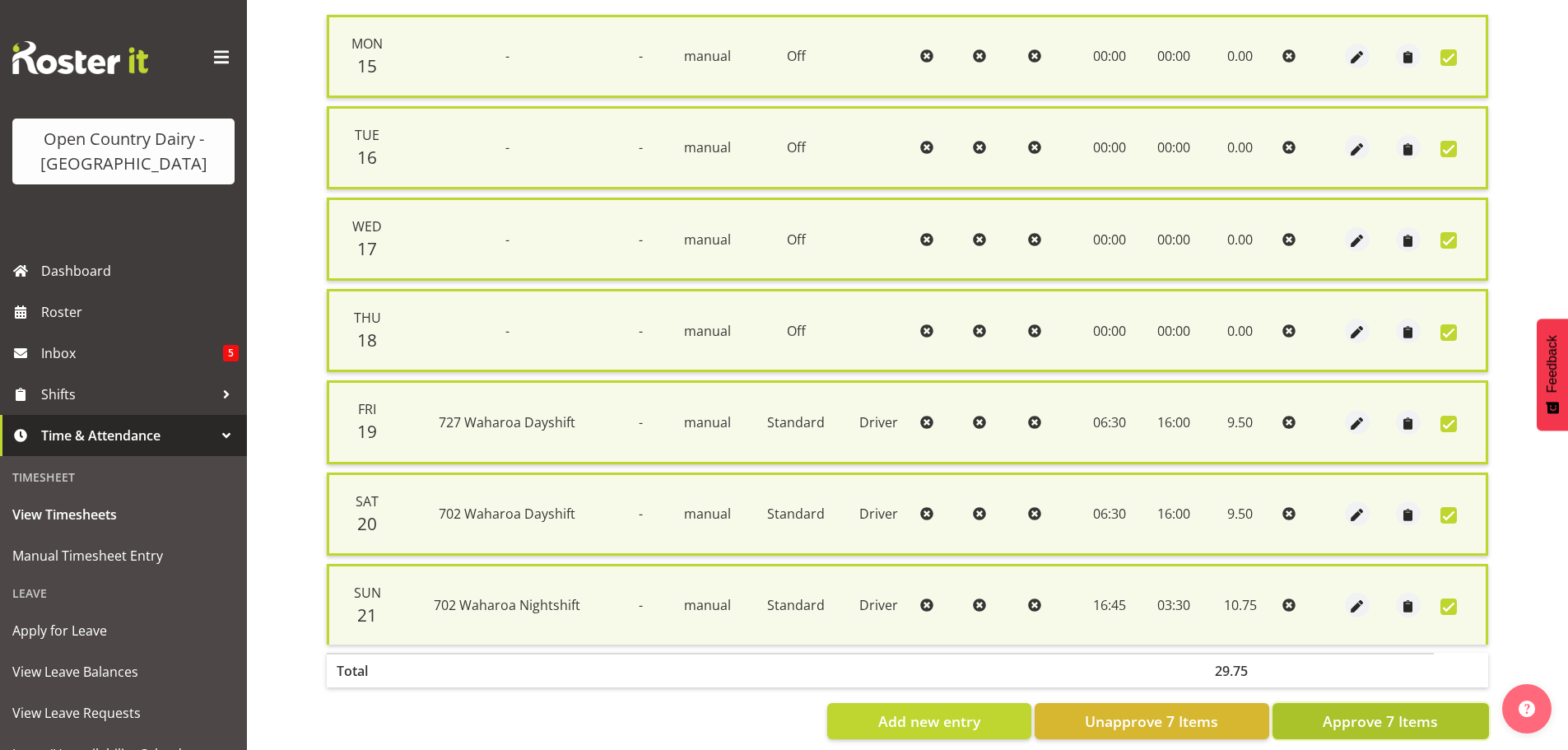
click at [1365, 707] on button "Approve 7 Items" at bounding box center [1380, 721] width 216 height 36
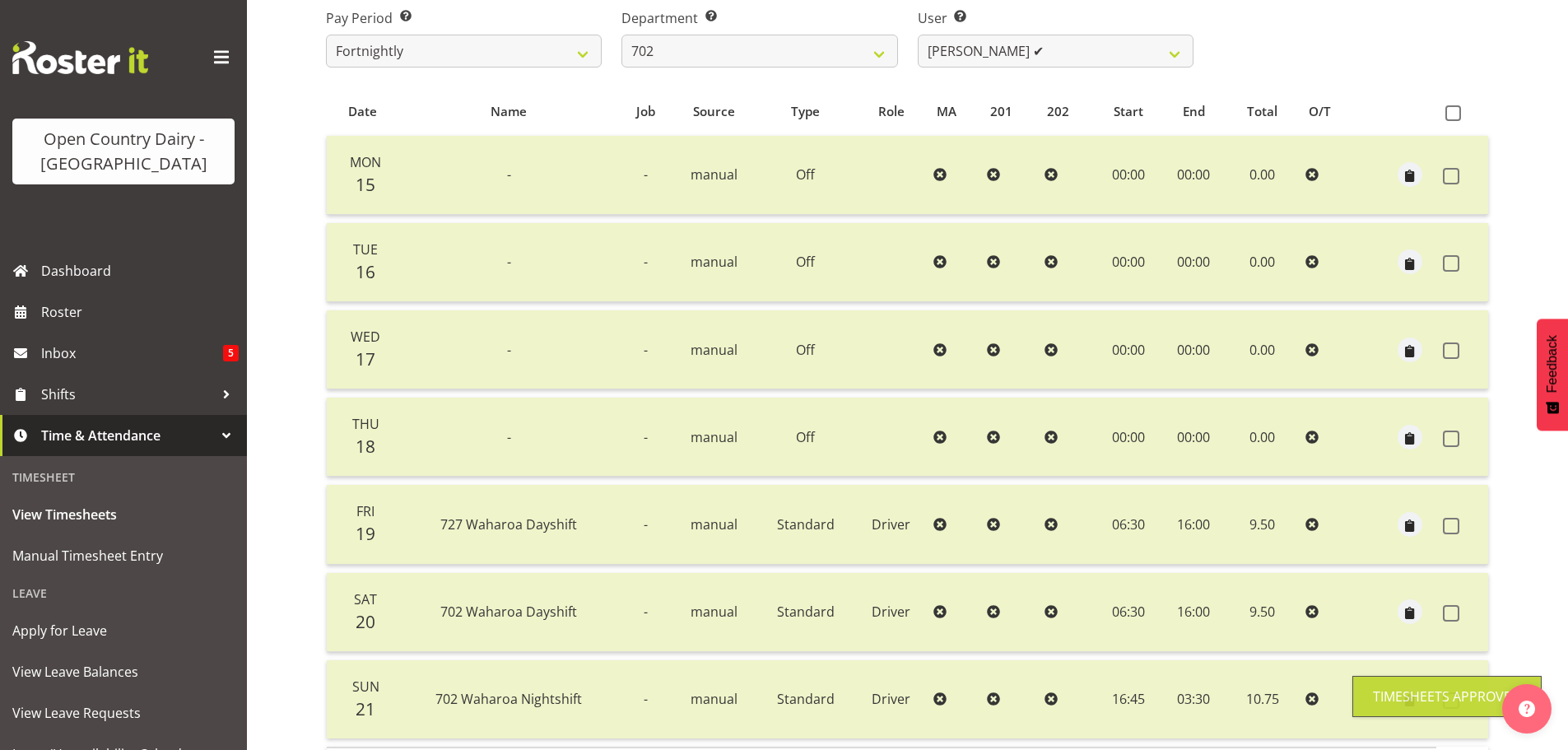
scroll to position [66, 0]
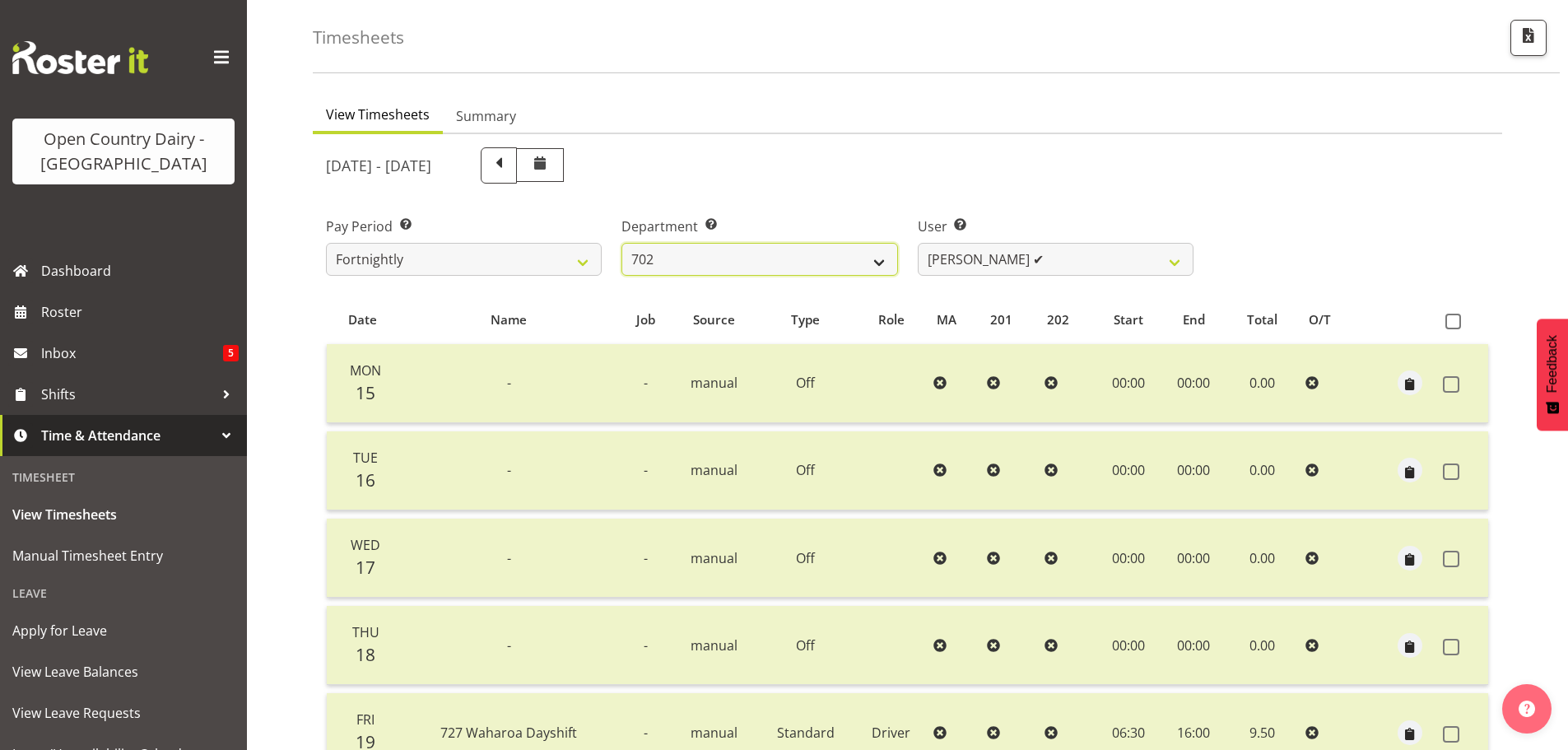
click at [831, 255] on select "701 702 703 704 705 706 707 708 709 710 711 712 713 714 715 716 717 718 719 720" at bounding box center [759, 259] width 276 height 33
click at [621, 243] on select "701 702 703 704 705 706 707 708 709 710 711 712 713 714 715 716 717 718 719 720" at bounding box center [759, 259] width 276 height 33
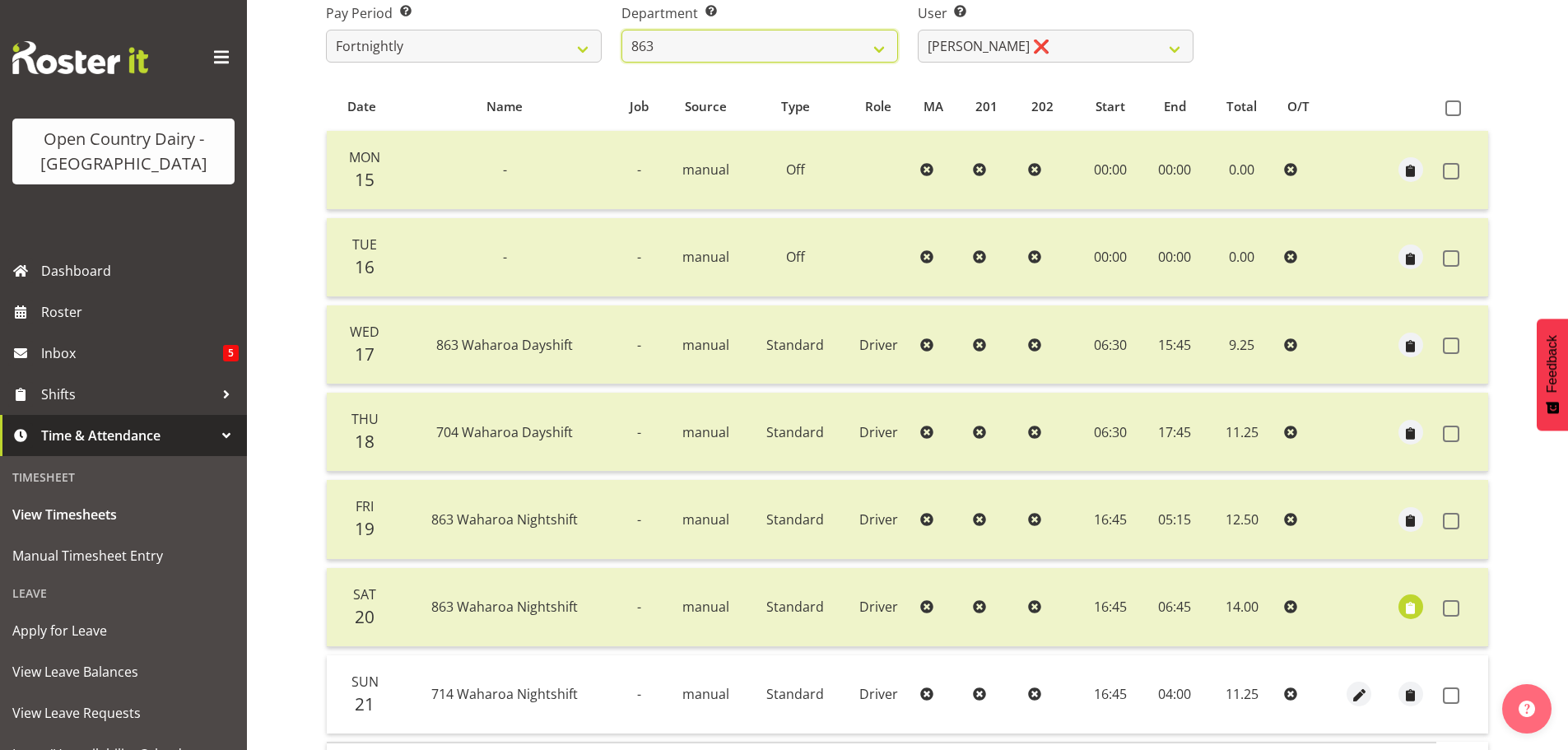
scroll to position [395, 0]
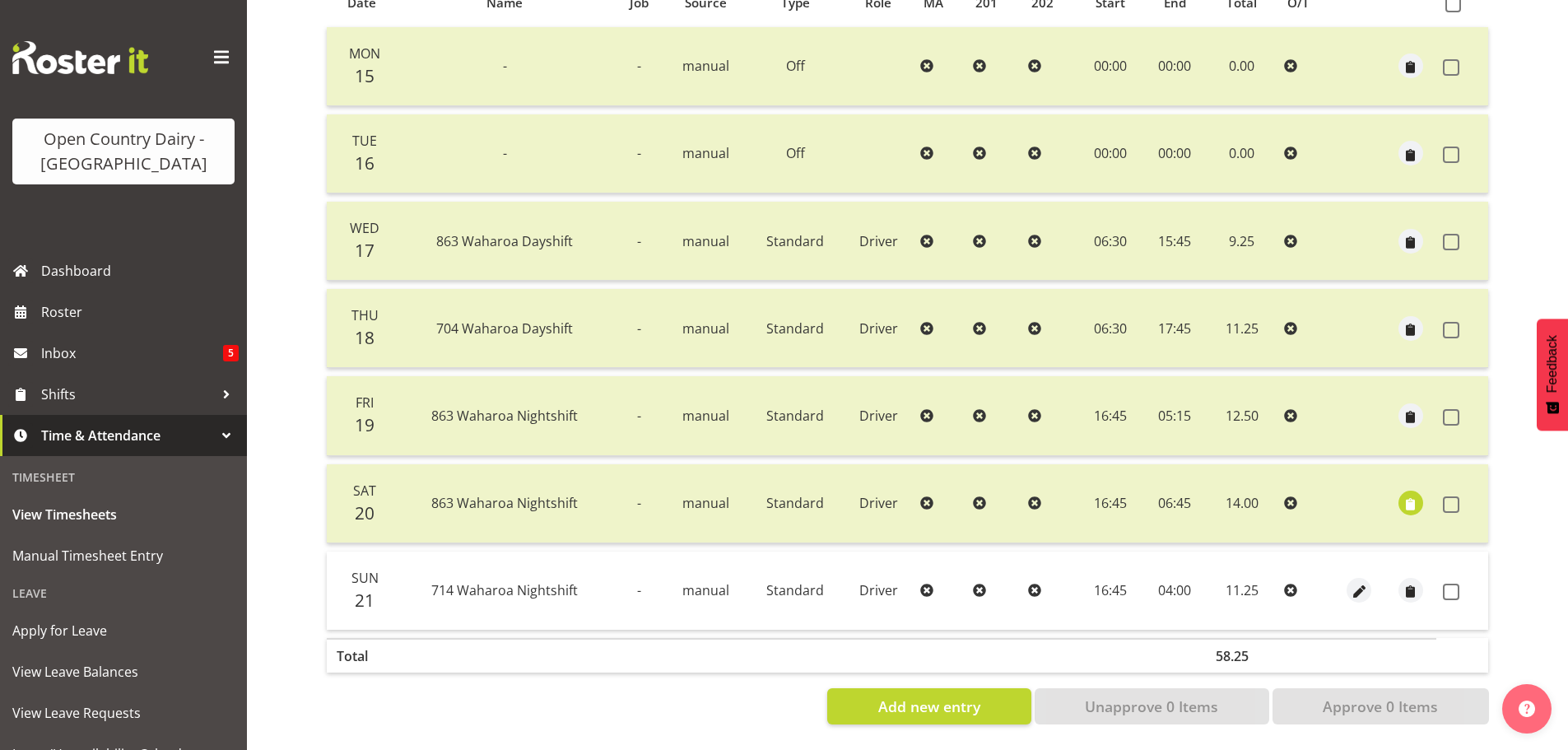
click at [1511, 267] on div "View Timesheets Summary September 15th - September 21st 2025 Pay Period Select …" at bounding box center [940, 259] width 1255 height 981
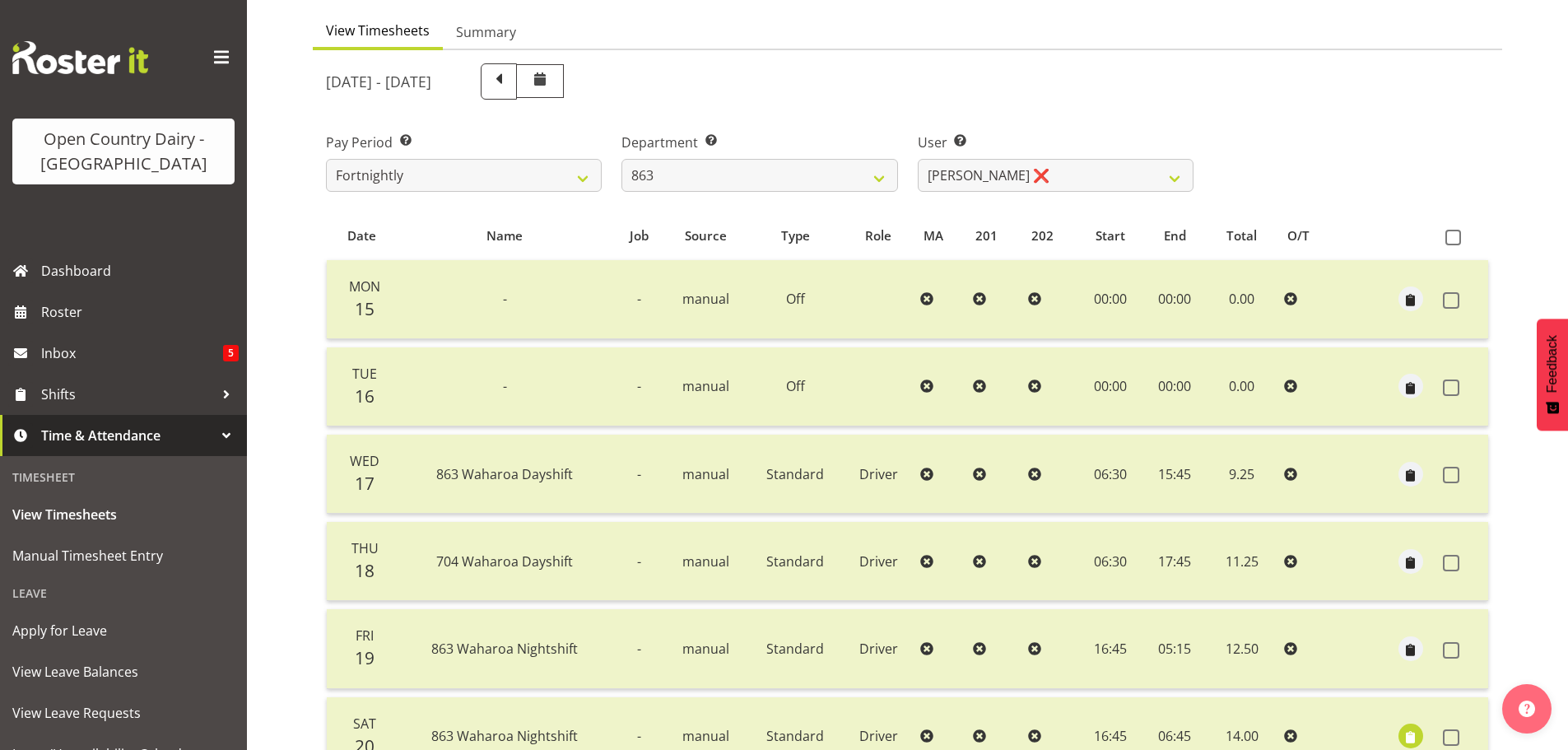
scroll to position [148, 0]
click at [959, 172] on select "Billy Walters ❌ Glyn Spiller ❌ Mike Paki ✔ Paul Bunyan ✔" at bounding box center [1056, 177] width 276 height 33
click at [918, 161] on select "Billy Walters ❌ Glyn Spiller ❌ Mike Paki ✔ Paul Bunyan ✔" at bounding box center [1056, 177] width 276 height 33
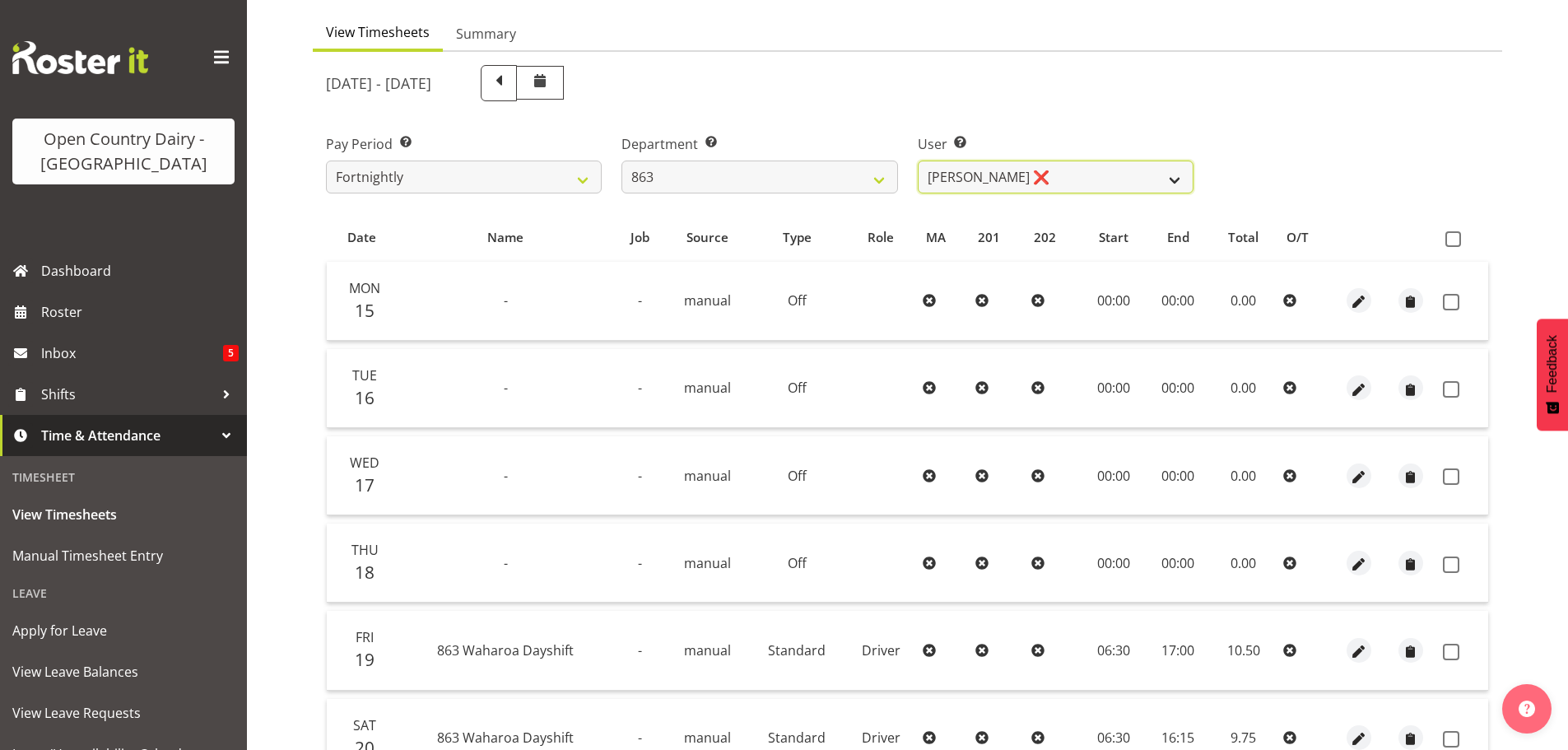
click at [943, 188] on select "Billy Walters ❌ Glyn Spiller ❌ Mike Paki ✔ Paul Bunyan ✔" at bounding box center [1056, 177] width 276 height 33
click at [918, 161] on select "Billy Walters ❌ Glyn Spiller ❌ Mike Paki ✔ Paul Bunyan ✔" at bounding box center [1056, 177] width 276 height 33
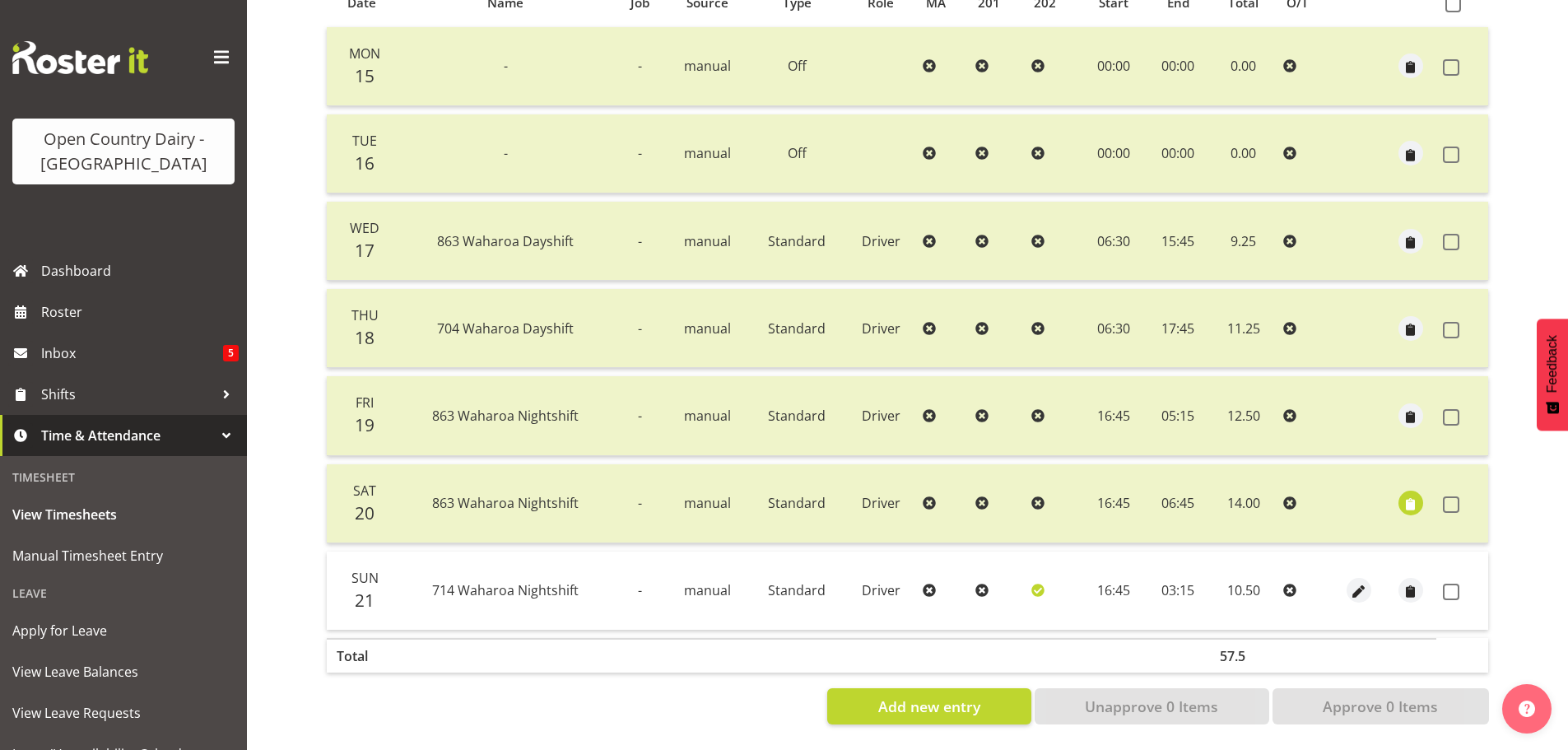
scroll to position [395, 0]
click at [1451, 584] on span at bounding box center [1451, 592] width 17 height 17
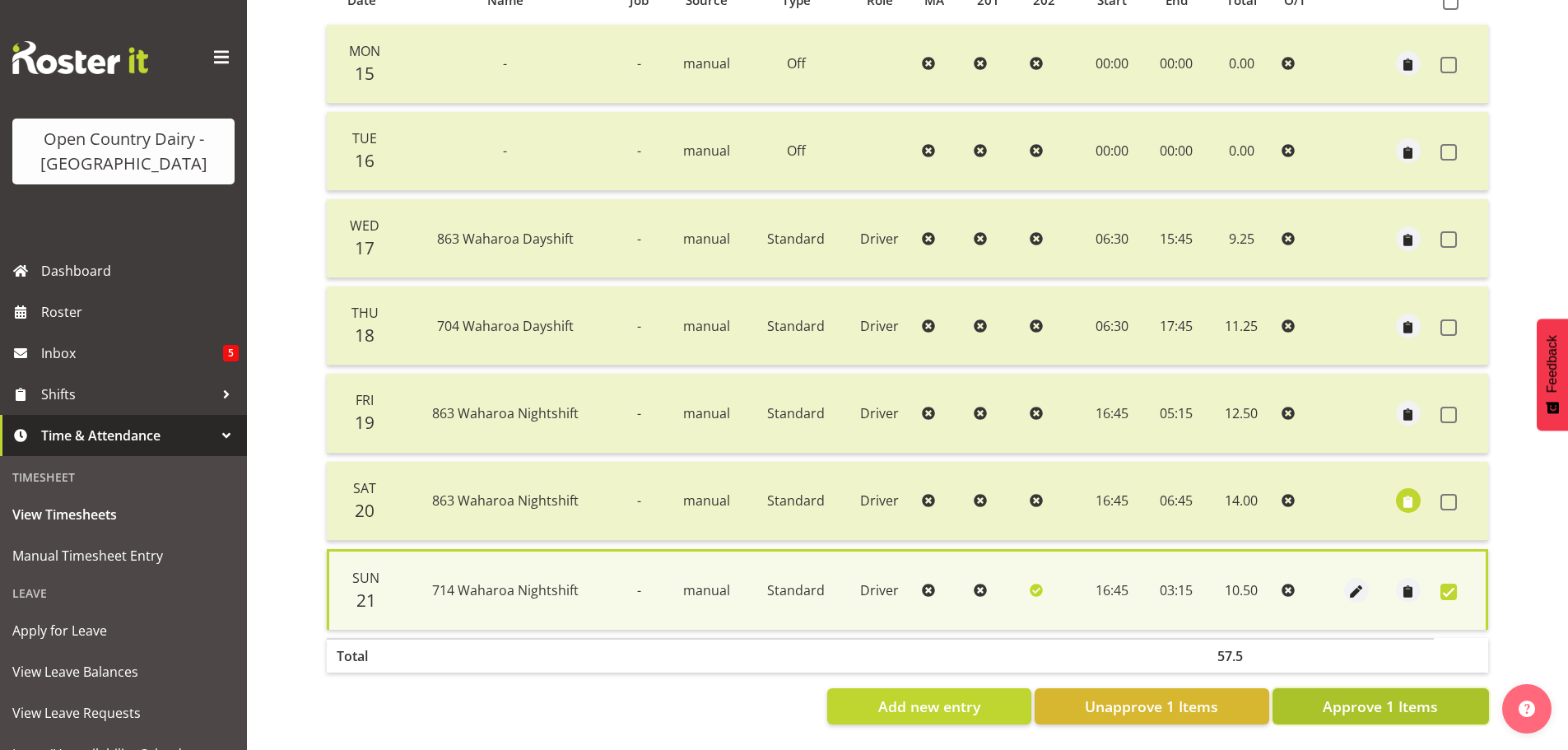
click at [1410, 695] on span "Approve 1 Items" at bounding box center [1380, 705] width 115 height 21
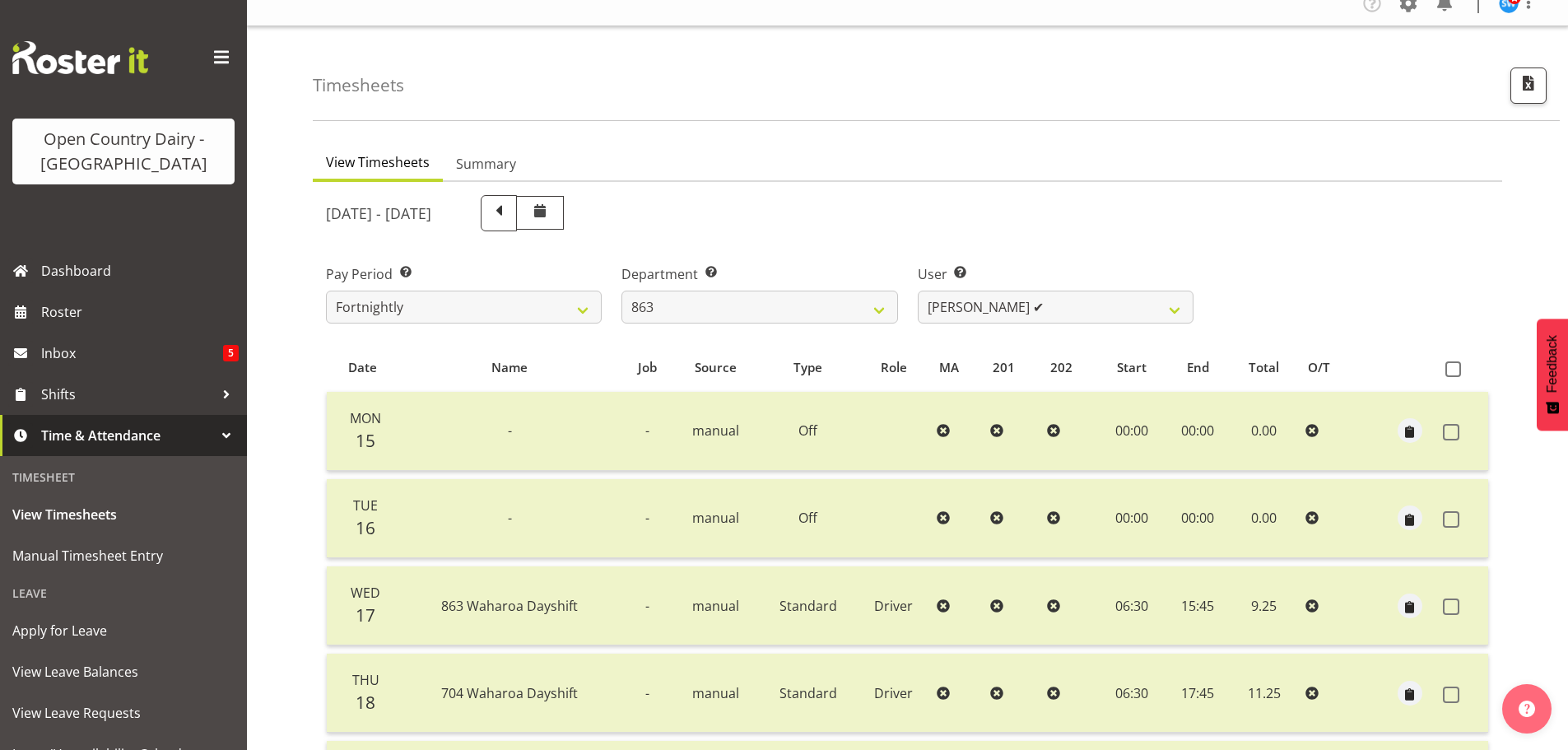
scroll to position [0, 0]
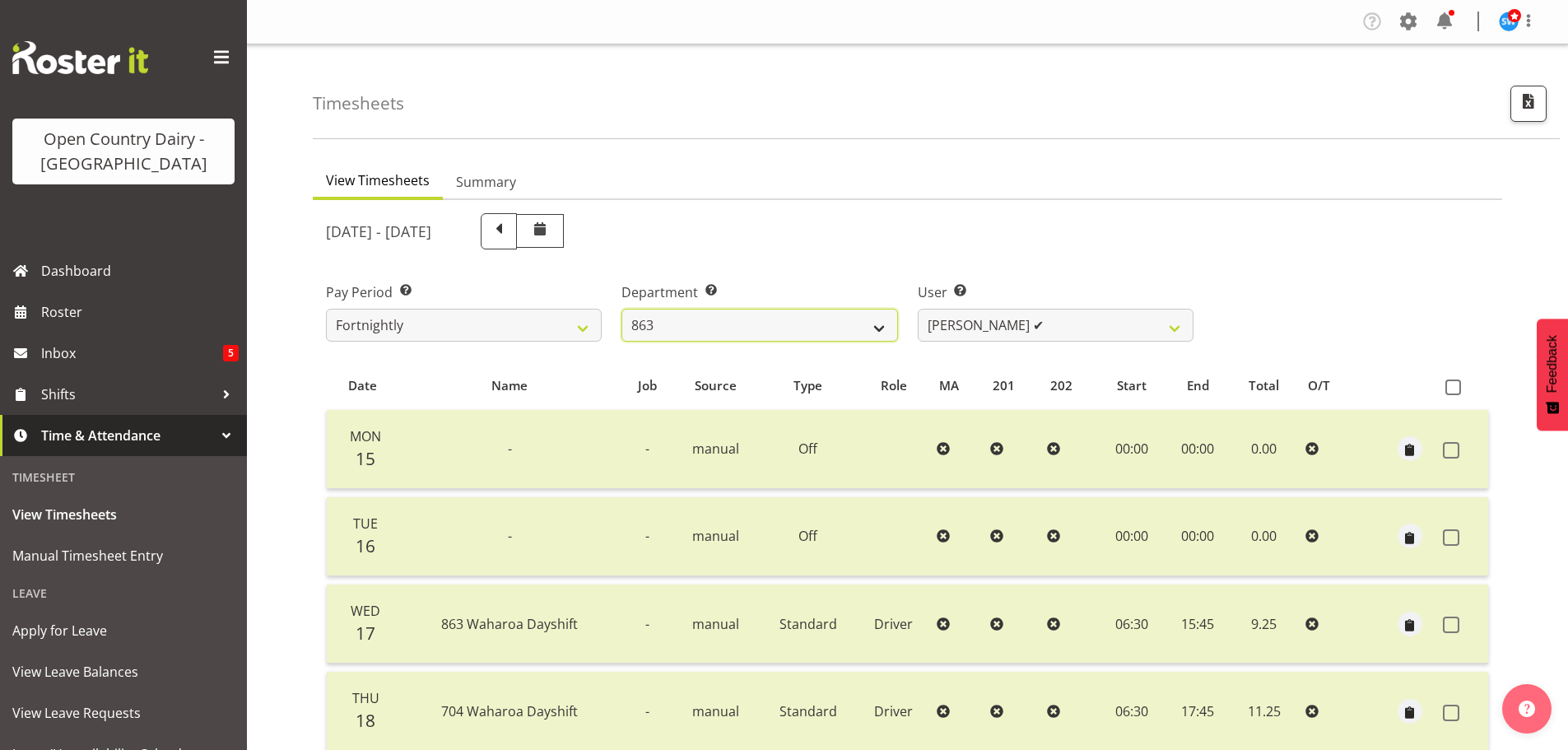
click at [731, 317] on select "701 702 703 704 705 706 707 708 709 710 711 712 713 714 715 716 717 718 719 720" at bounding box center [759, 325] width 276 height 33
click at [621, 309] on select "701 702 703 704 705 706 707 708 709 710 711 712 713 714 715 716 717 718 719 720" at bounding box center [759, 325] width 276 height 33
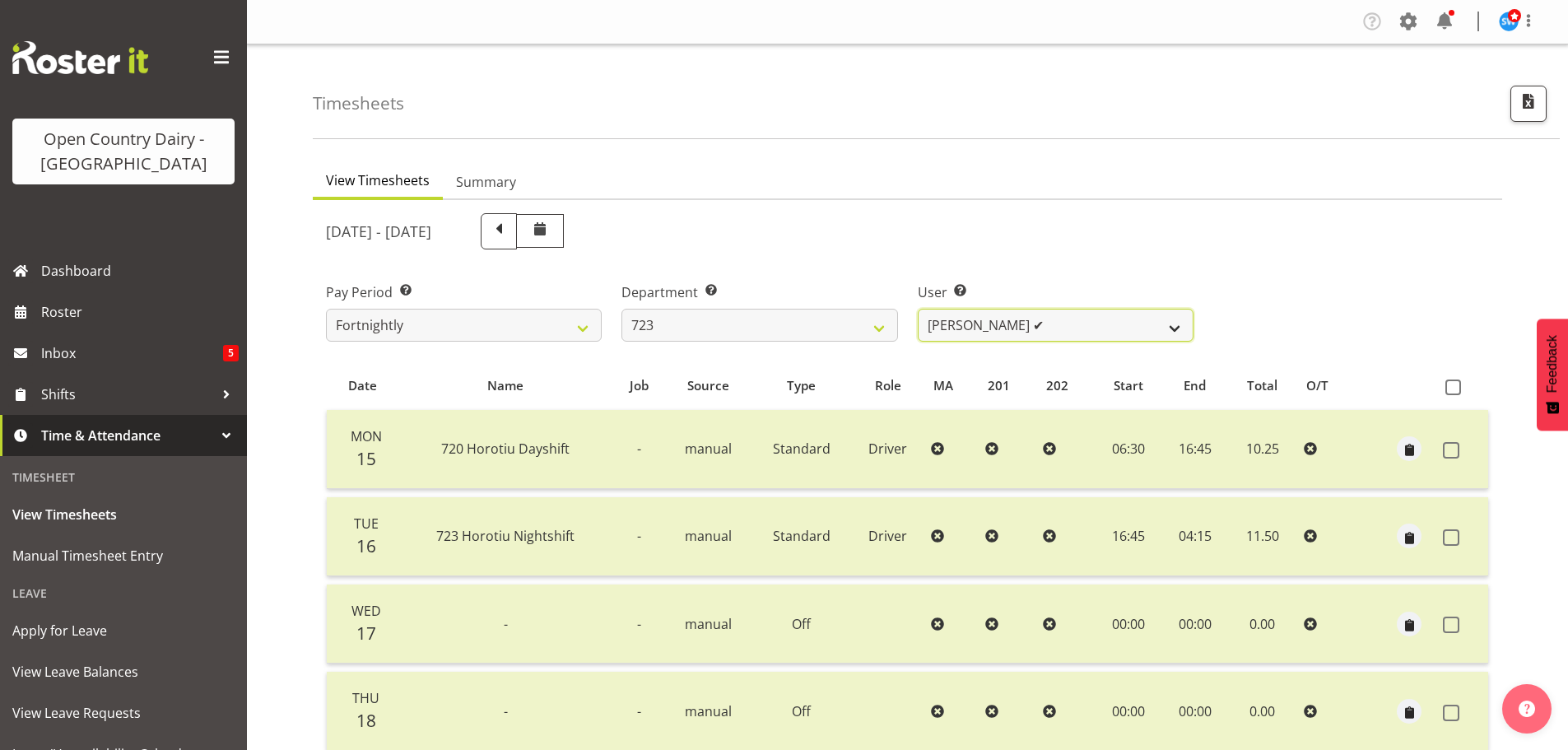
click at [1054, 330] on select "Daljeet Rai ✔ Manjinder Singh ✔ Prabhjot Singh ❌ Varninder Singh ✔" at bounding box center [1056, 325] width 276 height 33
click at [918, 309] on select "Daljeet Rai ✔ Manjinder Singh ✔ Prabhjot Singh ❌ Varninder Singh ✔" at bounding box center [1056, 325] width 276 height 33
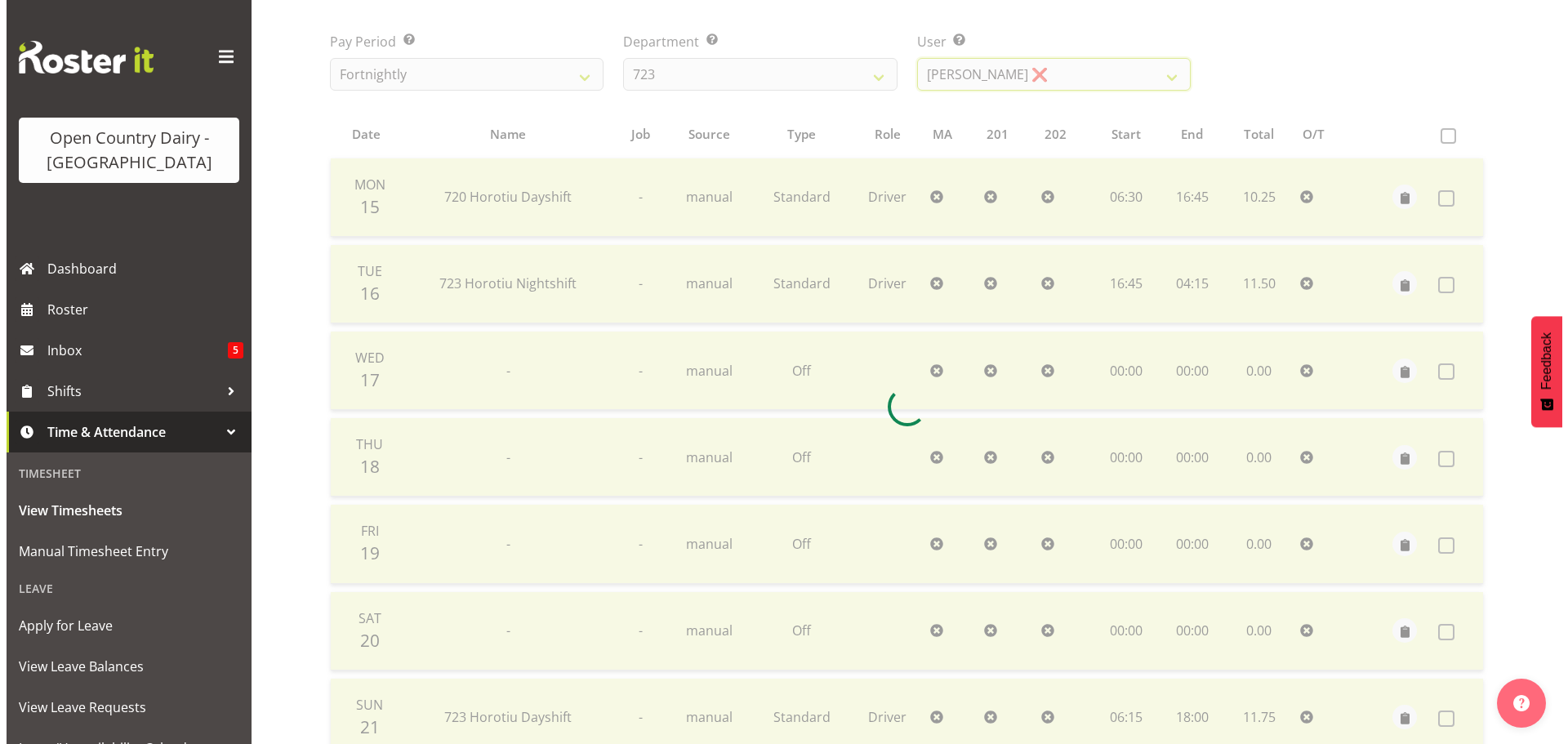
scroll to position [392, 0]
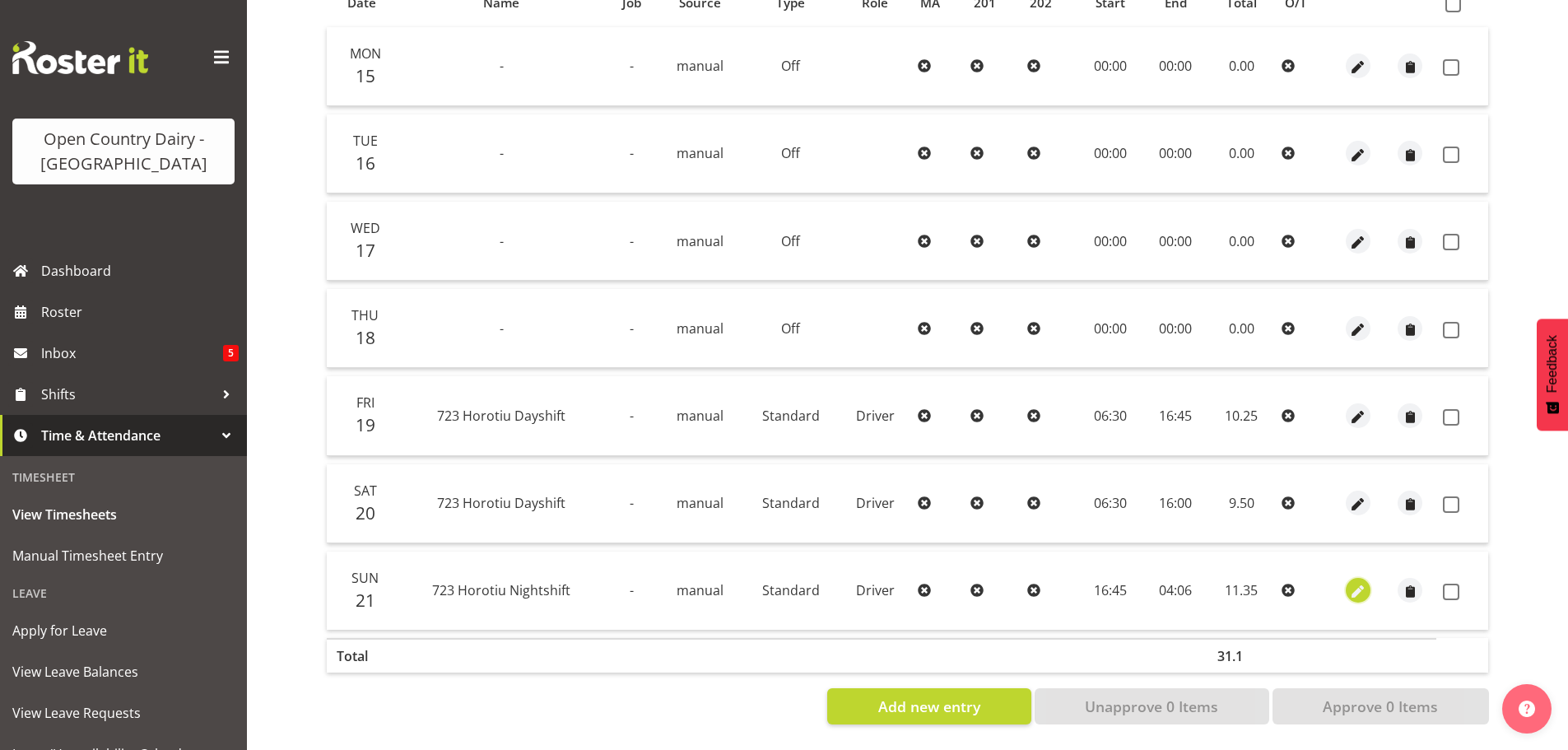
click at [1358, 583] on span "button" at bounding box center [1358, 592] width 19 height 19
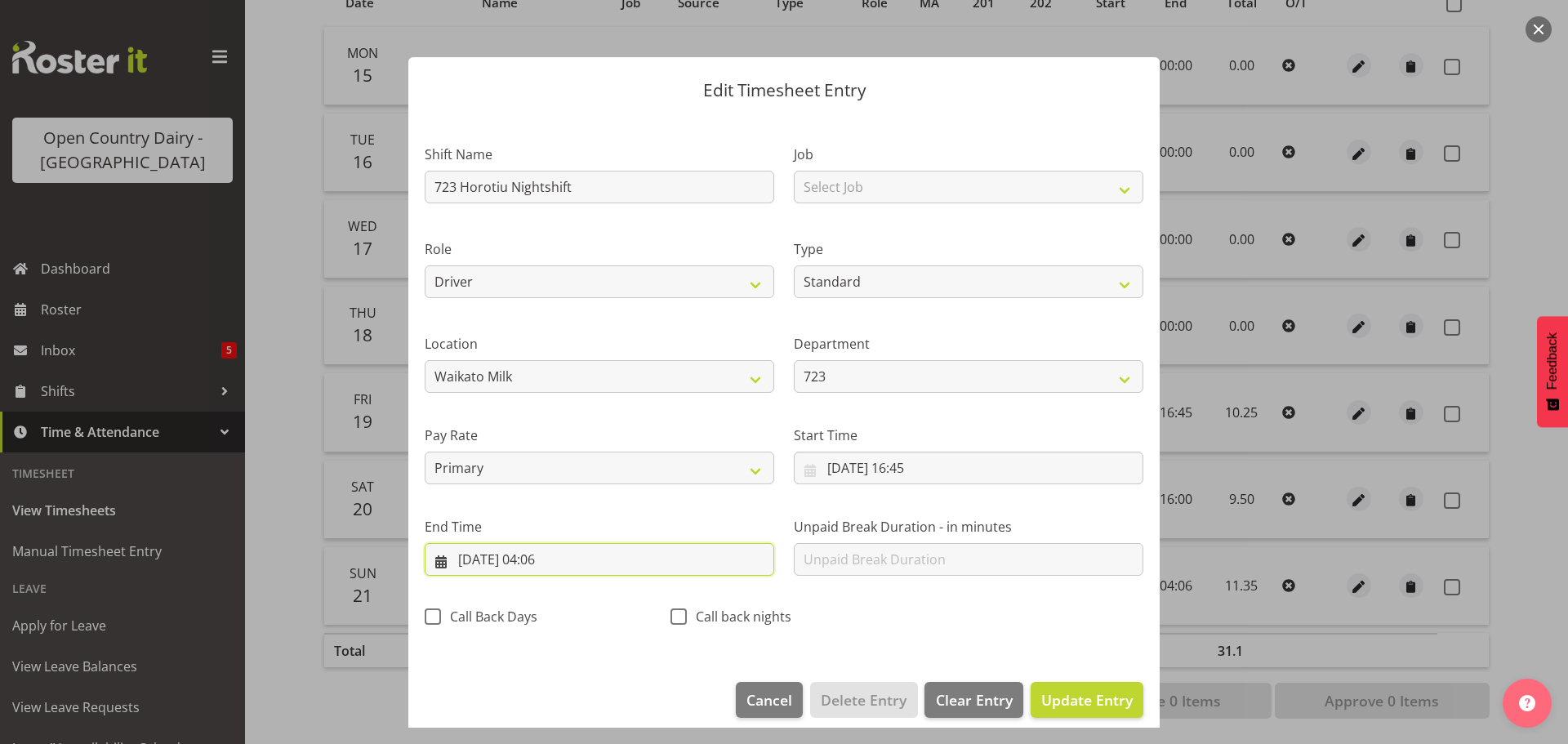
click at [540, 561] on input "22/09/2025, 04:06" at bounding box center [599, 559] width 349 height 33
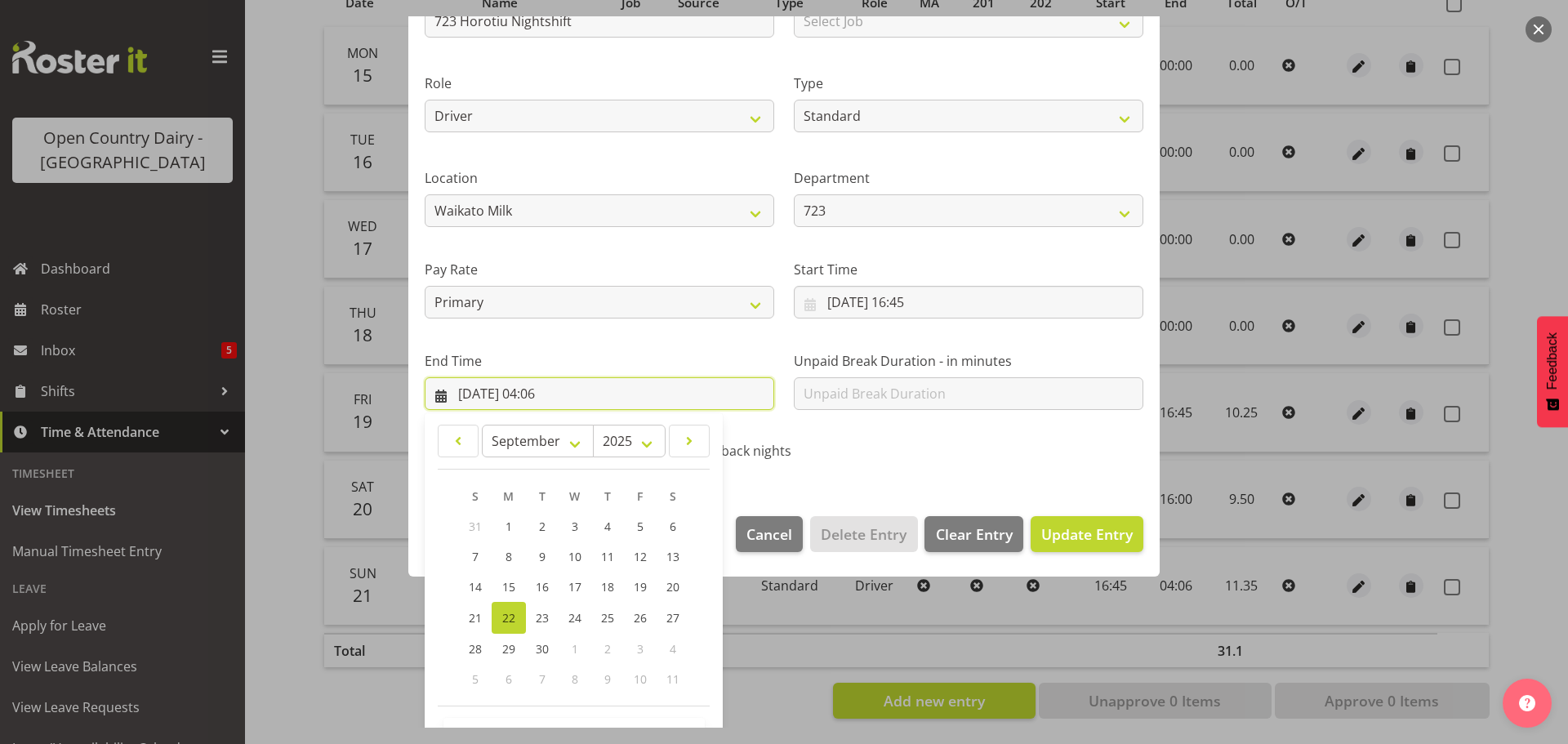
scroll to position [221, 0]
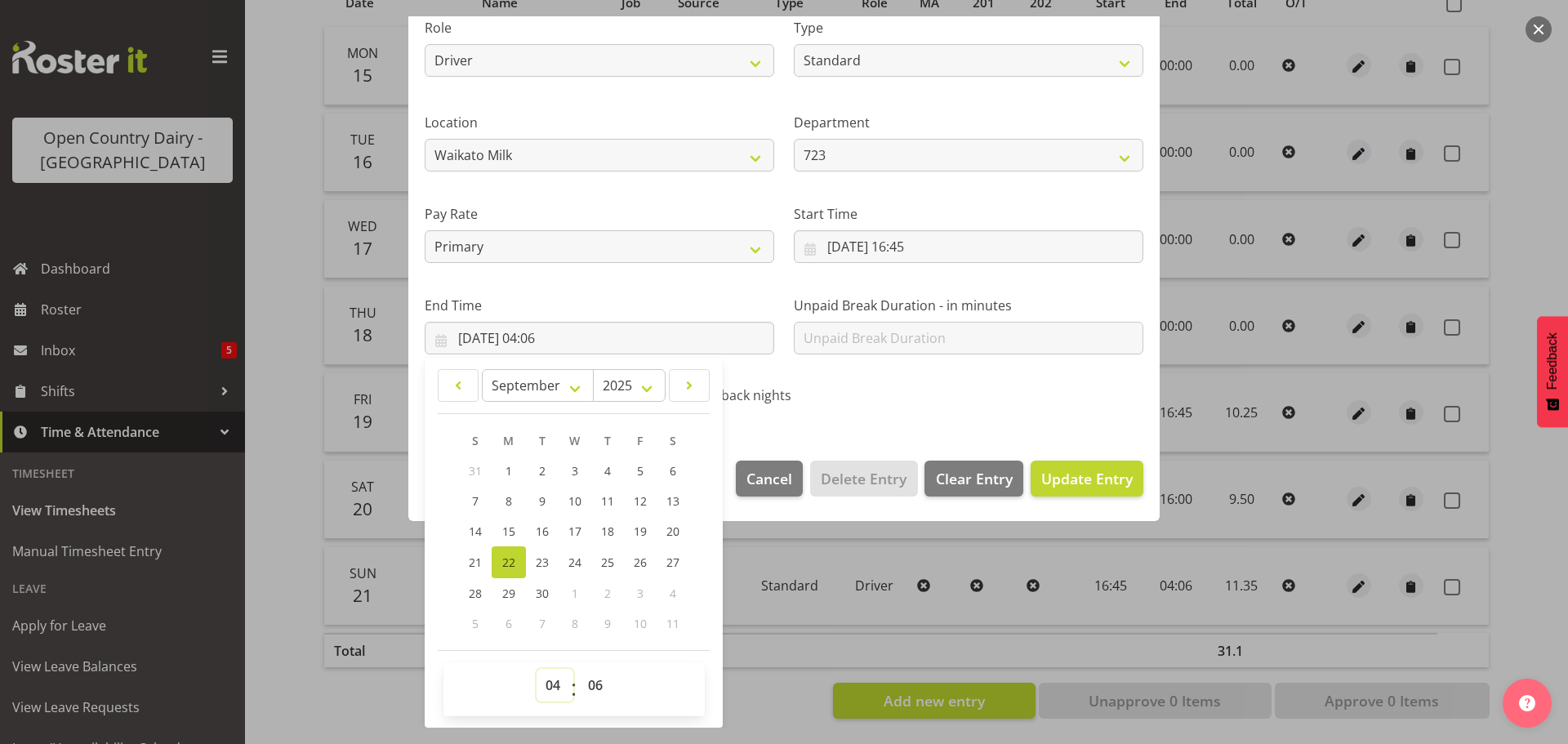
click at [548, 679] on select "00 01 02 03 04 05 06 07 08 09 10 11 12 13 14 15 16 17 18 19 20 21 22 23" at bounding box center [555, 685] width 37 height 33
click at [536, 669] on select "00 01 02 03 04 05 06 07 08 09 10 11 12 13 14 15 16 17 18 19 20 21 22 23" at bounding box center [555, 685] width 37 height 33
click at [596, 683] on select "00 01 02 03 04 05 06 07 08 09 10 11 12 13 14 15 16 17 18 19 20 21 22 23 24 25 2…" at bounding box center [597, 685] width 37 height 33
click at [579, 669] on select "00 01 02 03 04 05 06 07 08 09 10 11 12 13 14 15 16 17 18 19 20 21 22 23 24 25 2…" at bounding box center [597, 685] width 37 height 33
click at [1030, 476] on button "Update Entry" at bounding box center [1086, 478] width 113 height 36
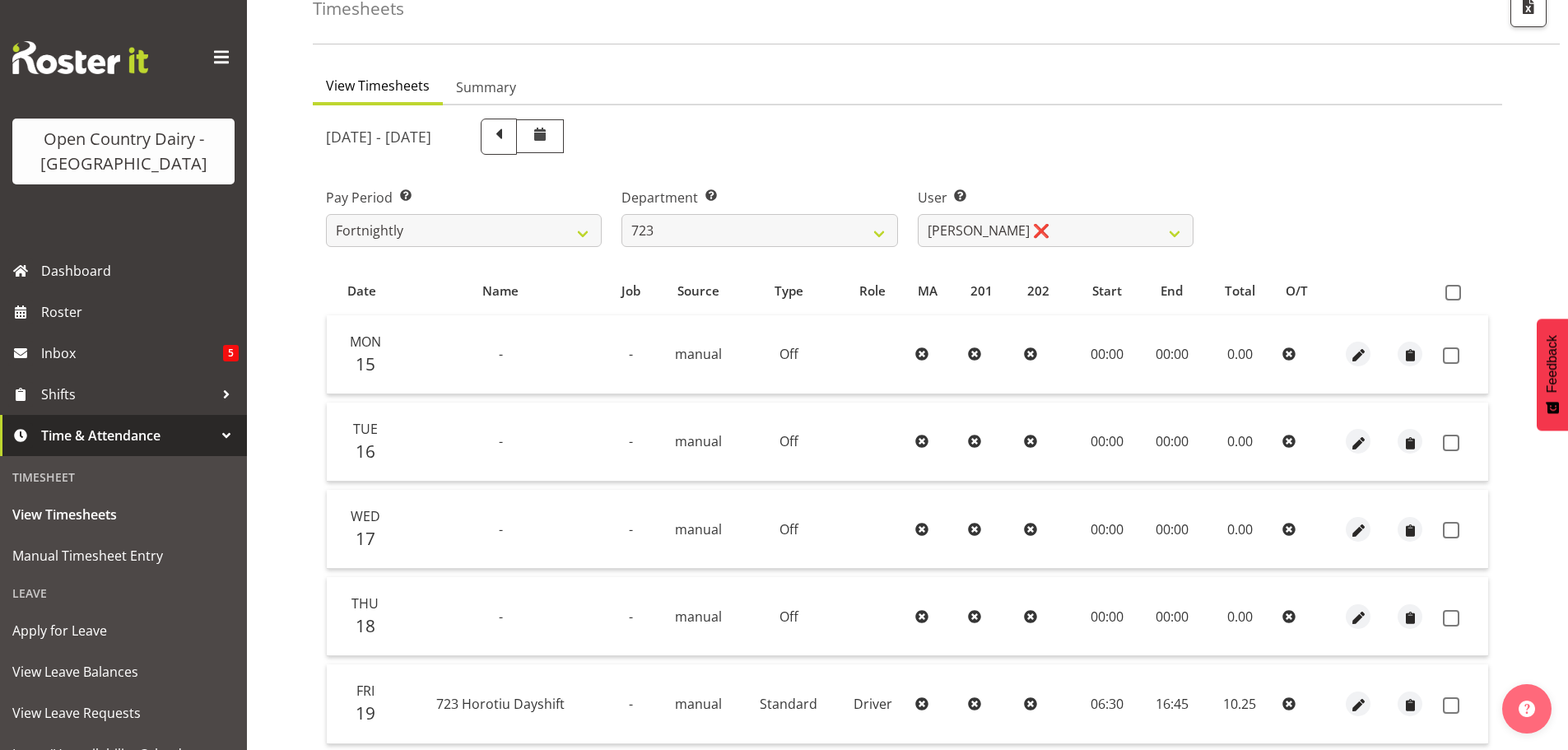
scroll to position [66, 0]
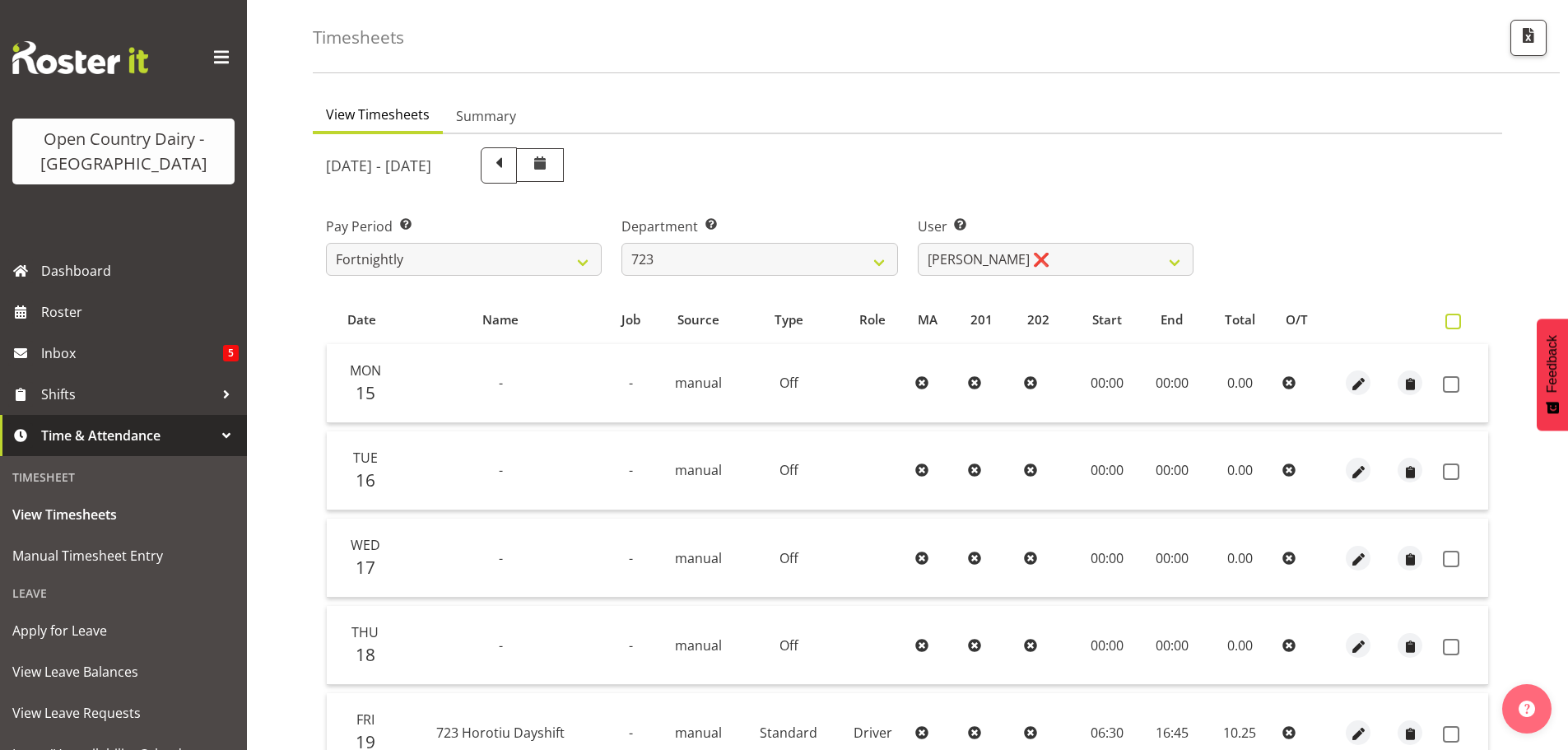
click at [1448, 320] on span at bounding box center [1453, 321] width 16 height 16
click at [1448, 320] on input "checkbox" at bounding box center [1450, 321] width 11 height 11
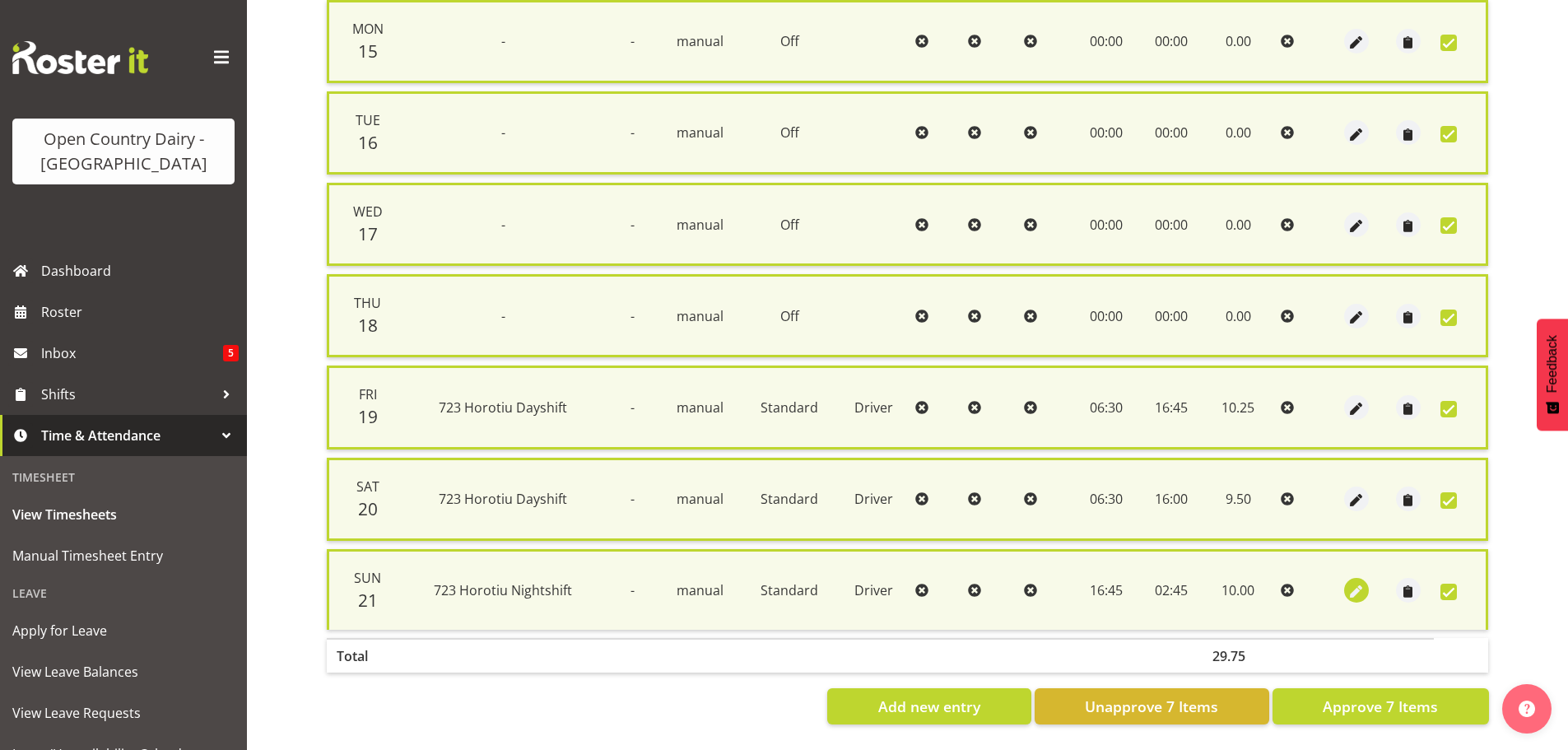
scroll to position [422, 0]
click at [1403, 695] on span "Approve 7 Items" at bounding box center [1380, 705] width 115 height 21
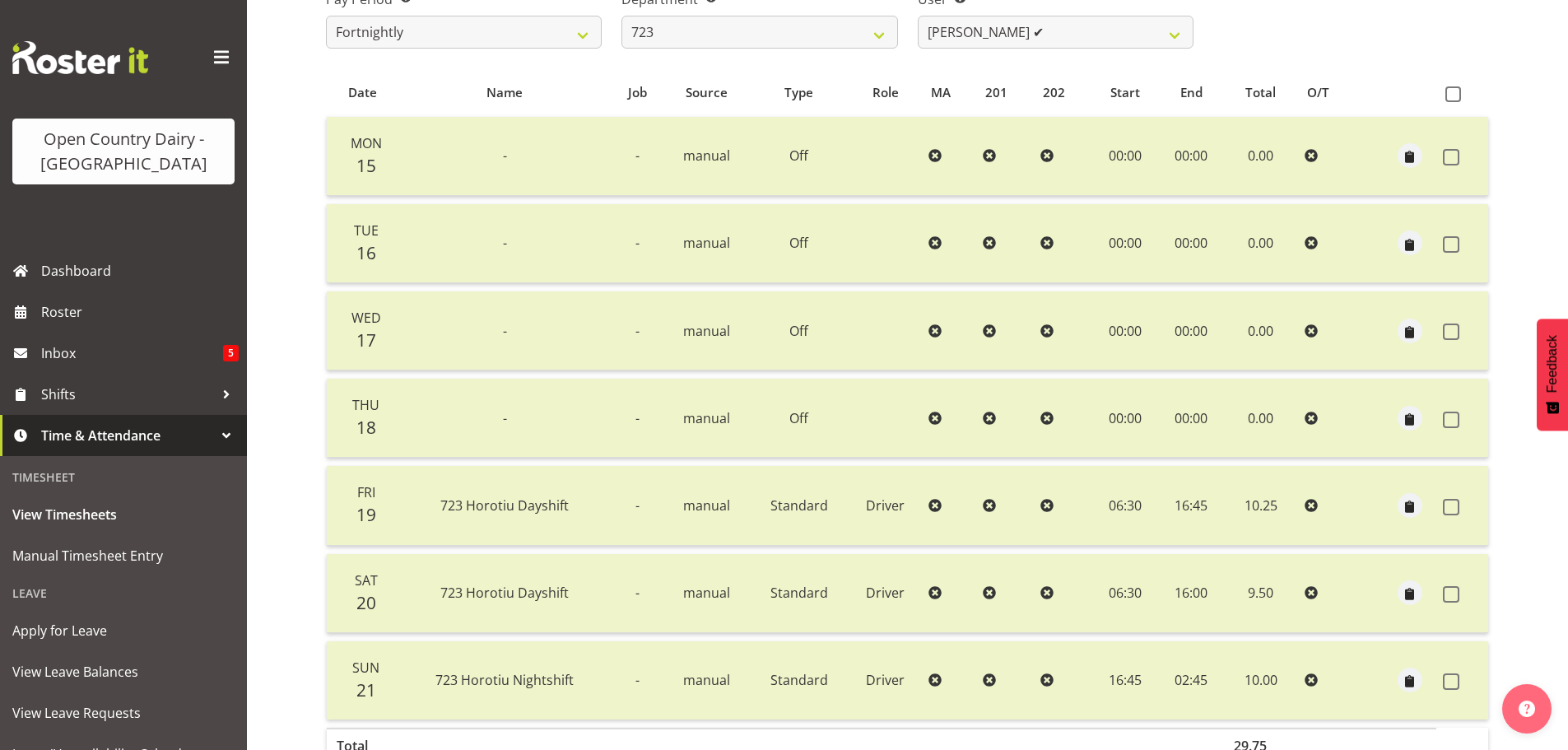
scroll to position [66, 0]
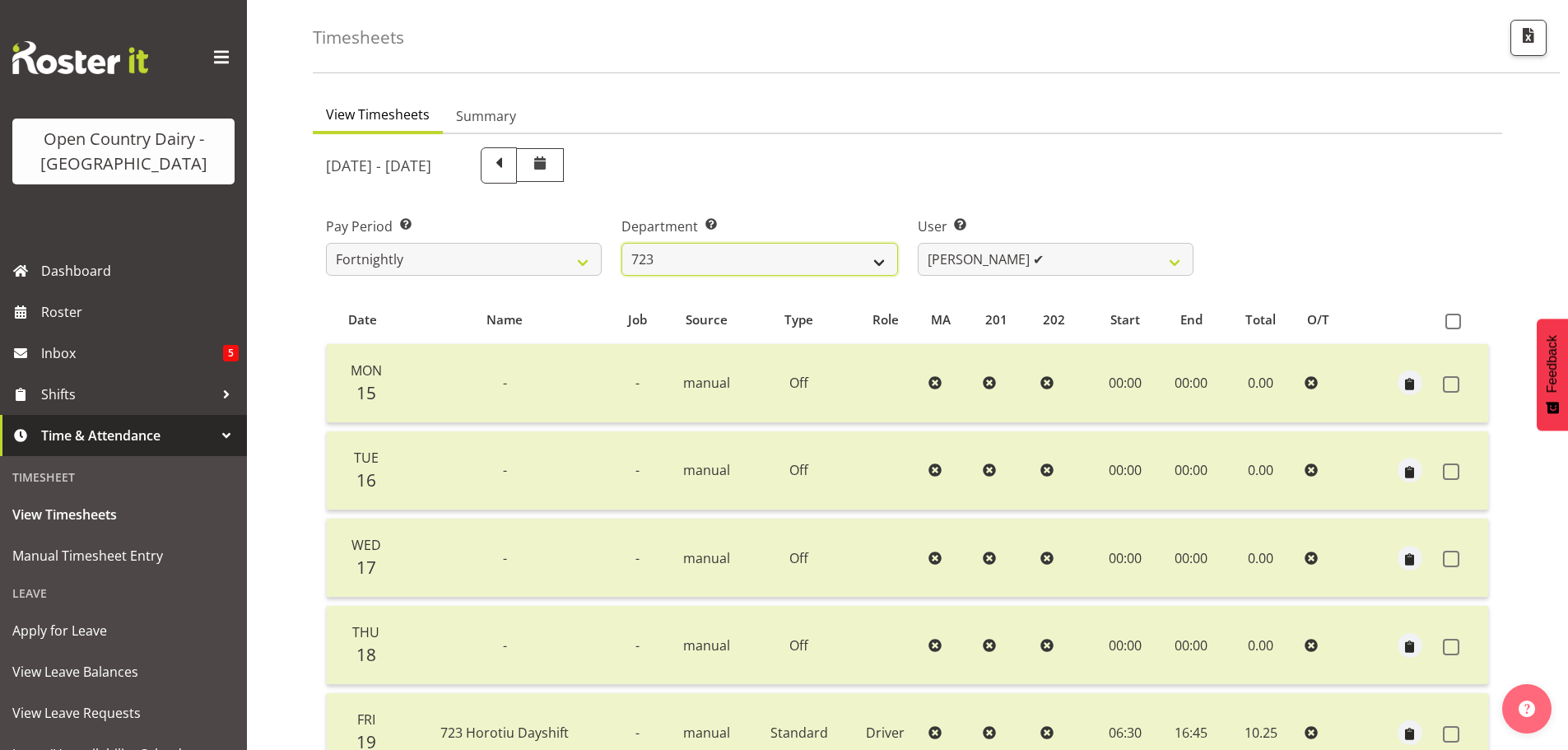
click at [823, 267] on select "701 702 703 704 705 706 707 708 709 710 711 712 713 714 715 716 717 718 719 720" at bounding box center [759, 259] width 276 height 33
click at [621, 243] on select "701 702 703 704 705 706 707 708 709 710 711 712 713 714 715 716 717 718 719 720" at bounding box center [759, 259] width 276 height 33
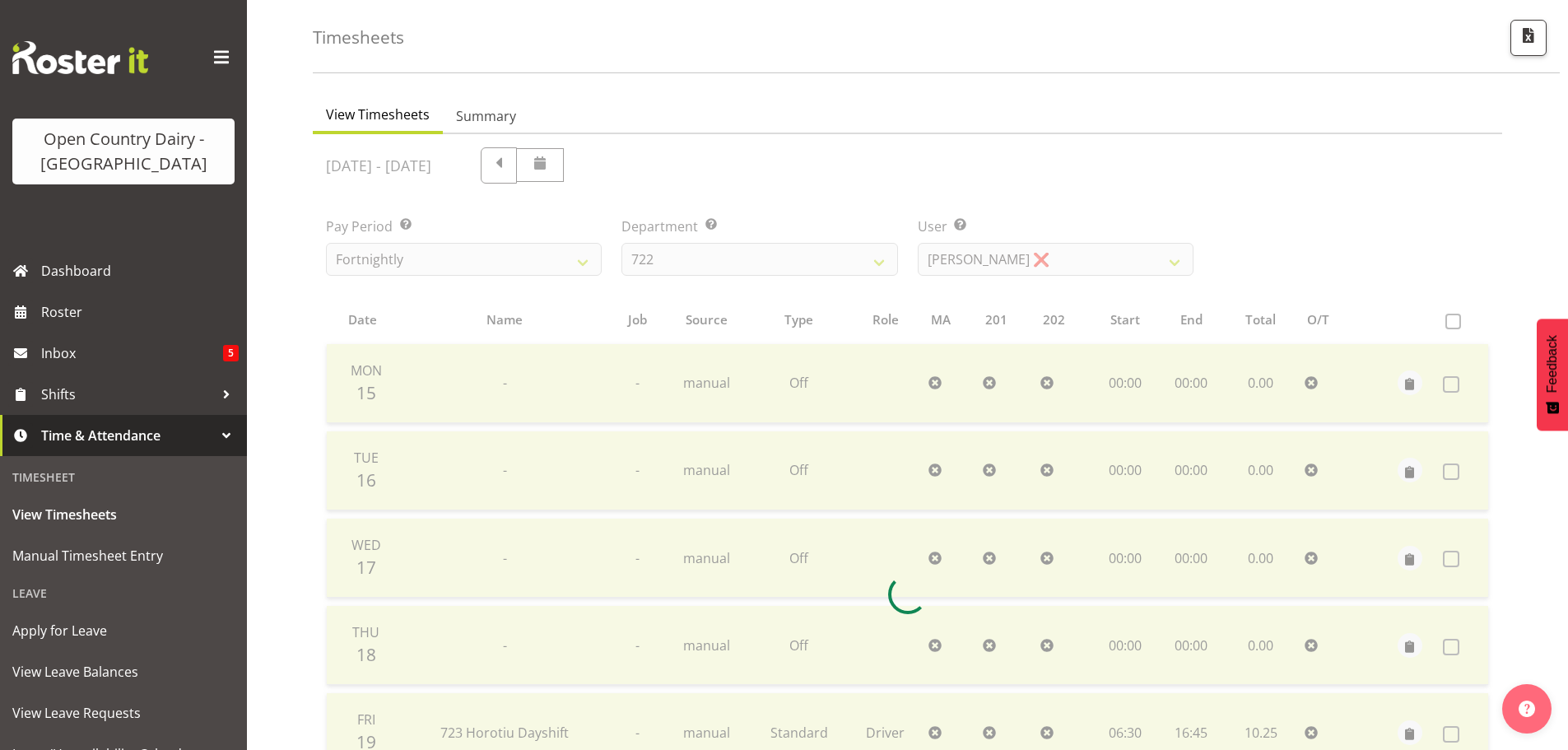
click at [966, 254] on div at bounding box center [907, 594] width 1190 height 920
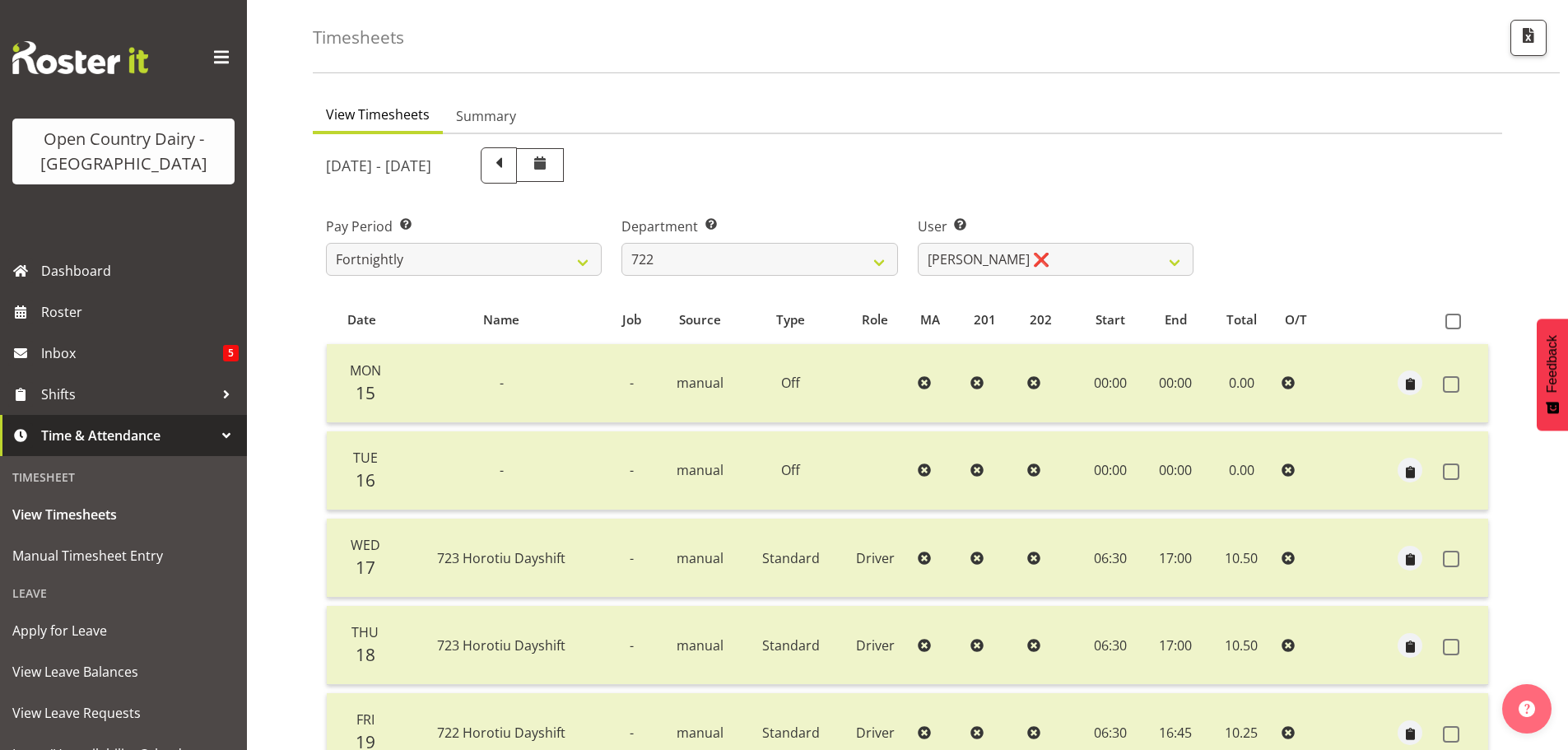
click at [1267, 198] on div "Pay Period Select which pay period you would like to view. Fortnightly Departme…" at bounding box center [907, 240] width 1183 height 92
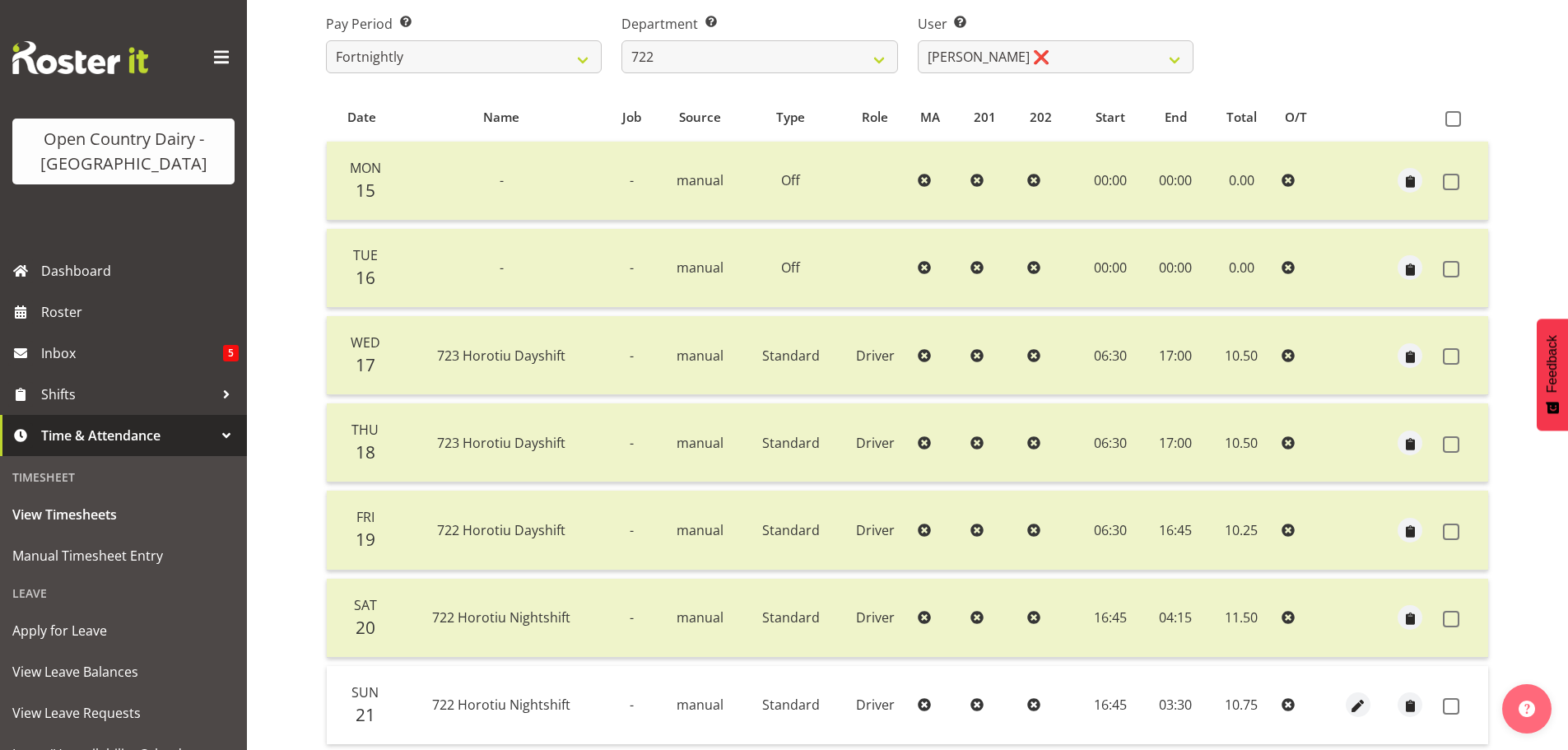
scroll to position [395, 0]
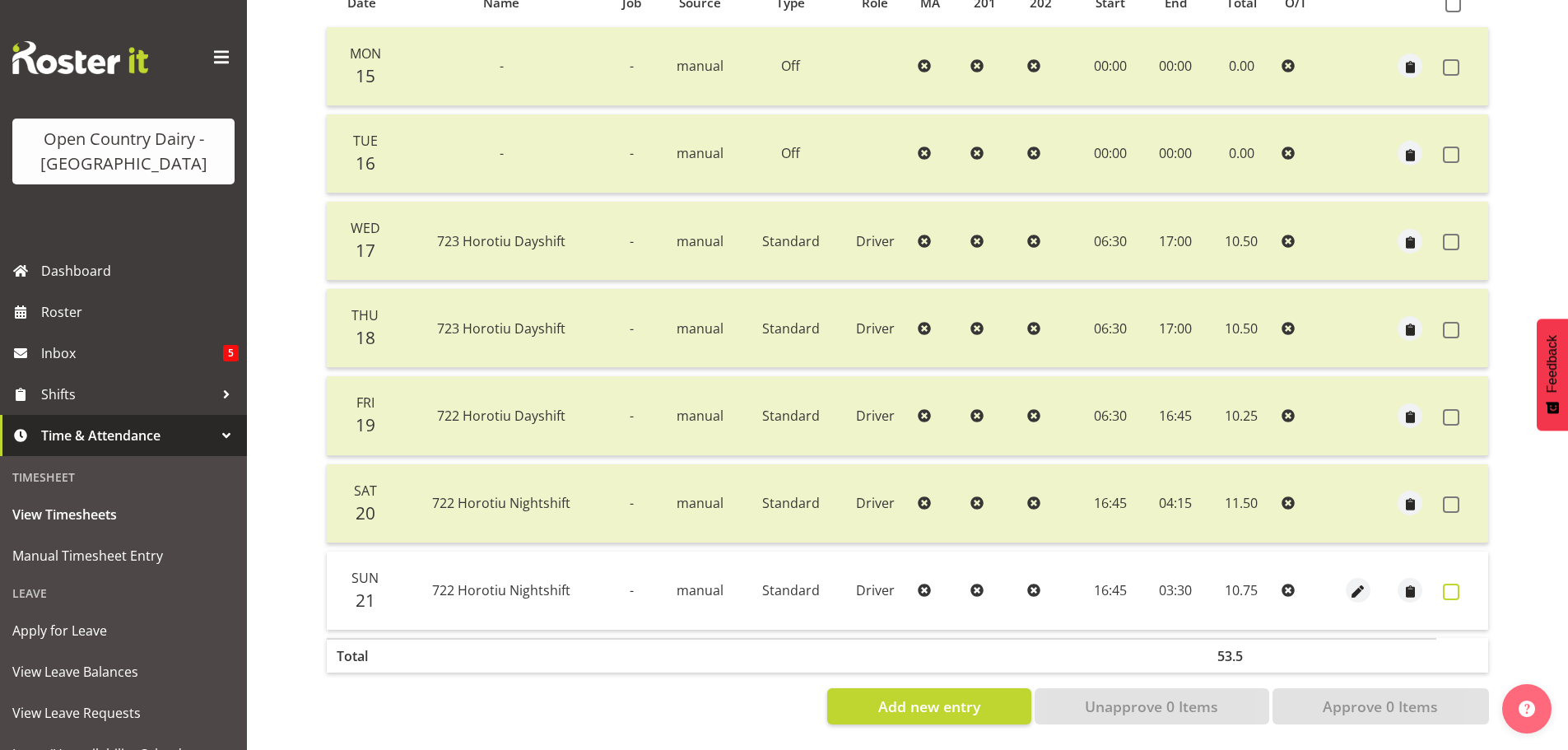
click at [1450, 587] on span at bounding box center [1451, 592] width 17 height 17
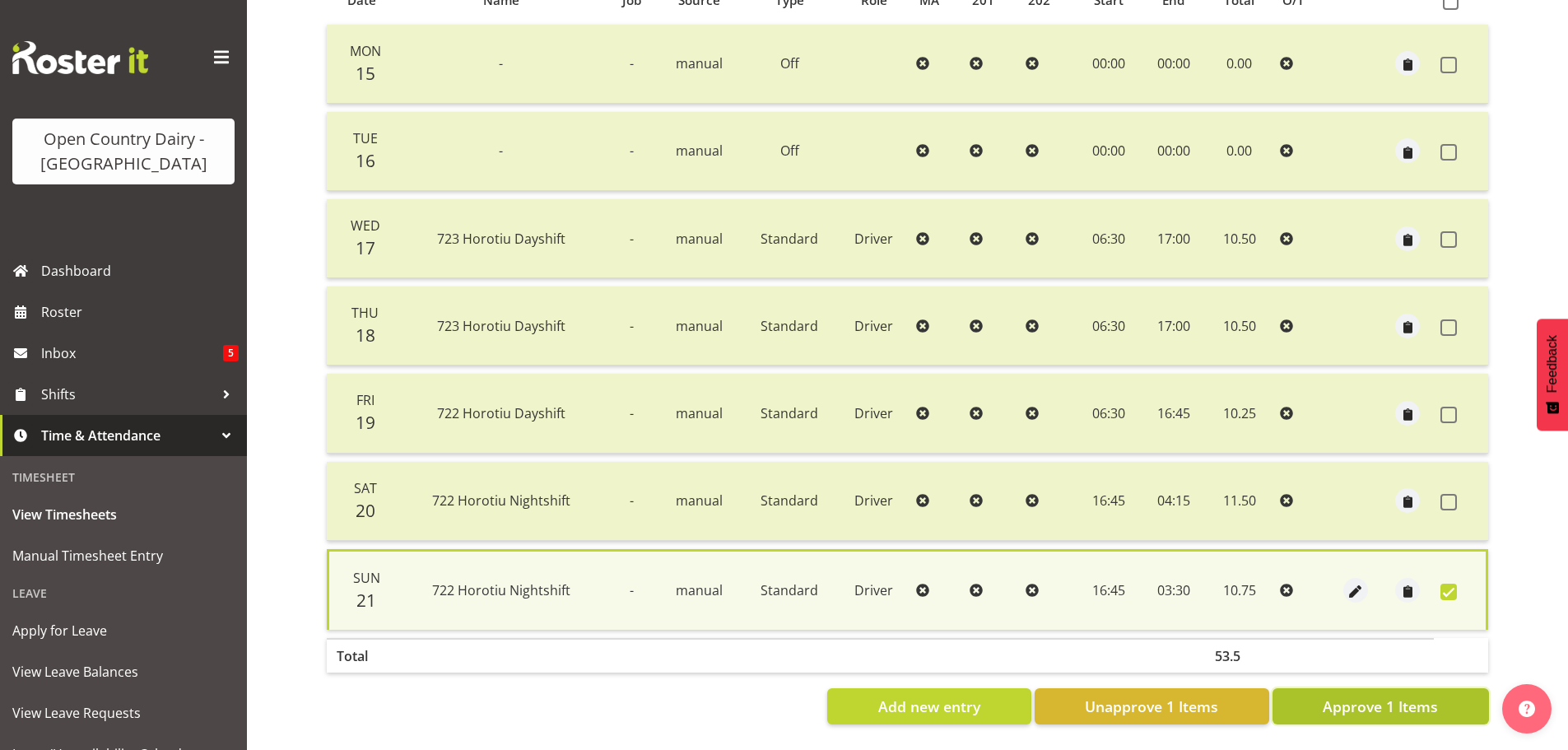
click at [1397, 700] on span "Approve 1 Items" at bounding box center [1380, 705] width 115 height 21
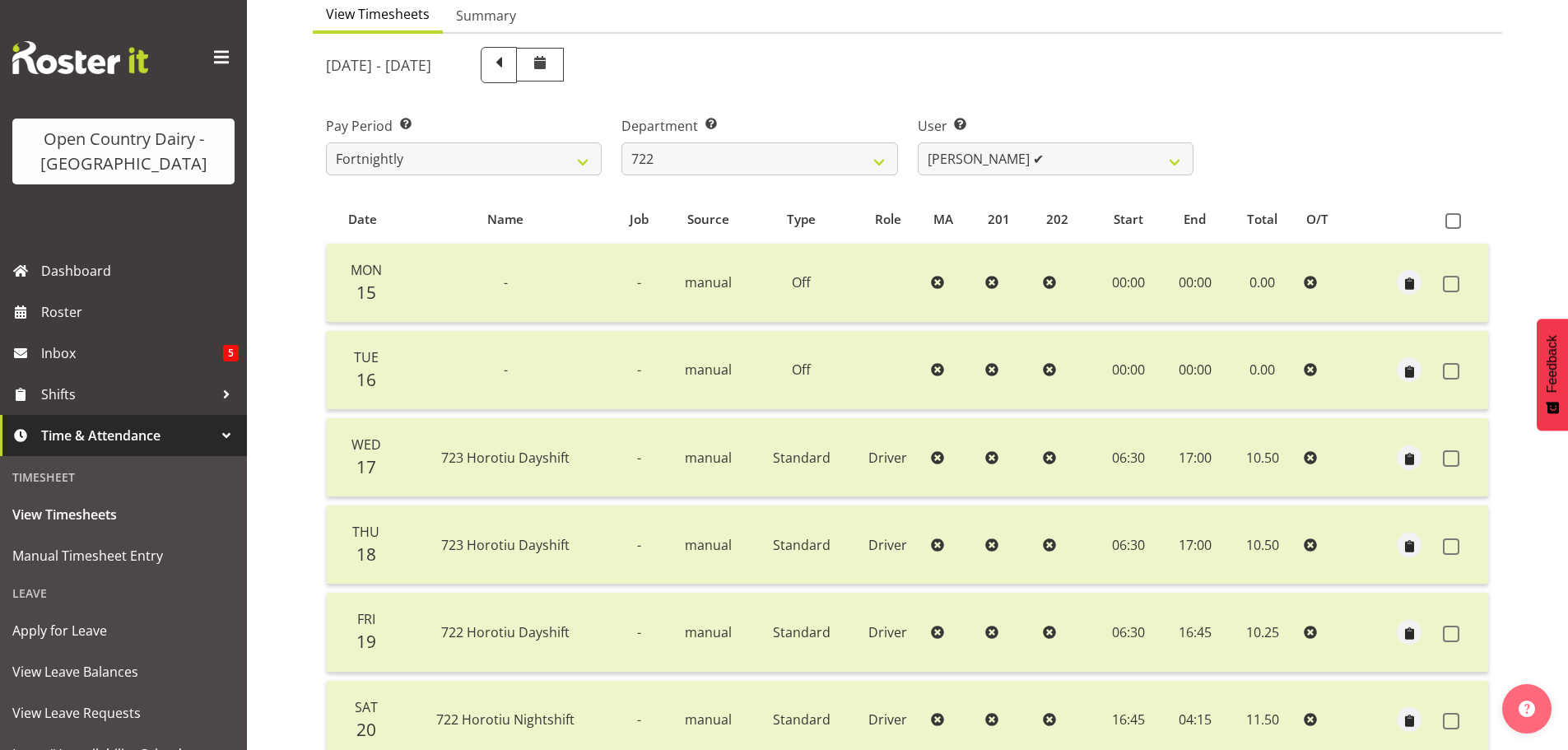
scroll to position [148, 0]
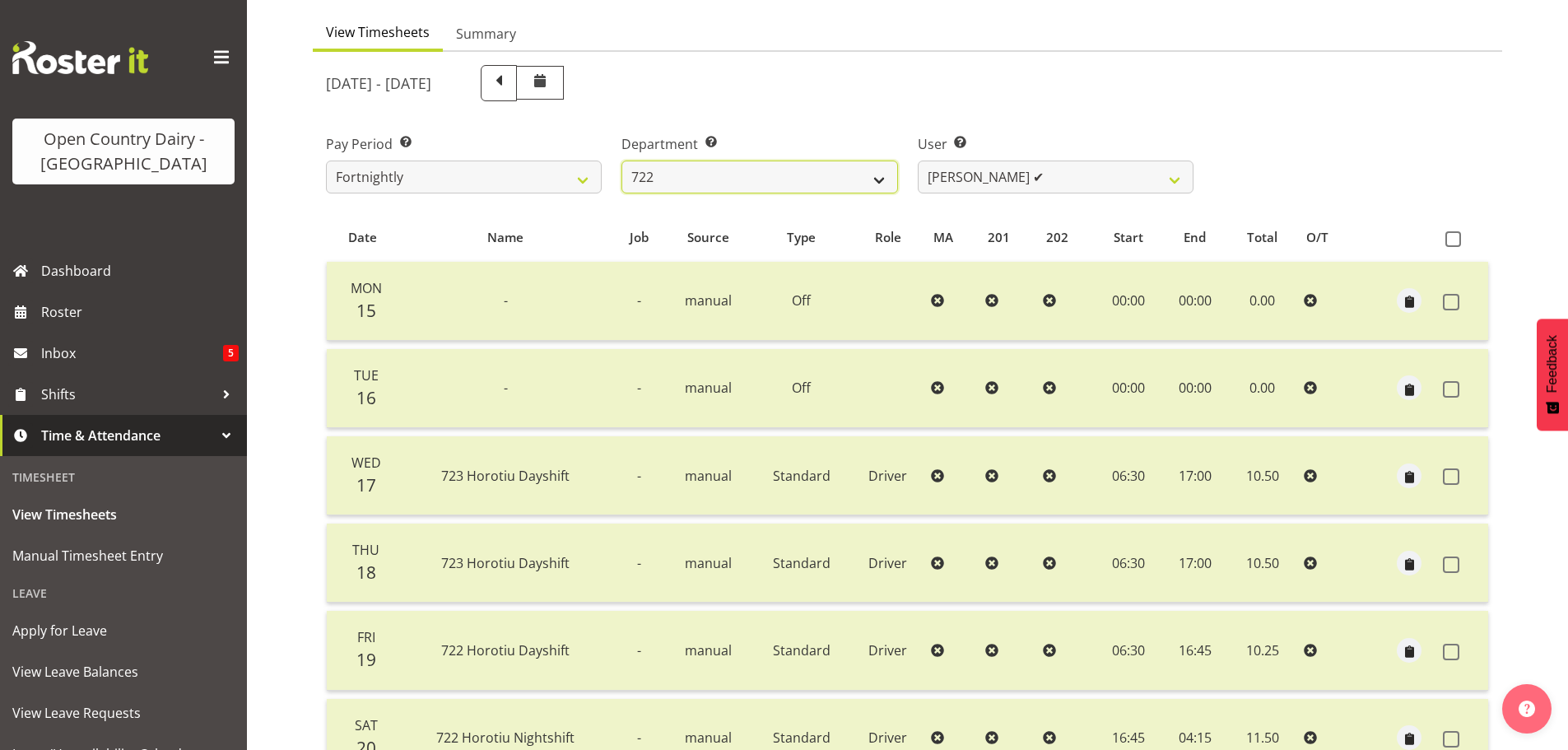
click at [853, 177] on select "701 702 703 704 705 706 707 708 709 710 711 712 713 714 715 716 717 718 719 720" at bounding box center [759, 177] width 276 height 33
click at [621, 161] on select "701 702 703 704 705 706 707 708 709 710 711 712 713 714 715 716 717 718 719 720" at bounding box center [759, 177] width 276 height 33
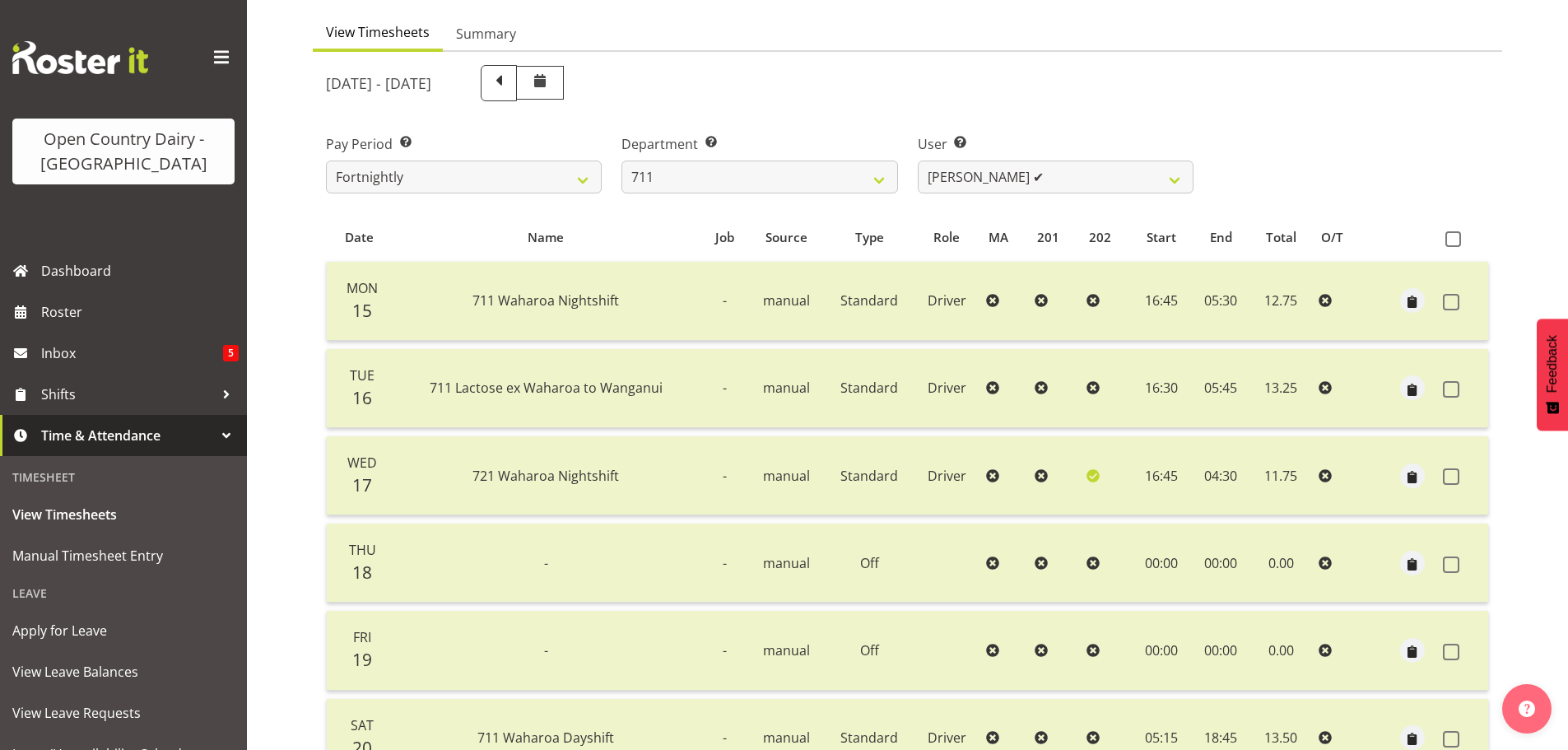
click at [969, 177] on div "September 15th - September 21st 2025 Pay Period Select which pay period you wou…" at bounding box center [907, 507] width 1163 height 904
click at [969, 177] on select "Baz Morgan ✔ Gerard Cavanagh ❌ Tyrone Lawry ✔" at bounding box center [1056, 177] width 276 height 33
click at [918, 161] on select "Baz Morgan ✔ Gerard Cavanagh ❌ Tyrone Lawry ✔" at bounding box center [1056, 177] width 276 height 33
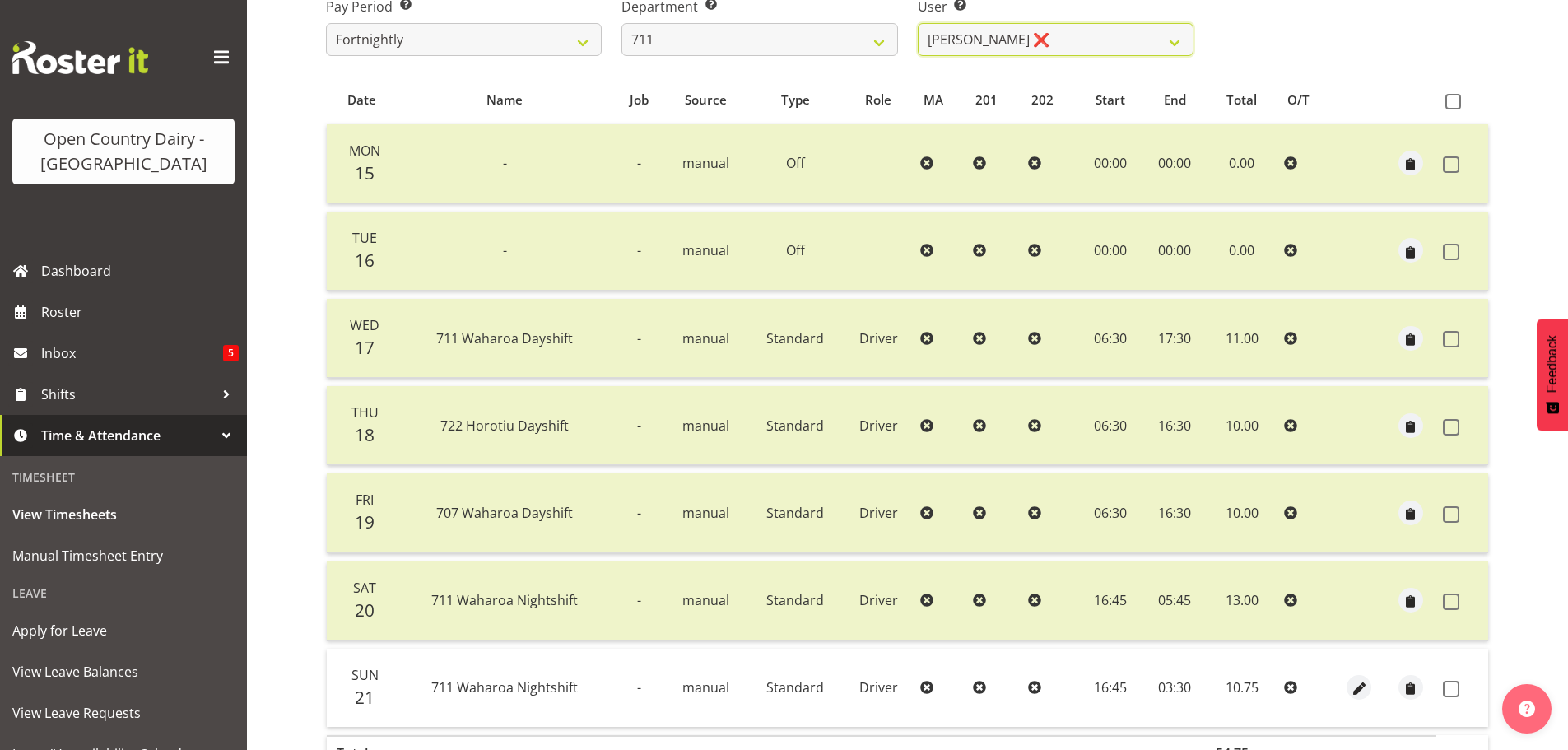
scroll to position [395, 0]
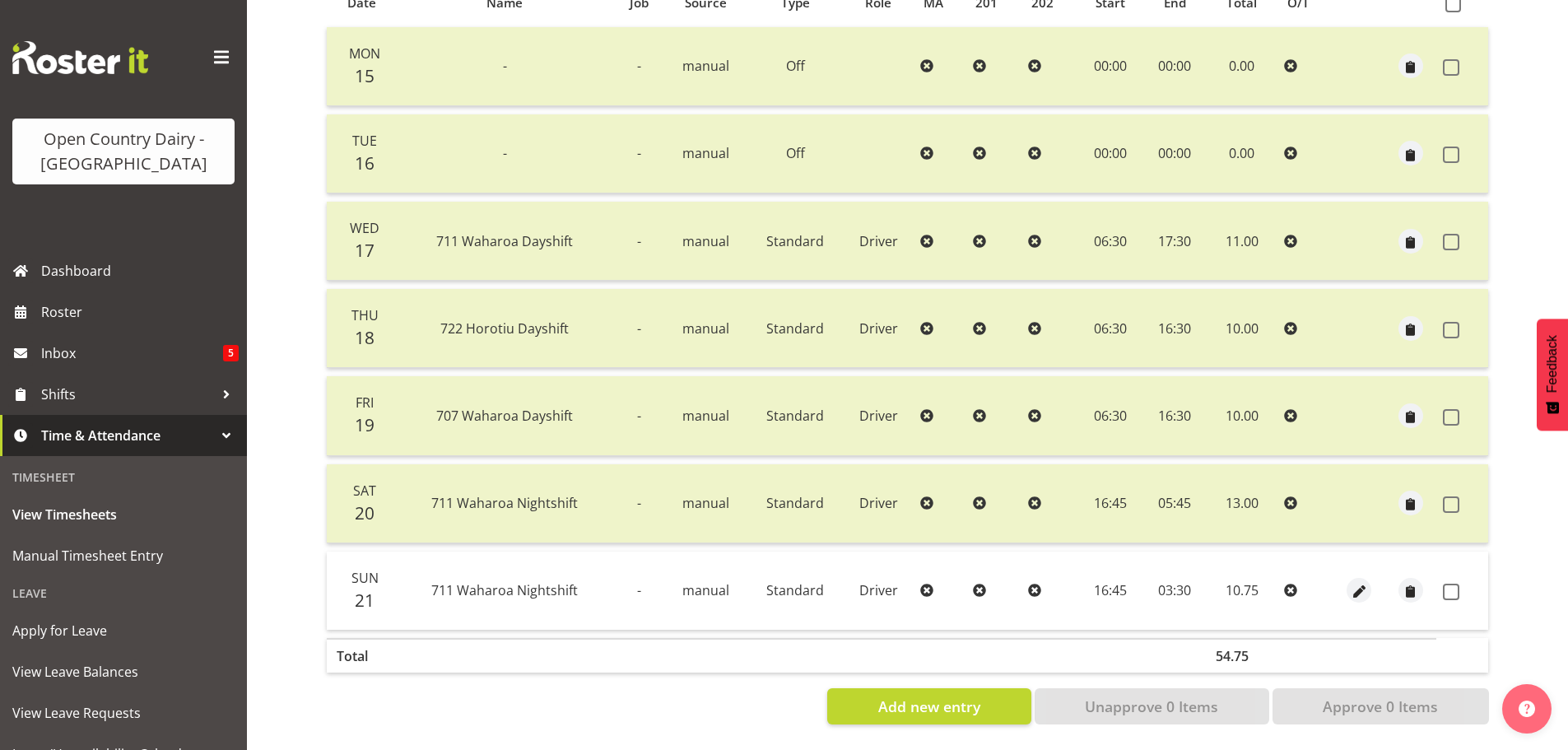
click at [1446, 568] on td at bounding box center [1462, 590] width 52 height 78
click at [1446, 584] on span at bounding box center [1451, 592] width 17 height 17
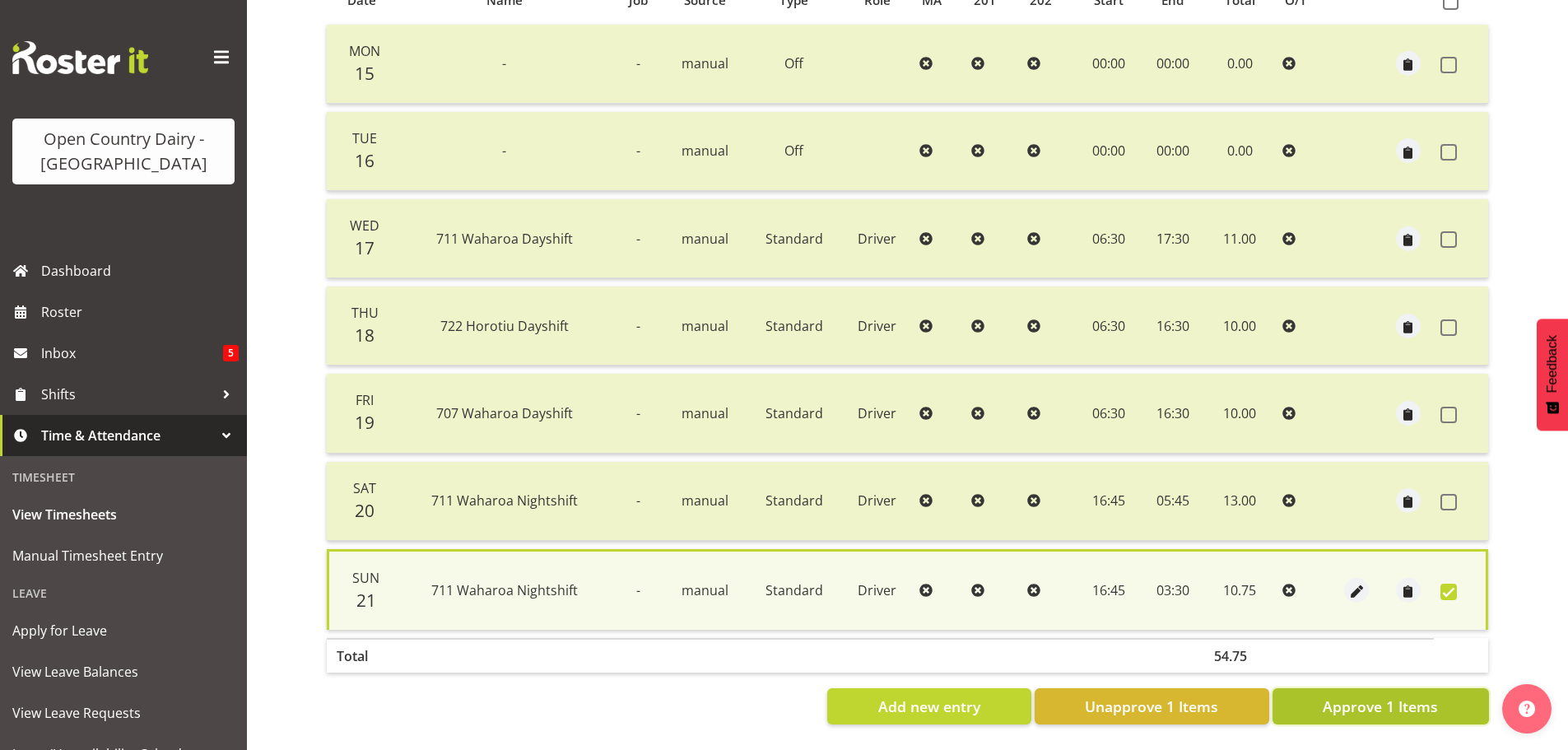
click at [1412, 688] on button "Approve 1 Items" at bounding box center [1380, 705] width 216 height 36
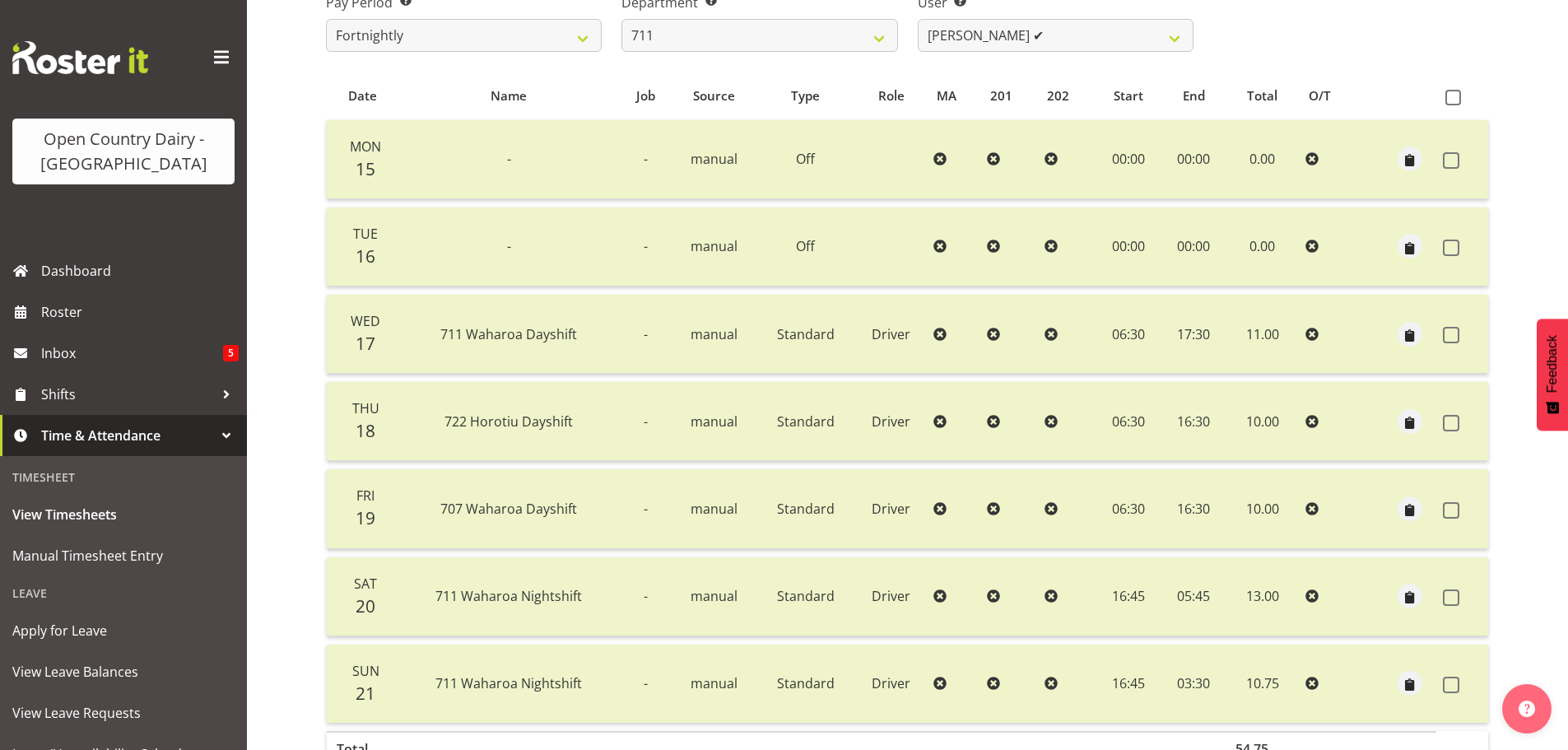
scroll to position [148, 0]
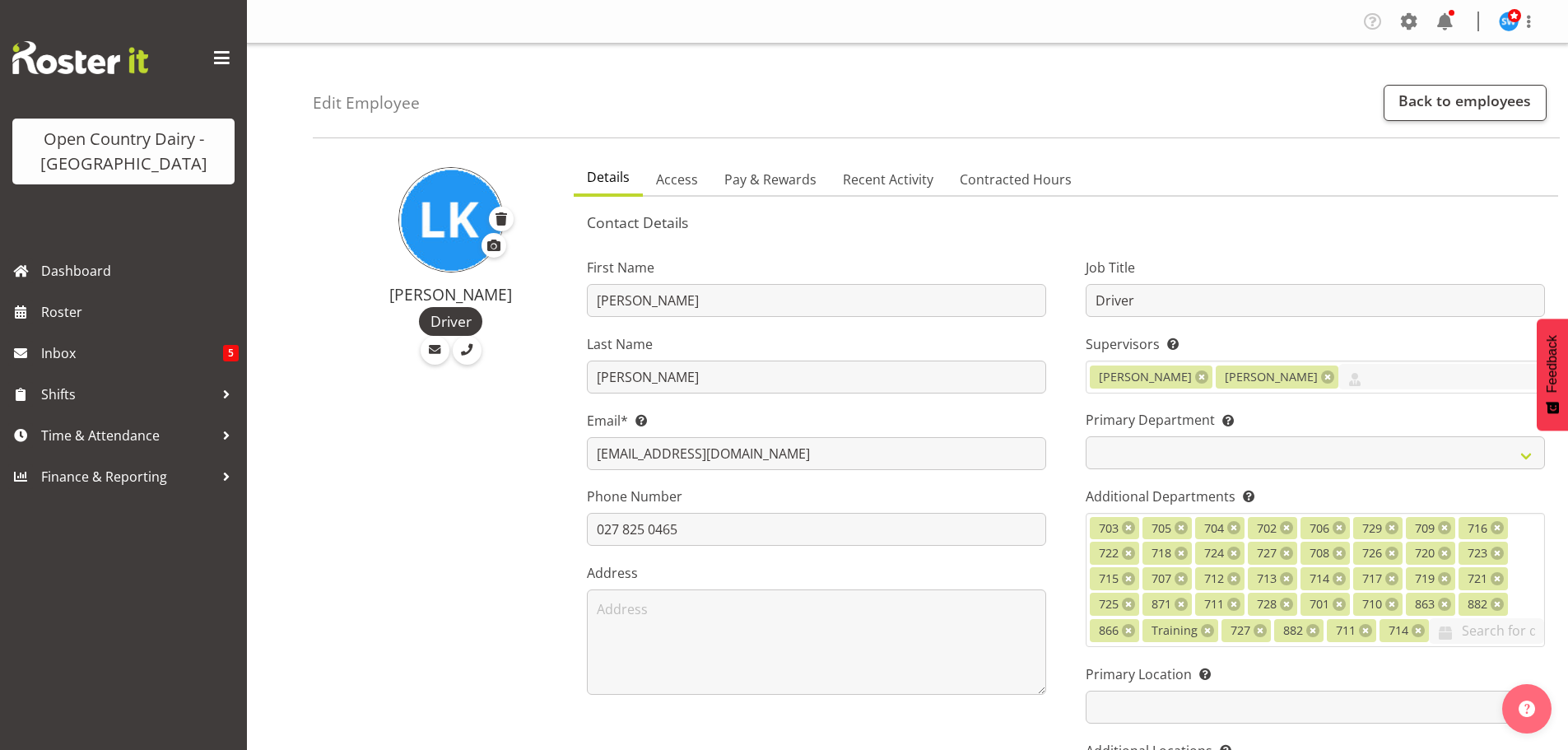
select select "TimelineWeek"
select select
select select "1054"
select select "817"
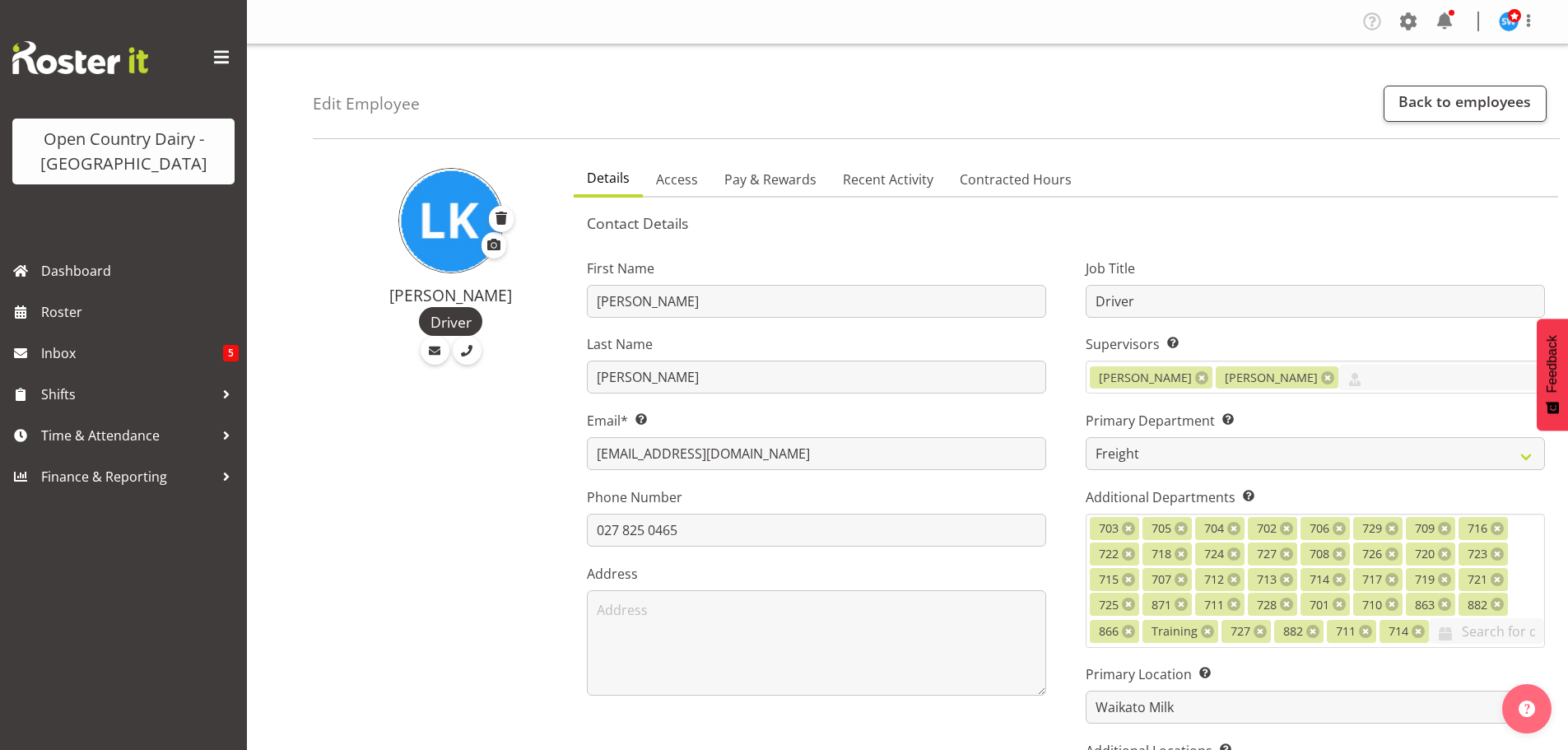
select select "1054"
select select "TimelineWeek"
click at [82, 316] on span "Roster" at bounding box center [140, 311] width 198 height 24
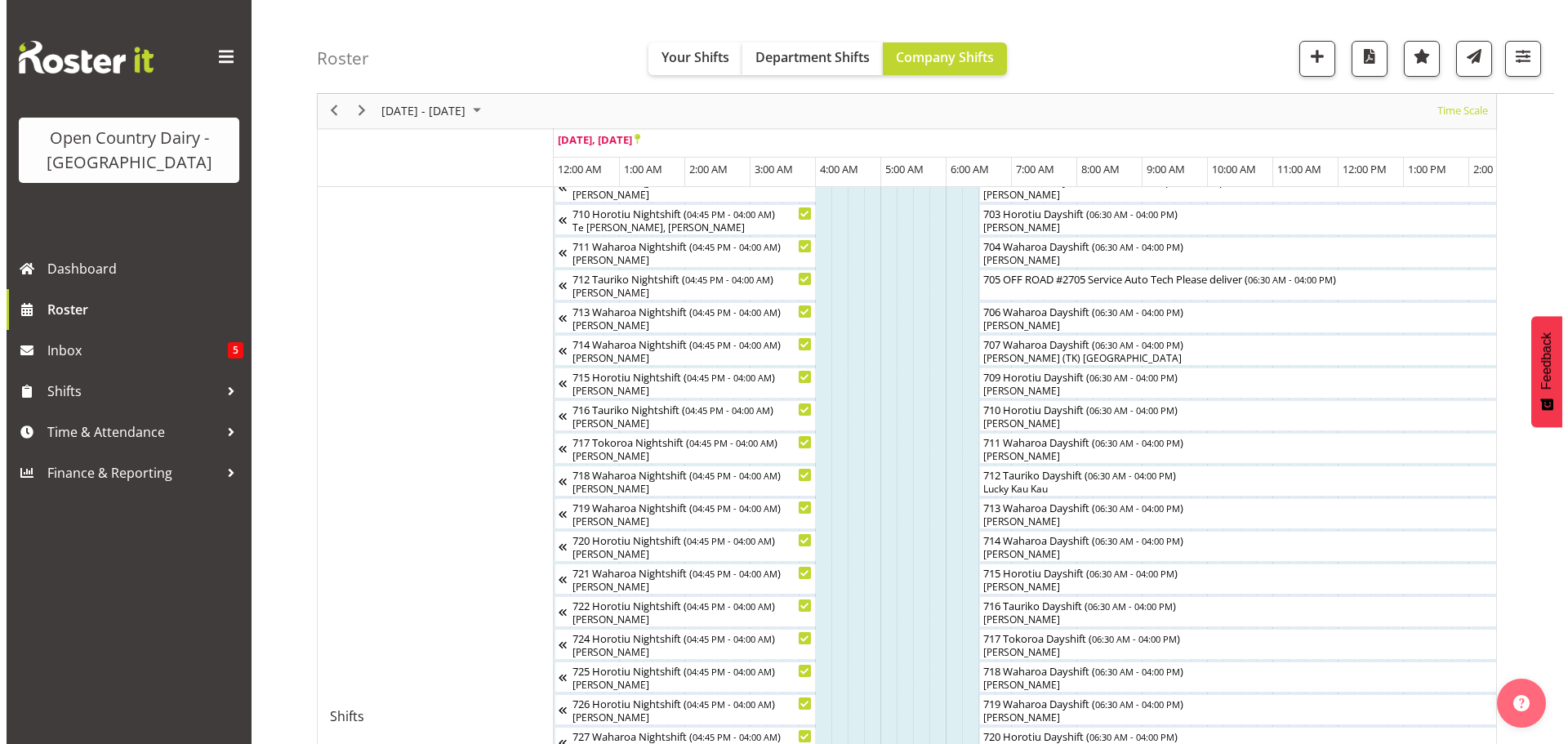
scroll to position [408, 0]
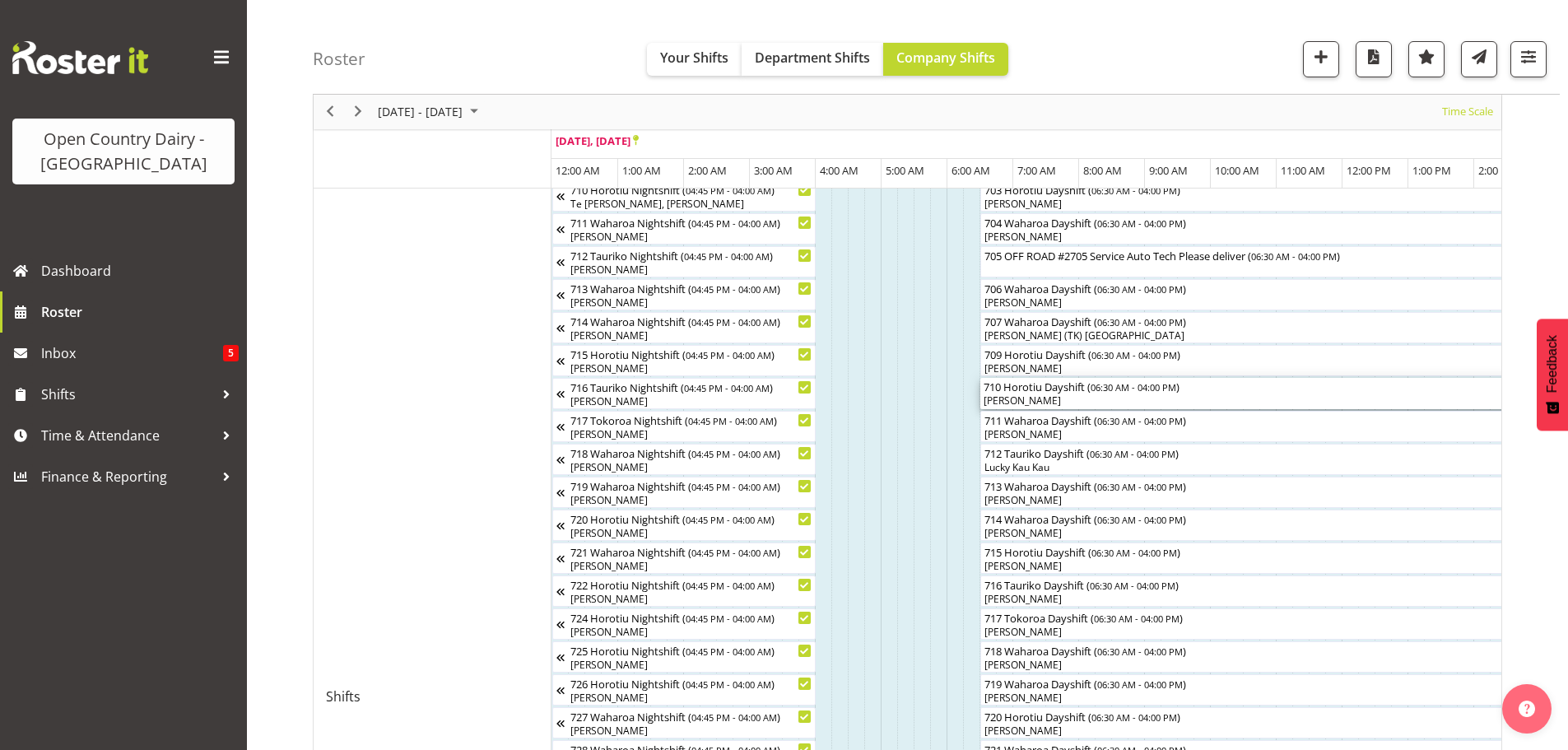
click at [1068, 392] on div "710 Horotiu Dayshift ( 06:30 AM - 04:00 PM )" at bounding box center [1293, 386] width 619 height 17
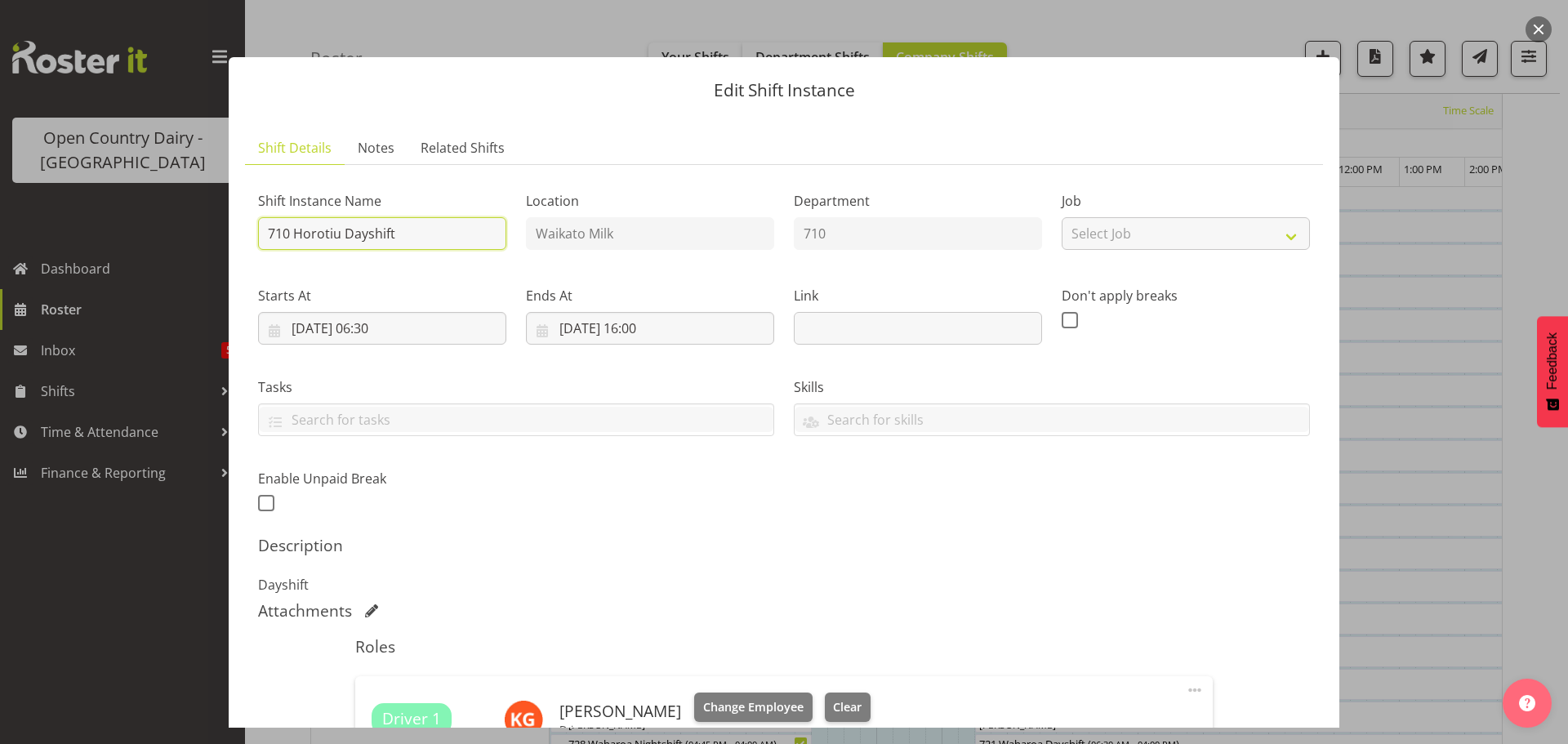
drag, startPoint x: 410, startPoint y: 233, endPoint x: 294, endPoint y: 226, distance: 116.2
click at [294, 226] on input "710 Horotiu Dayshift" at bounding box center [382, 233] width 249 height 33
type input "710 OFF ROAD"
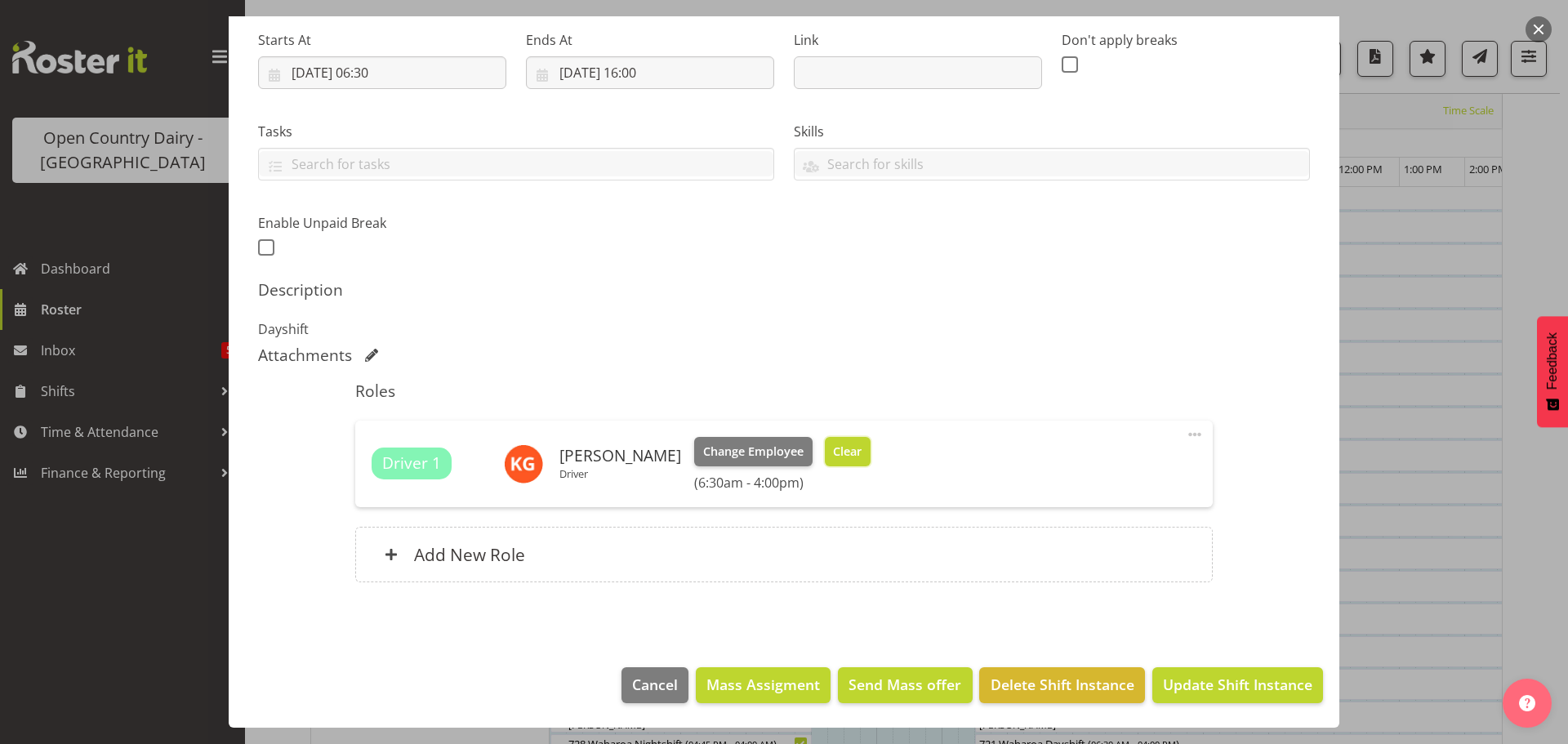
click at [833, 450] on span "Clear" at bounding box center [847, 452] width 28 height 18
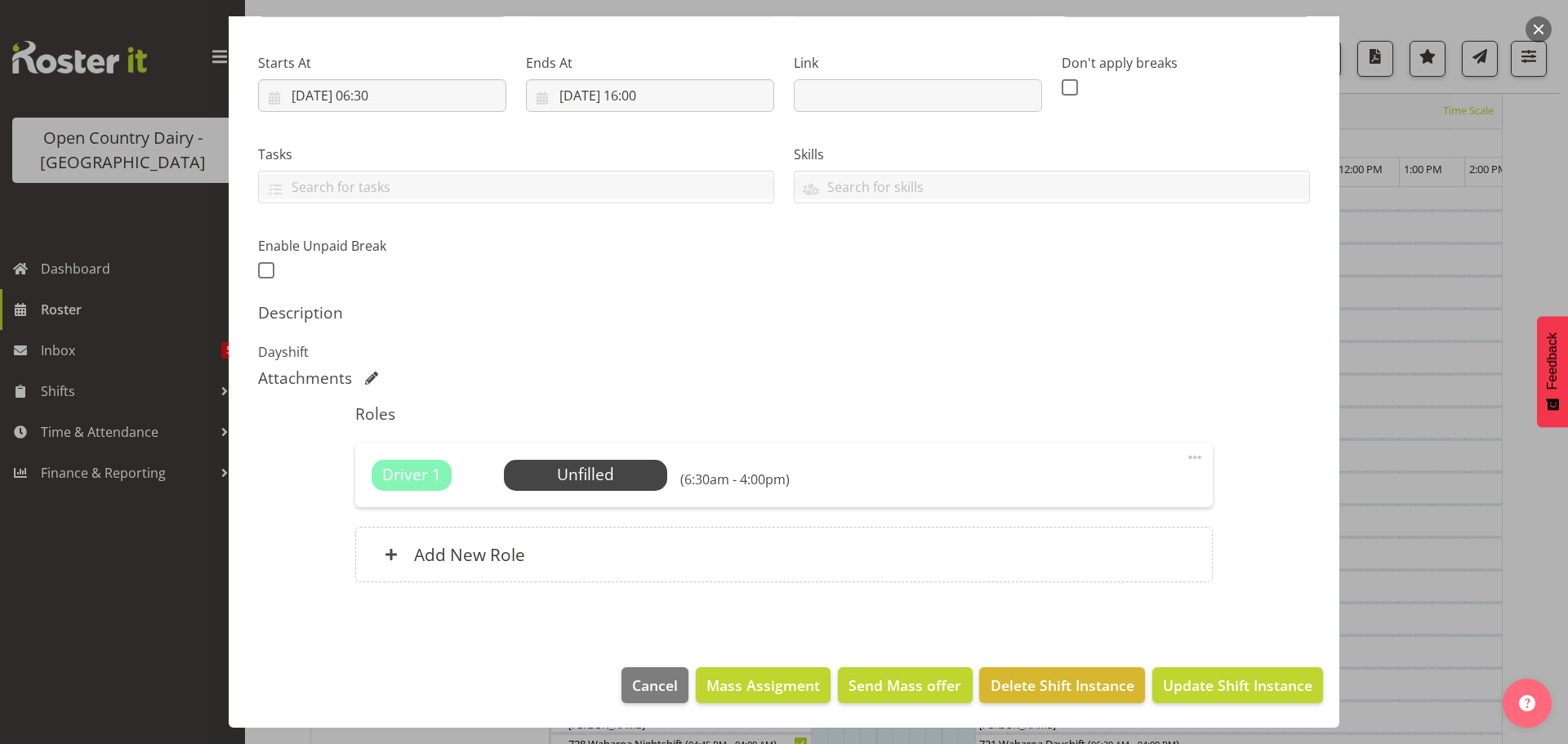
scroll to position [233, 0]
click at [1215, 673] on button "Update Shift Instance" at bounding box center [1237, 685] width 171 height 36
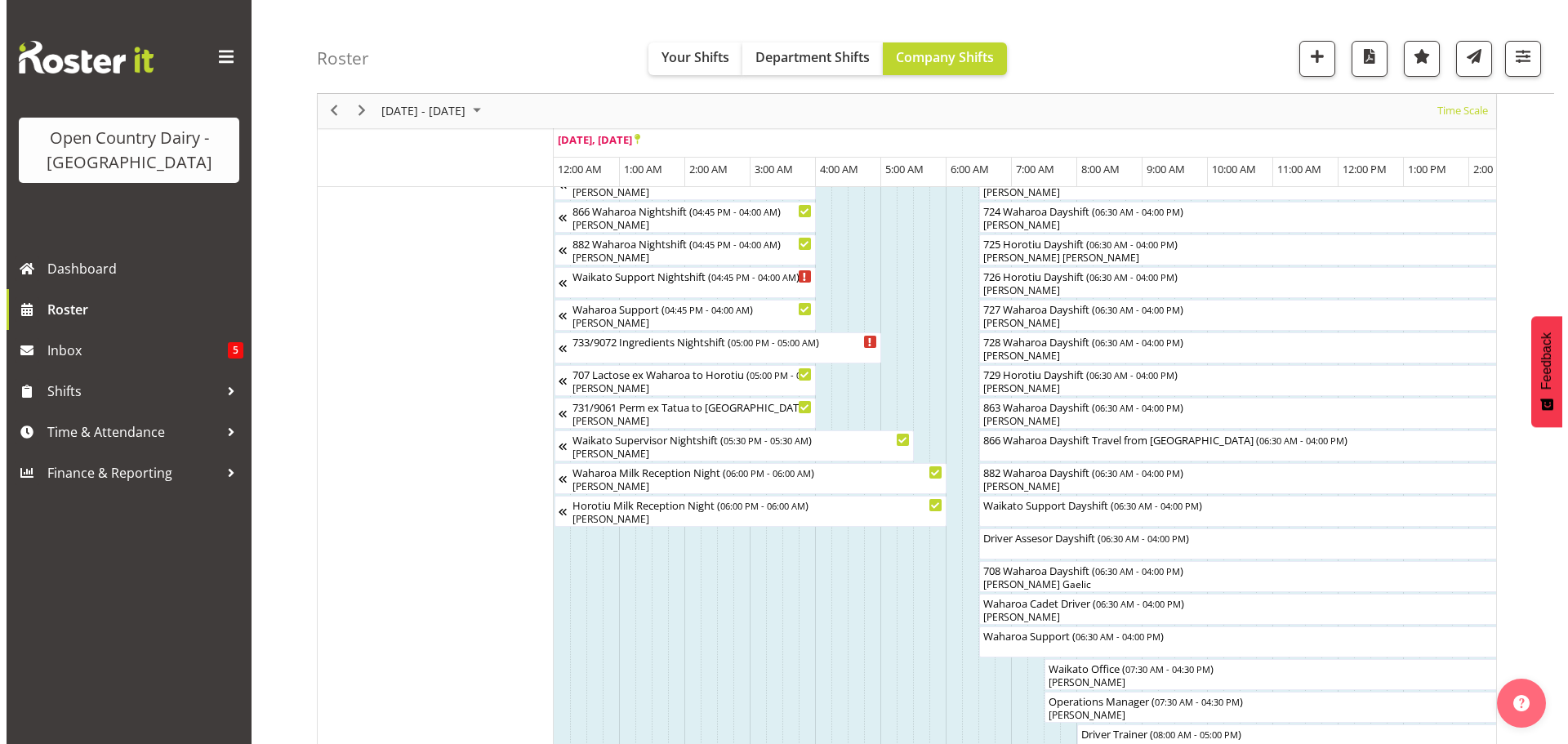
scroll to position [1039, 0]
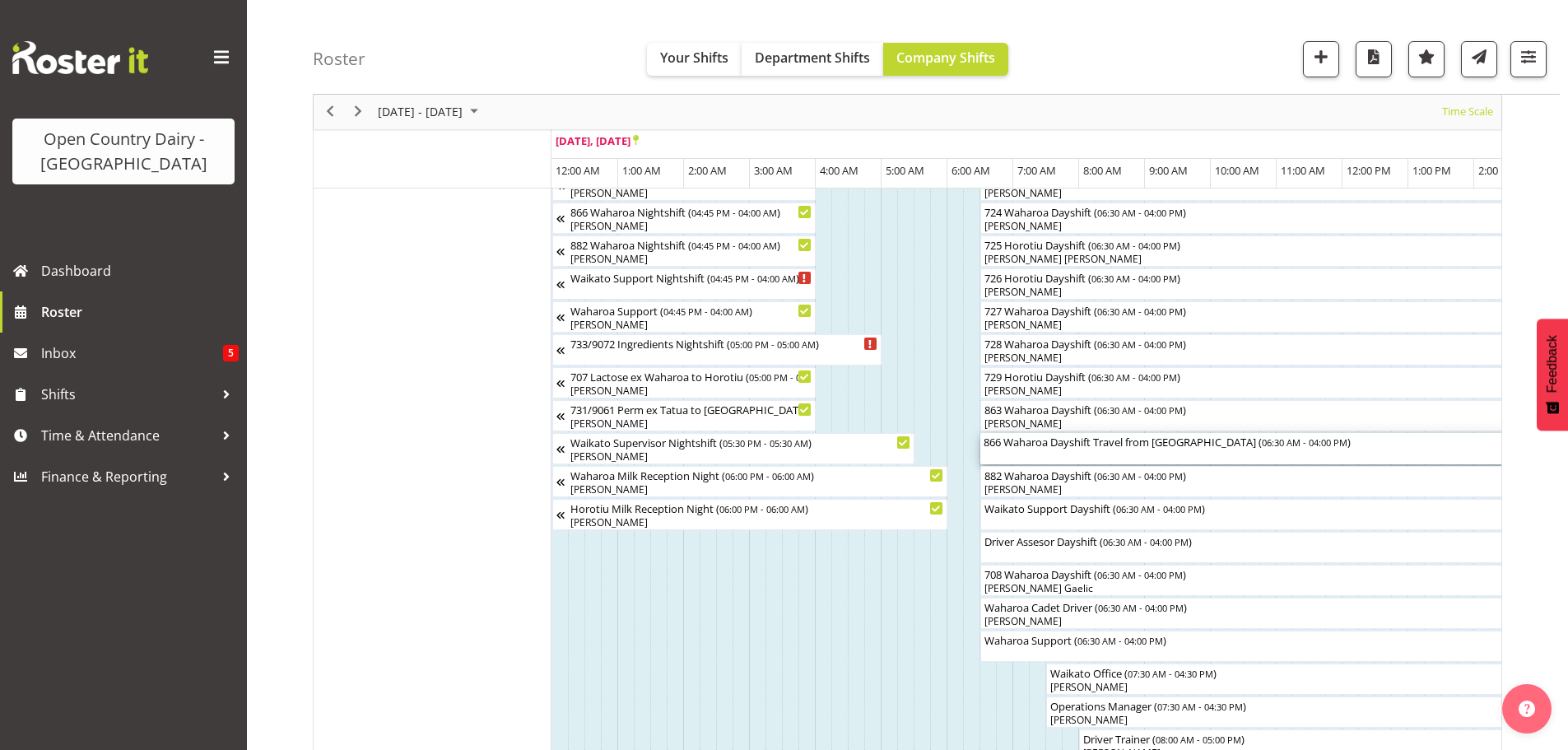
click at [1020, 459] on div "866 Waharoa Dayshift Travel from Horotiu ( 06:30 AM - 04:00 PM )" at bounding box center [1293, 448] width 619 height 31
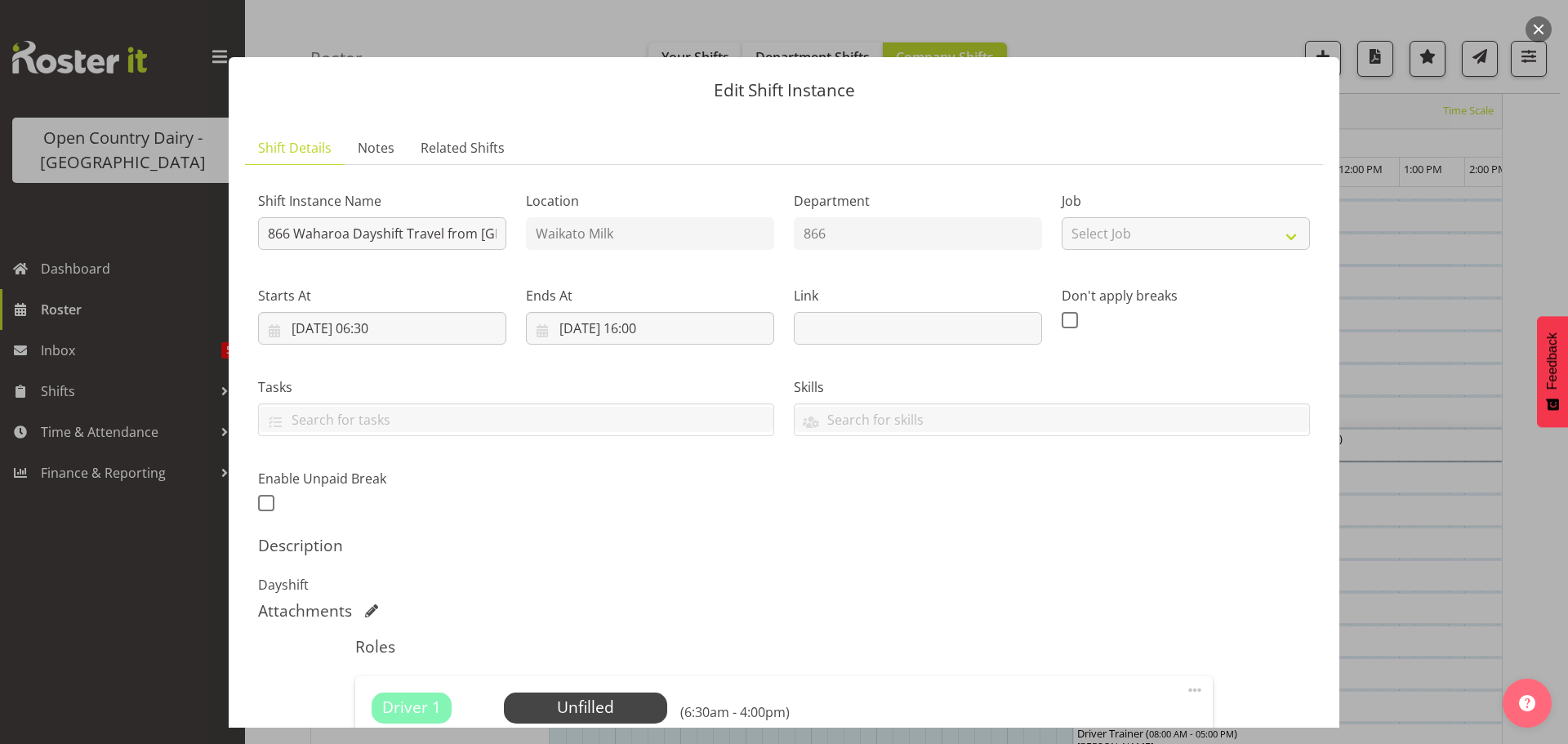
scroll to position [329, 0]
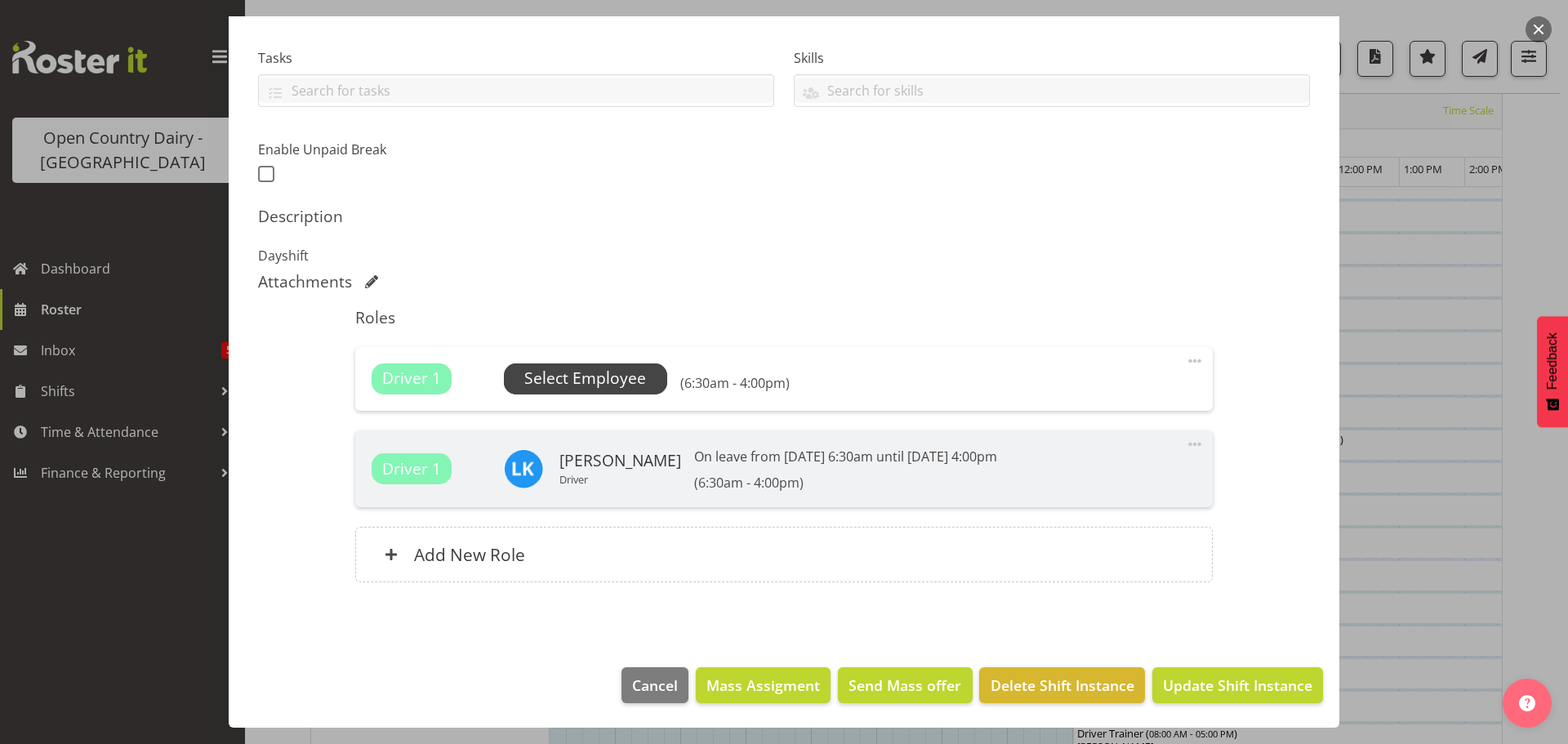
click at [570, 367] on span "Select Employee" at bounding box center [585, 379] width 122 height 23
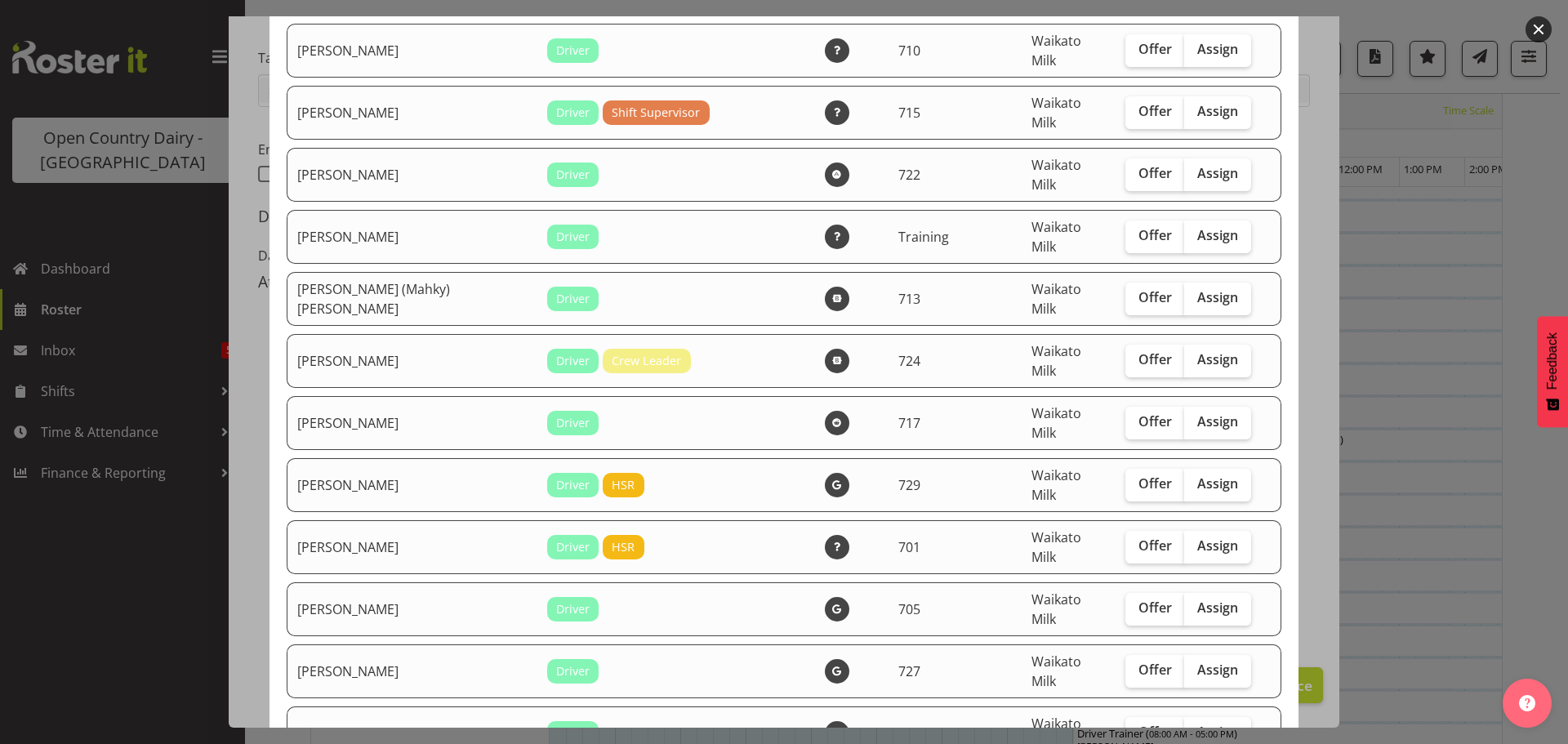
scroll to position [1551, 0]
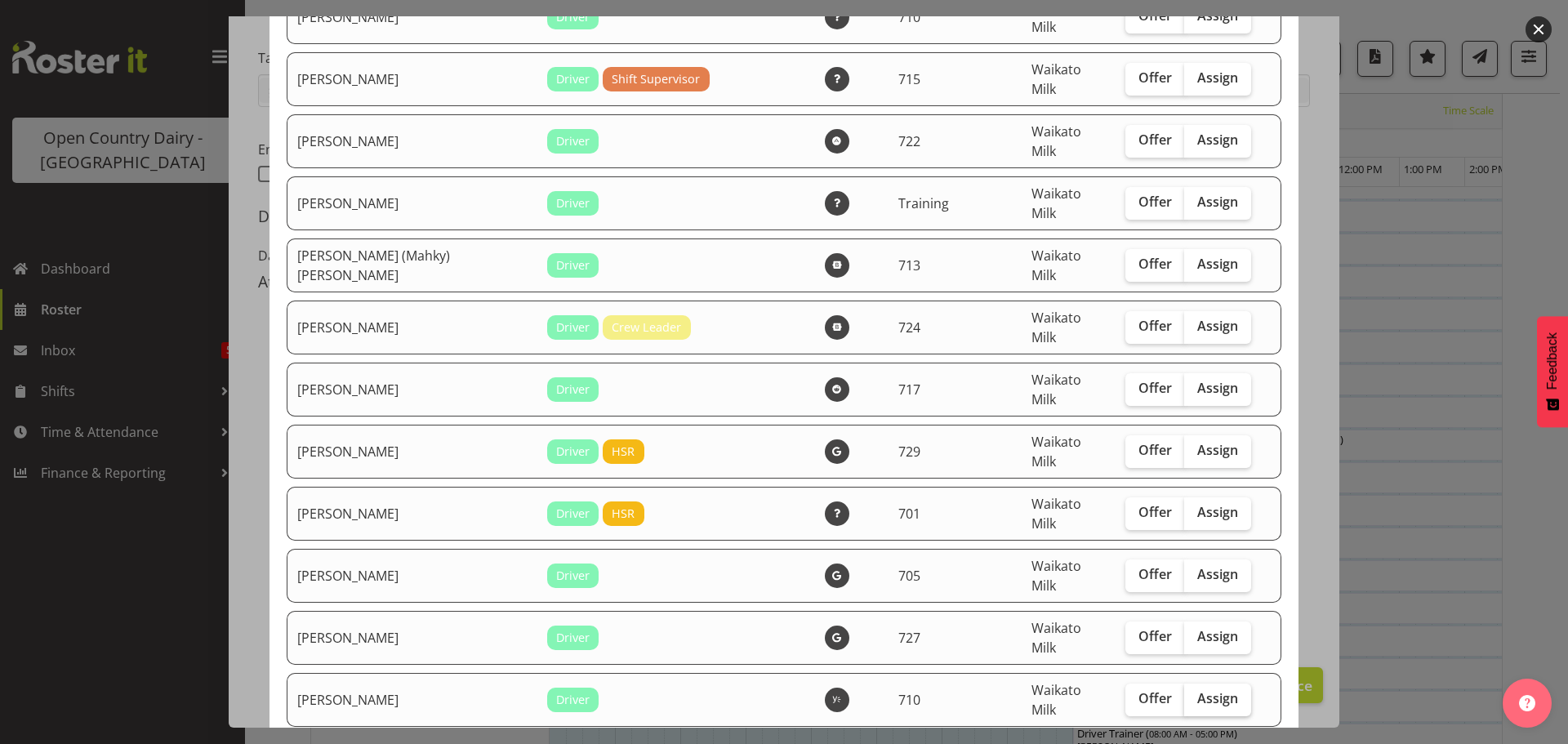
click at [1199, 690] on span "Assign" at bounding box center [1217, 698] width 41 height 17
click at [1194, 693] on input "Assign" at bounding box center [1189, 698] width 11 height 11
checkbox input "true"
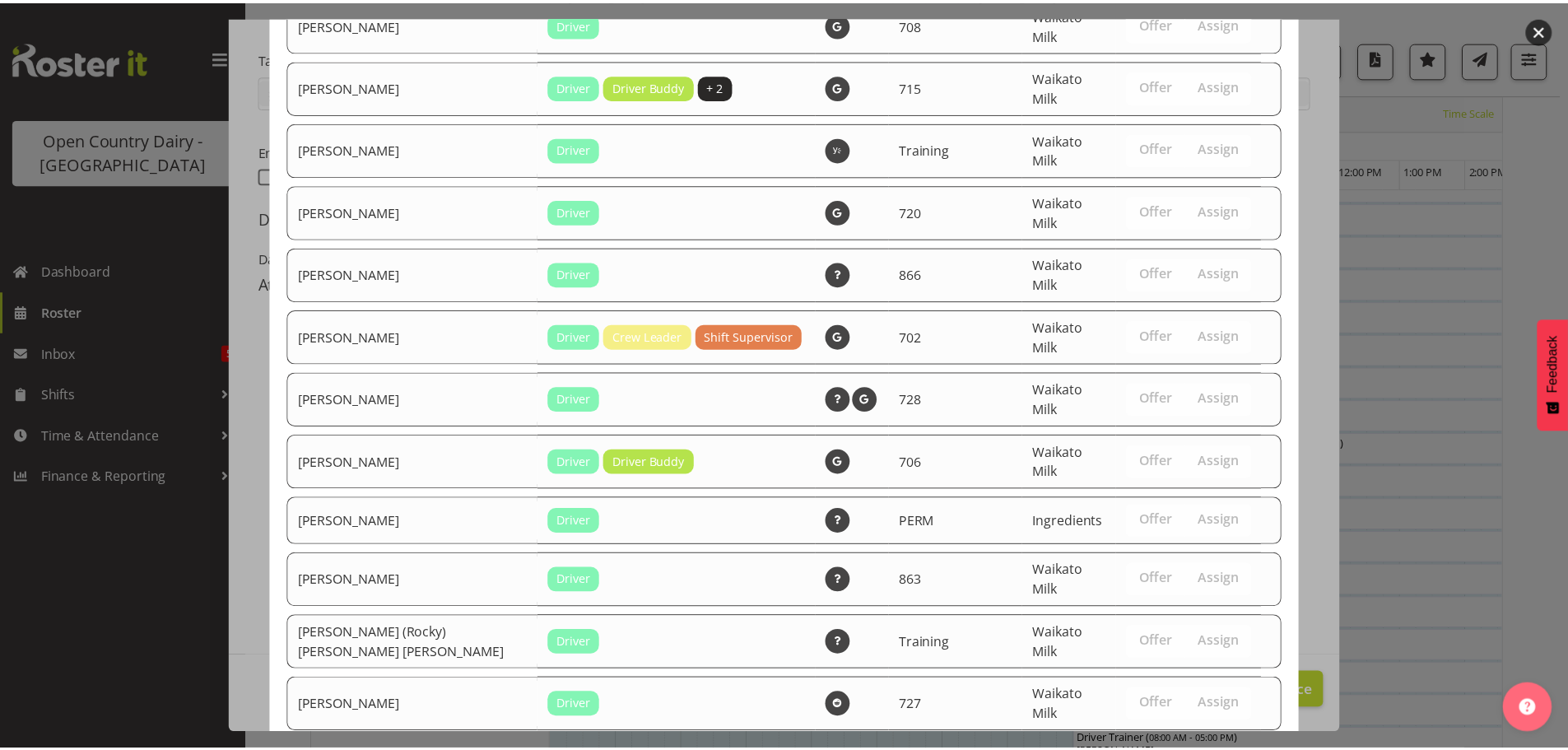
scroll to position [3071, 0]
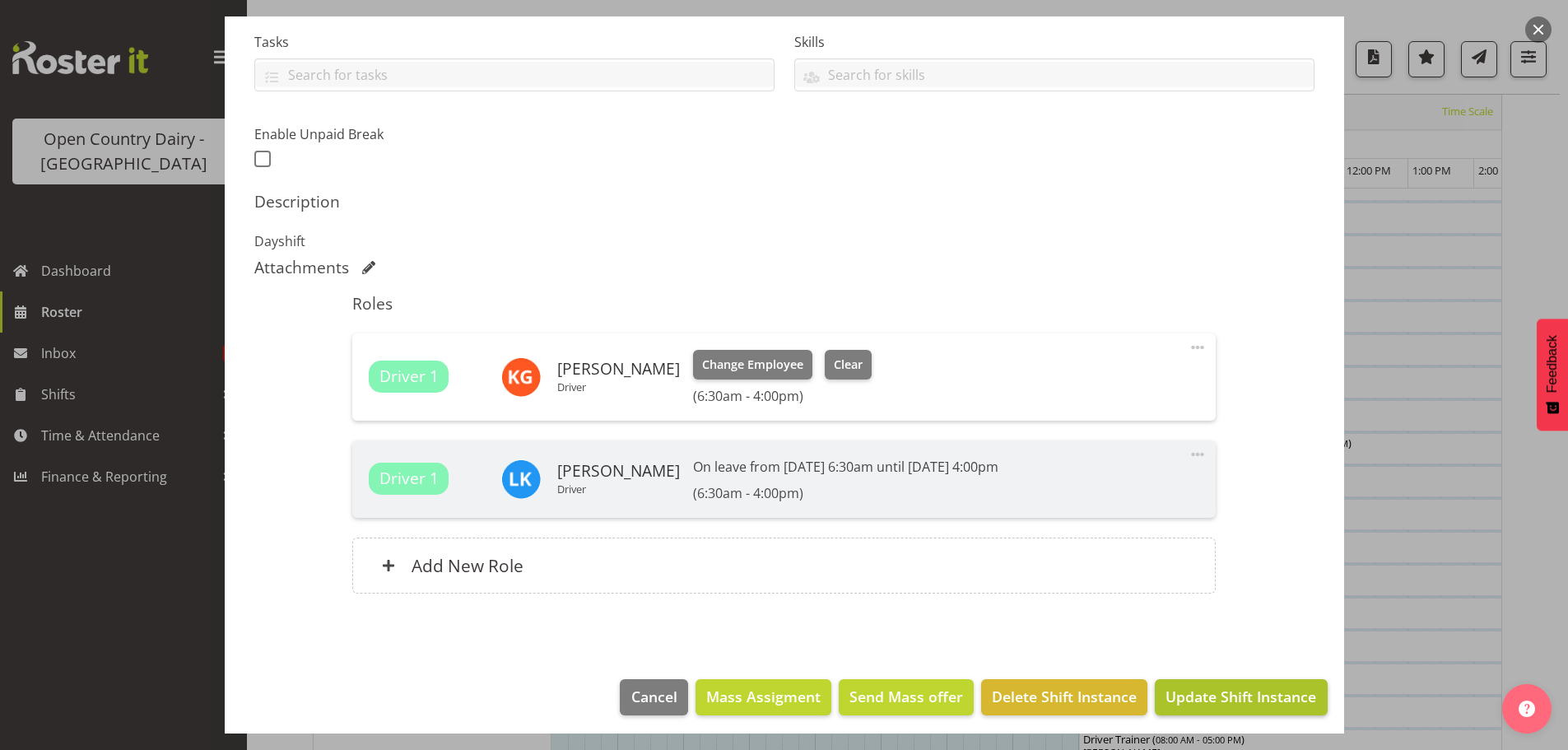
scroll to position [355, 0]
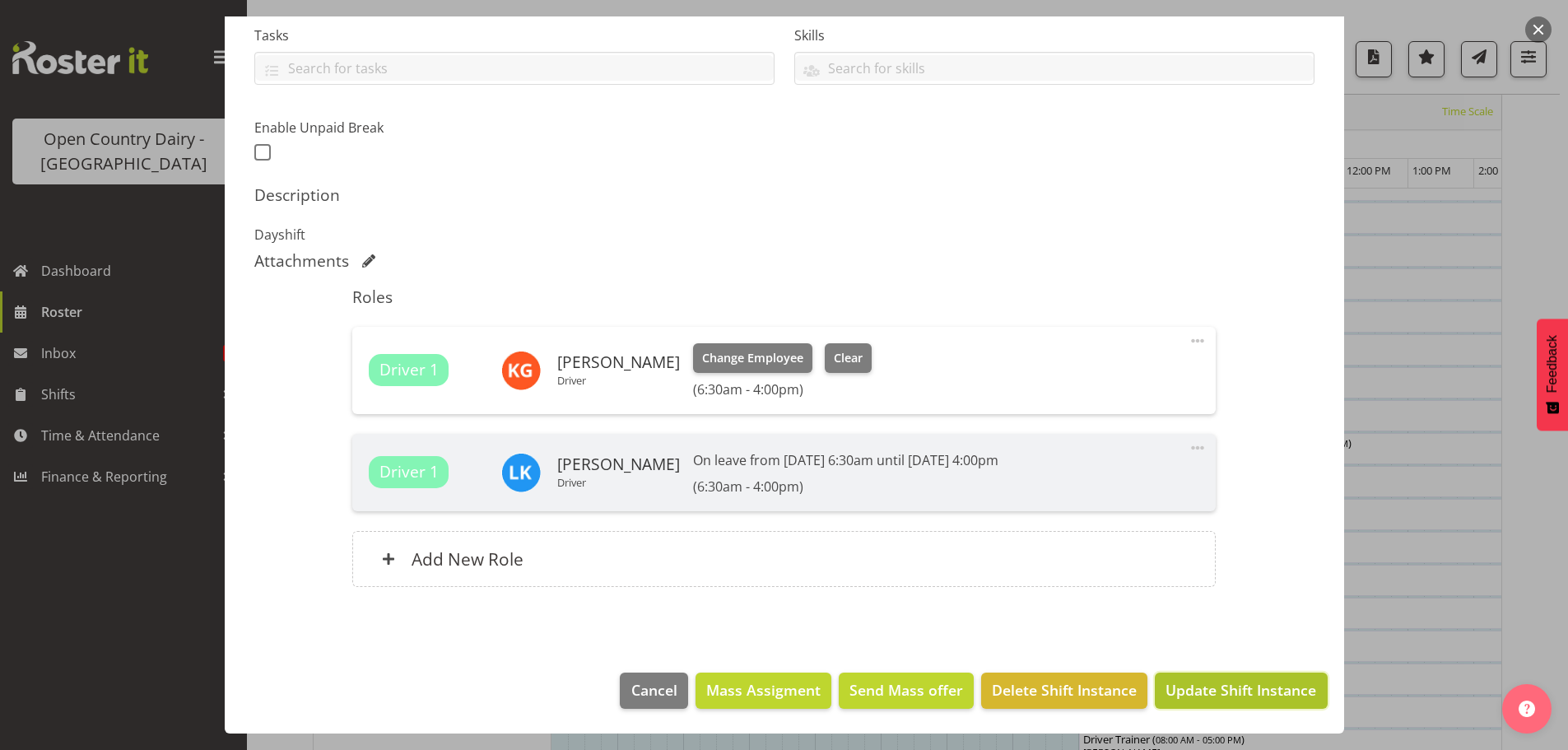
click at [1205, 682] on span "Update Shift Instance" at bounding box center [1240, 689] width 150 height 21
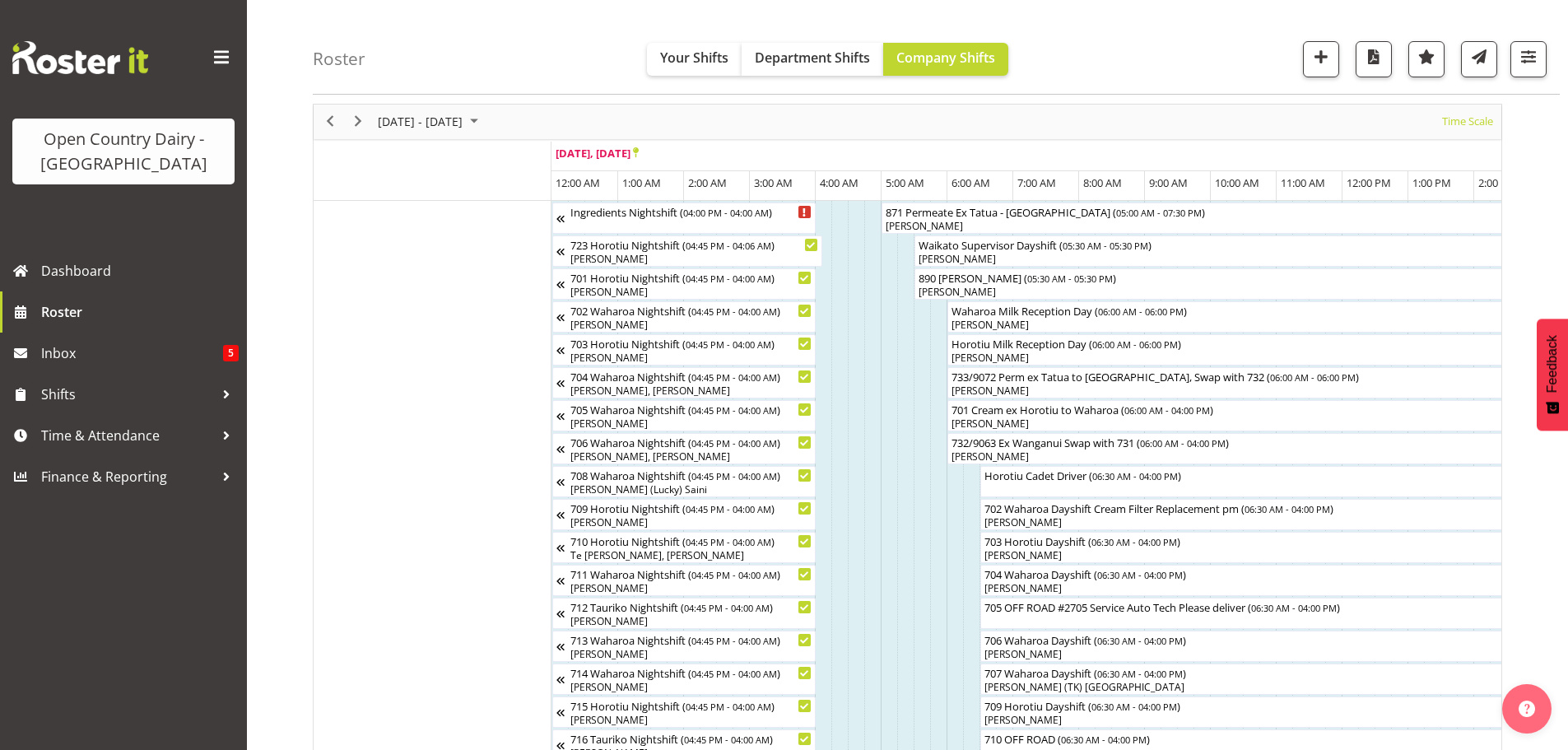
scroll to position [0, 0]
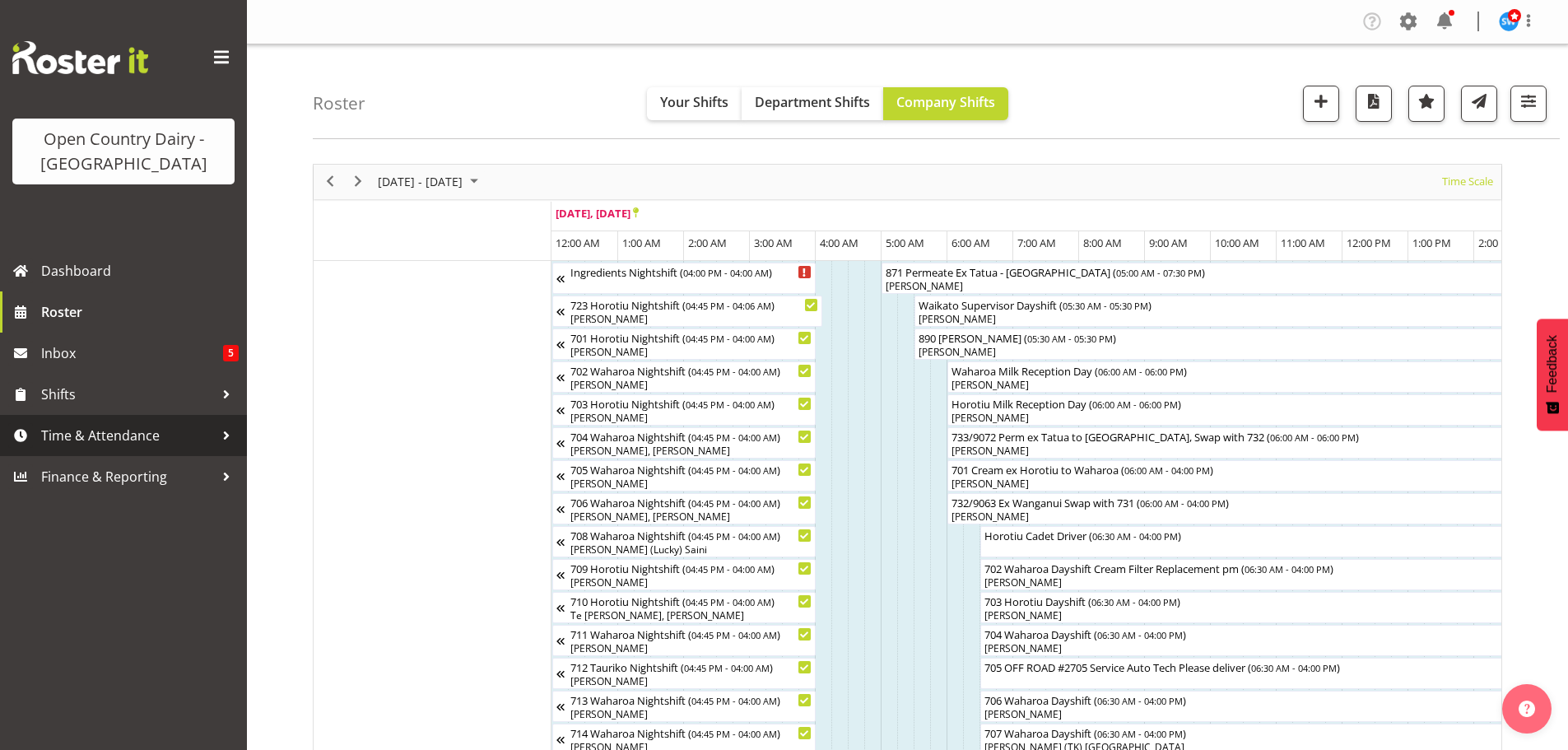
click at [105, 428] on span "Time & Attendance" at bounding box center [128, 435] width 173 height 24
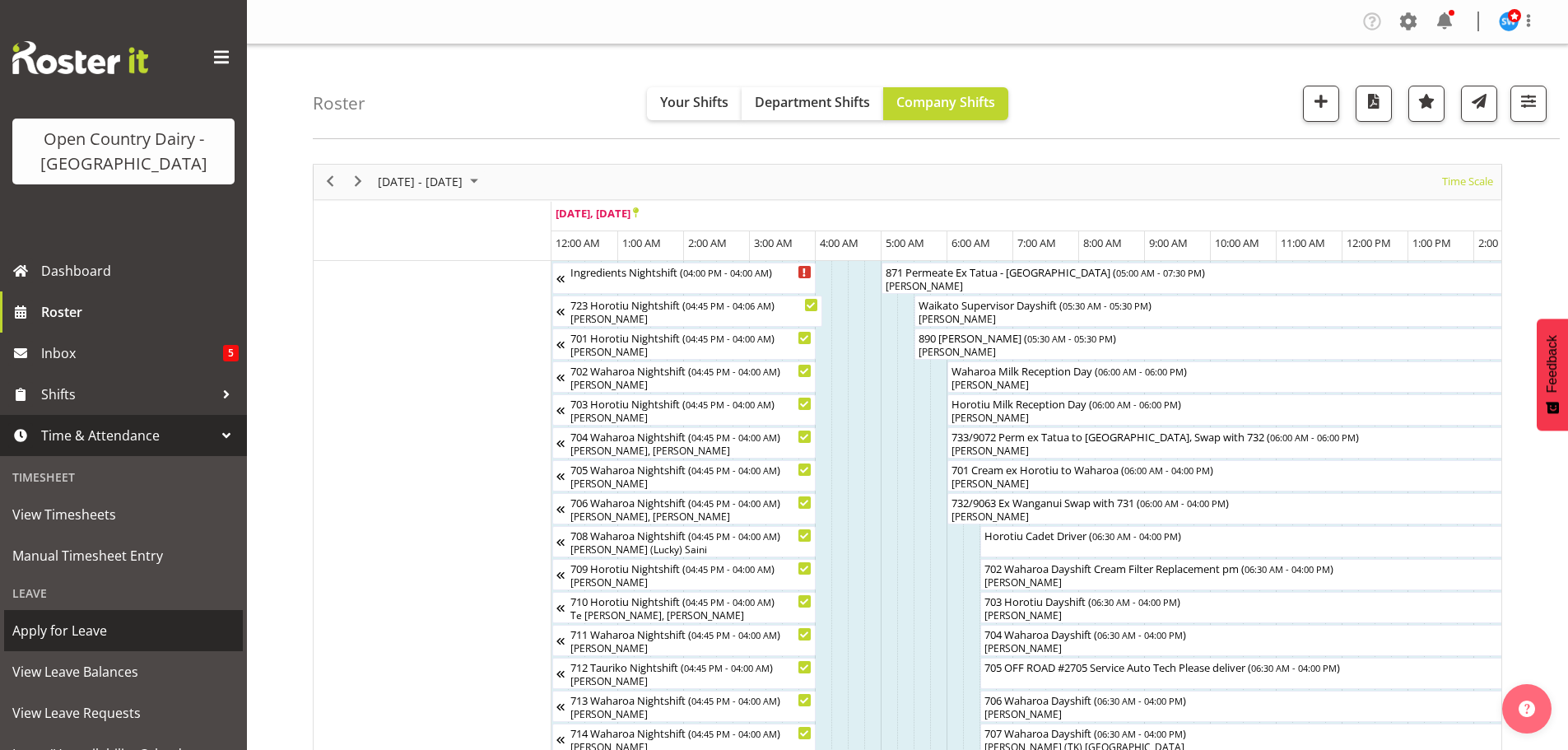
scroll to position [82, 0]
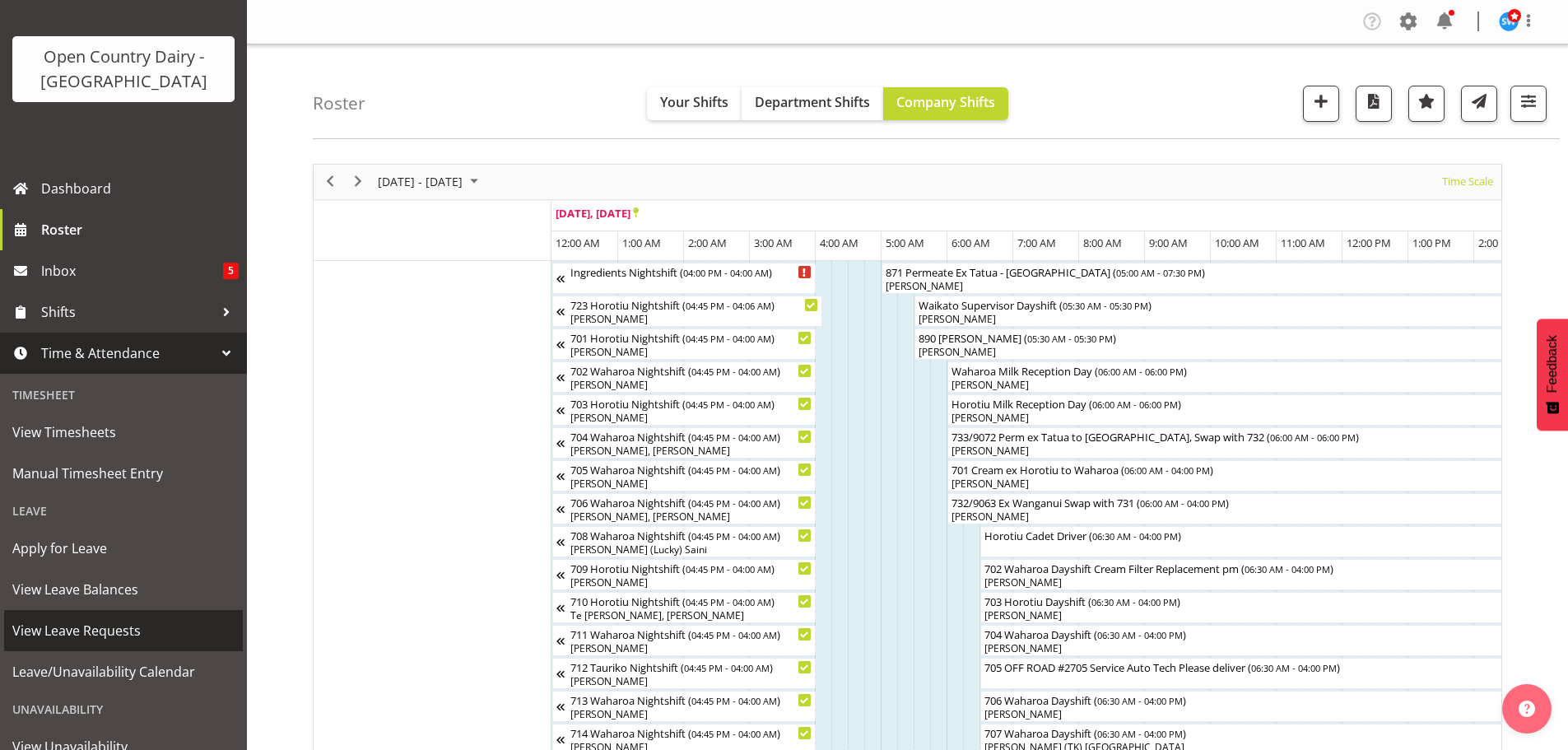
click at [119, 616] on link "View Leave Requests" at bounding box center [124, 630] width 239 height 41
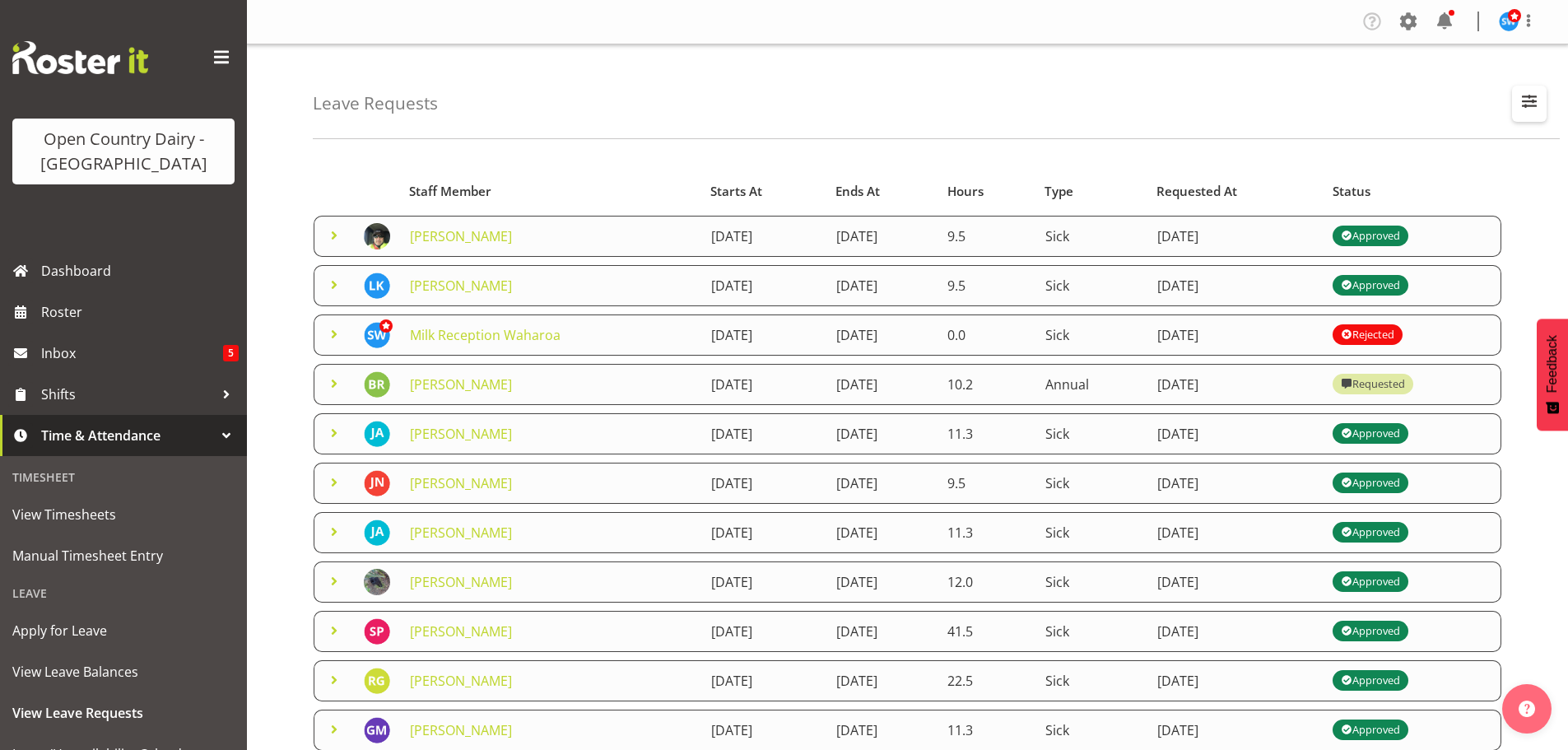
click at [1524, 101] on span "button" at bounding box center [1528, 101] width 21 height 21
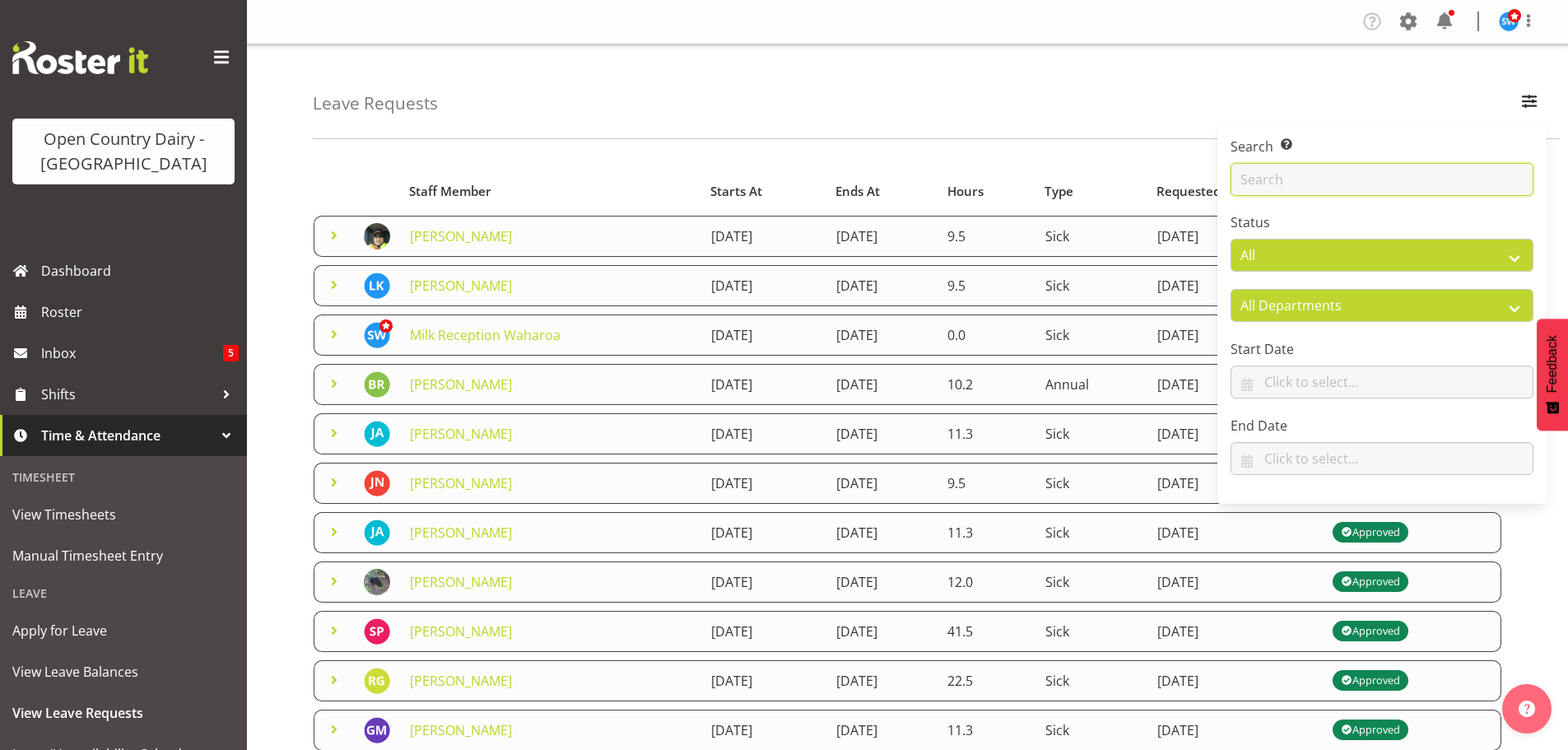
click at [1368, 172] on input "text" at bounding box center [1382, 179] width 303 height 33
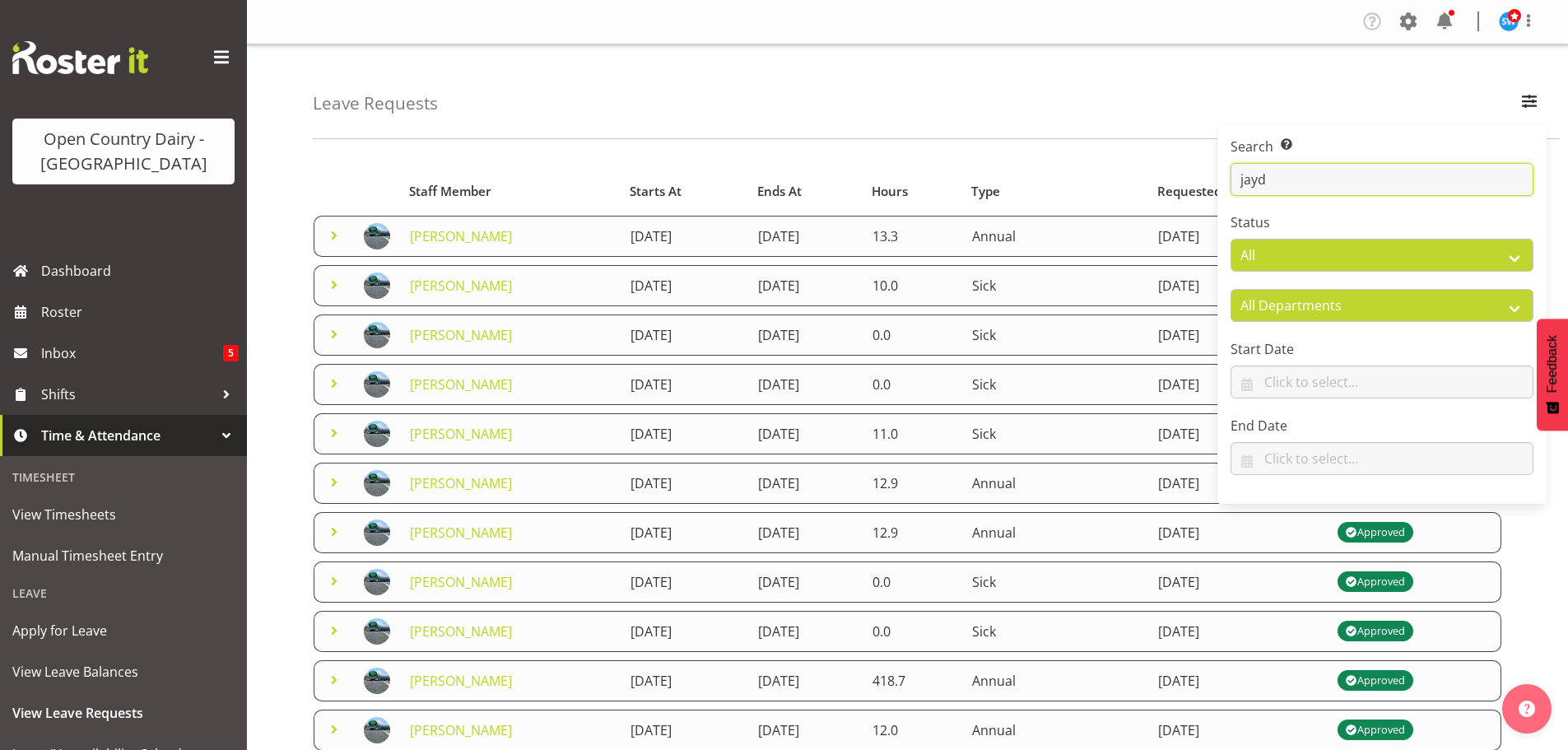
type input "jayd"
click at [1066, 86] on div "Leave Requests Search Search for a particular employee jayd Status All Approved…" at bounding box center [936, 92] width 1247 height 95
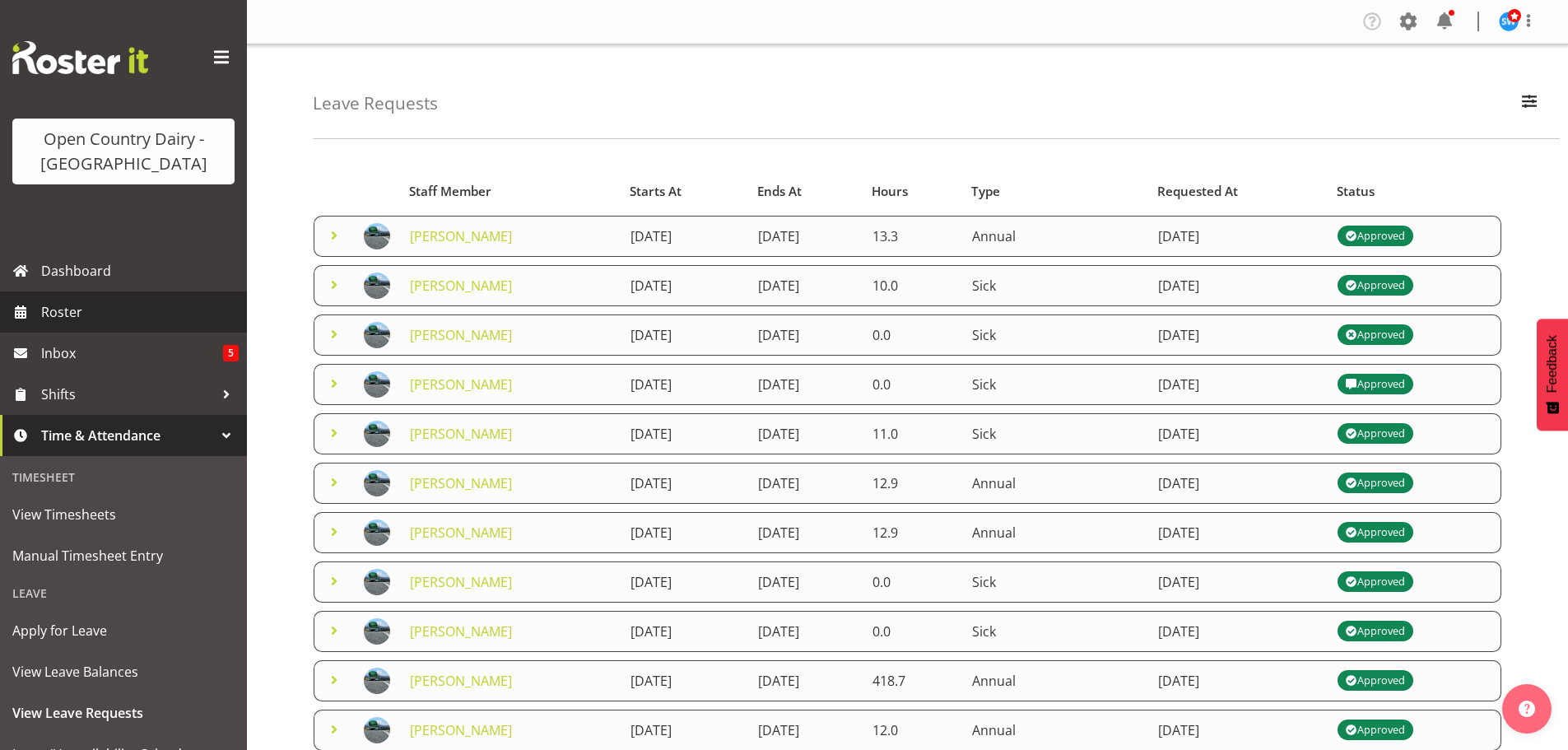
click at [49, 313] on span "Roster" at bounding box center [140, 311] width 198 height 24
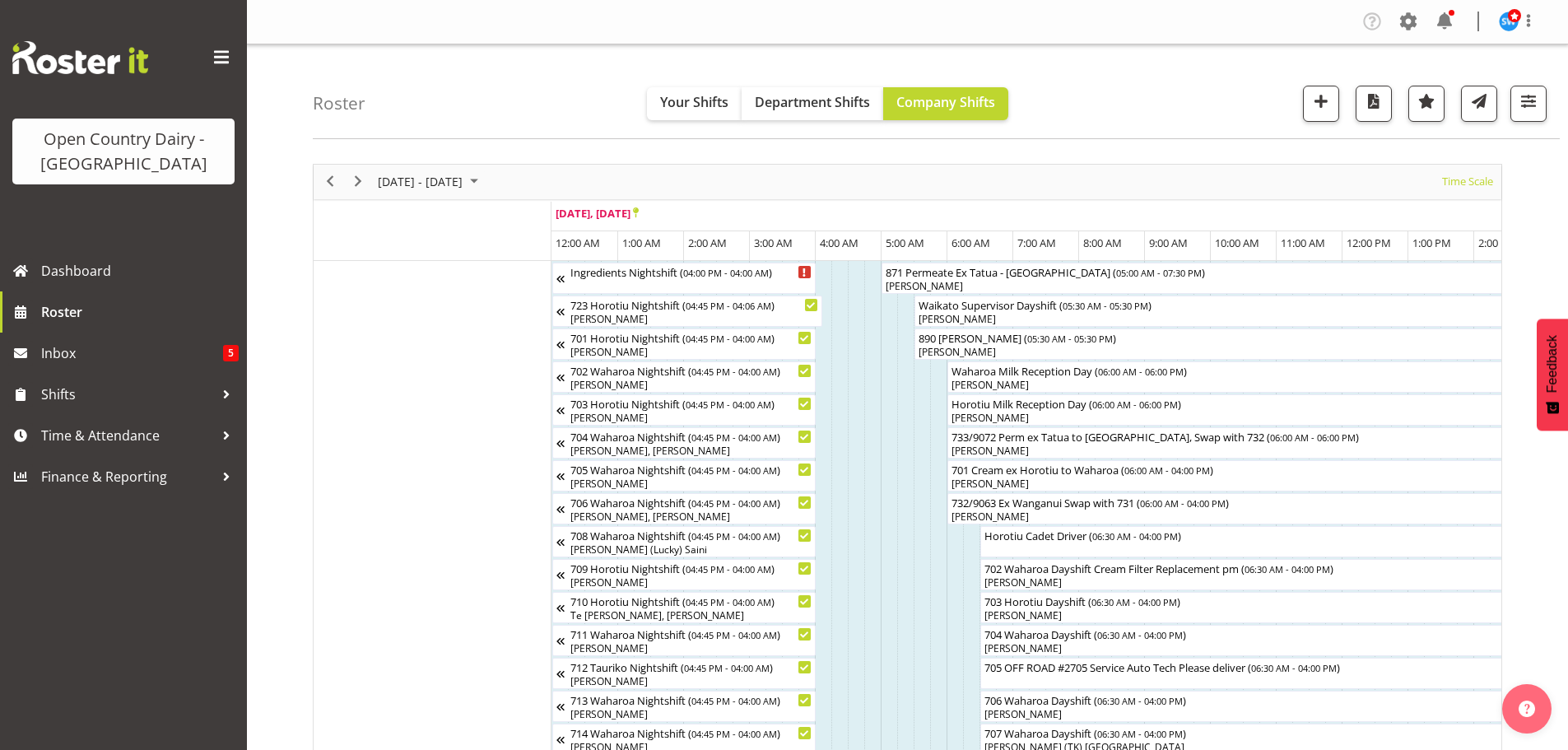
click at [344, 181] on div "next period" at bounding box center [357, 182] width 28 height 34
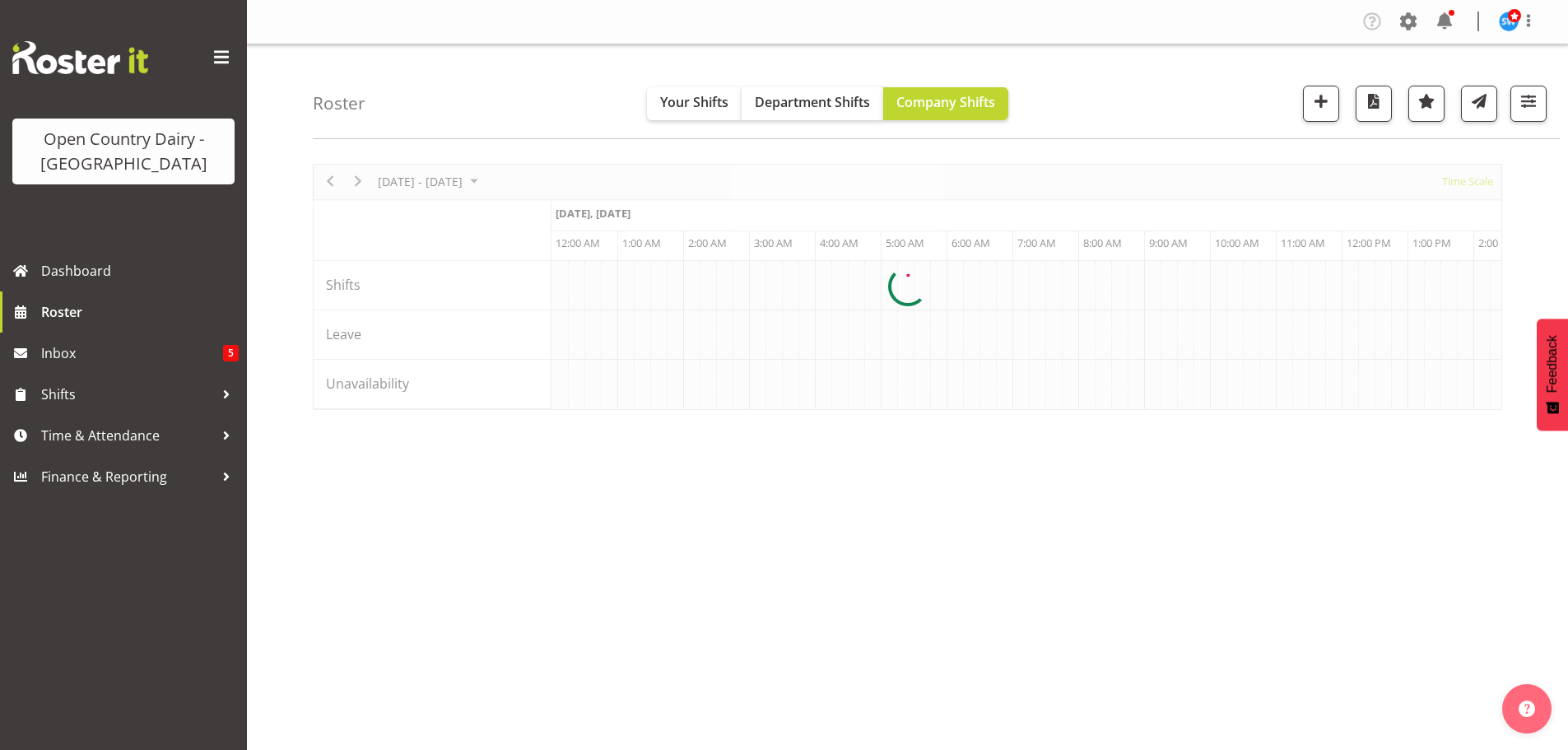
click at [336, 181] on div at bounding box center [907, 287] width 1190 height 246
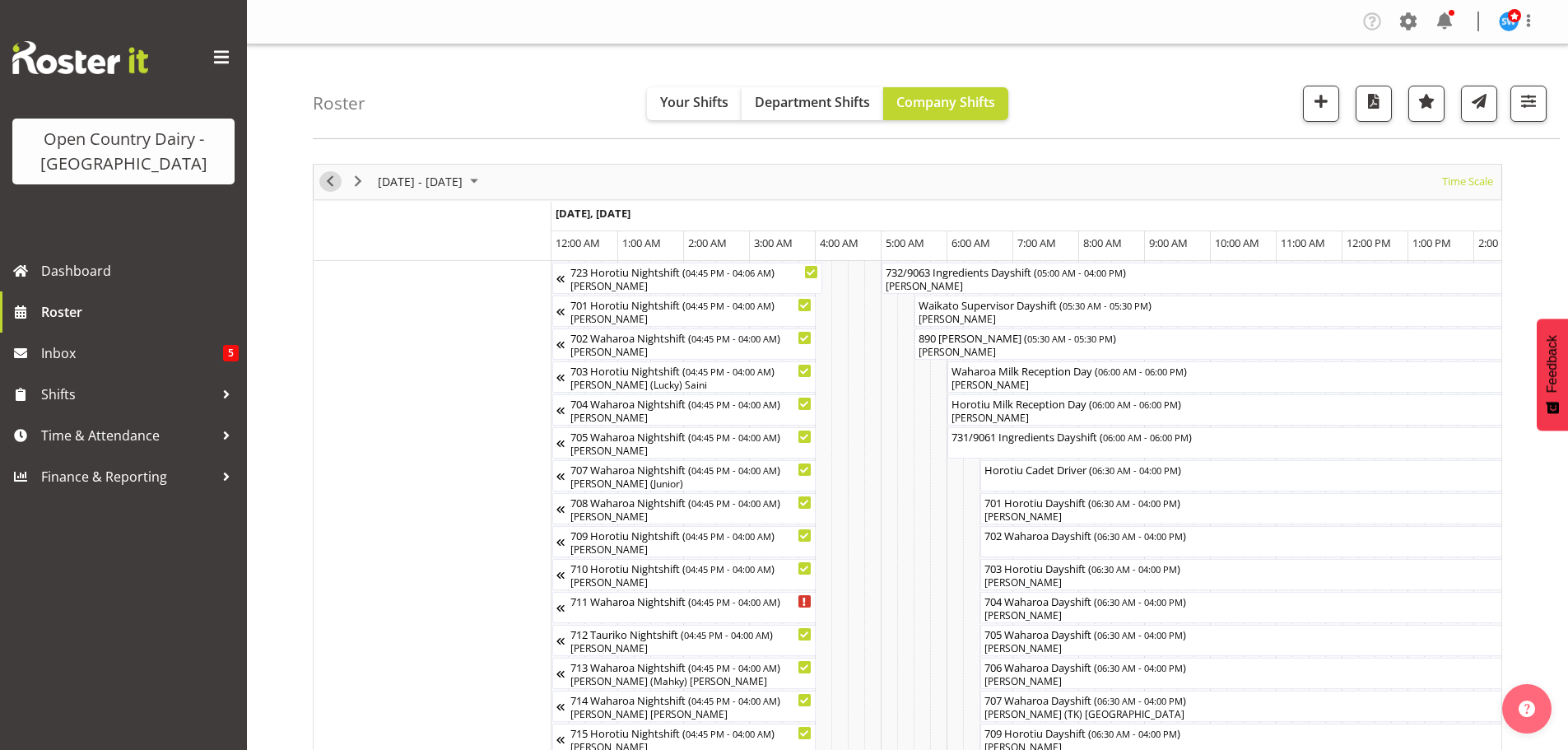
click at [326, 181] on span "Previous" at bounding box center [330, 182] width 19 height 20
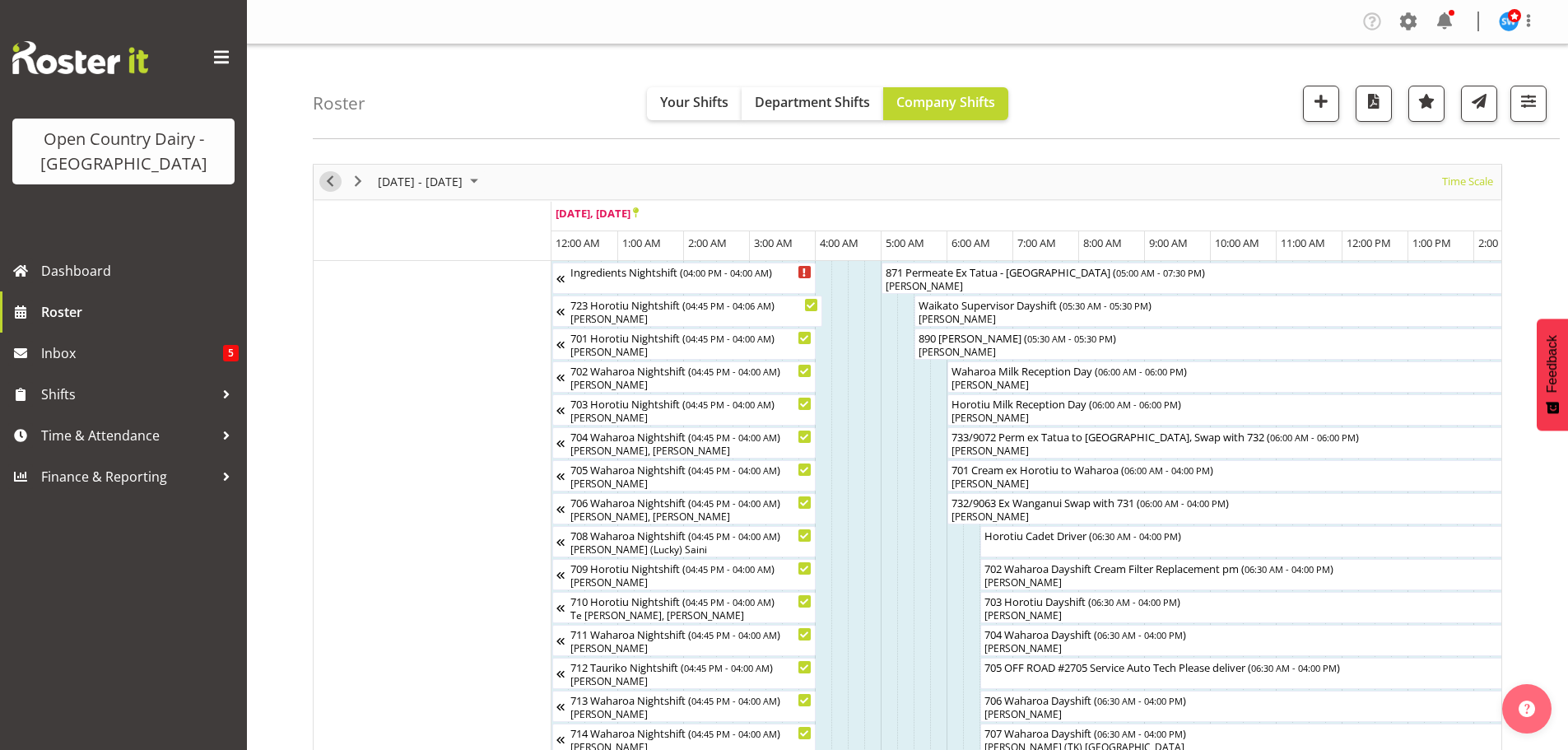
click at [330, 185] on span "Previous" at bounding box center [330, 182] width 19 height 20
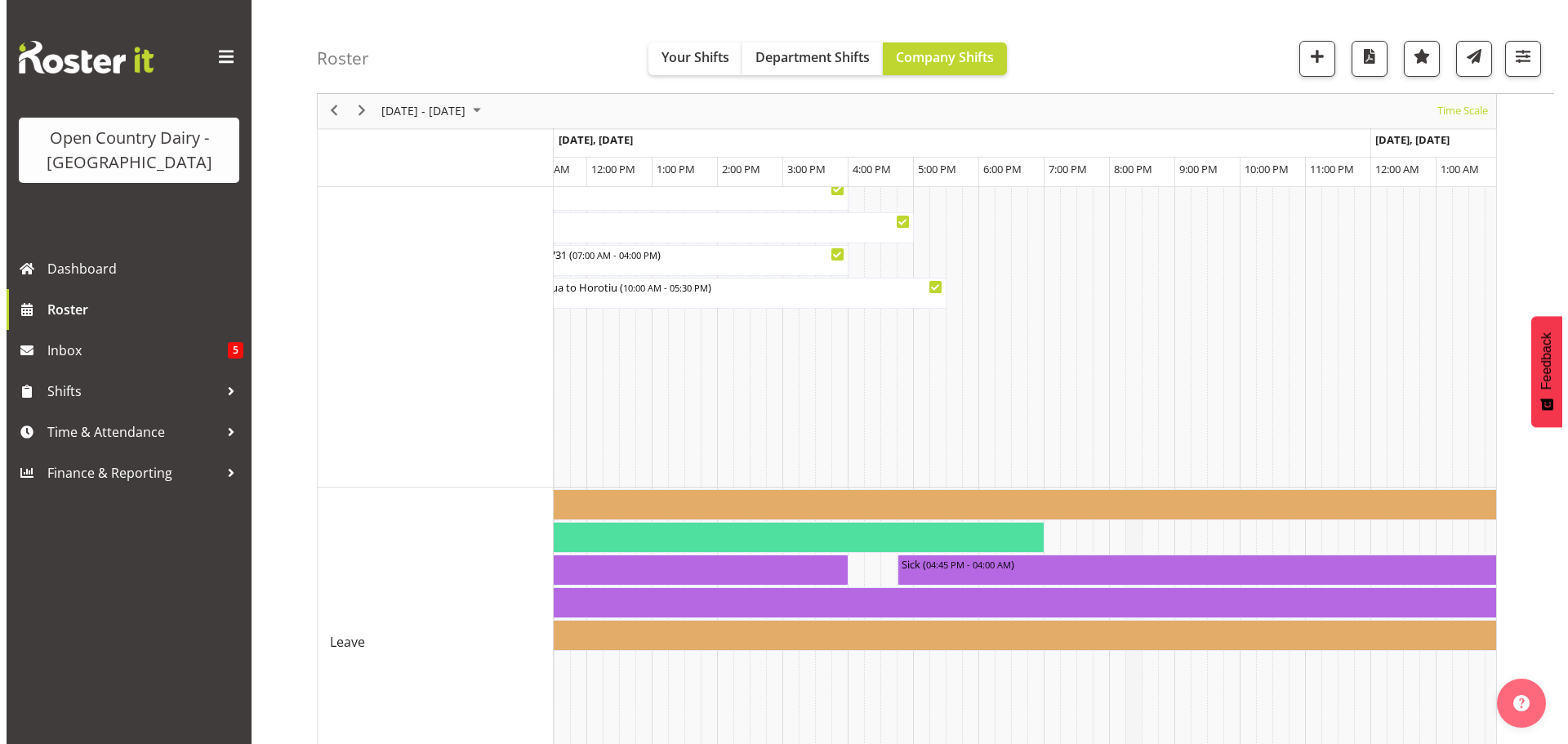
scroll to position [1254, 0]
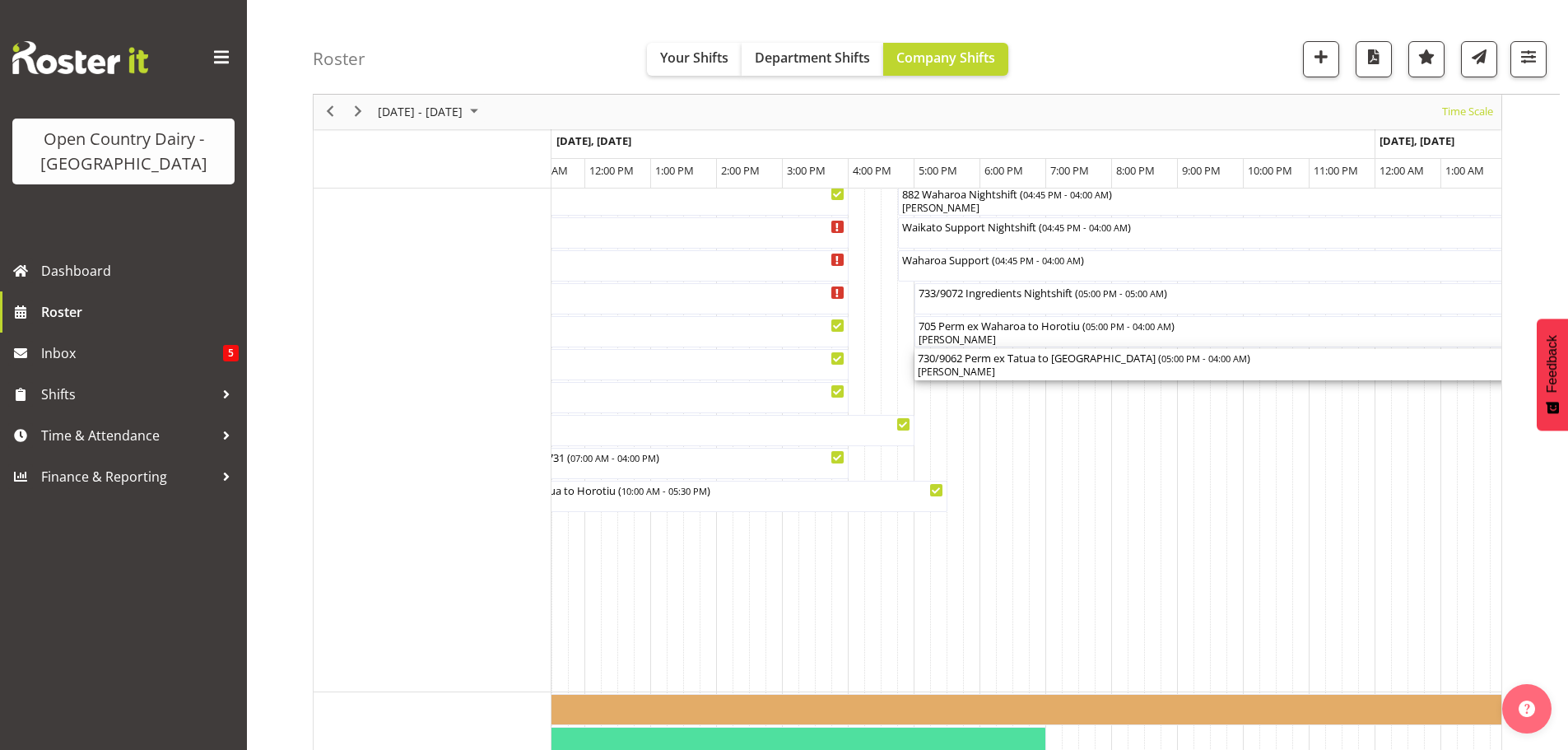
click at [998, 357] on div "730/9062 Perm ex Tatua to Wanganui ( 05:00 PM - 04:00 AM )" at bounding box center [1277, 357] width 718 height 17
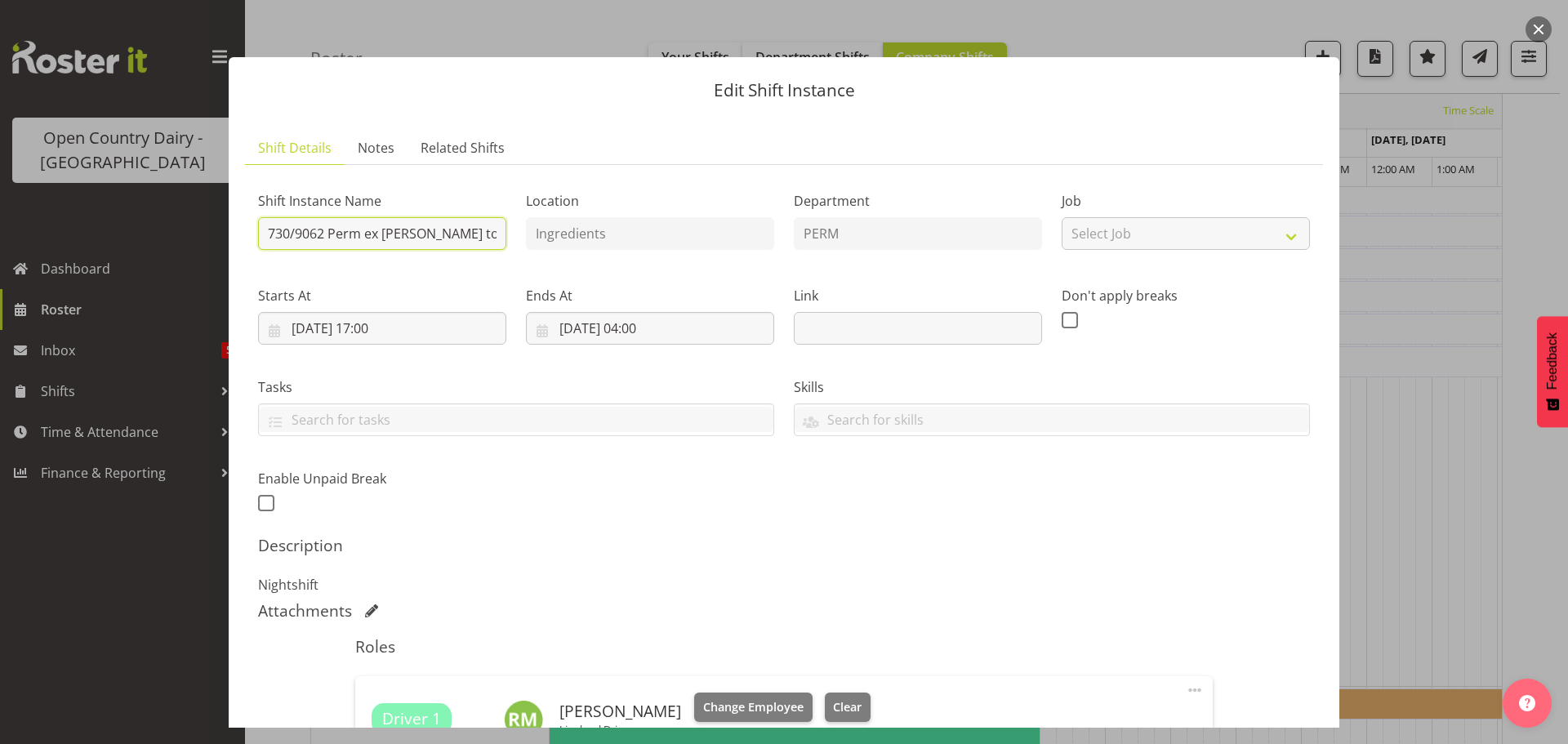
scroll to position [0, 3]
drag, startPoint x: 265, startPoint y: 234, endPoint x: 494, endPoint y: 236, distance: 229.0
click at [494, 236] on input "730/9062 Perm ex Tatua to Wanganui" at bounding box center [382, 233] width 249 height 33
click at [1543, 24] on button "button" at bounding box center [1538, 29] width 26 height 26
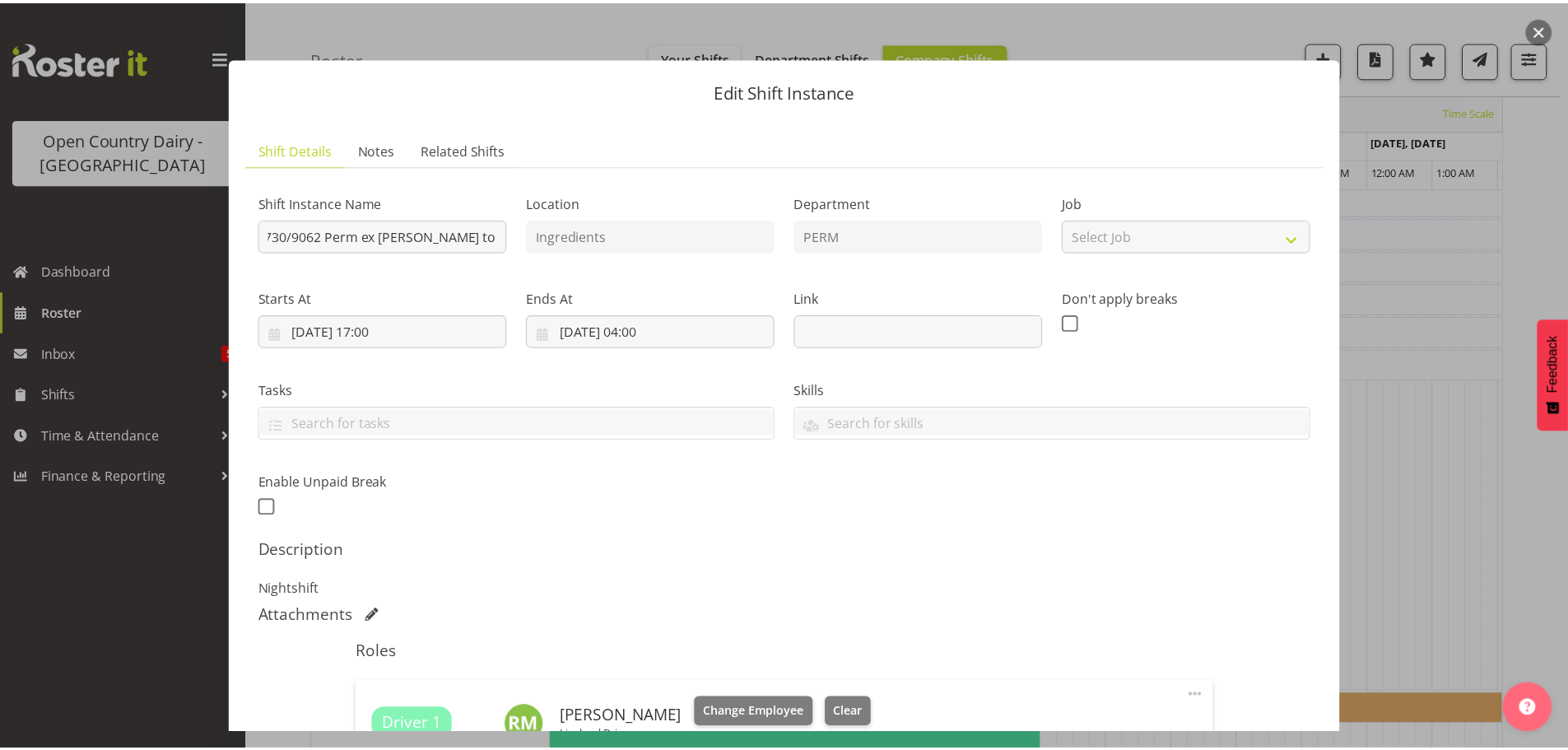
scroll to position [0, 0]
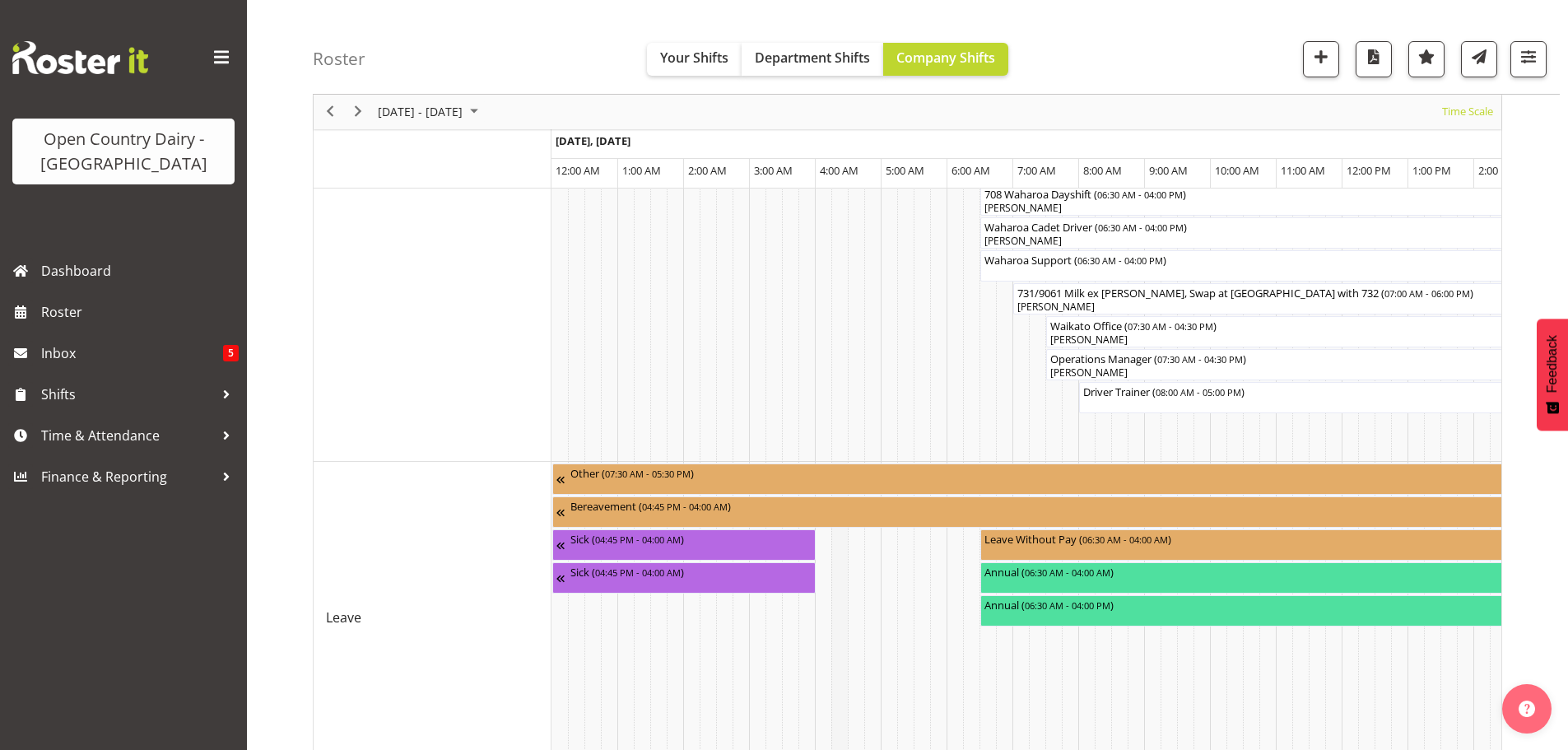
scroll to position [1592, 0]
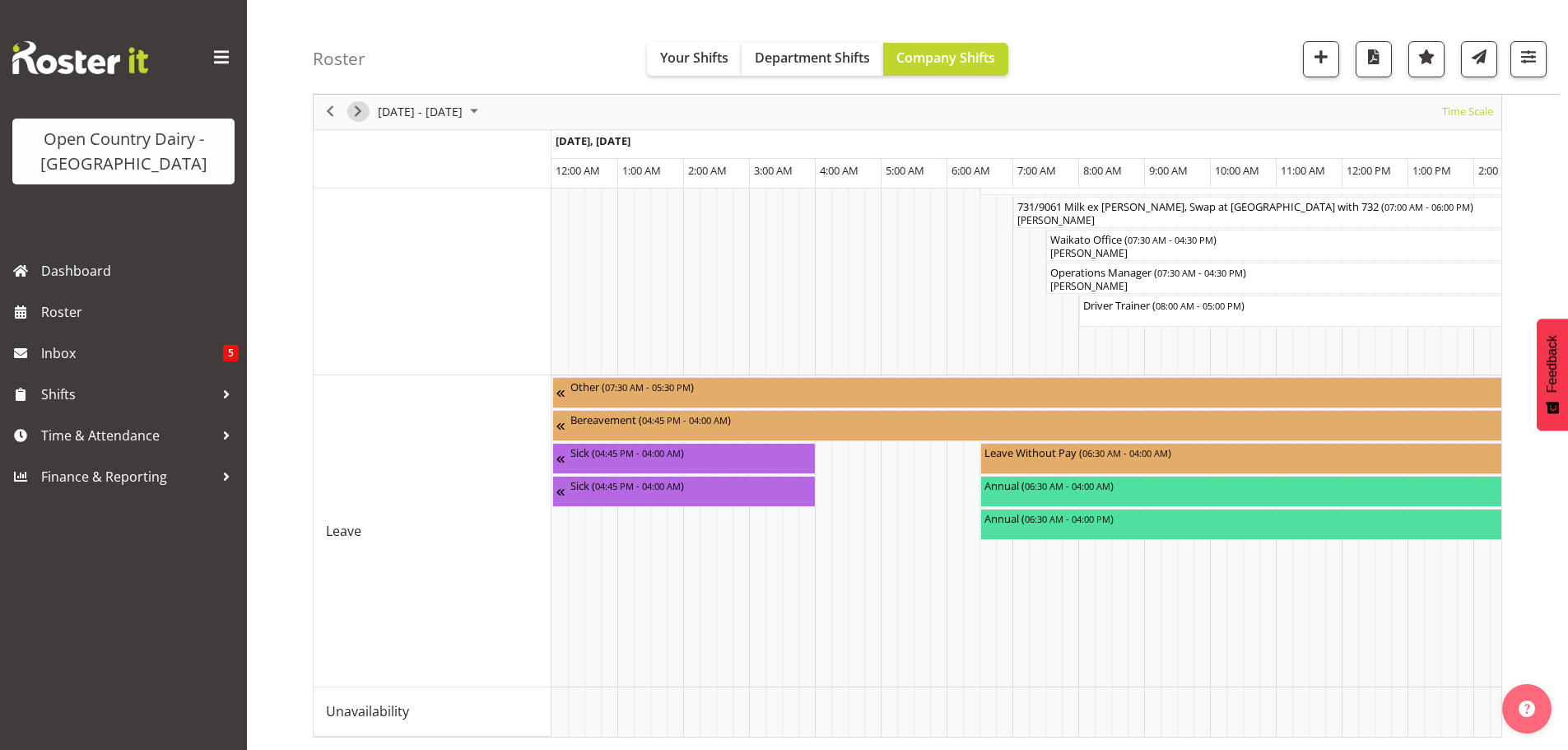
click at [351, 108] on span "Next" at bounding box center [357, 112] width 19 height 20
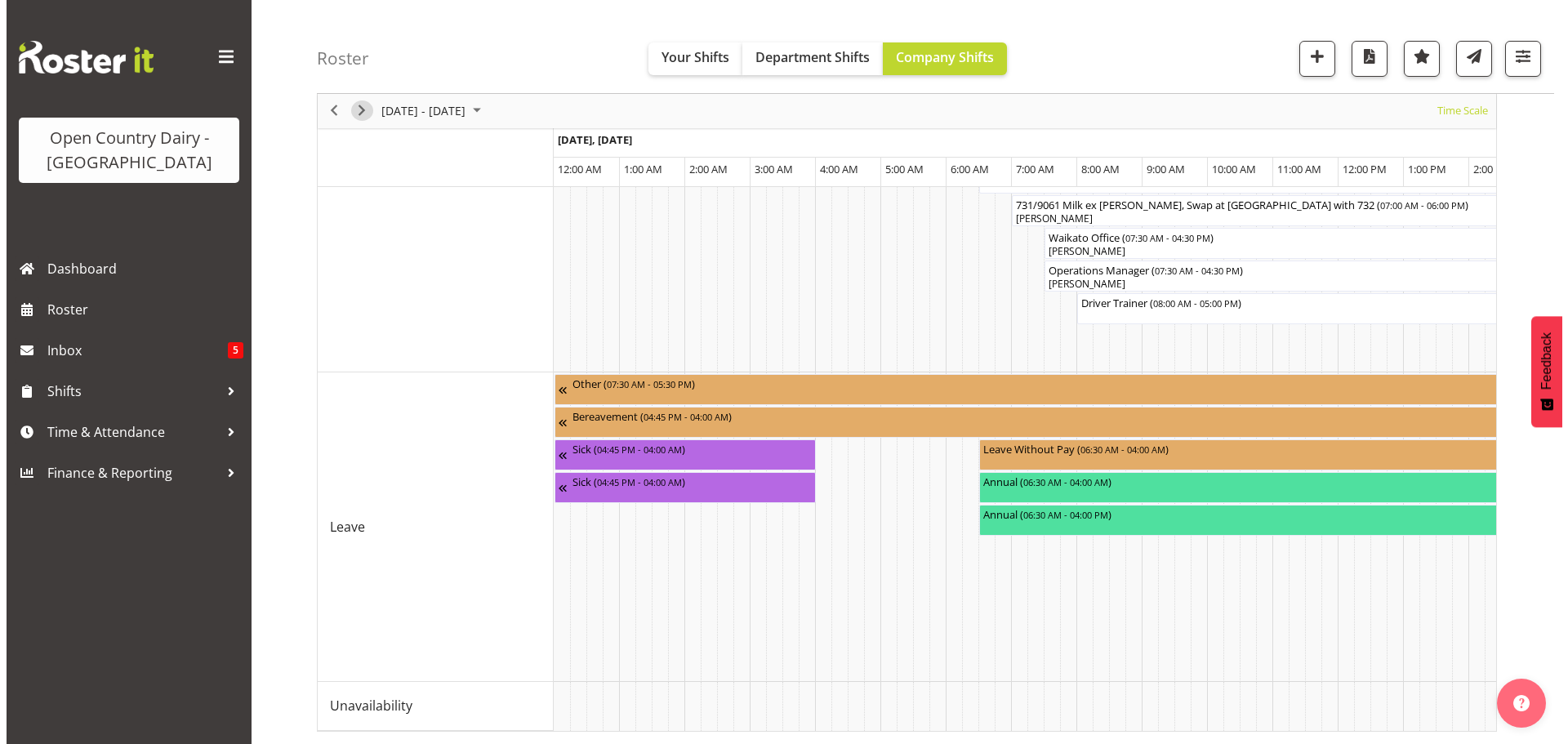
scroll to position [59, 0]
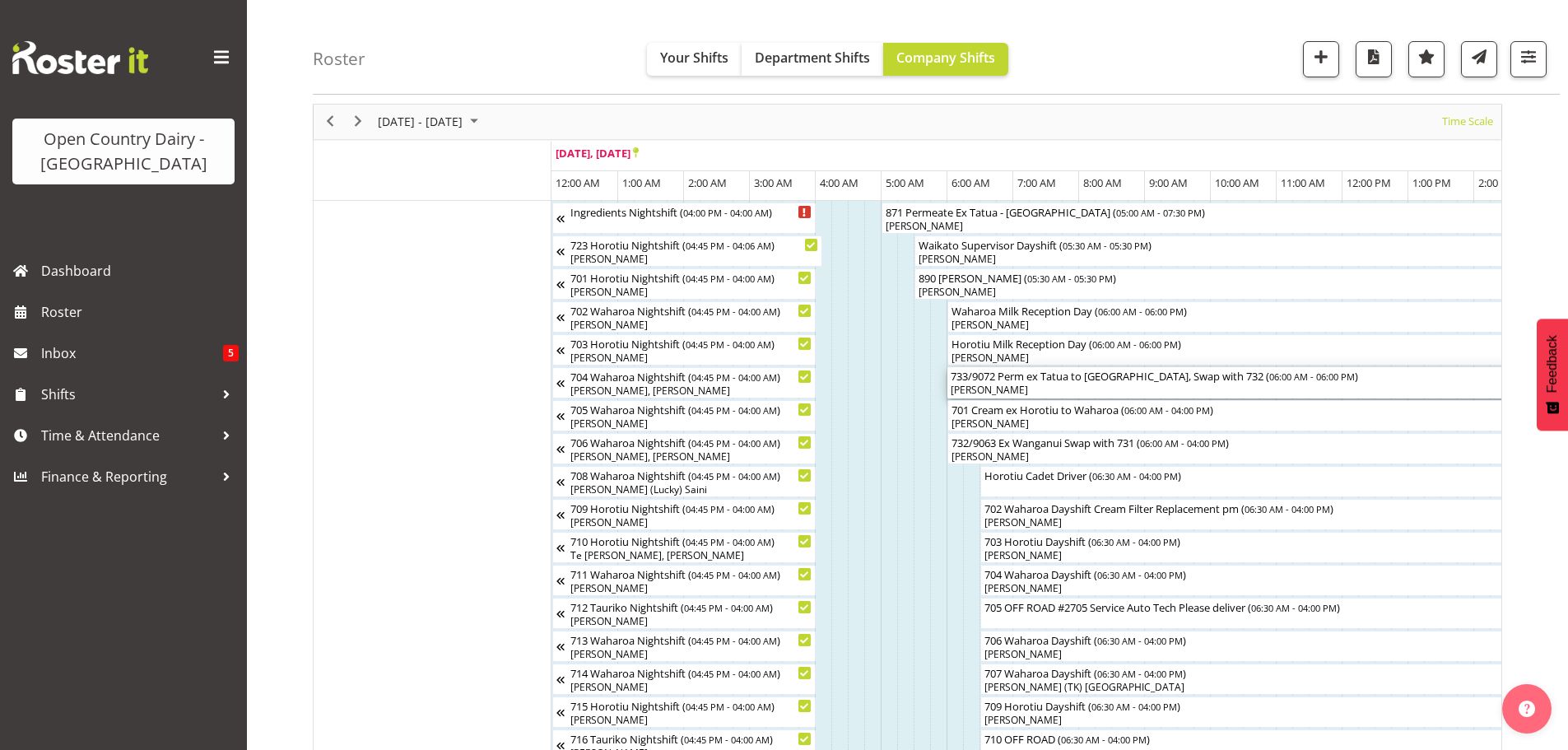
click at [1023, 380] on div "733/9072 Perm ex Tatua to Wanganui, Swap with 732 ( 06:00 AM - 06:00 PM )" at bounding box center [1343, 376] width 784 height 17
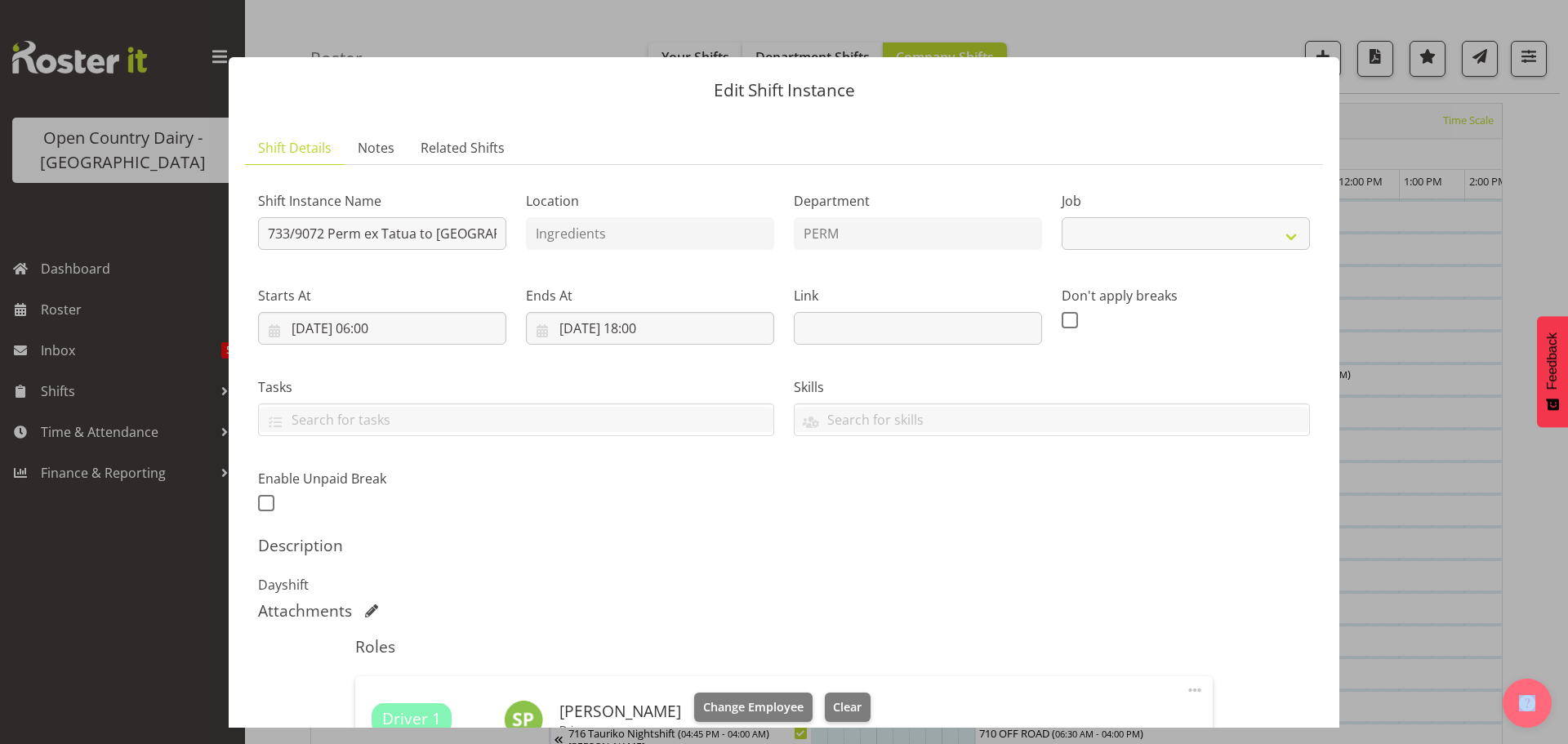
select select "9052"
click at [584, 234] on div "Shift Instance Name 733/9072 Perm ex Tatua to Wanganui, Swap with 732 Location …" at bounding box center [784, 347] width 1071 height 358
click at [464, 232] on input "733/9072 Perm ex Tatua to Wanganui, Swap with 732" at bounding box center [382, 233] width 249 height 33
click at [403, 234] on input "733/9072 Perm ex Tatua to Wanganui, Swap with 732" at bounding box center [382, 233] width 249 height 33
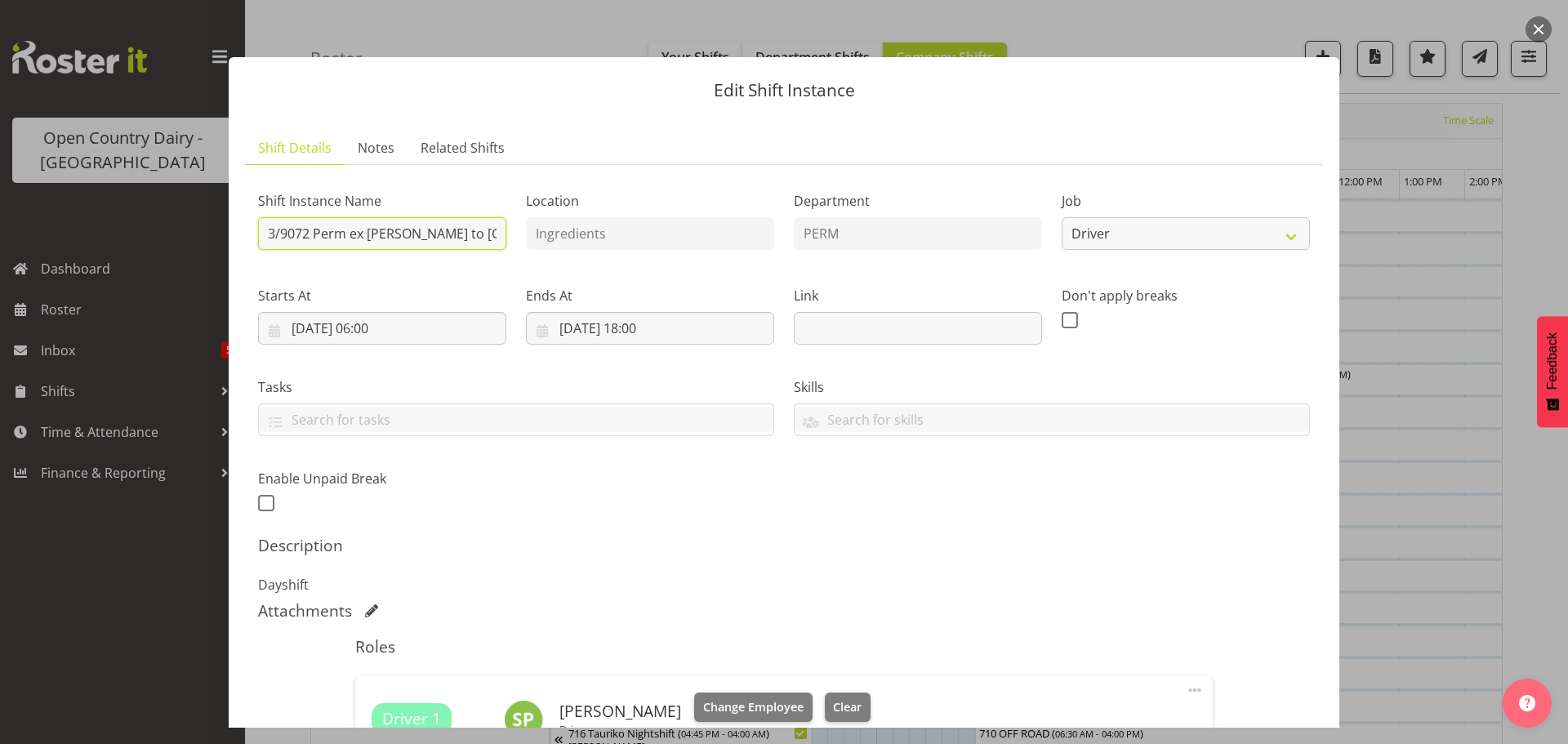
scroll to position [0, 7]
type input "733/9072 Perm ex Tatua to Wanganui."
click at [478, 252] on div "Shift Instance Name 733/9072 Perm ex Tatua to Wanganui." at bounding box center [382, 216] width 268 height 95
click at [488, 235] on input "733/9072 Perm ex Tatua to Wanganui." at bounding box center [382, 233] width 249 height 33
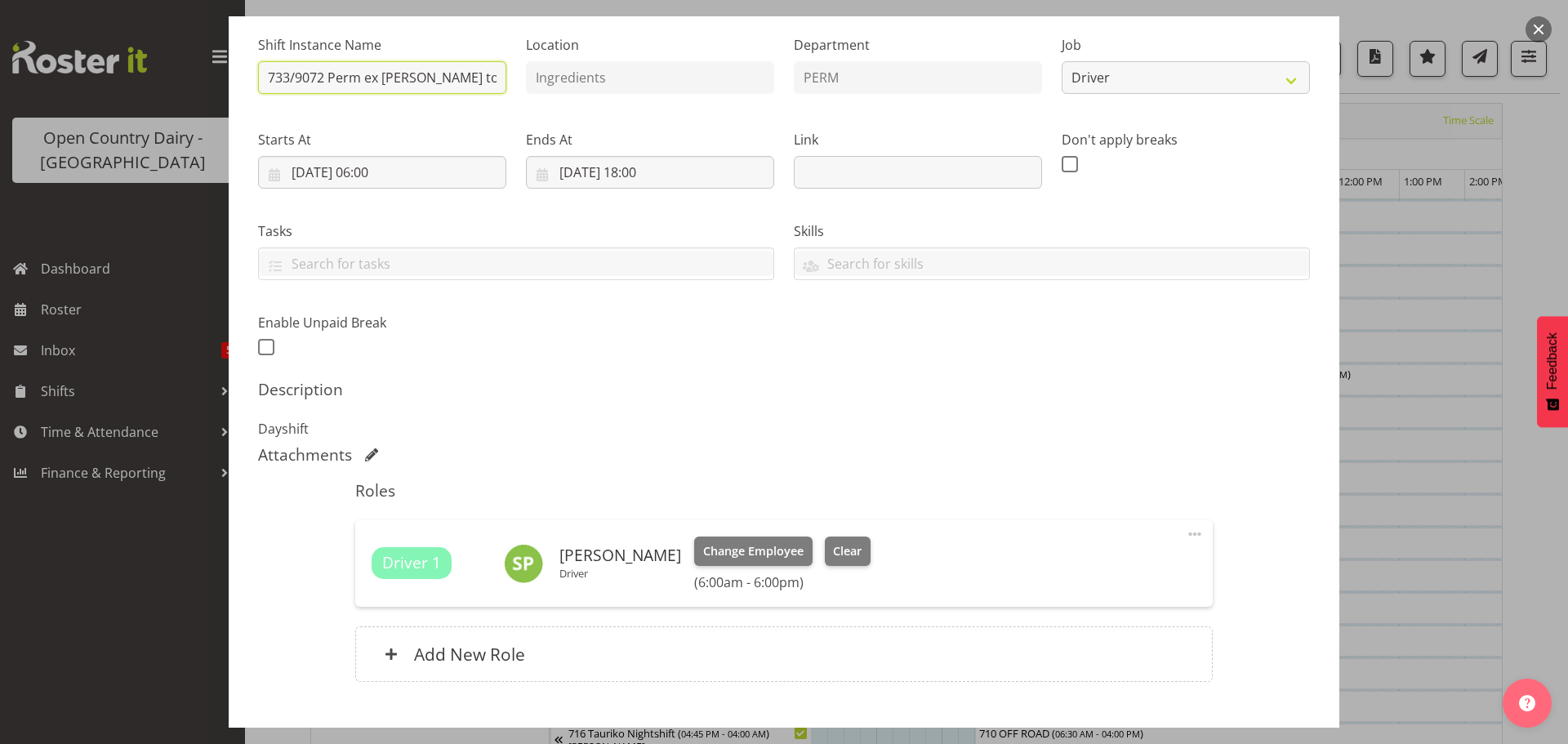
scroll to position [245, 0]
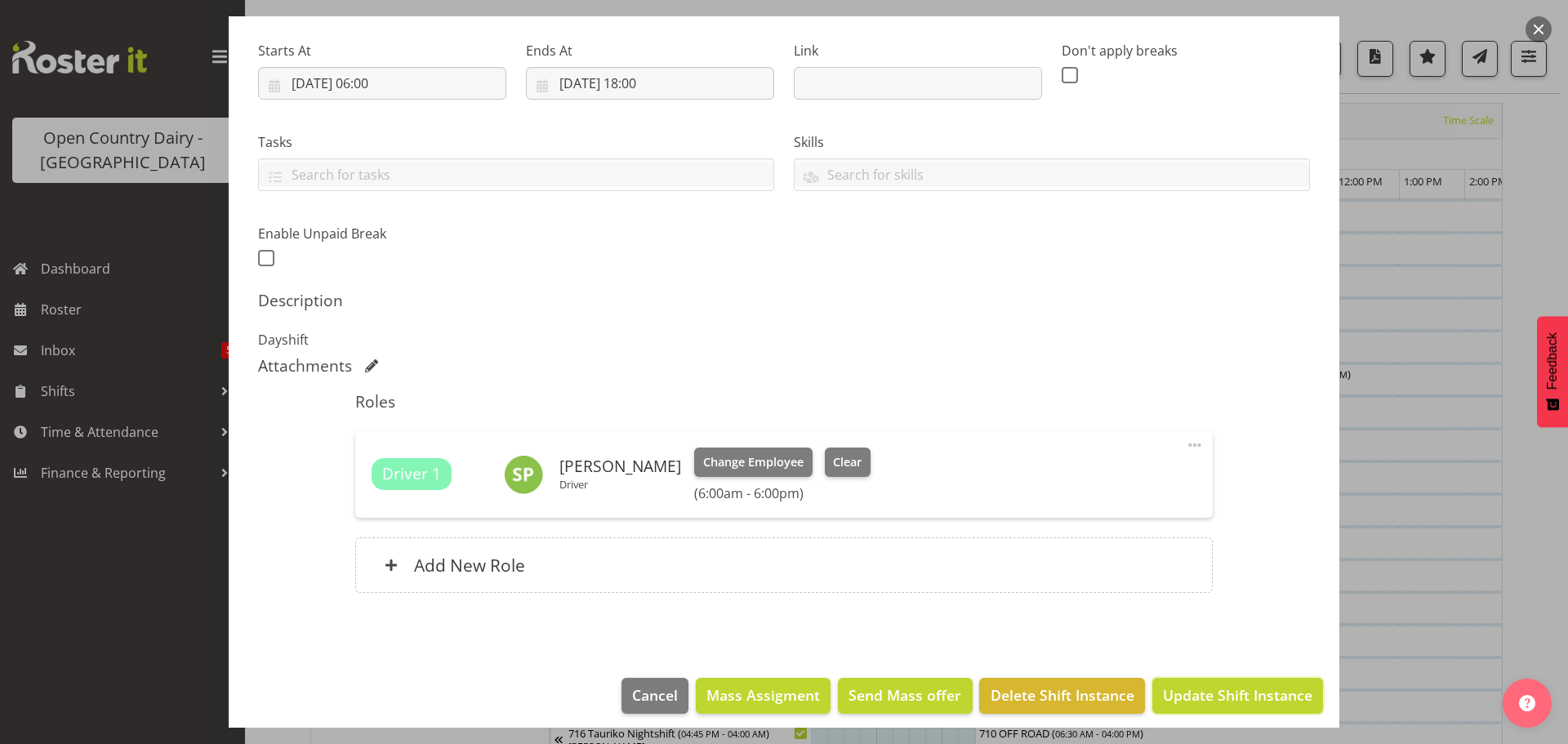
click at [1189, 687] on span "Update Shift Instance" at bounding box center [1237, 694] width 149 height 21
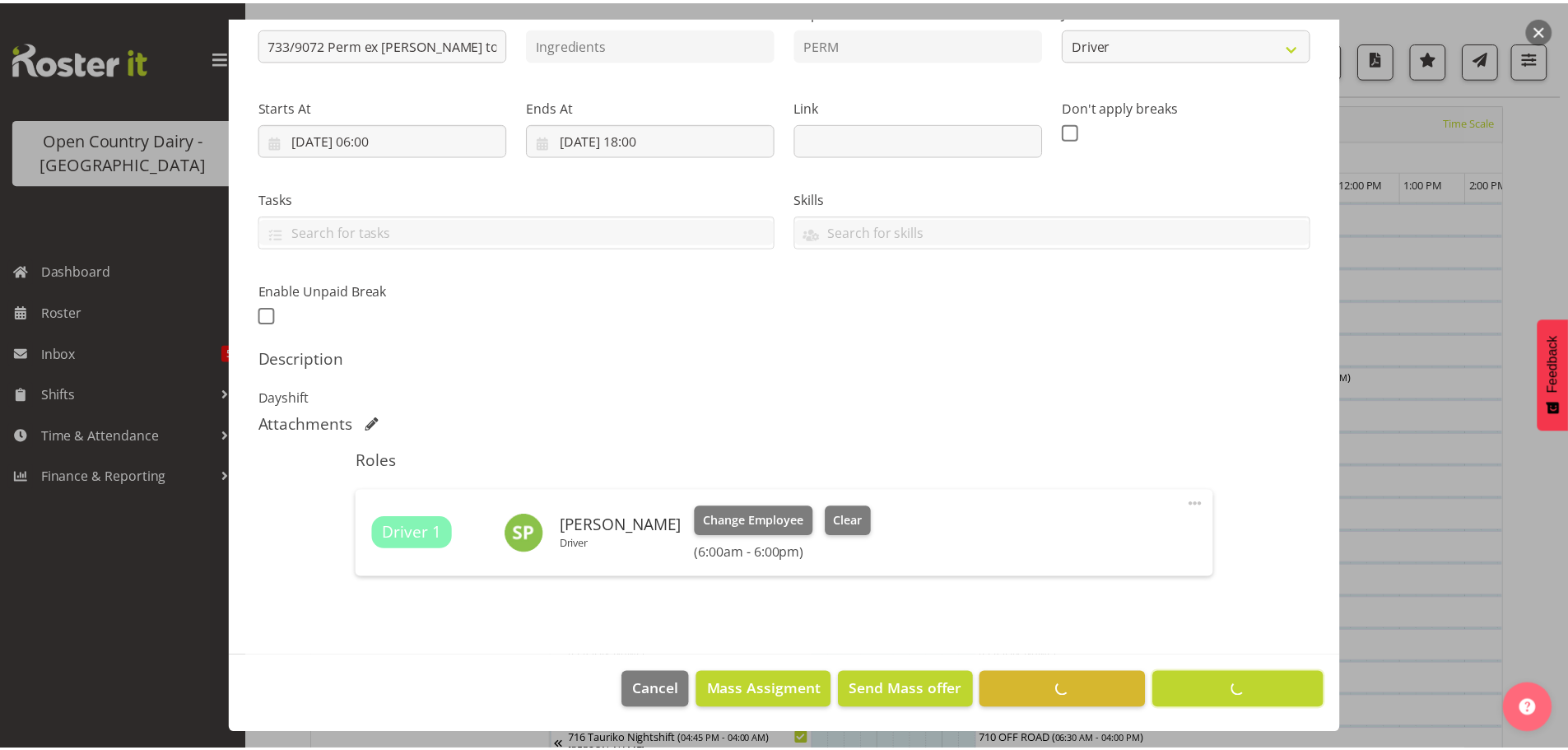
scroll to position [192, 0]
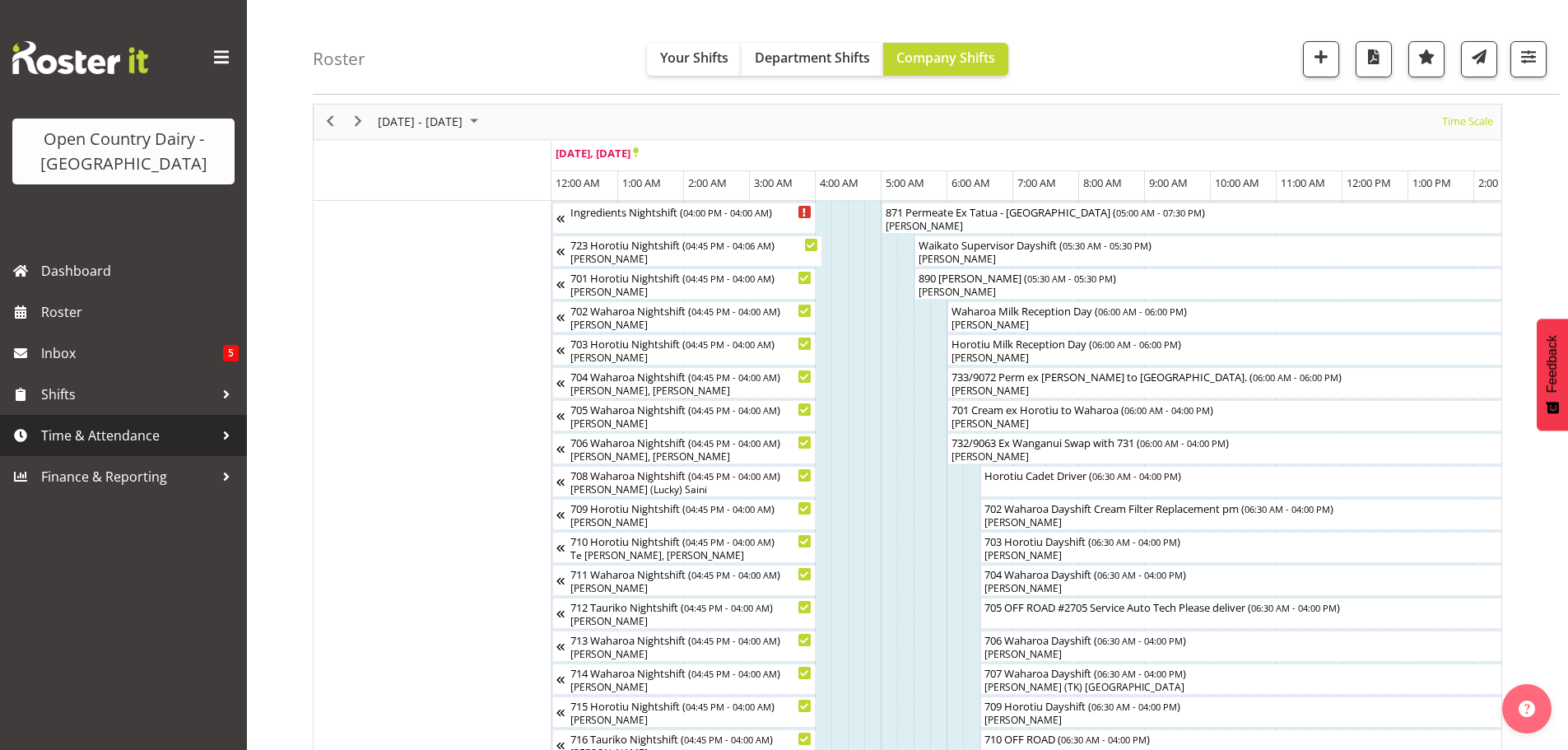
click at [77, 429] on span "Time & Attendance" at bounding box center [128, 435] width 173 height 24
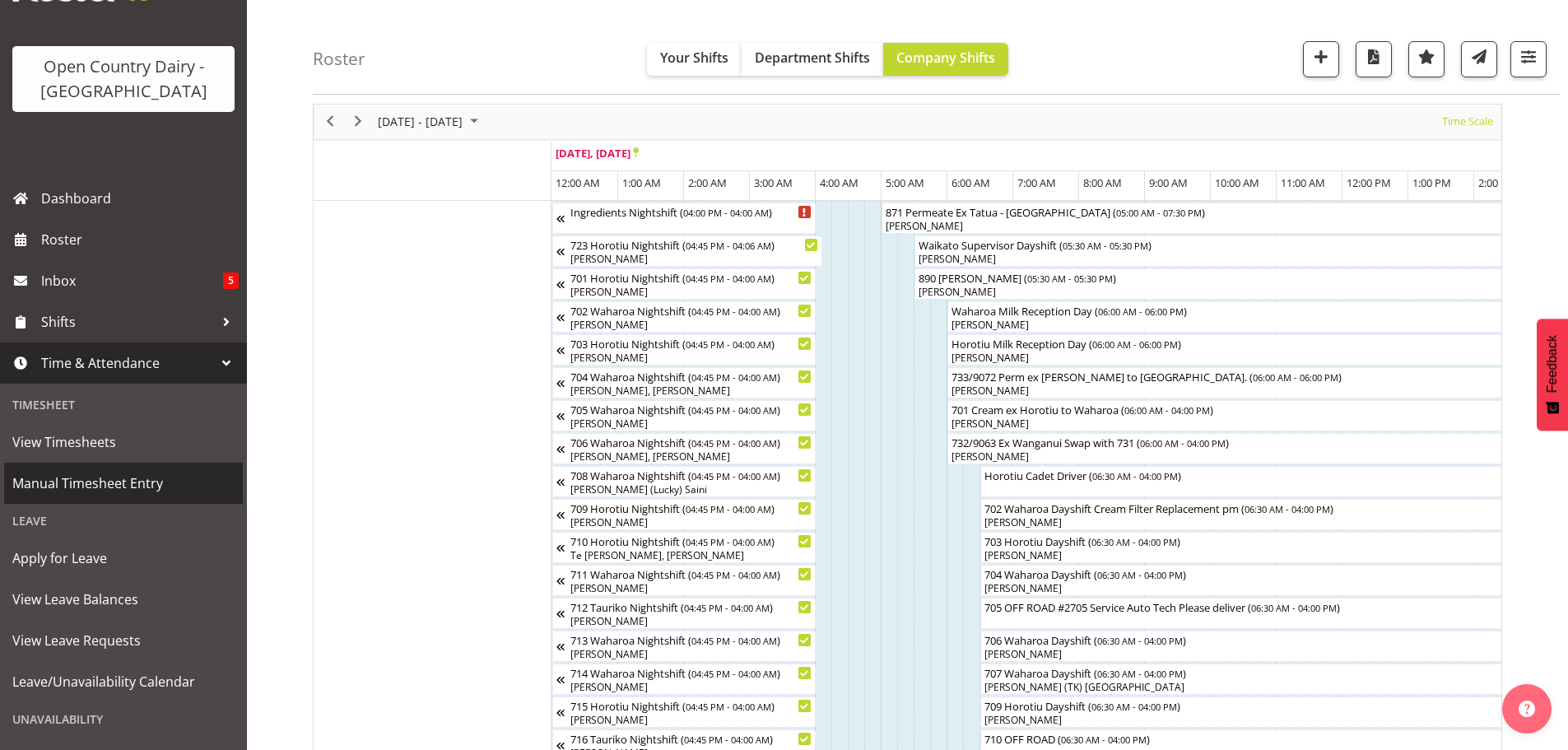
scroll to position [186, 0]
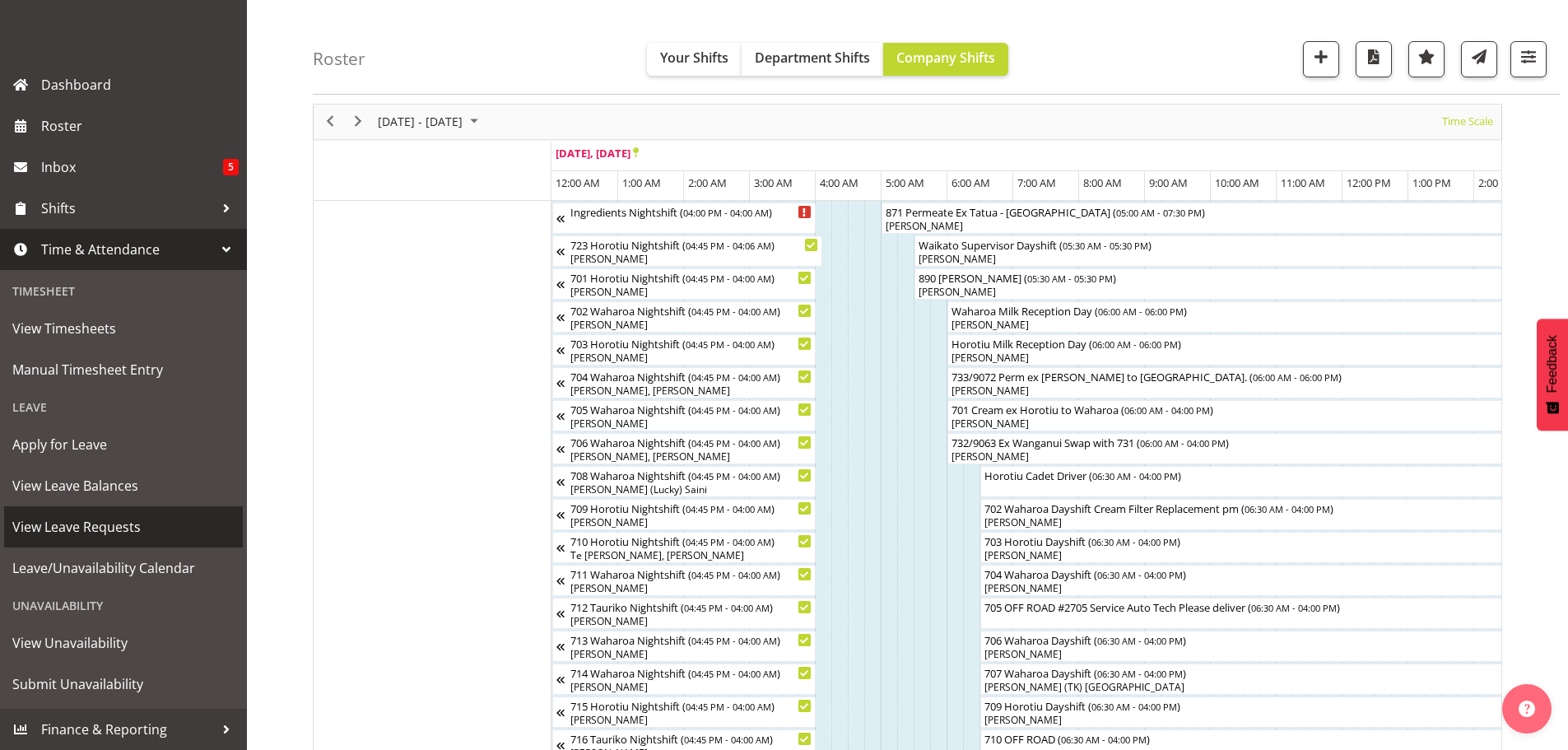
click at [56, 526] on span "View Leave Requests" at bounding box center [124, 526] width 222 height 24
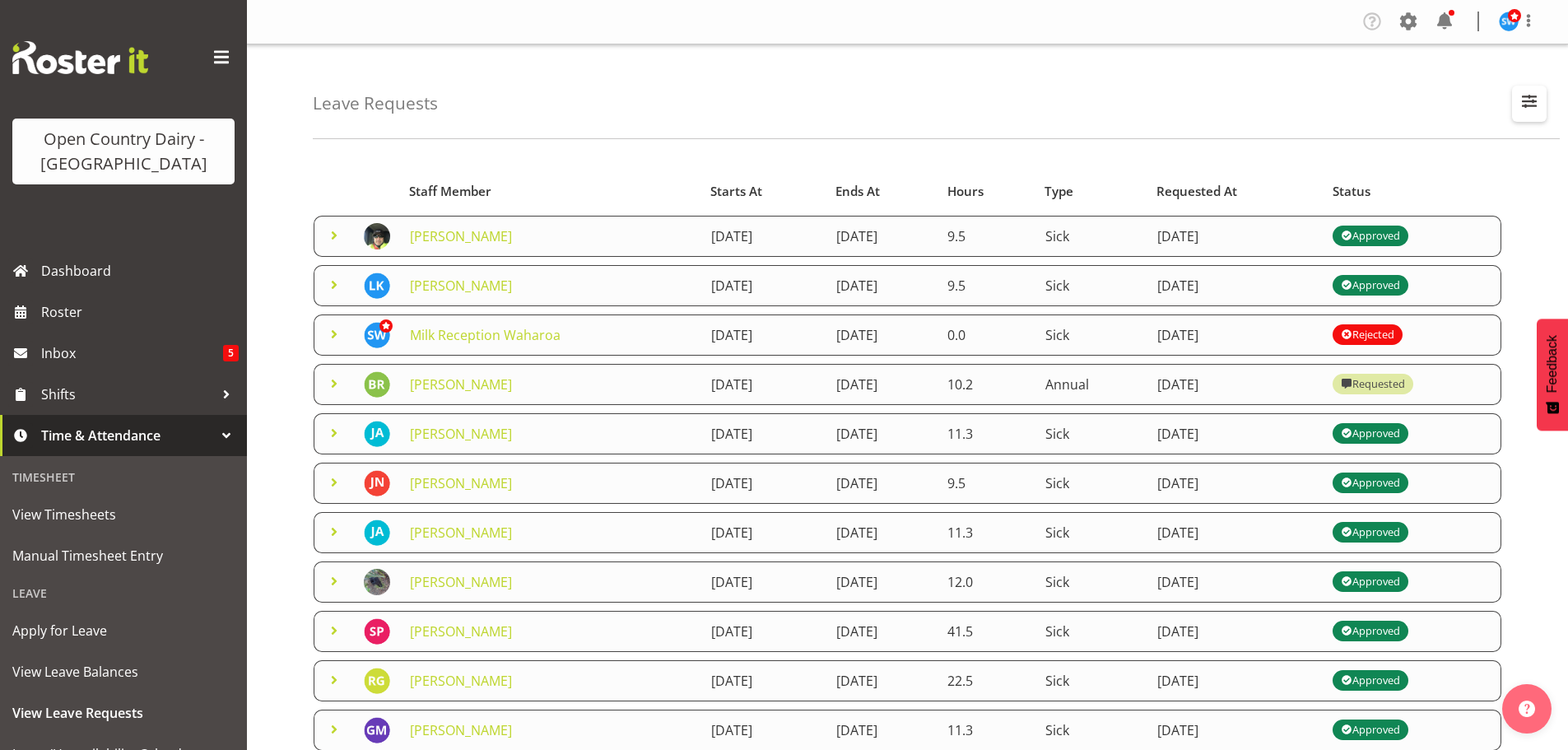
click at [1533, 108] on span "button" at bounding box center [1528, 101] width 21 height 21
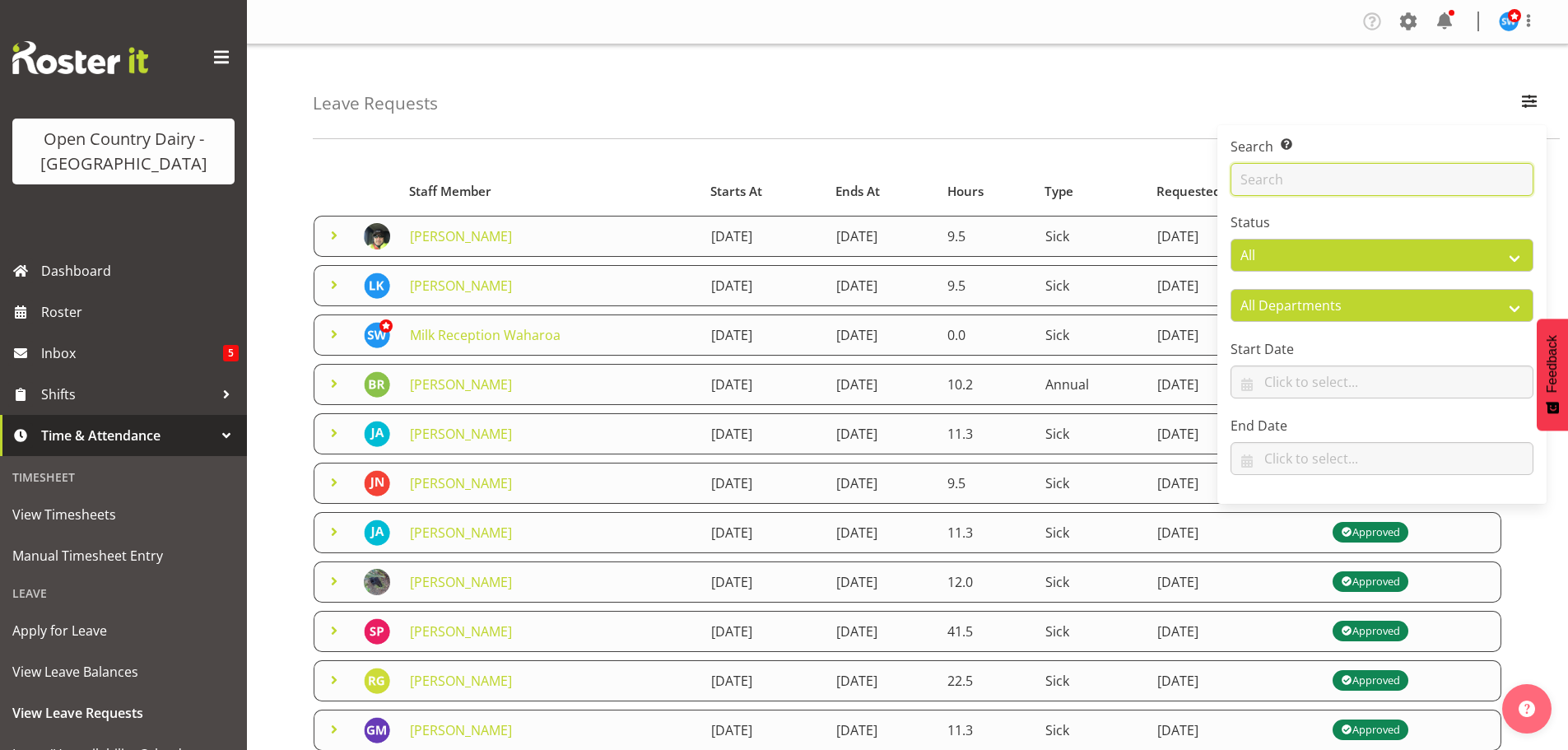
click at [1258, 174] on input "text" at bounding box center [1382, 179] width 303 height 33
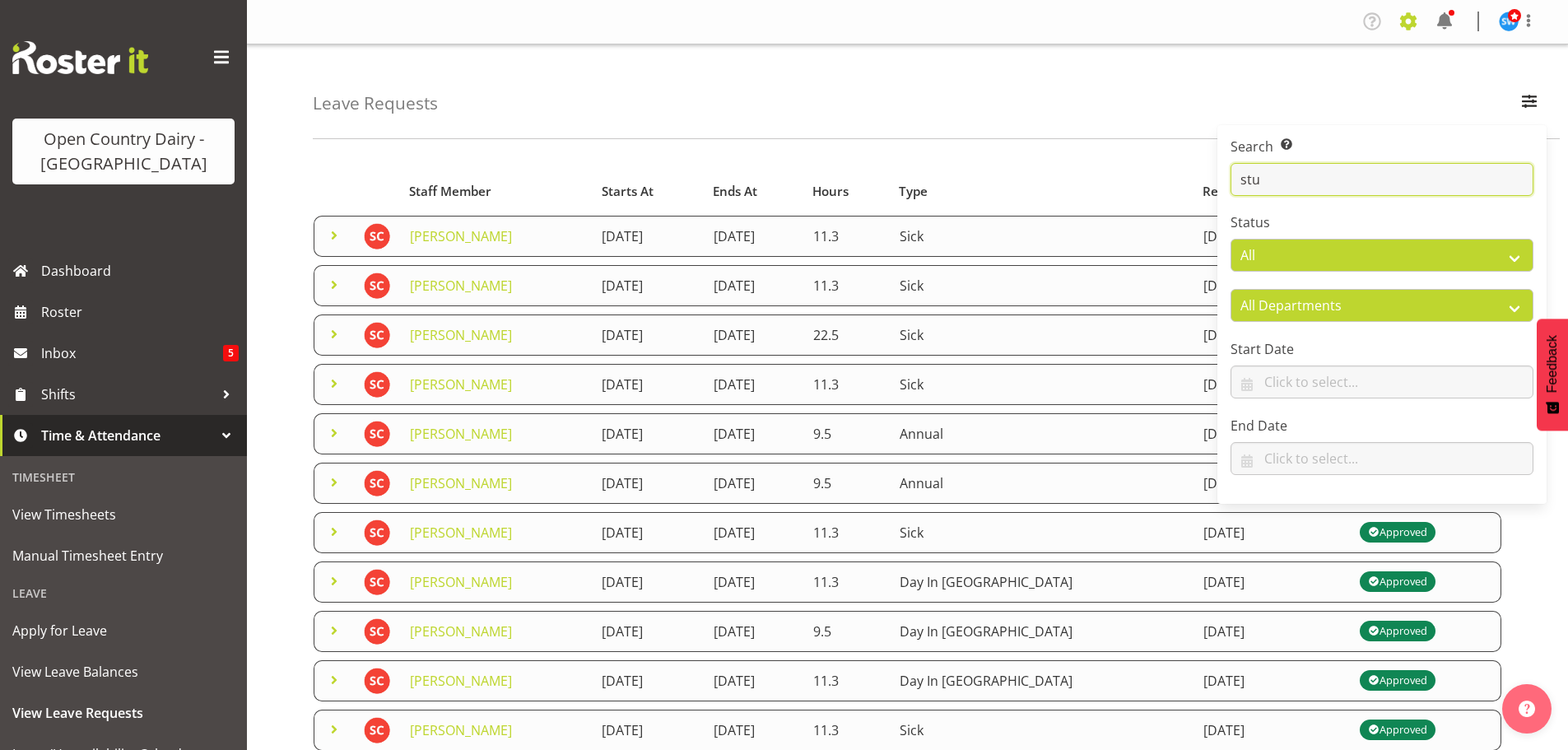
type input "stu"
click at [1402, 19] on span at bounding box center [1407, 21] width 26 height 26
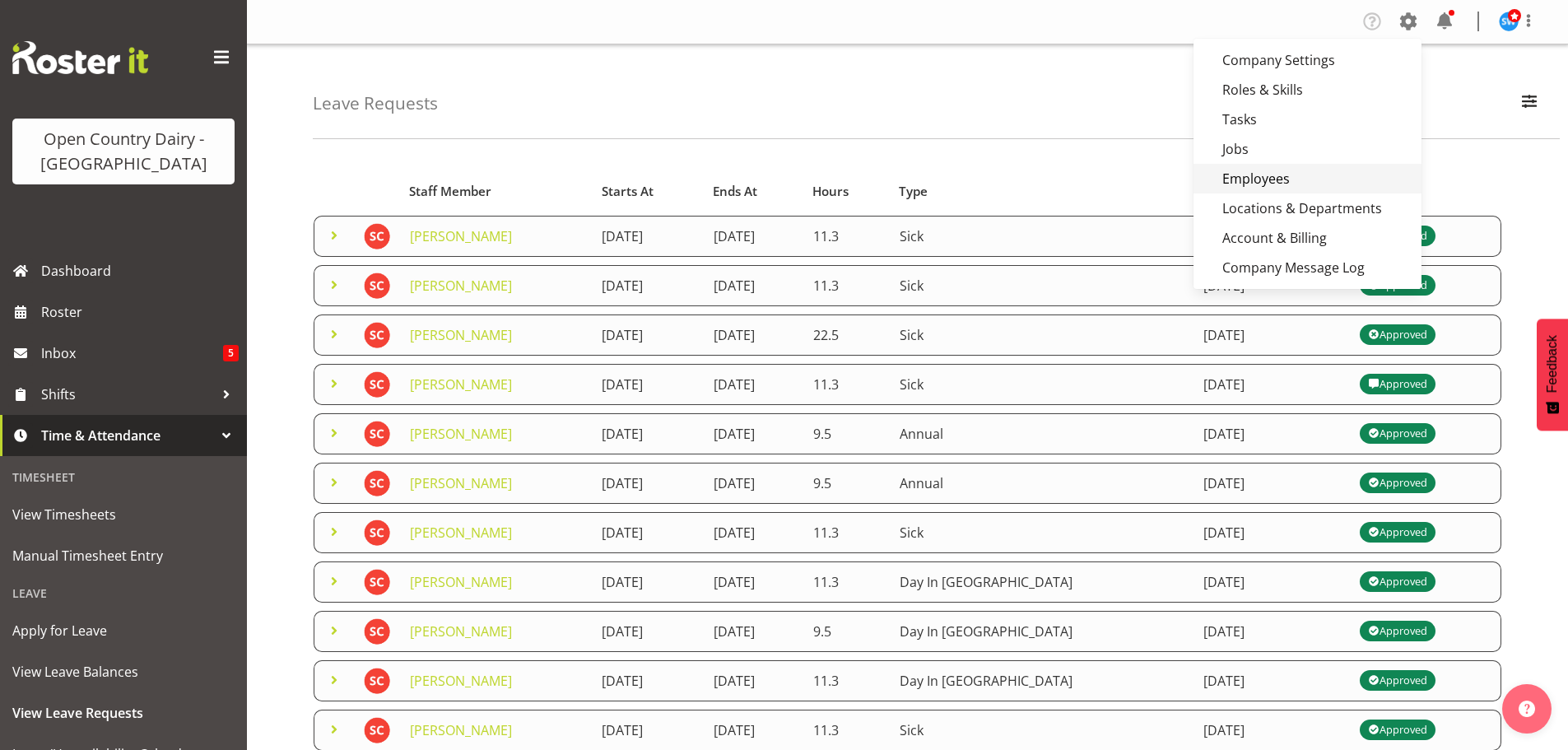
click at [1243, 176] on link "Employees" at bounding box center [1307, 178] width 228 height 29
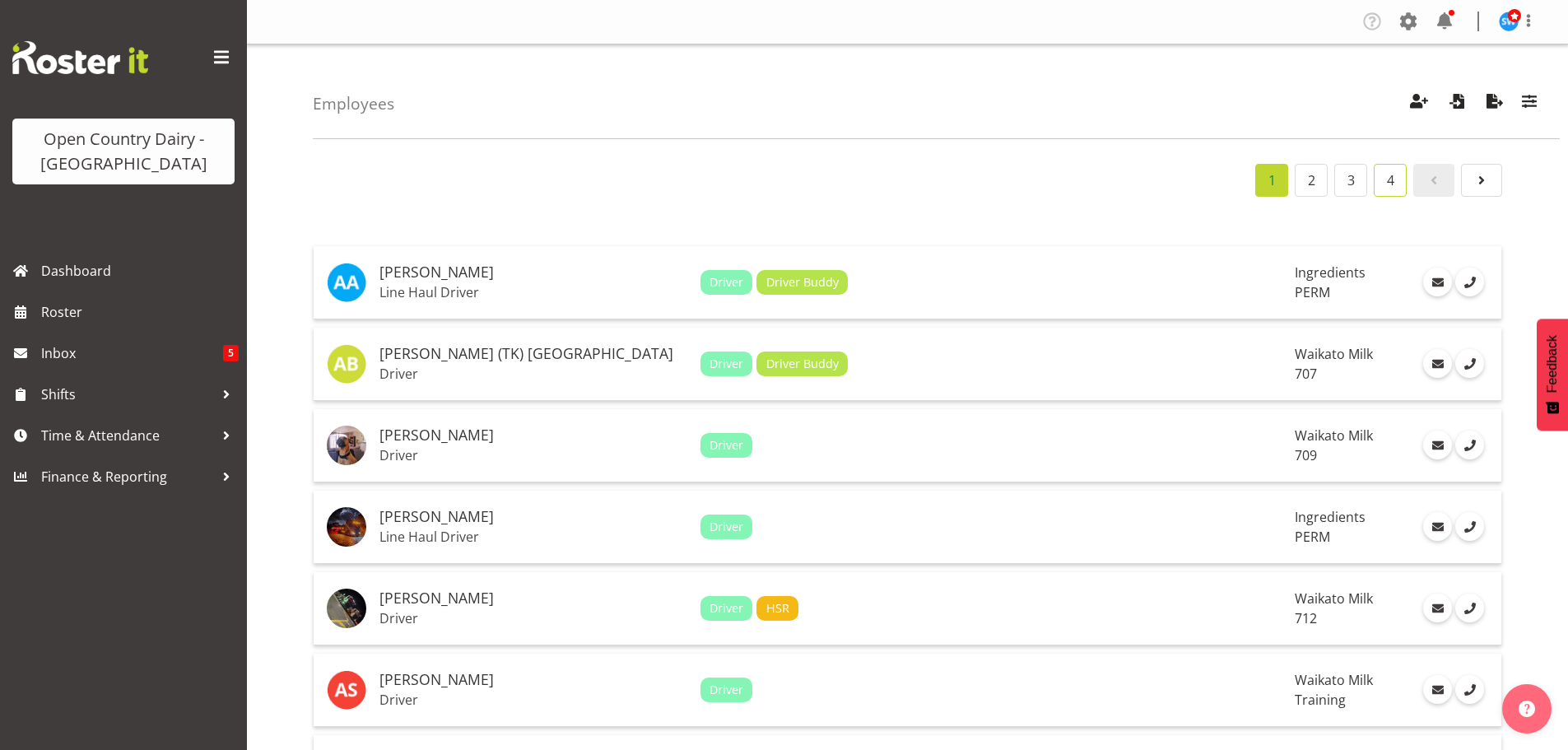
drag, startPoint x: 1384, startPoint y: 188, endPoint x: 1381, endPoint y: 196, distance: 8.5
click at [1384, 188] on link "4" at bounding box center [1390, 180] width 33 height 33
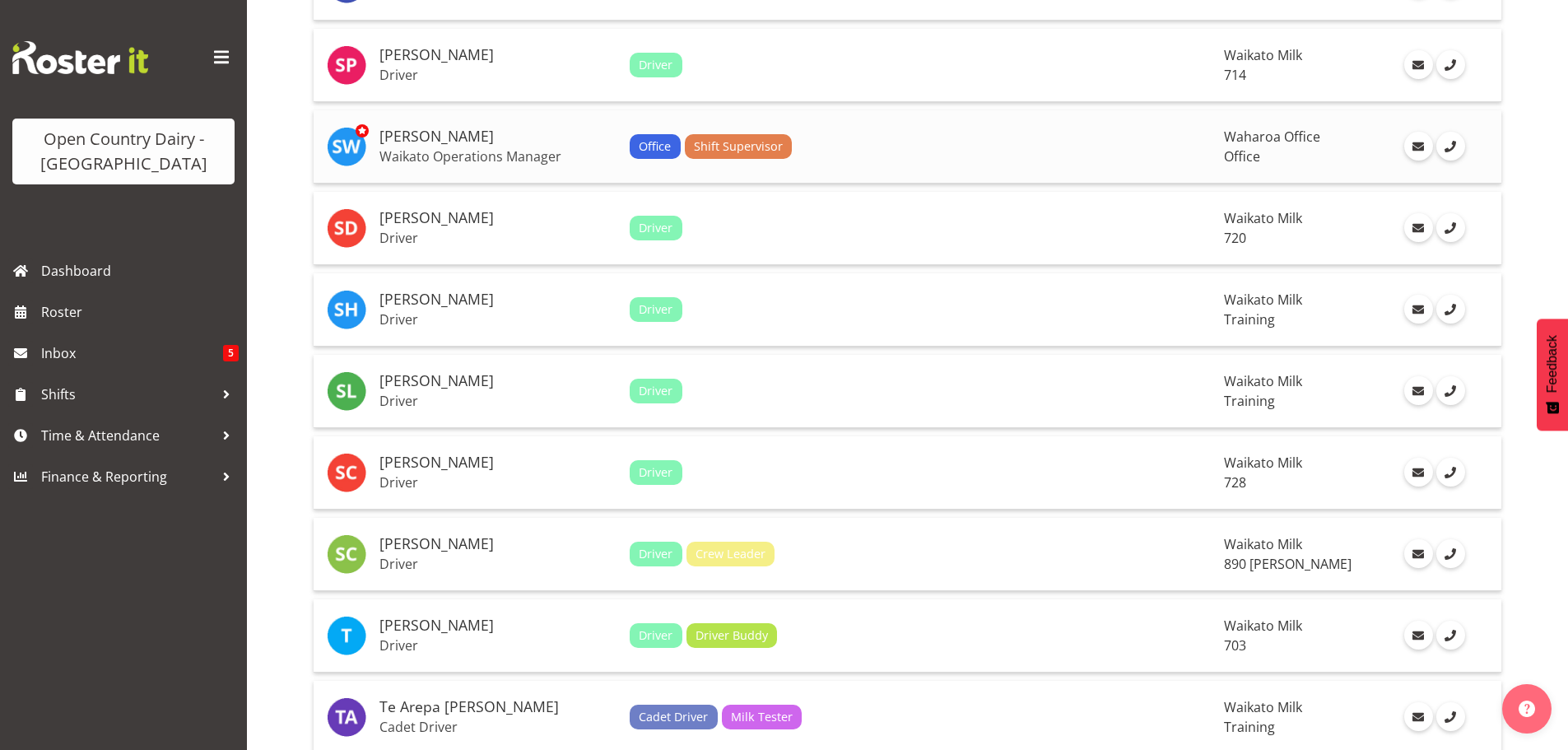
scroll to position [411, 0]
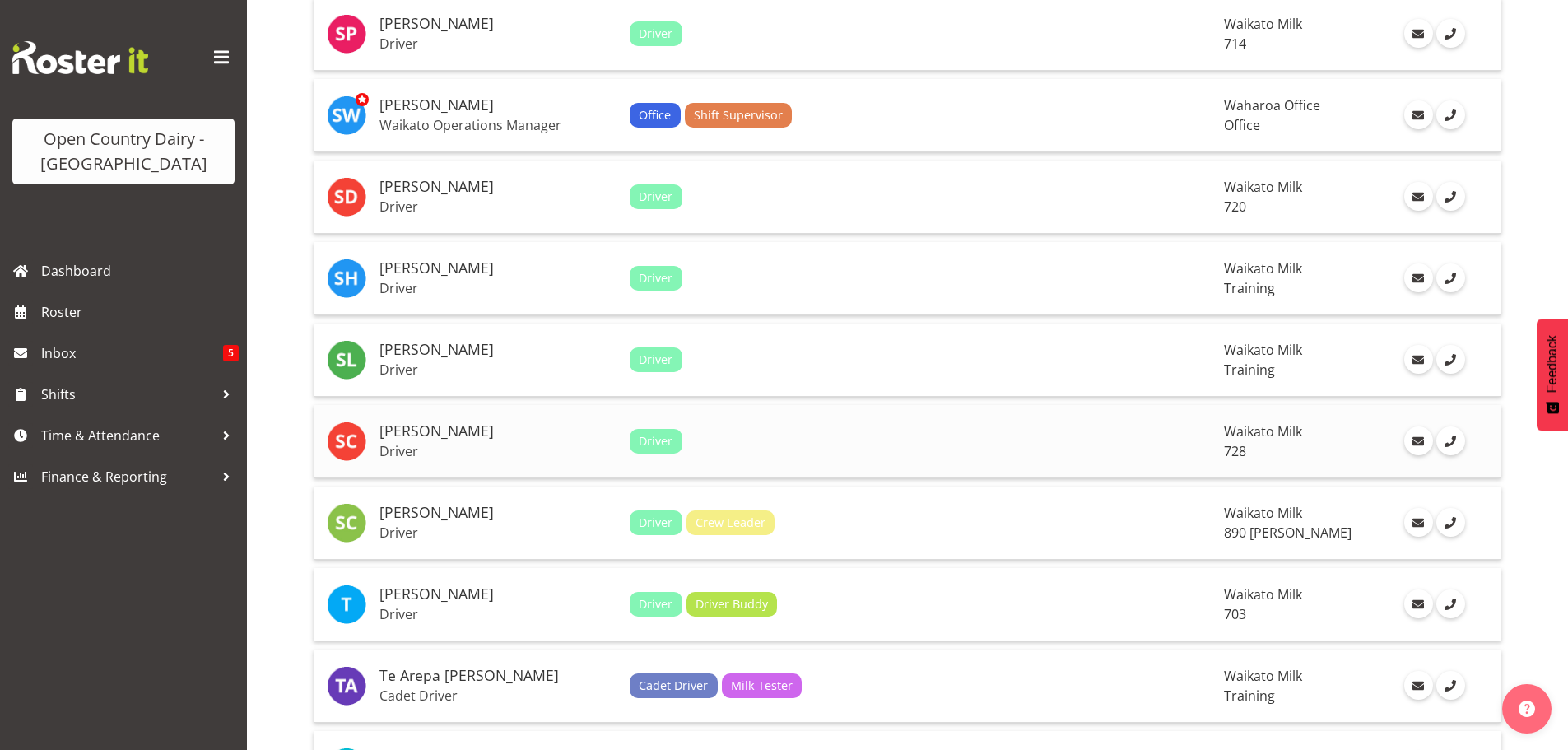
click at [393, 443] on p "Driver" at bounding box center [498, 452] width 237 height 17
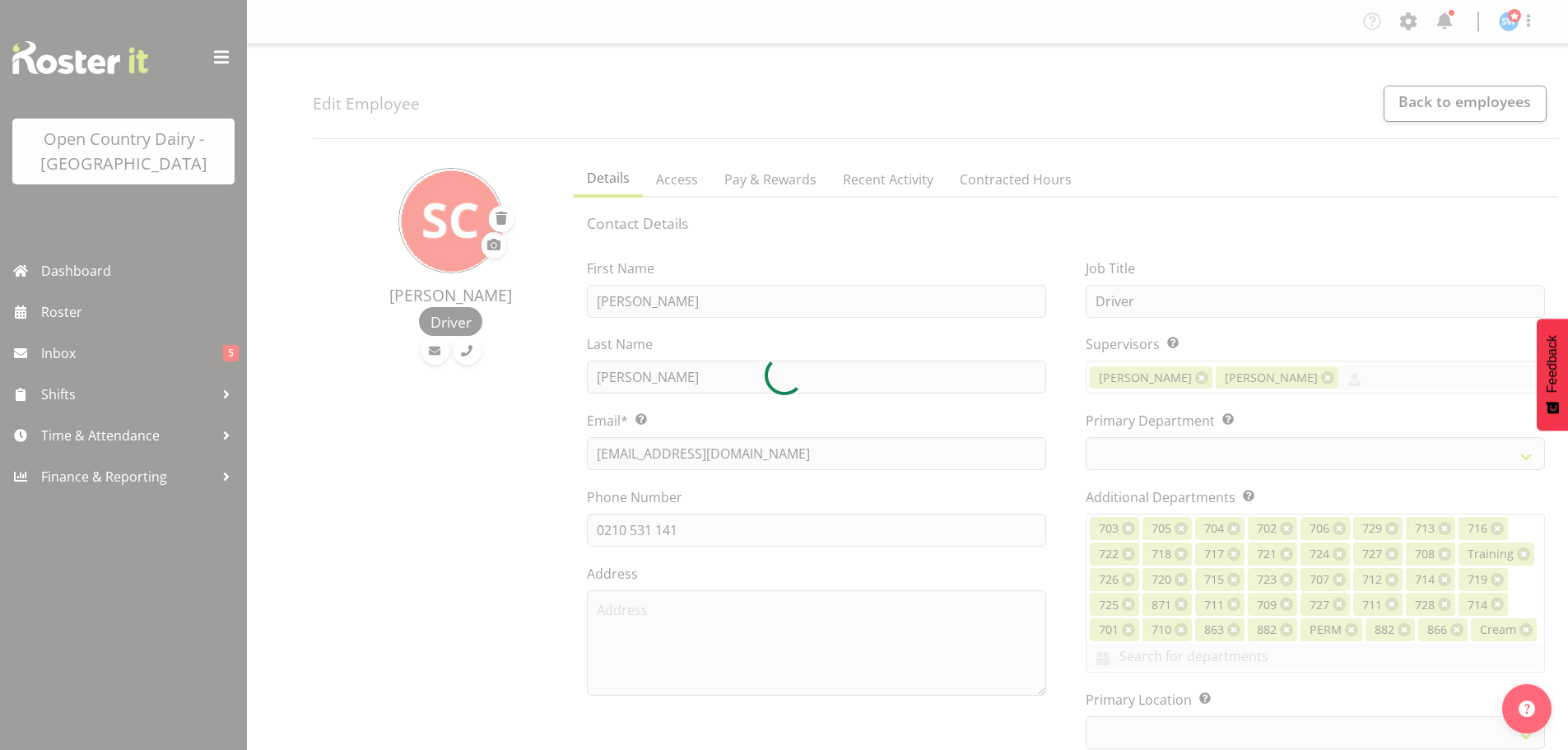
select select "TimelineWeek"
select select
select select "1054"
click at [792, 187] on div at bounding box center [784, 375] width 1568 height 750
select select "842"
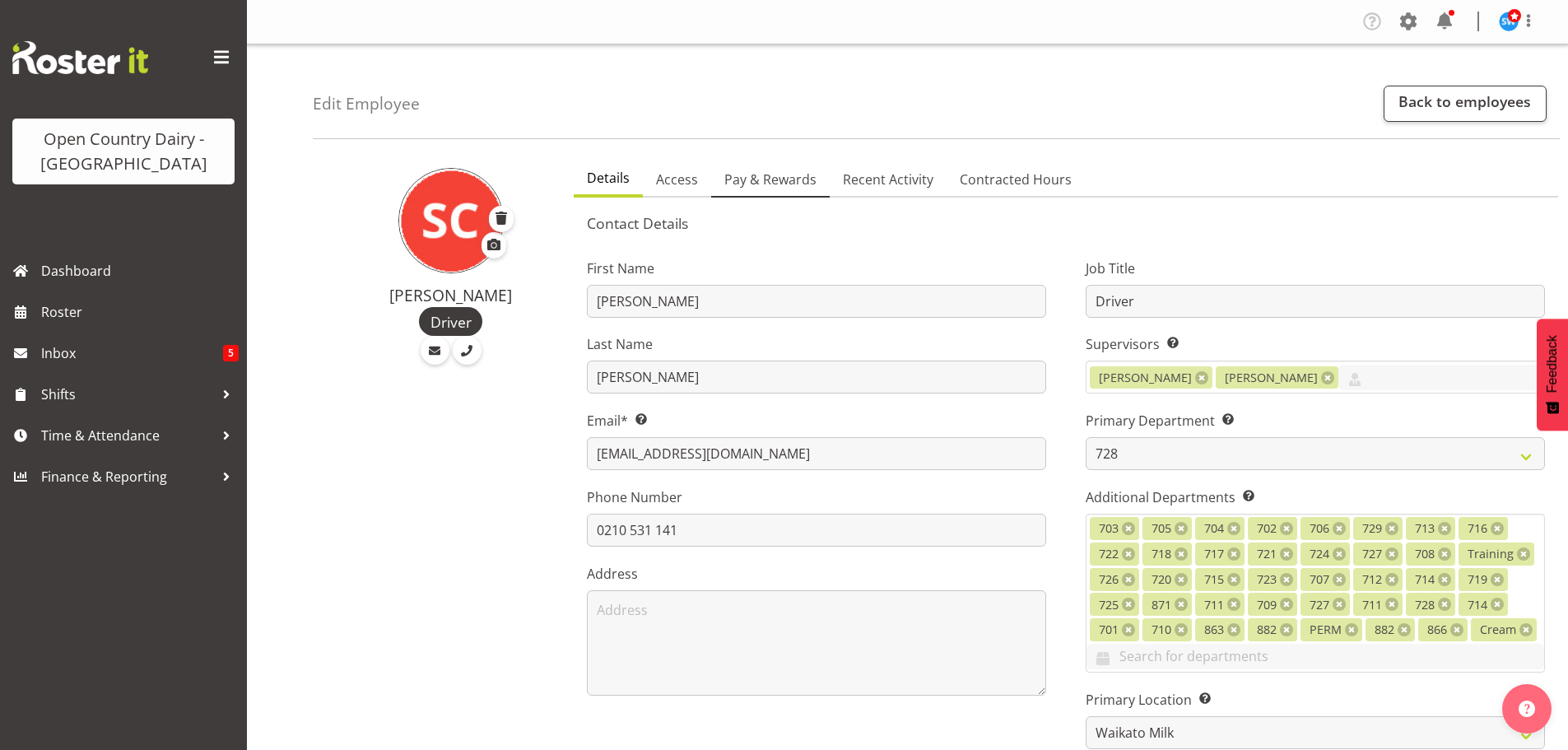
click at [765, 181] on span "Pay & Rewards" at bounding box center [770, 179] width 92 height 19
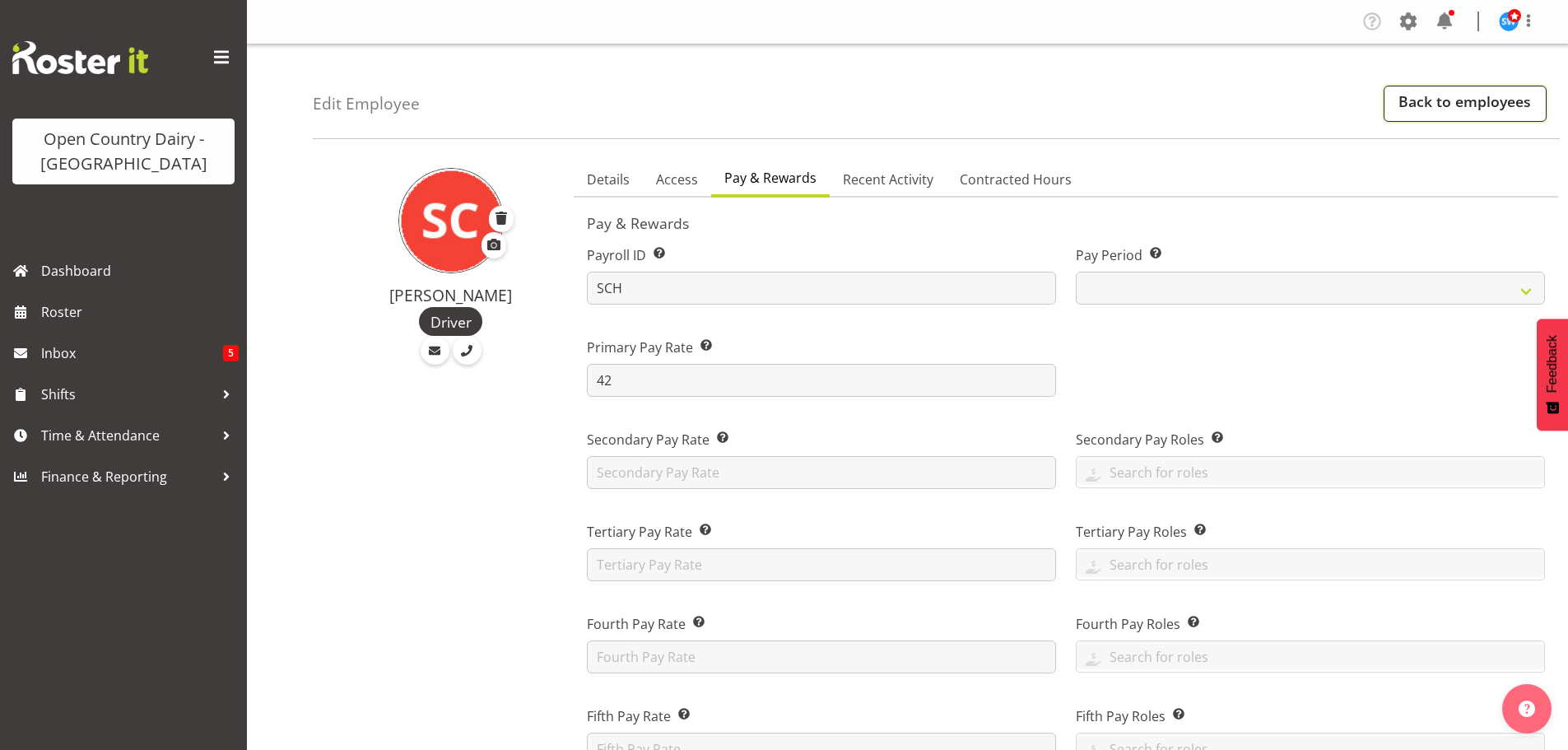
click at [1433, 115] on link "Back to employees" at bounding box center [1465, 103] width 163 height 36
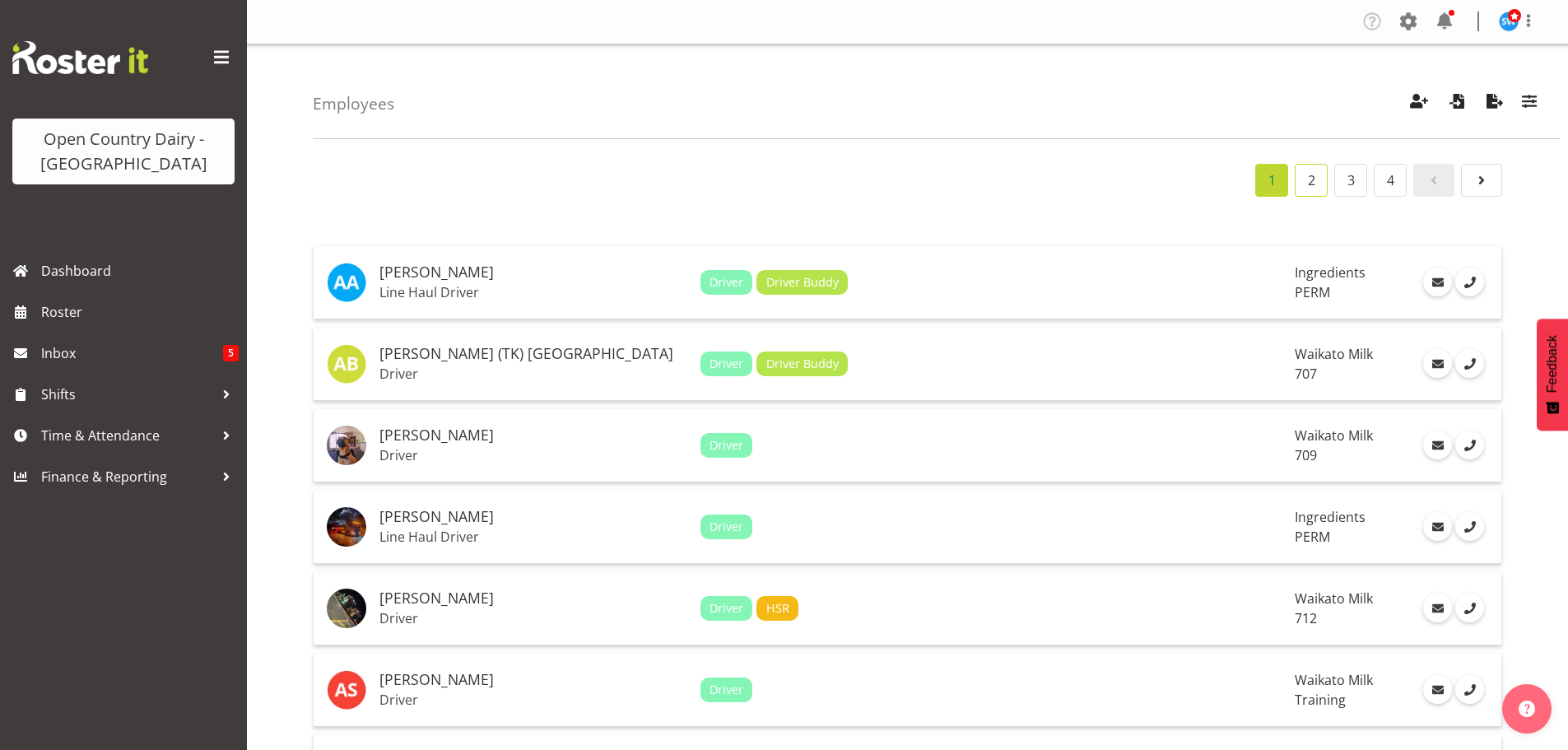
click at [1317, 194] on link "2" at bounding box center [1311, 180] width 33 height 33
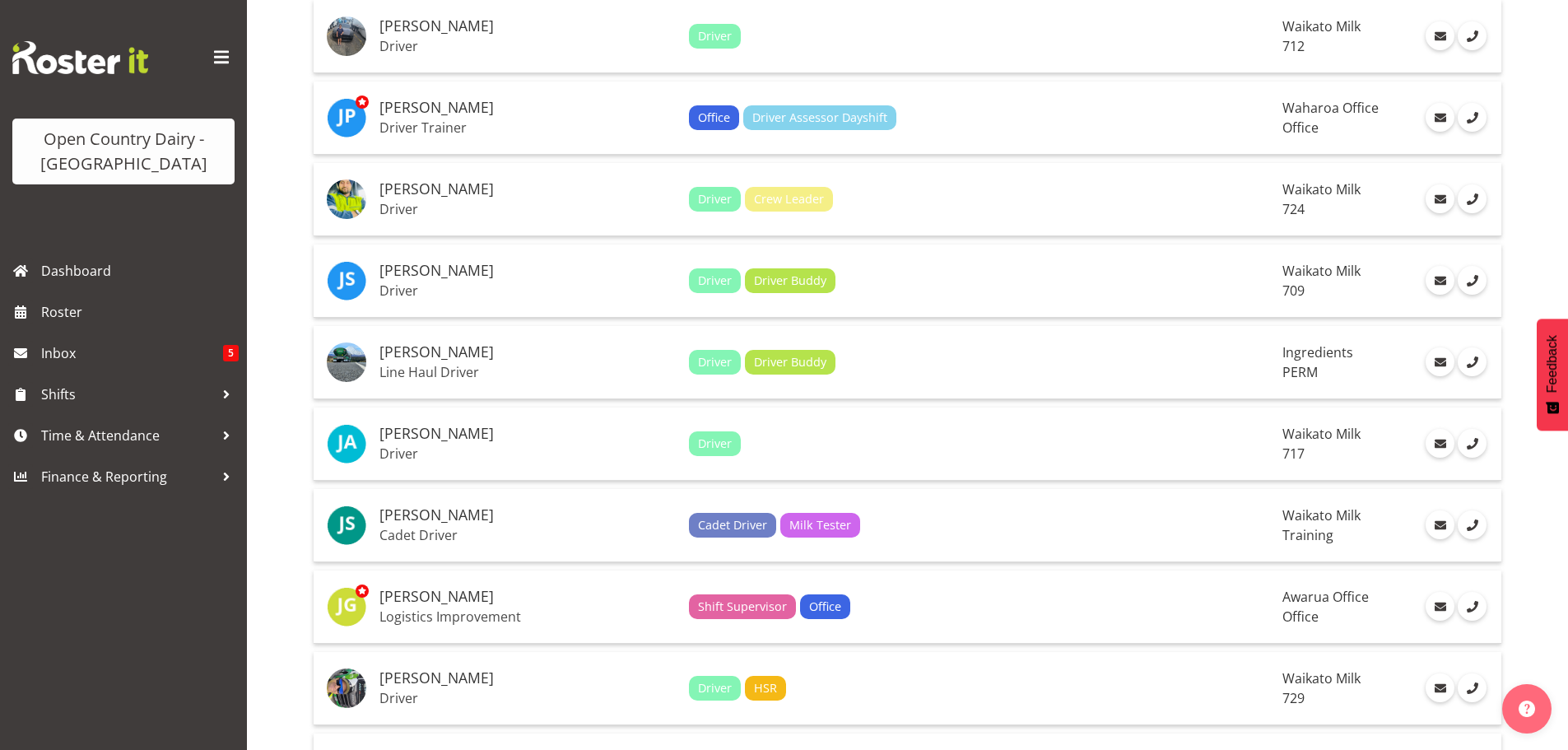
scroll to position [2222, 0]
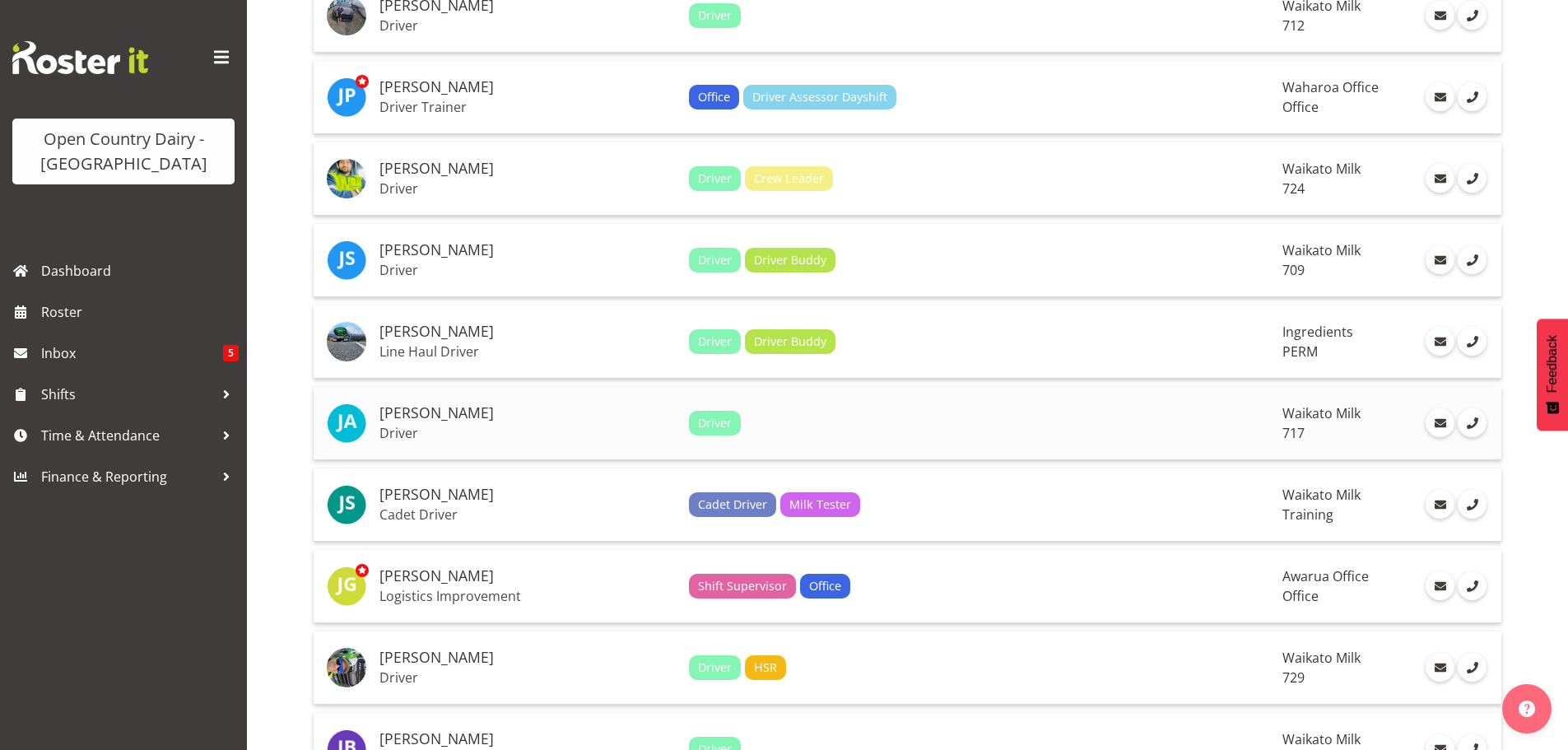
click at [413, 421] on h5 "[PERSON_NAME]" at bounding box center [527, 414] width 296 height 17
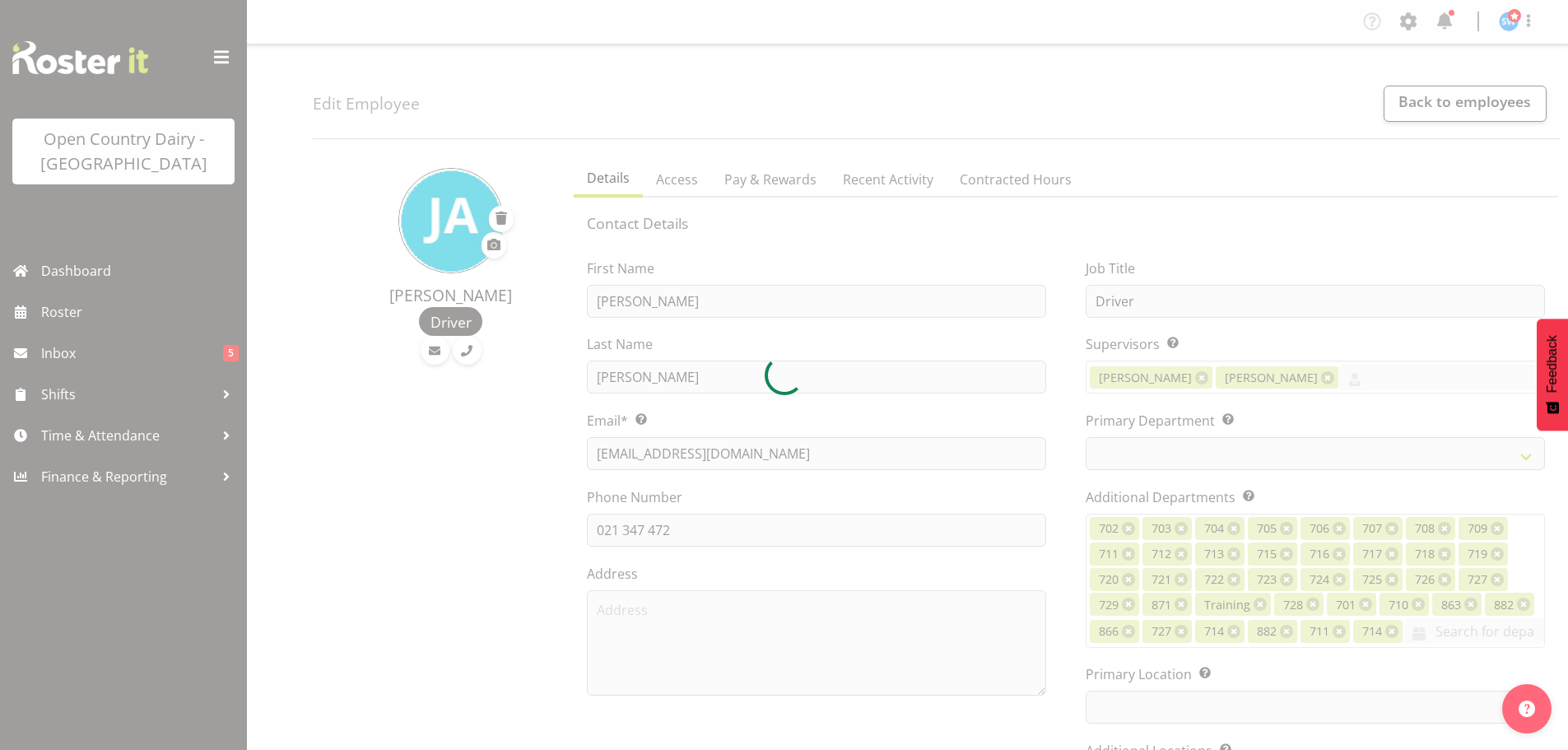
select select "TimelineWeek"
select select
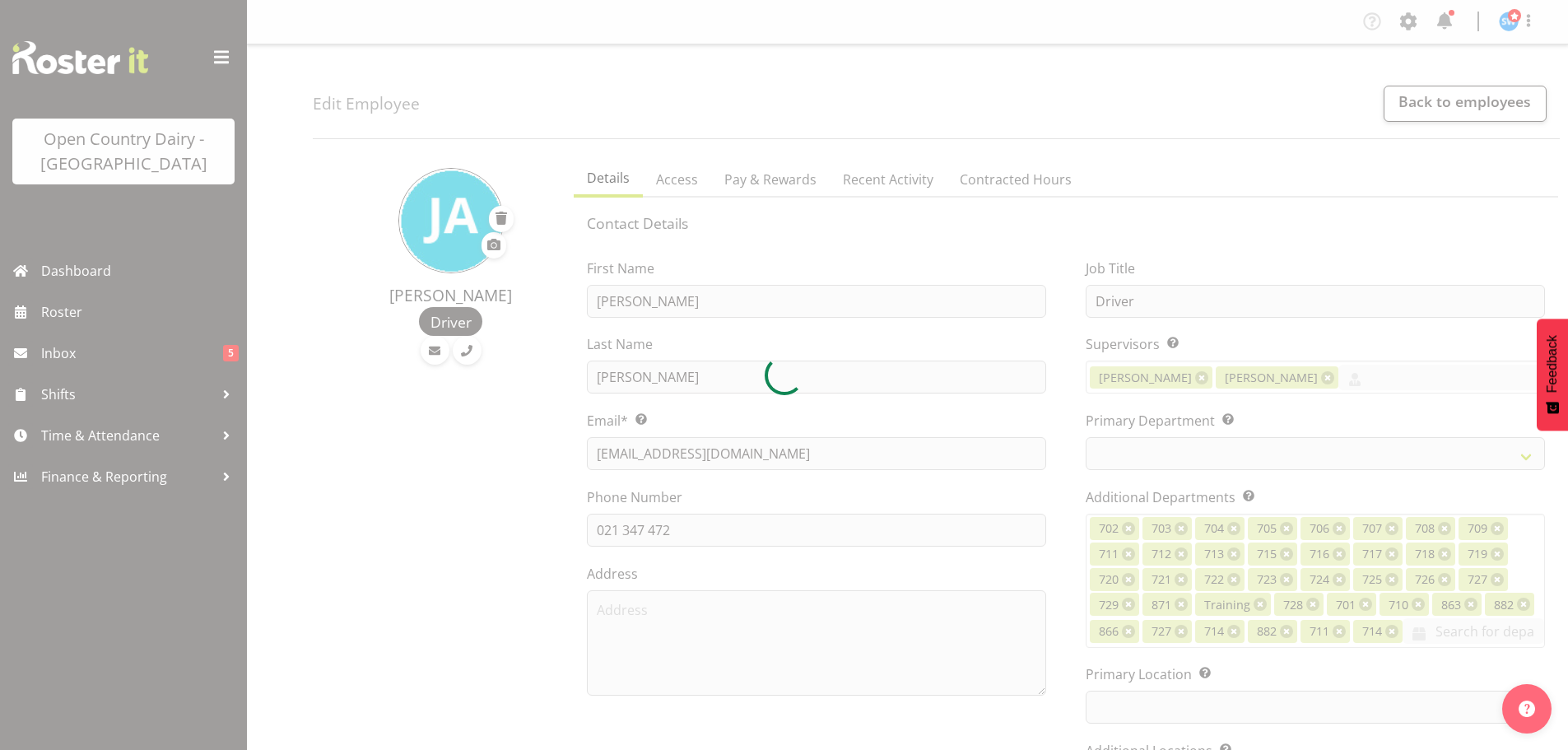
select select
select select "1054"
select select "758"
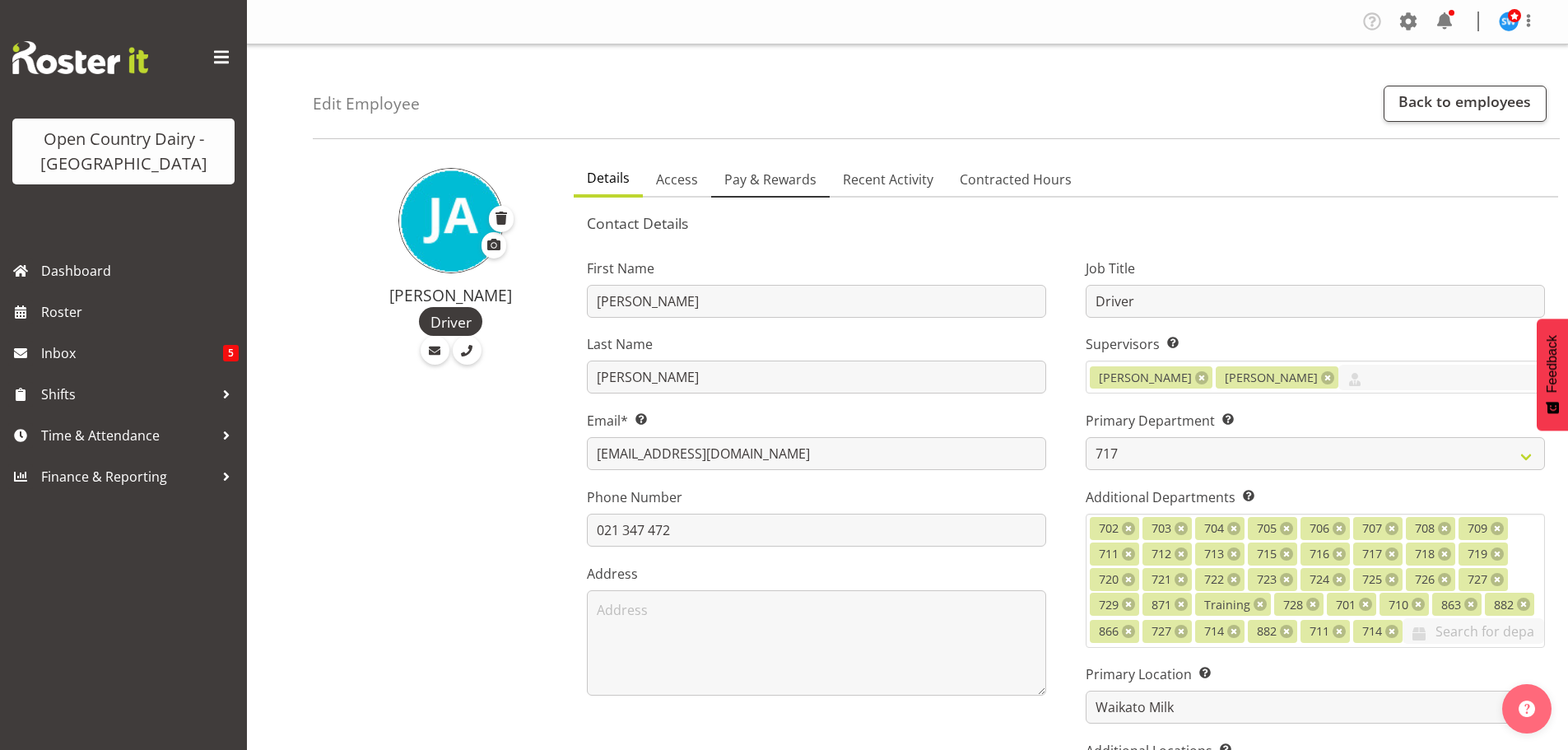
click at [773, 179] on span "Pay & Rewards" at bounding box center [770, 179] width 92 height 19
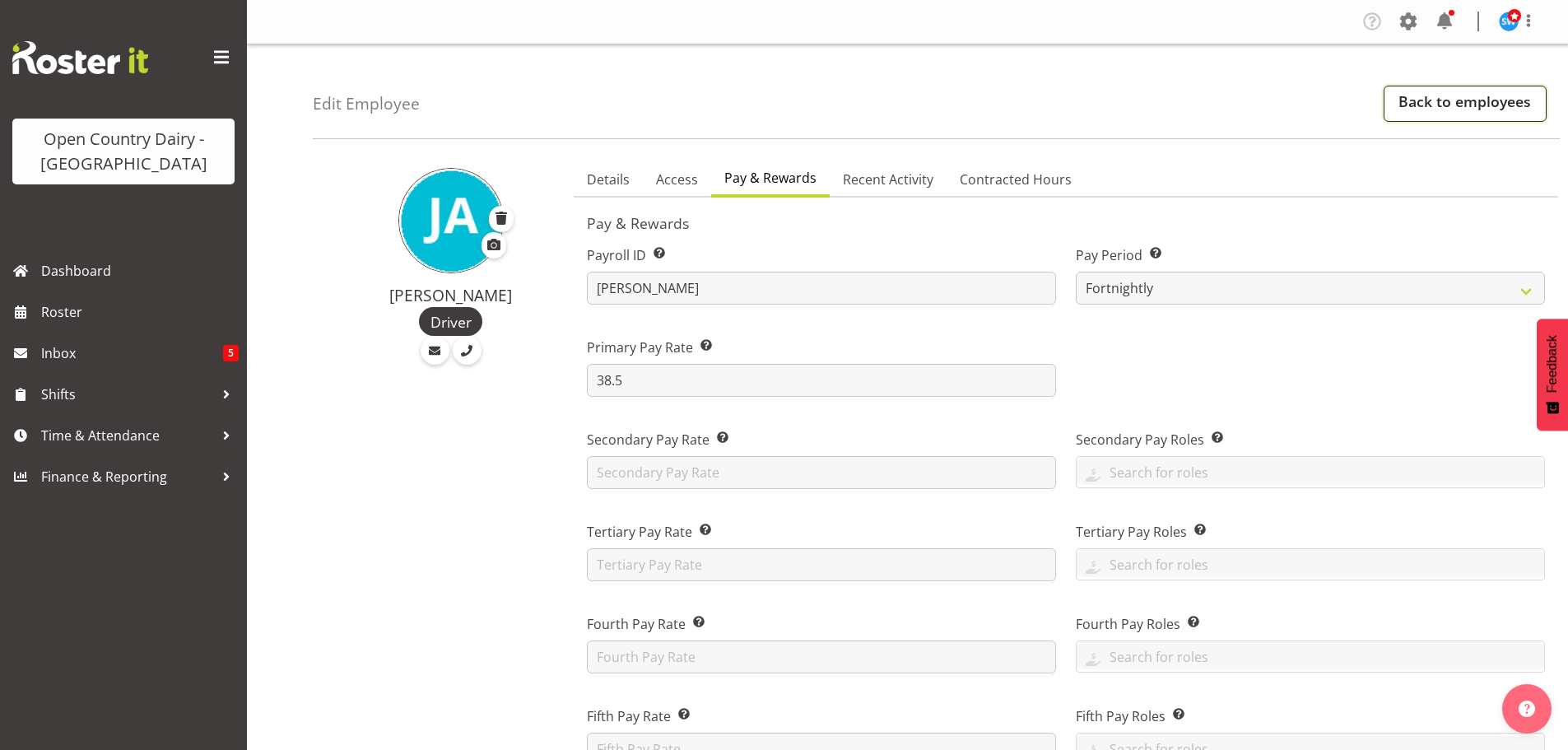
click at [1419, 108] on link "Back to employees" at bounding box center [1465, 103] width 163 height 36
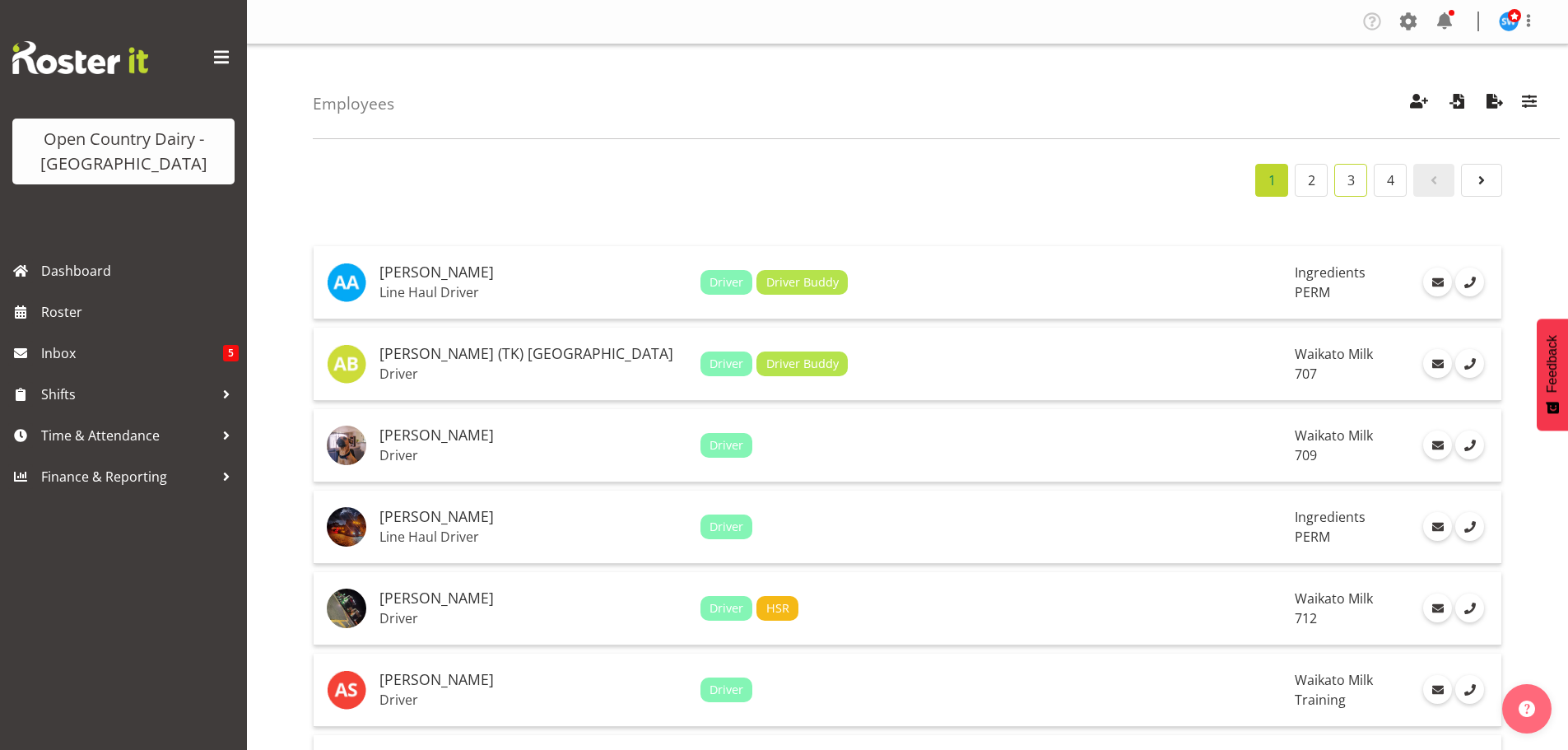
click at [1349, 182] on link "3" at bounding box center [1350, 180] width 33 height 33
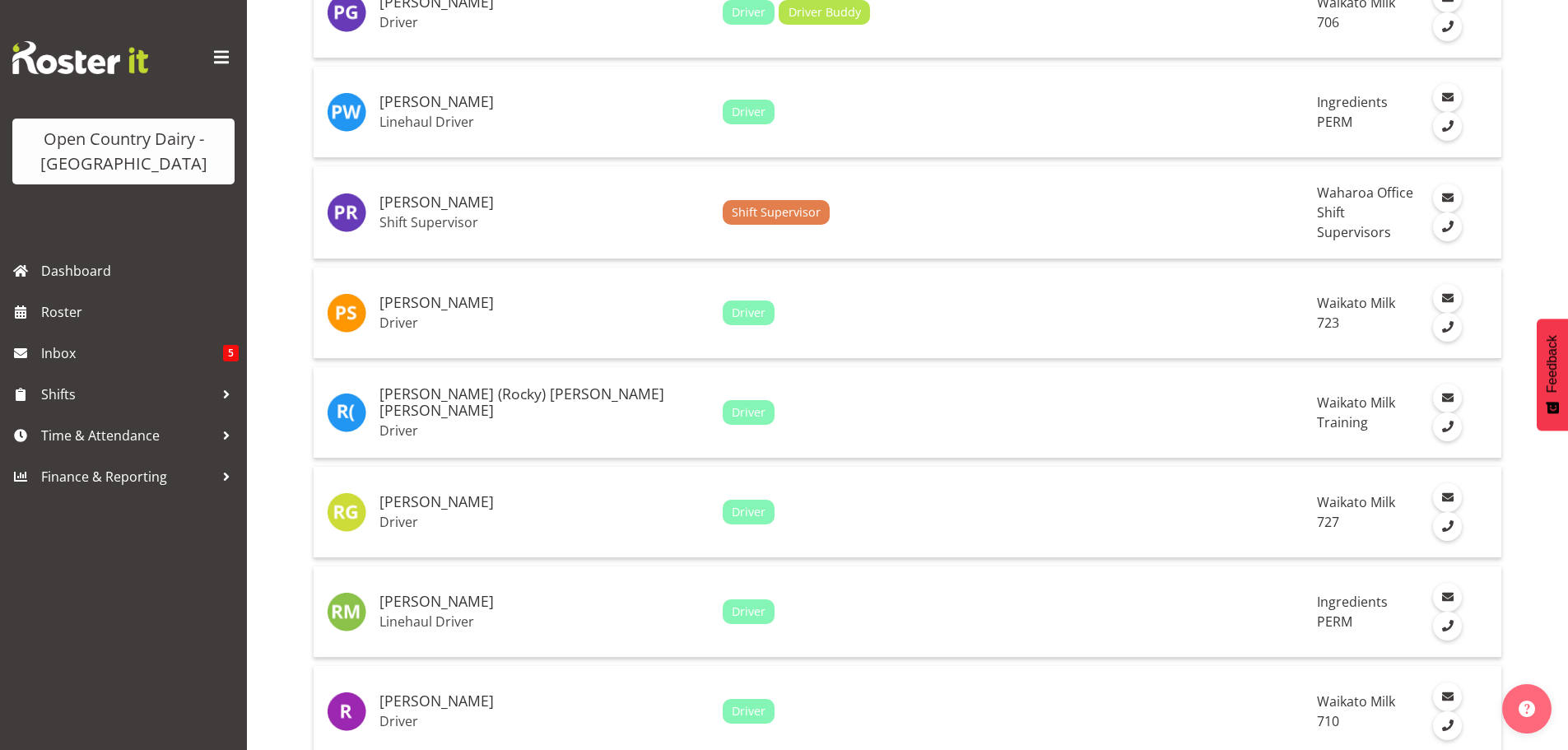
scroll to position [3648, 0]
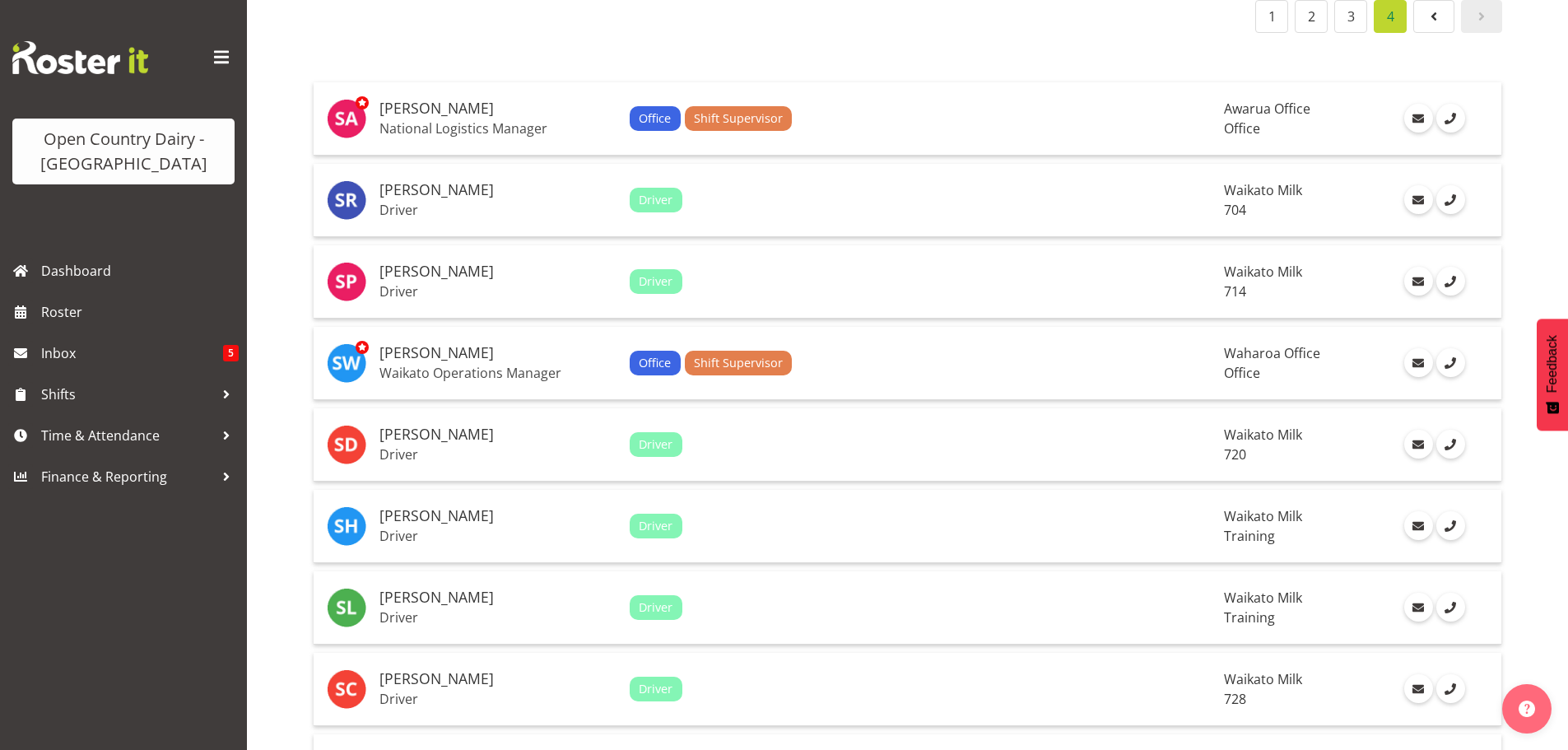
scroll to position [0, 0]
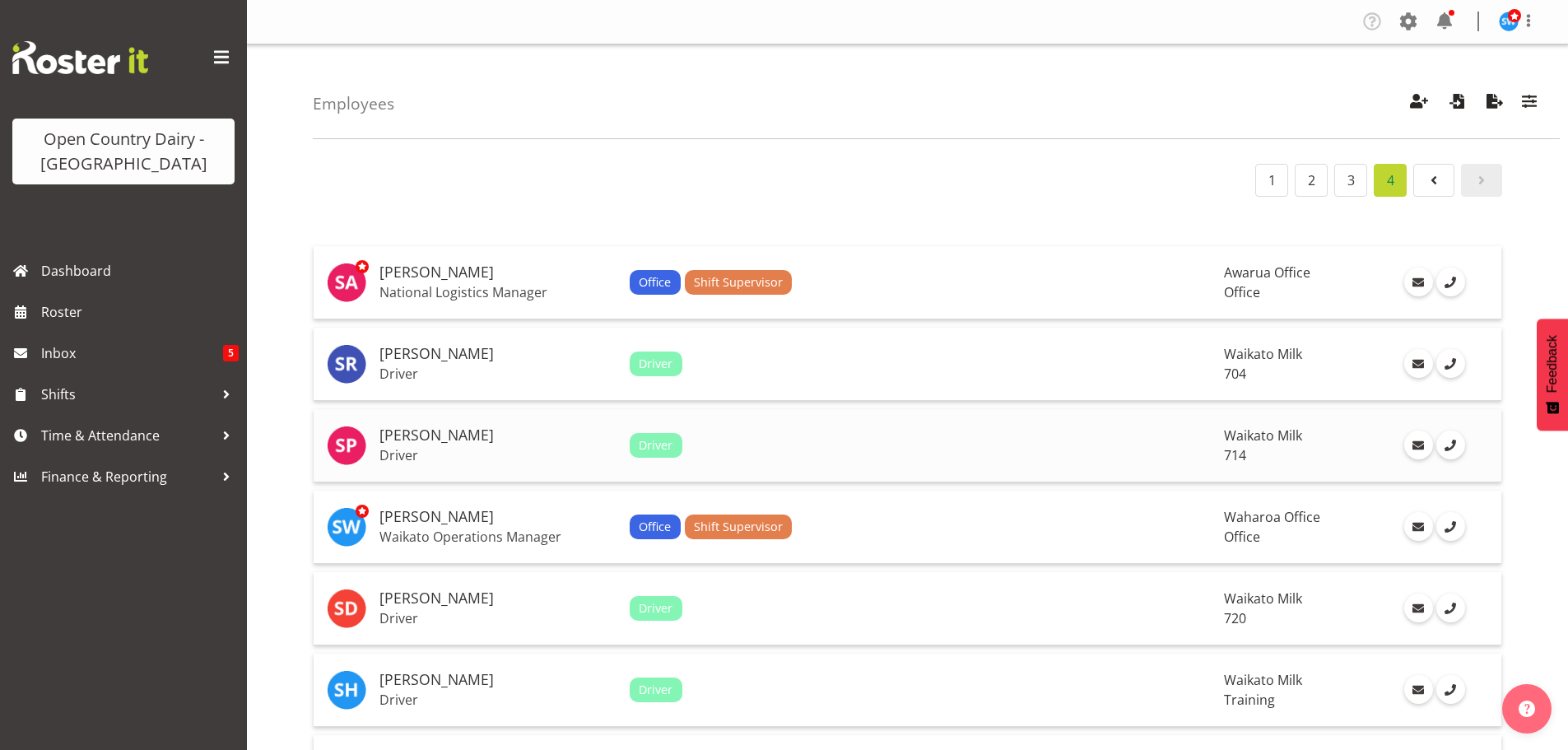
click at [473, 428] on h5 "[PERSON_NAME]" at bounding box center [498, 436] width 237 height 17
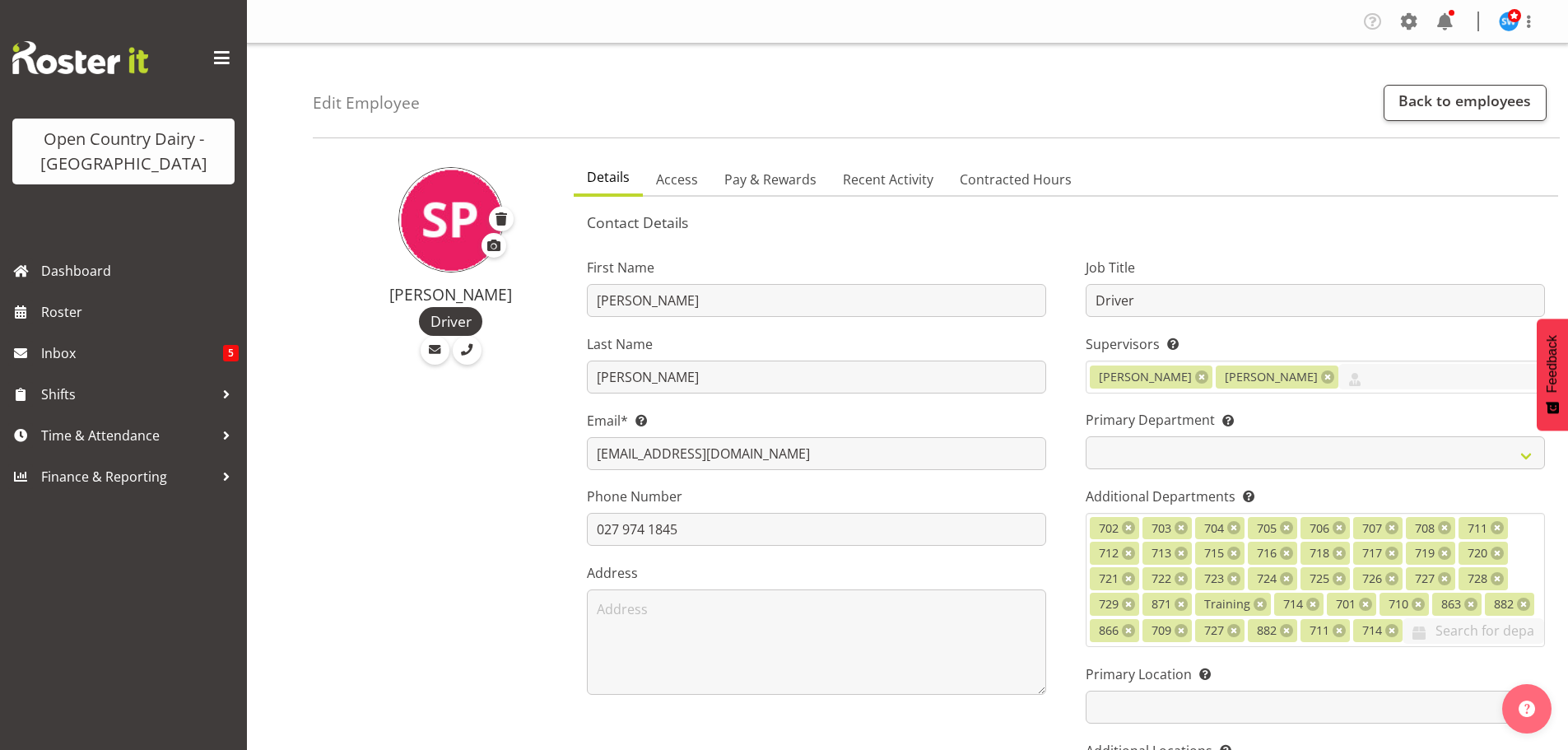
select select "TimelineWeek"
select select
select select "1054"
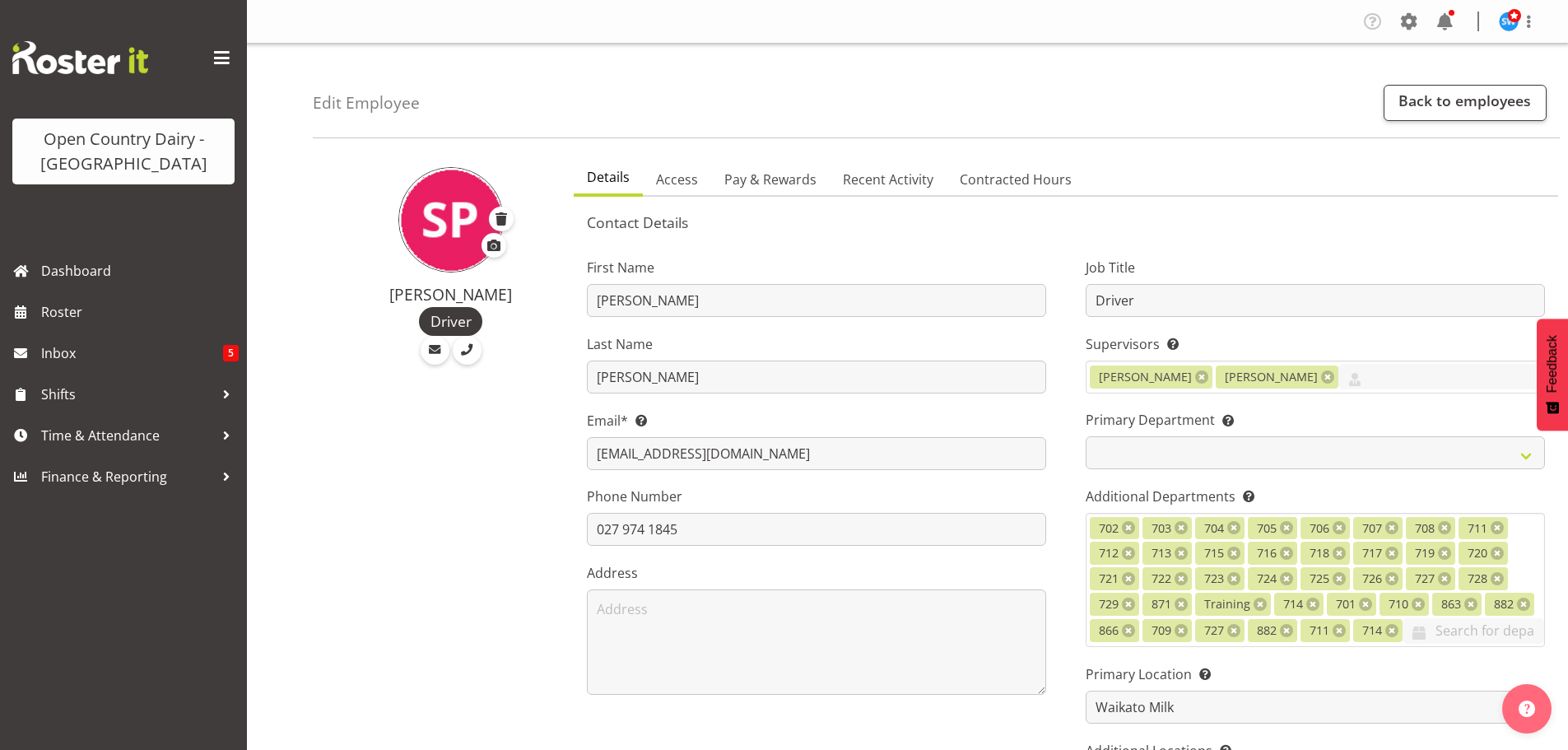
select select "805"
click at [756, 180] on span "Pay & Rewards" at bounding box center [770, 179] width 92 height 19
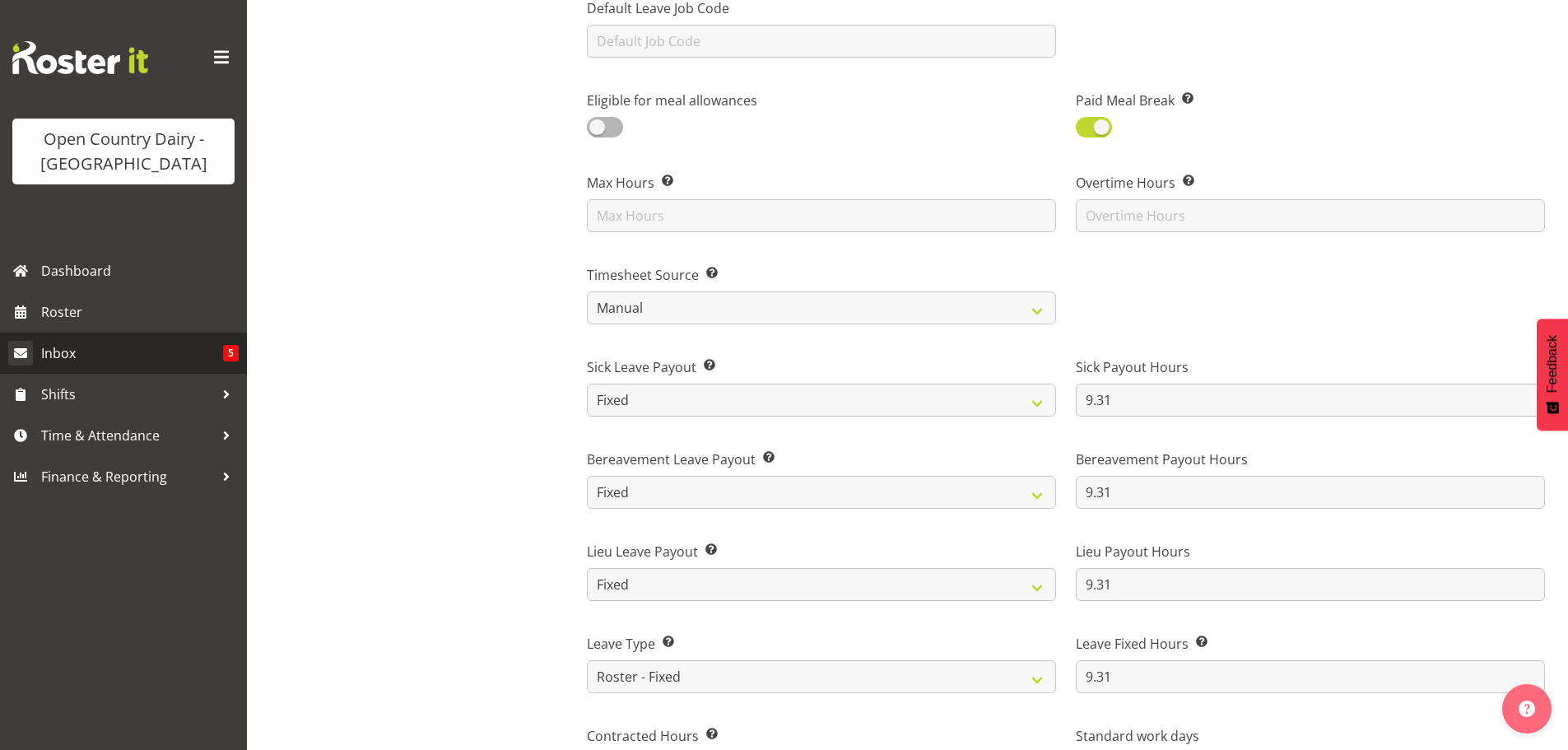
scroll to position [576, 0]
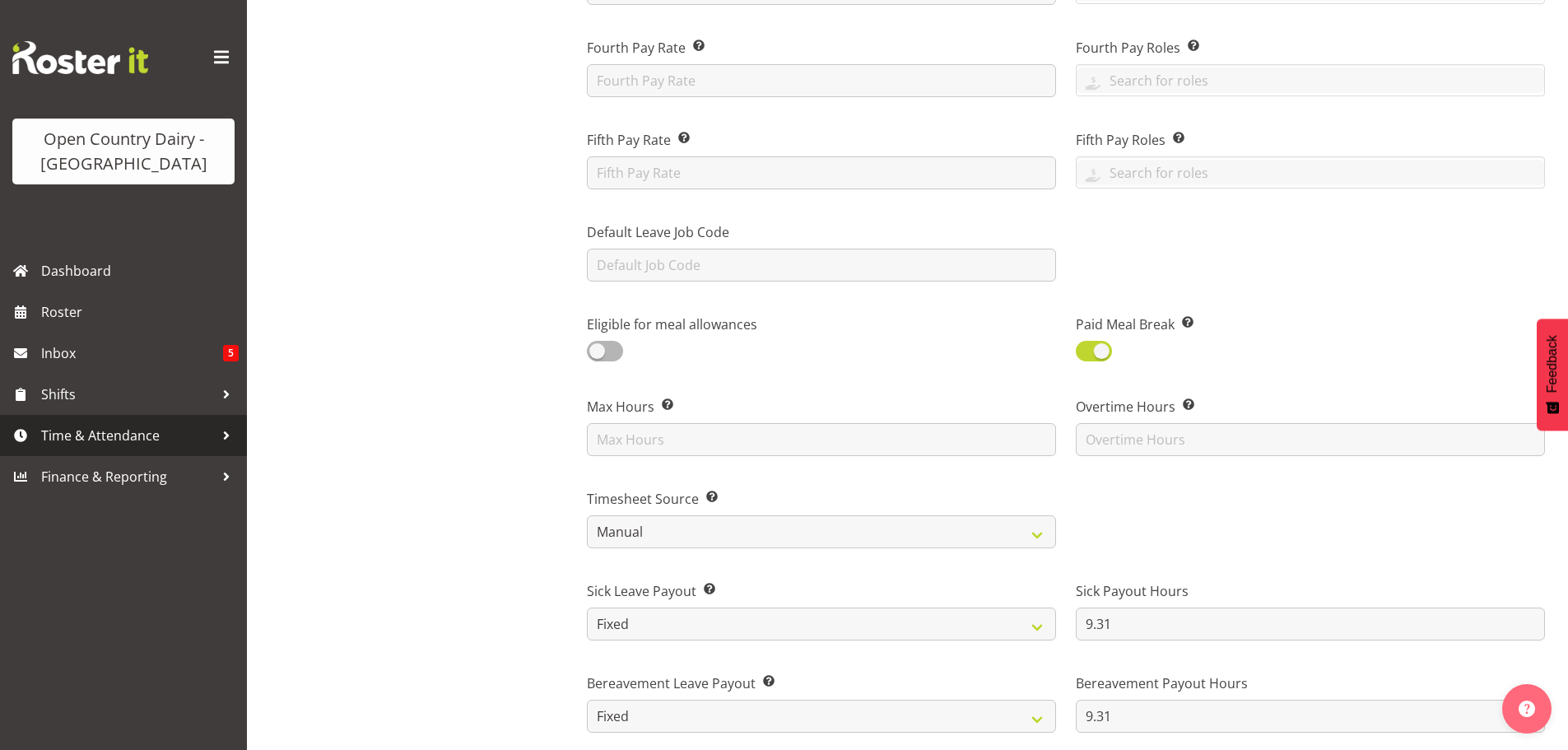
click at [91, 430] on span "Time & Attendance" at bounding box center [128, 435] width 173 height 24
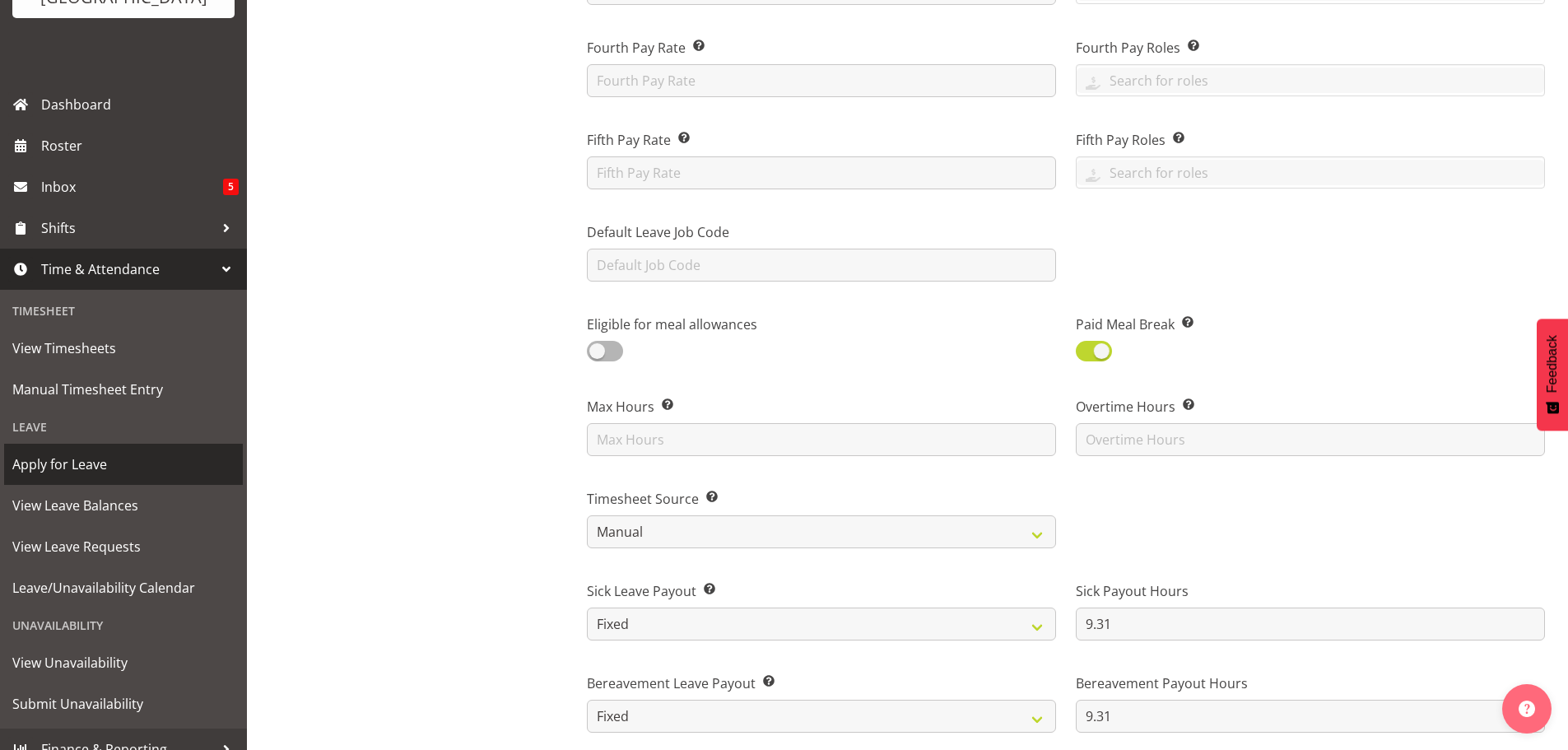
scroll to position [186, 0]
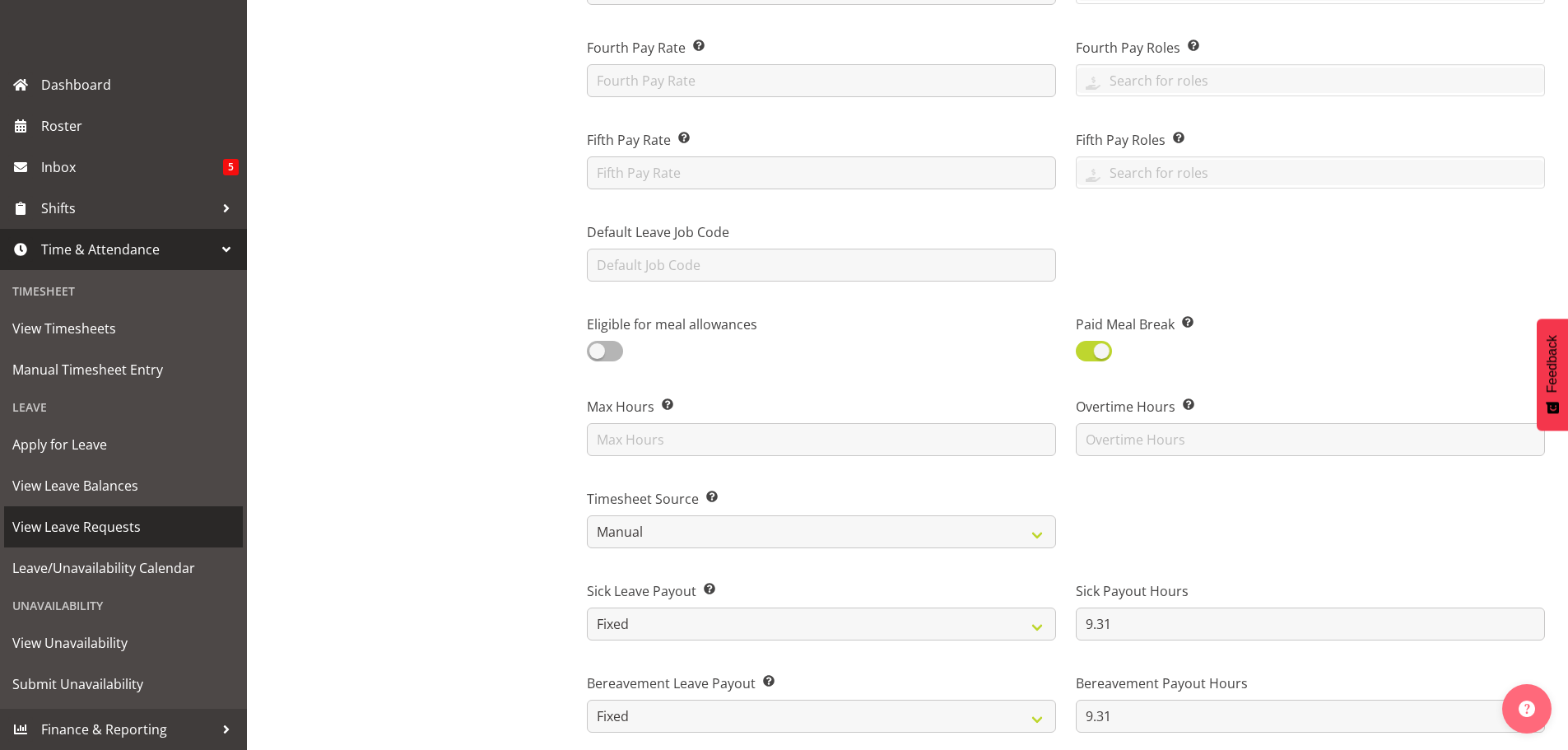
click at [95, 535] on span "View Leave Requests" at bounding box center [124, 526] width 222 height 24
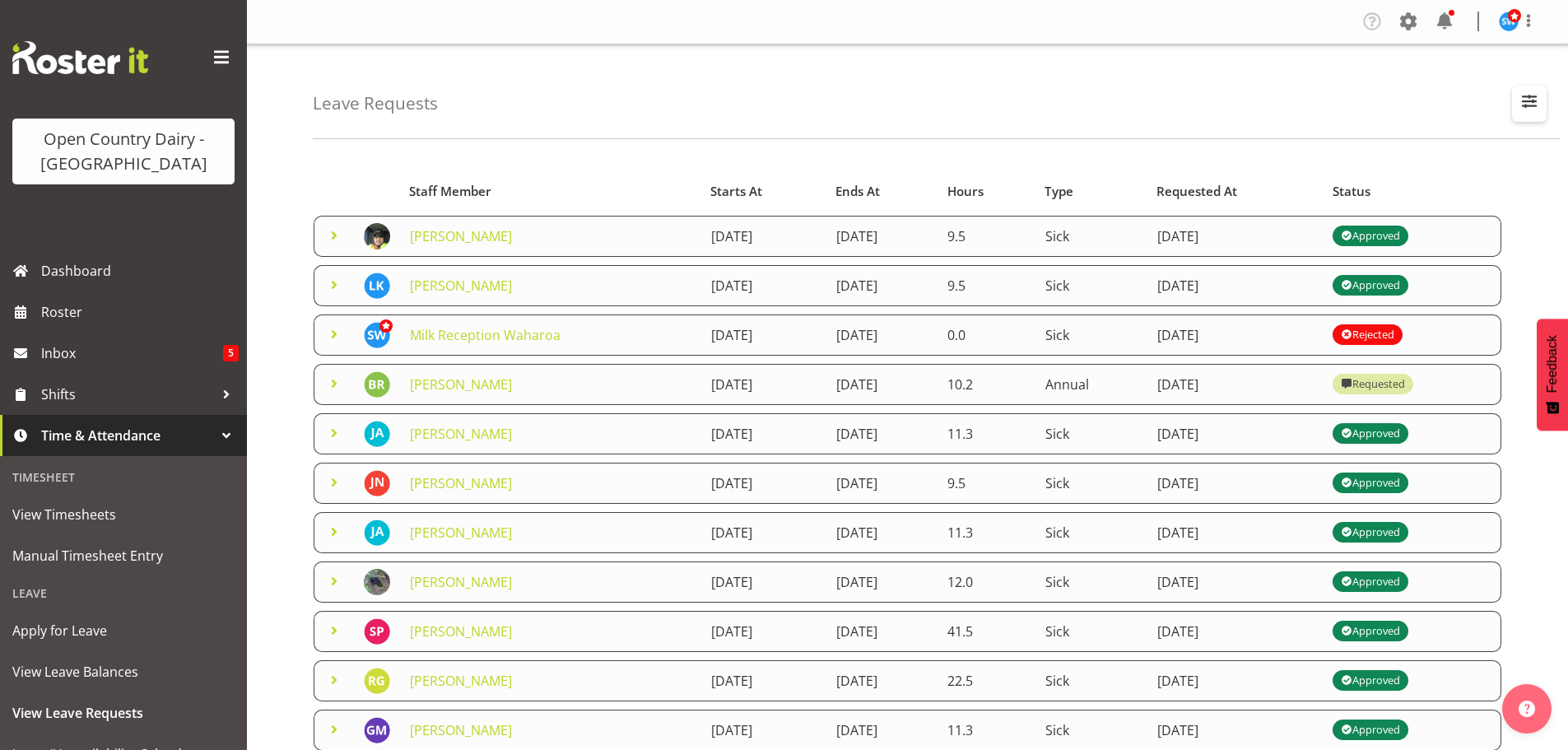
click at [1524, 104] on span "button" at bounding box center [1528, 101] width 21 height 21
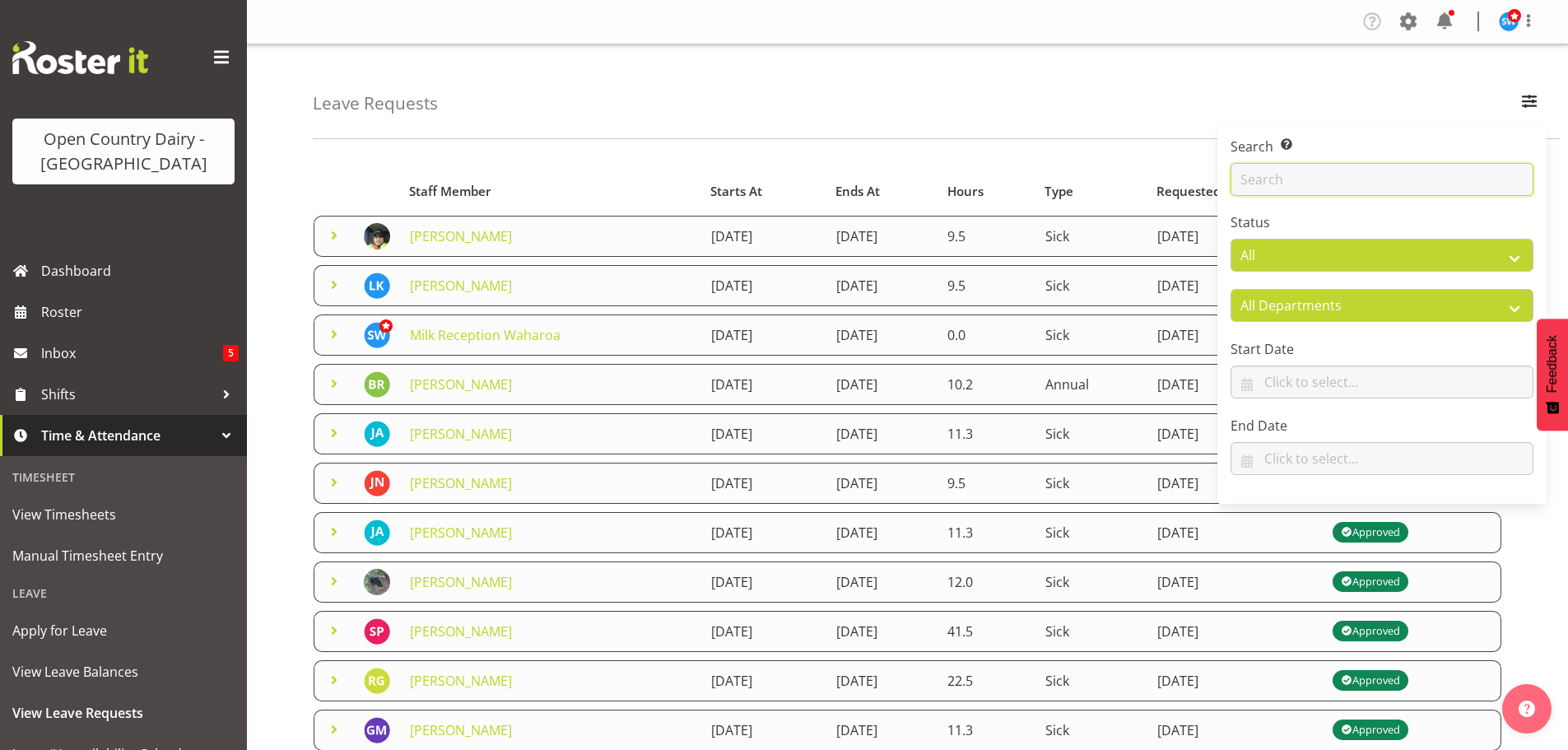
click at [1322, 176] on input "text" at bounding box center [1382, 179] width 303 height 33
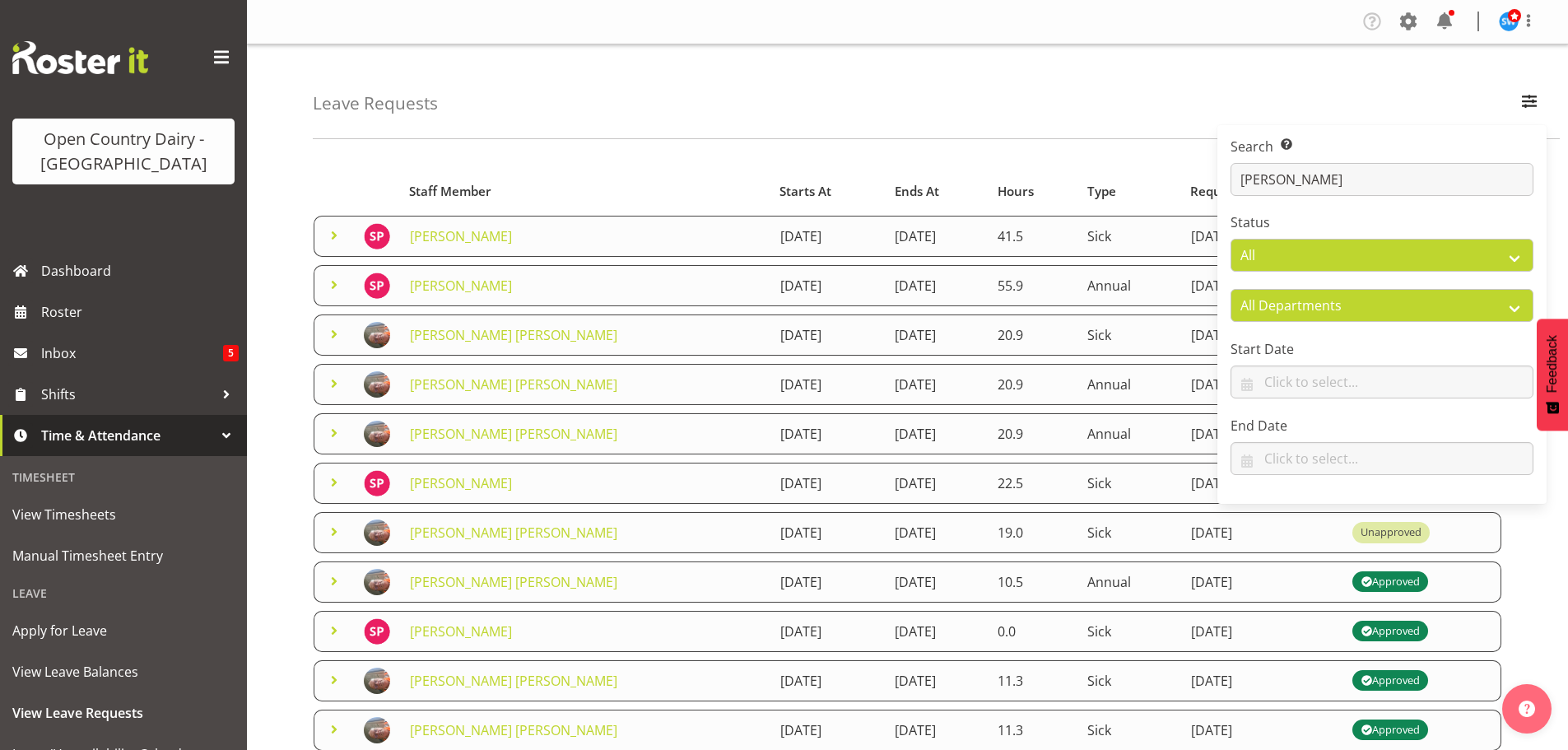
click at [1057, 105] on div "Leave Requests Search Search for a particular employee [PERSON_NAME] Status All…" at bounding box center [936, 92] width 1247 height 95
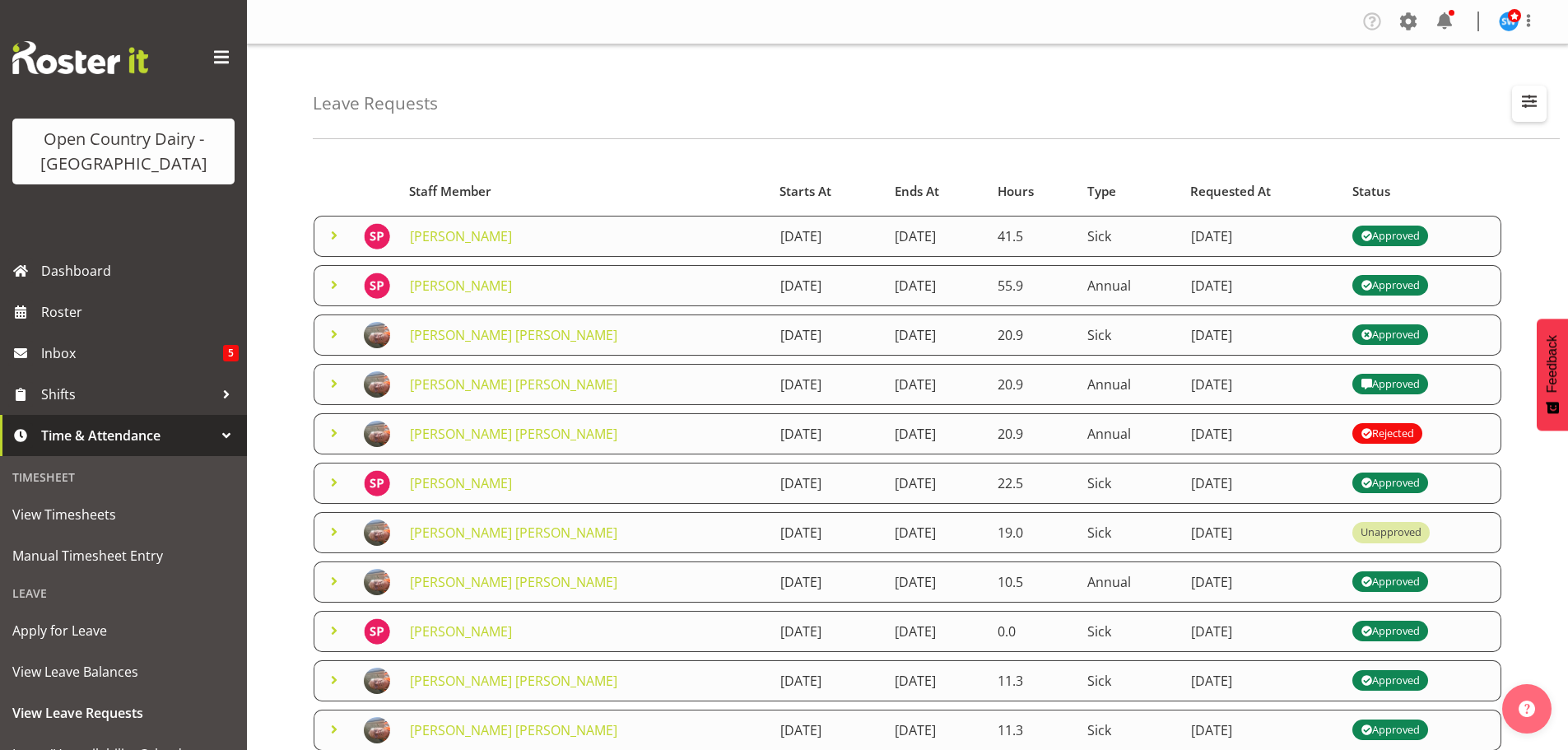
click at [1518, 98] on span "button" at bounding box center [1528, 101] width 21 height 21
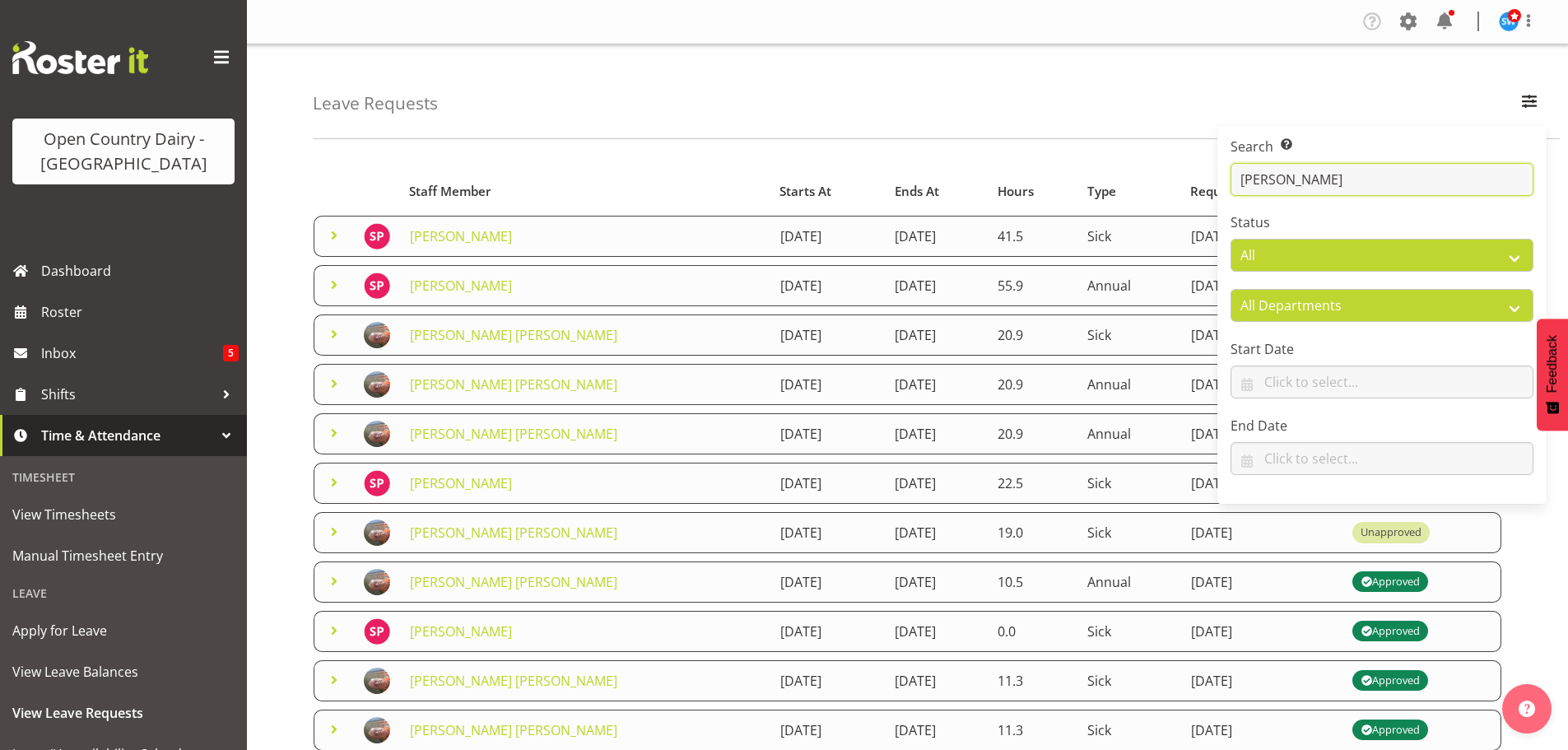
drag, startPoint x: 1352, startPoint y: 170, endPoint x: 1175, endPoint y: 186, distance: 177.7
click at [1175, 186] on div "Leave Requests Search Search for a particular employee [PERSON_NAME] Status All…" at bounding box center [907, 533] width 1321 height 978
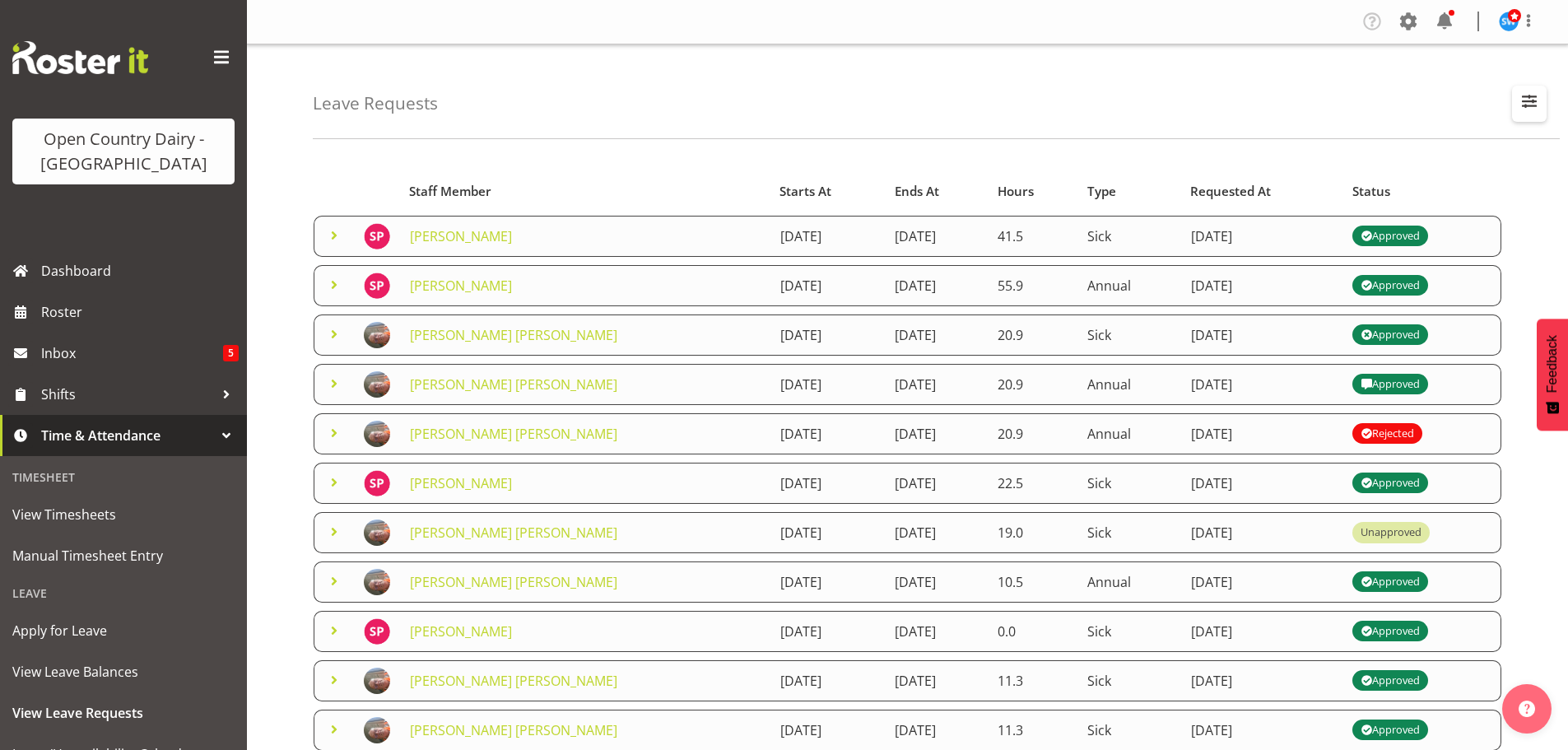
click at [1523, 105] on span "button" at bounding box center [1528, 101] width 21 height 21
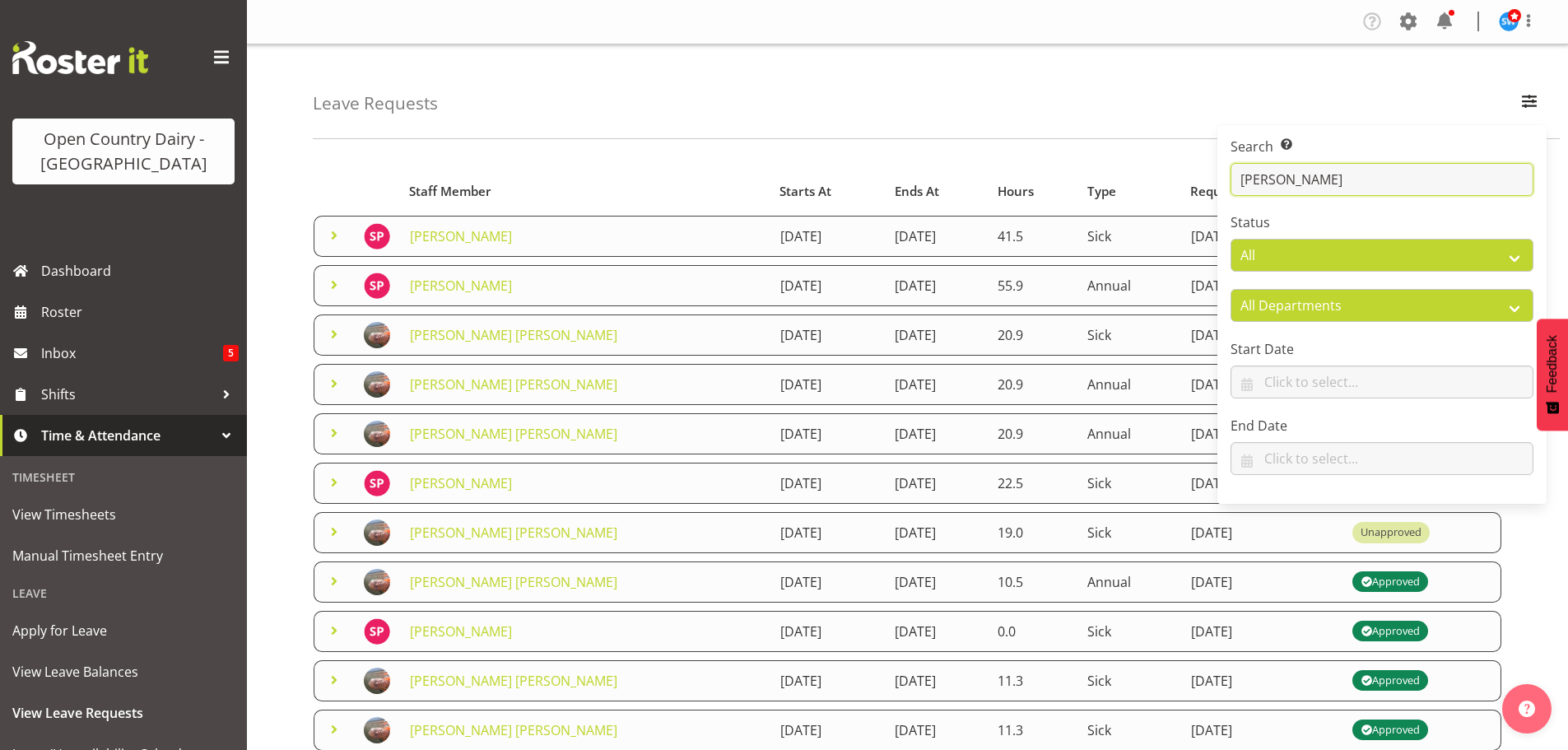
click at [1419, 177] on input "[PERSON_NAME]" at bounding box center [1382, 179] width 303 height 33
type input "s"
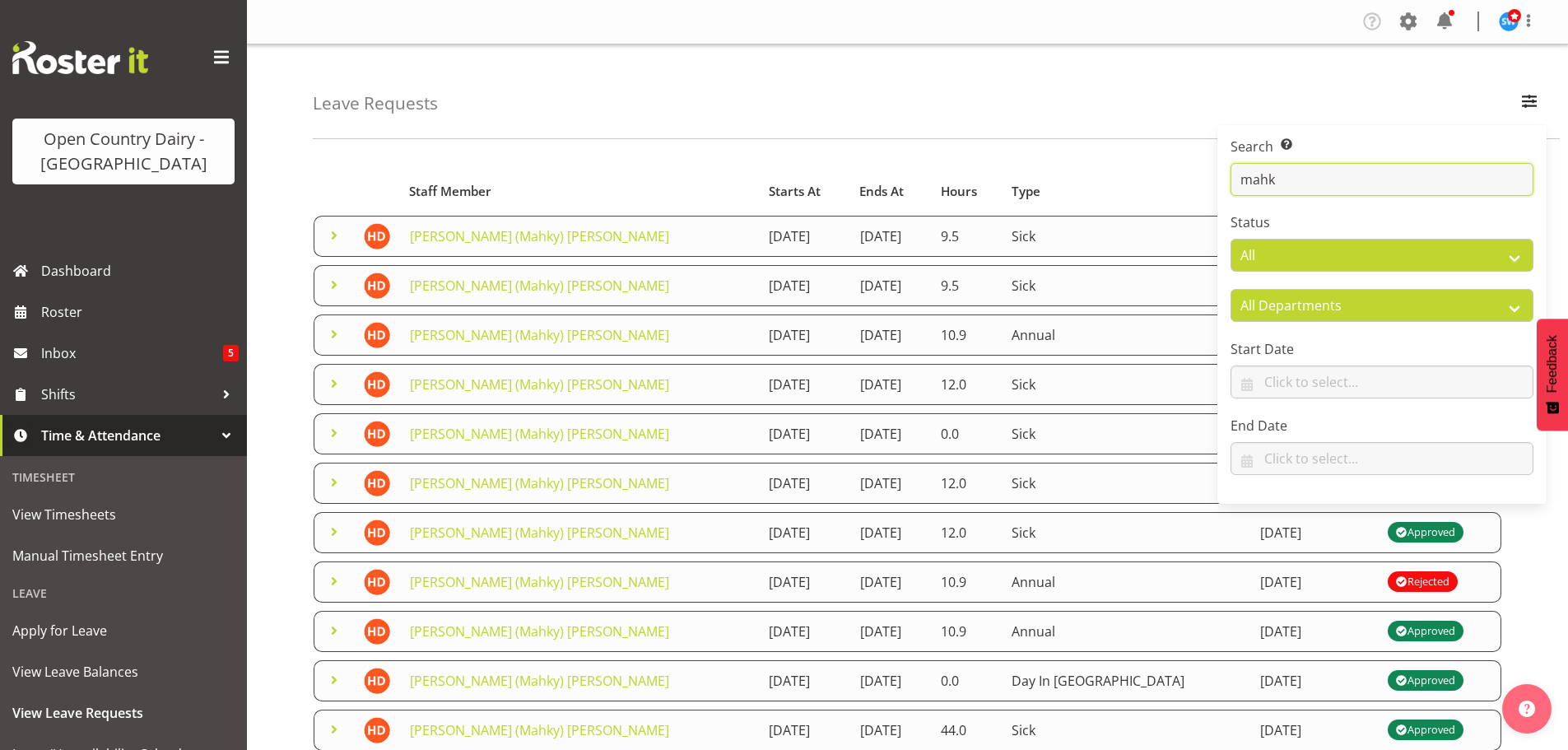
type input "mahk"
click at [914, 119] on div "Leave Requests Search Search for a particular employee mahk Status All Approved…" at bounding box center [936, 92] width 1247 height 95
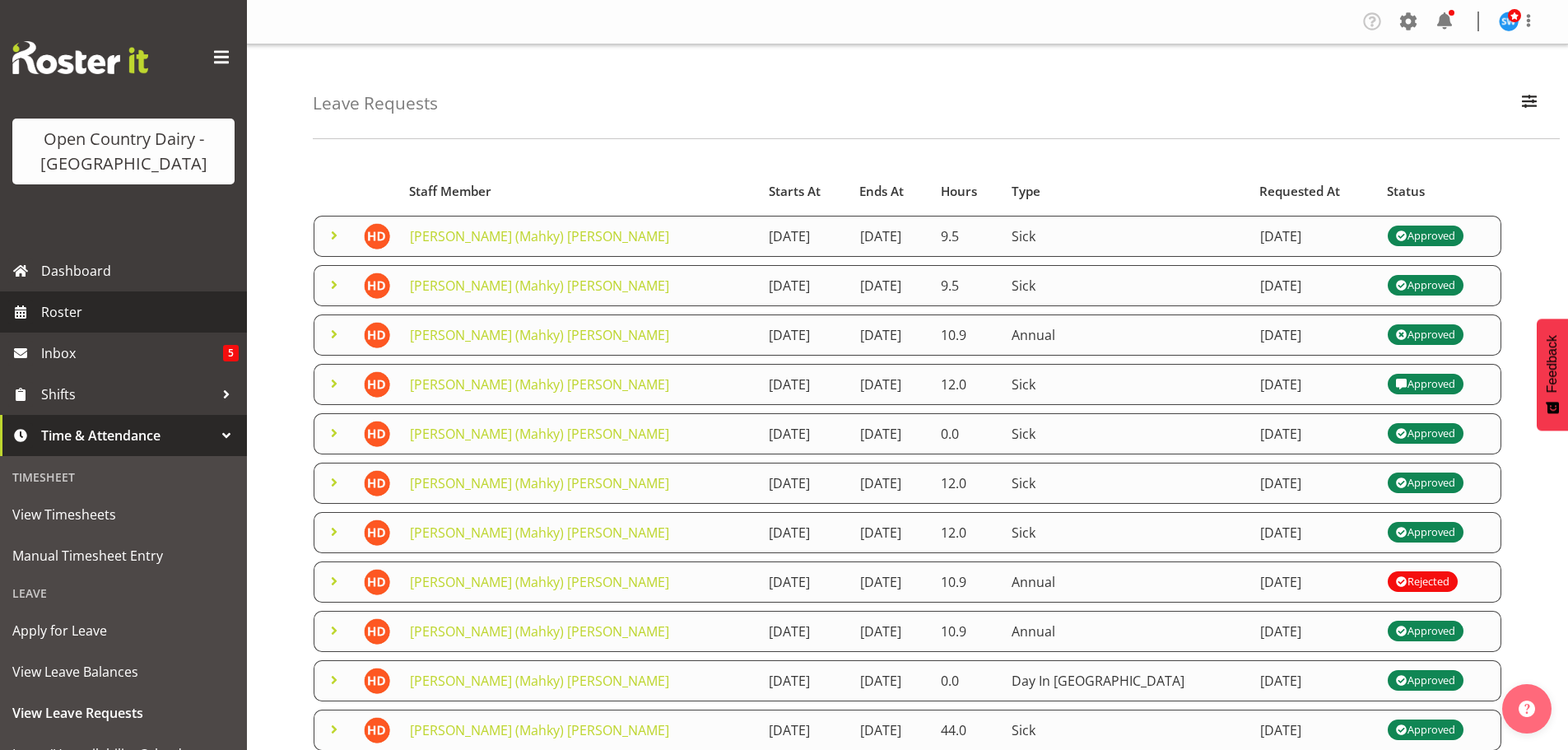
click at [54, 320] on span "Roster" at bounding box center [140, 311] width 198 height 24
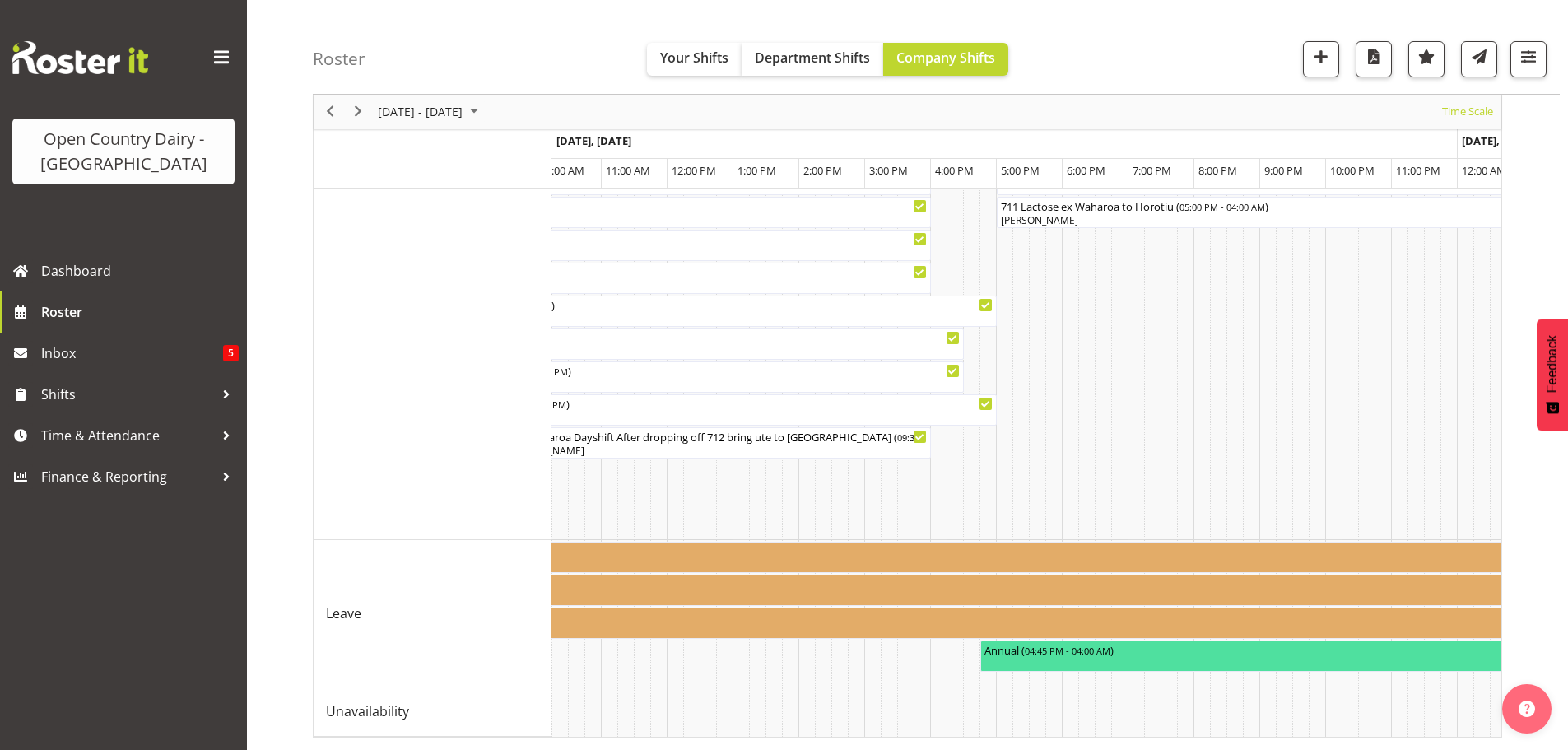
scroll to position [0, 6907]
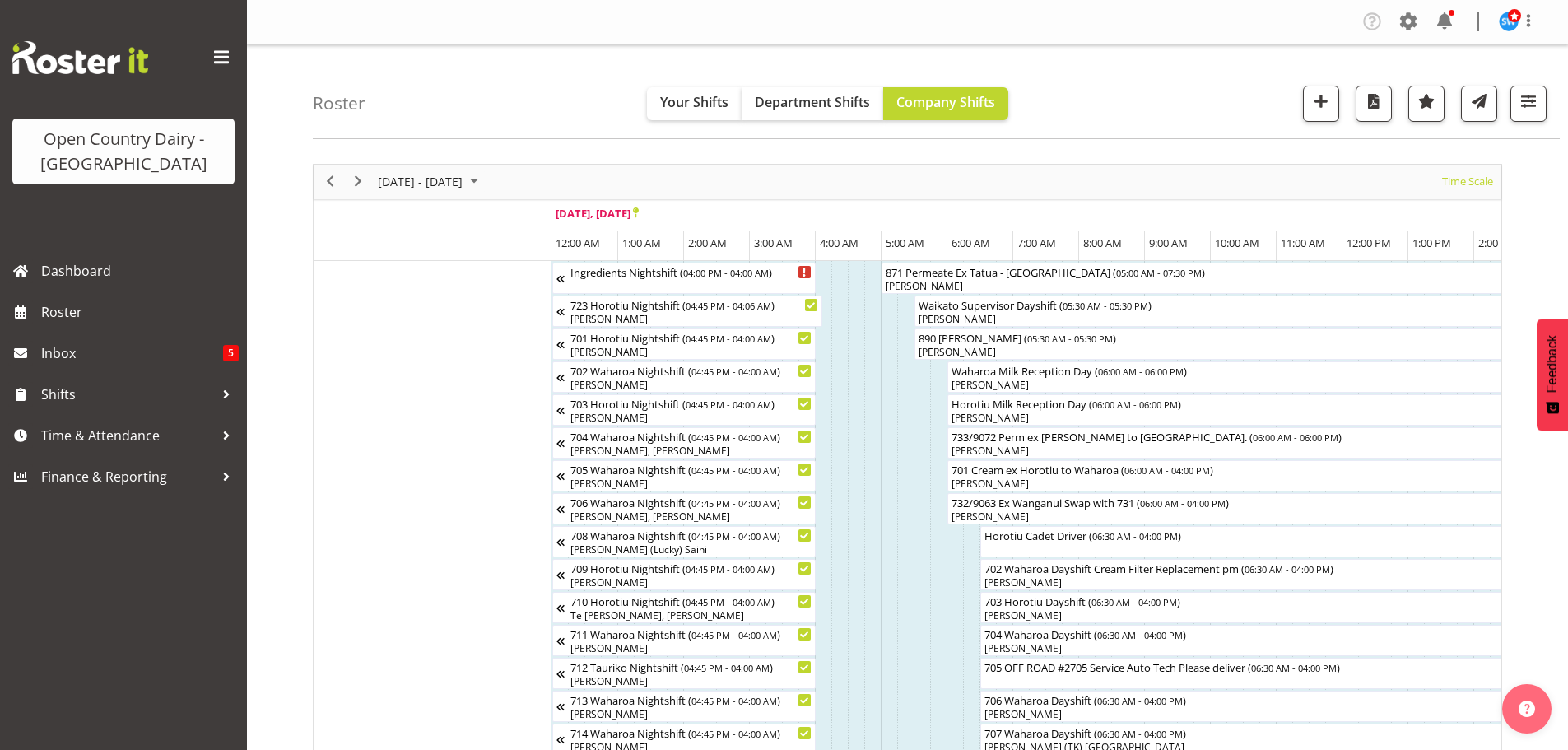
scroll to position [687, 0]
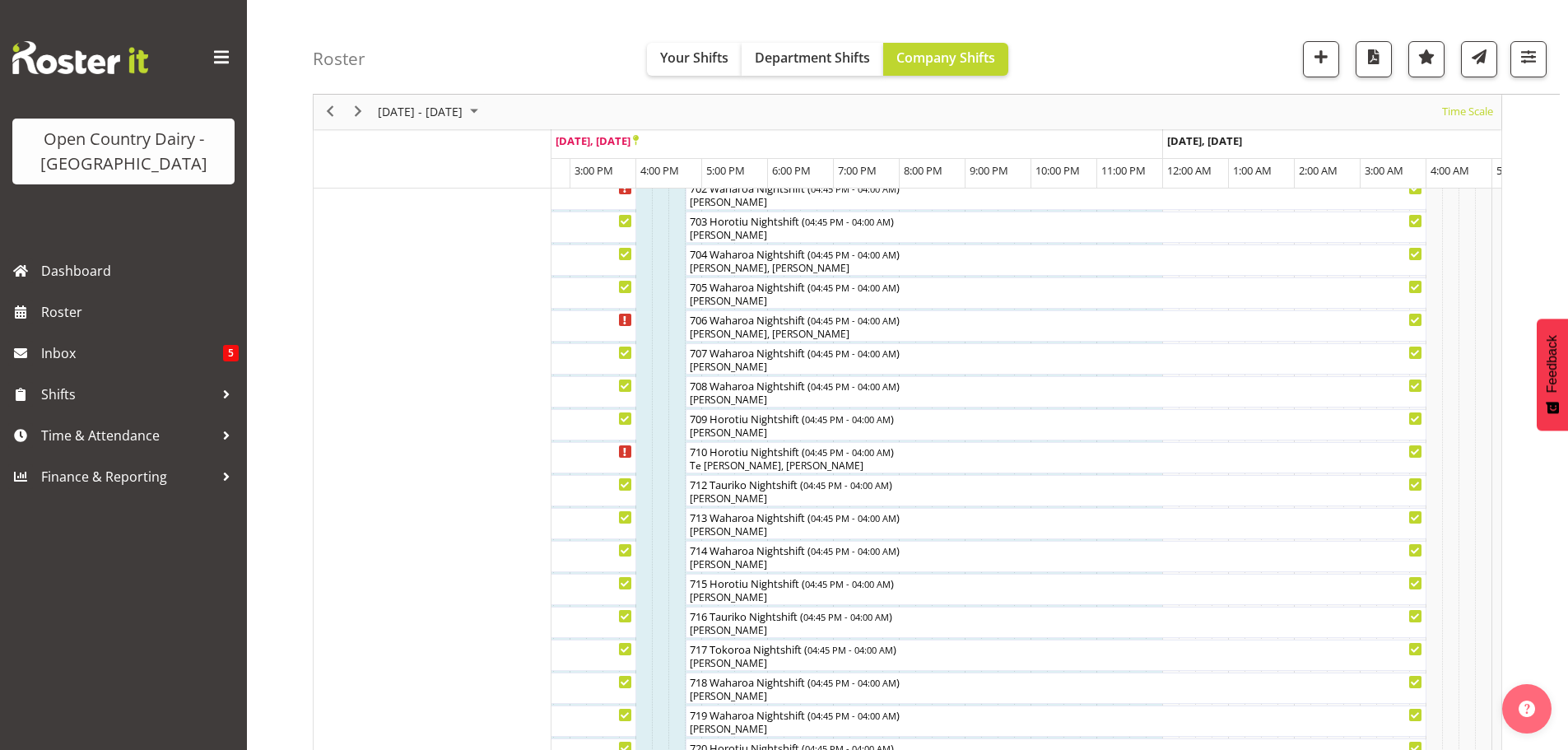
scroll to position [82, 0]
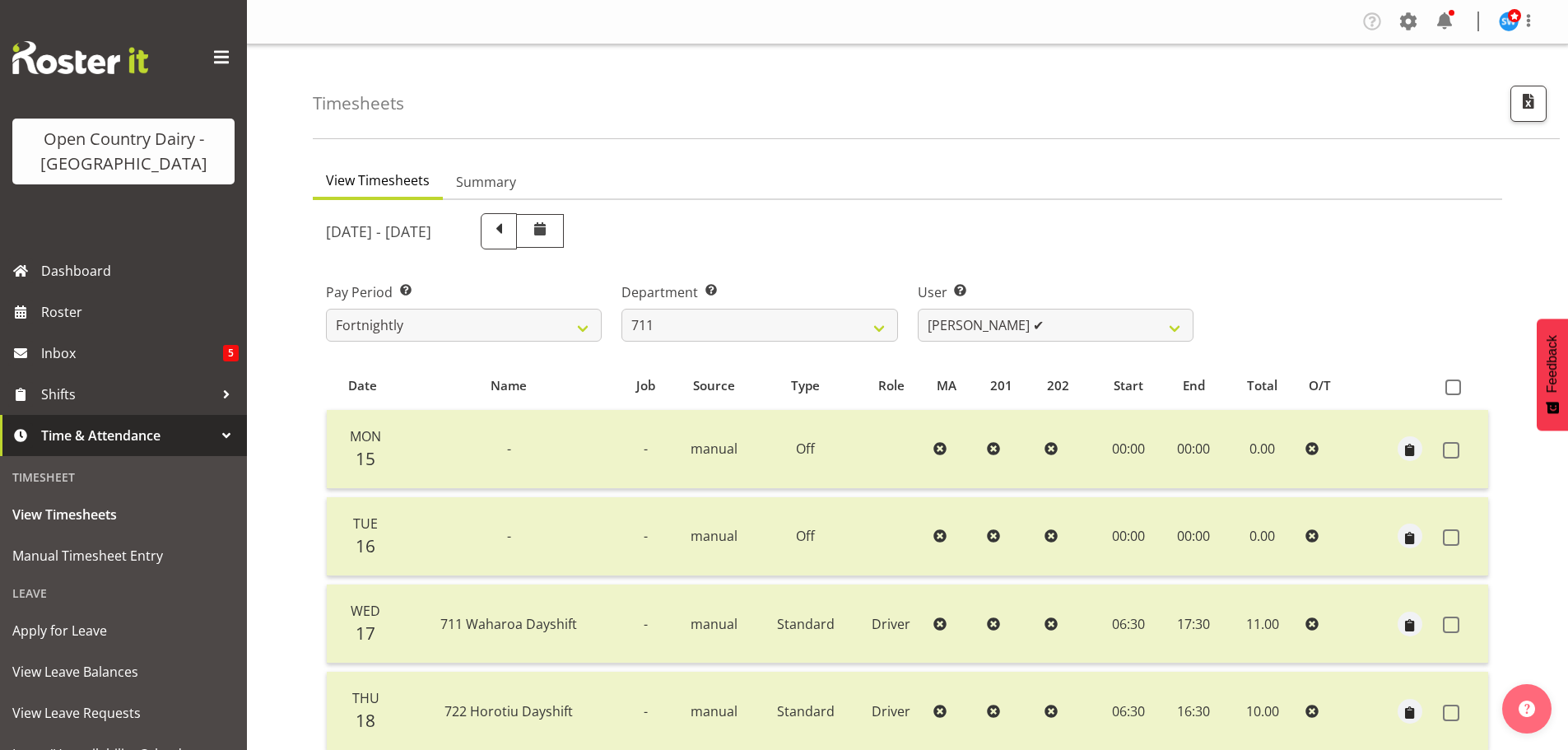
select select "832"
select select "8181"
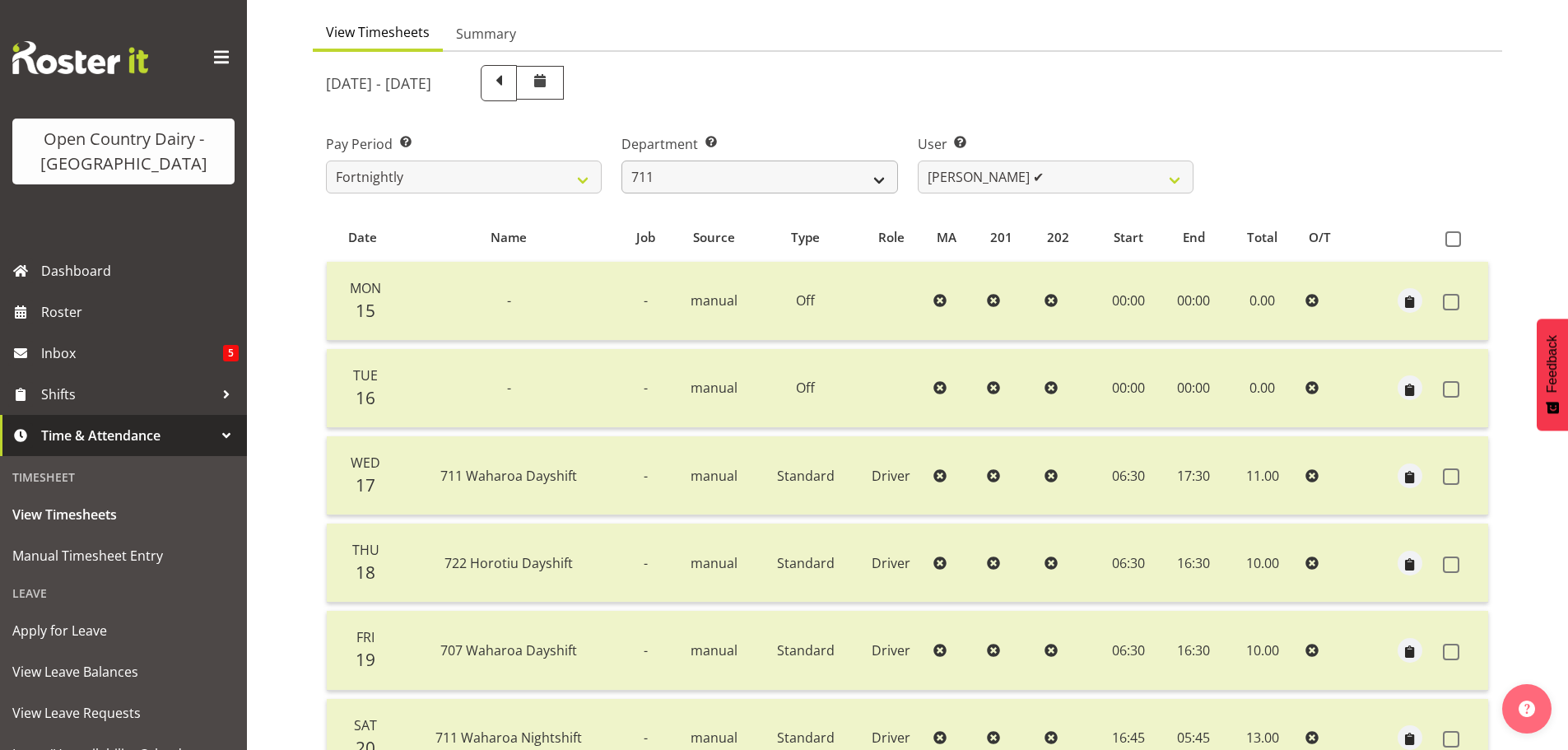
scroll to position [148, 0]
click at [801, 161] on select "701 702 703 704 705 706 707 708 709 710 711 712 713 714 715 716 717 718 719 720" at bounding box center [759, 177] width 276 height 33
select select "763"
click at [621, 161] on select "701 702 703 704 705 706 707 708 709 710 711 712 713 714 715 716 717 718 719 720" at bounding box center [759, 177] width 276 height 33
select select "11918"
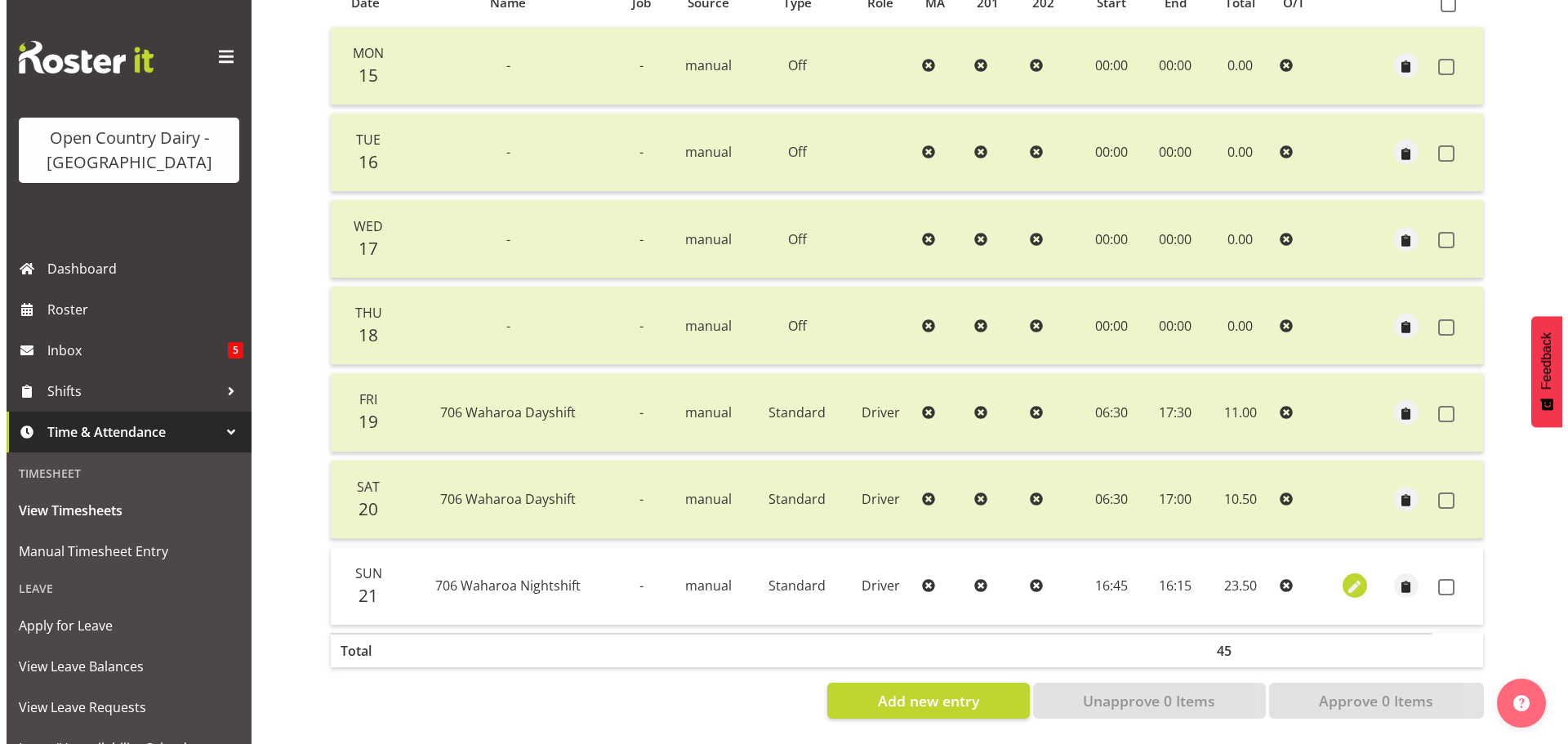
scroll to position [392, 0]
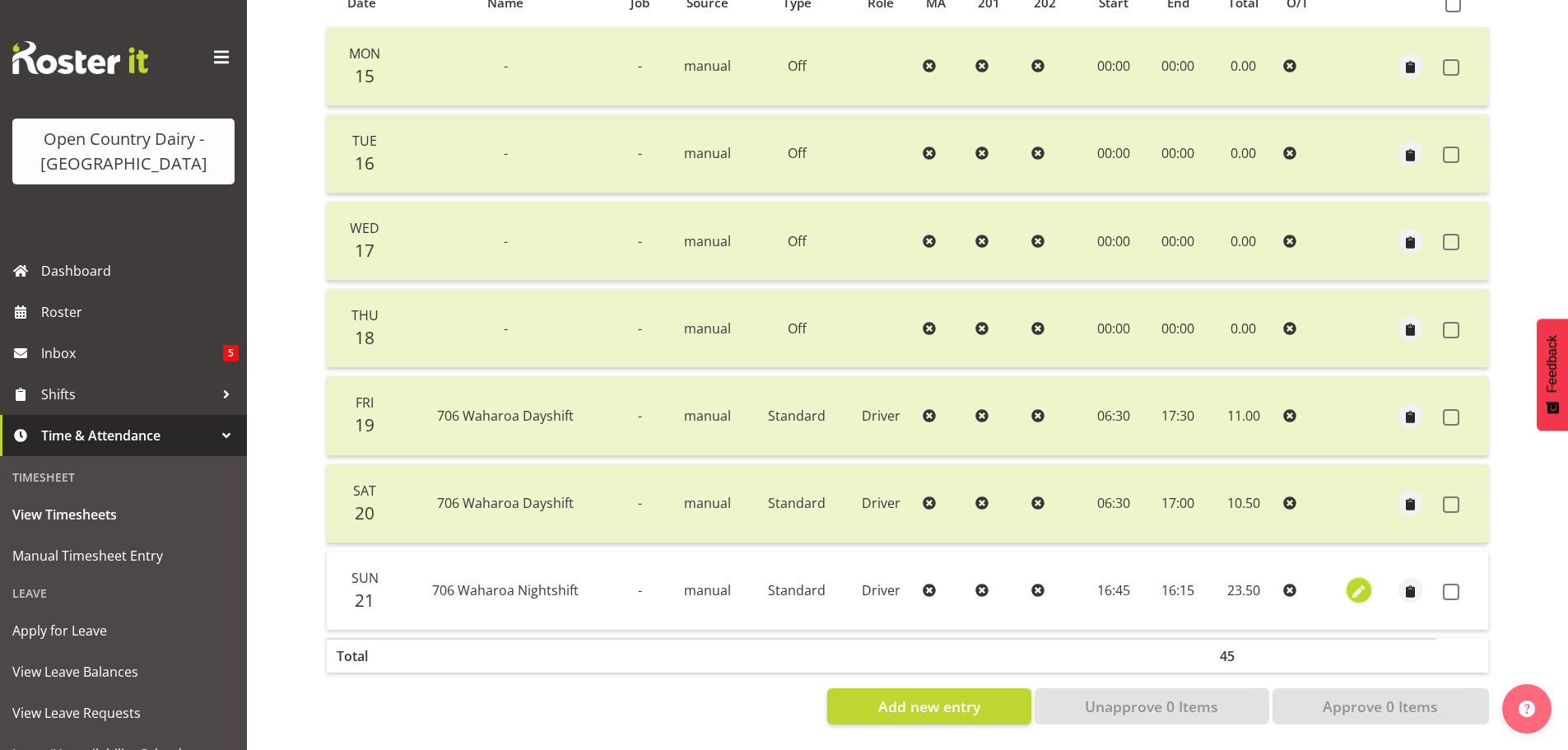
click at [1359, 583] on span "button" at bounding box center [1359, 592] width 19 height 19
select select "Standard"
select select "721"
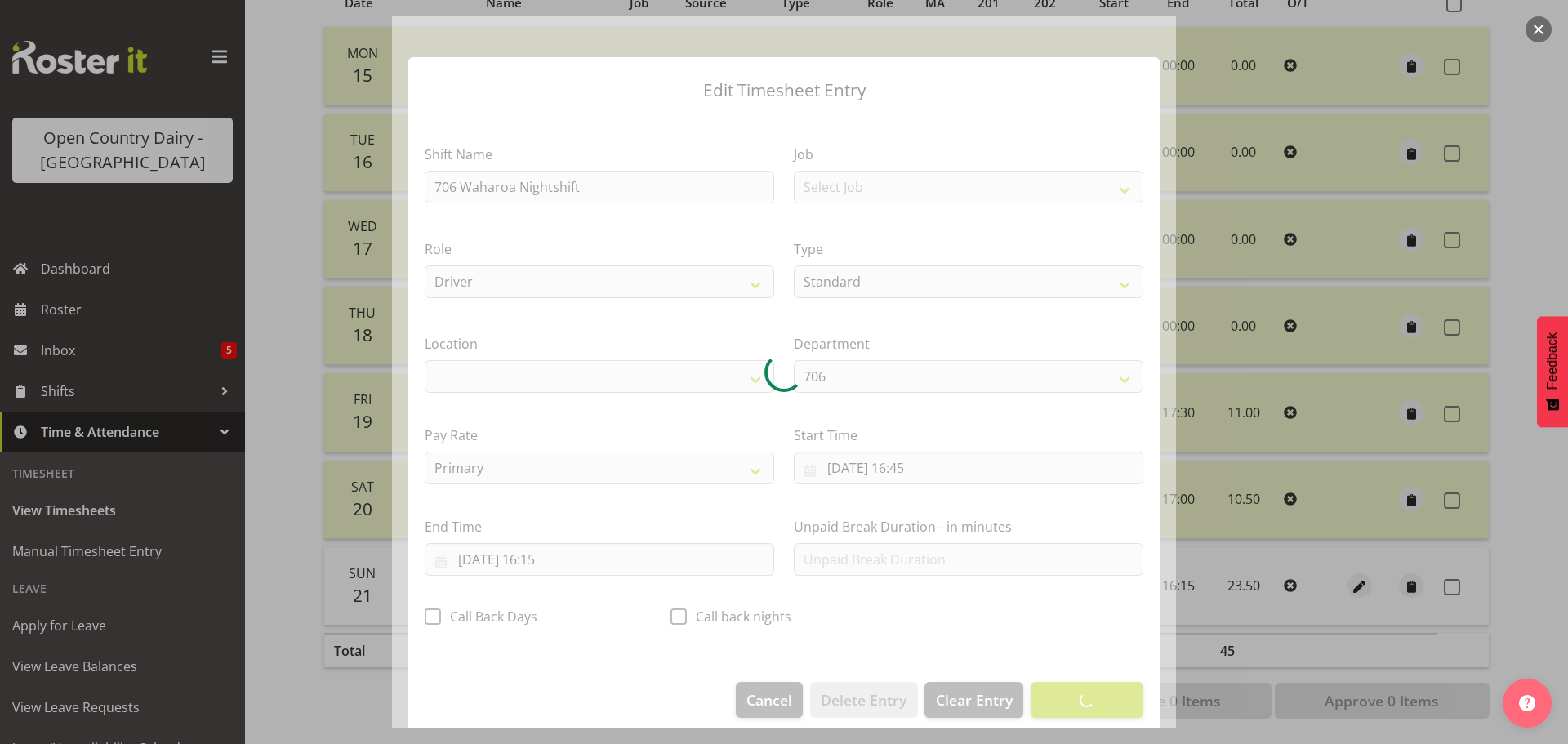
select select "1054"
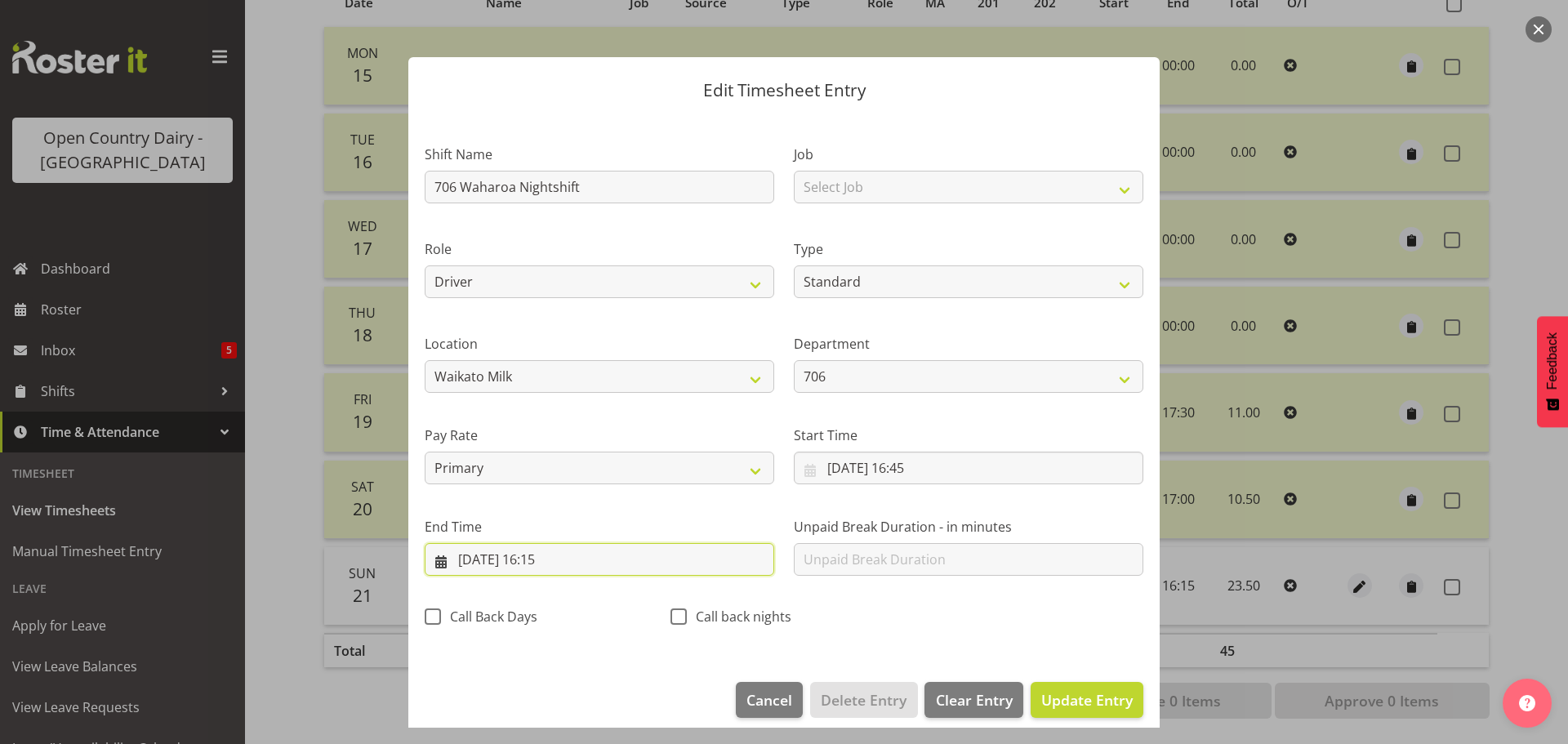
click at [560, 555] on input "[DATE] 16:15" at bounding box center [599, 559] width 349 height 33
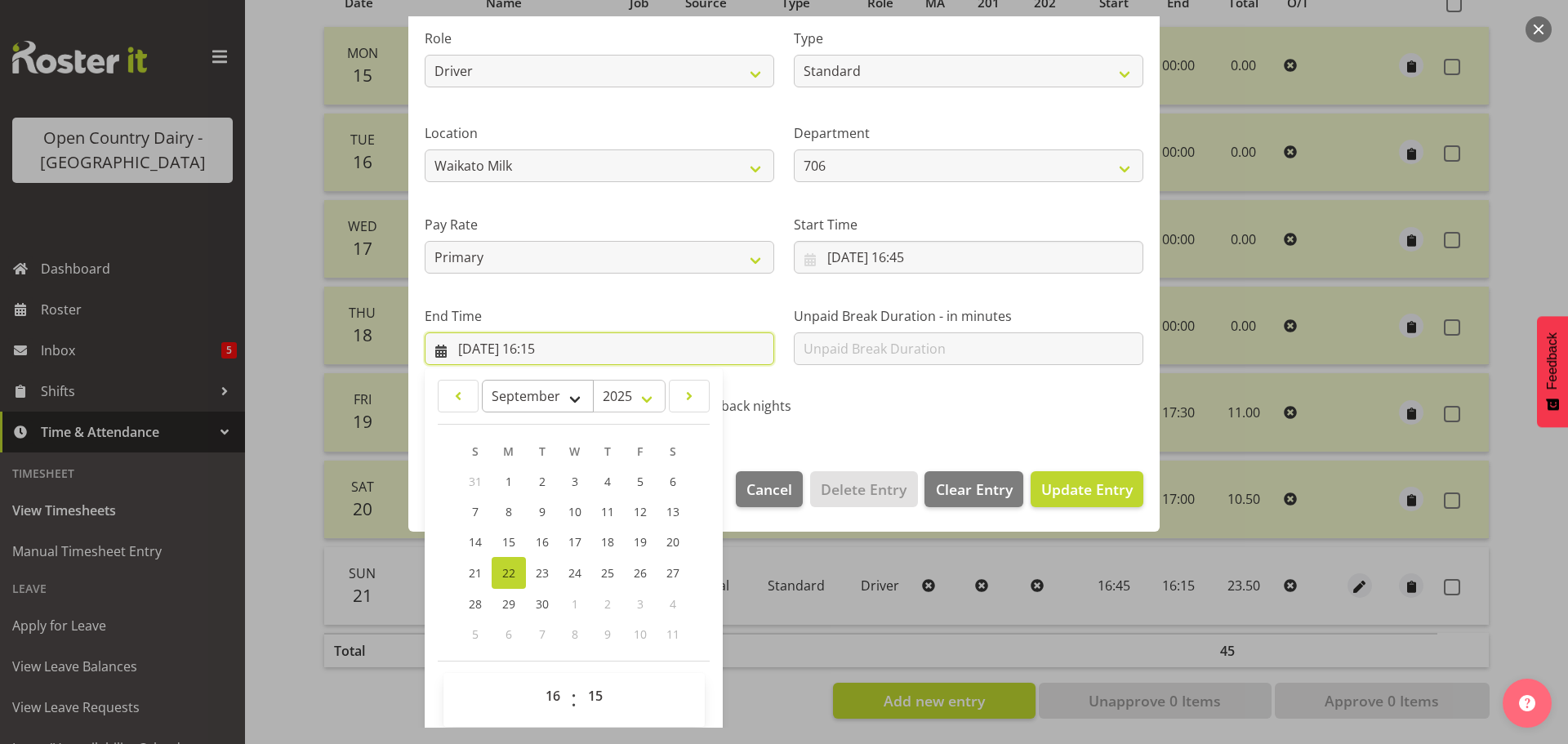
scroll to position [221, 0]
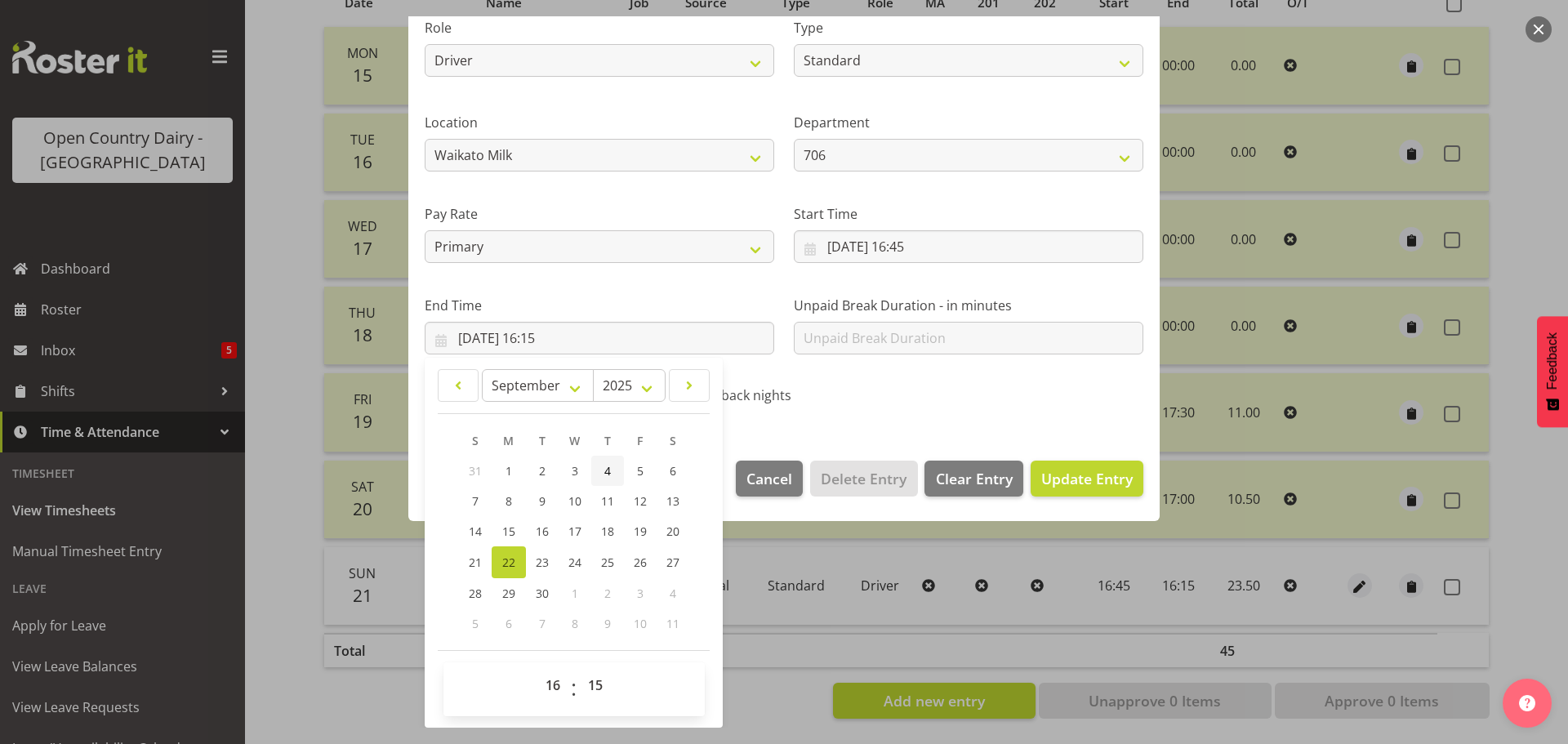
click at [605, 466] on span "4" at bounding box center [607, 470] width 7 height 16
click at [507, 565] on span "22" at bounding box center [509, 562] width 13 height 16
type input "[DATE] 16:15"
click at [557, 683] on select "00 01 02 03 04 05 06 07 08 09 10 11 12 13 14 15 16 17 18 19 20 21 22 23" at bounding box center [555, 685] width 37 height 33
select select "4"
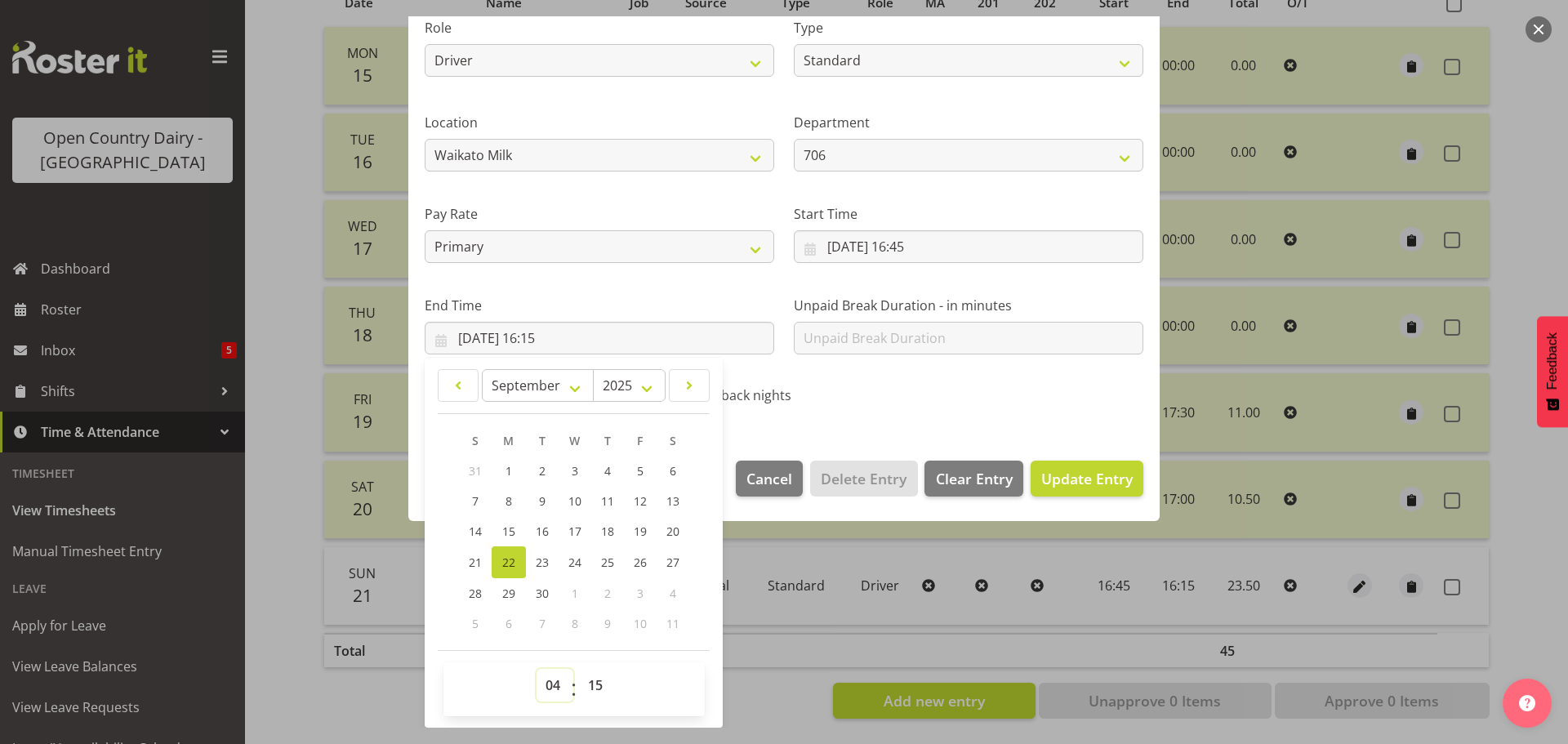
click at [536, 669] on select "00 01 02 03 04 05 06 07 08 09 10 11 12 13 14 15 16 17 18 19 20 21 22 23" at bounding box center [555, 685] width 37 height 33
type input "[DATE] 04:15"
click at [1093, 478] on span "Update Entry" at bounding box center [1087, 478] width 92 height 19
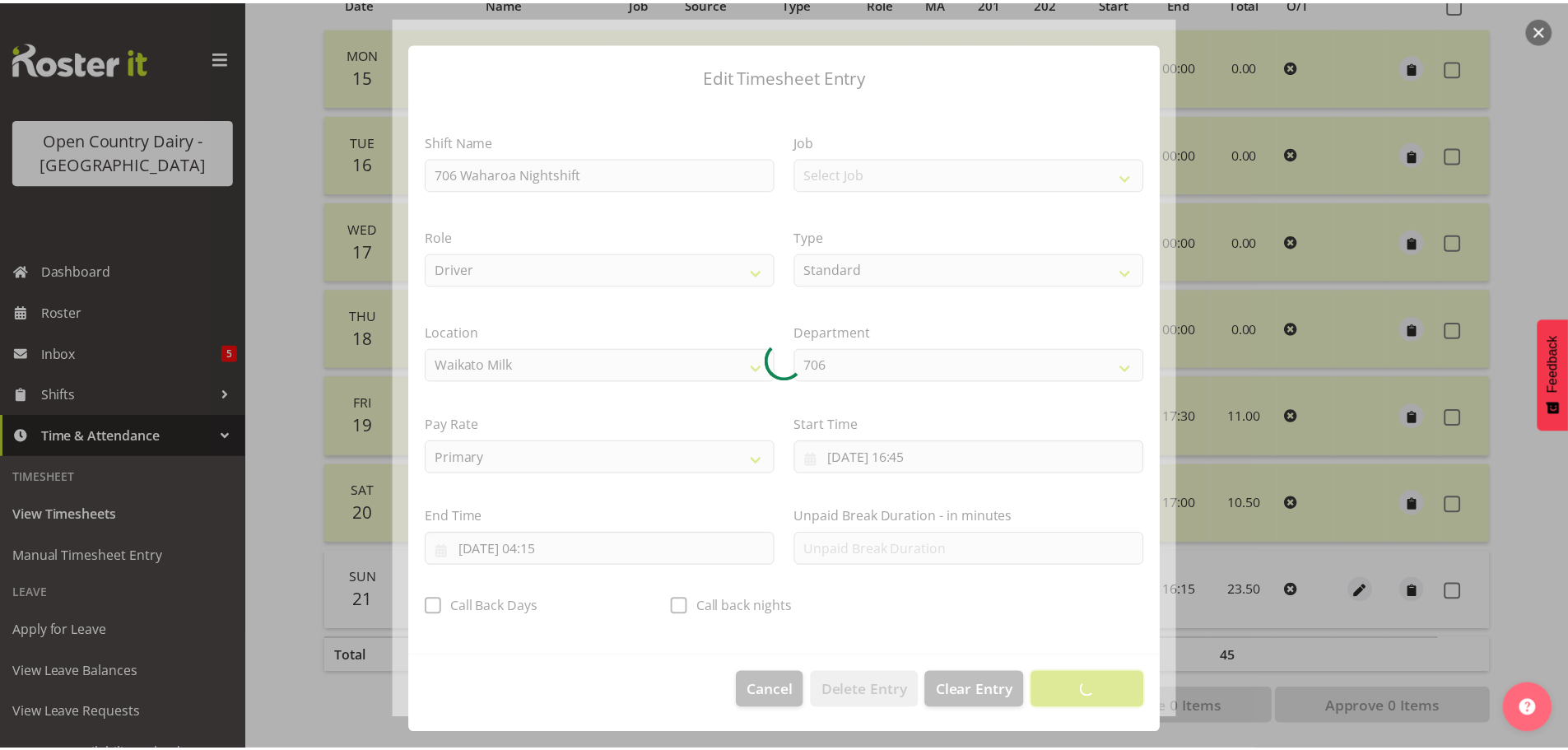
scroll to position [15, 0]
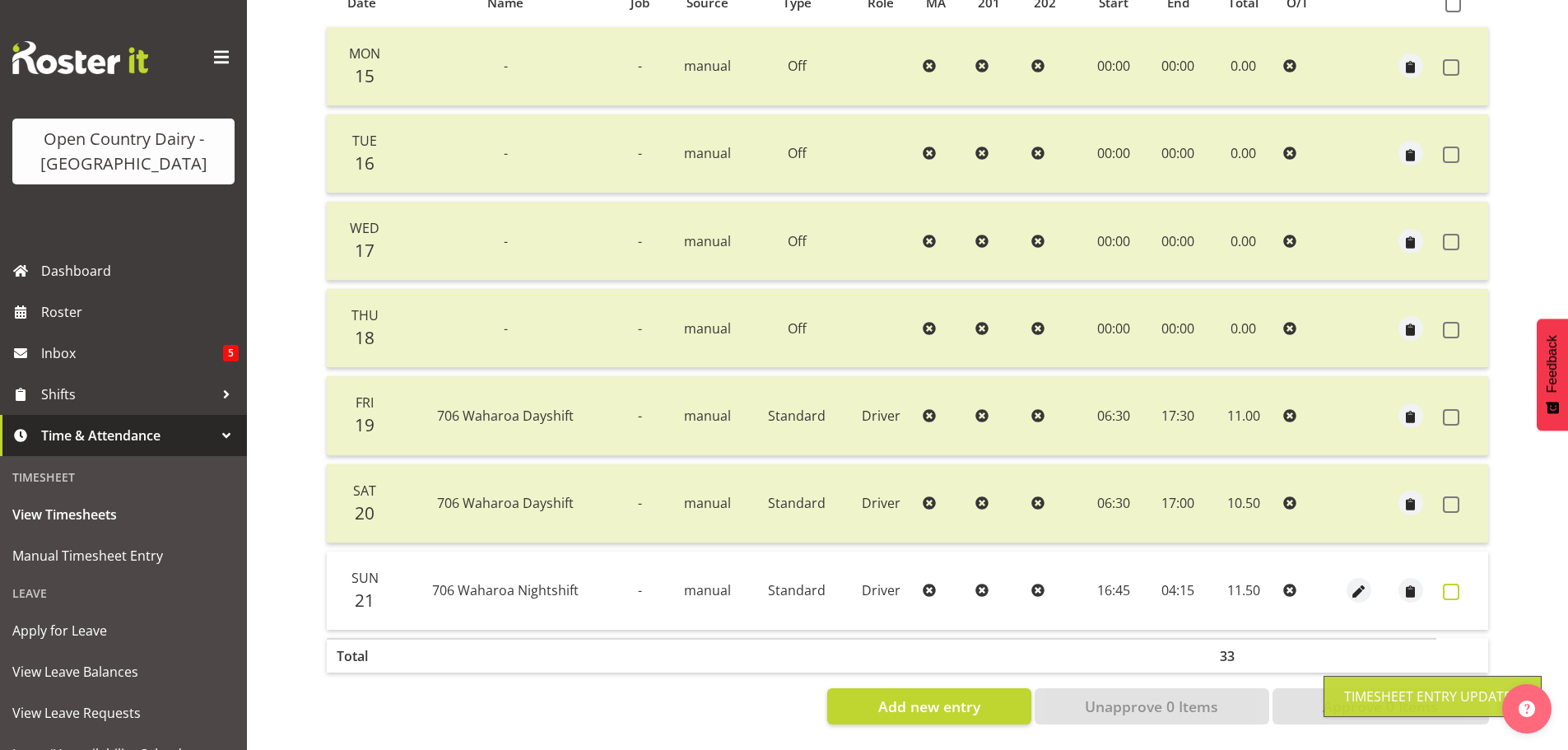
click at [1451, 584] on span at bounding box center [1451, 592] width 17 height 17
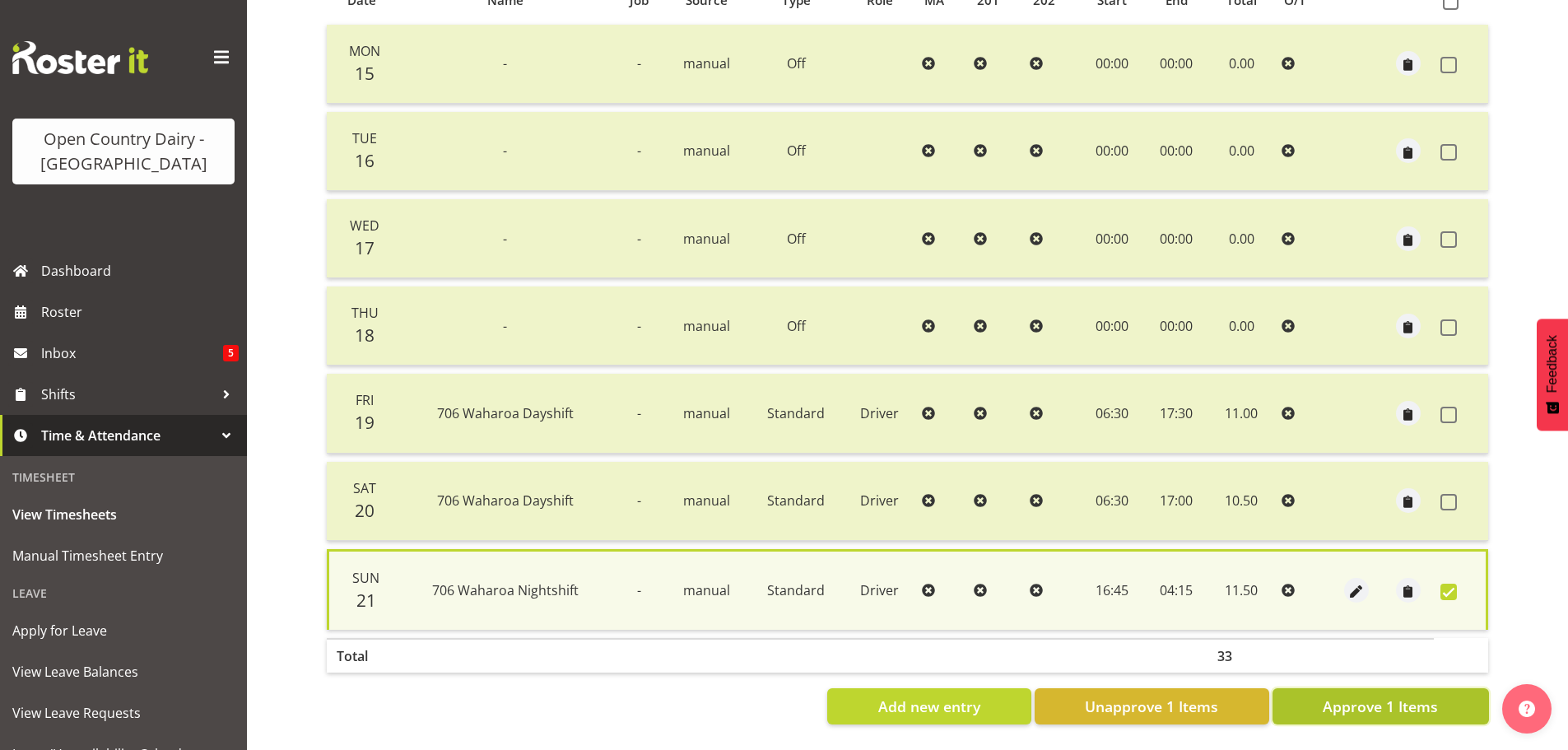
click at [1375, 705] on span "Approve 1 Items" at bounding box center [1380, 705] width 115 height 21
checkbox input "false"
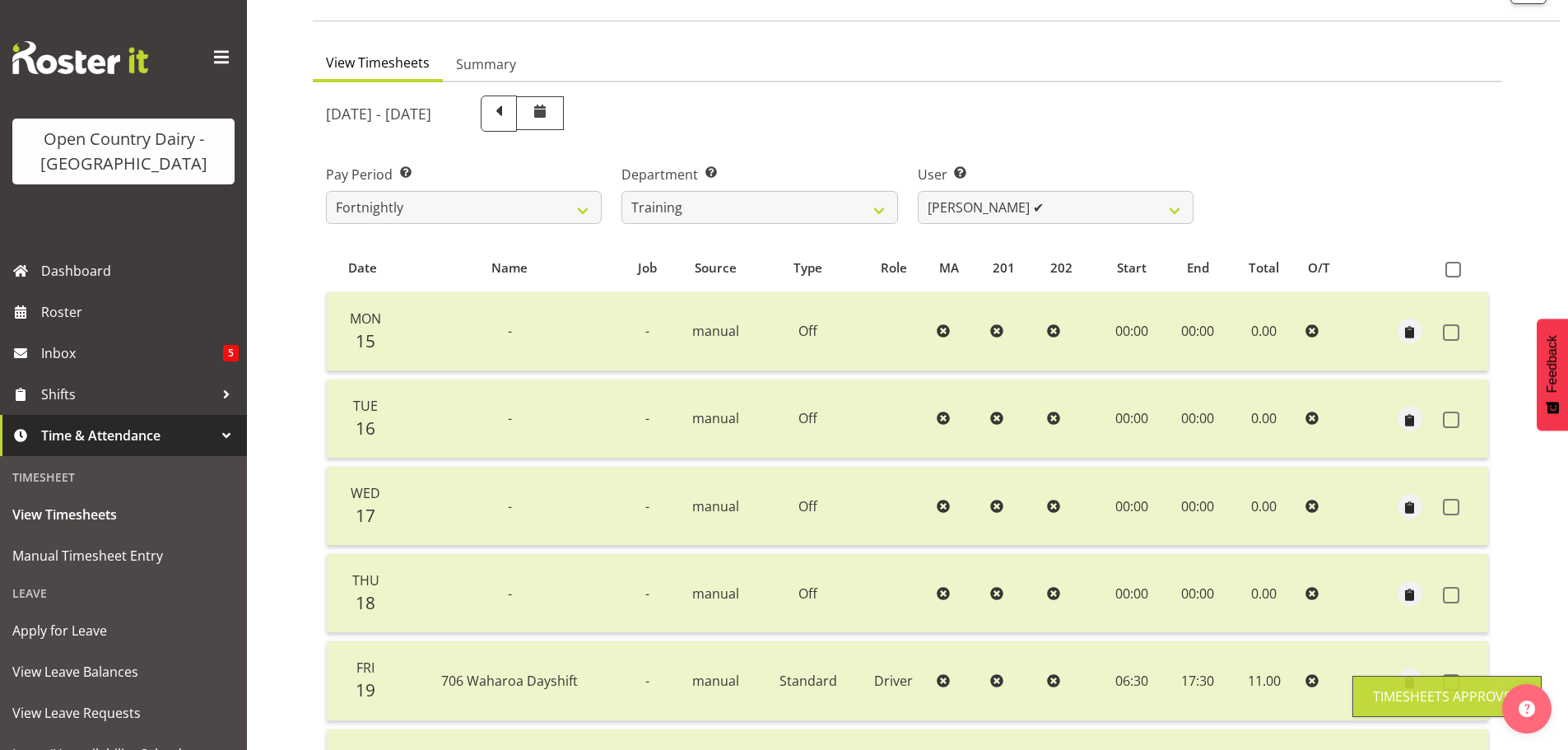
scroll to position [66, 0]
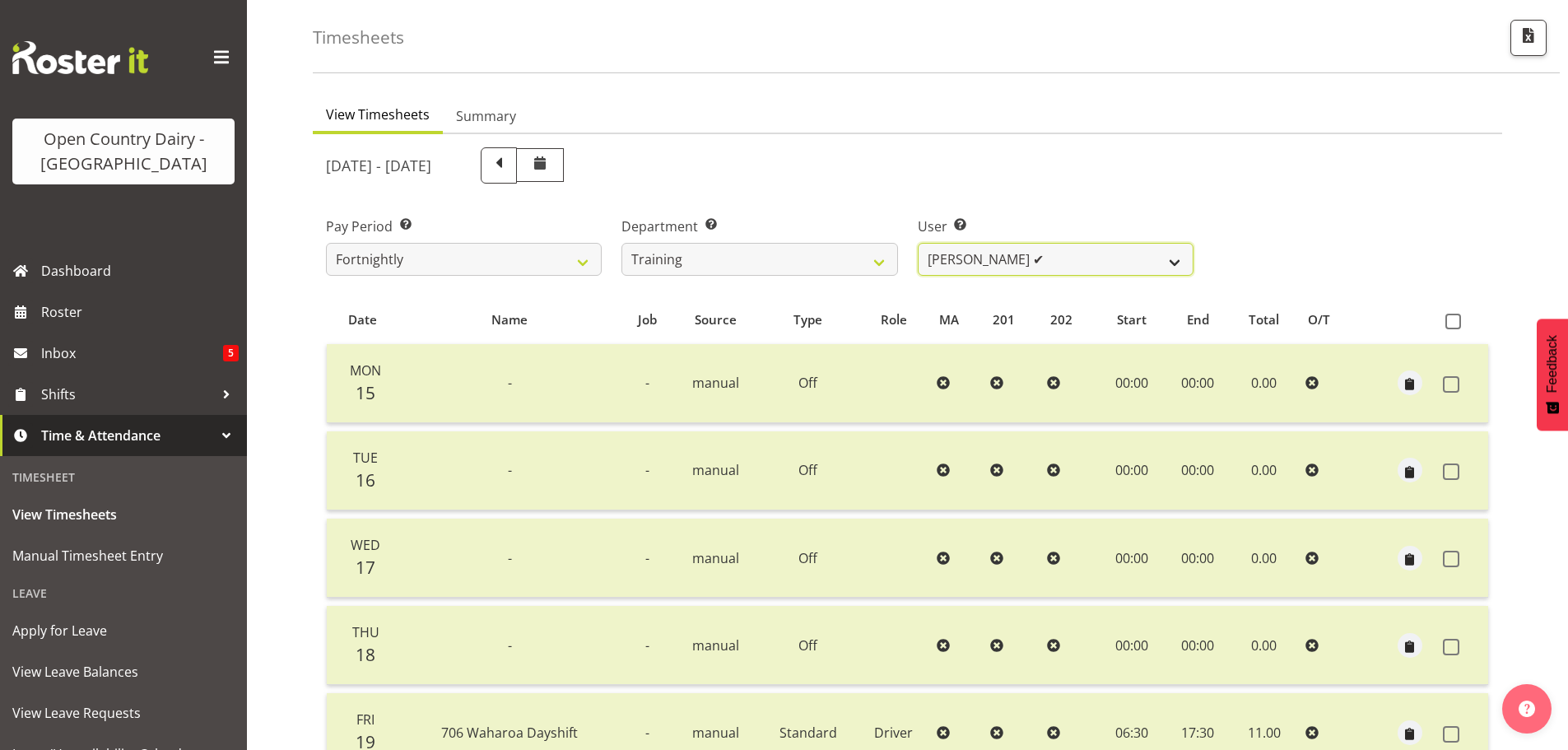
click at [1041, 267] on select "[PERSON_NAME] ✔ [PERSON_NAME] ❌ [PERSON_NAME] ✔ [PERSON_NAME] ✔ [PERSON_NAME] ✔…" at bounding box center [1056, 259] width 276 height 33
select select "11919"
click at [918, 243] on select "[PERSON_NAME] ✔ [PERSON_NAME] ❌ [PERSON_NAME] ✔ [PERSON_NAME] ✔ [PERSON_NAME] ✔…" at bounding box center [1056, 259] width 276 height 33
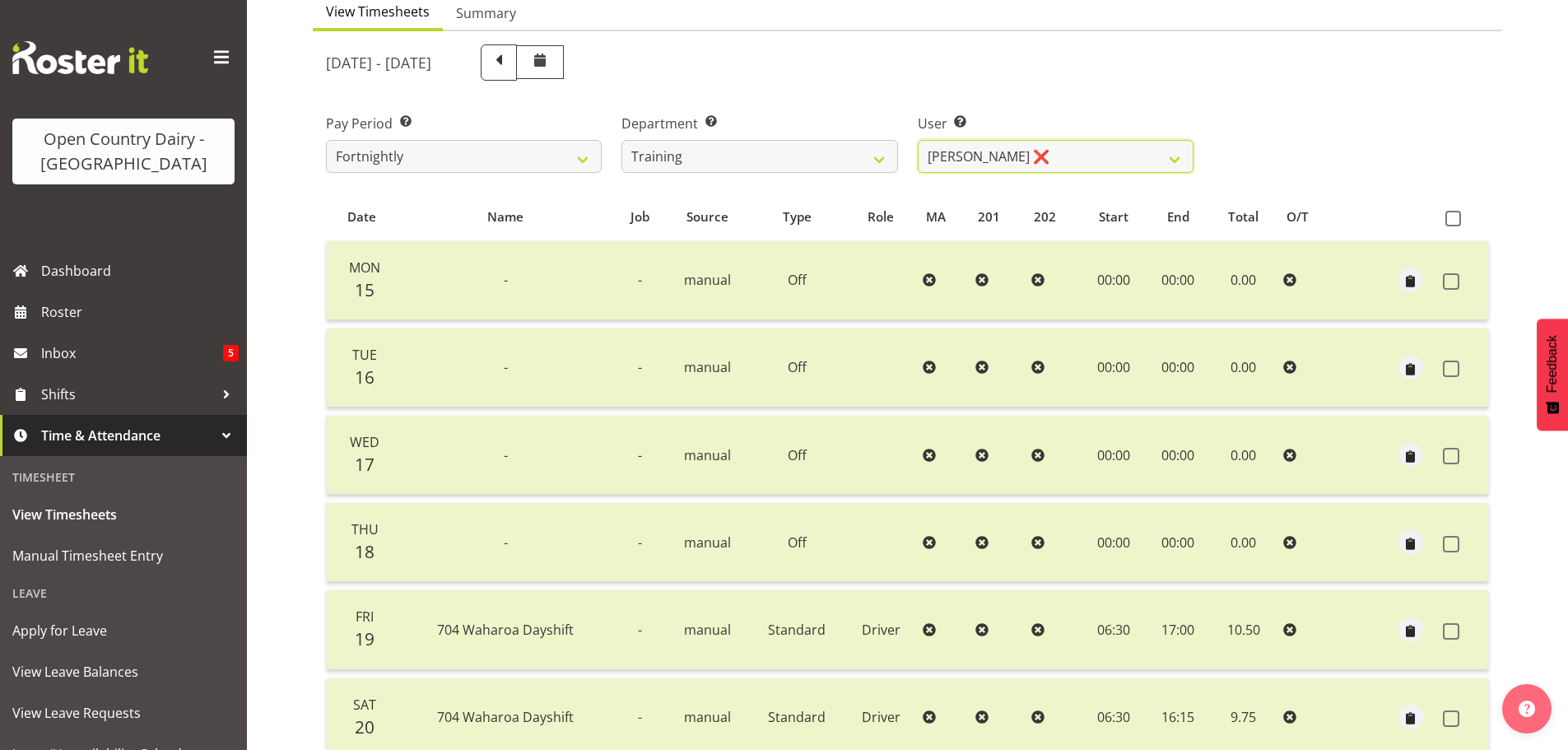
scroll to position [313, 0]
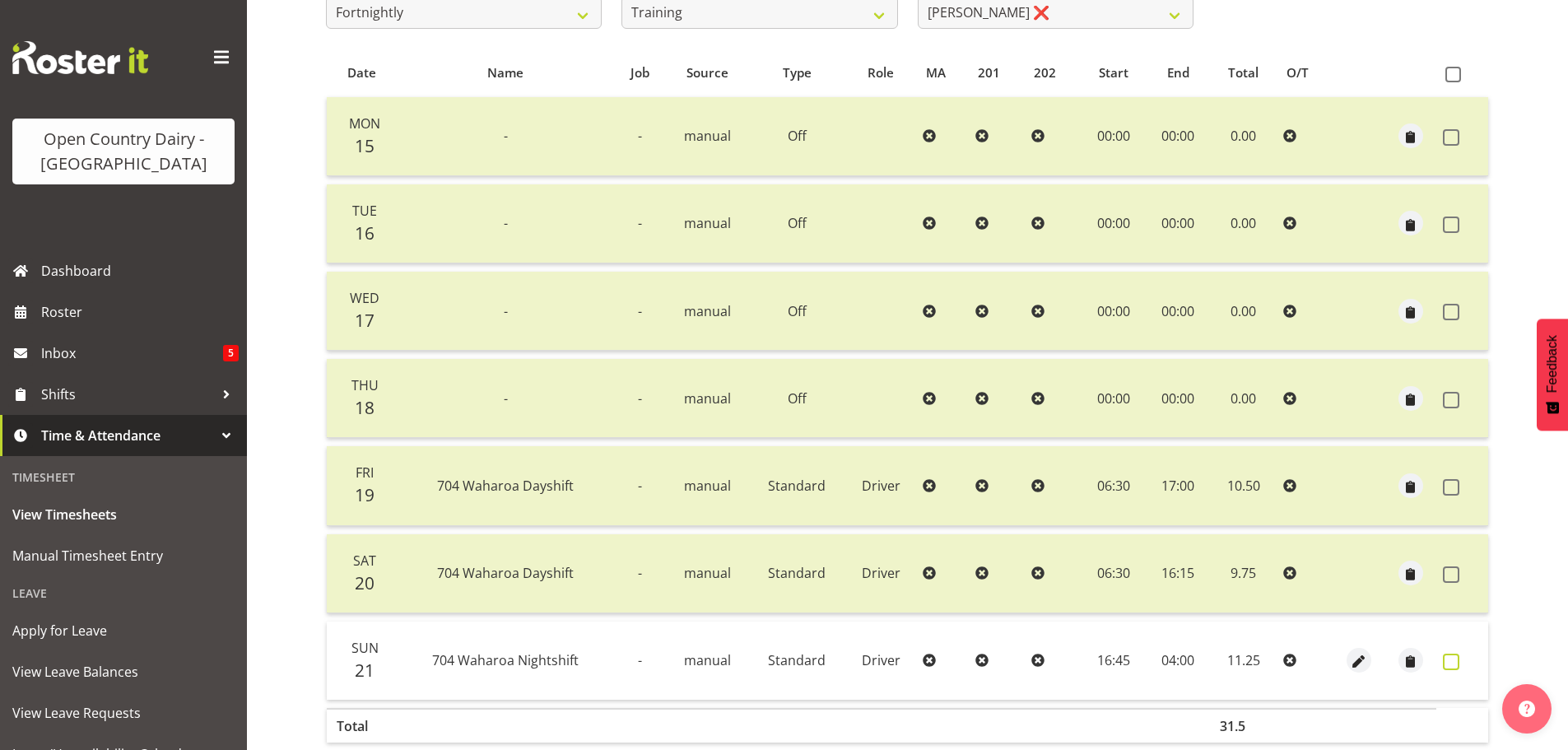
click at [1443, 656] on span at bounding box center [1451, 662] width 17 height 17
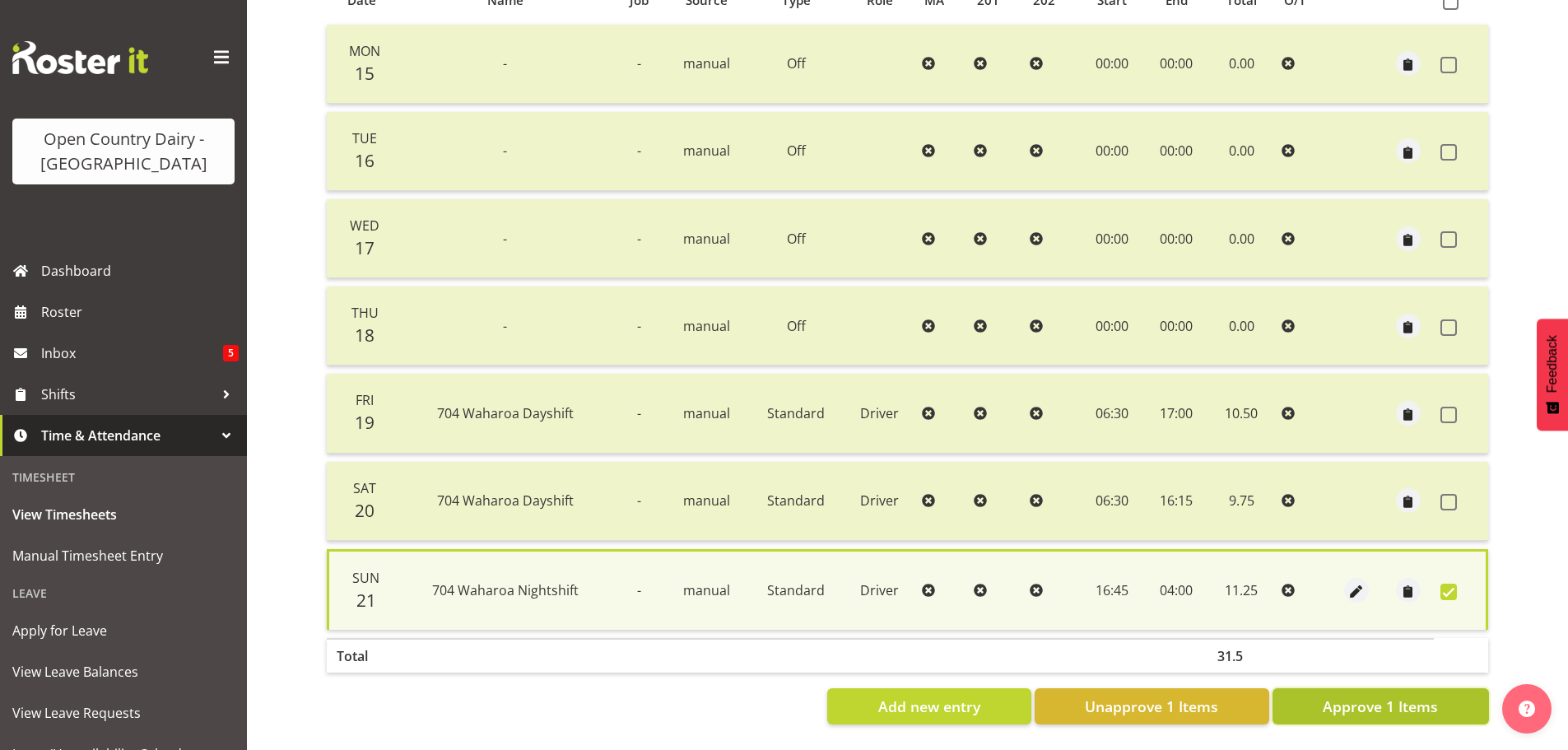
click at [1378, 699] on span "Approve 1 Items" at bounding box center [1380, 705] width 115 height 21
checkbox input "false"
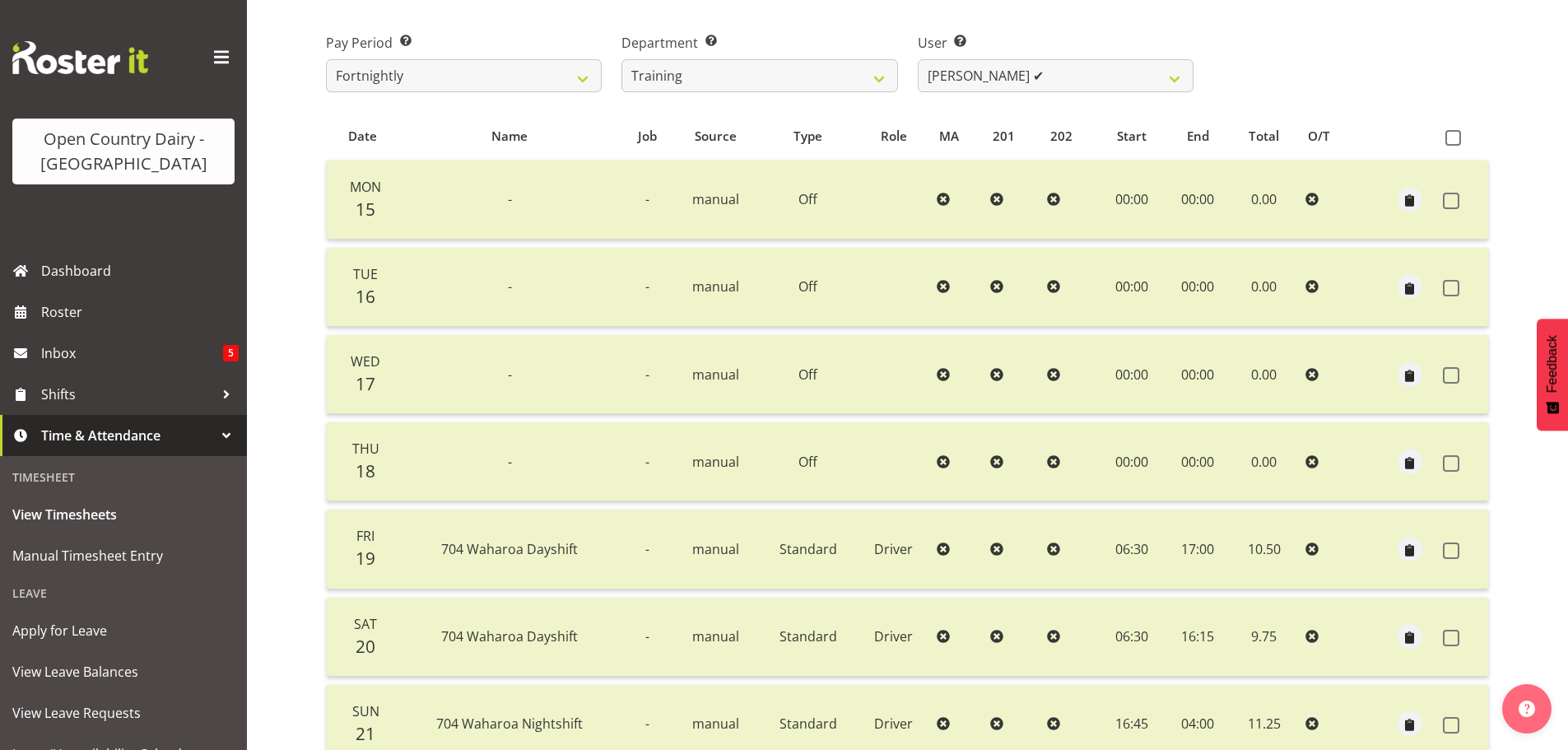
scroll to position [66, 0]
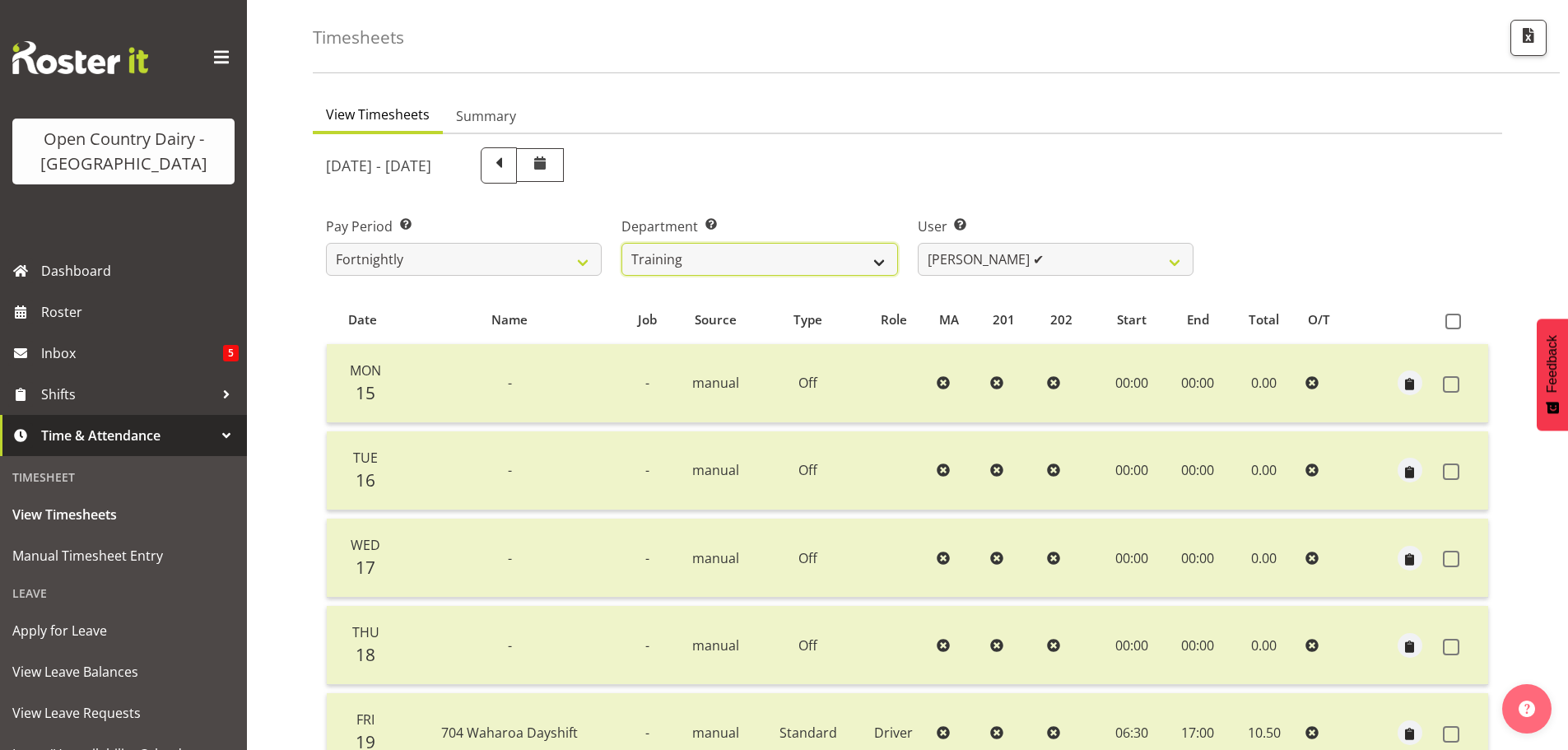
click at [833, 254] on select "701 702 703 704 705 706 707 708 709 710 711 712 713 714 715 716 717 718 719 720" at bounding box center [759, 259] width 276 height 33
click at [1014, 274] on select "[PERSON_NAME] ✔ [PERSON_NAME] ✔ [PERSON_NAME] ✔ [PERSON_NAME] ✔ [PERSON_NAME] ✔…" at bounding box center [1056, 259] width 276 height 33
click at [1011, 261] on select "[PERSON_NAME] ✔ [PERSON_NAME] ✔ [PERSON_NAME] ✔ [PERSON_NAME] ✔ [PERSON_NAME] ✔…" at bounding box center [1056, 259] width 276 height 33
click at [875, 267] on select "701 702 703 704 705 706 707 708 709 710 711 712 713 714 715 716 717 718 719 720" at bounding box center [759, 259] width 276 height 33
select select "874"
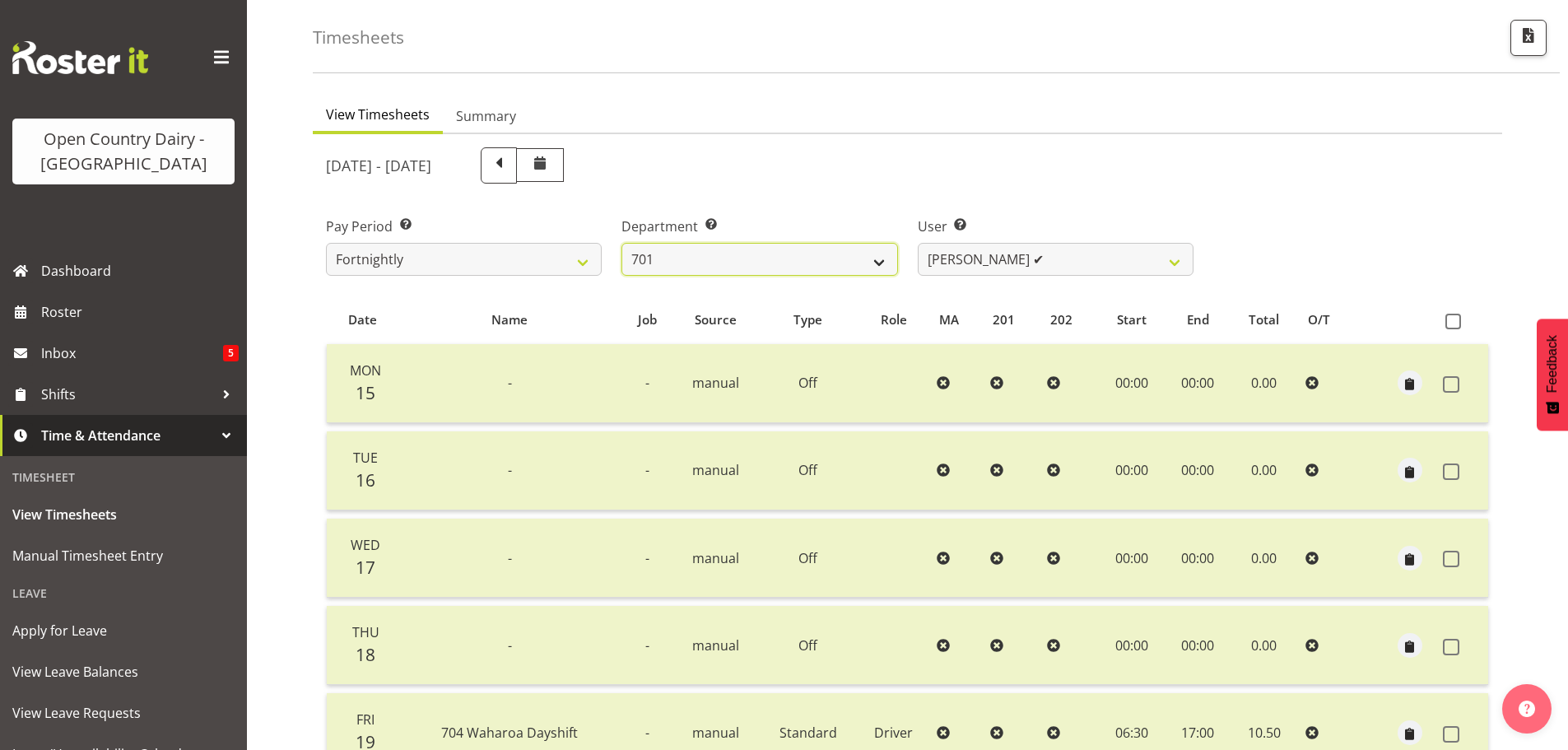
click at [621, 243] on select "701 702 703 704 705 706 707 708 709 710 711 712 713 714 715 716 717 718 719 720" at bounding box center [759, 259] width 276 height 33
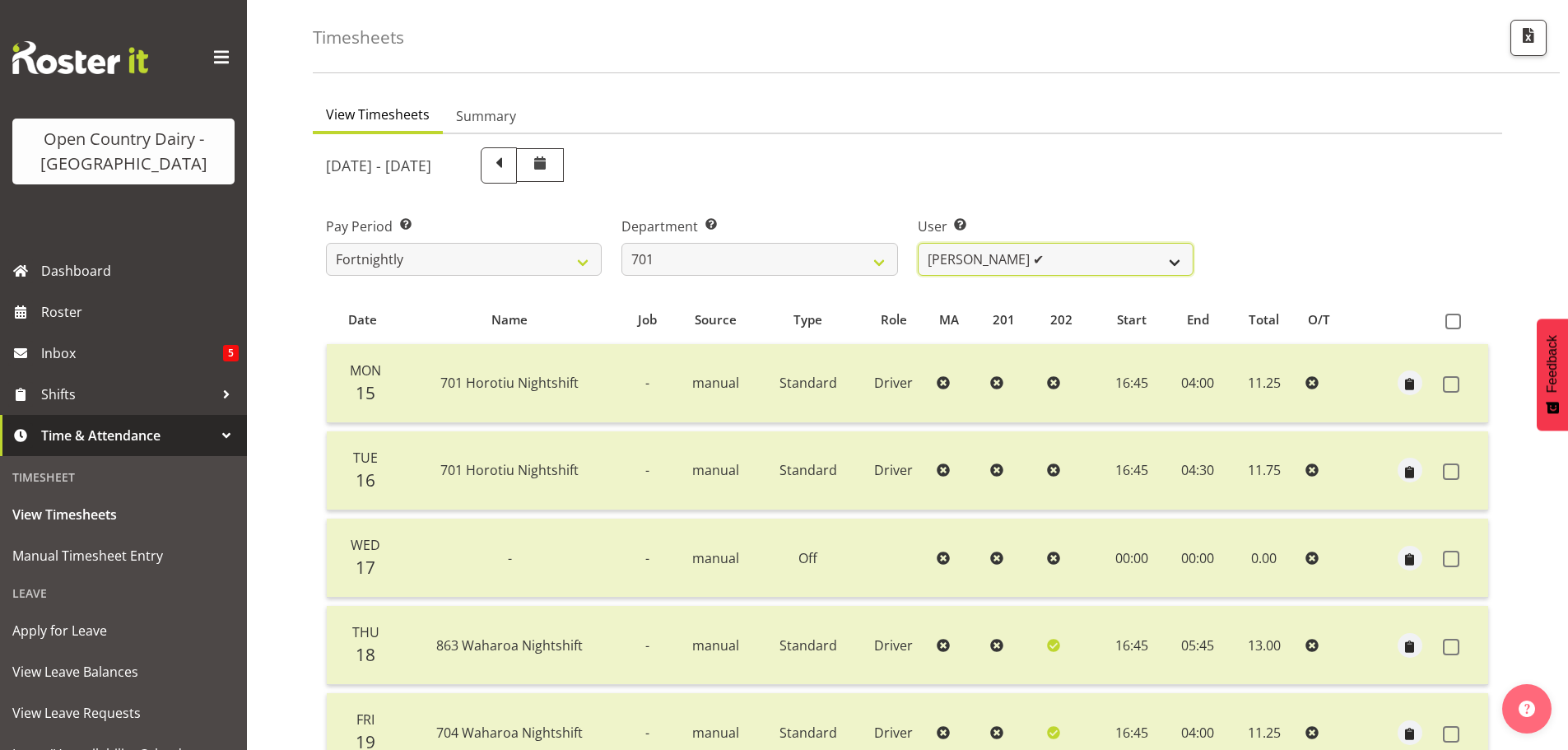
click at [1017, 263] on select "[PERSON_NAME] ✔ [PERSON_NAME] ❌ [PERSON_NAME] ❌ [PERSON_NAME] ❌" at bounding box center [1056, 259] width 276 height 33
select select "9454"
click at [918, 243] on select "Duncan Shirley ✔ Gagandeep Singh ❌ Johann Van Zyl ❌ John Cottingham ❌" at bounding box center [1056, 259] width 276 height 33
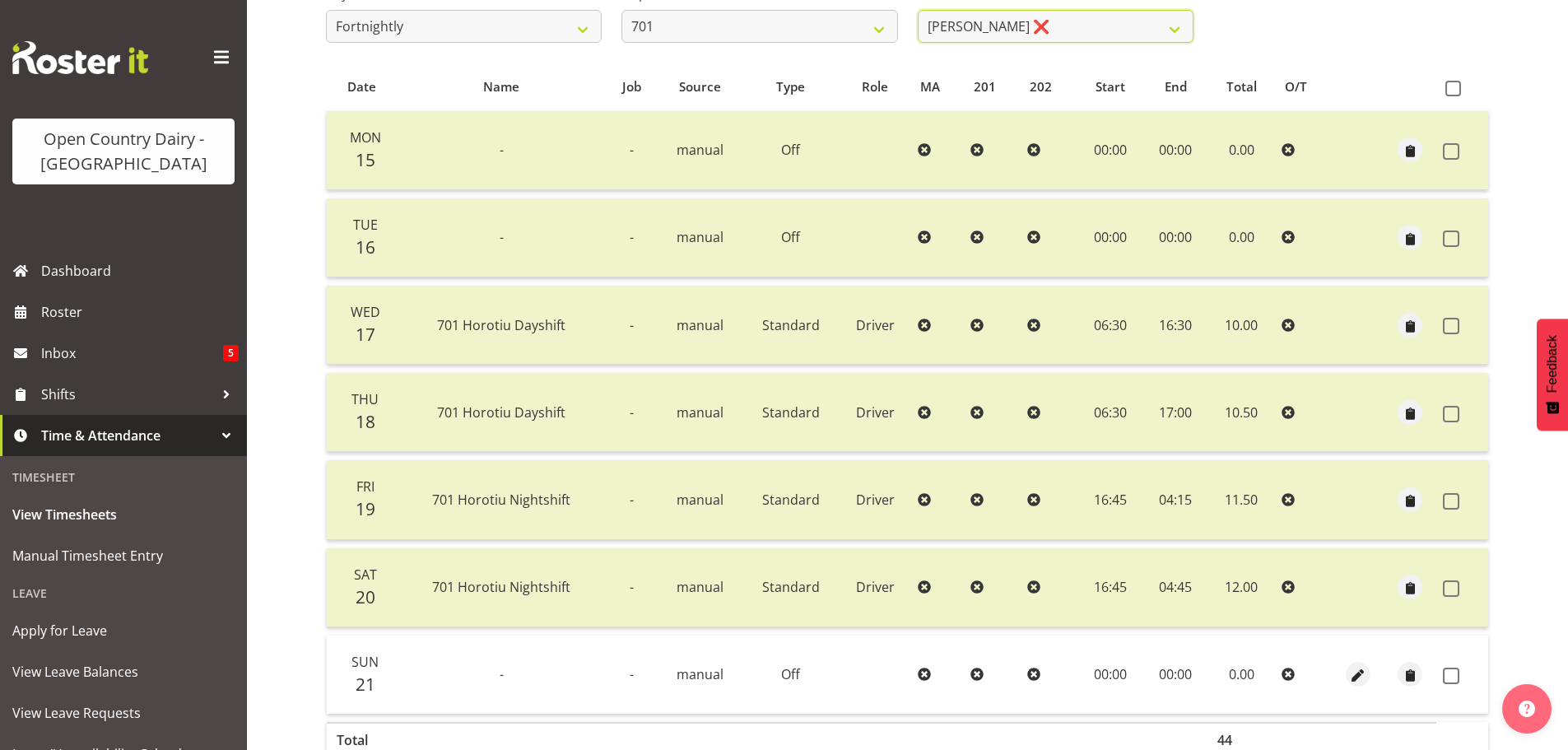
scroll to position [395, 0]
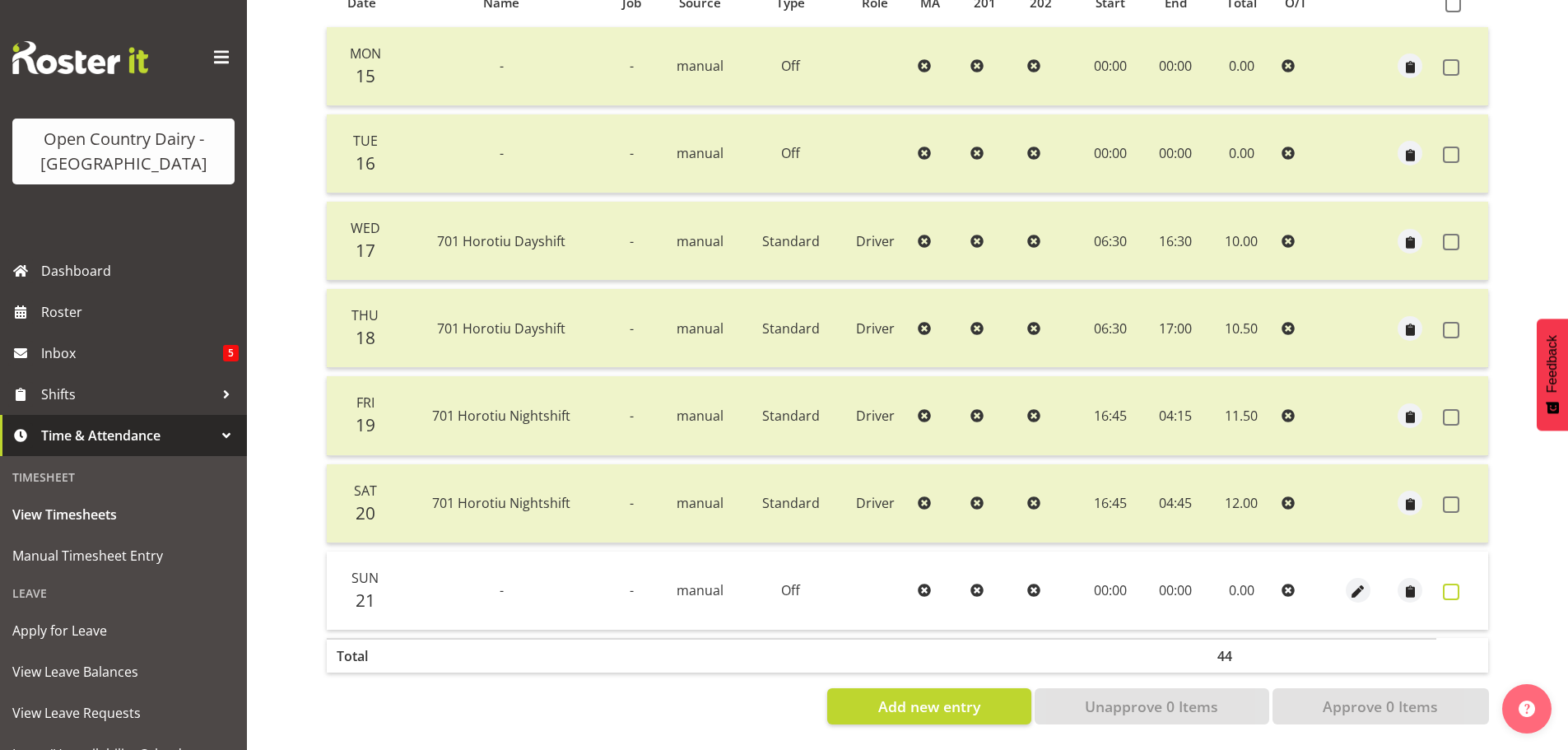
click at [1447, 584] on span at bounding box center [1451, 592] width 17 height 17
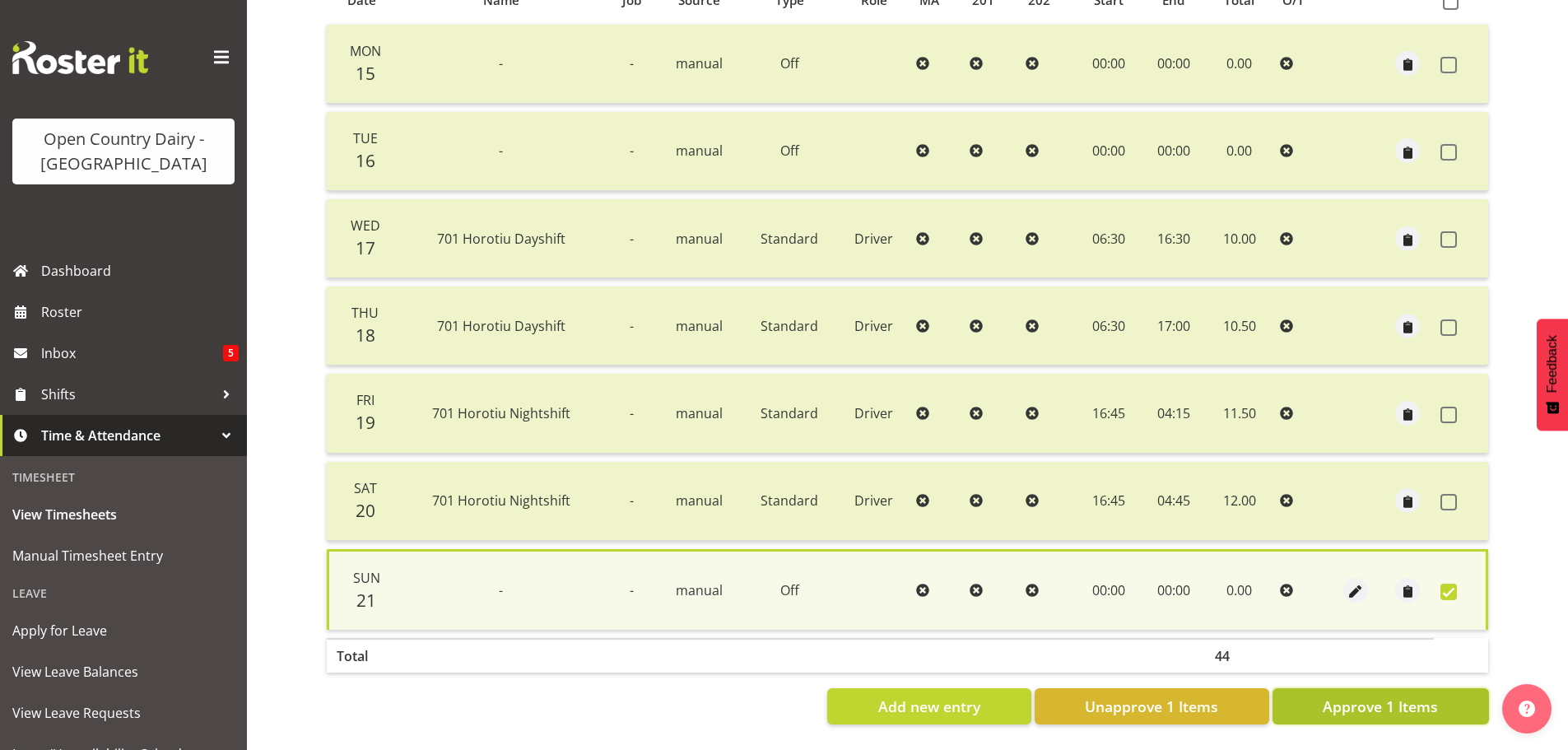
click at [1384, 708] on button "Approve 1 Items" at bounding box center [1380, 705] width 216 height 36
checkbox input "false"
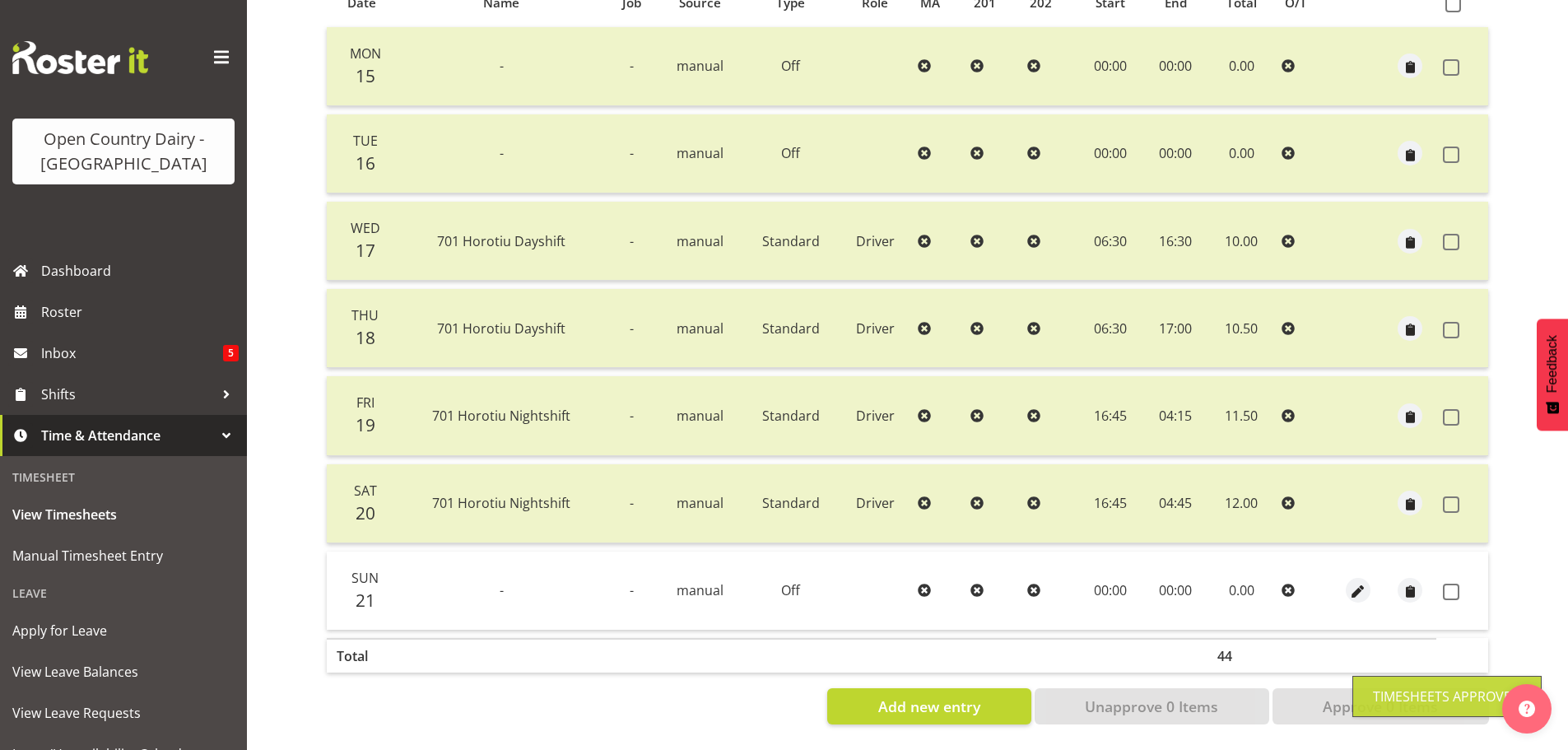
scroll to position [66, 0]
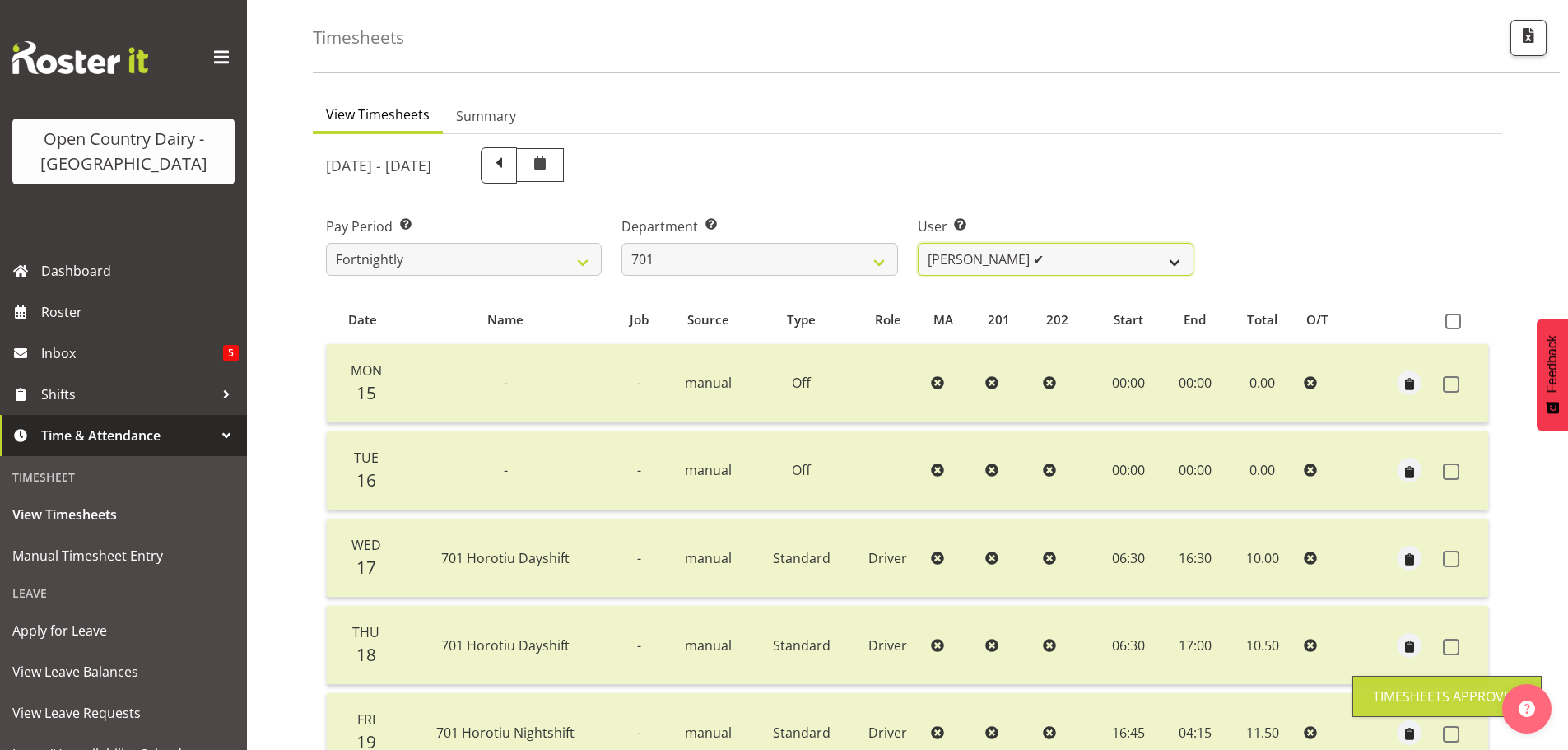
click at [1005, 268] on select "Duncan Shirley ✔ Gagandeep Singh ✔ Johann Van Zyl ❌ John Cottingham ❌" at bounding box center [1056, 259] width 276 height 33
select select "11207"
click at [918, 243] on select "Duncan Shirley ✔ Gagandeep Singh ✔ Johann Van Zyl ❌ John Cottingham ❌" at bounding box center [1056, 259] width 276 height 33
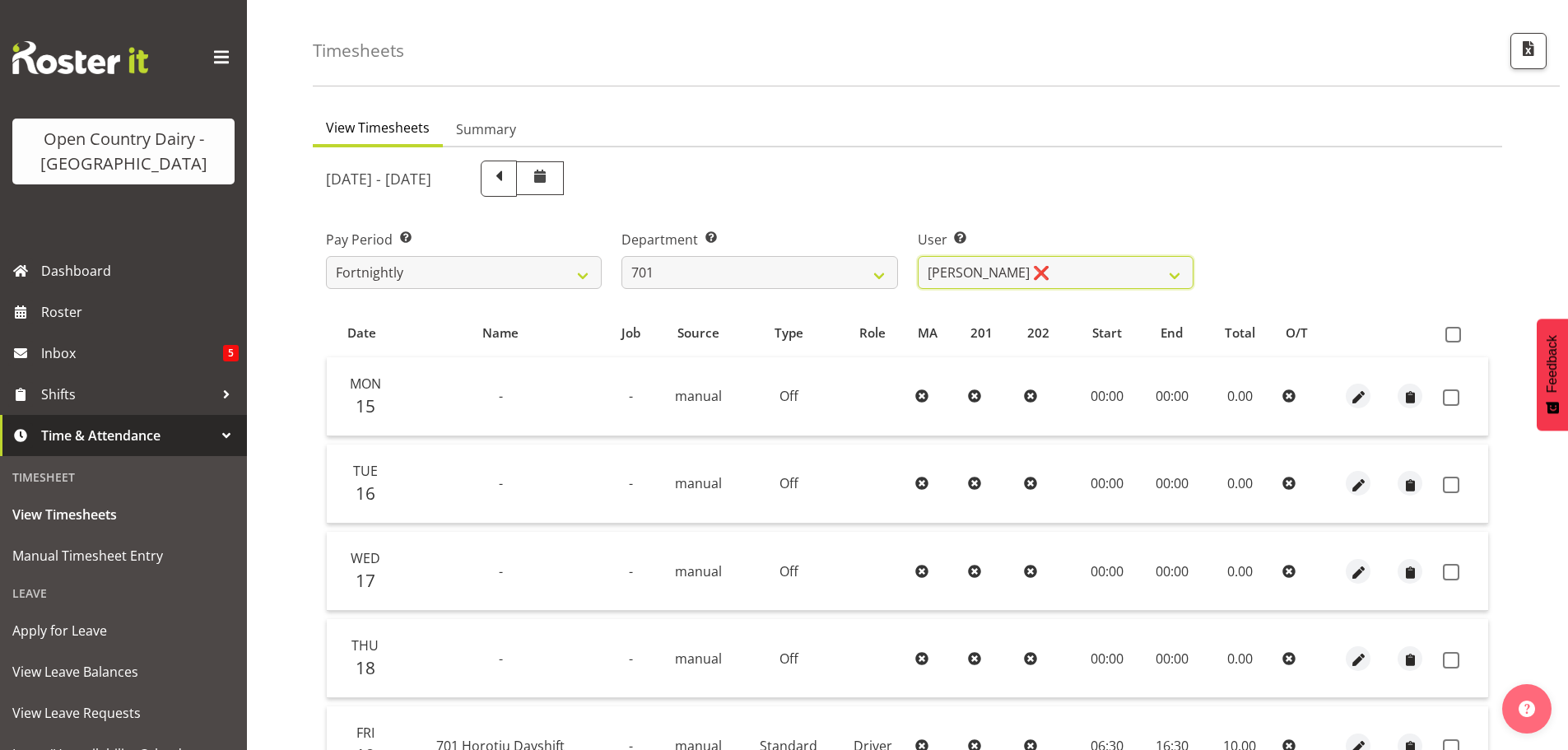
scroll to position [0, 0]
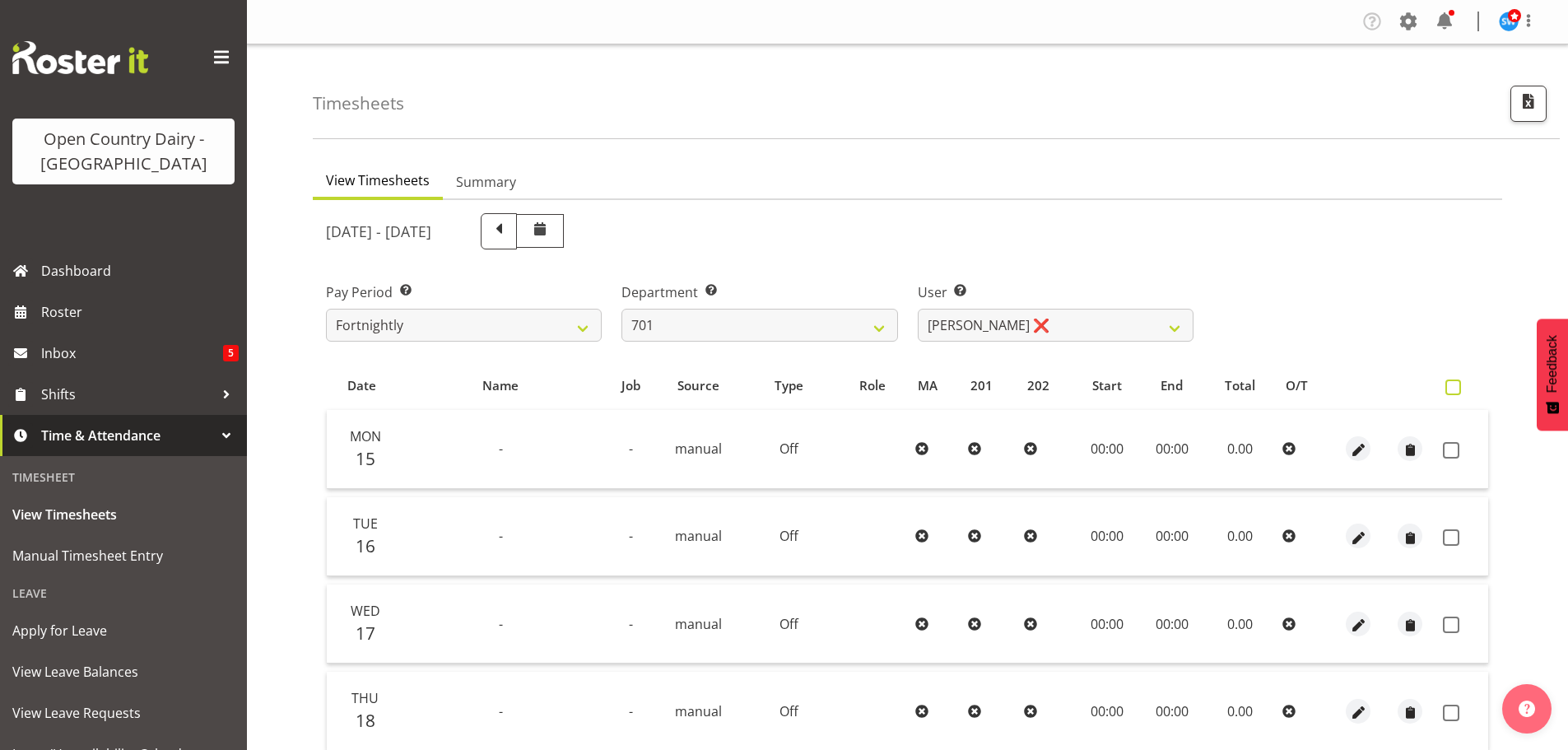
click at [1449, 381] on span at bounding box center [1453, 387] width 16 height 16
click at [1449, 382] on input "checkbox" at bounding box center [1450, 387] width 11 height 11
checkbox input "true"
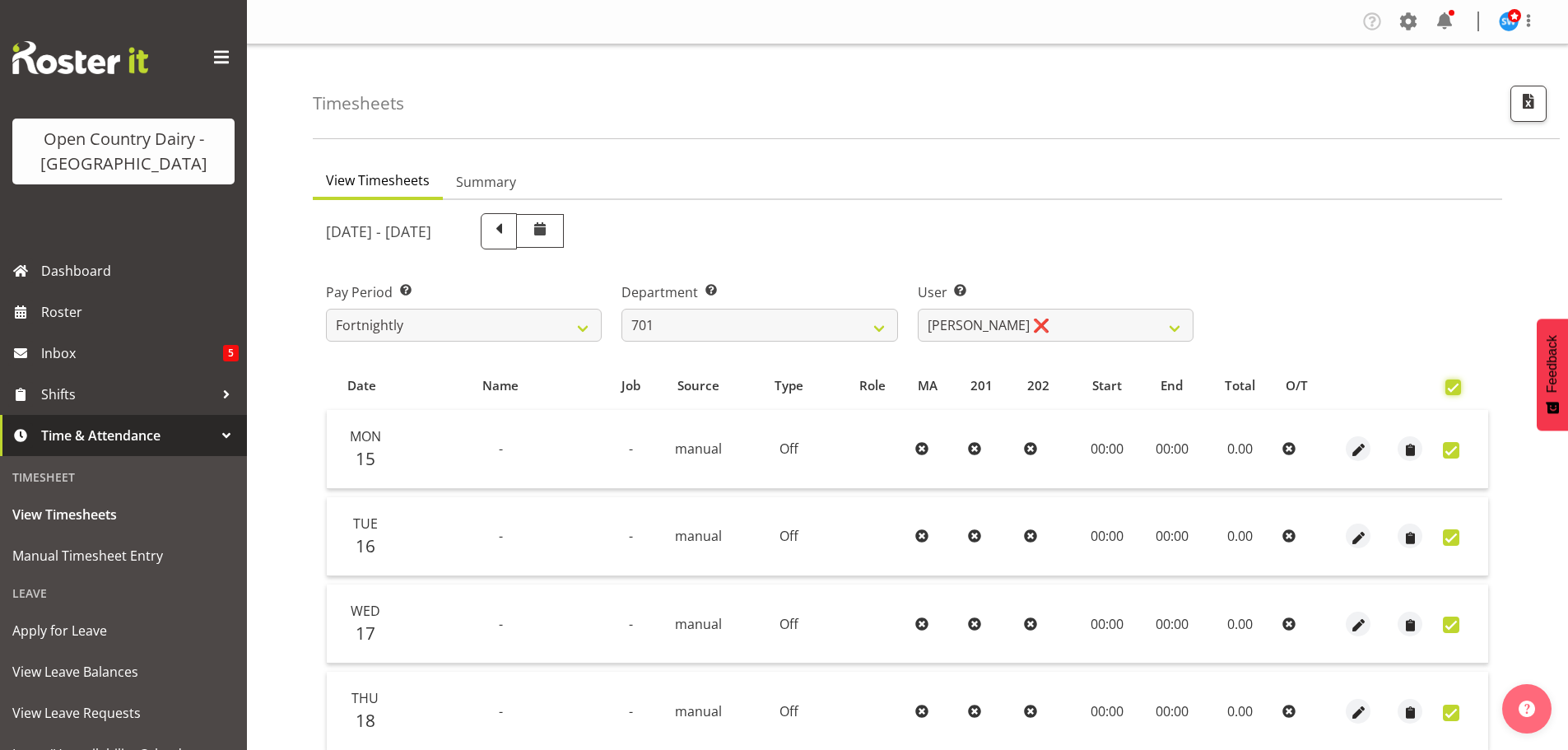
checkbox input "true"
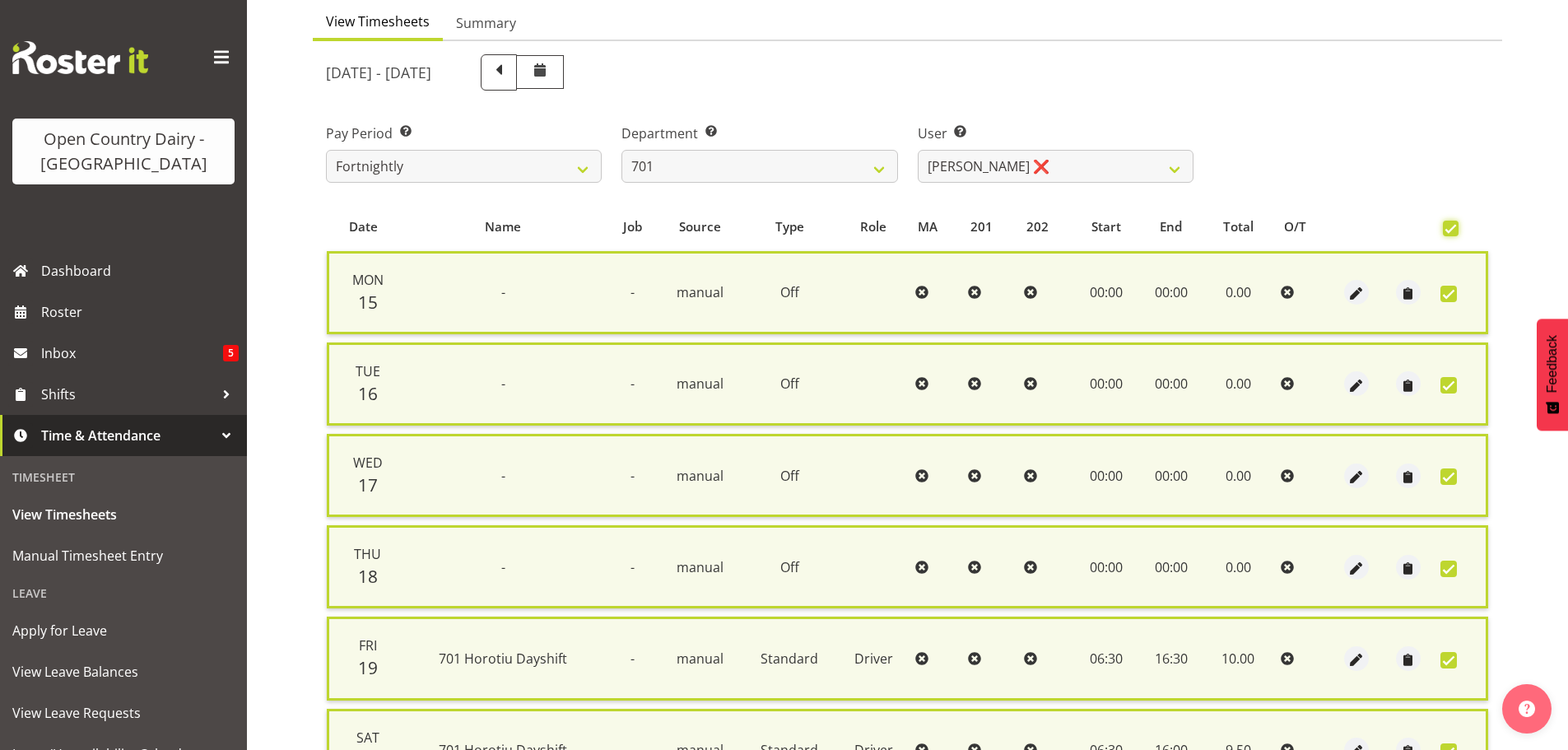
scroll to position [411, 0]
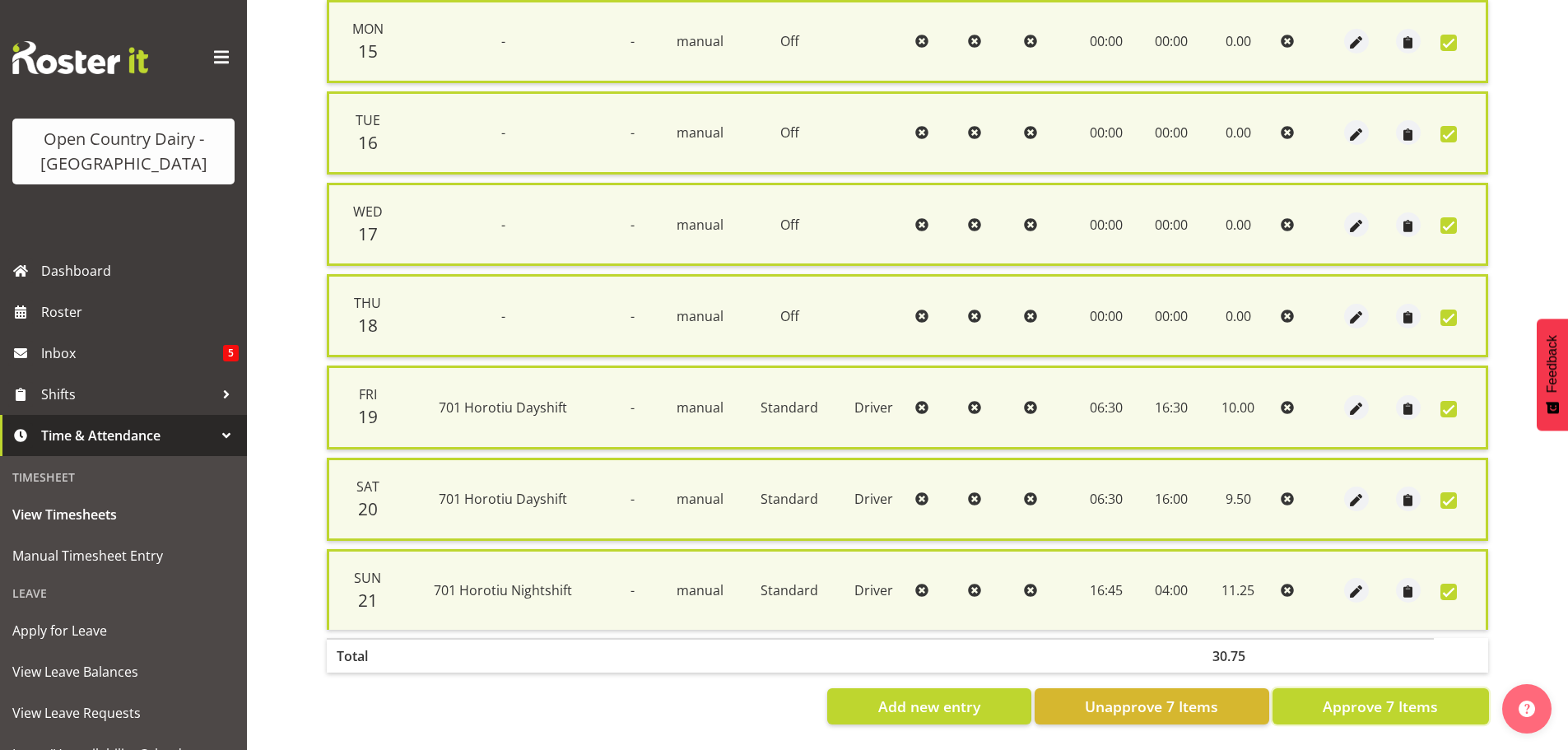
drag, startPoint x: 1392, startPoint y: 698, endPoint x: 1383, endPoint y: 692, distance: 10.8
click at [1391, 697] on span "Approve 7 Items" at bounding box center [1380, 705] width 115 height 21
checkbox input "false"
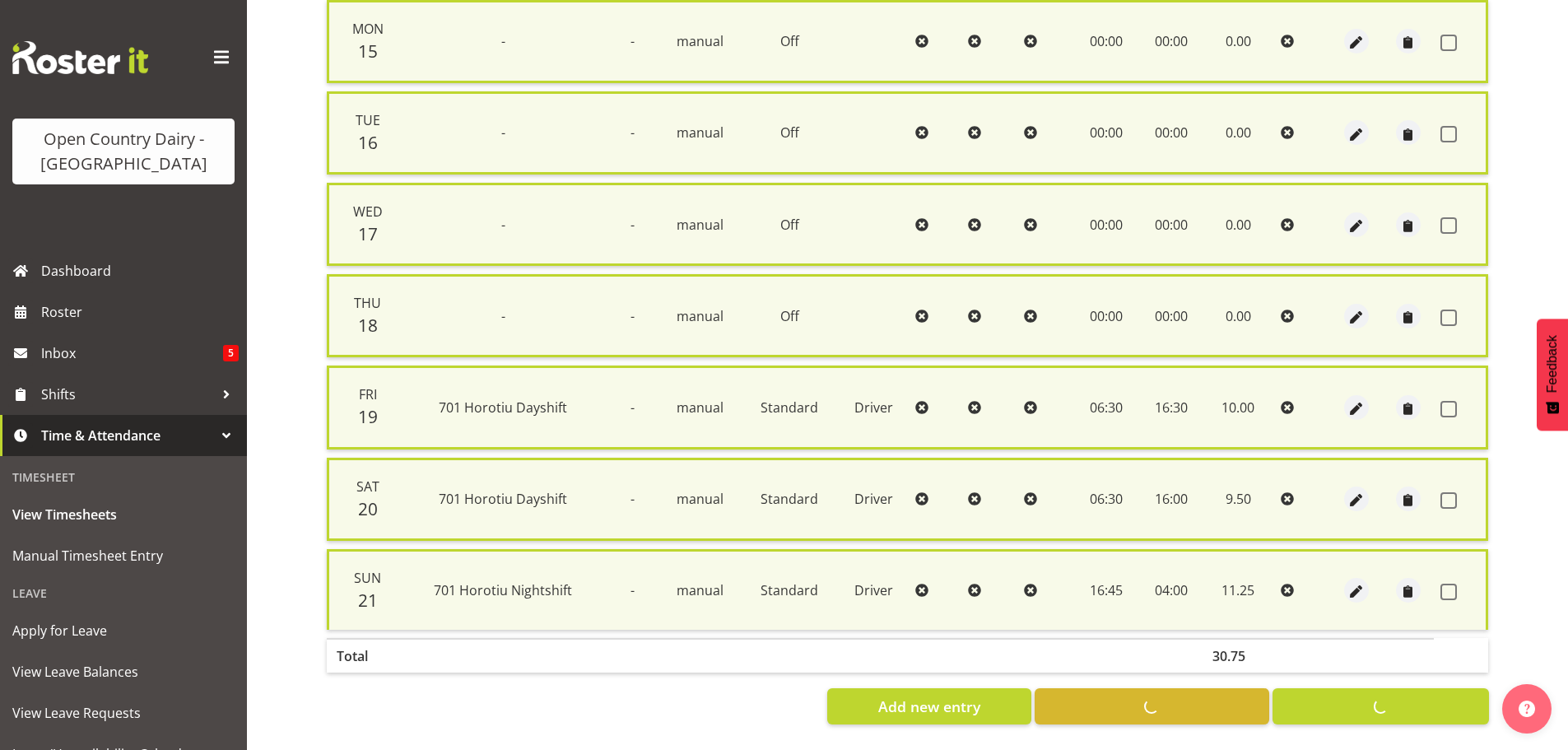
checkbox input "false"
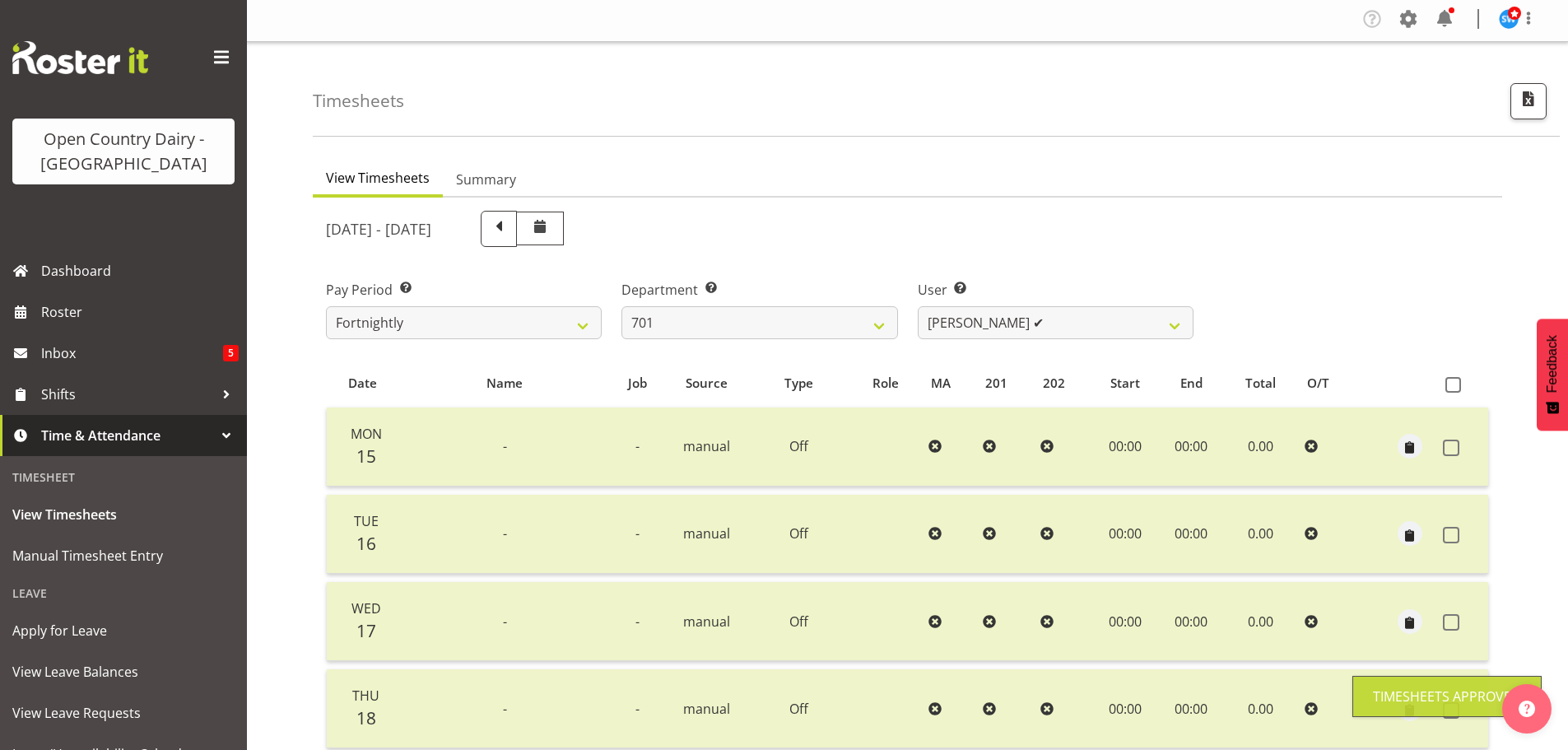
scroll to position [0, 0]
click at [1038, 330] on select "Duncan Shirley ✔ Gagandeep Singh ✔ Johann Van Zyl ✔ John Cottingham ❌" at bounding box center [1056, 325] width 276 height 33
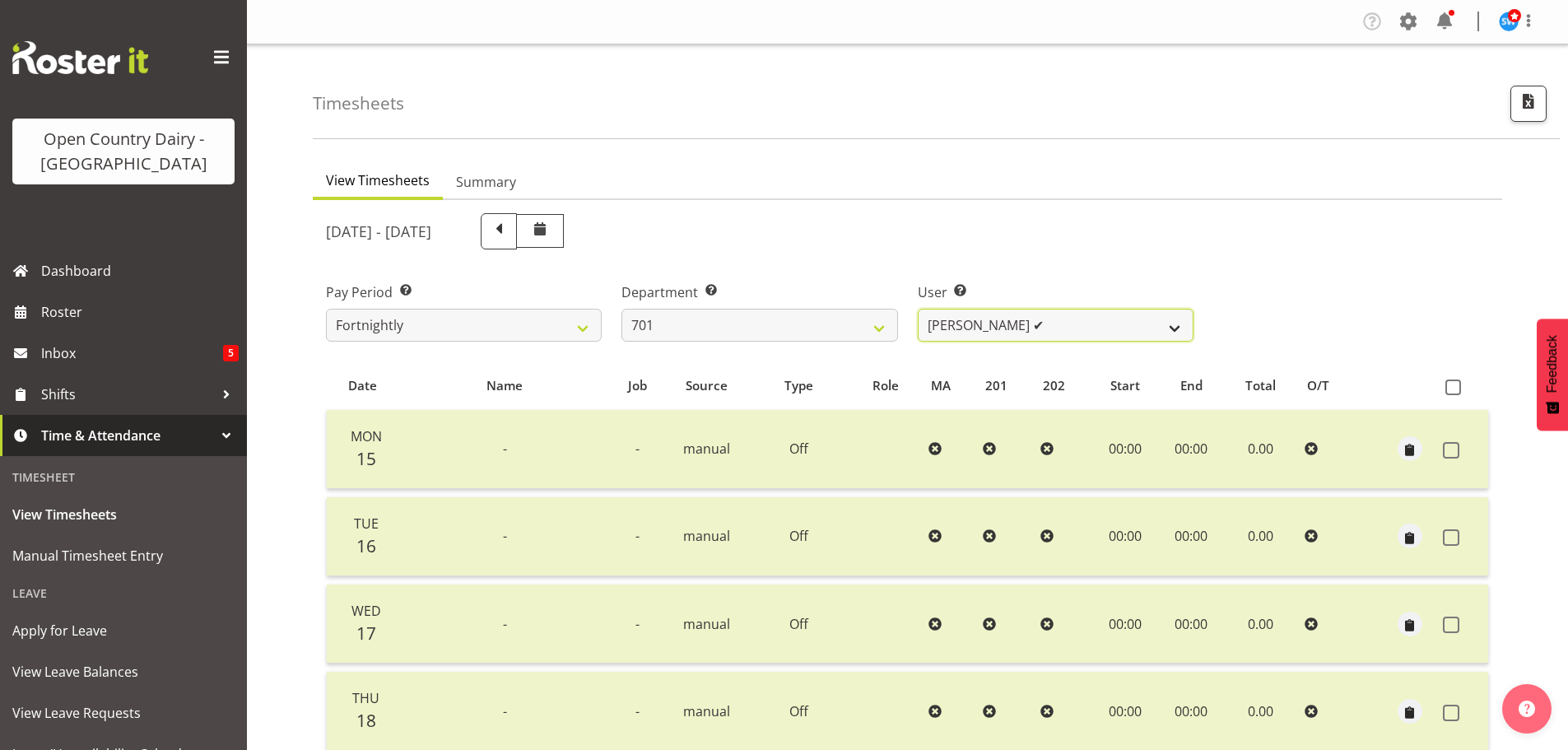
select select "8383"
click at [918, 309] on select "Duncan Shirley ✔ Gagandeep Singh ✔ Johann Van Zyl ✔ John Cottingham ❌" at bounding box center [1056, 325] width 276 height 33
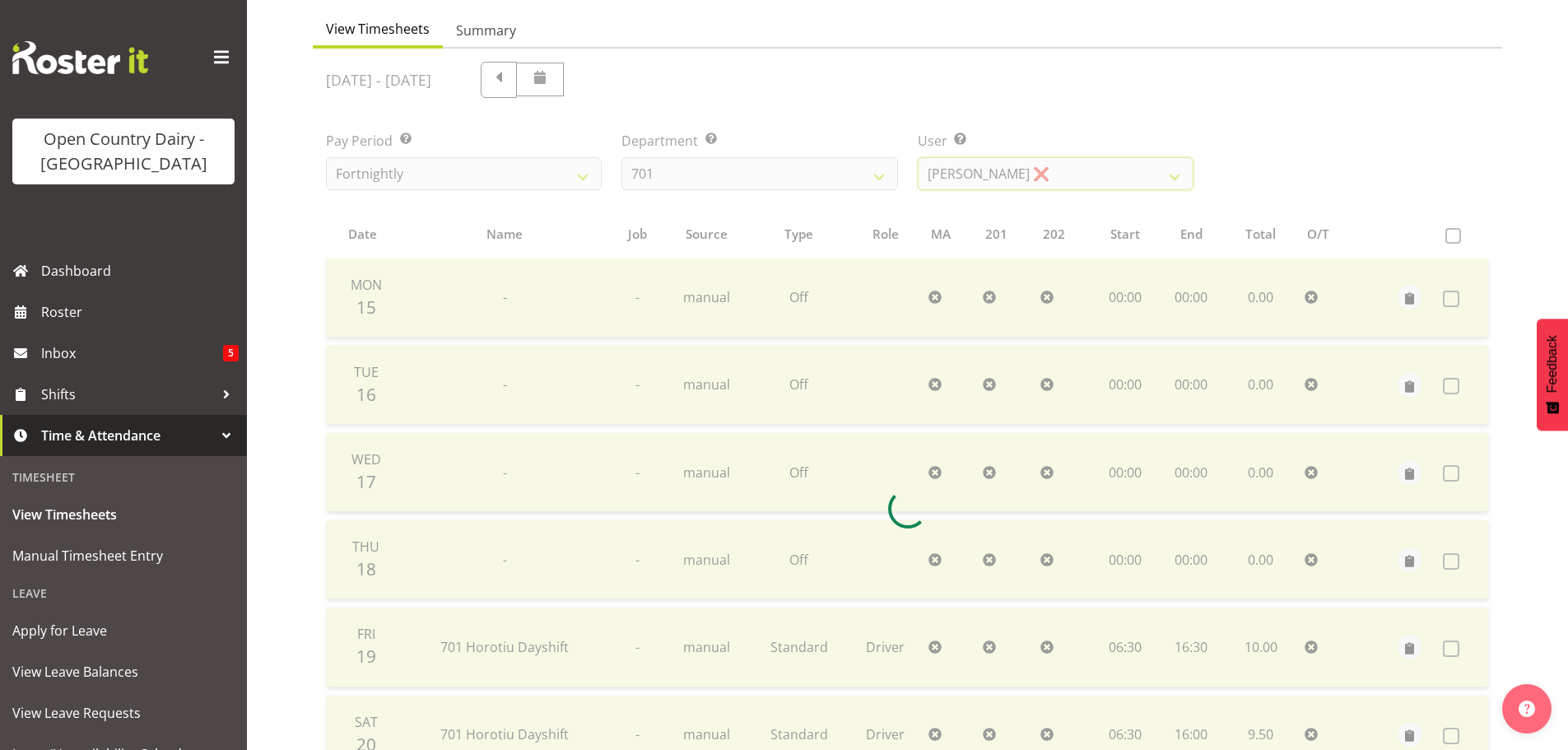
scroll to position [395, 0]
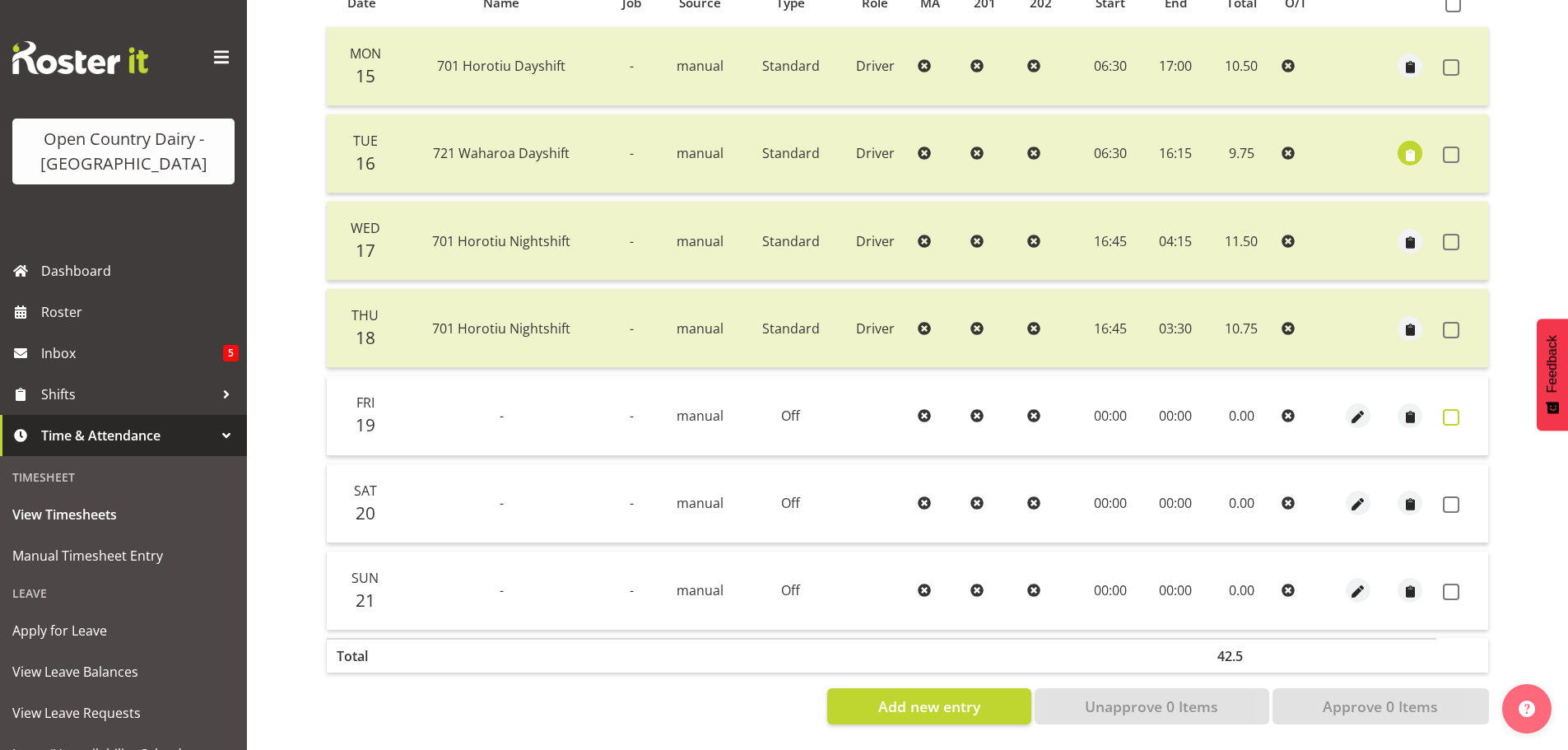
click at [1454, 409] on span at bounding box center [1451, 418] width 17 height 17
checkbox input "true"
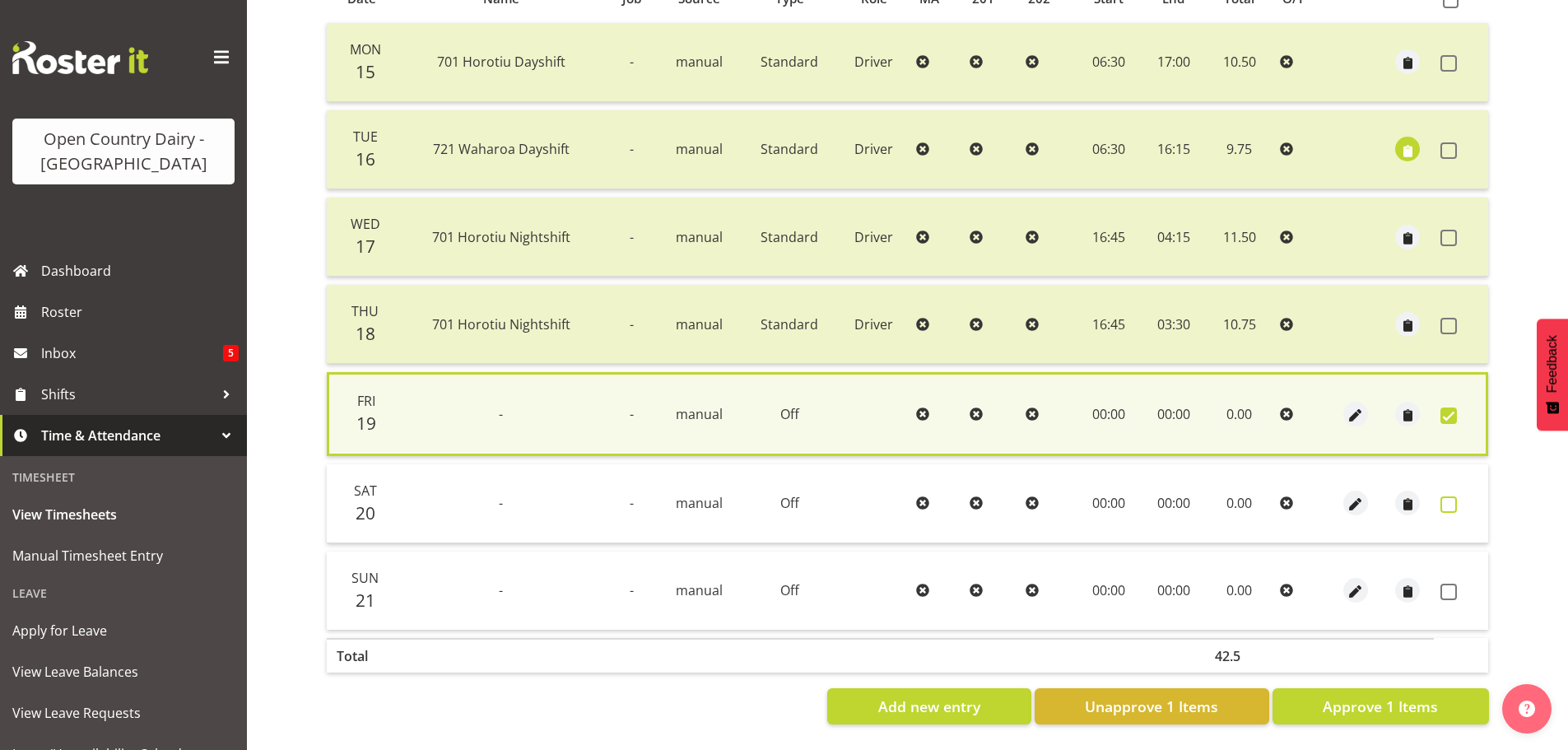
click at [1454, 496] on span at bounding box center [1449, 504] width 17 height 17
checkbox input "true"
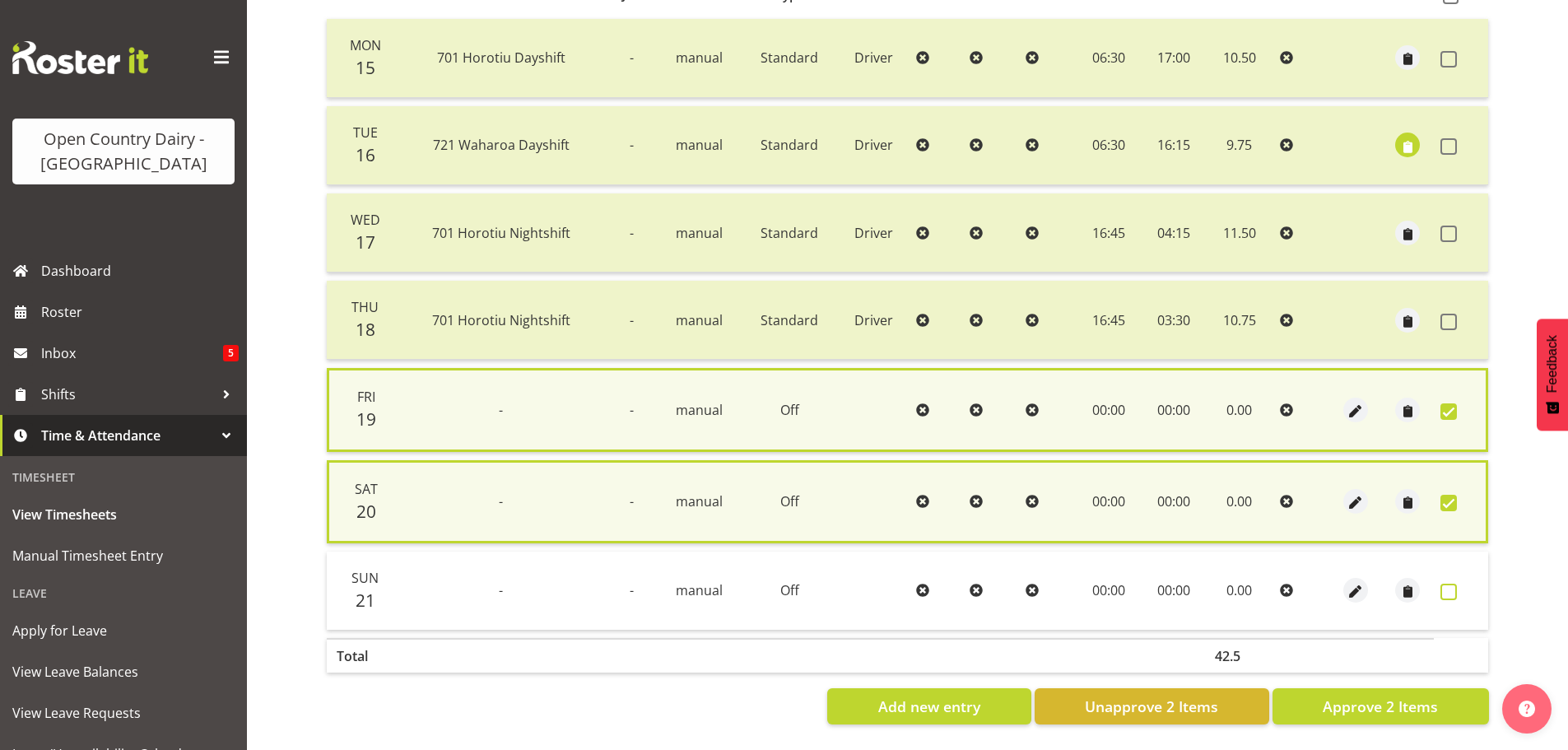
click at [1448, 589] on span at bounding box center [1449, 592] width 17 height 17
checkbox input "true"
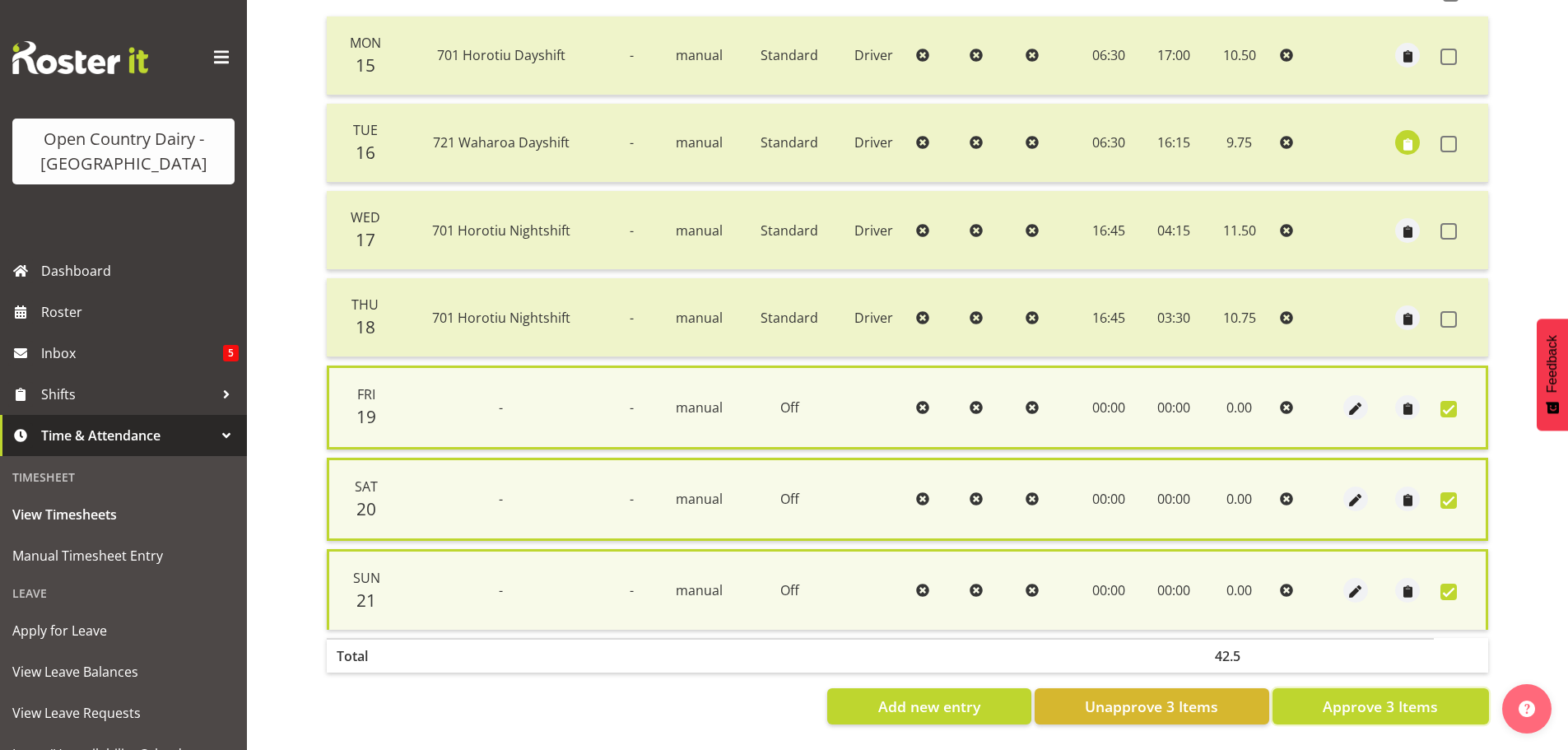
drag, startPoint x: 1388, startPoint y: 701, endPoint x: 1375, endPoint y: 692, distance: 15.8
click at [1379, 695] on span "Approve 3 Items" at bounding box center [1380, 705] width 115 height 21
checkbox input "false"
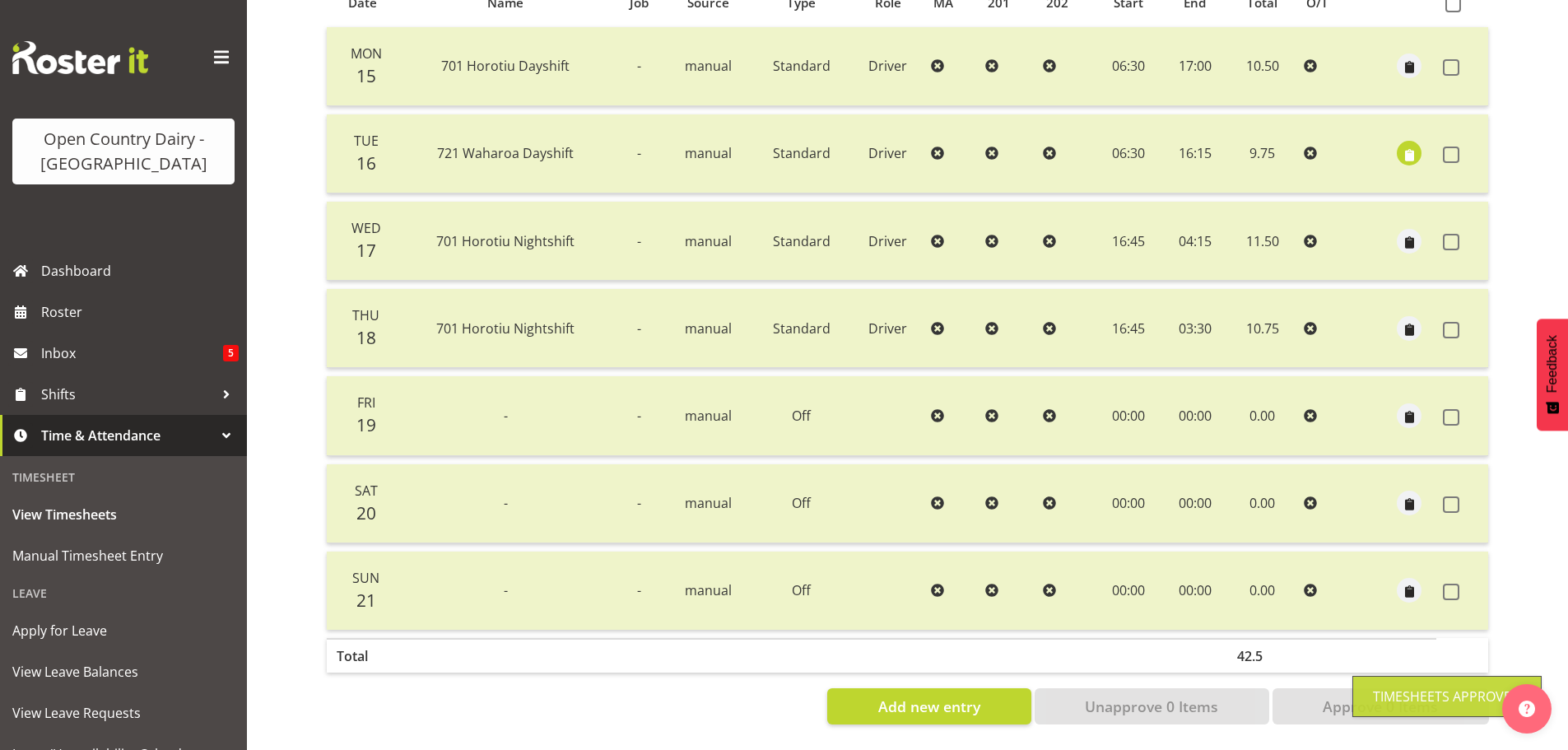
scroll to position [0, 0]
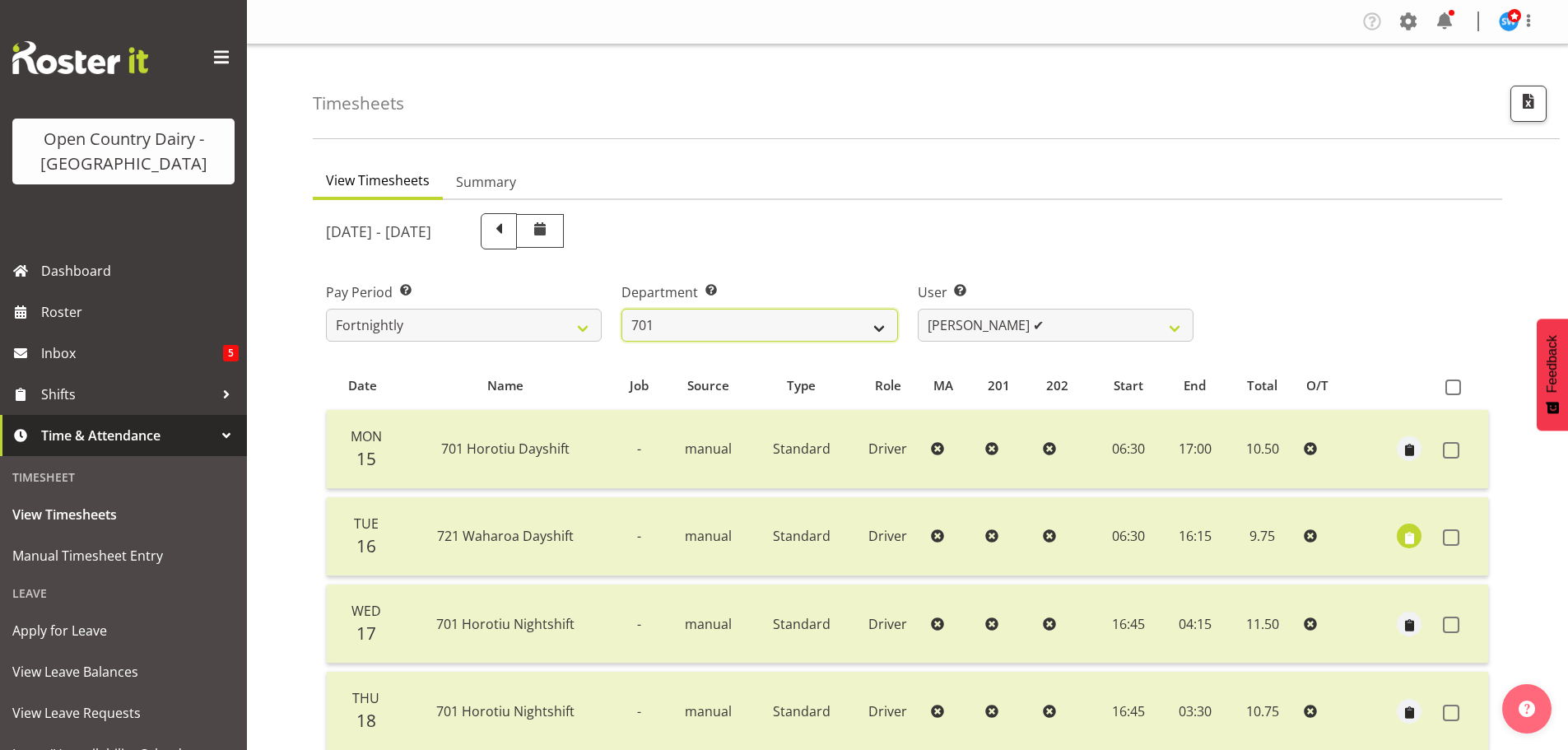
click at [793, 318] on select "701 702 703 704 705 706 707 708 709 710 711 712 713 714 715 716 717 718 719 720" at bounding box center [759, 325] width 276 height 33
click at [939, 319] on select "Duncan Shirley ✔ Gagandeep Singh ✔ Johann Van Zyl ✔ John Cottingham ✔" at bounding box center [1056, 325] width 276 height 33
click at [788, 330] on select "701 702 703 704 705 706 707 708 709 710 711 712 713 714 715 716 717 718 719 720" at bounding box center [759, 325] width 276 height 33
select select "803"
click at [621, 309] on select "701 702 703 704 705 706 707 708 709 710 711 712 713 714 715 716 717 718 719 720" at bounding box center [759, 325] width 276 height 33
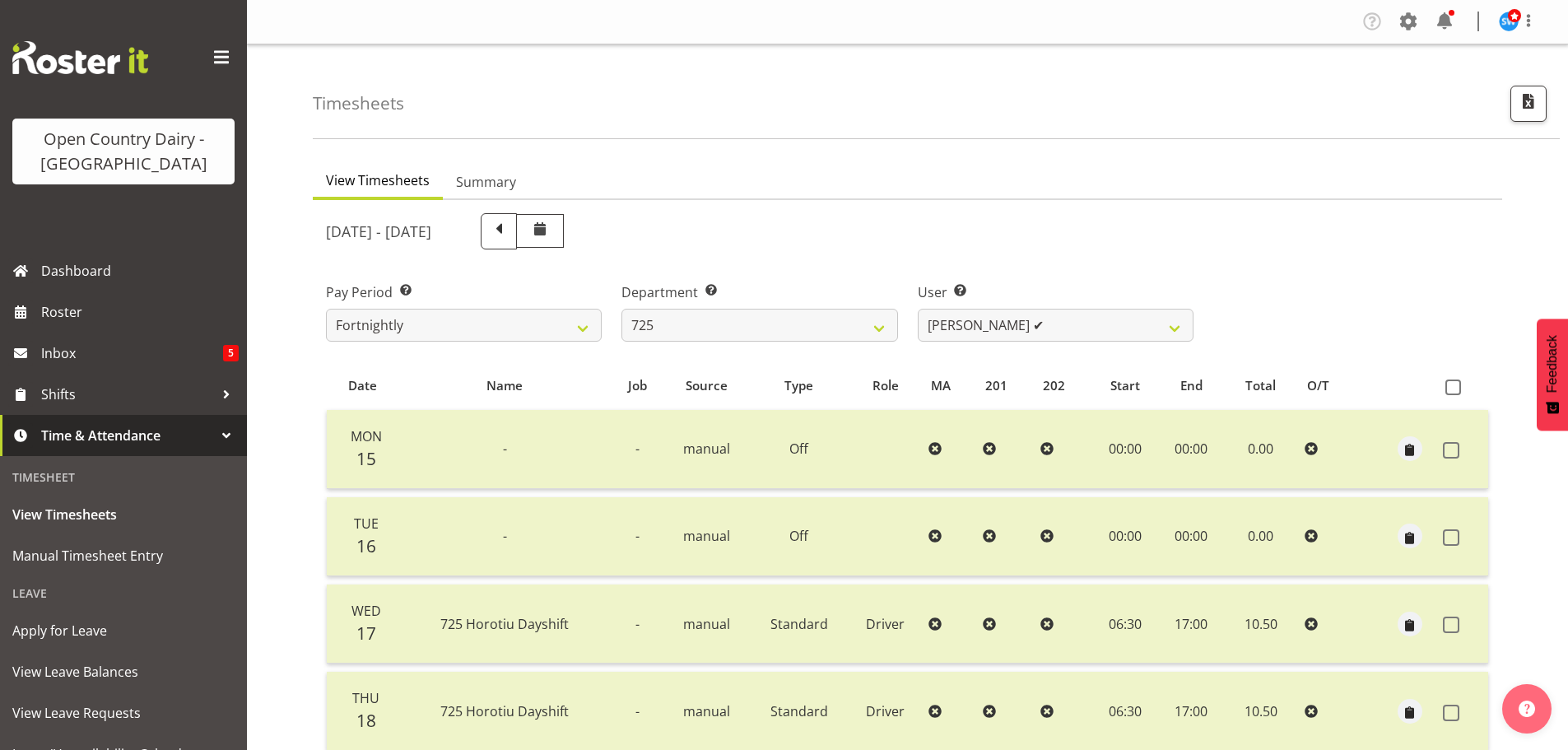
click at [976, 332] on div "September 15th - September 21st 2025 Pay Period Select which pay period you wou…" at bounding box center [907, 655] width 1163 height 904
click at [962, 325] on select "Bhupinder Dhaliwal ✔ Gurpreet Singh Kahlon ✔ Hendrik Potgieter ❌ Len Grace ✔" at bounding box center [1056, 325] width 276 height 33
select select "11206"
click at [918, 309] on select "Bhupinder Dhaliwal ✔ Gurpreet Singh Kahlon ✔ Hendrik Potgieter ❌ Len Grace ✔" at bounding box center [1056, 325] width 276 height 33
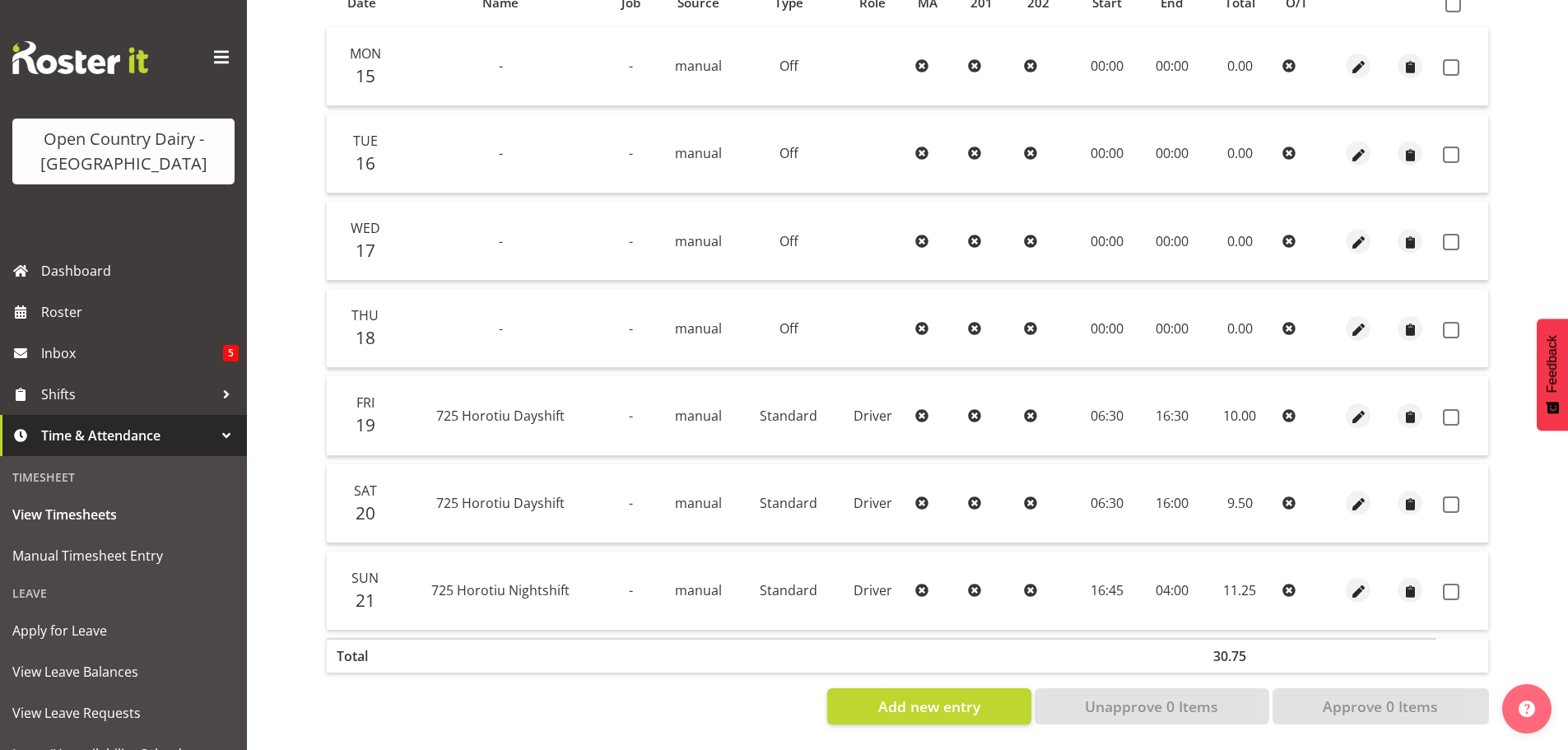
scroll to position [230, 0]
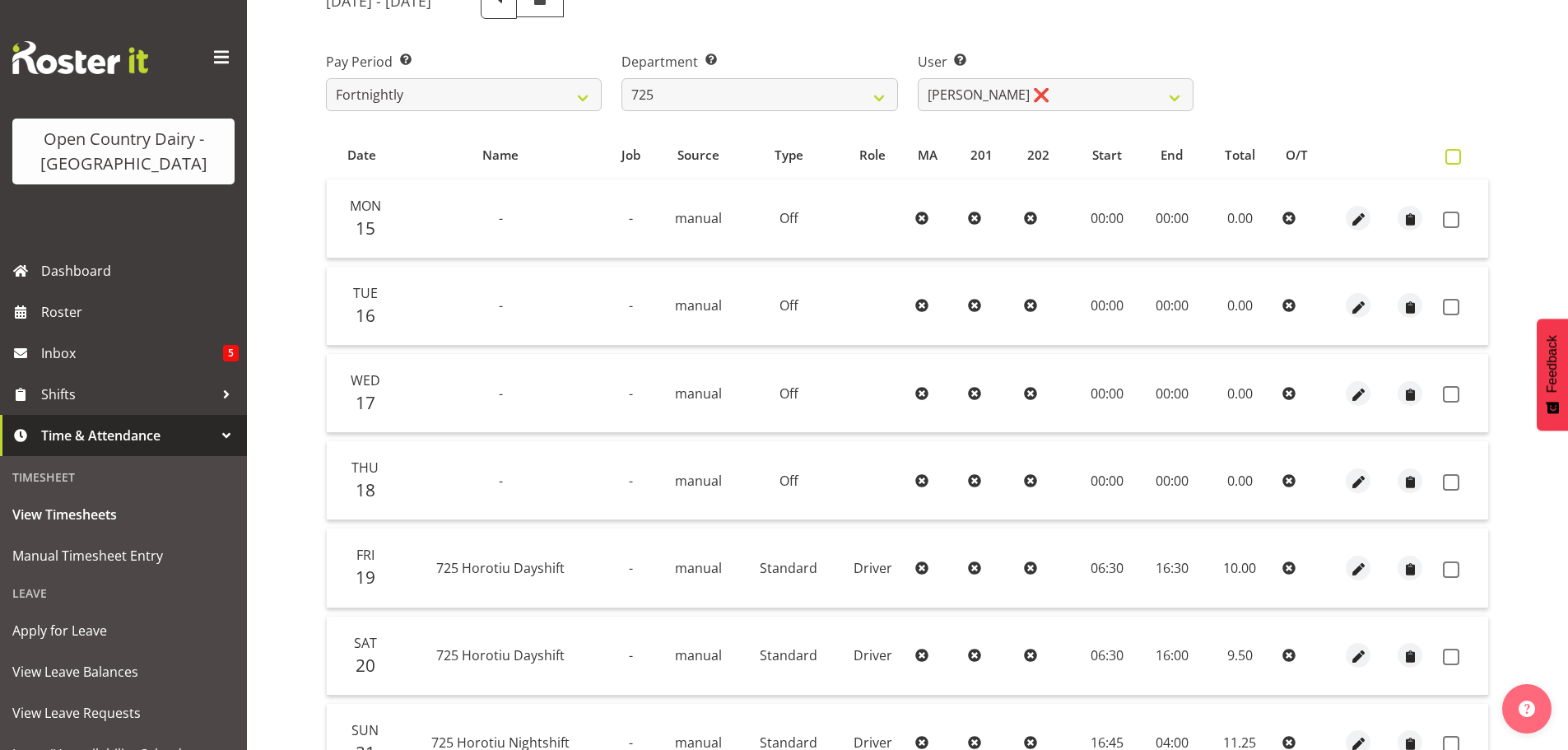
click at [1453, 151] on span at bounding box center [1453, 156] width 16 height 16
click at [1453, 151] on input "checkbox" at bounding box center [1450, 156] width 11 height 11
checkbox input "true"
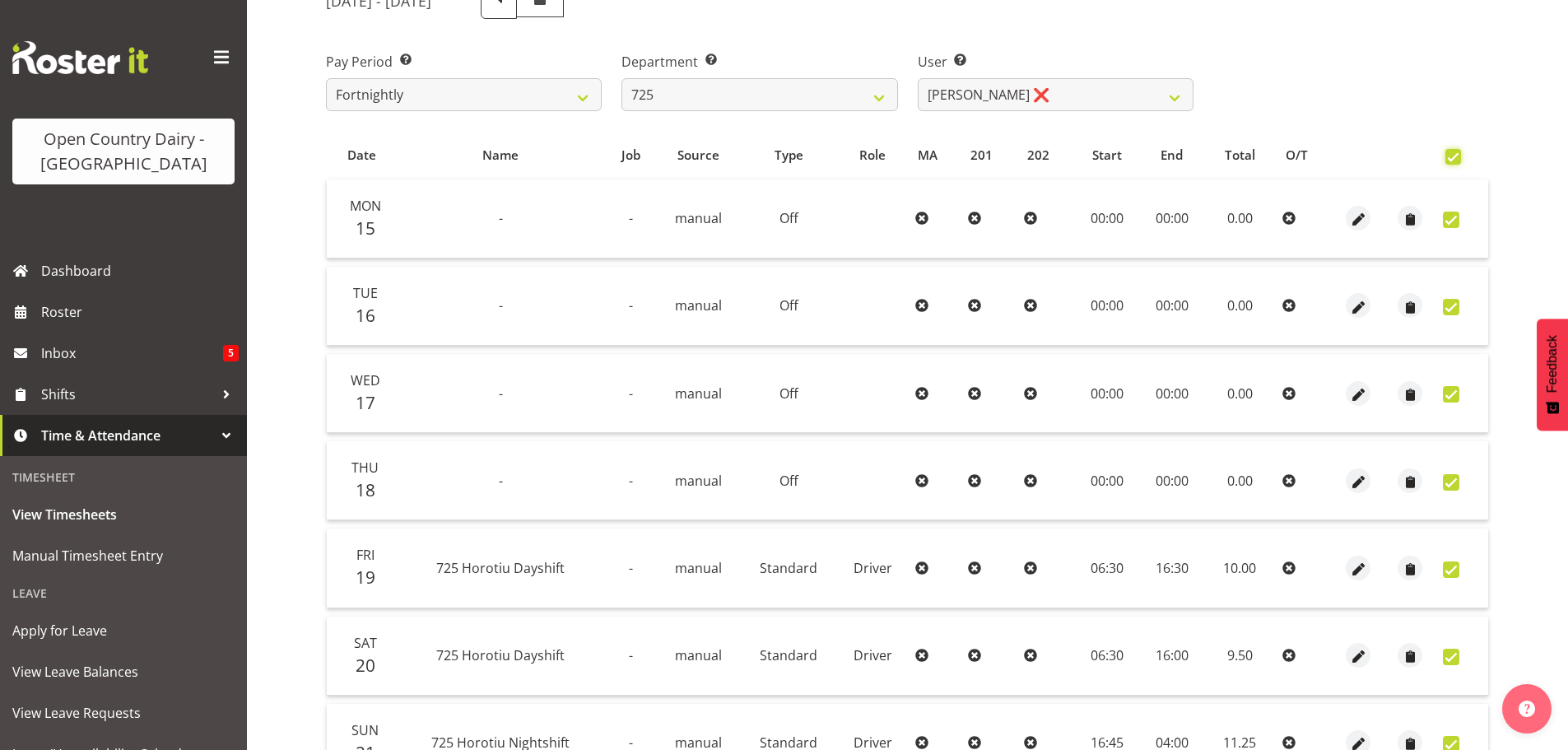
checkbox input "true"
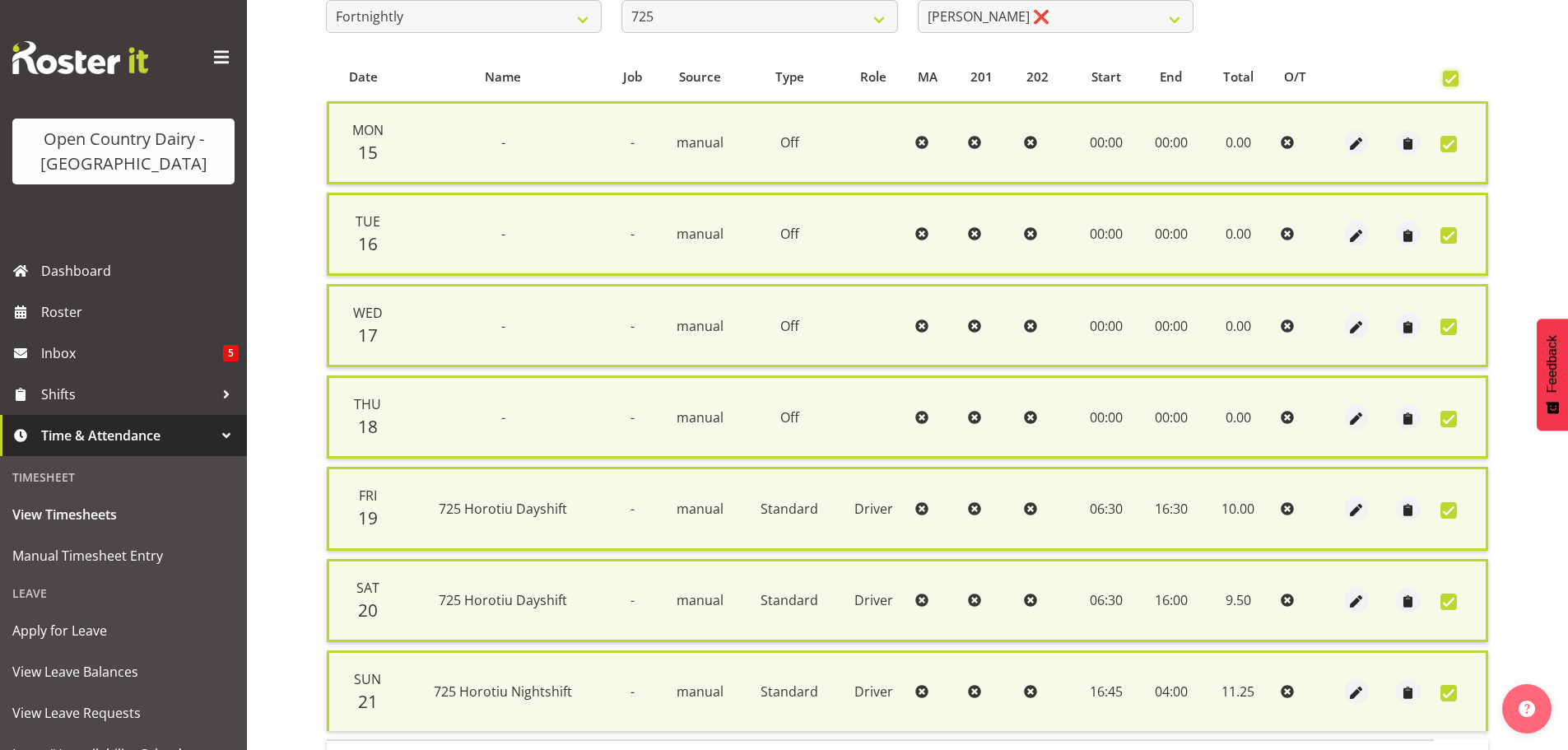
scroll to position [422, 0]
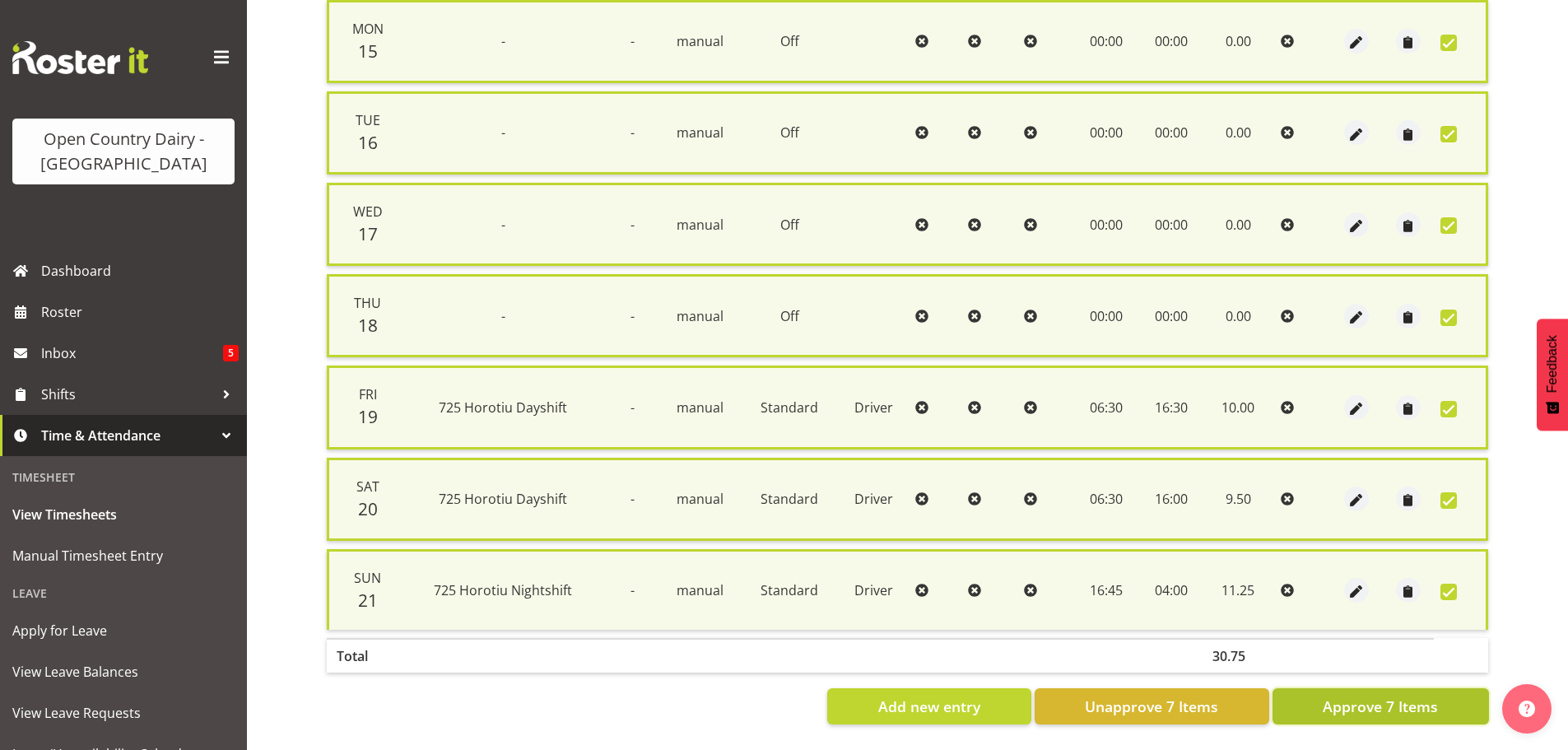
click at [1423, 703] on span "Approve 7 Items" at bounding box center [1380, 705] width 115 height 21
checkbox input "false"
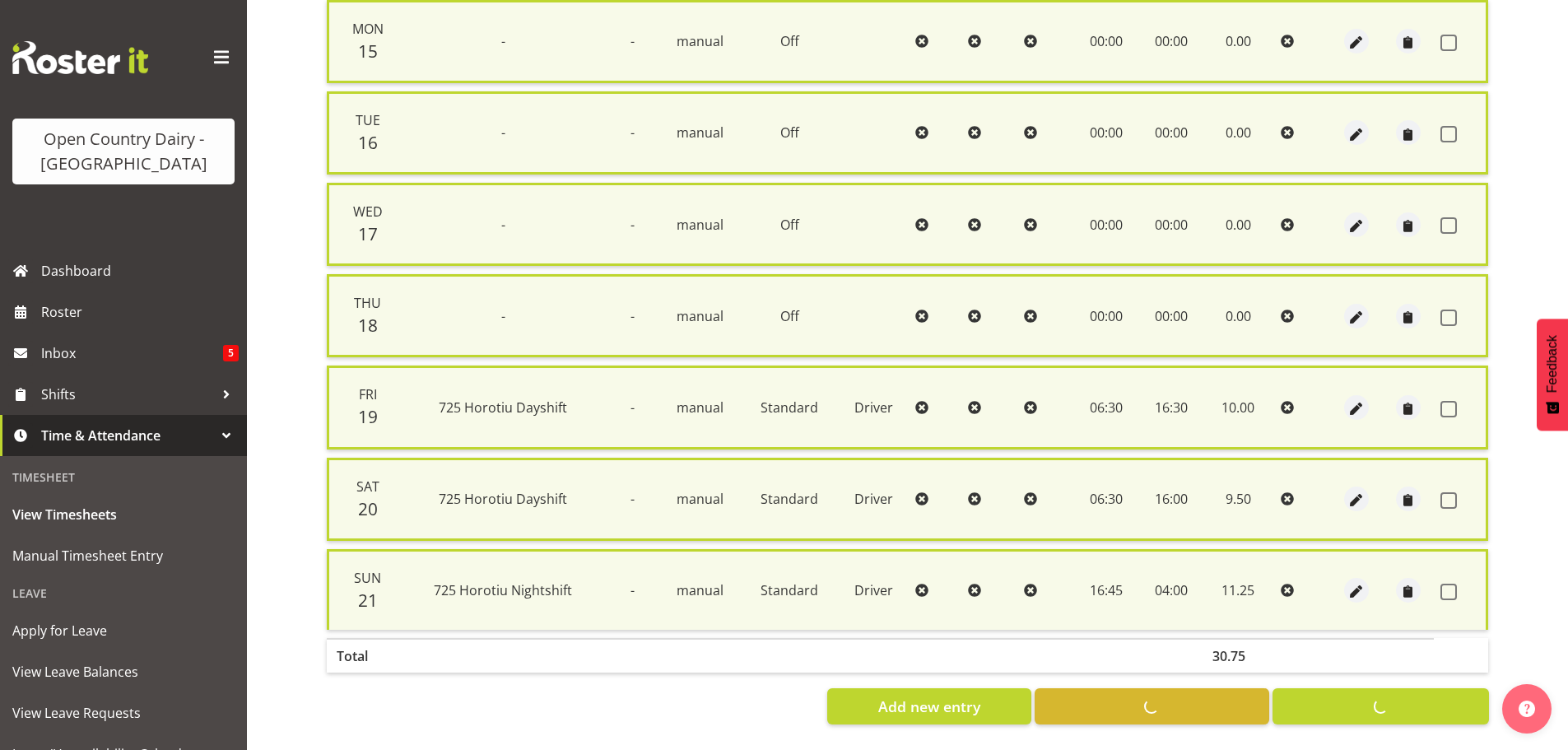
checkbox input "false"
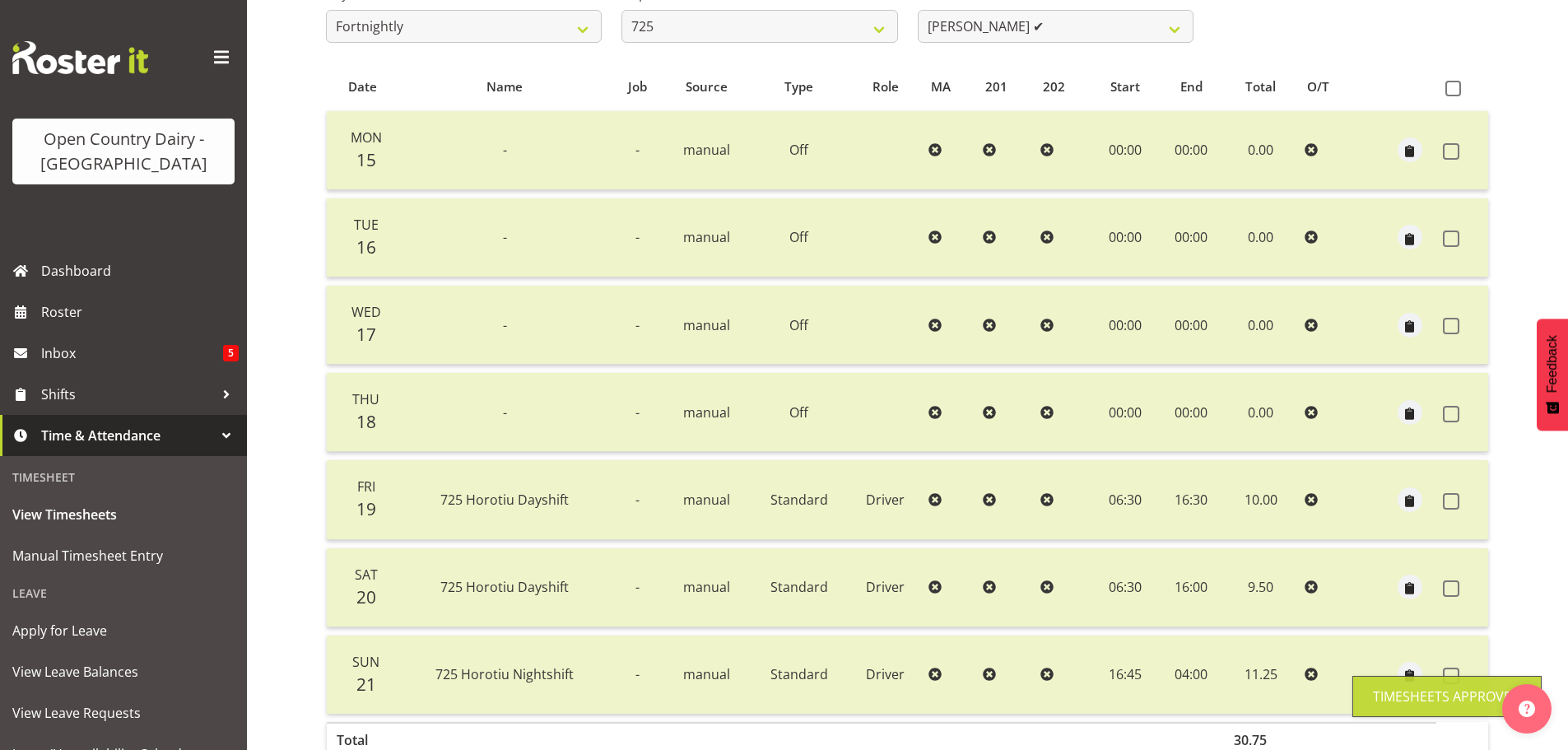
scroll to position [66, 0]
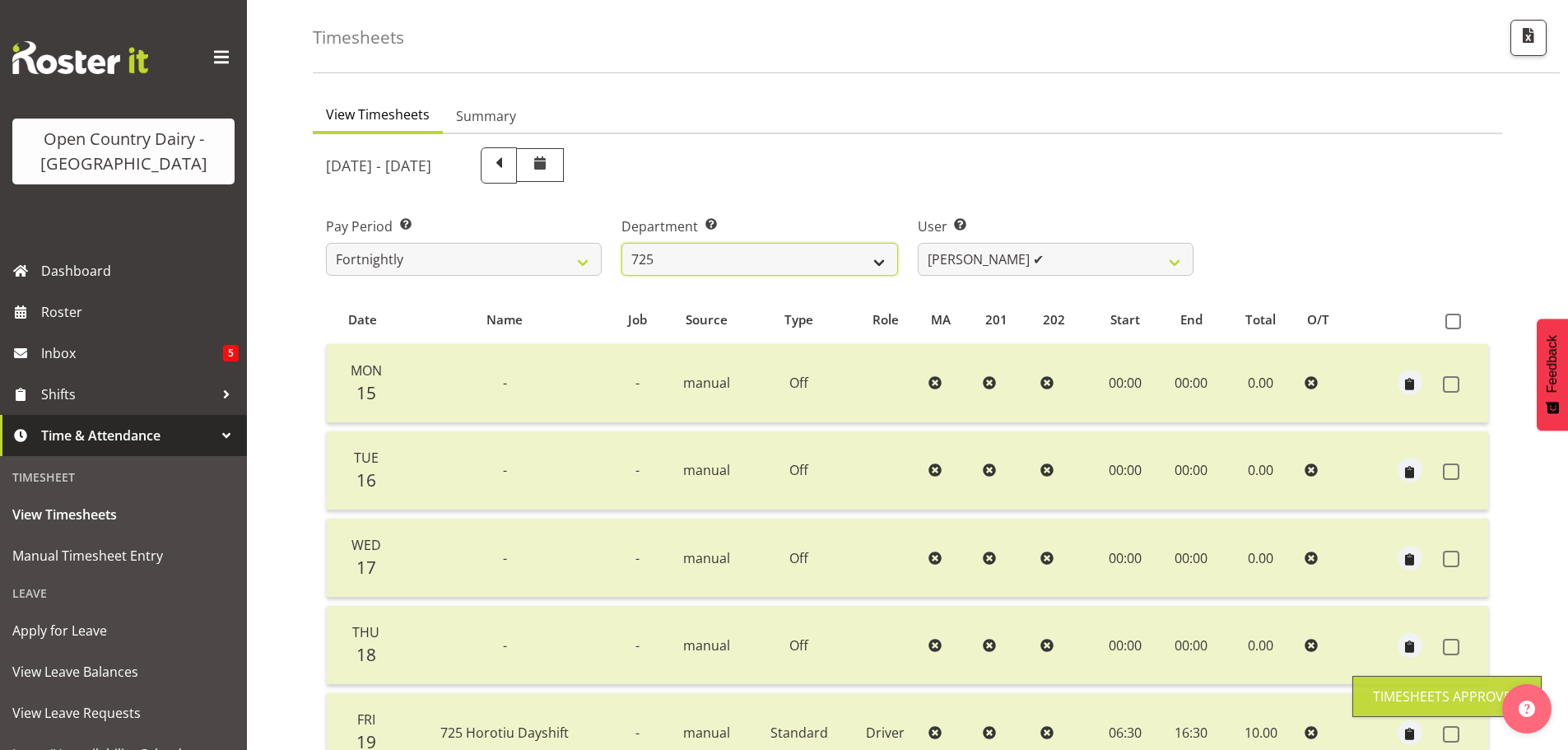
click at [885, 263] on select "701 702 703 704 705 706 707 708 709 710 711 712 713 714 715 716 717 718 719 720" at bounding box center [759, 259] width 276 height 33
select select "880"
click at [621, 243] on select "701 702 703 704 705 706 707 708 709 710 711 712 713 714 715 716 717 718 719 720" at bounding box center [759, 259] width 276 height 33
select select "11252"
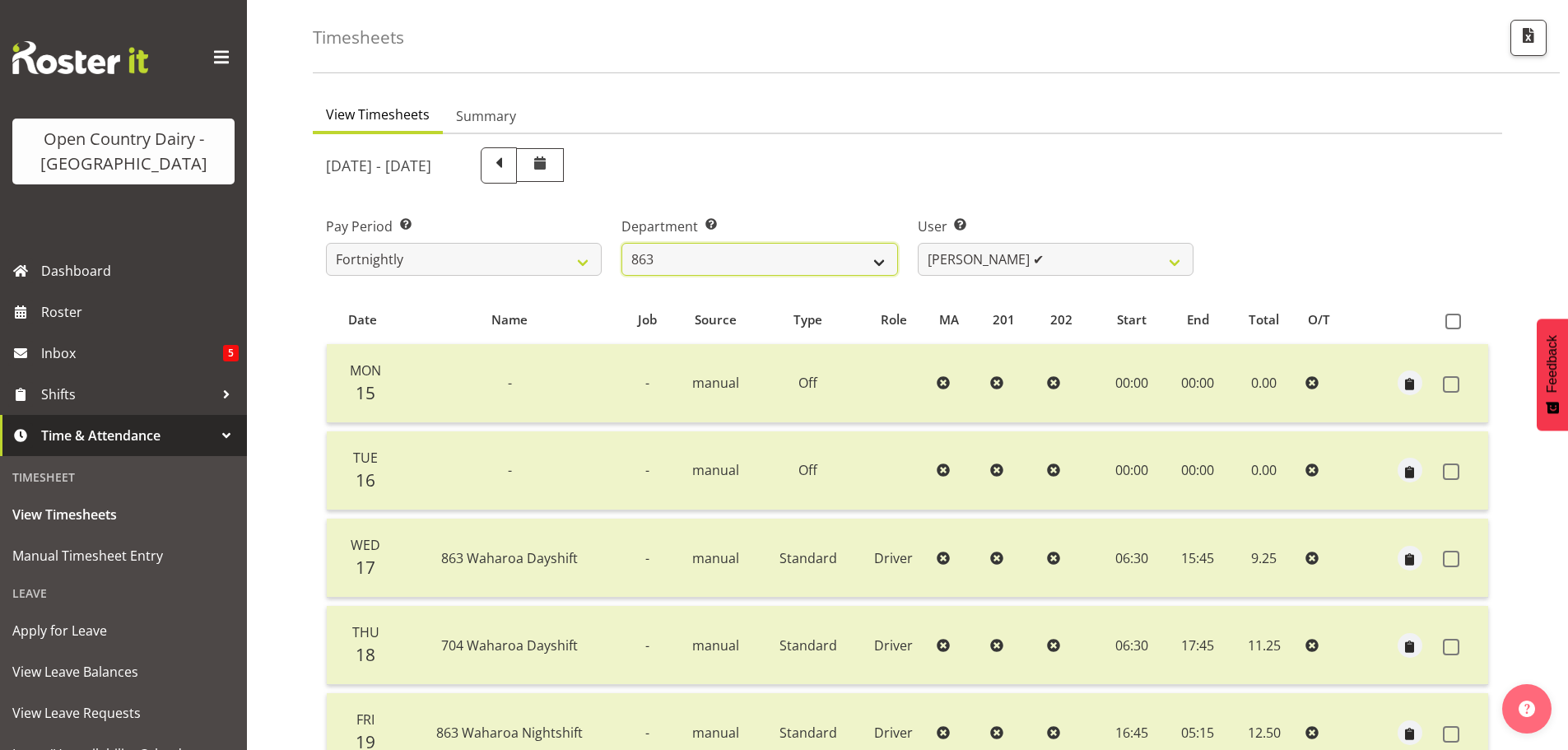
click at [813, 261] on select "701 702 703 704 705 706 707 708 709 710 711 712 713 714 715 716 717 718 719 720" at bounding box center [759, 259] width 276 height 33
select select "898"
click at [621, 243] on select "701 702 703 704 705 706 707 708 709 710 711 712 713 714 715 716 717 718 719 720" at bounding box center [759, 259] width 276 height 33
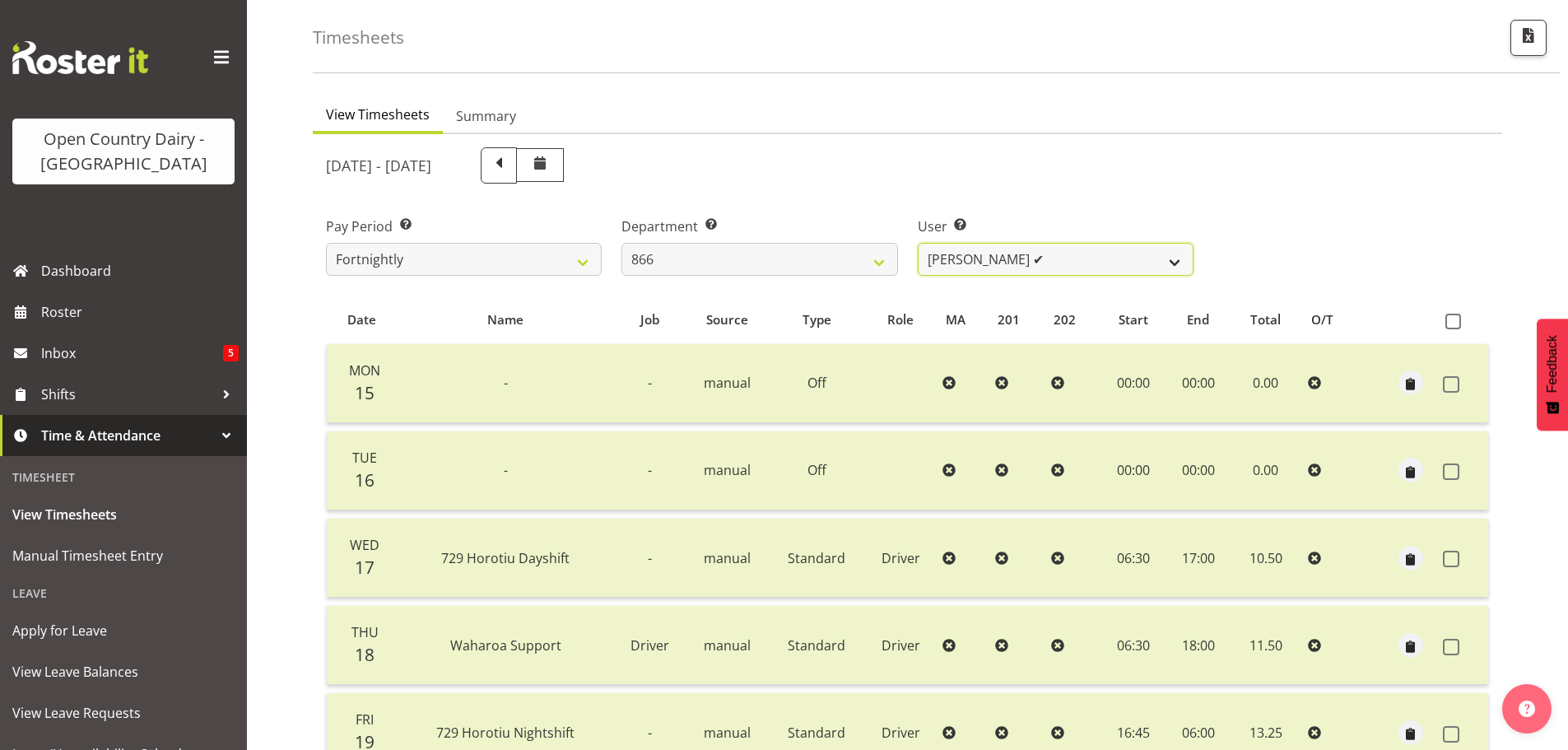
click at [1054, 249] on select "Harshdeep Singh ✔ Jacques Nel ❌ Navreet Jawanda ✔ Neil Abrahams ✔" at bounding box center [1056, 259] width 276 height 33
select select "11211"
click at [918, 243] on select "Harshdeep Singh ✔ Jacques Nel ❌ Navreet Jawanda ✔ Neil Abrahams ✔" at bounding box center [1056, 259] width 276 height 33
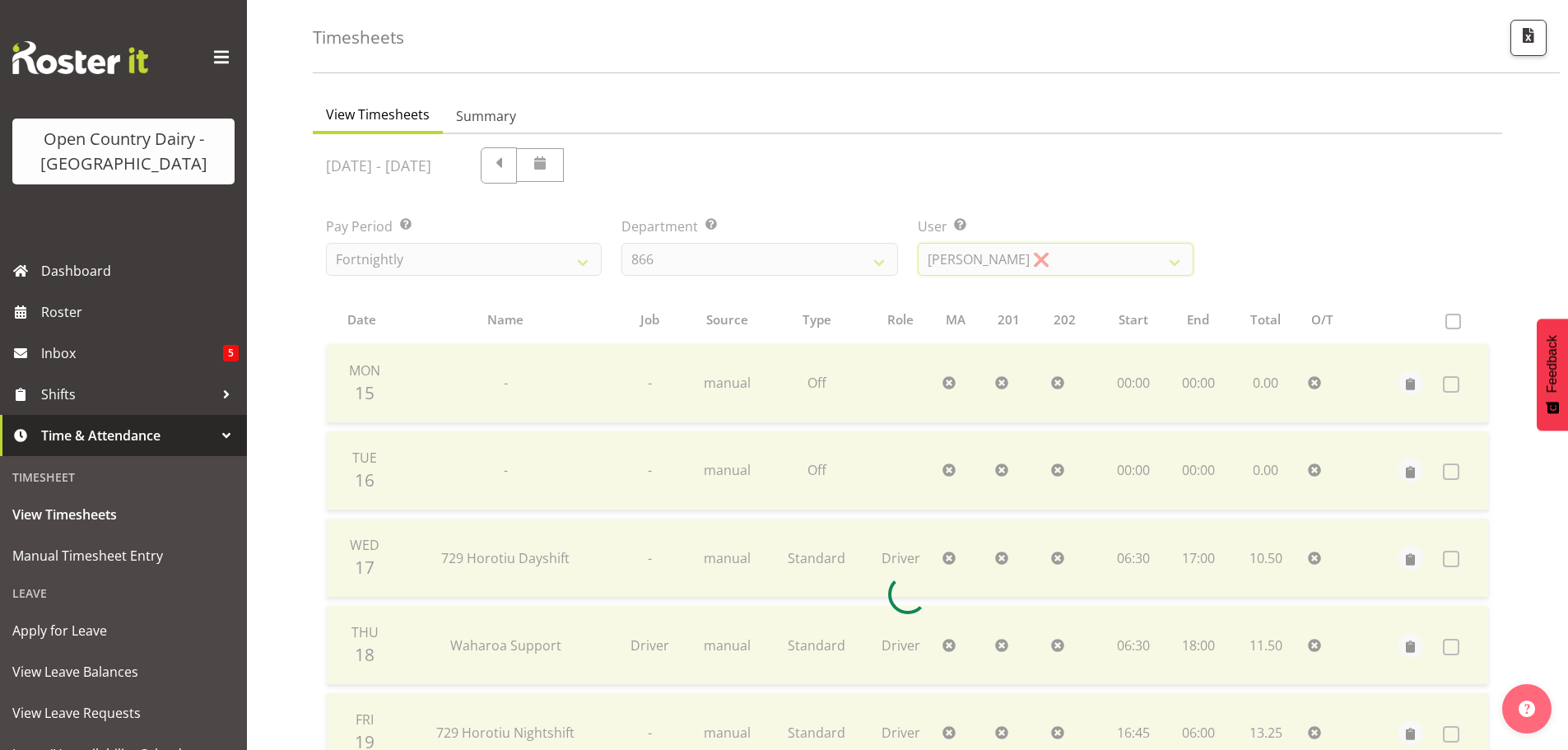
scroll to position [313, 0]
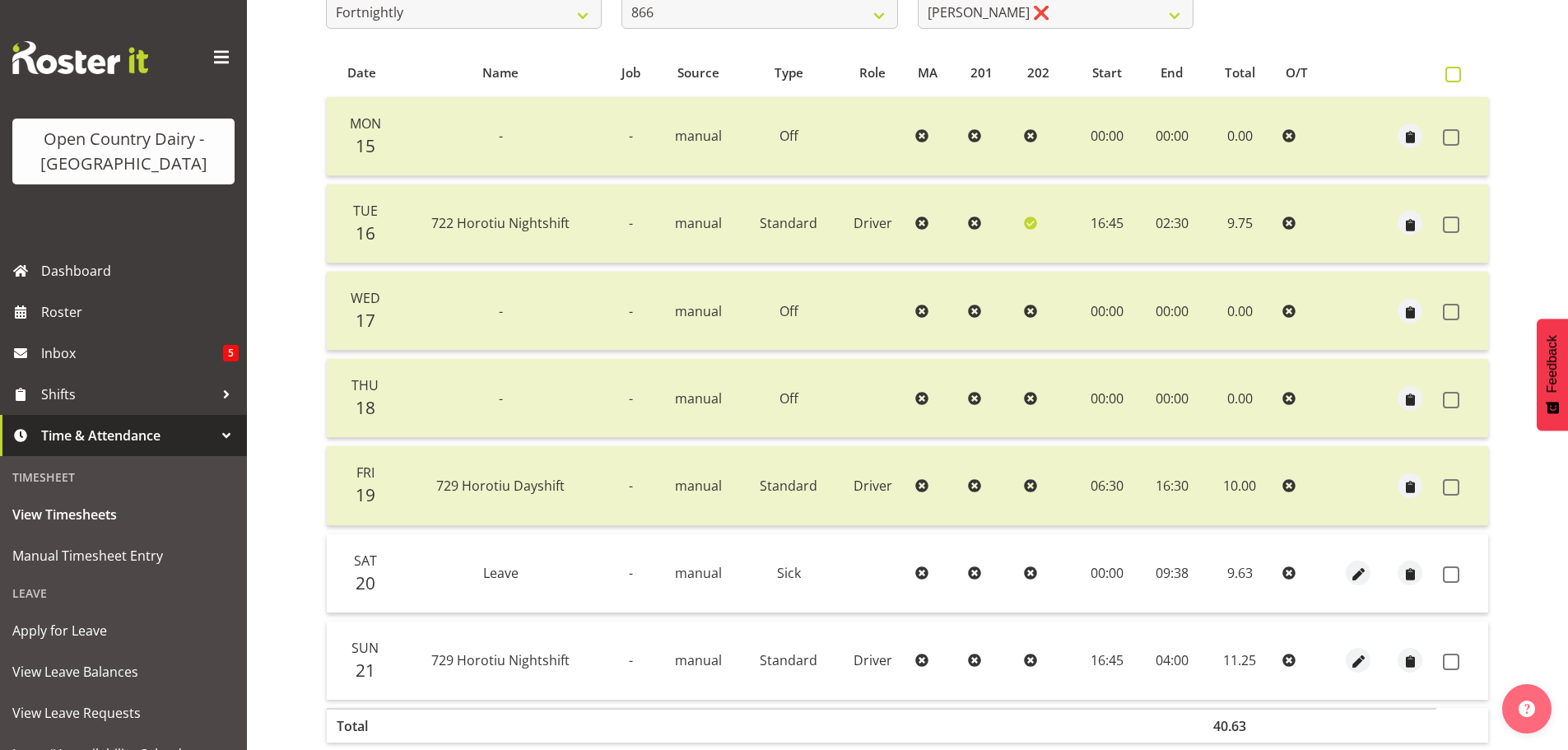
click at [1449, 78] on span at bounding box center [1453, 74] width 16 height 16
click at [1449, 78] on input "checkbox" at bounding box center [1450, 74] width 11 height 11
checkbox input "true"
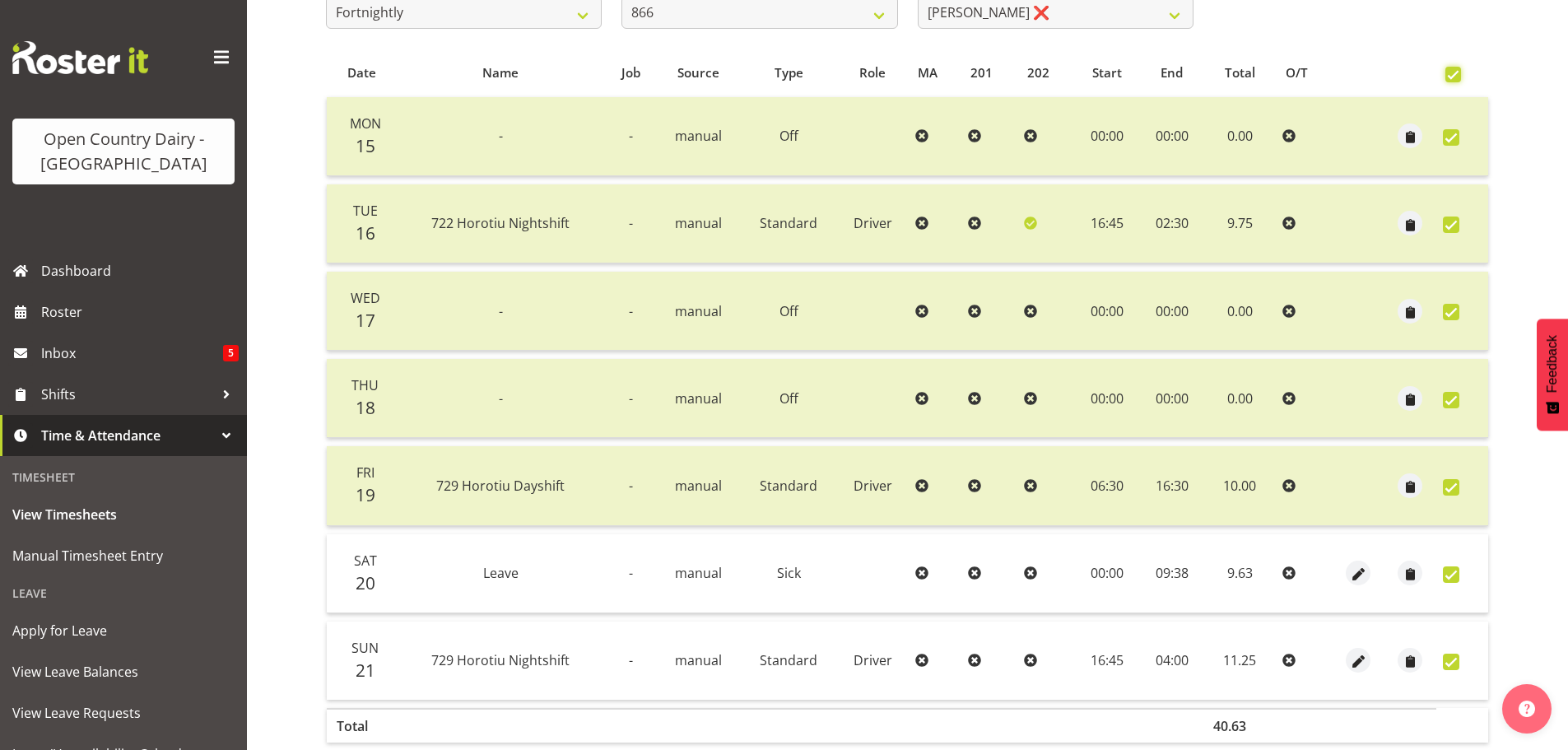
checkbox input "true"
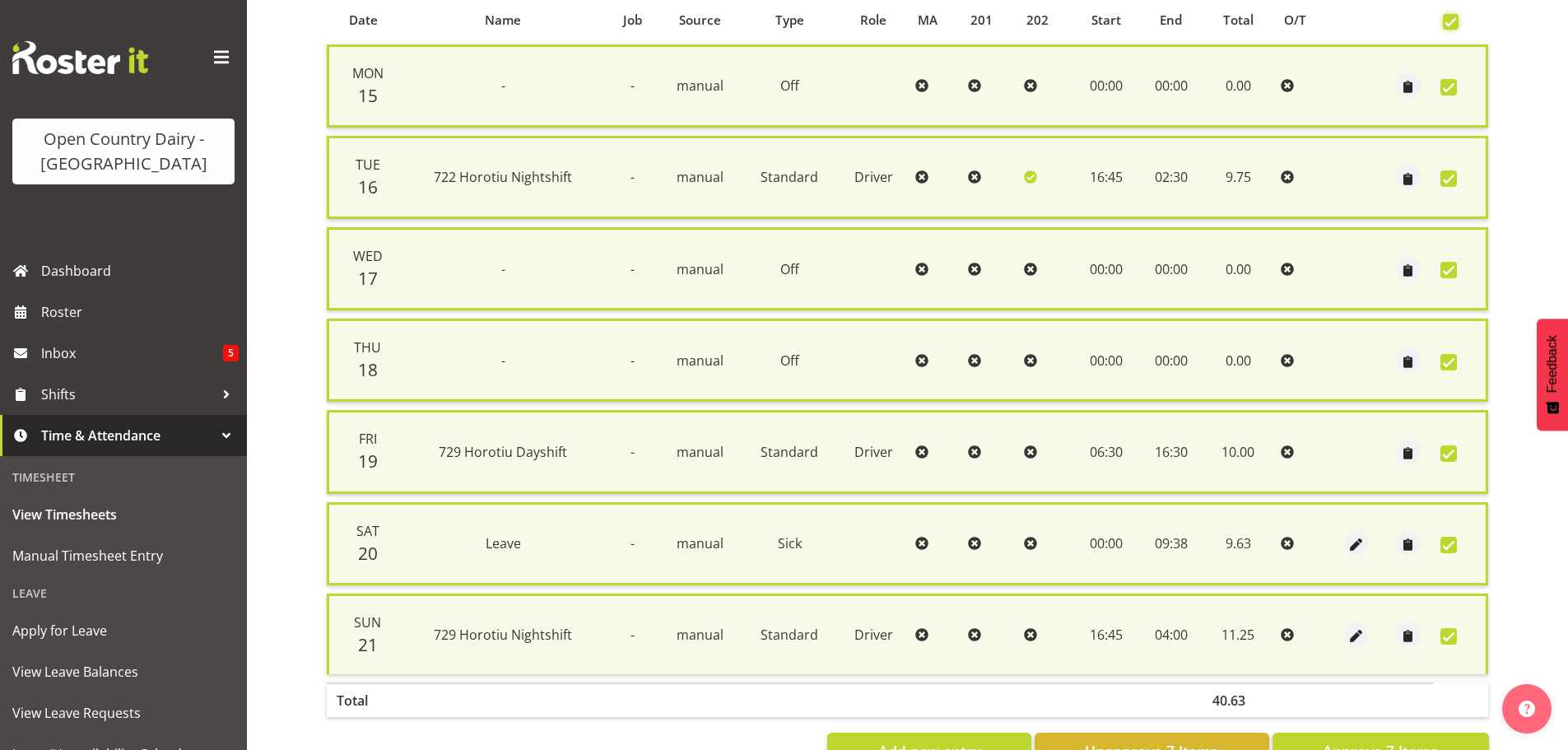
scroll to position [395, 0]
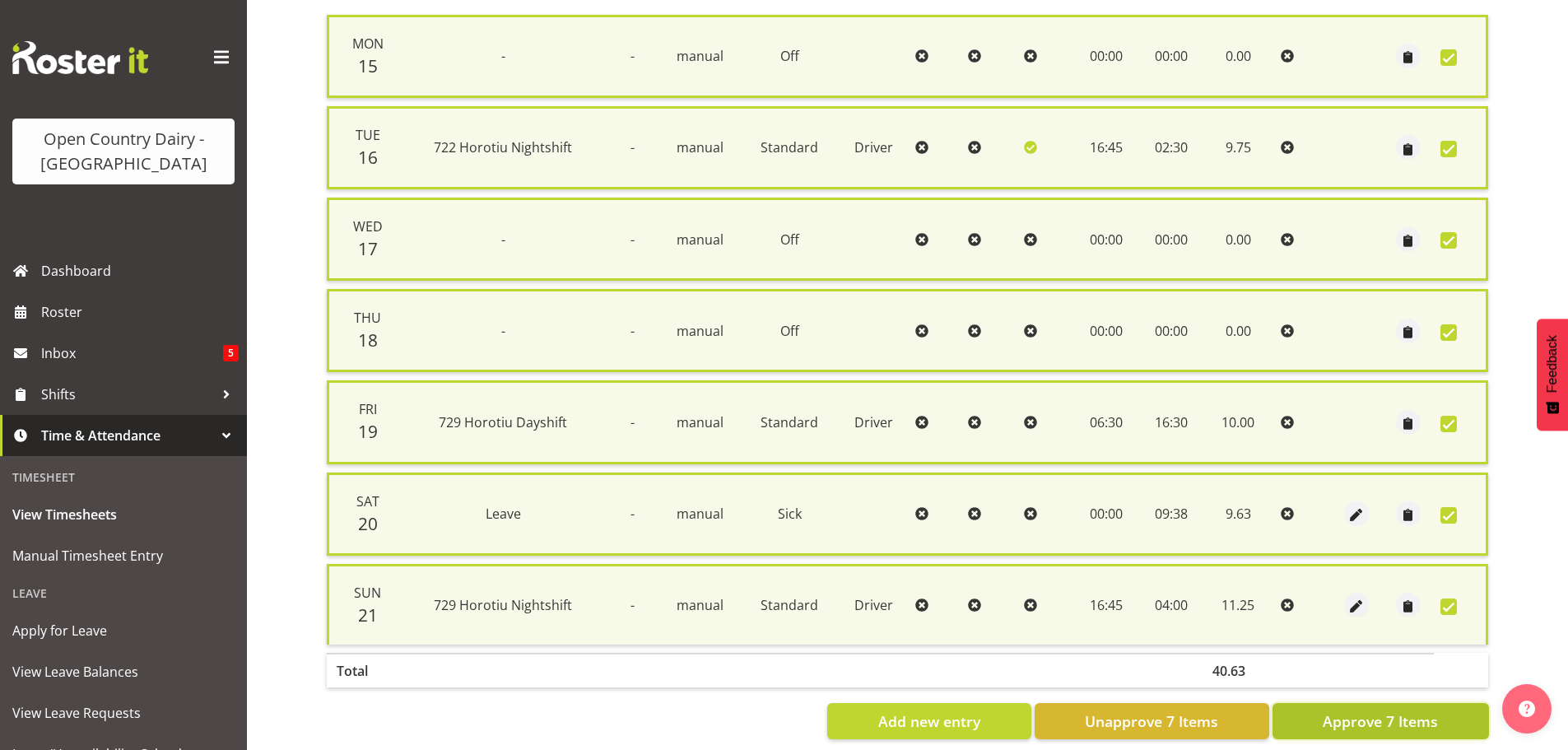
click at [1336, 716] on span "Approve 7 Items" at bounding box center [1380, 721] width 115 height 21
checkbox input "false"
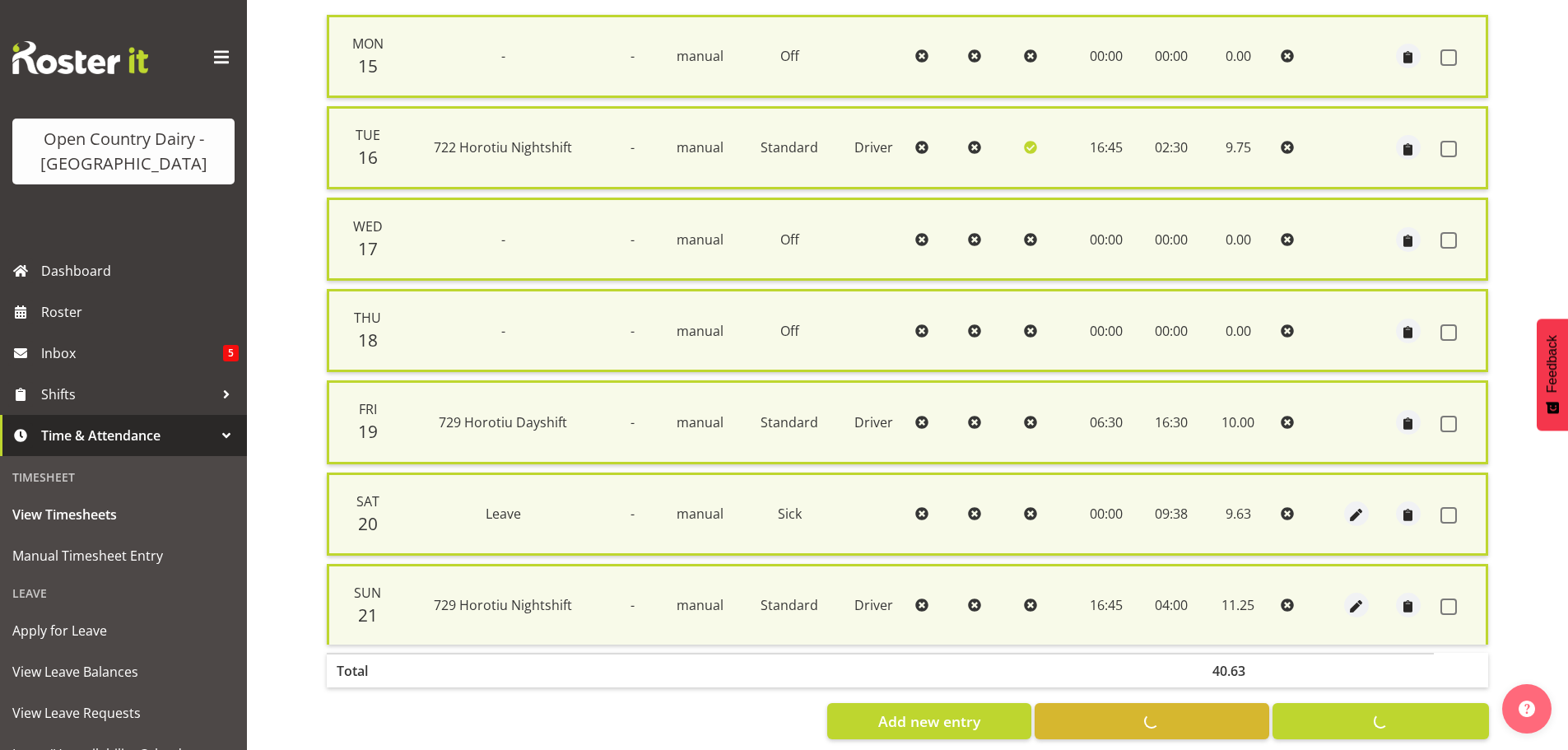
checkbox input "false"
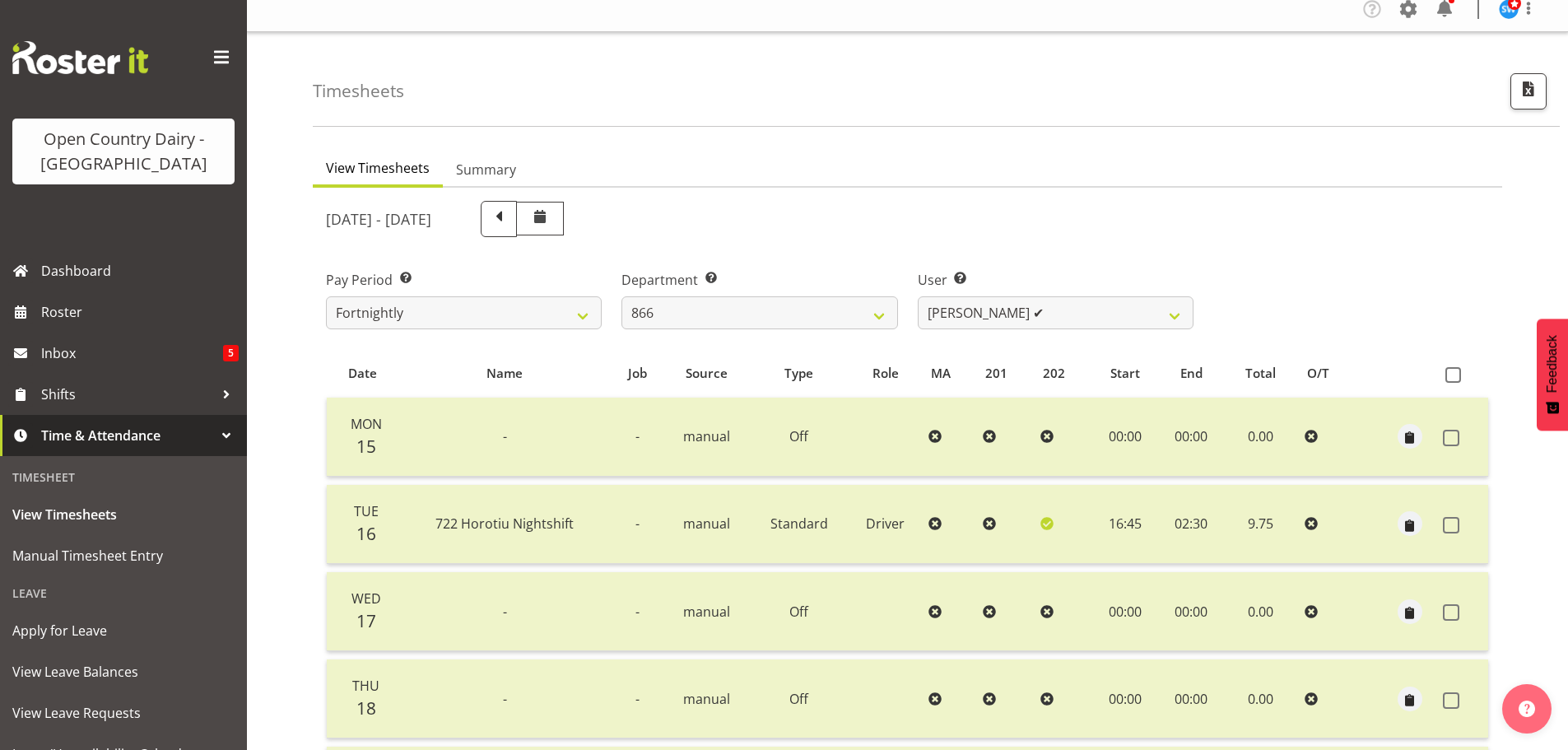
scroll to position [0, 0]
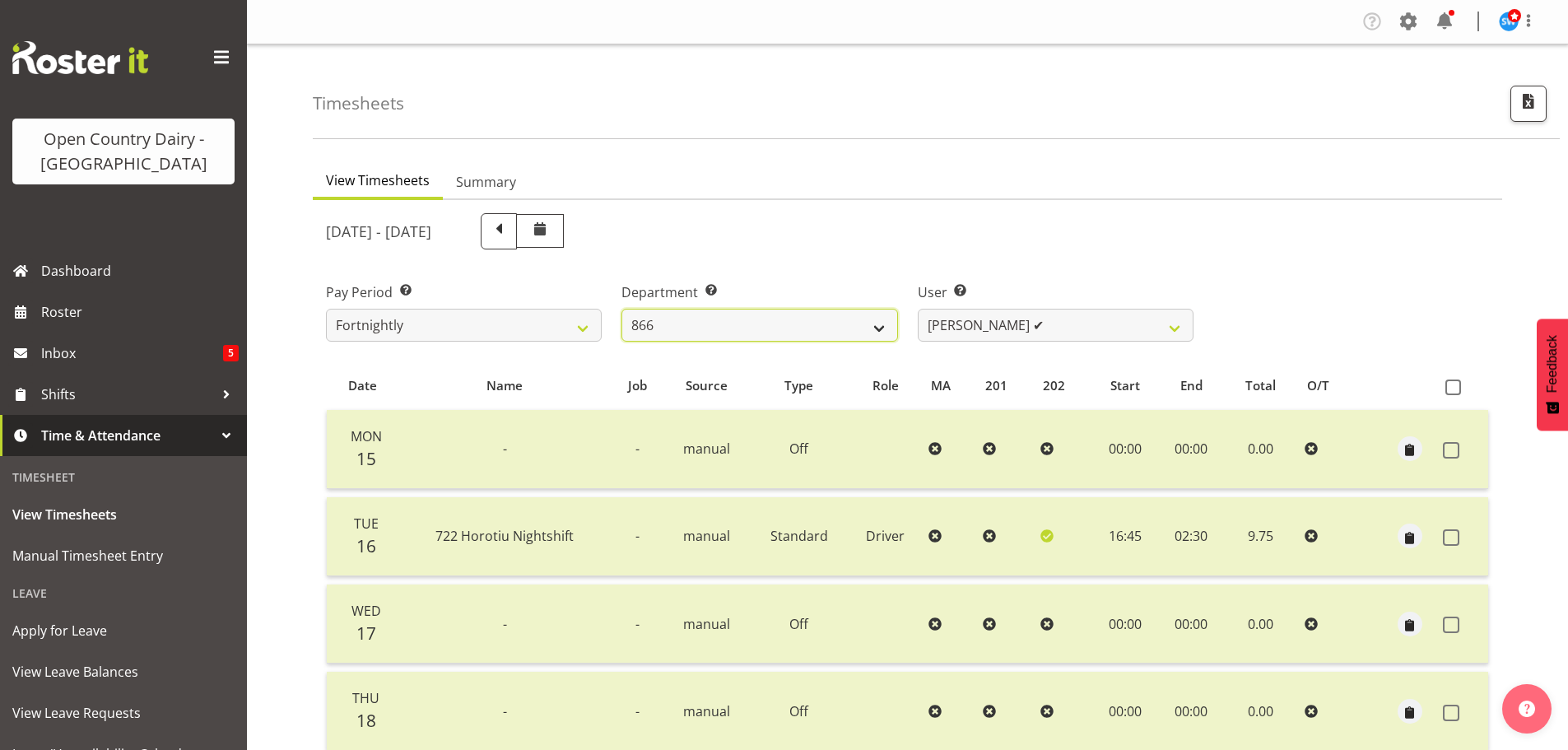
click at [856, 318] on select "701 702 703 704 705 706 707 708 709 710 711 712 713 714 715 716 717 718 719 720" at bounding box center [759, 325] width 276 height 33
select select "880"
click at [621, 309] on select "701 702 703 704 705 706 707 708 709 710 711 712 713 714 715 716 717 718 719 720" at bounding box center [759, 325] width 276 height 33
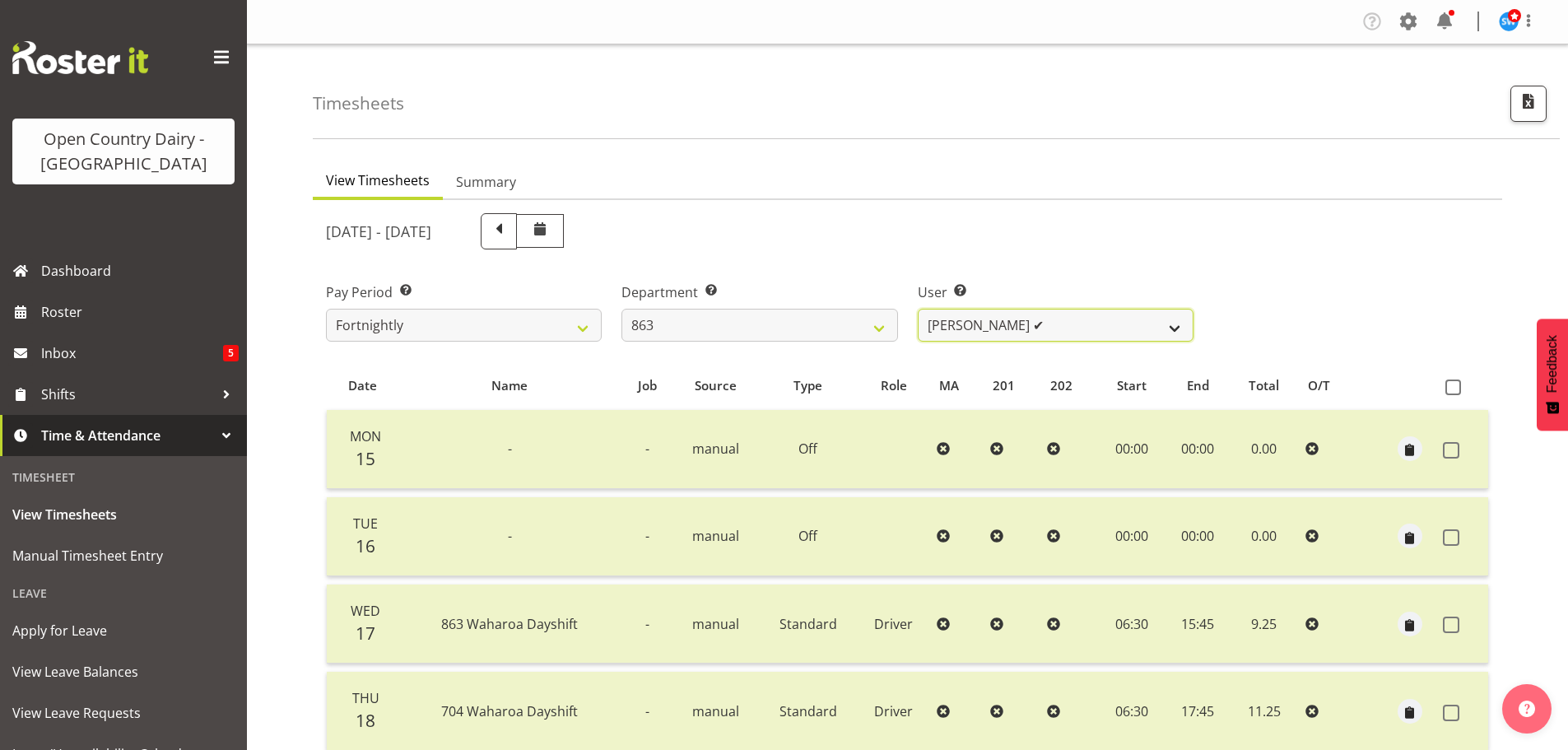
click at [984, 325] on select "Billy Walters ✔ Glyn Spiller ❌ Mike Paki ✔ Paul Bunyan ✔" at bounding box center [1056, 325] width 276 height 33
click at [918, 309] on select "Billy Walters ✔ Glyn Spiller ❌ Mike Paki ✔ Paul Bunyan ✔" at bounding box center [1056, 325] width 276 height 33
click at [989, 335] on select "Billy Walters ✔ Glyn Spiller ❌ Mike Paki ✔ Paul Bunyan ✔" at bounding box center [1056, 325] width 276 height 33
select select "11250"
click at [918, 309] on select "Billy Walters ✔ Glyn Spiller ❌ Mike Paki ✔ Paul Bunyan ✔" at bounding box center [1056, 325] width 276 height 33
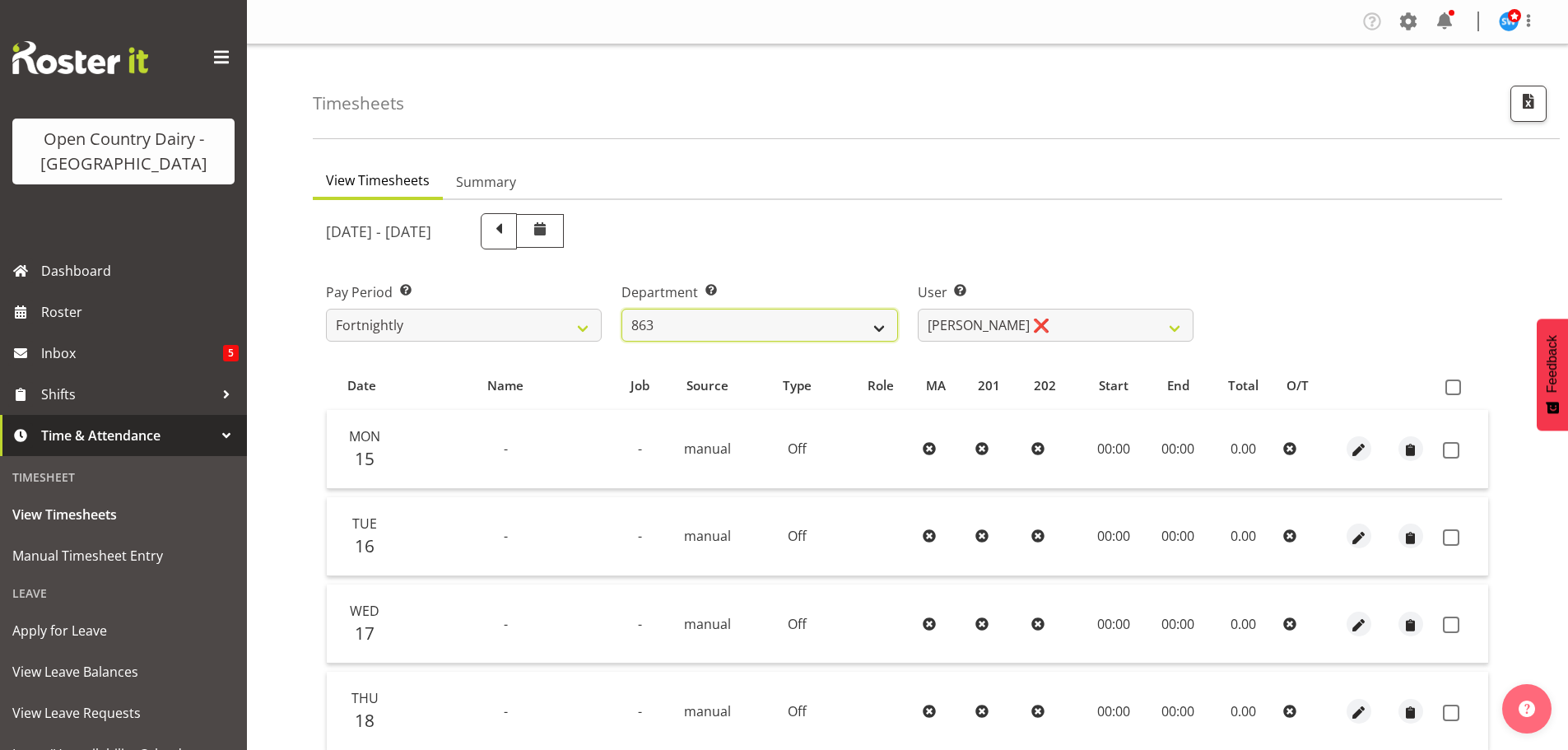
click at [680, 322] on select "701 702 703 704 705 706 707 708 709 710 711 712 713 714 715 716 717 718 719 720" at bounding box center [759, 325] width 276 height 33
select select "733"
click at [621, 309] on select "701 702 703 704 705 706 707 708 709 710 711 712 713 714 715 716 717 718 719 720" at bounding box center [759, 325] width 276 height 33
select select "7414"
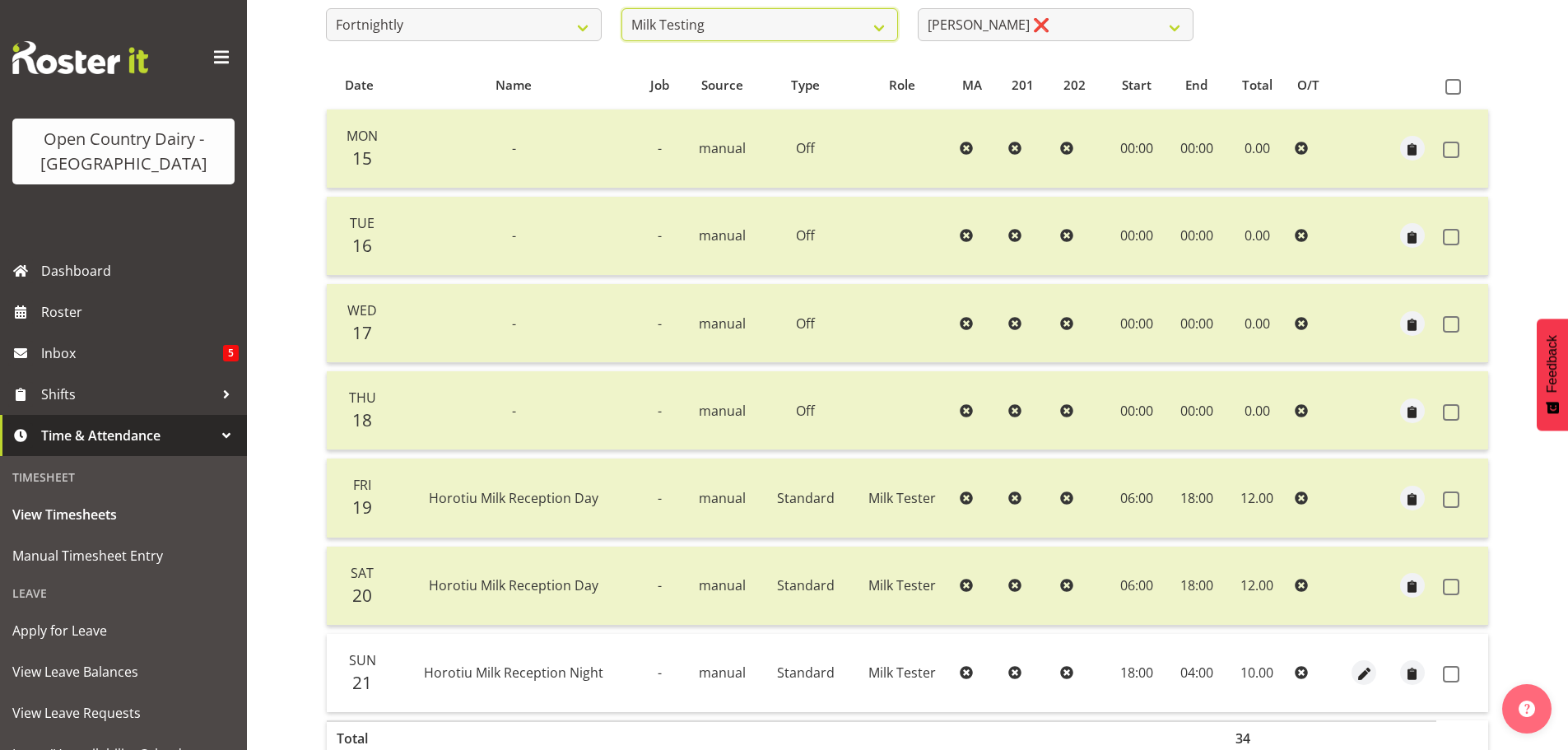
scroll to position [395, 0]
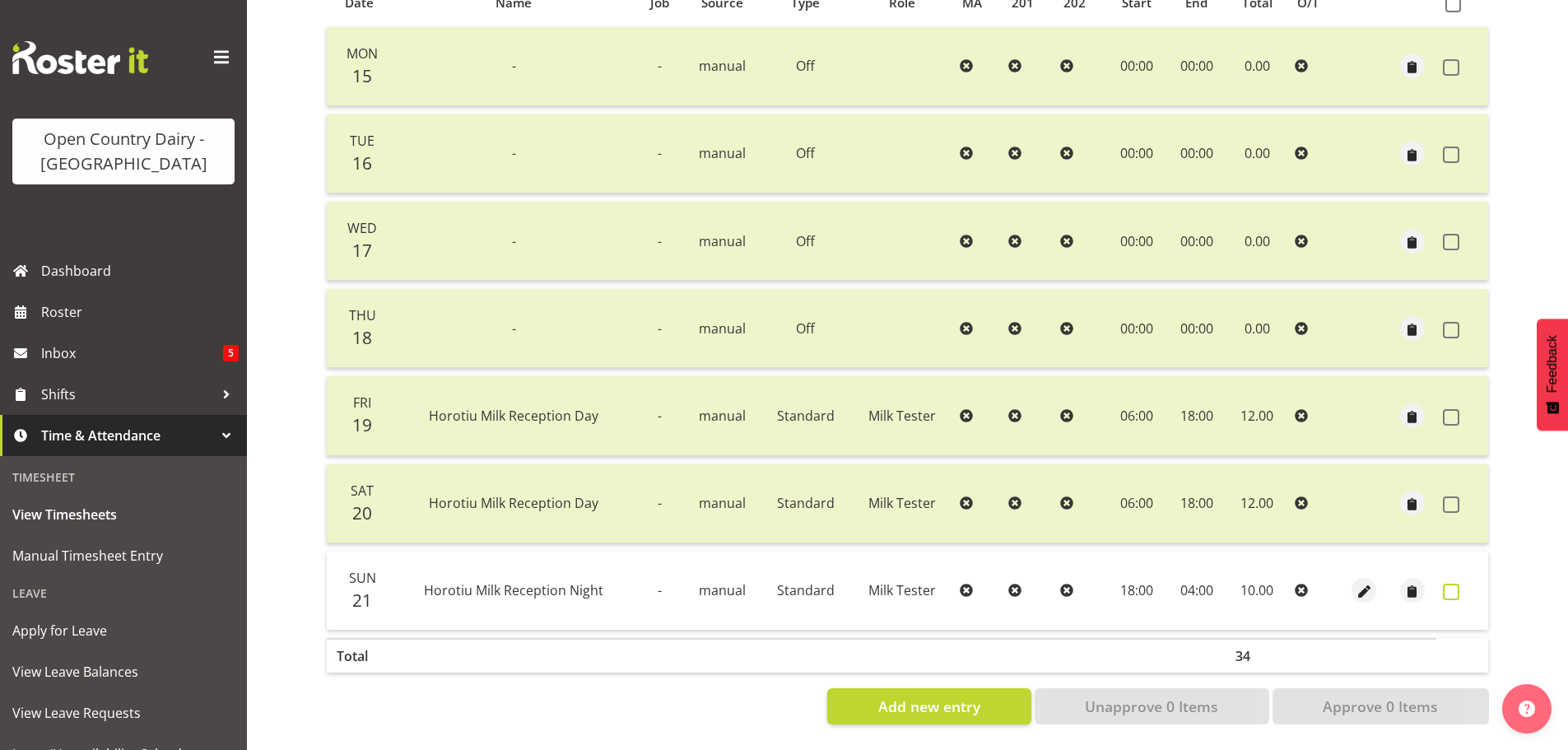
click at [1448, 584] on span at bounding box center [1451, 592] width 17 height 17
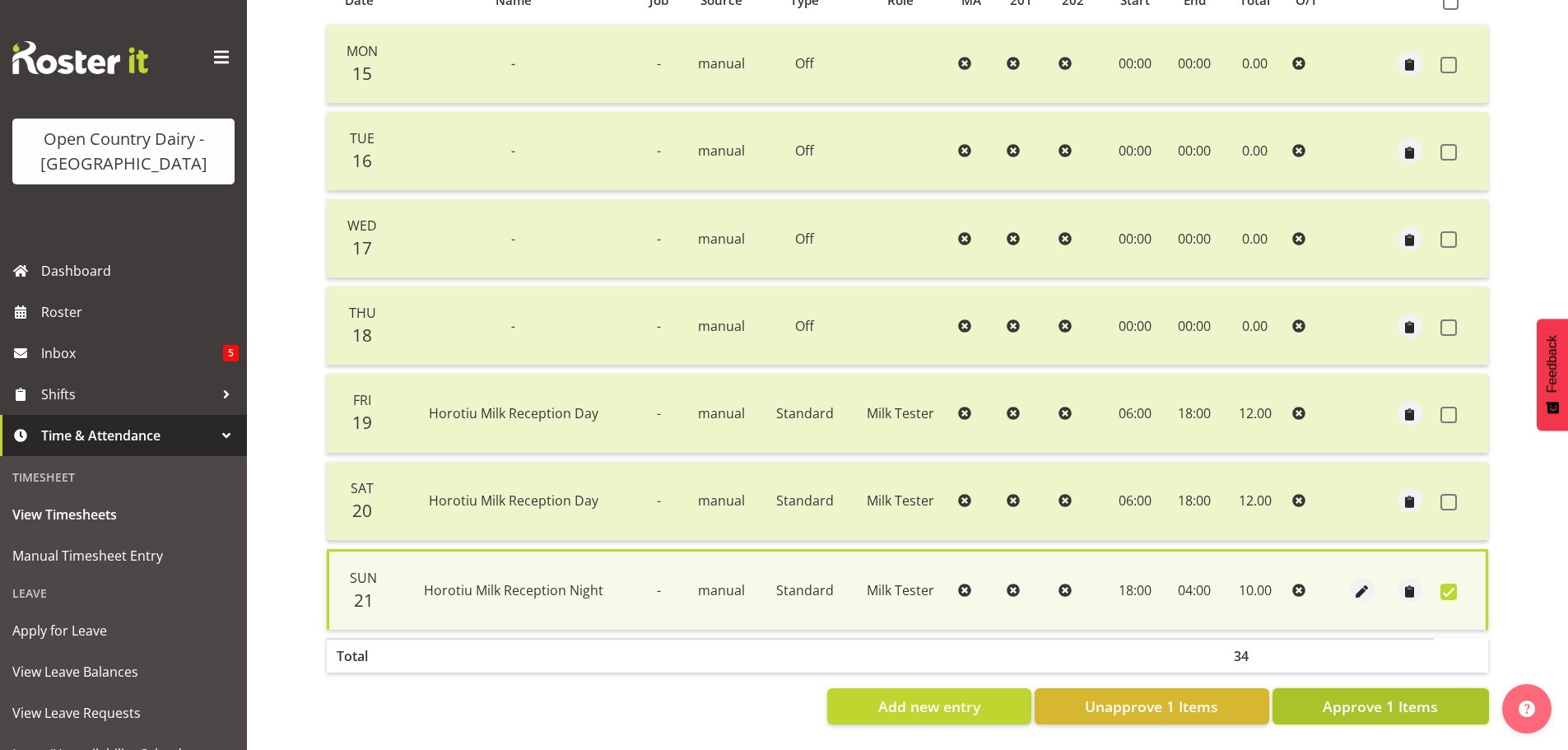
click at [1373, 688] on button "Approve 1 Items" at bounding box center [1380, 705] width 216 height 36
checkbox input "false"
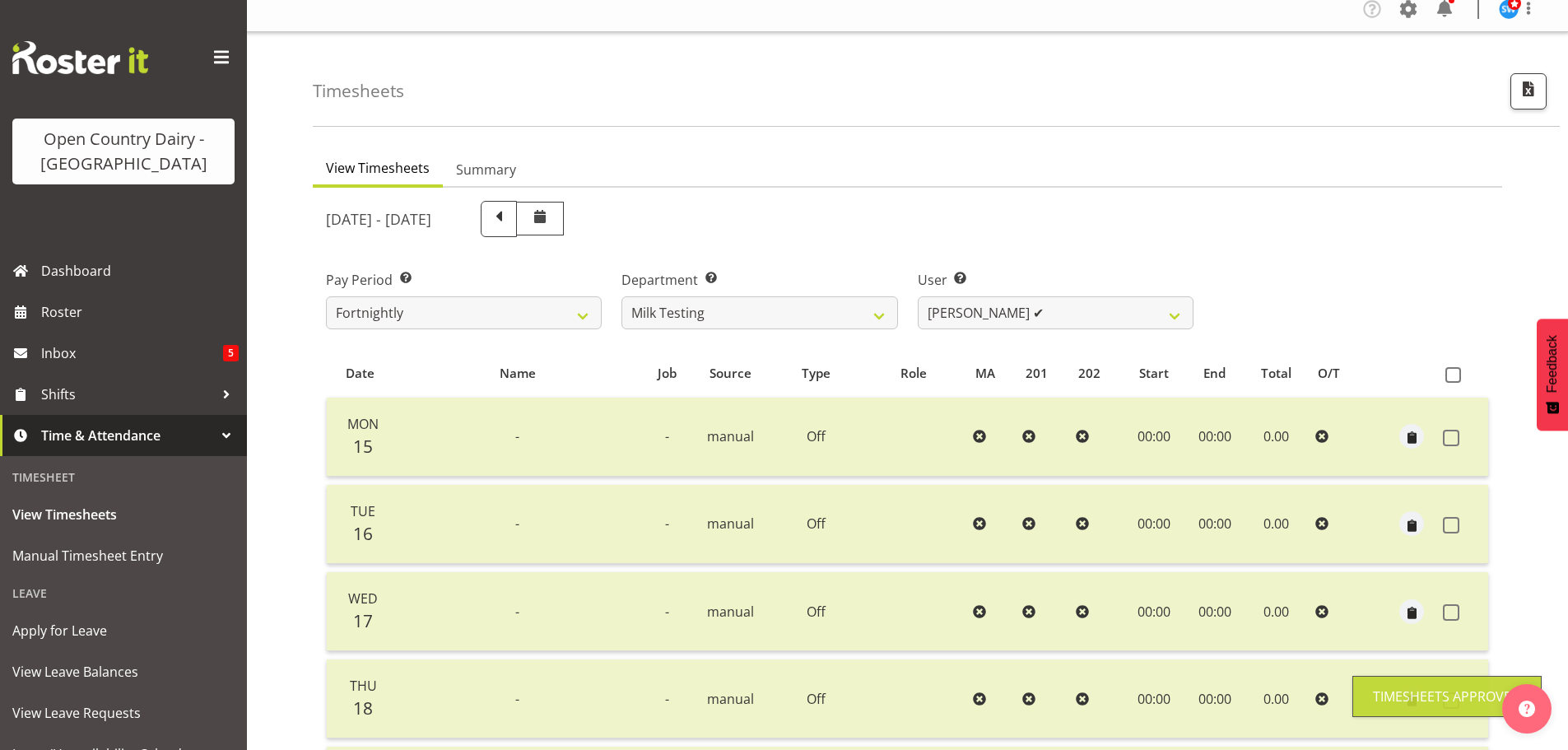
scroll to position [0, 0]
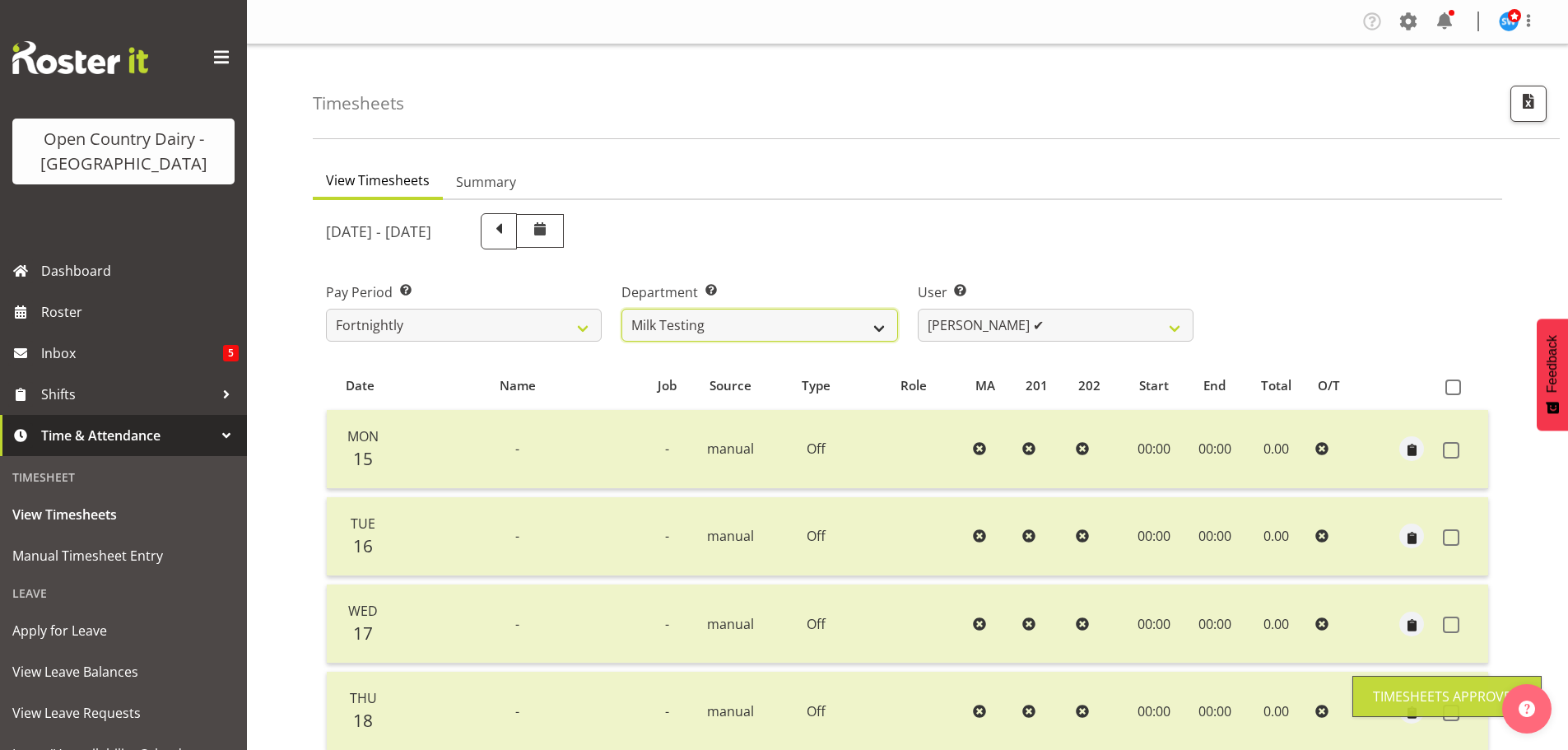
click at [659, 320] on select "701 702 703 704 705 706 707 708 709 710 711 712 713 714 715 716 717 718 719 720" at bounding box center [759, 325] width 276 height 33
click at [779, 336] on select "701 702 703 704 705 706 707 708 709 710 711 712 713 714 715 716 717 718 719 720" at bounding box center [759, 325] width 276 height 33
select select "759"
click at [621, 309] on select "701 702 703 704 705 706 707 708 709 710 711 712 713 714 715 716 717 718 719 720" at bounding box center [759, 325] width 276 height 33
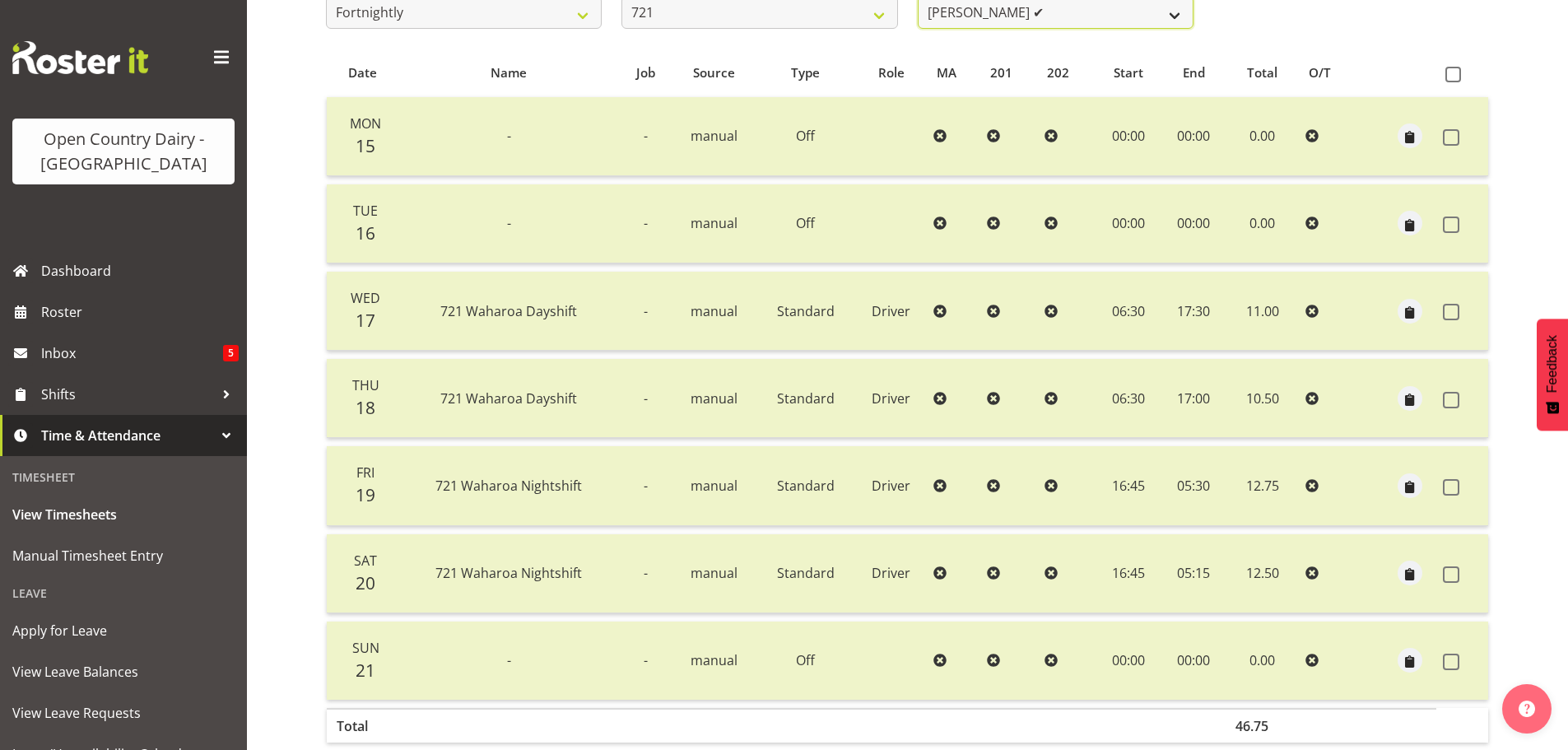
scroll to position [309, 0]
click at [1013, 11] on select "George Taylor ✔ Grant Vercoe ❌ Thakur Ajit Singh ✔" at bounding box center [1056, 16] width 276 height 33
select select "10297"
click at [918, 0] on select "George Taylor ✔ Grant Vercoe ❌ Thakur Ajit Singh ✔" at bounding box center [1056, 16] width 276 height 33
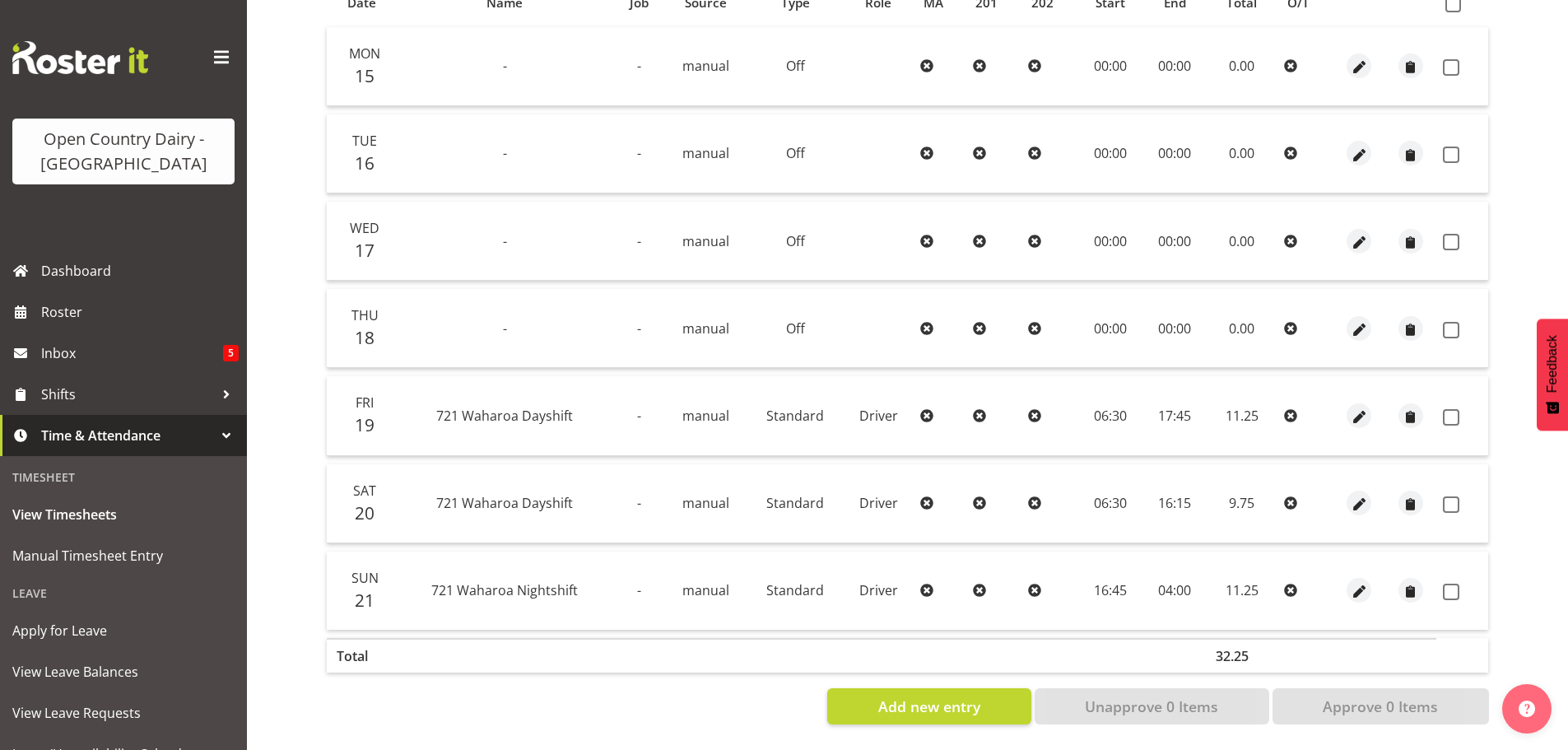
scroll to position [66, 0]
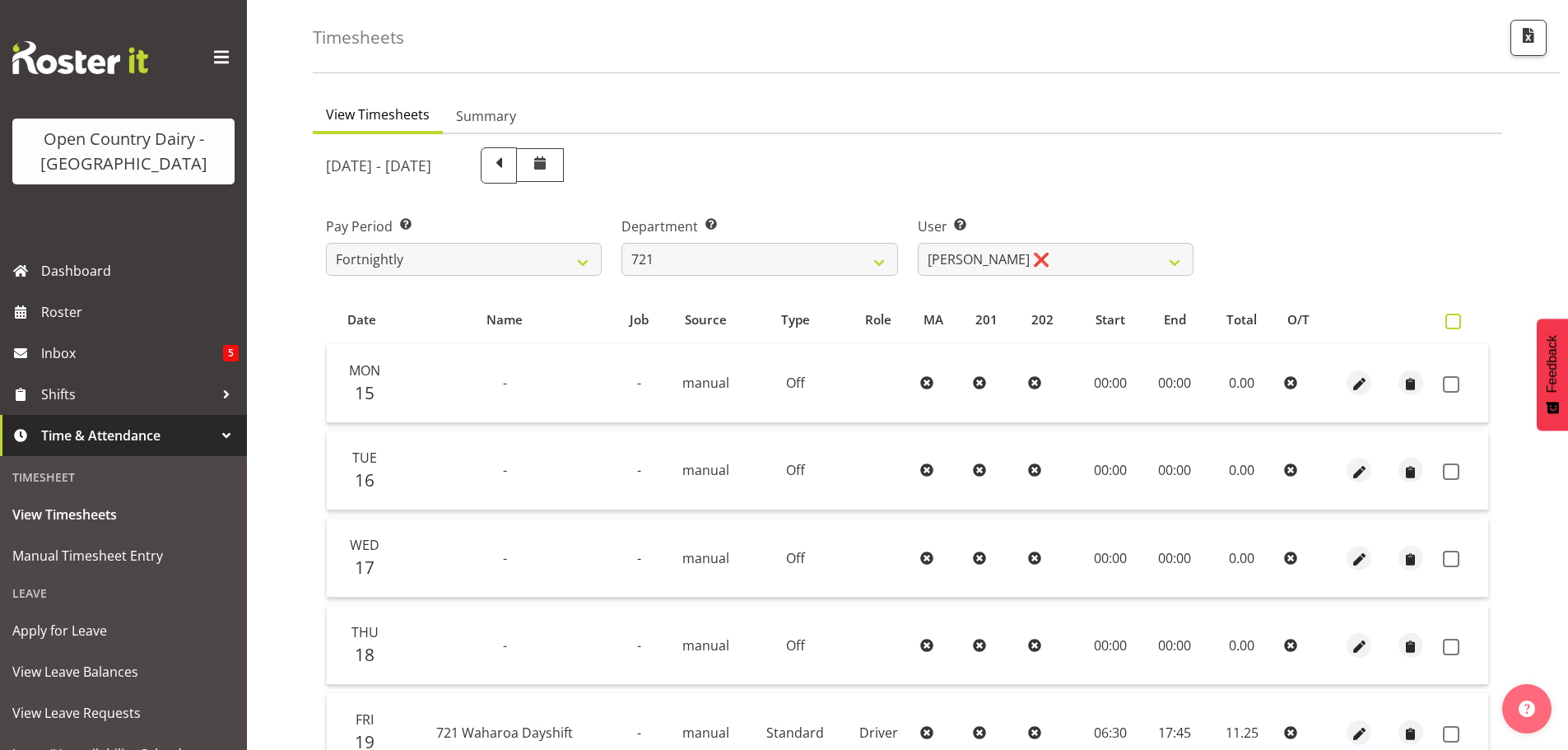
click at [1449, 317] on span at bounding box center [1453, 321] width 16 height 16
click at [1449, 317] on input "checkbox" at bounding box center [1450, 321] width 11 height 11
checkbox input "true"
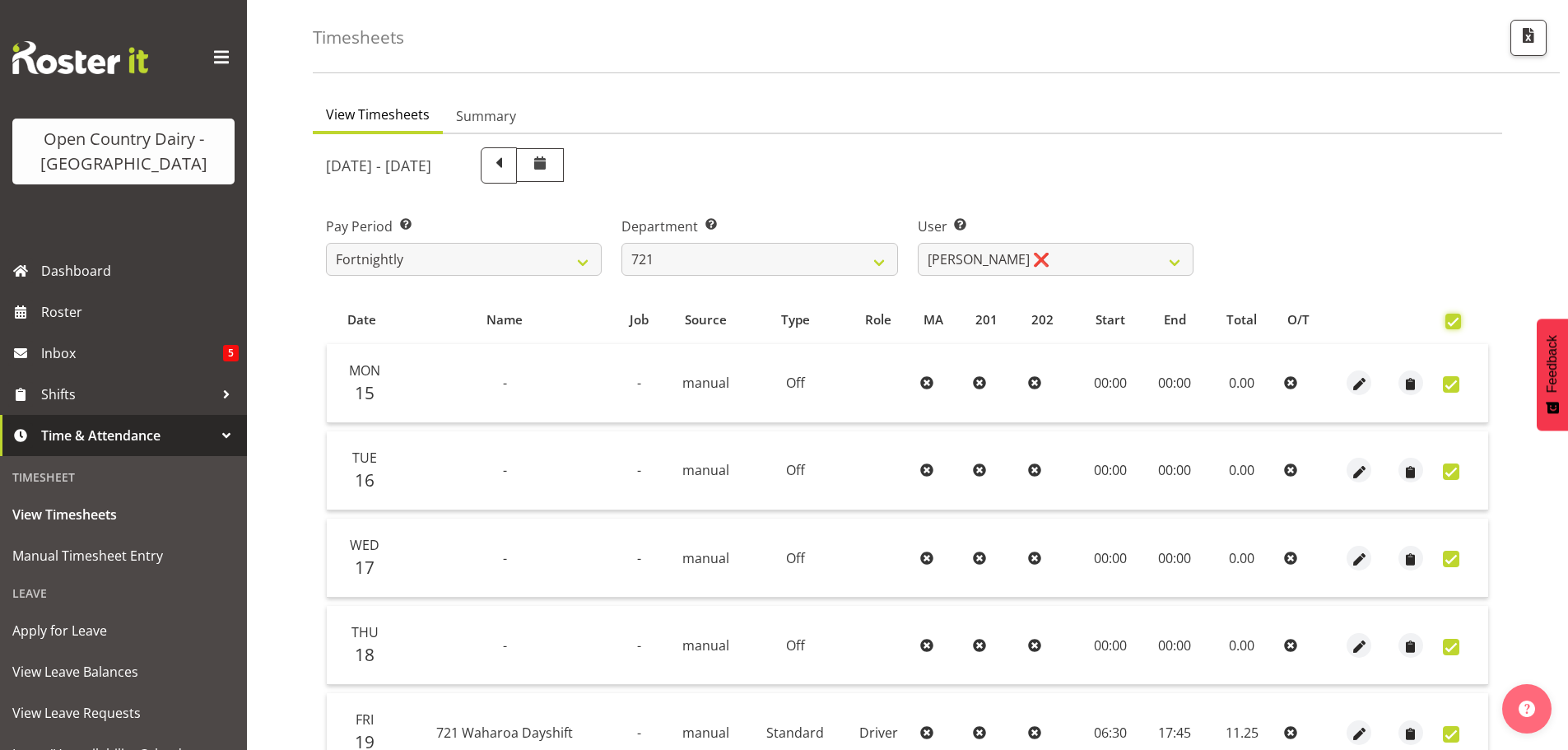
checkbox input "true"
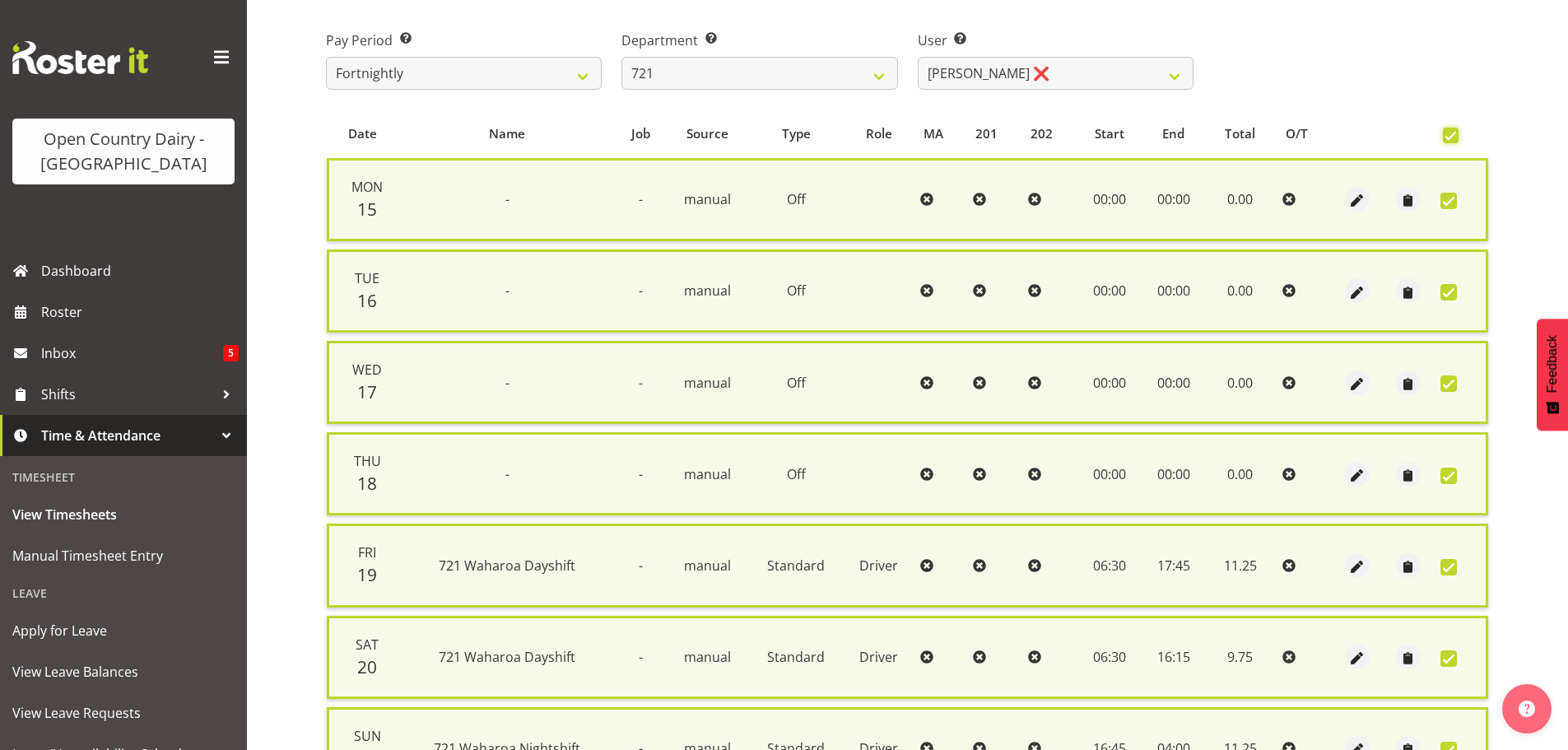
scroll to position [422, 0]
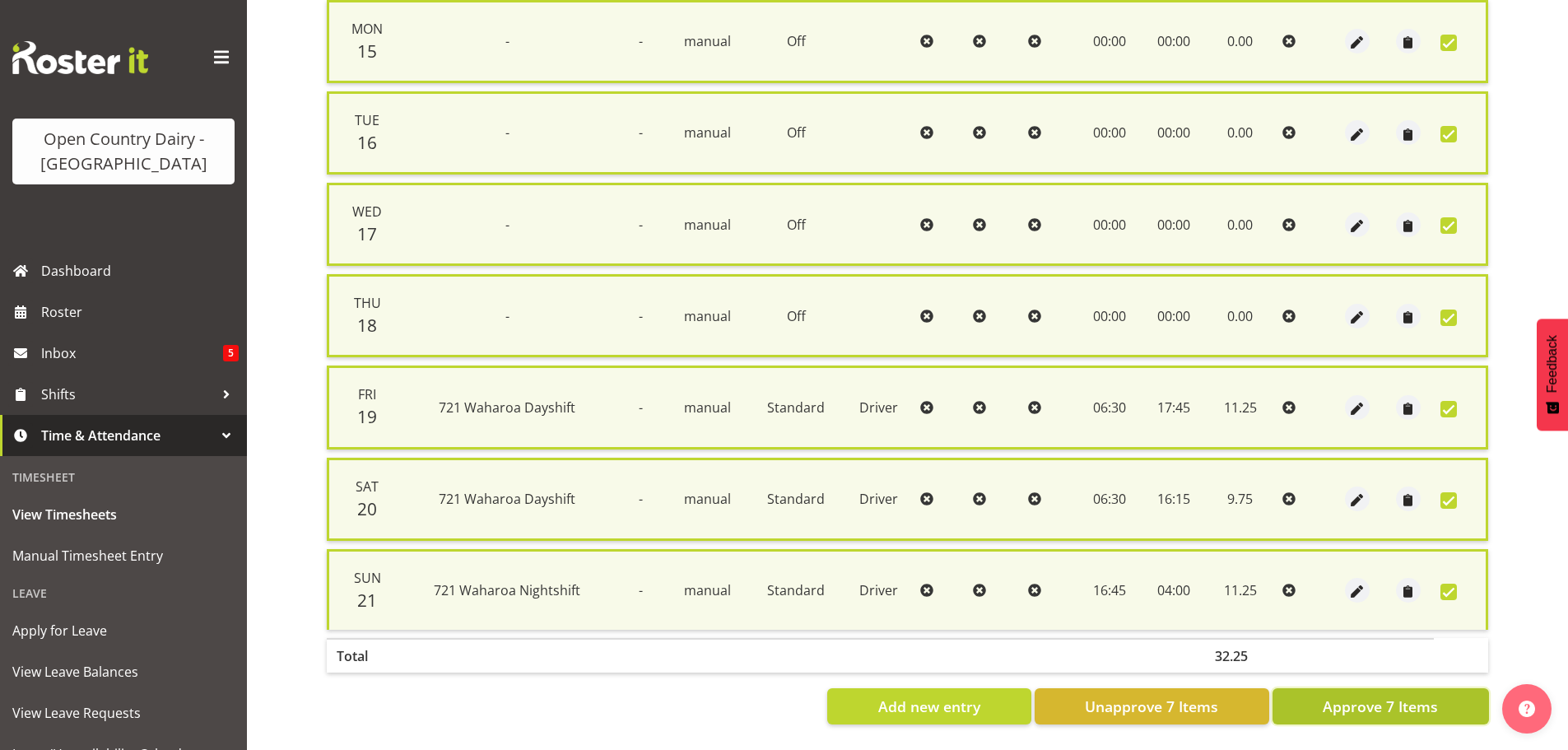
click at [1374, 695] on span "Approve 7 Items" at bounding box center [1380, 705] width 115 height 21
checkbox input "false"
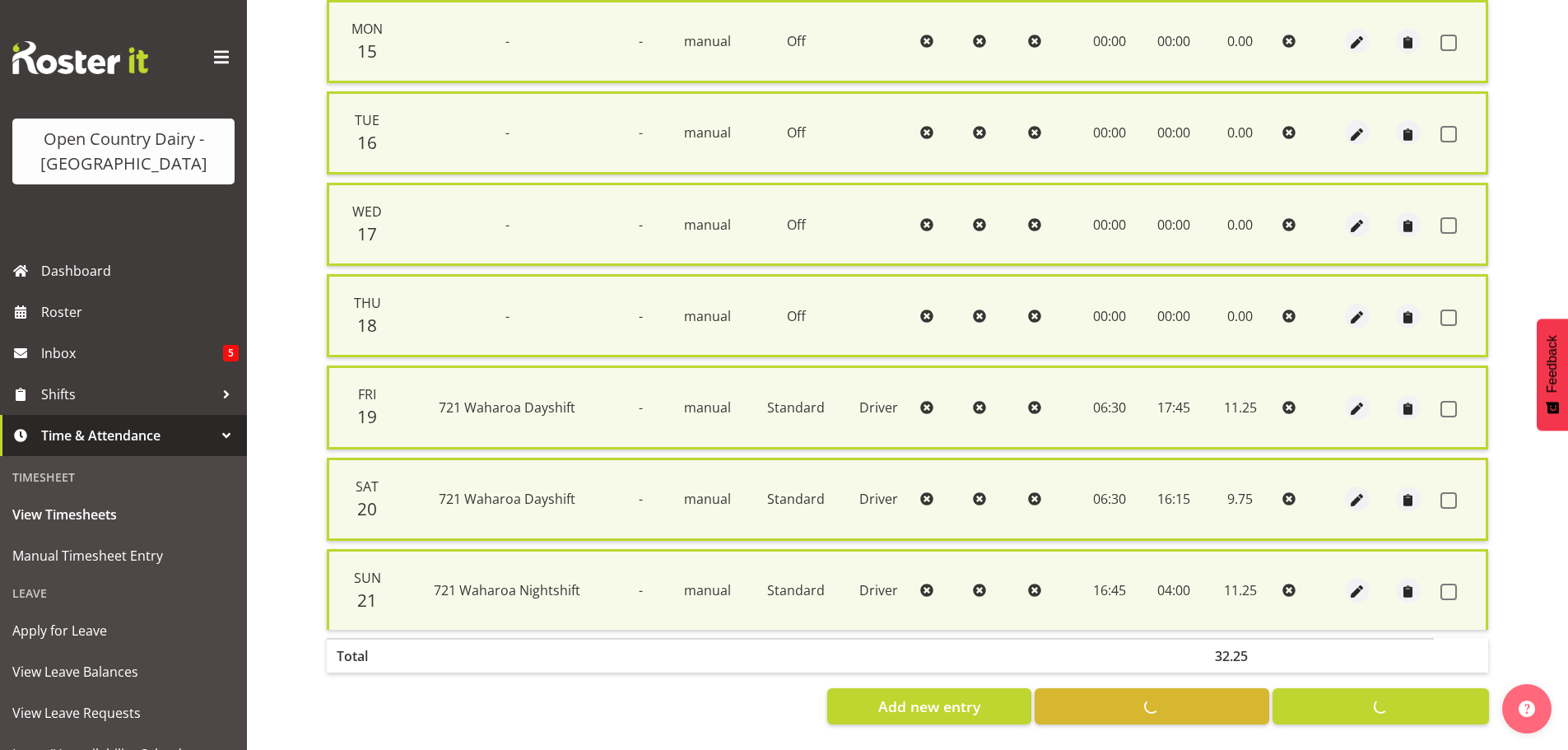
checkbox input "false"
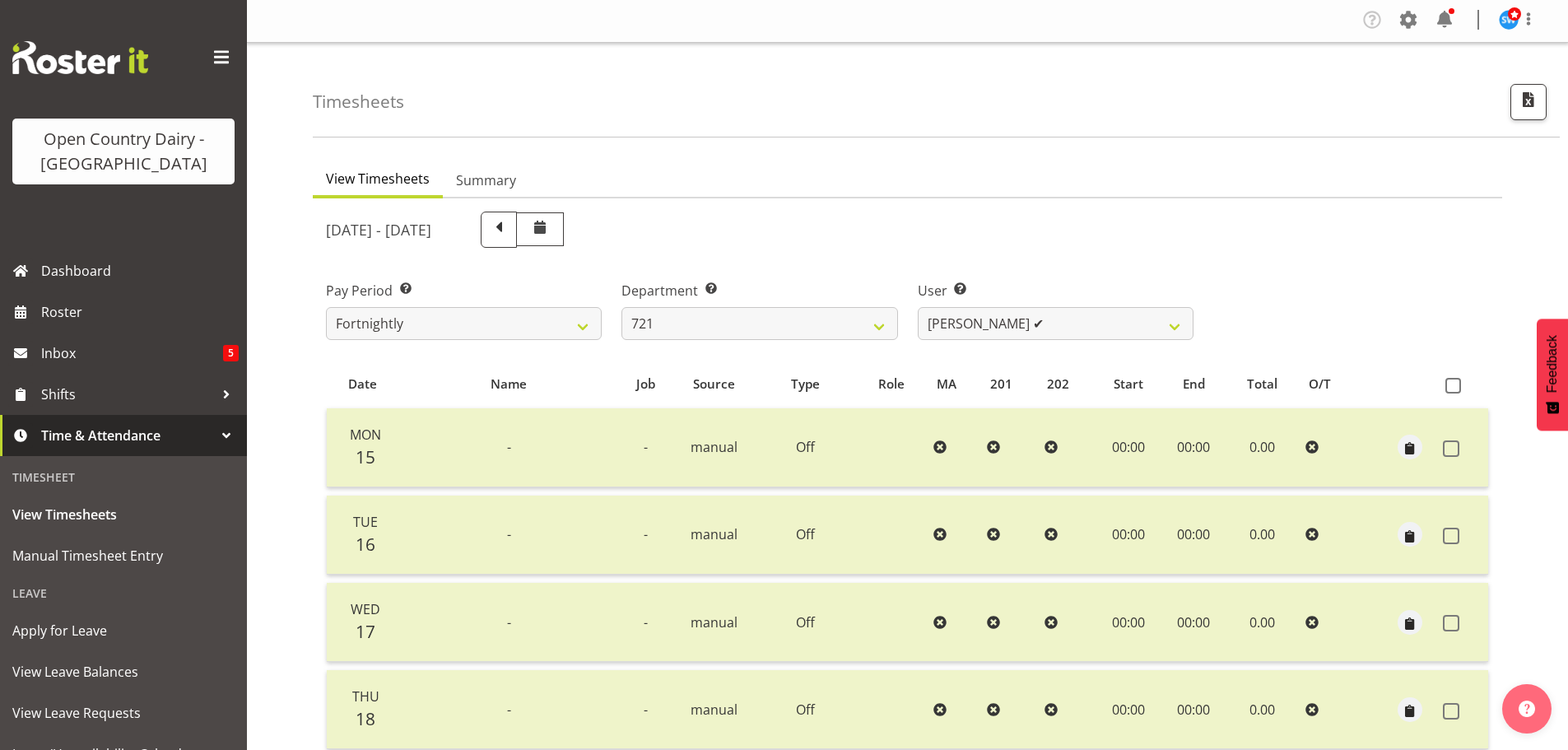
scroll to position [0, 0]
click at [821, 330] on select "701 702 703 704 705 706 707 708 709 710 711 712 713 714 715 716 717 718 719 720" at bounding box center [759, 325] width 276 height 33
select select "716"
click at [621, 309] on select "701 702 703 704 705 706 707 708 709 710 711 712 713 714 715 716 717 718 719 720" at bounding box center [759, 325] width 276 height 33
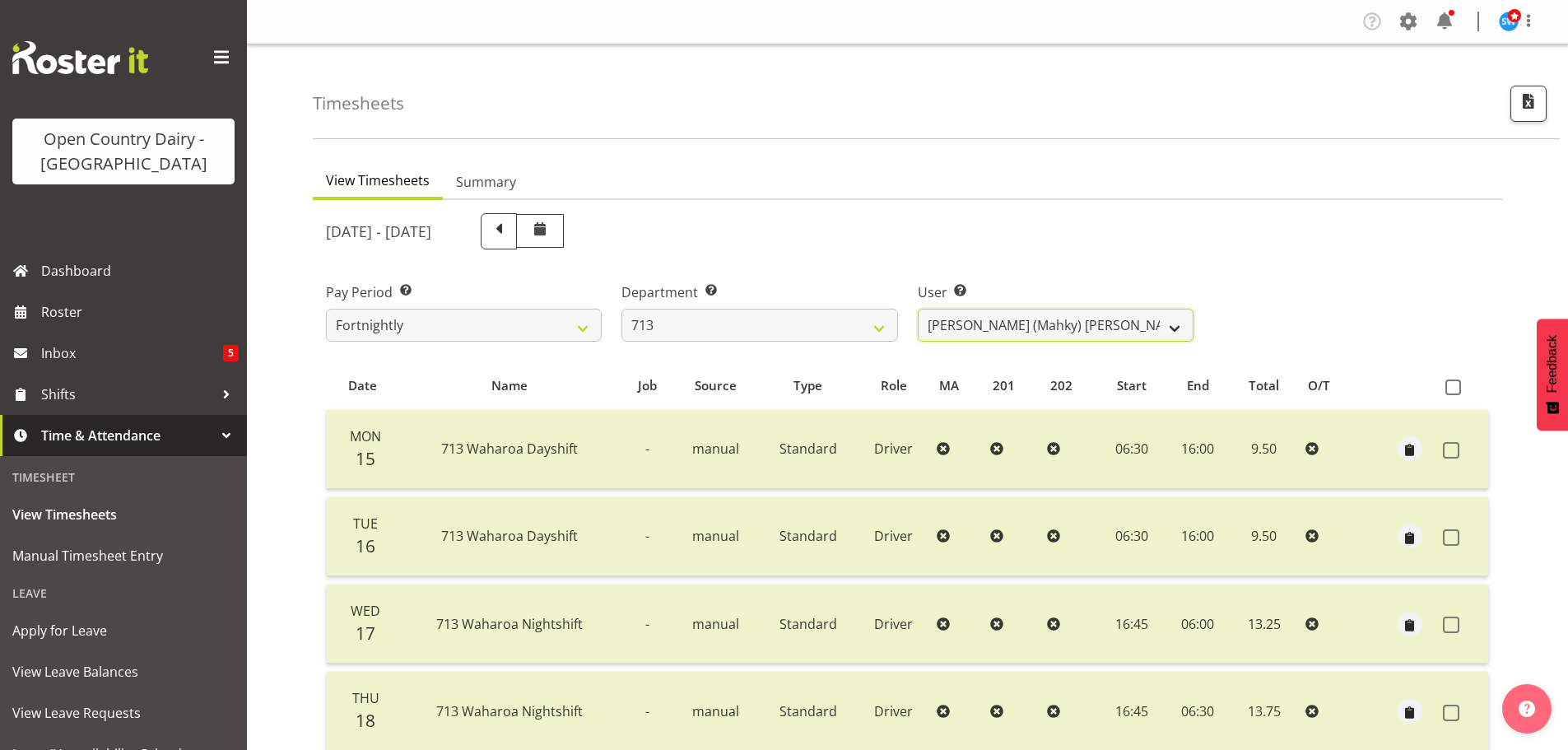
click at [956, 328] on select "Harmanpreet (Mahky) Dhillon ✔ Marcus Waretini ❌ Norman Sellen ❌" at bounding box center [1056, 325] width 276 height 33
select select "10300"
click at [918, 309] on select "Harmanpreet (Mahky) Dhillon ✔ Marcus Waretini ❌ Norman Sellen ❌" at bounding box center [1056, 325] width 276 height 33
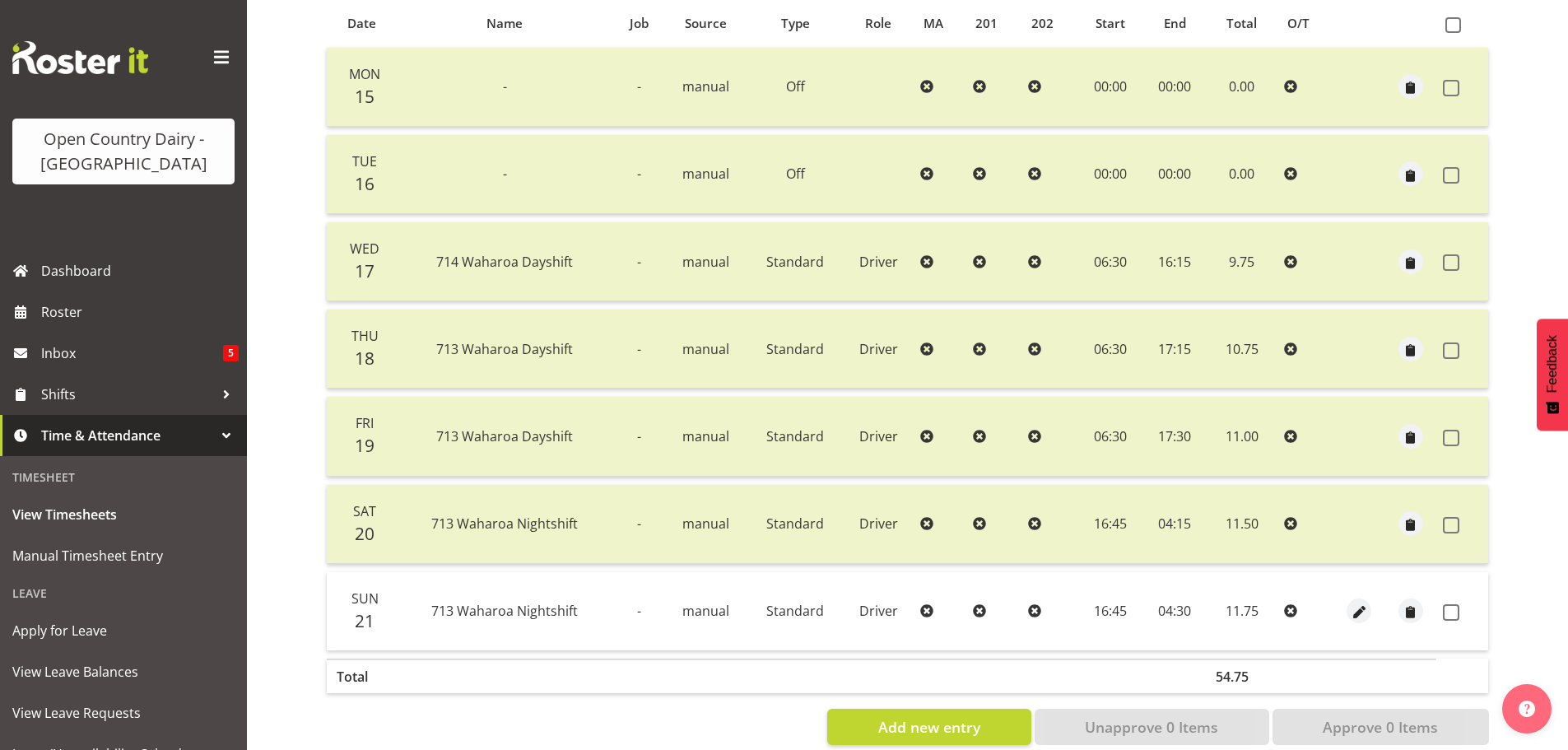
scroll to position [395, 0]
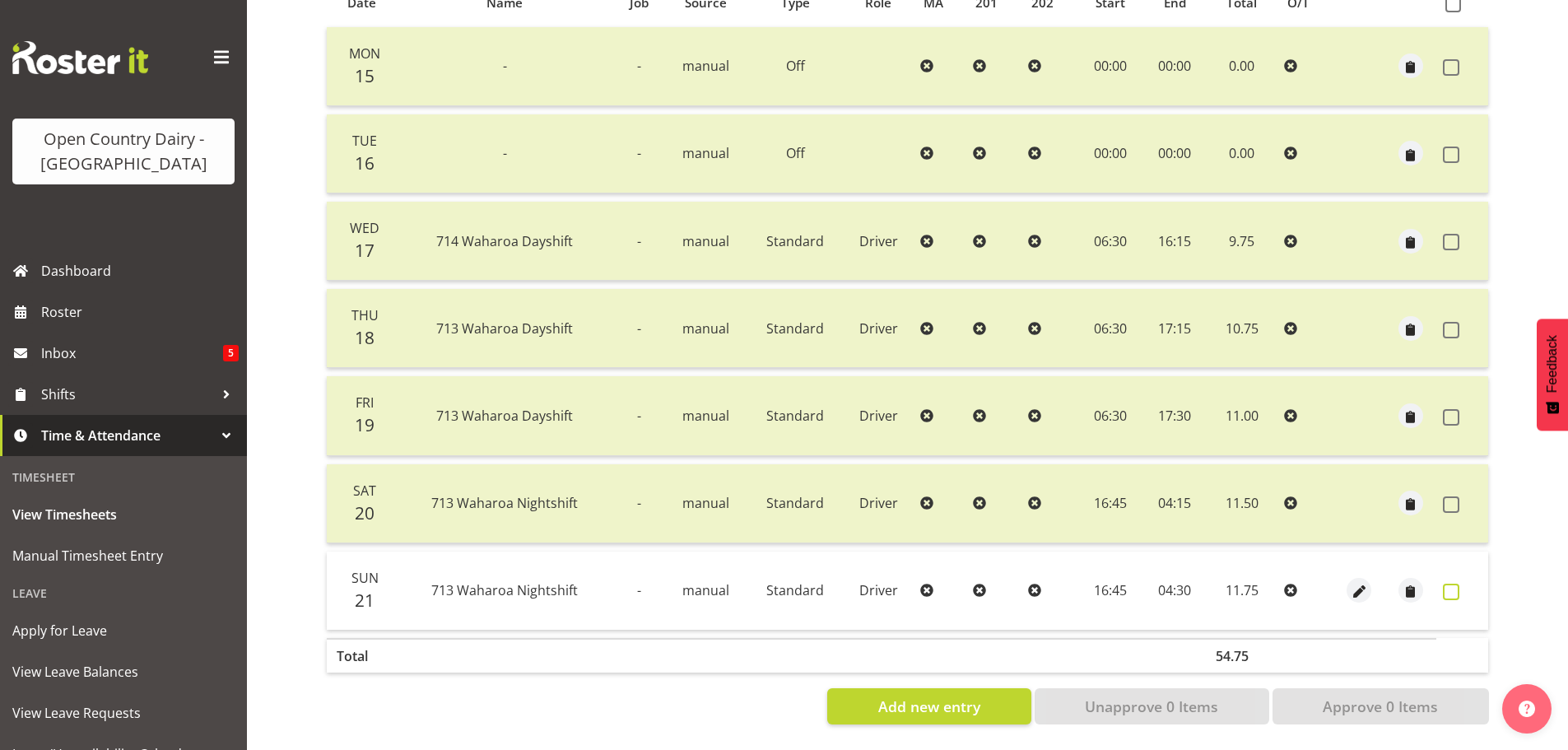
click at [1449, 584] on span at bounding box center [1451, 592] width 17 height 17
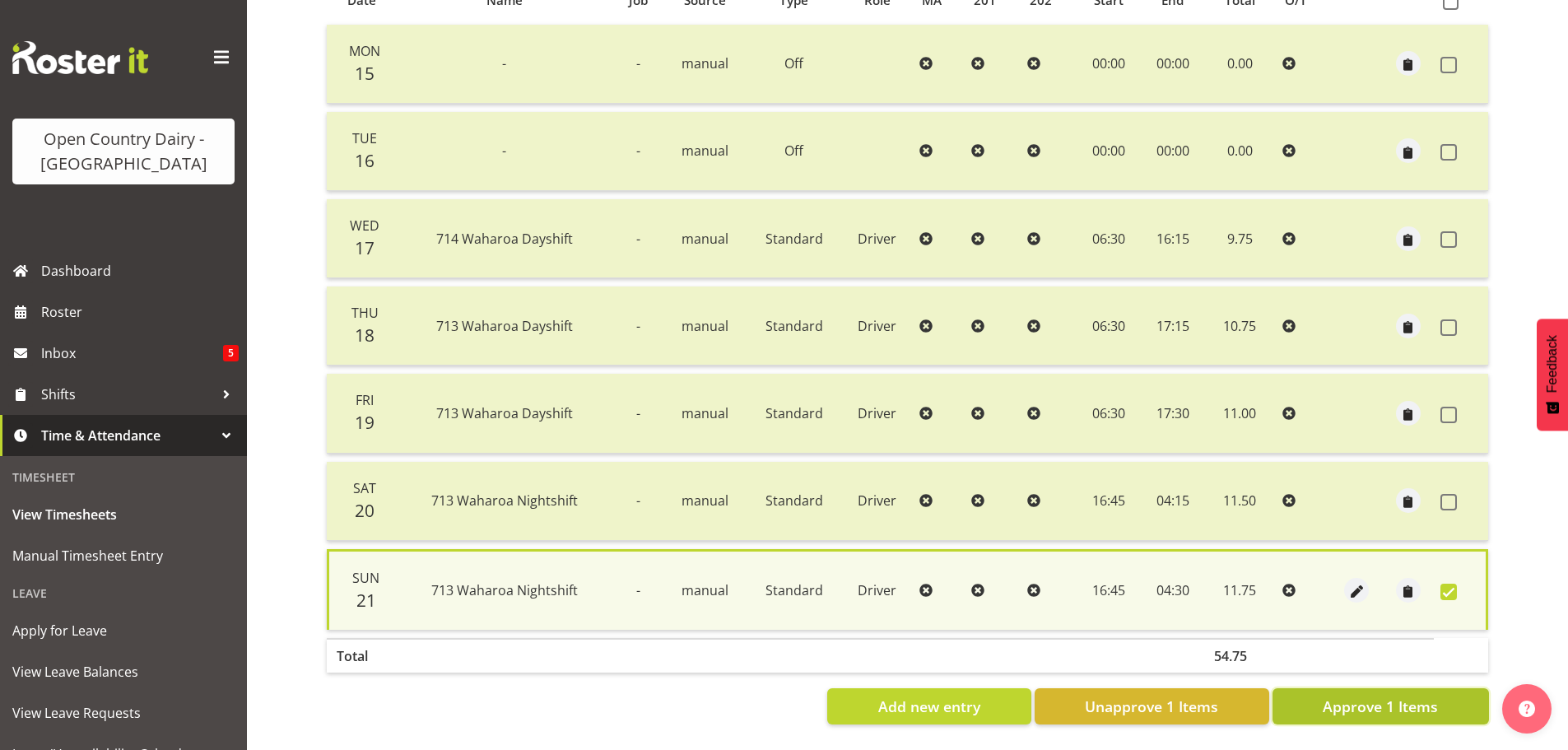
click at [1425, 695] on span "Approve 1 Items" at bounding box center [1380, 705] width 115 height 21
checkbox input "false"
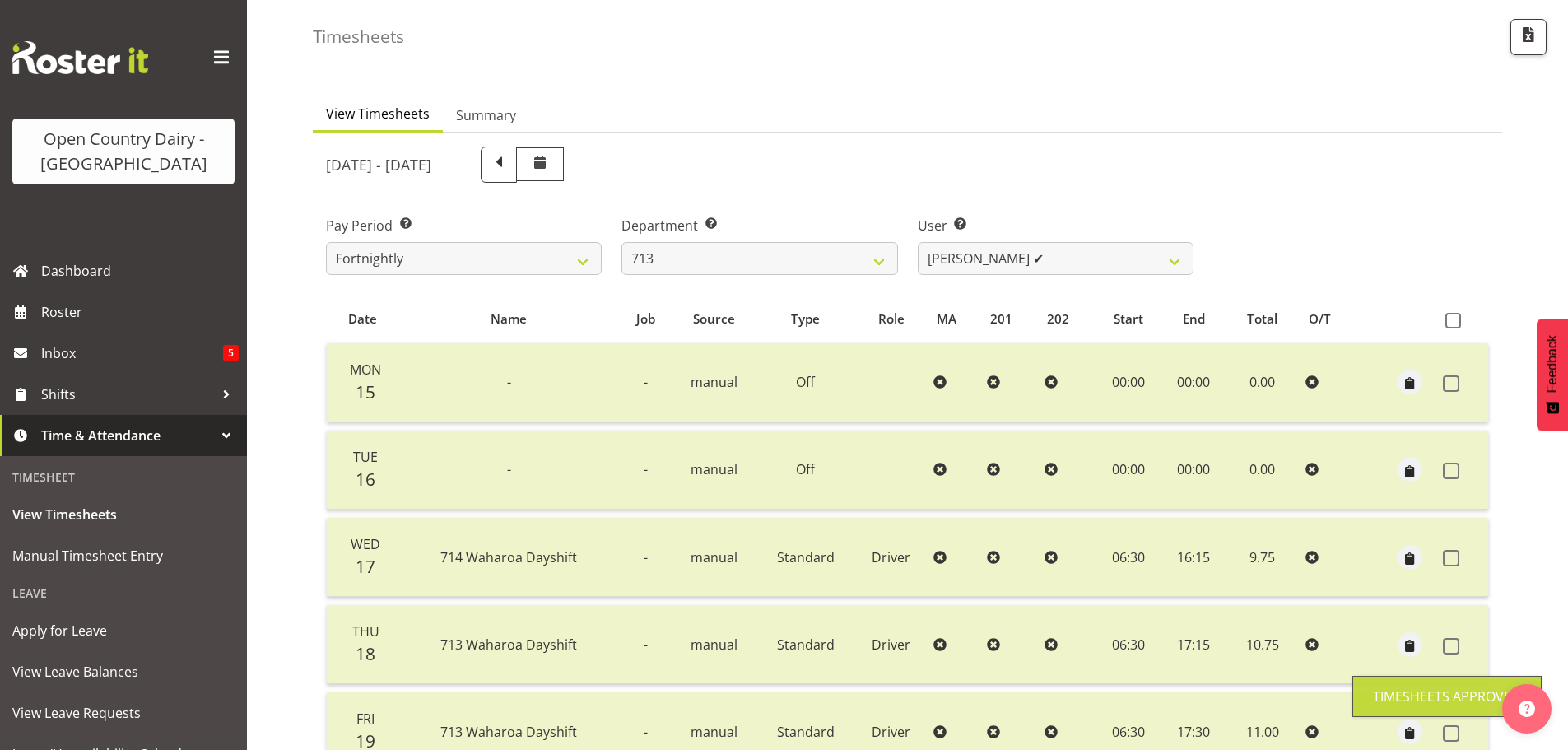
scroll to position [66, 0]
click at [1017, 261] on select "Harmanpreet (Mahky) Dhillon ✔ Marcus Waretini ✔ Norman Sellen ❌" at bounding box center [1056, 259] width 276 height 33
select select "8201"
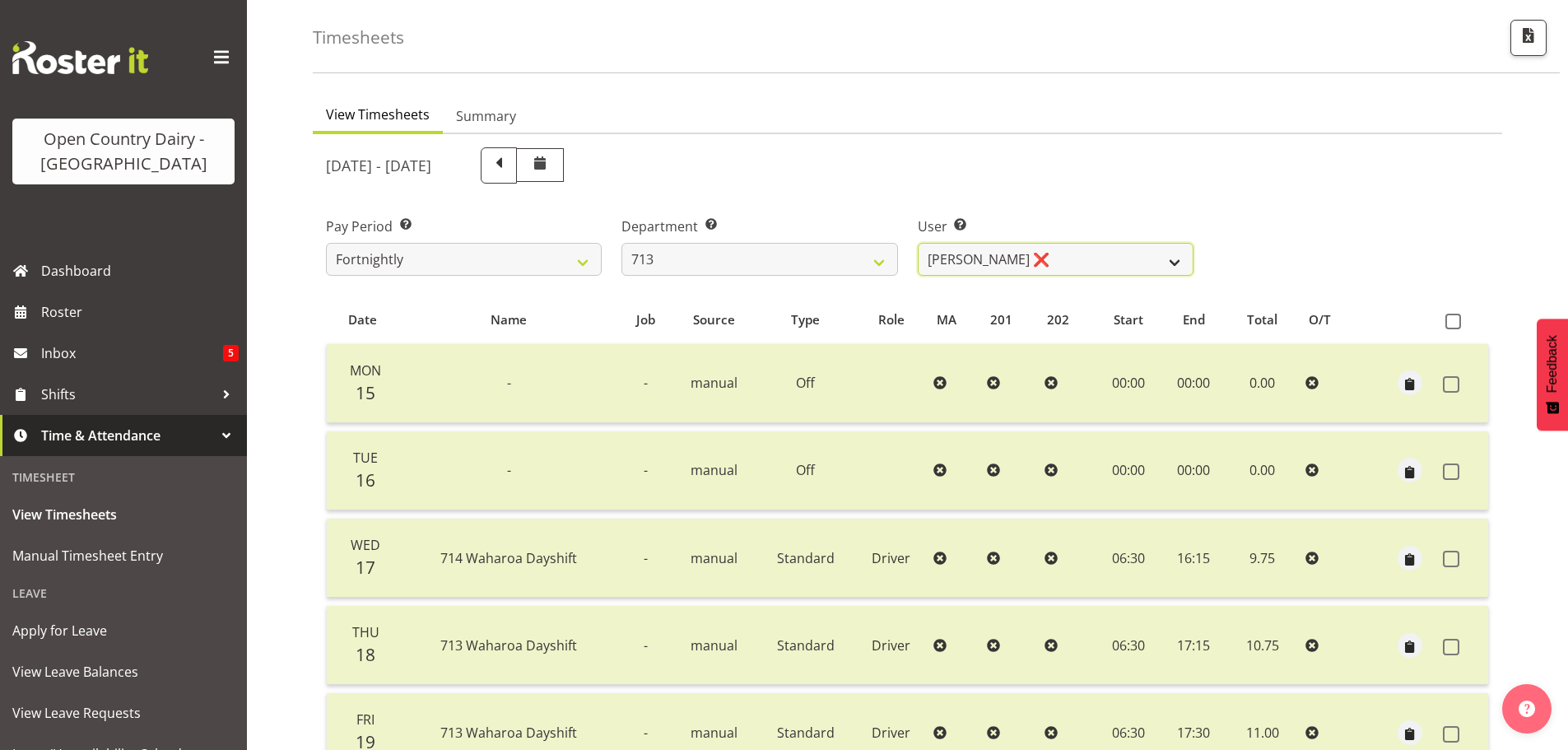
click at [918, 243] on select "Harmanpreet (Mahky) Dhillon ✔ Marcus Waretini ✔ Norman Sellen ❌" at bounding box center [1056, 259] width 276 height 33
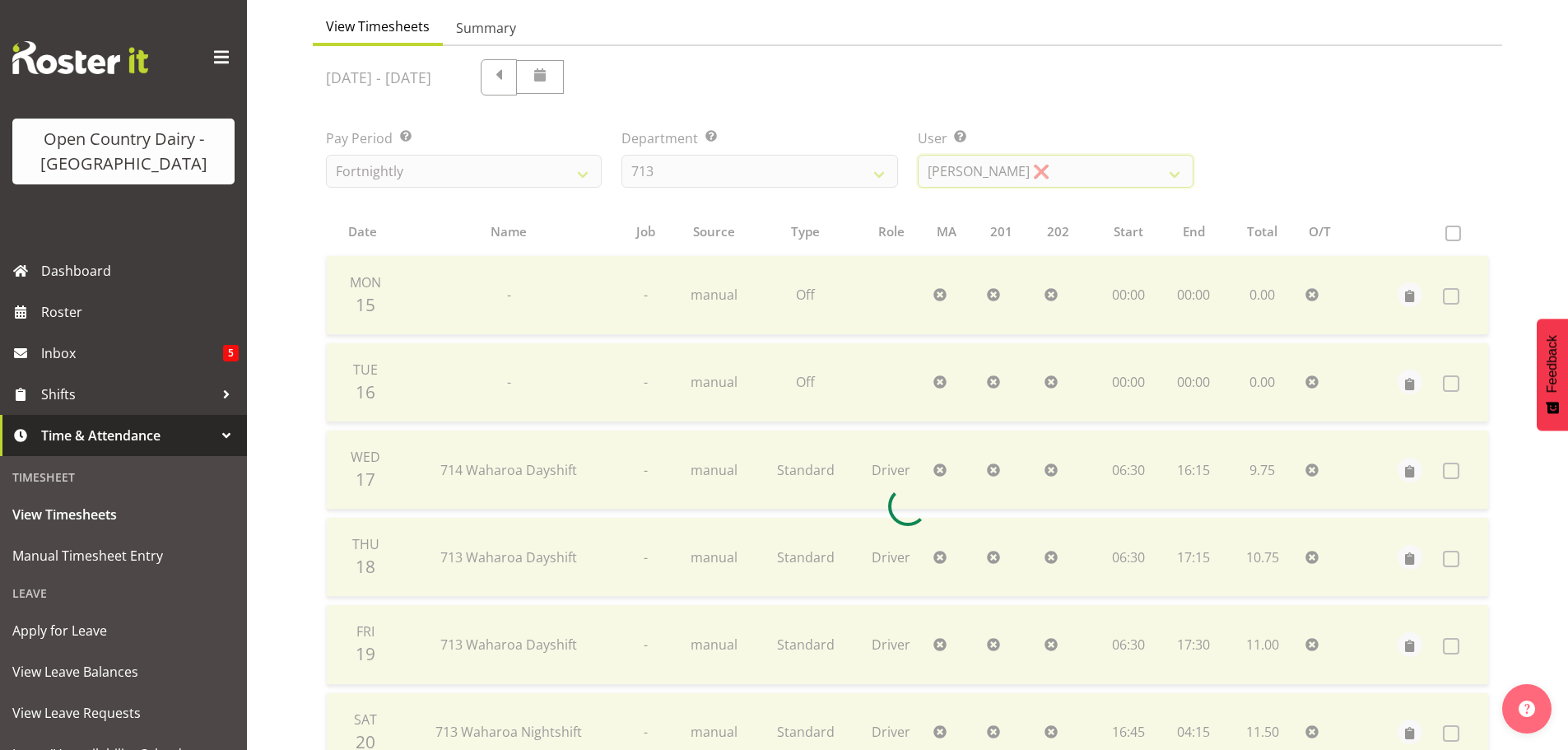
scroll to position [313, 0]
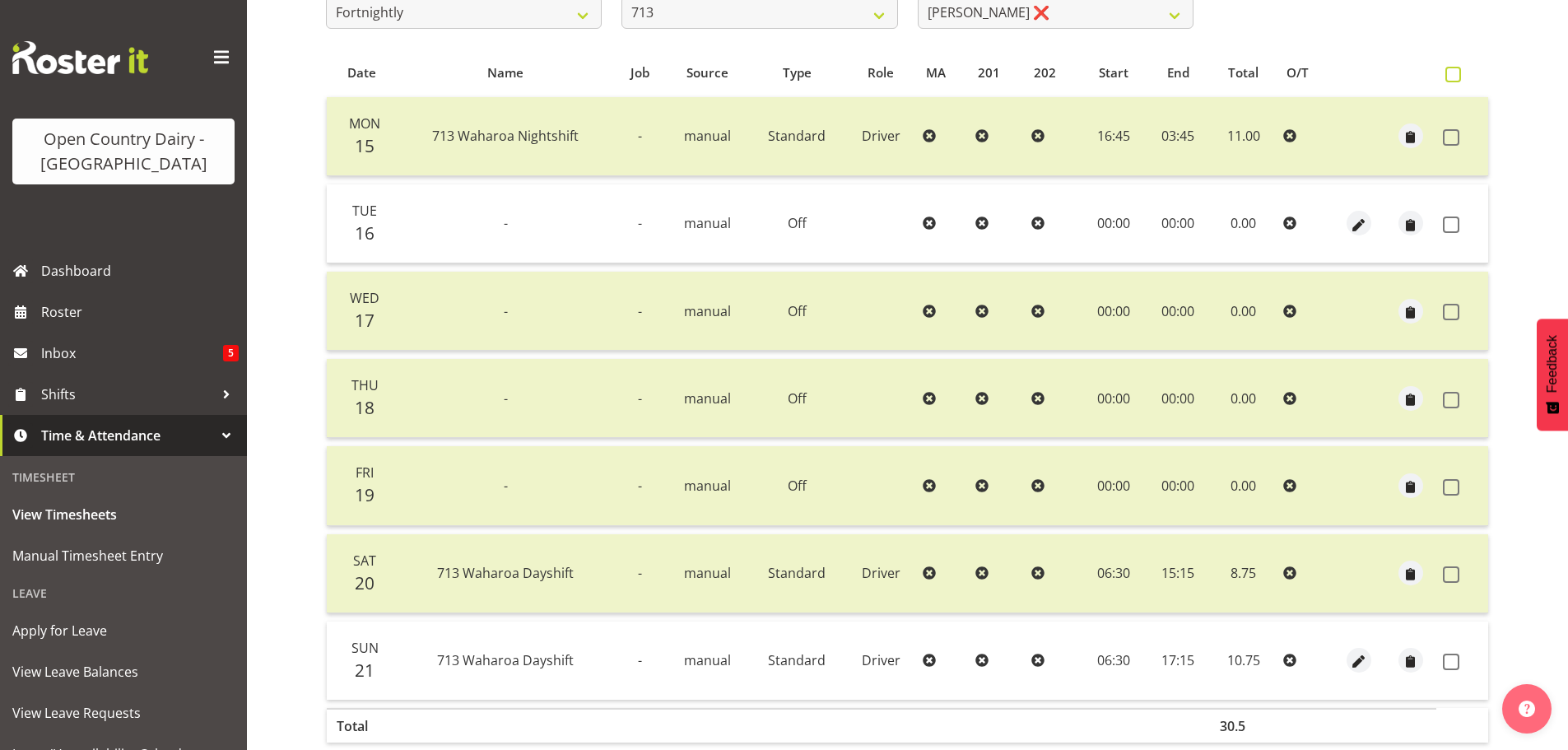
click at [1448, 77] on span at bounding box center [1453, 74] width 16 height 16
click at [1448, 77] on input "checkbox" at bounding box center [1450, 74] width 11 height 11
checkbox input "true"
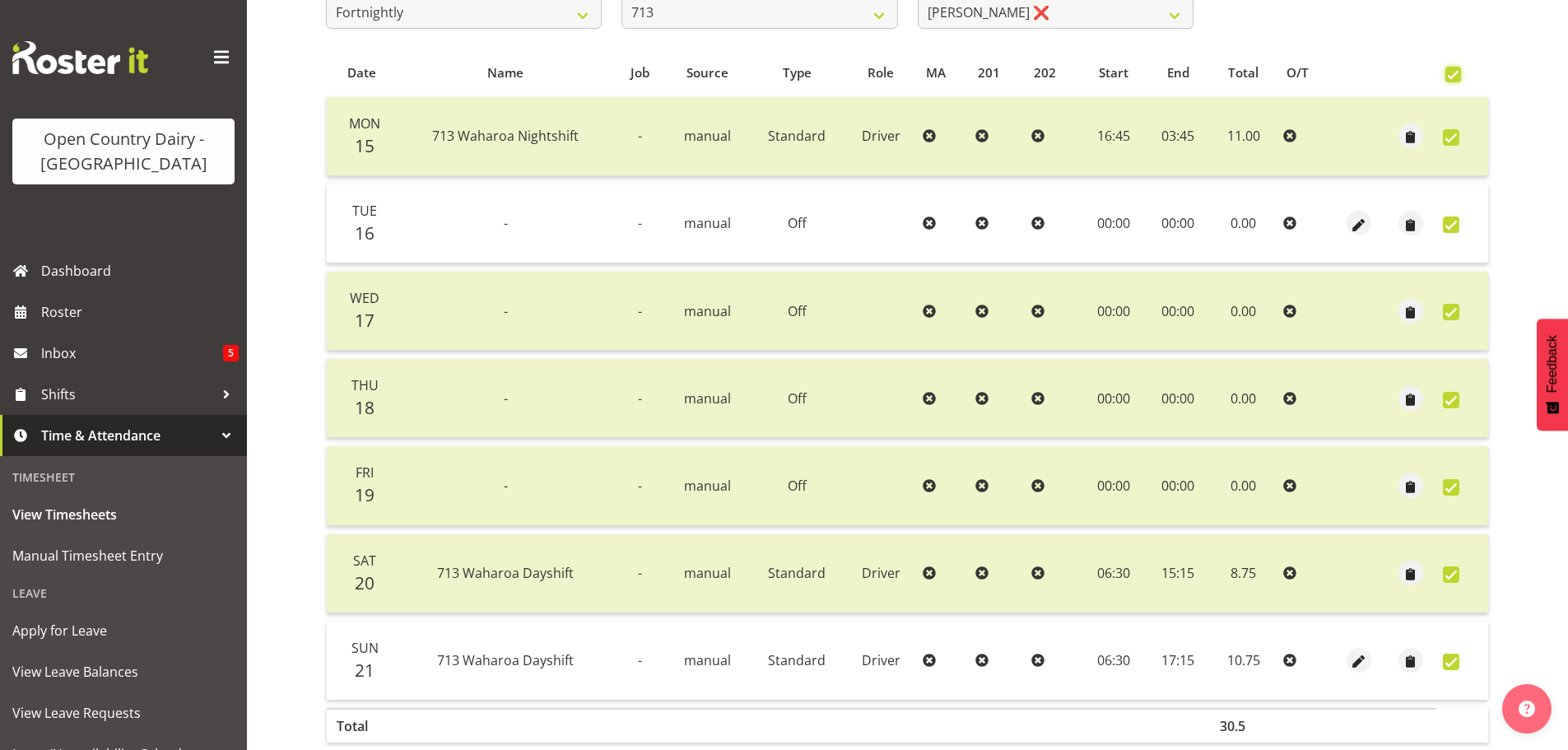
checkbox input "true"
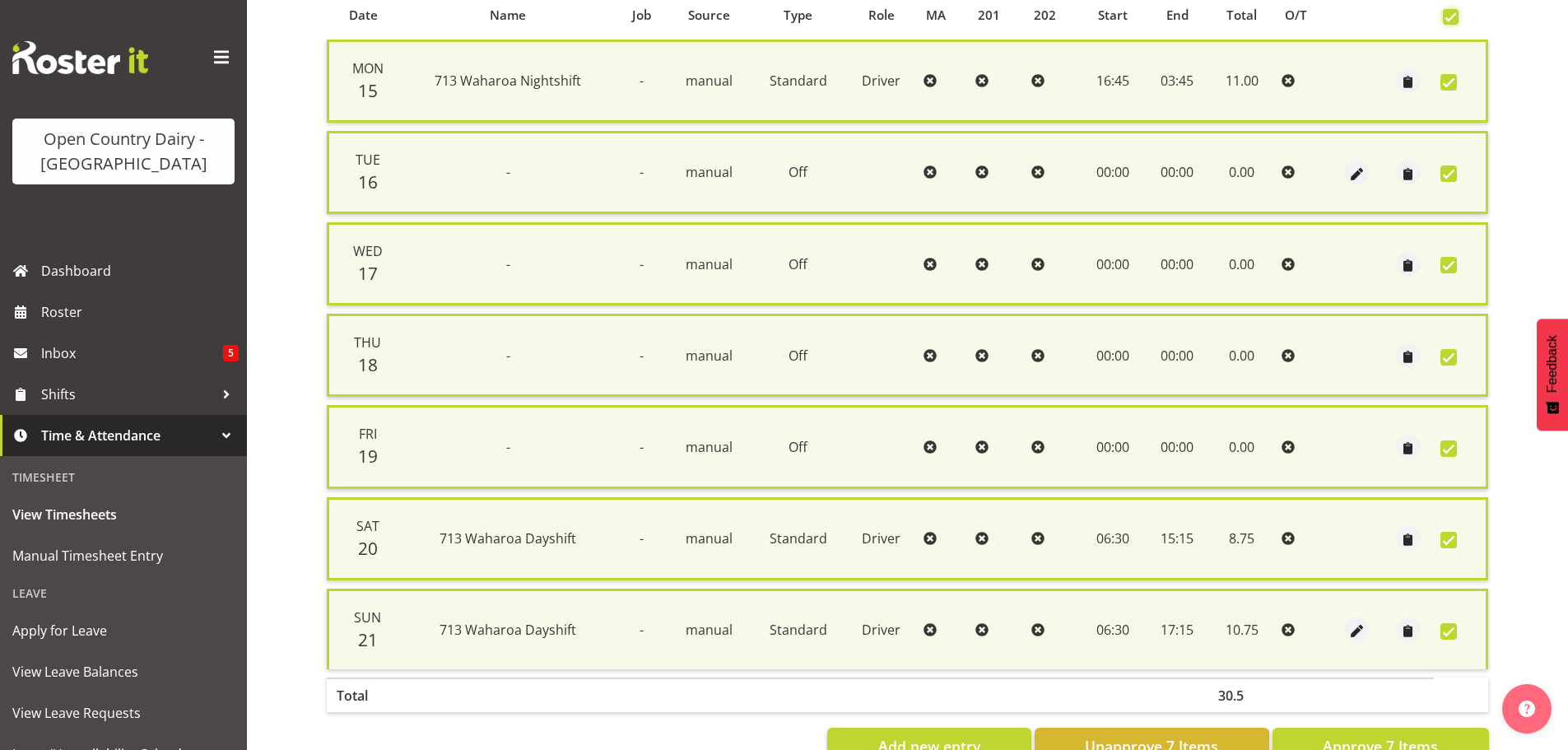
scroll to position [422, 0]
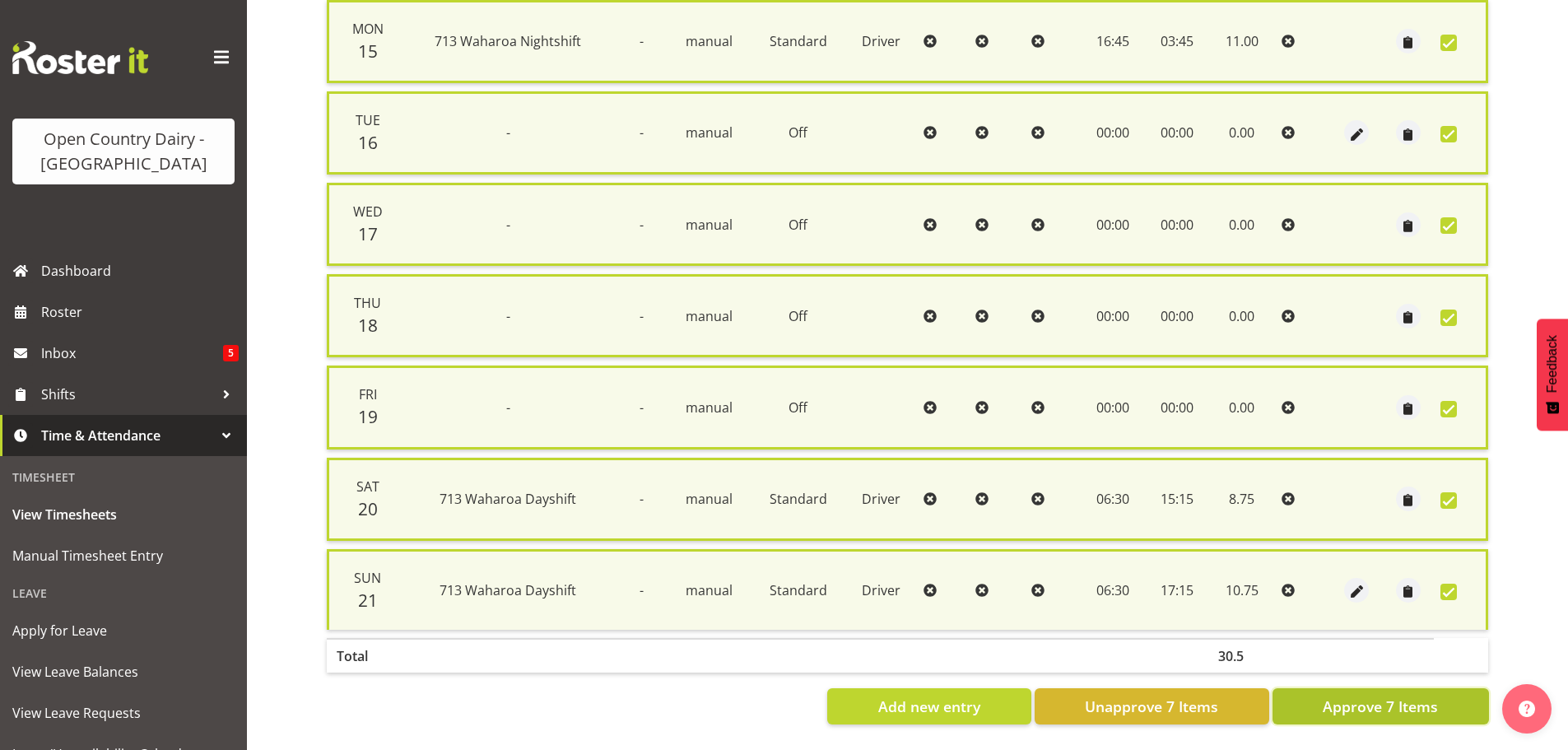
click at [1344, 695] on span "Approve 7 Items" at bounding box center [1380, 705] width 115 height 21
checkbox input "false"
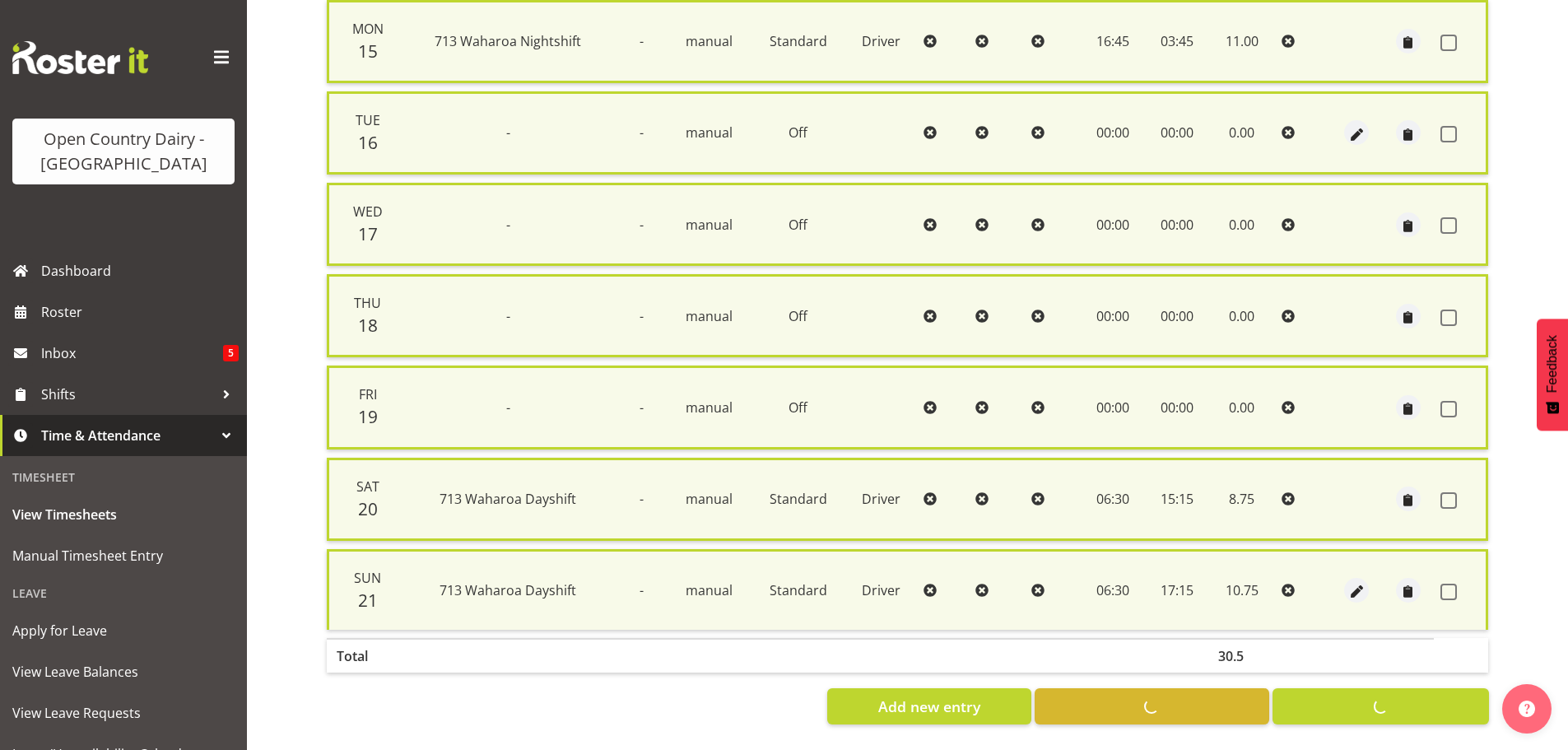
checkbox input "false"
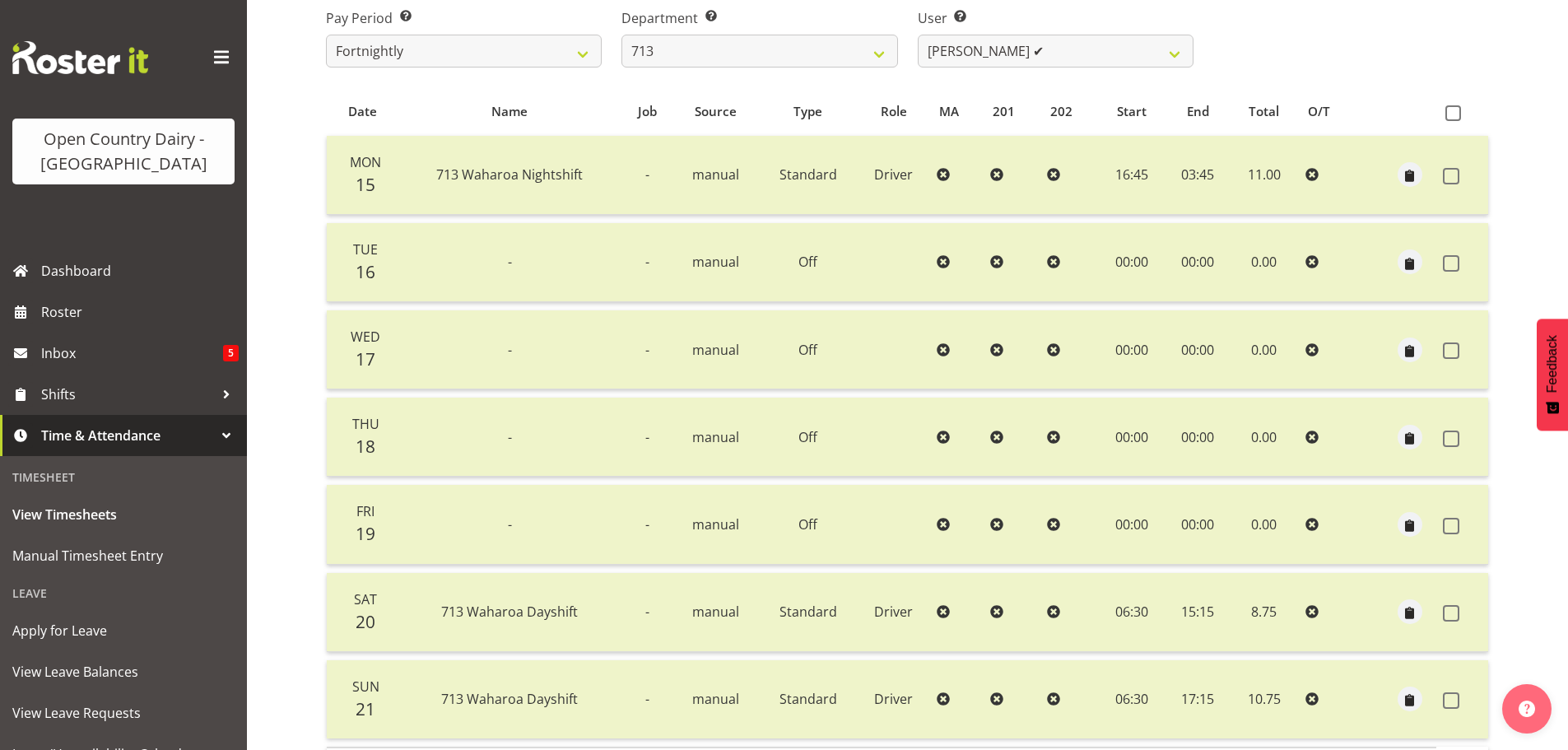
scroll to position [0, 0]
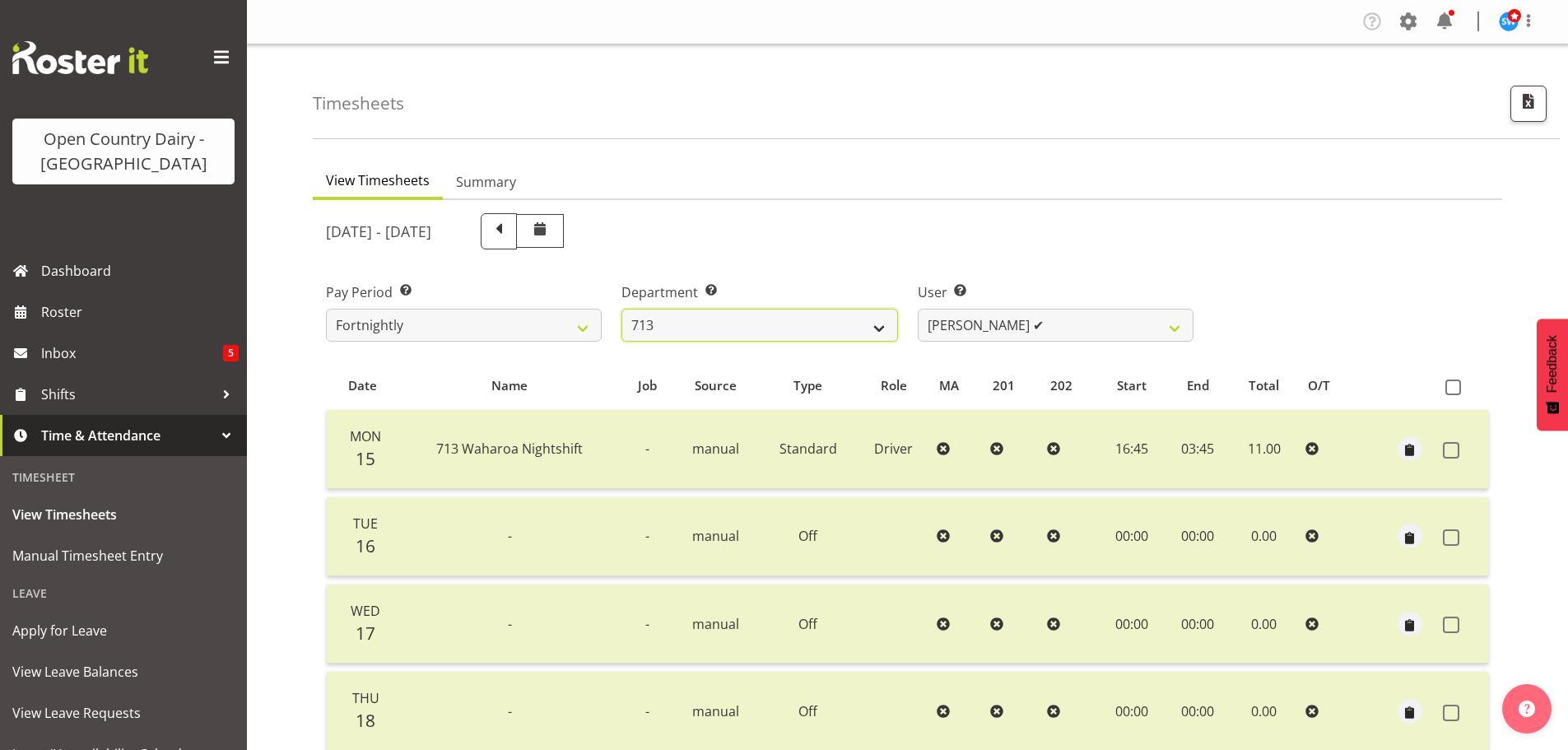
click at [821, 322] on select "701 702 703 704 705 706 707 708 709 710 711 712 713 714 715 716 717 718 719 720" at bounding box center [759, 325] width 276 height 33
select select "880"
click at [621, 309] on select "701 702 703 704 705 706 707 708 709 710 711 712 713 714 715 716 717 718 719 720" at bounding box center [759, 325] width 276 height 33
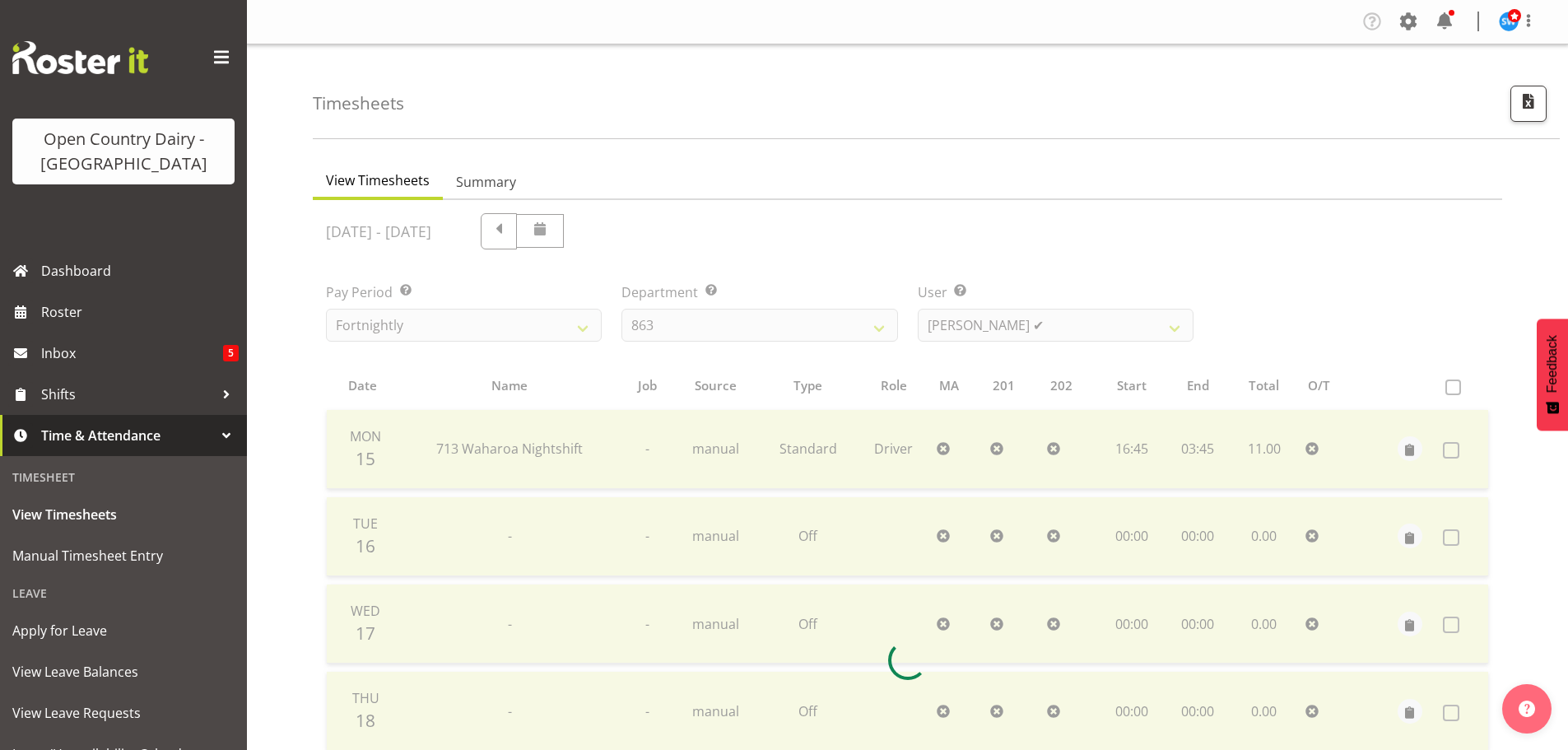
click at [974, 330] on div "September 15th - September 21st 2025 Pay Period Select which pay period you wou…" at bounding box center [907, 655] width 1163 height 904
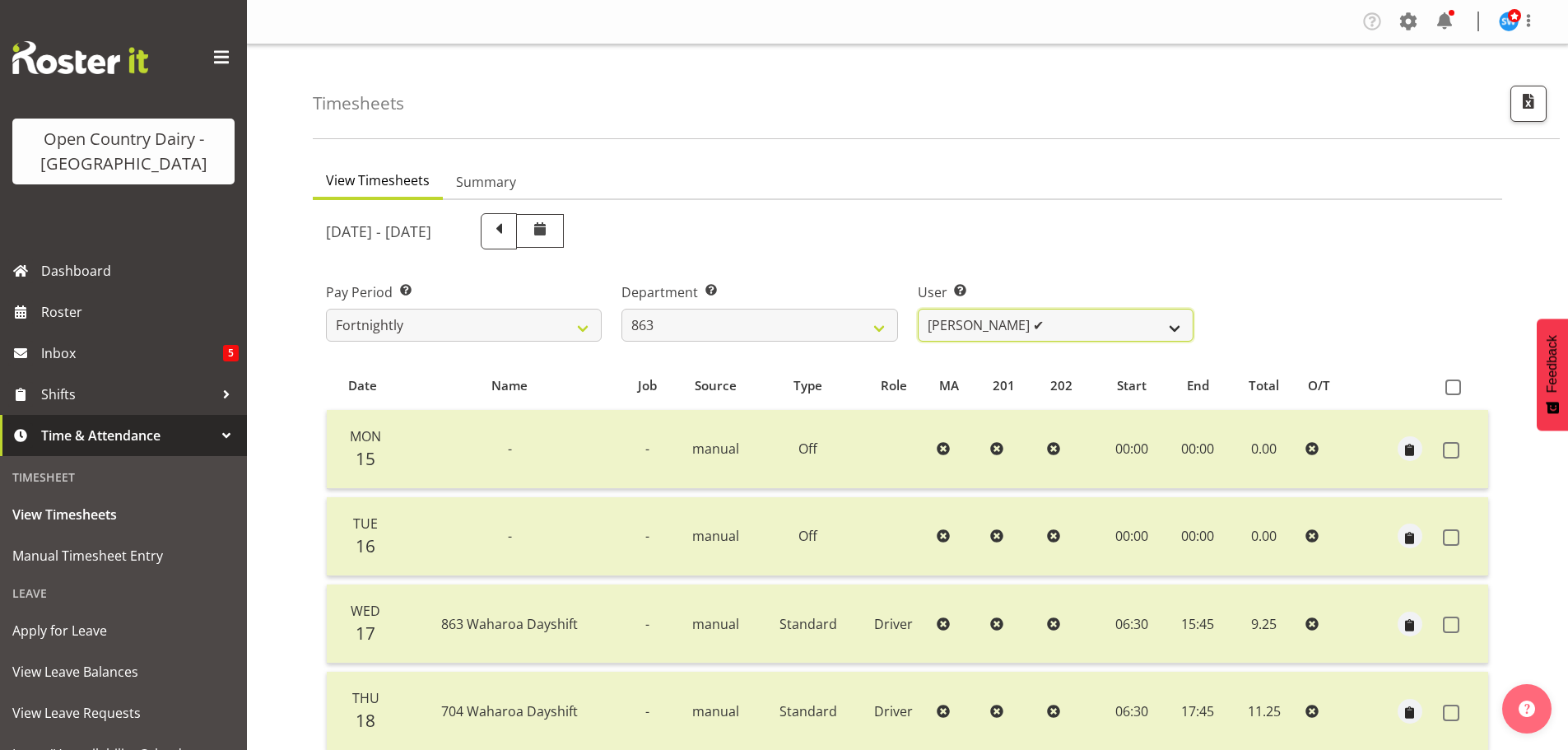
click at [971, 324] on select "Billy Walters ✔ Glyn Spiller ❌ Mike Paki ✔ Paul Bunyan ✔" at bounding box center [1056, 325] width 276 height 33
click at [918, 309] on select "Billy Walters ✔ Glyn Spiller ❌ Mike Paki ✔ Paul Bunyan ✔" at bounding box center [1056, 325] width 276 height 33
click at [953, 315] on select "Billy Walters ✔ Glyn Spiller ❌ Mike Paki ✔ Paul Bunyan ✔" at bounding box center [1056, 325] width 276 height 33
select select "11250"
click at [918, 309] on select "Billy Walters ✔ Glyn Spiller ❌ Mike Paki ✔ Paul Bunyan ✔" at bounding box center [1056, 325] width 276 height 33
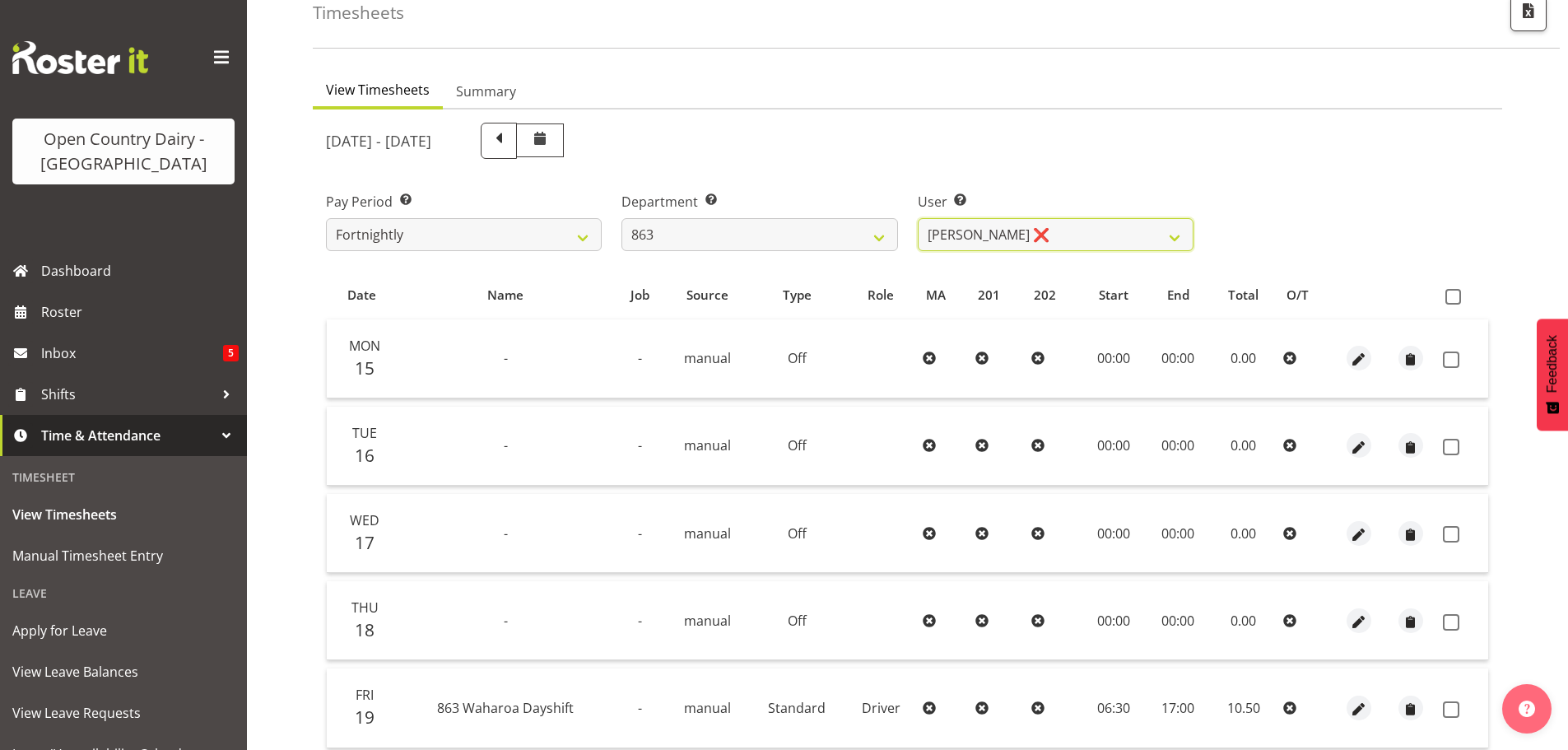
scroll to position [330, 0]
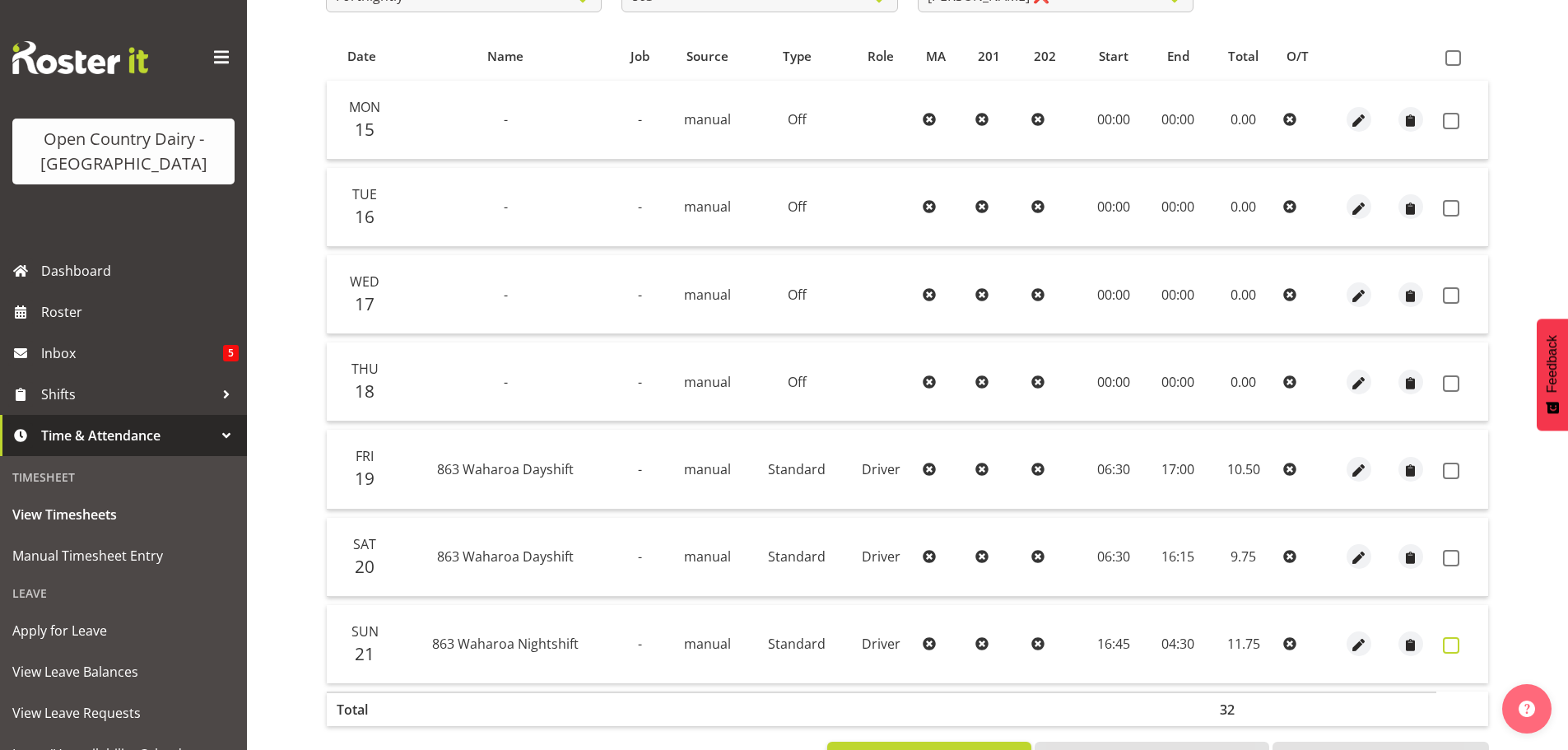
click at [1444, 644] on span at bounding box center [1451, 646] width 17 height 17
checkbox input "true"
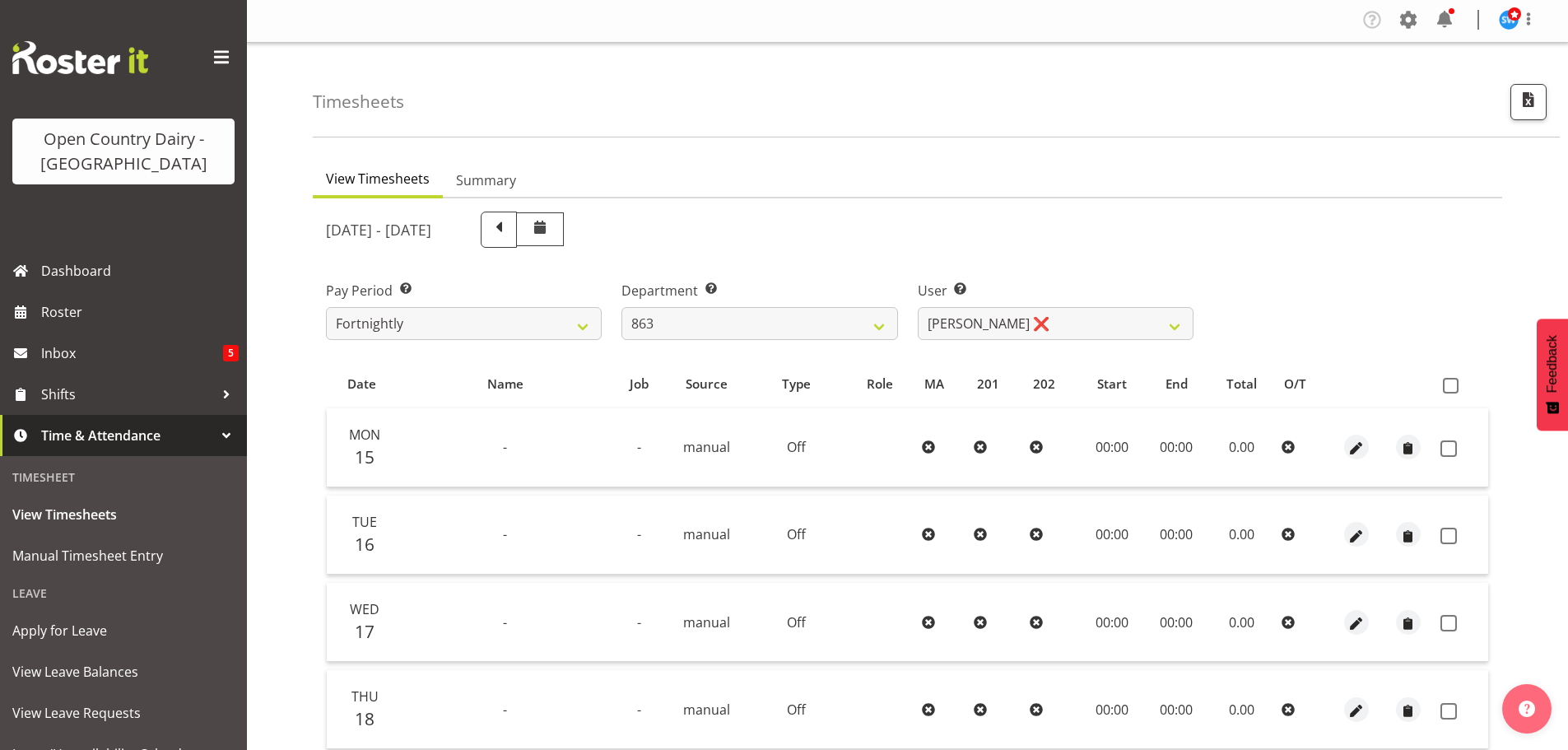
scroll to position [0, 0]
click at [1455, 386] on span at bounding box center [1450, 387] width 16 height 16
click at [1454, 386] on input "checkbox" at bounding box center [1448, 387] width 11 height 11
checkbox input "true"
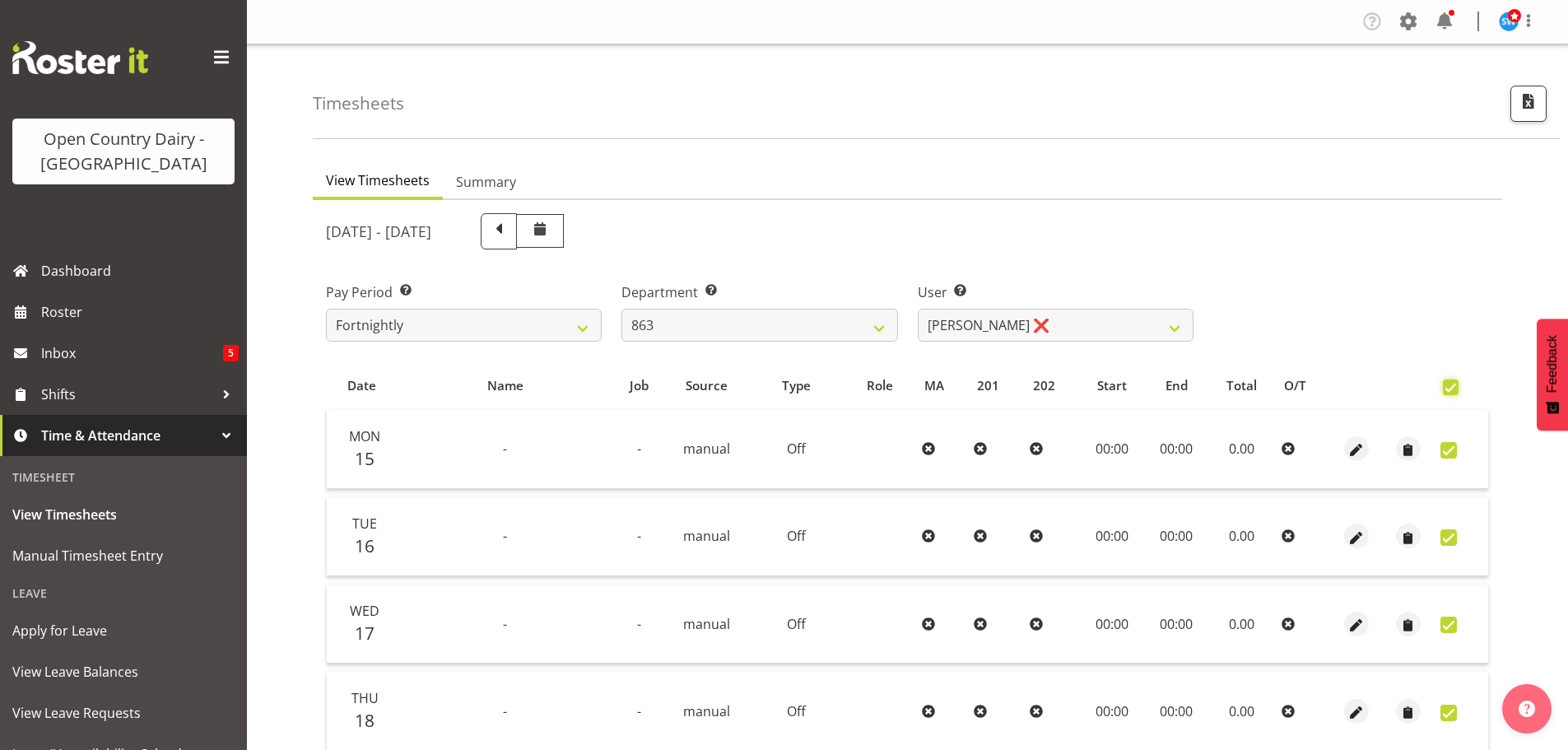
checkbox input "true"
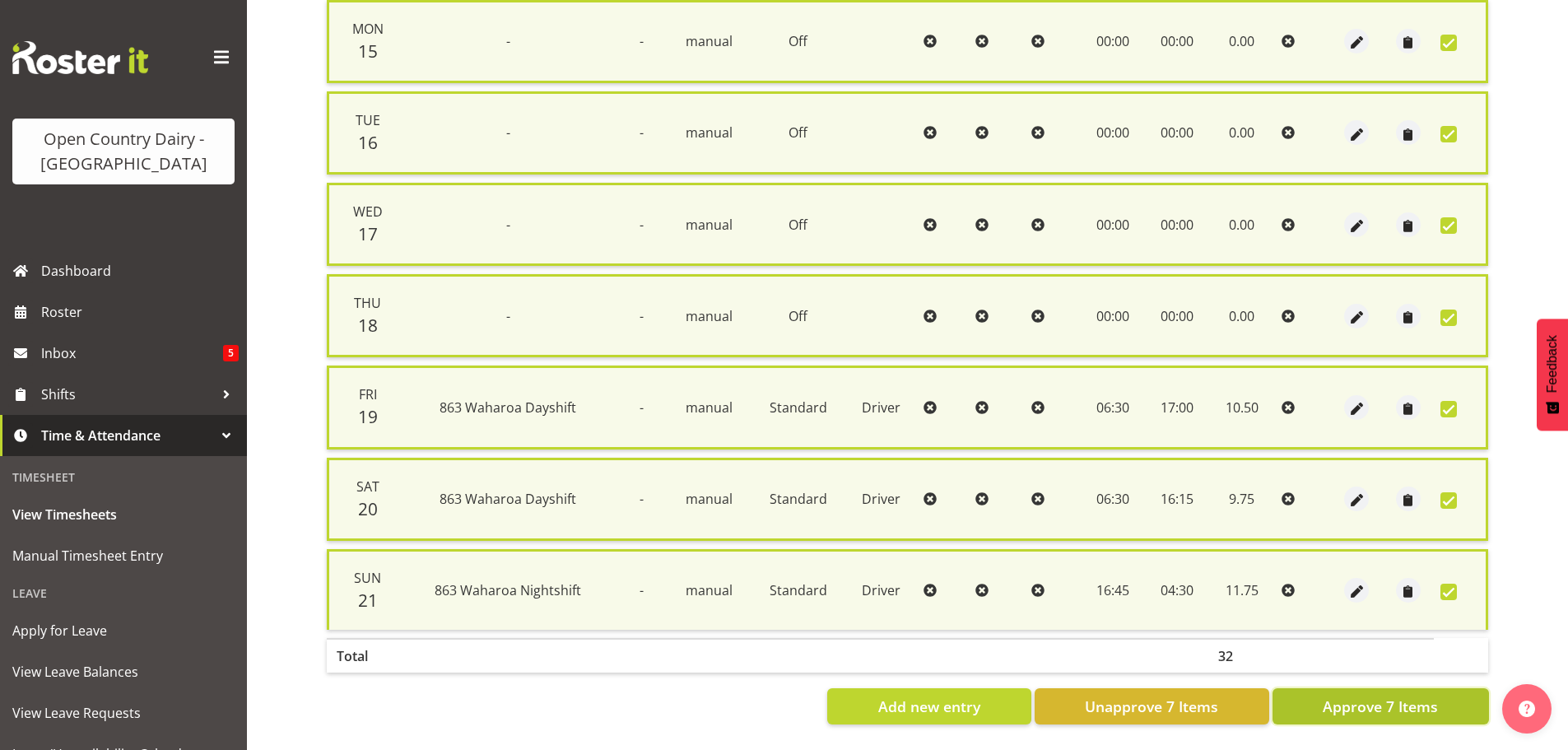
click at [1355, 695] on span "Approve 7 Items" at bounding box center [1380, 705] width 115 height 21
checkbox input "false"
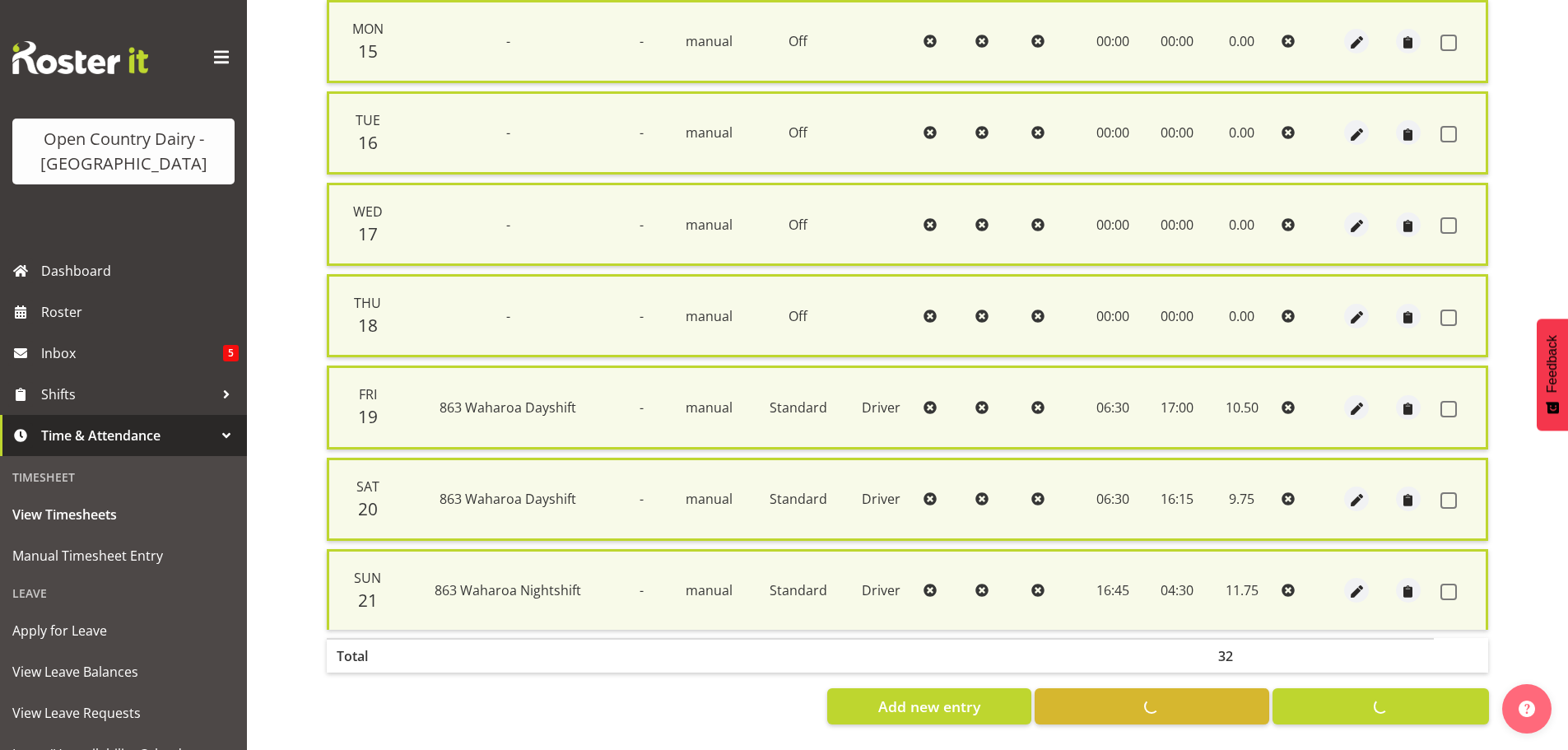
checkbox input "false"
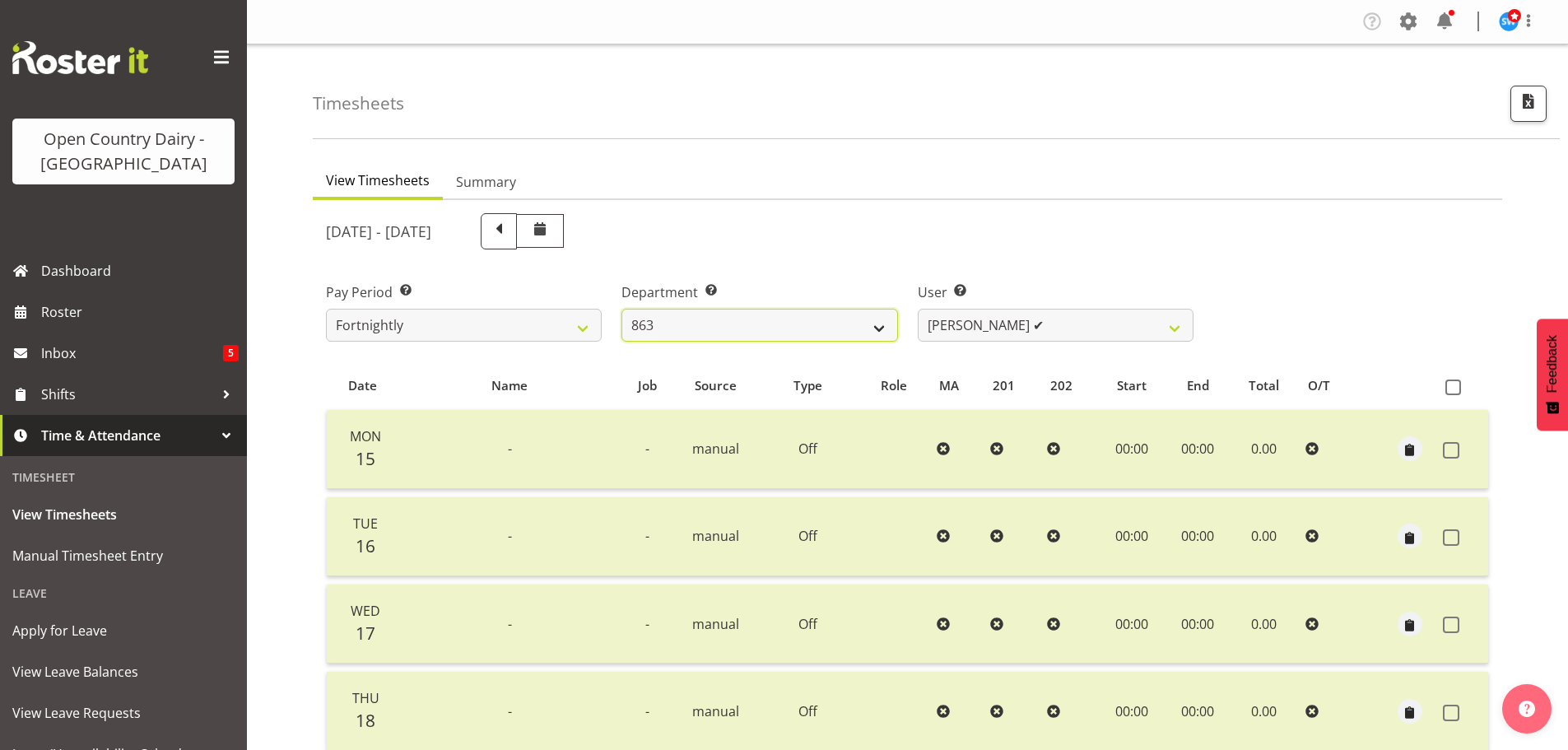
click at [789, 313] on select "701 702 703 704 705 706 707 708 709 710 711 712 713 714 715 716 717 718 719 720" at bounding box center [759, 325] width 276 height 33
click at [784, 321] on select "701 702 703 704 705 706 707 708 709 710 711 712 713 714 715 716 717 718 719 720" at bounding box center [759, 325] width 276 height 33
click at [770, 335] on select "701 702 703 704 705 706 707 708 709 710 711 712 713 714 715 716 717 718 719 720" at bounding box center [759, 325] width 276 height 33
click at [732, 330] on select "701 702 703 704 705 706 707 708 709 710 711 712 713 714 715 716 717 718 719 720" at bounding box center [759, 325] width 276 height 33
select select "763"
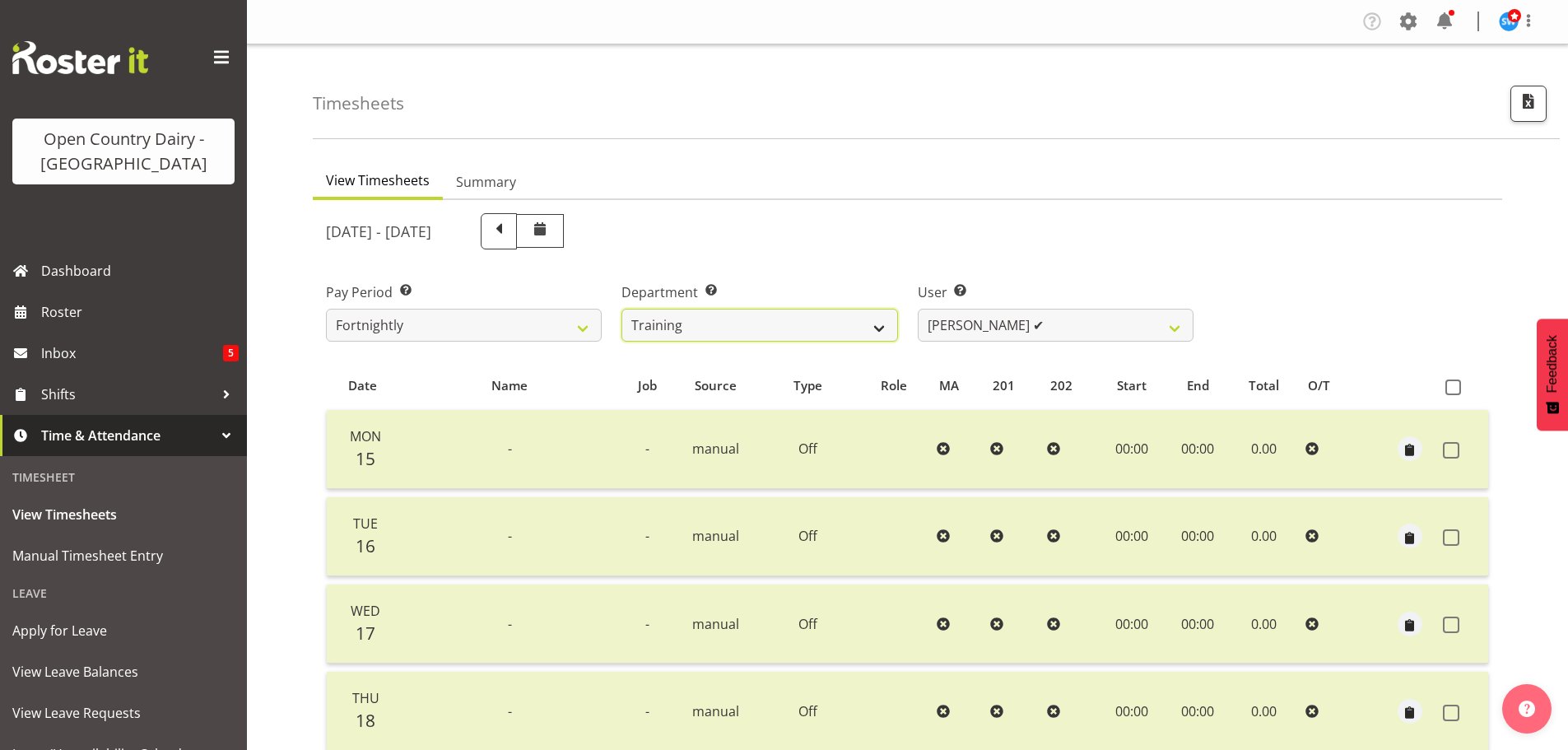
click at [621, 309] on select "701 702 703 704 705 706 707 708 709 710 711 712 713 714 715 716 717 718 719 720" at bounding box center [759, 325] width 276 height 33
select select "11918"
click at [1052, 338] on select "Andre Syben ✔ Andrew Murphy ✔ Antony Lockyer ✔ Haley Galecki ✔ Jesse Simpson ✔ …" at bounding box center [1056, 325] width 276 height 33
click at [1050, 338] on select "Andre Syben ✔ Andrew Murphy ✔ Antony Lockyer ✔ Haley Galecki ✔ Jesse Simpson ✔ …" at bounding box center [1056, 325] width 276 height 33
click at [655, 310] on select "701 702 703 704 705 706 707 708 709 710 711 712 713 714 715 716 717 718 719 720" at bounding box center [759, 325] width 276 height 33
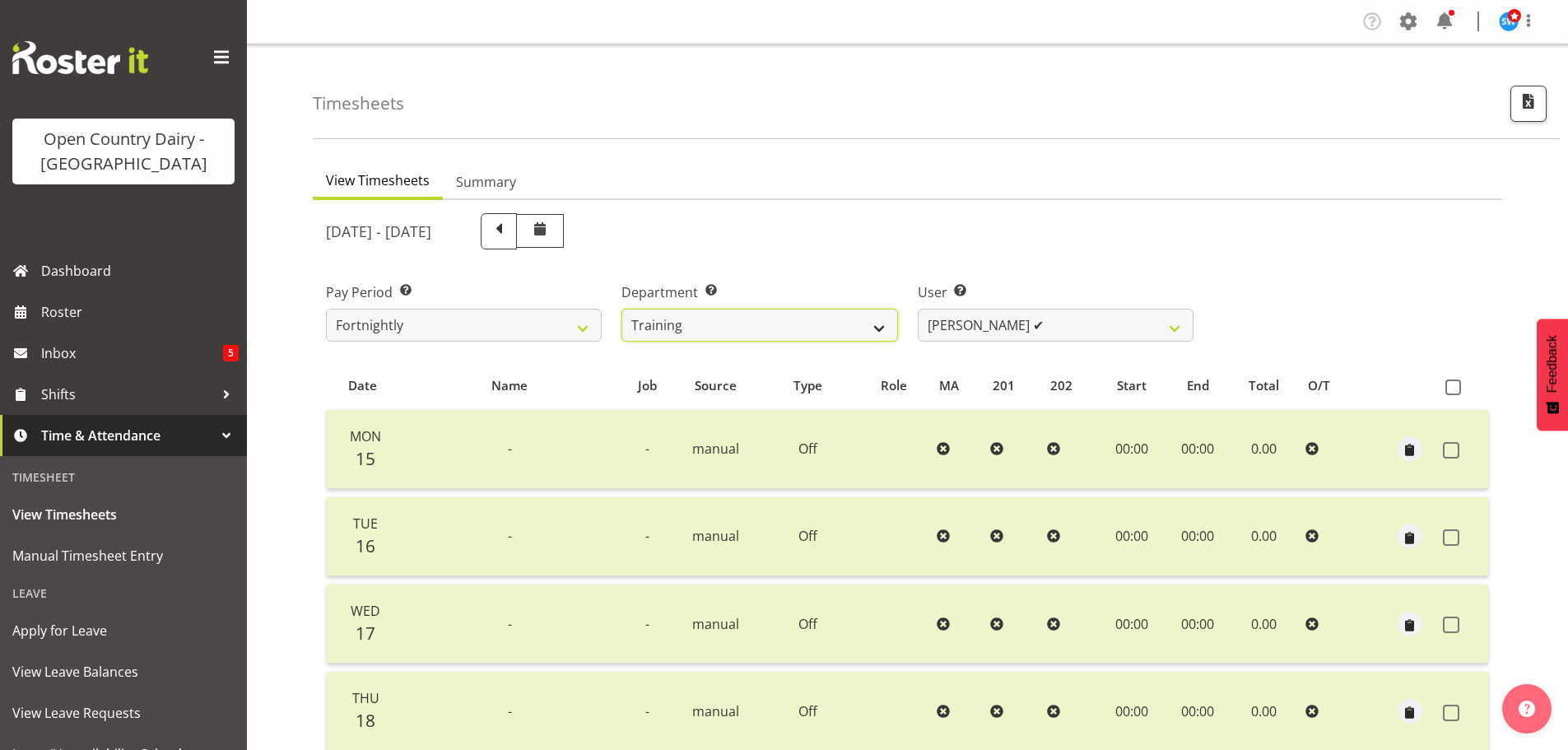
select select "732"
click at [621, 309] on select "701 702 703 704 705 706 707 708 709 710 711 712 713 714 715 716 717 718 719 720" at bounding box center [759, 325] width 276 height 33
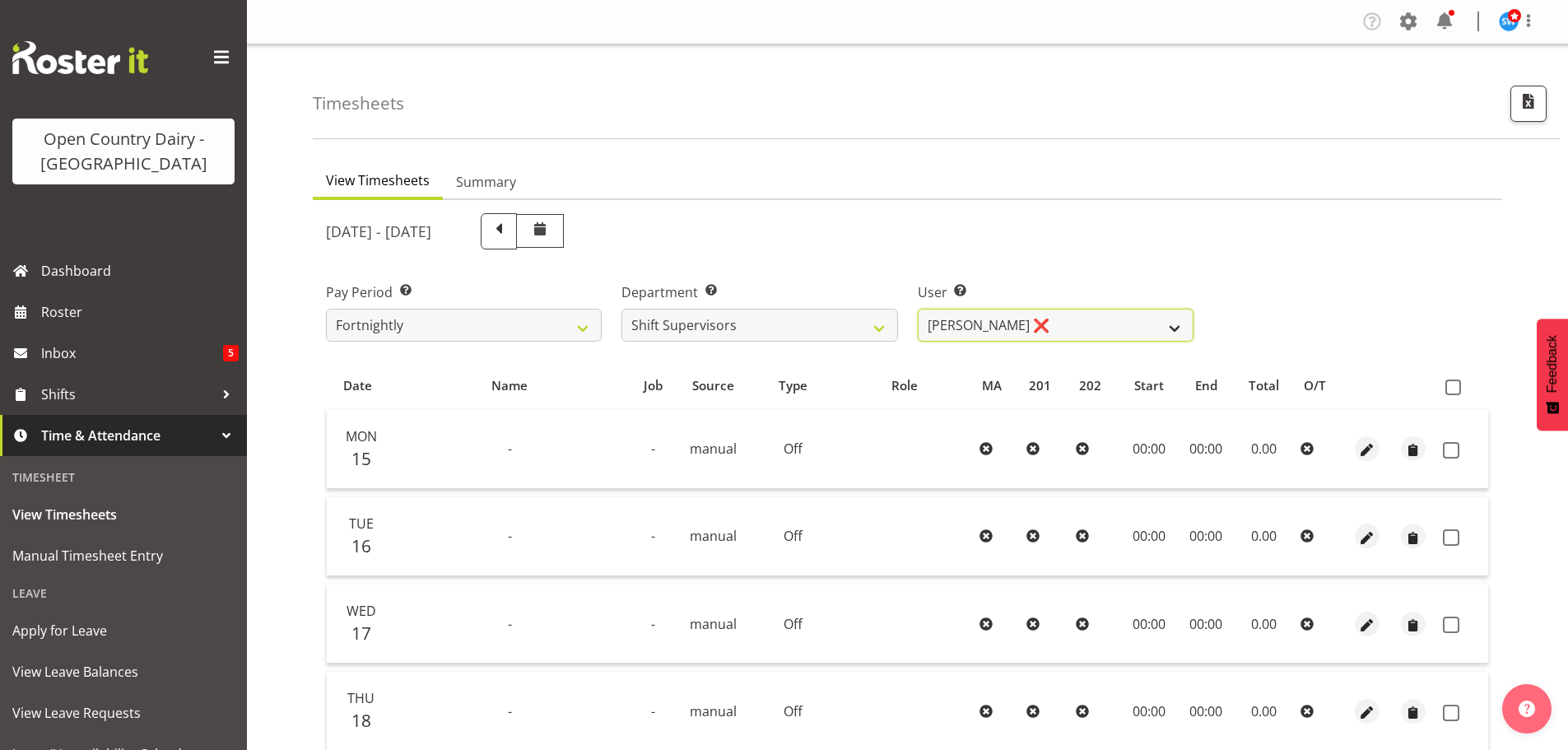
click at [1013, 325] on select "Harald Aalderink ❌ Phillip Robb ❌ Teresa Perkinson ❌ Tom Clark ❌" at bounding box center [1056, 325] width 276 height 33
click at [918, 309] on select "Harald Aalderink ❌ Phillip Robb ❌ Teresa Perkinson ❌ Tom Clark ❌" at bounding box center [1056, 325] width 276 height 33
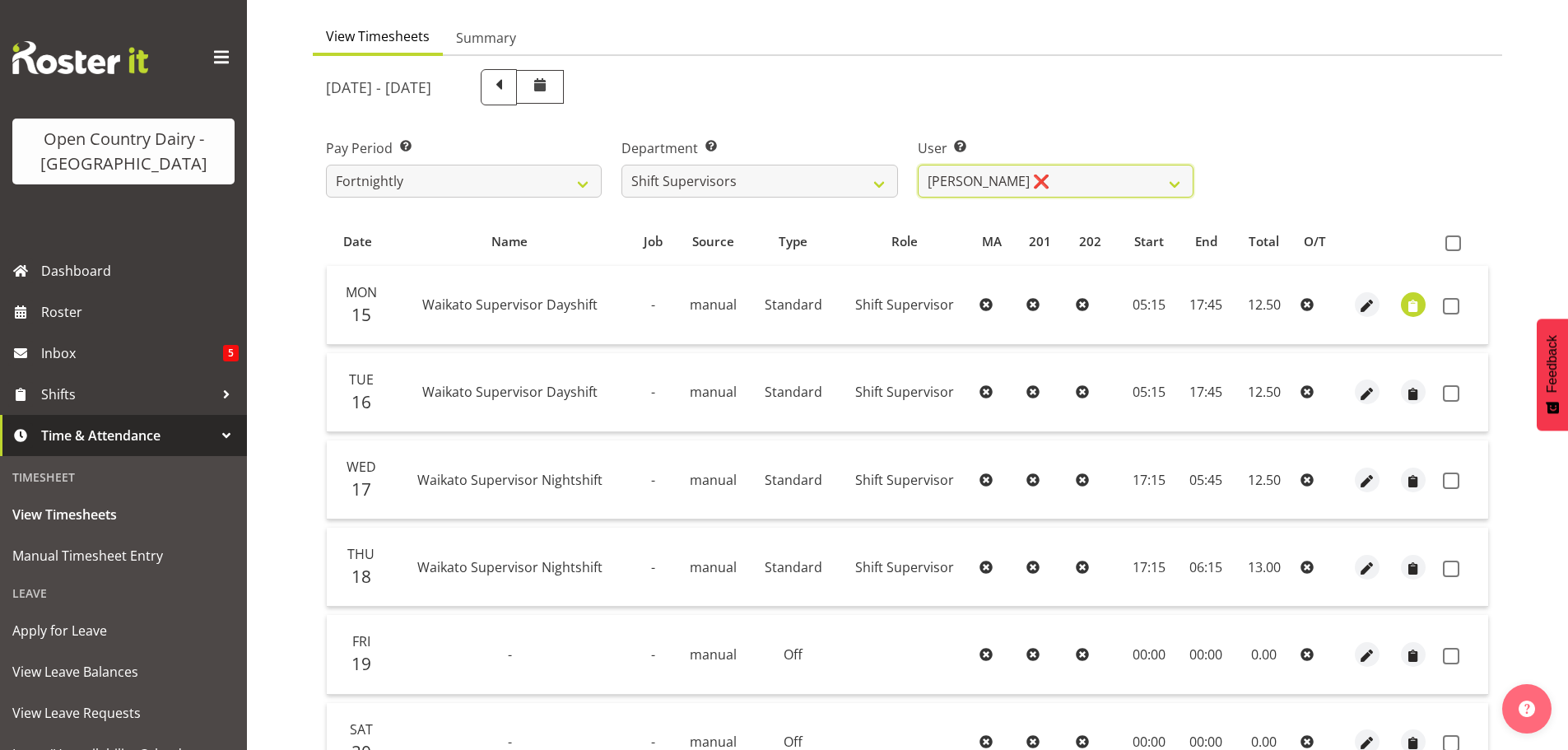
scroll to position [165, 0]
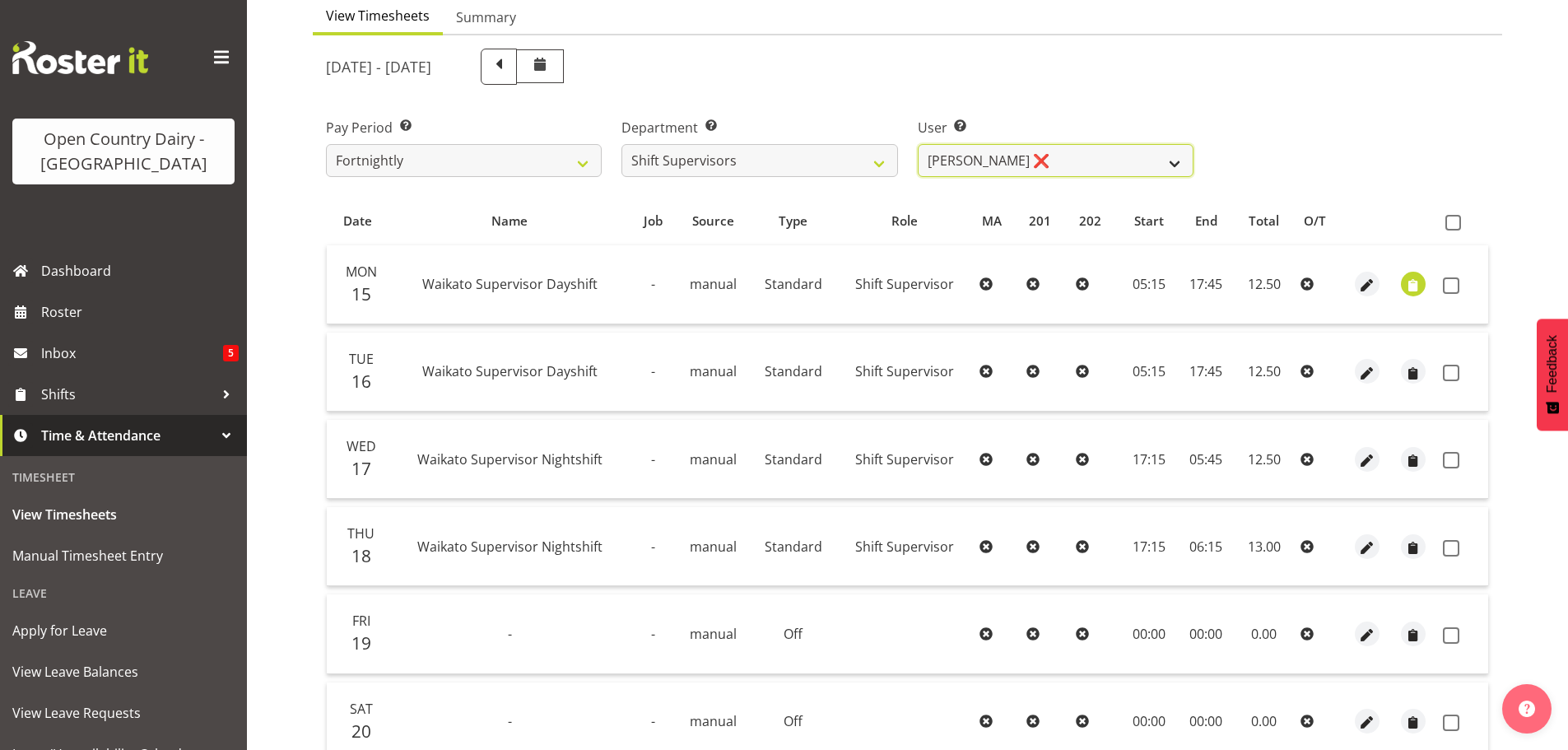
click at [952, 155] on select "Harald Aalderink ❌ Phillip Robb ❌ Teresa Perkinson ❌ Tom Clark ❌" at bounding box center [1056, 160] width 276 height 33
click at [918, 144] on select "Harald Aalderink ❌ Phillip Robb ❌ Teresa Perkinson ❌ Tom Clark ❌" at bounding box center [1056, 160] width 276 height 33
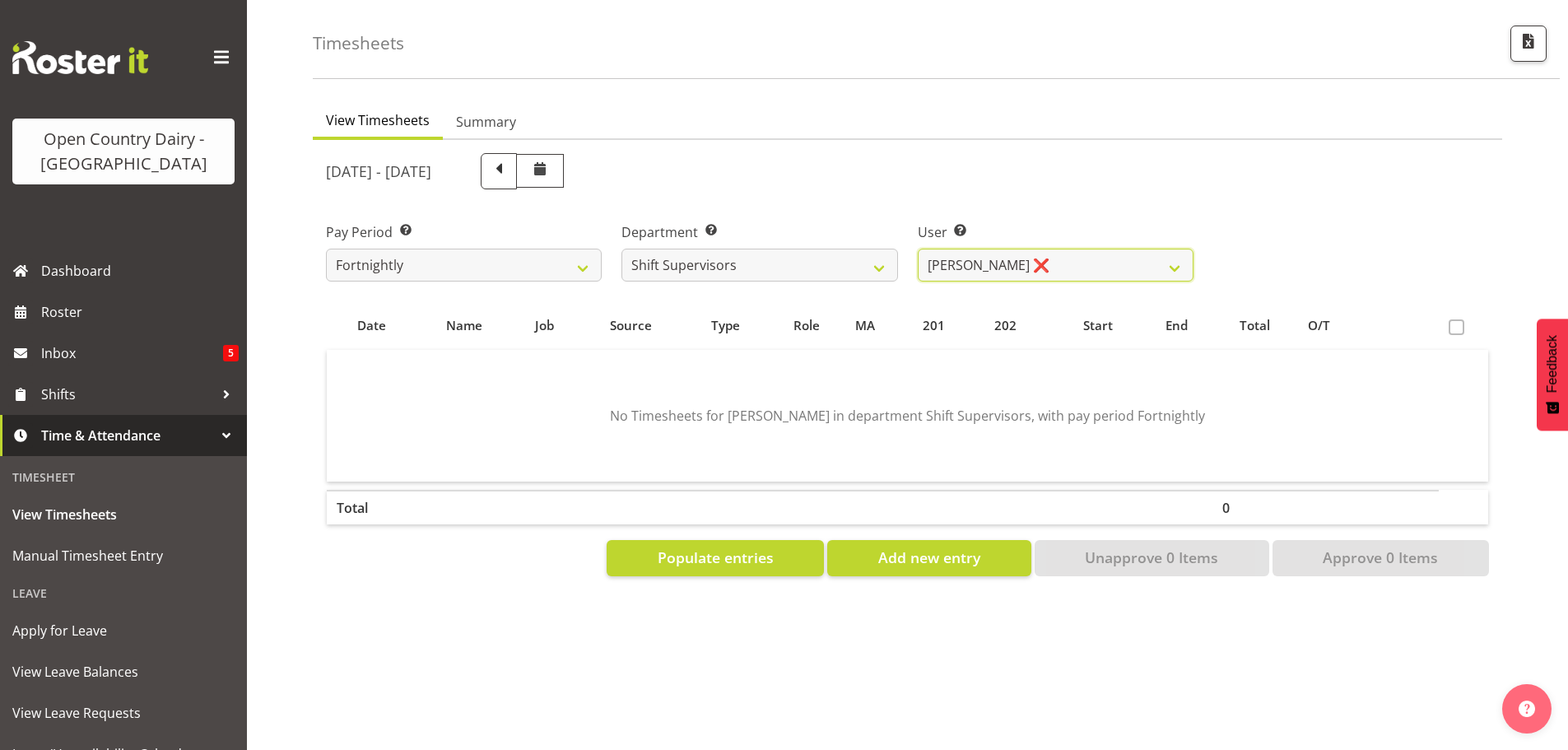
scroll to position [72, 0]
click at [940, 258] on select "Harald Aalderink ❌ Phillip Robb ❌ Teresa Perkinson ❌ Tom Clark ❌" at bounding box center [1056, 265] width 276 height 33
click at [918, 249] on select "Harald Aalderink ❌ Phillip Robb ❌ Teresa Perkinson ❌ Tom Clark ❌" at bounding box center [1056, 265] width 276 height 33
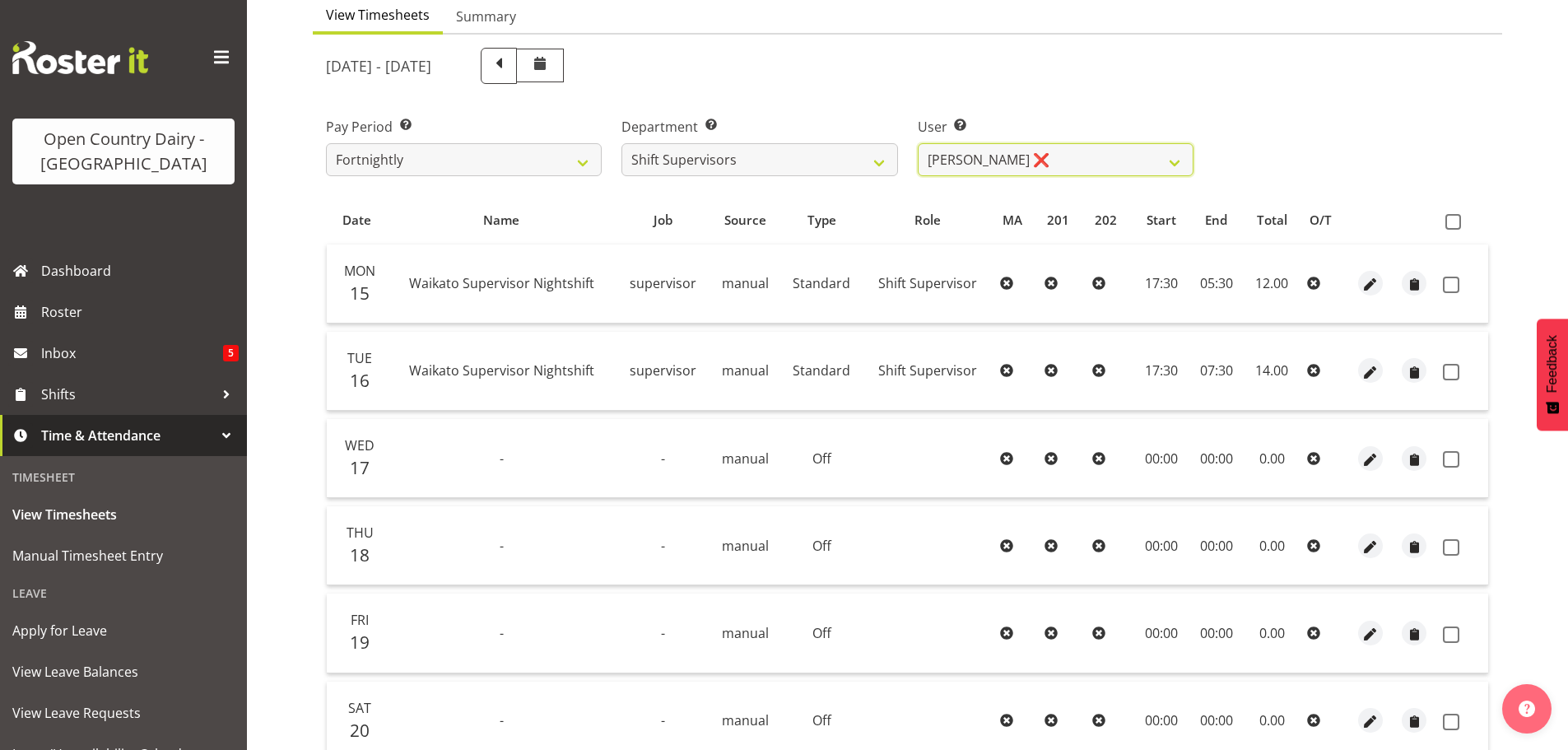
scroll to position [165, 0]
click at [958, 156] on select "Harald Aalderink ❌ Phillip Robb ❌ Teresa Perkinson ❌ Tom Clark ❌" at bounding box center [1056, 160] width 276 height 33
click at [1050, 115] on div "User Select user. Note: This is filtered down by the previous two drop-down ite…" at bounding box center [1055, 141] width 295 height 92
click at [1007, 159] on select "Harald Aalderink ❌ Phillip Robb ❌ Teresa Perkinson ❌ Tom Clark ❌" at bounding box center [1056, 160] width 276 height 33
select select "10898"
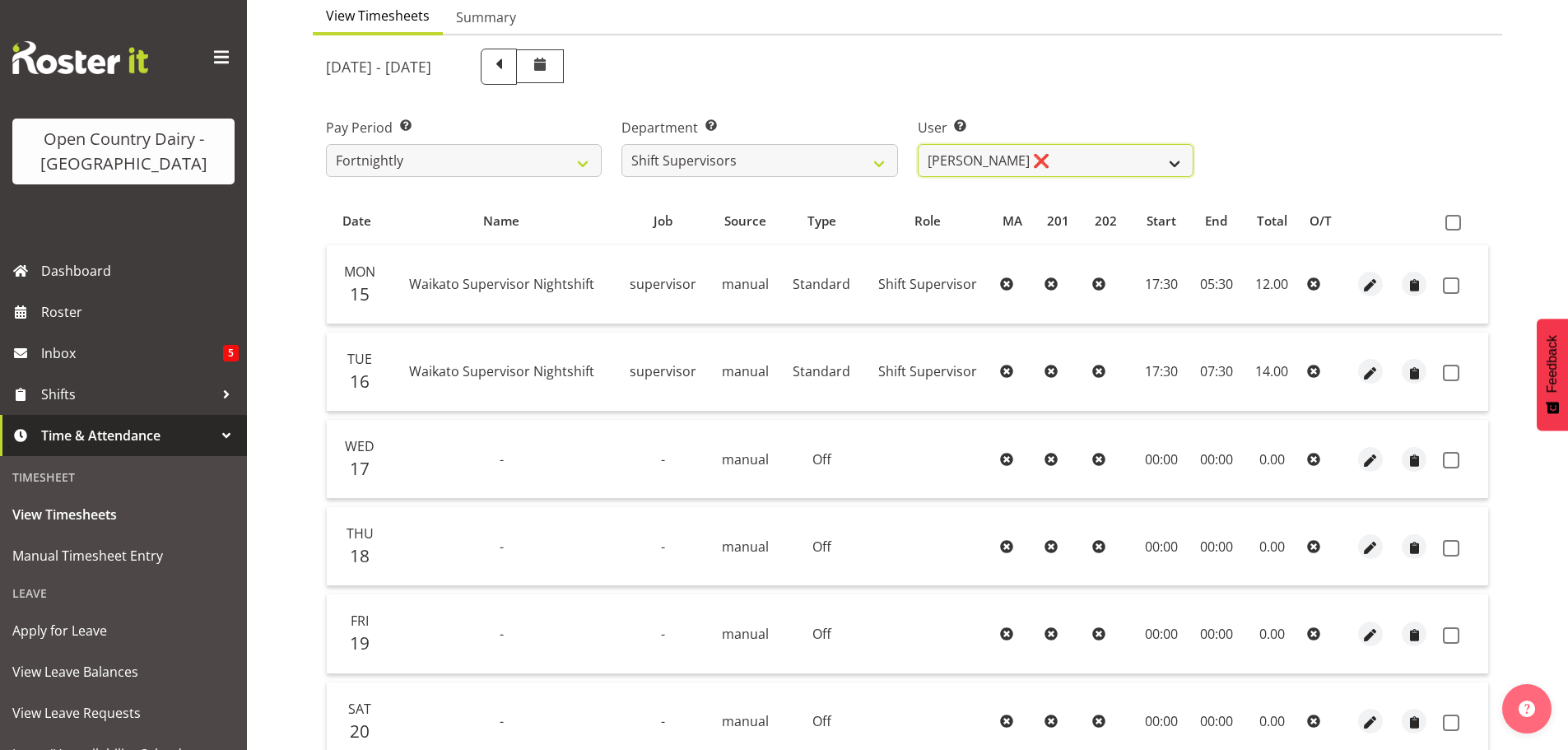
click at [918, 144] on select "Harald Aalderink ❌ Phillip Robb ❌ Teresa Perkinson ❌ Tom Clark ❌" at bounding box center [1056, 160] width 276 height 33
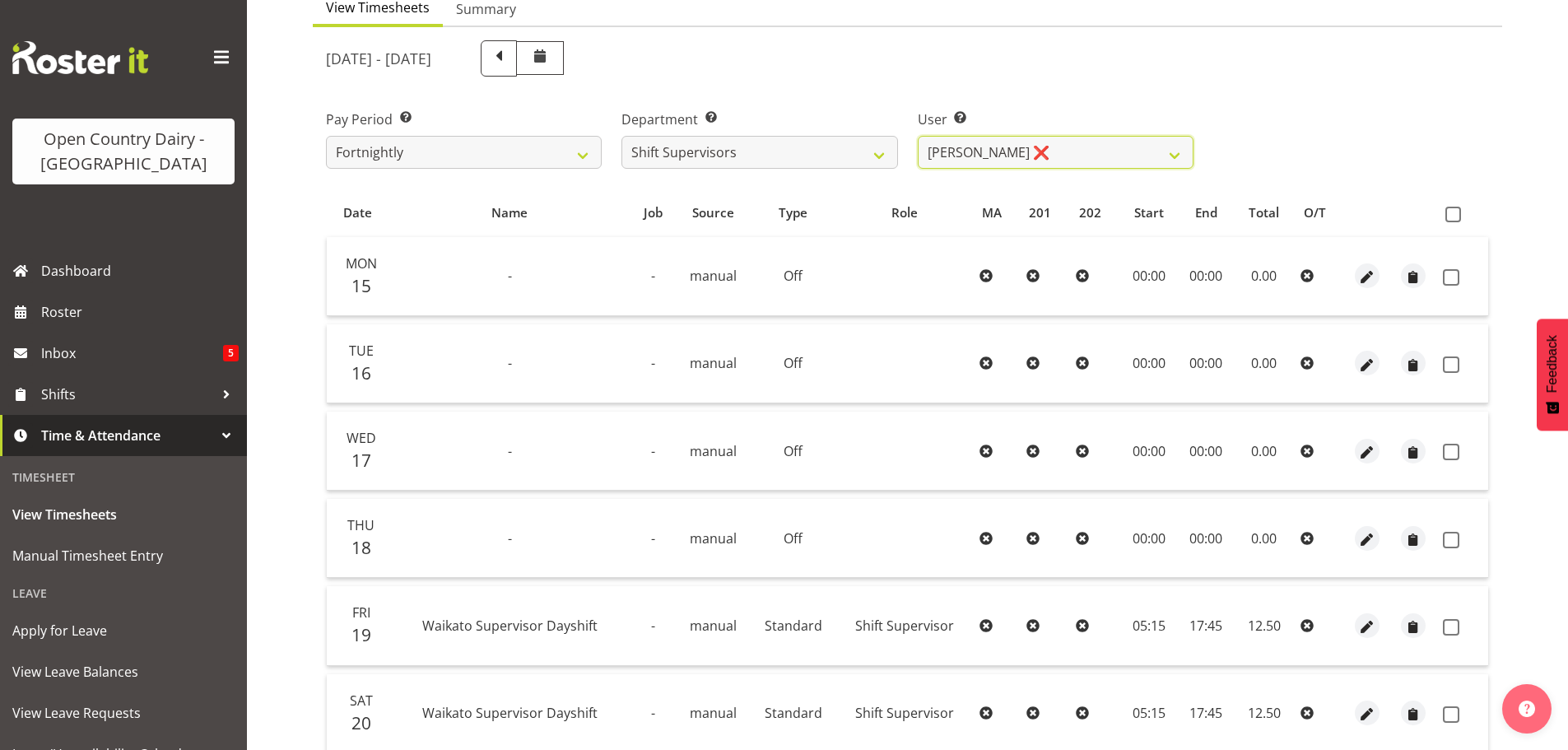
scroll to position [0, 0]
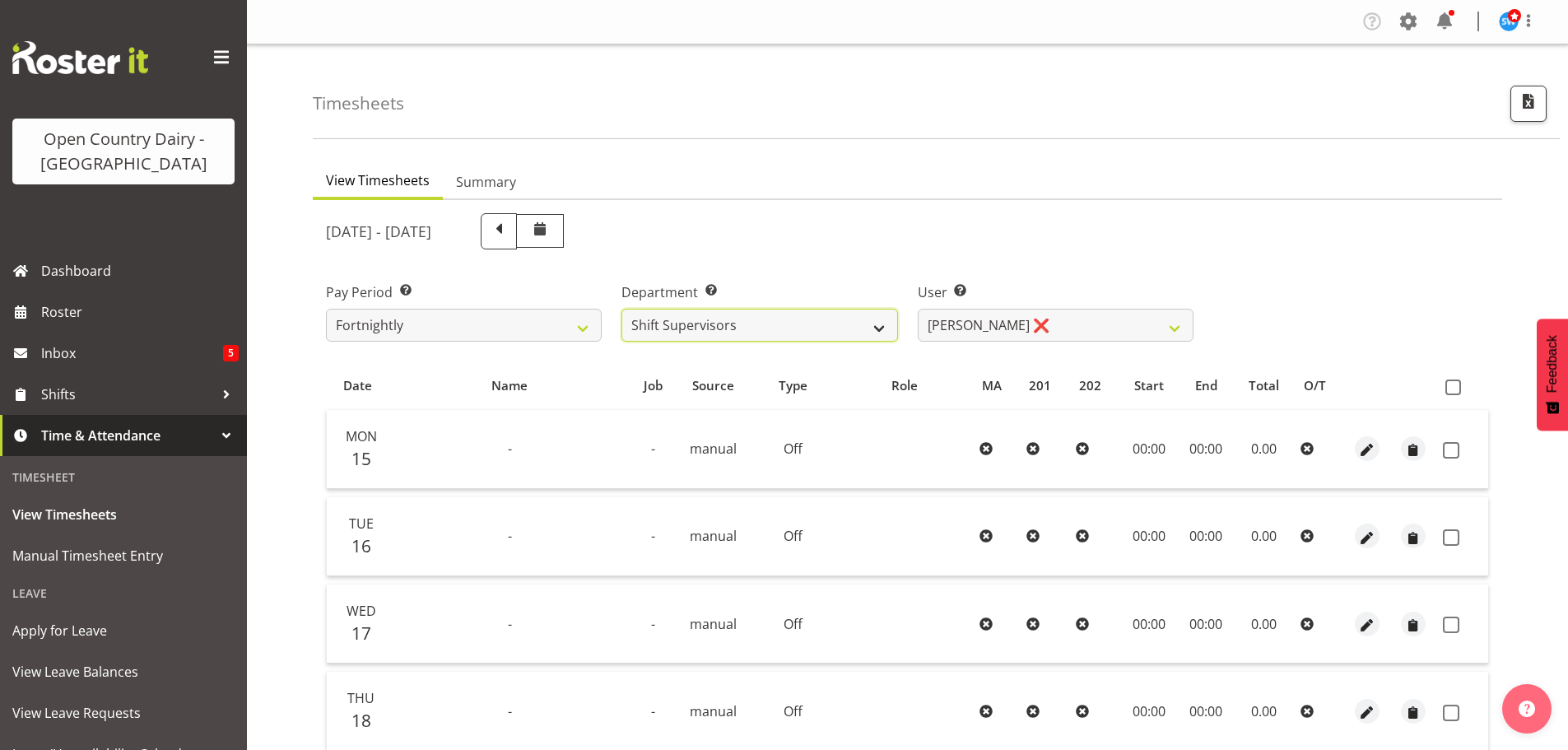
click at [821, 330] on select "701 702 703 704 705 706 707 708 709 710 711 712 713 714 715 716 717 718 719 720" at bounding box center [759, 325] width 276 height 33
select select "757"
click at [621, 309] on select "701 702 703 704 705 706 707 708 709 710 711 712 713 714 715 716 717 718 719 720" at bounding box center [759, 325] width 276 height 33
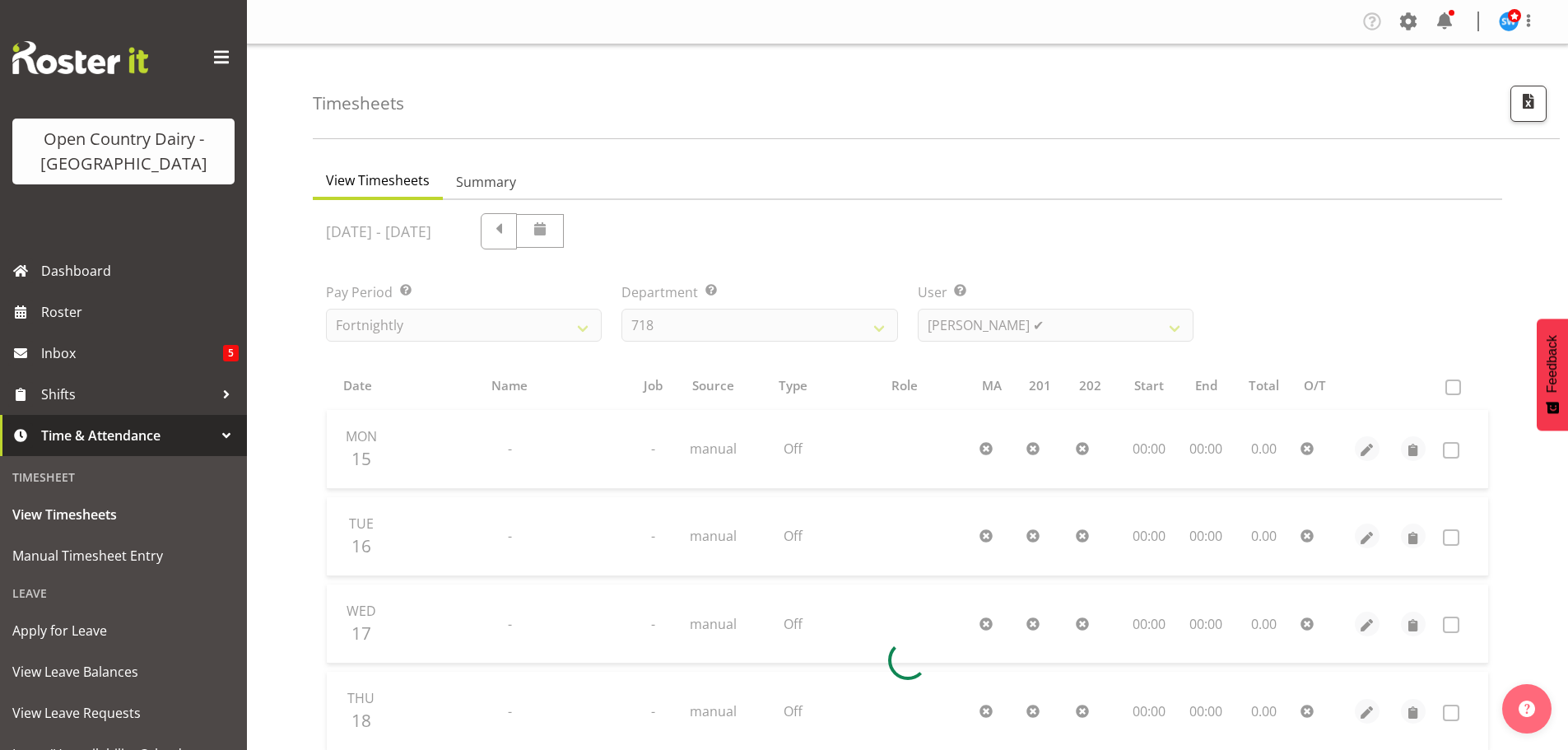
click at [958, 330] on div at bounding box center [907, 660] width 1190 height 920
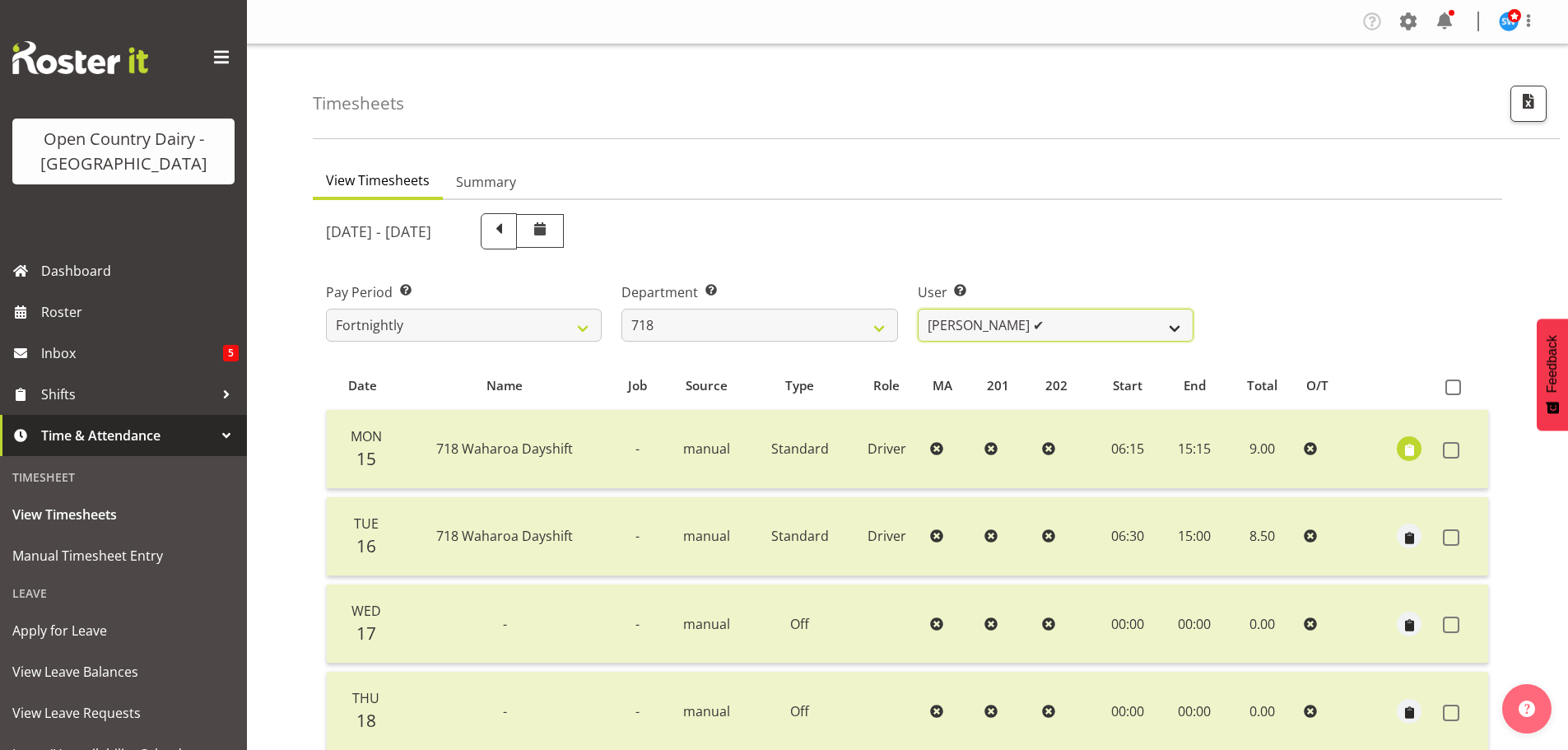
click at [961, 332] on select "Graeme Raupi ✔ Jimmy Boult ❌ Linsay Bourne ✔ Tony Fielding ✔" at bounding box center [1056, 325] width 276 height 33
select select "10064"
click at [918, 309] on select "Graeme Raupi ✔ Jimmy Boult ❌ Linsay Bourne ✔ Tony Fielding ✔" at bounding box center [1056, 325] width 276 height 33
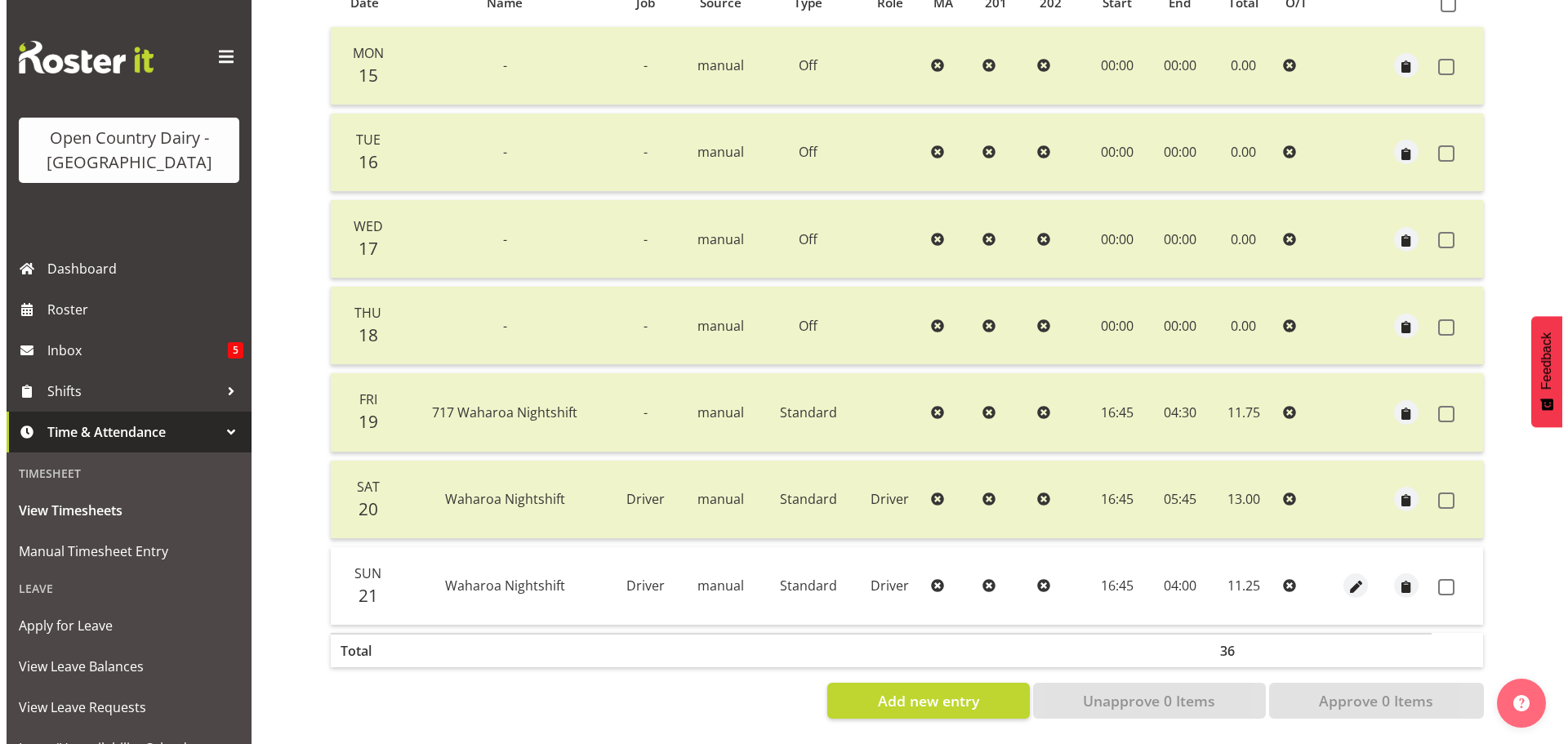
scroll to position [392, 0]
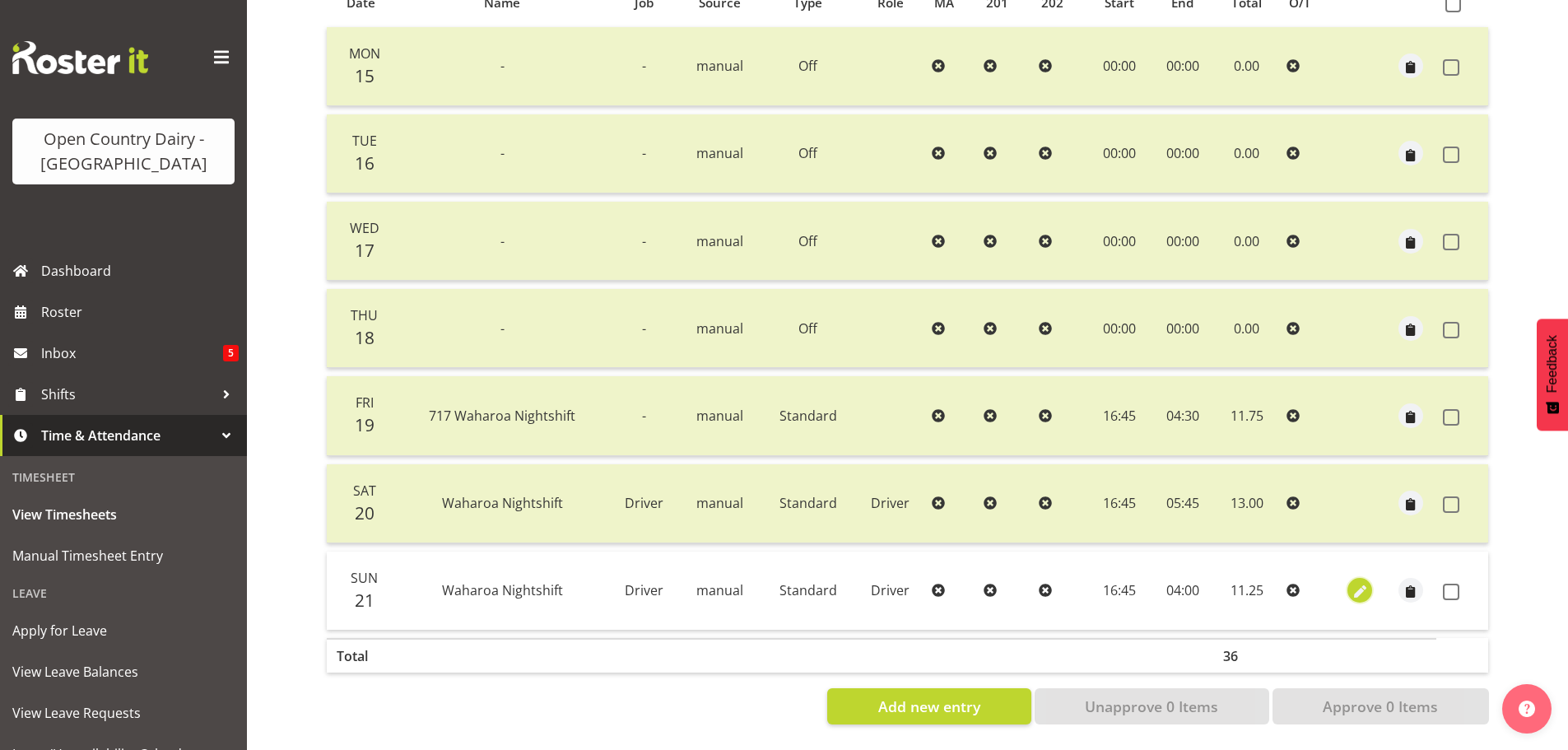
click at [1354, 583] on span "button" at bounding box center [1359, 592] width 19 height 19
select select "Standard"
select select "8"
select select "2025"
select select "4"
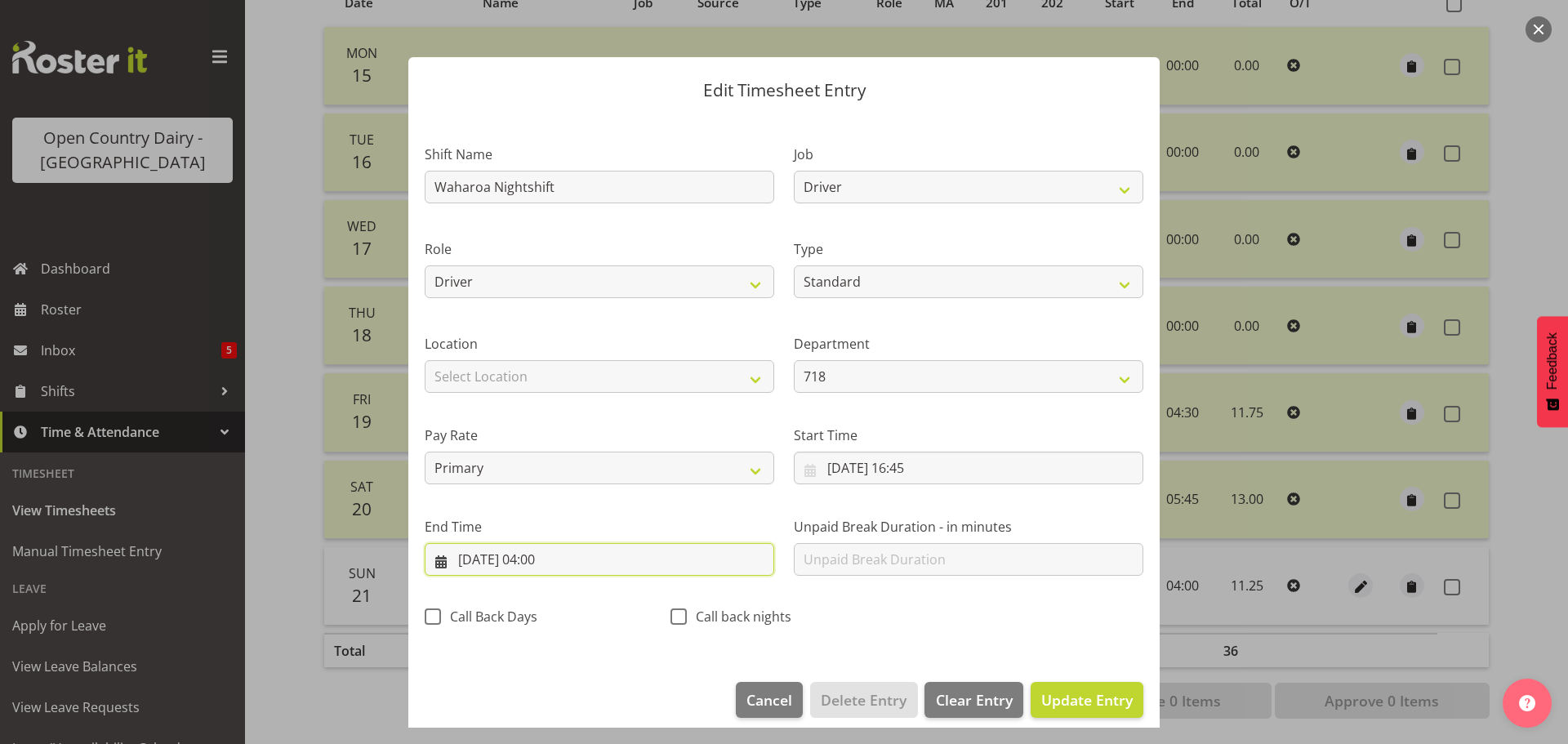
click at [553, 558] on input "22/09/2025, 04:00" at bounding box center [599, 559] width 349 height 33
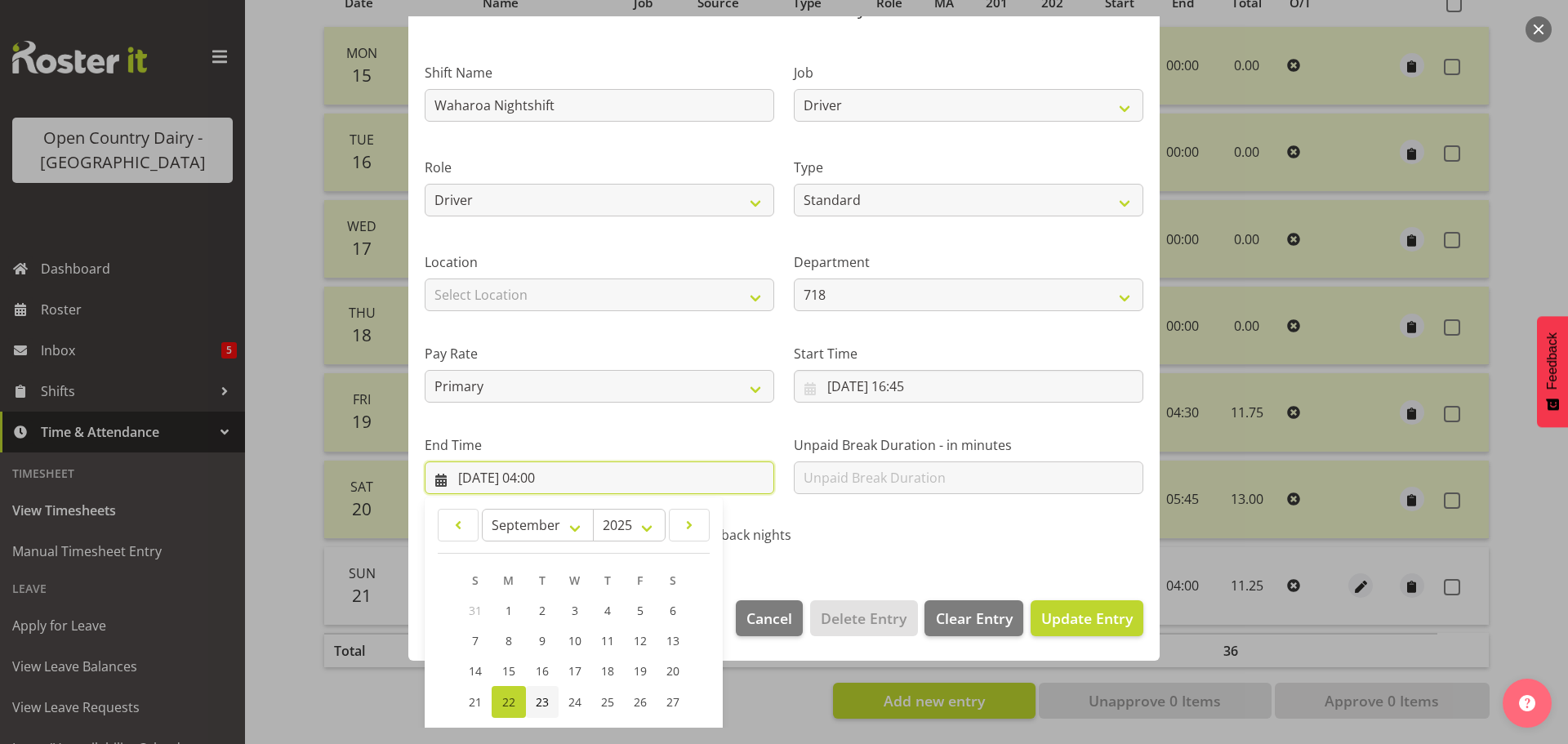
scroll to position [221, 0]
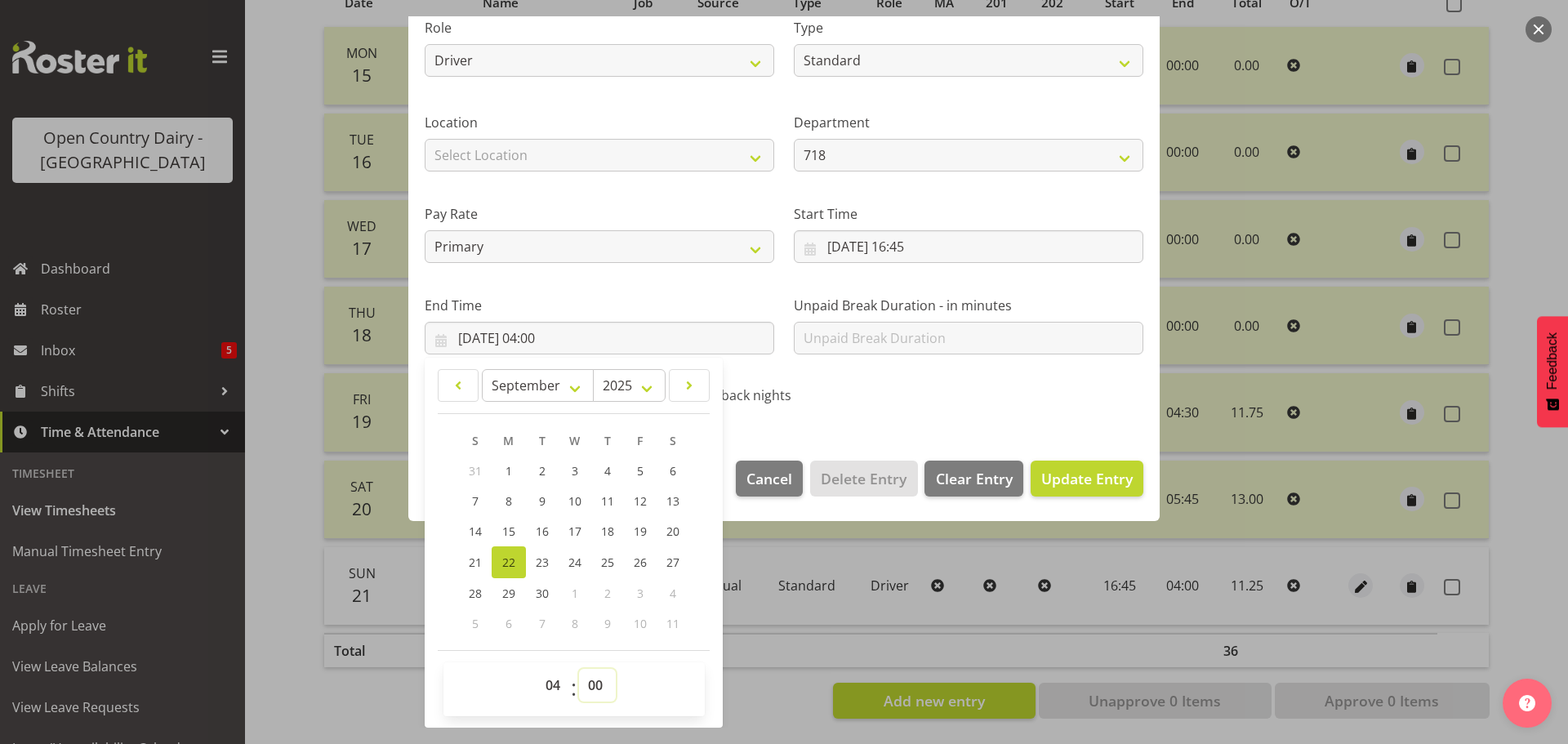
click at [597, 686] on select "00 01 02 03 04 05 06 07 08 09 10 11 12 13 14 15 16 17 18 19 20 21 22 23 24 25 2…" at bounding box center [597, 685] width 37 height 33
select select "45"
click at [579, 669] on select "00 01 02 03 04 05 06 07 08 09 10 11 12 13 14 15 16 17 18 19 20 21 22 23 24 25 2…" at bounding box center [597, 685] width 37 height 33
type input "22/09/2025, 04:45"
click at [1052, 478] on span "Update Entry" at bounding box center [1087, 478] width 92 height 19
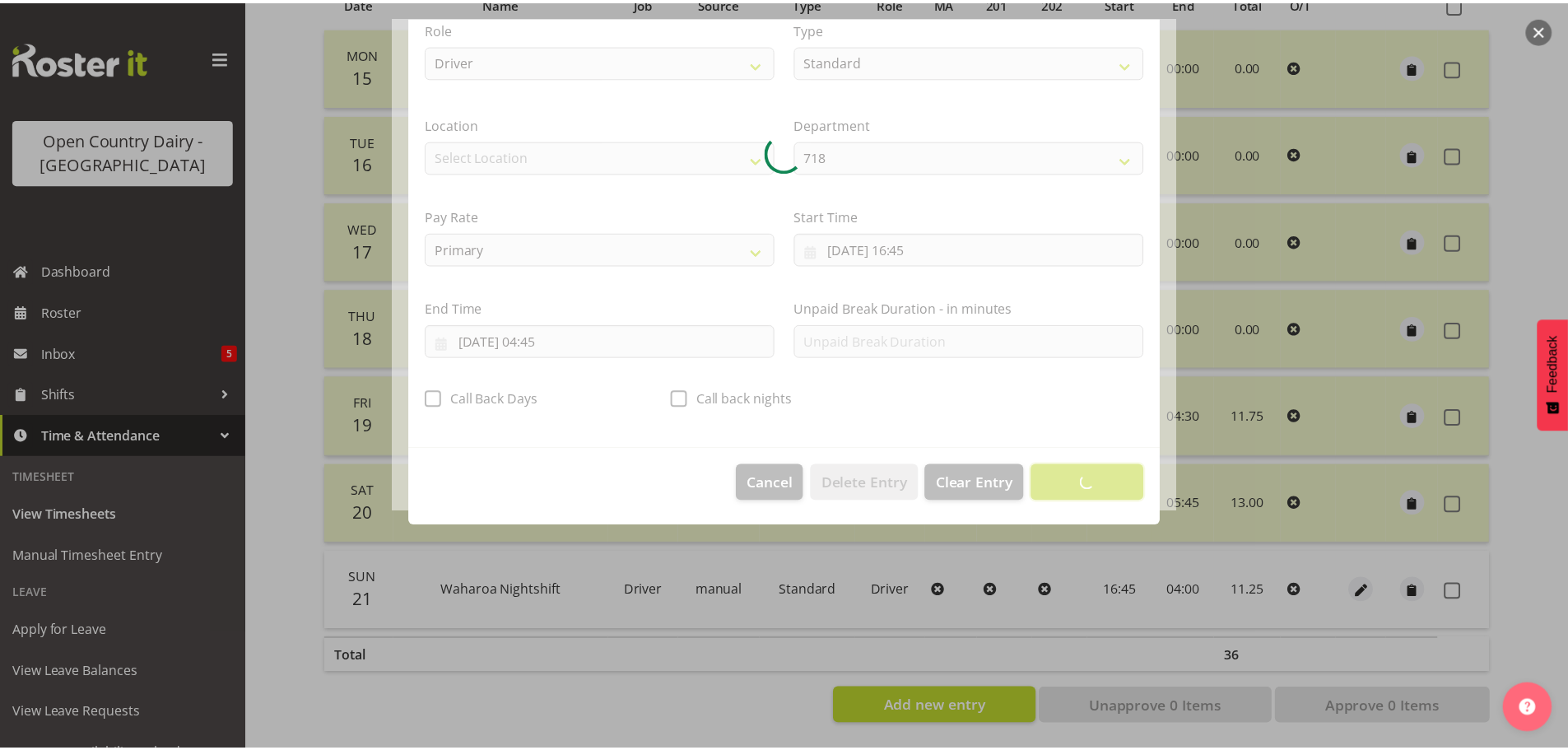
scroll to position [15, 0]
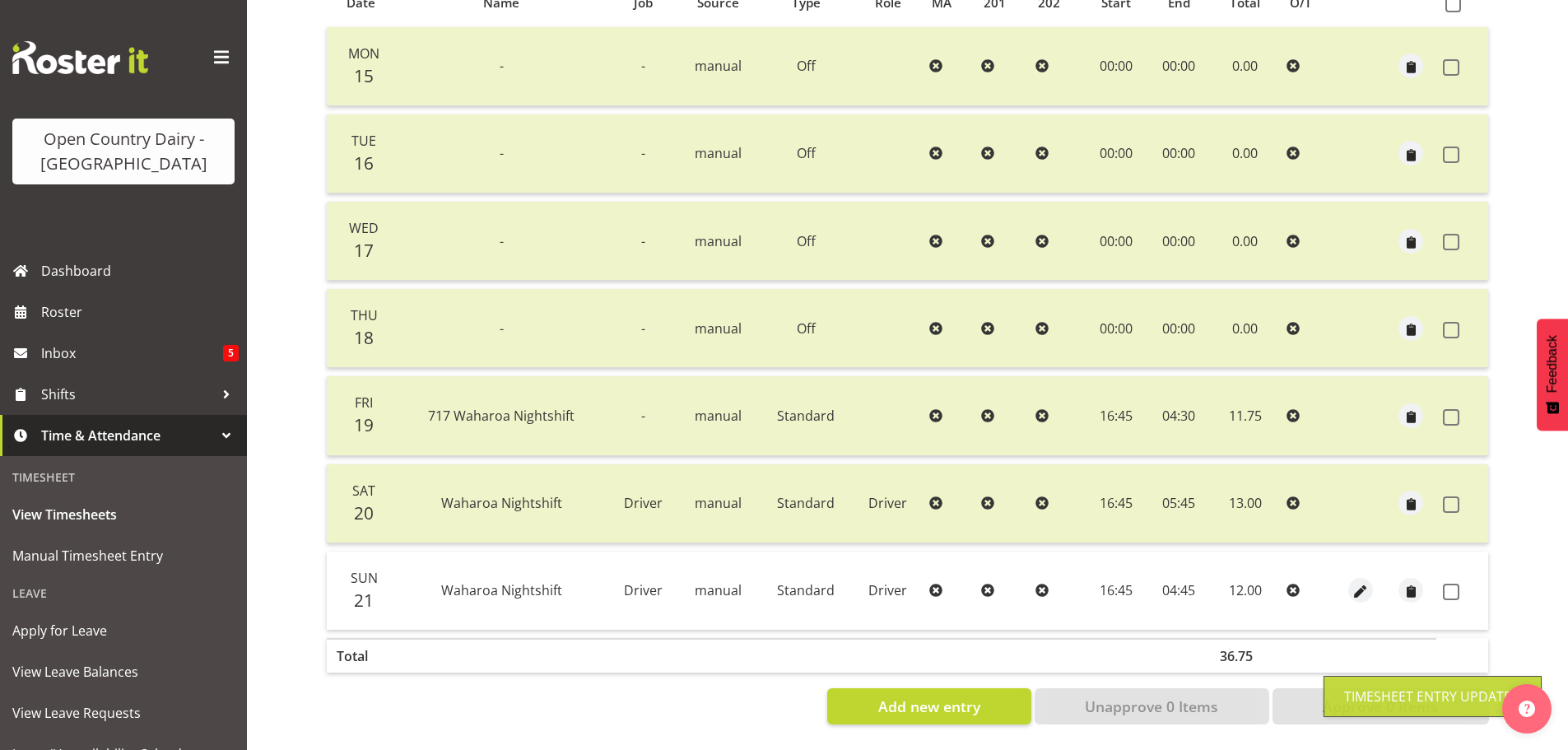
click at [1458, 570] on td at bounding box center [1462, 590] width 52 height 78
click at [1453, 584] on span at bounding box center [1451, 592] width 17 height 17
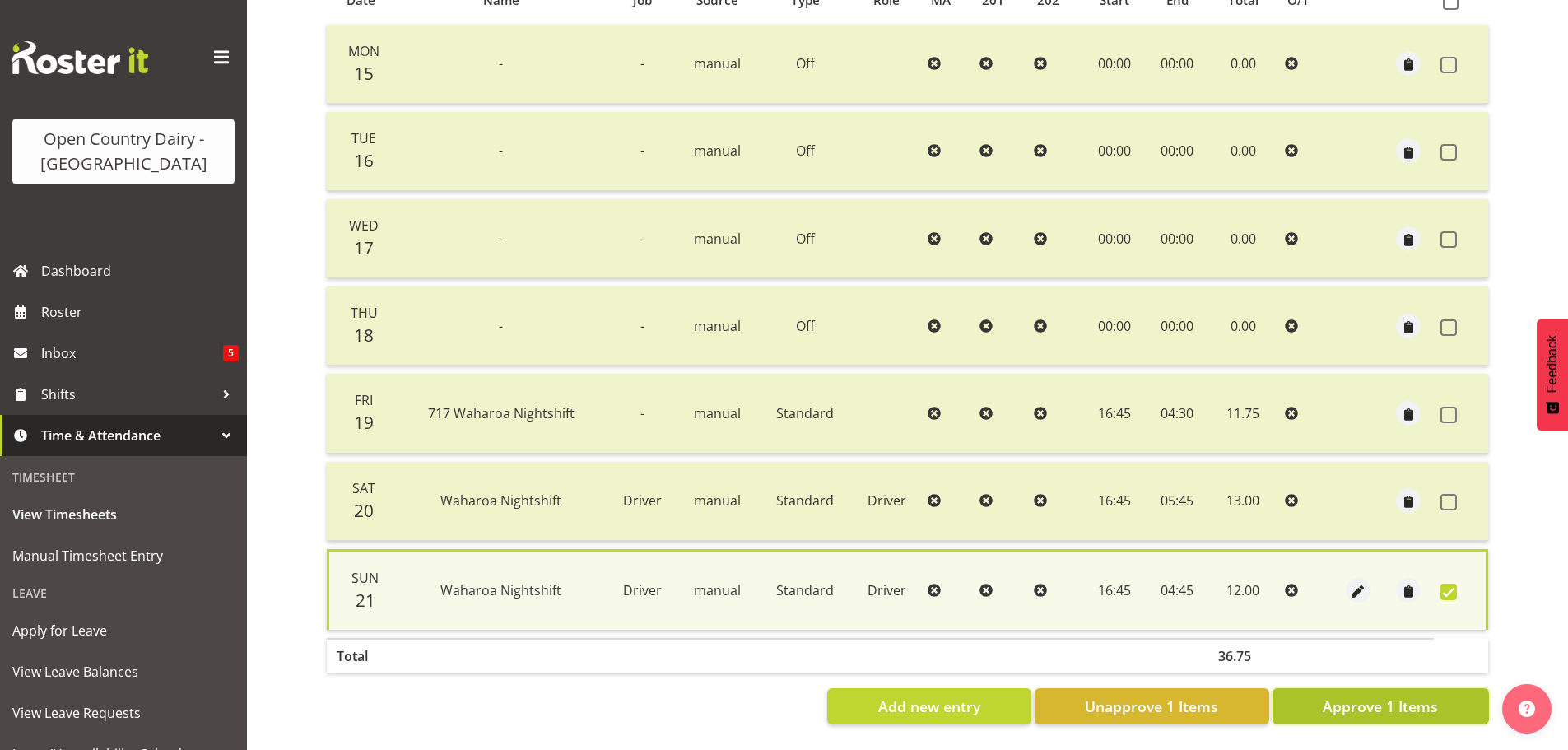
click at [1338, 695] on span "Approve 1 Items" at bounding box center [1380, 705] width 115 height 21
checkbox input "false"
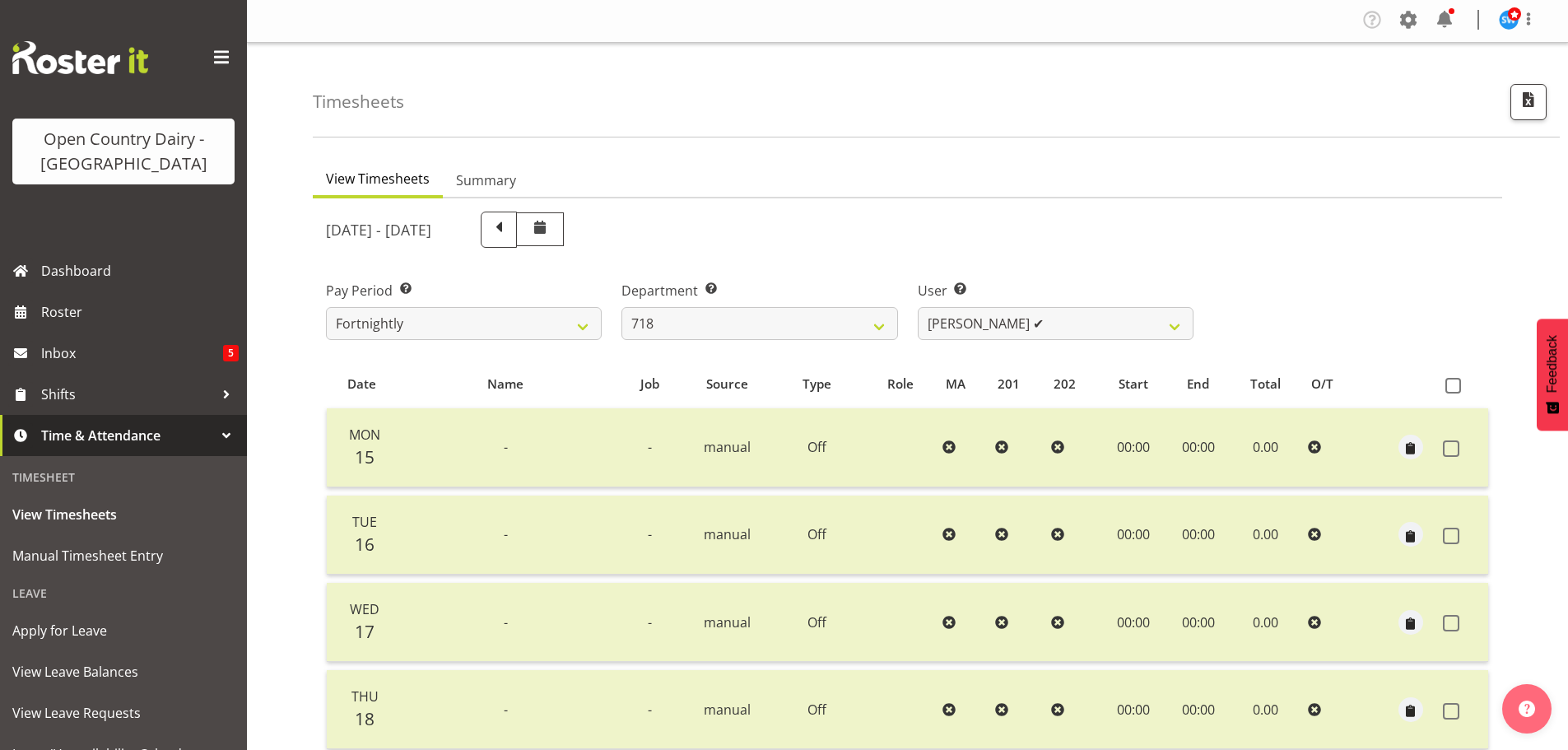
scroll to position [0, 0]
click at [827, 332] on select "701 702 703 704 705 706 707 708 709 710 711 712 713 714 715 716 717 718 719 720" at bounding box center [759, 325] width 276 height 33
select select "710"
click at [621, 309] on select "701 702 703 704 705 706 707 708 709 710 711 712 713 714 715 716 717 718 719 720" at bounding box center [759, 325] width 276 height 33
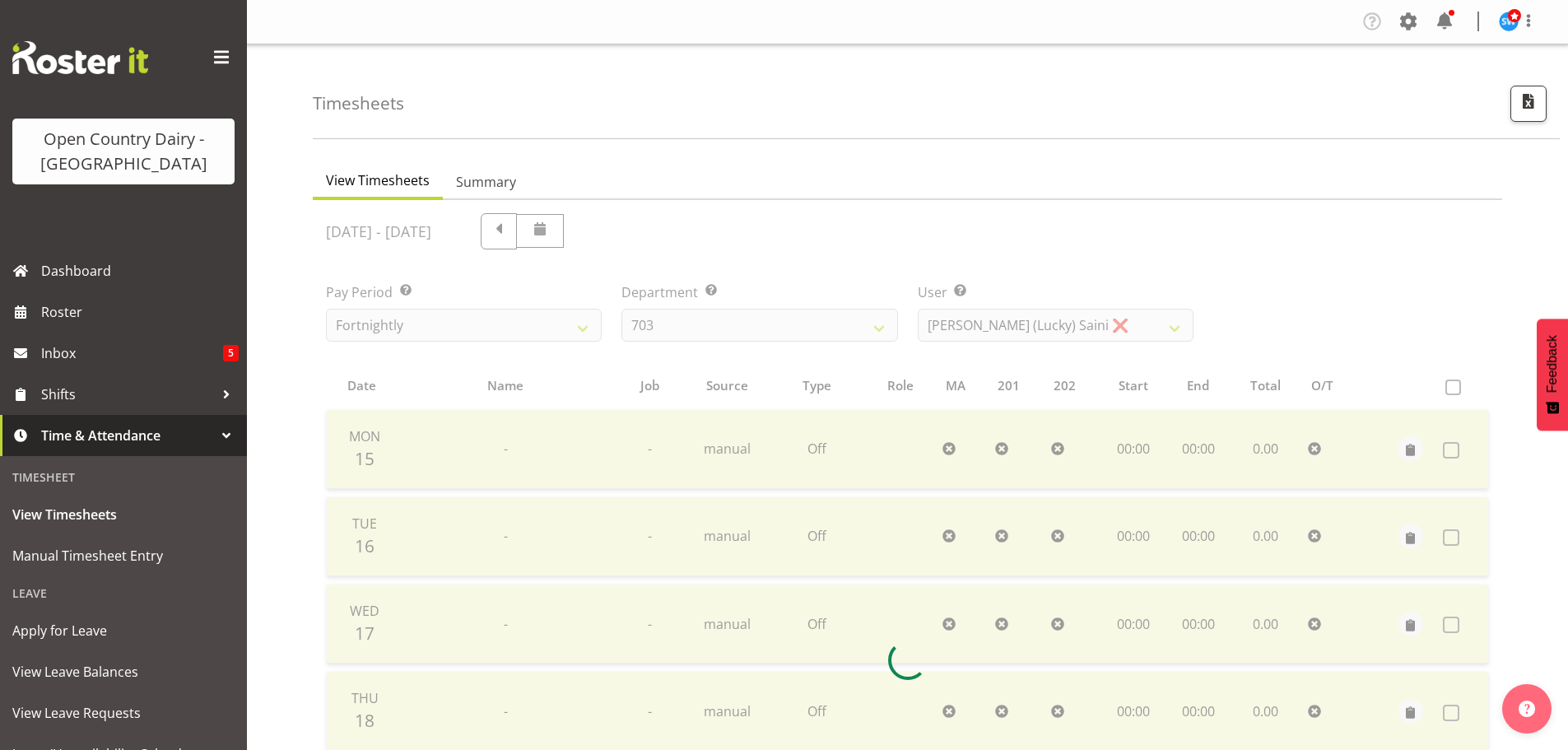
click at [946, 332] on div at bounding box center [907, 660] width 1190 height 920
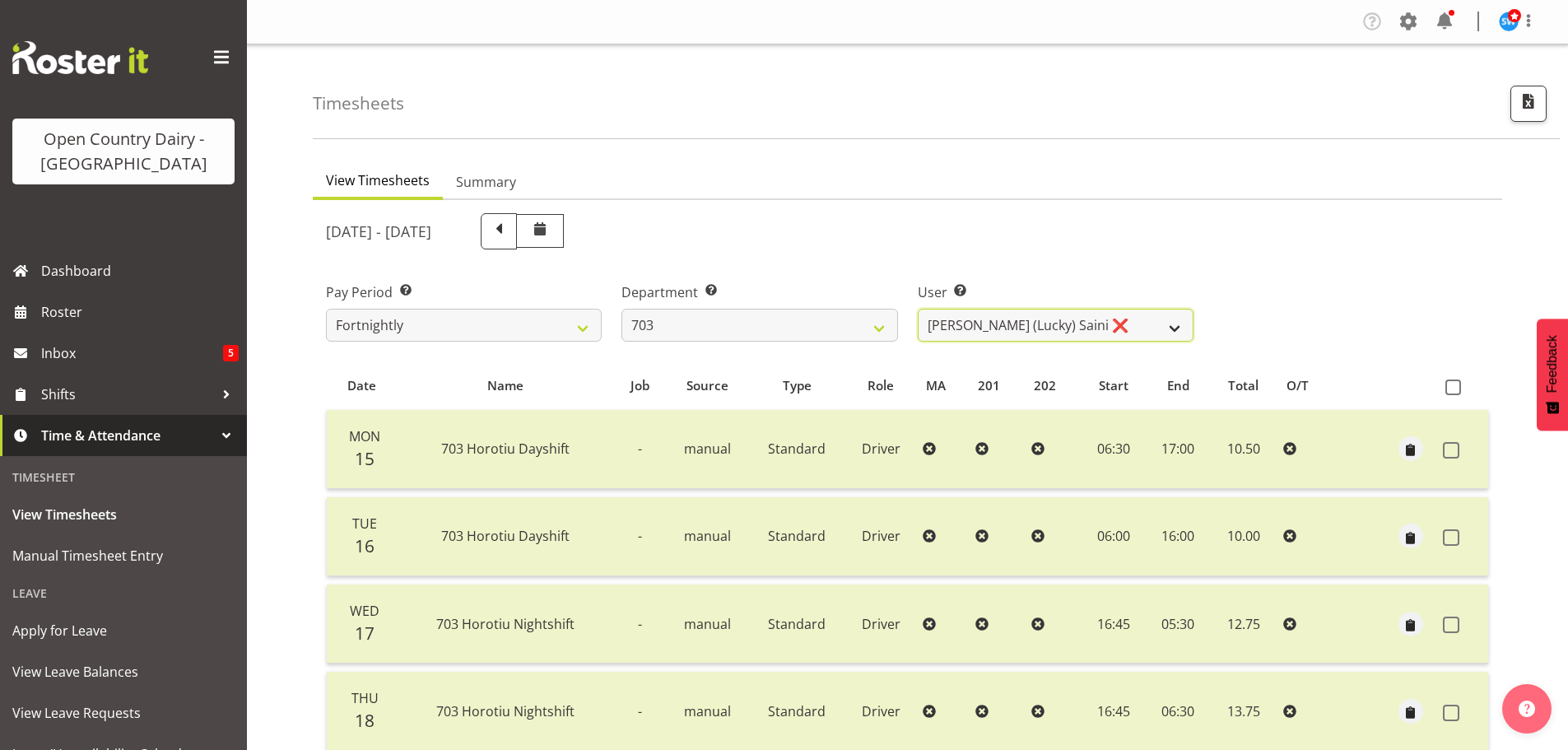
click at [989, 325] on select "Bhupinder (Lucky) Saini ❌ Mark Fowler ✔ Tama Baker ✔" at bounding box center [1056, 325] width 276 height 33
click at [918, 309] on select "Bhupinder (Lucky) Saini ❌ Mark Fowler ✔ Tama Baker ✔" at bounding box center [1056, 325] width 276 height 33
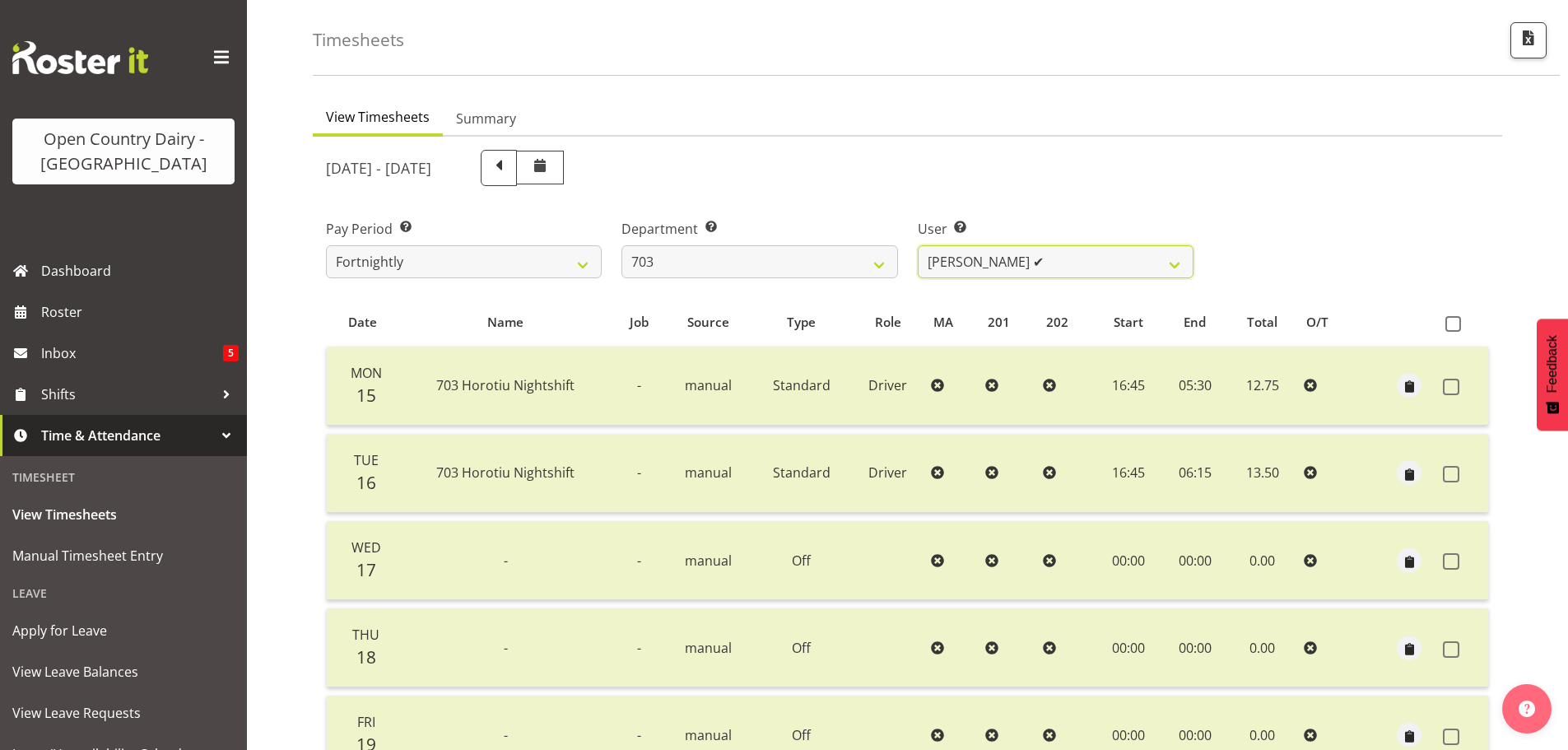
scroll to position [82, 0]
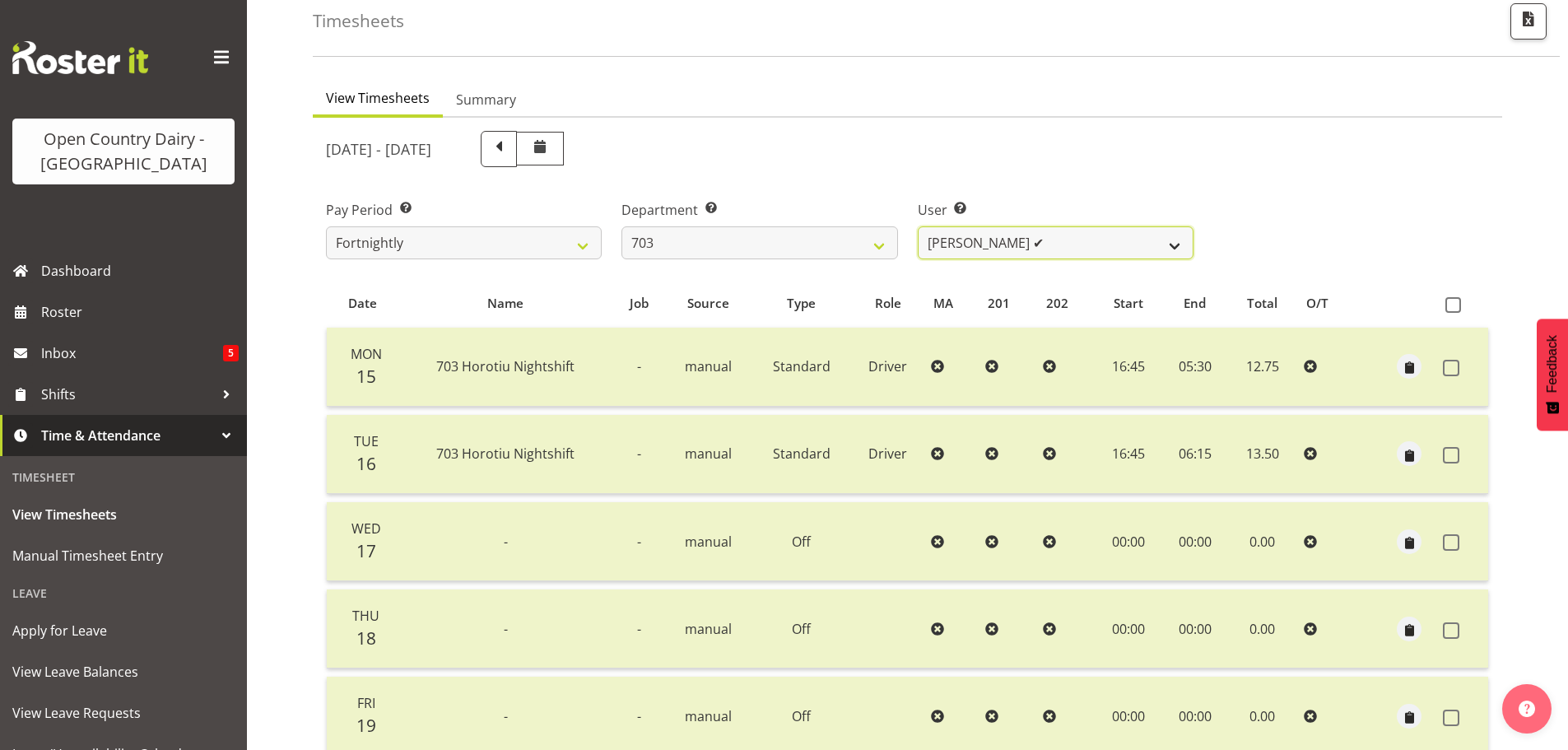
click at [946, 232] on select "Bhupinder (Lucky) Saini ❌ Mark Fowler ✔ Tama Baker ✔" at bounding box center [1056, 242] width 276 height 33
select select "8168"
click at [918, 226] on select "Bhupinder (Lucky) Saini ❌ Mark Fowler ✔ Tama Baker ✔" at bounding box center [1056, 242] width 276 height 33
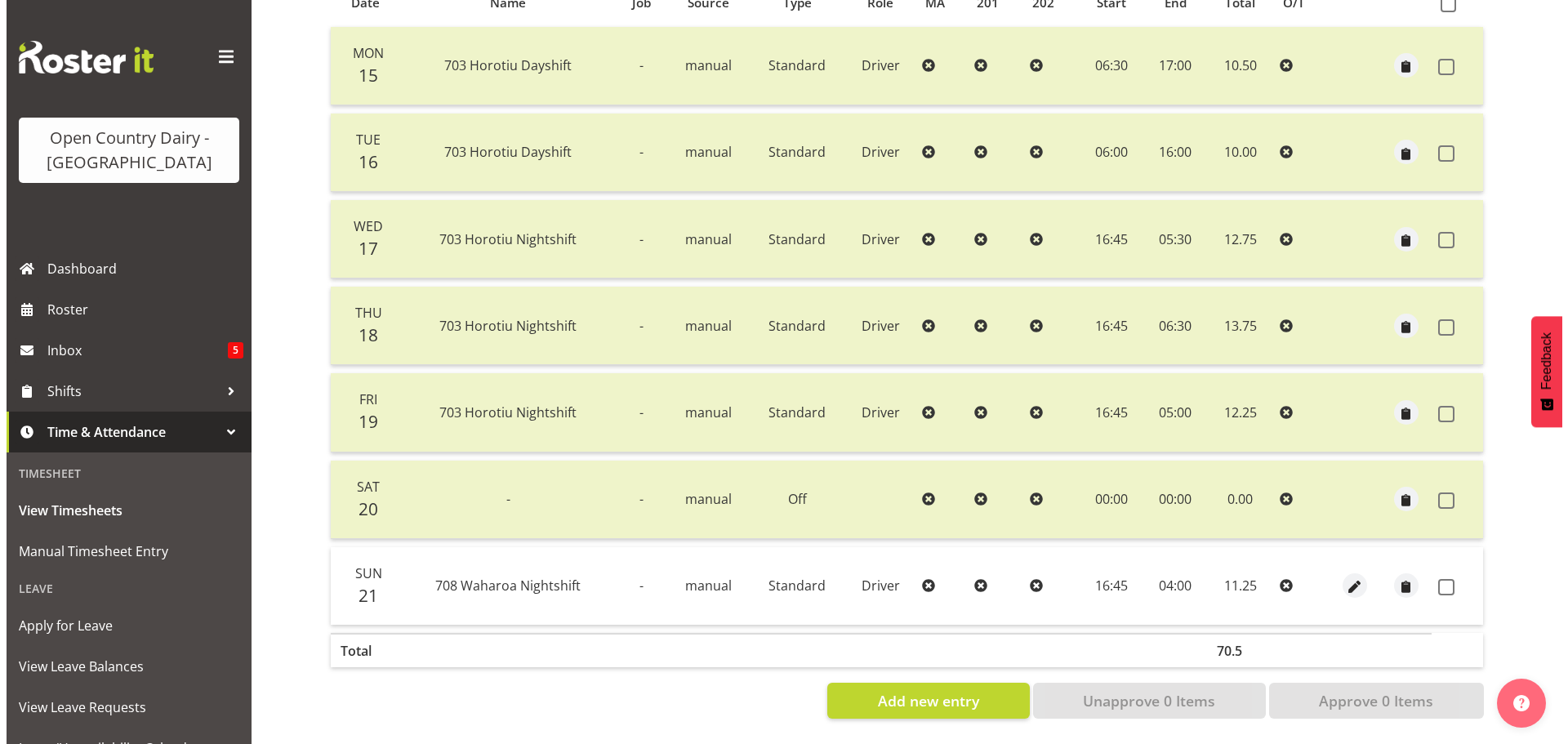
scroll to position [392, 0]
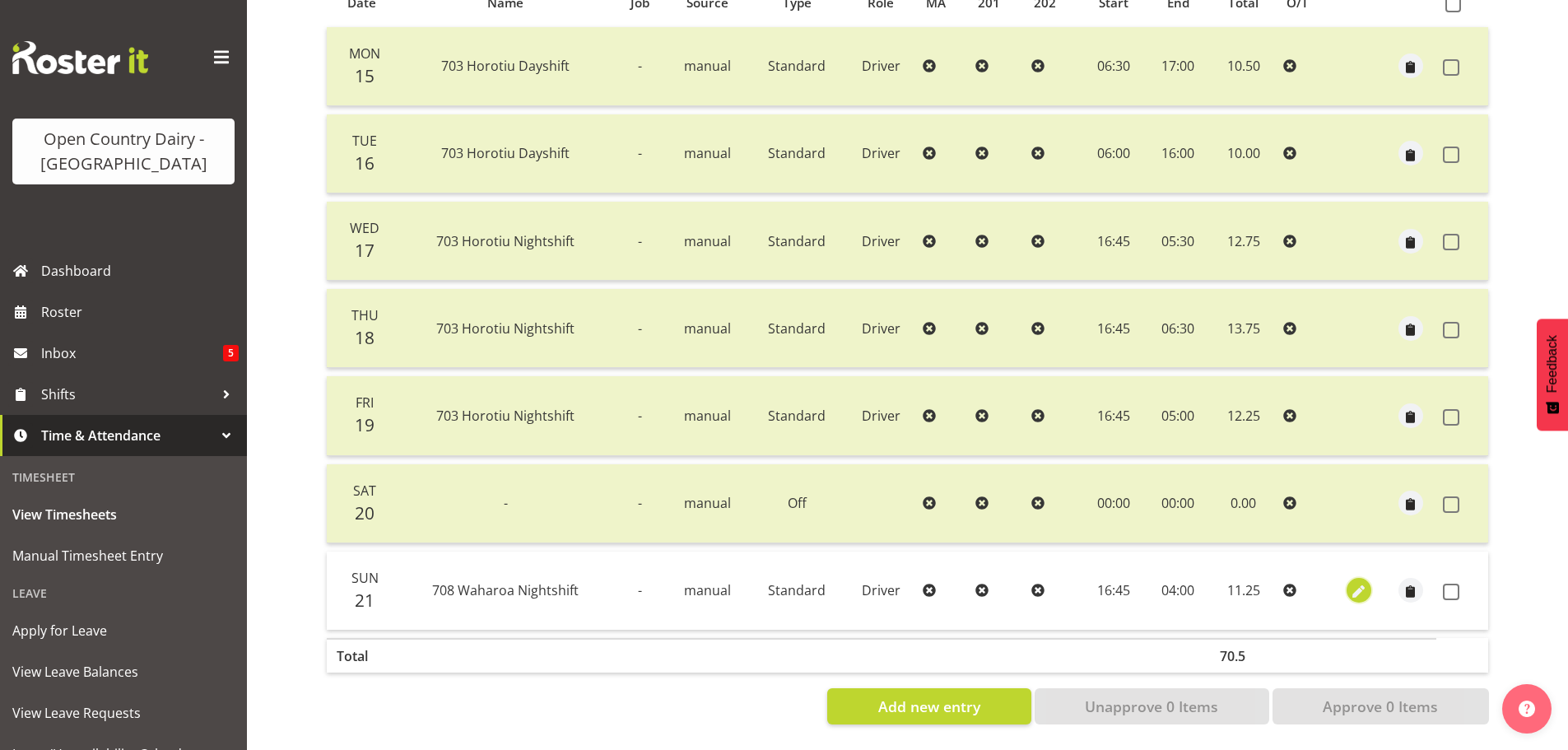
click at [1359, 583] on span "button" at bounding box center [1359, 592] width 19 height 19
select select "Standard"
select select "762"
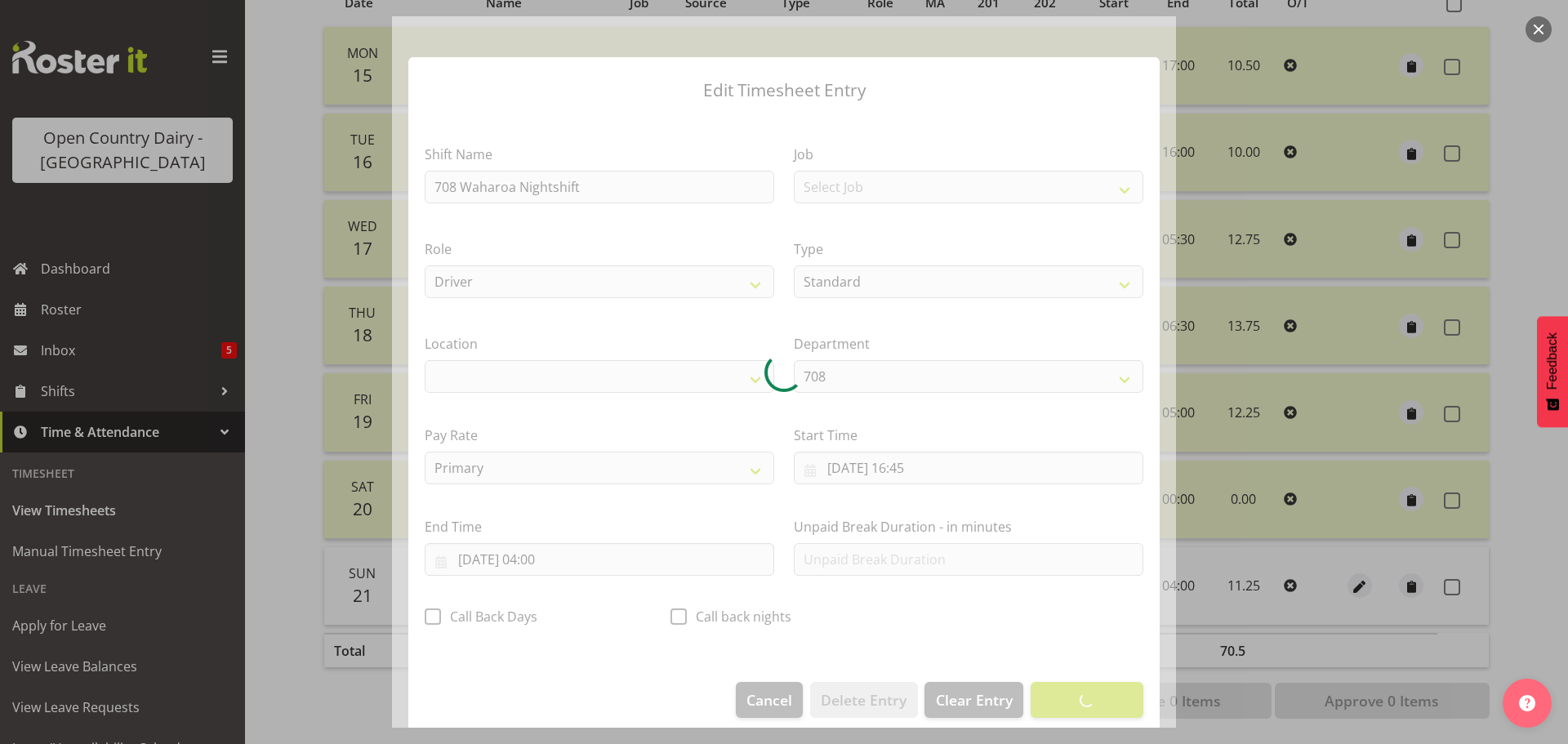
select select "1054"
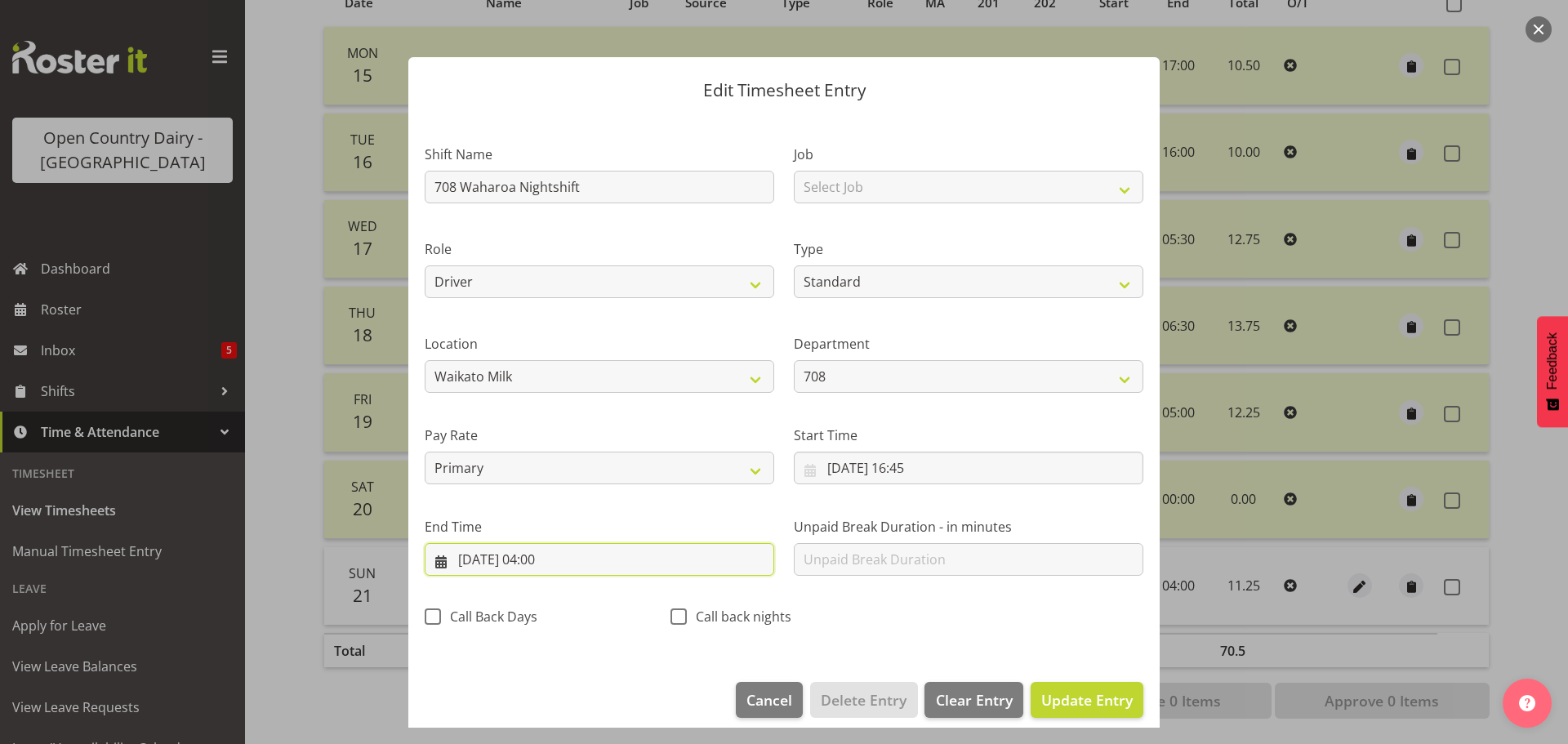
click at [554, 554] on input "22/09/2025, 04:00" at bounding box center [599, 559] width 349 height 33
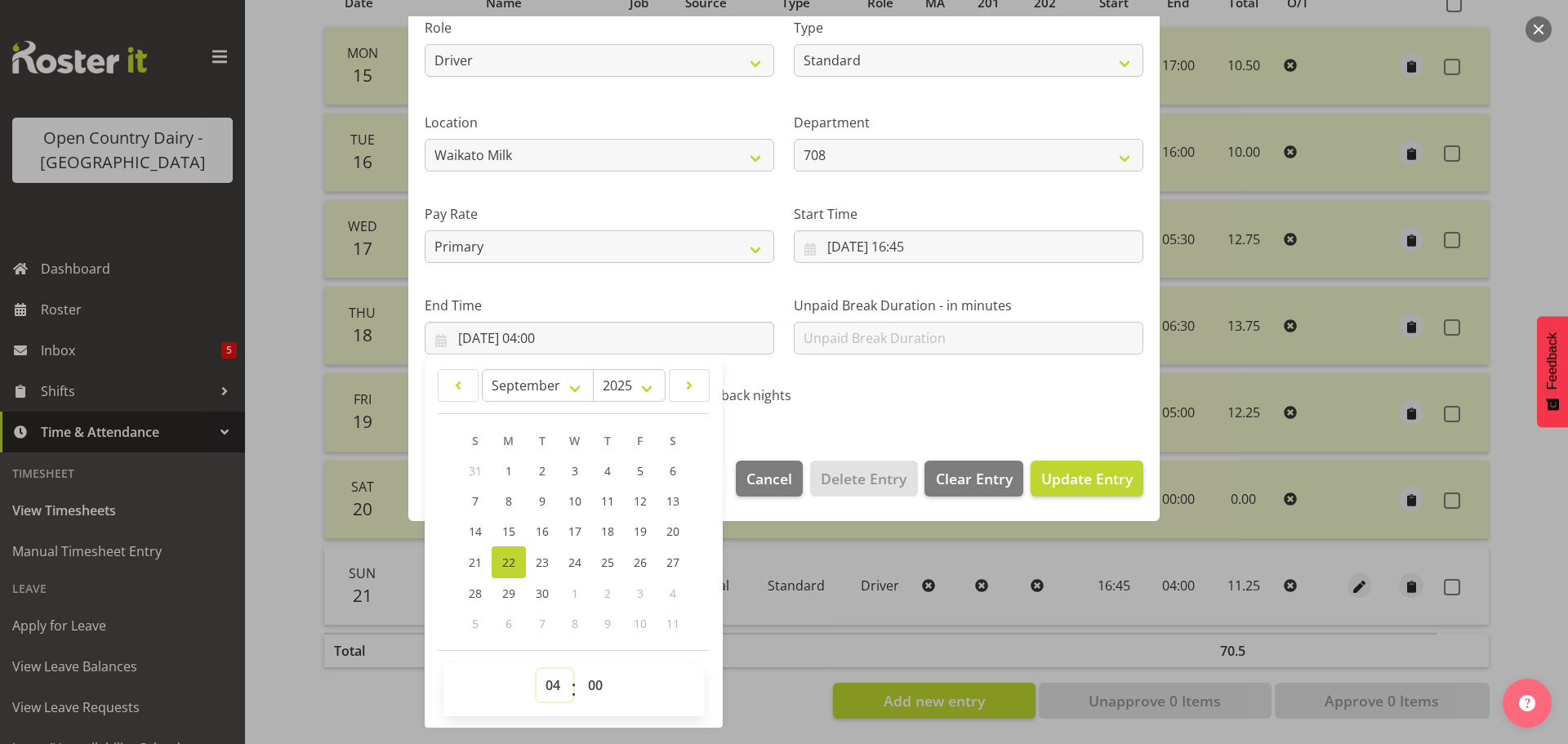
click at [561, 678] on select "00 01 02 03 04 05 06 07 08 09 10 11 12 13 14 15 16 17 18 19 20 21 22 23" at bounding box center [555, 685] width 37 height 33
select select "5"
click at [536, 669] on select "00 01 02 03 04 05 06 07 08 09 10 11 12 13 14 15 16 17 18 19 20 21 22 23" at bounding box center [555, 685] width 37 height 33
type input "22/09/2025, 05:00"
click at [1041, 476] on span "Update Entry" at bounding box center [1087, 478] width 92 height 19
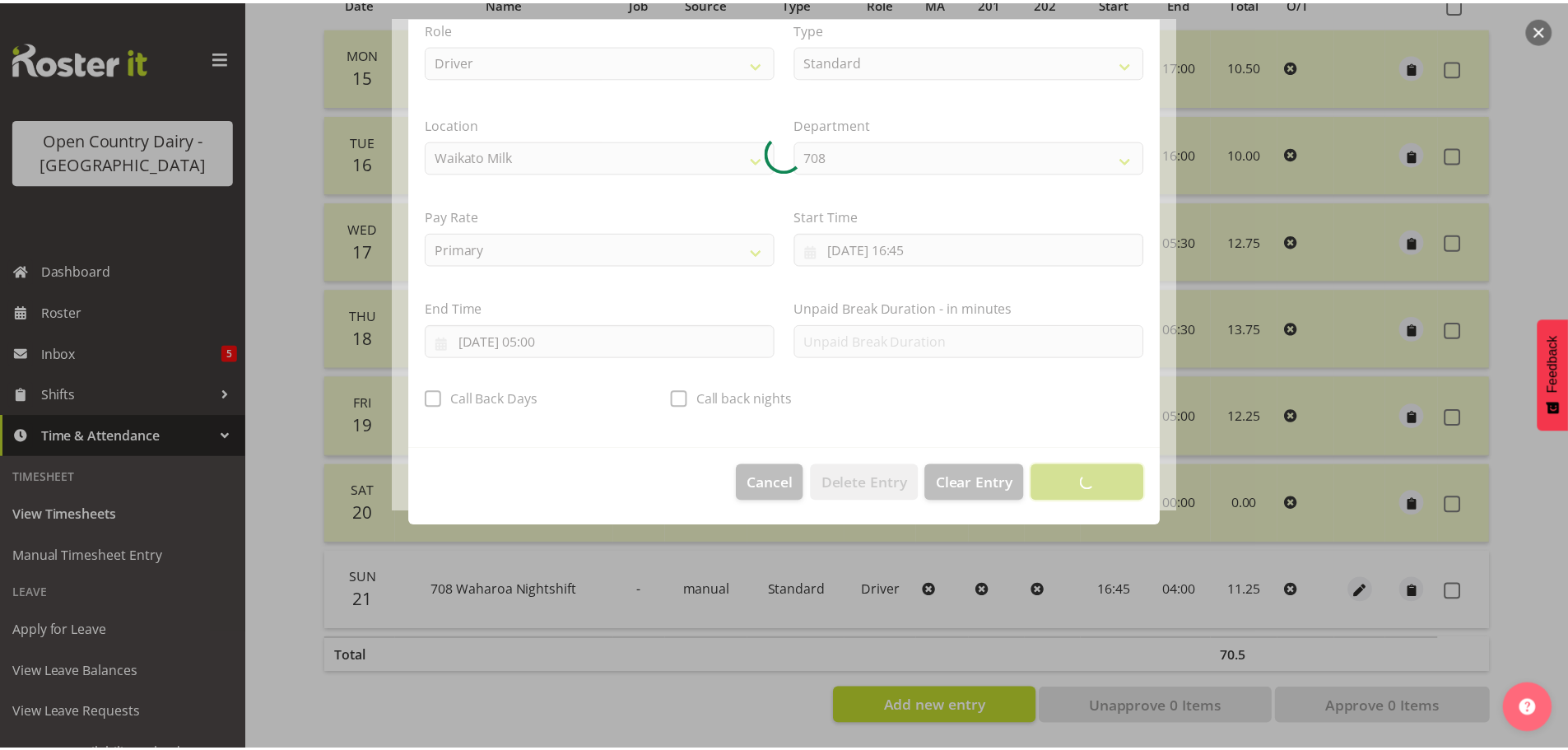
scroll to position [15, 0]
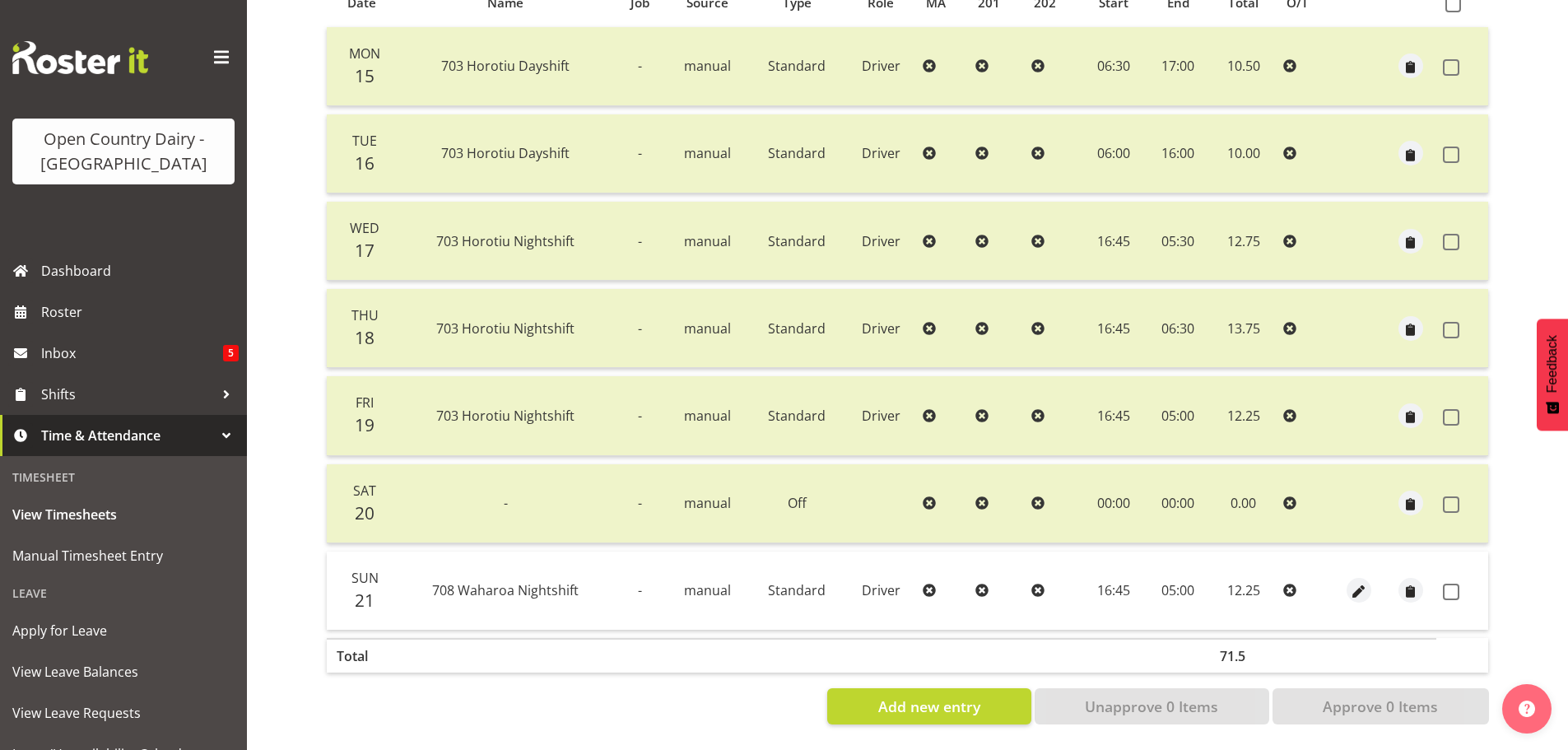
click at [1424, 574] on td at bounding box center [1411, 590] width 52 height 78
click at [1412, 583] on span "button" at bounding box center [1410, 592] width 19 height 19
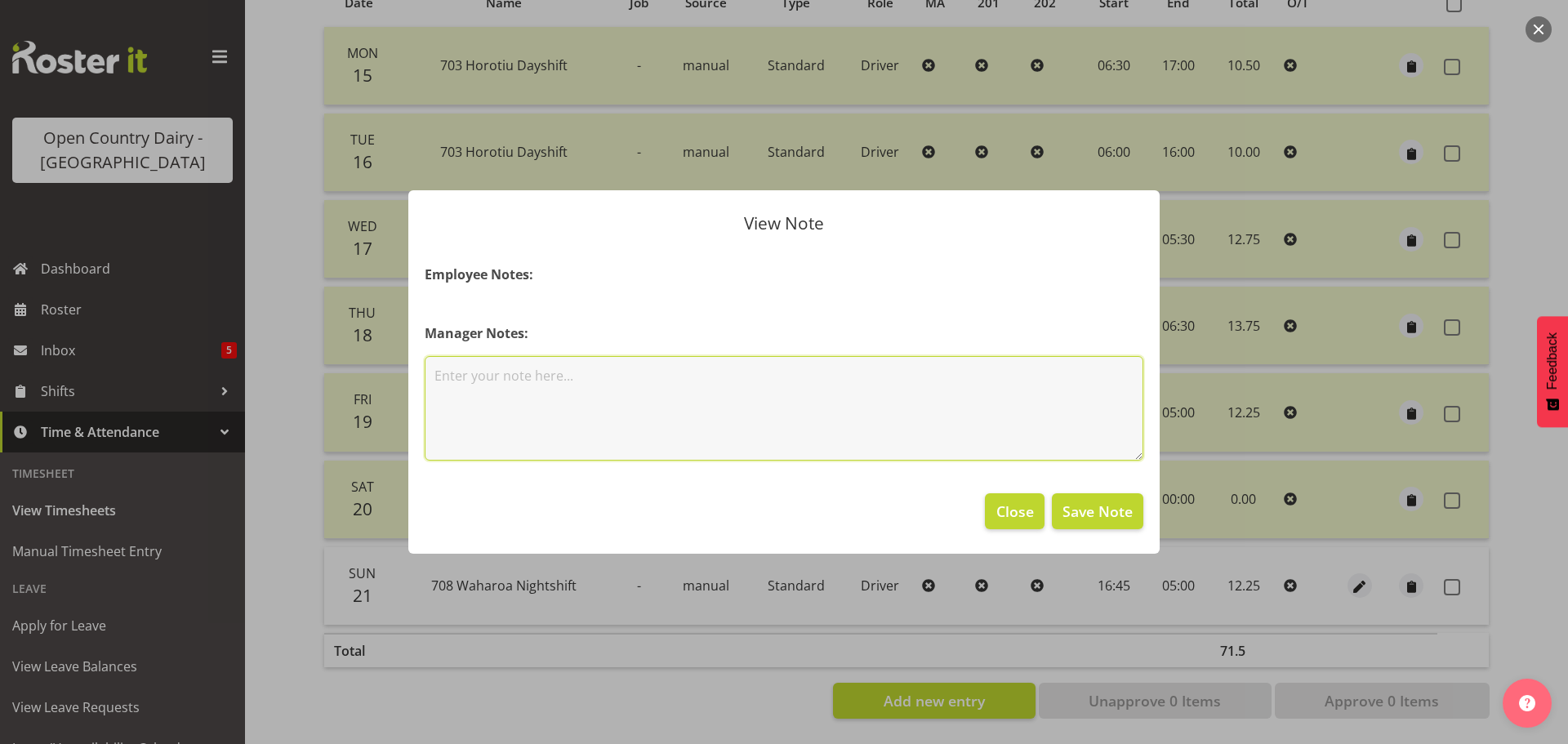
click at [631, 377] on textarea at bounding box center [783, 408] width 718 height 104
type textarea "130kms to claim"
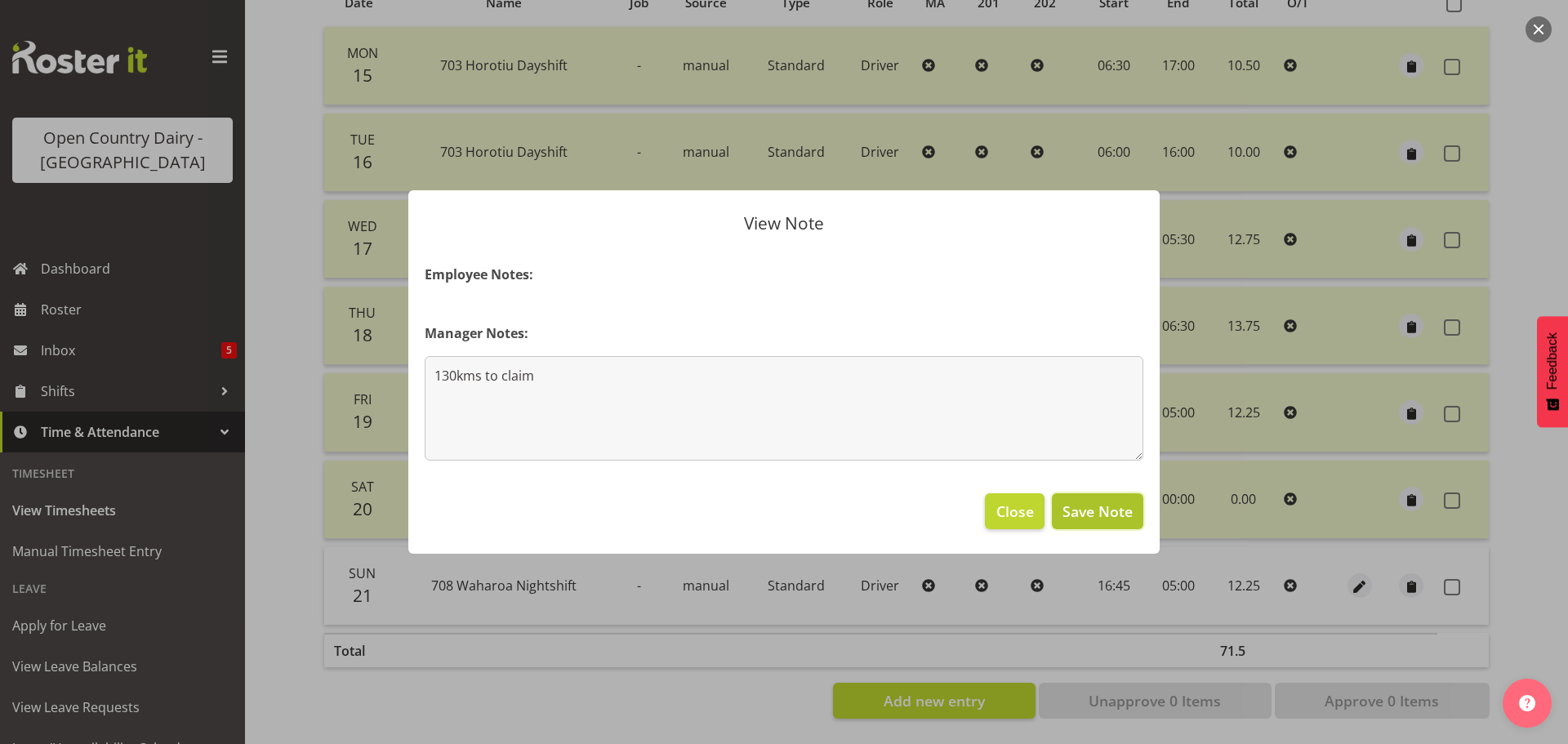
click at [1063, 498] on button "Save Note" at bounding box center [1098, 510] width 92 height 36
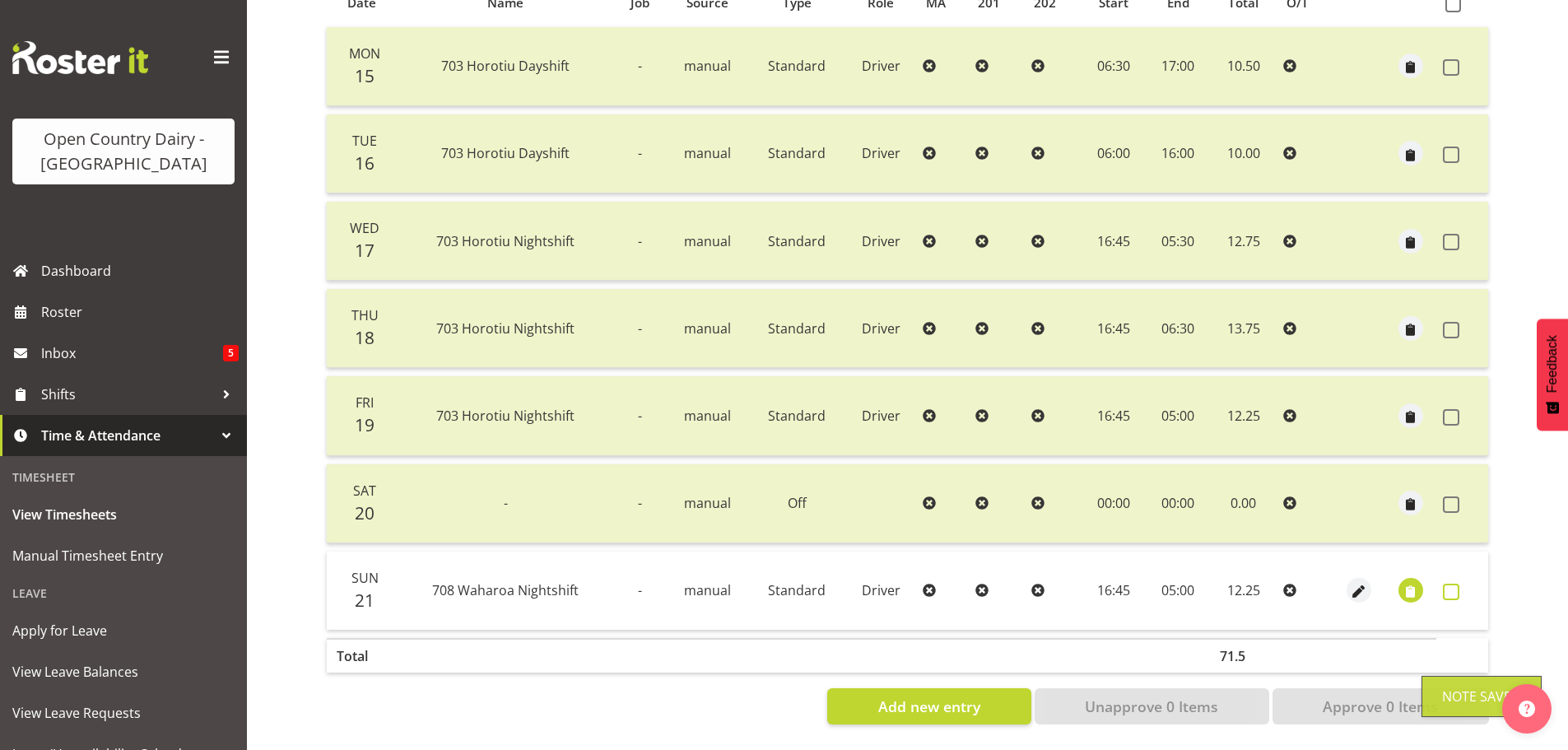
click at [1447, 584] on span at bounding box center [1451, 592] width 17 height 17
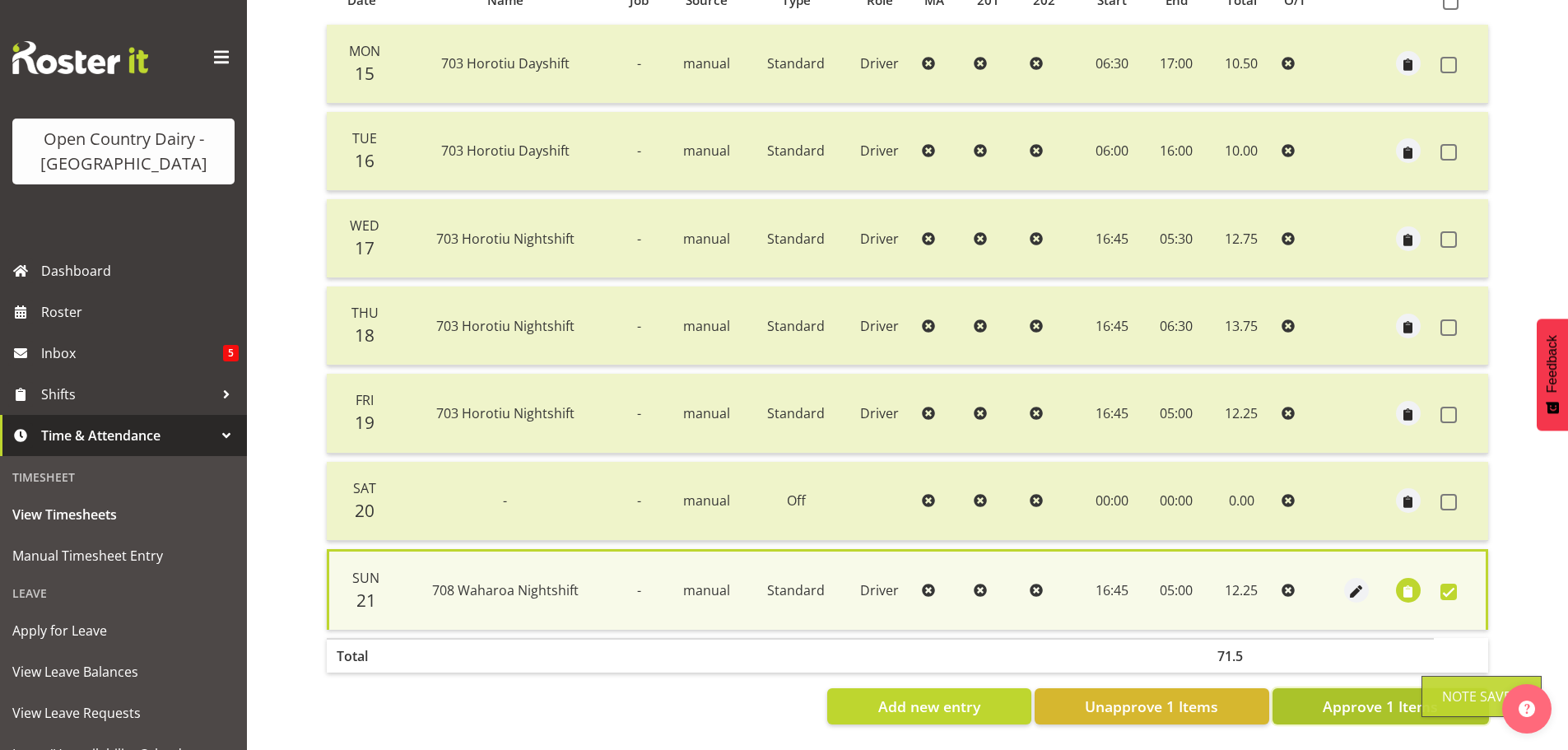
click at [1397, 695] on span "Approve 1 Items" at bounding box center [1380, 705] width 115 height 21
checkbox input "false"
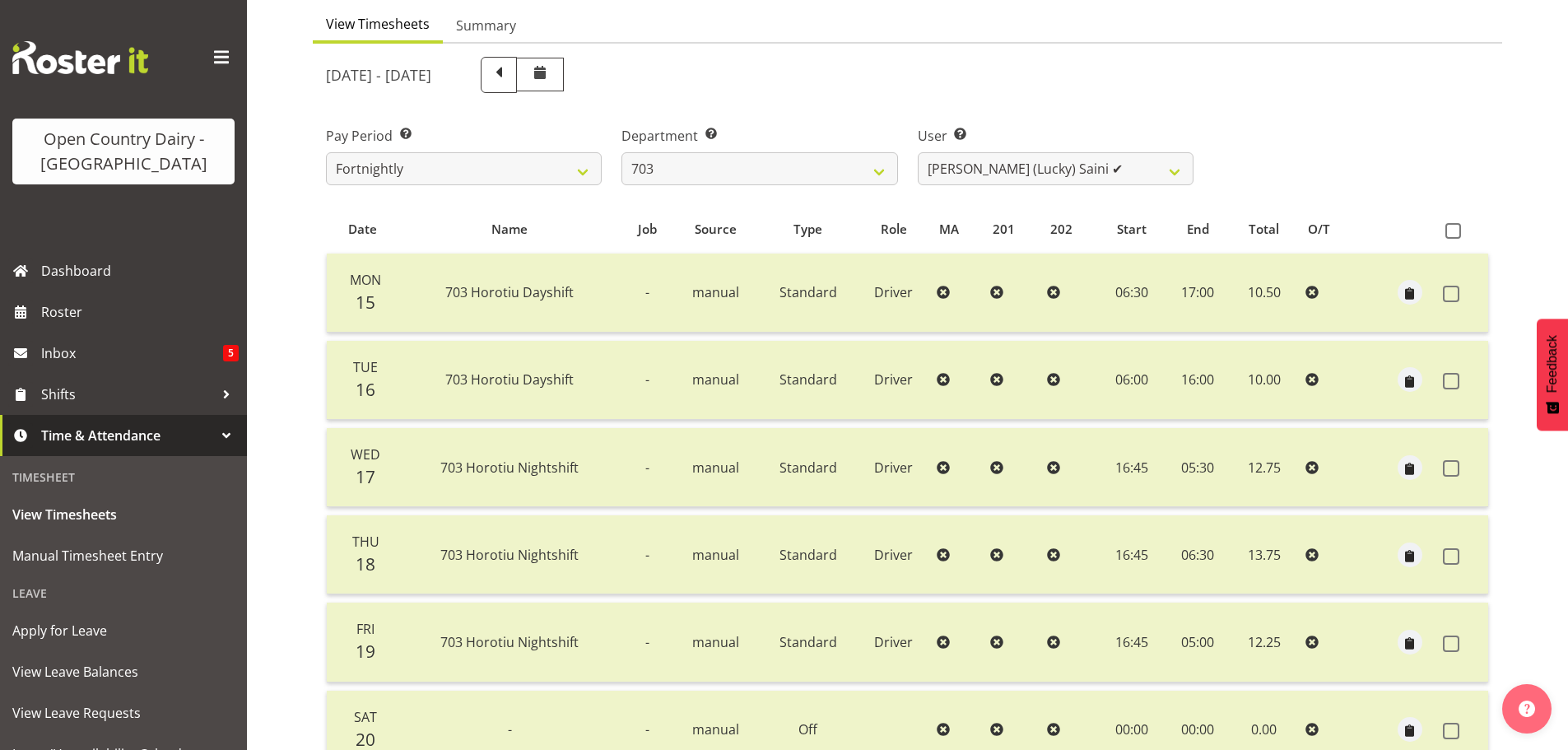
scroll to position [148, 0]
